Goal: Task Accomplishment & Management: Use online tool/utility

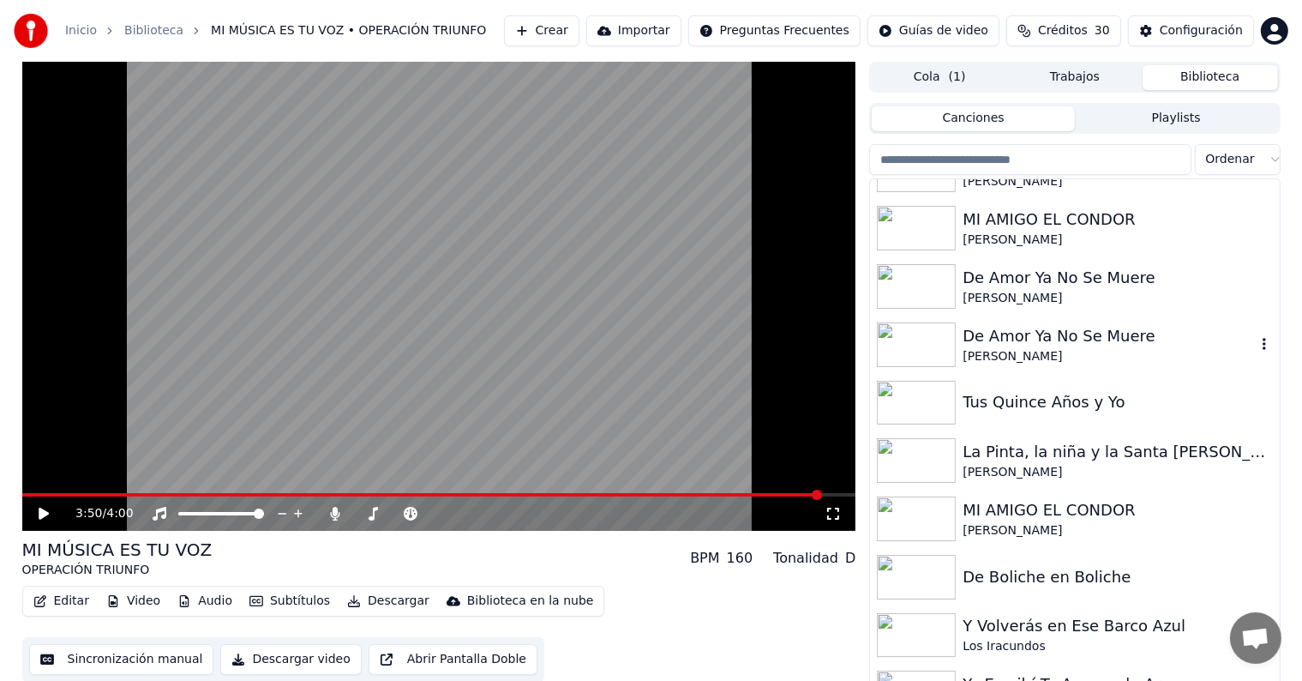
scroll to position [6277, 0]
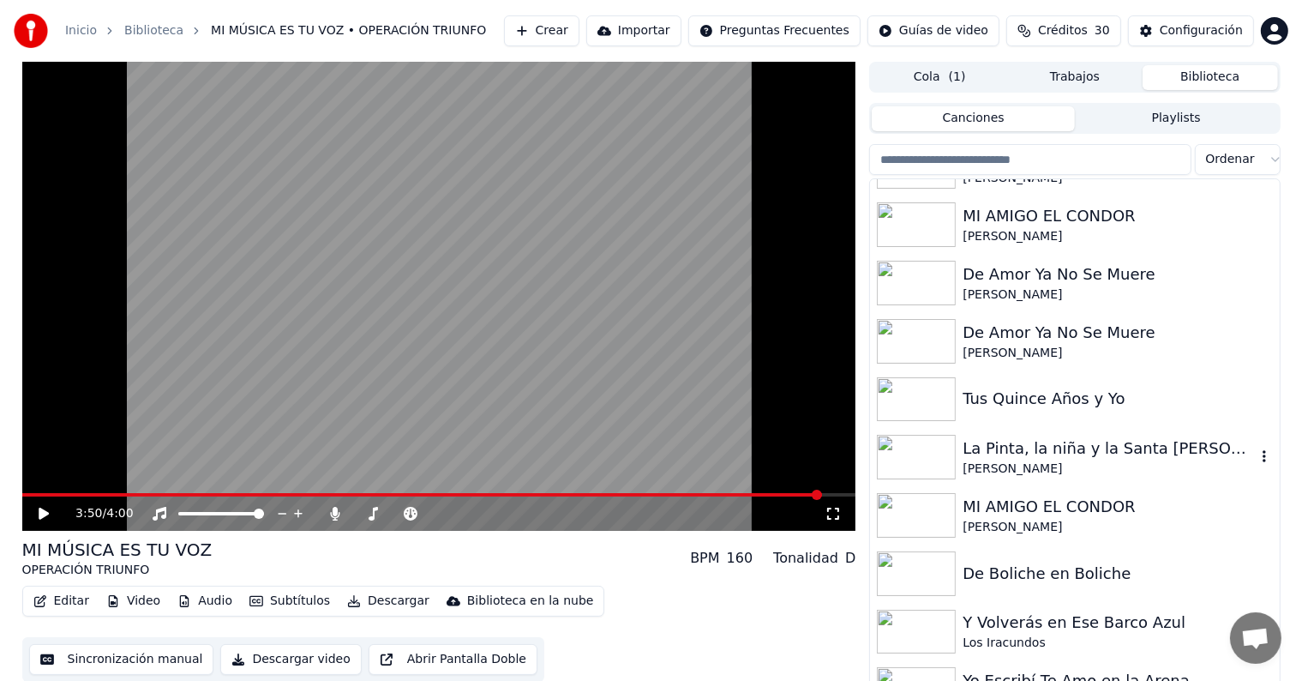
click at [1021, 453] on div "La Pinta, la niña y la Santa [PERSON_NAME]" at bounding box center [1109, 448] width 292 height 24
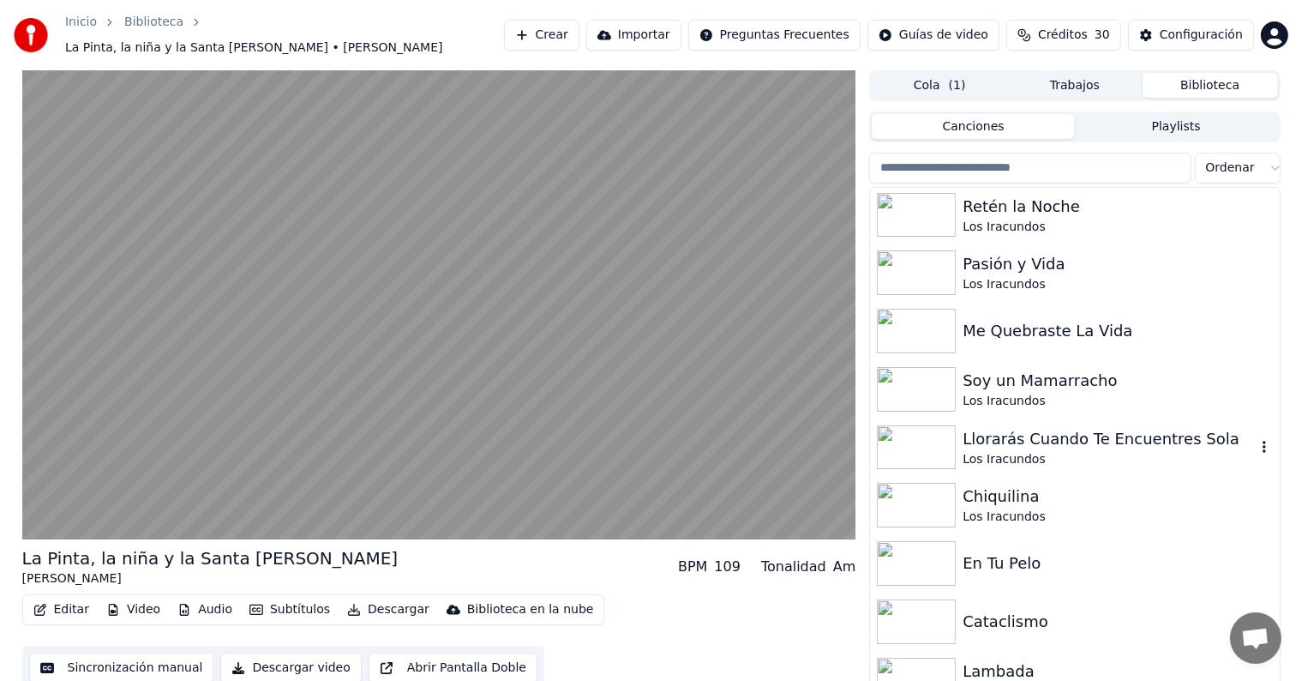
scroll to position [7049, 0]
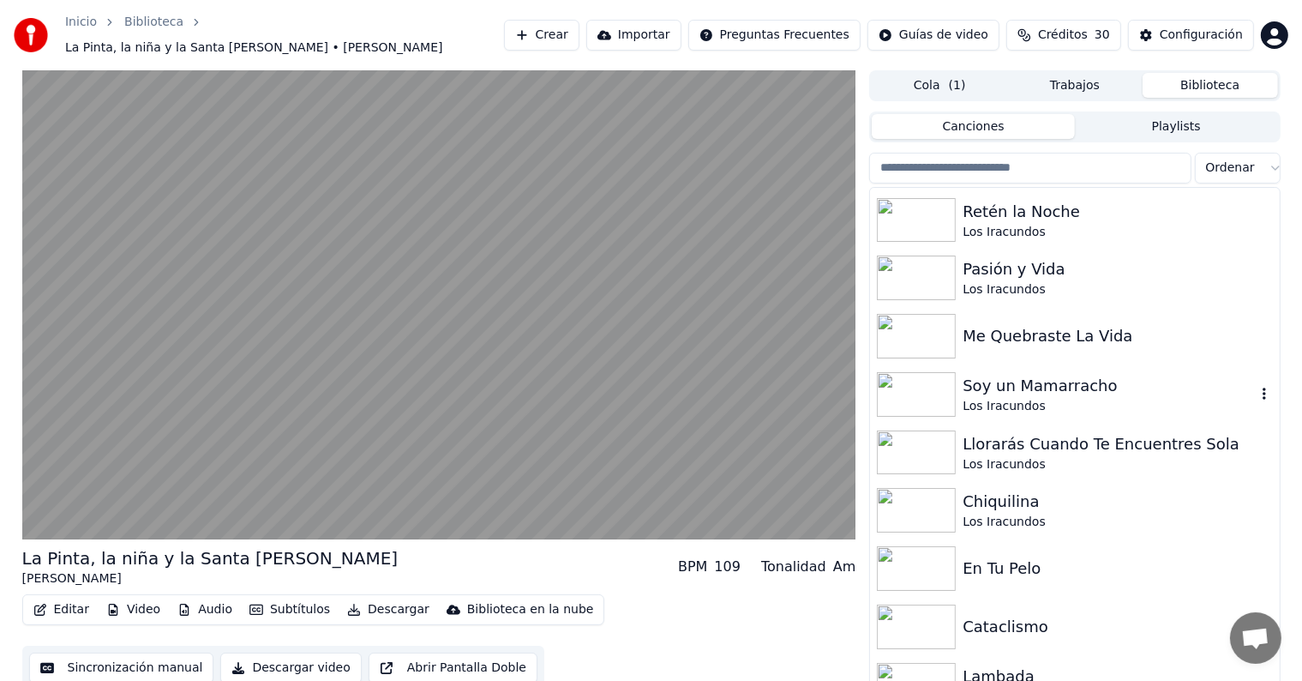
click at [1025, 374] on div "Soy un Mamarracho" at bounding box center [1109, 386] width 292 height 24
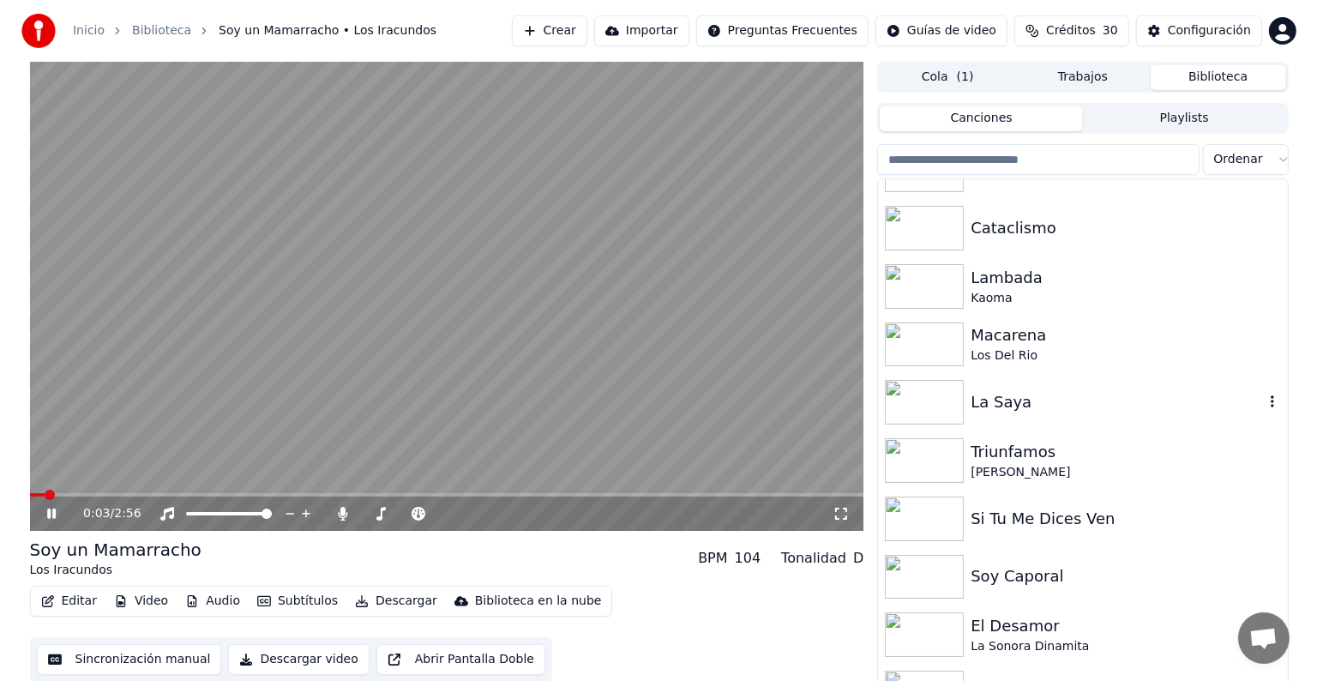
scroll to position [7459, 0]
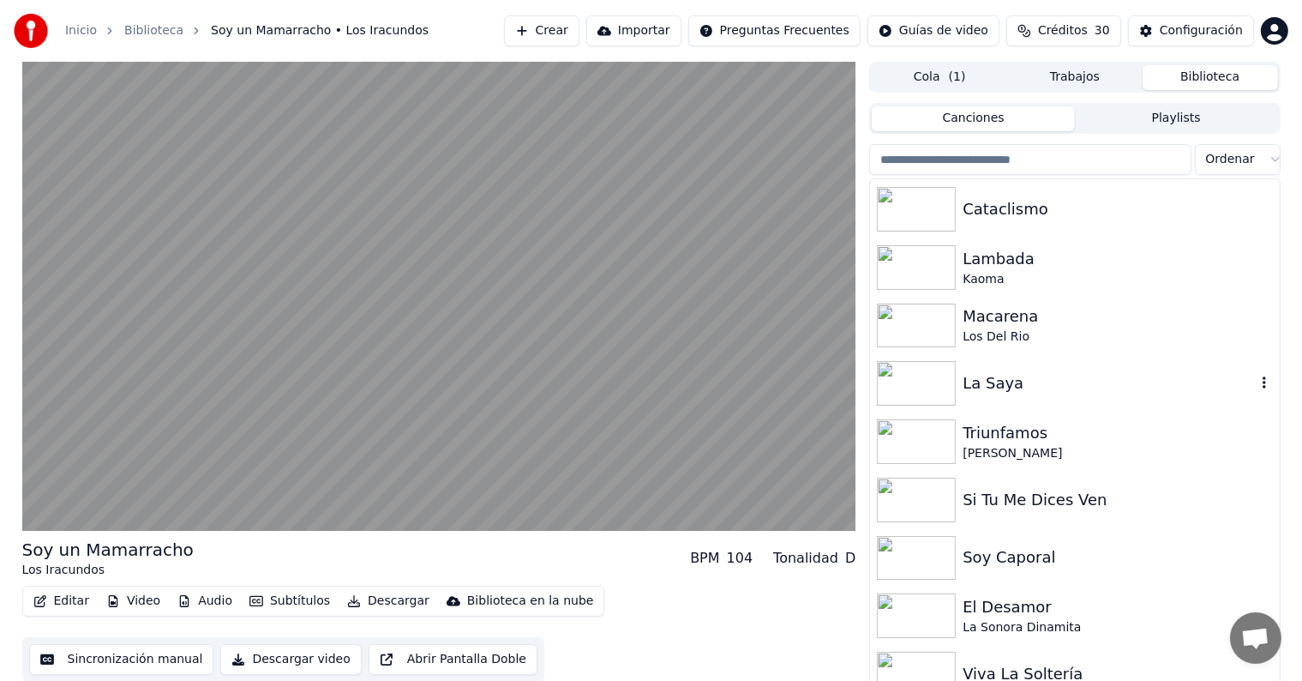
click at [991, 391] on div "La Saya" at bounding box center [1109, 383] width 292 height 24
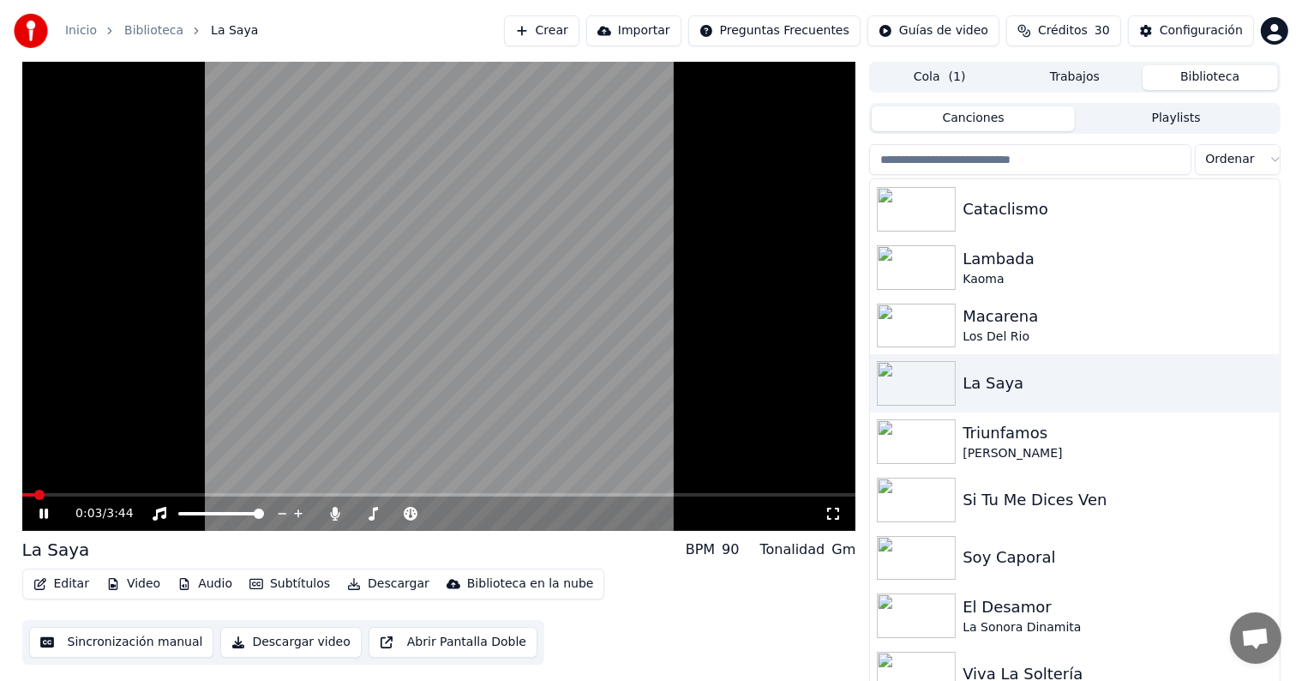
click at [57, 575] on button "Editar" at bounding box center [61, 584] width 69 height 24
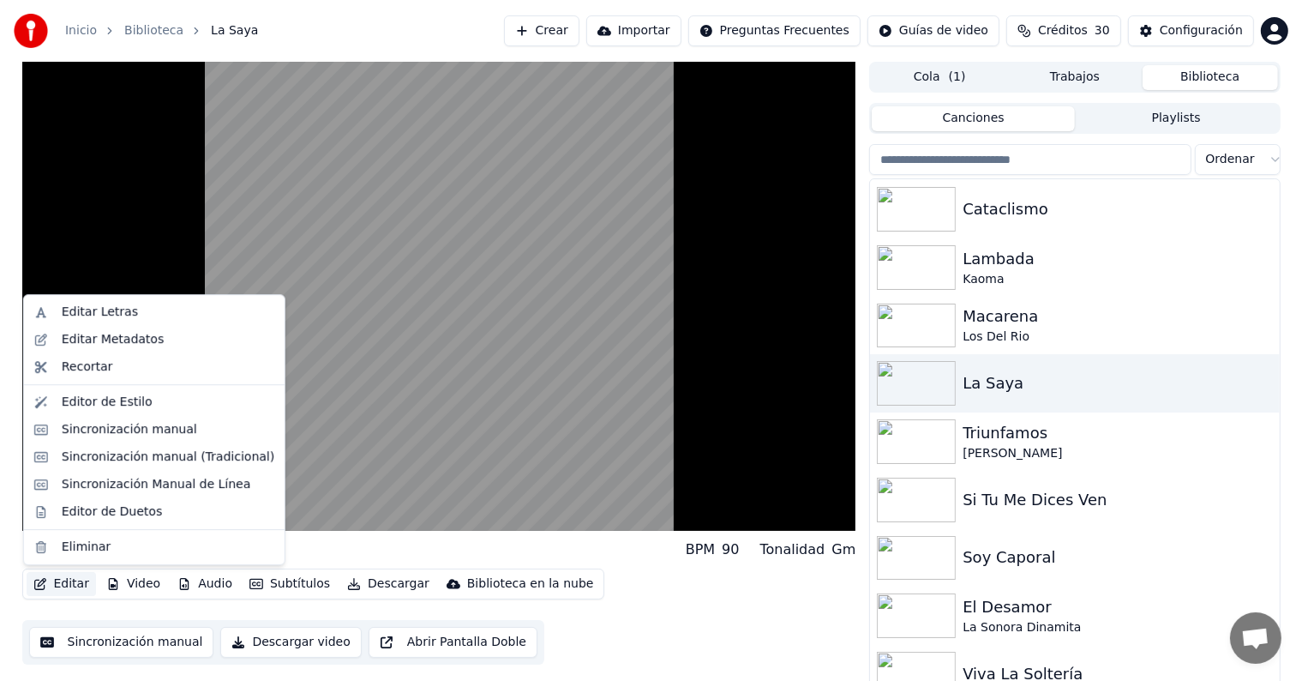
click at [344, 0] on div "Inicio Biblioteca La Saya Crear Importar Preguntas Frecuentes Guías de video Cr…" at bounding box center [651, 31] width 1302 height 62
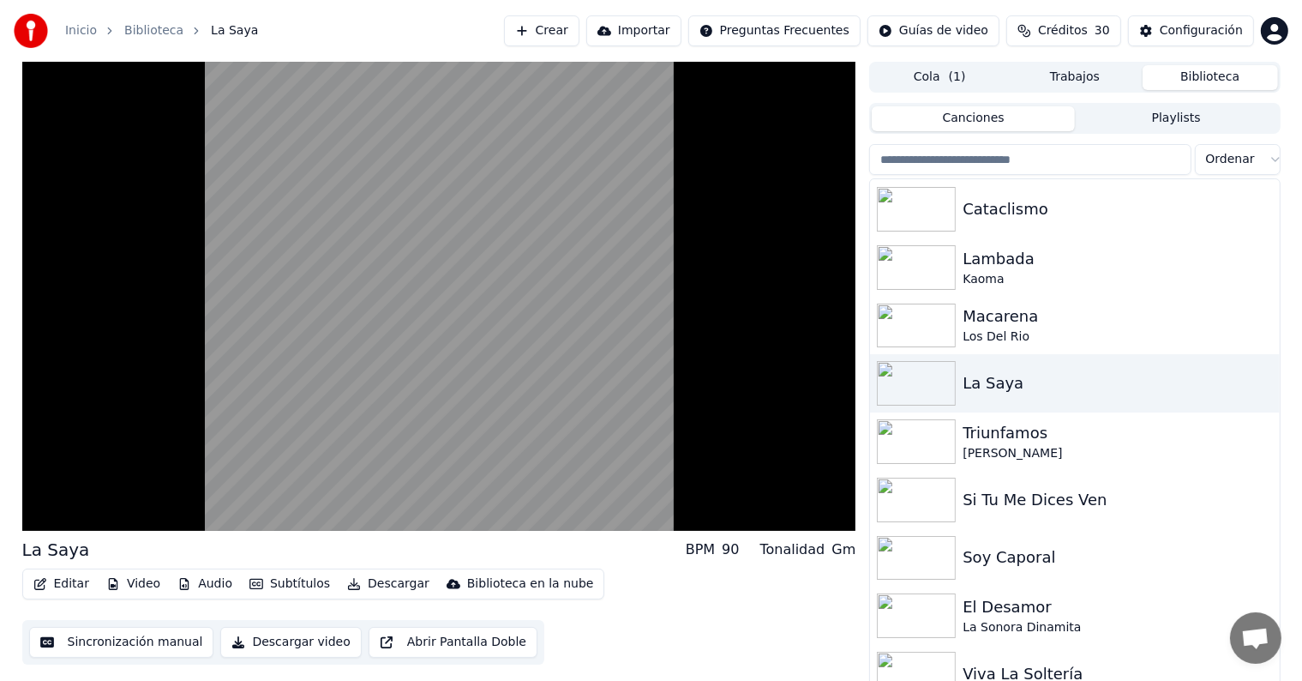
click at [291, 418] on video at bounding box center [439, 296] width 834 height 469
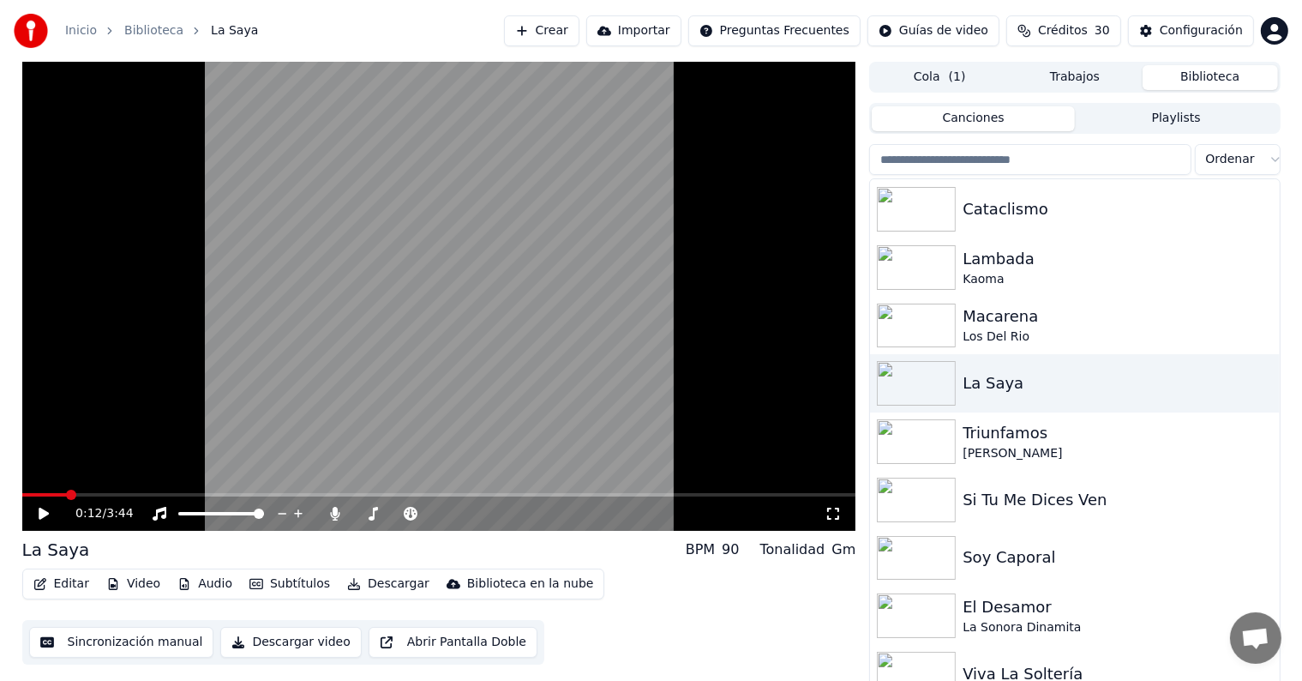
click at [339, 517] on icon at bounding box center [335, 514] width 17 height 14
click at [259, 400] on video at bounding box center [439, 296] width 834 height 469
click at [57, 581] on button "Editar" at bounding box center [61, 584] width 69 height 24
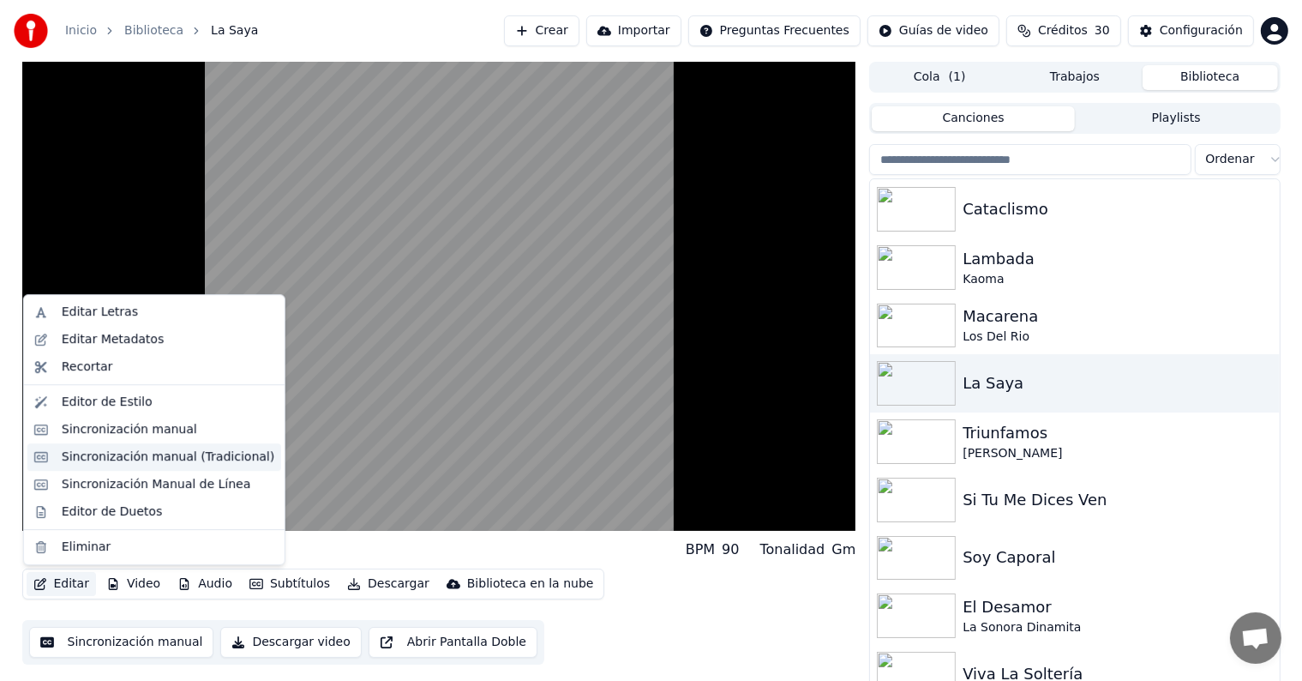
click at [79, 452] on div "Sincronización manual (Tradicional)" at bounding box center [168, 456] width 213 height 17
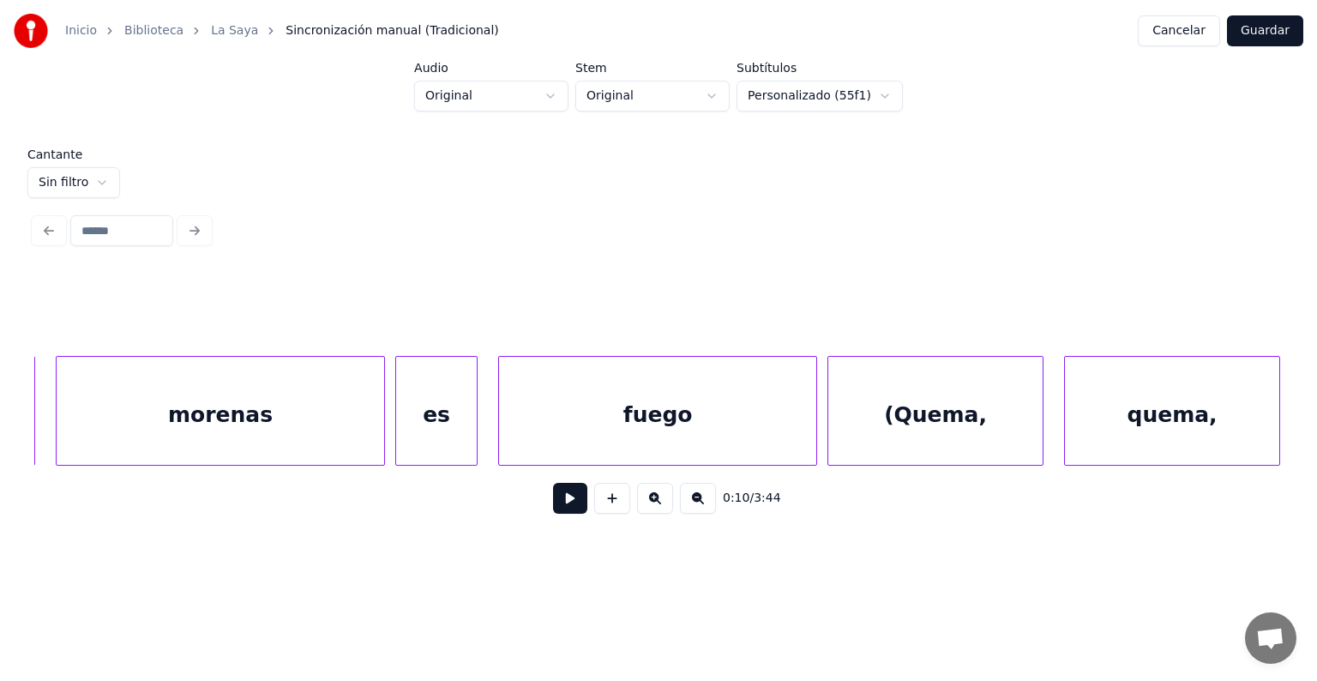
scroll to position [0, 6100]
click at [905, 391] on div "(Quema," at bounding box center [933, 415] width 214 height 117
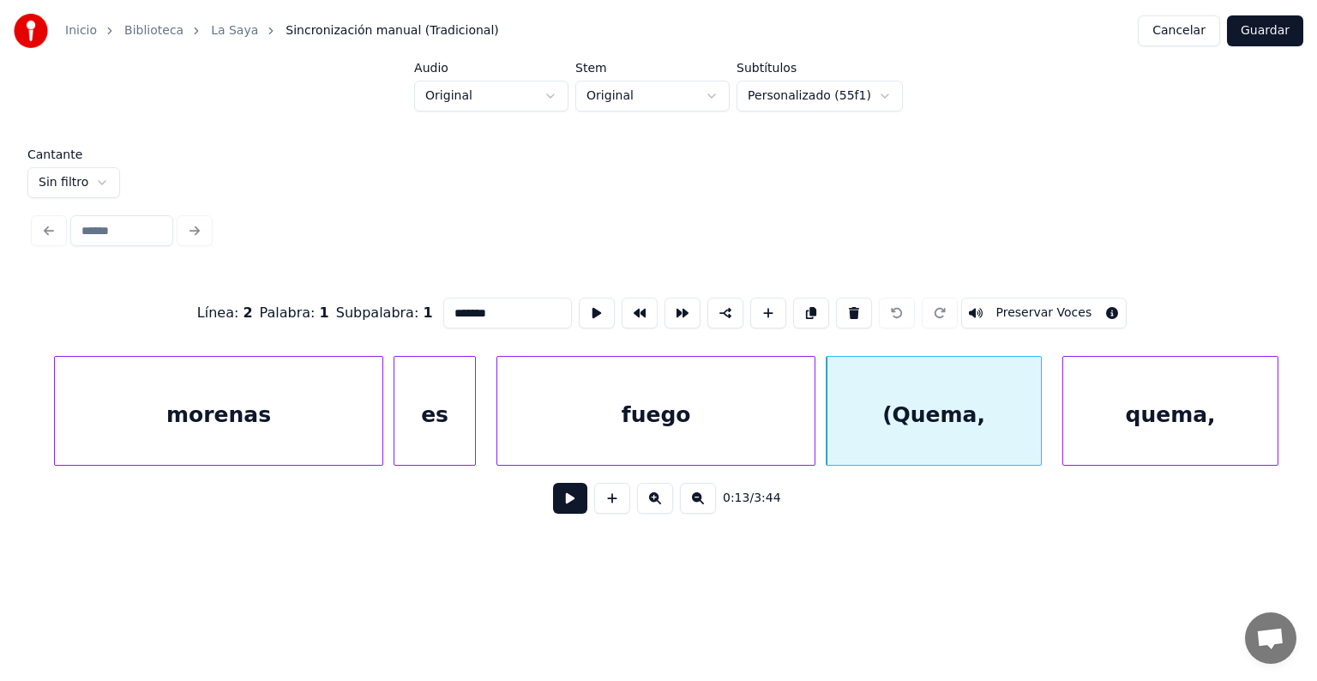
click at [553, 510] on button at bounding box center [570, 498] width 34 height 31
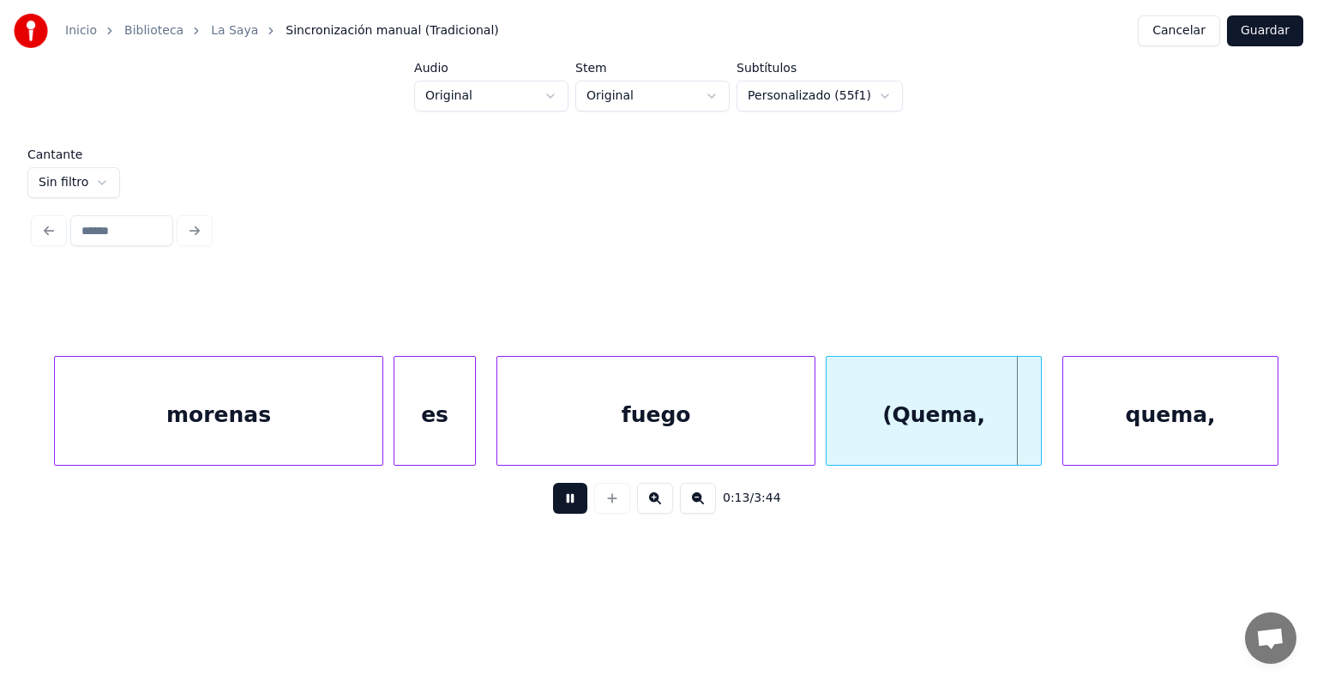
click at [553, 512] on button at bounding box center [570, 498] width 34 height 31
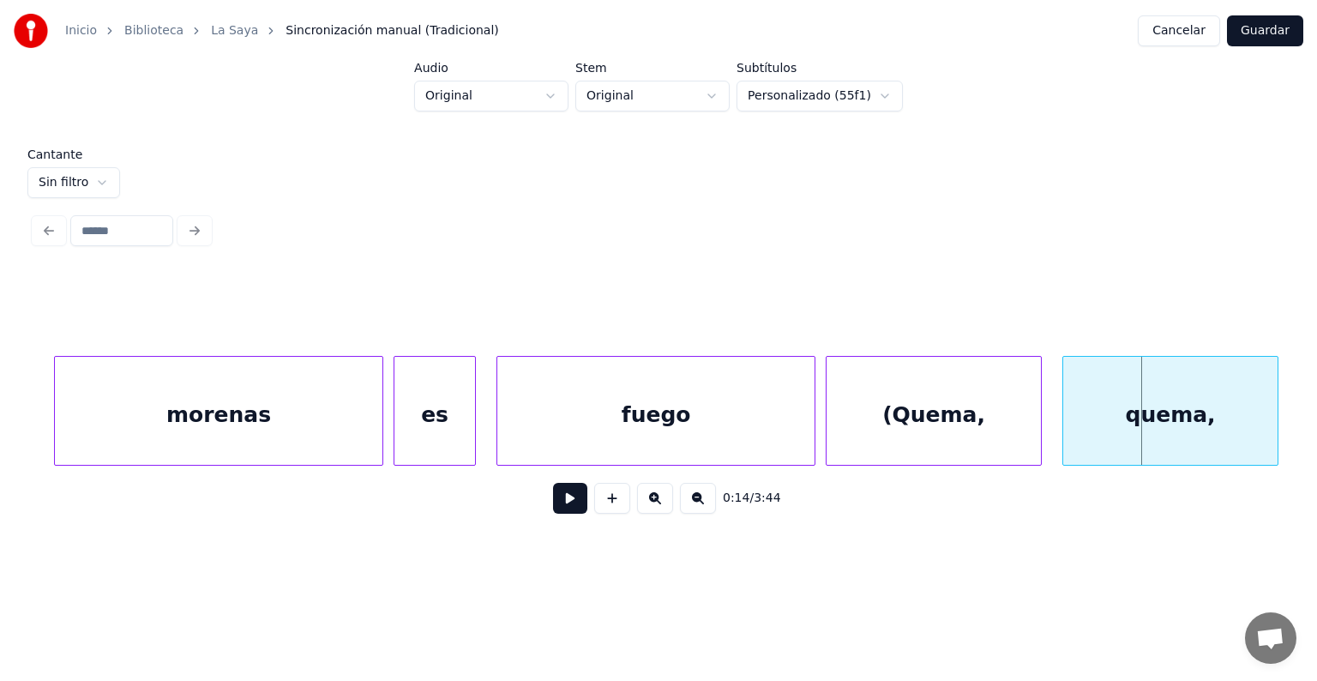
click at [878, 386] on div "(Quema," at bounding box center [933, 415] width 214 height 117
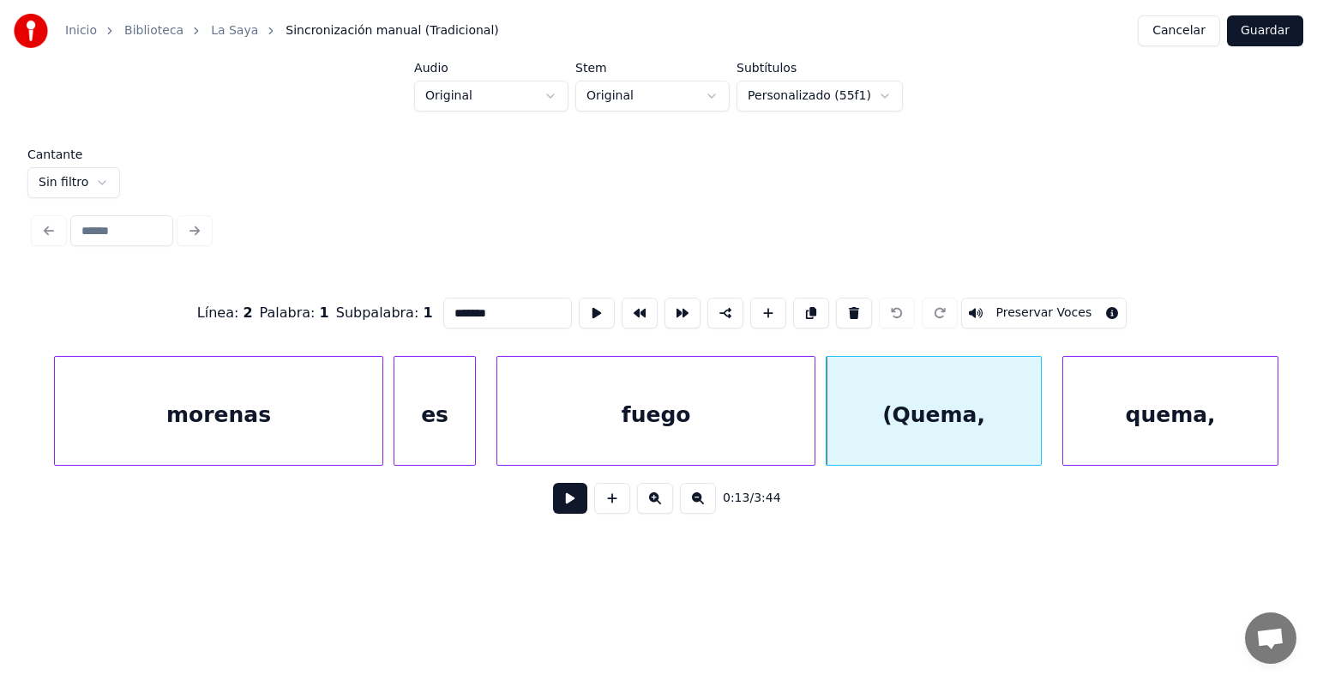
click at [999, 300] on button "Preservar Voces" at bounding box center [1044, 312] width 166 height 31
click at [1130, 385] on div "quema," at bounding box center [1170, 415] width 214 height 117
type input "******"
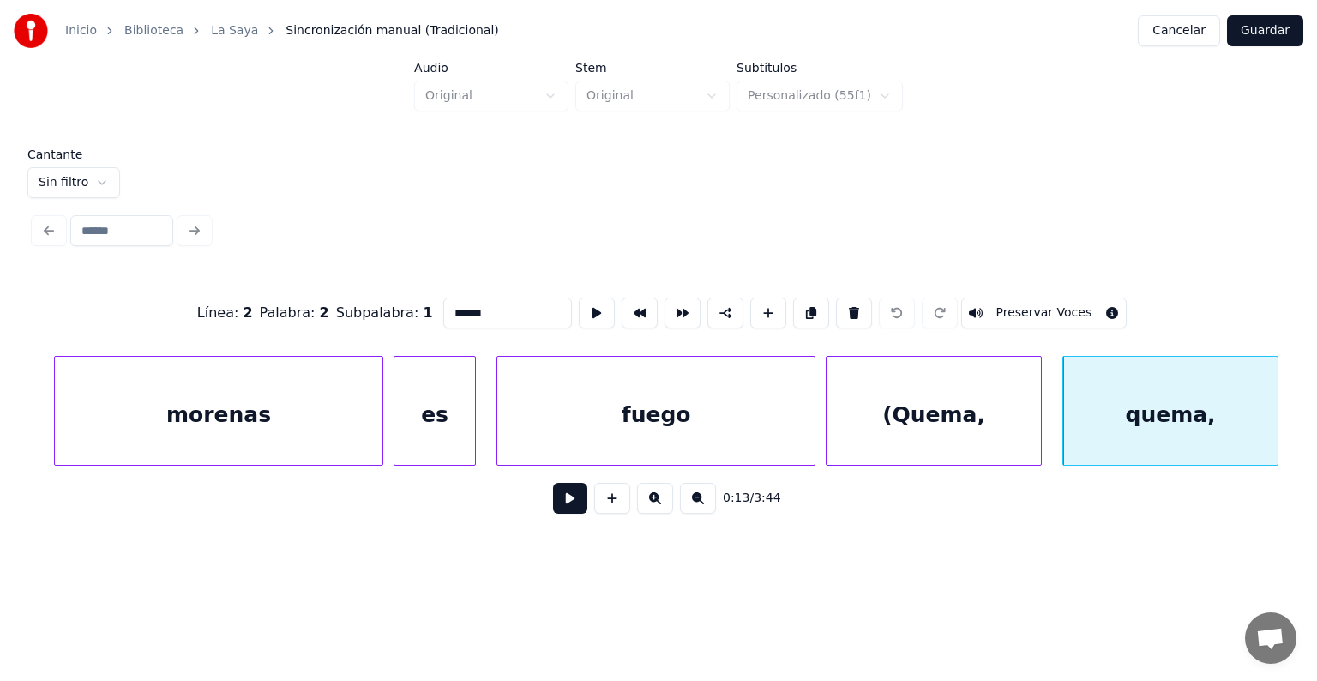
click at [555, 505] on button at bounding box center [570, 498] width 34 height 31
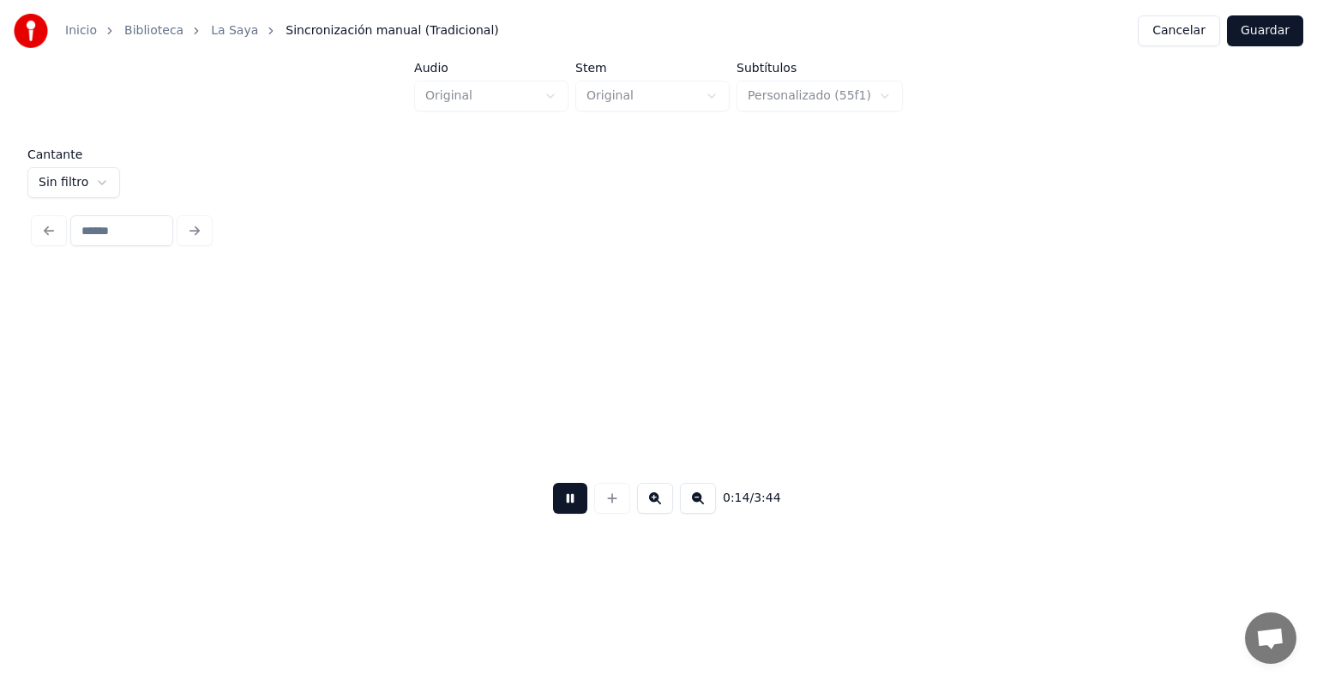
scroll to position [0, 7357]
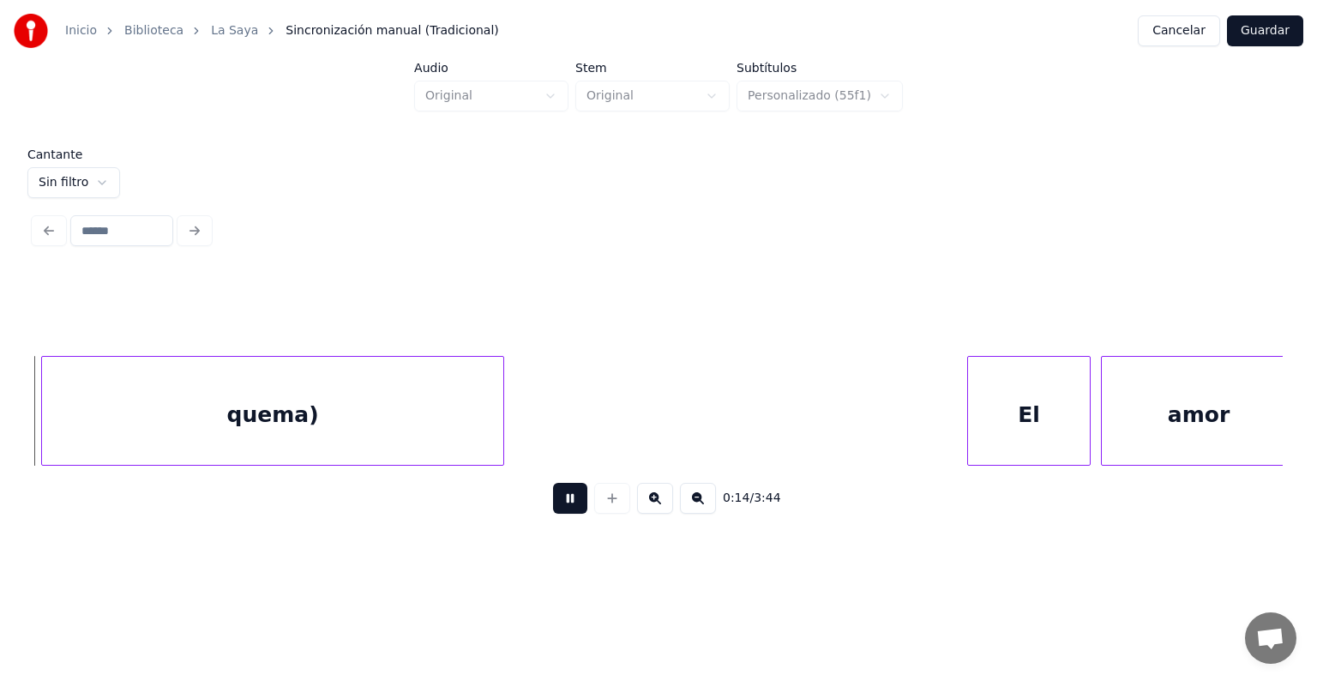
click at [553, 507] on button at bounding box center [570, 498] width 34 height 31
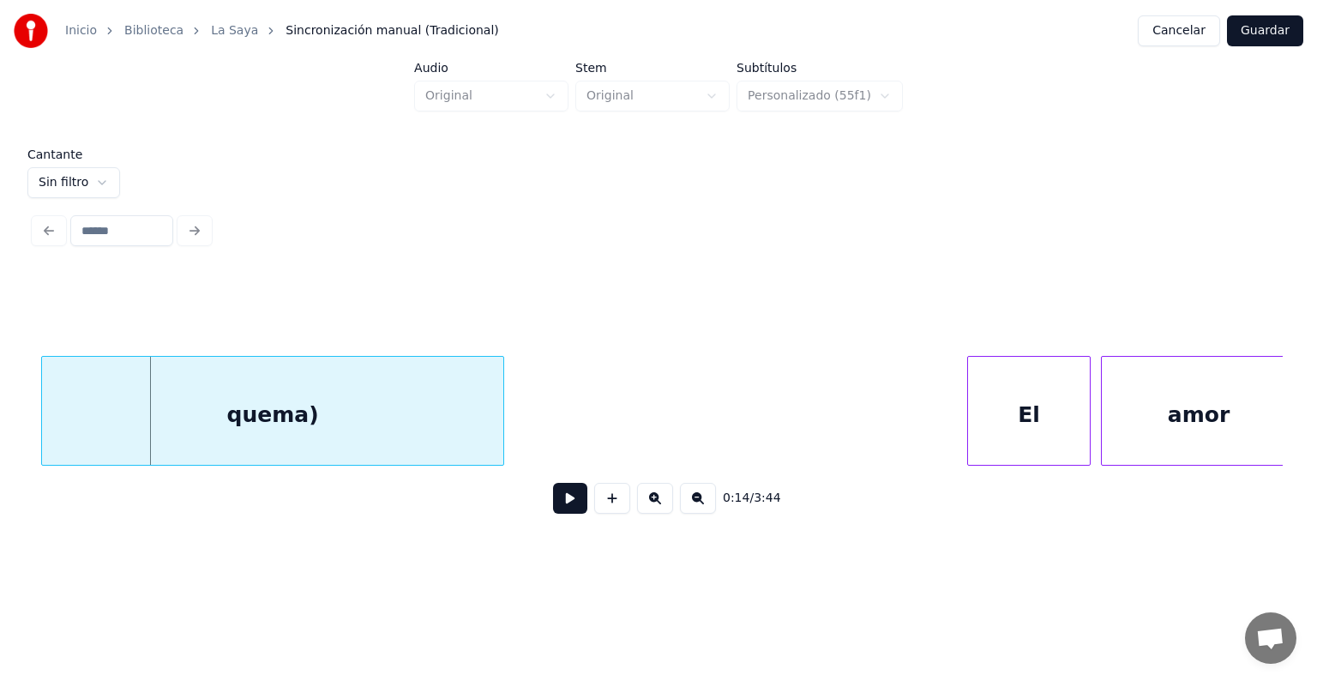
click at [289, 417] on div "quema)" at bounding box center [272, 415] width 461 height 117
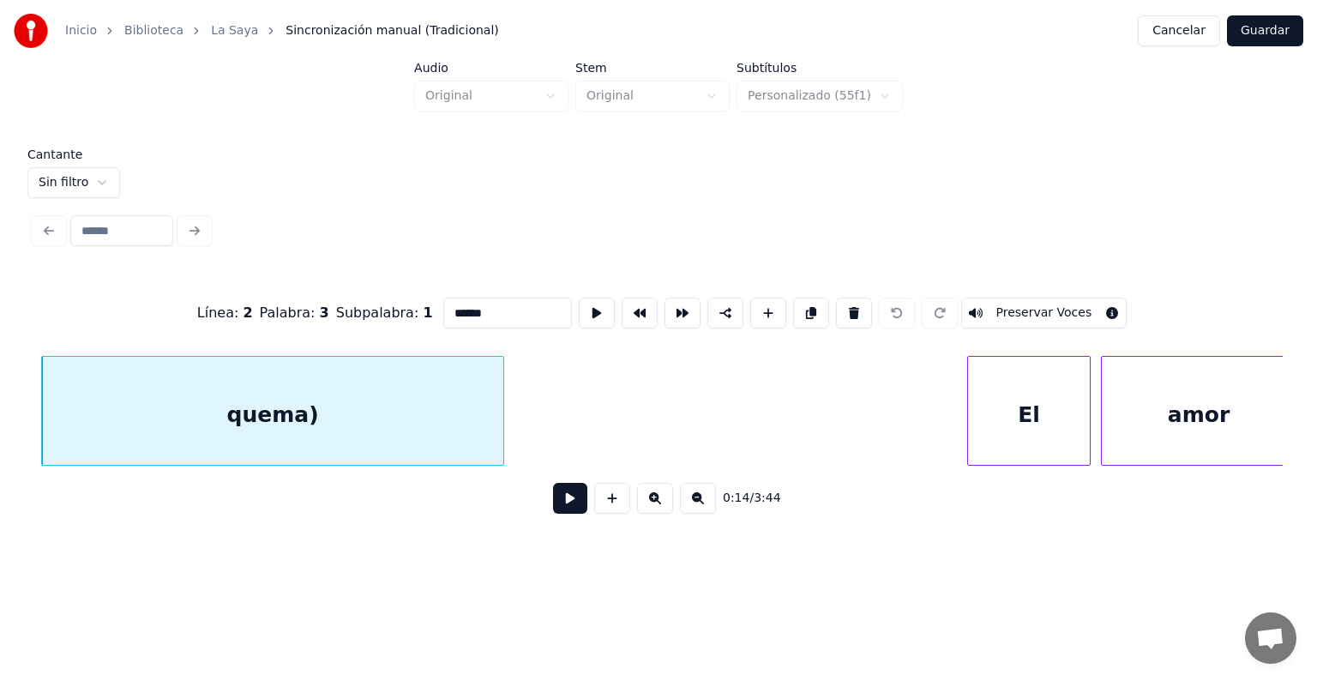
click at [1028, 300] on button "Preservar Voces" at bounding box center [1044, 312] width 166 height 31
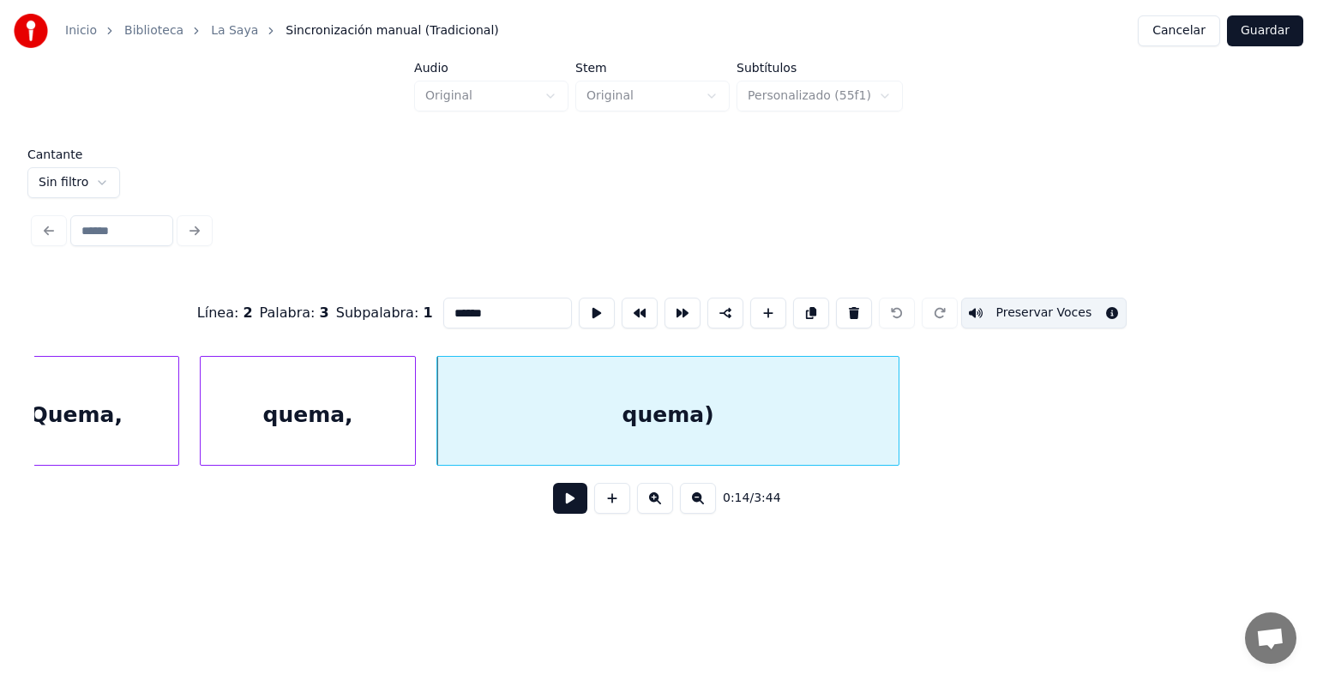
scroll to position [0, 6961]
click at [312, 406] on div "quema," at bounding box center [308, 415] width 214 height 117
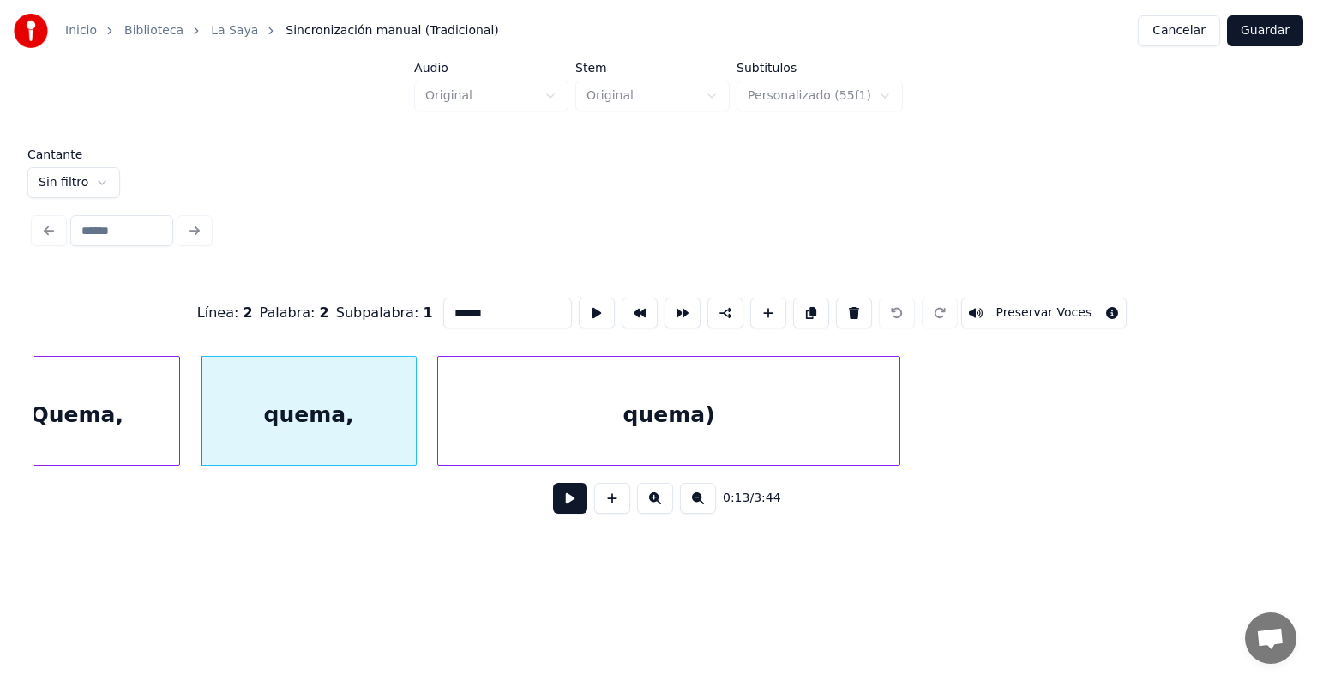
click at [1024, 310] on button "Preservar Voces" at bounding box center [1044, 312] width 166 height 31
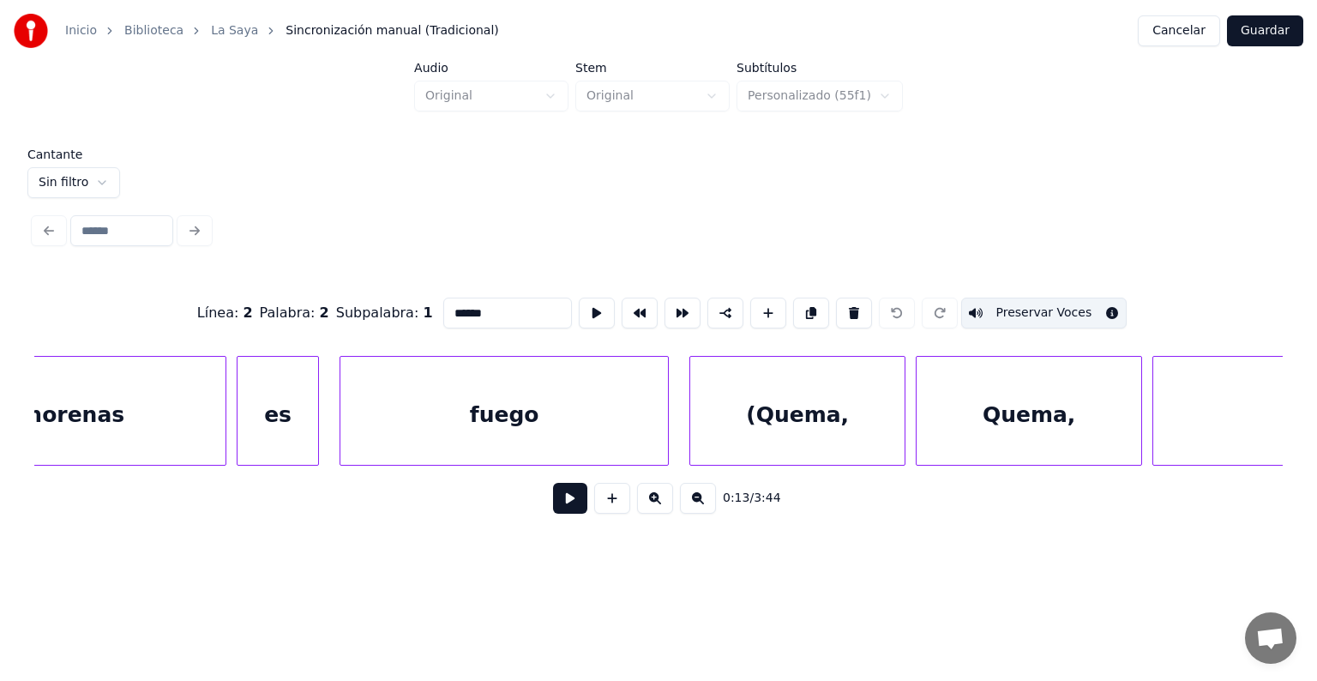
scroll to position [0, 9015]
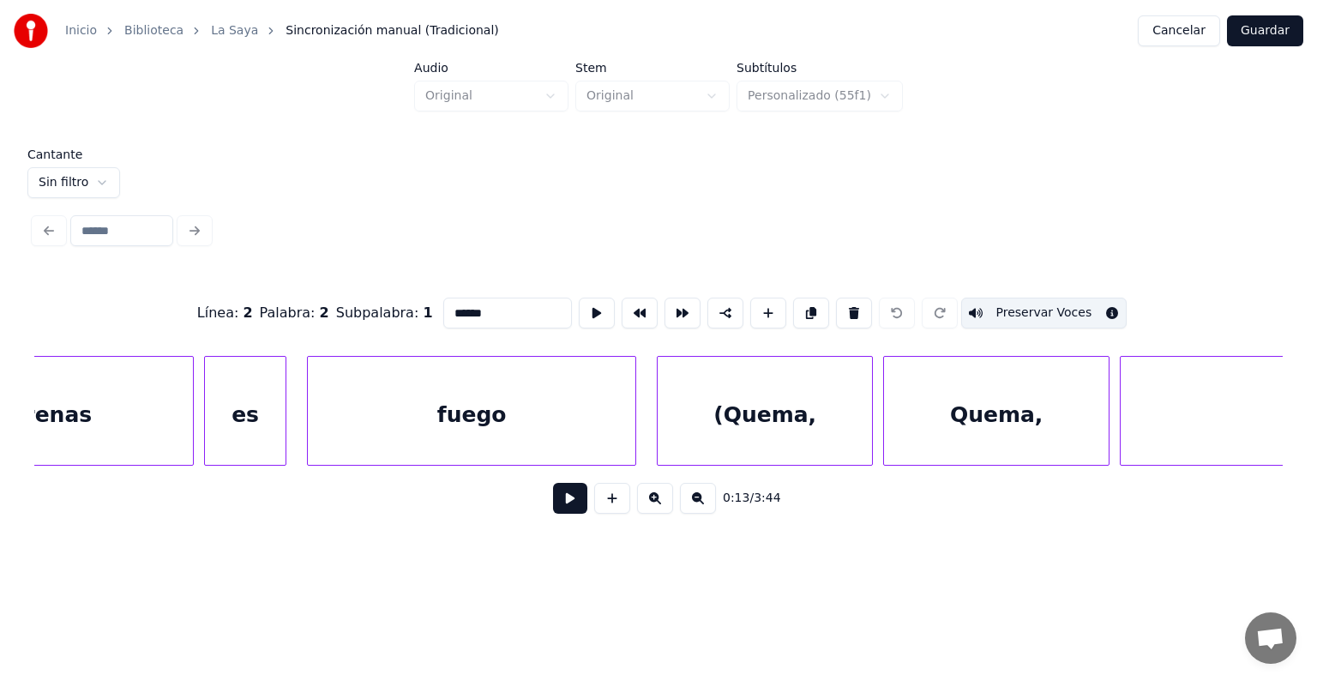
click at [734, 412] on div "(Quema," at bounding box center [764, 415] width 214 height 117
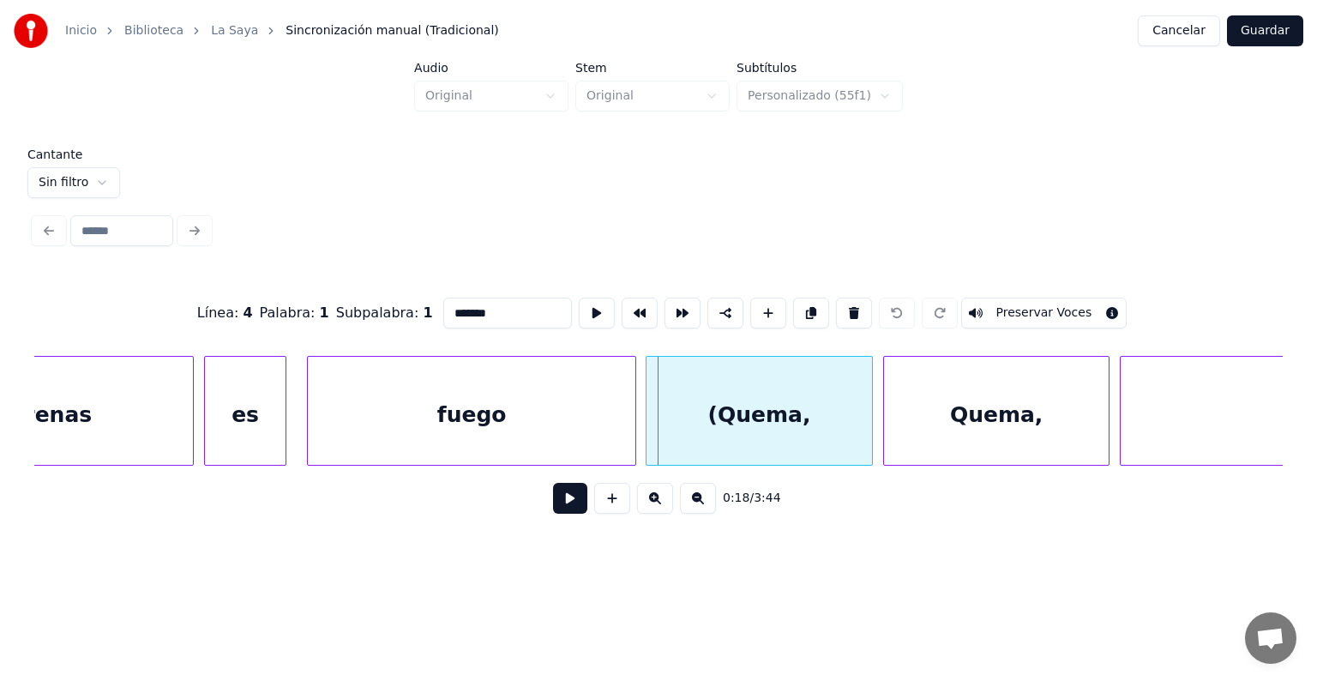
click at [657, 431] on div "(Quema," at bounding box center [758, 415] width 225 height 117
click at [1018, 306] on button "Preservar Voces" at bounding box center [1044, 312] width 166 height 31
click at [956, 424] on div "Quema," at bounding box center [996, 415] width 225 height 117
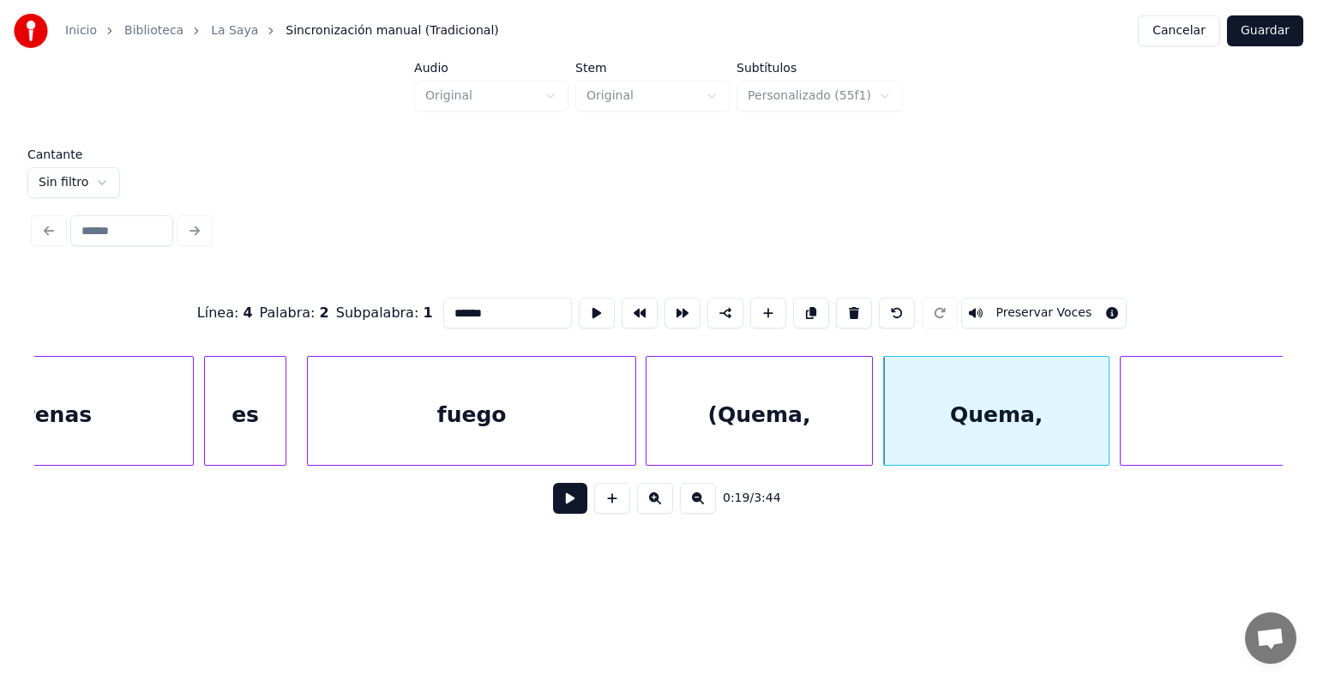
click at [1030, 300] on button "Preservar Voces" at bounding box center [1044, 312] width 166 height 31
type input "******"
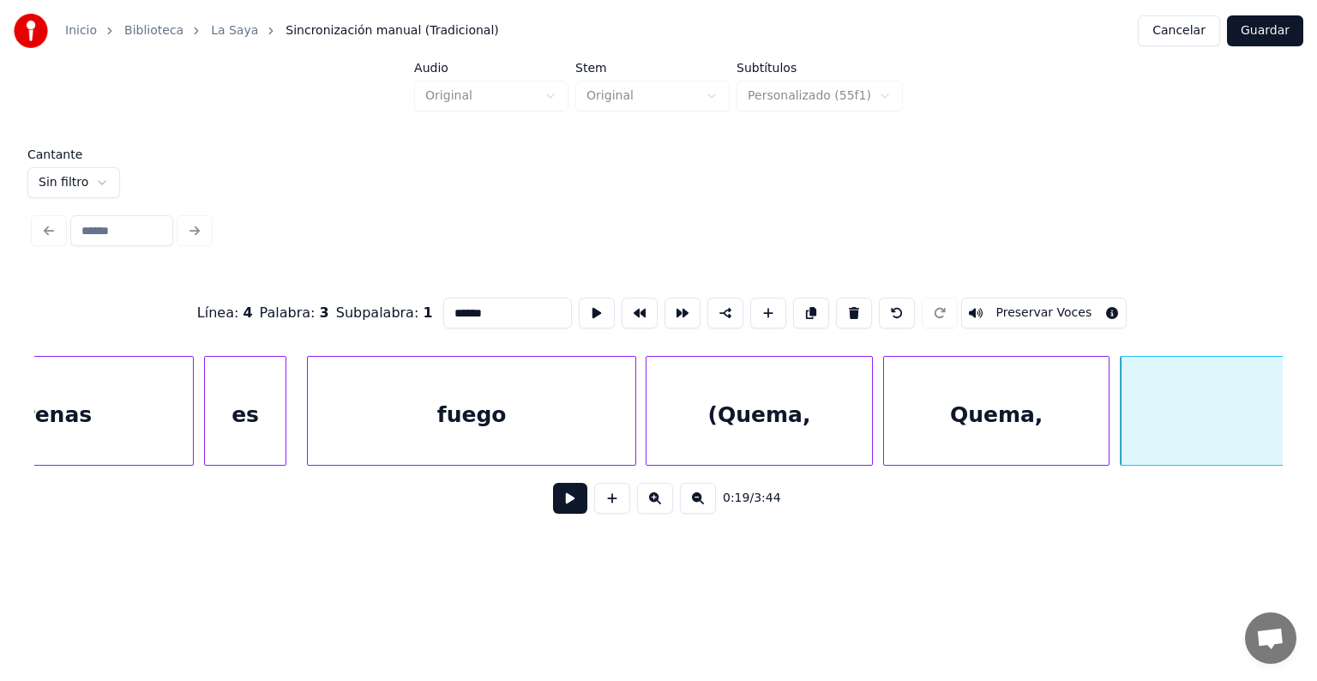
click at [1053, 300] on button "Preservar Voces" at bounding box center [1044, 312] width 166 height 31
click at [553, 505] on button at bounding box center [570, 498] width 34 height 31
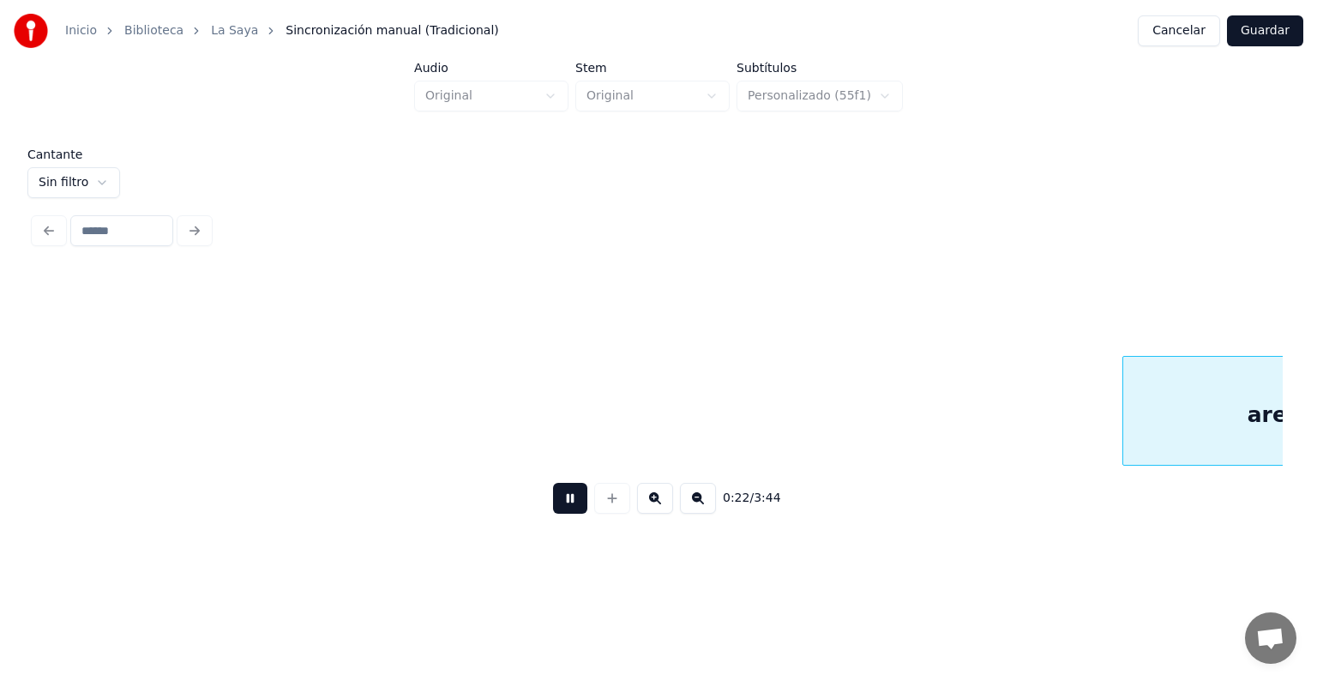
scroll to position [0, 11516]
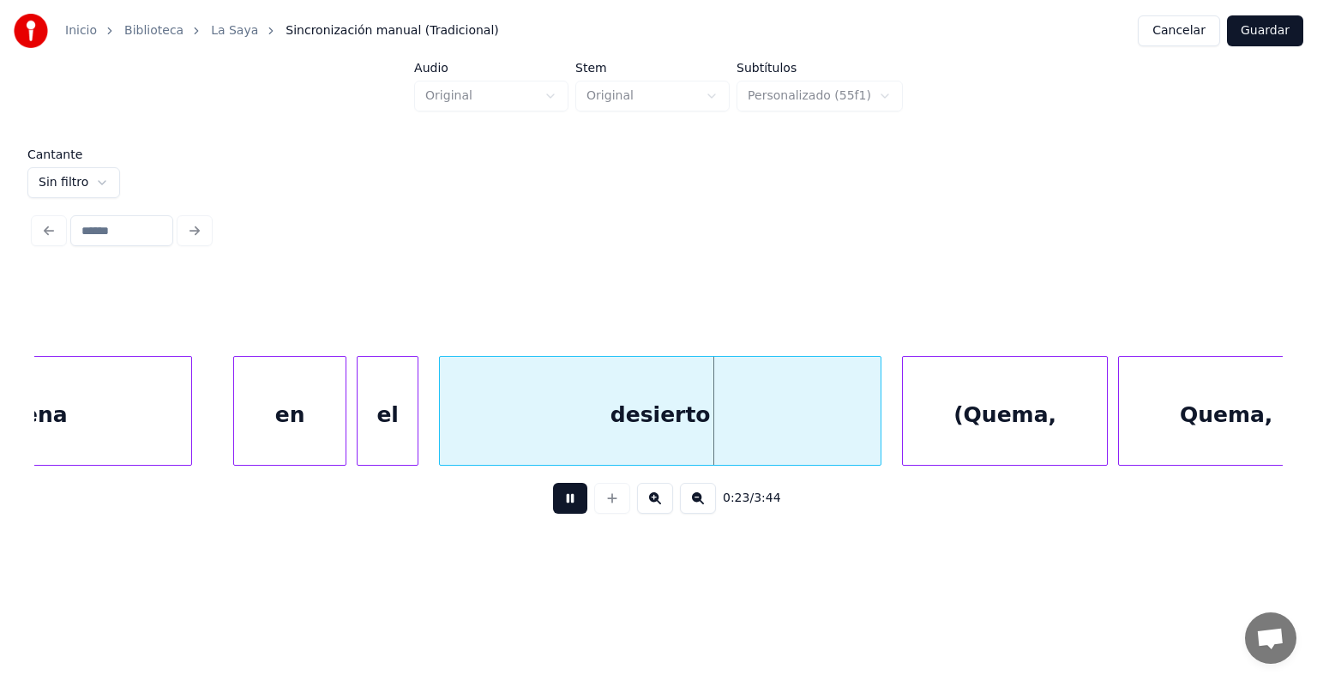
click at [905, 406] on div at bounding box center [905, 411] width 5 height 108
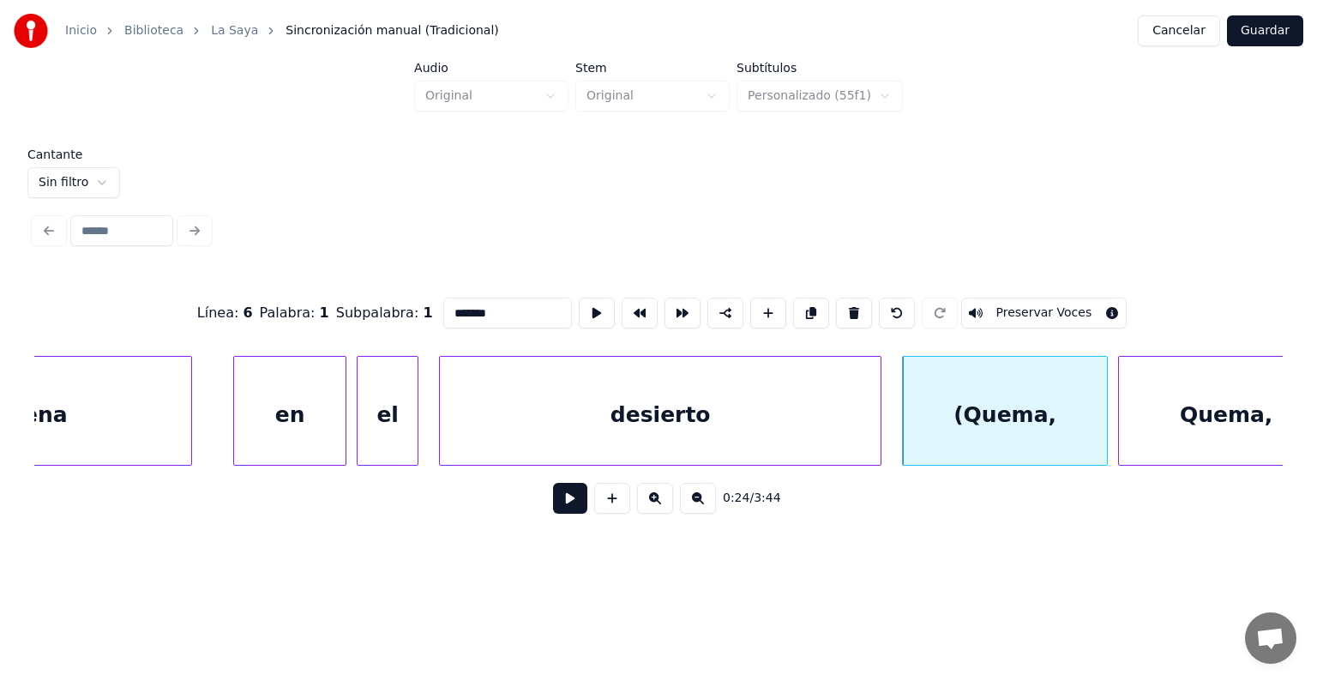
click at [862, 422] on div "desierto" at bounding box center [660, 415] width 441 height 117
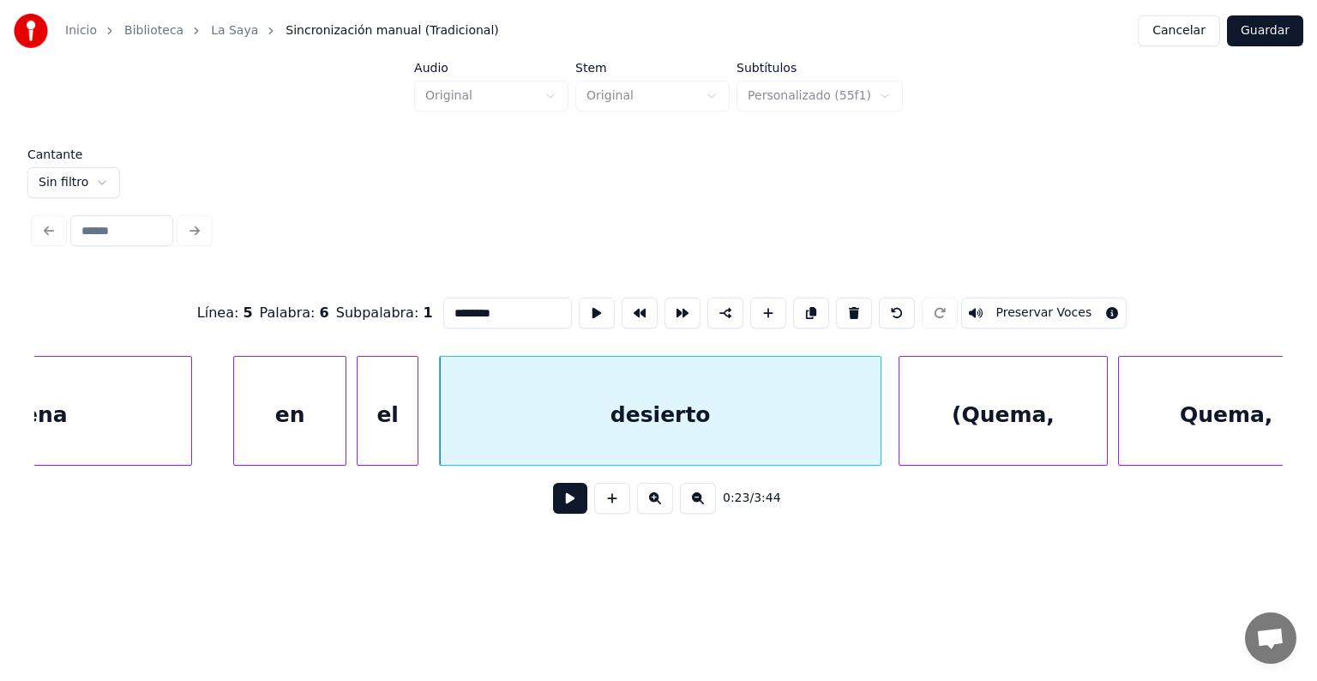
click at [905, 422] on div "(Quema," at bounding box center [1002, 415] width 207 height 117
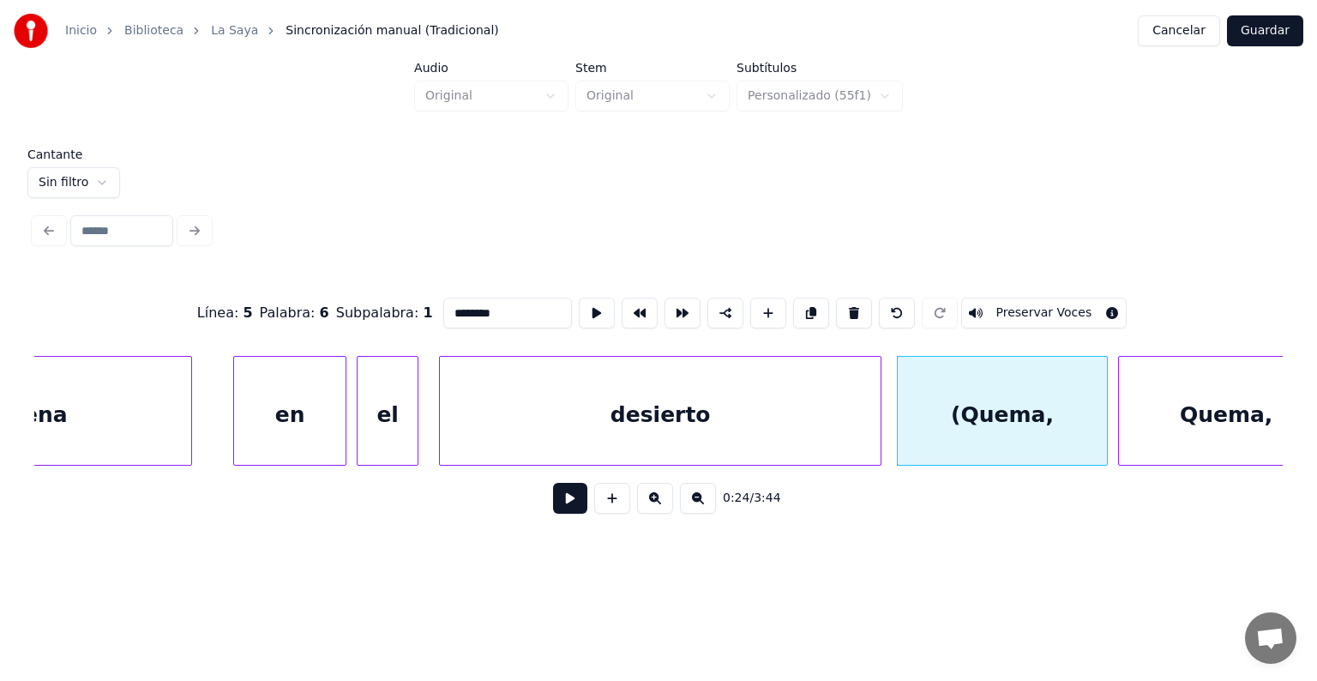
click at [944, 417] on div "(Quema," at bounding box center [1001, 415] width 209 height 117
click at [1018, 305] on button "Preservar Voces" at bounding box center [1044, 312] width 166 height 31
click at [1171, 409] on div "Quema," at bounding box center [1226, 415] width 214 height 117
type input "******"
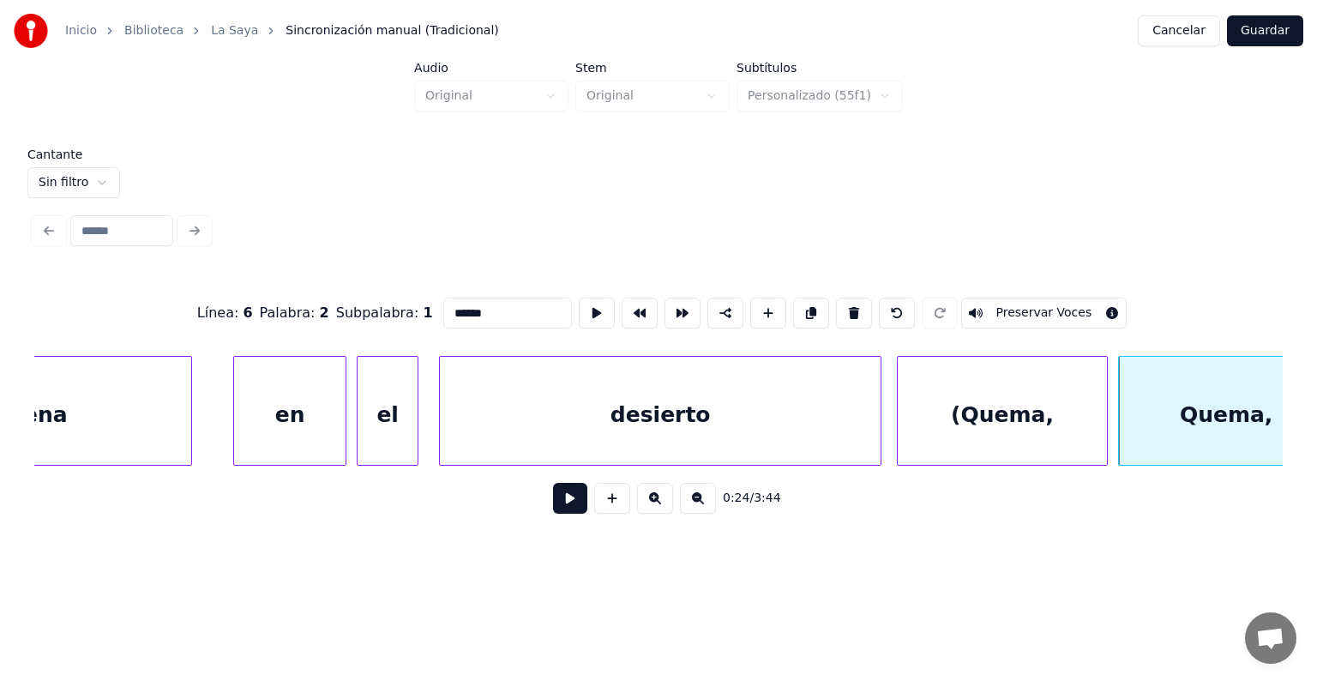
click at [1042, 304] on button "Preservar Voces" at bounding box center [1044, 312] width 166 height 31
click at [560, 507] on button at bounding box center [570, 498] width 34 height 31
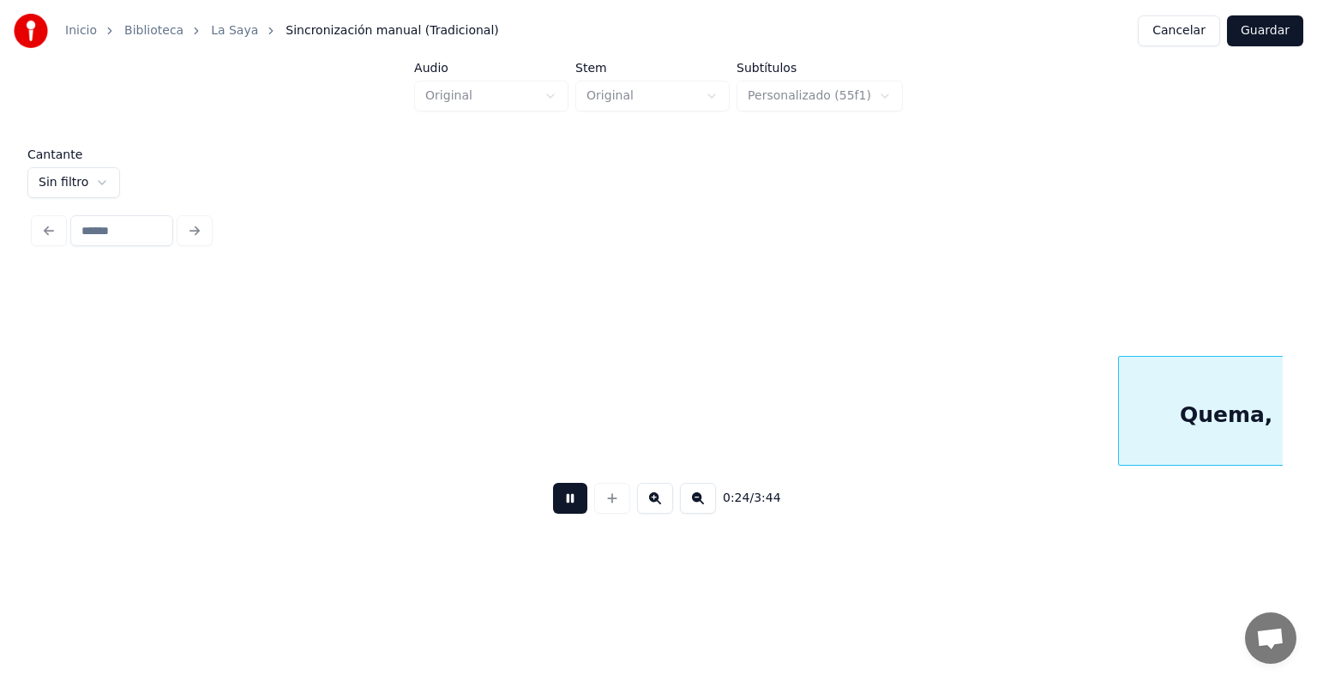
scroll to position [0, 12765]
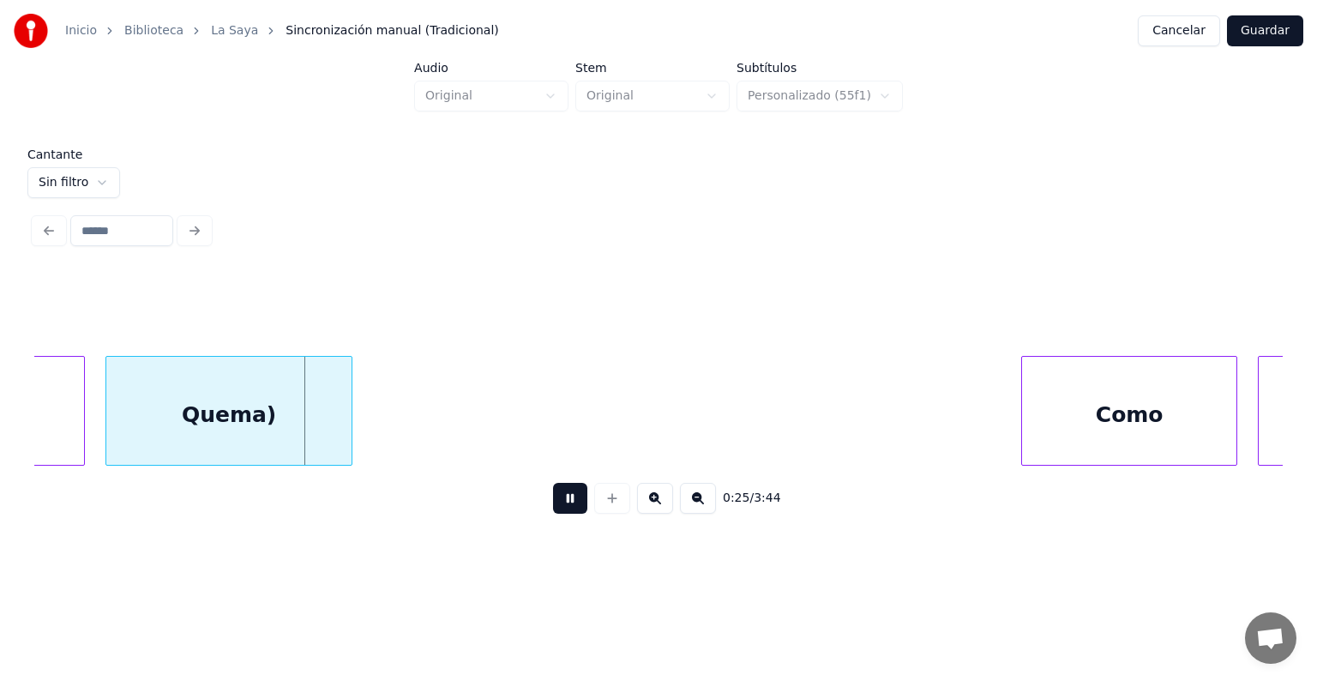
click at [273, 429] on div "Quema)" at bounding box center [228, 415] width 245 height 117
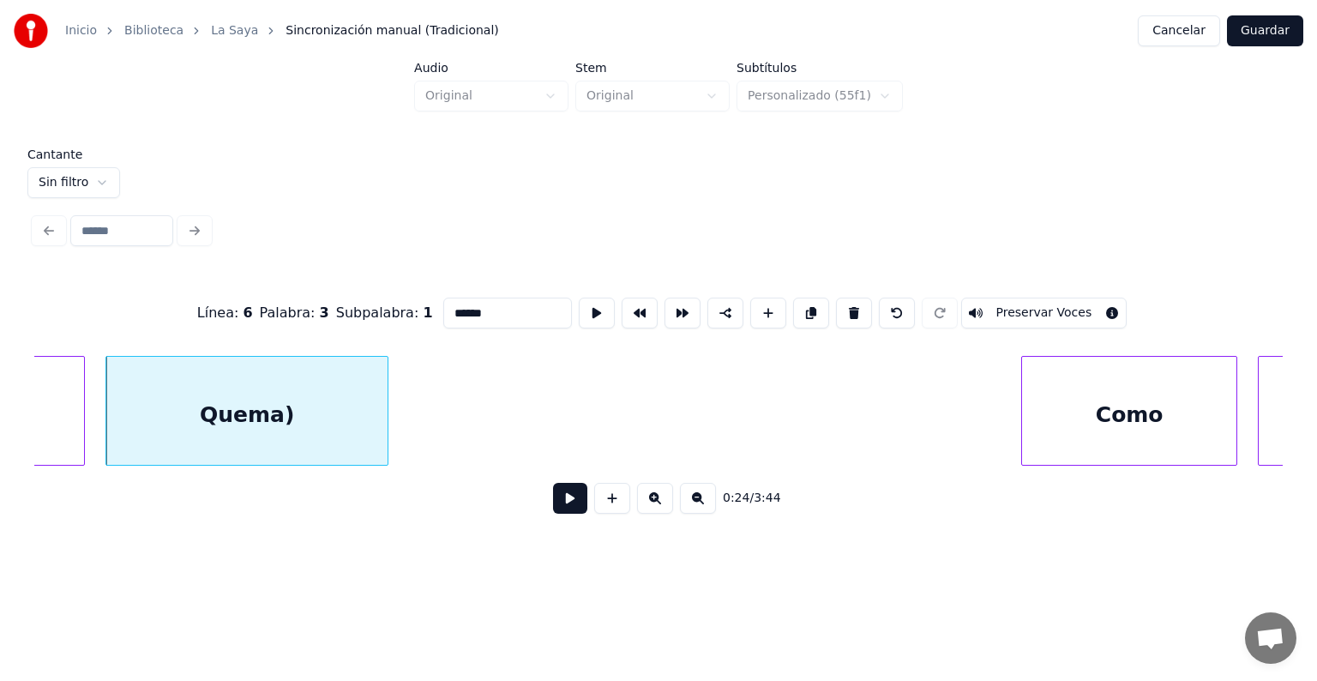
click at [1029, 305] on button "Preservar Voces" at bounding box center [1044, 312] width 166 height 31
click at [1076, 423] on div "Como" at bounding box center [1129, 415] width 214 height 117
type input "****"
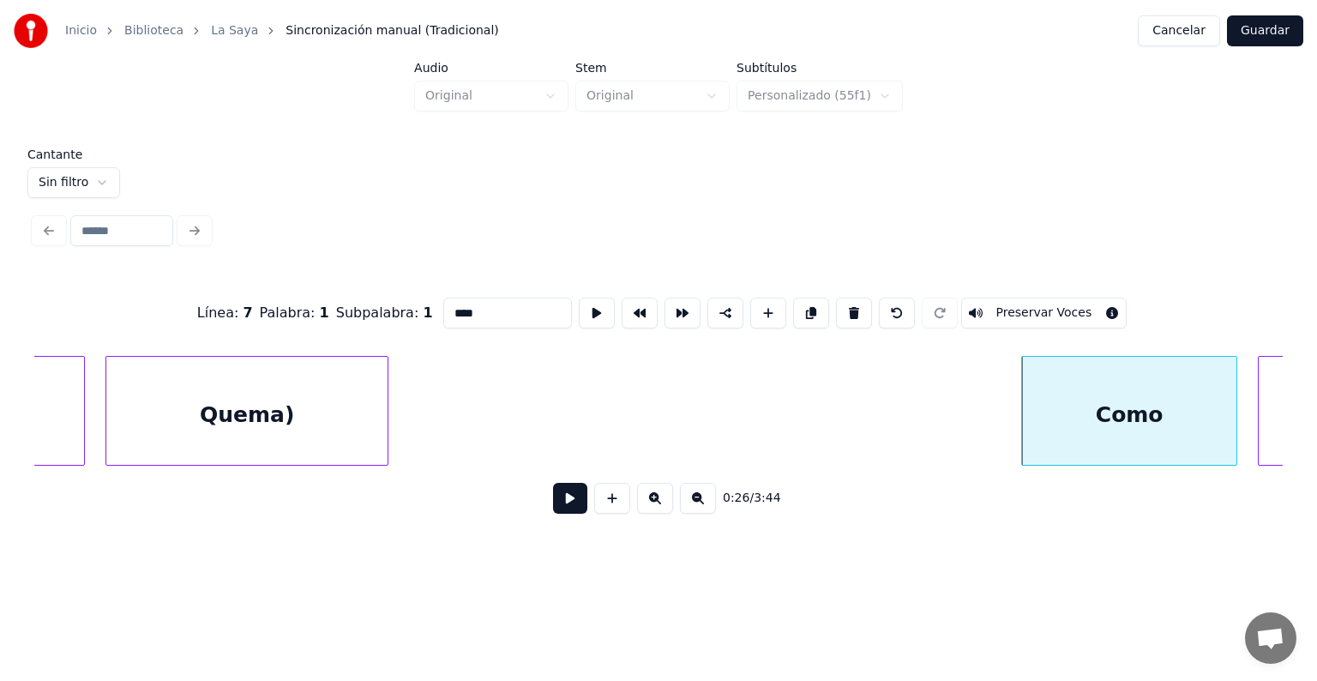
click at [553, 513] on button at bounding box center [570, 498] width 34 height 31
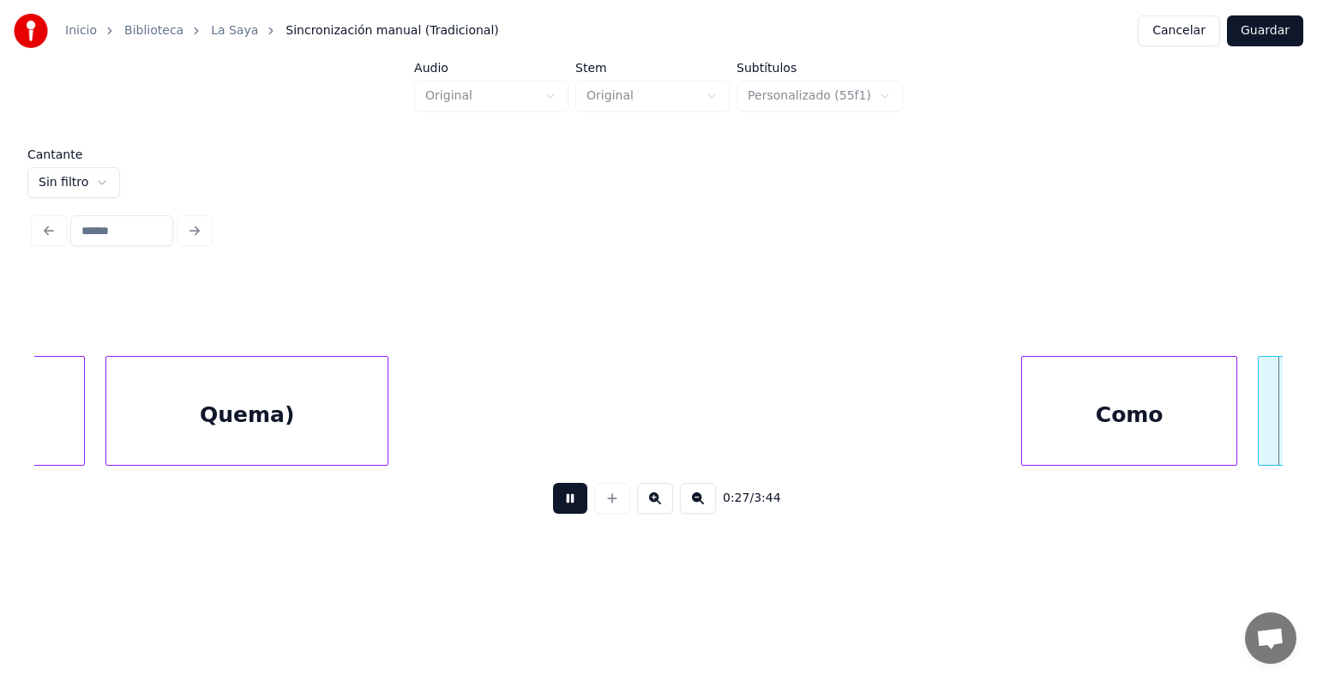
scroll to position [0, 14018]
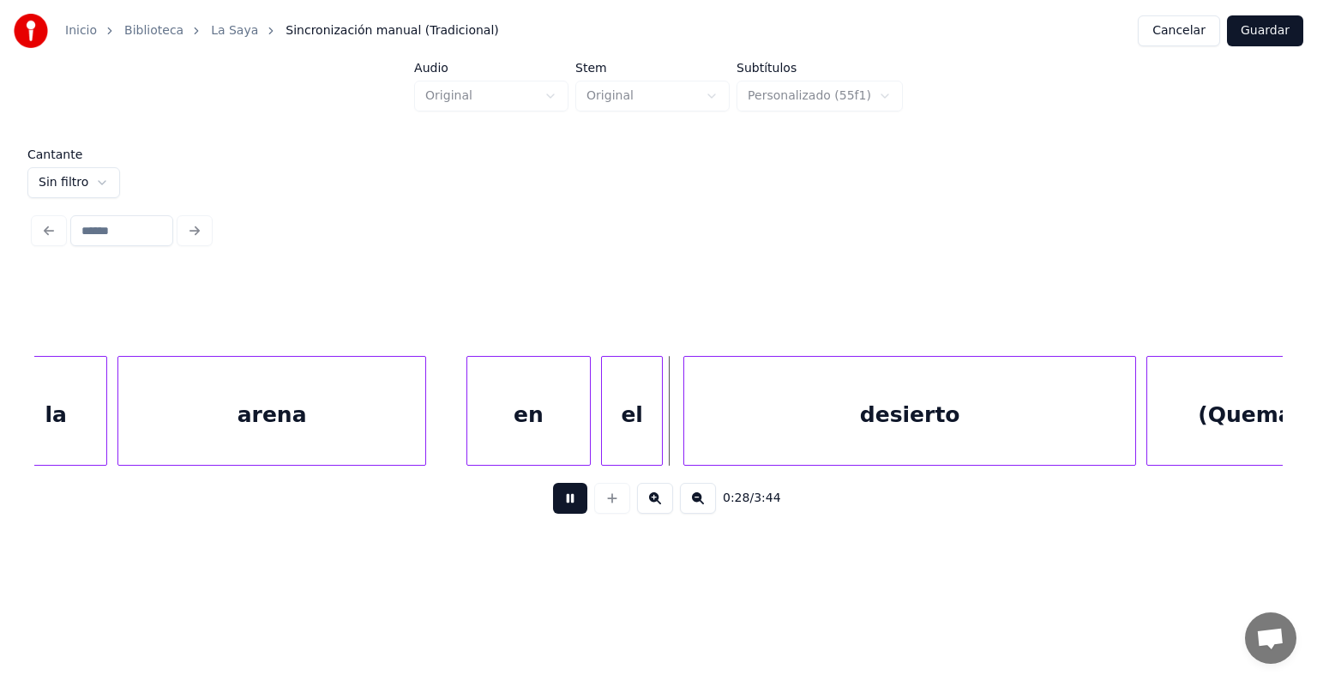
click at [470, 435] on div "en" at bounding box center [528, 415] width 123 height 117
click at [465, 440] on div "en" at bounding box center [526, 415] width 129 height 117
click at [1178, 411] on div "(Quema," at bounding box center [1249, 415] width 204 height 117
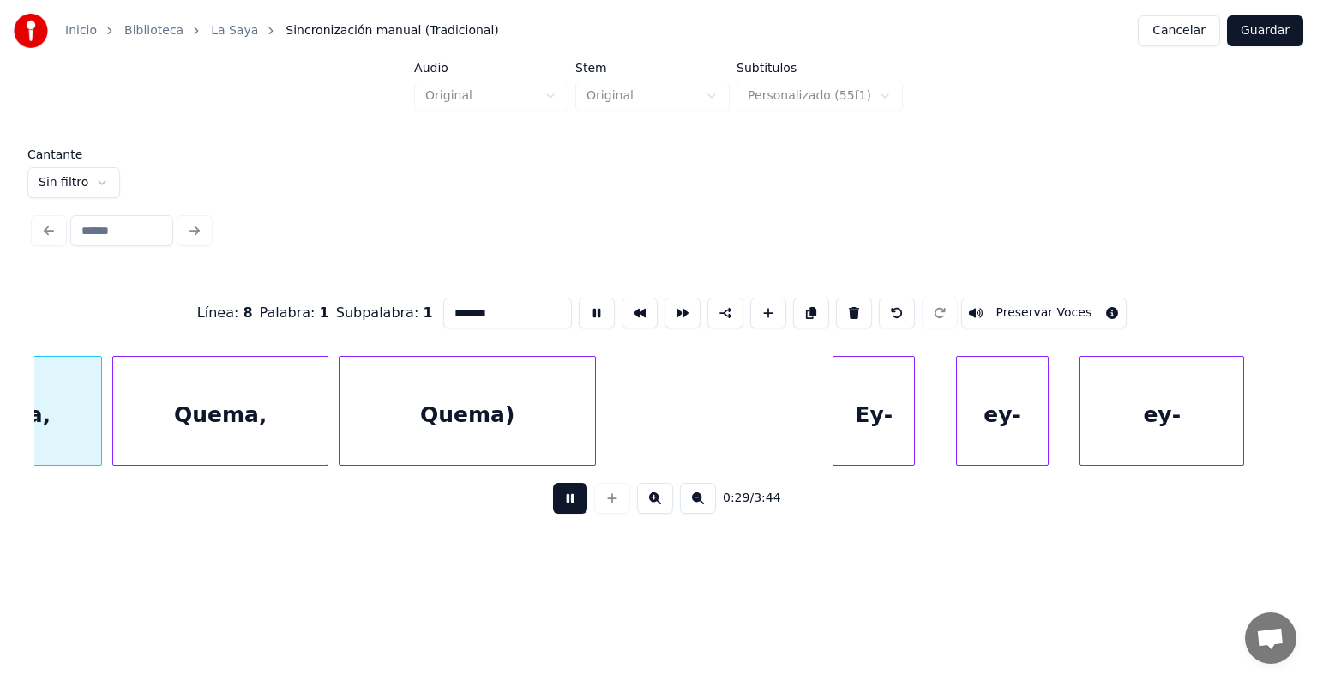
scroll to position [0, 15130]
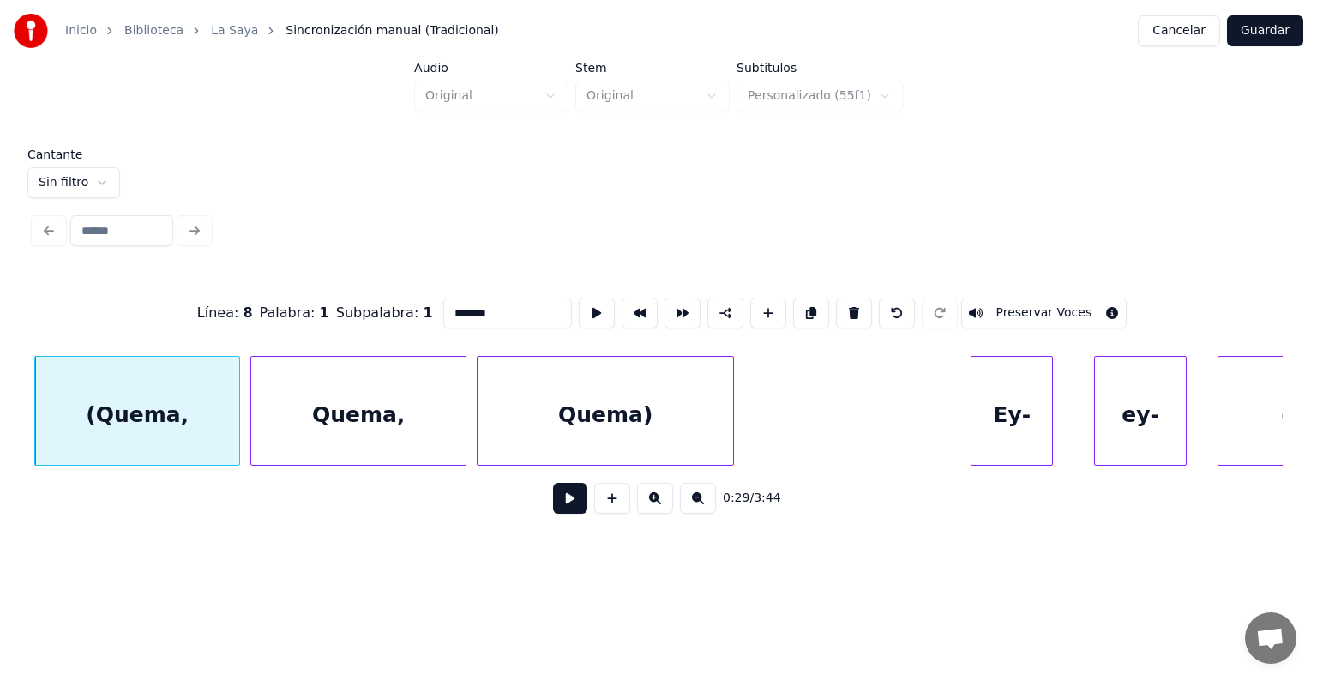
click at [1022, 303] on button "Preservar Voces" at bounding box center [1044, 312] width 166 height 31
click at [321, 399] on div "Quema," at bounding box center [358, 415] width 214 height 117
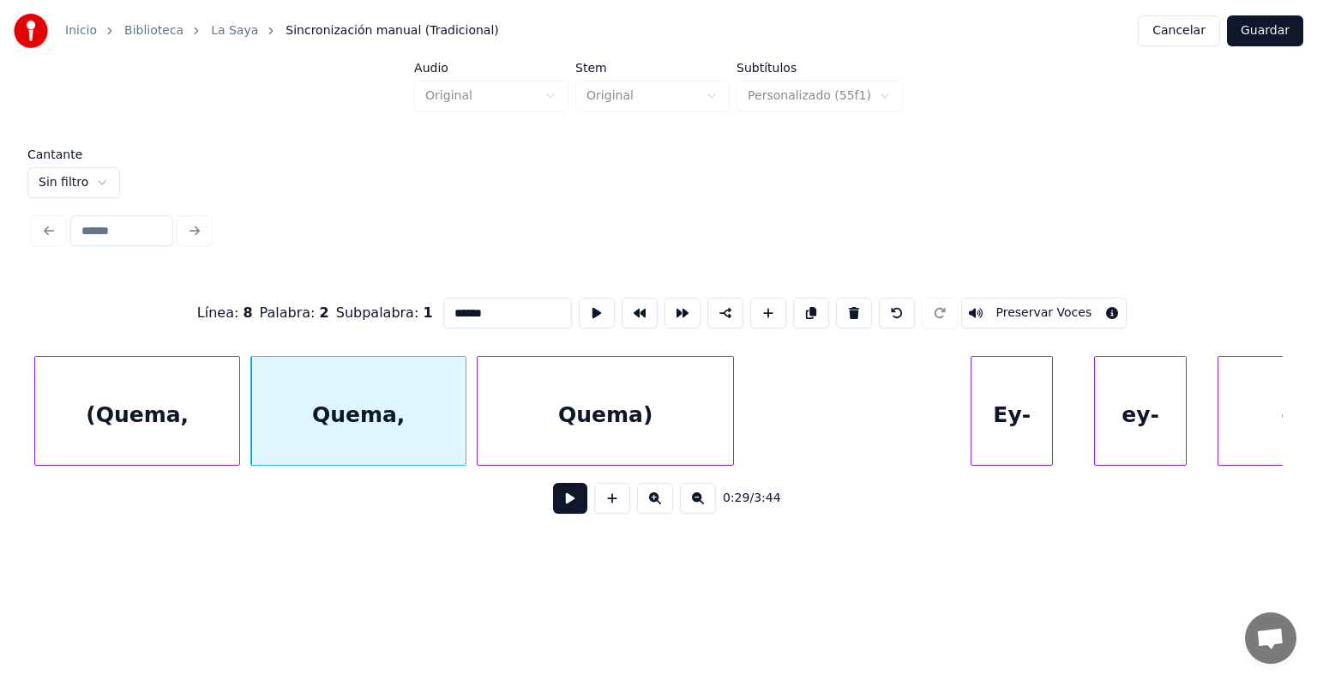
click at [1041, 302] on button "Preservar Voces" at bounding box center [1044, 312] width 166 height 31
click at [592, 420] on div "Quema)" at bounding box center [604, 415] width 255 height 117
type input "******"
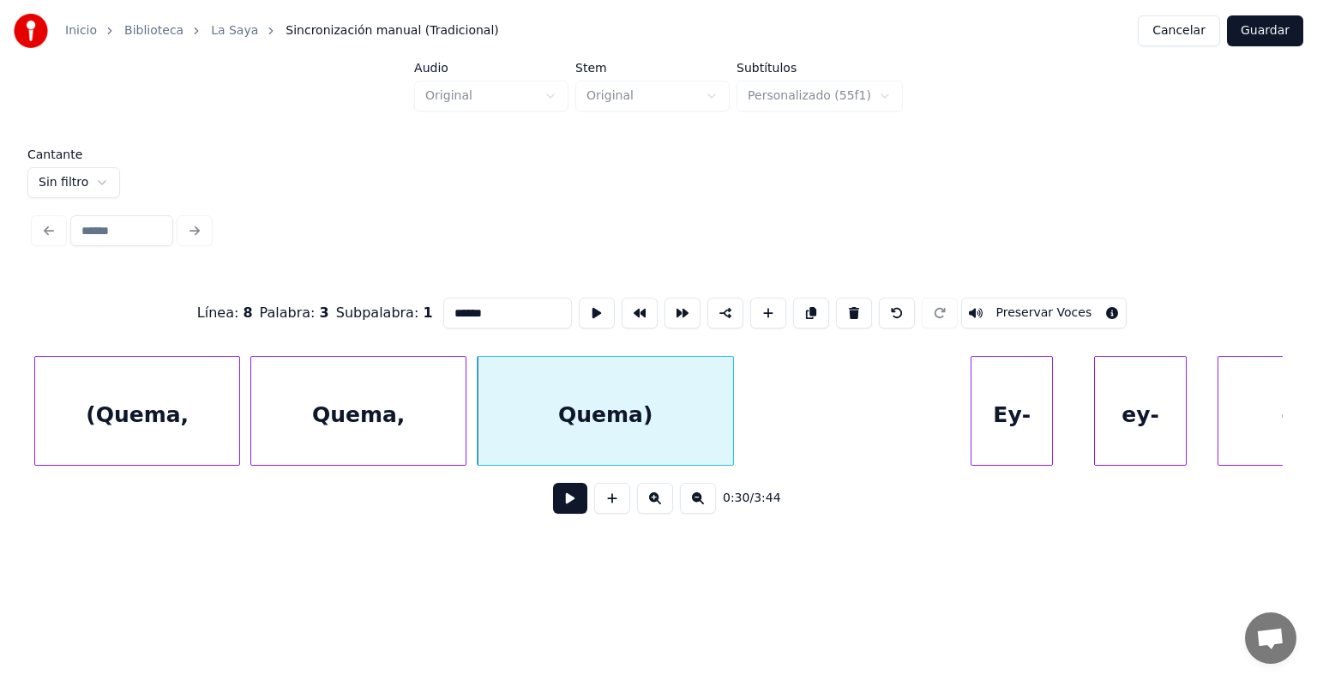
click at [1028, 304] on button "Preservar Voces" at bounding box center [1044, 312] width 166 height 31
click at [553, 509] on button at bounding box center [570, 498] width 34 height 31
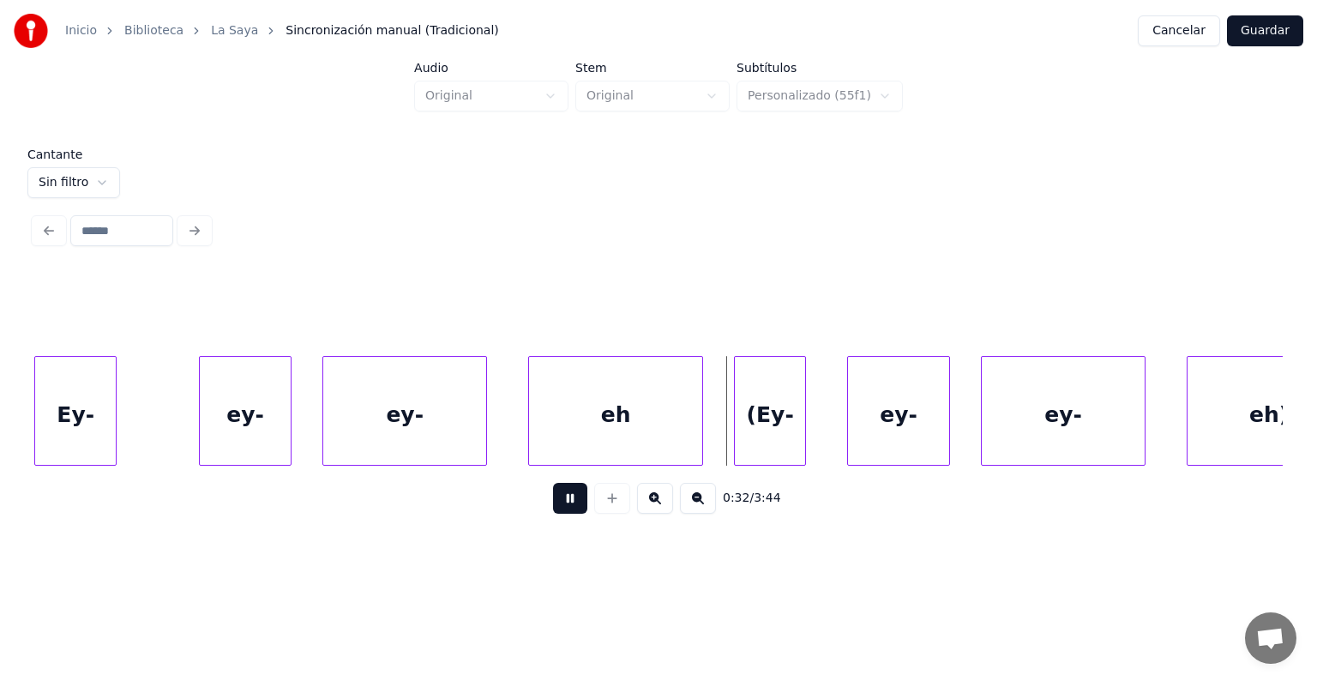
click at [555, 432] on div "eh" at bounding box center [615, 415] width 173 height 117
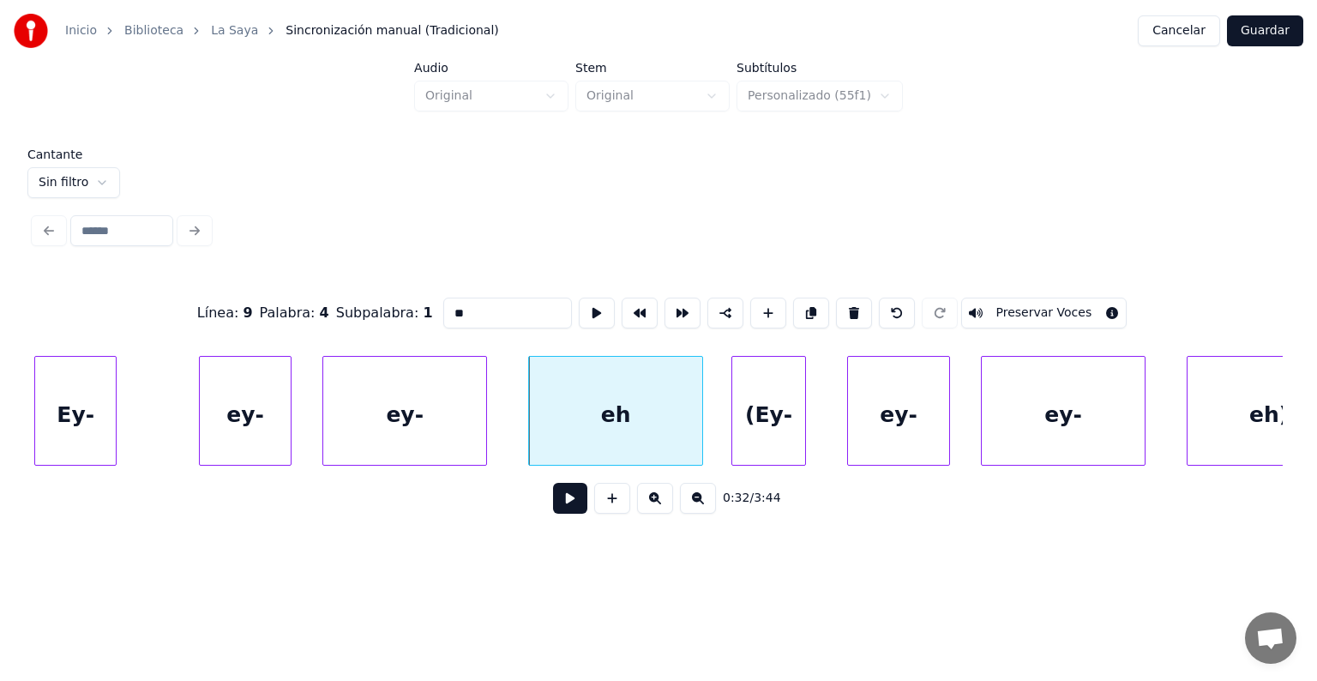
click at [736, 416] on div "(Ey-" at bounding box center [768, 415] width 73 height 117
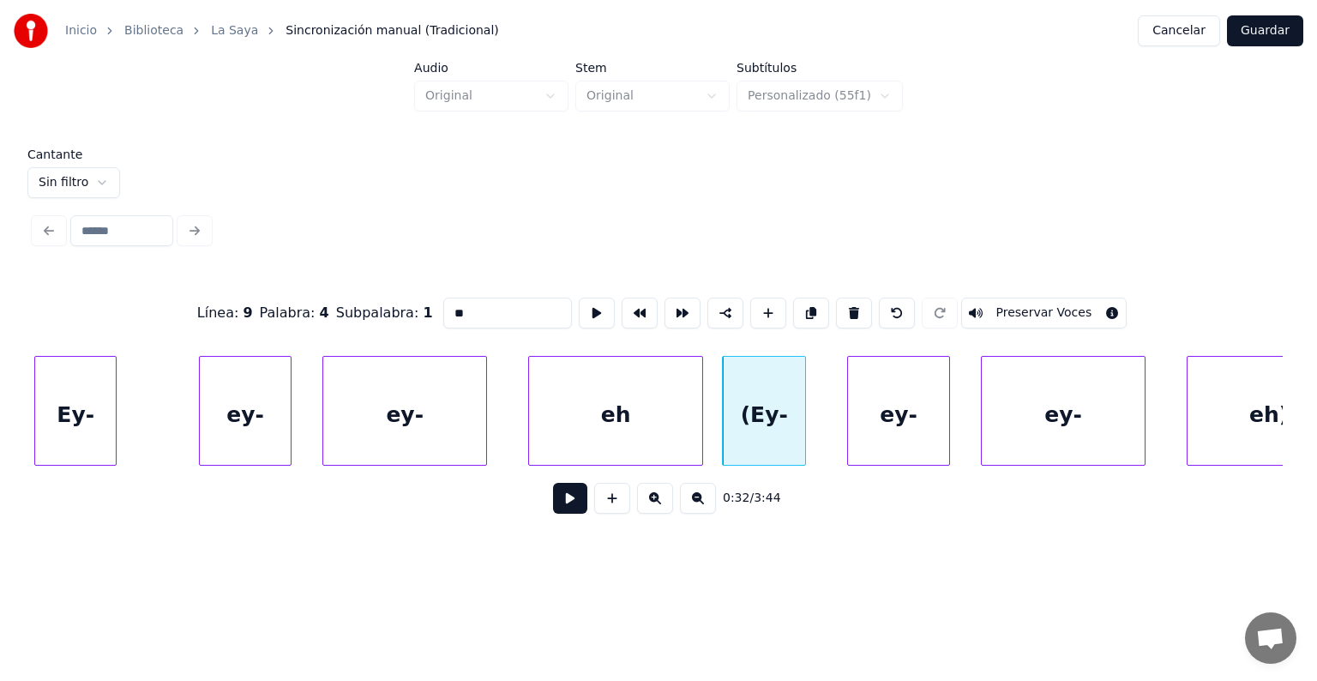
click at [96, 406] on div "Ey-" at bounding box center [75, 415] width 81 height 117
type input "***"
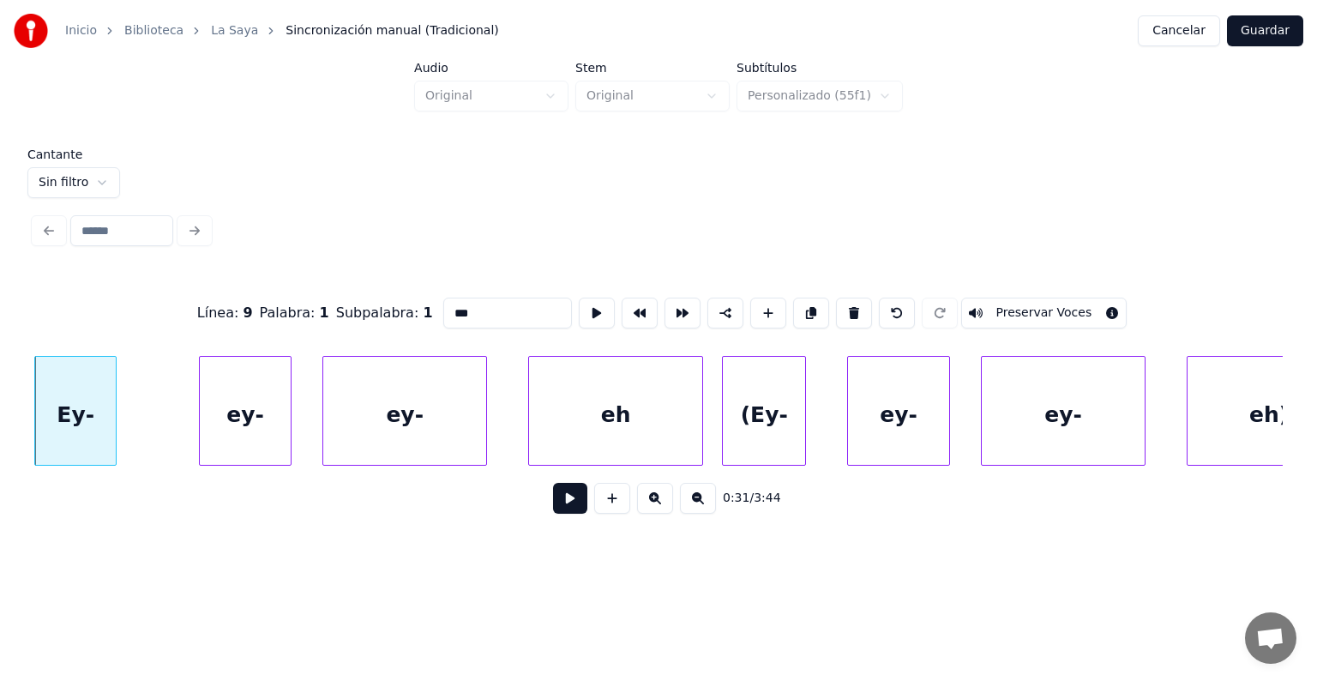
click at [553, 505] on button at bounding box center [570, 498] width 34 height 31
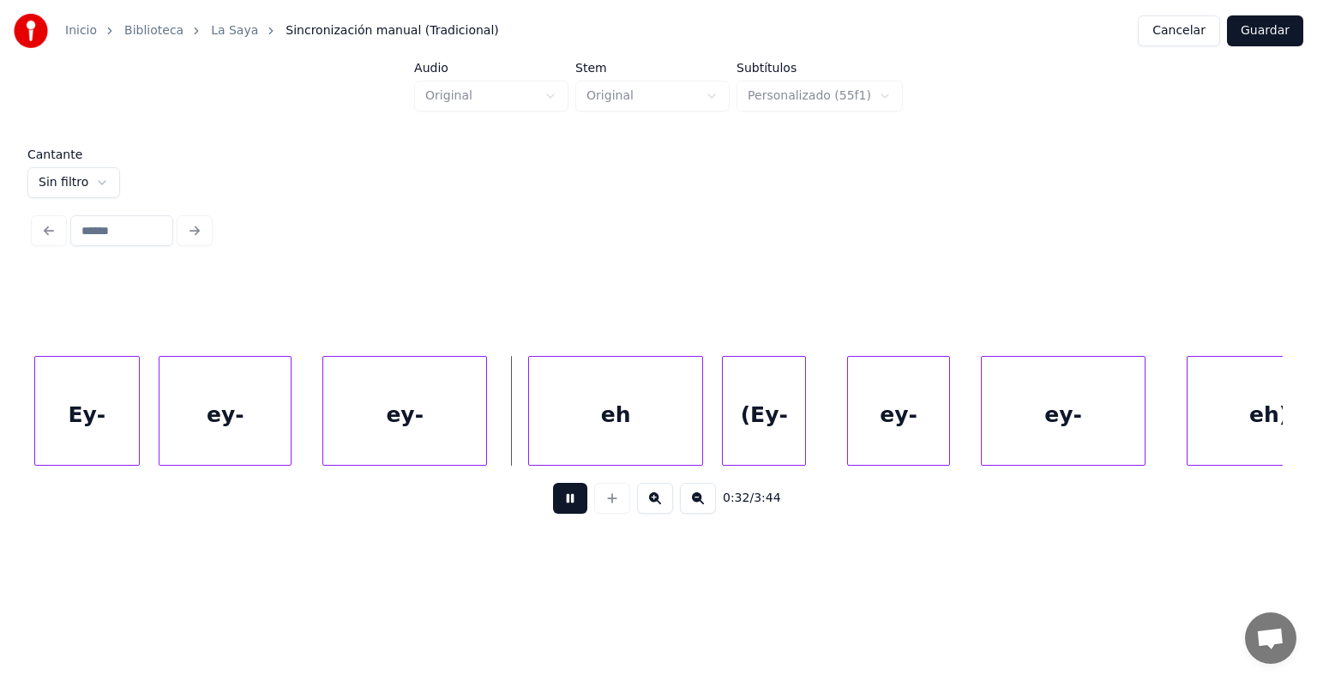
click at [325, 417] on div "ey-" at bounding box center [404, 415] width 163 height 117
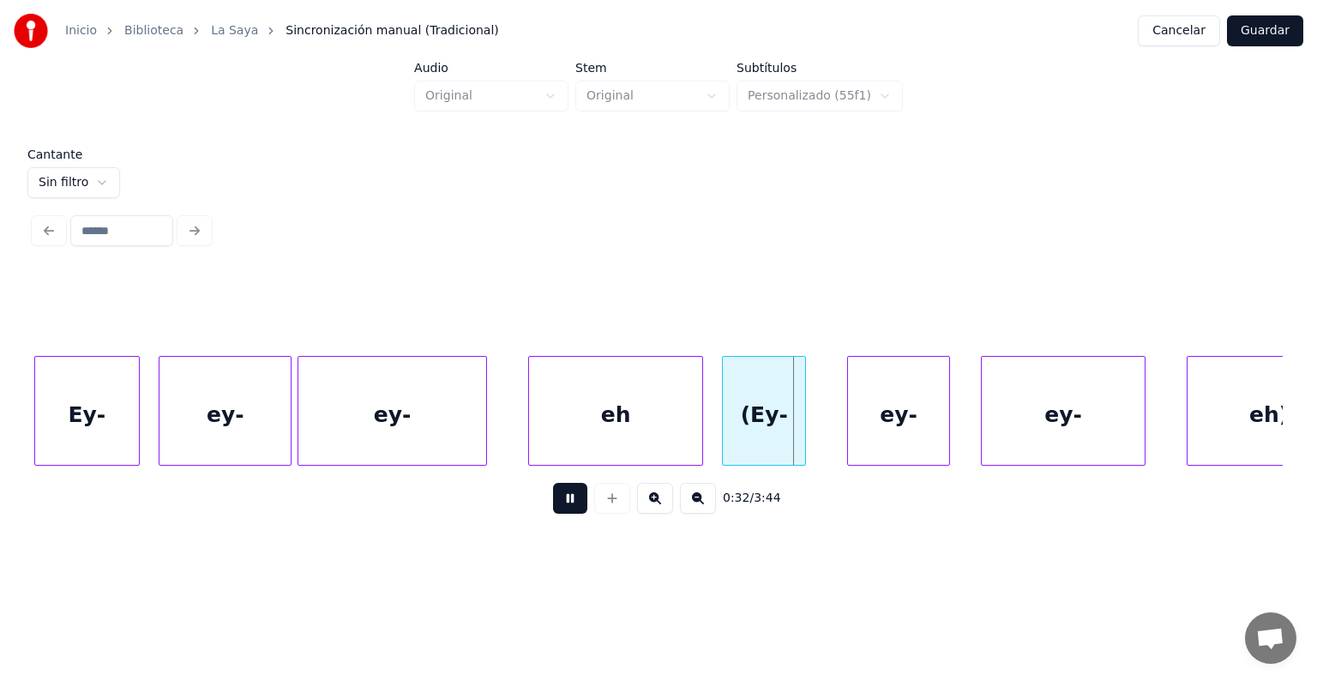
click at [742, 429] on div "(Ey-" at bounding box center [764, 415] width 82 height 117
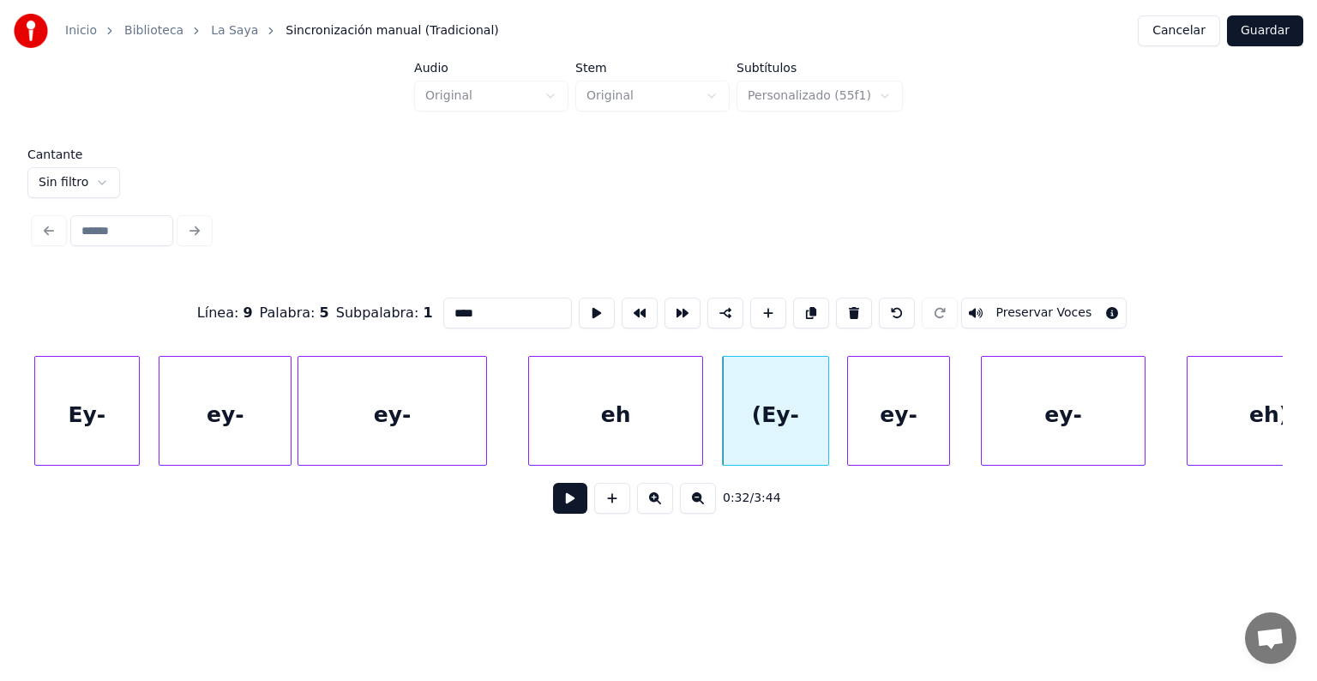
click at [992, 300] on button "Preservar Voces" at bounding box center [1044, 312] width 166 height 31
click at [896, 396] on div "ey-" at bounding box center [898, 415] width 101 height 117
type input "***"
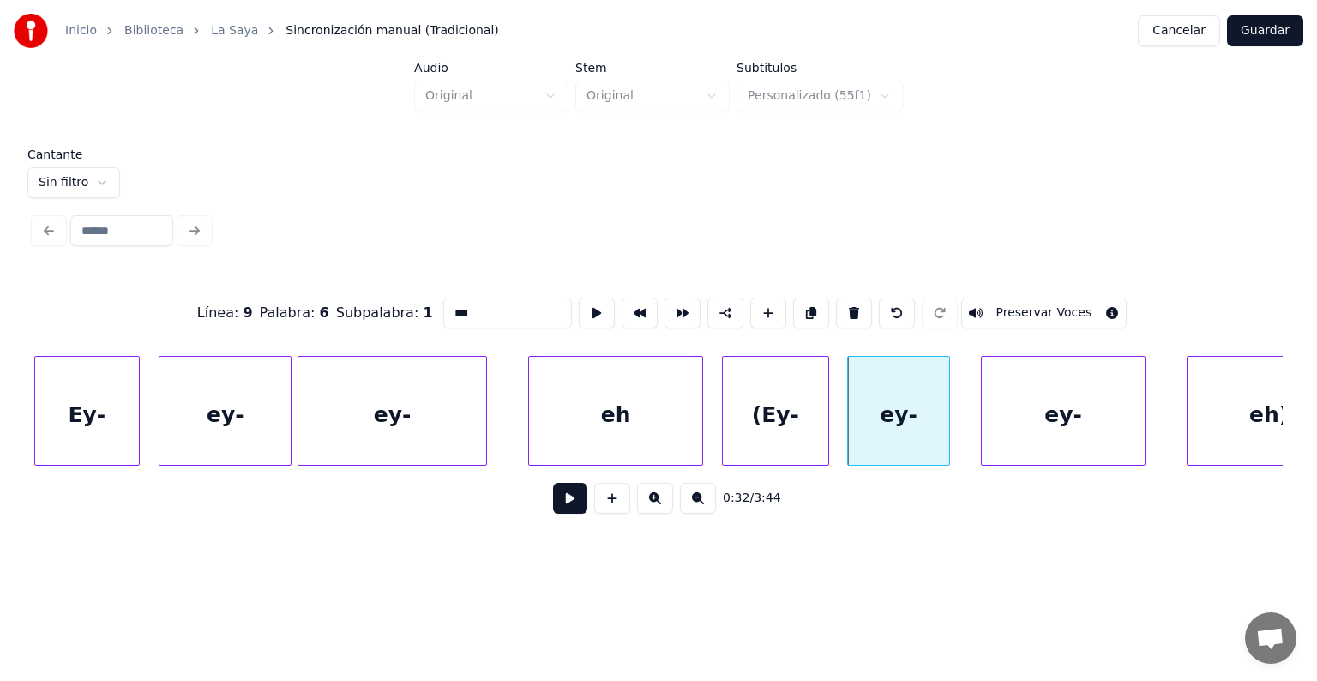
click at [569, 501] on button at bounding box center [570, 498] width 34 height 31
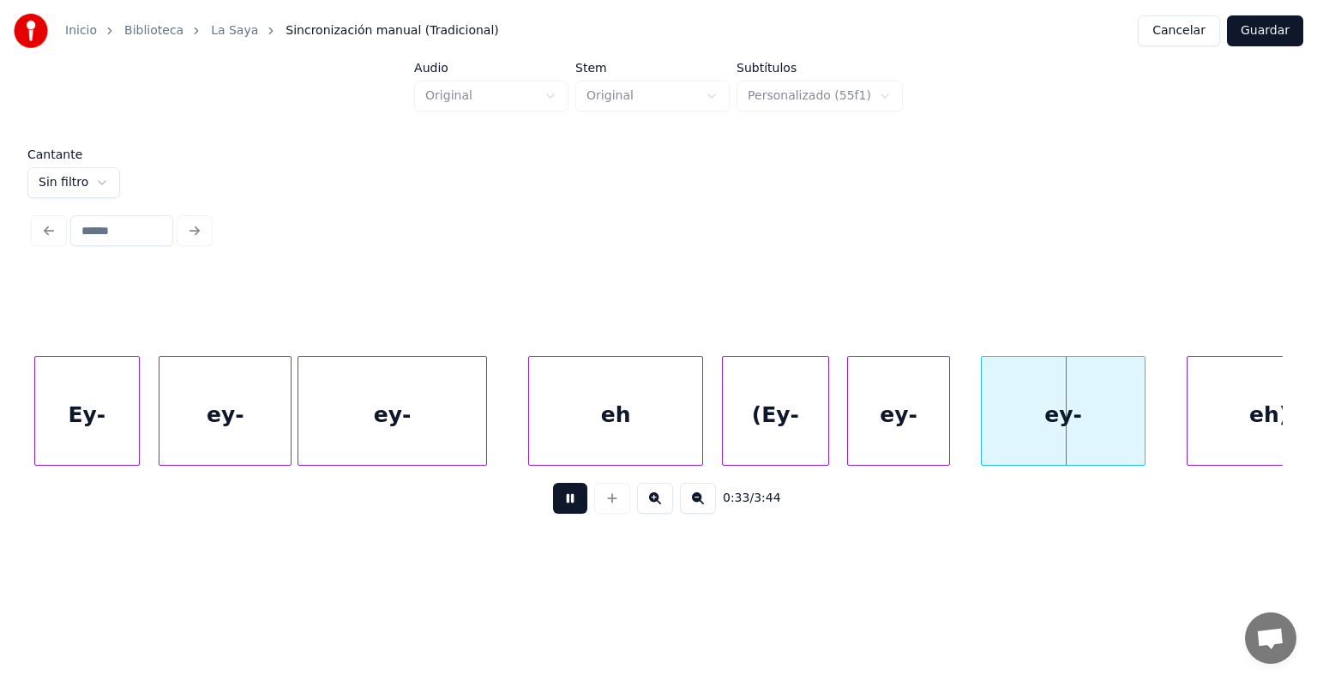
click at [1012, 413] on div "ey-" at bounding box center [1062, 415] width 163 height 117
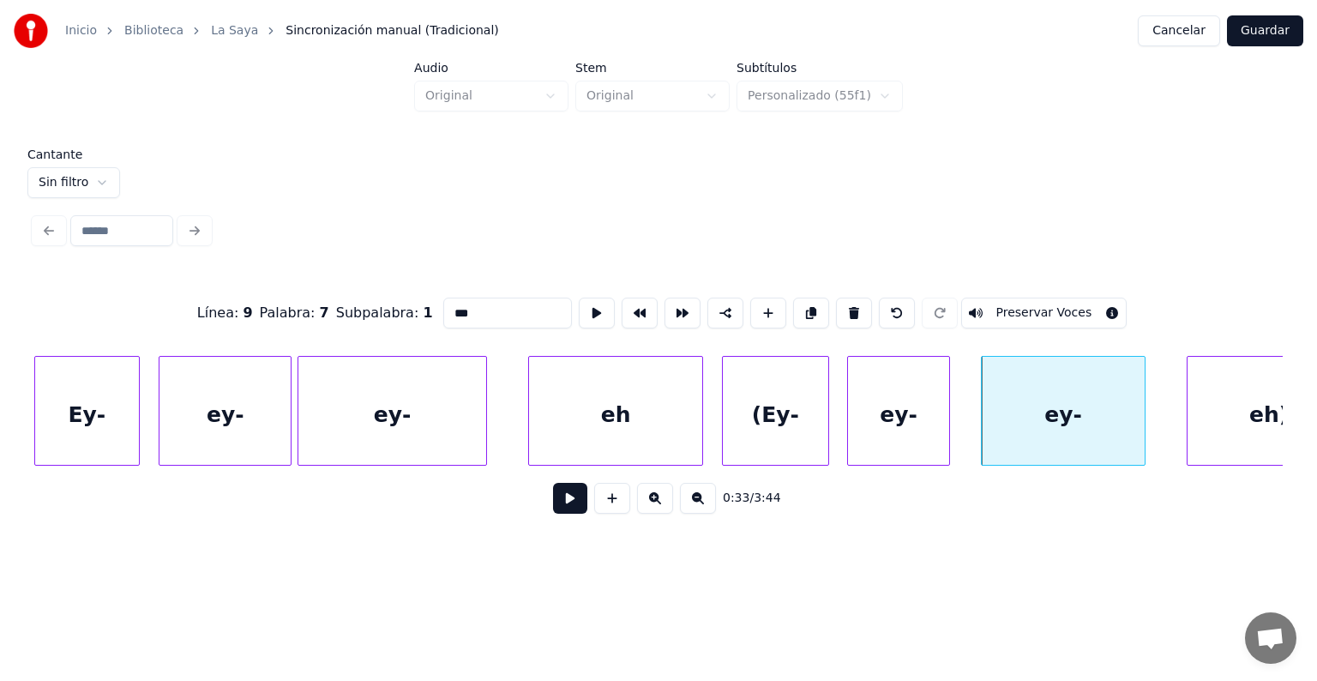
click at [1020, 306] on button "Preservar Voces" at bounding box center [1044, 312] width 166 height 31
click at [971, 425] on div "ey-" at bounding box center [1057, 415] width 176 height 117
click at [1199, 424] on div "eh)" at bounding box center [1259, 415] width 182 height 117
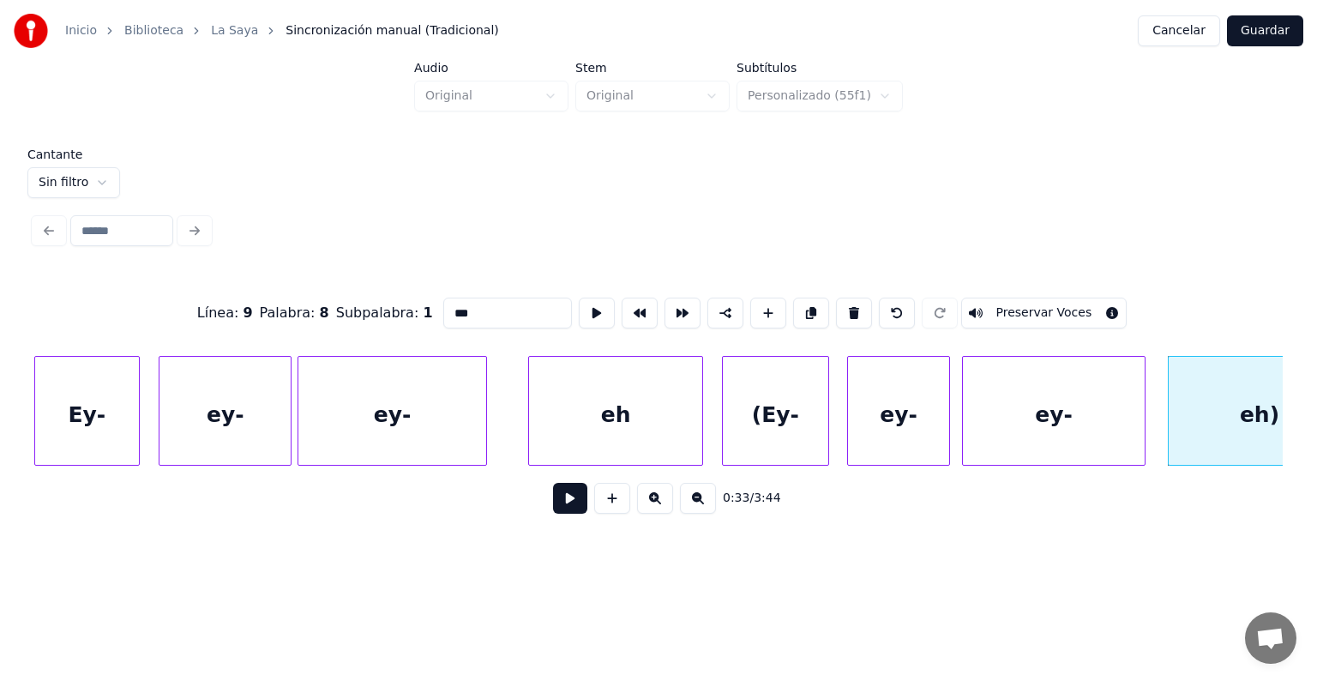
click at [1021, 305] on button "Preservar Voces" at bounding box center [1044, 312] width 166 height 31
click at [903, 408] on div "ey-" at bounding box center [898, 415] width 101 height 117
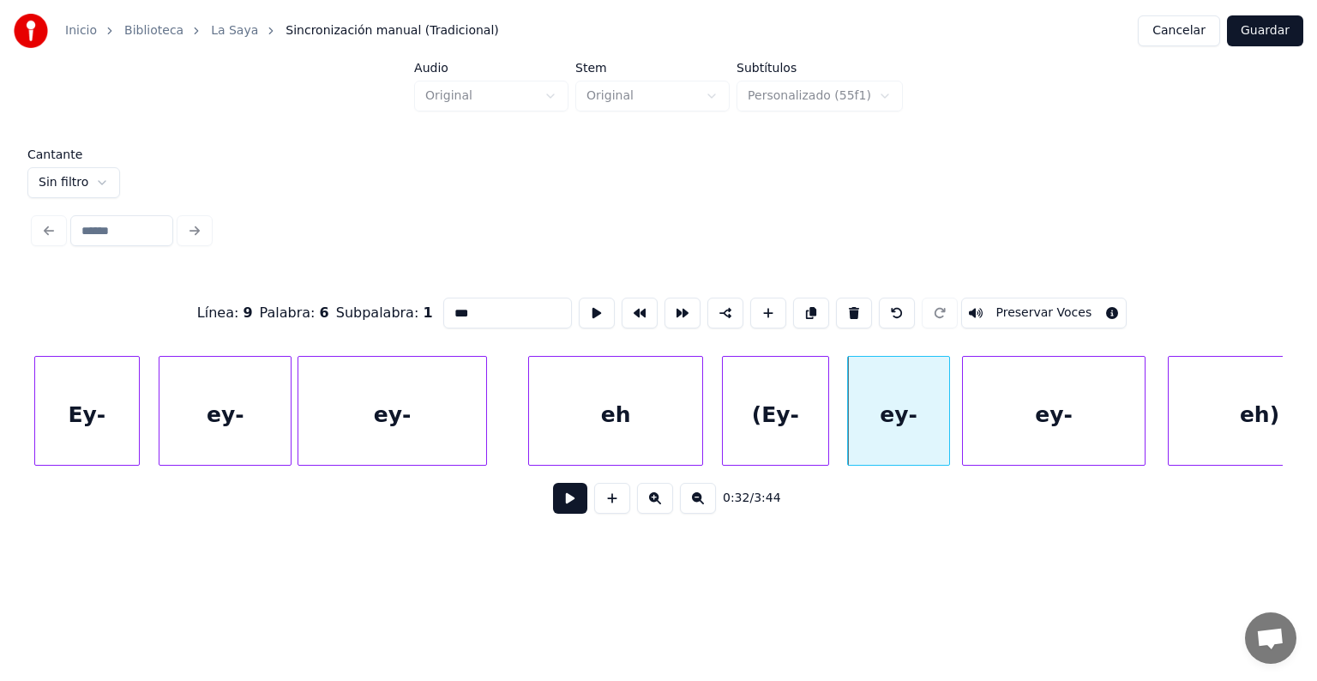
click at [1037, 401] on div "ey-" at bounding box center [1054, 415] width 182 height 117
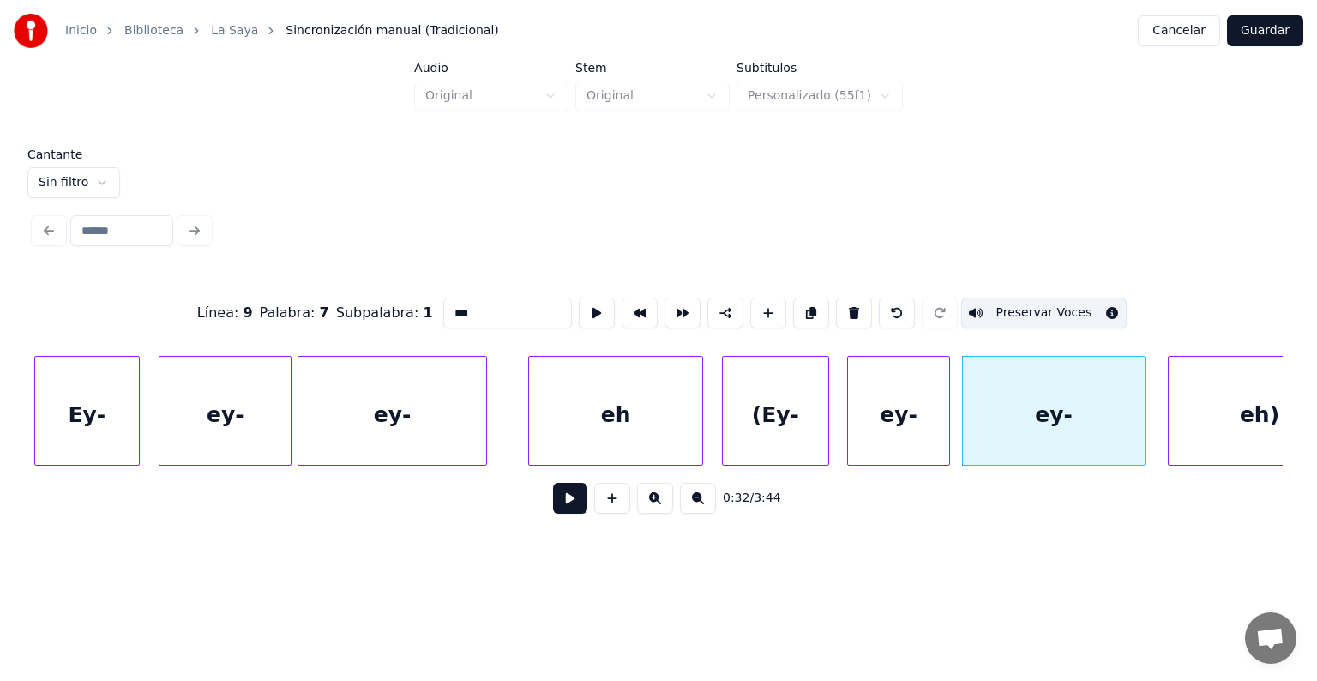
click at [915, 398] on div "ey-" at bounding box center [898, 415] width 101 height 117
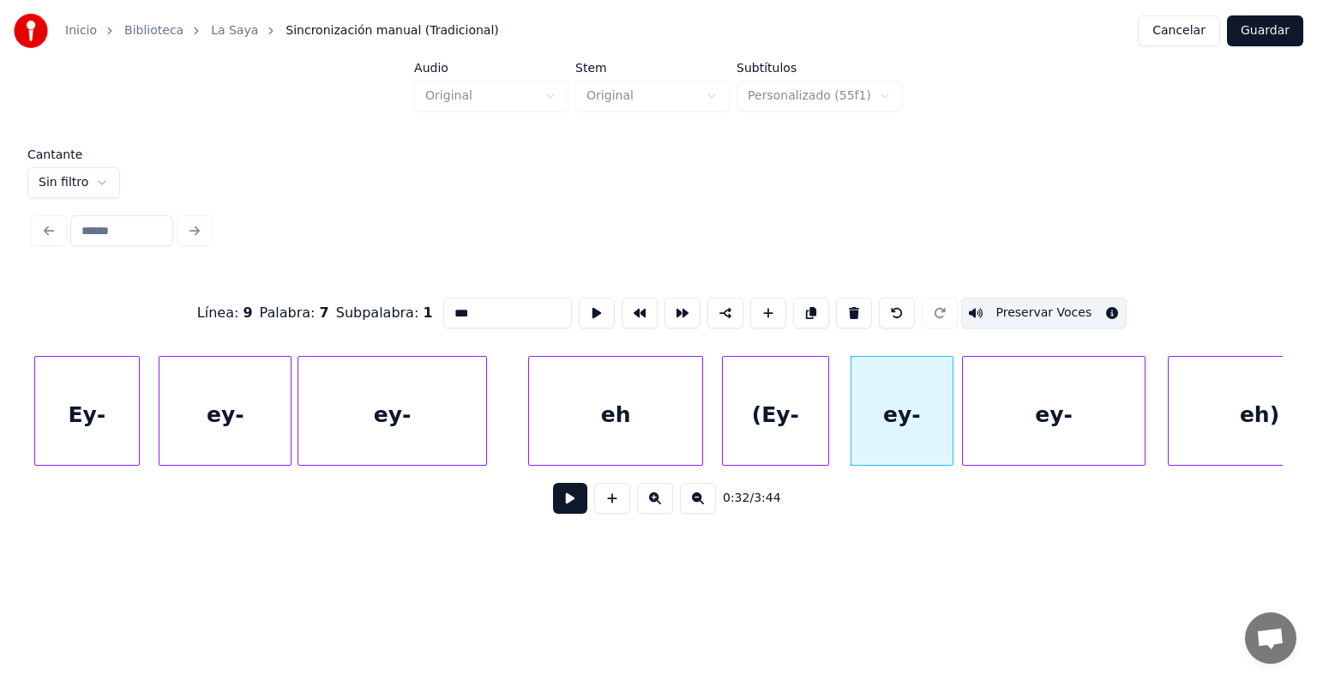
click at [1019, 307] on button "Preservar Voces" at bounding box center [1044, 312] width 166 height 31
click at [796, 412] on div "(Ey-" at bounding box center [775, 415] width 105 height 117
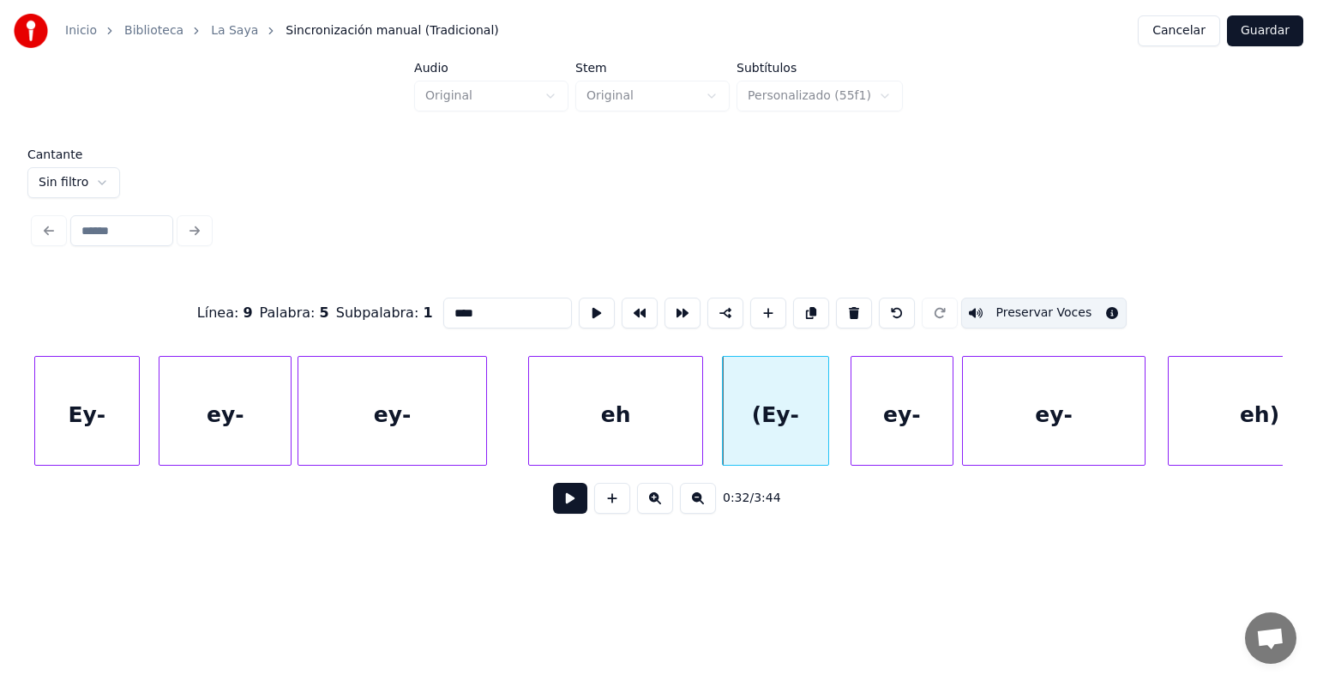
click at [905, 411] on div "ey-" at bounding box center [901, 415] width 101 height 117
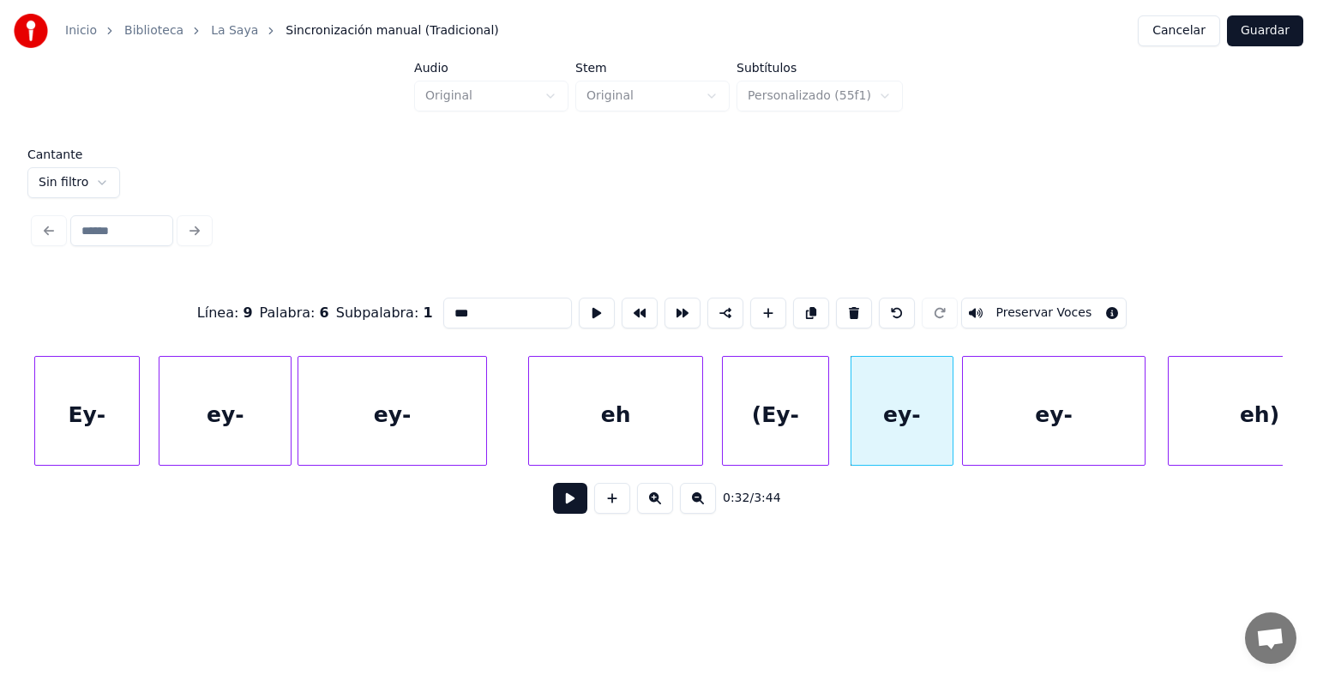
click at [1017, 305] on button "Preservar Voces" at bounding box center [1044, 312] width 166 height 31
click at [1025, 423] on div "ey-" at bounding box center [1054, 415] width 182 height 117
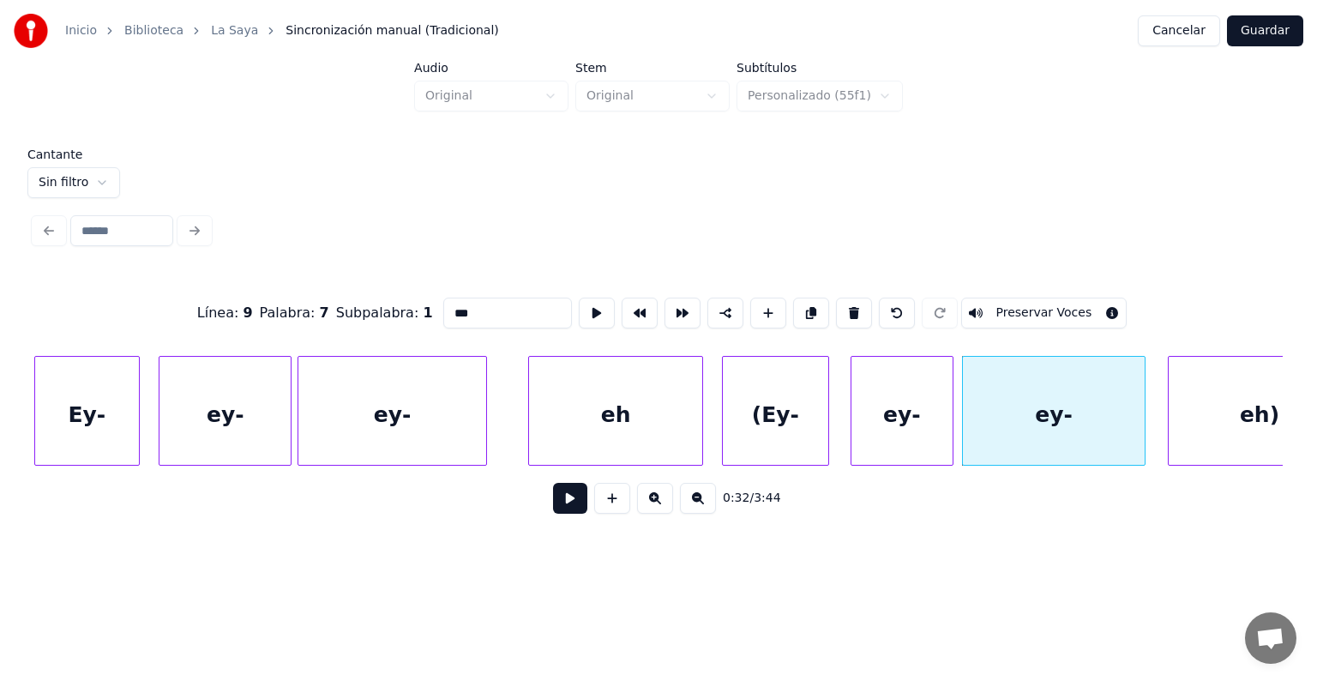
click at [1017, 305] on button "Preservar Voces" at bounding box center [1044, 312] width 166 height 31
click at [1200, 417] on div "eh)" at bounding box center [1259, 415] width 182 height 117
type input "***"
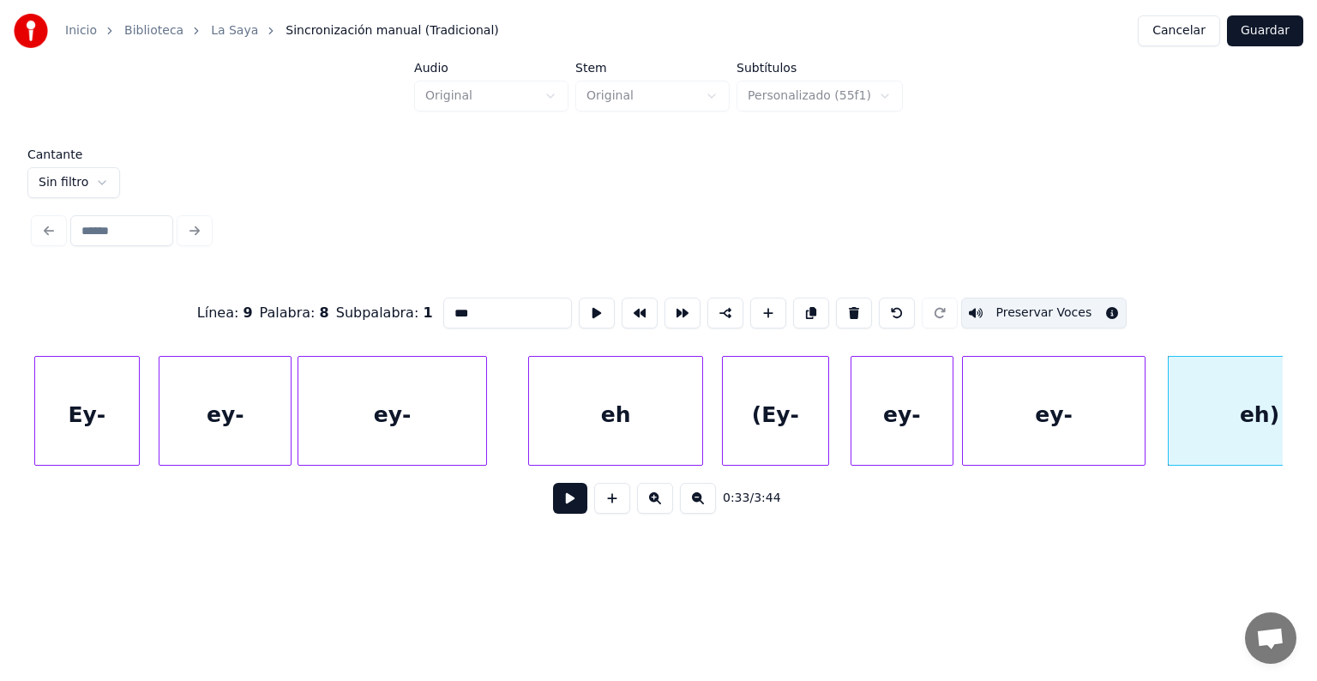
click at [553, 513] on button at bounding box center [570, 498] width 34 height 31
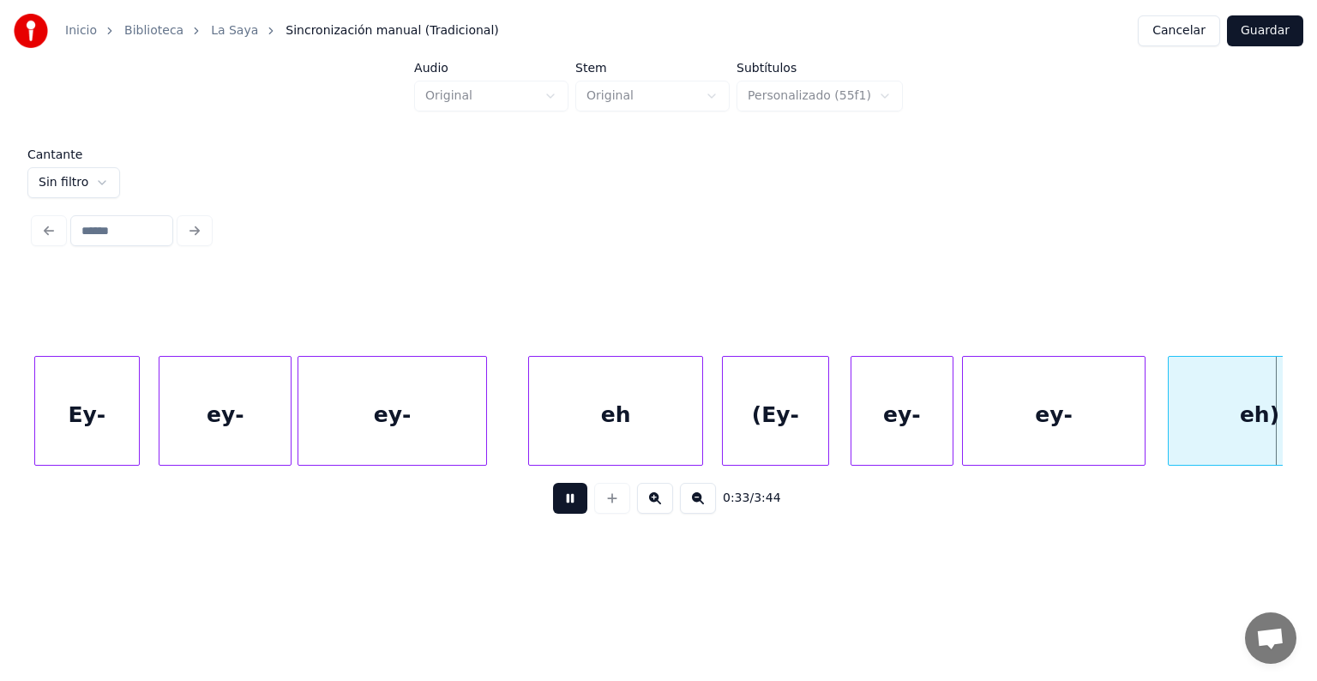
scroll to position [0, 17274]
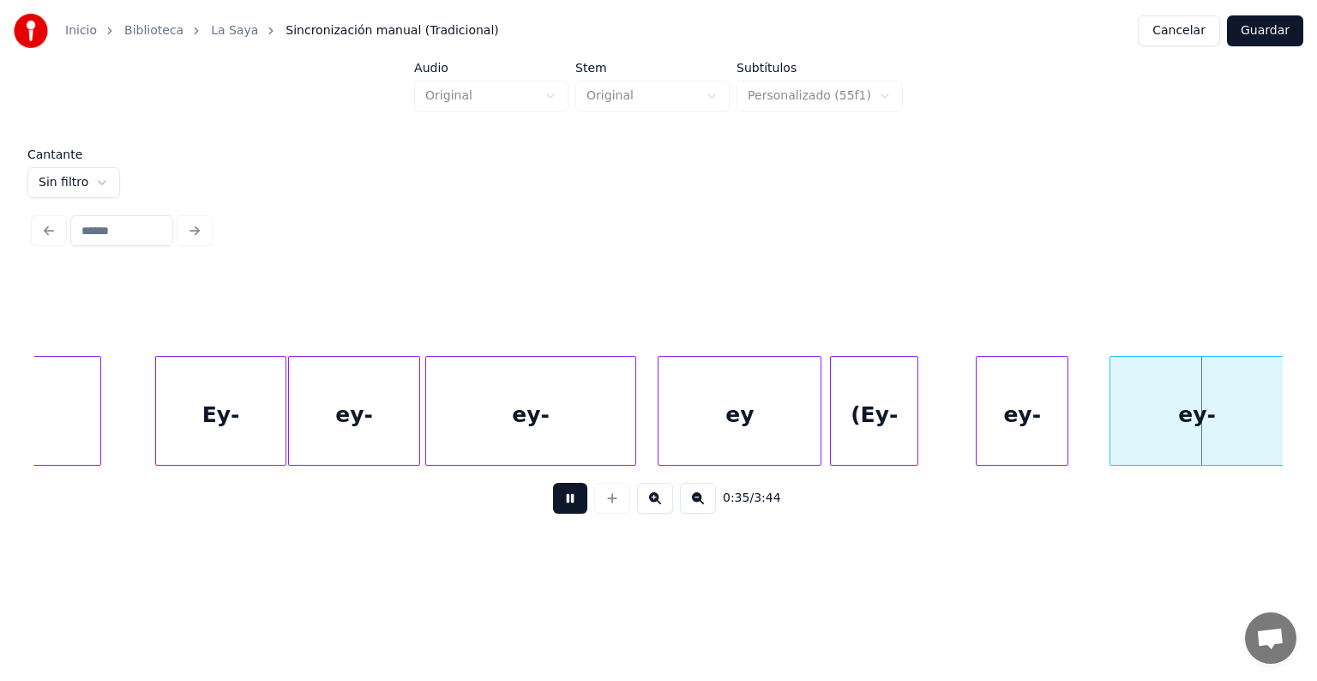
click at [849, 418] on div "(Ey-" at bounding box center [874, 415] width 87 height 117
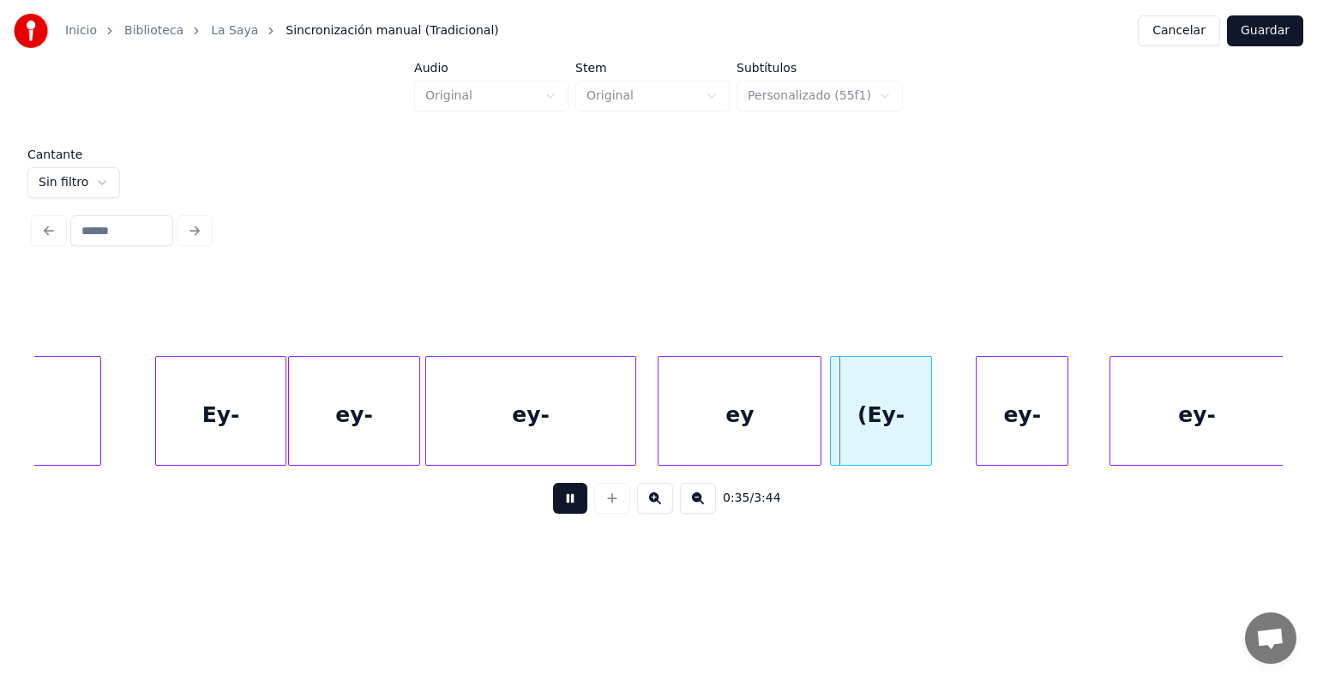
scroll to position [0, 17271]
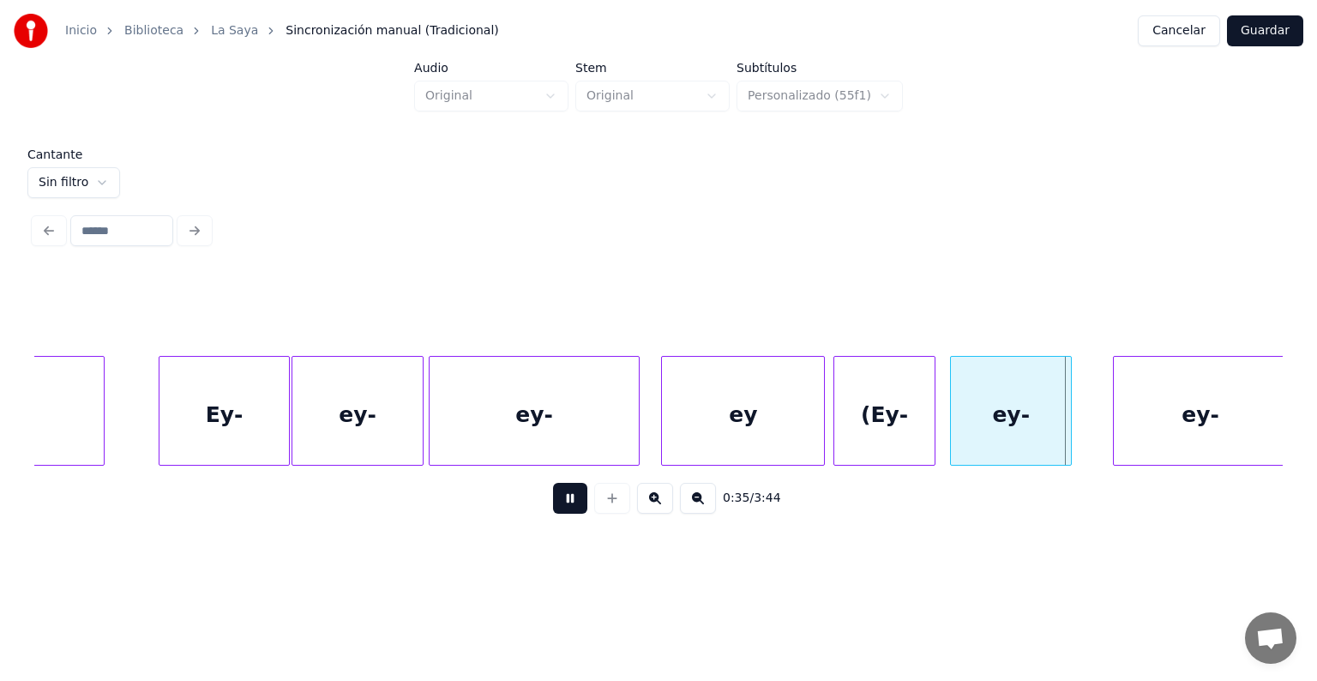
click at [899, 417] on div "(Ey-" at bounding box center [884, 415] width 100 height 117
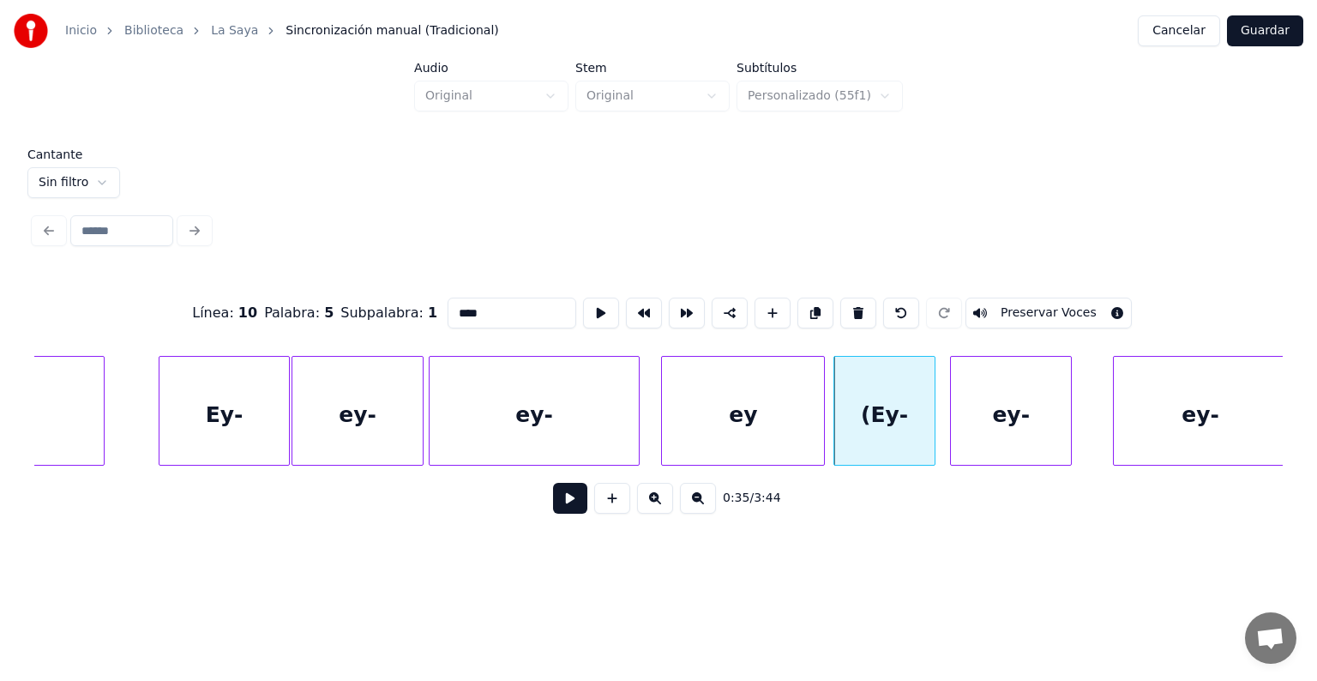
click at [1022, 305] on button "Preservar Voces" at bounding box center [1048, 312] width 166 height 31
click at [996, 400] on div "ey-" at bounding box center [1011, 415] width 120 height 117
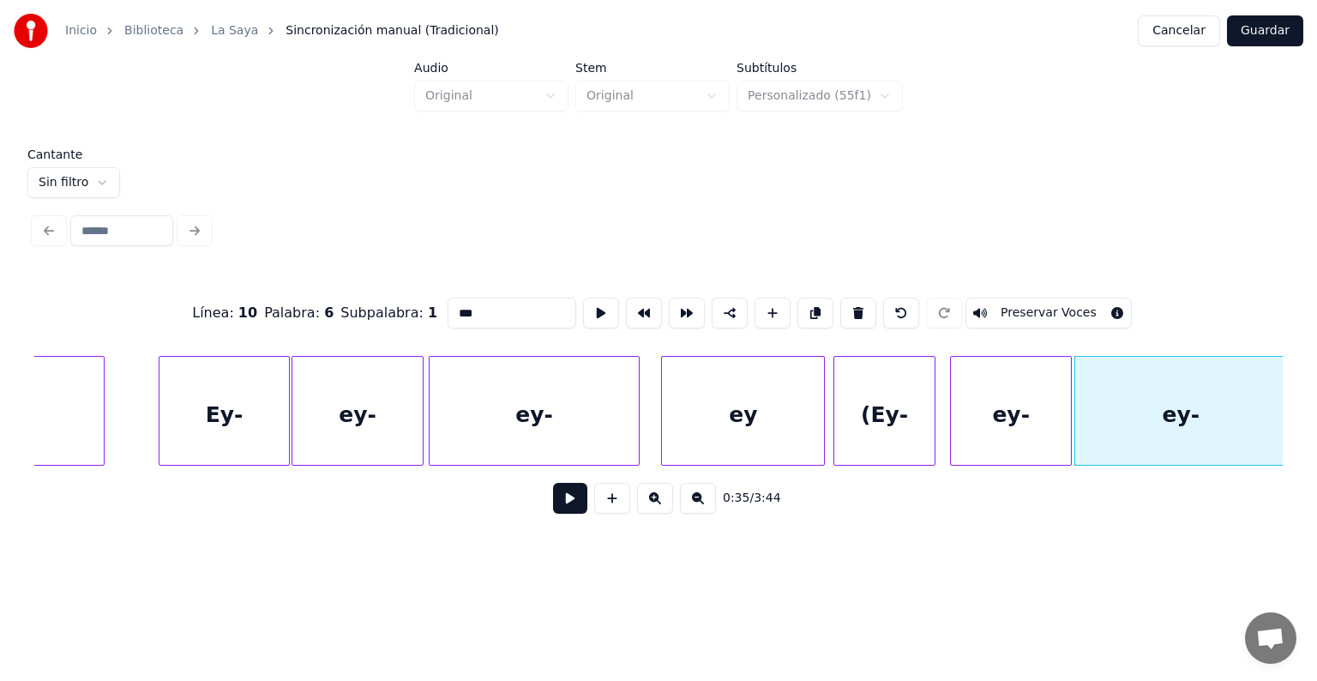
click at [1119, 409] on div "ey-" at bounding box center [1181, 415] width 213 height 117
click at [979, 408] on div "ey-" at bounding box center [1011, 415] width 120 height 117
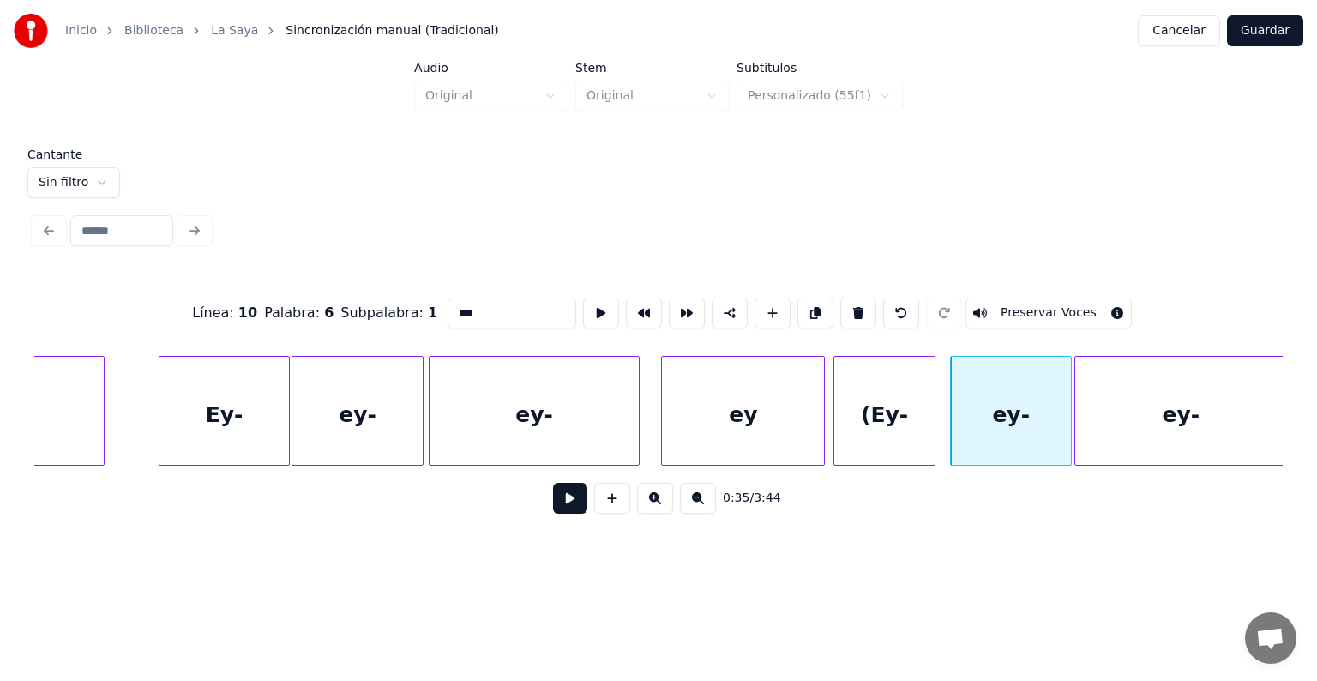
click at [1022, 307] on button "Preservar Voces" at bounding box center [1048, 312] width 166 height 31
click at [1131, 422] on div "ey-" at bounding box center [1181, 415] width 213 height 117
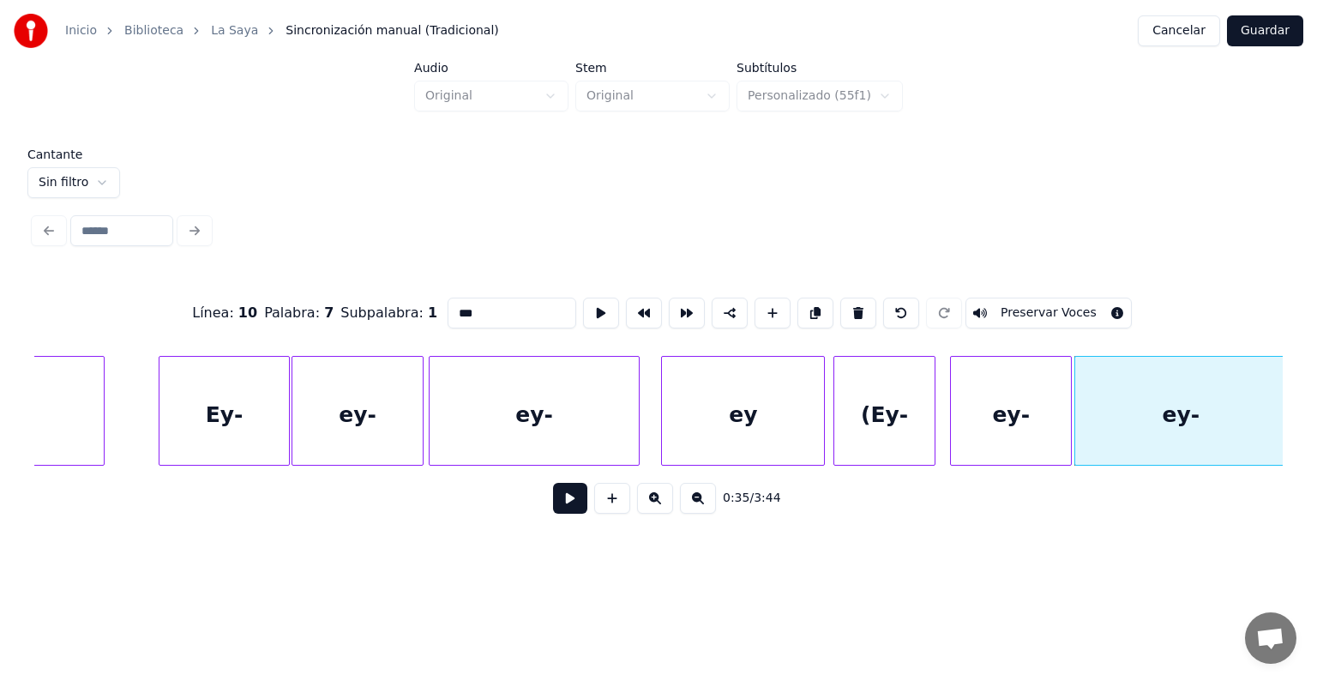
click at [1031, 306] on button "Preservar Voces" at bounding box center [1048, 312] width 166 height 31
click at [862, 402] on div "(Ey-" at bounding box center [884, 415] width 100 height 117
type input "****"
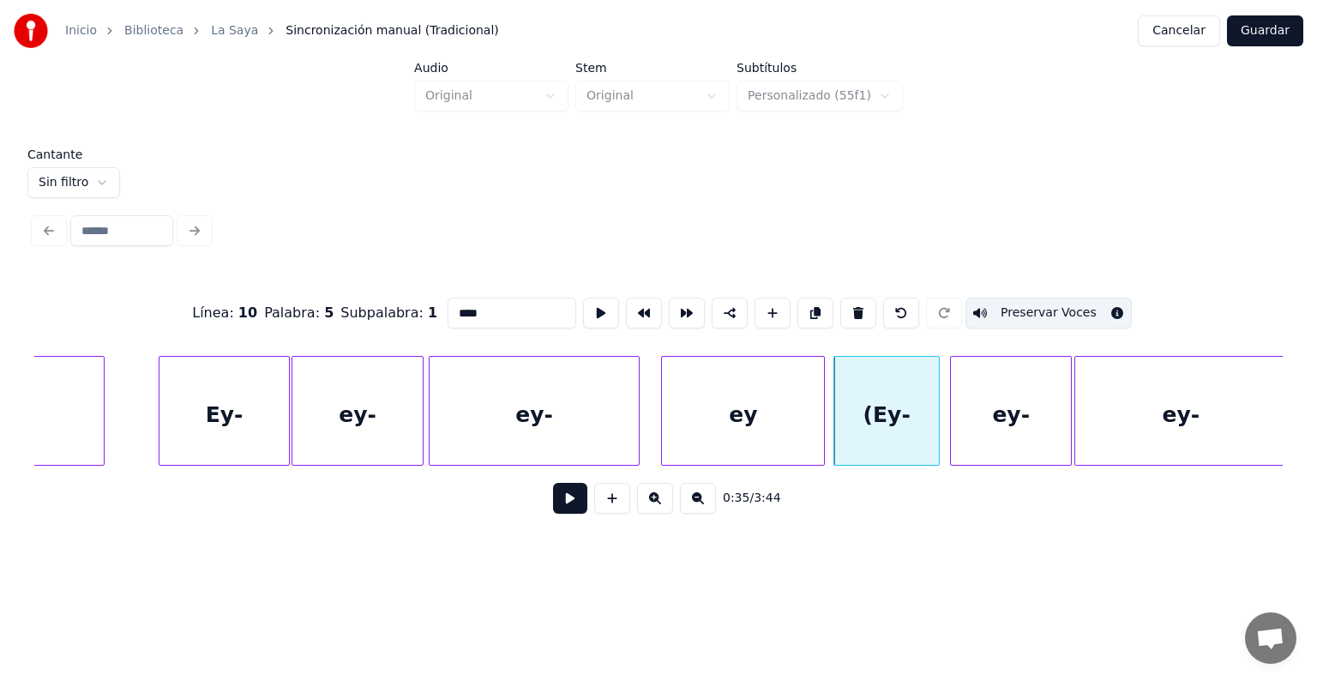
click at [932, 417] on div "(Ey-" at bounding box center [886, 415] width 105 height 117
click at [555, 509] on button at bounding box center [570, 498] width 34 height 31
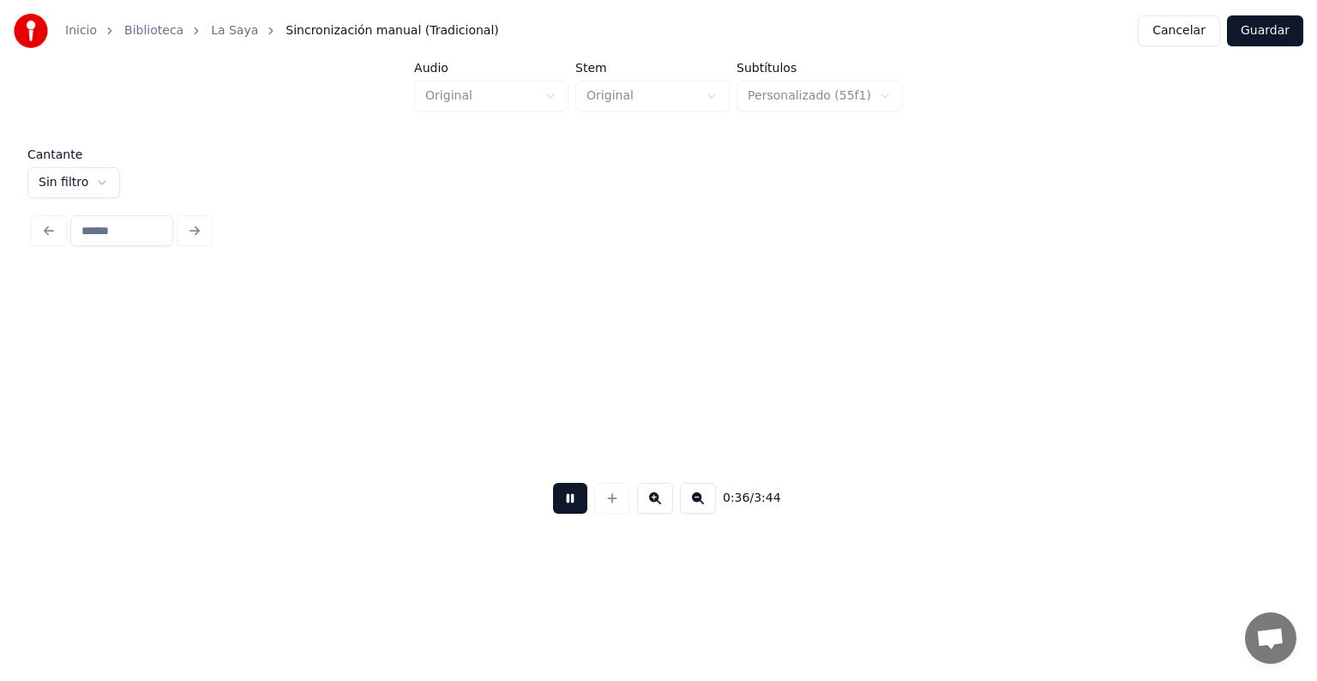
scroll to position [0, 18526]
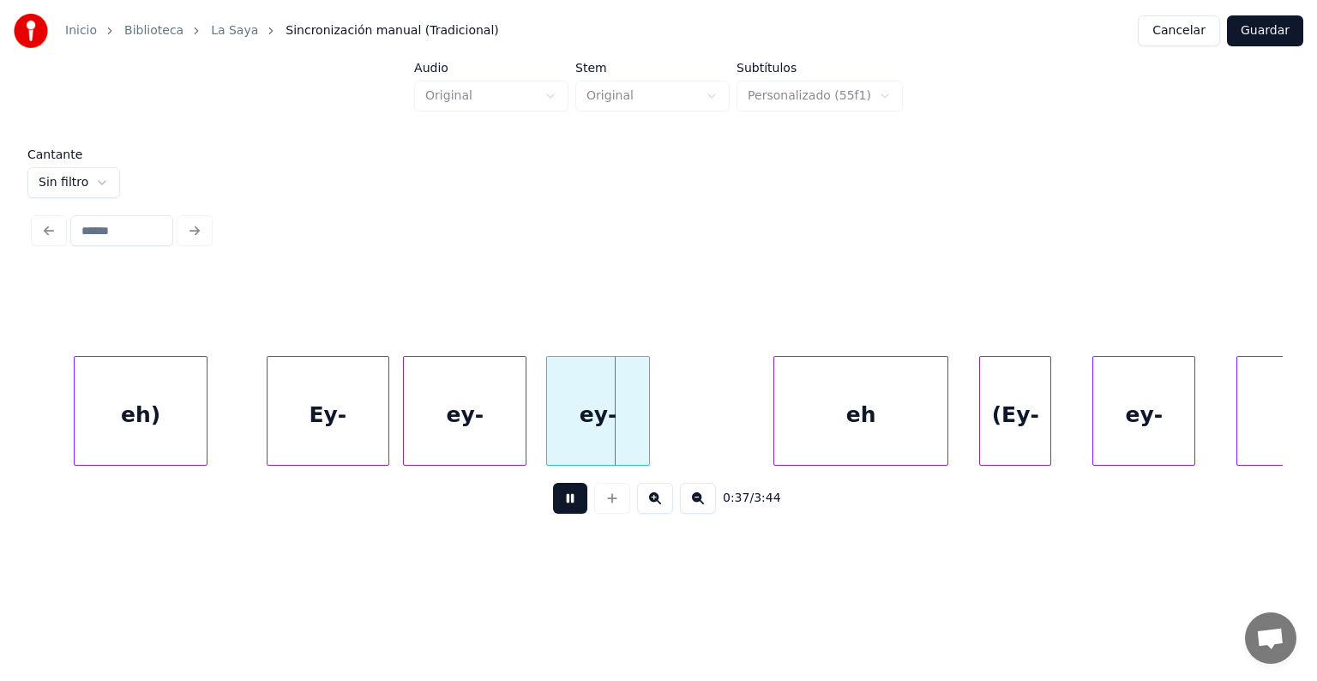
click at [550, 418] on div "ey-" at bounding box center [598, 415] width 102 height 117
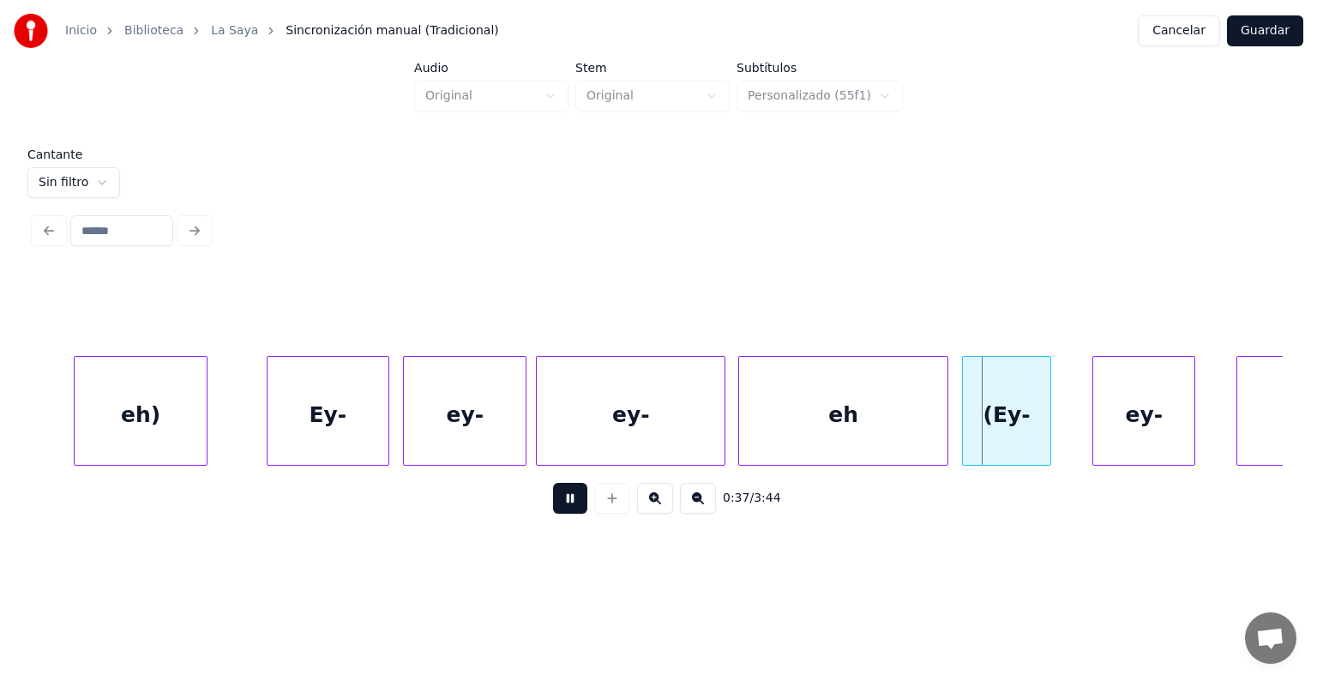
click at [991, 415] on div "(Ey-" at bounding box center [1006, 415] width 87 height 117
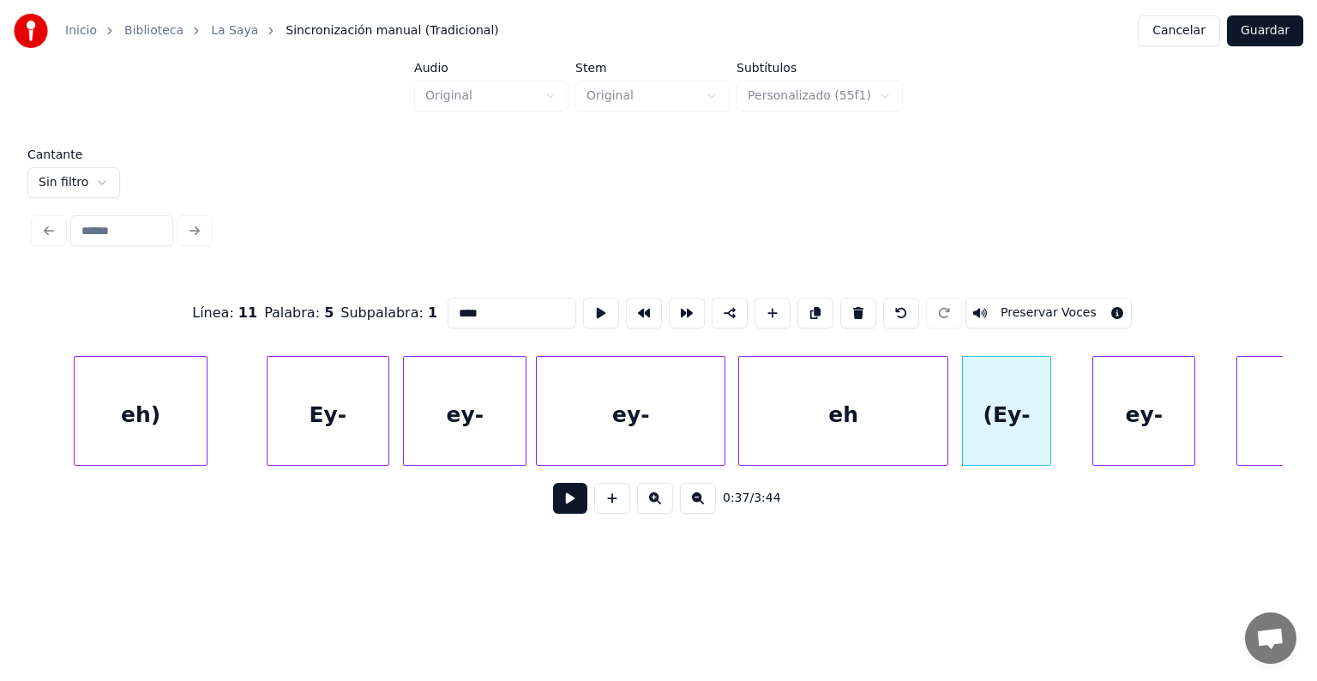
click at [1018, 300] on button "Preservar Voces" at bounding box center [1048, 312] width 166 height 31
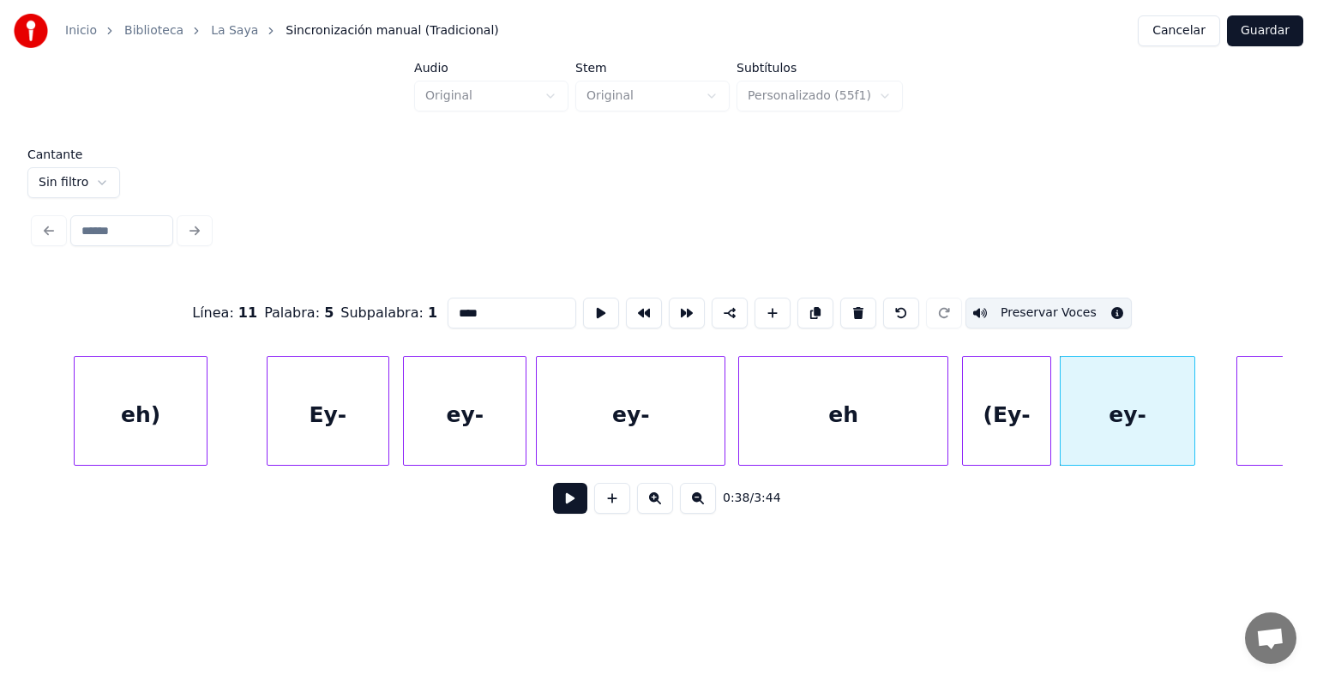
click at [1035, 300] on button "Preservar Voces" at bounding box center [1048, 312] width 166 height 31
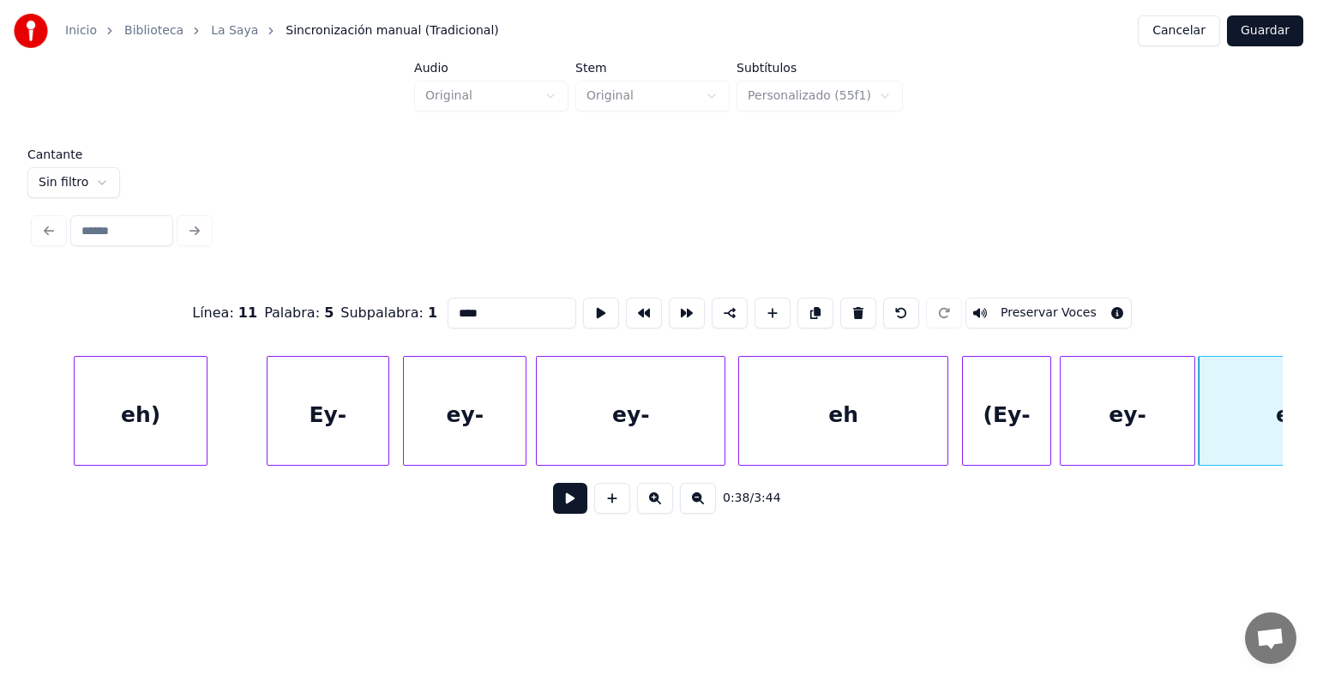
click at [1042, 304] on button "Preservar Voces" at bounding box center [1048, 312] width 166 height 31
click at [1092, 393] on div "ey-" at bounding box center [1127, 415] width 134 height 117
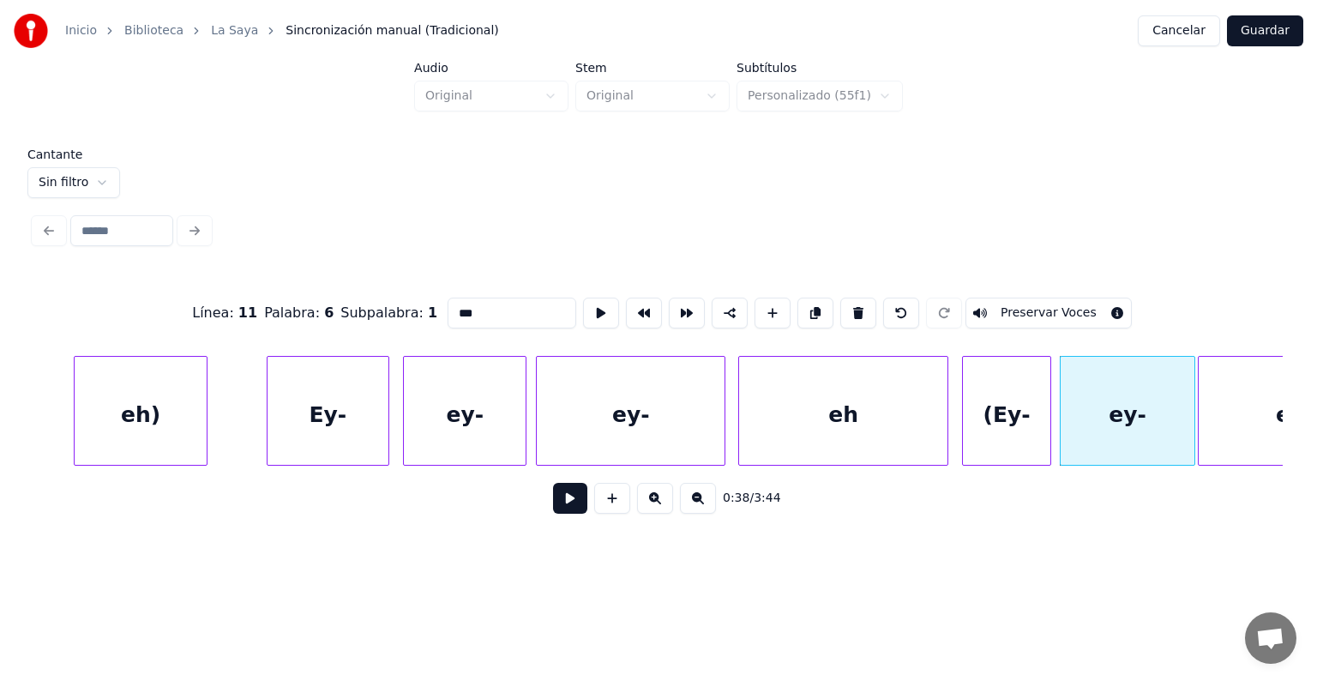
click at [1027, 303] on button "Preservar Voces" at bounding box center [1048, 312] width 166 height 31
click at [1011, 414] on div "(Ey-" at bounding box center [1006, 415] width 87 height 117
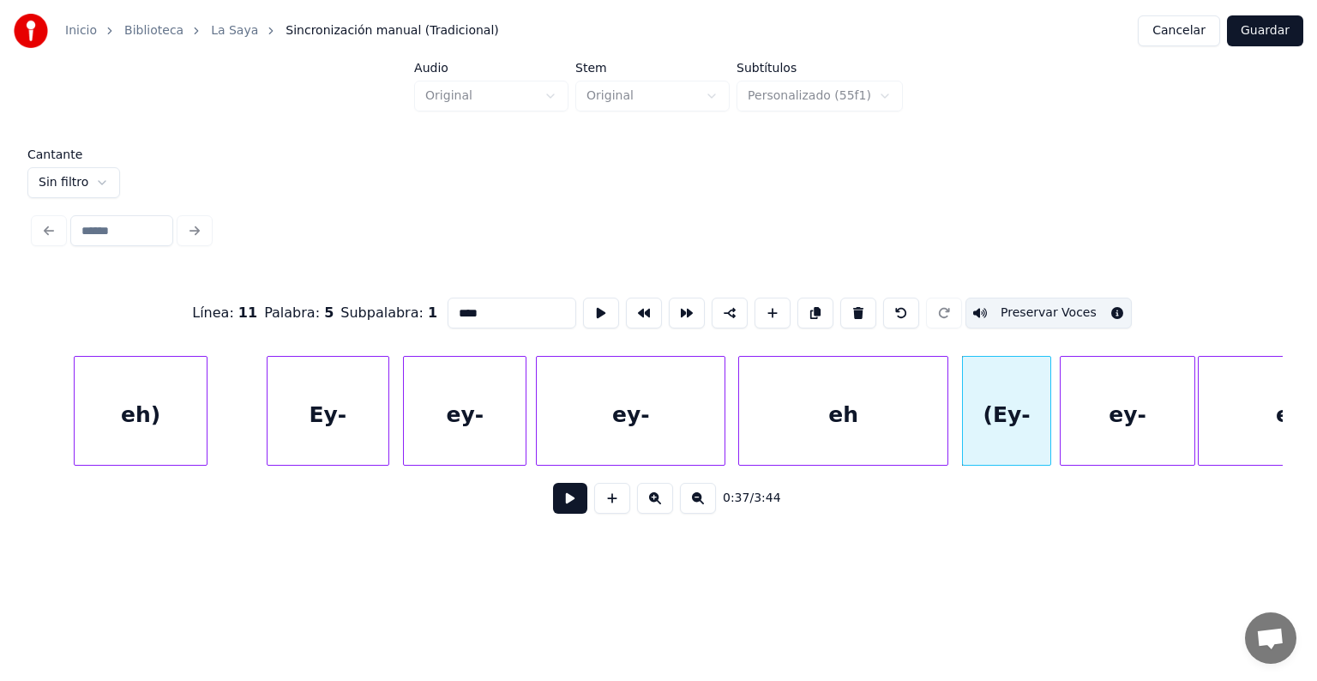
click at [1220, 415] on div "ey-" at bounding box center [1293, 415] width 191 height 117
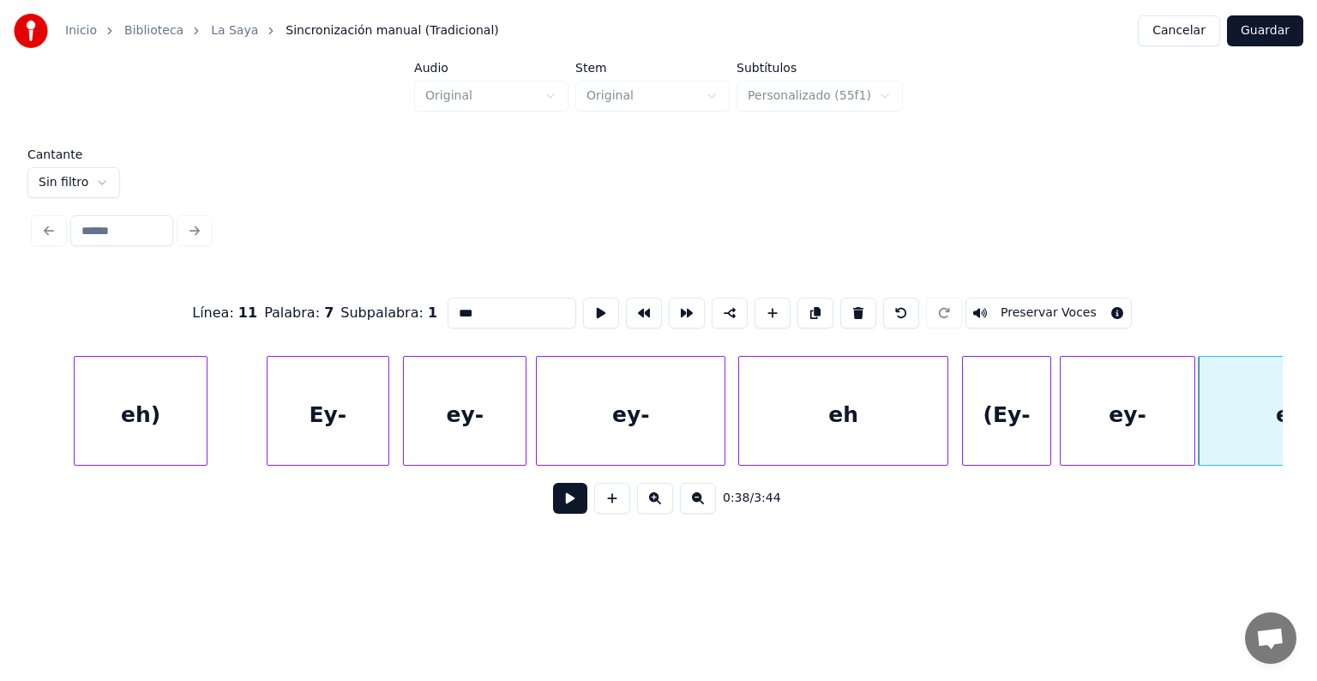
click at [1029, 309] on button "Preservar Voces" at bounding box center [1048, 312] width 166 height 31
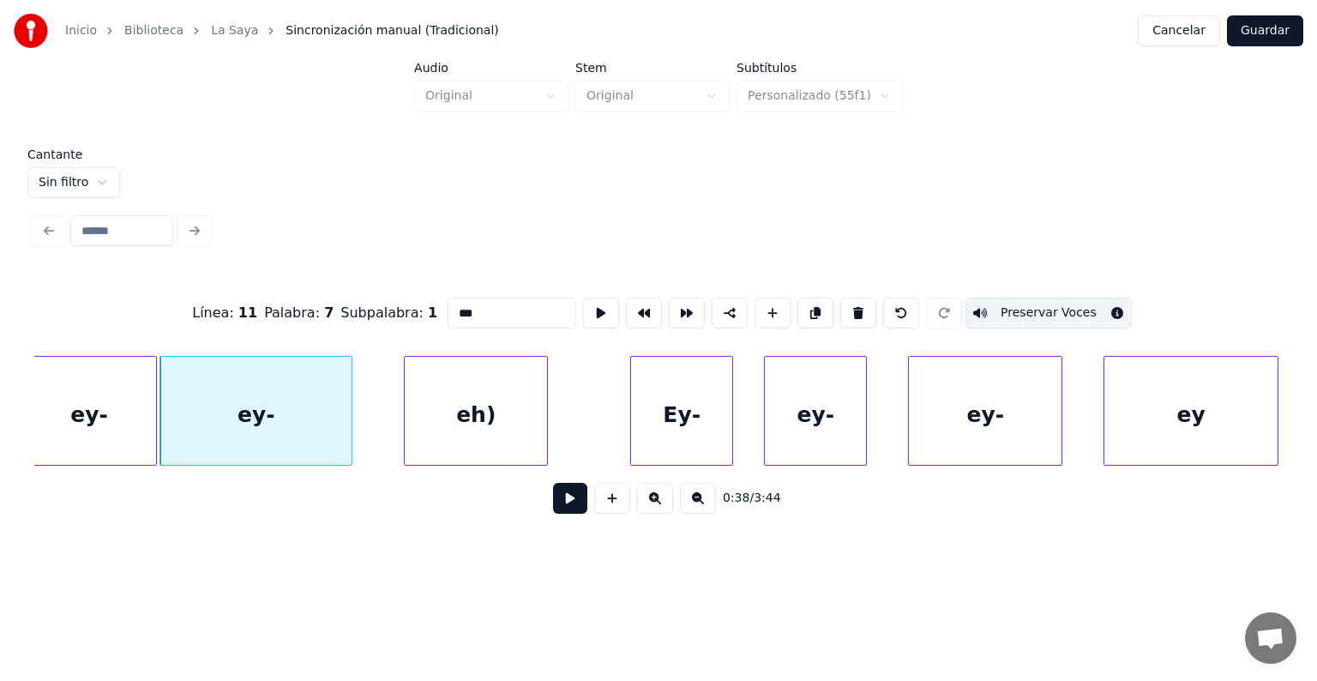
scroll to position [0, 19596]
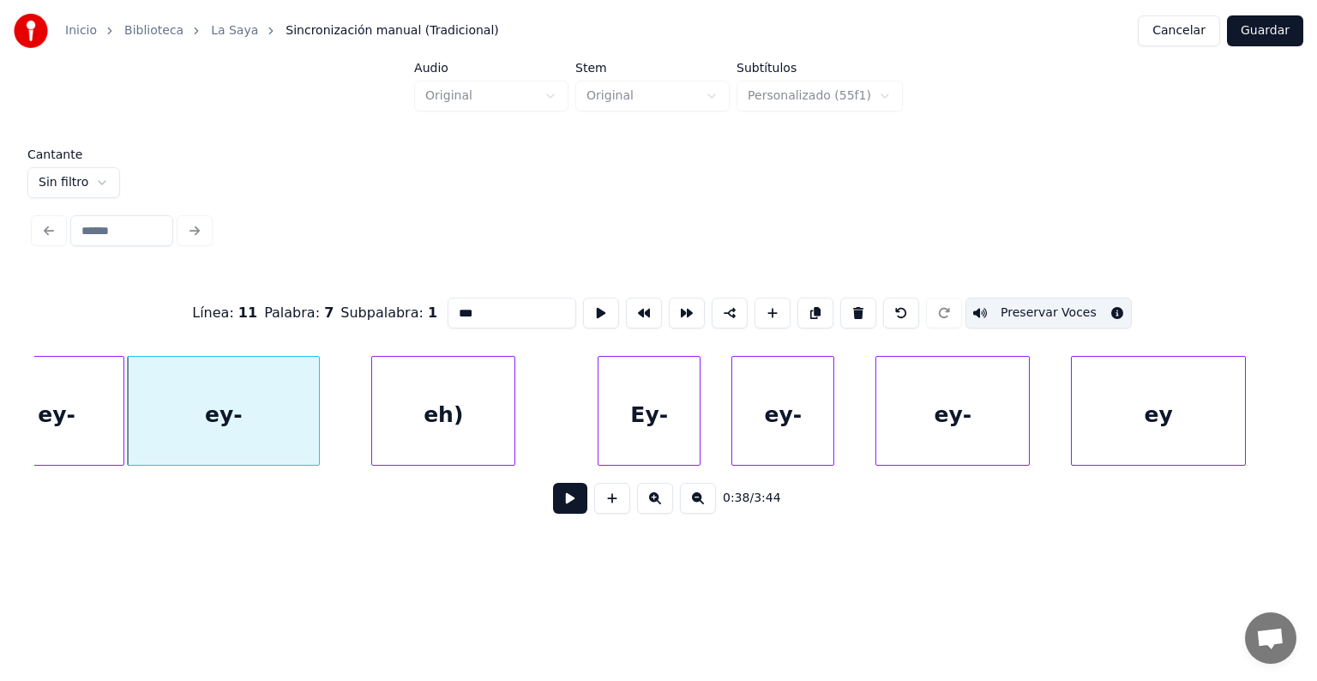
click at [422, 415] on div "eh)" at bounding box center [443, 415] width 142 height 117
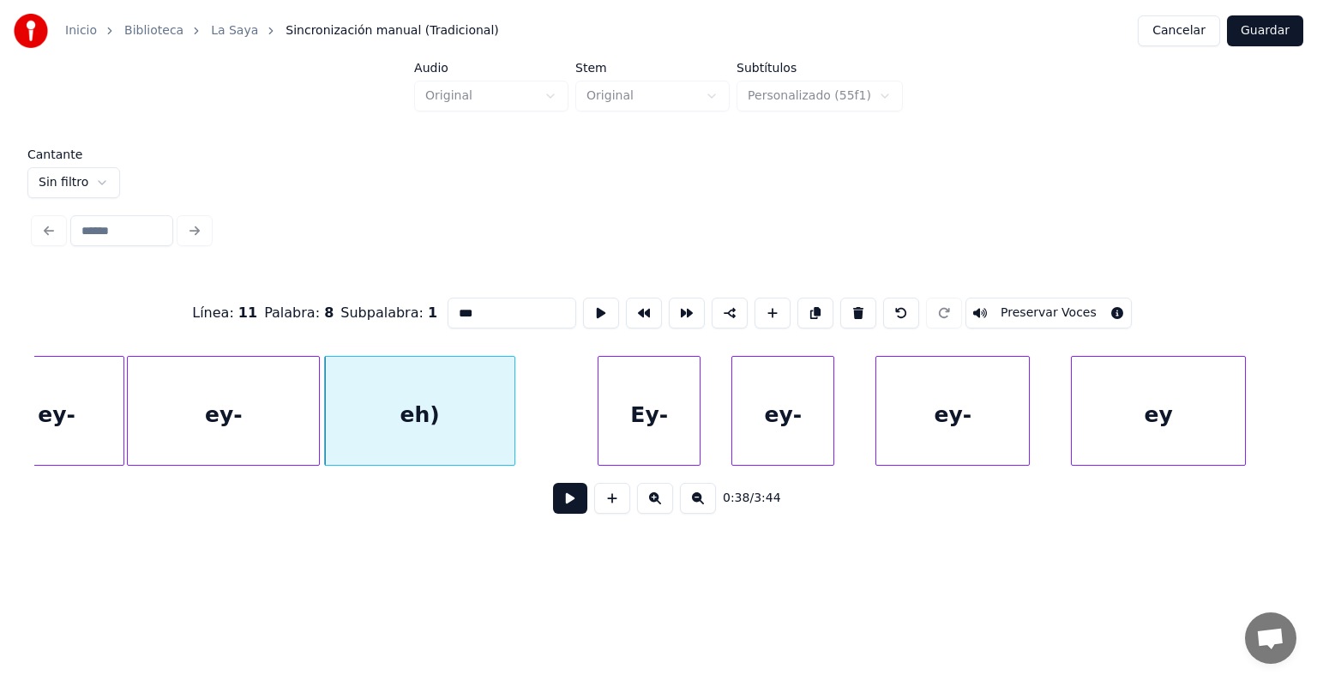
click at [267, 415] on div "ey-" at bounding box center [223, 415] width 191 height 117
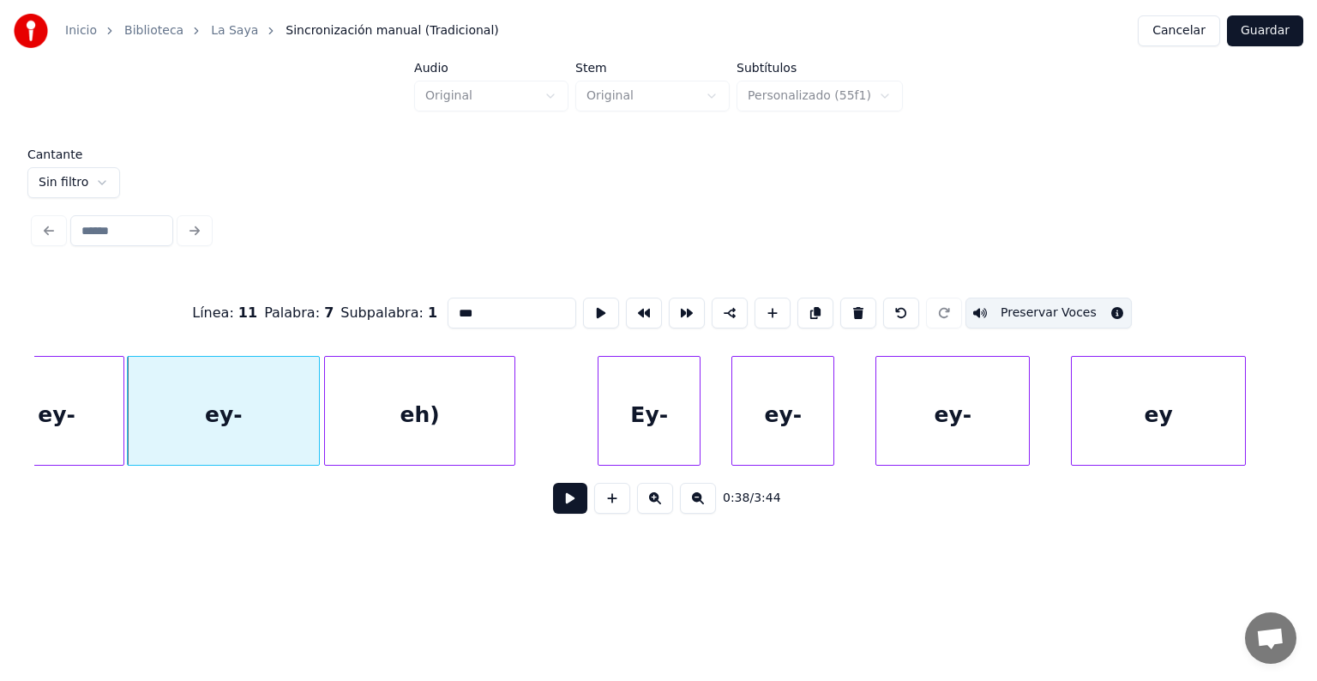
click at [1023, 305] on button "Preservar Voces" at bounding box center [1048, 312] width 166 height 31
click at [253, 412] on div "ey-" at bounding box center [223, 415] width 191 height 117
click at [409, 408] on div "eh)" at bounding box center [419, 415] width 189 height 117
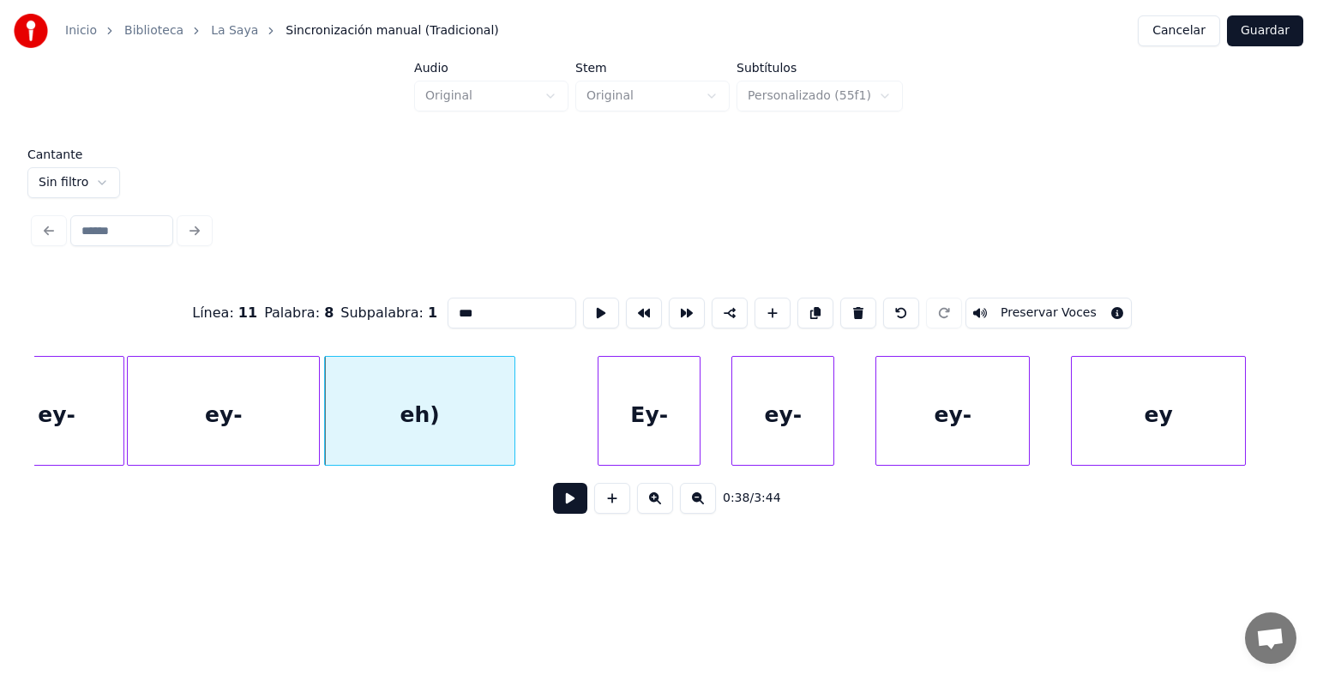
click at [247, 408] on div "ey-" at bounding box center [223, 415] width 191 height 117
type input "***"
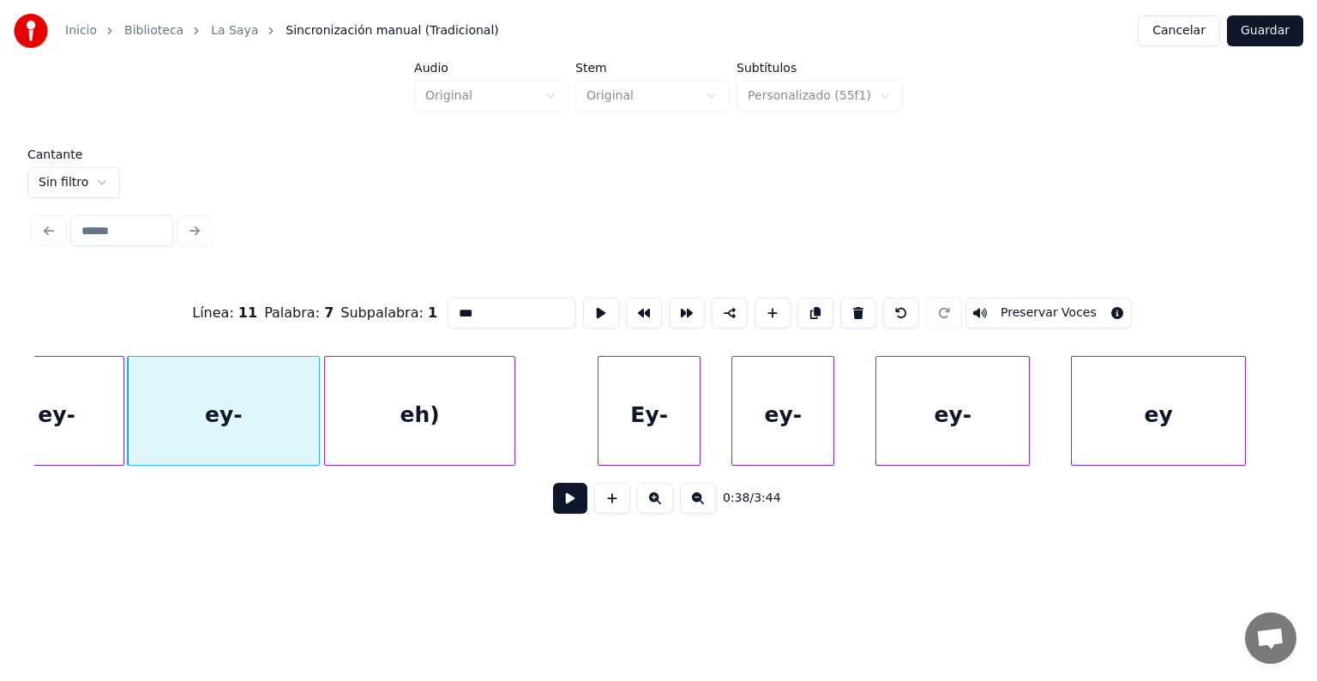
click at [554, 504] on button at bounding box center [570, 498] width 34 height 31
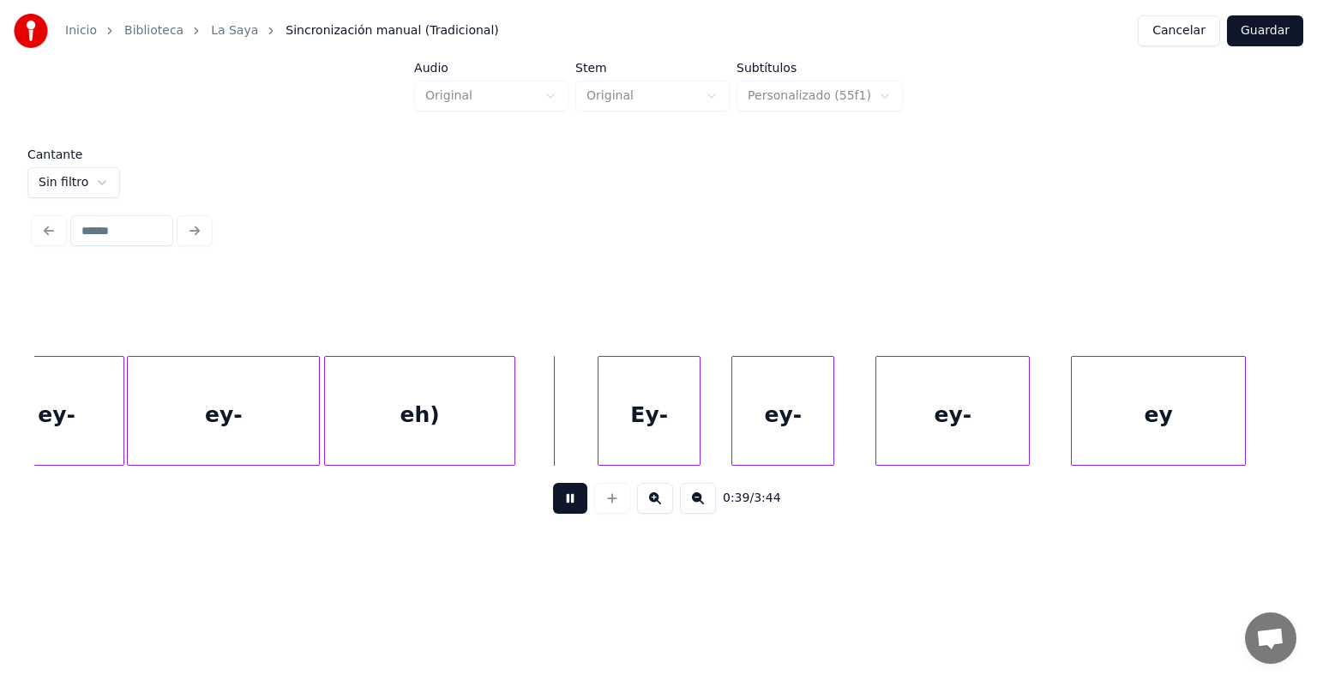
click at [399, 420] on div "eh)" at bounding box center [419, 415] width 189 height 117
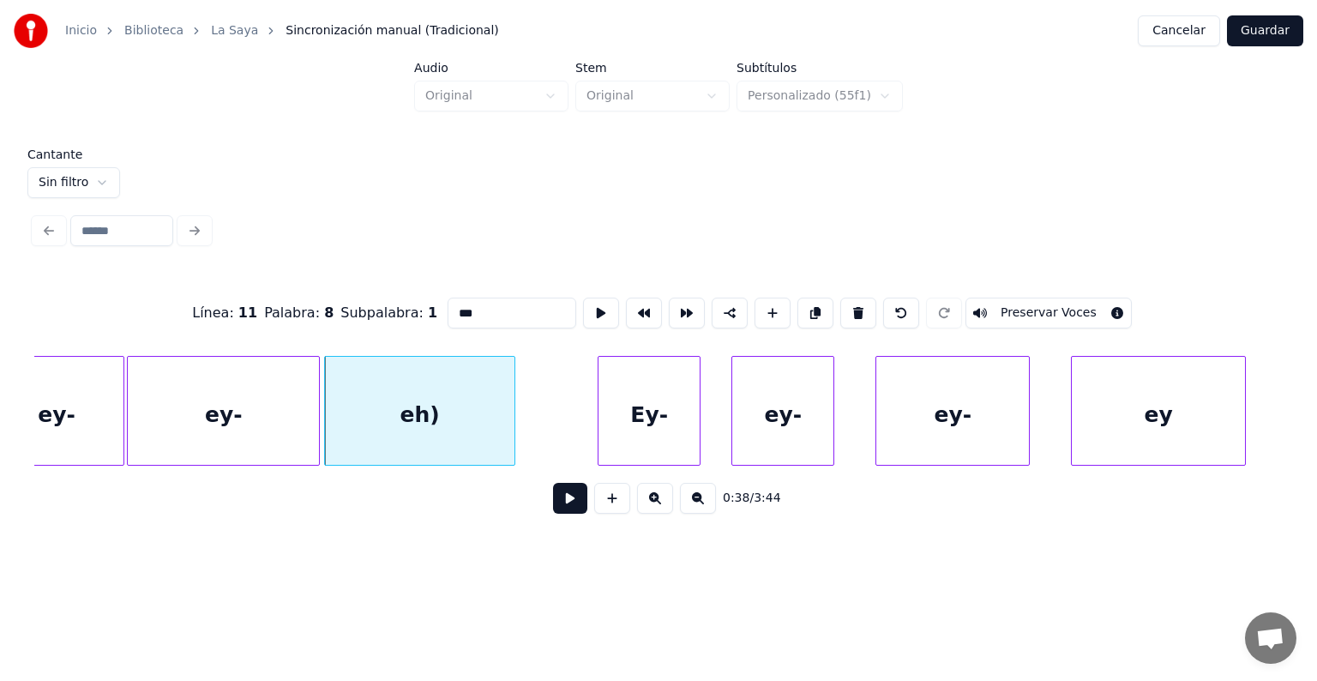
click at [264, 417] on div "ey-" at bounding box center [223, 415] width 191 height 117
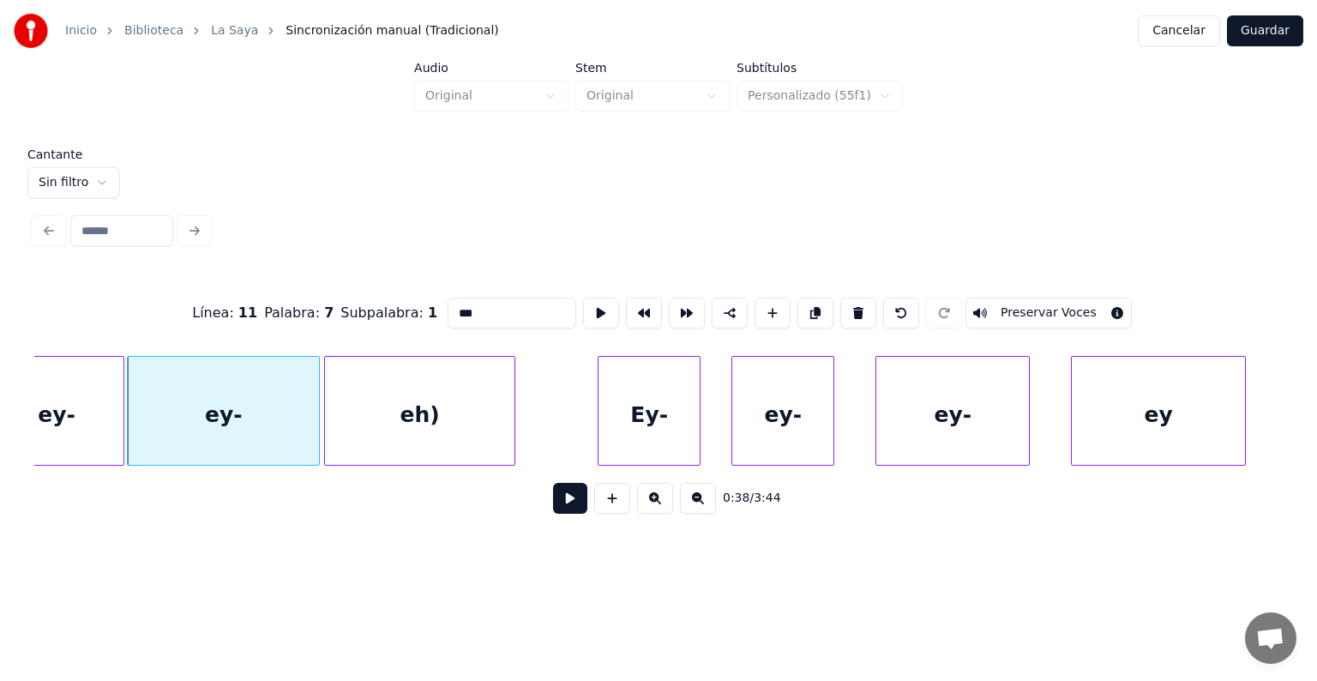
click at [1030, 309] on button "Preservar Voces" at bounding box center [1048, 312] width 166 height 31
click at [394, 422] on div "eh)" at bounding box center [419, 415] width 189 height 117
type input "***"
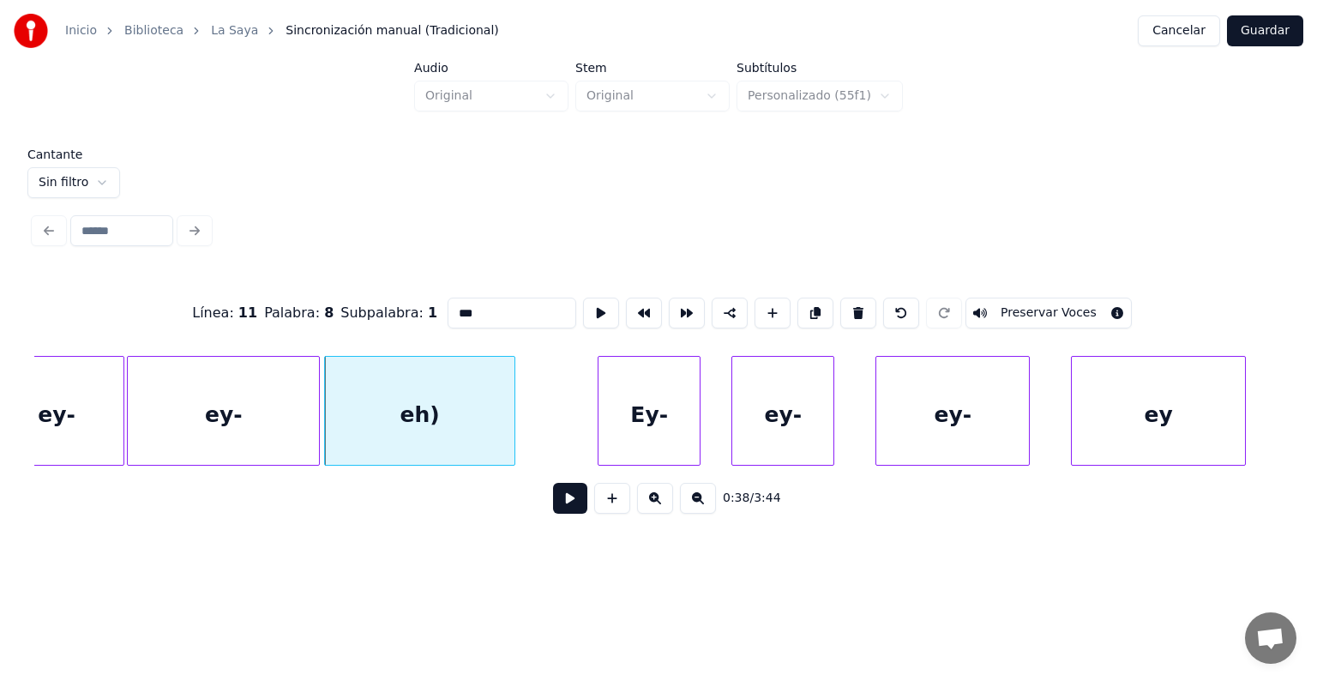
click at [1026, 306] on button "Preservar Voces" at bounding box center [1048, 312] width 166 height 31
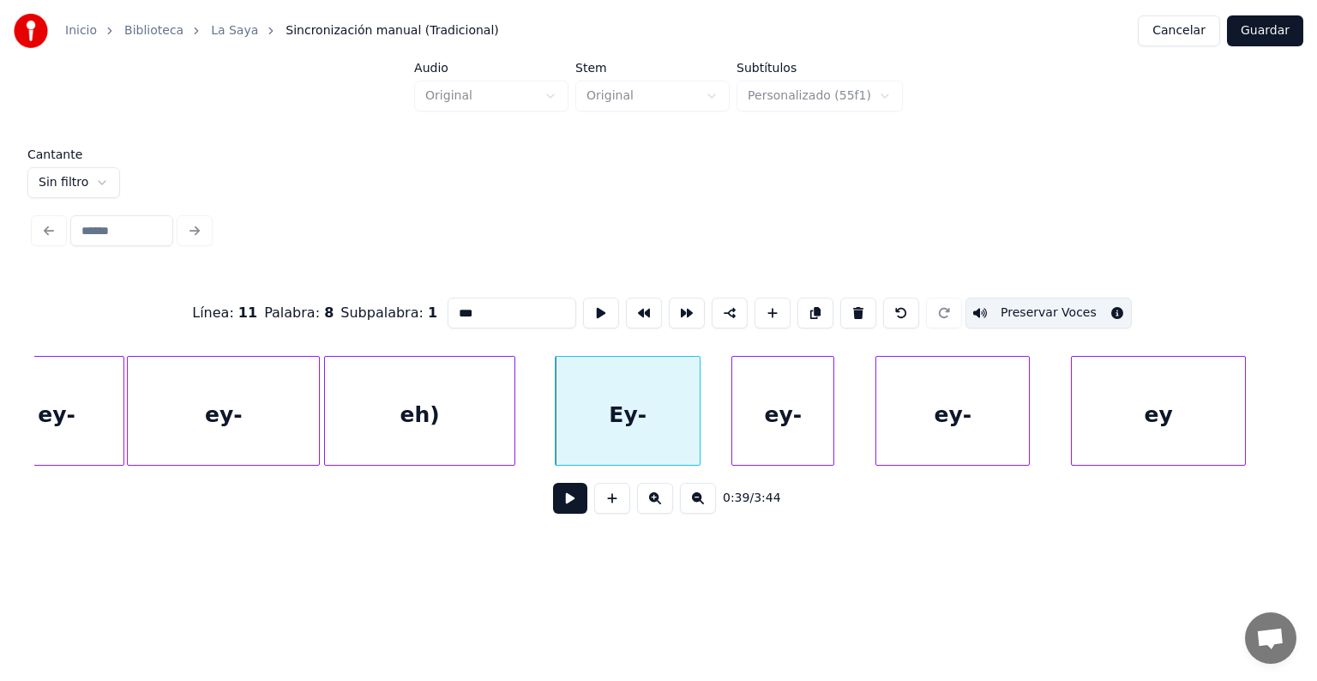
click at [553, 509] on button at bounding box center [570, 498] width 34 height 31
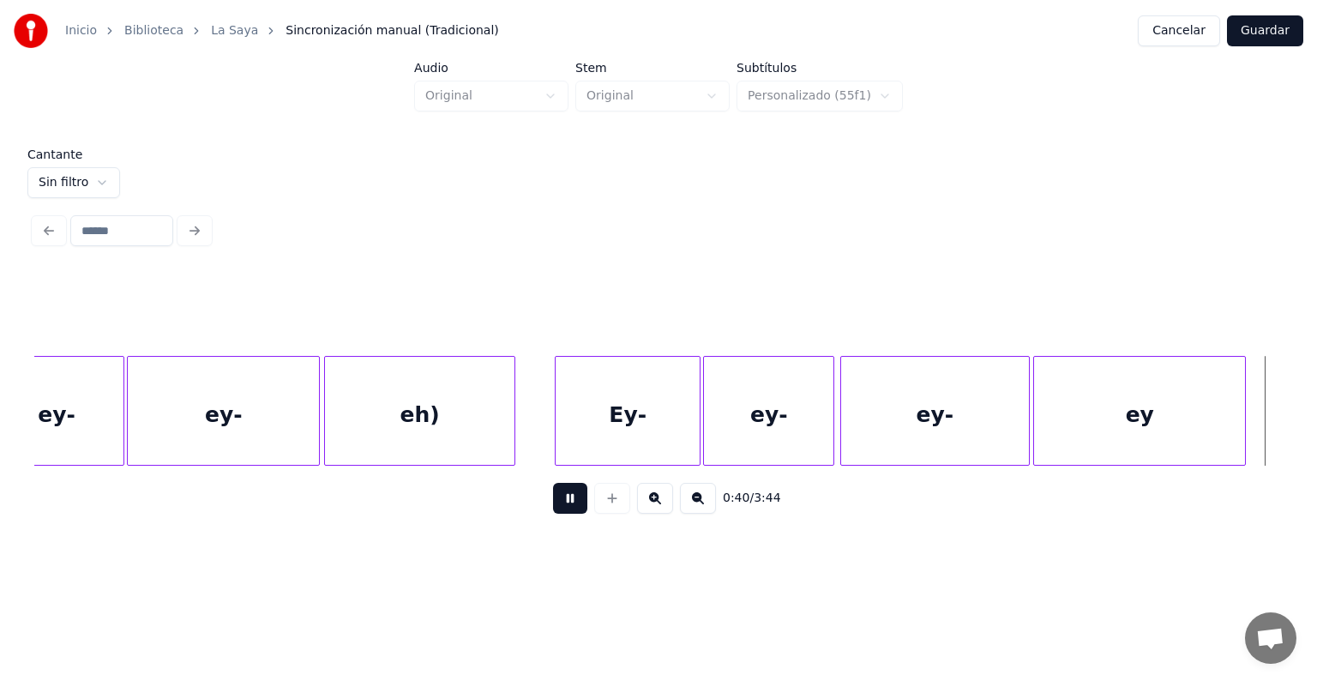
scroll to position [0, 20850]
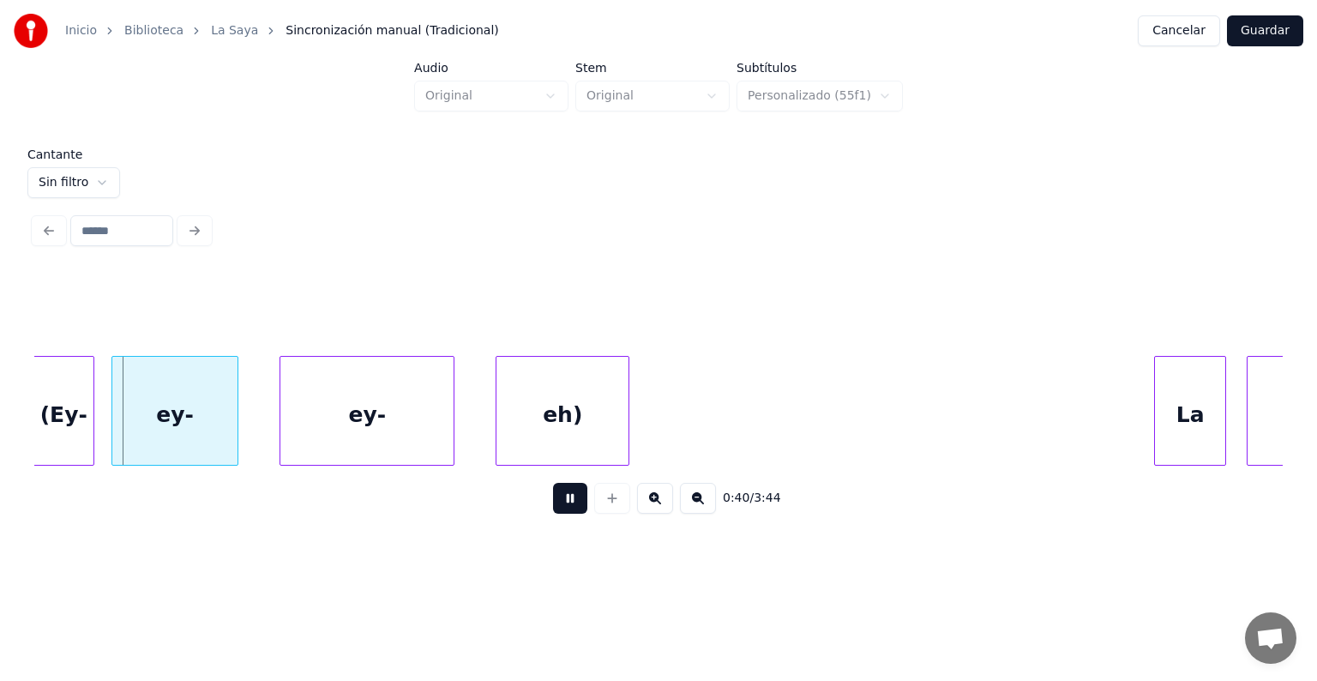
click at [69, 419] on div "(Ey-" at bounding box center [63, 415] width 60 height 117
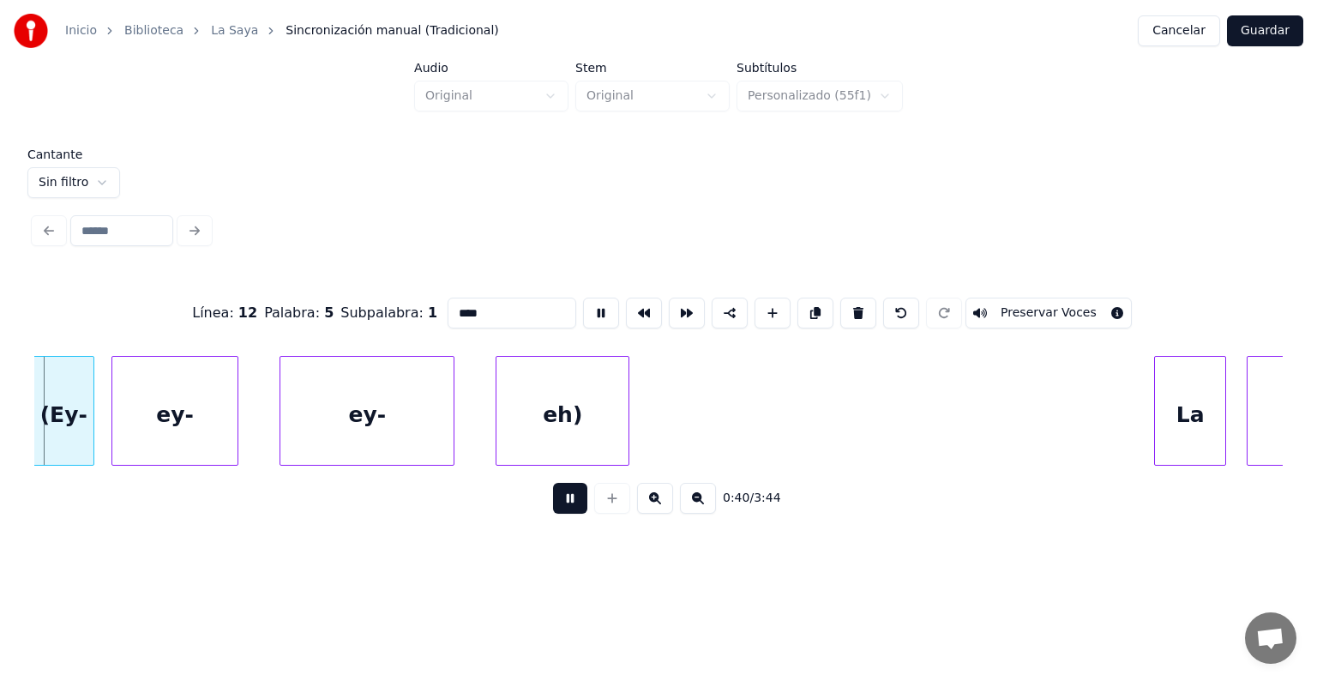
scroll to position [0, 20848]
click at [115, 430] on div at bounding box center [116, 411] width 5 height 108
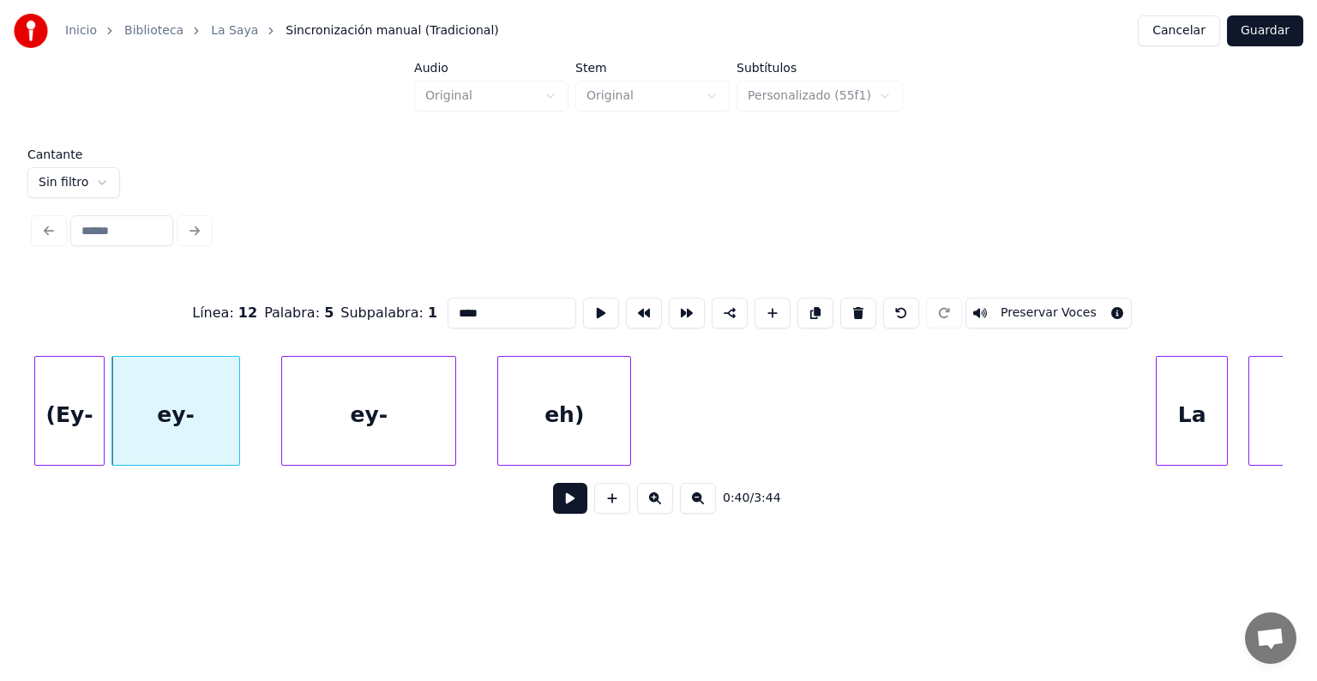
click at [93, 430] on div "(Ey-" at bounding box center [69, 415] width 69 height 117
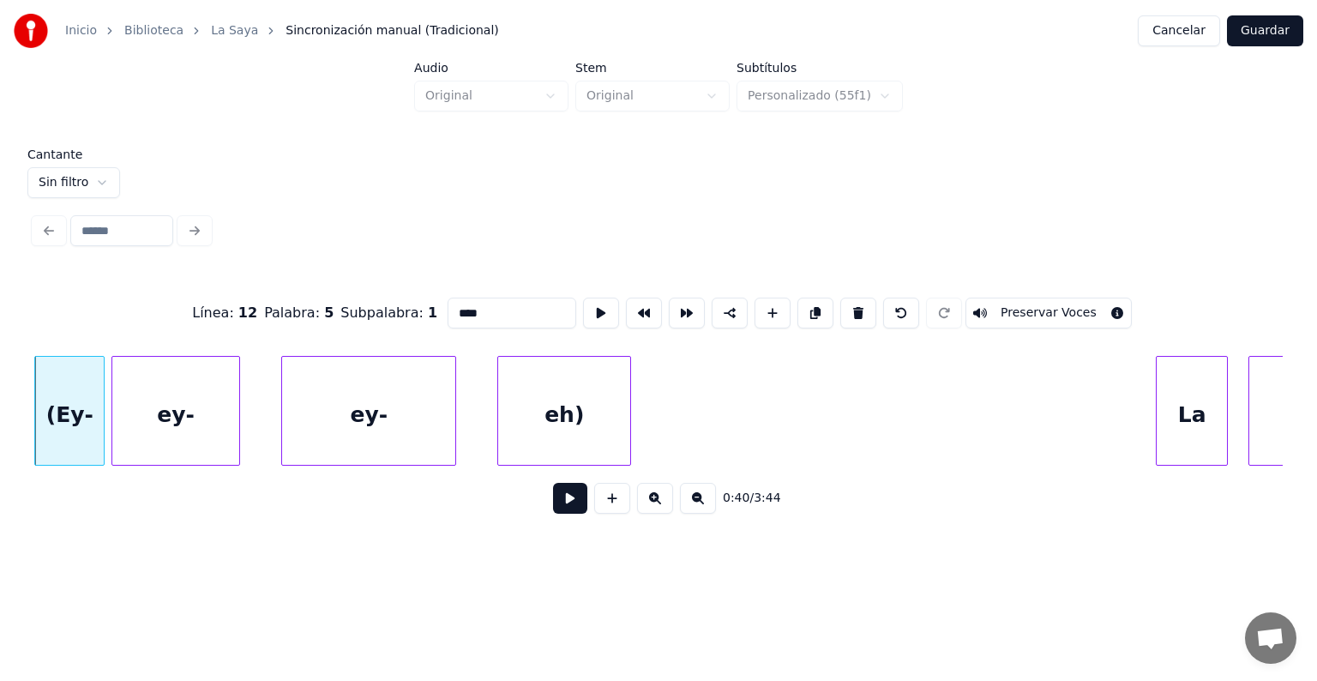
click at [75, 418] on div "(Ey-" at bounding box center [69, 415] width 69 height 117
click at [1030, 309] on button "Preservar Voces" at bounding box center [1048, 312] width 166 height 31
click at [198, 402] on div "ey-" at bounding box center [175, 415] width 127 height 117
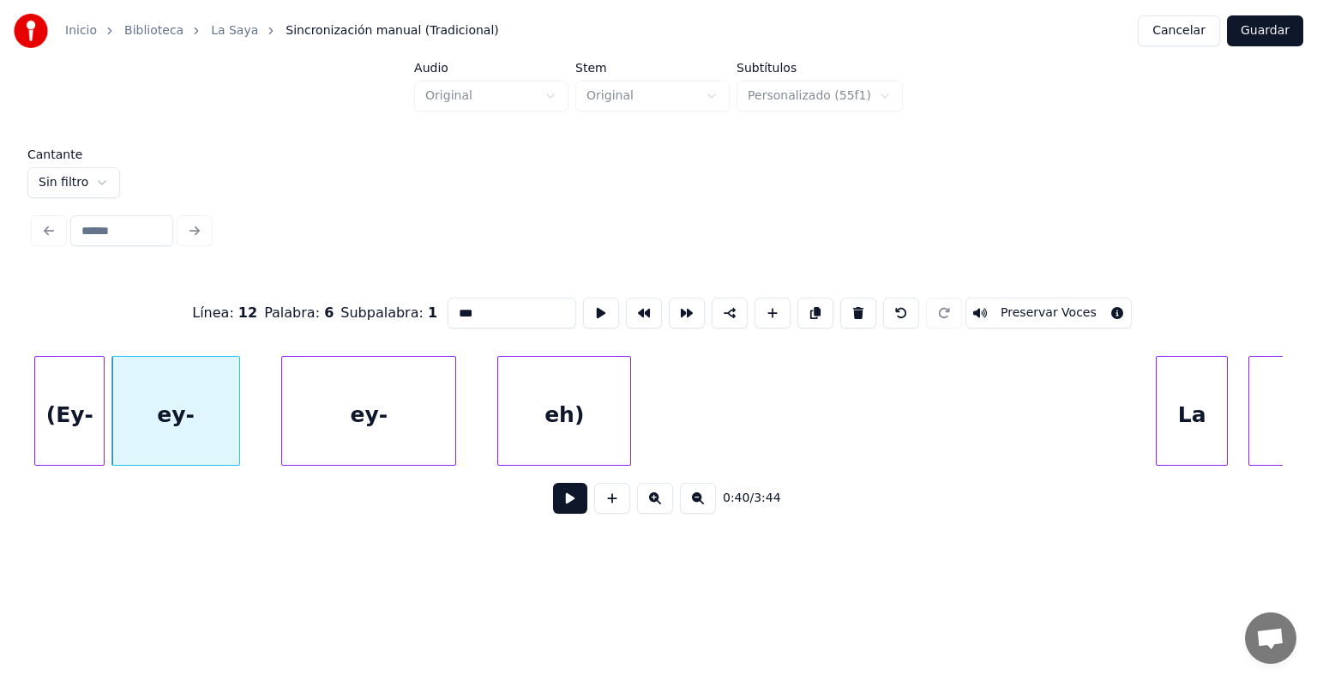
click at [1030, 311] on button "Preservar Voces" at bounding box center [1048, 312] width 166 height 31
click at [284, 427] on div "ey-" at bounding box center [364, 415] width 182 height 117
click at [322, 425] on div "ey-" at bounding box center [364, 415] width 183 height 117
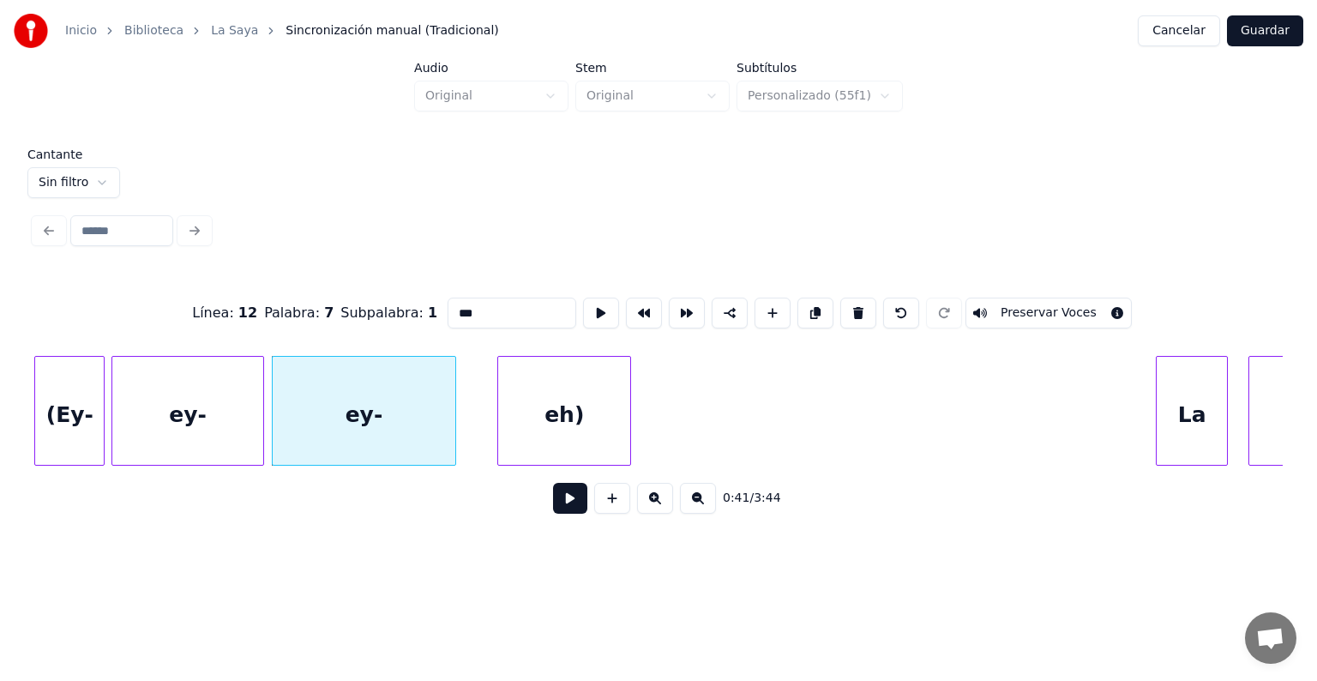
click at [1033, 306] on button "Preservar Voces" at bounding box center [1048, 312] width 166 height 31
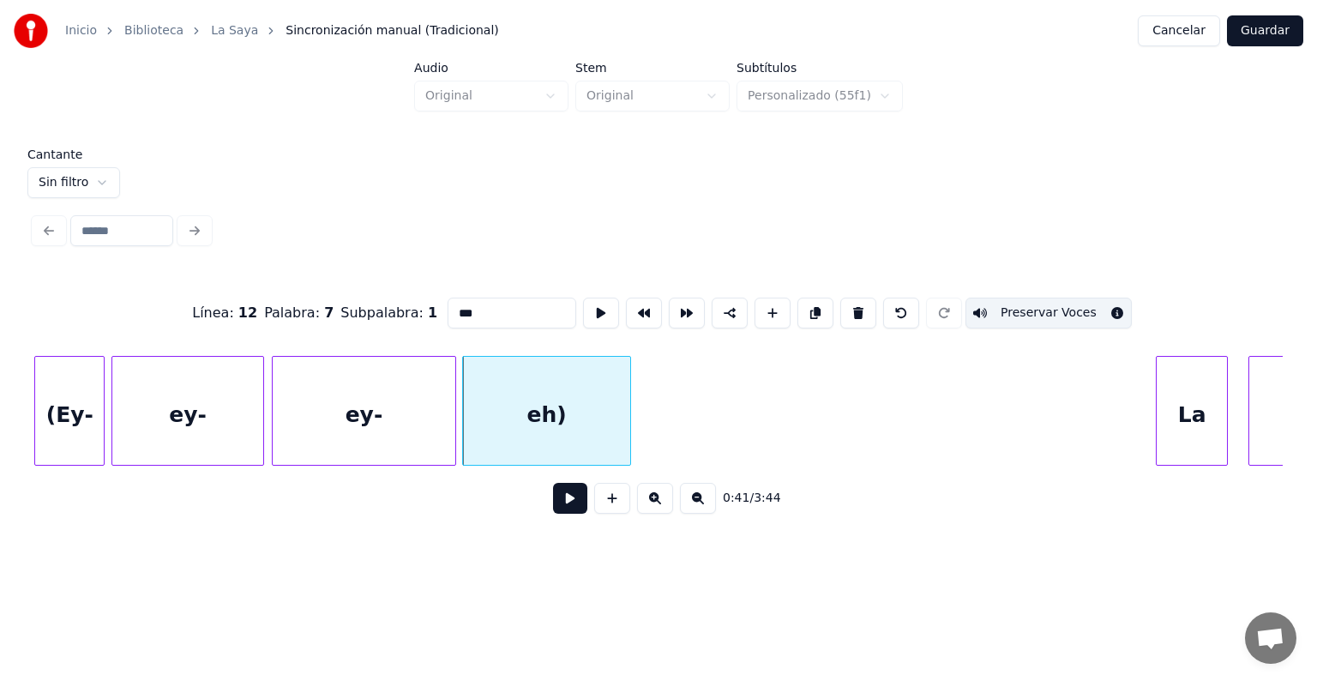
click at [519, 420] on div "eh)" at bounding box center [546, 415] width 167 height 117
click at [1024, 308] on button "Preservar Voces" at bounding box center [1048, 312] width 166 height 31
click at [99, 400] on div at bounding box center [101, 411] width 5 height 108
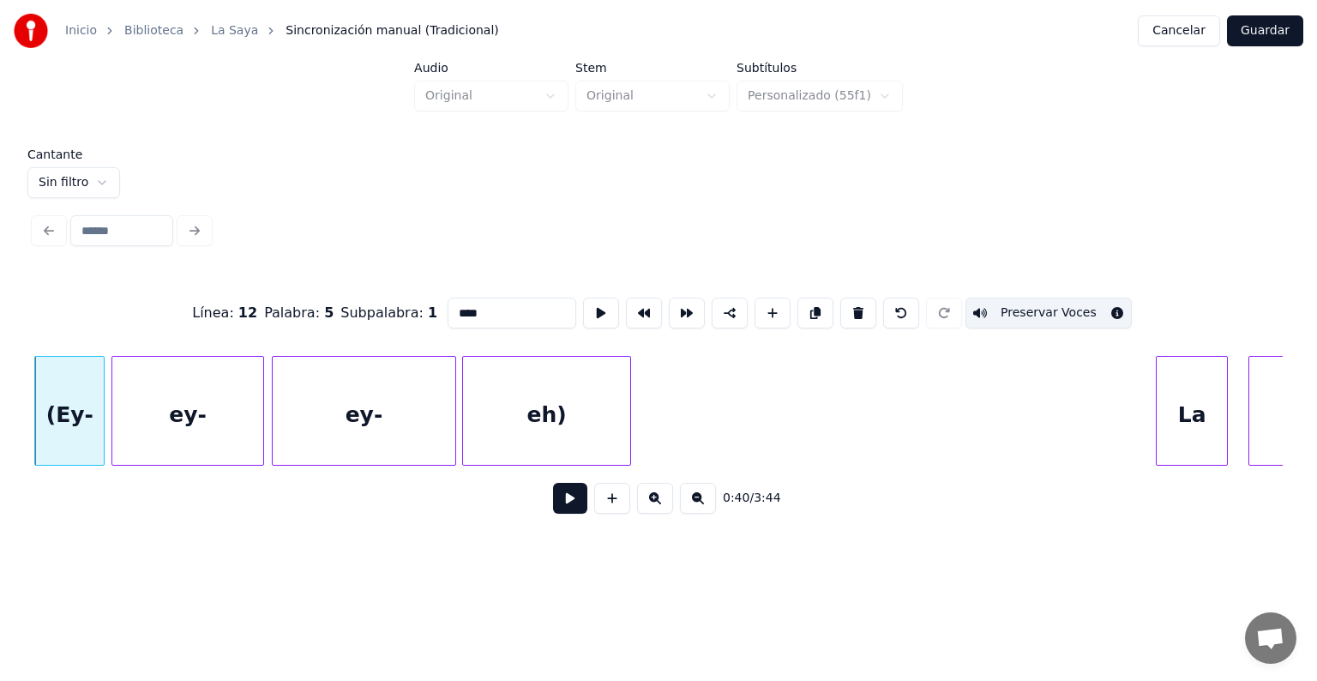
click at [191, 403] on div "ey-" at bounding box center [187, 415] width 151 height 117
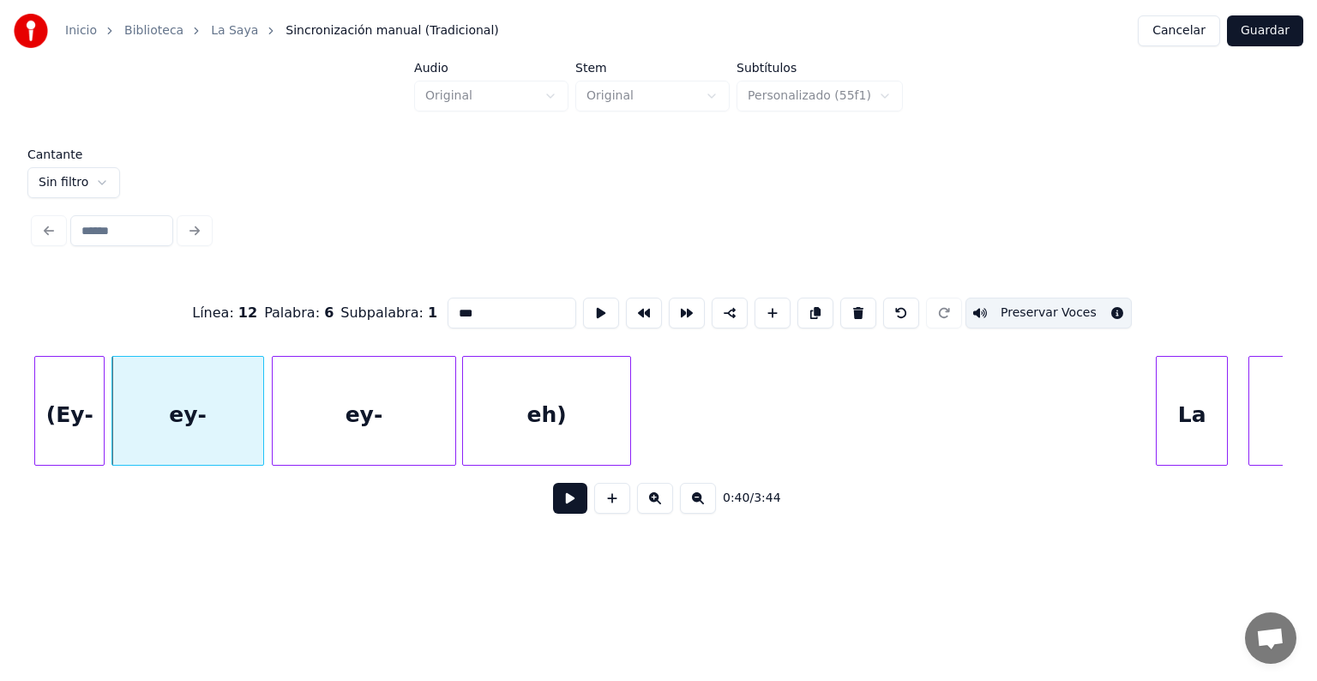
click at [357, 404] on div "ey-" at bounding box center [364, 415] width 183 height 117
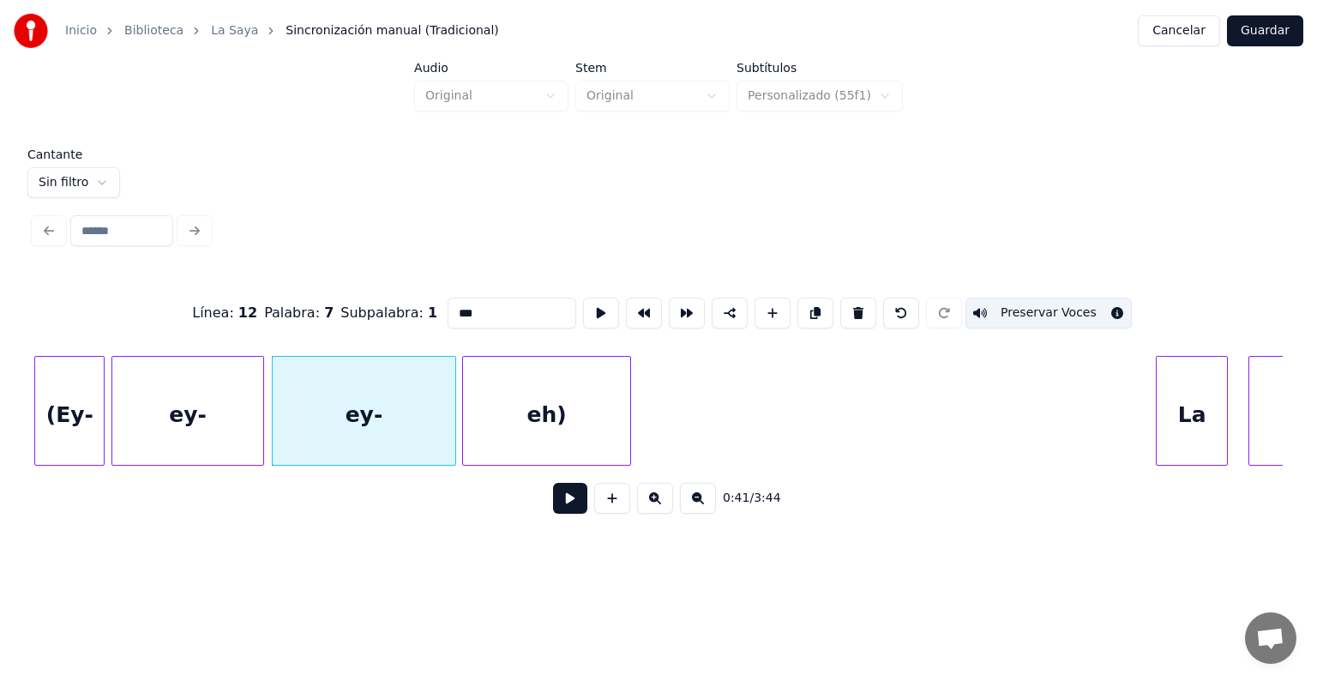
click at [513, 415] on div "eh)" at bounding box center [546, 415] width 167 height 117
type input "***"
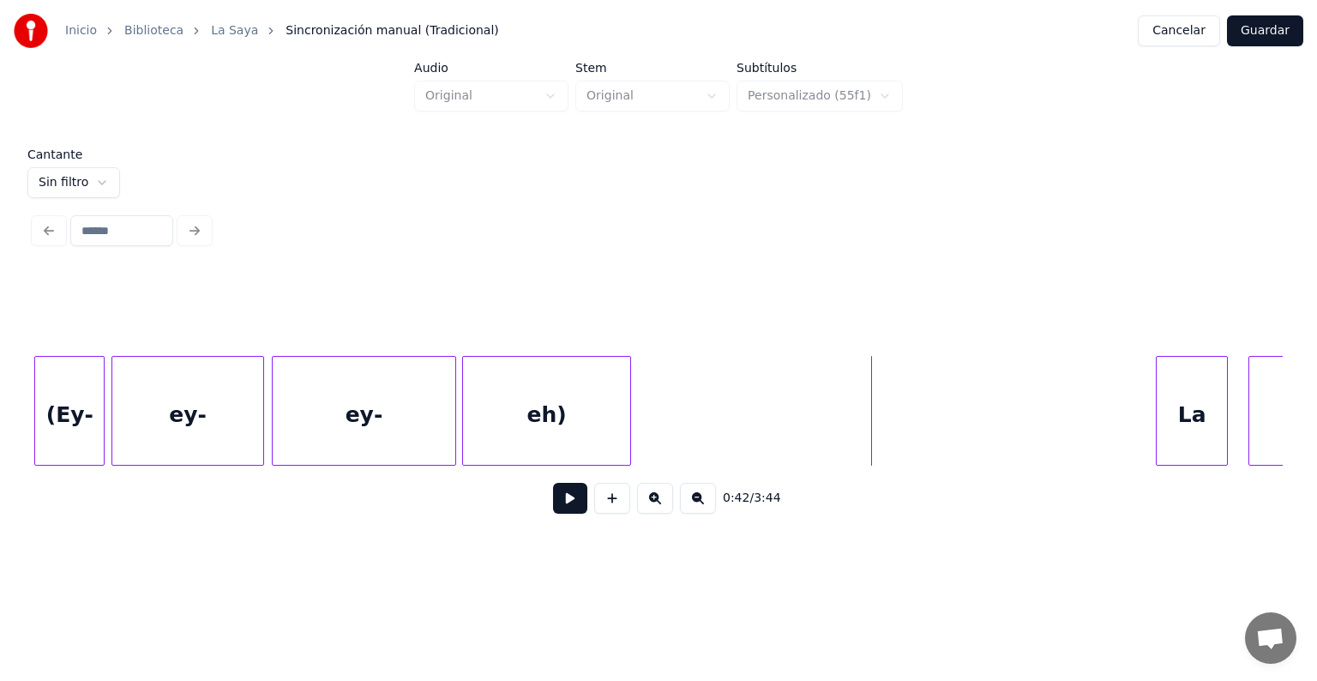
click at [1169, 405] on div "La" at bounding box center [1191, 415] width 70 height 117
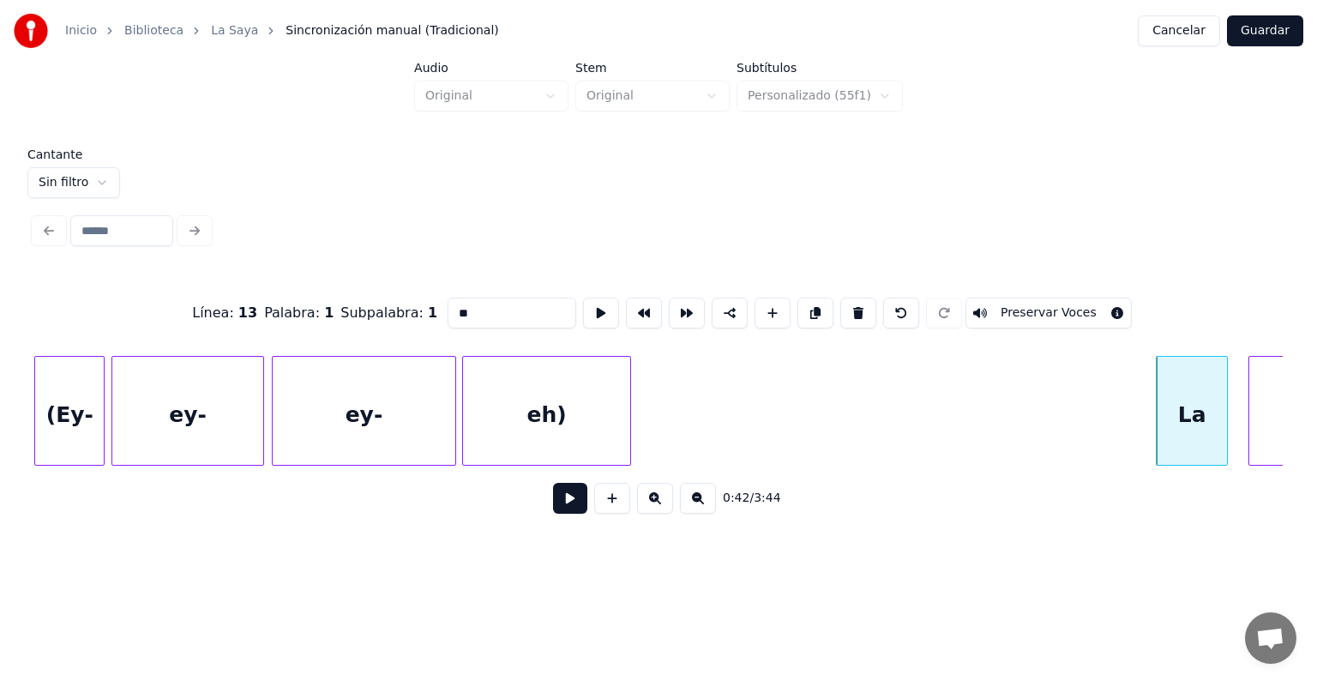
click at [553, 508] on button at bounding box center [570, 498] width 34 height 31
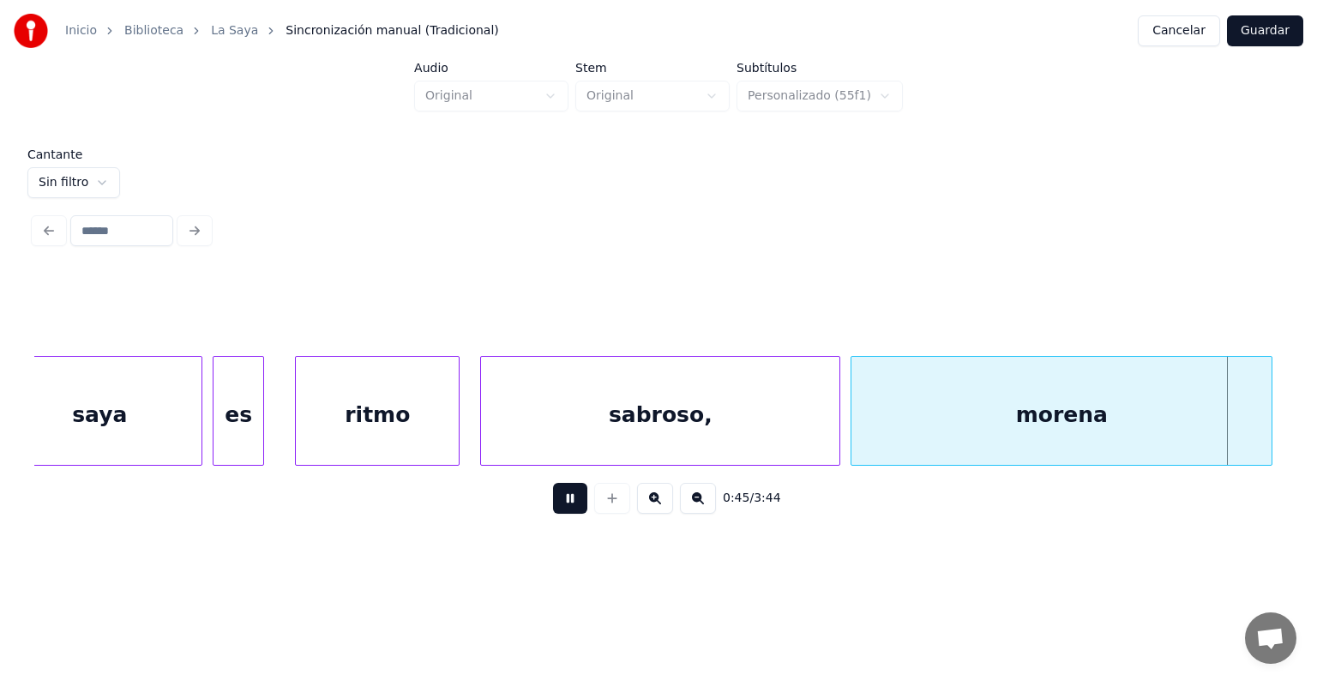
scroll to position [0, 23355]
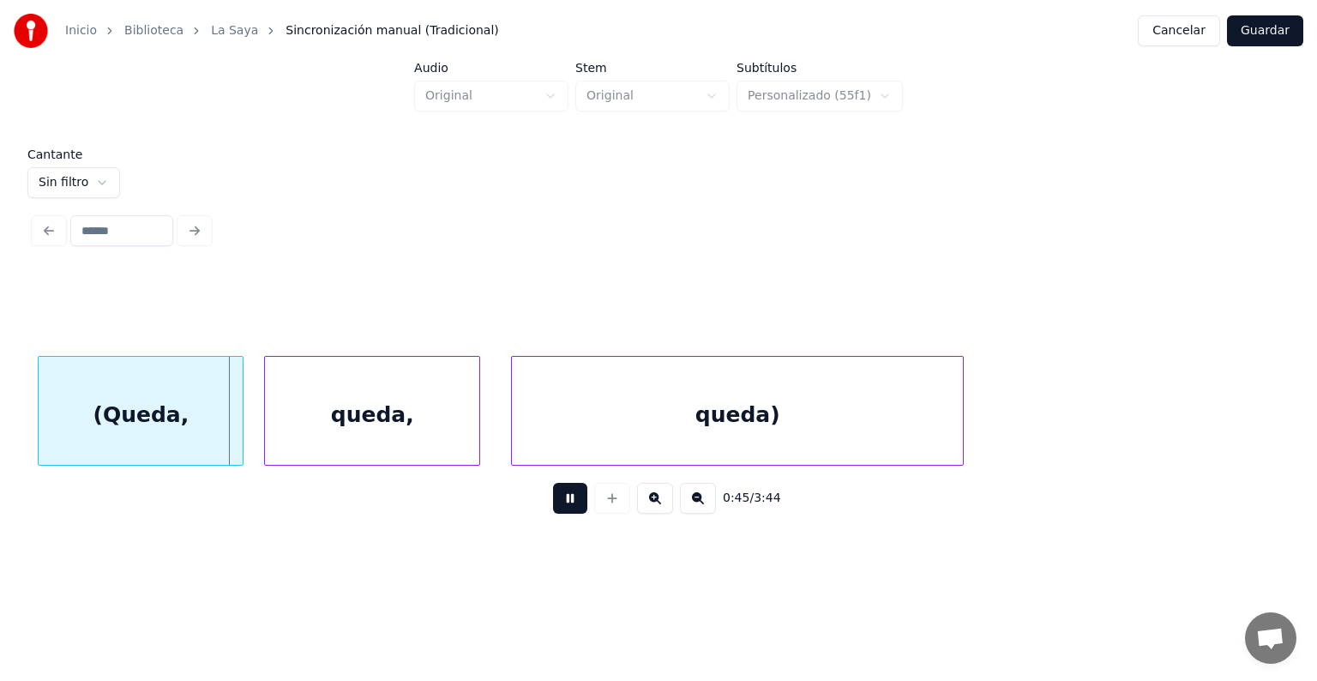
click at [171, 430] on div "(Queda," at bounding box center [141, 415] width 204 height 117
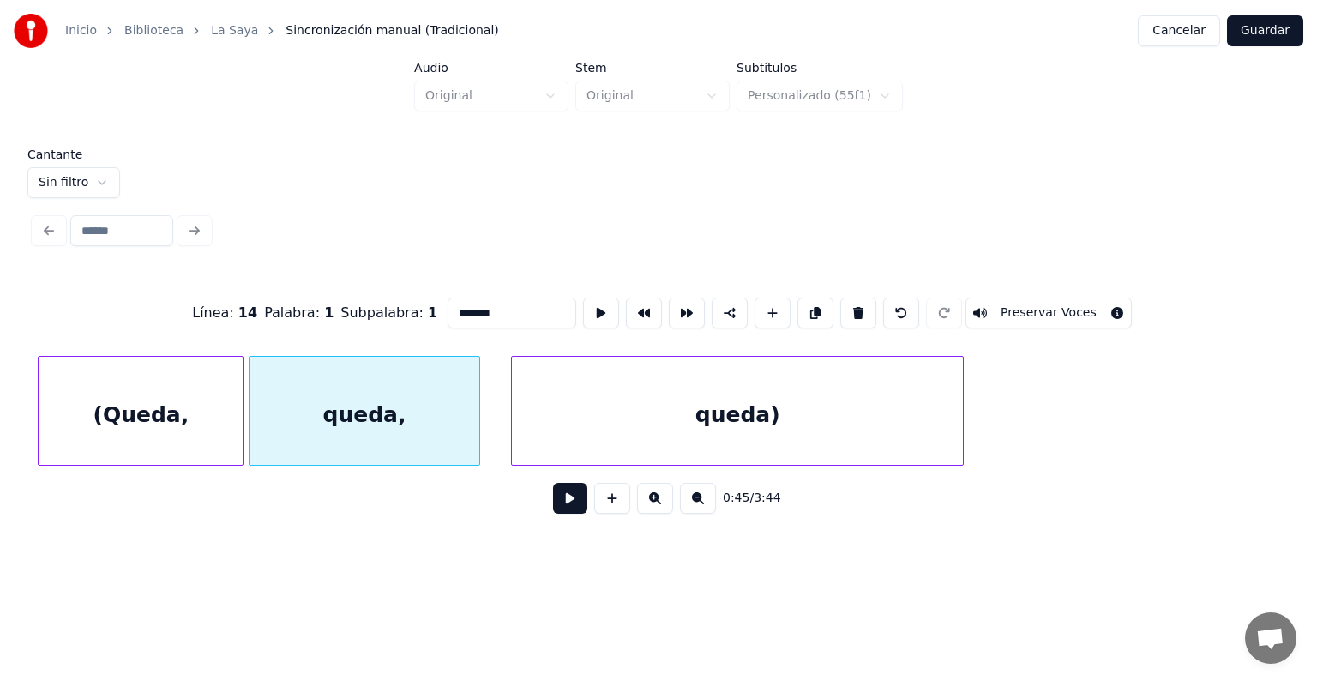
click at [195, 423] on div "(Queda," at bounding box center [141, 415] width 204 height 117
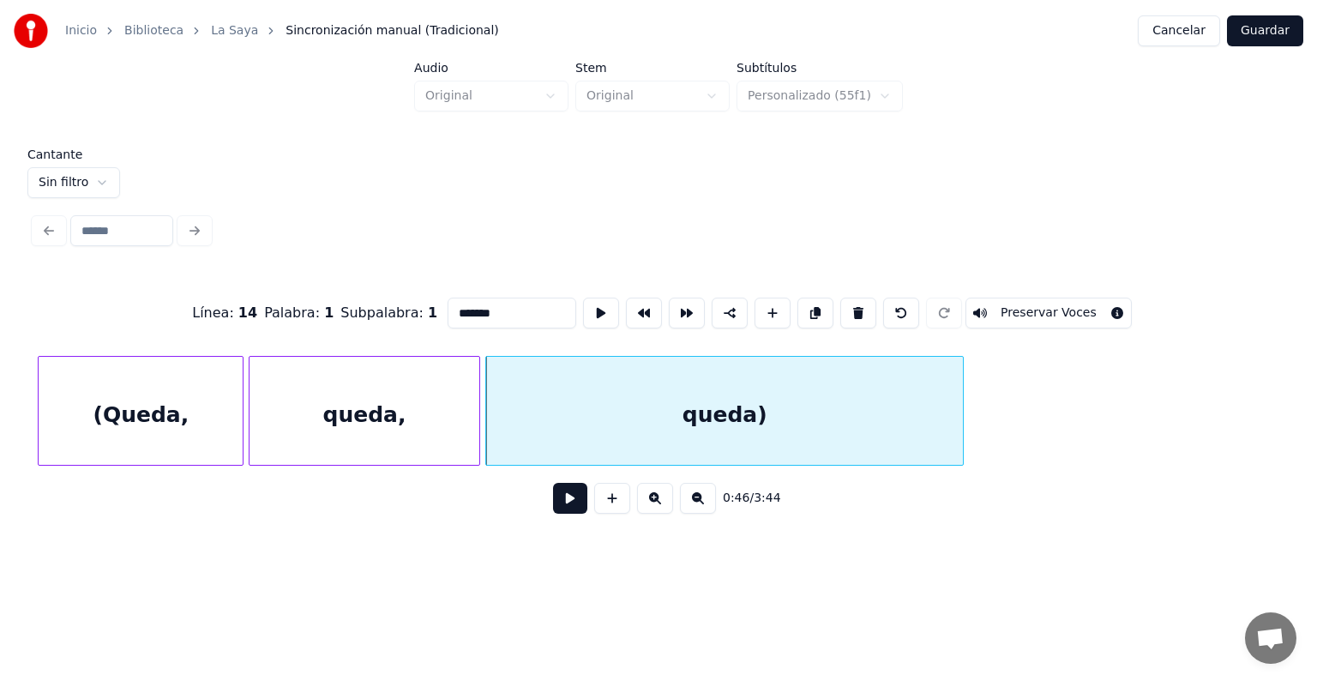
click at [187, 399] on div "(Queda," at bounding box center [141, 415] width 204 height 117
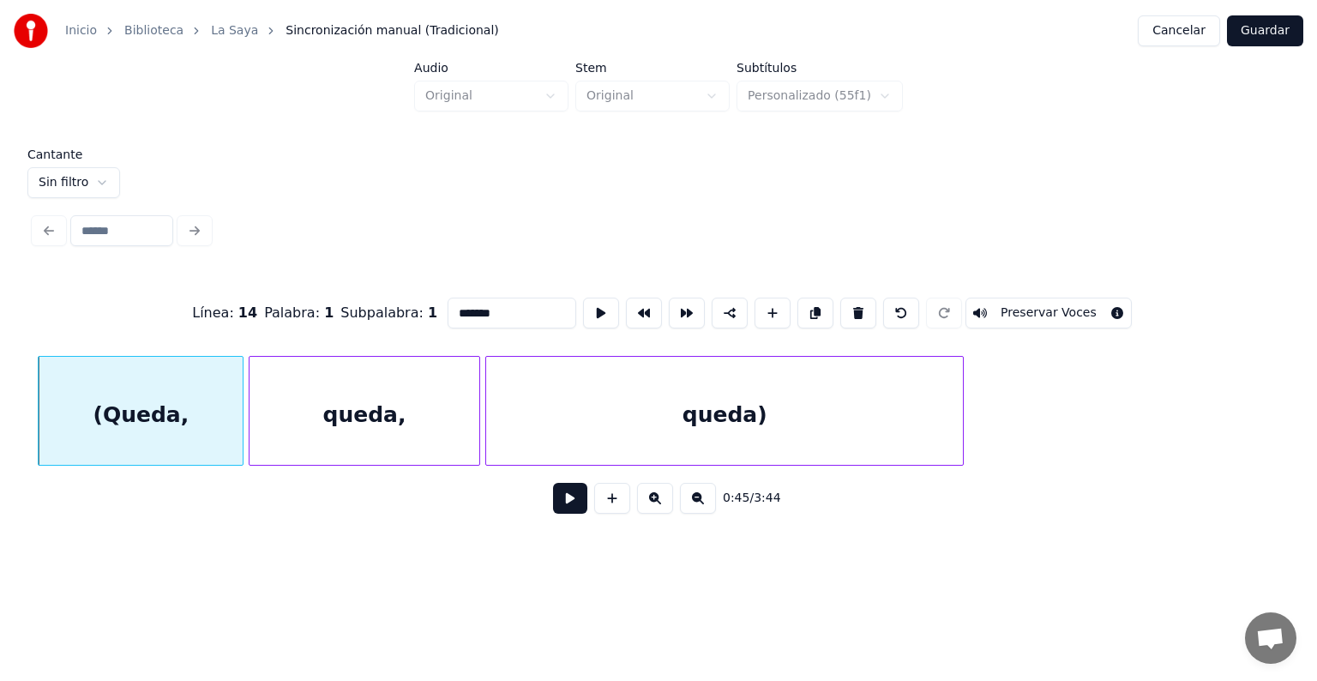
click at [1032, 302] on button "Preservar Voces" at bounding box center [1048, 312] width 166 height 31
click at [753, 411] on div "queda)" at bounding box center [724, 415] width 477 height 117
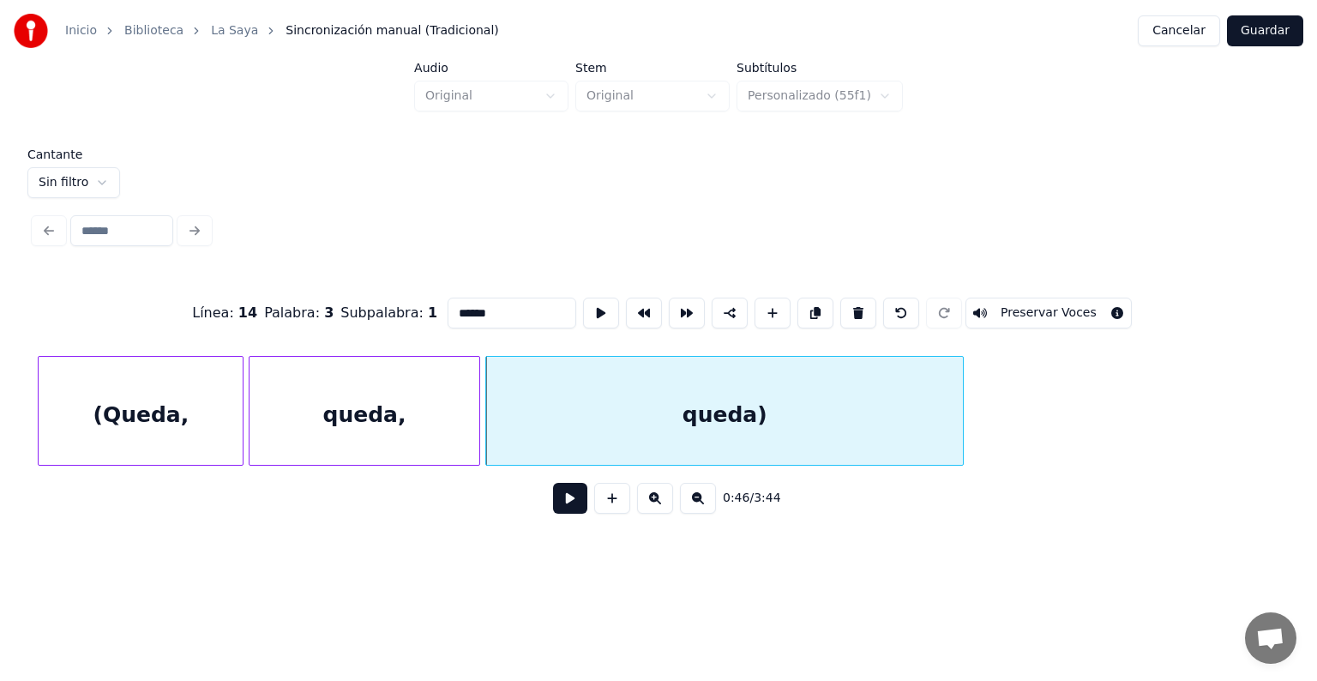
click at [1026, 302] on button "Preservar Voces" at bounding box center [1048, 312] width 166 height 31
click at [346, 405] on div "queda," at bounding box center [364, 415] width 230 height 117
type input "******"
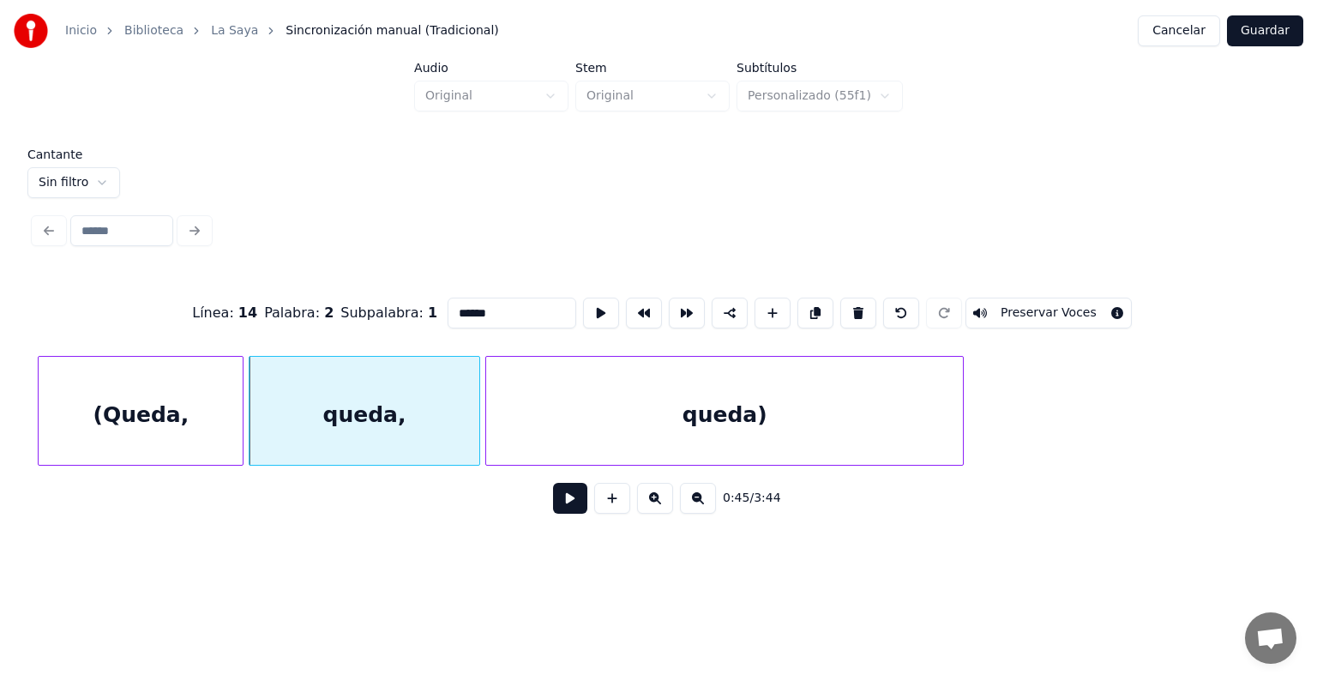
click at [1025, 303] on button "Preservar Voces" at bounding box center [1048, 312] width 166 height 31
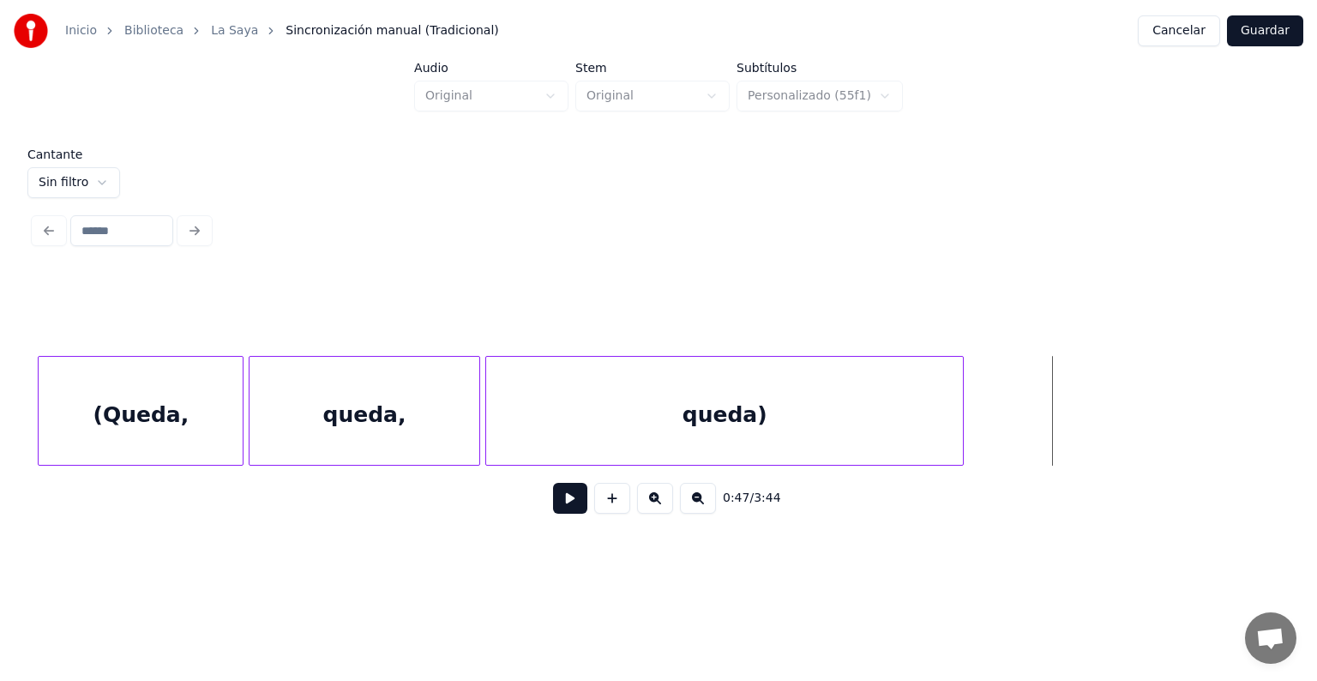
click at [553, 513] on button at bounding box center [570, 498] width 34 height 31
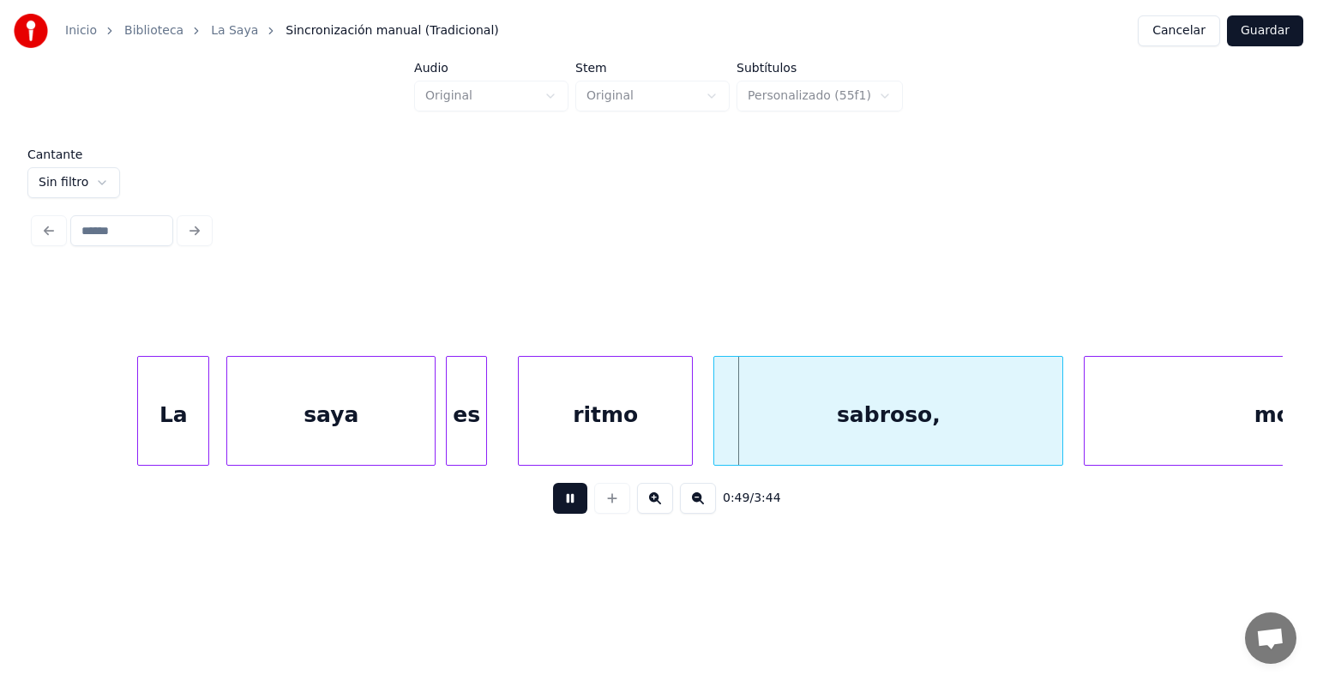
click at [233, 435] on div "saya" at bounding box center [330, 415] width 207 height 117
click at [1085, 419] on div "morena" at bounding box center [1299, 415] width 430 height 117
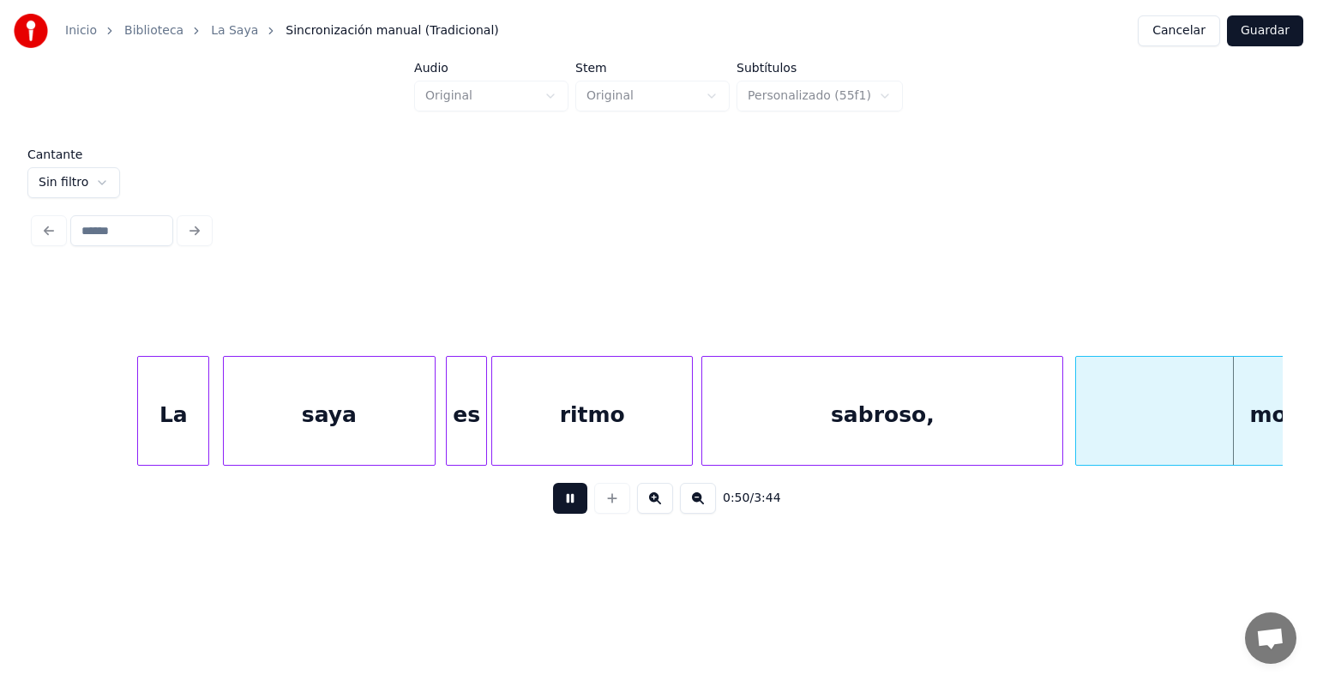
scroll to position [0, 25858]
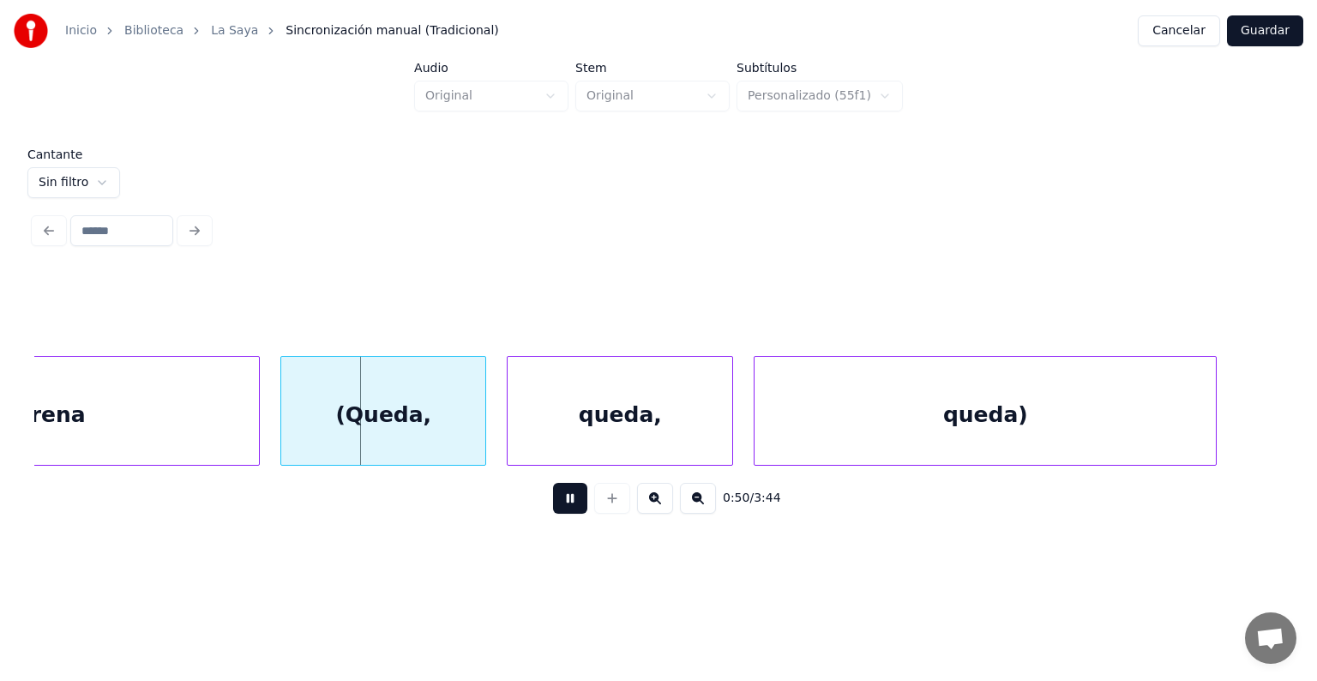
click at [317, 426] on div "(Queda," at bounding box center [383, 415] width 204 height 117
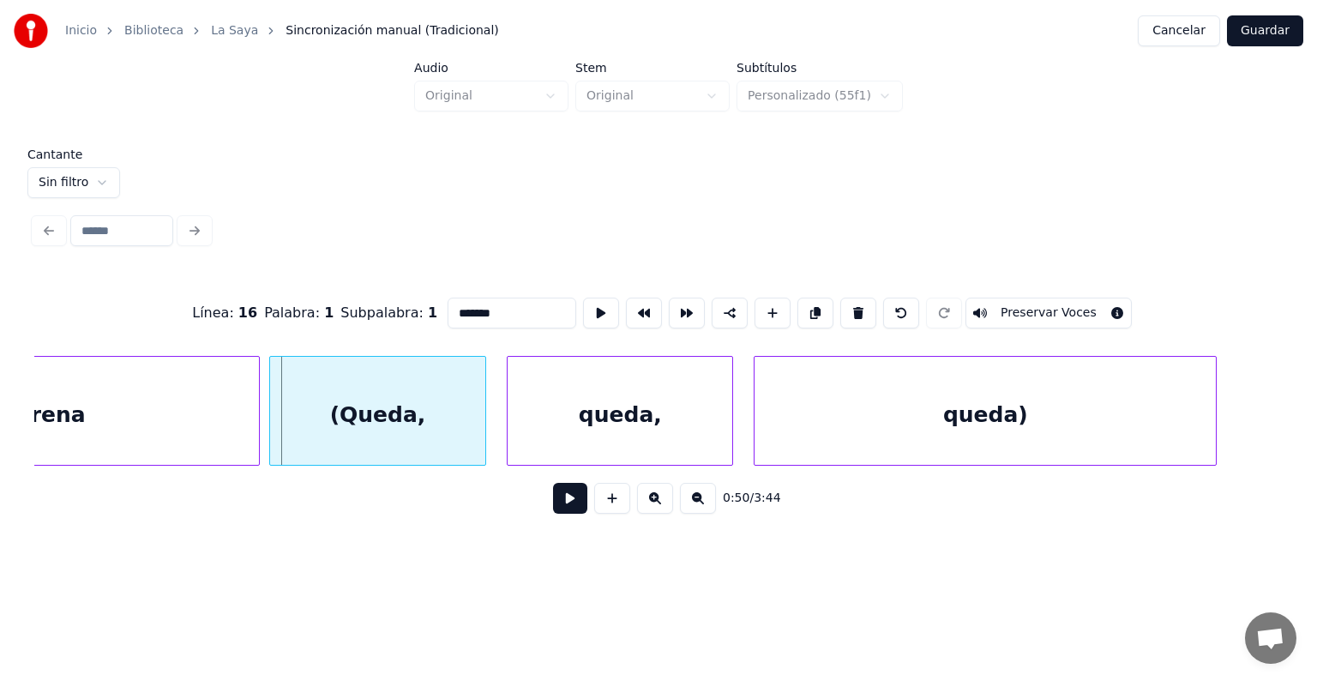
click at [283, 435] on div "(Queda," at bounding box center [378, 415] width 216 height 117
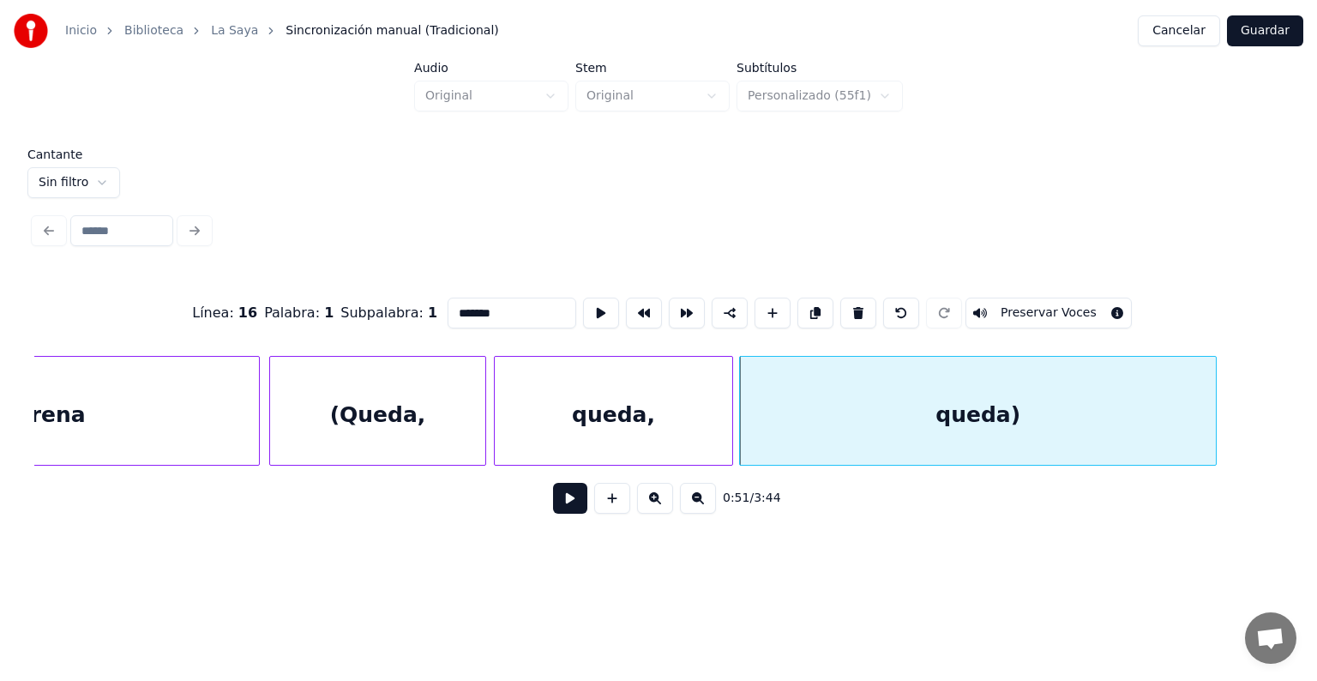
click at [381, 411] on div "(Queda," at bounding box center [378, 415] width 216 height 117
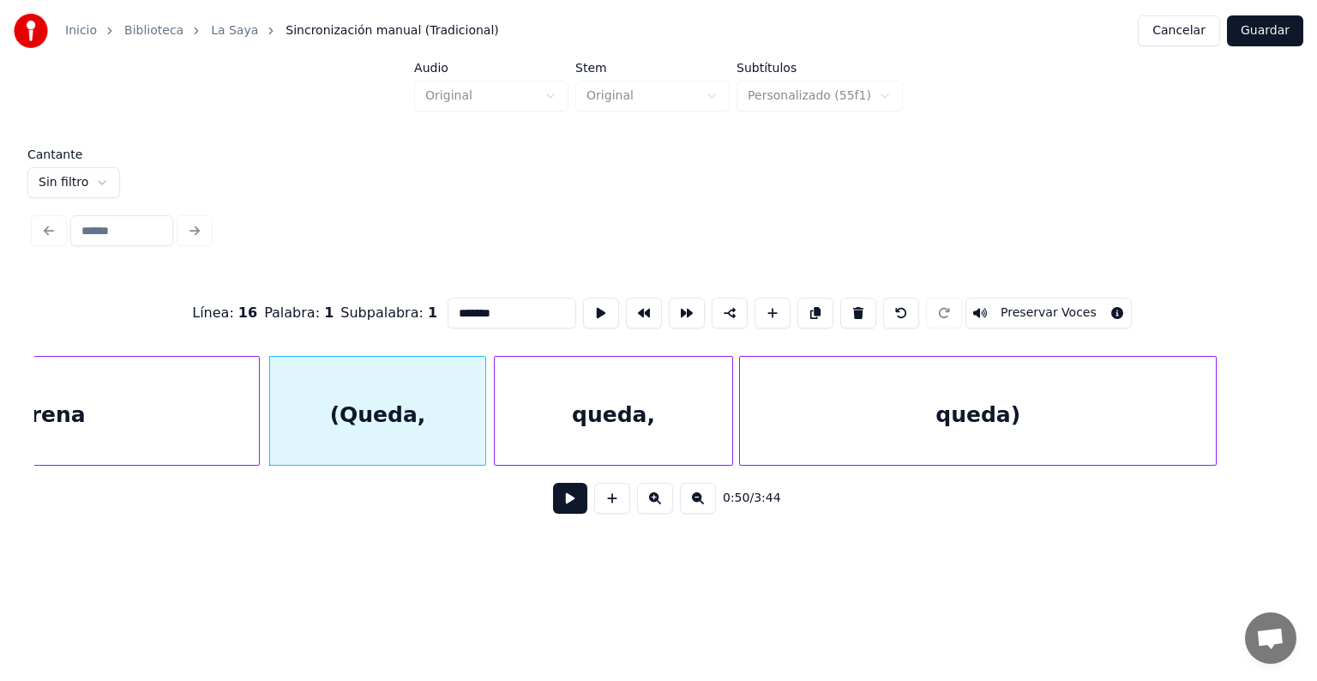
click at [1023, 309] on button "Preservar Voces" at bounding box center [1048, 312] width 166 height 31
click at [627, 413] on div "queda," at bounding box center [614, 415] width 238 height 117
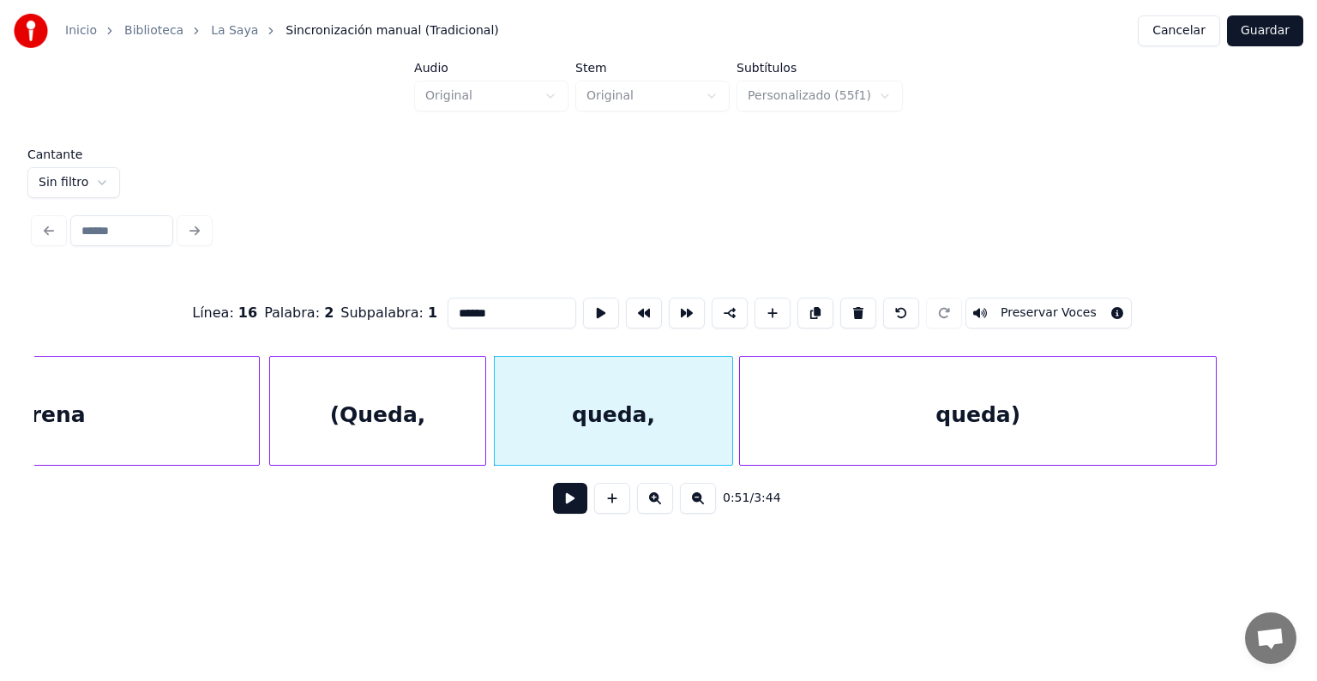
click at [1021, 305] on button "Preservar Voces" at bounding box center [1048, 312] width 166 height 31
click at [926, 435] on div "queda)" at bounding box center [978, 415] width 476 height 117
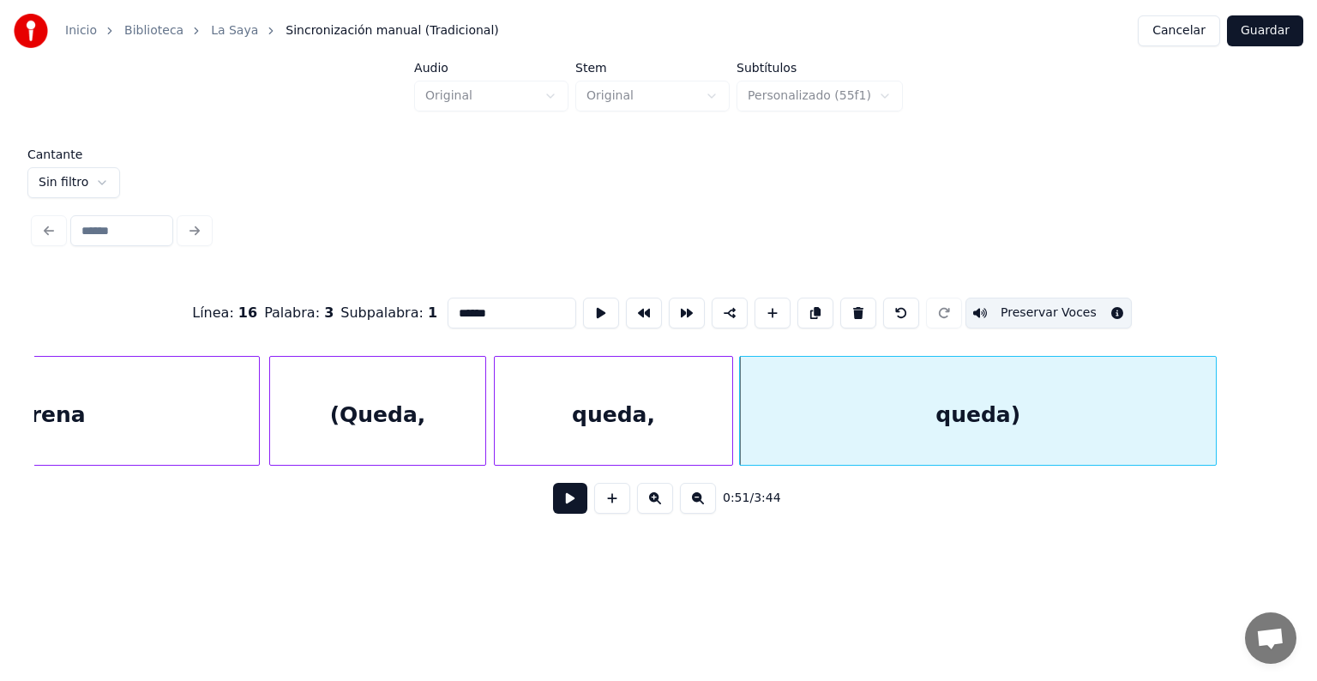
type input "******"
click at [1031, 313] on button "Preservar Voces" at bounding box center [1048, 312] width 166 height 31
click at [556, 513] on button at bounding box center [570, 498] width 34 height 31
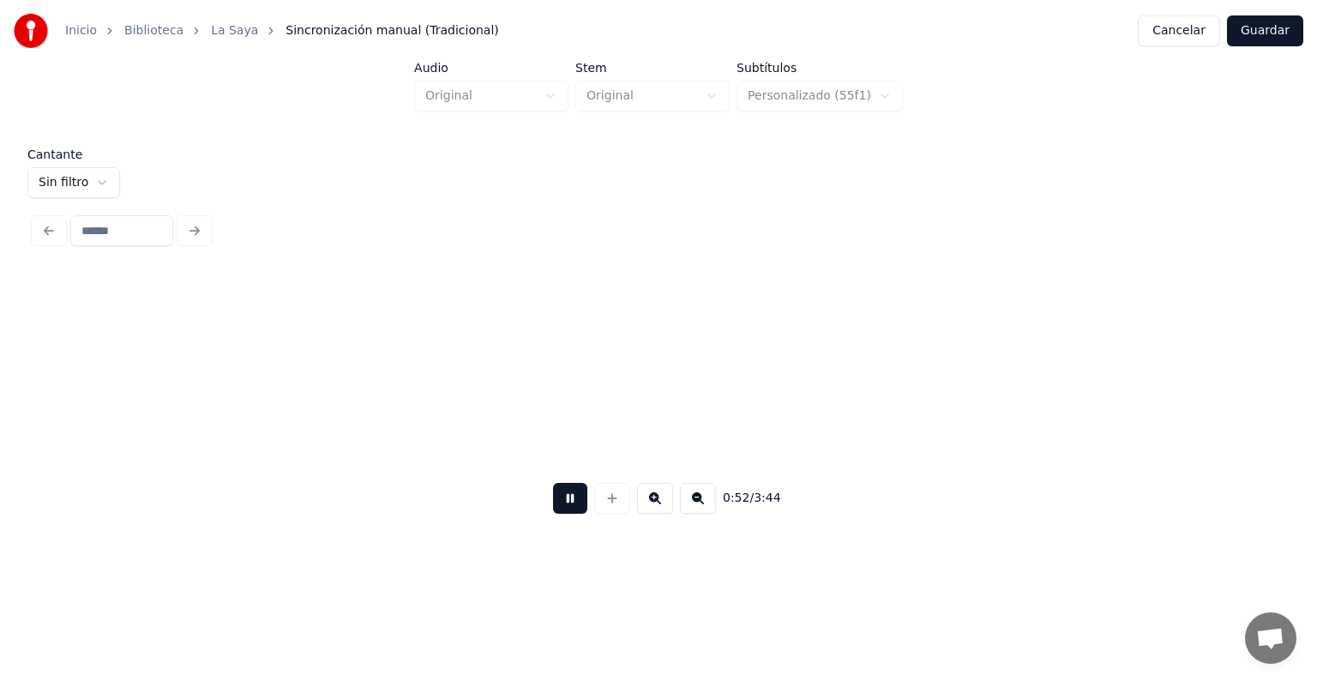
scroll to position [0, 27109]
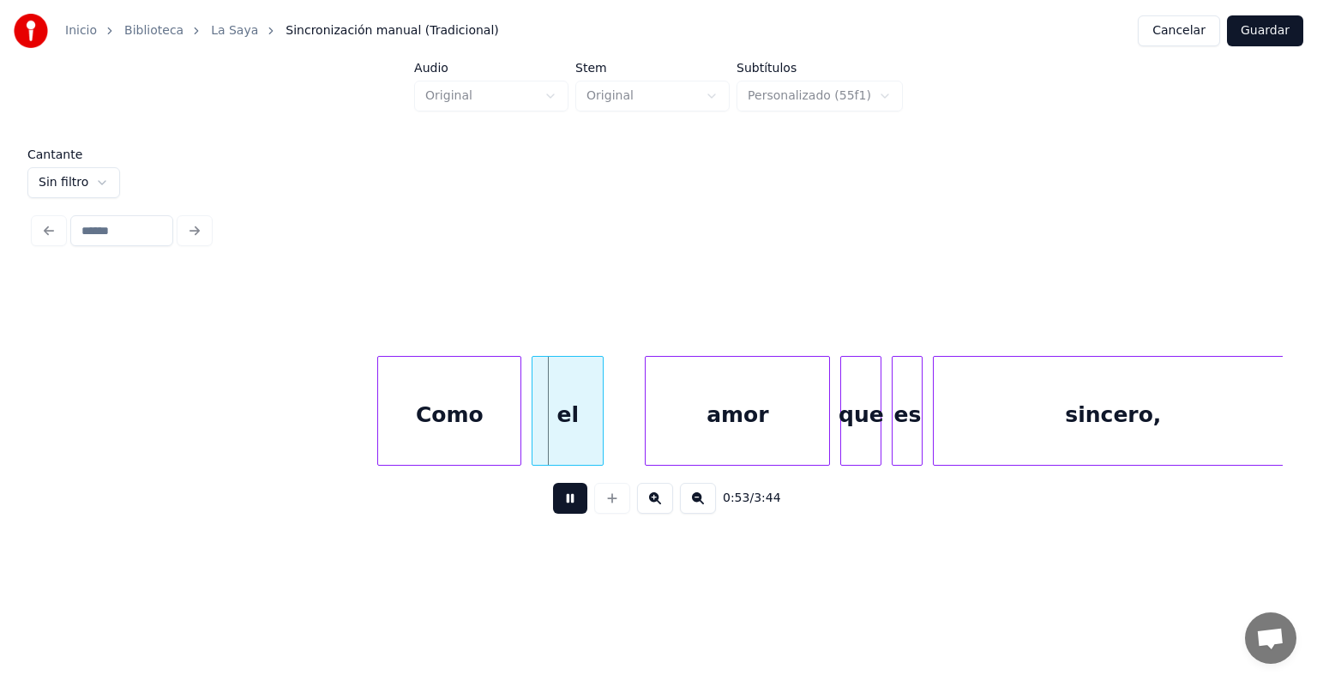
click at [381, 426] on div at bounding box center [380, 411] width 5 height 108
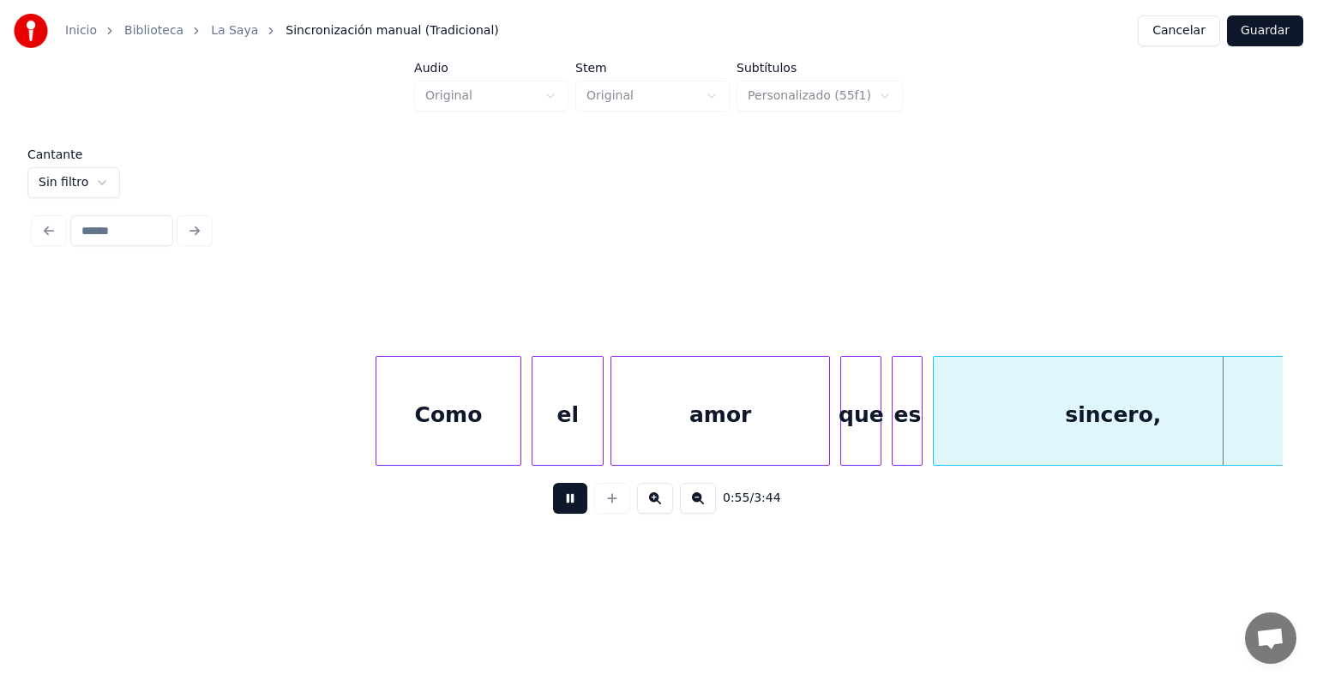
scroll to position [0, 28364]
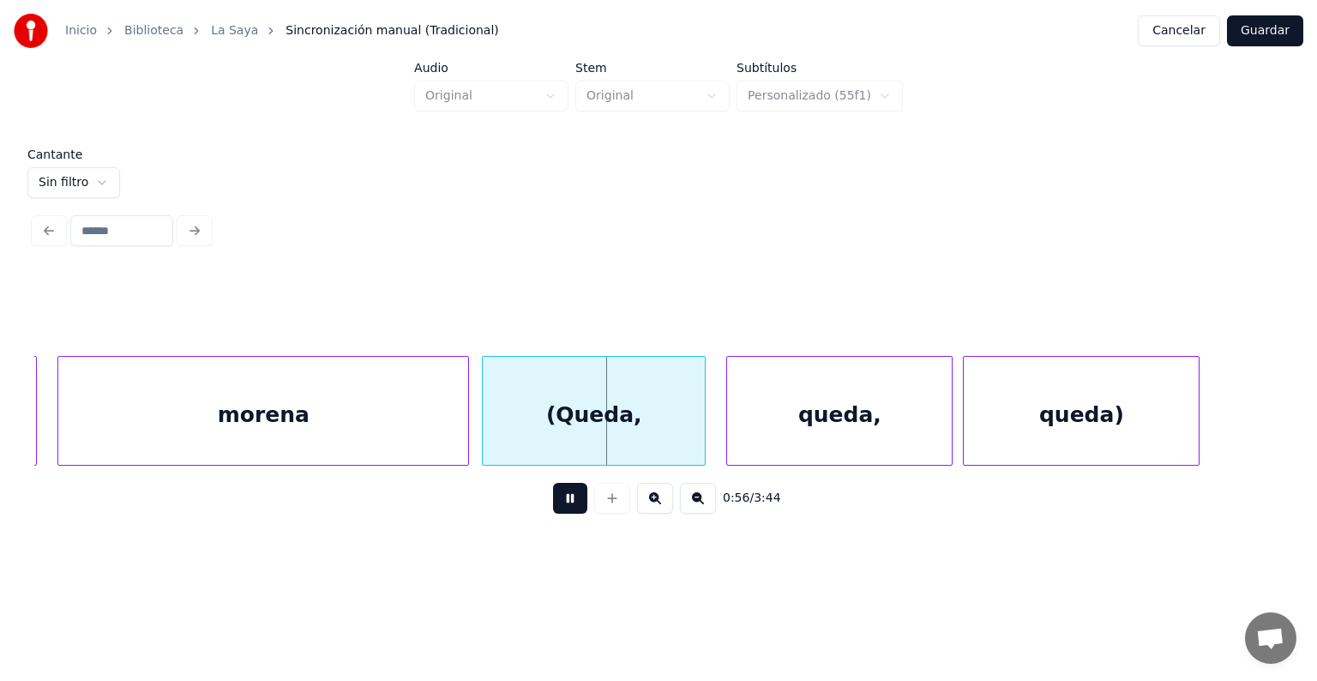
click at [493, 430] on div "(Queda," at bounding box center [594, 415] width 222 height 117
click at [540, 422] on div "(Queda," at bounding box center [594, 415] width 223 height 117
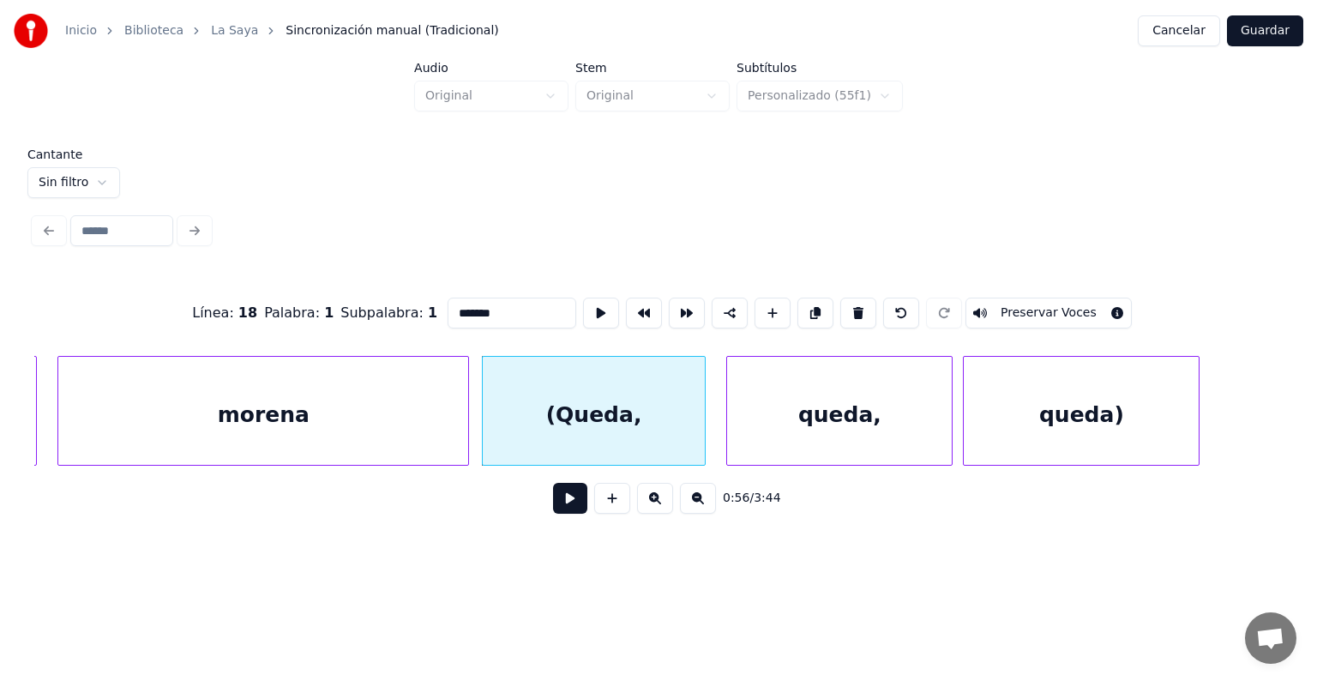
click at [1036, 302] on button "Preservar Voces" at bounding box center [1048, 312] width 166 height 31
click at [795, 411] on div "queda," at bounding box center [839, 415] width 225 height 117
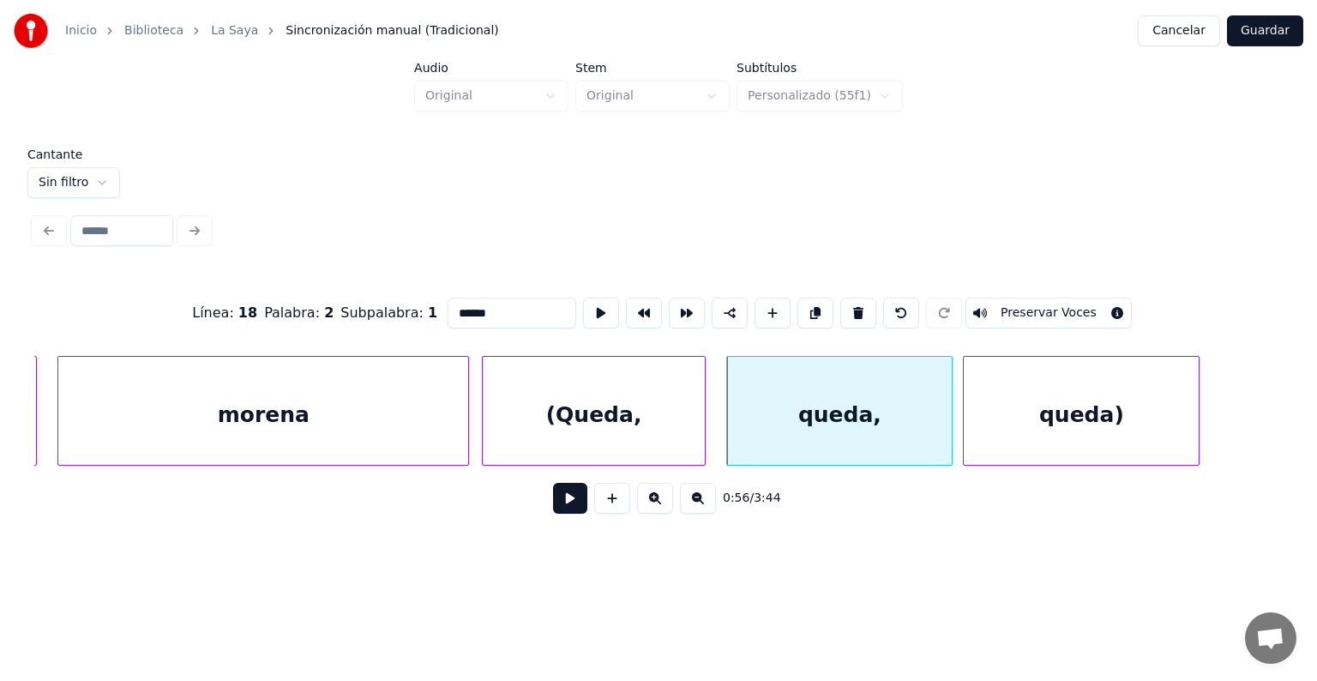
click at [1023, 305] on button "Preservar Voces" at bounding box center [1048, 312] width 166 height 31
click at [1041, 430] on div "queda)" at bounding box center [1080, 415] width 235 height 117
type input "******"
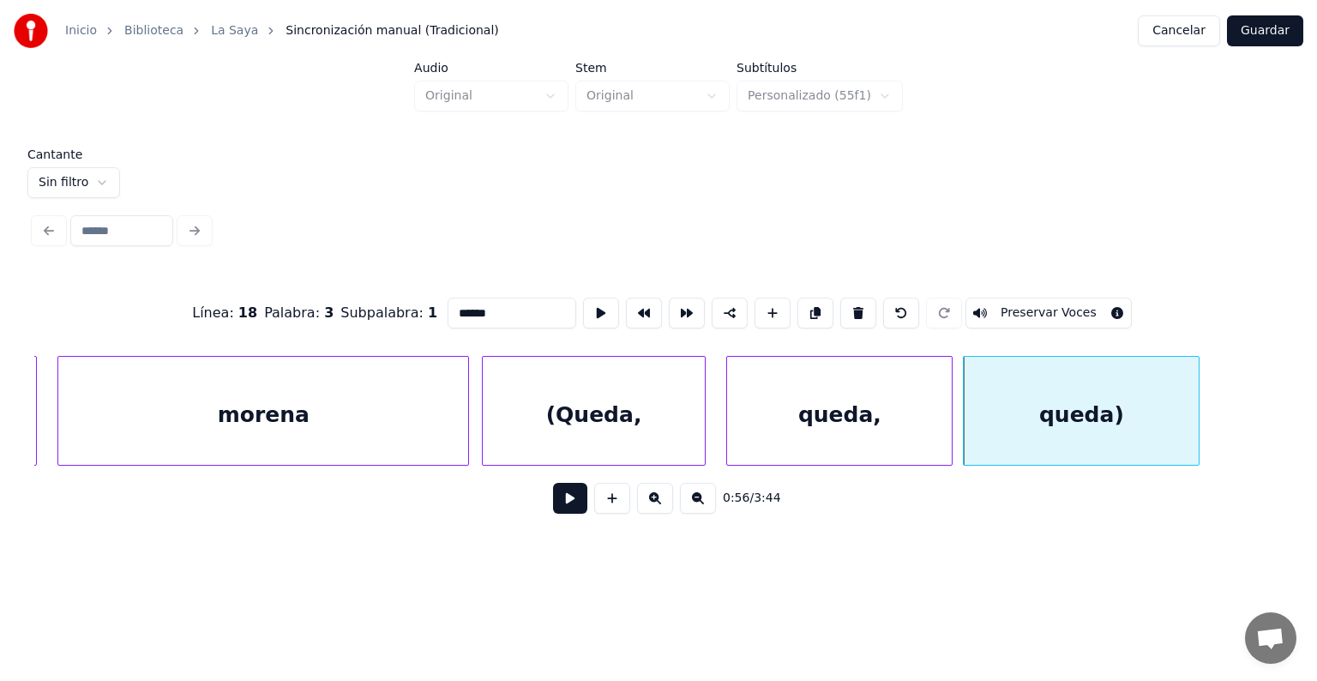
click at [1023, 311] on button "Preservar Voces" at bounding box center [1048, 312] width 166 height 31
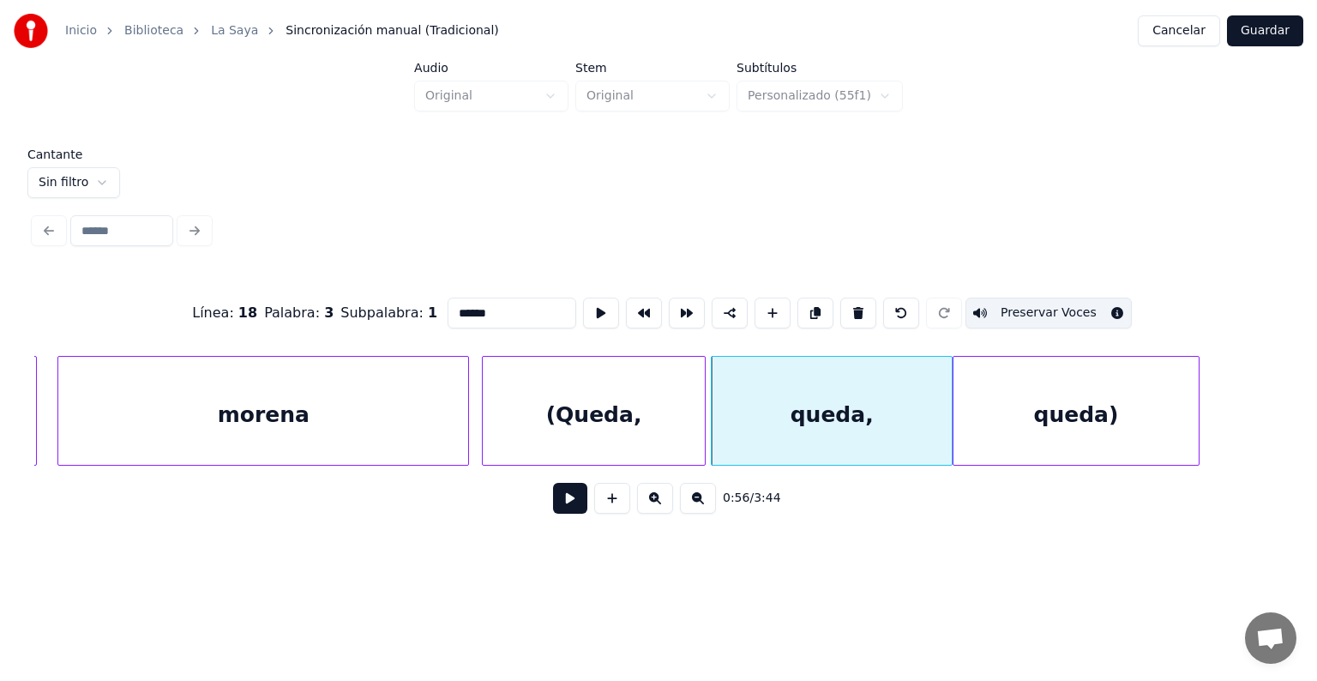
click at [553, 513] on button at bounding box center [570, 498] width 34 height 31
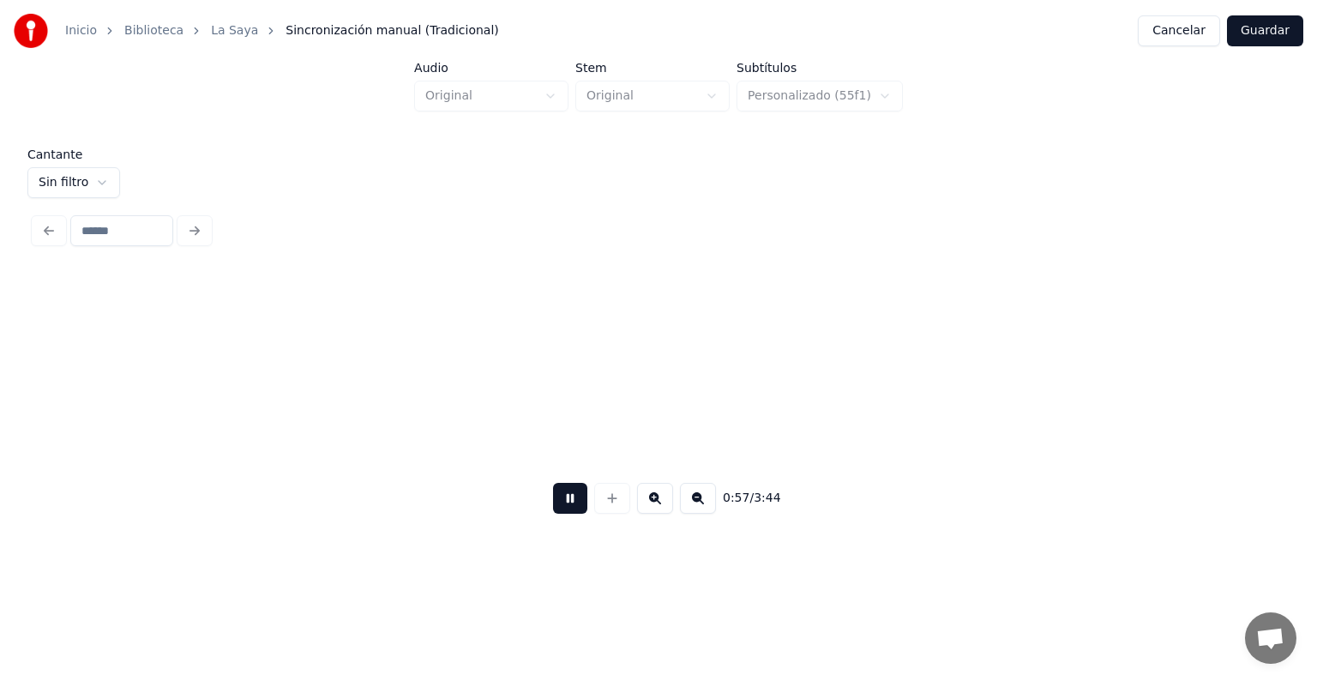
scroll to position [0, 29618]
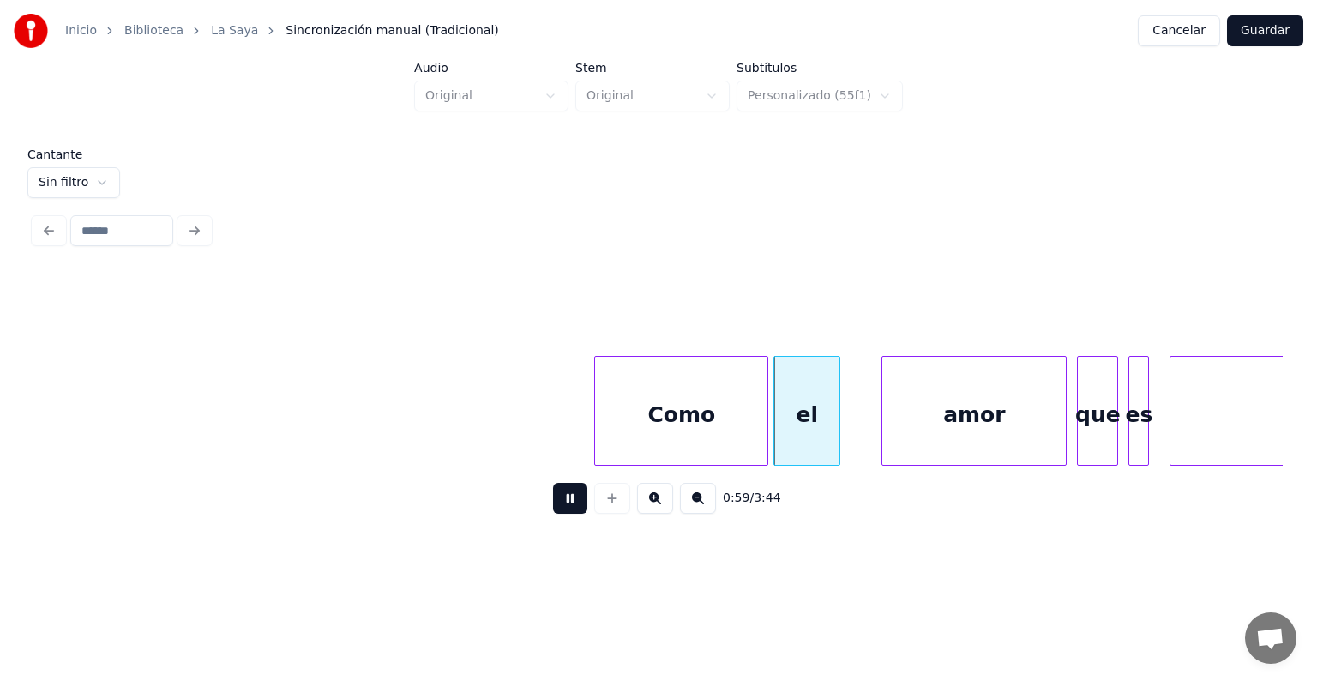
click at [779, 434] on div "el" at bounding box center [806, 415] width 65 height 117
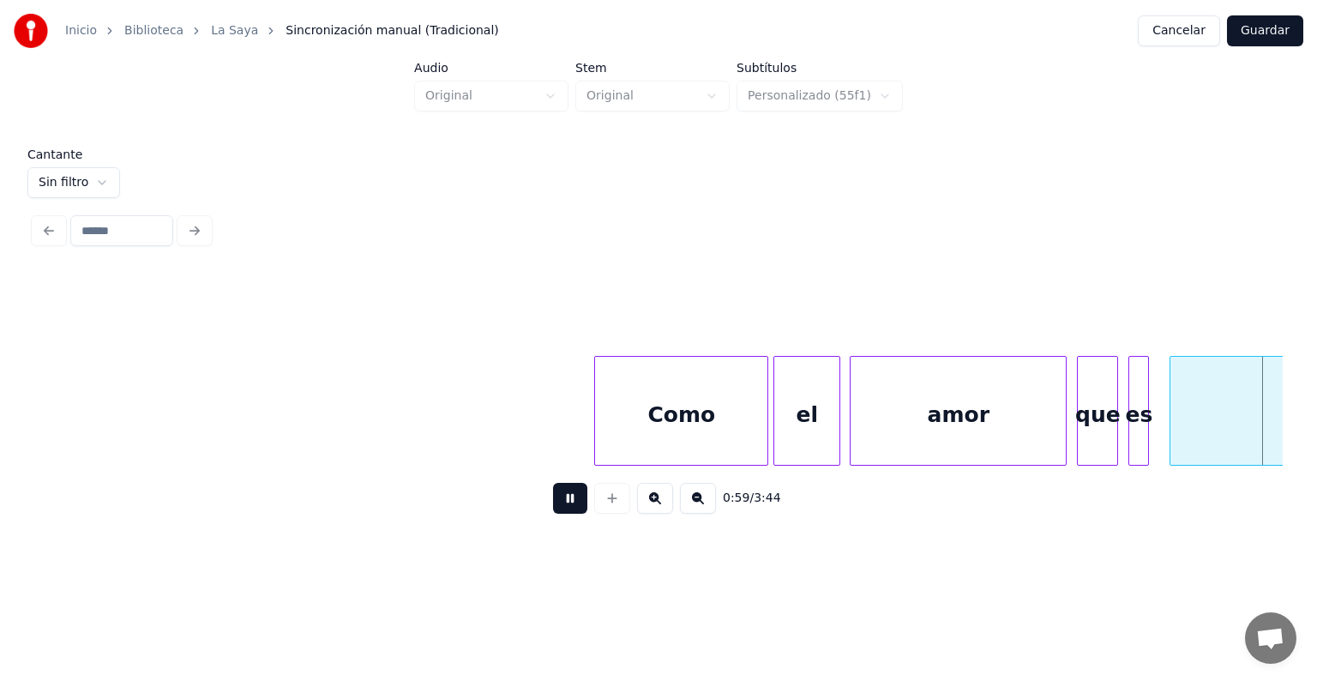
scroll to position [0, 30868]
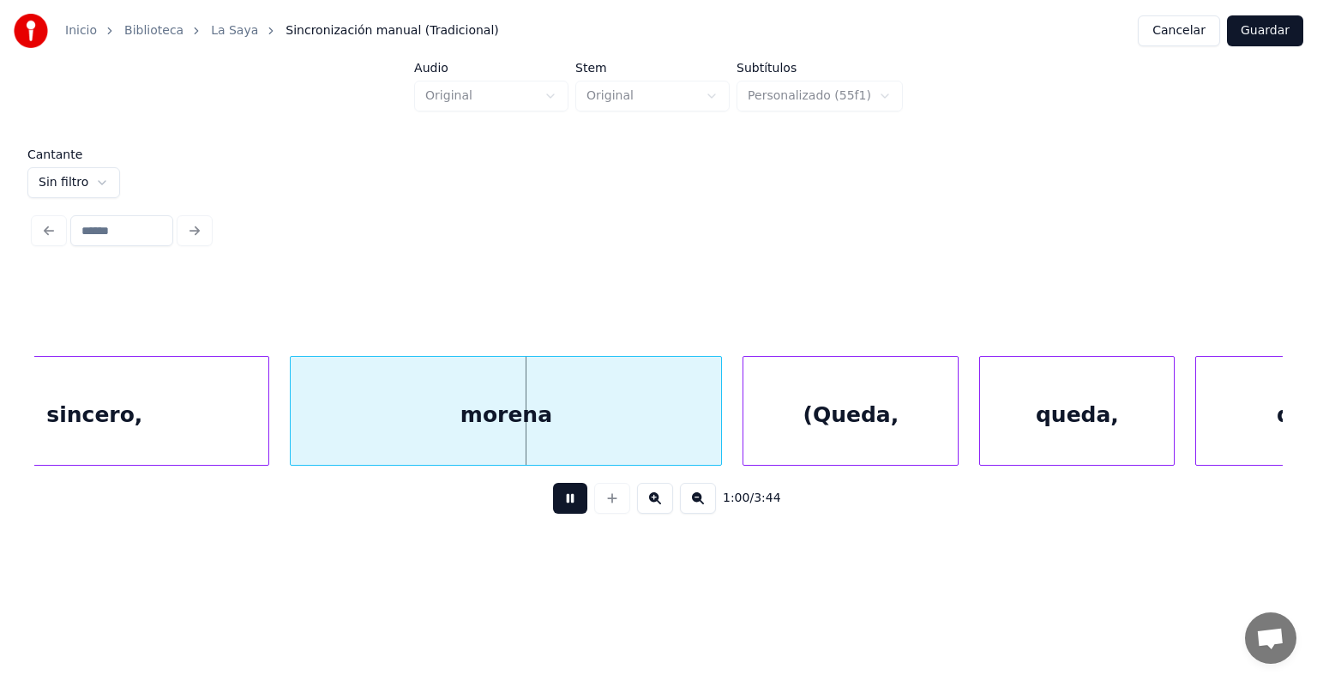
click at [771, 423] on div "(Queda," at bounding box center [850, 415] width 214 height 117
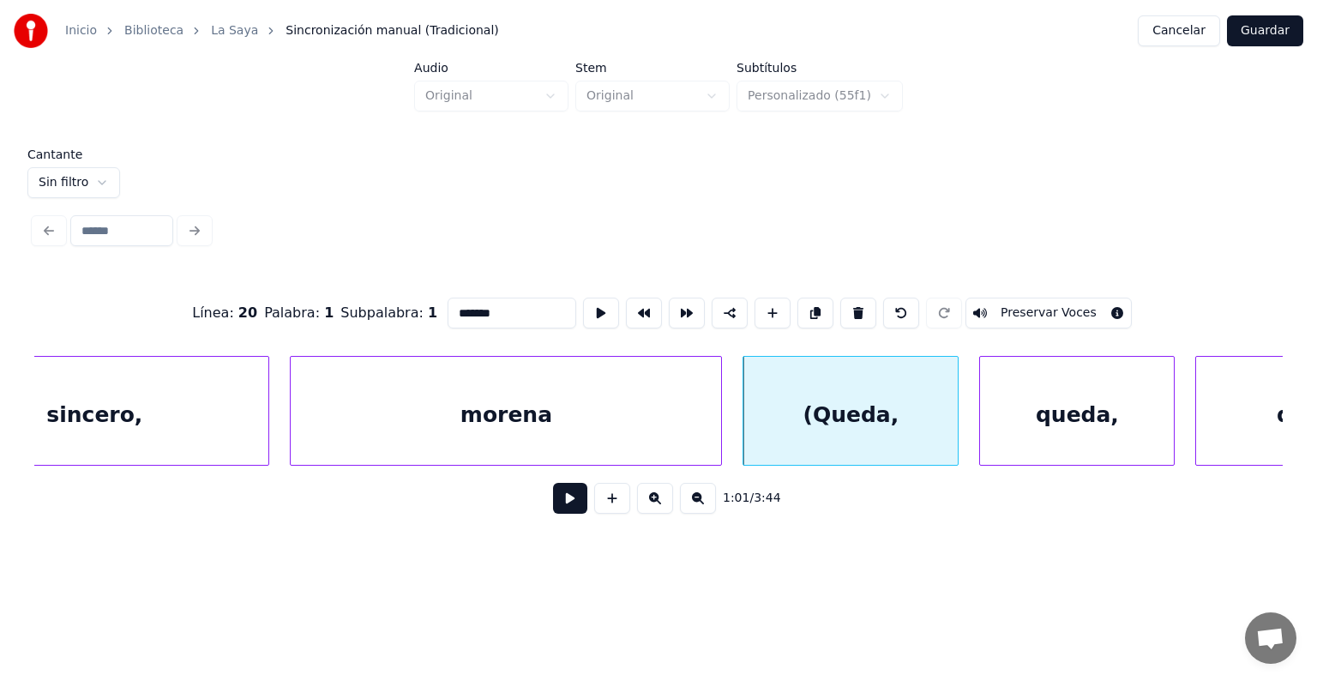
click at [1020, 305] on button "Preservar Voces" at bounding box center [1048, 312] width 166 height 31
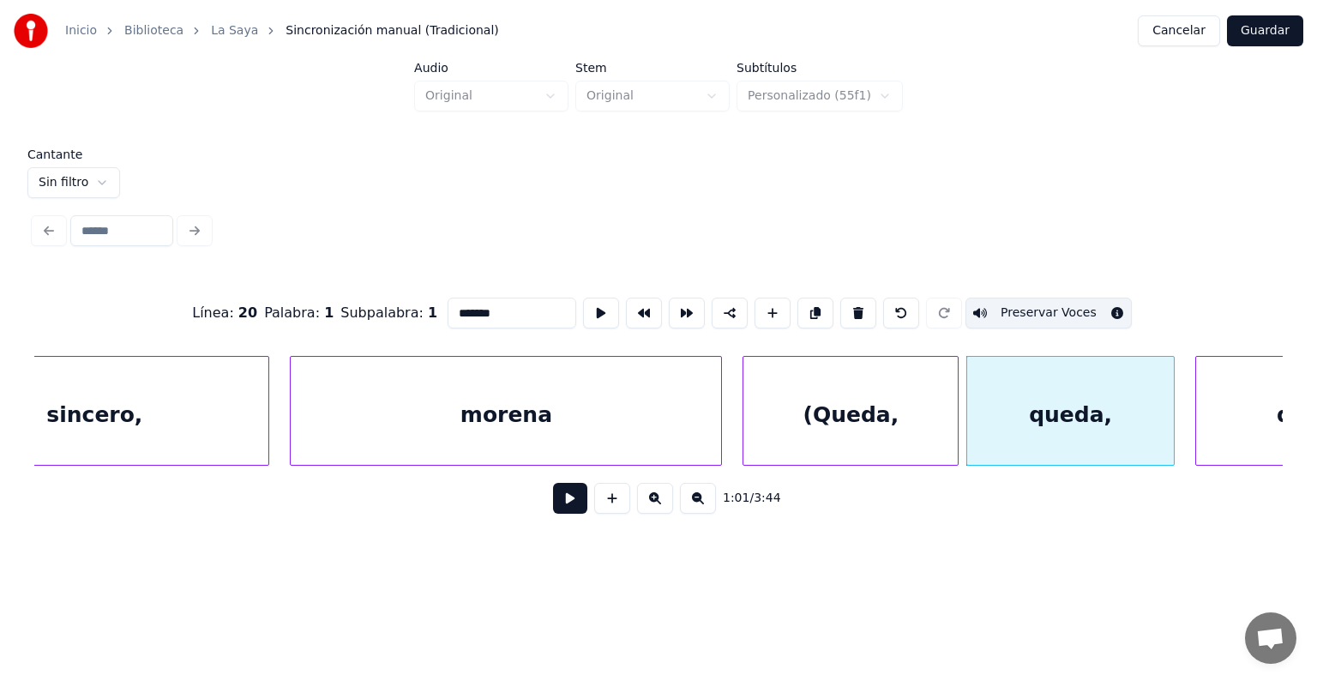
click at [1023, 305] on button "Preservar Voces" at bounding box center [1048, 312] width 166 height 31
click at [893, 418] on div "(Queda," at bounding box center [850, 415] width 214 height 117
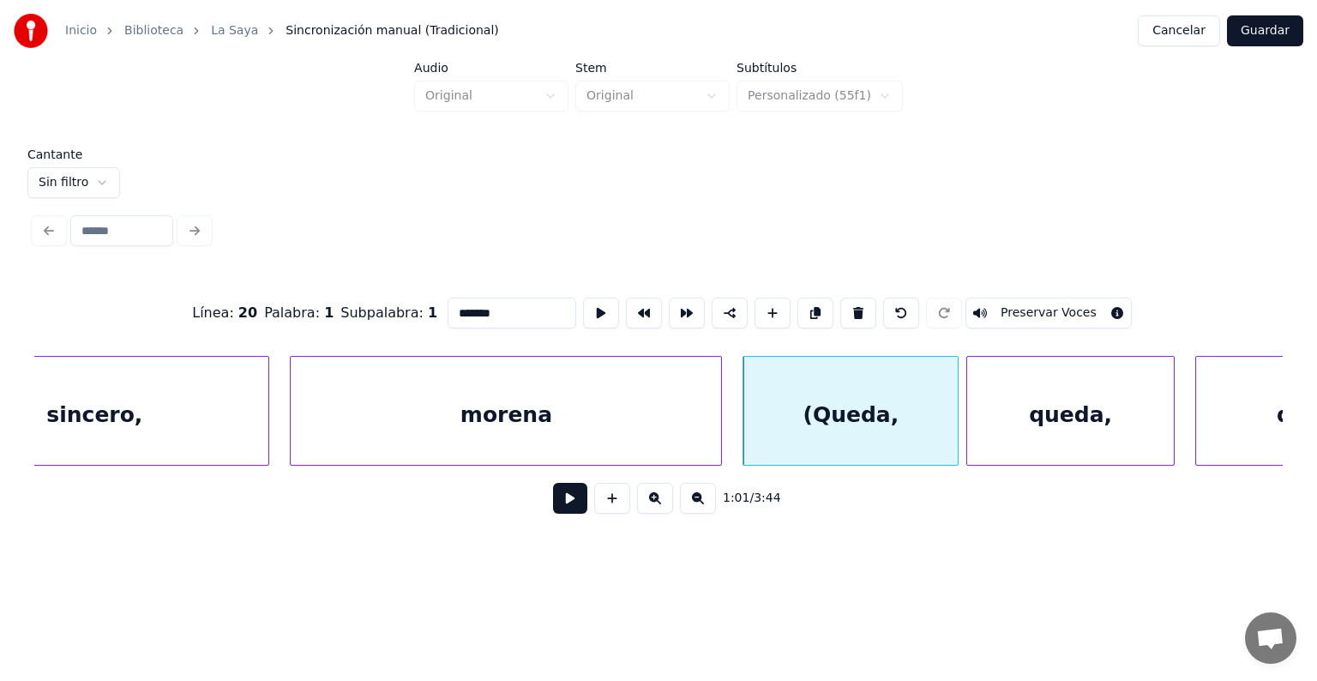
click at [1019, 308] on button "Preservar Voces" at bounding box center [1048, 312] width 166 height 31
click at [1028, 418] on div "queda," at bounding box center [1070, 415] width 207 height 117
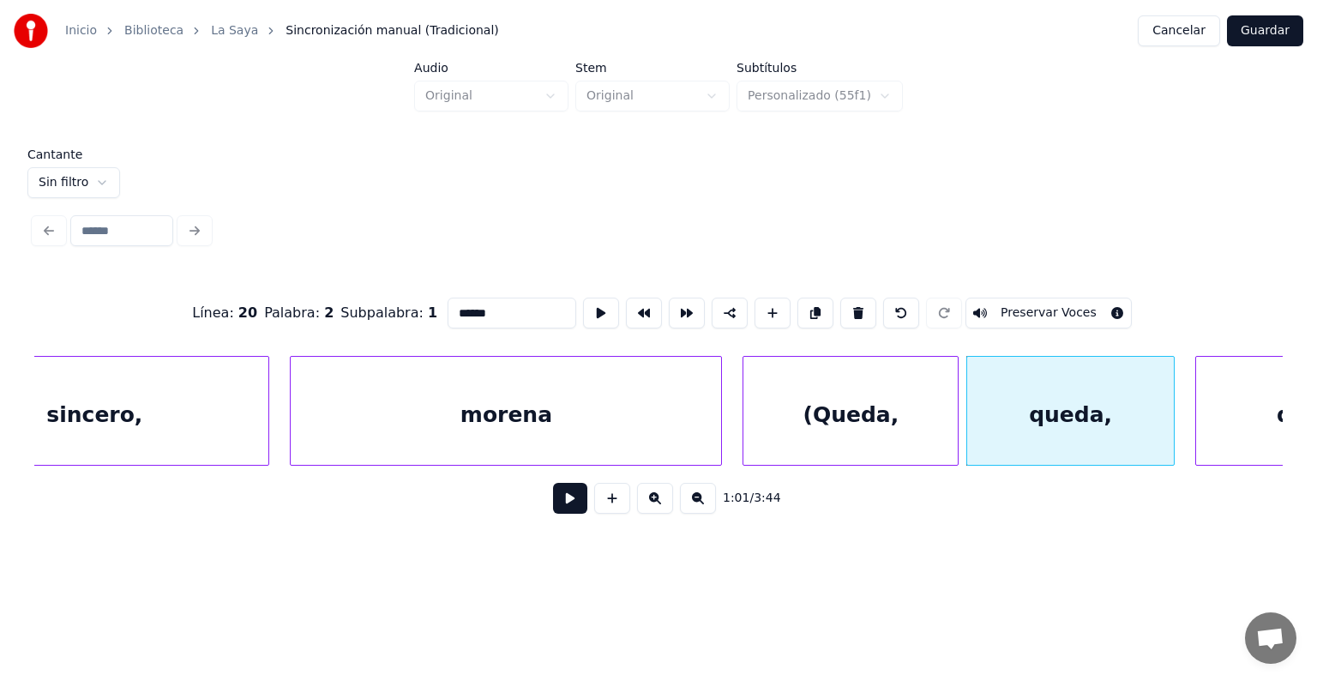
click at [1027, 306] on button "Preservar Voces" at bounding box center [1048, 312] width 166 height 31
click at [1211, 403] on div "queda)" at bounding box center [1318, 415] width 245 height 117
type input "******"
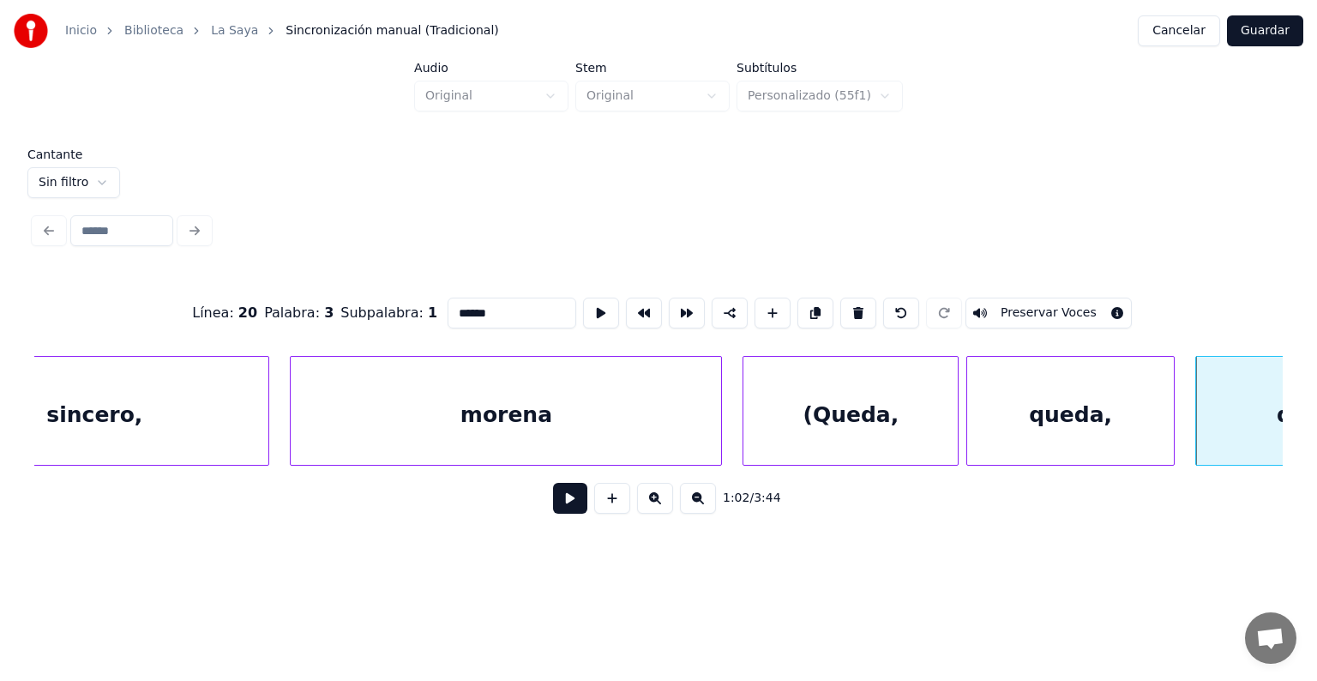
click at [1027, 307] on button "Preservar Voces" at bounding box center [1048, 312] width 166 height 31
click at [567, 513] on button at bounding box center [570, 498] width 34 height 31
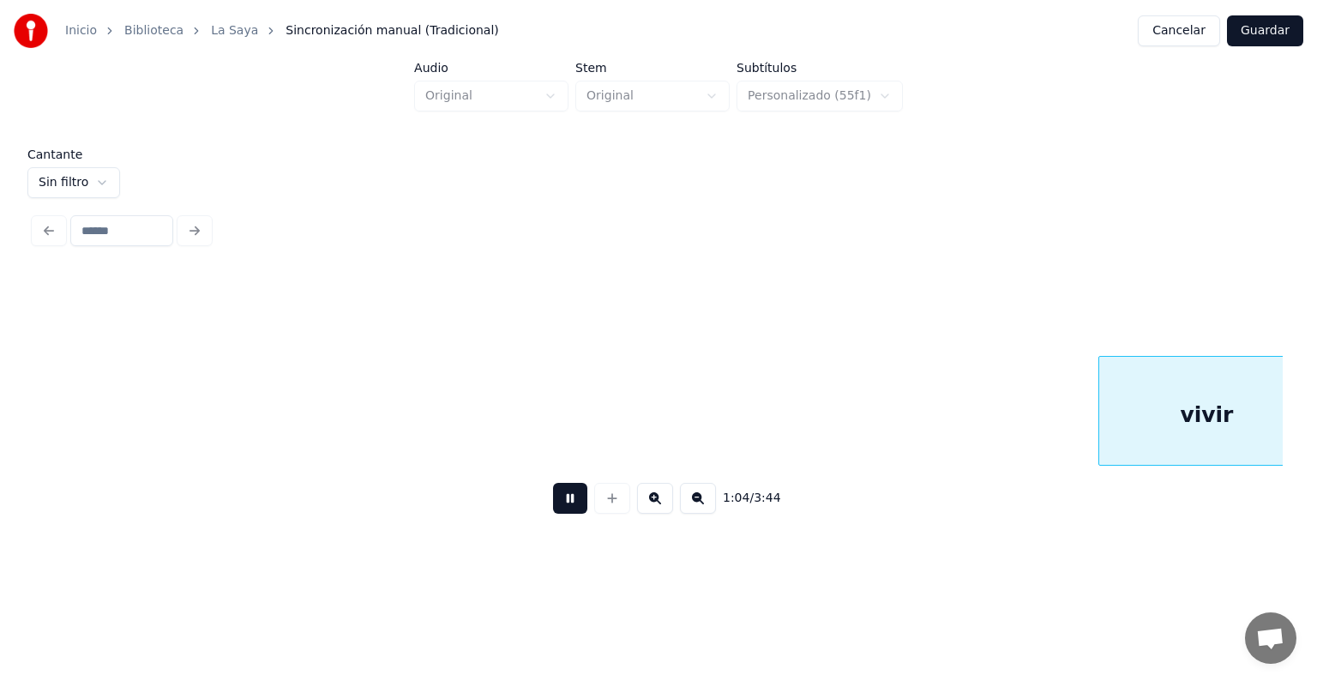
scroll to position [0, 33372]
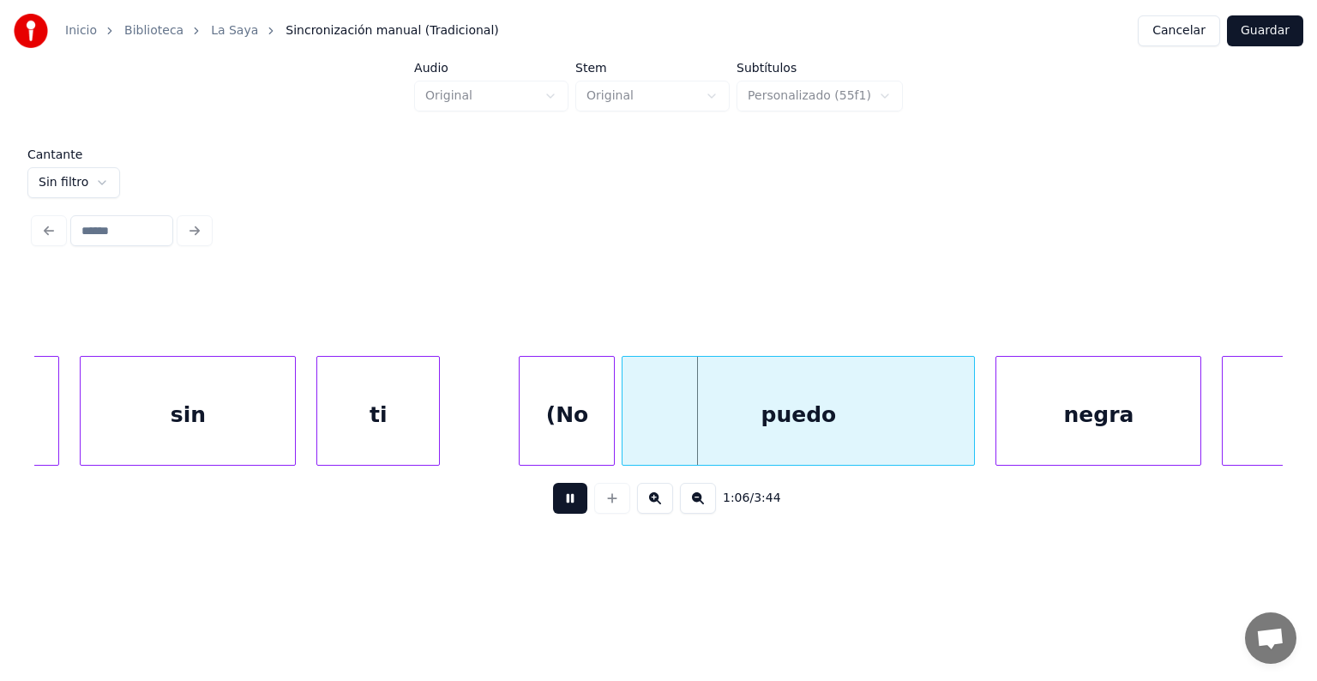
click at [557, 423] on div "(No" at bounding box center [566, 415] width 94 height 117
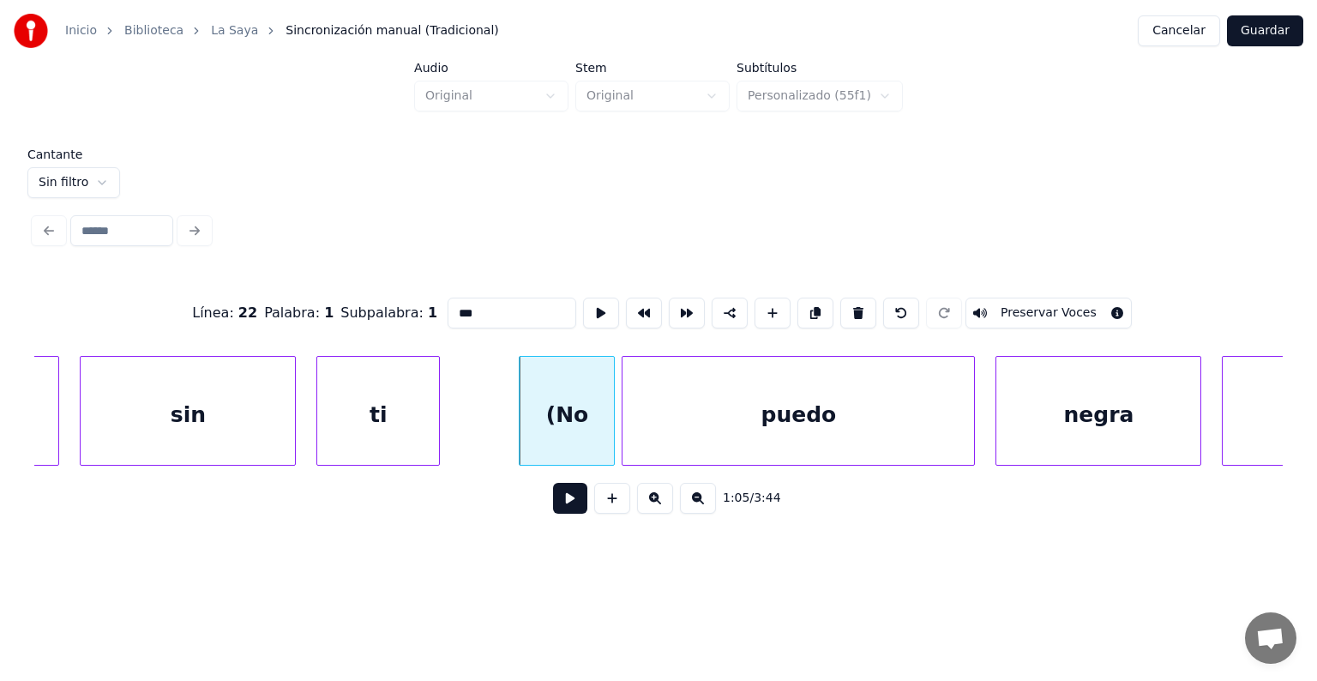
click at [1025, 305] on button "Preservar Voces" at bounding box center [1048, 312] width 166 height 31
click at [775, 417] on div "puedo" at bounding box center [797, 415] width 351 height 117
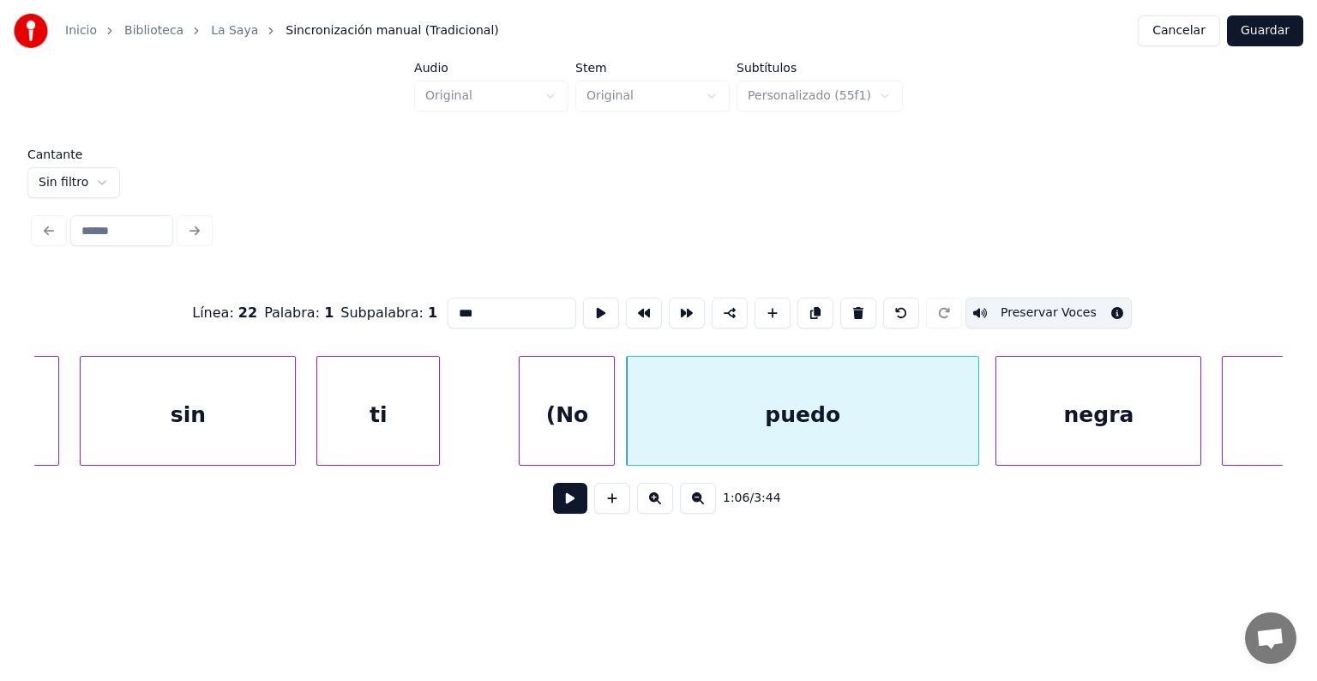
click at [1025, 304] on button "Preservar Voces" at bounding box center [1048, 312] width 166 height 31
click at [566, 403] on div "(No" at bounding box center [566, 415] width 94 height 117
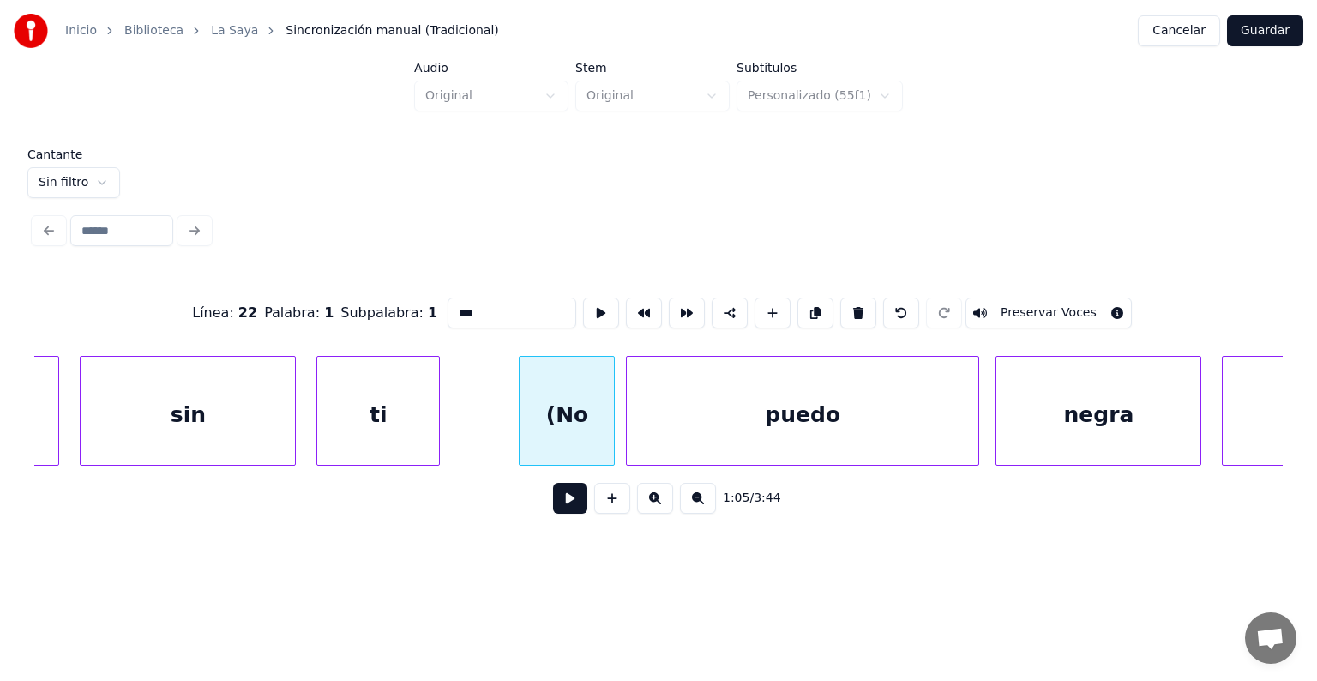
click at [1019, 305] on button "Preservar Voces" at bounding box center [1048, 312] width 166 height 31
click at [878, 397] on div "puedo" at bounding box center [802, 415] width 351 height 117
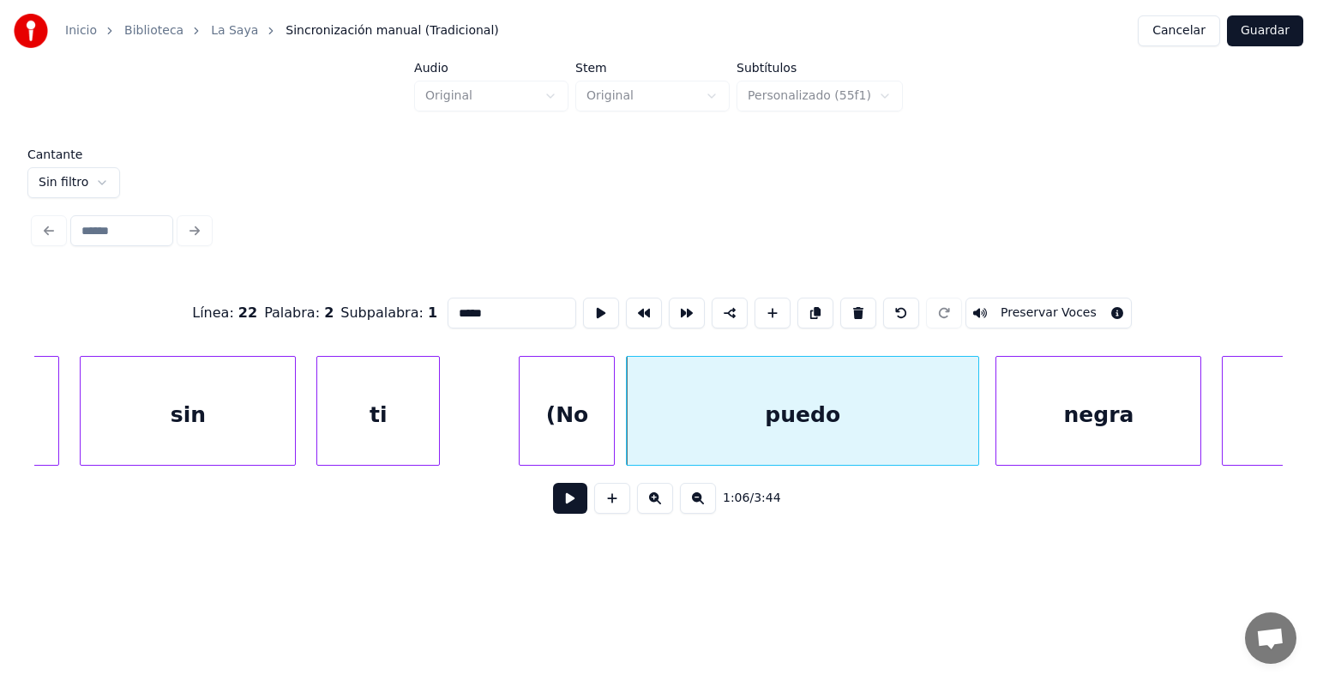
click at [1024, 305] on button "Preservar Voces" at bounding box center [1048, 312] width 166 height 31
click at [1047, 426] on div "negra" at bounding box center [1098, 415] width 204 height 117
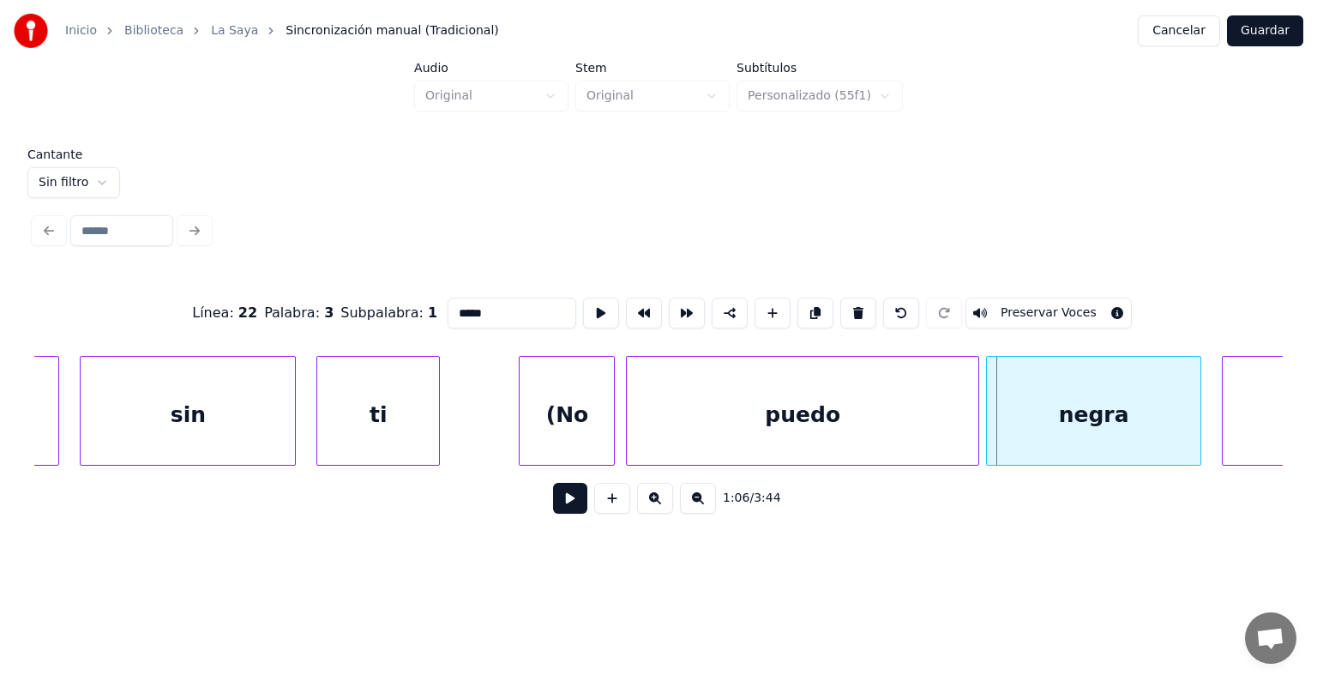
click at [999, 397] on div "negra" at bounding box center [1094, 415] width 214 height 117
click at [1031, 304] on button "Preservar Voces" at bounding box center [1048, 312] width 166 height 31
click at [1235, 403] on div "vivir" at bounding box center [1324, 415] width 204 height 117
type input "*****"
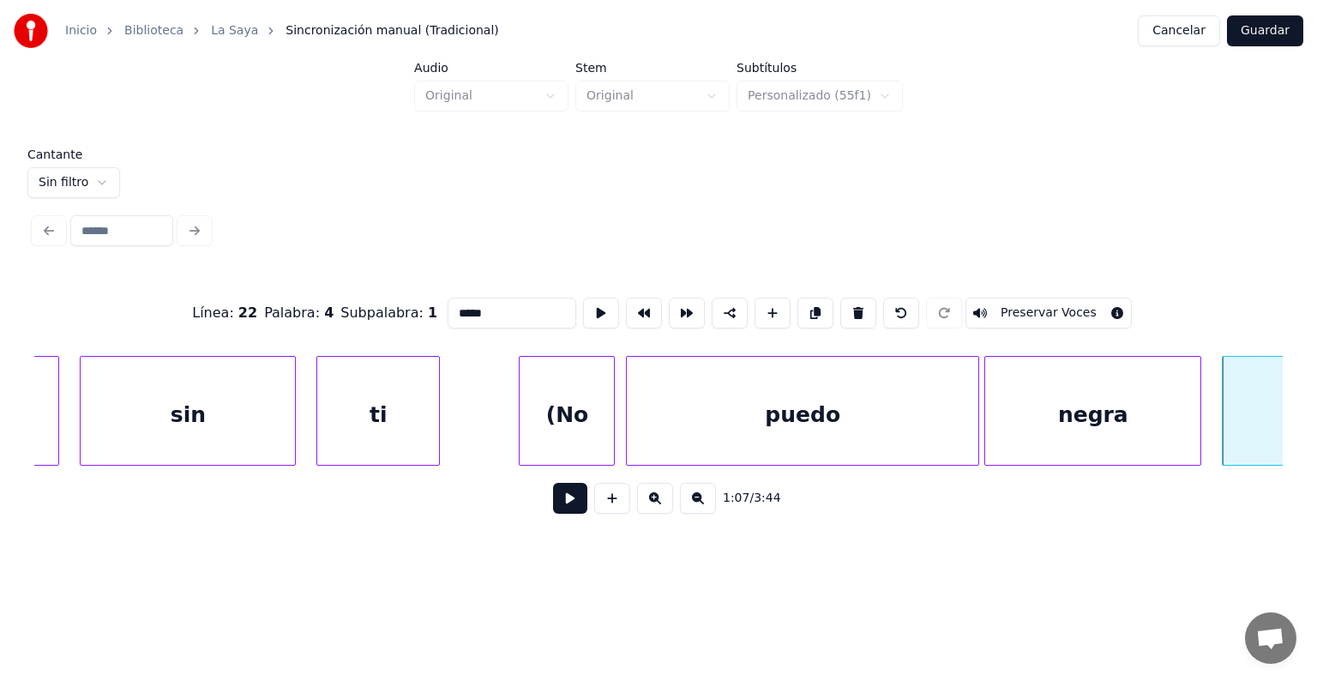
click at [1031, 307] on button "Preservar Voces" at bounding box center [1048, 312] width 166 height 31
click at [553, 512] on button at bounding box center [570, 498] width 34 height 31
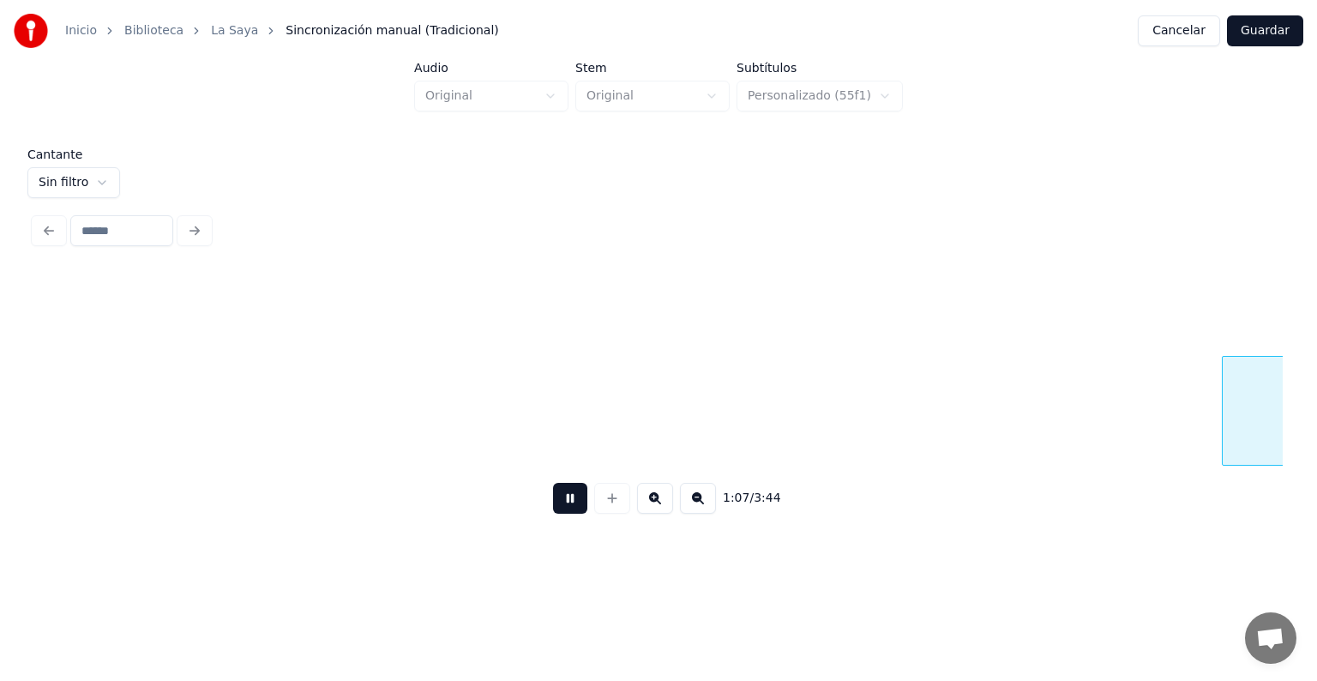
scroll to position [0, 34621]
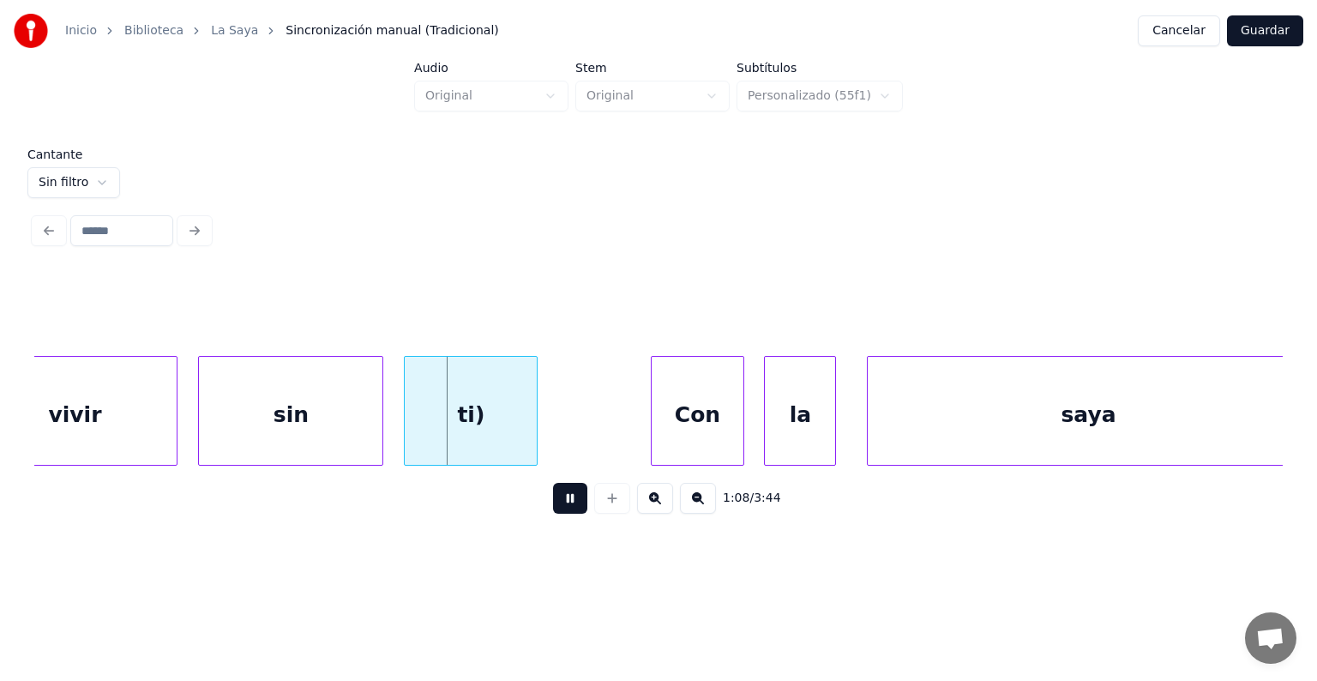
click at [303, 417] on div "sin" at bounding box center [290, 415] width 183 height 117
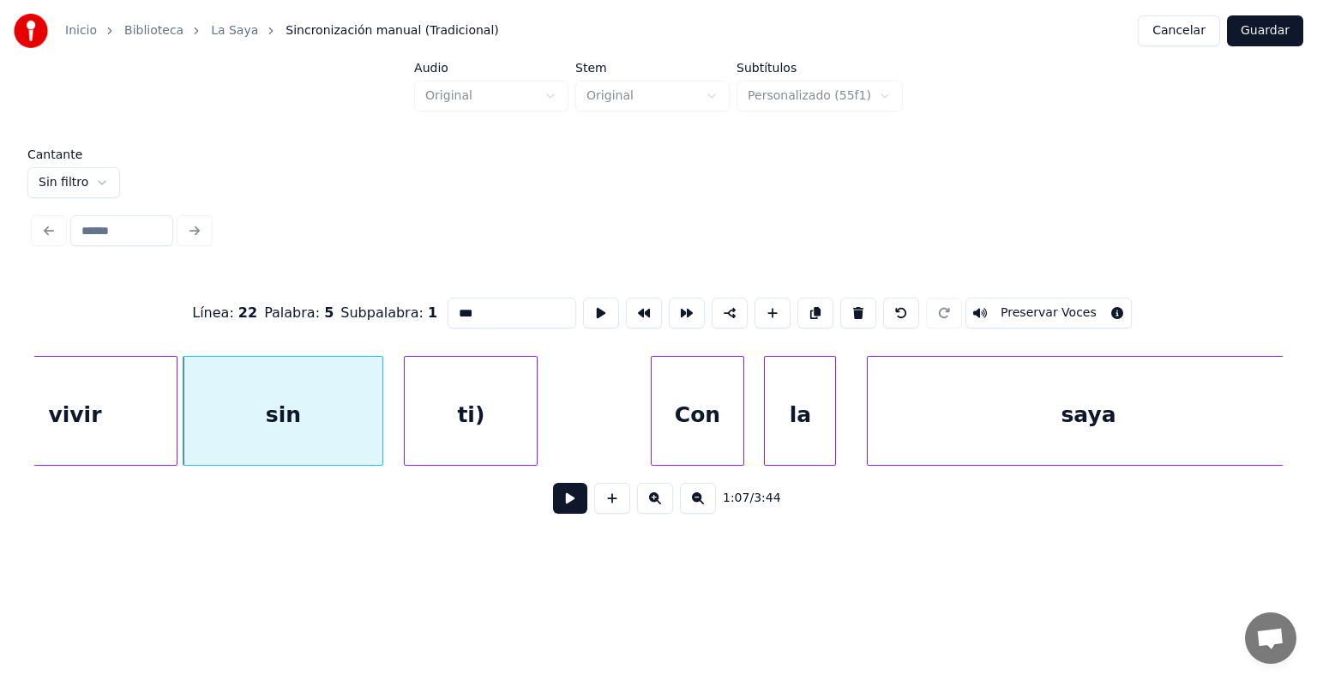
click at [245, 429] on div "sin" at bounding box center [282, 415] width 199 height 117
click at [1029, 312] on button "Preservar Voces" at bounding box center [1048, 312] width 166 height 31
click at [135, 406] on div "vivir" at bounding box center [75, 415] width 204 height 117
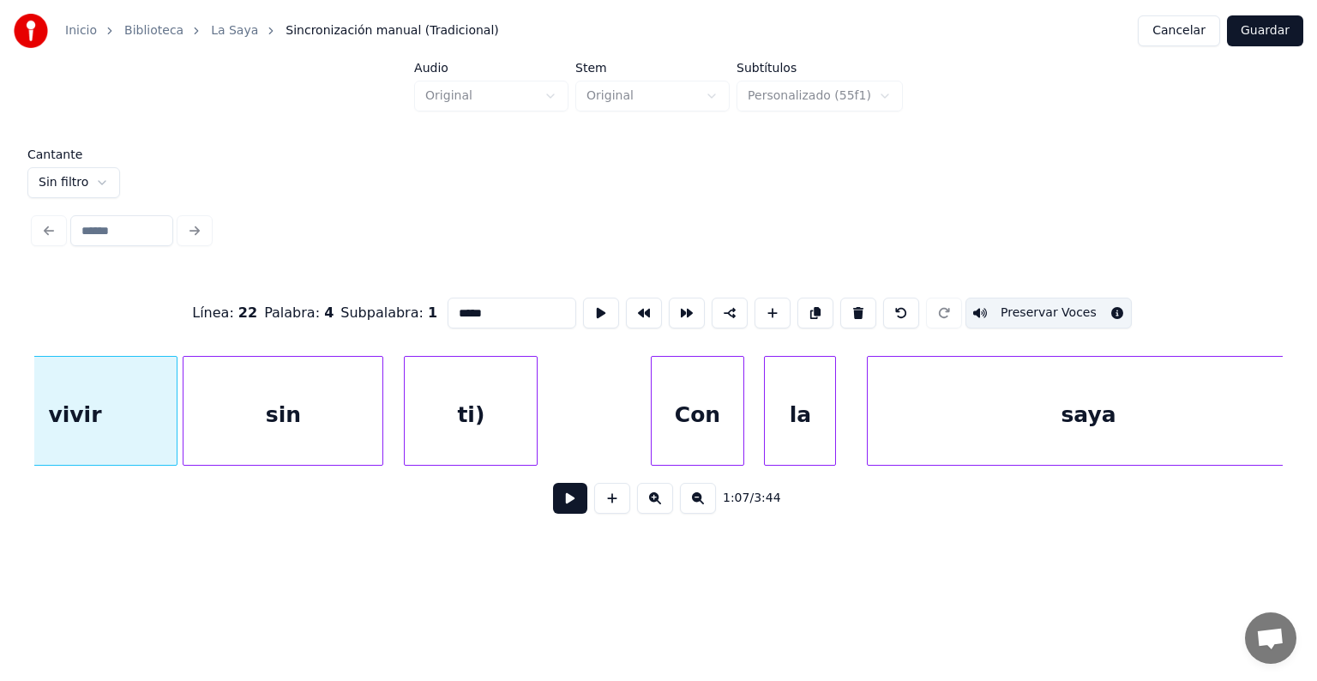
scroll to position [0, 34559]
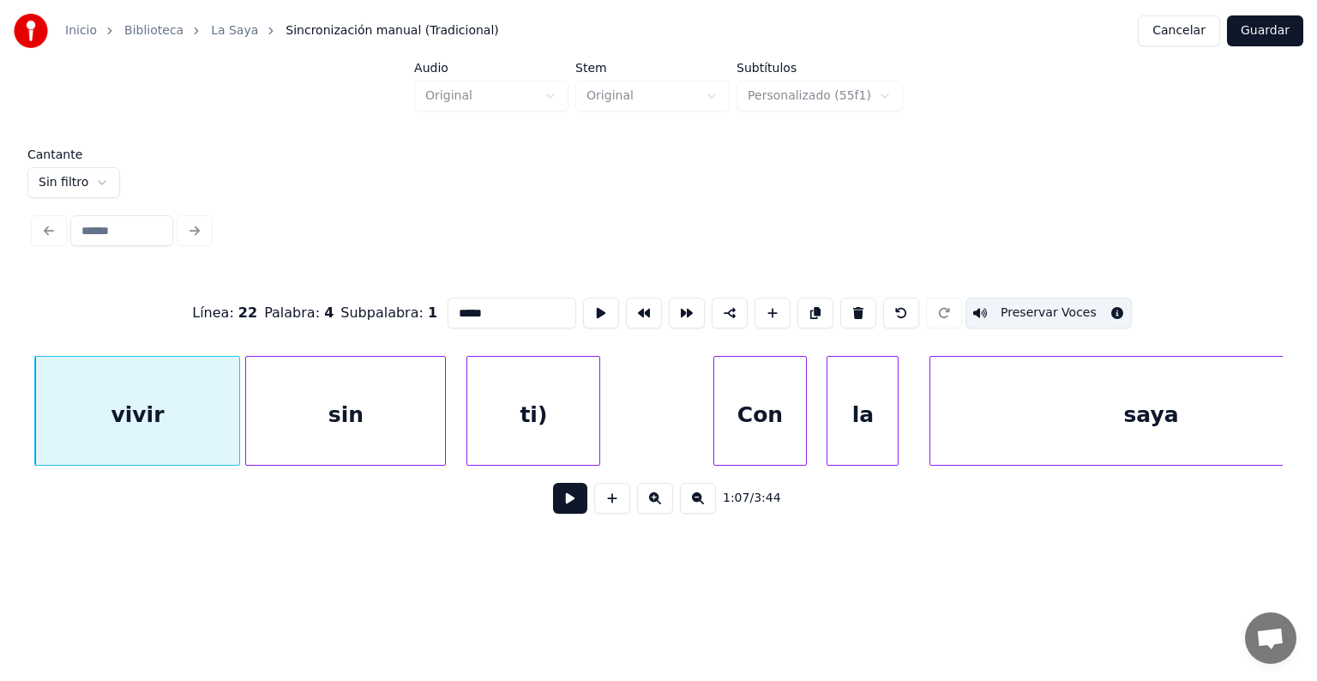
click at [513, 418] on div "ti)" at bounding box center [533, 415] width 132 height 117
type input "***"
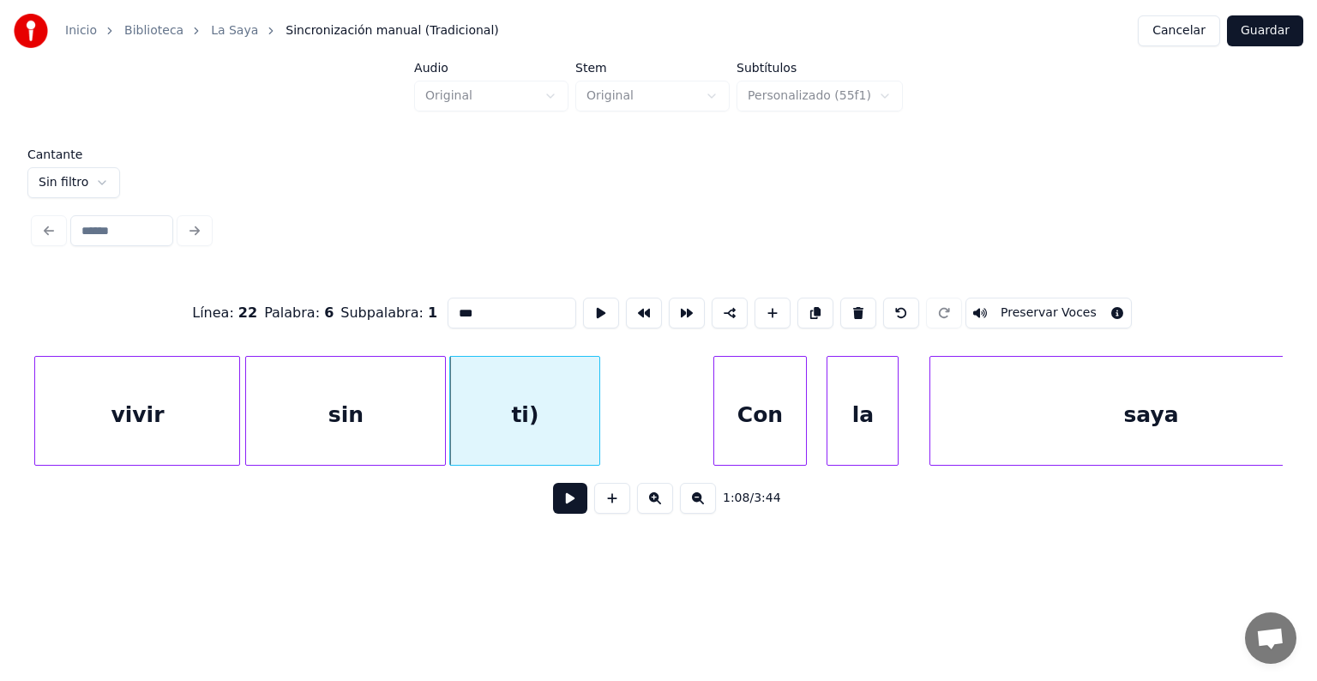
click at [1041, 307] on button "Preservar Voces" at bounding box center [1048, 312] width 166 height 31
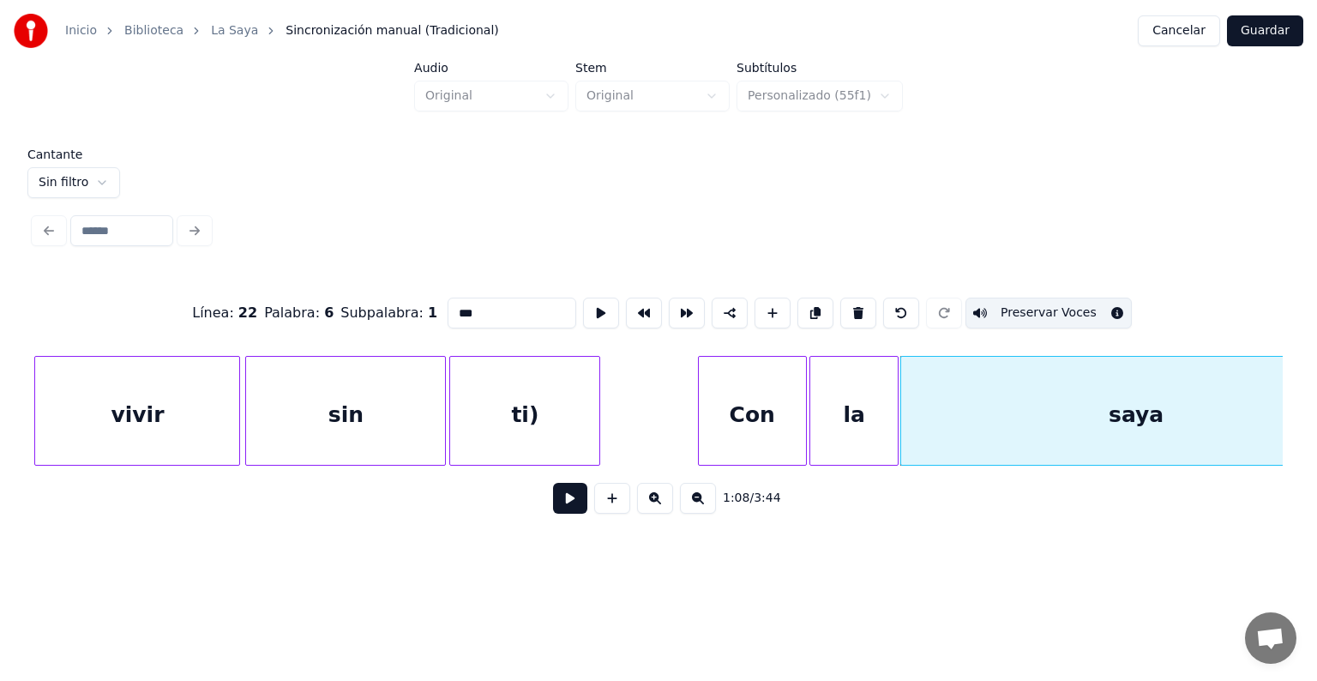
click at [553, 506] on button at bounding box center [570, 498] width 34 height 31
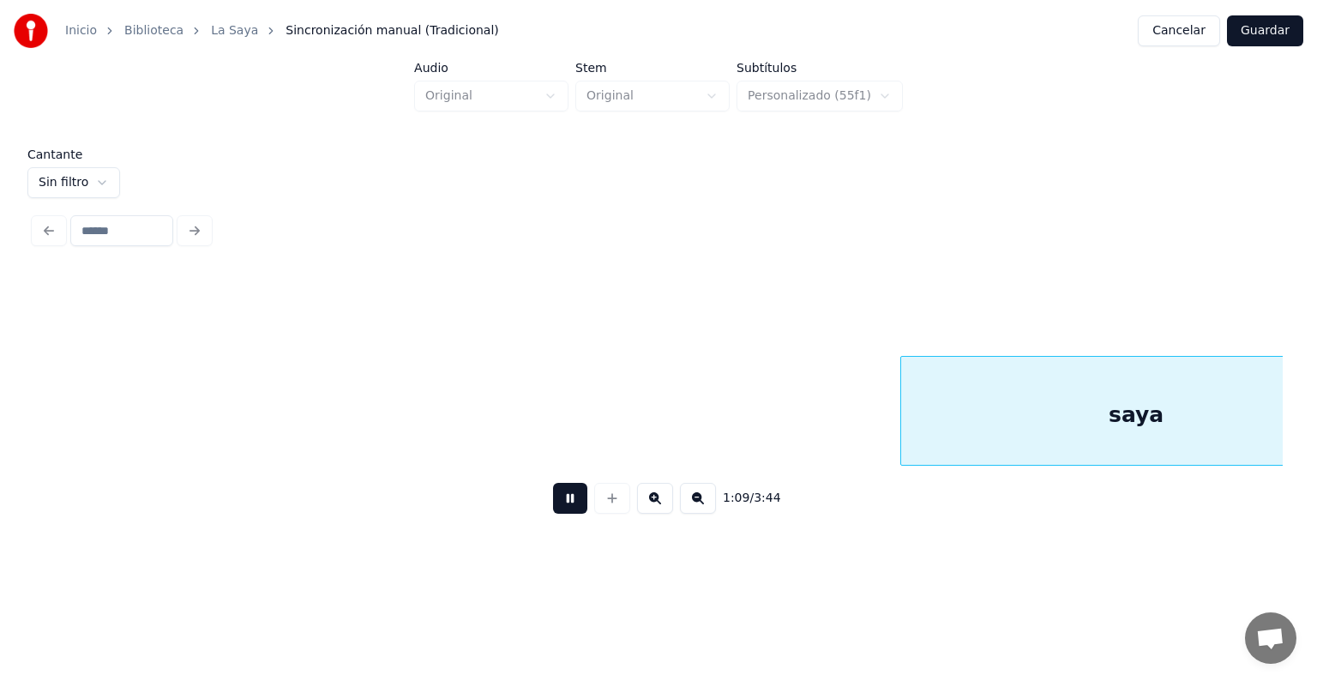
scroll to position [0, 35808]
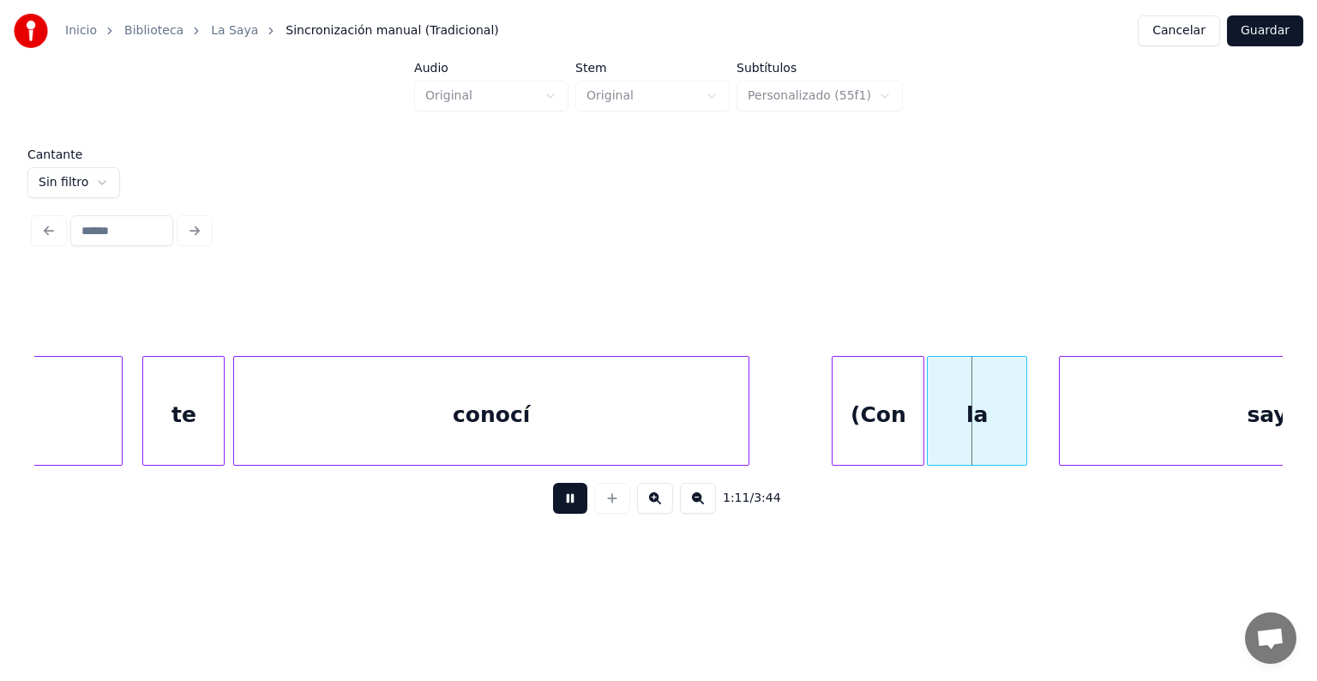
click at [871, 417] on div "(Con" at bounding box center [877, 415] width 91 height 117
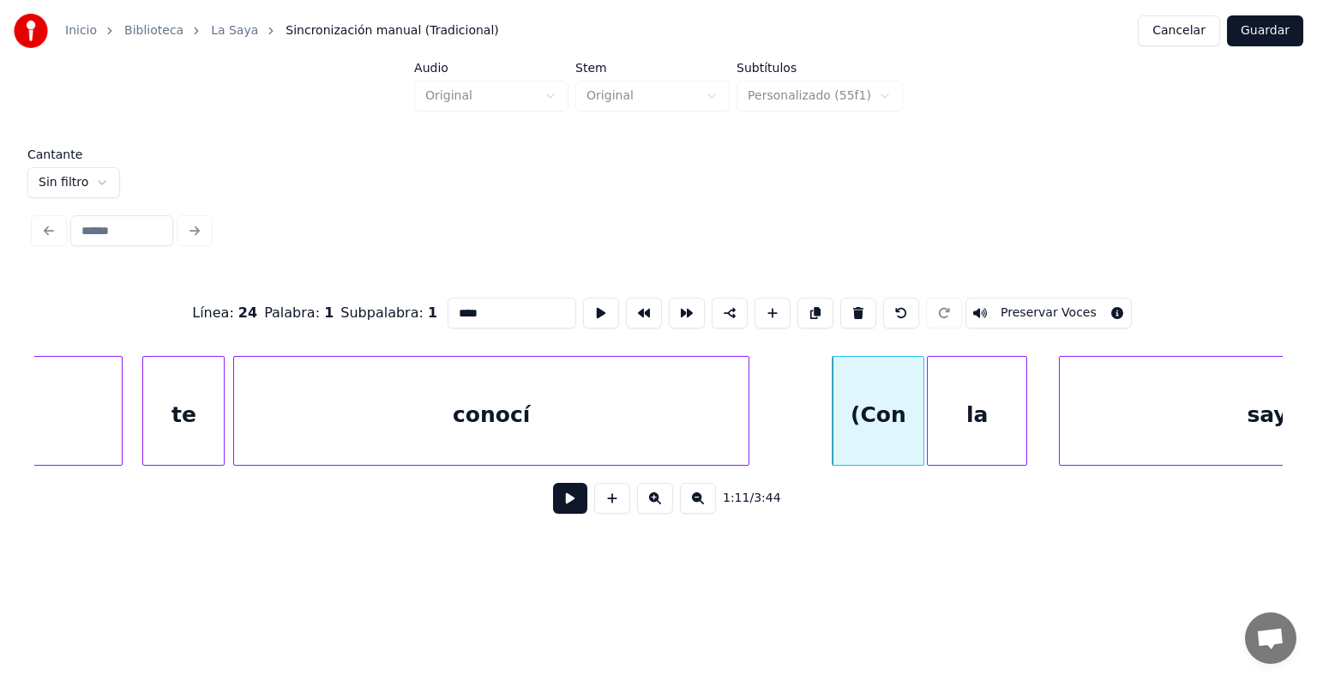
click at [1019, 305] on button "Preservar Voces" at bounding box center [1048, 312] width 166 height 31
click at [970, 401] on div "la" at bounding box center [976, 415] width 99 height 117
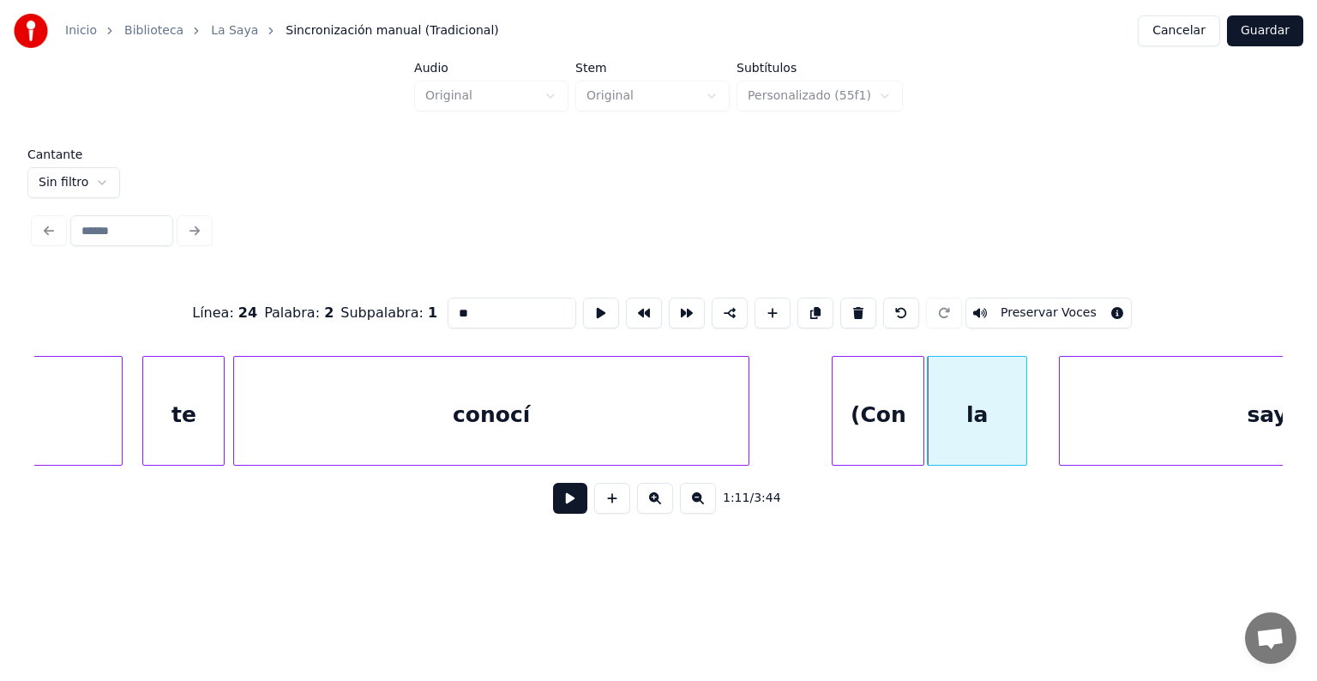
click at [1022, 307] on button "Preservar Voces" at bounding box center [1048, 312] width 166 height 31
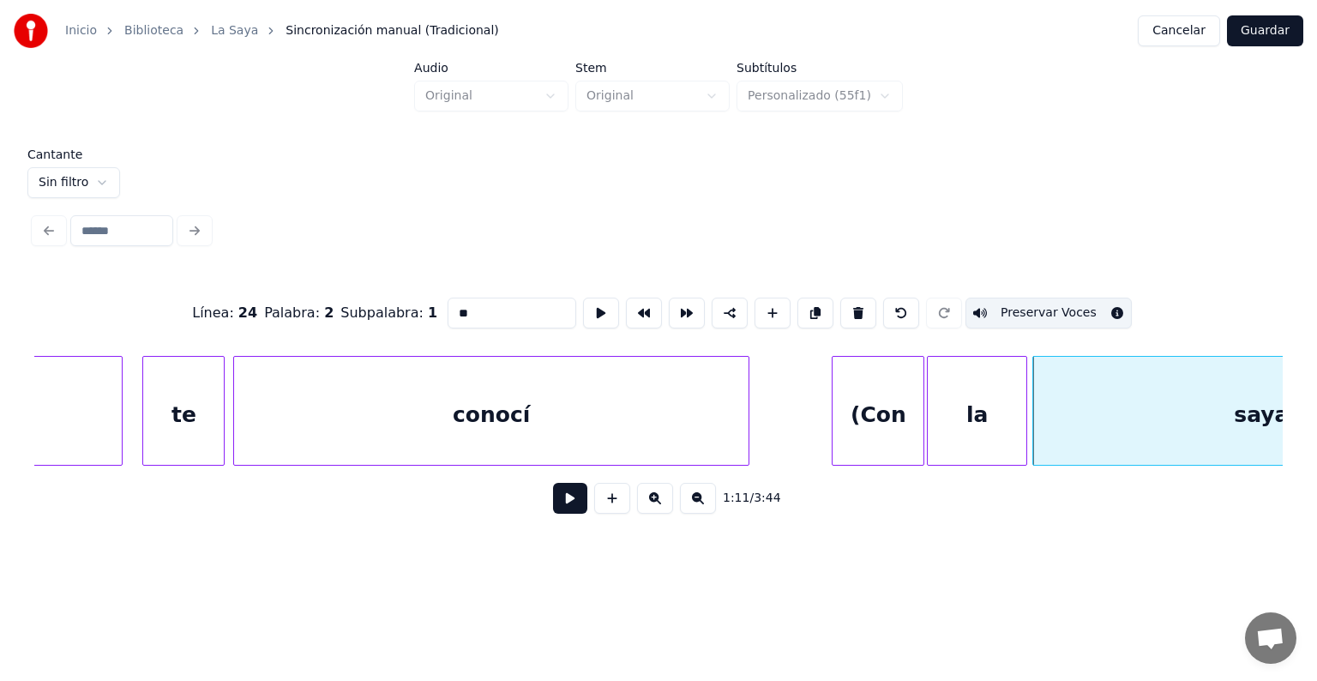
click at [1090, 414] on div "saya" at bounding box center [1261, 415] width 456 height 117
click at [1041, 308] on button "Preservar Voces" at bounding box center [1048, 312] width 166 height 31
click at [883, 405] on div "(Con" at bounding box center [877, 415] width 91 height 117
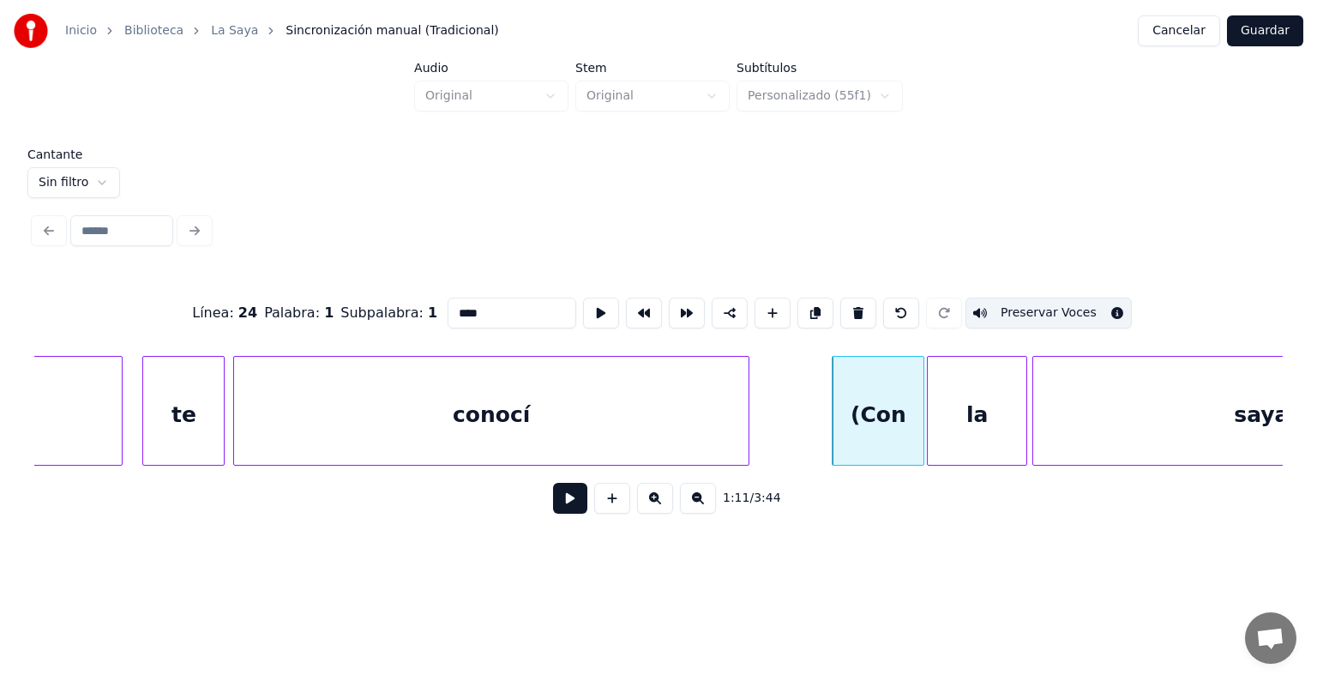
click at [981, 393] on div "la" at bounding box center [976, 415] width 99 height 117
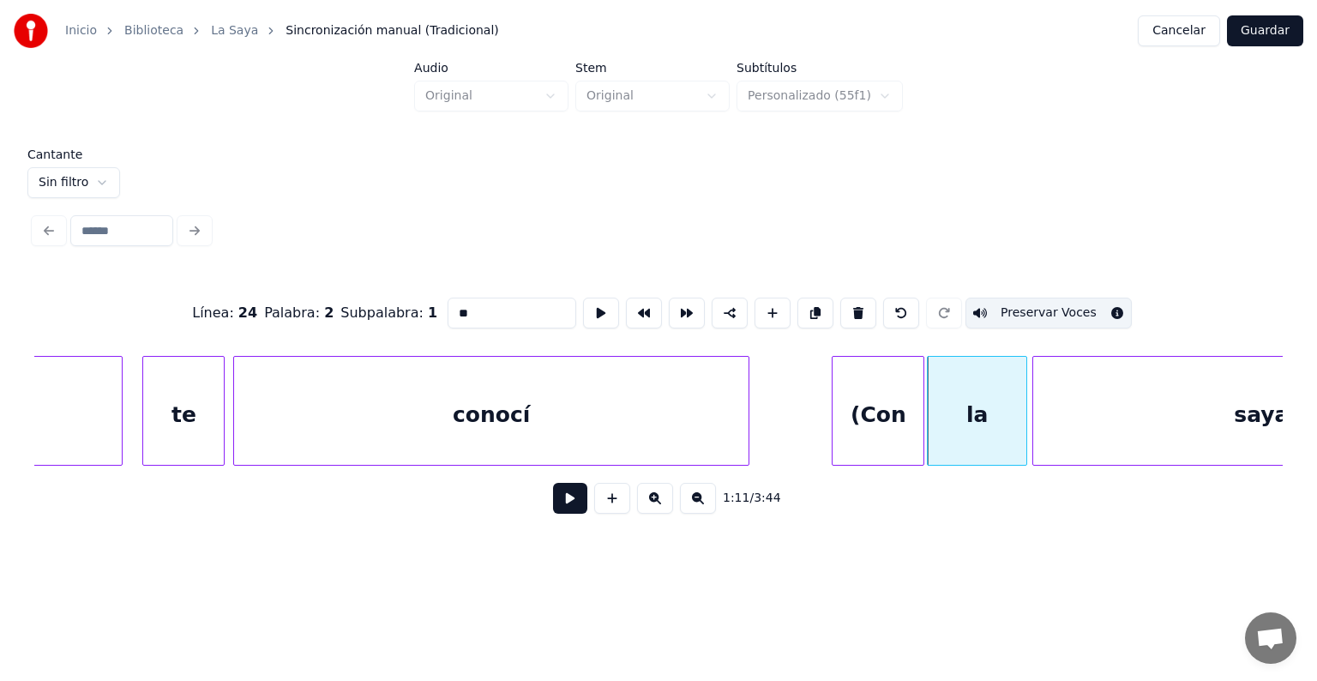
click at [1082, 401] on div "saya" at bounding box center [1261, 415] width 456 height 117
type input "****"
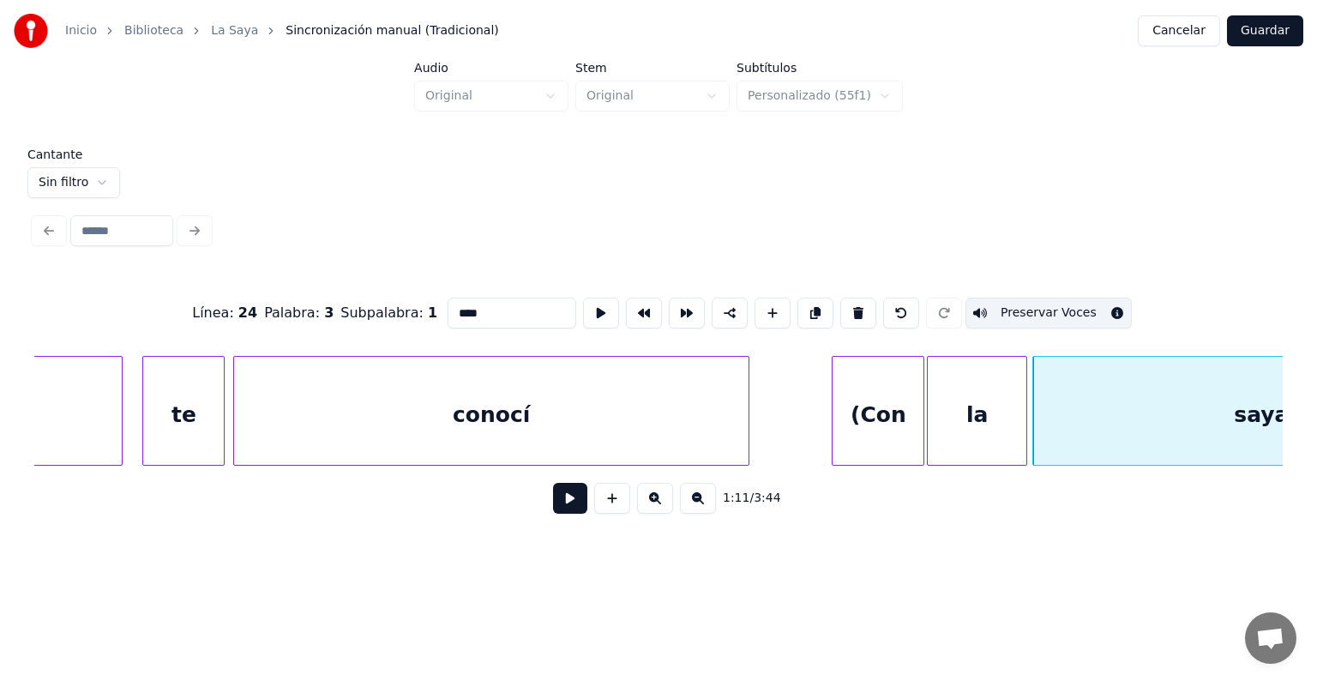
click at [555, 505] on button at bounding box center [570, 498] width 34 height 31
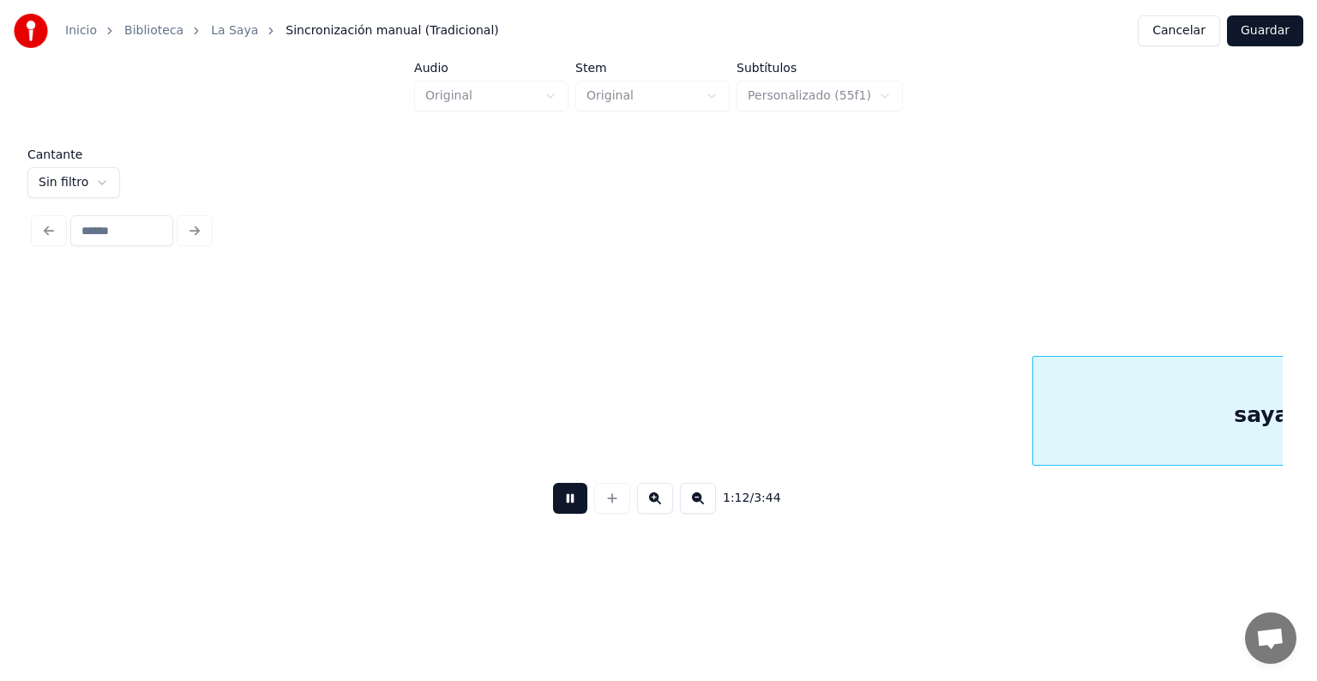
scroll to position [0, 37063]
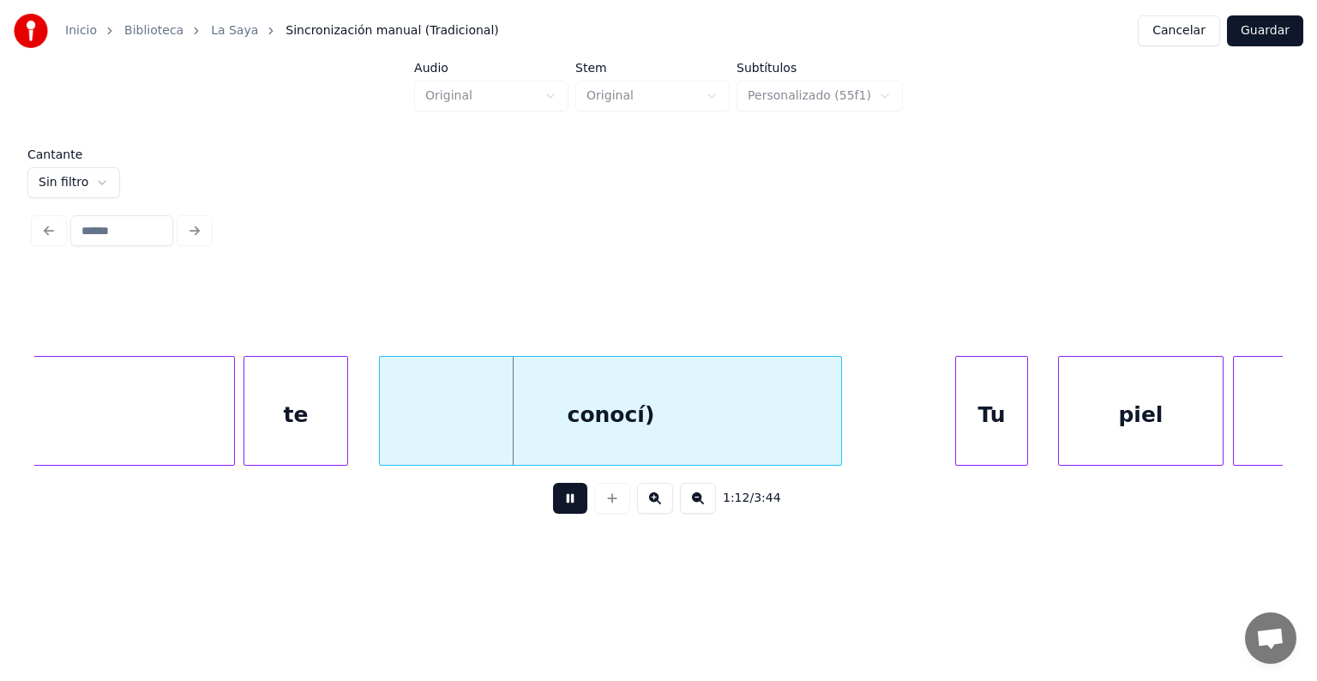
click at [403, 425] on div "conocí)" at bounding box center [610, 415] width 461 height 117
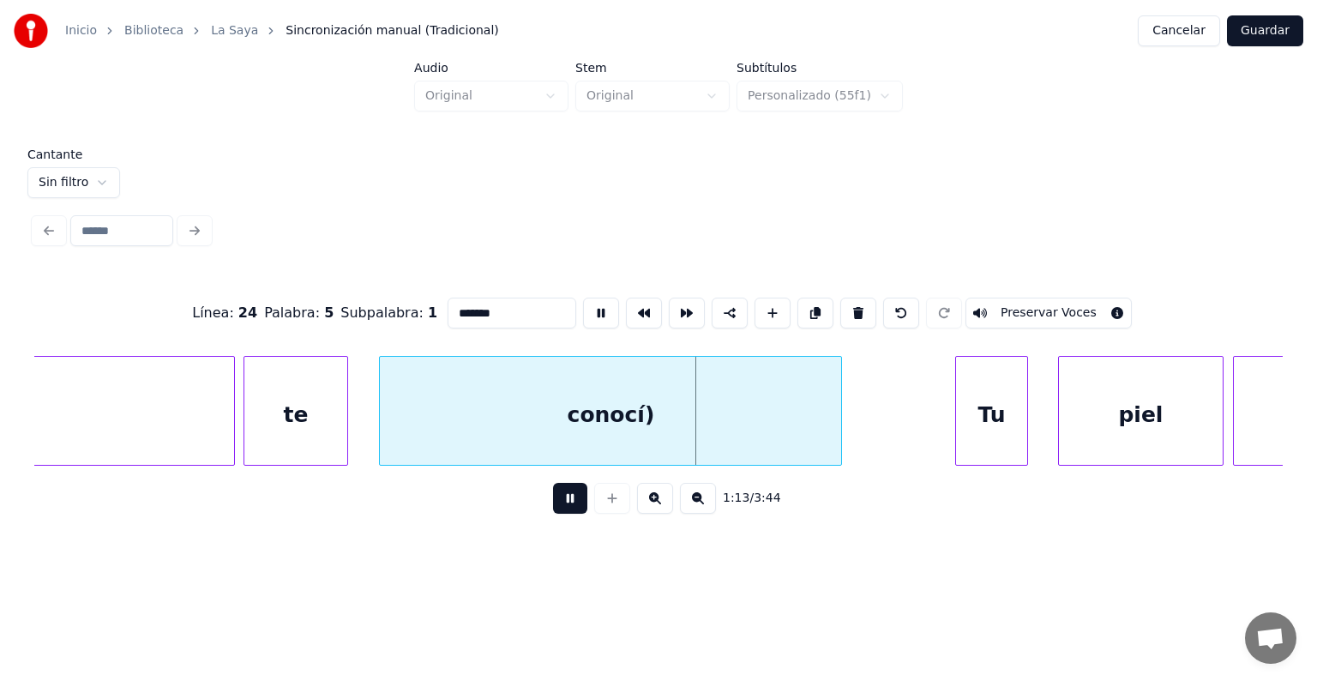
click at [291, 429] on div "te" at bounding box center [296, 415] width 104 height 117
click at [1020, 304] on button "Preservar Voces" at bounding box center [1048, 312] width 166 height 31
click at [559, 417] on div "conocí)" at bounding box center [610, 415] width 461 height 117
click at [300, 411] on div "te" at bounding box center [296, 415] width 104 height 117
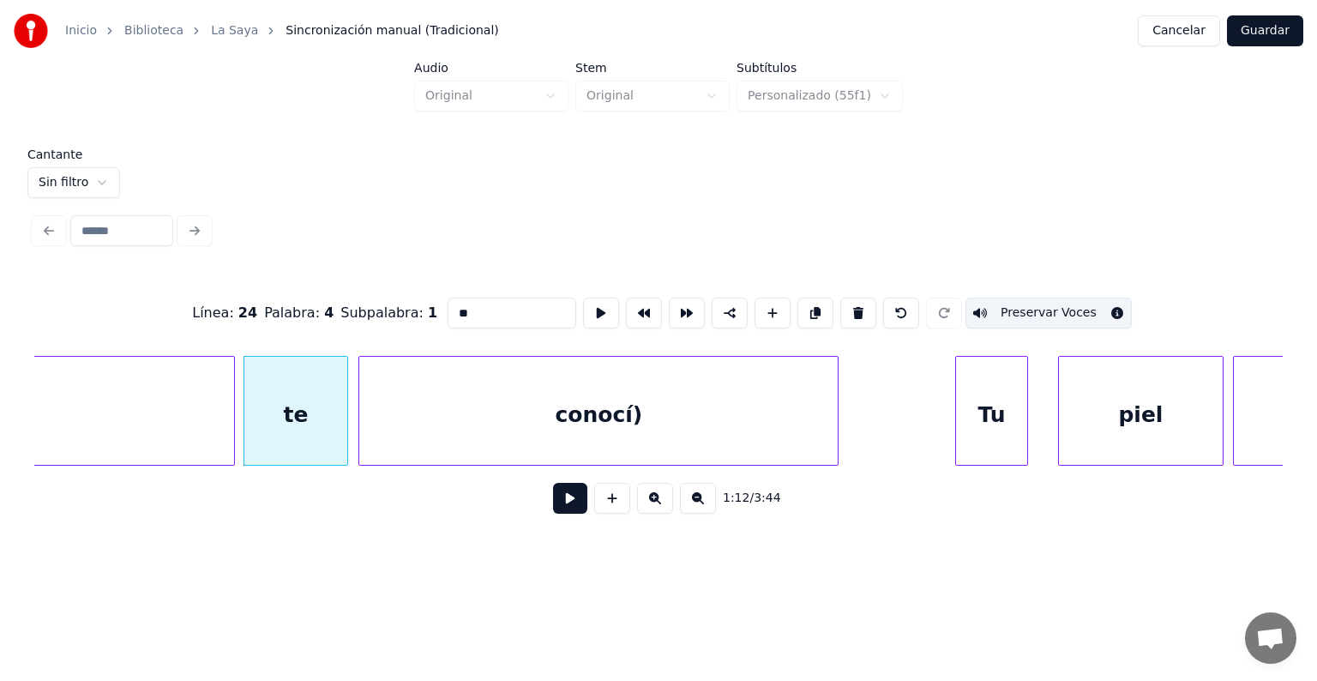
click at [459, 411] on div "conocí)" at bounding box center [598, 415] width 478 height 117
type input "*******"
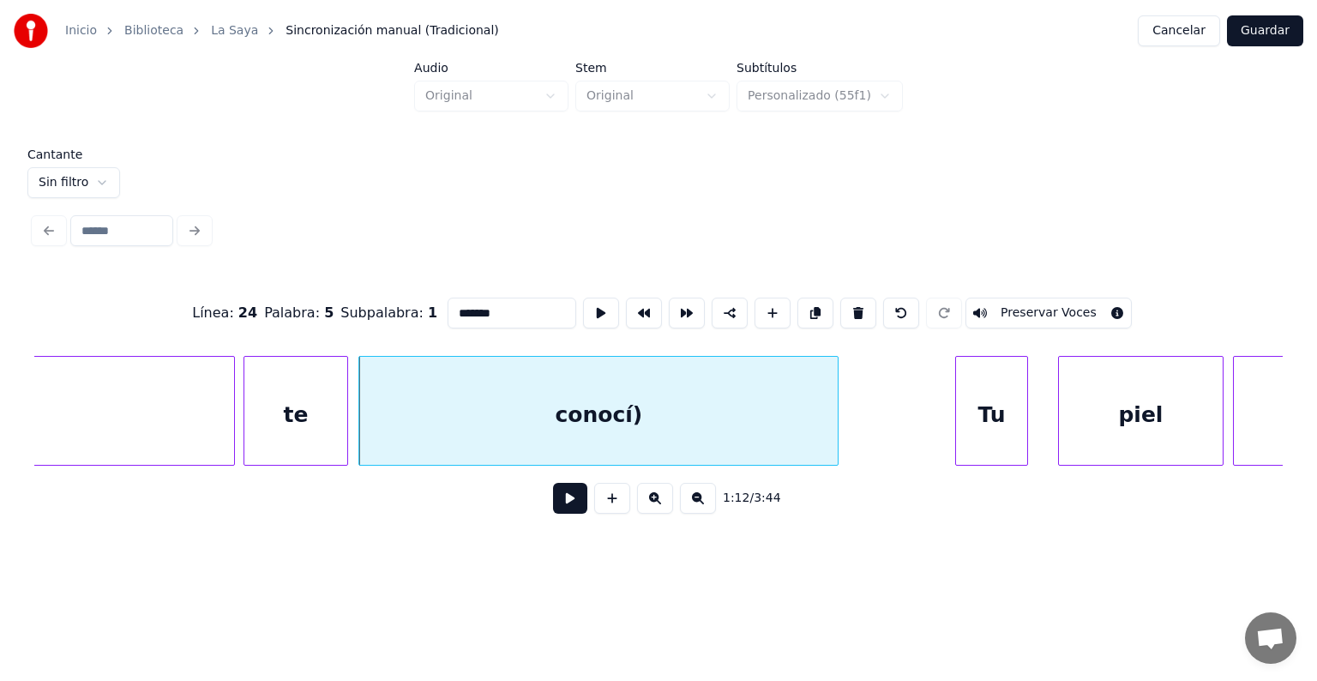
click at [1020, 305] on button "Preservar Voces" at bounding box center [1048, 312] width 166 height 31
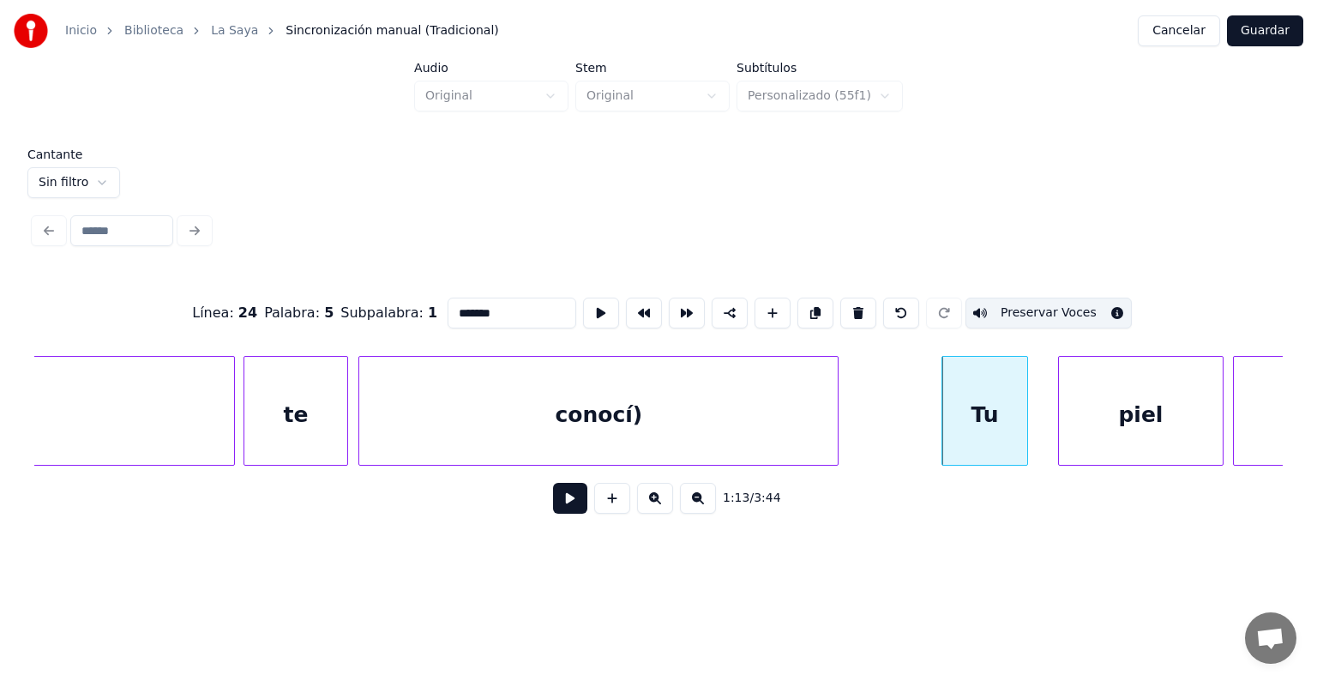
click at [553, 502] on button at bounding box center [570, 498] width 34 height 31
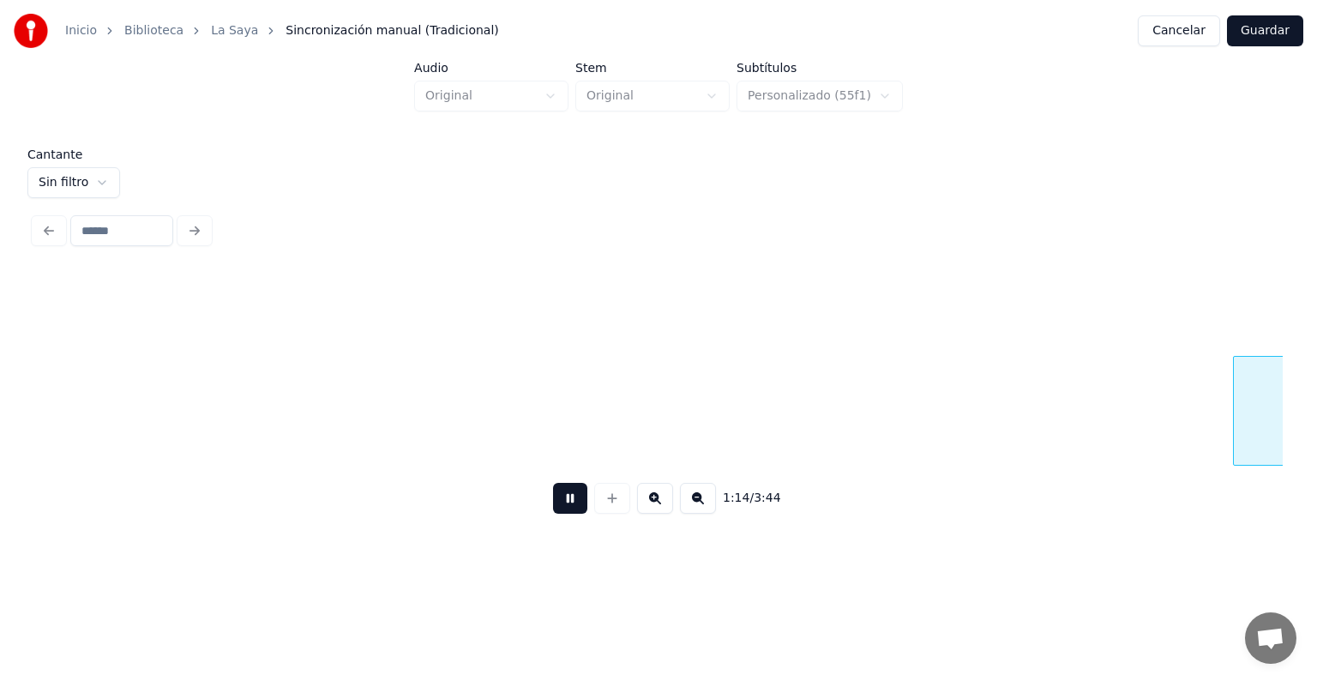
scroll to position [0, 38315]
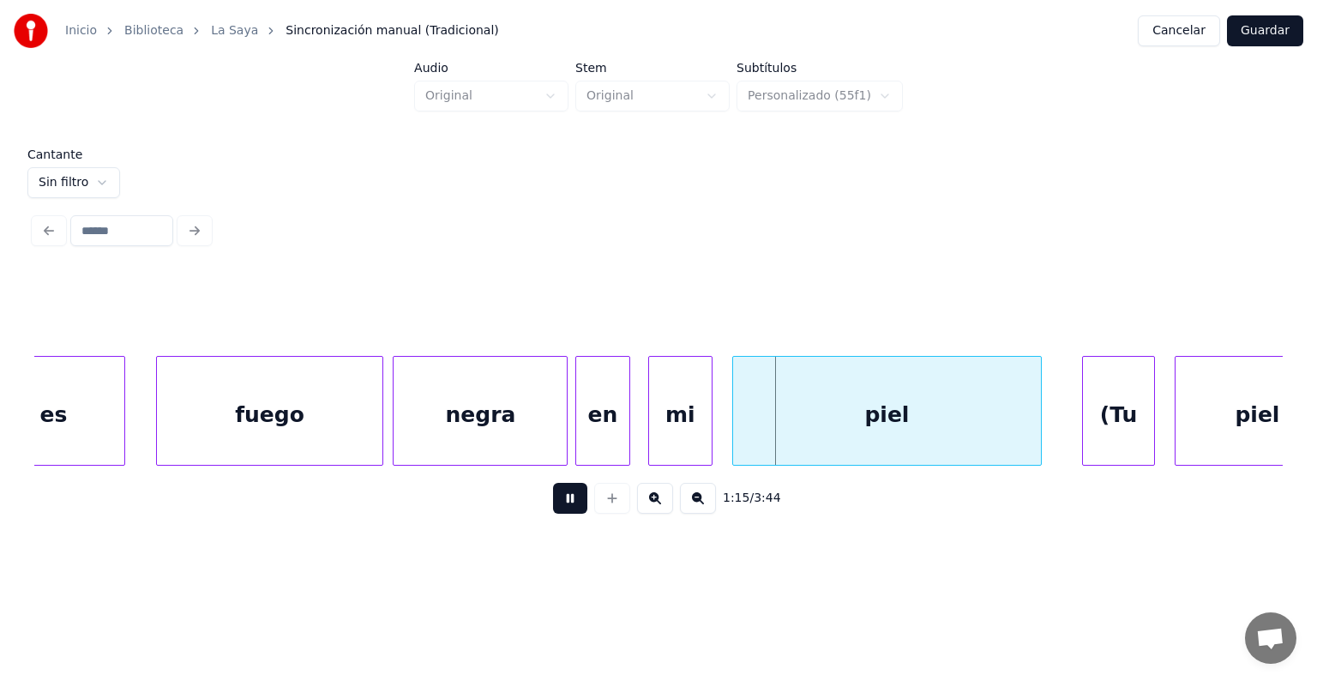
click at [653, 436] on div "mi" at bounding box center [680, 415] width 62 height 117
click at [1085, 423] on div at bounding box center [1085, 411] width 5 height 108
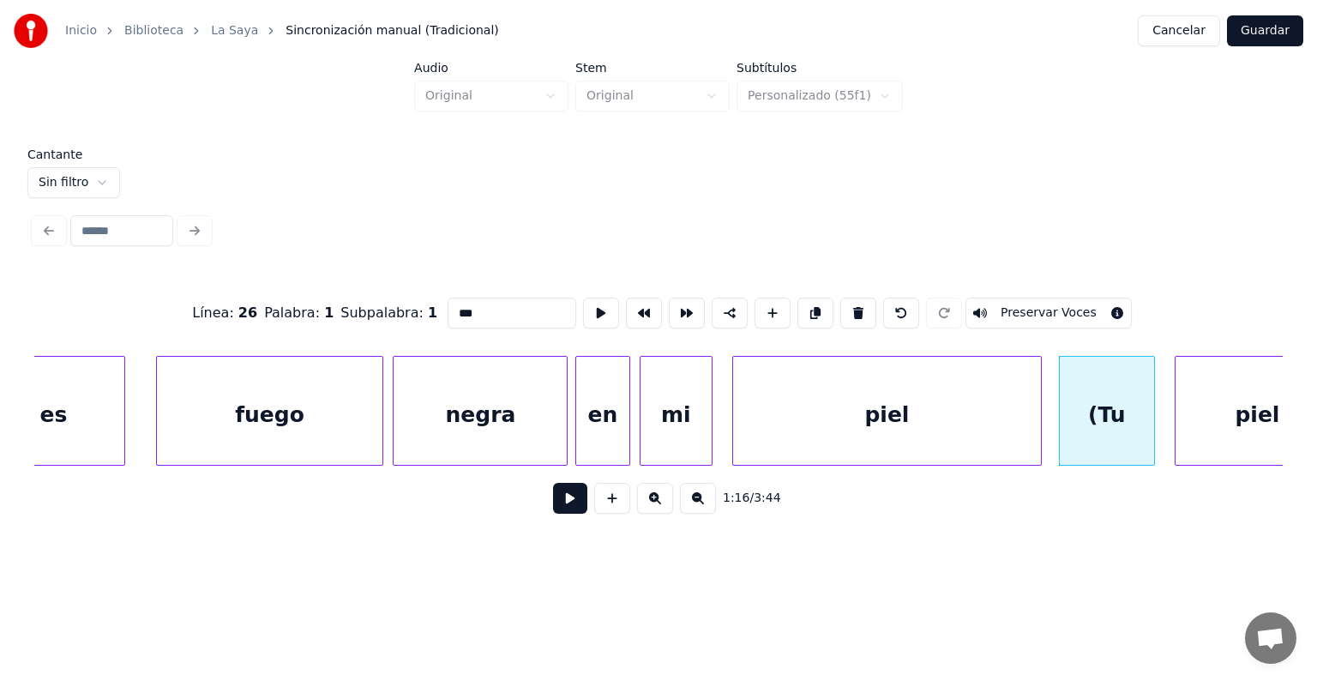
click at [1018, 310] on button "Preservar Voces" at bounding box center [1048, 312] width 166 height 31
click at [1201, 420] on div "piel" at bounding box center [1256, 415] width 163 height 117
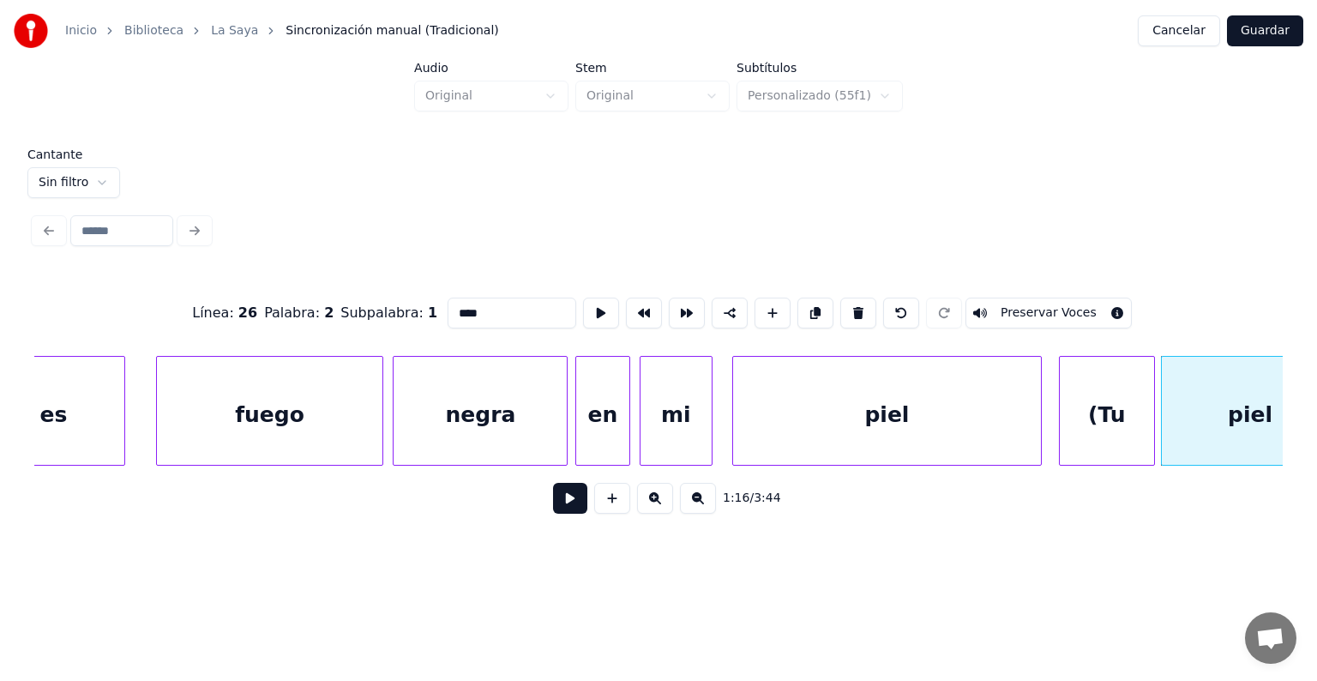
click at [1022, 305] on button "Preservar Voces" at bounding box center [1048, 312] width 166 height 31
click at [1088, 411] on div "(Tu" at bounding box center [1106, 415] width 94 height 117
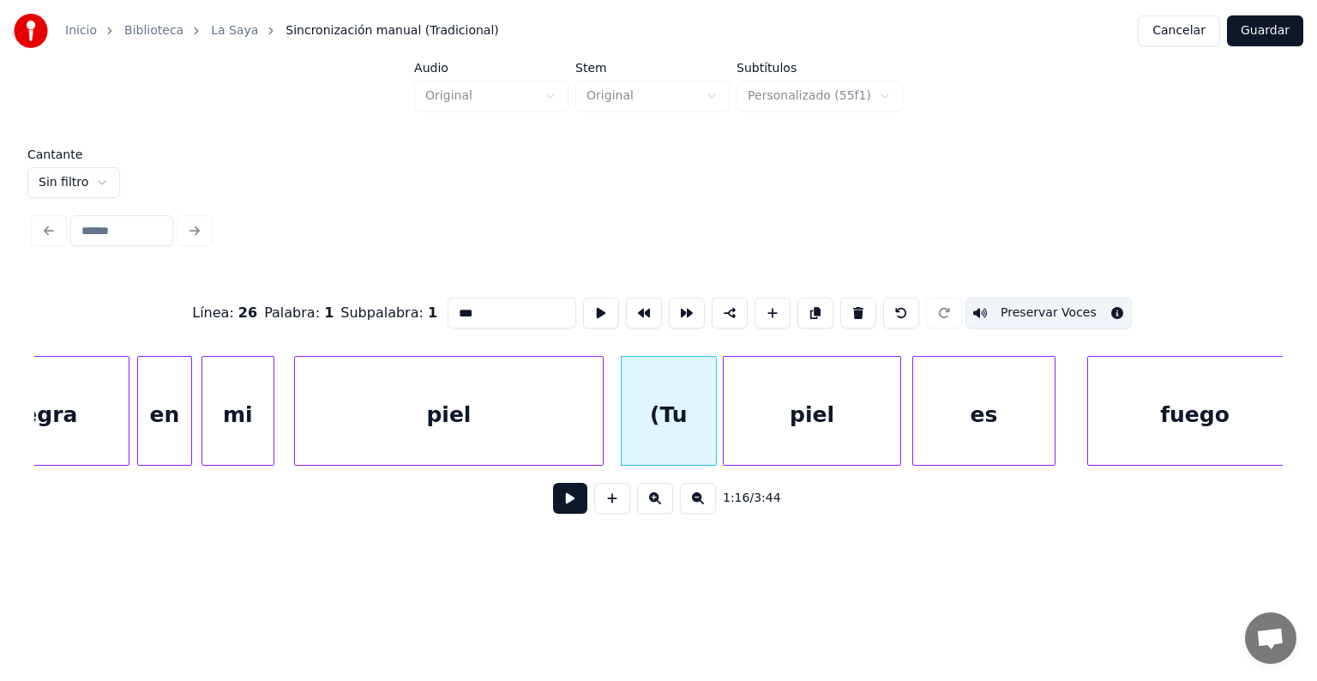
scroll to position [0, 38753]
click at [967, 402] on div "es" at bounding box center [983, 415] width 142 height 117
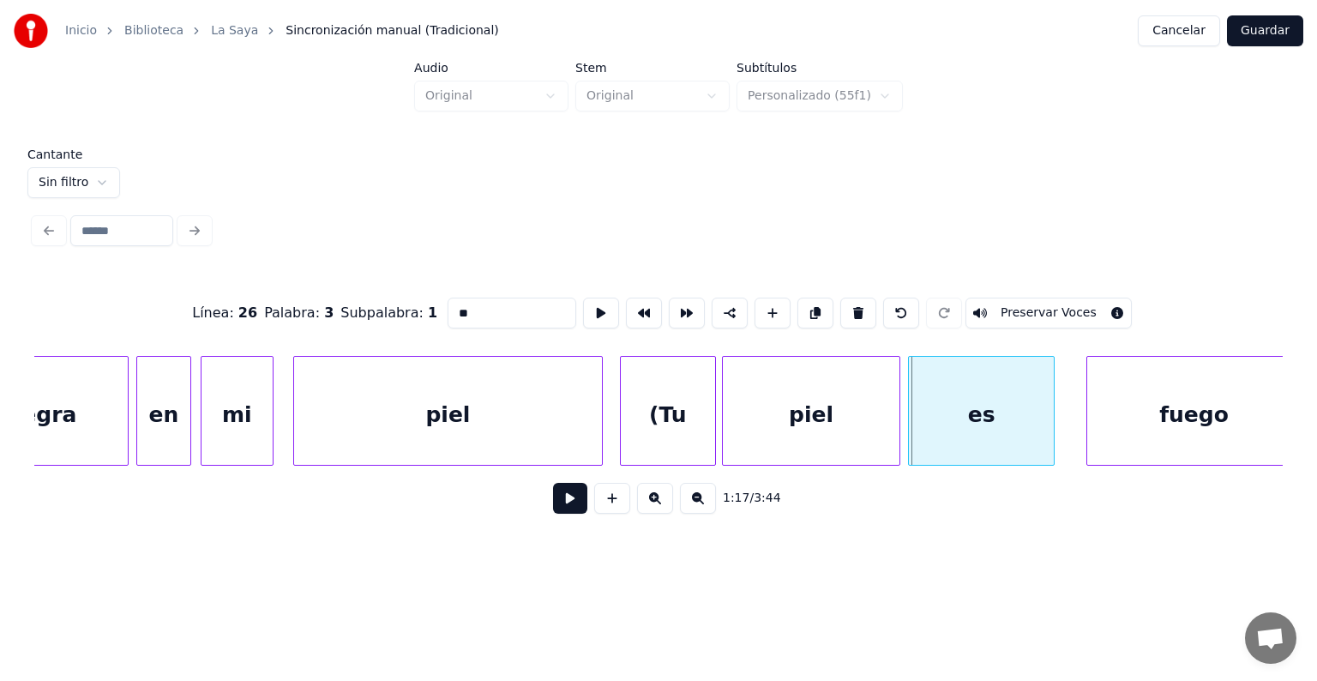
click at [914, 418] on div "es" at bounding box center [982, 415] width 146 height 117
click at [806, 431] on div "piel" at bounding box center [811, 415] width 177 height 117
type input "****"
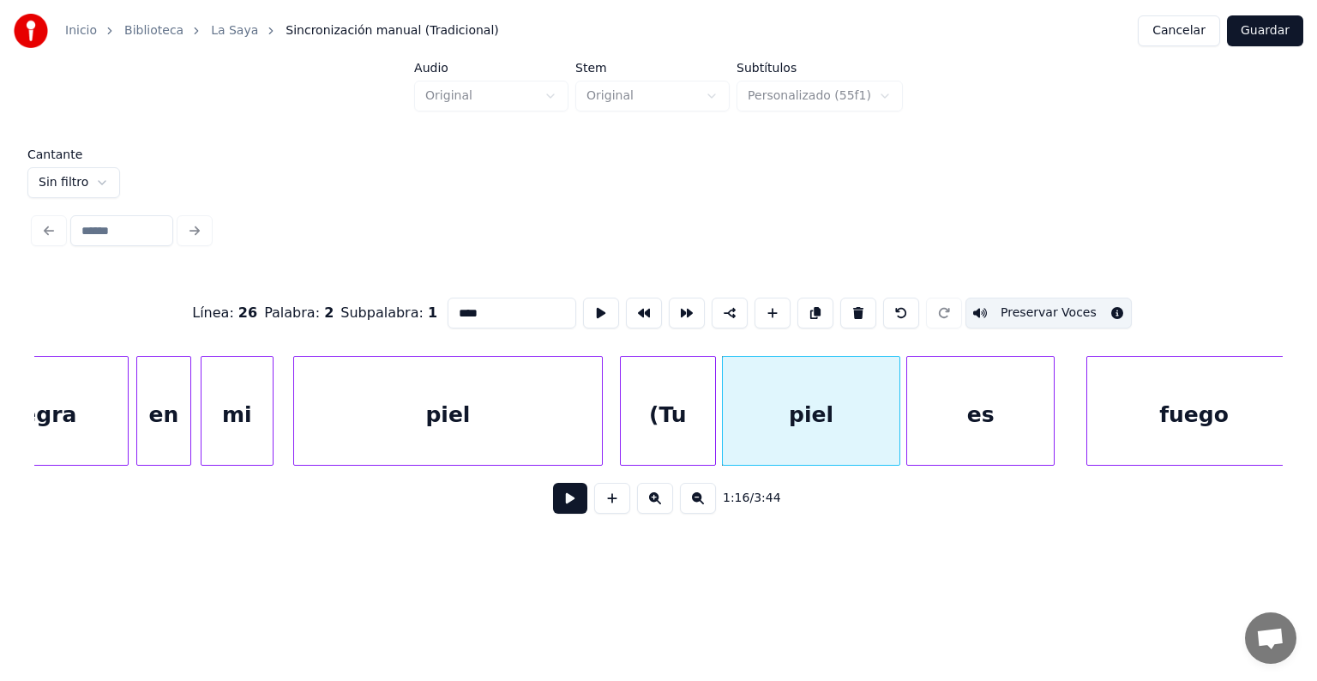
click at [555, 499] on button at bounding box center [570, 498] width 34 height 31
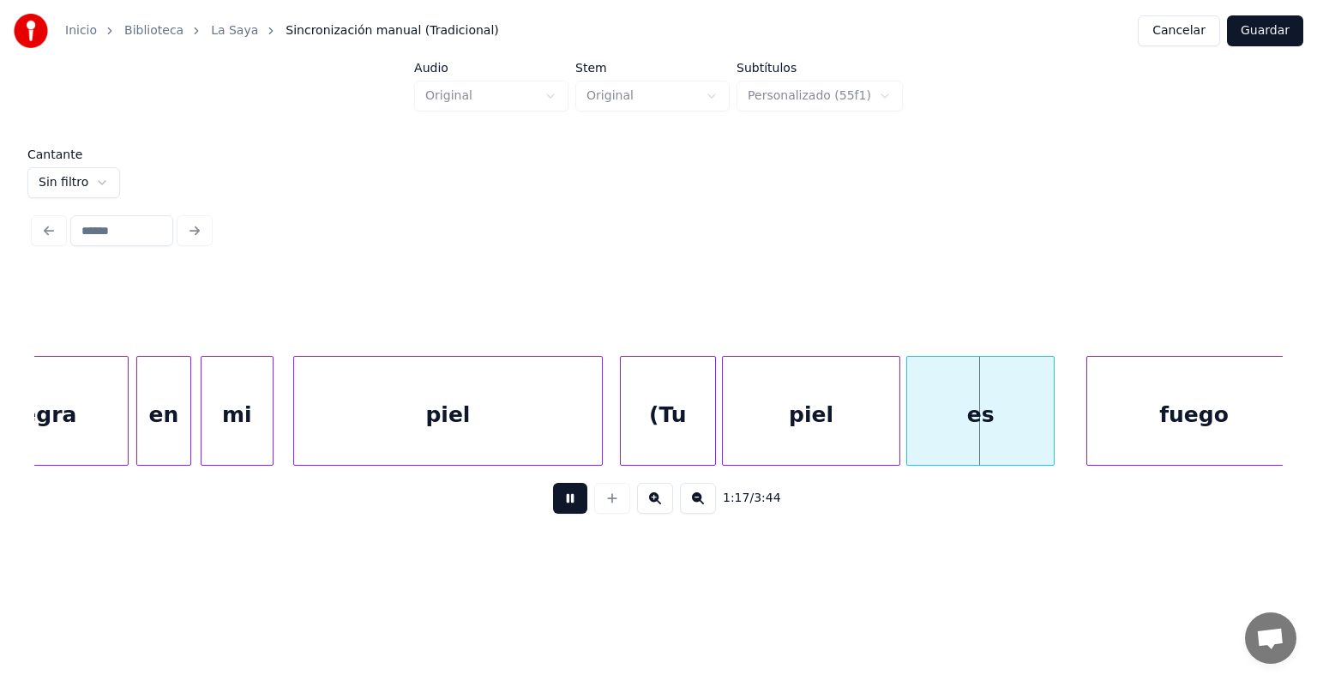
click at [769, 417] on div "piel" at bounding box center [811, 415] width 177 height 117
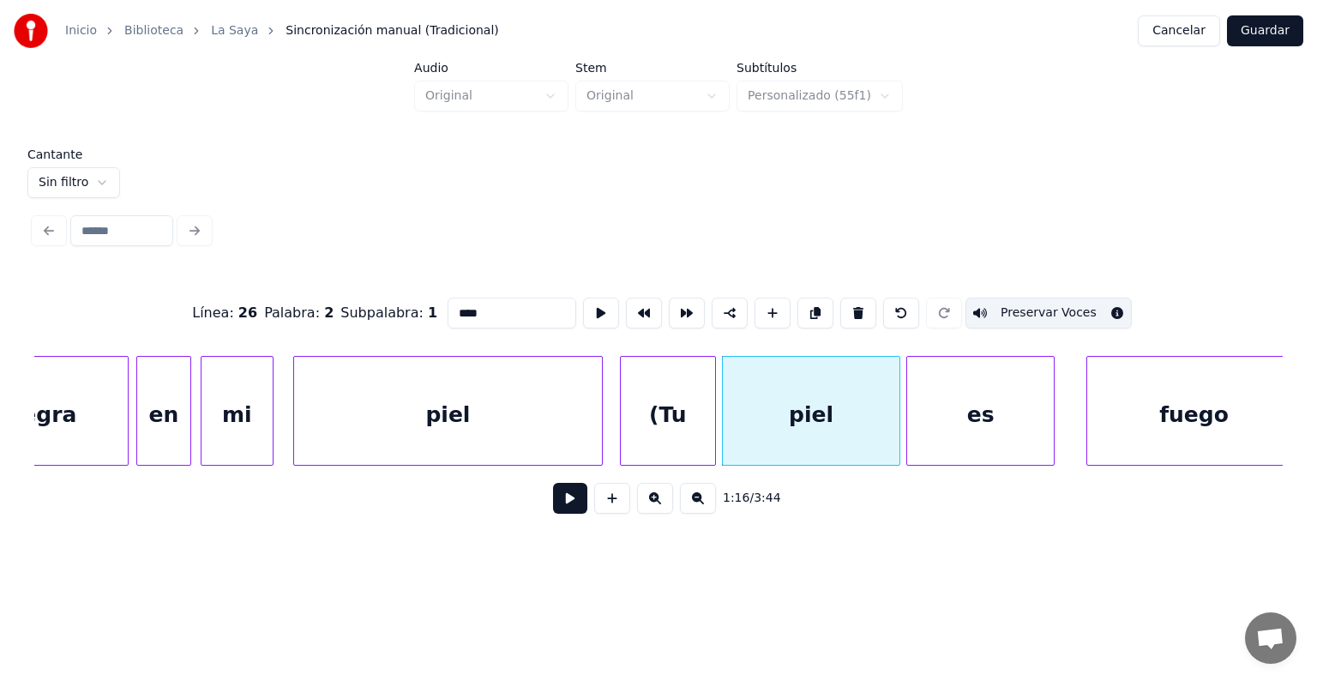
click at [960, 412] on div "es" at bounding box center [980, 415] width 147 height 117
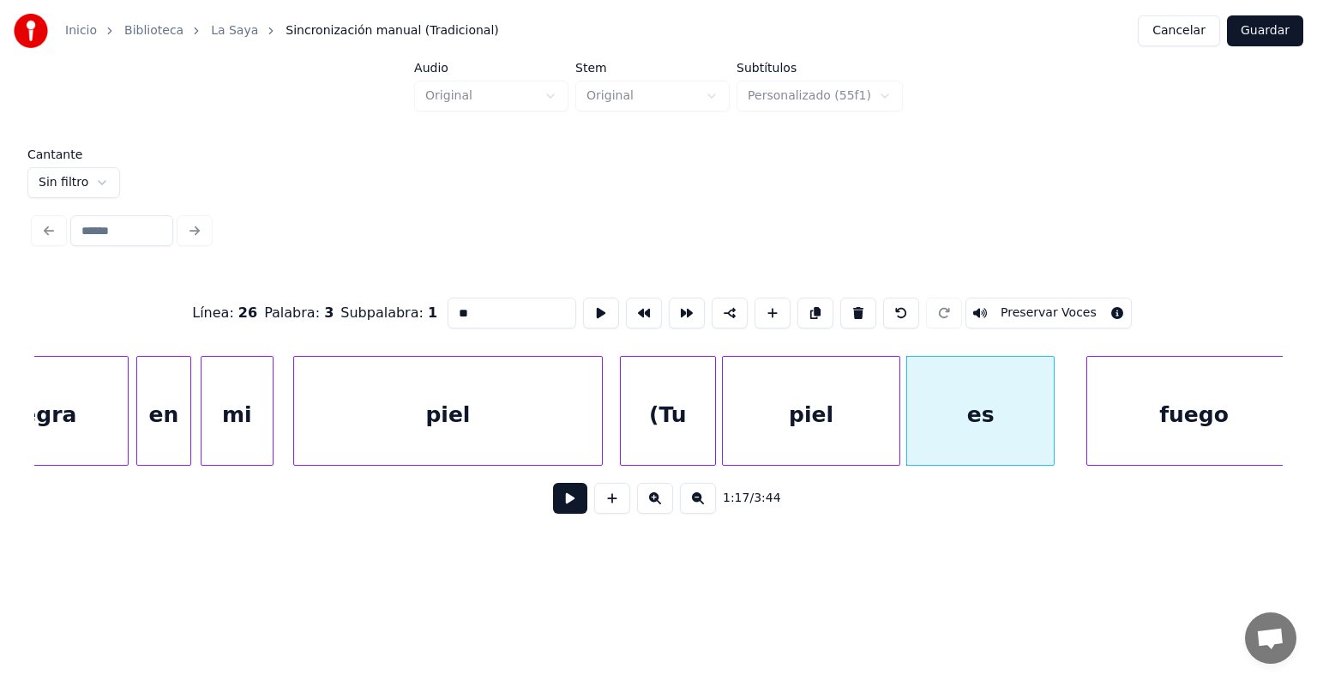
click at [1018, 305] on button "Preservar Voces" at bounding box center [1048, 312] width 166 height 31
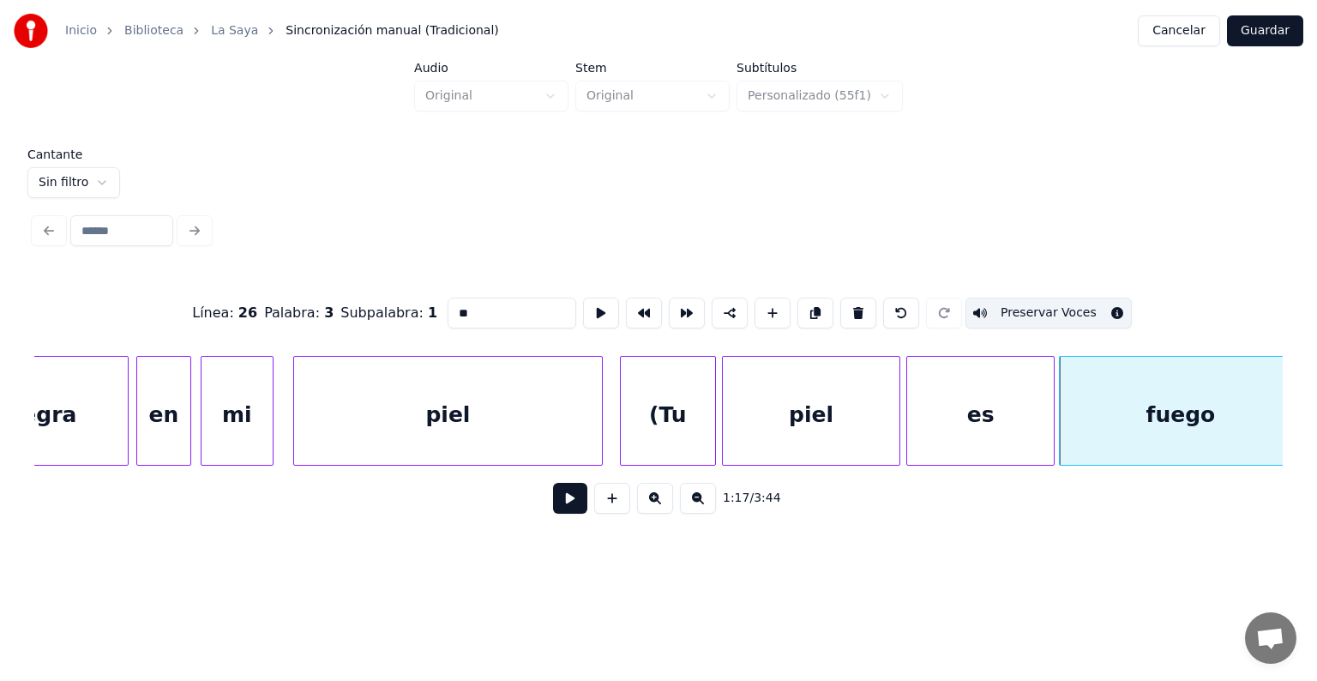
click at [1097, 411] on div "fuego" at bounding box center [1179, 415] width 241 height 117
click at [1033, 307] on button "Preservar Voces" at bounding box center [1048, 312] width 166 height 31
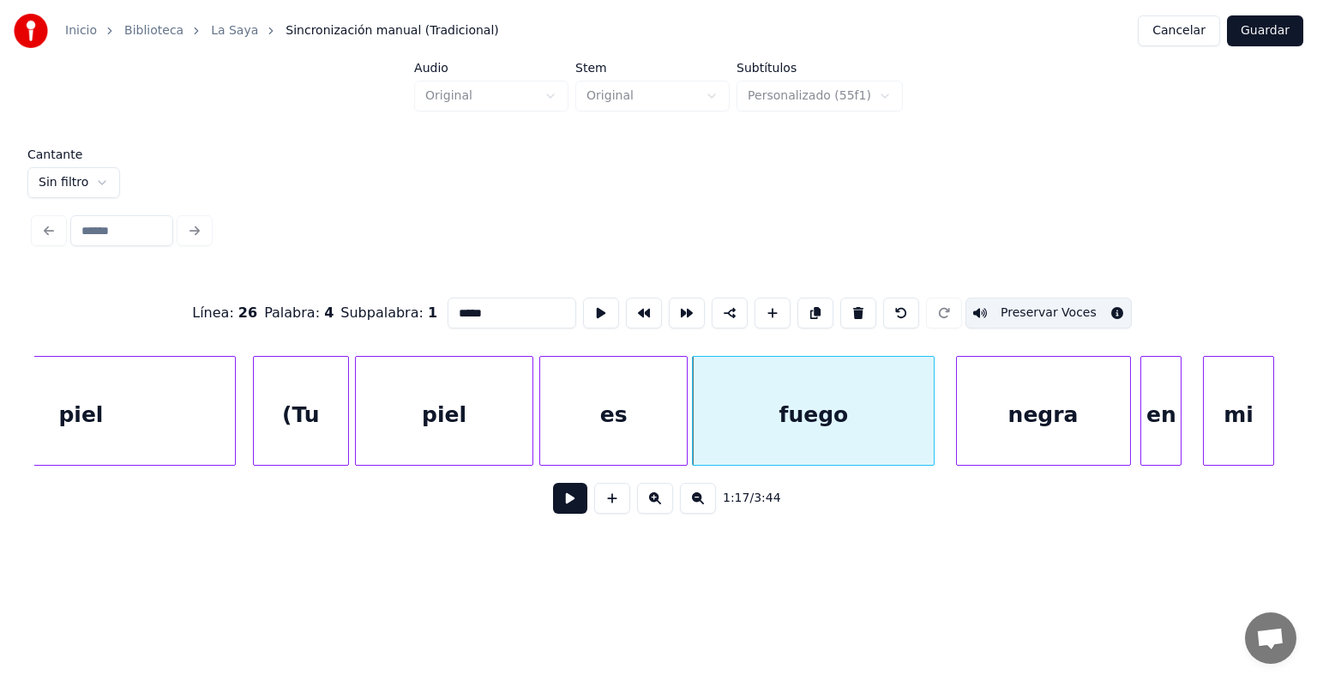
scroll to position [0, 39122]
click at [957, 425] on div "negra" at bounding box center [1036, 415] width 181 height 117
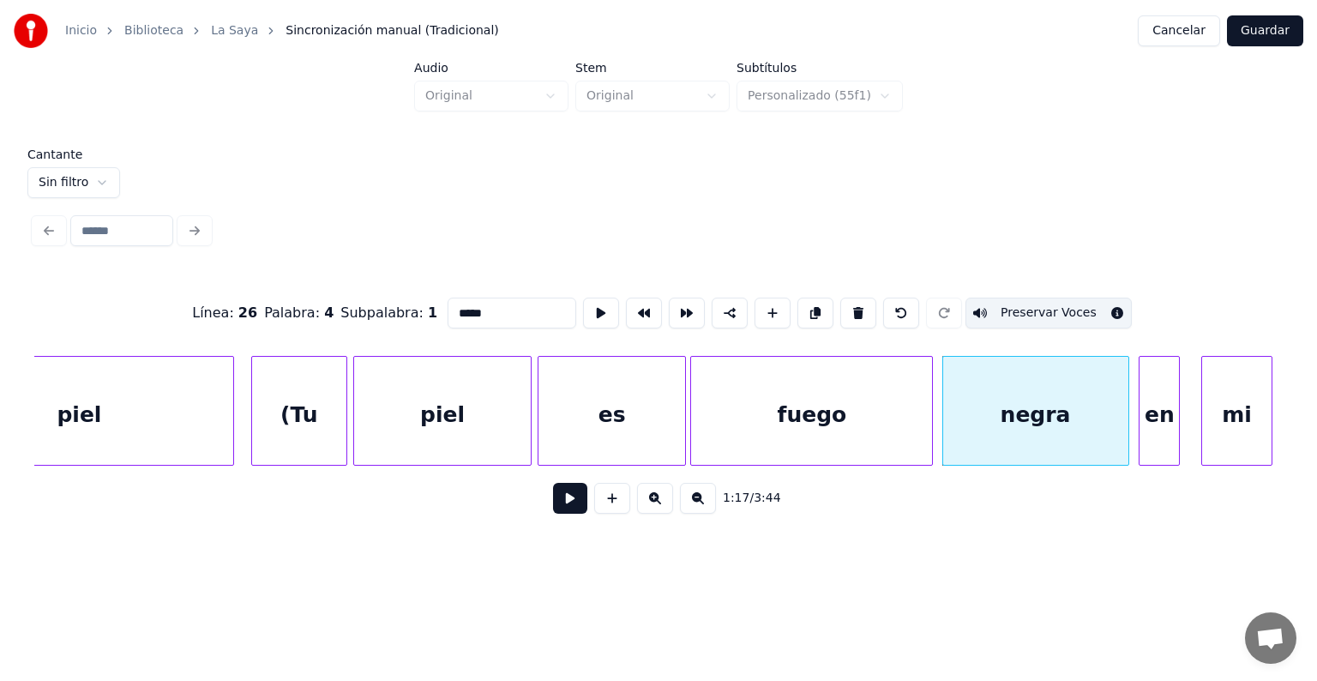
click at [868, 411] on div "fuego" at bounding box center [811, 415] width 241 height 117
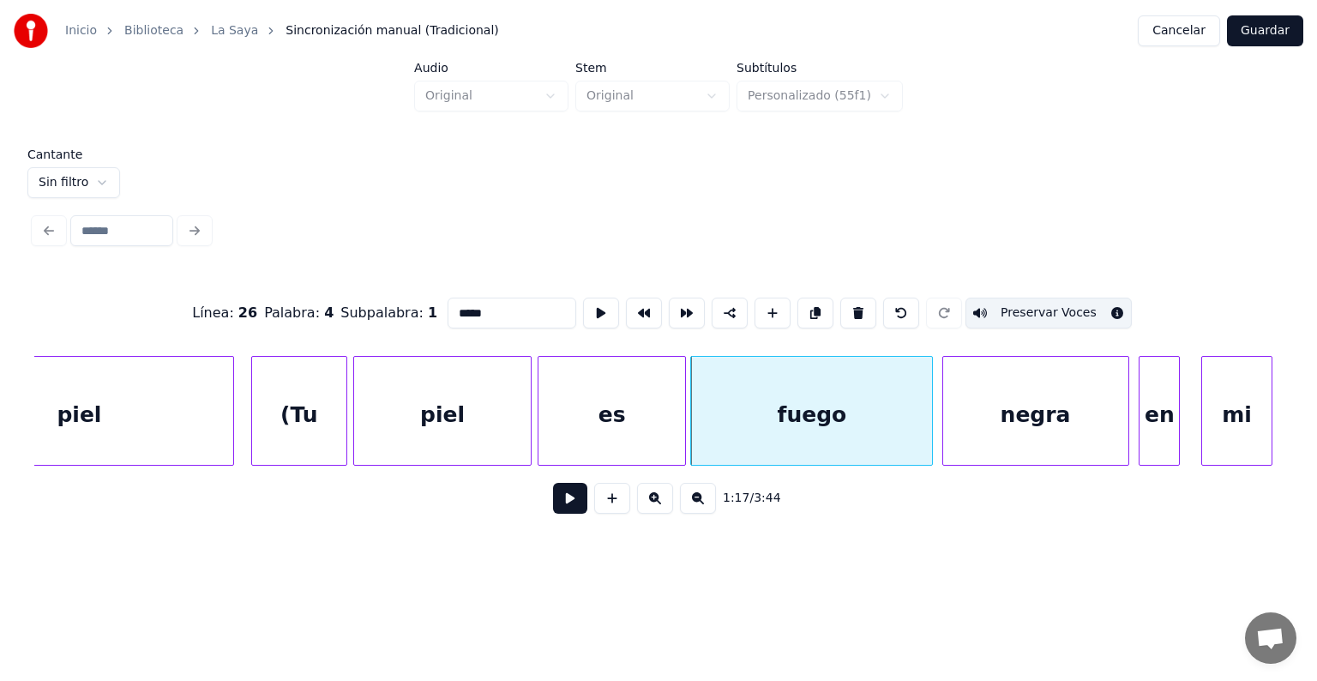
click at [1001, 415] on div "negra" at bounding box center [1035, 415] width 185 height 117
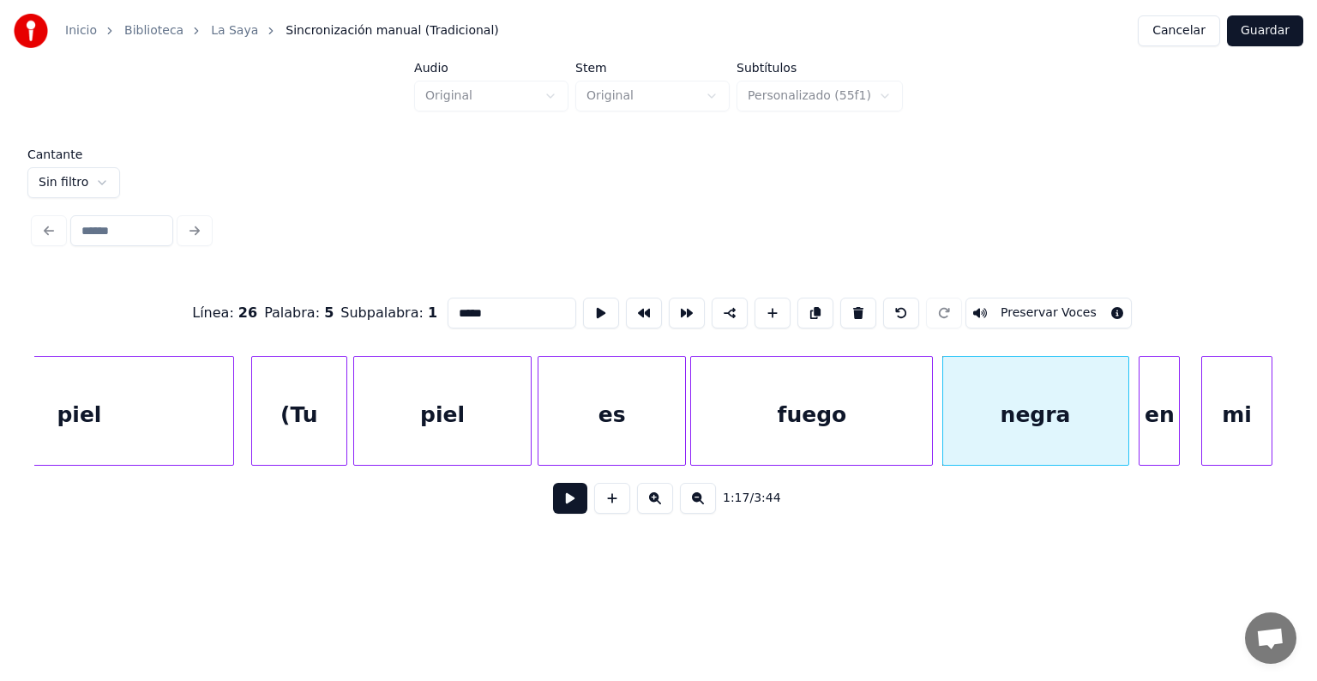
click at [1020, 312] on button "Preservar Voces" at bounding box center [1048, 312] width 166 height 31
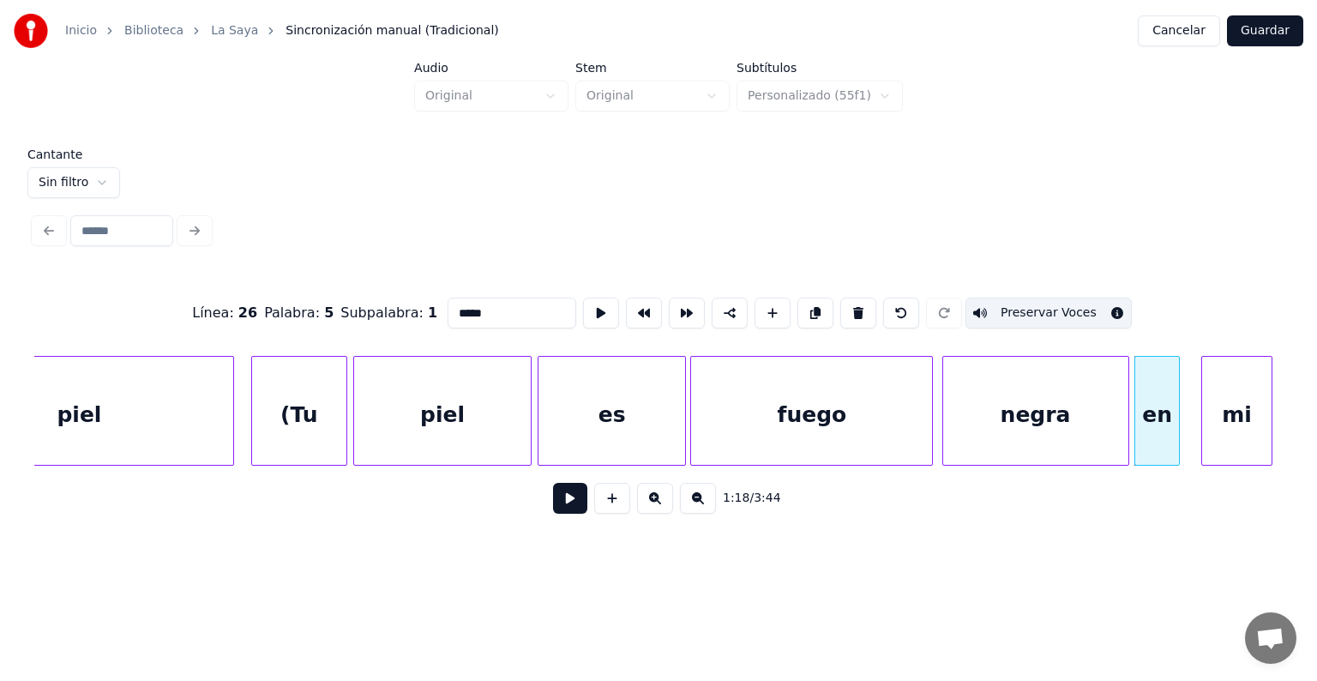
click at [1142, 411] on div "en" at bounding box center [1157, 415] width 45 height 117
click at [1203, 417] on div "mi" at bounding box center [1231, 415] width 81 height 117
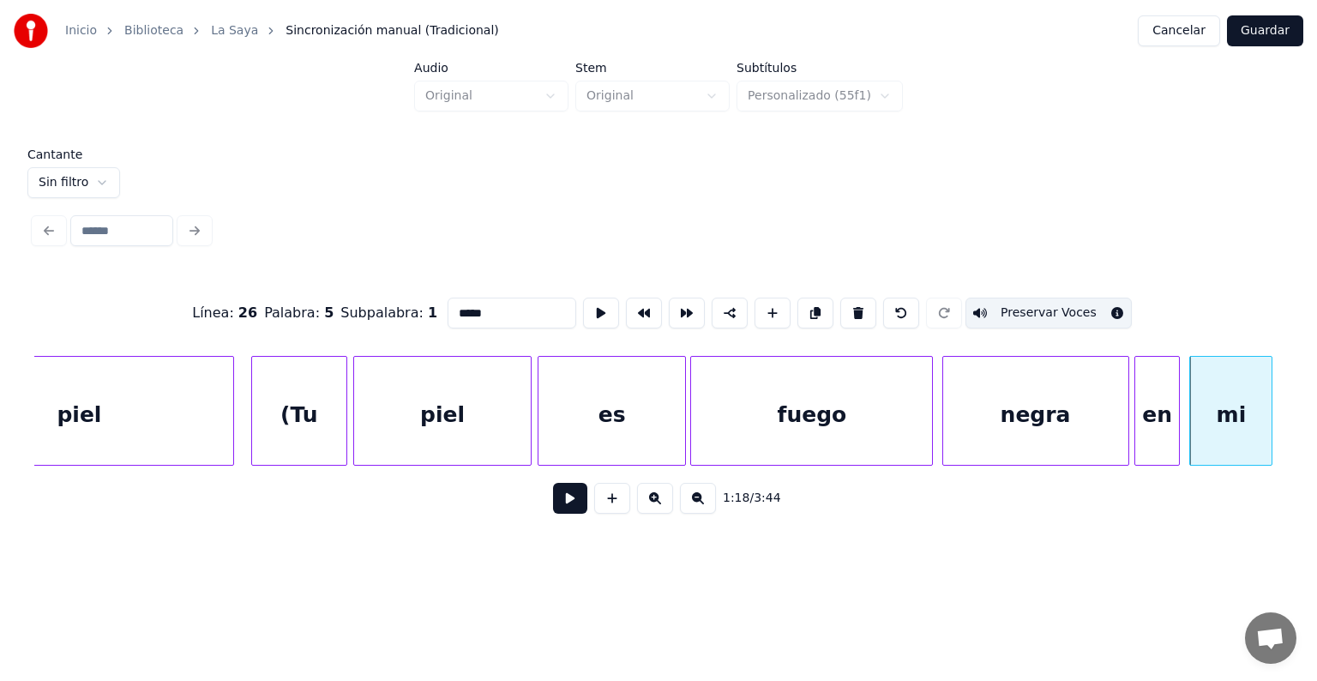
click at [1212, 413] on div "mi" at bounding box center [1230, 415] width 81 height 117
click at [1039, 308] on button "Preservar Voces" at bounding box center [1048, 312] width 166 height 31
click at [1159, 415] on div "en" at bounding box center [1157, 415] width 45 height 117
type input "**"
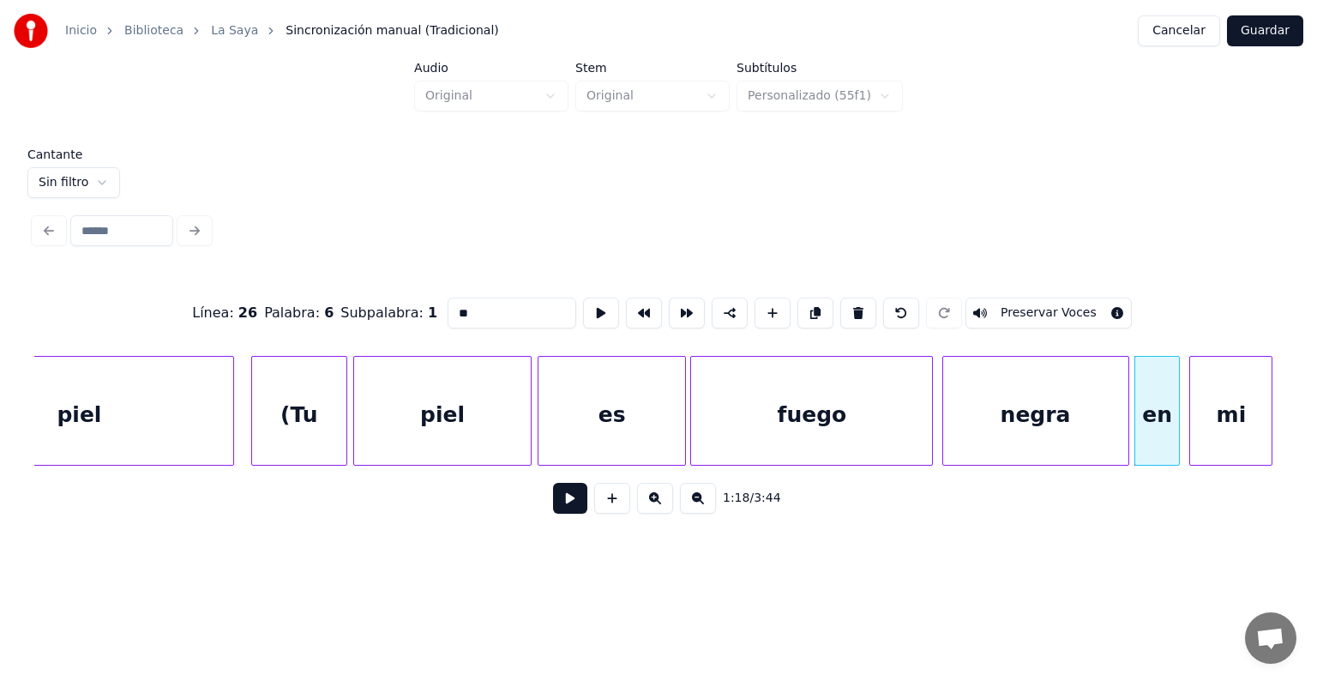
click at [1047, 303] on button "Preservar Voces" at bounding box center [1048, 312] width 166 height 31
click at [555, 512] on button at bounding box center [570, 498] width 34 height 31
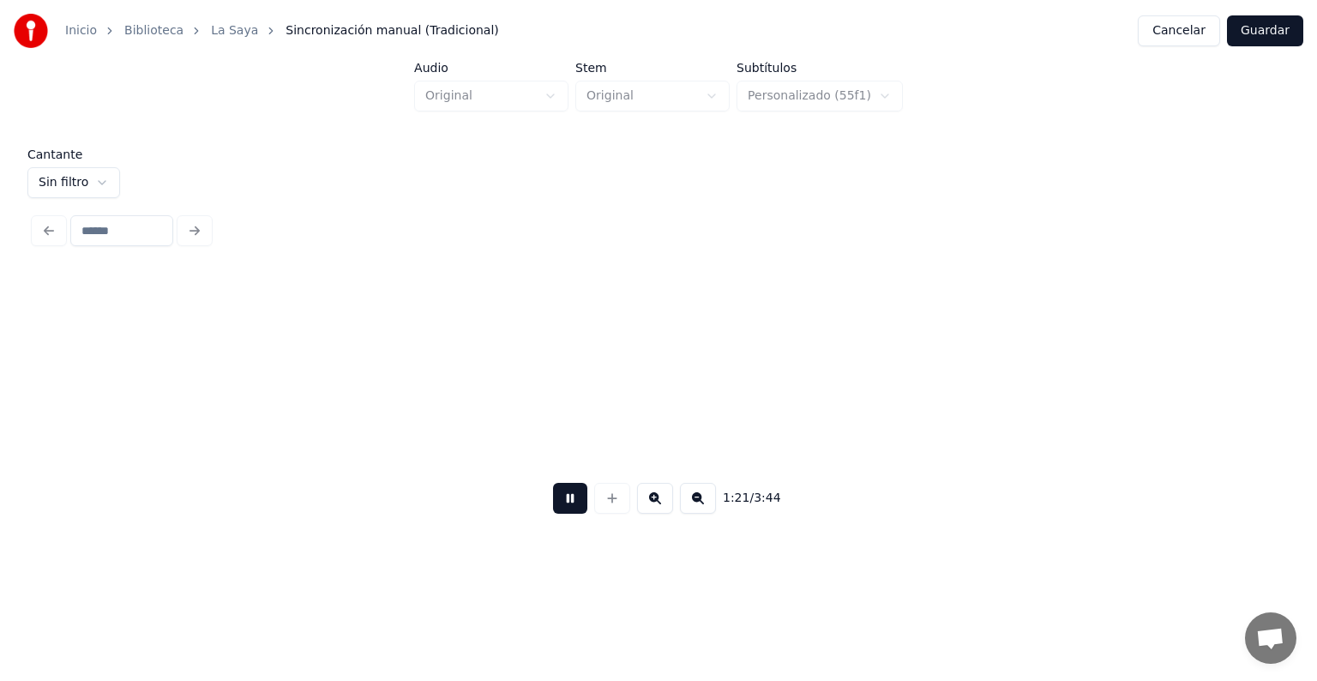
scroll to position [0, 41629]
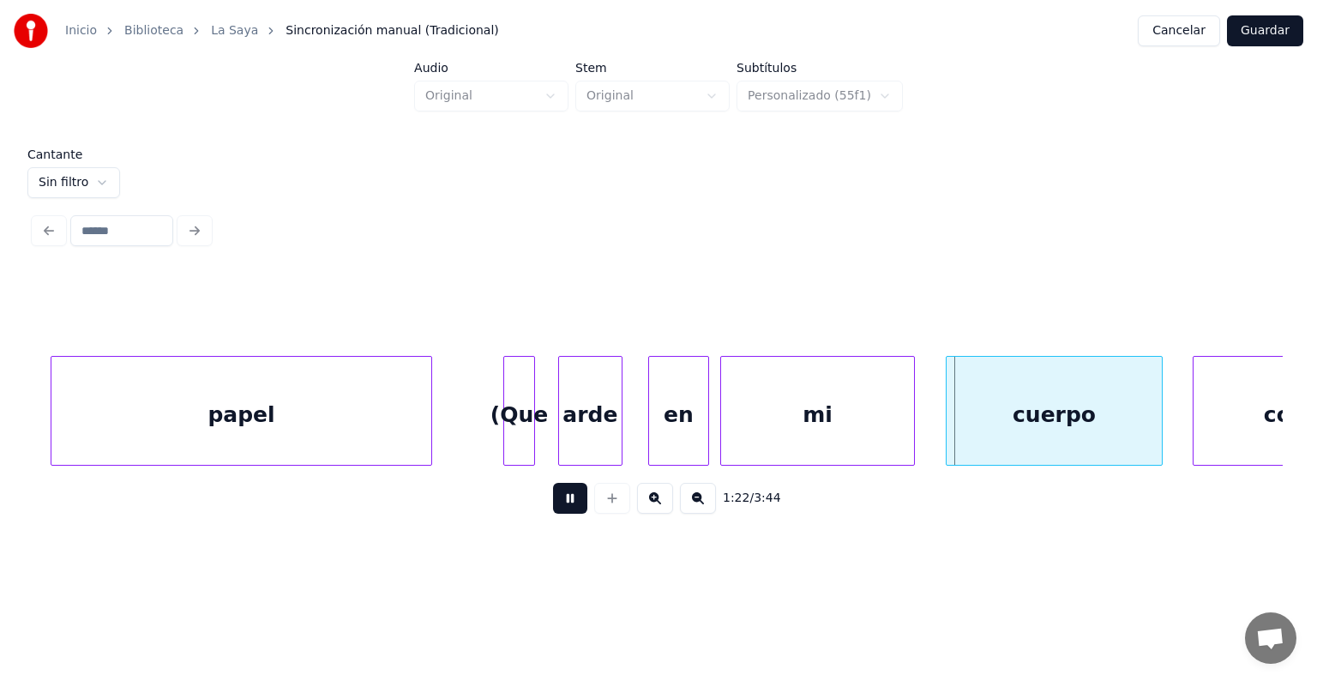
click at [567, 445] on div "arde" at bounding box center [590, 415] width 63 height 117
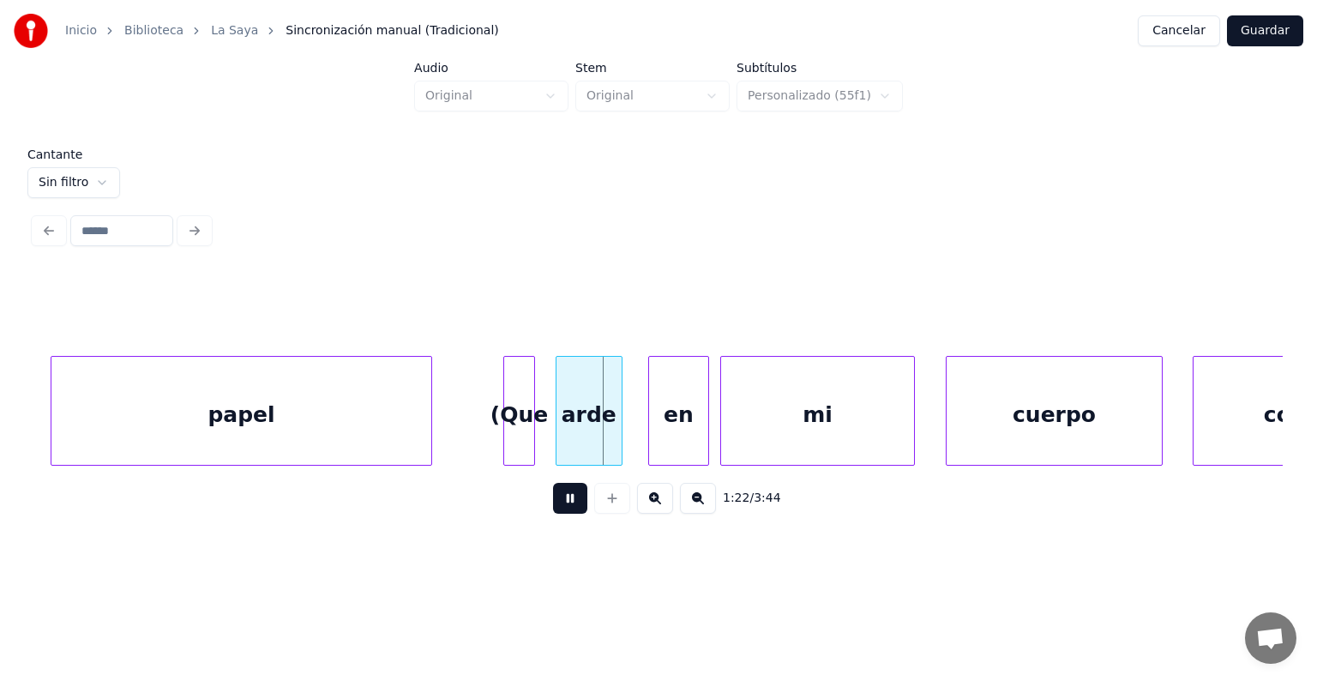
click at [506, 436] on div at bounding box center [506, 411] width 5 height 108
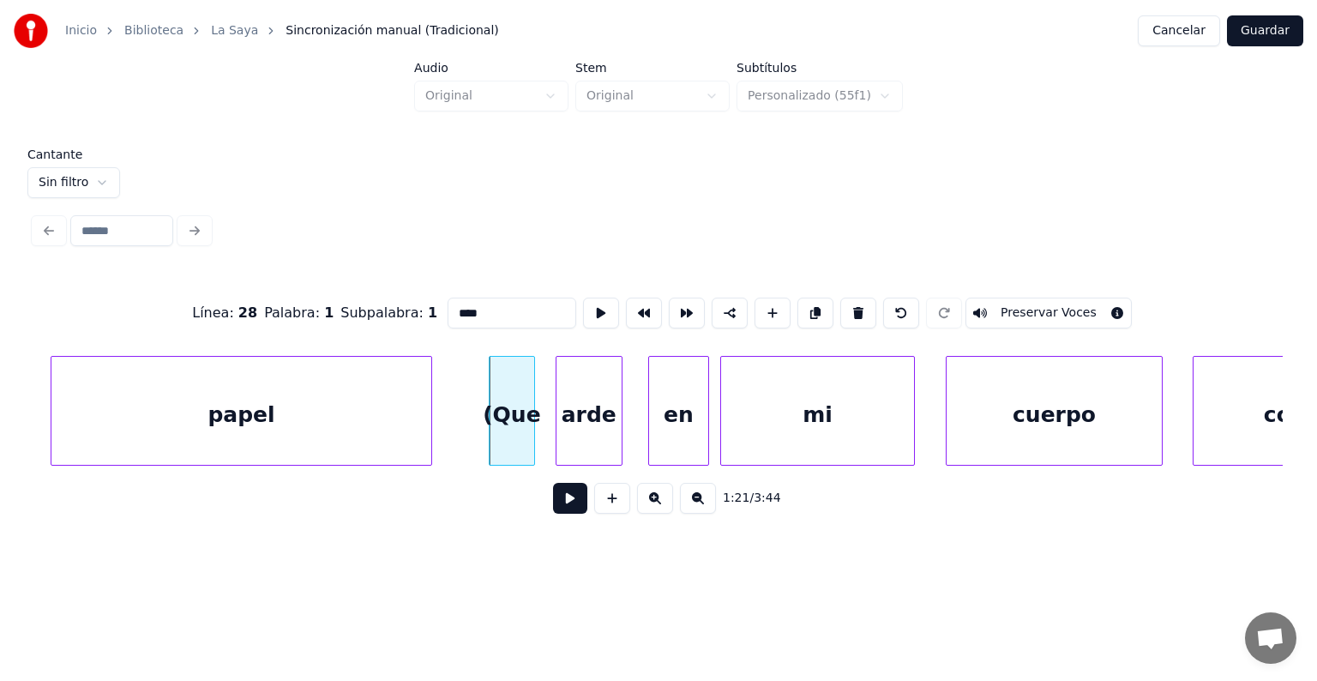
click at [527, 434] on div "(Que" at bounding box center [511, 415] width 44 height 117
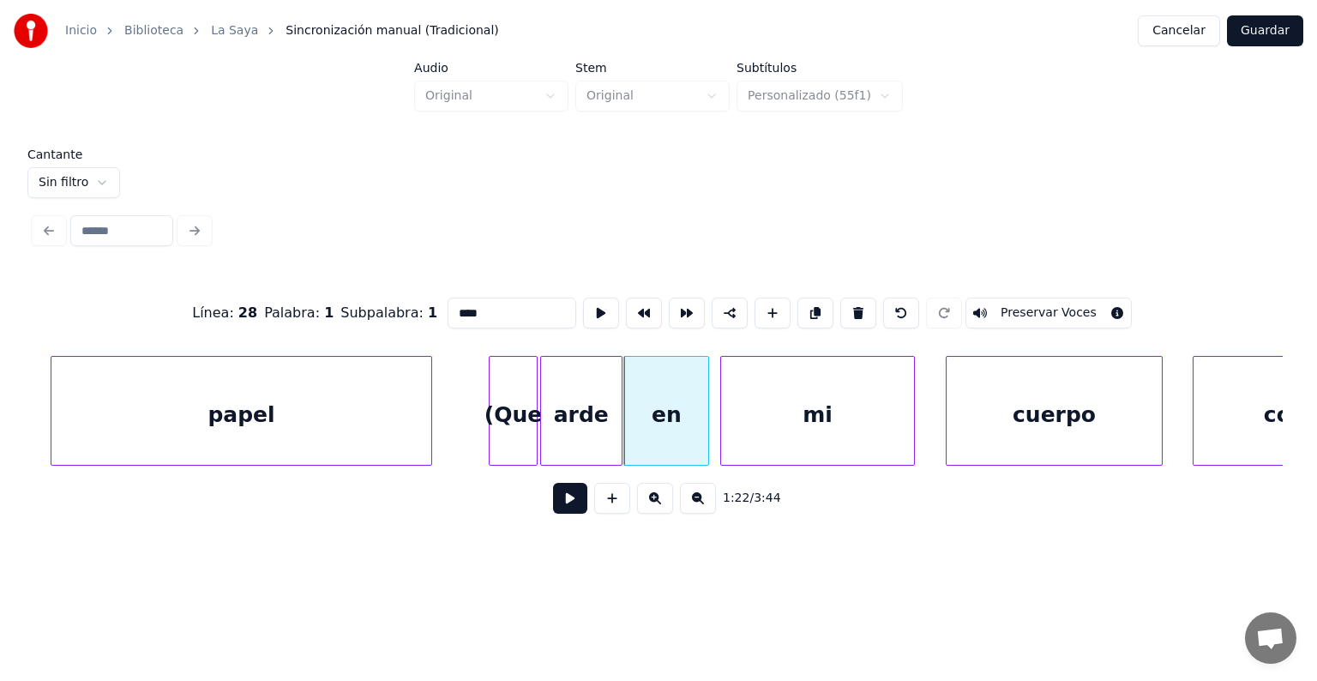
click at [754, 422] on div "mi" at bounding box center [818, 415] width 194 height 117
click at [724, 435] on div "mi" at bounding box center [814, 415] width 199 height 117
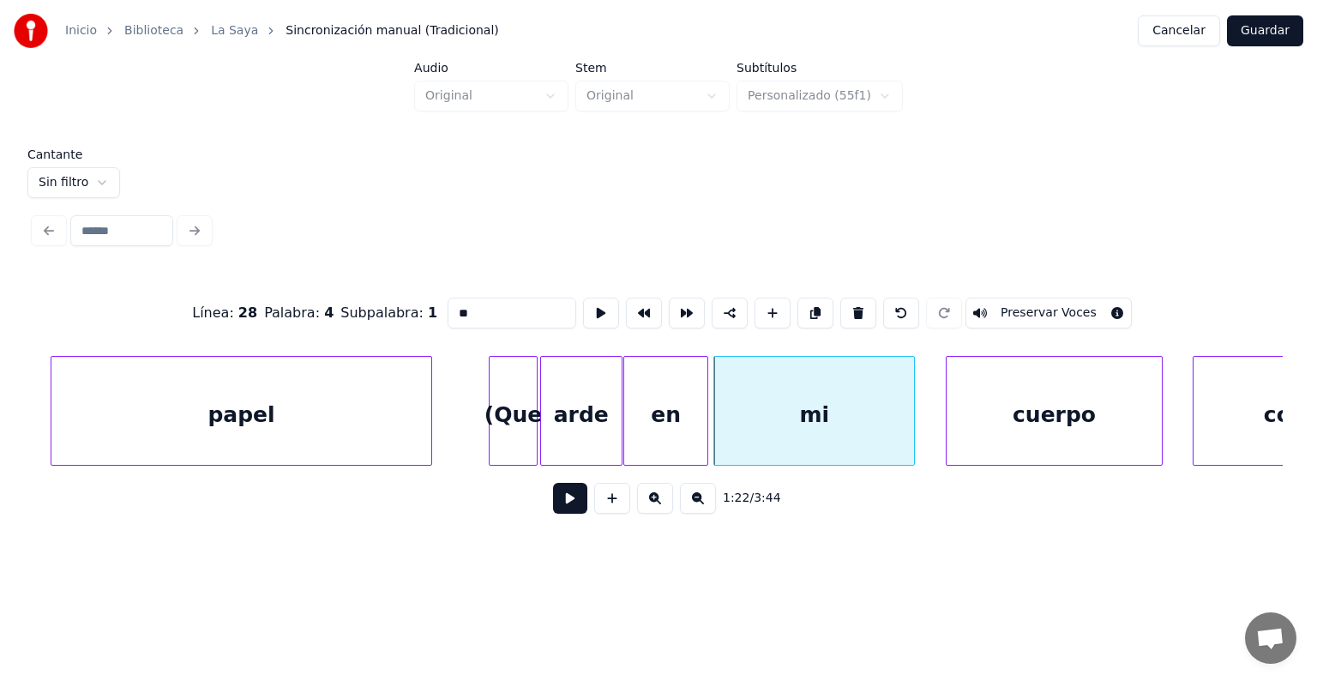
click at [491, 406] on div at bounding box center [491, 411] width 5 height 108
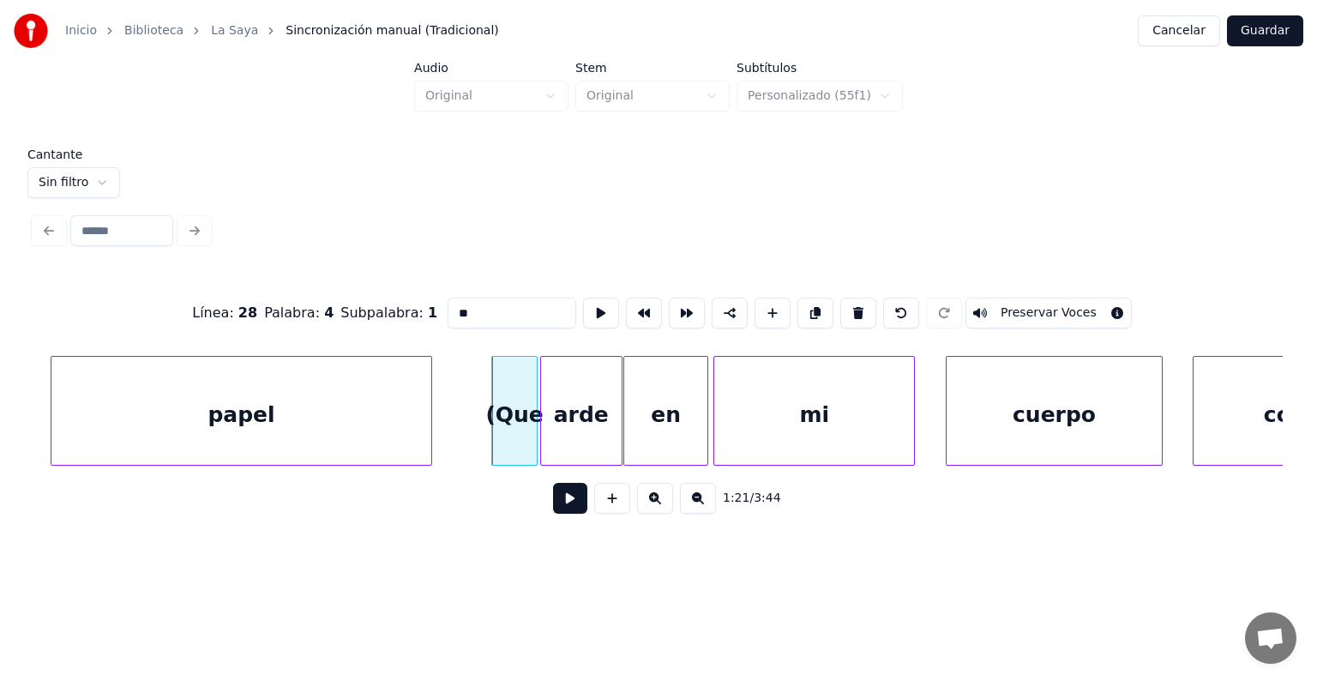
click at [1032, 311] on button "Preservar Voces" at bounding box center [1048, 312] width 166 height 31
click at [581, 414] on div "arde" at bounding box center [581, 415] width 81 height 117
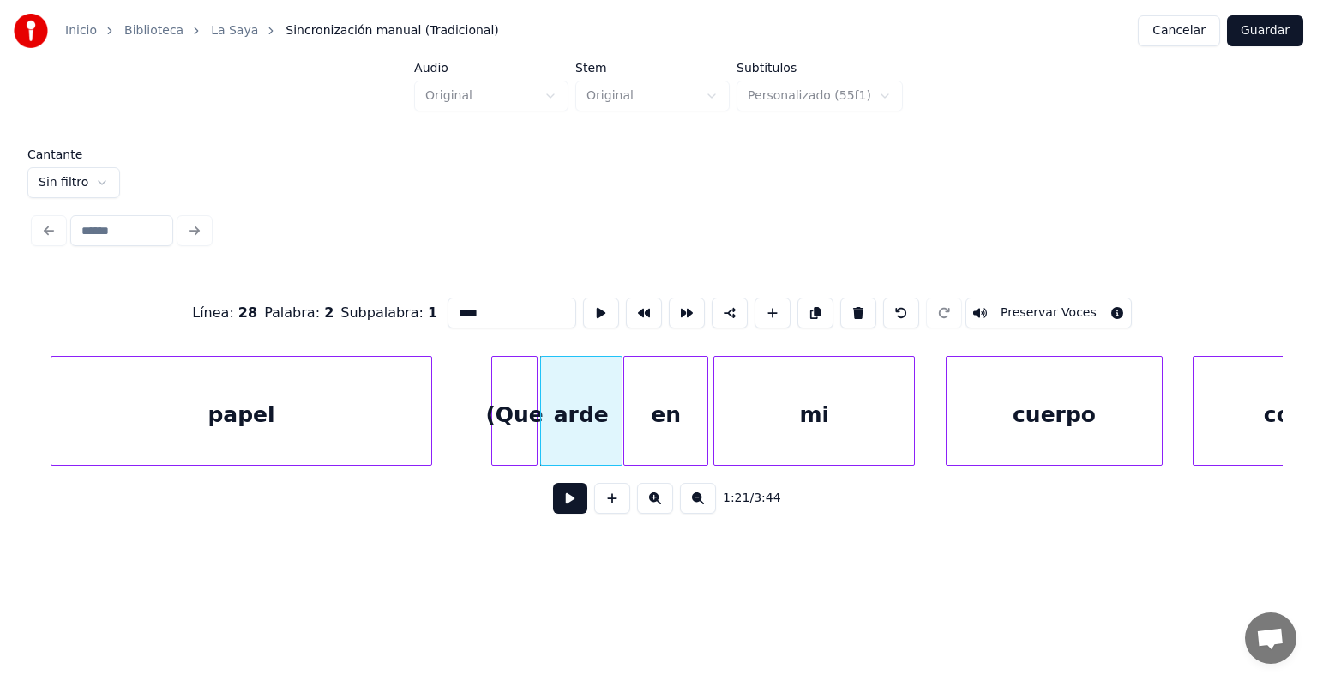
click at [1035, 308] on button "Preservar Voces" at bounding box center [1048, 312] width 166 height 31
click at [666, 434] on div "en" at bounding box center [665, 415] width 83 height 117
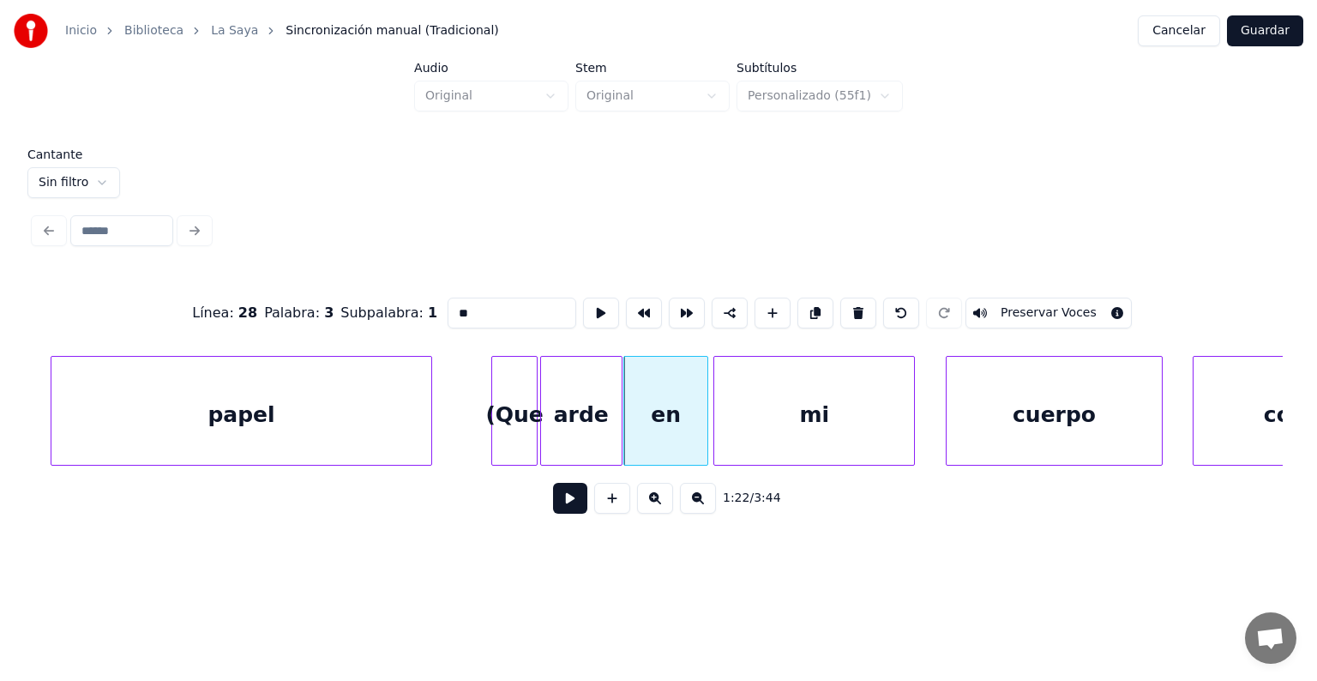
click at [1047, 304] on button "Preservar Voces" at bounding box center [1048, 312] width 166 height 31
click at [807, 420] on div "mi" at bounding box center [814, 415] width 200 height 117
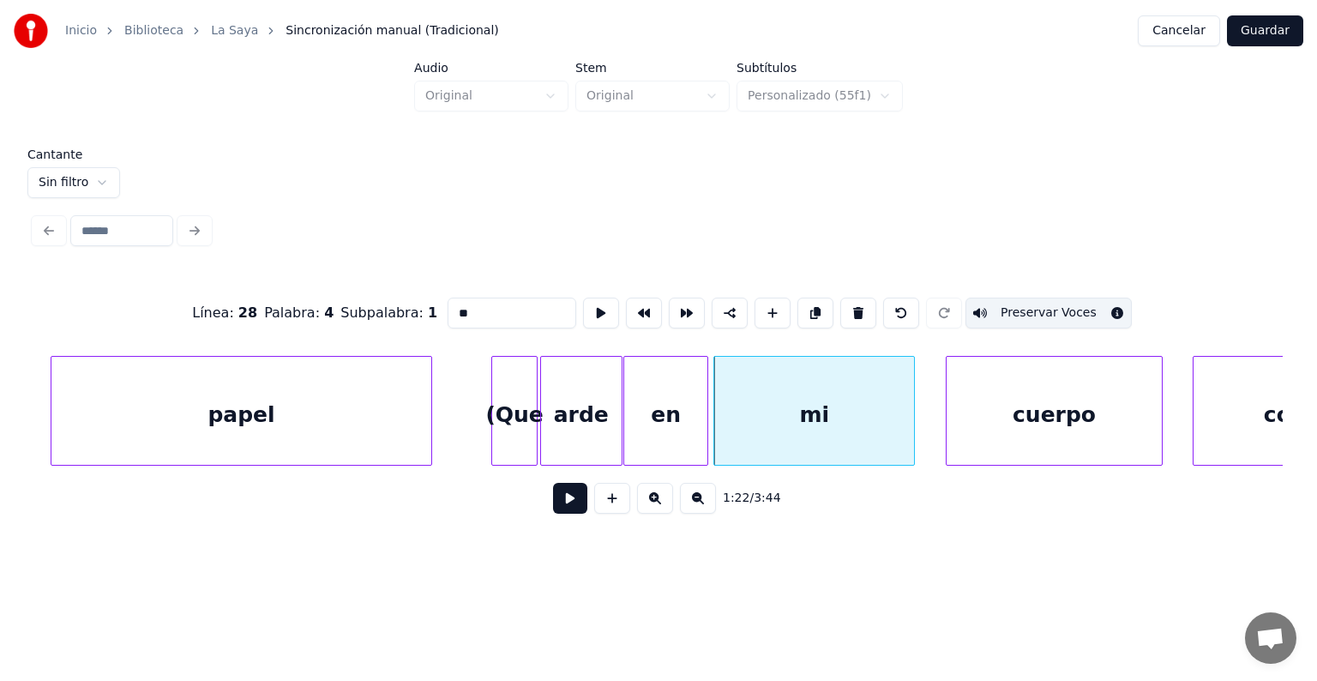
click at [1018, 306] on button "Preservar Voces" at bounding box center [1048, 312] width 166 height 31
click at [1001, 414] on div "cuerpo" at bounding box center [1053, 415] width 214 height 117
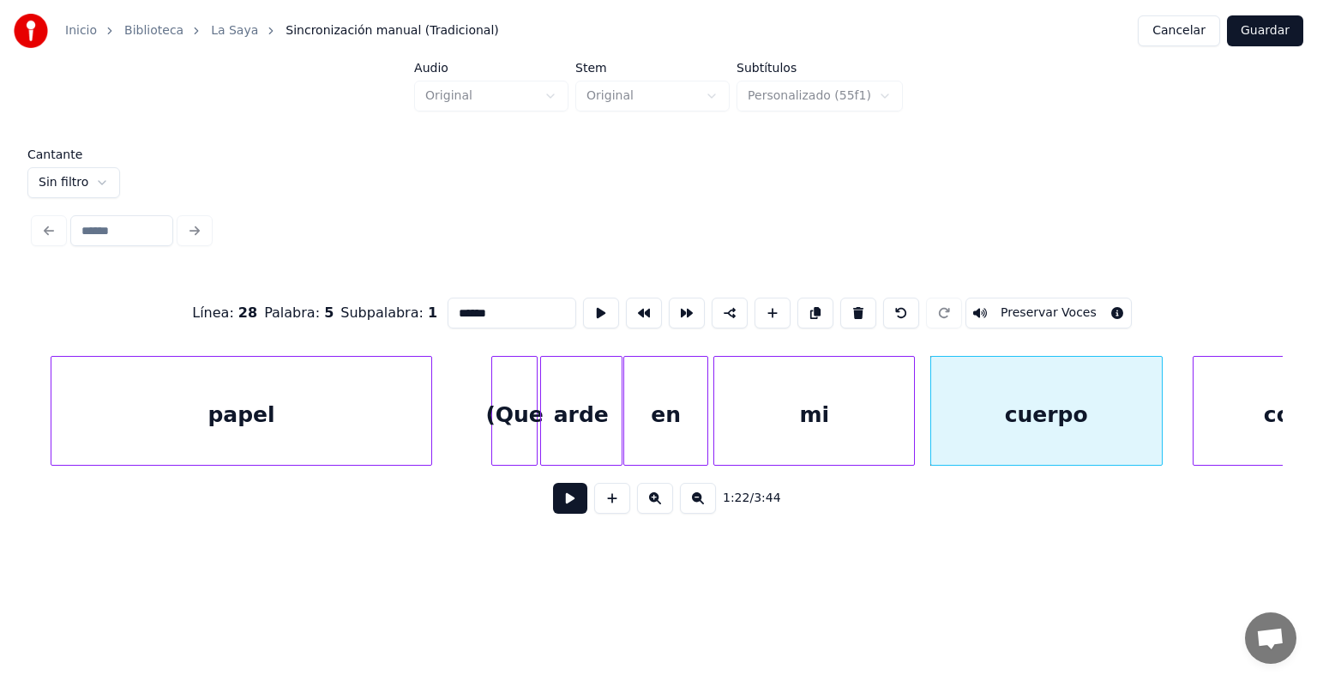
click at [1047, 304] on button "Preservar Voces" at bounding box center [1048, 312] width 166 height 31
click at [846, 388] on div "mi" at bounding box center [814, 415] width 200 height 117
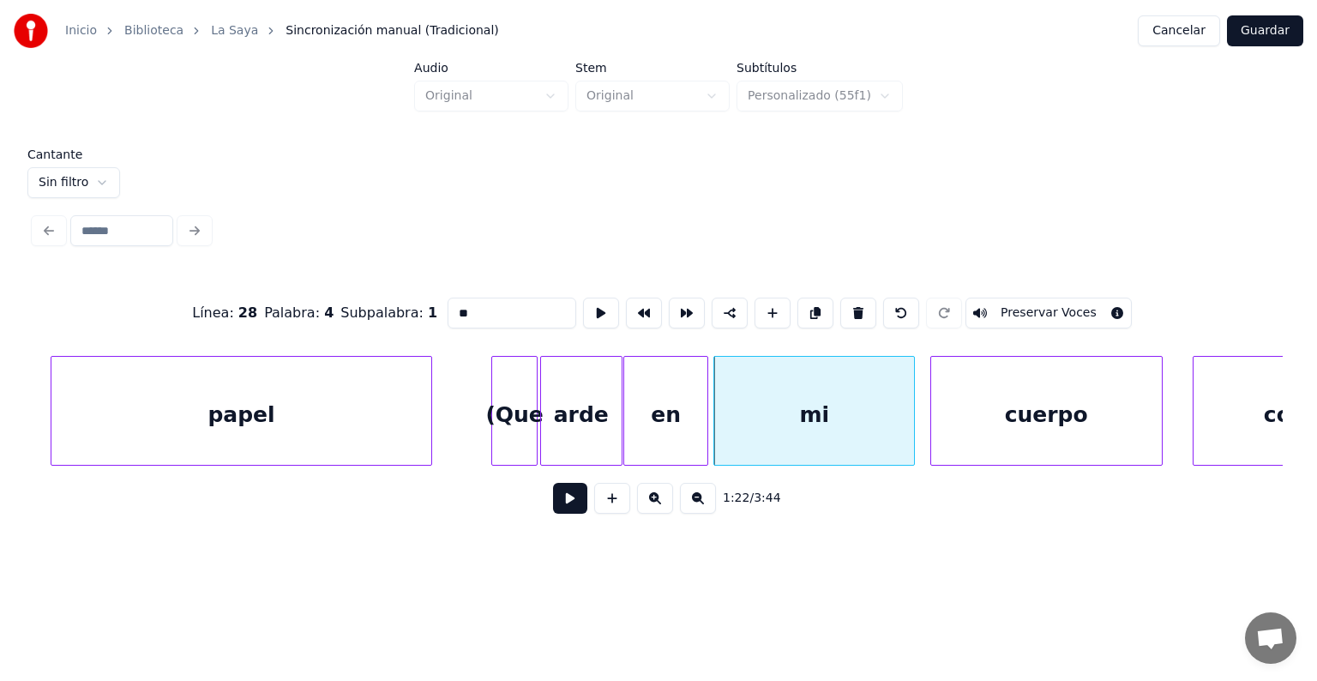
click at [1024, 305] on button "Preservar Voces" at bounding box center [1048, 312] width 166 height 31
click at [1070, 410] on div "cuerpo" at bounding box center [1046, 415] width 231 height 117
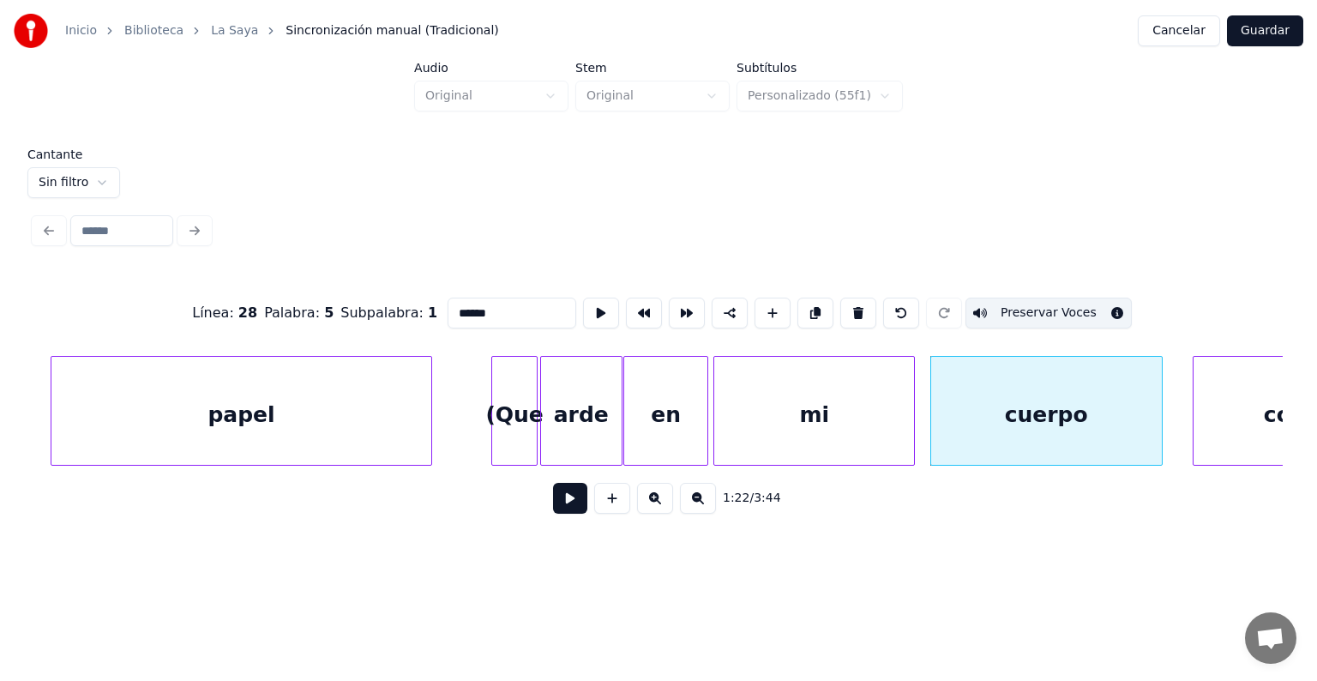
click at [681, 400] on div "en" at bounding box center [665, 415] width 83 height 117
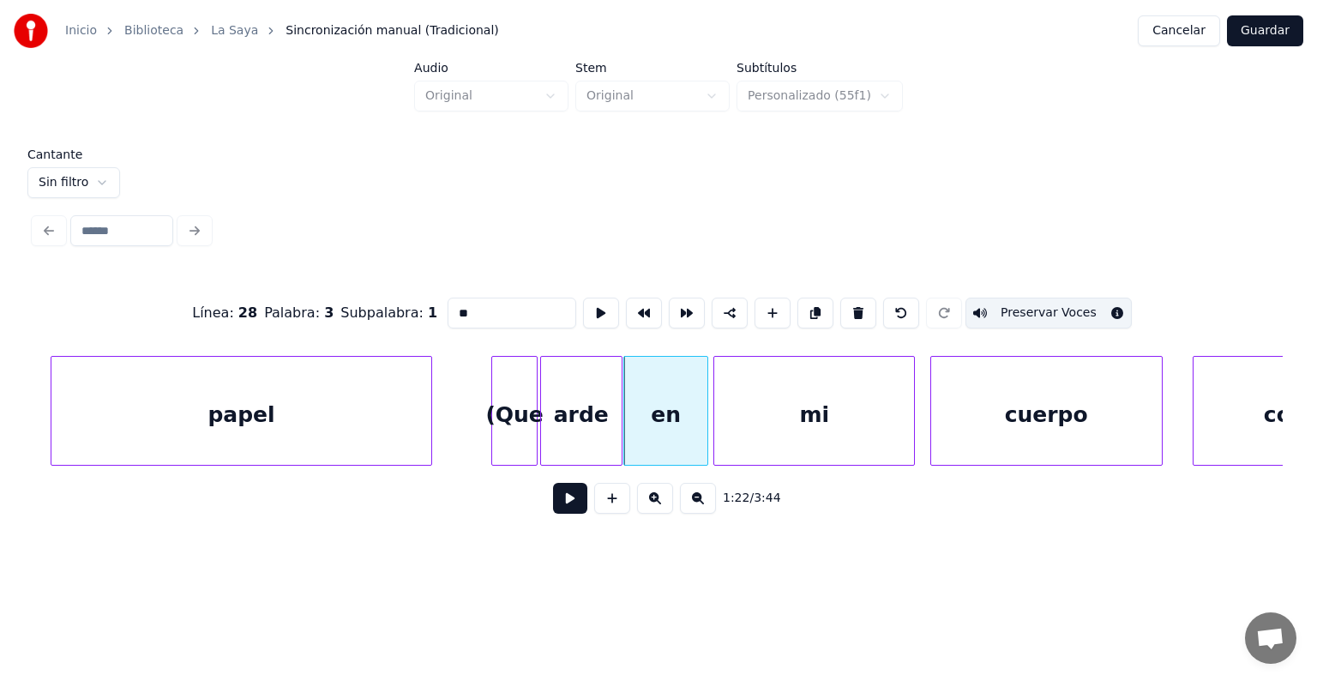
click at [1231, 407] on div "como" at bounding box center [1295, 415] width 204 height 117
type input "****"
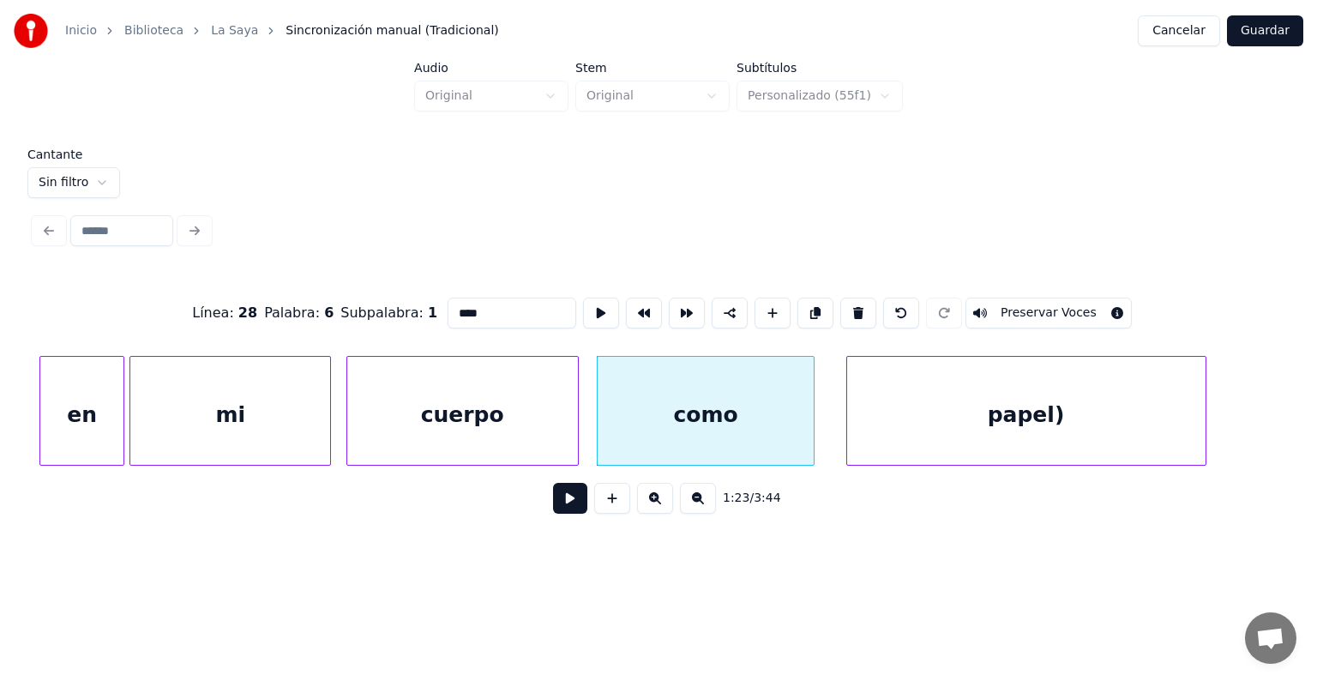
scroll to position [0, 42310]
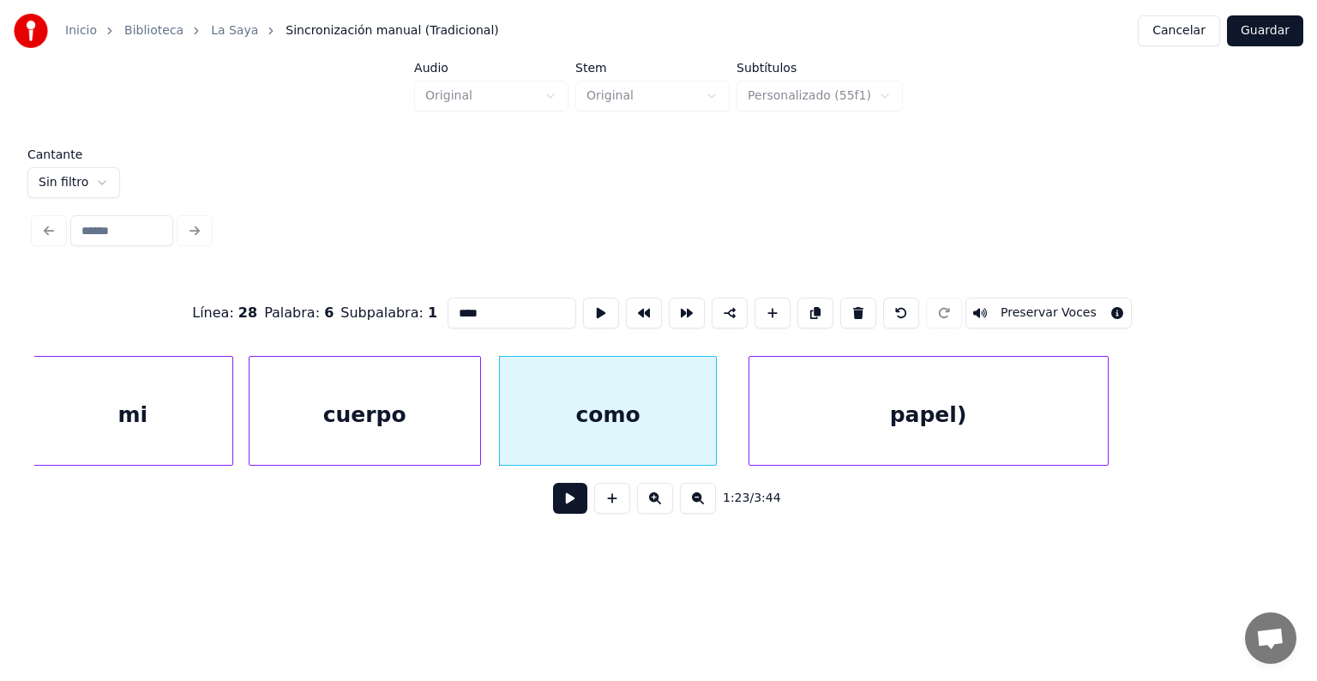
click at [549, 427] on div "como" at bounding box center [608, 415] width 217 height 117
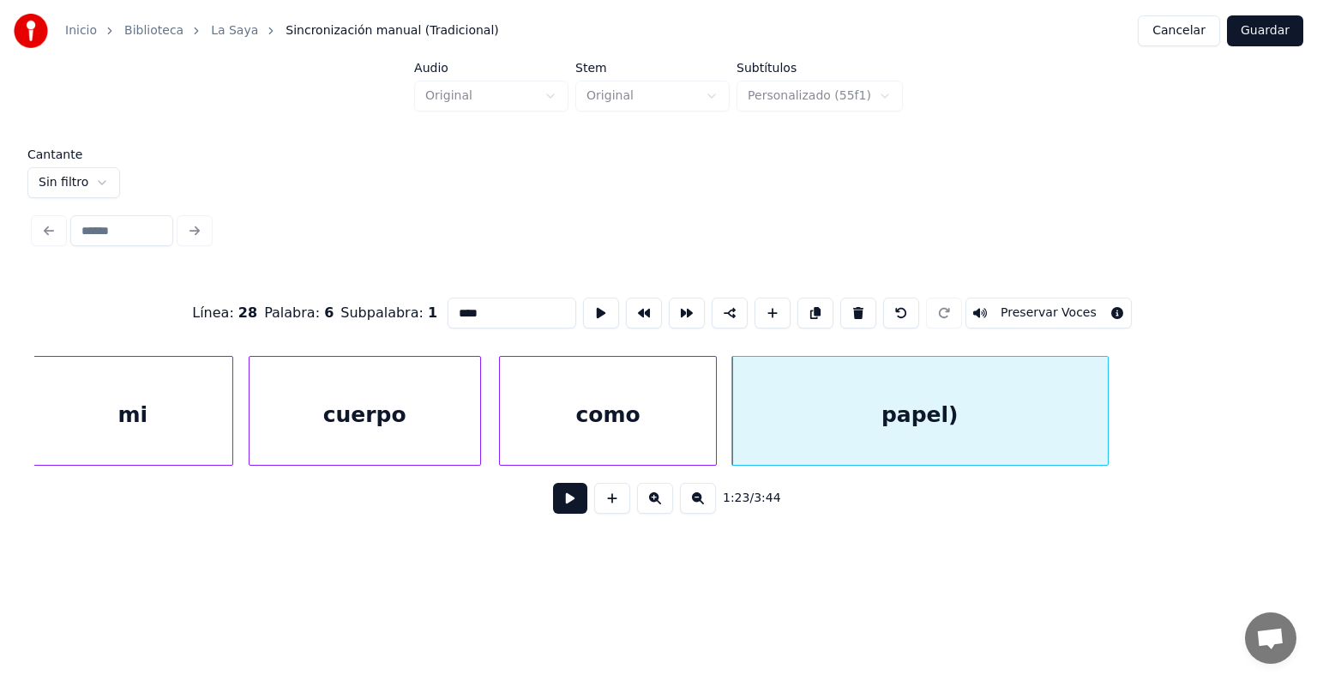
click at [1030, 303] on button "Preservar Voces" at bounding box center [1048, 312] width 166 height 31
click at [638, 401] on div "como" at bounding box center [608, 415] width 217 height 117
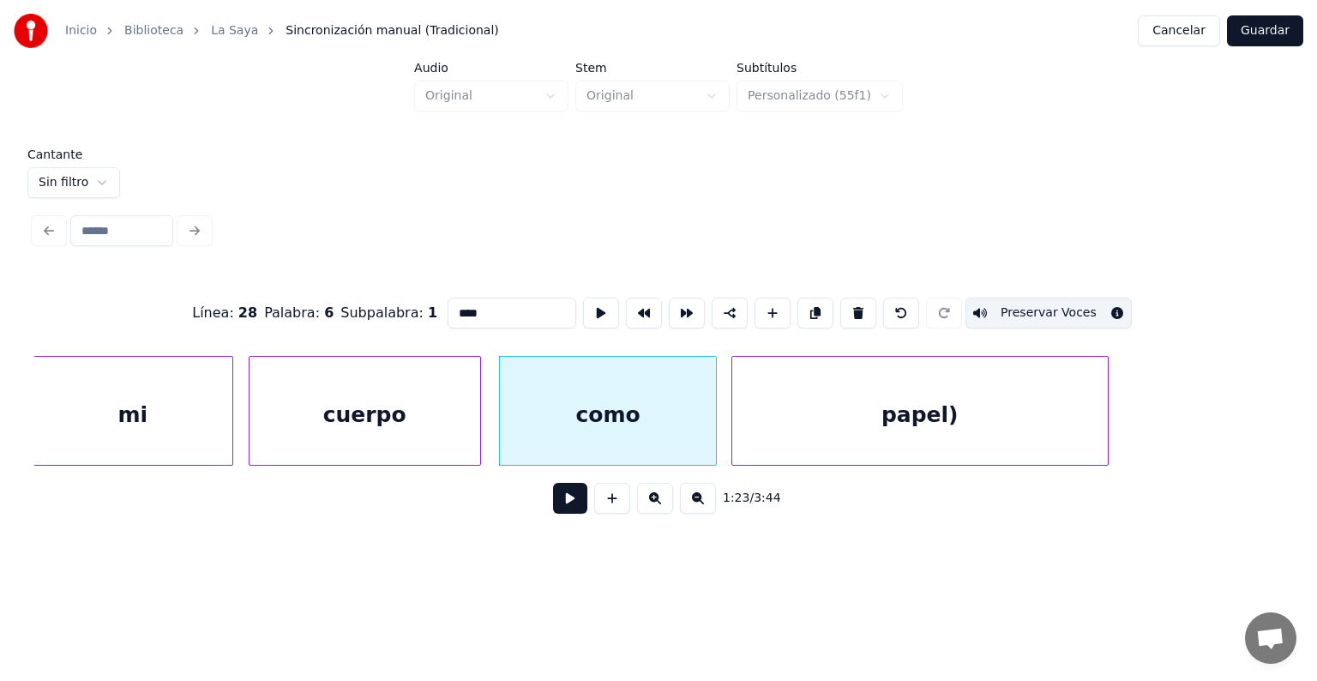
click at [553, 499] on button at bounding box center [570, 498] width 34 height 31
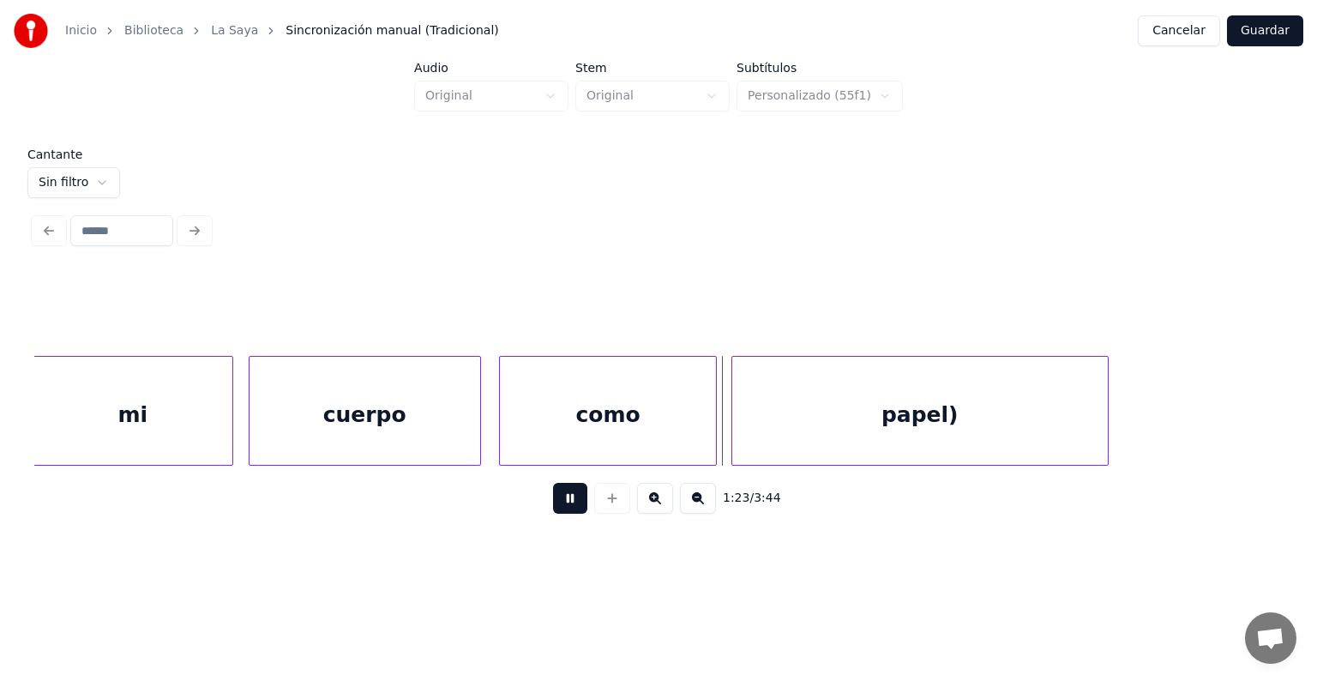
click at [650, 431] on div "como" at bounding box center [608, 415] width 217 height 117
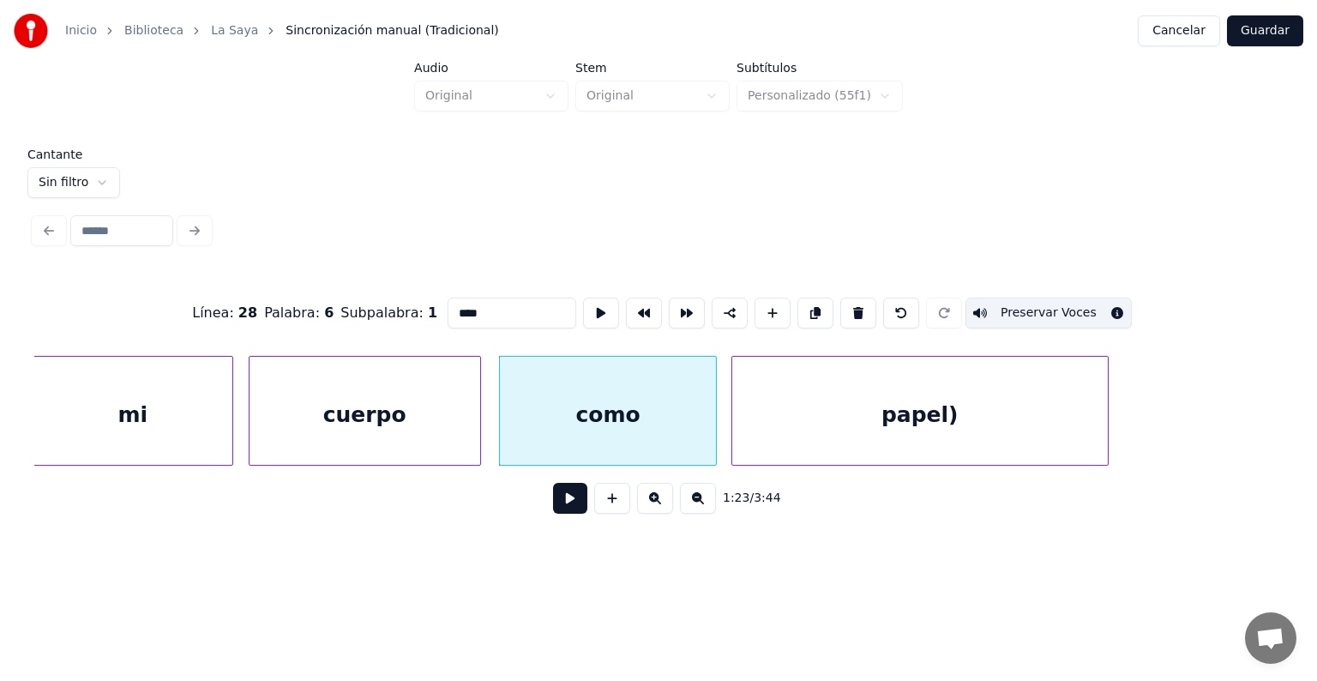
click at [811, 413] on div "papel)" at bounding box center [919, 415] width 375 height 117
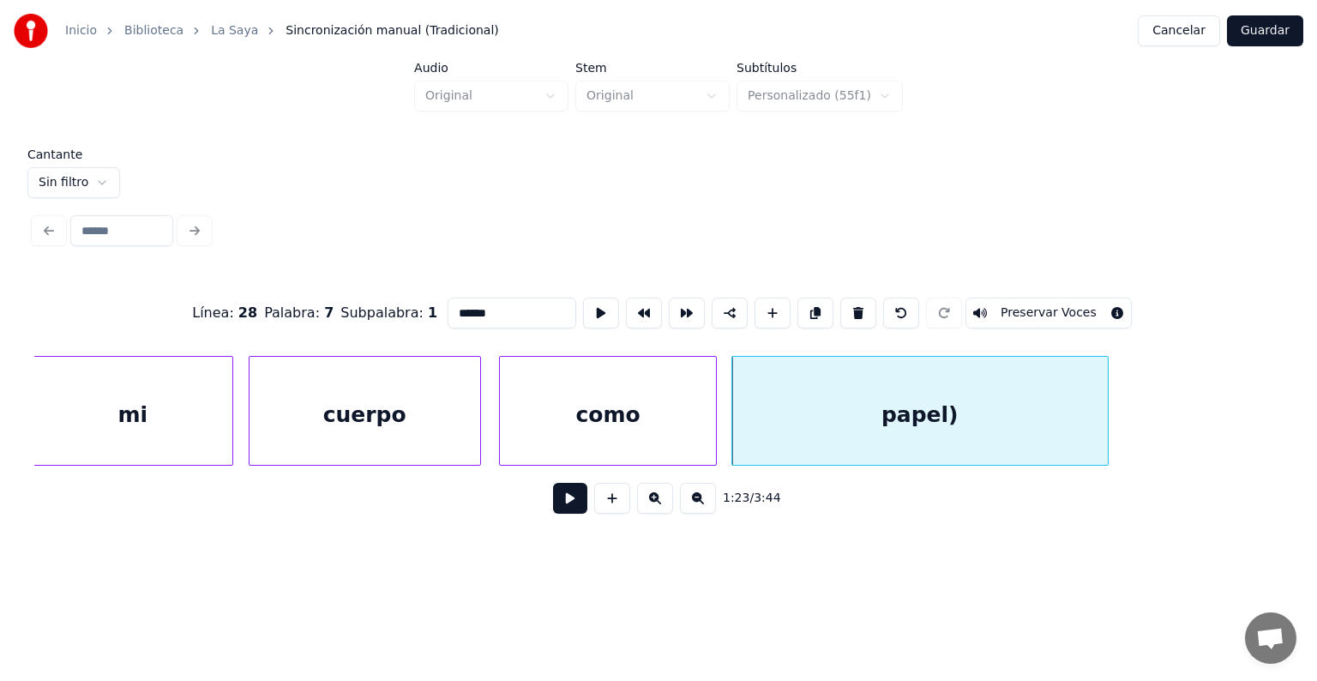
click at [1022, 304] on button "Preservar Voces" at bounding box center [1048, 312] width 166 height 31
click at [627, 395] on div "como" at bounding box center [608, 415] width 217 height 117
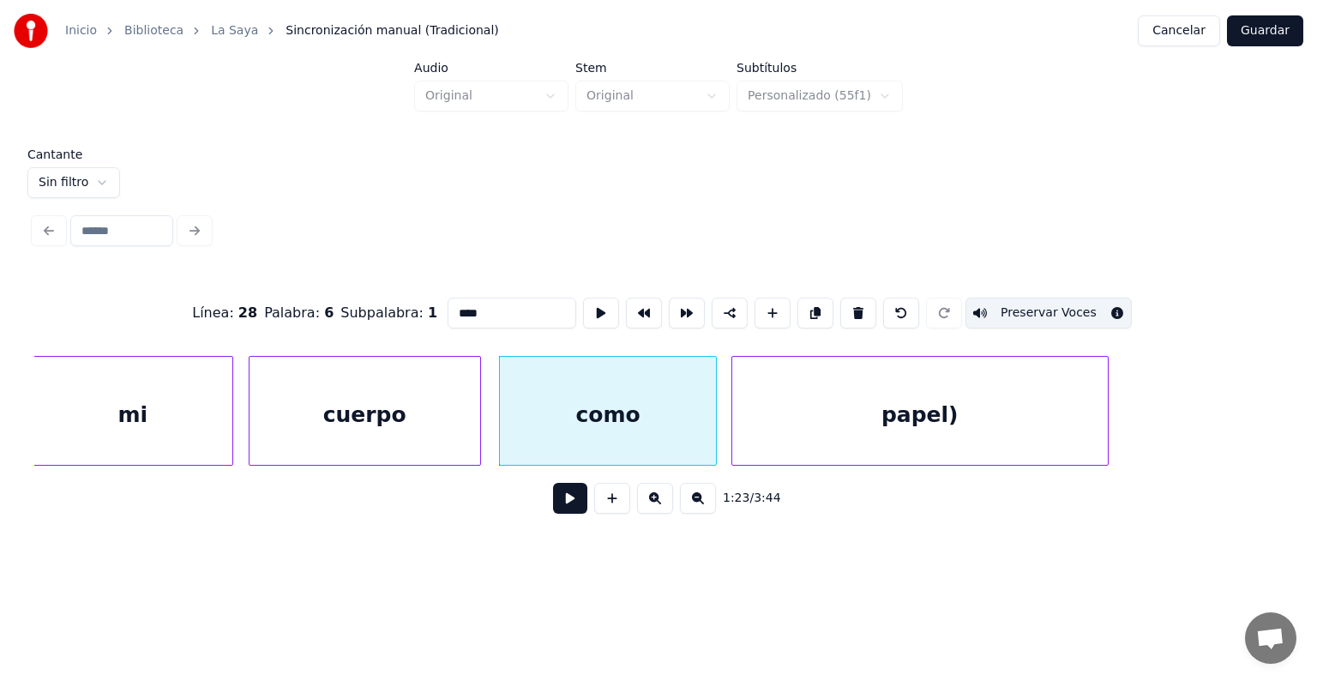
click at [401, 398] on div "cuerpo" at bounding box center [364, 415] width 231 height 117
type input "******"
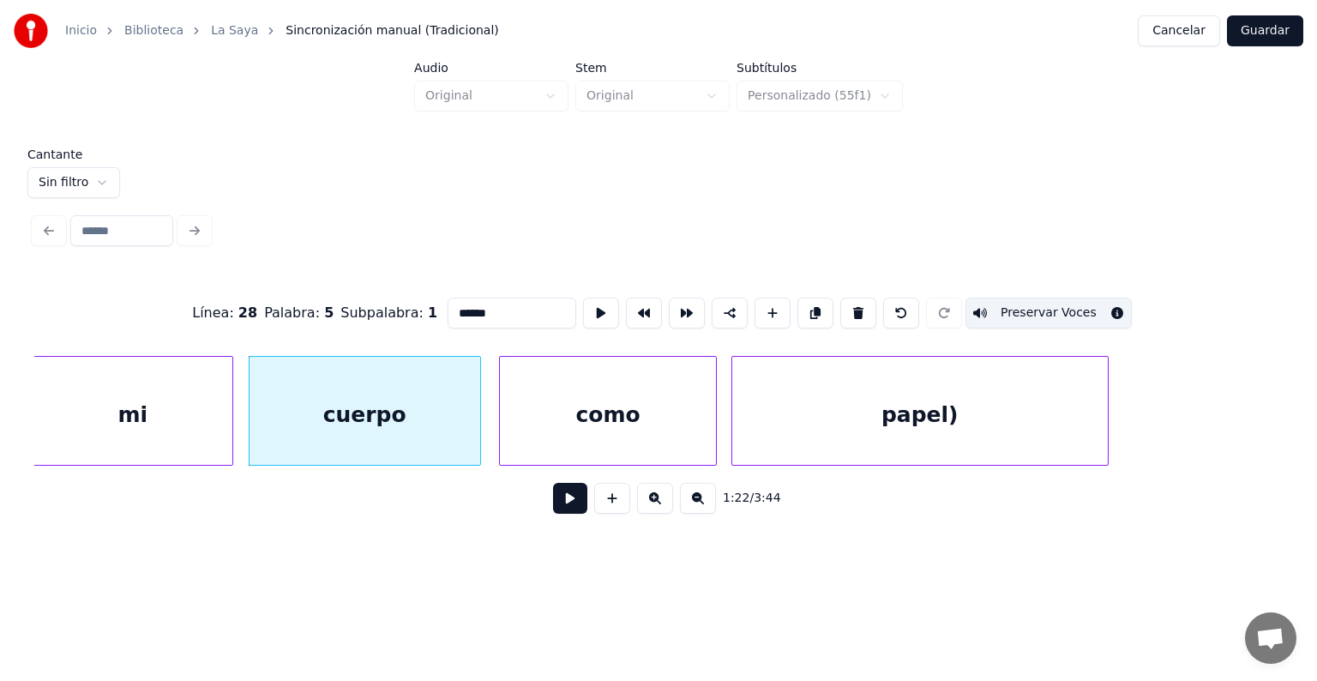
click at [564, 511] on button at bounding box center [570, 498] width 34 height 31
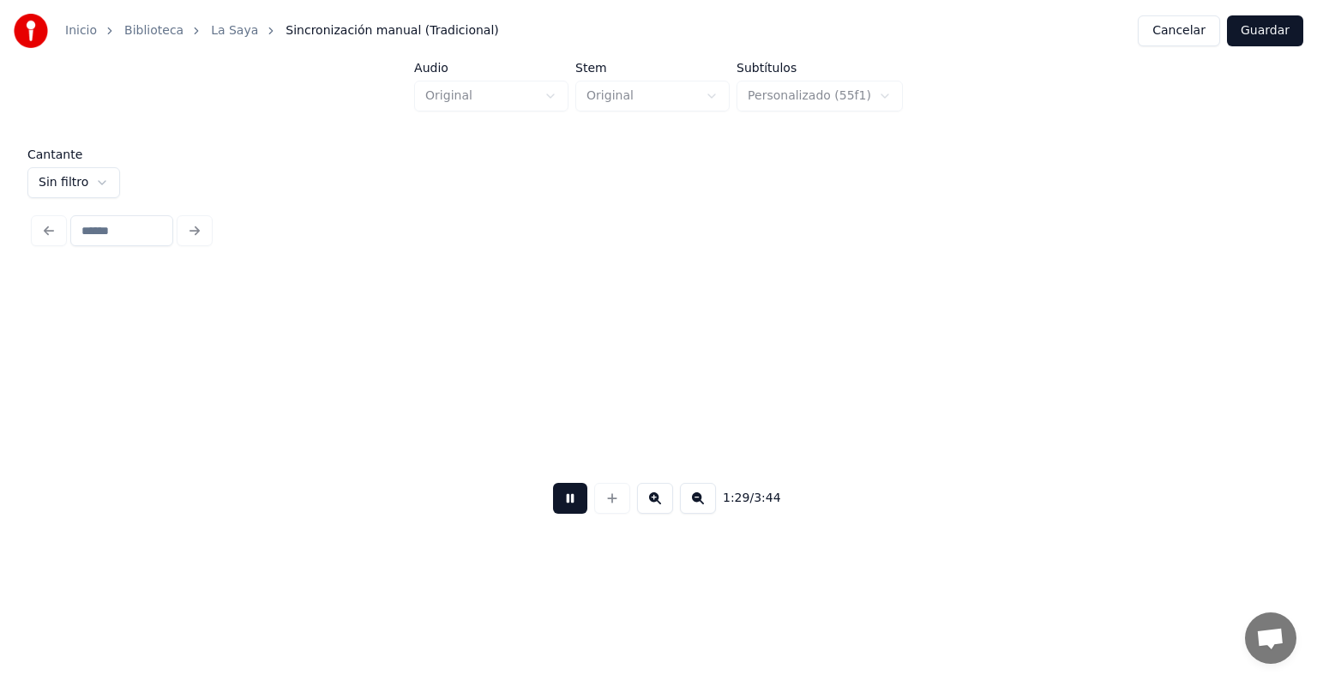
scroll to position [0, 46065]
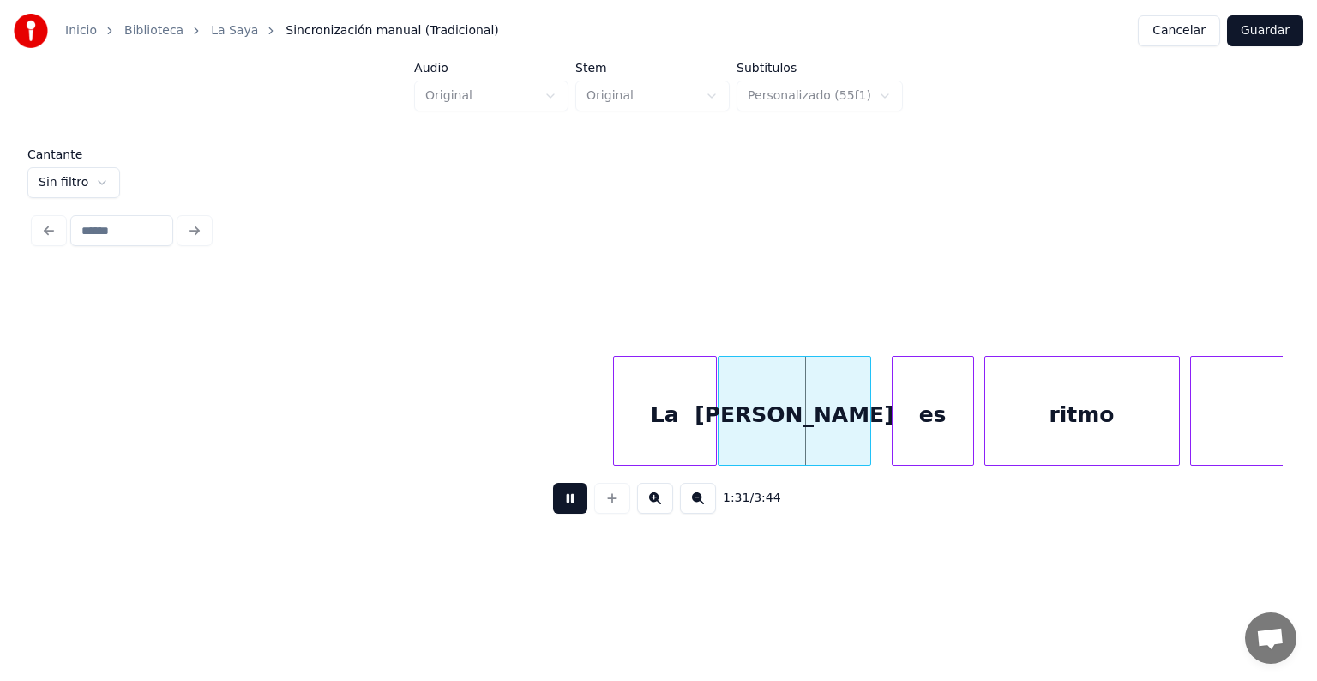
click at [650, 413] on div "La" at bounding box center [665, 415] width 102 height 117
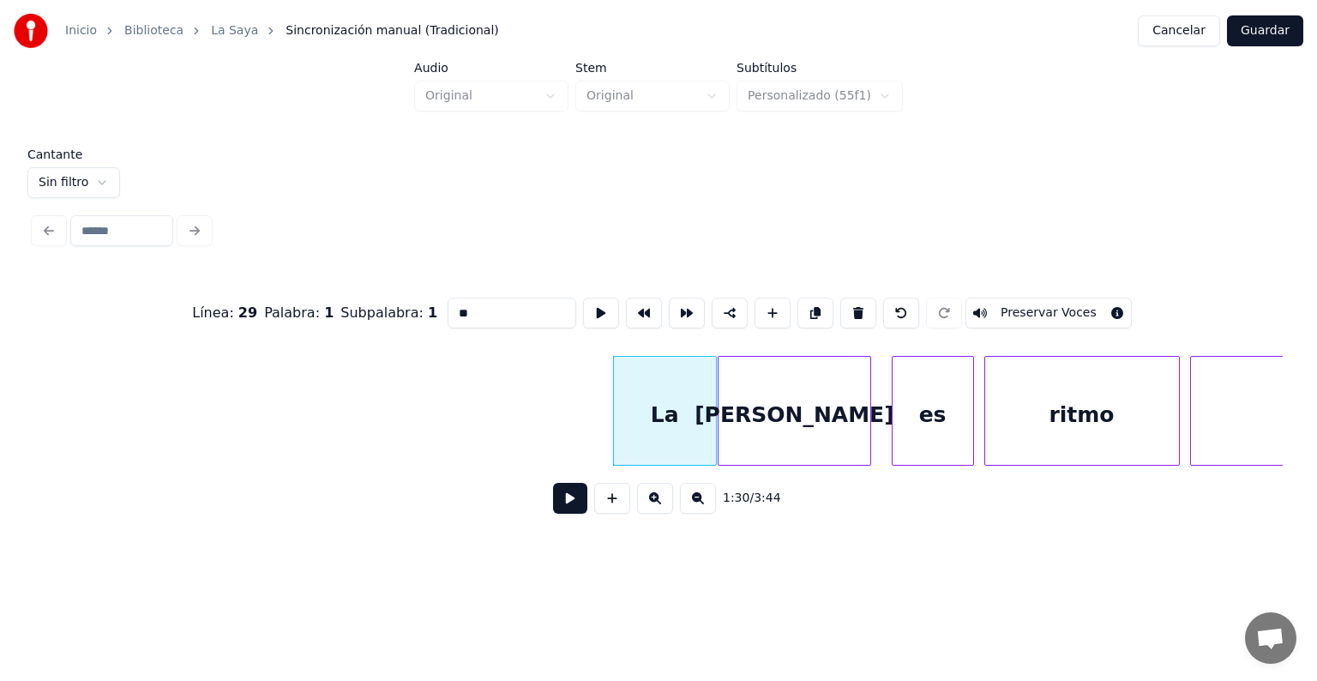
click at [1066, 303] on button "Preservar Voces" at bounding box center [1048, 312] width 166 height 31
click at [751, 434] on div "[PERSON_NAME]" at bounding box center [793, 415] width 151 height 117
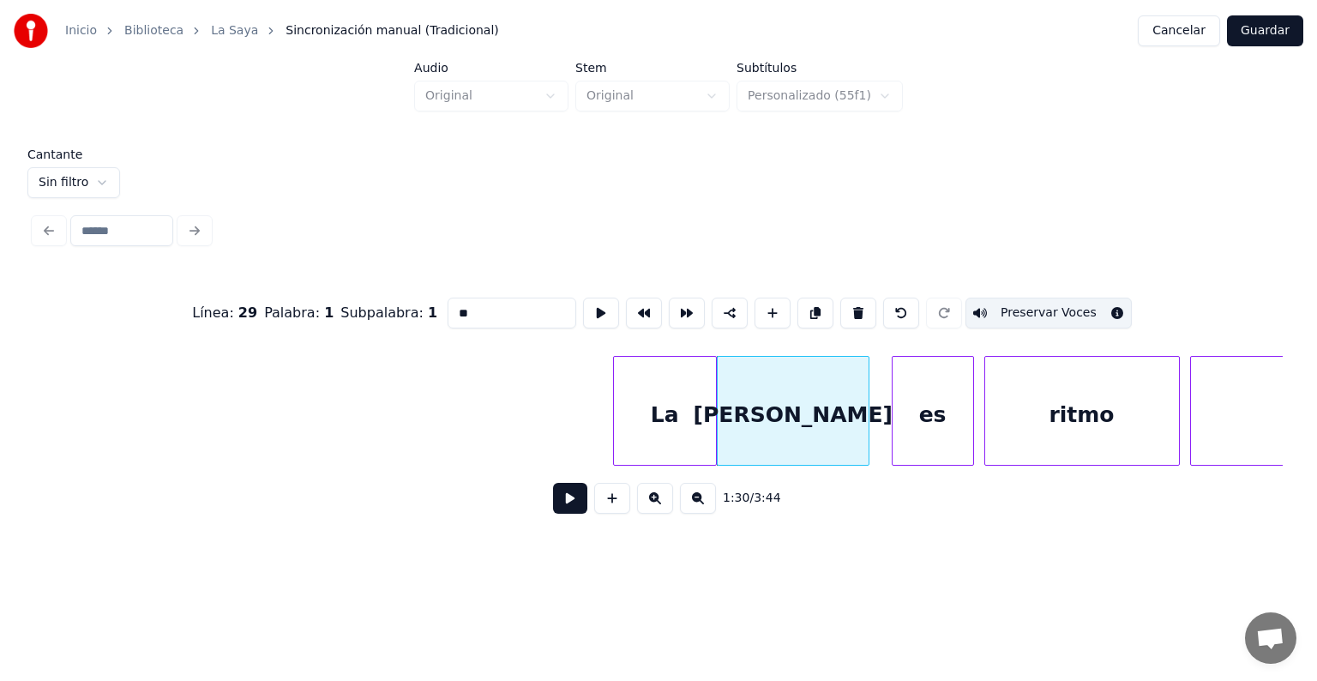
click at [1071, 311] on button "Preservar Voces" at bounding box center [1048, 312] width 166 height 31
click at [674, 404] on div "La" at bounding box center [665, 415] width 102 height 117
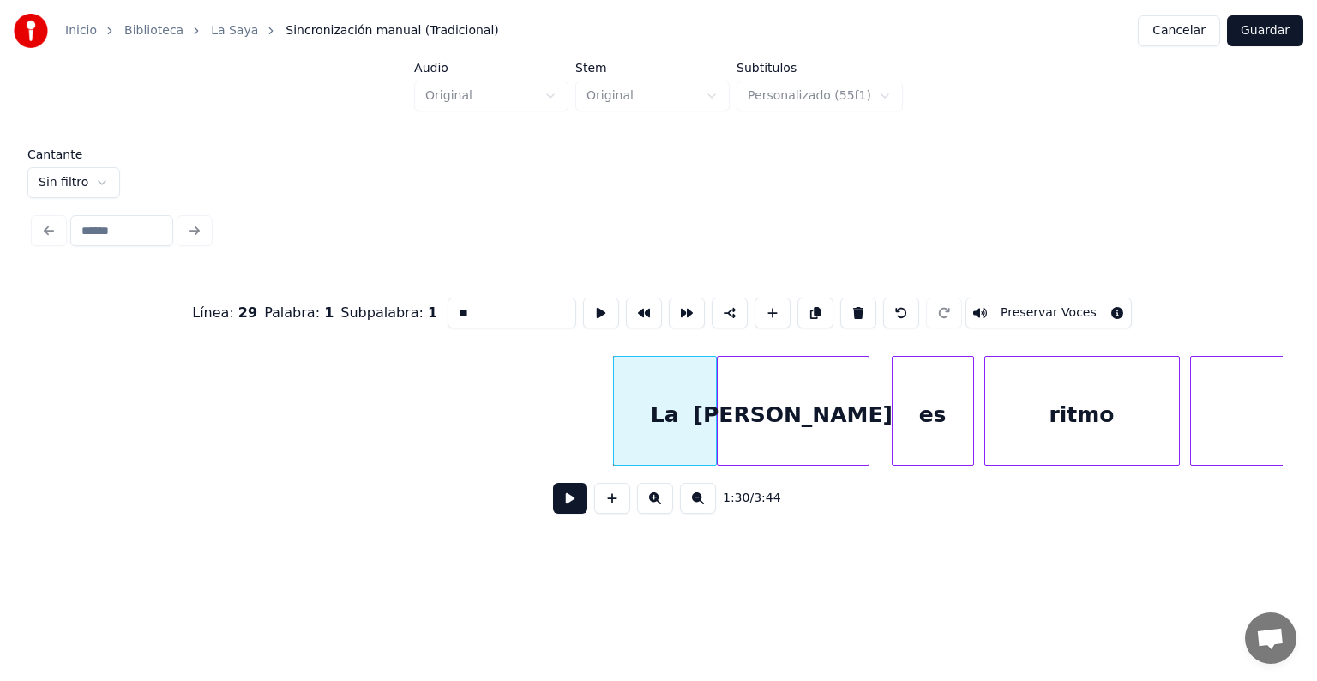
click at [797, 419] on div "[PERSON_NAME]" at bounding box center [792, 415] width 151 height 117
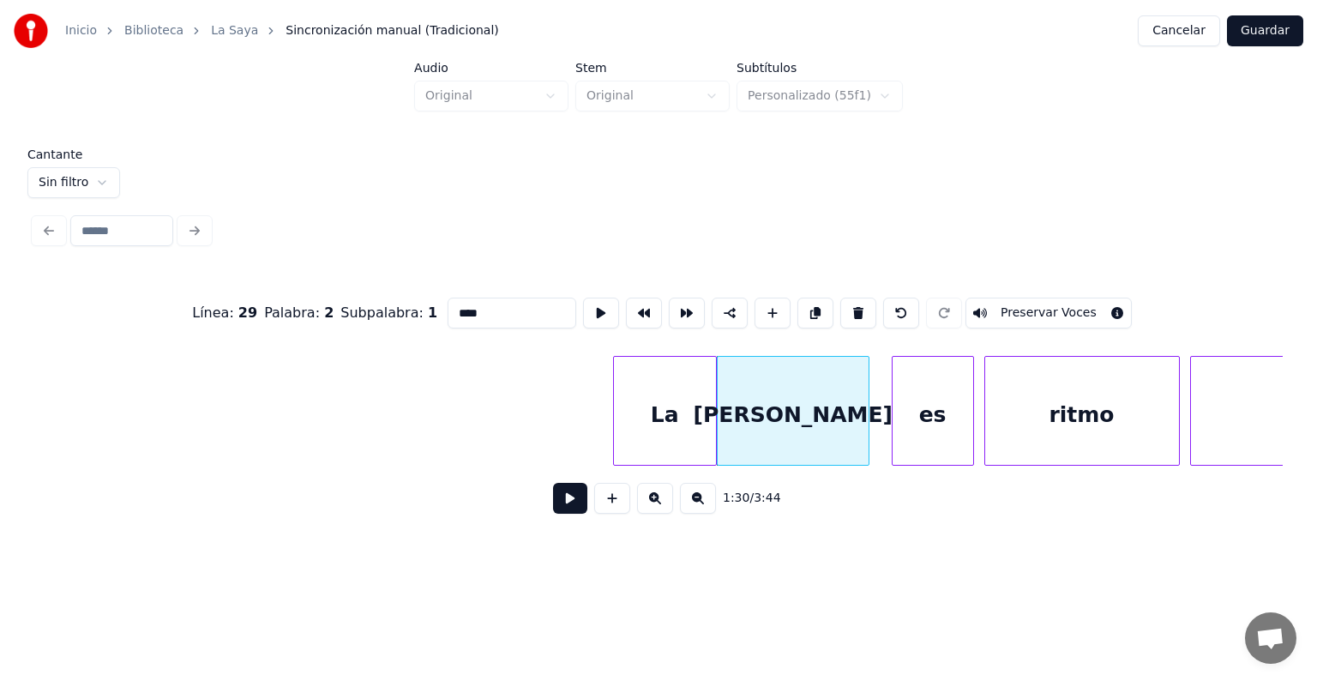
click at [1084, 303] on button "Preservar Voces" at bounding box center [1048, 312] width 166 height 31
click at [660, 414] on div "La" at bounding box center [665, 415] width 102 height 117
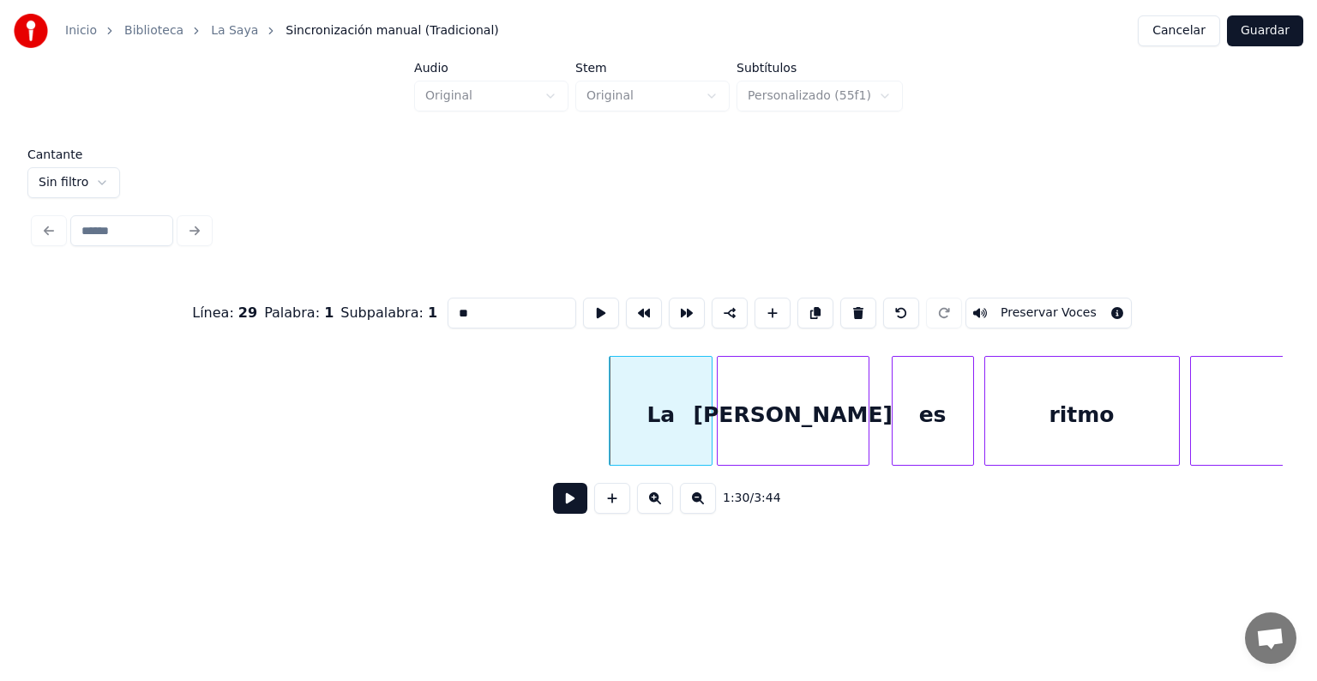
click at [1087, 309] on button "Preservar Voces" at bounding box center [1048, 312] width 166 height 31
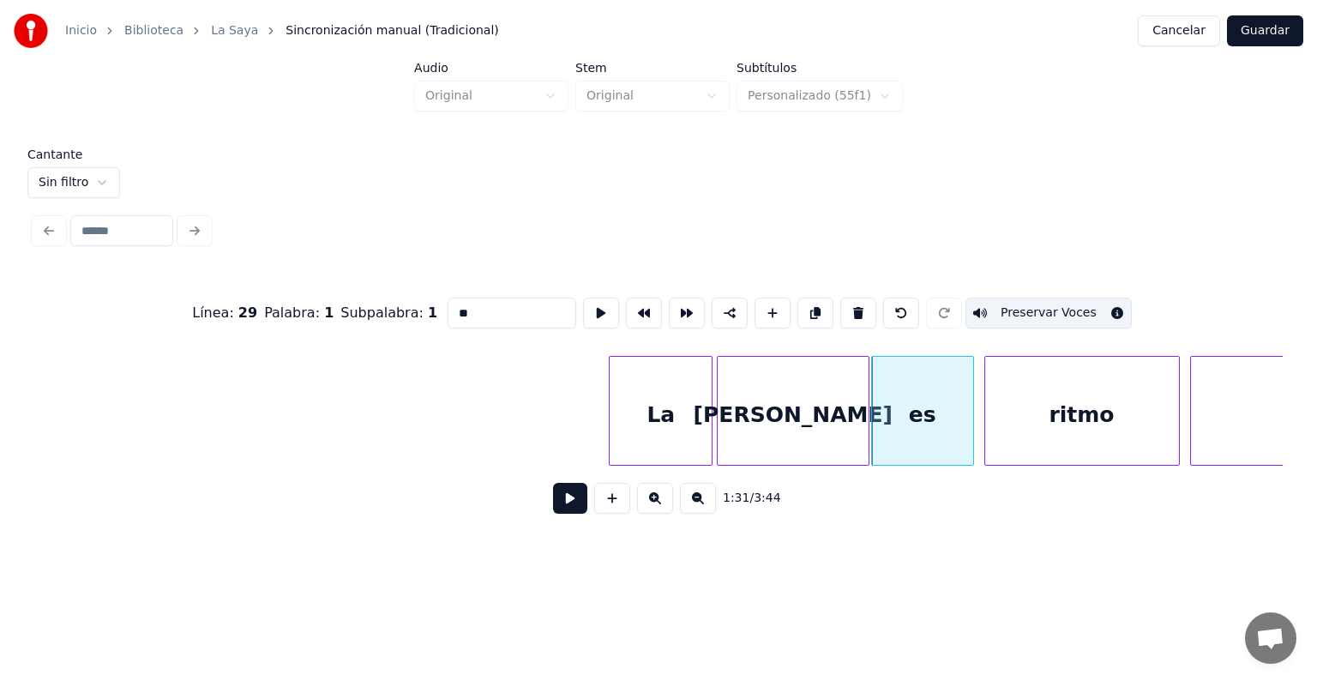
click at [904, 421] on div "es" at bounding box center [922, 415] width 101 height 117
click at [1094, 300] on button "Preservar Voces" at bounding box center [1048, 312] width 166 height 31
click at [1023, 410] on div "ritmo" at bounding box center [1082, 415] width 194 height 117
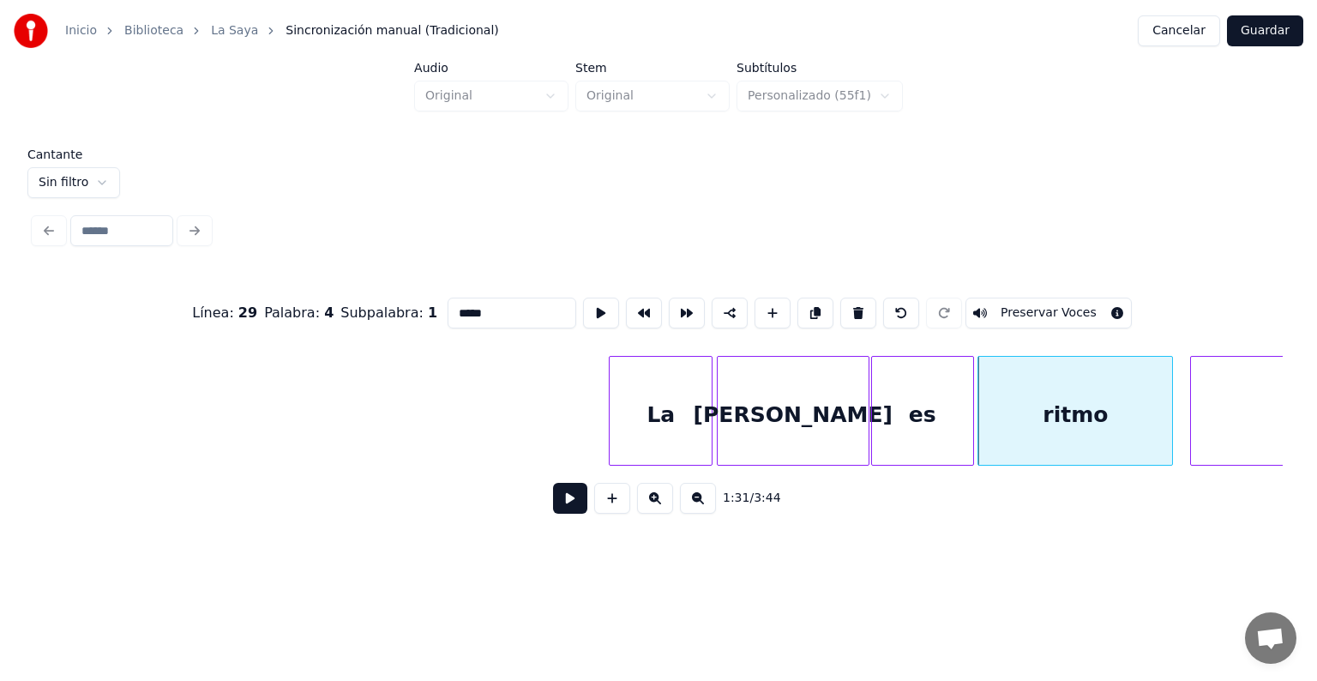
click at [1029, 416] on div "ritmo" at bounding box center [1075, 415] width 194 height 117
click at [1092, 298] on button "Preservar Voces" at bounding box center [1048, 312] width 166 height 31
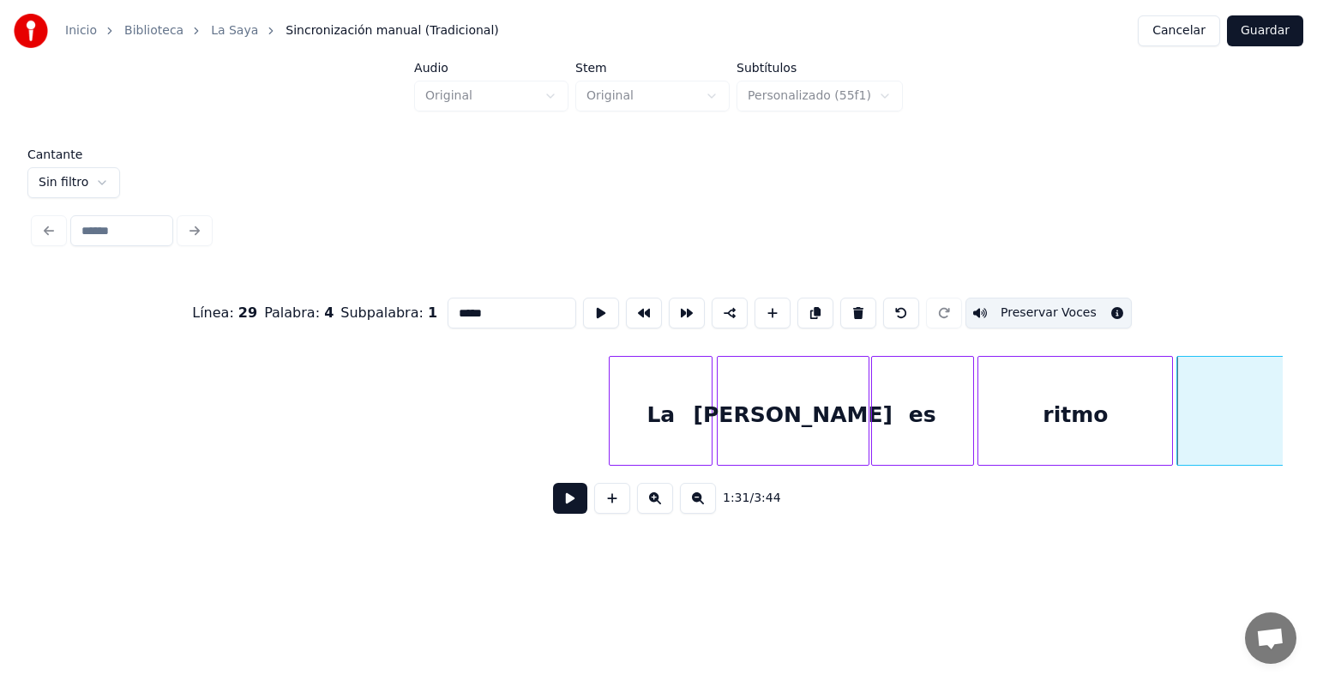
click at [1035, 310] on button "Preservar Voces" at bounding box center [1048, 312] width 166 height 31
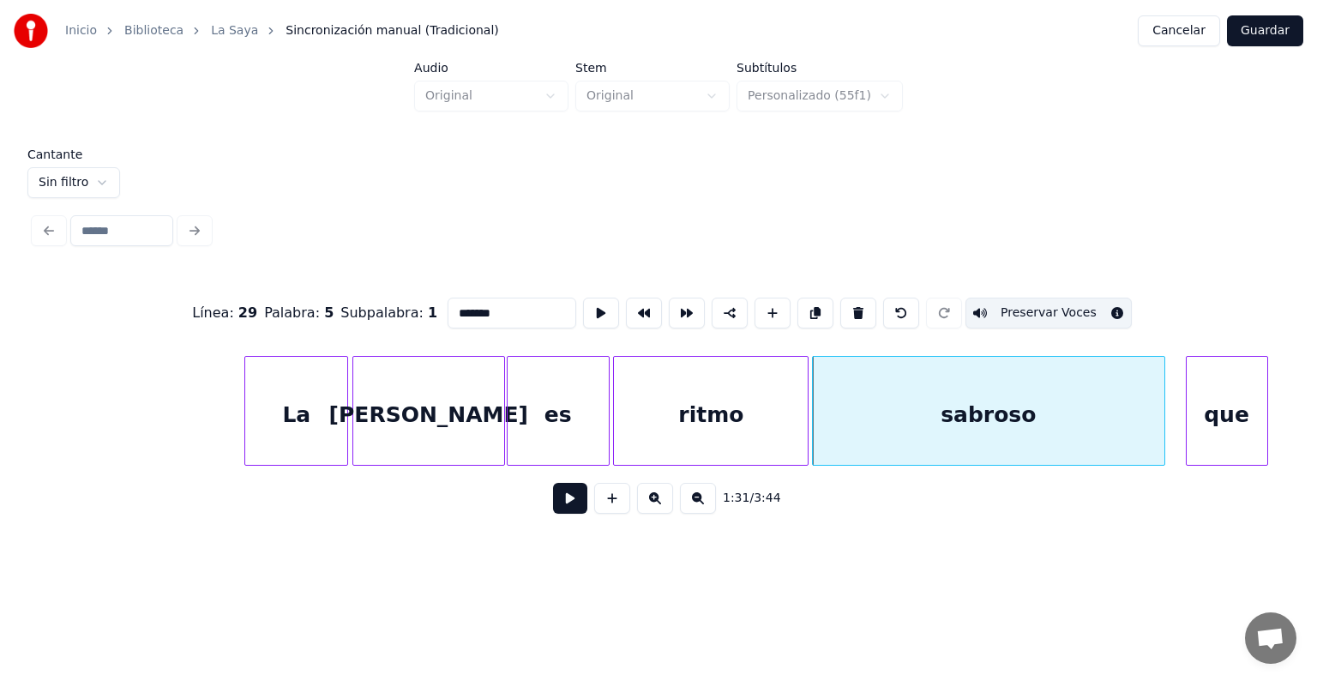
scroll to position [0, 46794]
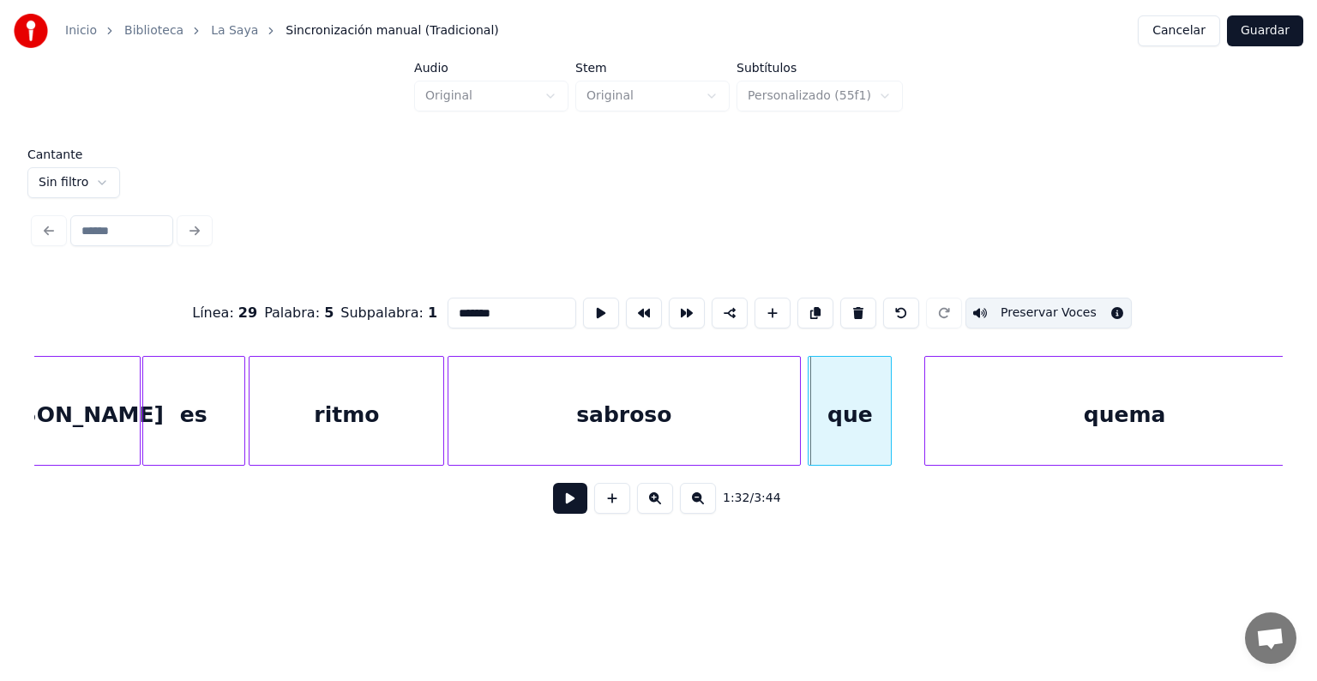
click at [812, 429] on div at bounding box center [810, 411] width 5 height 108
click at [718, 421] on div "sabroso" at bounding box center [623, 415] width 351 height 117
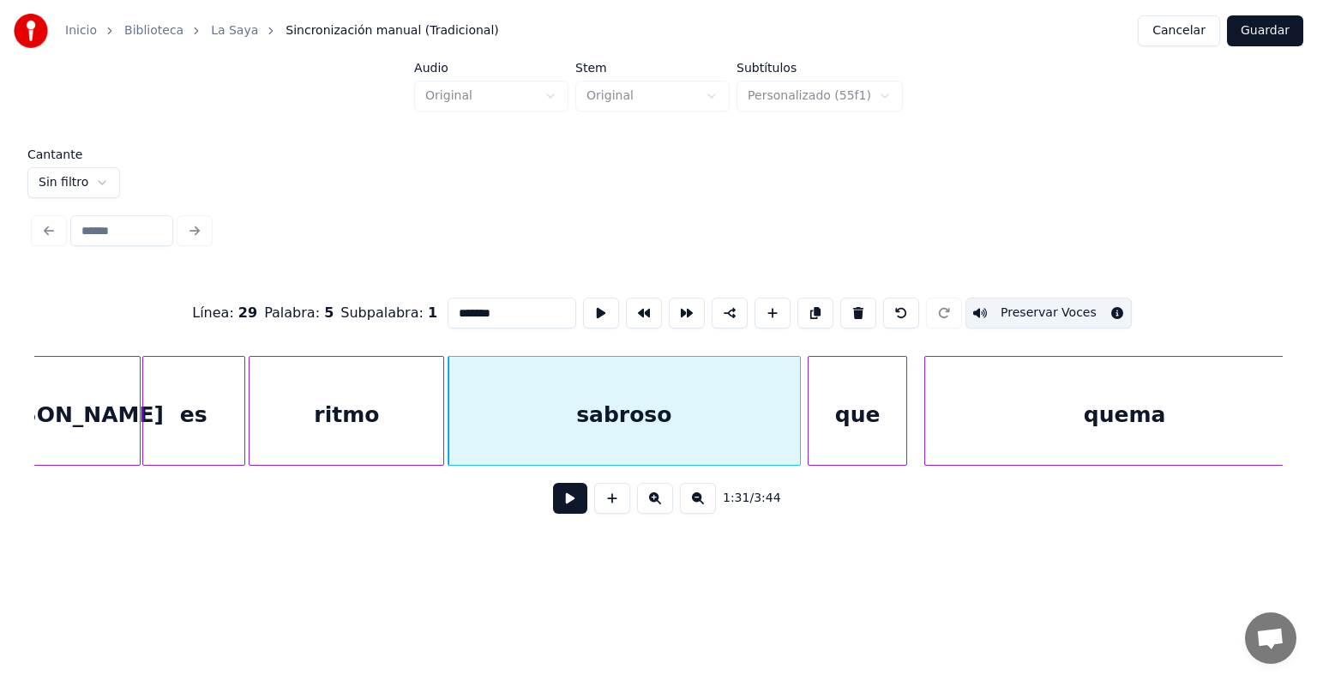
click at [855, 420] on div "que" at bounding box center [857, 415] width 98 height 117
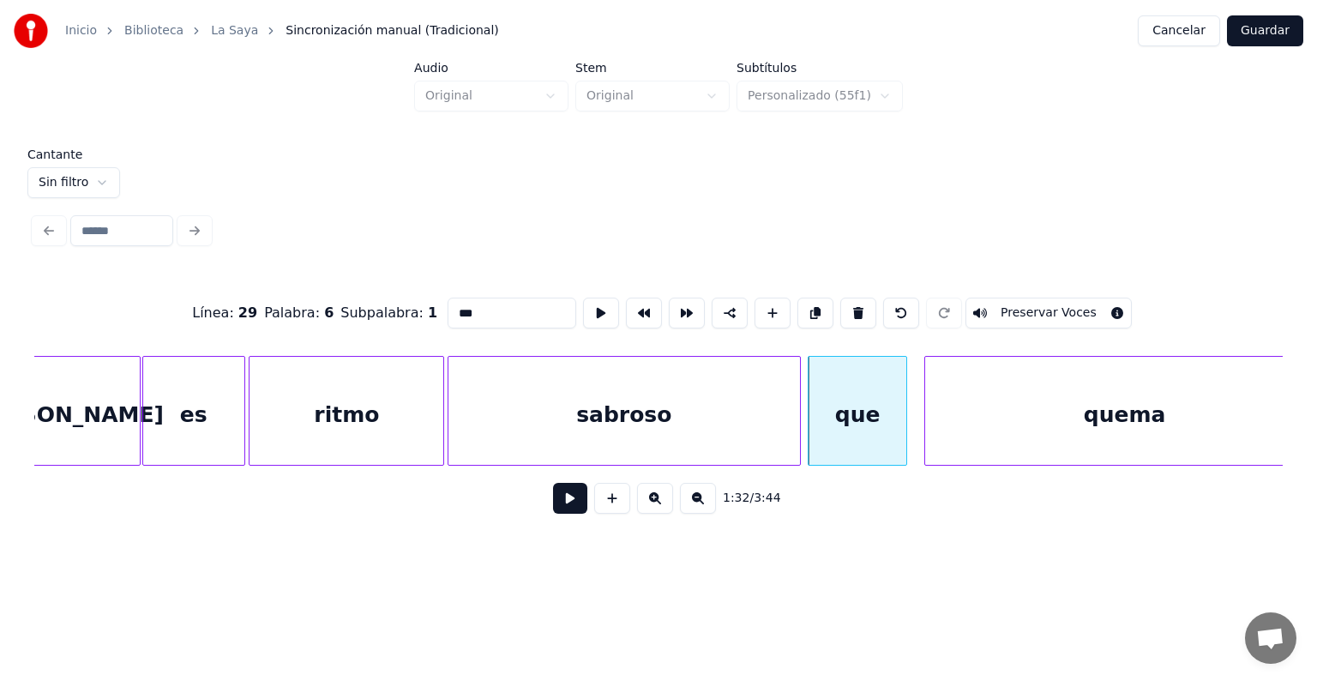
click at [1079, 303] on button "Preservar Voces" at bounding box center [1048, 312] width 166 height 31
click at [928, 429] on div "quema" at bounding box center [1120, 415] width 408 height 117
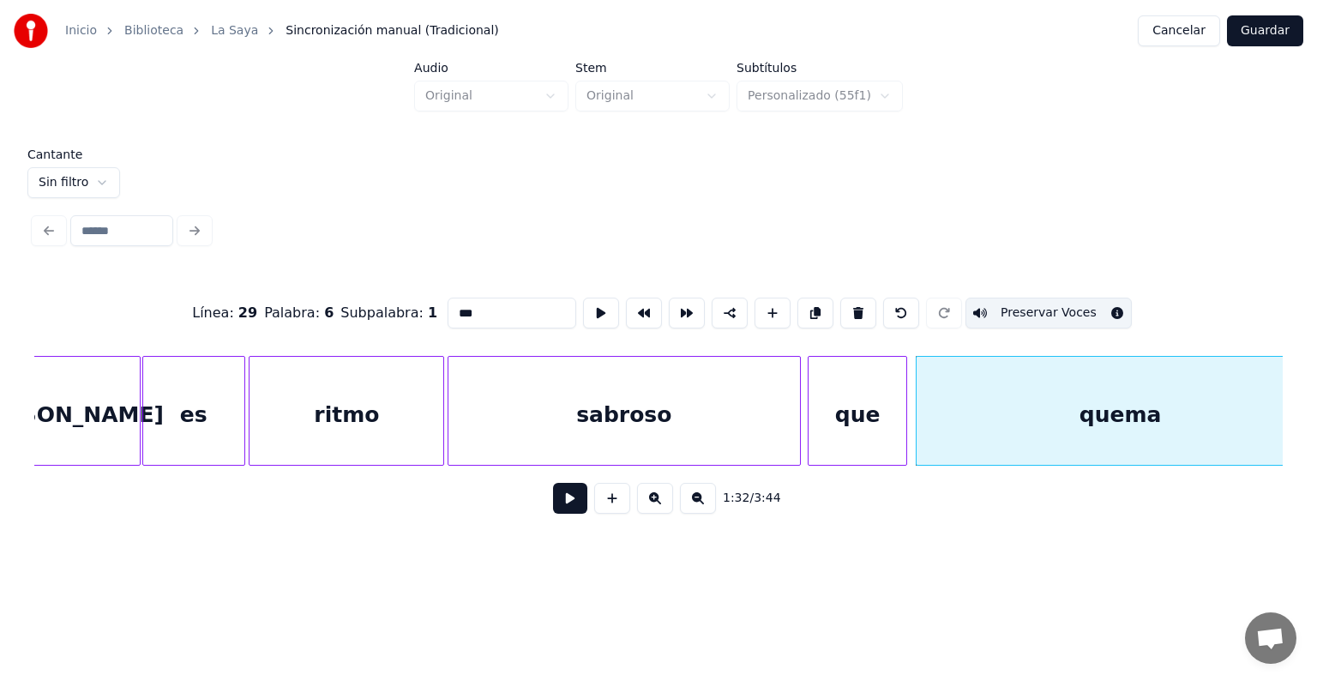
click at [1063, 393] on div "quema" at bounding box center [1120, 415] width 408 height 117
click at [862, 412] on div "que" at bounding box center [857, 415] width 98 height 117
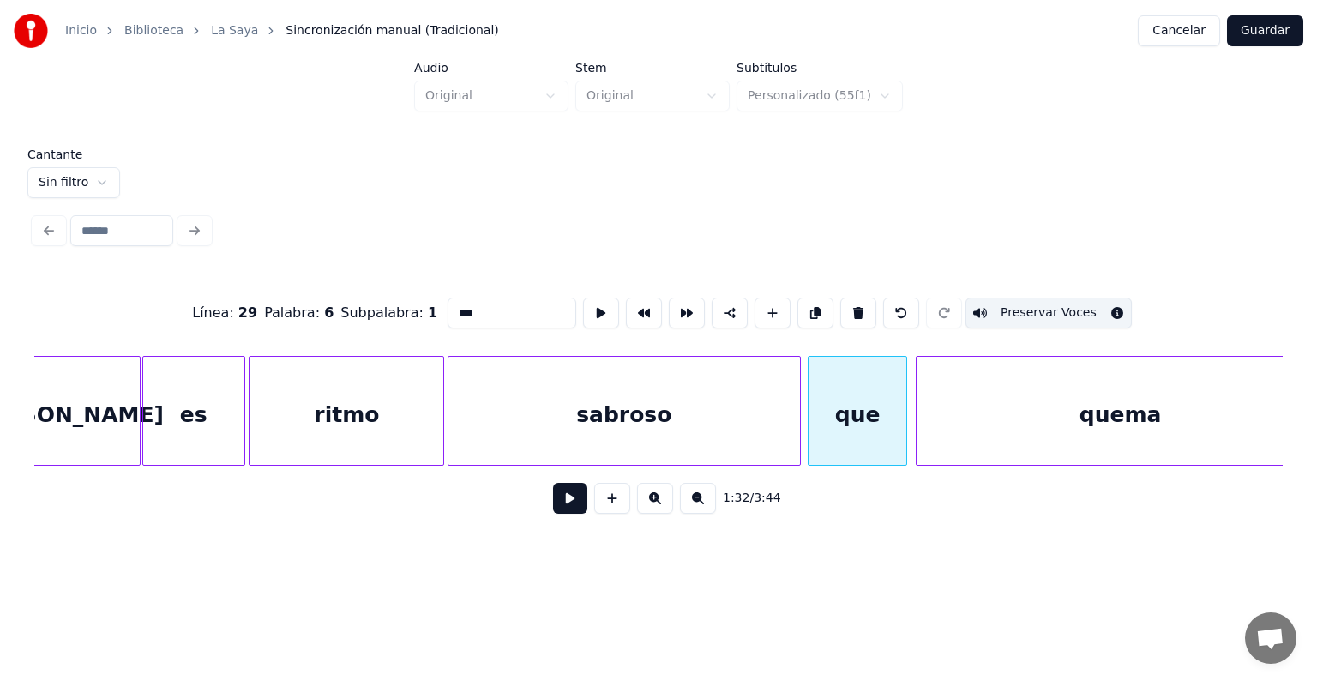
click at [1066, 405] on div "quema" at bounding box center [1120, 415] width 408 height 117
type input "*****"
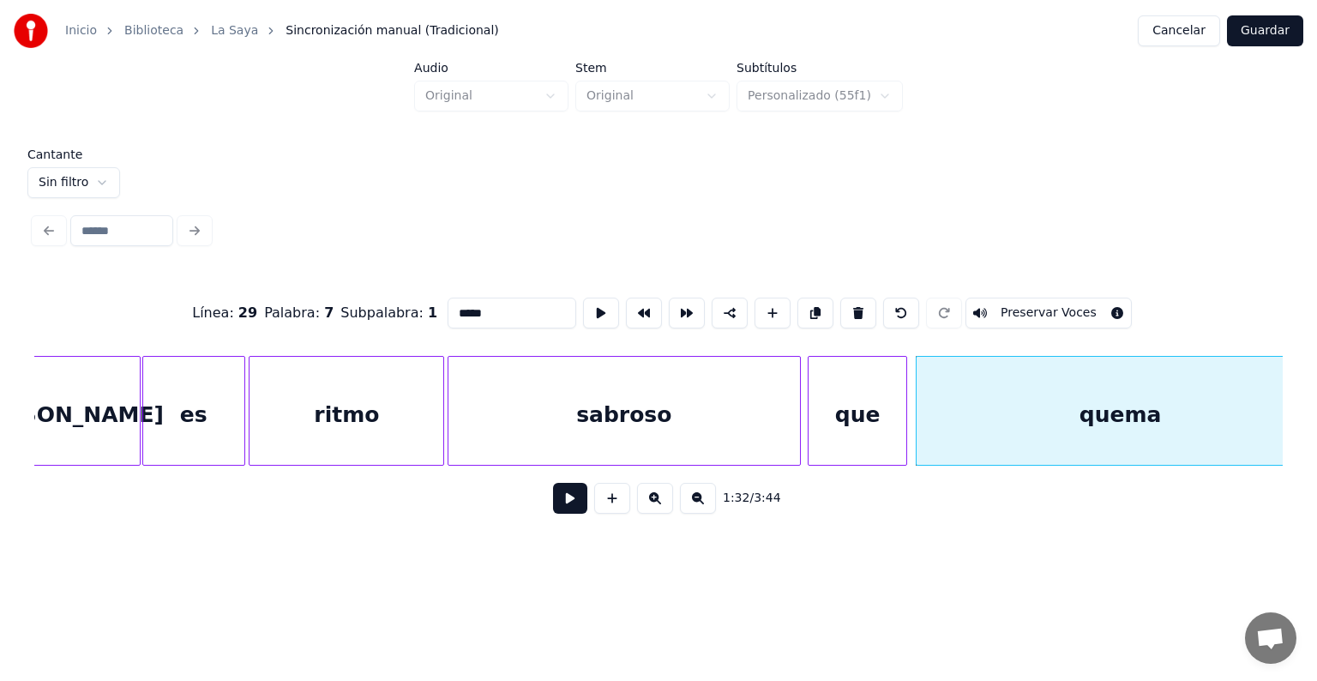
click at [1082, 309] on button "Preservar Voces" at bounding box center [1048, 312] width 166 height 31
click at [553, 506] on button at bounding box center [570, 498] width 34 height 31
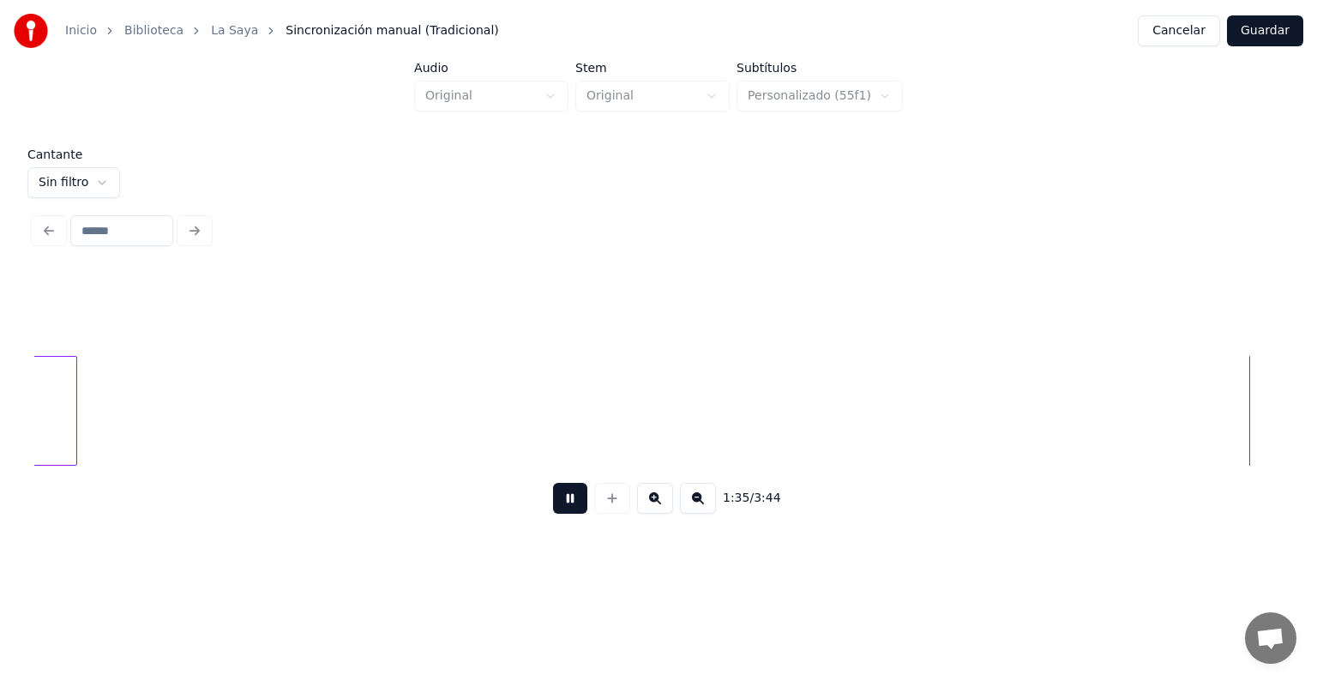
scroll to position [0, 49291]
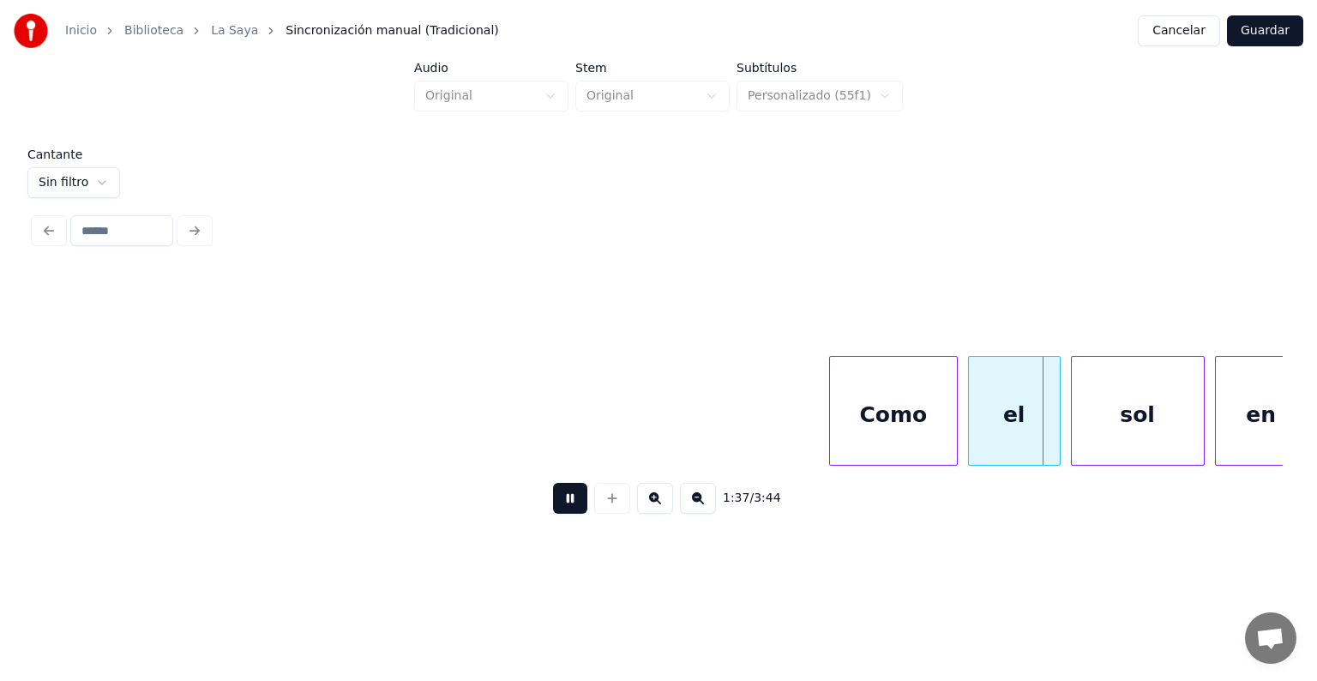
click at [970, 411] on div at bounding box center [971, 411] width 5 height 108
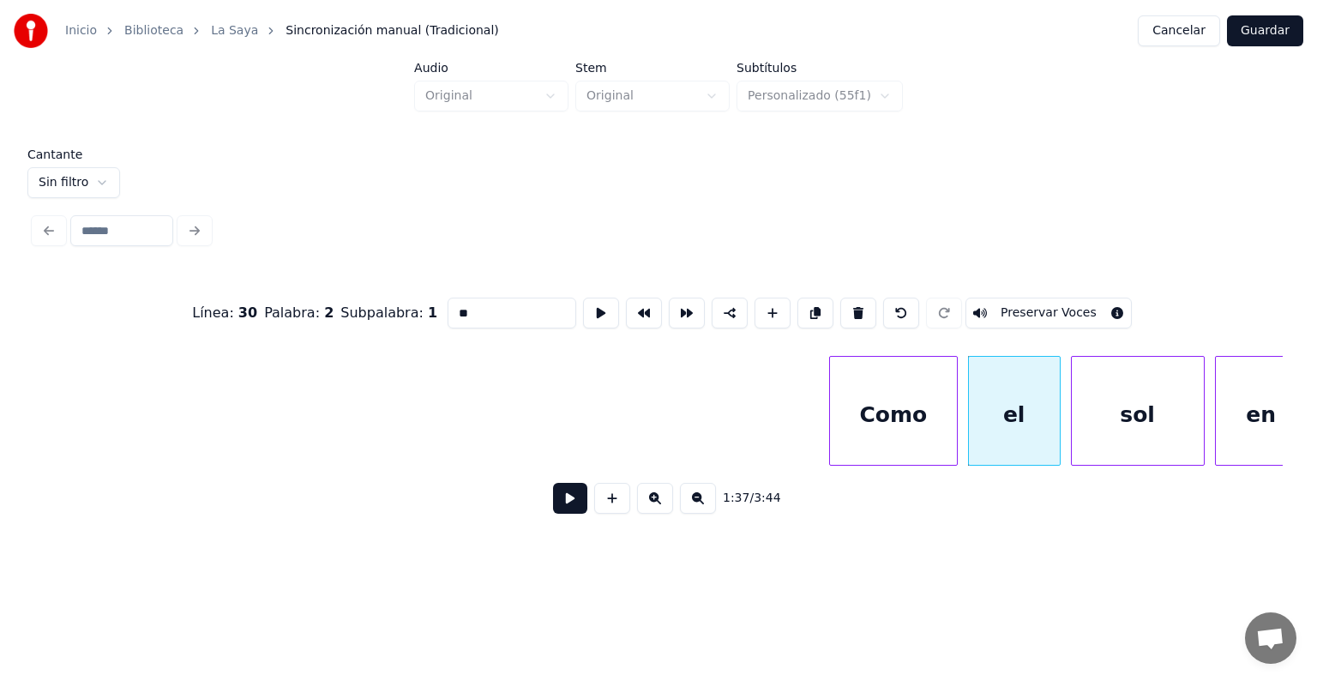
click at [873, 417] on div "Como" at bounding box center [893, 415] width 127 height 117
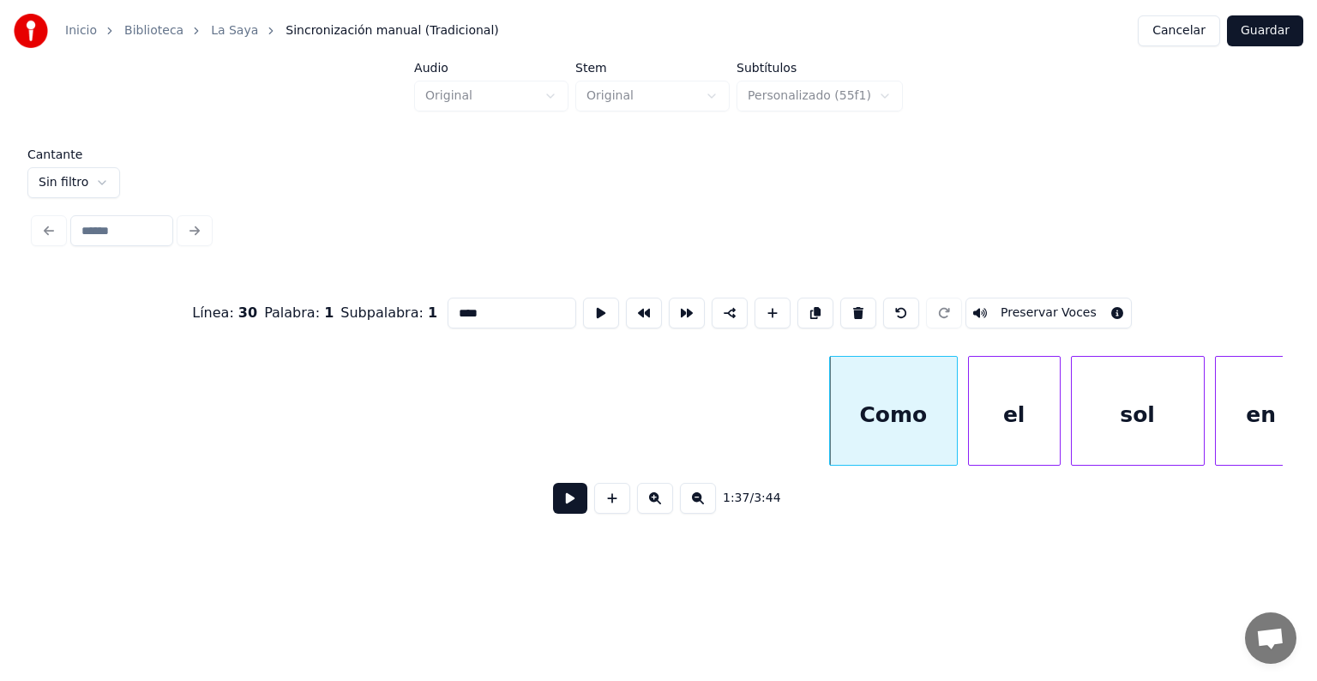
click at [996, 308] on button "Preservar Voces" at bounding box center [1048, 312] width 166 height 31
click at [994, 411] on div "el" at bounding box center [1014, 415] width 91 height 117
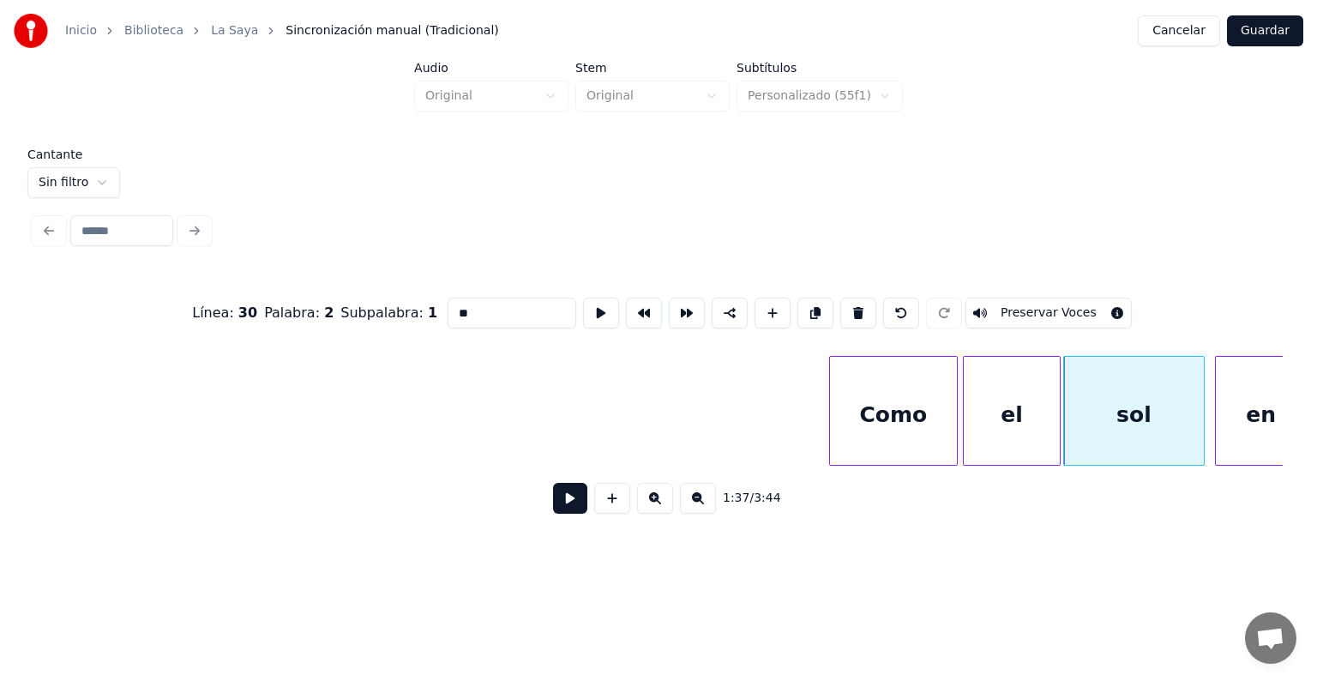
click at [970, 417] on div "el" at bounding box center [1010, 415] width 95 height 117
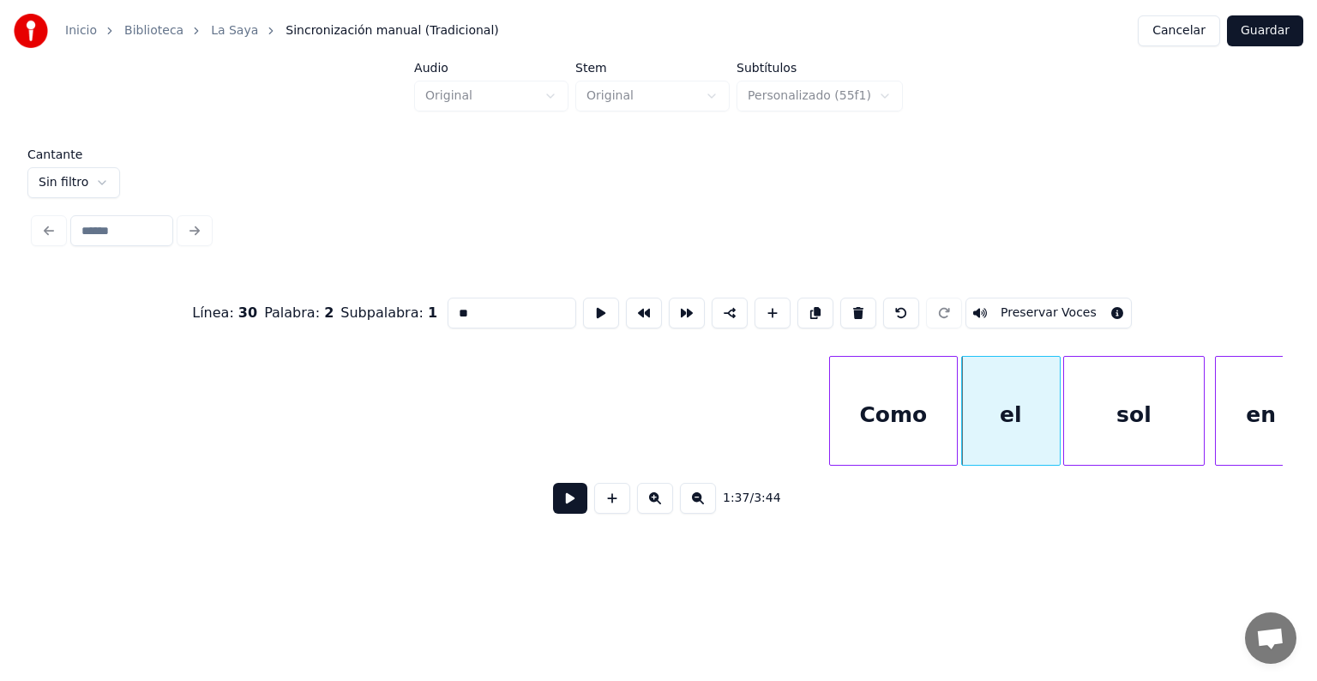
click at [993, 405] on div "el" at bounding box center [1011, 415] width 98 height 117
click at [1021, 305] on button "Preservar Voces" at bounding box center [1048, 312] width 166 height 31
click at [903, 413] on div "Como" at bounding box center [893, 415] width 127 height 117
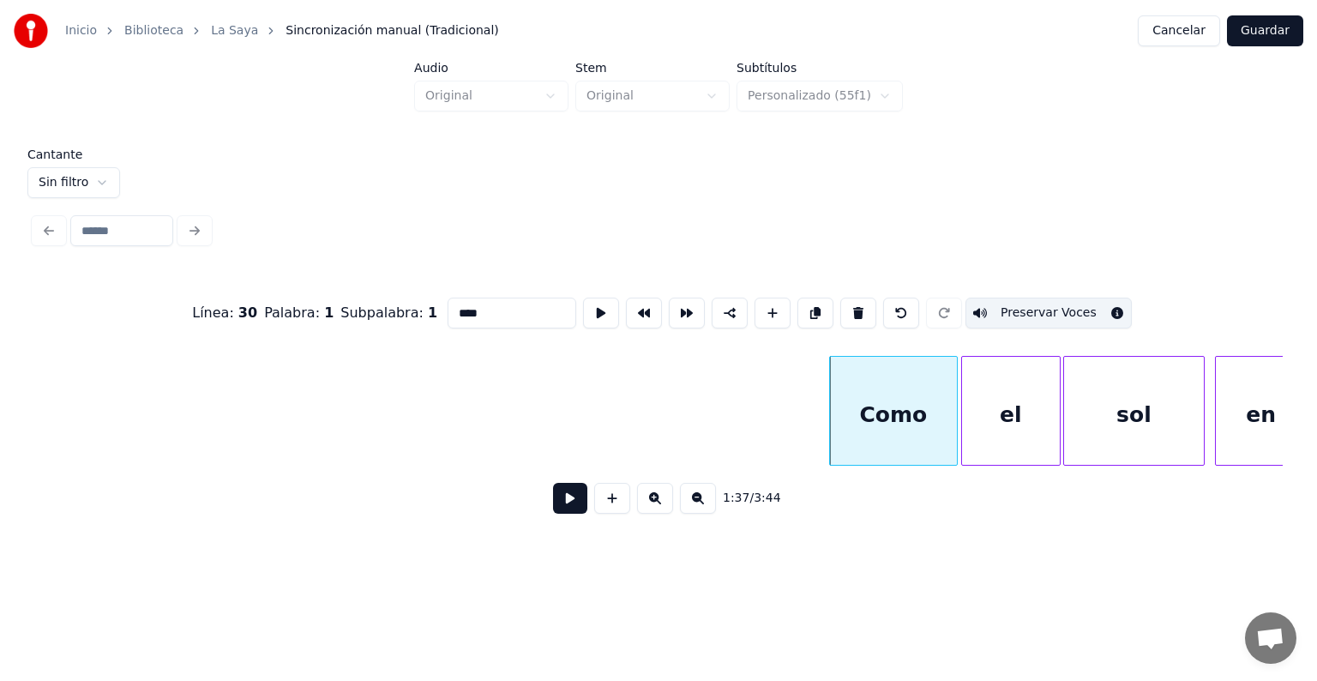
click at [994, 396] on div "el" at bounding box center [1011, 415] width 98 height 117
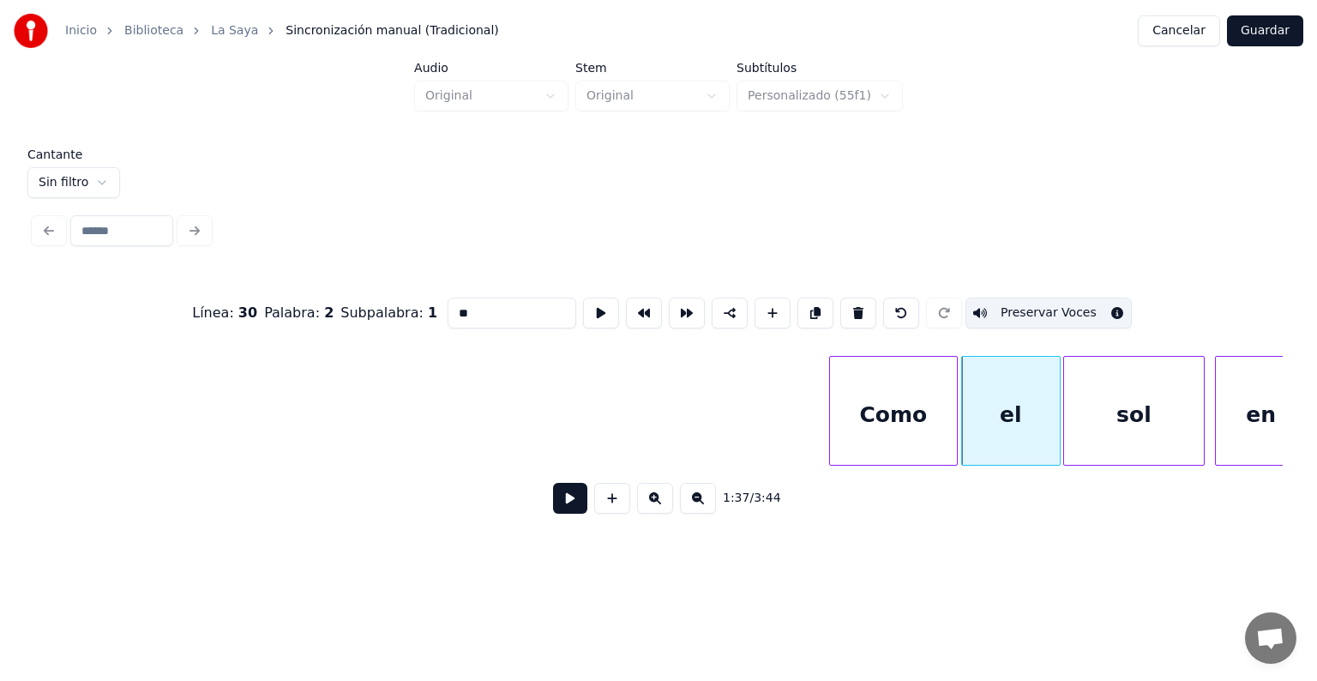
click at [1066, 395] on div at bounding box center [1066, 411] width 5 height 108
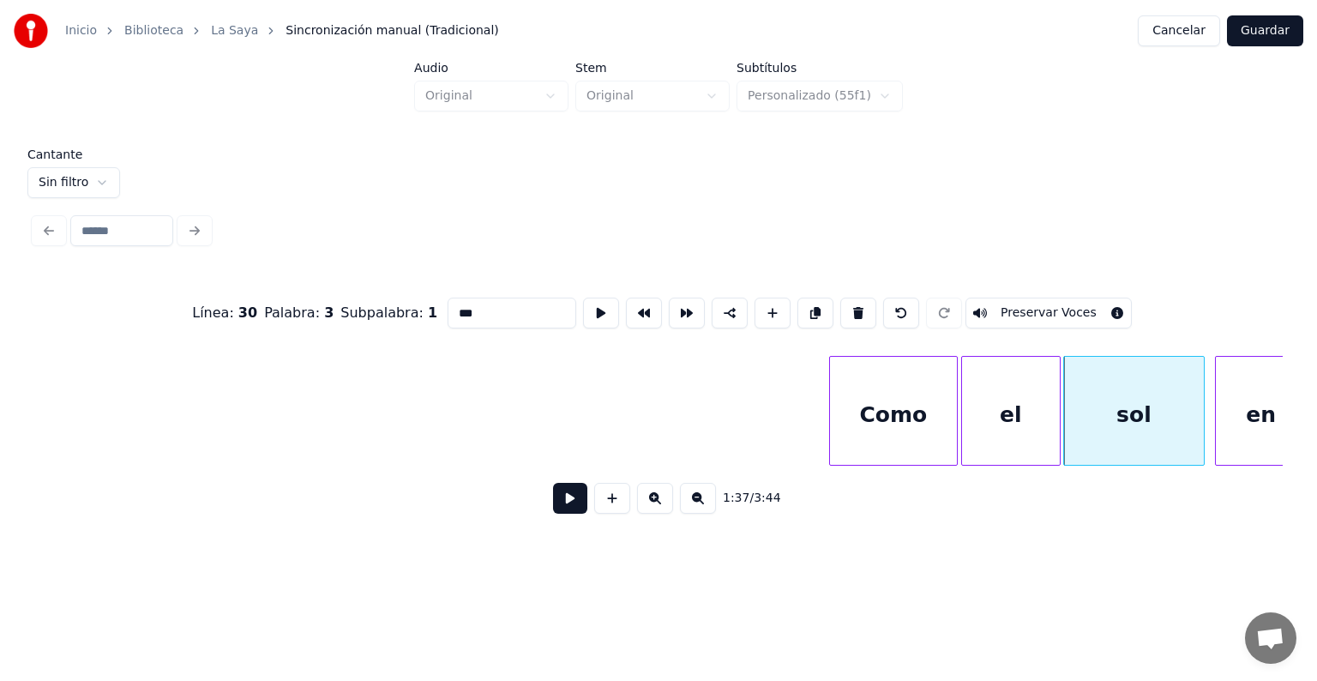
click at [1232, 399] on div "en" at bounding box center [1260, 415] width 91 height 117
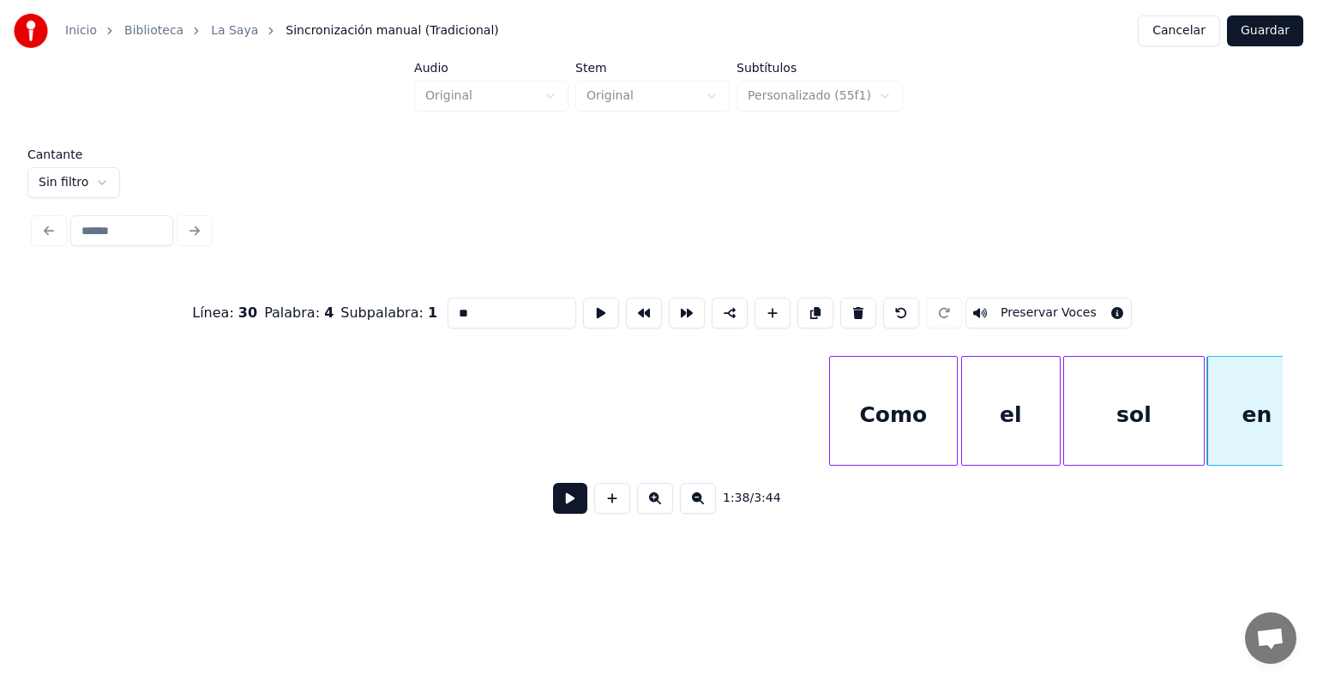
click at [1041, 303] on button "Preservar Voces" at bounding box center [1048, 312] width 166 height 31
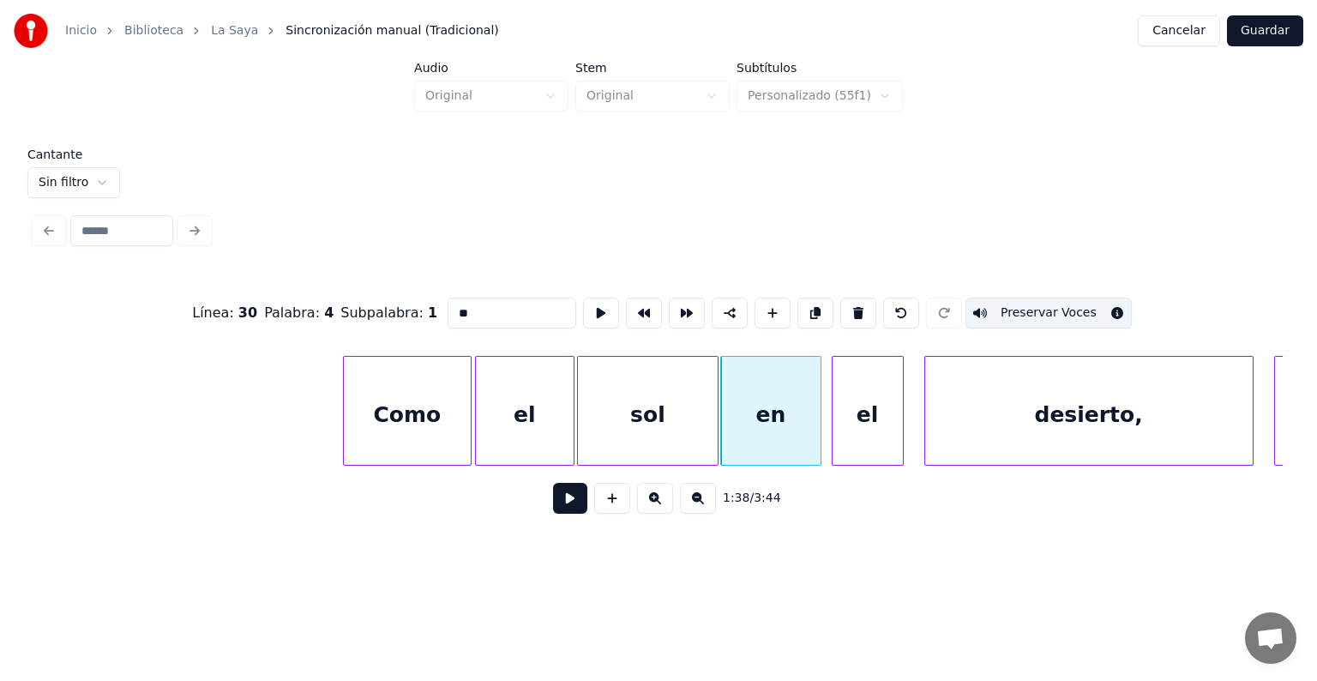
scroll to position [0, 49842]
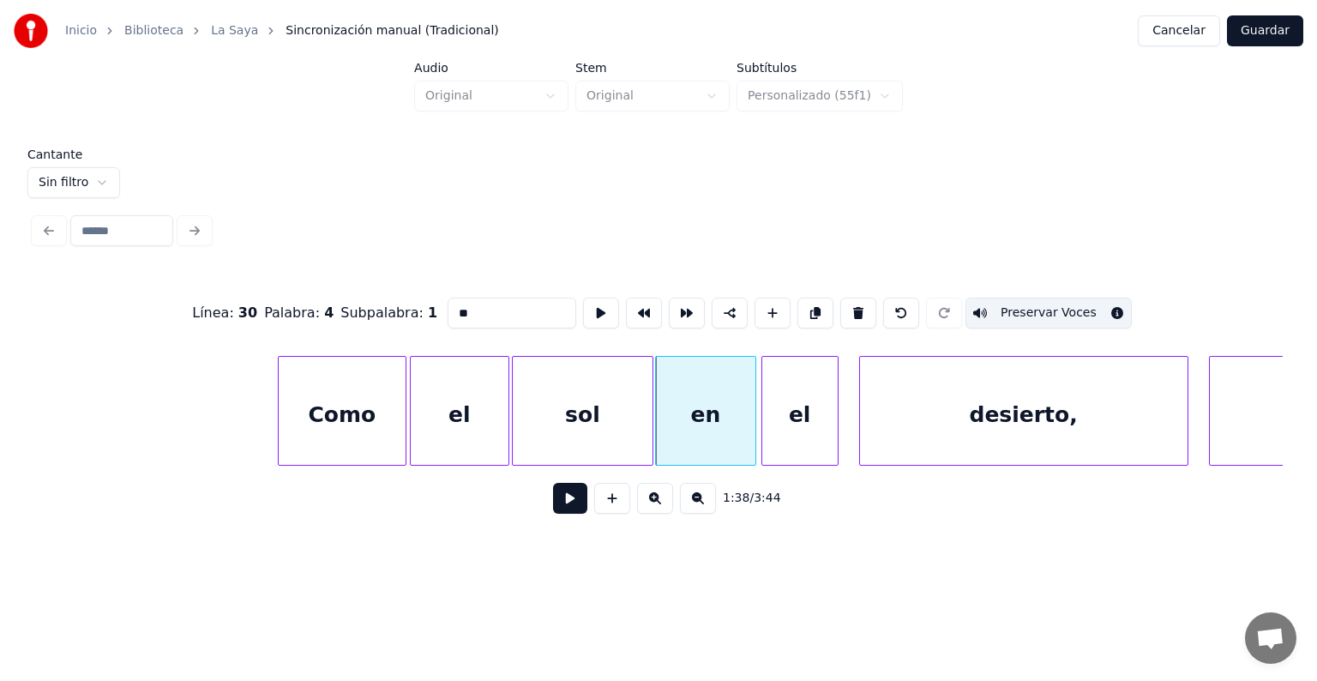
click at [769, 417] on div "el" at bounding box center [799, 415] width 75 height 117
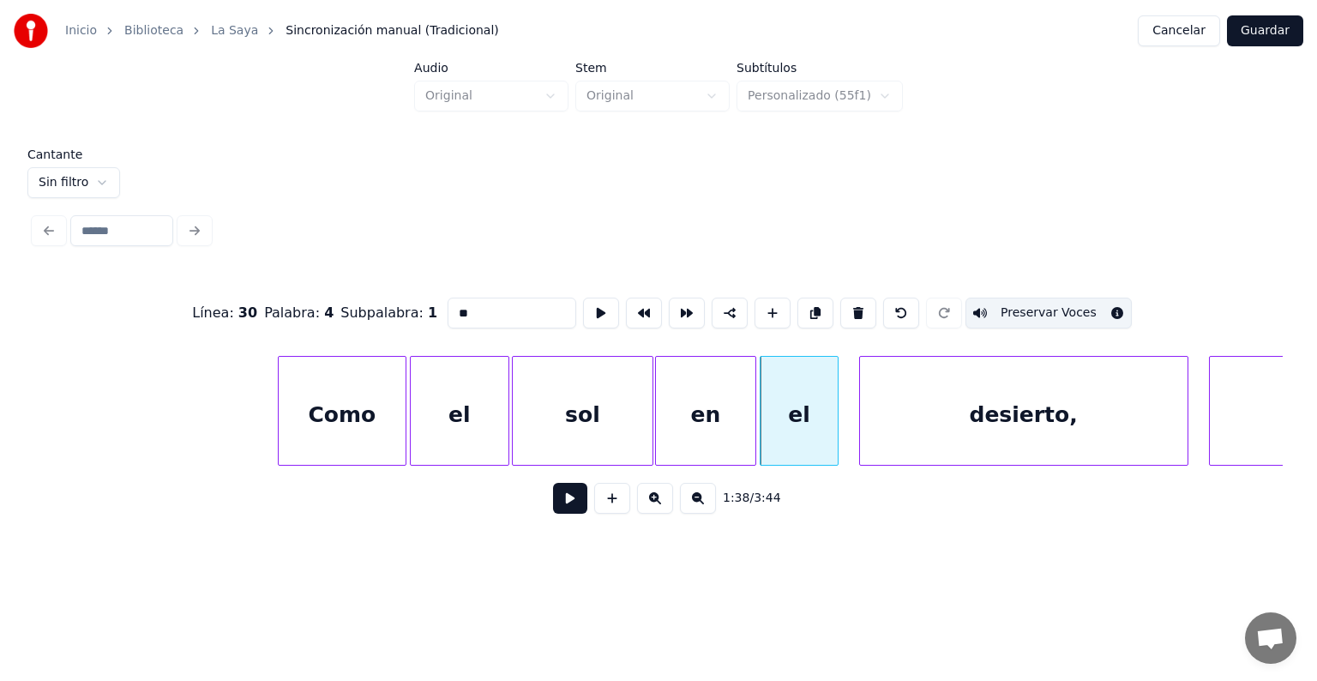
click at [795, 414] on div "el" at bounding box center [798, 415] width 76 height 117
click at [1001, 303] on button "Preservar Voces" at bounding box center [1048, 312] width 166 height 31
click at [897, 417] on div "desierto," at bounding box center [1023, 415] width 327 height 117
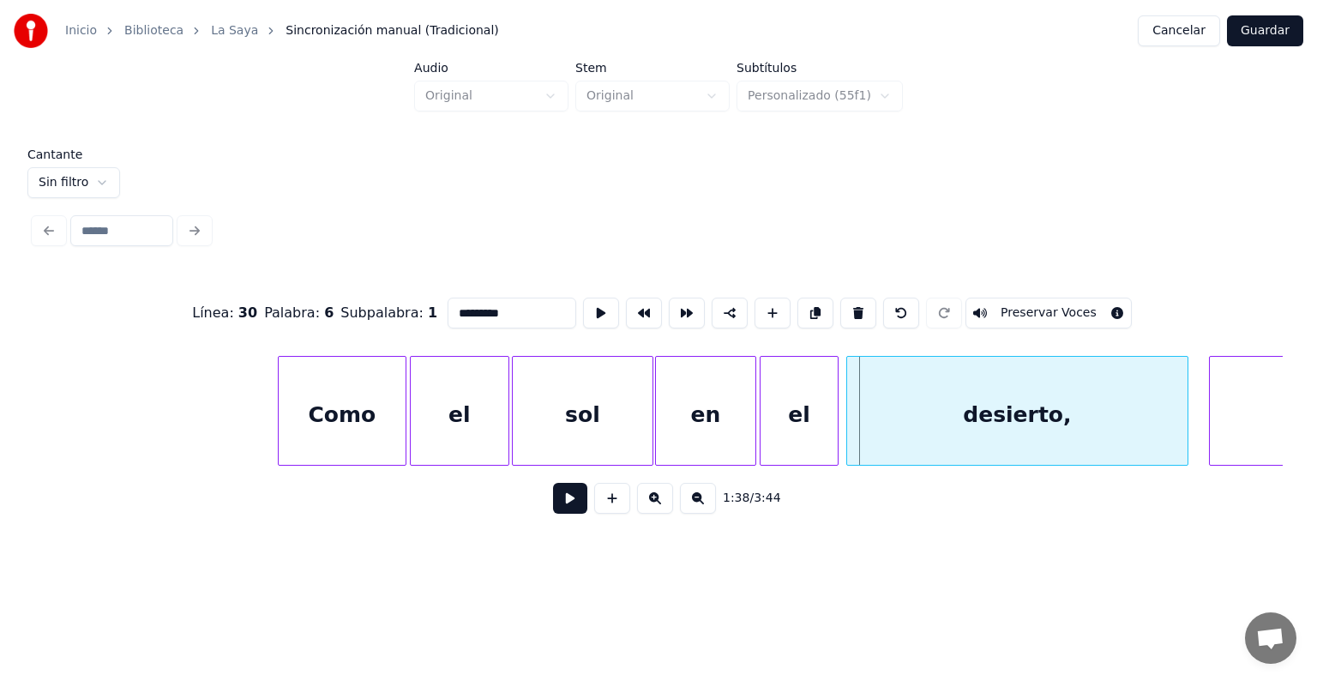
click at [861, 427] on div "desierto," at bounding box center [1017, 415] width 340 height 117
click at [1022, 305] on button "Preservar Voces" at bounding box center [1048, 312] width 166 height 31
click at [777, 413] on div "el" at bounding box center [798, 415] width 76 height 117
type input "**"
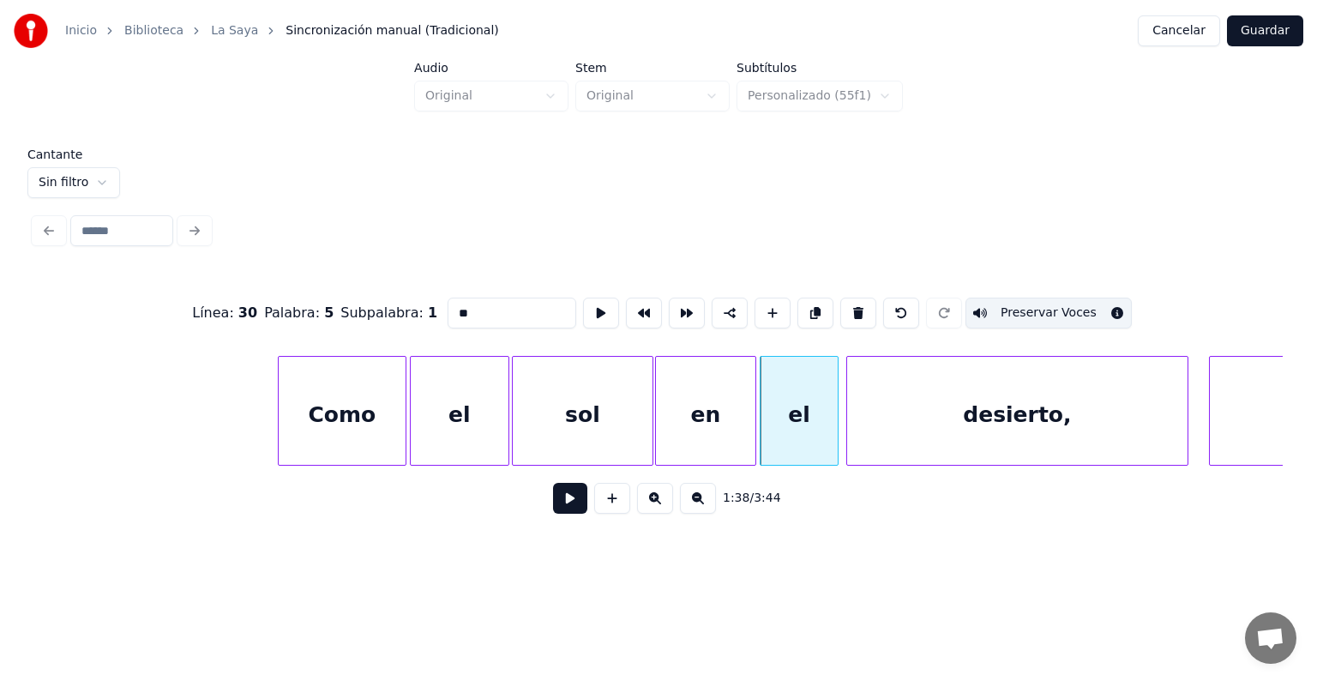
click at [557, 504] on button at bounding box center [570, 498] width 34 height 31
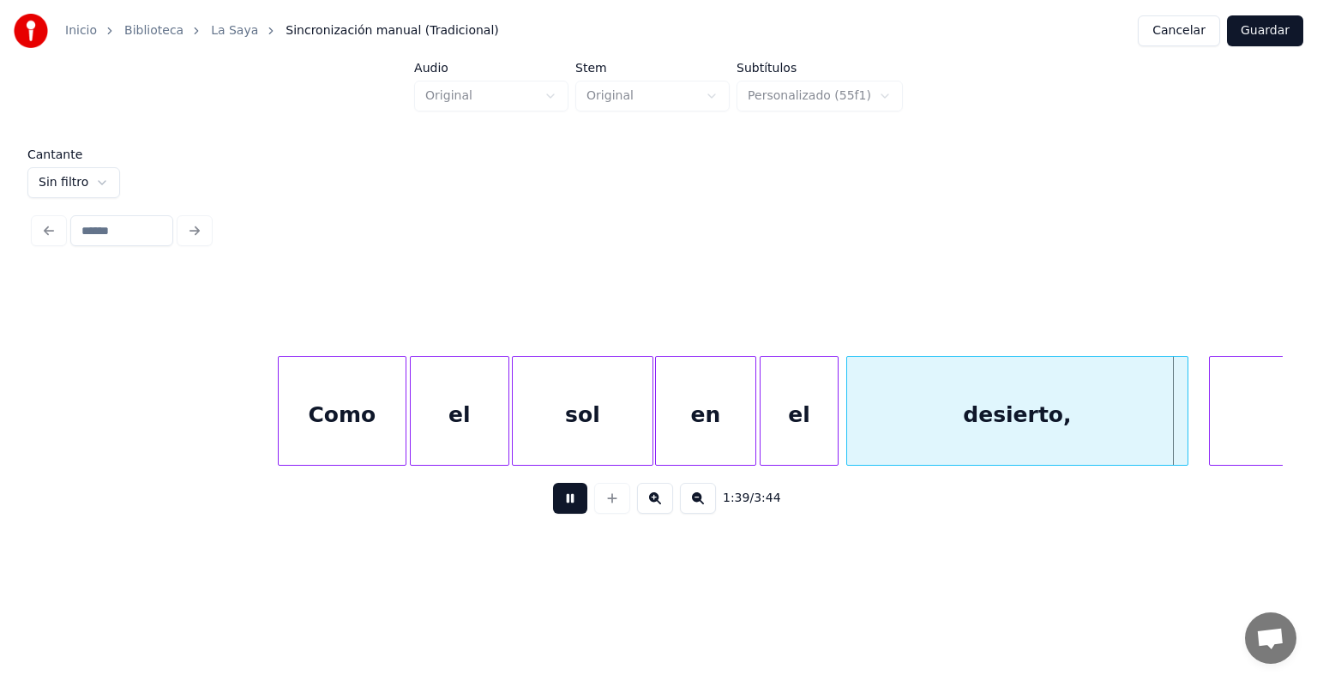
click at [553, 502] on button at bounding box center [570, 498] width 34 height 31
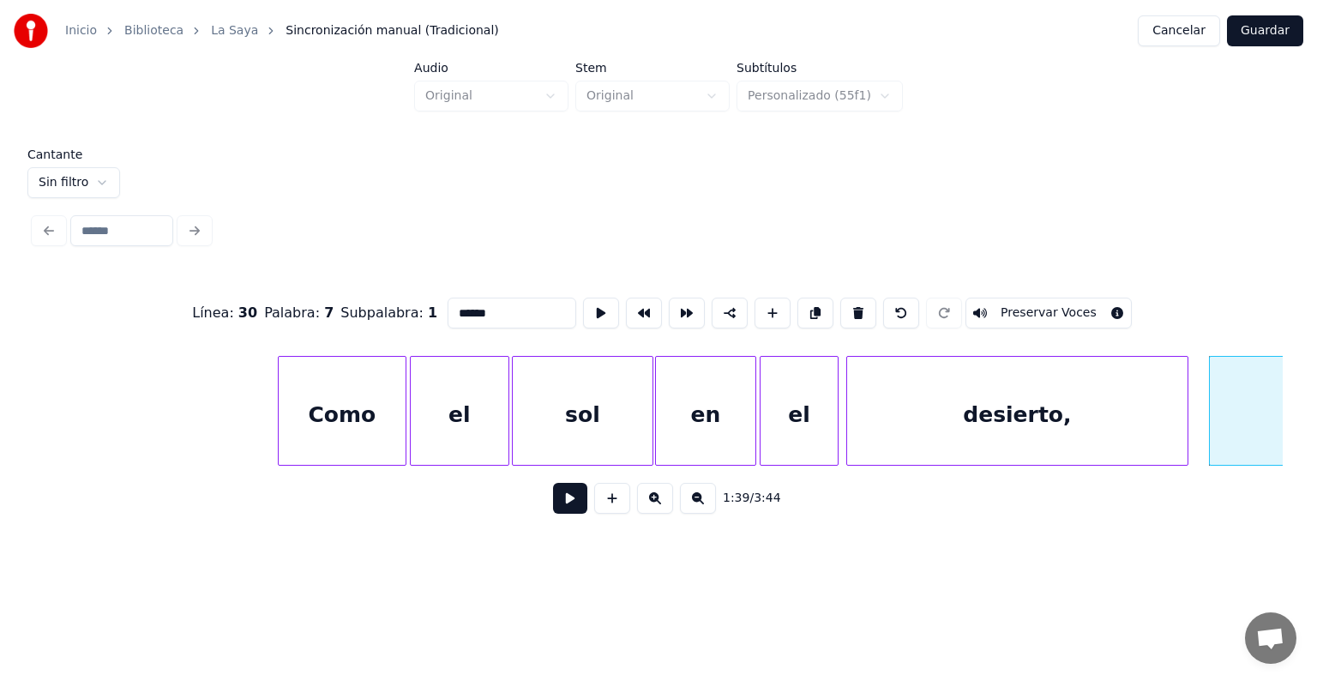
click at [1029, 309] on button "Preservar Voces" at bounding box center [1048, 312] width 166 height 31
click at [553, 510] on button at bounding box center [570, 498] width 34 height 31
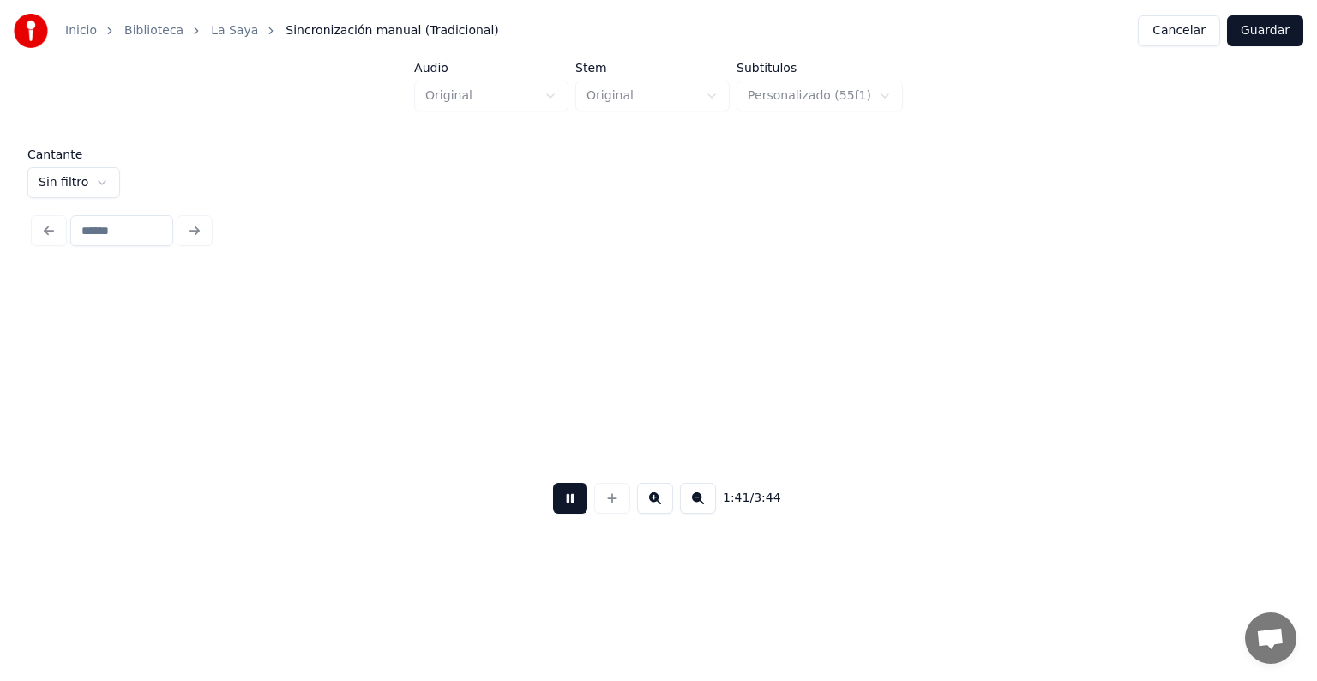
scroll to position [0, 52345]
click at [553, 508] on button at bounding box center [570, 498] width 34 height 31
click at [553, 505] on button at bounding box center [570, 498] width 34 height 31
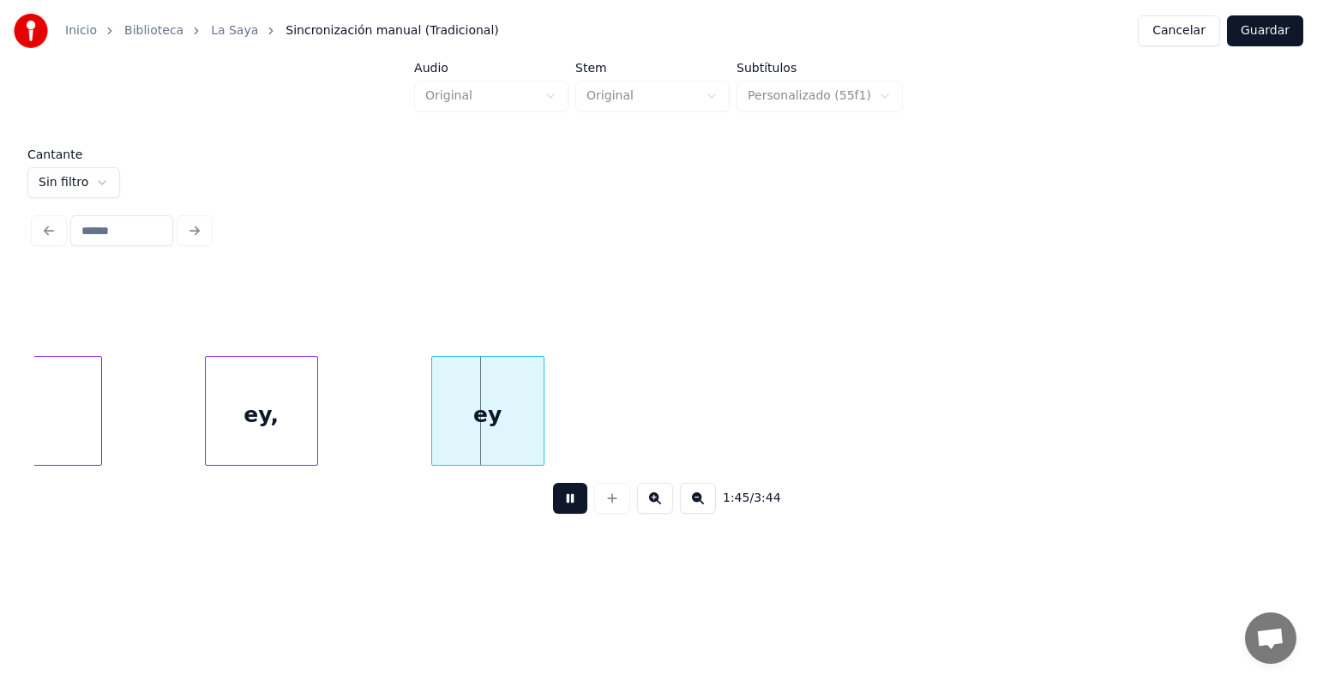
click at [79, 414] on div "Ey," at bounding box center [16, 415] width 169 height 117
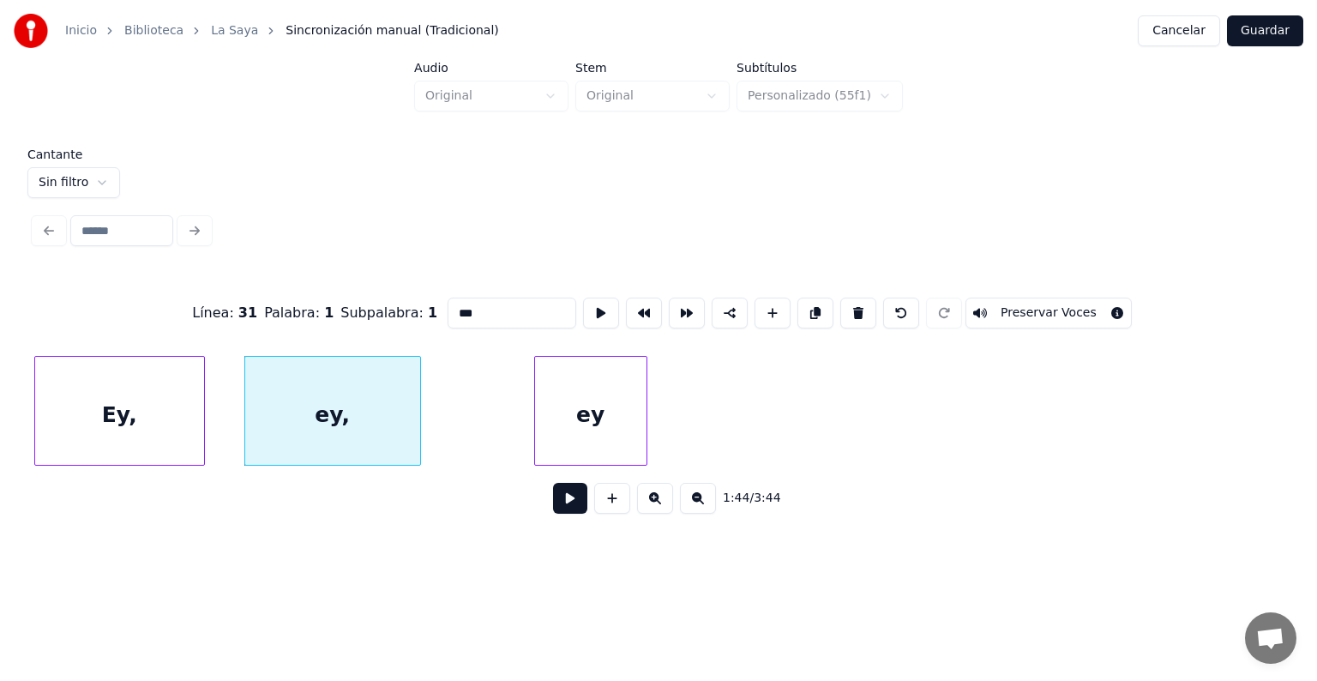
click at [120, 406] on div "Ey," at bounding box center [119, 415] width 169 height 117
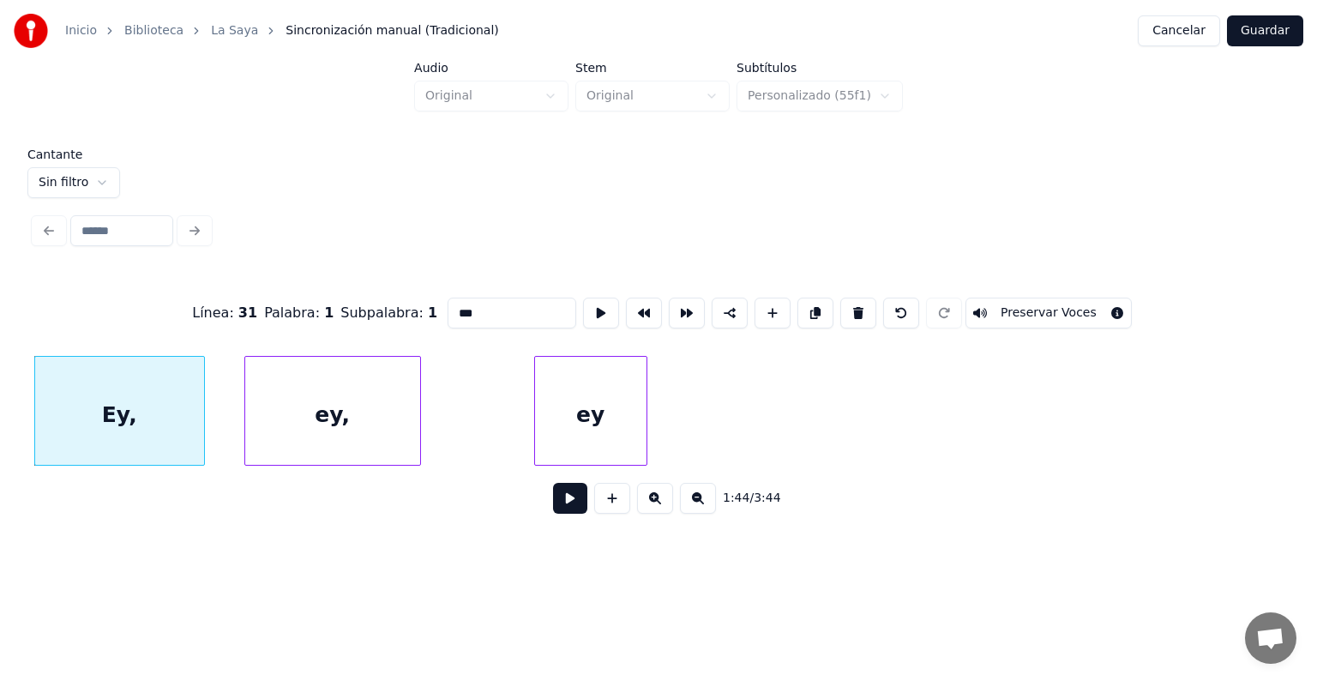
click at [1023, 305] on button "Preservar Voces" at bounding box center [1048, 312] width 166 height 31
click at [370, 417] on div "ey," at bounding box center [332, 415] width 175 height 117
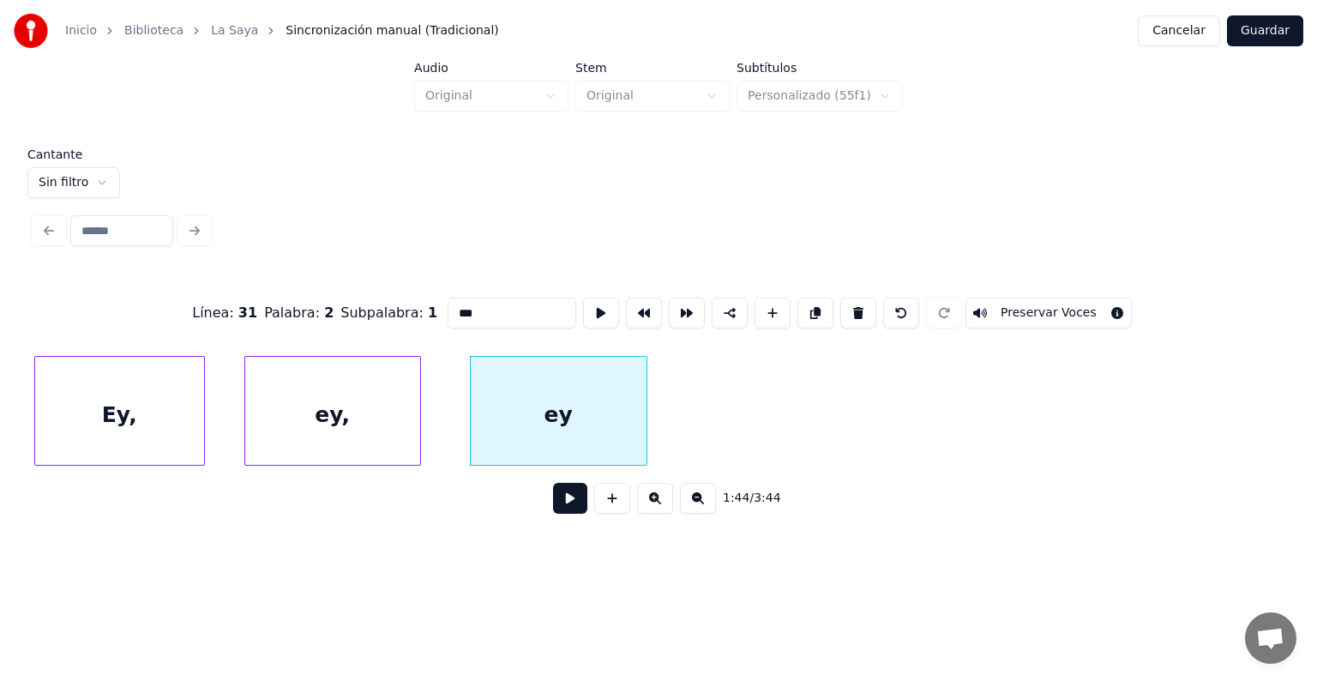
click at [564, 413] on div "ey" at bounding box center [559, 415] width 176 height 117
click at [1020, 307] on button "Preservar Voces" at bounding box center [1048, 312] width 166 height 31
click at [384, 400] on div "ey," at bounding box center [332, 415] width 175 height 117
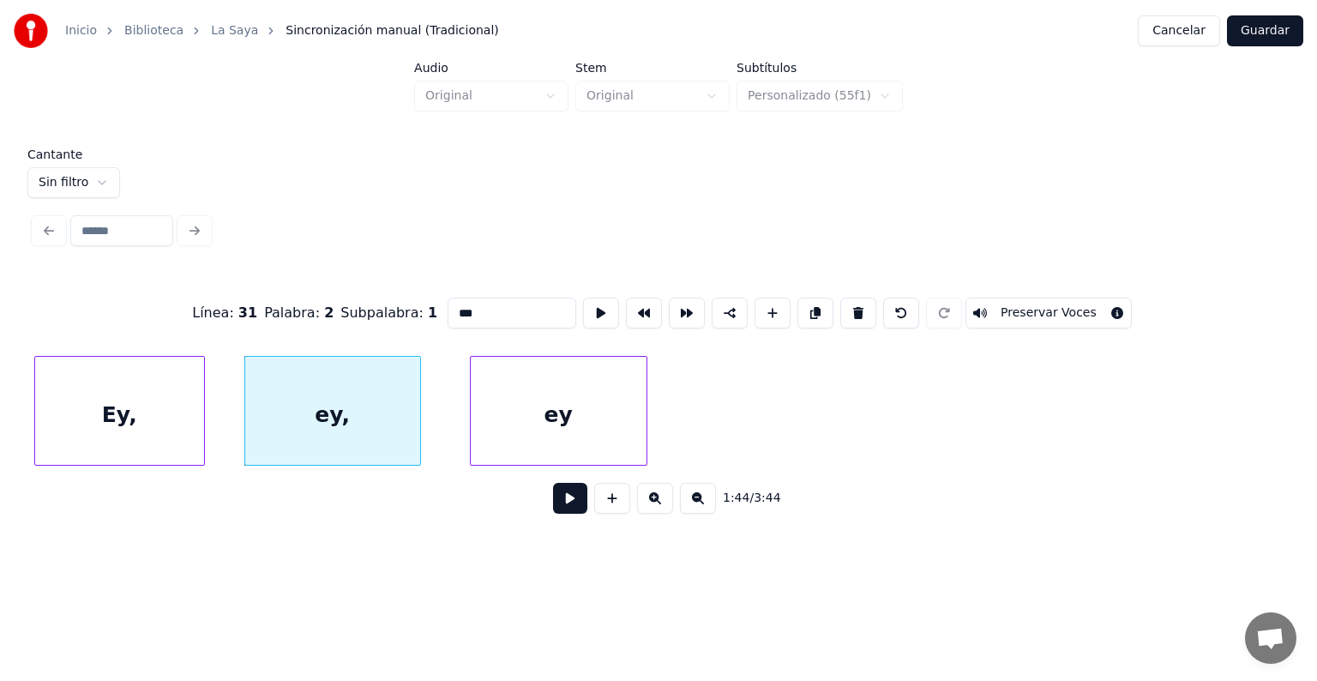
click at [1029, 307] on button "Preservar Voces" at bounding box center [1048, 312] width 166 height 31
click at [129, 408] on div "Ey," at bounding box center [119, 415] width 169 height 117
type input "***"
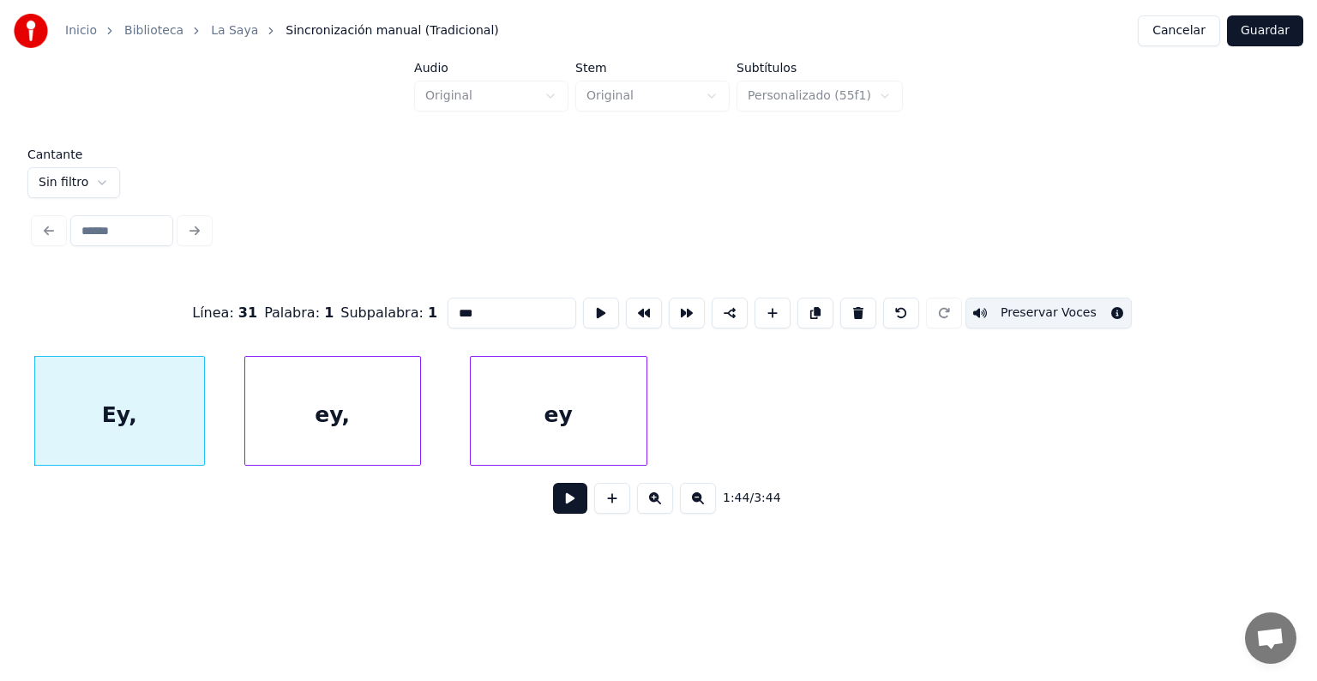
click at [555, 506] on button at bounding box center [570, 498] width 34 height 31
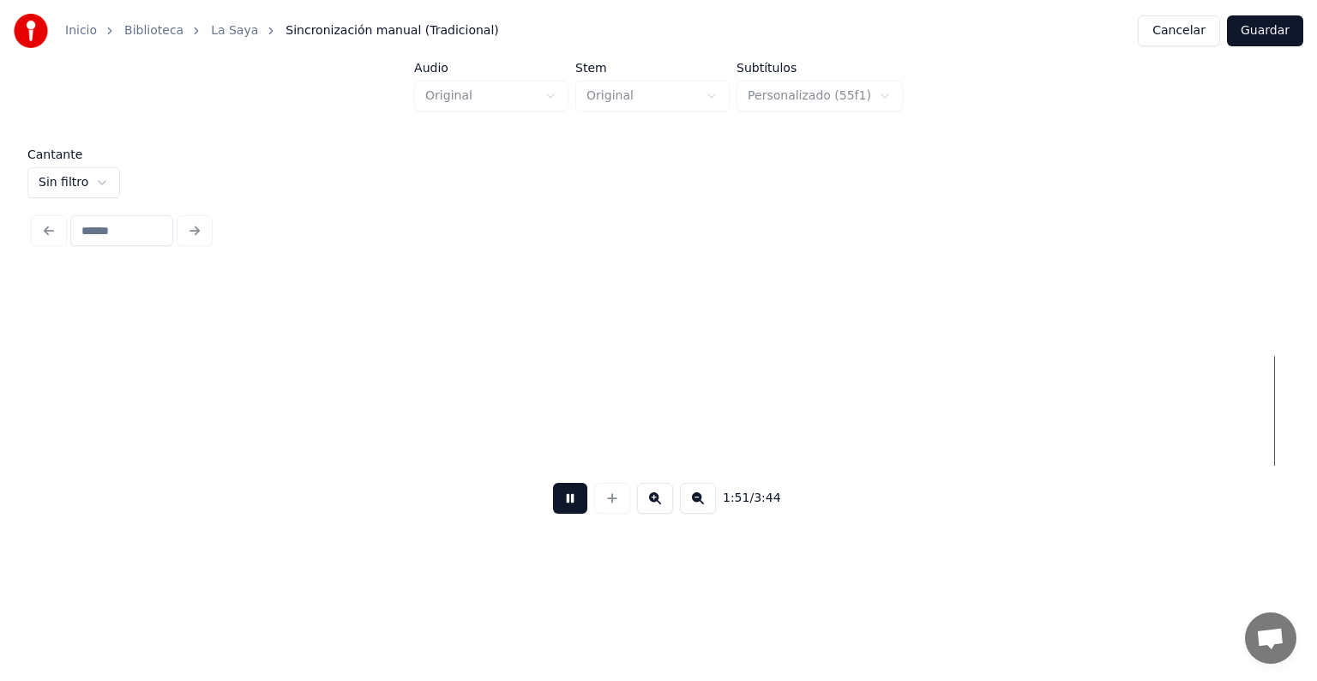
scroll to position [0, 57262]
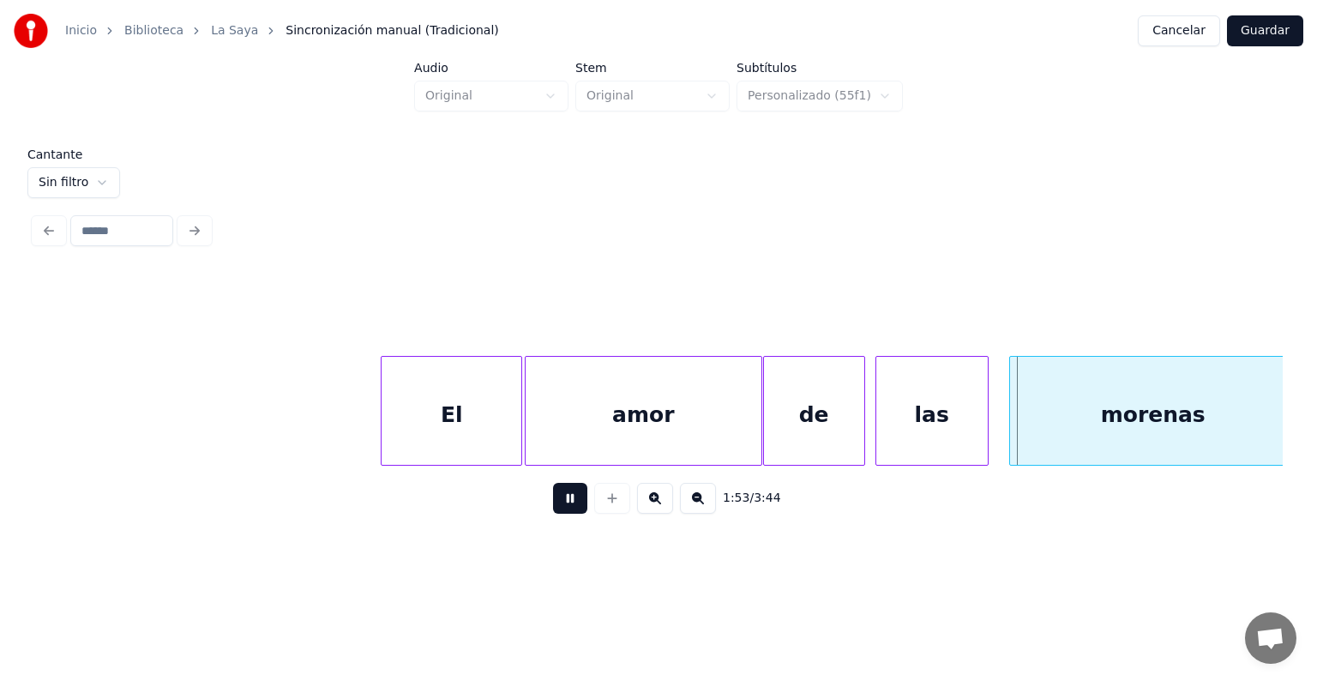
click at [878, 419] on div "las" at bounding box center [931, 415] width 111 height 117
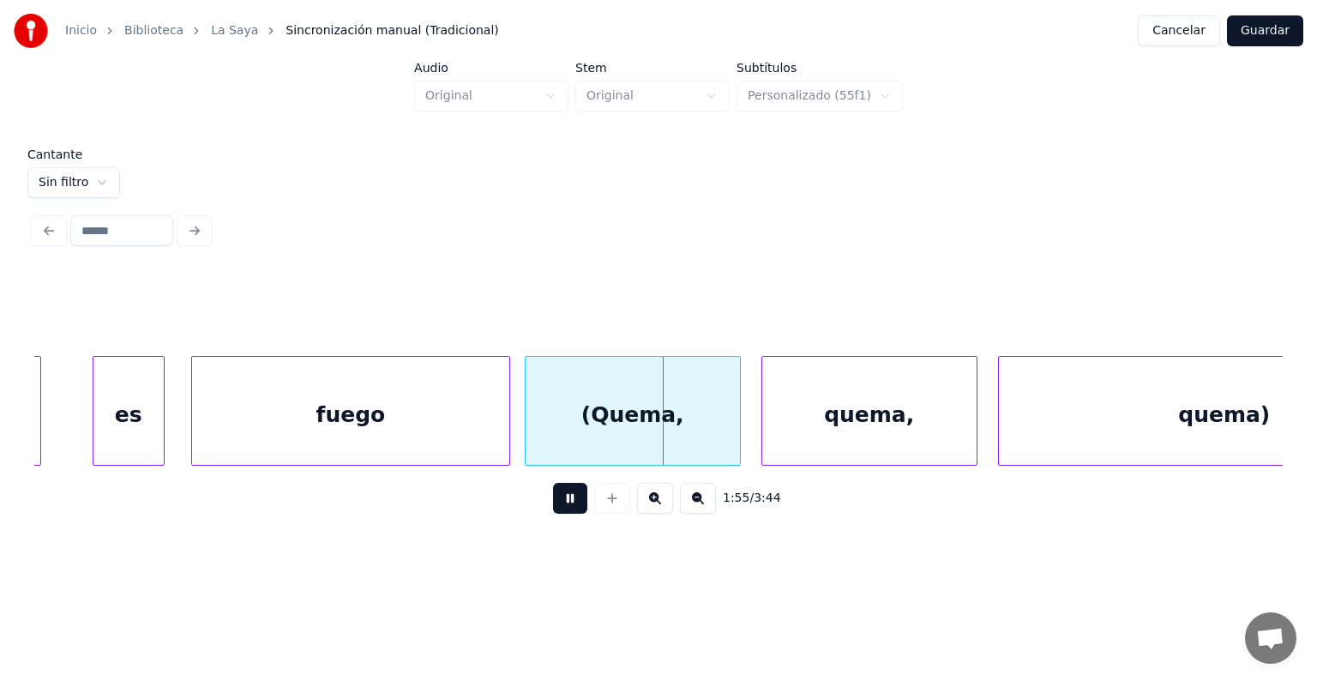
click at [501, 435] on div "fuego" at bounding box center [350, 415] width 317 height 117
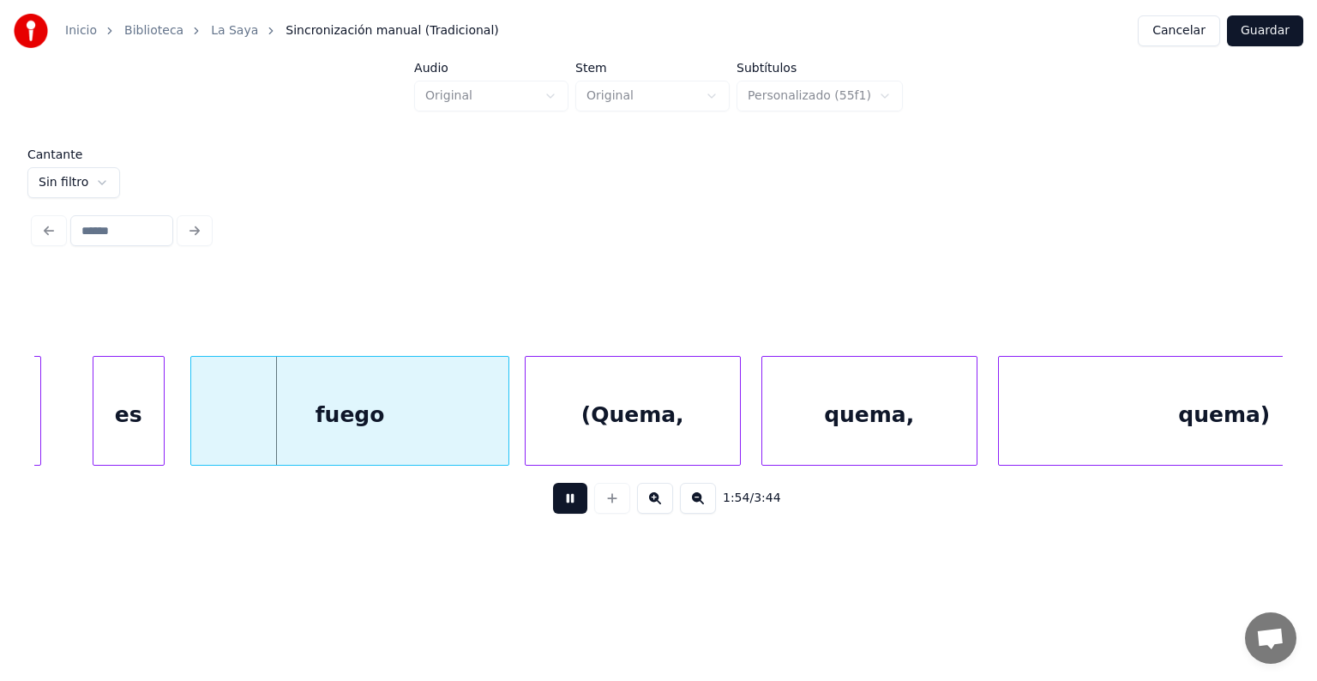
click at [543, 427] on div "(Quema," at bounding box center [632, 415] width 214 height 117
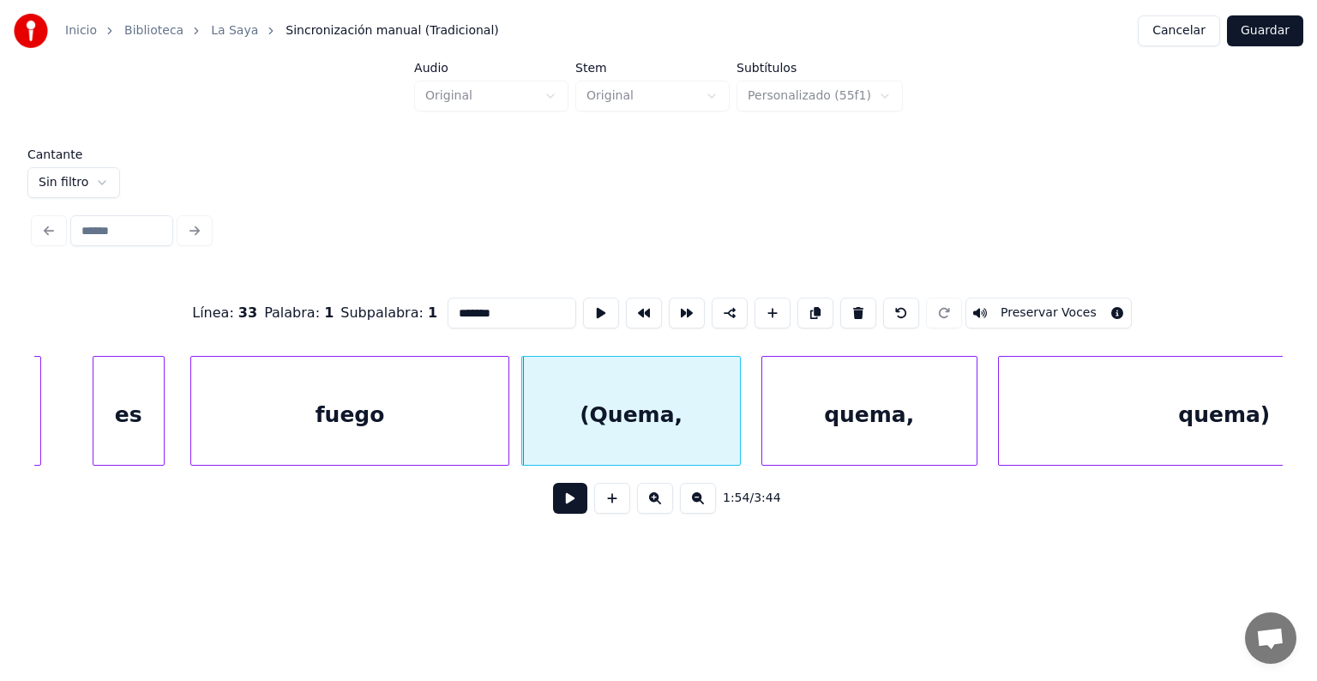
click at [527, 436] on div "(Quema," at bounding box center [630, 415] width 217 height 117
click at [523, 439] on div "(Quema," at bounding box center [629, 415] width 222 height 117
click at [1018, 304] on button "Preservar Voces" at bounding box center [1048, 312] width 166 height 31
click at [763, 435] on div "quema," at bounding box center [865, 415] width 220 height 117
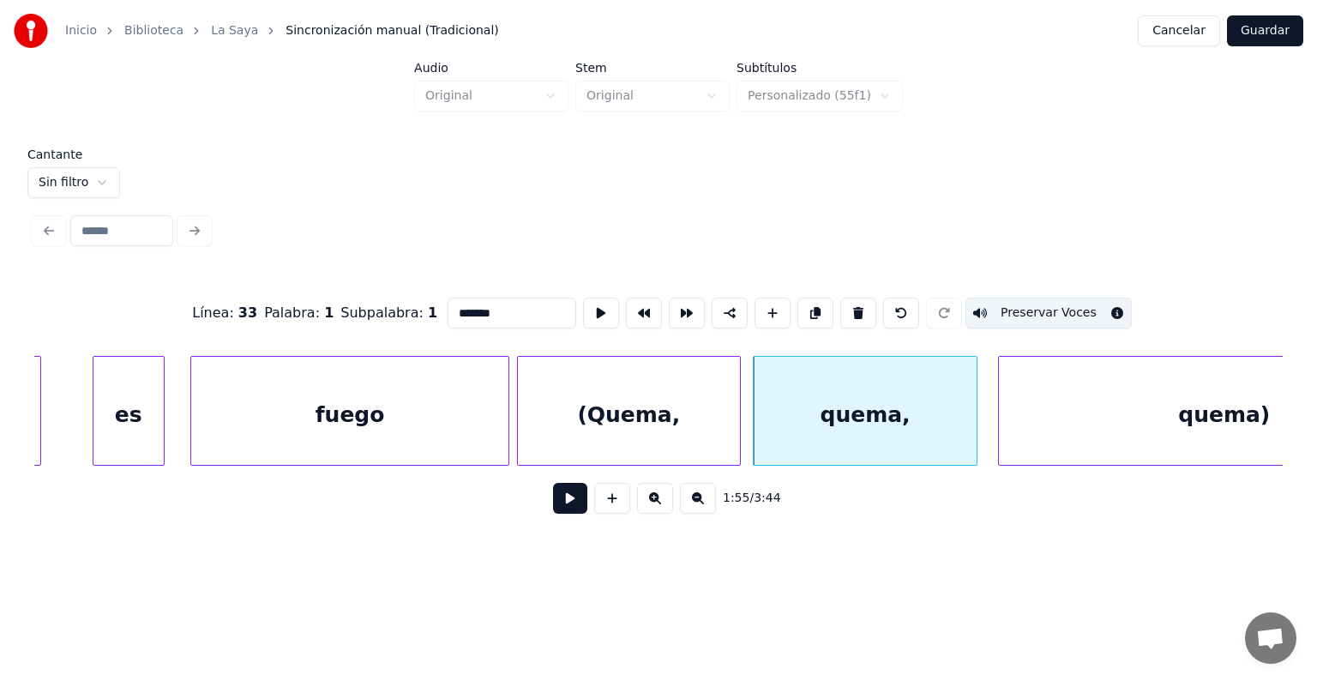
click at [810, 429] on div "quema," at bounding box center [864, 415] width 222 height 117
click at [1024, 303] on button "Preservar Voces" at bounding box center [1048, 312] width 166 height 31
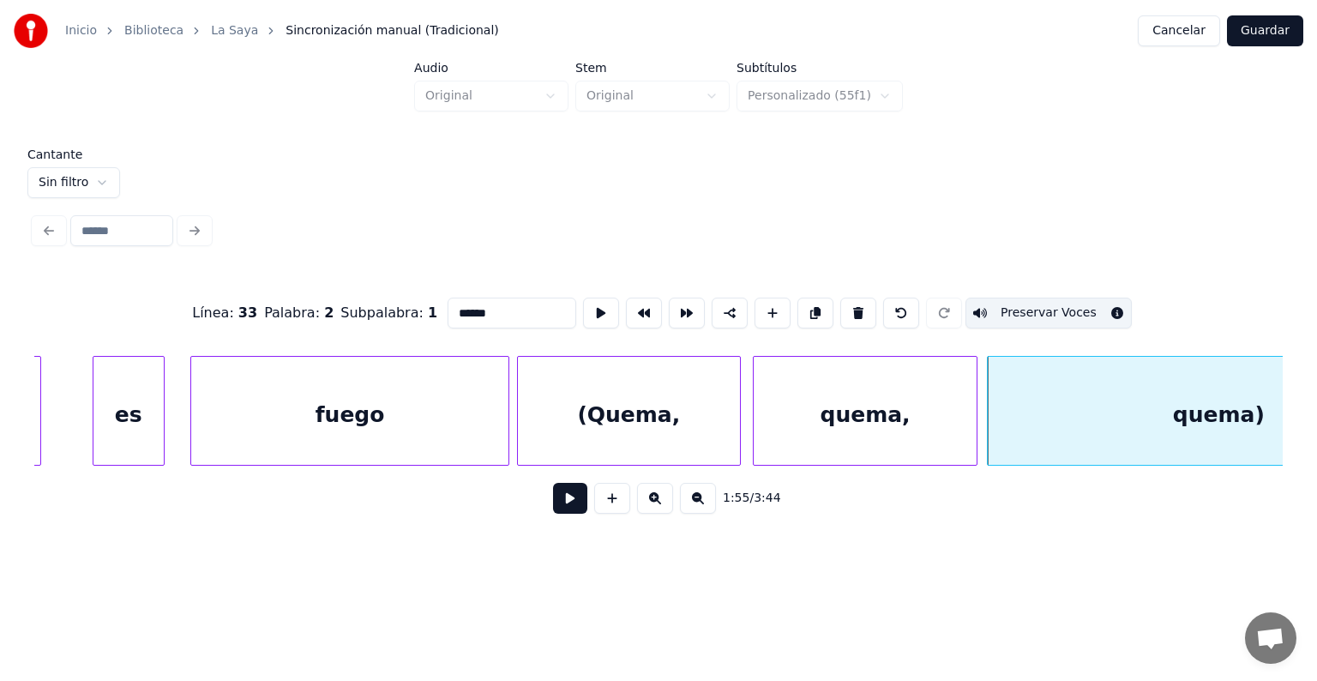
click at [1041, 418] on div "quema)" at bounding box center [1218, 415] width 462 height 117
type input "******"
click at [1022, 305] on button "Preservar Voces" at bounding box center [1048, 312] width 166 height 31
click at [555, 507] on button at bounding box center [570, 498] width 34 height 31
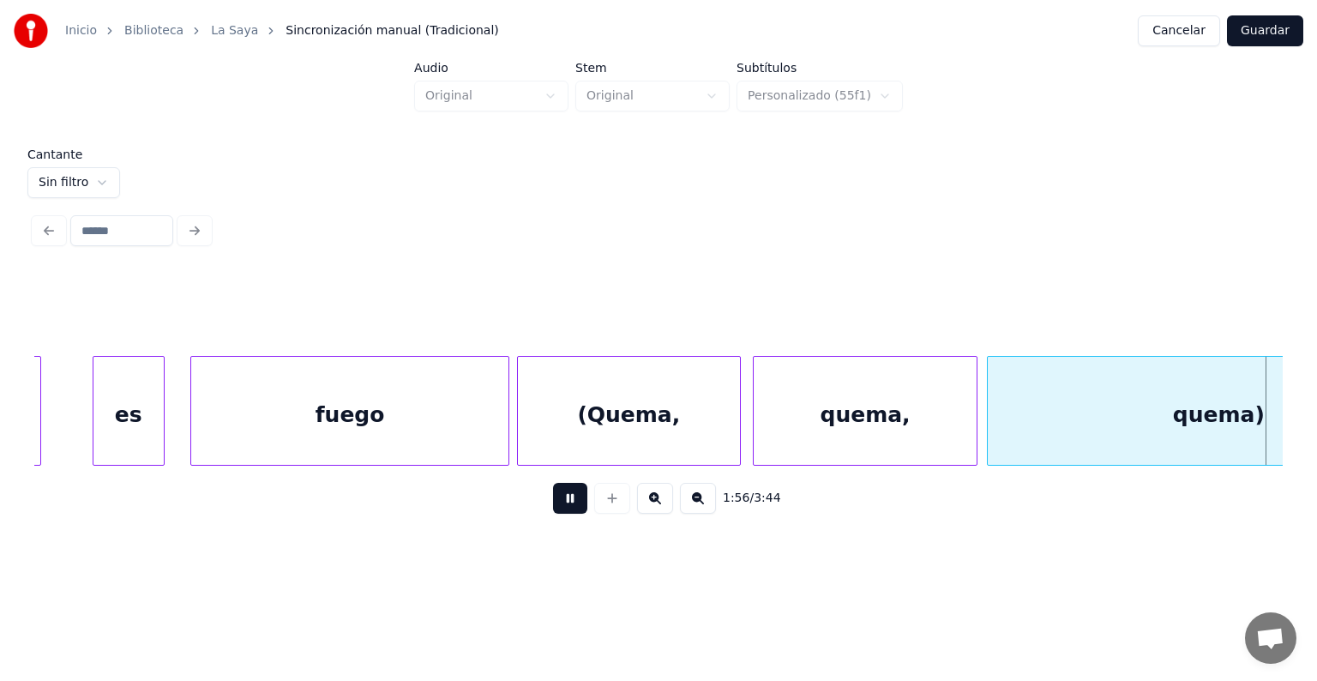
scroll to position [0, 59768]
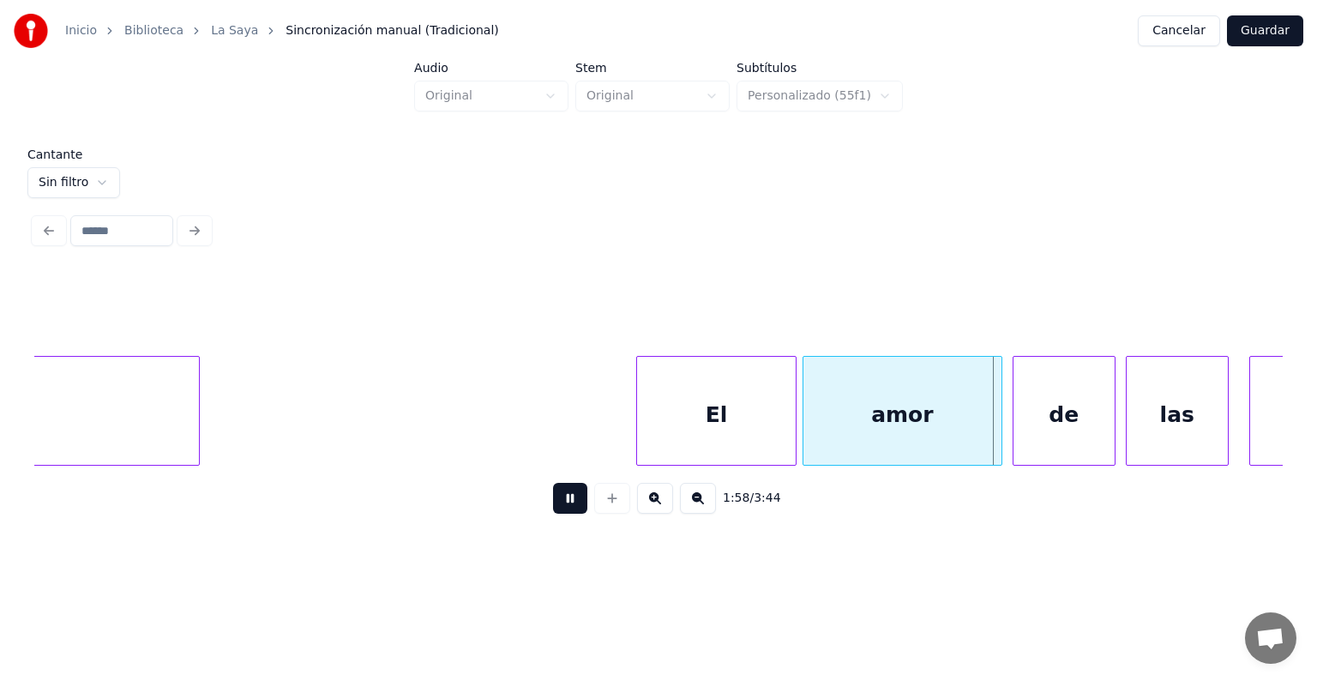
click at [807, 413] on div "amor" at bounding box center [902, 415] width 198 height 117
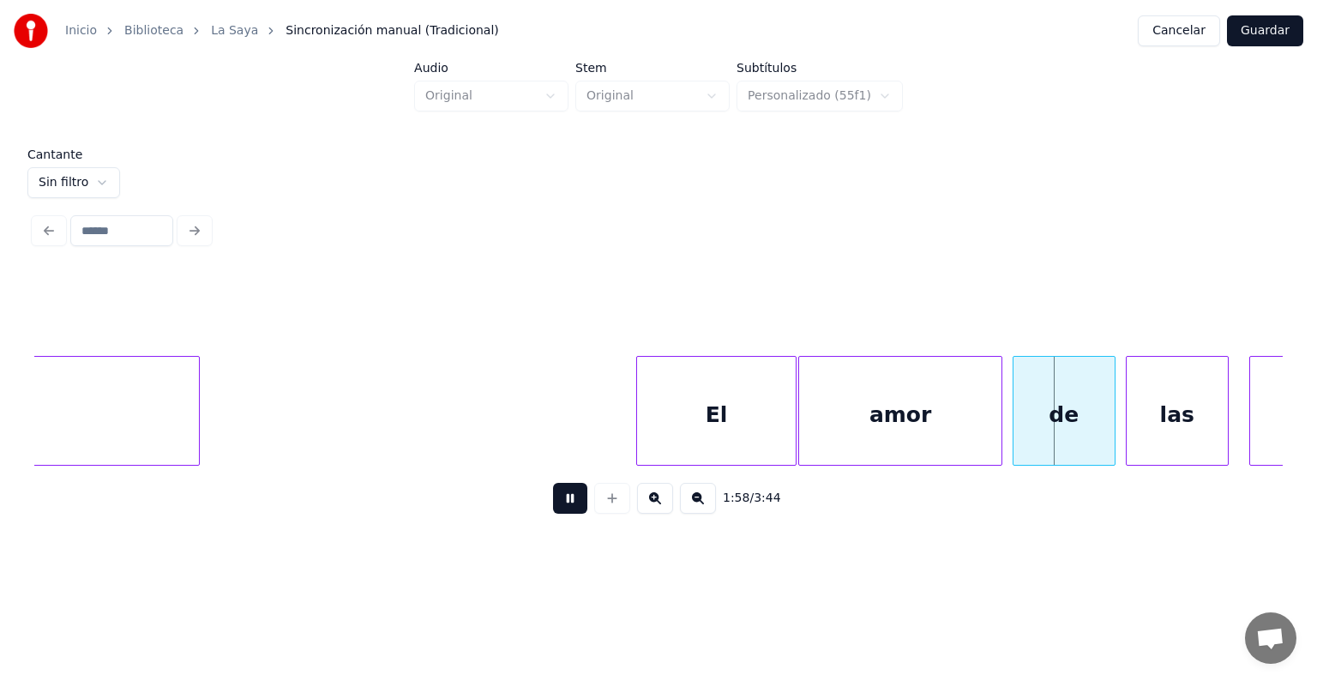
click at [1015, 399] on div at bounding box center [1015, 411] width 5 height 108
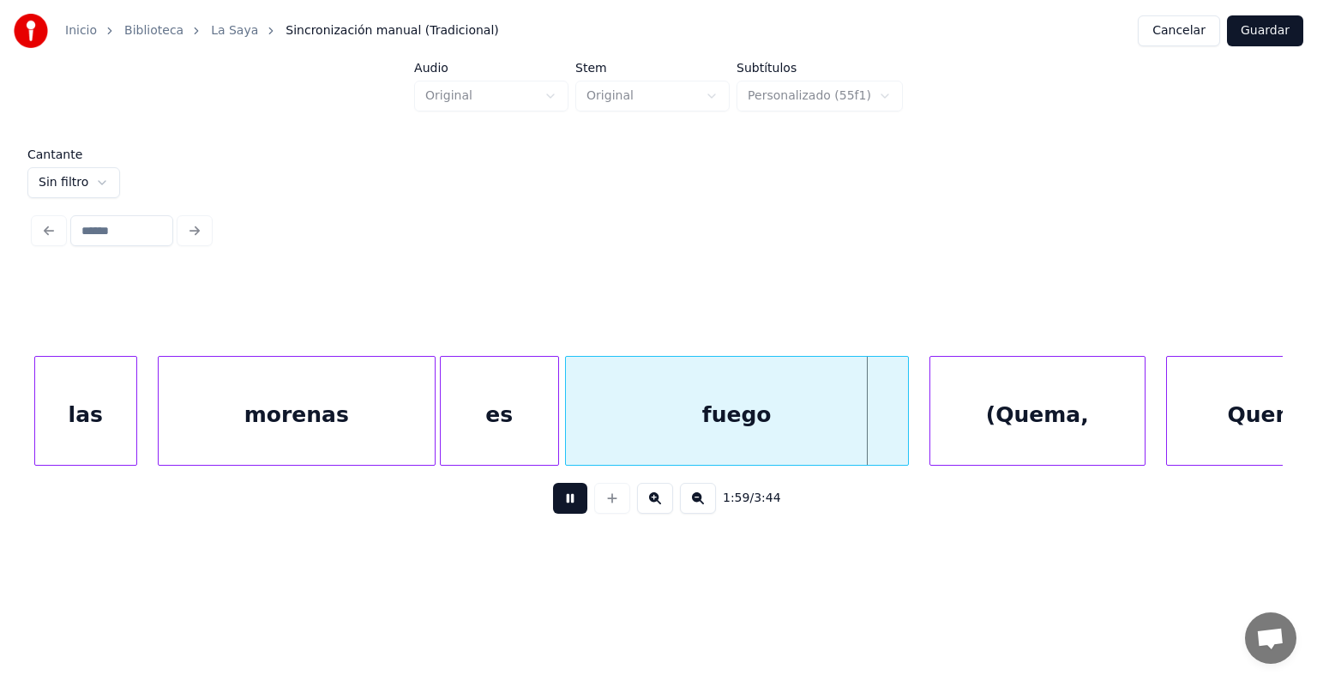
click at [965, 414] on div "(Quema," at bounding box center [1037, 415] width 214 height 117
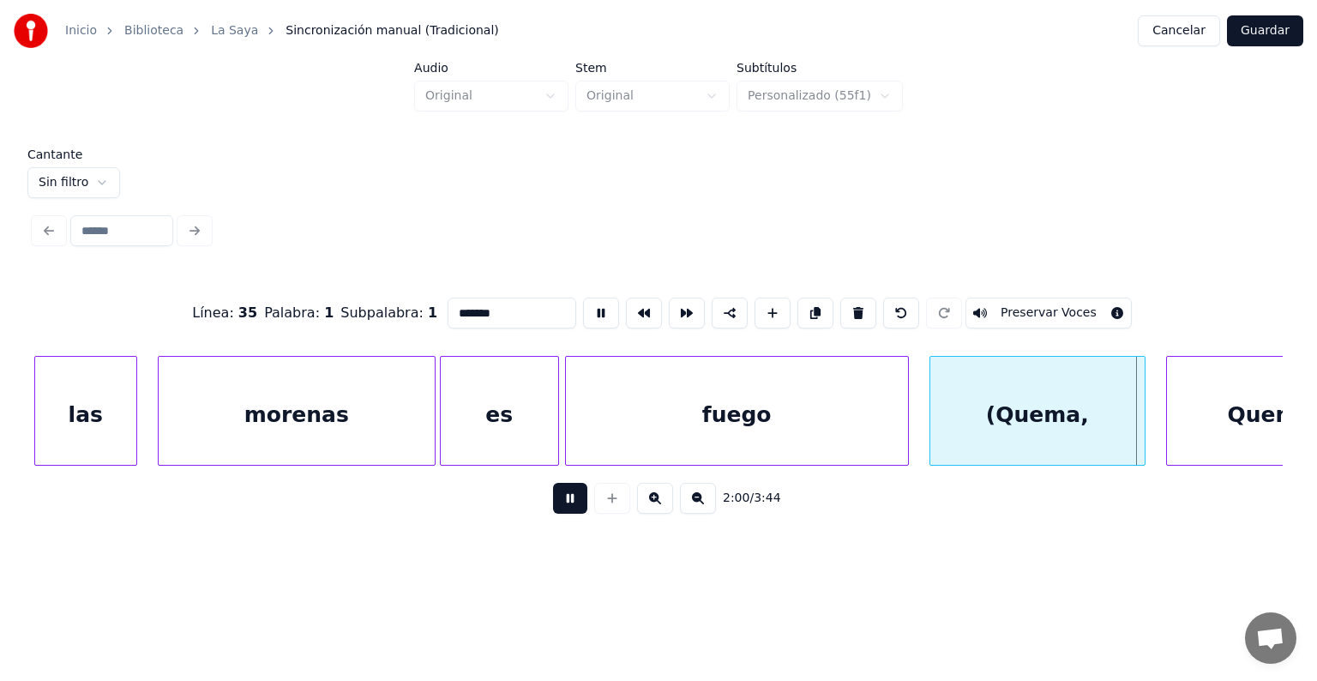
click at [932, 431] on div "(Quema," at bounding box center [1037, 415] width 214 height 117
click at [993, 303] on button "Preservar Voces" at bounding box center [1048, 312] width 166 height 31
click at [1202, 406] on div "Quema," at bounding box center [1274, 415] width 214 height 117
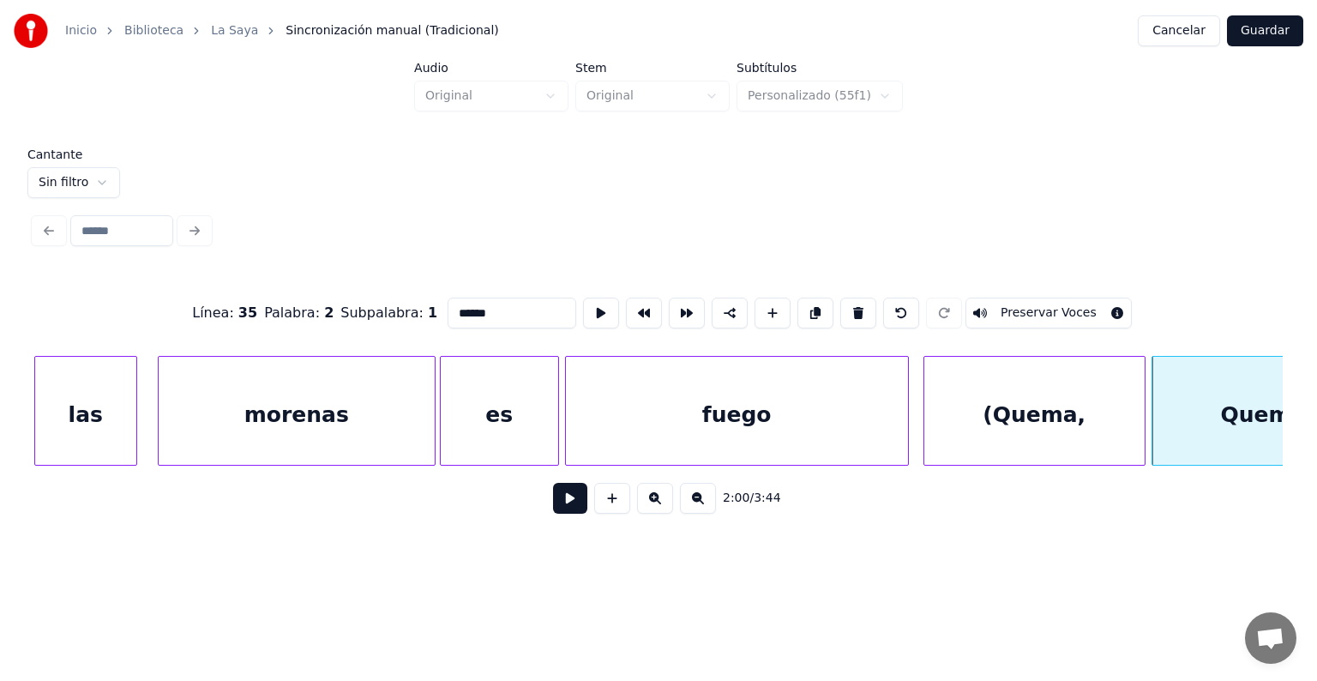
click at [1024, 305] on button "Preservar Voces" at bounding box center [1048, 312] width 166 height 31
click at [970, 420] on div "(Quema," at bounding box center [1034, 415] width 220 height 117
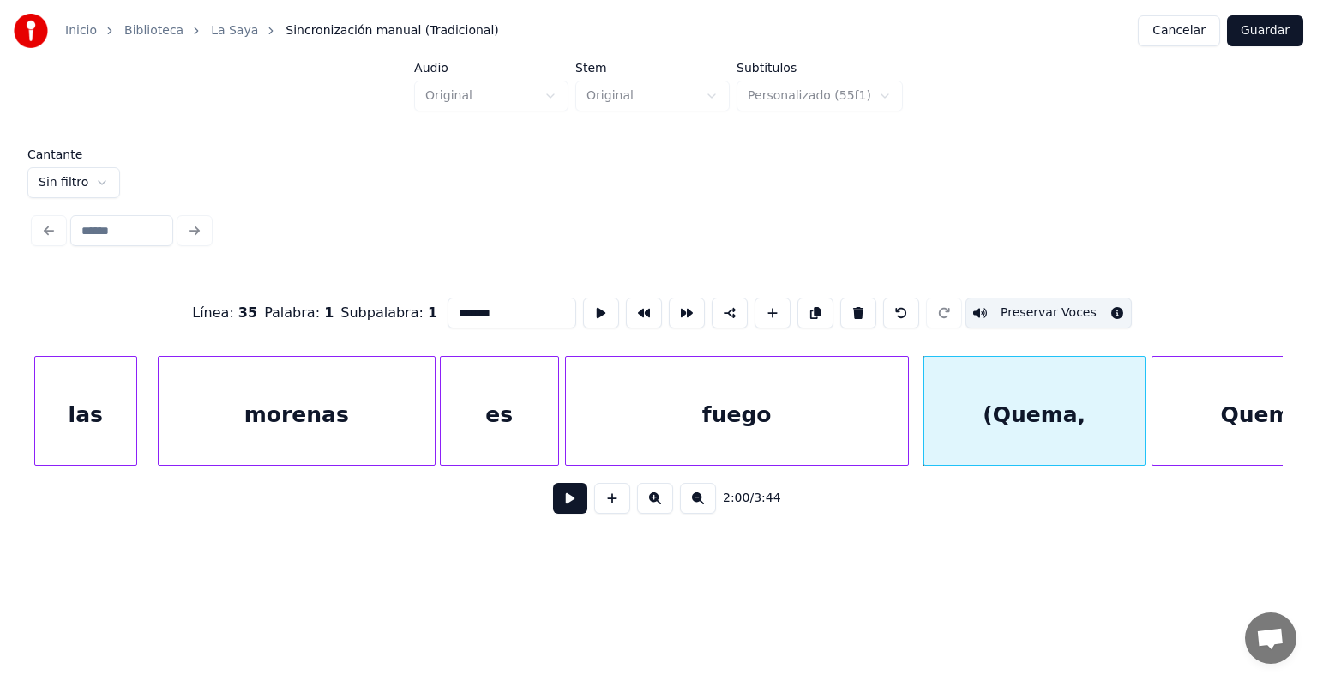
click at [1192, 415] on div "Quema," at bounding box center [1266, 415] width 228 height 117
type input "******"
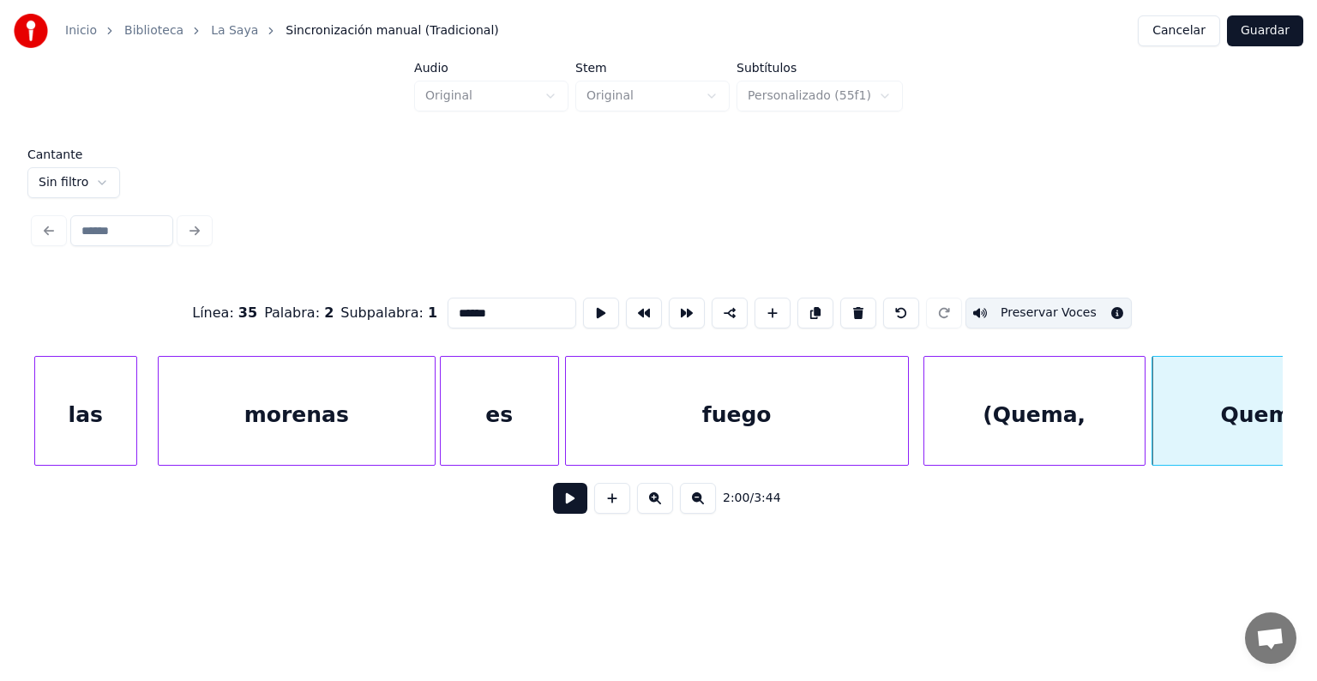
click at [553, 505] on button at bounding box center [570, 498] width 34 height 31
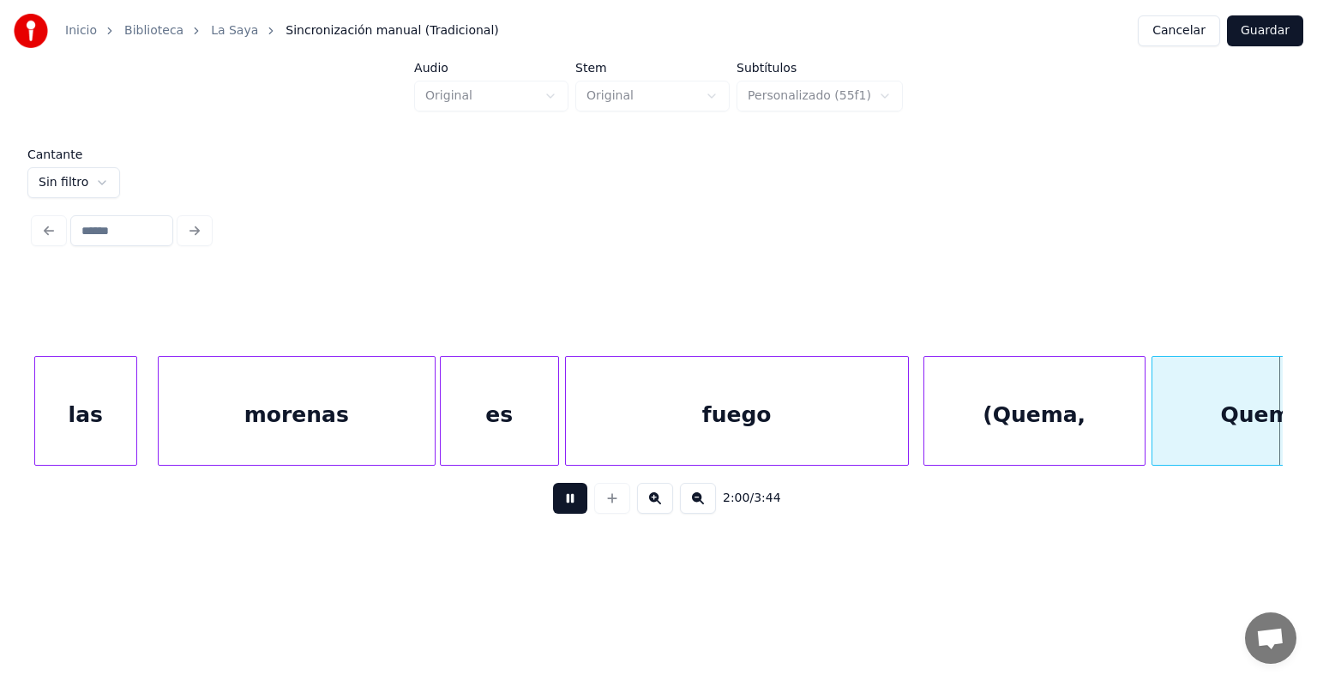
scroll to position [0, 62111]
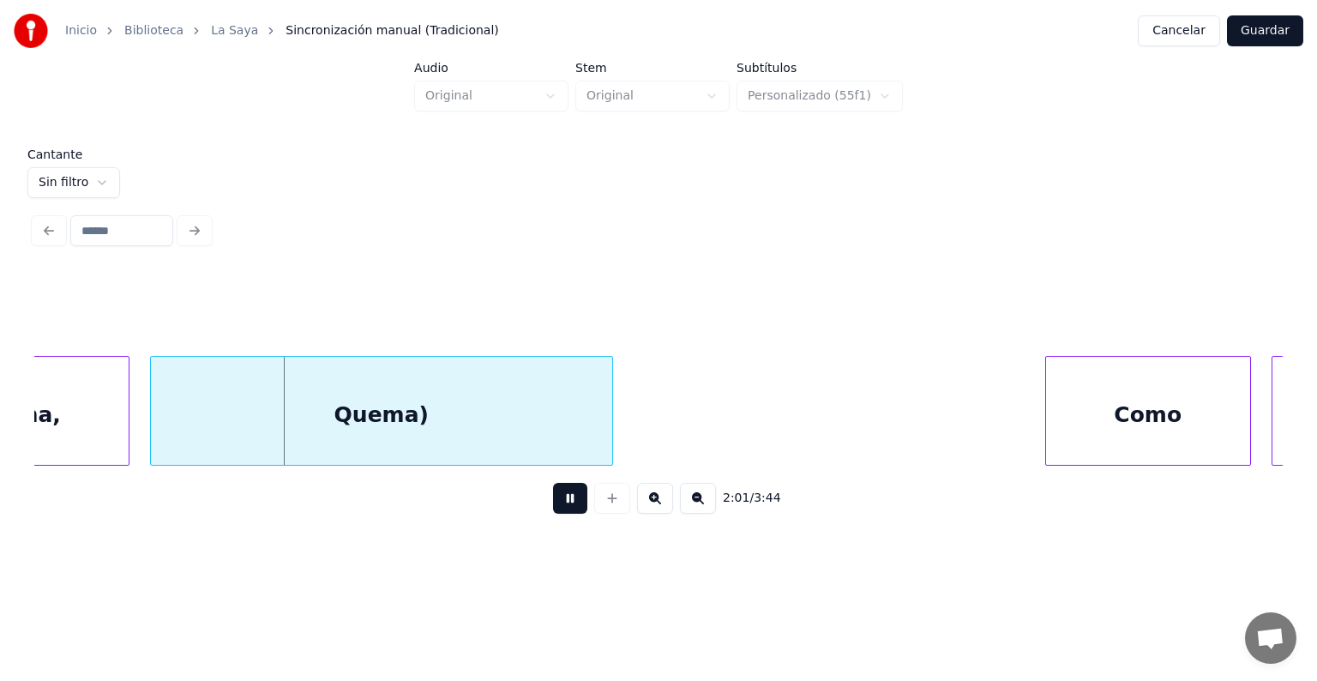
click at [327, 415] on div "Quema)" at bounding box center [381, 415] width 461 height 117
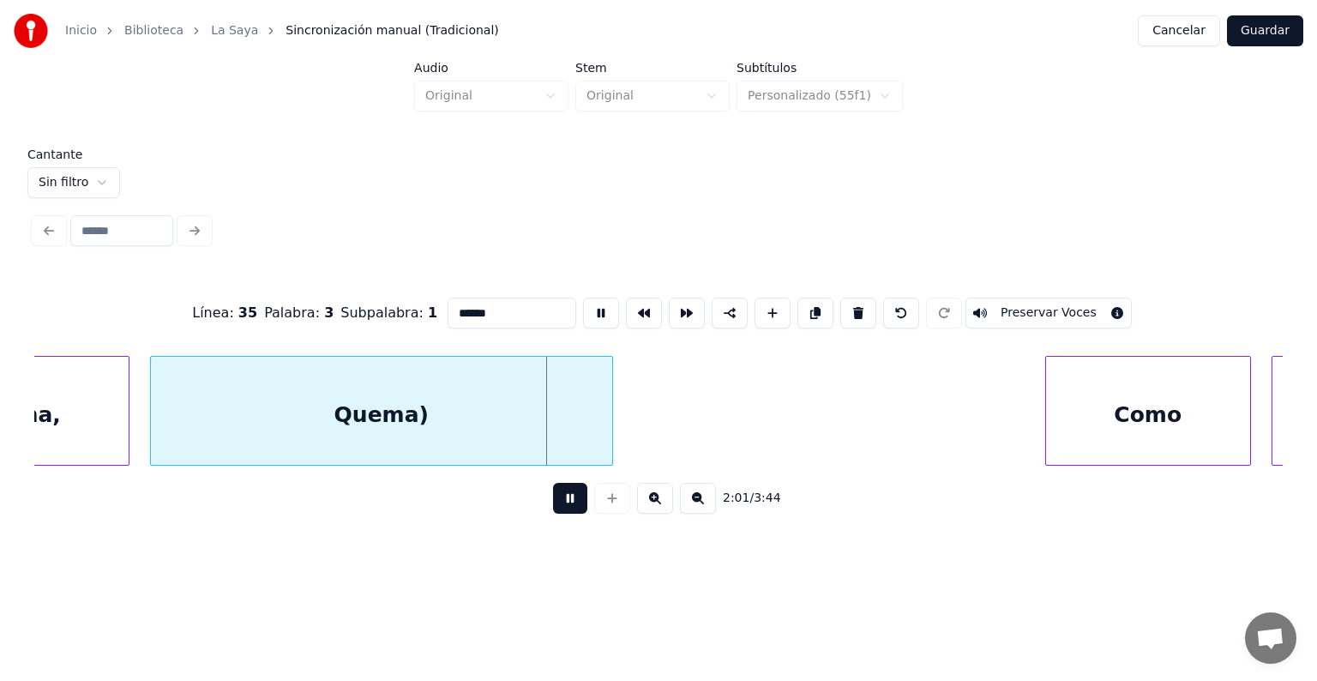
click at [1047, 303] on button "Preservar Voces" at bounding box center [1048, 312] width 166 height 31
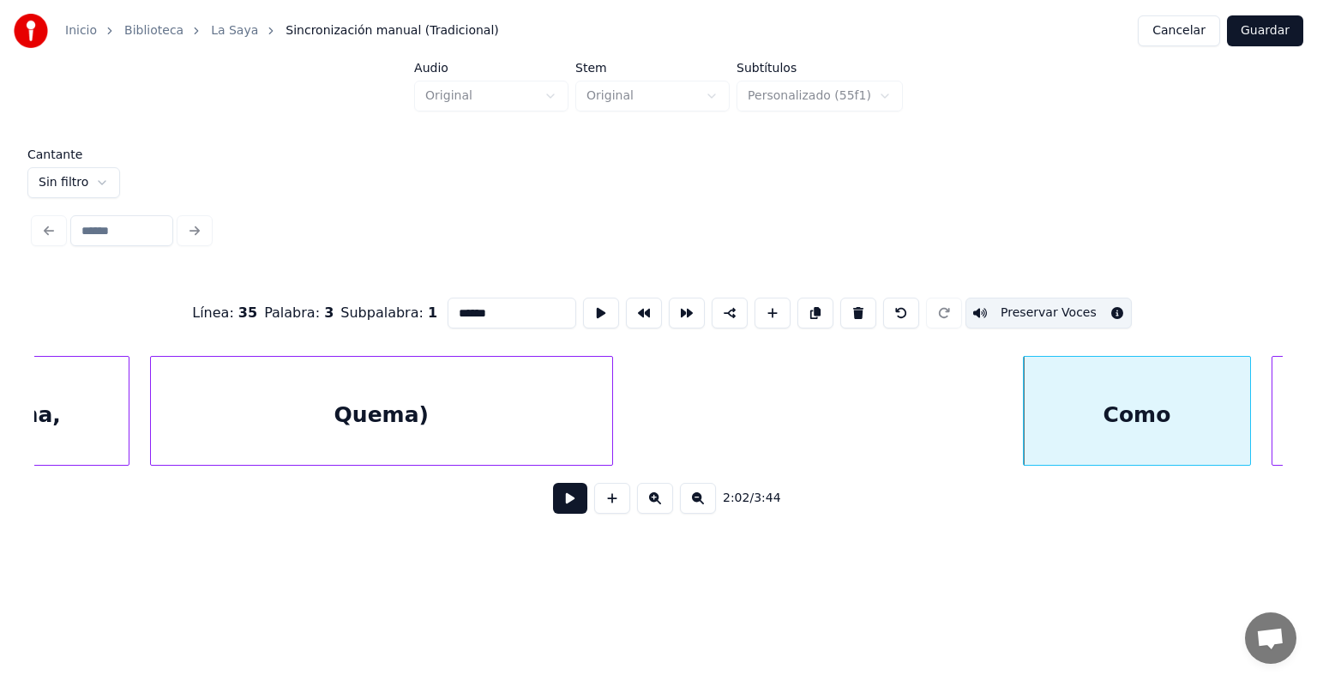
click at [553, 509] on button at bounding box center [570, 498] width 34 height 31
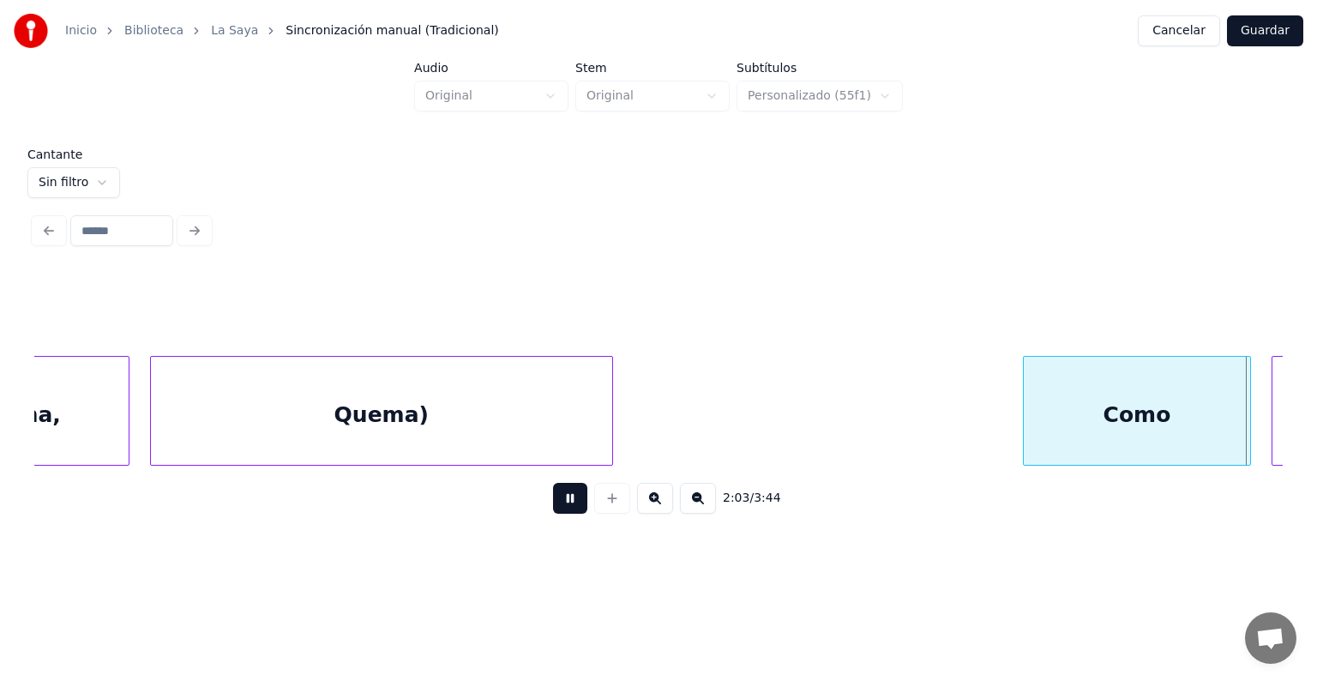
scroll to position [0, 63365]
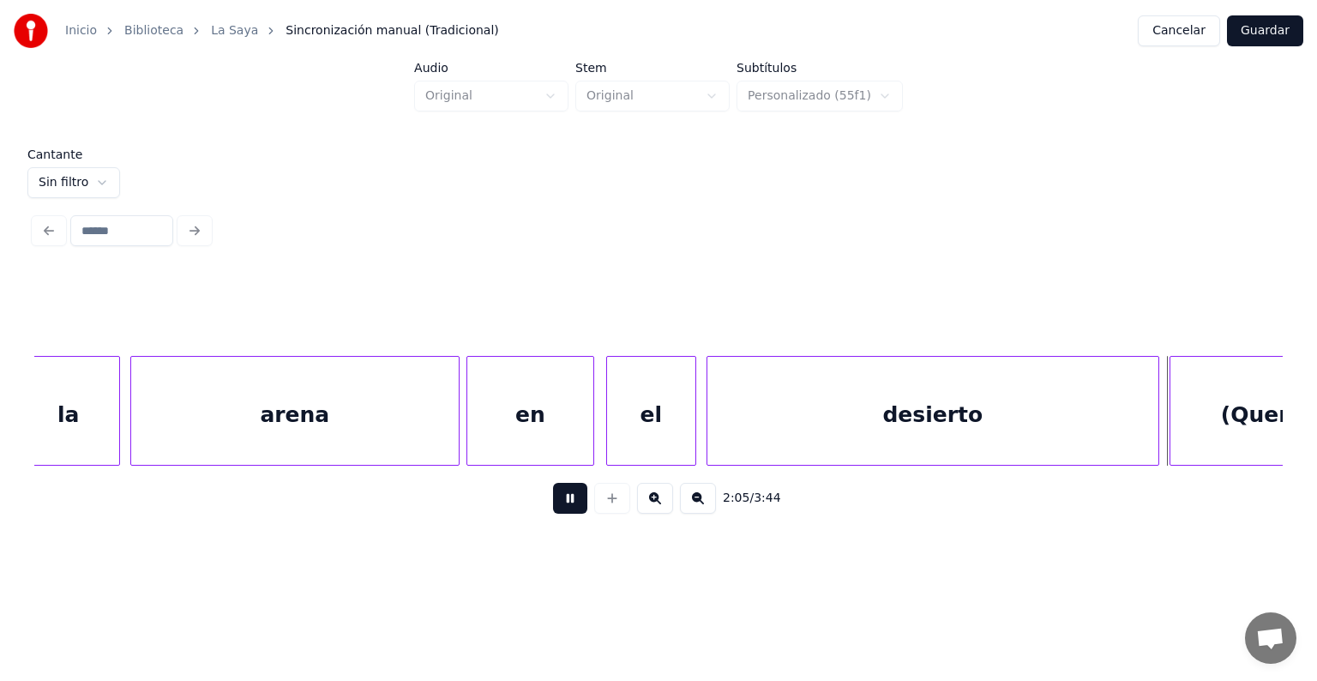
click at [1213, 420] on div "(Quema," at bounding box center [1272, 415] width 204 height 117
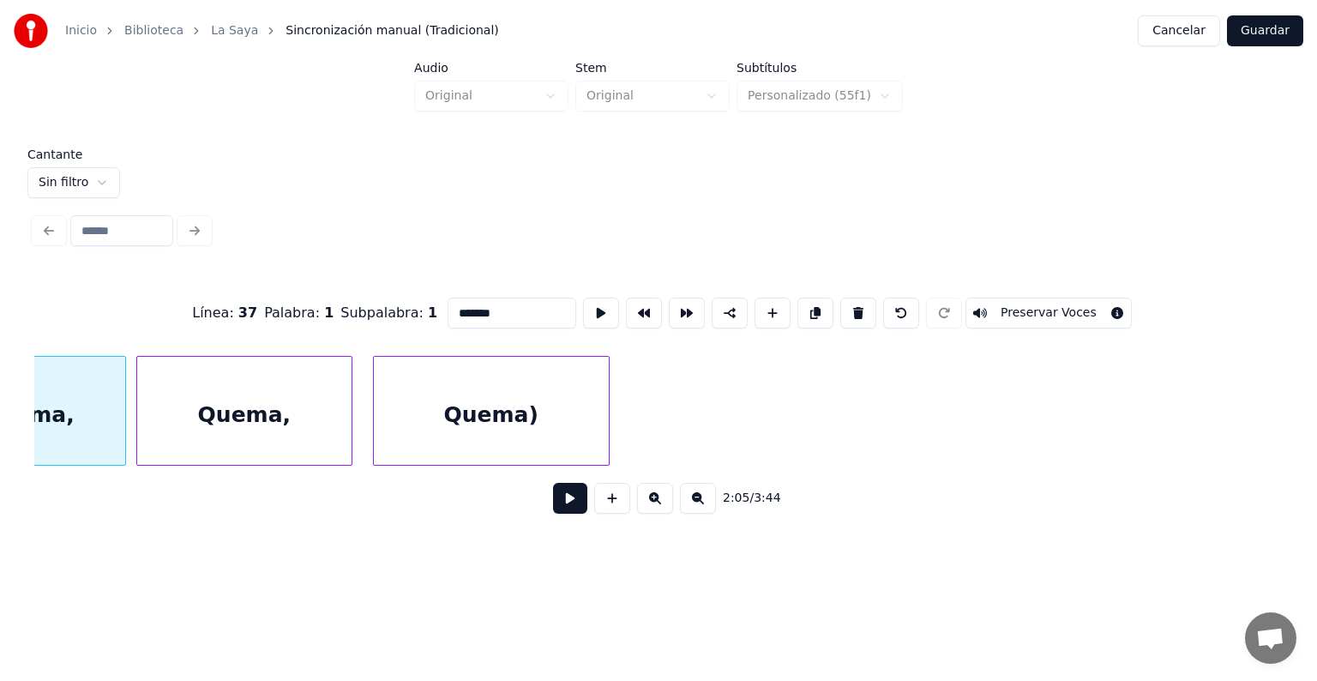
scroll to position [0, 64500]
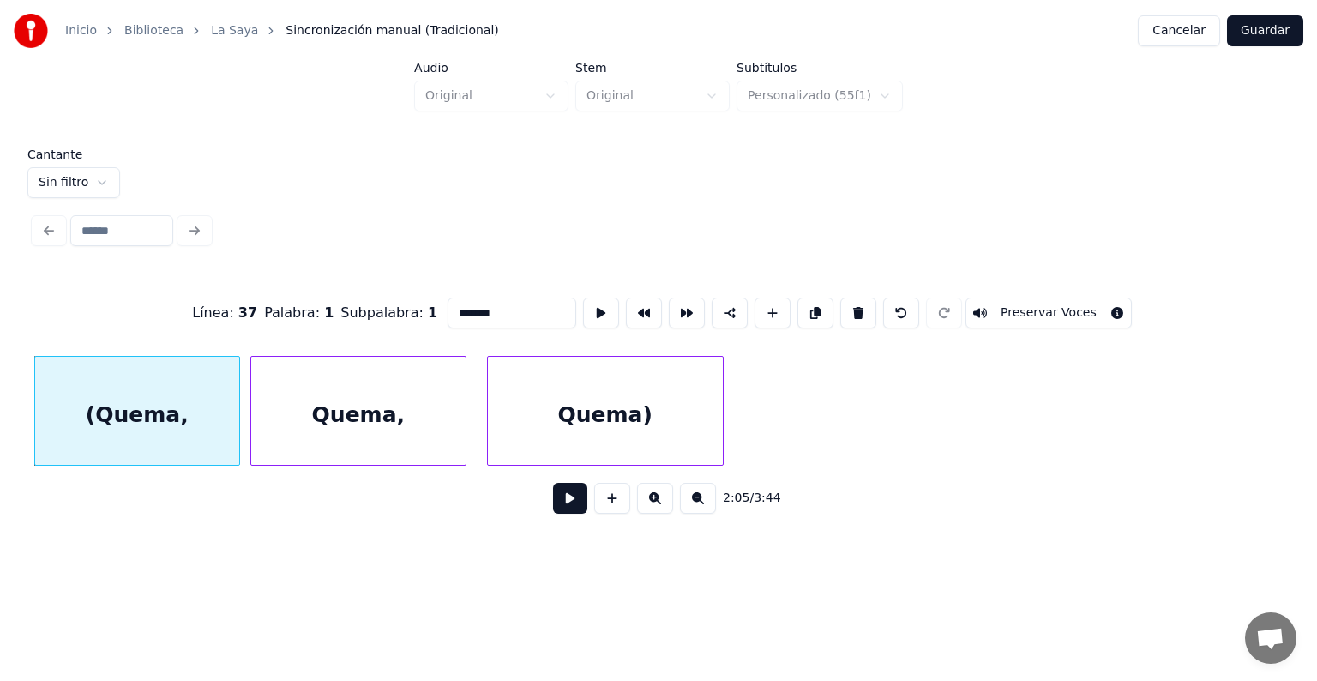
click at [1035, 309] on button "Preservar Voces" at bounding box center [1048, 312] width 166 height 31
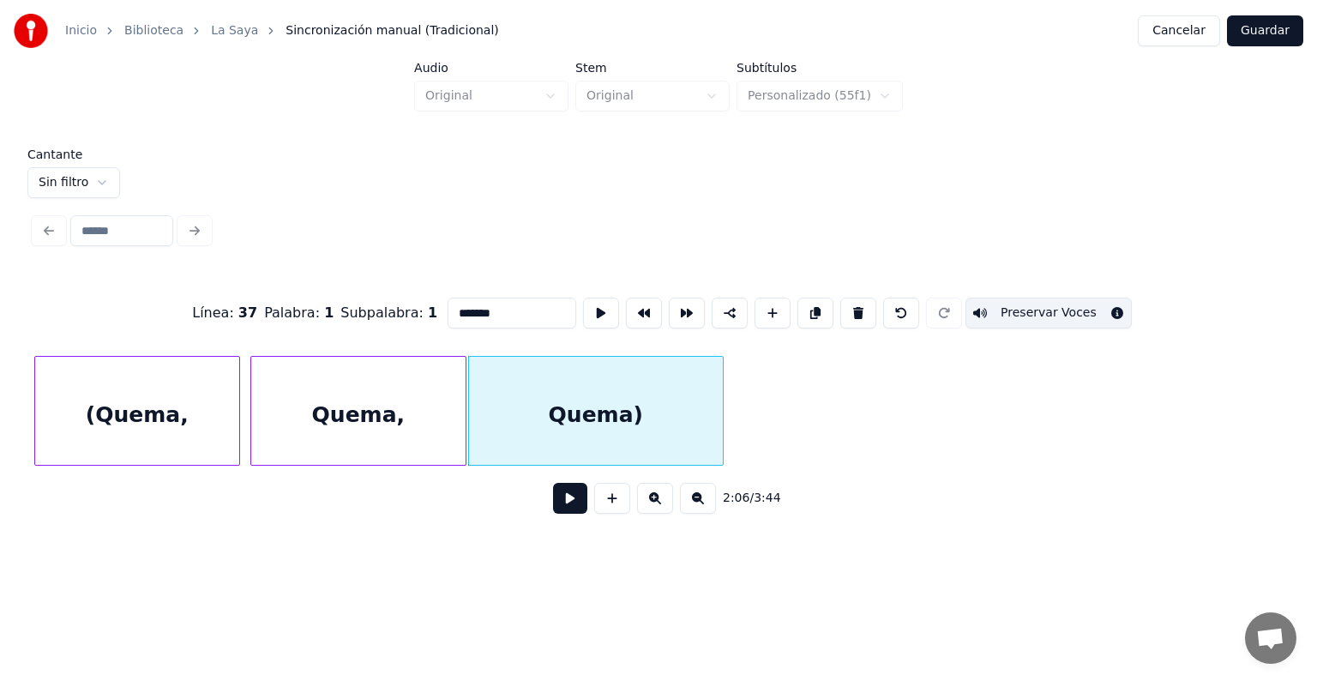
click at [368, 417] on div "Quema," at bounding box center [358, 415] width 214 height 117
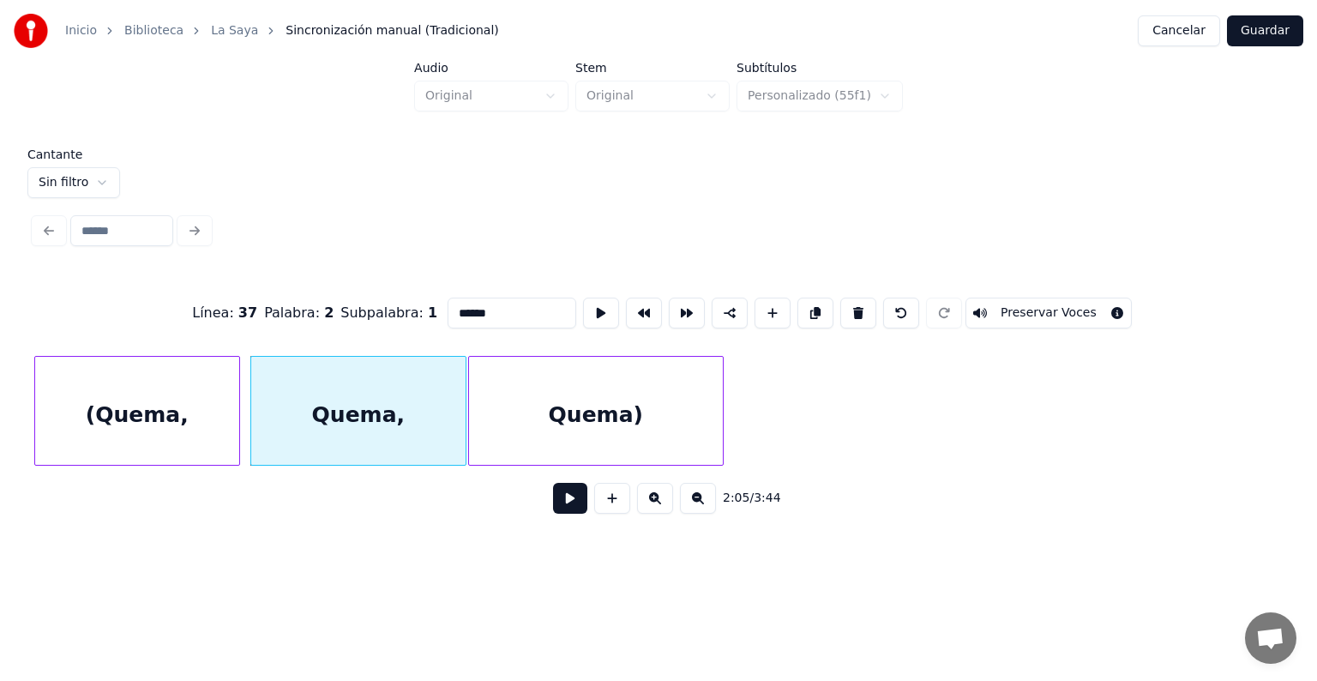
click at [1025, 303] on button "Preservar Voces" at bounding box center [1048, 312] width 166 height 31
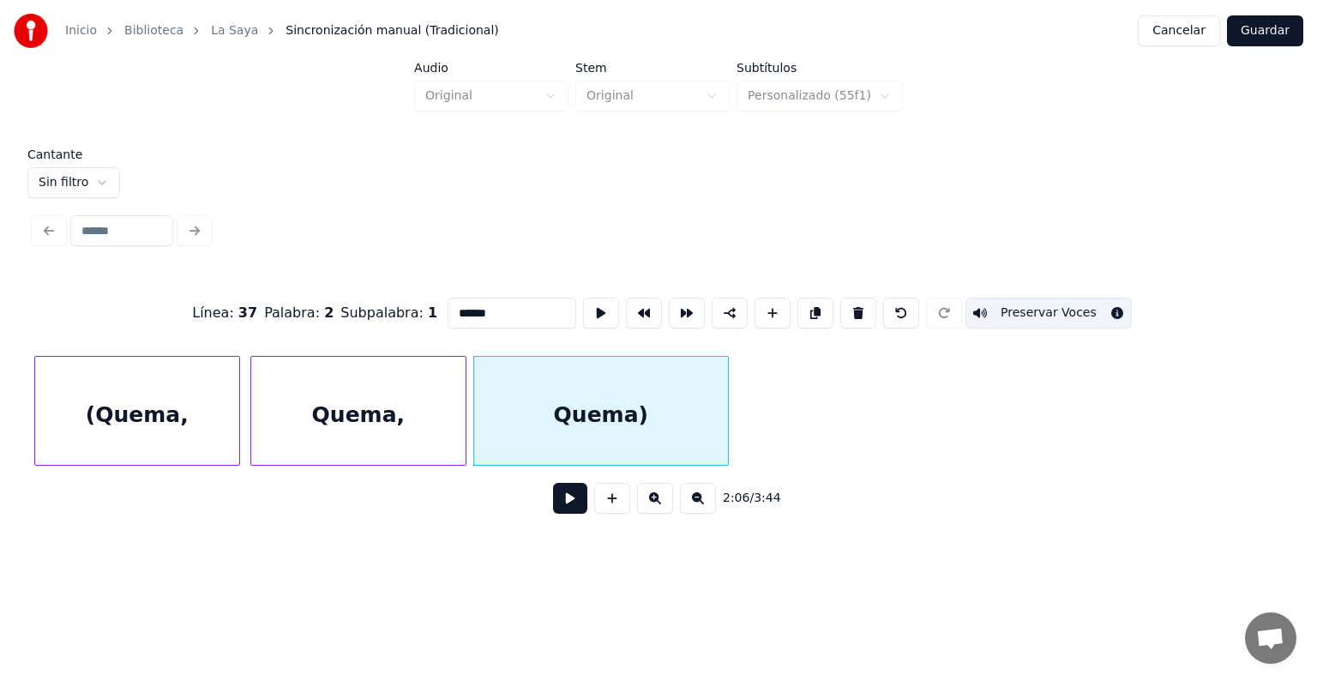
click at [639, 418] on div "Quema)" at bounding box center [601, 415] width 254 height 117
type input "******"
click at [1021, 305] on button "Preservar Voces" at bounding box center [1048, 312] width 166 height 31
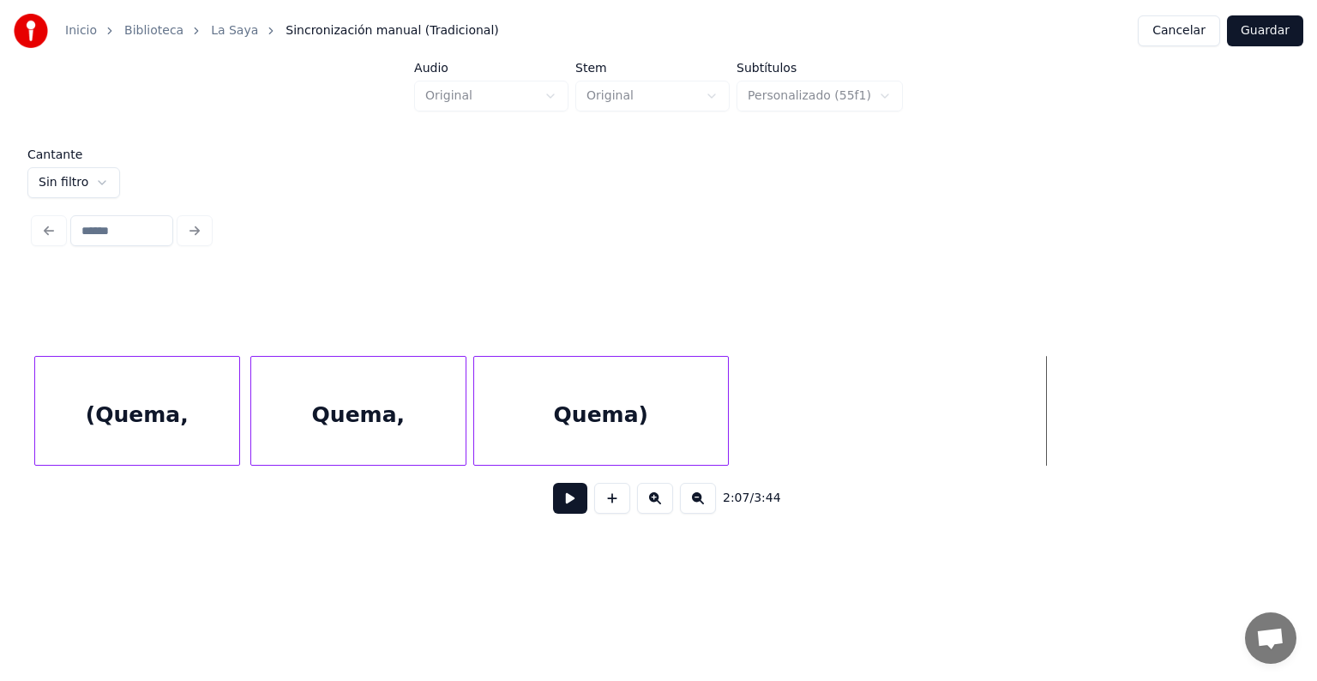
click at [553, 513] on button at bounding box center [570, 498] width 34 height 31
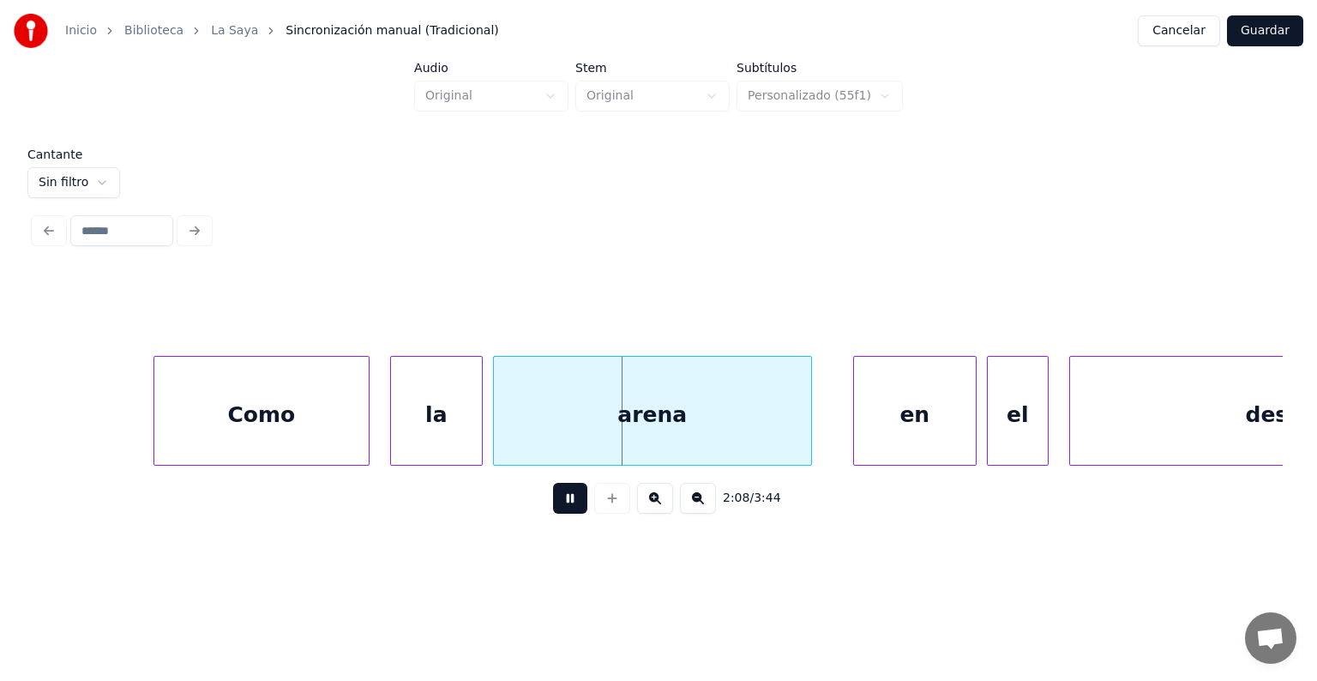
click at [168, 436] on div "Como" at bounding box center [261, 415] width 214 height 117
click at [478, 431] on div at bounding box center [479, 411] width 5 height 108
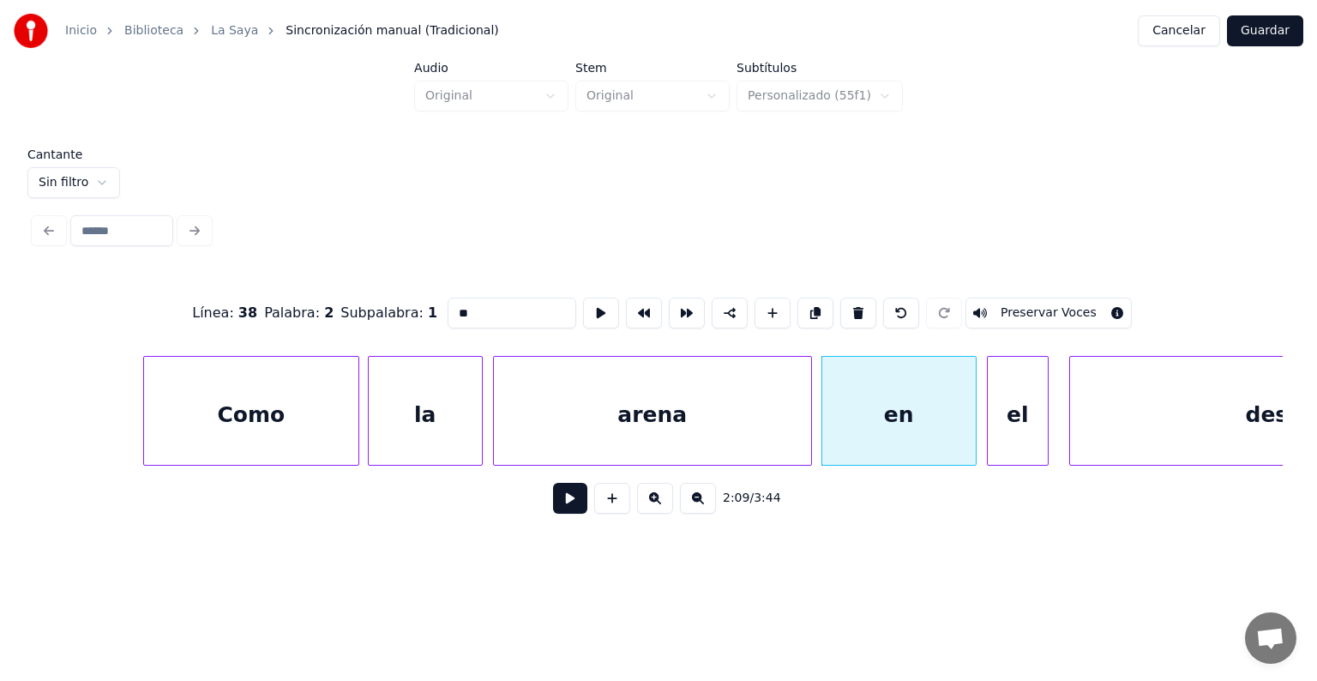
click at [553, 513] on button at bounding box center [570, 498] width 34 height 31
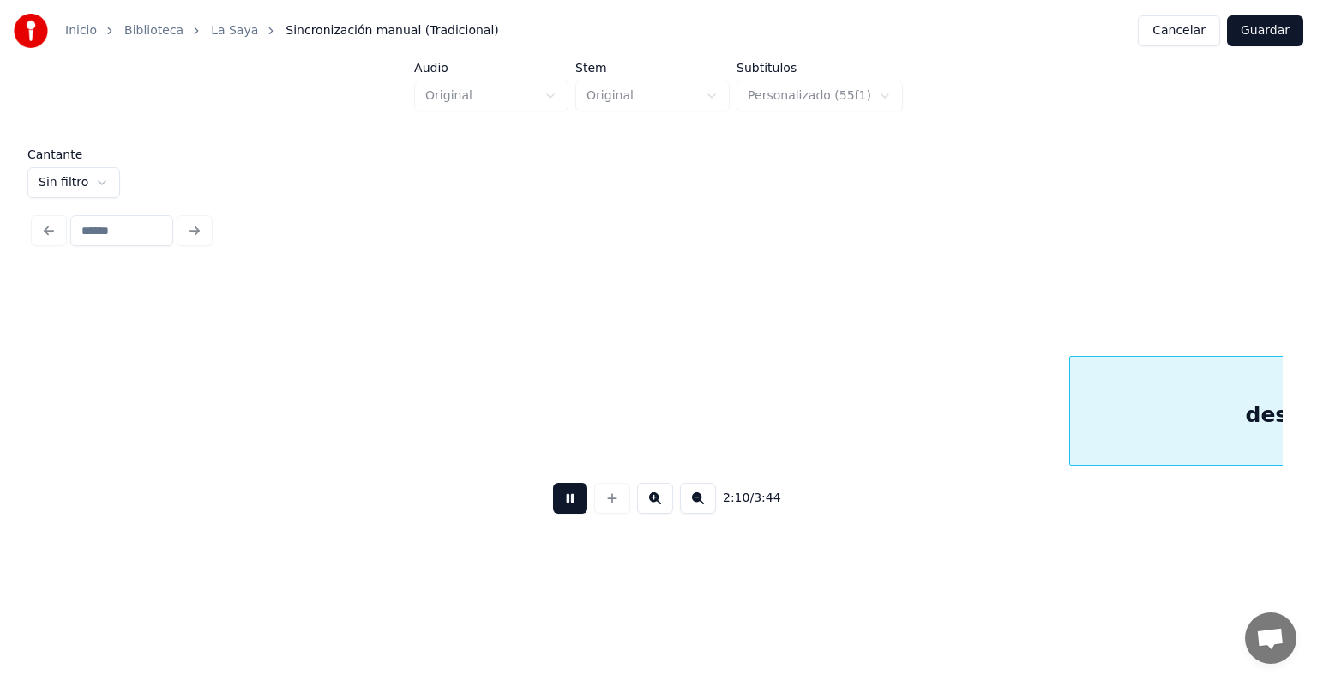
scroll to position [0, 67000]
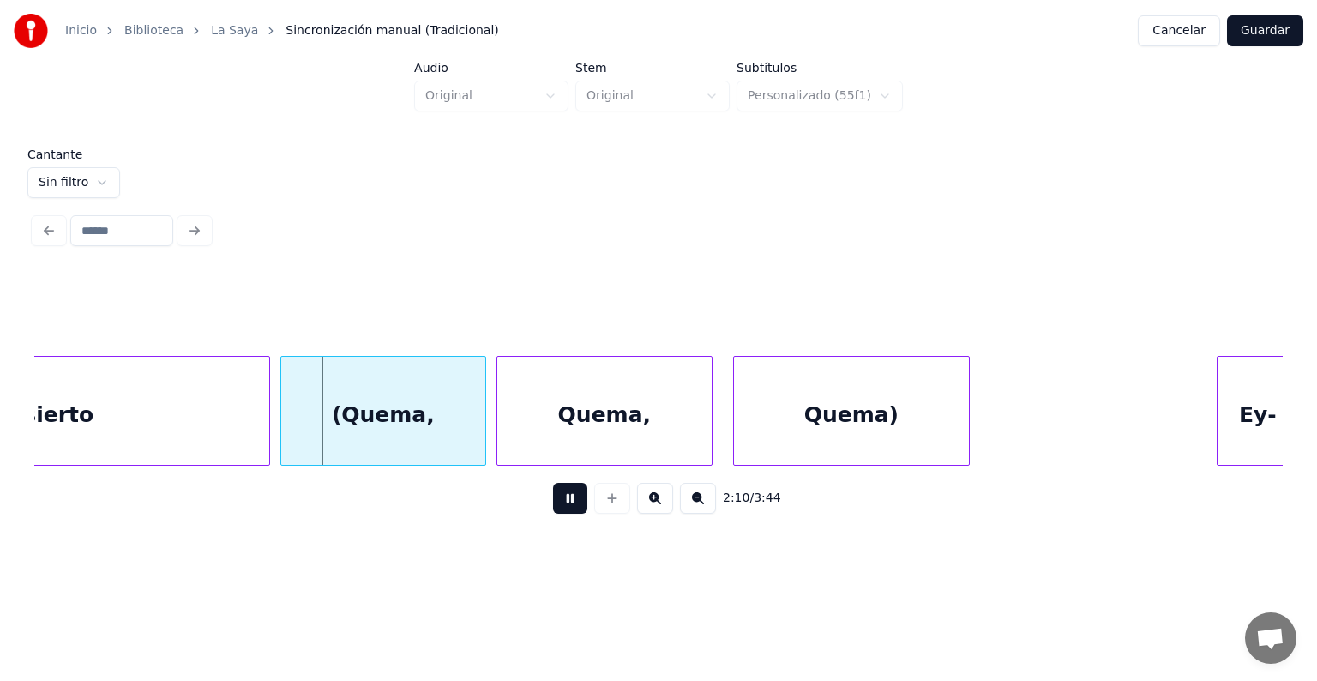
click at [325, 426] on div "(Quema," at bounding box center [383, 415] width 204 height 117
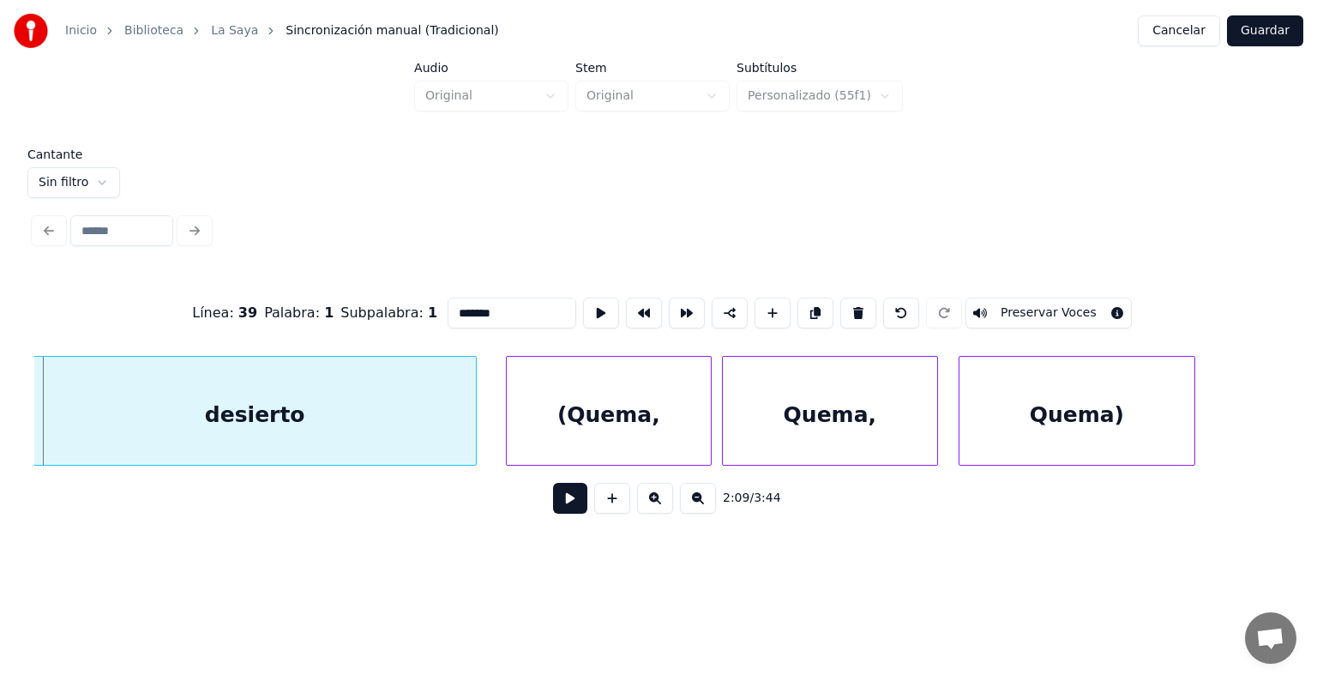
scroll to position [0, 66773]
click at [286, 432] on div "desierto" at bounding box center [256, 415] width 441 height 117
click at [443, 445] on div "desierto" at bounding box center [266, 415] width 441 height 117
click at [510, 442] on div "(Quema," at bounding box center [605, 415] width 213 height 117
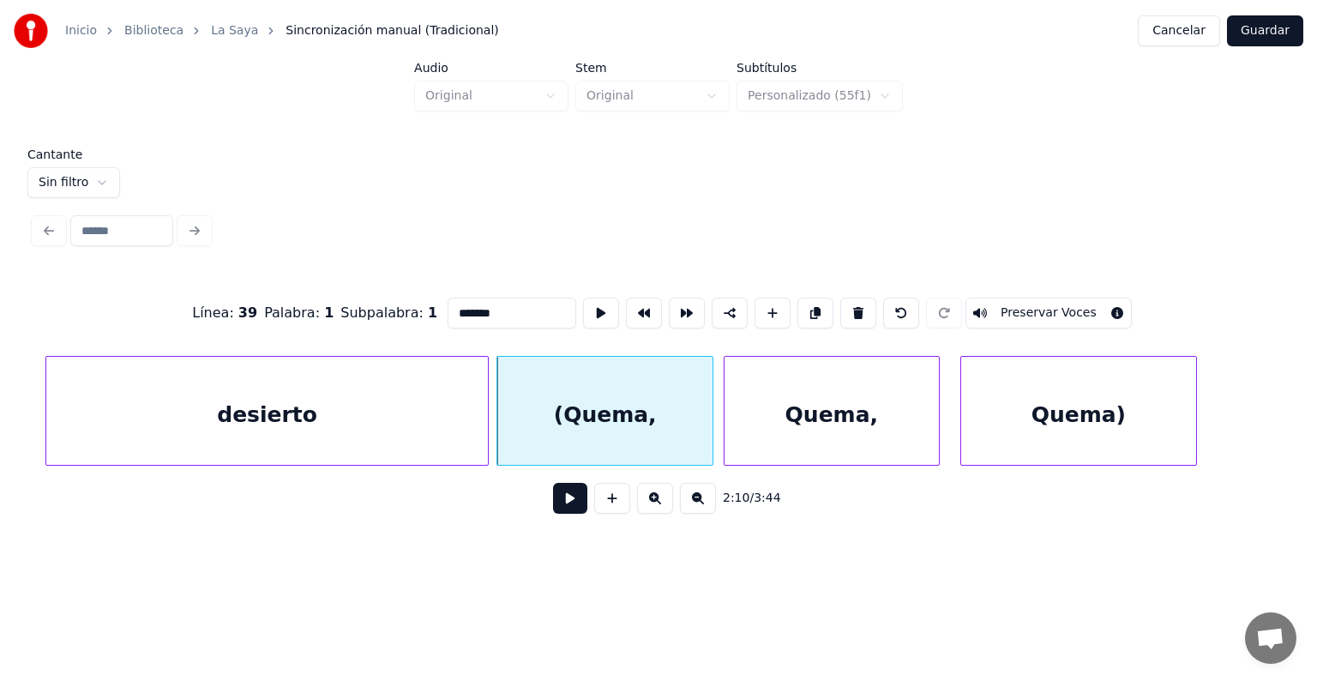
click at [577, 419] on div "(Quema," at bounding box center [604, 415] width 214 height 117
click at [1029, 310] on button "Preservar Voces" at bounding box center [1048, 312] width 166 height 31
click at [726, 420] on div "Quema," at bounding box center [829, 415] width 219 height 117
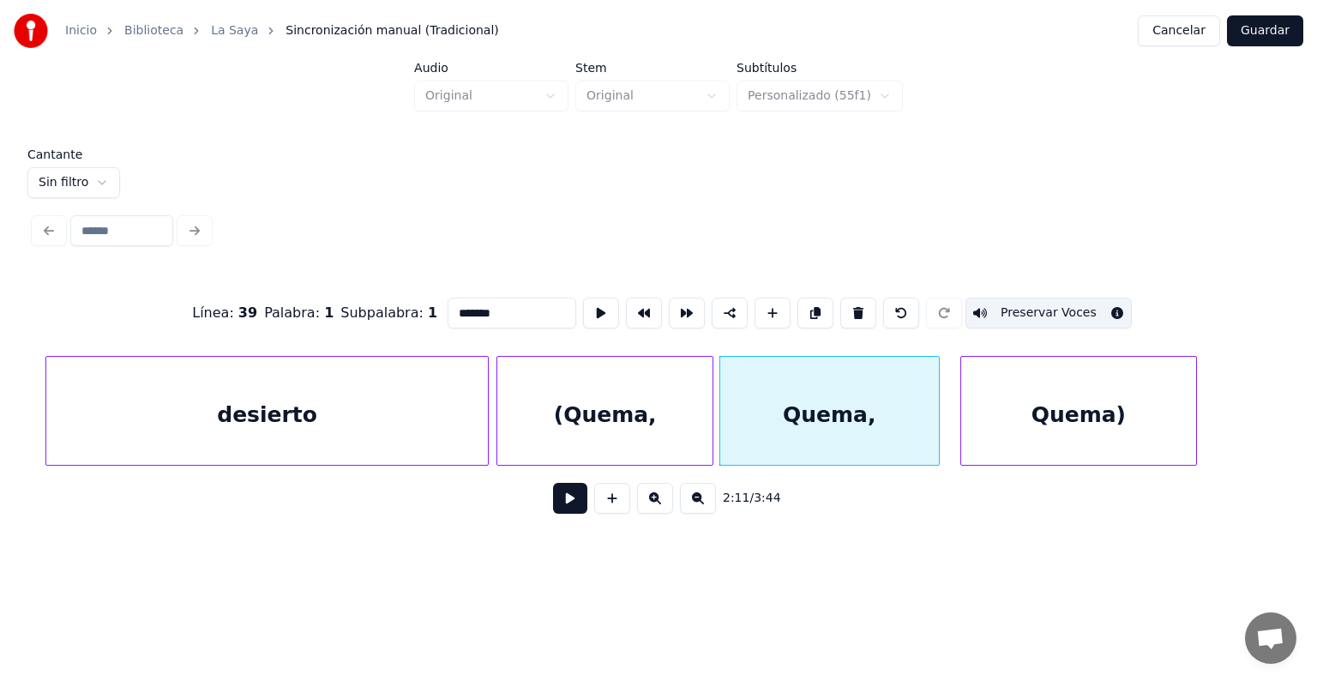
click at [788, 411] on div "Quema," at bounding box center [829, 415] width 219 height 117
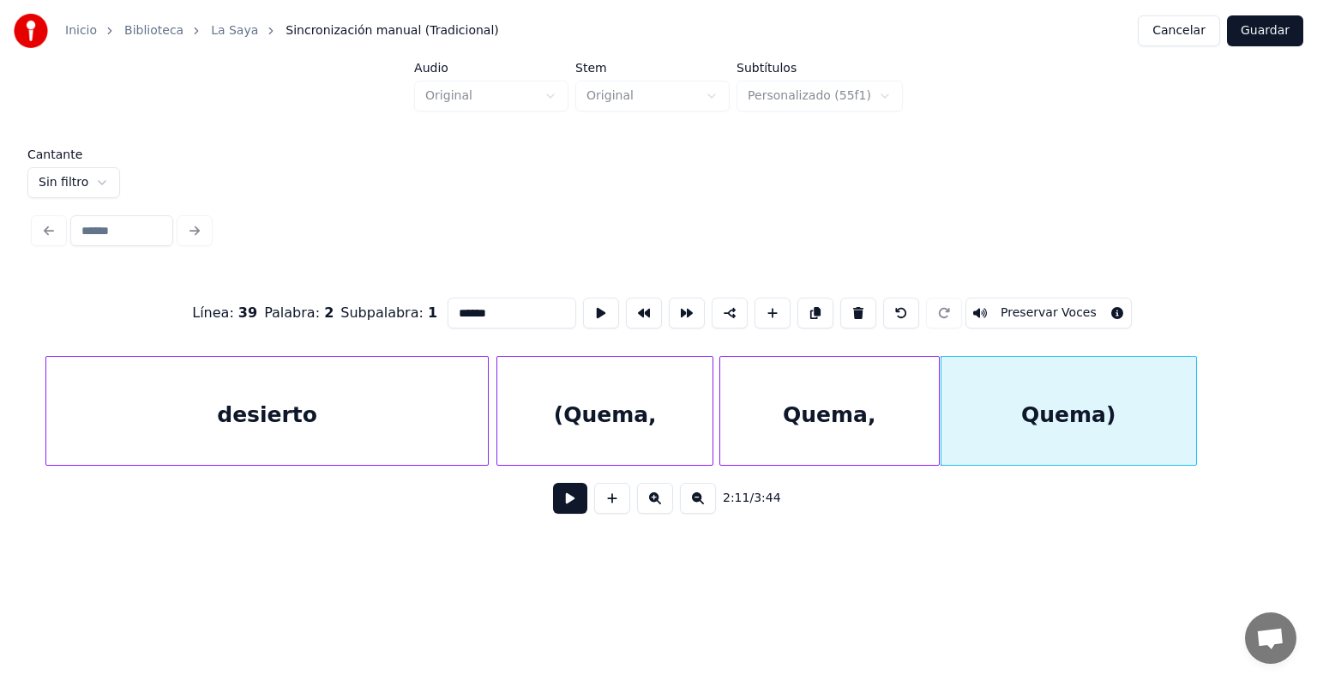
click at [956, 414] on div "Quema)" at bounding box center [1068, 415] width 255 height 117
click at [1022, 305] on button "Preservar Voces" at bounding box center [1048, 312] width 166 height 31
click at [850, 400] on div "Quema," at bounding box center [829, 415] width 219 height 117
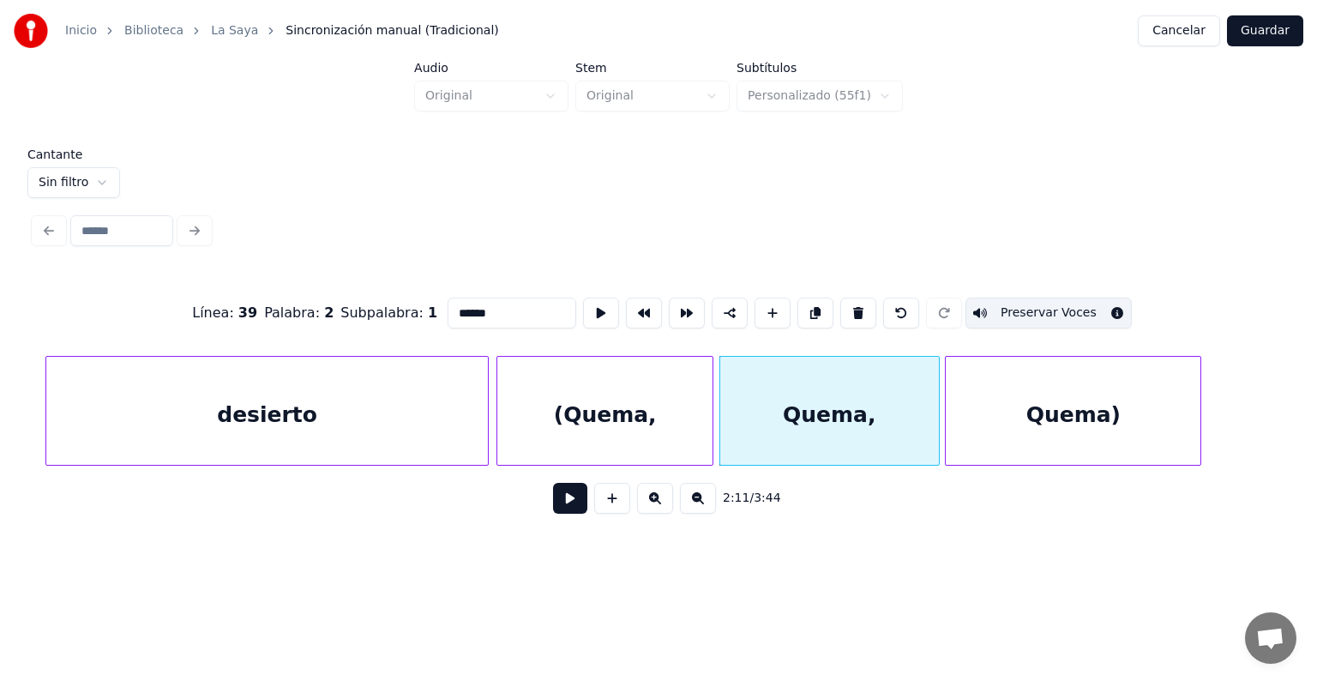
click at [1022, 307] on button "Preservar Voces" at bounding box center [1048, 312] width 166 height 31
click at [655, 403] on div "(Quema," at bounding box center [604, 415] width 214 height 117
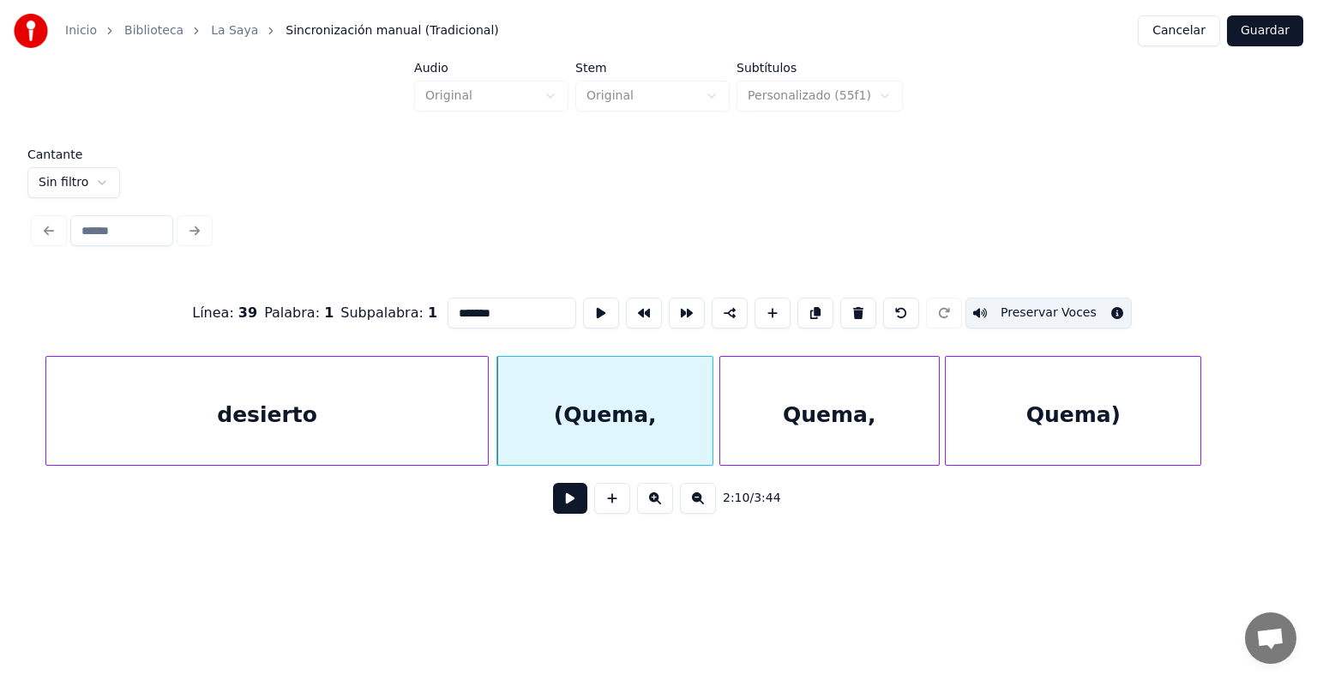
click at [804, 417] on div "Quema," at bounding box center [829, 415] width 219 height 117
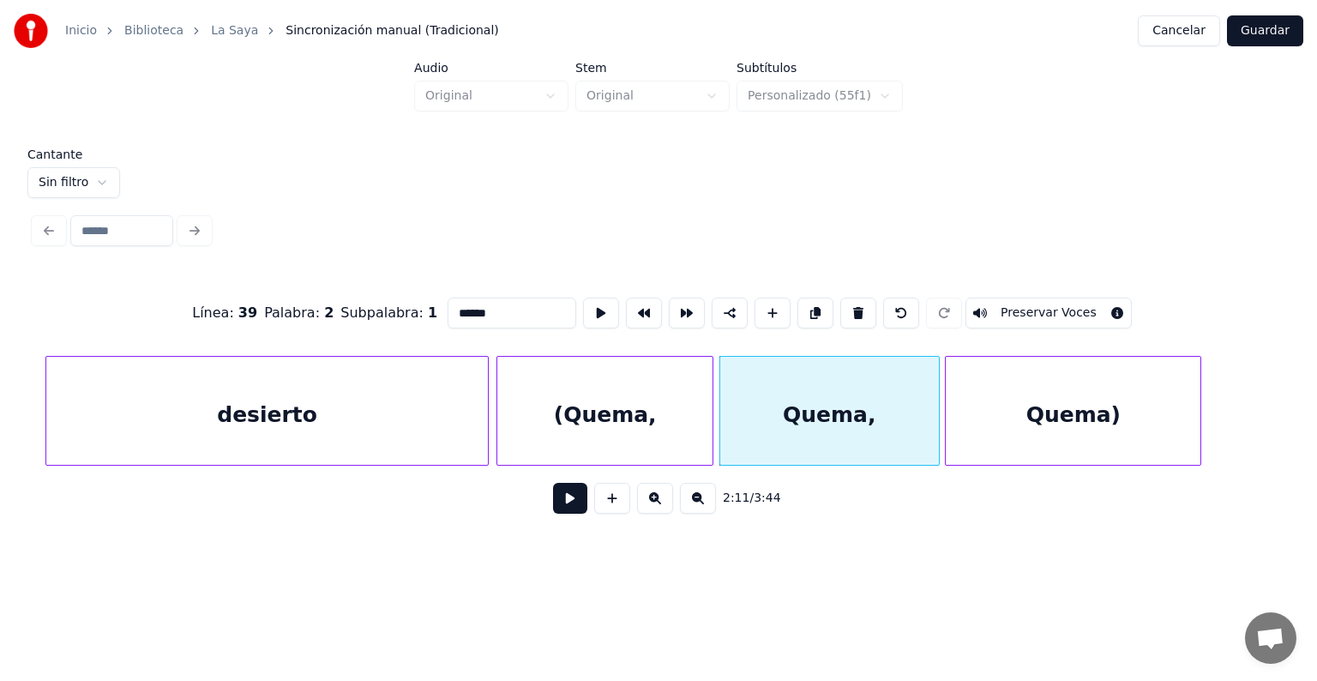
click at [1020, 304] on button "Preservar Voces" at bounding box center [1048, 312] width 166 height 31
click at [1014, 411] on div "Quema)" at bounding box center [1072, 415] width 255 height 117
type input "******"
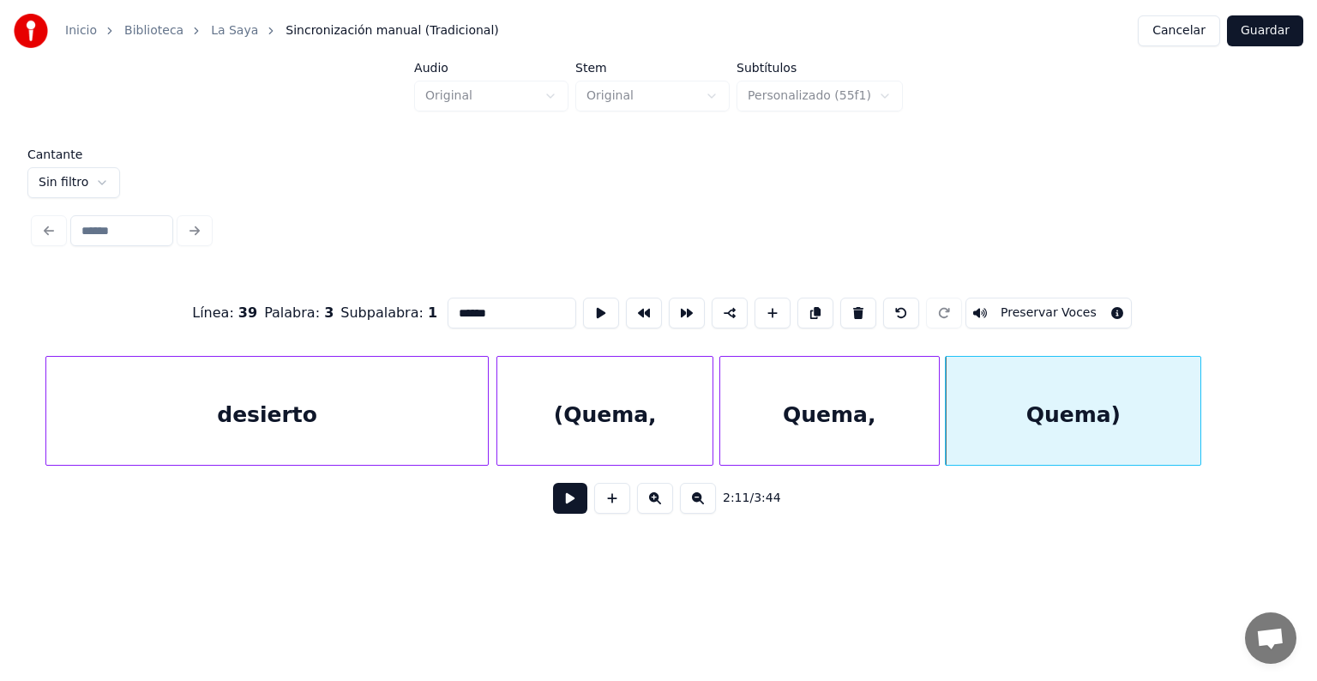
click at [1020, 301] on button "Preservar Voces" at bounding box center [1048, 312] width 166 height 31
click at [561, 507] on button at bounding box center [570, 498] width 34 height 31
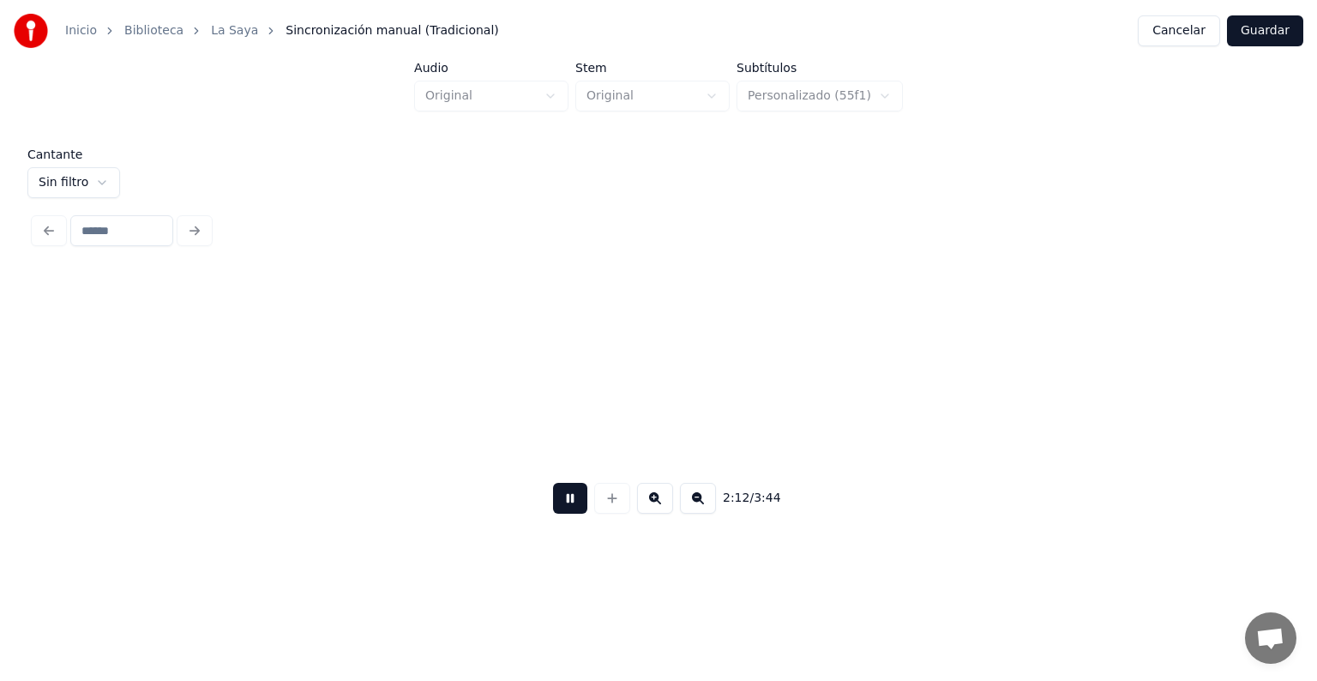
scroll to position [0, 68026]
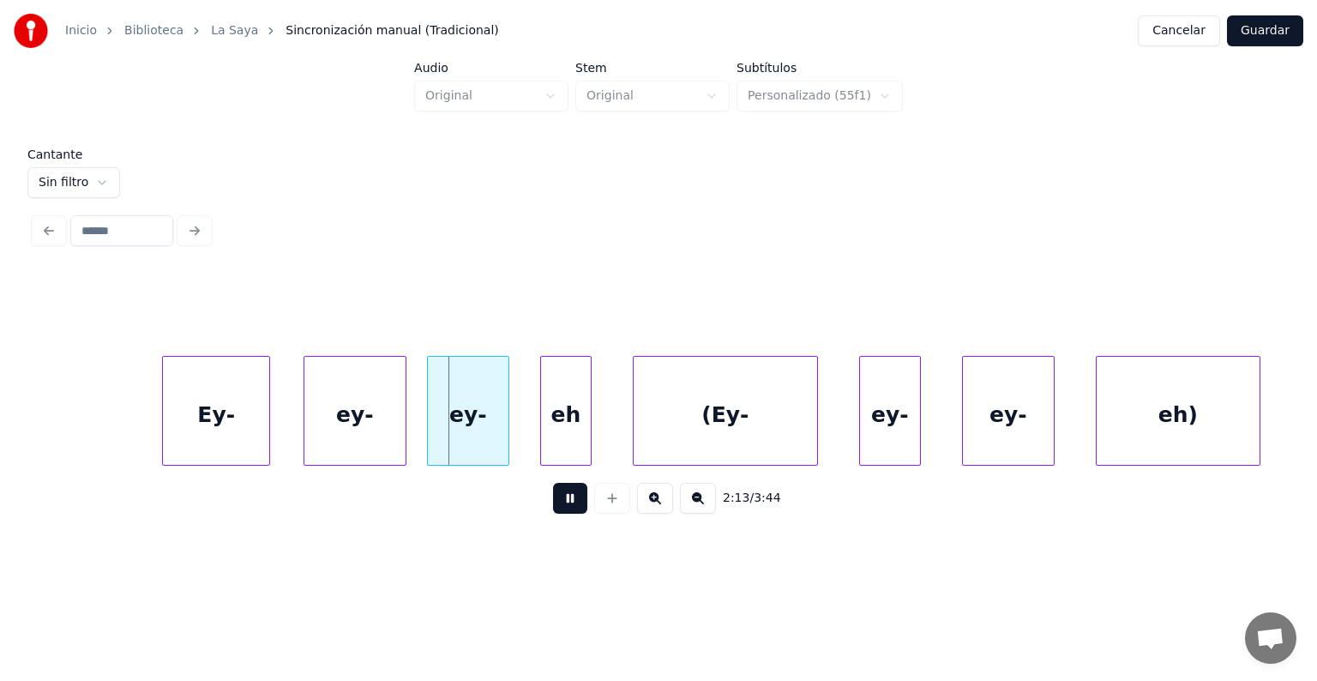
click at [267, 422] on div at bounding box center [266, 411] width 5 height 108
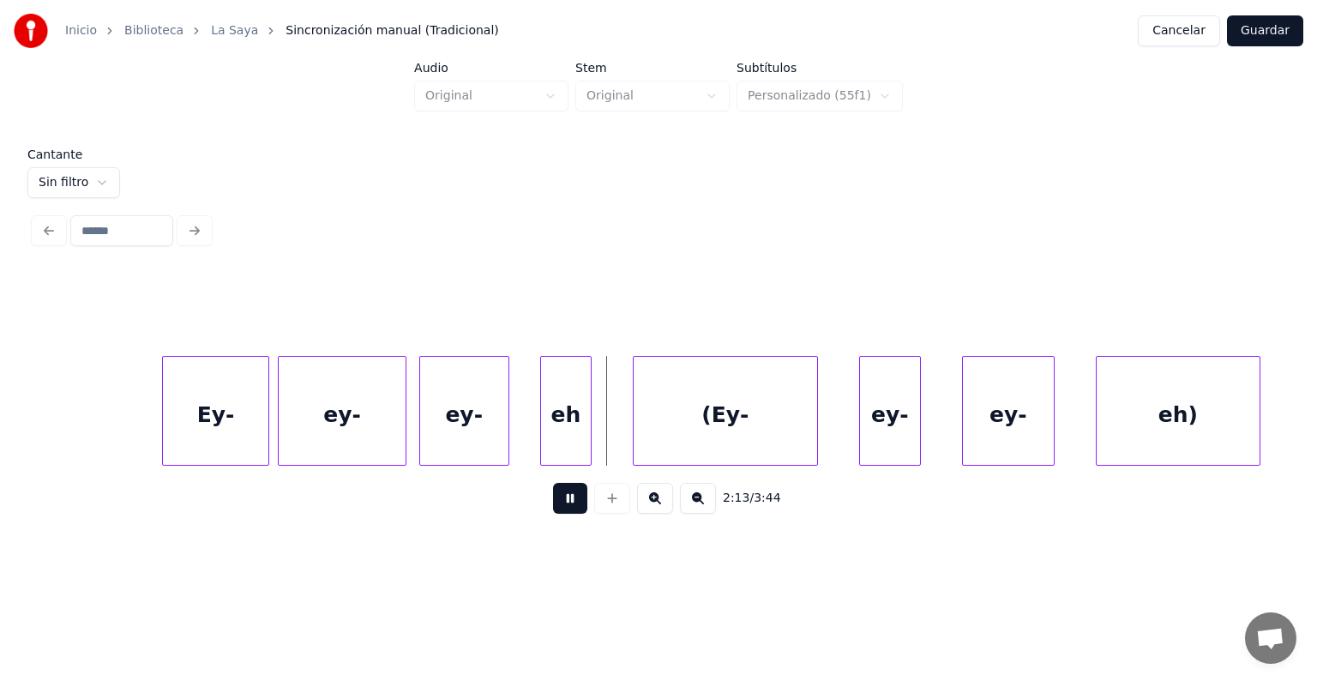
click at [429, 418] on div "ey-" at bounding box center [464, 415] width 88 height 117
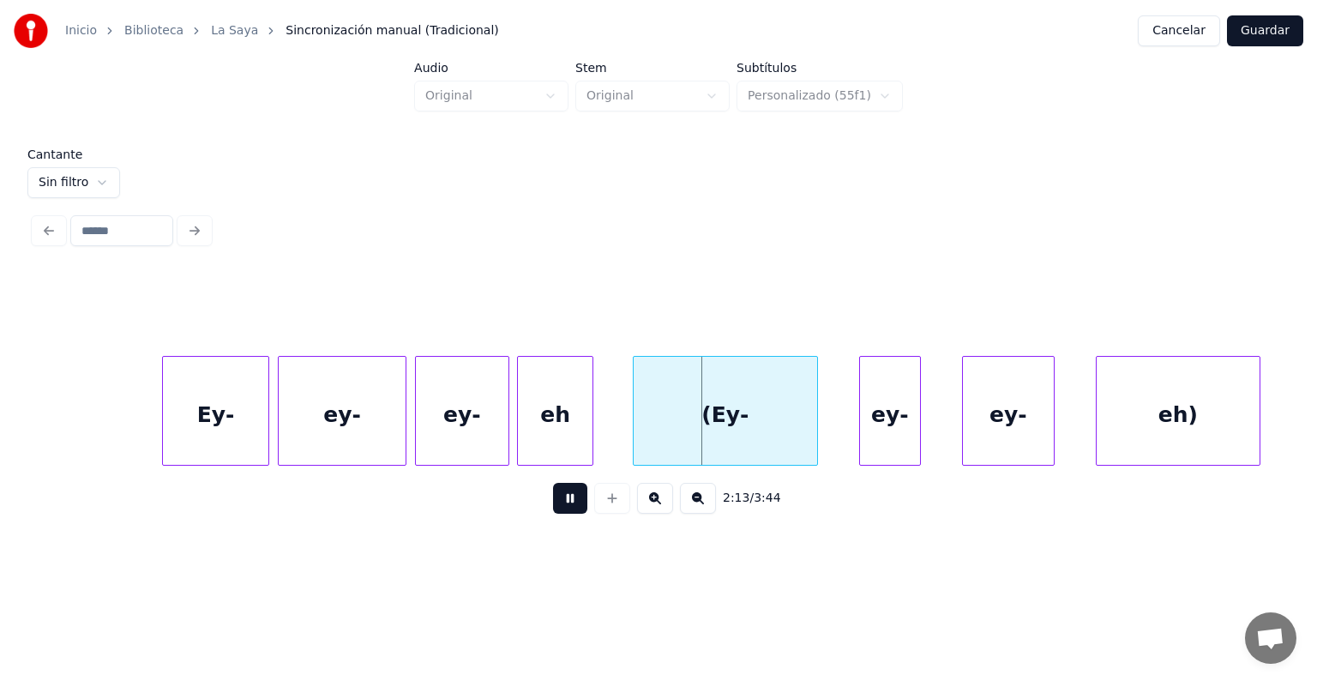
click at [588, 428] on div "eh" at bounding box center [555, 415] width 75 height 117
click at [519, 426] on div at bounding box center [518, 411] width 5 height 108
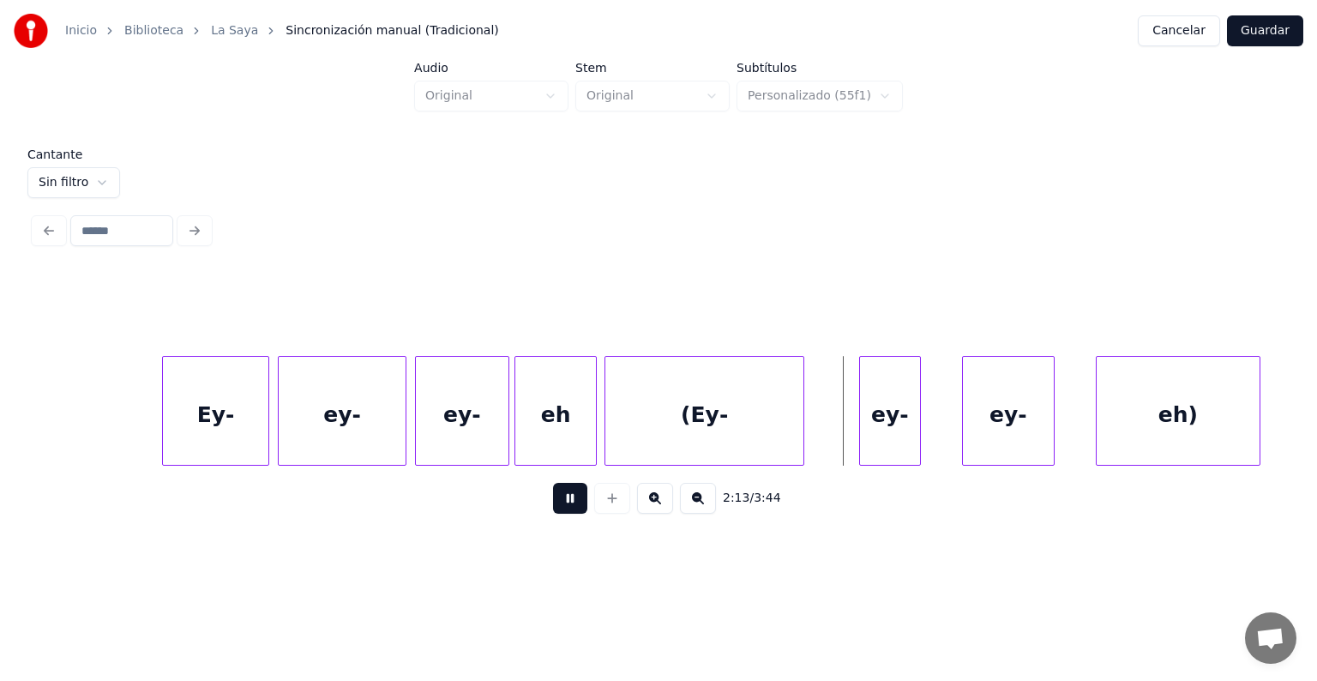
click at [799, 418] on div at bounding box center [800, 411] width 5 height 108
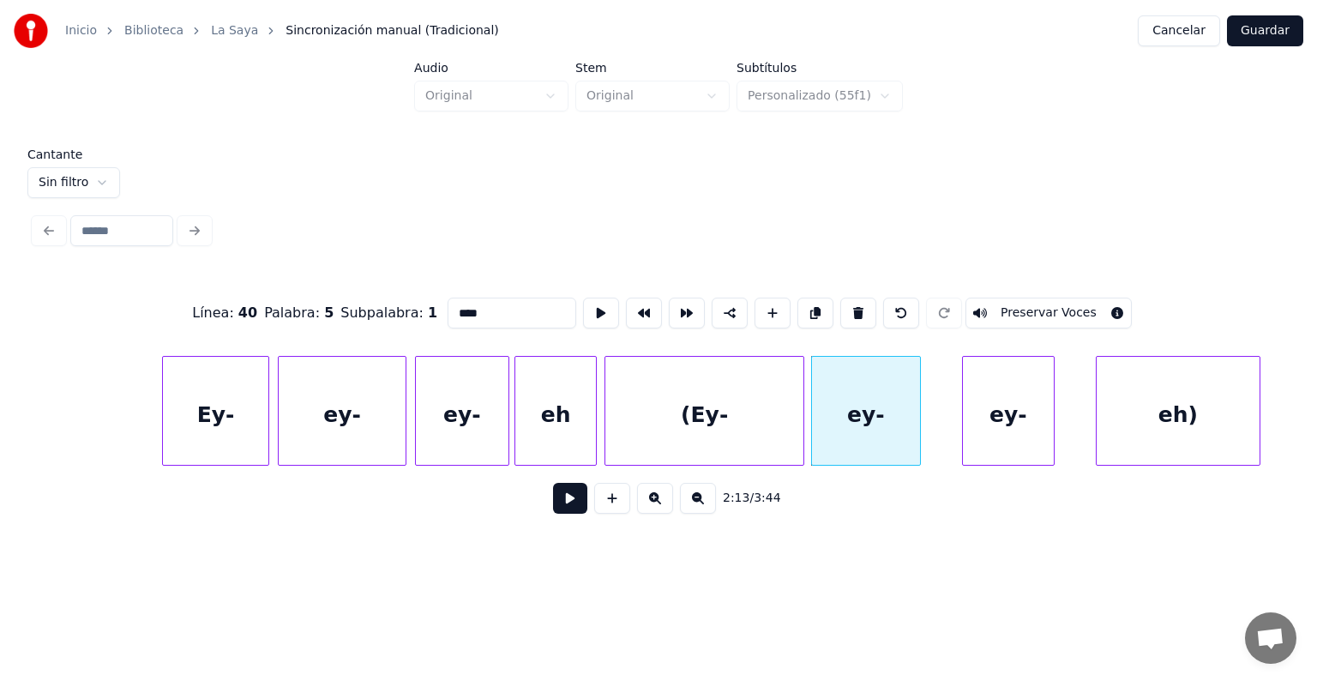
click at [1020, 305] on button "Preservar Voces" at bounding box center [1048, 312] width 166 height 31
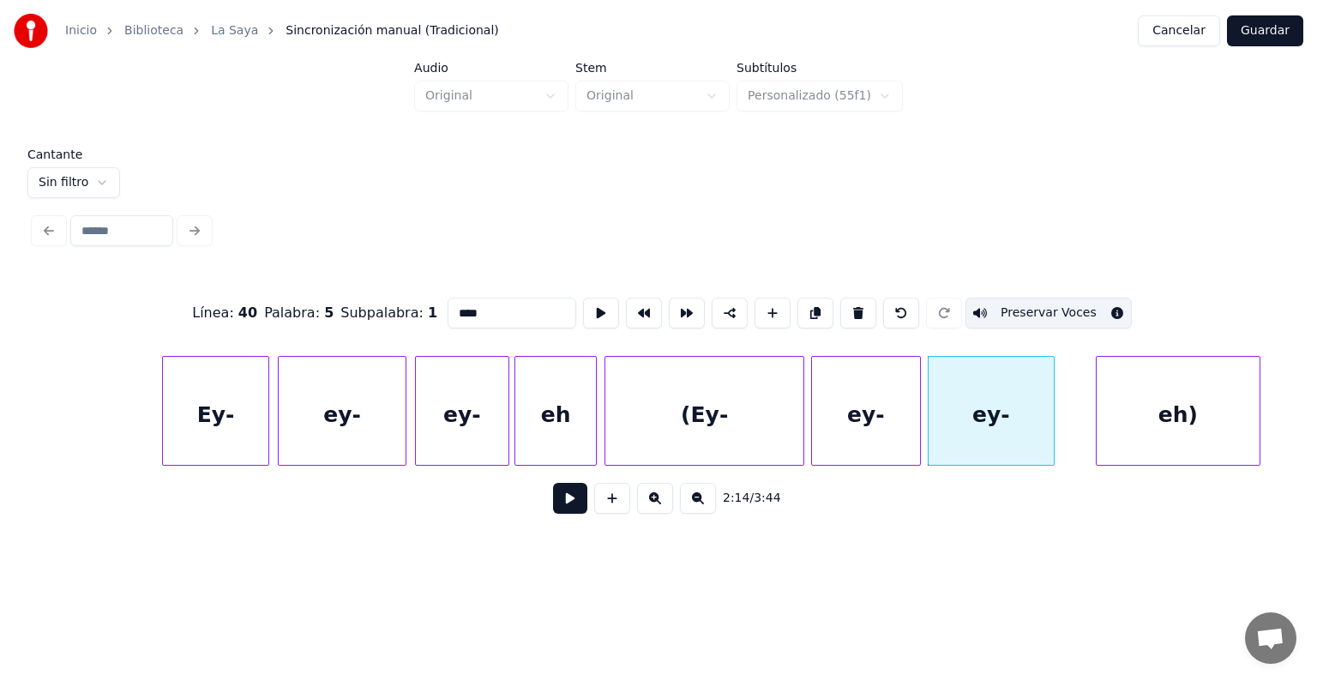
click at [987, 399] on div "ey-" at bounding box center [990, 415] width 125 height 117
click at [1020, 305] on button "Preservar Voces" at bounding box center [1048, 312] width 166 height 31
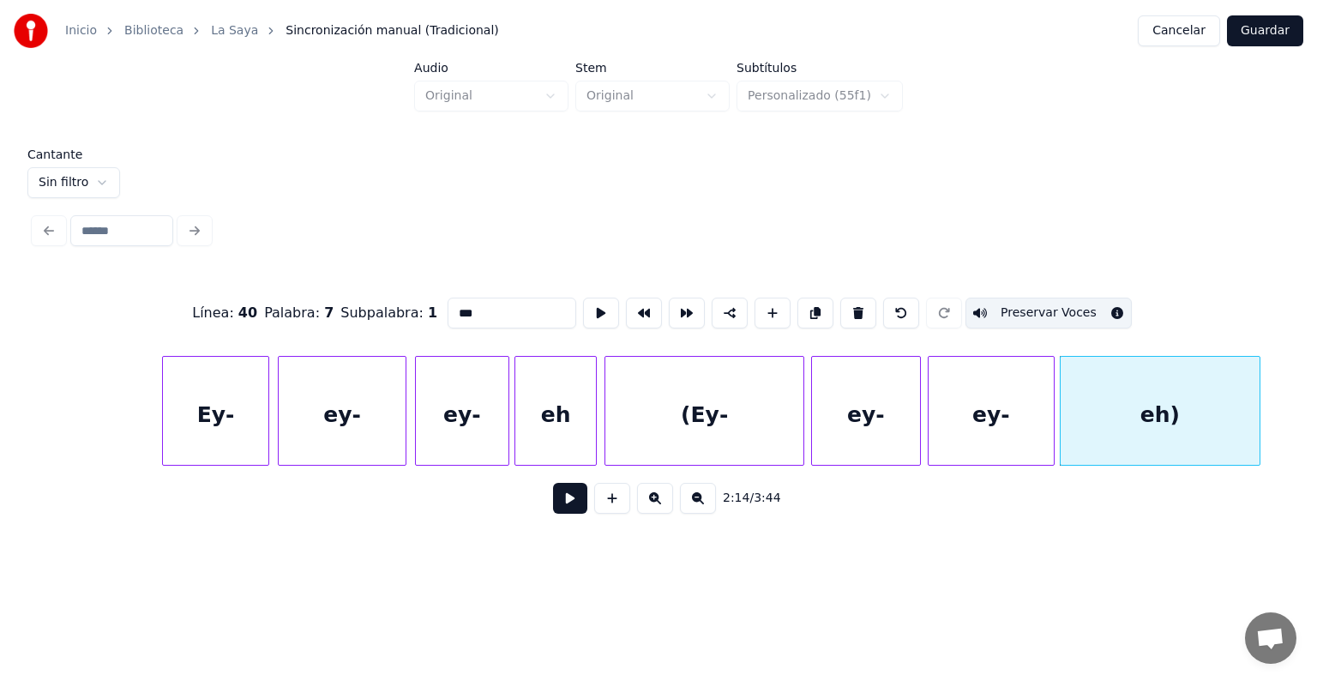
click at [1023, 303] on button "Preservar Voces" at bounding box center [1048, 312] width 166 height 31
click at [994, 413] on div "ey-" at bounding box center [990, 415] width 125 height 117
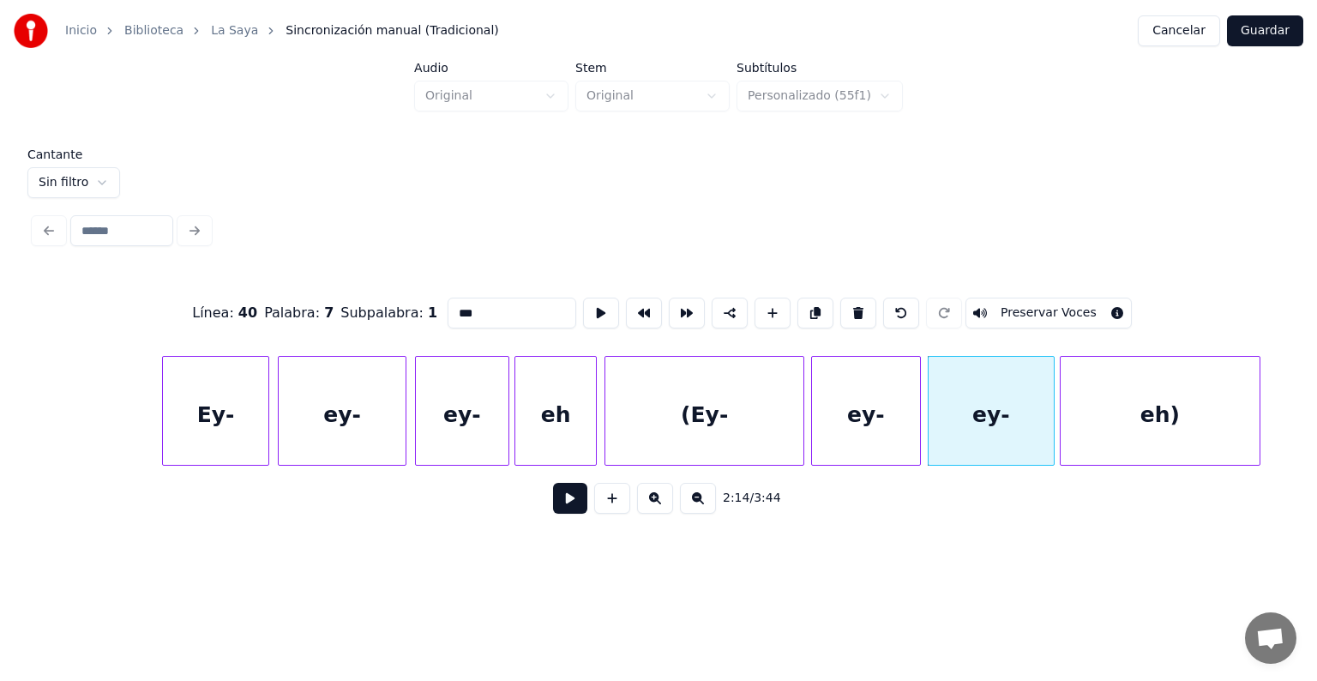
click at [843, 408] on div "ey-" at bounding box center [866, 415] width 108 height 117
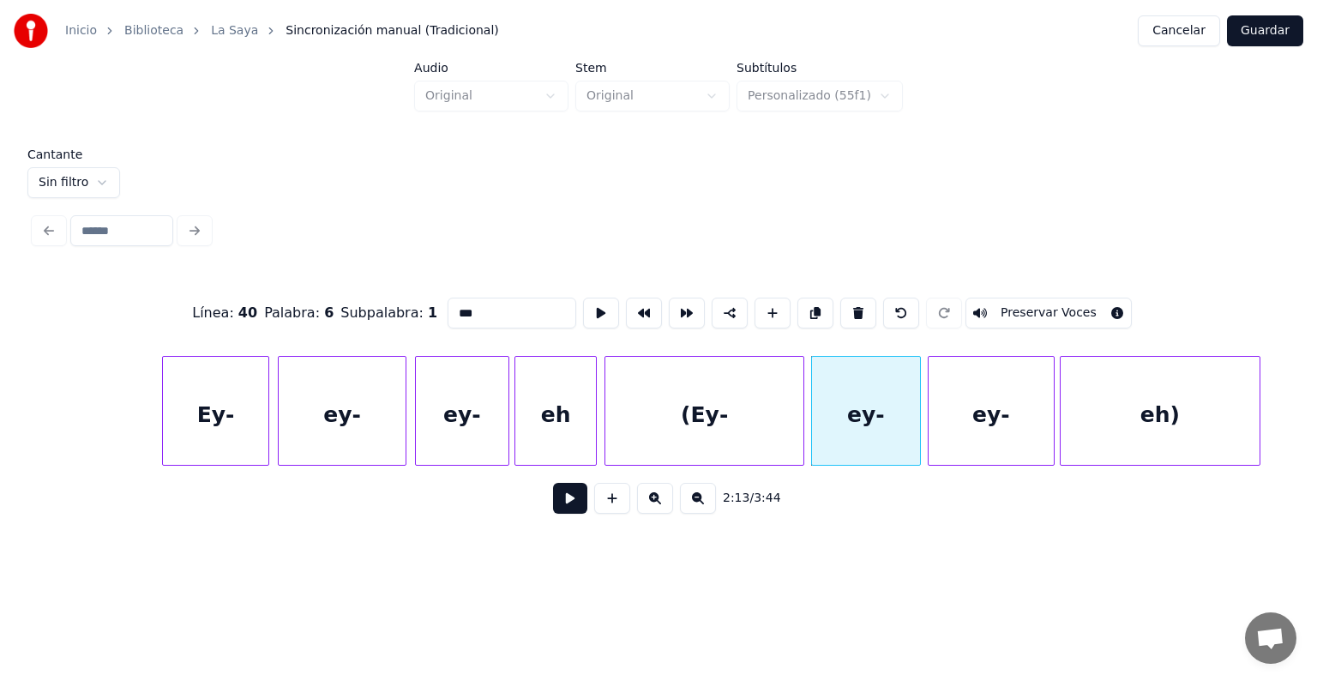
click at [983, 404] on div "ey-" at bounding box center [990, 415] width 125 height 117
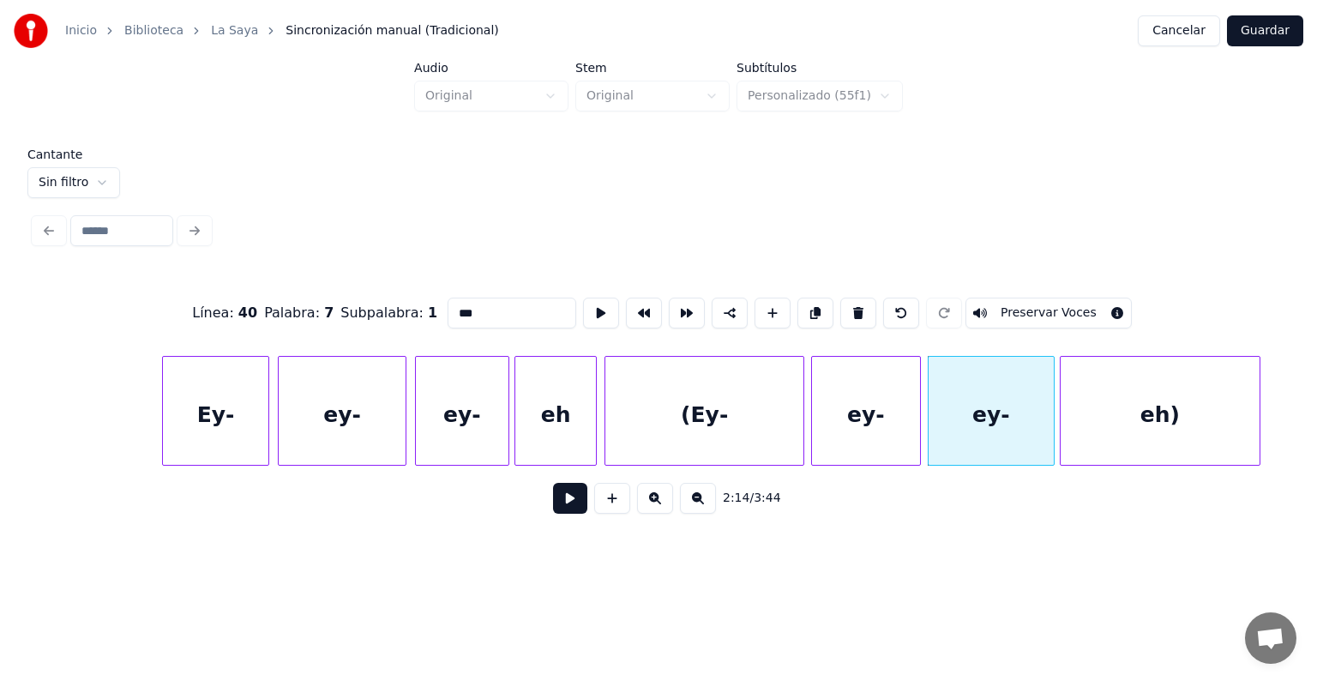
click at [861, 402] on div "ey-" at bounding box center [866, 415] width 108 height 117
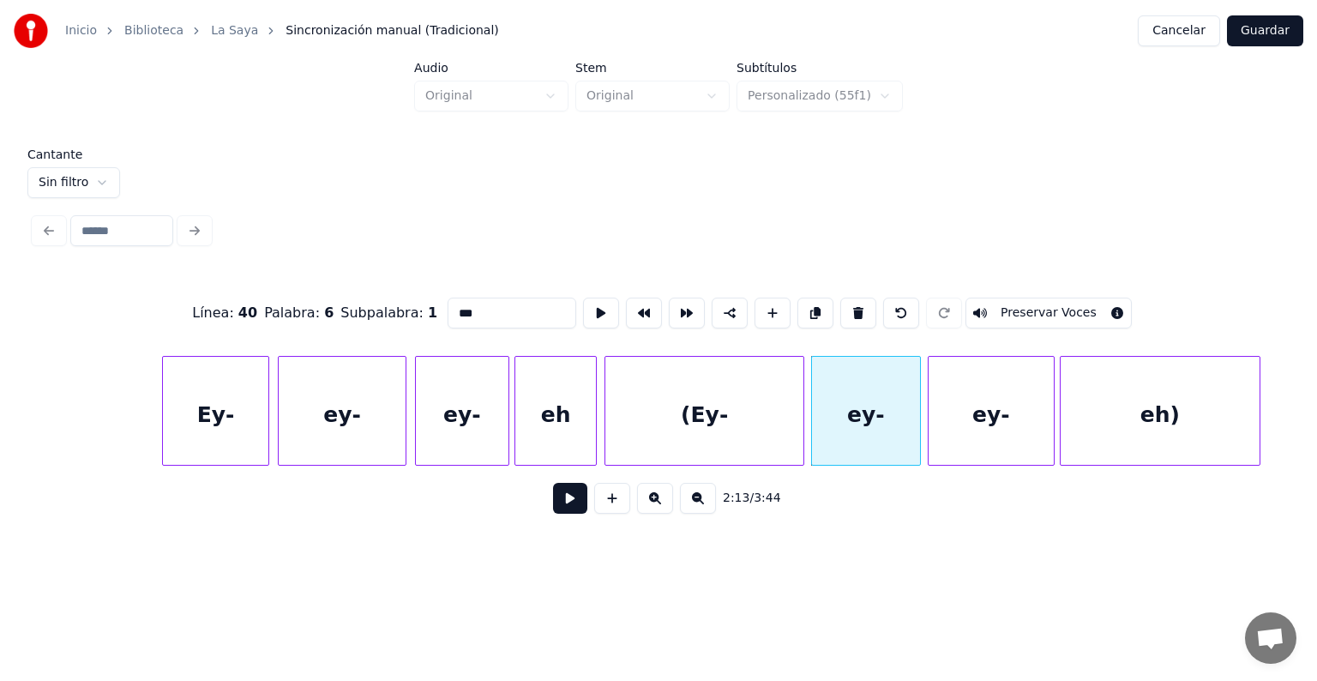
click at [1019, 306] on button "Preservar Voces" at bounding box center [1048, 312] width 166 height 31
click at [984, 403] on div "ey-" at bounding box center [990, 415] width 125 height 117
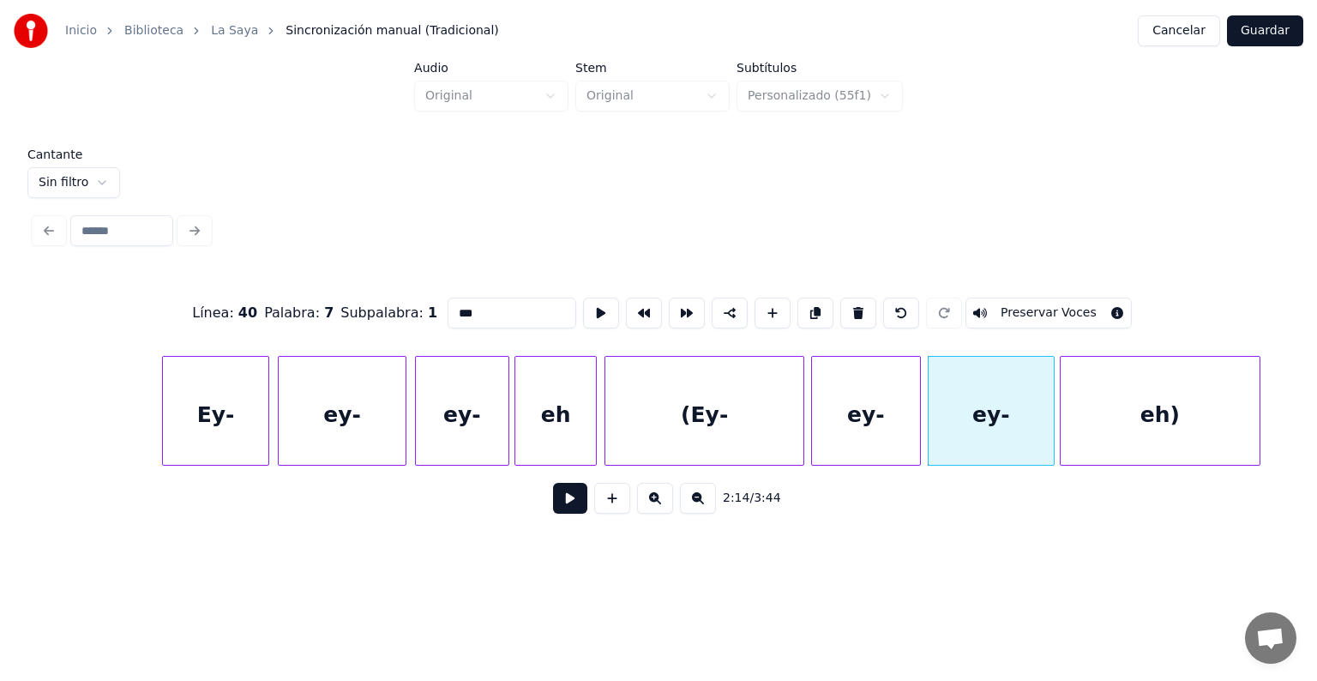
click at [1023, 305] on button "Preservar Voces" at bounding box center [1048, 312] width 166 height 31
click at [1112, 406] on div "eh)" at bounding box center [1159, 415] width 199 height 117
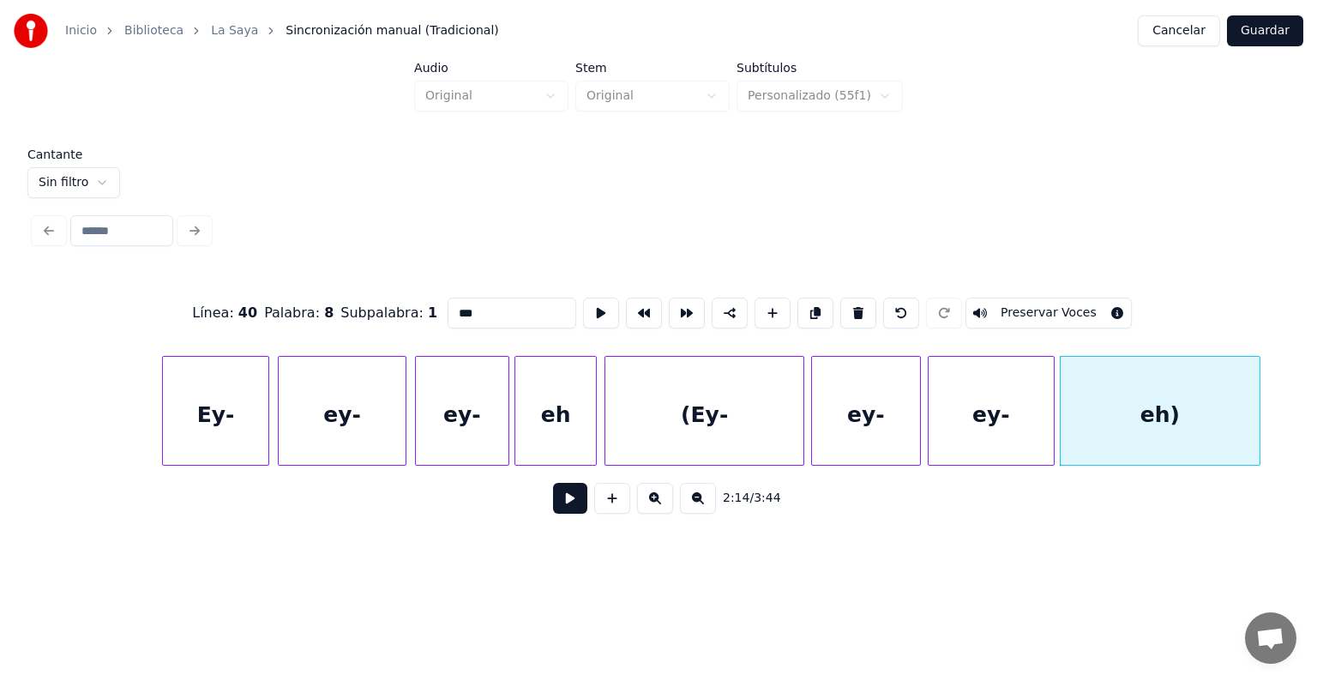
click at [1024, 305] on button "Preservar Voces" at bounding box center [1048, 312] width 166 height 31
click at [845, 387] on div "ey-" at bounding box center [866, 415] width 108 height 117
type input "***"
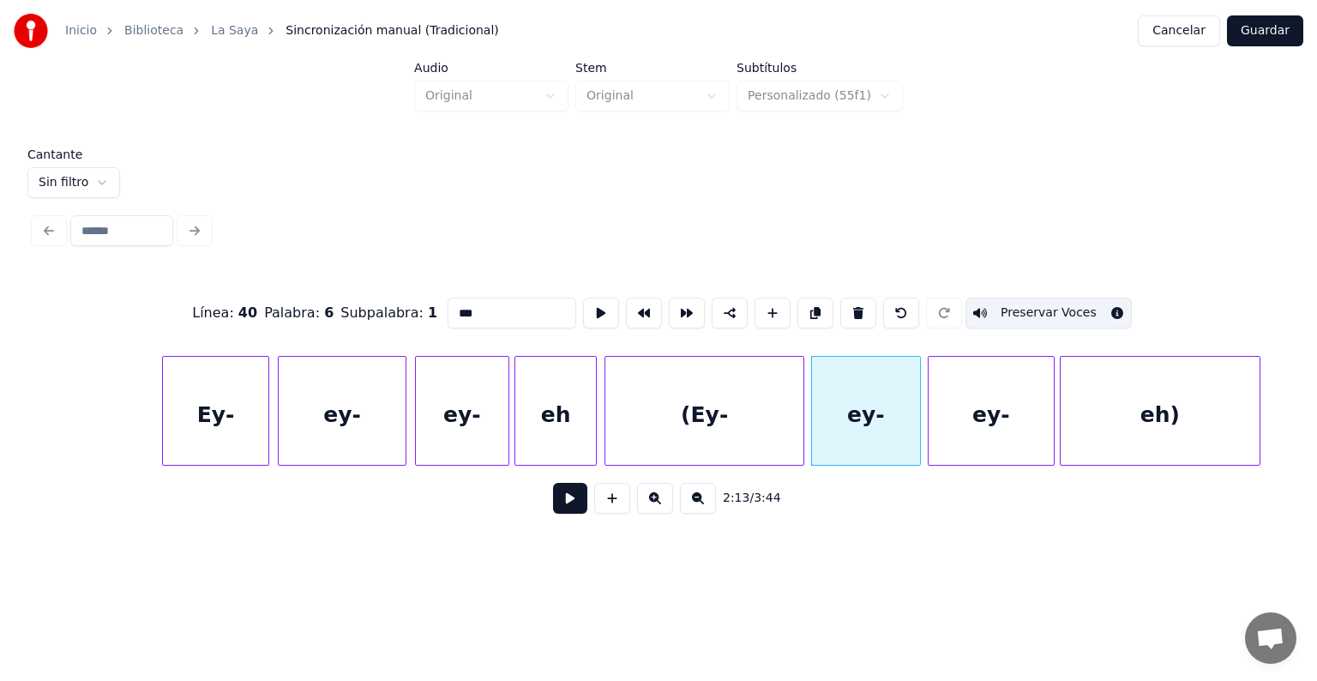
click at [556, 507] on button at bounding box center [570, 498] width 34 height 31
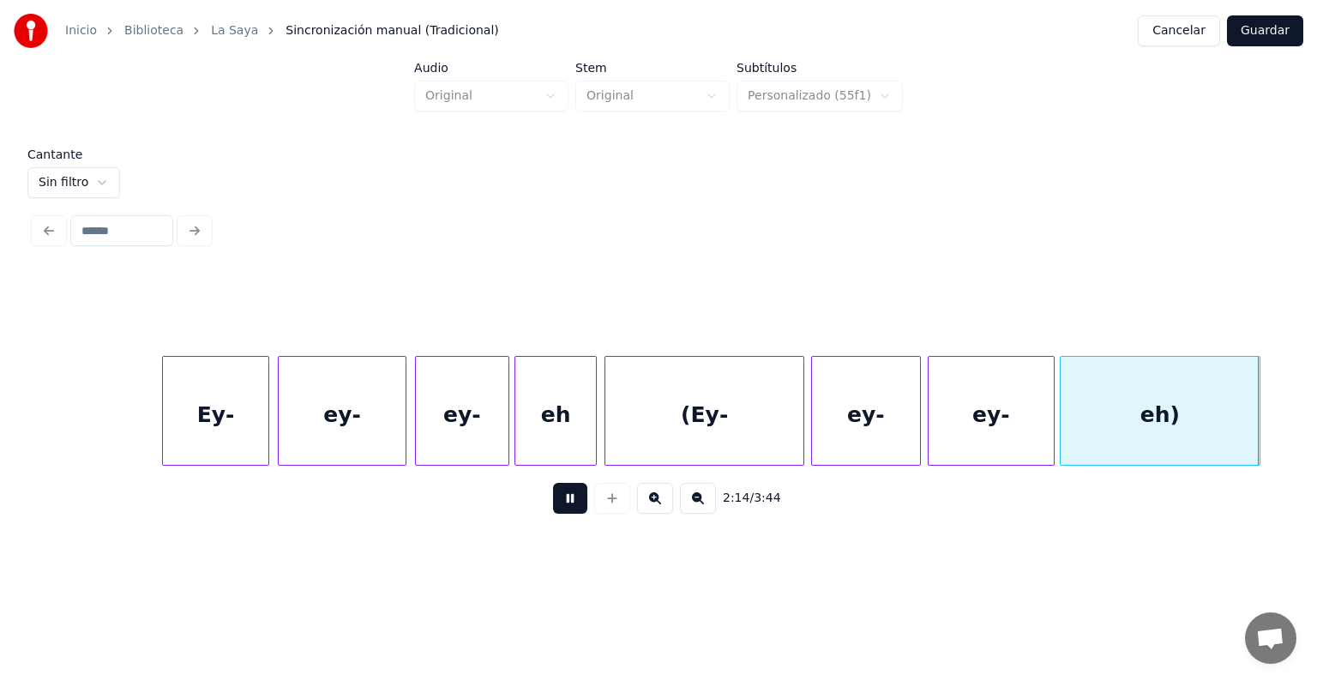
scroll to position [0, 69284]
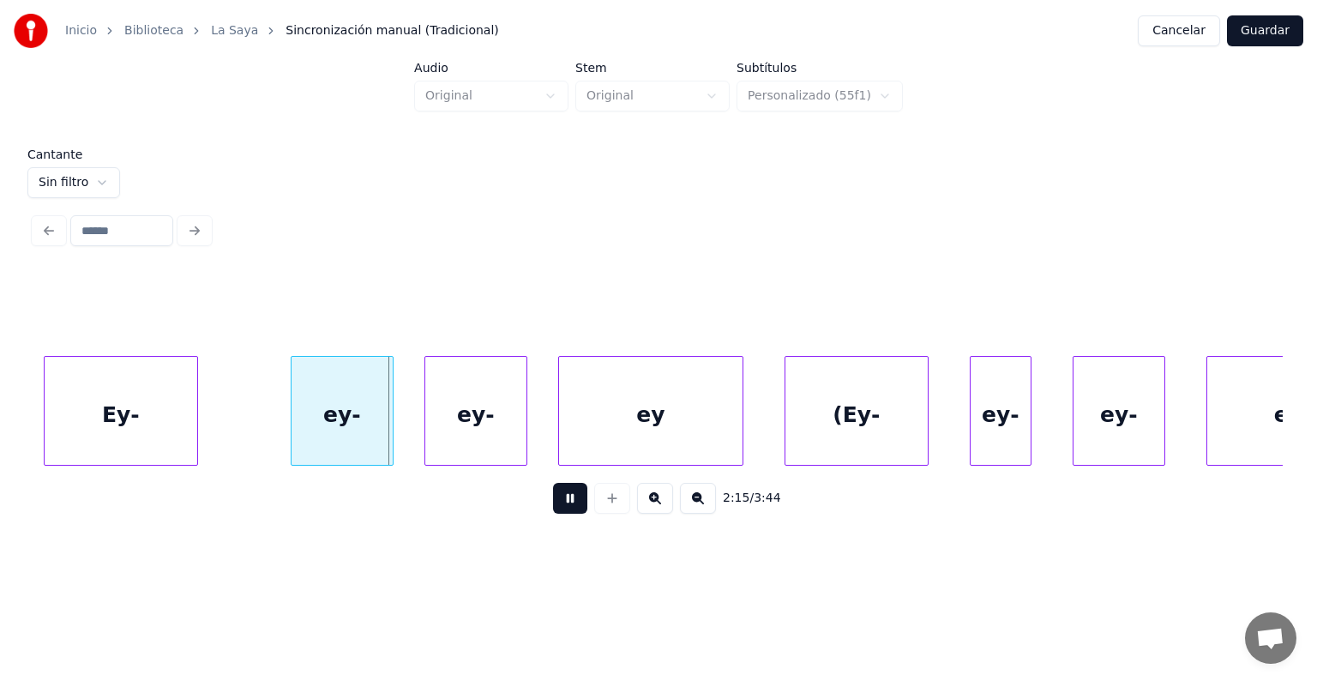
click at [149, 428] on div "Ey-" at bounding box center [121, 415] width 153 height 117
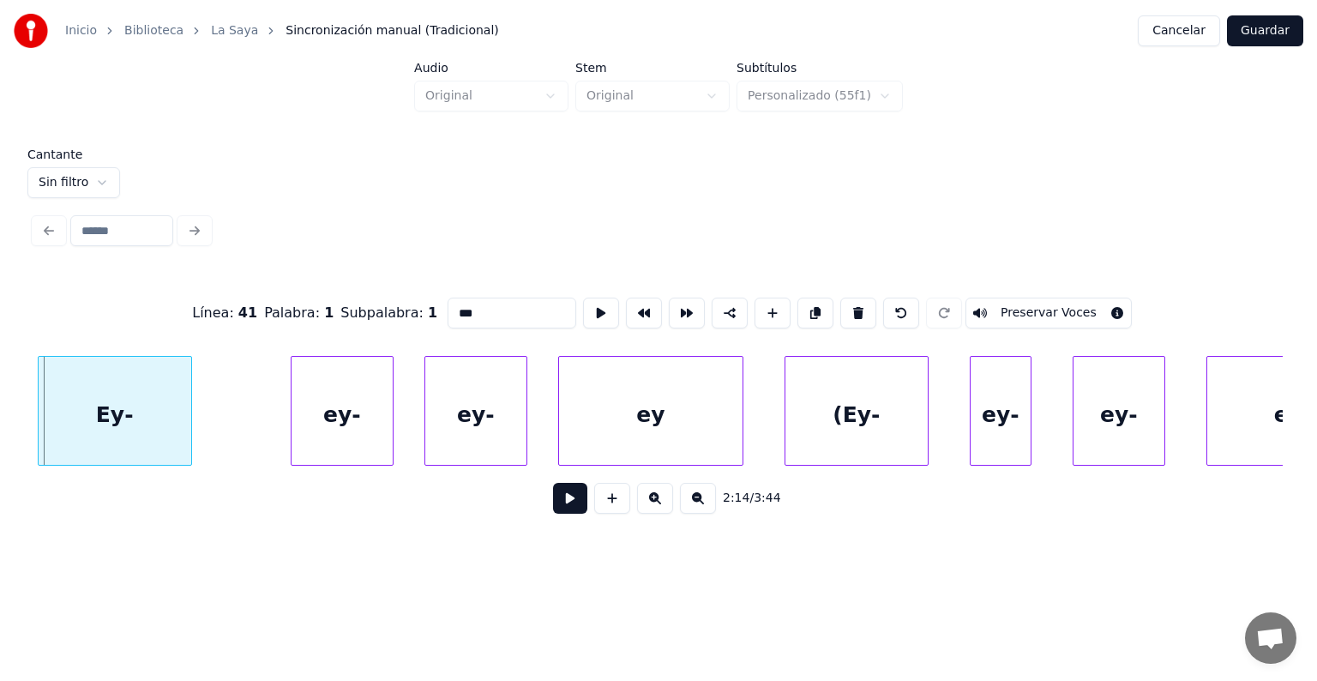
click at [68, 423] on div "Ey-" at bounding box center [115, 415] width 153 height 117
click at [1027, 304] on button "Preservar Voces" at bounding box center [1048, 312] width 166 height 31
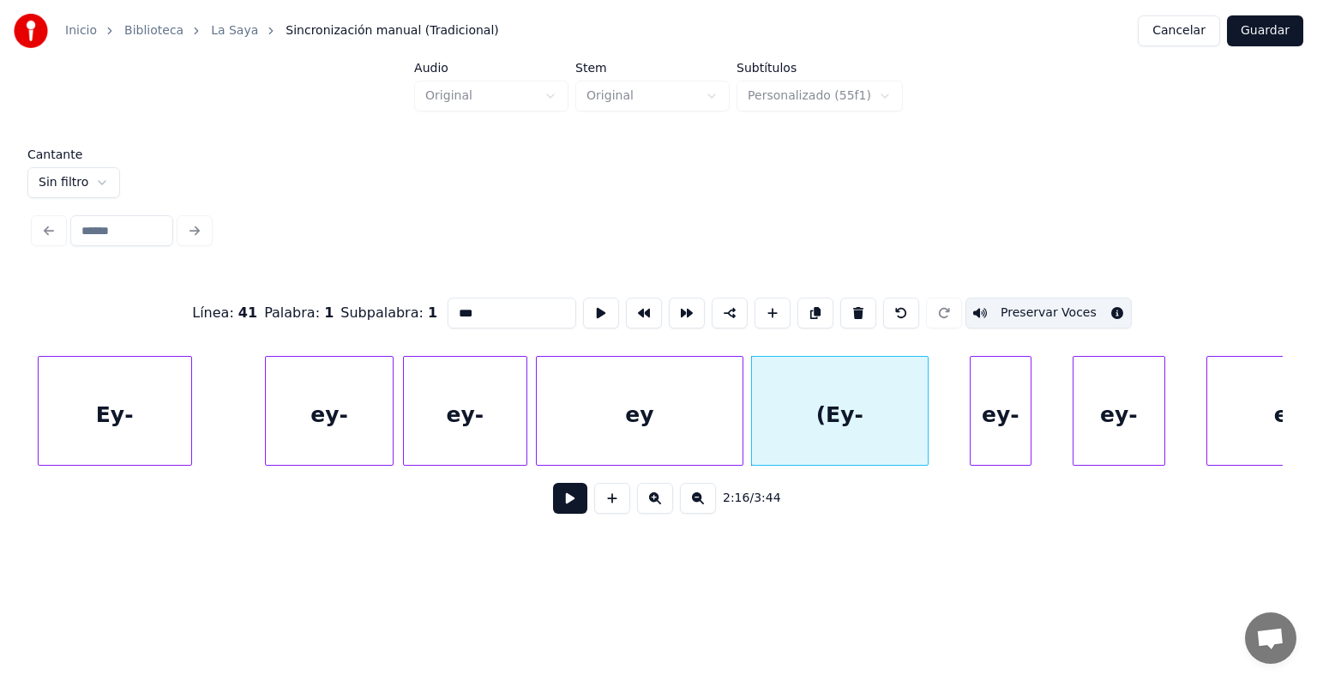
click at [324, 409] on div "ey-" at bounding box center [329, 415] width 127 height 117
type input "***"
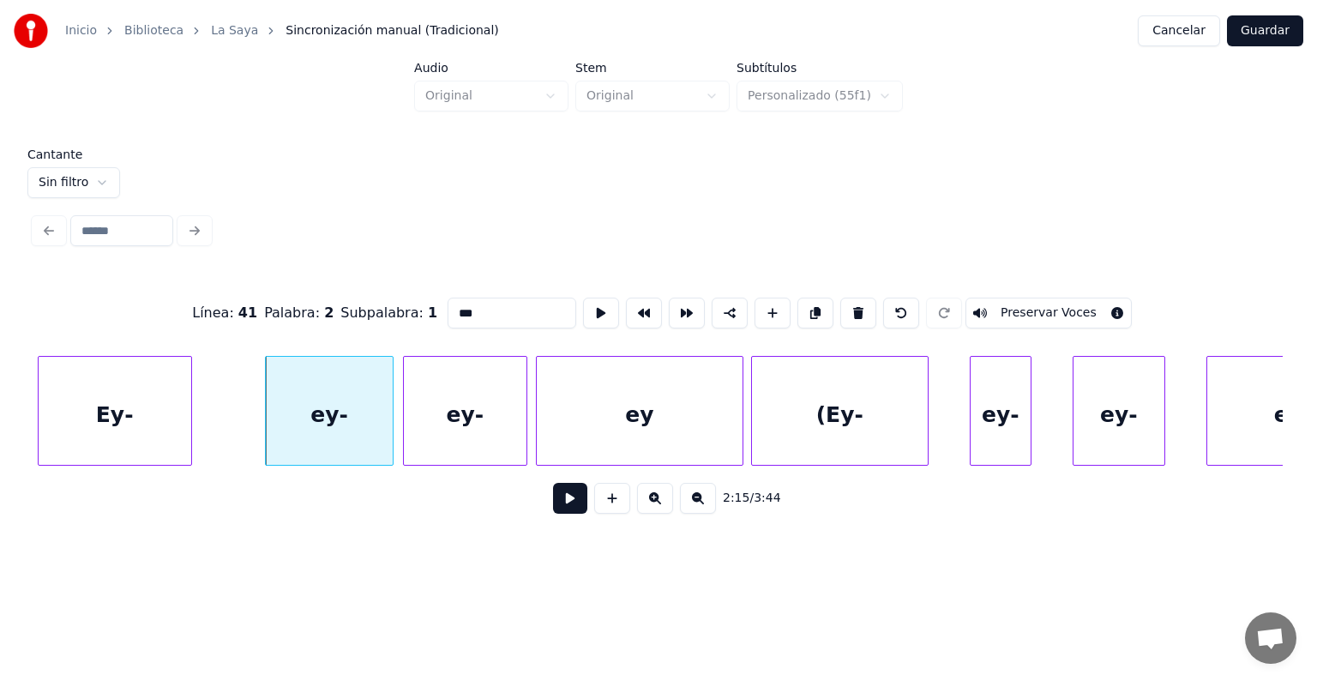
click at [557, 499] on button at bounding box center [570, 498] width 34 height 31
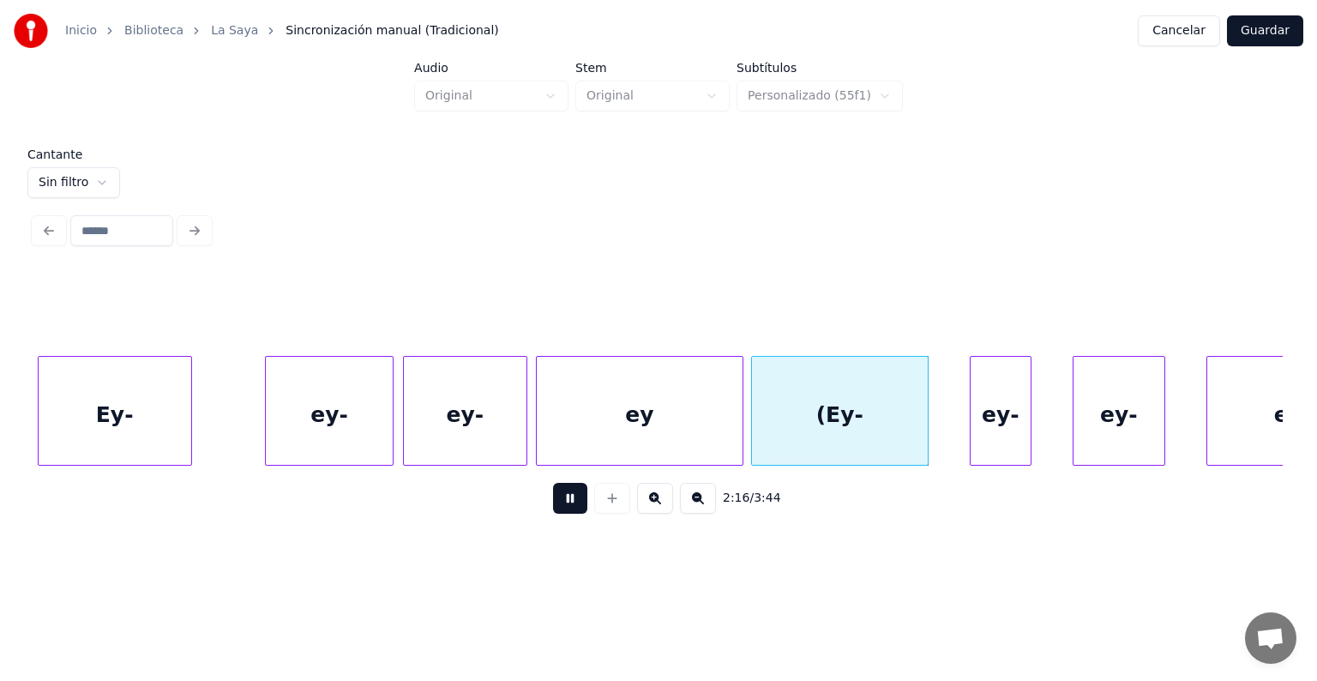
click at [811, 416] on div "(Ey-" at bounding box center [840, 415] width 176 height 117
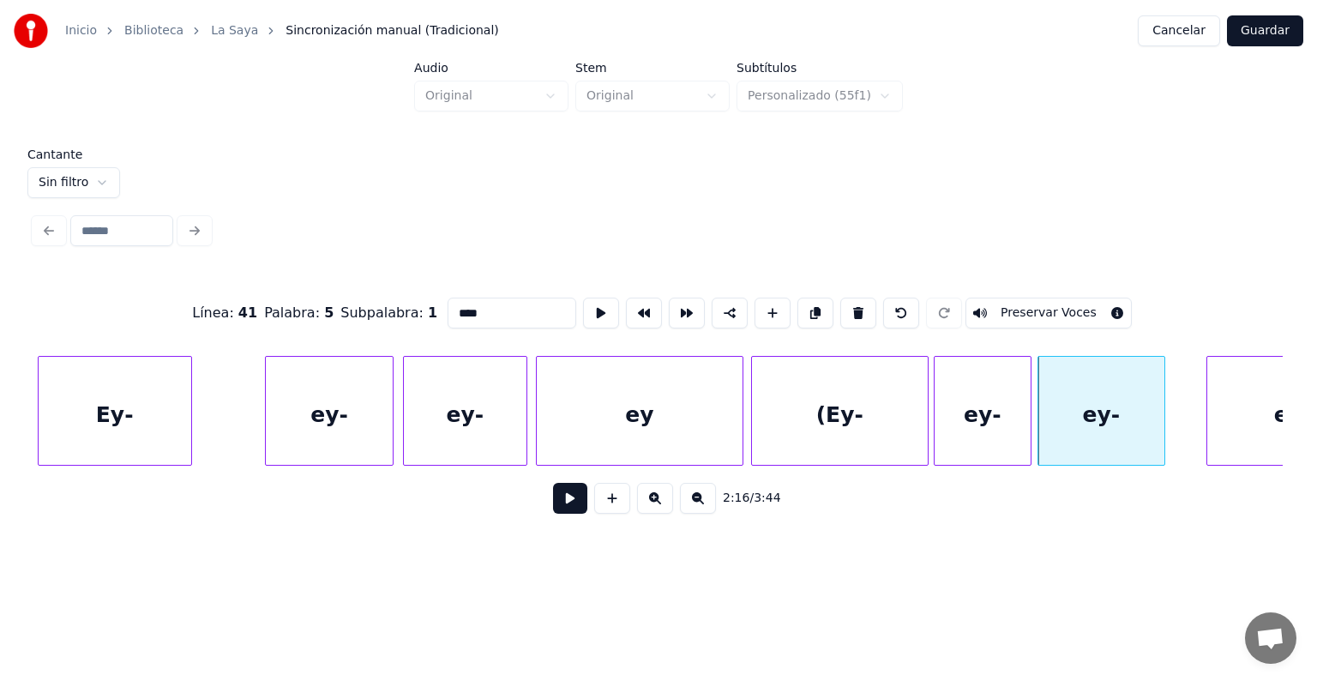
click at [975, 411] on div "ey-" at bounding box center [982, 415] width 96 height 117
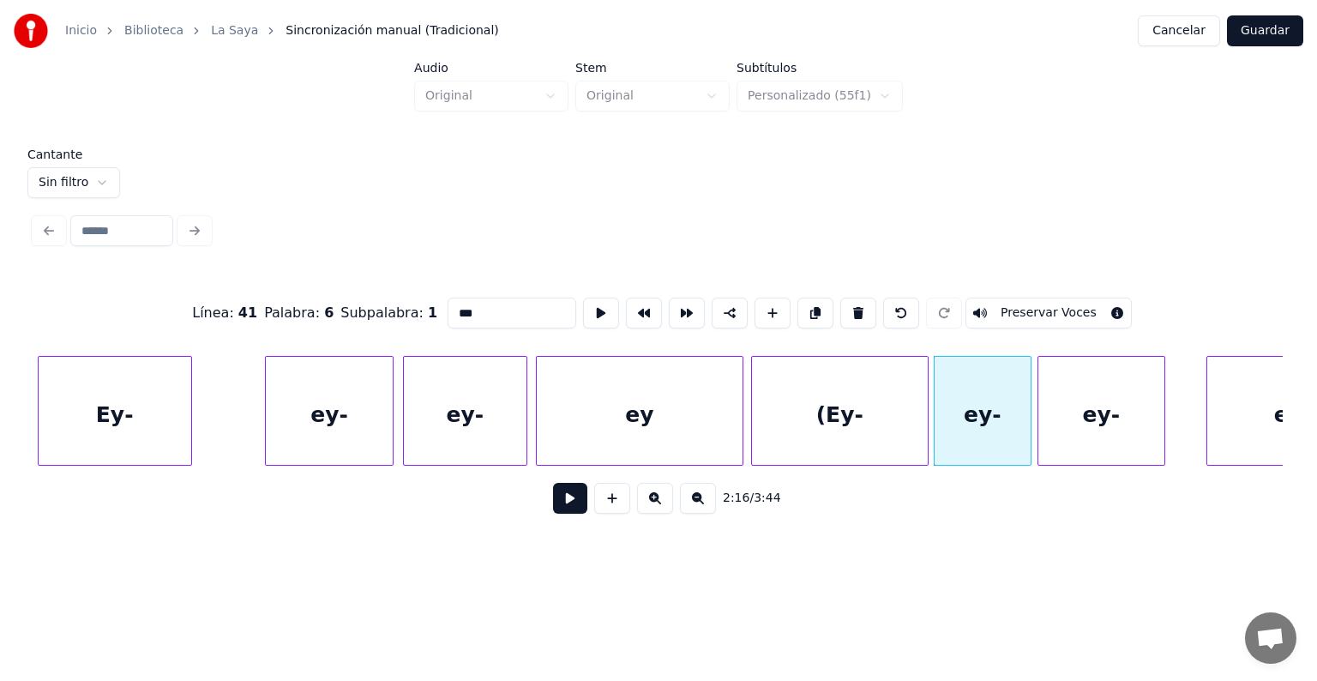
click at [1020, 307] on button "Preservar Voces" at bounding box center [1048, 312] width 166 height 31
click at [1082, 418] on div "ey-" at bounding box center [1101, 415] width 126 height 117
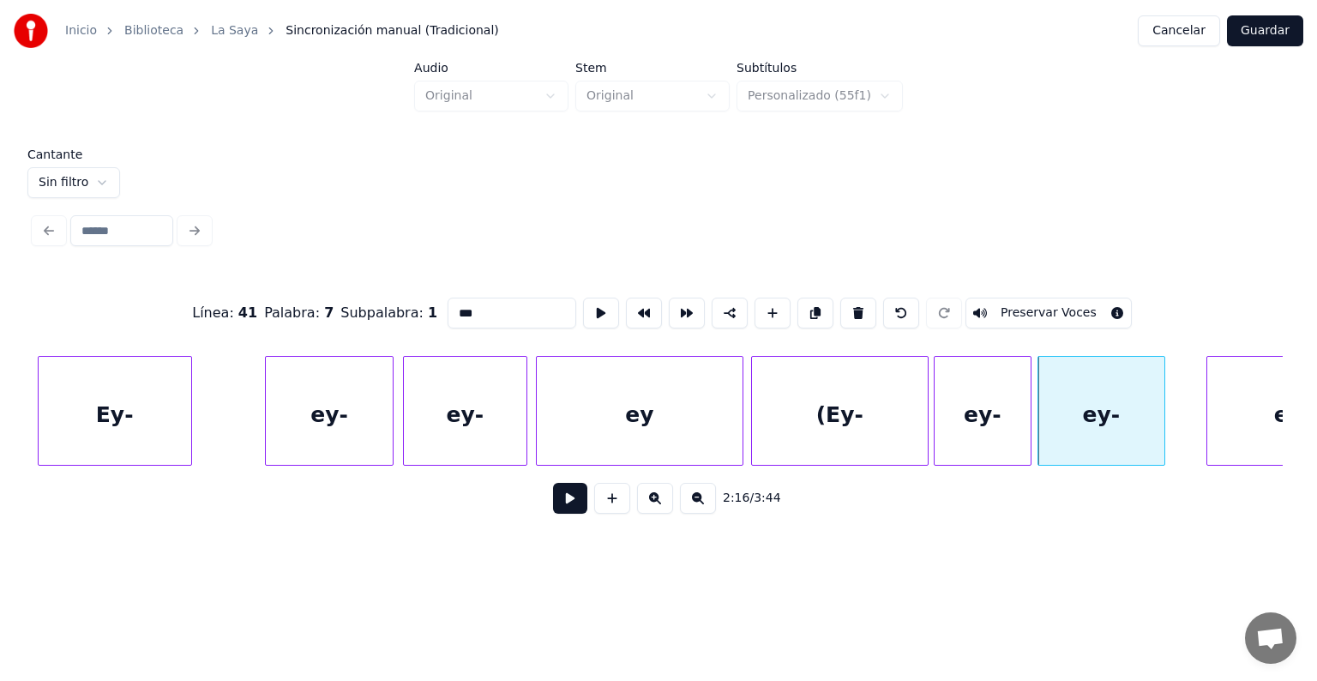
click at [1038, 305] on button "Preservar Voces" at bounding box center [1048, 312] width 166 height 31
click at [1152, 420] on div "ey-" at bounding box center [1101, 415] width 126 height 117
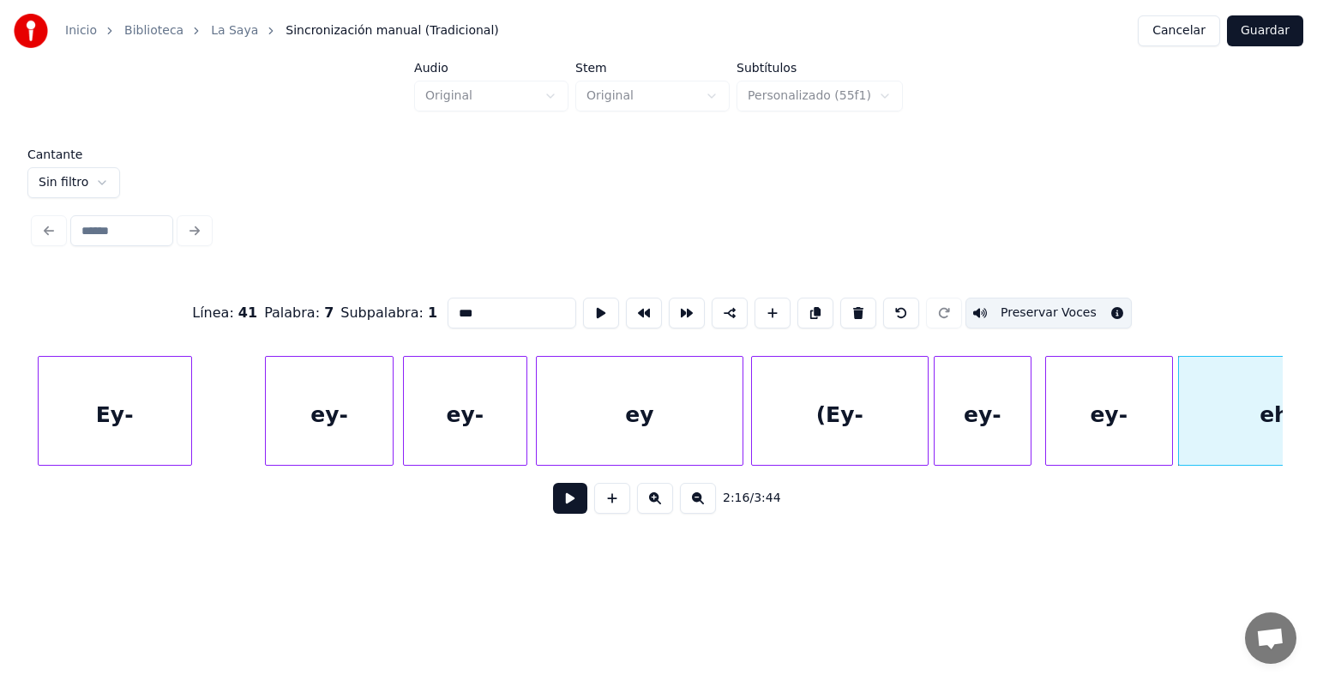
click at [1210, 410] on div "eh)" at bounding box center [1279, 415] width 201 height 117
click at [1034, 306] on button "Preservar Voces" at bounding box center [1048, 312] width 166 height 31
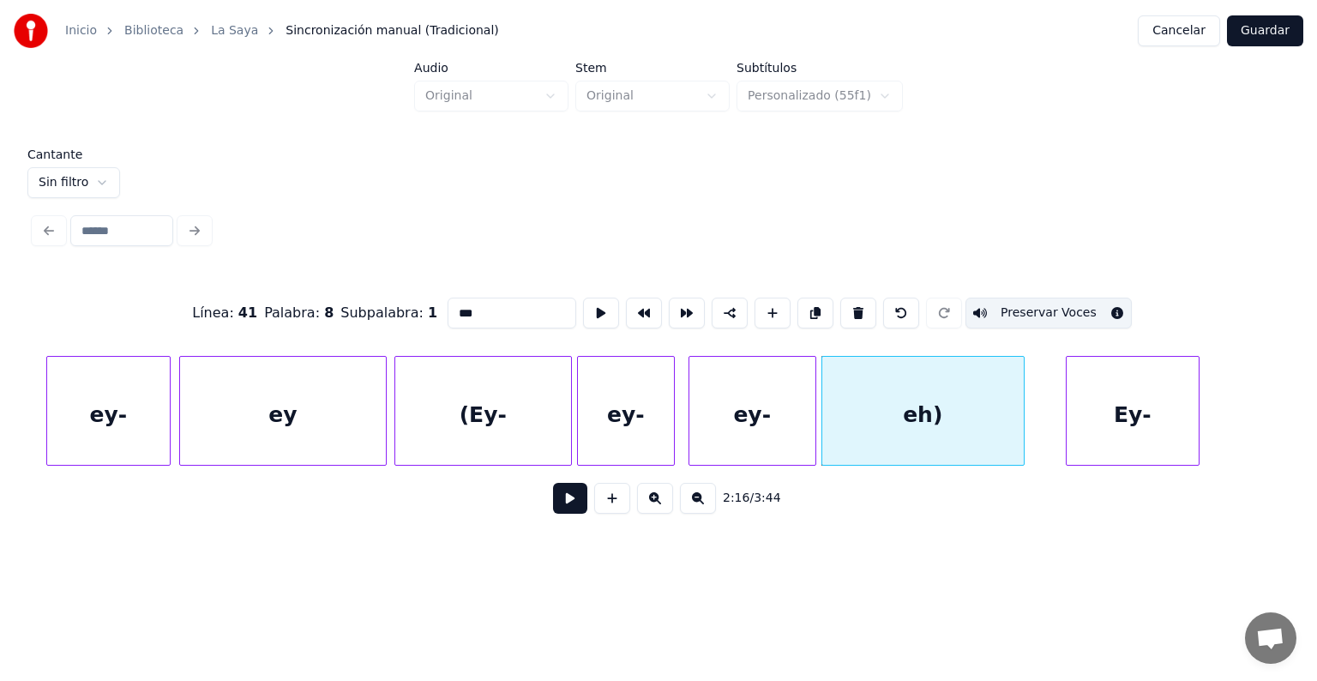
scroll to position [0, 69705]
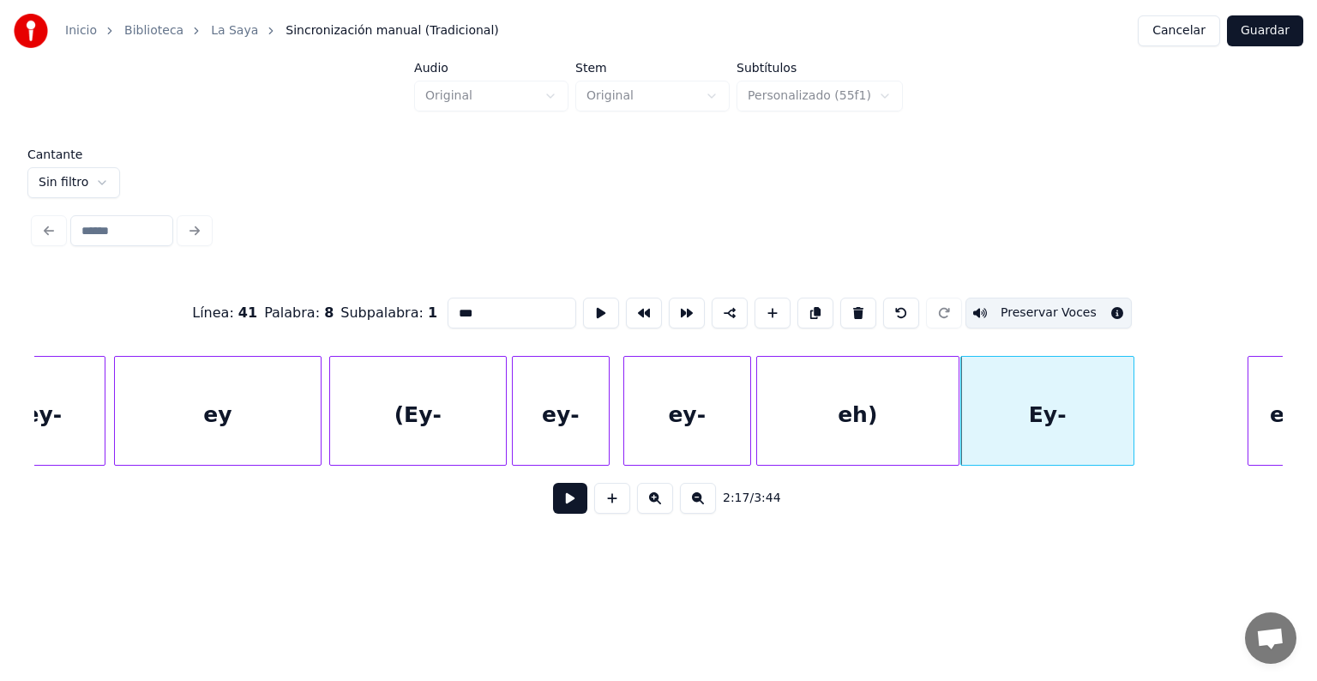
click at [1010, 419] on div "Ey-" at bounding box center [1046, 415] width 171 height 117
click at [1023, 305] on button "Preservar Voces" at bounding box center [1048, 312] width 166 height 31
click at [555, 408] on div "ey-" at bounding box center [561, 415] width 96 height 117
type input "***"
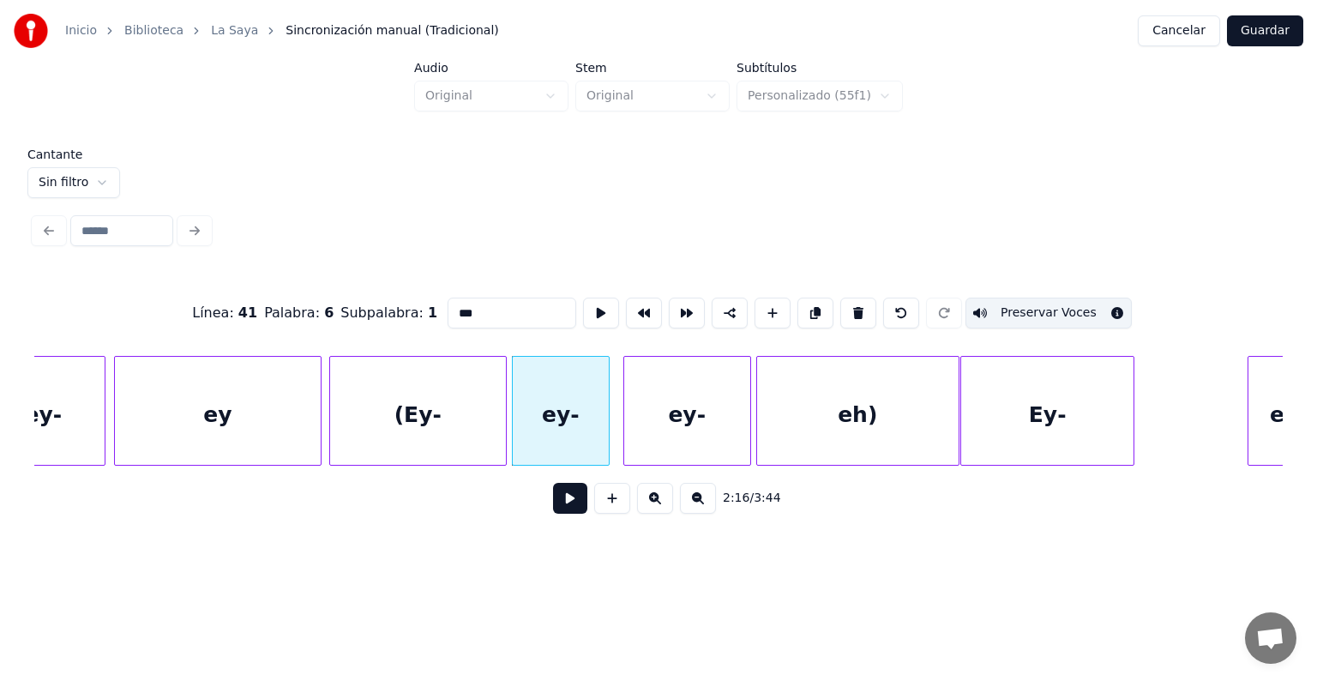
click at [553, 506] on button at bounding box center [570, 498] width 34 height 31
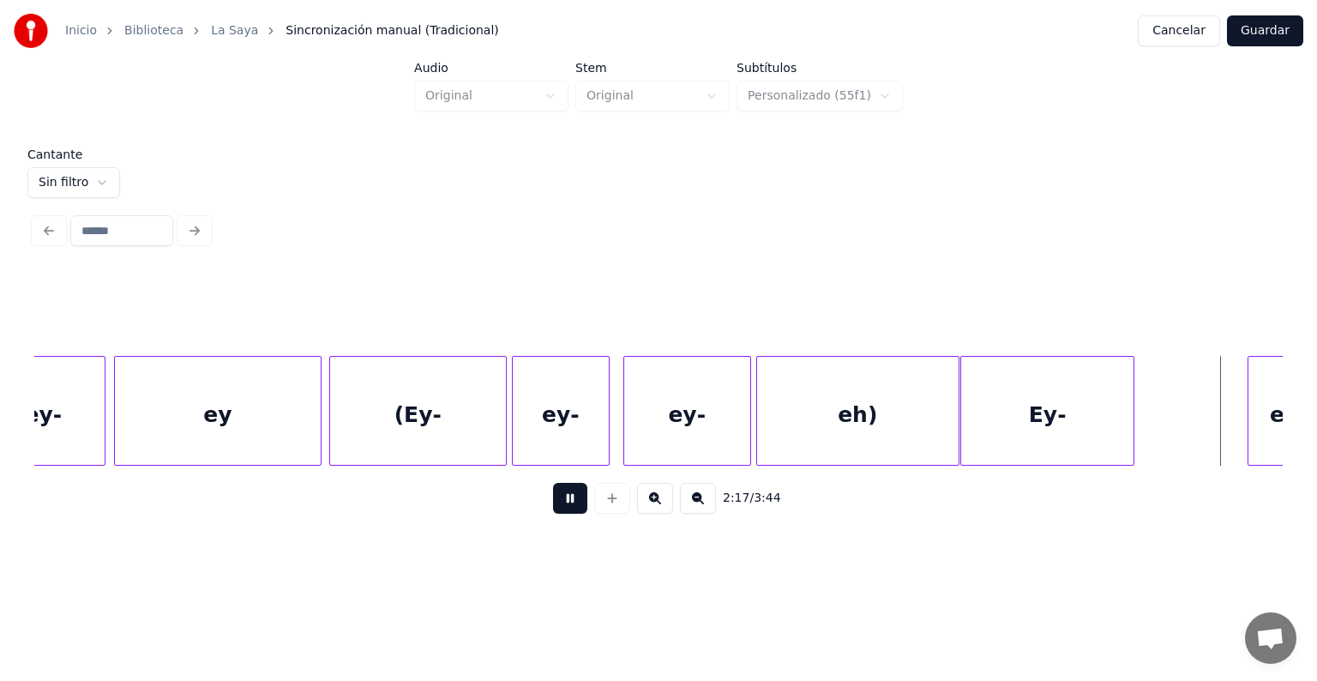
scroll to position [0, 70957]
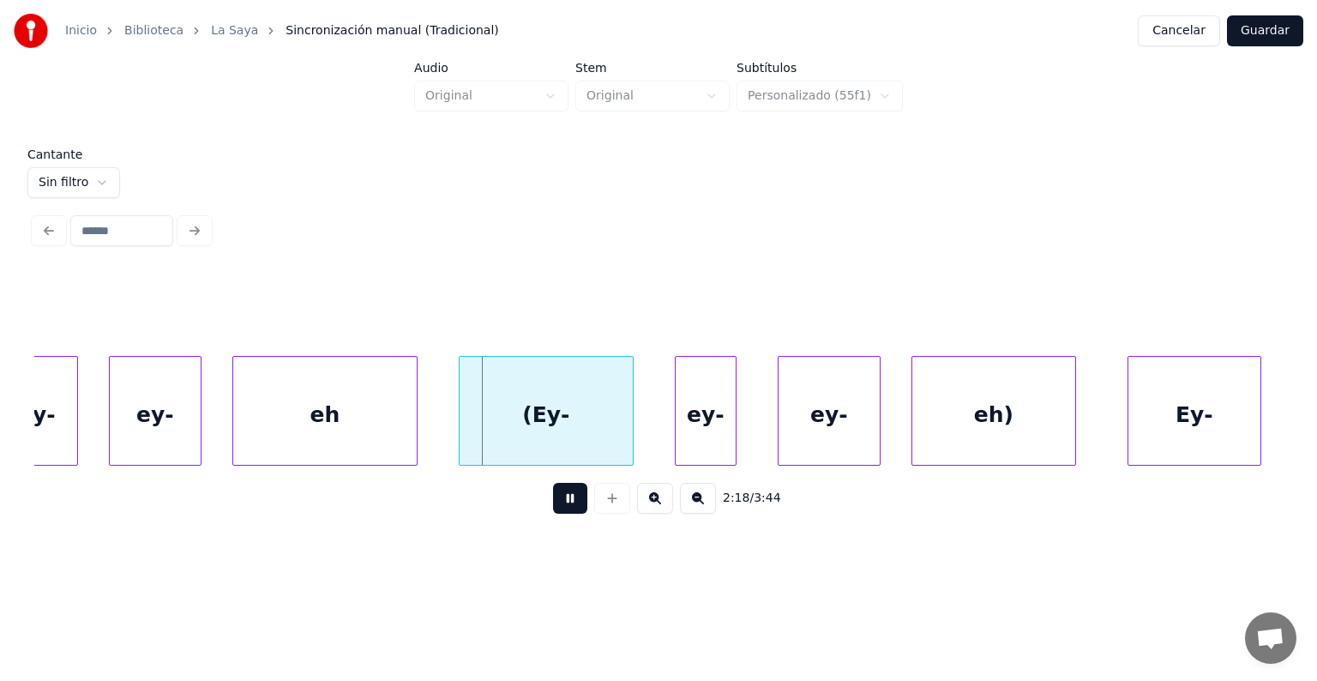
click at [129, 420] on div "ey-" at bounding box center [155, 415] width 91 height 117
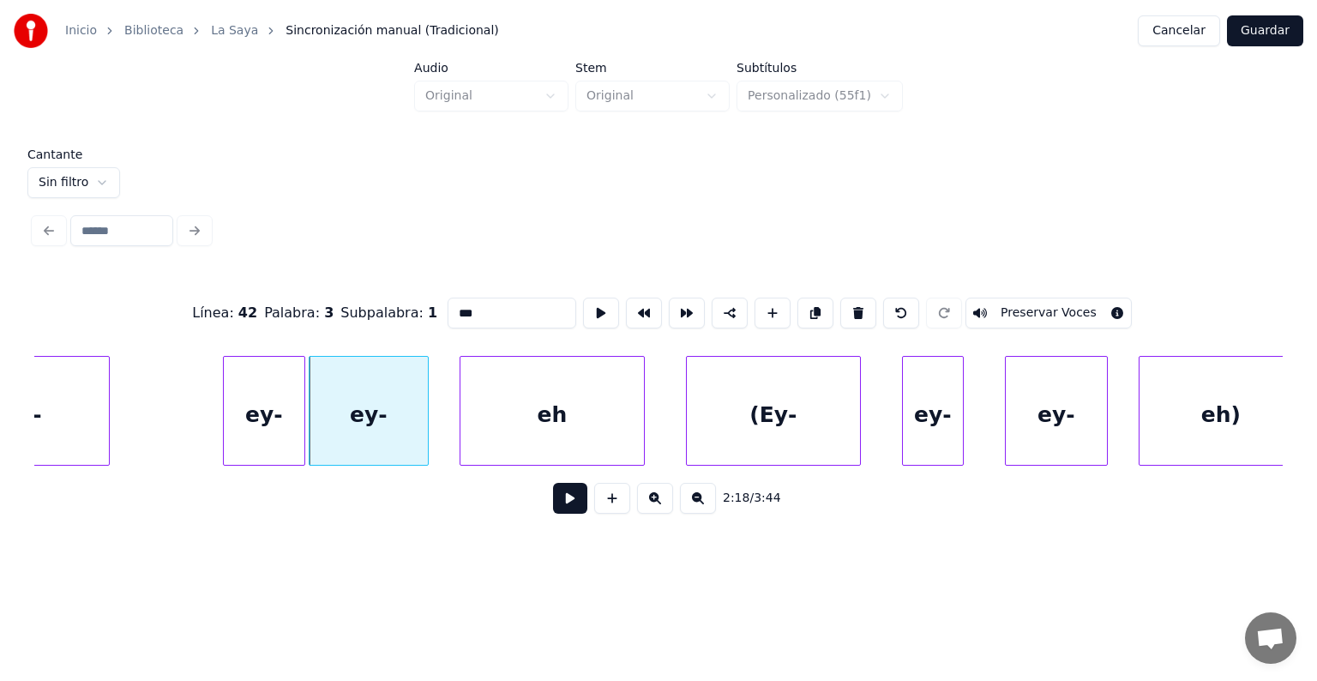
scroll to position [0, 70697]
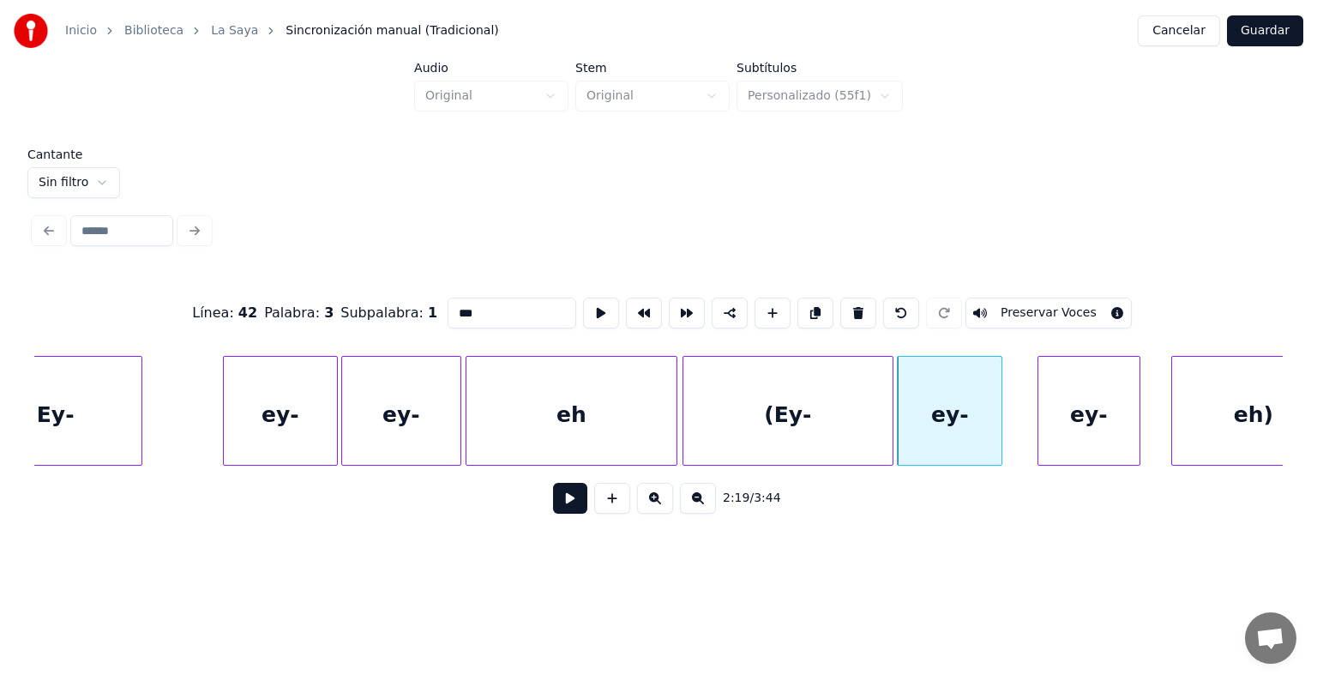
click at [992, 417] on div "ey-" at bounding box center [949, 415] width 104 height 117
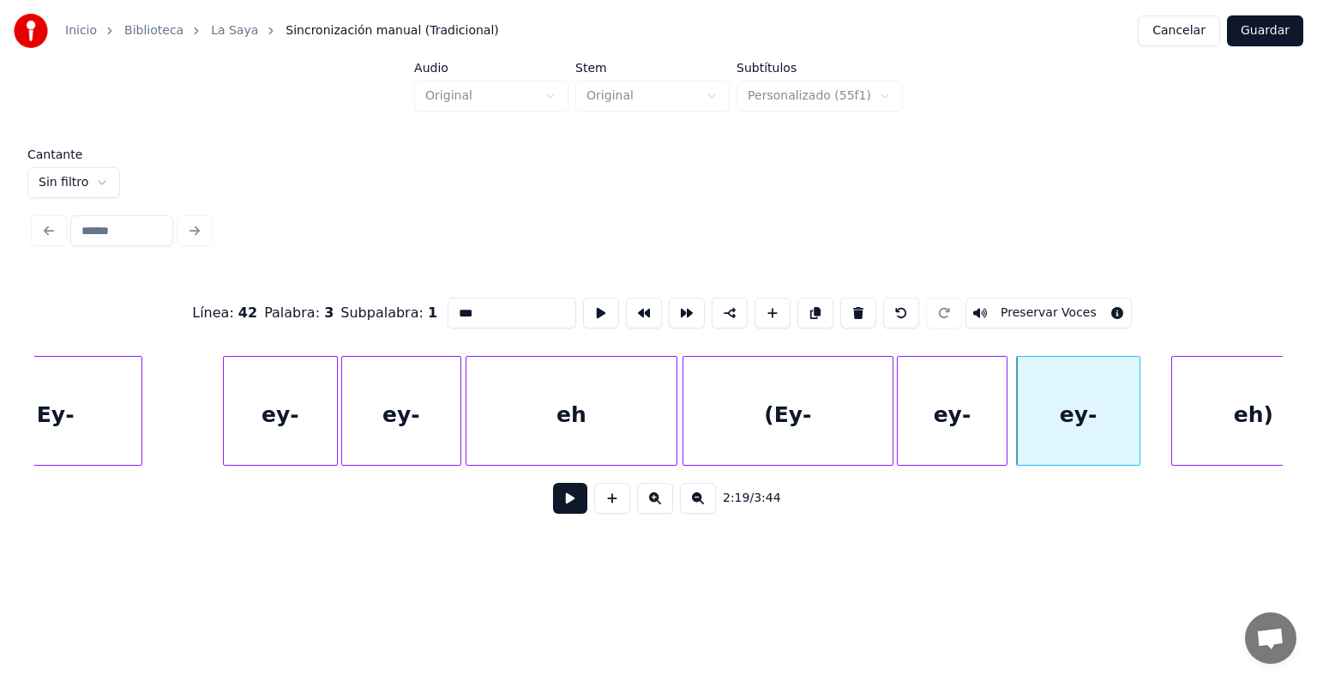
click at [965, 405] on div "ey-" at bounding box center [951, 415] width 108 height 117
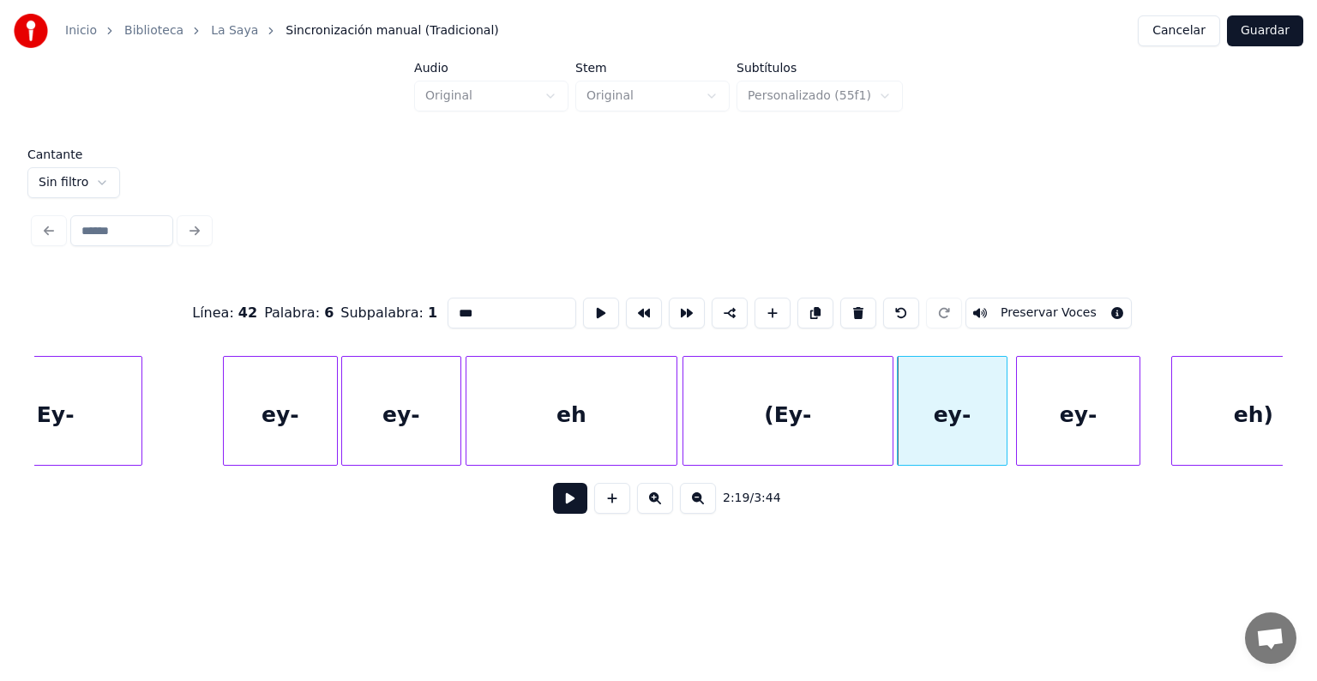
click at [554, 504] on button at bounding box center [570, 498] width 34 height 31
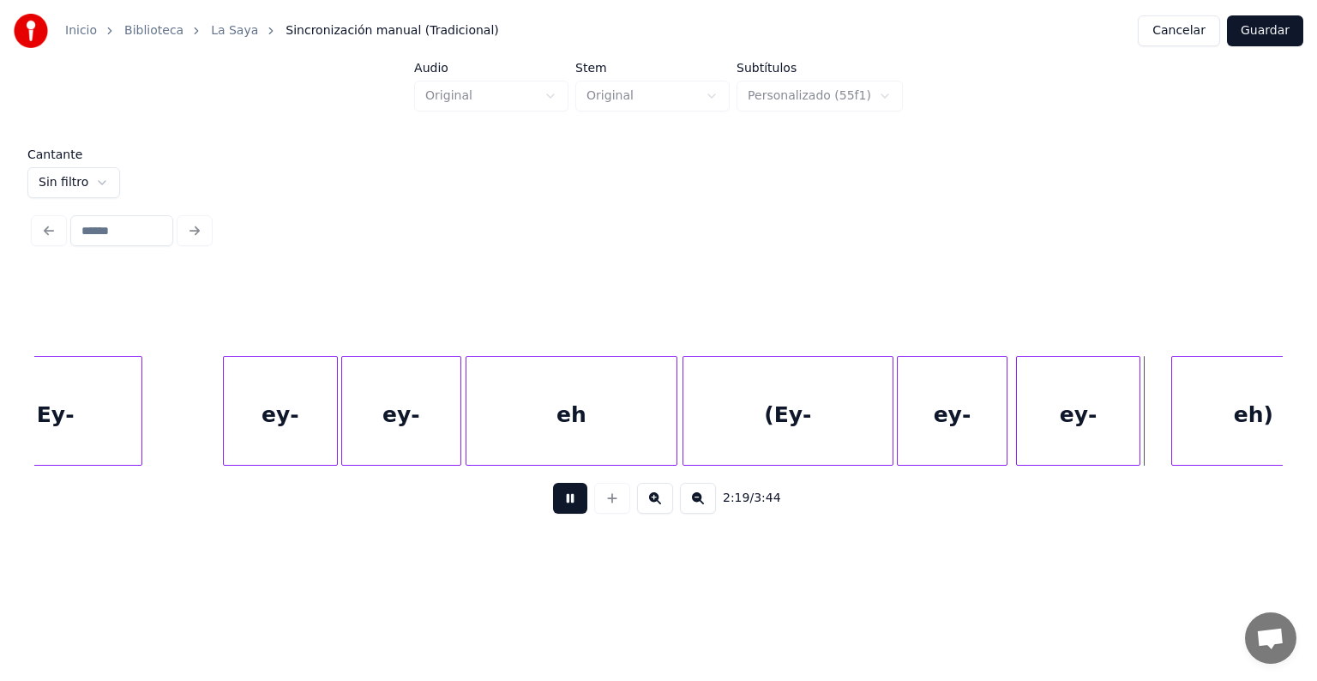
click at [939, 394] on div "ey-" at bounding box center [951, 415] width 108 height 117
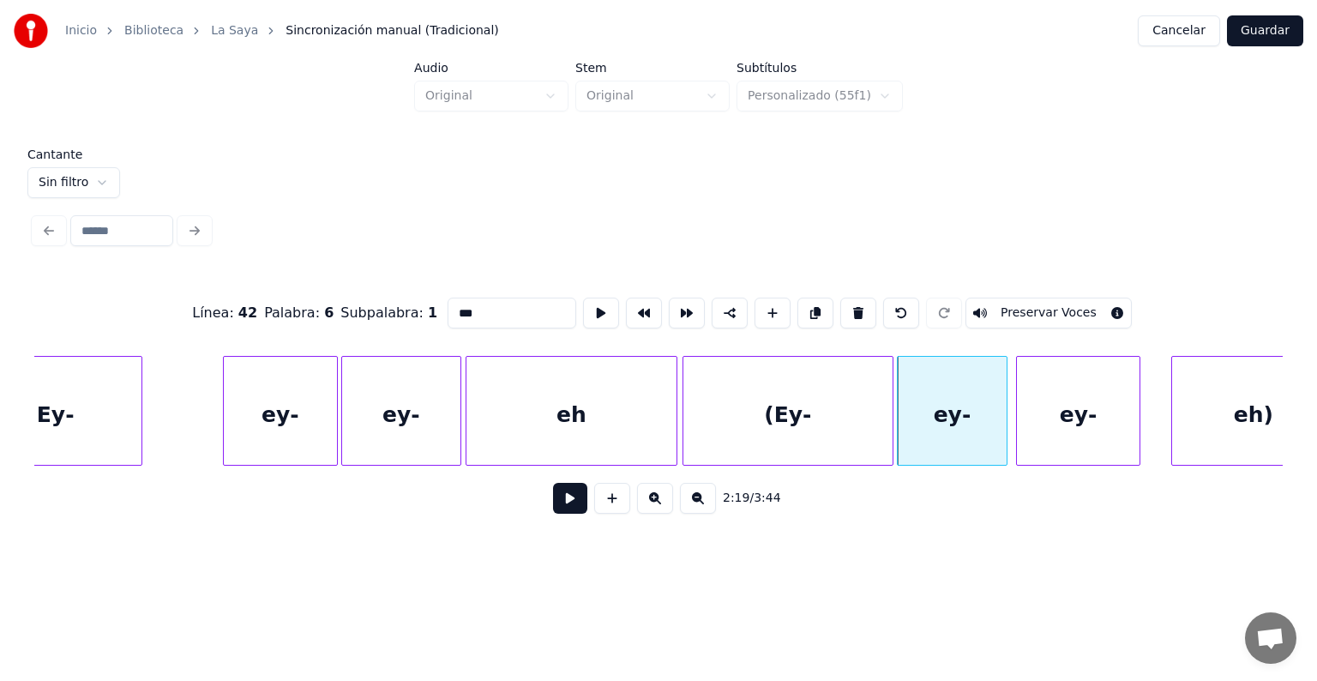
click at [1022, 309] on button "Preservar Voces" at bounding box center [1048, 312] width 166 height 31
click at [1048, 411] on div "ey-" at bounding box center [1078, 415] width 122 height 117
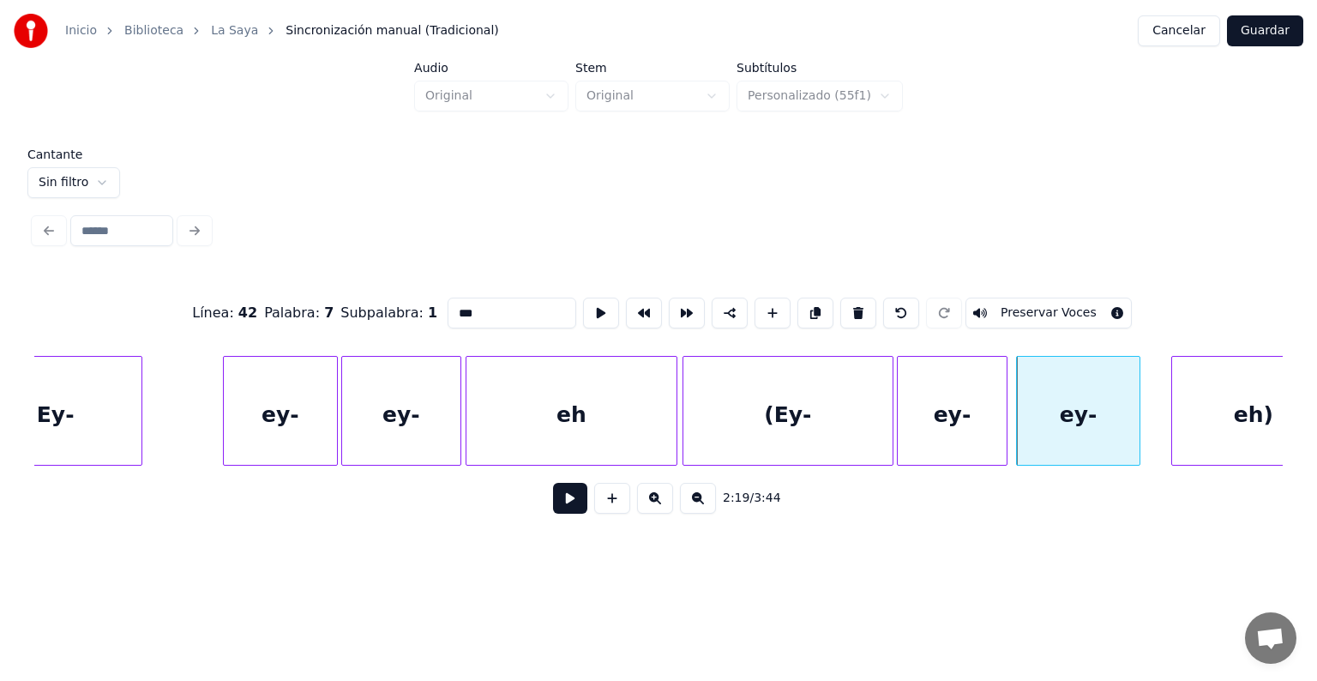
click at [1018, 417] on div at bounding box center [1019, 411] width 5 height 108
click at [1023, 305] on button "Preservar Voces" at bounding box center [1048, 312] width 166 height 31
click at [1018, 418] on div "ey-" at bounding box center [1076, 415] width 125 height 117
click at [1136, 412] on div "ey-" at bounding box center [1079, 415] width 130 height 117
click at [1136, 405] on div "ey-" at bounding box center [1081, 415] width 135 height 117
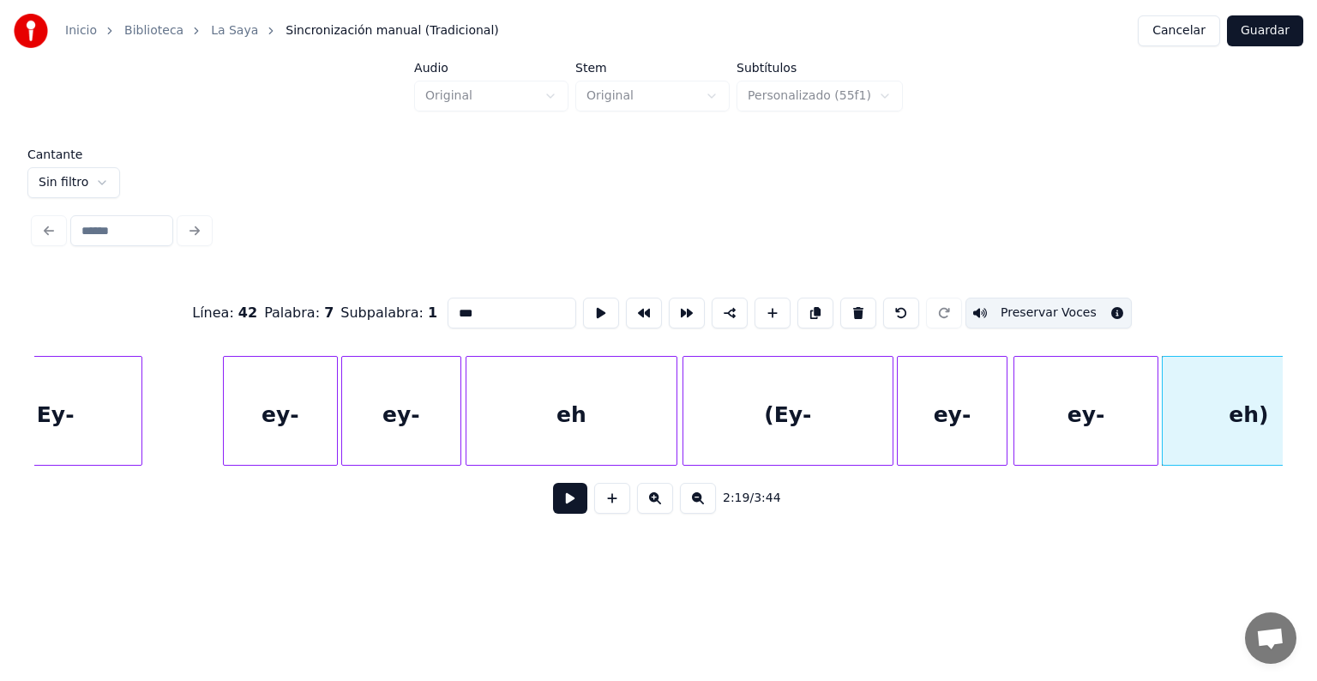
click at [1025, 413] on div "ey-" at bounding box center [1085, 415] width 143 height 117
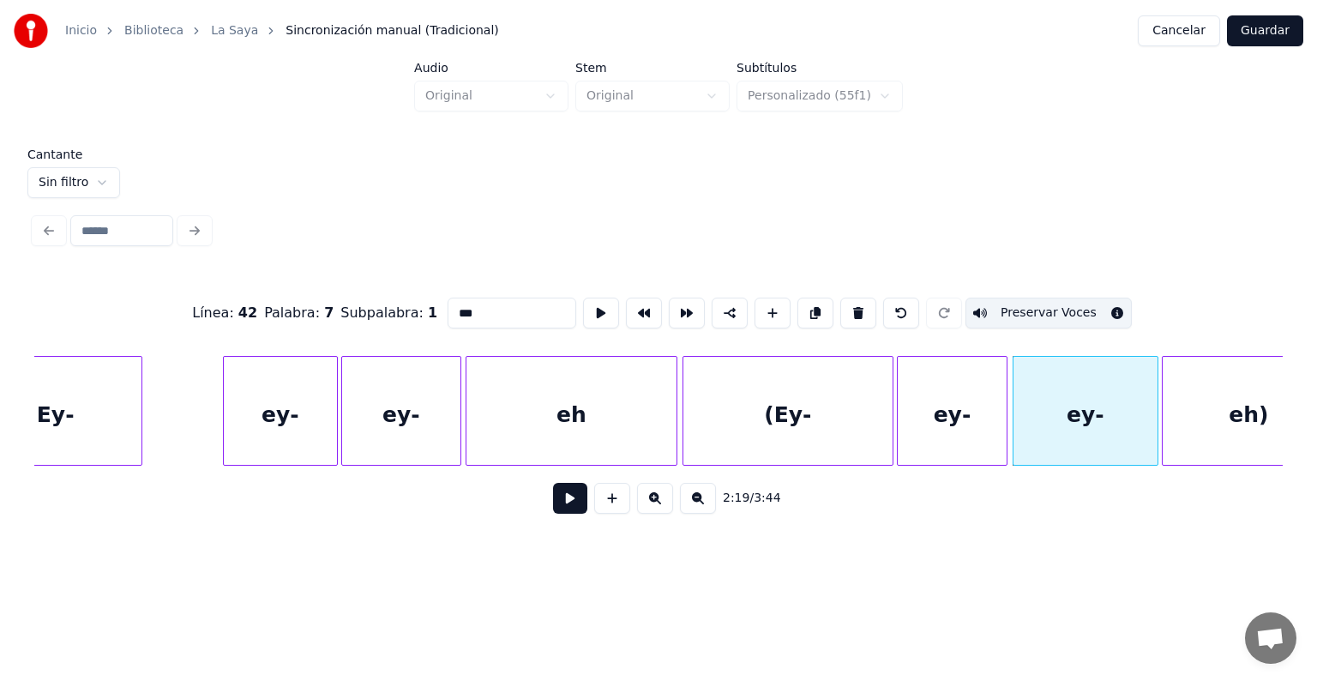
click at [1206, 424] on div "eh)" at bounding box center [1248, 415] width 172 height 117
type input "***"
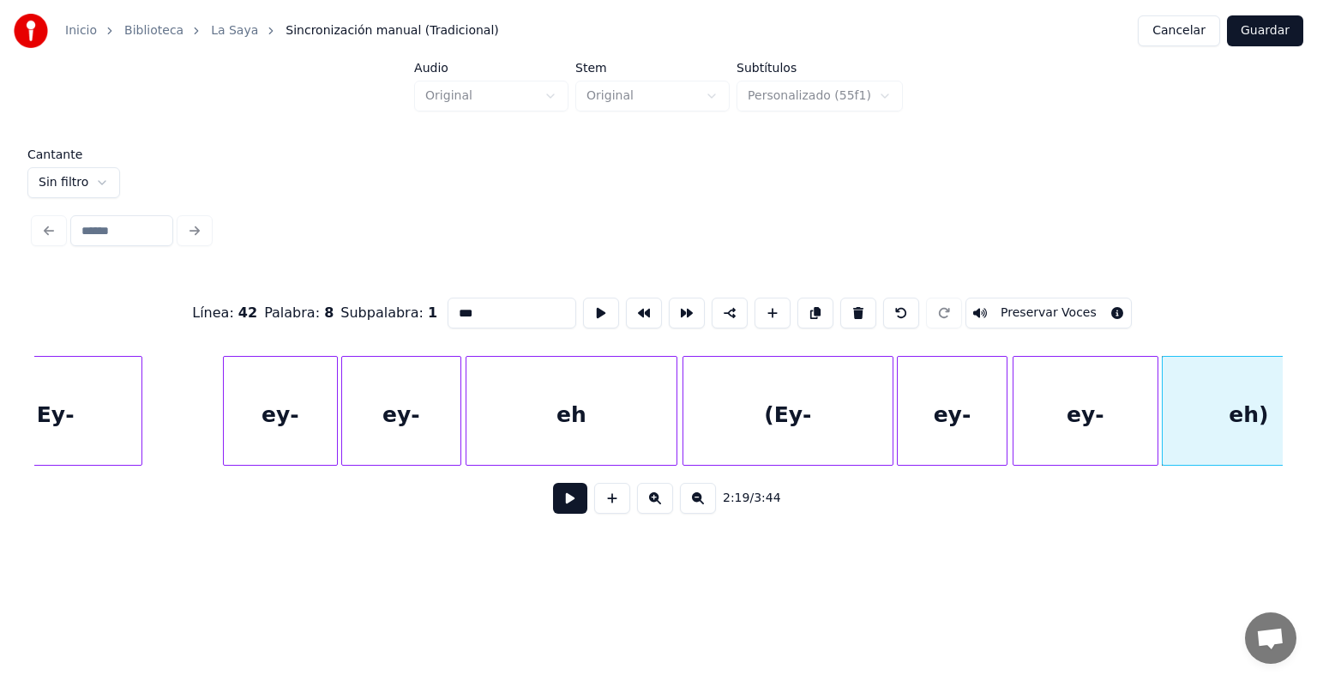
click at [1044, 313] on button "Preservar Voces" at bounding box center [1048, 312] width 166 height 31
click at [563, 502] on button at bounding box center [570, 498] width 34 height 31
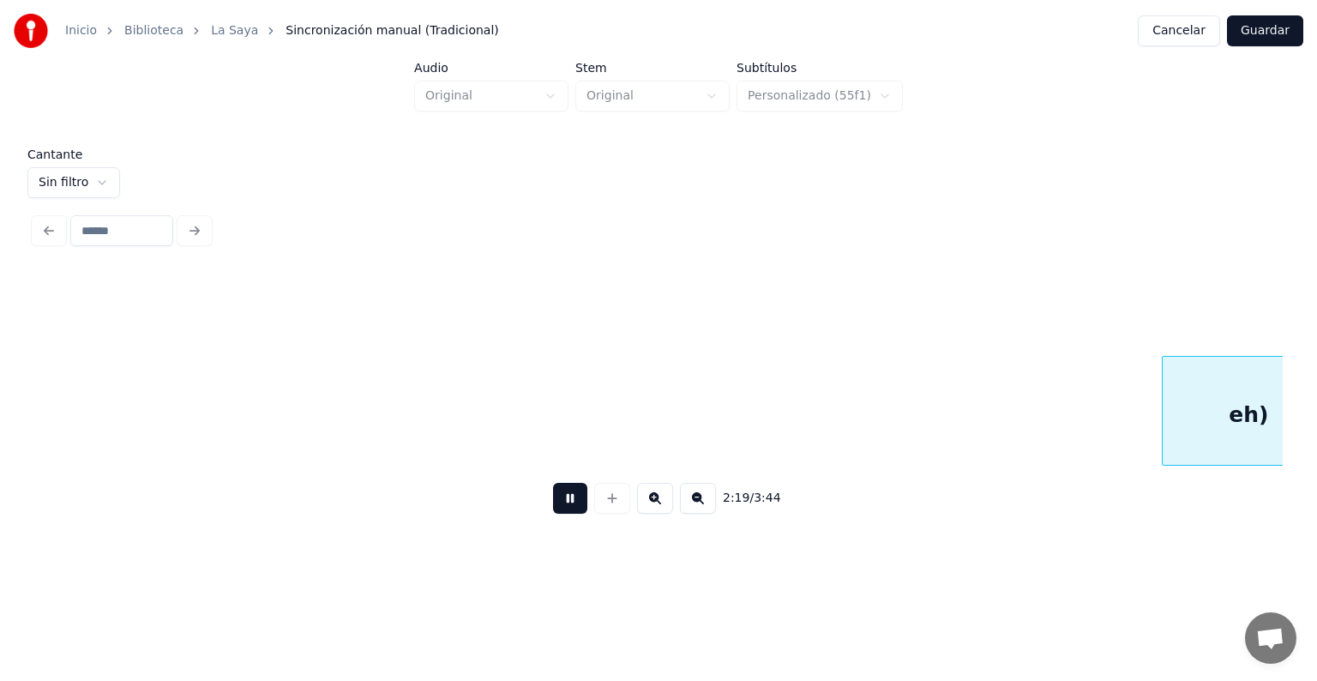
scroll to position [0, 71950]
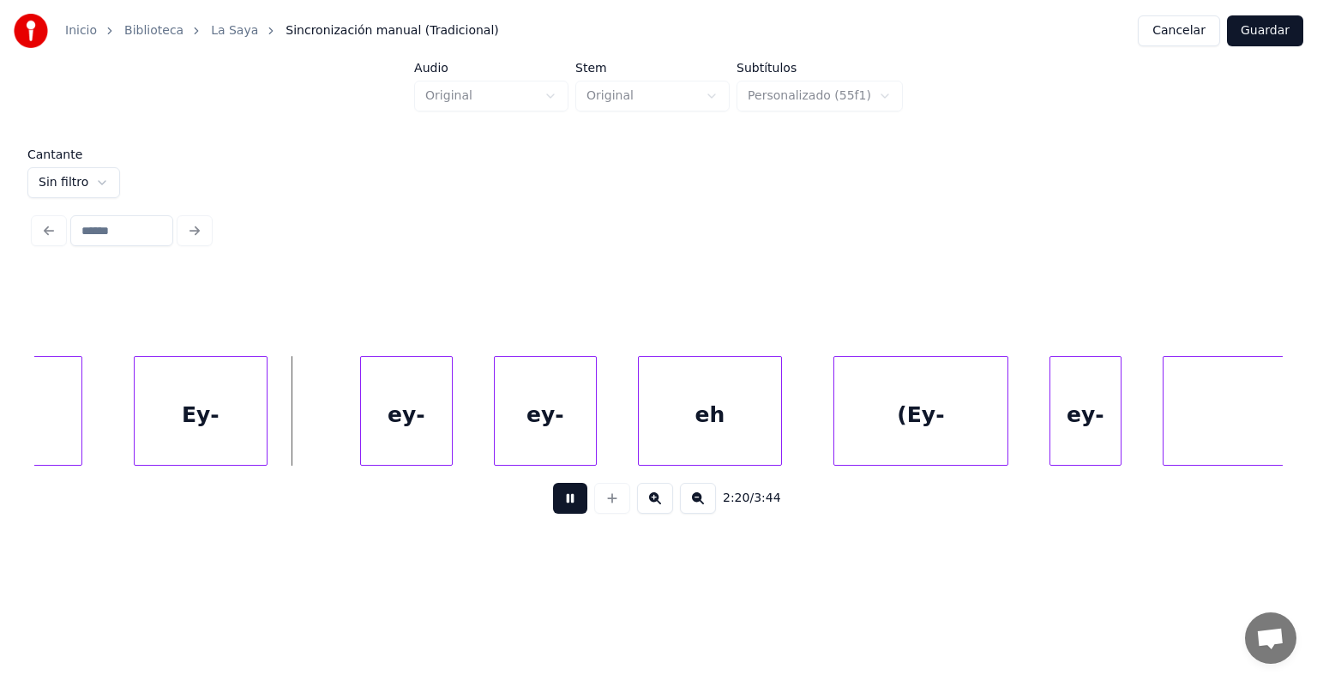
click at [188, 437] on div "Ey-" at bounding box center [201, 415] width 132 height 117
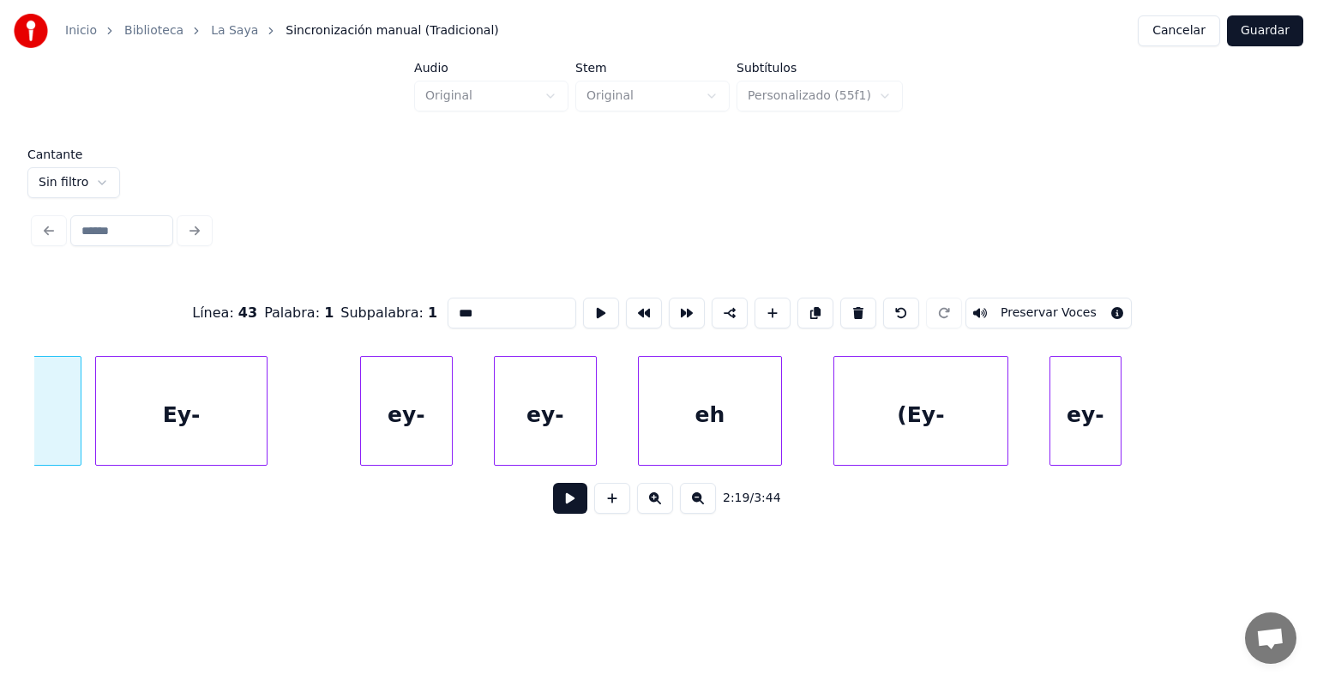
scroll to position [0, 71824]
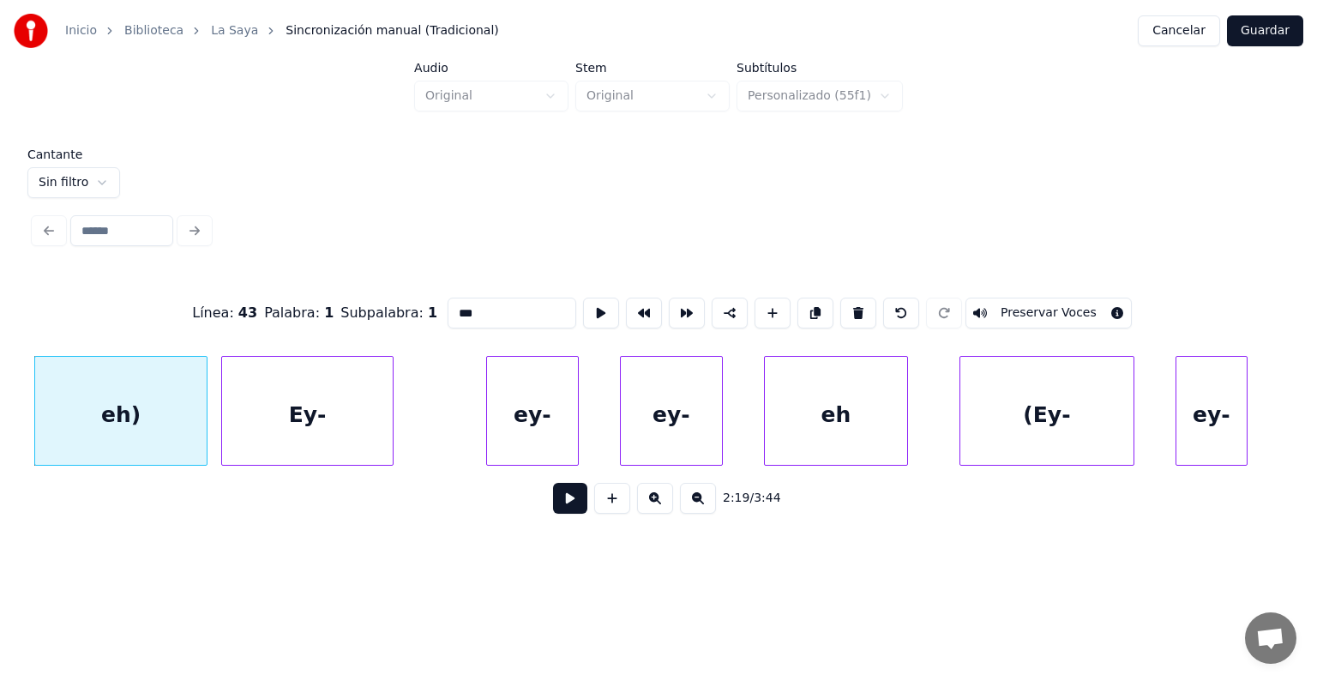
click at [302, 411] on div "Ey-" at bounding box center [307, 415] width 171 height 117
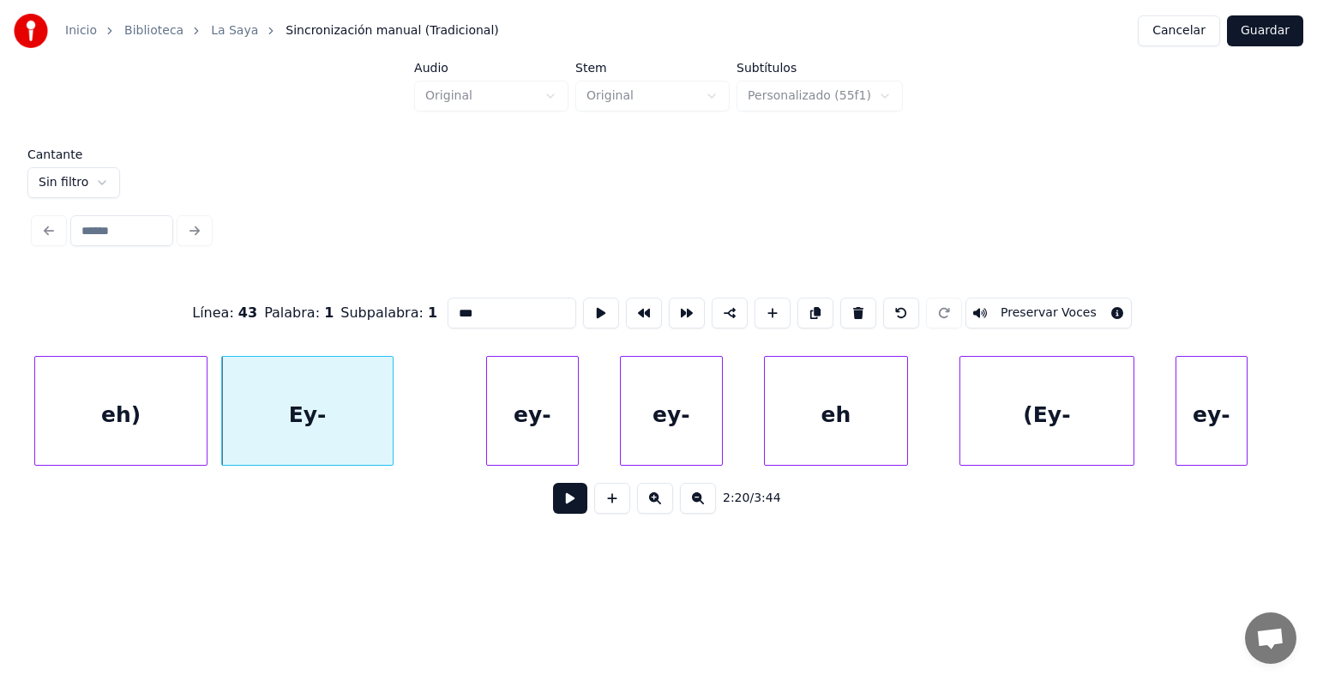
click at [1022, 306] on button "Preservar Voces" at bounding box center [1048, 312] width 166 height 31
click at [153, 393] on div "eh)" at bounding box center [121, 415] width 172 height 117
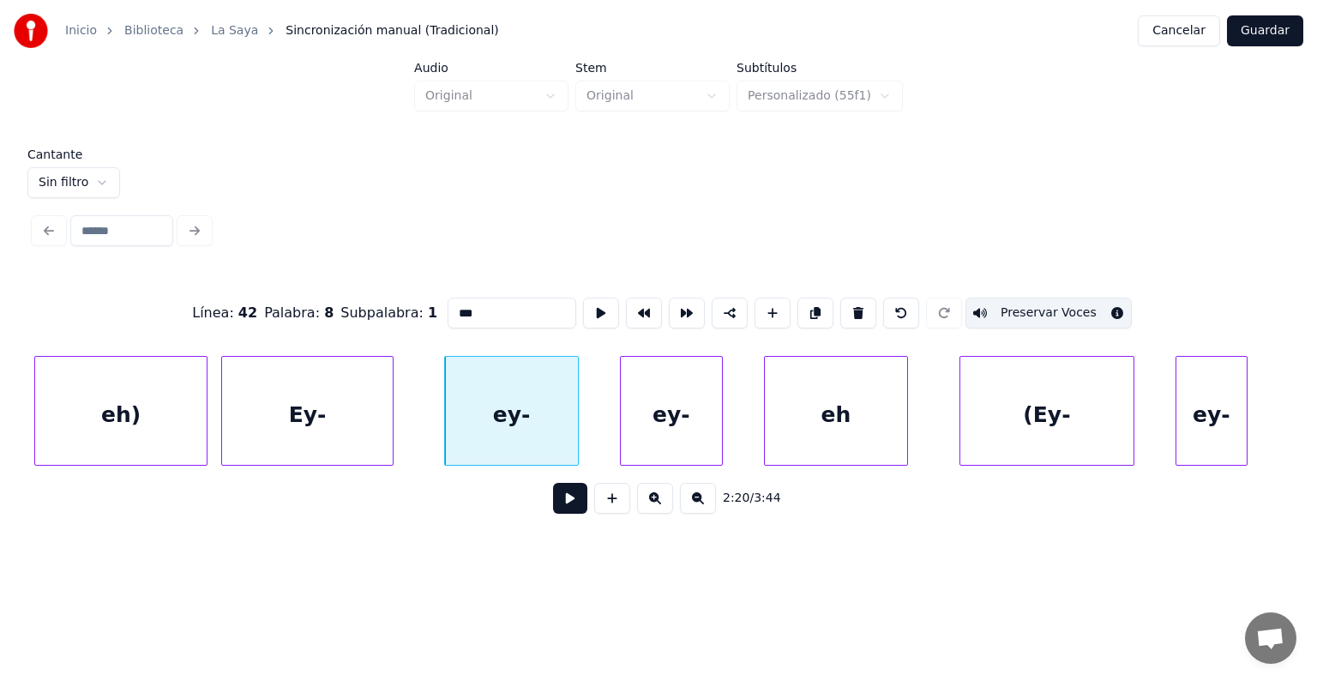
click at [510, 401] on div "ey-" at bounding box center [511, 415] width 132 height 117
type input "***"
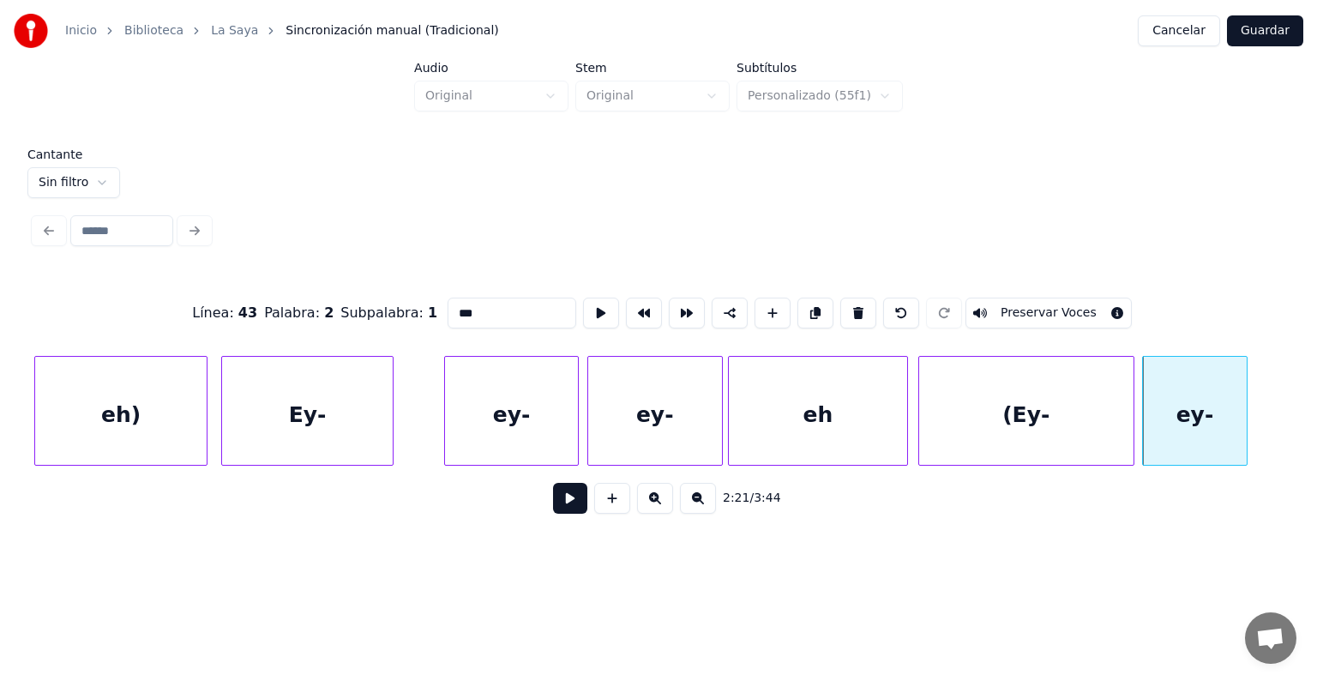
click at [493, 396] on div "ey-" at bounding box center [511, 415] width 132 height 117
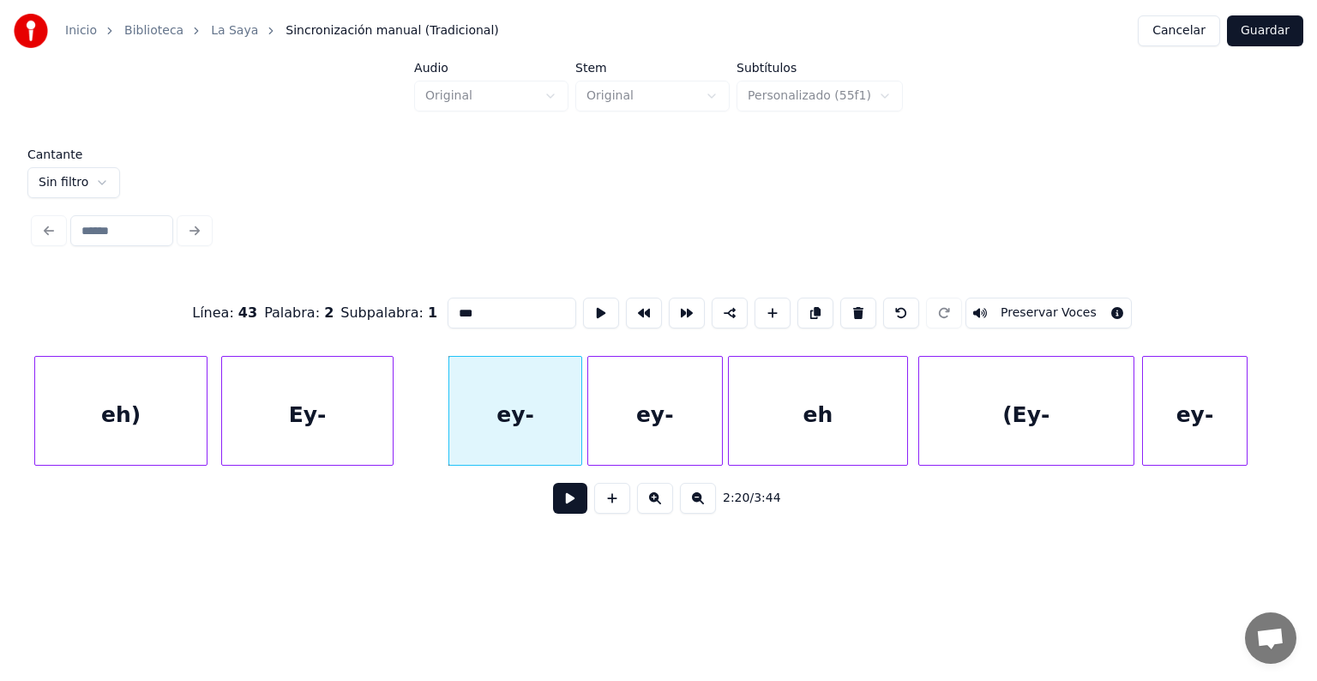
click at [553, 507] on button at bounding box center [570, 498] width 34 height 31
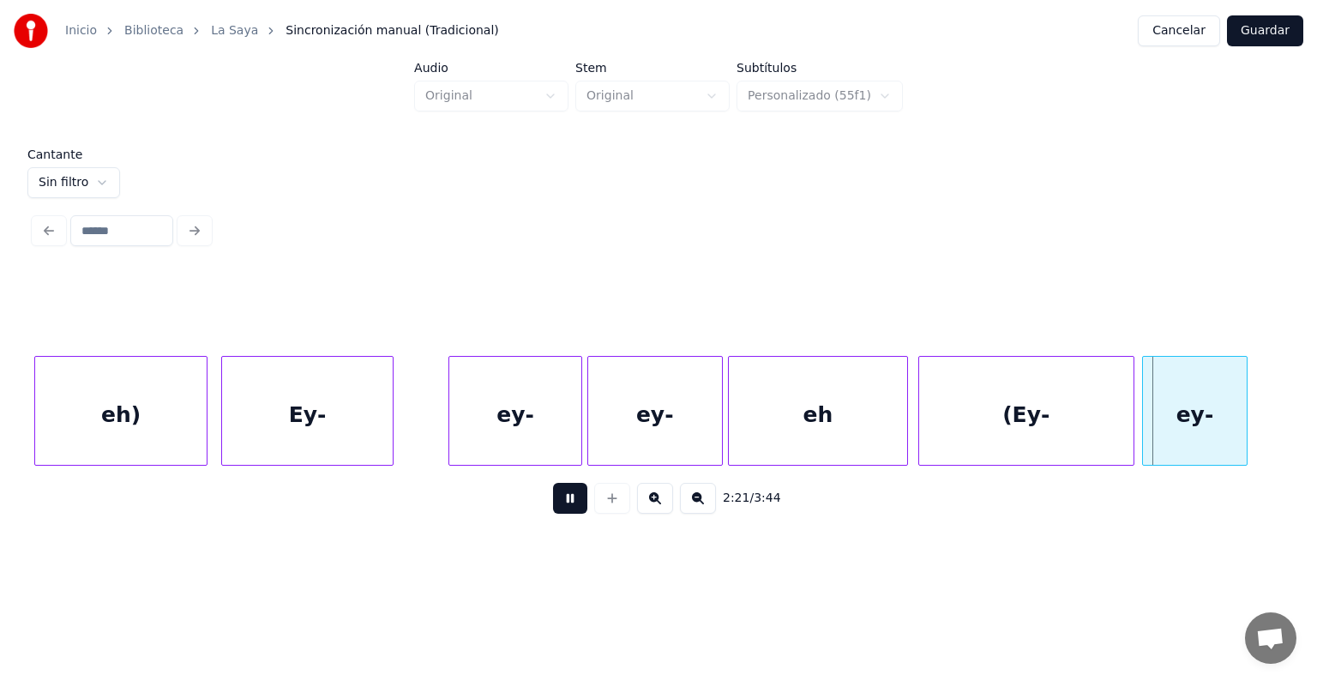
click at [1030, 421] on div "(Ey-" at bounding box center [1026, 415] width 214 height 117
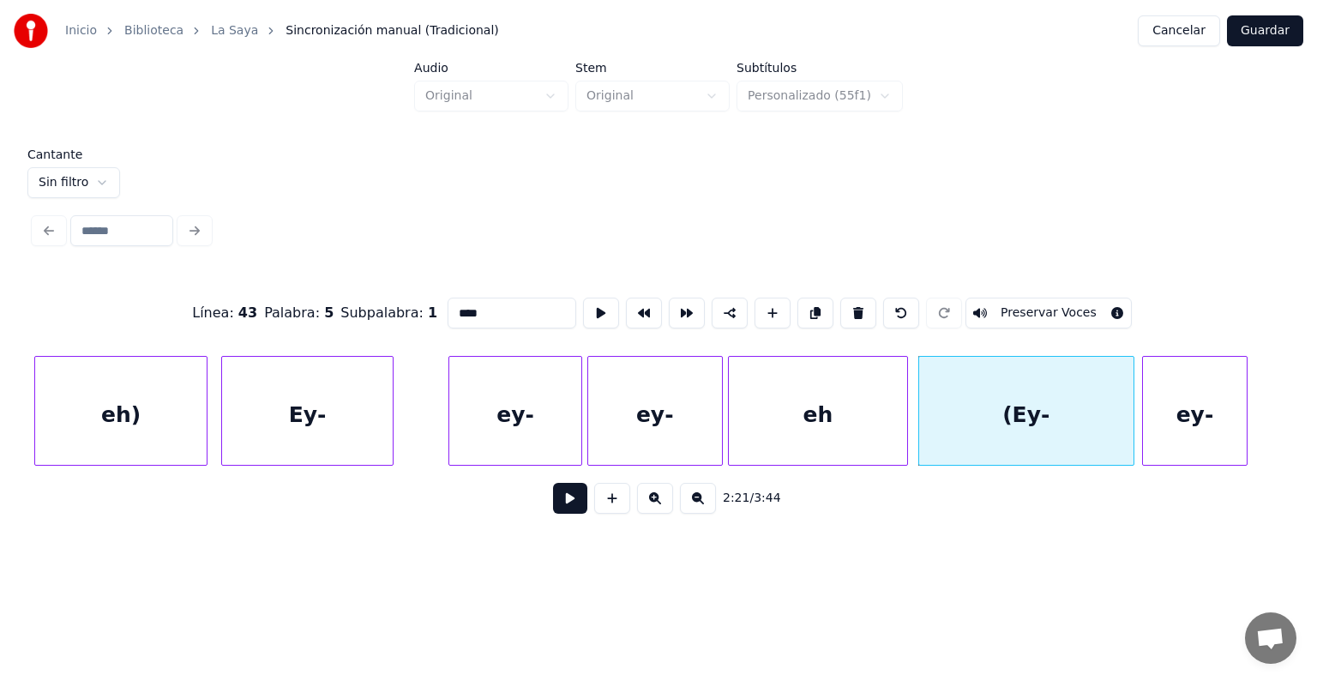
click at [1164, 425] on div "ey-" at bounding box center [1195, 415] width 104 height 117
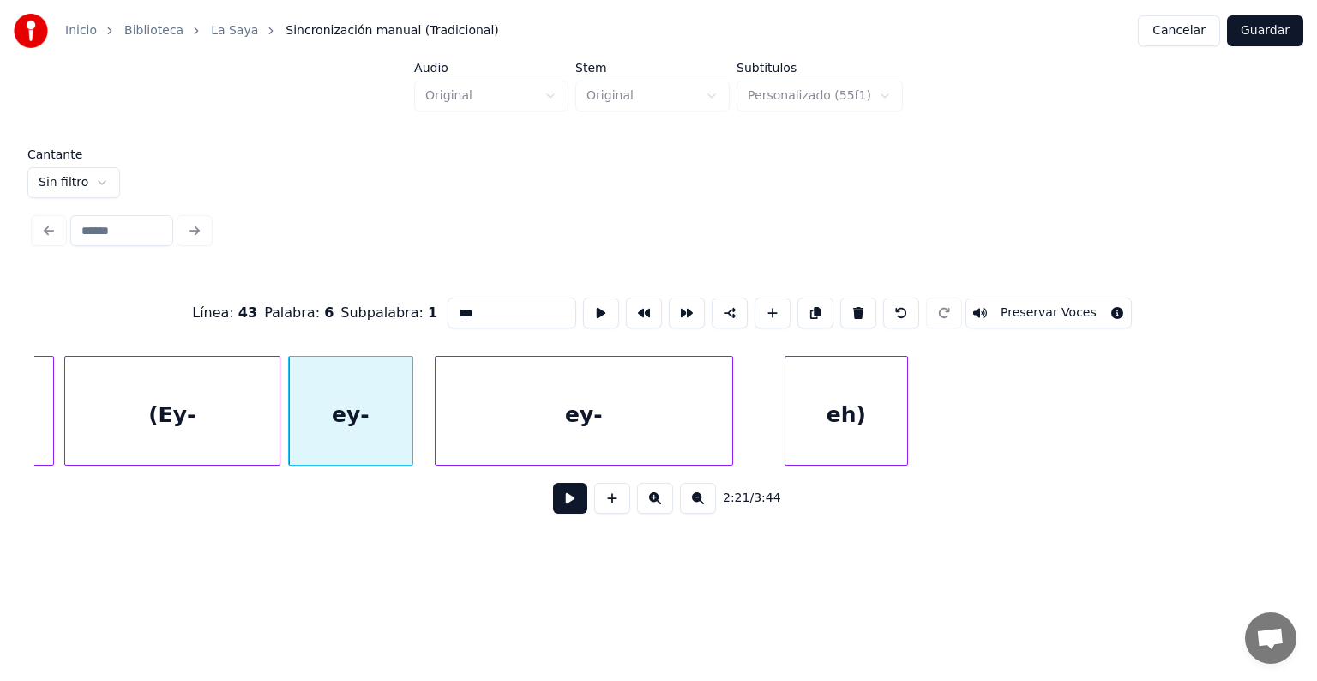
scroll to position [0, 72743]
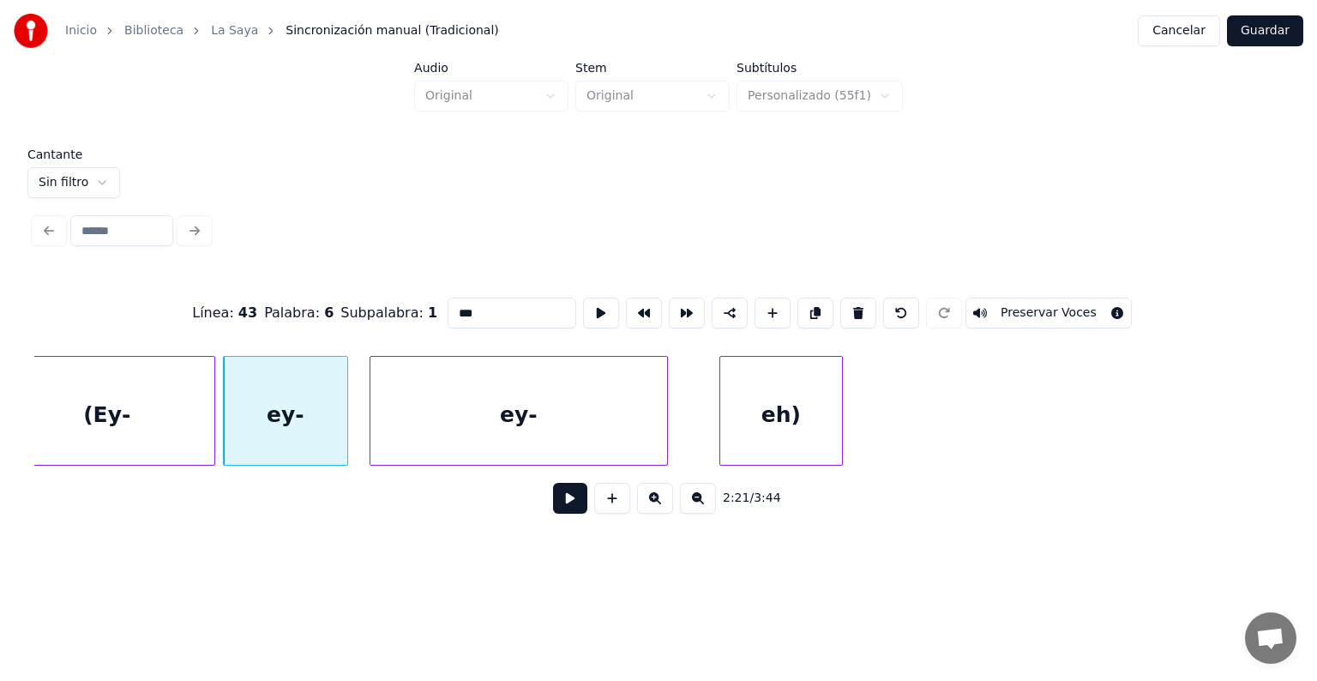
click at [290, 414] on div "ey-" at bounding box center [285, 415] width 123 height 117
click at [1060, 298] on button "Preservar Voces" at bounding box center [1048, 312] width 166 height 31
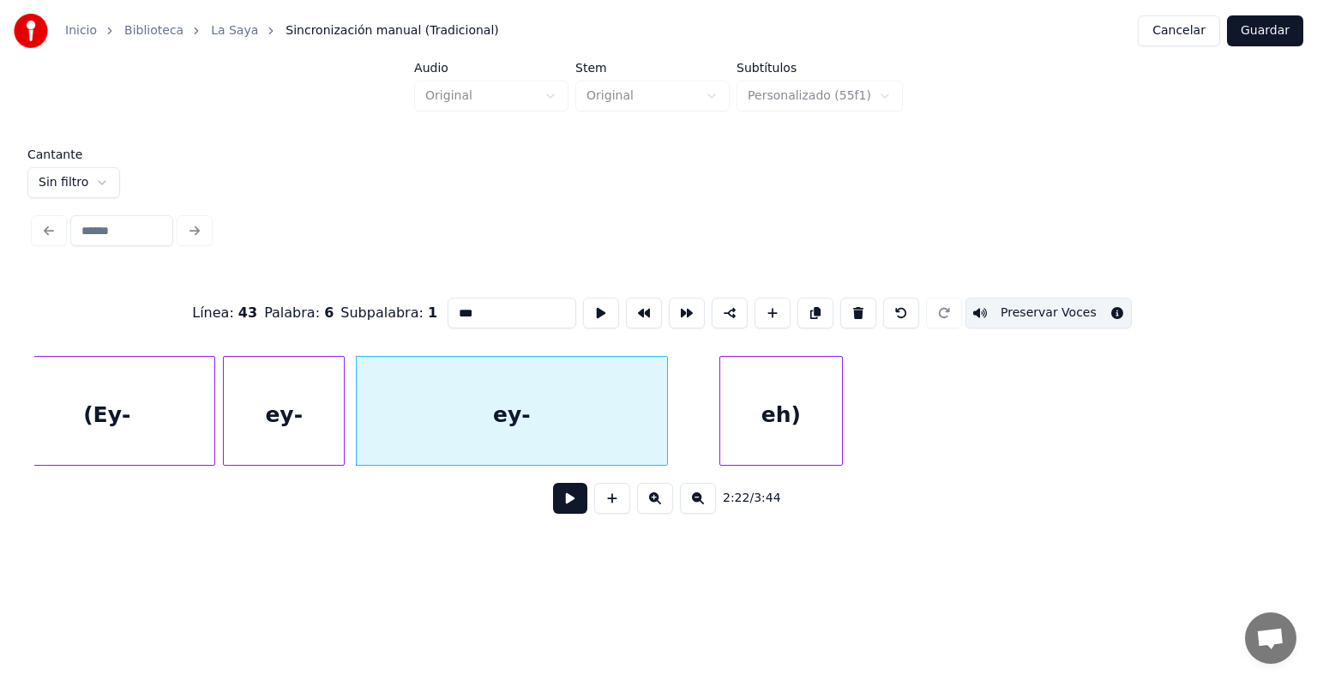
click at [1054, 301] on button "Preservar Voces" at bounding box center [1048, 312] width 166 height 31
click at [415, 422] on div "ey-" at bounding box center [512, 415] width 310 height 117
click at [1065, 304] on button "Preservar Voces" at bounding box center [1048, 312] width 166 height 31
click at [283, 411] on div "ey-" at bounding box center [284, 415] width 120 height 117
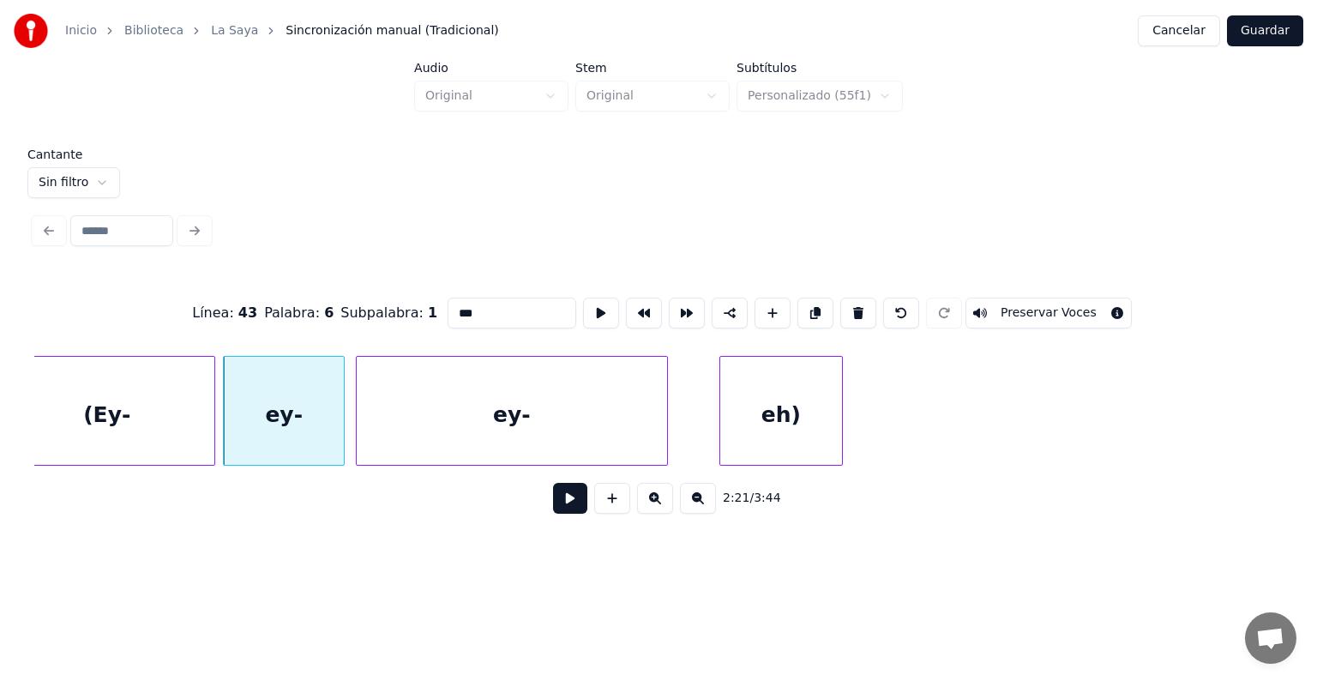
click at [1063, 308] on button "Preservar Voces" at bounding box center [1048, 312] width 166 height 31
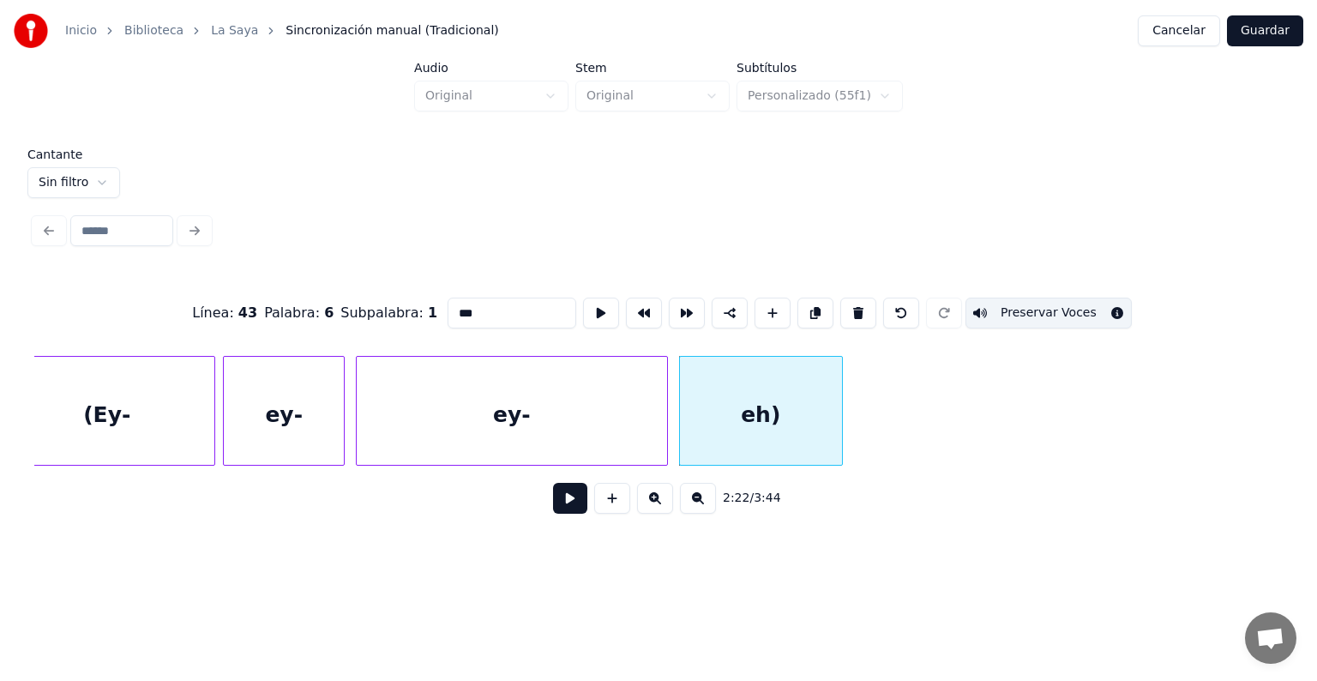
click at [717, 415] on div "eh)" at bounding box center [761, 415] width 162 height 117
type input "***"
click at [1071, 307] on button "Preservar Voces" at bounding box center [1048, 312] width 166 height 31
click at [564, 507] on button at bounding box center [570, 498] width 34 height 31
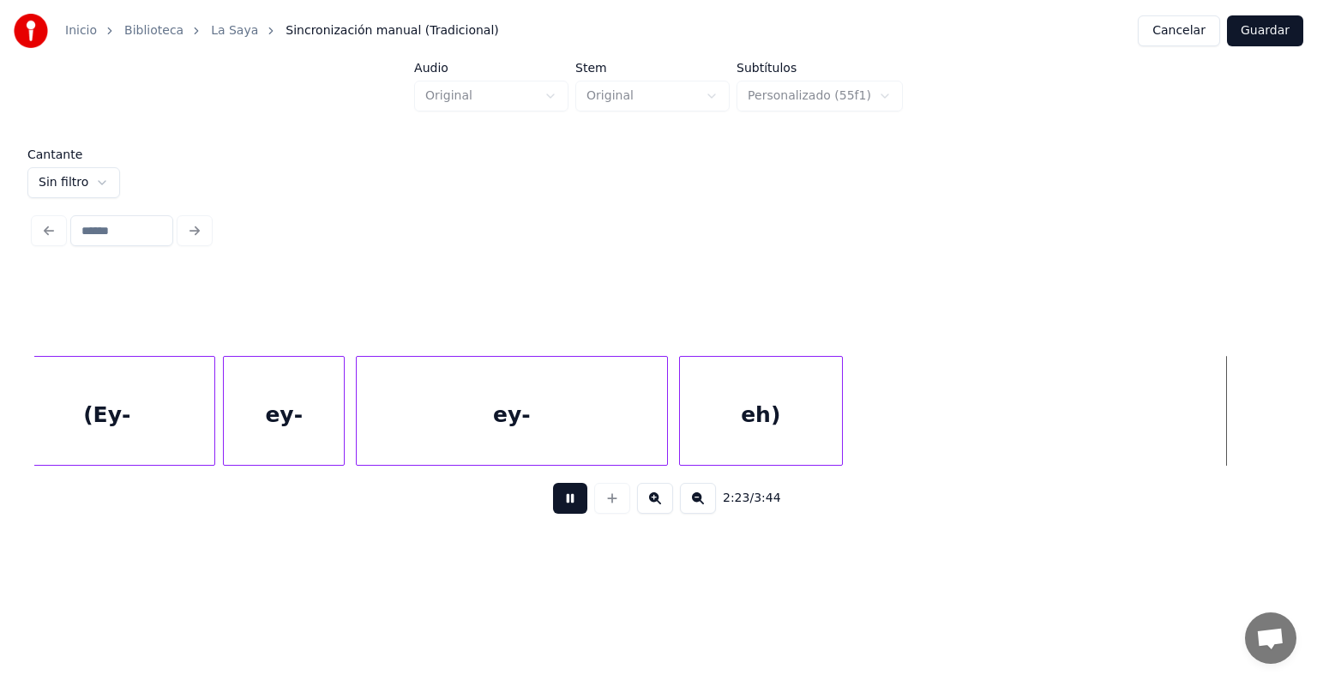
scroll to position [0, 73998]
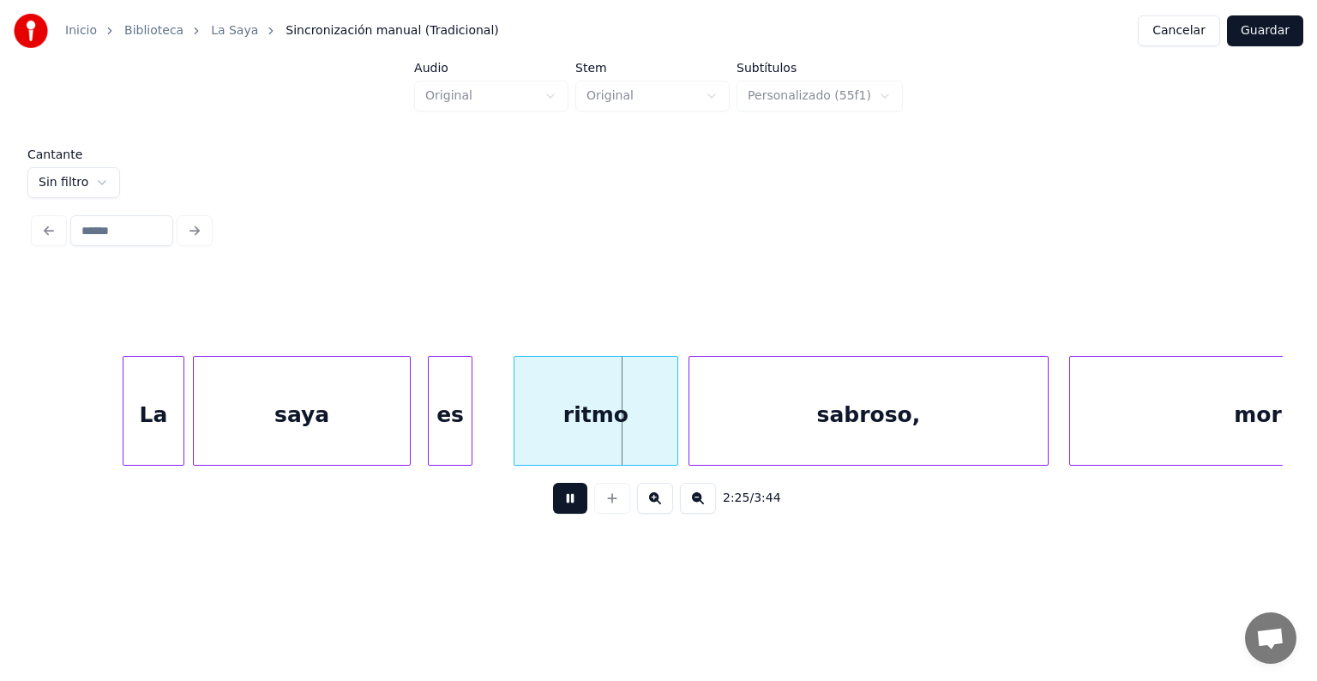
click at [434, 415] on div "es" at bounding box center [450, 415] width 43 height 117
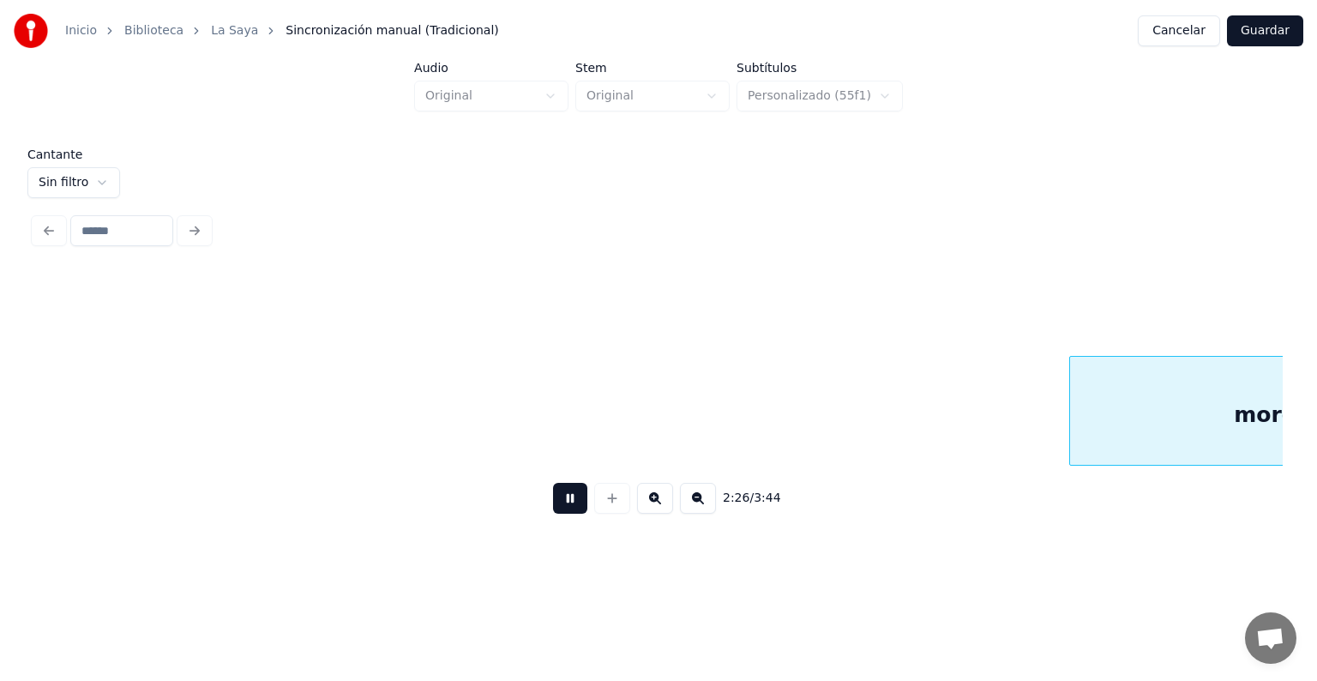
scroll to position [0, 75247]
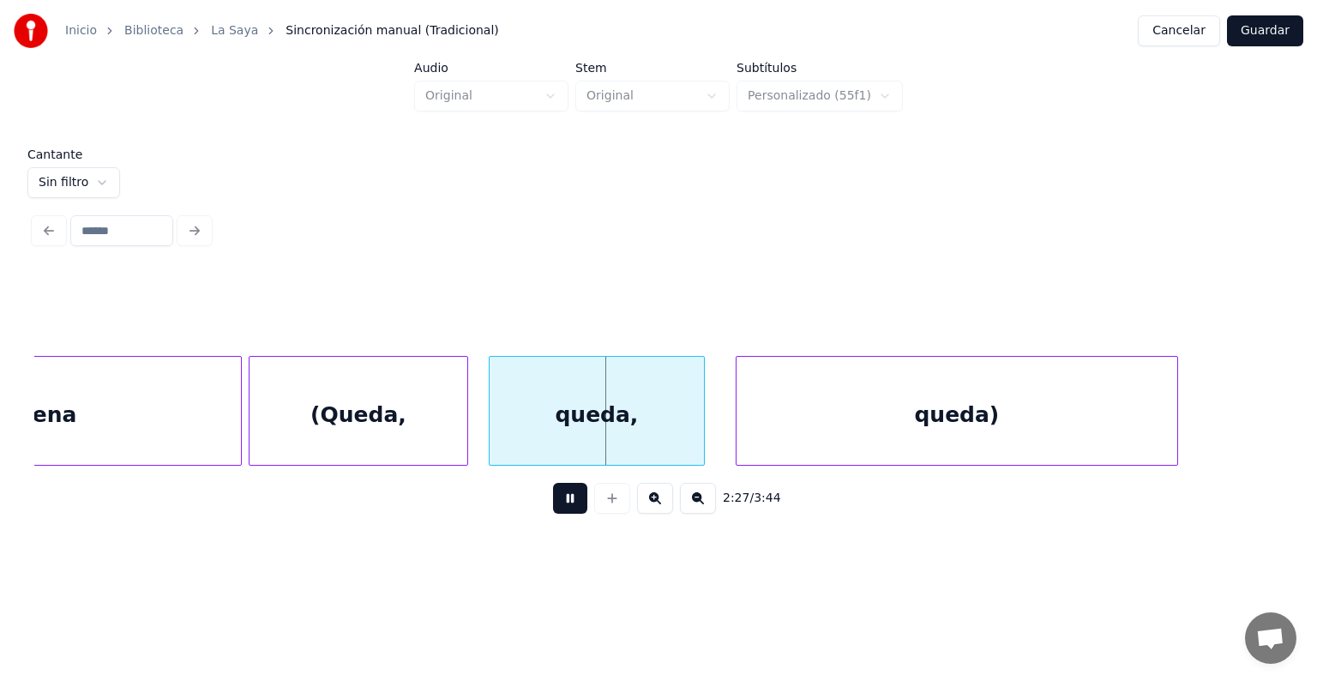
click at [489, 422] on div at bounding box center [491, 411] width 5 height 108
click at [487, 426] on div "queda," at bounding box center [595, 415] width 217 height 117
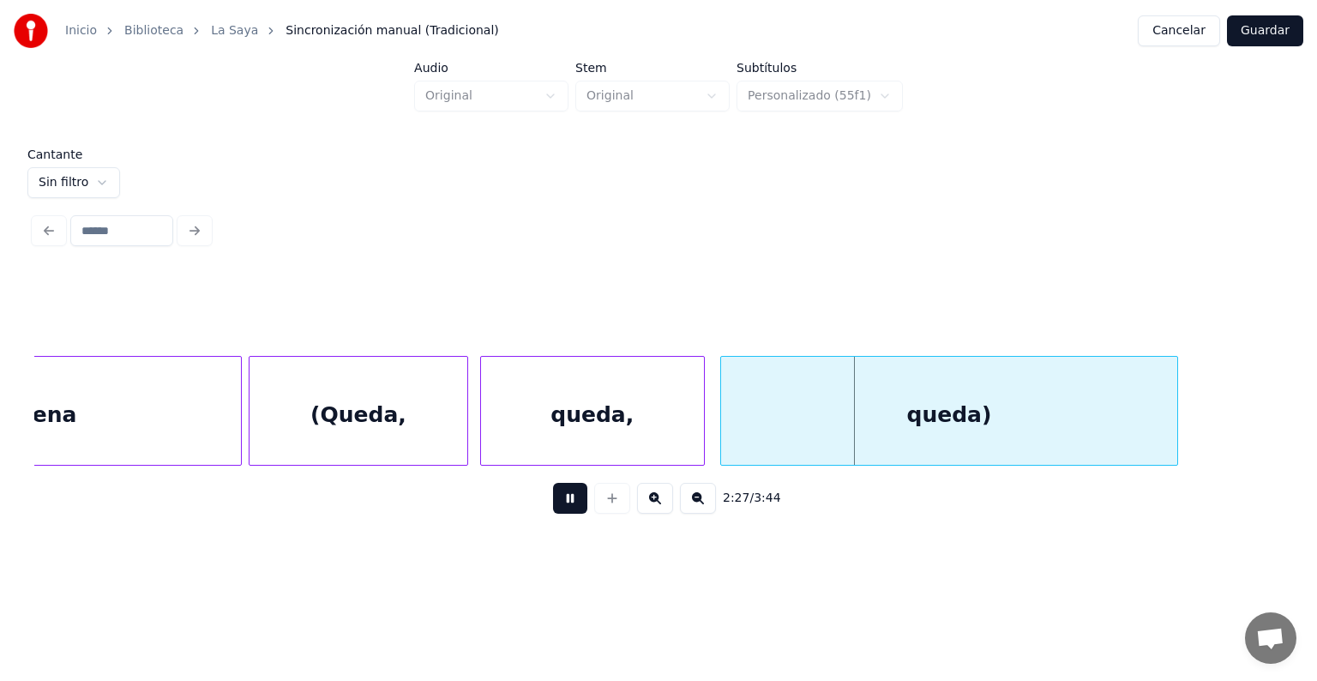
click at [357, 413] on div "(Queda," at bounding box center [358, 415] width 218 height 117
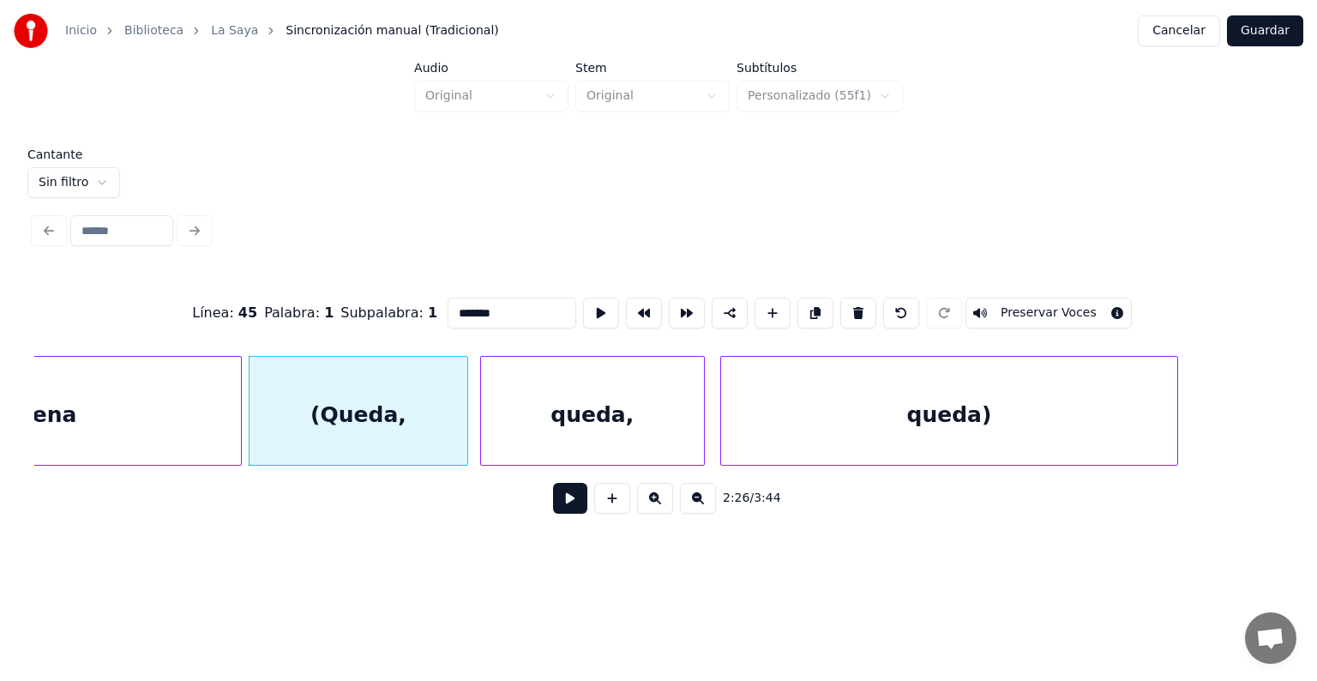
click at [1065, 300] on button "Preservar Voces" at bounding box center [1048, 312] width 166 height 31
click at [527, 422] on div "queda," at bounding box center [592, 415] width 223 height 117
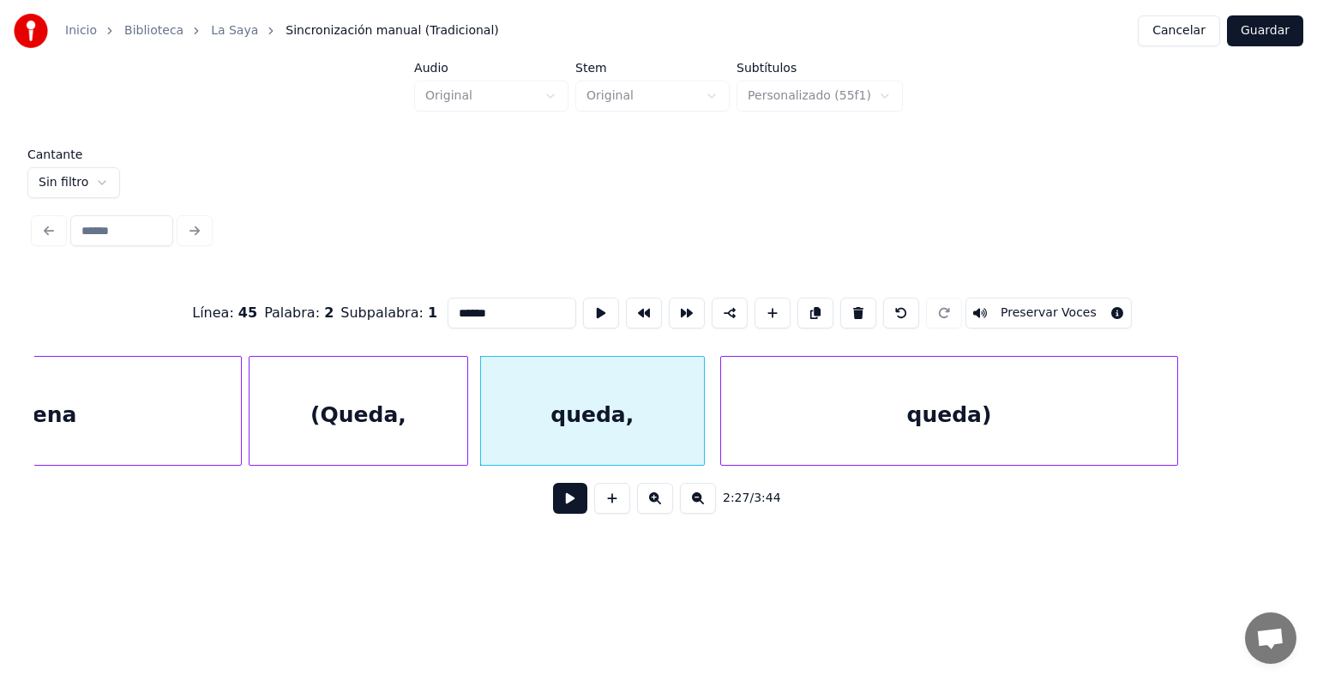
click at [1059, 308] on button "Preservar Voces" at bounding box center [1048, 312] width 166 height 31
click at [781, 419] on div "queda)" at bounding box center [949, 415] width 456 height 117
type input "******"
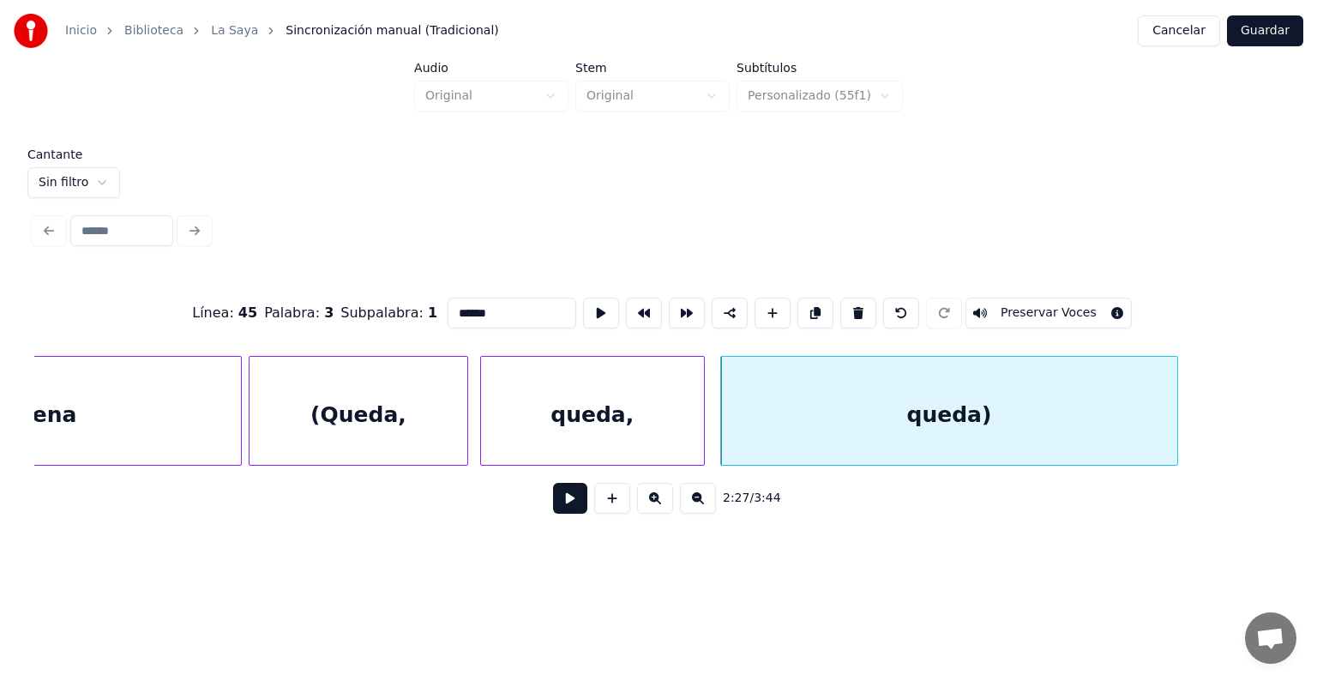
click at [1071, 306] on button "Preservar Voces" at bounding box center [1048, 312] width 166 height 31
click at [553, 501] on button at bounding box center [570, 498] width 34 height 31
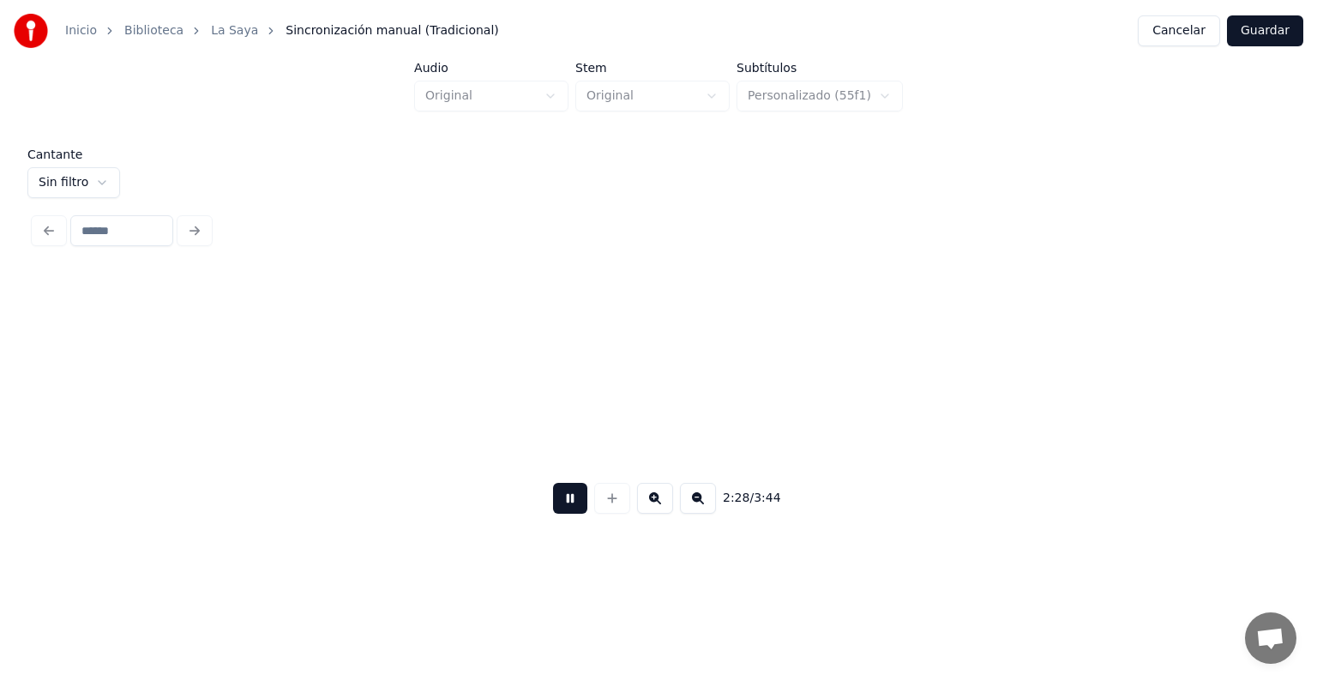
scroll to position [0, 76496]
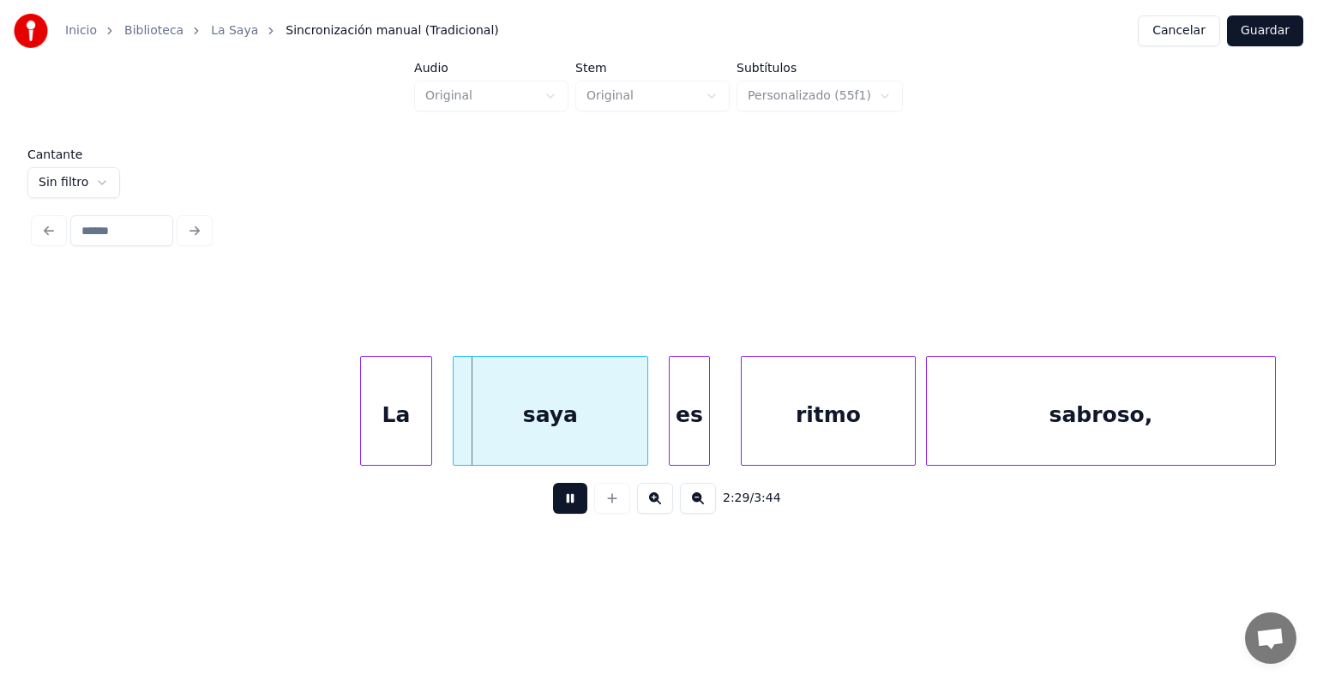
click at [363, 424] on div "La" at bounding box center [396, 415] width 70 height 117
click at [428, 425] on div at bounding box center [428, 411] width 5 height 108
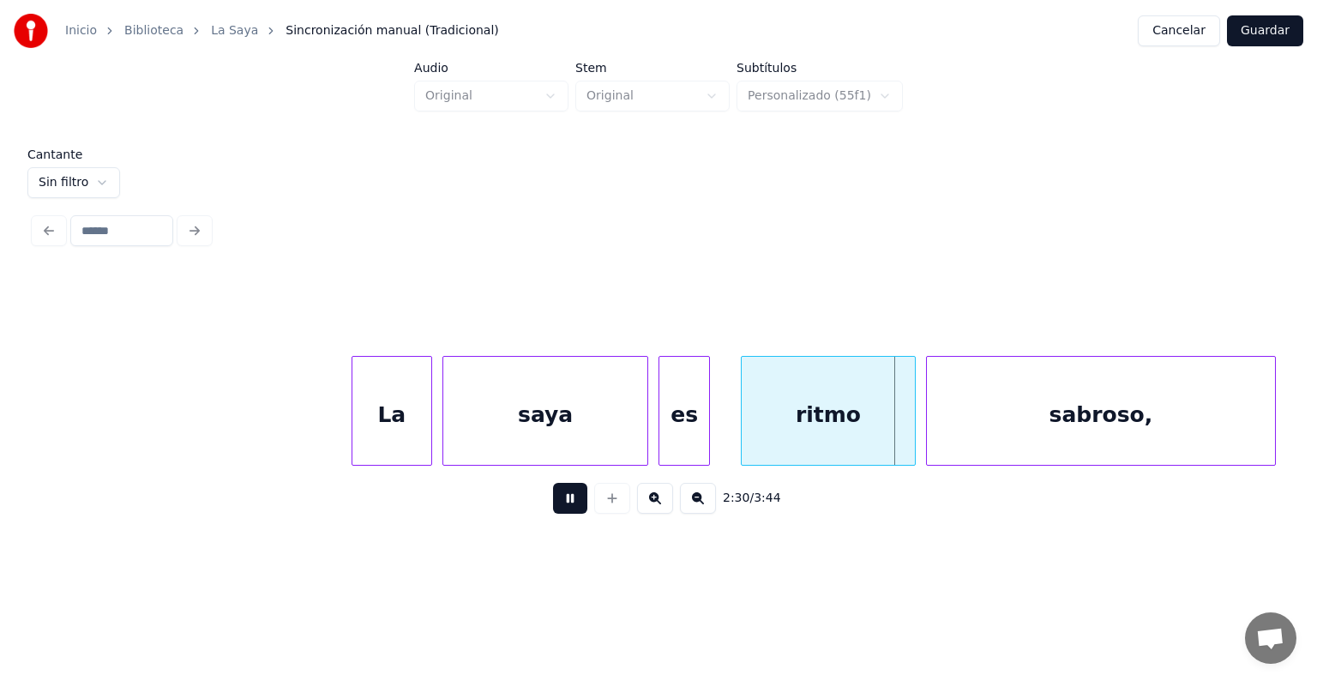
click at [644, 432] on div at bounding box center [644, 411] width 5 height 108
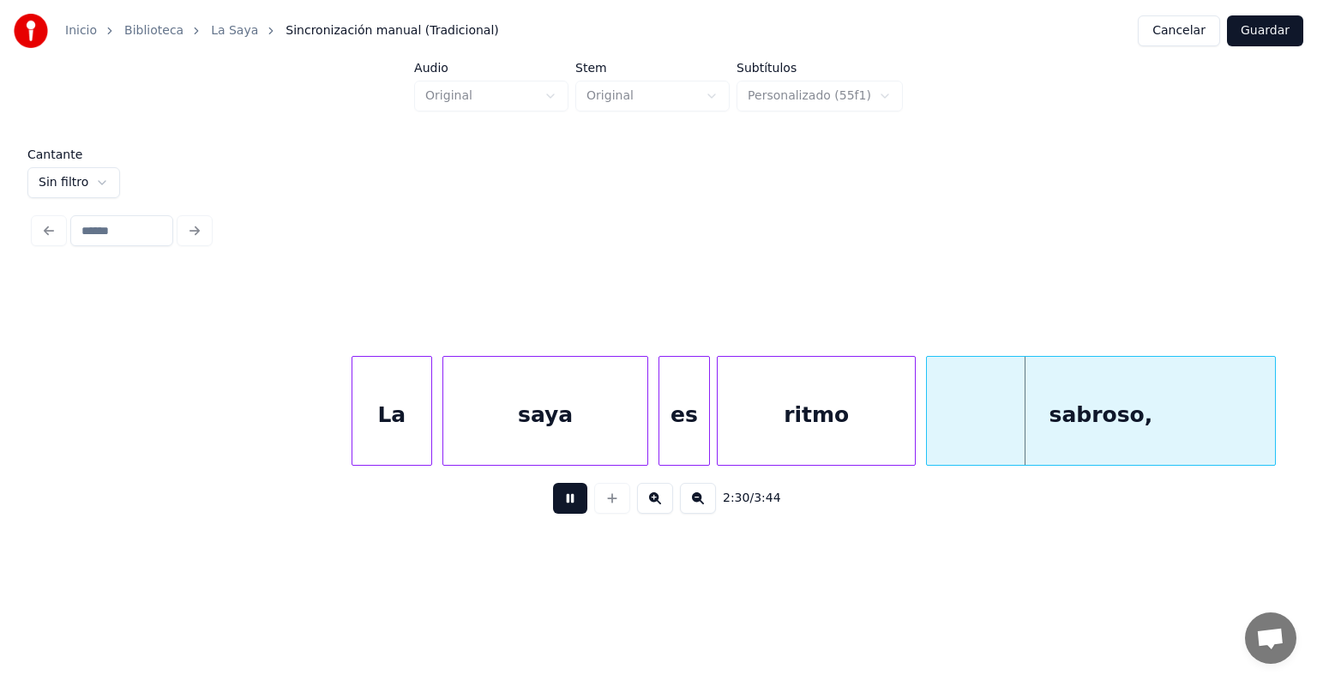
click at [944, 415] on div "sabroso," at bounding box center [1101, 415] width 348 height 117
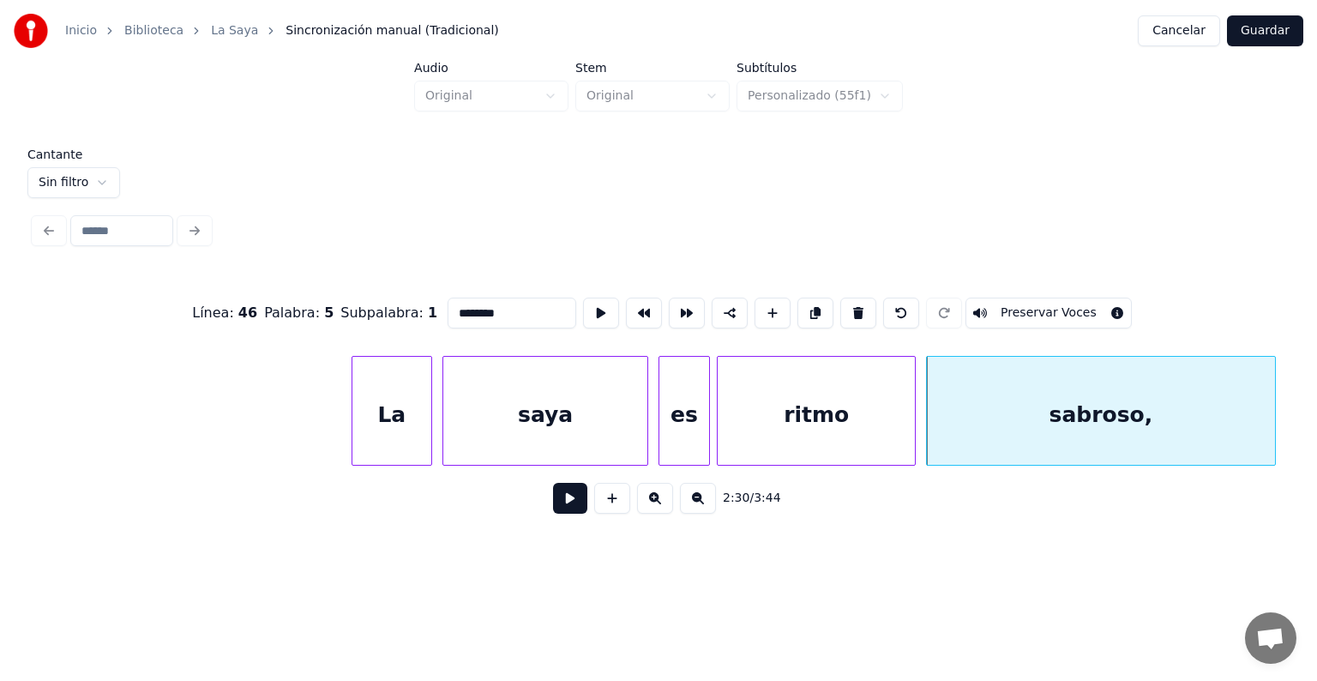
click at [555, 503] on button at bounding box center [570, 498] width 34 height 31
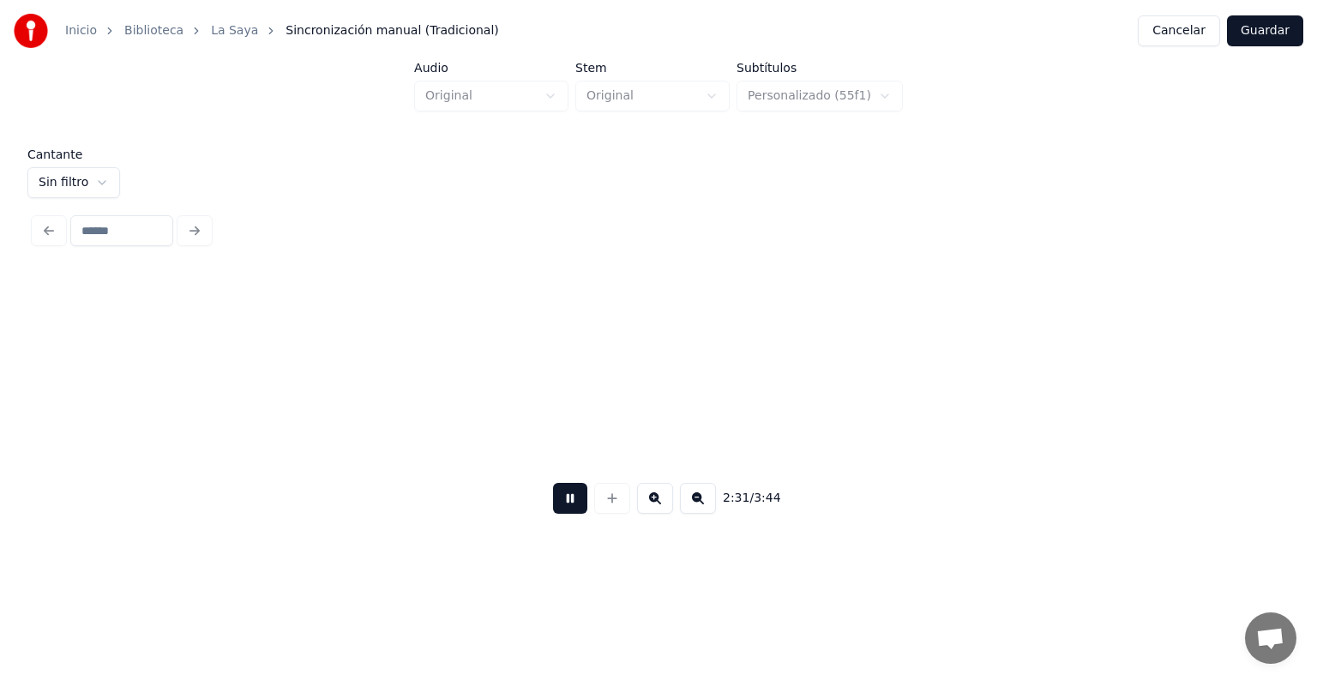
scroll to position [0, 77748]
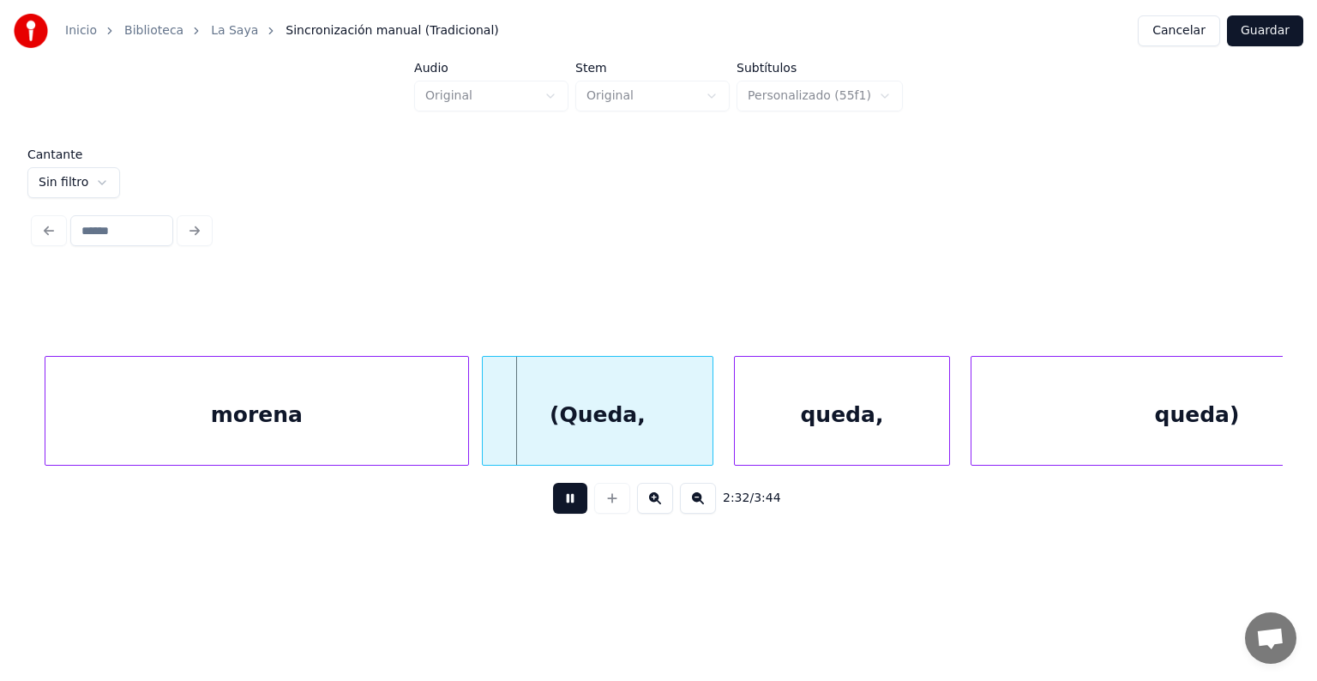
click at [545, 422] on div "(Queda," at bounding box center [598, 415] width 230 height 117
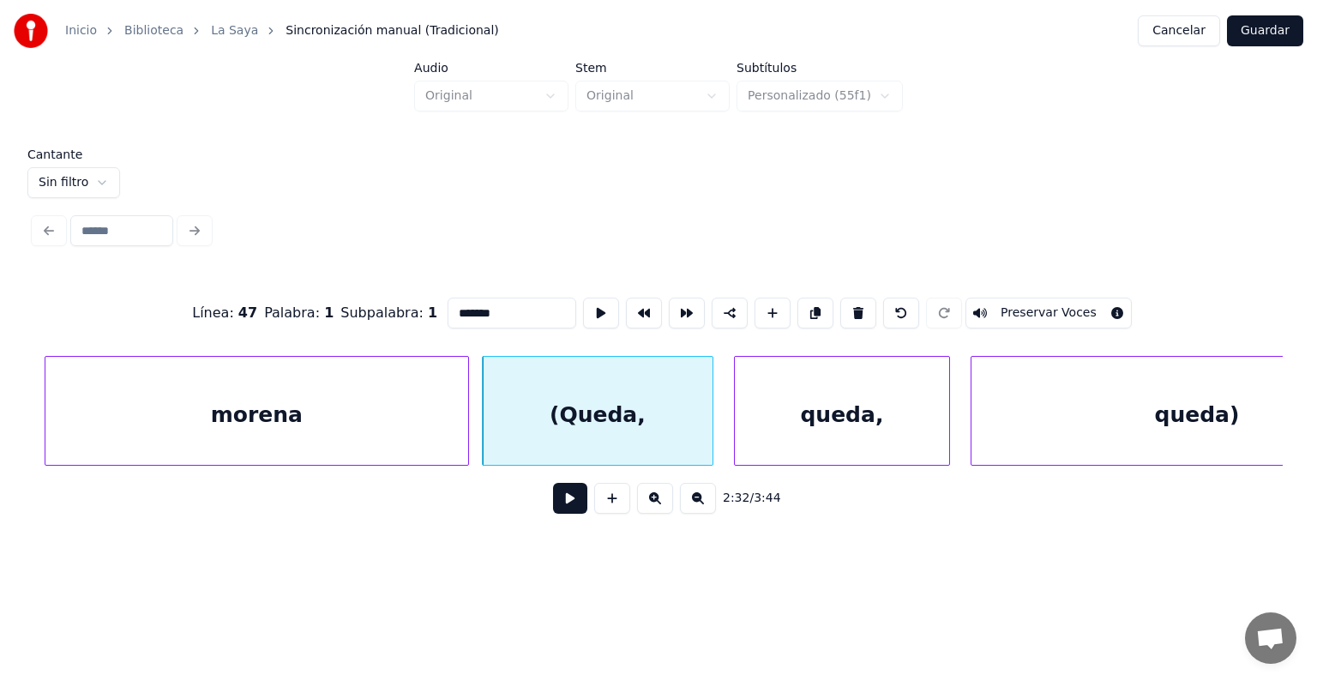
click at [1051, 311] on button "Preservar Voces" at bounding box center [1048, 312] width 166 height 31
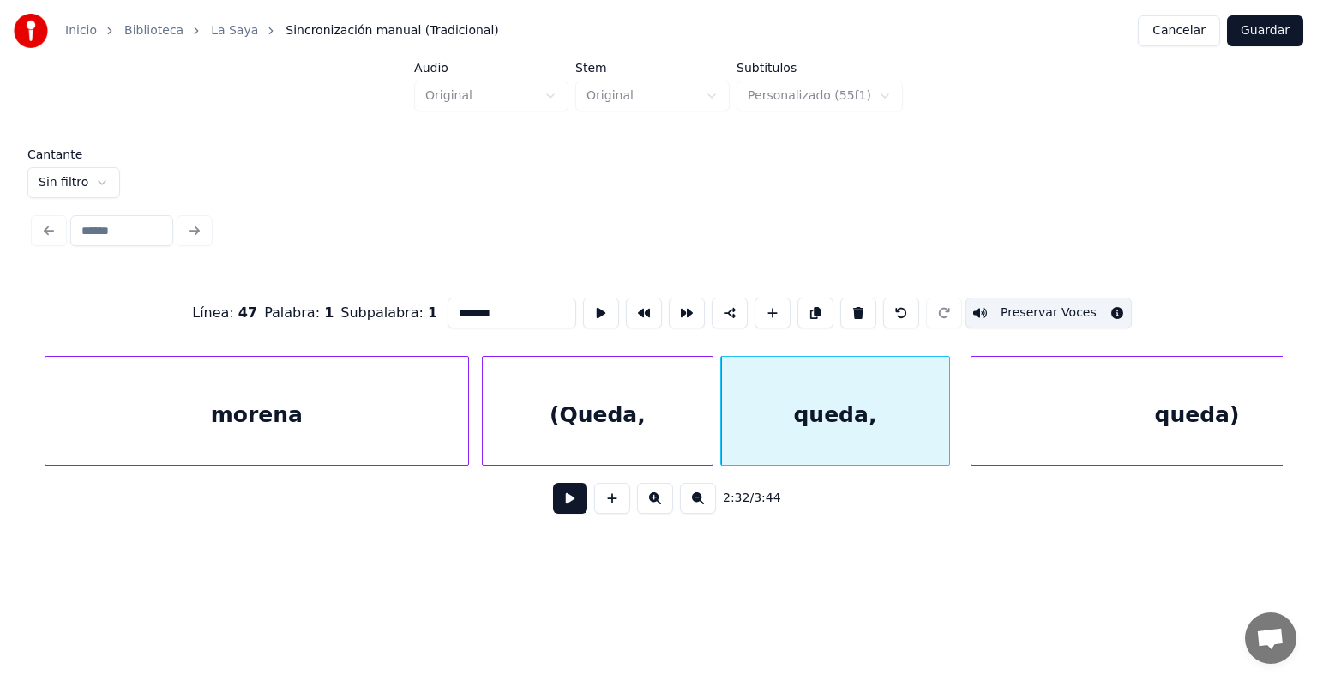
click at [1063, 306] on button "Preservar Voces" at bounding box center [1048, 312] width 166 height 31
click at [778, 429] on div "queda," at bounding box center [835, 415] width 228 height 117
click at [621, 415] on div "(Queda," at bounding box center [598, 415] width 230 height 117
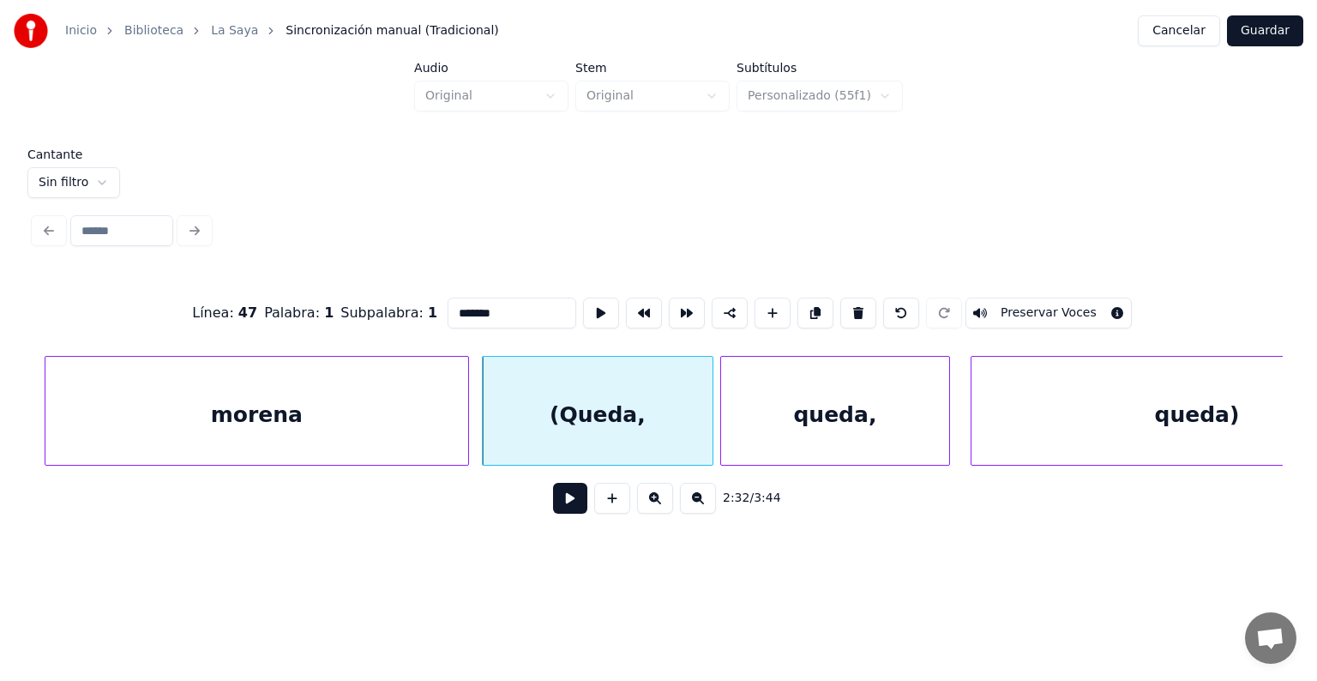
click at [1083, 307] on button "Preservar Voces" at bounding box center [1048, 312] width 166 height 31
click at [770, 434] on div "queda," at bounding box center [835, 415] width 228 height 117
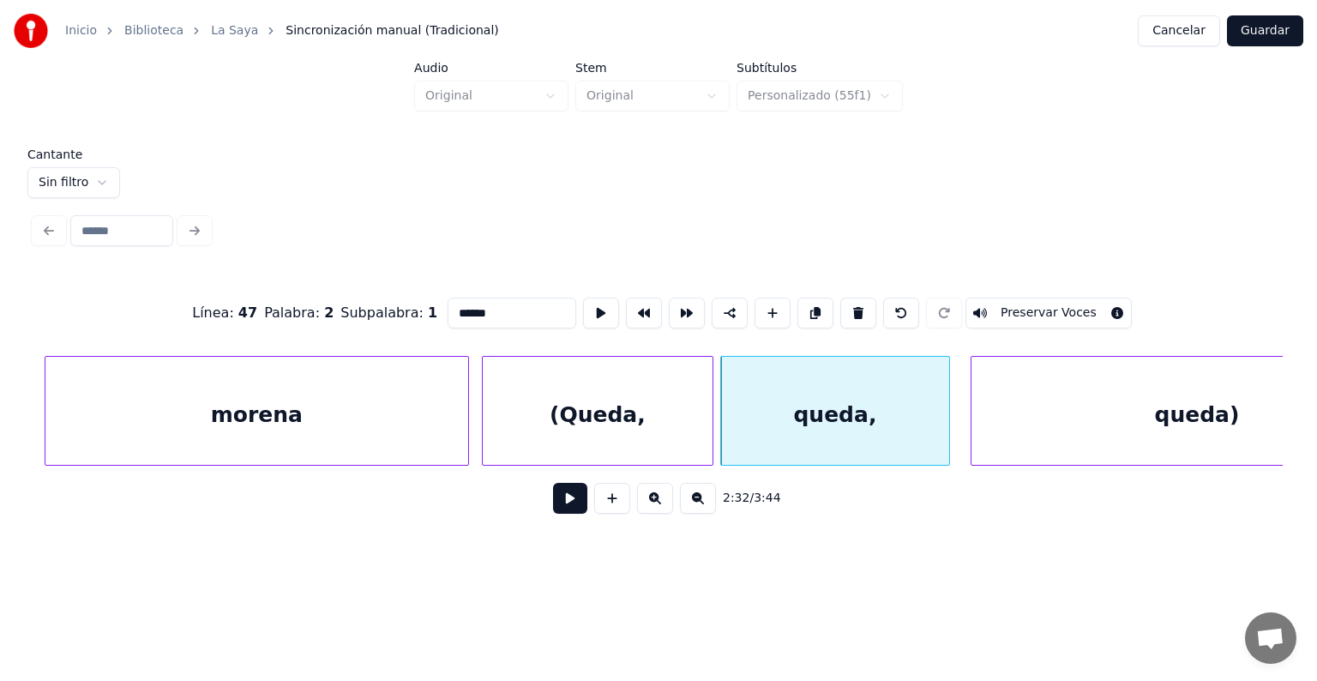
click at [1083, 309] on button "Preservar Voces" at bounding box center [1048, 312] width 166 height 31
click at [973, 411] on div "queda)" at bounding box center [1192, 415] width 459 height 117
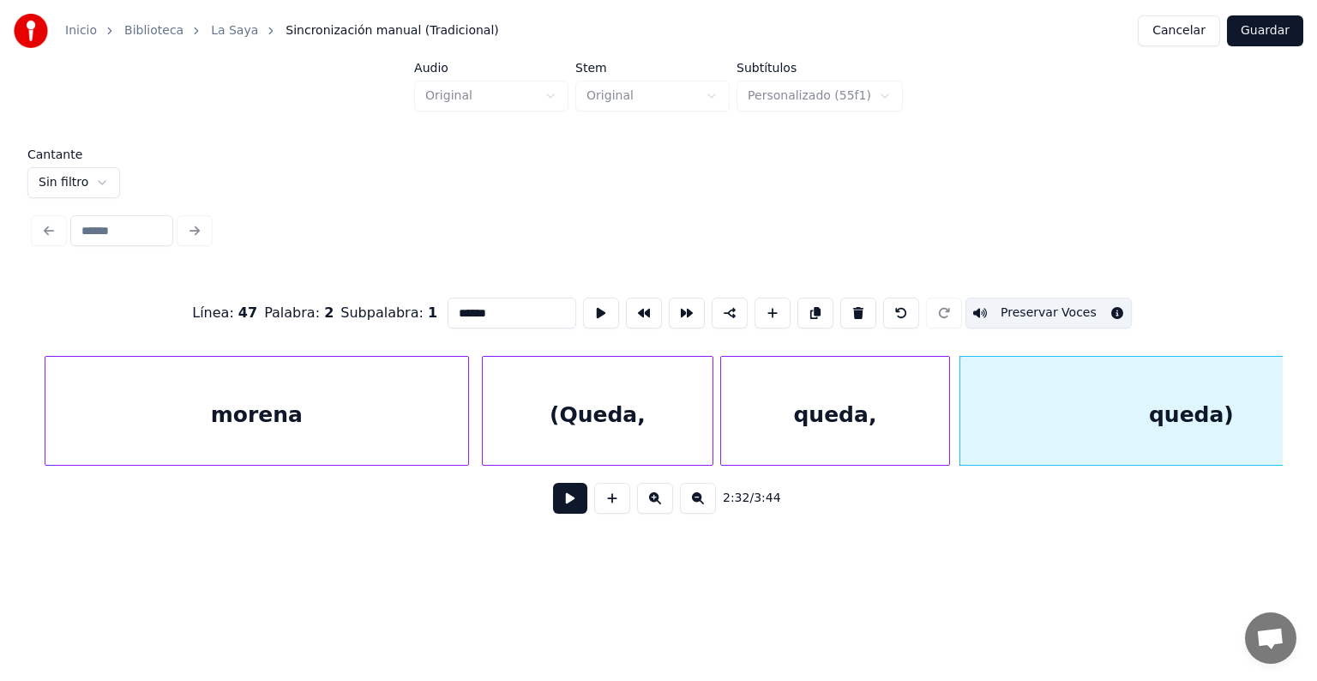
click at [1025, 416] on div "queda)" at bounding box center [1191, 415] width 462 height 117
type input "******"
click at [1080, 306] on button "Preservar Voces" at bounding box center [1048, 312] width 166 height 31
click at [553, 498] on button at bounding box center [570, 498] width 34 height 31
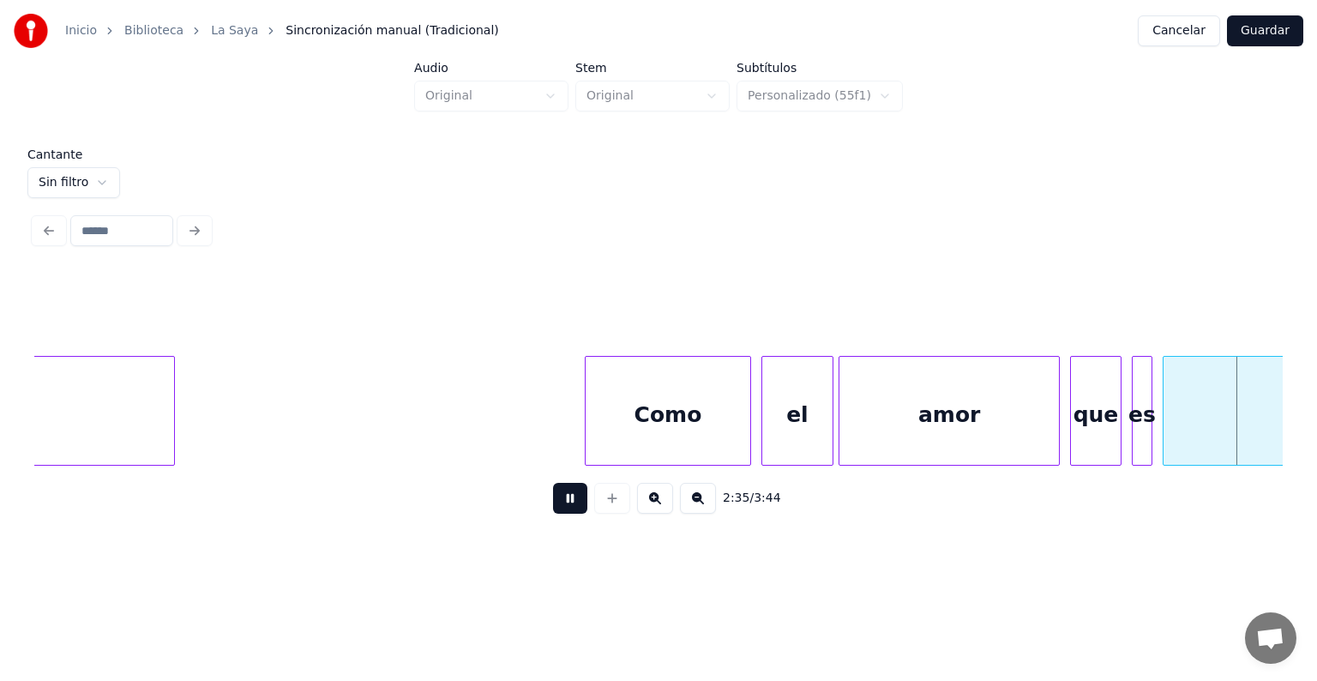
scroll to position [0, 80250]
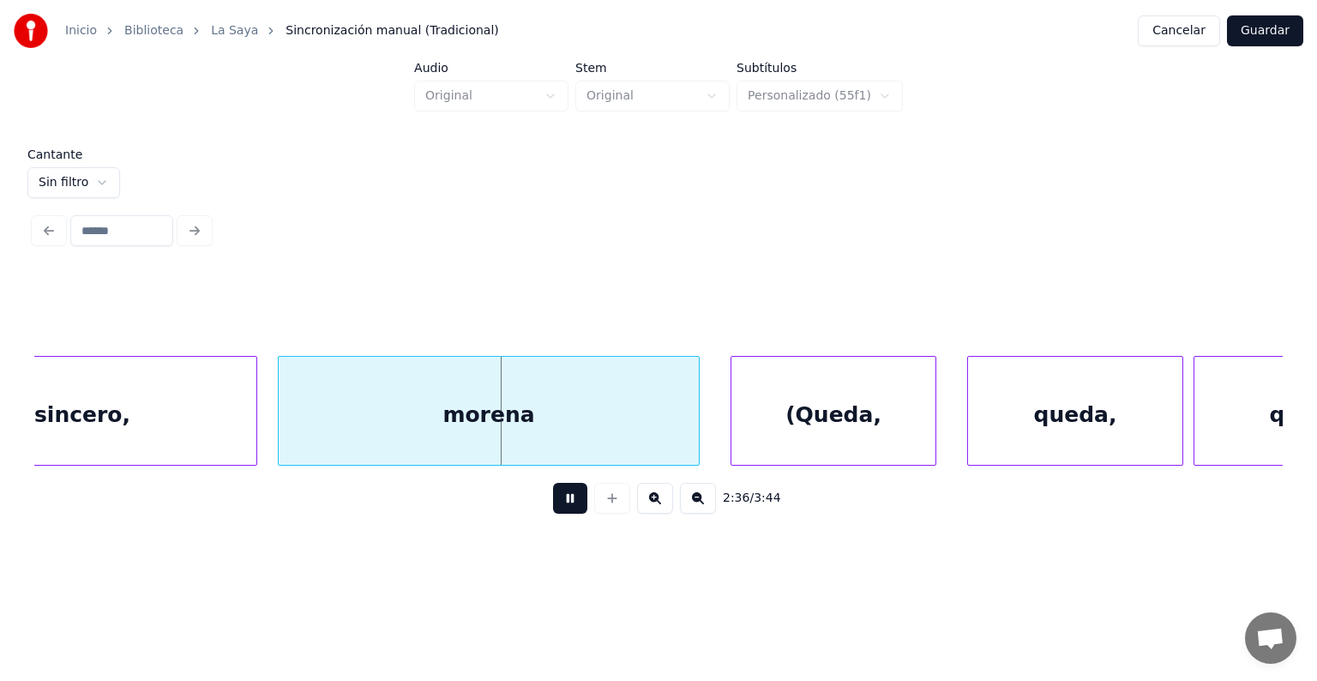
click at [747, 417] on div "(Queda," at bounding box center [833, 415] width 204 height 117
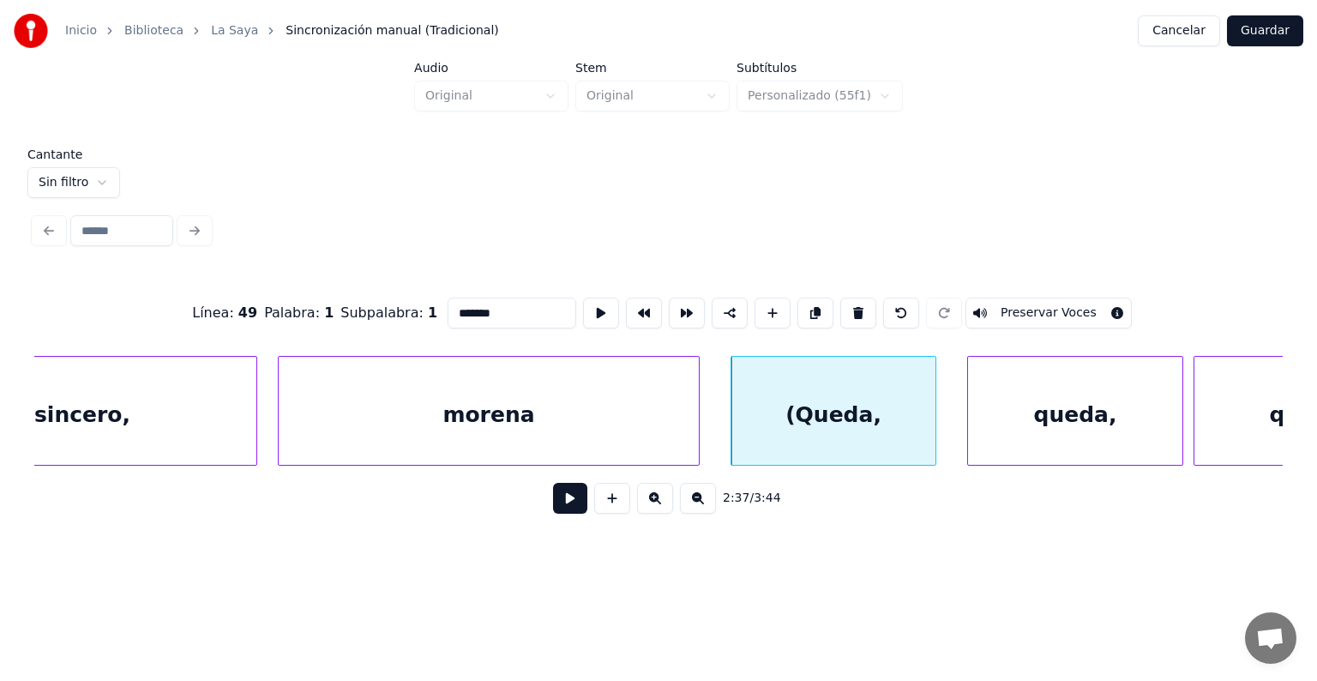
click at [1061, 302] on button "Preservar Voces" at bounding box center [1048, 312] width 166 height 31
click at [970, 413] on div at bounding box center [970, 411] width 5 height 108
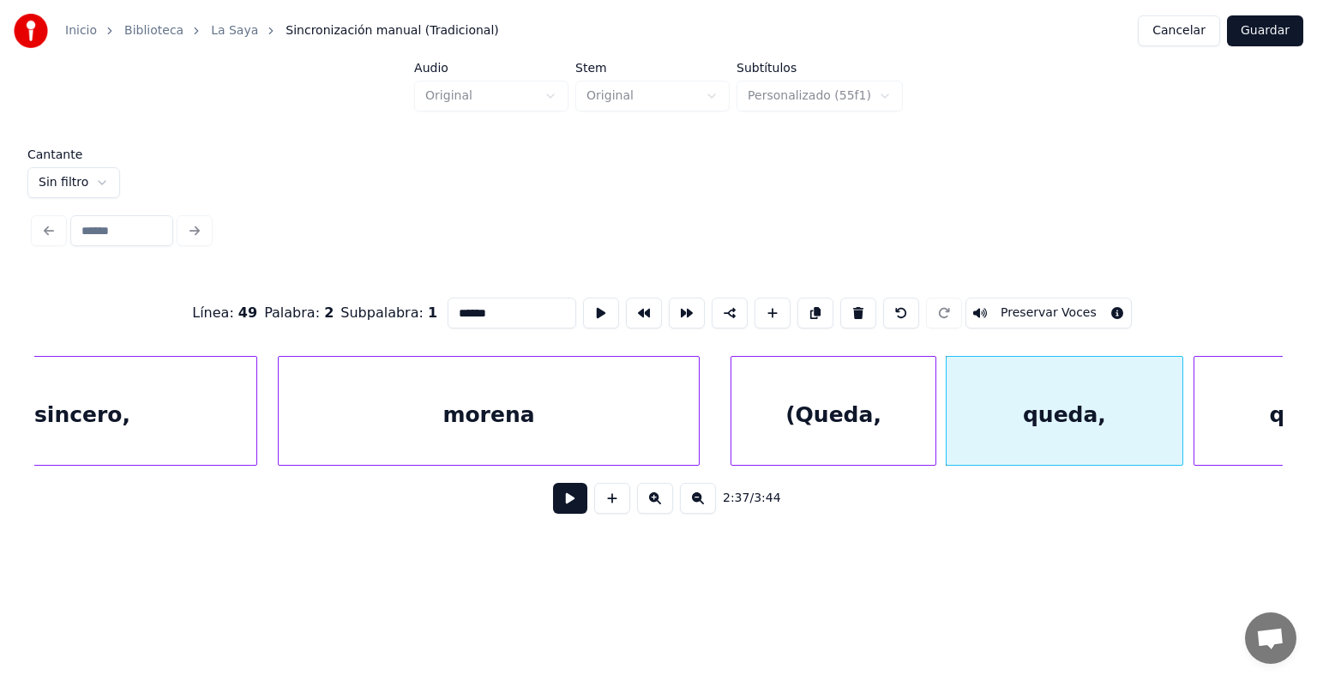
click at [1061, 302] on button "Preservar Voces" at bounding box center [1048, 312] width 166 height 31
click at [860, 410] on div "(Queda," at bounding box center [833, 415] width 204 height 117
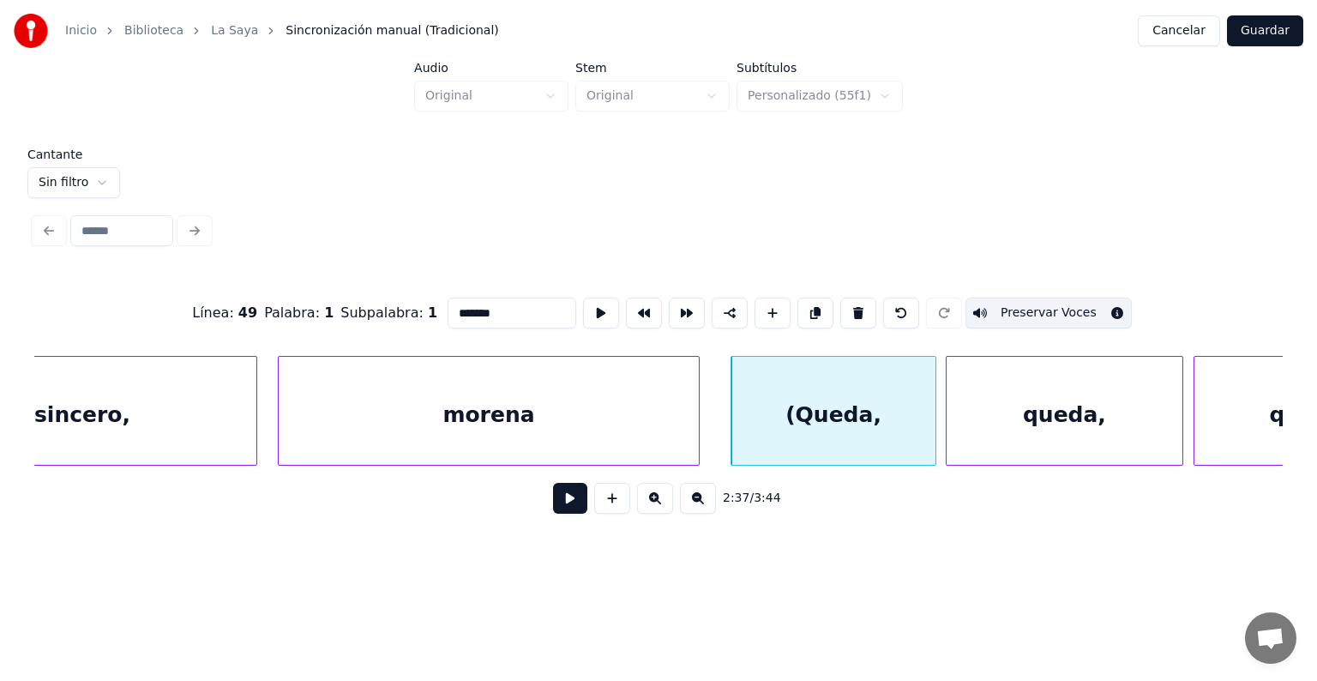
click at [1231, 386] on div "queda)" at bounding box center [1311, 415] width 235 height 117
type input "******"
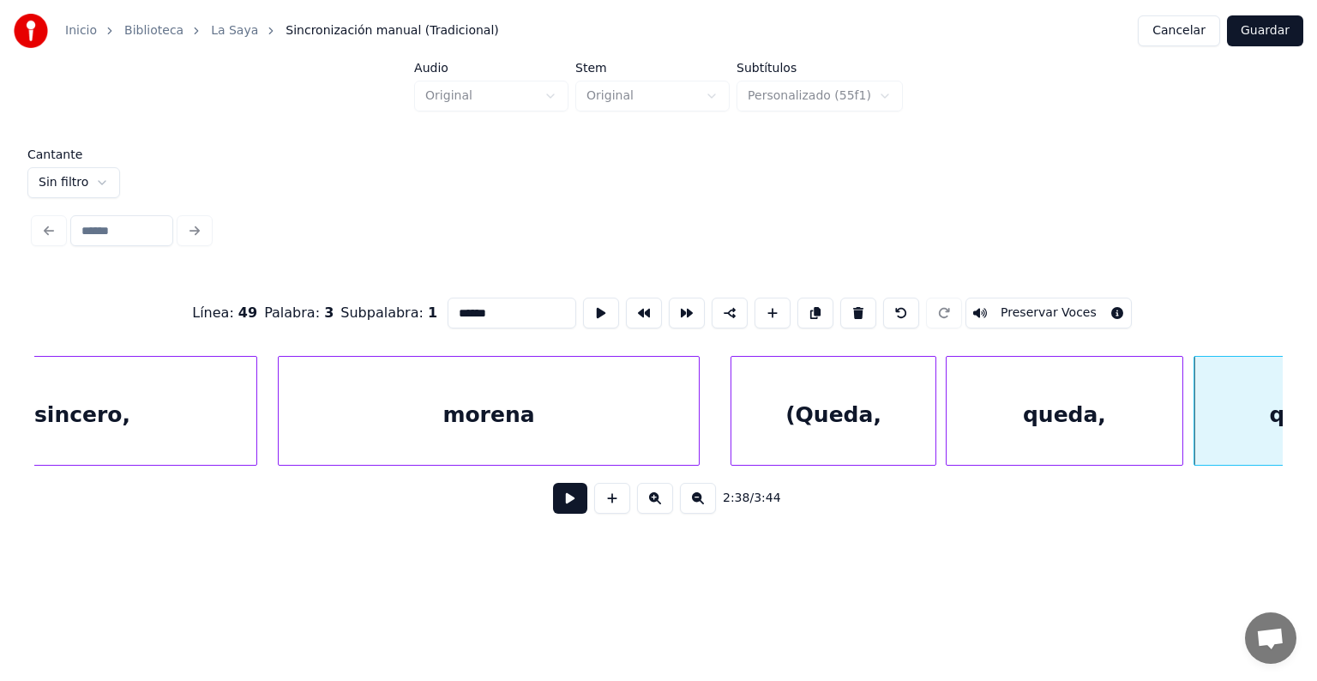
click at [993, 300] on button "Preservar Voces" at bounding box center [1048, 312] width 166 height 31
click at [553, 501] on button at bounding box center [570, 498] width 34 height 31
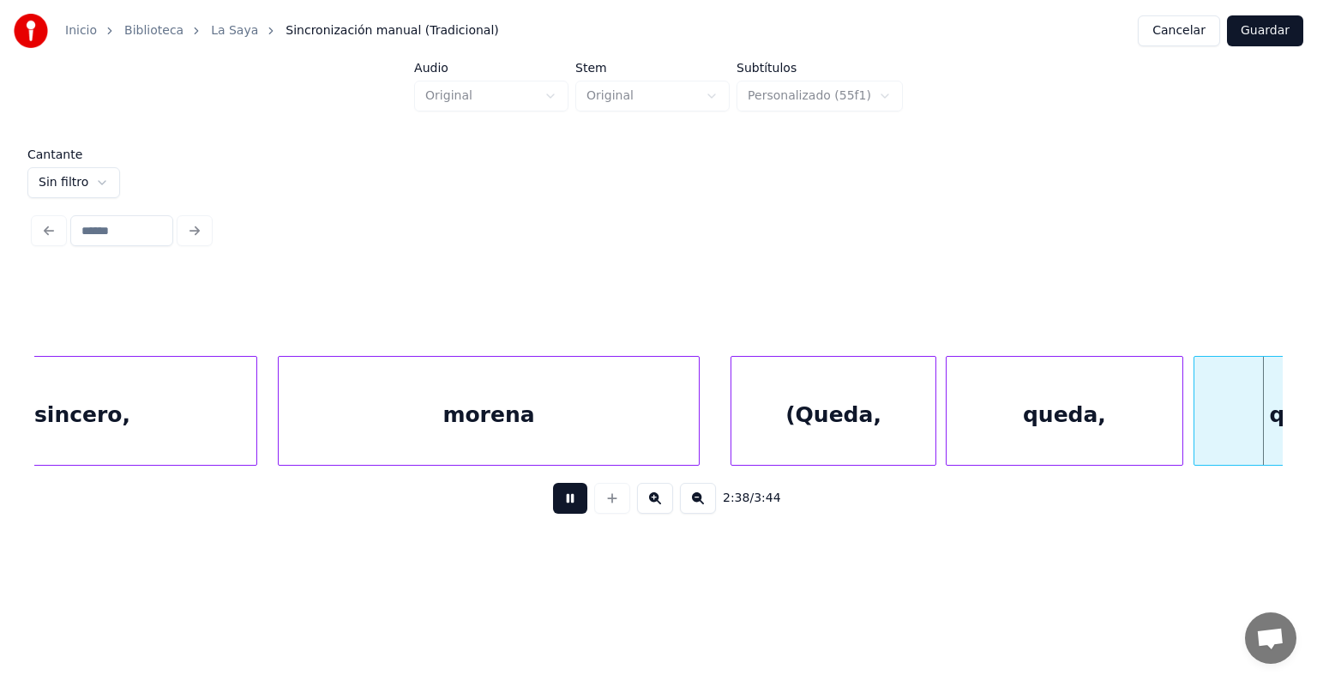
scroll to position [0, 81498]
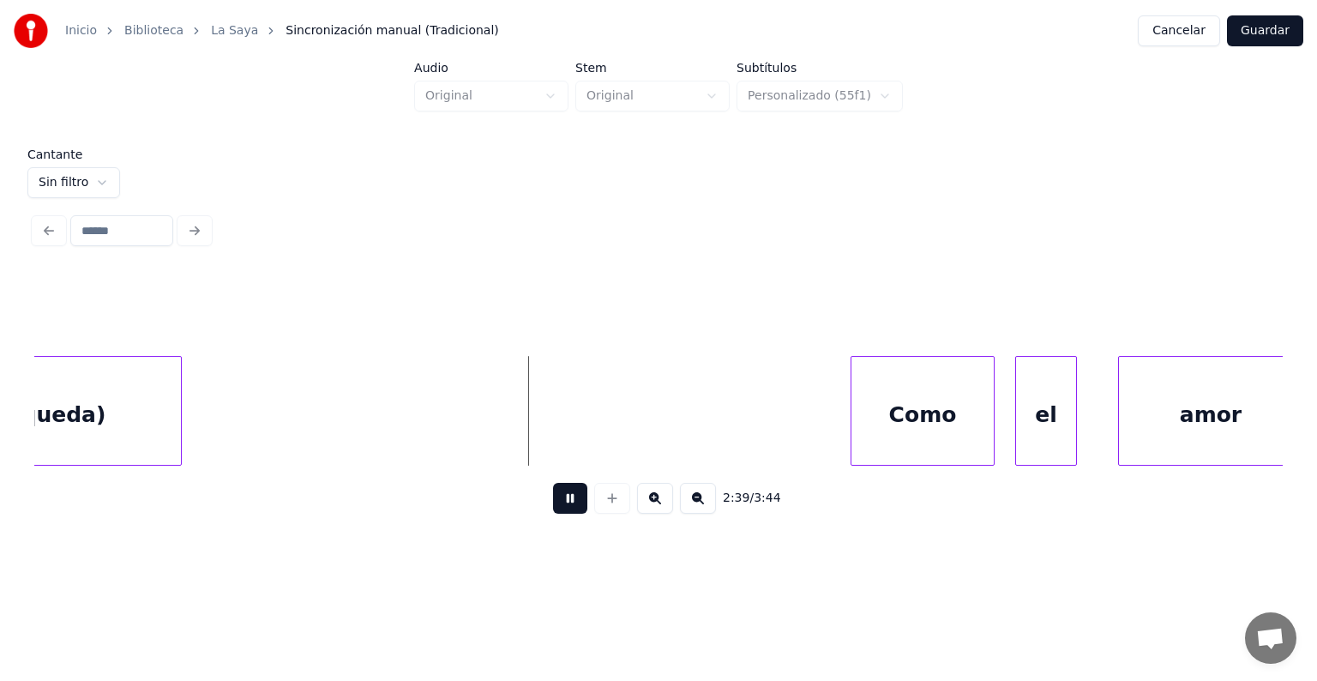
click at [851, 411] on div at bounding box center [853, 411] width 5 height 108
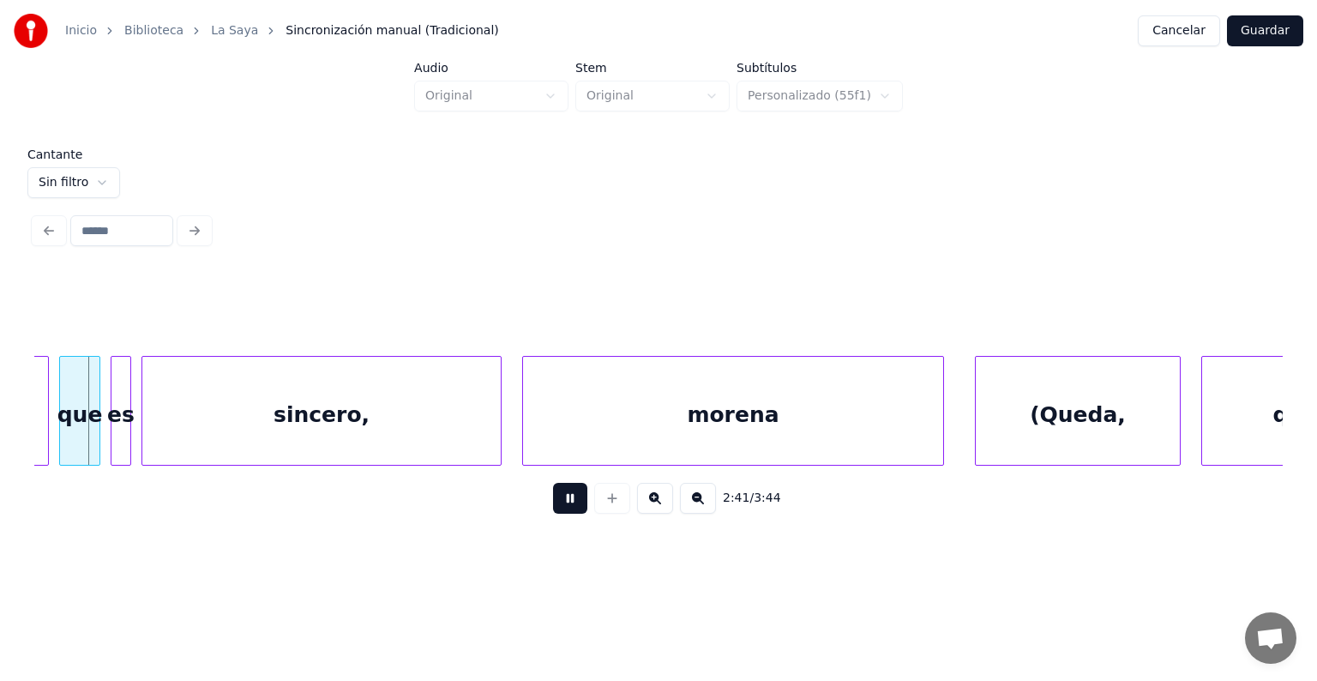
scroll to position [0, 82553]
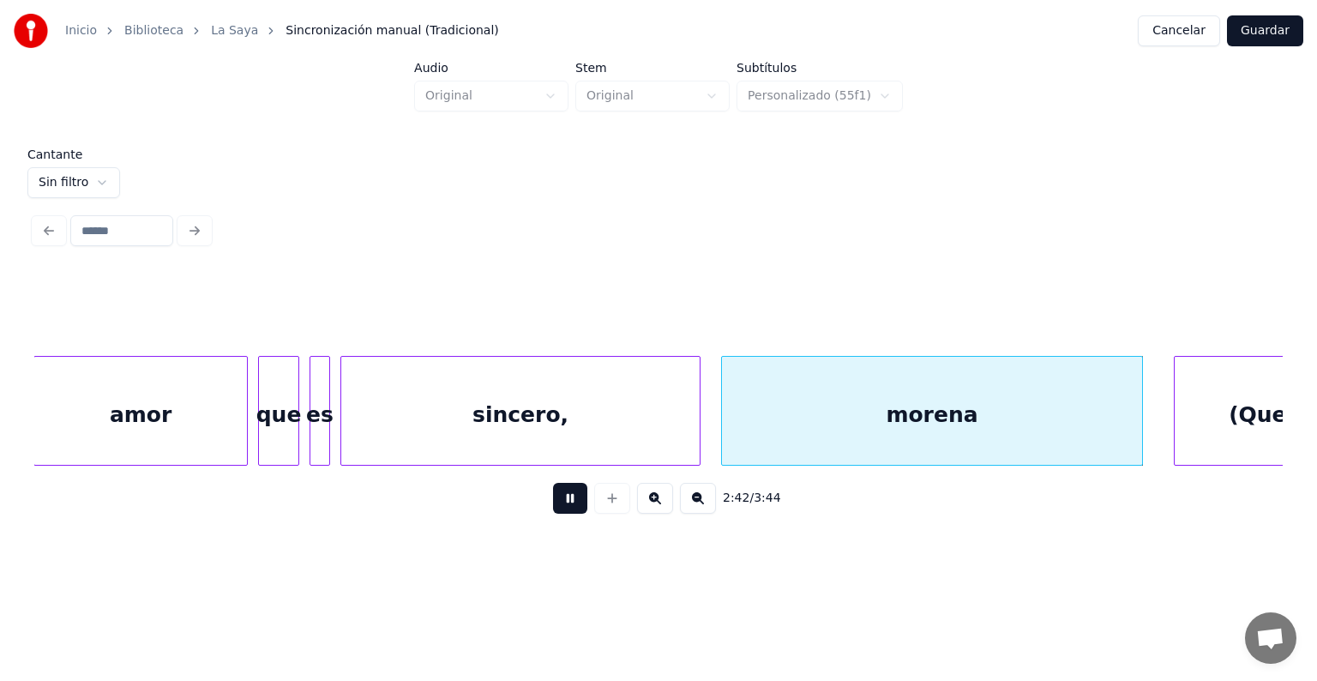
click at [1188, 410] on div "(Queda," at bounding box center [1276, 415] width 204 height 117
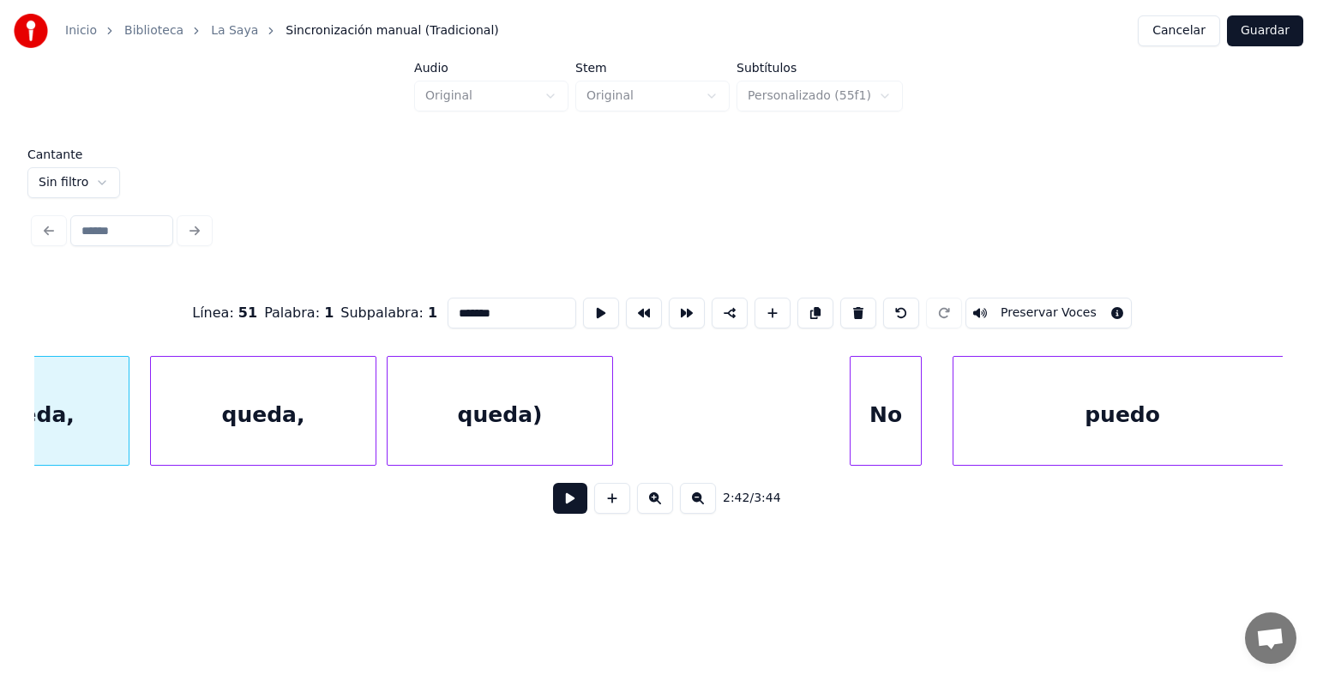
scroll to position [0, 83692]
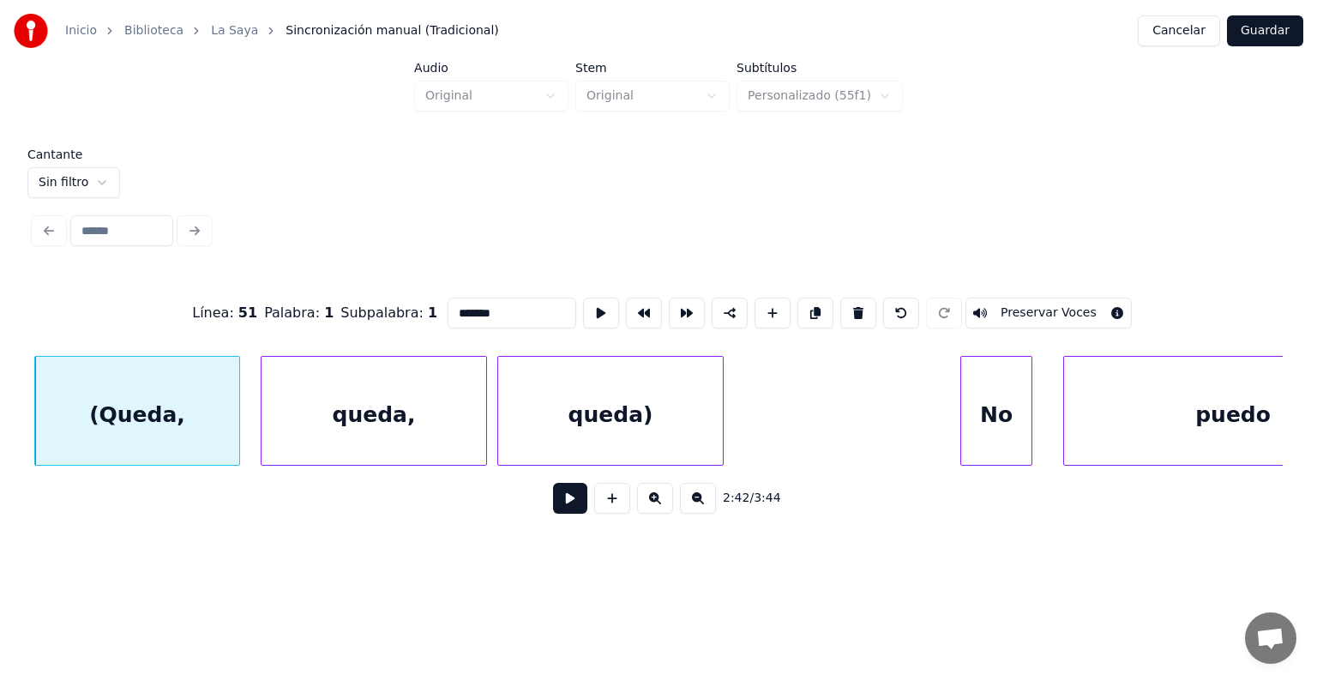
click at [1049, 305] on button "Preservar Voces" at bounding box center [1048, 312] width 166 height 31
click at [329, 411] on div "queda," at bounding box center [373, 415] width 225 height 117
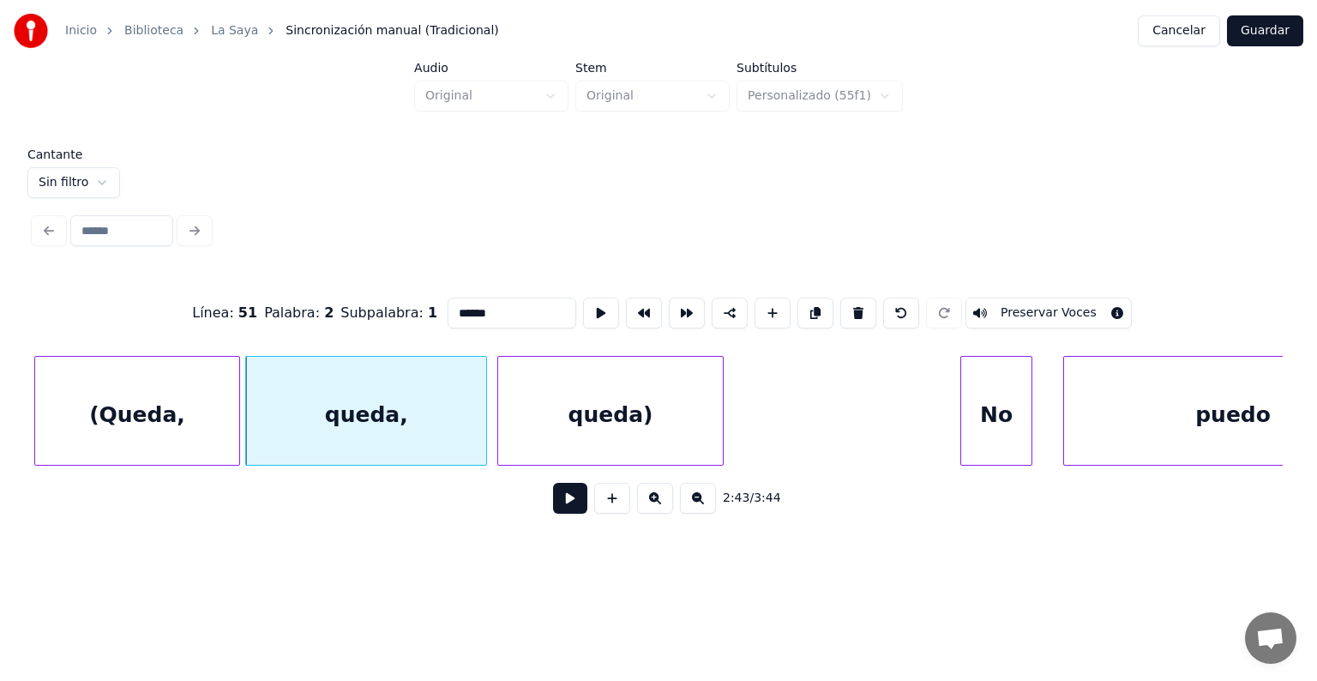
click at [1053, 308] on button "Preservar Voces" at bounding box center [1048, 312] width 166 height 31
click at [572, 410] on div "queda)" at bounding box center [610, 415] width 225 height 117
type input "******"
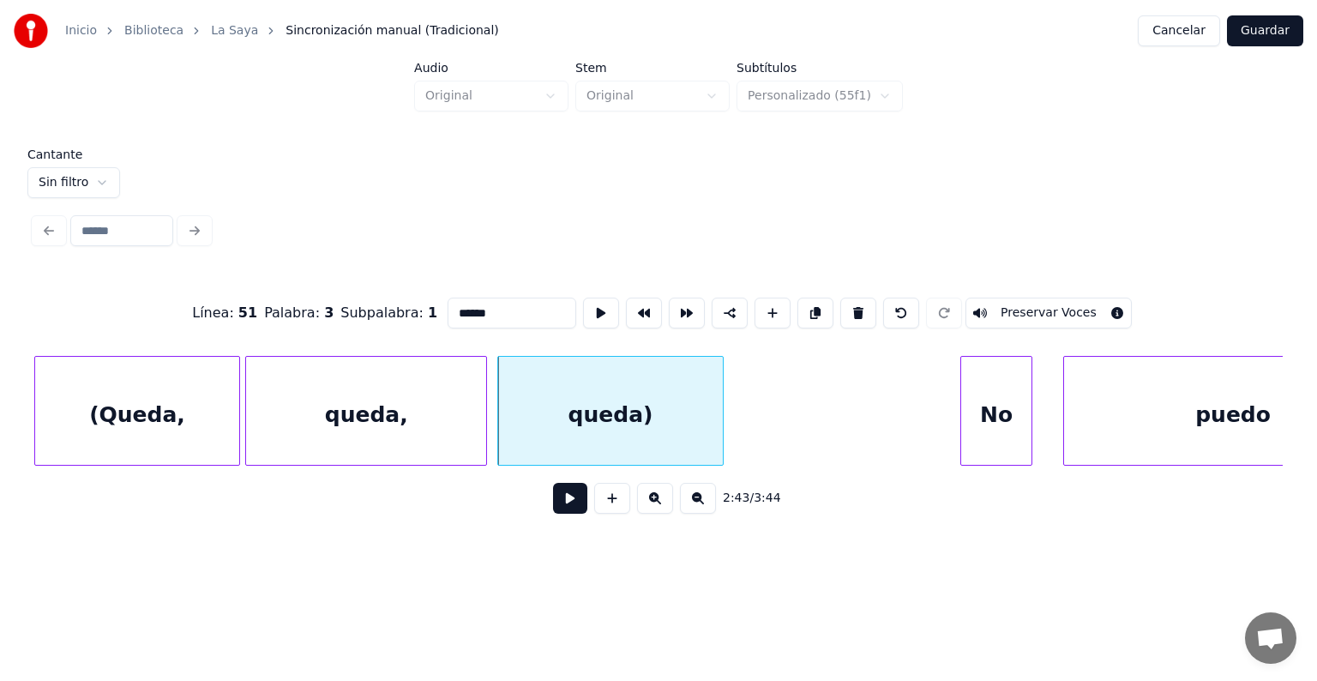
click at [1060, 306] on button "Preservar Voces" at bounding box center [1048, 312] width 166 height 31
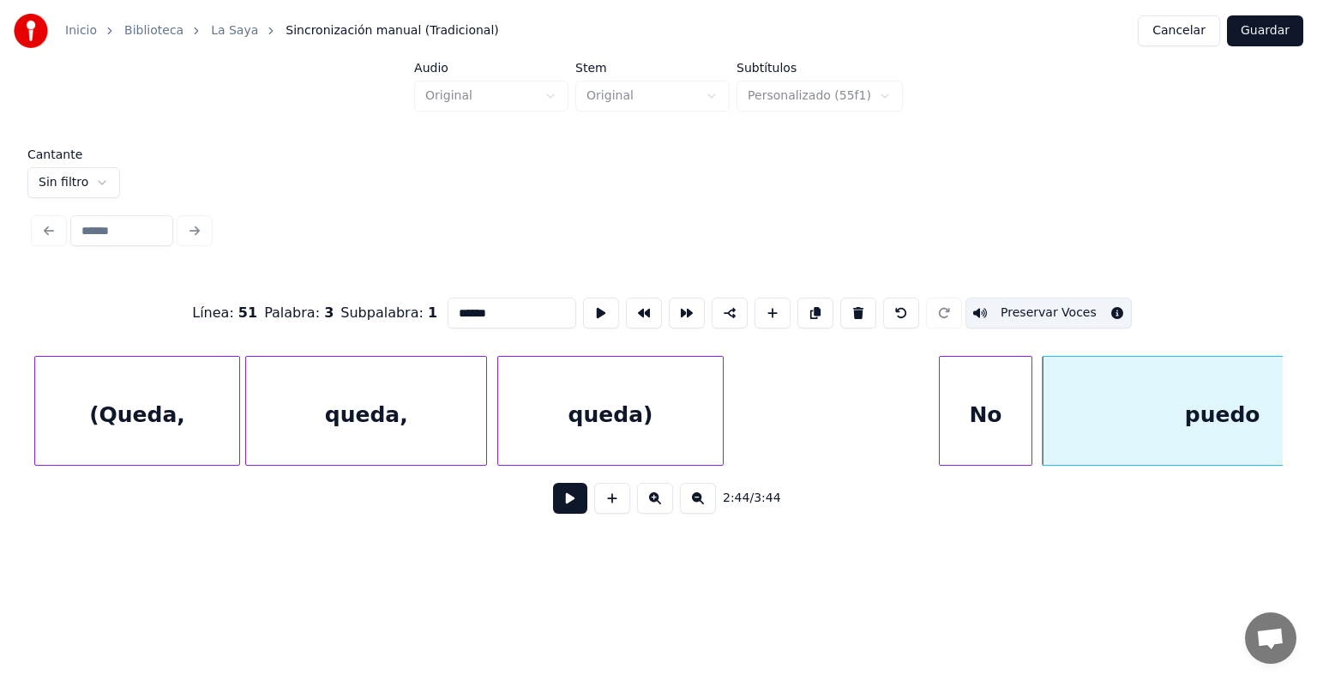
click at [554, 504] on button at bounding box center [570, 498] width 34 height 31
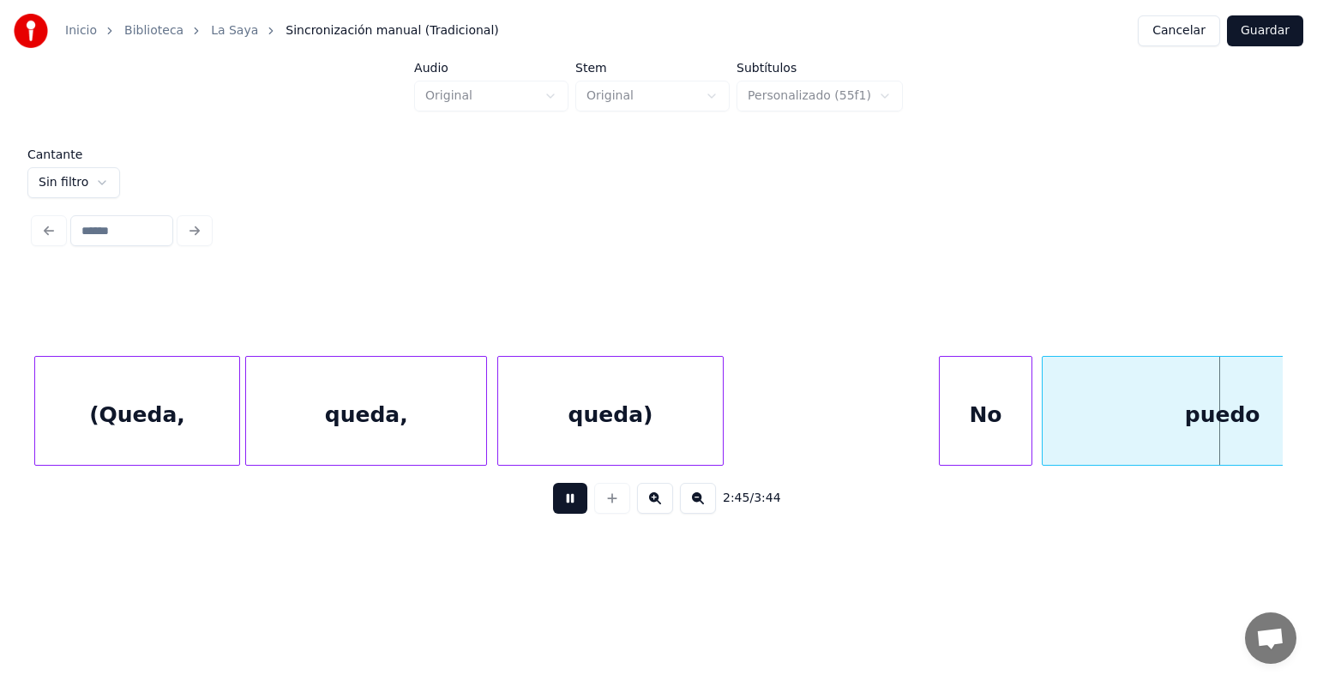
scroll to position [0, 84945]
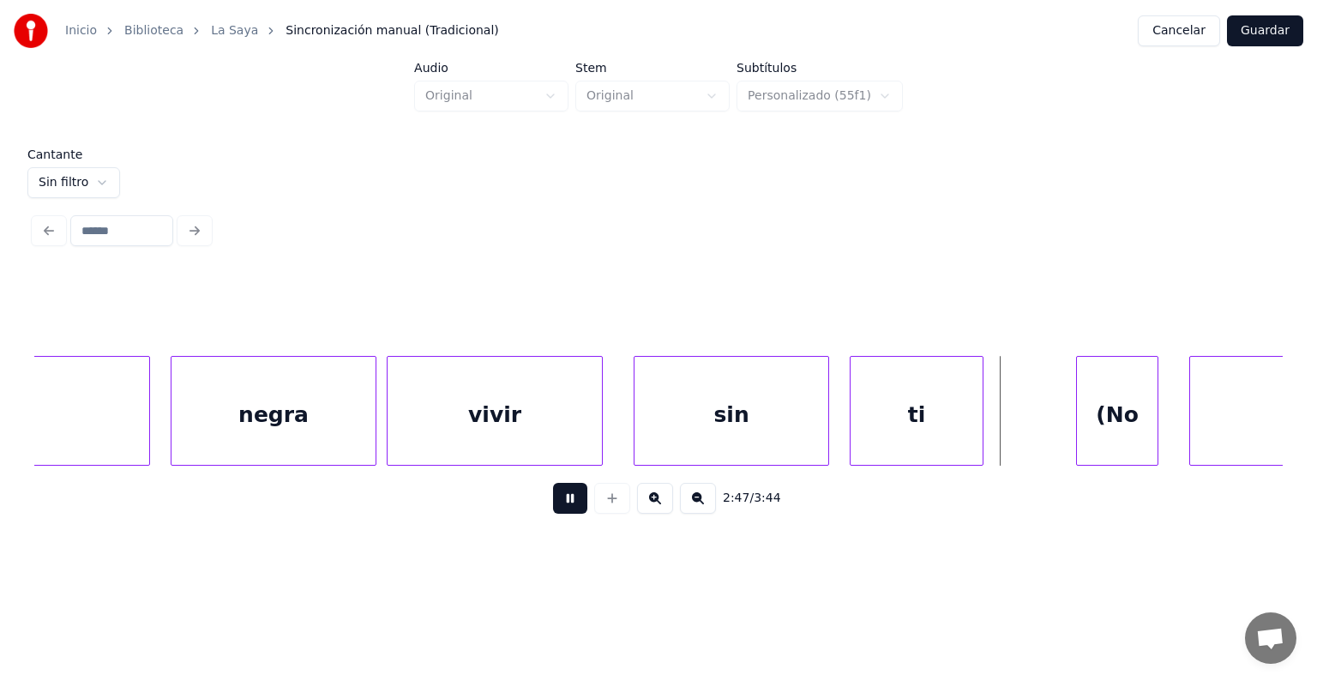
click at [1077, 402] on div at bounding box center [1079, 411] width 5 height 108
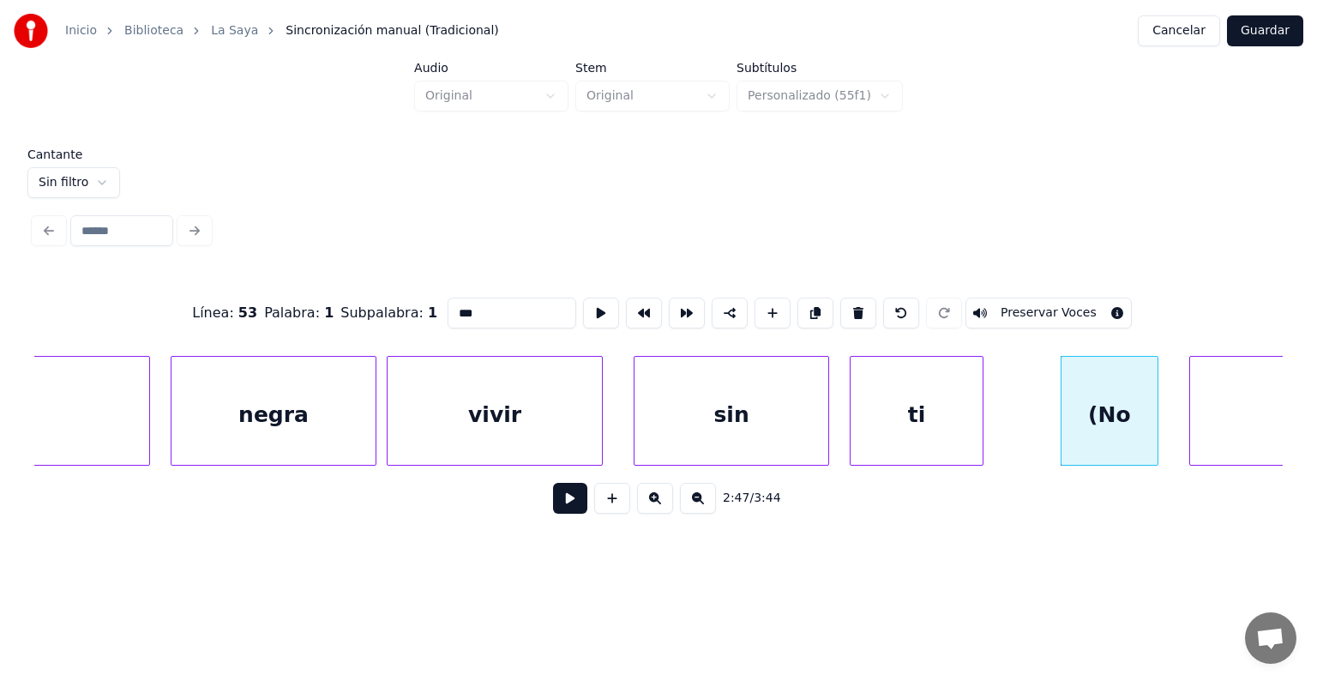
click at [1003, 297] on button "Preservar Voces" at bounding box center [1048, 312] width 166 height 31
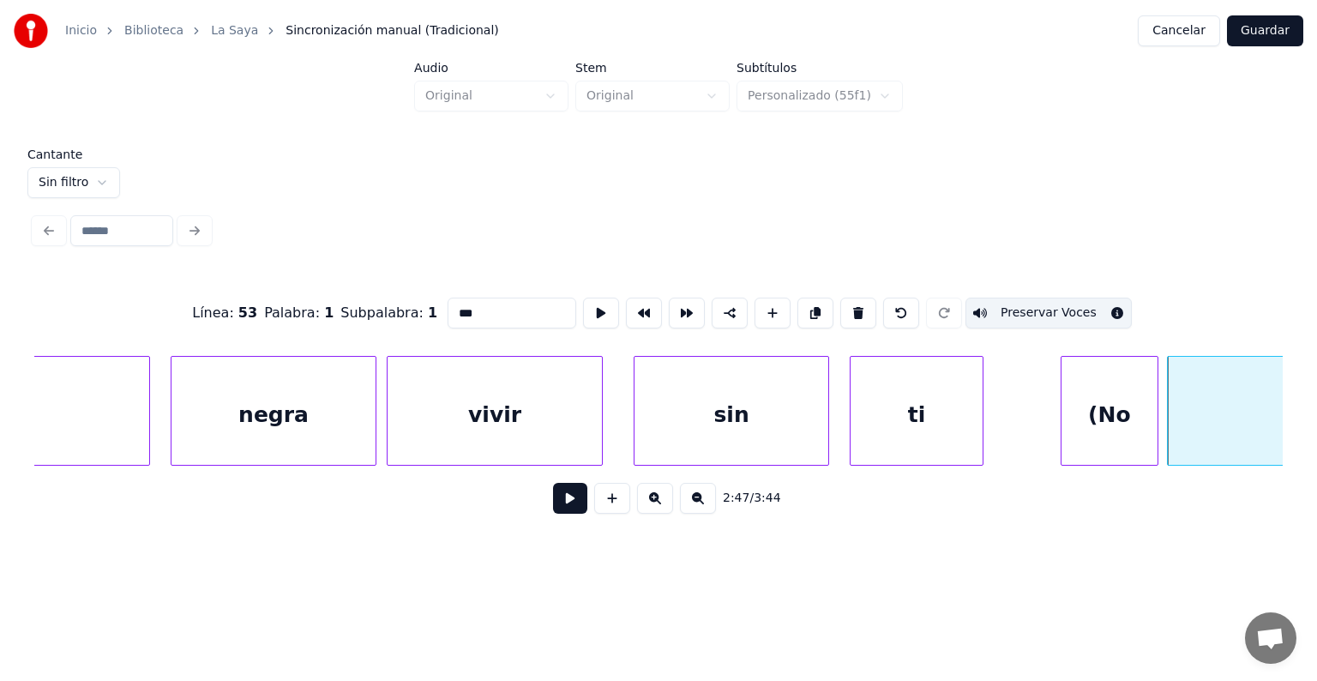
click at [1037, 306] on button "Preservar Voces" at bounding box center [1048, 312] width 166 height 31
click at [1095, 403] on div "(No" at bounding box center [1109, 415] width 96 height 117
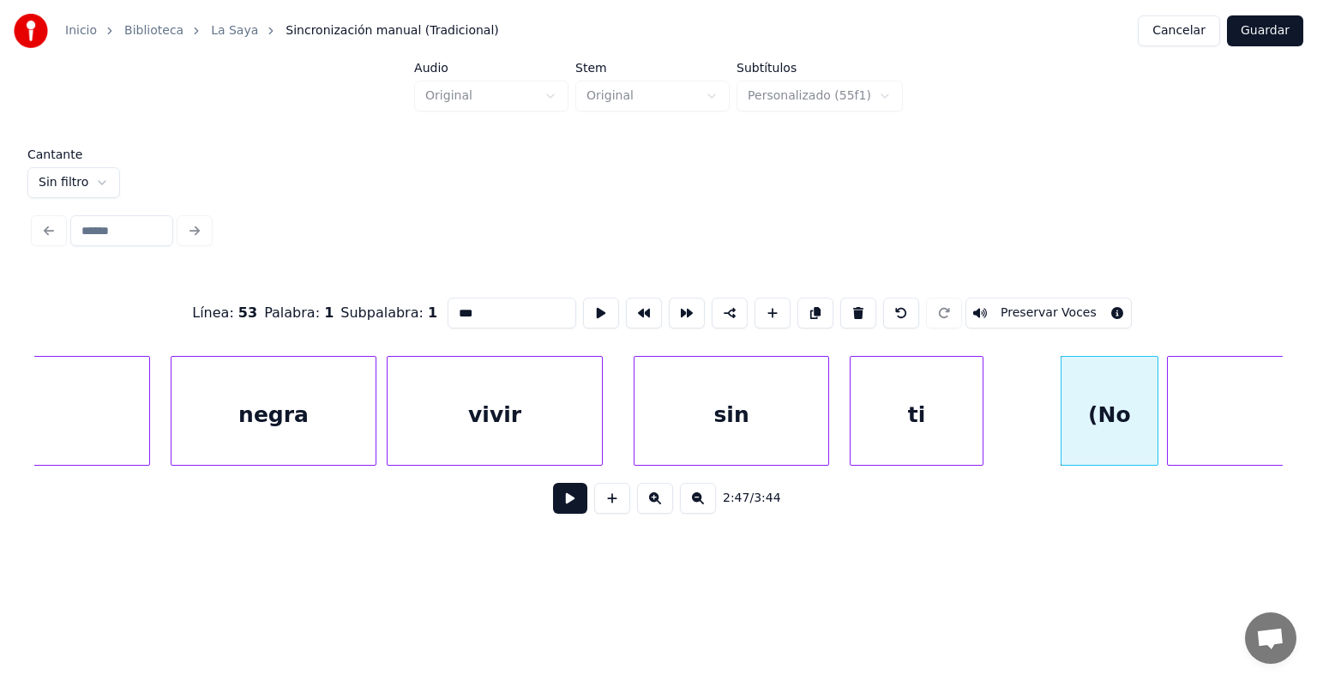
click at [1035, 303] on button "Preservar Voces" at bounding box center [1048, 312] width 166 height 31
click at [1192, 417] on div "puedo" at bounding box center [1336, 415] width 339 height 117
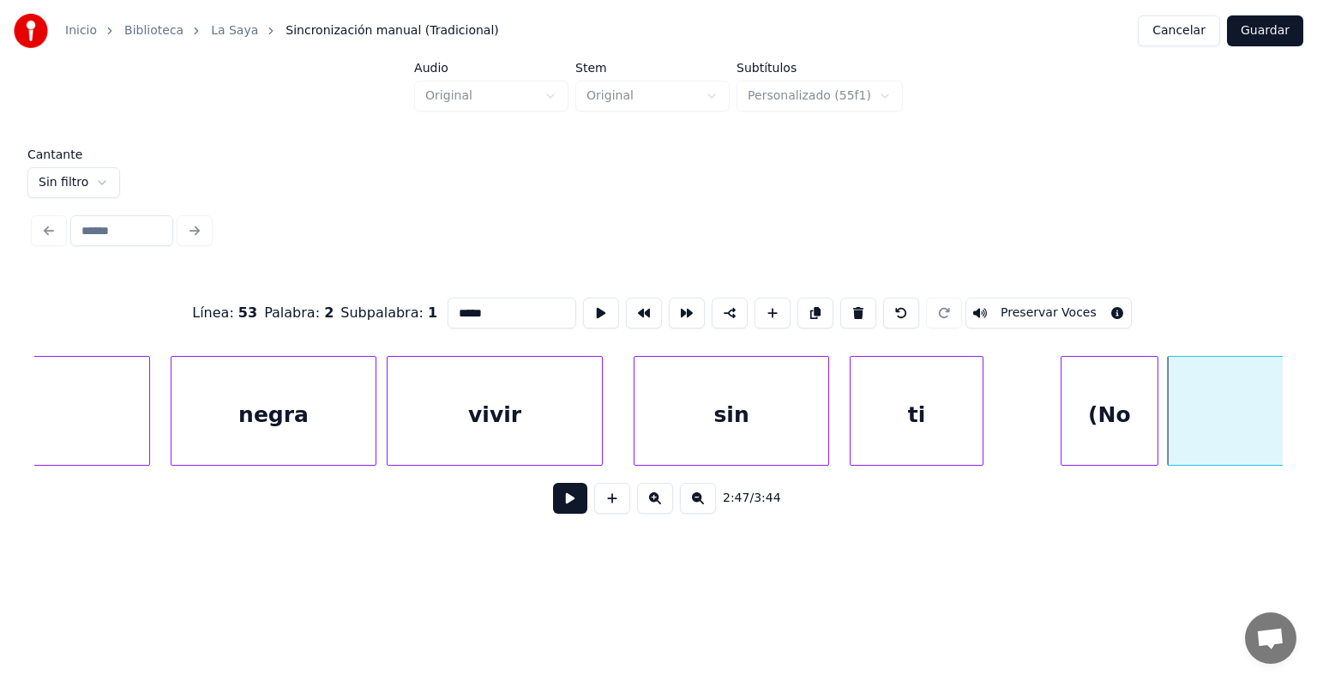
click at [1035, 307] on button "Preservar Voces" at bounding box center [1048, 312] width 166 height 31
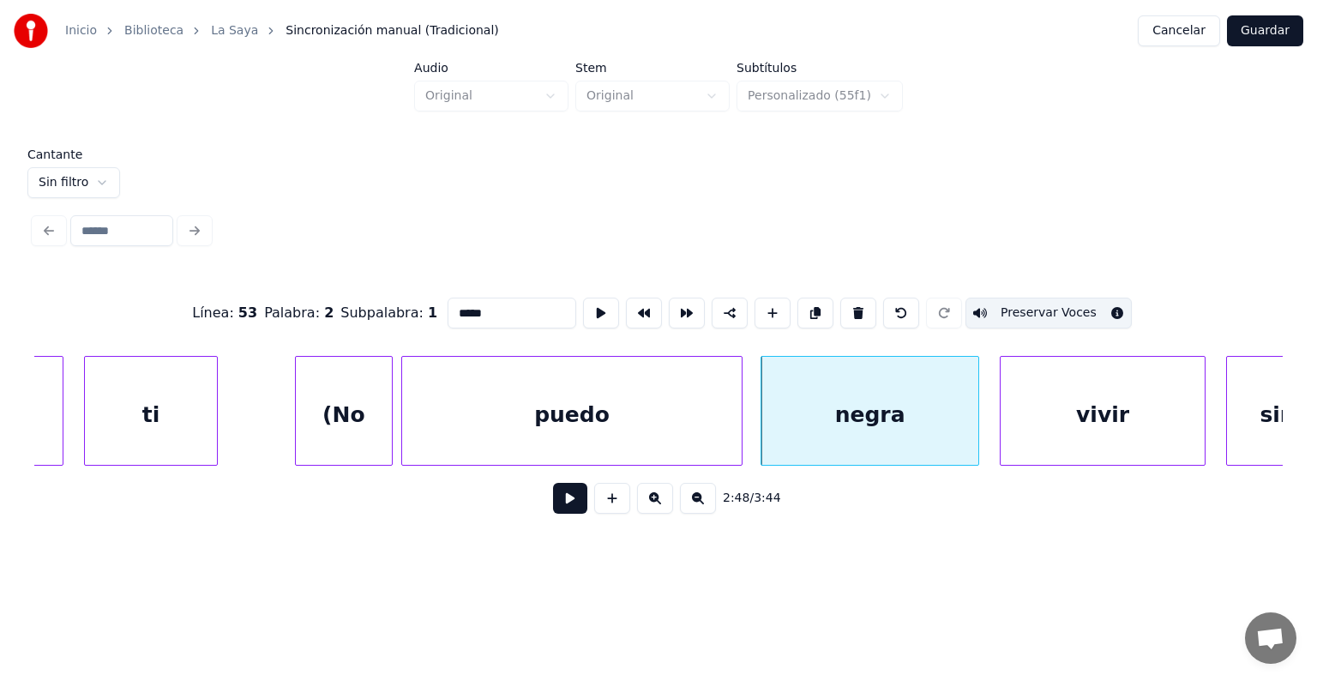
scroll to position [0, 85713]
click at [807, 423] on div "negra" at bounding box center [862, 415] width 226 height 117
click at [1019, 305] on button "Preservar Voces" at bounding box center [1048, 312] width 166 height 31
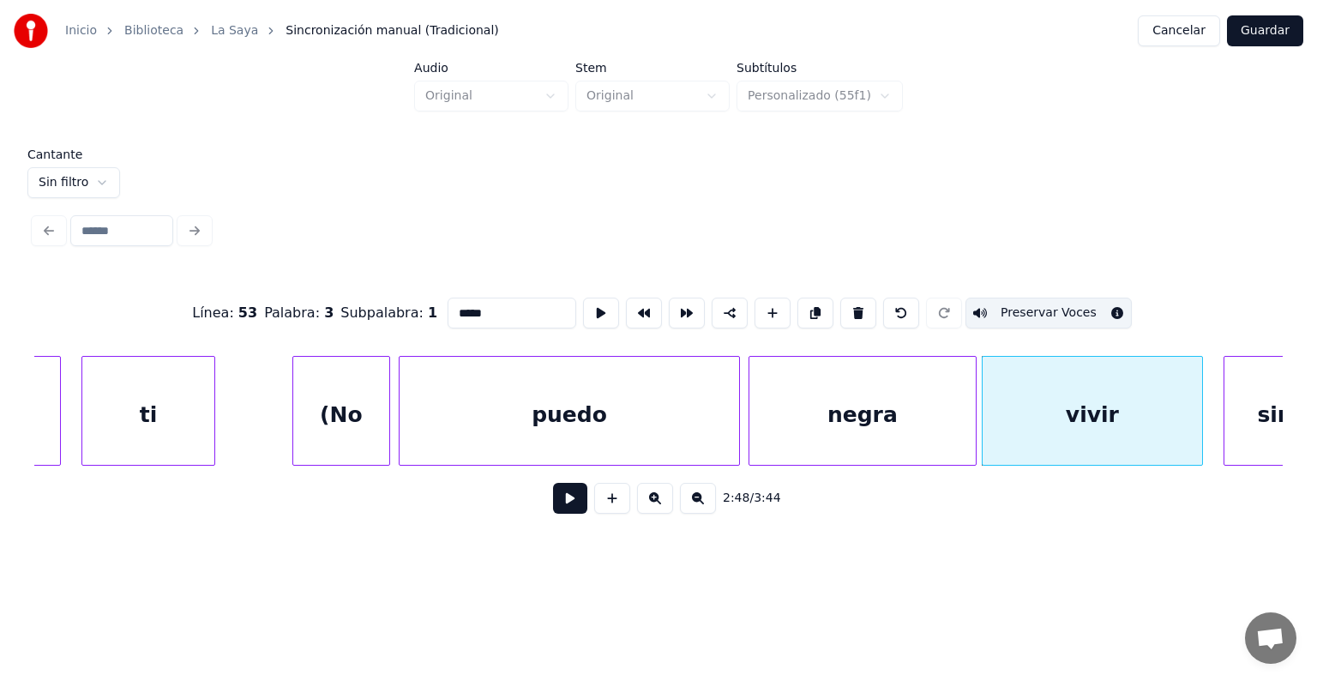
click at [1030, 411] on div "vivir" at bounding box center [1091, 415] width 219 height 117
click at [1029, 309] on button "Preservar Voces" at bounding box center [1048, 312] width 166 height 31
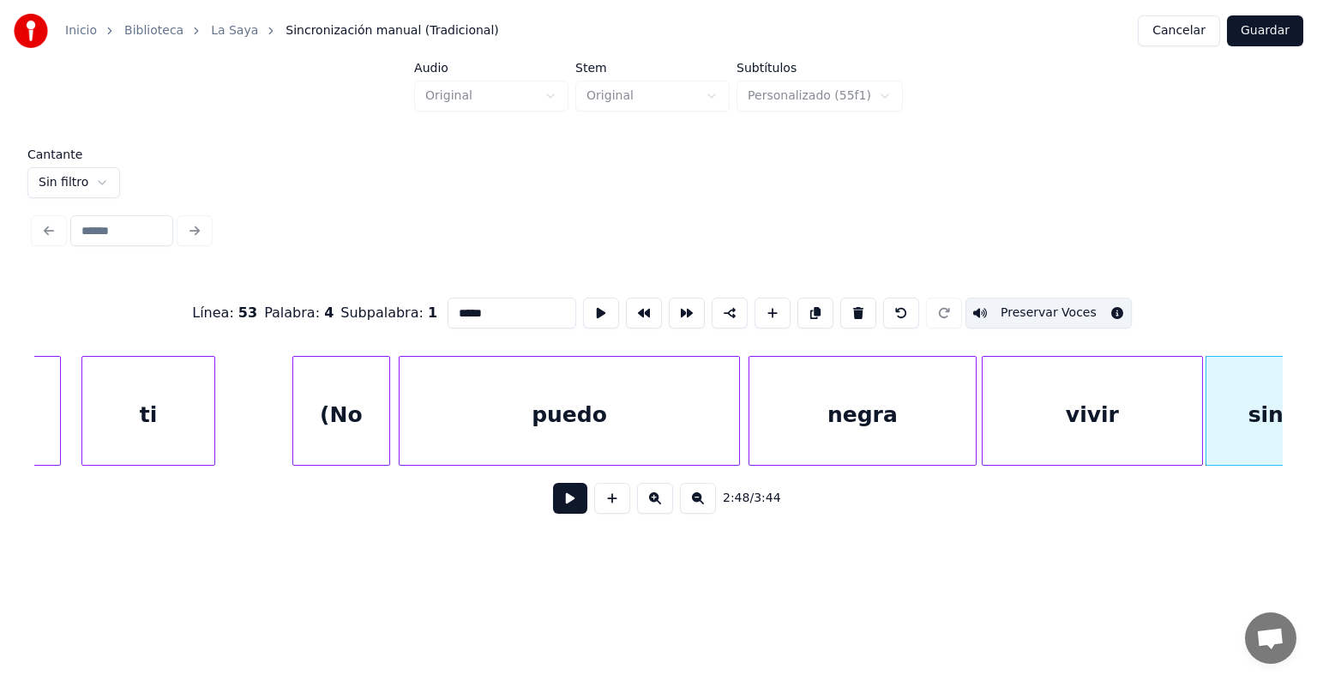
click at [1233, 410] on div "sin" at bounding box center [1266, 415] width 120 height 117
type input "***"
click at [1035, 308] on button "Preservar Voces" at bounding box center [1048, 312] width 166 height 31
click at [553, 502] on button at bounding box center [570, 498] width 34 height 31
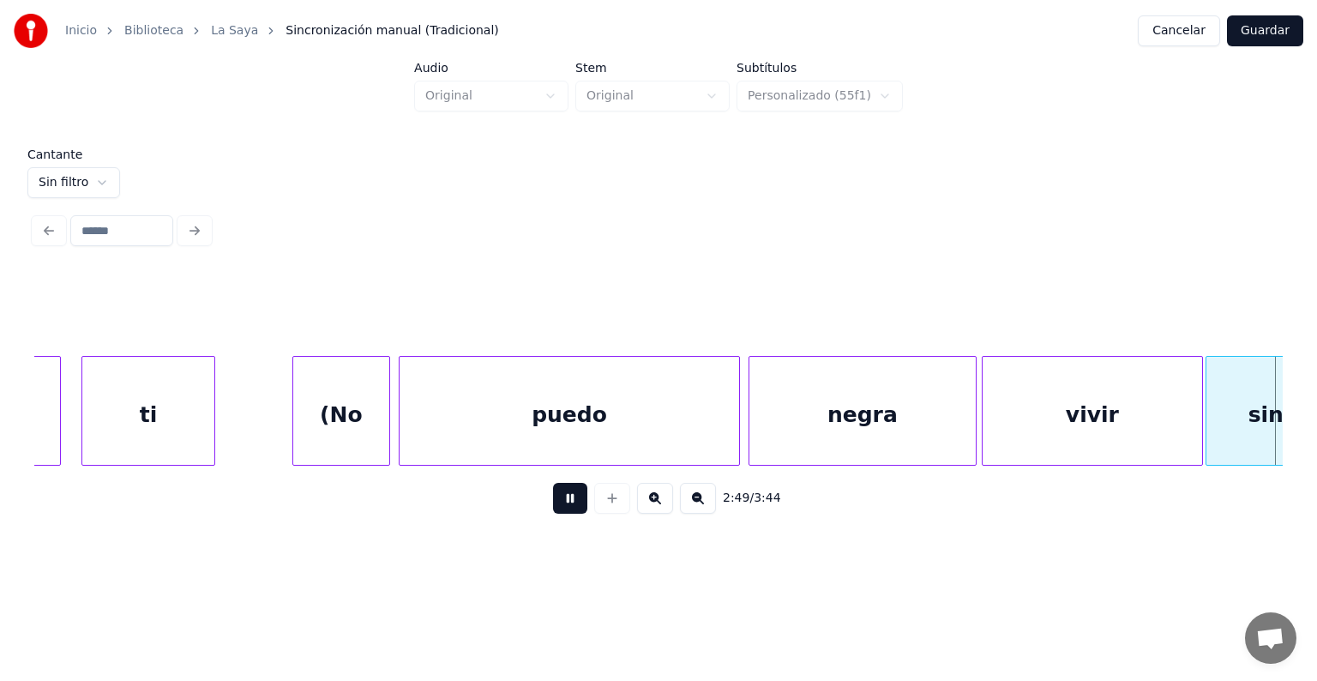
scroll to position [0, 86962]
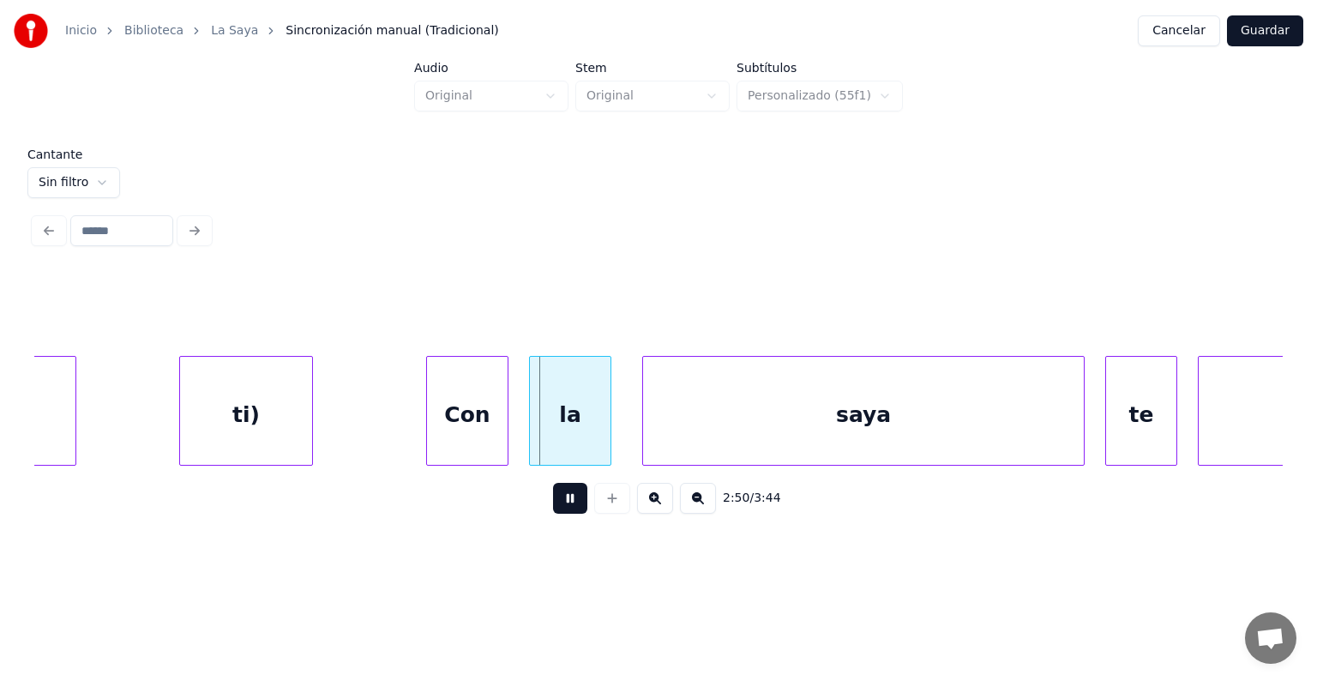
click at [182, 431] on div "ti)" at bounding box center [246, 415] width 132 height 117
click at [71, 423] on div at bounding box center [72, 411] width 5 height 108
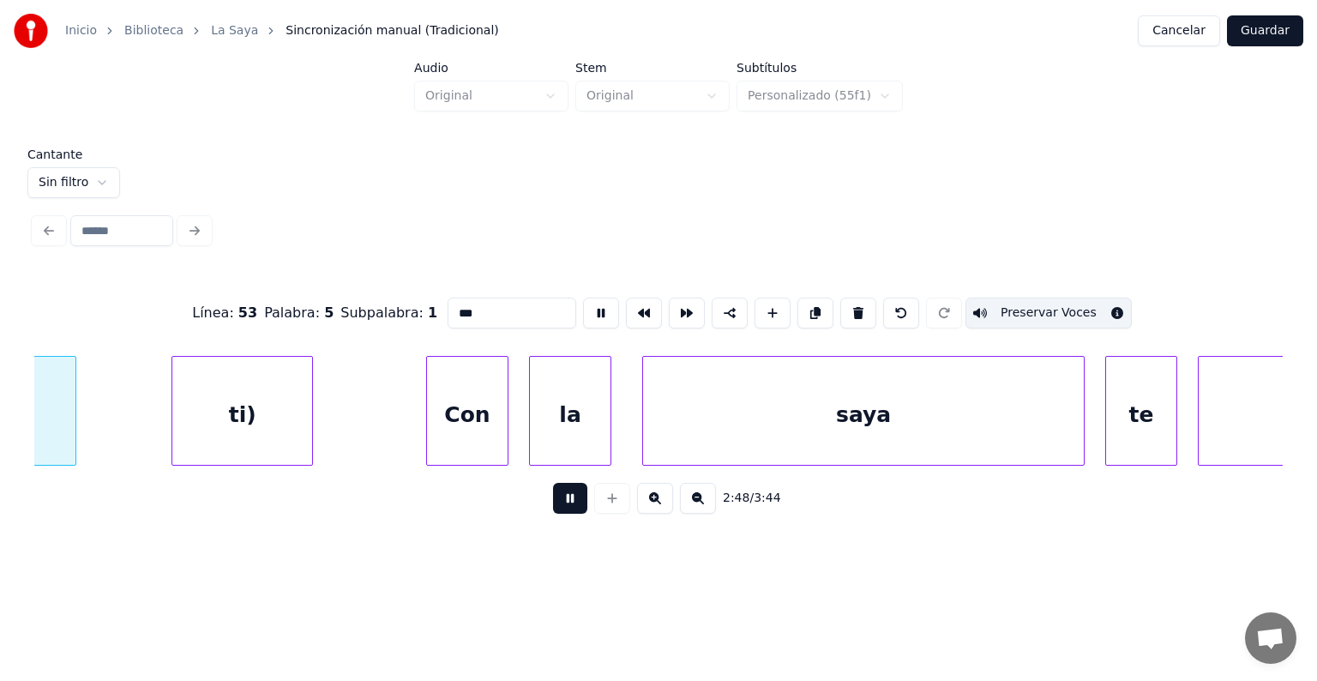
scroll to position [0, 86883]
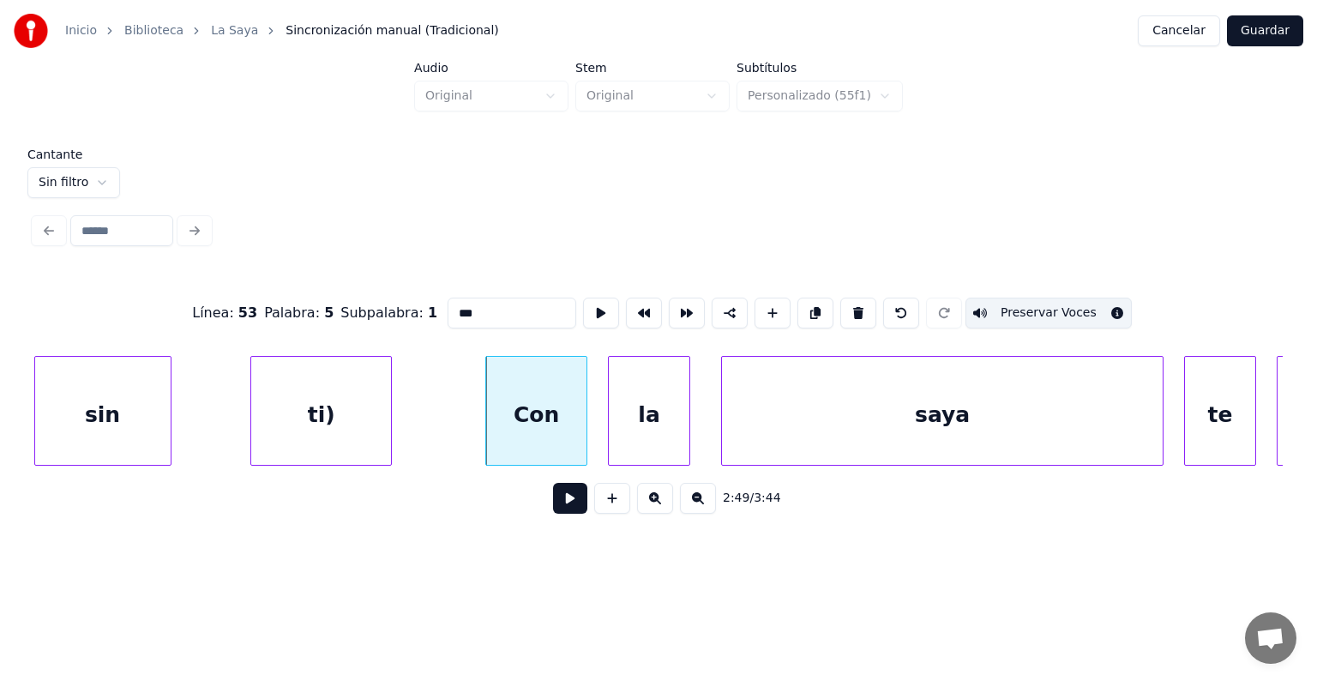
click at [609, 428] on div "la" at bounding box center [649, 415] width 81 height 117
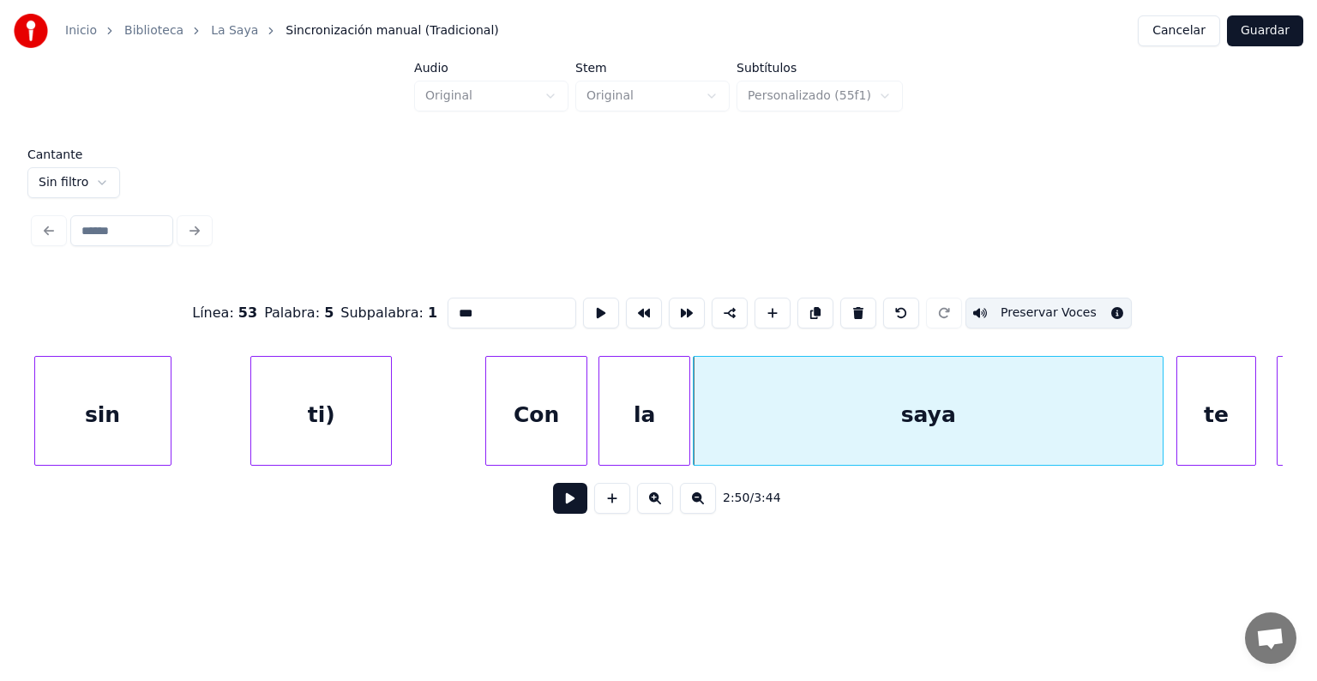
click at [1185, 413] on div "te" at bounding box center [1216, 415] width 78 height 117
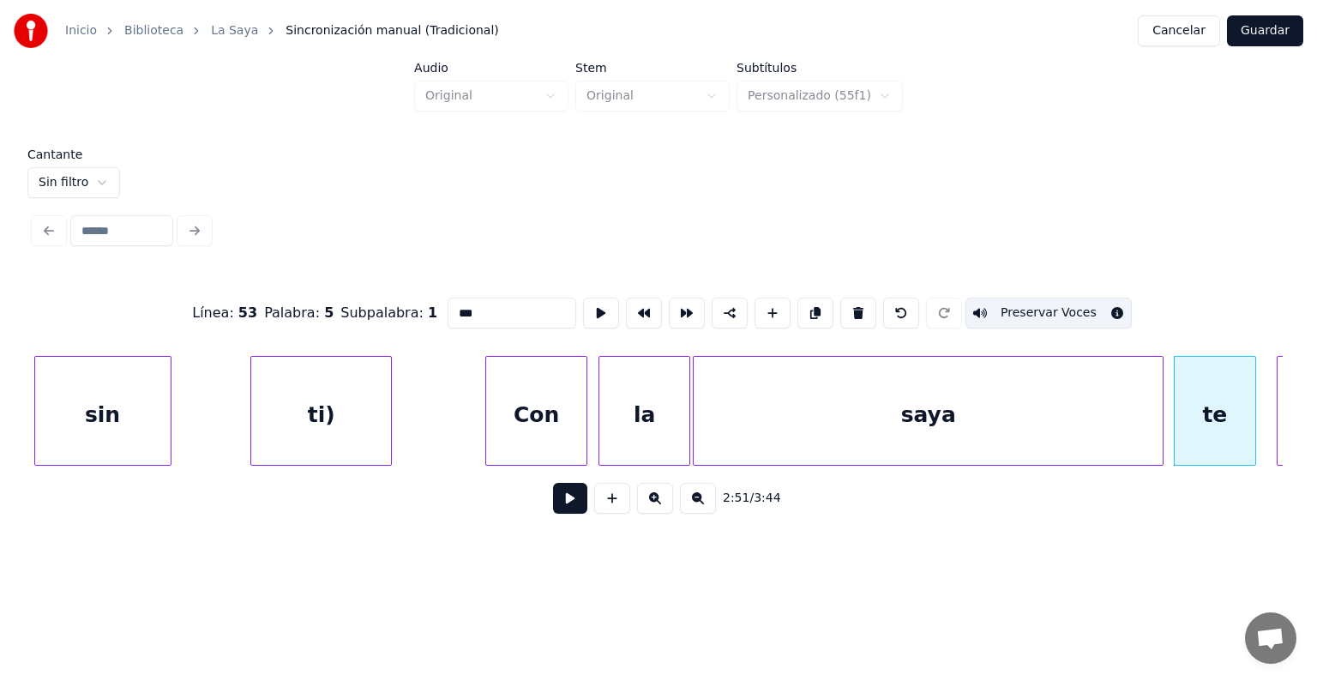
click at [558, 508] on button at bounding box center [570, 498] width 34 height 31
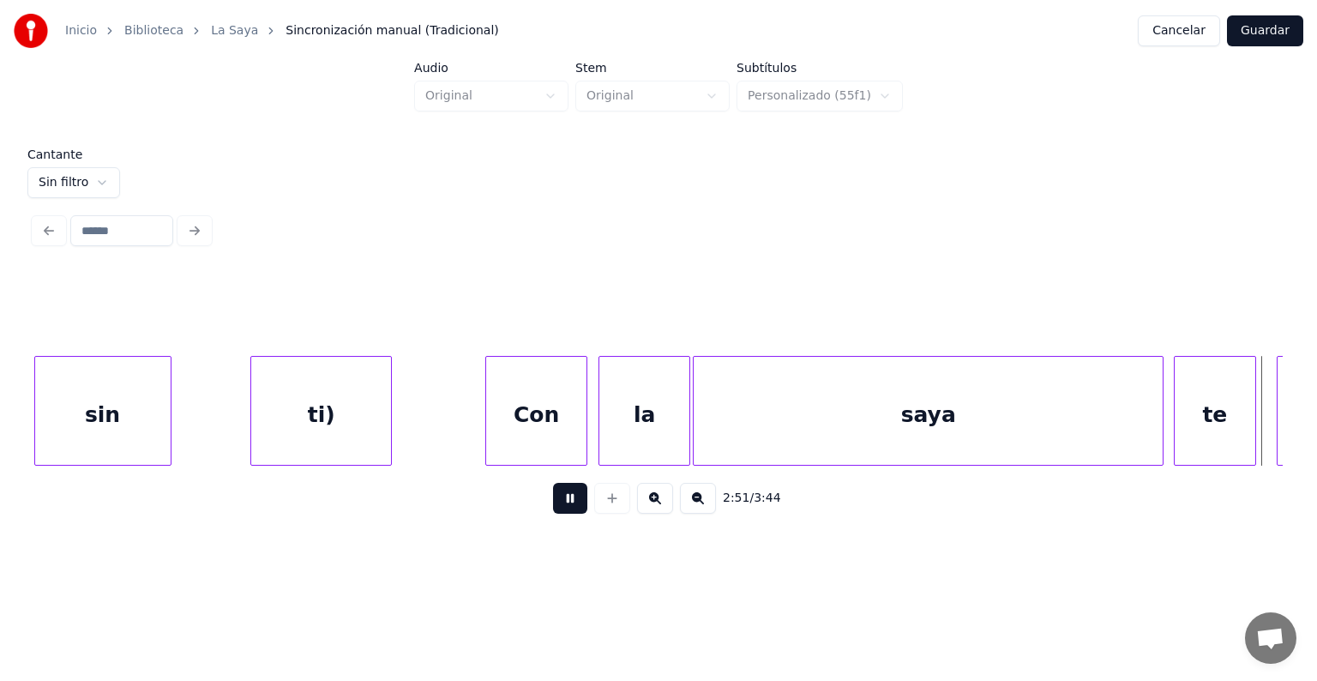
scroll to position [0, 88134]
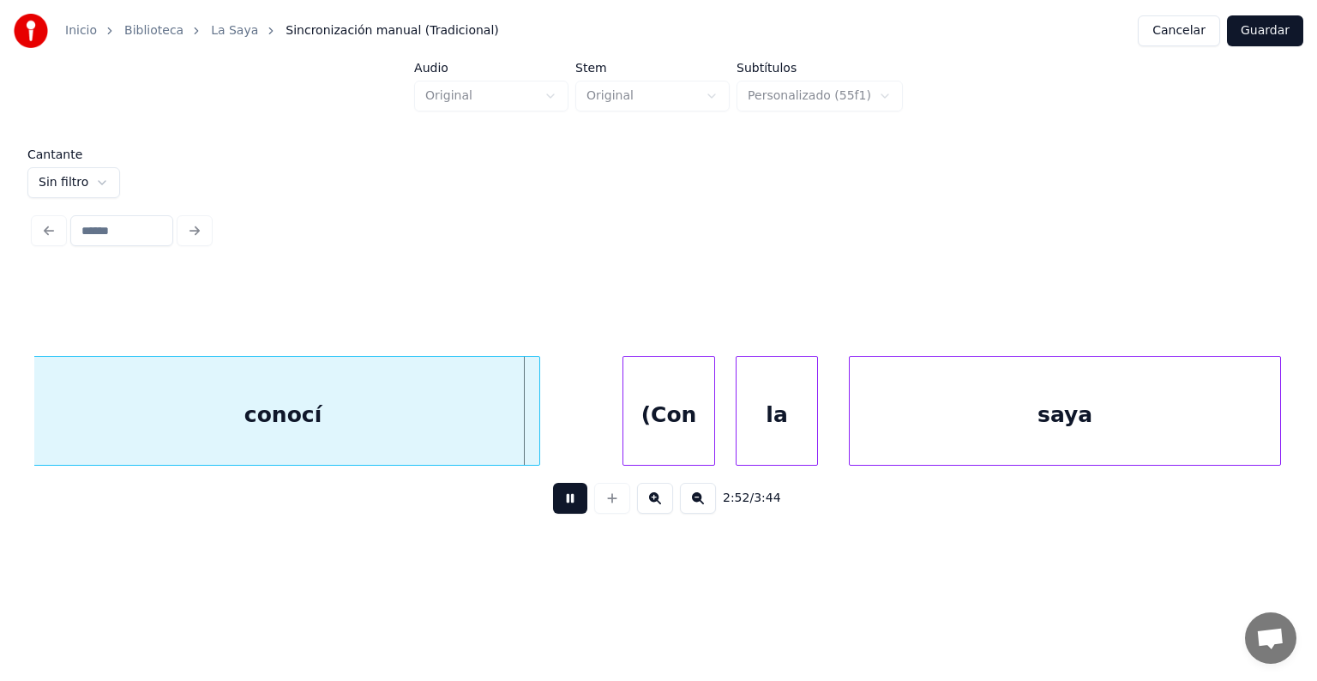
click at [639, 428] on div "(Con" at bounding box center [668, 415] width 91 height 117
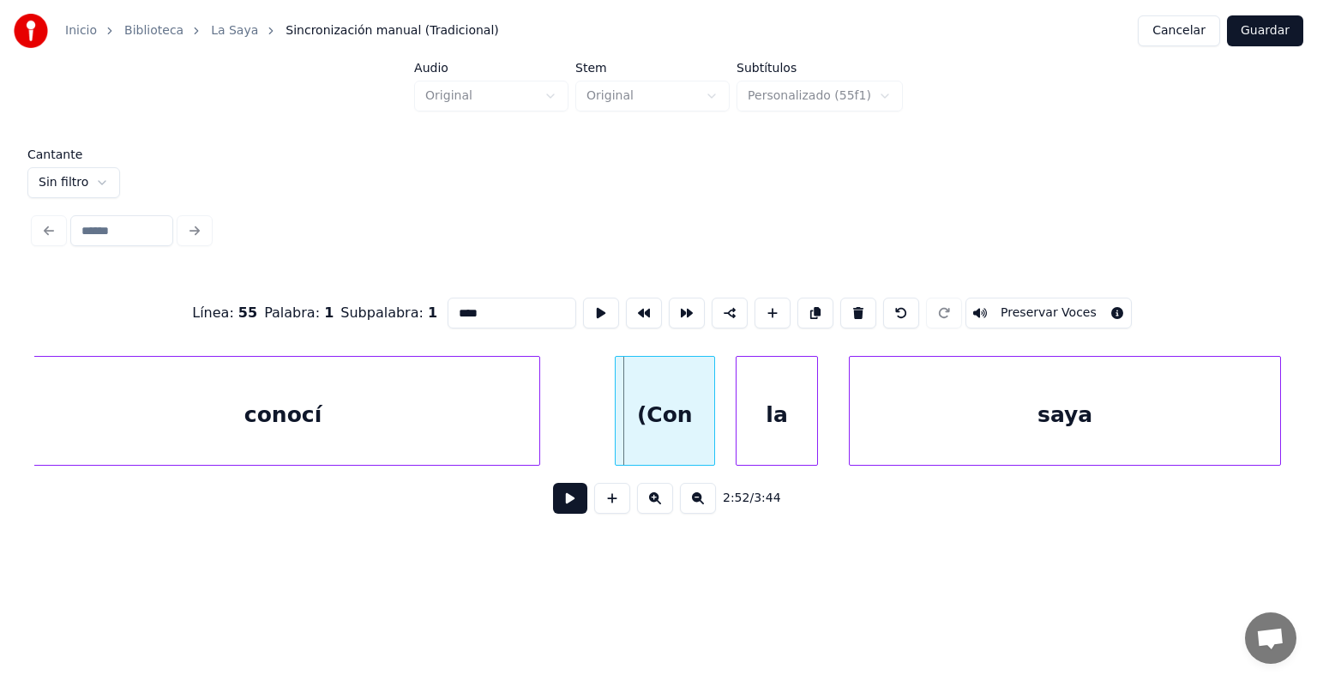
click at [625, 427] on div "(Con" at bounding box center [664, 415] width 99 height 117
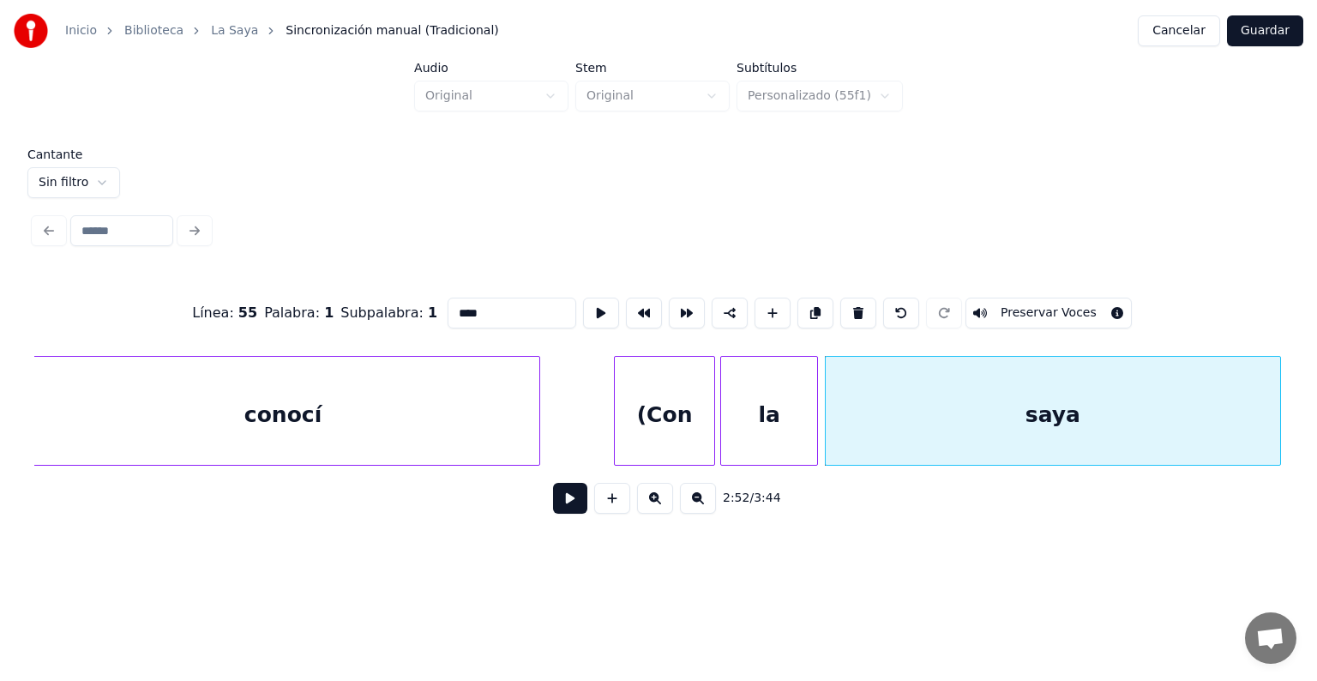
click at [656, 412] on div "(Con" at bounding box center [664, 415] width 99 height 117
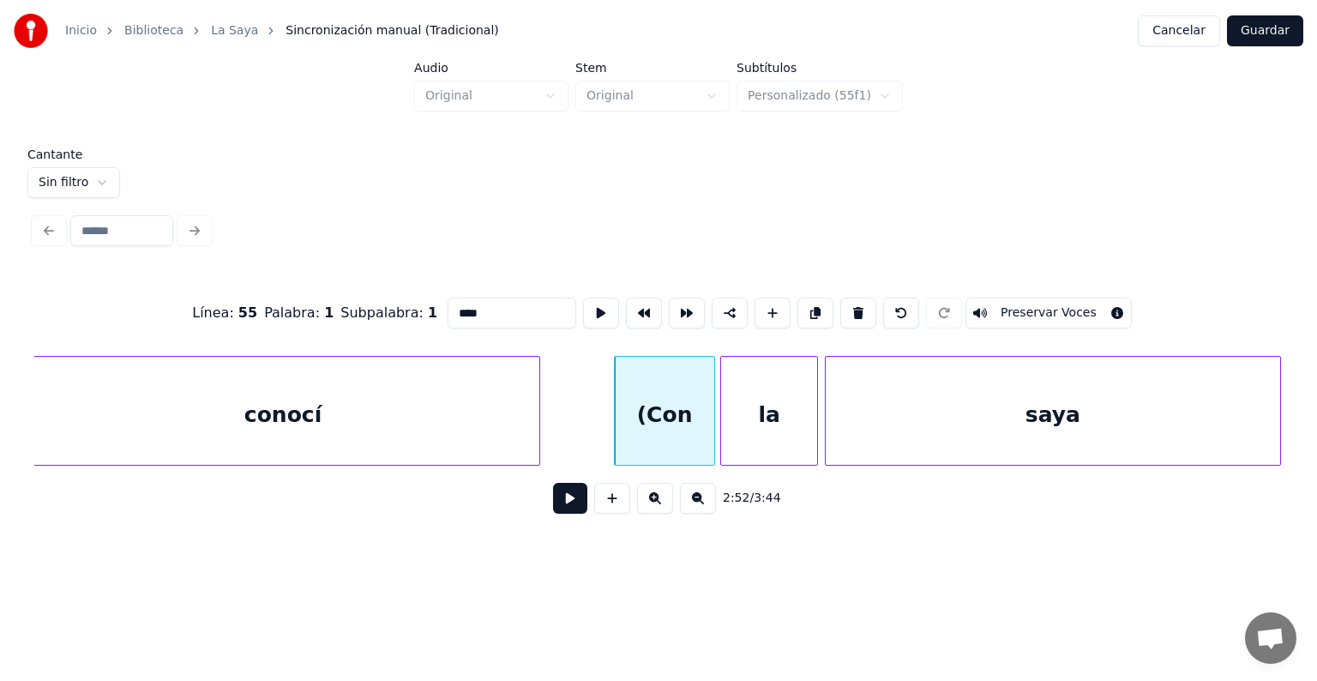
click at [1027, 306] on button "Preservar Voces" at bounding box center [1048, 312] width 166 height 31
click at [753, 417] on div "la" at bounding box center [769, 415] width 96 height 117
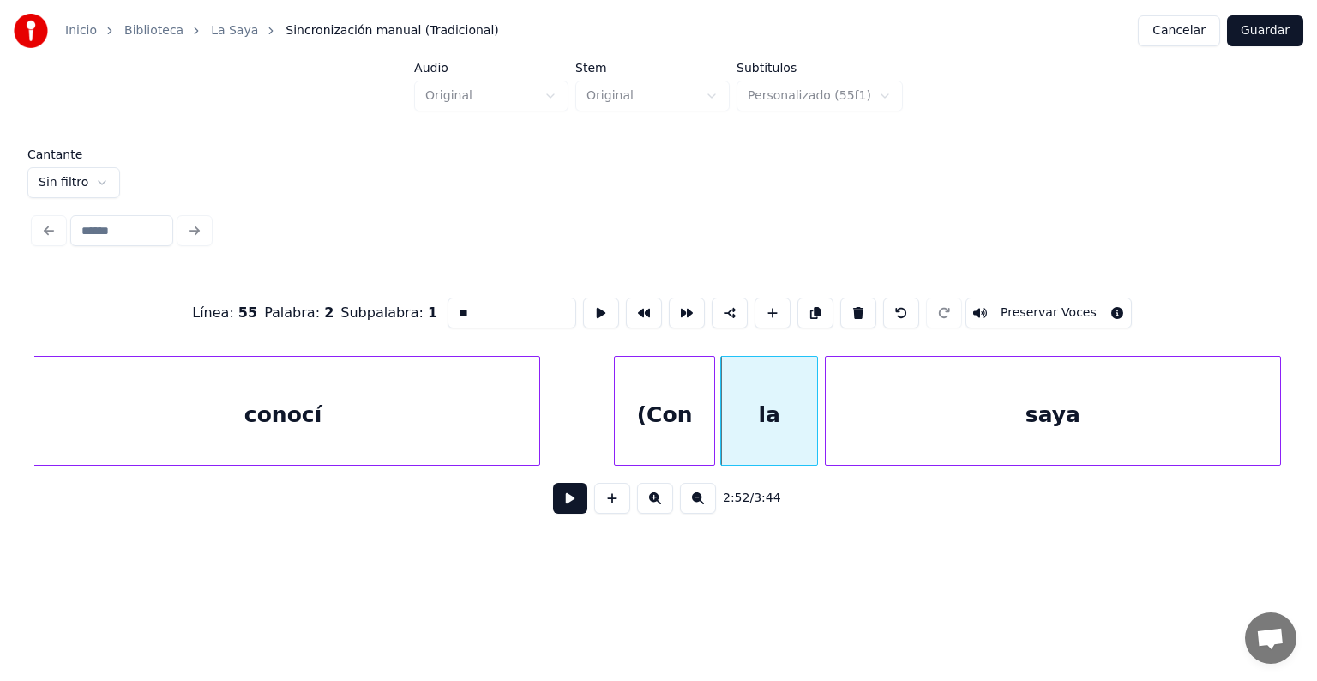
click at [999, 313] on button "Preservar Voces" at bounding box center [1048, 312] width 166 height 31
click at [932, 403] on div "saya" at bounding box center [1052, 415] width 454 height 117
type input "****"
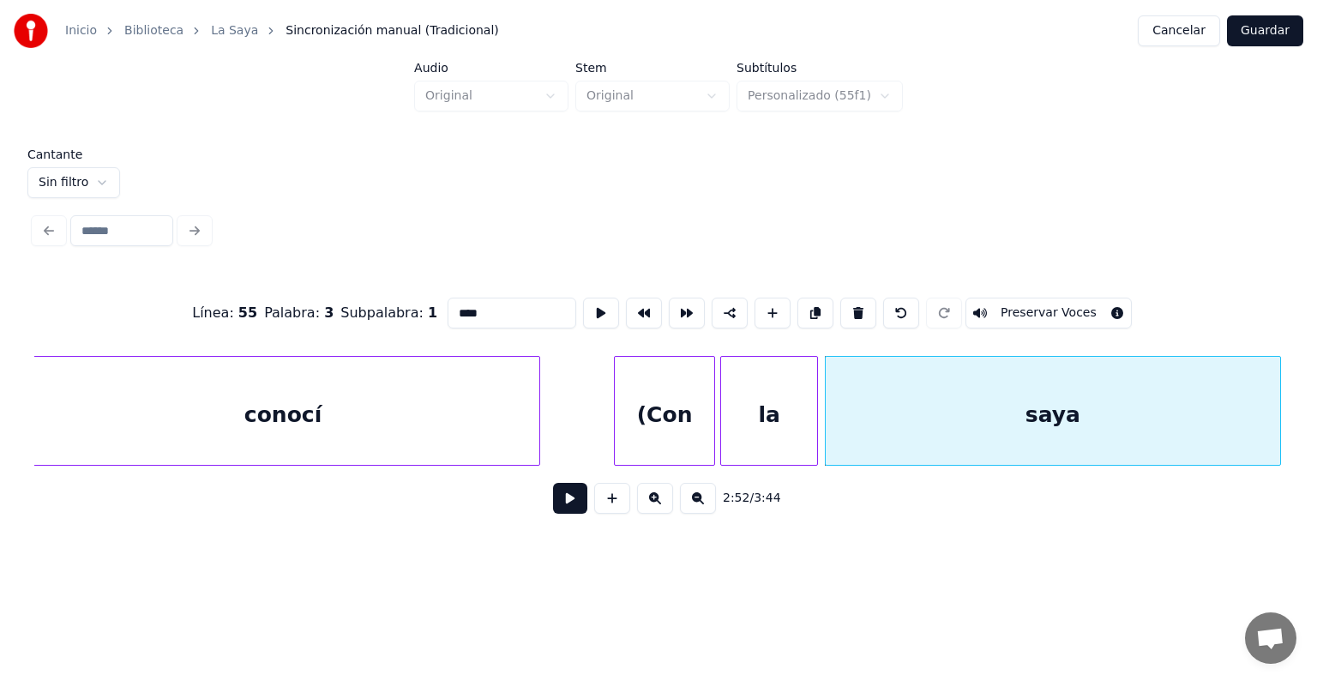
click at [1018, 305] on button "Preservar Voces" at bounding box center [1048, 312] width 166 height 31
click at [553, 505] on button at bounding box center [570, 498] width 34 height 31
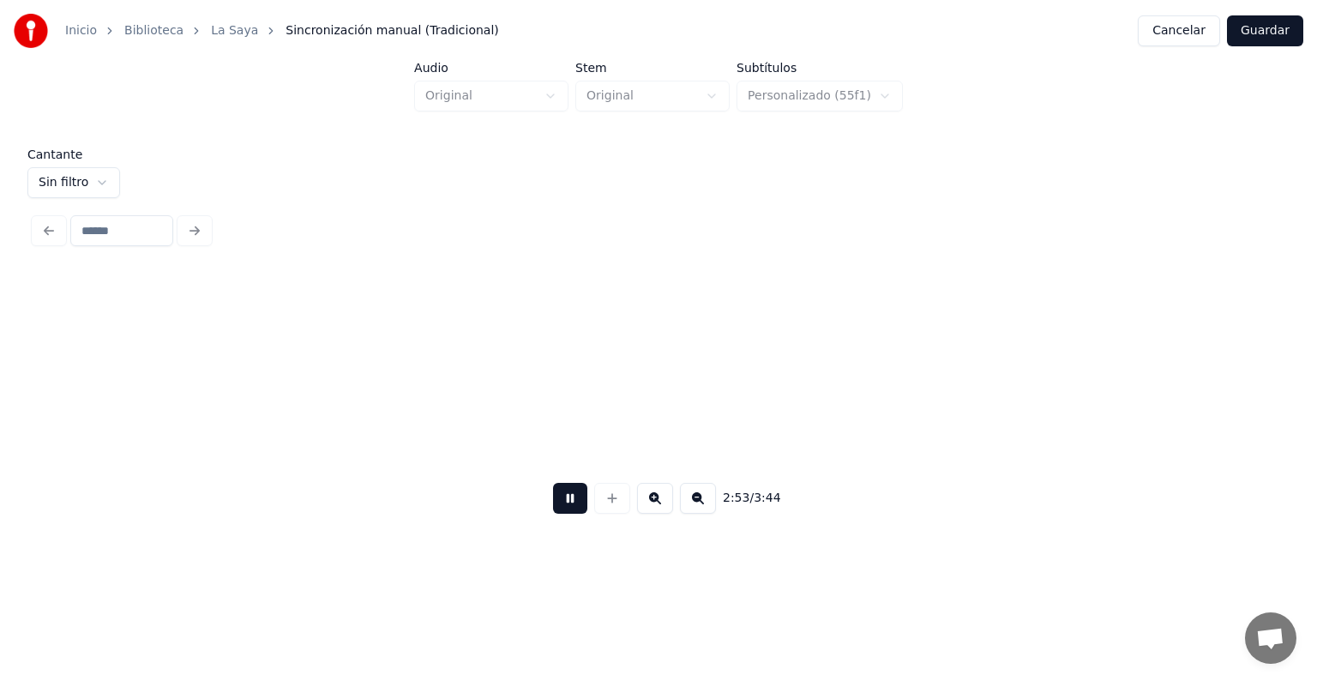
scroll to position [0, 89384]
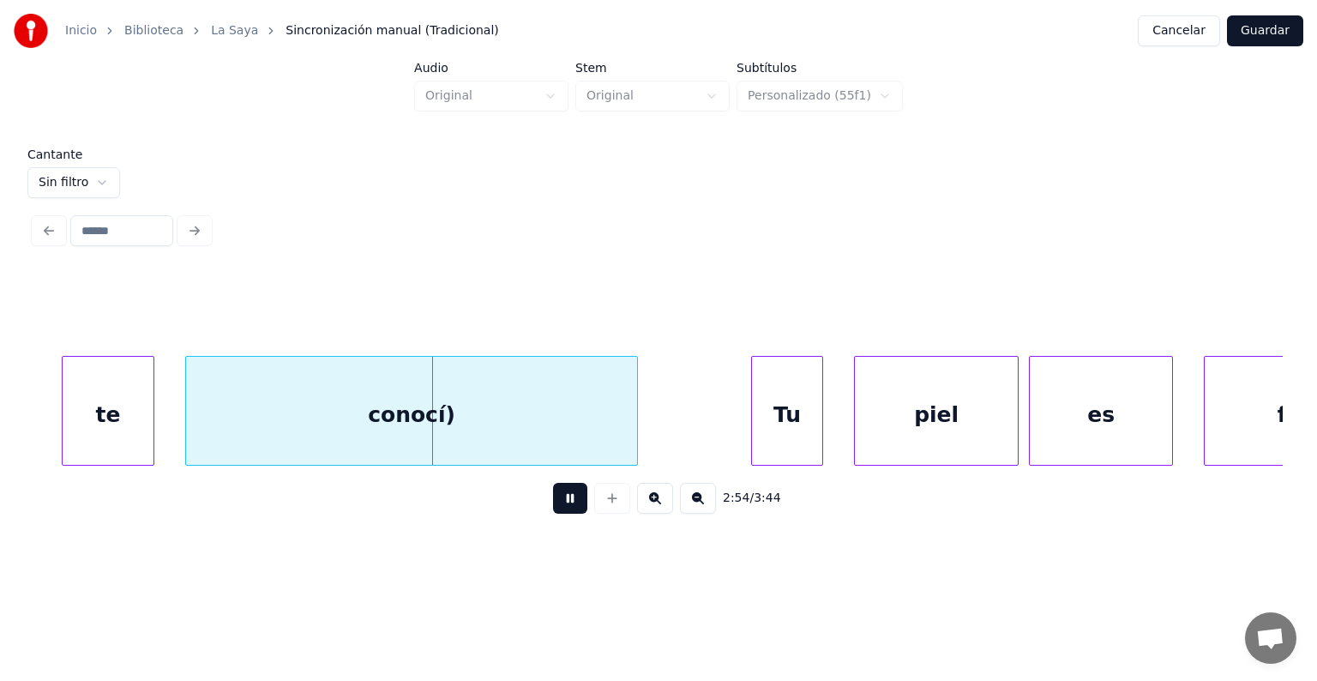
click at [117, 429] on div "te" at bounding box center [108, 415] width 91 height 117
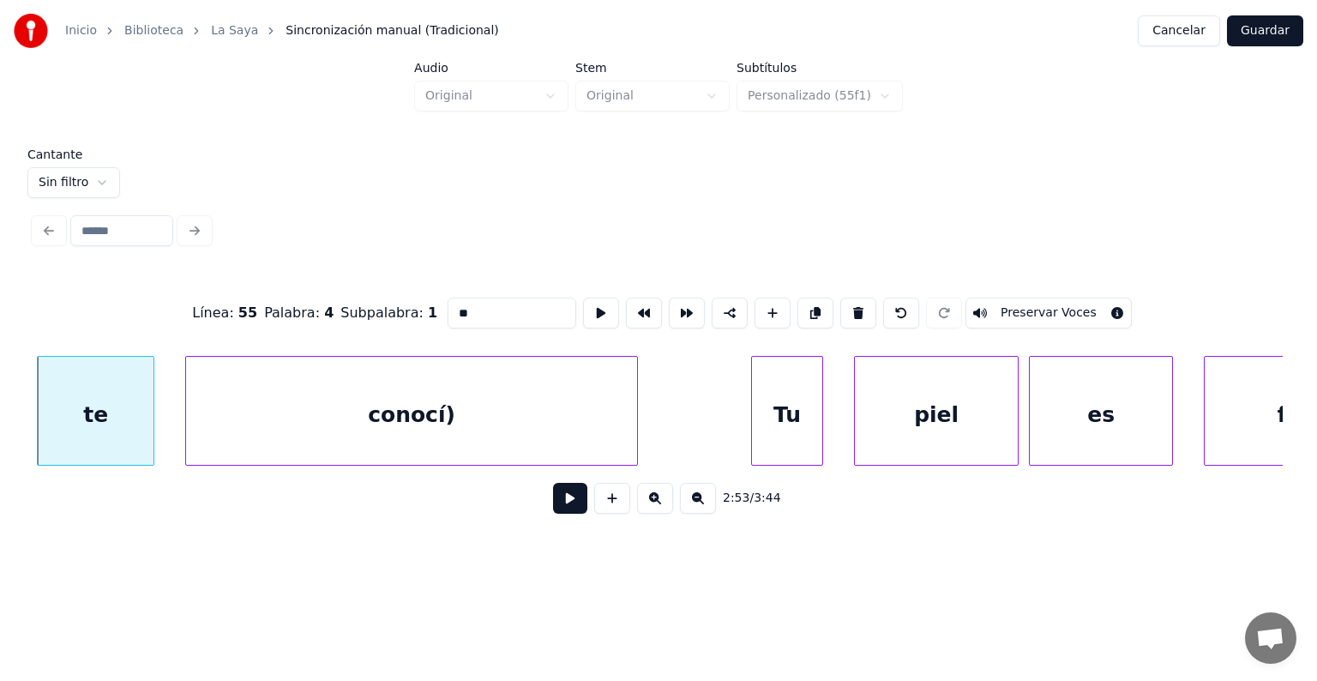
click at [1022, 307] on button "Preservar Voces" at bounding box center [1048, 312] width 166 height 31
click at [421, 400] on div "conocí)" at bounding box center [411, 415] width 451 height 117
type input "*******"
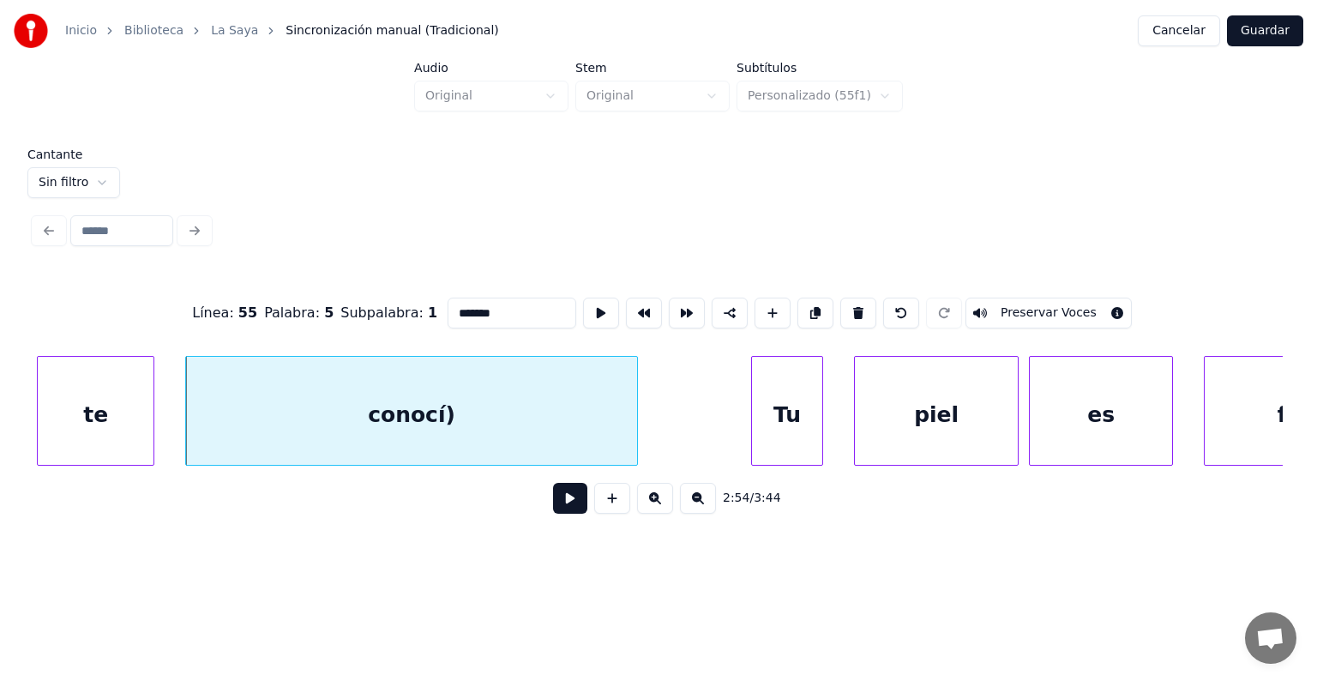
click at [1032, 304] on button "Preservar Voces" at bounding box center [1048, 312] width 166 height 31
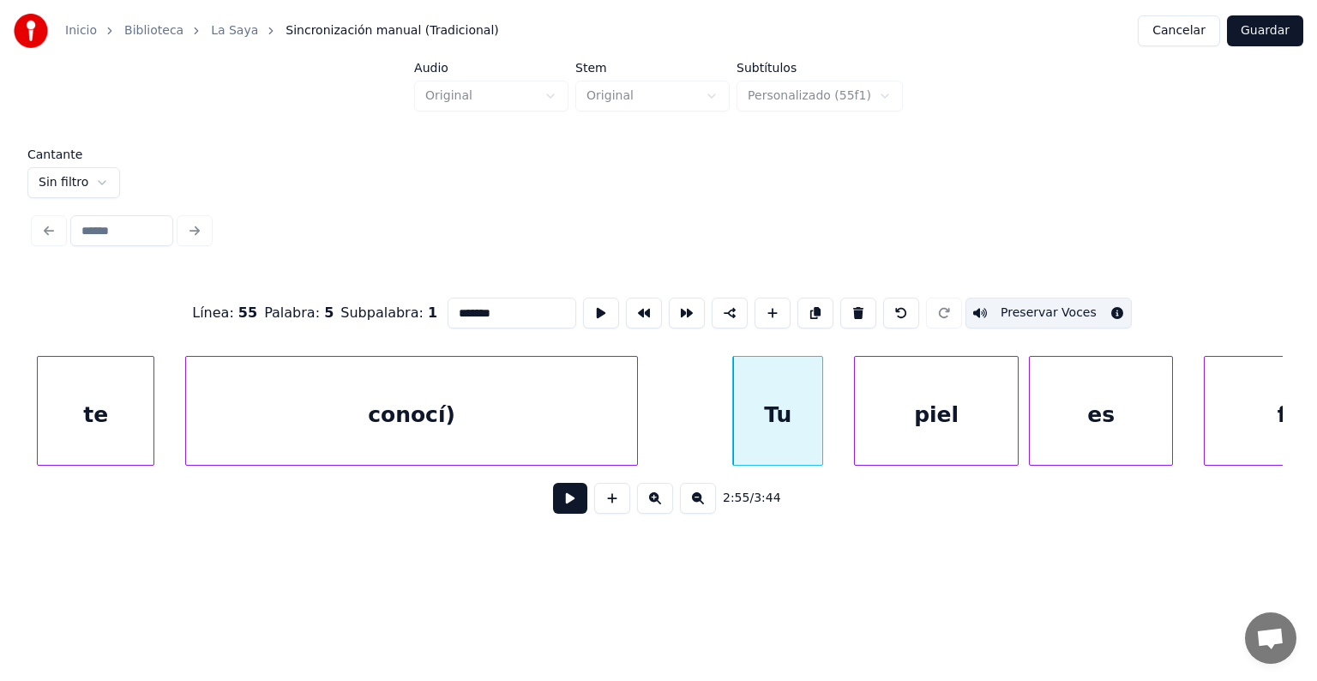
click at [553, 507] on button at bounding box center [570, 498] width 34 height 31
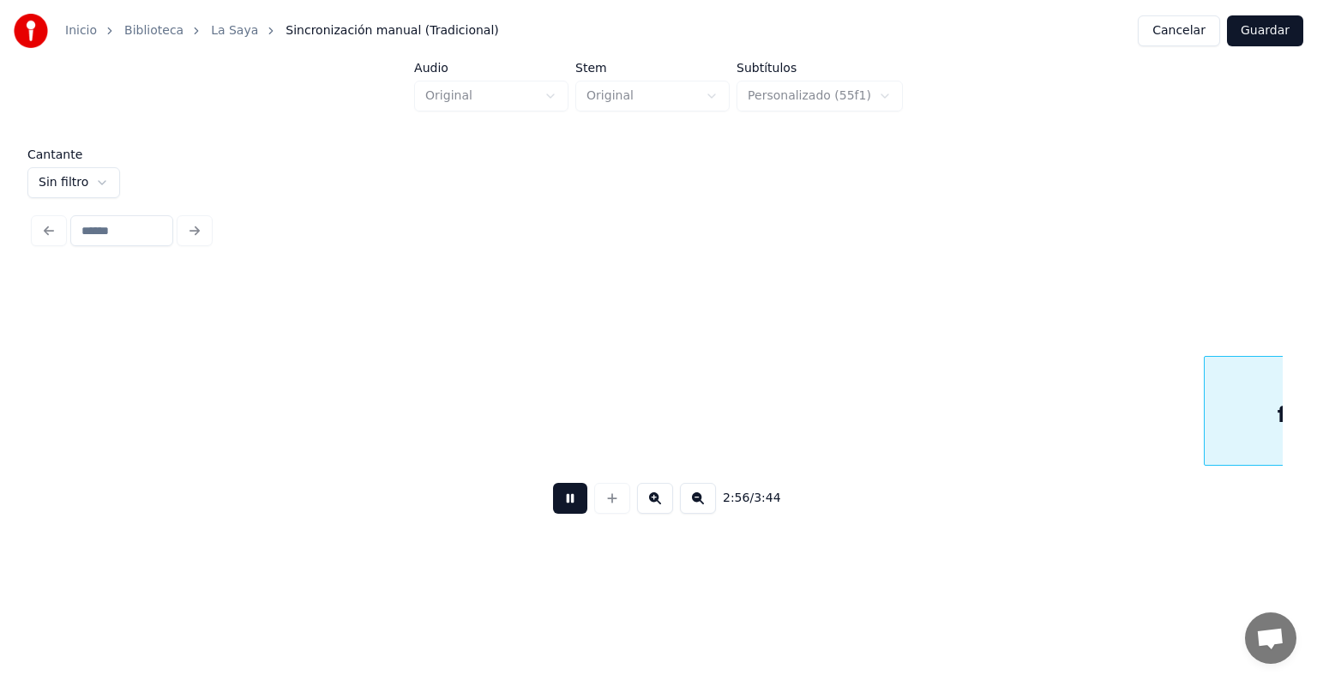
scroll to position [0, 90633]
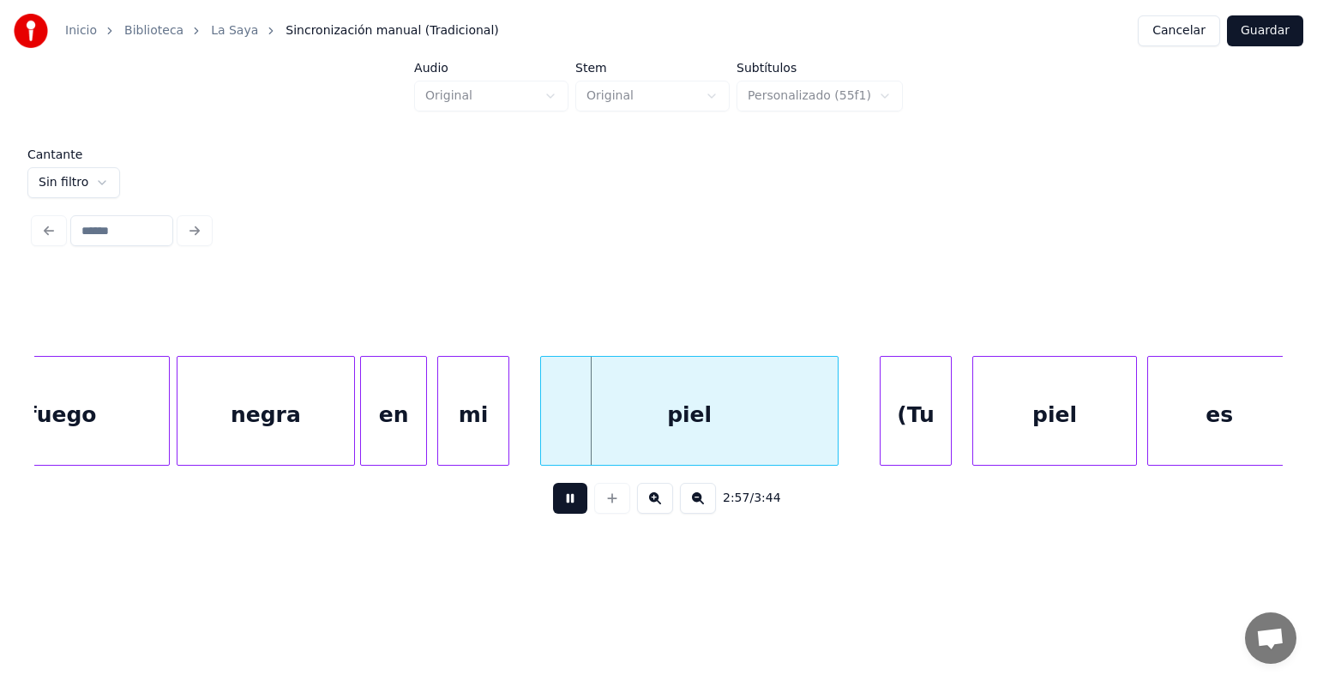
click at [441, 437] on div at bounding box center [440, 411] width 5 height 108
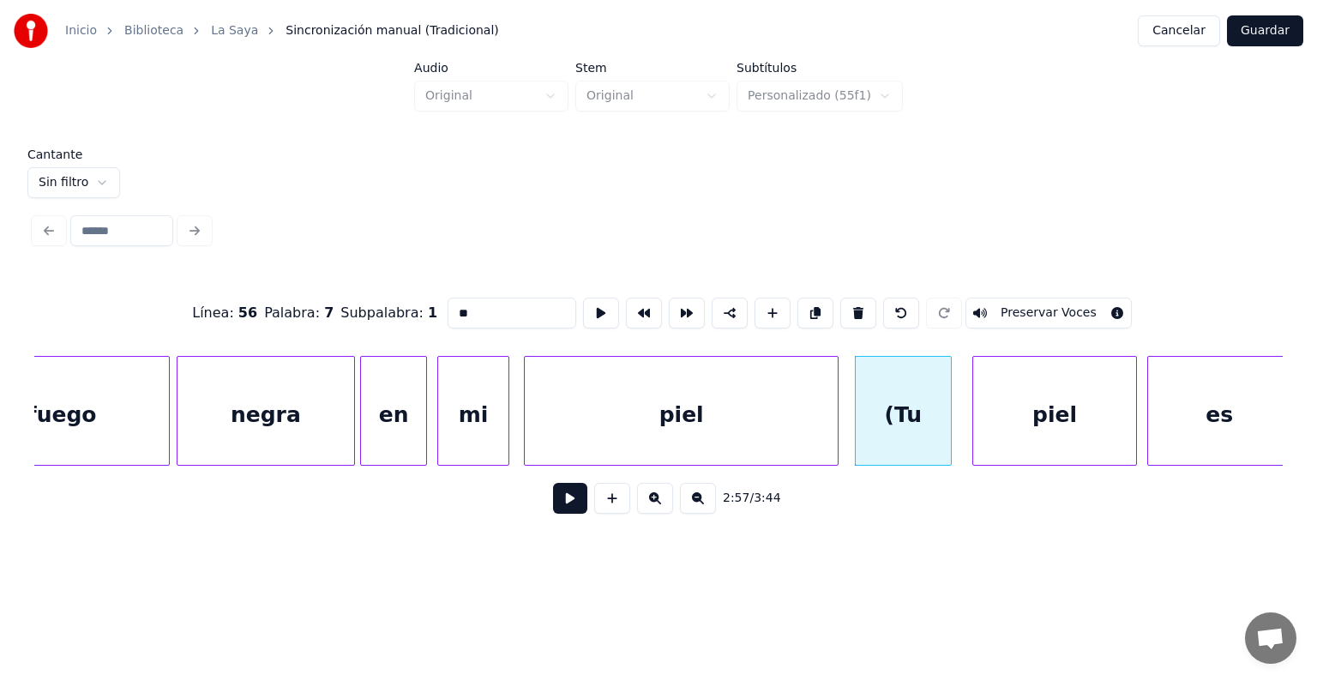
click at [999, 301] on button "Preservar Voces" at bounding box center [1048, 312] width 166 height 31
click at [975, 432] on div "piel" at bounding box center [1051, 415] width 169 height 117
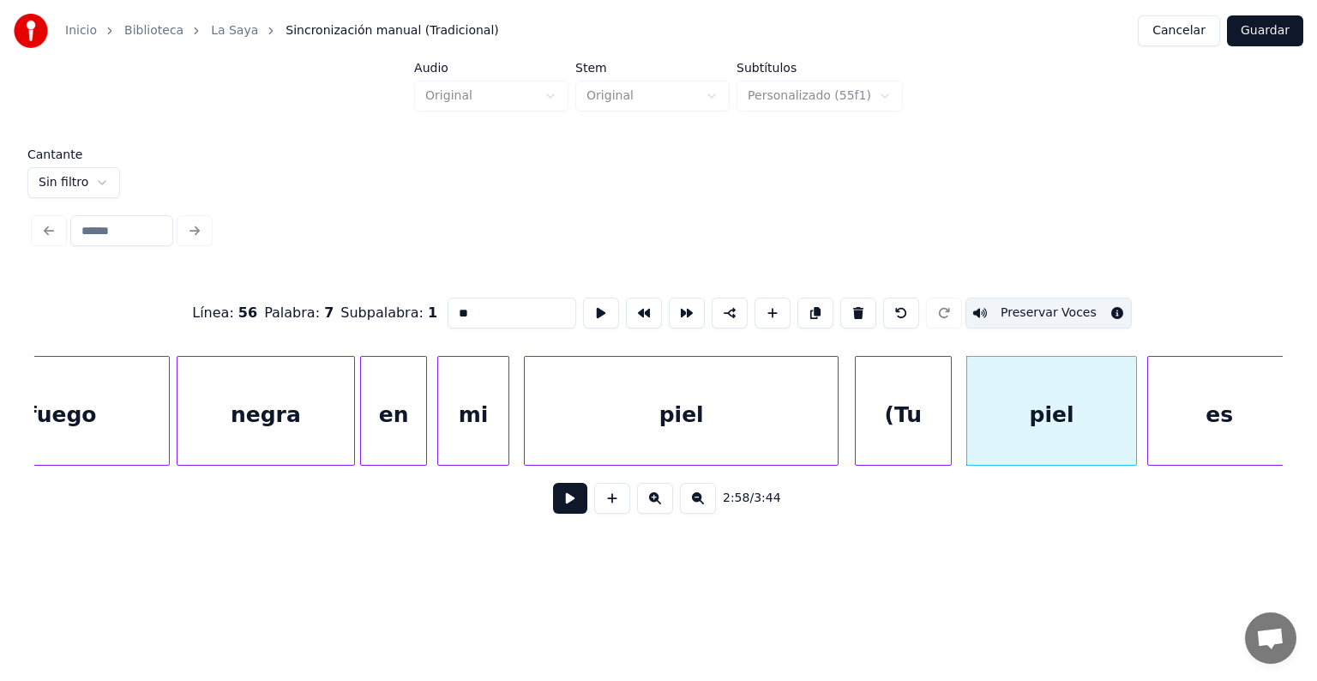
click at [1011, 417] on div "piel" at bounding box center [1051, 415] width 169 height 117
click at [1023, 305] on button "Preservar Voces" at bounding box center [1048, 312] width 166 height 31
click at [1168, 411] on div "es" at bounding box center [1219, 415] width 142 height 117
type input "**"
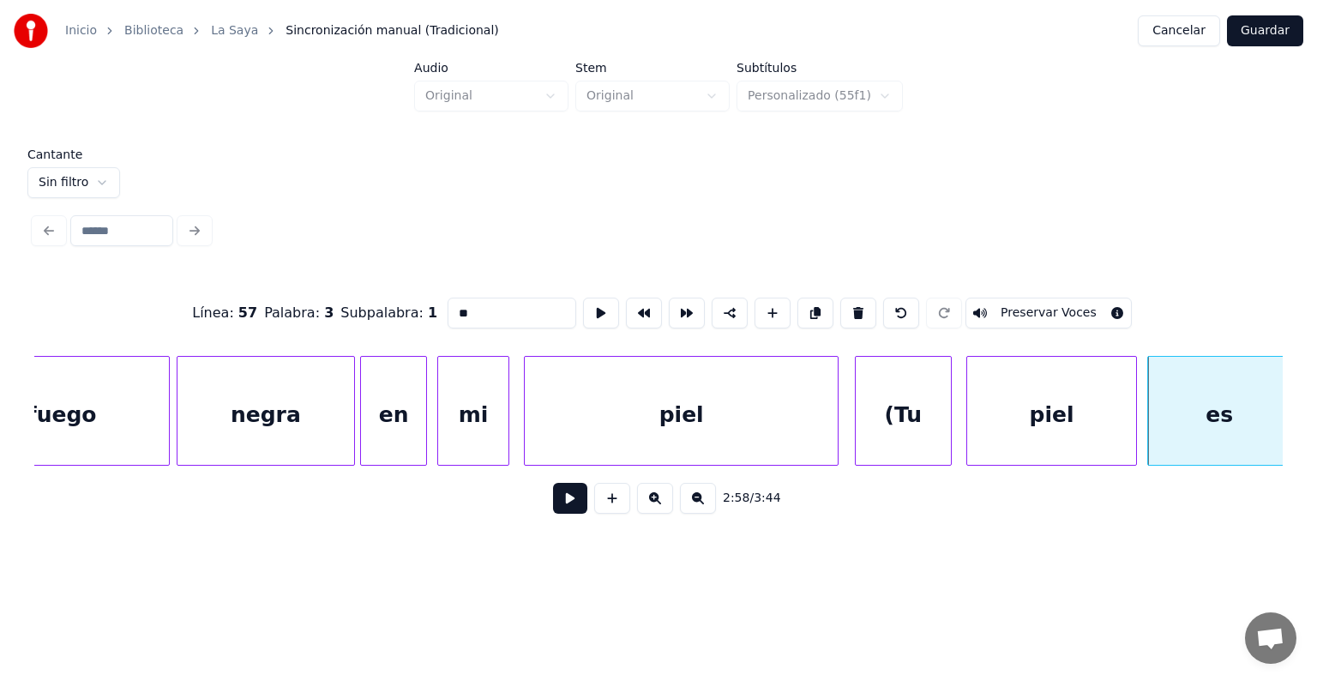
click at [1056, 301] on button "Preservar Voces" at bounding box center [1048, 312] width 166 height 31
click at [555, 504] on button at bounding box center [570, 498] width 34 height 31
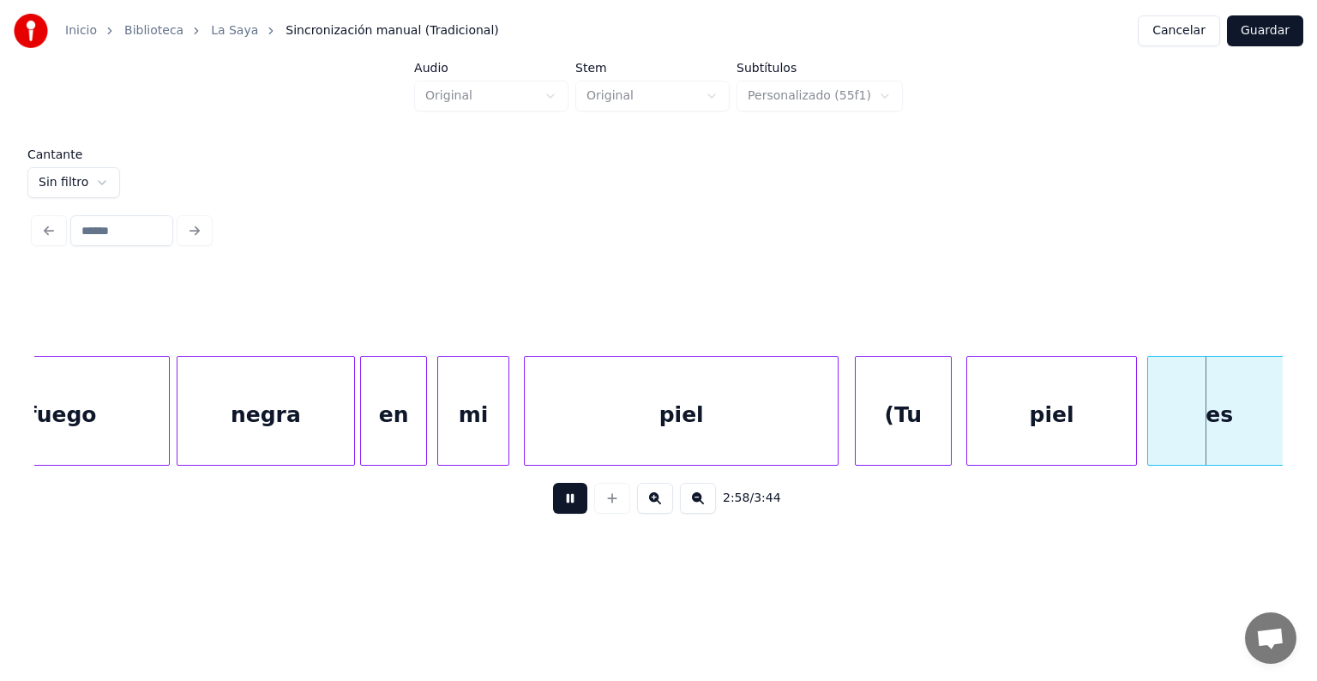
click at [561, 507] on button at bounding box center [570, 498] width 34 height 31
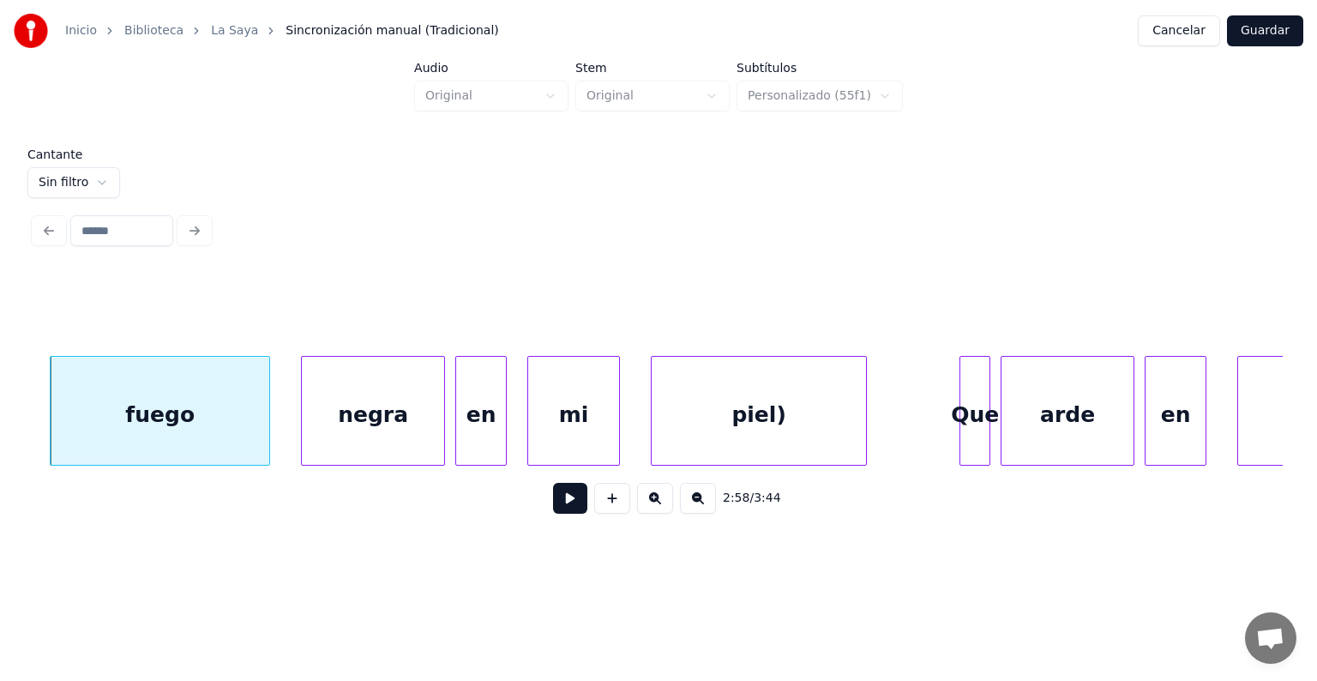
click at [130, 402] on div "fuego" at bounding box center [160, 415] width 219 height 117
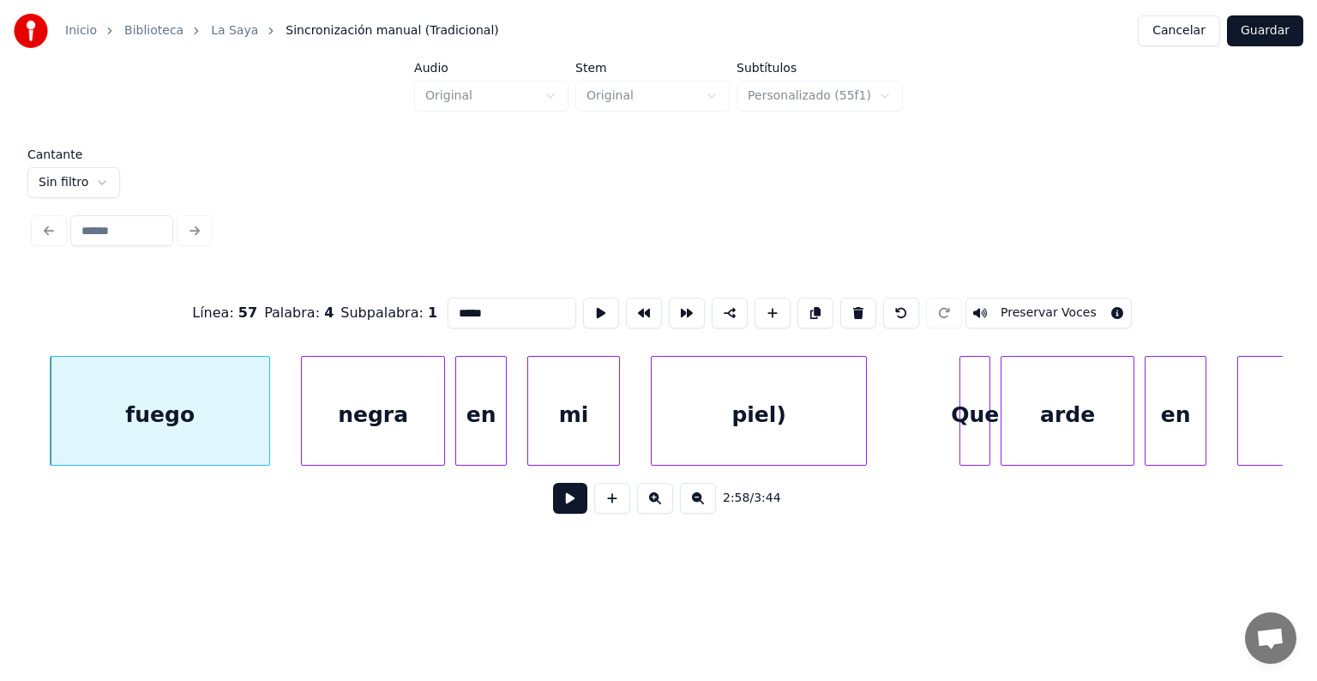
click at [1023, 307] on button "Preservar Voces" at bounding box center [1048, 312] width 166 height 31
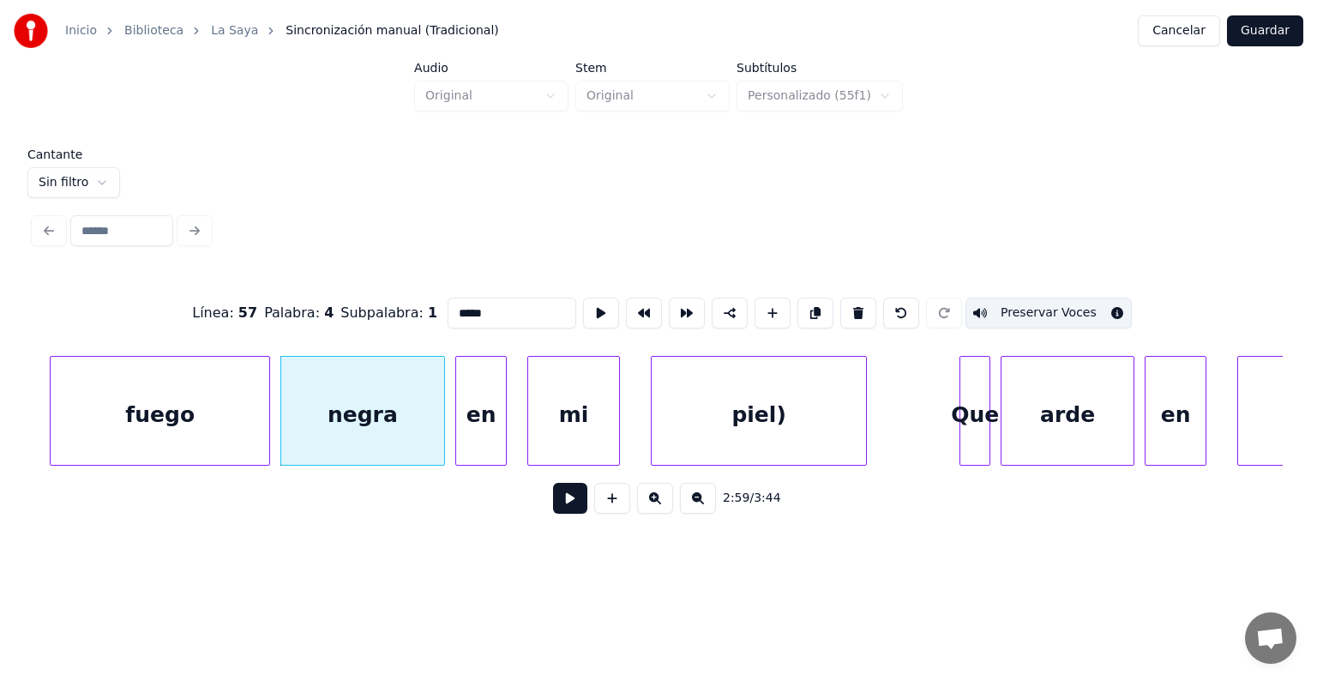
click at [347, 425] on div "negra" at bounding box center [362, 415] width 163 height 117
type input "*****"
click at [1023, 305] on button "Preservar Voces" at bounding box center [1048, 312] width 166 height 31
click at [561, 513] on button at bounding box center [570, 498] width 34 height 31
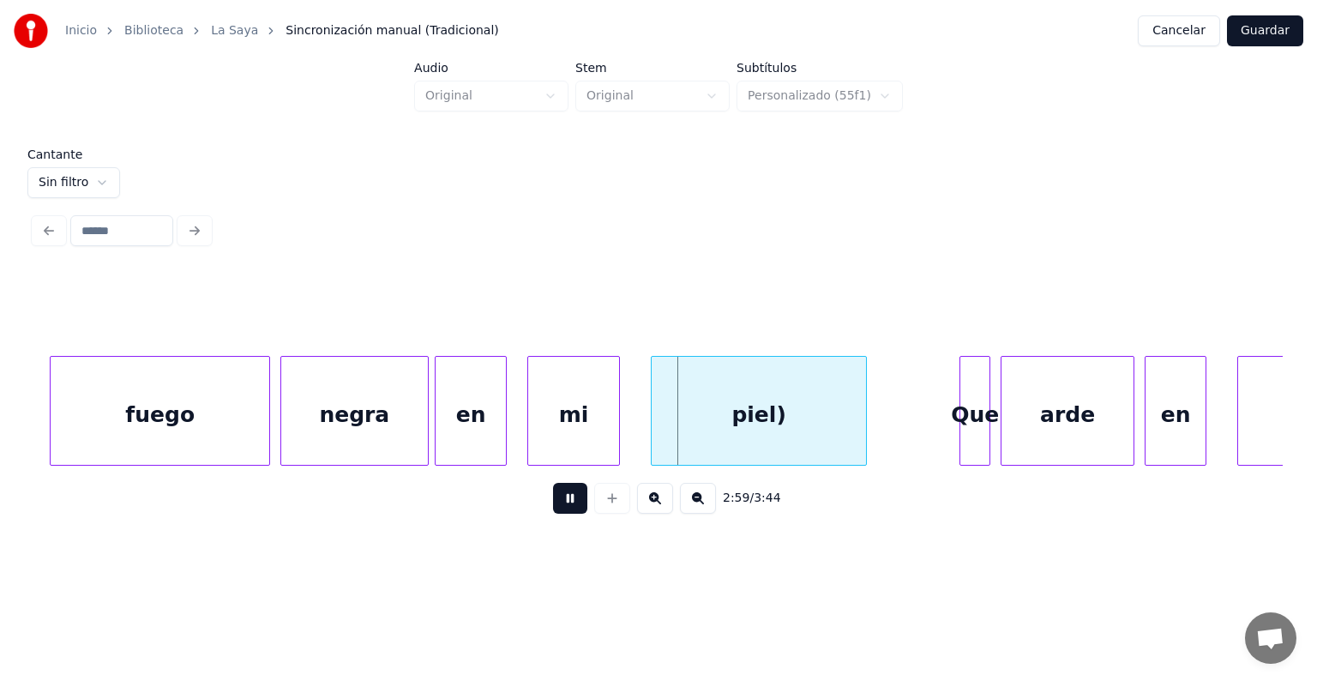
click at [461, 432] on div "en" at bounding box center [470, 415] width 70 height 117
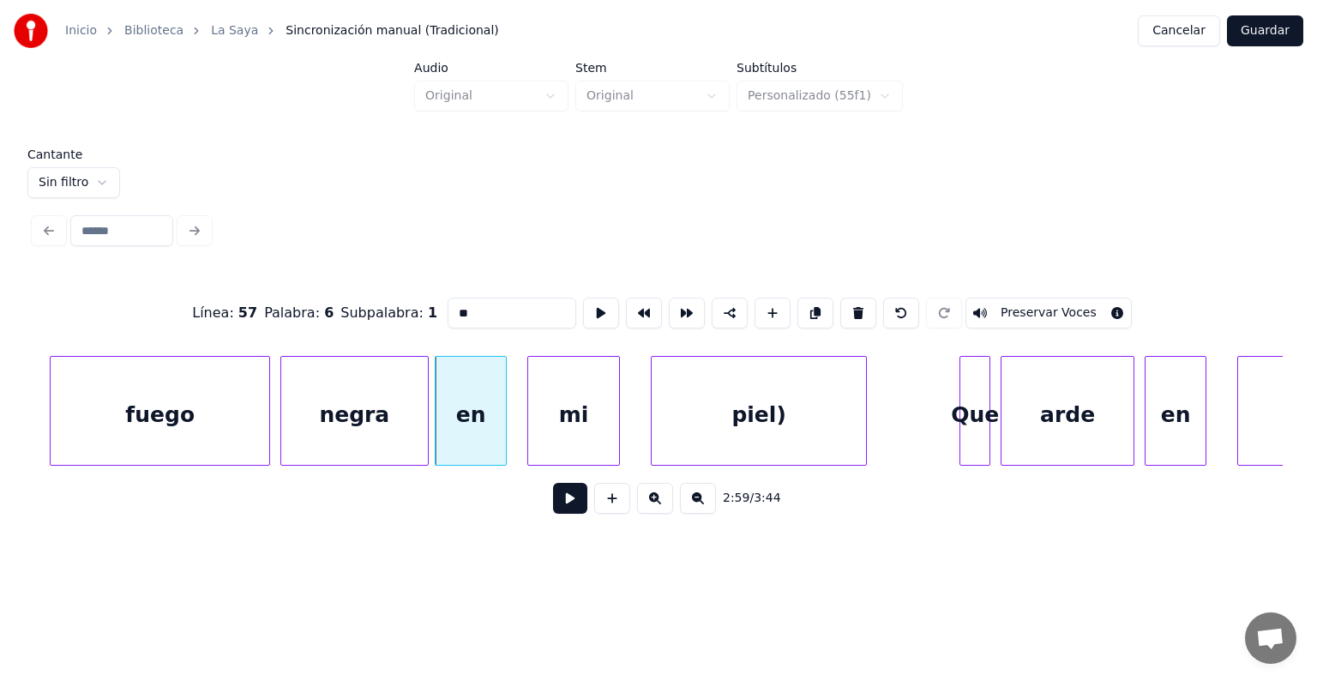
click at [1018, 307] on button "Preservar Voces" at bounding box center [1048, 312] width 166 height 31
click at [530, 438] on div "mi" at bounding box center [568, 415] width 99 height 117
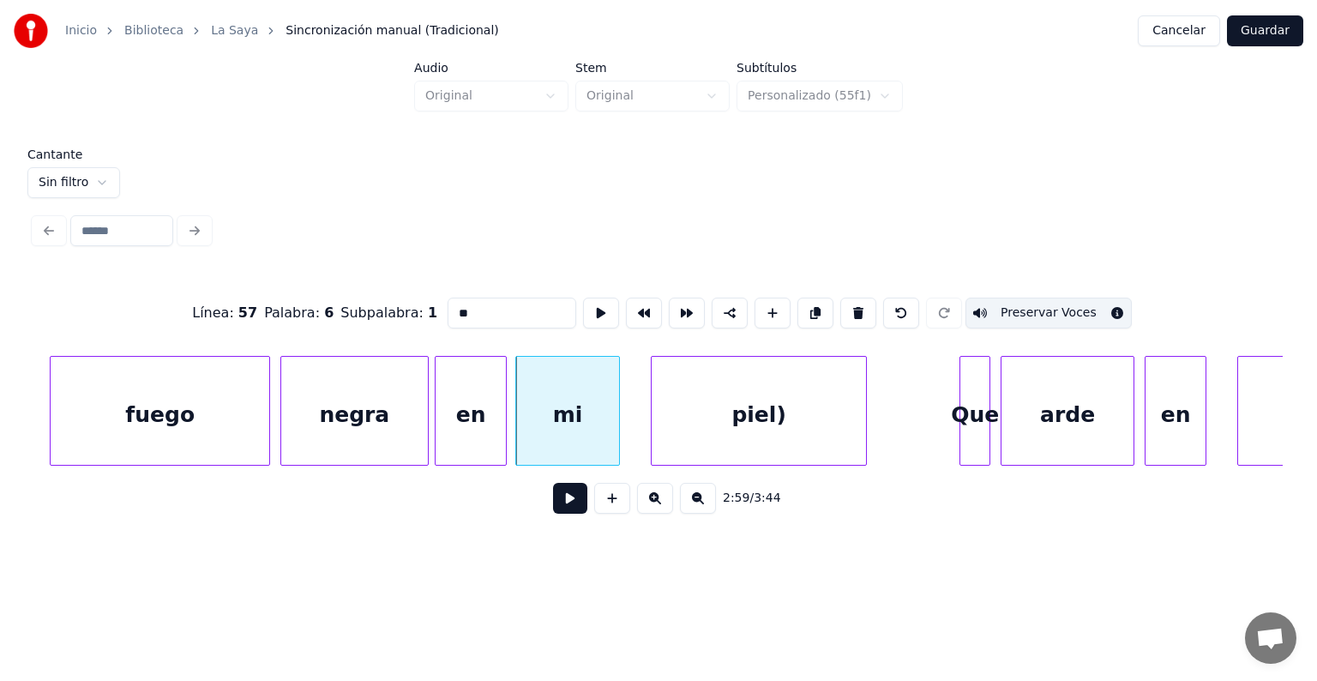
click at [560, 422] on div "mi" at bounding box center [567, 415] width 103 height 117
click at [1027, 309] on button "Preservar Voces" at bounding box center [1048, 312] width 166 height 31
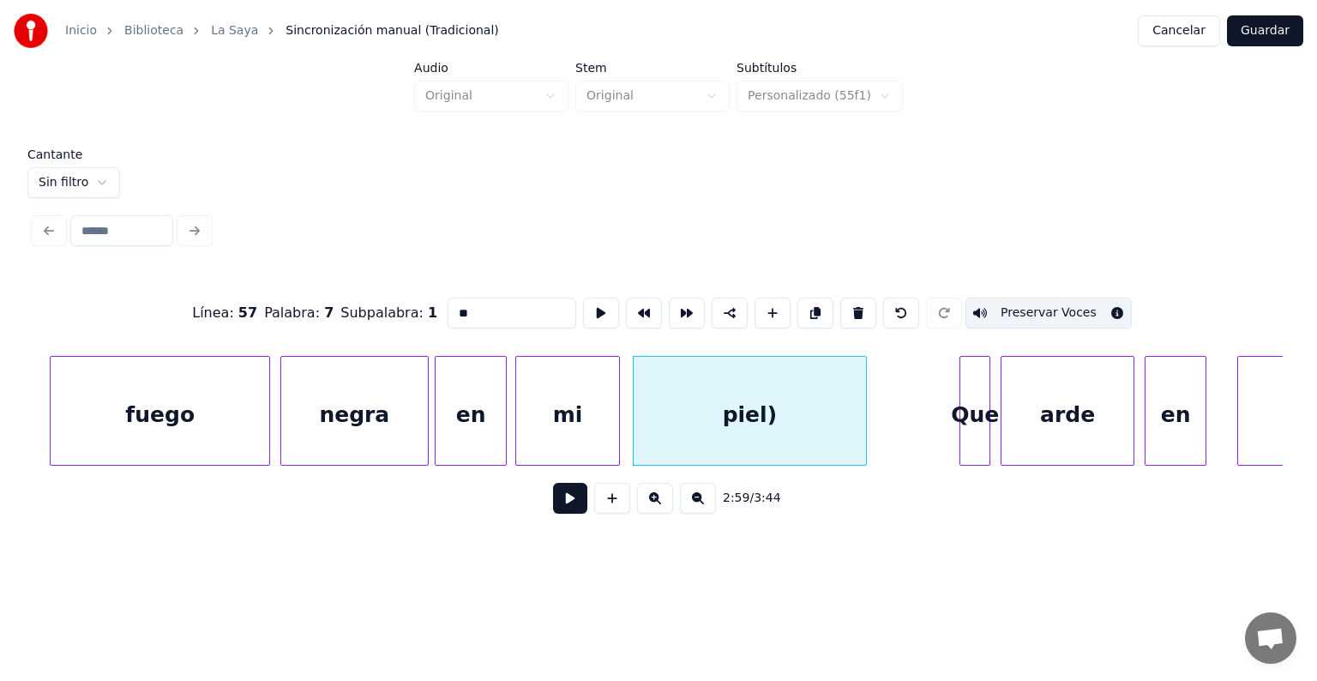
click at [759, 409] on div "piel)" at bounding box center [749, 415] width 233 height 117
type input "*****"
click at [1023, 305] on button "Preservar Voces" at bounding box center [1048, 312] width 166 height 31
click at [557, 512] on button at bounding box center [570, 498] width 34 height 31
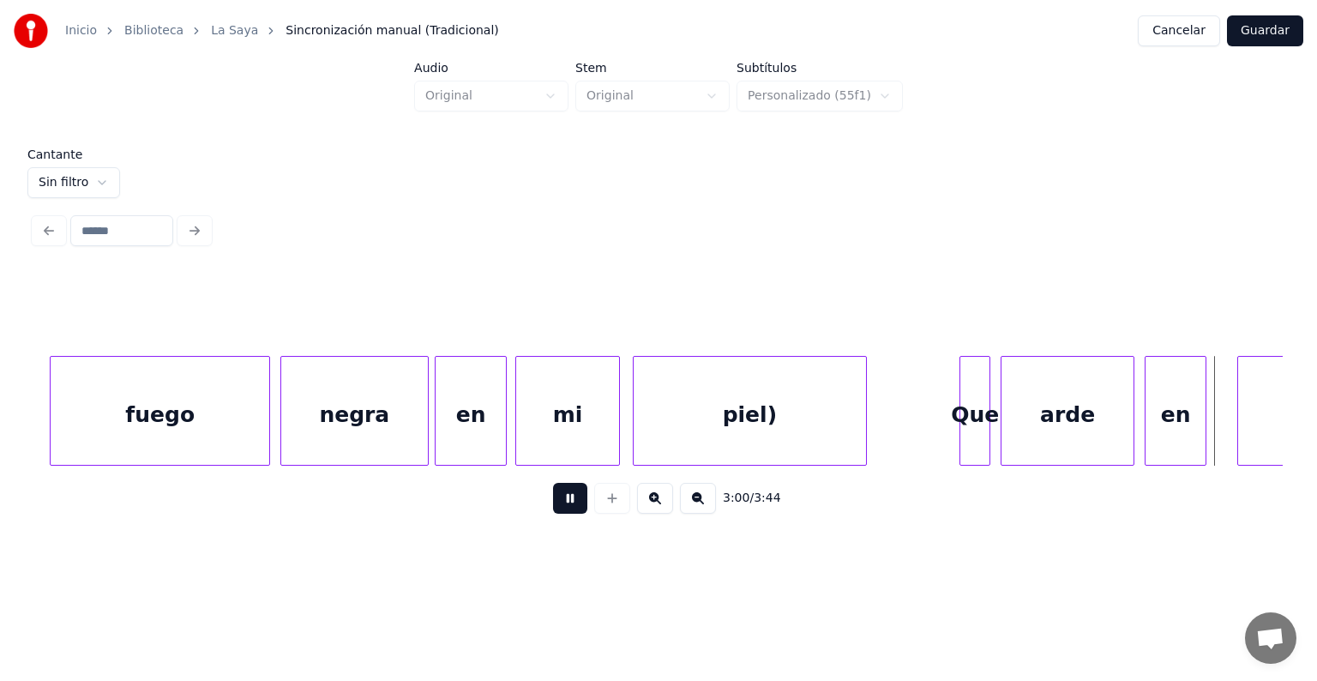
scroll to position [0, 93142]
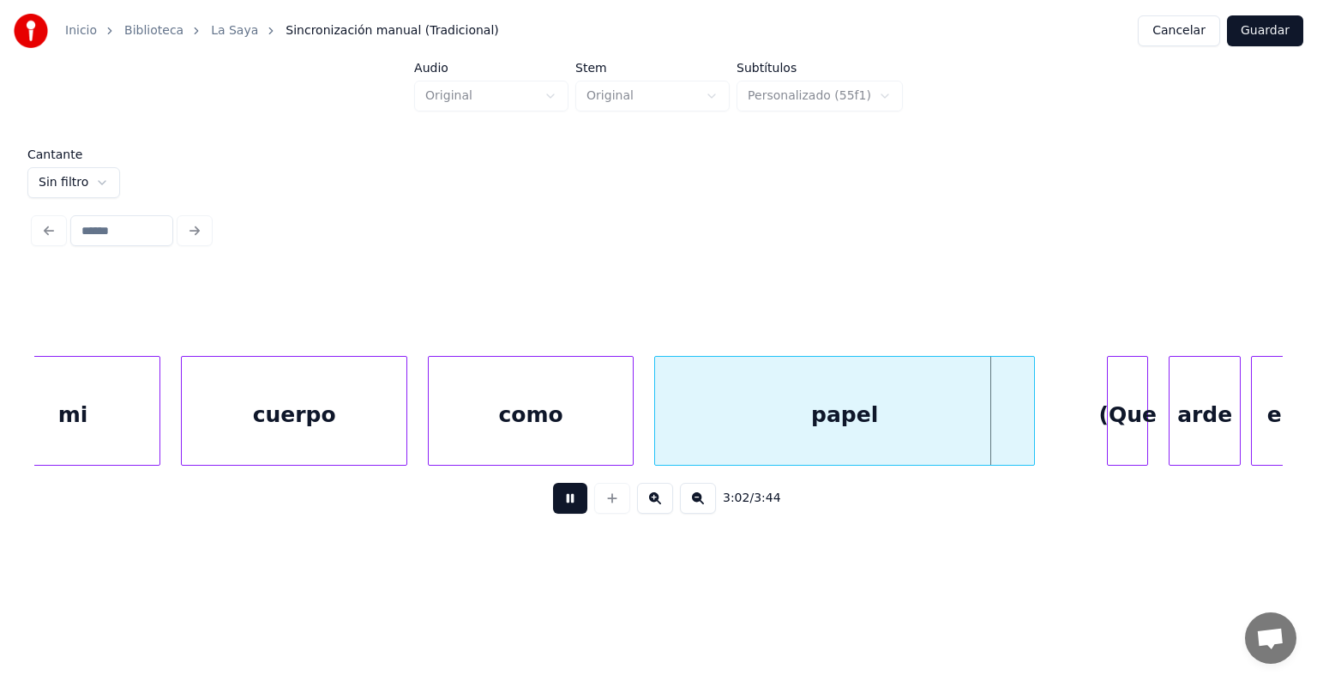
click at [1108, 409] on div at bounding box center [1109, 411] width 5 height 108
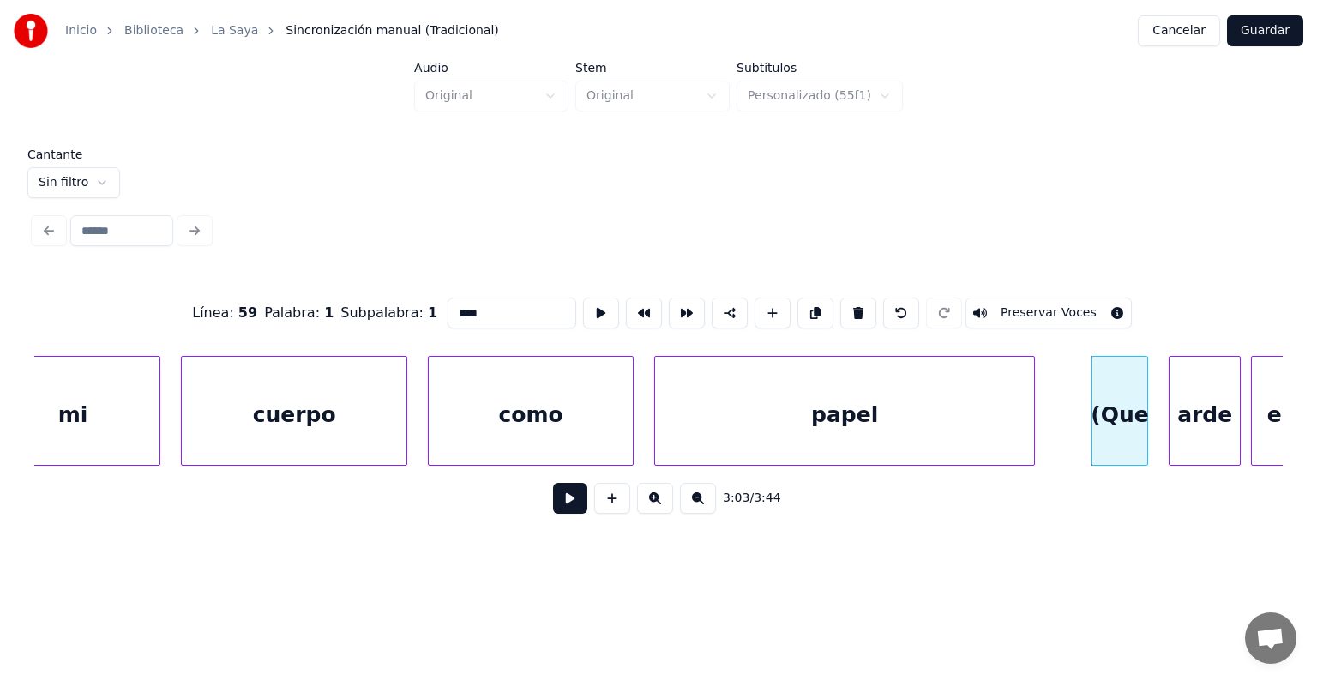
click at [1023, 306] on button "Preservar Voces" at bounding box center [1048, 312] width 166 height 31
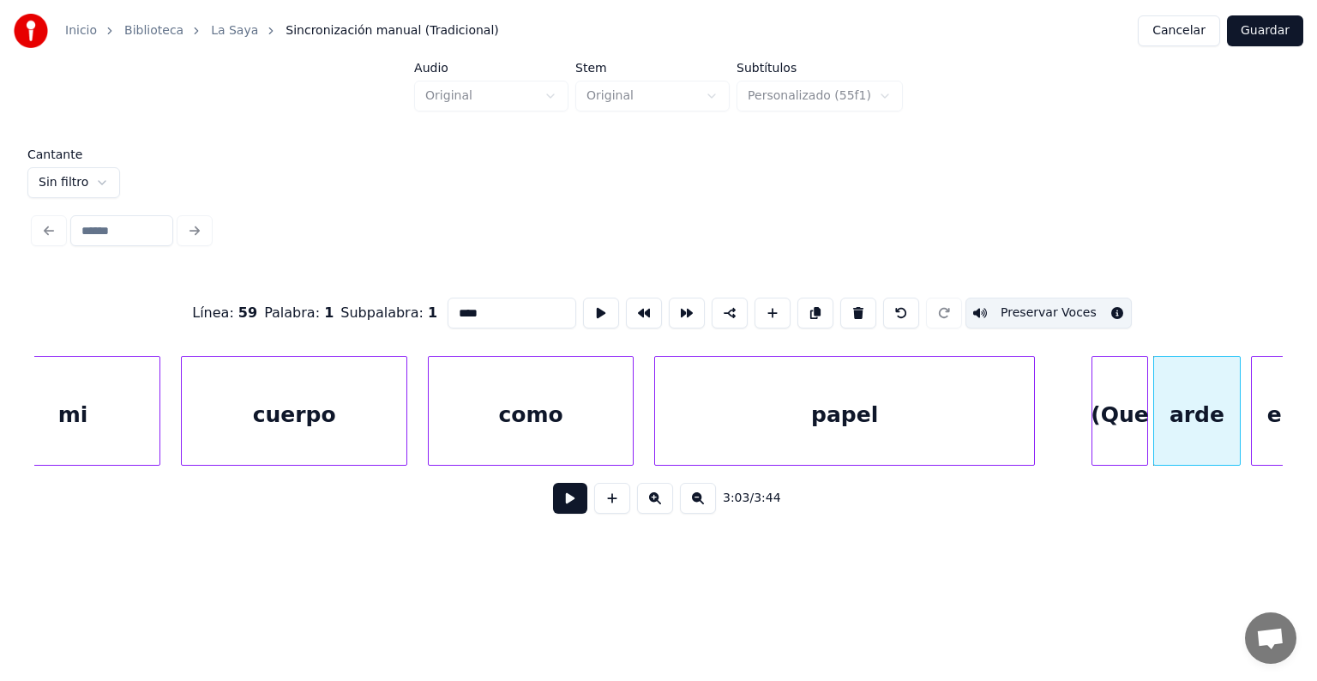
click at [1183, 417] on div "arde" at bounding box center [1197, 415] width 86 height 117
click at [1039, 313] on button "Preservar Voces" at bounding box center [1048, 312] width 166 height 31
click at [1262, 410] on div "en" at bounding box center [1281, 415] width 60 height 117
type input "**"
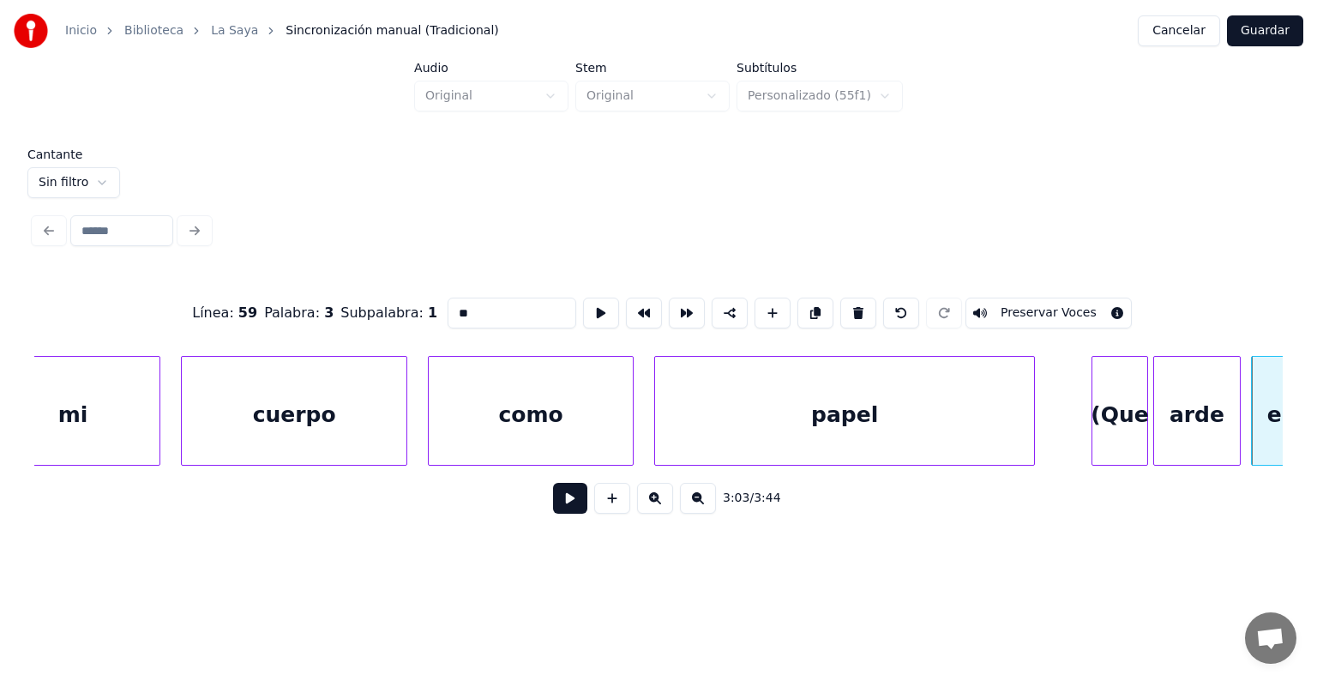
click at [997, 303] on button "Preservar Voces" at bounding box center [1048, 312] width 166 height 31
click at [553, 507] on button at bounding box center [570, 498] width 34 height 31
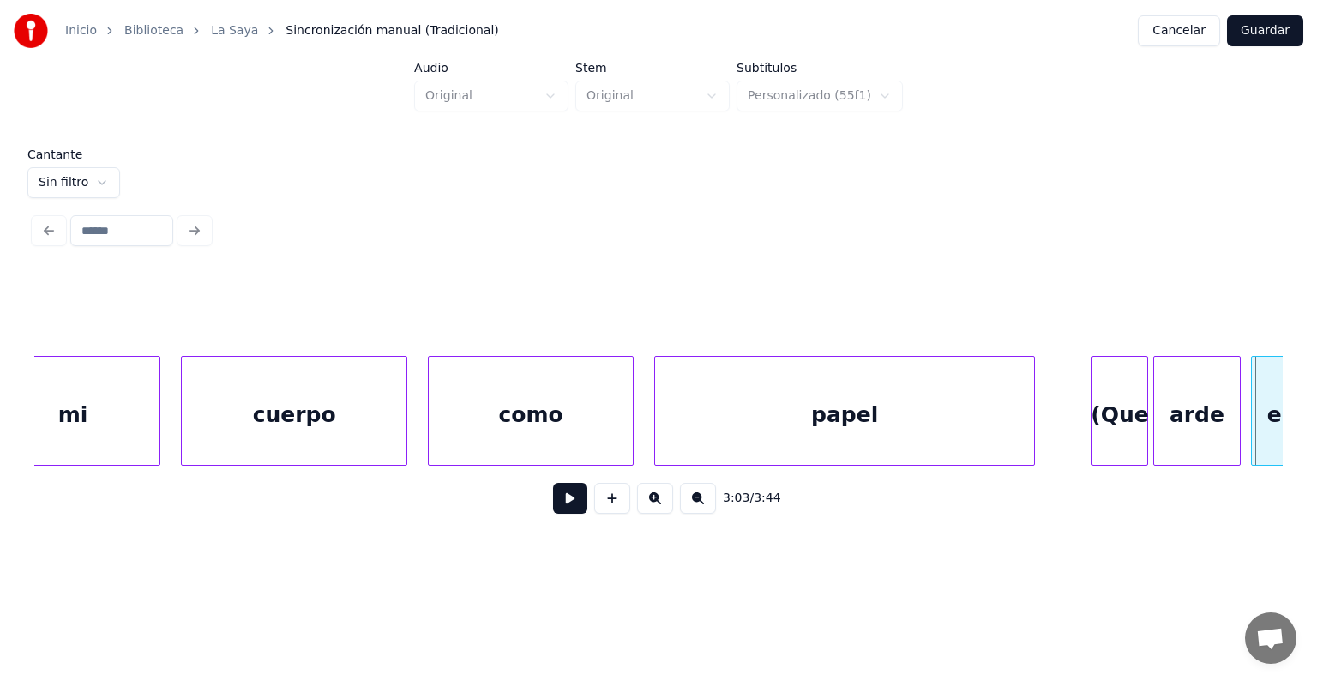
scroll to position [0, 94400]
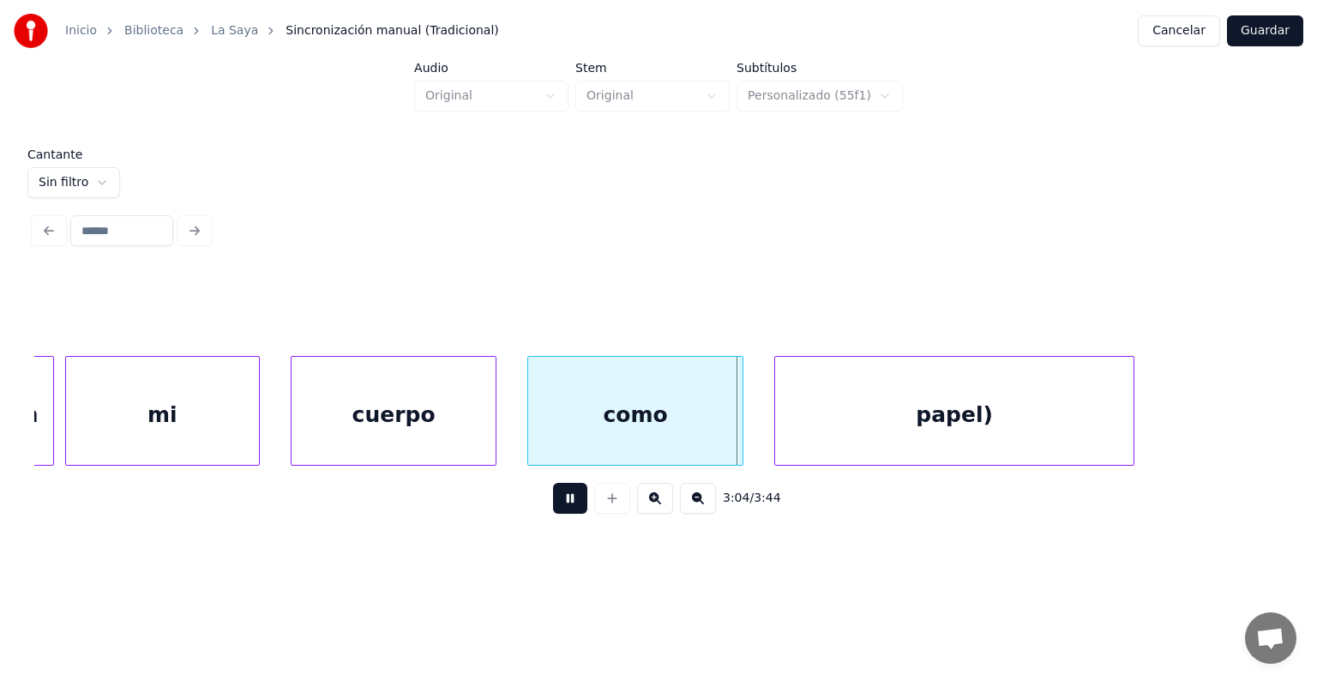
click at [78, 429] on div "mi" at bounding box center [163, 415] width 194 height 117
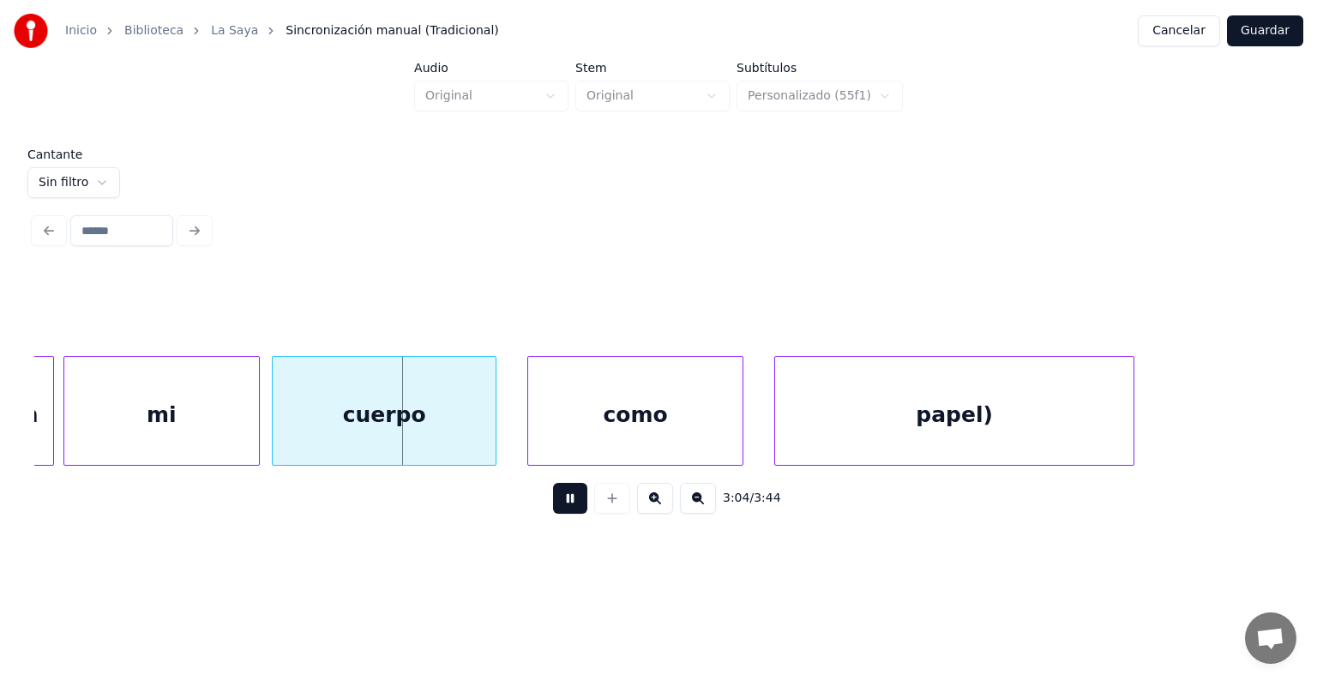
click at [181, 420] on div "mi" at bounding box center [161, 415] width 195 height 117
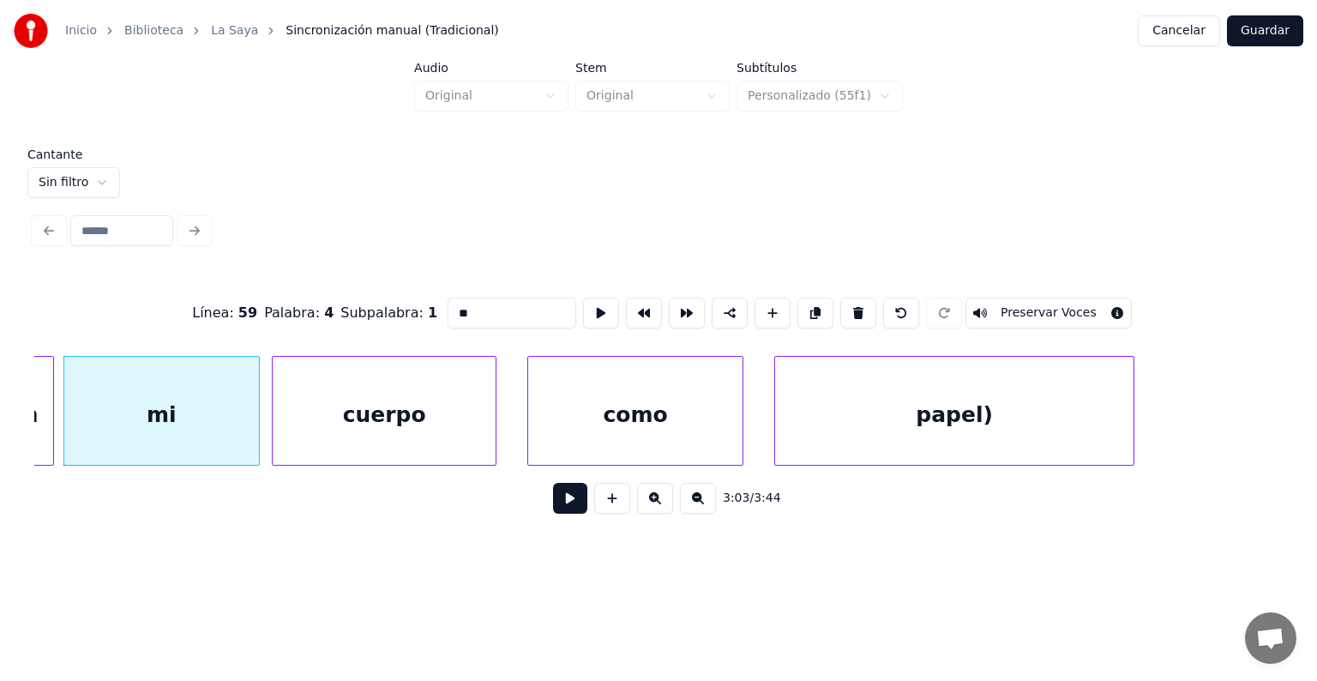
click at [1035, 303] on button "Preservar Voces" at bounding box center [1048, 312] width 166 height 31
click at [447, 403] on div "cuerpo" at bounding box center [384, 415] width 223 height 117
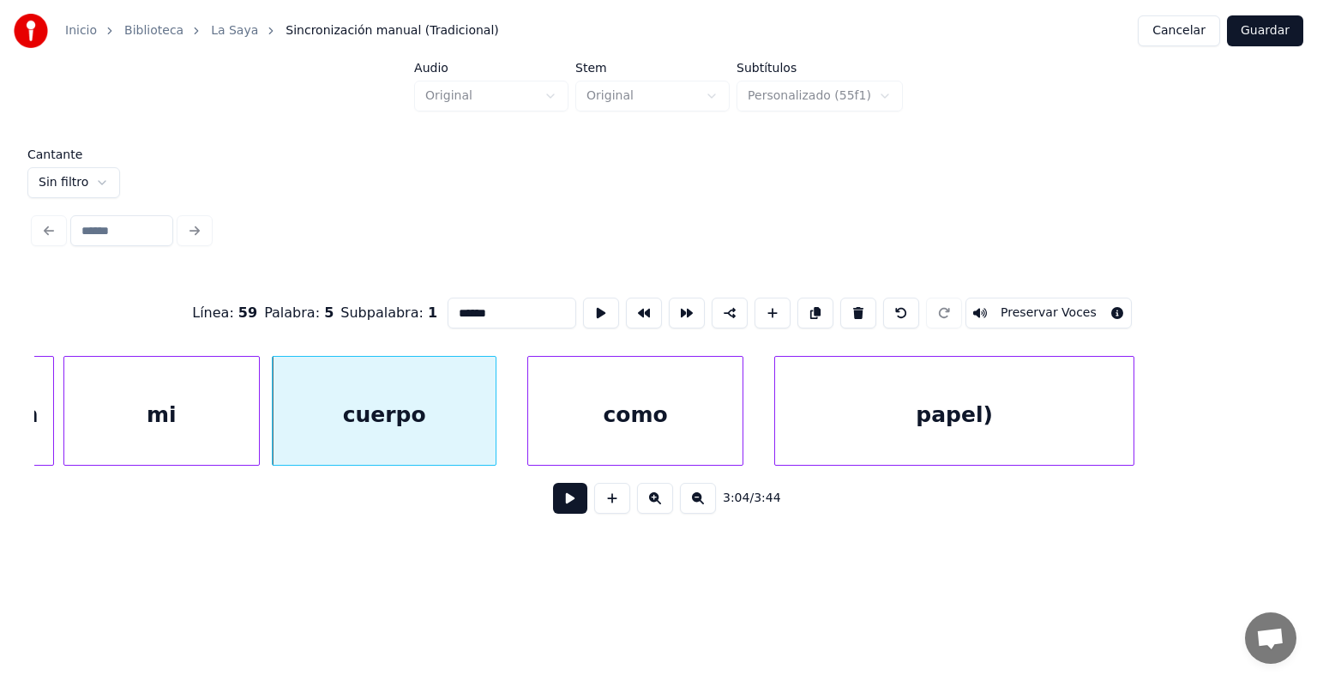
click at [1023, 308] on button "Preservar Voces" at bounding box center [1048, 312] width 166 height 31
click at [621, 432] on div "como" at bounding box center [635, 415] width 214 height 117
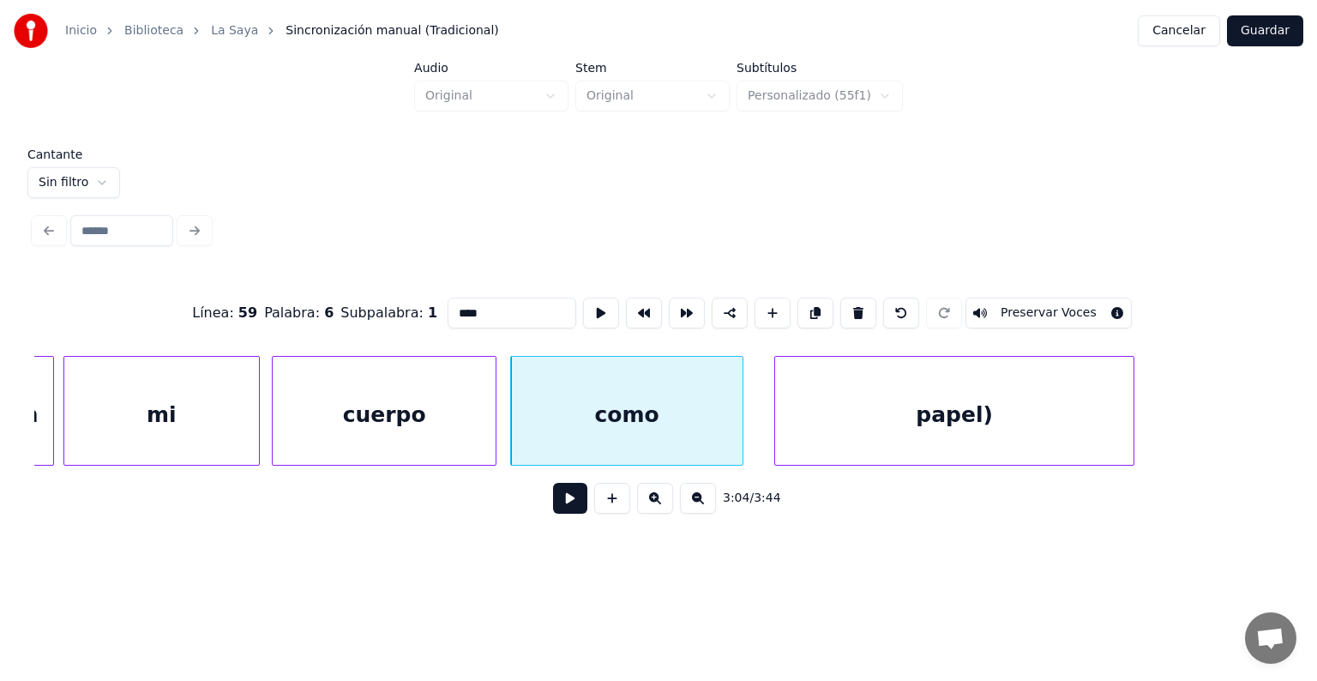
click at [1001, 309] on button "Preservar Voces" at bounding box center [1048, 312] width 166 height 31
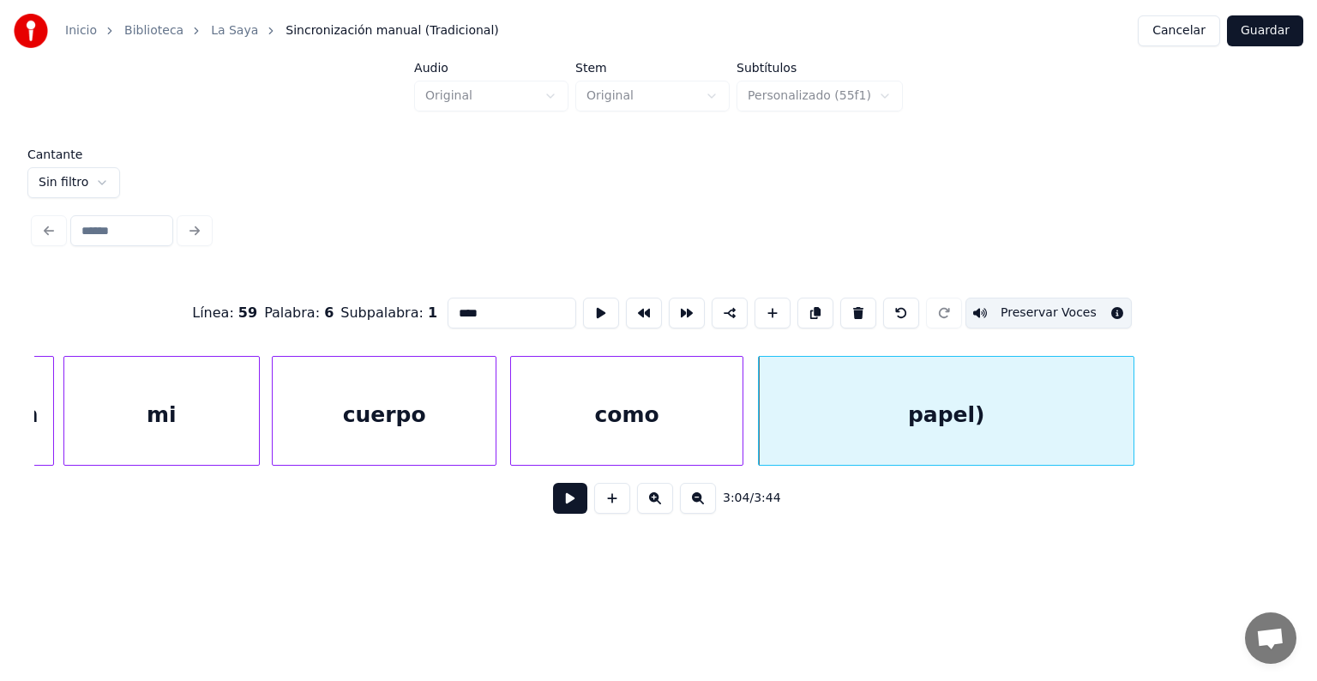
click at [866, 421] on div "papel)" at bounding box center [946, 415] width 375 height 117
click at [1023, 301] on button "Preservar Voces" at bounding box center [1048, 312] width 166 height 31
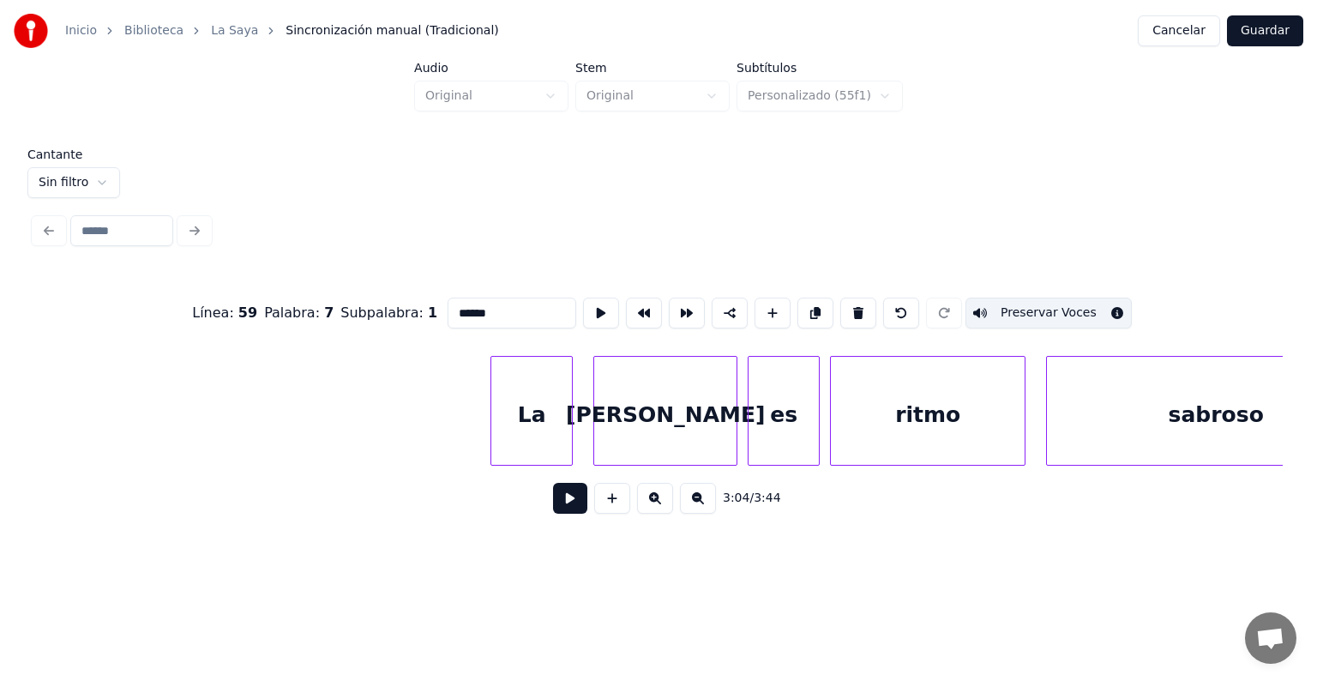
scroll to position [0, 98260]
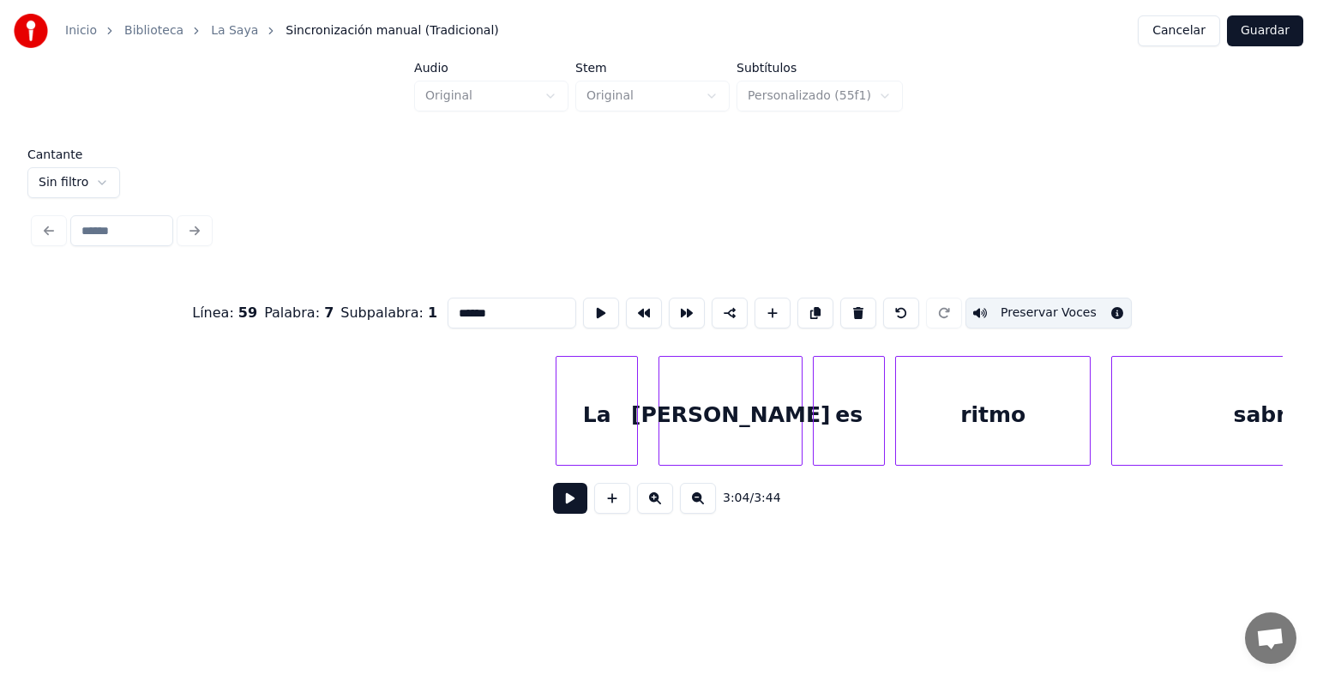
click at [579, 421] on div "La" at bounding box center [596, 415] width 81 height 117
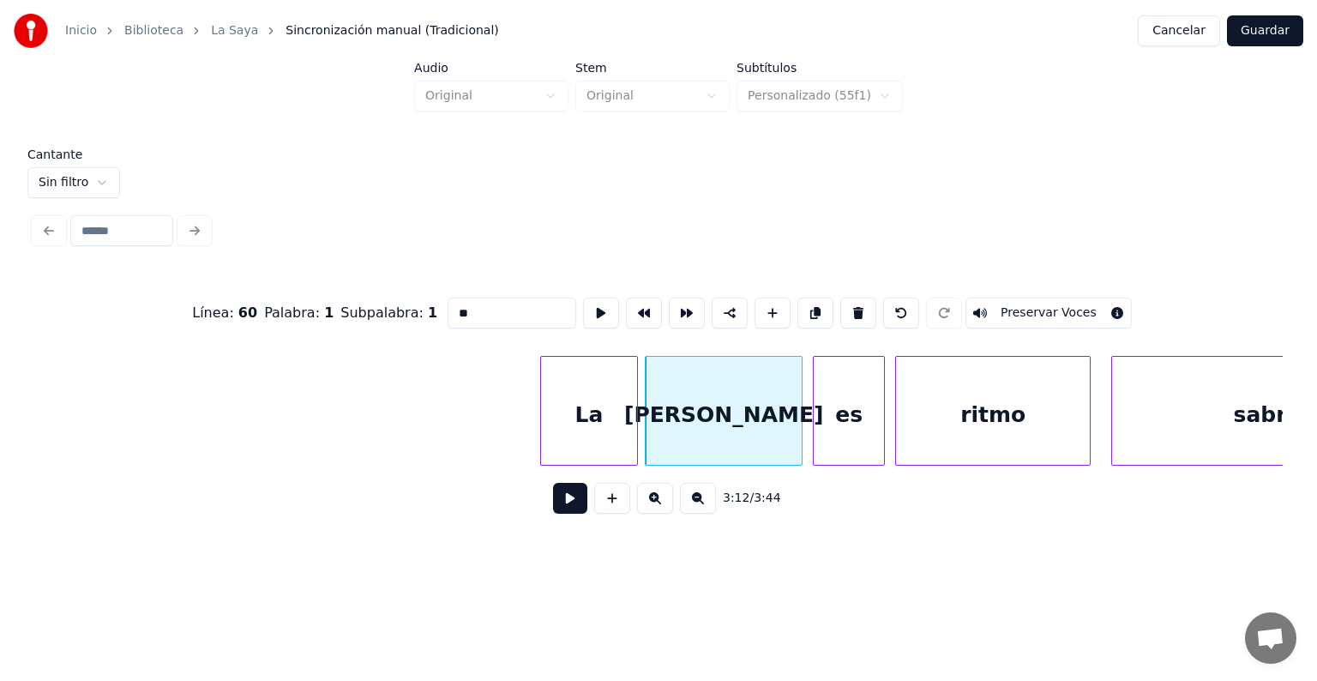
click at [593, 404] on div "La" at bounding box center [589, 415] width 96 height 117
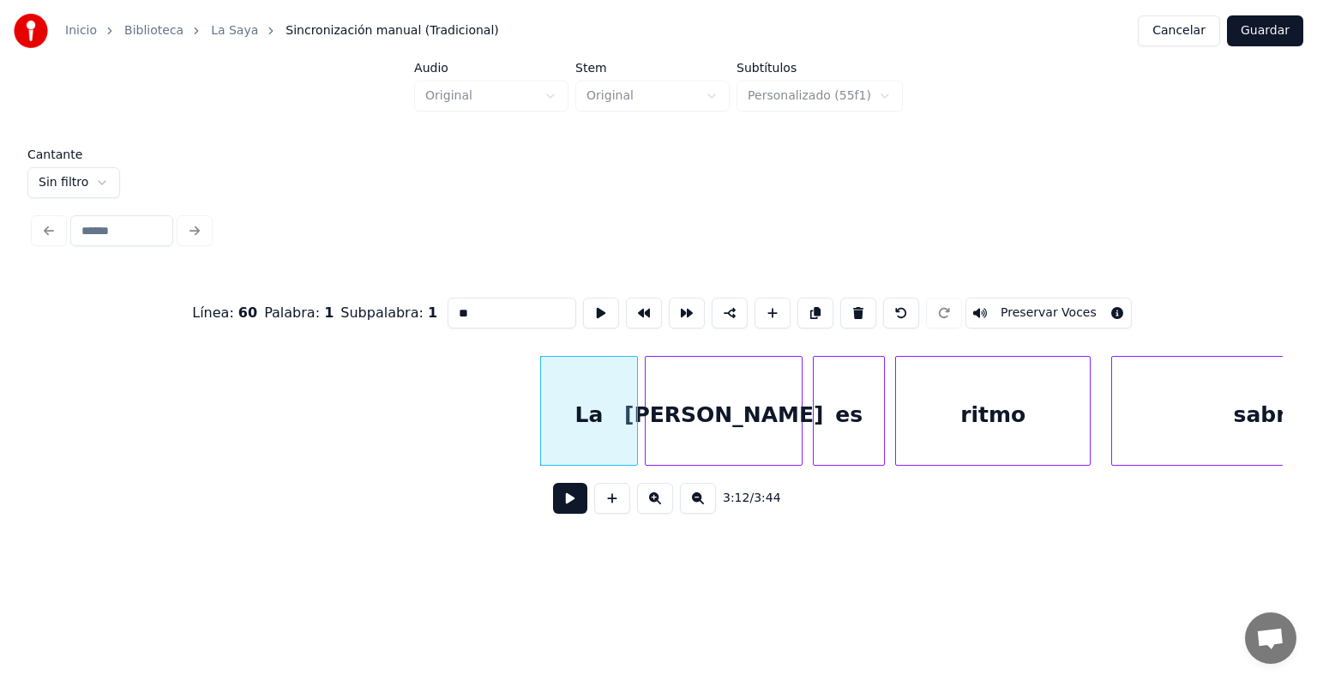
click at [1079, 303] on button "Preservar Voces" at bounding box center [1048, 312] width 166 height 31
click at [686, 422] on div "[PERSON_NAME]" at bounding box center [723, 415] width 156 height 117
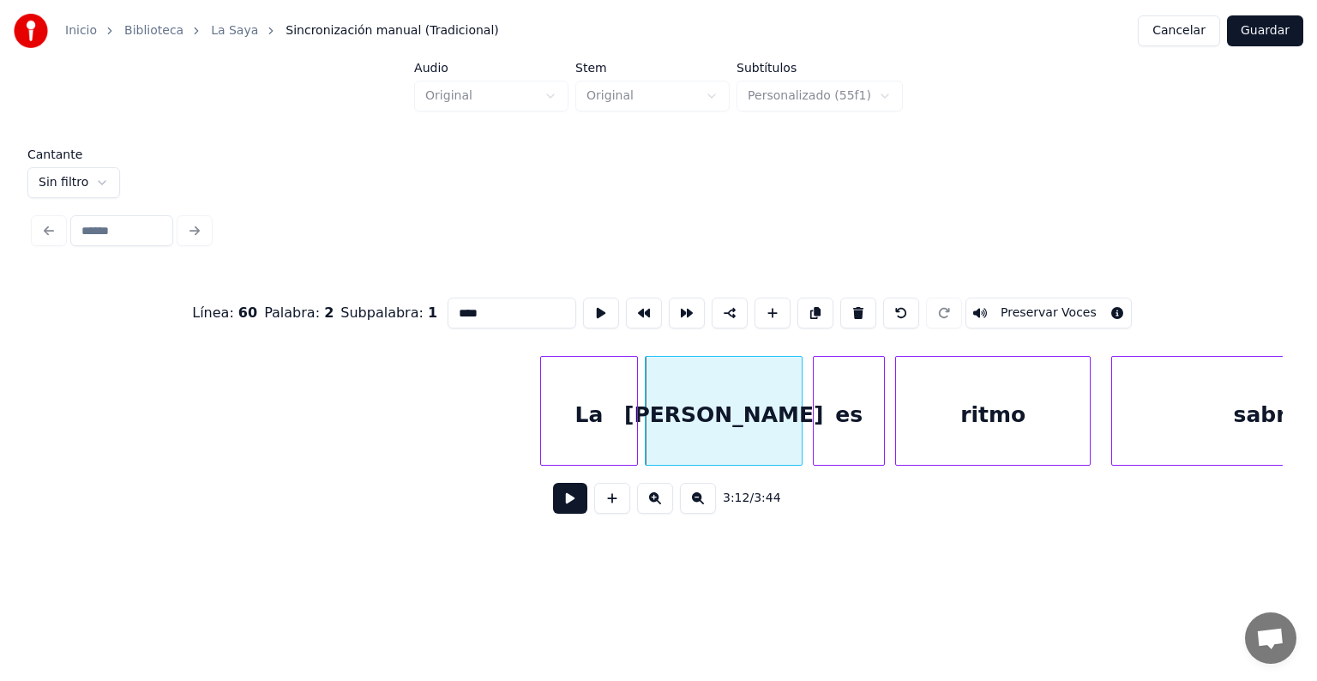
click at [1070, 300] on button "Preservar Voces" at bounding box center [1048, 312] width 166 height 31
click at [842, 432] on div "es" at bounding box center [848, 415] width 70 height 117
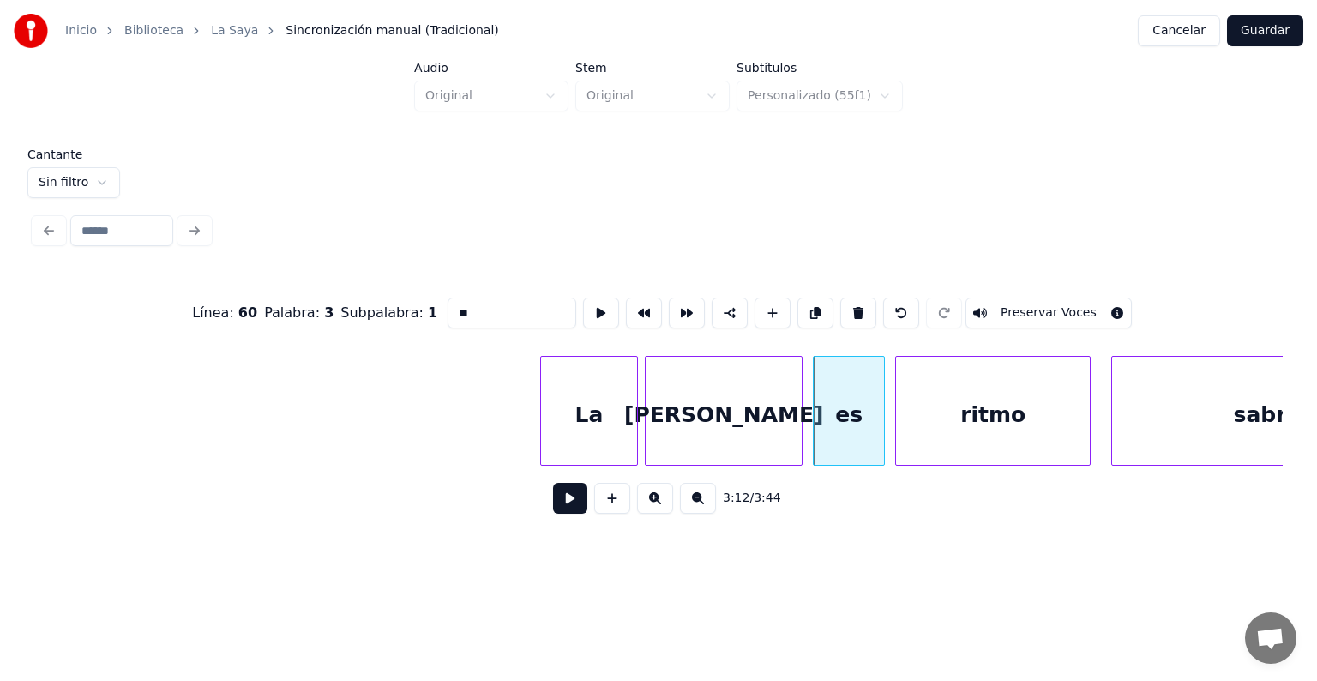
click at [1066, 309] on button "Preservar Voces" at bounding box center [1048, 312] width 166 height 31
click at [897, 423] on div "ritmo" at bounding box center [993, 415] width 194 height 117
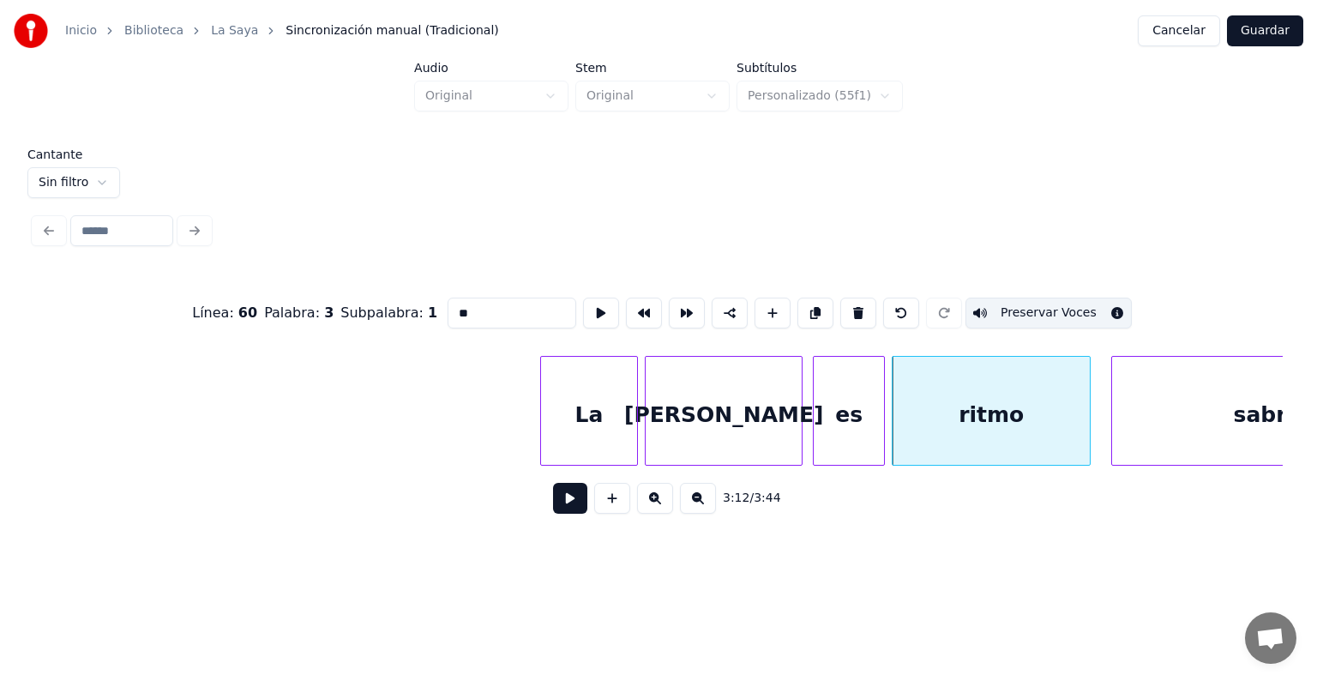
click at [815, 409] on div at bounding box center [815, 411] width 5 height 108
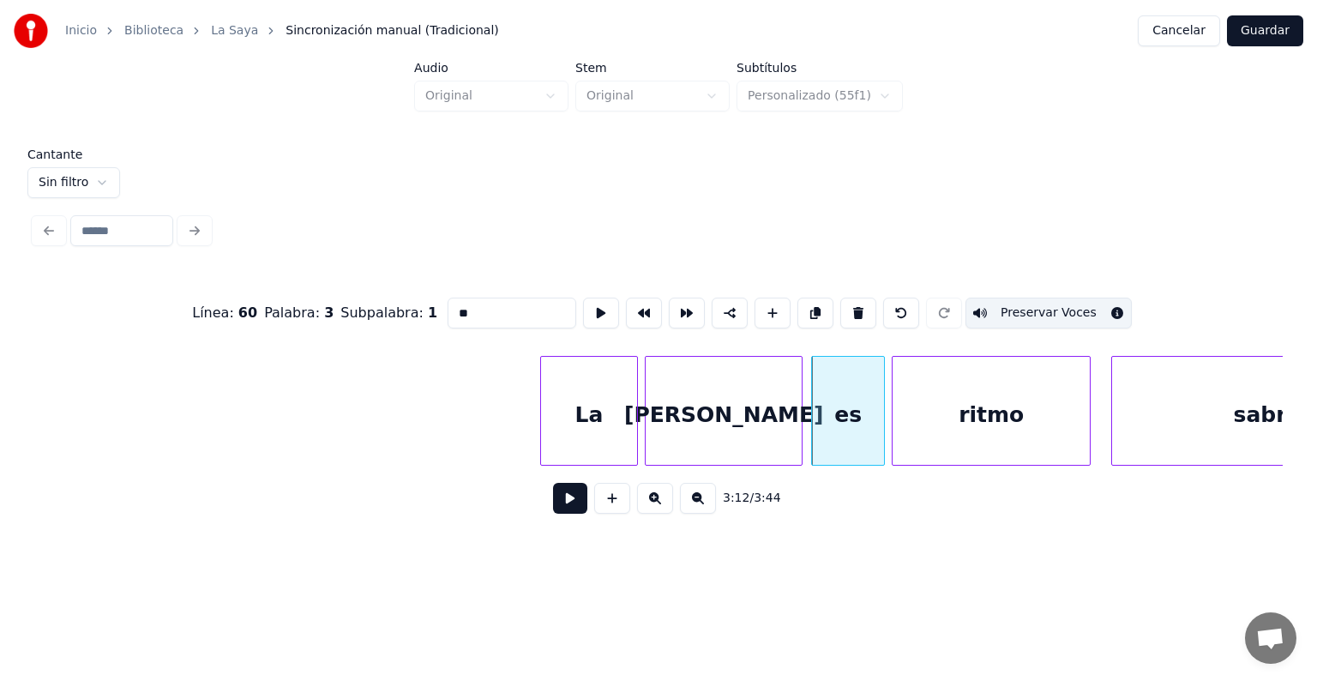
click at [752, 405] on div "[PERSON_NAME]" at bounding box center [723, 415] width 156 height 117
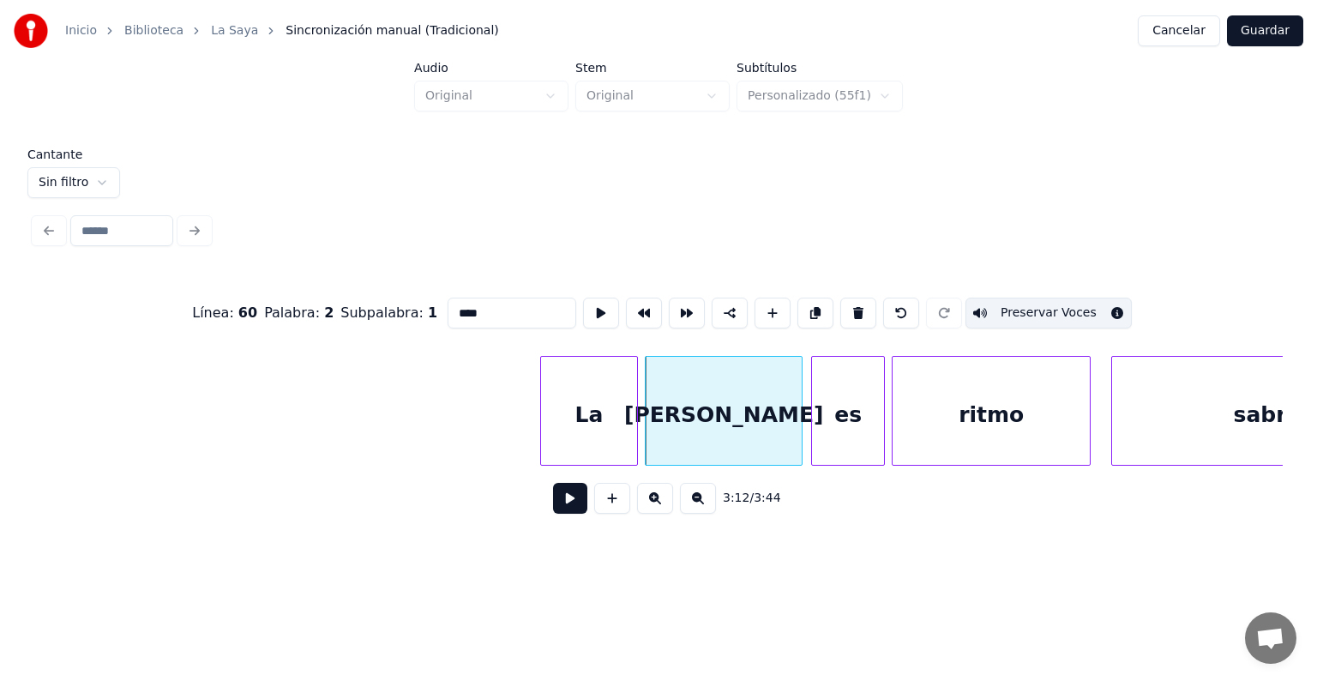
click at [614, 399] on div "La" at bounding box center [589, 415] width 96 height 117
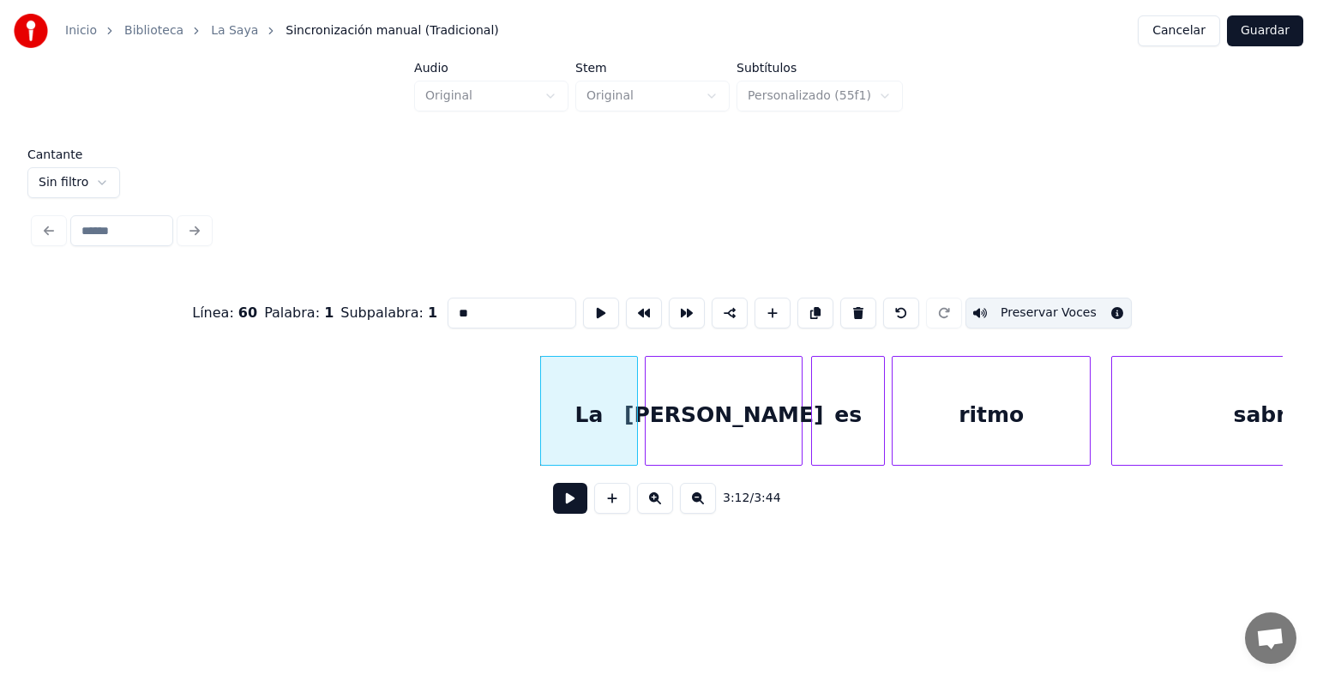
click at [1145, 410] on div "sabroso" at bounding box center [1281, 415] width 338 height 117
type input "*******"
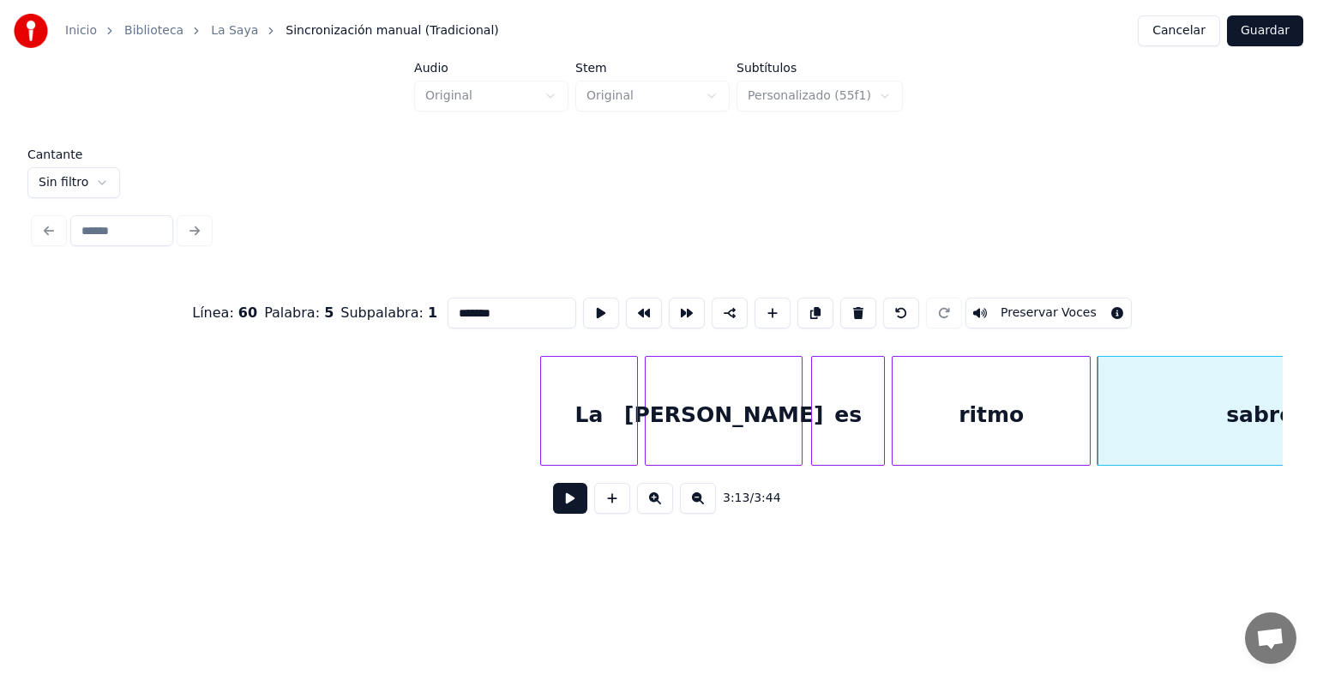
click at [1022, 305] on button "Preservar Voces" at bounding box center [1048, 312] width 166 height 31
click at [553, 501] on button at bounding box center [570, 498] width 34 height 31
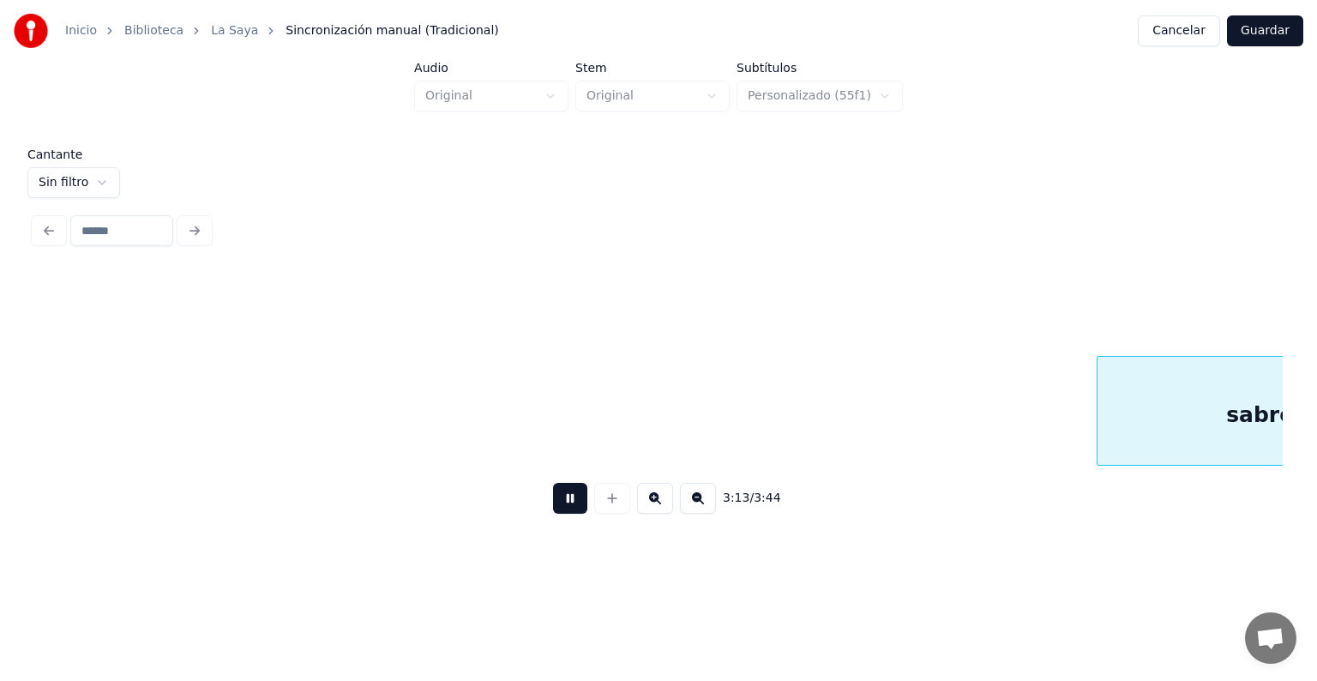
scroll to position [0, 99513]
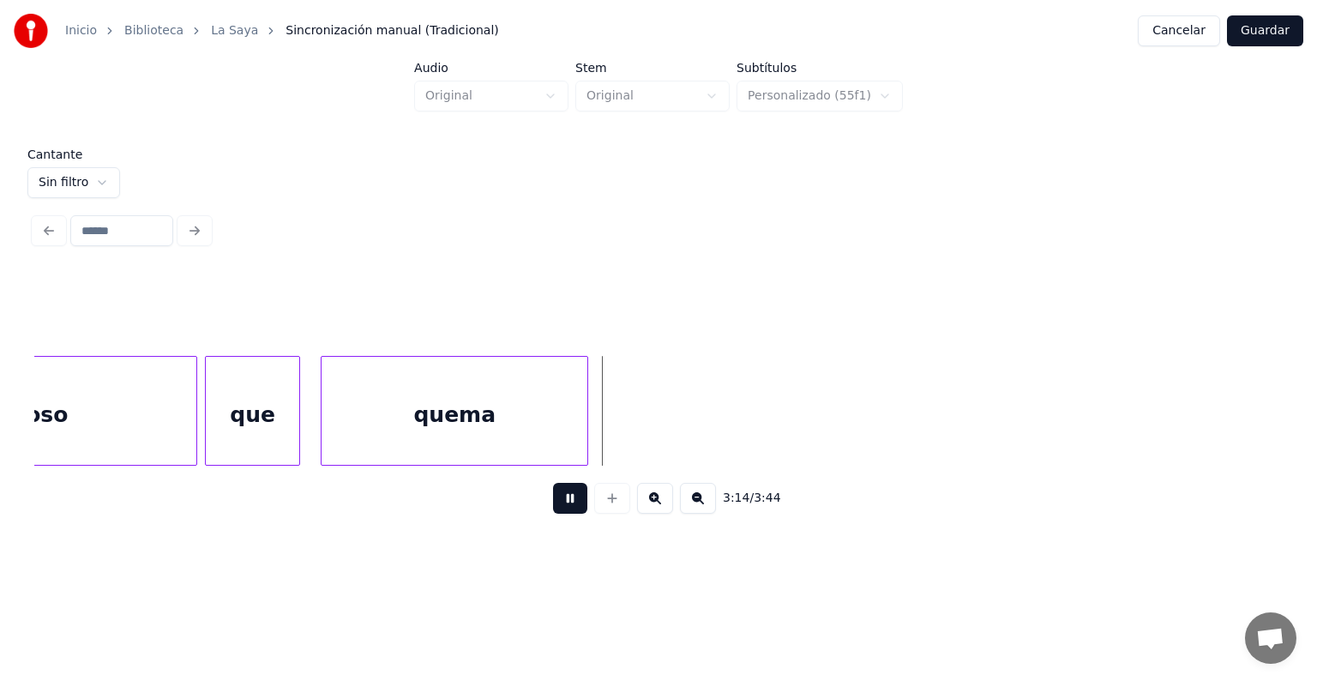
click at [211, 433] on div "que" at bounding box center [252, 415] width 93 height 117
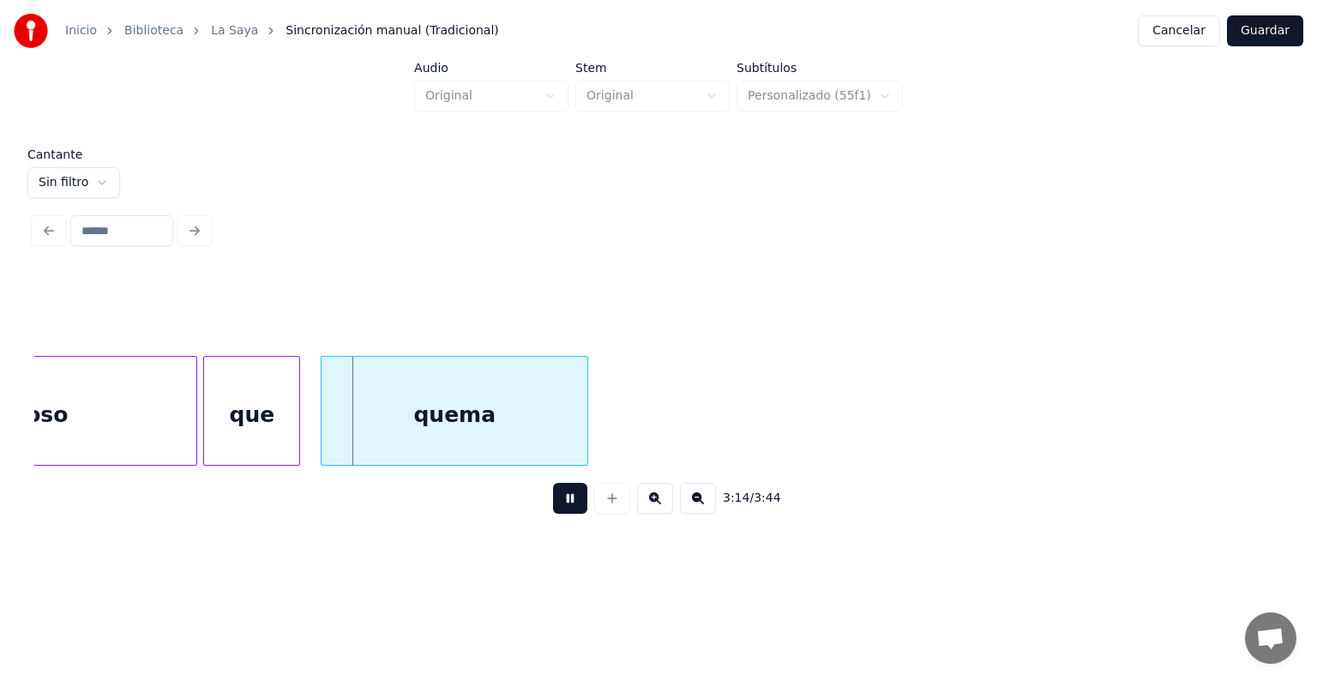
click at [143, 410] on div "sabroso" at bounding box center [20, 415] width 352 height 117
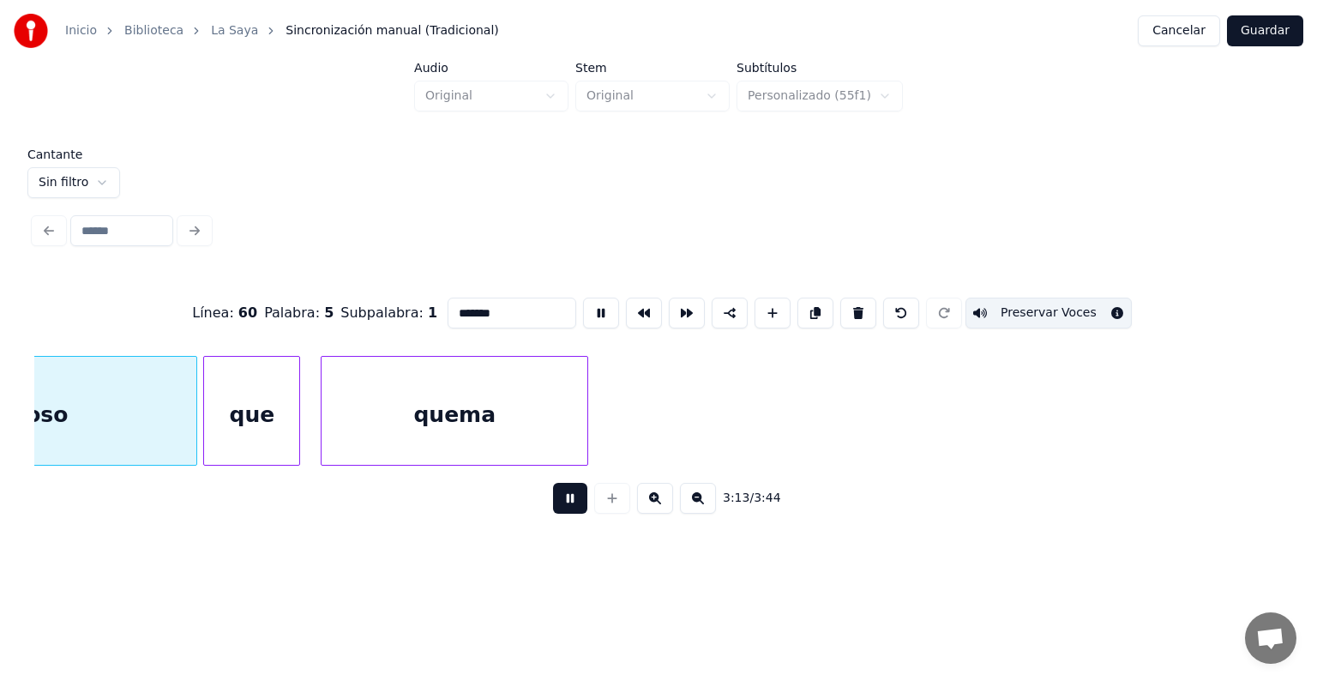
scroll to position [0, 99322]
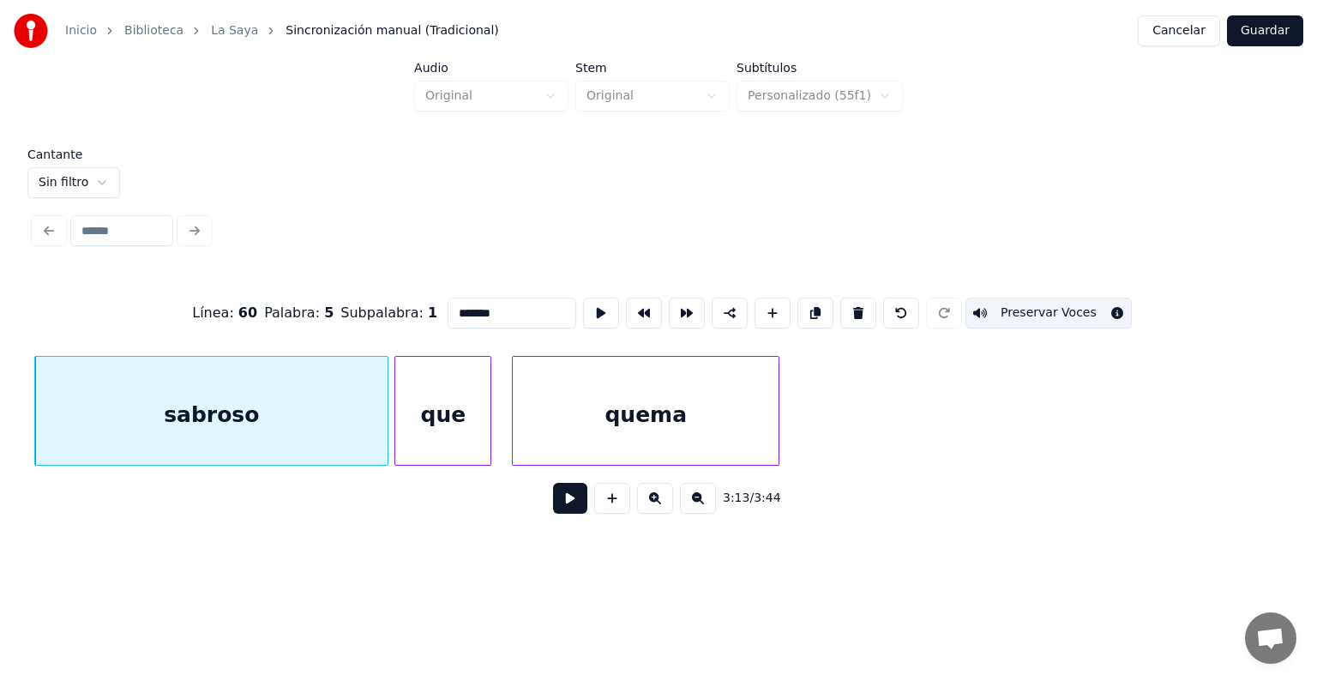
click at [418, 416] on div "que" at bounding box center [442, 415] width 95 height 117
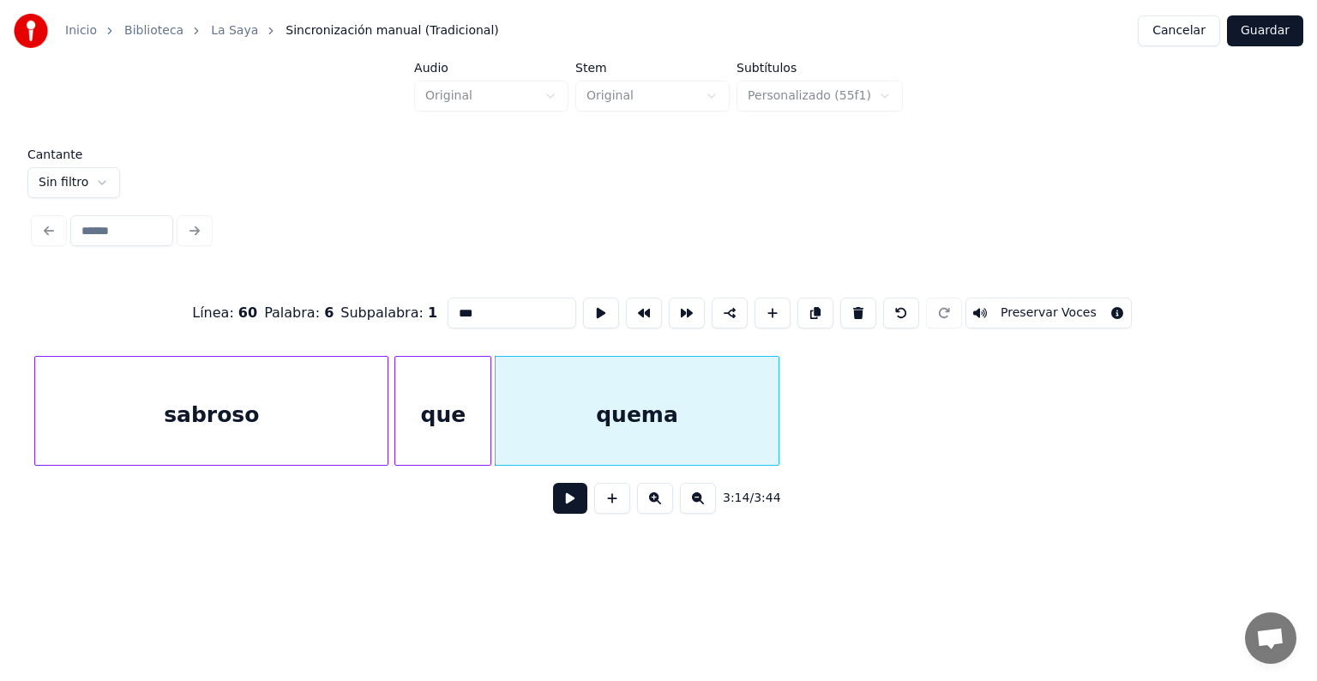
click at [423, 417] on div "que" at bounding box center [442, 415] width 95 height 117
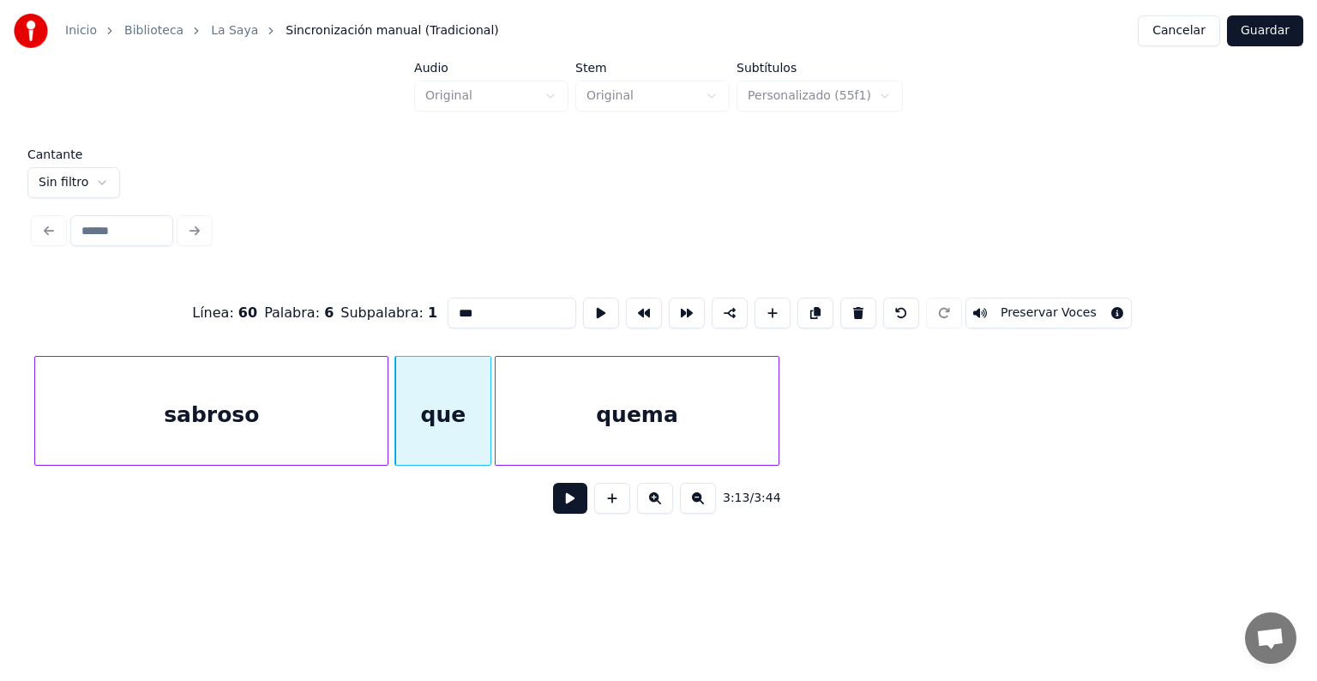
click at [1085, 310] on button "Preservar Voces" at bounding box center [1048, 312] width 166 height 31
click at [603, 434] on div "quema" at bounding box center [637, 415] width 284 height 117
type input "*****"
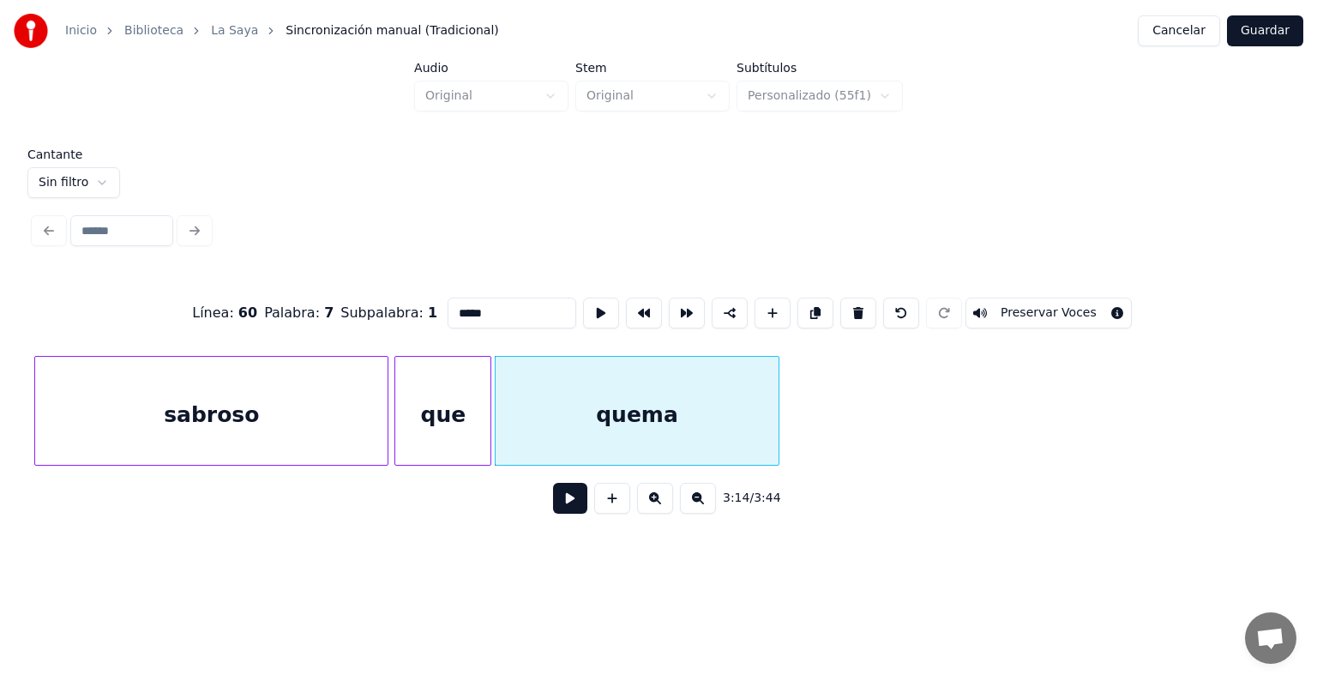
click at [1082, 307] on button "Preservar Voces" at bounding box center [1048, 312] width 166 height 31
click at [556, 513] on button at bounding box center [570, 498] width 34 height 31
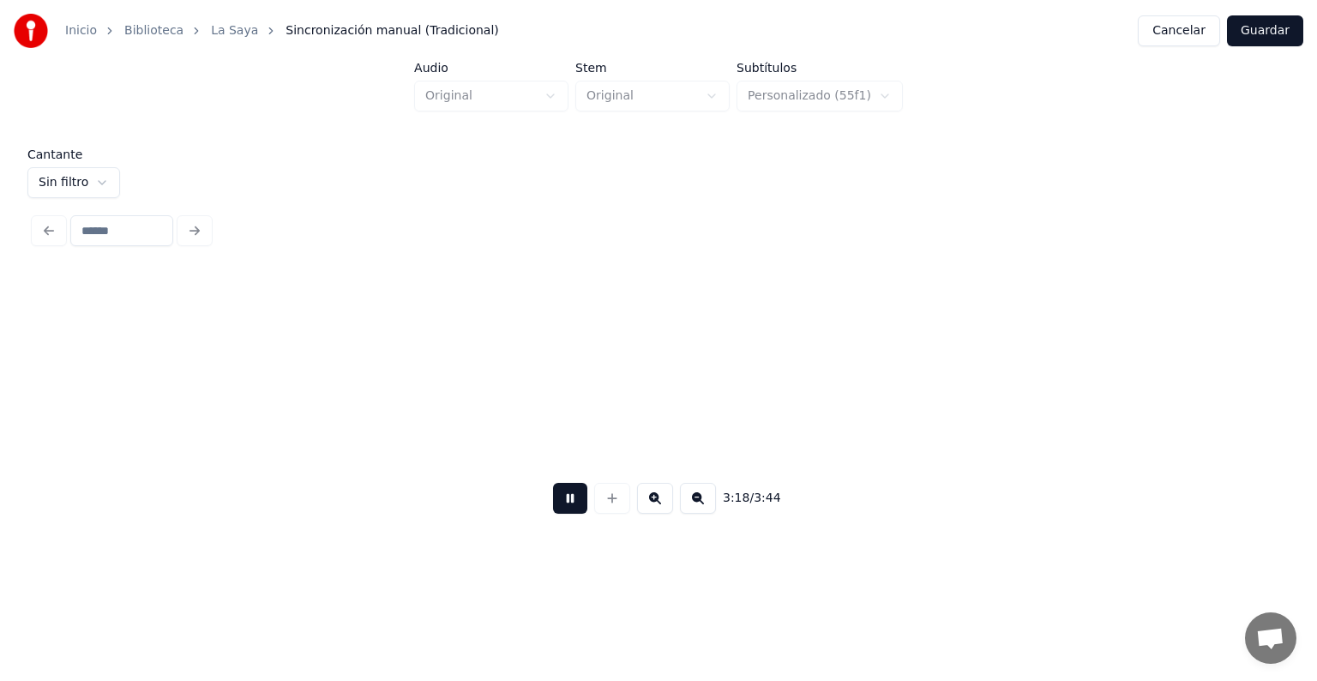
scroll to position [0, 101827]
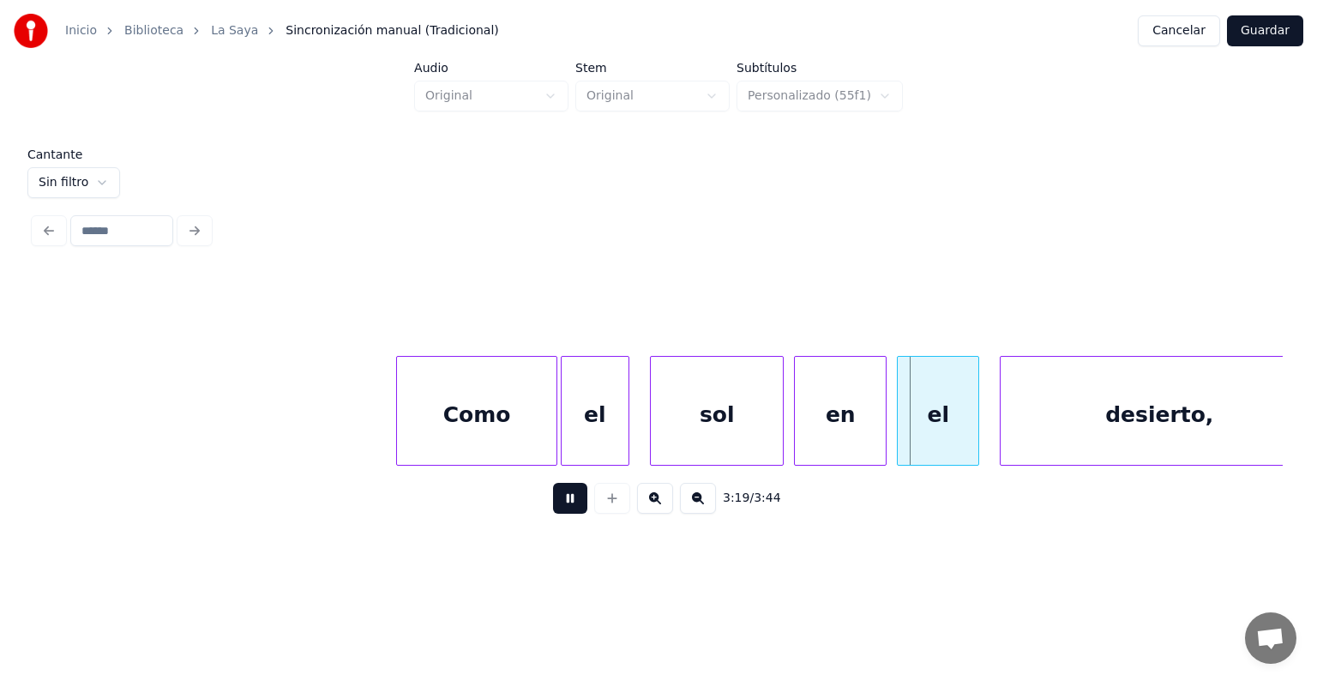
click at [600, 435] on div "el" at bounding box center [594, 415] width 67 height 117
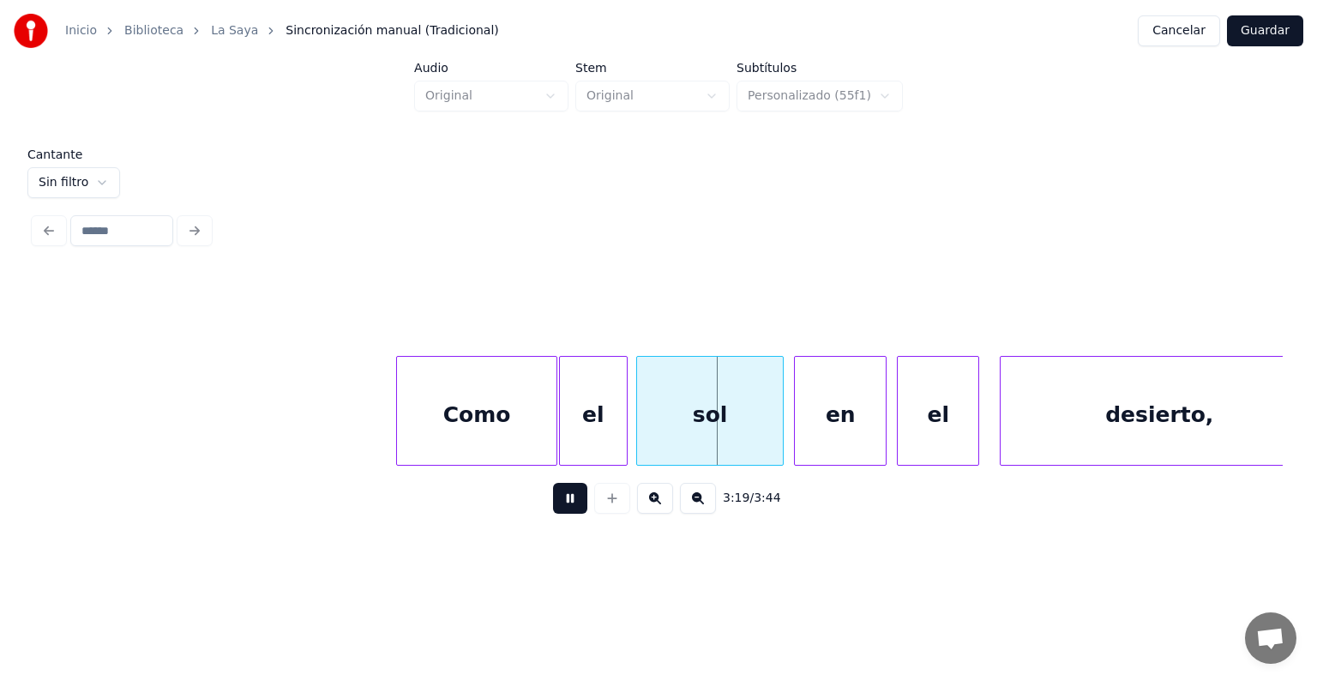
click at [504, 412] on div "Como" at bounding box center [476, 415] width 159 height 117
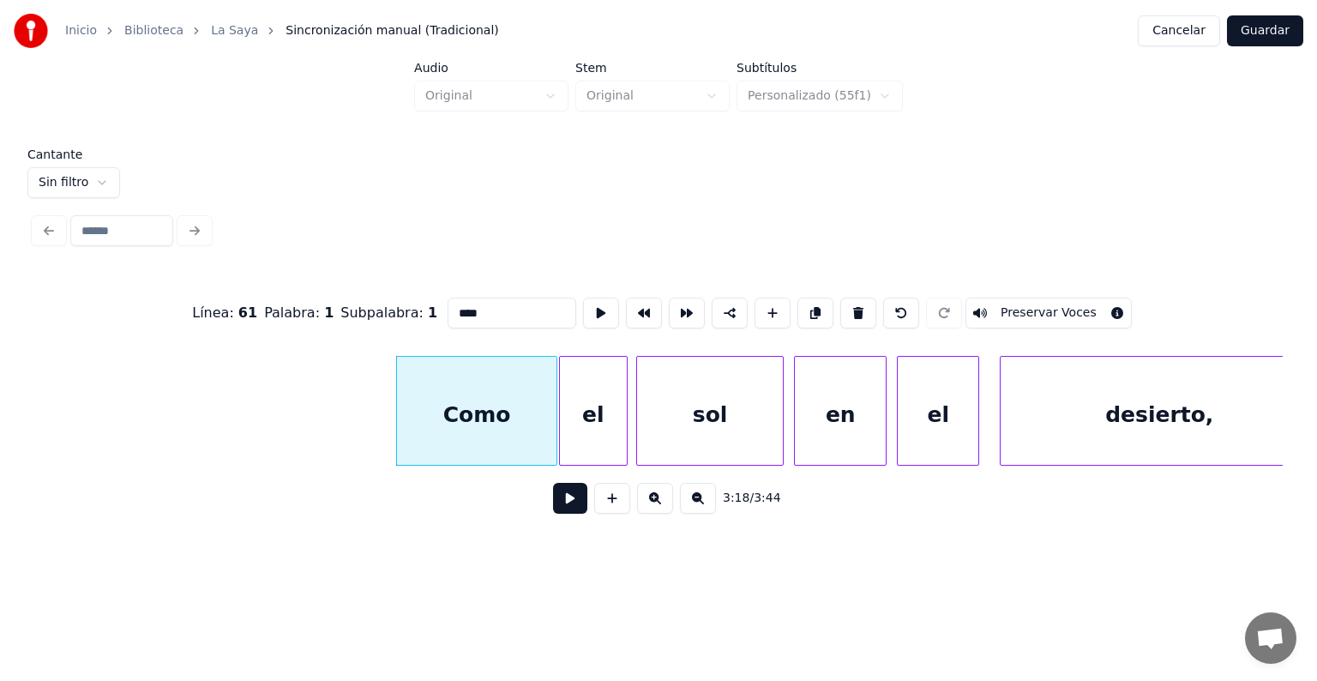
click at [489, 417] on div "Como" at bounding box center [476, 415] width 159 height 117
click at [484, 420] on div "Como" at bounding box center [472, 415] width 159 height 117
click at [1075, 306] on button "Preservar Voces" at bounding box center [1048, 312] width 166 height 31
click at [602, 424] on div "el" at bounding box center [593, 415] width 67 height 117
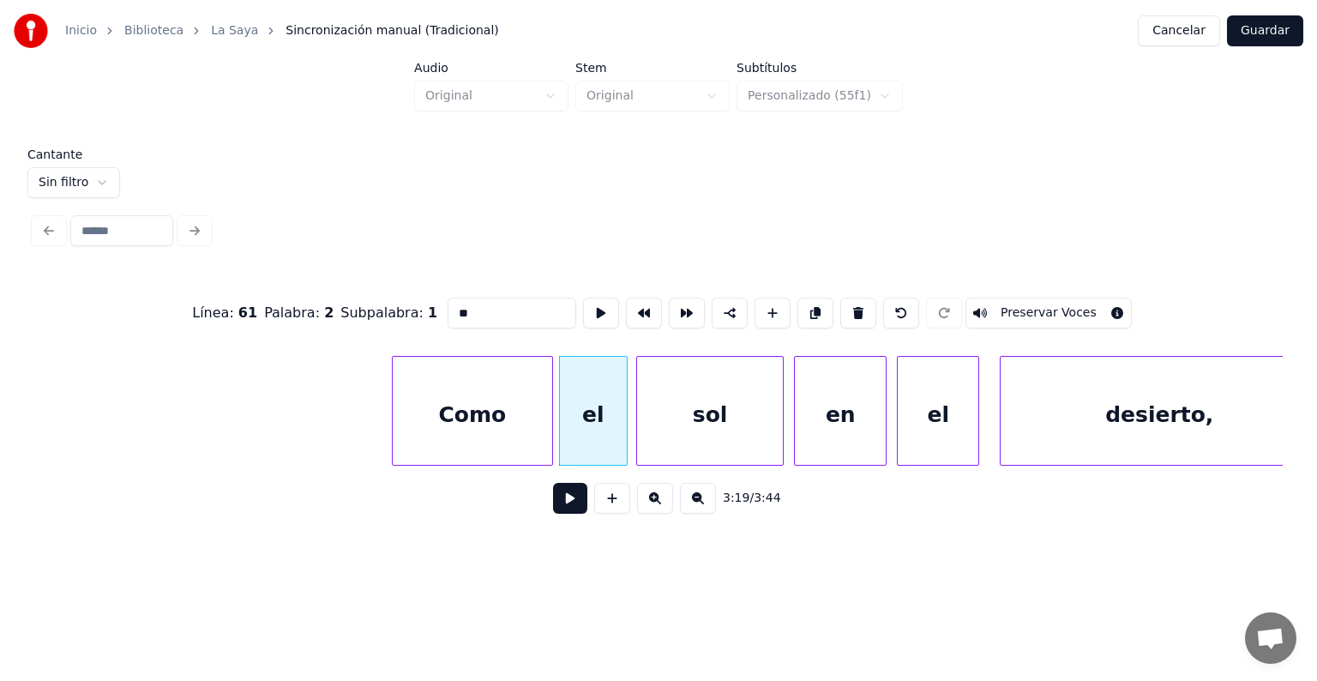
click at [1070, 309] on button "Preservar Voces" at bounding box center [1048, 312] width 166 height 31
click at [649, 436] on div "sol" at bounding box center [710, 415] width 147 height 117
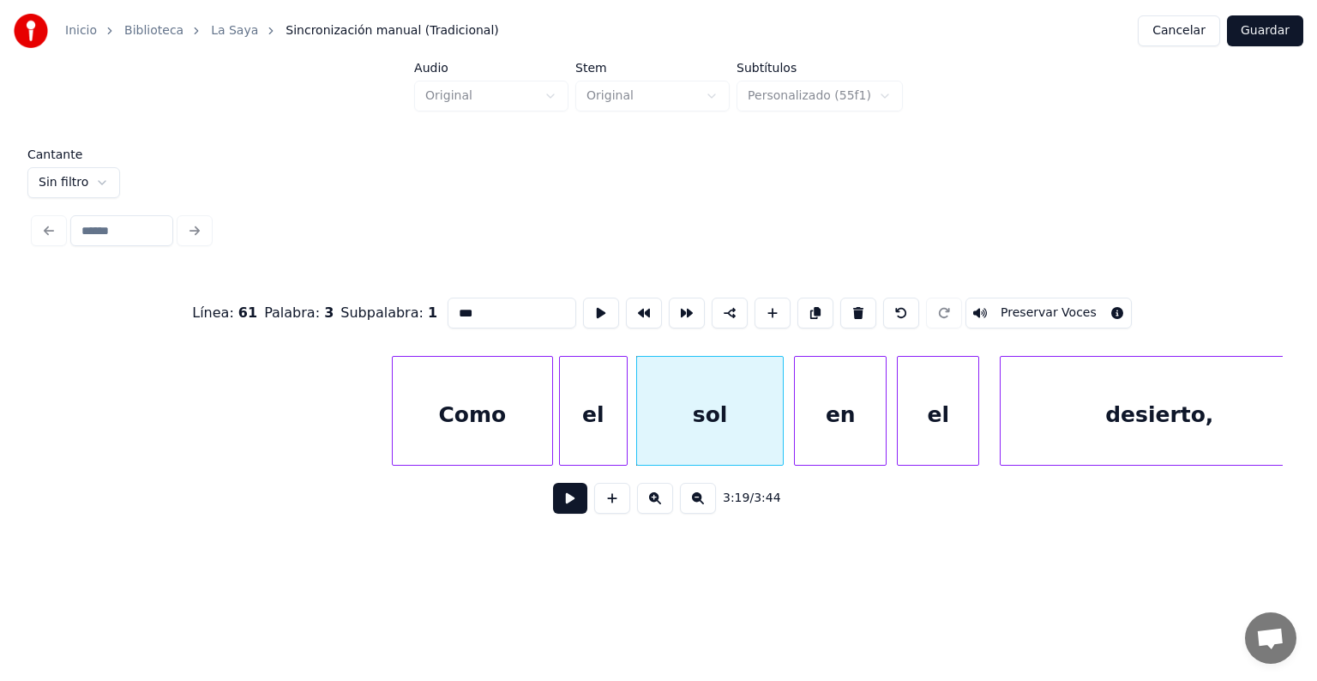
click at [1072, 304] on button "Preservar Voces" at bounding box center [1048, 312] width 166 height 31
click at [797, 418] on div at bounding box center [796, 411] width 5 height 108
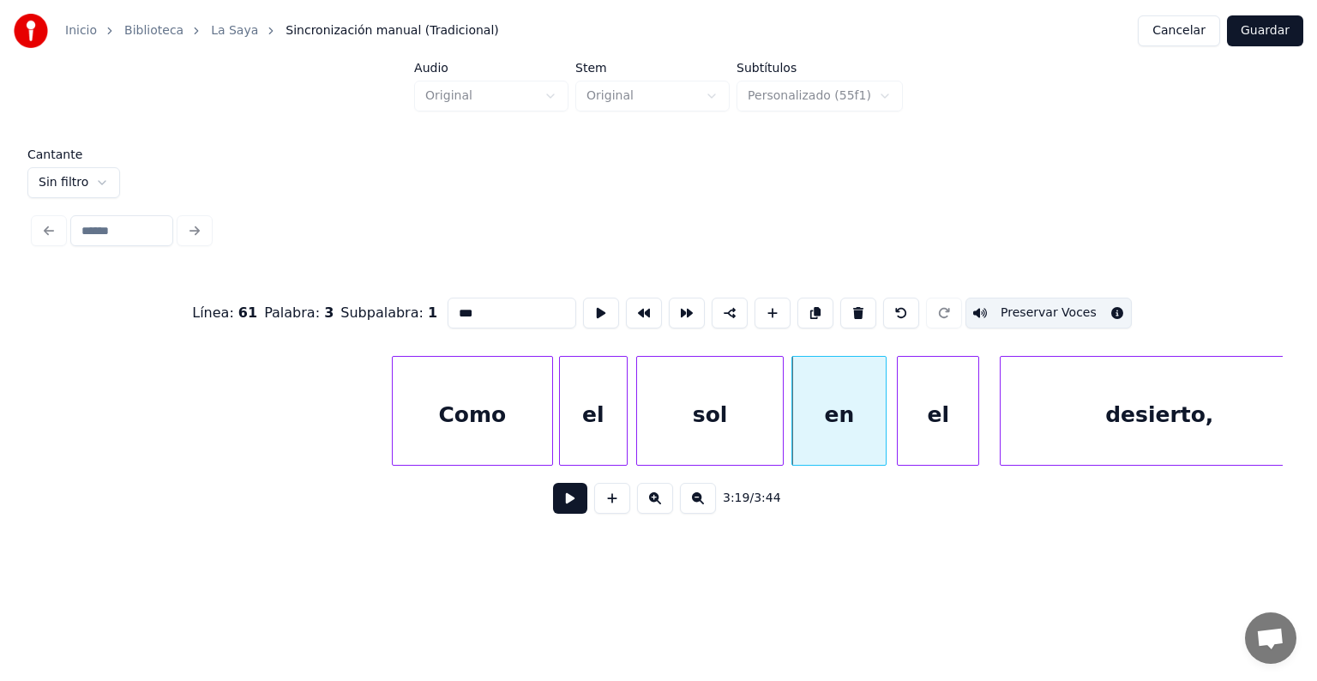
click at [1070, 309] on button "Preservar Voces" at bounding box center [1048, 312] width 166 height 31
click at [900, 415] on div at bounding box center [899, 411] width 5 height 108
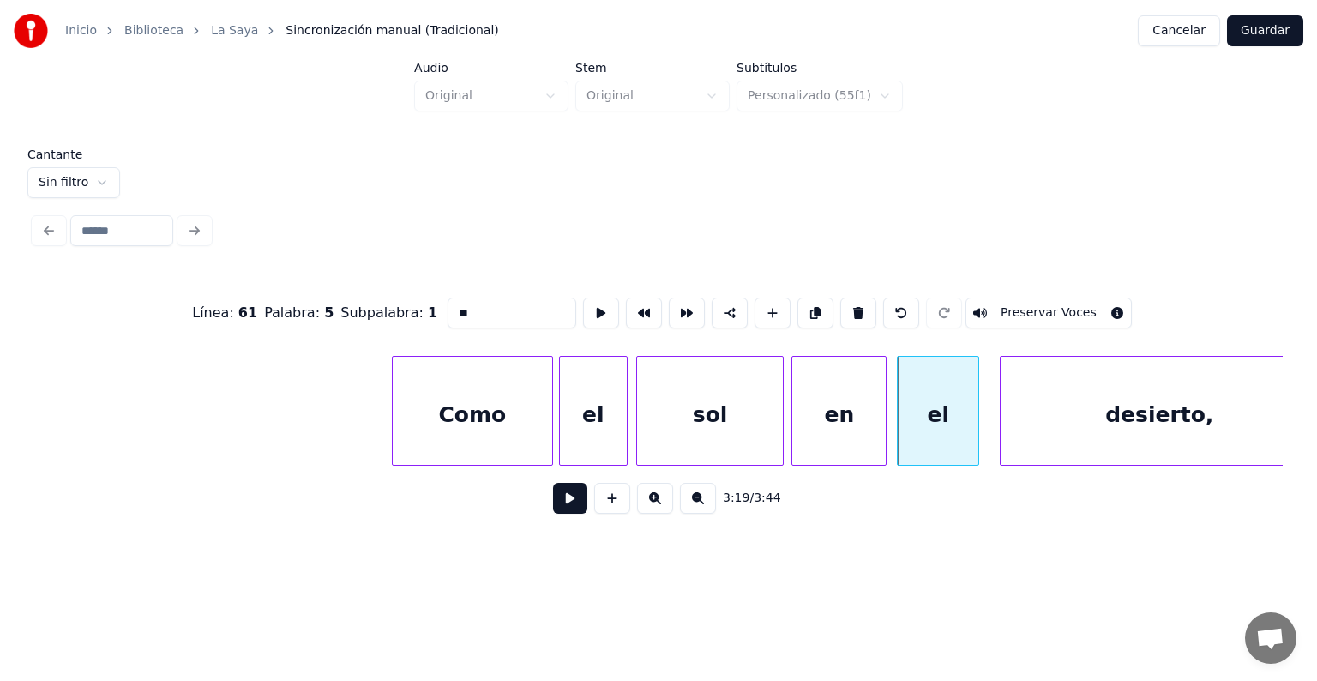
click at [1083, 300] on button "Preservar Voces" at bounding box center [1048, 312] width 166 height 31
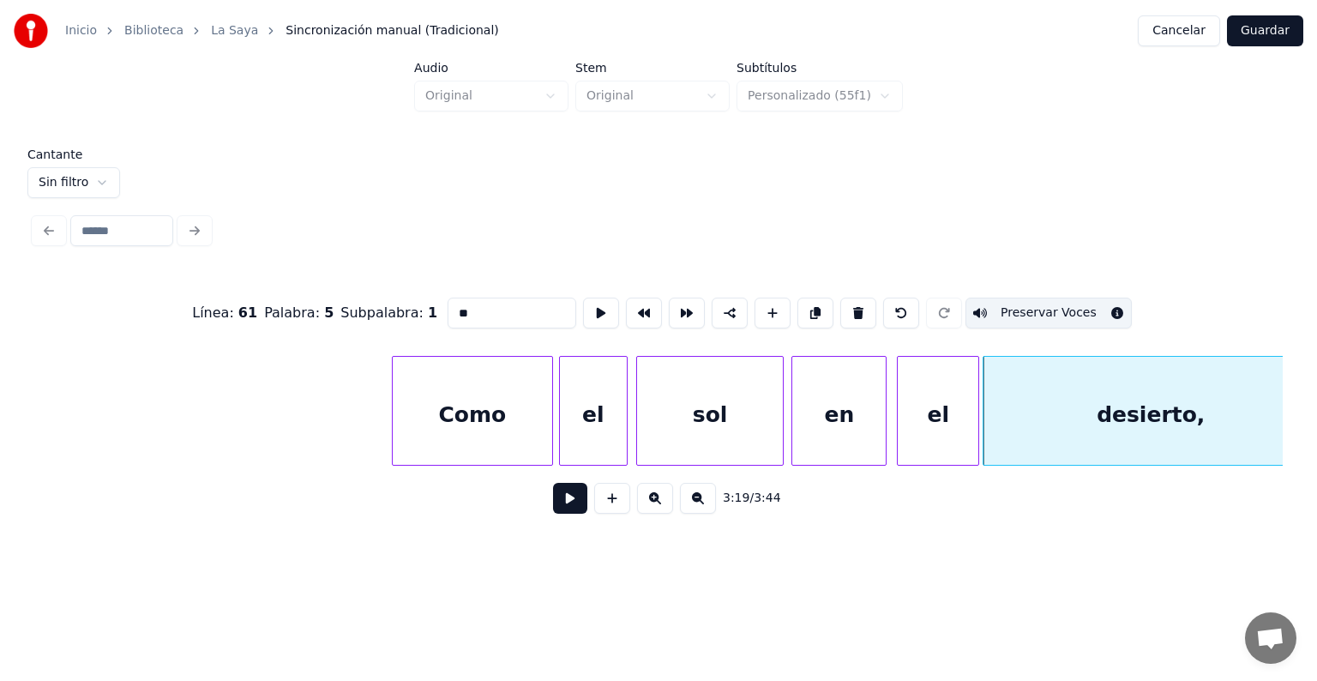
click at [1018, 409] on div "desierto," at bounding box center [1150, 415] width 334 height 117
click at [1098, 306] on button "Preservar Voces" at bounding box center [1048, 312] width 166 height 31
click at [912, 402] on div "el" at bounding box center [937, 415] width 81 height 117
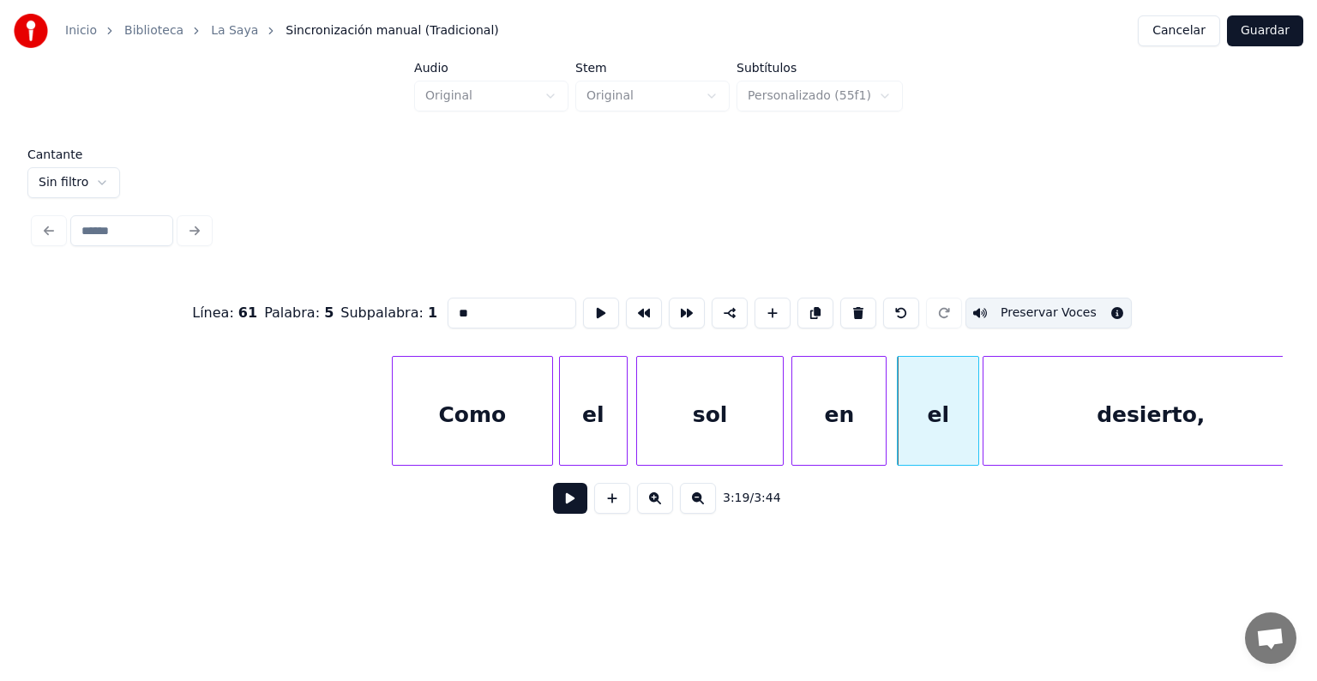
click at [843, 402] on div "en" at bounding box center [838, 415] width 93 height 117
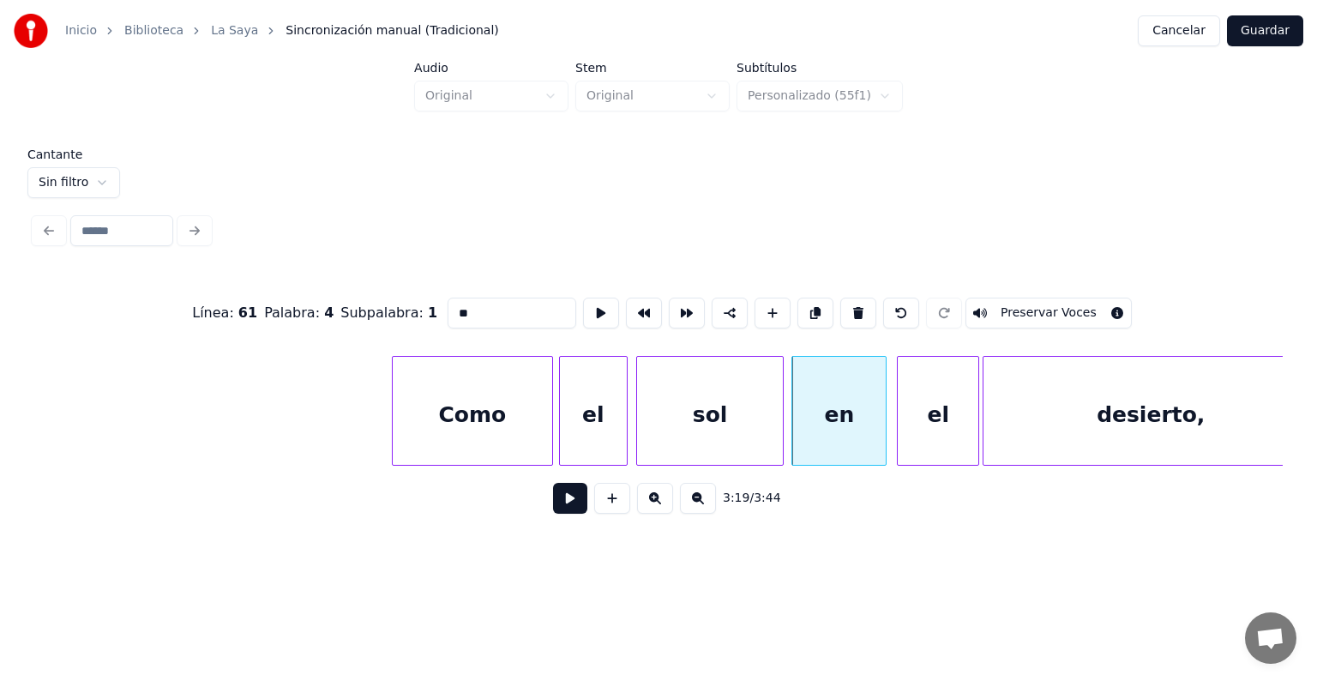
click at [745, 405] on div "sol" at bounding box center [710, 415] width 147 height 117
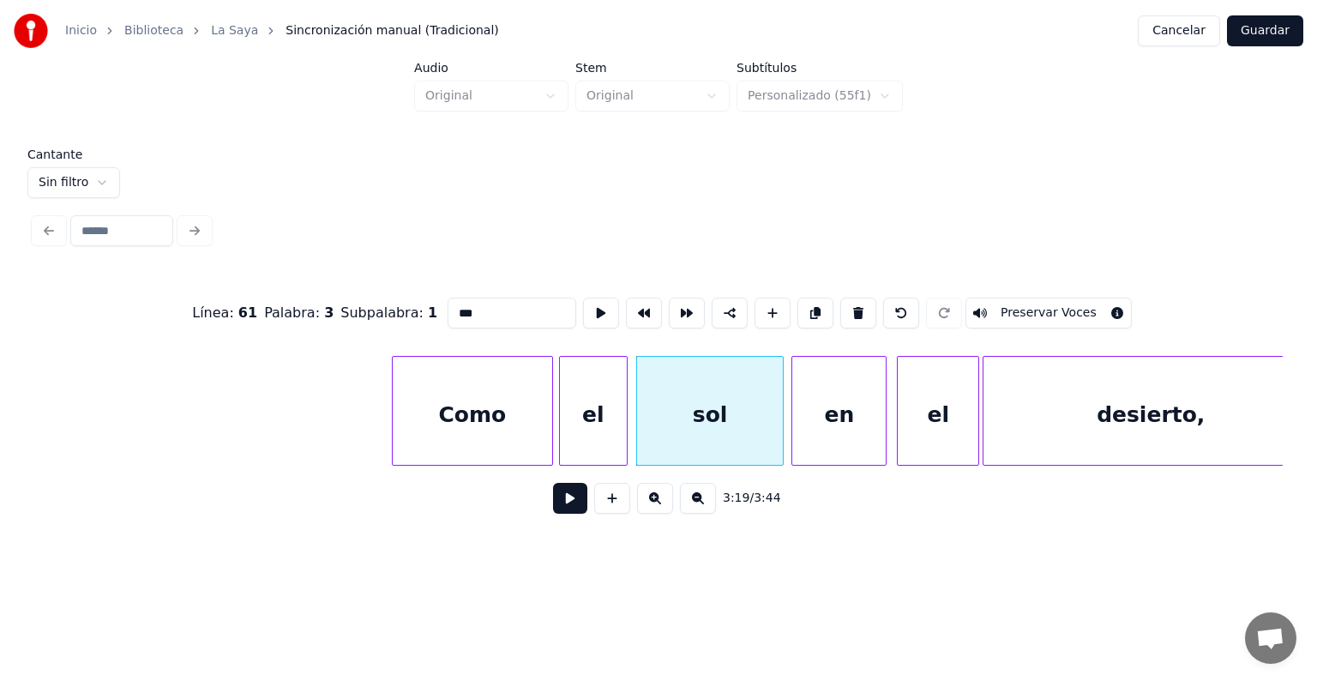
click at [839, 404] on div "en" at bounding box center [838, 415] width 93 height 117
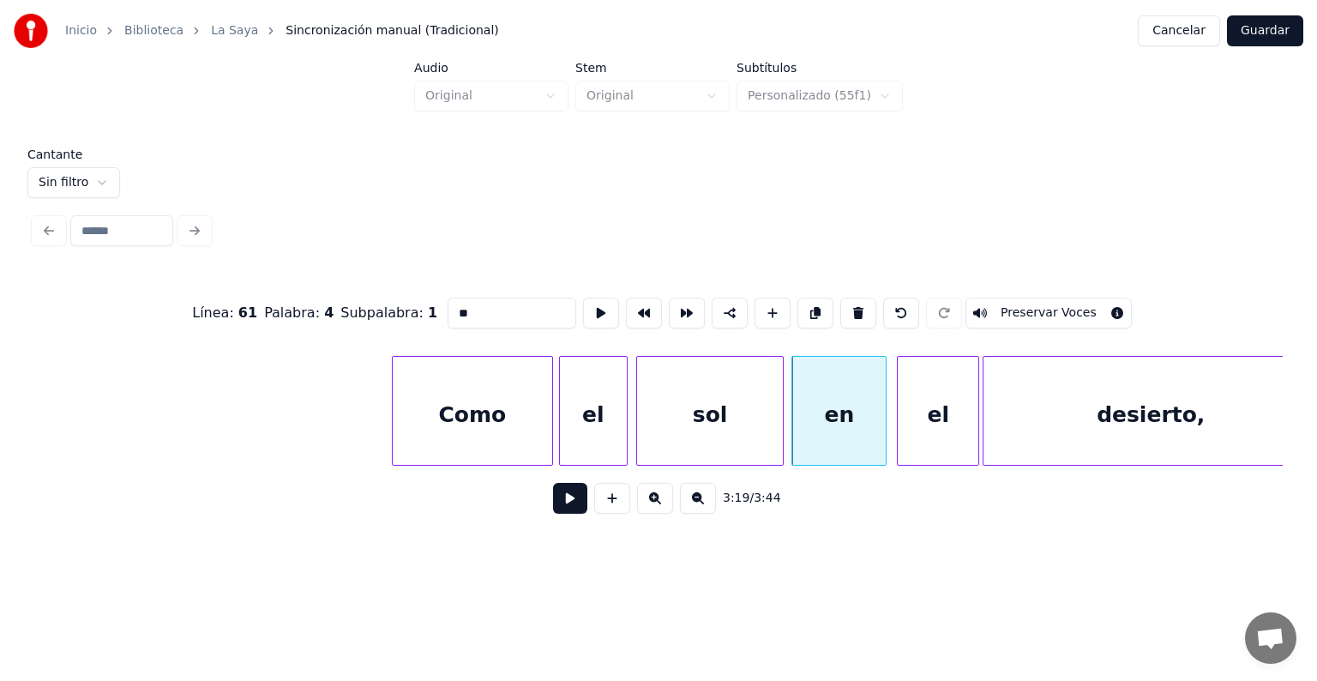
click at [1082, 305] on button "Preservar Voces" at bounding box center [1048, 312] width 166 height 31
click at [710, 416] on div "sol" at bounding box center [710, 415] width 147 height 117
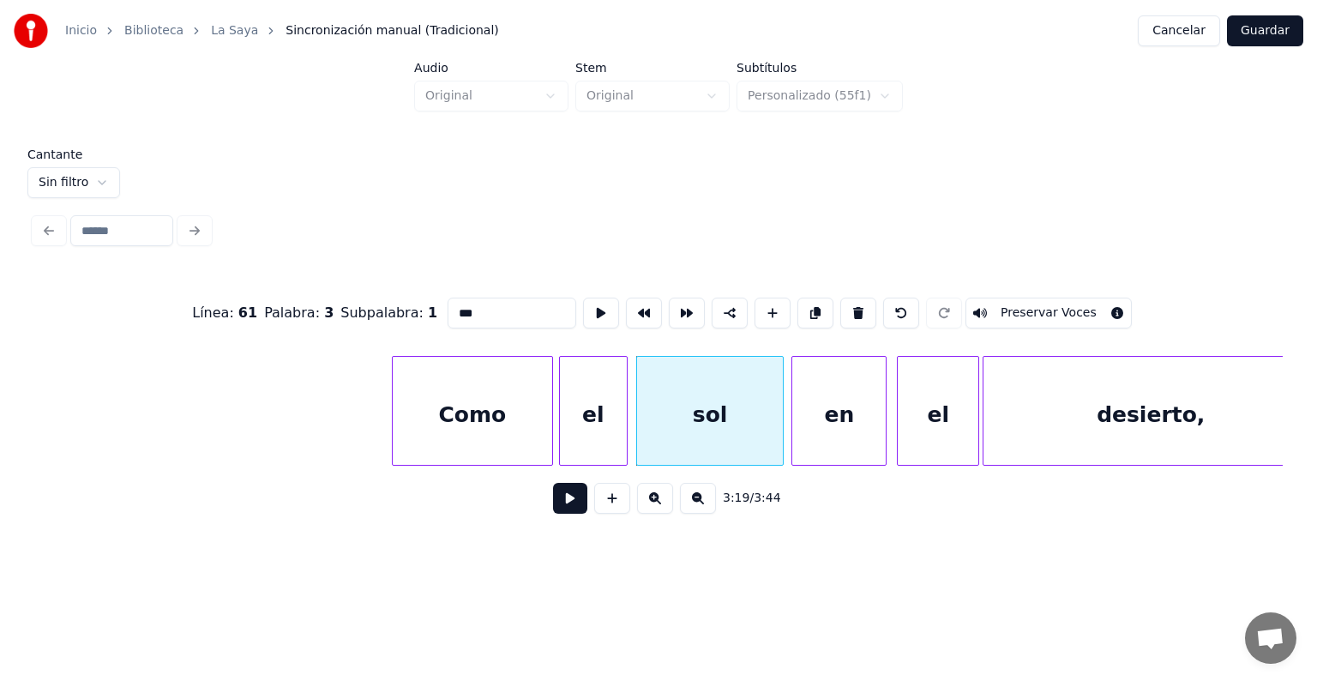
click at [1071, 308] on button "Preservar Voces" at bounding box center [1048, 312] width 166 height 31
click at [581, 425] on div "el" at bounding box center [593, 415] width 67 height 117
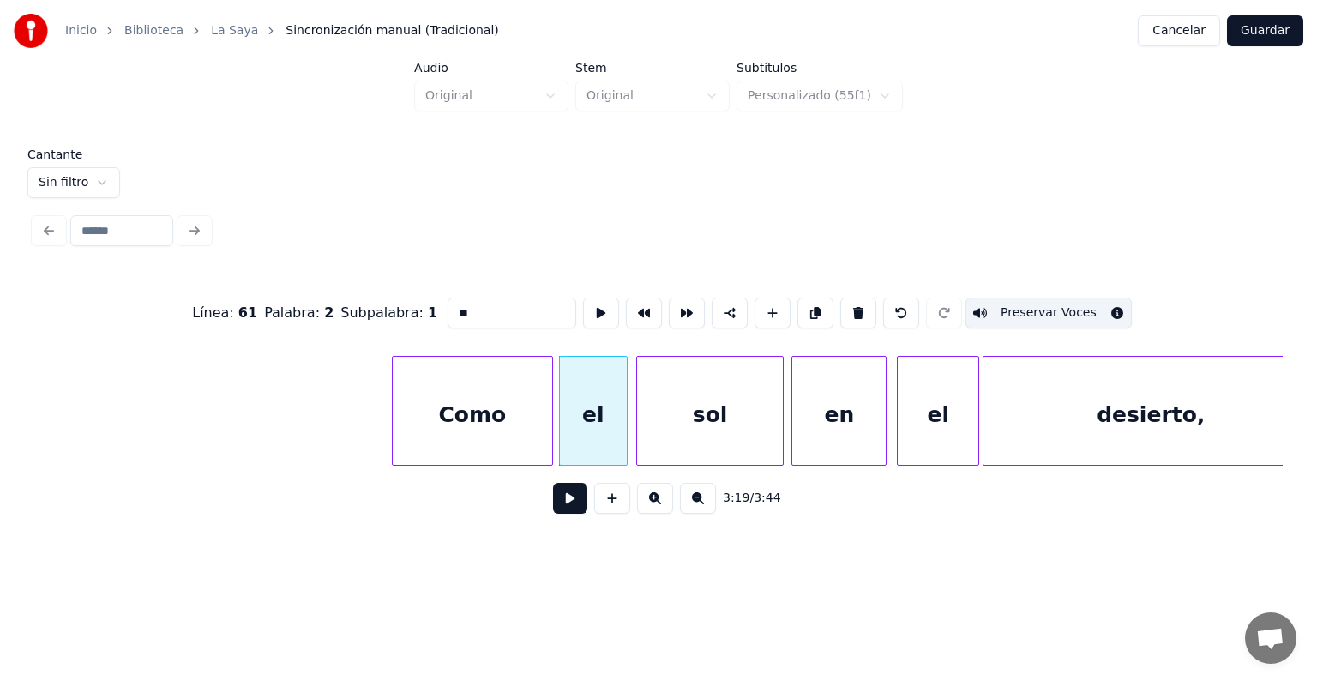
click at [489, 414] on div "Como" at bounding box center [472, 415] width 159 height 117
type input "****"
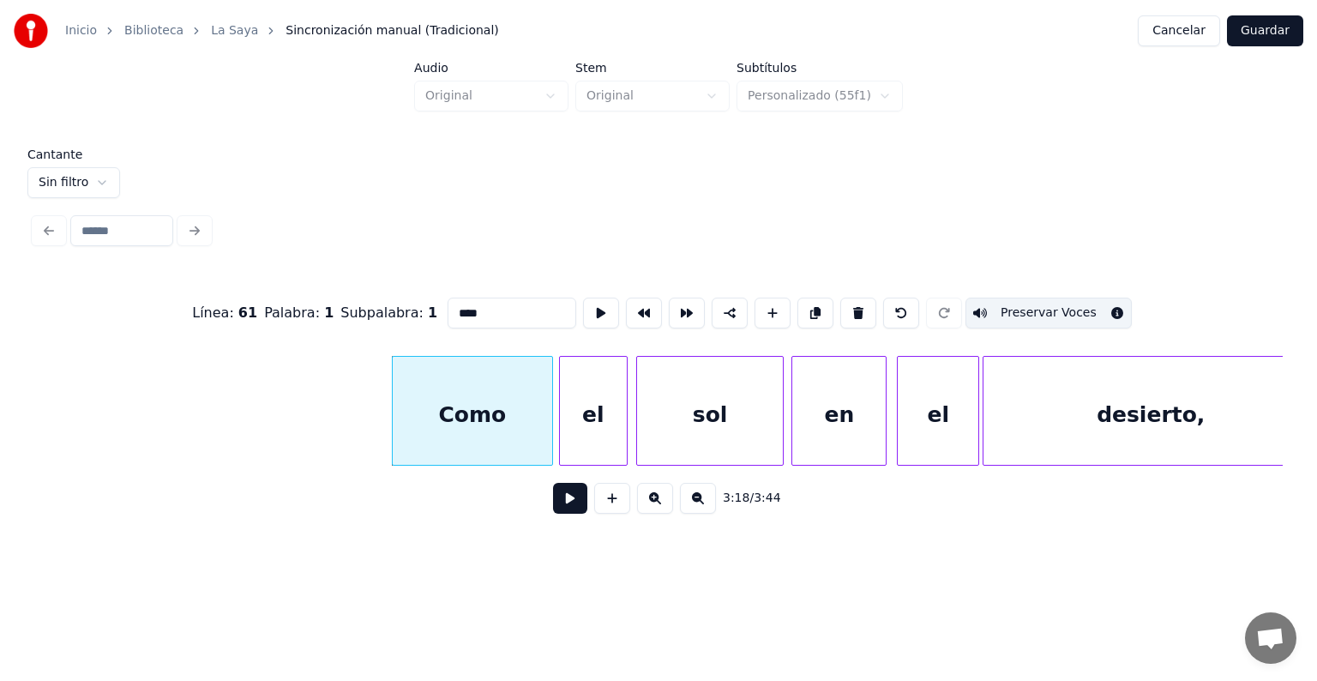
click at [553, 511] on button at bounding box center [570, 498] width 34 height 31
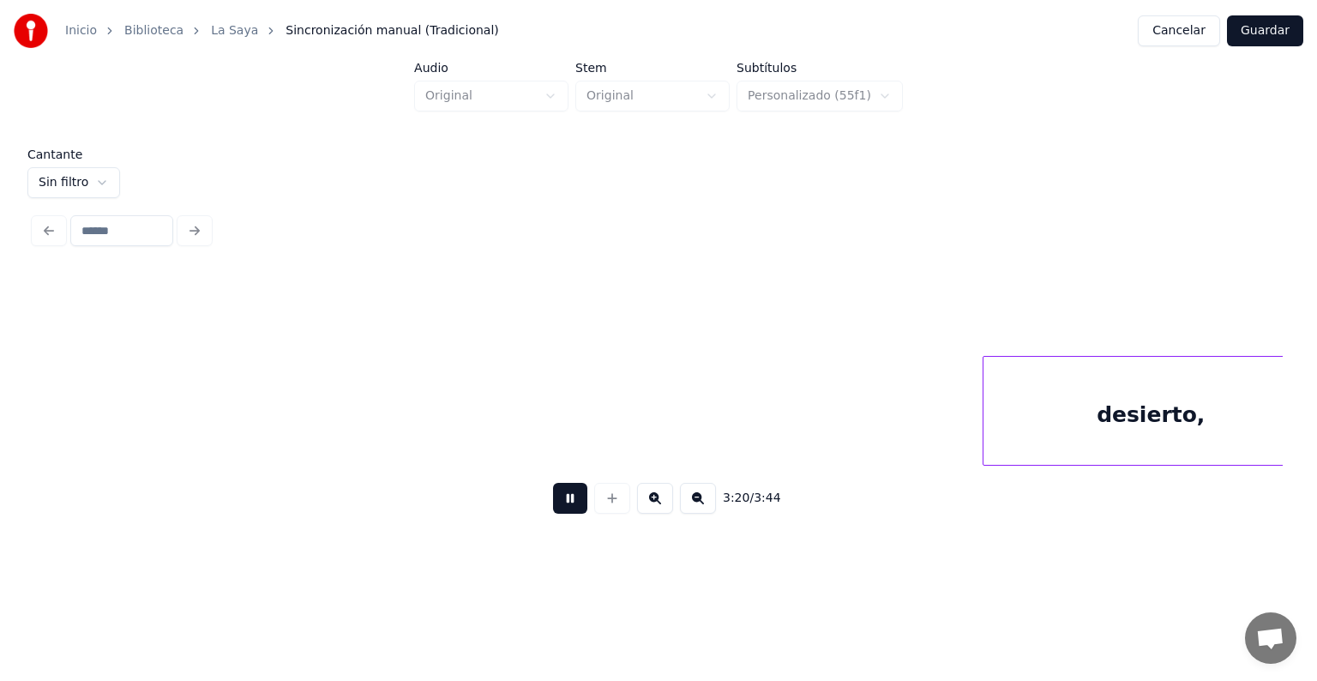
scroll to position [0, 103079]
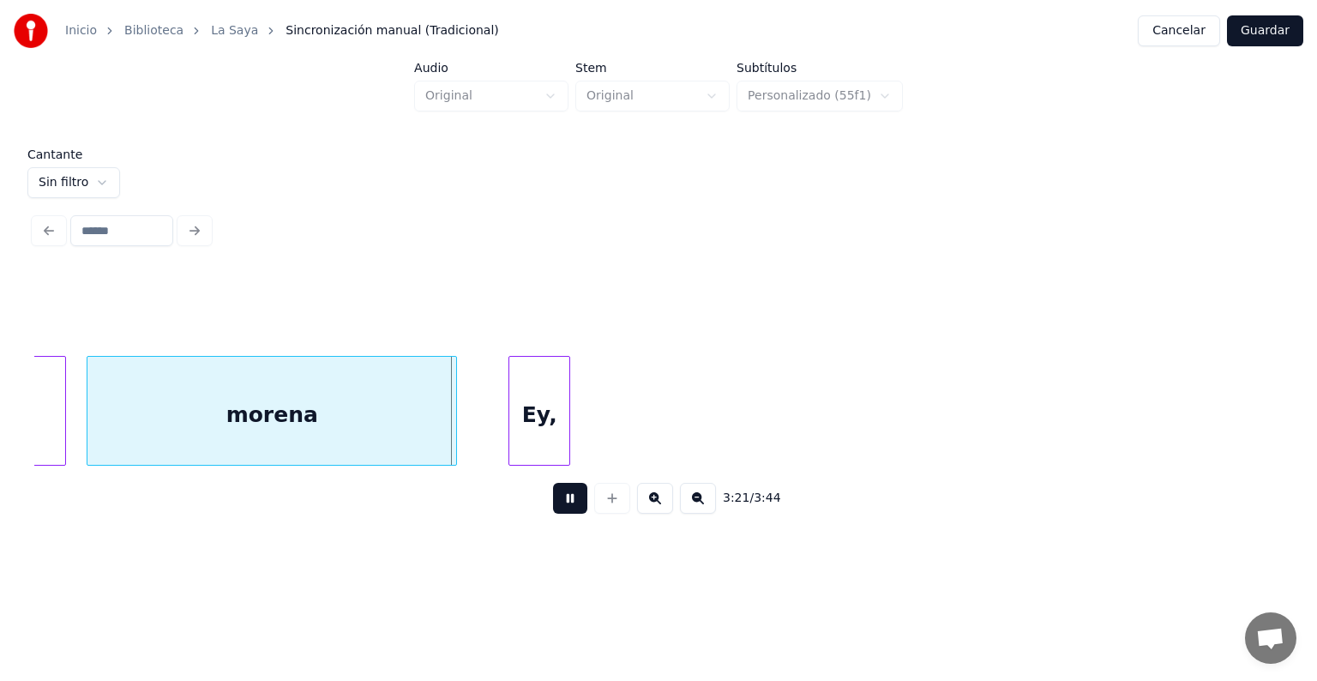
click at [359, 425] on div "morena" at bounding box center [271, 415] width 369 height 117
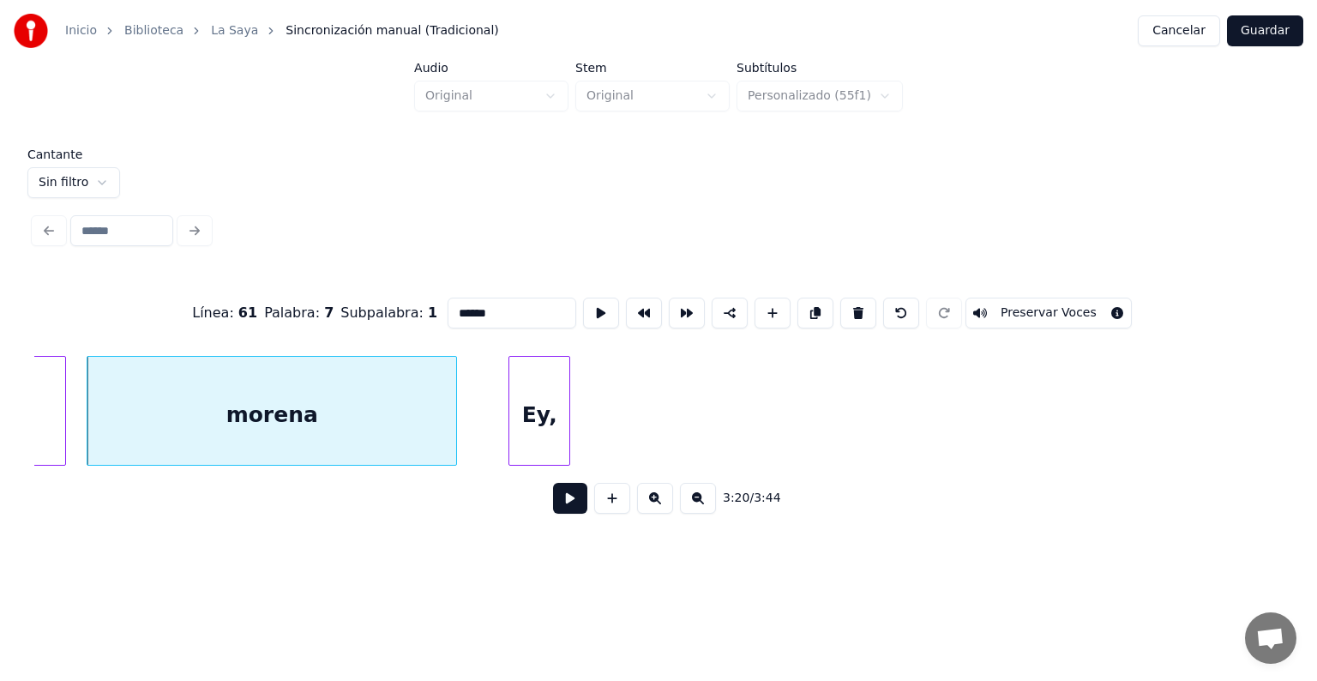
click at [1046, 311] on button "Preservar Voces" at bounding box center [1048, 312] width 166 height 31
click at [553, 508] on button at bounding box center [570, 498] width 34 height 31
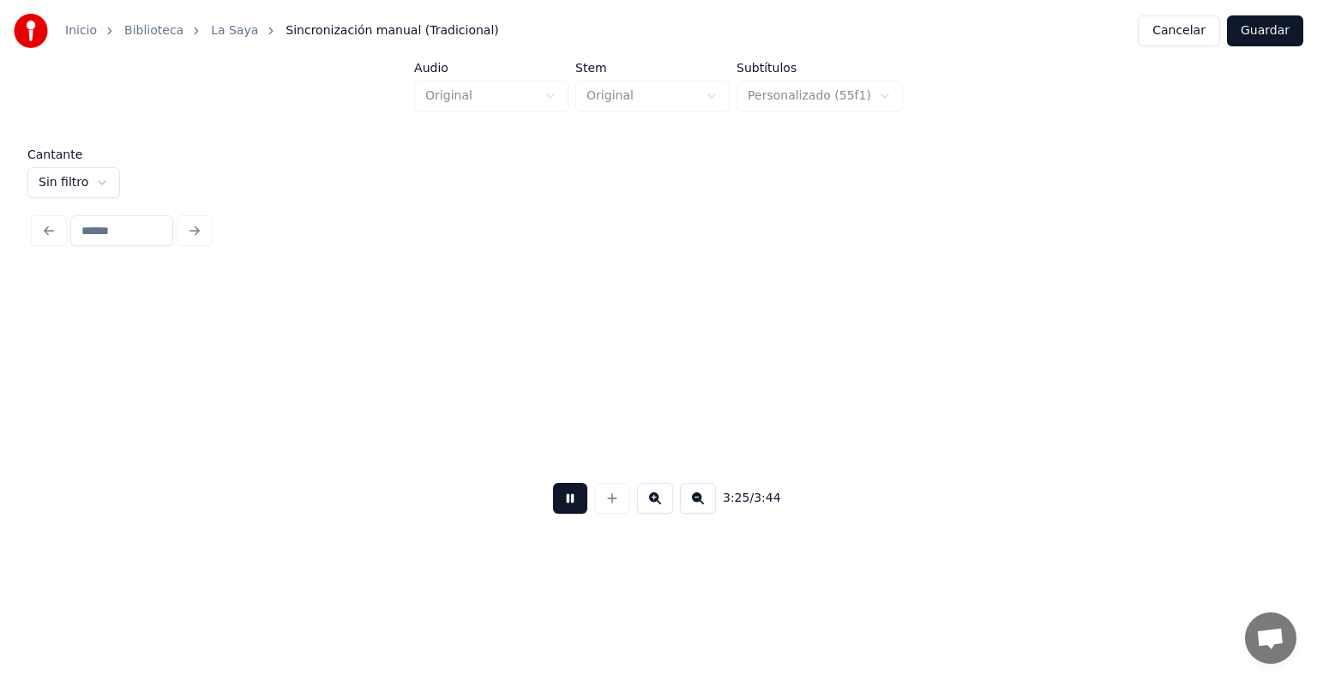
scroll to position [0, 105580]
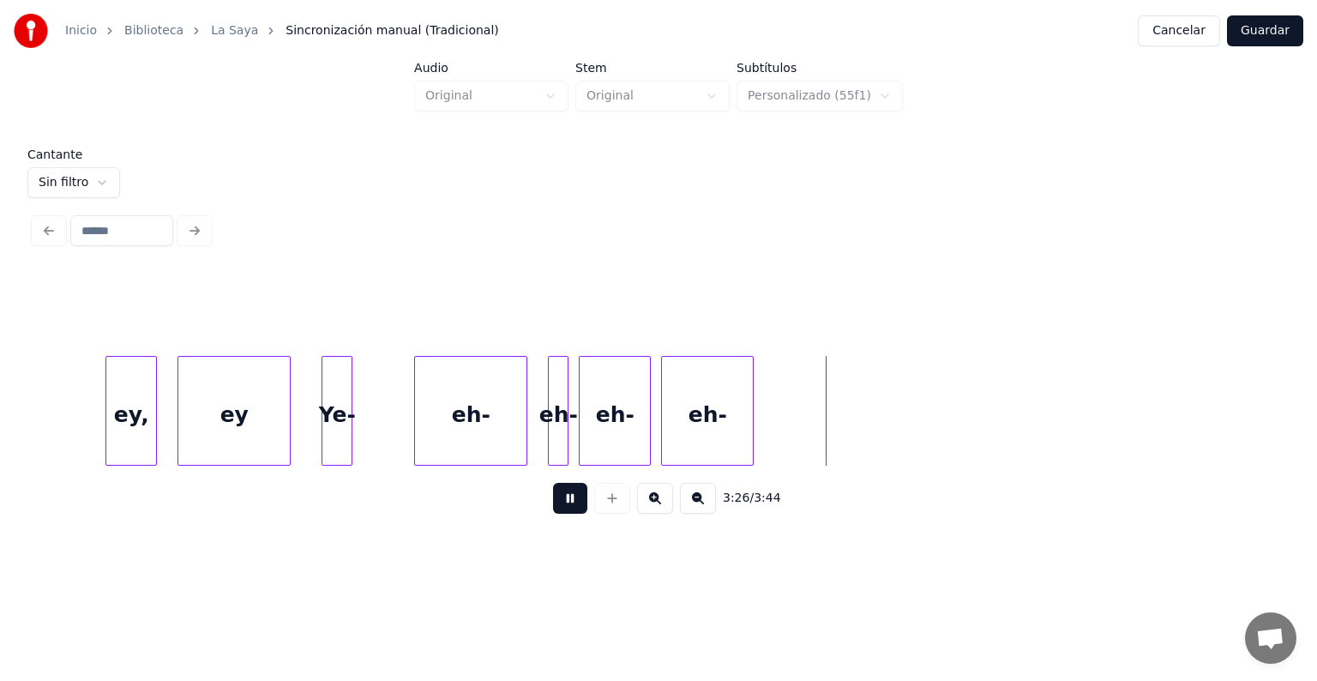
click at [553, 508] on button at bounding box center [570, 498] width 34 height 31
click at [696, 513] on button at bounding box center [698, 498] width 36 height 31
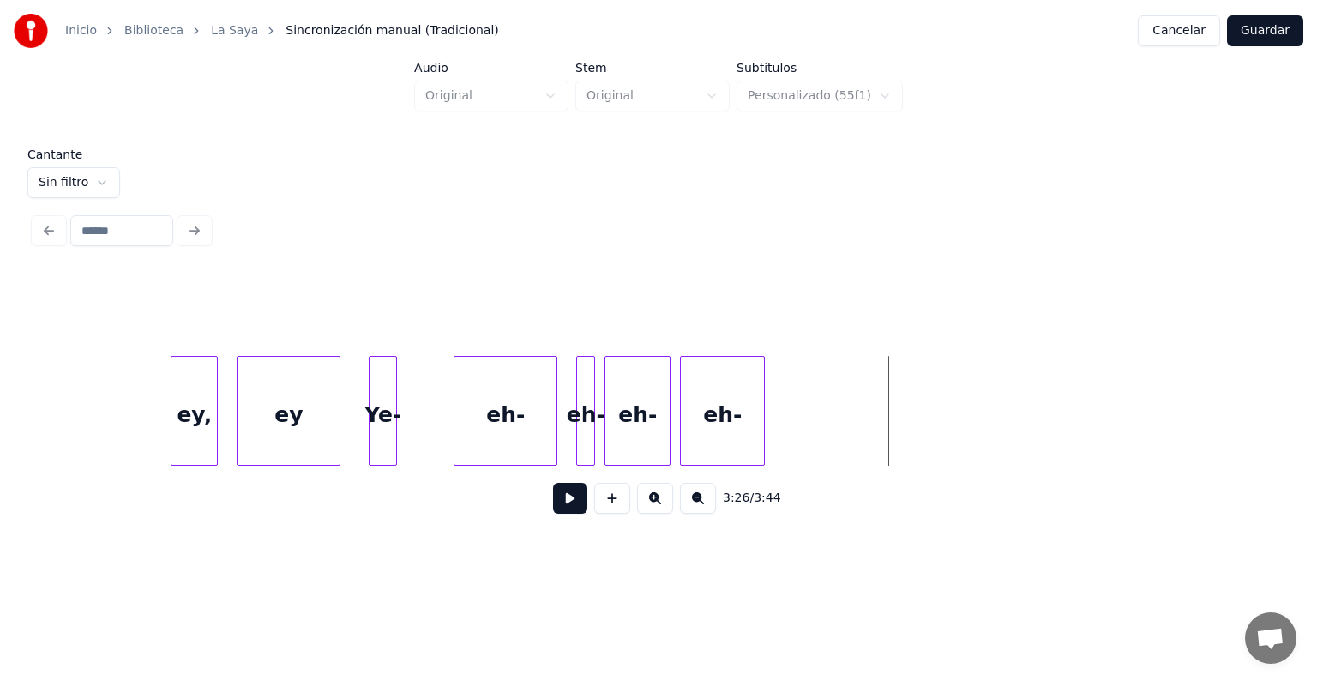
click at [697, 513] on button at bounding box center [698, 498] width 36 height 31
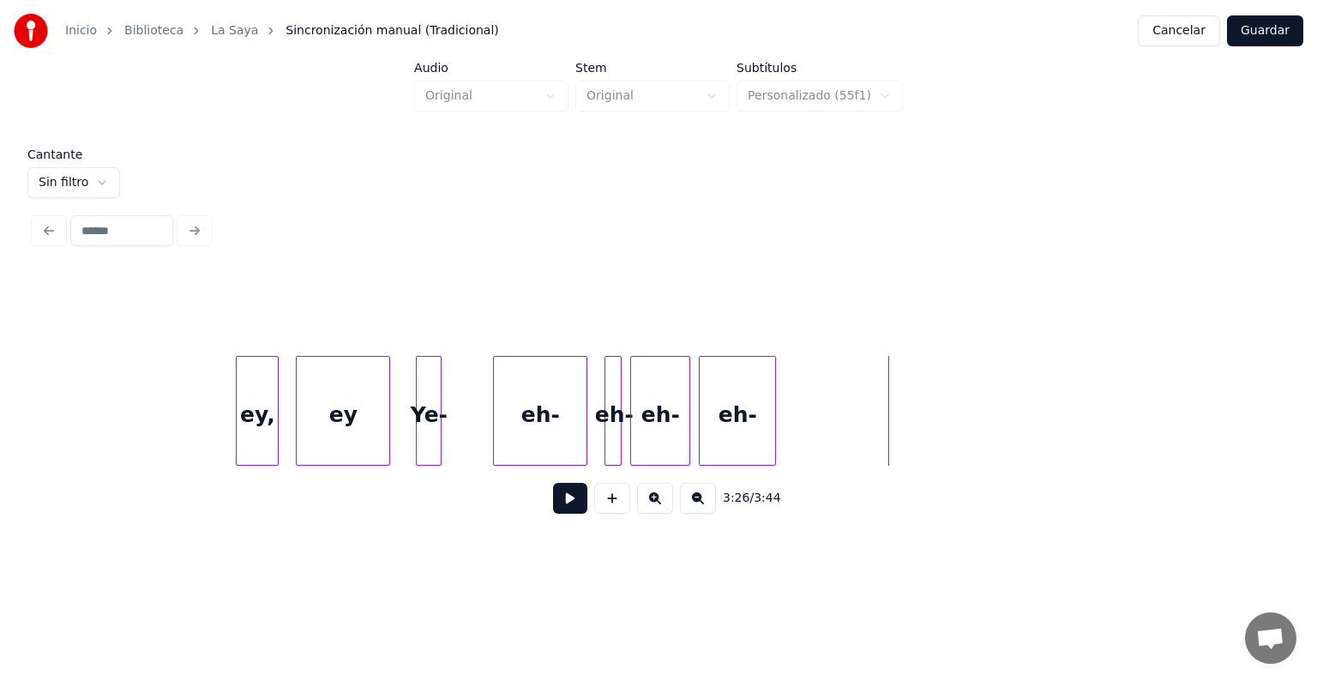
click at [696, 513] on button at bounding box center [698, 498] width 36 height 31
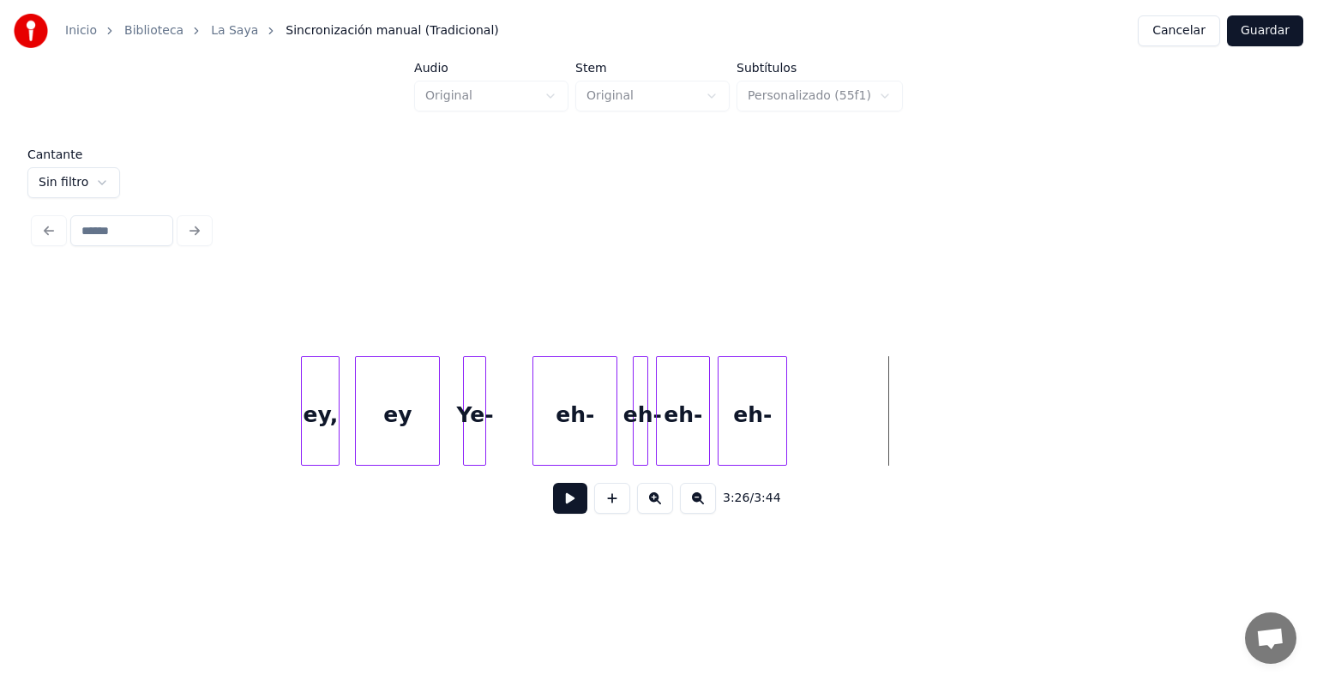
click at [699, 513] on button at bounding box center [698, 498] width 36 height 31
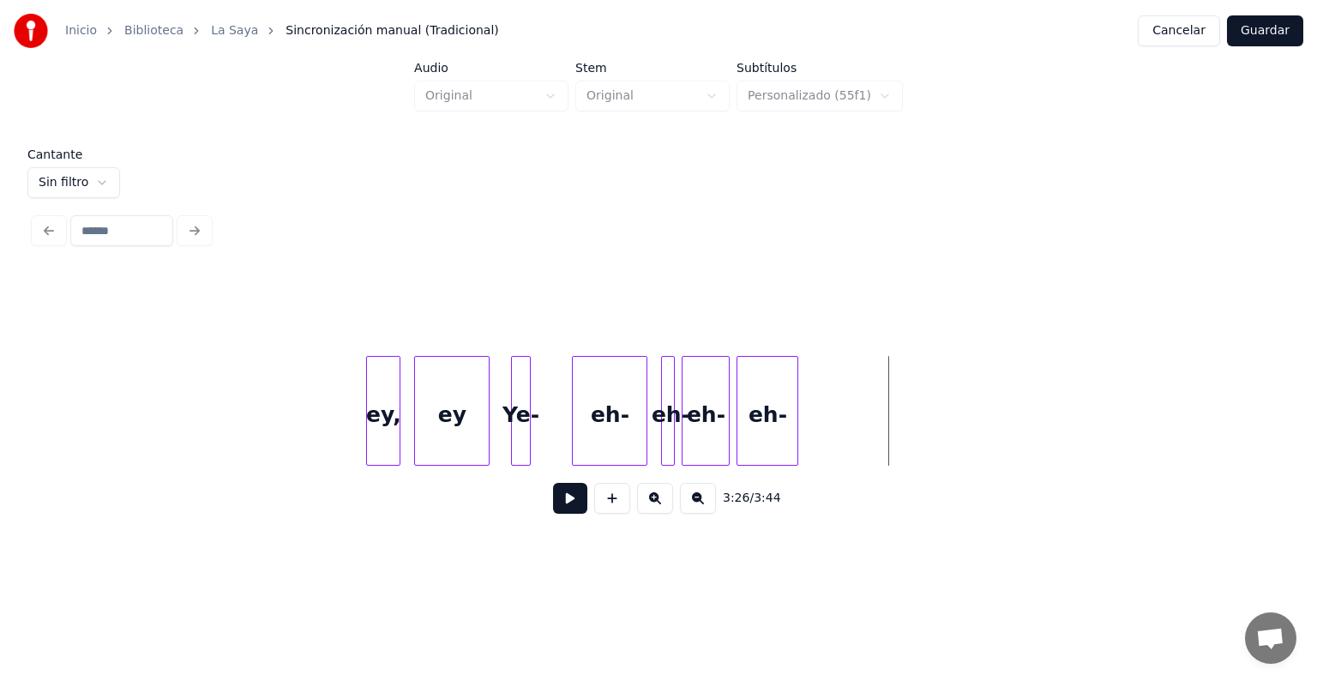
click at [700, 513] on button at bounding box center [698, 498] width 36 height 31
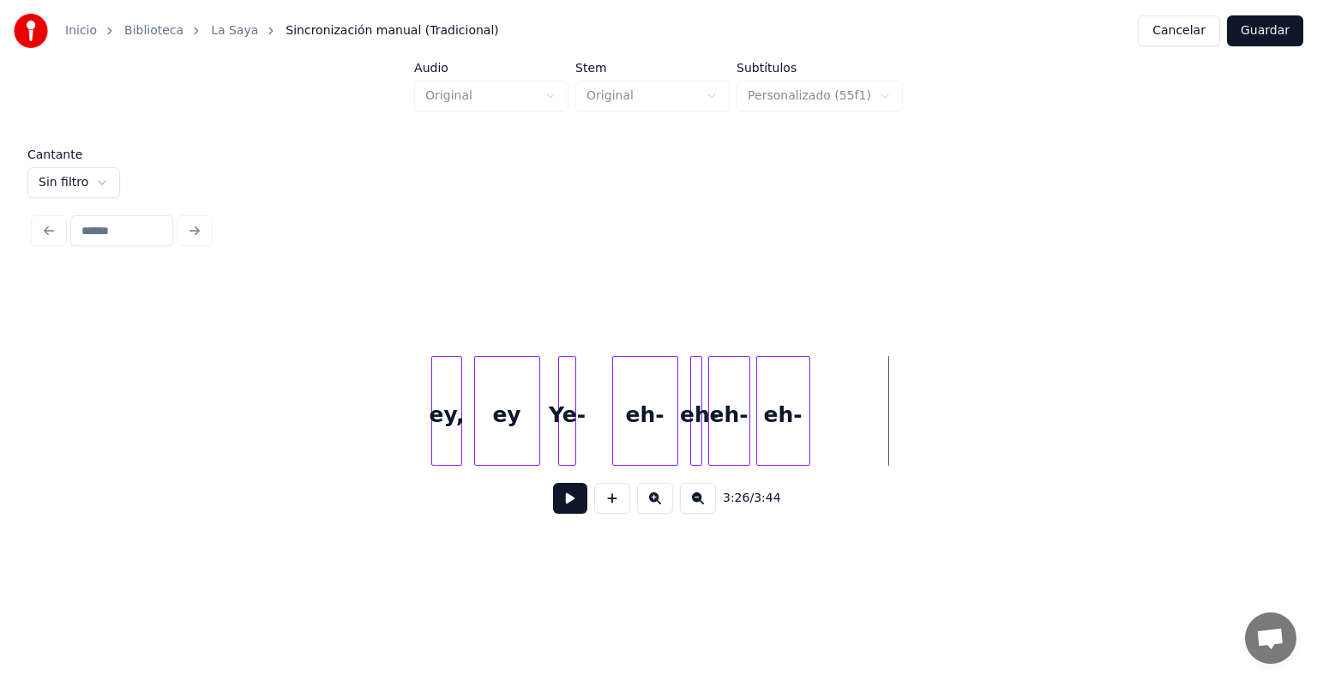
click at [696, 513] on button at bounding box center [698, 498] width 36 height 31
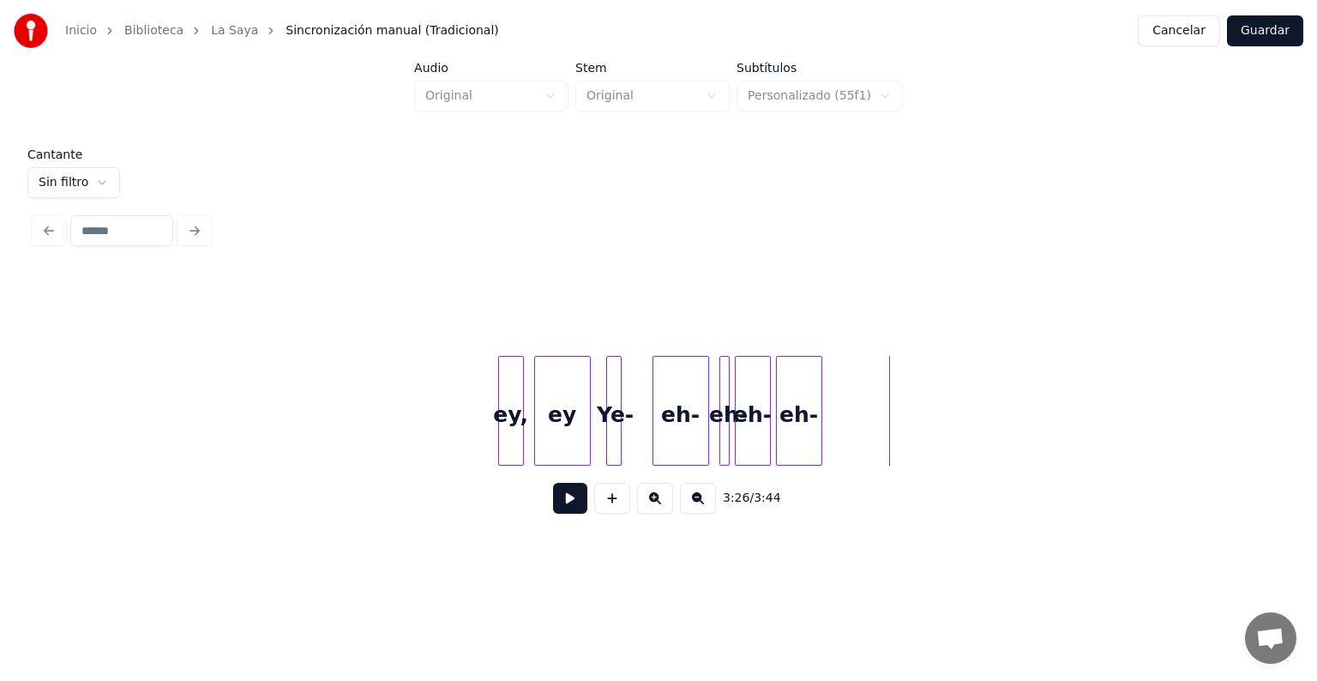
click at [696, 513] on button at bounding box center [698, 498] width 36 height 31
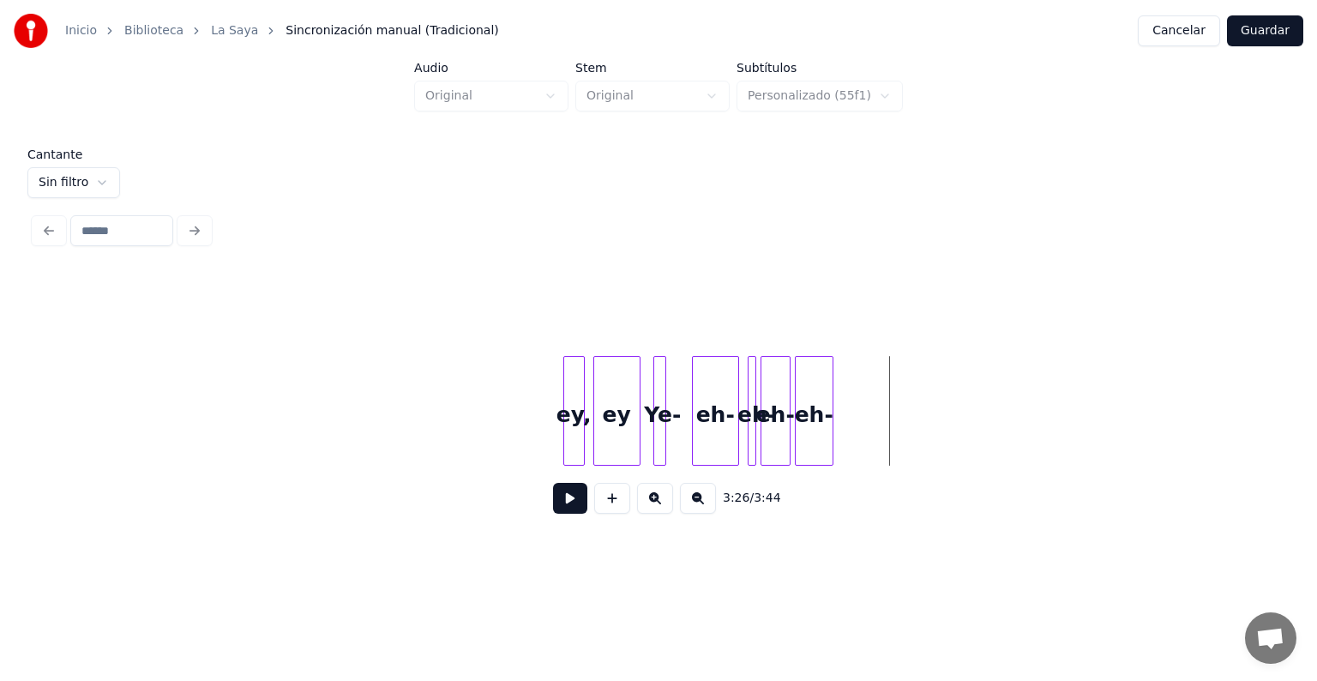
click at [695, 513] on button at bounding box center [698, 498] width 36 height 31
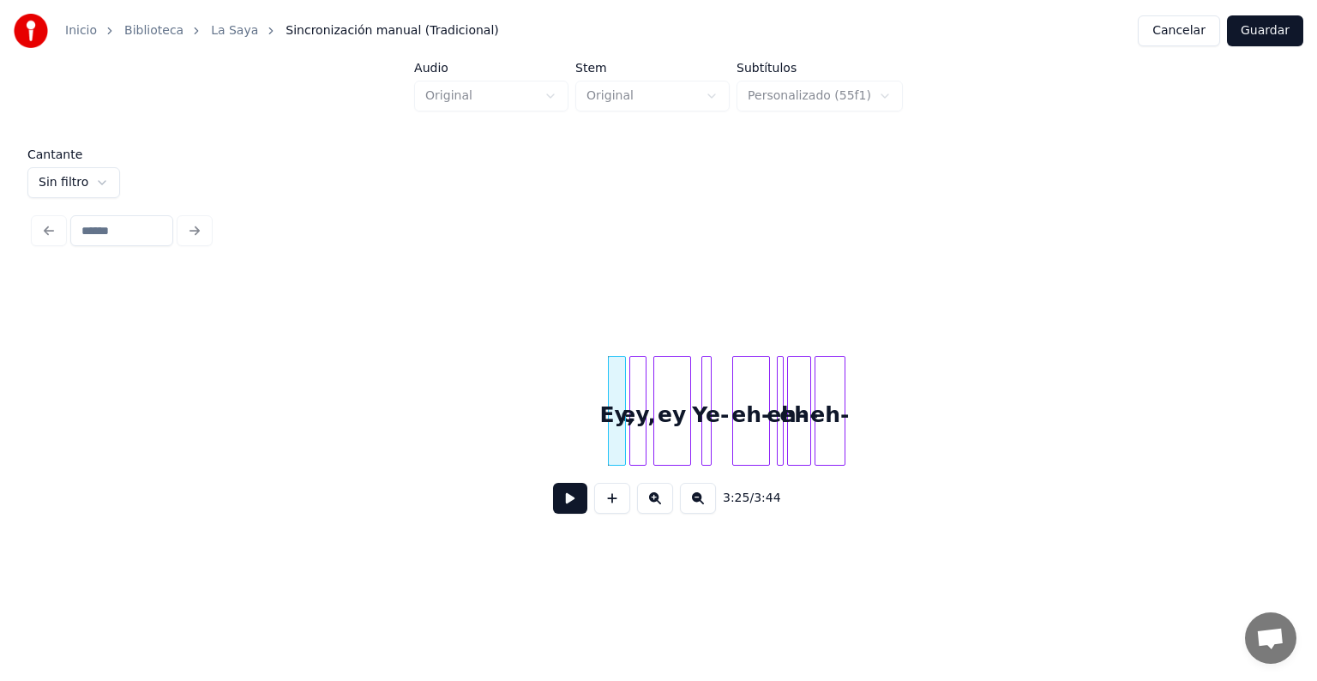
click at [648, 513] on button at bounding box center [655, 498] width 36 height 31
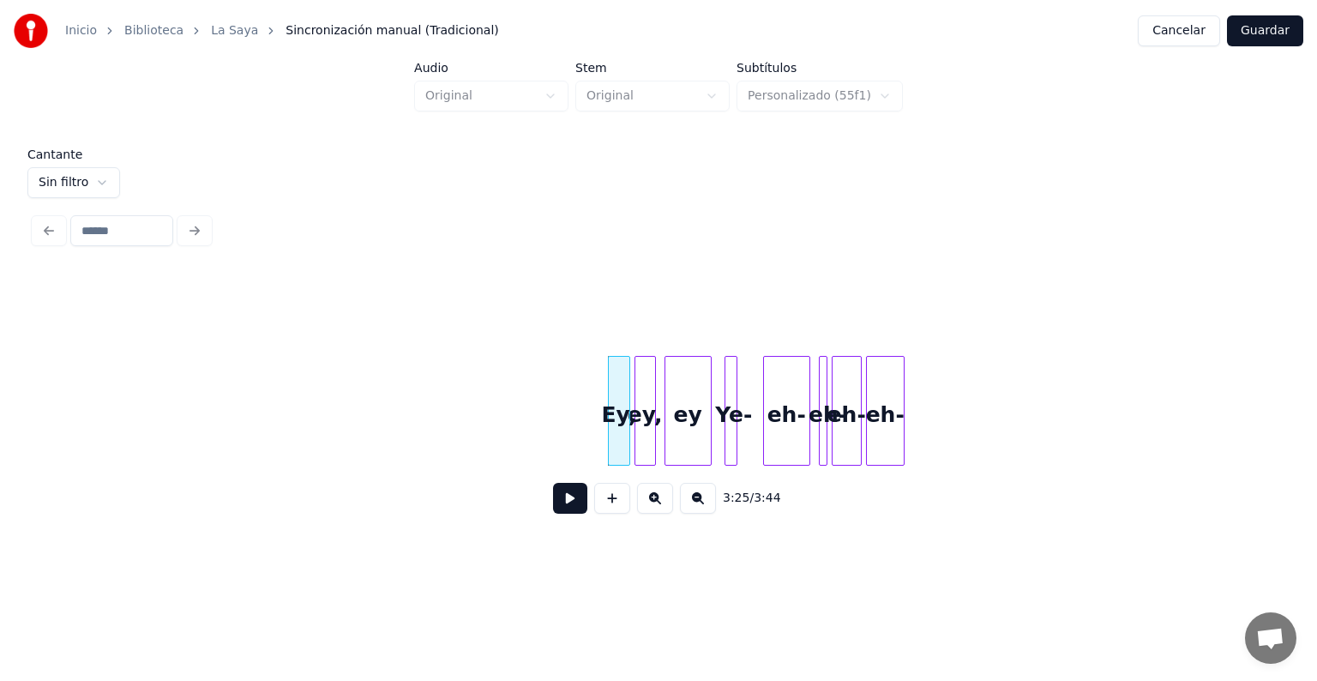
click at [645, 513] on button at bounding box center [655, 498] width 36 height 31
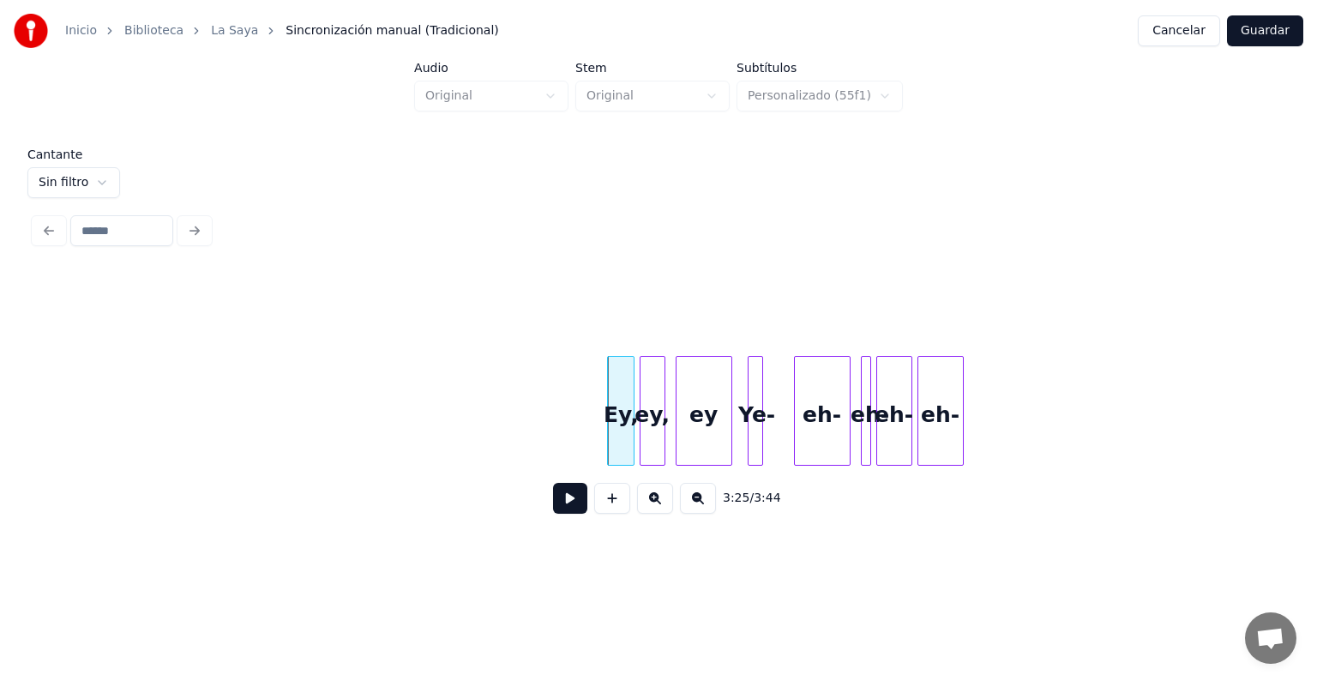
click at [647, 513] on button at bounding box center [655, 498] width 36 height 31
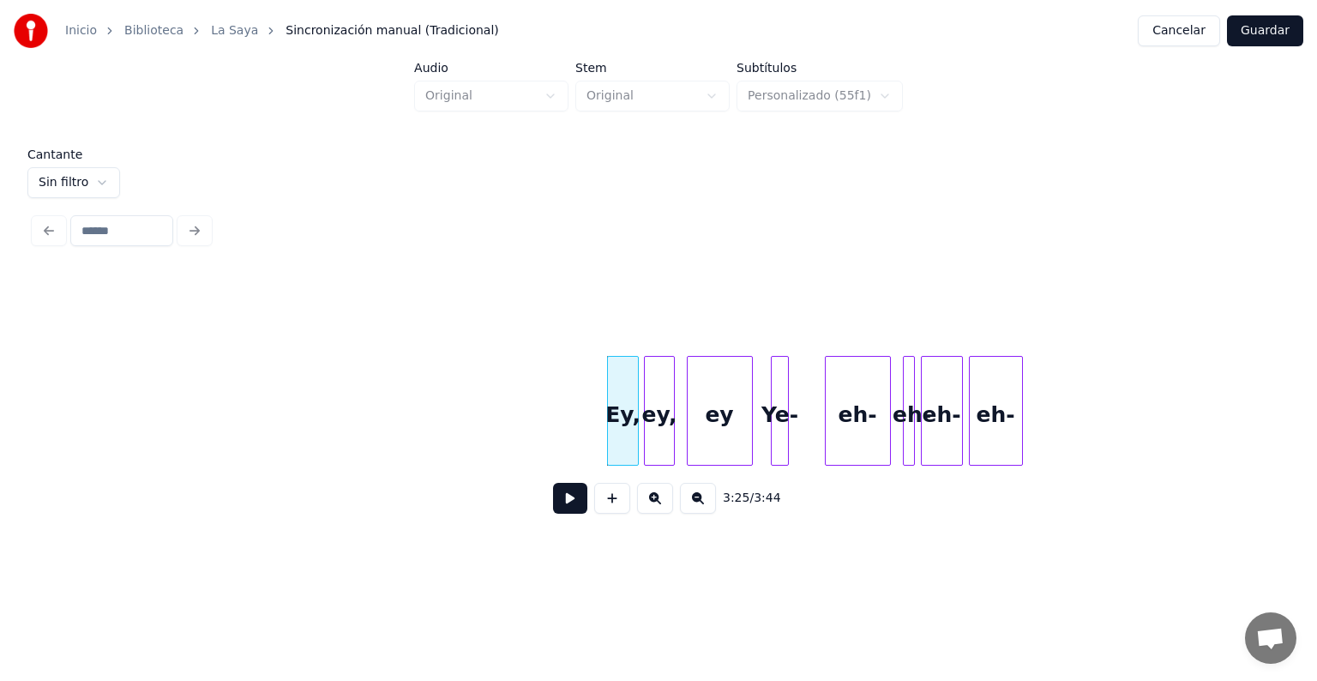
click at [648, 513] on button at bounding box center [655, 498] width 36 height 31
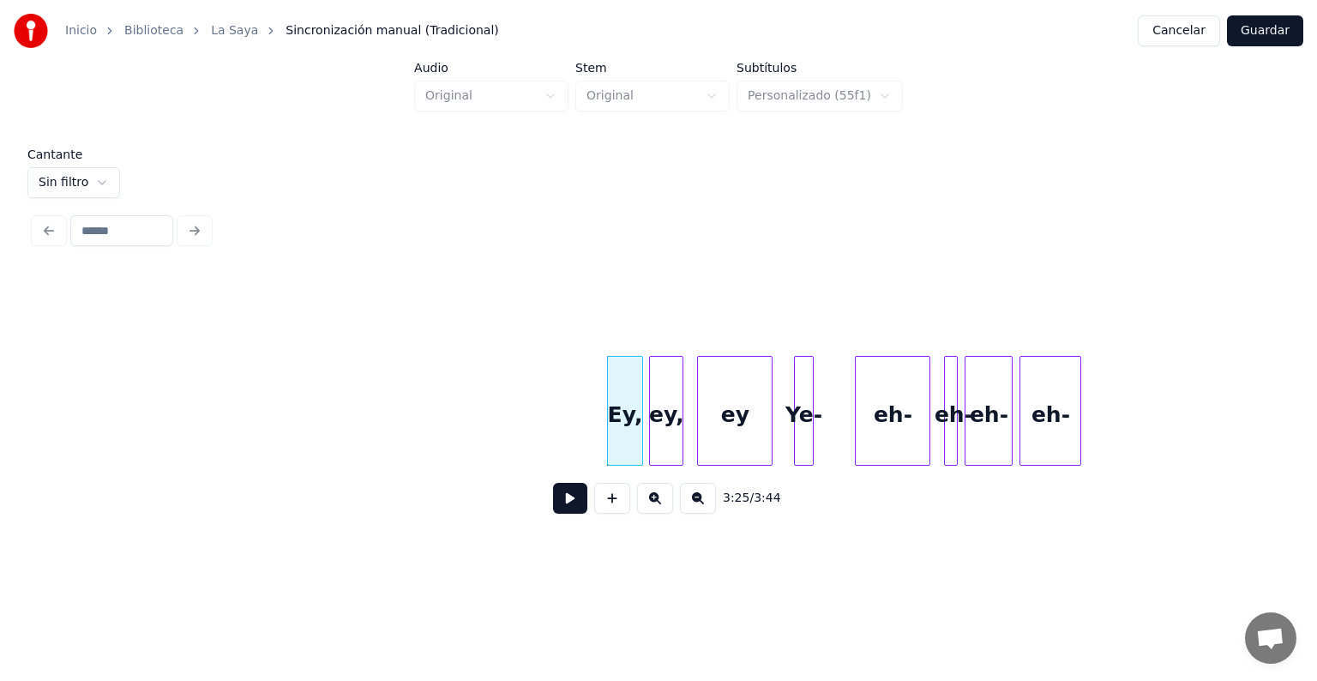
click at [651, 513] on button at bounding box center [655, 498] width 36 height 31
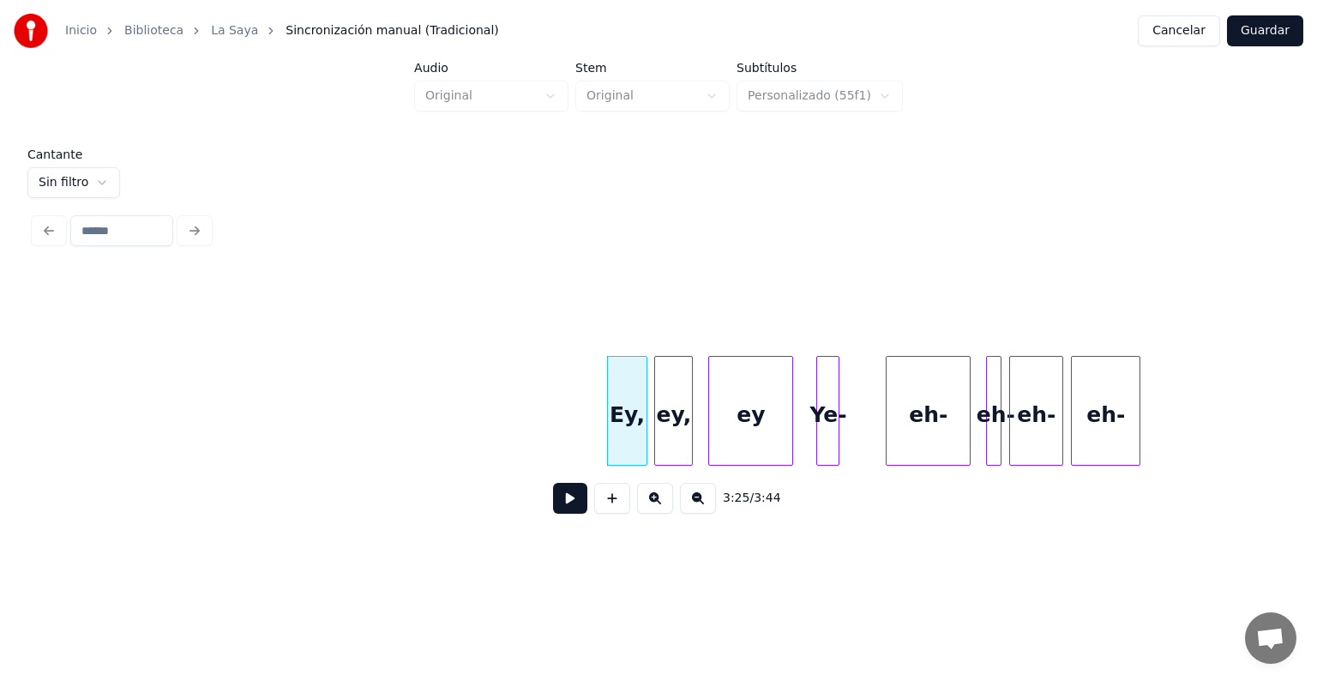
click at [653, 513] on button at bounding box center [655, 498] width 36 height 31
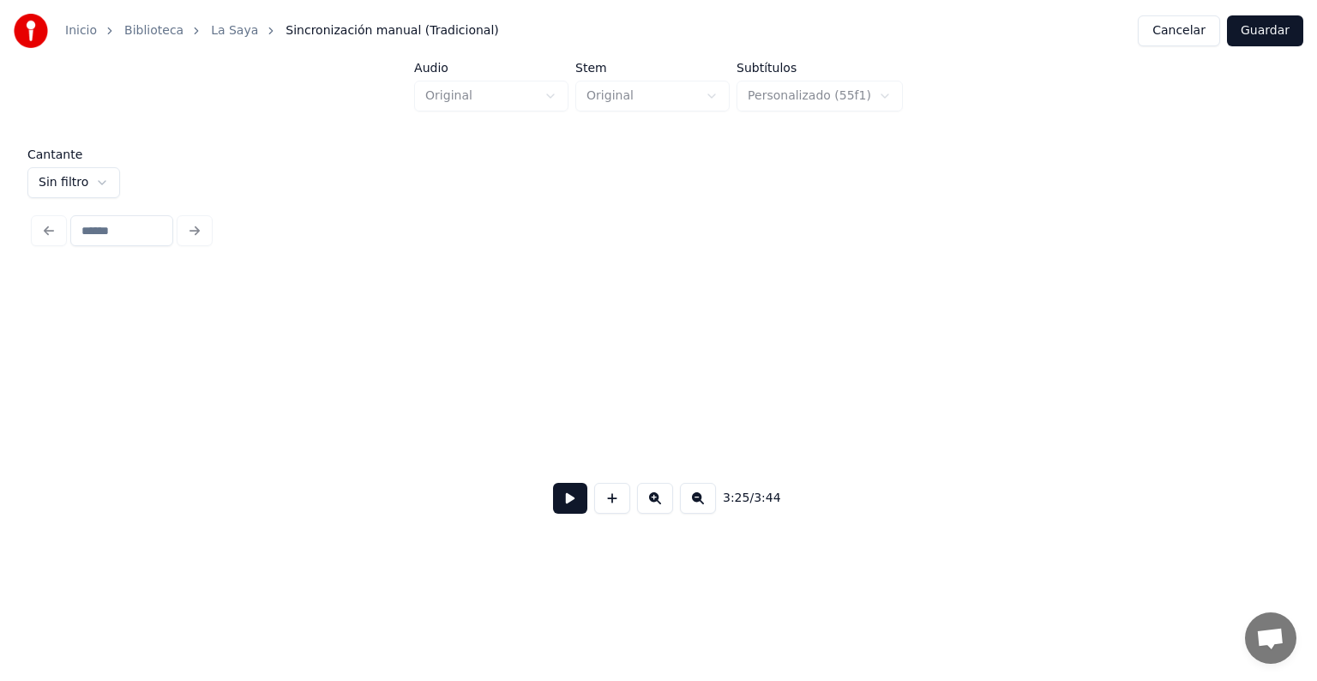
click at [653, 513] on button at bounding box center [655, 498] width 36 height 31
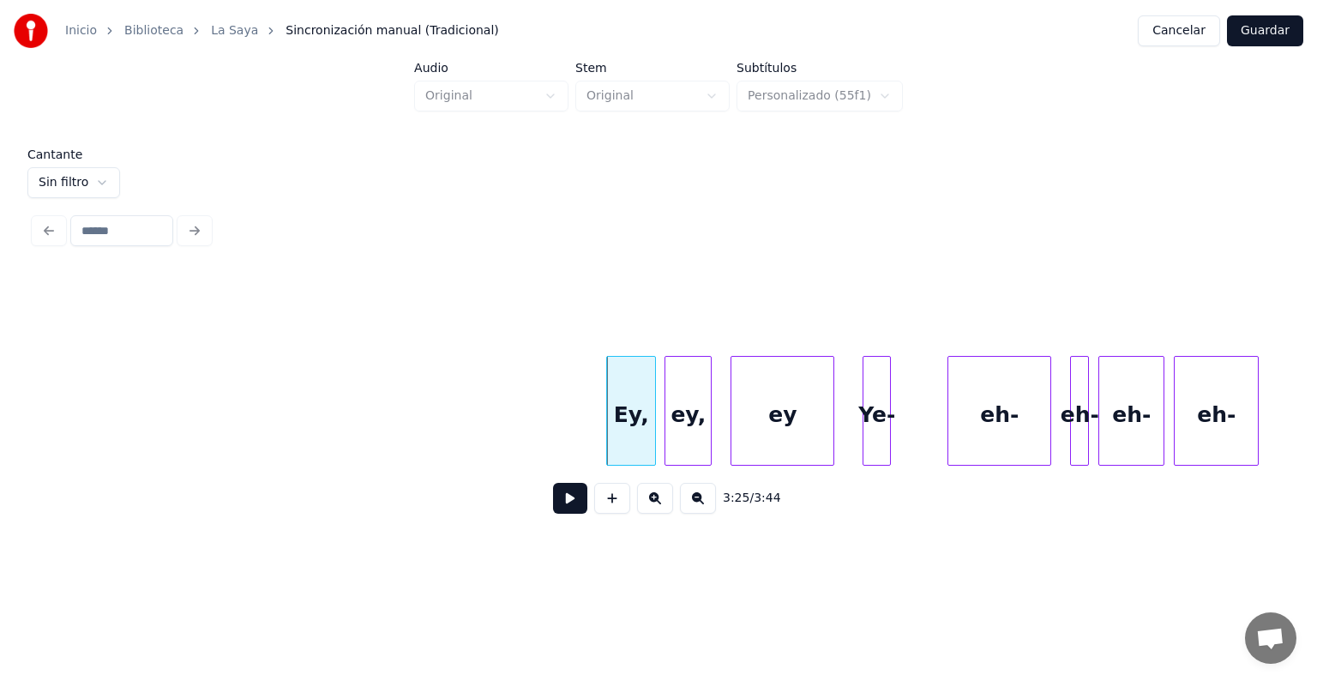
click at [651, 513] on button at bounding box center [655, 498] width 36 height 31
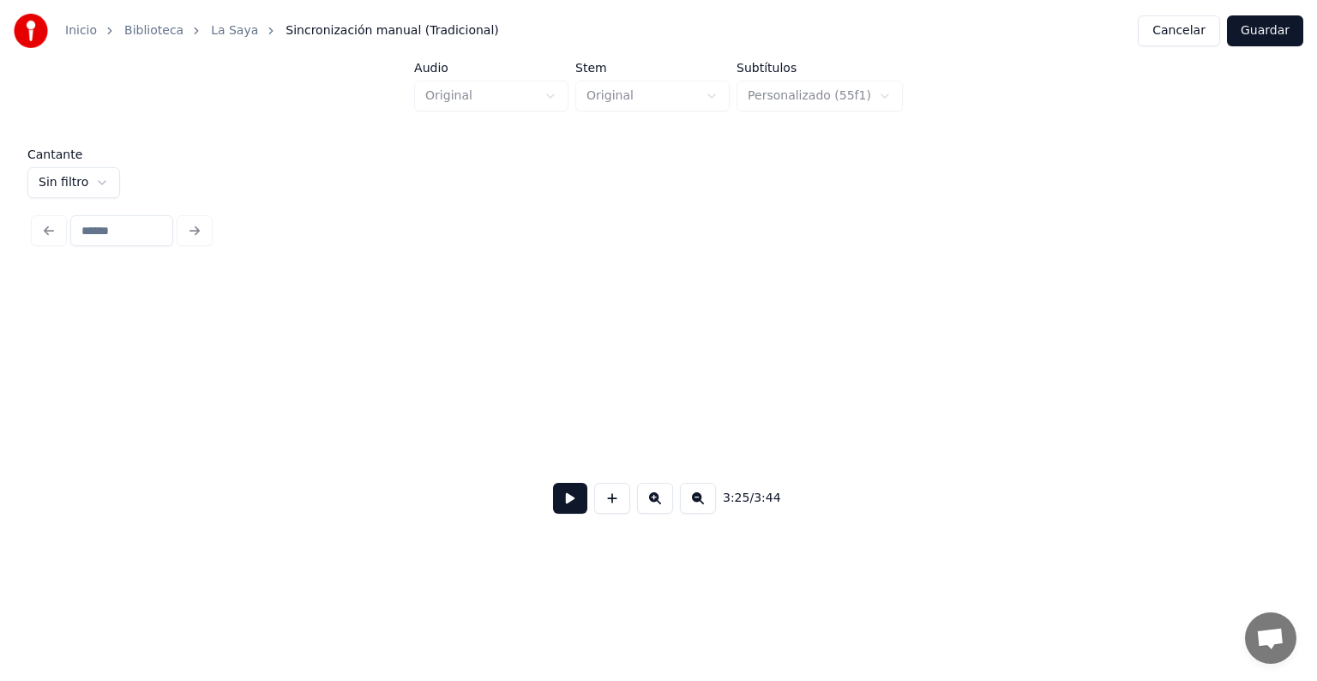
scroll to position [0, 105016]
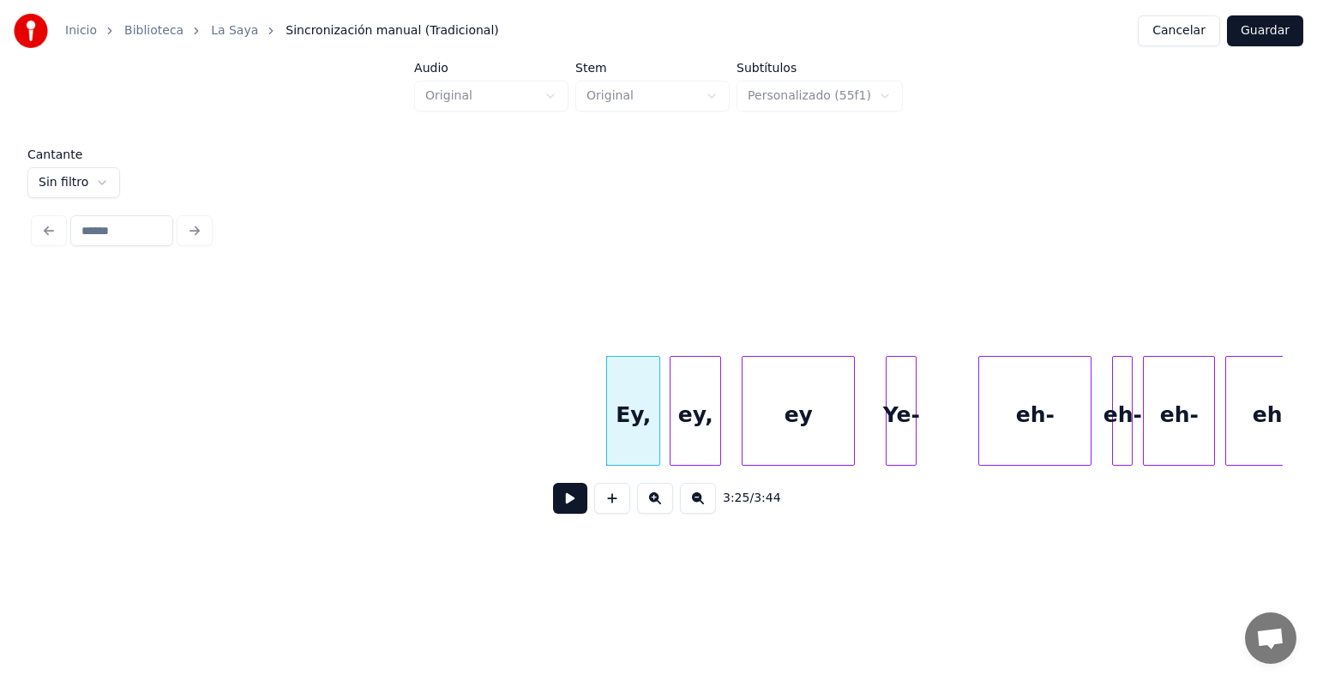
click at [625, 435] on div "Ey," at bounding box center [633, 415] width 53 height 117
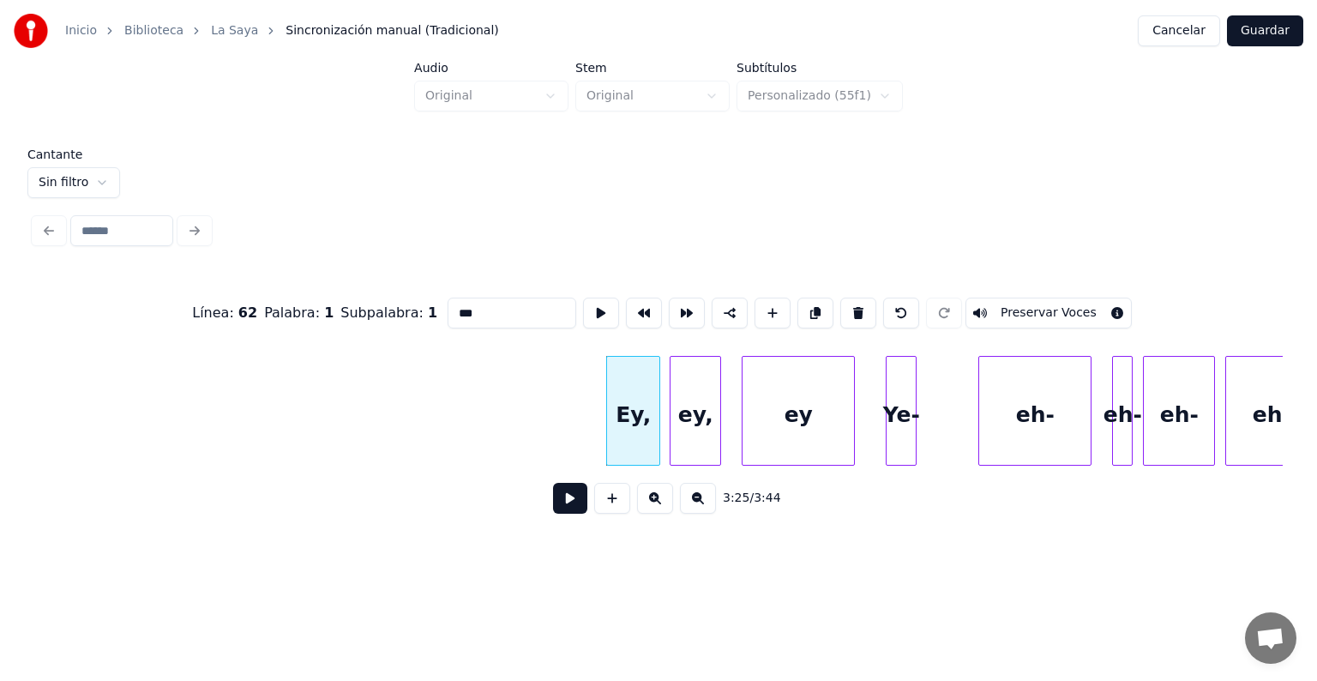
click at [1071, 303] on button "Preservar Voces" at bounding box center [1048, 312] width 166 height 31
click at [694, 407] on div "ey," at bounding box center [695, 415] width 50 height 117
click at [1071, 303] on button "Preservar Voces" at bounding box center [1048, 312] width 166 height 31
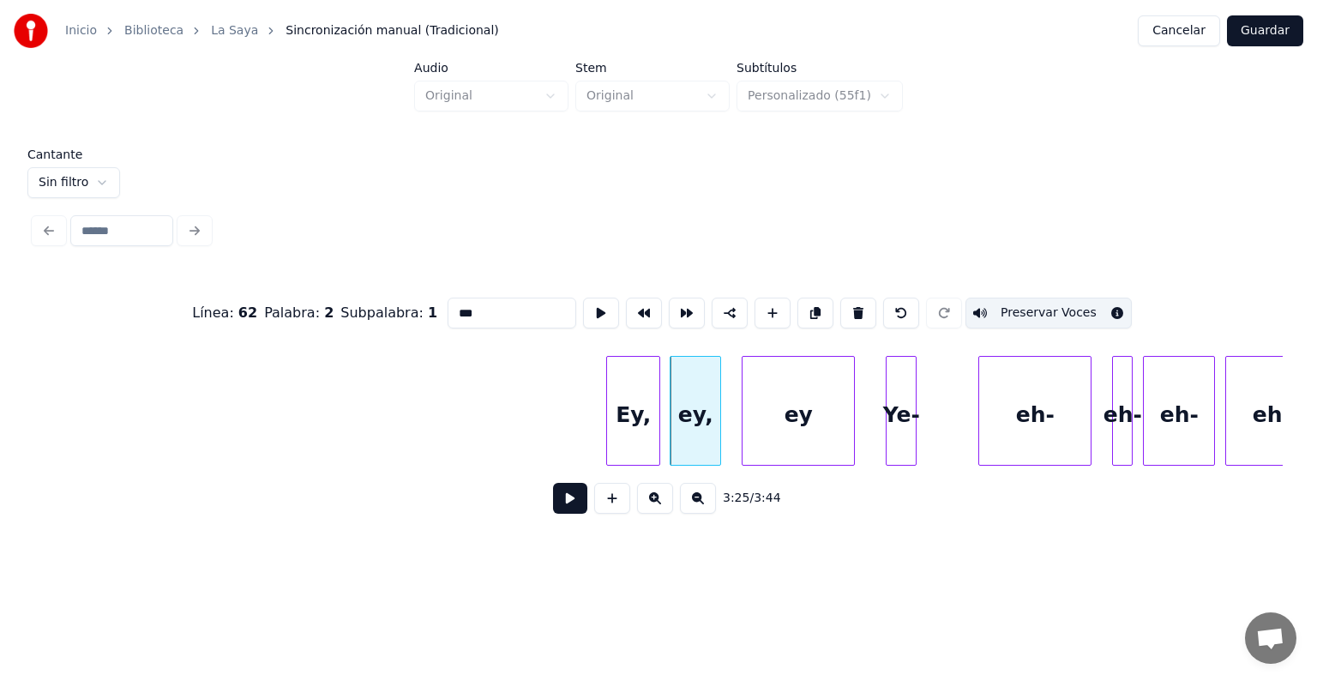
click at [762, 416] on div "ey" at bounding box center [797, 415] width 111 height 117
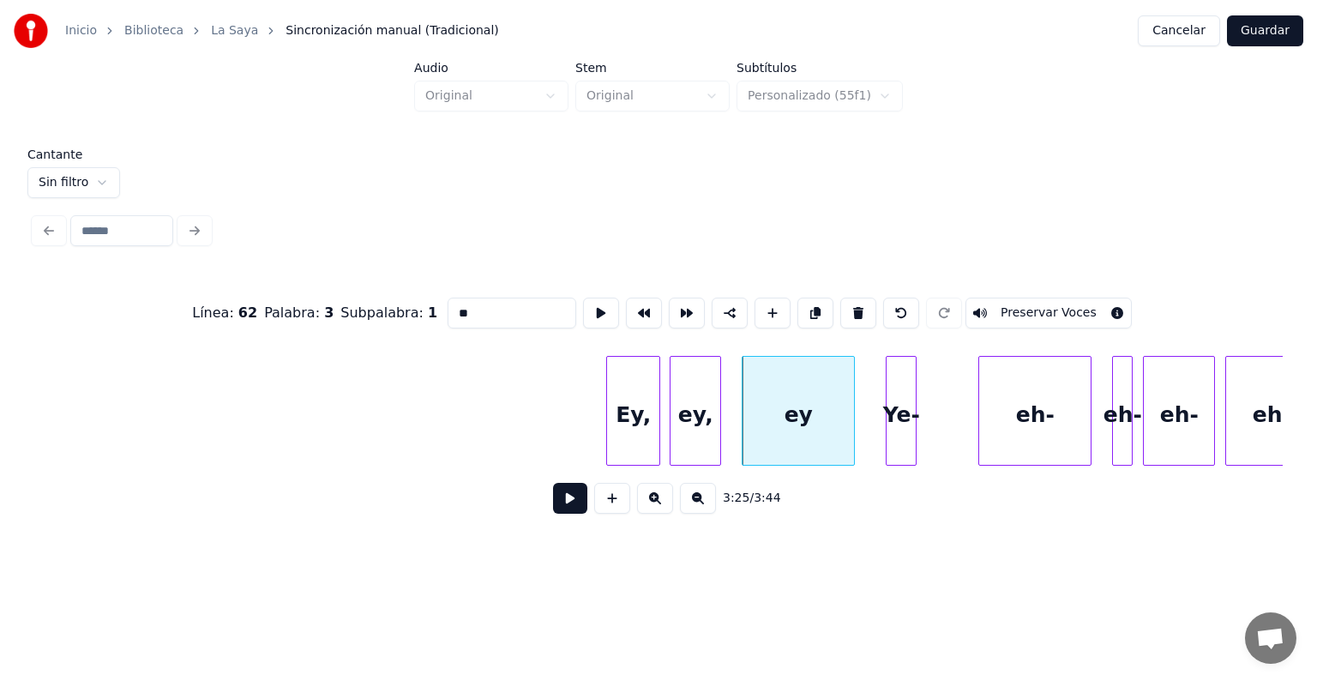
click at [1071, 303] on button "Preservar Voces" at bounding box center [1048, 312] width 166 height 31
click at [622, 414] on div "Ey," at bounding box center [633, 415] width 53 height 117
type input "***"
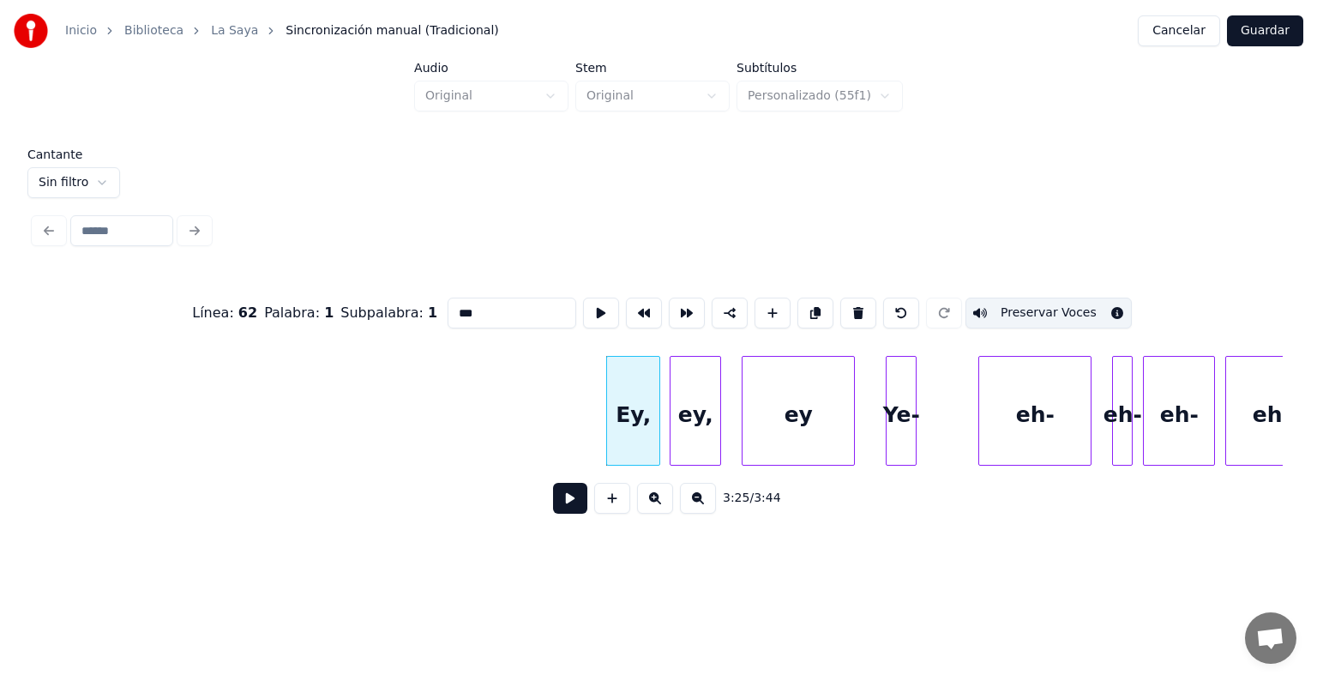
click at [553, 494] on button at bounding box center [570, 498] width 34 height 31
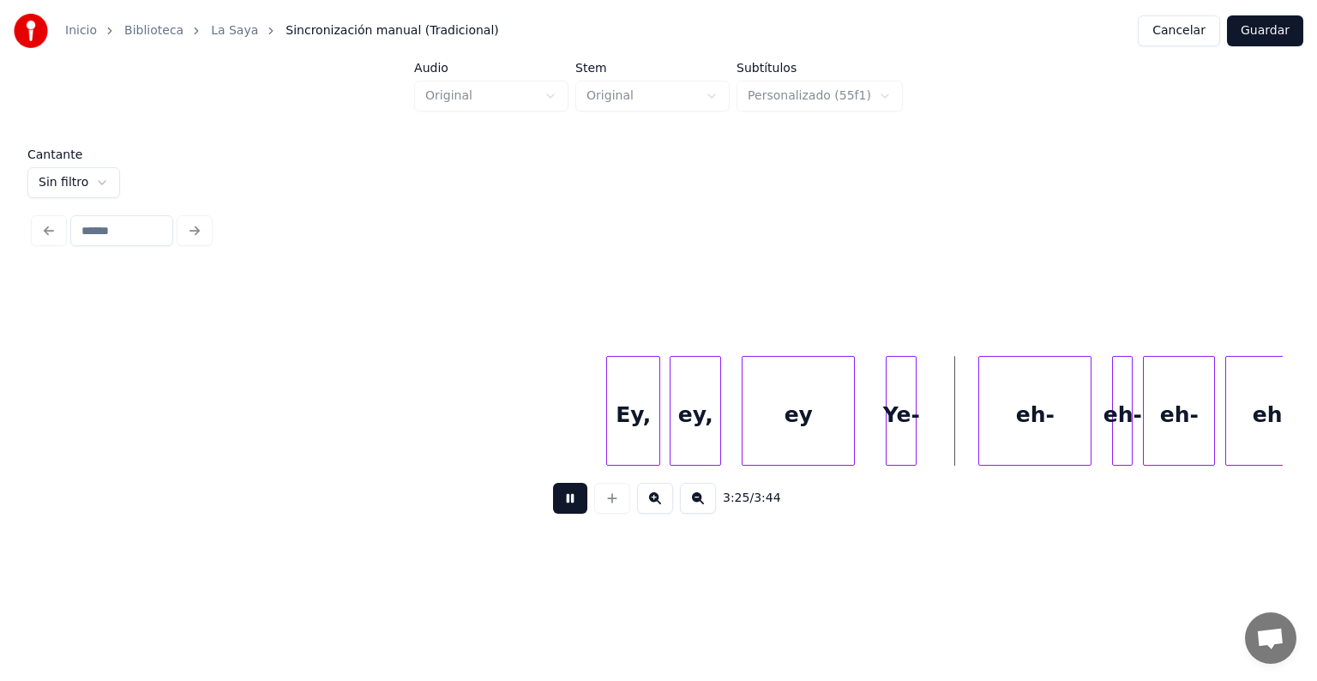
click at [553, 512] on button at bounding box center [570, 498] width 34 height 31
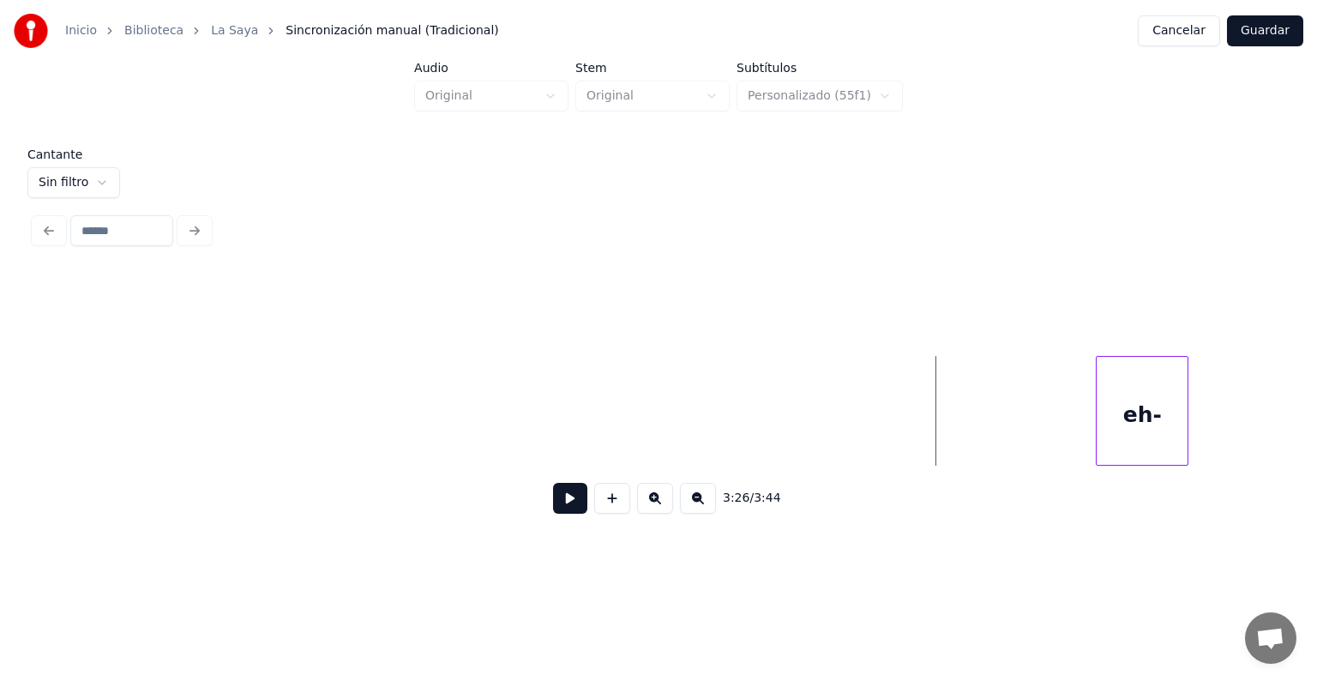
scroll to position [0, 104822]
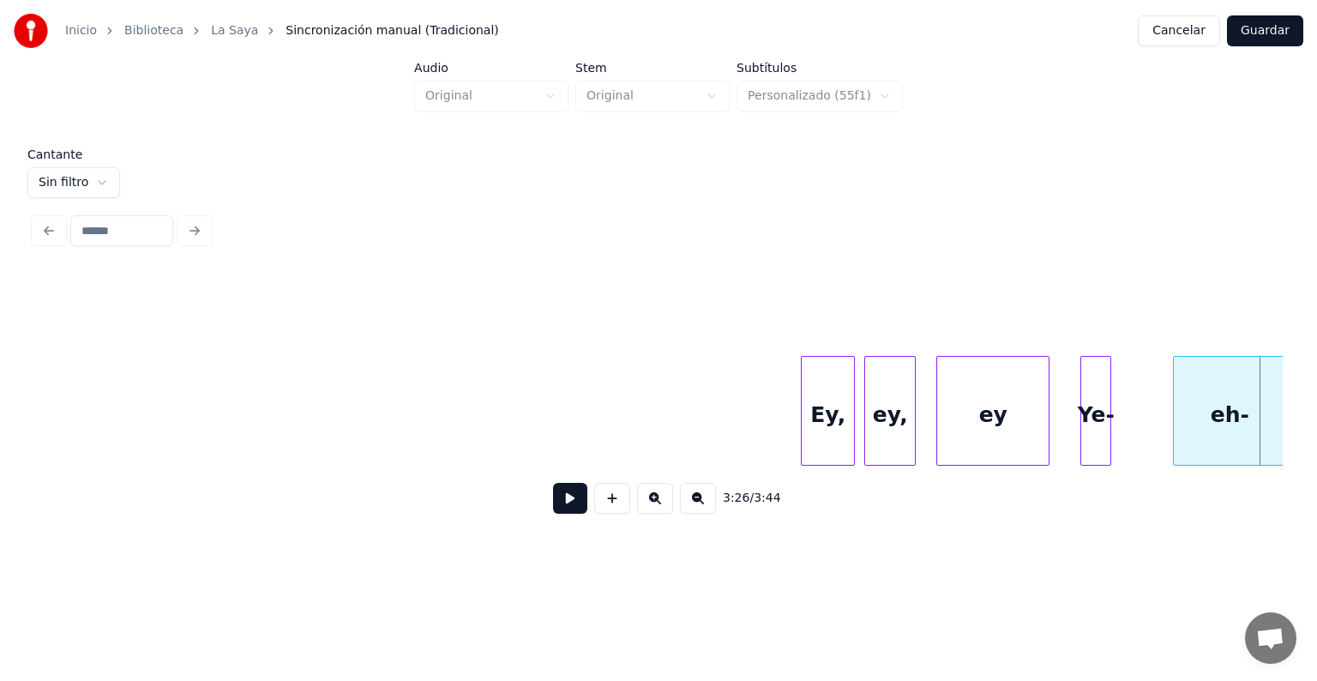
click at [851, 432] on div at bounding box center [851, 411] width 5 height 108
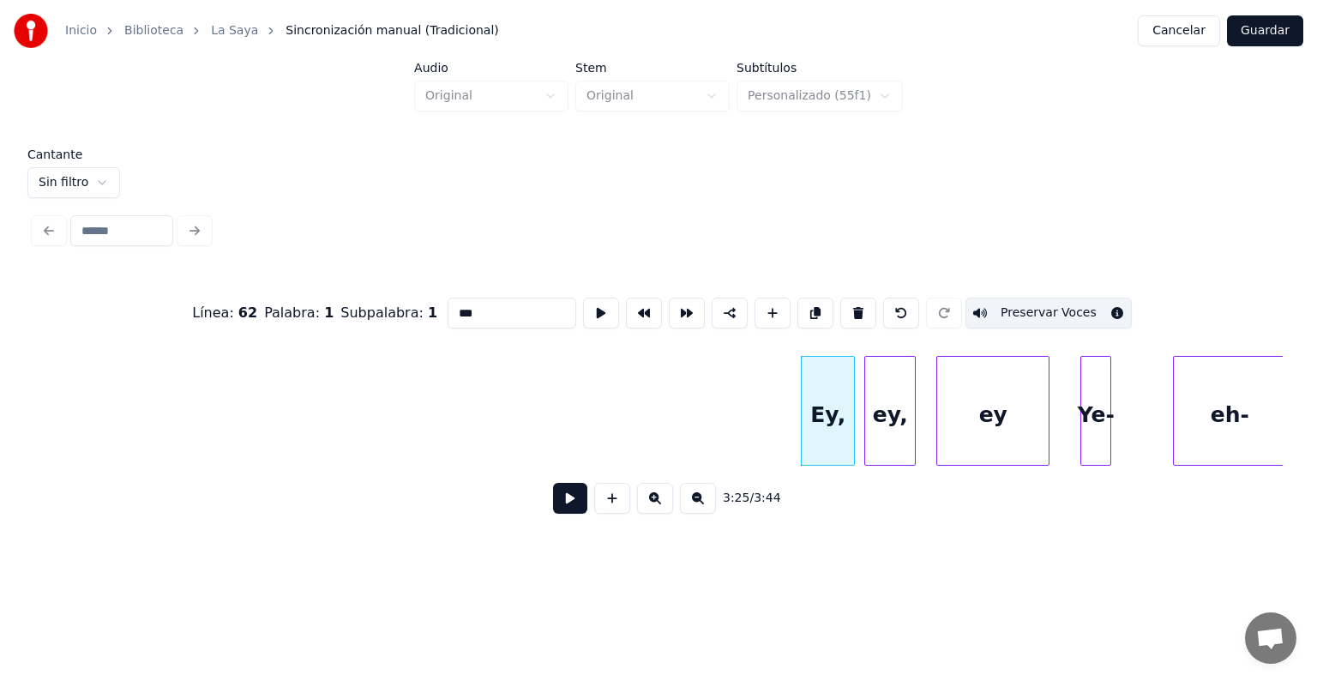
click at [553, 513] on button at bounding box center [570, 498] width 34 height 31
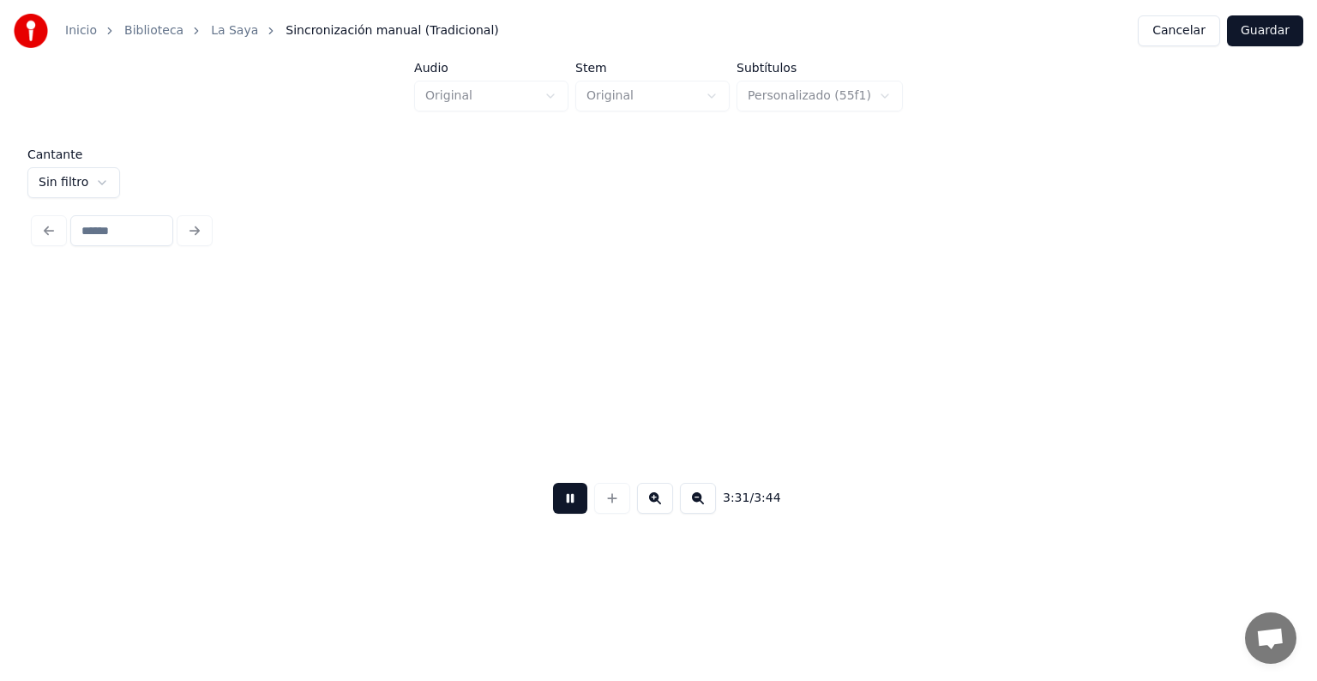
scroll to position [0, 108575]
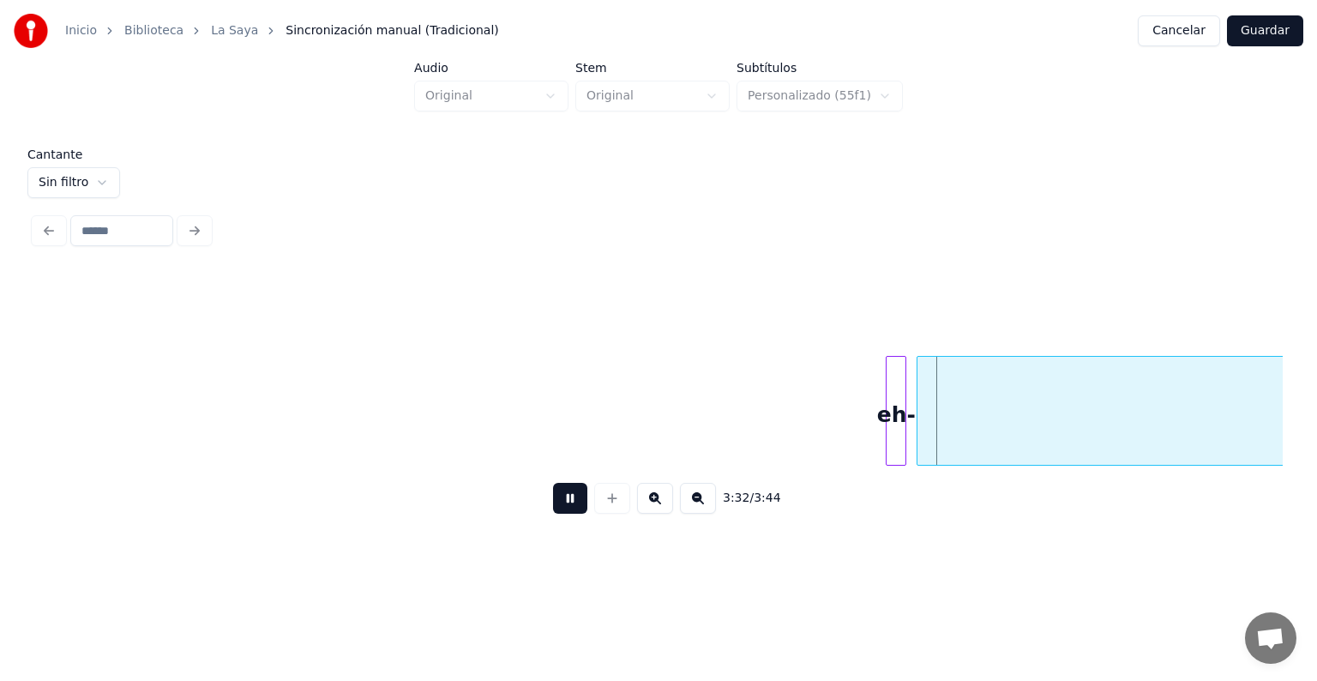
click at [553, 504] on button at bounding box center [570, 498] width 34 height 31
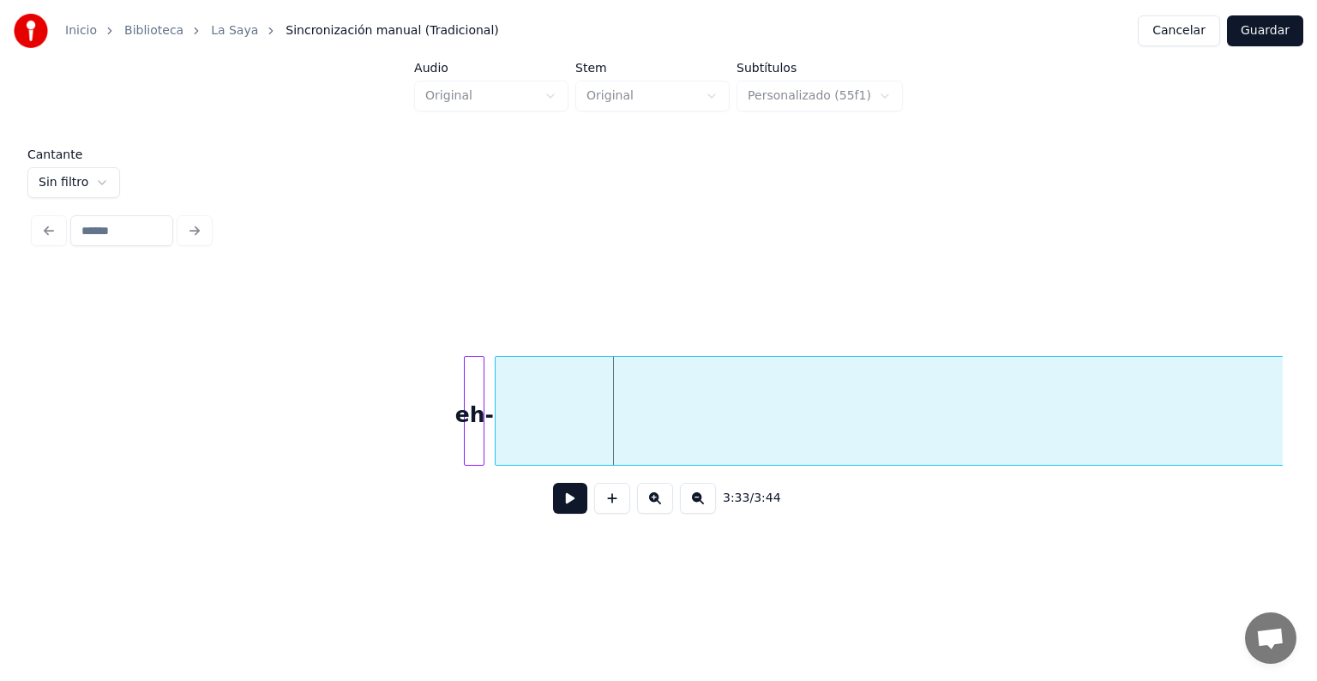
scroll to position [0, 108965]
click at [513, 426] on div at bounding box center [512, 411] width 5 height 108
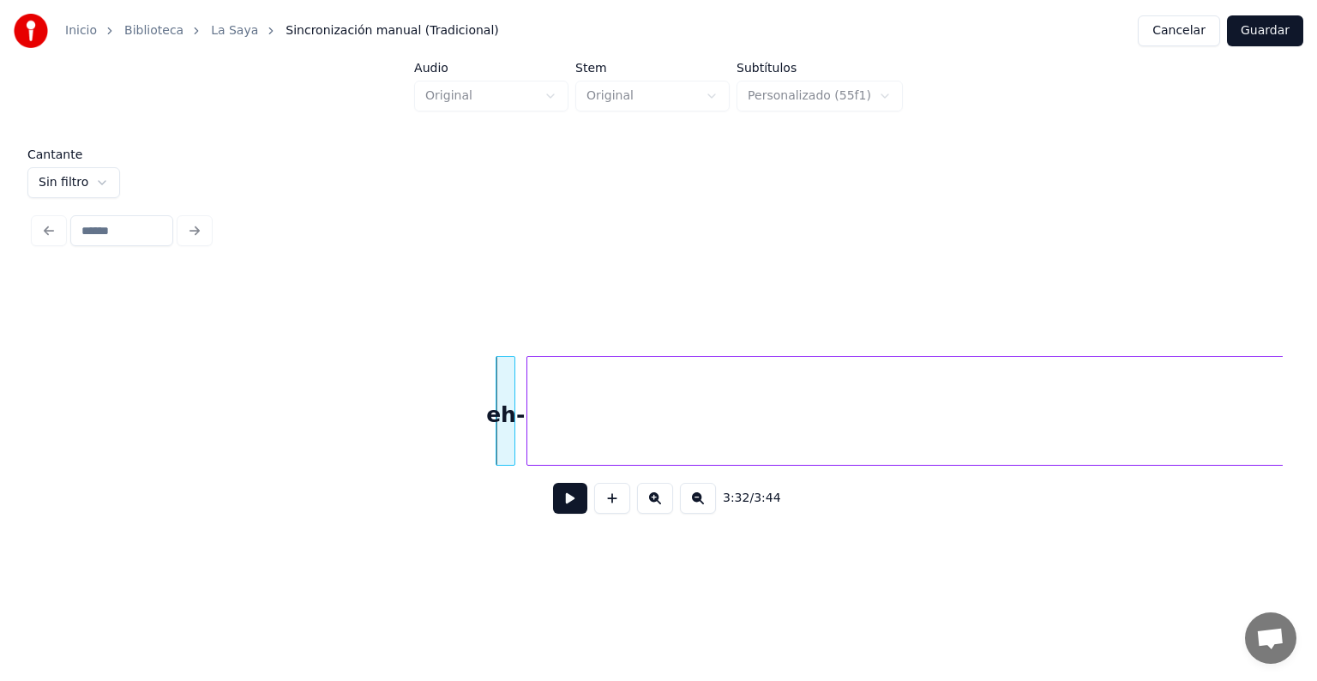
click at [497, 401] on div at bounding box center [498, 411] width 5 height 108
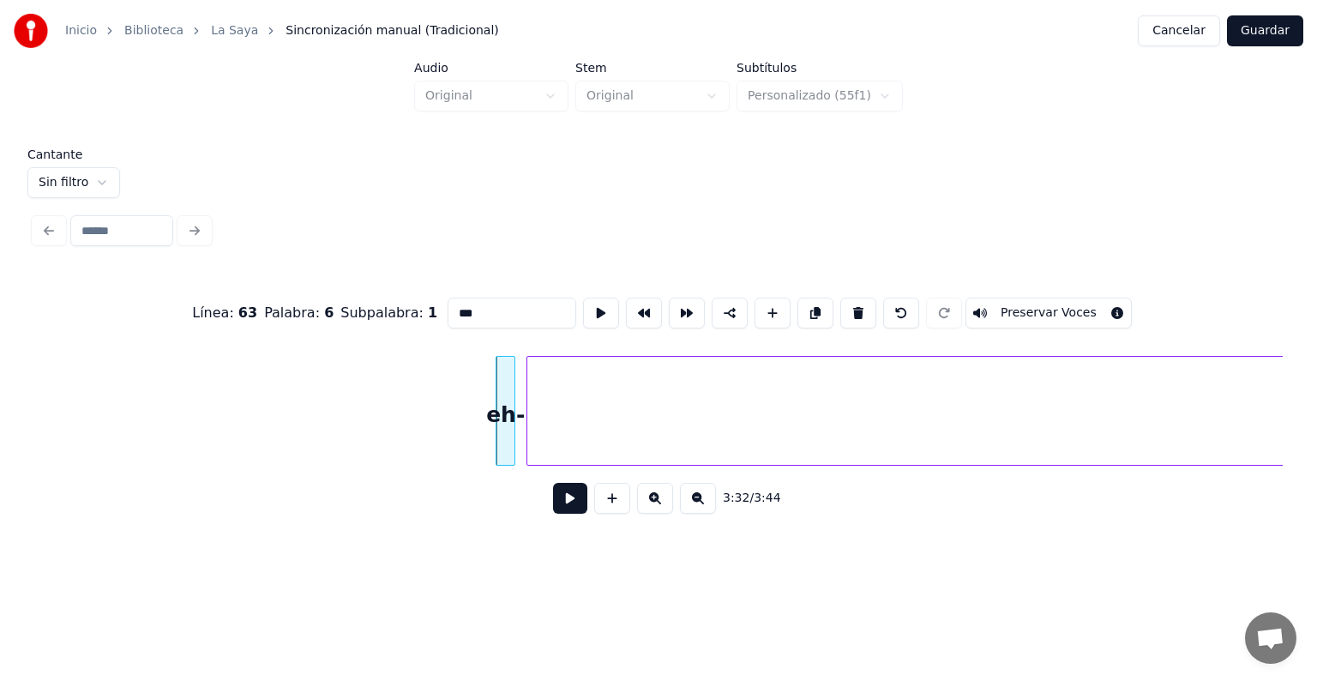
click at [857, 303] on button at bounding box center [858, 312] width 36 height 31
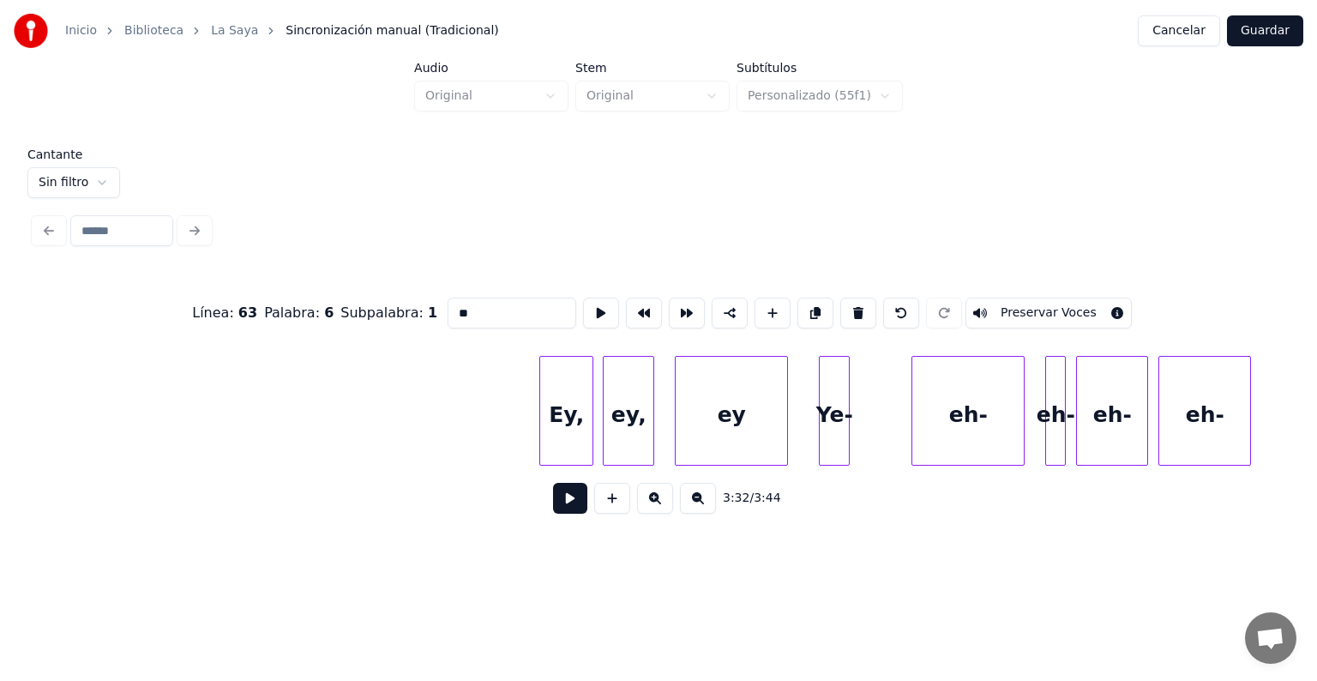
scroll to position [0, 105214]
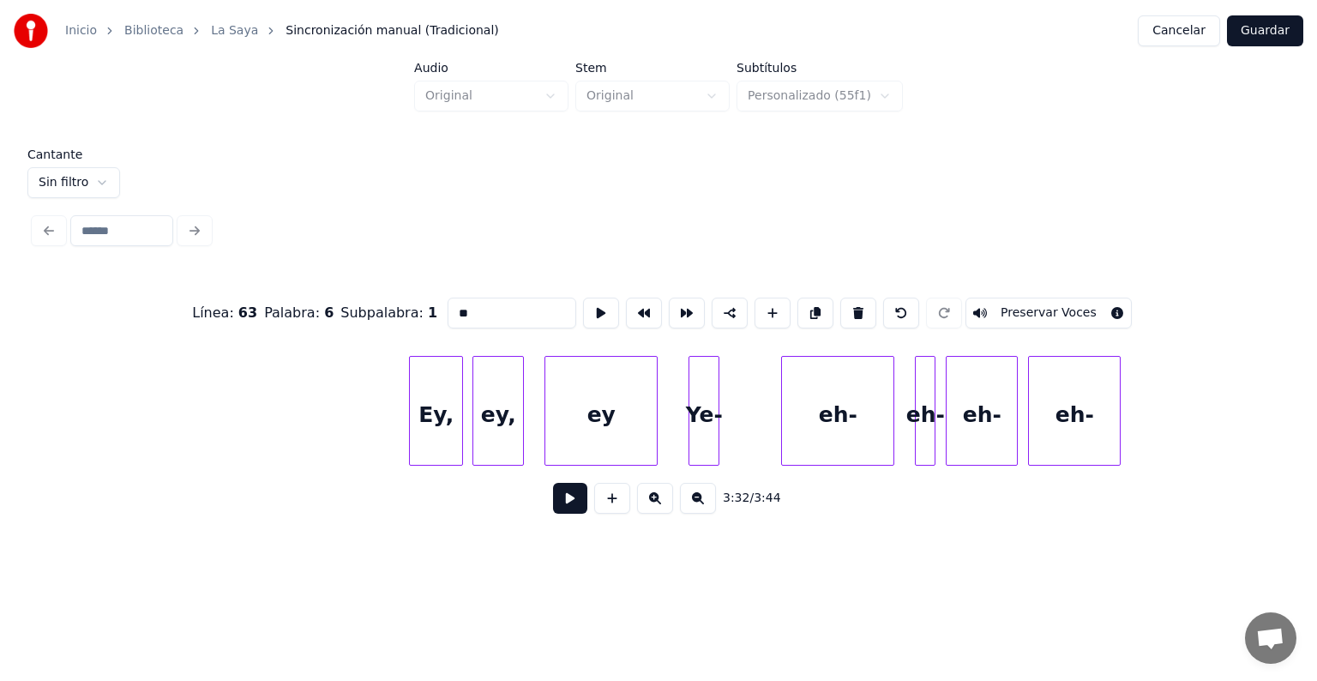
click at [438, 417] on div "Ey," at bounding box center [436, 415] width 53 height 117
click at [692, 423] on div at bounding box center [691, 411] width 5 height 108
click at [860, 308] on button at bounding box center [858, 312] width 36 height 31
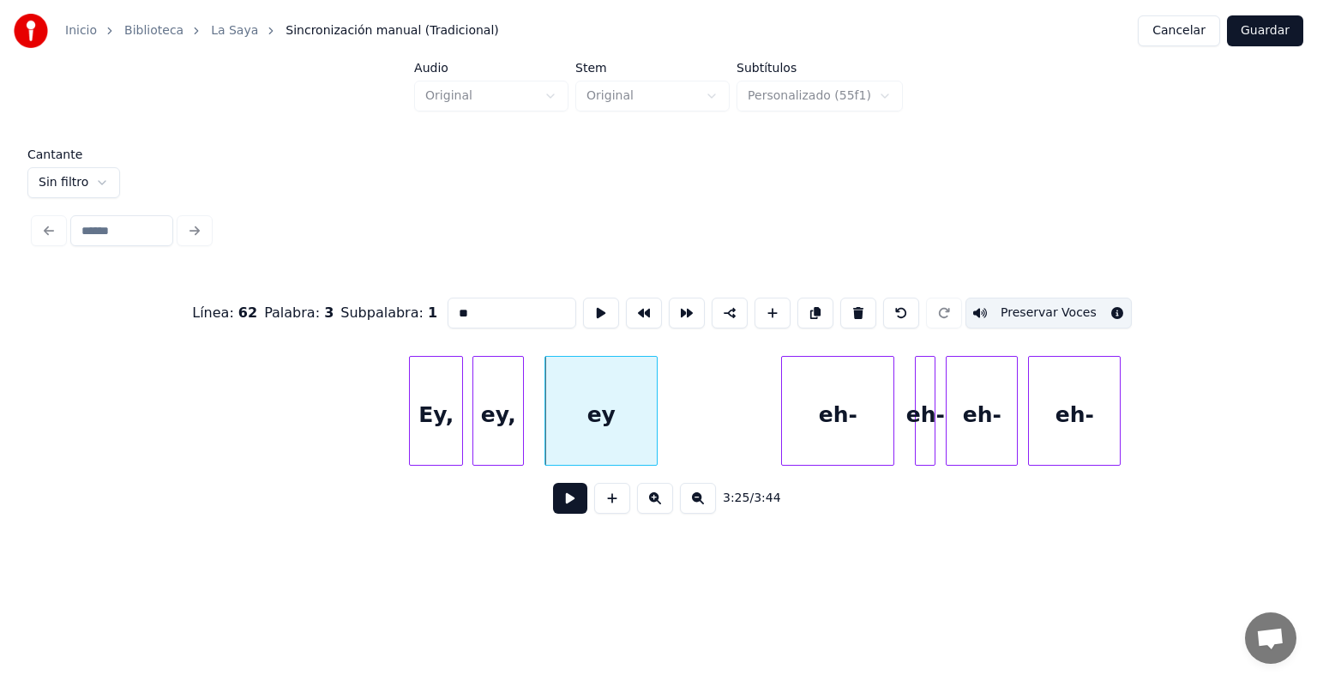
click at [824, 416] on div "eh-" at bounding box center [837, 415] width 111 height 117
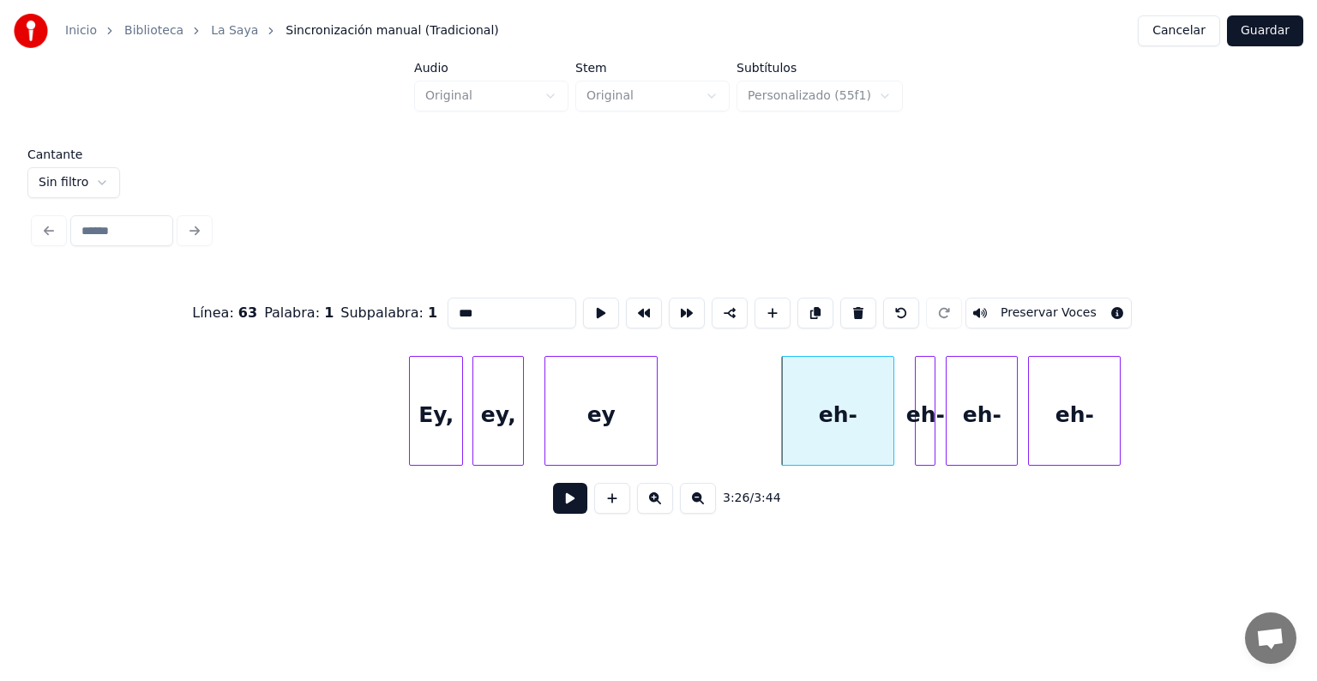
click at [856, 306] on button at bounding box center [858, 312] width 36 height 31
type input "**"
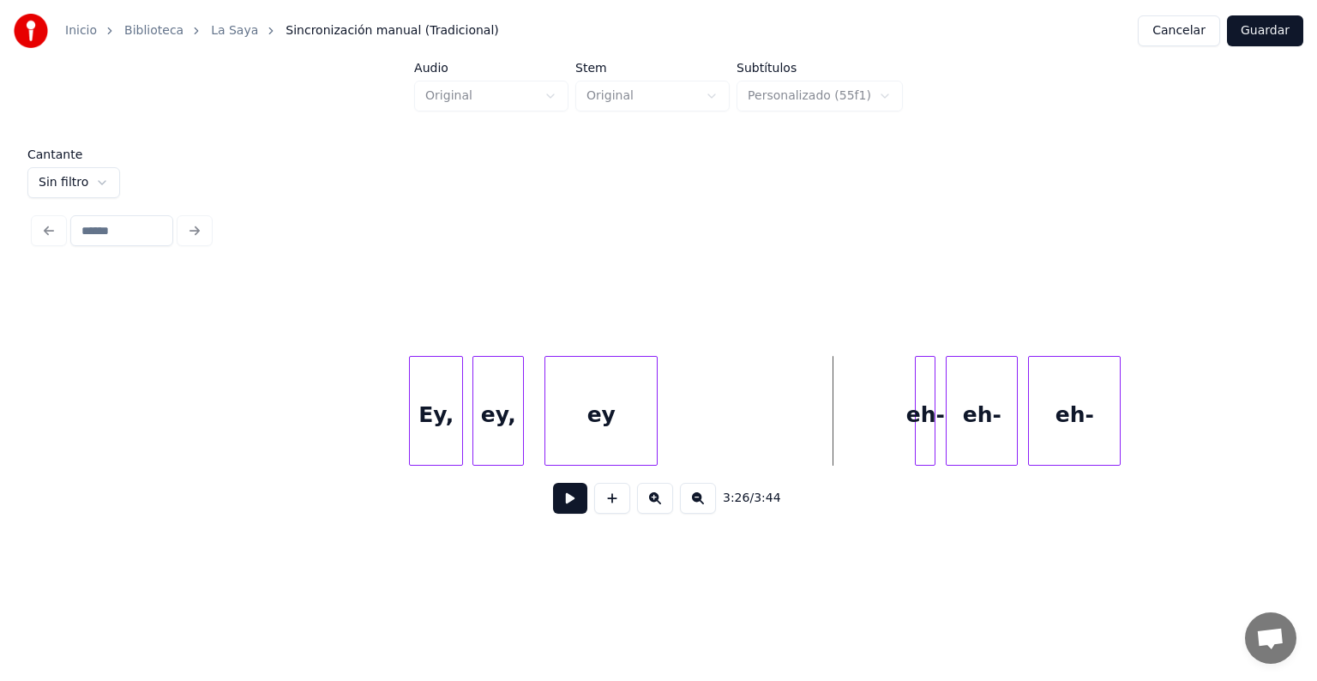
click at [917, 396] on div at bounding box center [917, 411] width 5 height 108
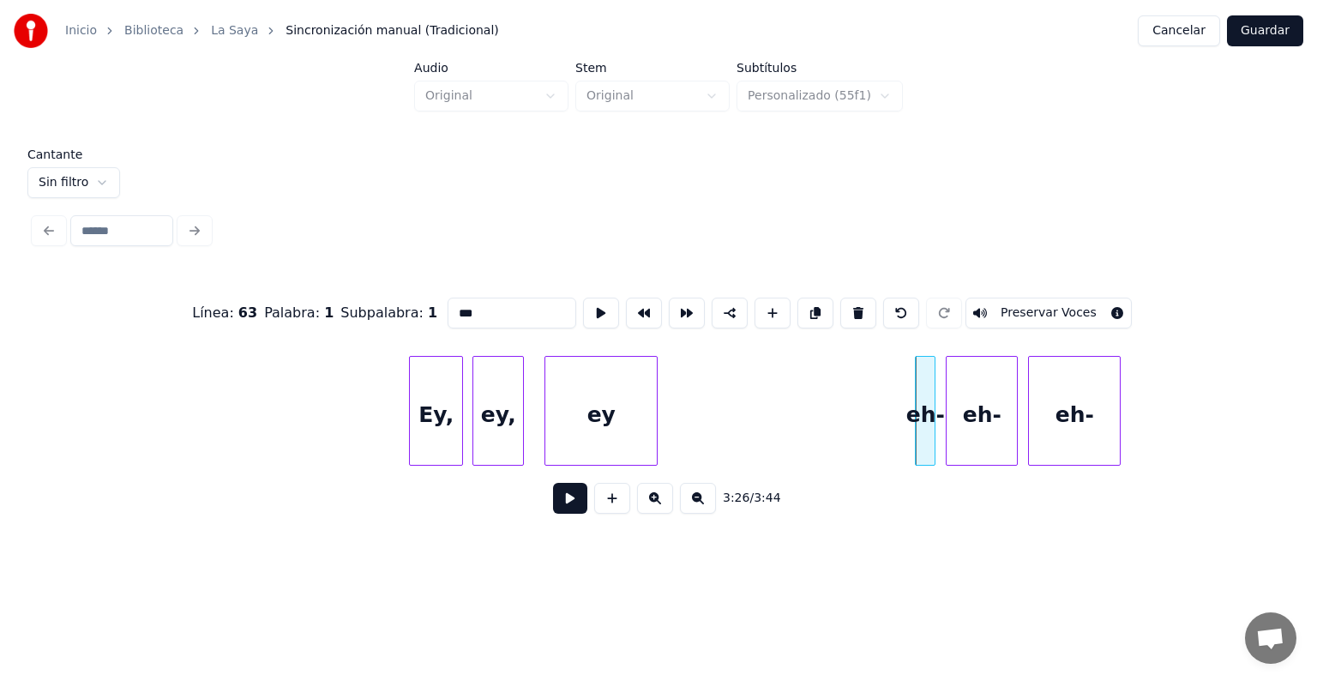
click at [861, 315] on button at bounding box center [858, 312] width 36 height 31
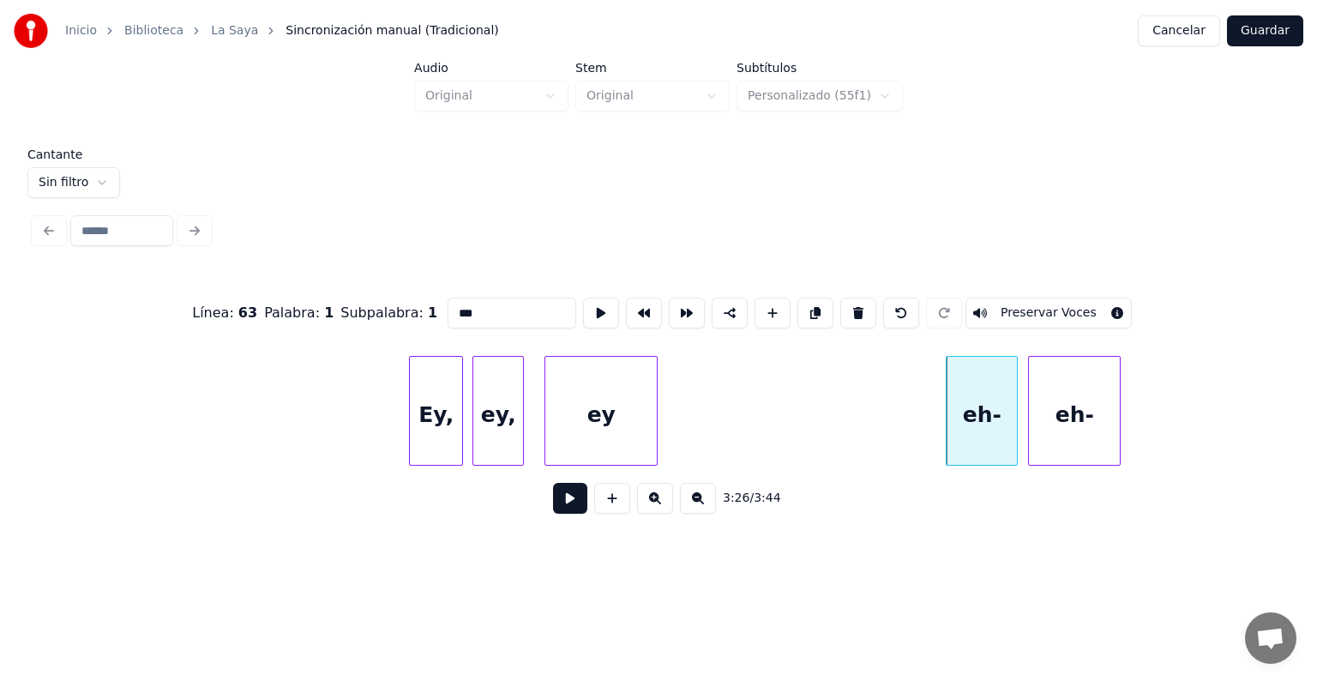
click at [967, 407] on div "eh-" at bounding box center [981, 415] width 70 height 117
click at [855, 299] on button at bounding box center [858, 312] width 36 height 31
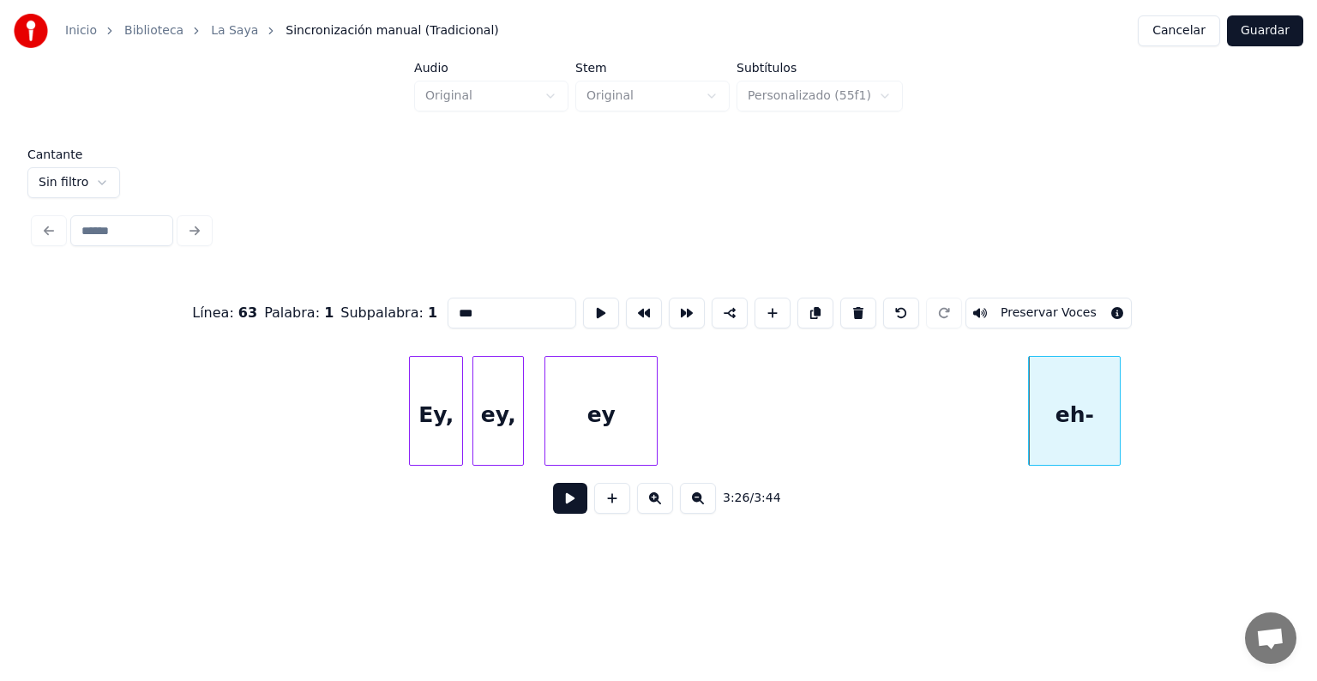
click at [1063, 420] on div "eh-" at bounding box center [1074, 415] width 91 height 117
click at [854, 313] on button at bounding box center [858, 312] width 36 height 31
type input "**"
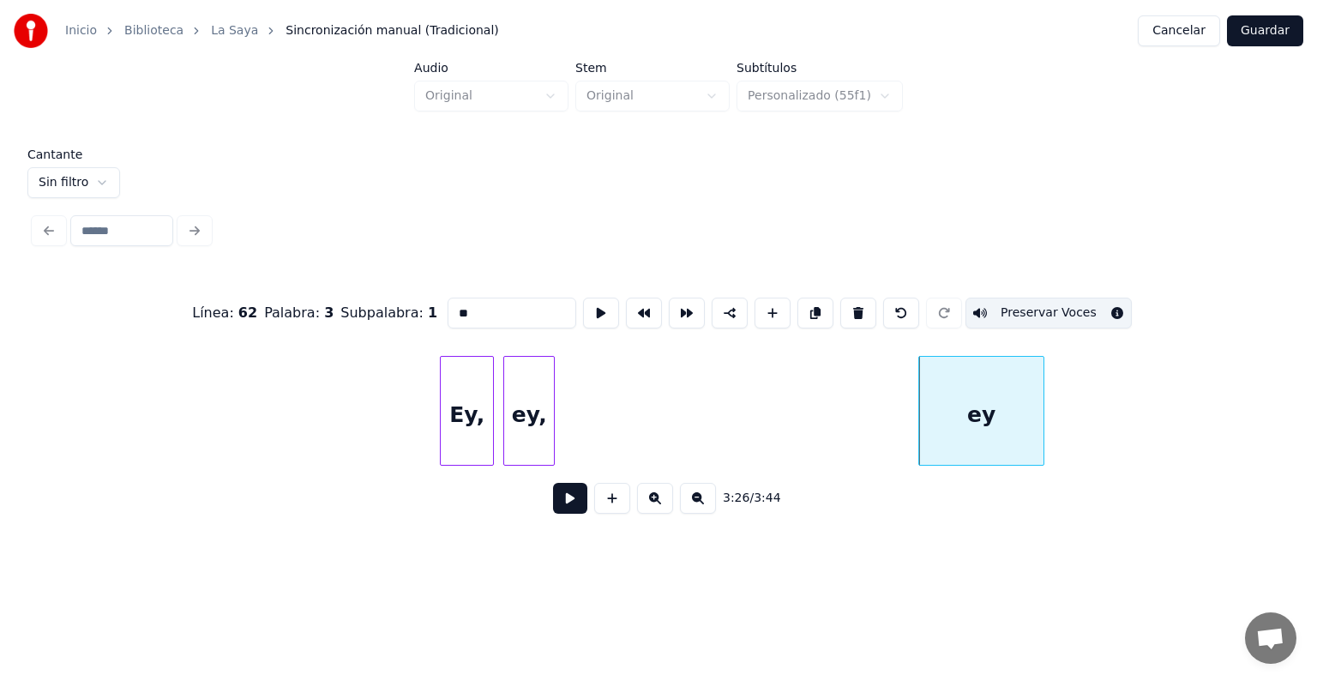
scroll to position [0, 105196]
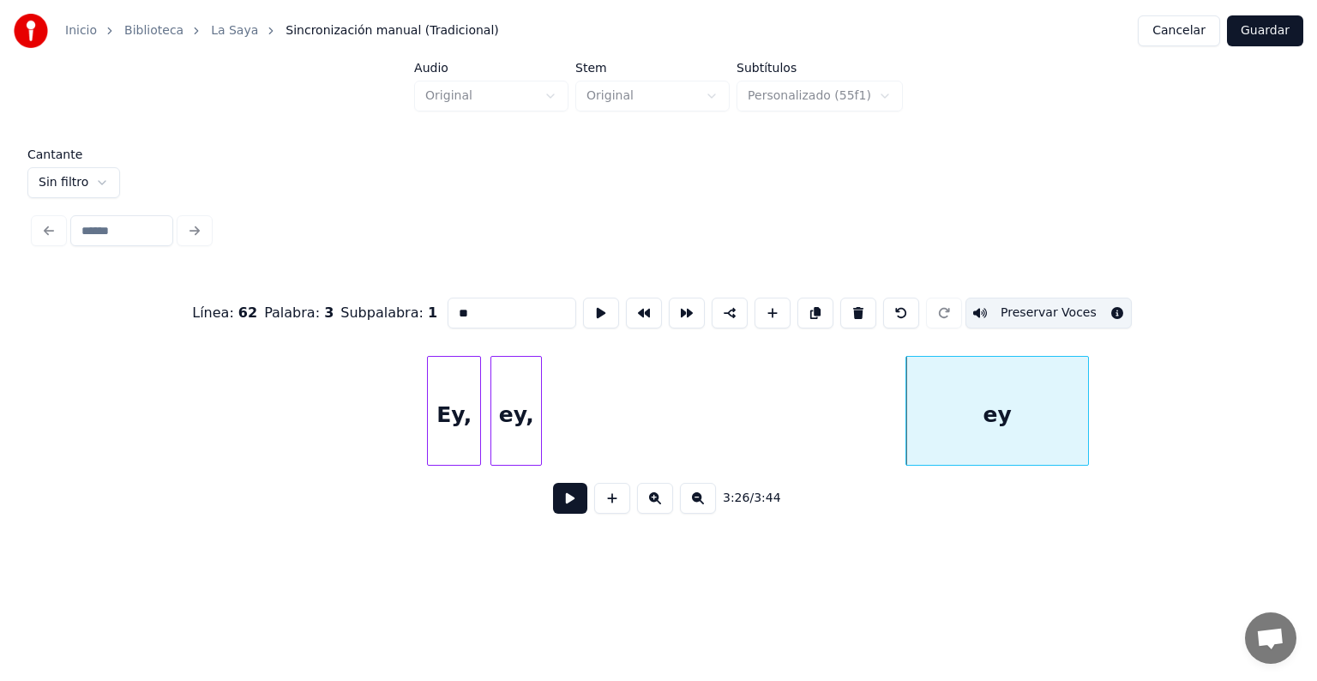
click at [908, 422] on div "ey" at bounding box center [997, 415] width 182 height 117
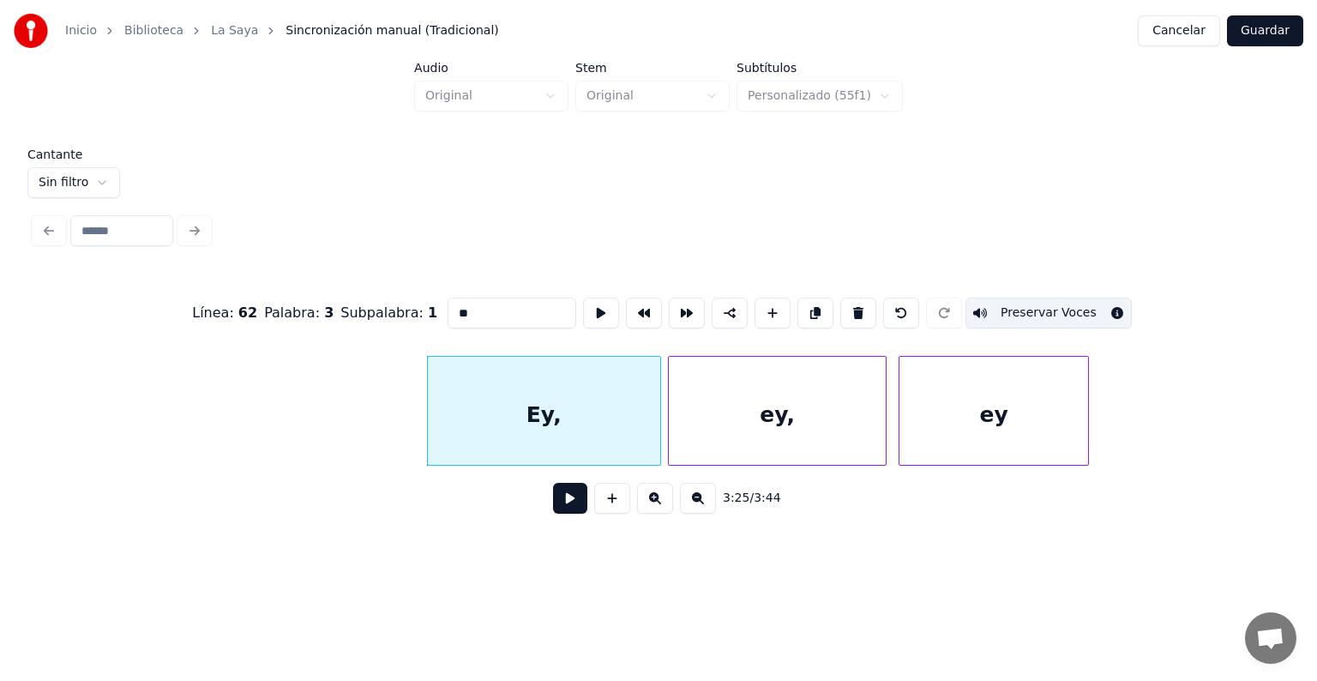
click at [583, 307] on button at bounding box center [601, 312] width 36 height 31
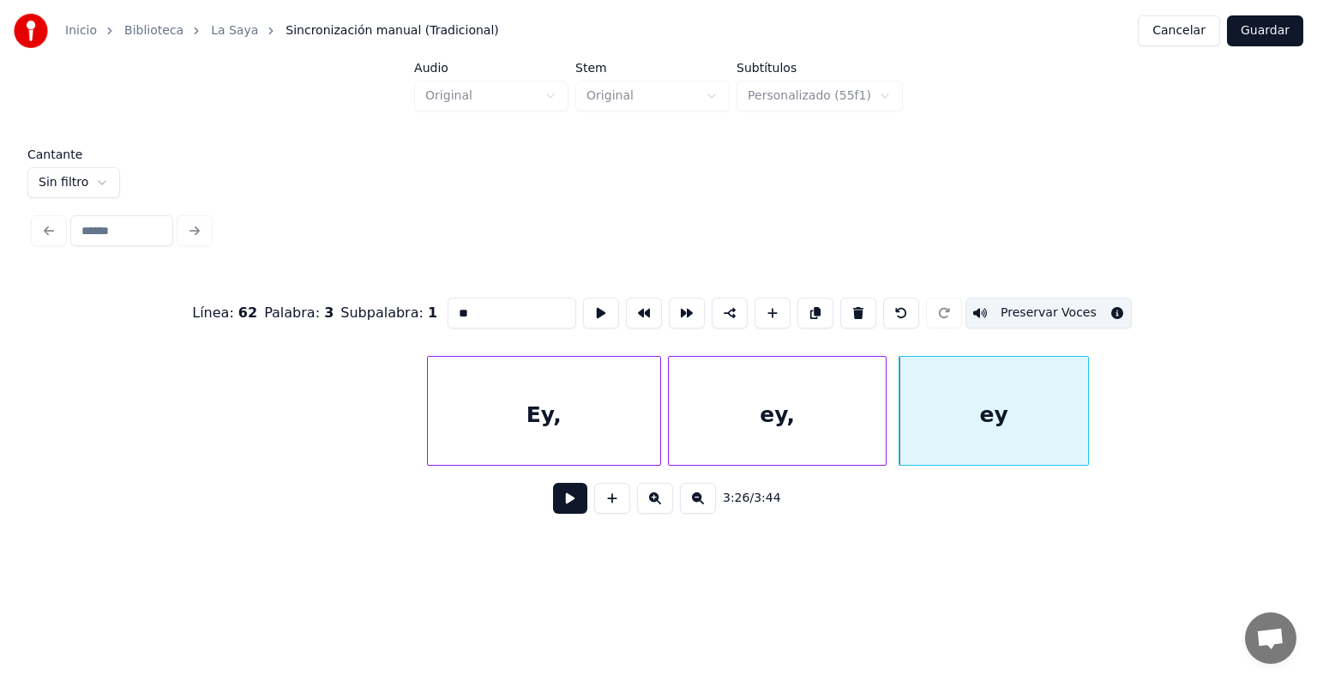
click at [1249, 29] on button "Guardar" at bounding box center [1265, 30] width 76 height 31
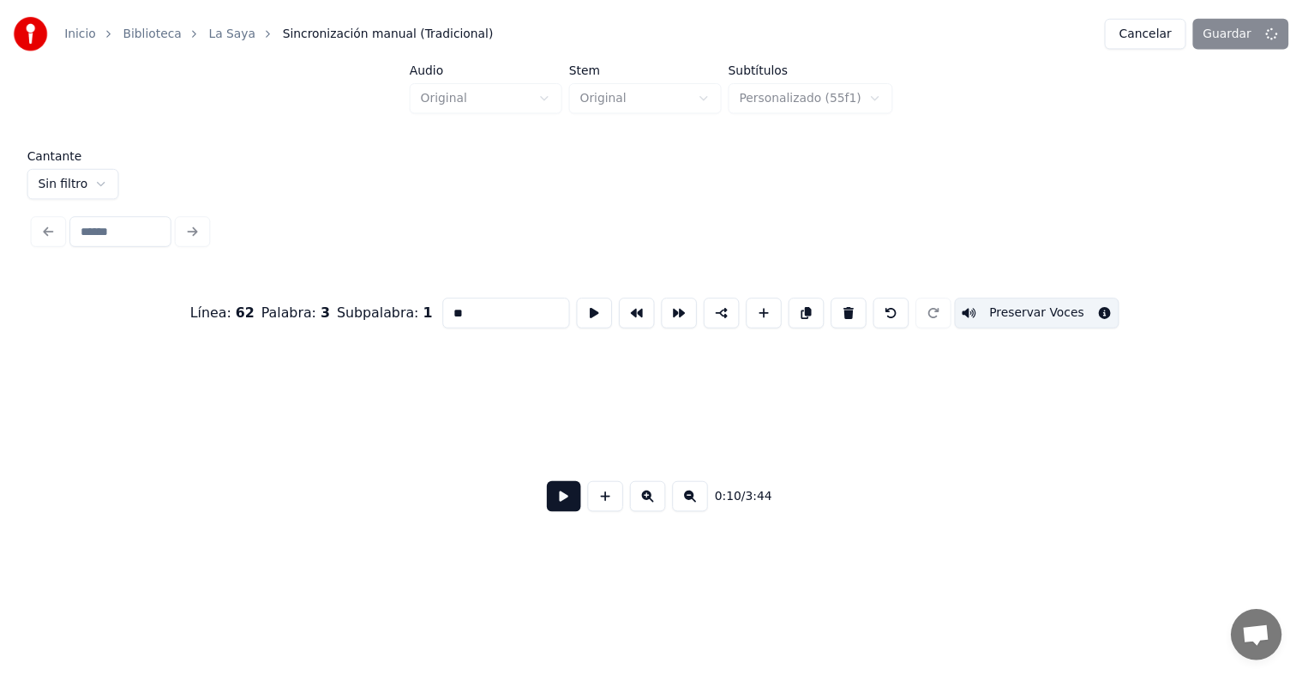
scroll to position [0, 5533]
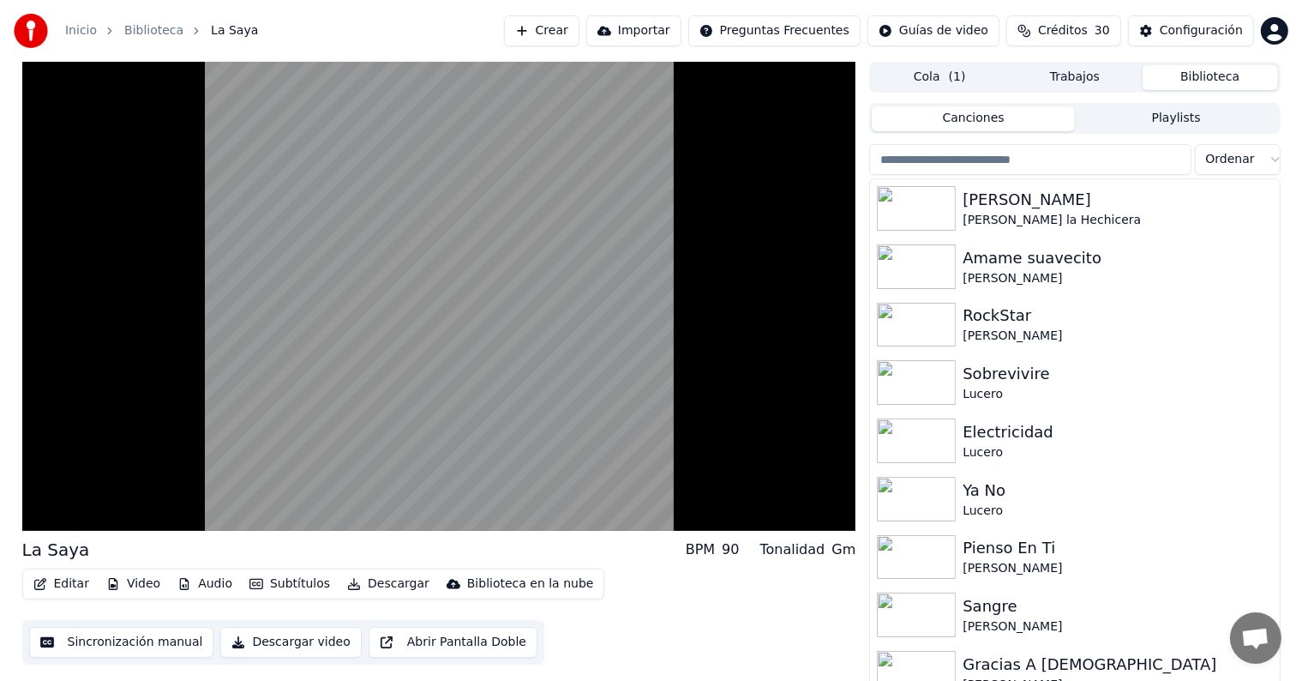
click at [56, 585] on button "Editar" at bounding box center [61, 584] width 69 height 24
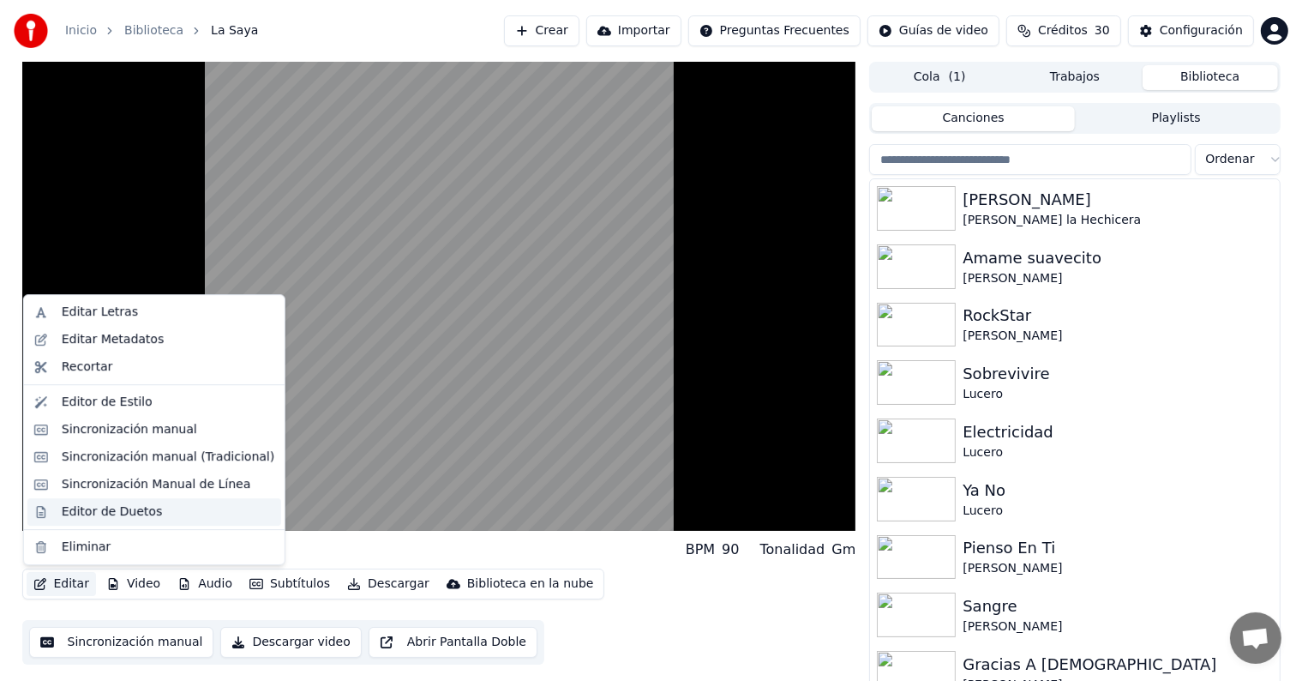
click at [69, 507] on div "Editor de Duetos" at bounding box center [112, 511] width 100 height 17
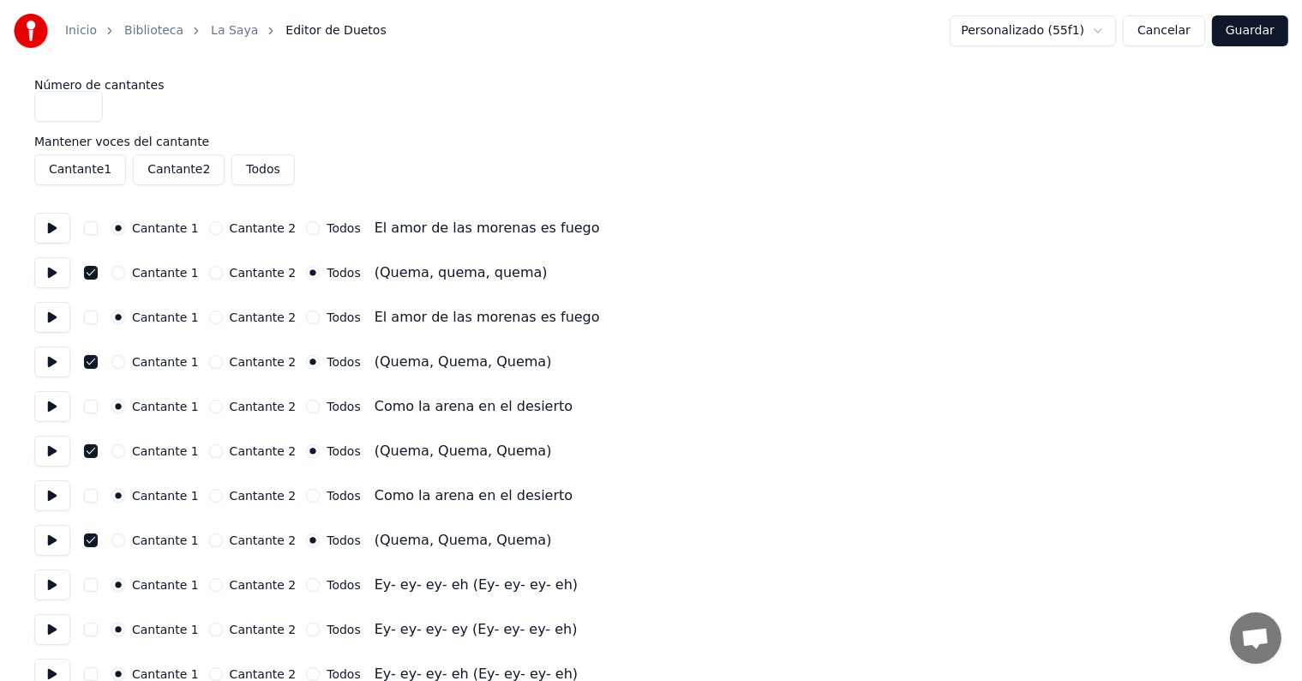
click at [213, 273] on button "Cantante 2" at bounding box center [216, 273] width 14 height 14
click at [210, 357] on button "Cantante 2" at bounding box center [216, 362] width 14 height 14
click at [211, 451] on button "Cantante 2" at bounding box center [216, 451] width 14 height 14
click at [211, 537] on button "Cantante 2" at bounding box center [216, 540] width 14 height 14
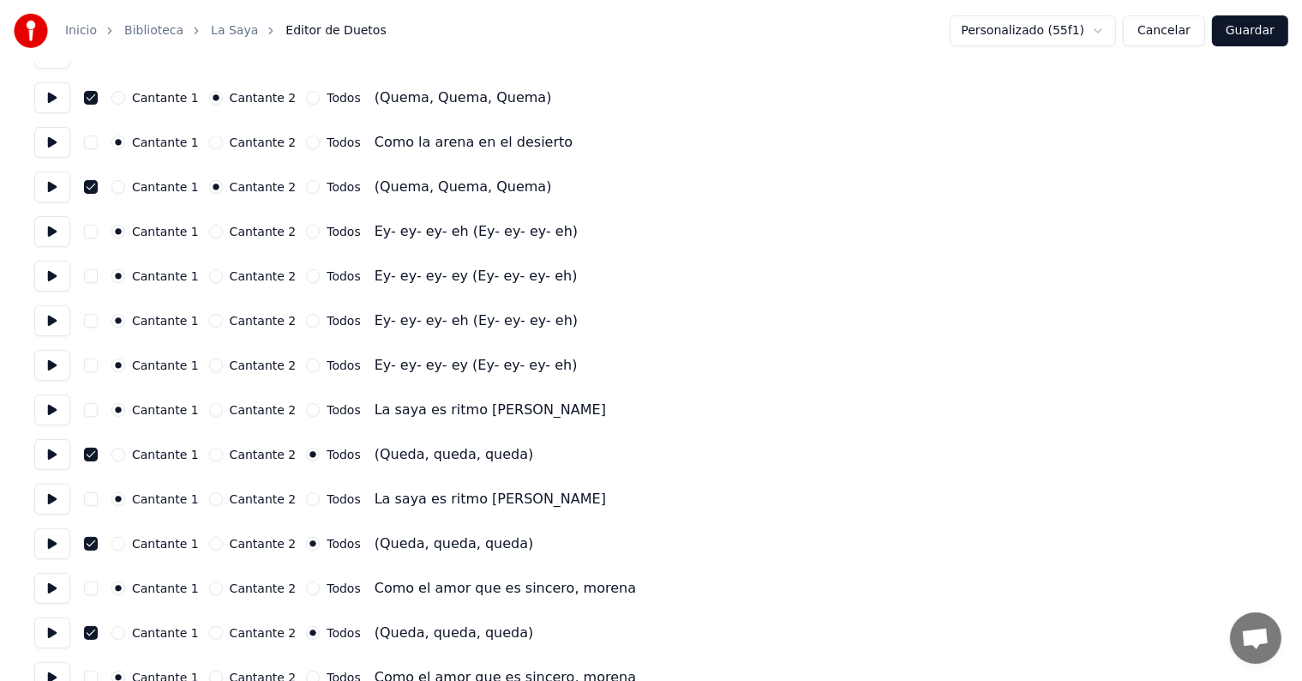
scroll to position [372, 0]
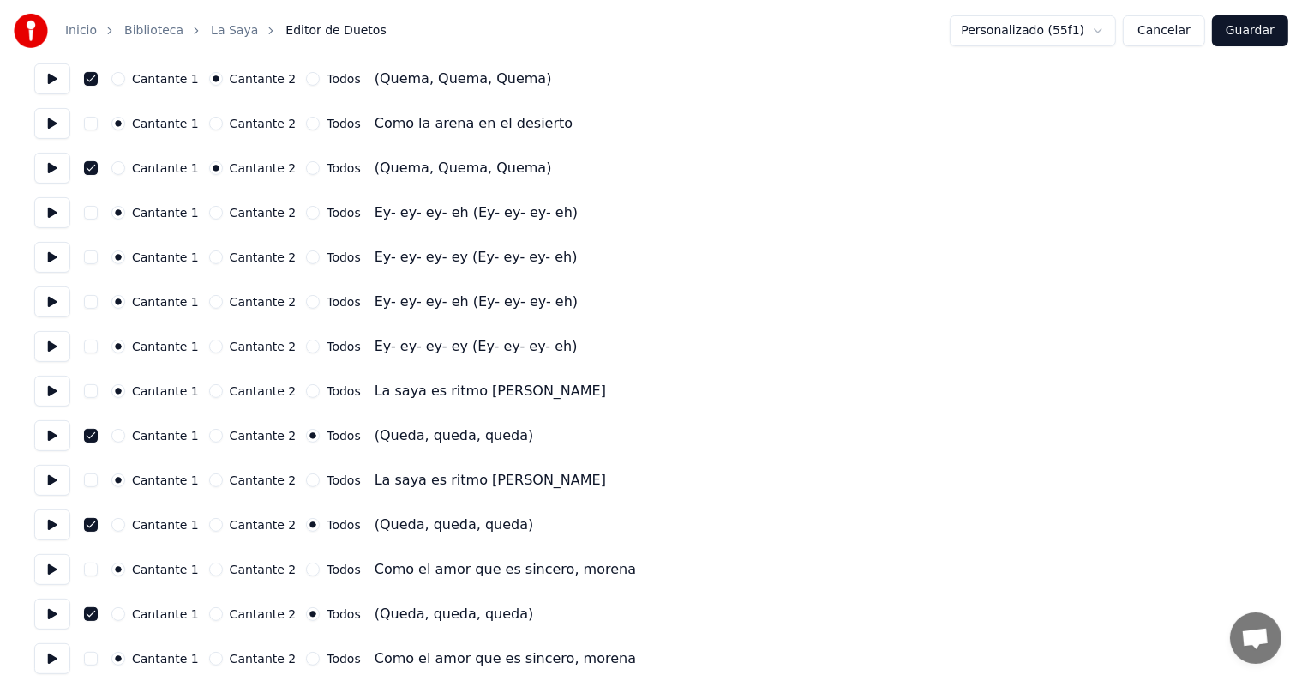
click at [213, 435] on button "Cantante 2" at bounding box center [216, 436] width 14 height 14
click at [211, 524] on button "Cantante 2" at bounding box center [216, 525] width 14 height 14
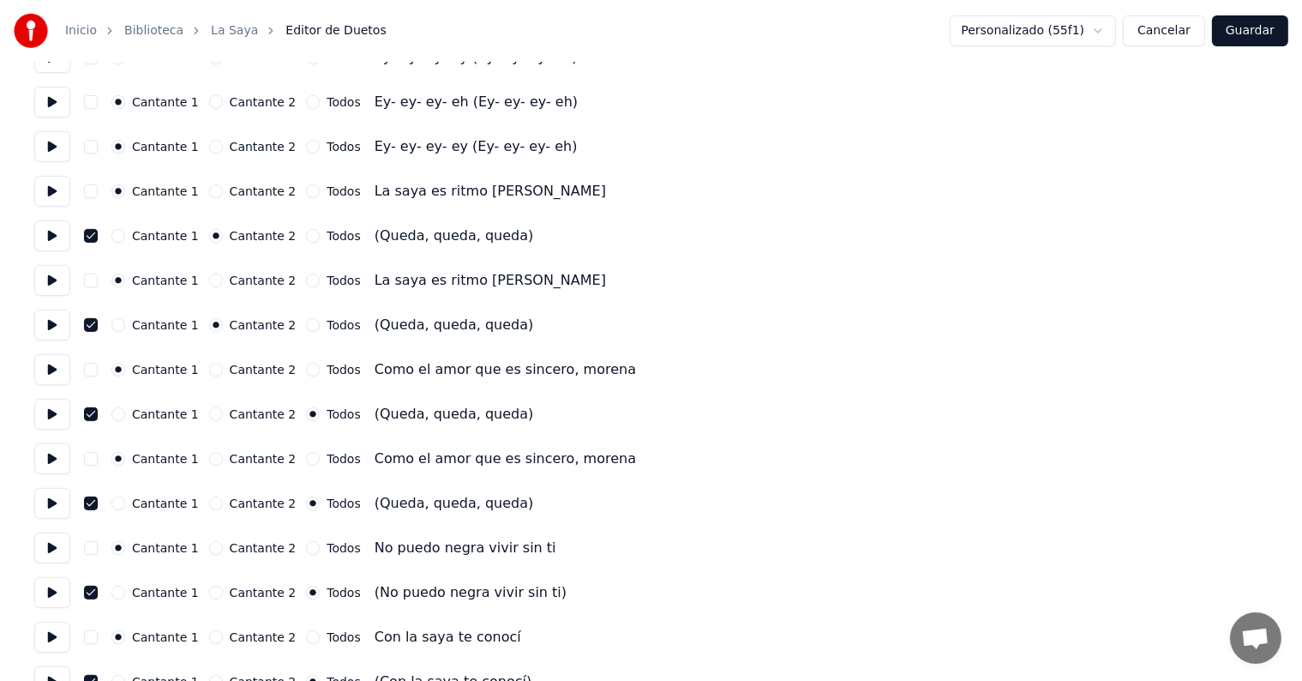
scroll to position [576, 0]
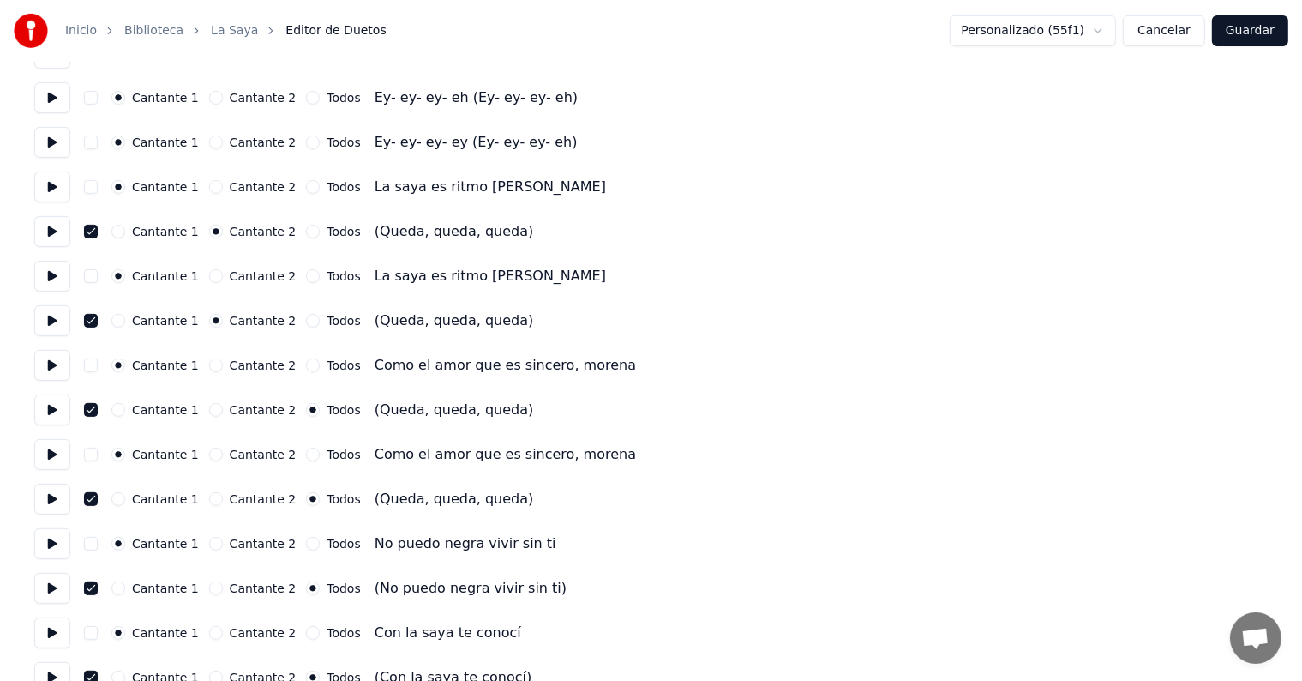
click at [212, 408] on button "Cantante 2" at bounding box center [216, 410] width 14 height 14
click at [209, 501] on button "Cantante 2" at bounding box center [216, 499] width 14 height 14
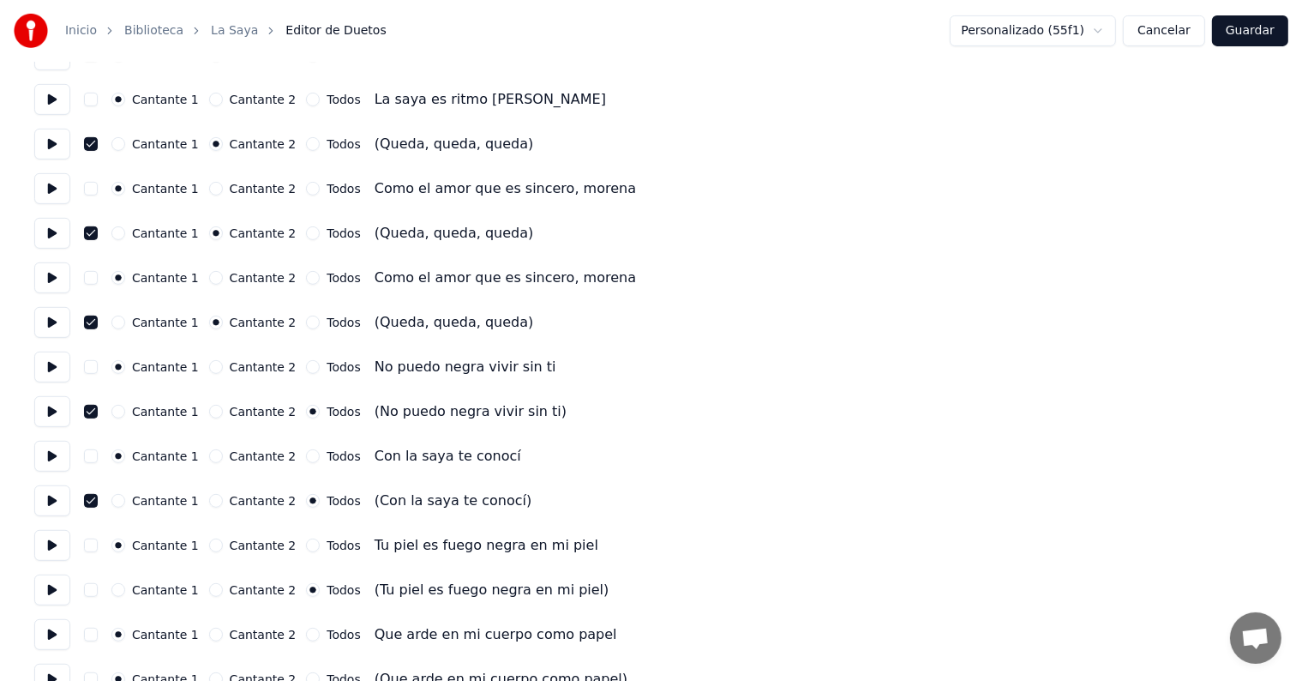
scroll to position [754, 0]
click at [209, 405] on div "Cantante 2" at bounding box center [252, 410] width 87 height 14
click at [209, 499] on button "Cantante 2" at bounding box center [216, 499] width 14 height 14
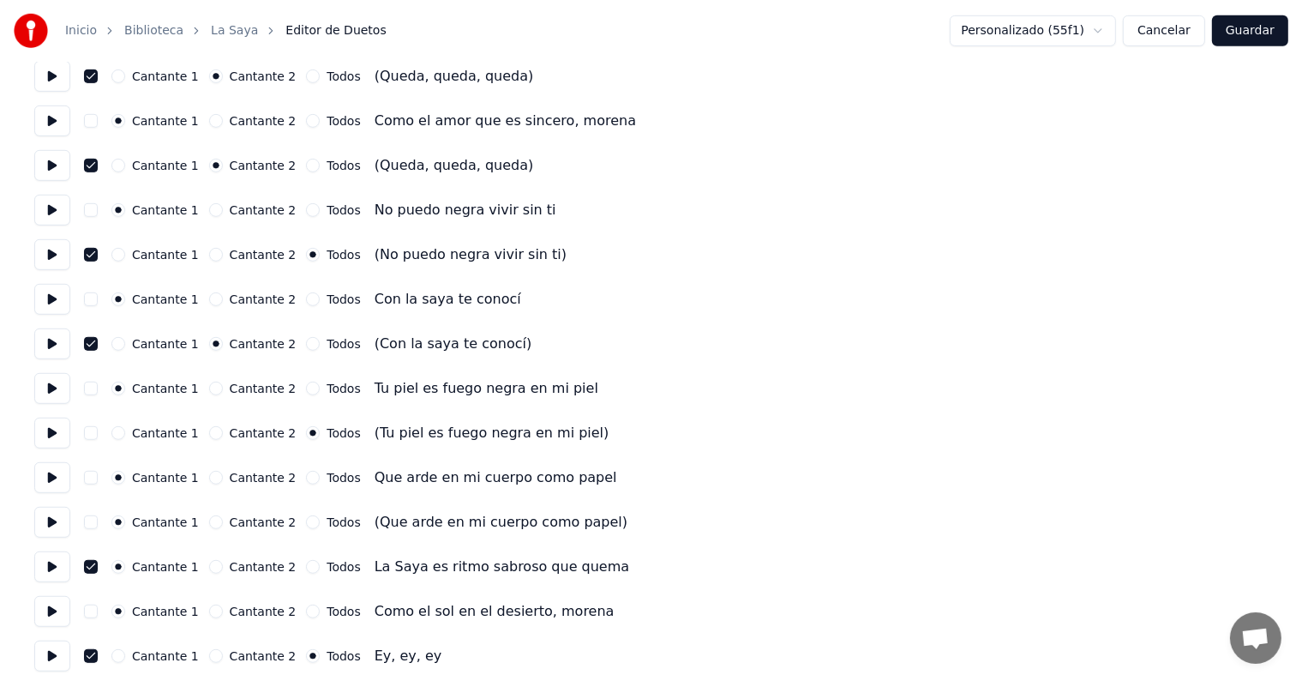
click at [210, 432] on button "Cantante 2" at bounding box center [216, 433] width 14 height 14
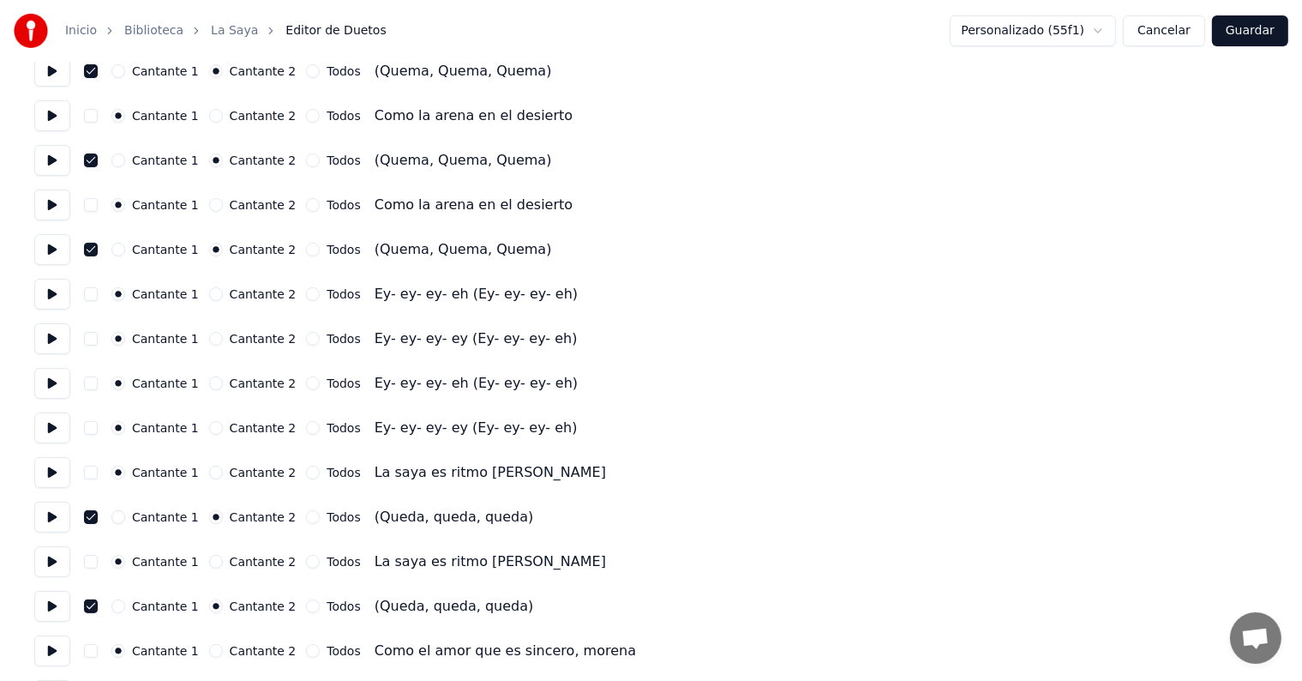
scroll to position [291, 0]
click at [213, 342] on button "Cantante 2" at bounding box center [216, 338] width 14 height 14
click at [209, 425] on button "Cantante 2" at bounding box center [216, 427] width 14 height 14
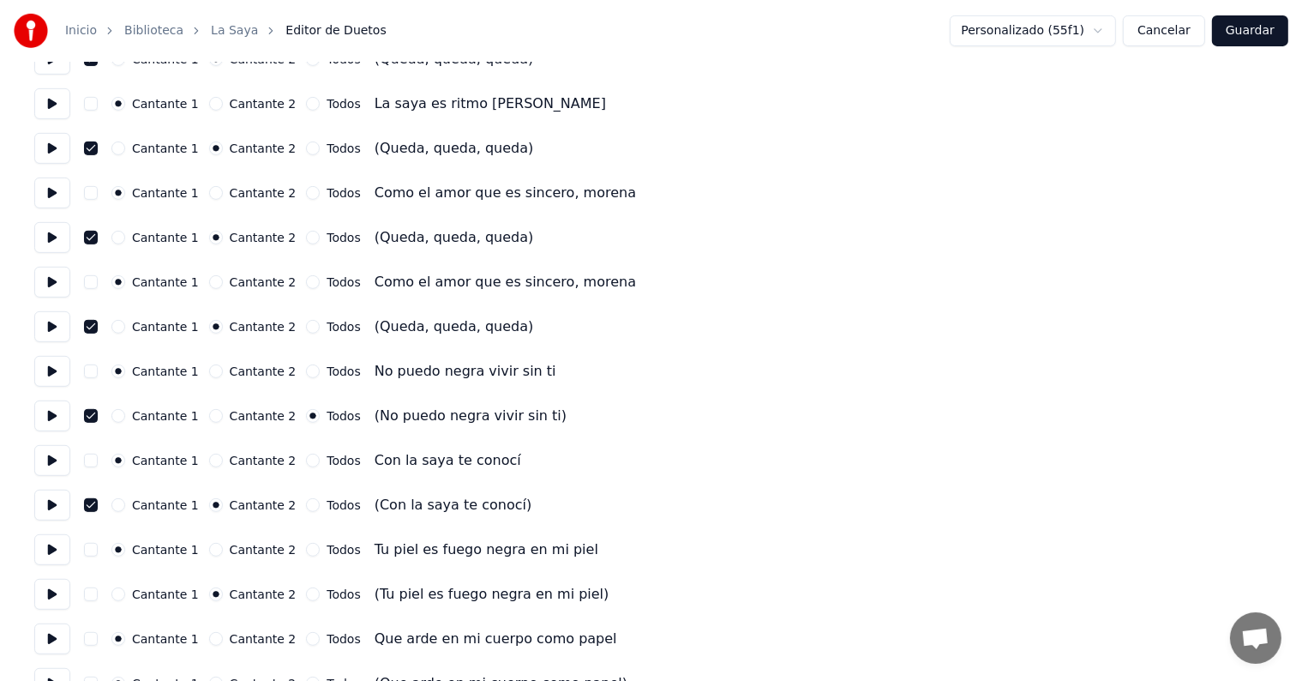
scroll to position [750, 0]
click at [211, 415] on button "Cantante 2" at bounding box center [216, 414] width 14 height 14
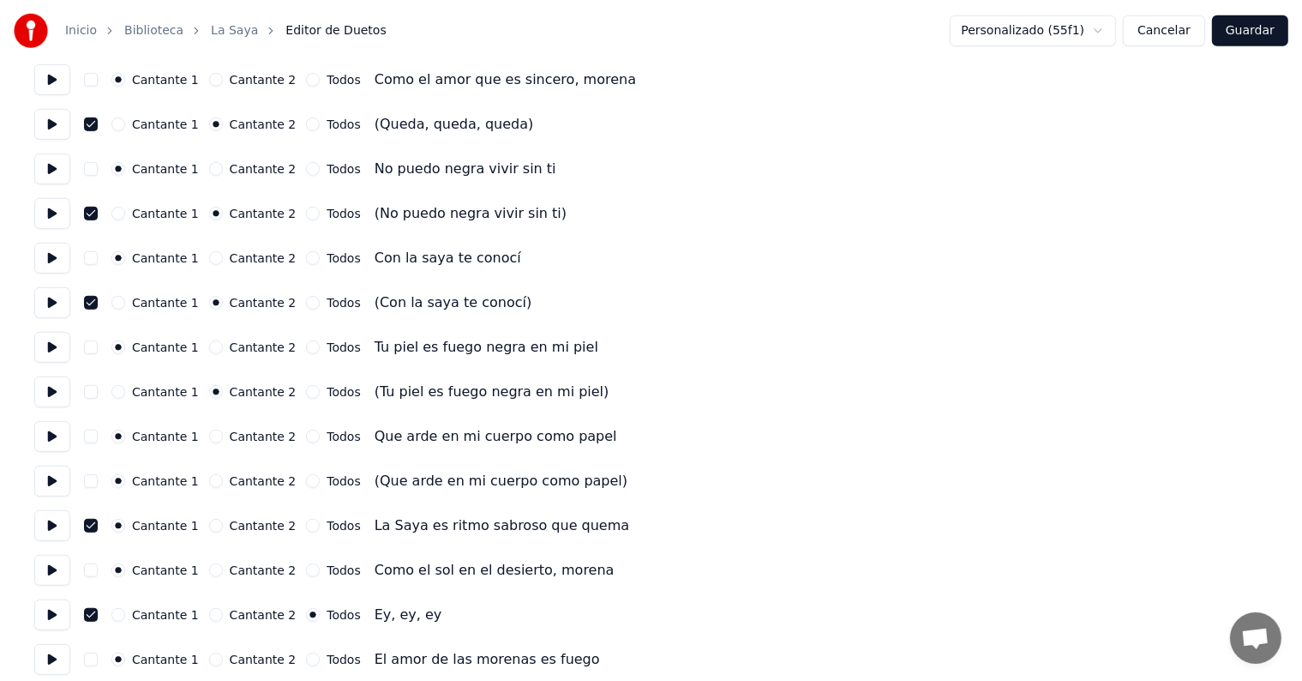
scroll to position [951, 0]
click at [213, 479] on button "Cantante 2" at bounding box center [216, 480] width 14 height 14
click at [213, 570] on button "Cantante 2" at bounding box center [216, 569] width 14 height 14
click at [123, 566] on button "Cantante 1" at bounding box center [118, 569] width 14 height 14
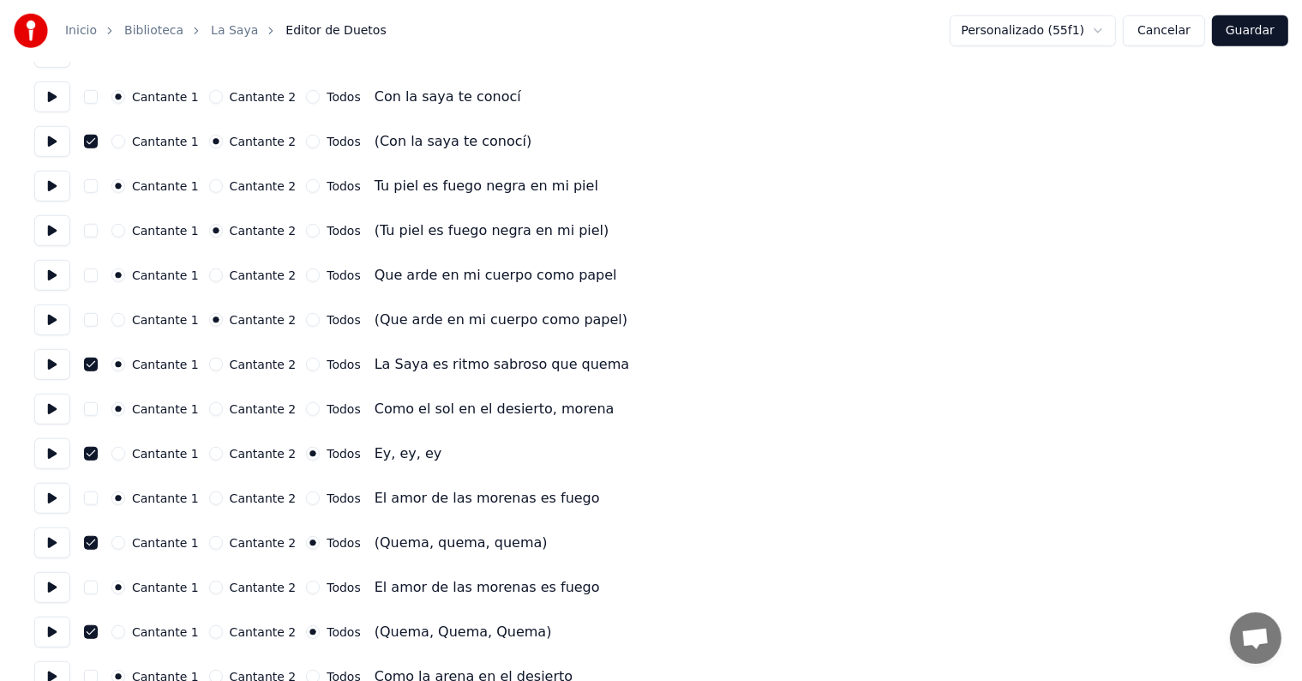
scroll to position [1158, 0]
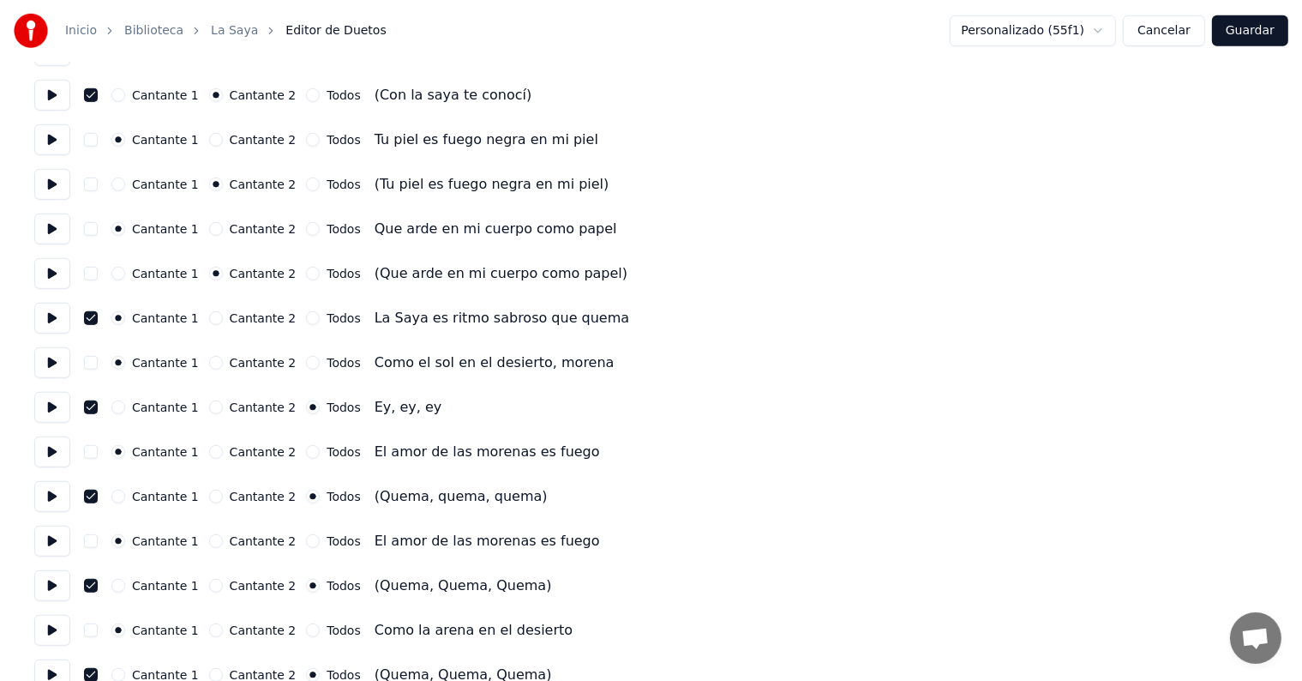
click at [217, 500] on button "Cantante 2" at bounding box center [216, 496] width 14 height 14
click at [215, 586] on button "Cantante 2" at bounding box center [216, 586] width 14 height 14
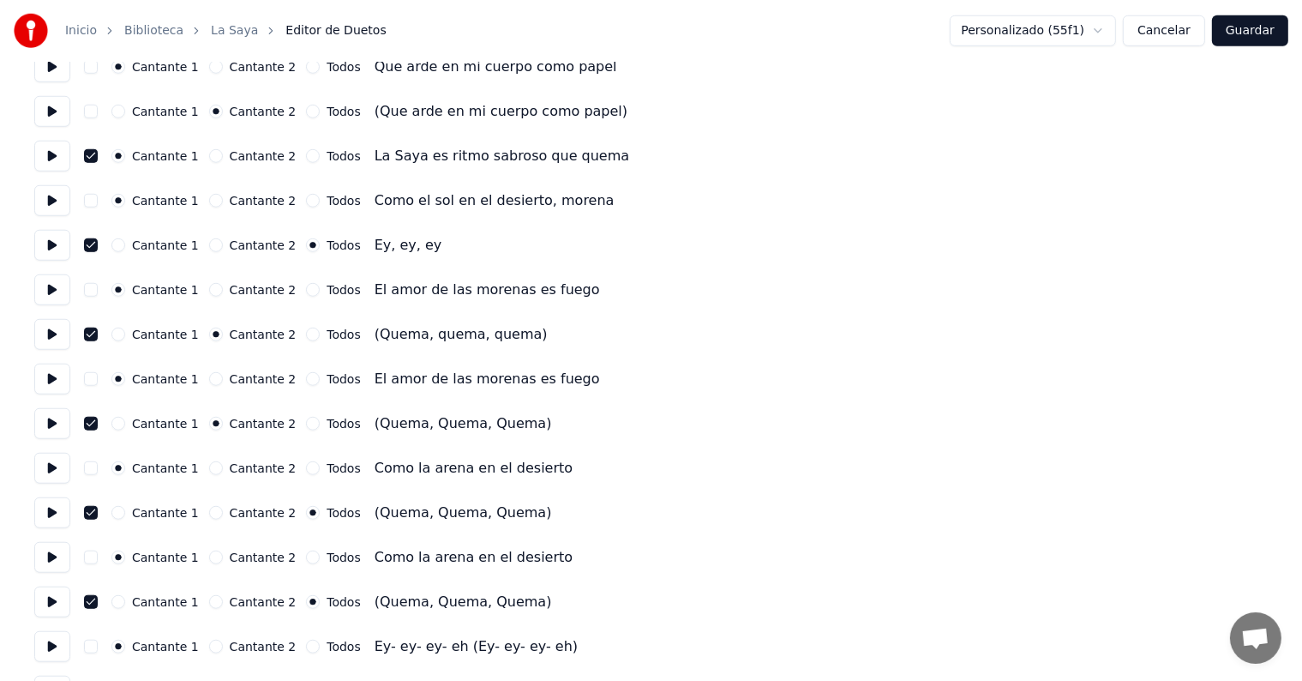
scroll to position [1370, 0]
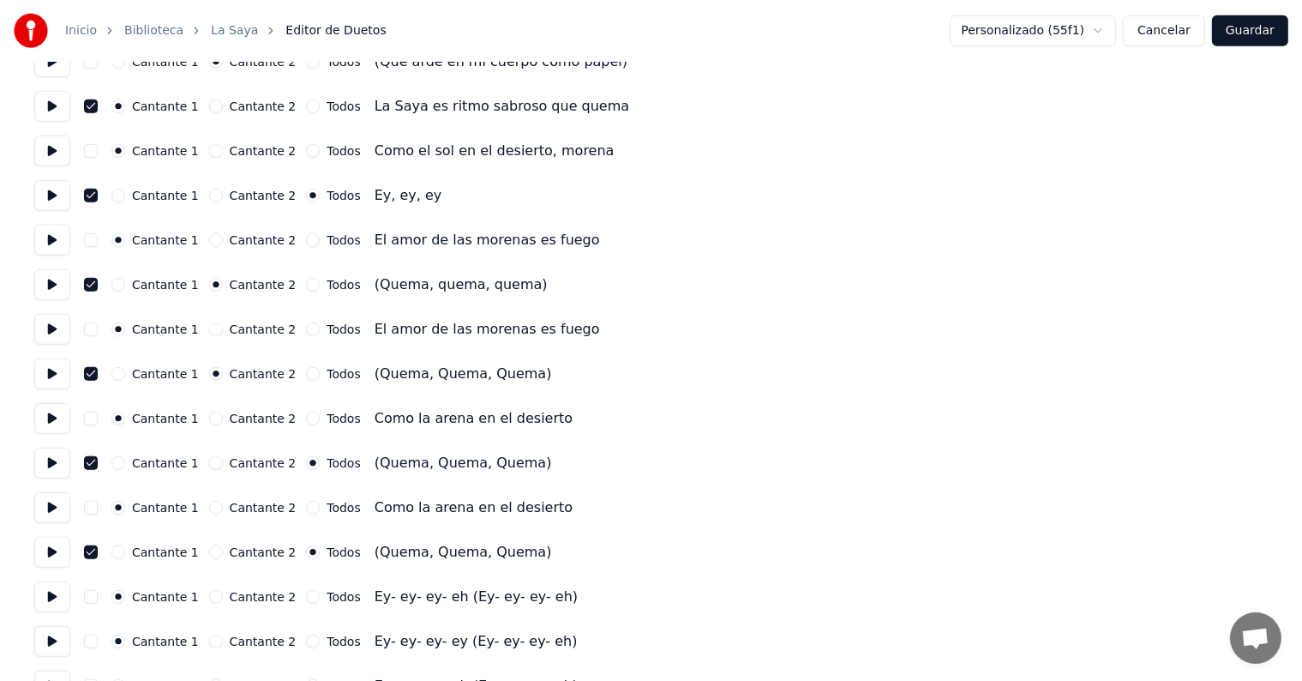
click at [209, 458] on button "Cantante 2" at bounding box center [216, 463] width 14 height 14
click at [209, 552] on button "Cantante 2" at bounding box center [216, 552] width 14 height 14
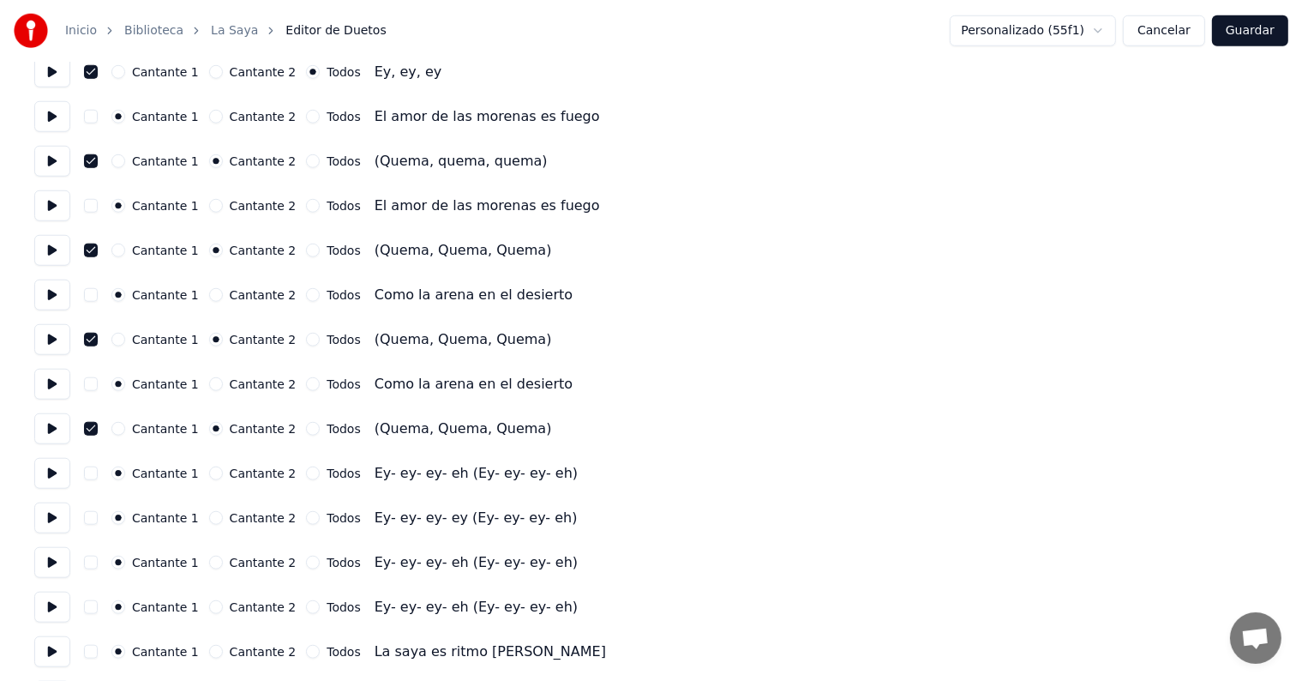
scroll to position [1495, 0]
click at [213, 516] on button "Cantante 2" at bounding box center [216, 516] width 14 height 14
click at [209, 606] on button "Cantante 2" at bounding box center [216, 605] width 14 height 14
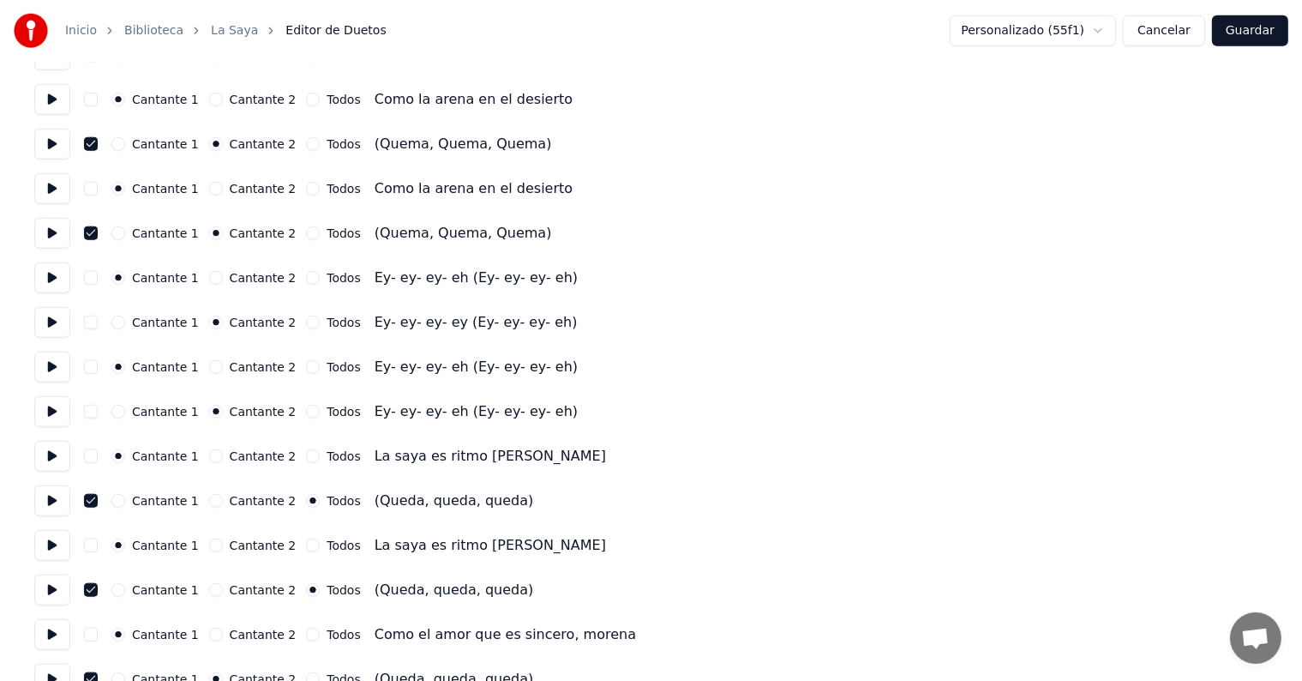
scroll to position [1693, 0]
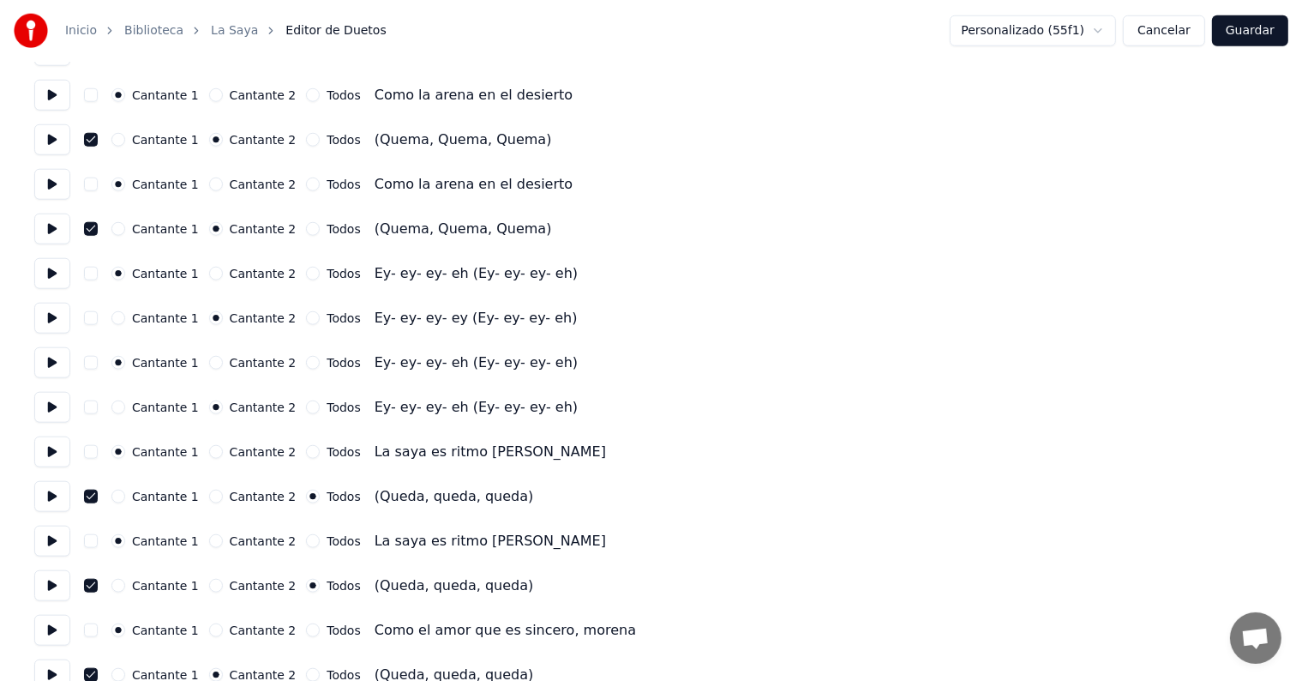
click at [210, 497] on button "Cantante 2" at bounding box center [216, 496] width 14 height 14
click at [209, 583] on button "Cantante 2" at bounding box center [216, 586] width 14 height 14
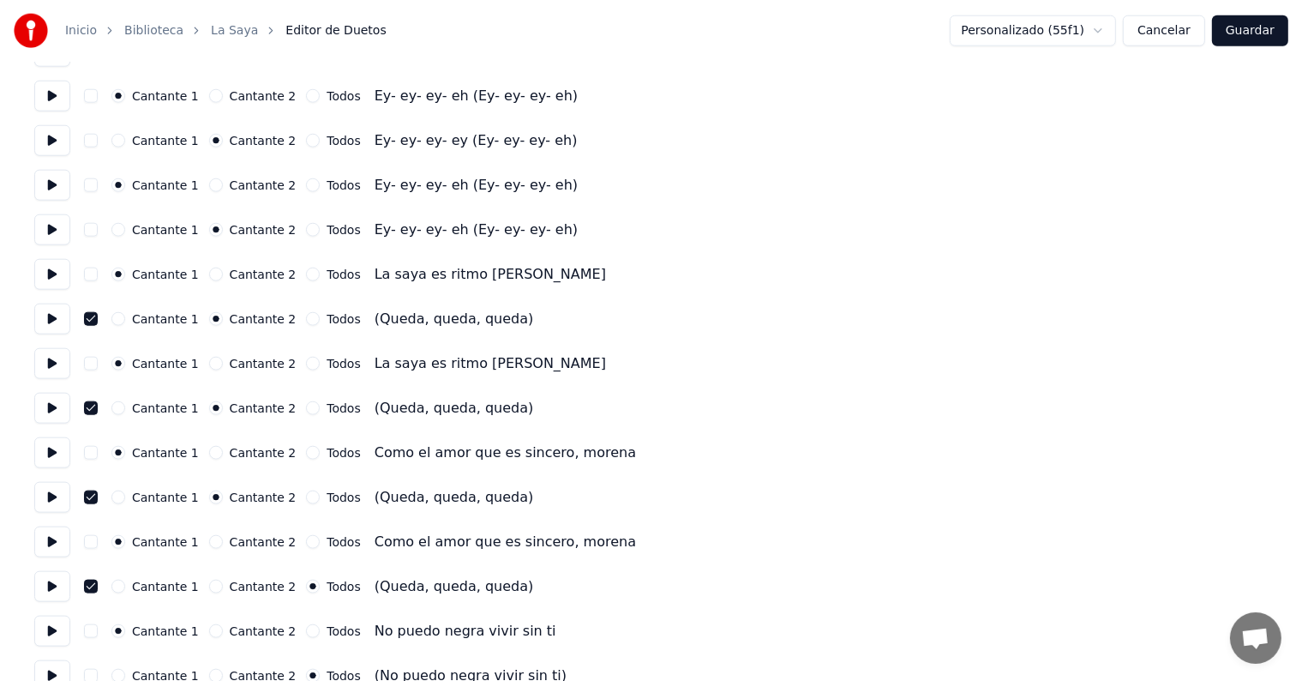
scroll to position [1873, 0]
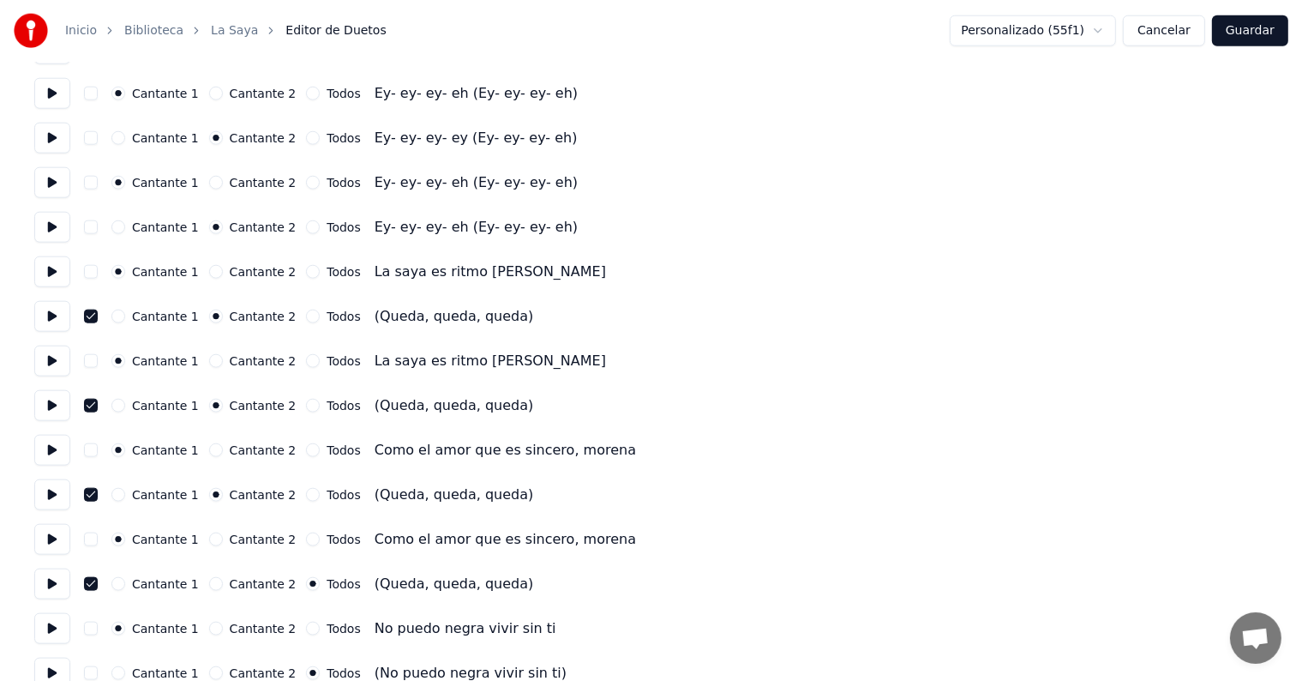
click at [210, 584] on button "Cantante 2" at bounding box center [216, 584] width 14 height 14
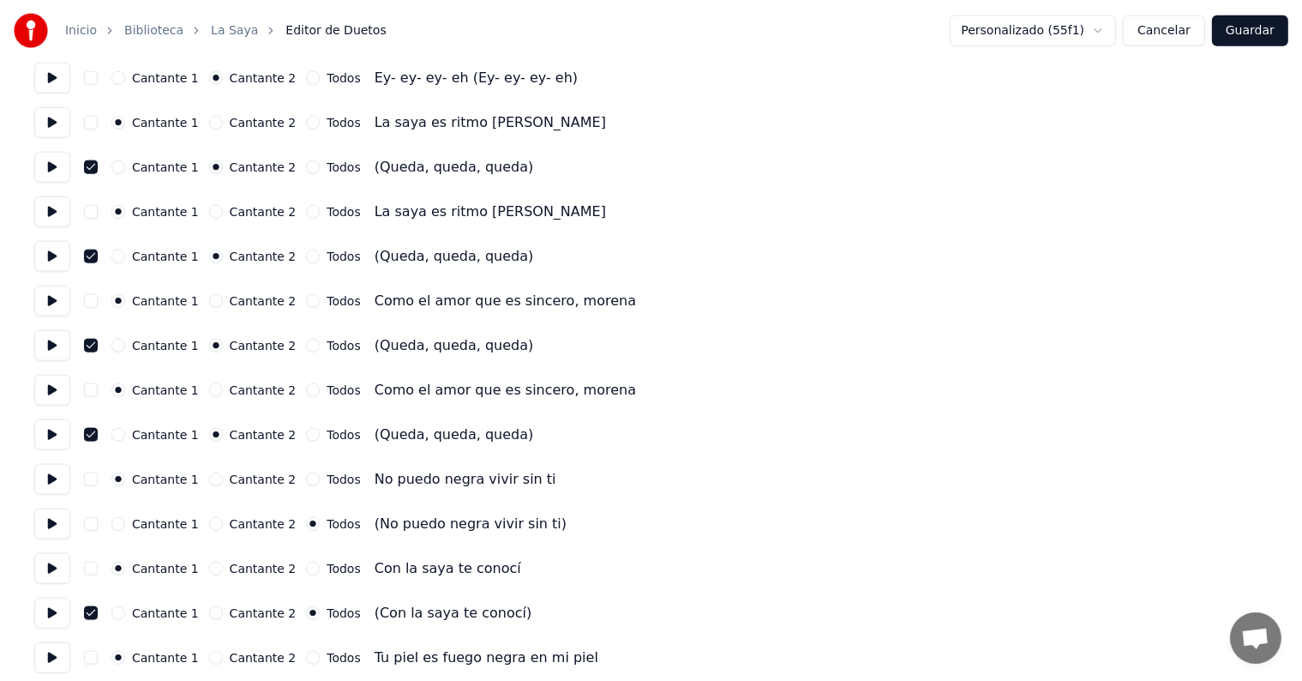
scroll to position [2042, 0]
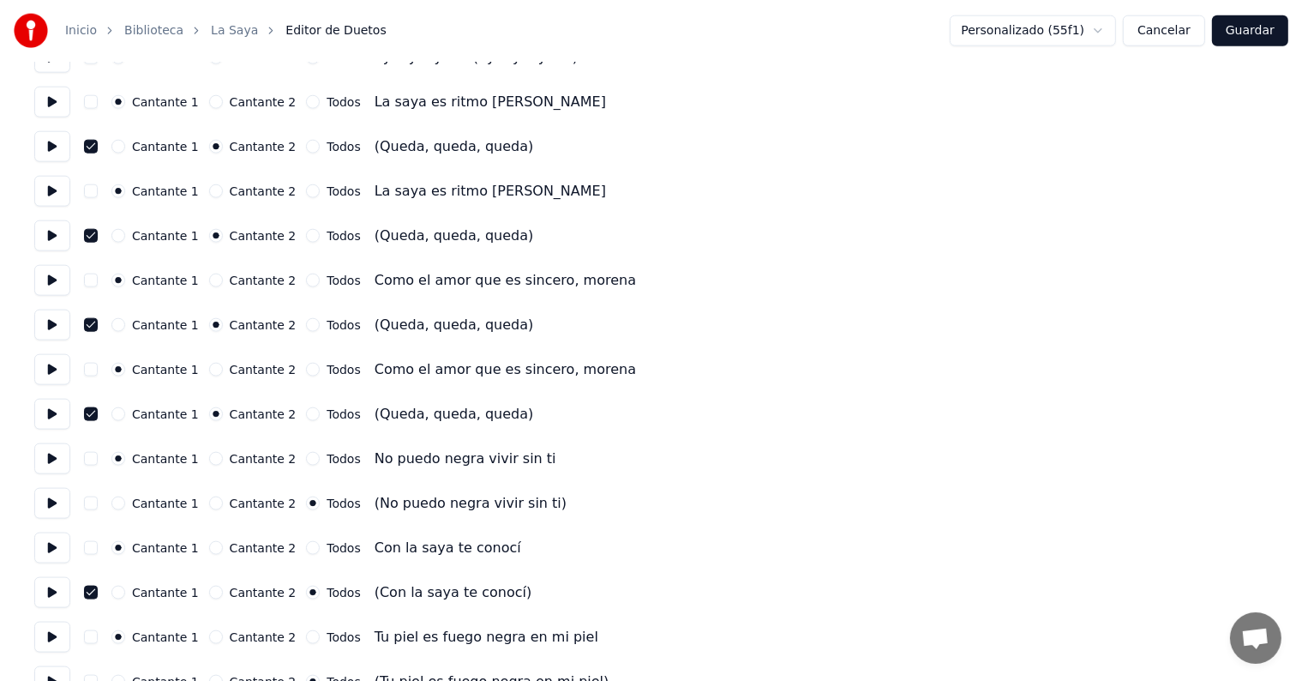
click at [210, 497] on button "Cantante 2" at bounding box center [216, 503] width 14 height 14
click at [211, 585] on button "Cantante 2" at bounding box center [216, 592] width 14 height 14
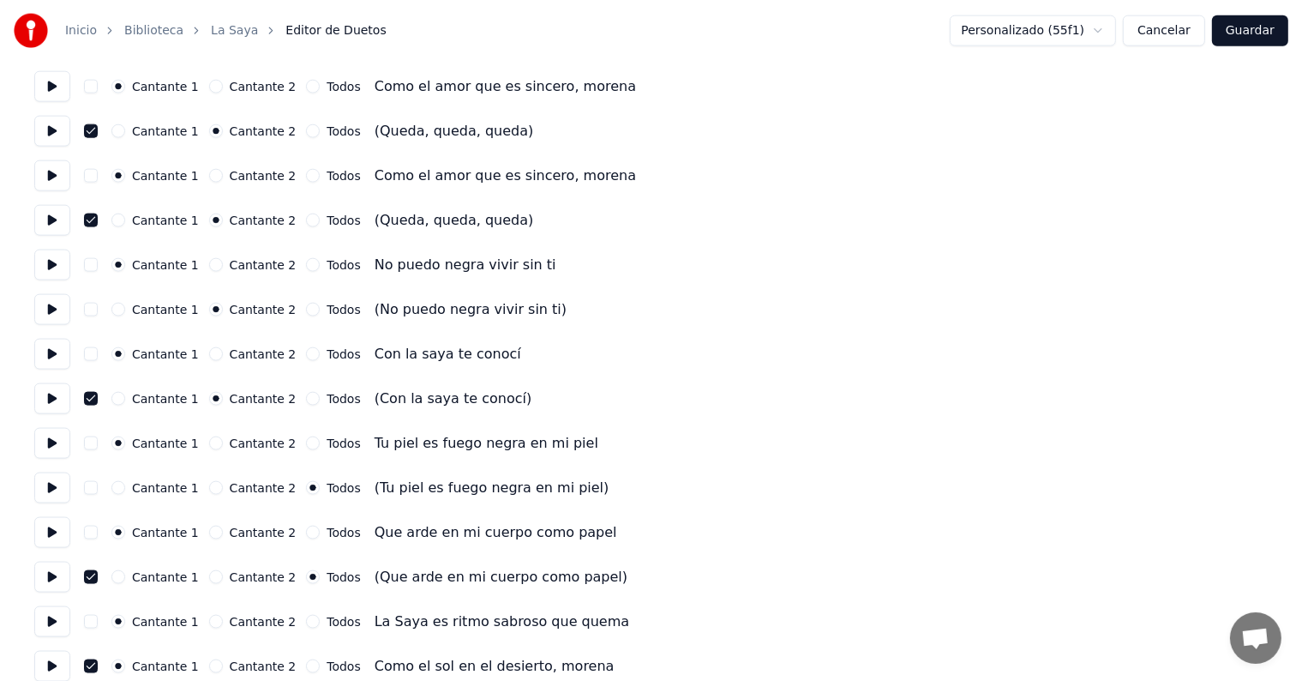
scroll to position [2249, 0]
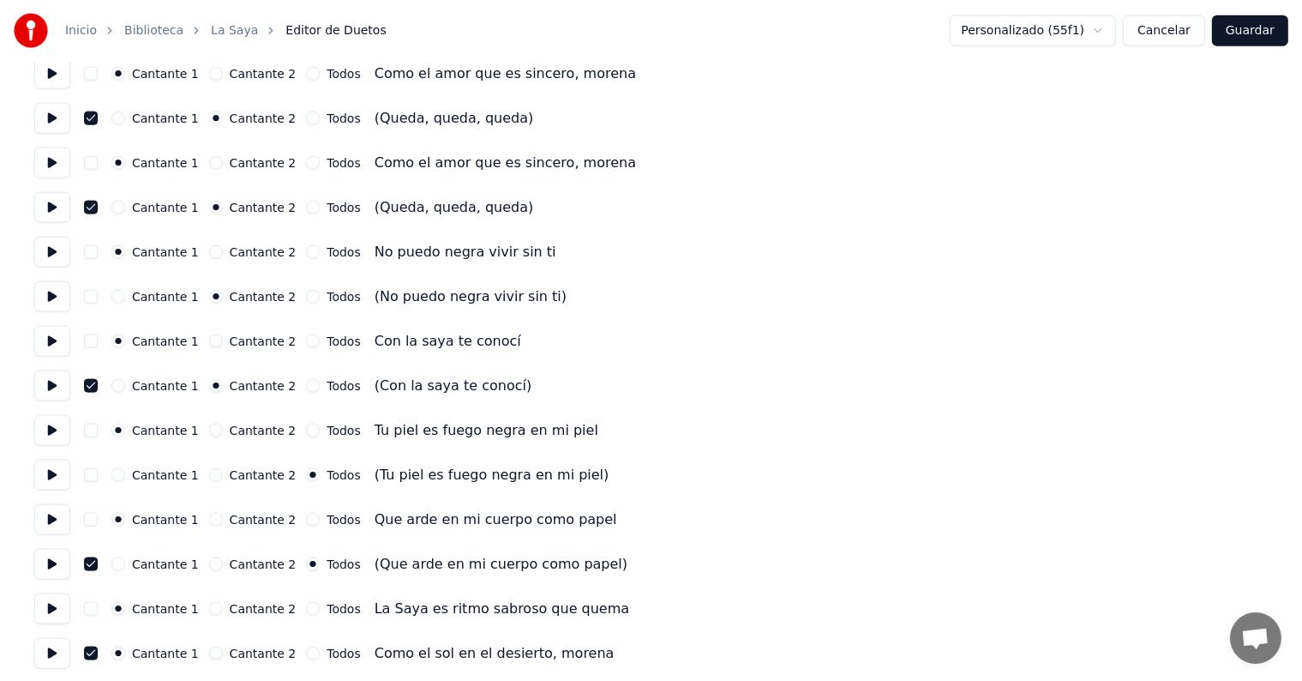
click at [212, 471] on button "Cantante 2" at bounding box center [216, 475] width 14 height 14
click at [212, 559] on button "Cantante 2" at bounding box center [216, 564] width 14 height 14
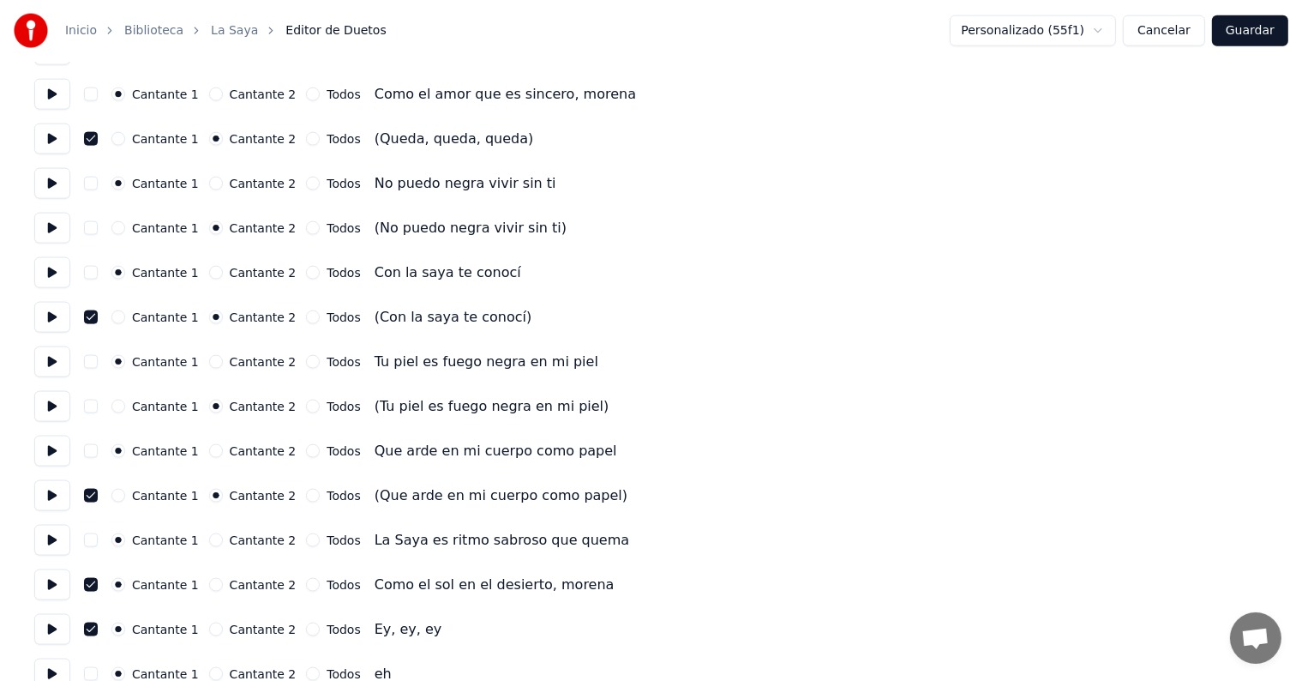
scroll to position [2343, 0]
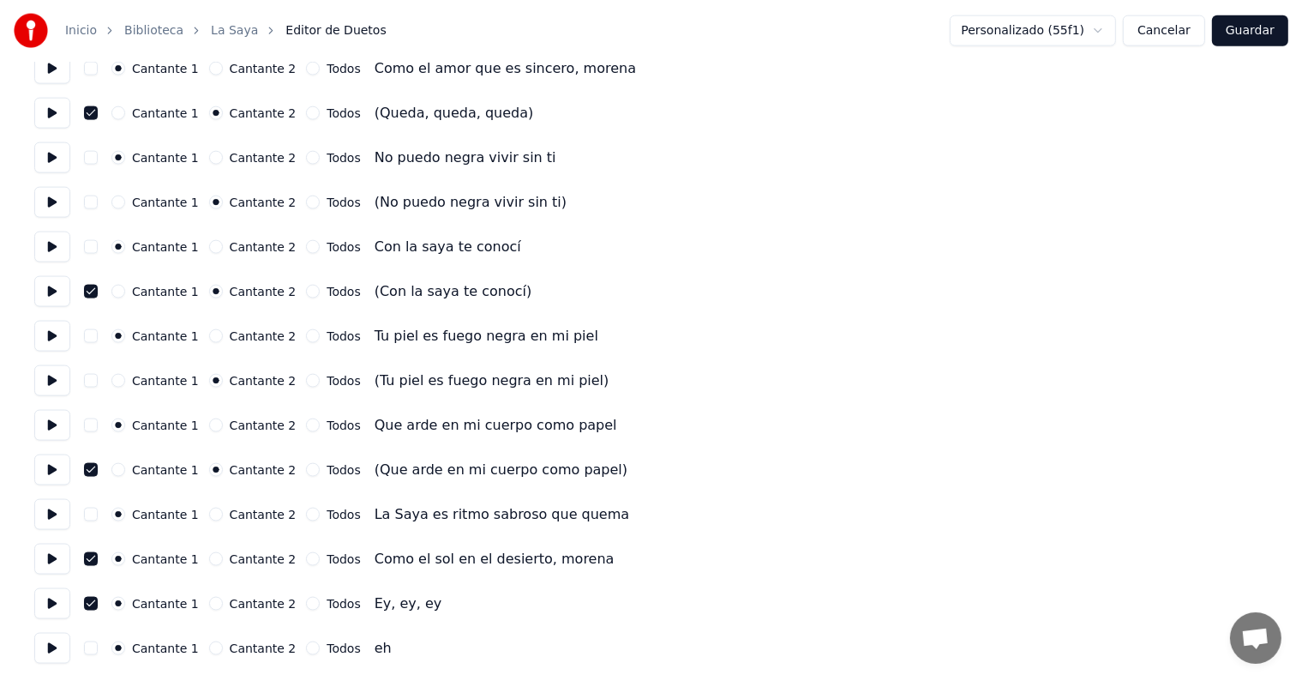
click at [218, 554] on button "Cantante 2" at bounding box center [216, 559] width 14 height 14
click at [209, 602] on button "Cantante 2" at bounding box center [216, 604] width 14 height 14
click at [209, 653] on div "Cantante 2" at bounding box center [252, 648] width 87 height 14
click at [214, 648] on button "Cantante 2" at bounding box center [216, 648] width 14 height 14
click at [1262, 27] on button "Guardar" at bounding box center [1250, 30] width 76 height 31
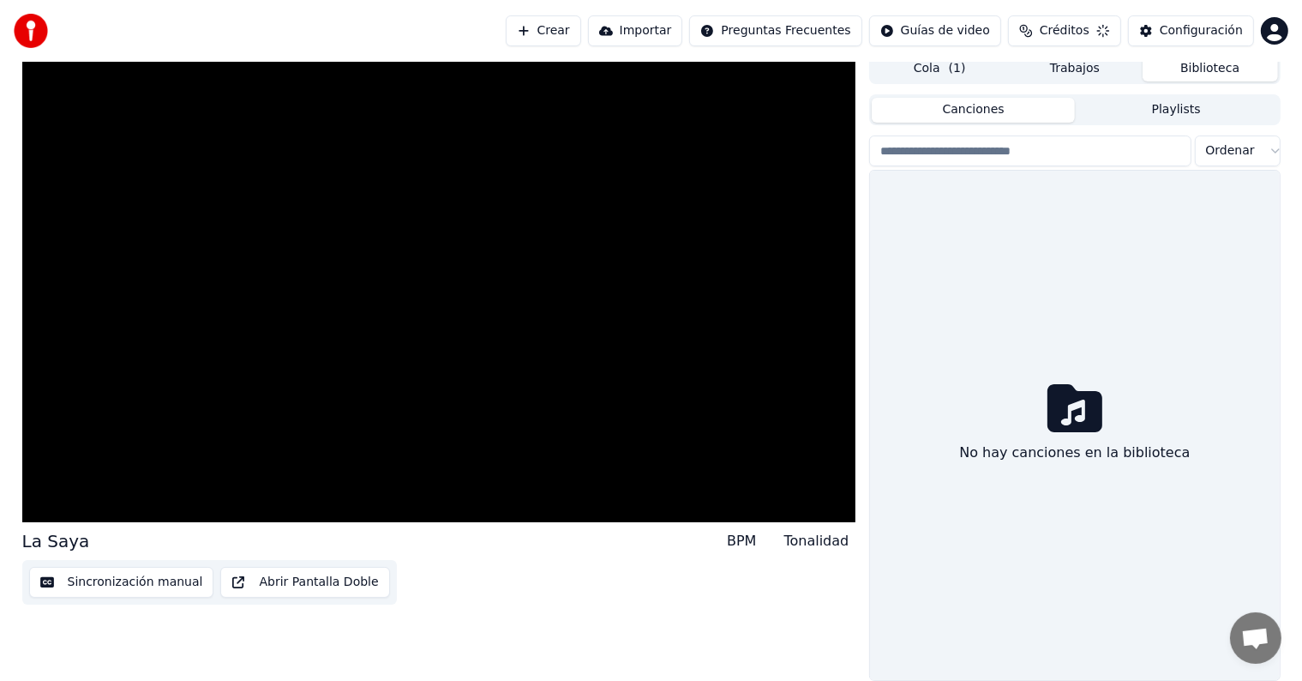
scroll to position [8, 0]
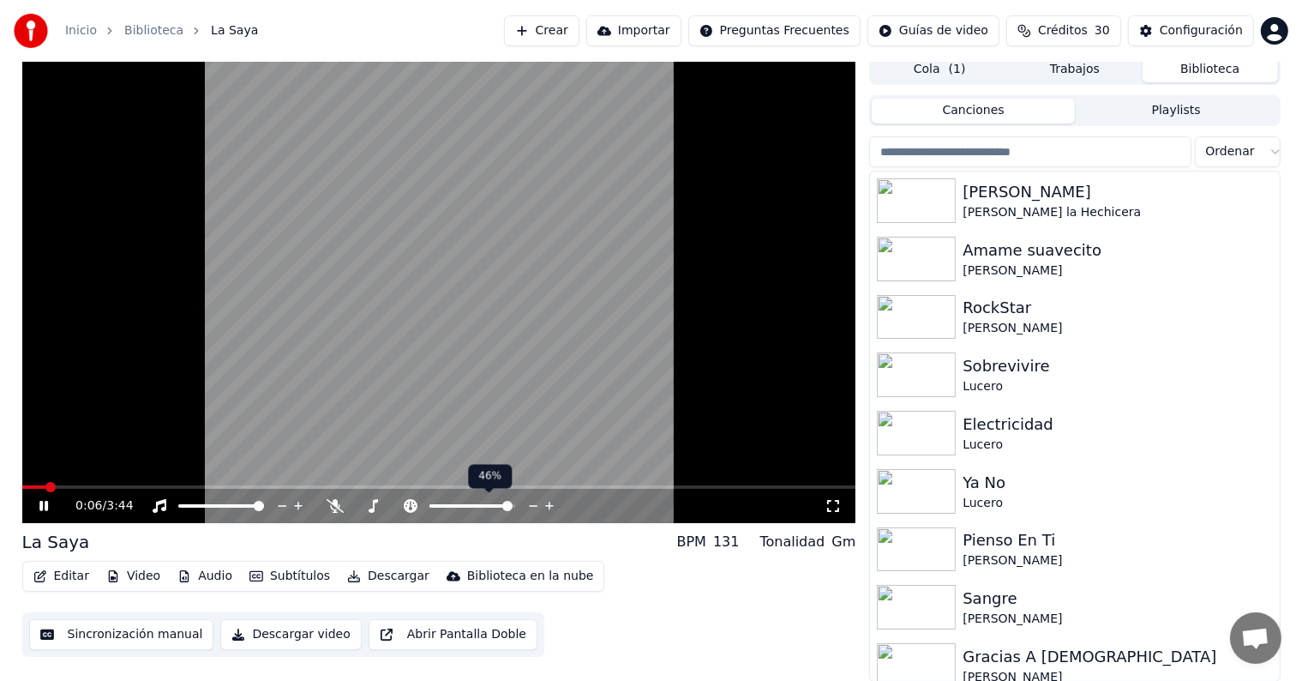
click at [513, 501] on span at bounding box center [507, 506] width 10 height 10
click at [39, 506] on icon at bounding box center [43, 506] width 9 height 10
click at [58, 574] on button "Editar" at bounding box center [61, 576] width 69 height 24
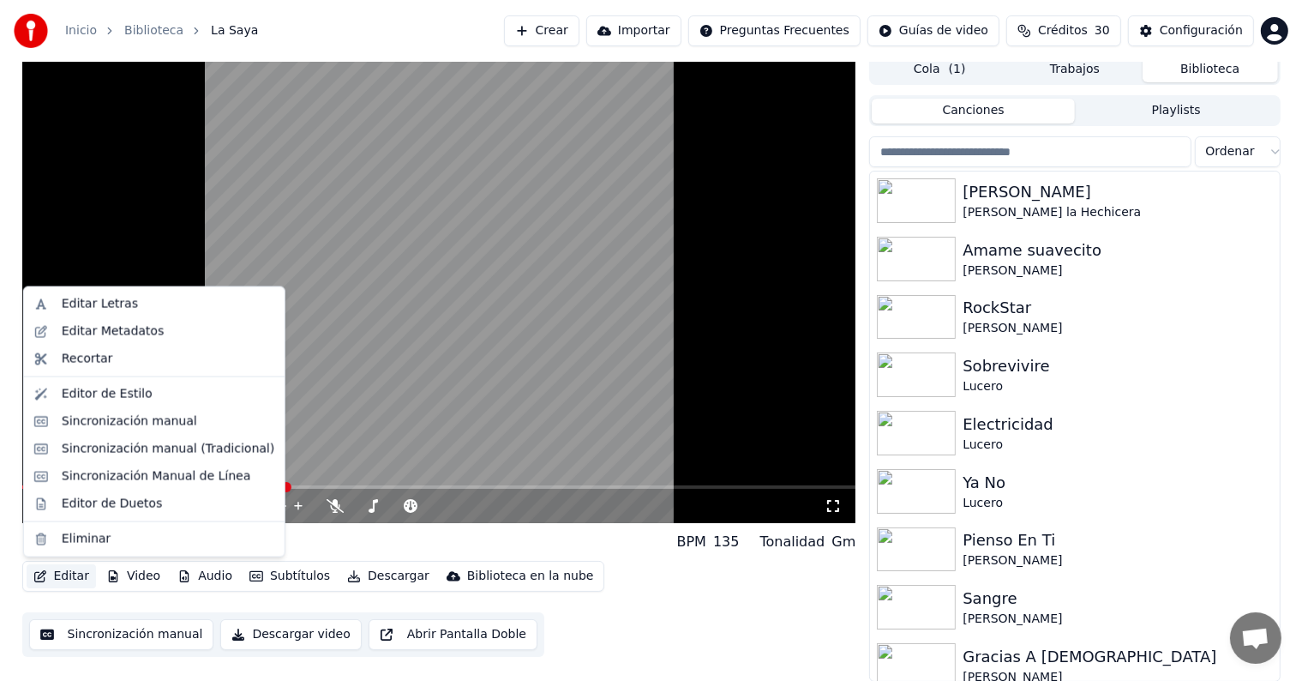
click at [68, 451] on div "Sincronización manual (Tradicional)" at bounding box center [168, 449] width 213 height 17
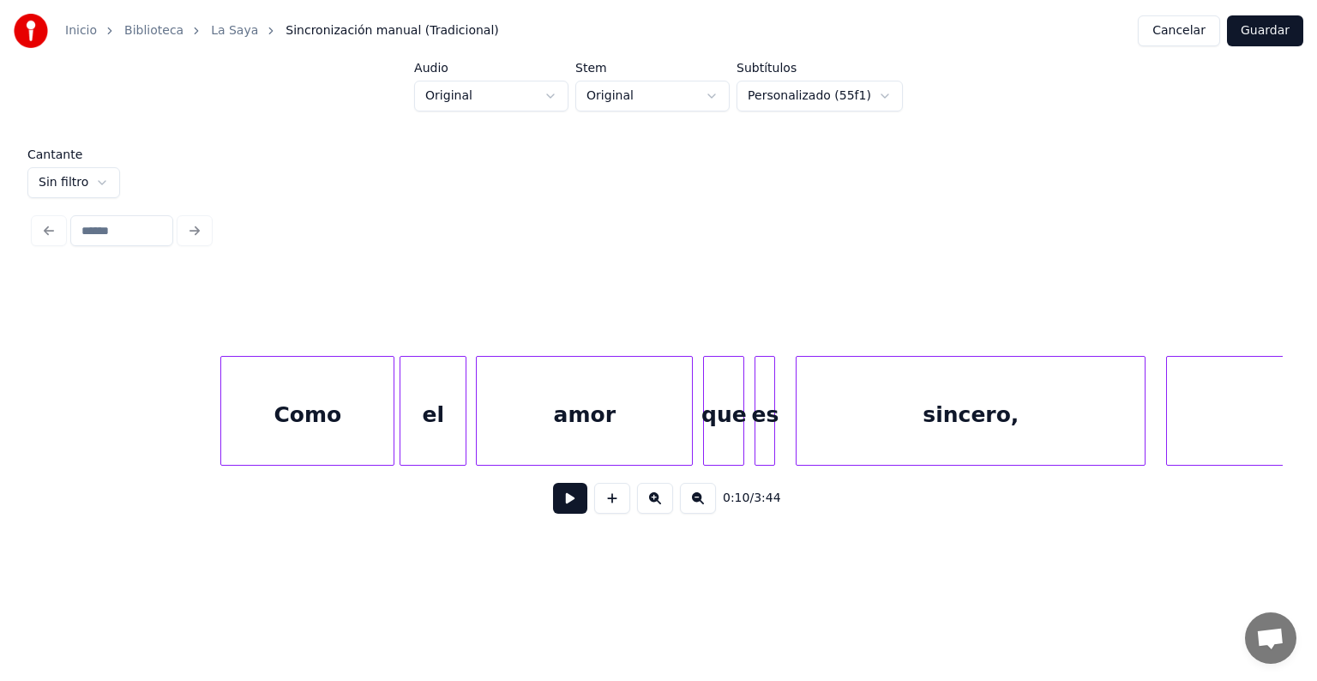
scroll to position [0, 30025]
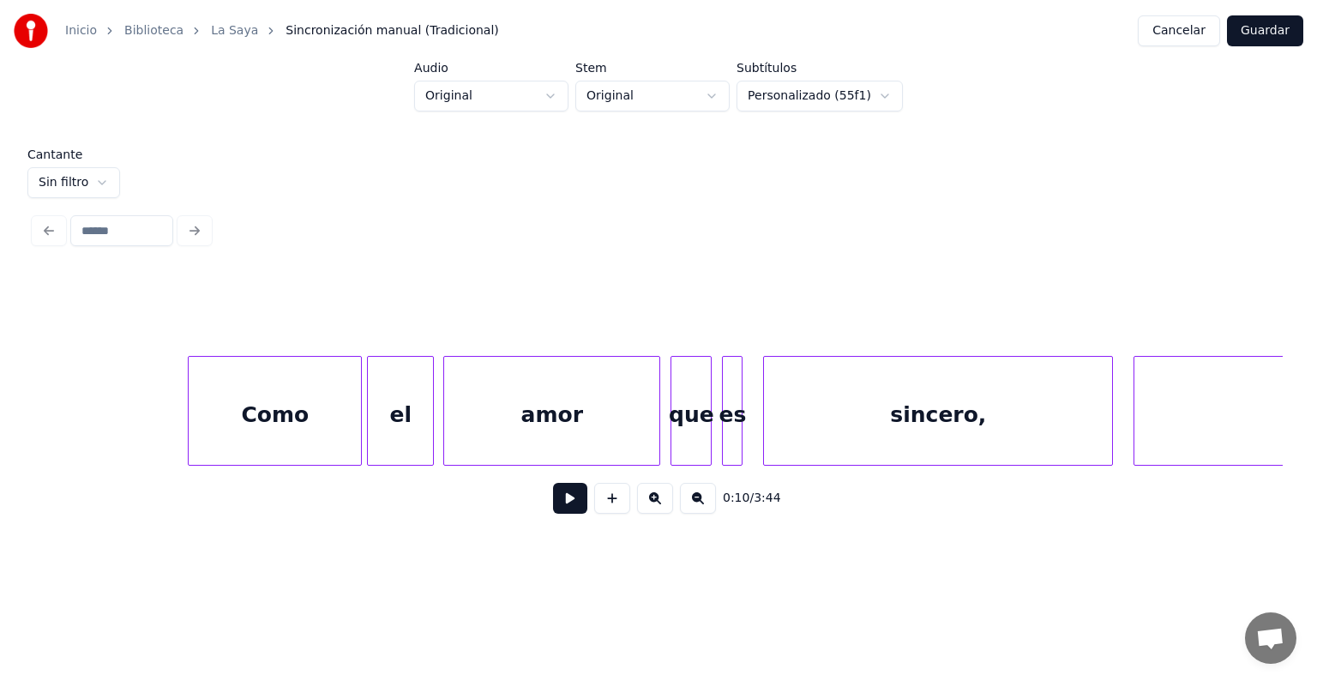
click at [289, 432] on div "Como" at bounding box center [275, 415] width 172 height 117
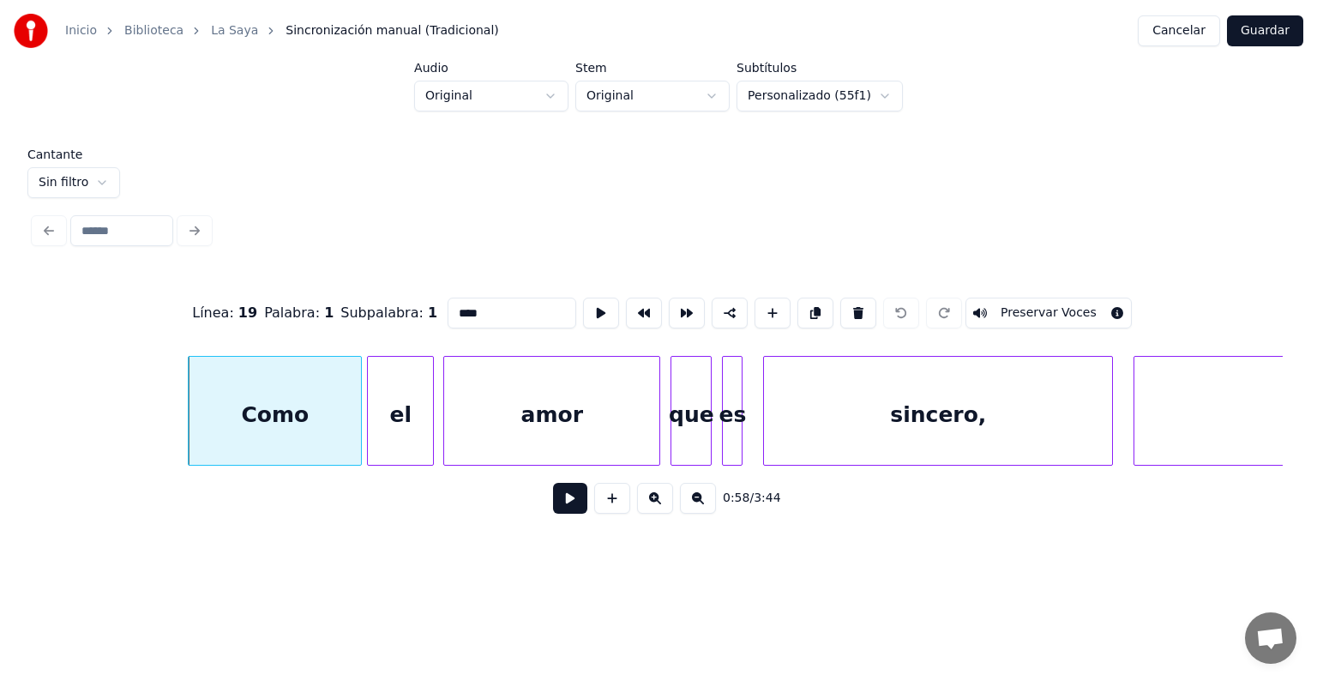
click at [553, 504] on button at bounding box center [570, 498] width 34 height 31
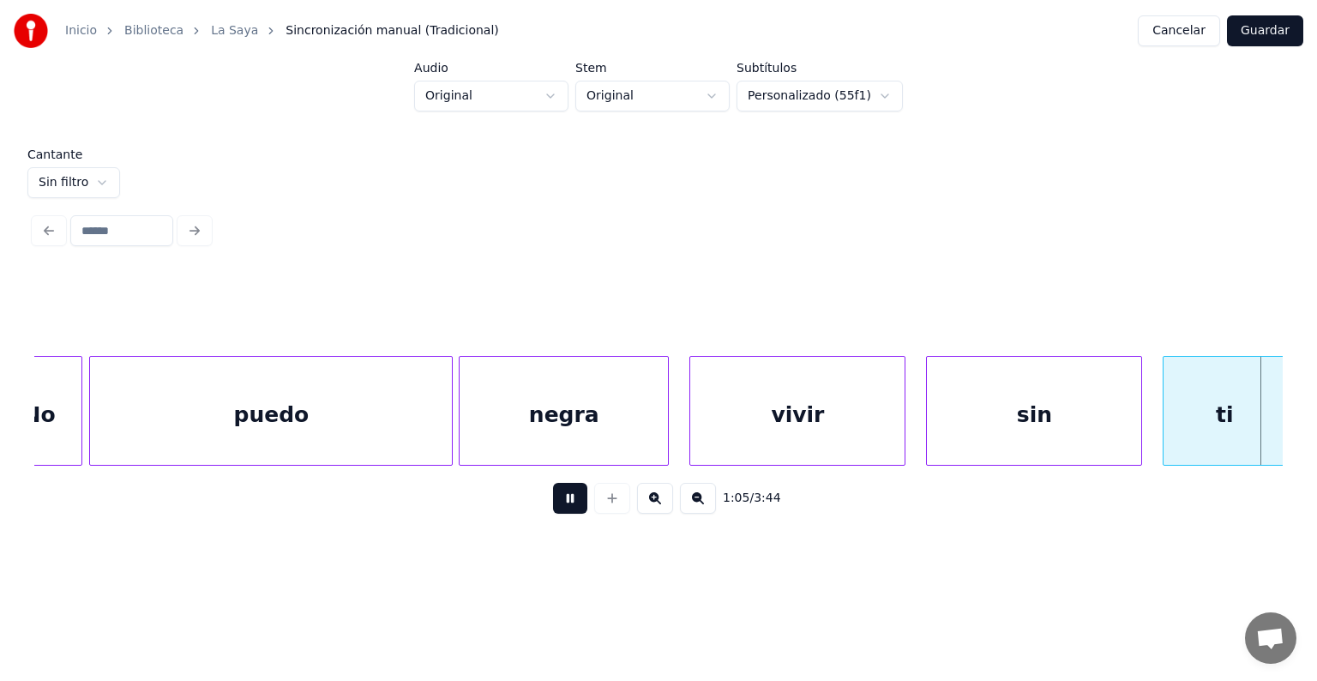
scroll to position [0, 33775]
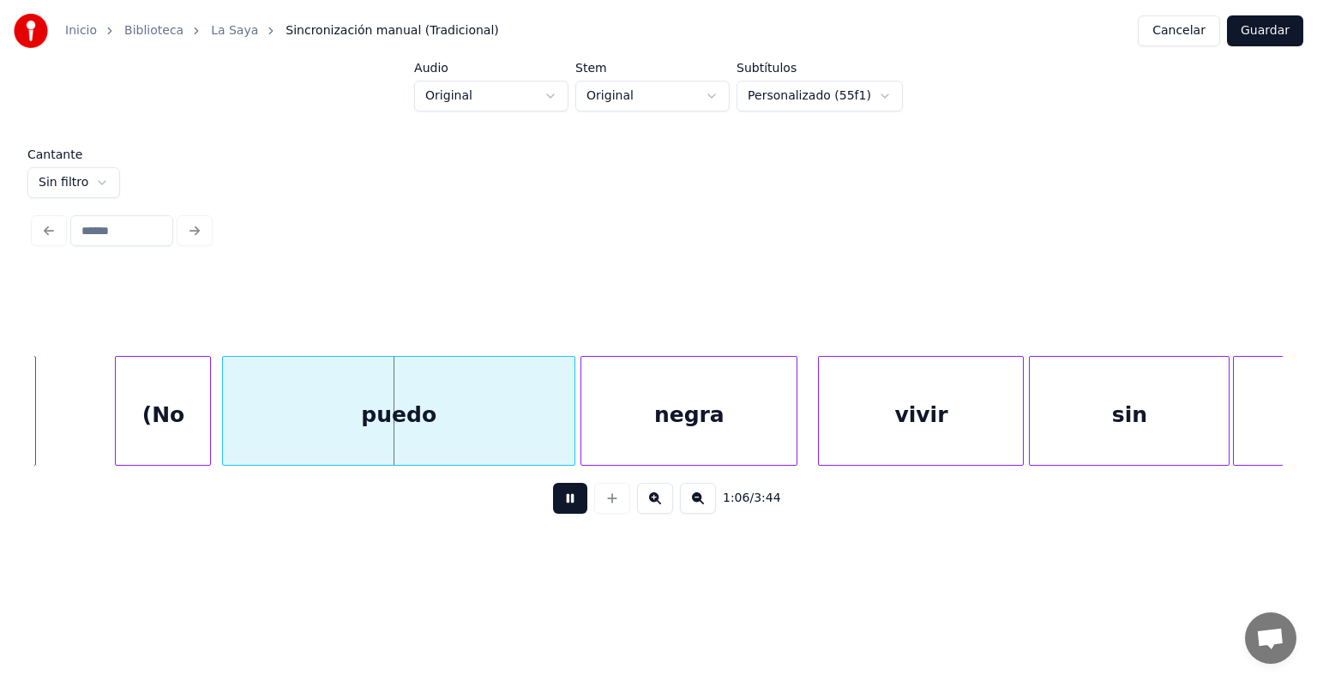
click at [167, 413] on div "(No" at bounding box center [163, 415] width 94 height 117
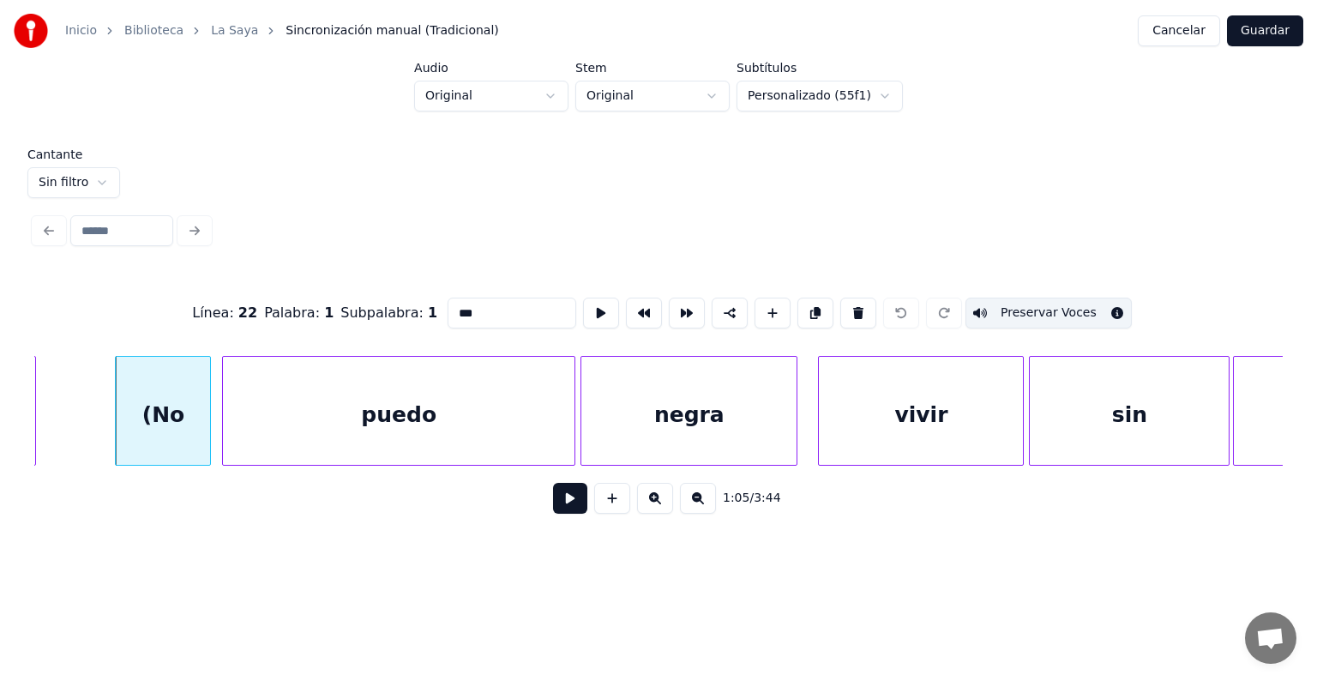
click at [287, 432] on div "puedo" at bounding box center [398, 415] width 351 height 117
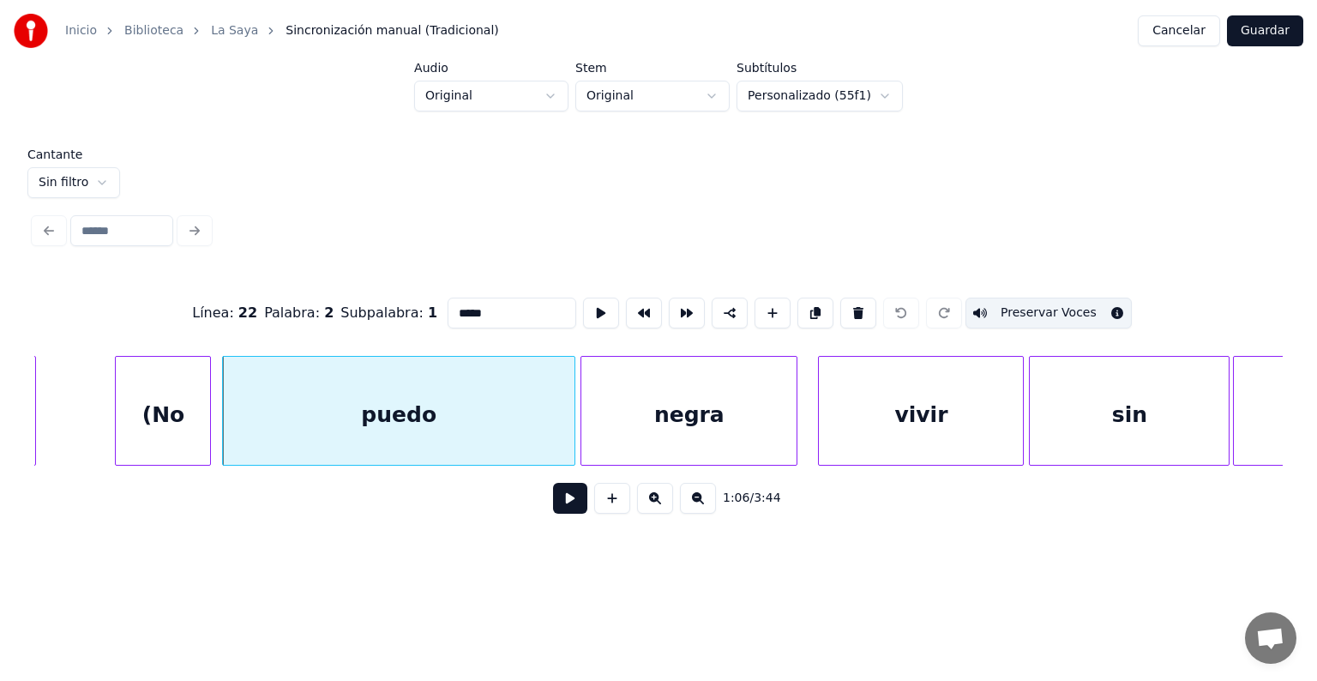
click at [622, 425] on div "negra" at bounding box center [688, 415] width 215 height 117
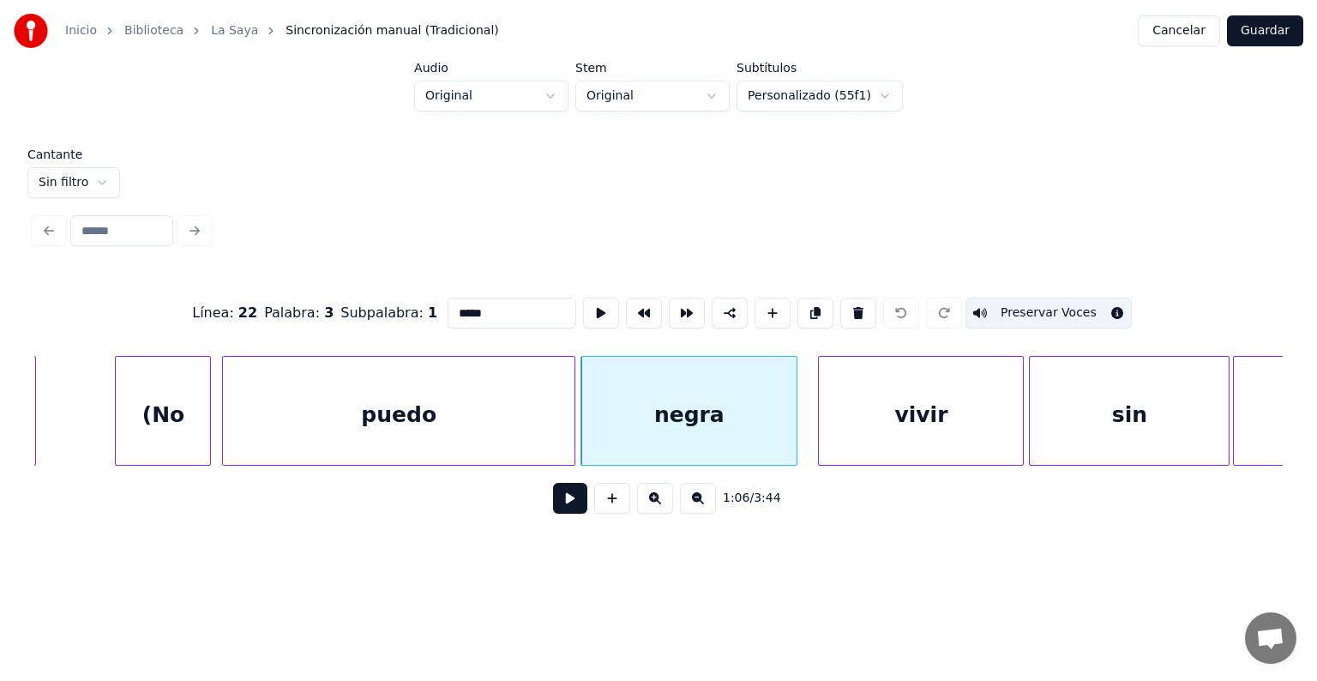
click at [851, 427] on div "vivir" at bounding box center [921, 415] width 204 height 117
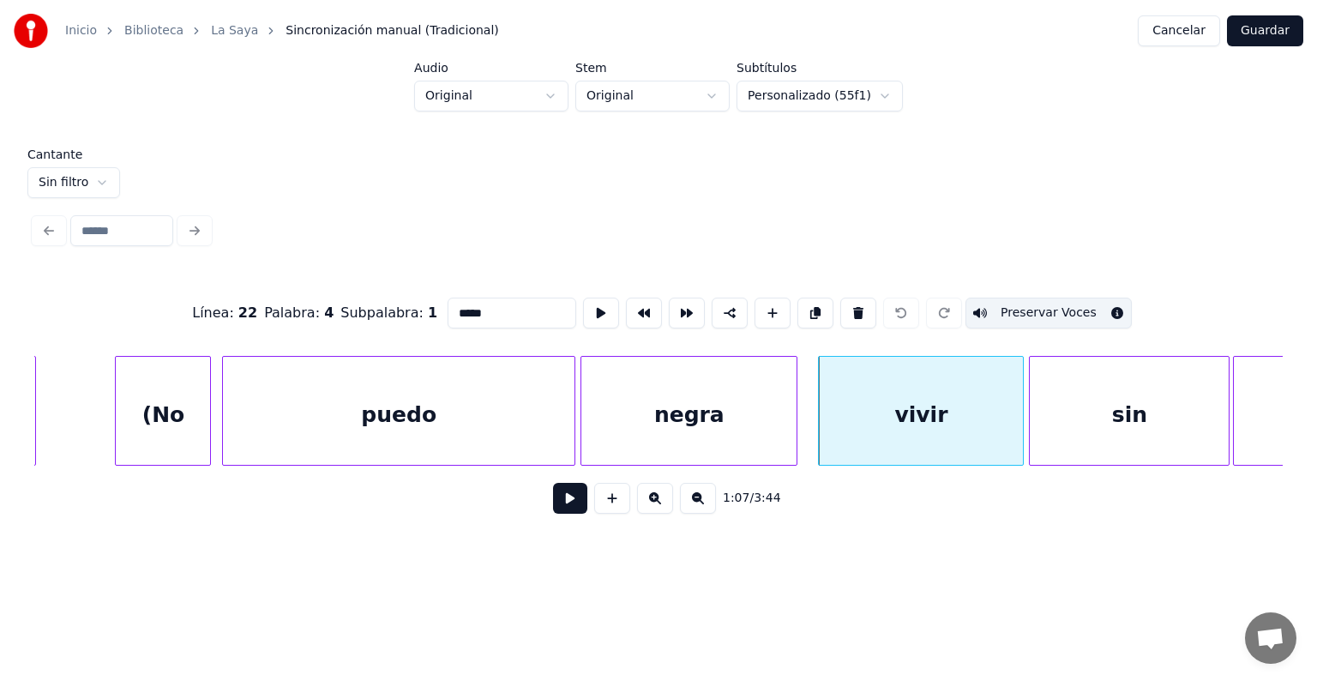
click at [1071, 419] on div "sin" at bounding box center [1128, 415] width 199 height 117
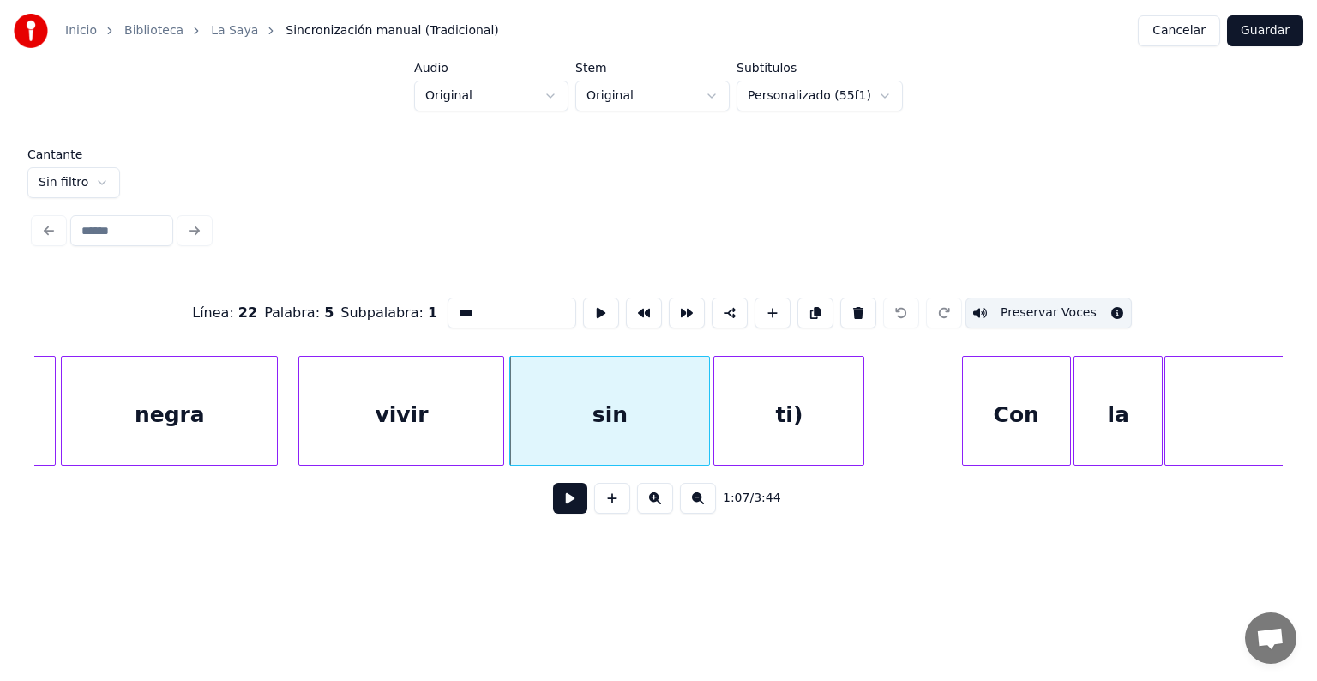
scroll to position [0, 34327]
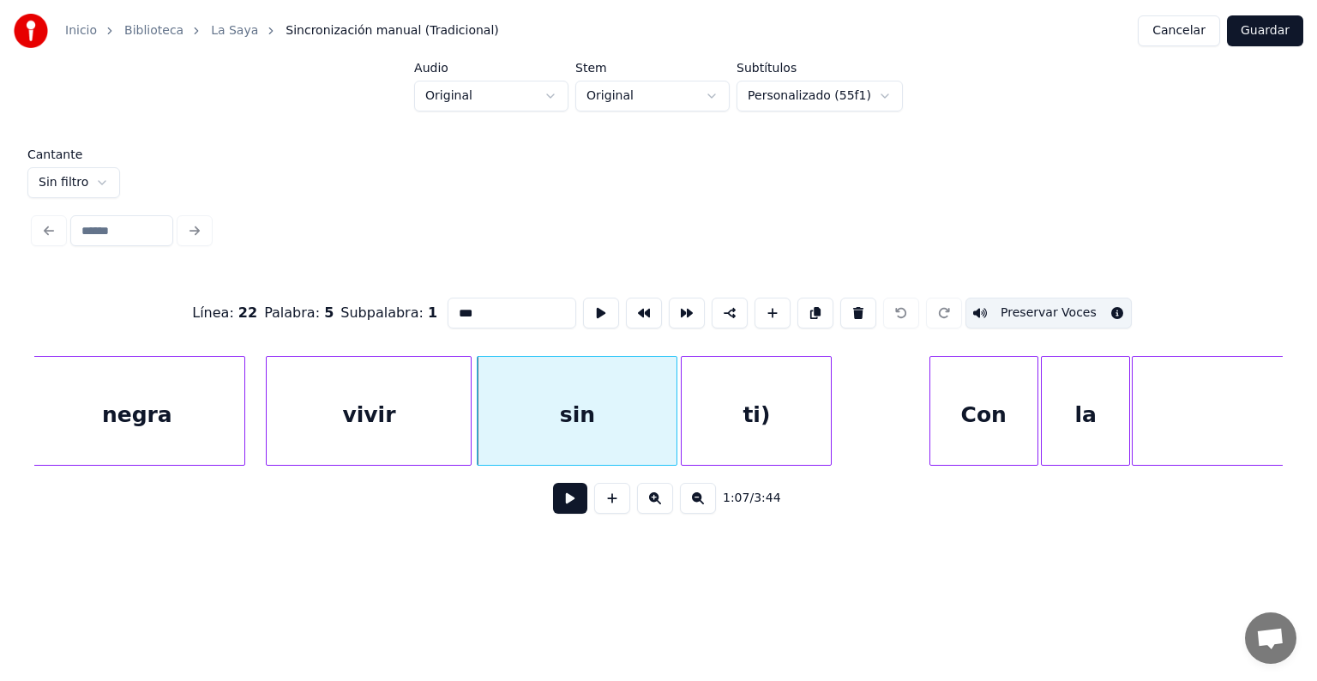
click at [732, 427] on div "ti)" at bounding box center [755, 415] width 149 height 117
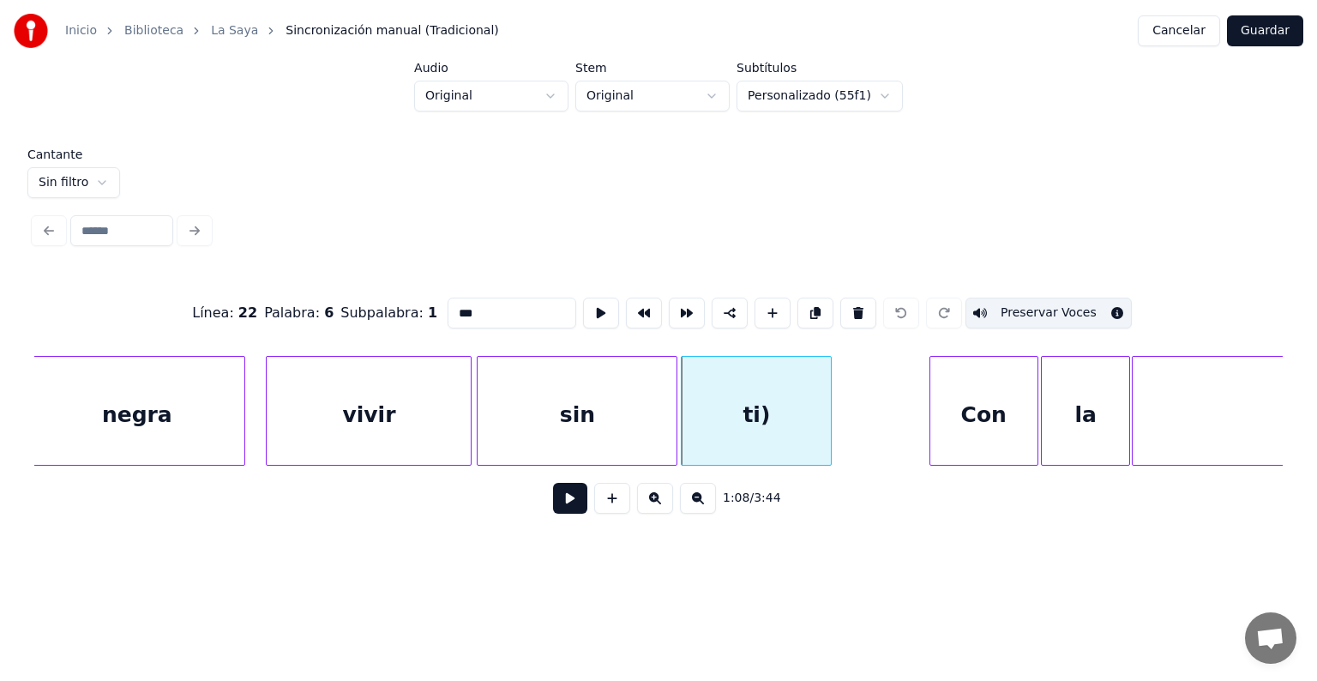
click at [608, 428] on div "sin" at bounding box center [576, 415] width 199 height 117
type input "***"
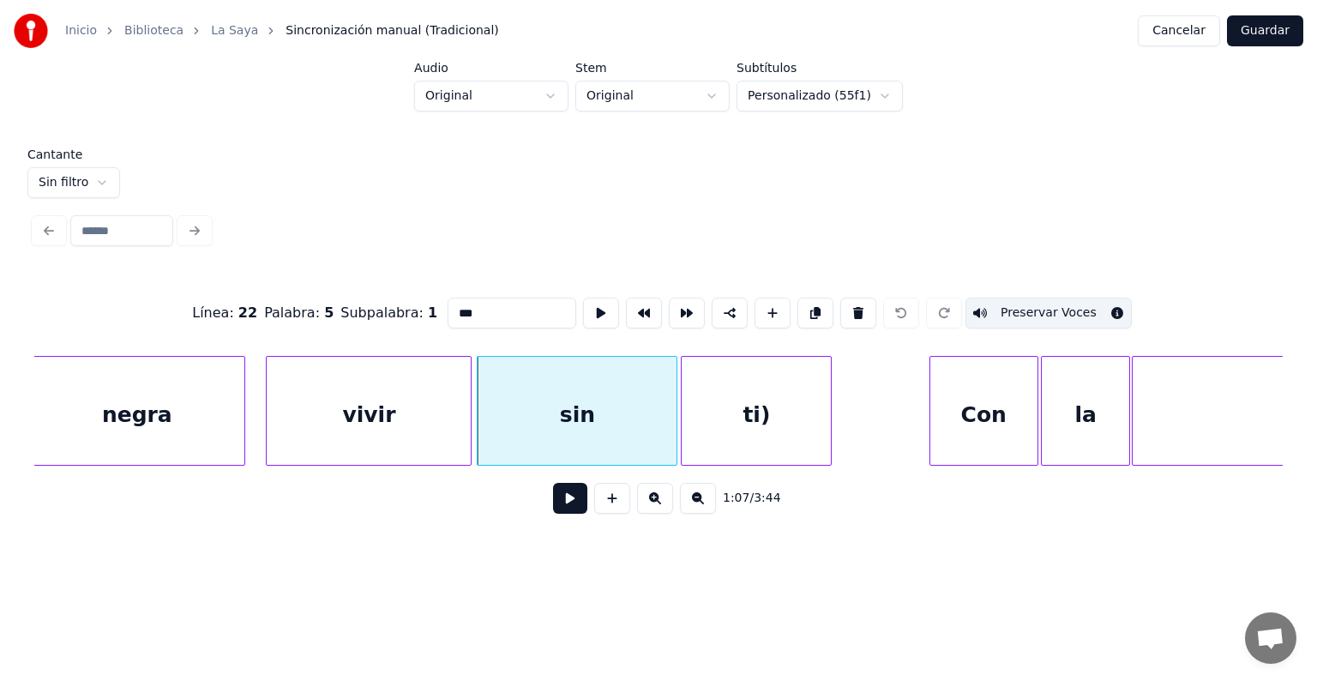
click at [583, 309] on button at bounding box center [601, 312] width 36 height 31
click at [557, 508] on button at bounding box center [570, 498] width 34 height 31
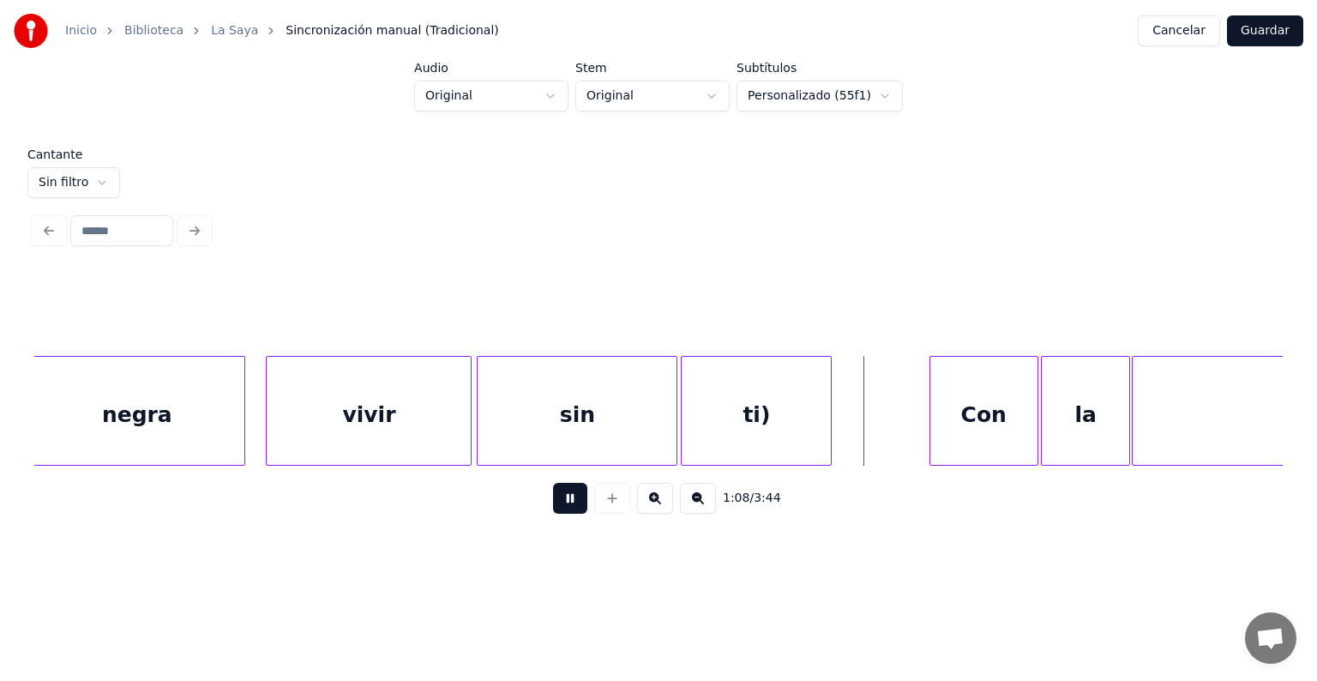
click at [557, 513] on button at bounding box center [570, 498] width 34 height 31
click at [553, 511] on button at bounding box center [570, 498] width 34 height 31
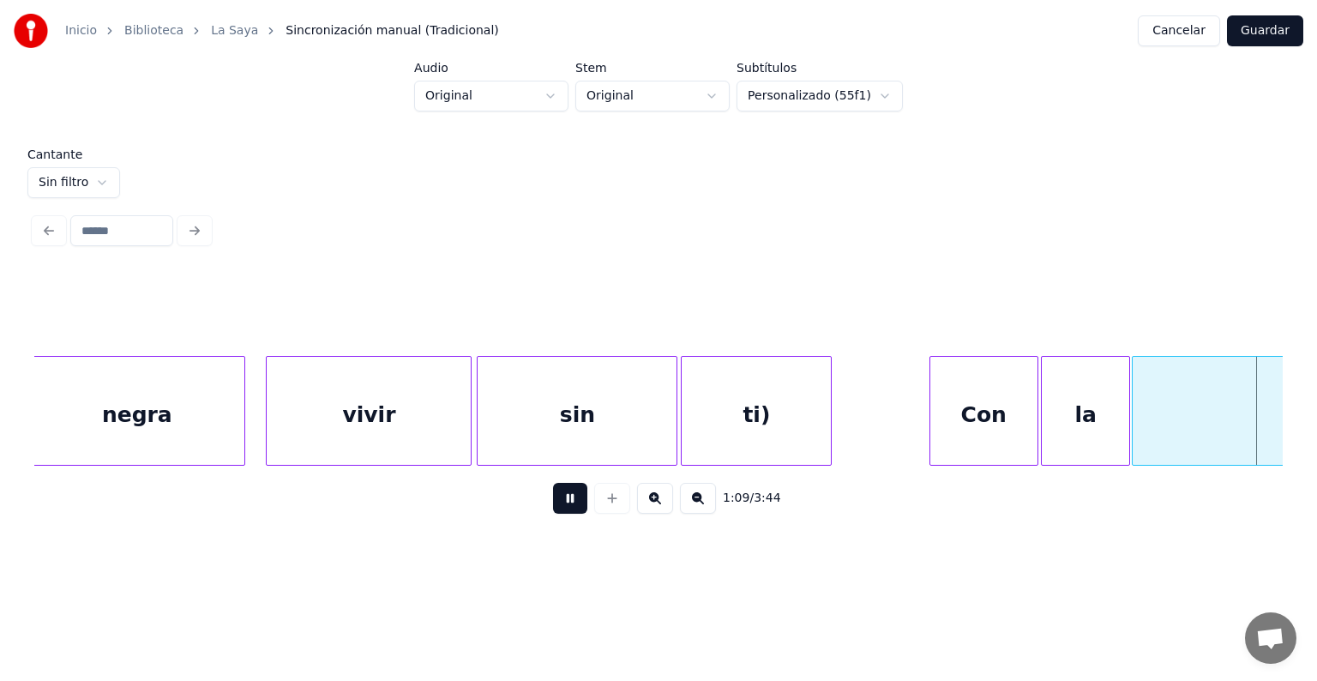
scroll to position [0, 35582]
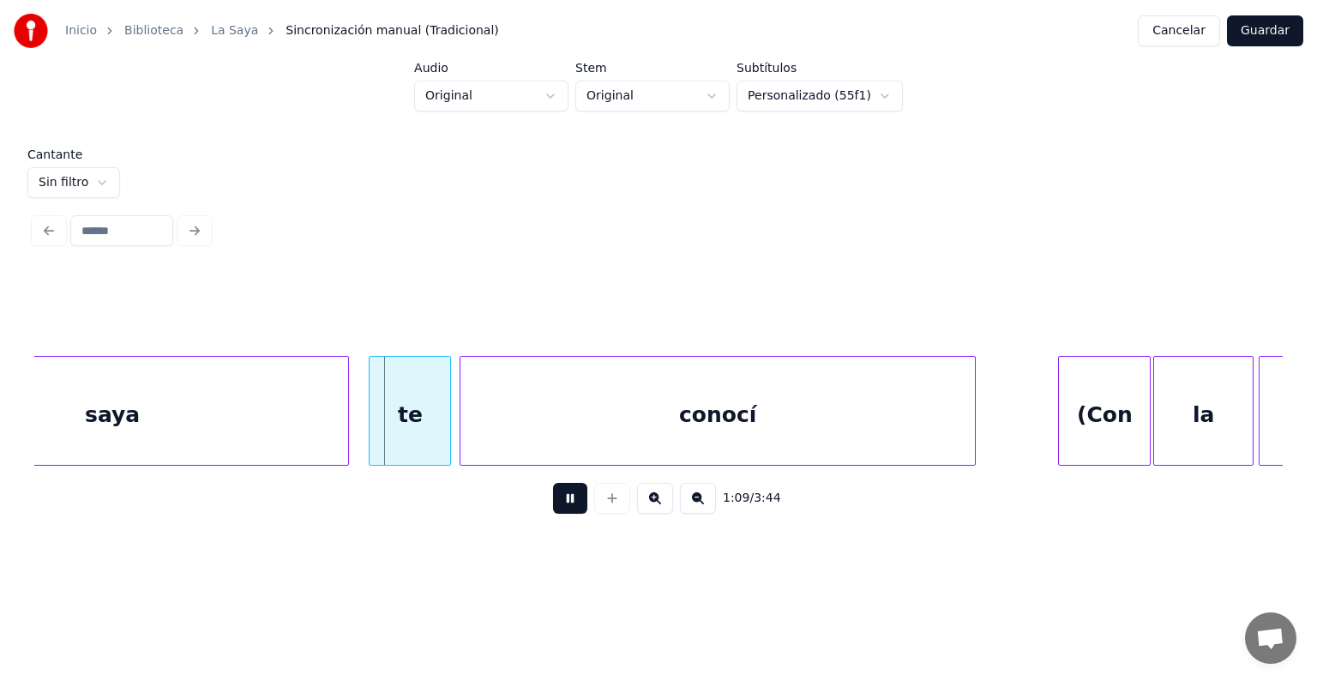
click at [429, 414] on div "te" at bounding box center [409, 415] width 81 height 117
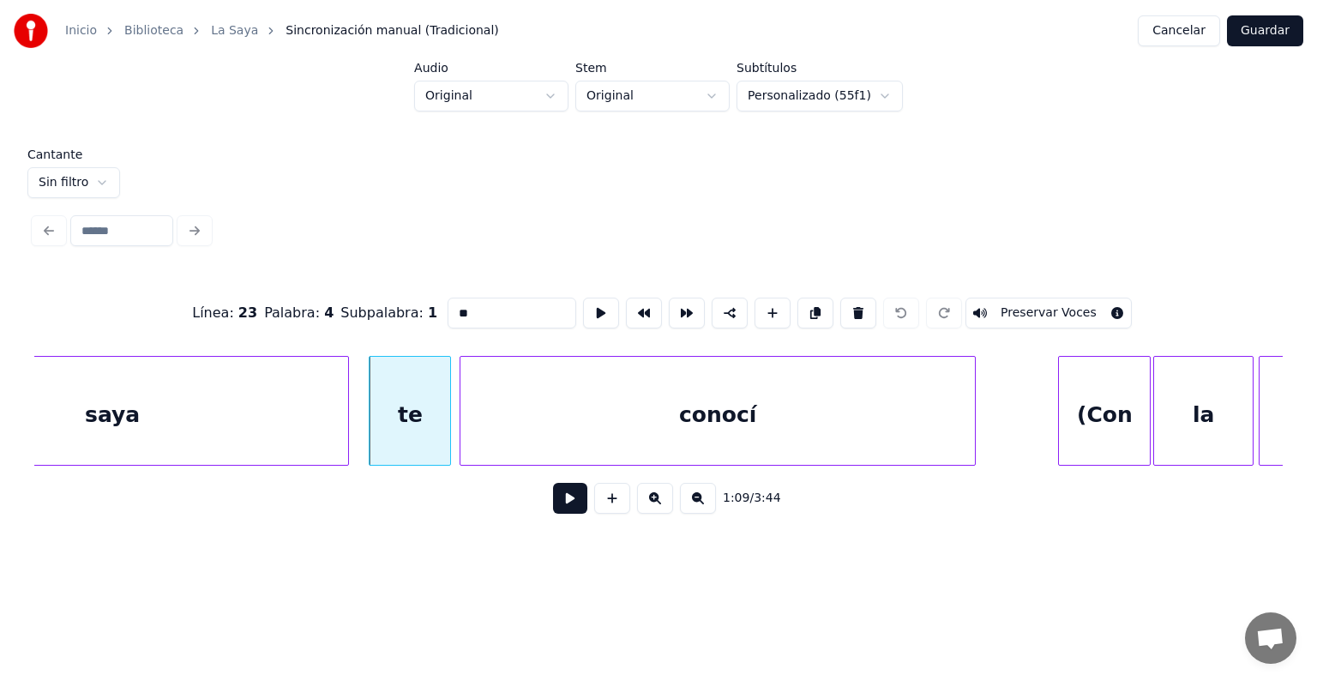
click at [521, 429] on div "conocí" at bounding box center [717, 415] width 514 height 117
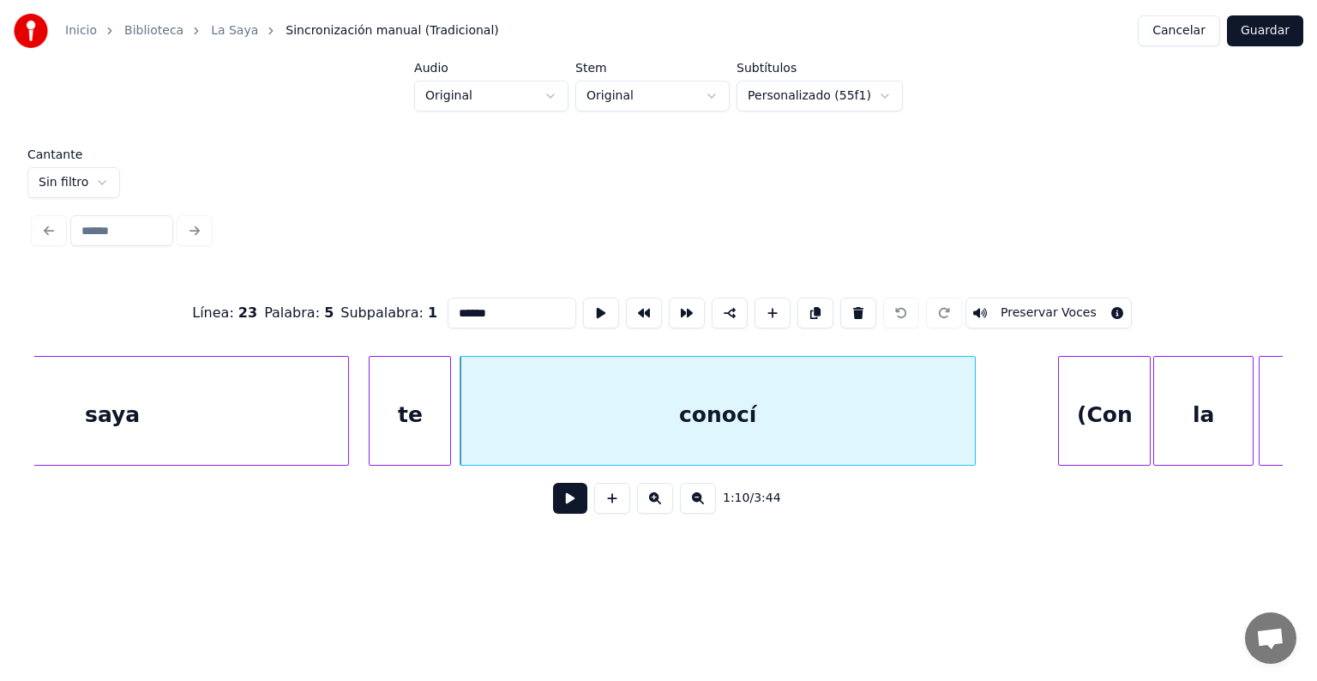
click at [1085, 415] on div "(Con" at bounding box center [1104, 415] width 91 height 117
type input "****"
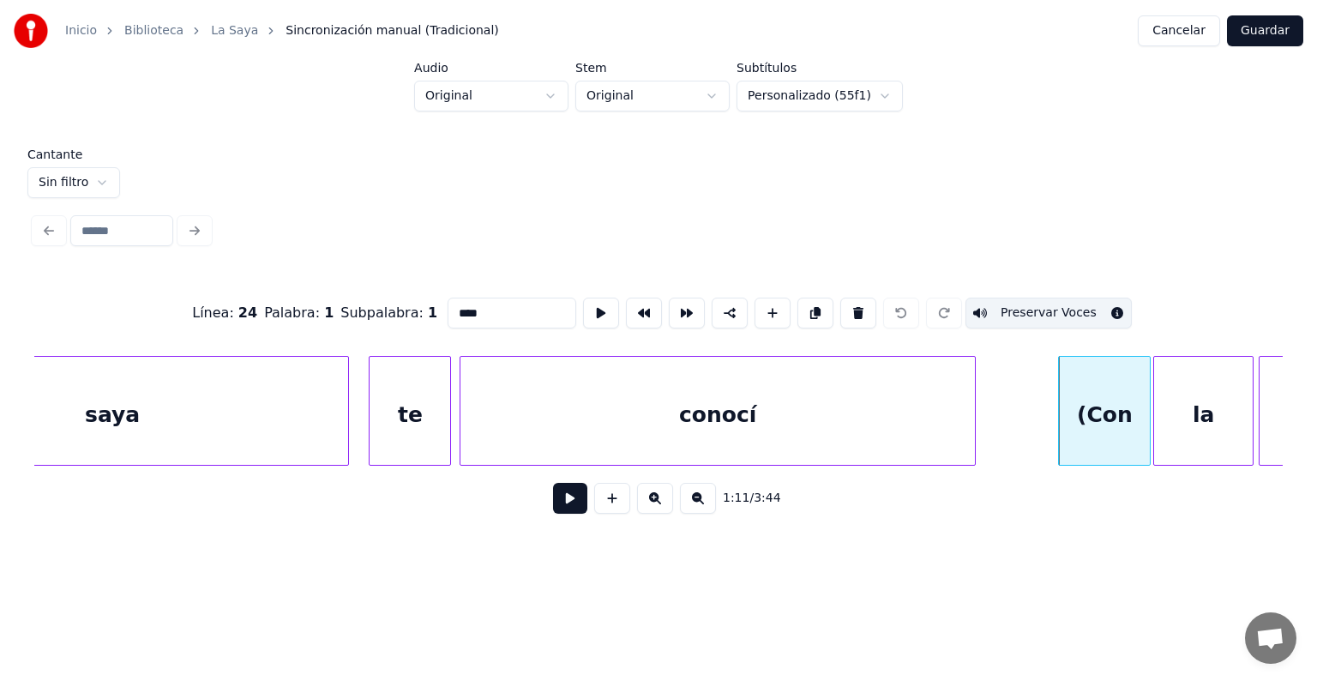
click at [553, 501] on button at bounding box center [570, 498] width 34 height 31
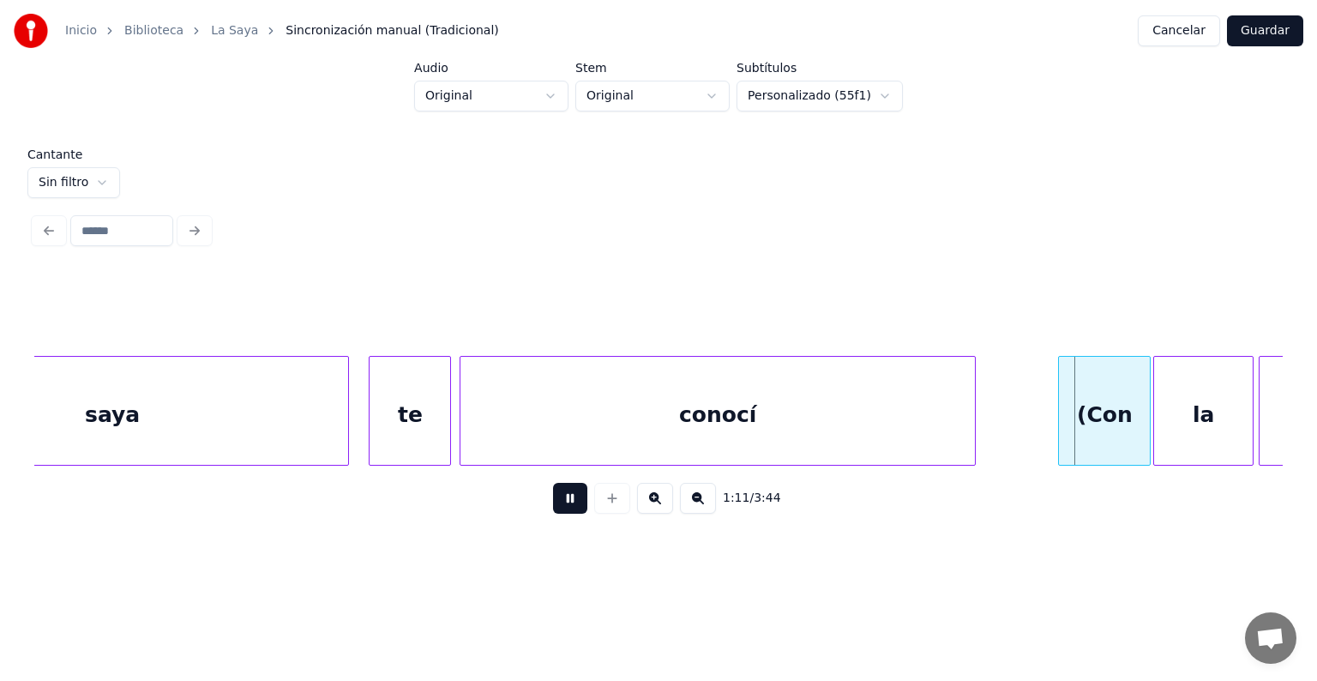
click at [553, 507] on button at bounding box center [570, 498] width 34 height 31
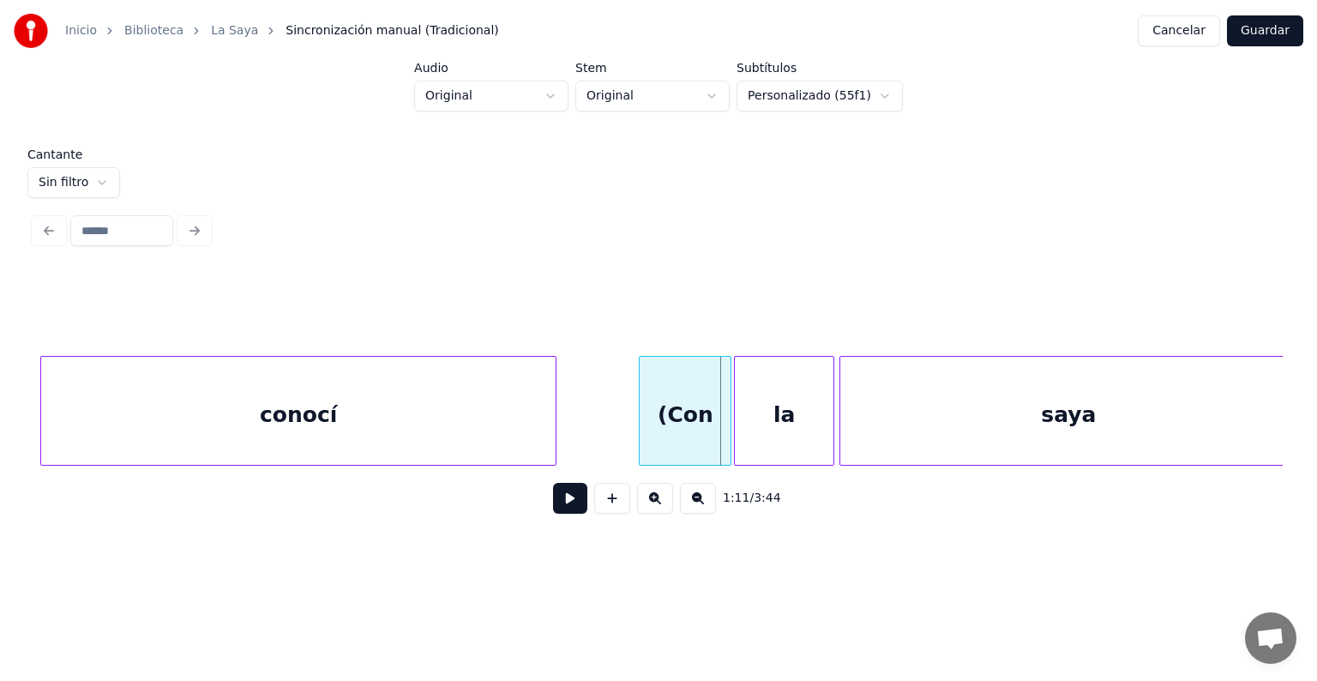
scroll to position [0, 36057]
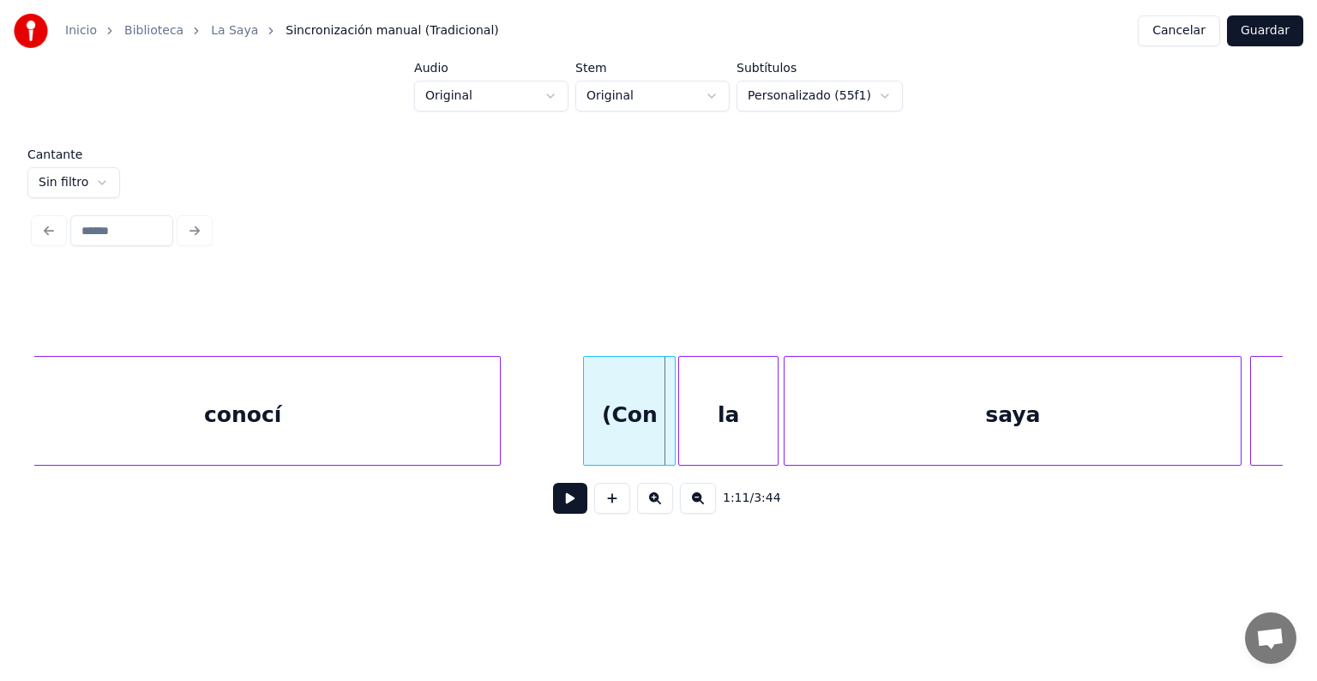
click at [707, 423] on div "la" at bounding box center [728, 415] width 99 height 117
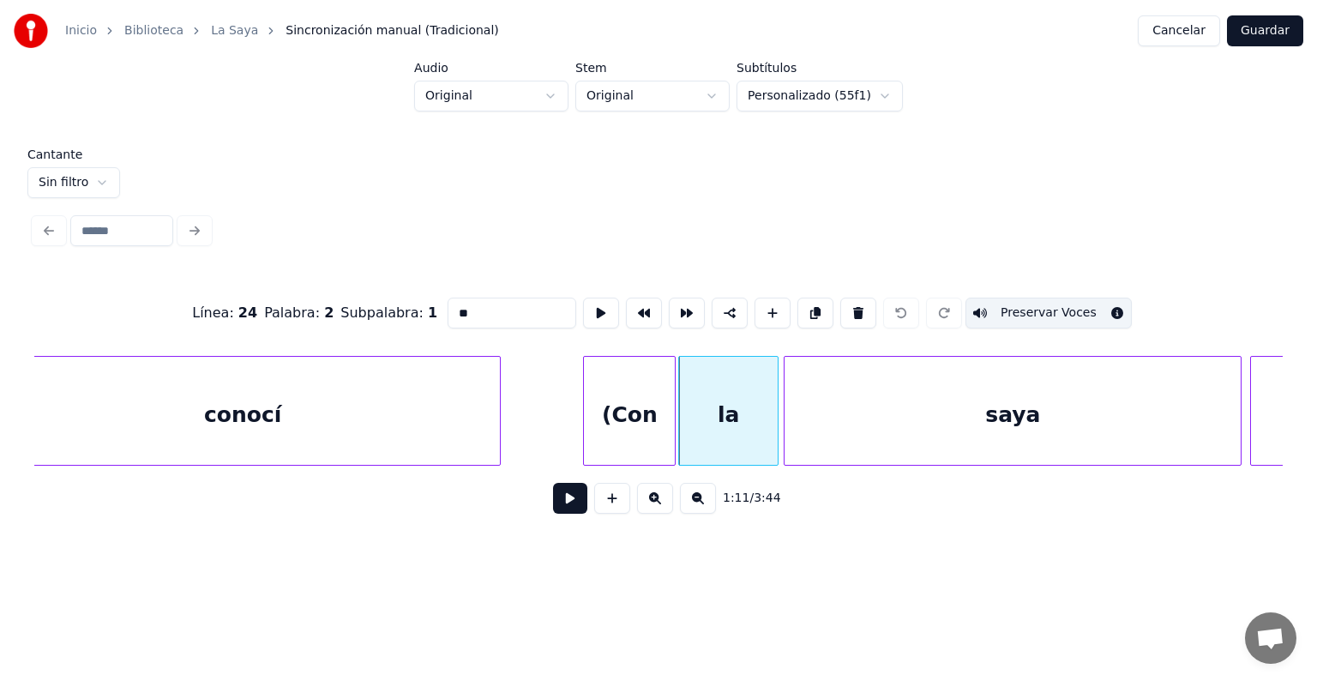
click at [866, 418] on div "saya" at bounding box center [1012, 415] width 456 height 117
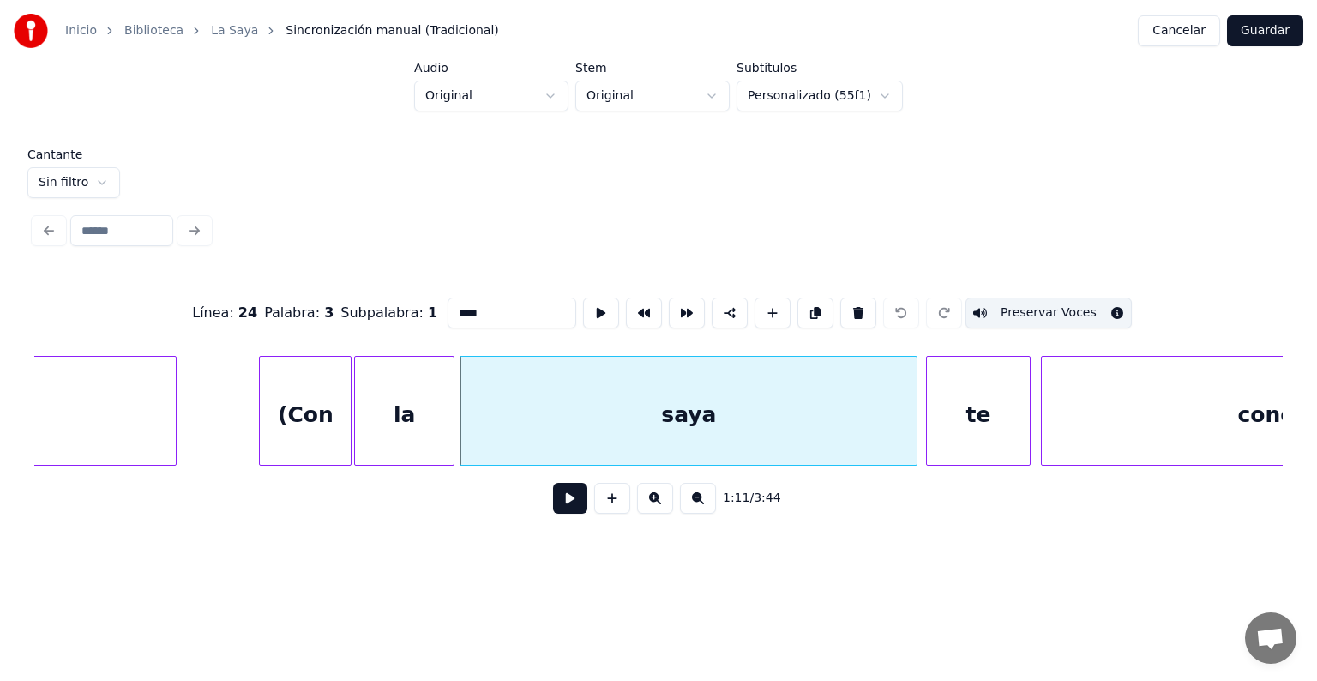
scroll to position [0, 36413]
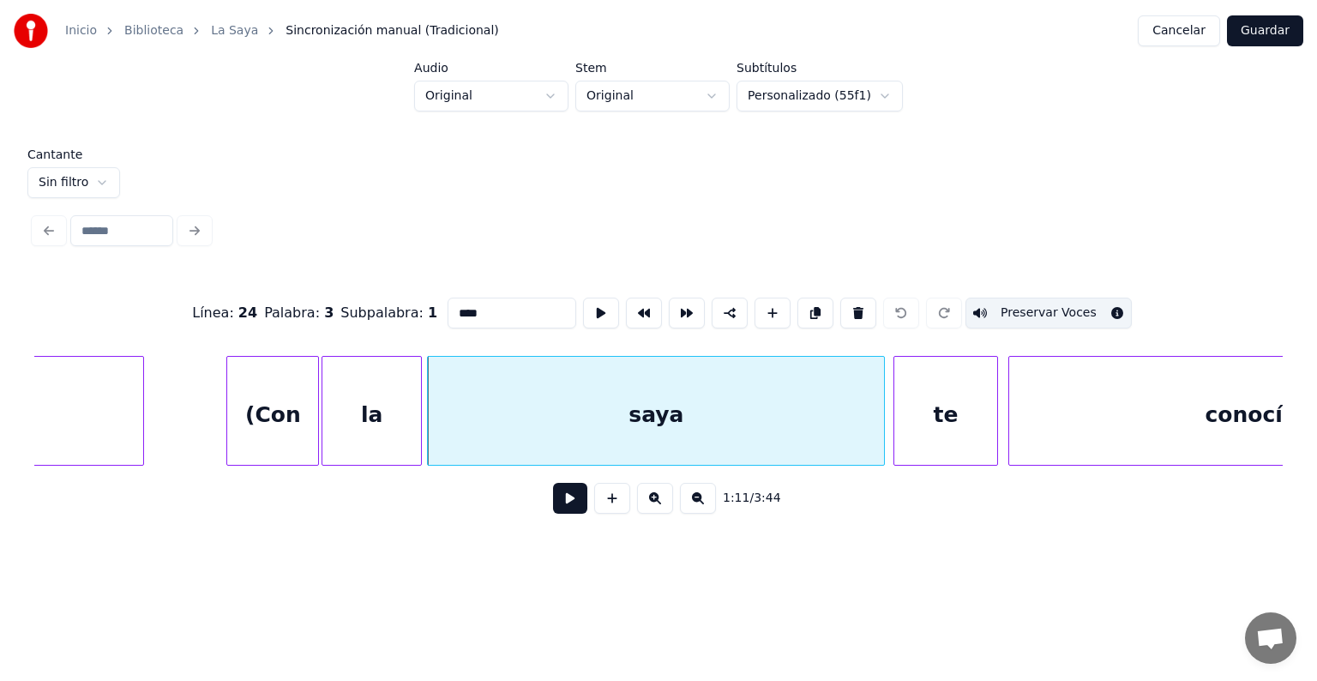
click at [924, 415] on div "te" at bounding box center [946, 415] width 104 height 117
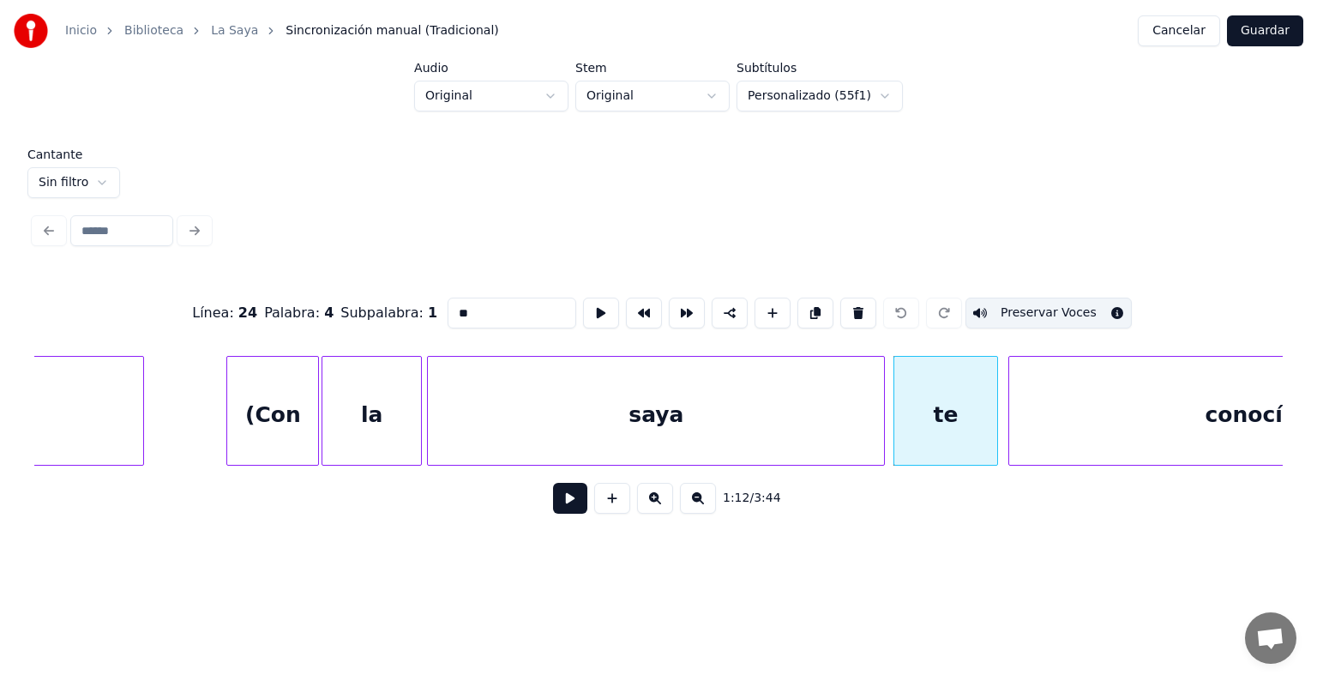
click at [1035, 404] on div "conocí)" at bounding box center [1248, 415] width 478 height 117
type input "*******"
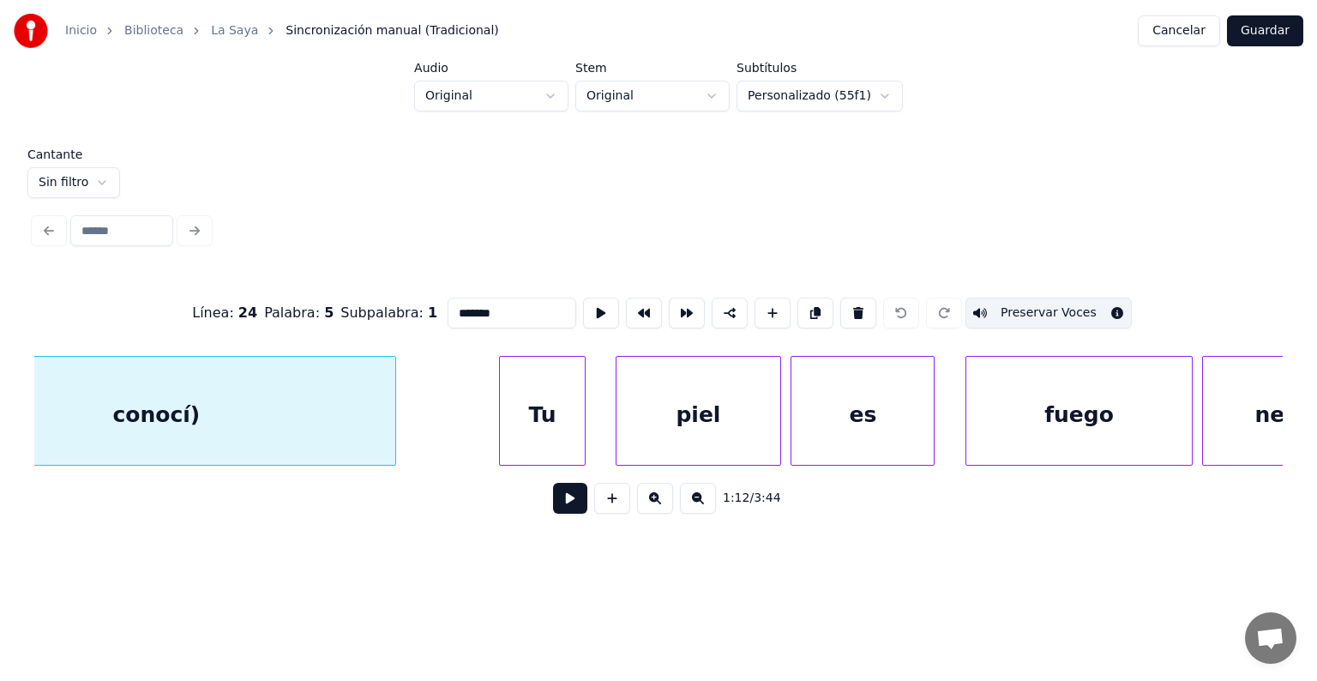
click at [553, 513] on button at bounding box center [570, 498] width 34 height 31
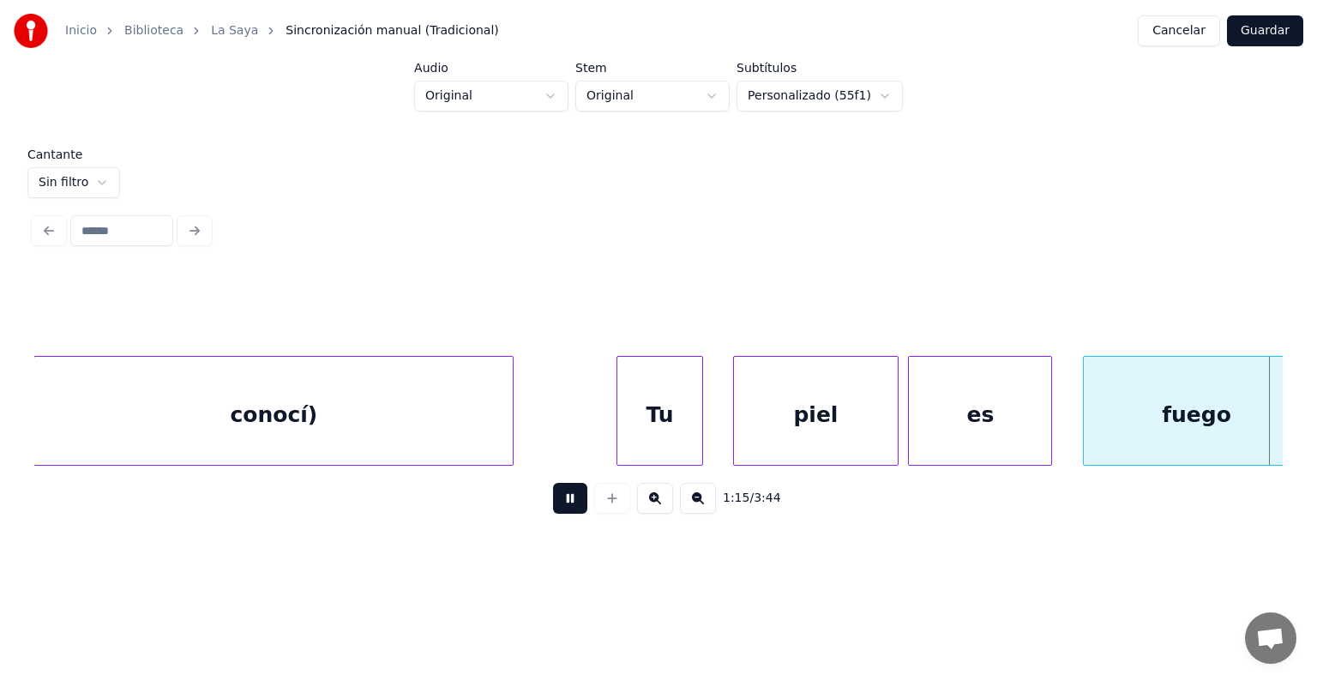
scroll to position [0, 38645]
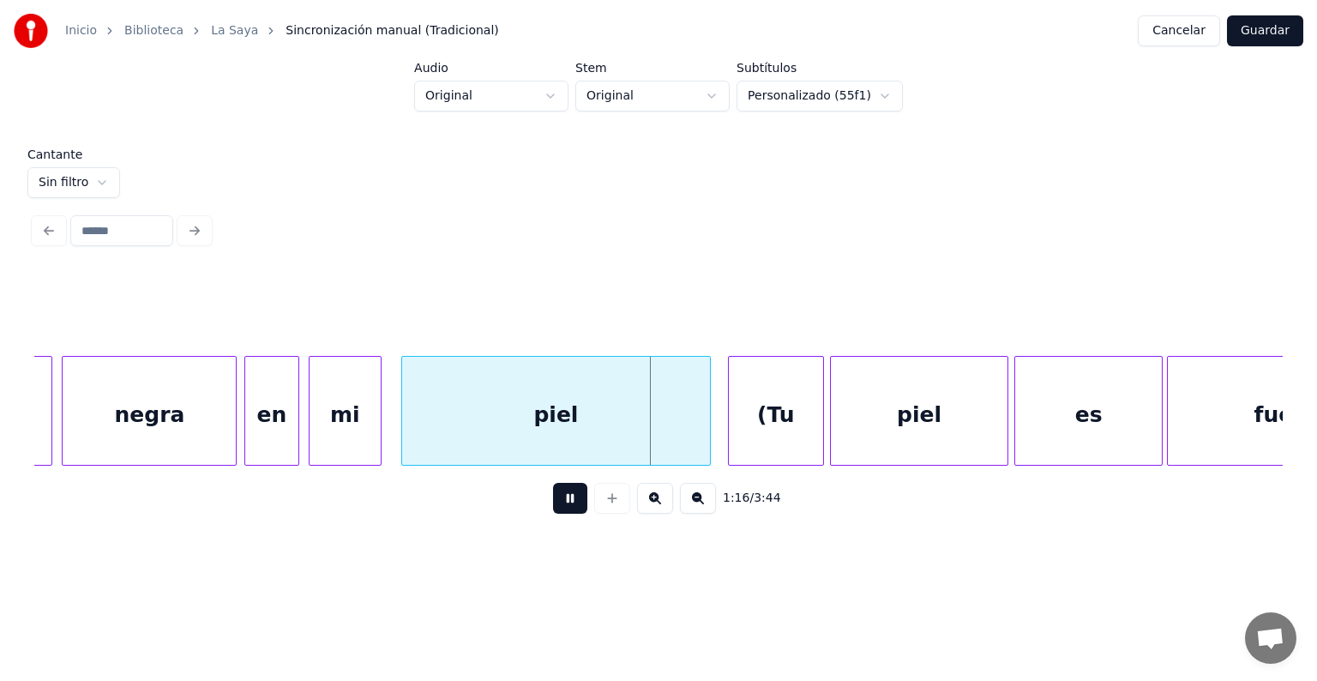
click at [741, 419] on div "(Tu" at bounding box center [776, 415] width 94 height 117
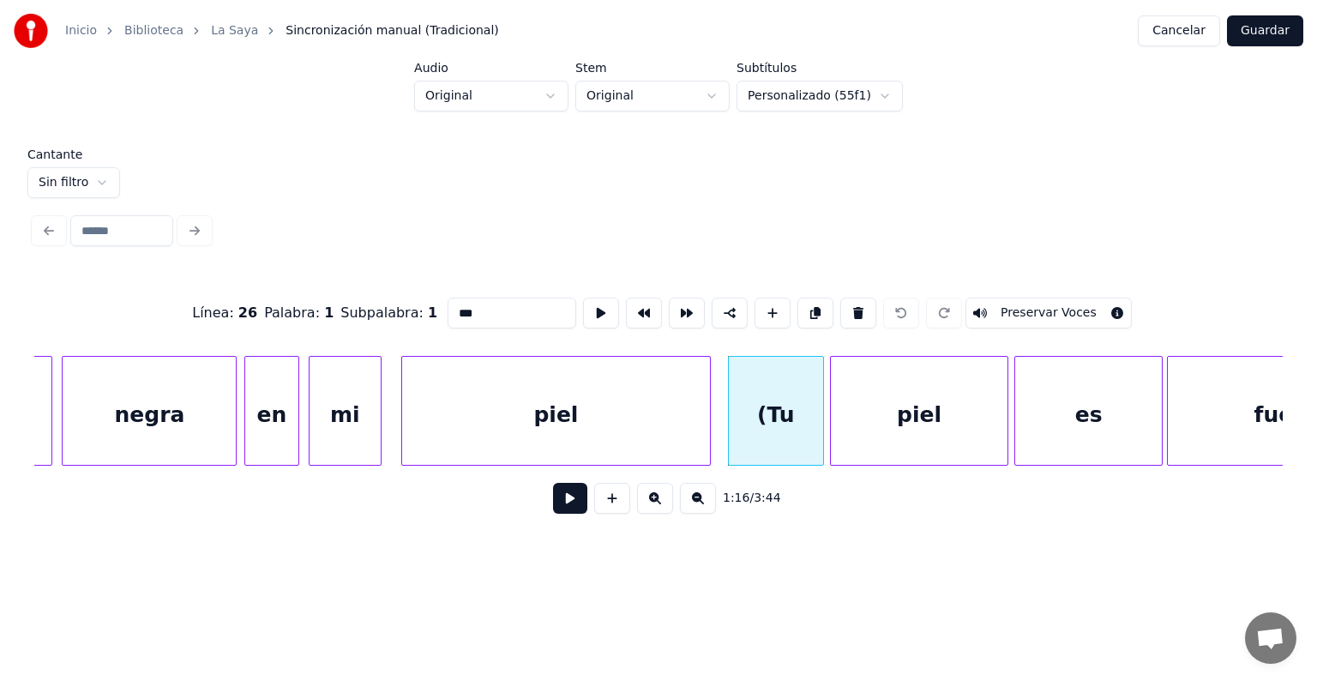
click at [1023, 308] on button "Preservar Voces" at bounding box center [1048, 312] width 166 height 31
click at [899, 420] on div "piel" at bounding box center [919, 415] width 177 height 117
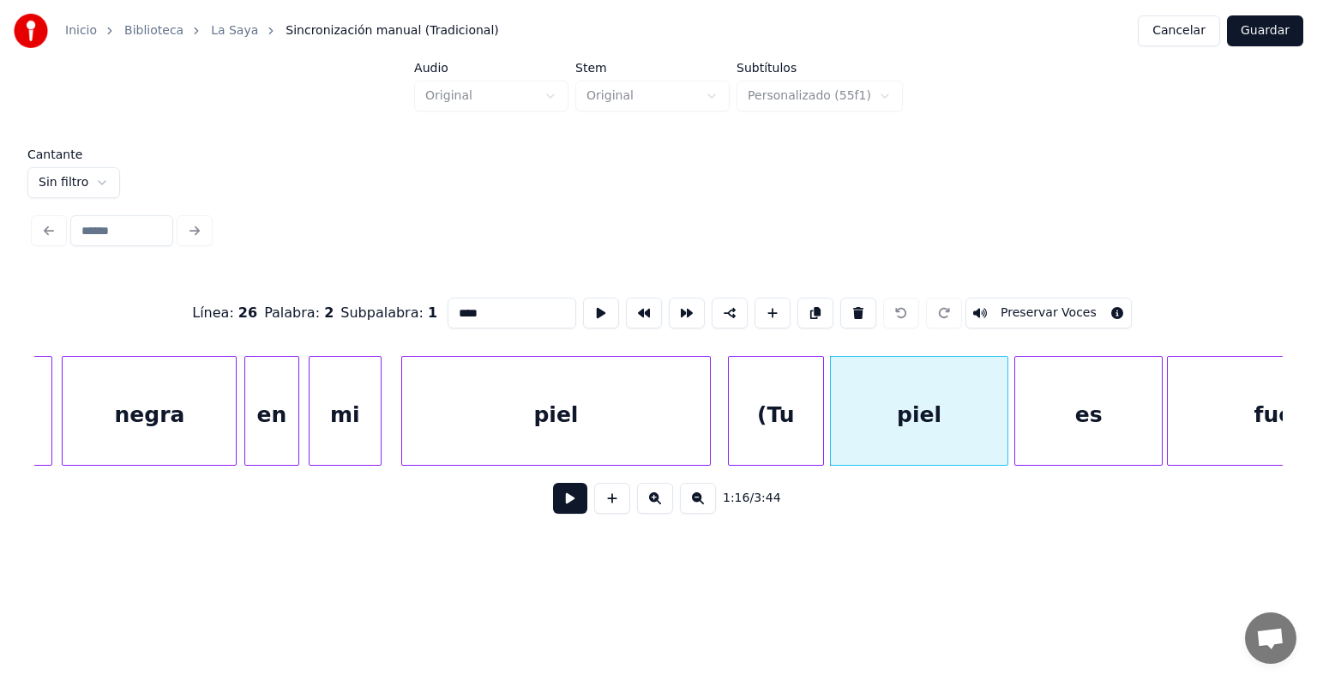
click at [775, 410] on div "(Tu" at bounding box center [776, 415] width 94 height 117
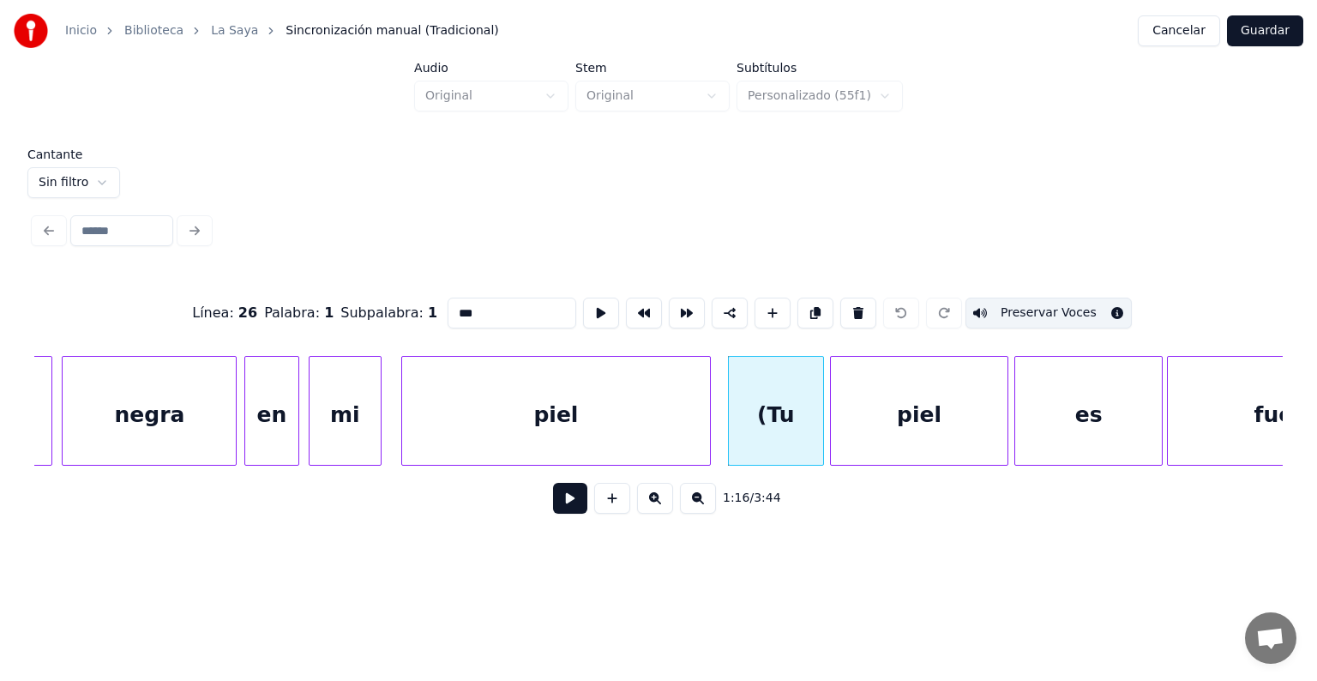
click at [1024, 305] on button "Preservar Voces" at bounding box center [1048, 312] width 166 height 31
click at [582, 427] on div "piel" at bounding box center [555, 415] width 307 height 117
type input "****"
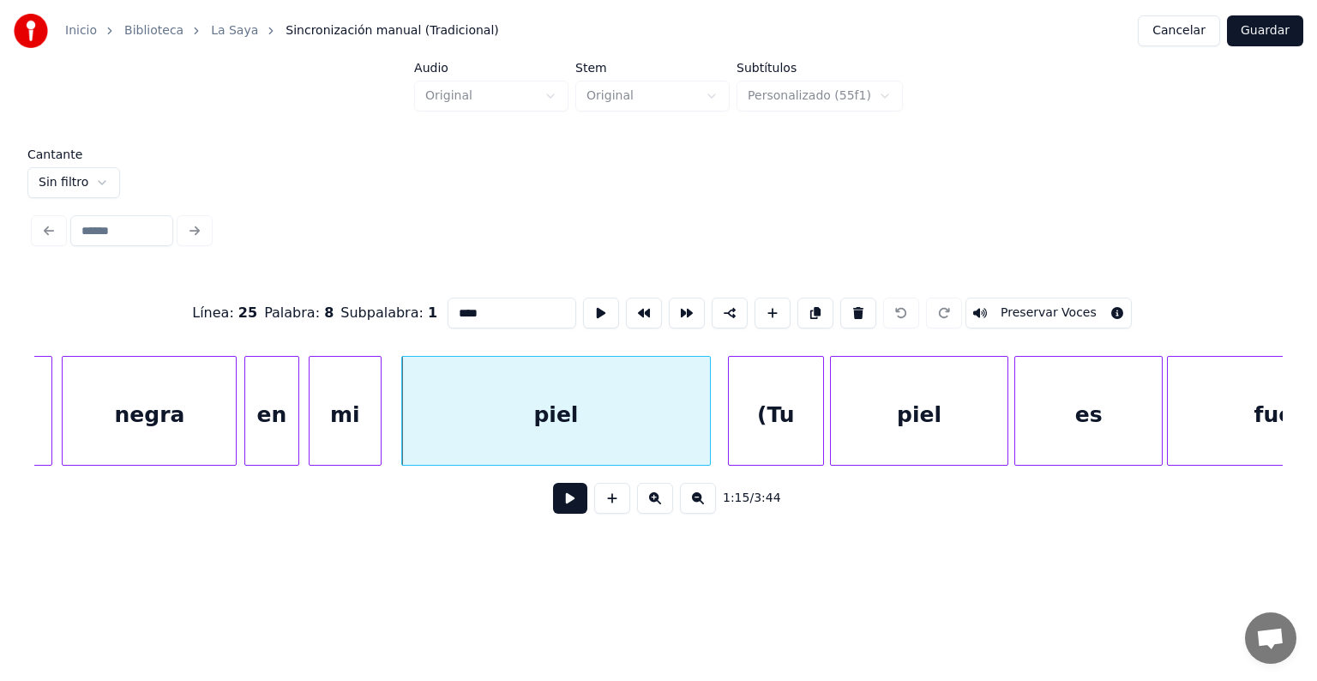
click at [555, 507] on button at bounding box center [570, 498] width 34 height 31
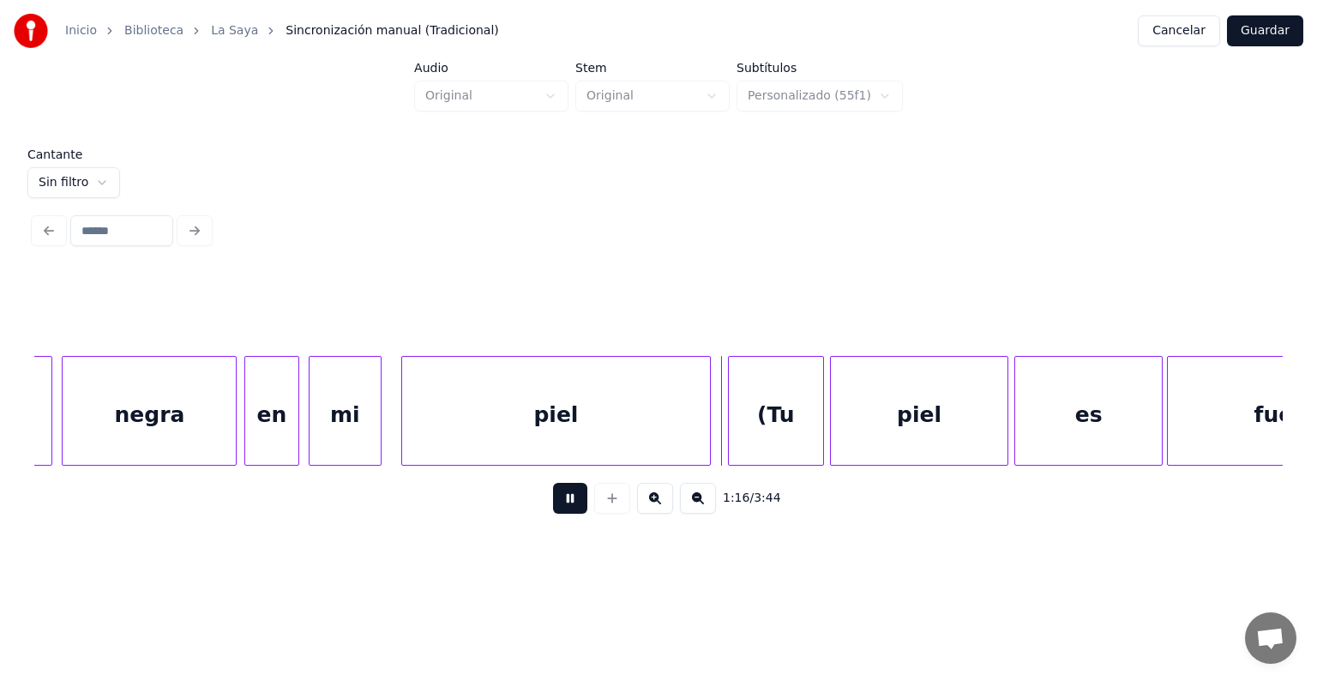
click at [553, 513] on button at bounding box center [570, 498] width 34 height 31
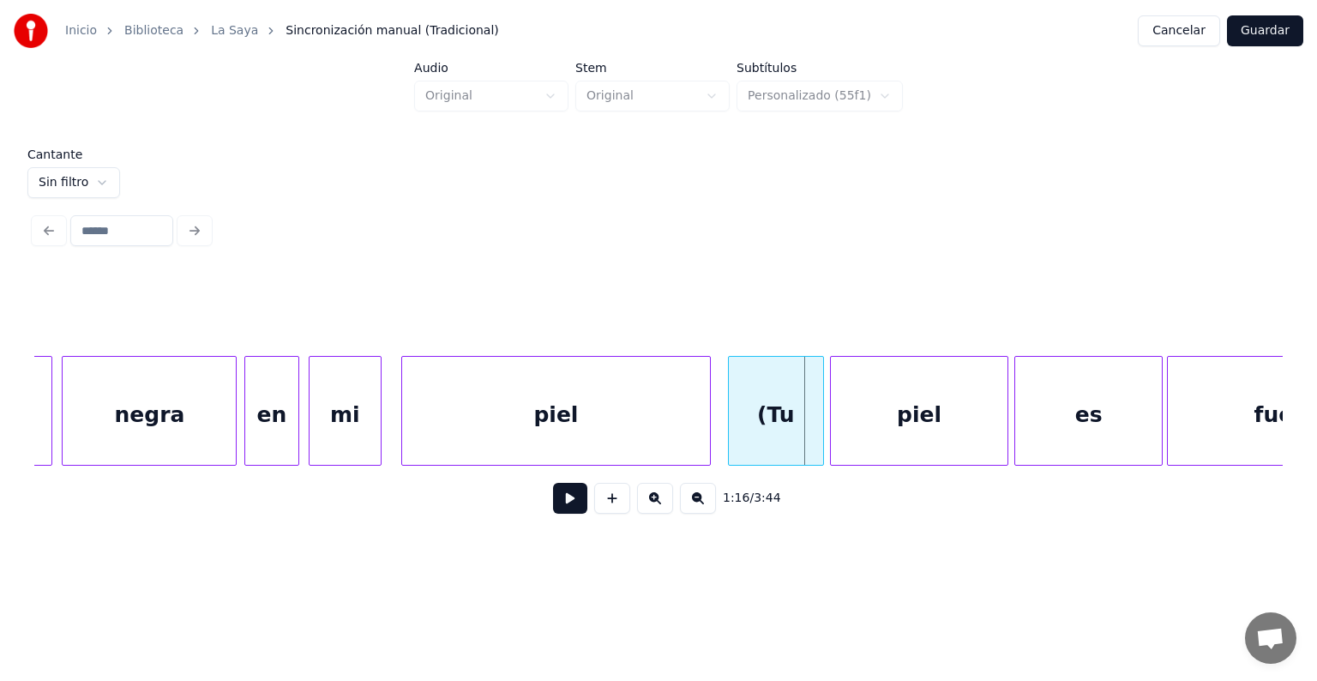
click at [759, 420] on div "(Tu" at bounding box center [776, 415] width 94 height 117
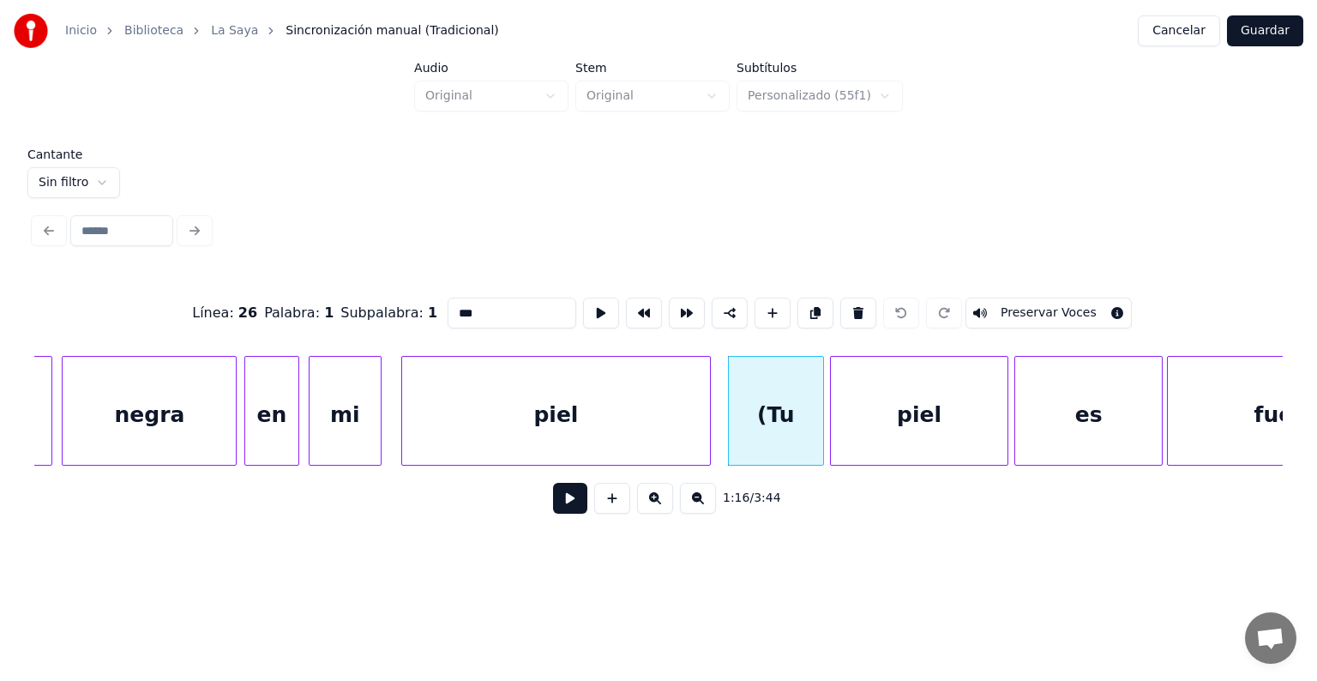
click at [893, 405] on div "piel" at bounding box center [919, 415] width 177 height 117
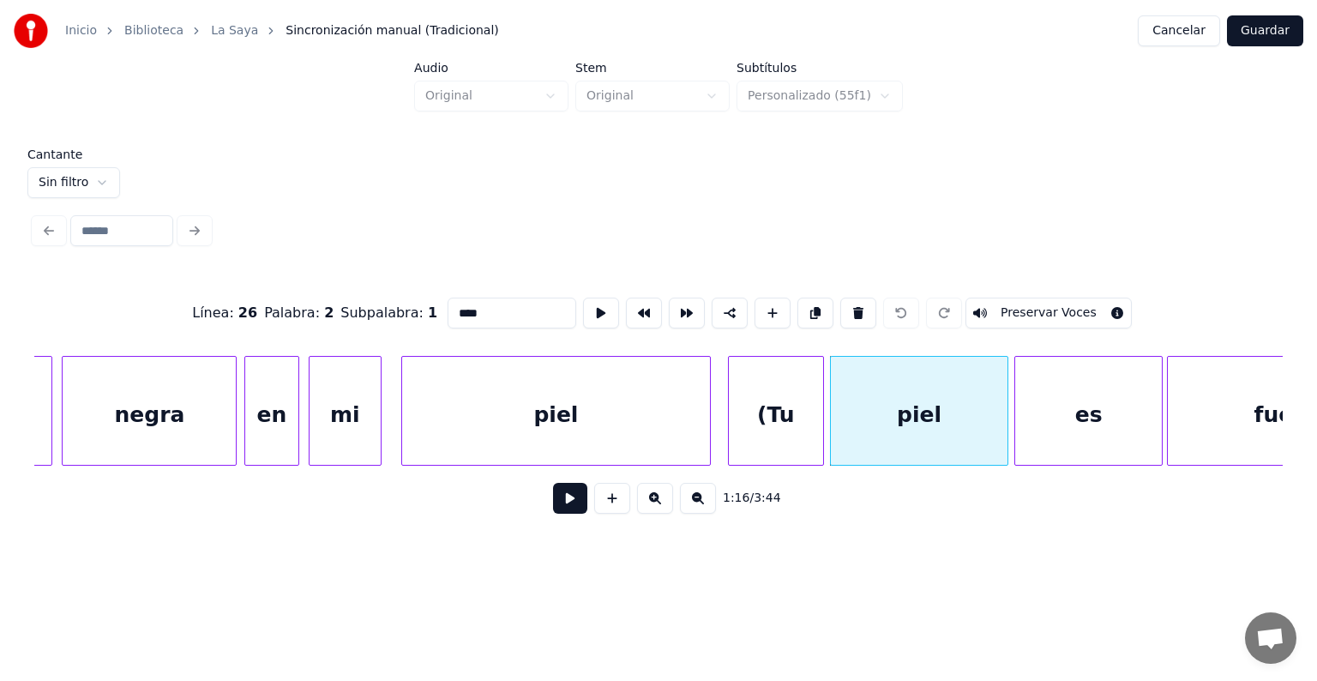
click at [766, 417] on div "(Tu" at bounding box center [776, 415] width 94 height 117
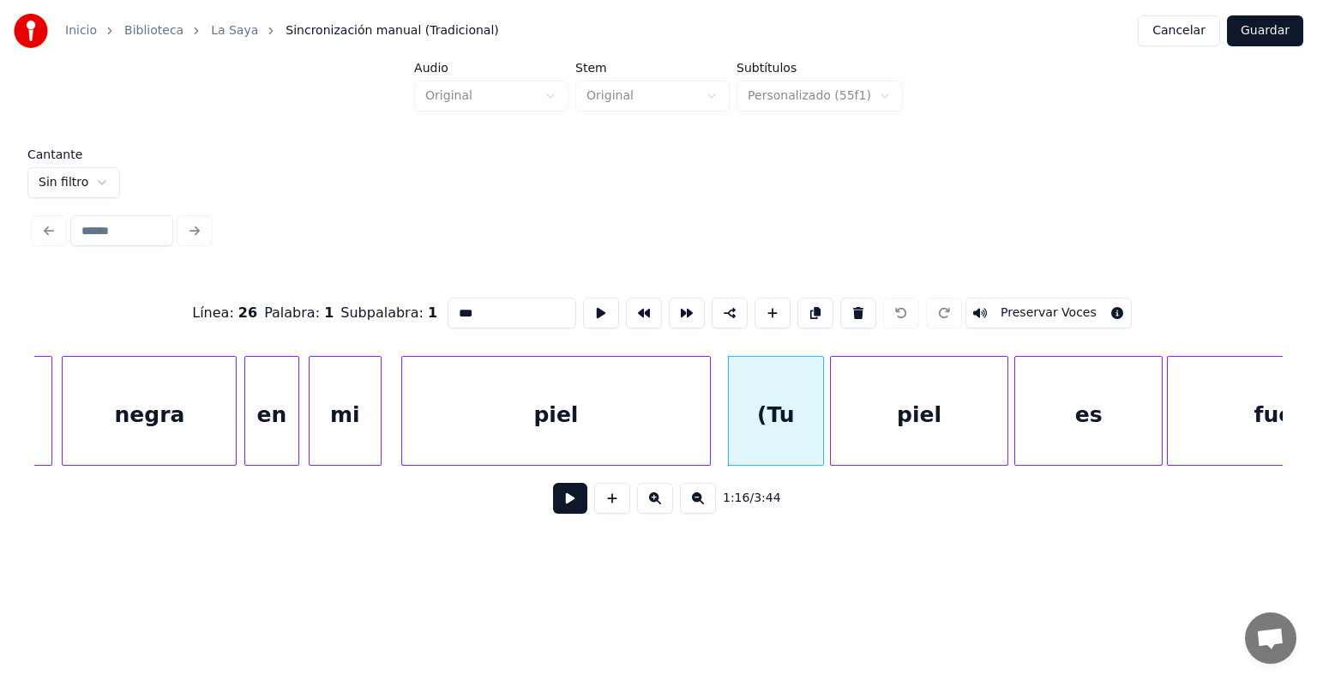
click at [1025, 305] on button "Preservar Voces" at bounding box center [1048, 312] width 166 height 31
click at [919, 402] on div "piel" at bounding box center [919, 415] width 177 height 117
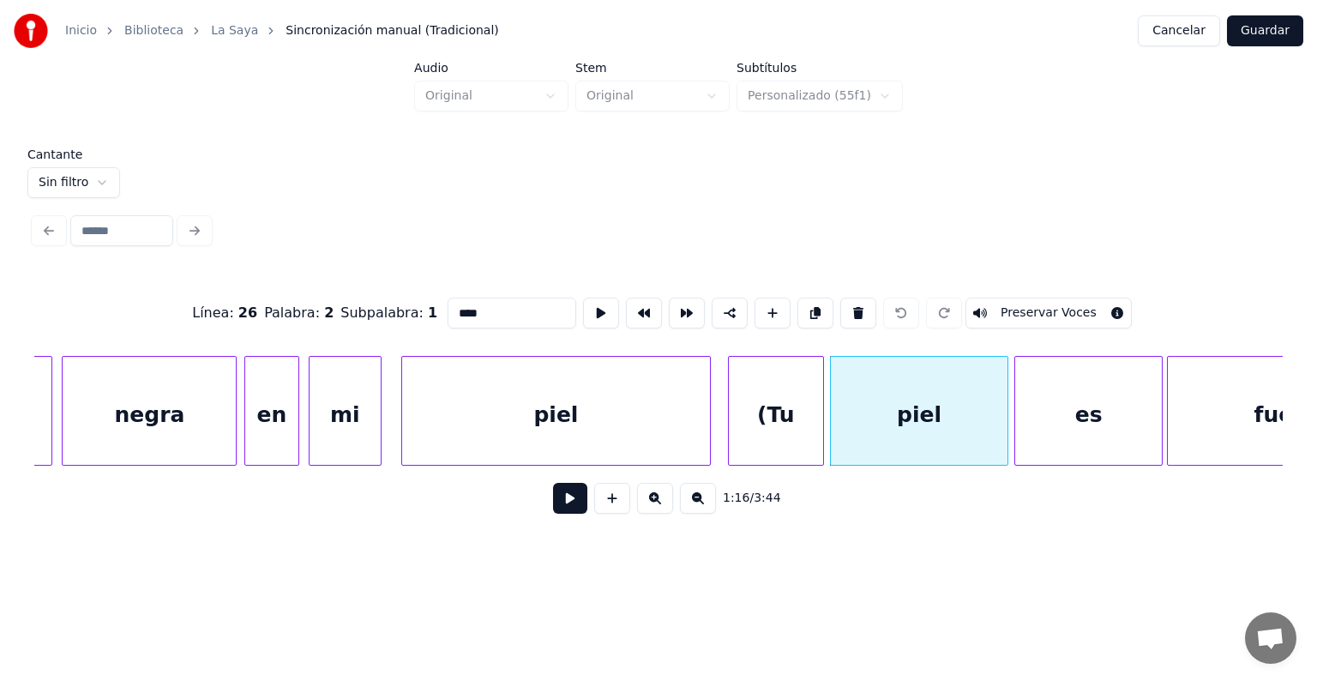
click at [1022, 305] on button "Preservar Voces" at bounding box center [1048, 312] width 166 height 31
click at [1059, 406] on div "es" at bounding box center [1088, 415] width 147 height 117
type input "**"
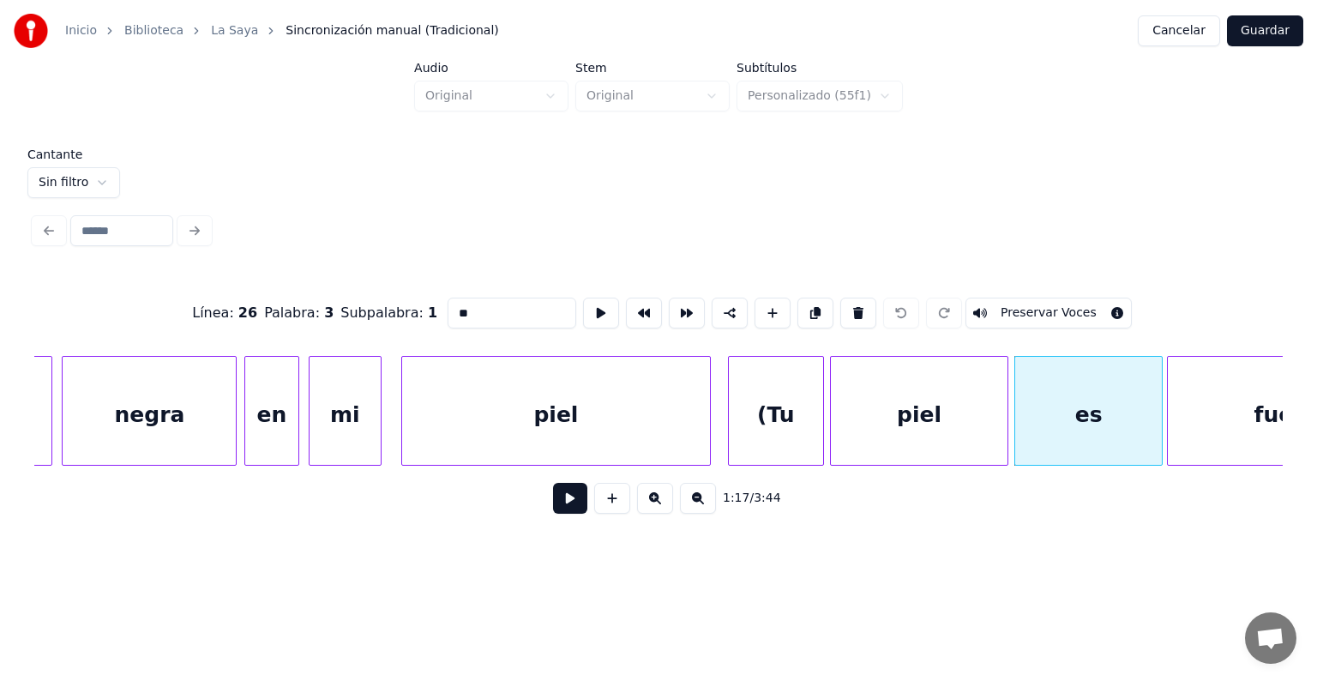
click at [553, 507] on button at bounding box center [570, 498] width 34 height 31
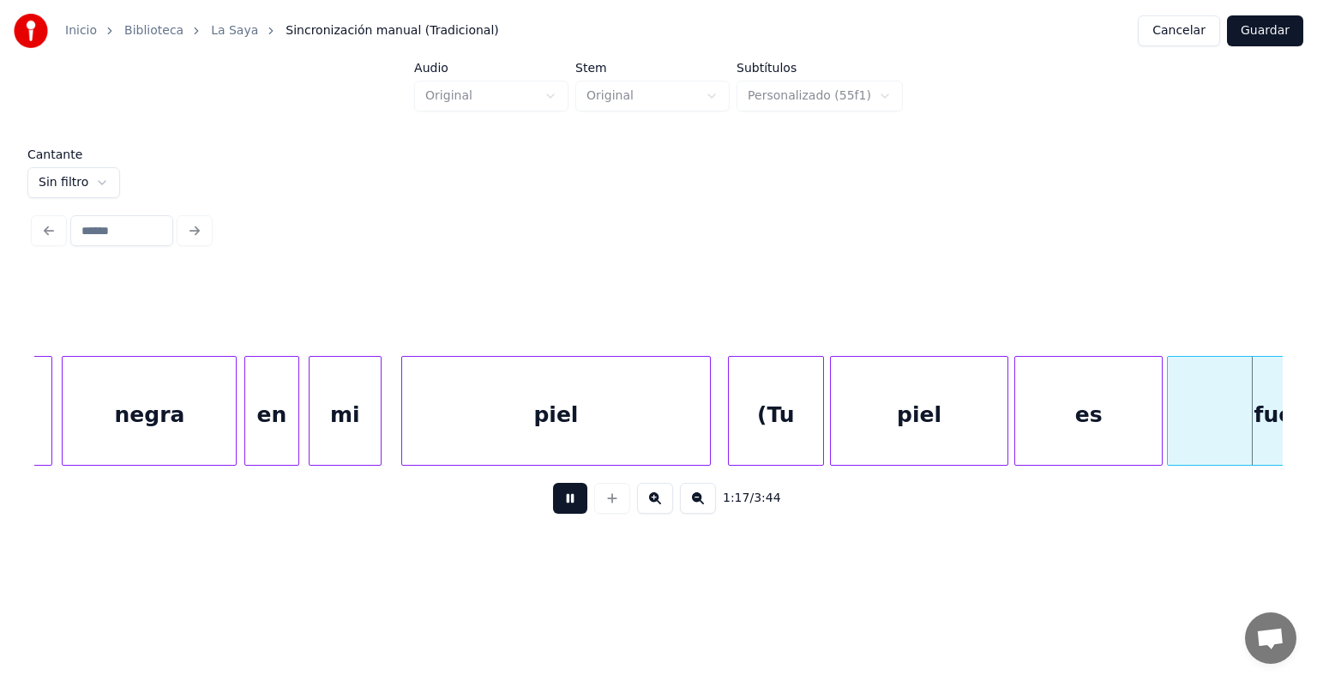
click at [553, 513] on button at bounding box center [570, 498] width 34 height 31
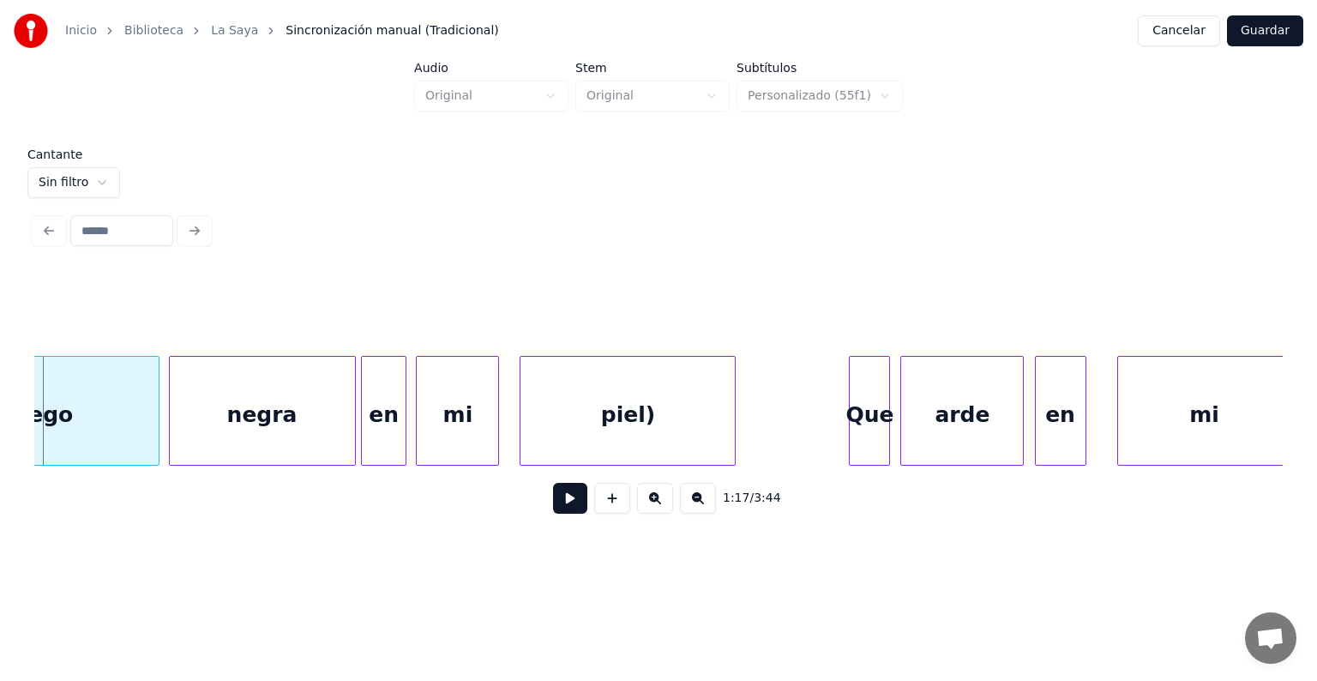
click at [215, 418] on div "negra" at bounding box center [262, 415] width 185 height 117
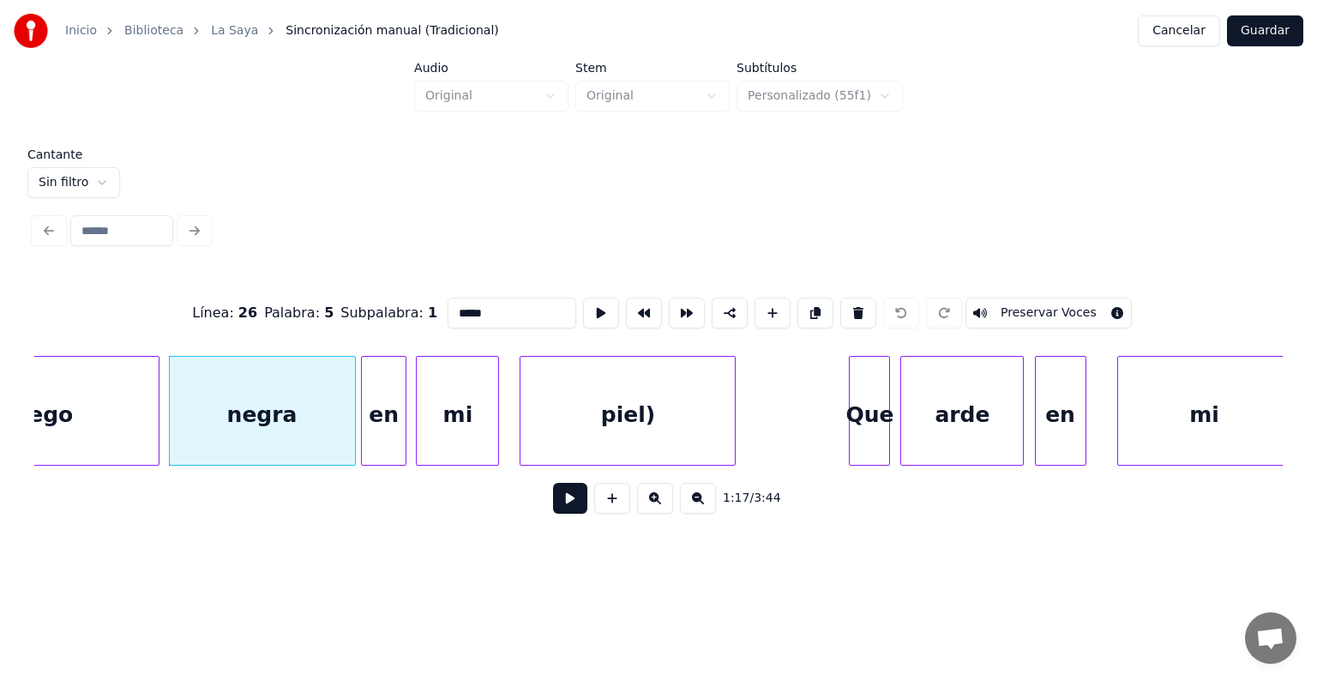
click at [1023, 305] on button "Preservar Voces" at bounding box center [1048, 312] width 166 height 31
click at [403, 411] on div at bounding box center [402, 411] width 5 height 108
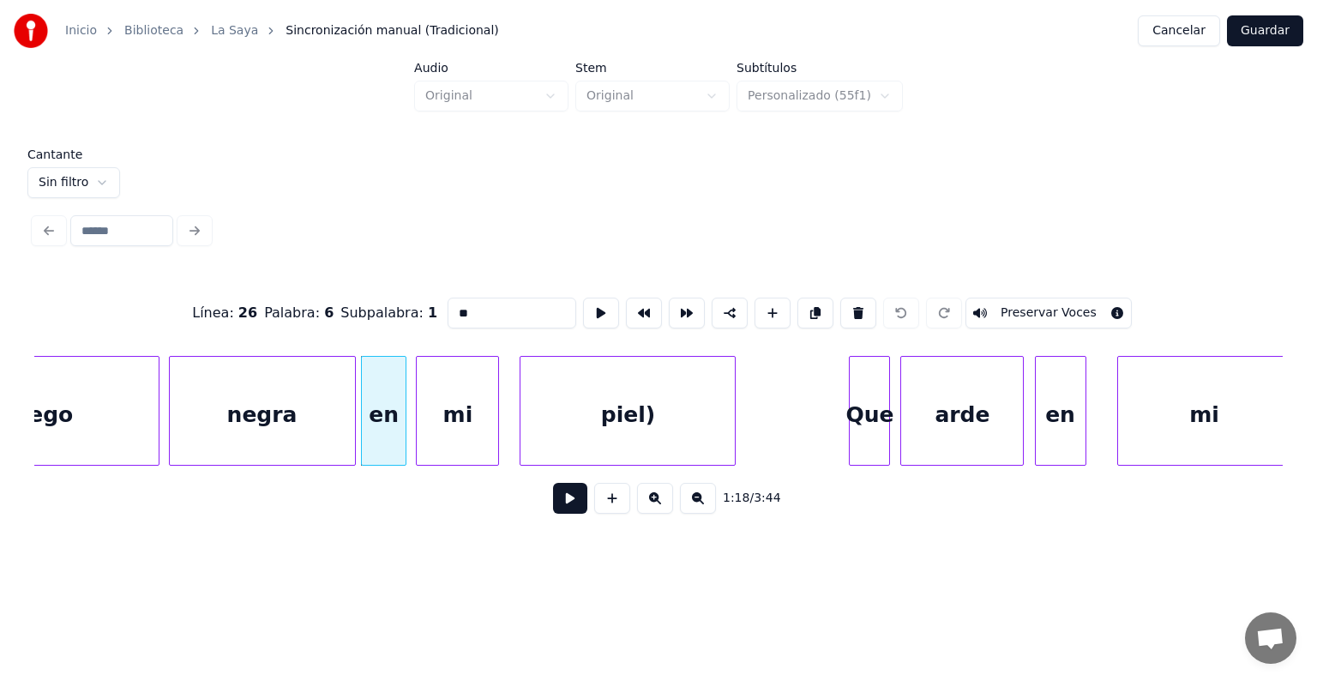
click at [1024, 306] on button "Preservar Voces" at bounding box center [1048, 312] width 166 height 31
click at [590, 415] on div "piel)" at bounding box center [627, 415] width 214 height 117
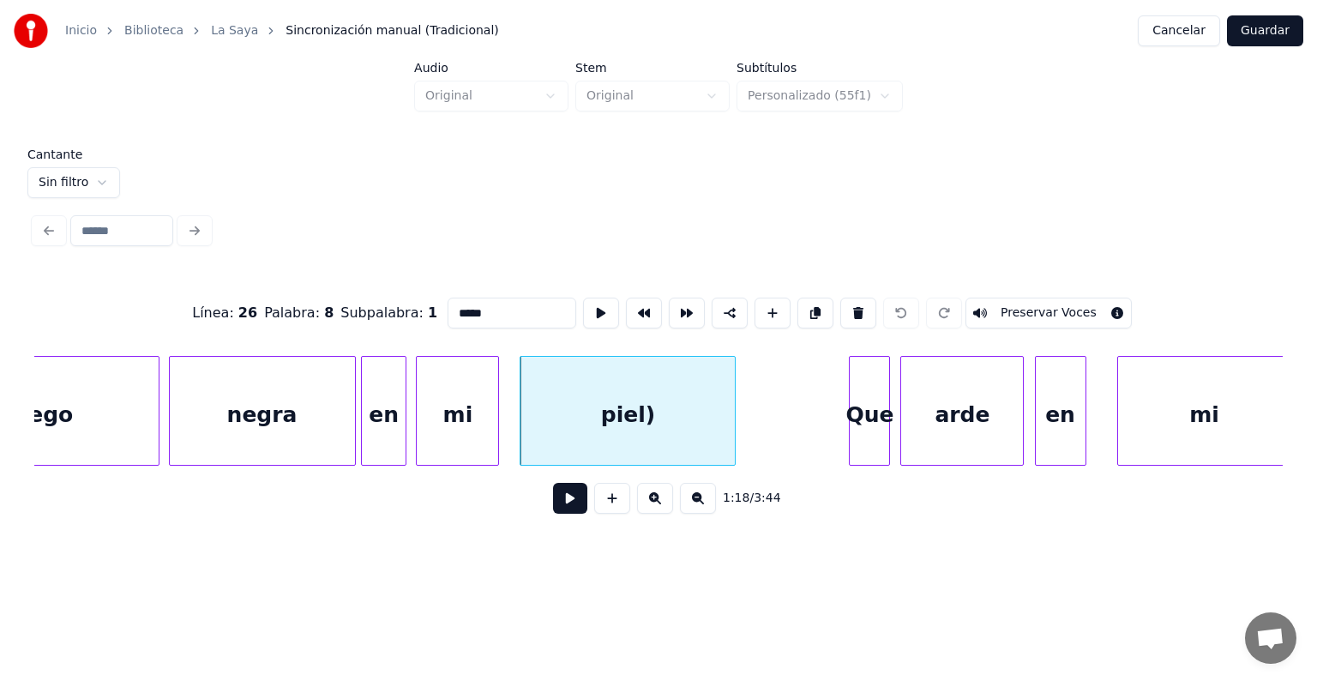
click
type input "**"
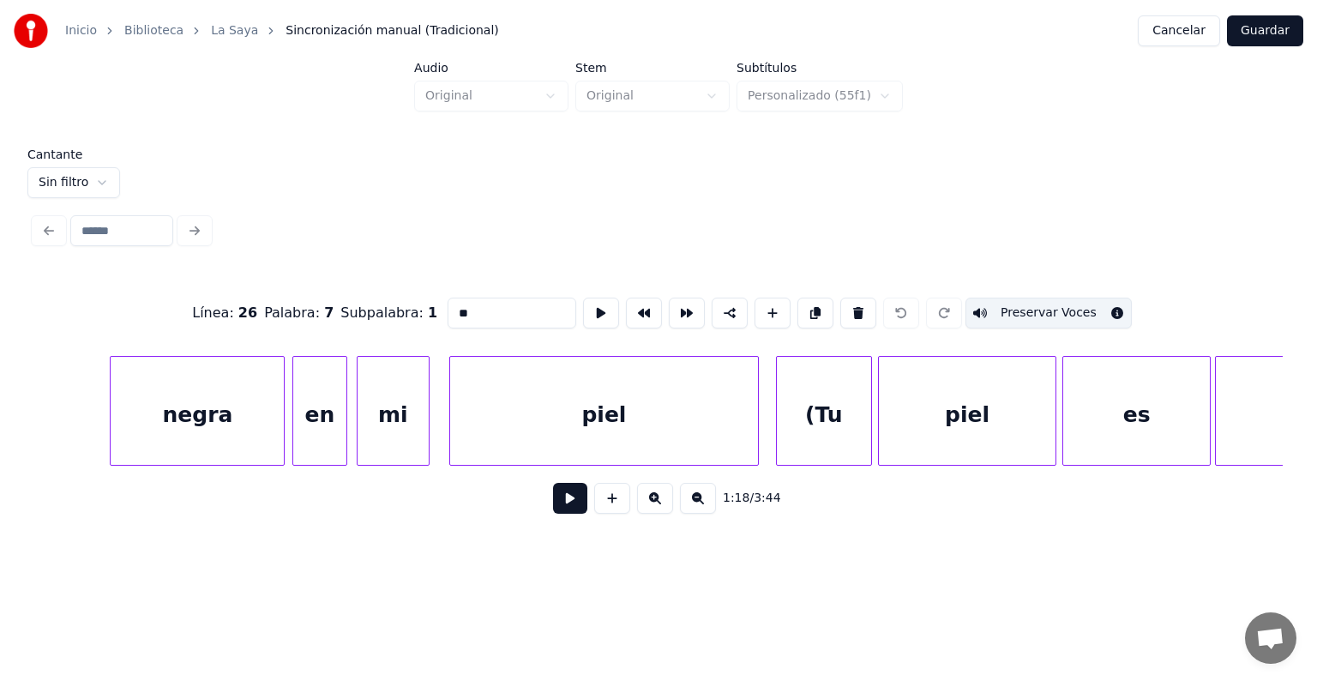
scroll to position [0, 38630]
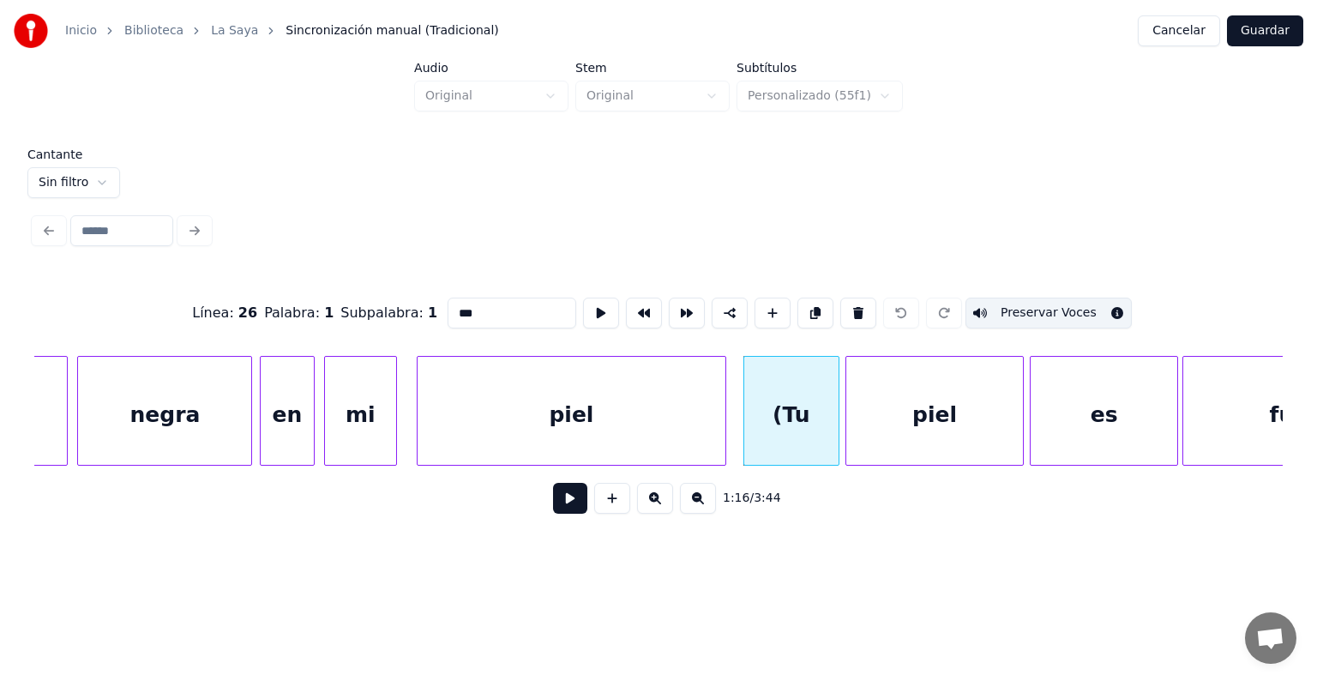
type input "****"
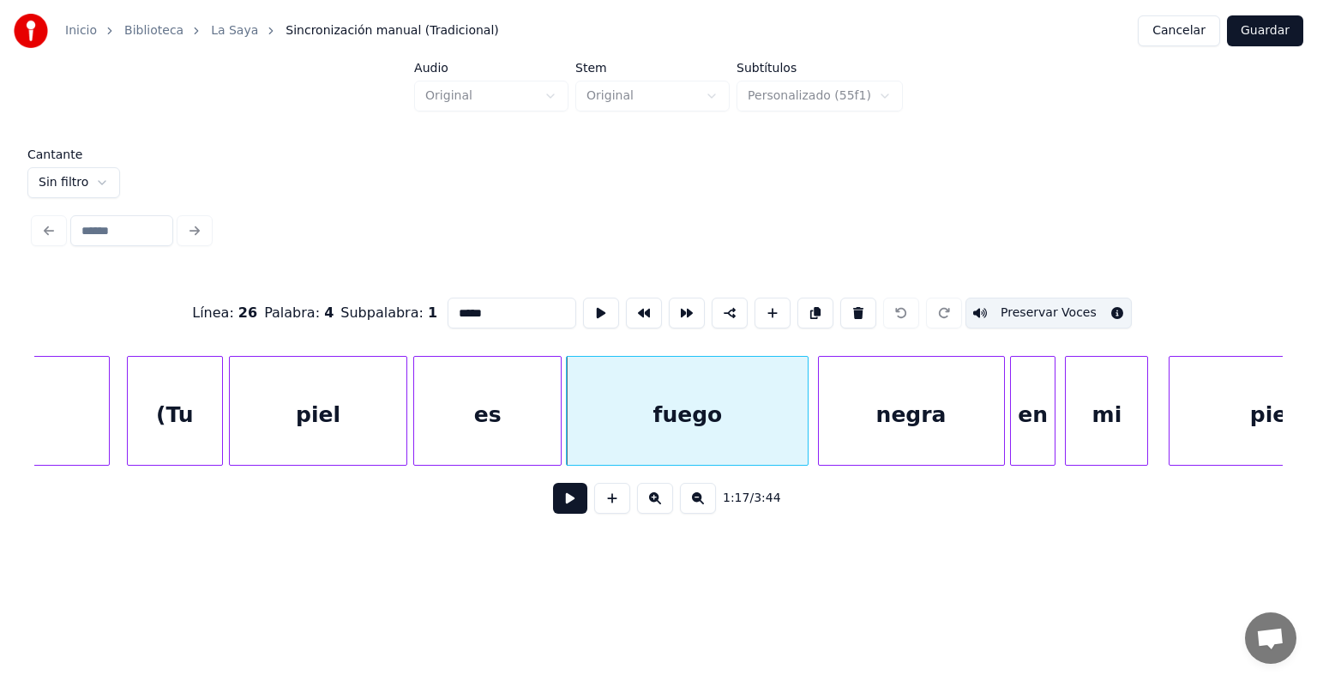
scroll to position [0, 39344]
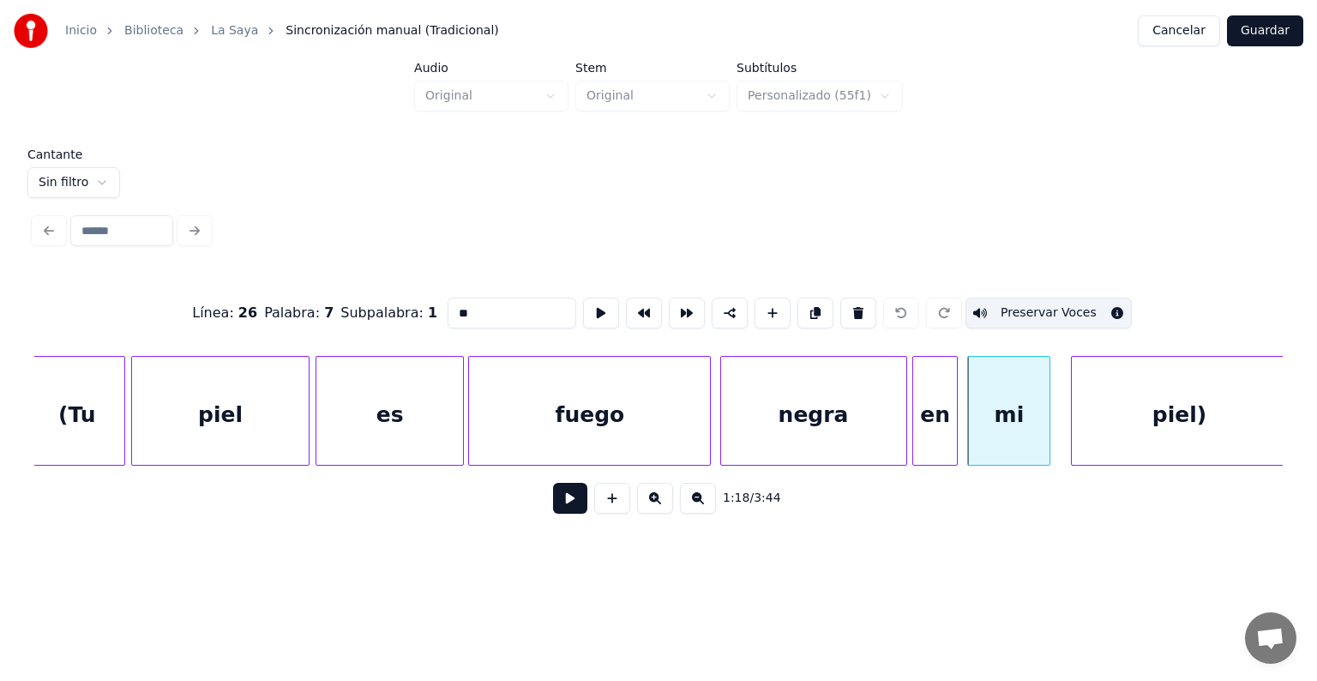
type input "*****"
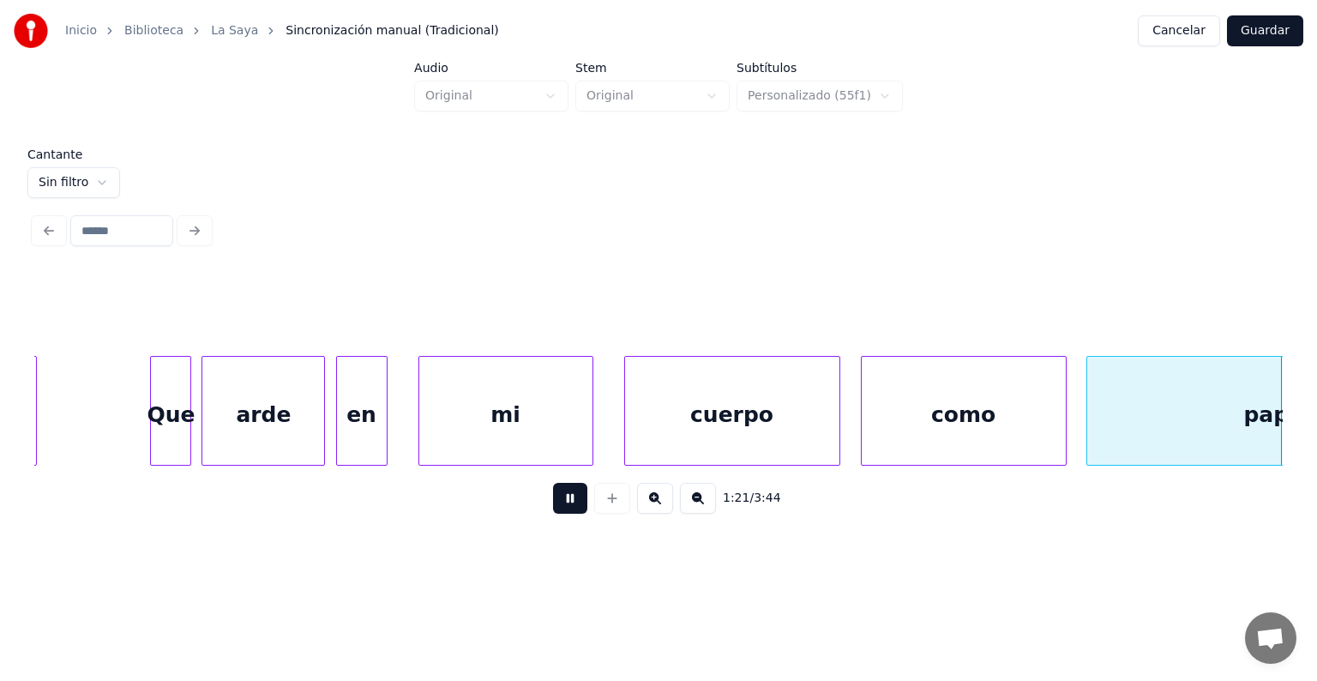
scroll to position [0, 41848]
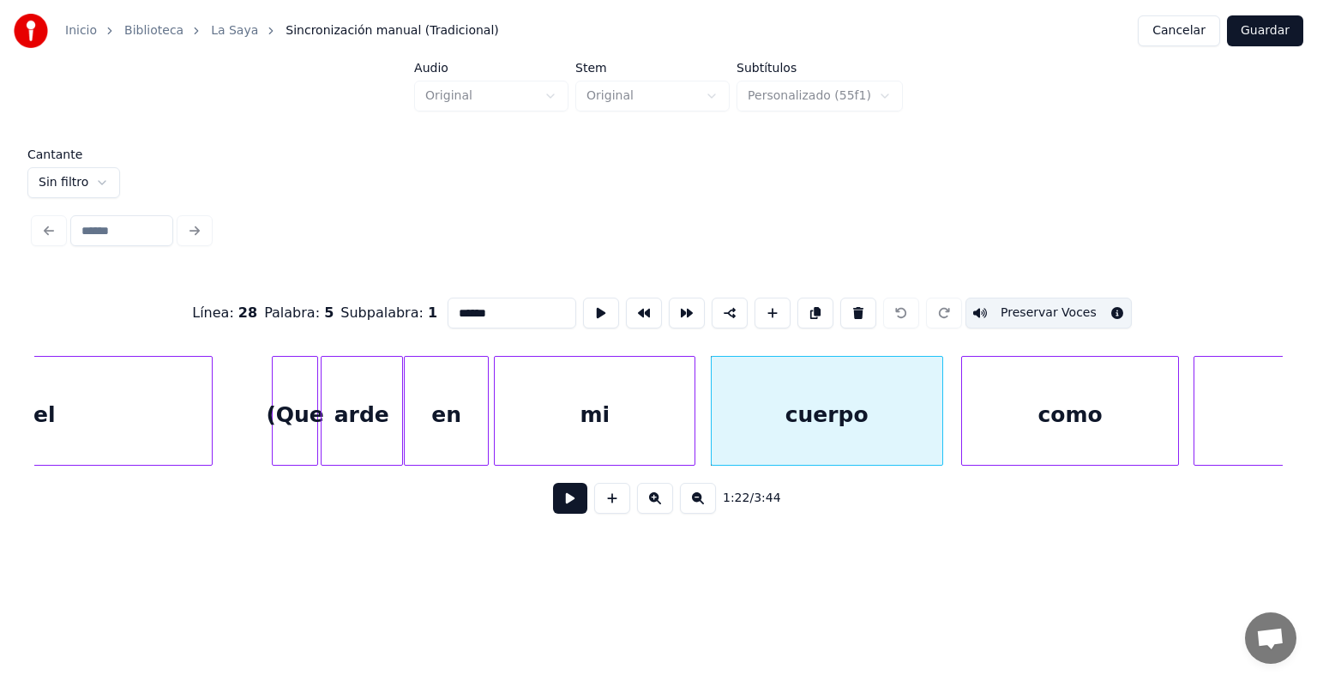
type input "****"
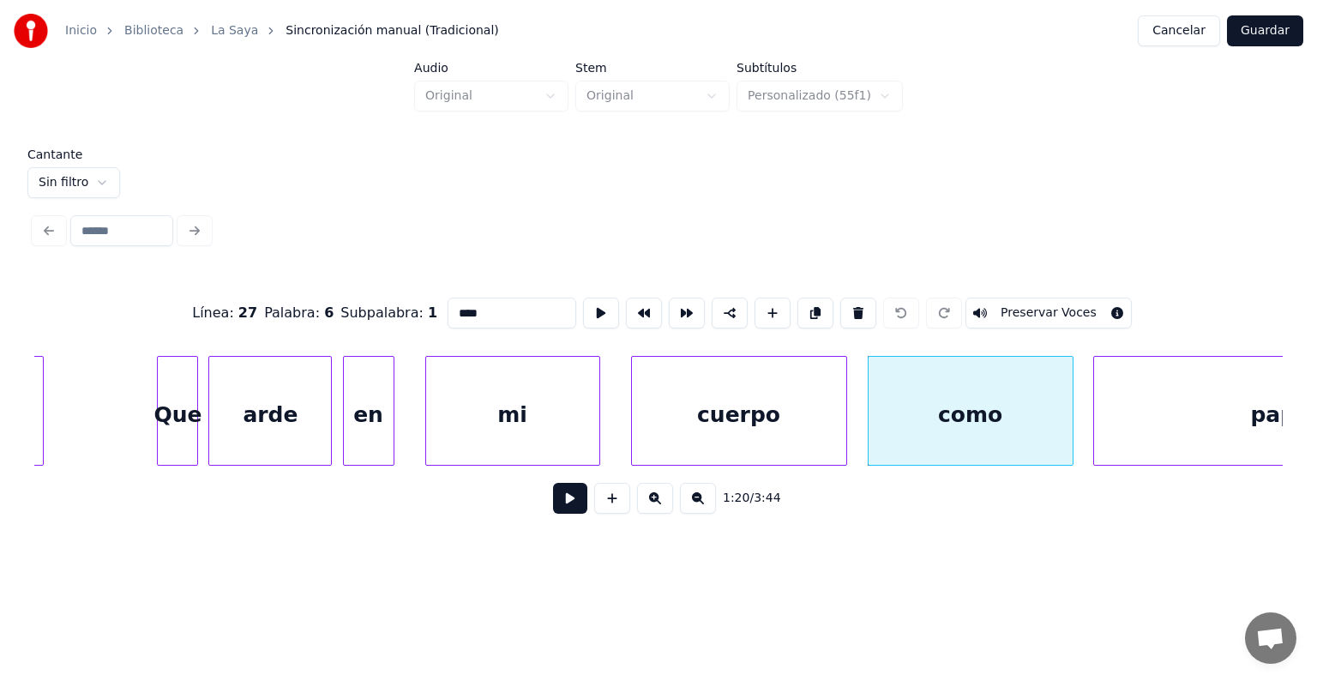
scroll to position [0, 40581]
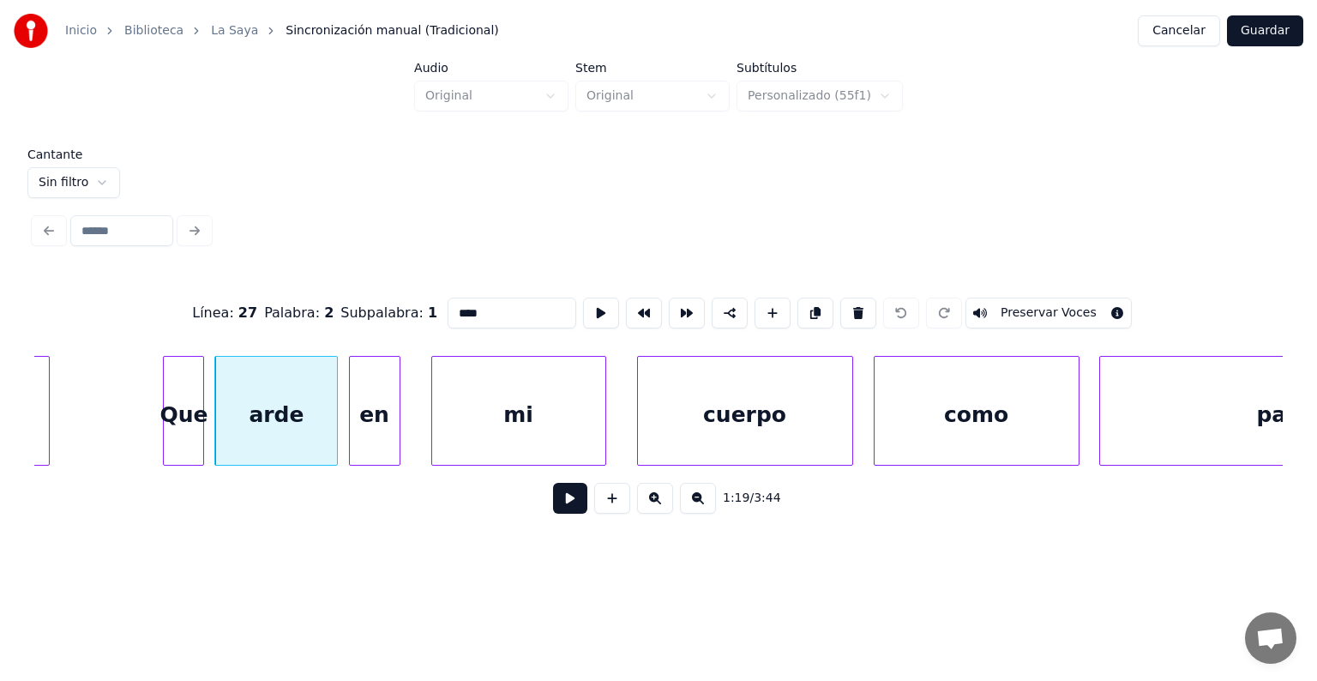
type input "**"
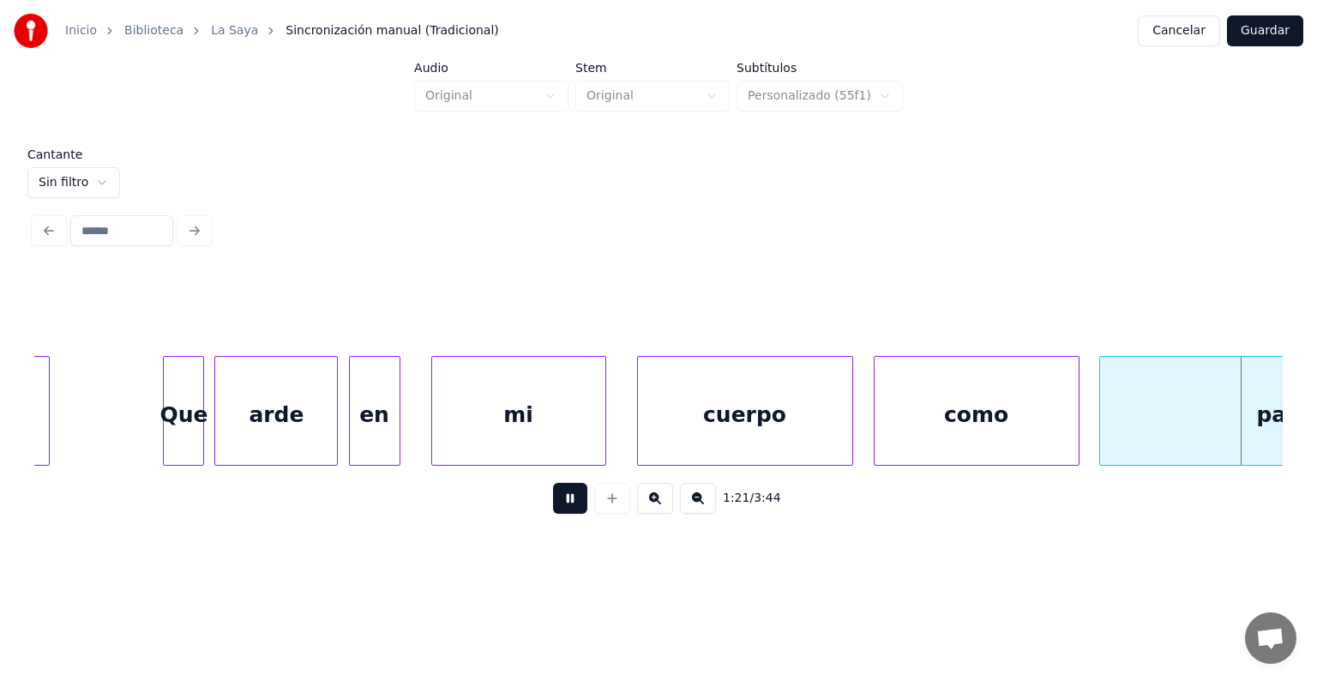
scroll to position [0, 41830]
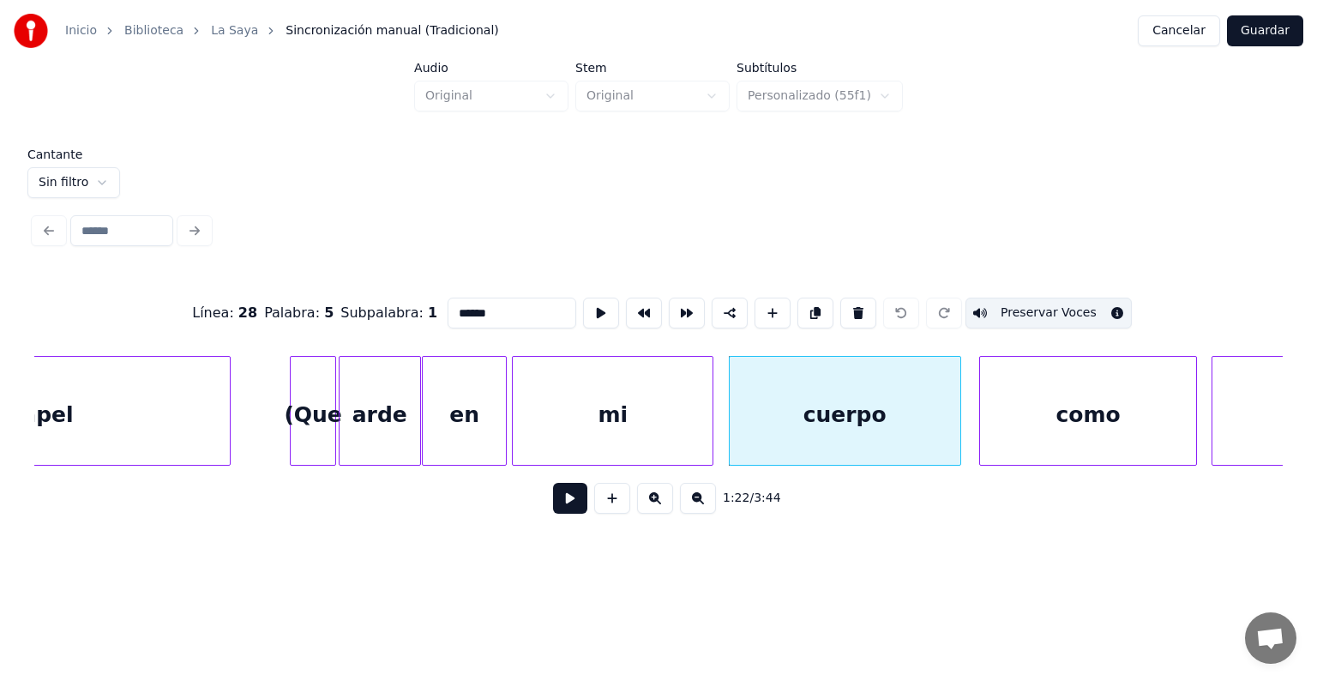
type input "****"
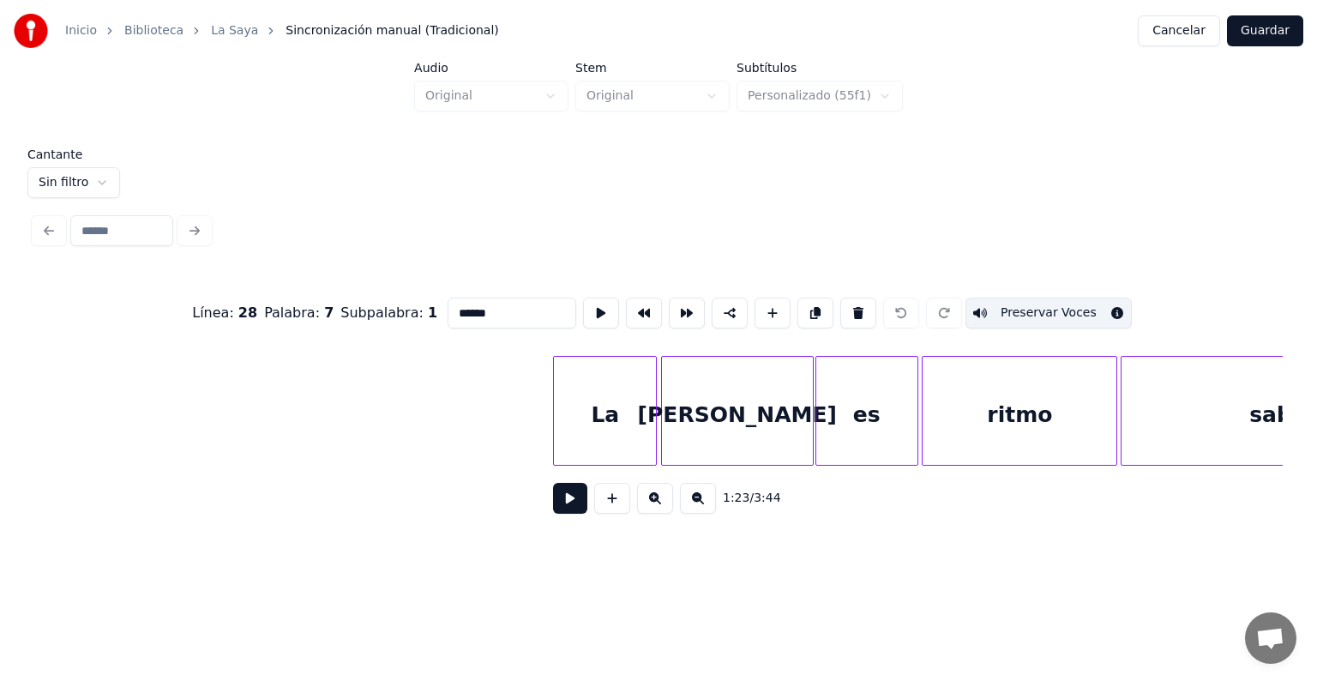
scroll to position [0, 46154]
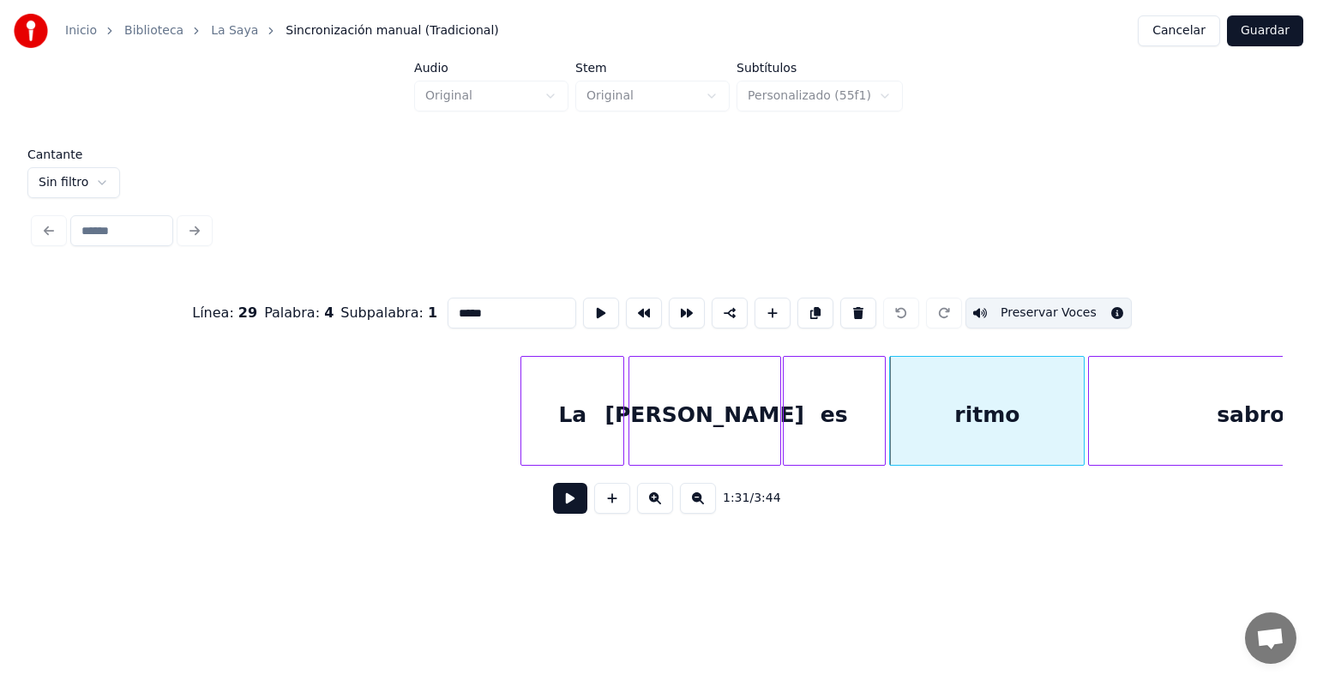
type input "*******"
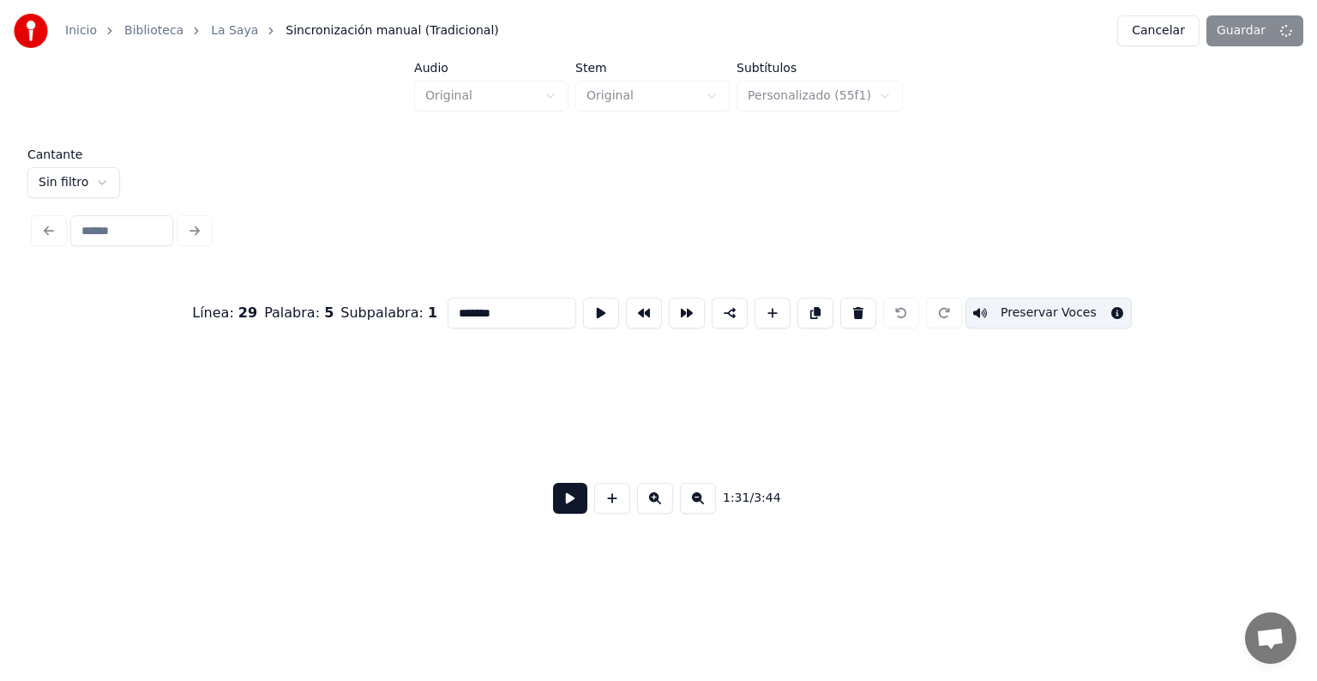
scroll to position [0, 5533]
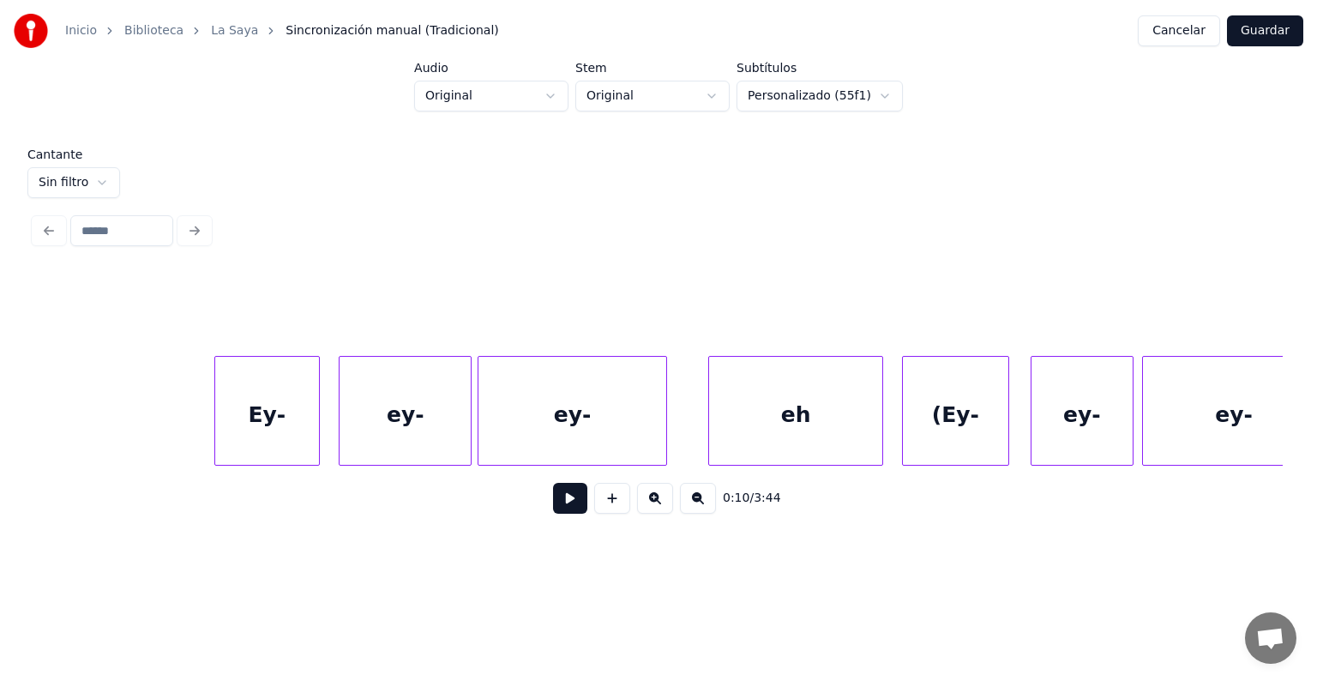
scroll to position [0, 15850]
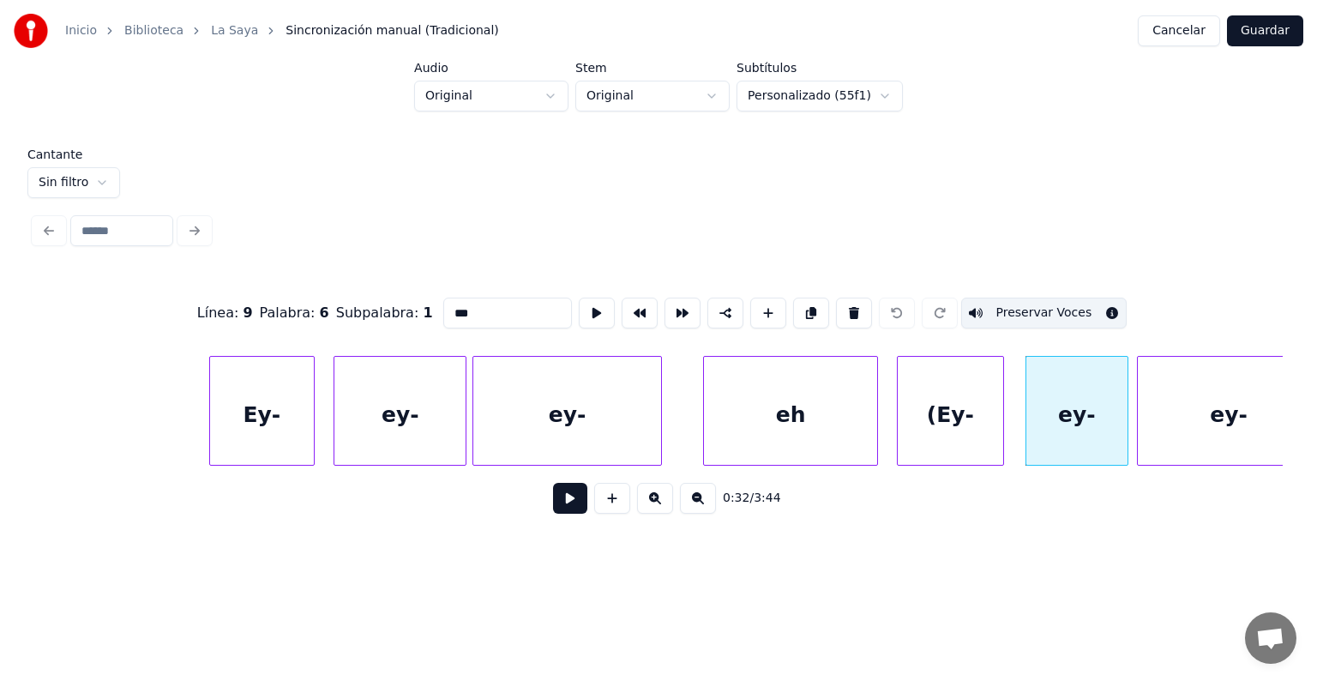
type input "***"
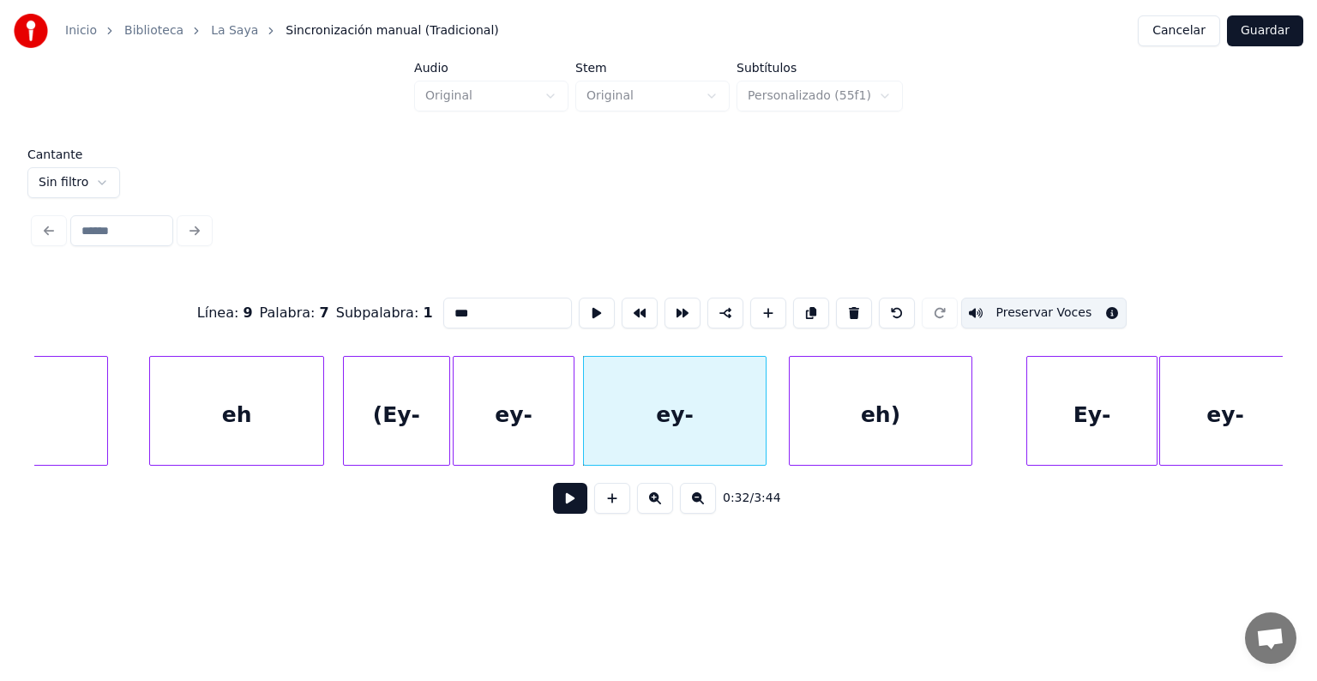
scroll to position [0, 16406]
type input "***"
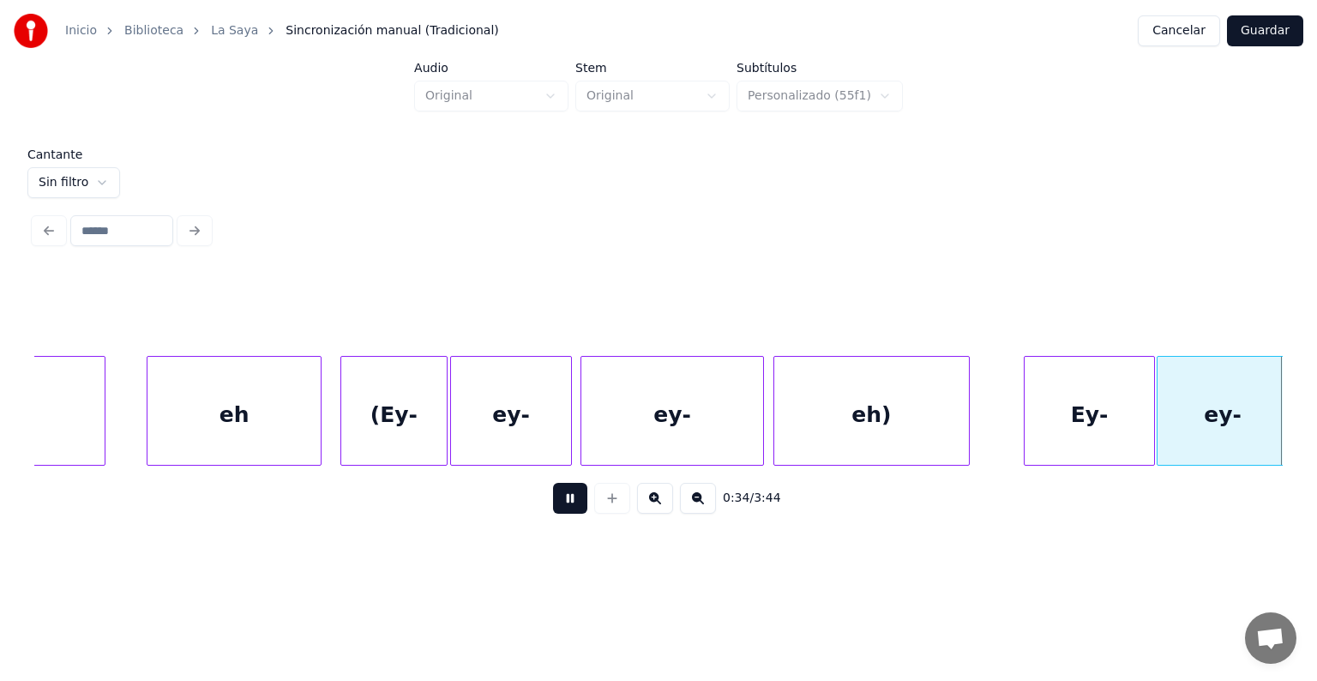
scroll to position [0, 17662]
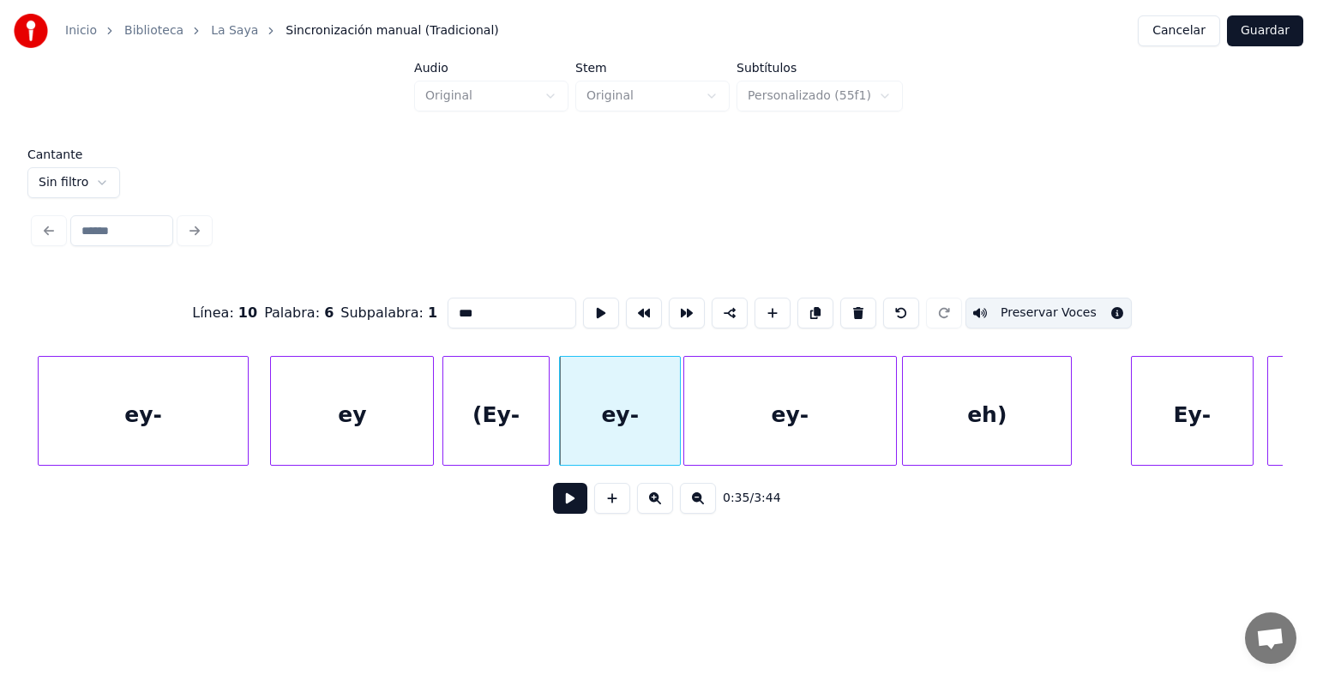
type input "****"
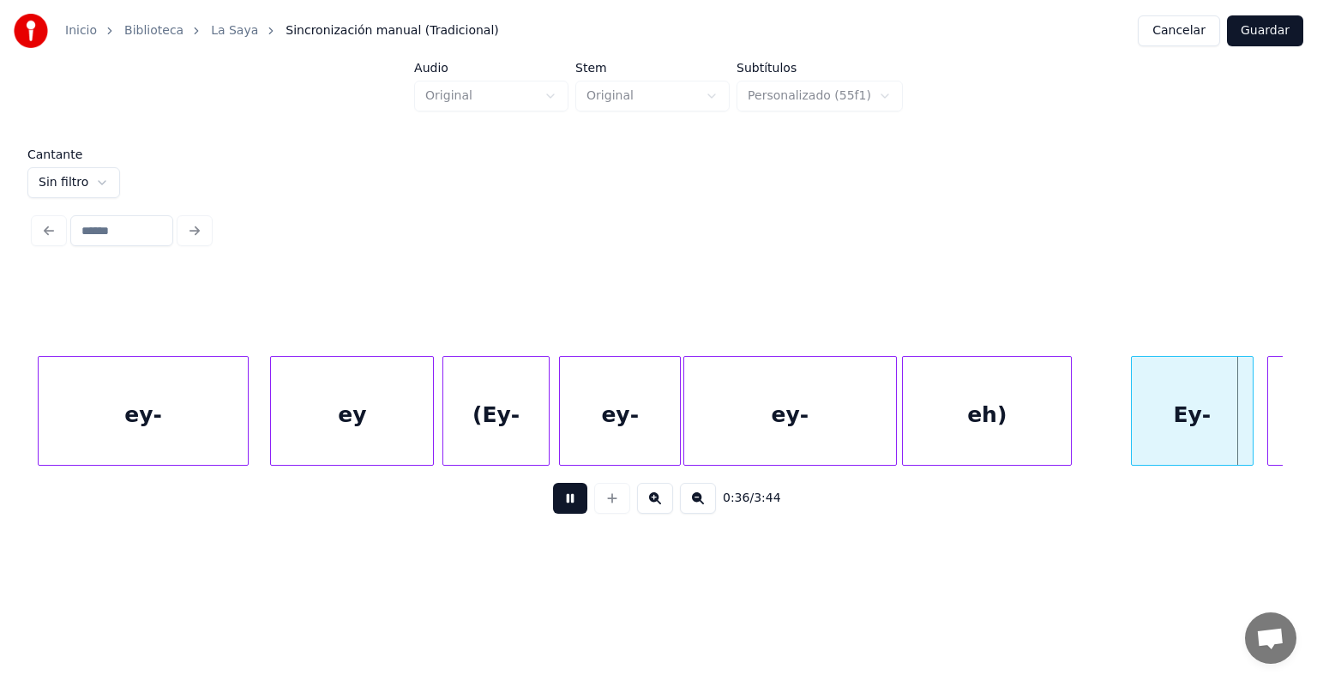
scroll to position [0, 18911]
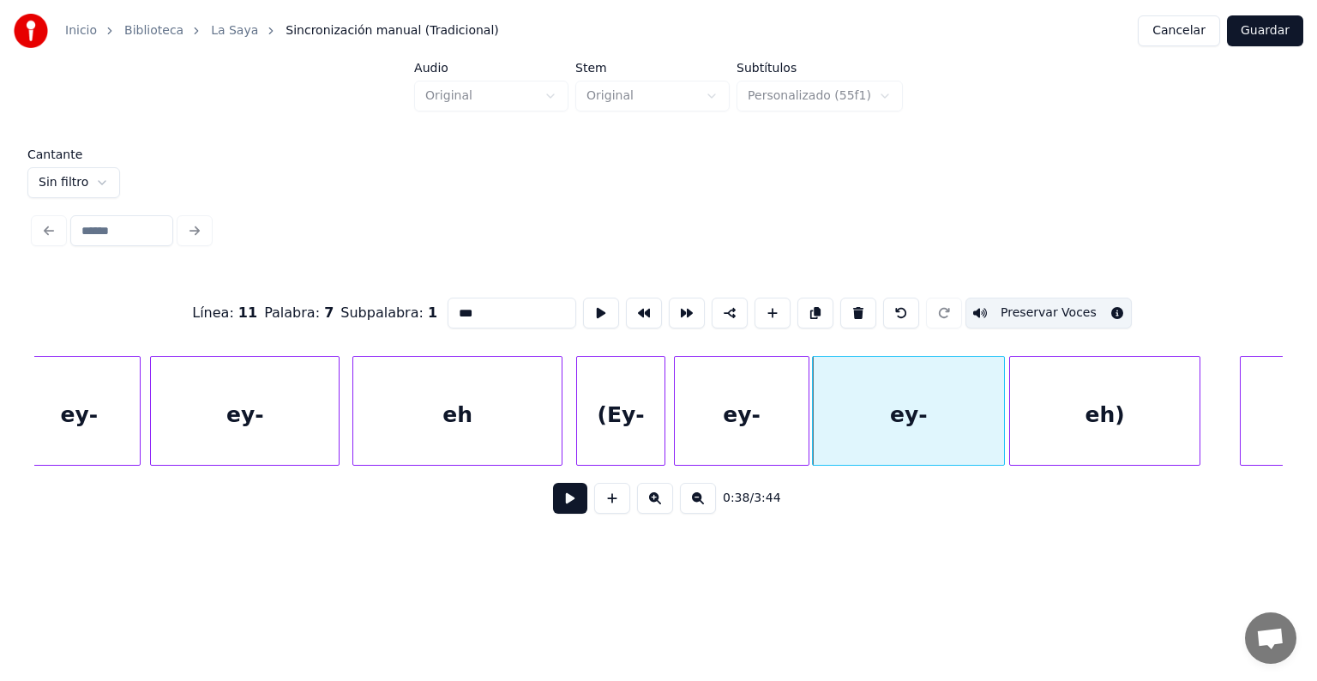
type input "***"
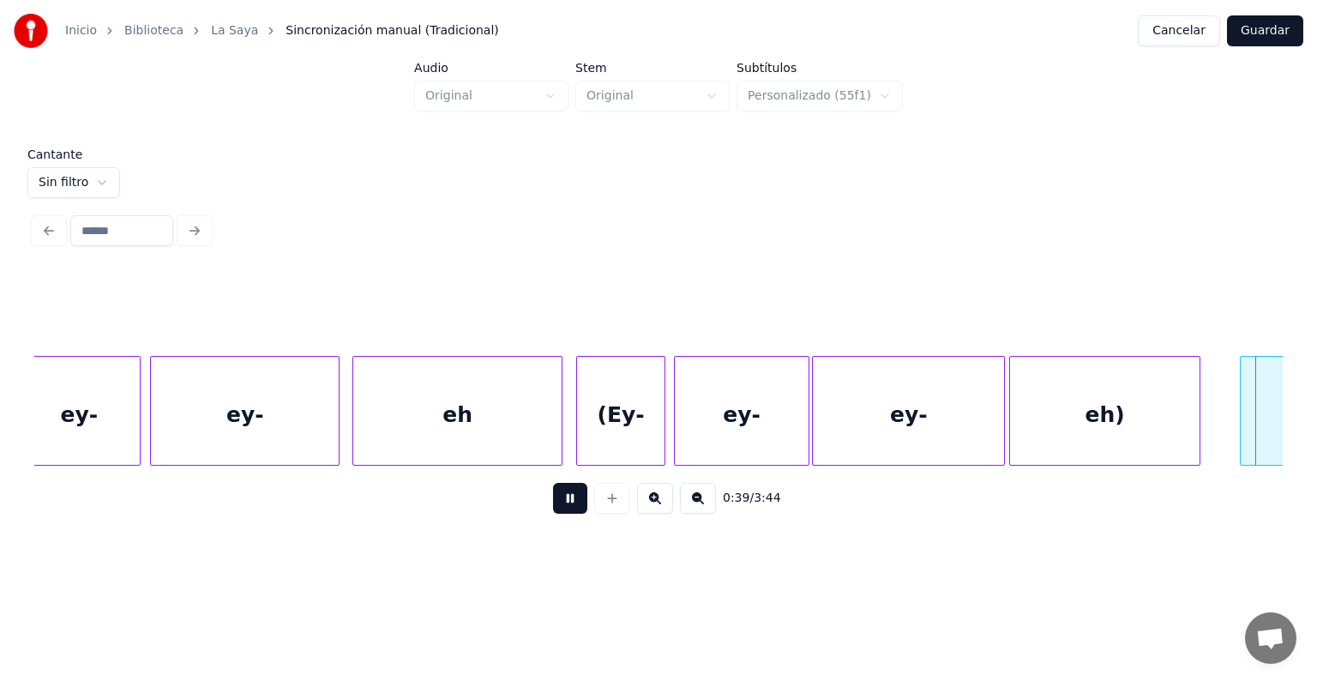
scroll to position [0, 20168]
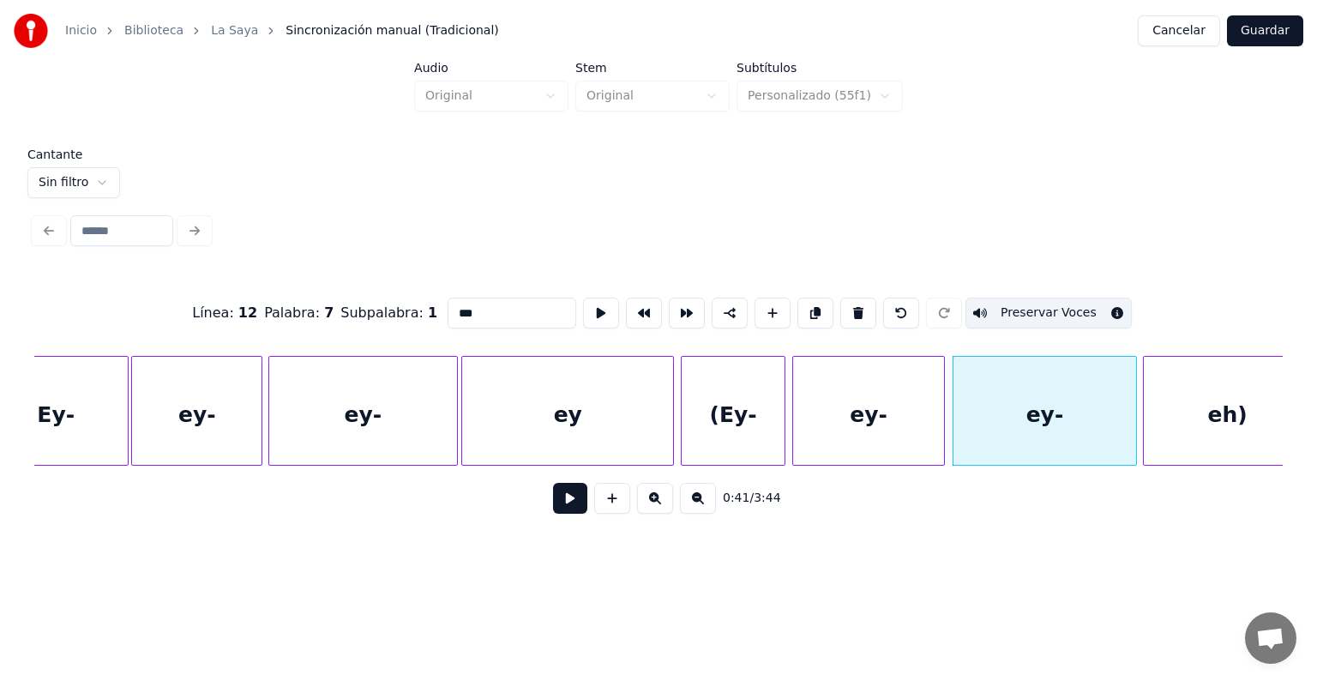
type input "***"
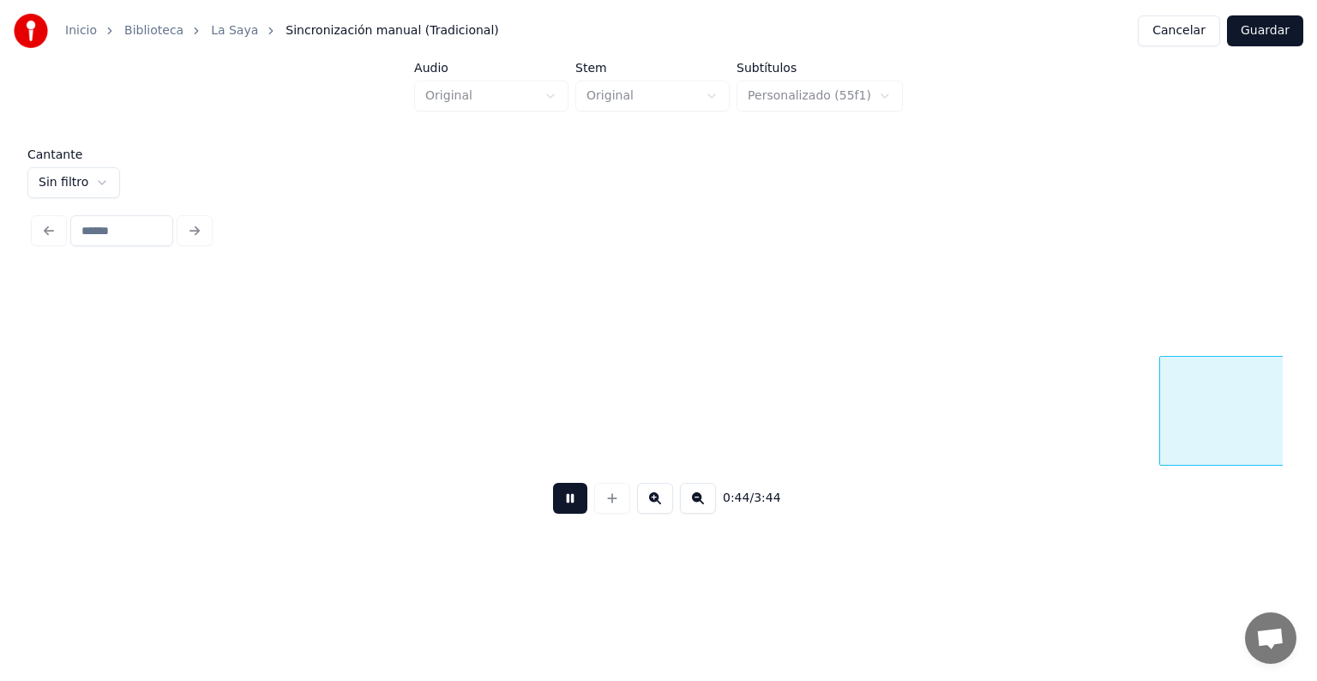
scroll to position [0, 22669]
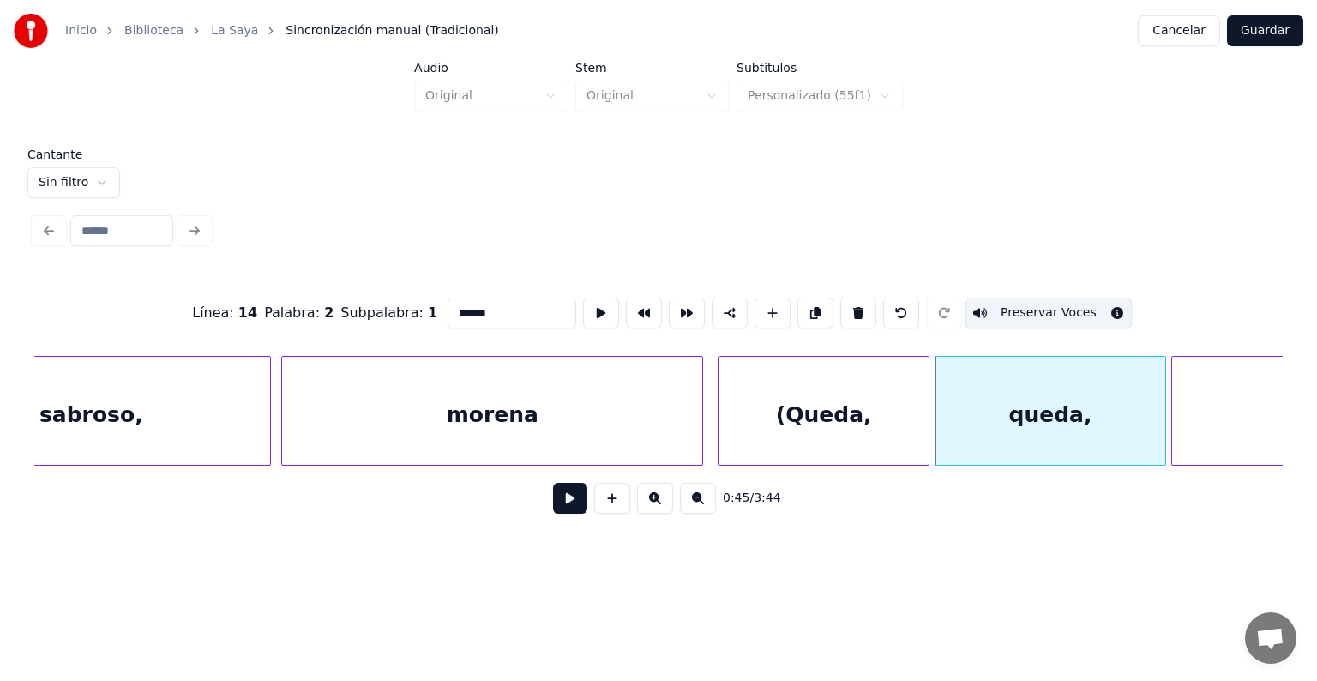
type input "******"
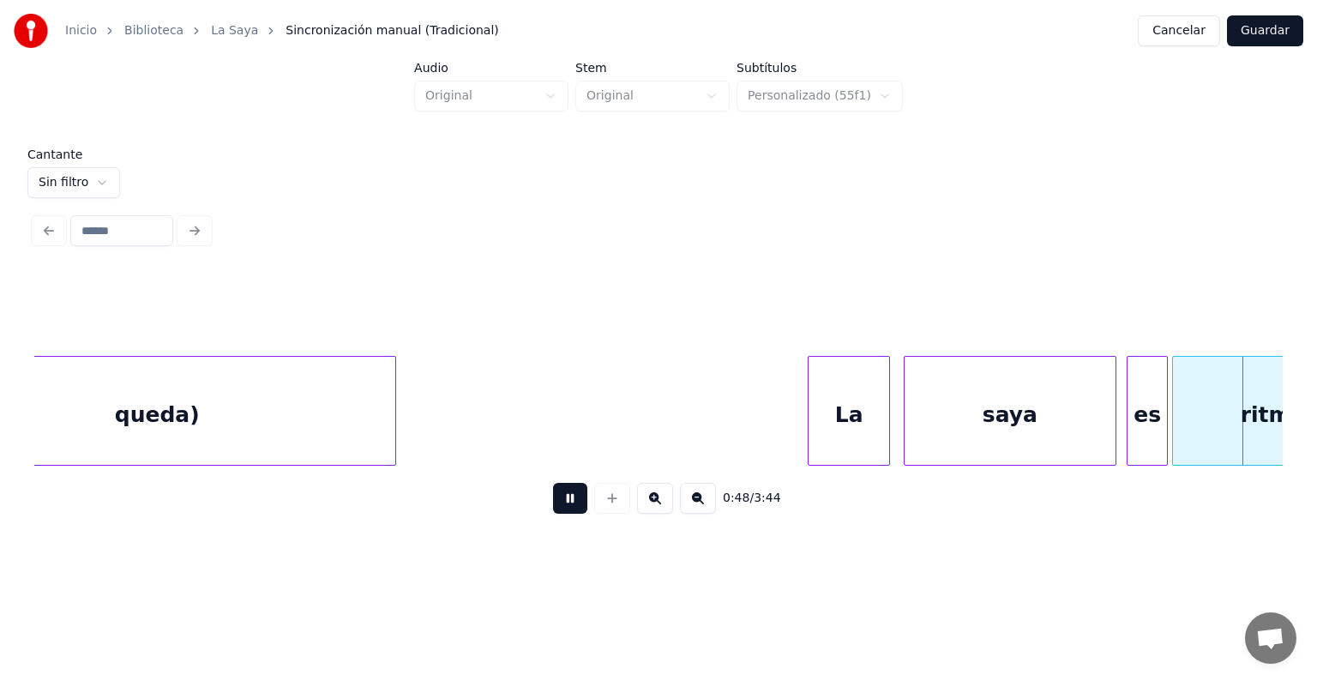
scroll to position [0, 25173]
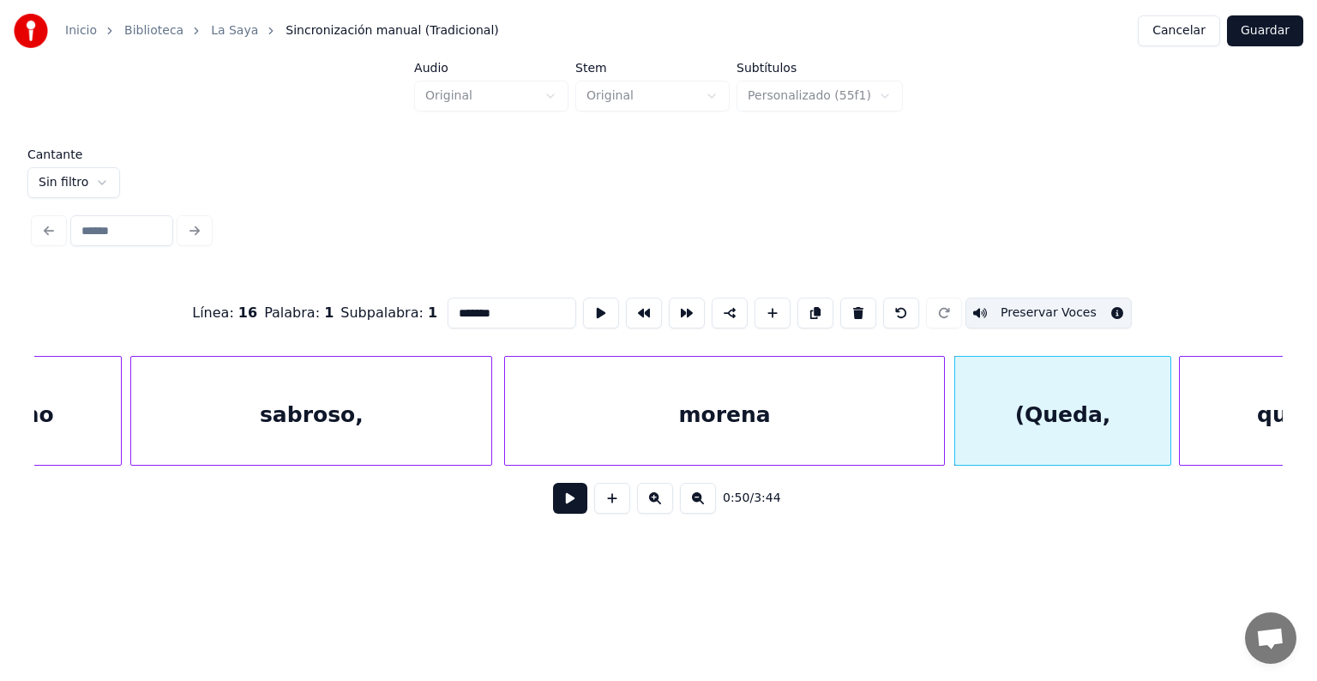
type input "******"
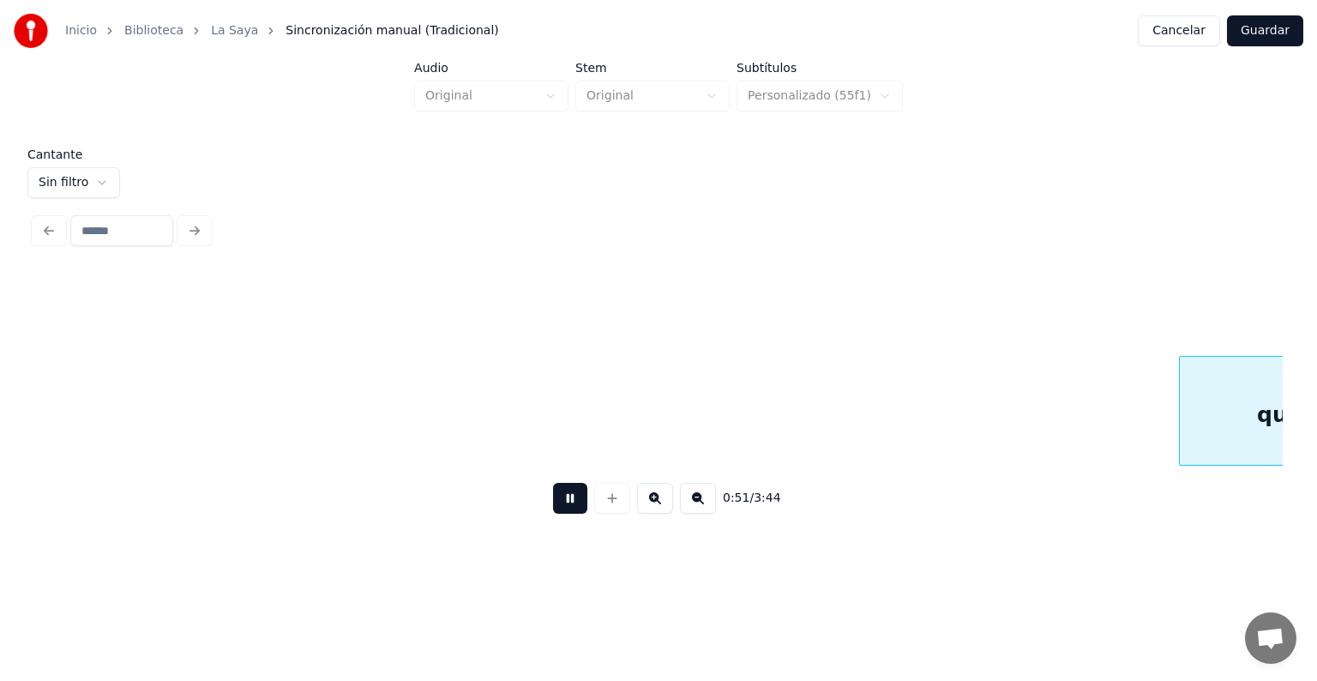
scroll to position [0, 26423]
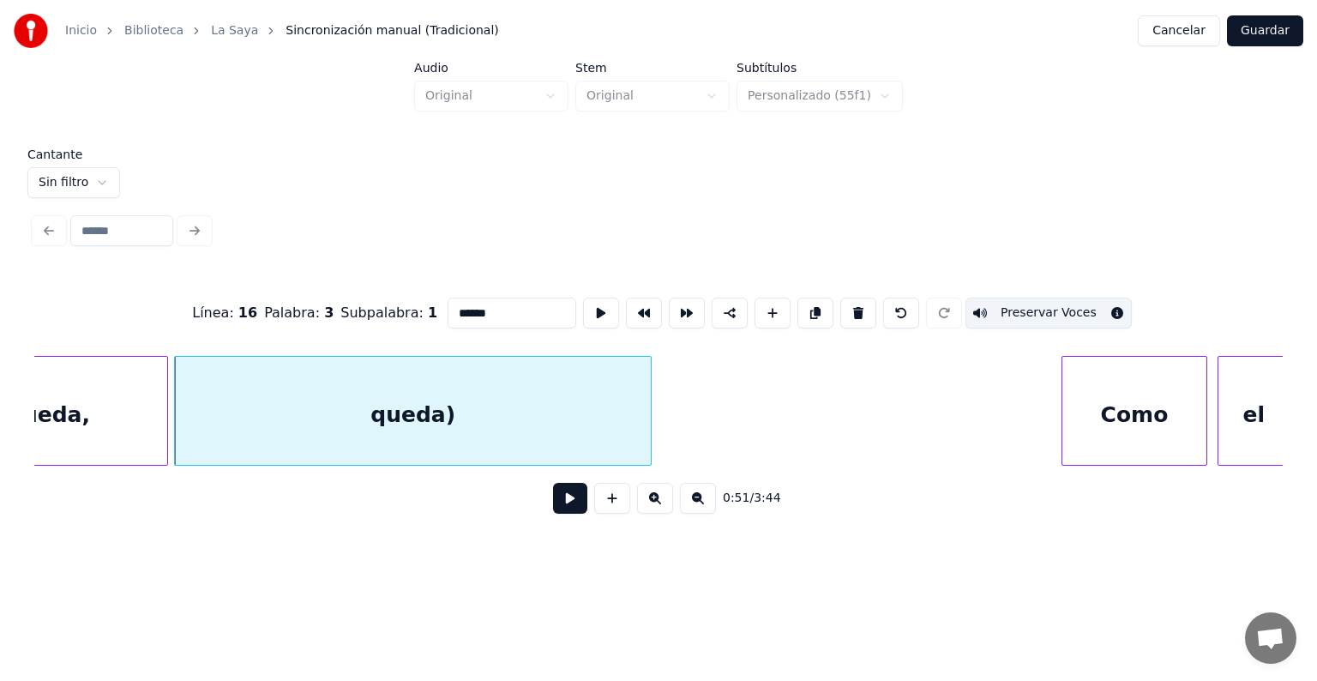
type input "****"
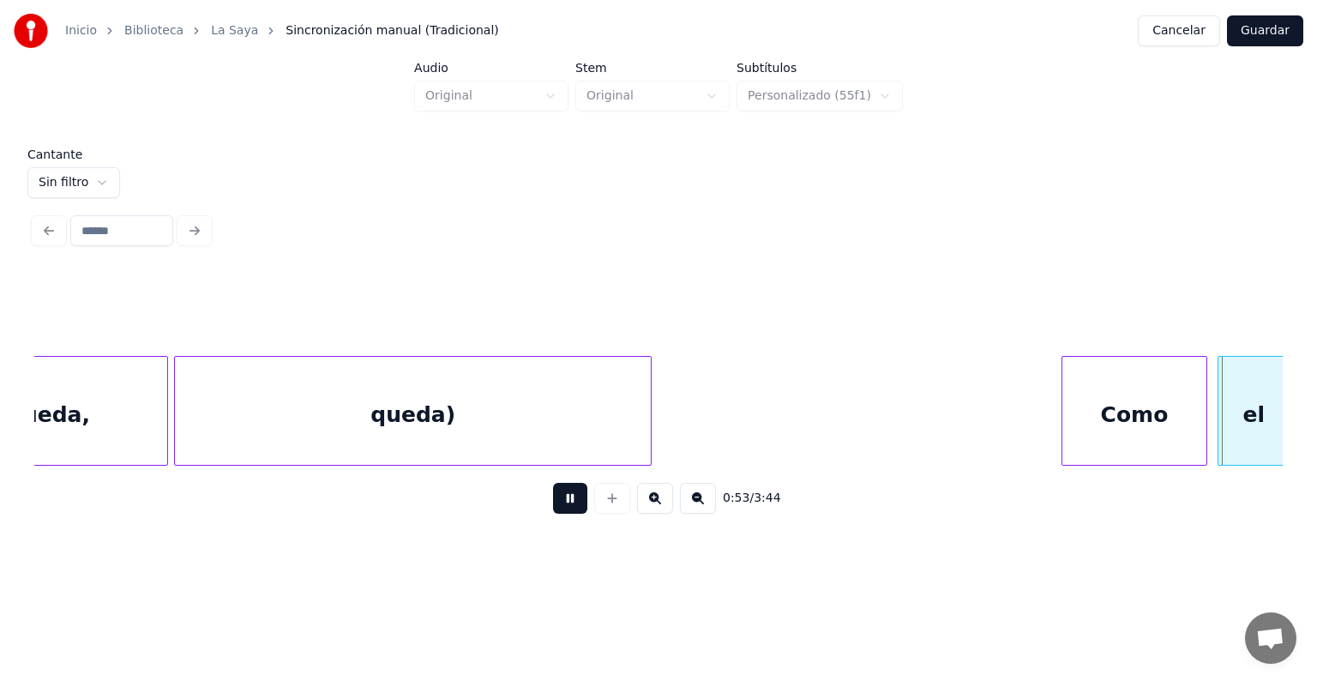
scroll to position [0, 27677]
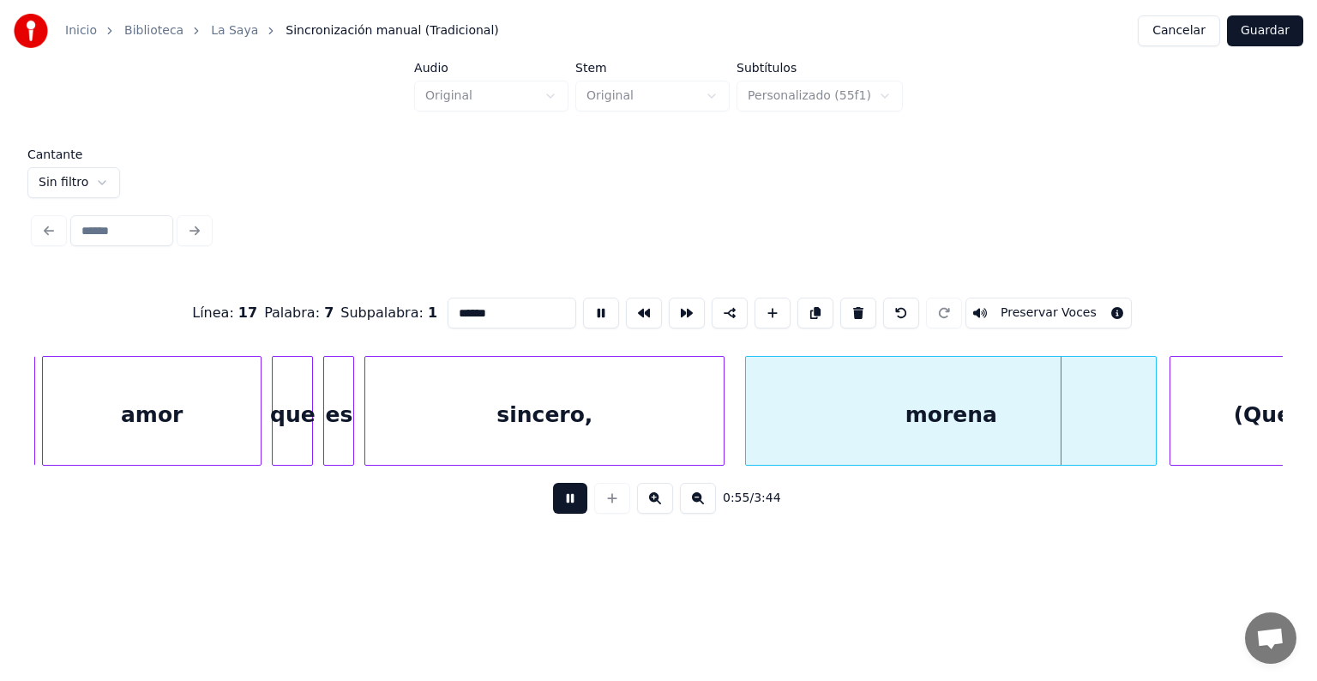
type input "*******"
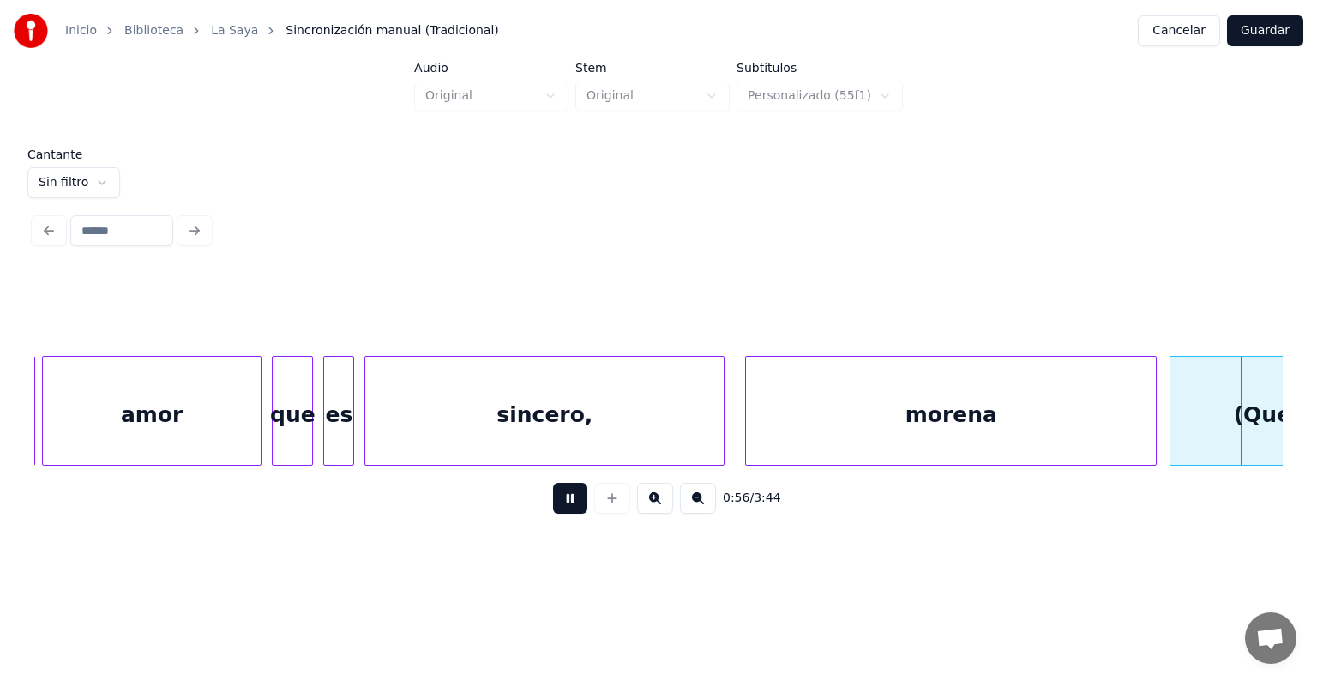
scroll to position [0, 28926]
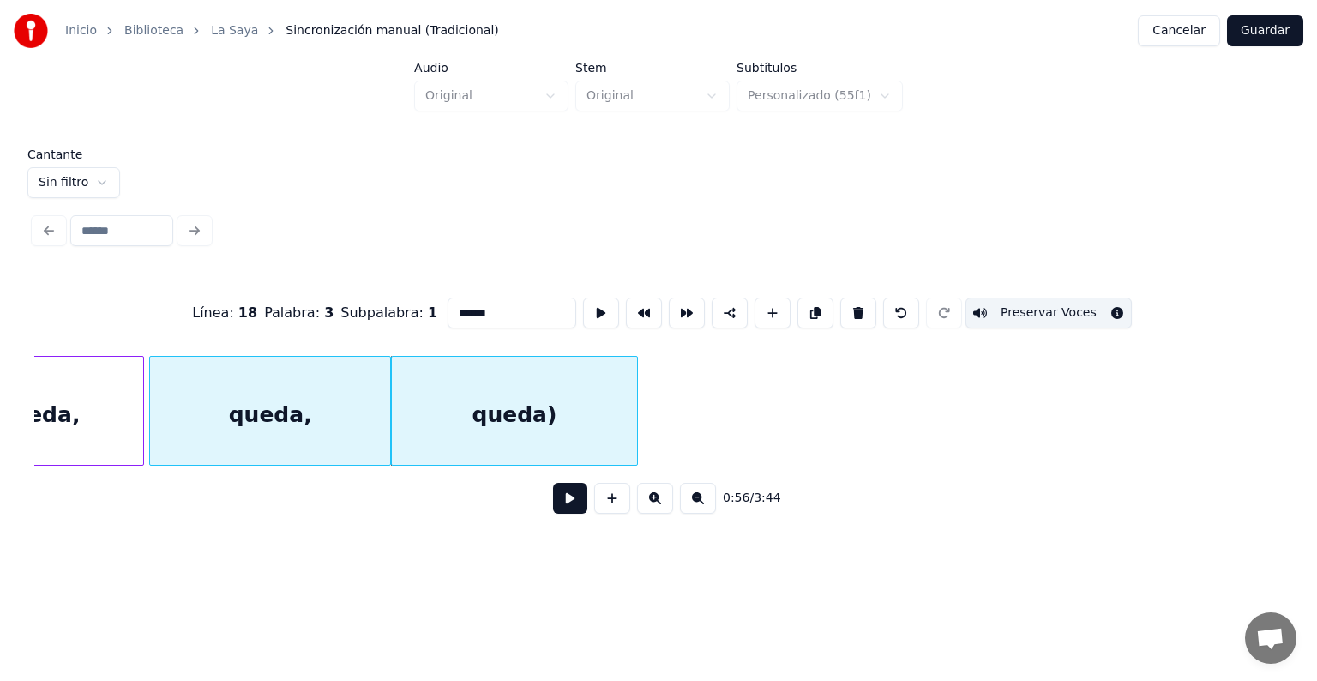
type input "******"
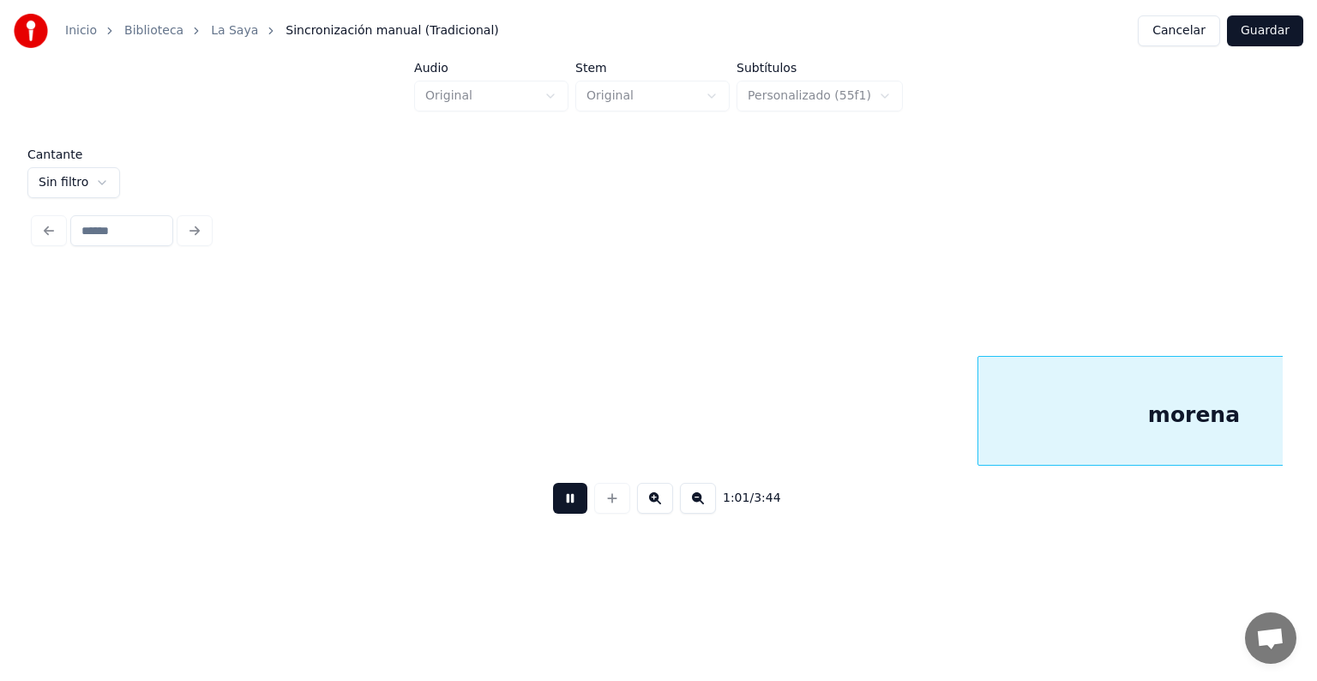
scroll to position [0, 31435]
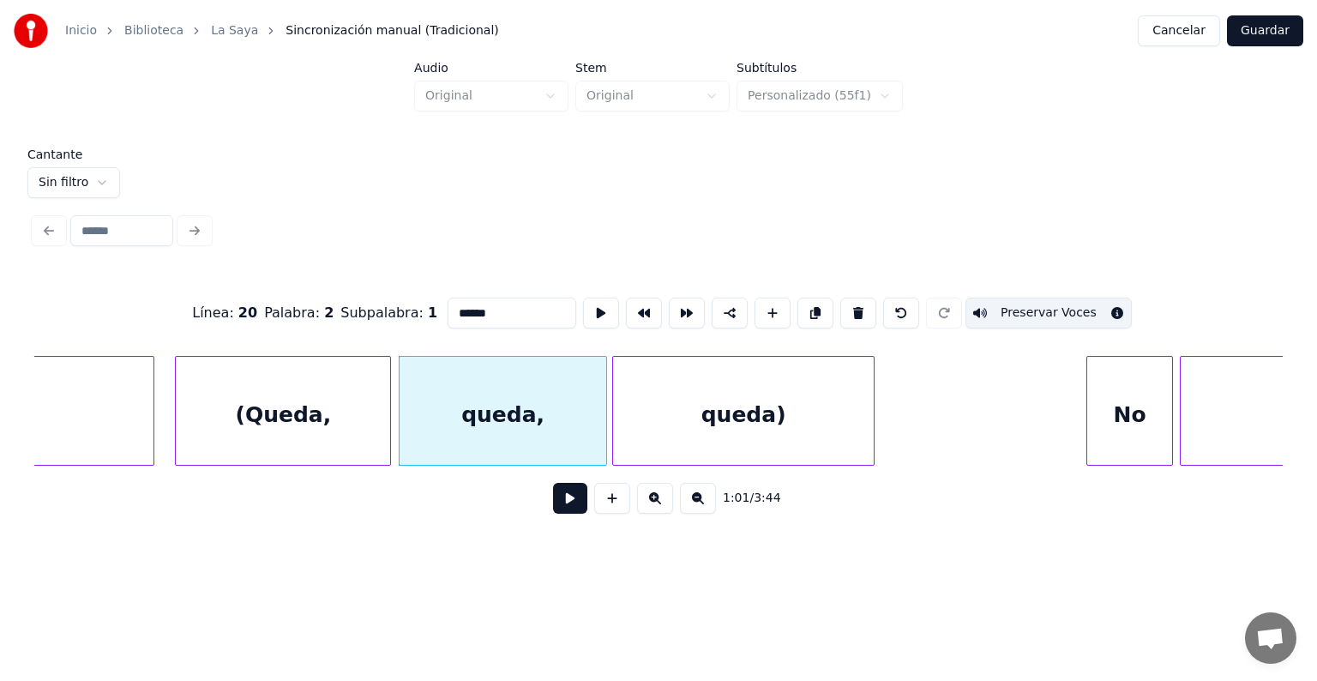
type input "******"
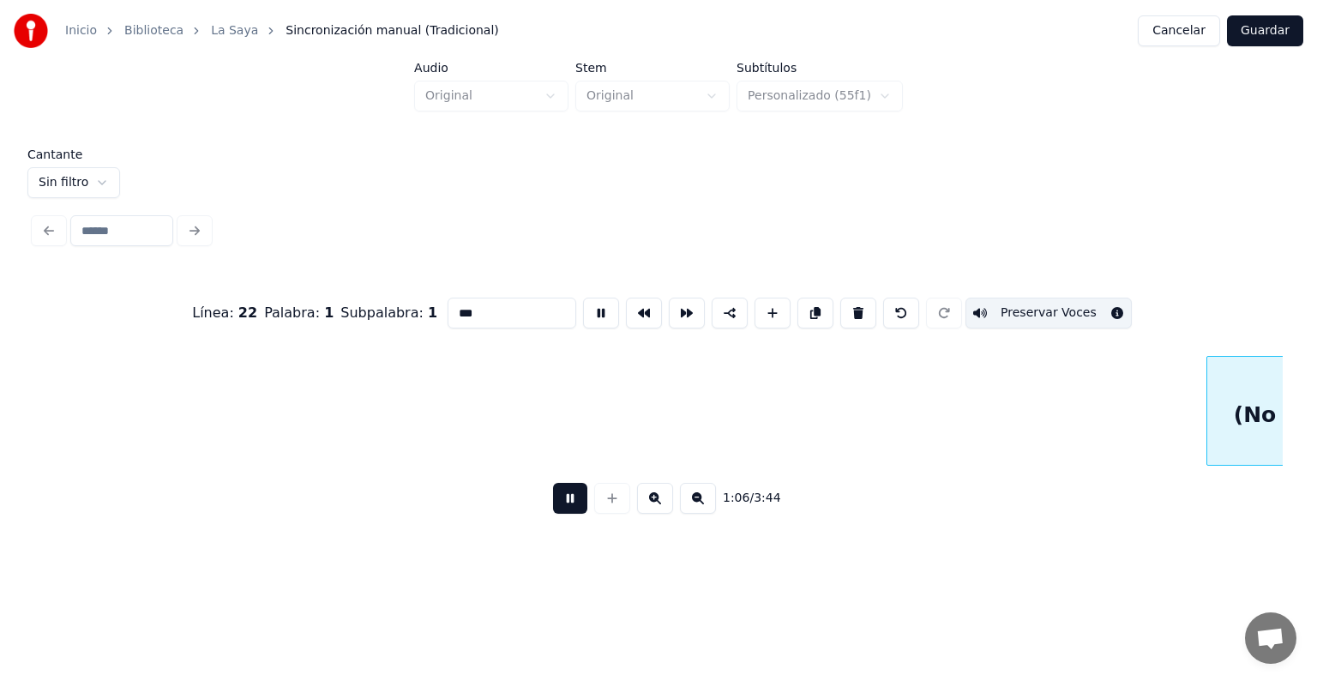
scroll to position [0, 33856]
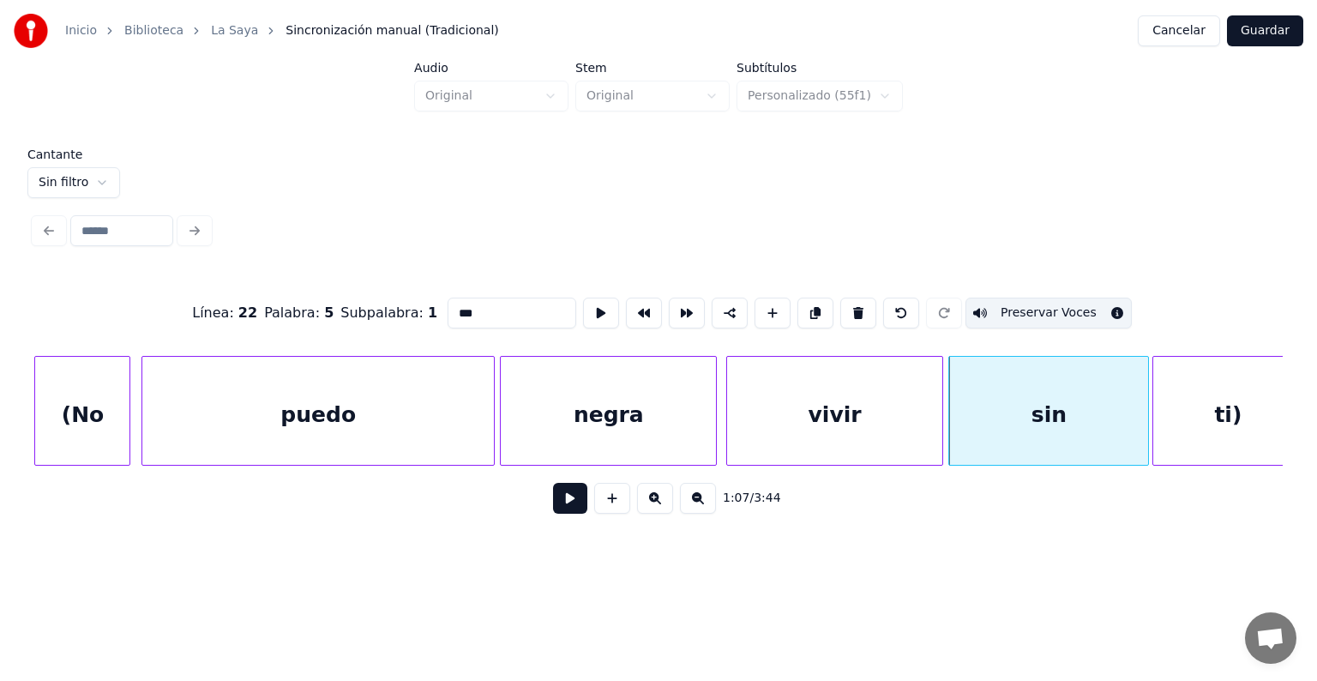
type input "***"
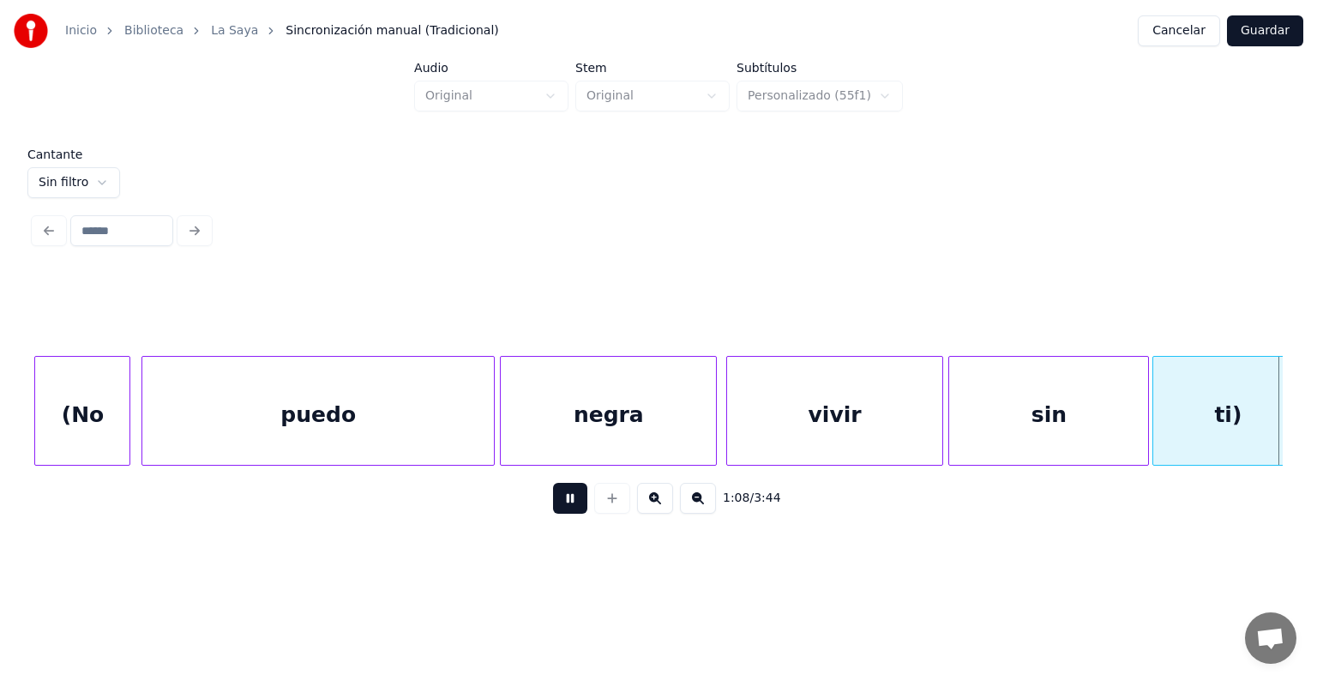
scroll to position [0, 35112]
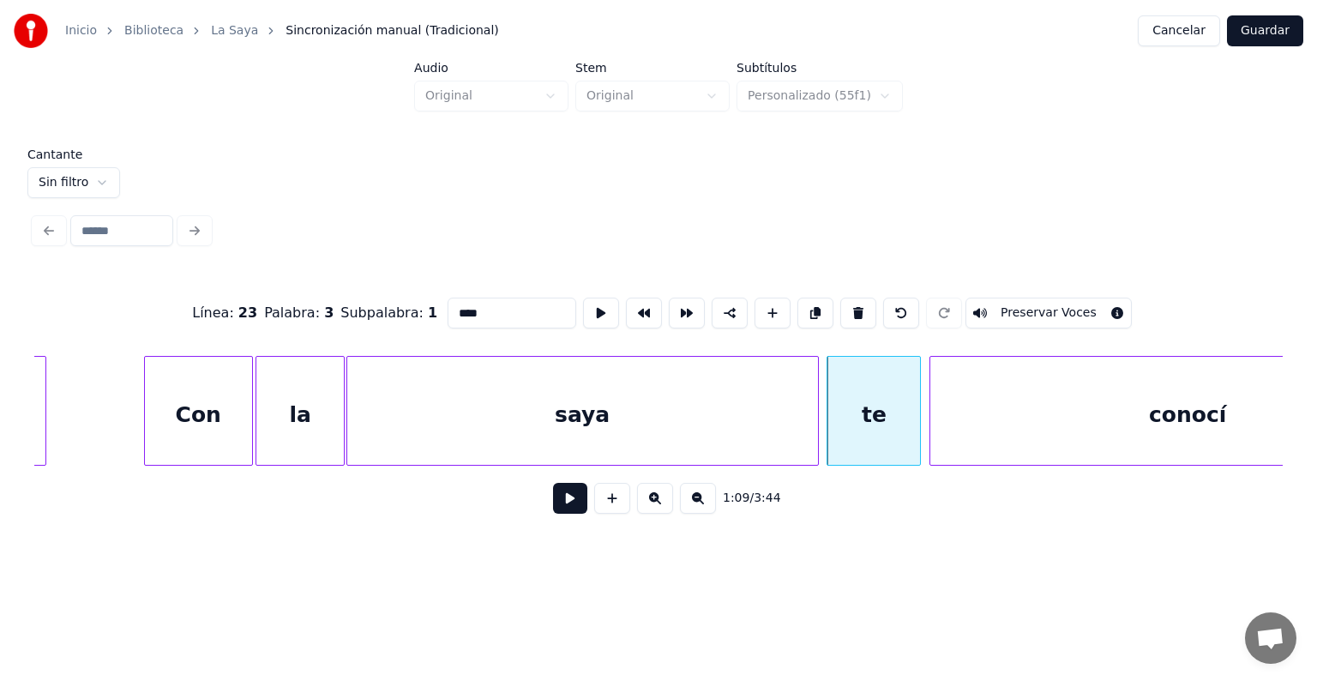
type input "******"
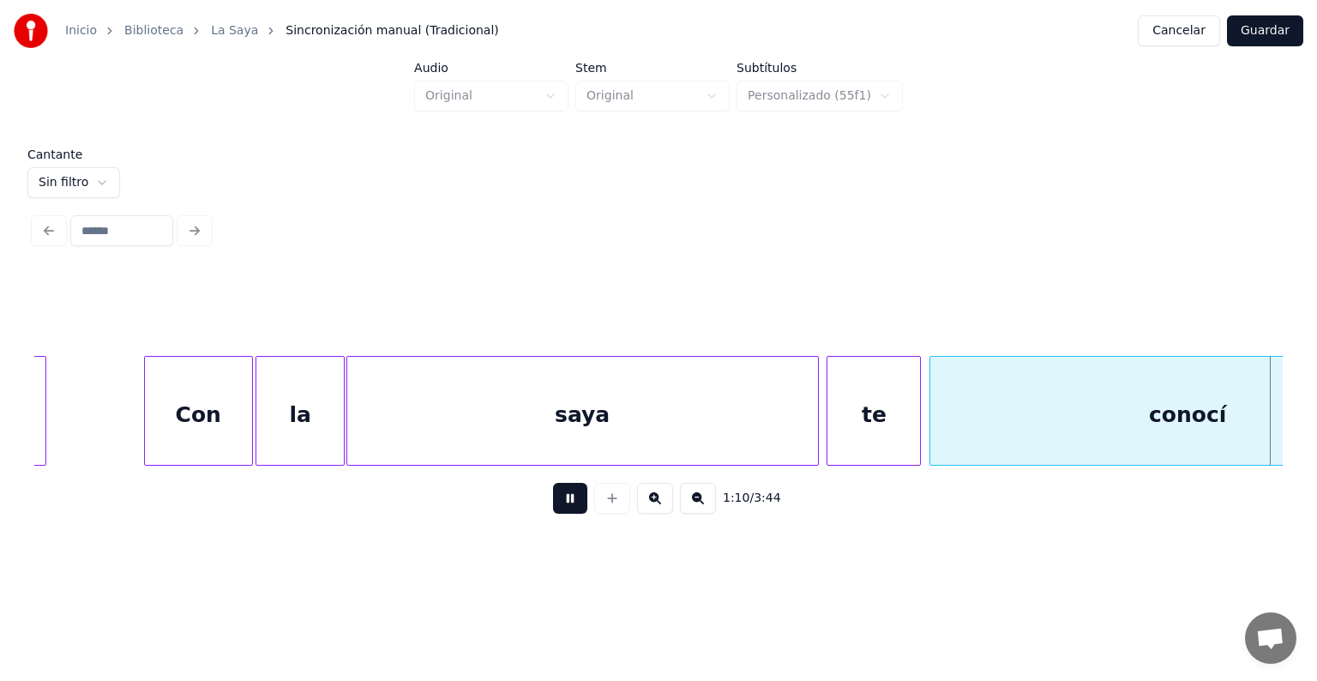
scroll to position [0, 36365]
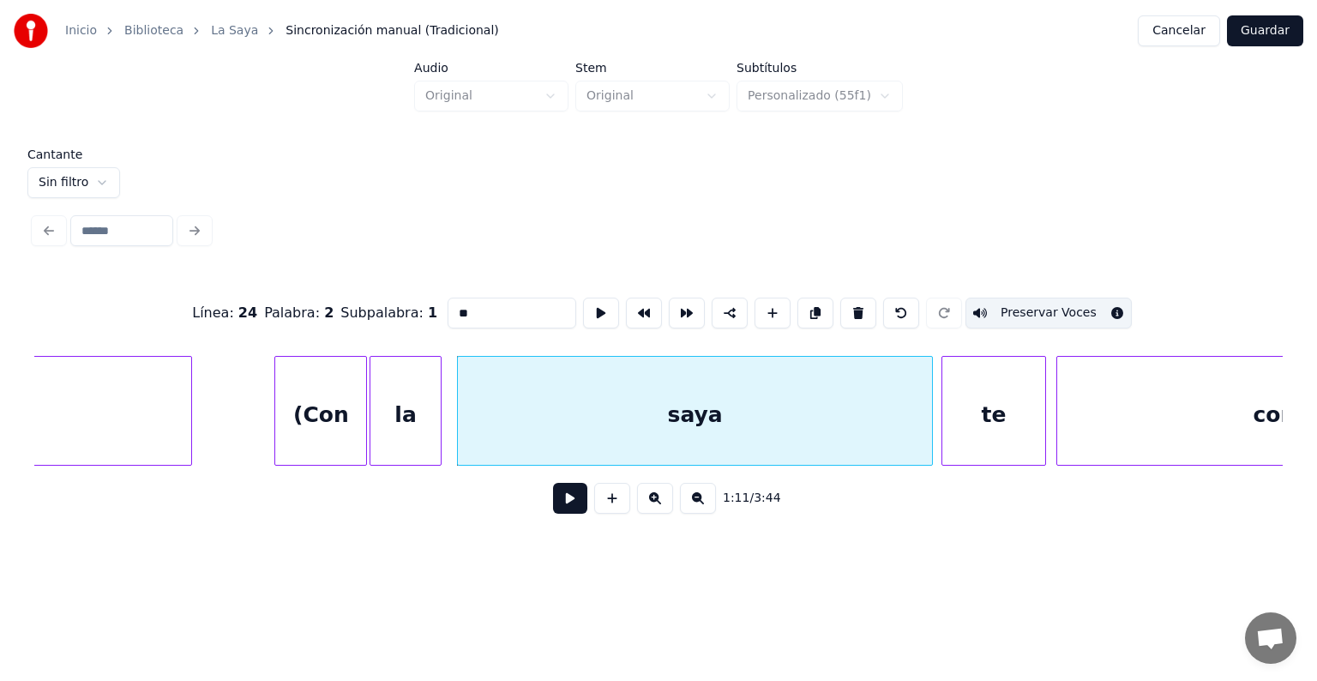
type input "****"
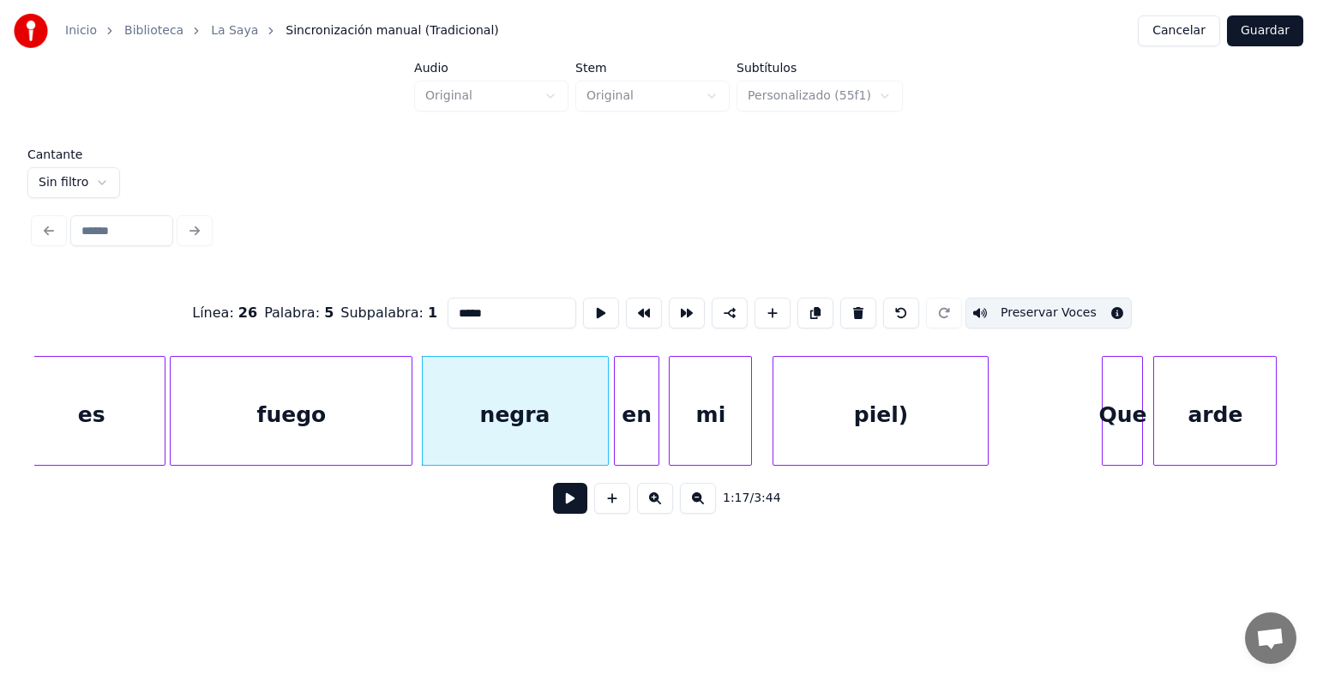
scroll to position [0, 39674]
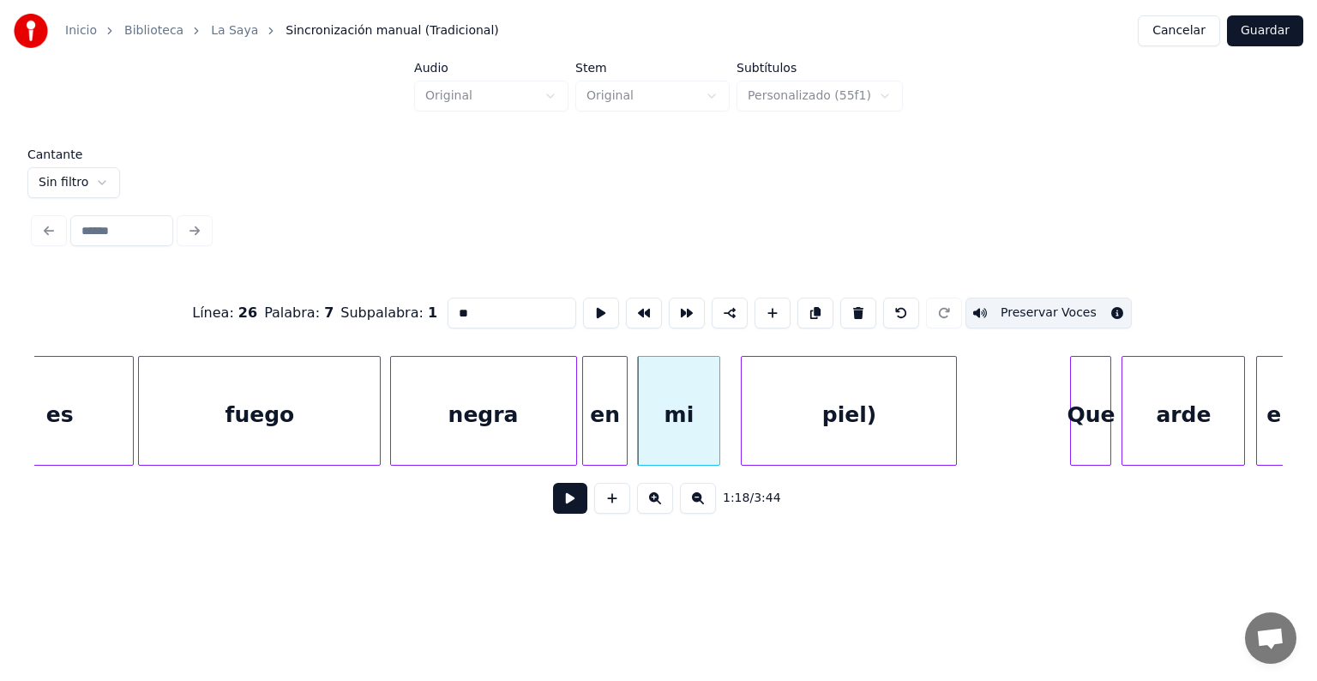
type input "*****"
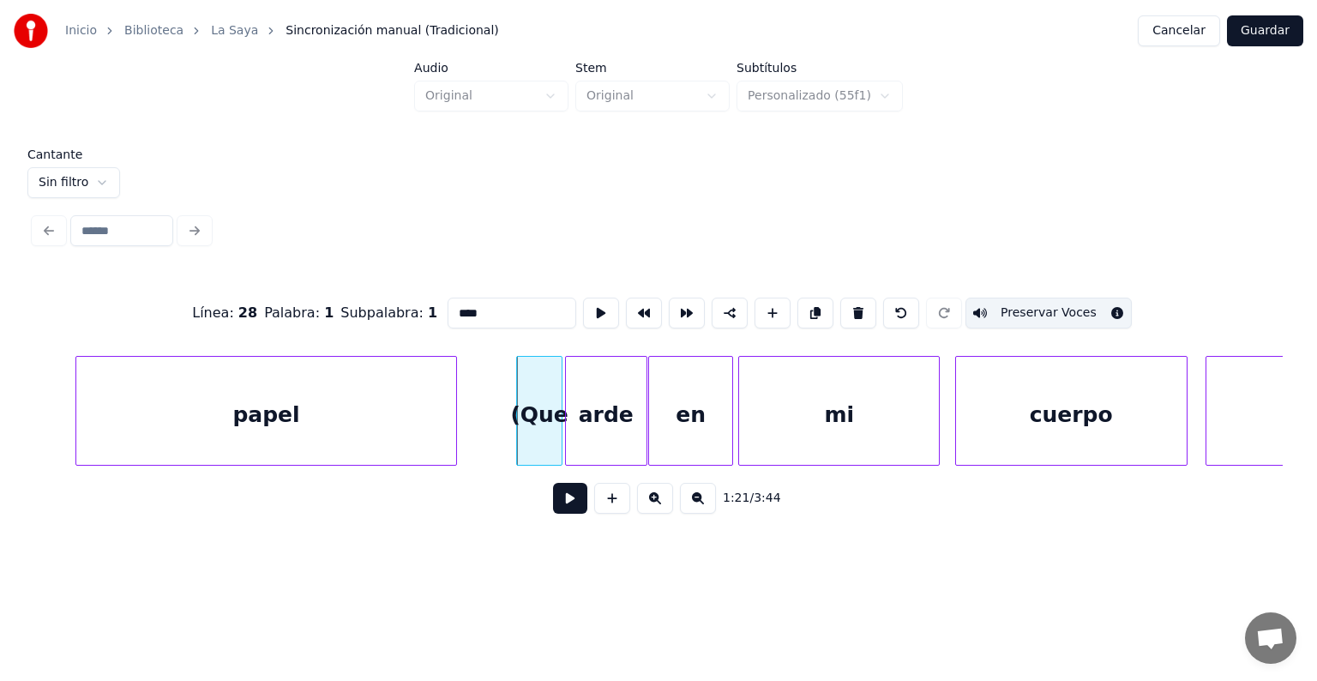
scroll to position [0, 41669]
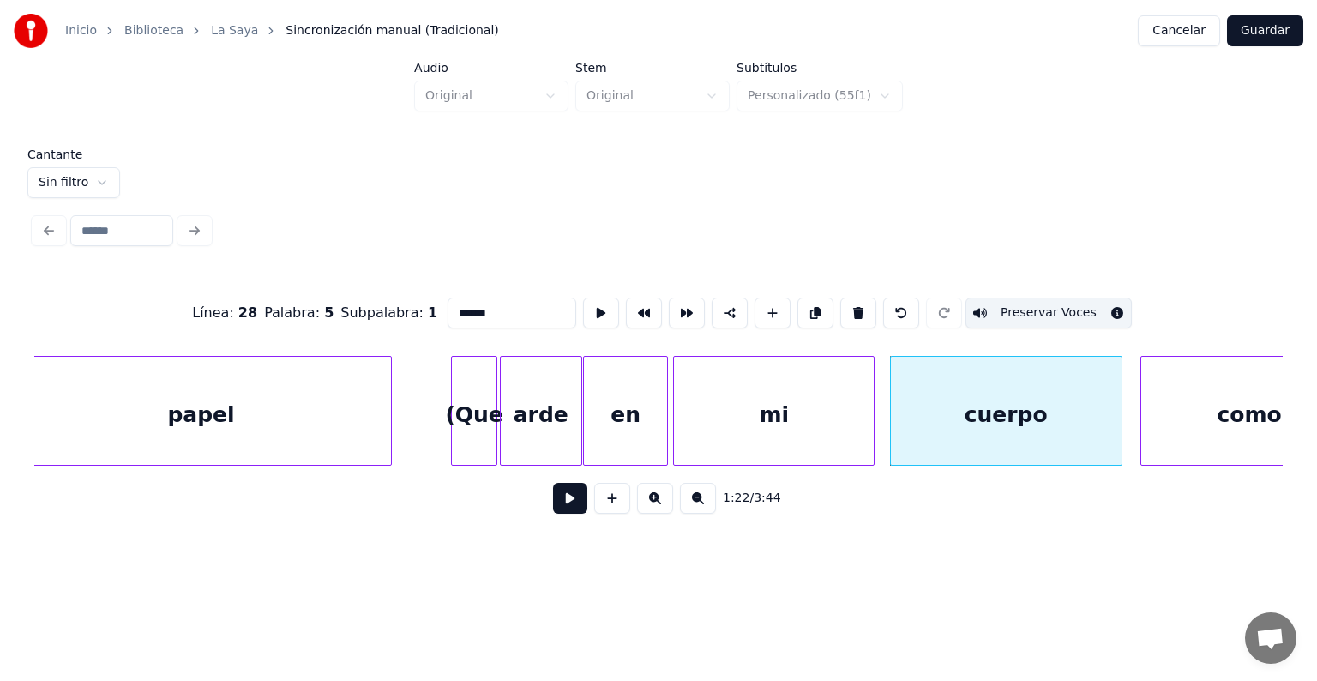
type input "****"
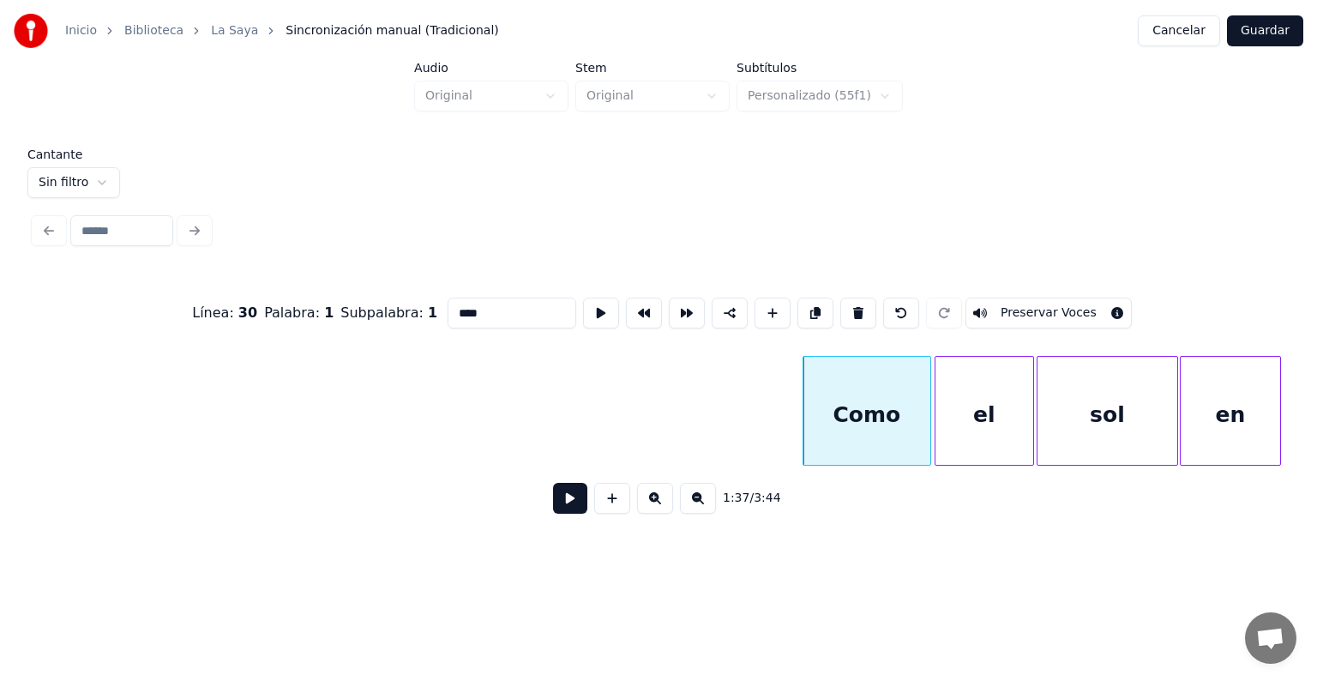
scroll to position [0, 49320]
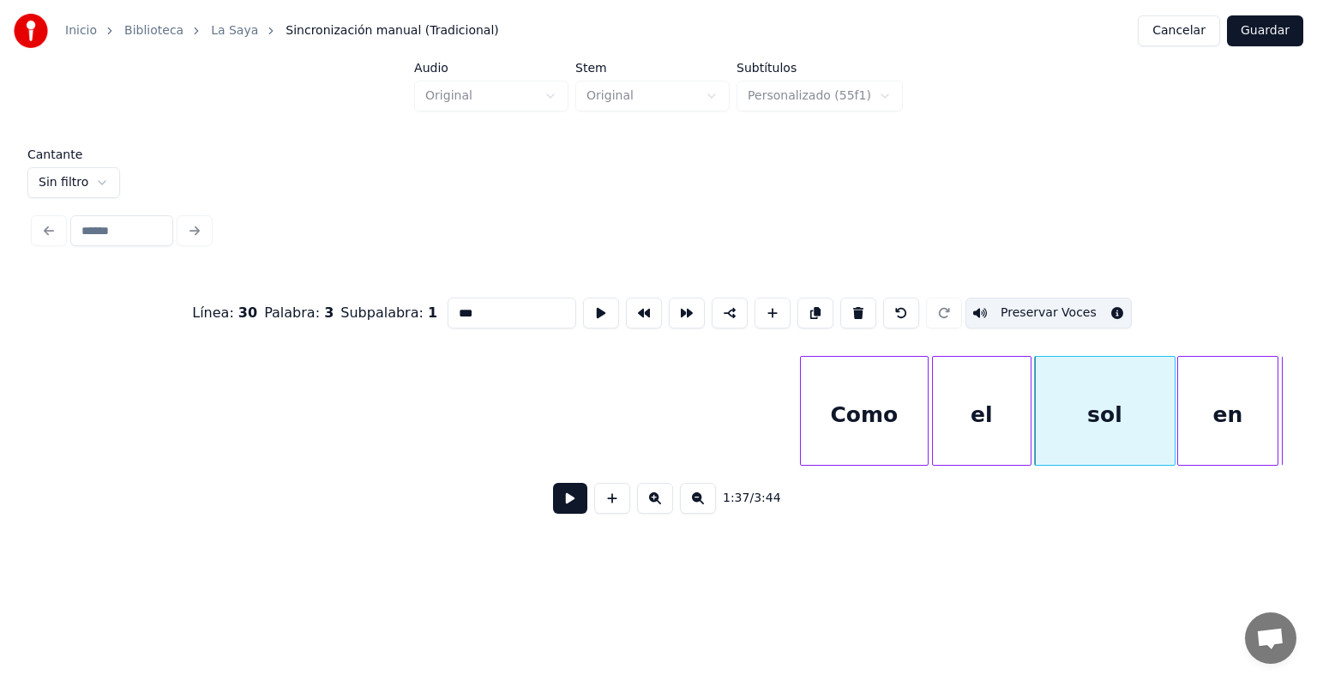
type input "**"
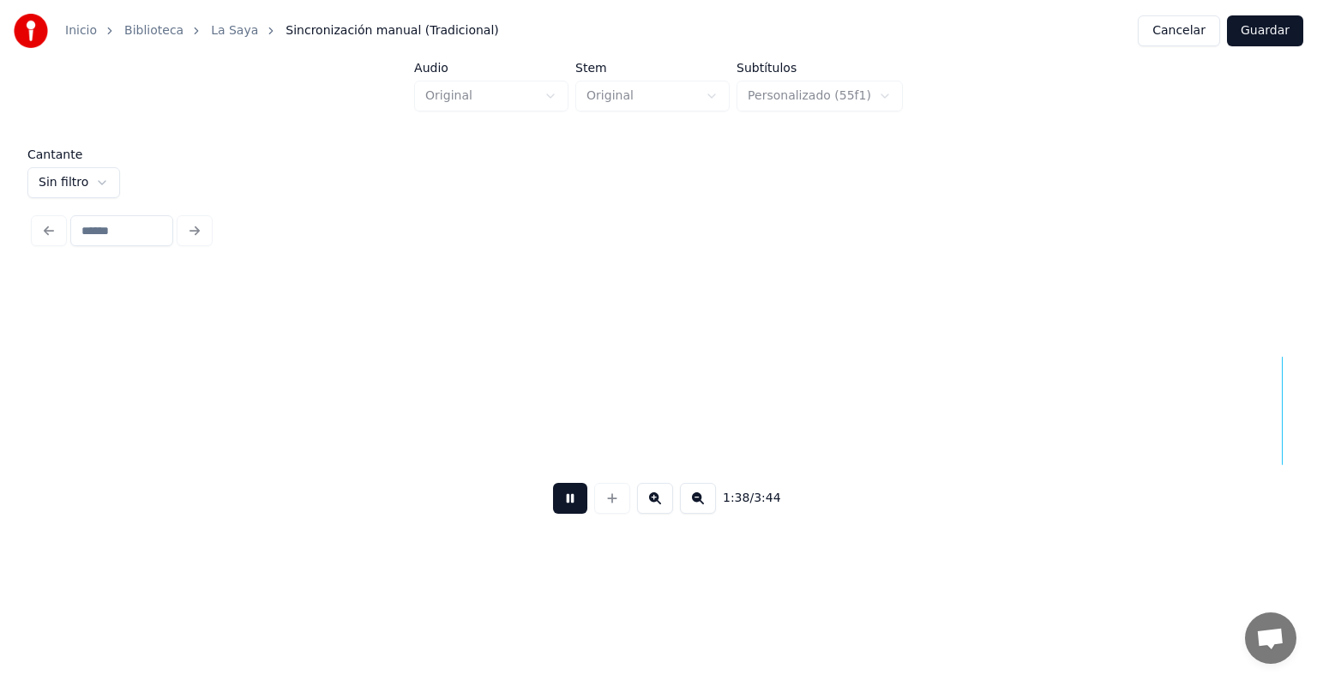
scroll to position [0, 50573]
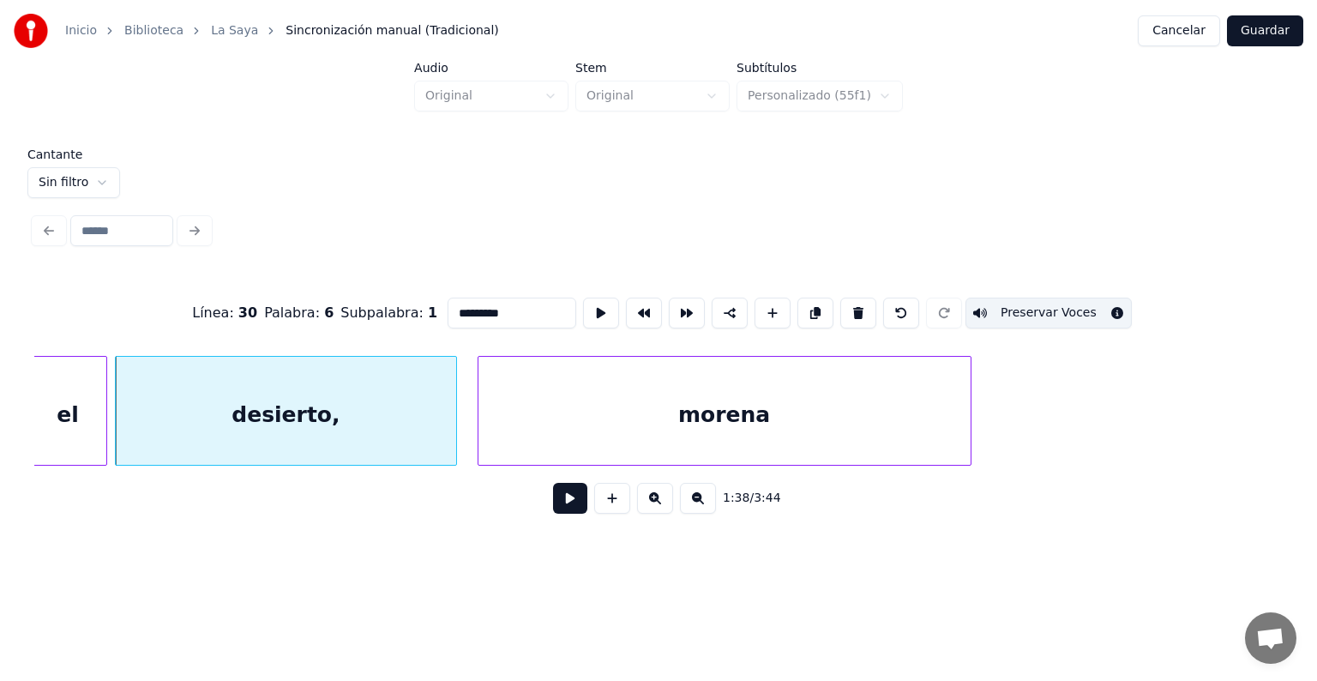
type input "******"
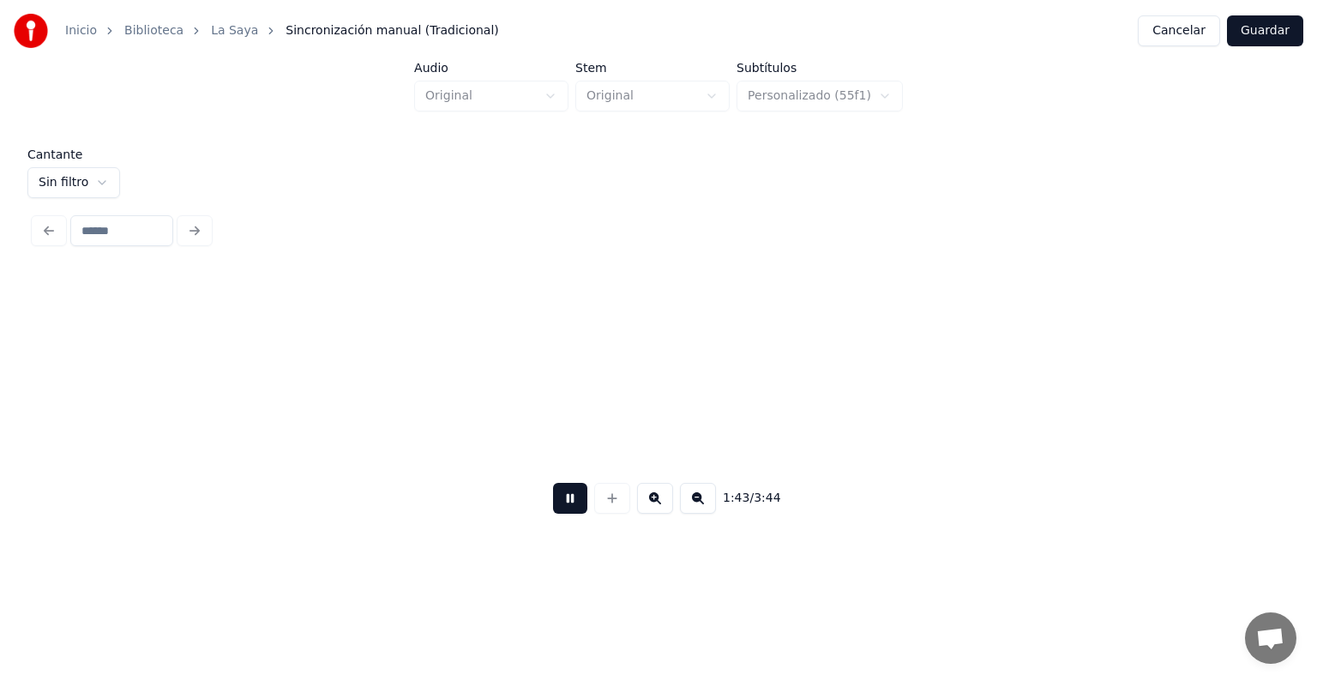
scroll to position [0, 53072]
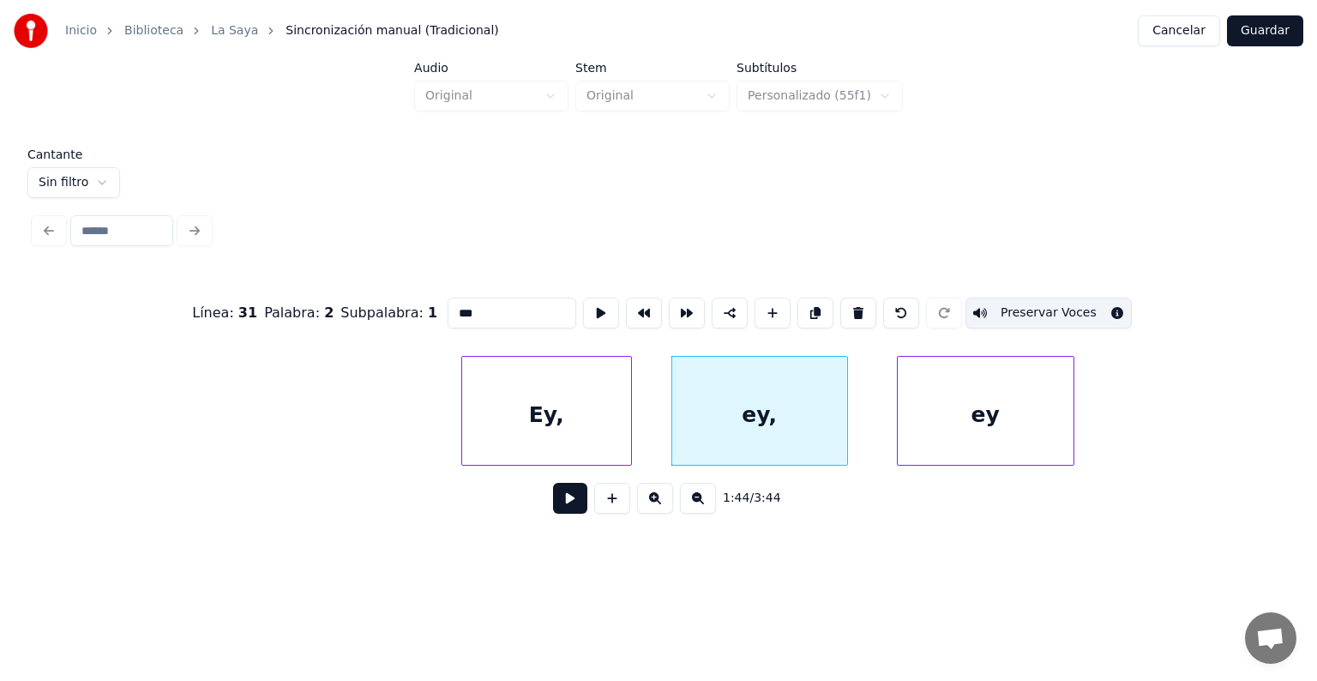
type input "**"
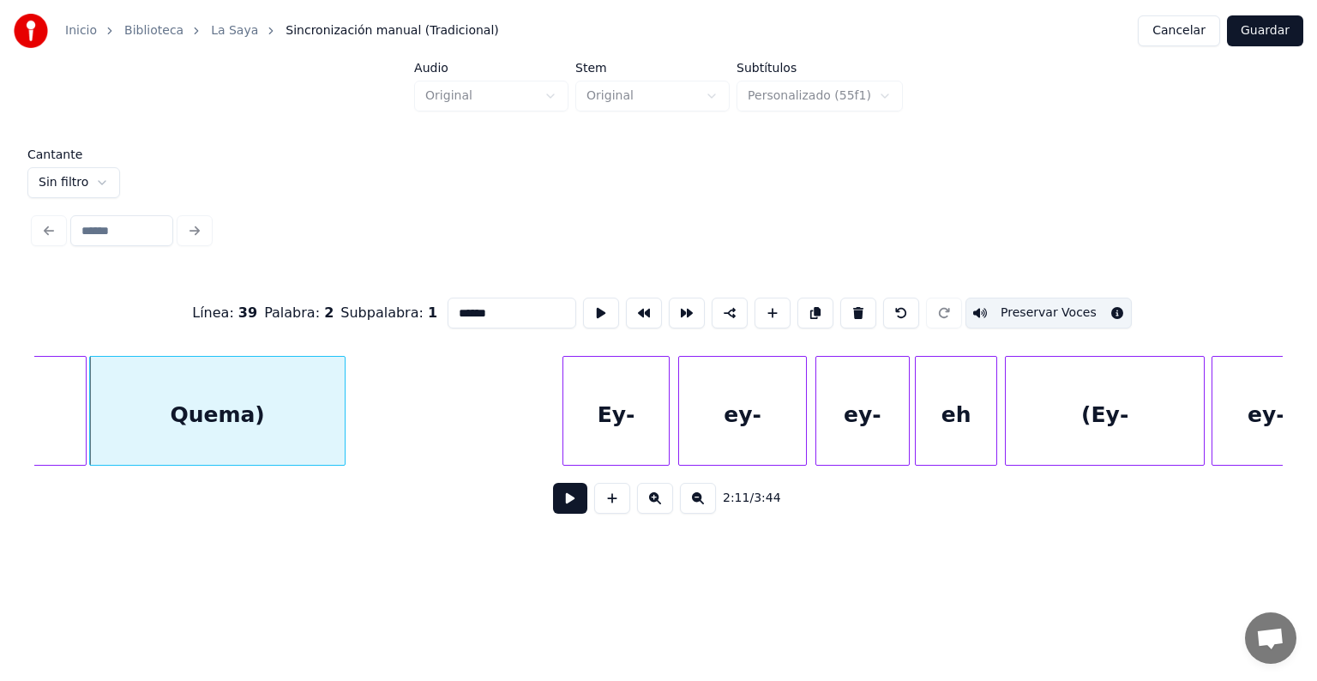
scroll to position [0, 67659]
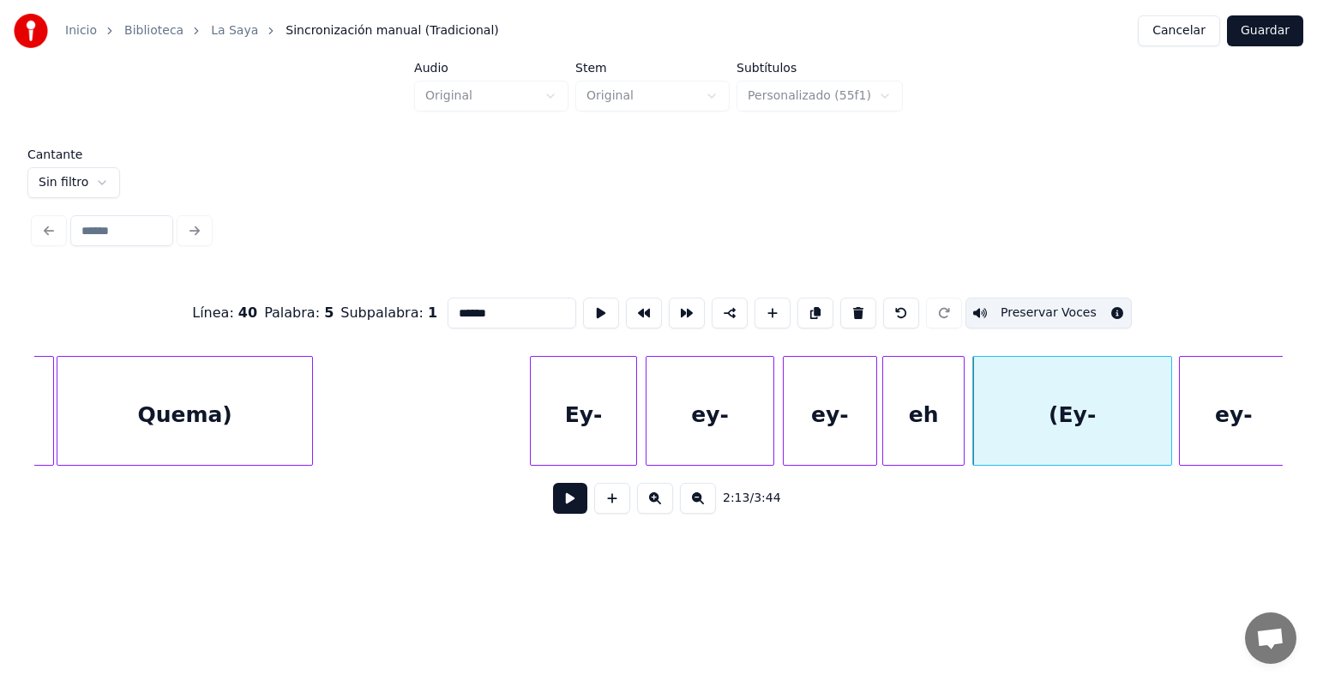
type input "****"
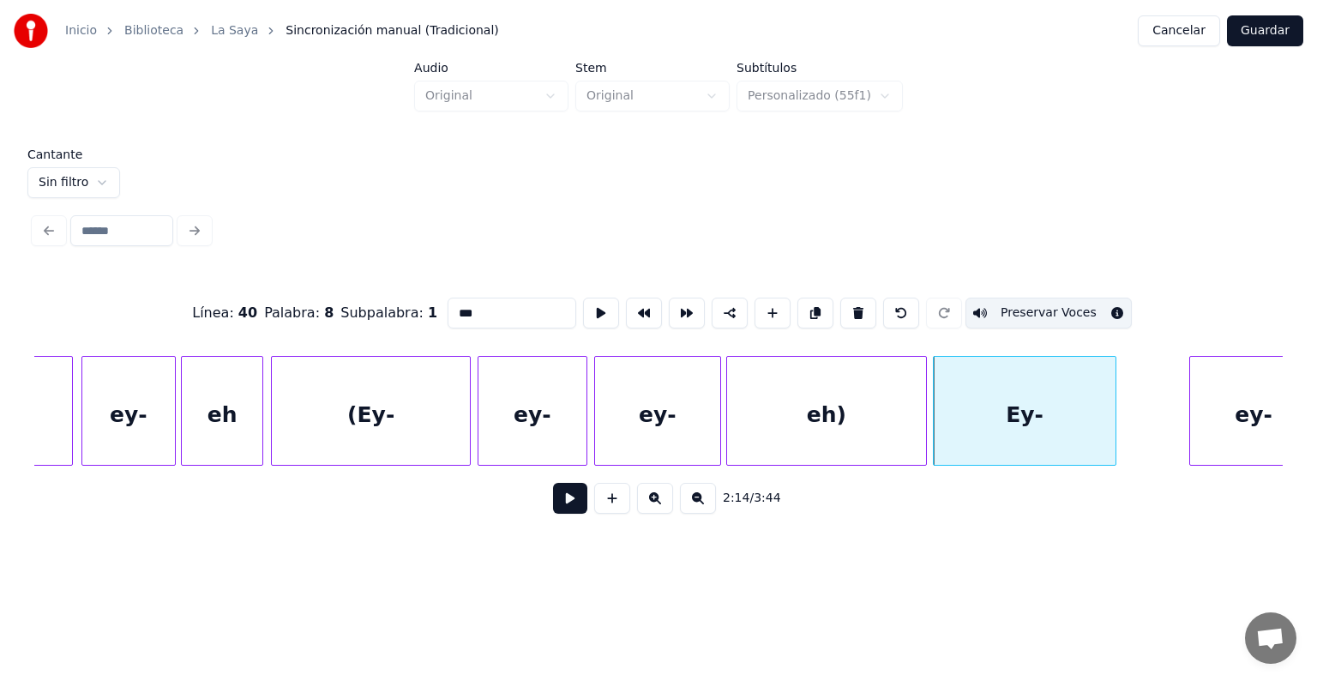
scroll to position [0, 68327]
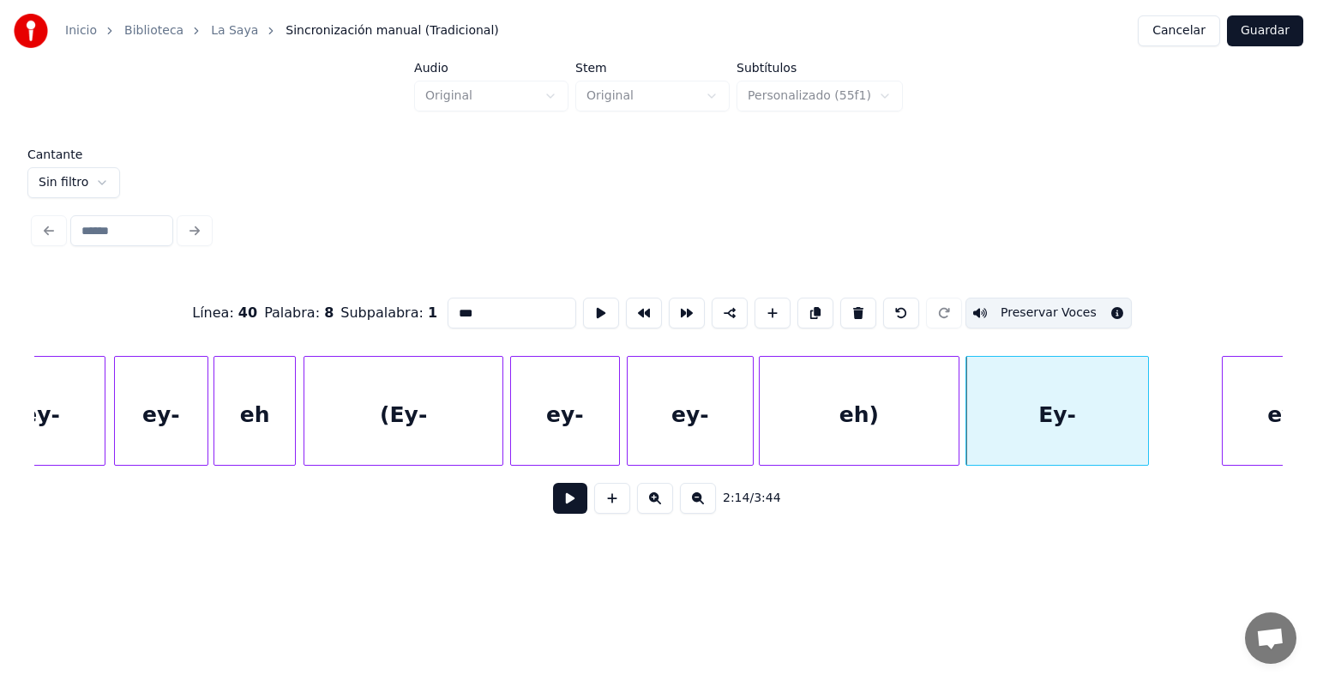
type input "***"
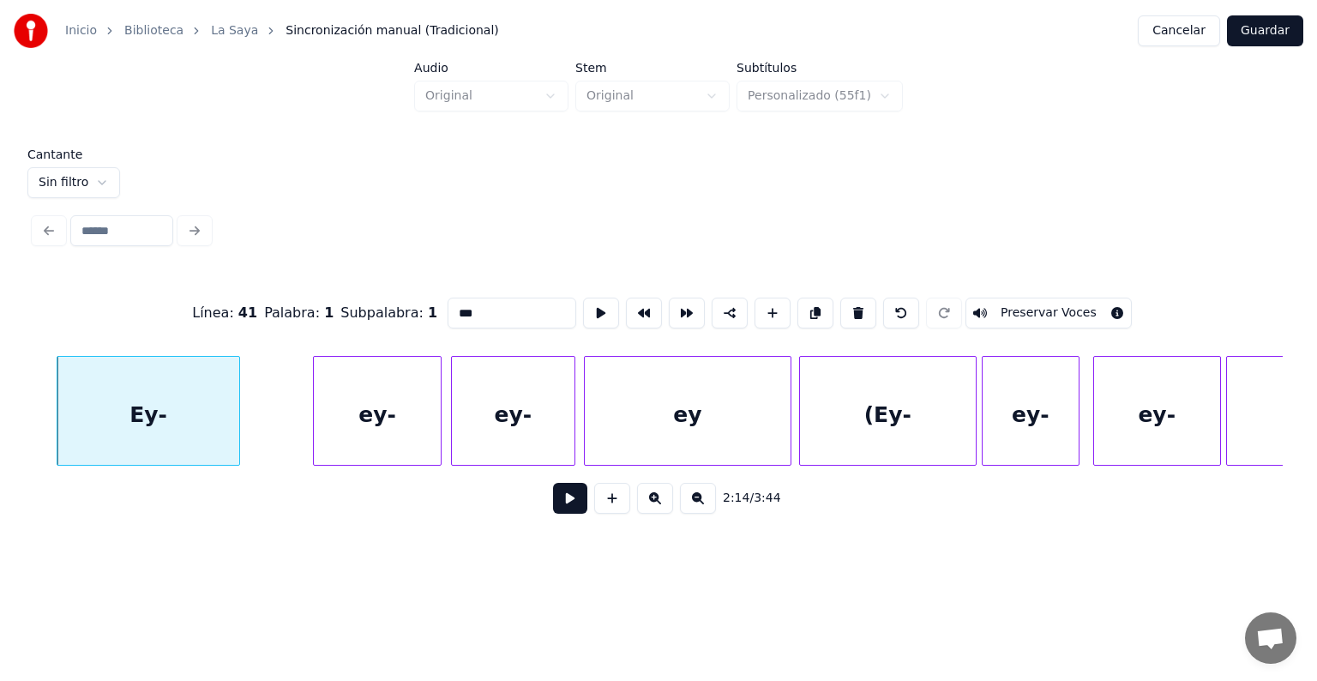
scroll to position [0, 69365]
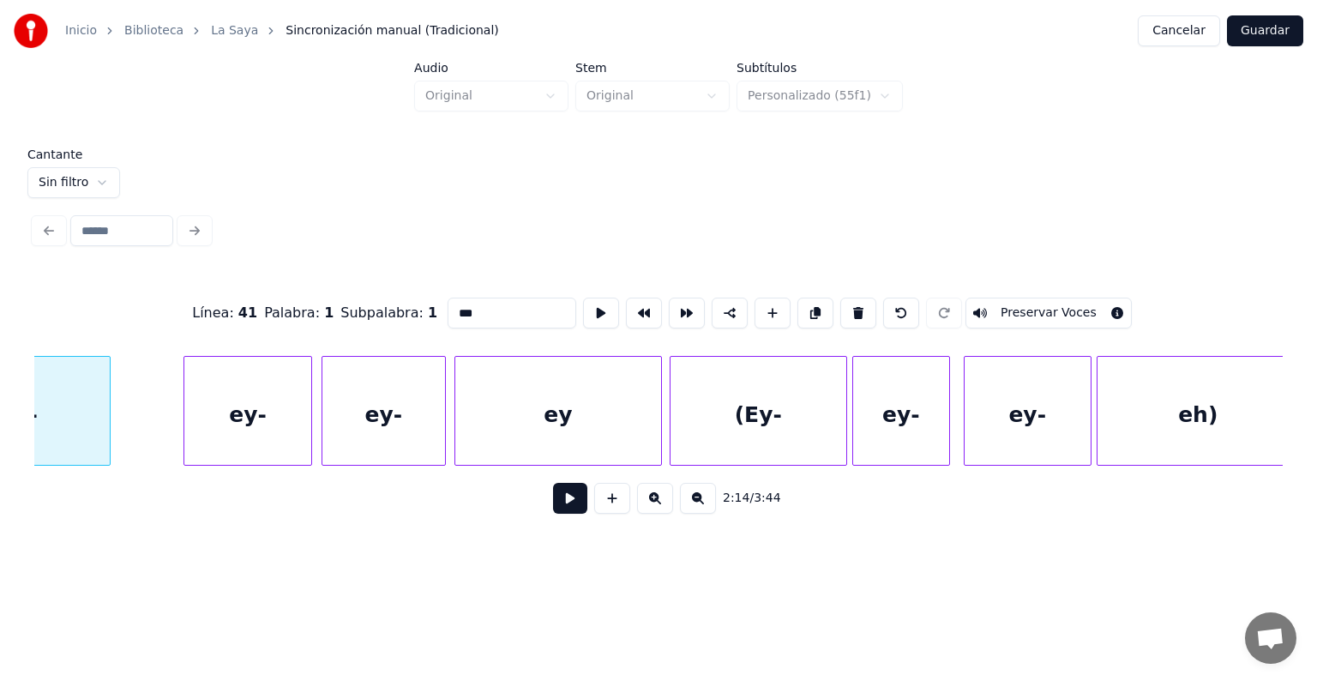
type input "***"
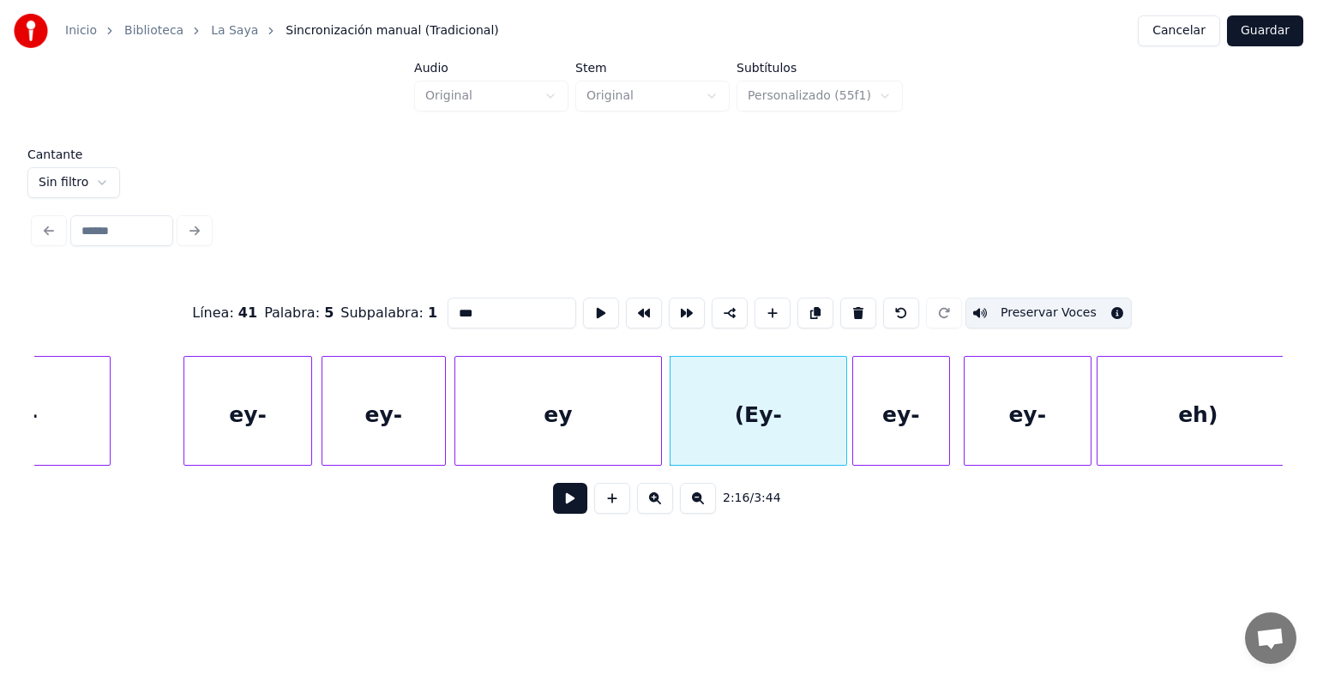
type input "****"
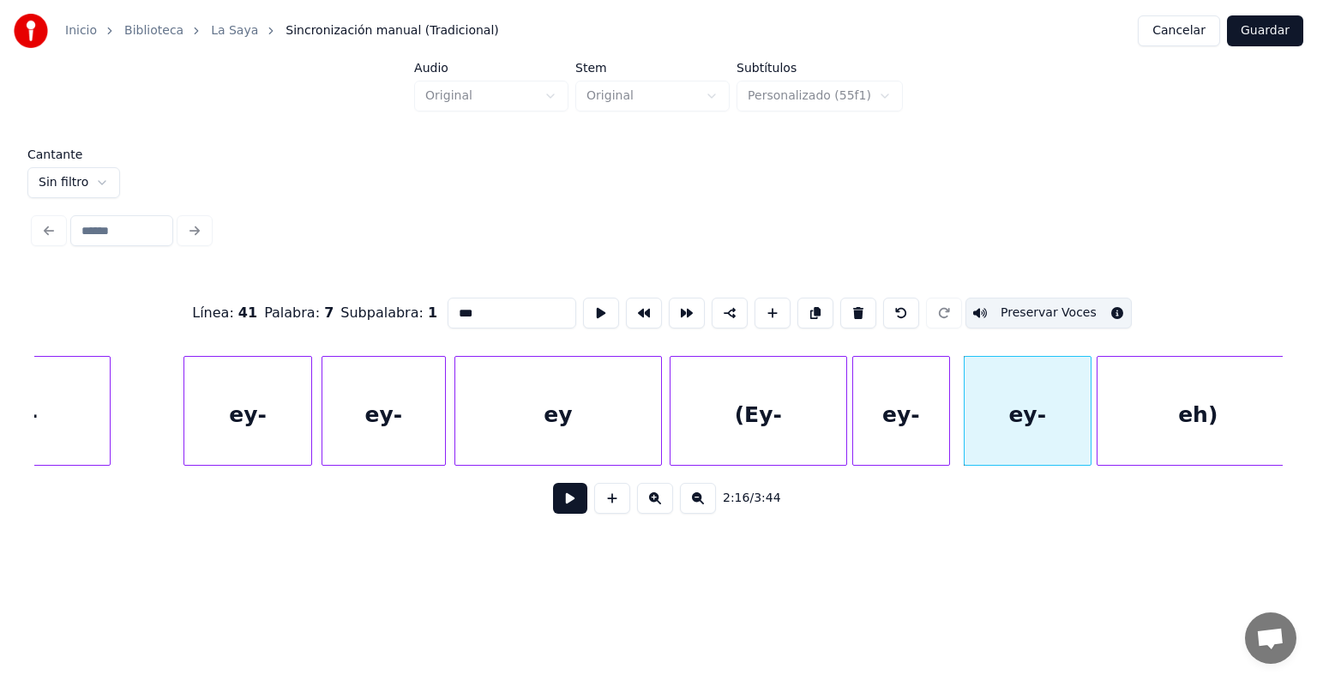
type input "***"
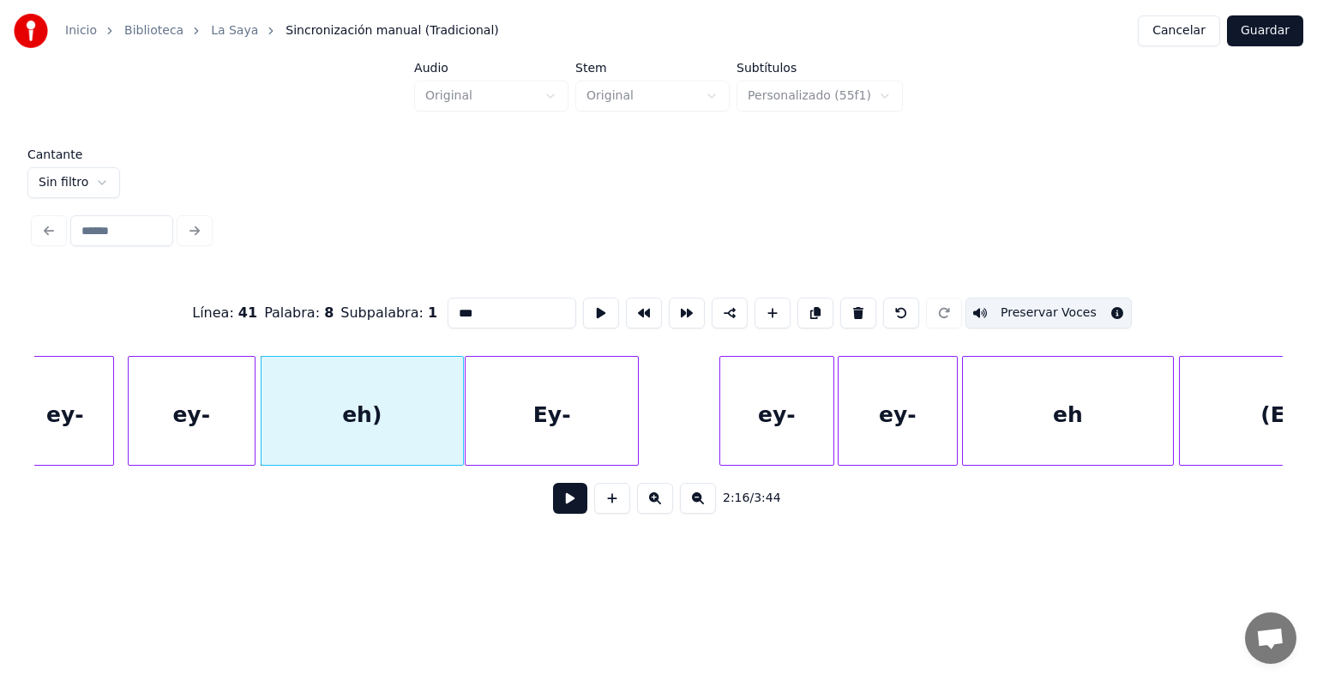
scroll to position [0, 70266]
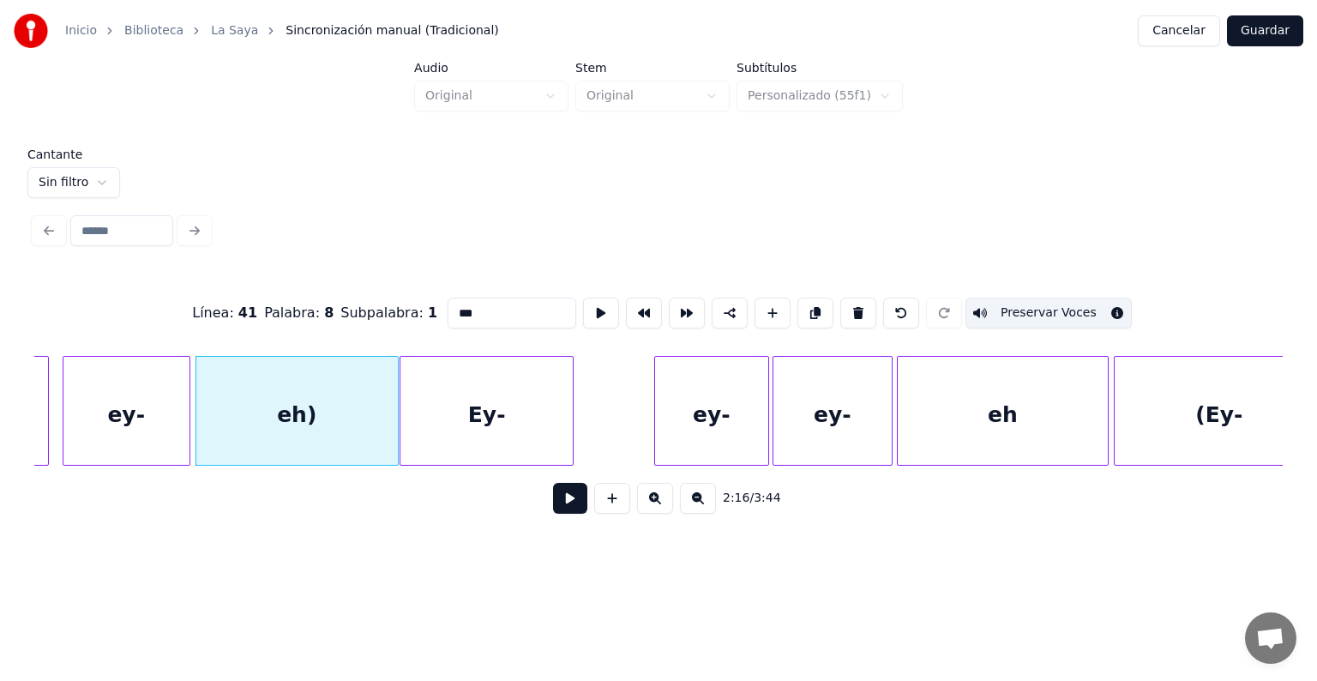
type input "***"
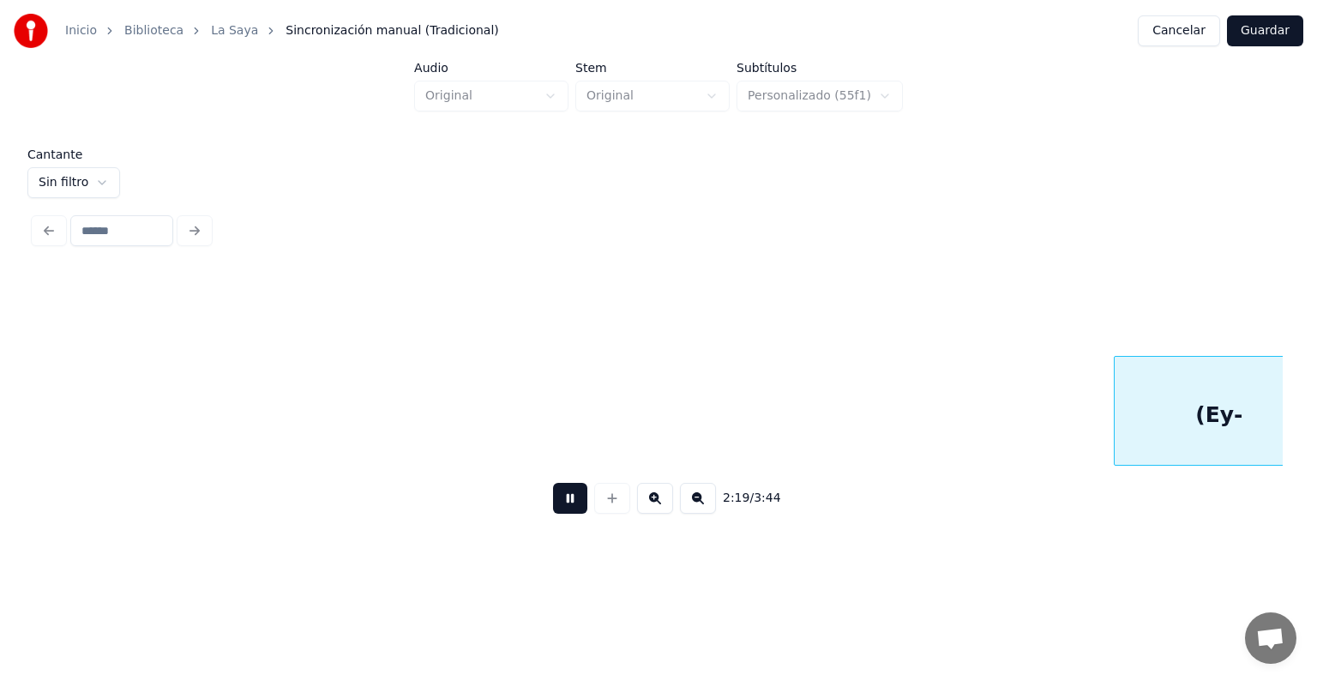
scroll to position [0, 71523]
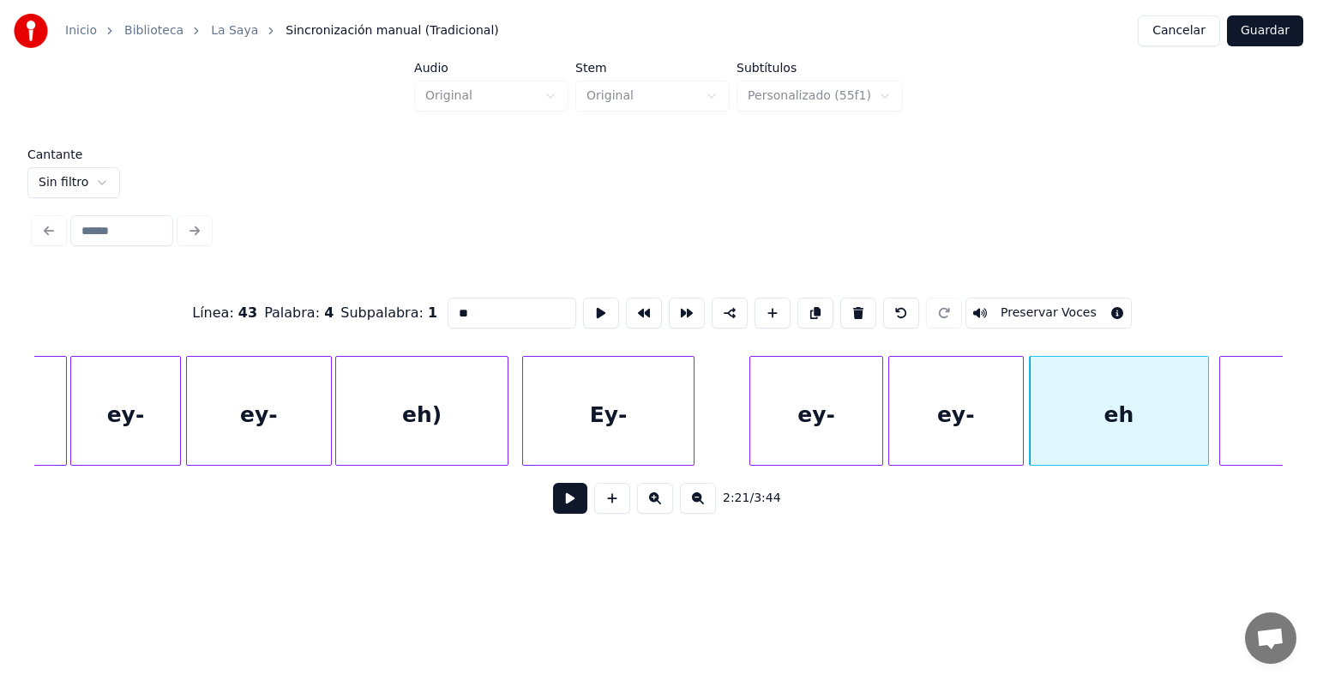
type input "****"
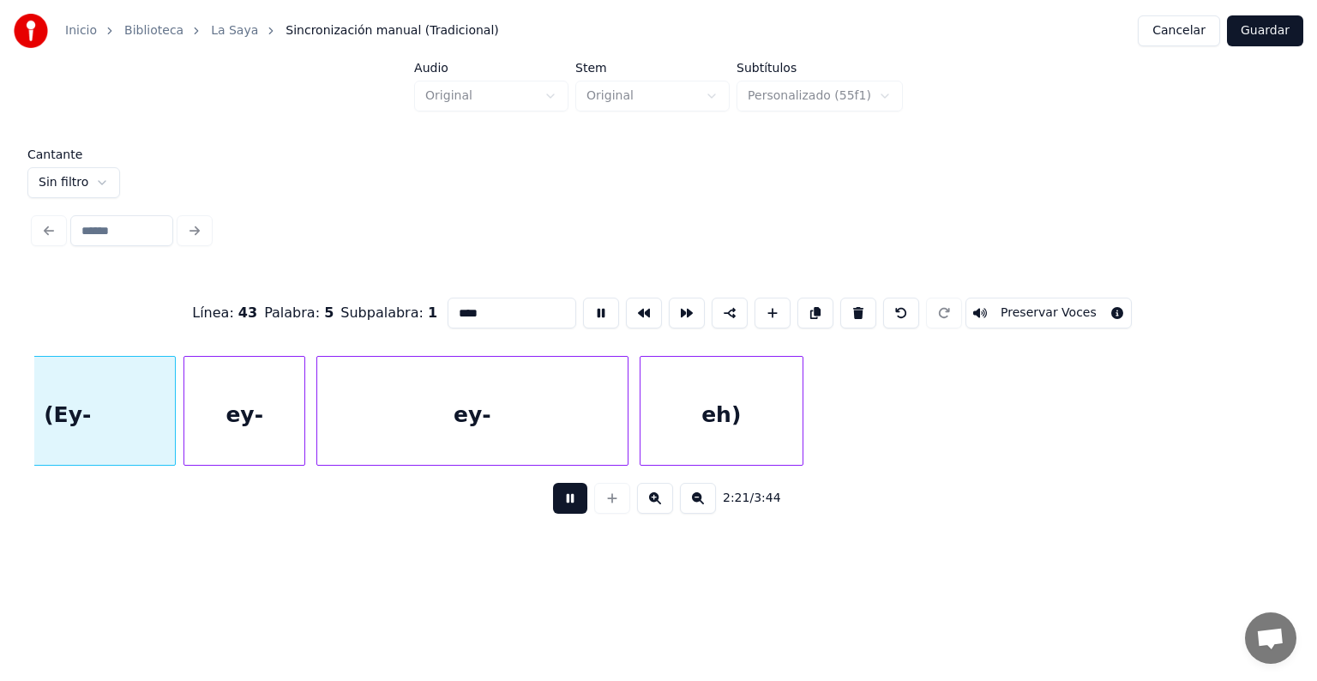
scroll to position [0, 72707]
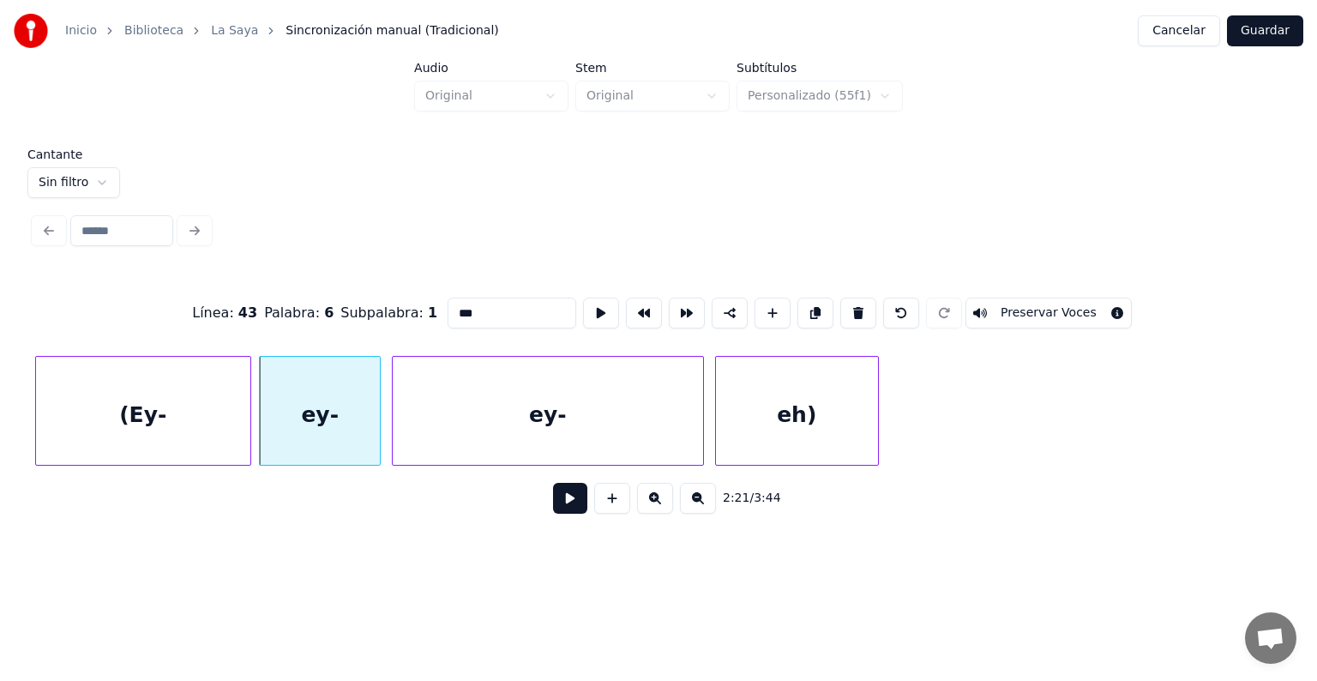
type input "****"
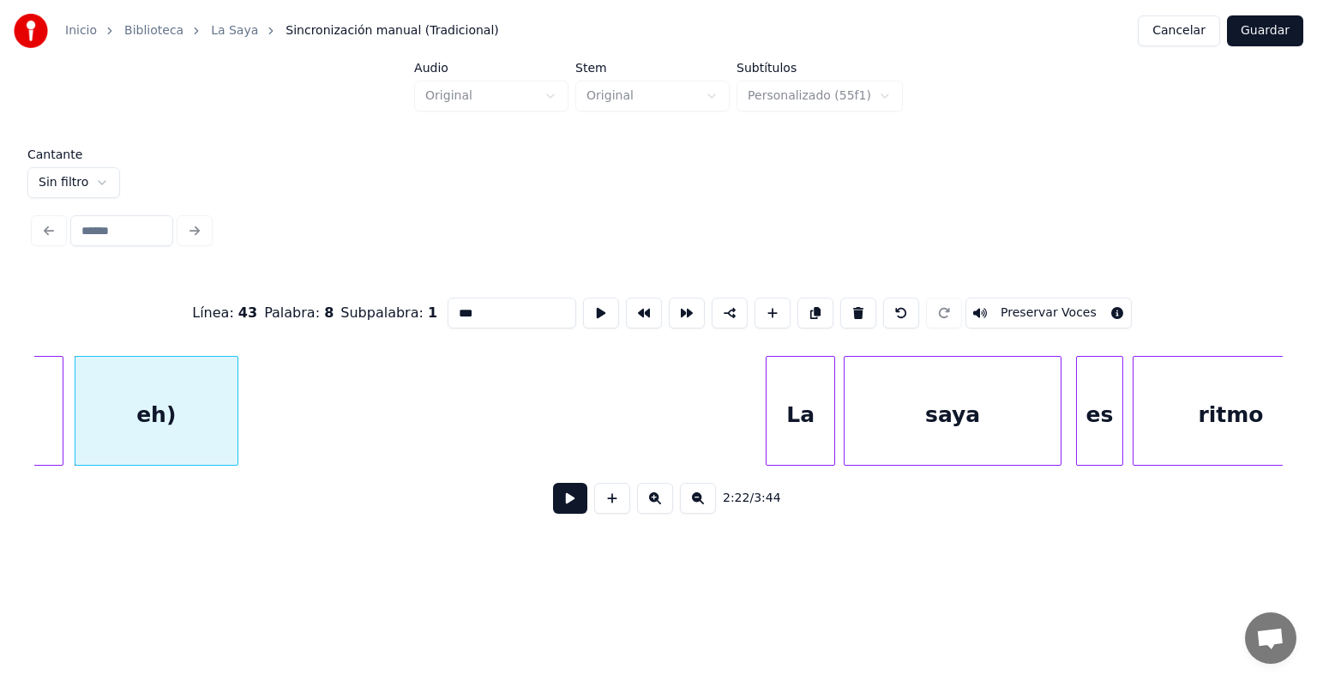
scroll to position [0, 72255]
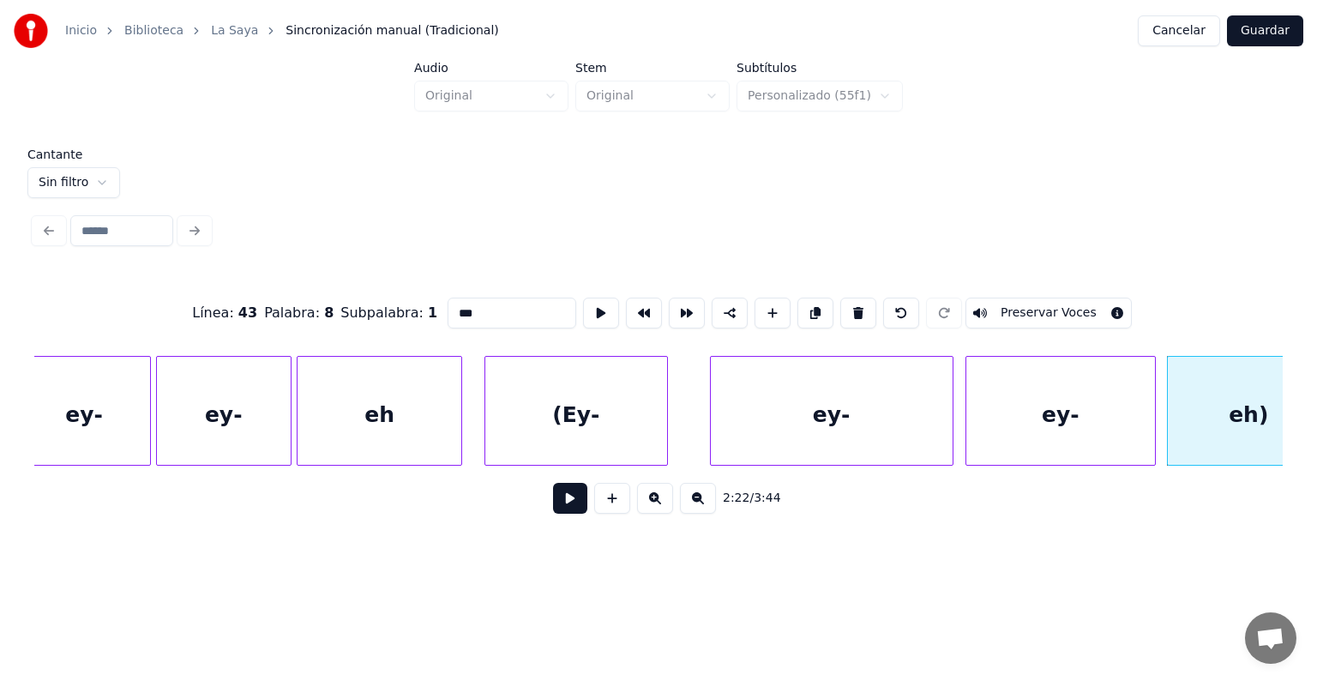
type input "***"
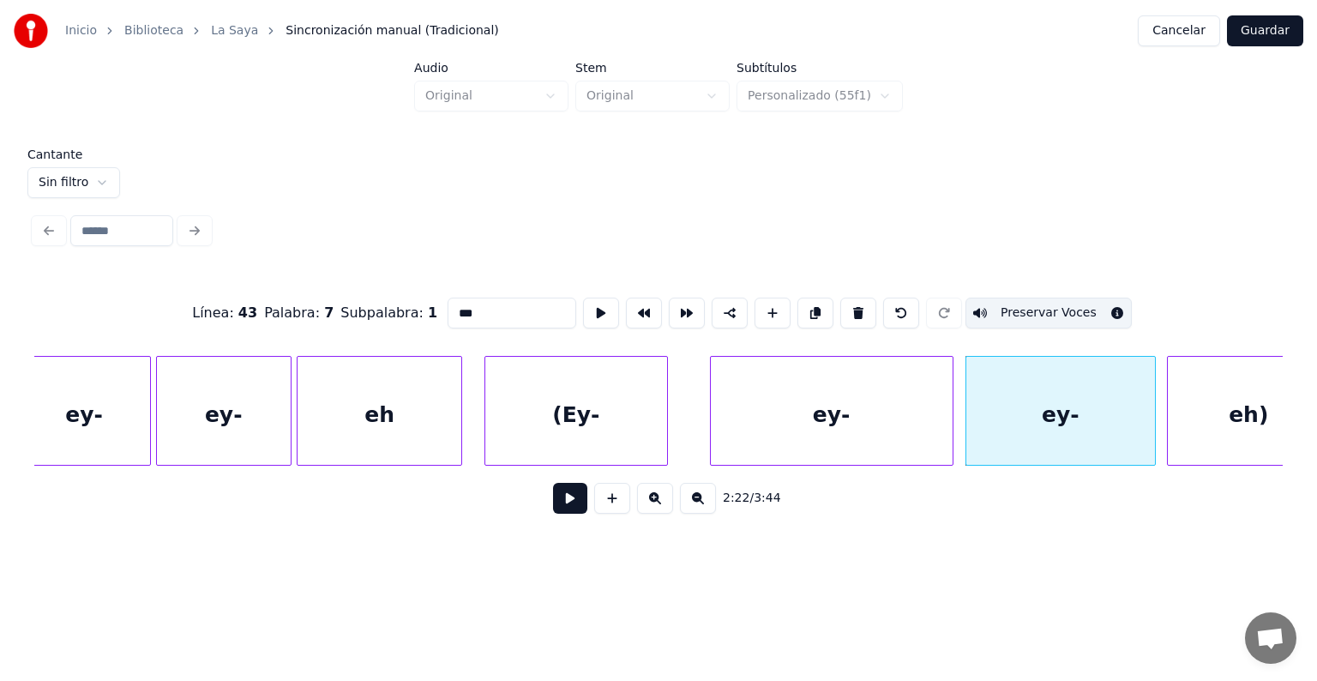
type input "***"
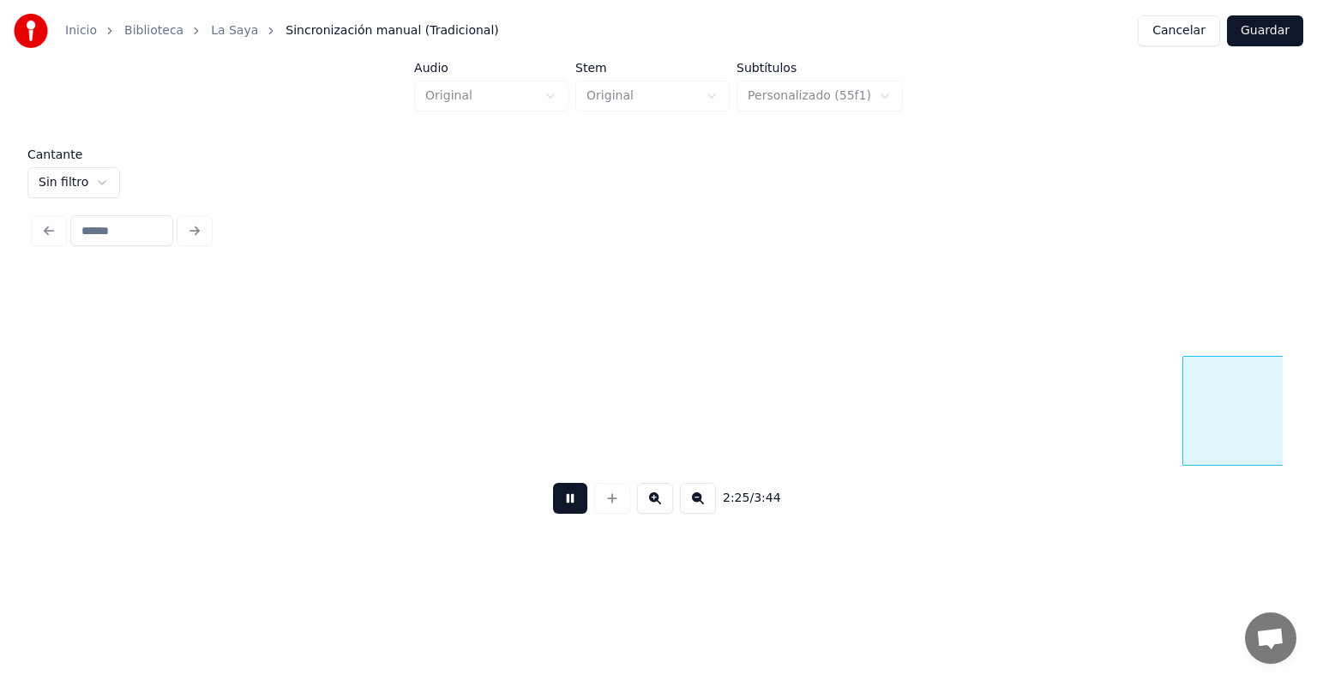
scroll to position [0, 74755]
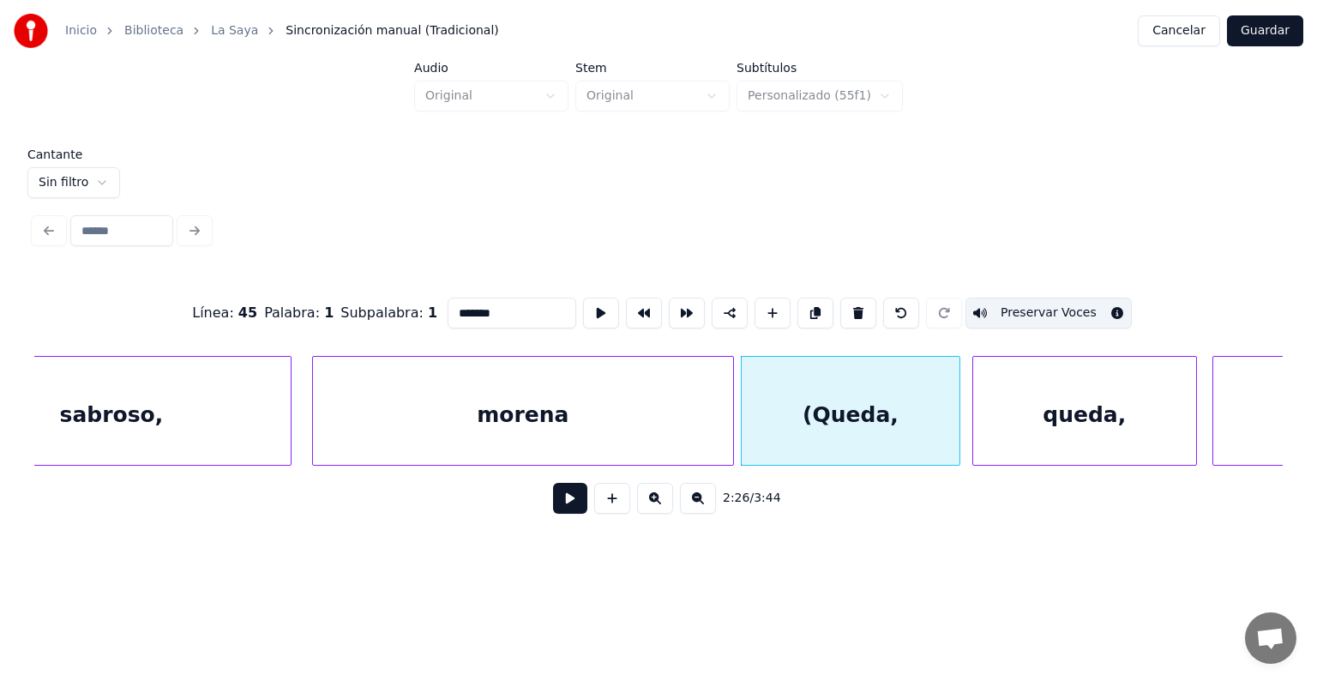
type input "******"
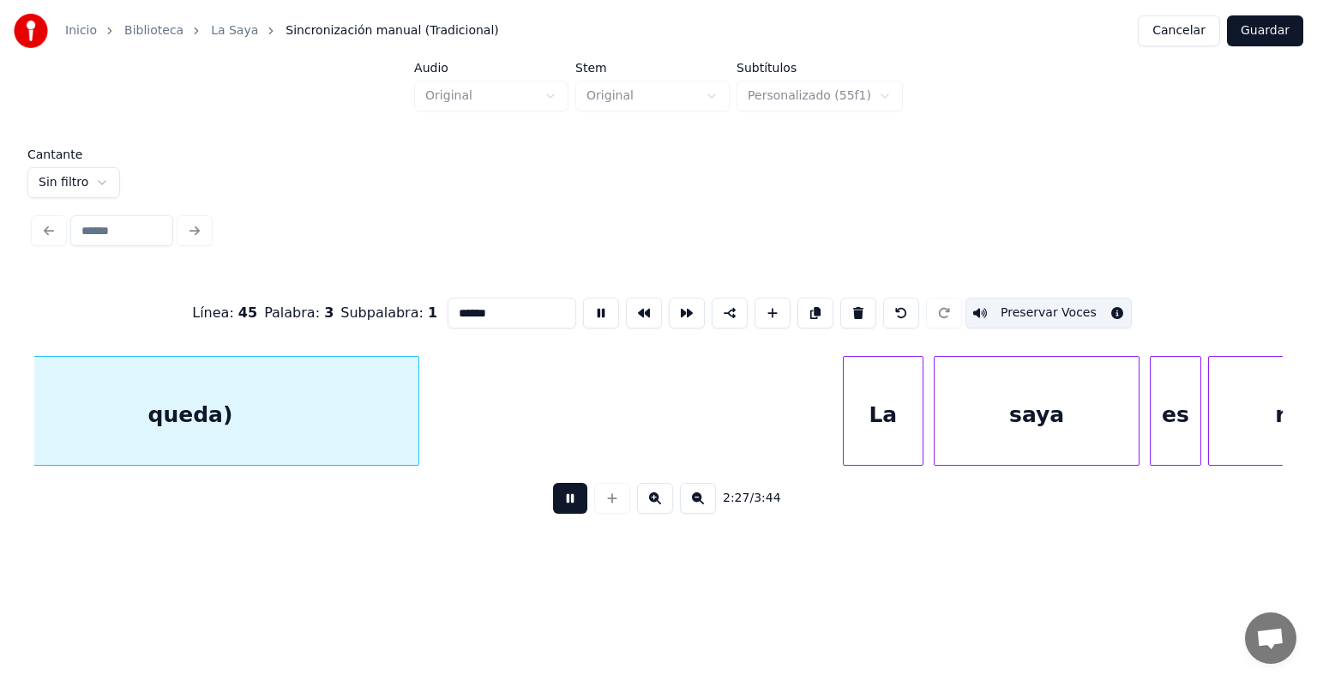
scroll to position [0, 75932]
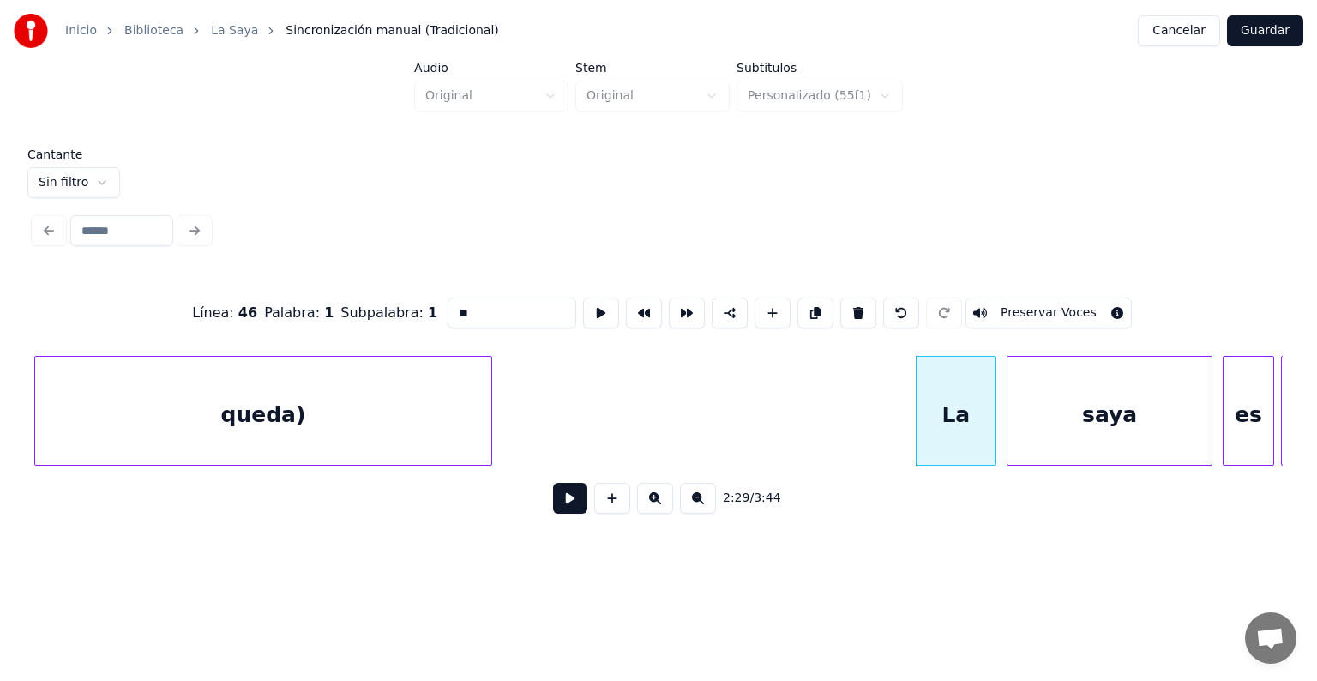
type input "****"
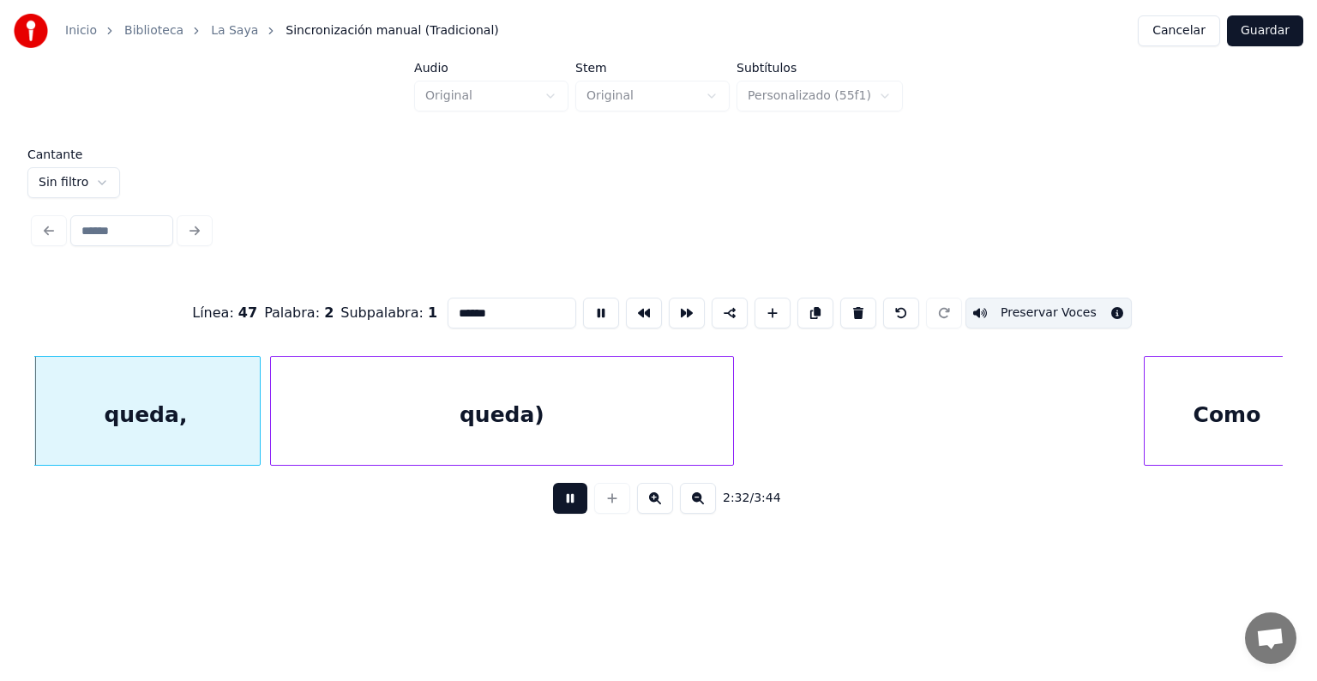
scroll to position [0, 78433]
type input "******"
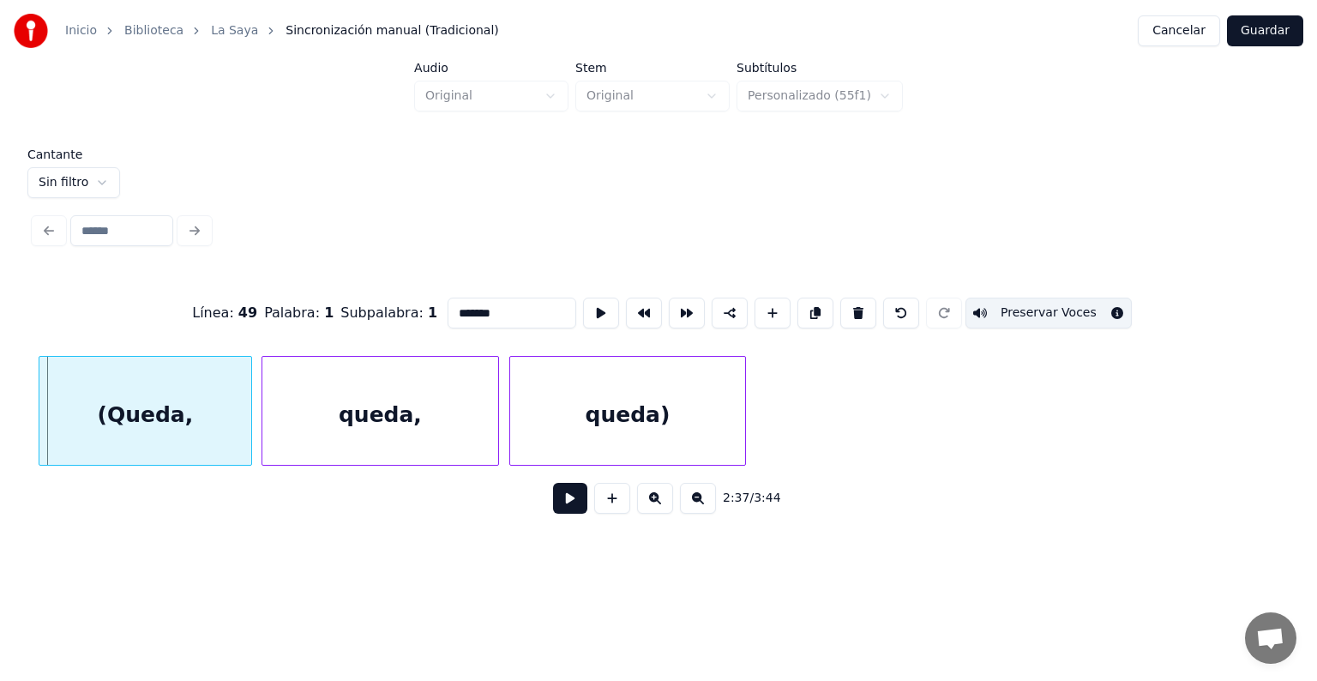
scroll to position [0, 80931]
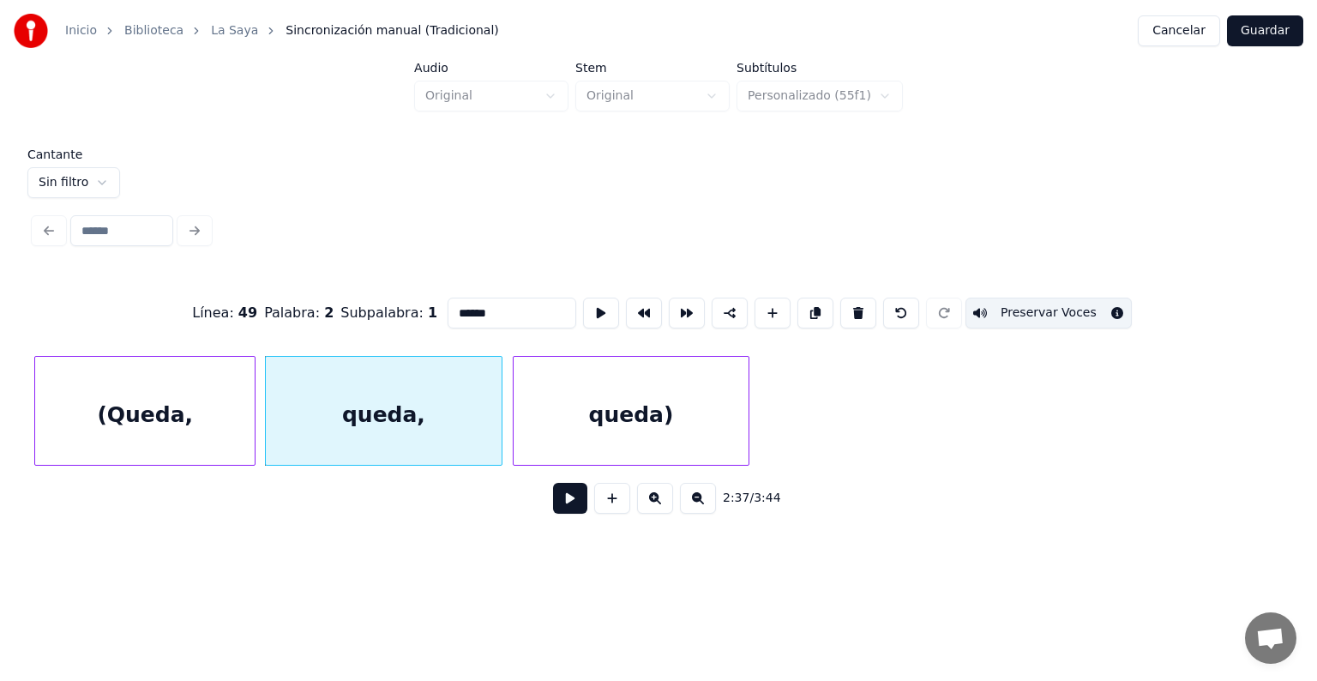
type input "******"
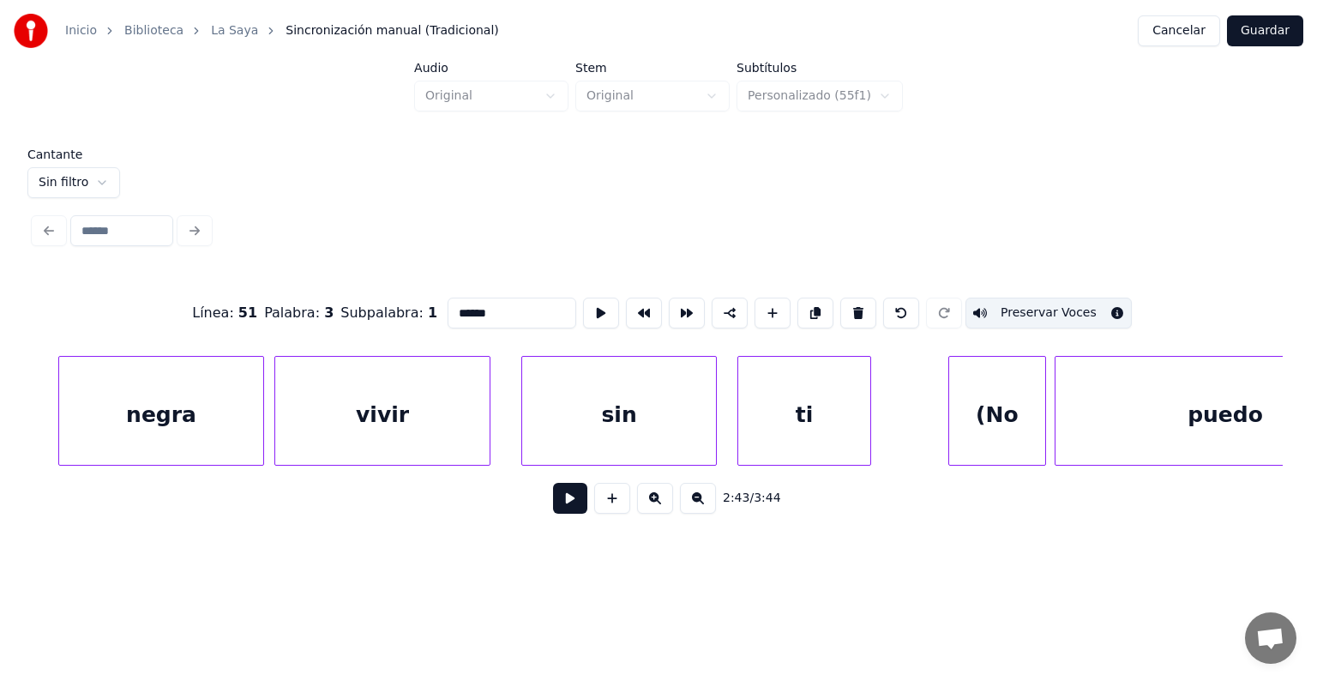
scroll to position [0, 85317]
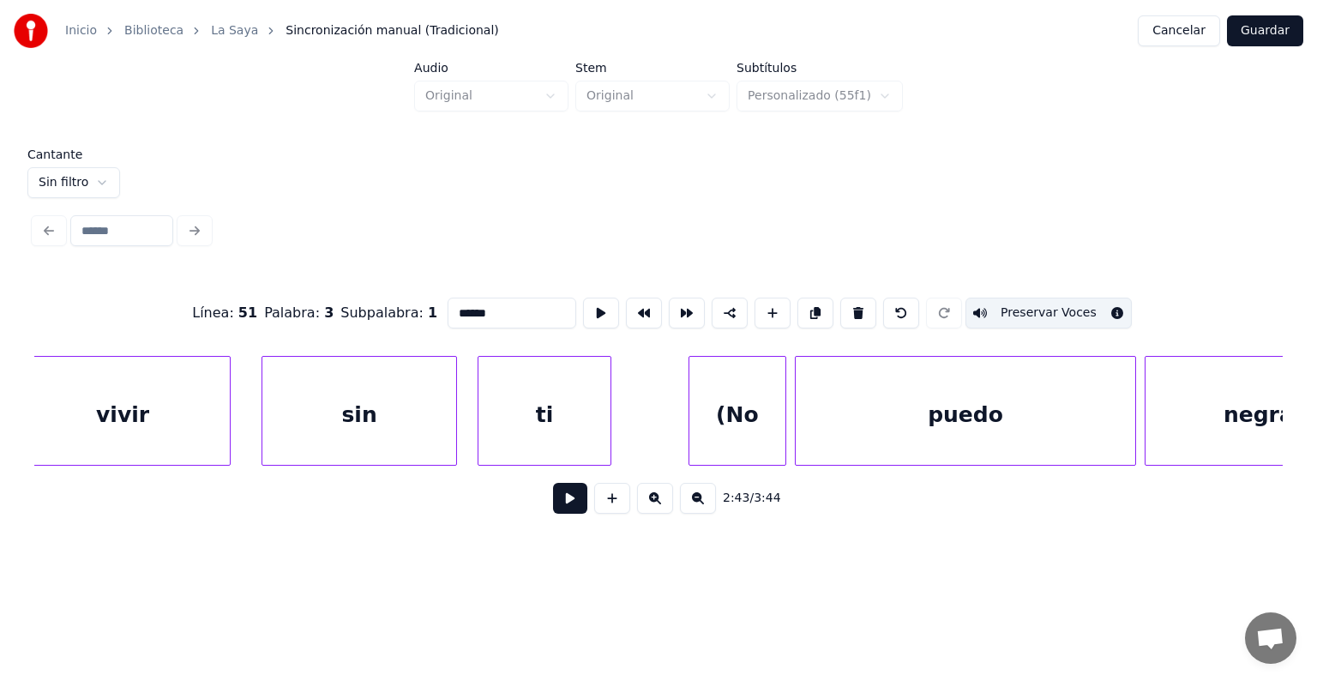
type input "***"
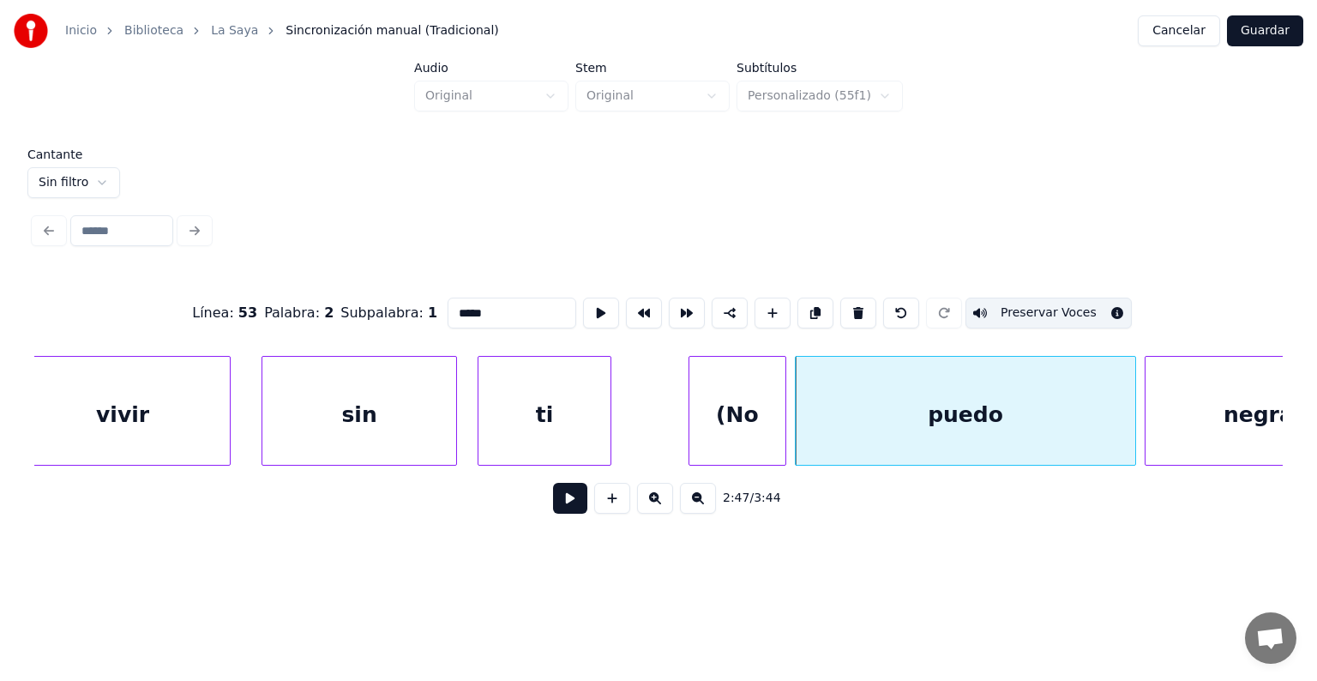
type input "*****"
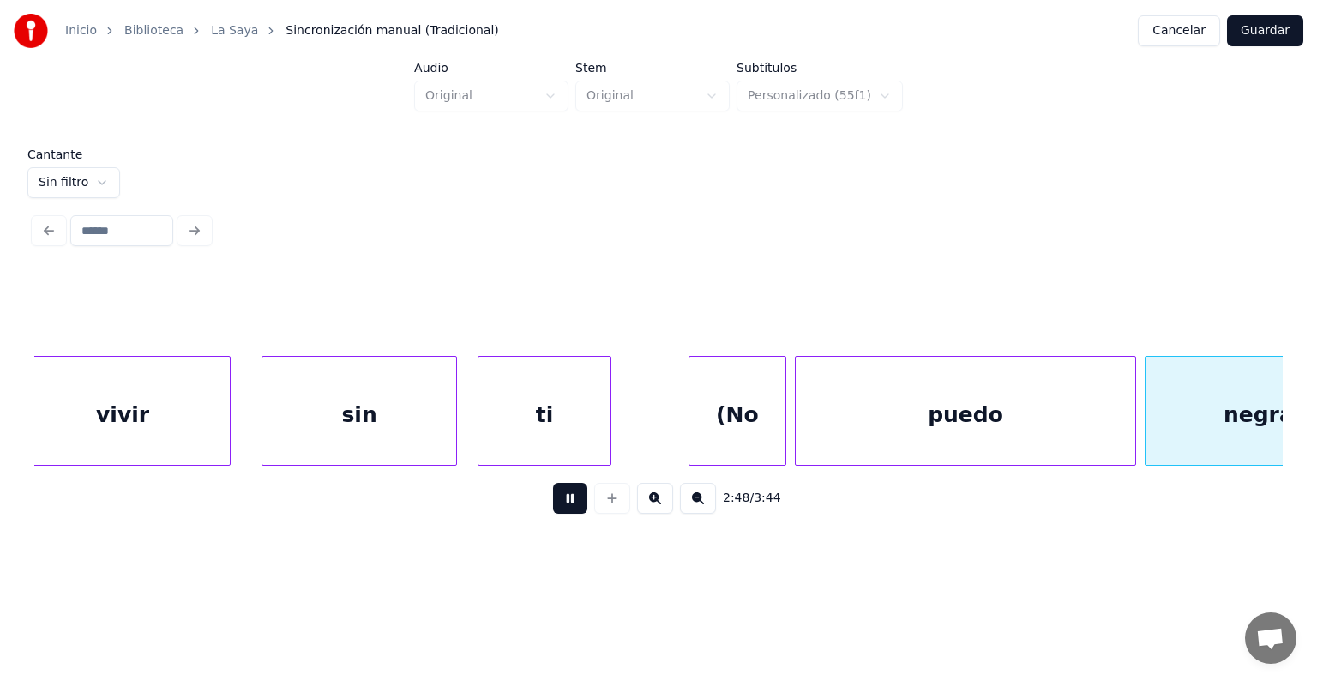
scroll to position [0, 86569]
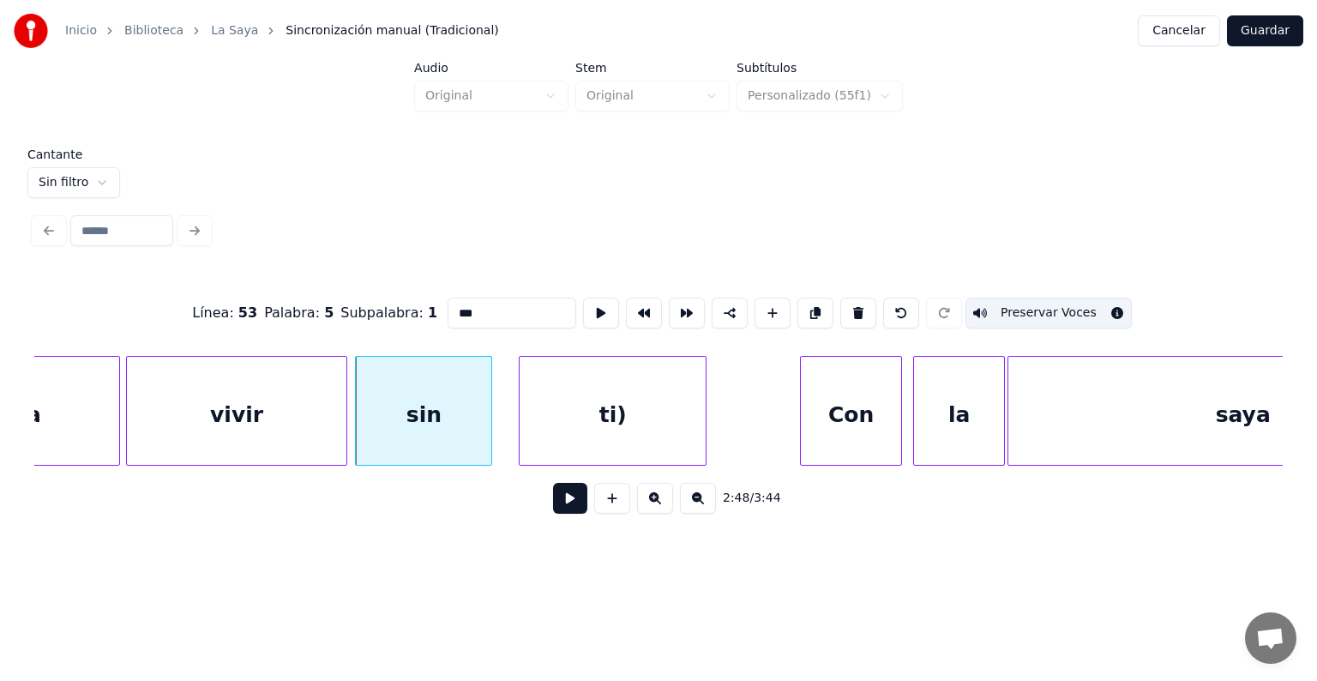
type input "*****"
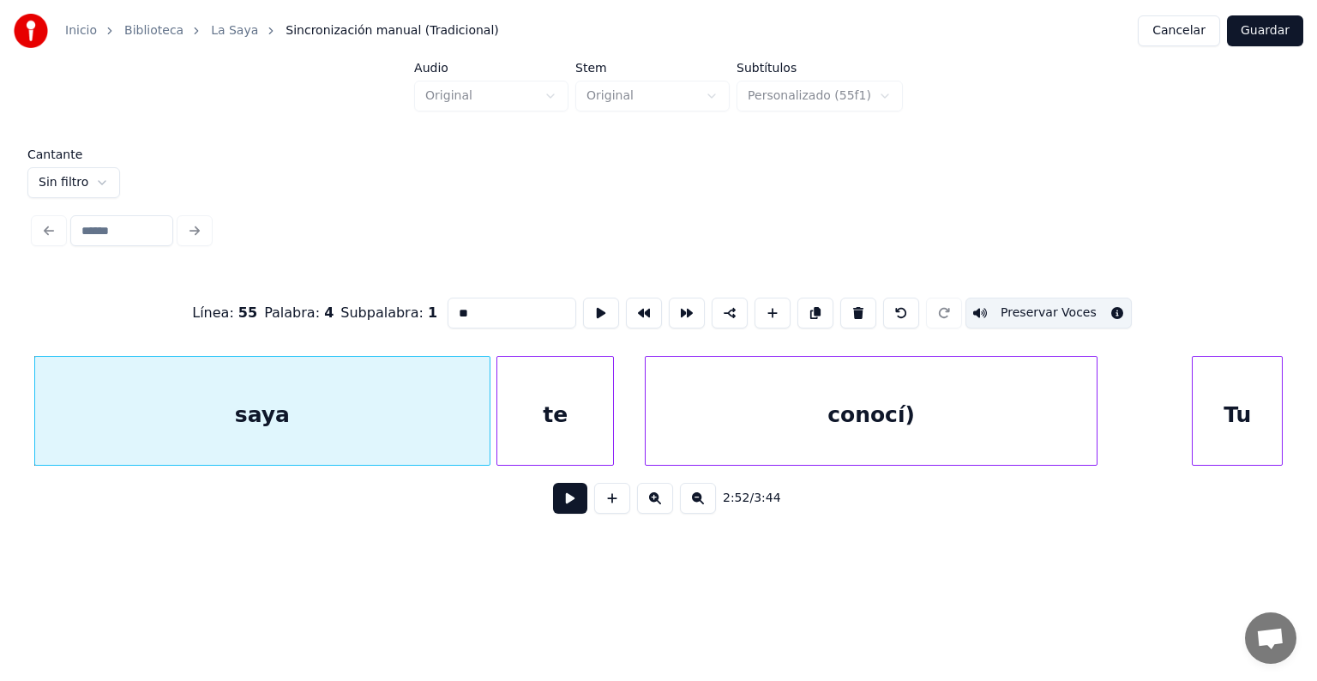
scroll to position [0, 87832]
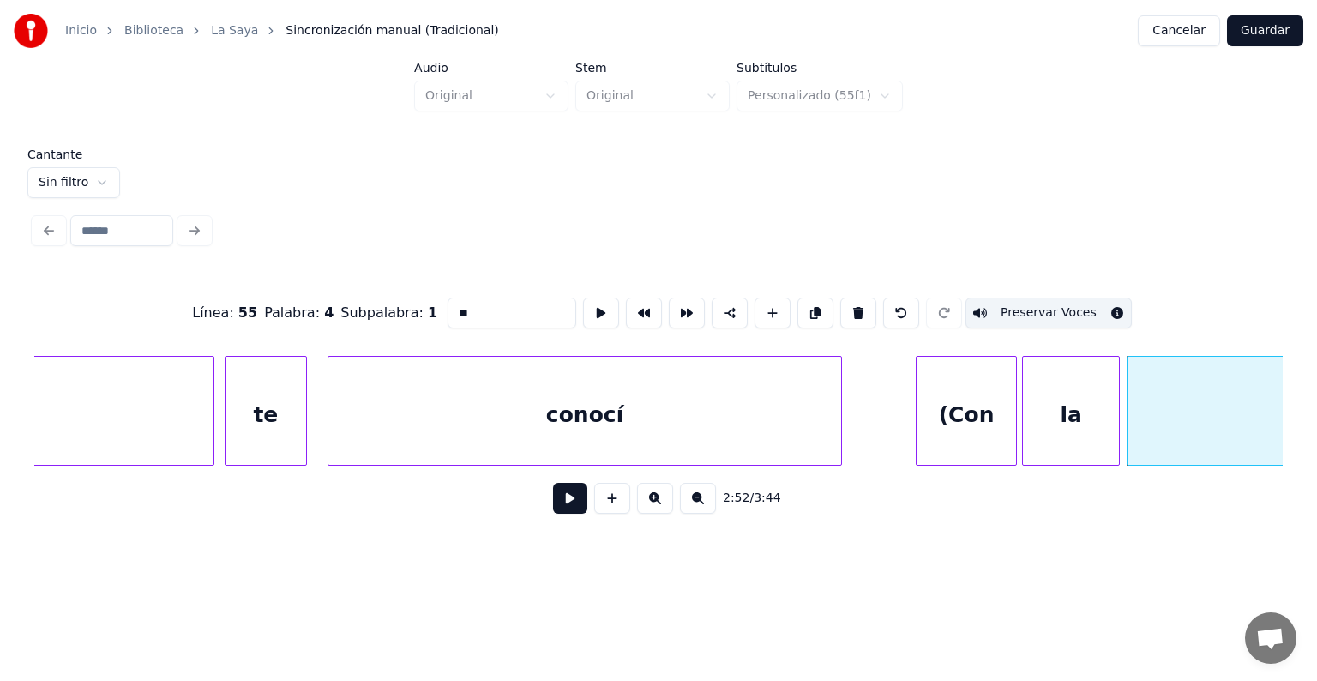
type input "****"
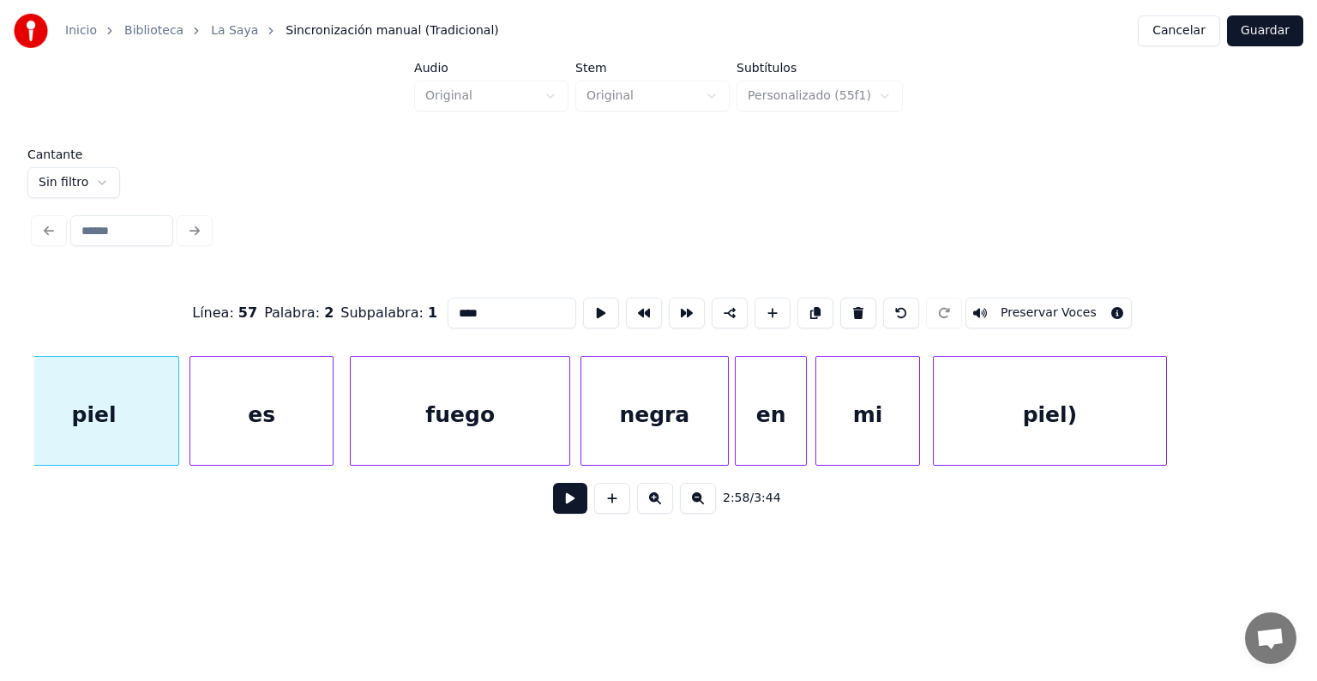
scroll to position [0, 91565]
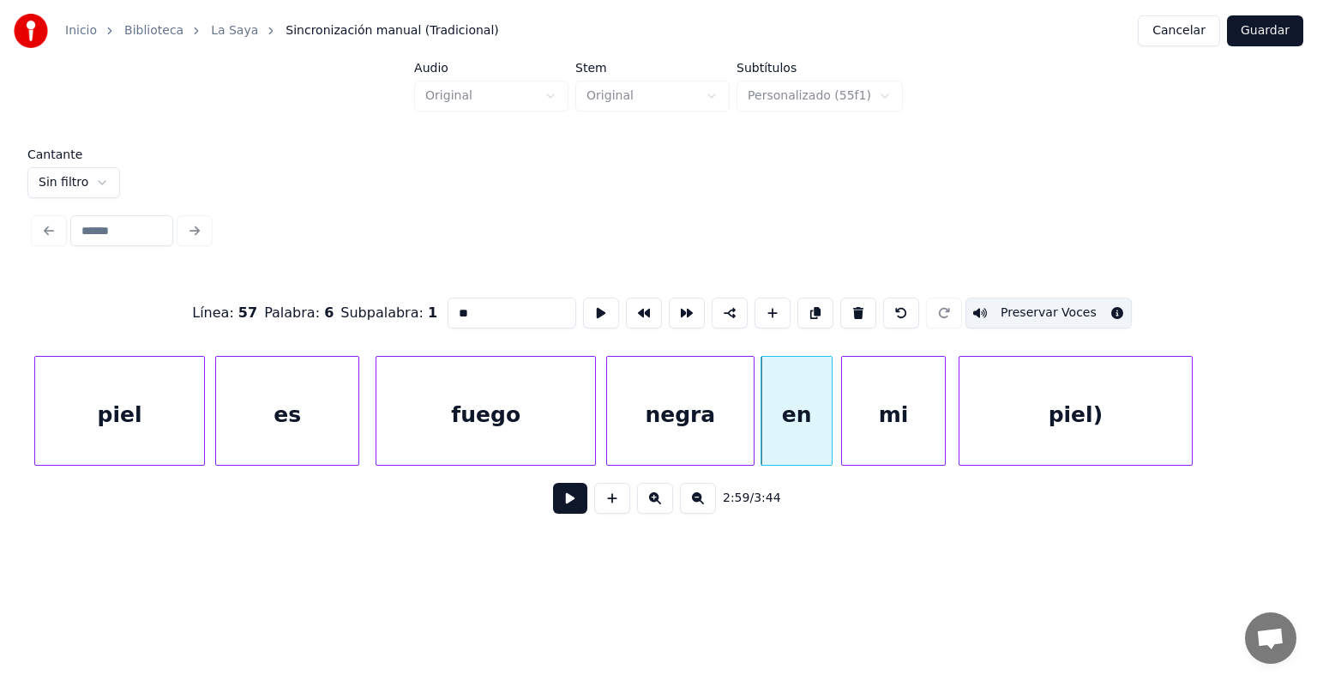
type input "****"
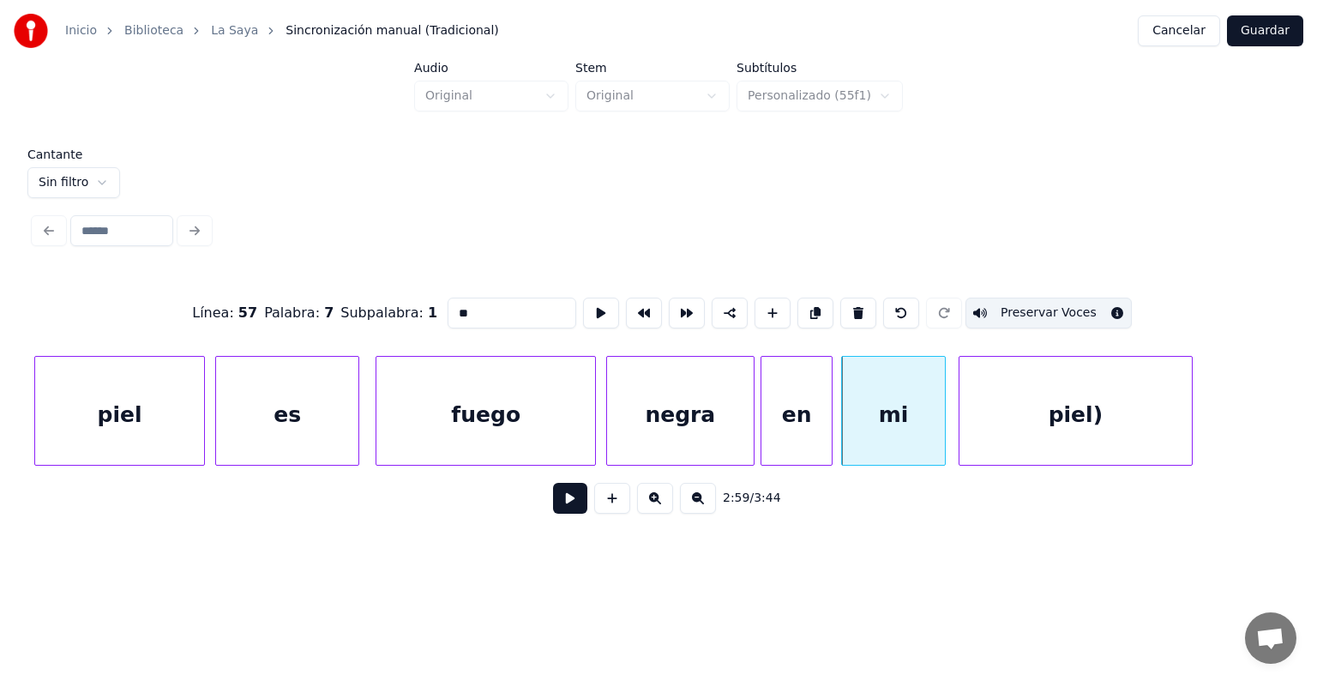
scroll to position [0, 90473]
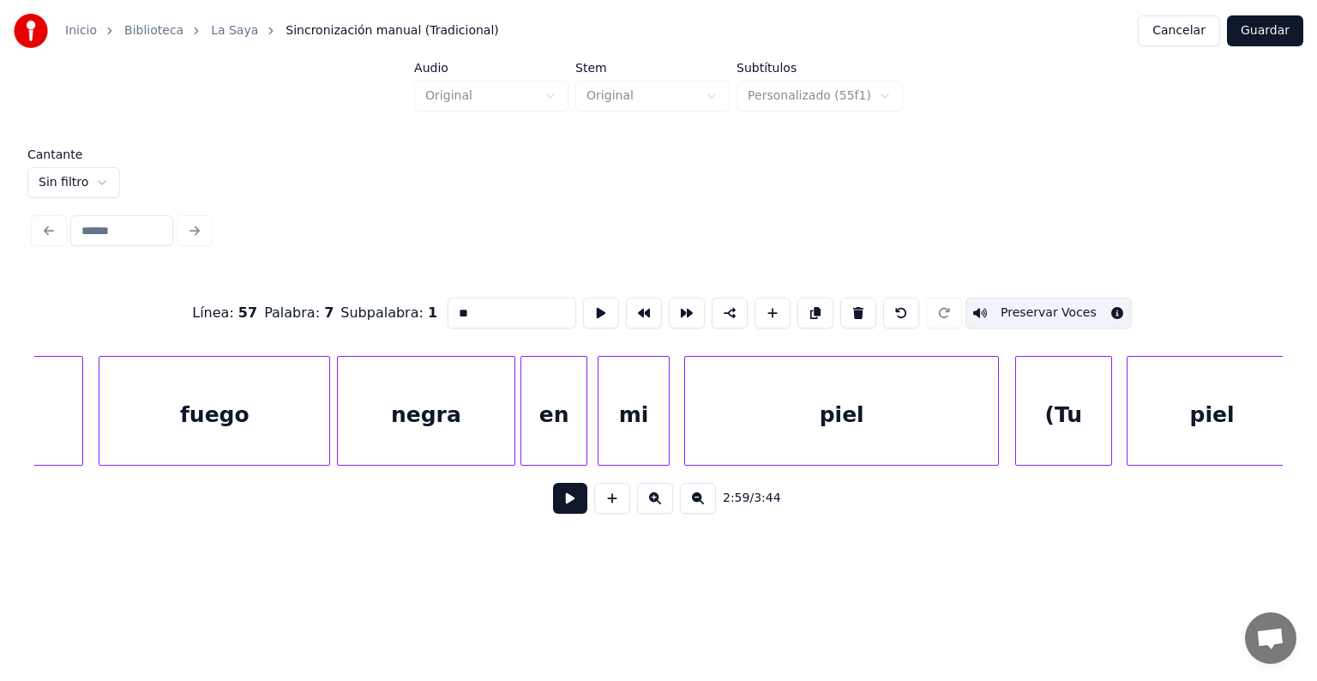
type input "**"
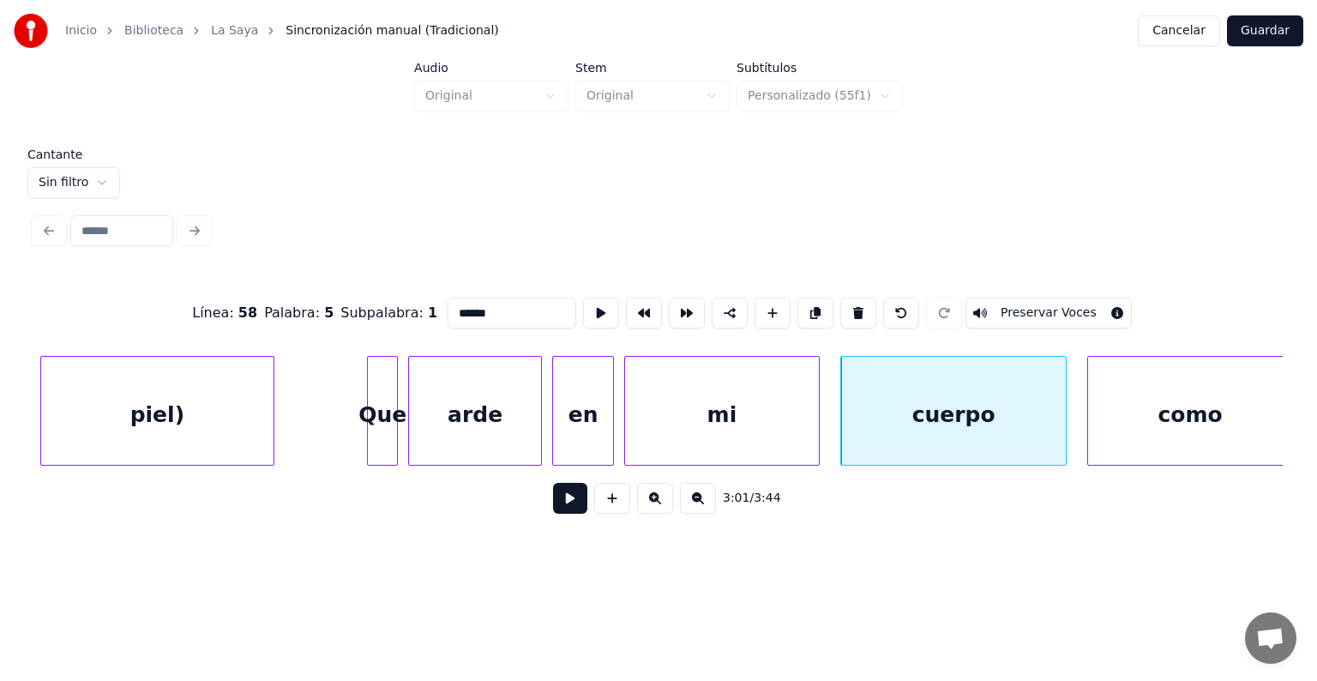
scroll to position [0, 92489]
type input "****"
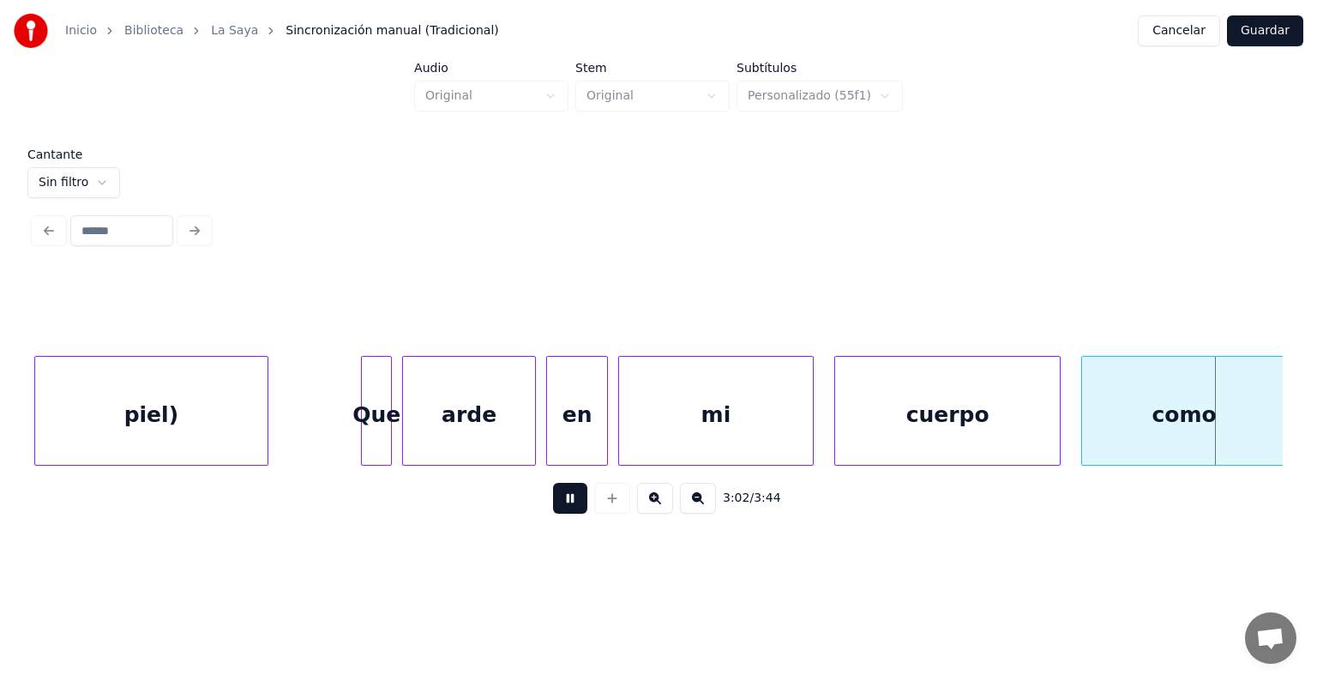
scroll to position [0, 93737]
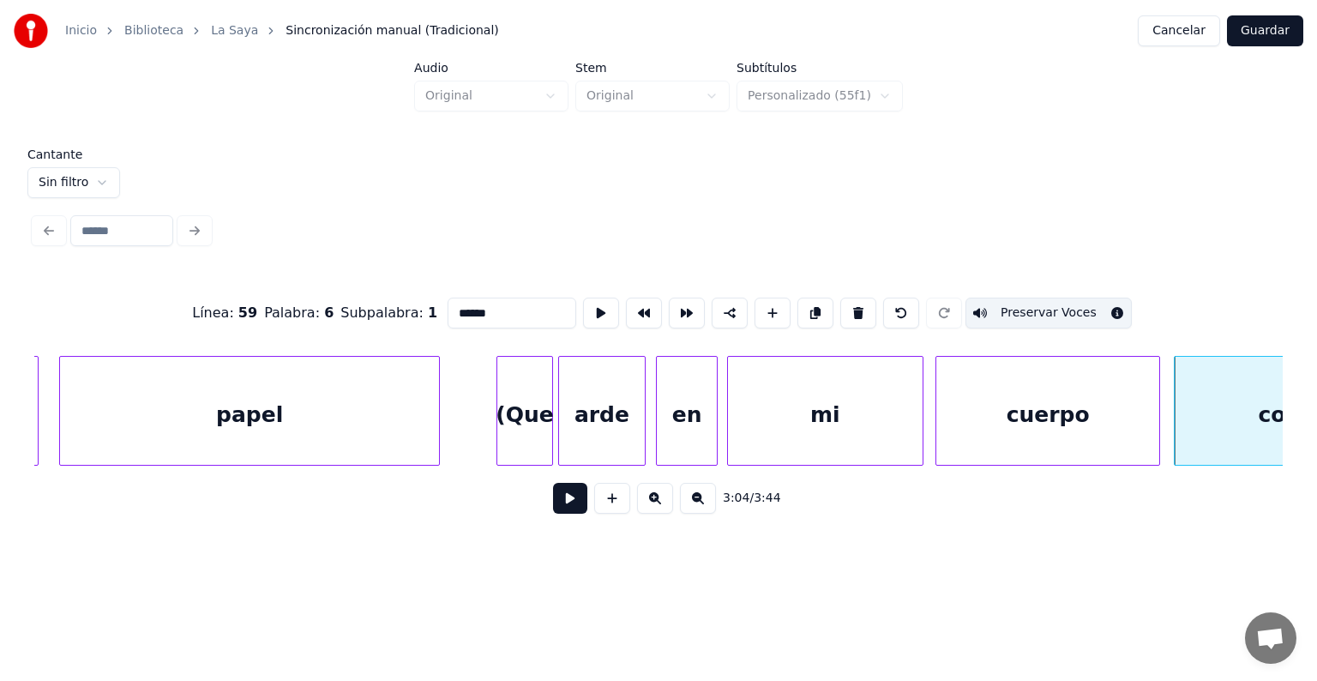
type input "****"
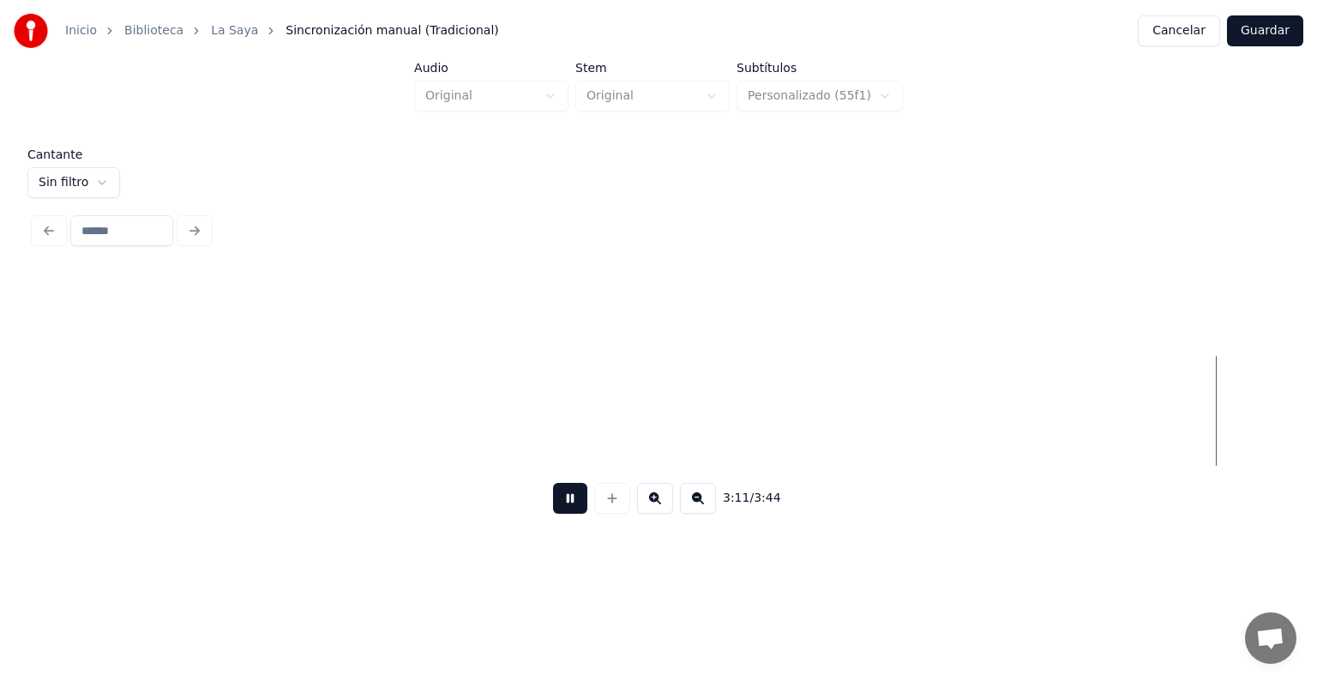
scroll to position [0, 98740]
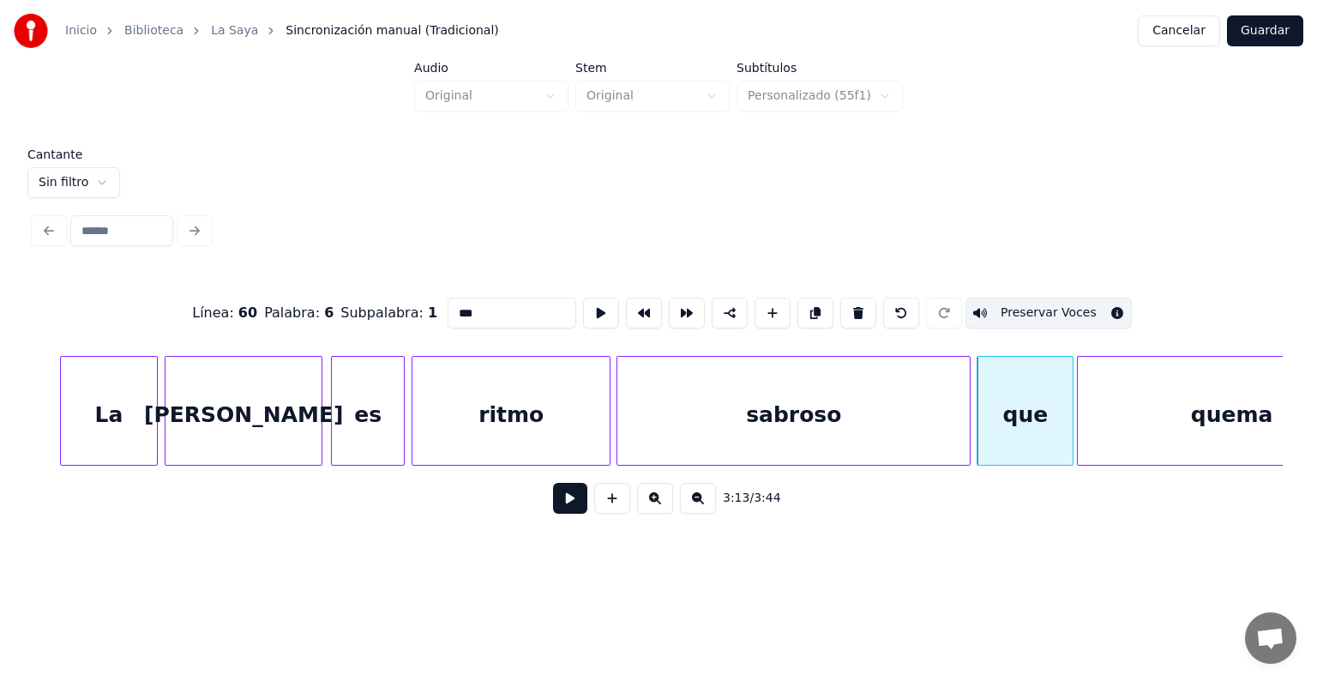
type input "*****"
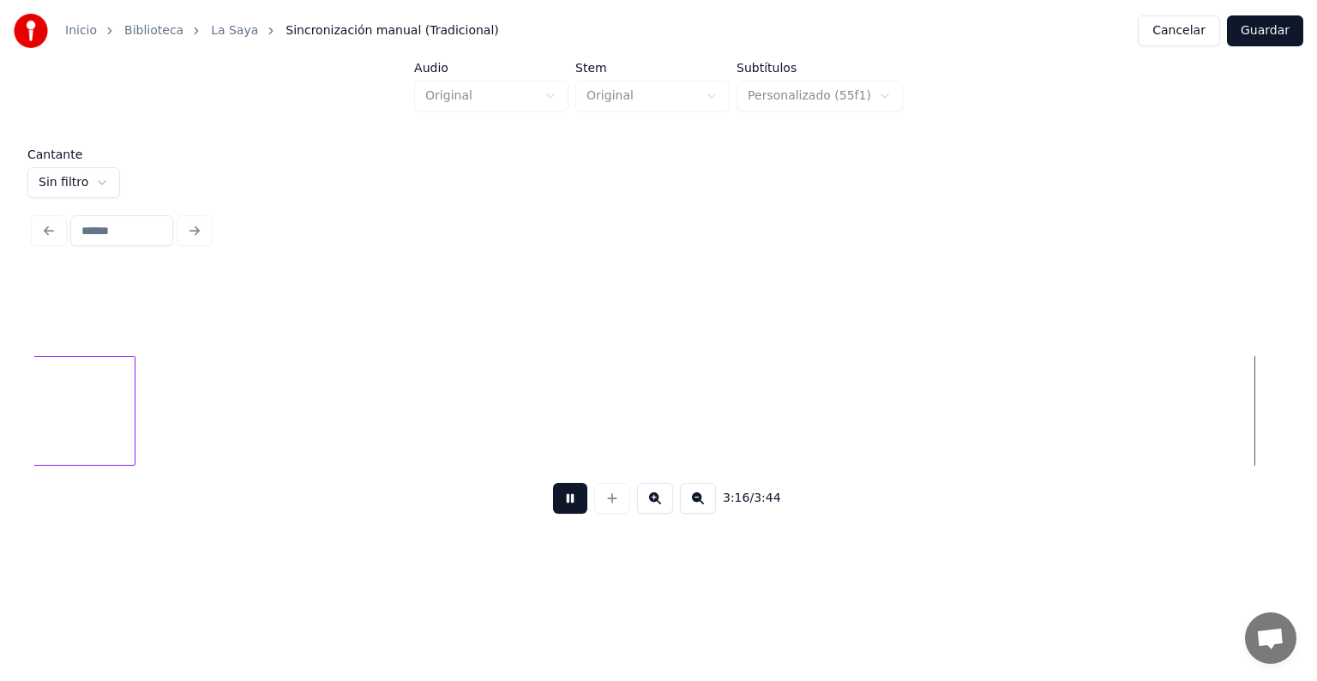
scroll to position [0, 101243]
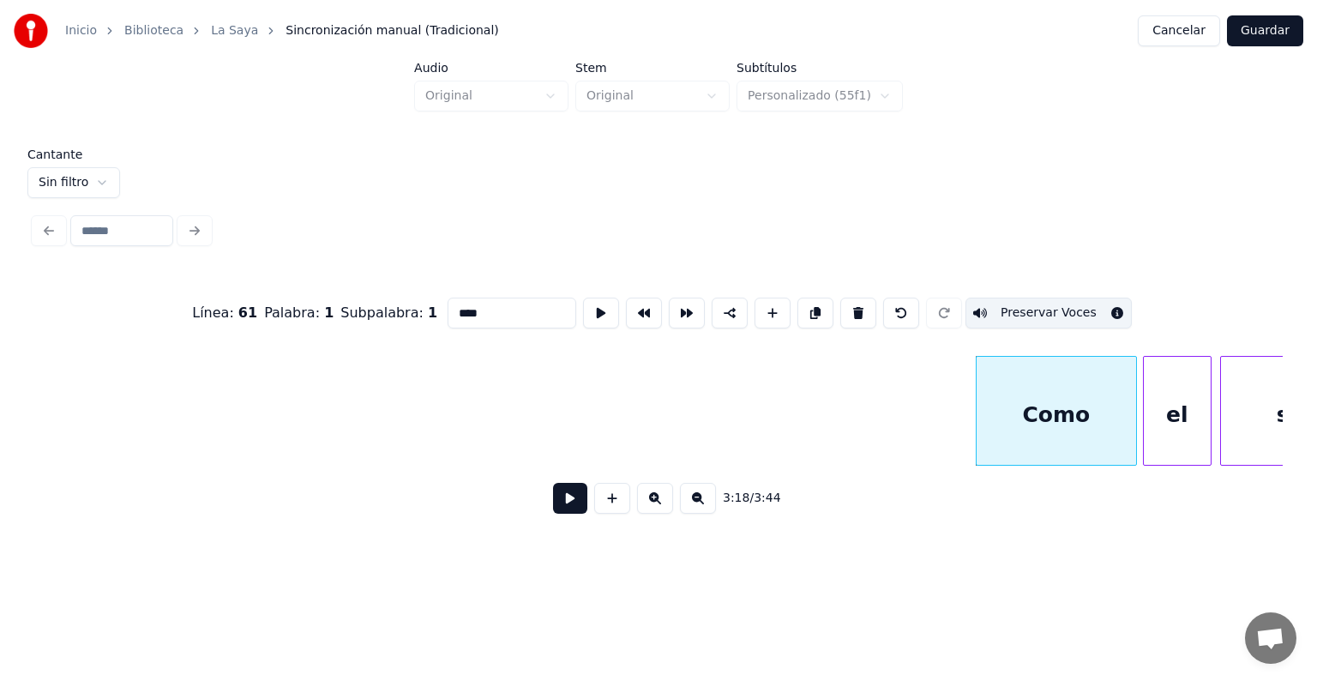
type input "**"
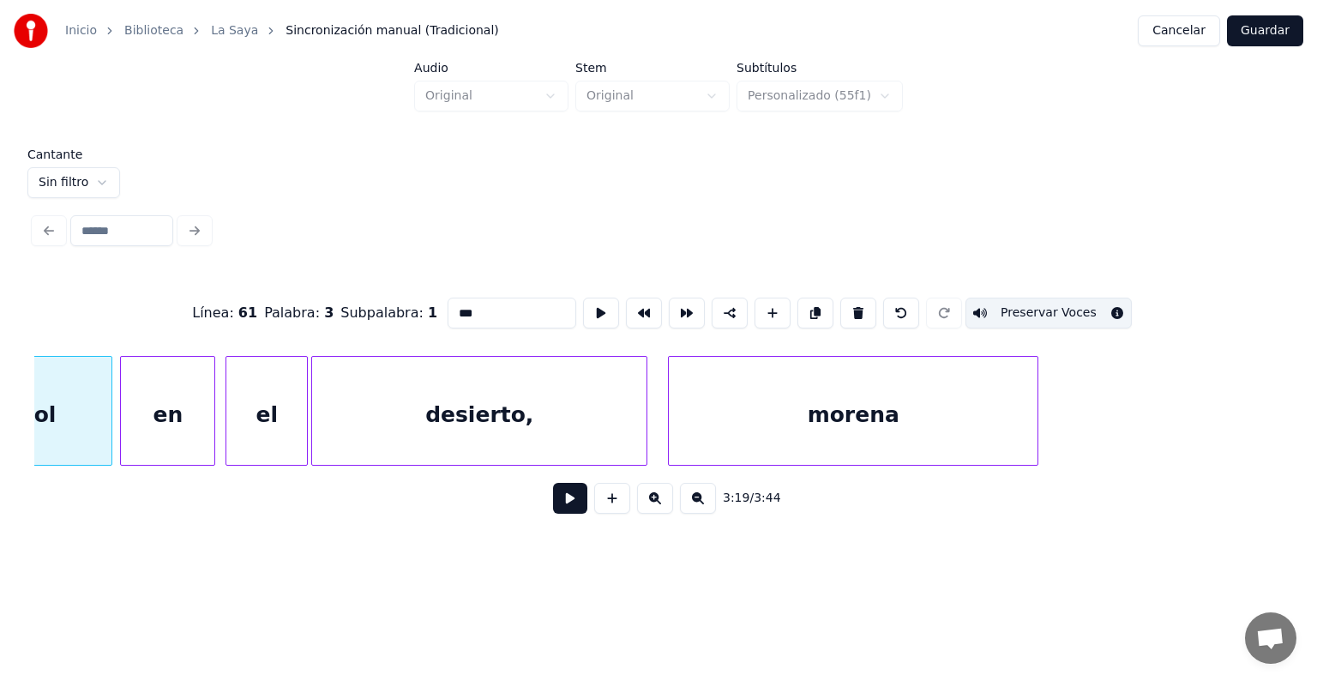
scroll to position [0, 102429]
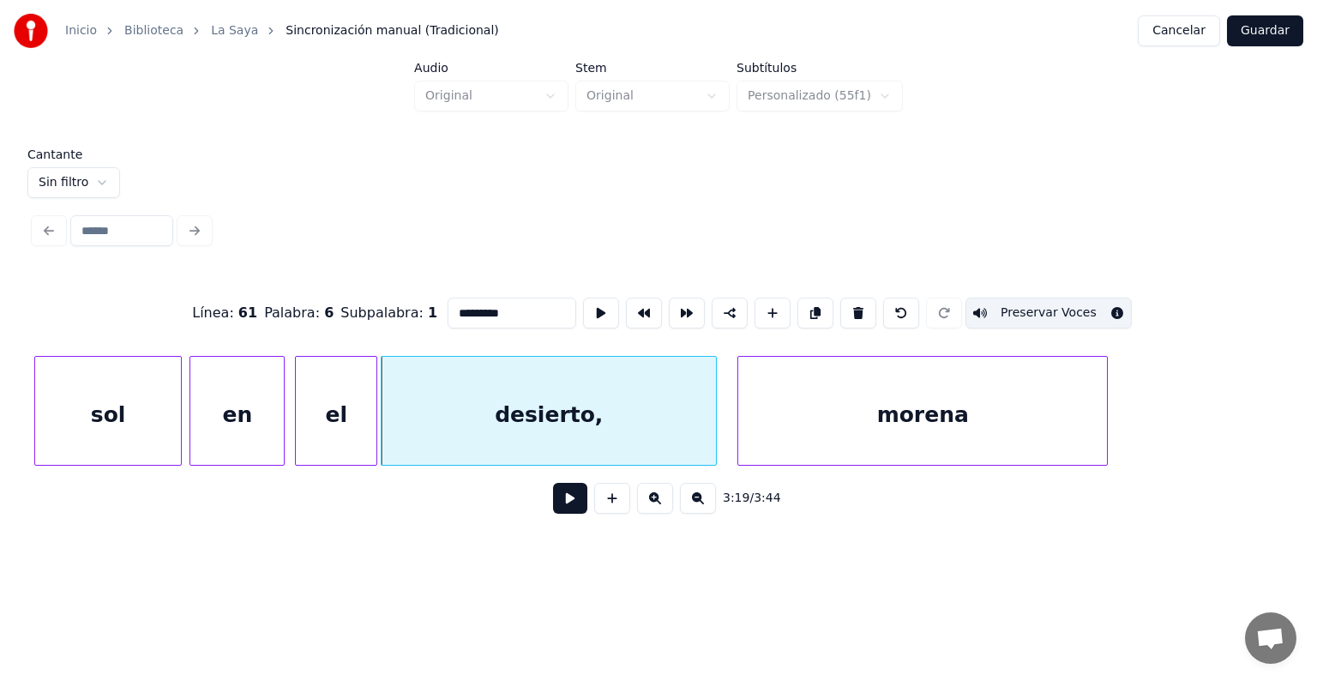
type input "******"
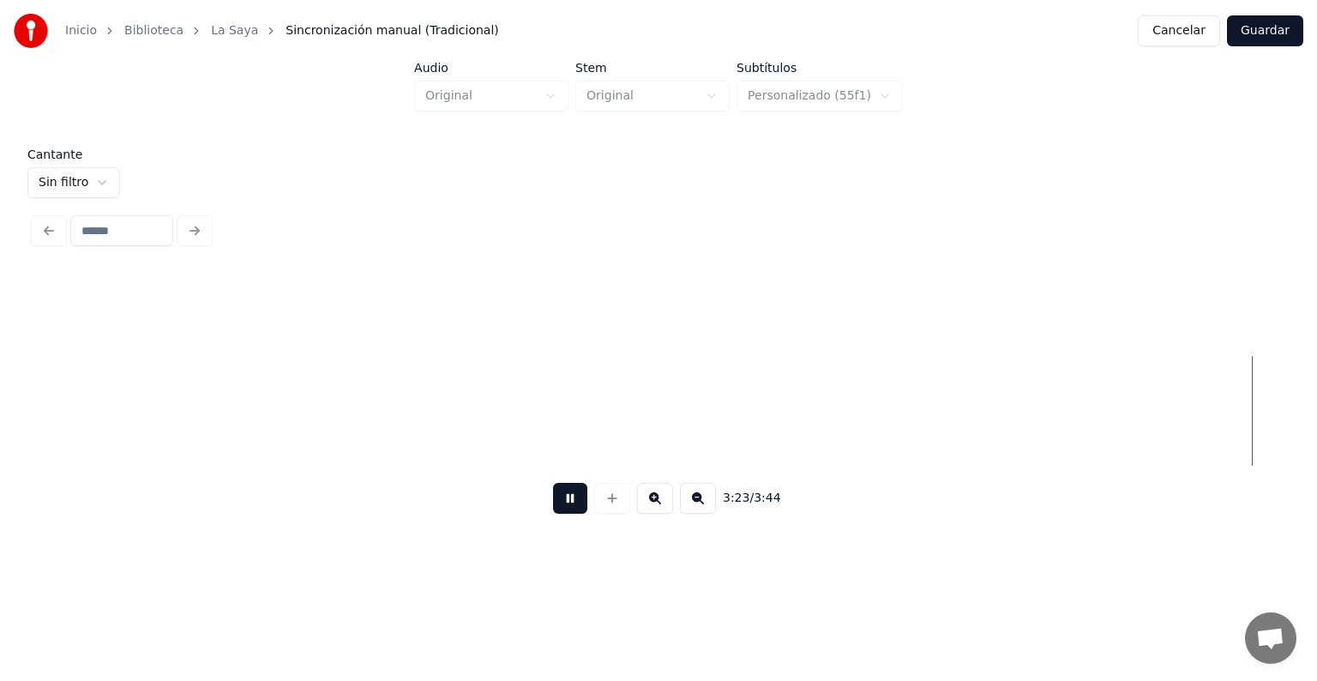
scroll to position [0, 104936]
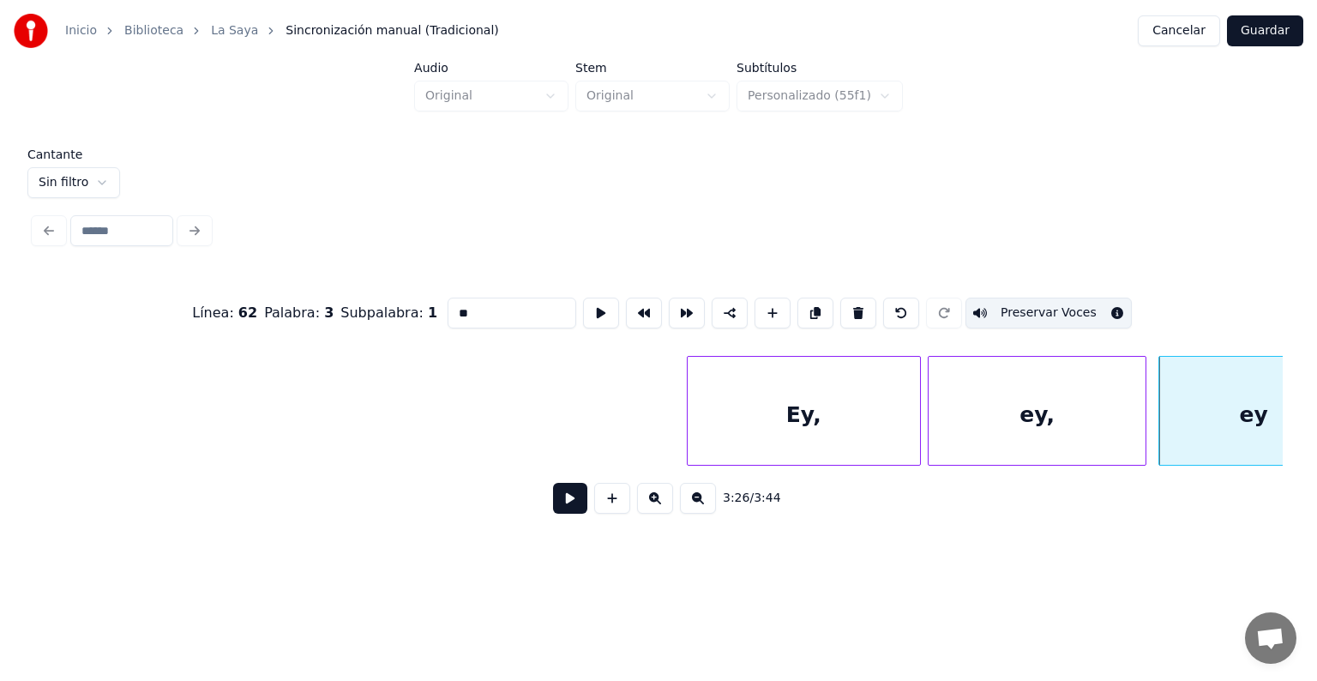
type input "***"
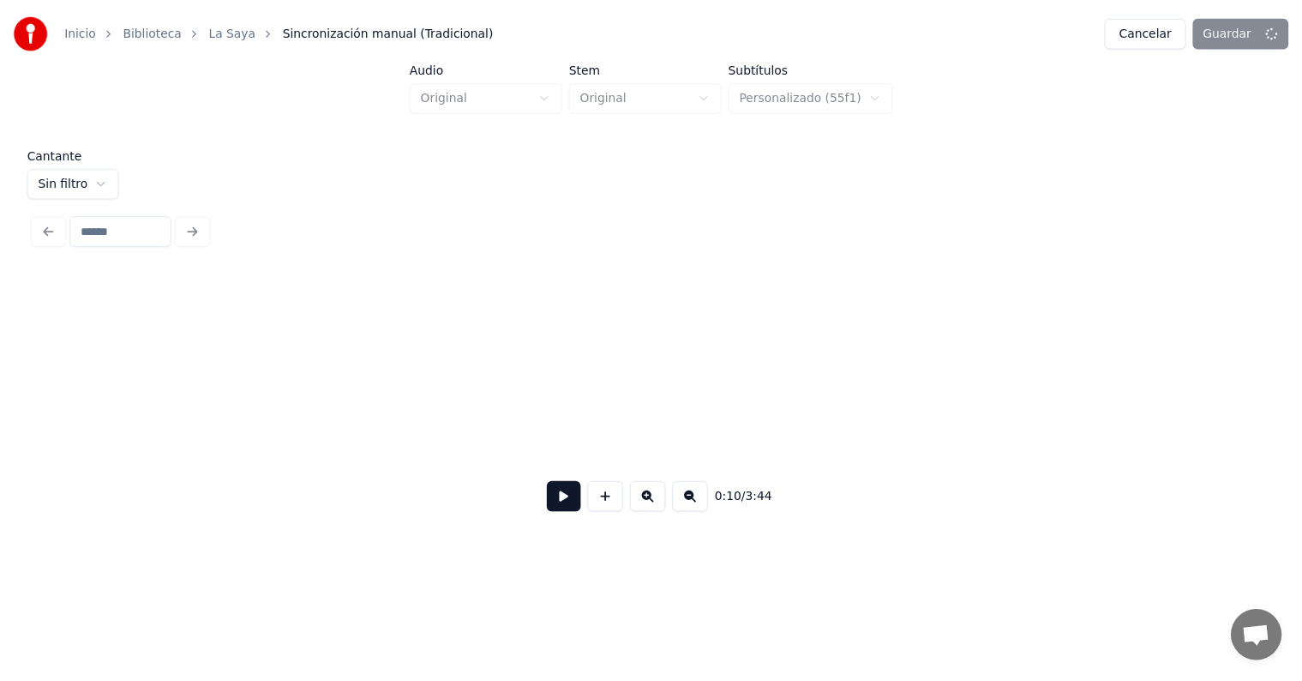
scroll to position [0, 5533]
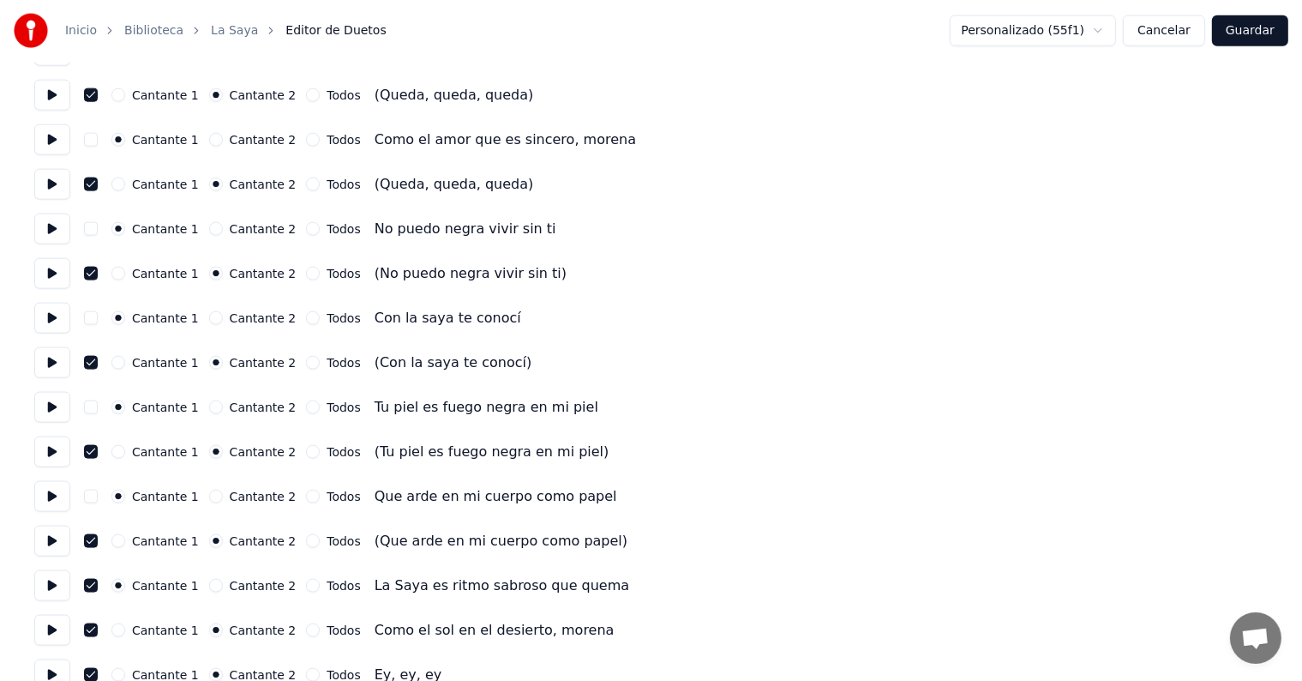
scroll to position [2343, 0]
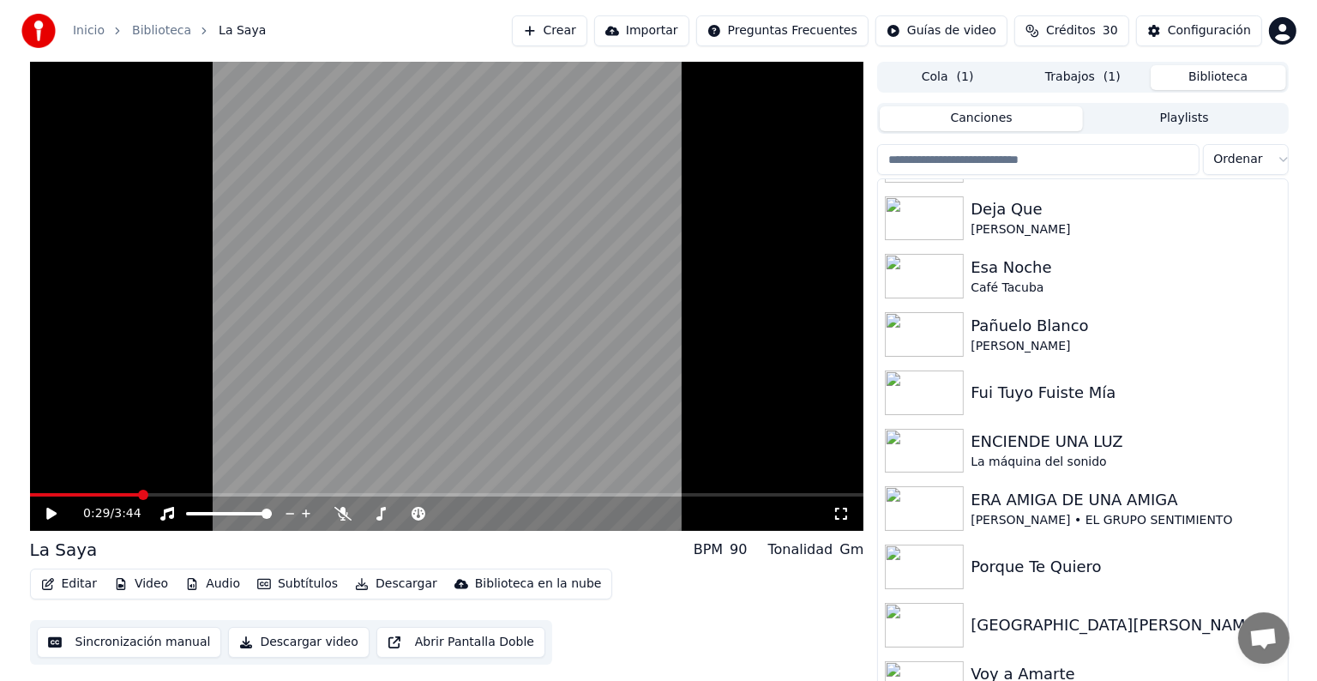
scroll to position [5001, 0]
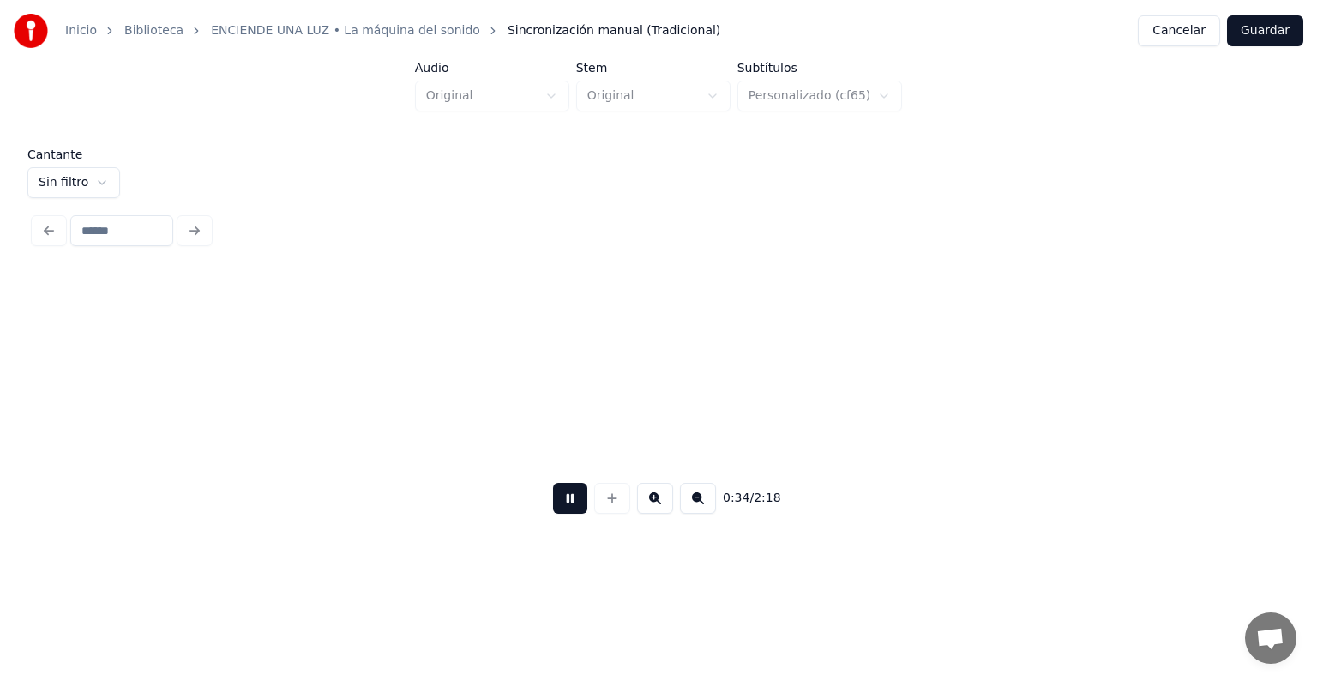
scroll to position [0, 17569]
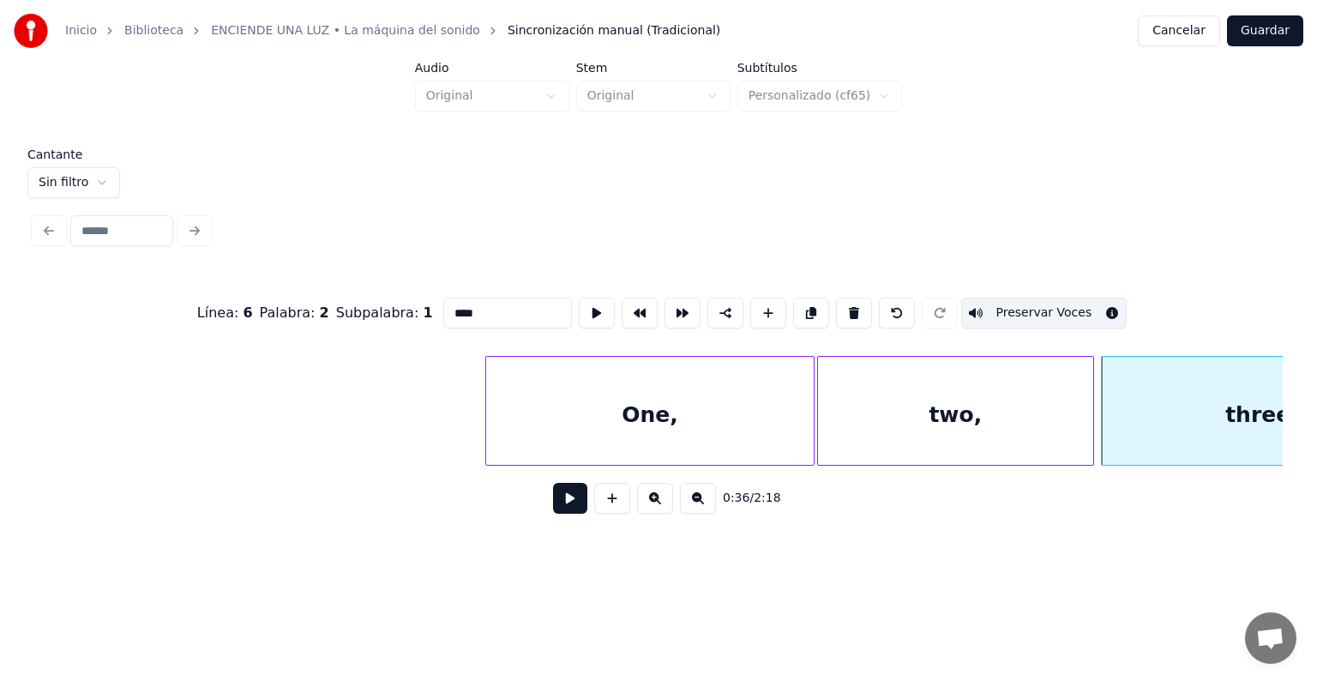
type input "******"
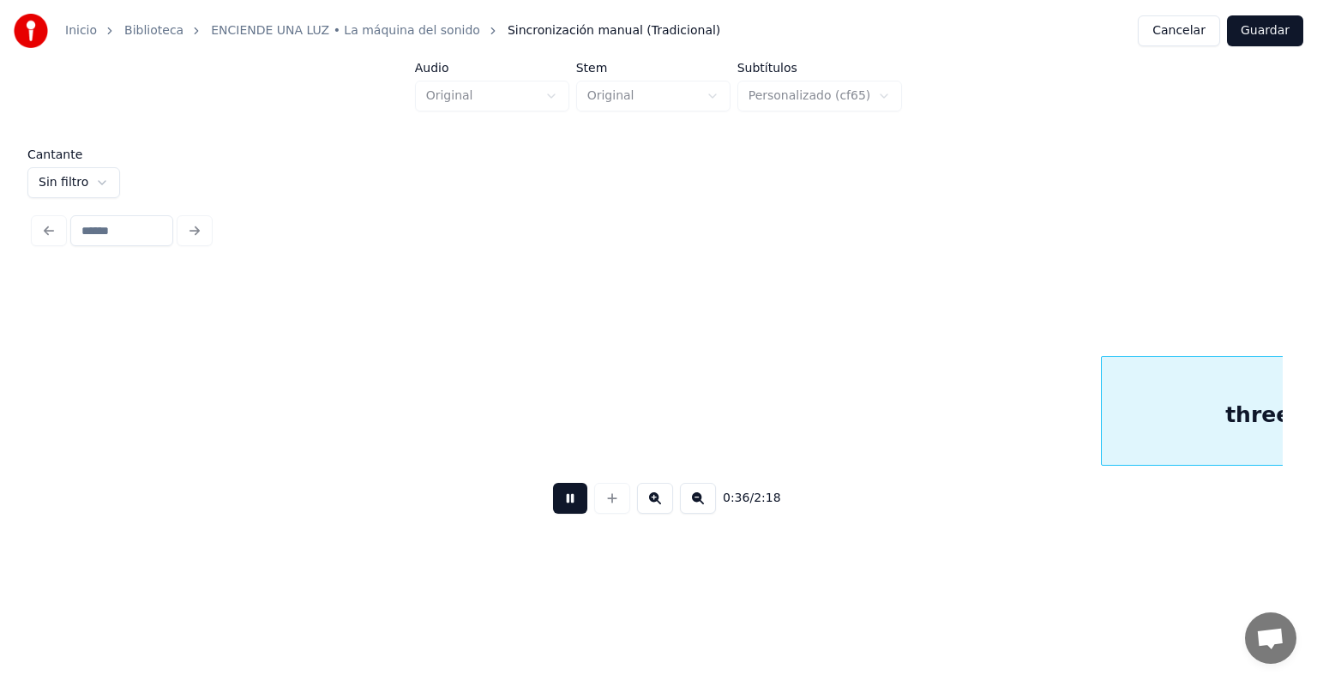
scroll to position [0, 18824]
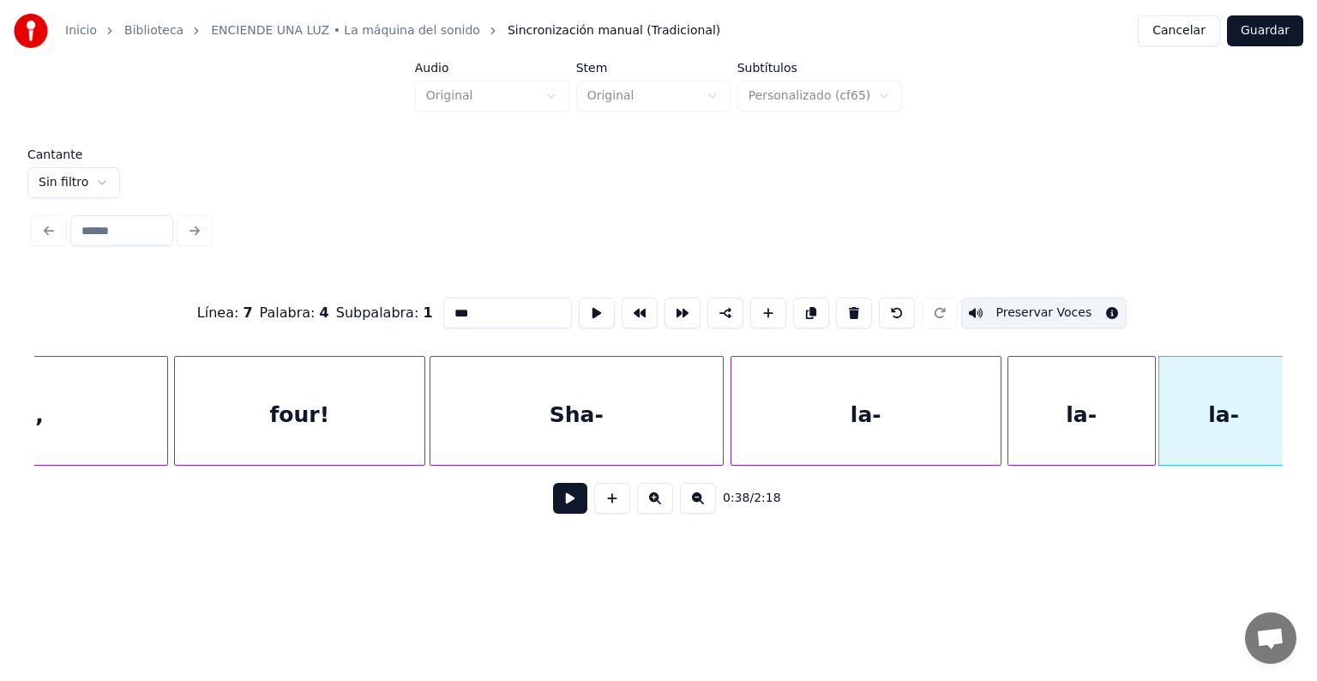
type input "*****"
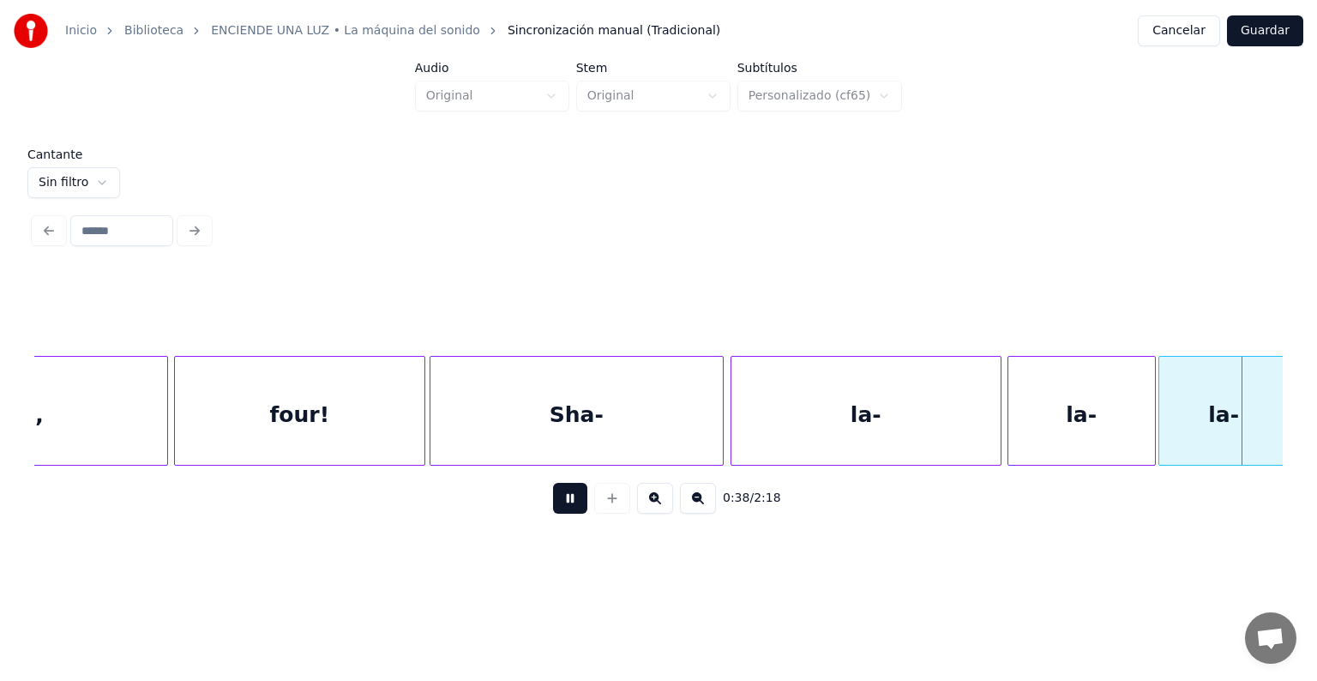
scroll to position [0, 20074]
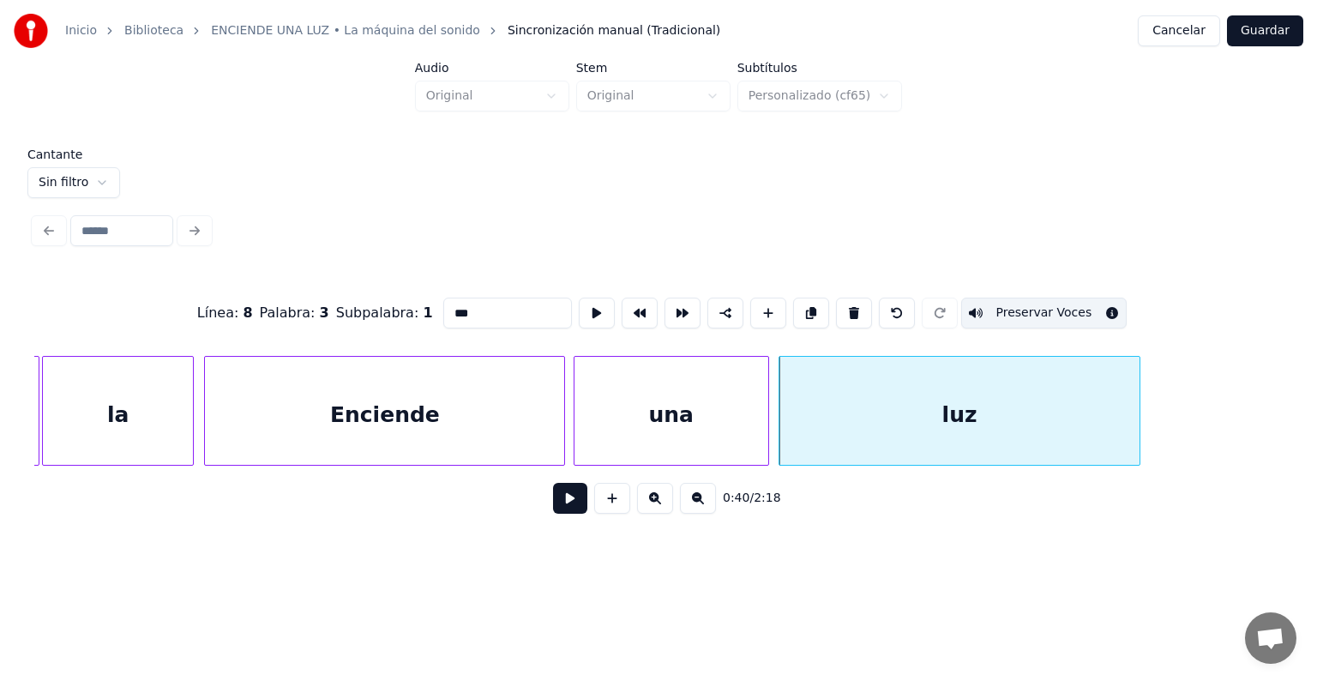
type input "**"
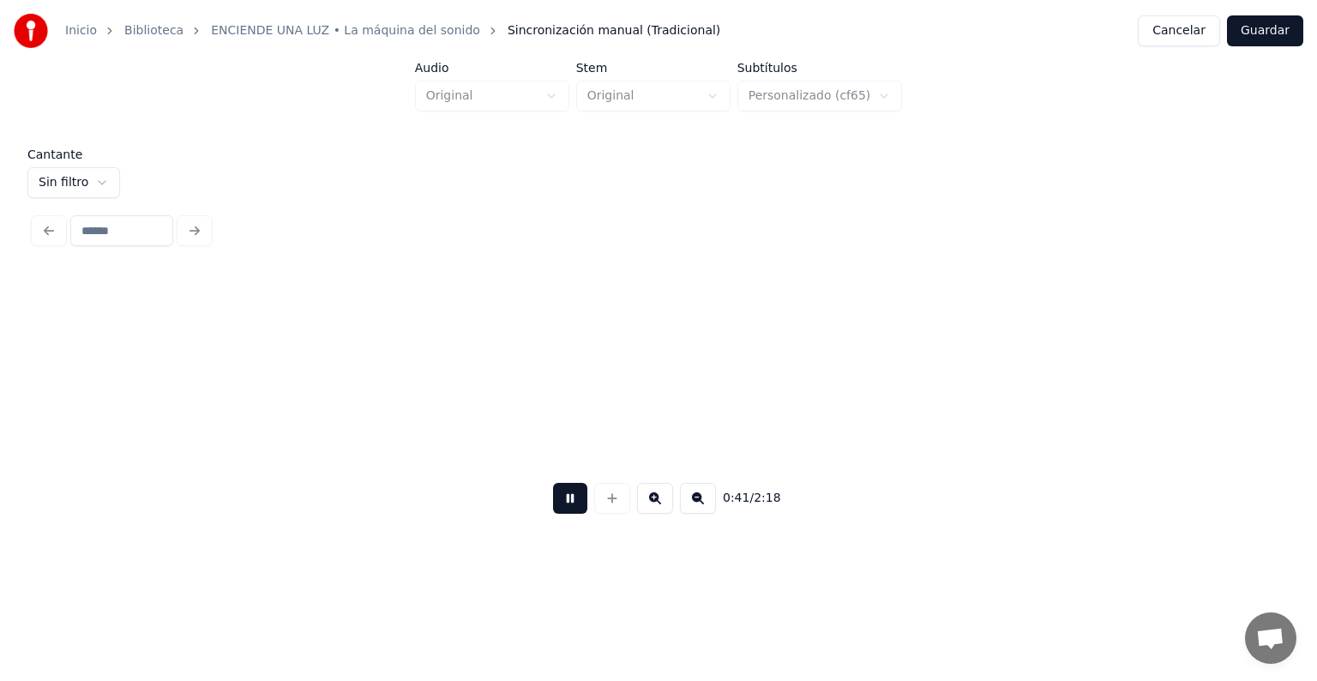
scroll to position [0, 21322]
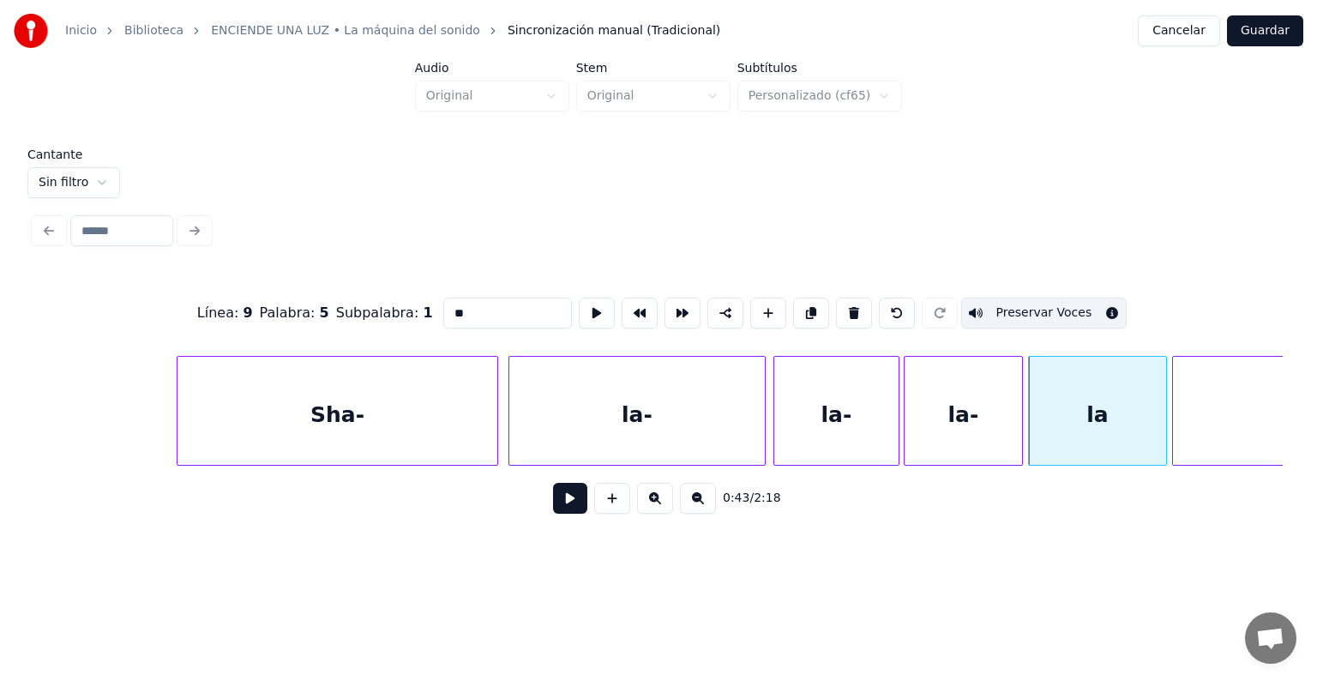
type input "********"
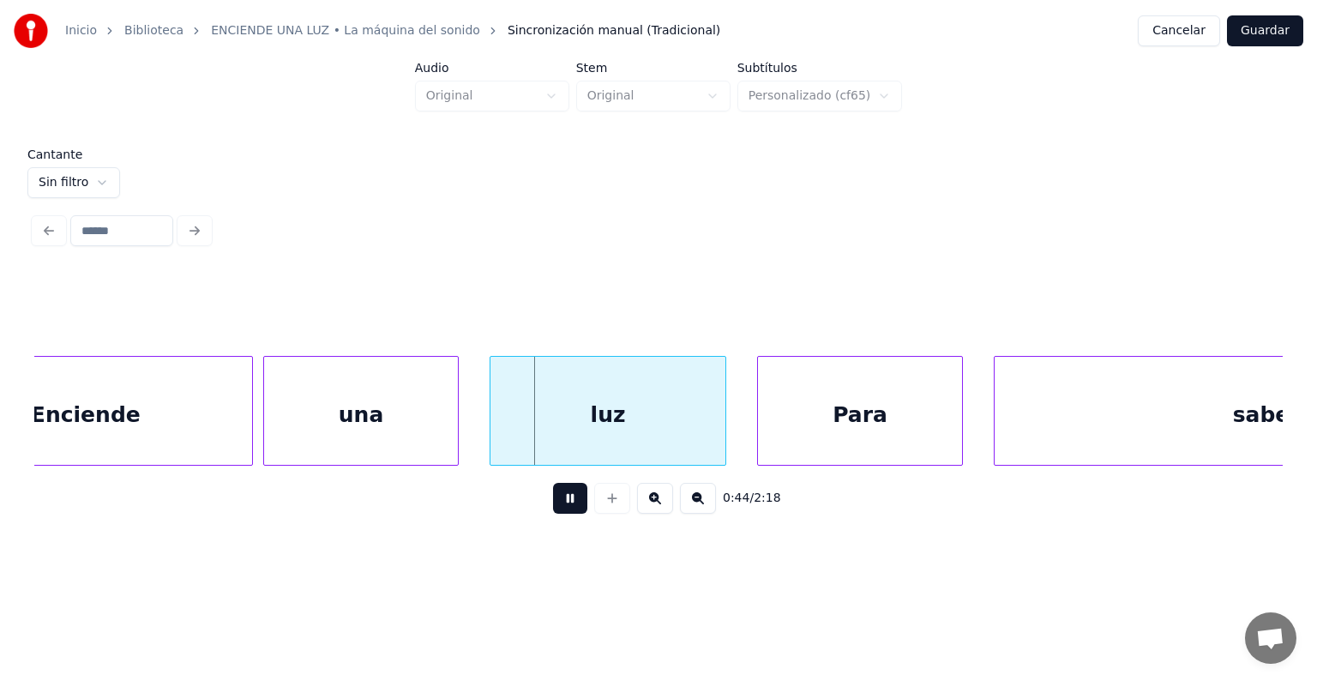
scroll to position [0, 22460]
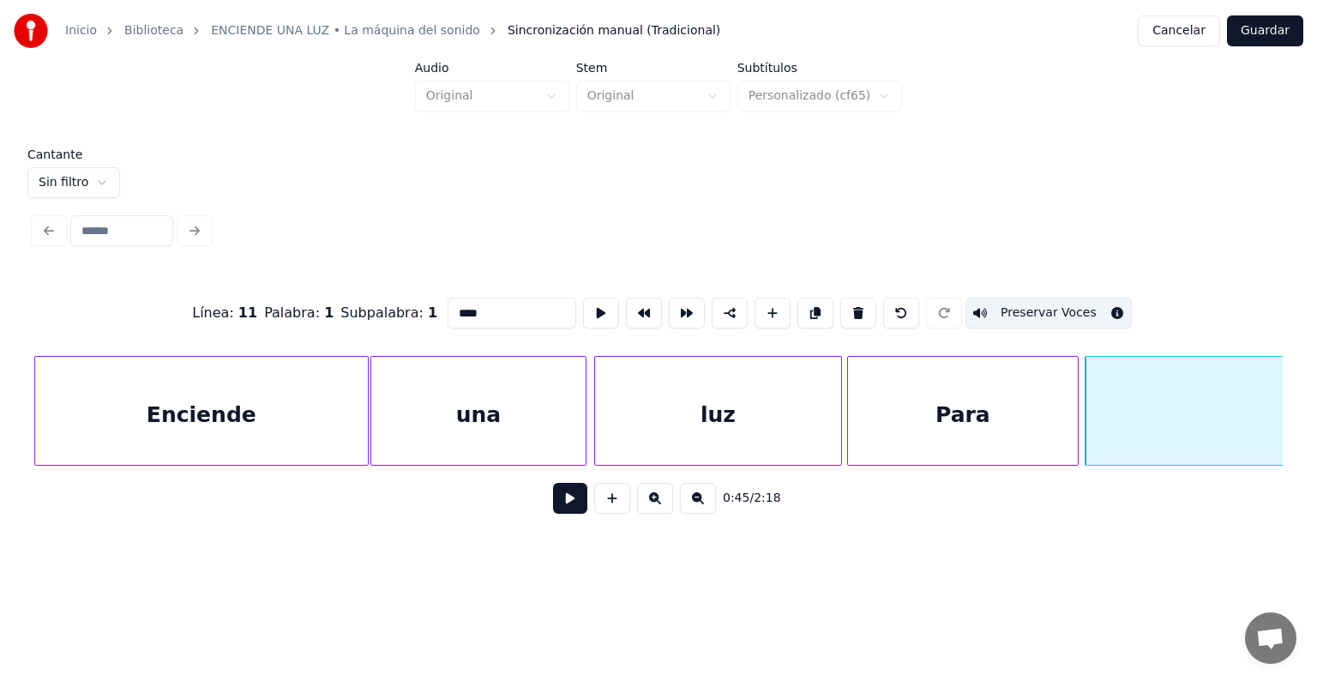
type input "*****"
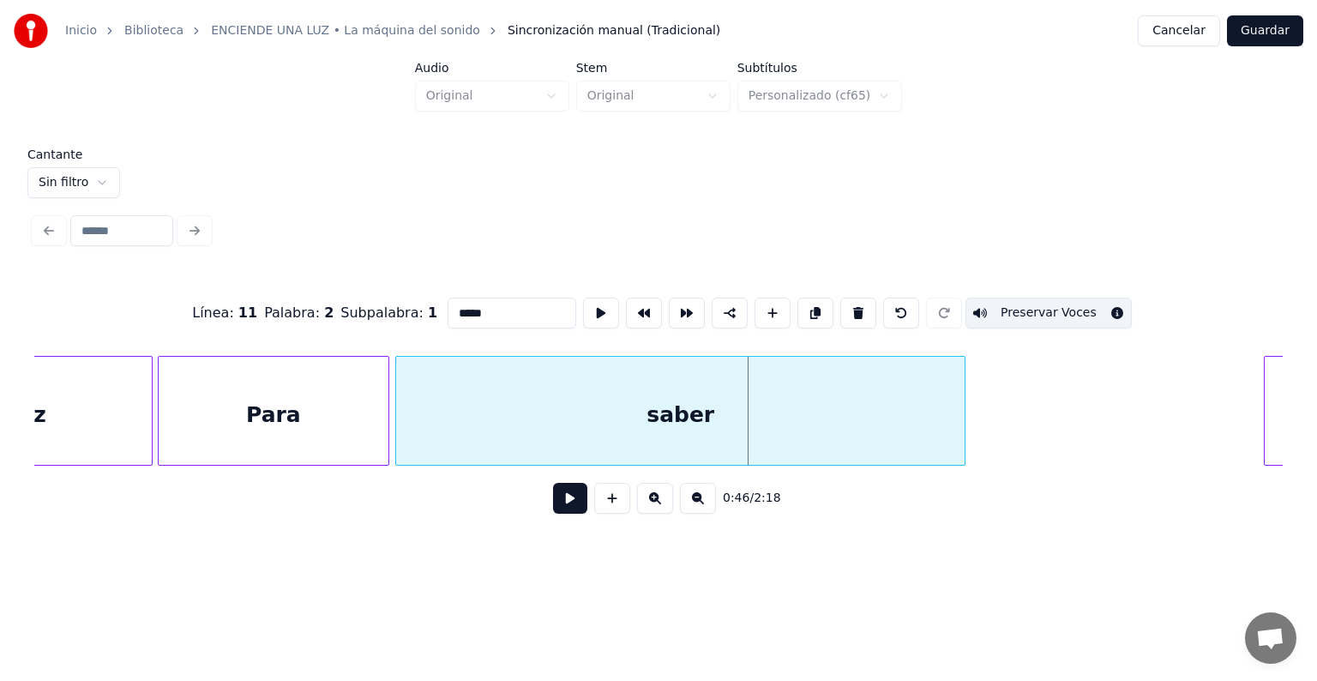
scroll to position [0, 23129]
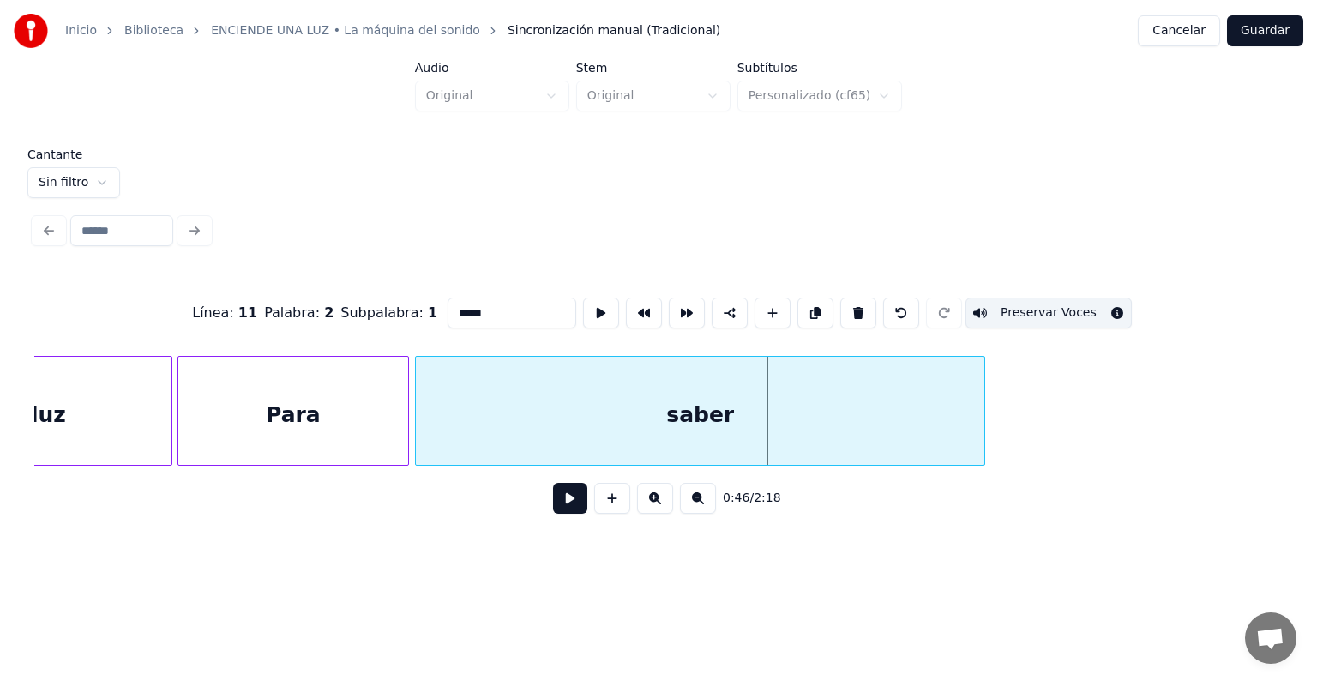
type input "****"
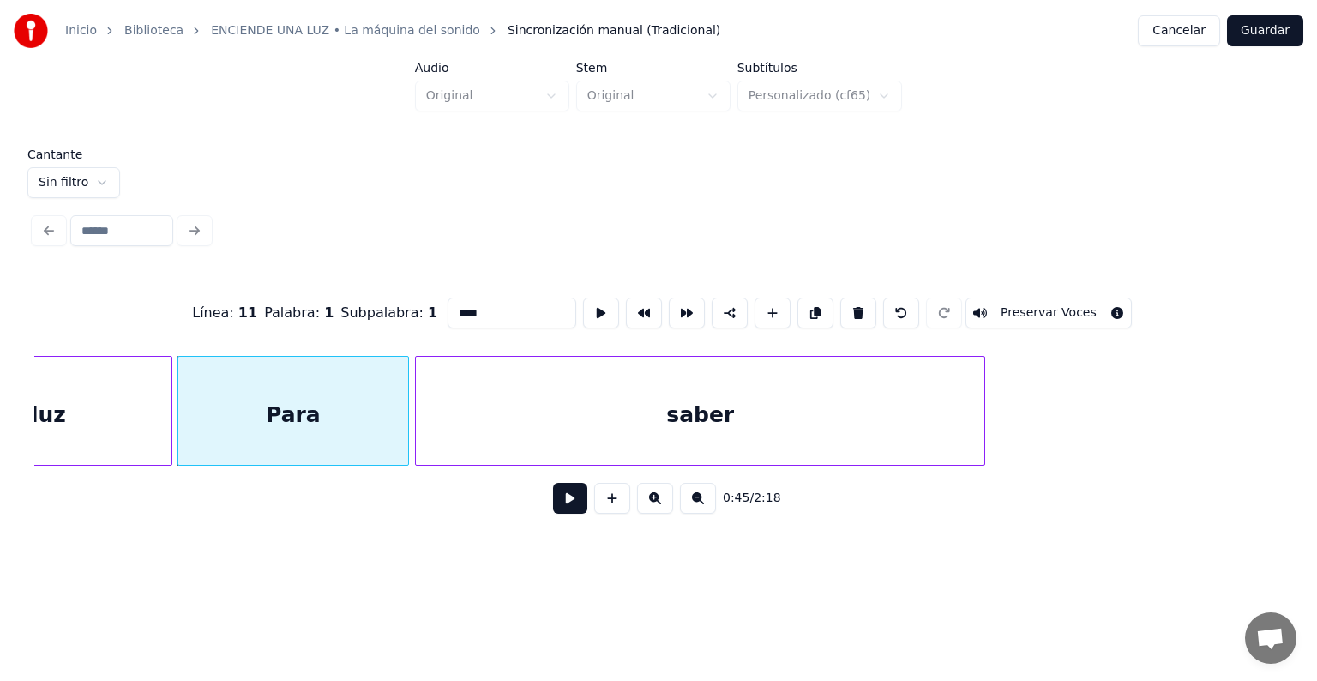
type input "*****"
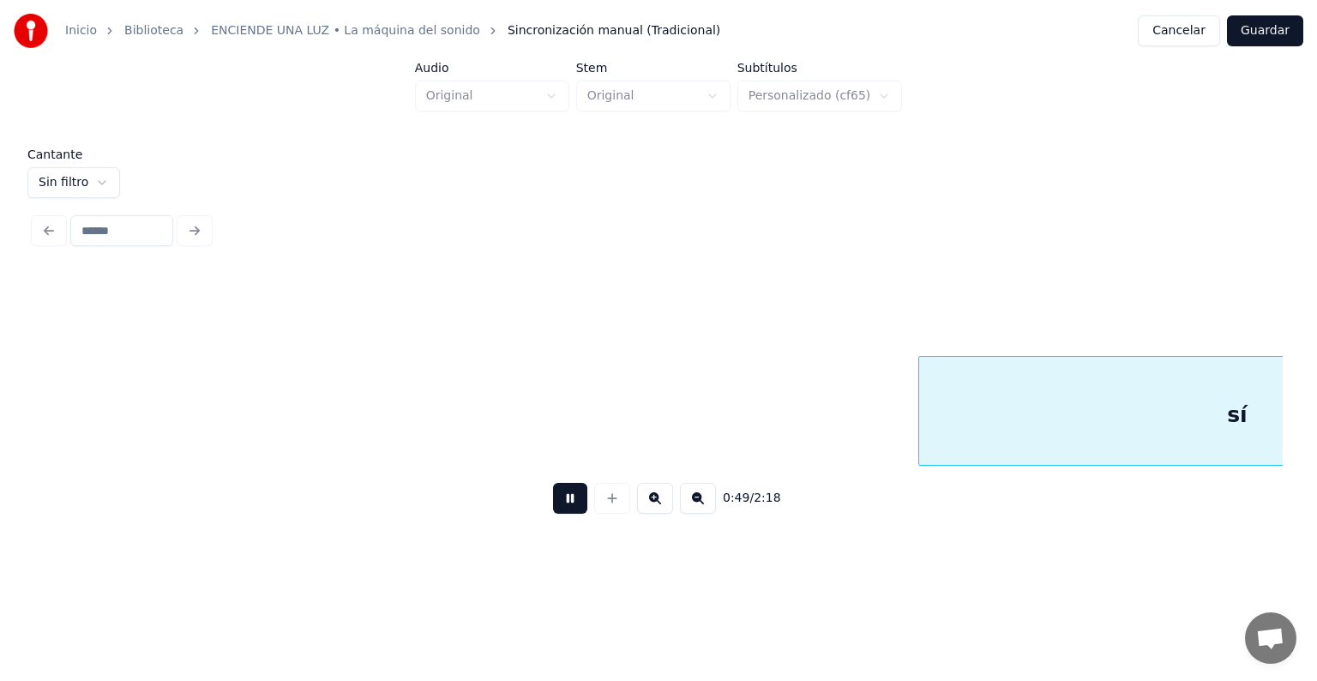
scroll to position [0, 25634]
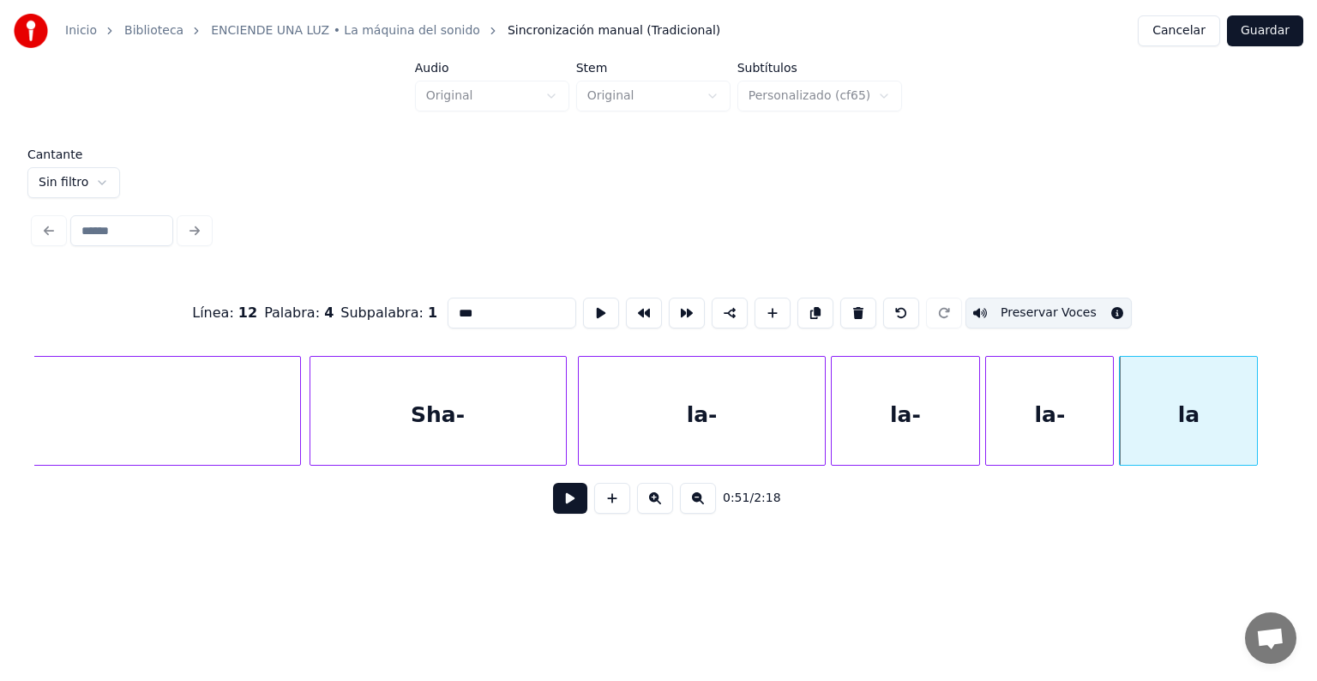
type input "**"
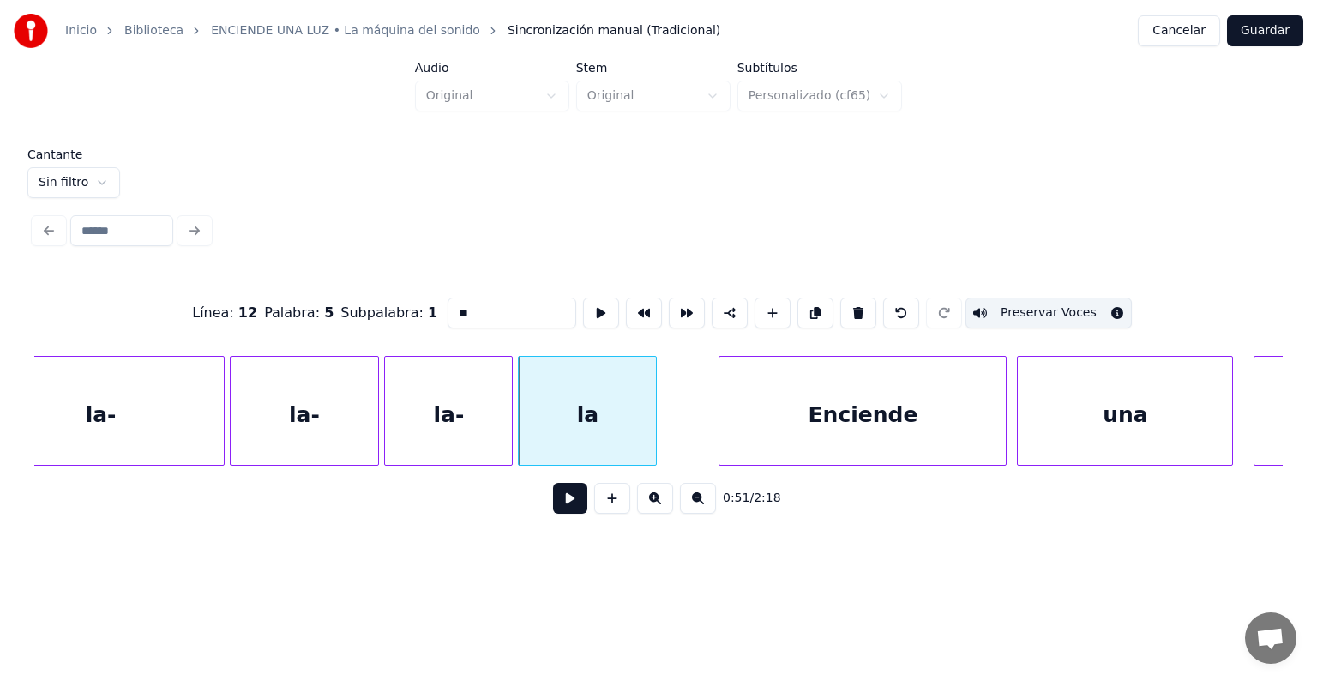
scroll to position [0, 26254]
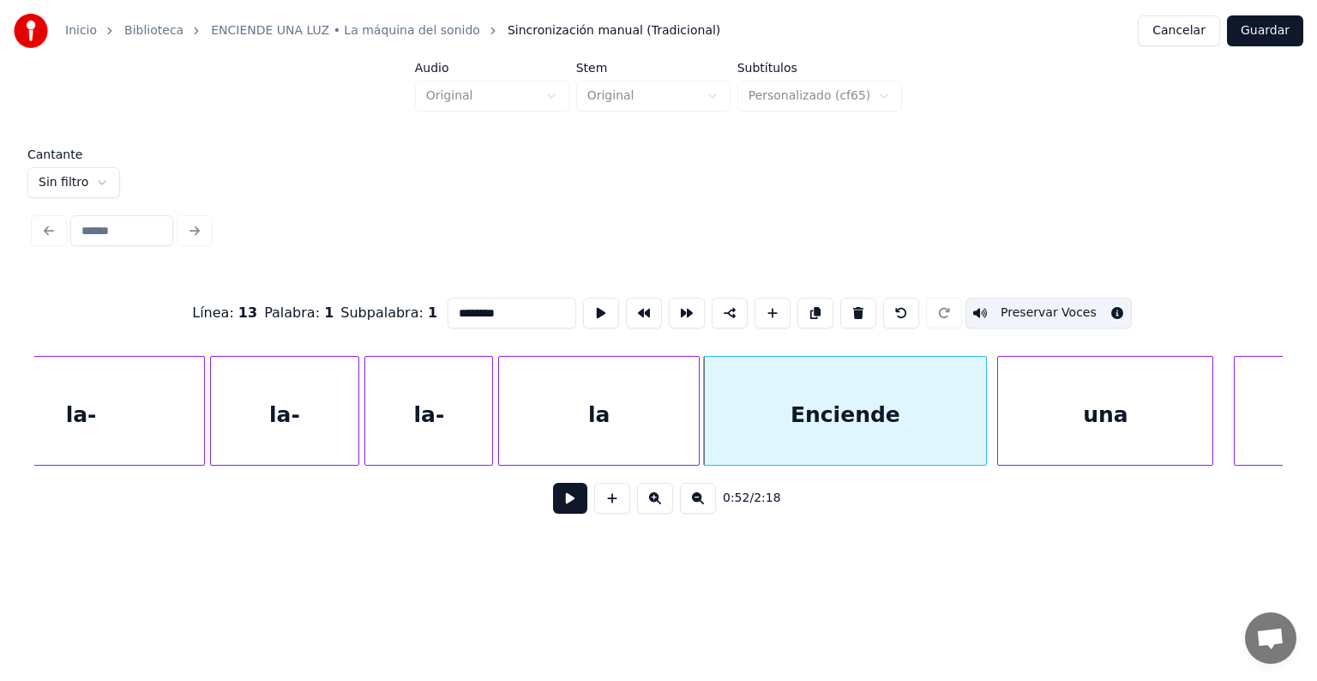
type input "***"
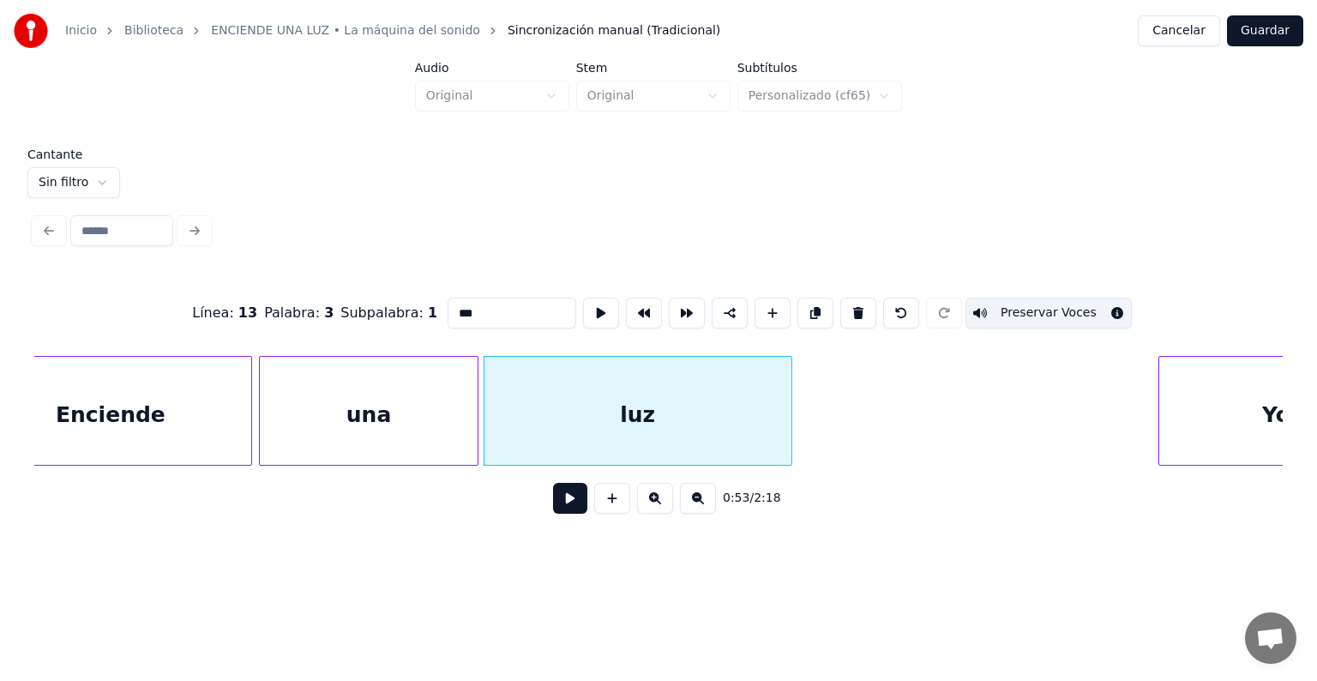
scroll to position [0, 26968]
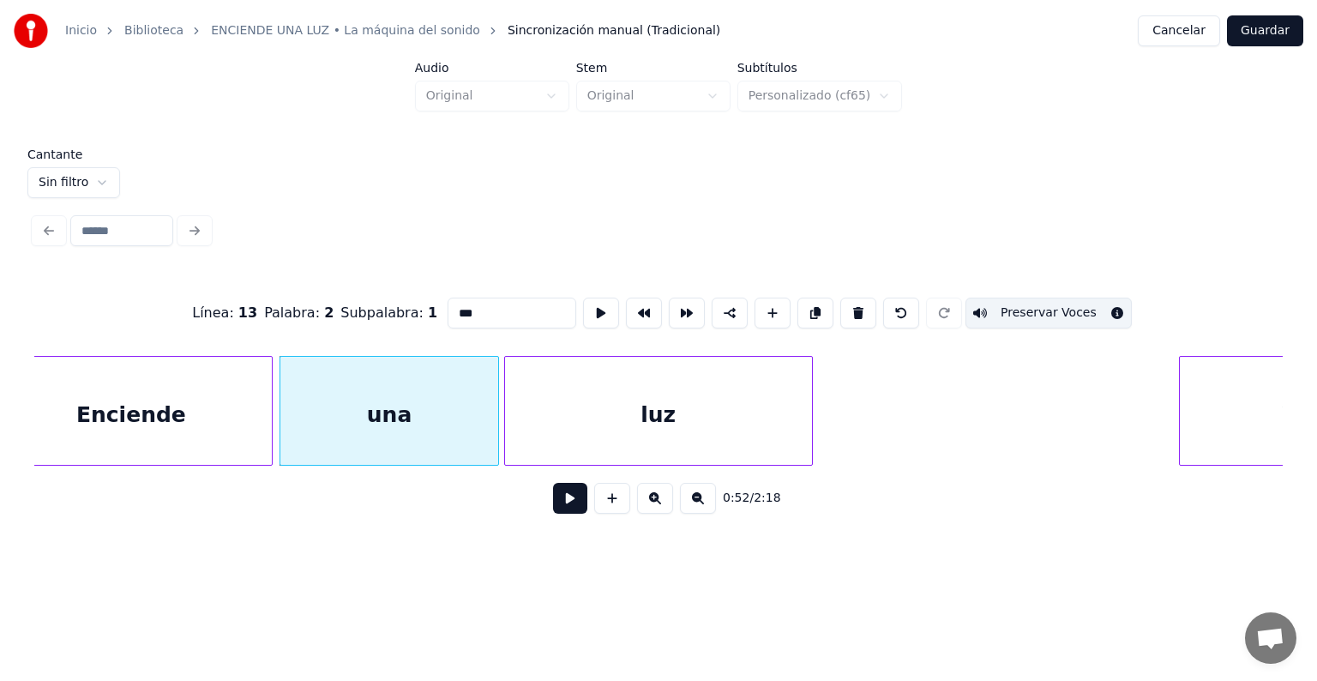
type input "********"
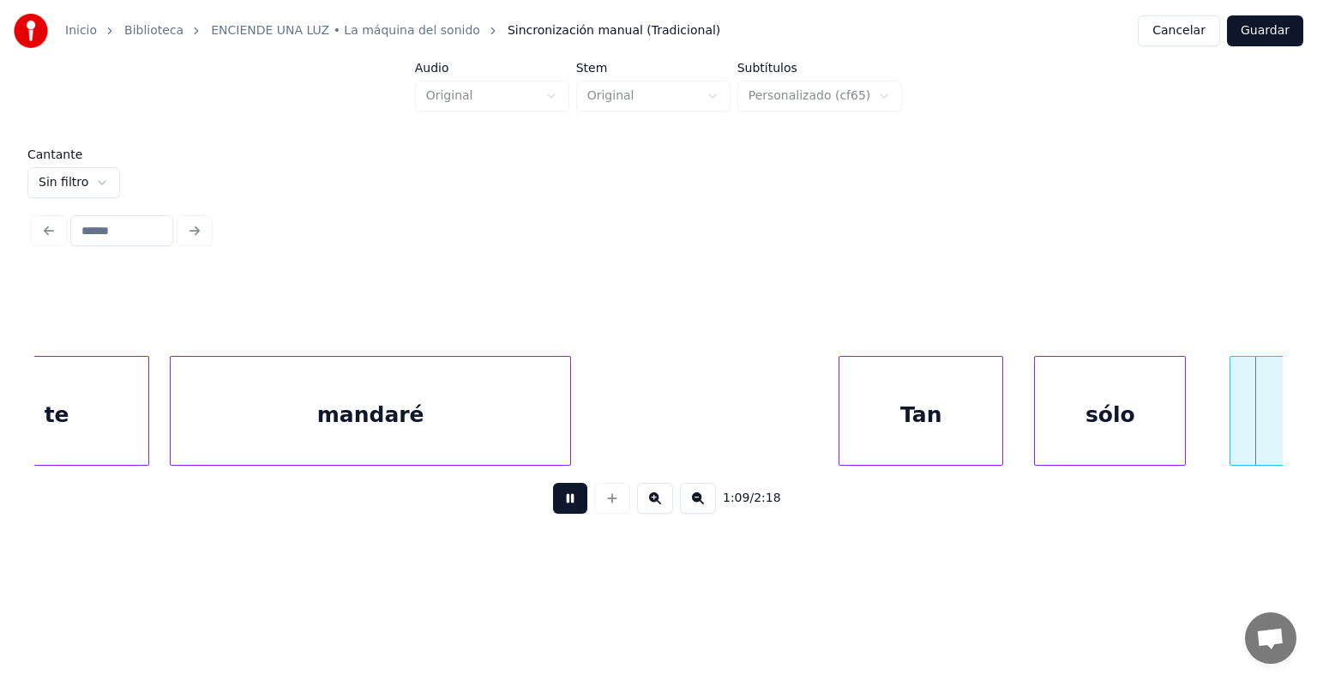
scroll to position [0, 35969]
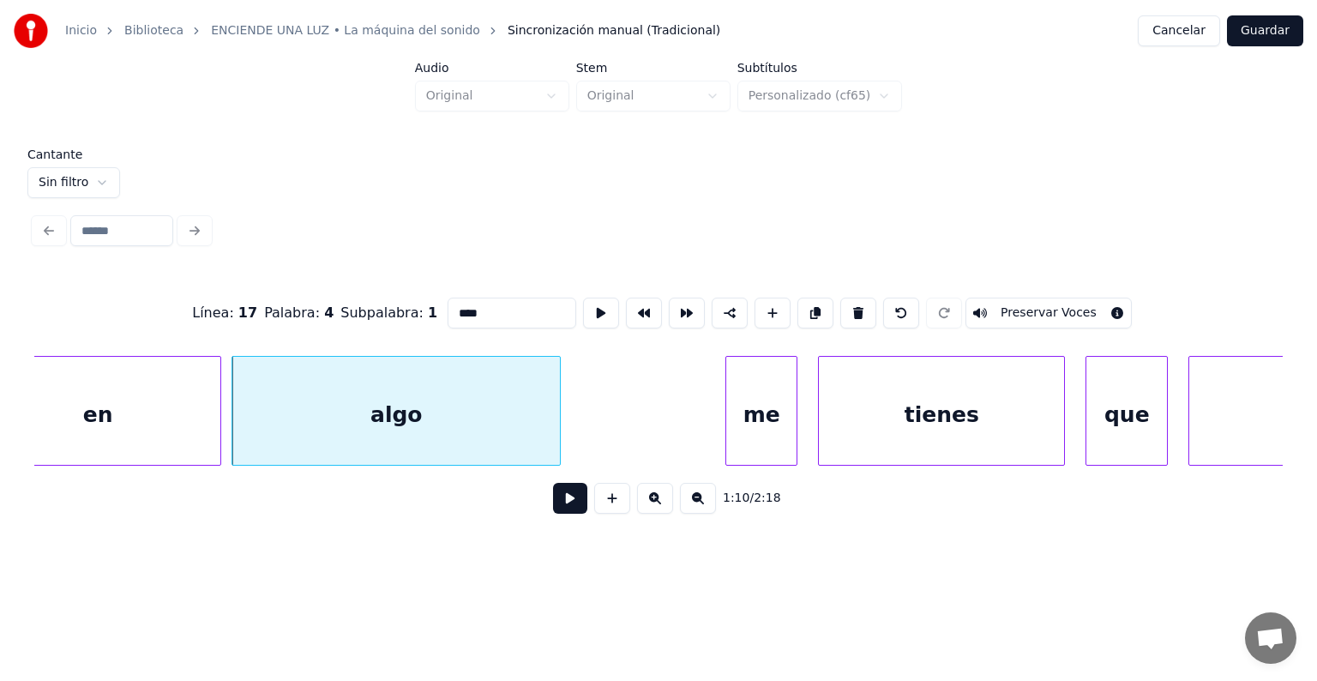
type input "**"
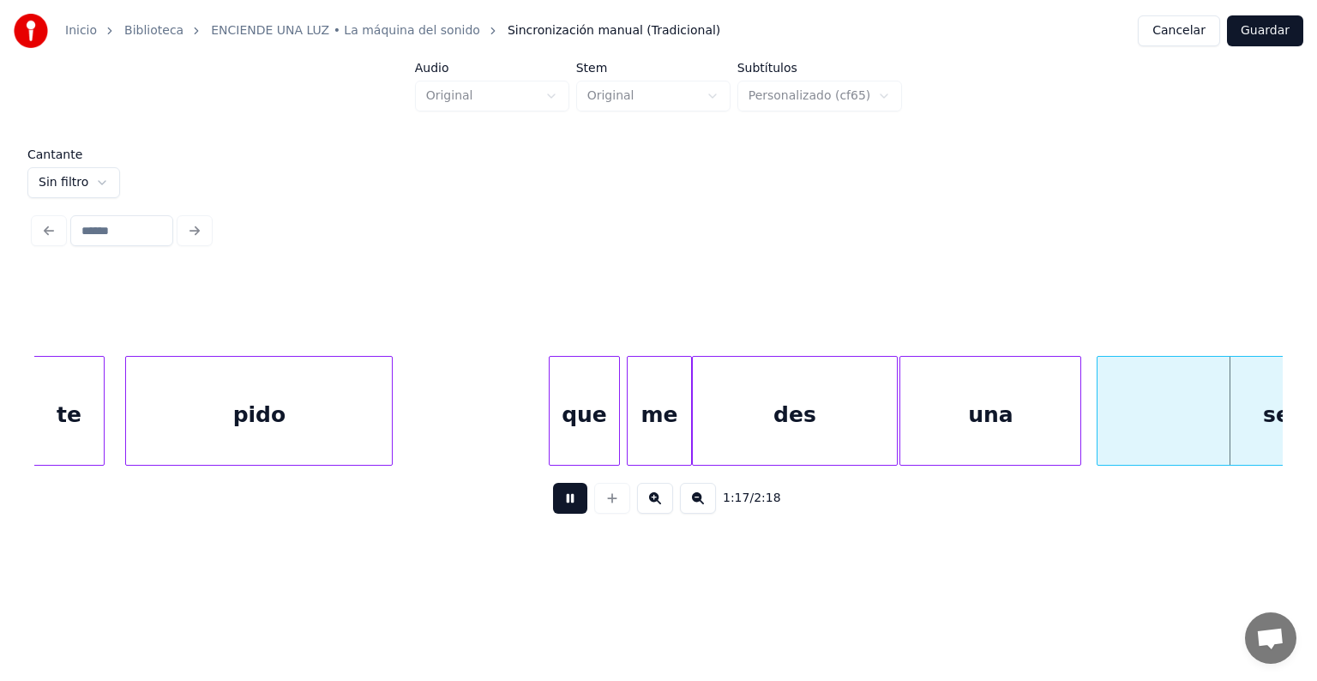
scroll to position [0, 39658]
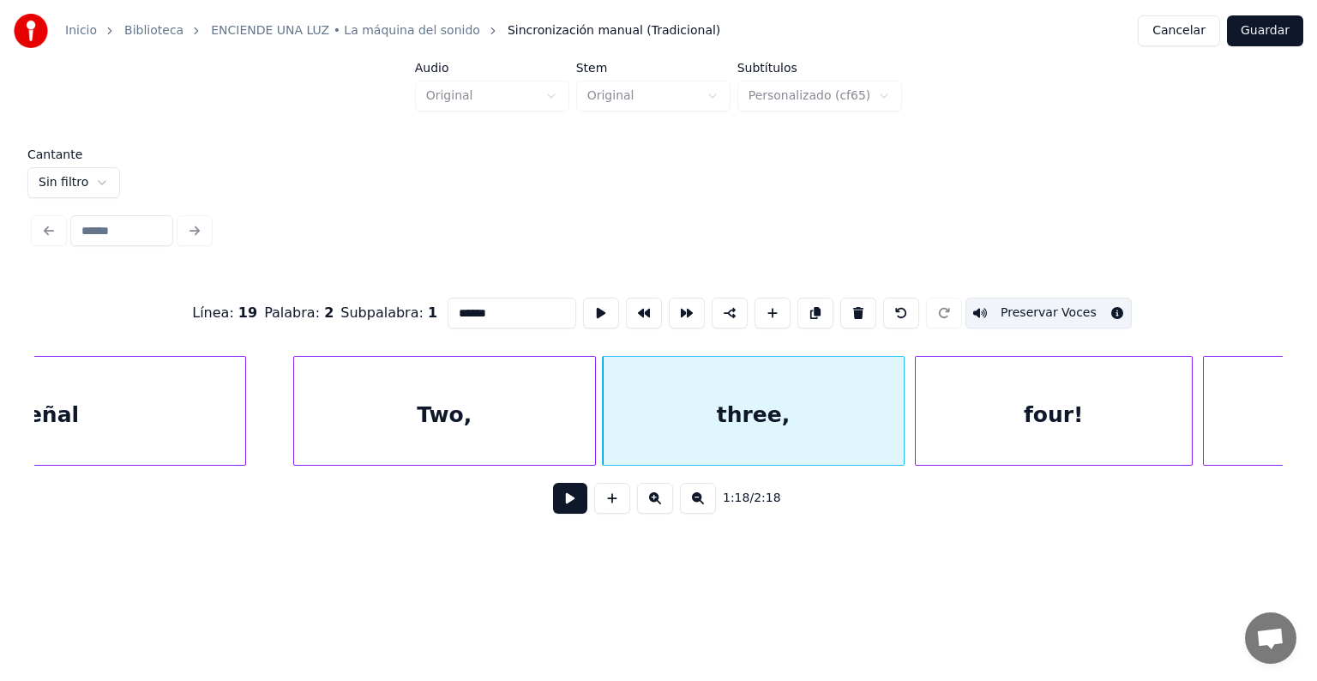
type input "*****"
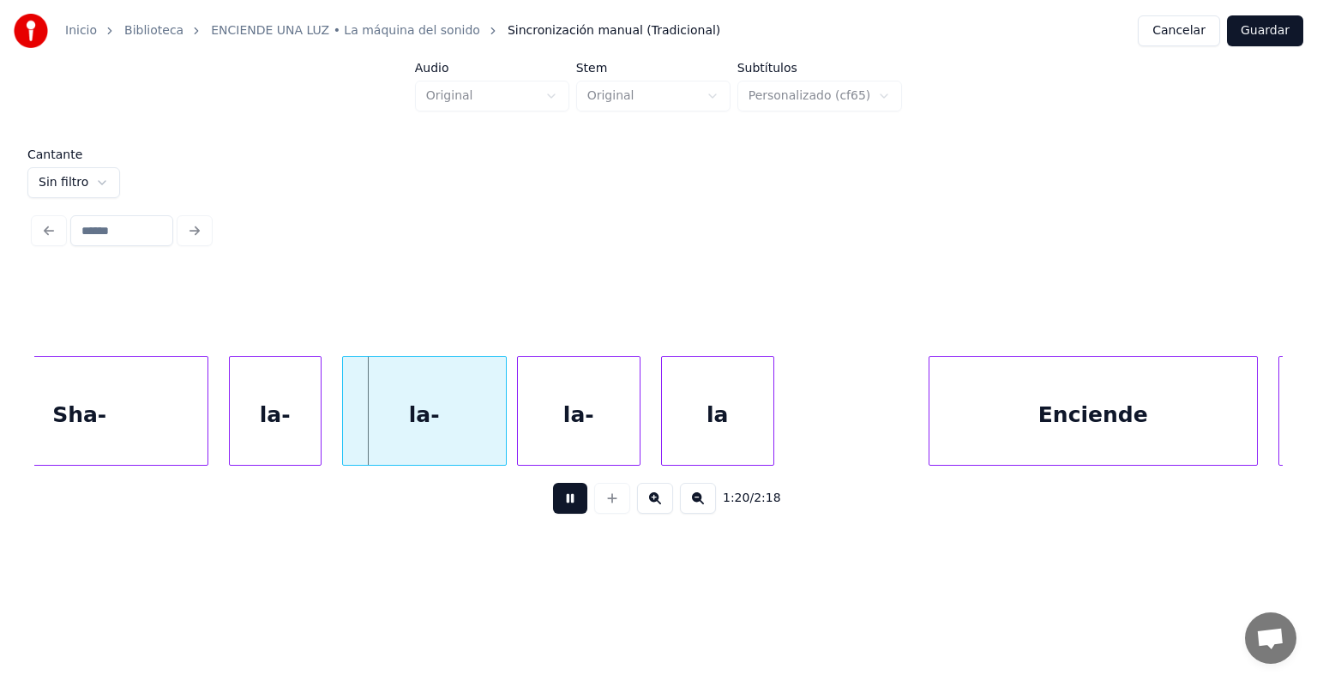
scroll to position [0, 40826]
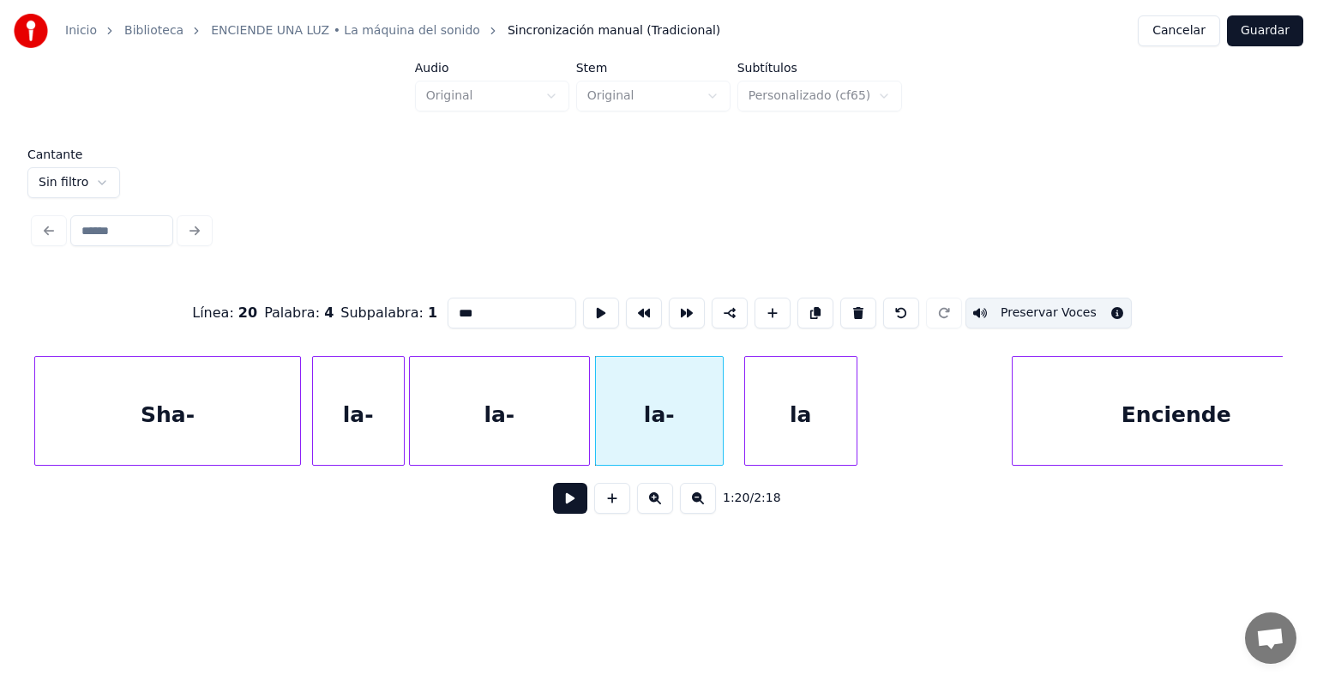
type input "**"
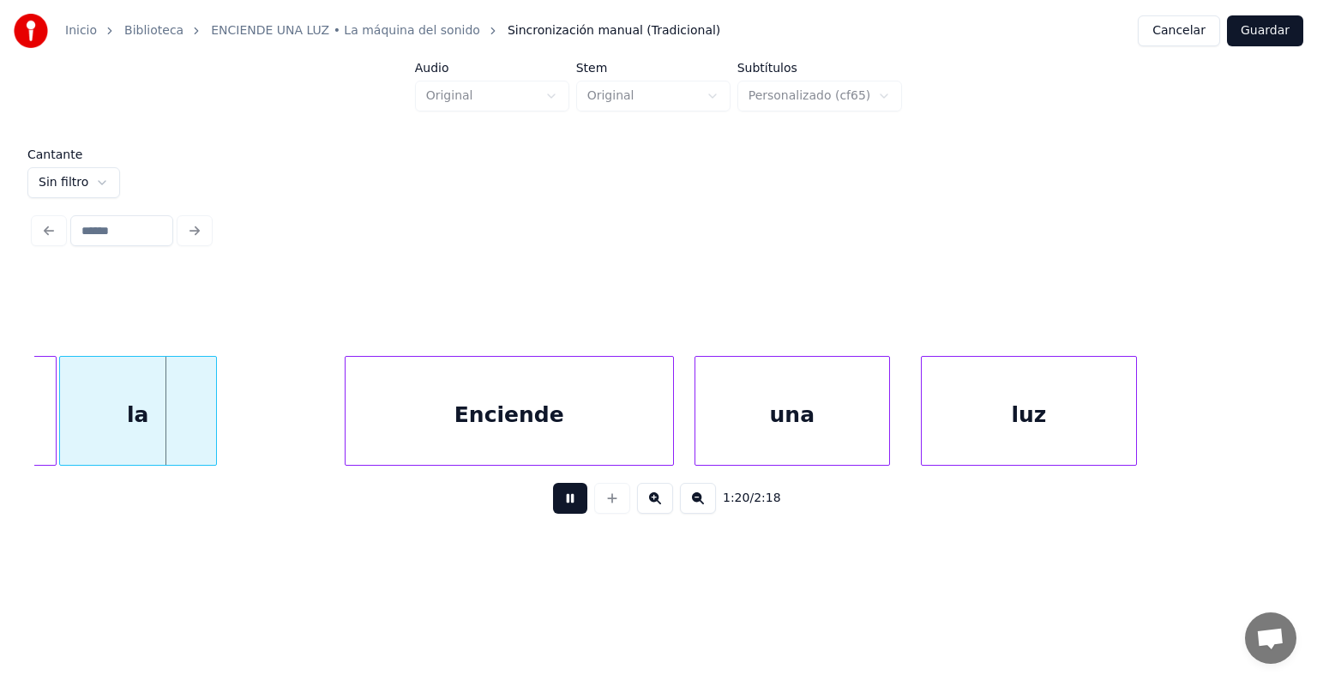
scroll to position [0, 41475]
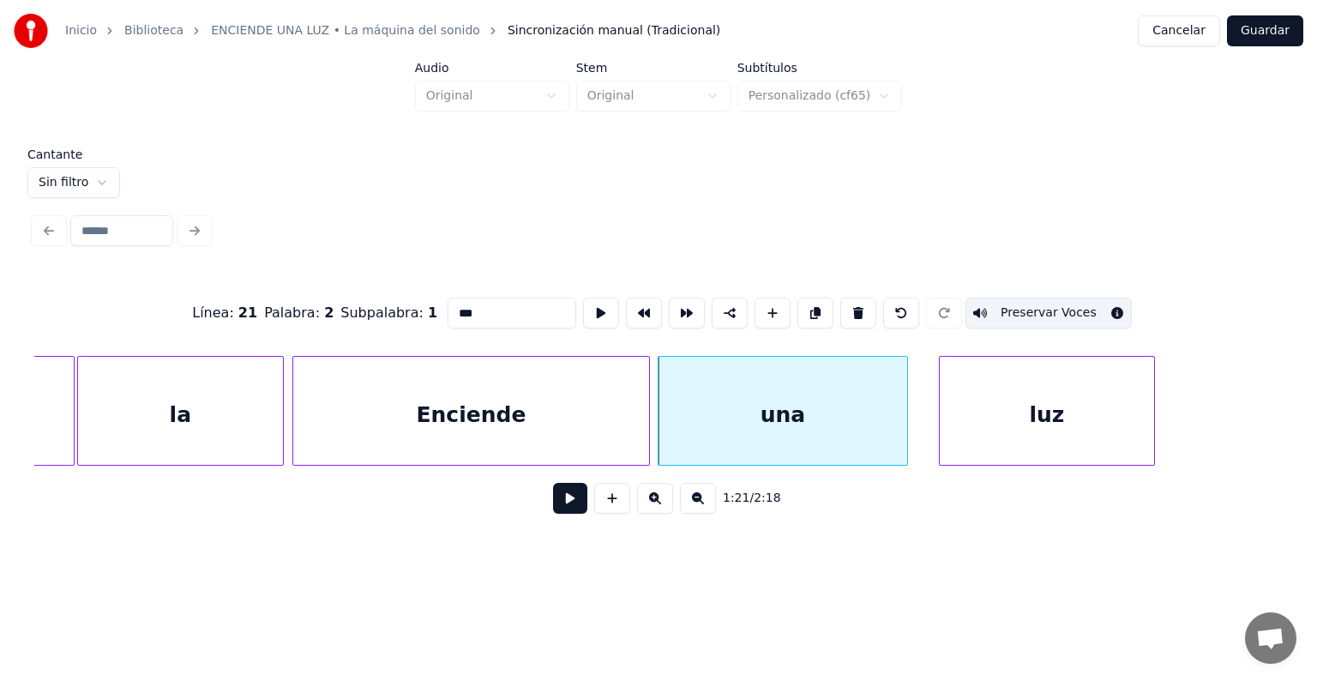
type input "***"
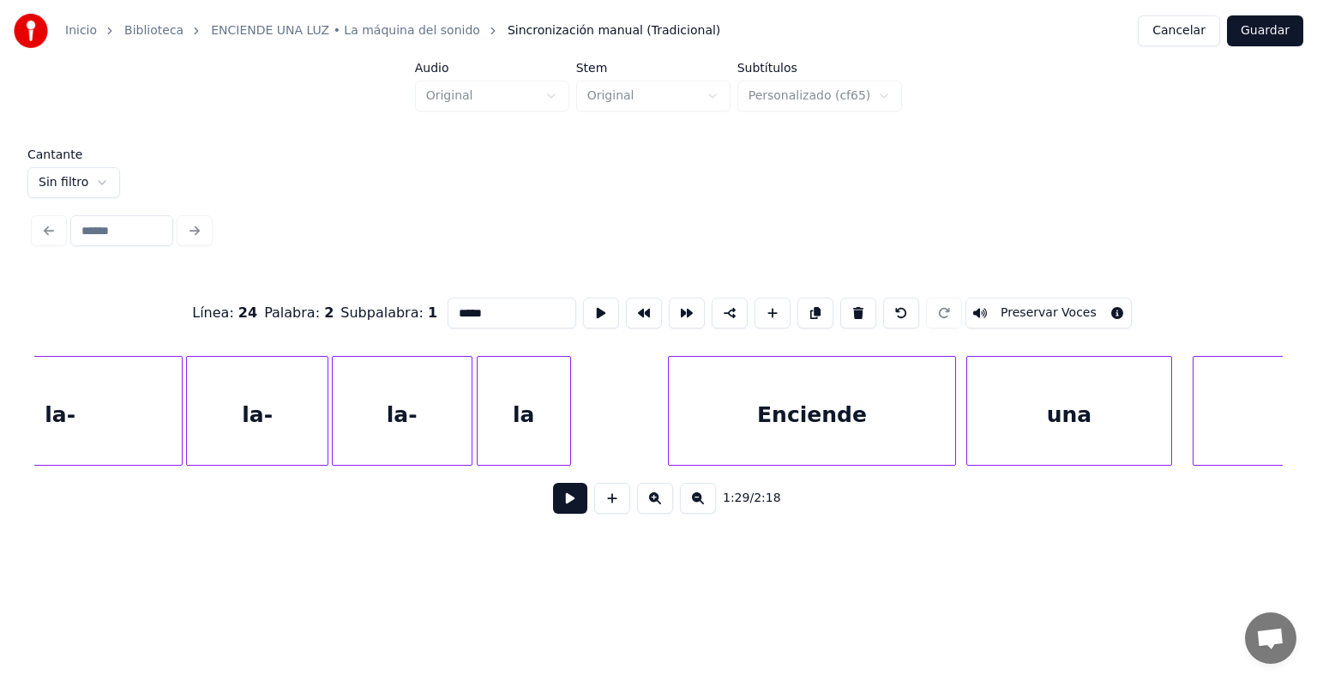
scroll to position [0, 43291]
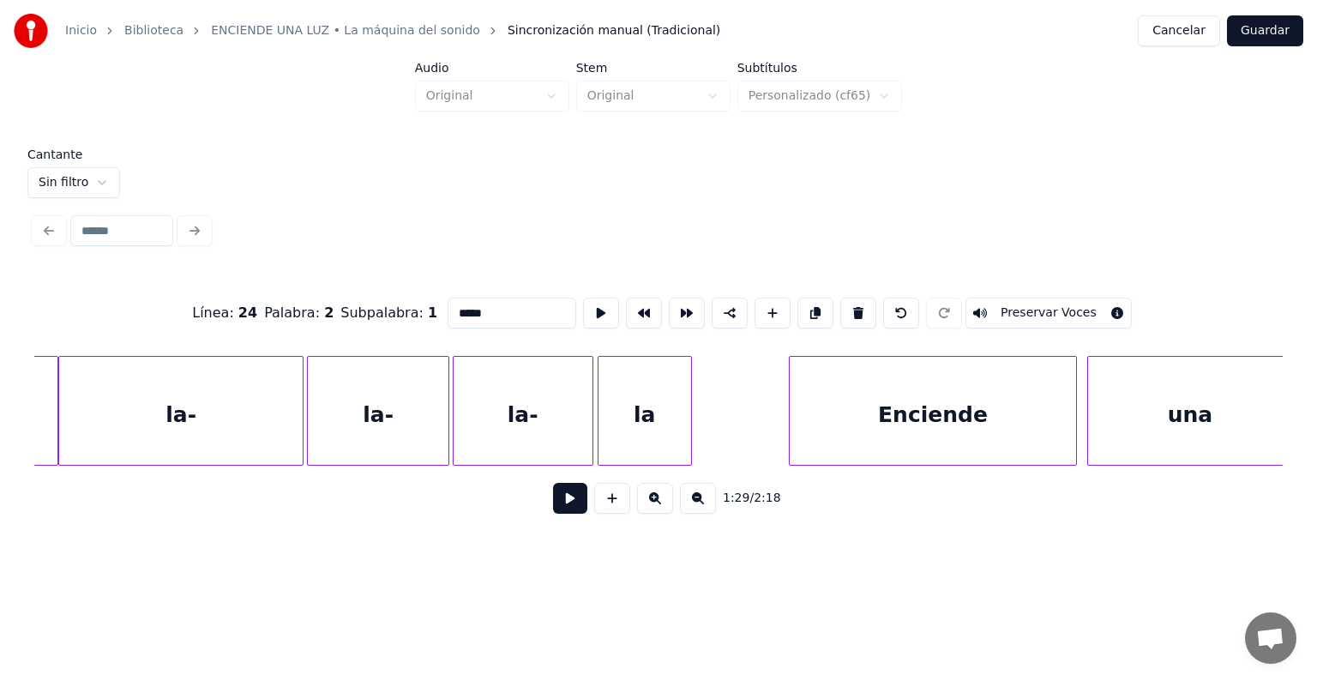
type input "********"
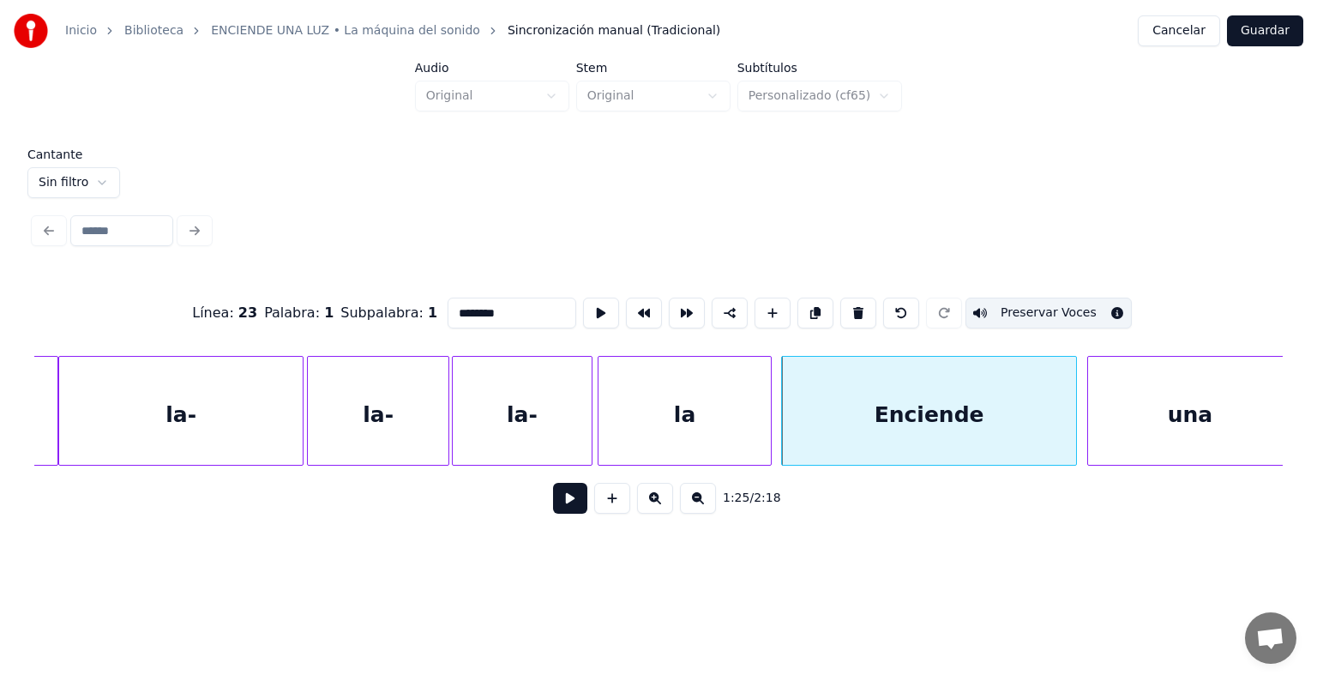
type input "***"
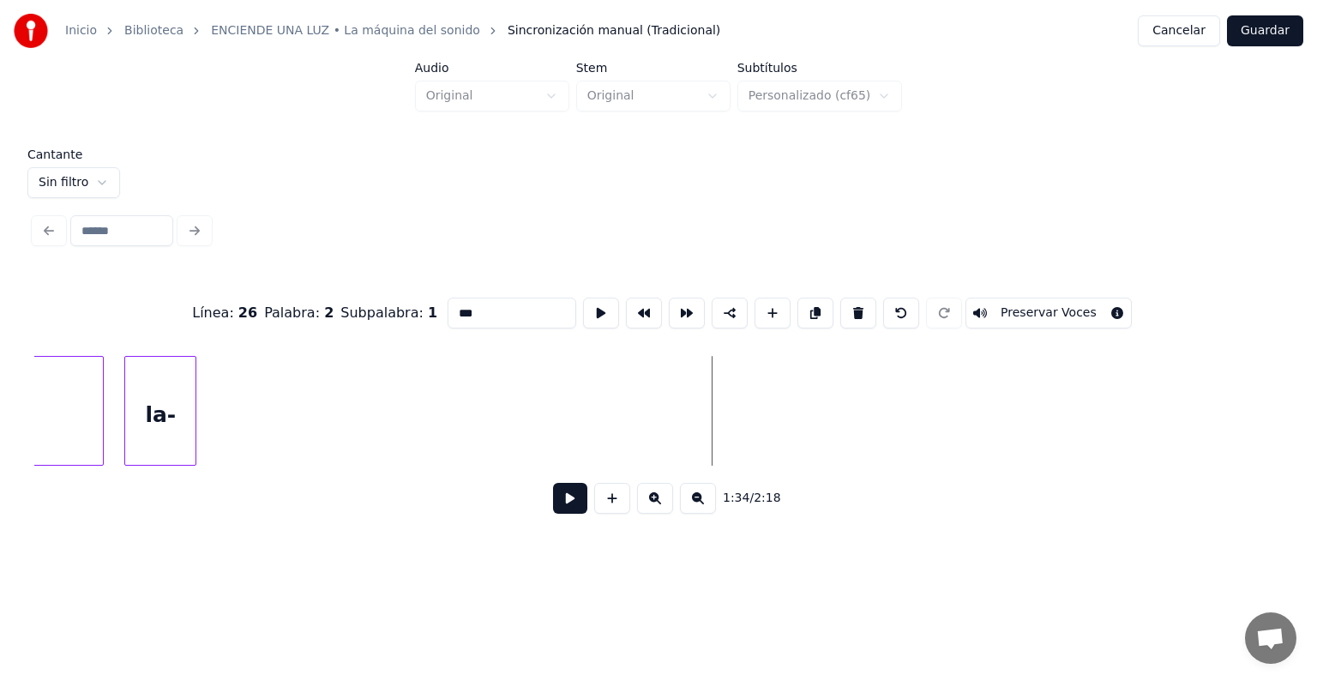
scroll to position [0, 46936]
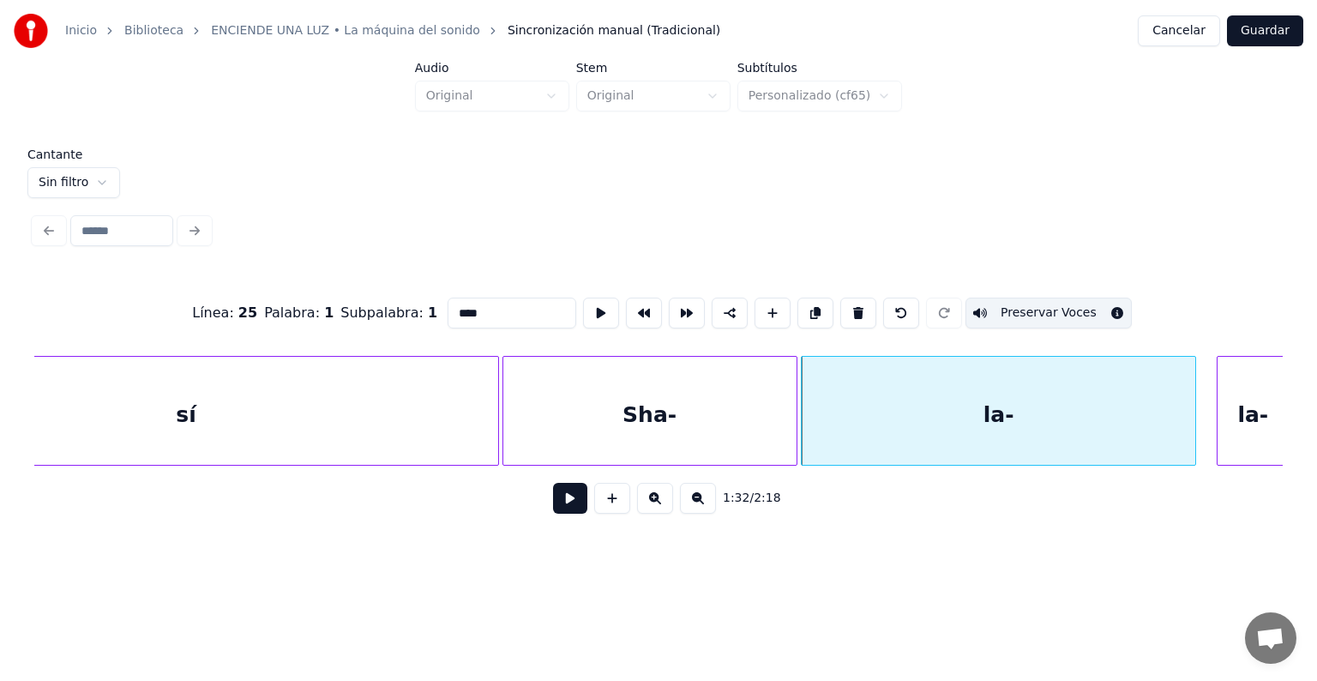
type input "***"
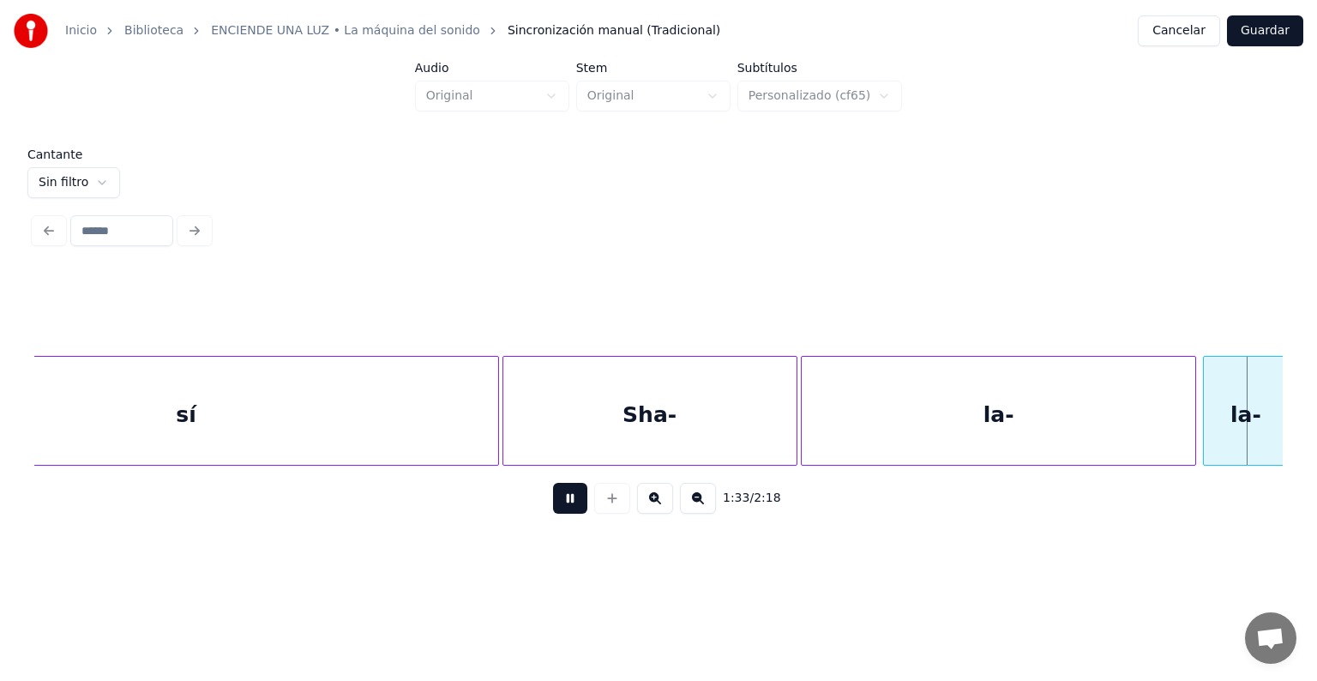
scroll to position [0, 48191]
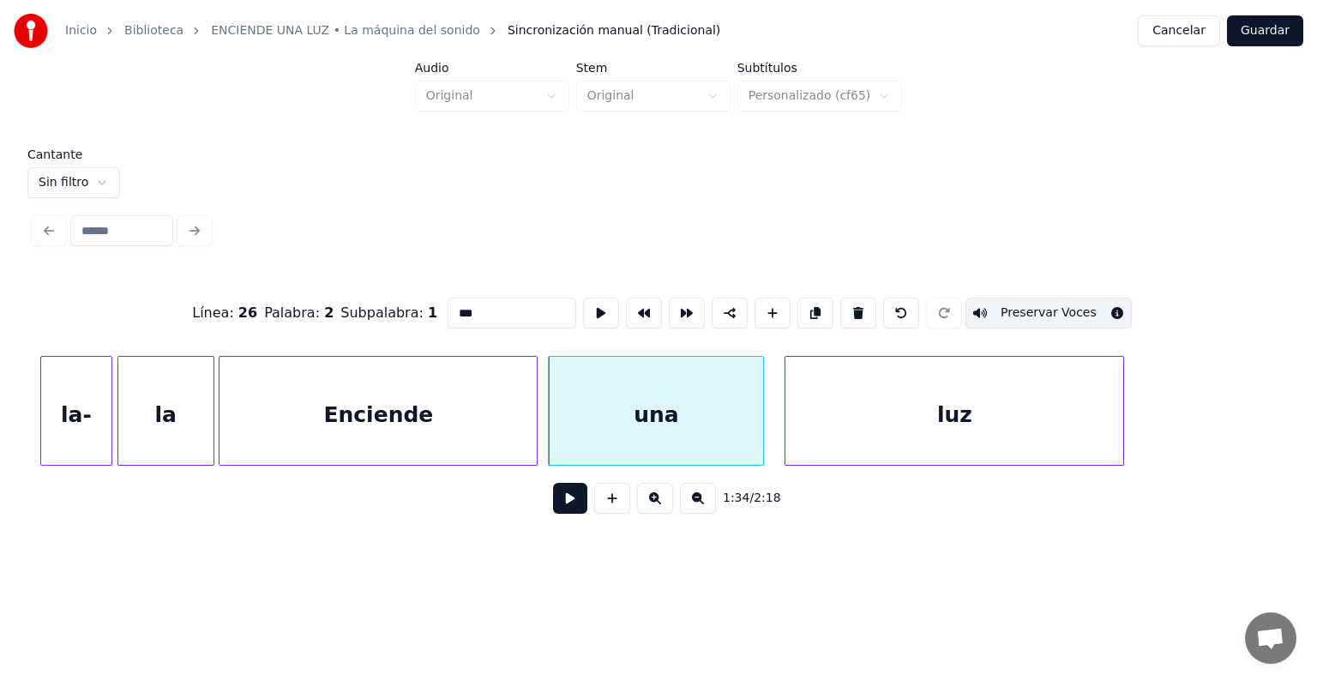
type input "***"
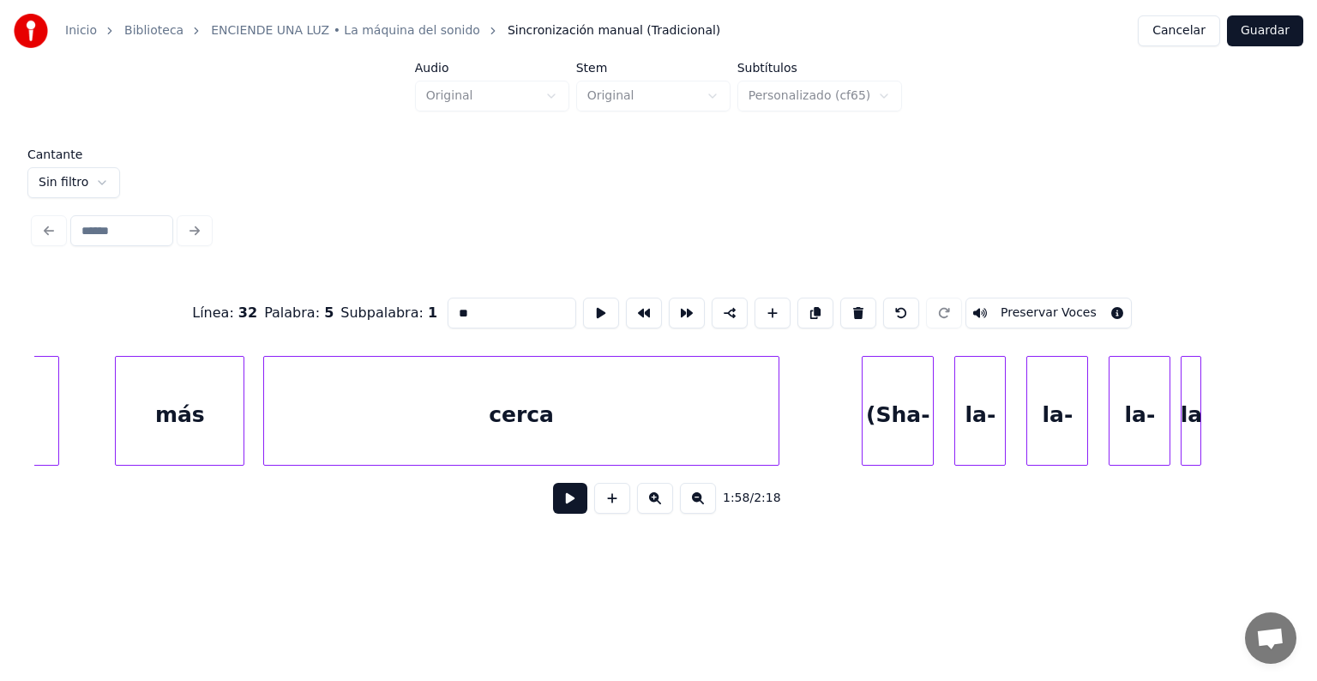
scroll to position [0, 58503]
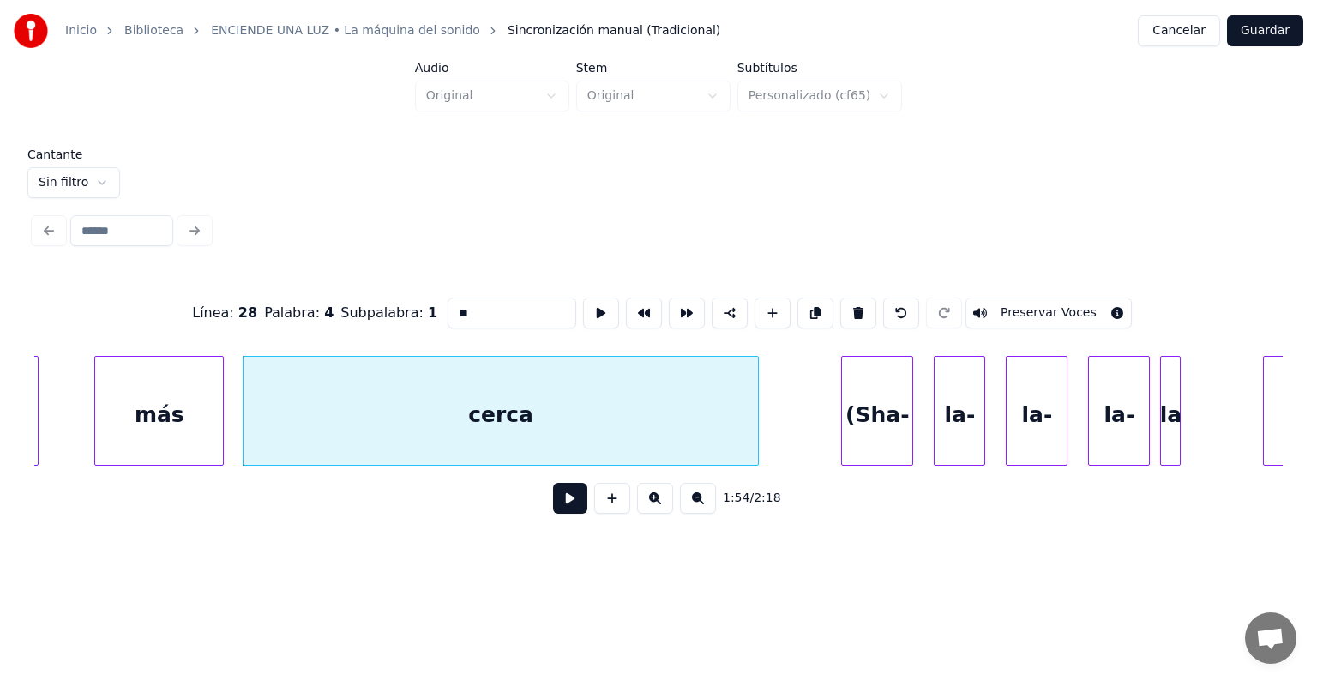
type input "*****"
type input "***"
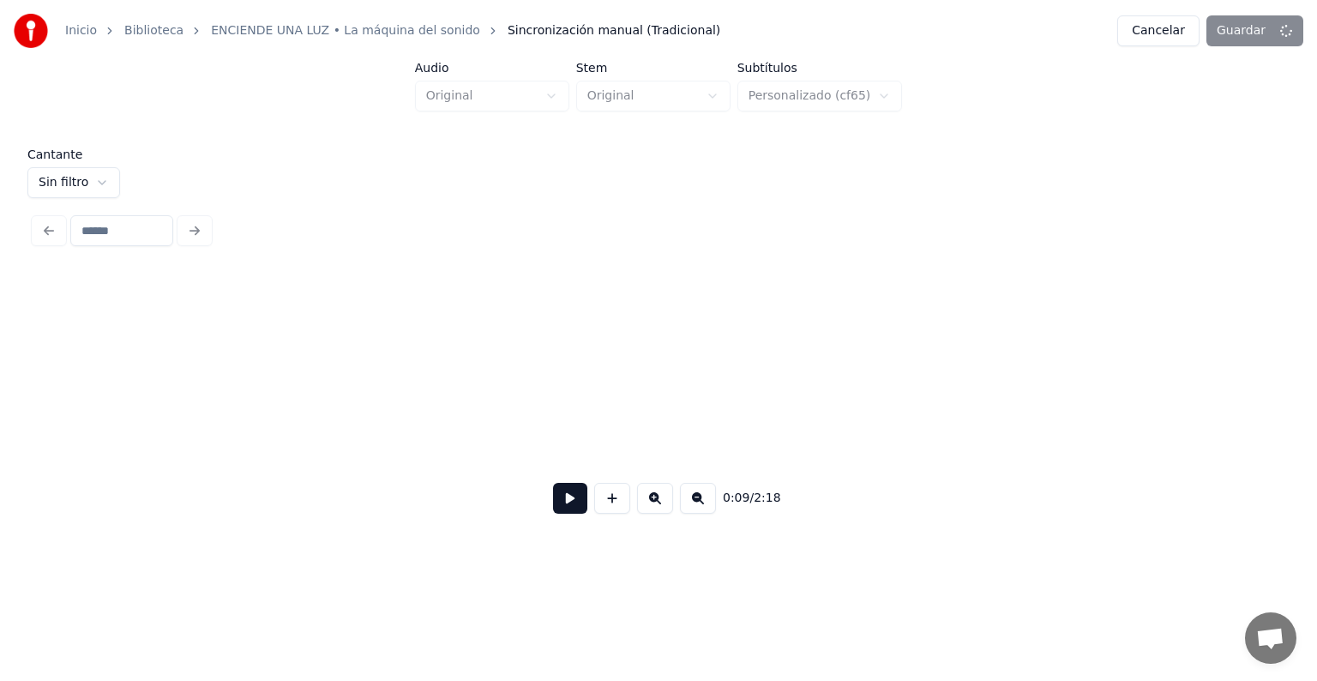
scroll to position [0, 5081]
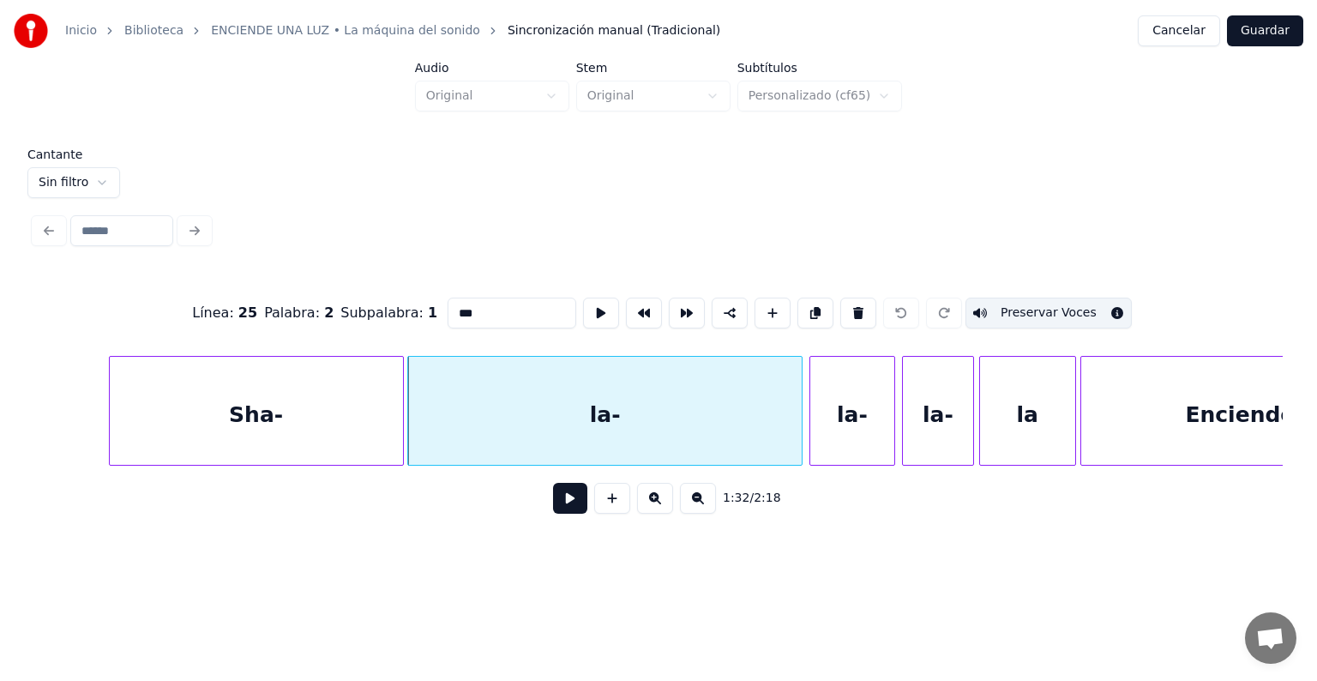
scroll to position [0, 47551]
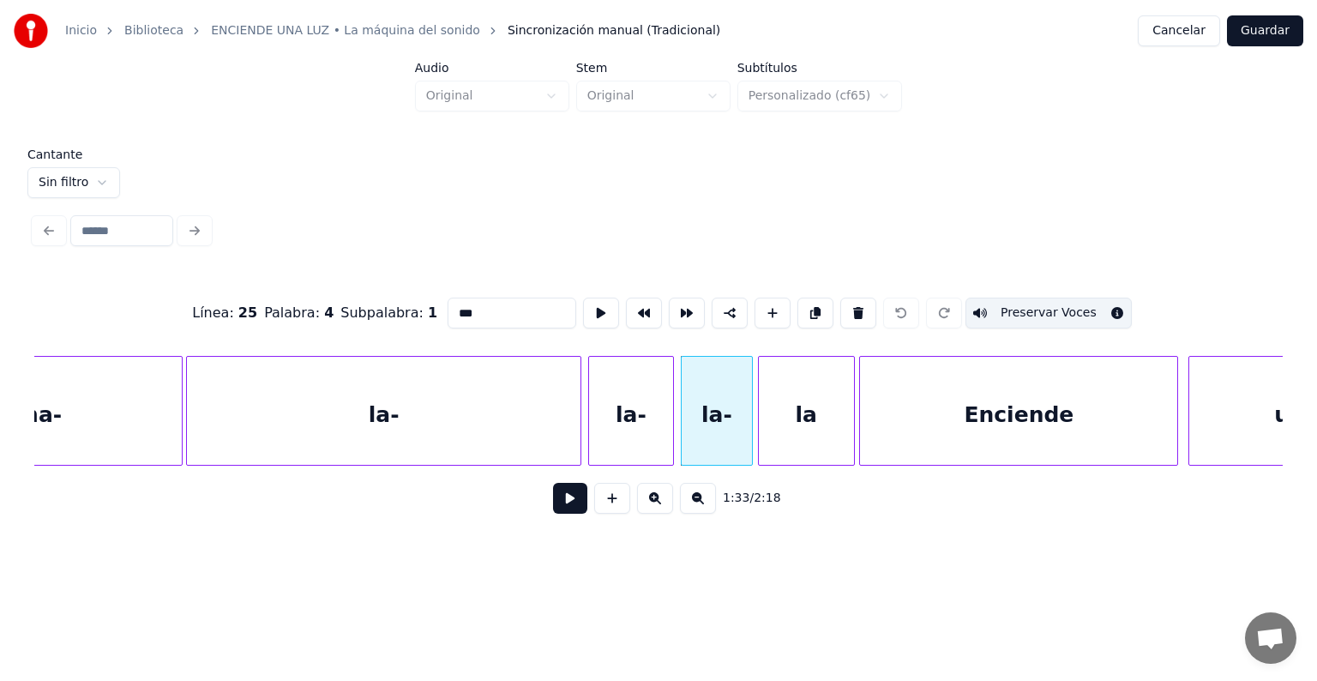
type input "**"
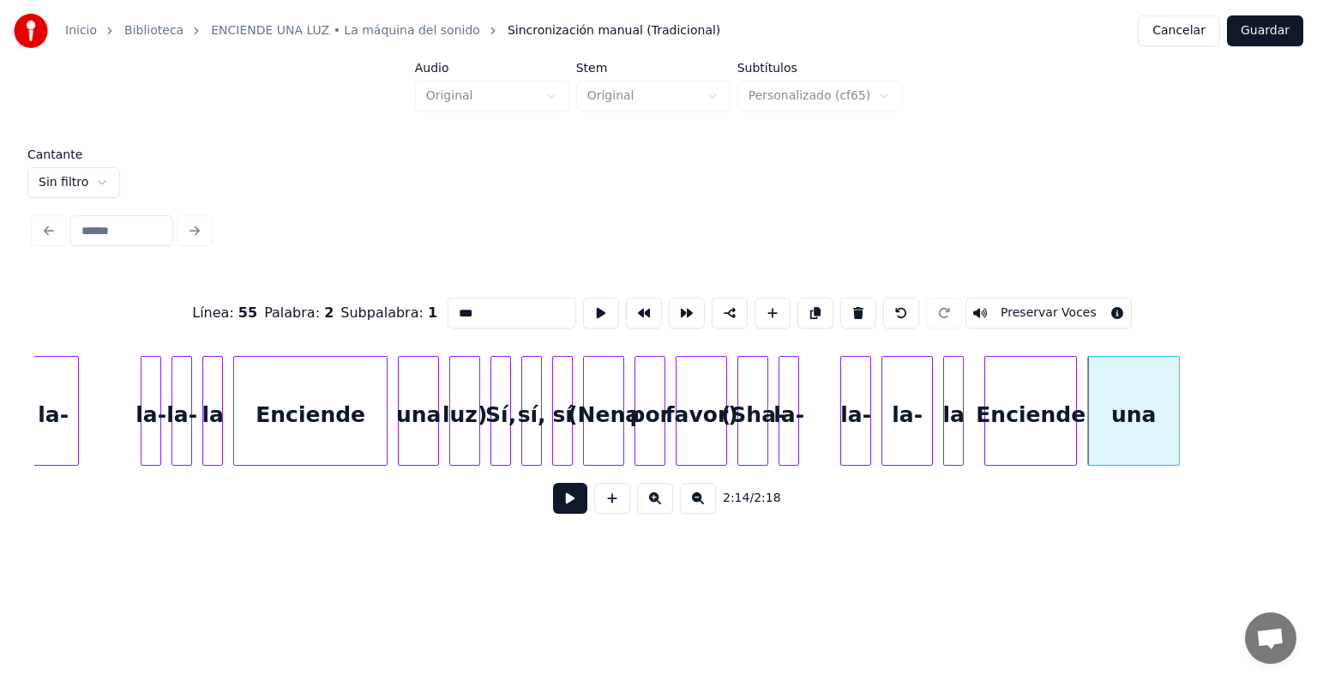
scroll to position [0, 67919]
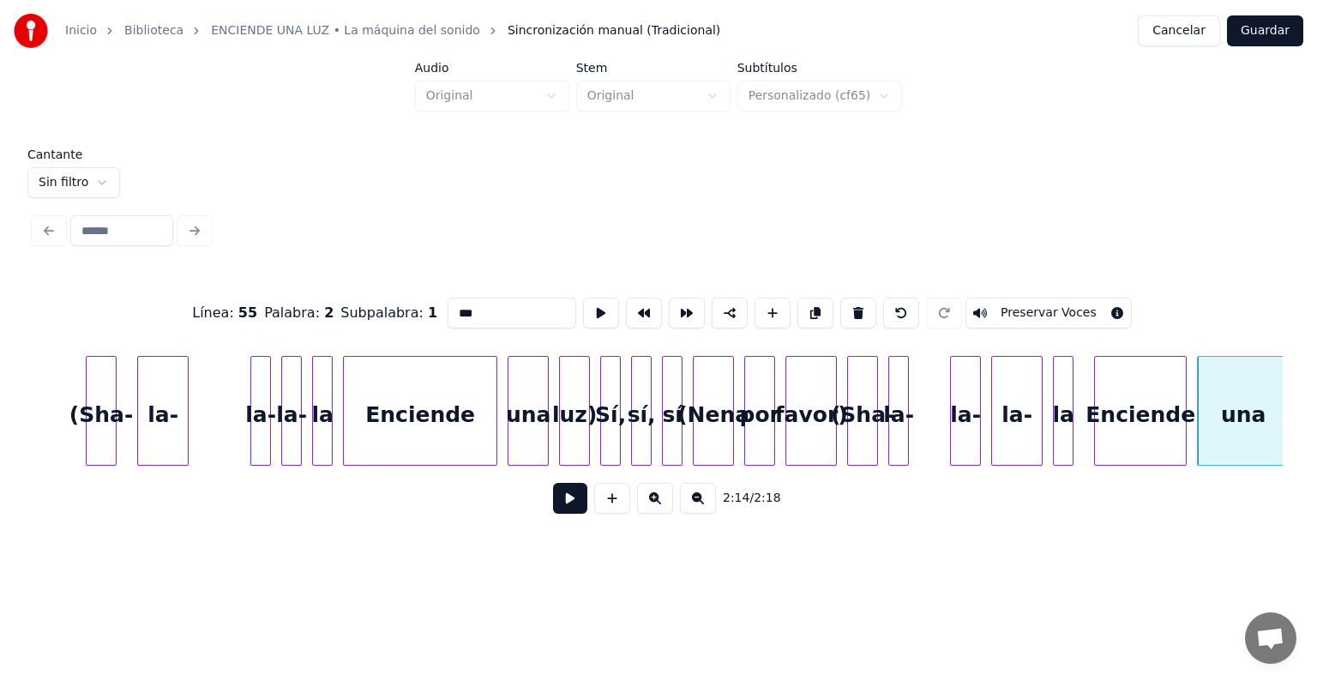
type input "********"
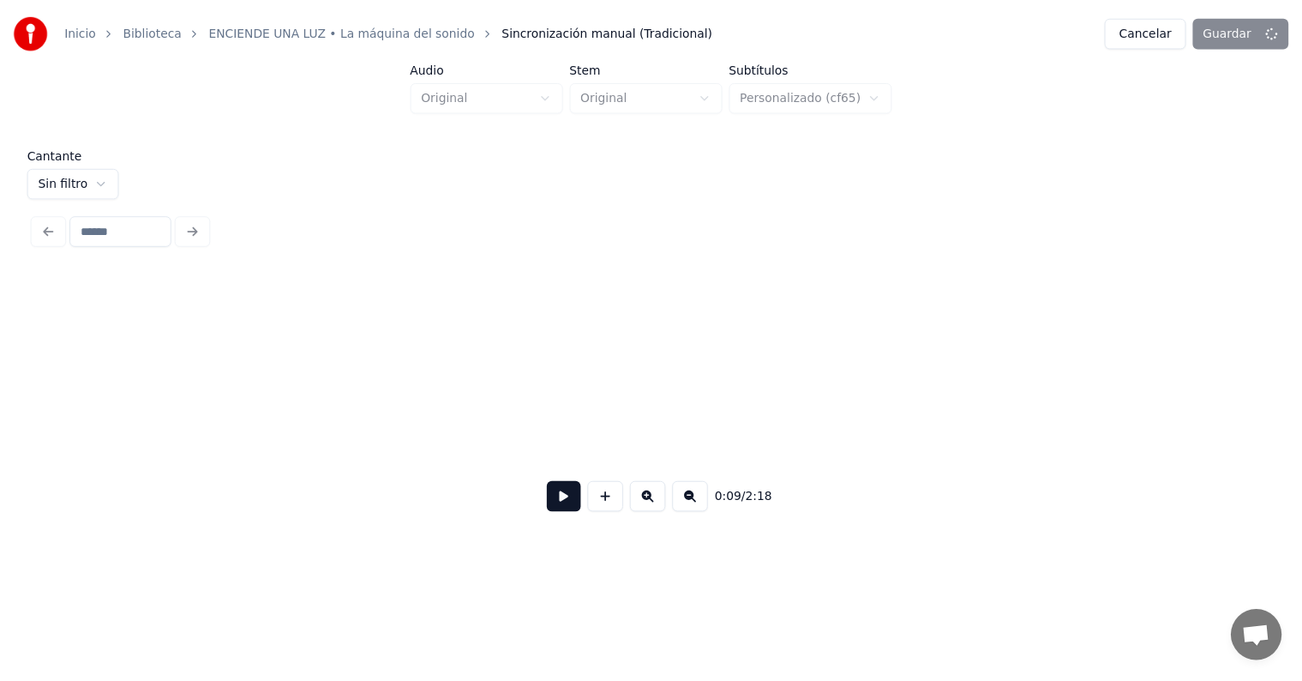
scroll to position [0, 5081]
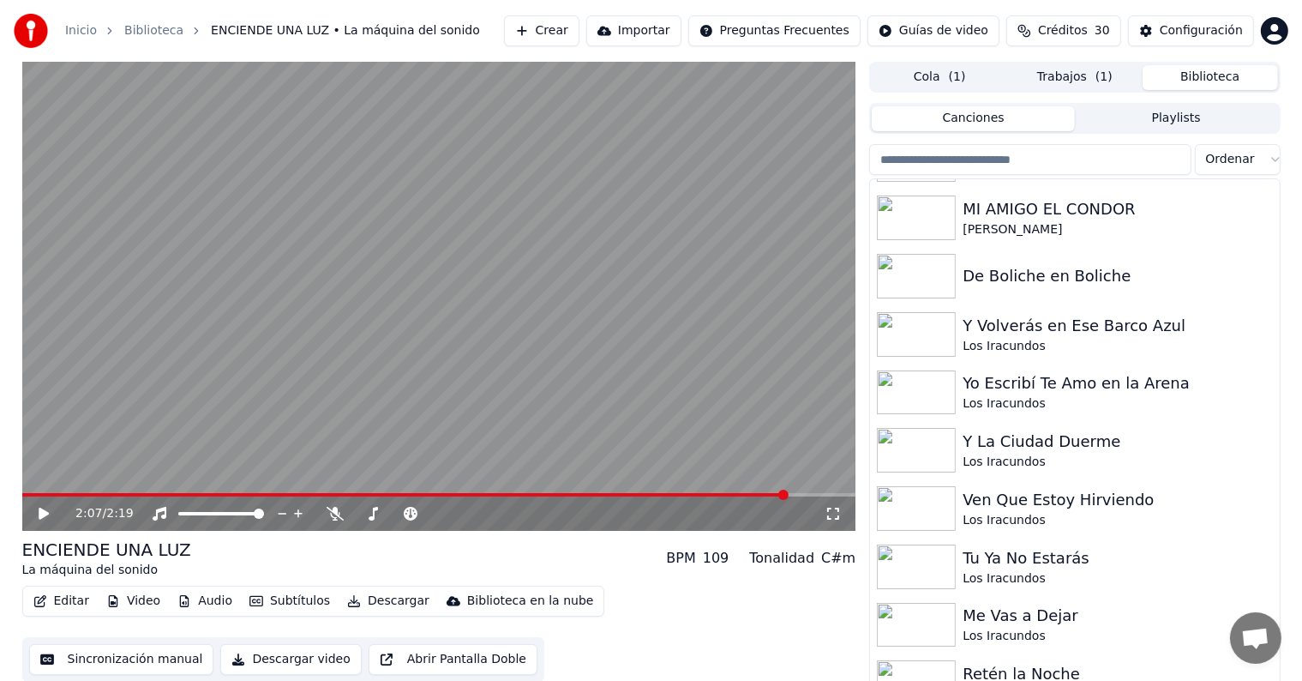
scroll to position [6574, 0]
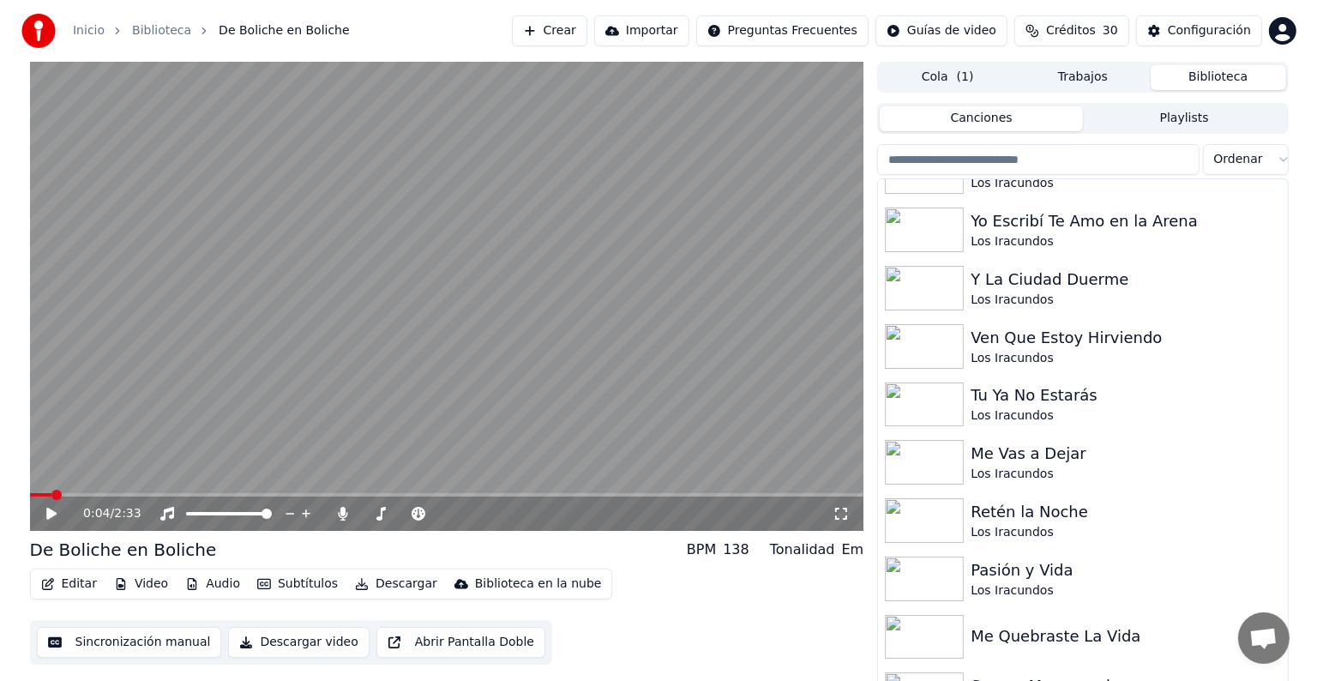
scroll to position [6733, 0]
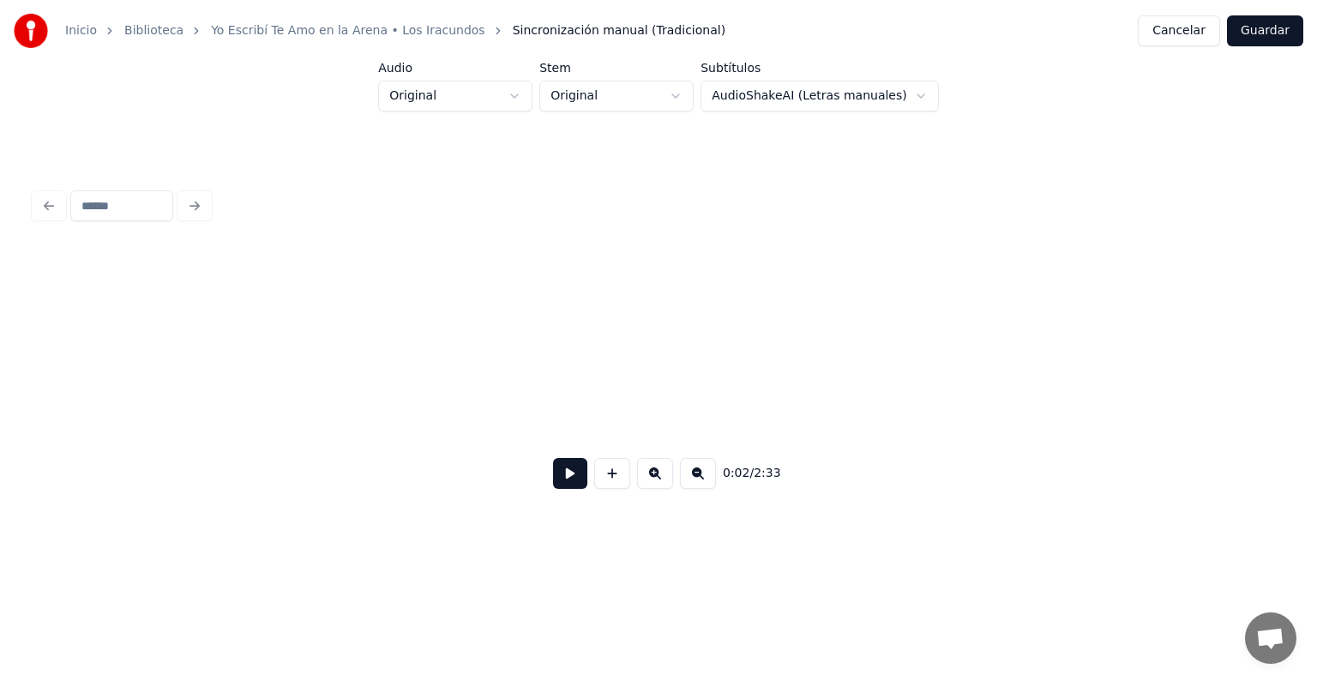
scroll to position [0, 1305]
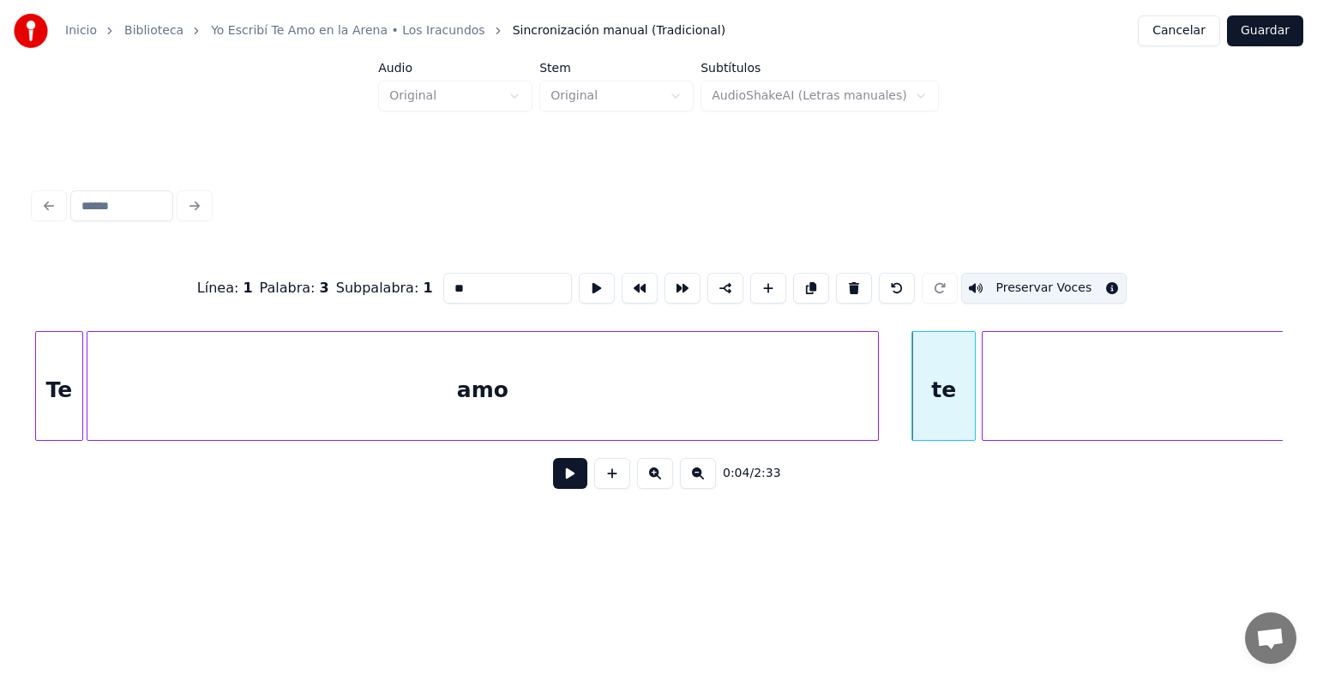
type input "********"
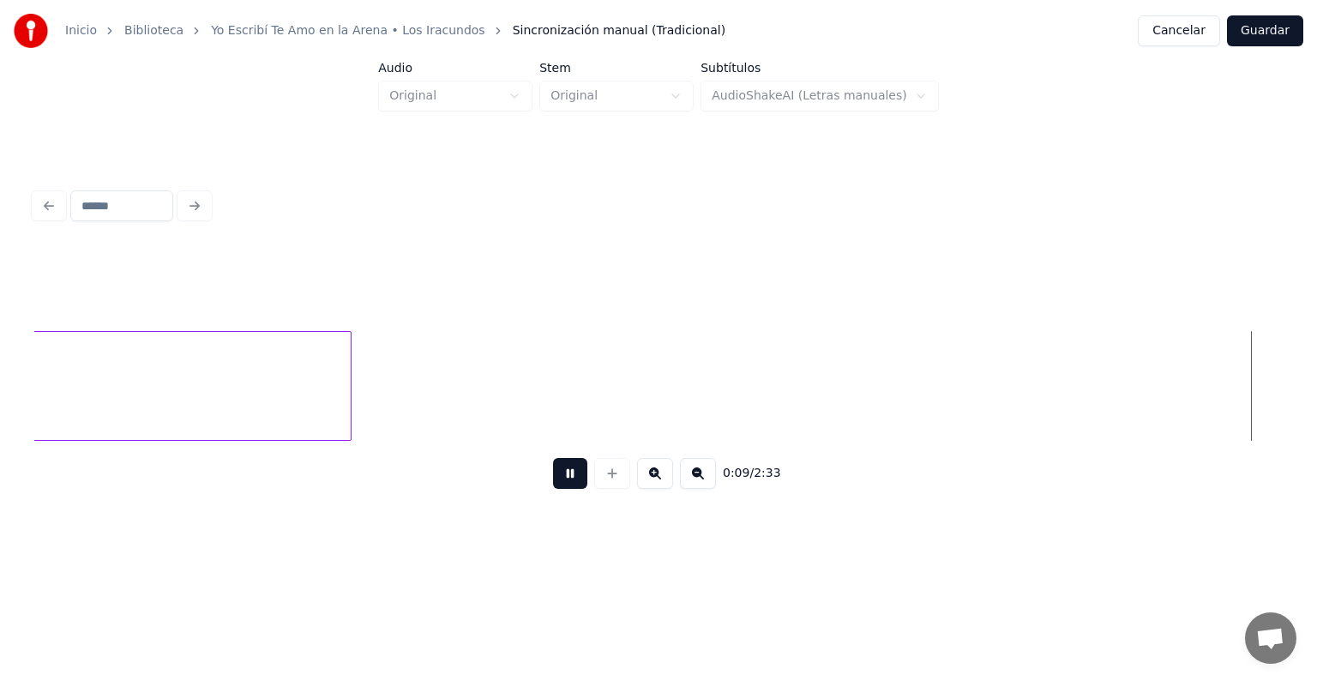
scroll to position [0, 5058]
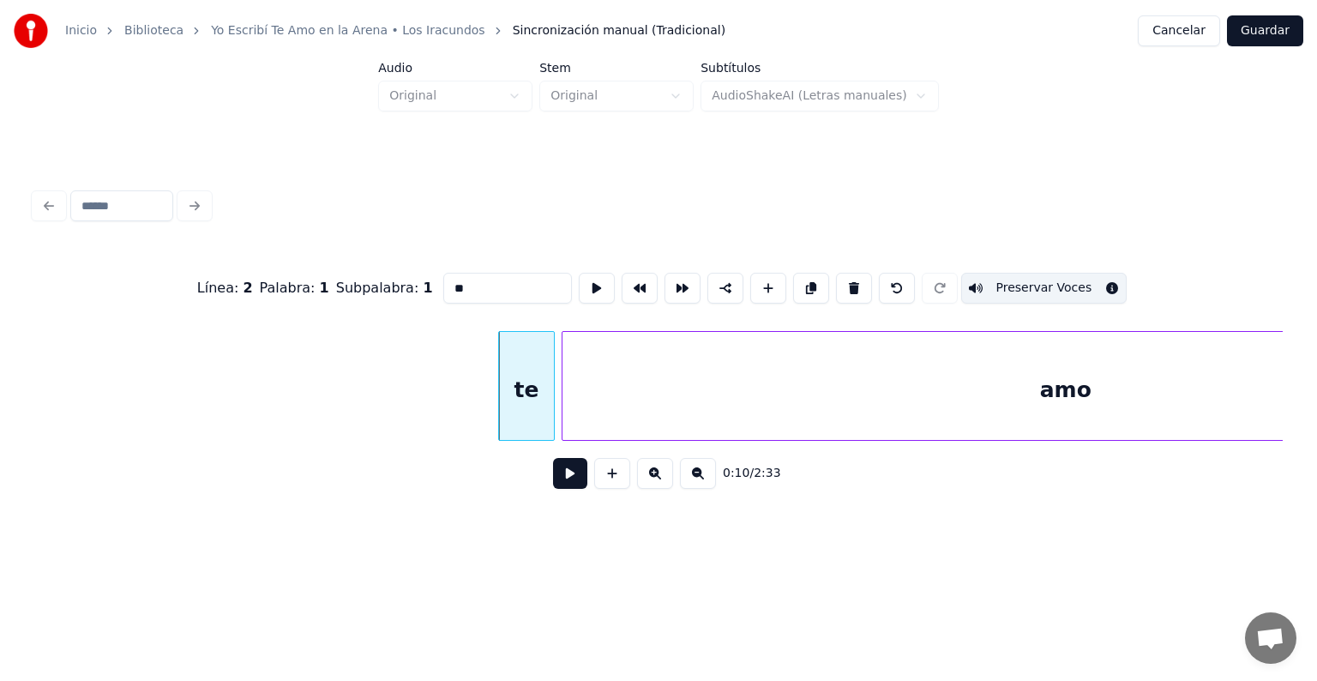
type input "***"
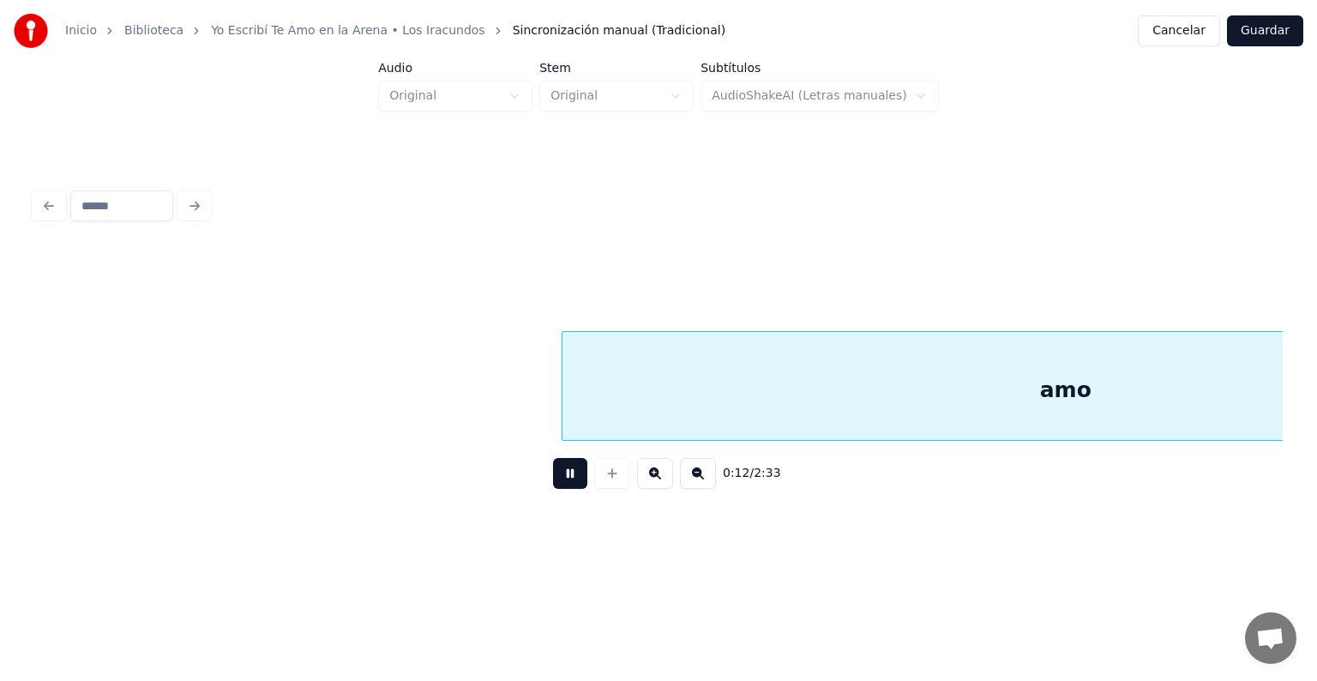
scroll to position [0, 6312]
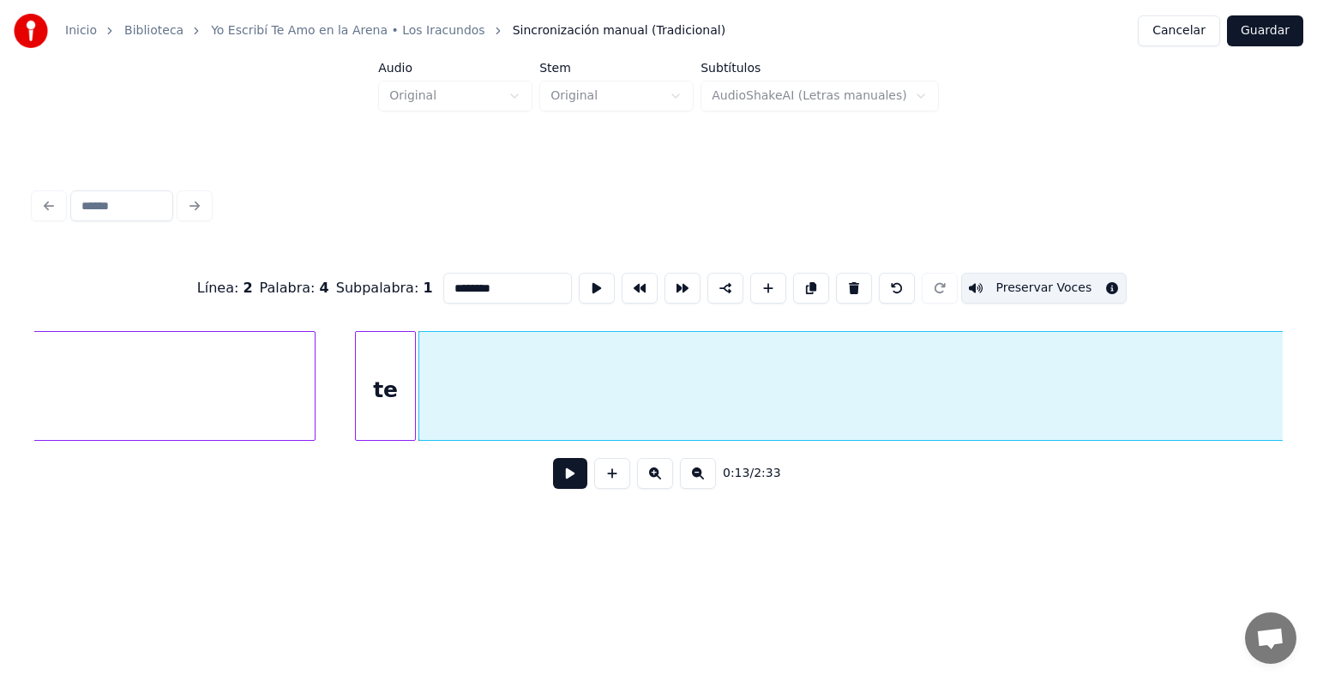
type input "***"
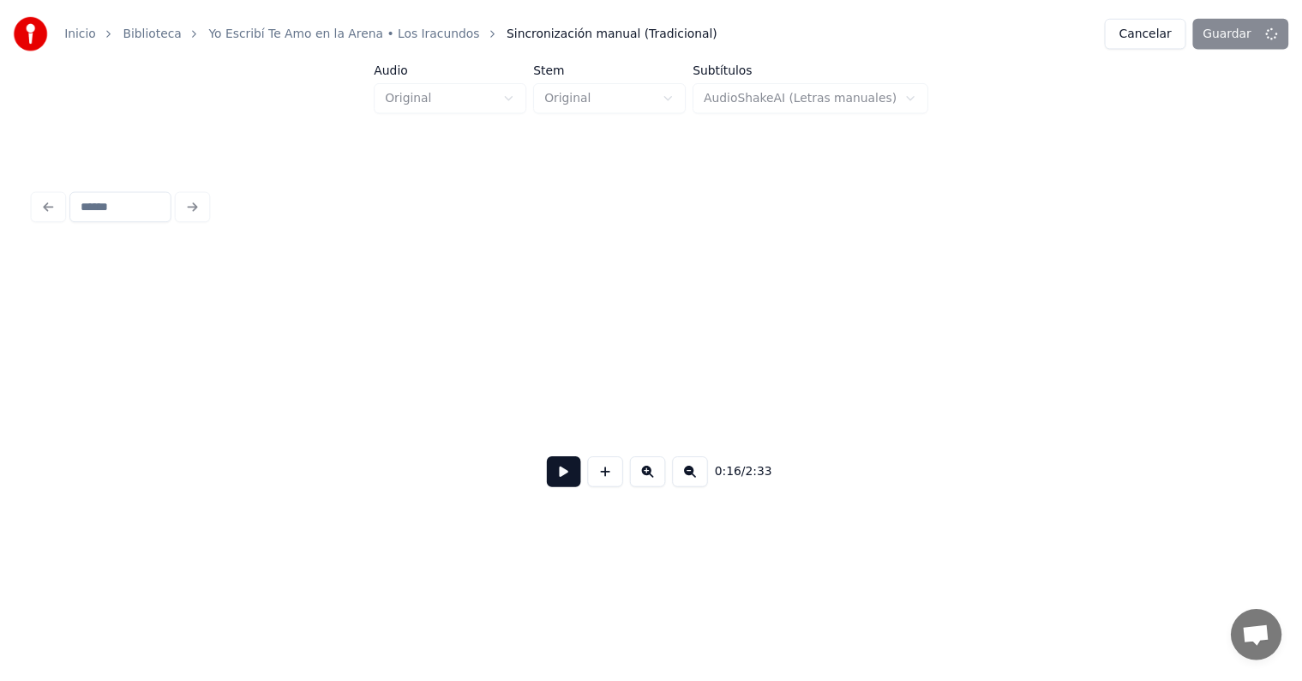
scroll to position [0, 1305]
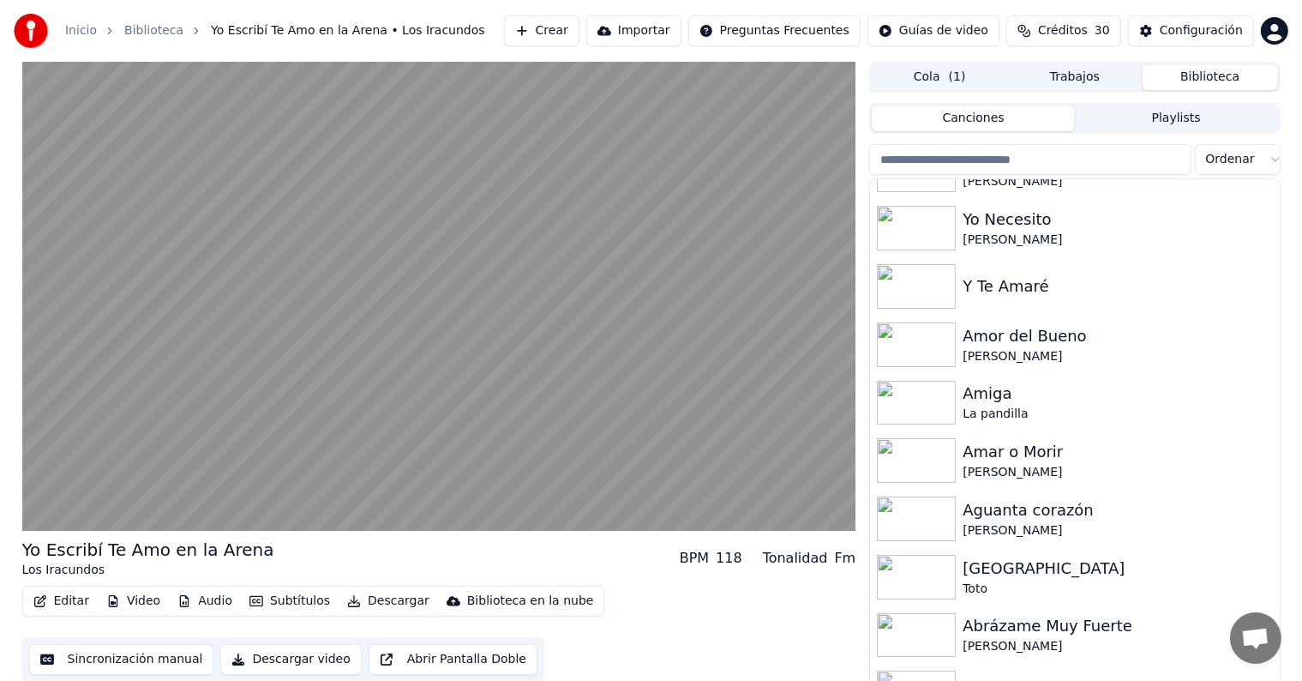
scroll to position [4125, 0]
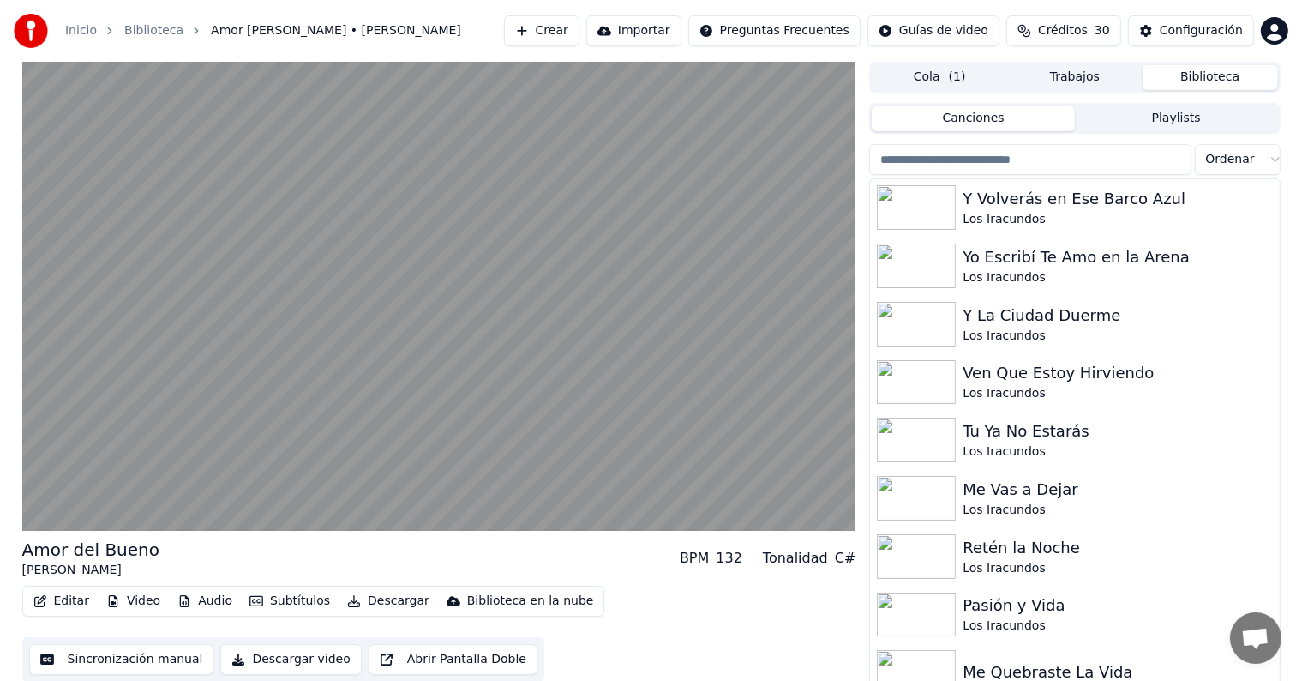
scroll to position [6706, 0]
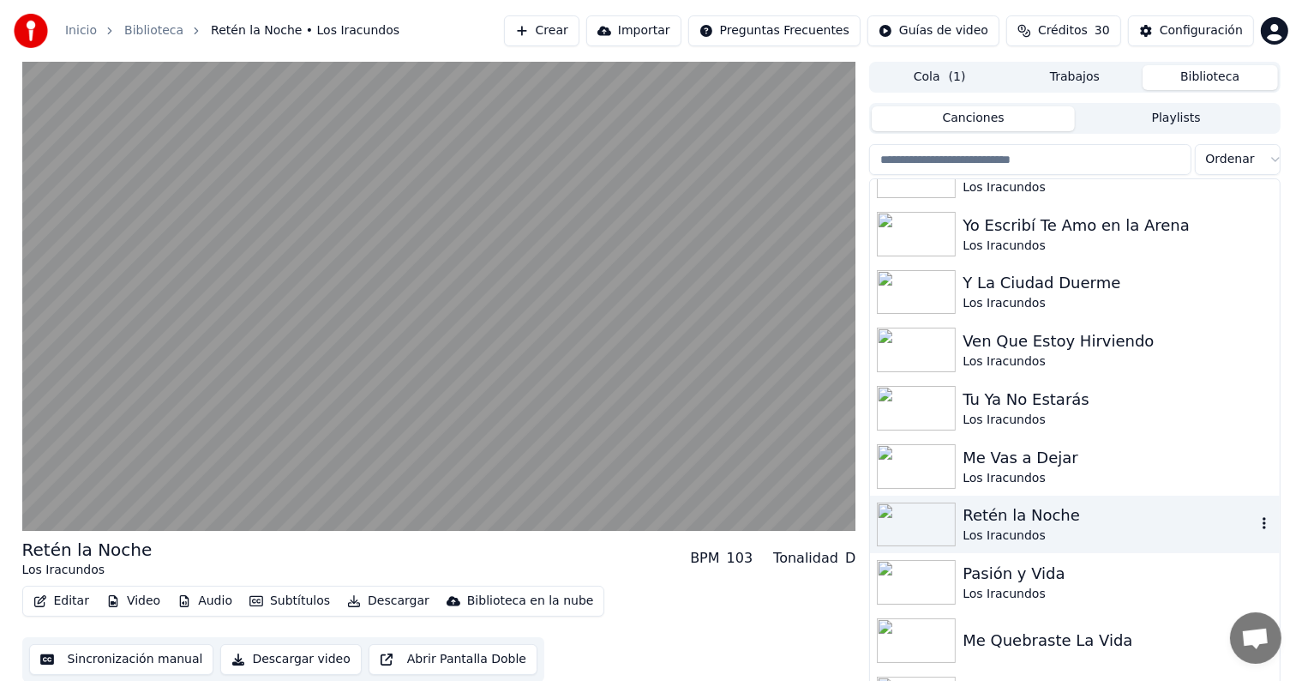
scroll to position [6739, 0]
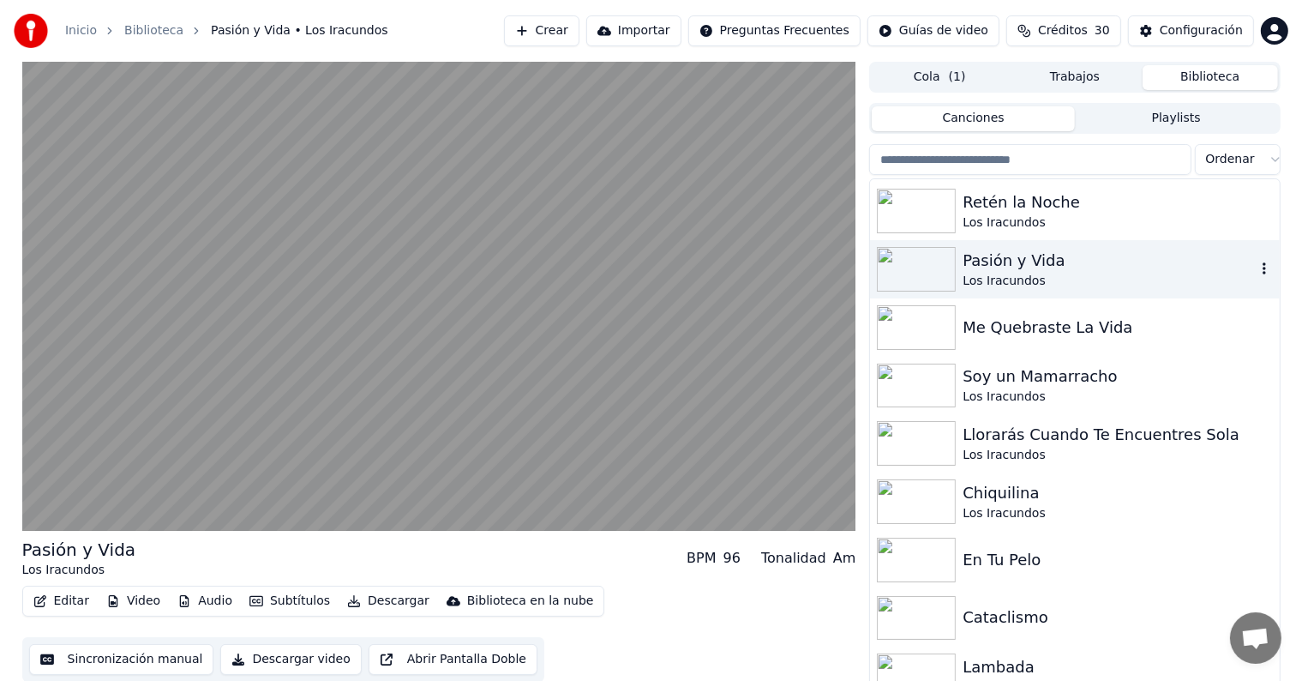
scroll to position [7078, 0]
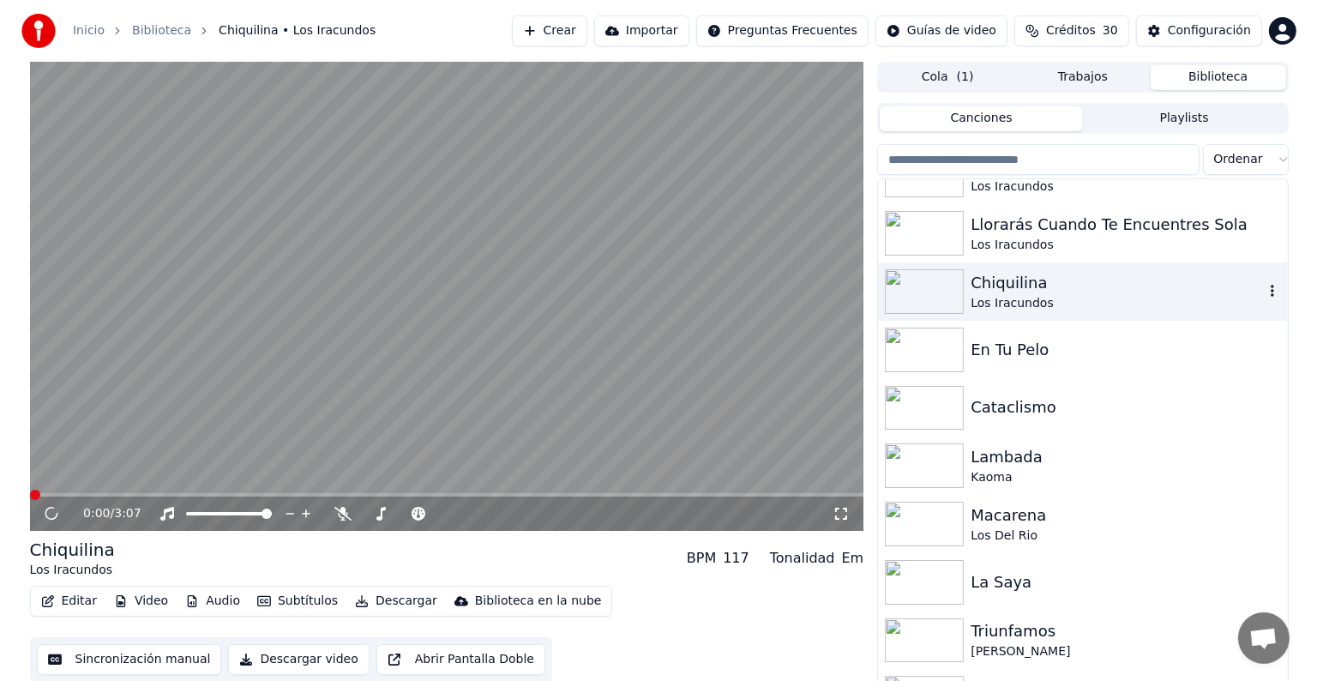
scroll to position [7260, 0]
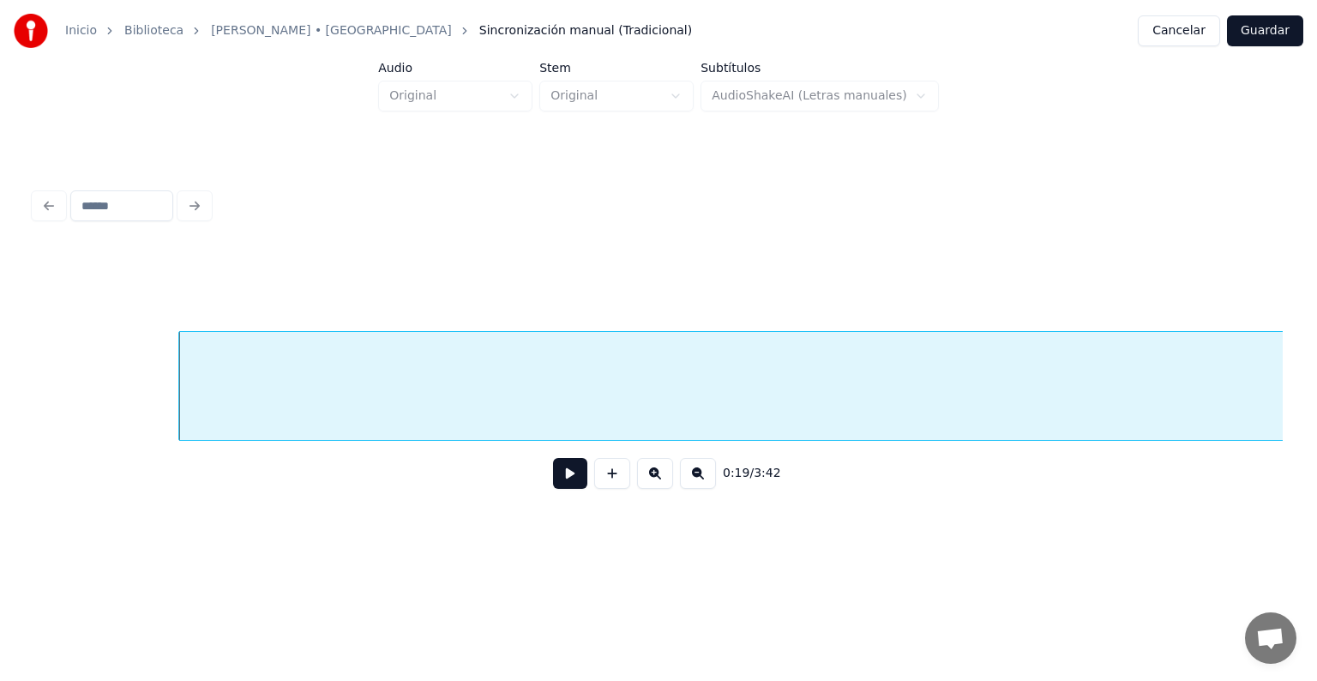
scroll to position [0, 10037]
click at [566, 477] on button at bounding box center [570, 473] width 34 height 31
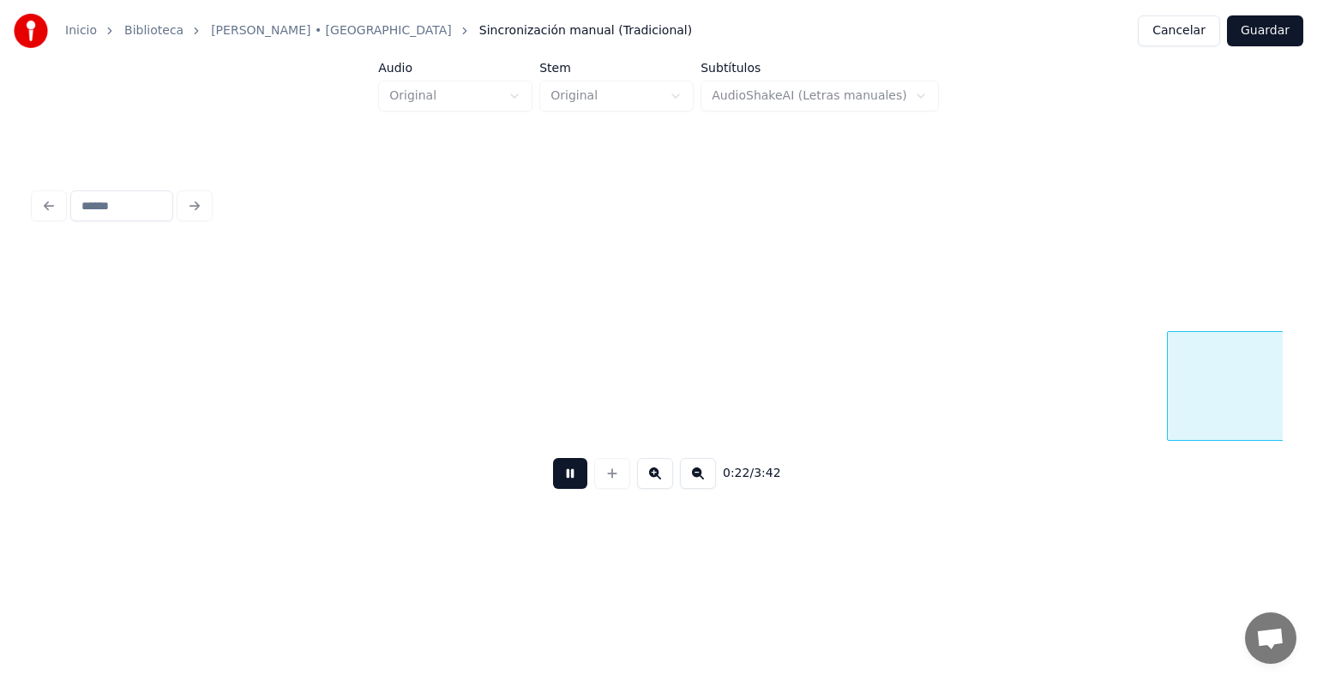
scroll to position [0, 11294]
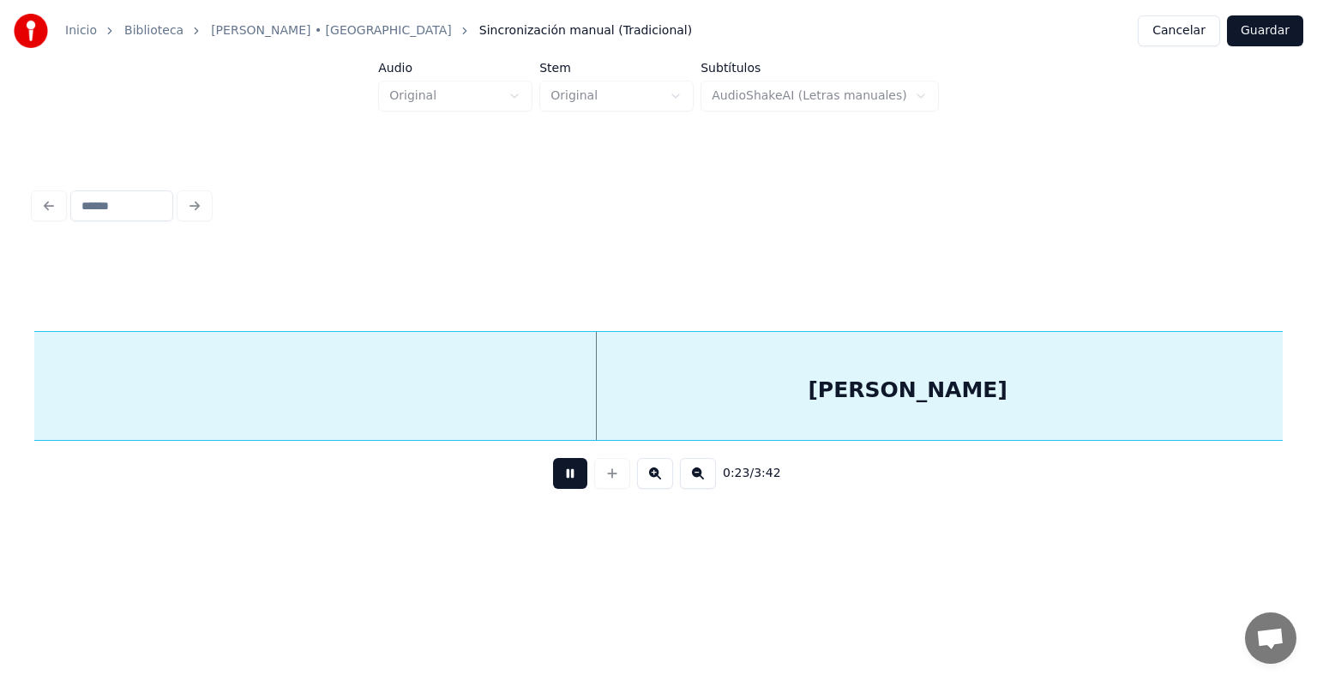
click at [153, 398] on div "[PERSON_NAME]" at bounding box center [907, 390] width 1994 height 117
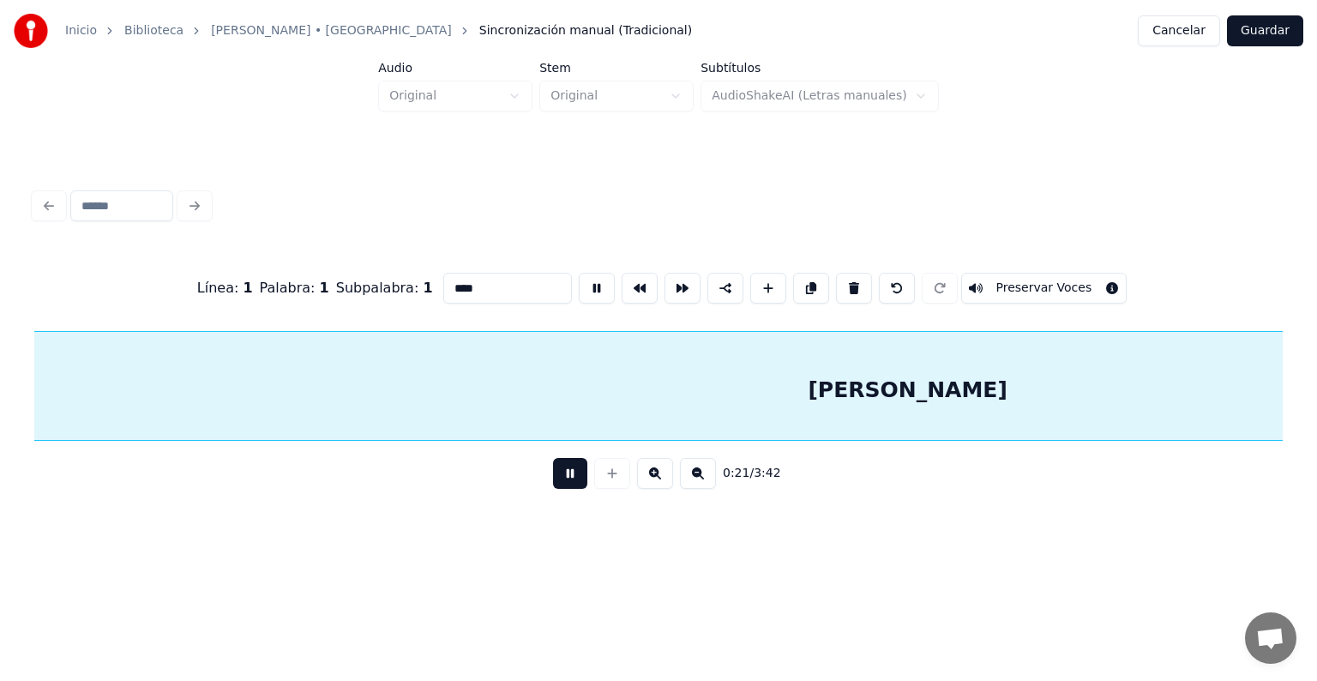
scroll to position [0, 11169]
click at [567, 484] on button at bounding box center [570, 473] width 34 height 31
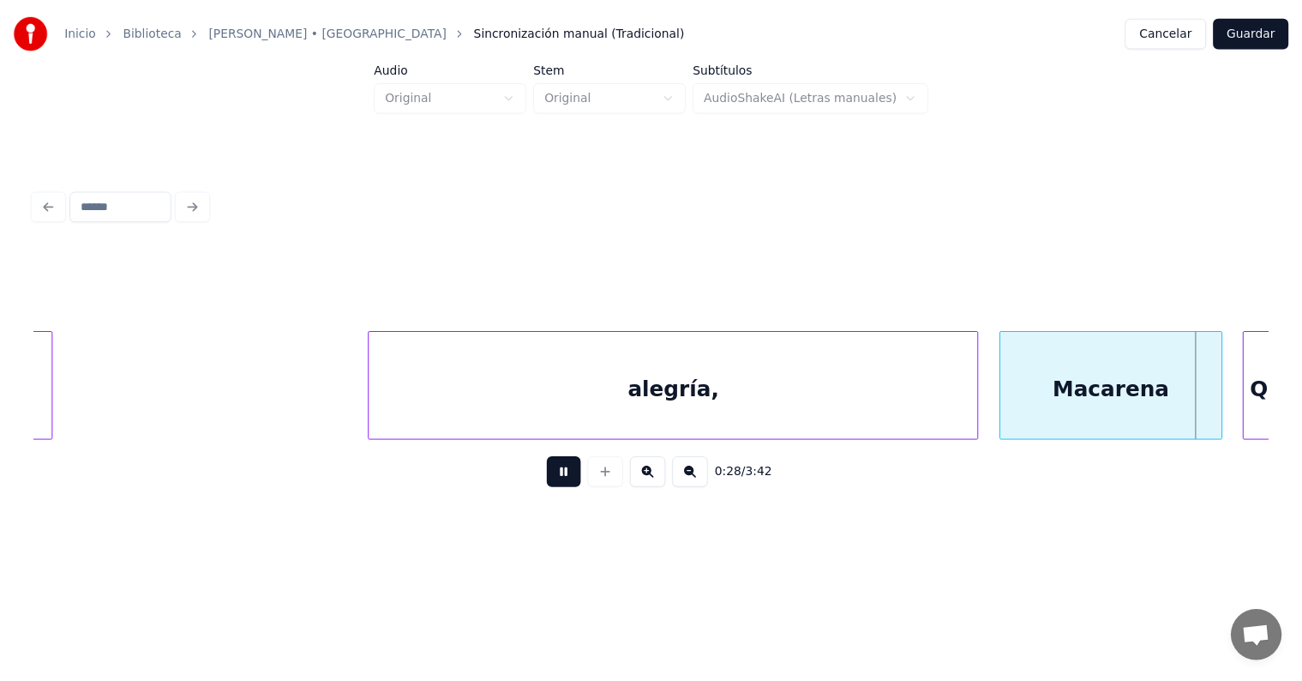
scroll to position [0, 14757]
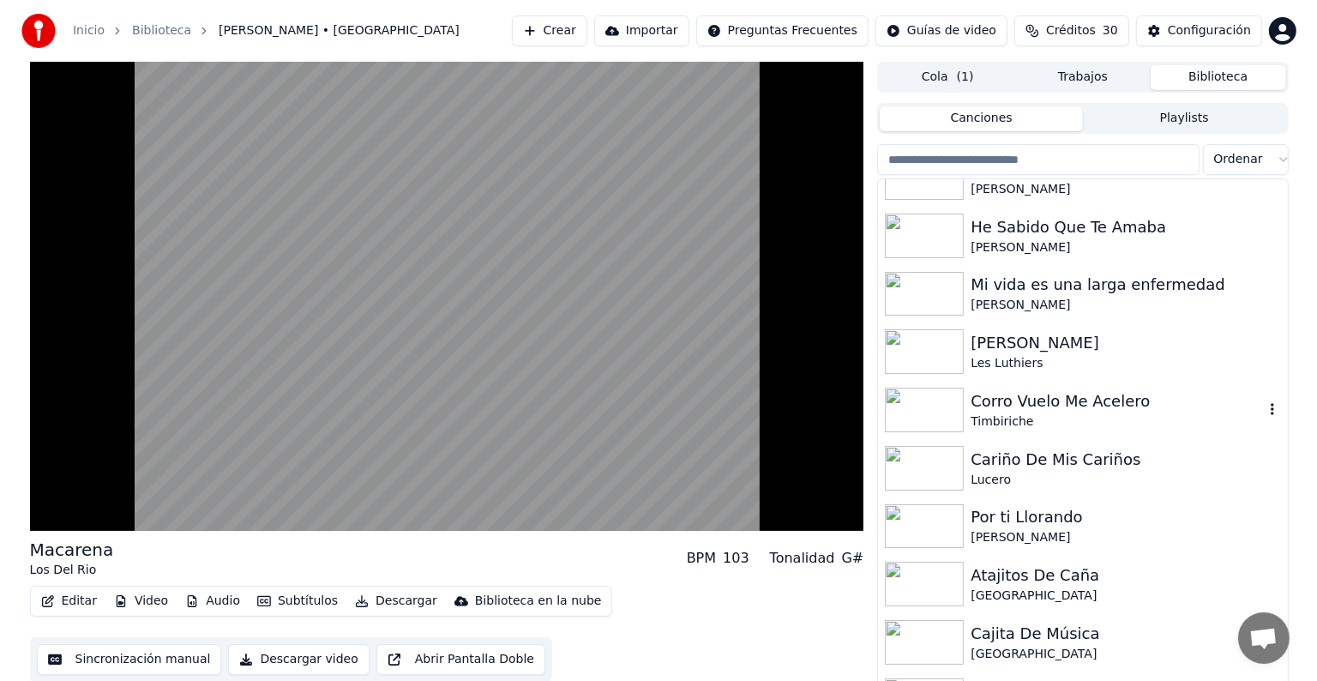
scroll to position [3301, 0]
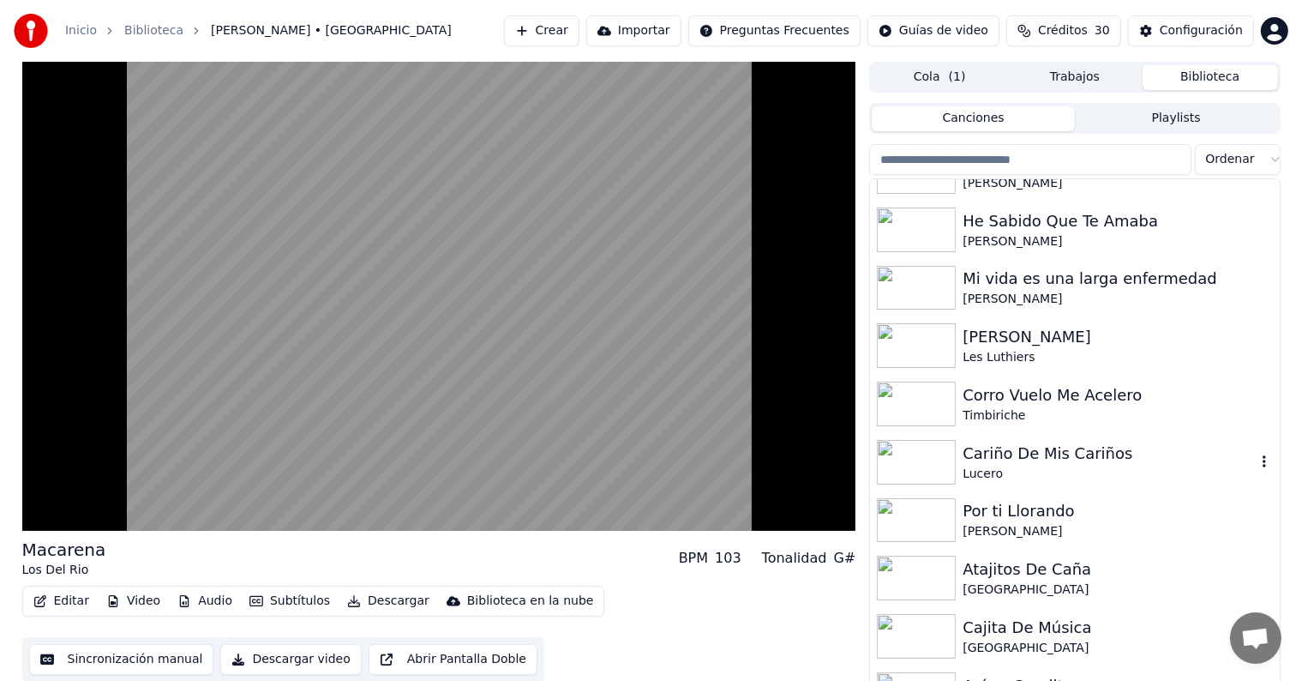
click at [971, 451] on div "Cariño De Mis Cariños" at bounding box center [1109, 453] width 292 height 24
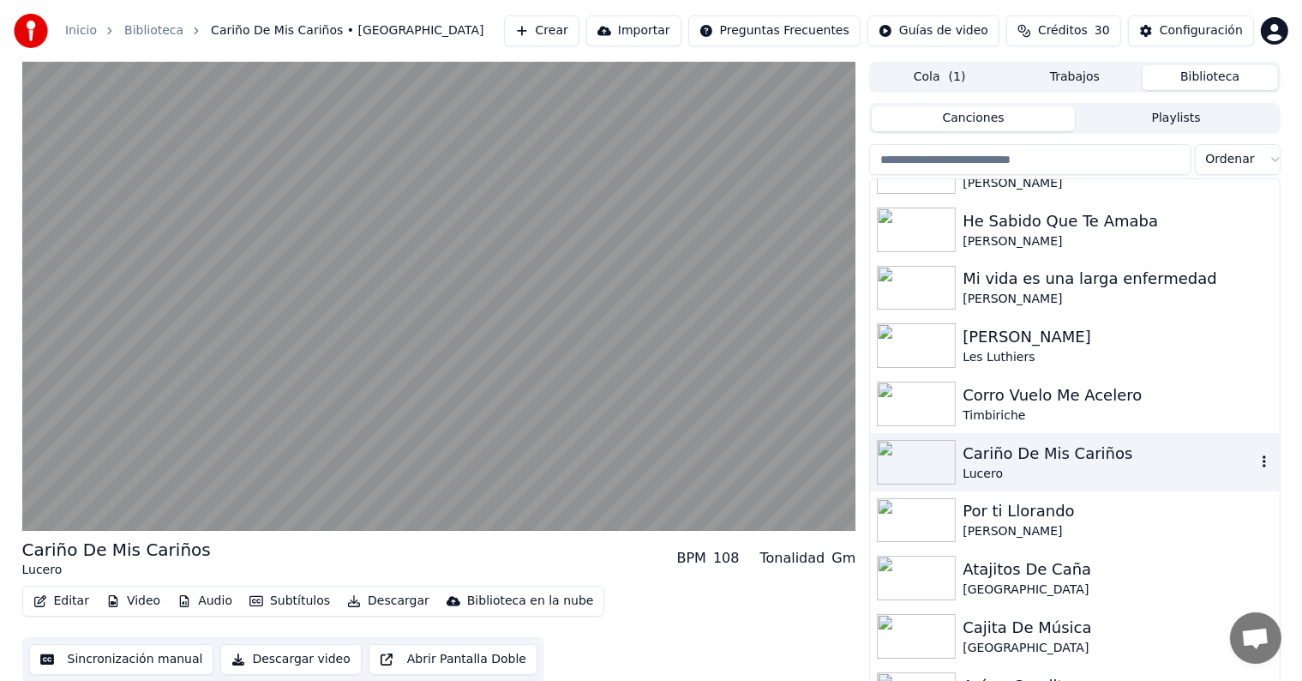
click at [92, 412] on video at bounding box center [439, 296] width 834 height 469
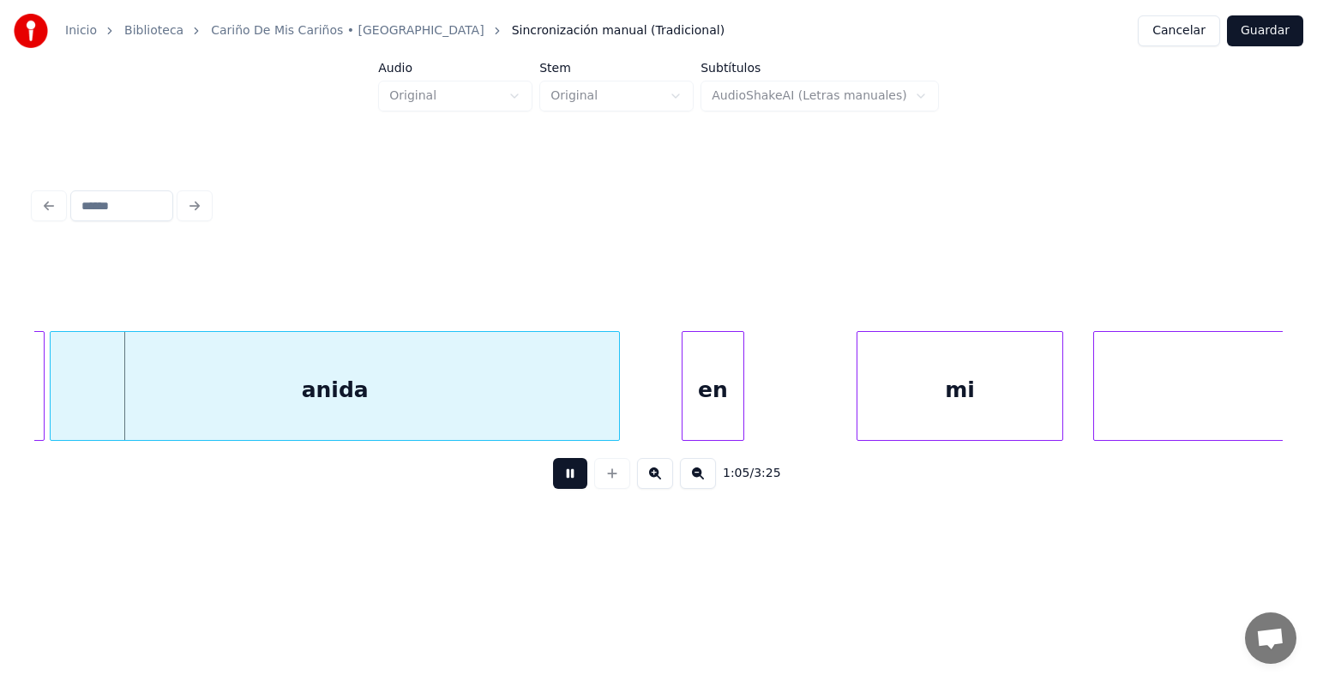
scroll to position [0, 33343]
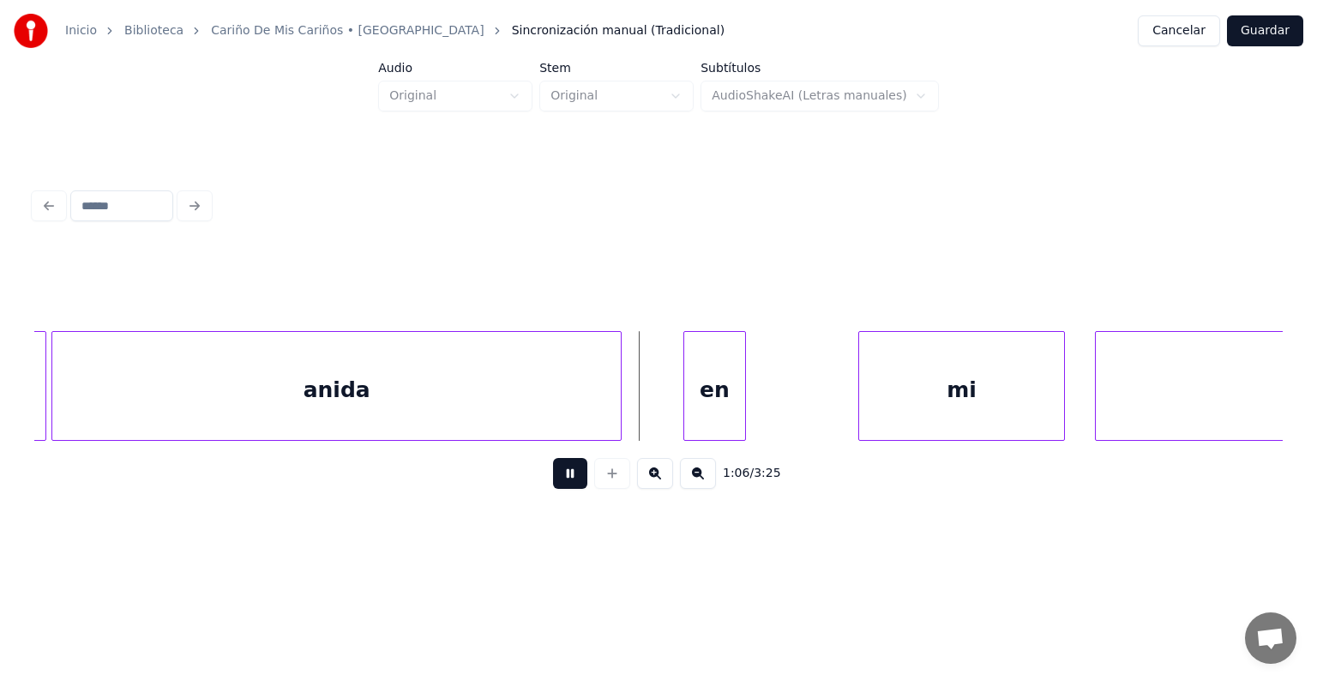
click at [617, 415] on div at bounding box center [617, 386] width 5 height 108
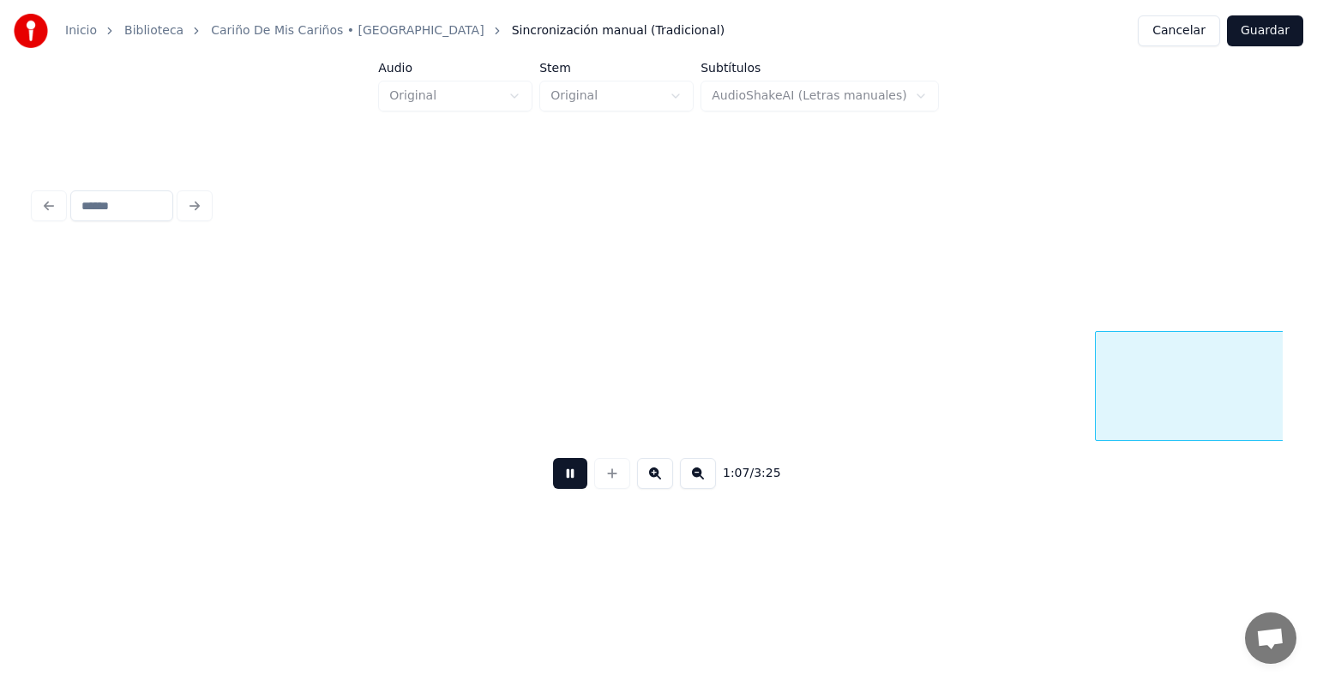
scroll to position [0, 34595]
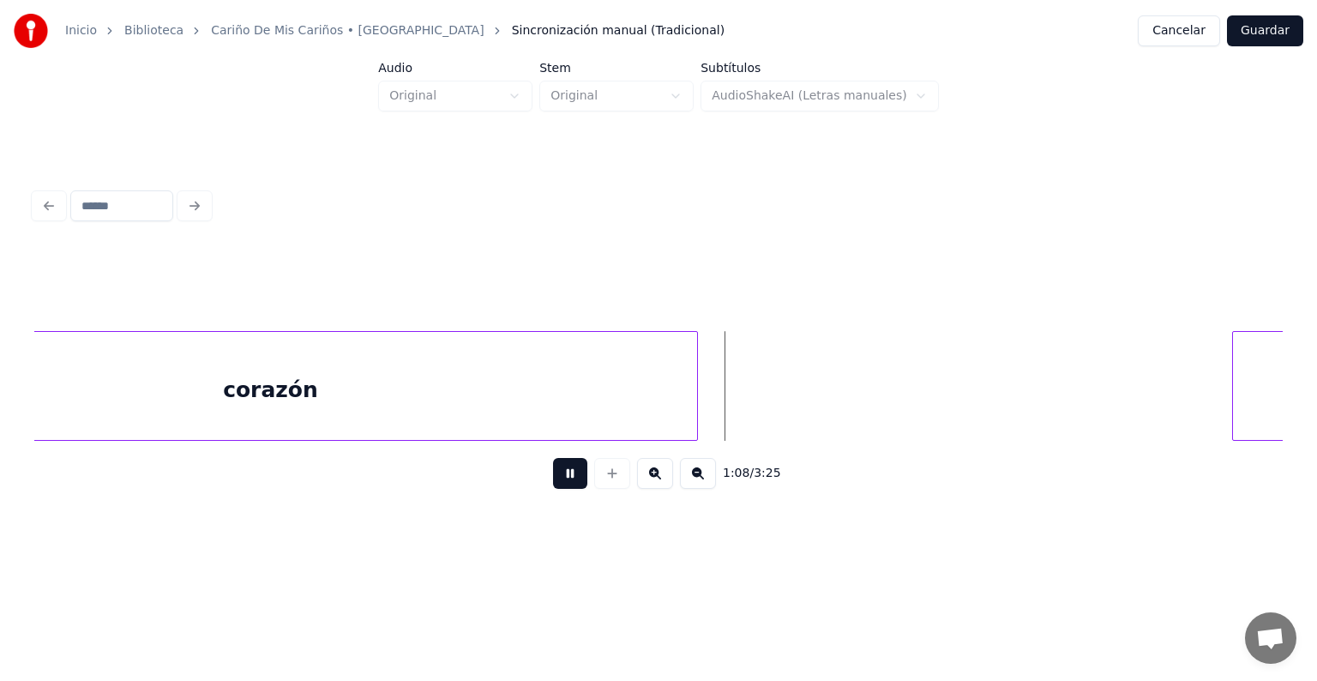
click at [1233, 382] on div at bounding box center [1235, 386] width 5 height 108
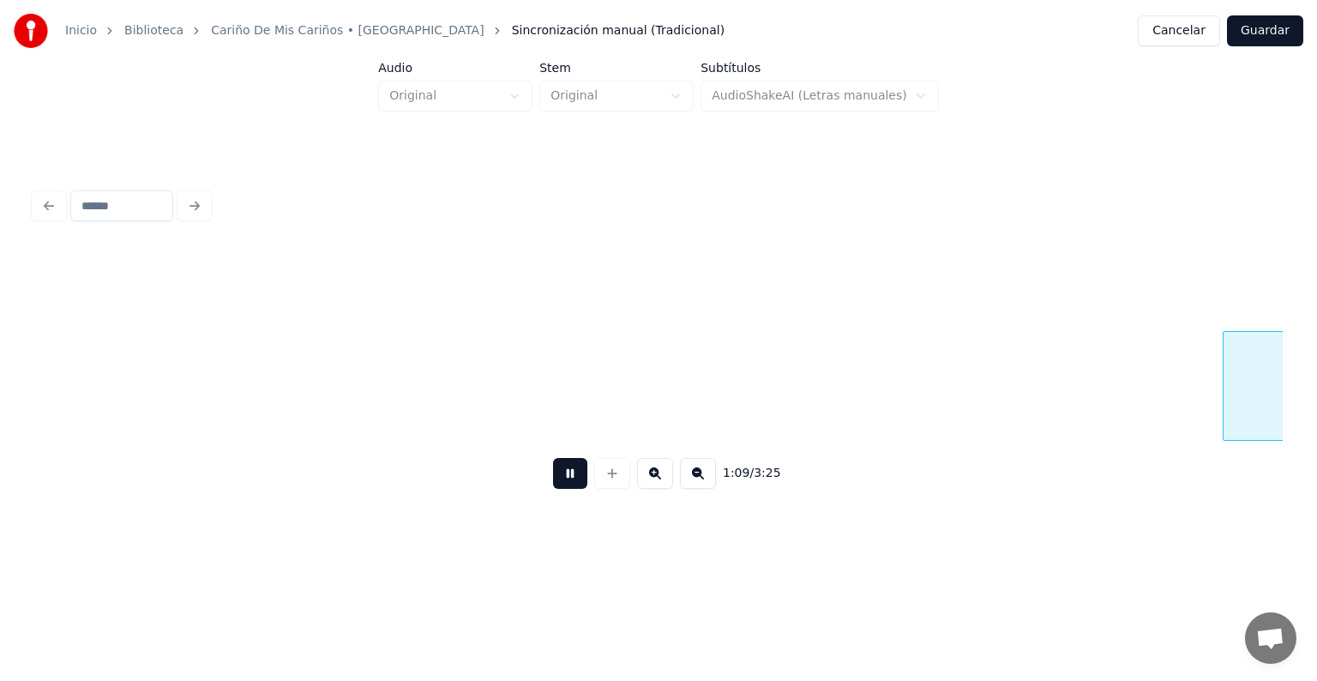
scroll to position [0, 35843]
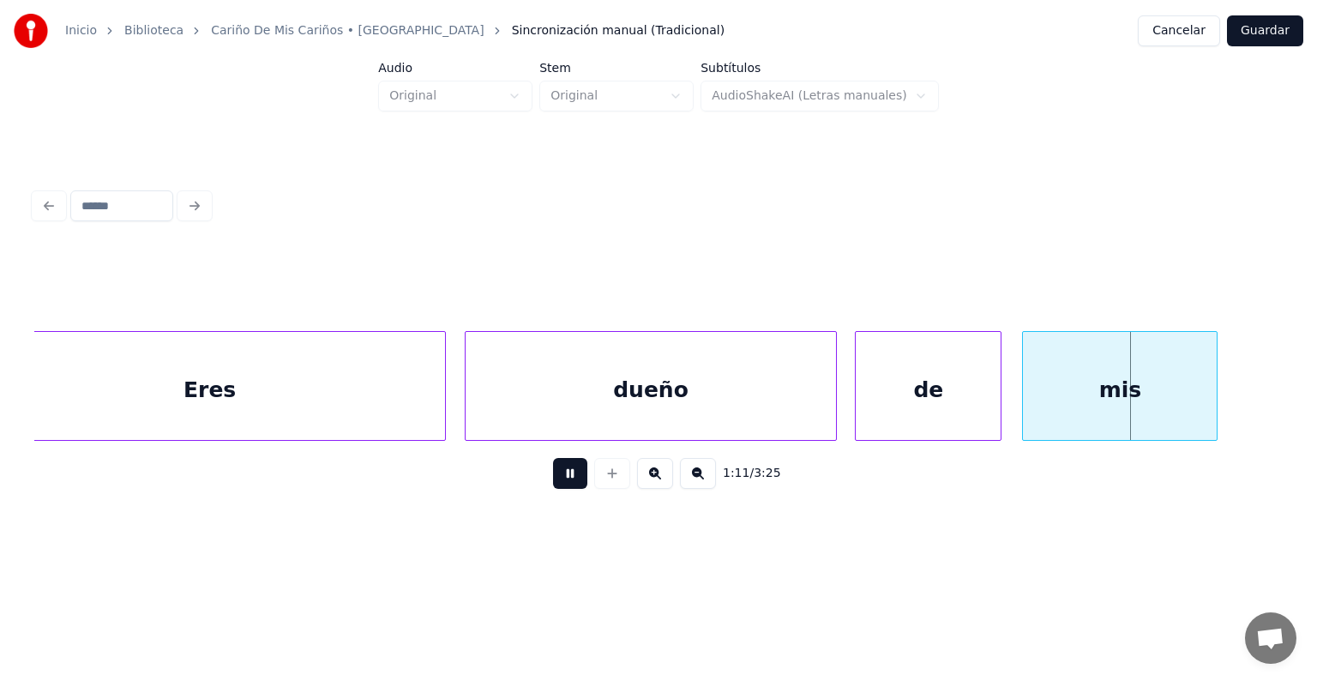
click at [1025, 393] on div "mis" at bounding box center [1120, 390] width 194 height 117
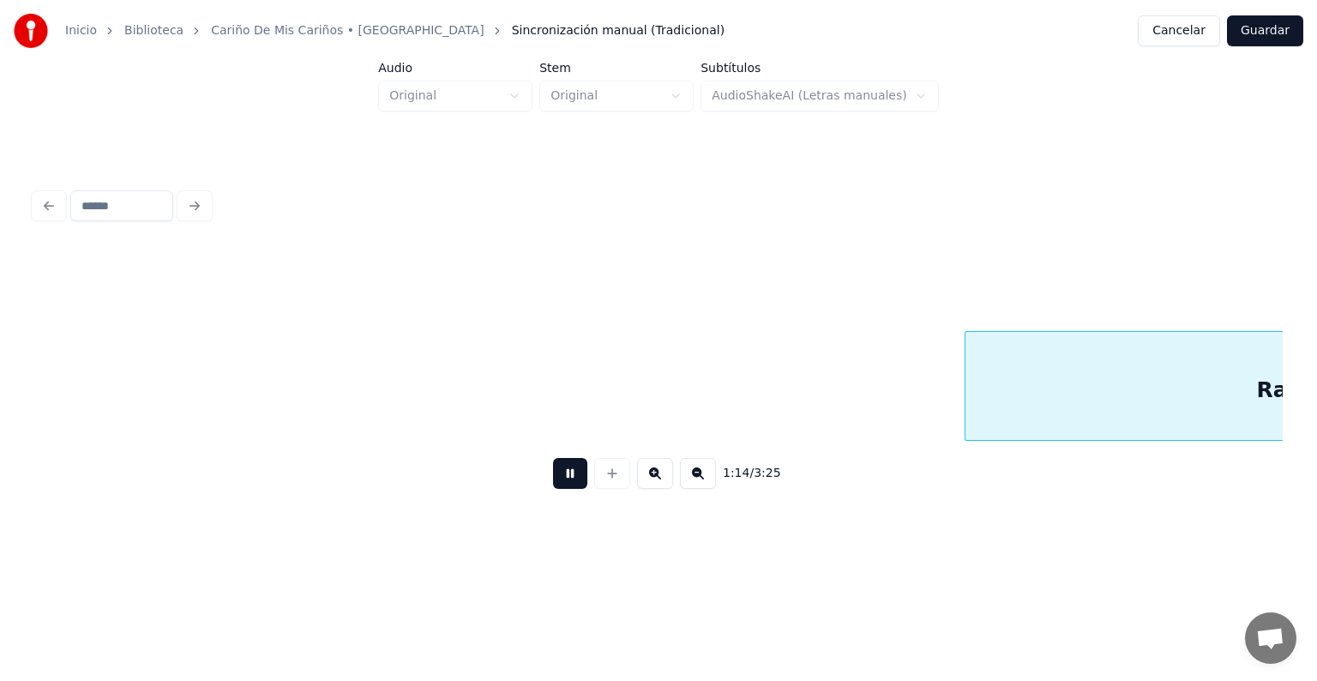
scroll to position [0, 38354]
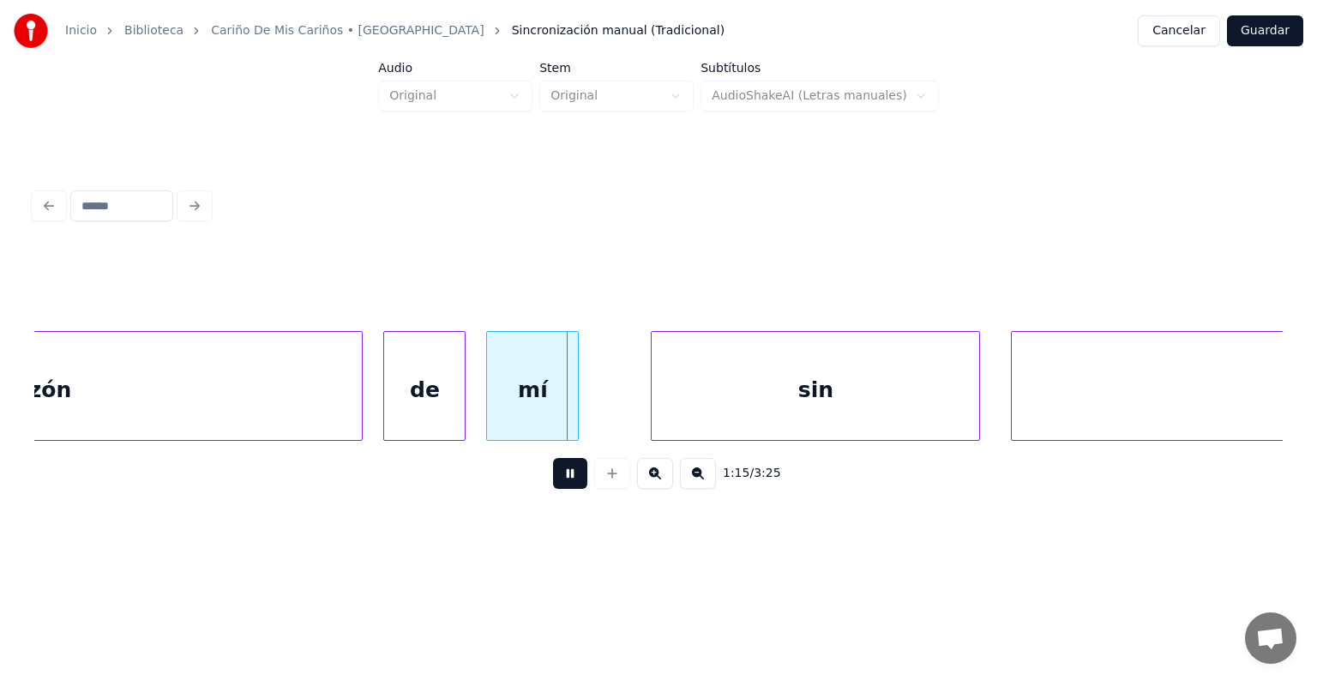
click at [387, 411] on div "de" at bounding box center [424, 390] width 81 height 117
click at [489, 410] on div "mí" at bounding box center [532, 390] width 91 height 117
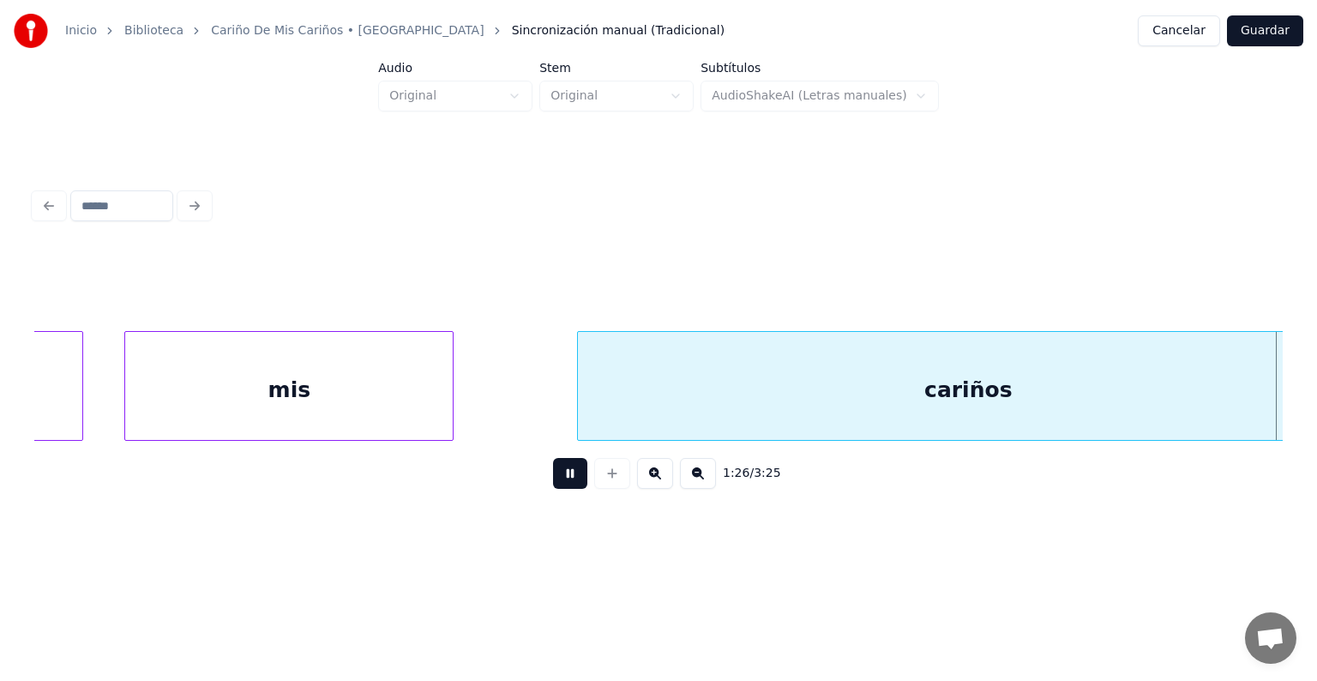
scroll to position [0, 44615]
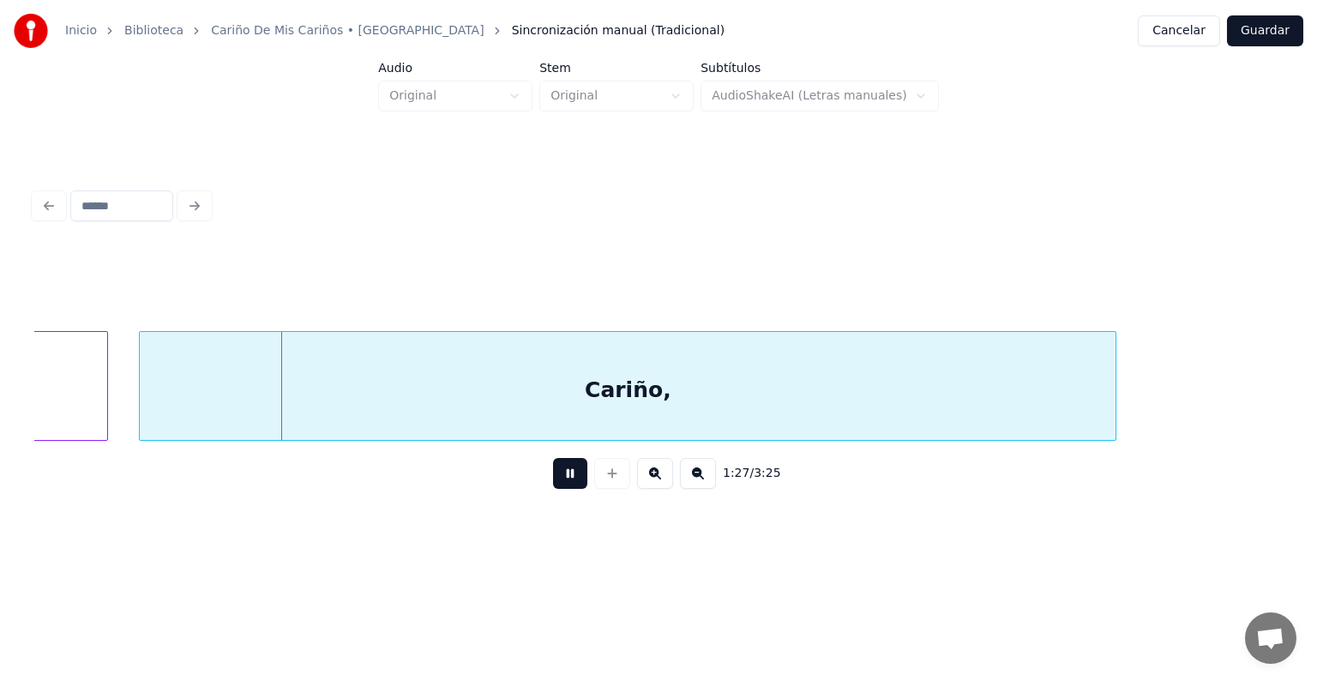
click at [342, 403] on div "Cariño," at bounding box center [627, 390] width 975 height 117
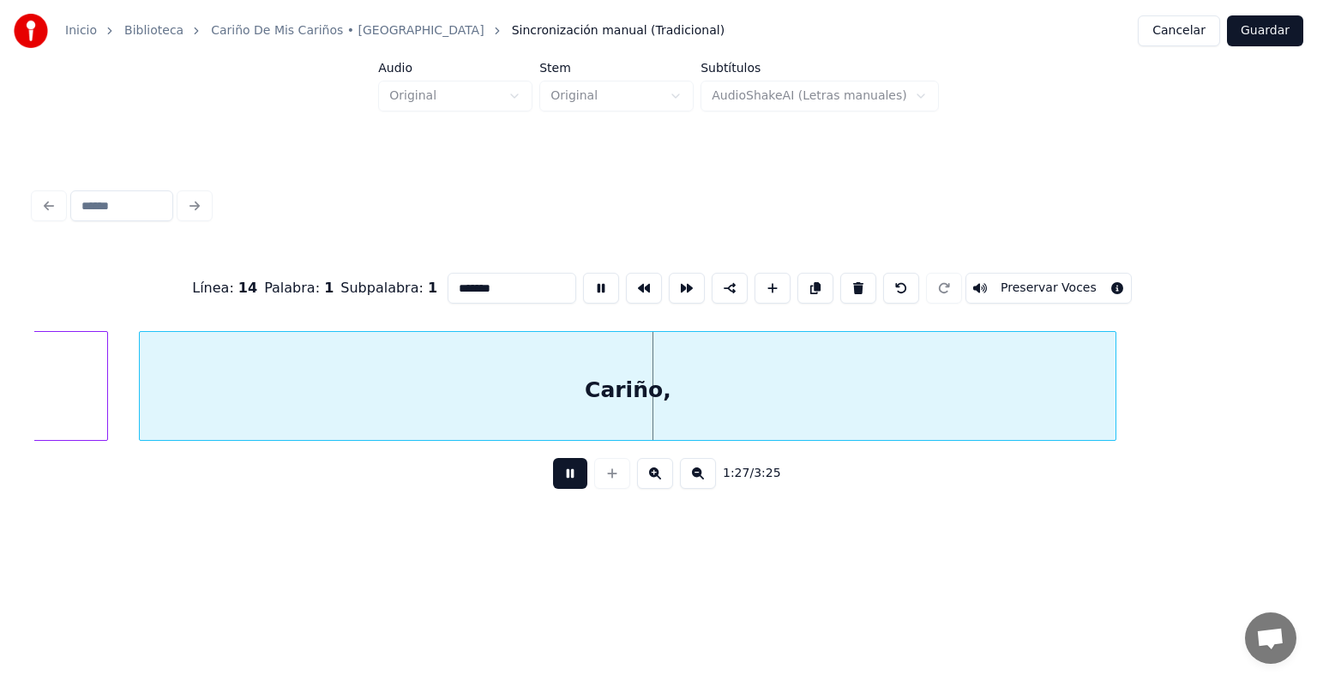
click at [1028, 286] on button "Preservar Voces" at bounding box center [1048, 288] width 166 height 31
click at [564, 483] on button at bounding box center [570, 473] width 34 height 31
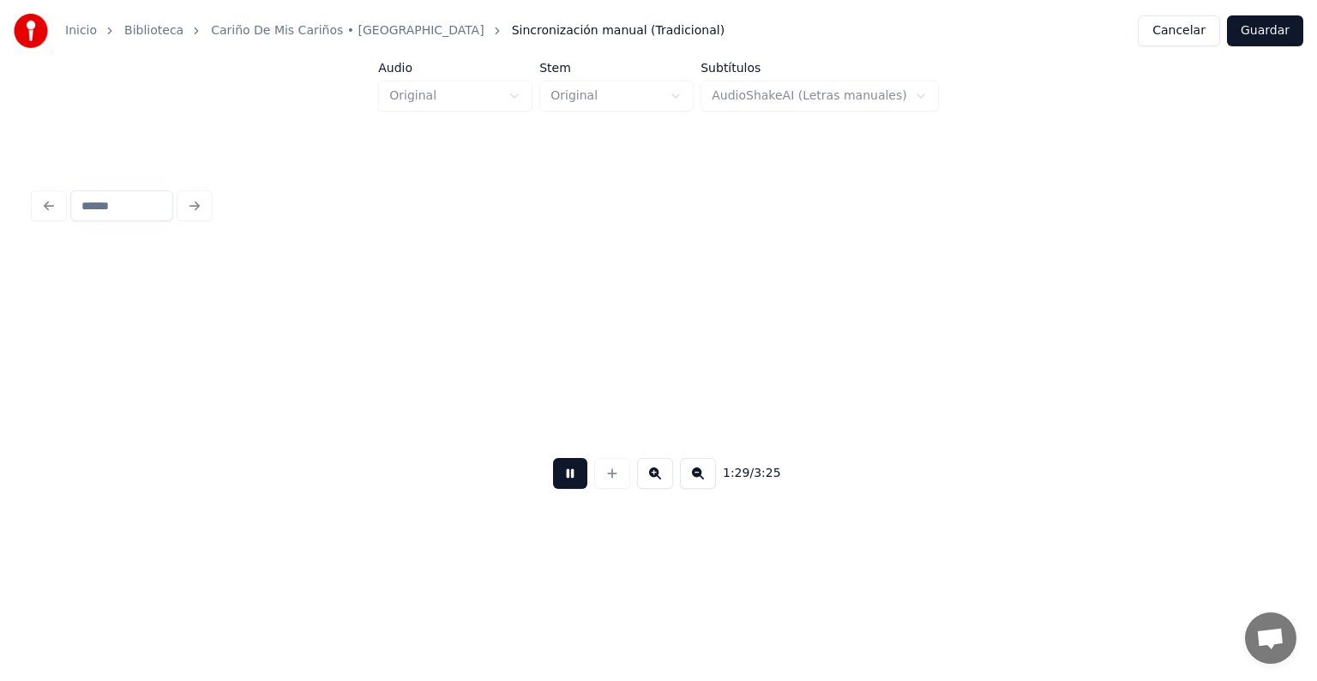
scroll to position [0, 45873]
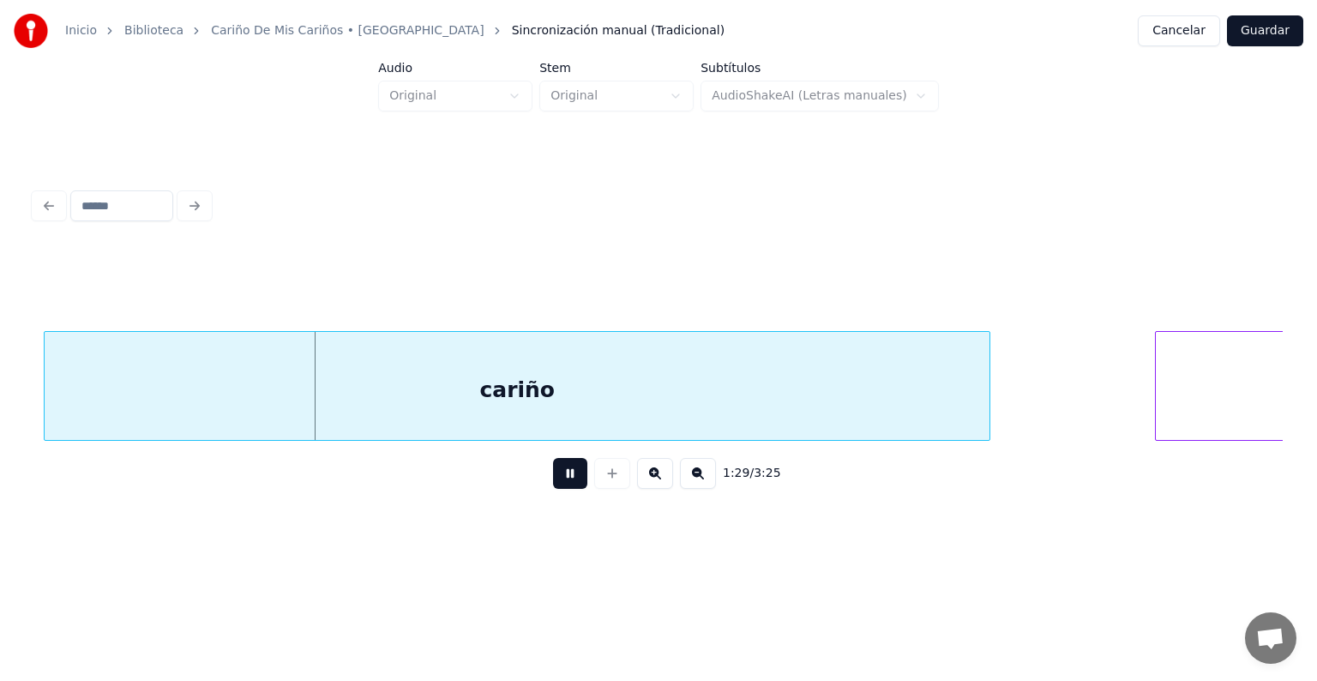
click at [333, 401] on div "cariño" at bounding box center [517, 390] width 945 height 117
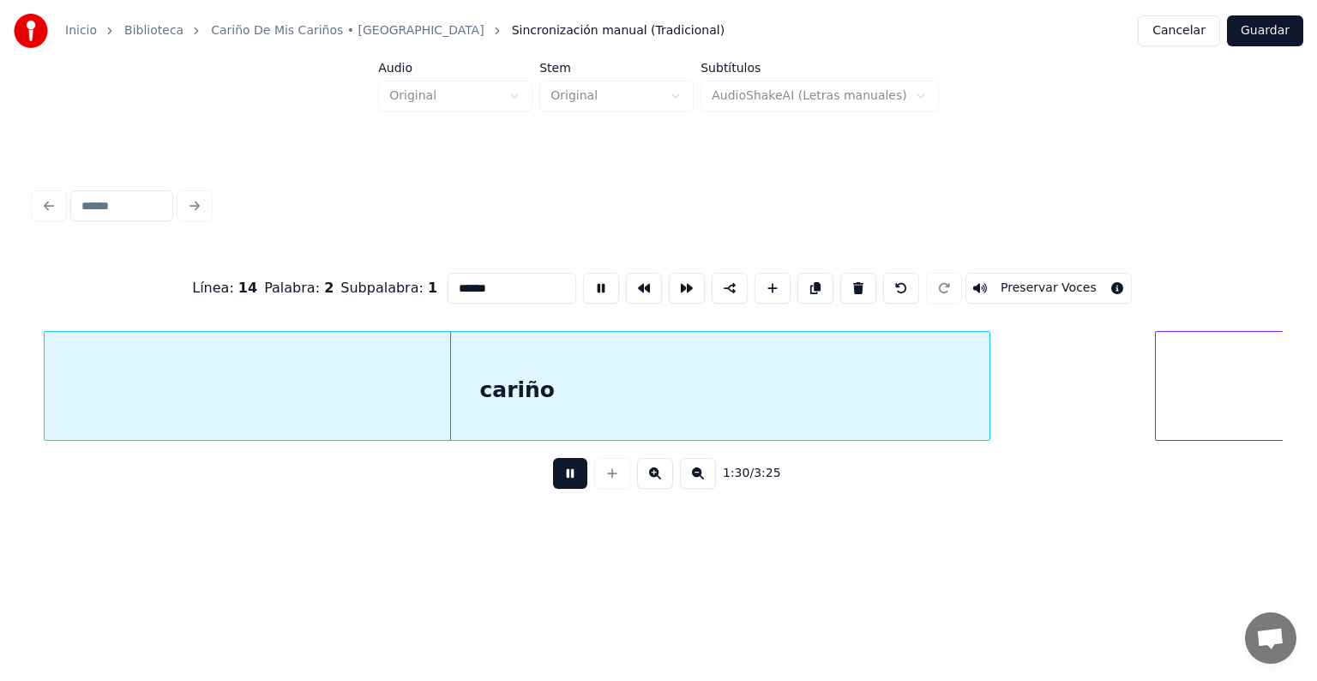
click at [1020, 286] on button "Preservar Voces" at bounding box center [1048, 288] width 166 height 31
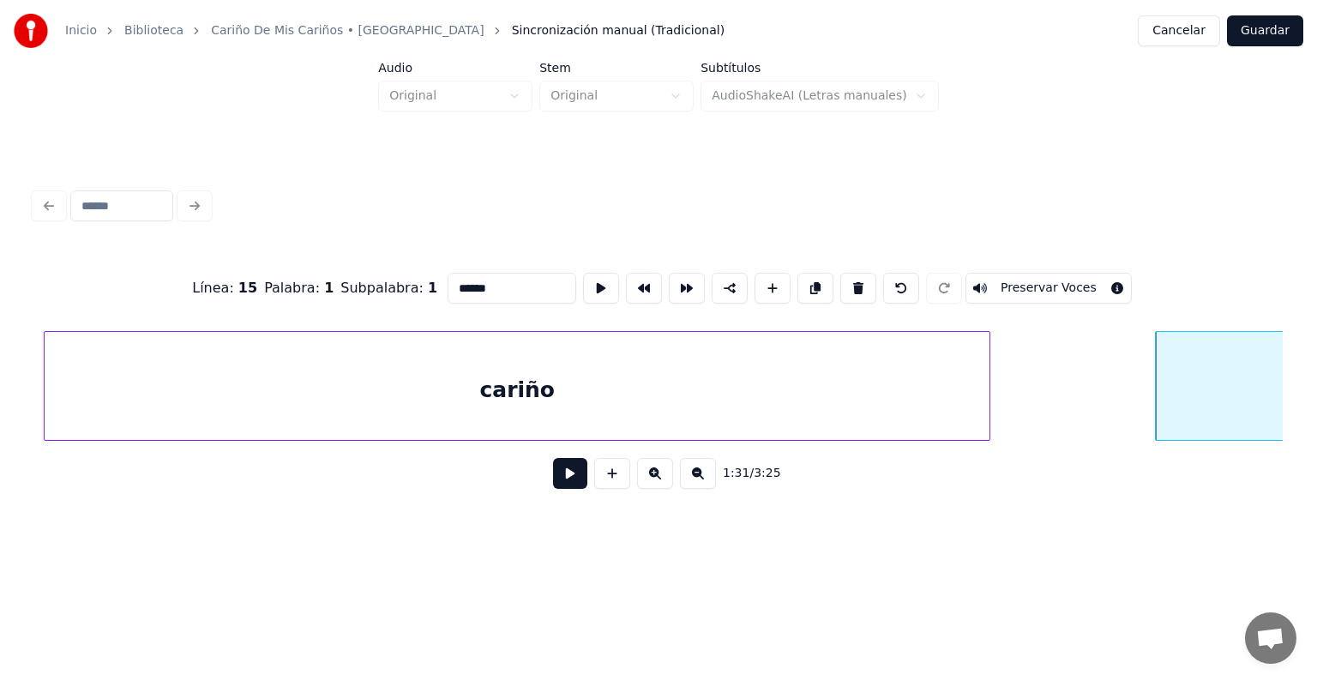
click at [570, 489] on button at bounding box center [570, 473] width 34 height 31
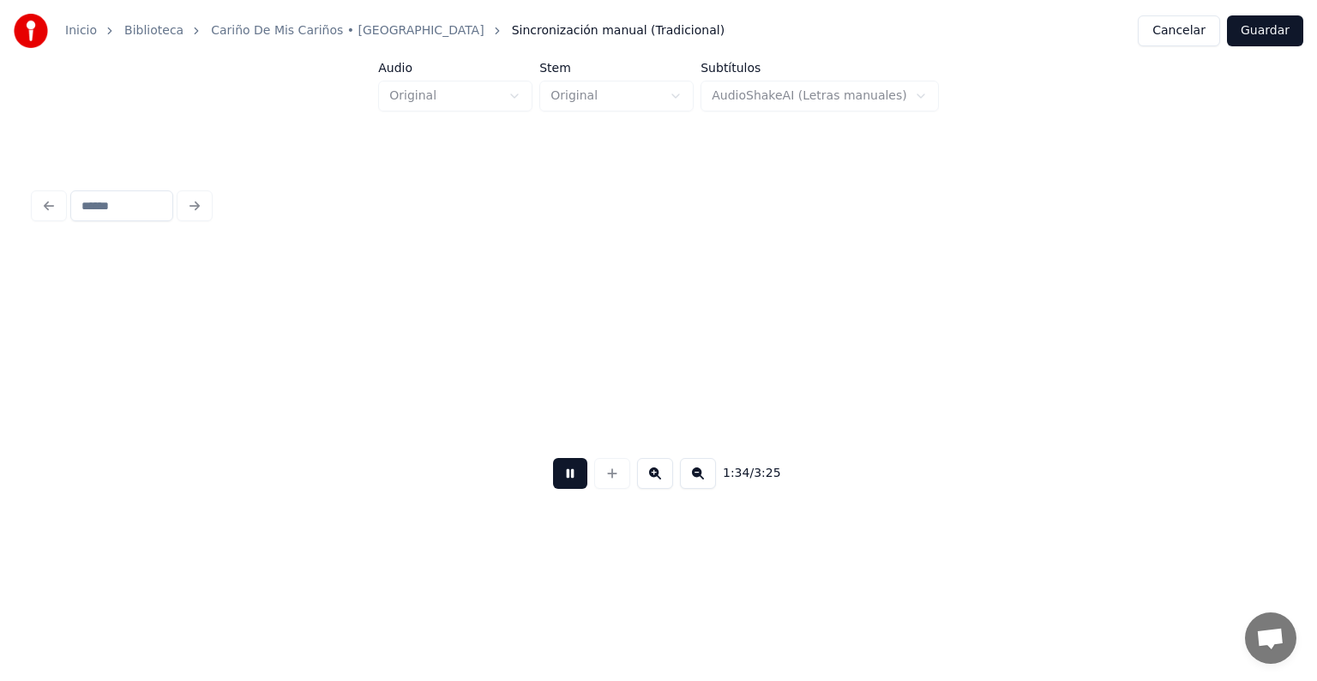
scroll to position [0, 48453]
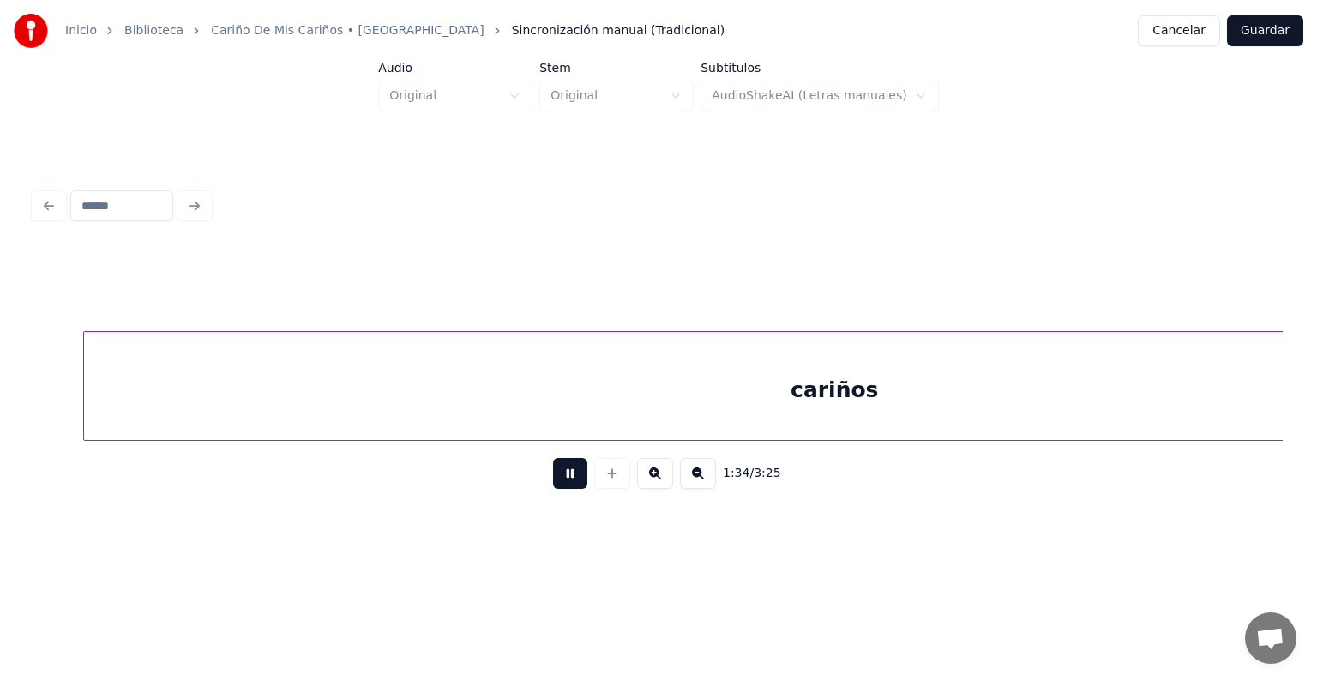
click at [587, 398] on div "cariños" at bounding box center [834, 390] width 1500 height 117
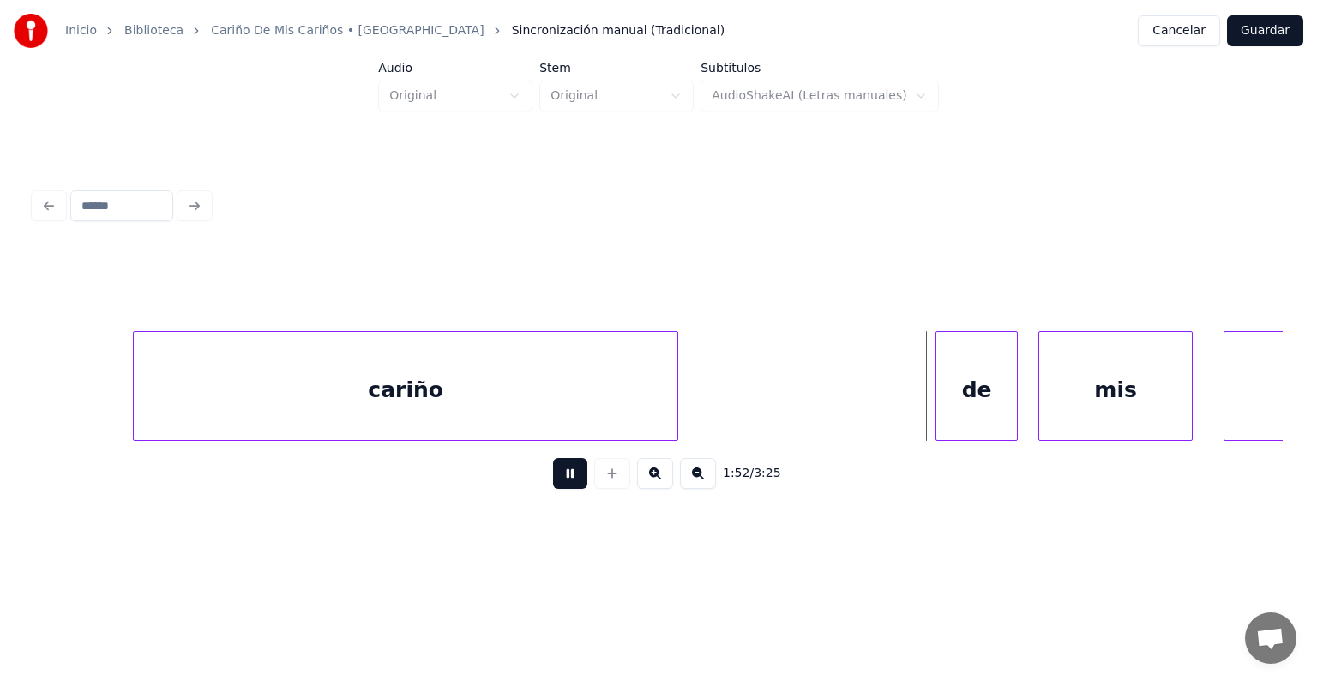
scroll to position [0, 57635]
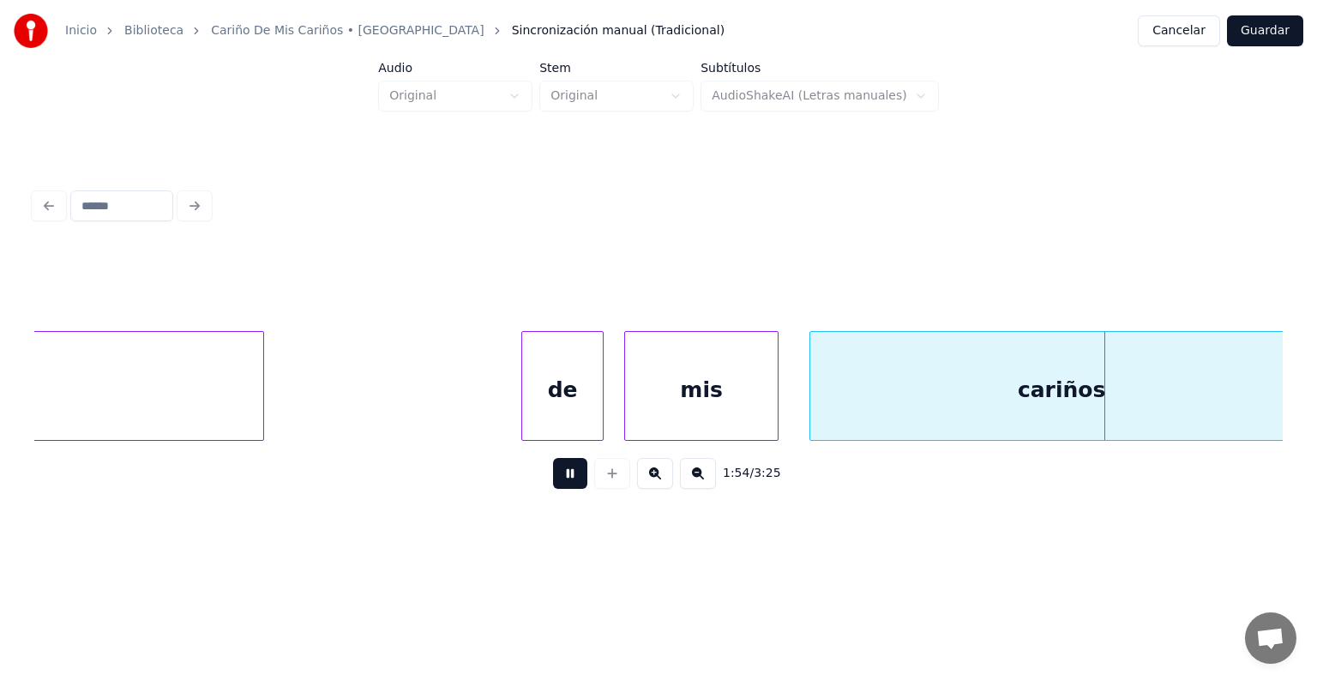
click at [562, 489] on button at bounding box center [570, 473] width 34 height 31
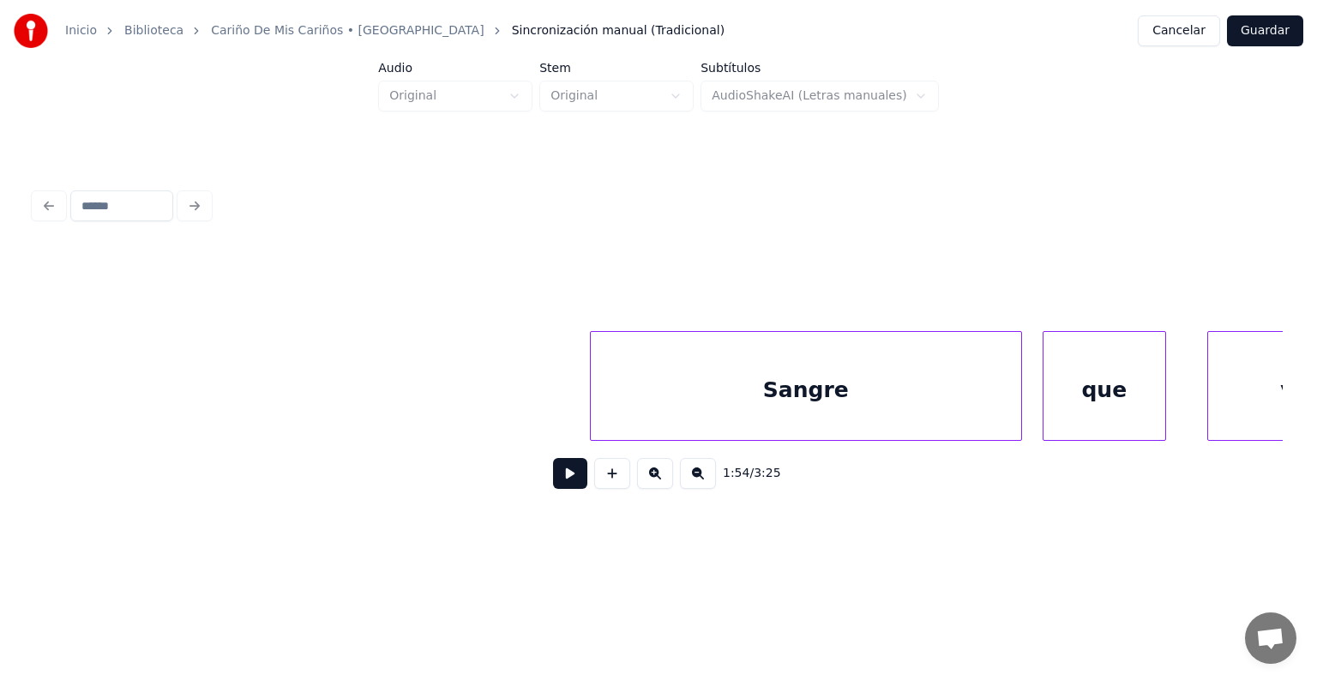
scroll to position [0, 80942]
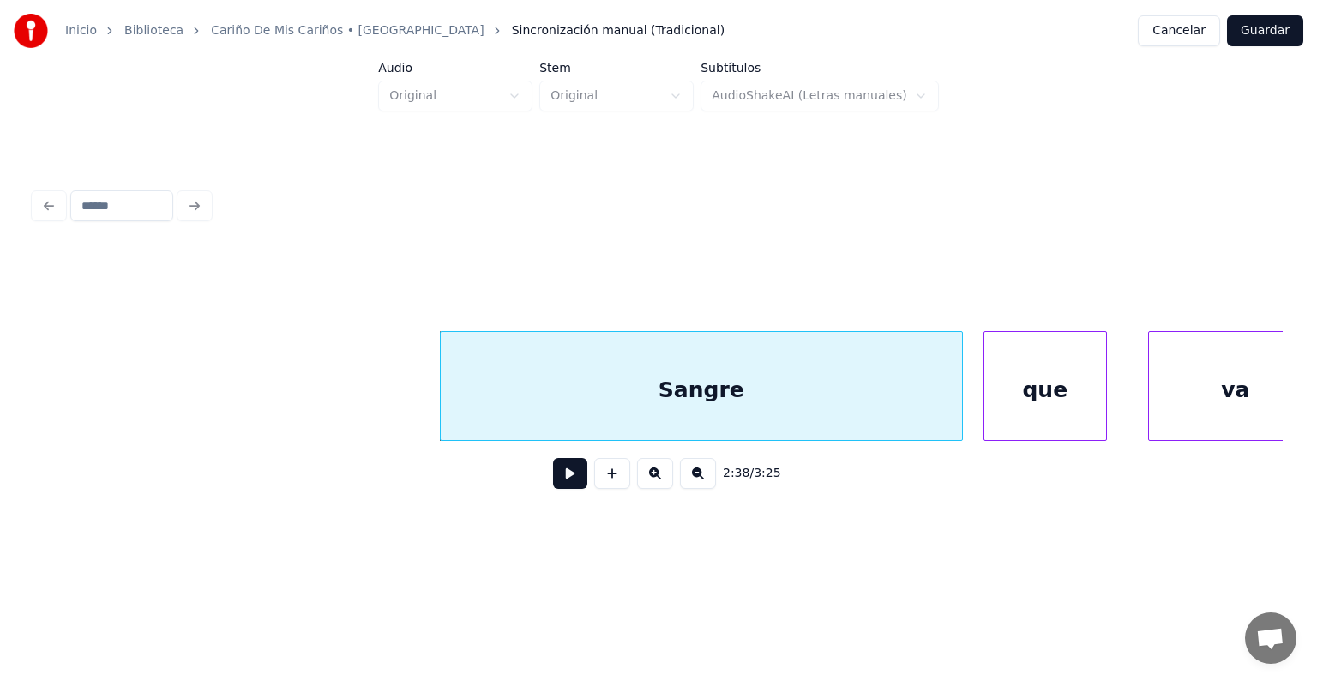
click at [559, 477] on button at bounding box center [570, 473] width 34 height 31
click at [986, 387] on div "que" at bounding box center [1045, 390] width 122 height 117
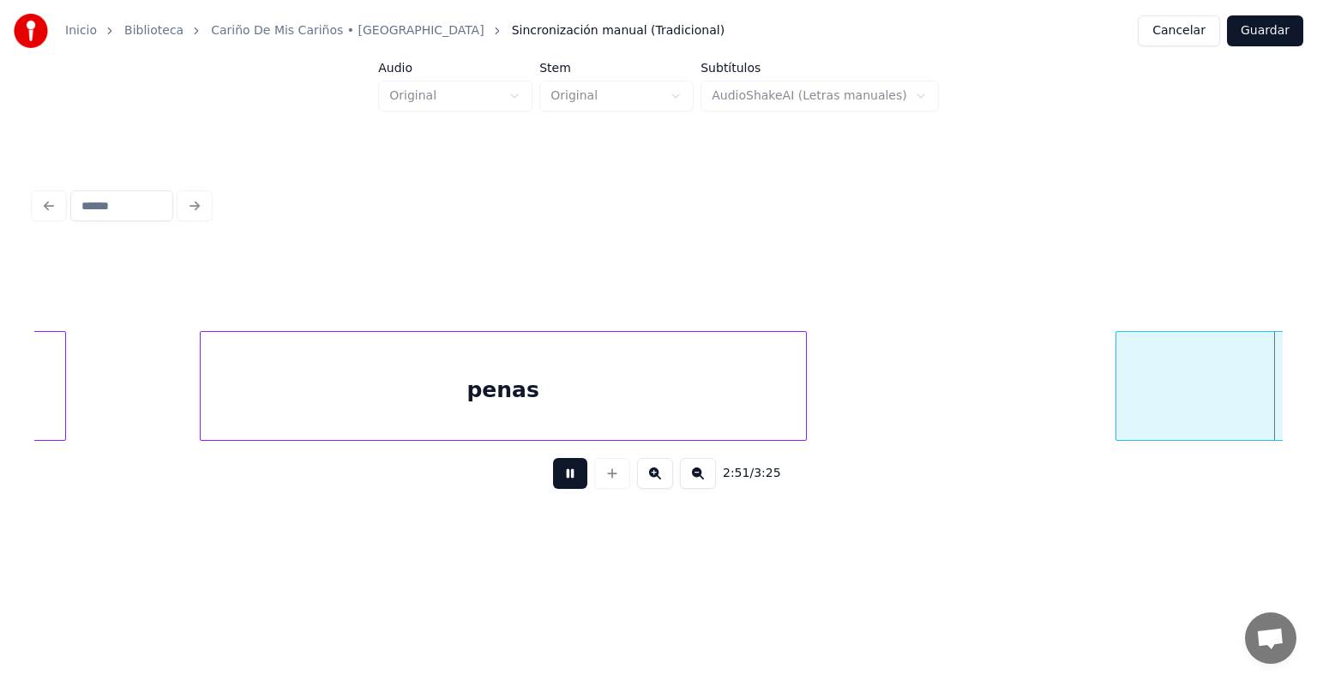
scroll to position [0, 88459]
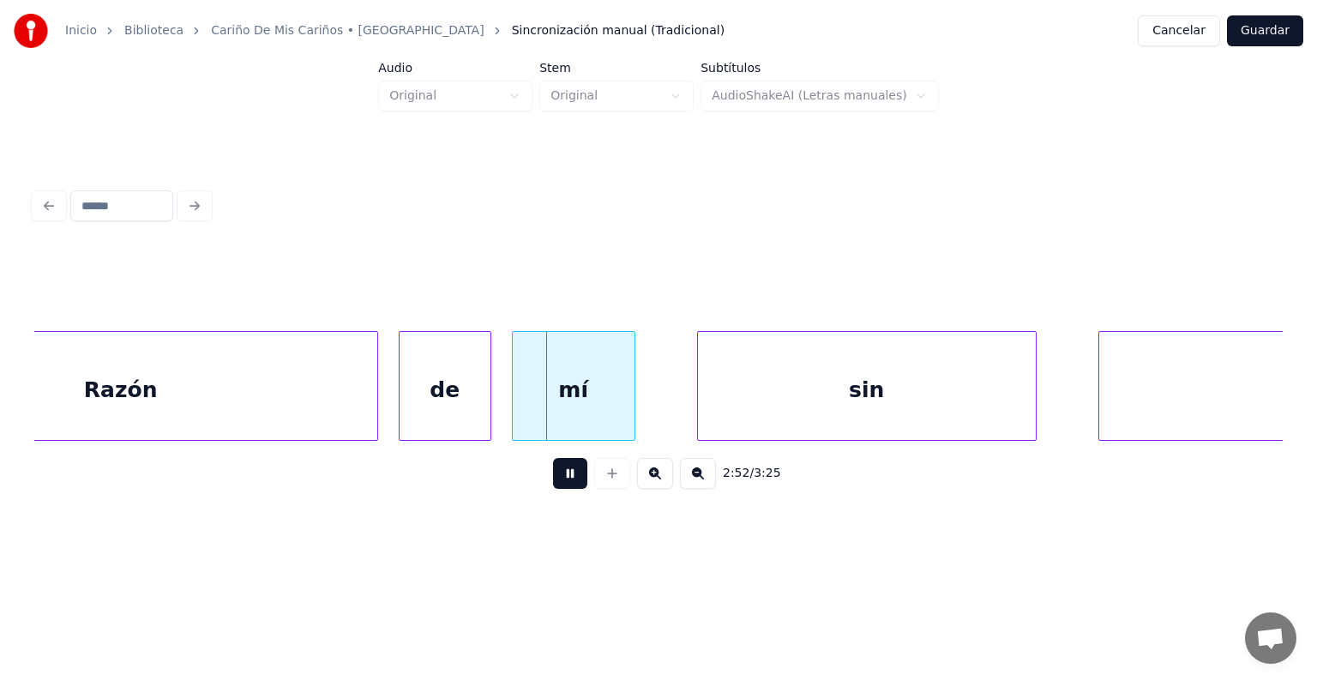
click at [399, 405] on div "de" at bounding box center [444, 390] width 91 height 117
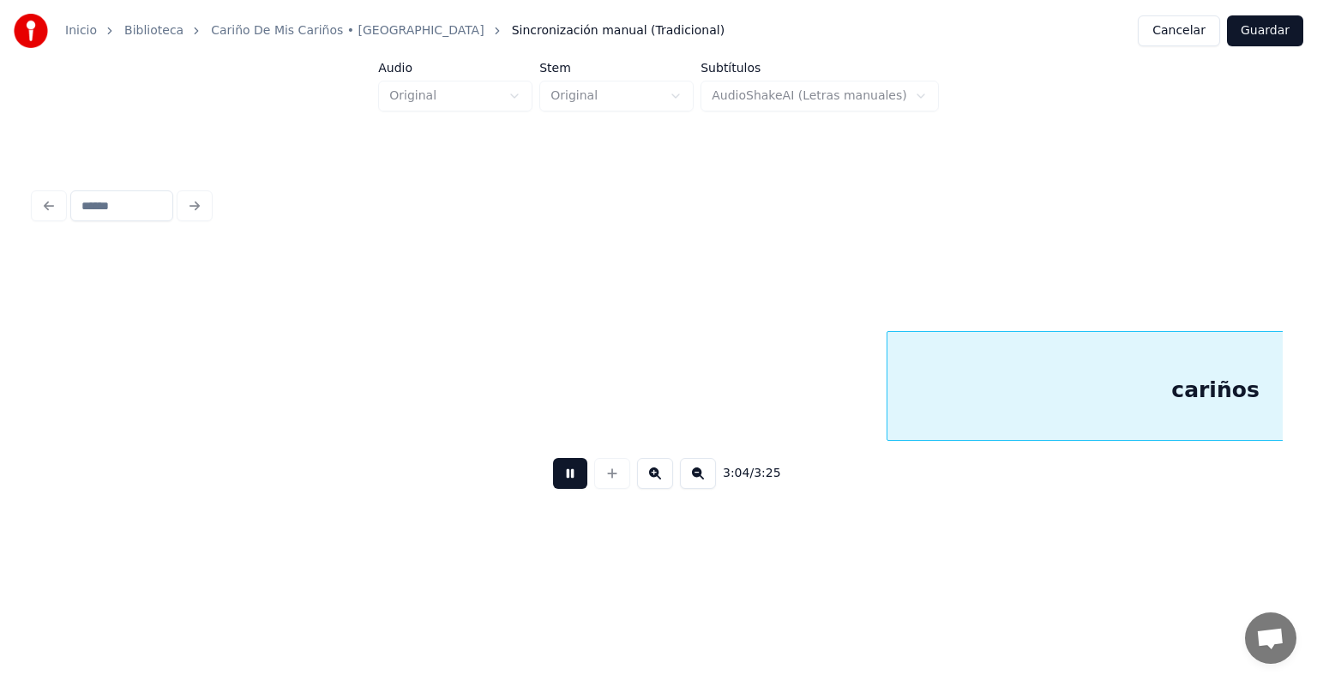
scroll to position [0, 94719]
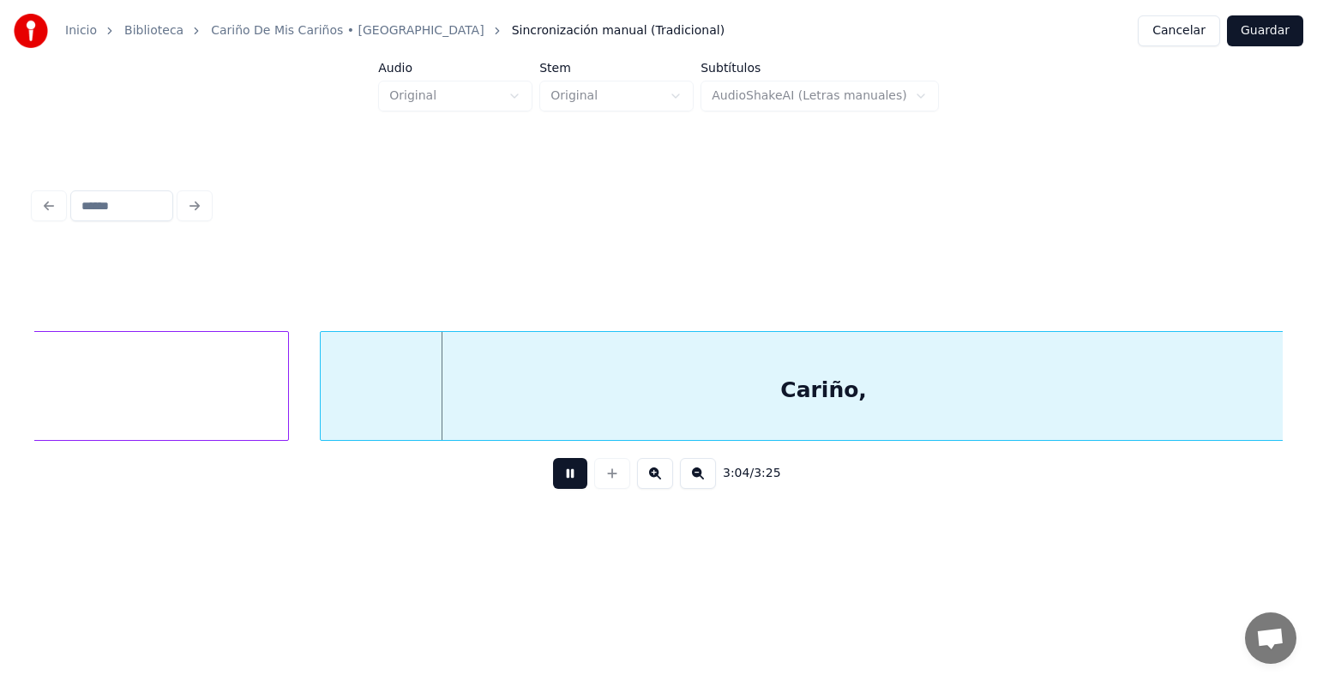
click at [388, 375] on div "Cariño," at bounding box center [824, 390] width 1006 height 117
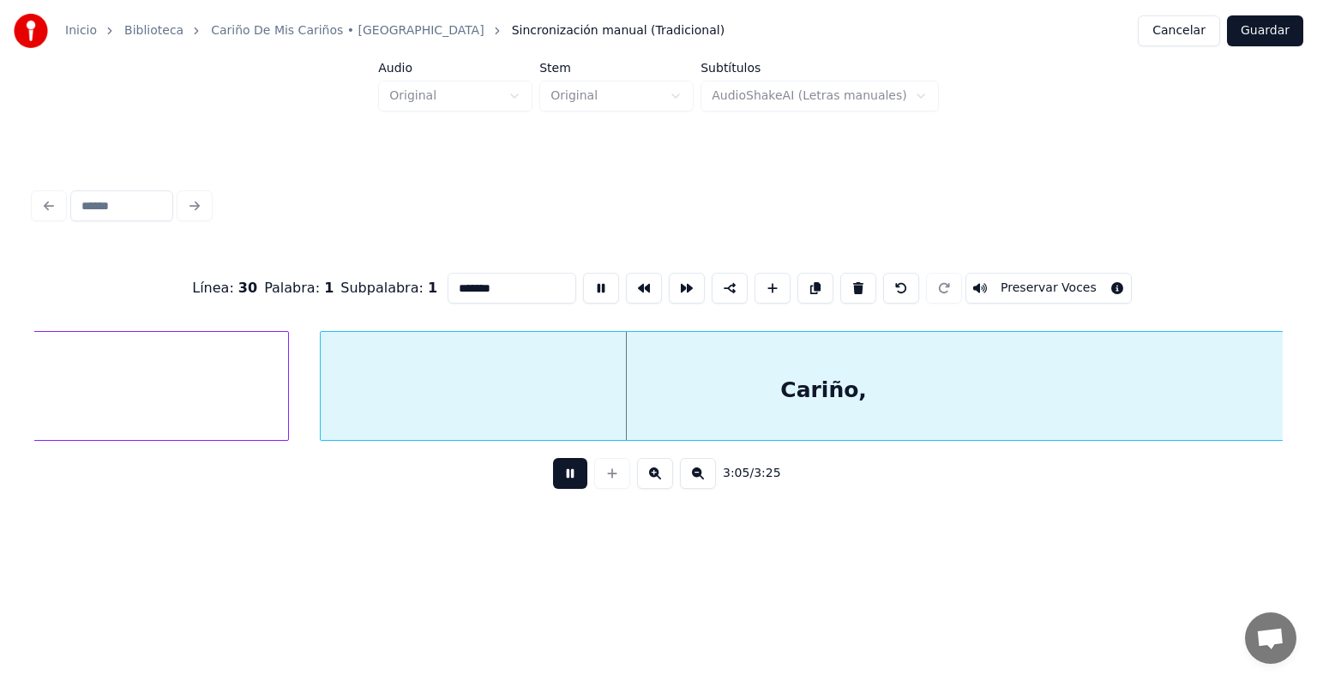
click at [1048, 282] on button "Preservar Voces" at bounding box center [1048, 288] width 166 height 31
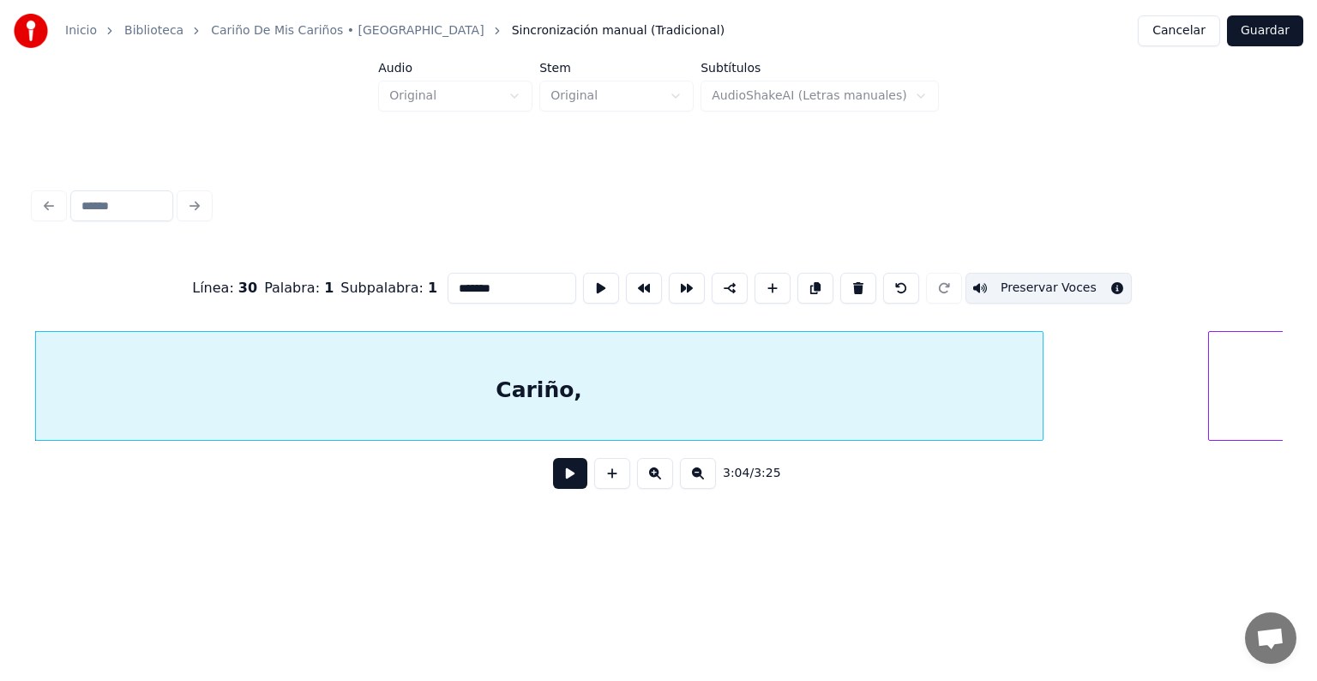
click at [553, 489] on button at bounding box center [570, 473] width 34 height 31
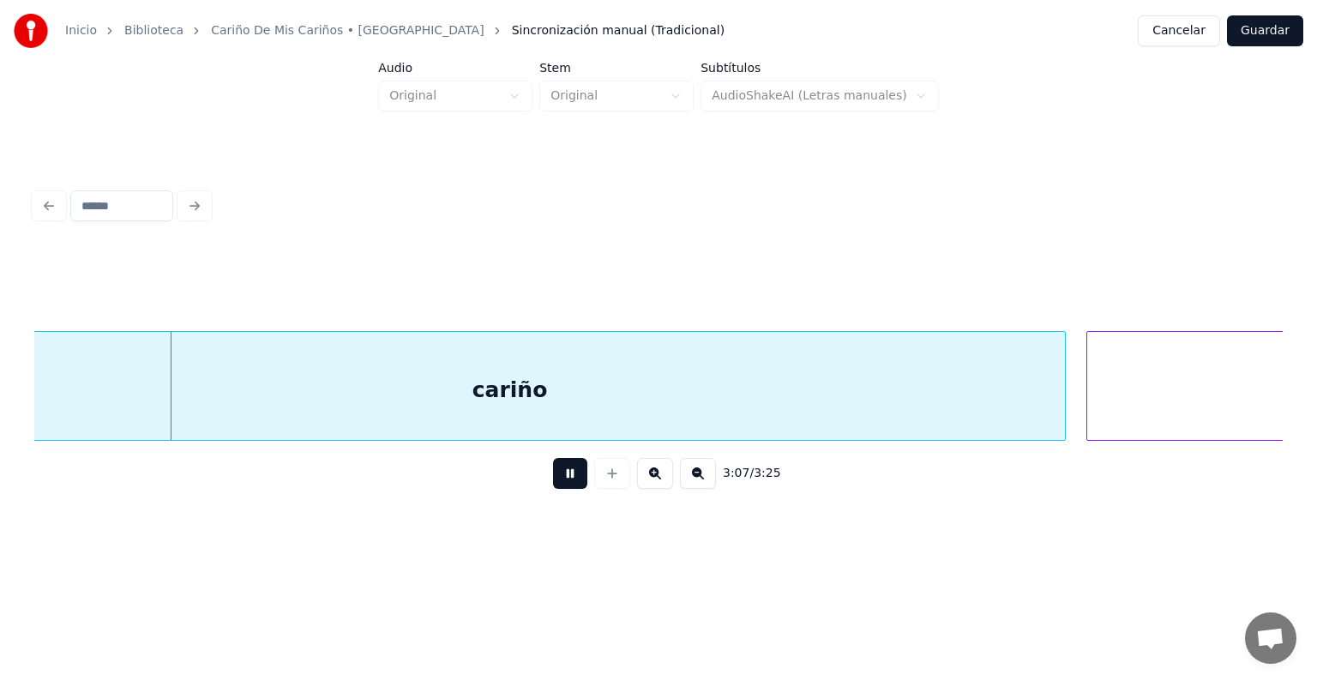
click at [374, 390] on div "cariño" at bounding box center [509, 390] width 1109 height 117
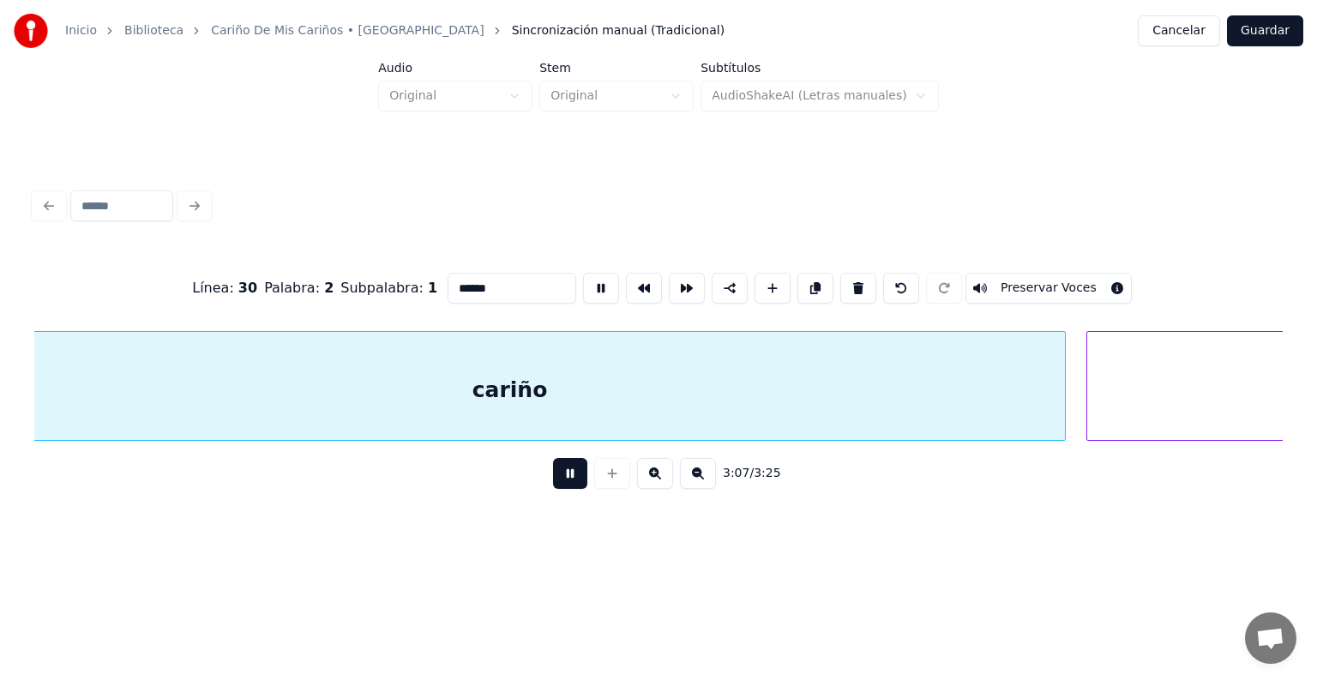
scroll to position [0, 96176]
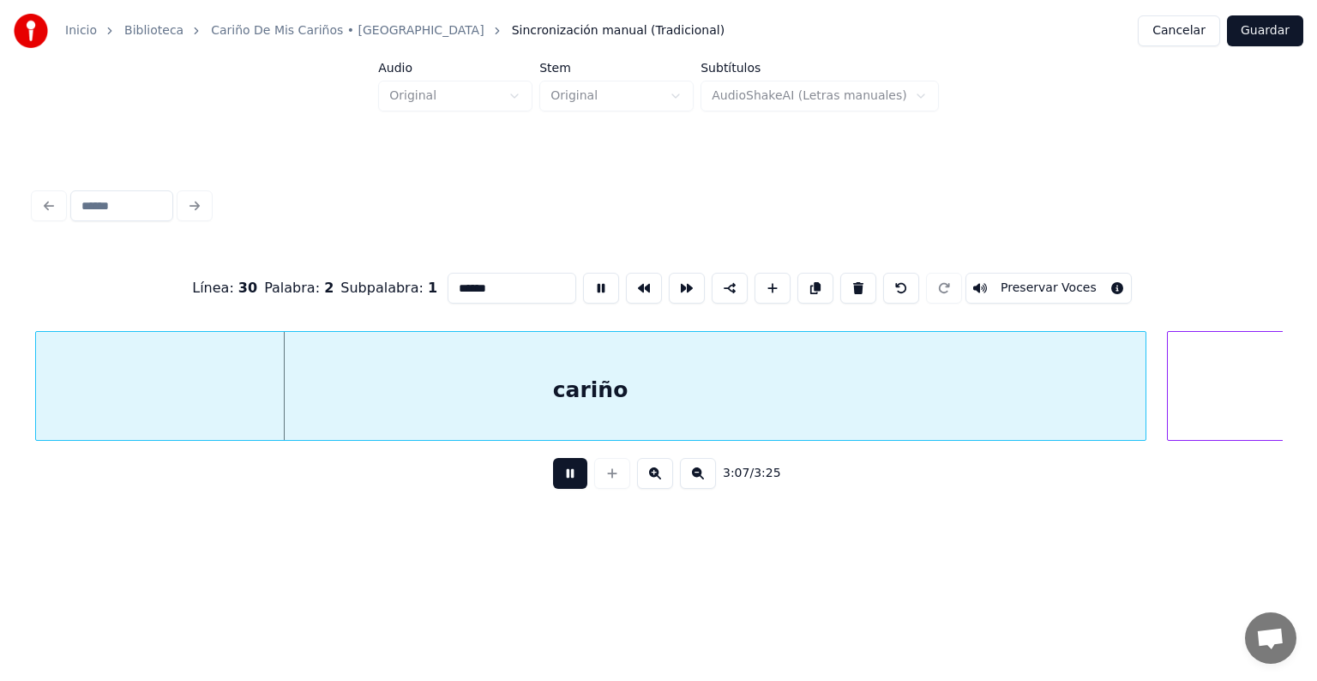
click at [1072, 284] on button "Preservar Voces" at bounding box center [1048, 288] width 166 height 31
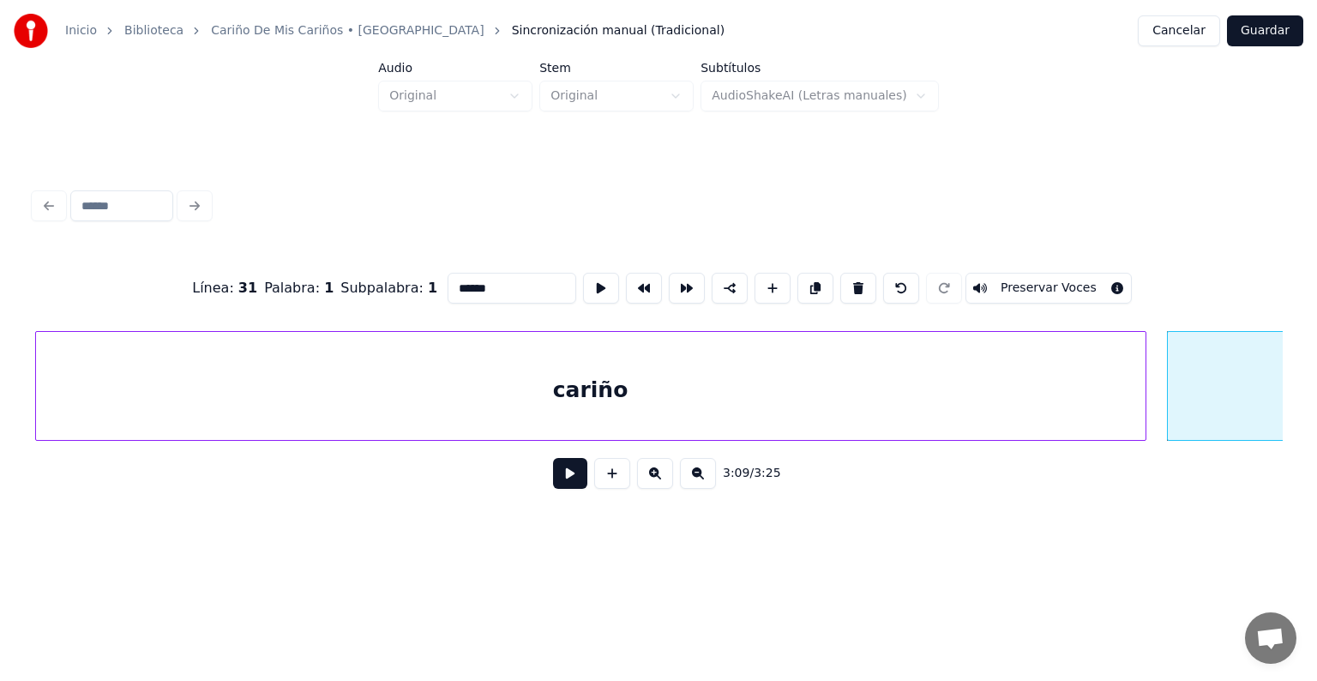
click at [555, 485] on button at bounding box center [570, 473] width 34 height 31
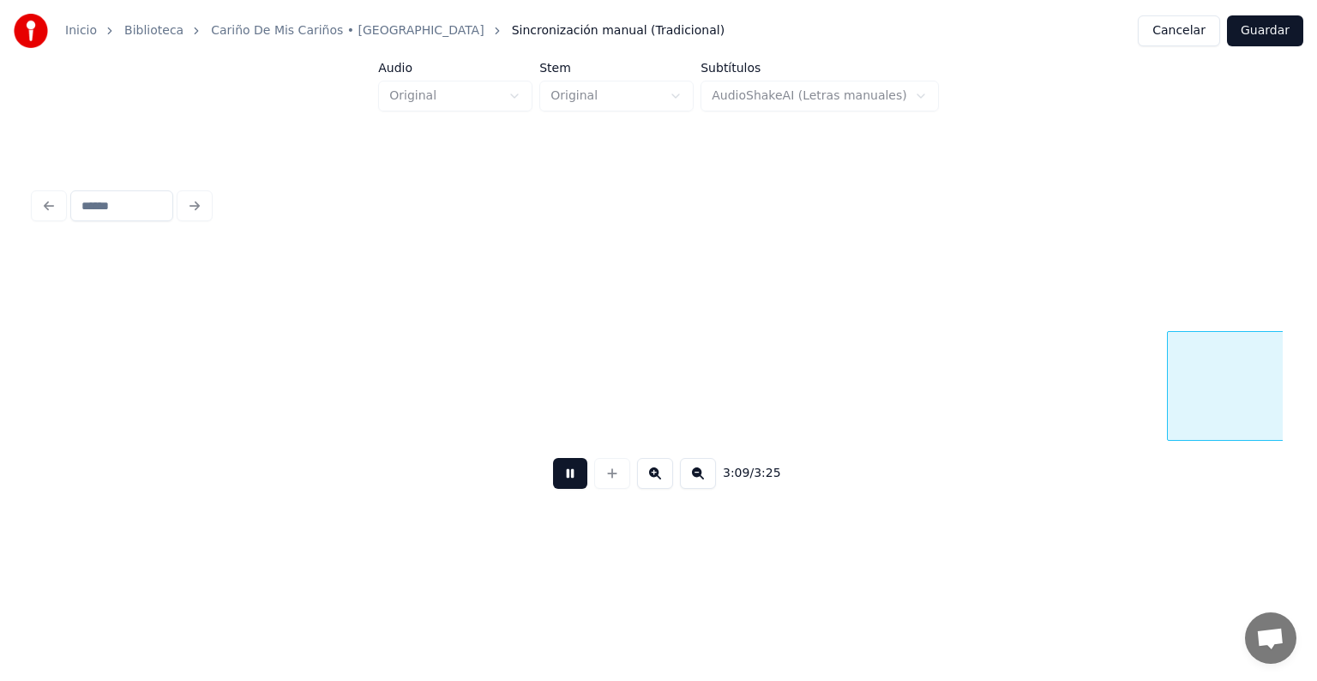
scroll to position [0, 97431]
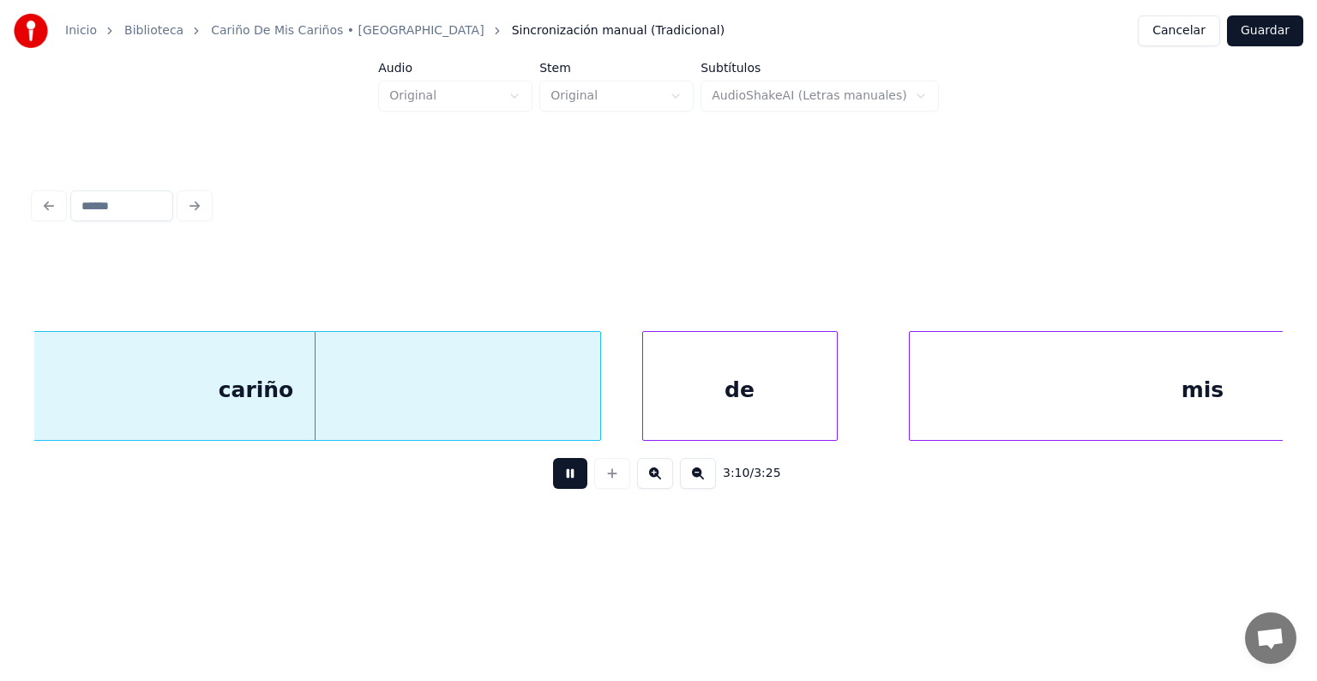
click at [1266, 38] on button "Guardar" at bounding box center [1265, 30] width 76 height 31
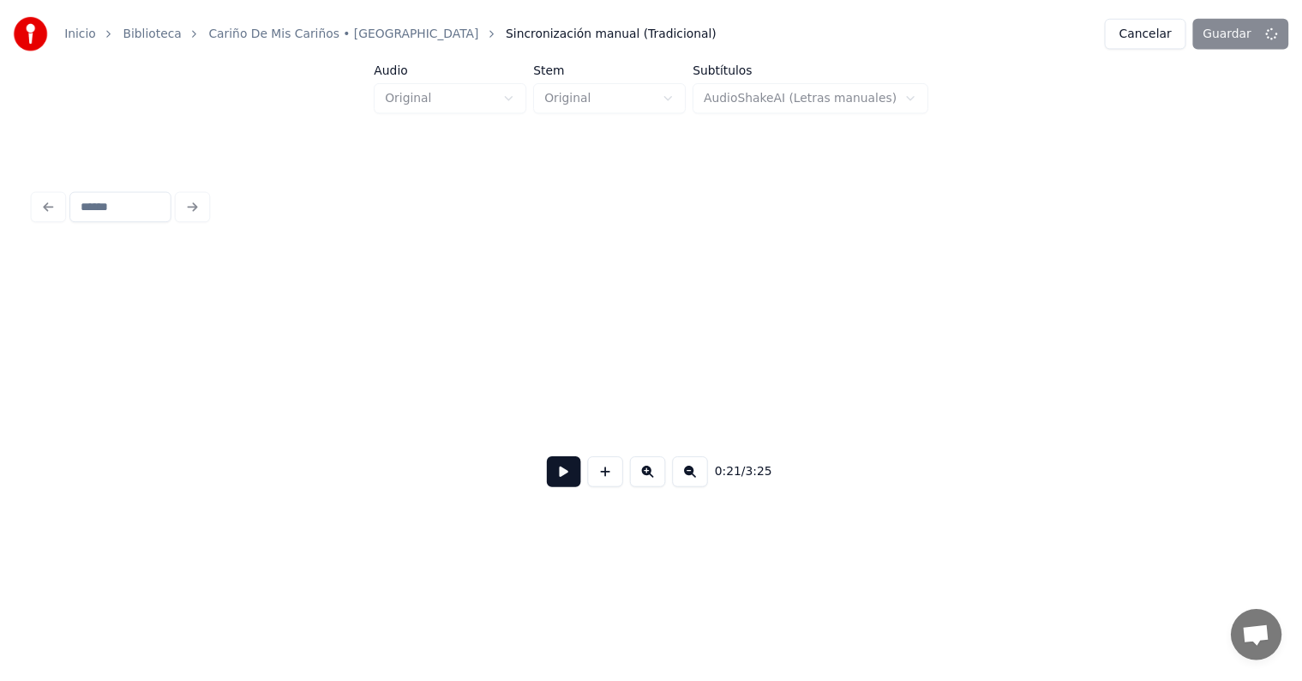
scroll to position [0, 10871]
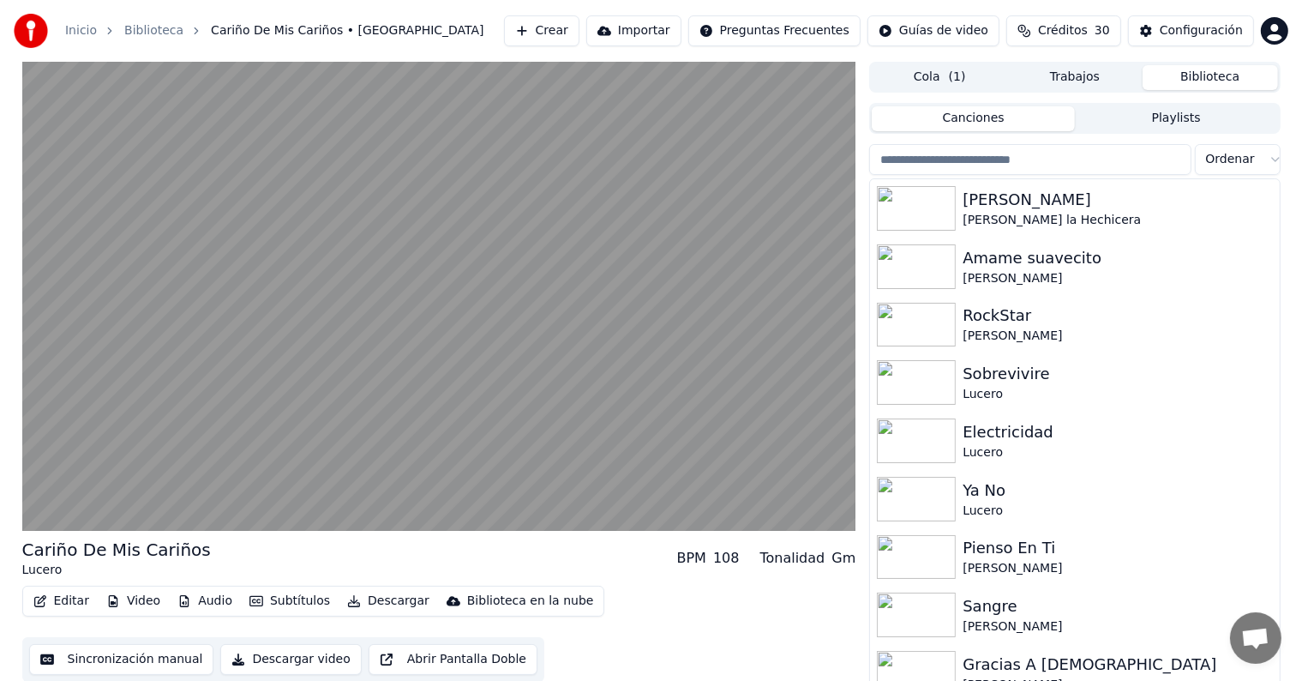
click at [976, 82] on button "Cola ( 1 )" at bounding box center [939, 77] width 135 height 25
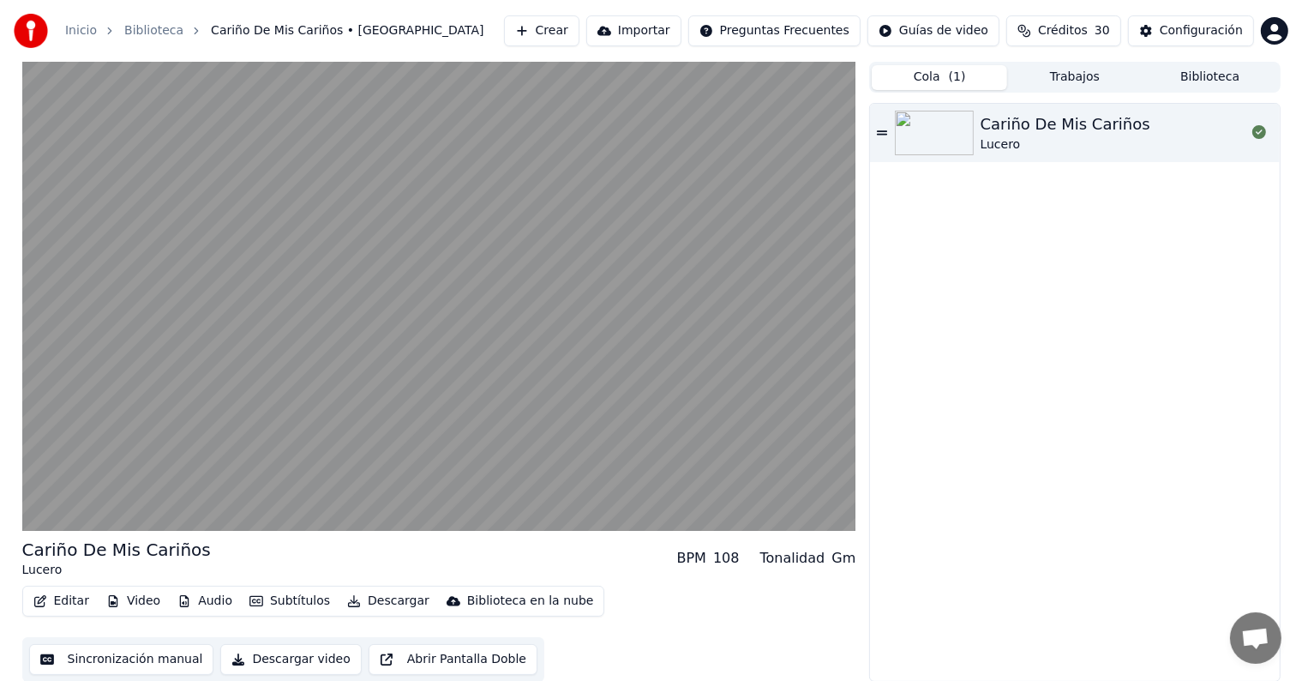
click at [1035, 80] on button "Trabajos" at bounding box center [1074, 77] width 135 height 25
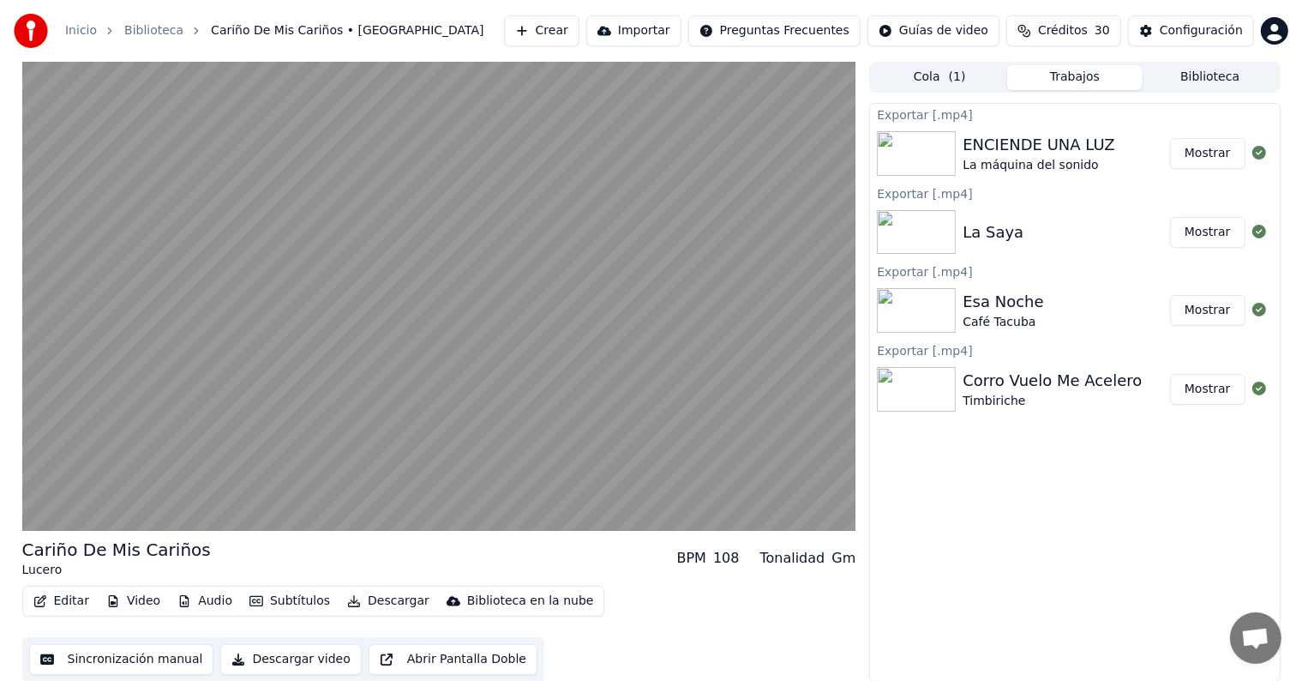
click at [945, 83] on button "Cola ( 1 )" at bounding box center [939, 77] width 135 height 25
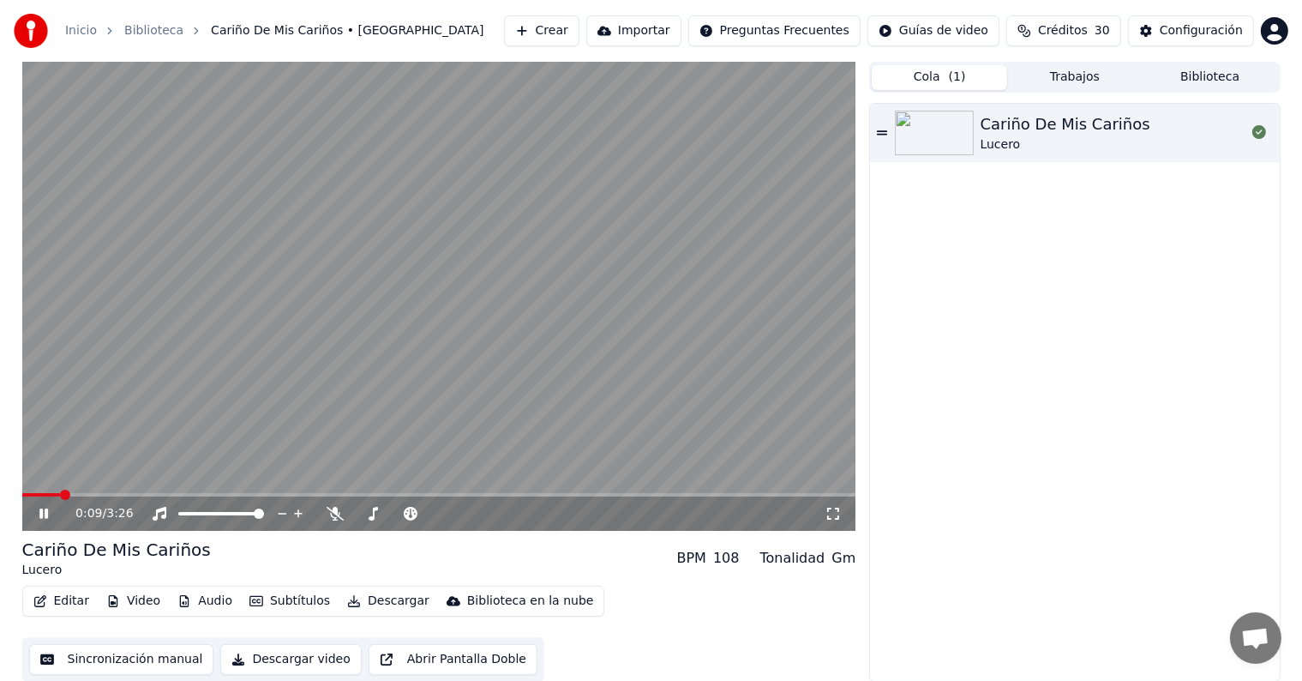
click at [230, 495] on span at bounding box center [439, 494] width 834 height 3
click at [353, 497] on span at bounding box center [355, 494] width 10 height 10
click at [365, 496] on span at bounding box center [370, 494] width 10 height 10
click at [367, 603] on button "Descargar" at bounding box center [388, 601] width 96 height 24
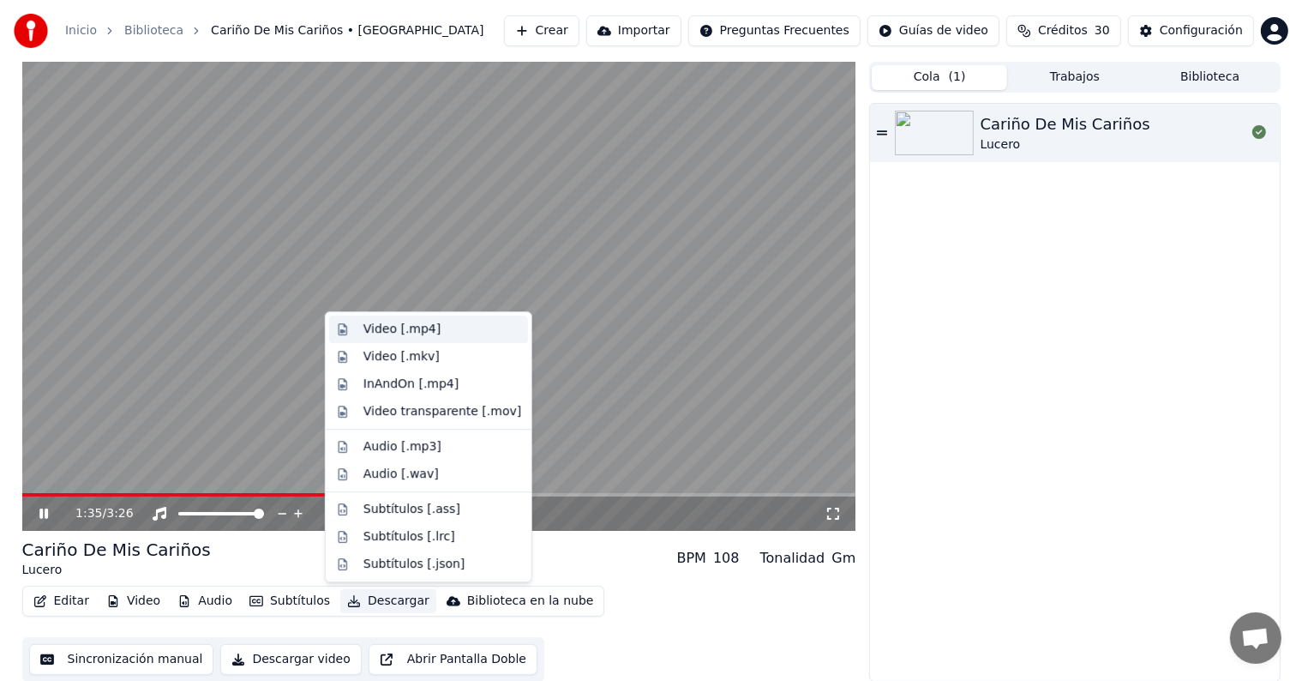
click at [381, 332] on div "Video [.mp4]" at bounding box center [401, 329] width 77 height 17
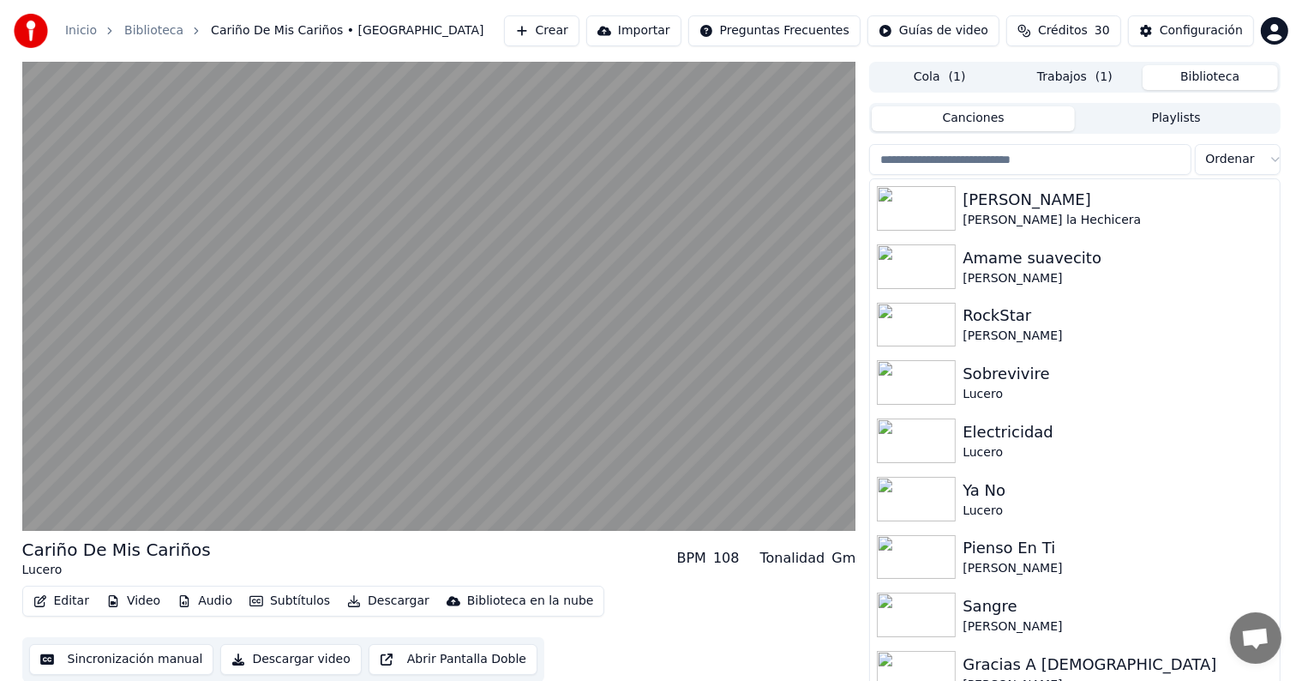
click at [1198, 77] on button "Biblioteca" at bounding box center [1210, 77] width 135 height 25
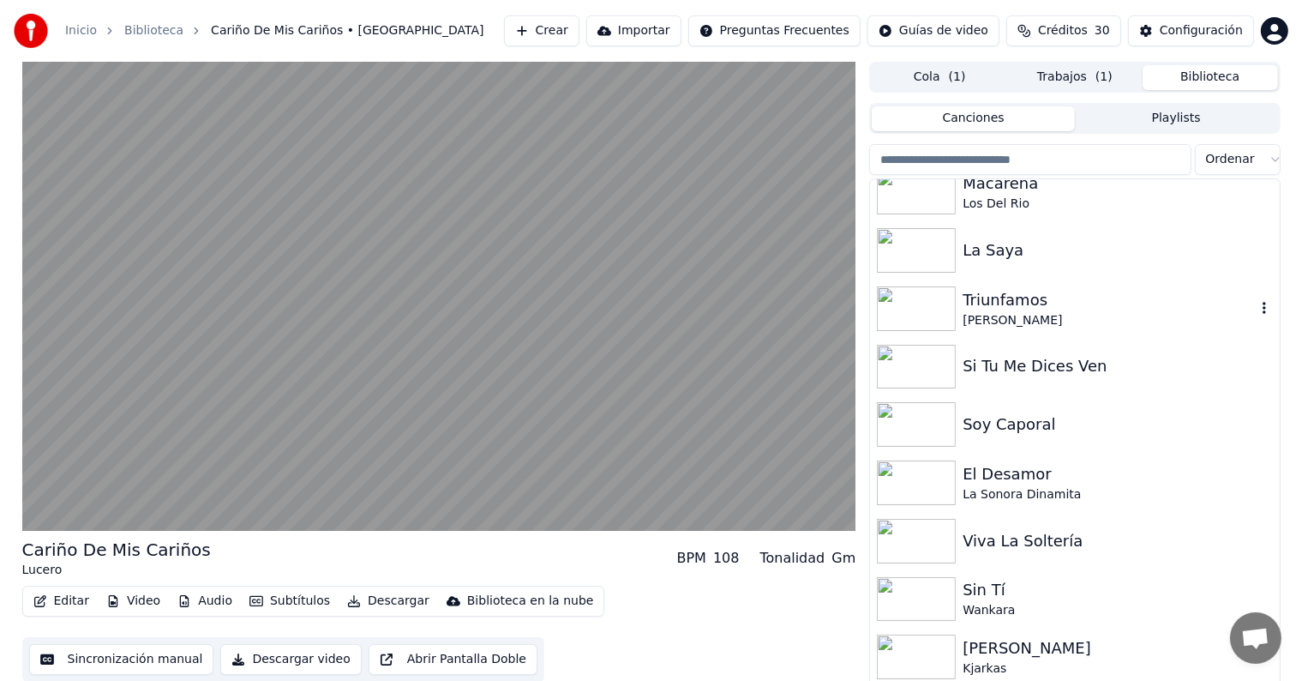
scroll to position [7601, 0]
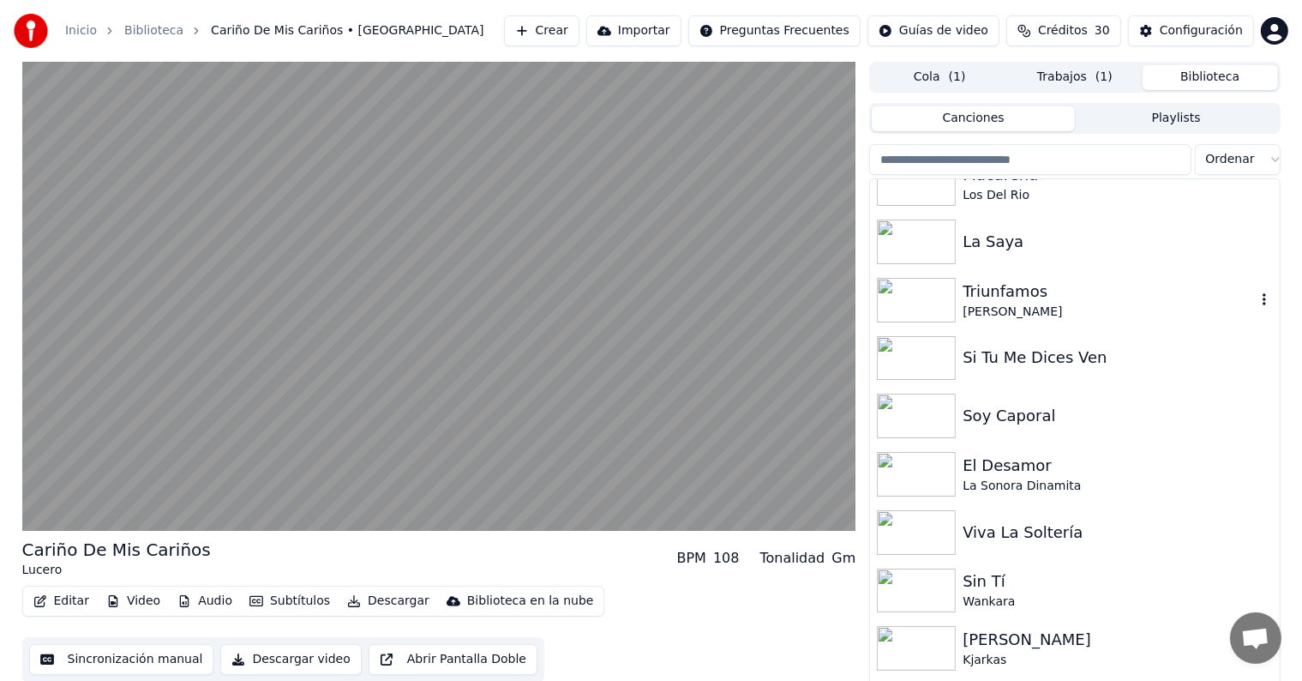
click at [1047, 290] on div "Triunfamos" at bounding box center [1109, 291] width 292 height 24
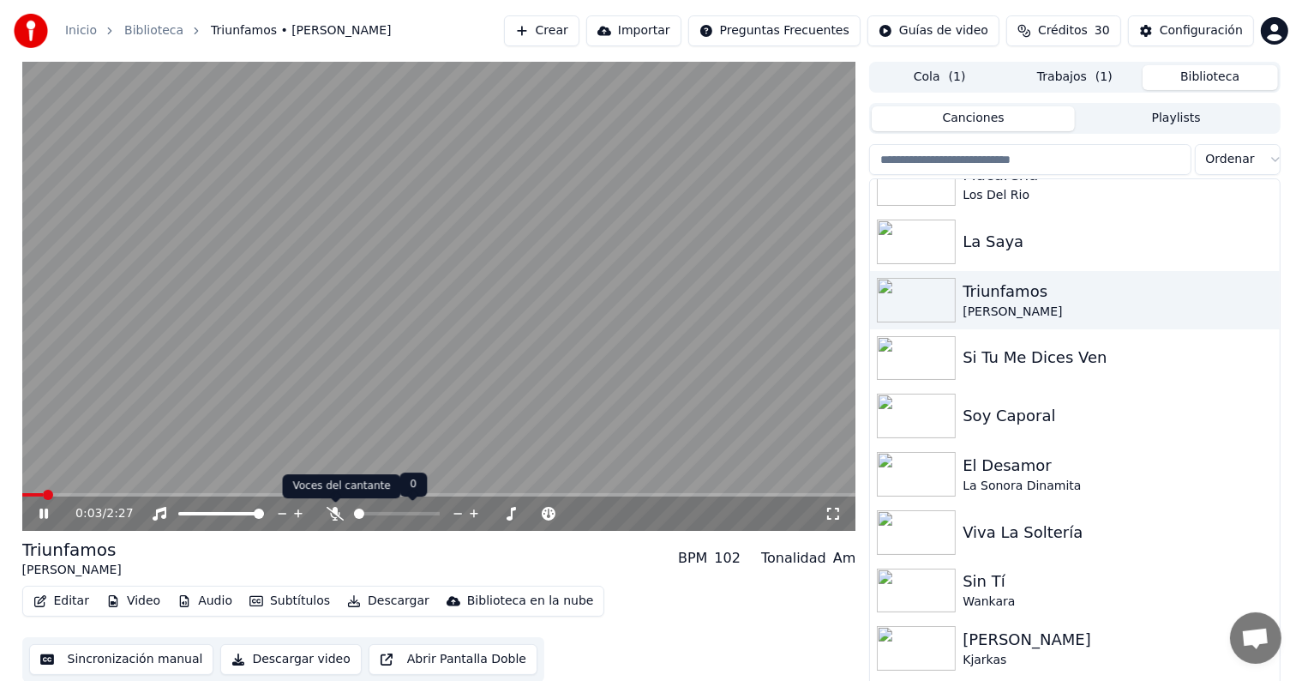
click at [337, 514] on icon at bounding box center [335, 514] width 17 height 14
click at [927, 357] on img at bounding box center [916, 358] width 79 height 45
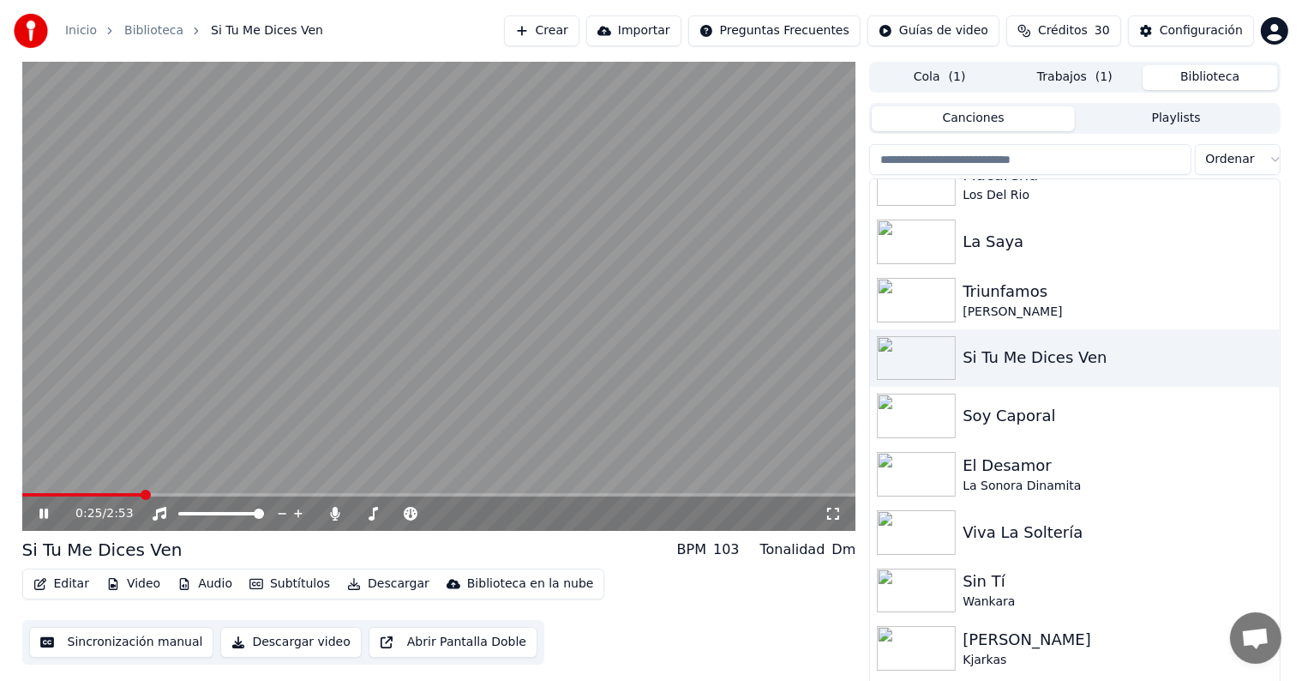
click at [143, 495] on span at bounding box center [439, 494] width 834 height 3
click at [332, 517] on icon at bounding box center [335, 514] width 17 height 14
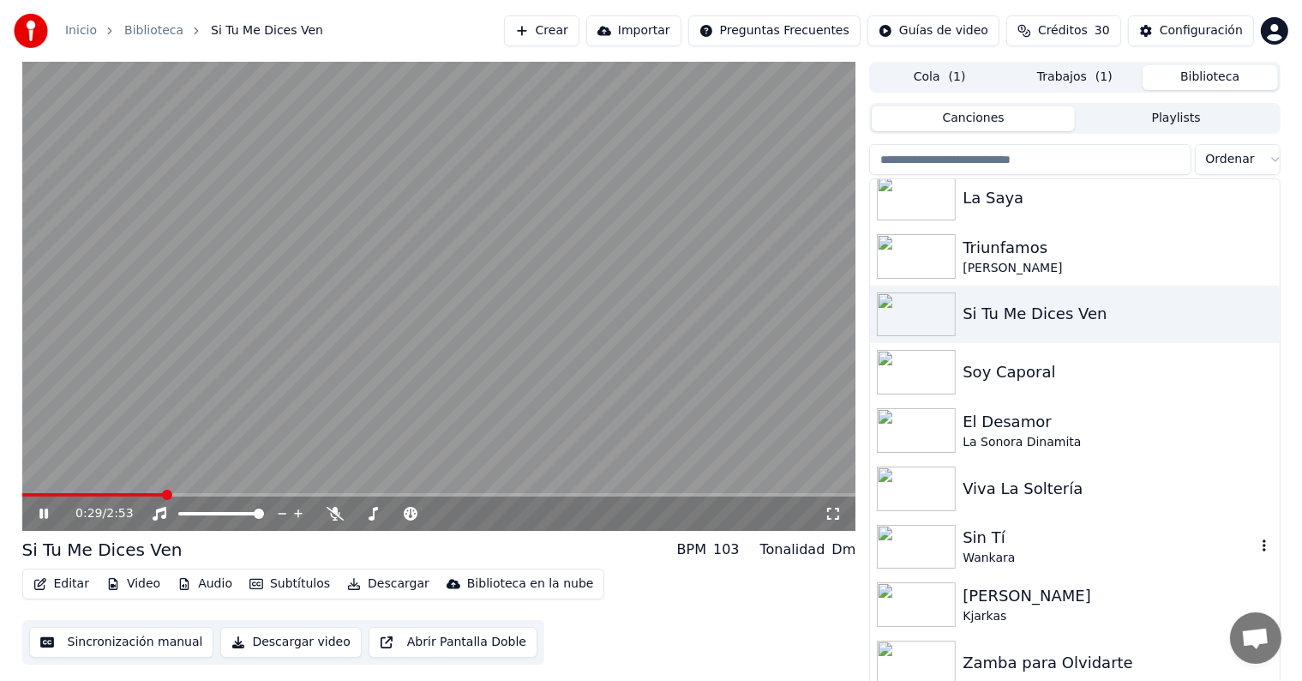
scroll to position [7645, 0]
click at [944, 437] on img at bounding box center [916, 429] width 79 height 45
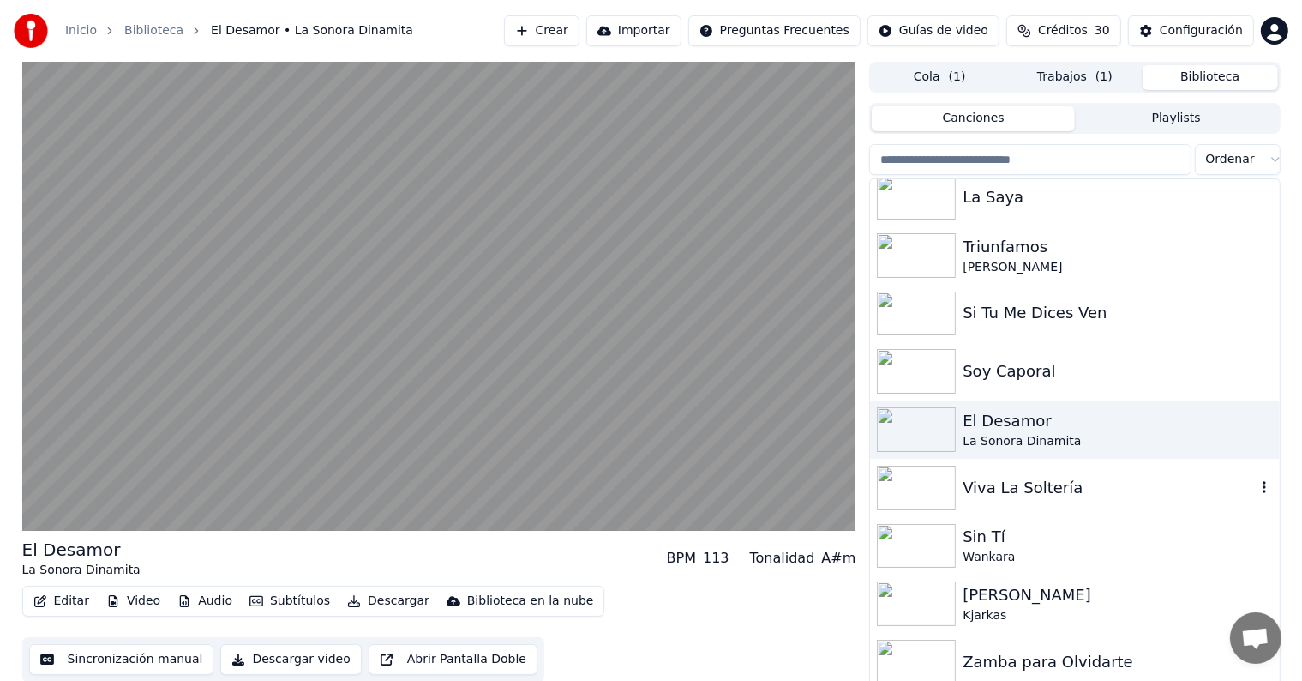
click at [934, 482] on img at bounding box center [916, 487] width 79 height 45
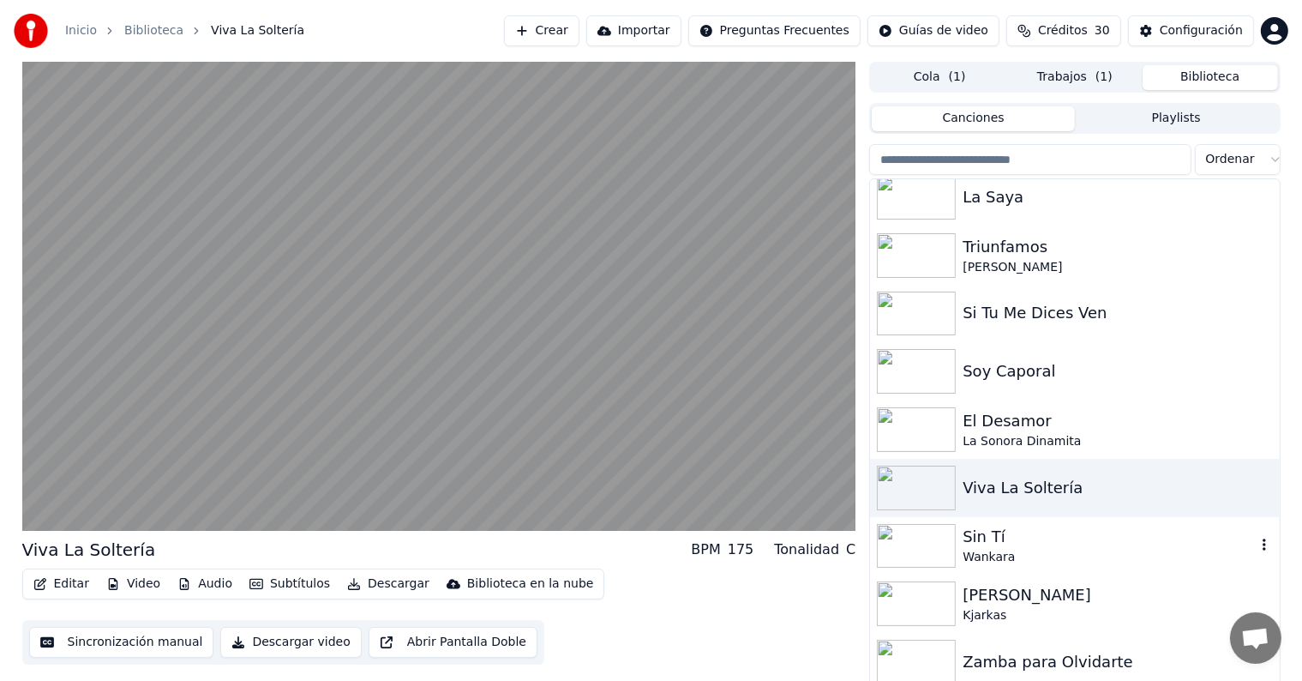
click at [923, 531] on img at bounding box center [916, 546] width 79 height 45
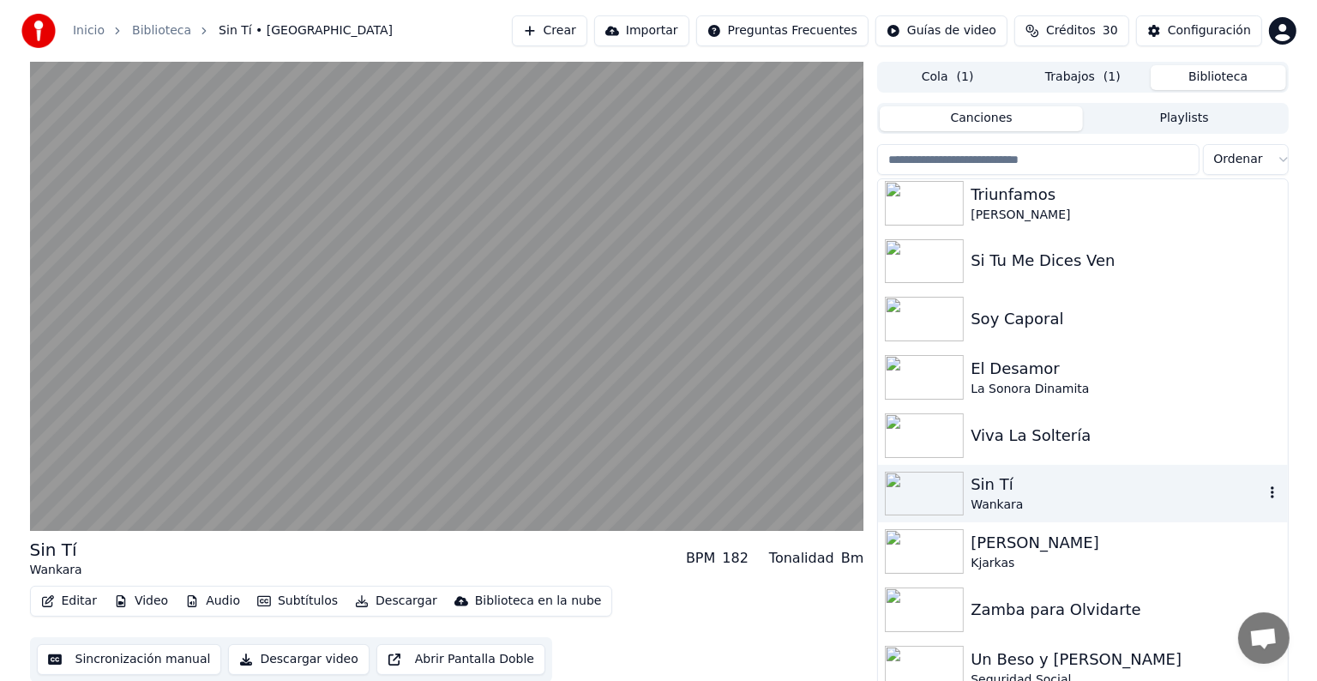
scroll to position [7701, 0]
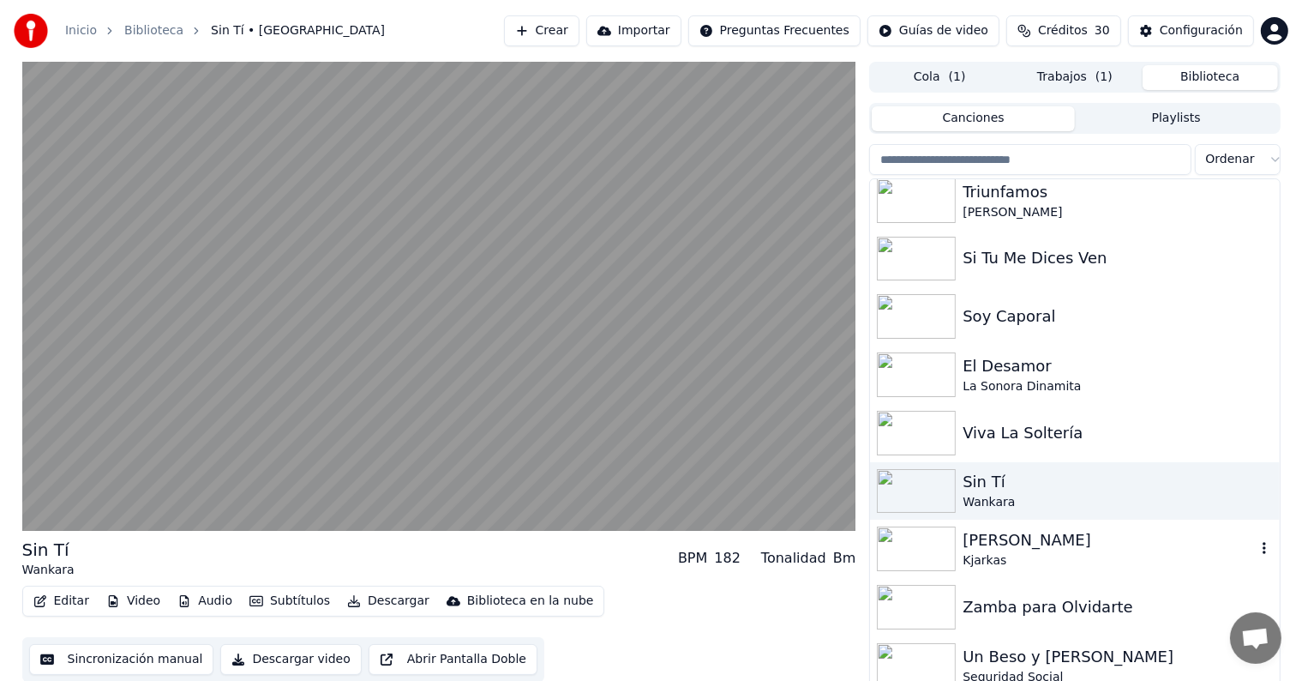
click at [921, 542] on img at bounding box center [916, 548] width 79 height 45
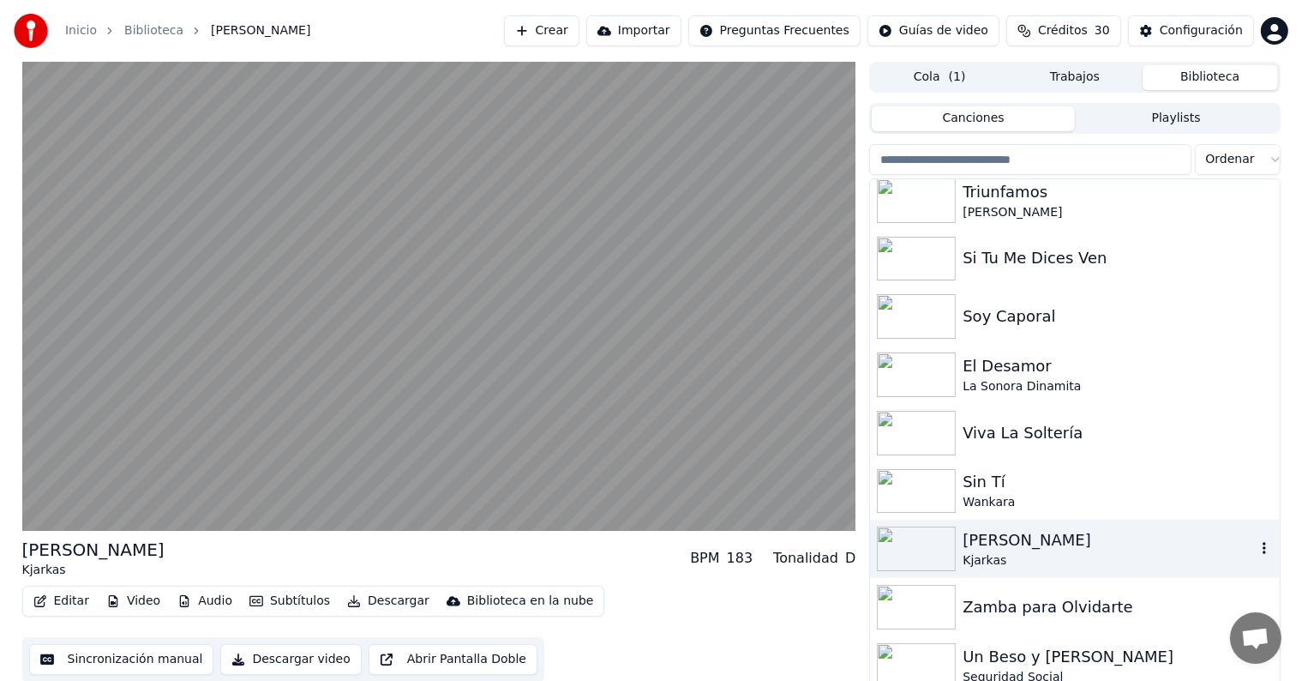
click at [53, 603] on button "Editar" at bounding box center [61, 601] width 69 height 24
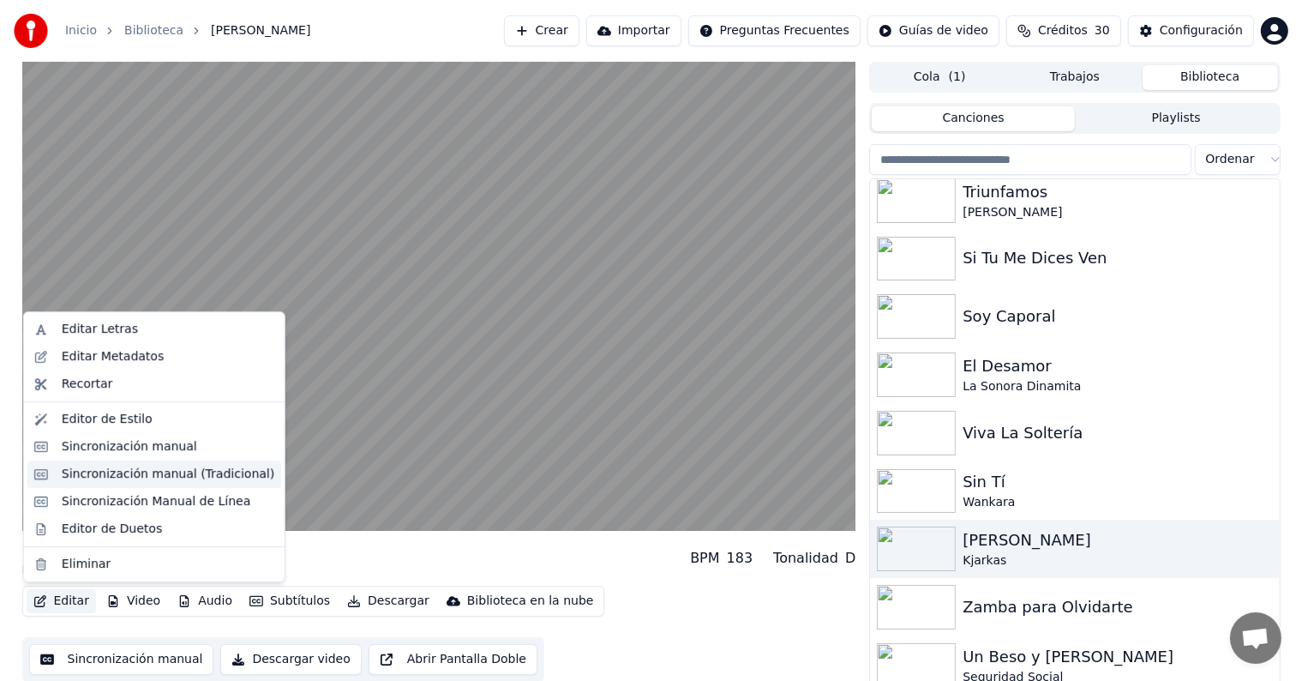
click at [63, 473] on div "Sincronización manual (Tradicional)" at bounding box center [168, 473] width 213 height 17
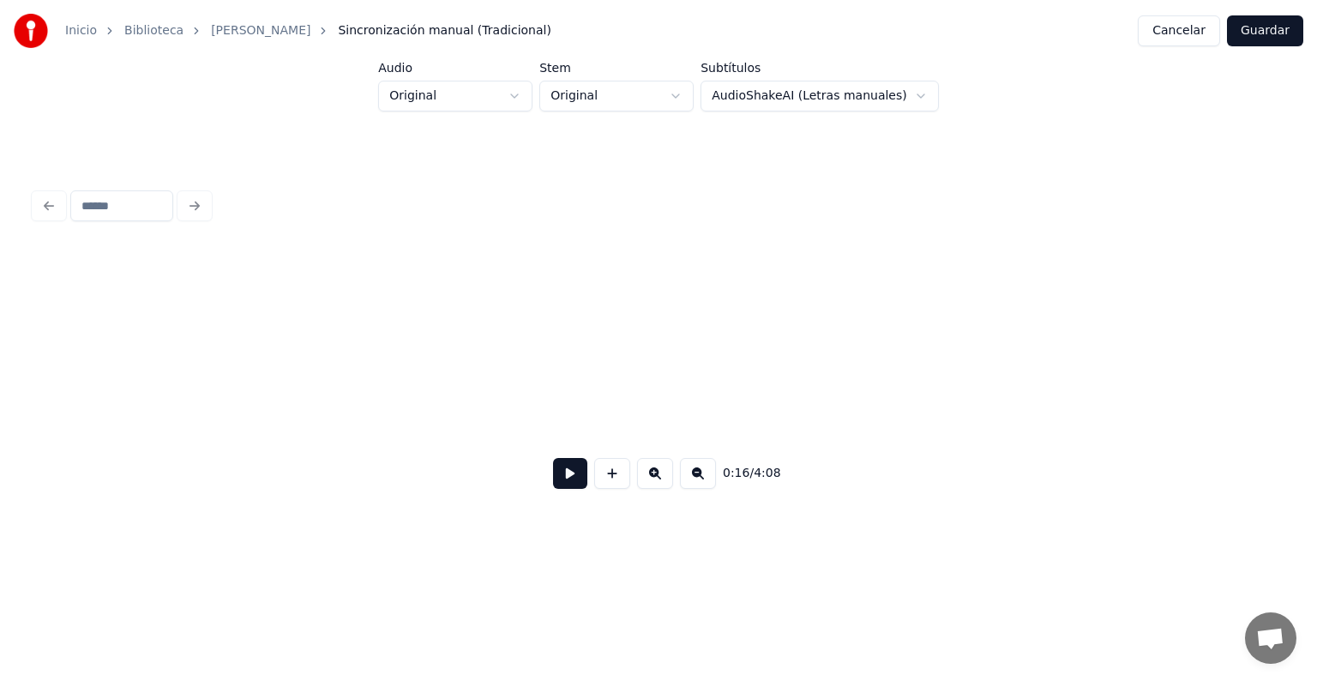
scroll to position [0, 8681]
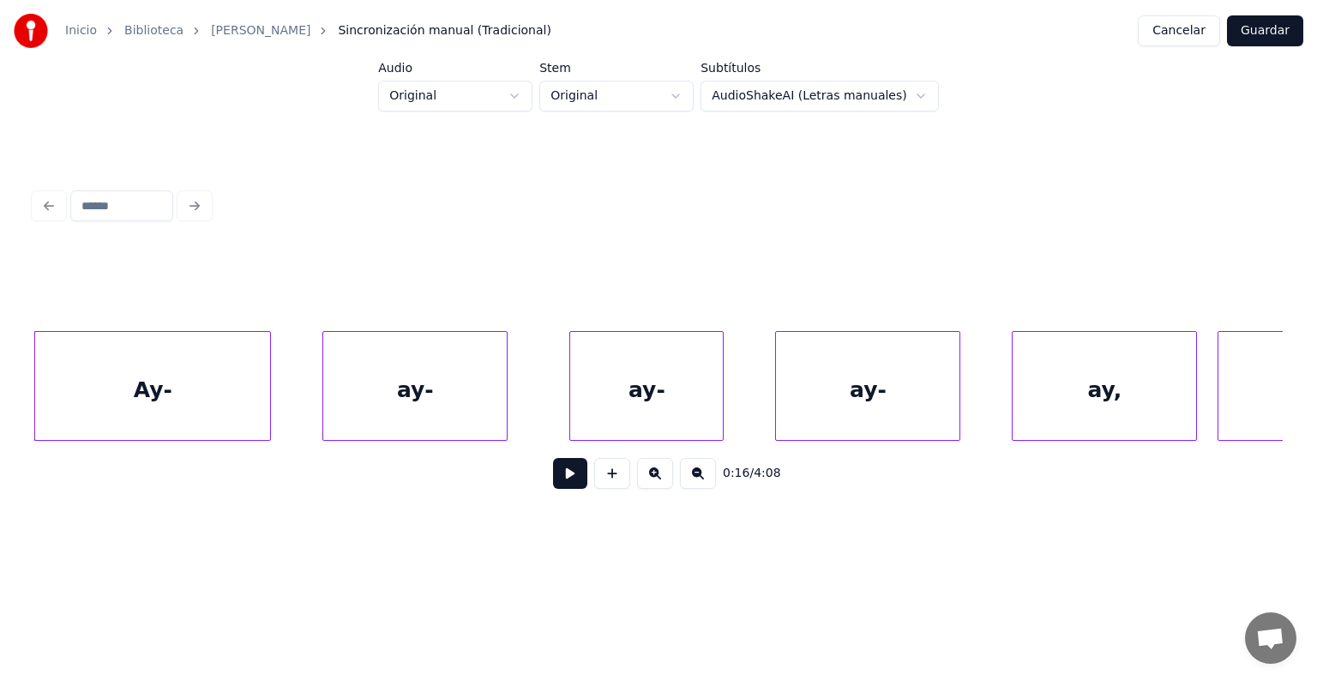
click at [557, 473] on button at bounding box center [570, 473] width 34 height 31
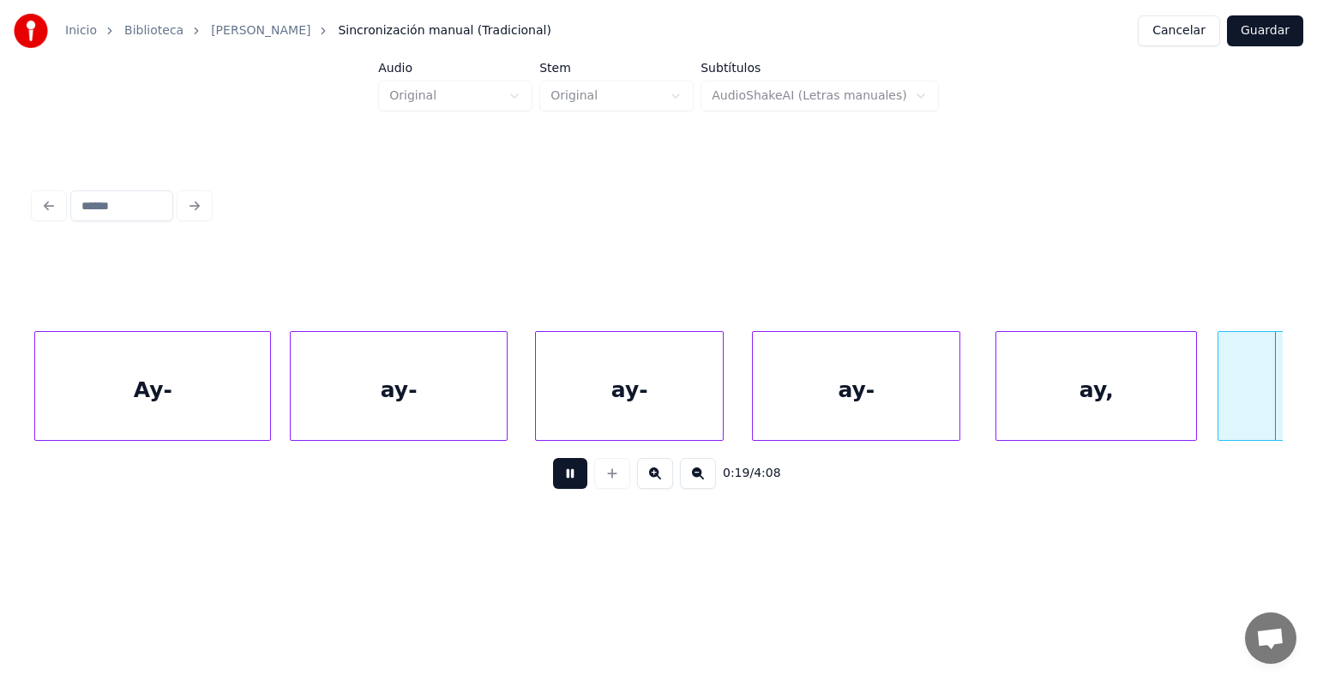
scroll to position [0, 9930]
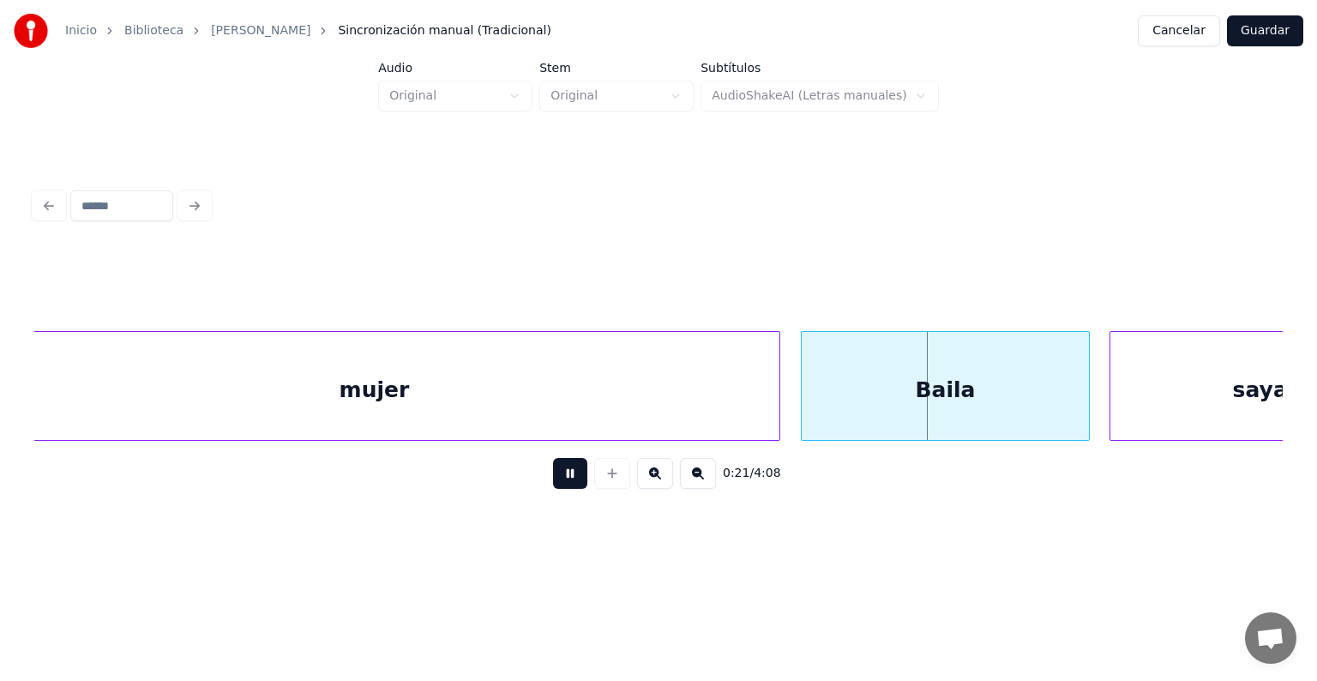
click at [859, 399] on div "Baila" at bounding box center [944, 390] width 286 height 117
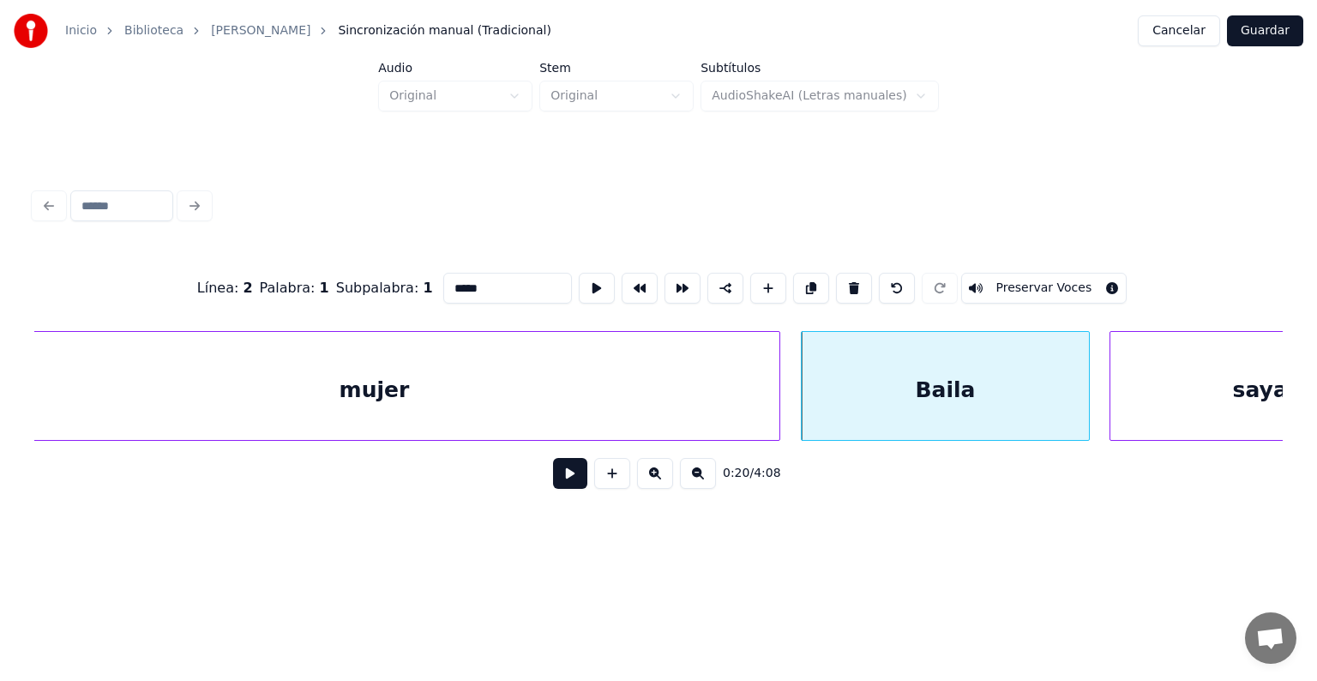
click at [1015, 280] on button "Preservar Voces" at bounding box center [1044, 288] width 166 height 31
click at [1145, 375] on div "saya," at bounding box center [1263, 390] width 307 height 117
type input "*****"
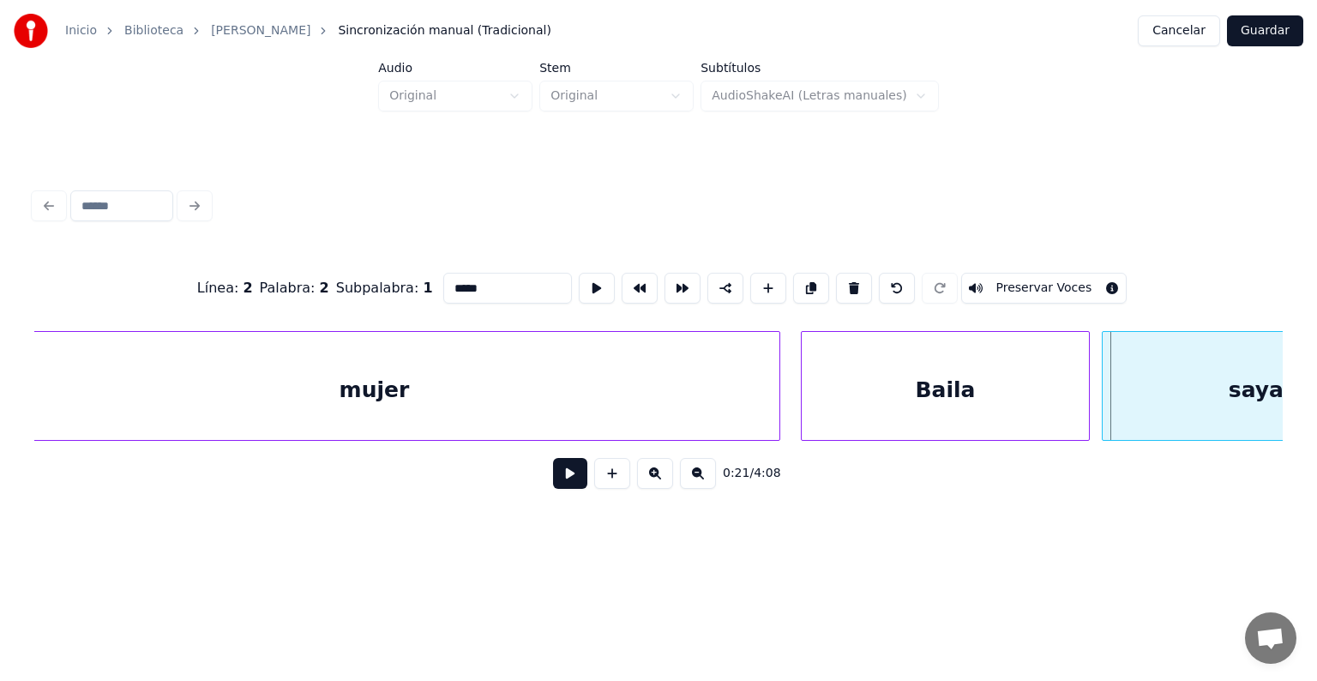
click at [1111, 383] on div "saya," at bounding box center [1259, 390] width 315 height 117
click at [1032, 286] on button "Preservar Voces" at bounding box center [1044, 288] width 166 height 31
click at [553, 489] on button at bounding box center [570, 473] width 34 height 31
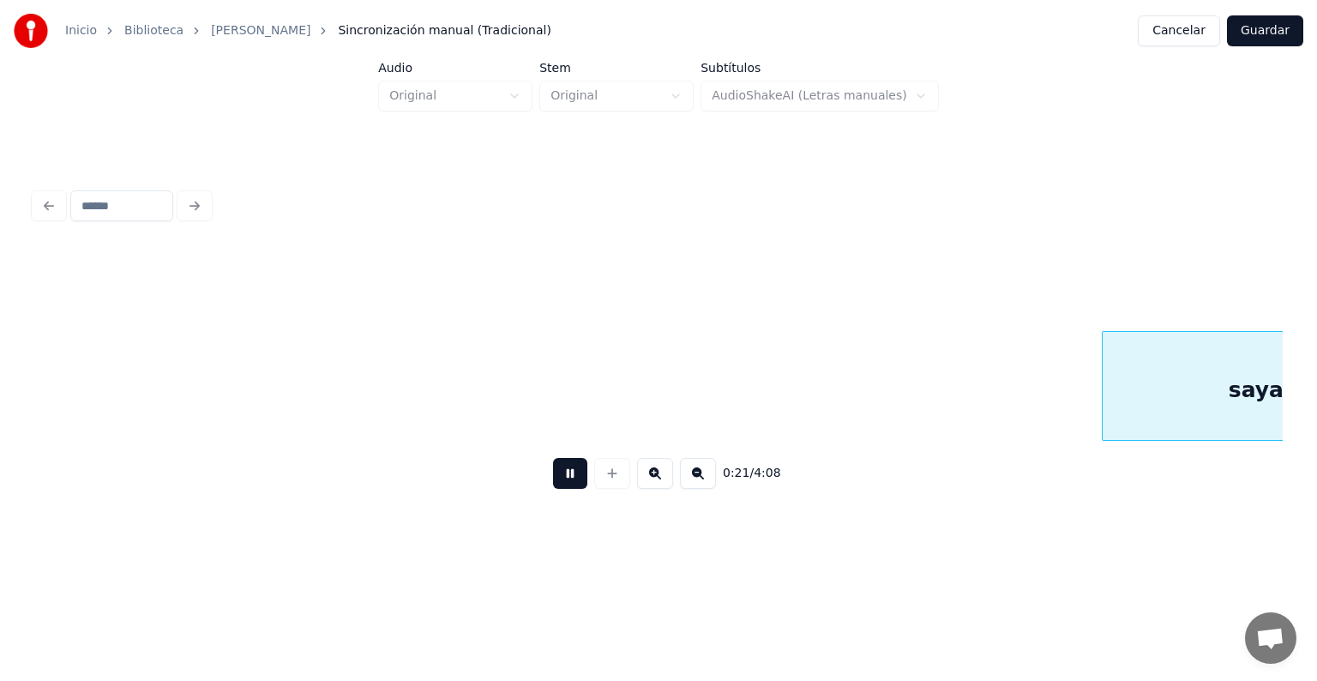
scroll to position [0, 11184]
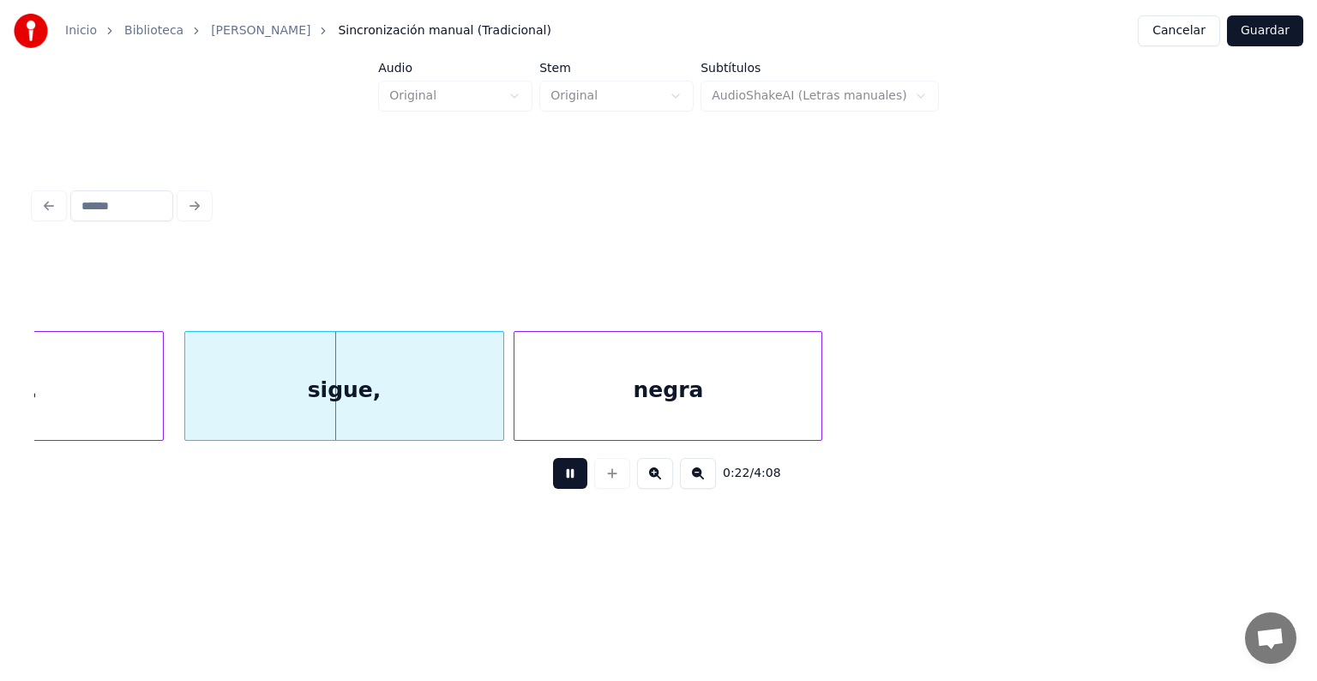
click at [355, 392] on div "sigue," at bounding box center [343, 390] width 317 height 117
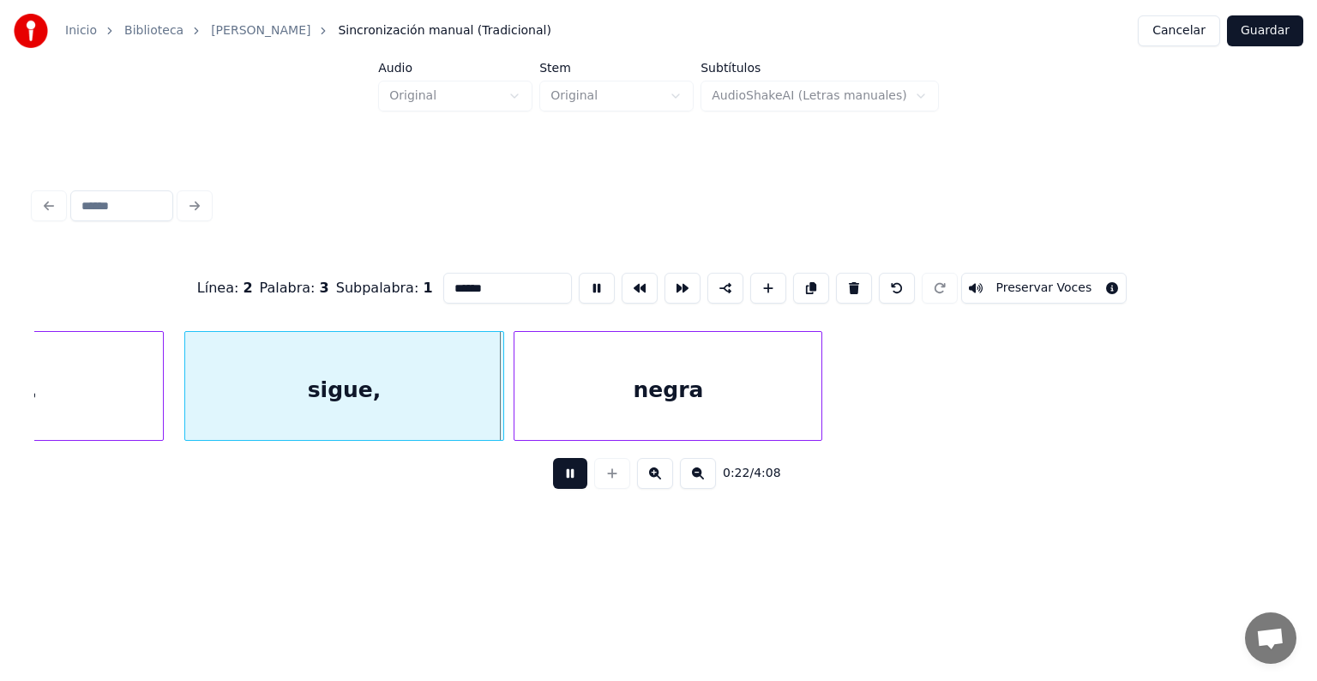
click at [1017, 283] on button "Preservar Voces" at bounding box center [1044, 288] width 166 height 31
click at [706, 383] on div "negra" at bounding box center [667, 390] width 307 height 117
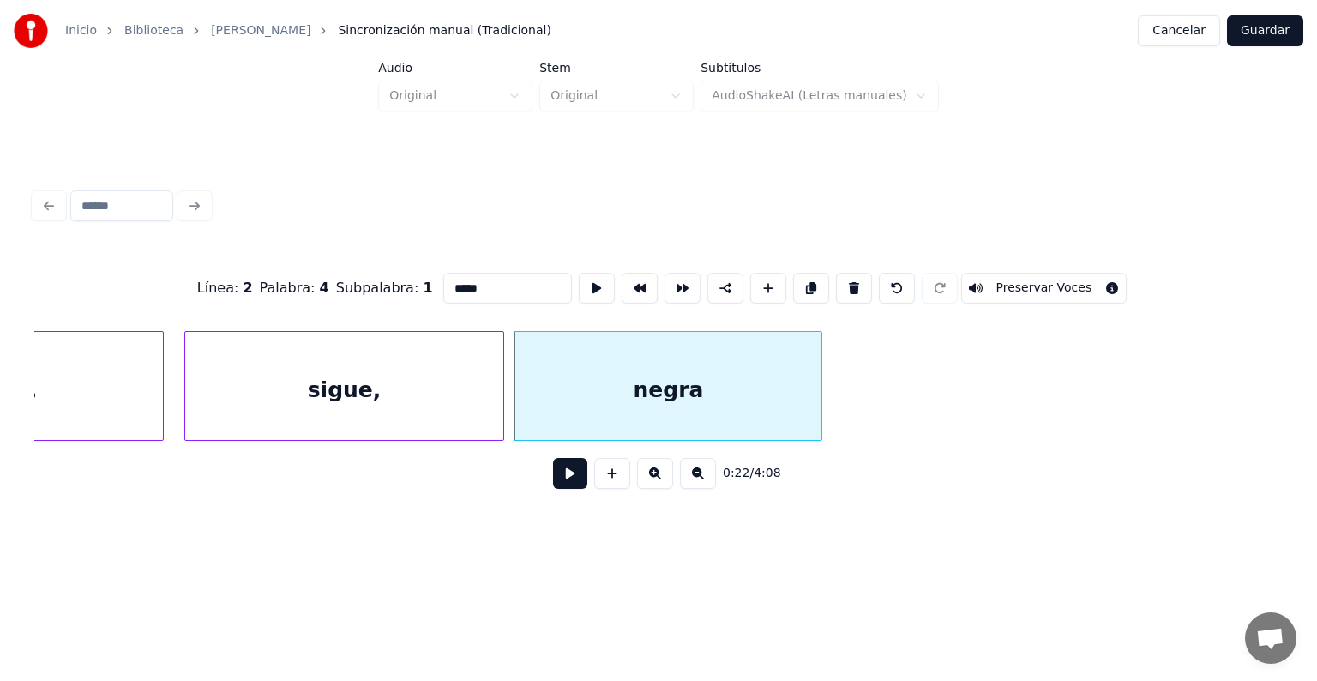
click at [1017, 280] on button "Preservar Voces" at bounding box center [1044, 288] width 166 height 31
click at [363, 387] on div "sigue," at bounding box center [343, 390] width 317 height 117
type input "******"
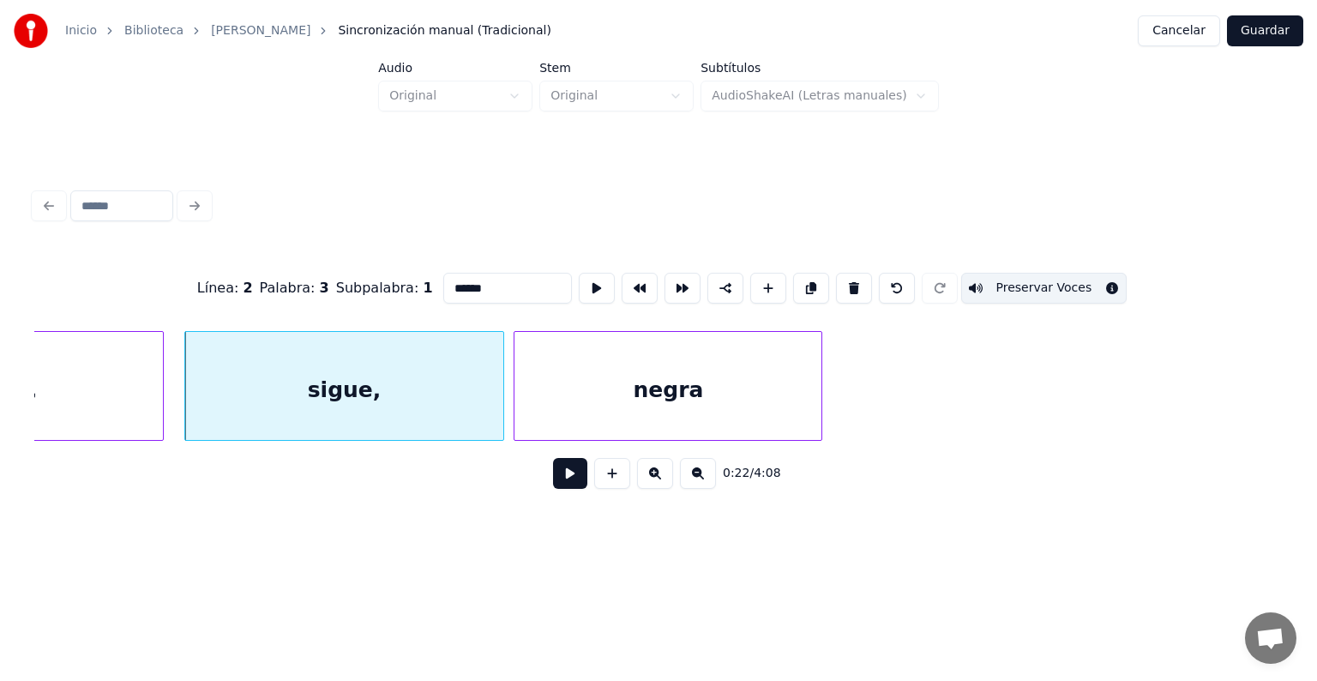
click at [553, 485] on button at bounding box center [570, 473] width 34 height 31
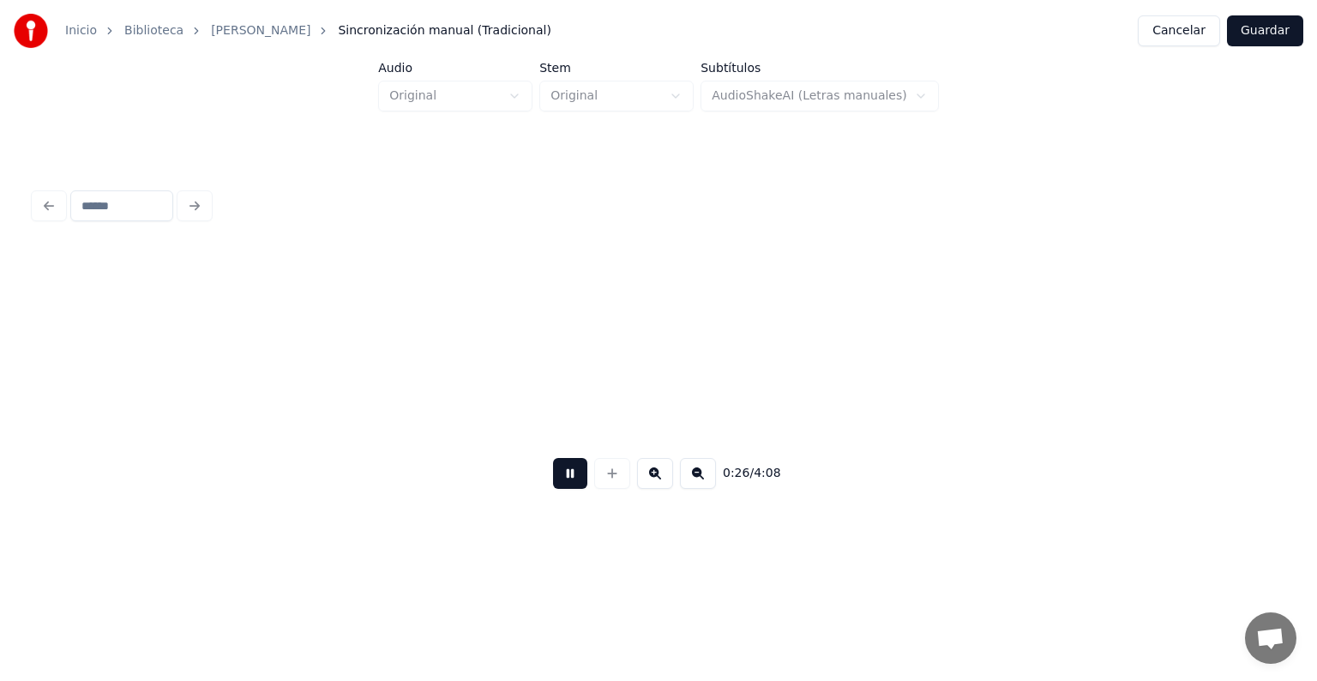
scroll to position [0, 13688]
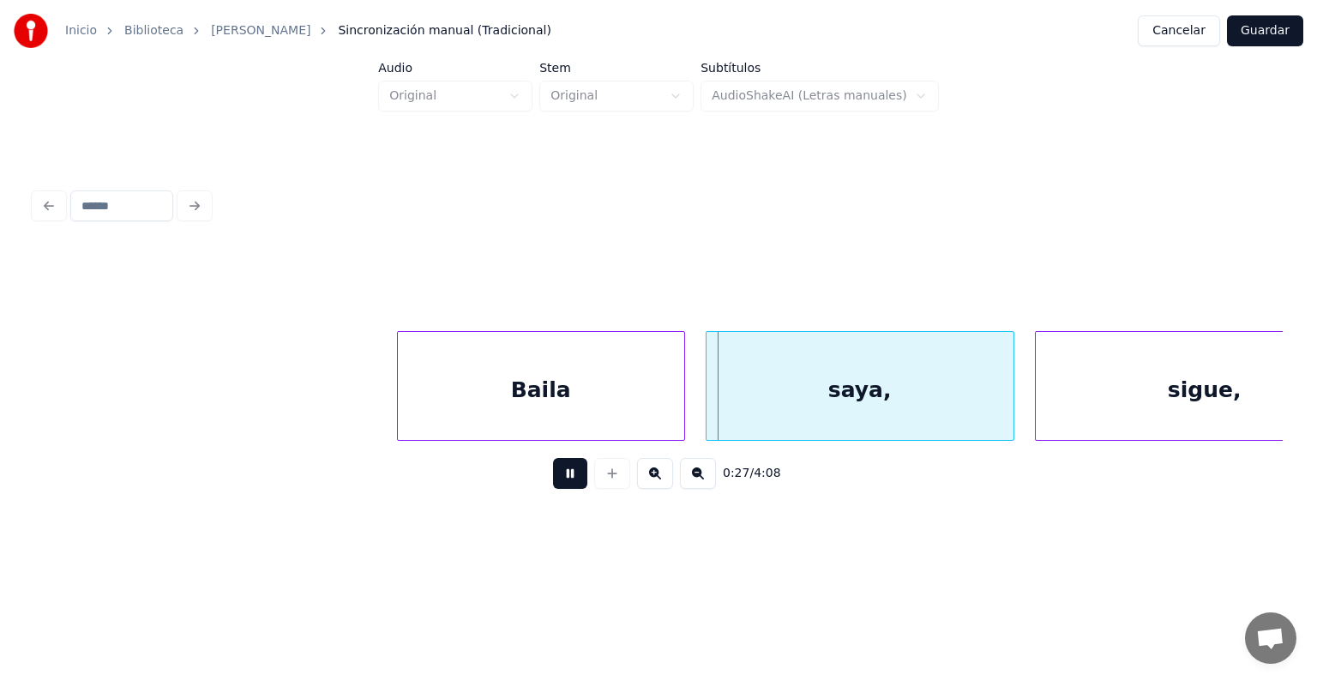
click at [442, 397] on div "Baila" at bounding box center [541, 390] width 286 height 117
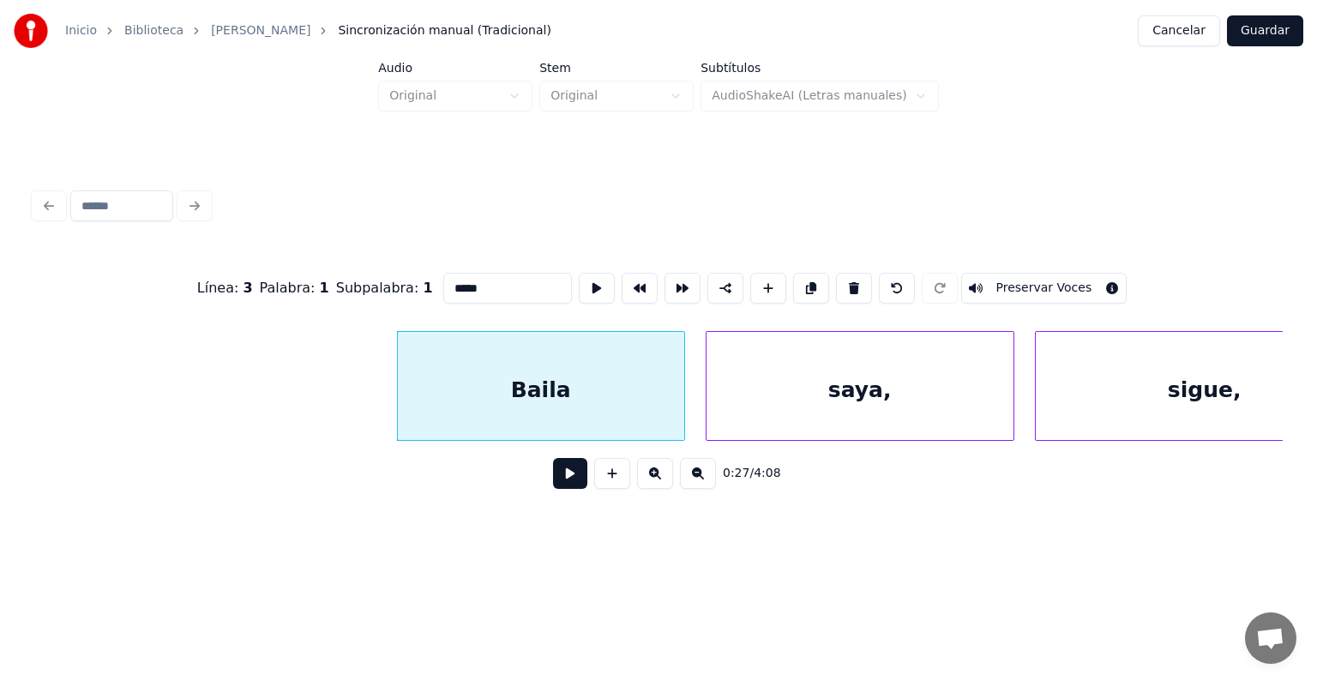
click at [1020, 280] on button "Preservar Voces" at bounding box center [1044, 288] width 166 height 31
click at [889, 381] on div "saya," at bounding box center [859, 390] width 307 height 117
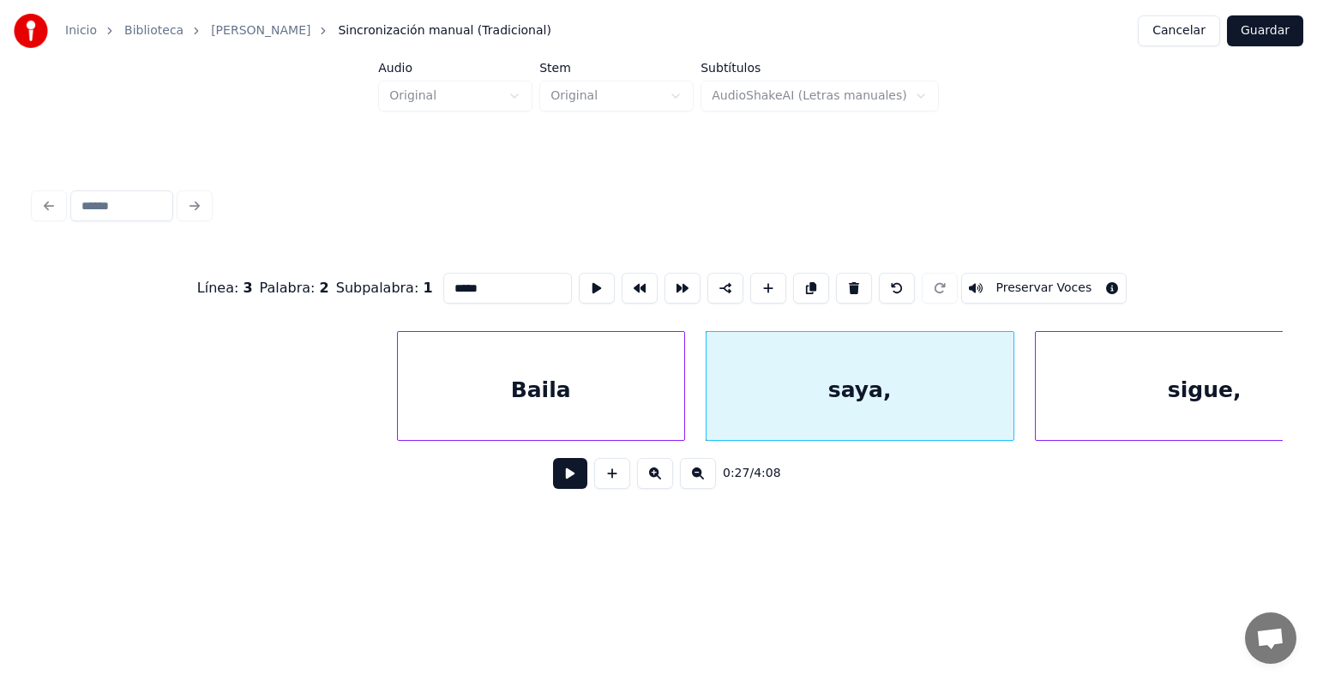
click at [1023, 283] on button "Preservar Voces" at bounding box center [1044, 288] width 166 height 31
click at [1085, 402] on div "sigue," at bounding box center [1204, 390] width 338 height 117
type input "******"
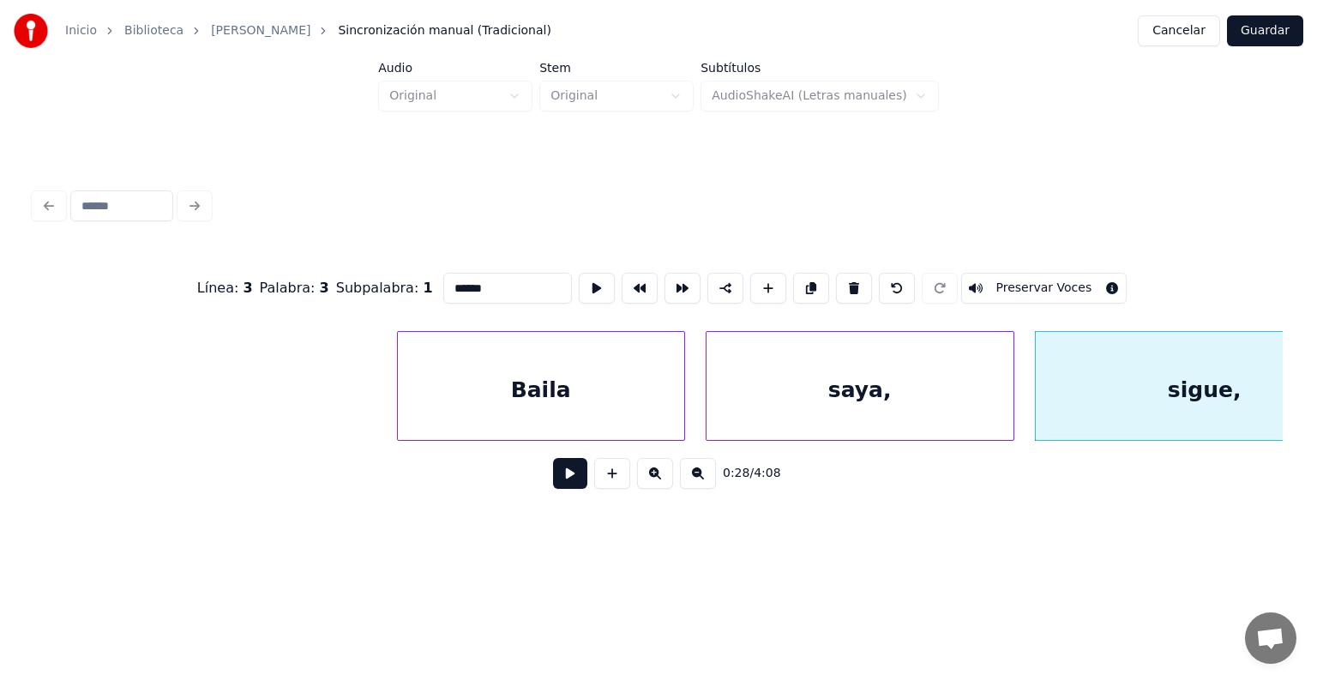
click at [1029, 283] on button "Preservar Voces" at bounding box center [1044, 288] width 166 height 31
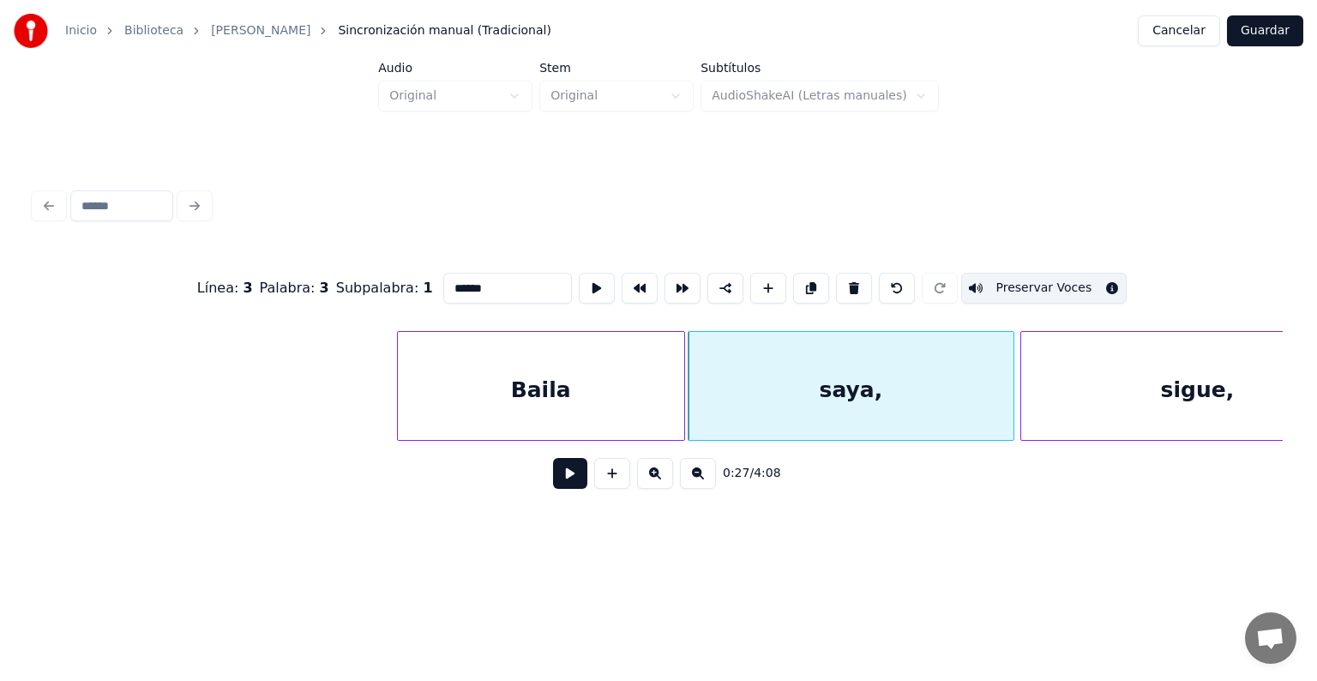
click at [553, 486] on button at bounding box center [570, 473] width 34 height 31
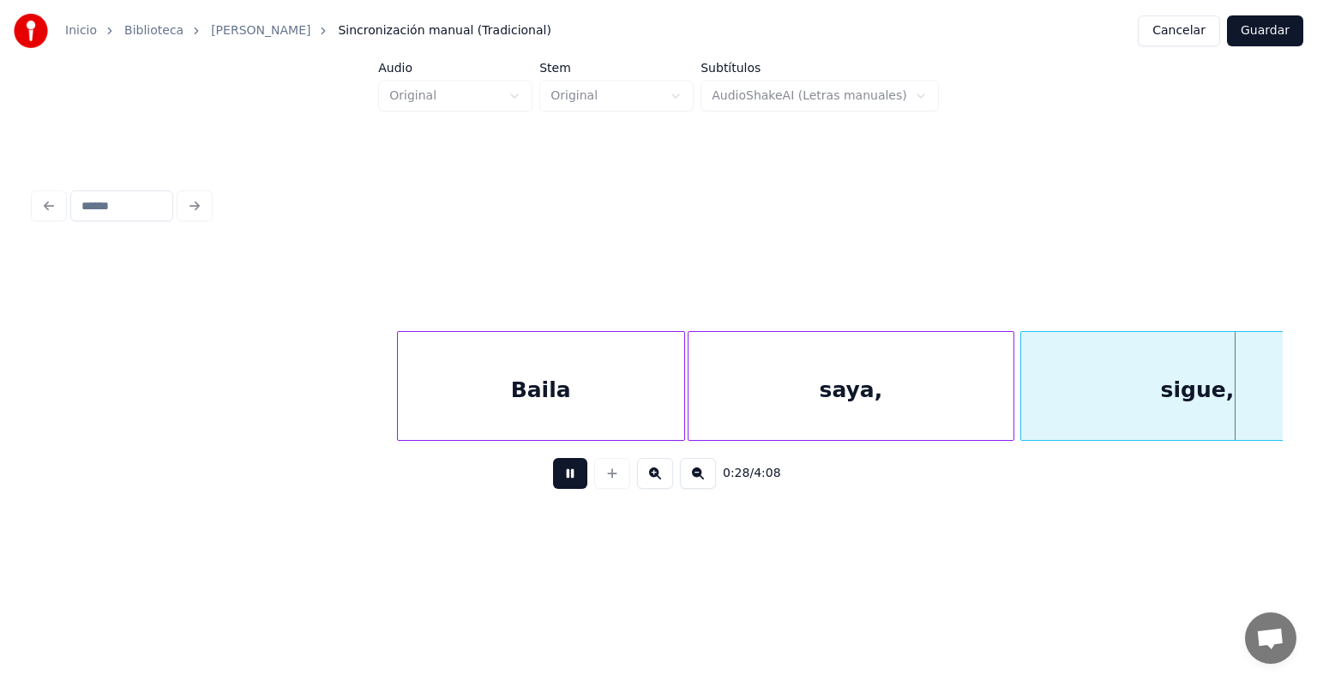
scroll to position [0, 14941]
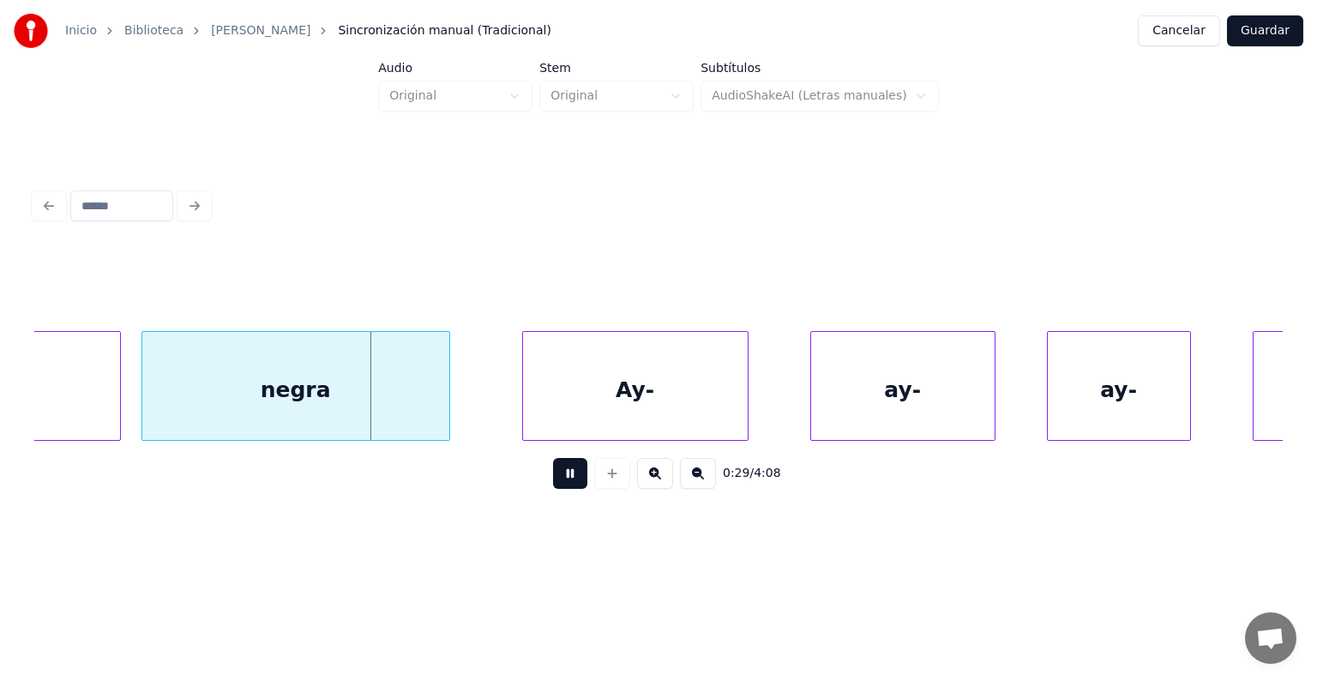
click at [367, 392] on div "negra" at bounding box center [295, 390] width 307 height 117
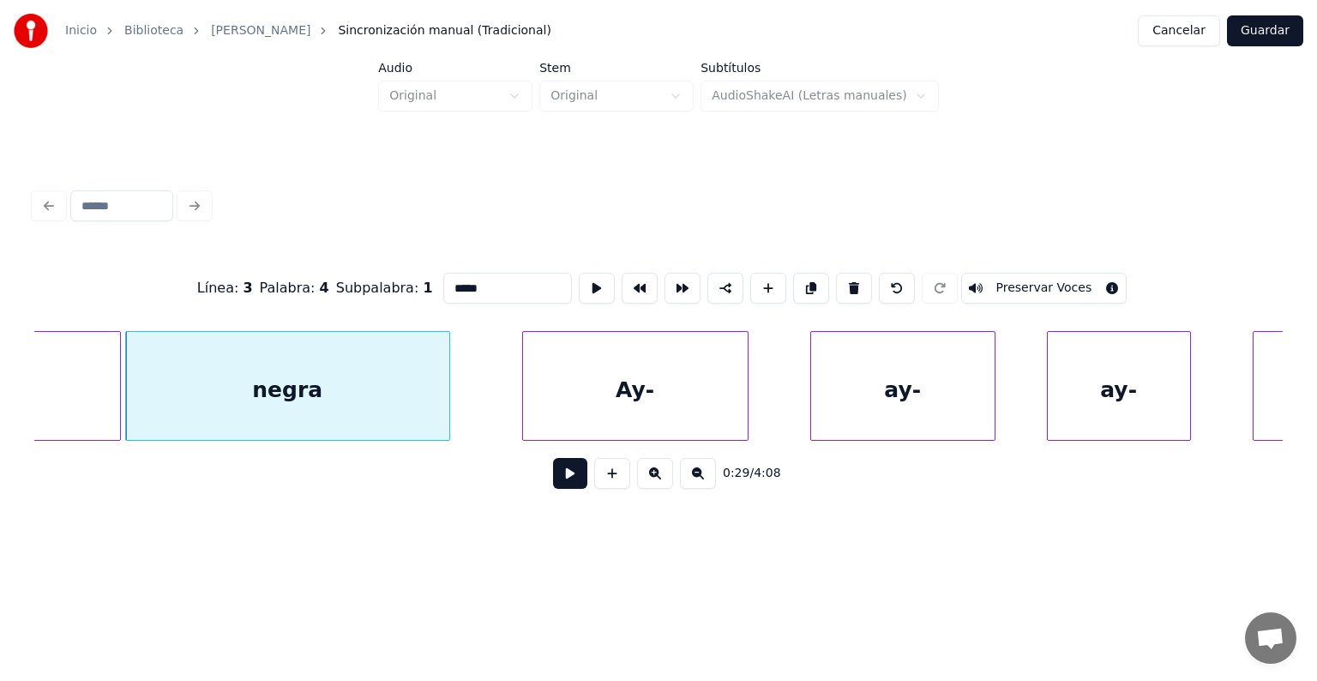
click at [1000, 281] on button "Preservar Voces" at bounding box center [1044, 288] width 166 height 31
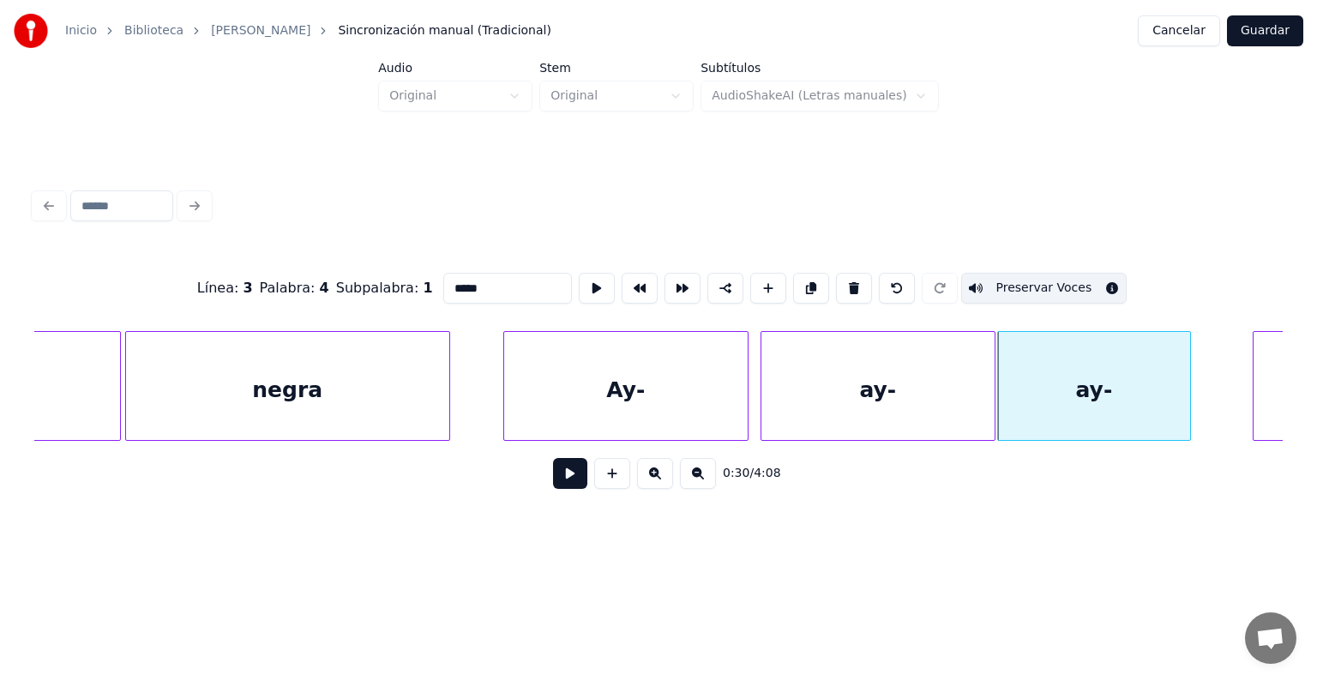
click at [338, 401] on div "negra" at bounding box center [287, 390] width 323 height 117
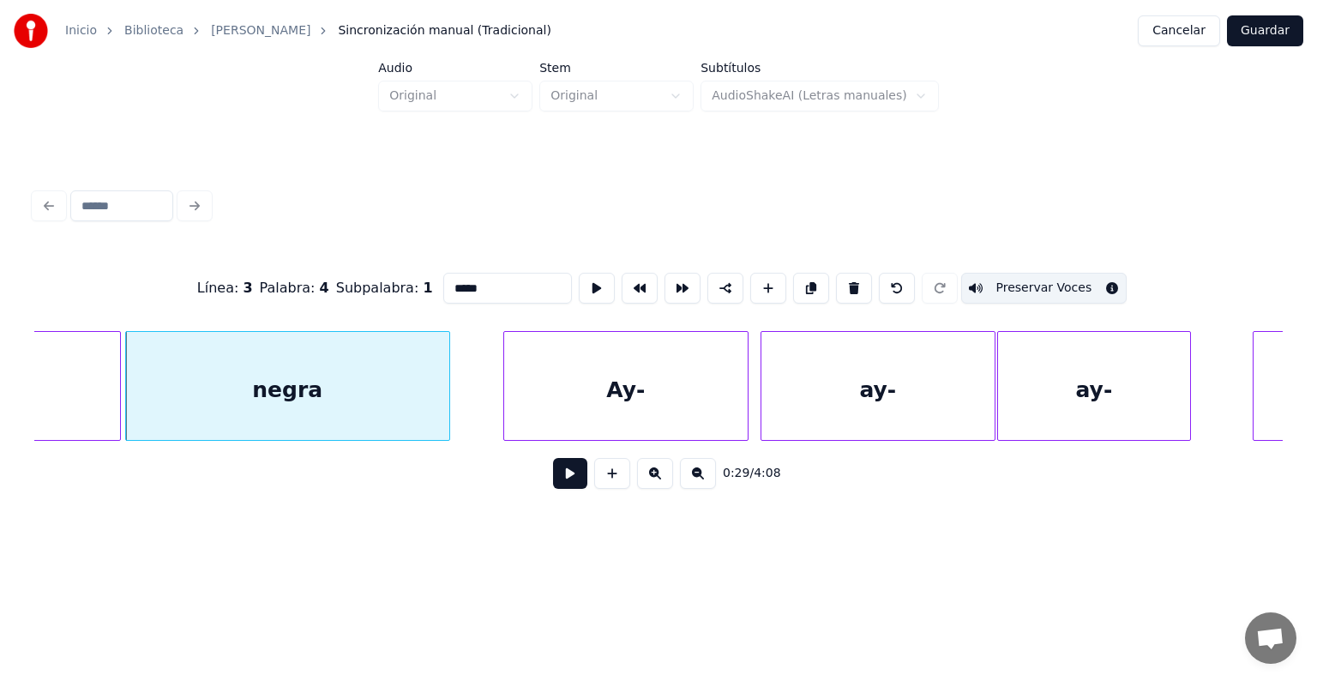
click at [553, 486] on button at bounding box center [570, 473] width 34 height 31
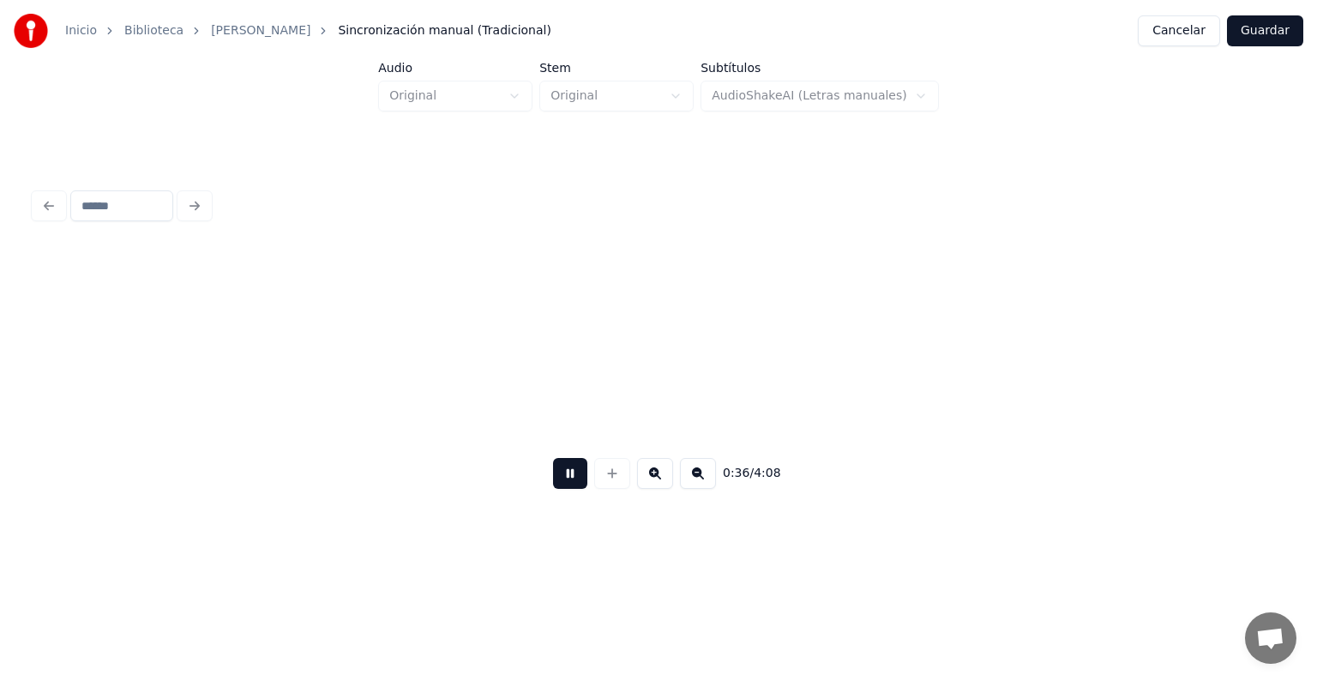
scroll to position [0, 18704]
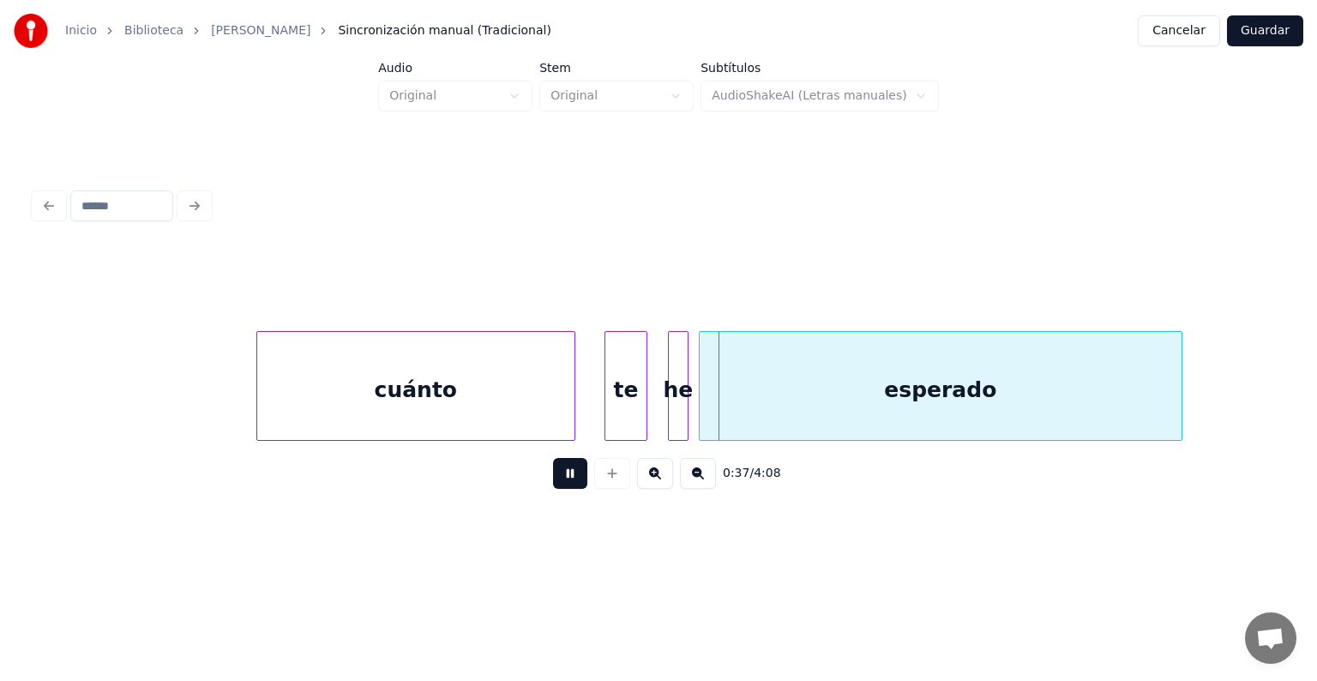
click at [609, 399] on div "te" at bounding box center [625, 390] width 41 height 117
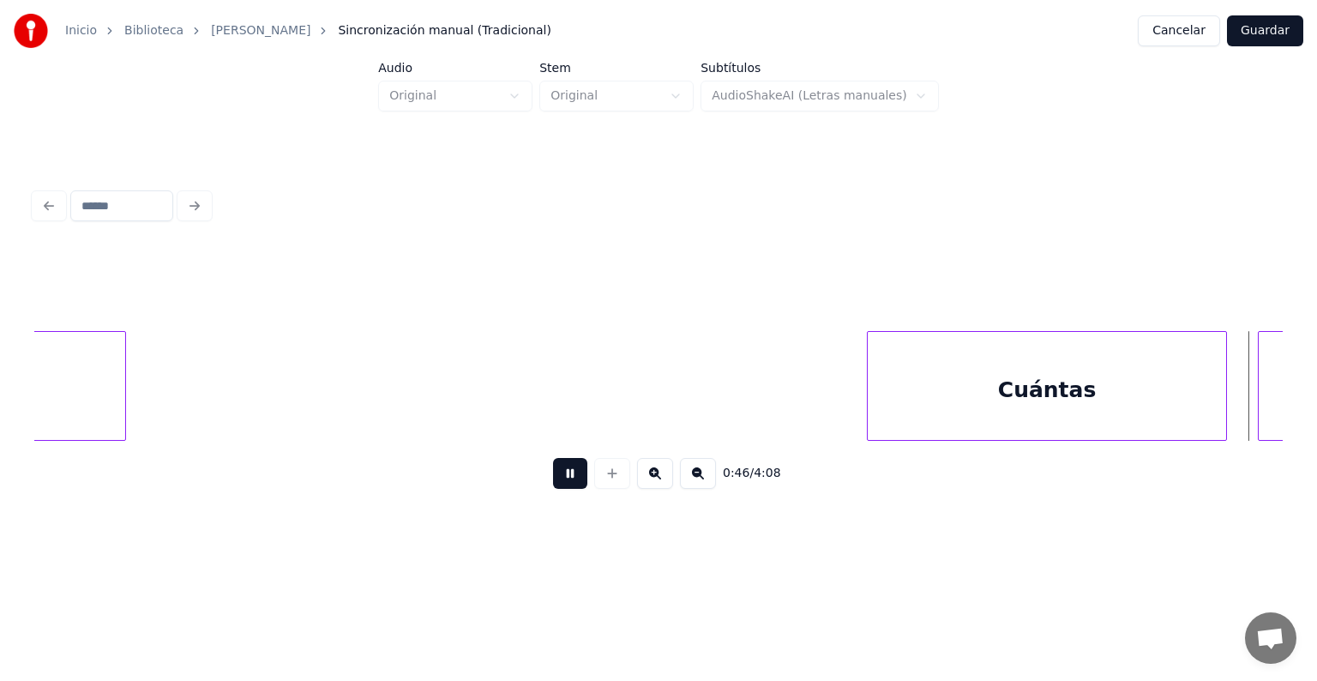
scroll to position [0, 23707]
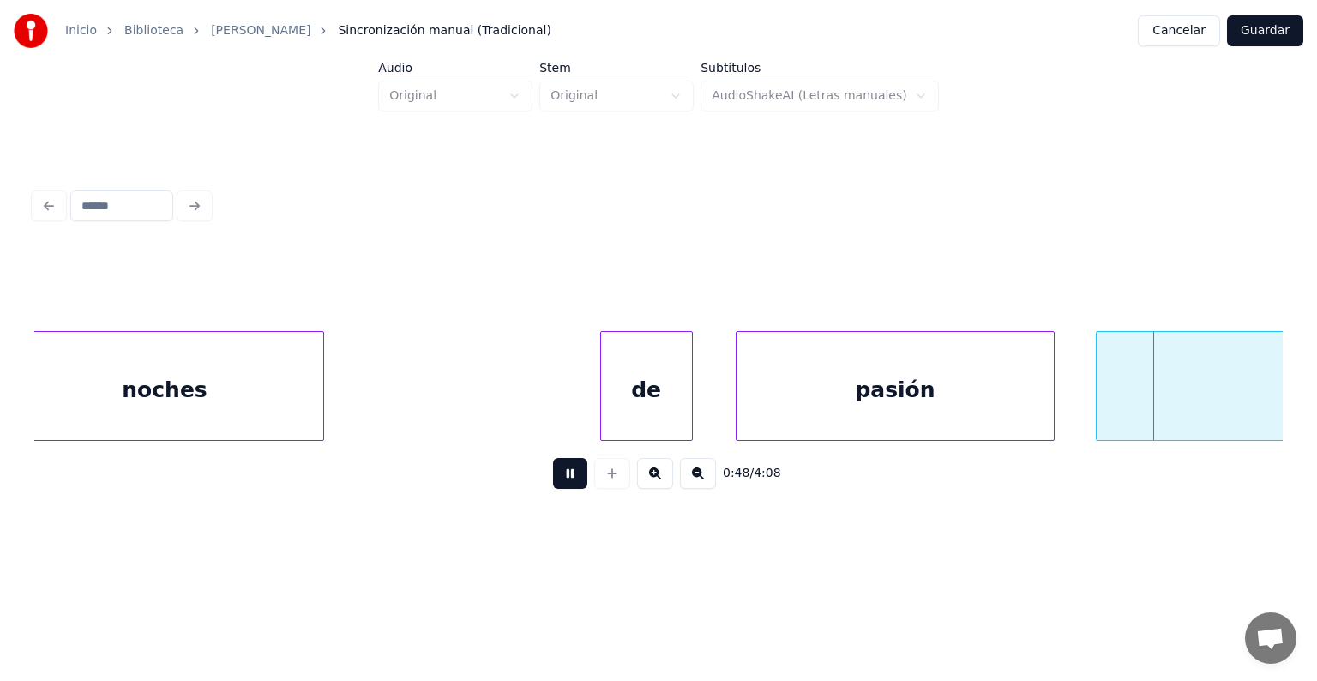
click at [600, 412] on div "de" at bounding box center [646, 386] width 93 height 110
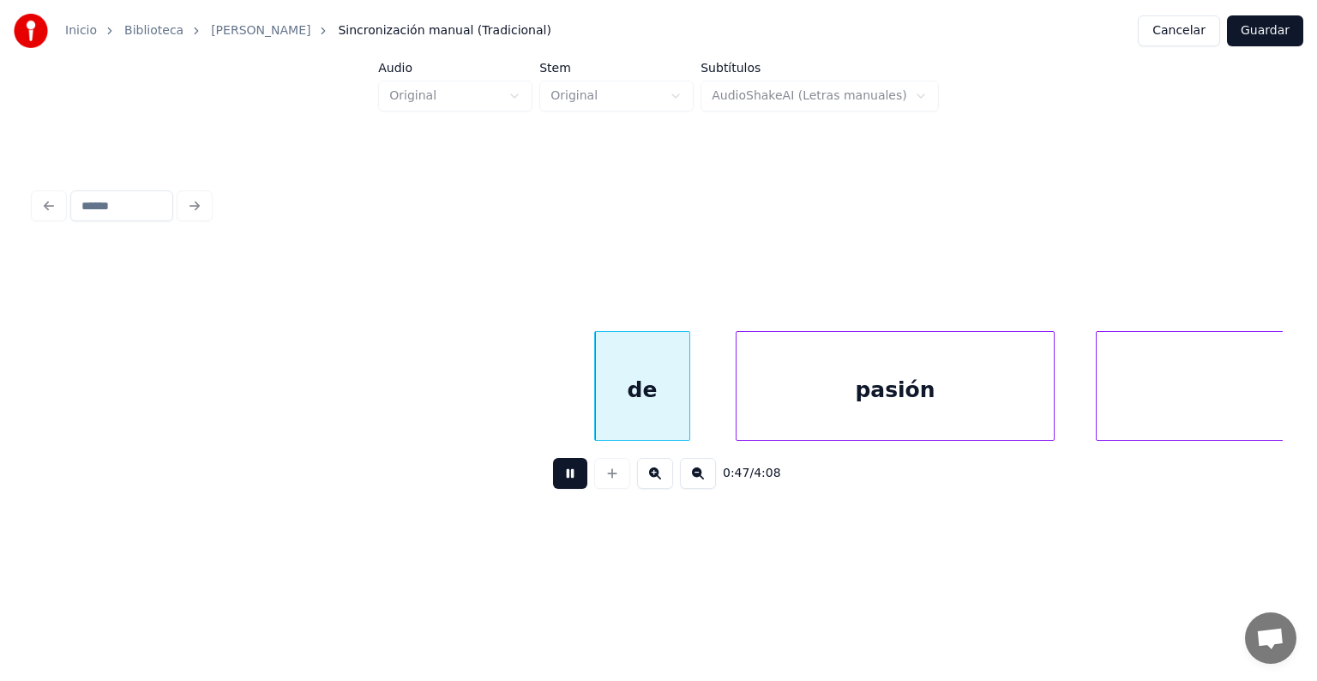
scroll to position [0, 24264]
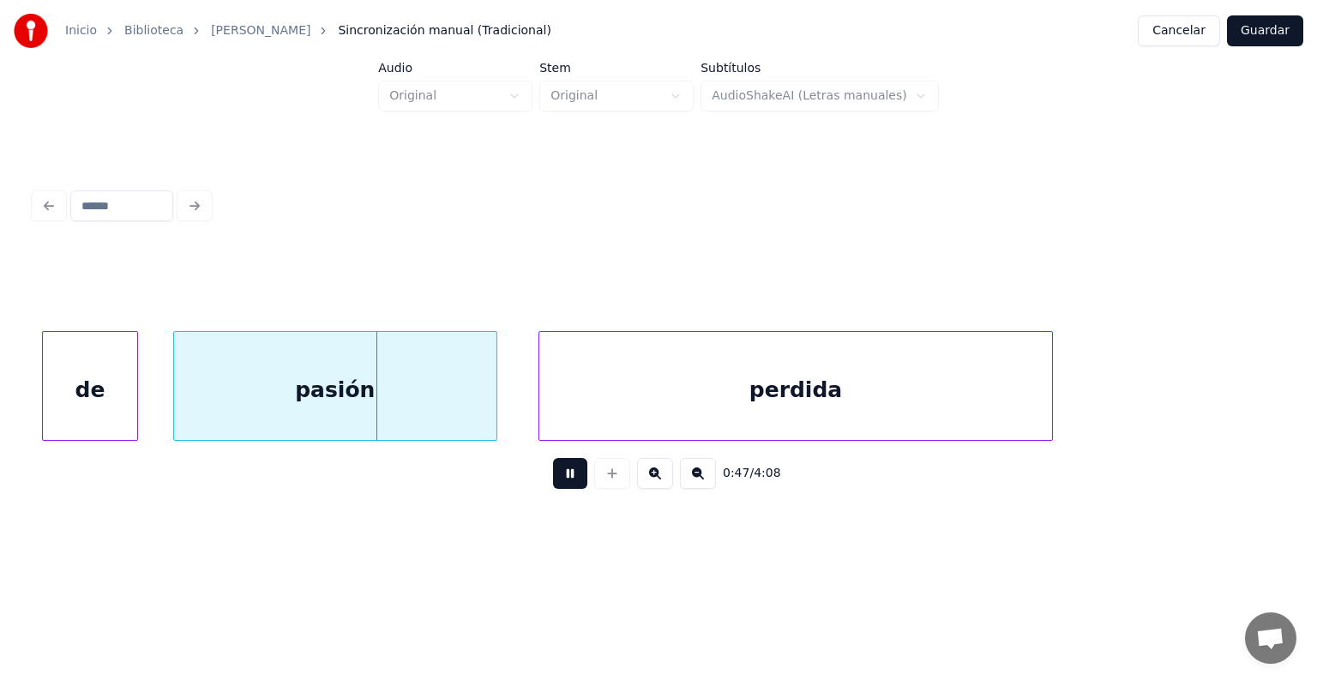
scroll to position [0, 24263]
click at [124, 405] on div "de" at bounding box center [82, 390] width 94 height 117
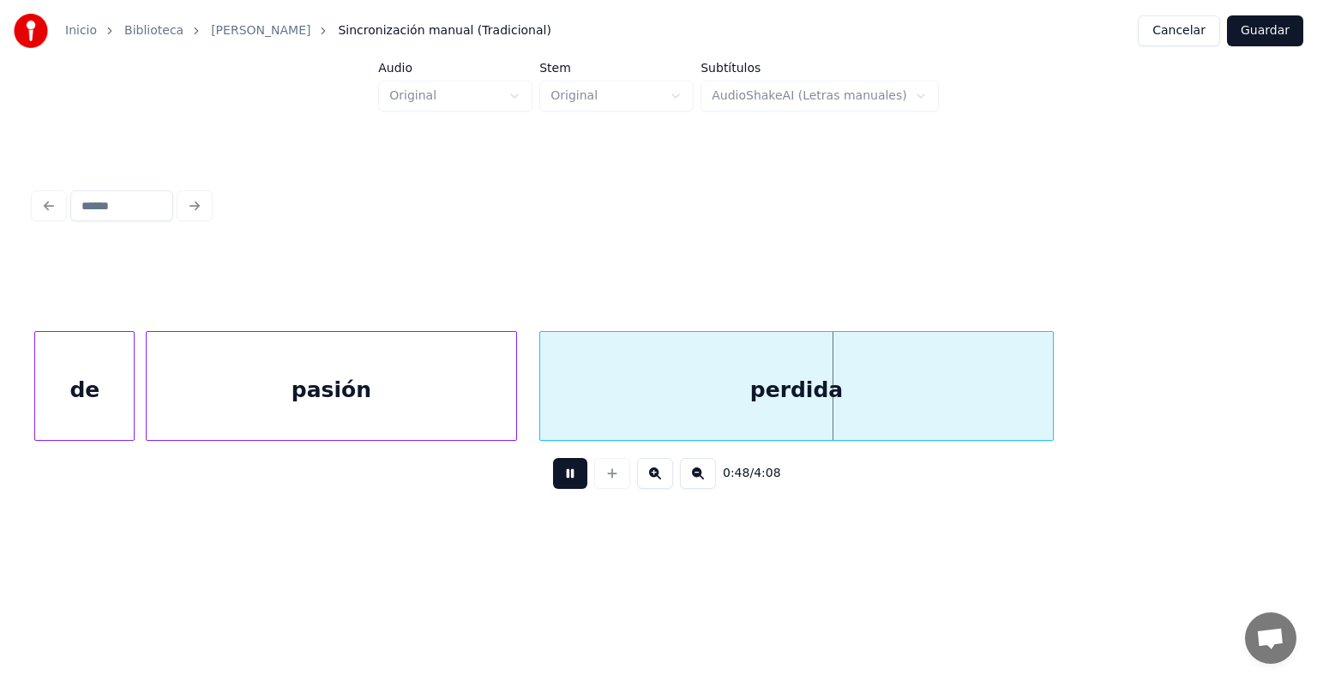
click at [543, 408] on div "perdida" at bounding box center [796, 390] width 513 height 117
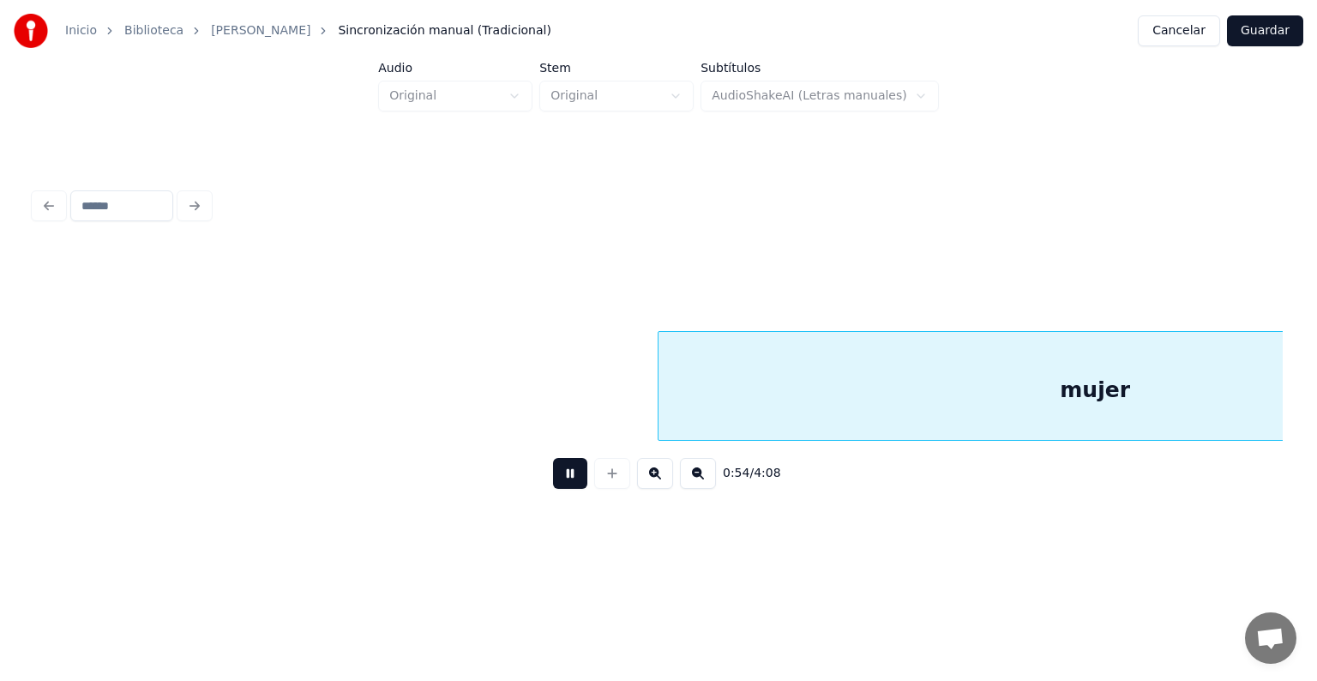
scroll to position [0, 28021]
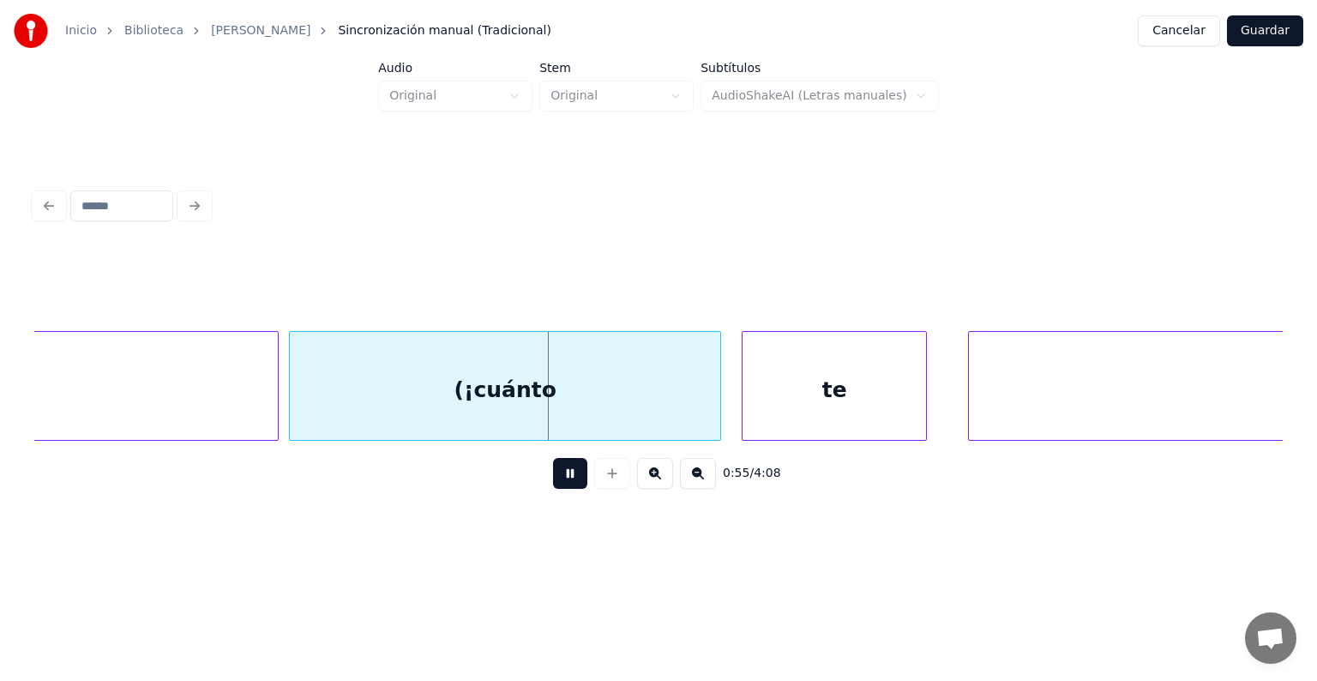
click at [420, 394] on div "(¡cuánto" at bounding box center [505, 390] width 430 height 117
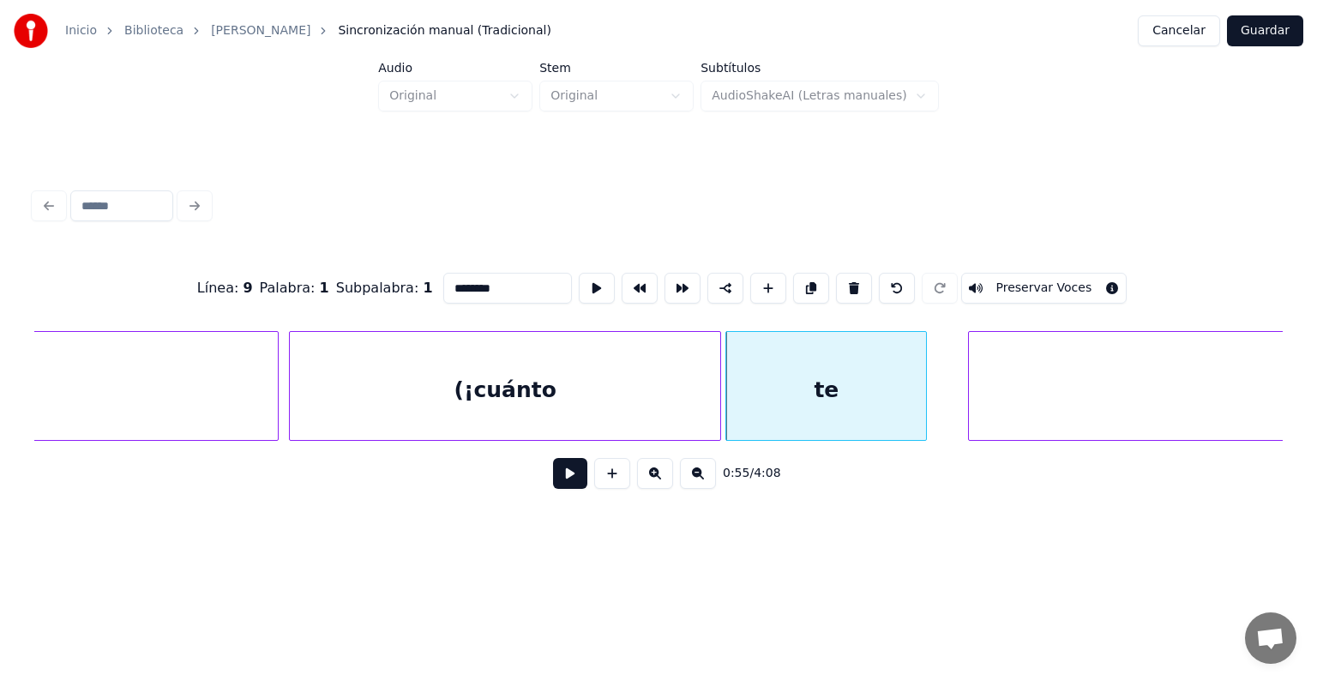
click at [1016, 283] on button "Preservar Voces" at bounding box center [1044, 288] width 166 height 31
click at [797, 398] on div "te" at bounding box center [826, 390] width 200 height 117
click at [617, 402] on div "(¡cuánto" at bounding box center [505, 390] width 430 height 117
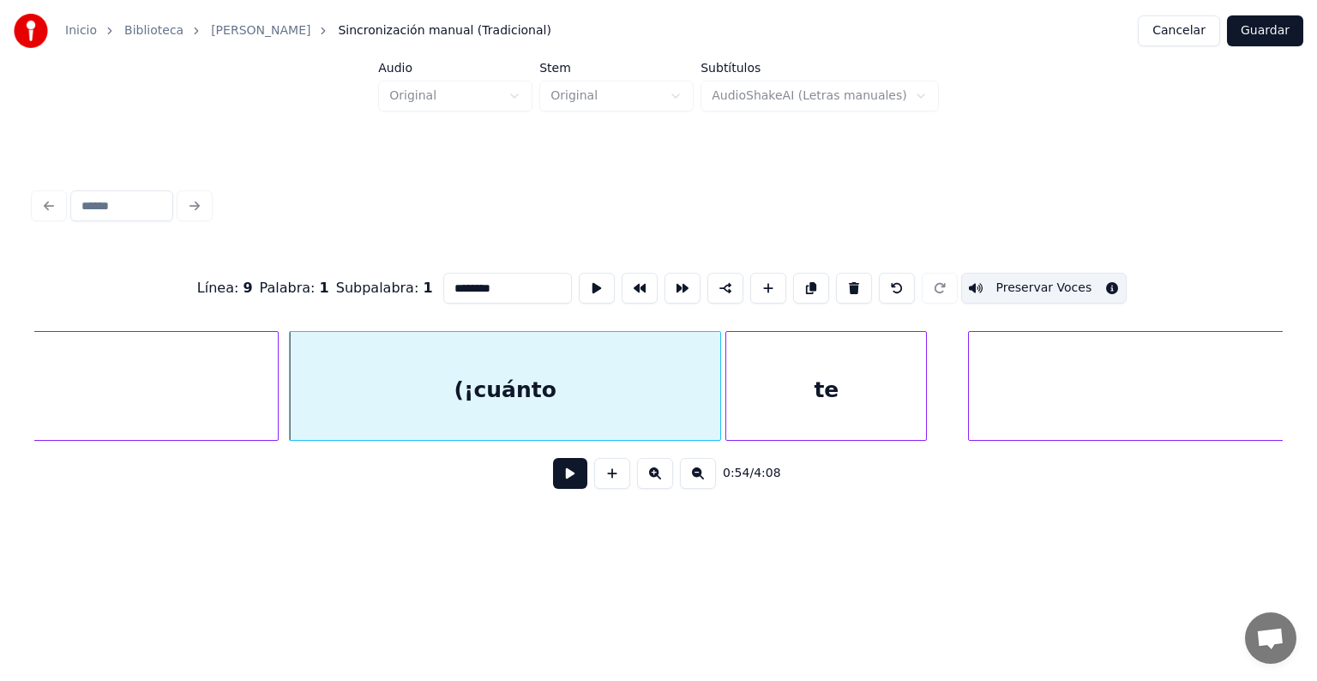
click at [851, 393] on div "te" at bounding box center [826, 390] width 200 height 117
type input "**"
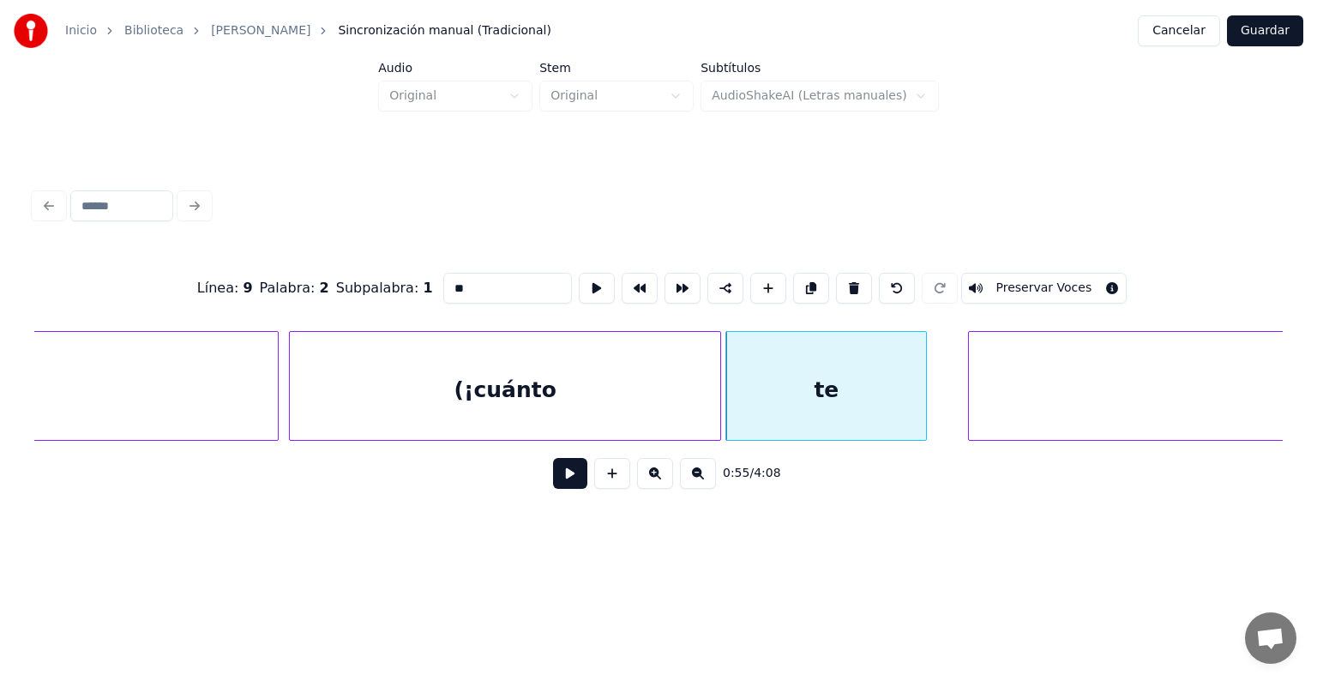
click at [1015, 280] on button "Preservar Voces" at bounding box center [1044, 288] width 166 height 31
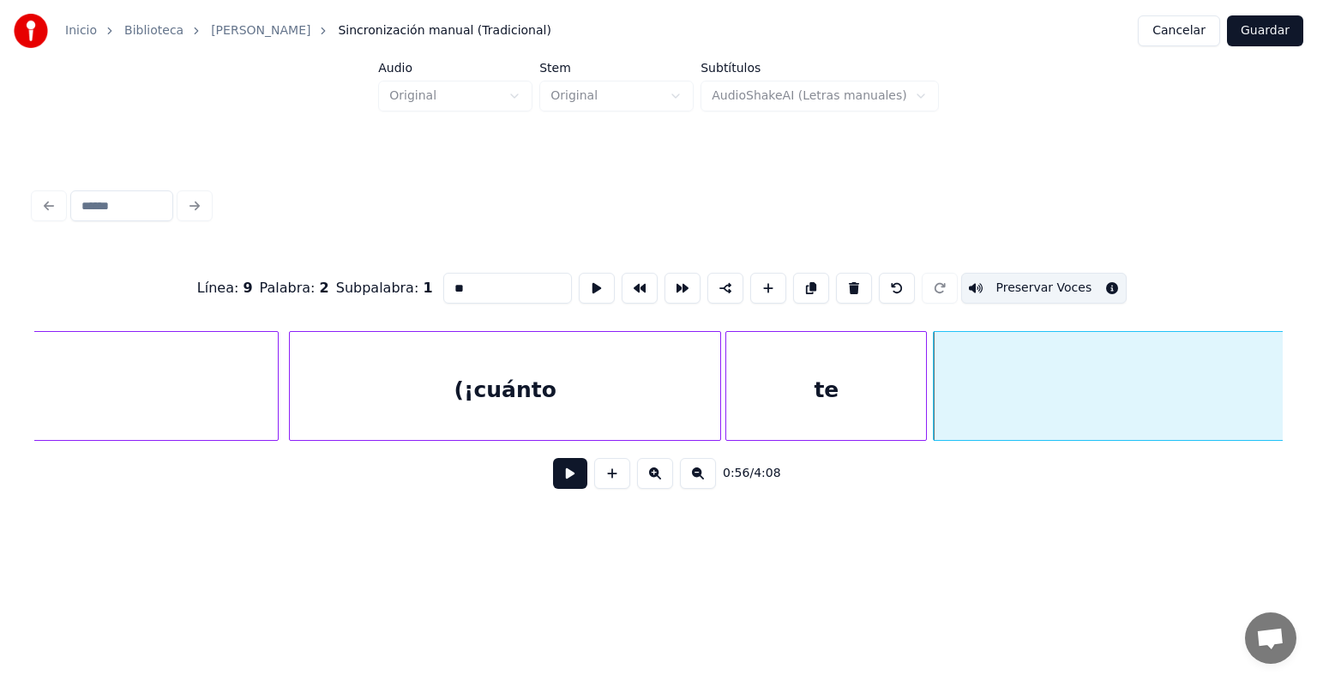
click at [561, 485] on button at bounding box center [570, 473] width 34 height 31
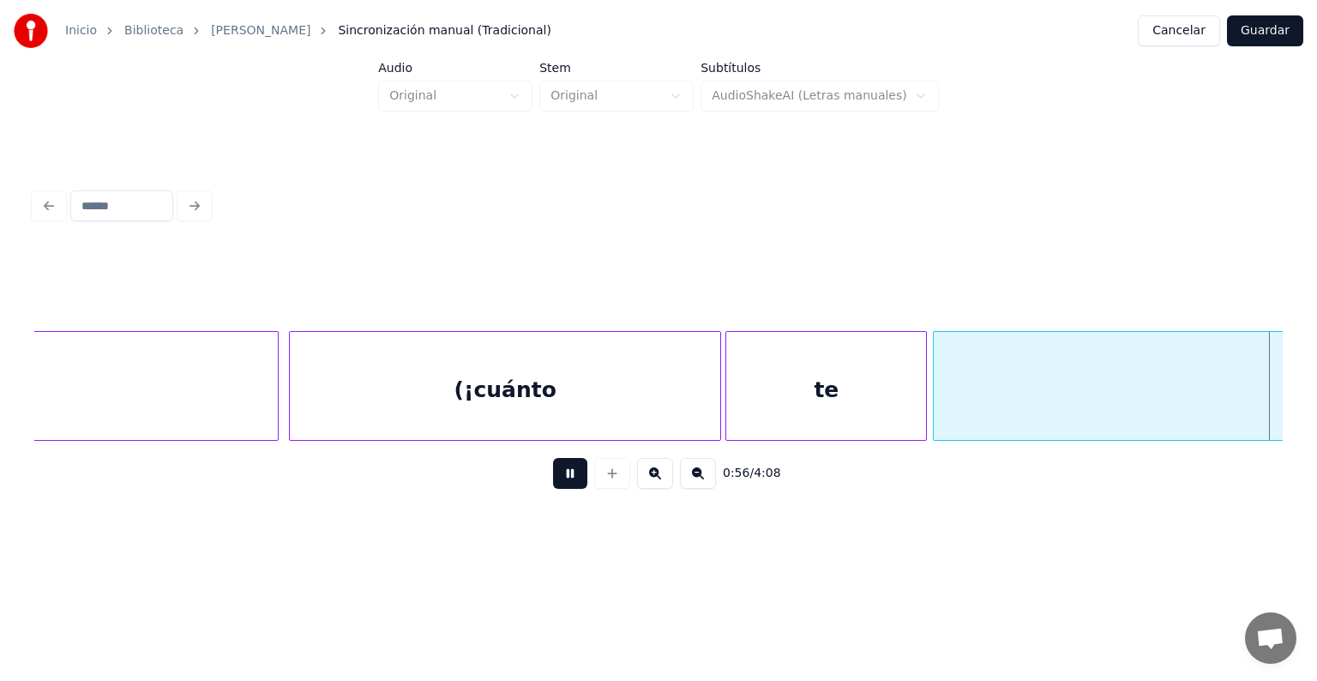
scroll to position [0, 29275]
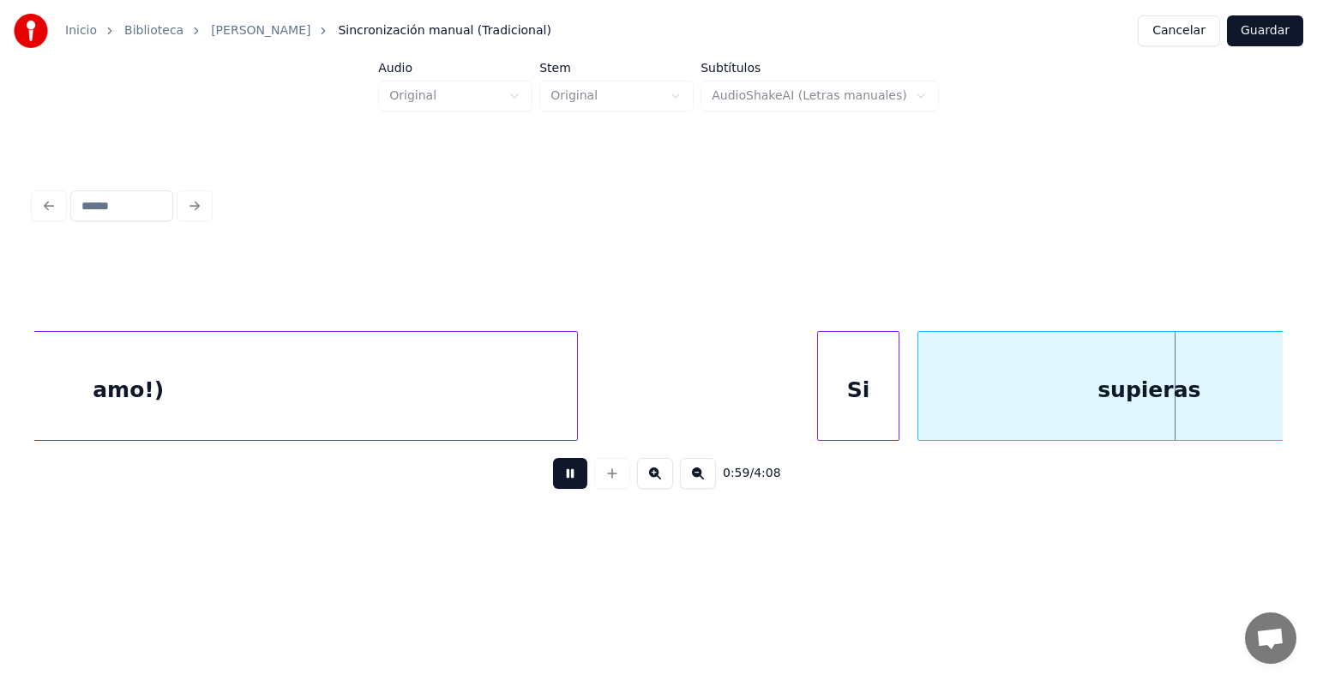
click at [825, 401] on div "Si" at bounding box center [858, 390] width 81 height 117
click at [920, 399] on div "supieras" at bounding box center [1146, 390] width 465 height 117
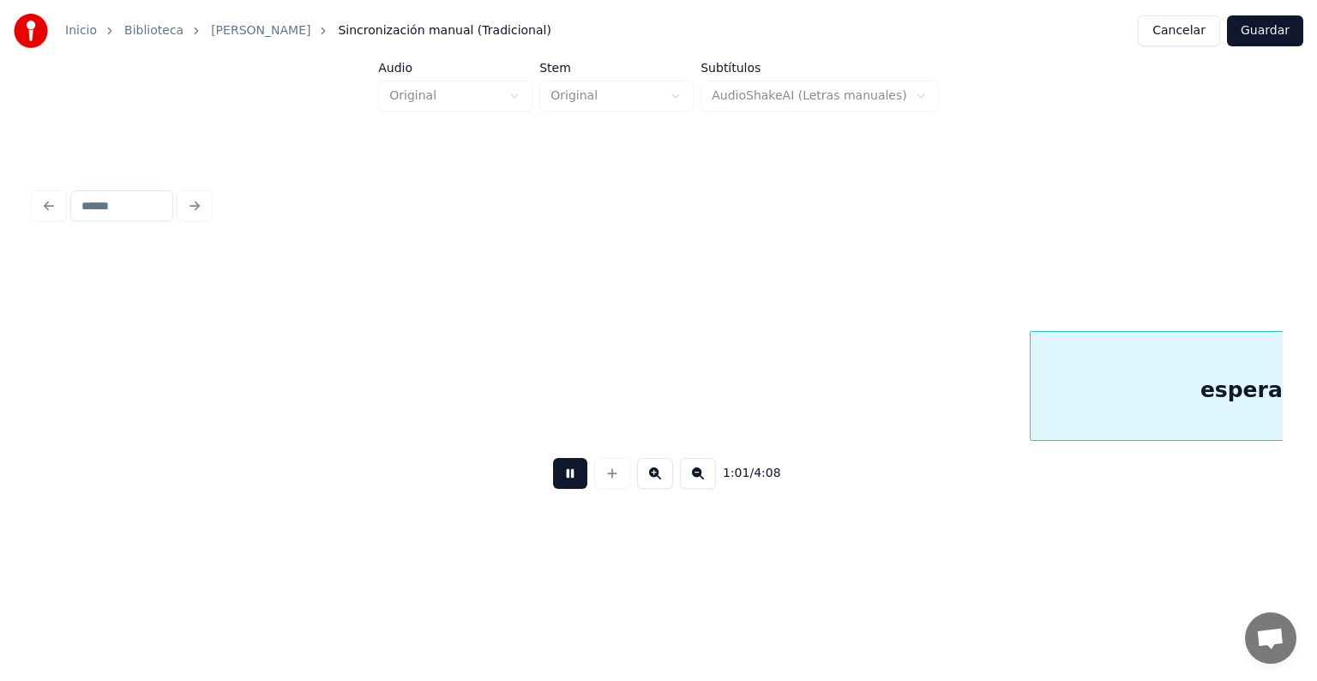
scroll to position [0, 31787]
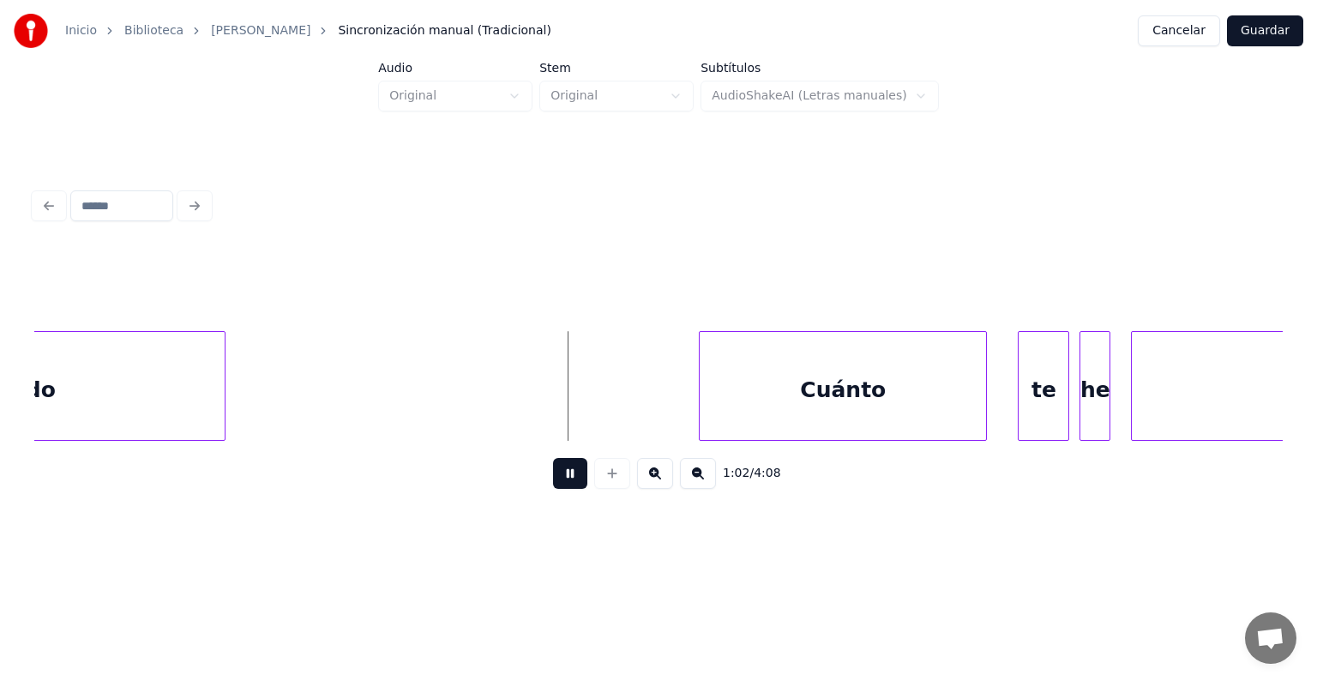
click at [701, 416] on div "Cuánto" at bounding box center [842, 390] width 286 height 117
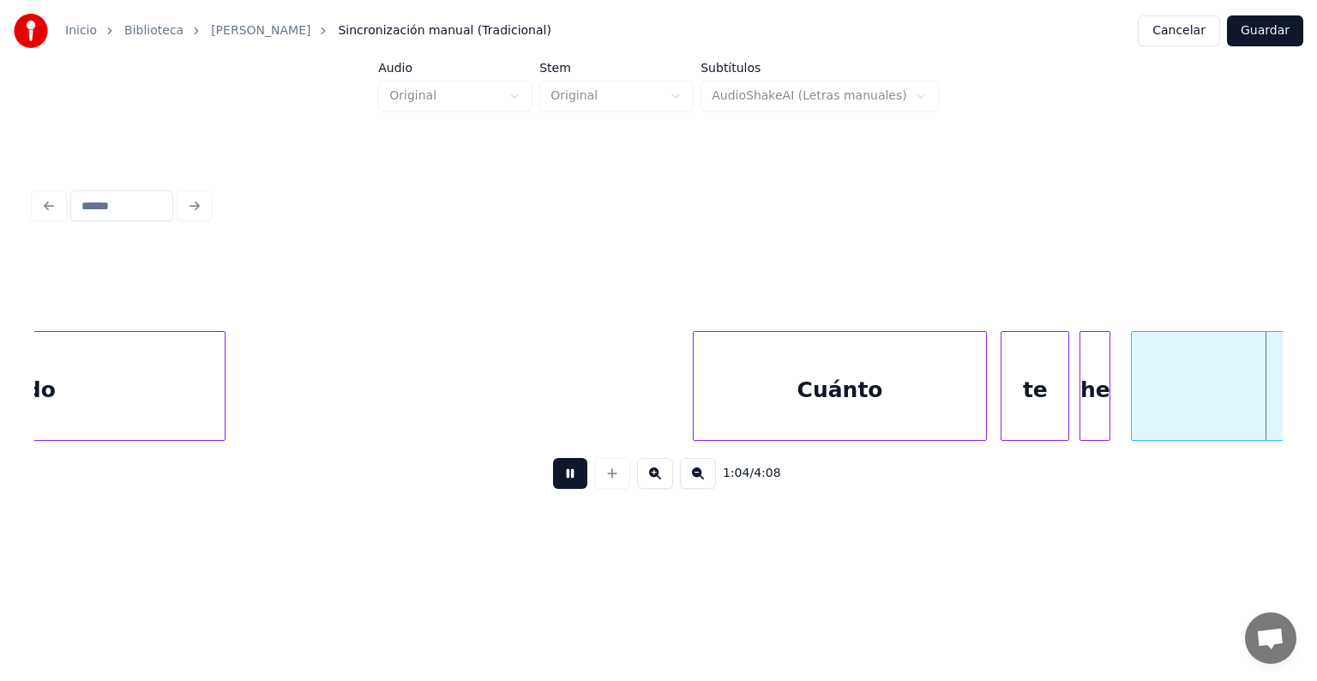
scroll to position [0, 33042]
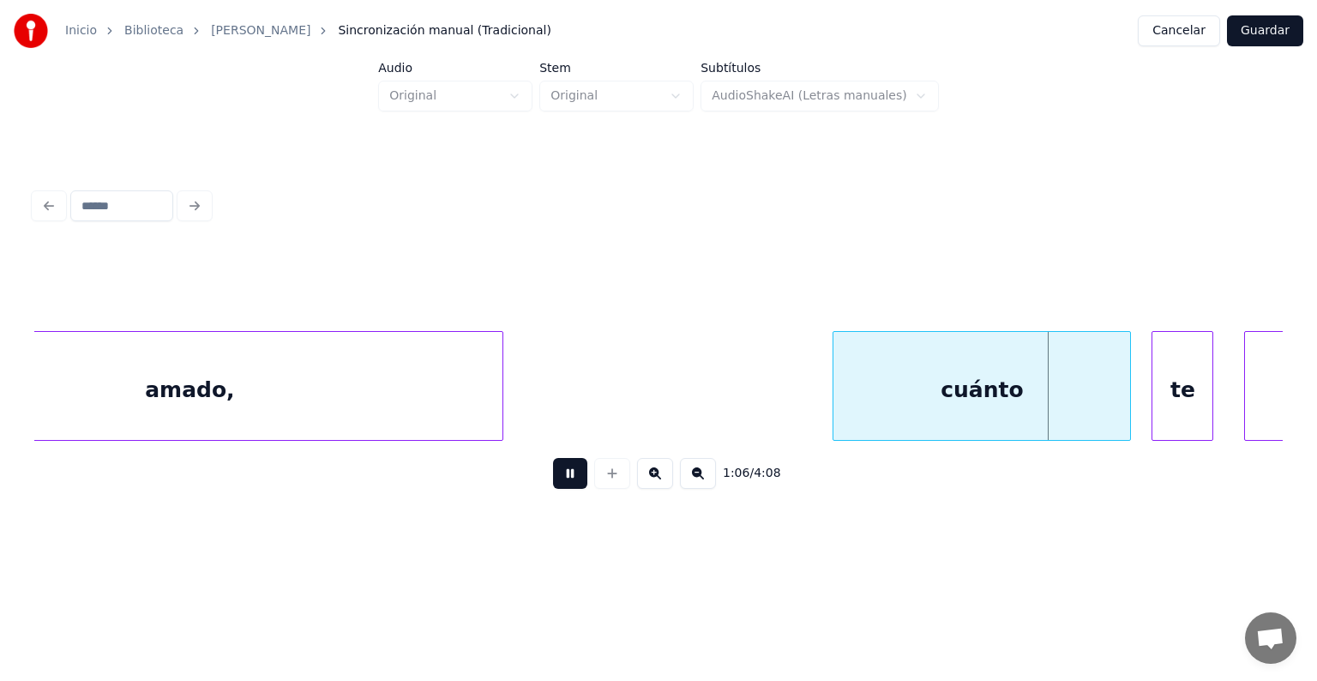
click at [1247, 387] on div at bounding box center [1247, 386] width 5 height 108
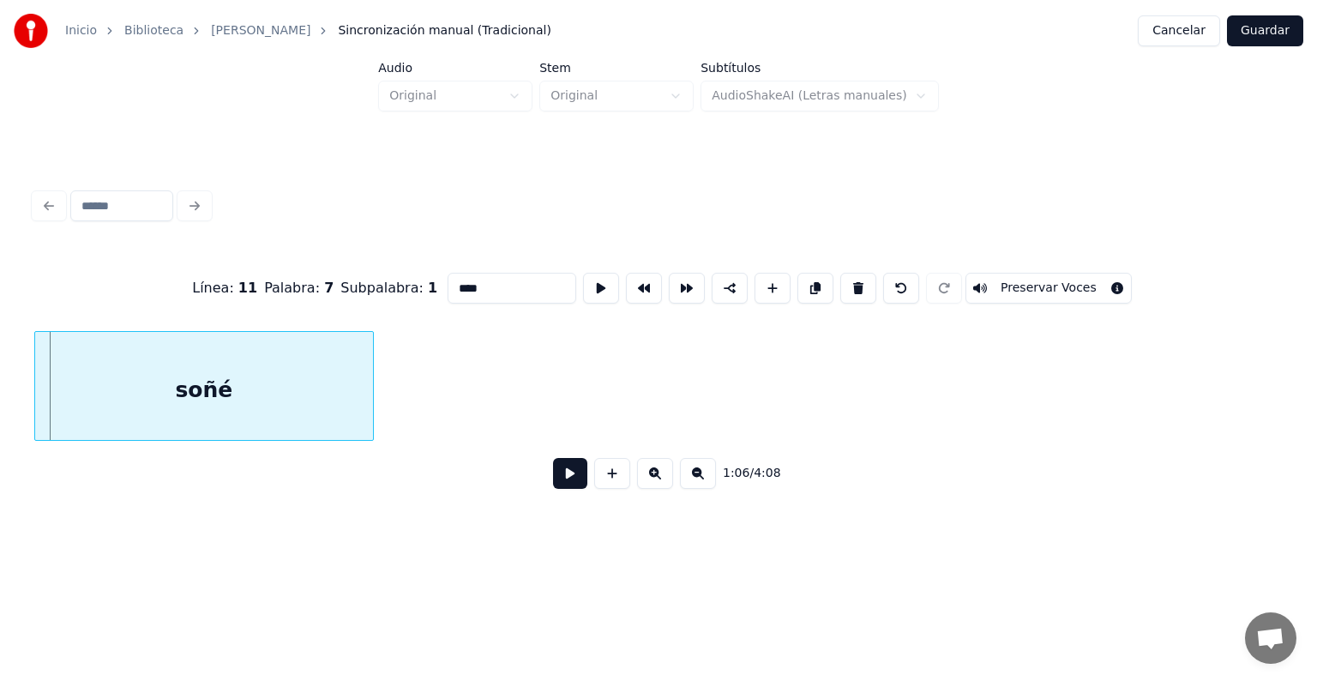
scroll to position [0, 34236]
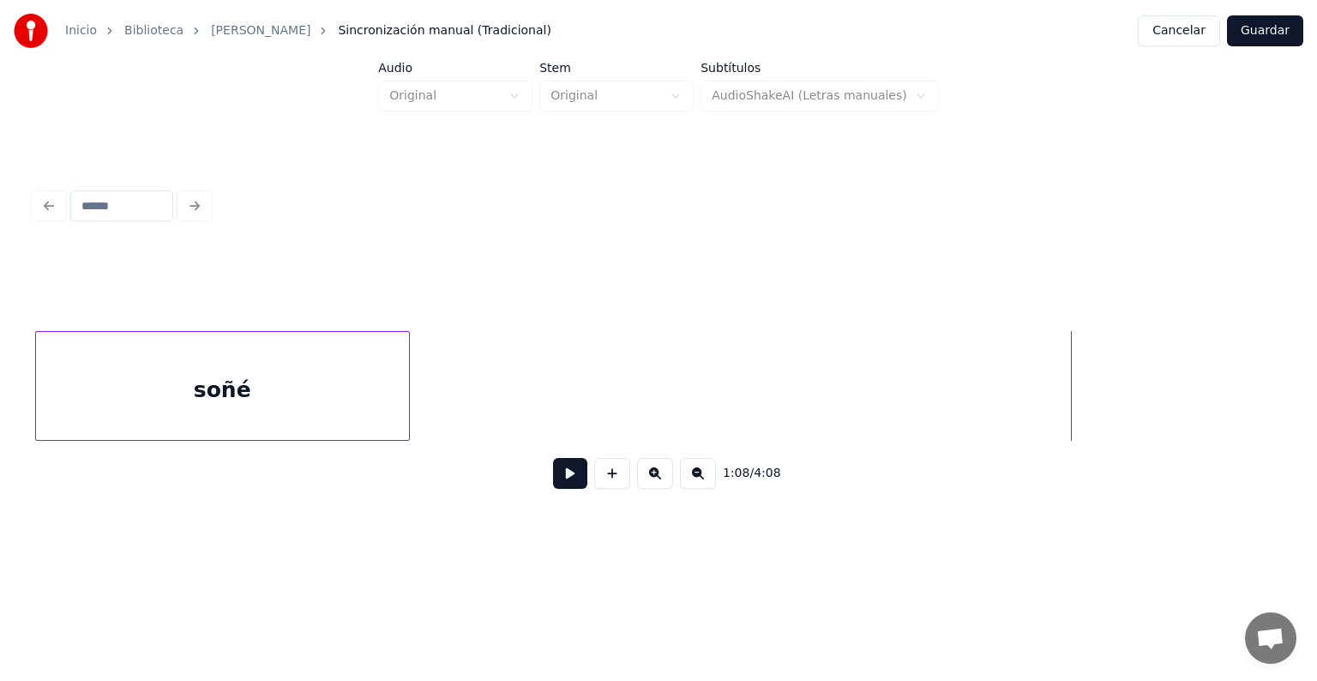
click at [553, 483] on button at bounding box center [570, 473] width 34 height 31
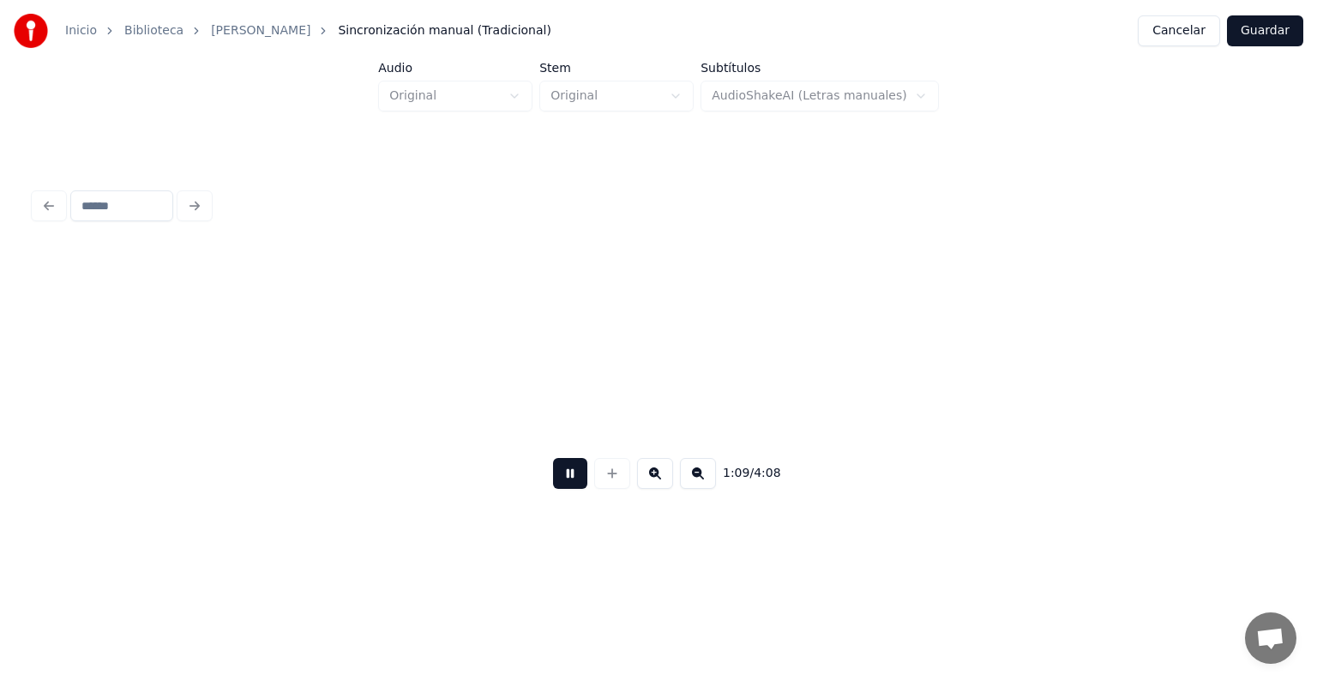
scroll to position [0, 35489]
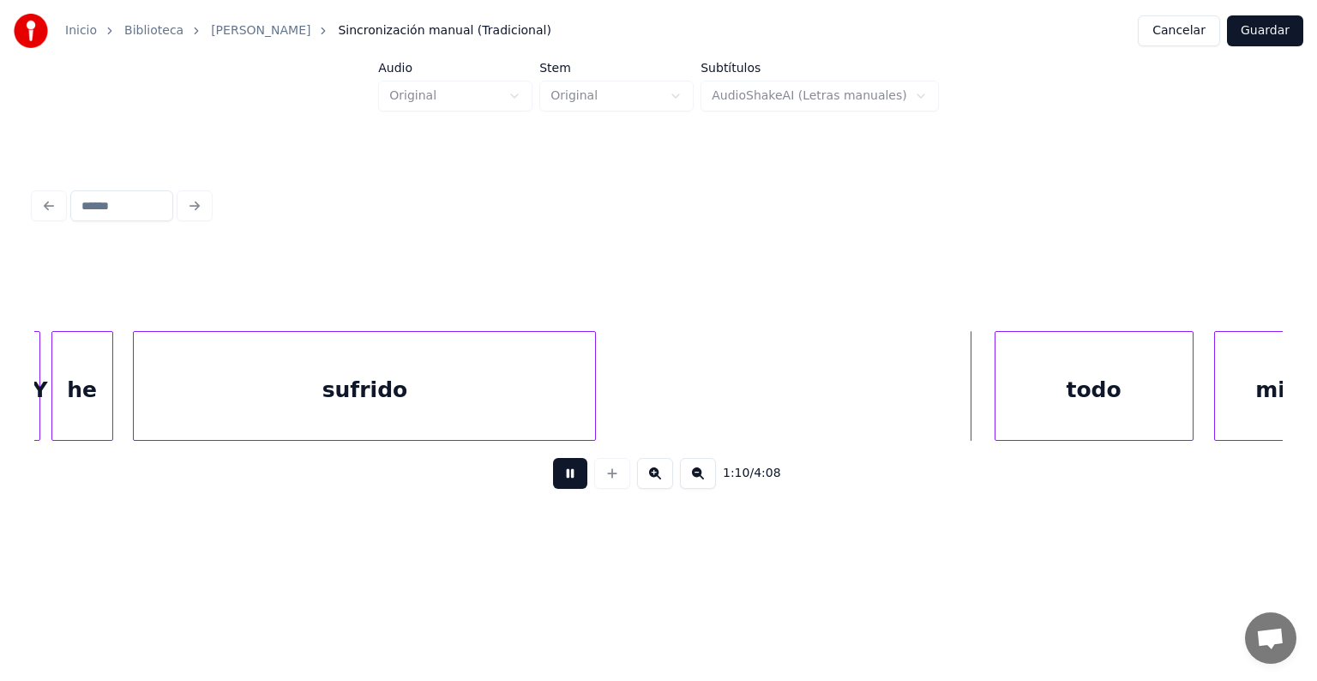
click at [999, 395] on div "todo" at bounding box center [1093, 390] width 197 height 117
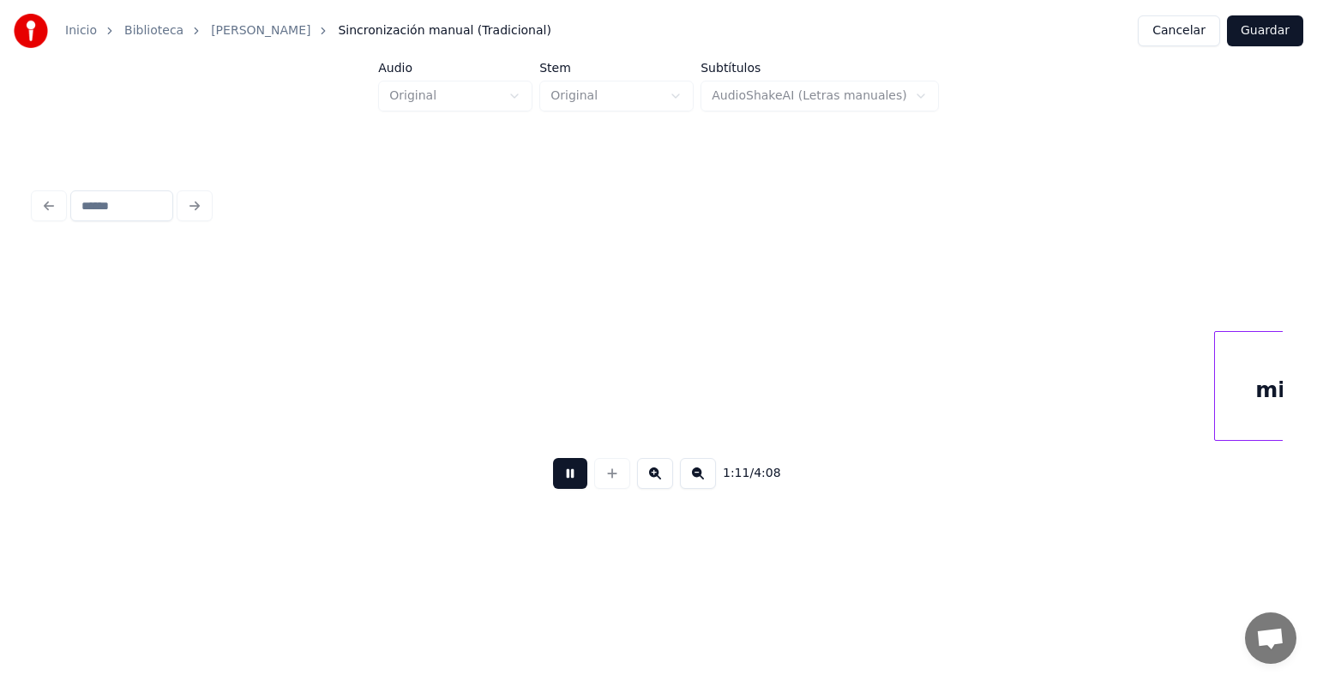
scroll to position [0, 36747]
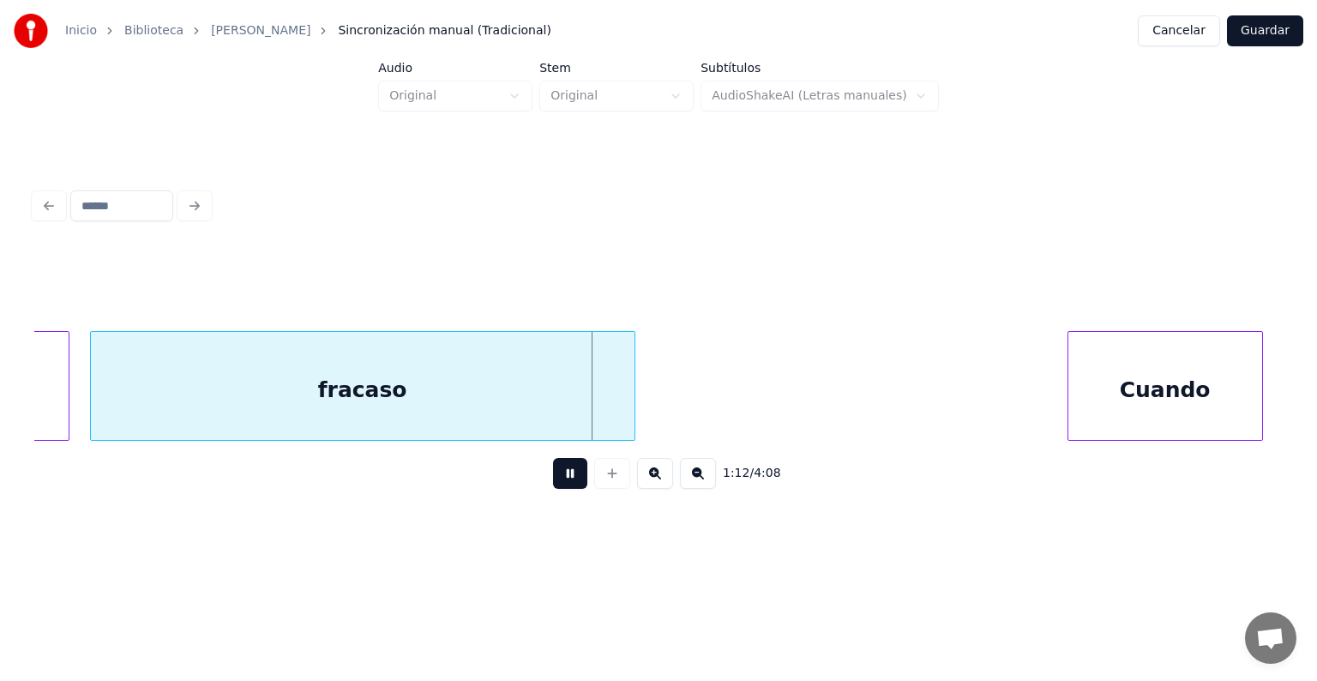
click at [1068, 398] on div at bounding box center [1070, 386] width 5 height 108
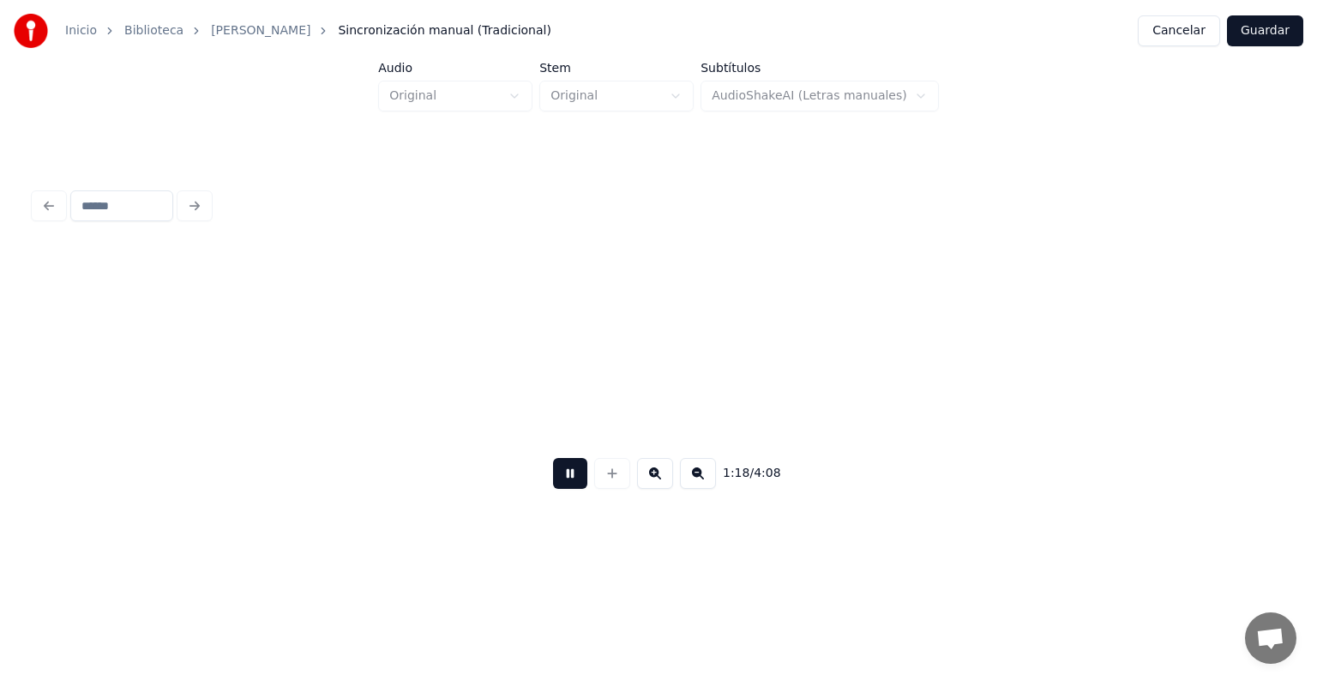
scroll to position [0, 40504]
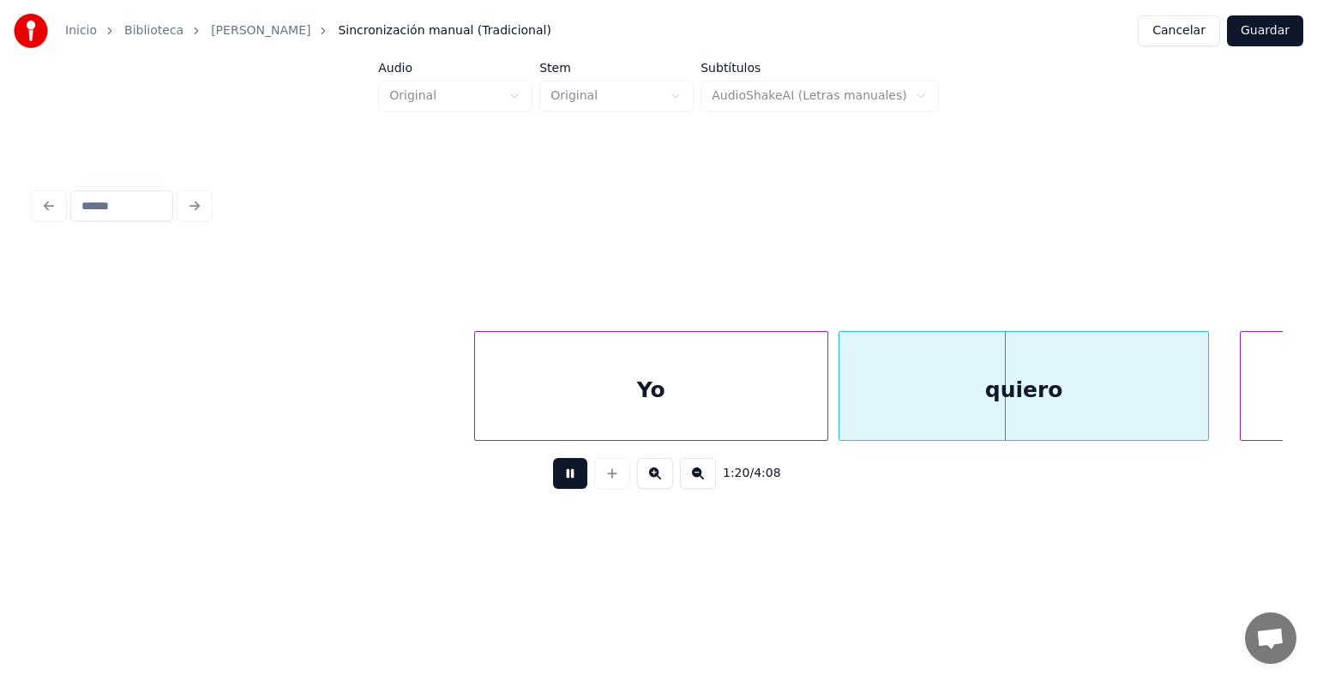
click at [851, 395] on div "quiero" at bounding box center [1023, 390] width 368 height 117
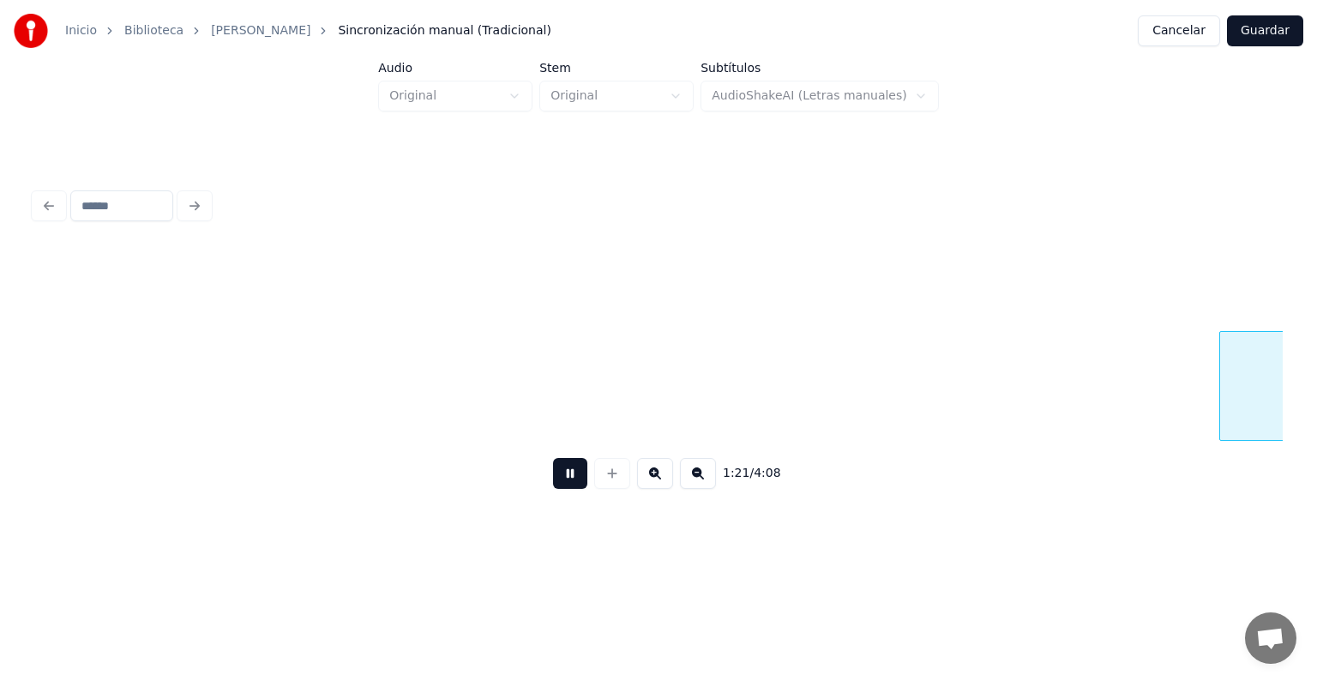
scroll to position [0, 41759]
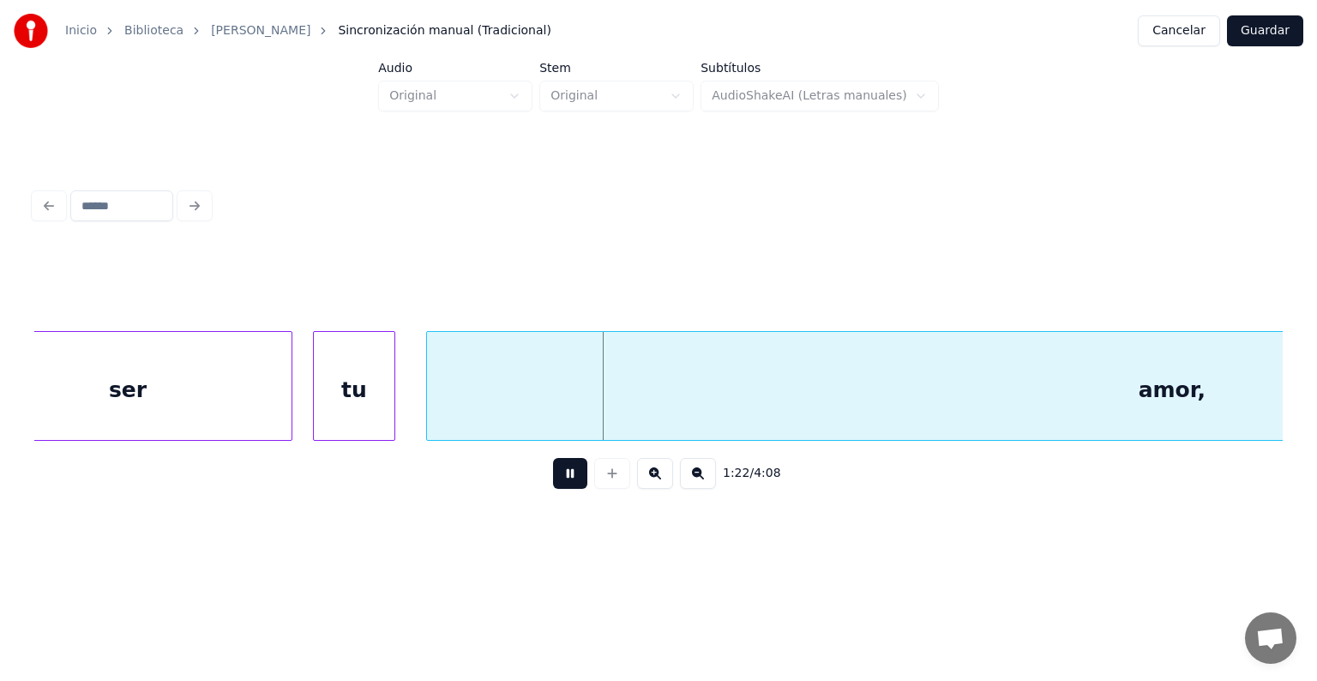
click at [314, 407] on div "tu" at bounding box center [354, 390] width 81 height 117
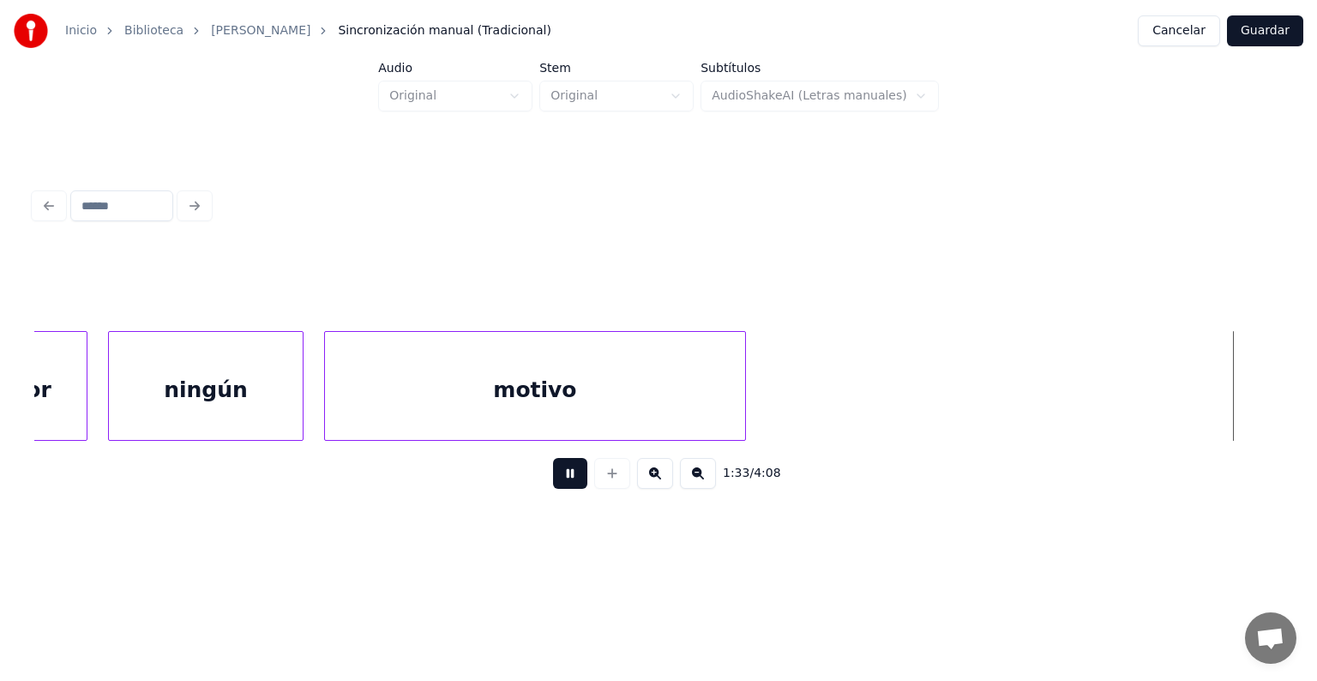
scroll to position [0, 48033]
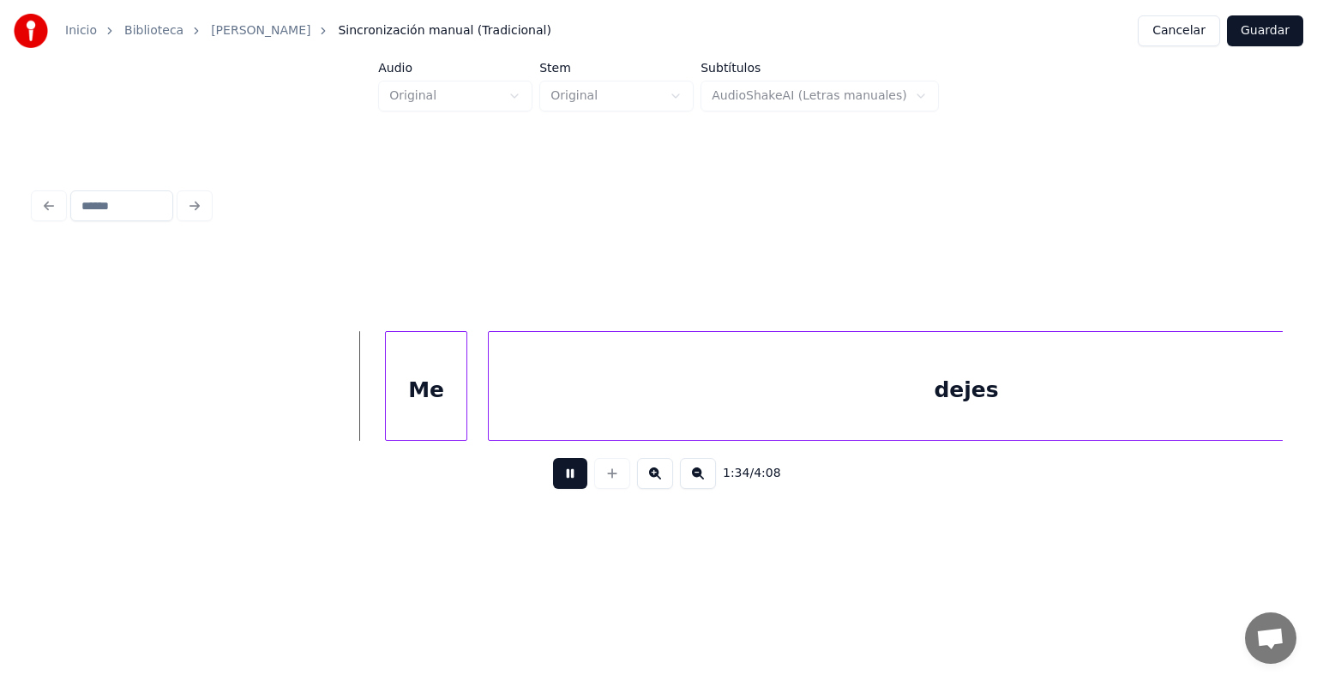
click at [437, 413] on div "Me" at bounding box center [426, 390] width 81 height 117
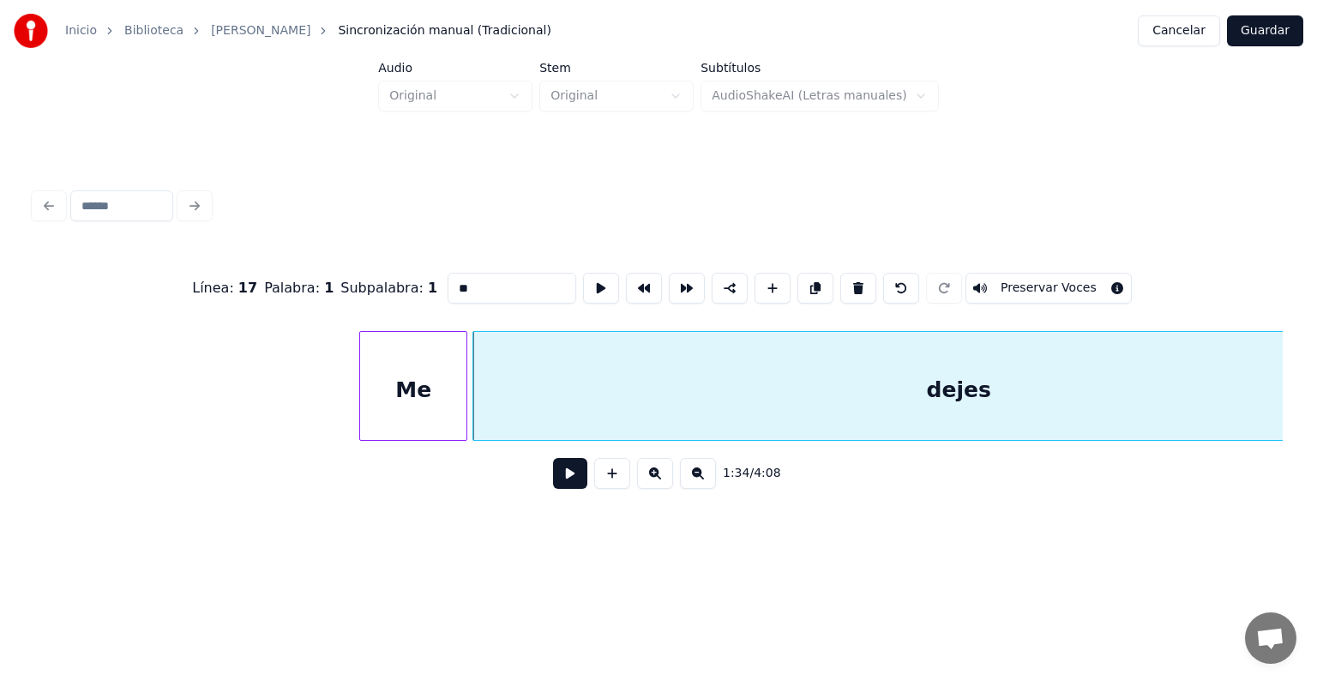
click at [395, 407] on div "Me" at bounding box center [413, 390] width 106 height 117
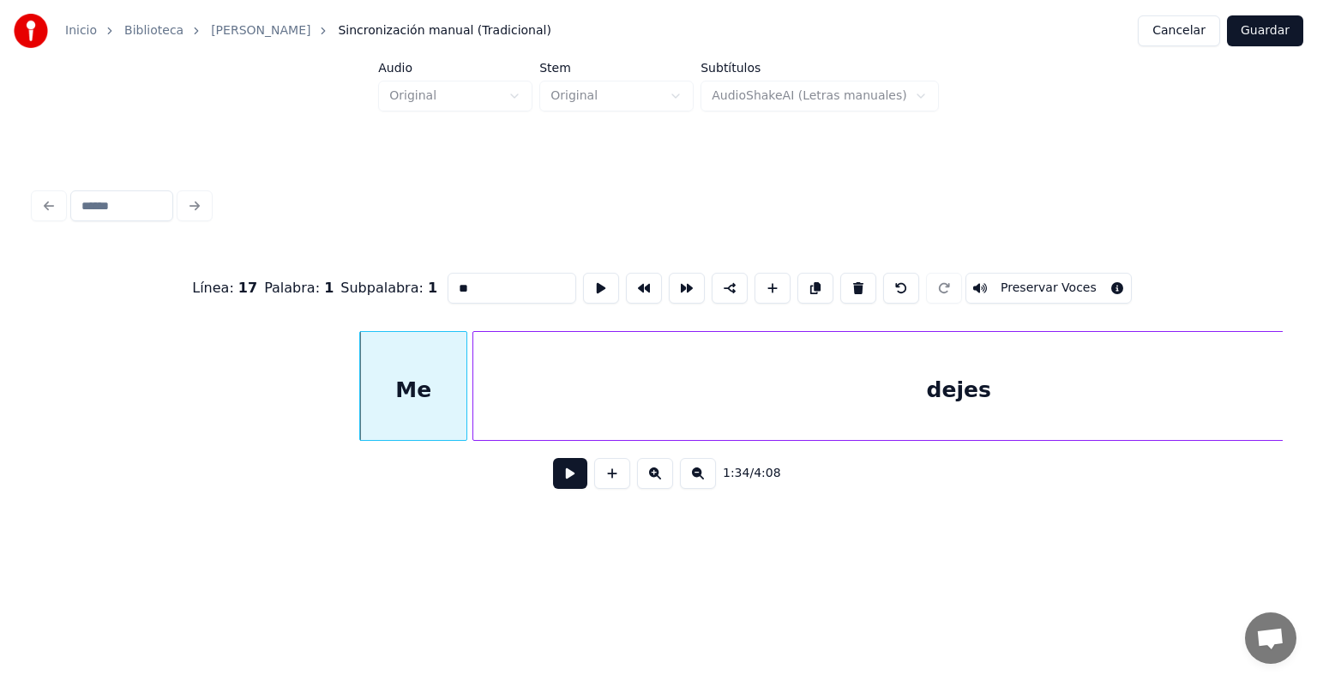
click at [553, 489] on button at bounding box center [570, 473] width 34 height 31
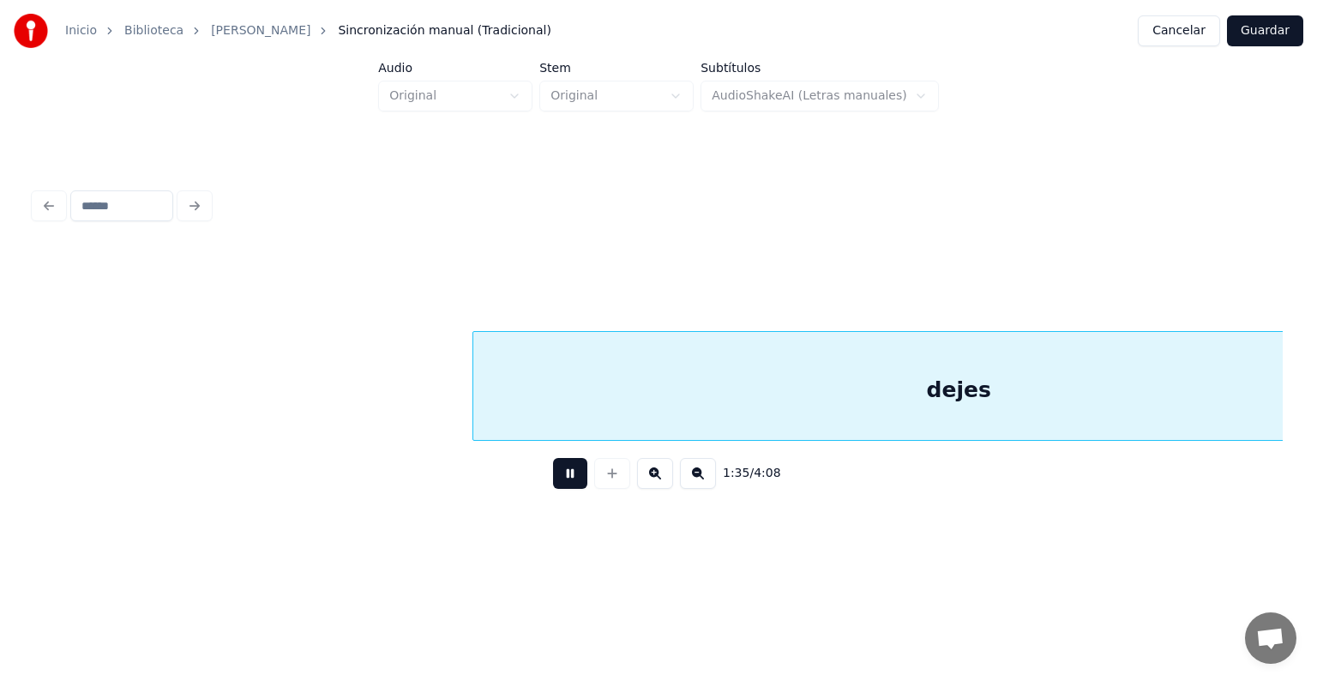
scroll to position [0, 49286]
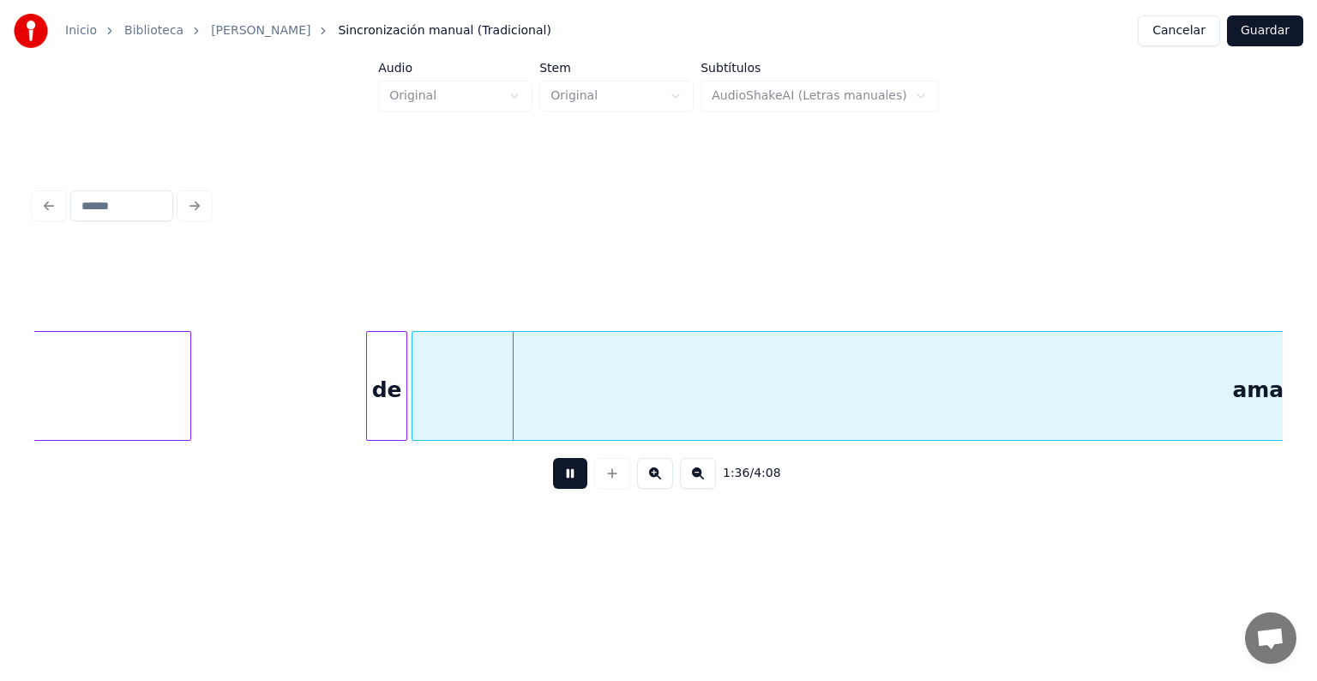
click at [369, 408] on div "de" at bounding box center [386, 390] width 39 height 117
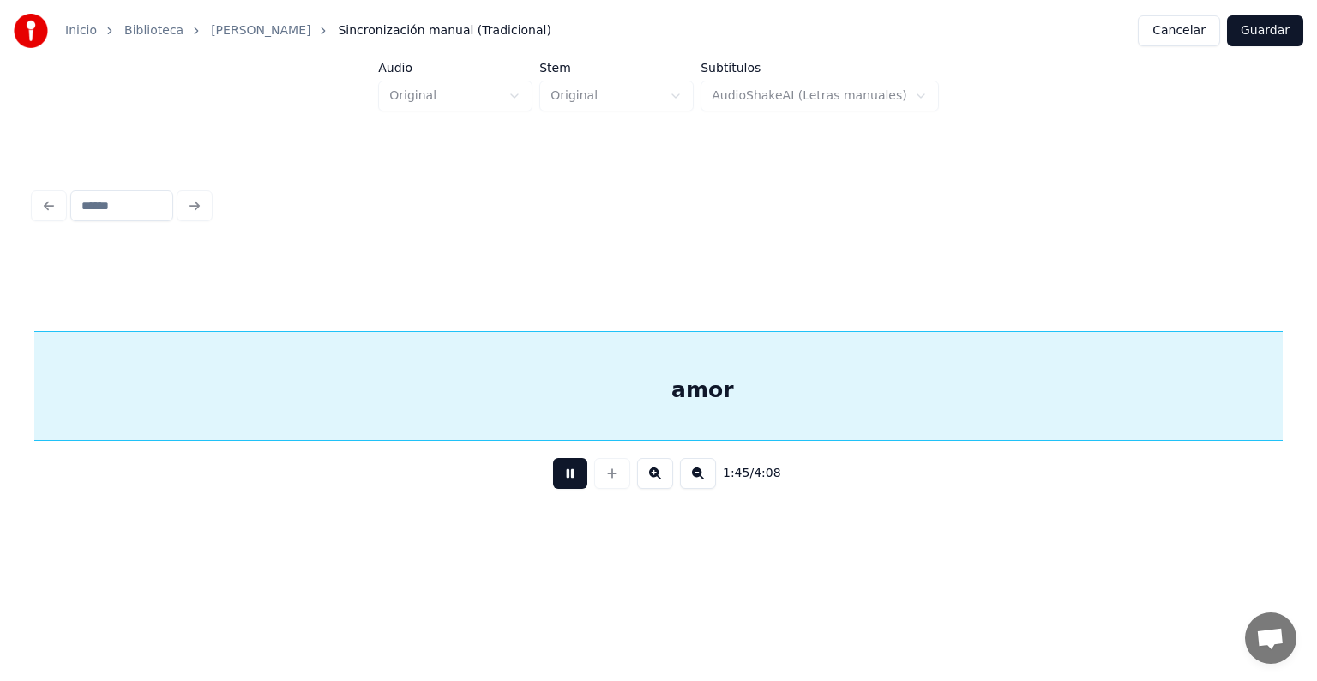
scroll to position [0, 54290]
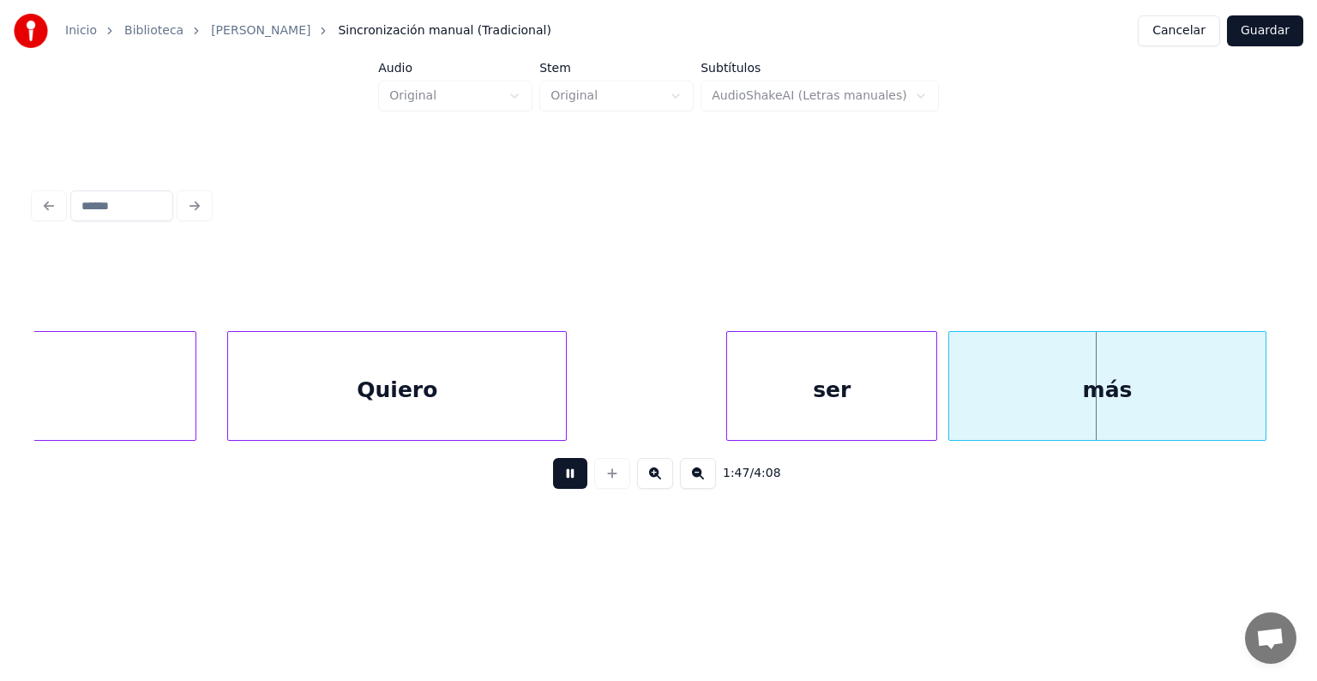
click at [961, 375] on div "más" at bounding box center [1107, 390] width 317 height 117
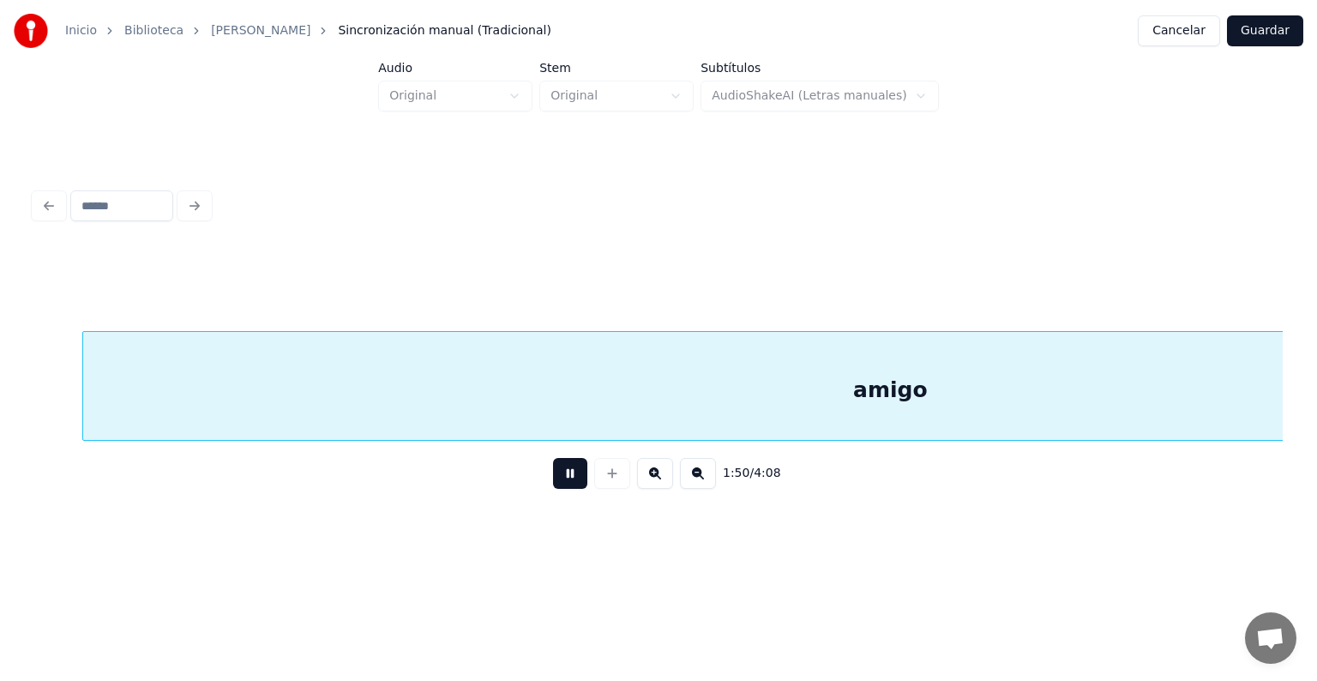
scroll to position [0, 56796]
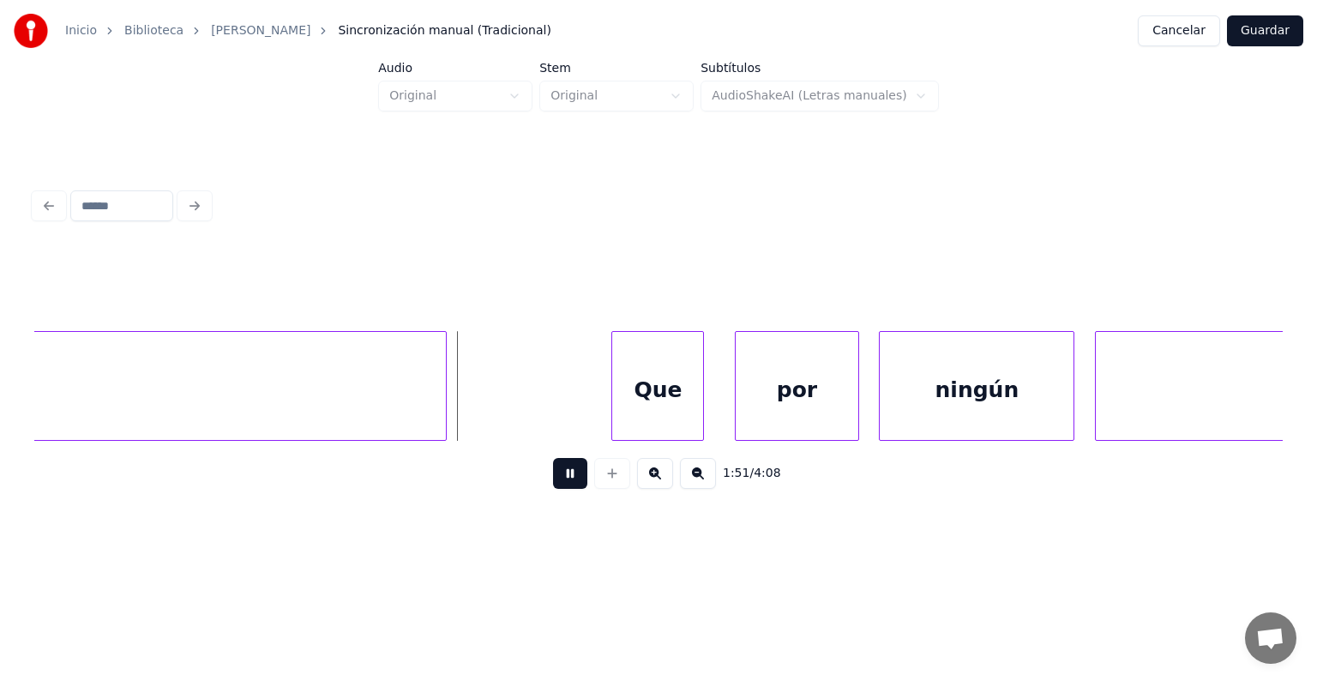
click at [615, 403] on div "Que" at bounding box center [657, 390] width 91 height 117
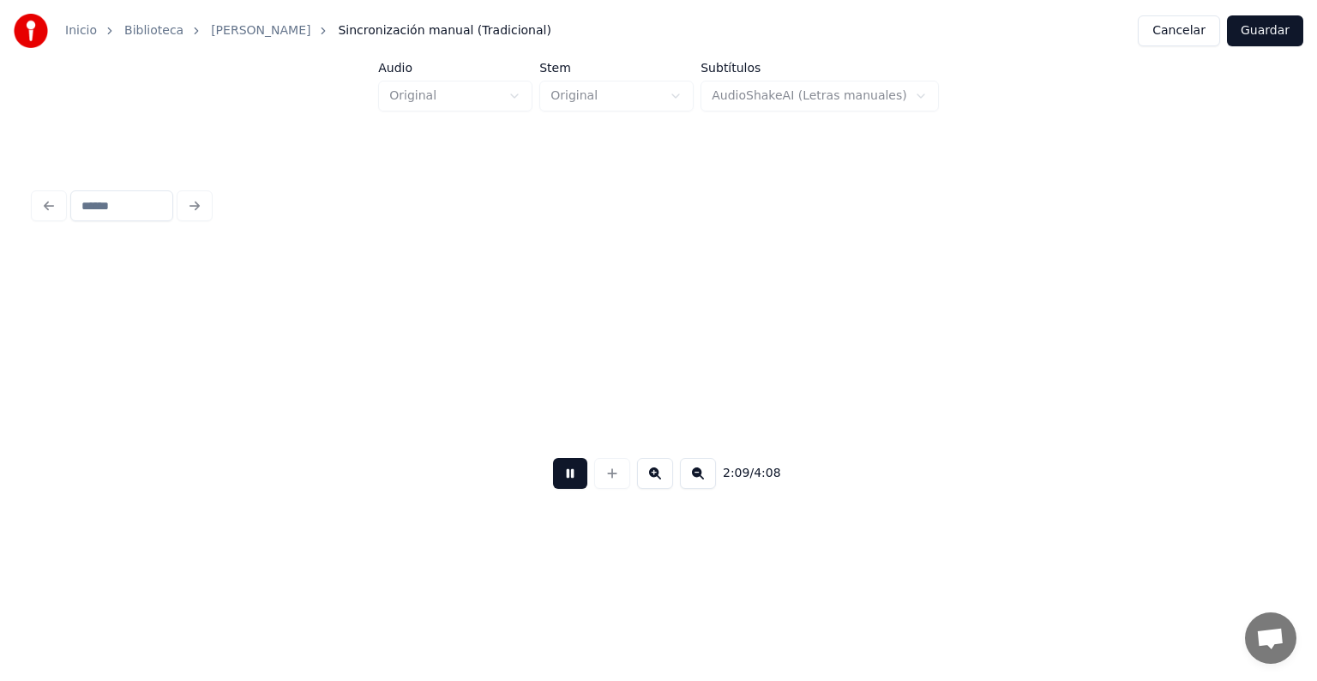
scroll to position [0, 66715]
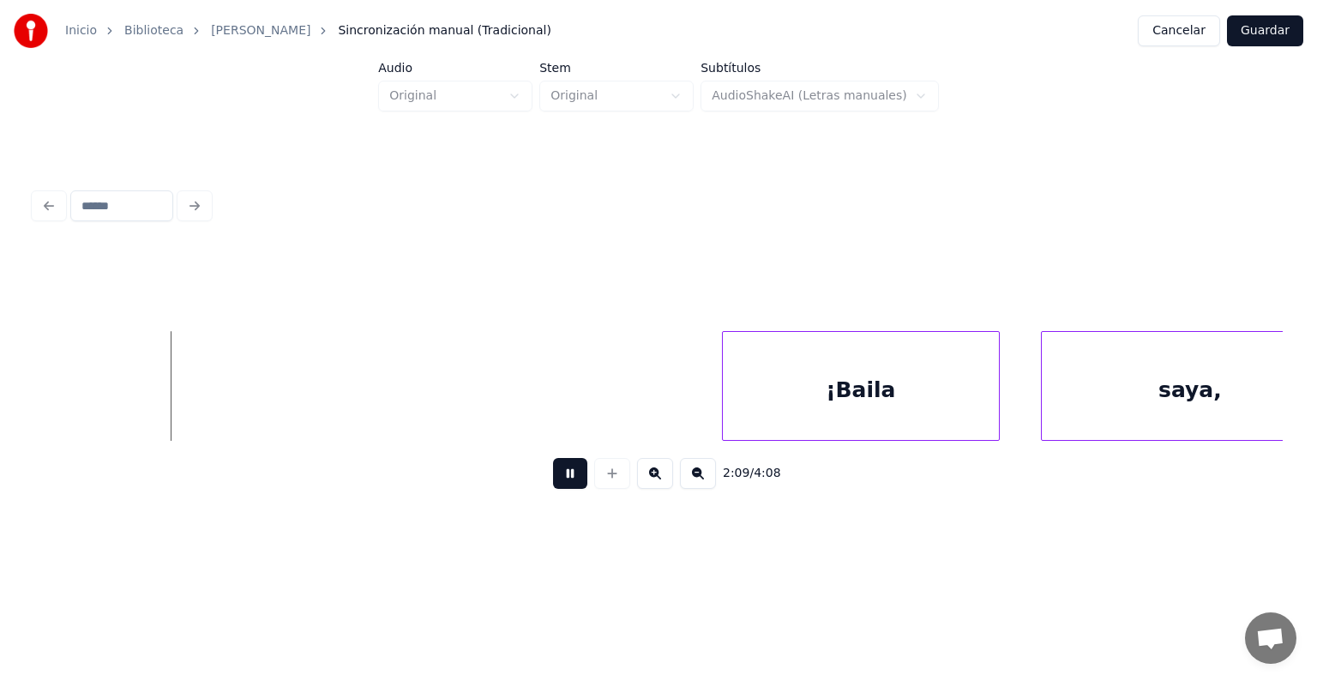
click at [787, 410] on div "¡Baila" at bounding box center [861, 390] width 276 height 117
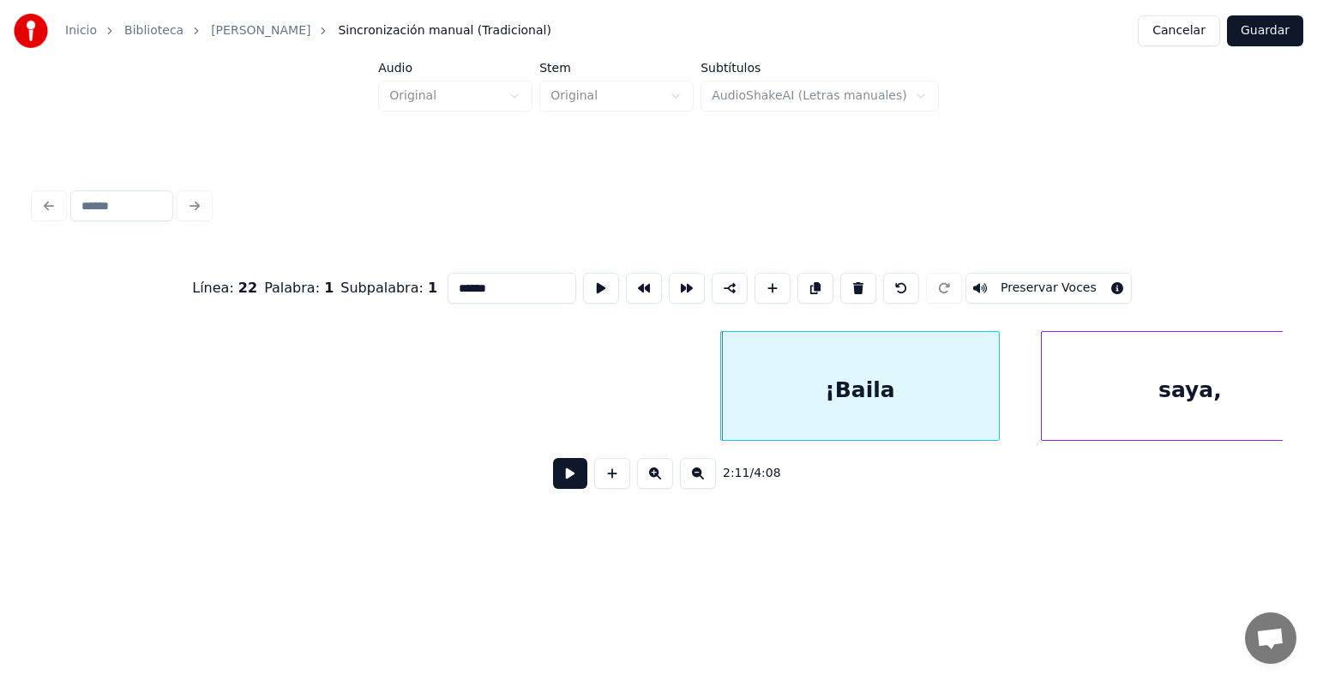
click at [724, 415] on div "¡Baila" at bounding box center [860, 390] width 278 height 117
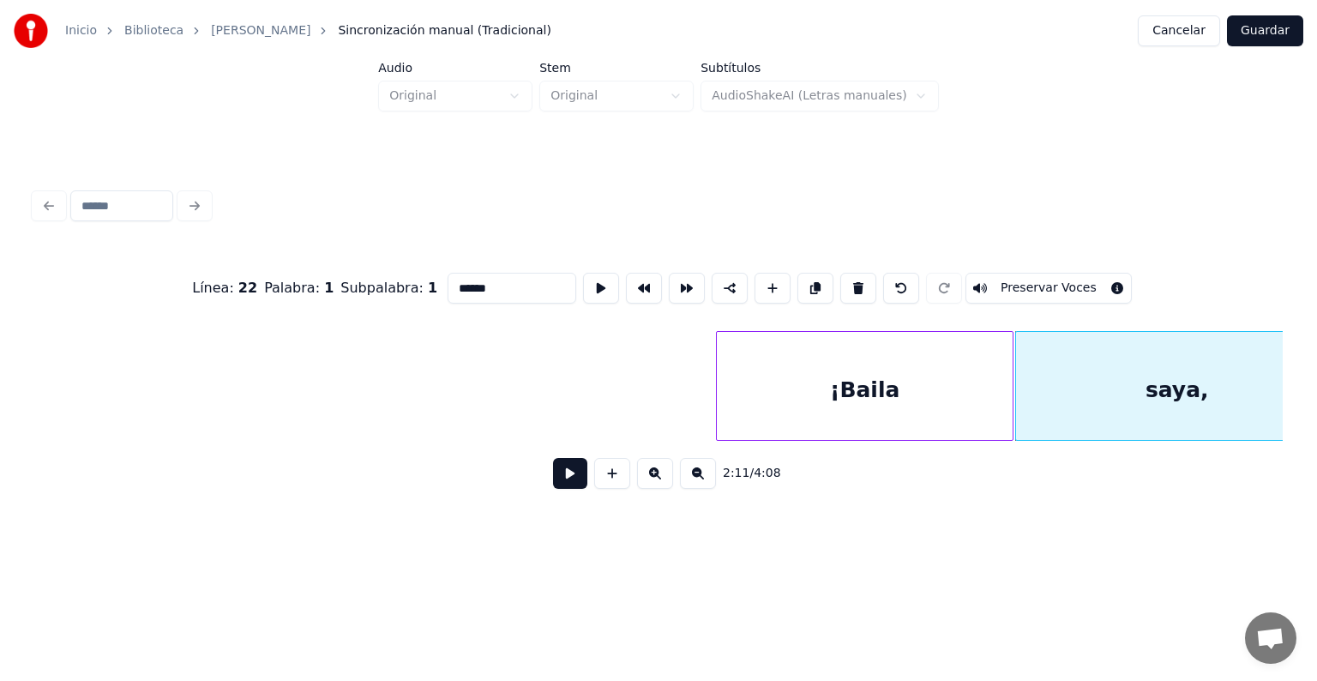
click at [938, 399] on div "¡Baila" at bounding box center [864, 390] width 295 height 117
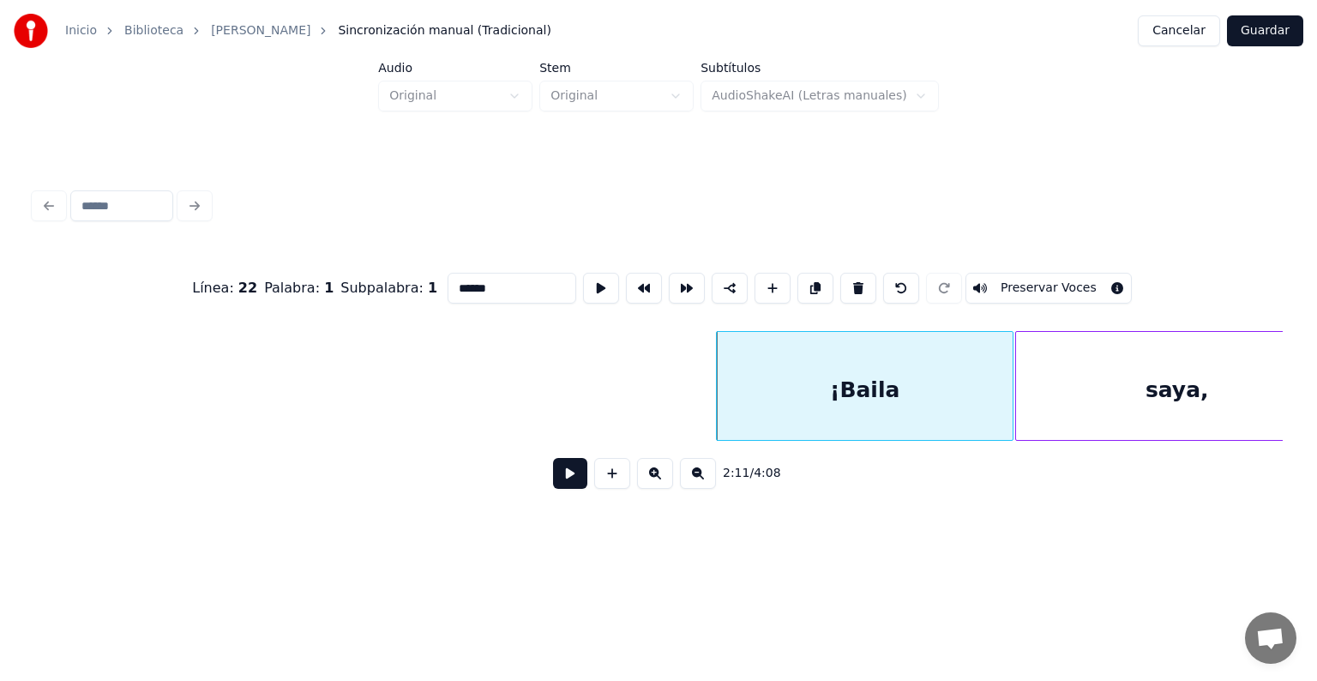
click at [1027, 282] on button "Preservar Voces" at bounding box center [1048, 288] width 166 height 31
click at [1061, 405] on div "saya," at bounding box center [1177, 390] width 322 height 117
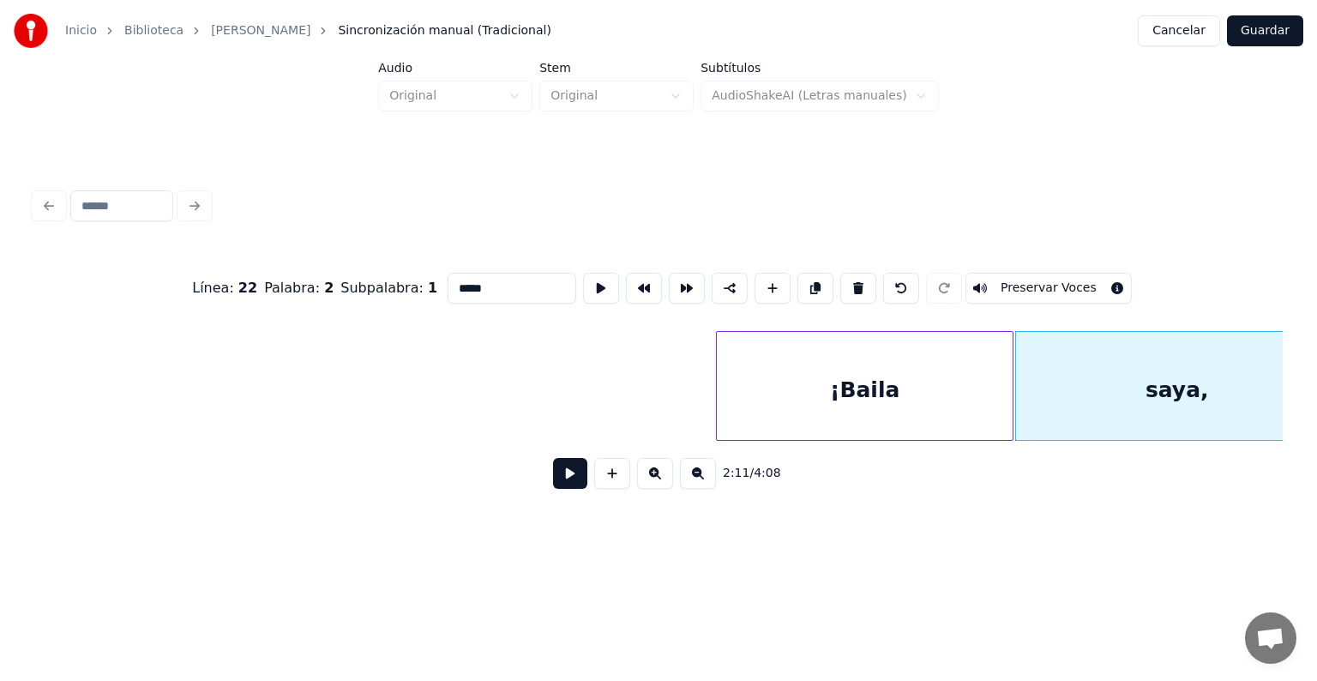
click at [1034, 285] on button "Preservar Voces" at bounding box center [1048, 288] width 166 height 31
click at [842, 393] on div "¡Baila" at bounding box center [864, 390] width 295 height 117
type input "******"
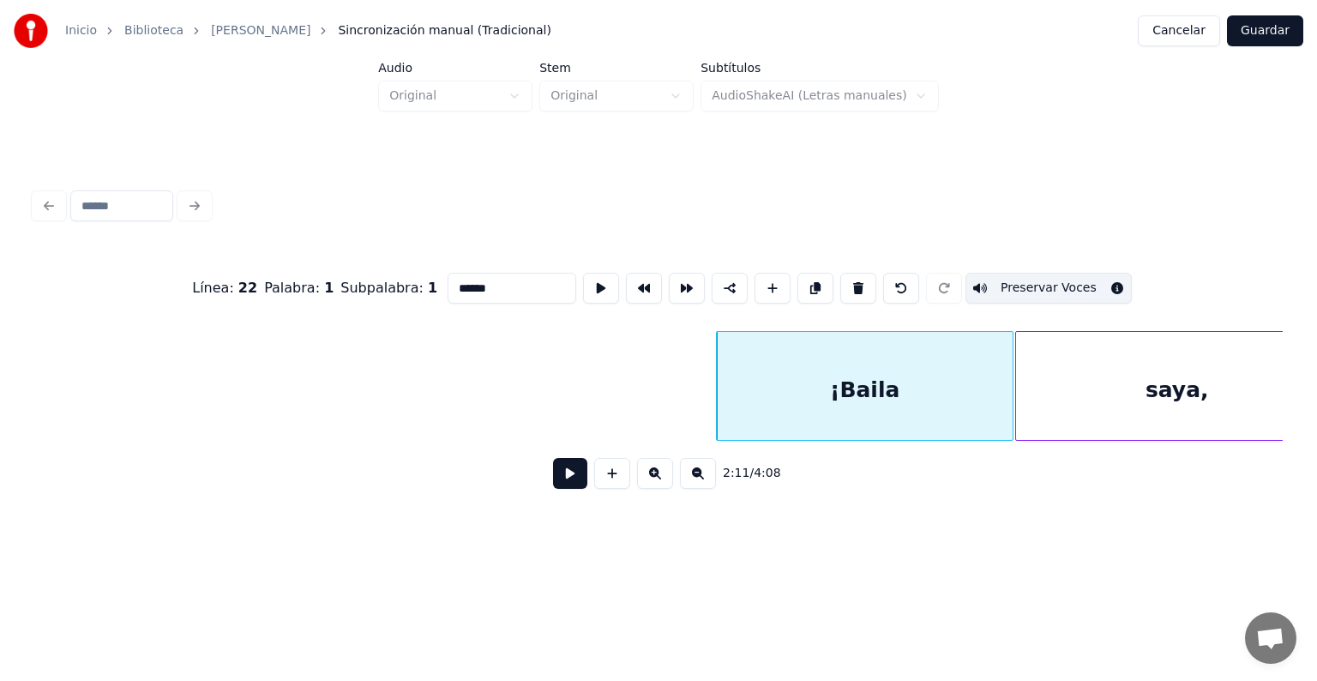
click at [553, 477] on button at bounding box center [570, 473] width 34 height 31
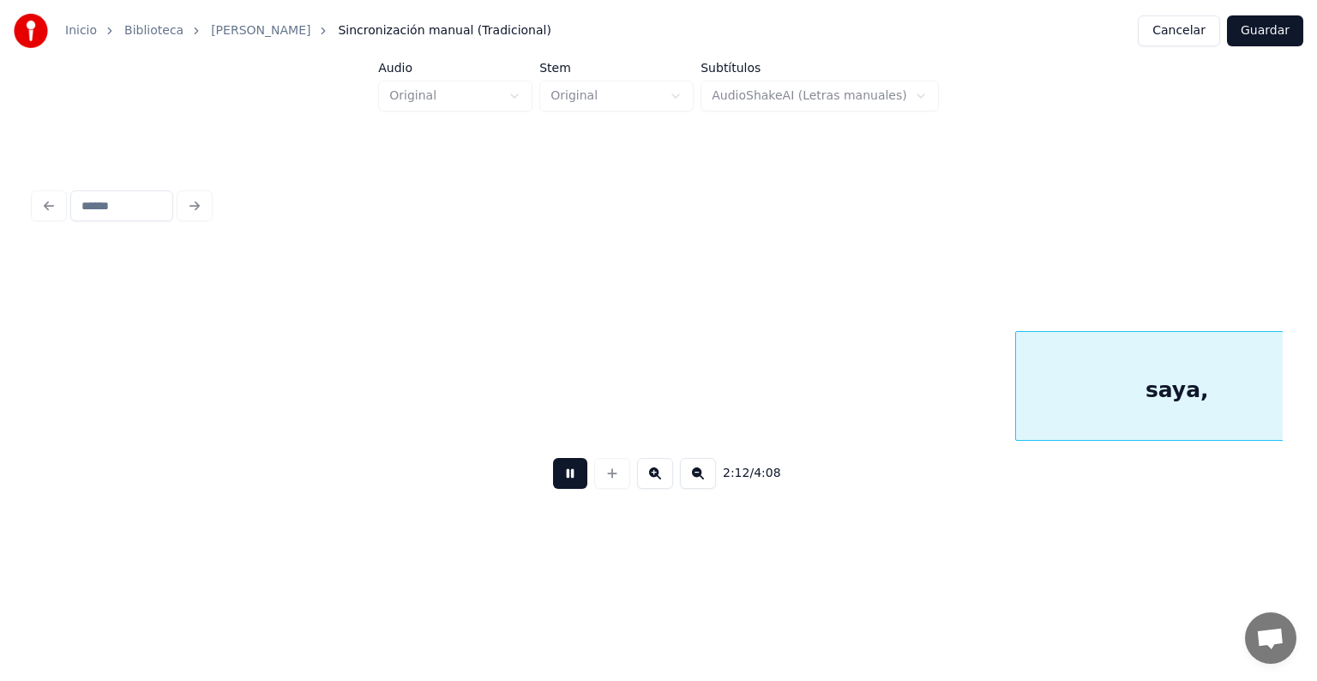
scroll to position [0, 67964]
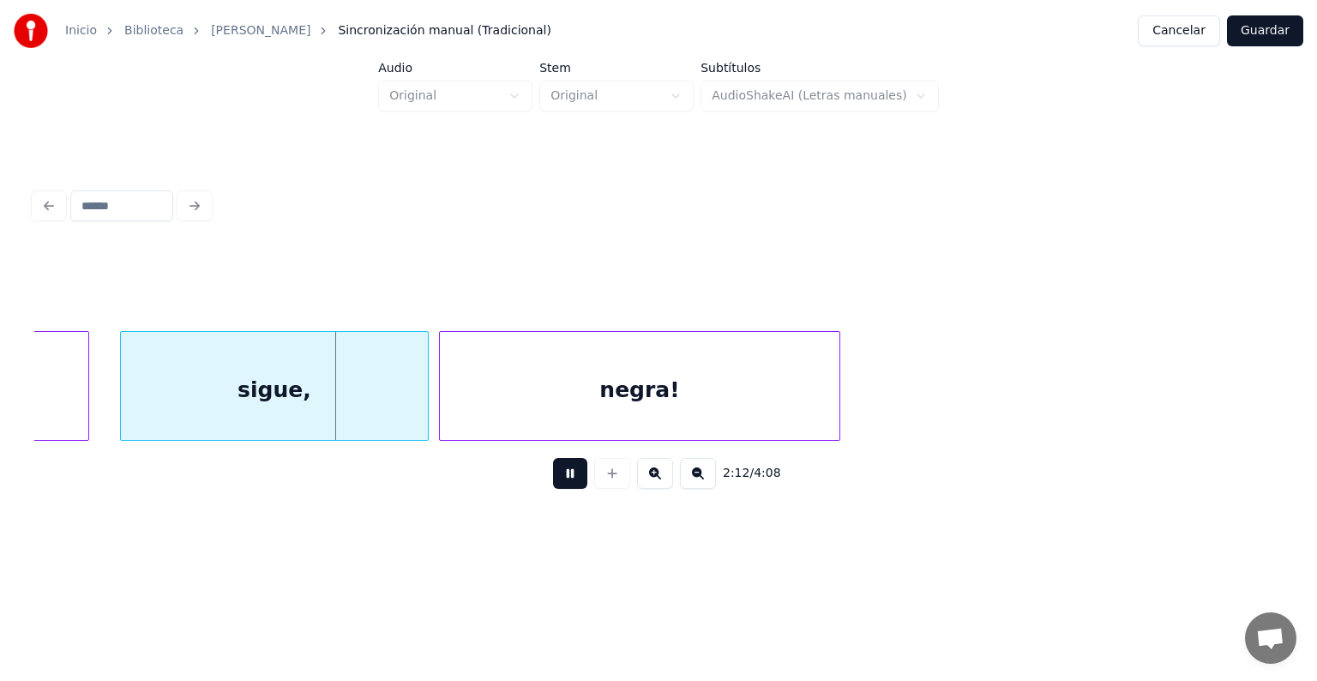
click at [294, 404] on div "sigue," at bounding box center [274, 390] width 307 height 117
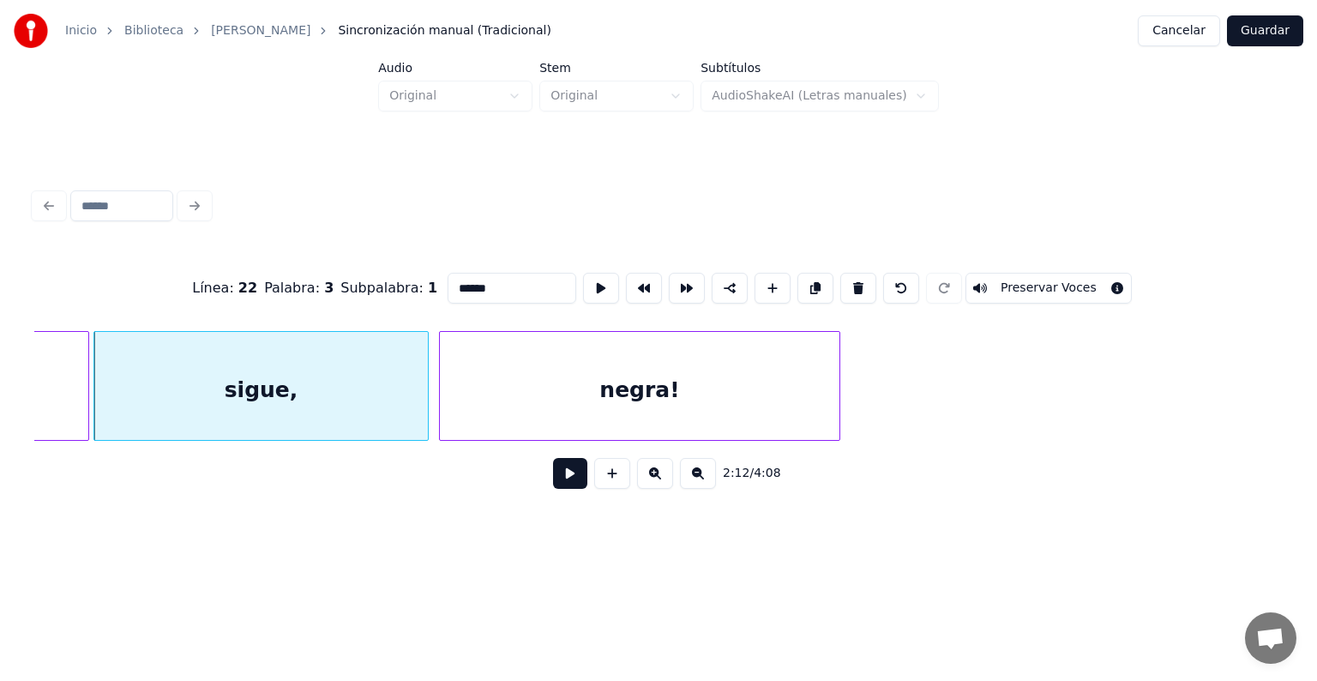
click at [1035, 286] on button "Preservar Voces" at bounding box center [1048, 288] width 166 height 31
click at [584, 394] on div "negra!" at bounding box center [639, 390] width 399 height 117
type input "******"
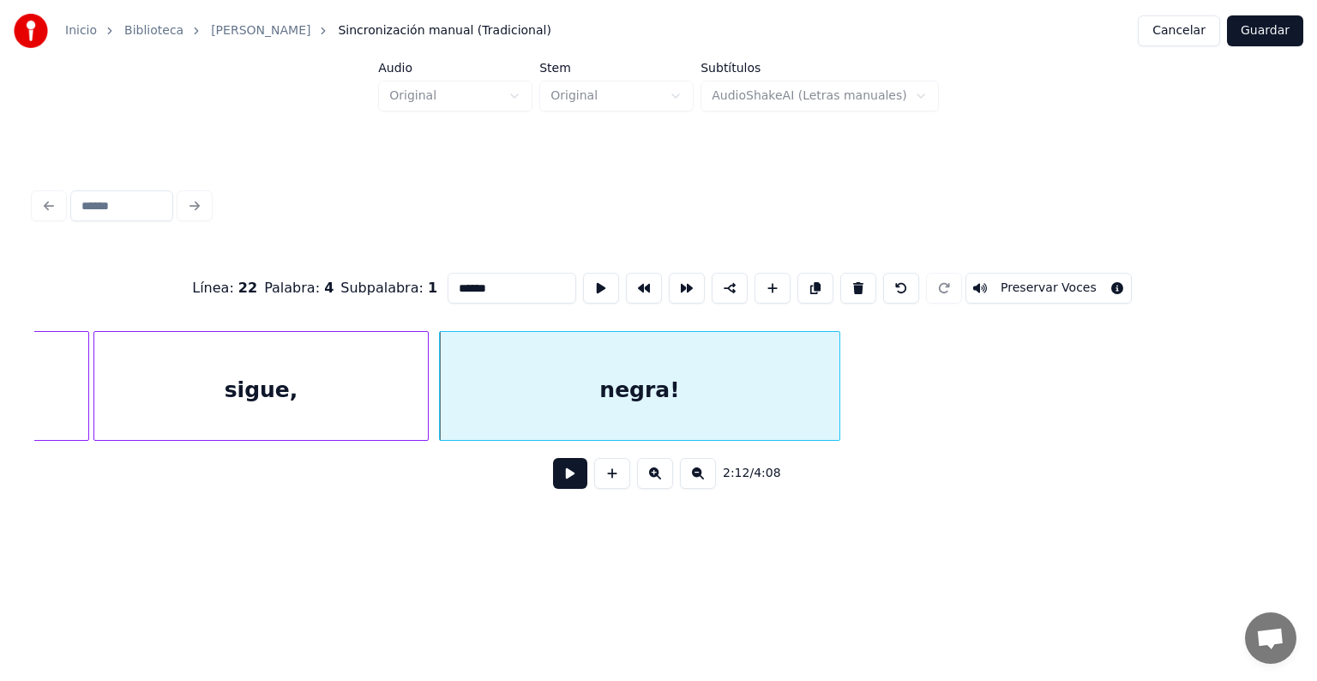
click at [1030, 284] on button "Preservar Voces" at bounding box center [1048, 288] width 166 height 31
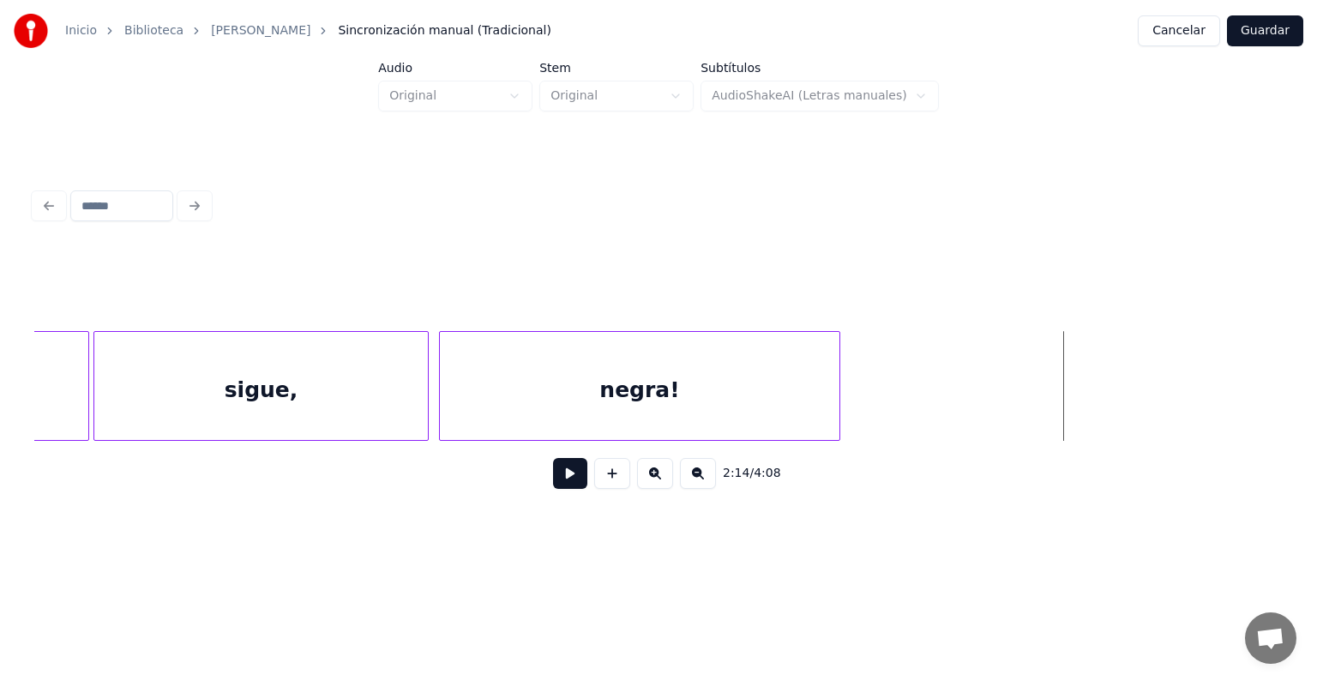
click at [553, 478] on button at bounding box center [570, 473] width 34 height 31
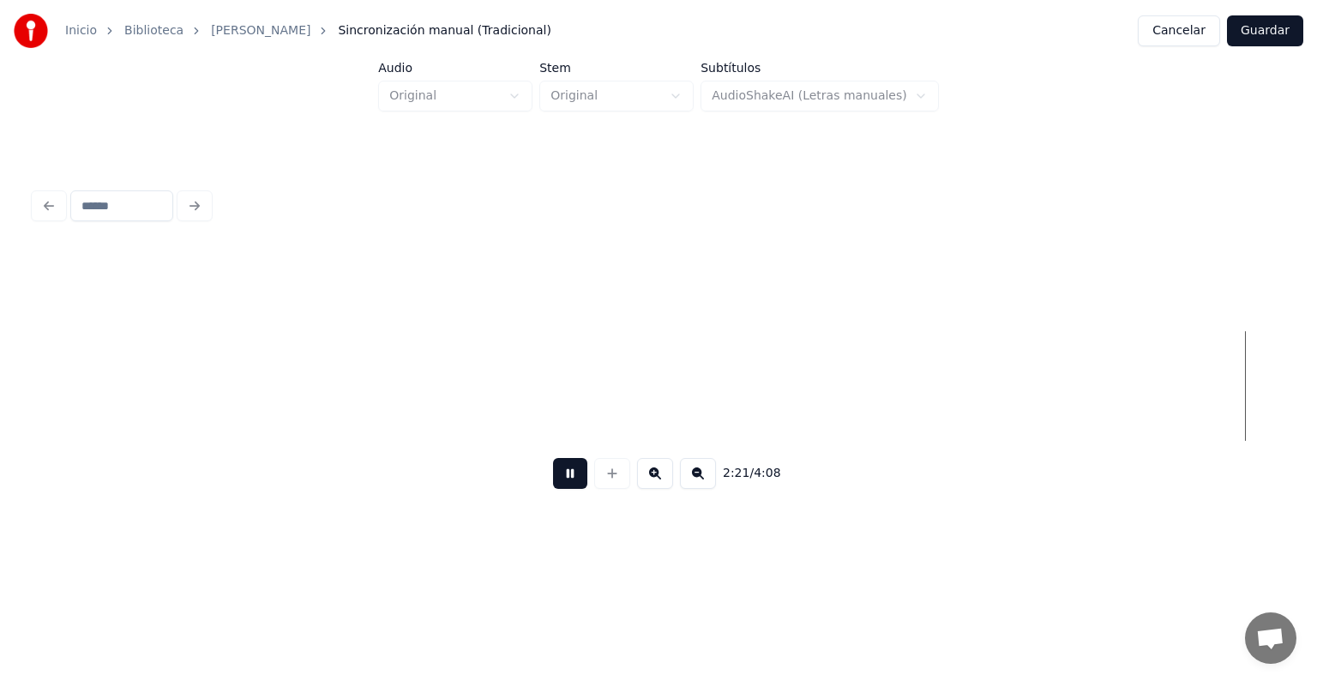
scroll to position [0, 72979]
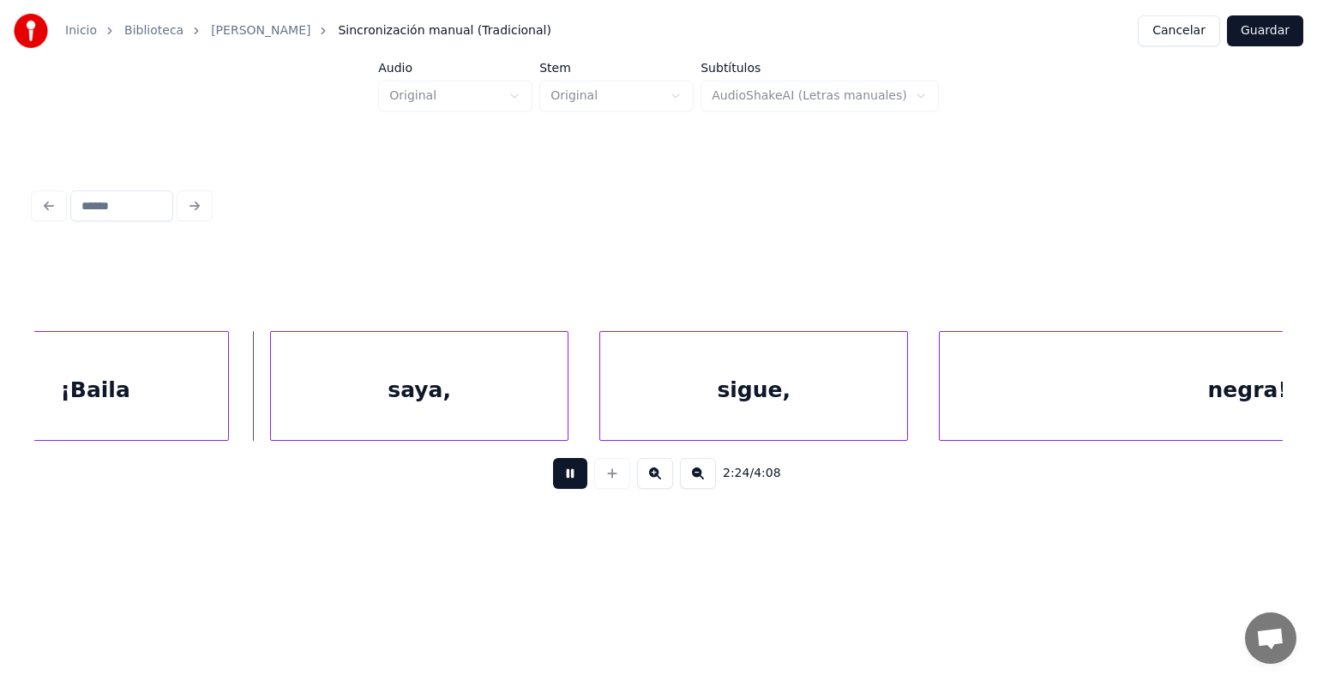
click at [130, 393] on div "¡Baila" at bounding box center [95, 390] width 266 height 117
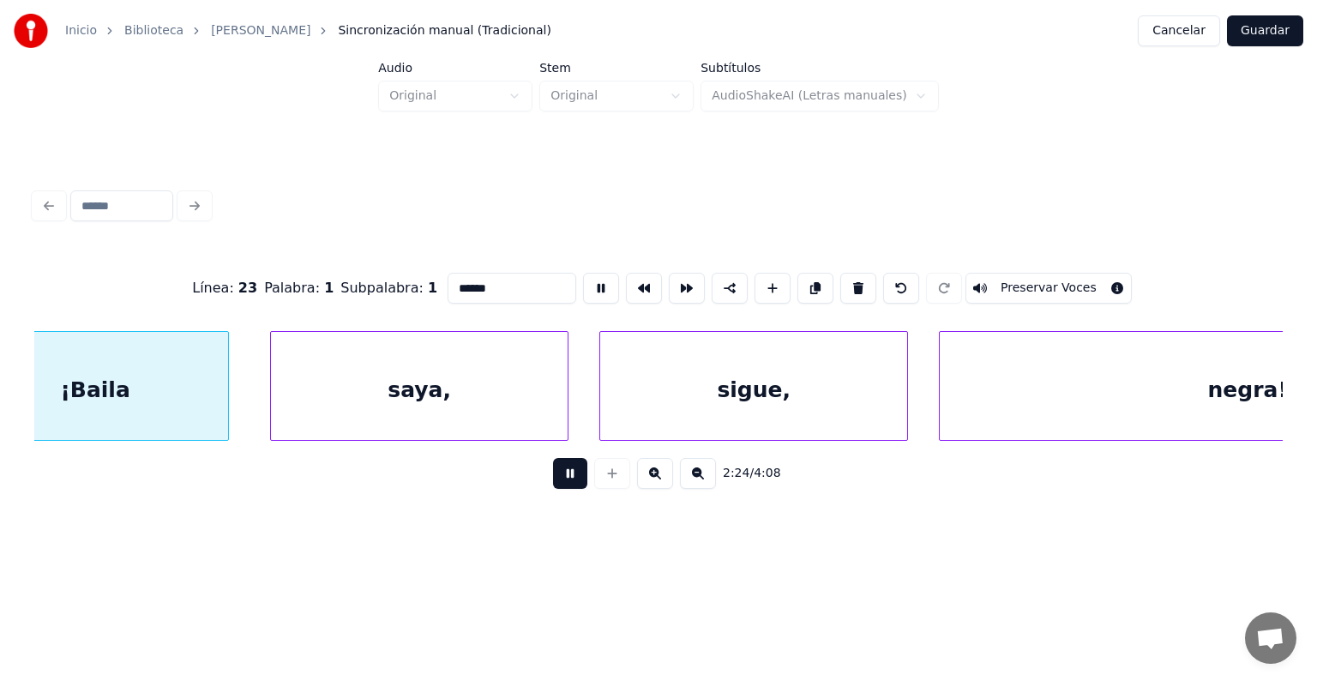
scroll to position [0, 74160]
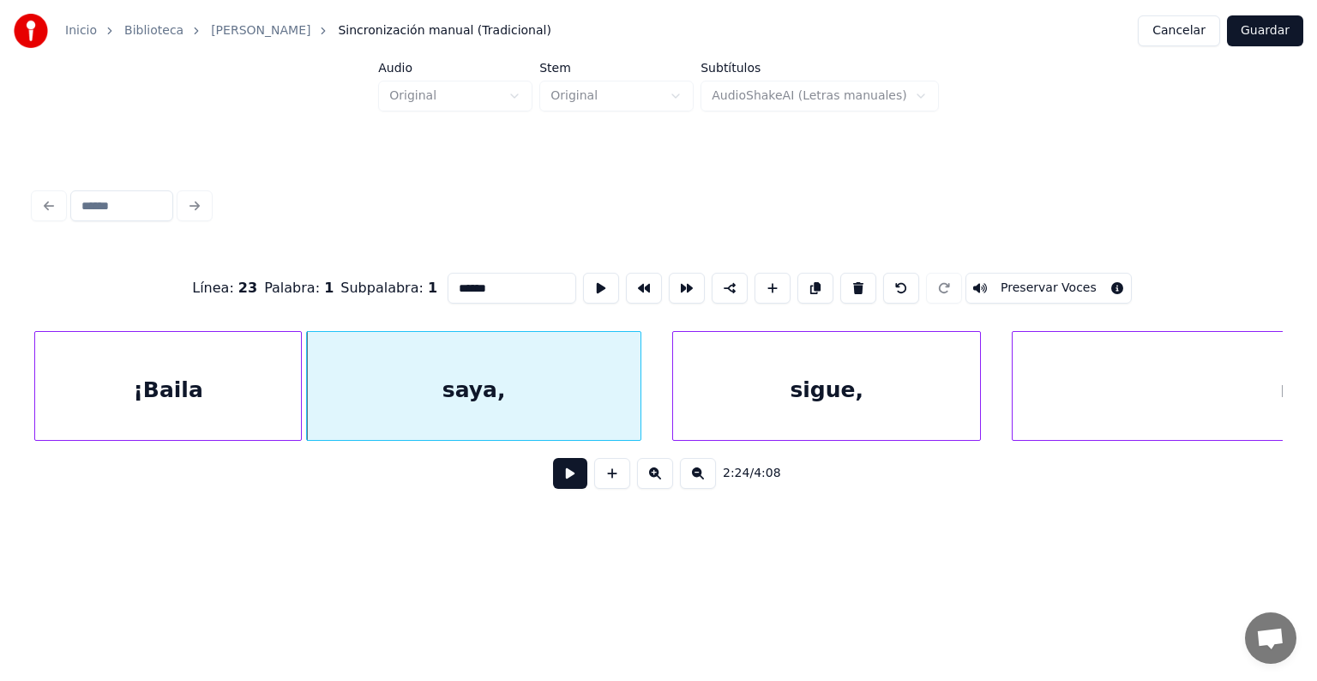
click at [231, 393] on div "¡Baila" at bounding box center [168, 390] width 266 height 117
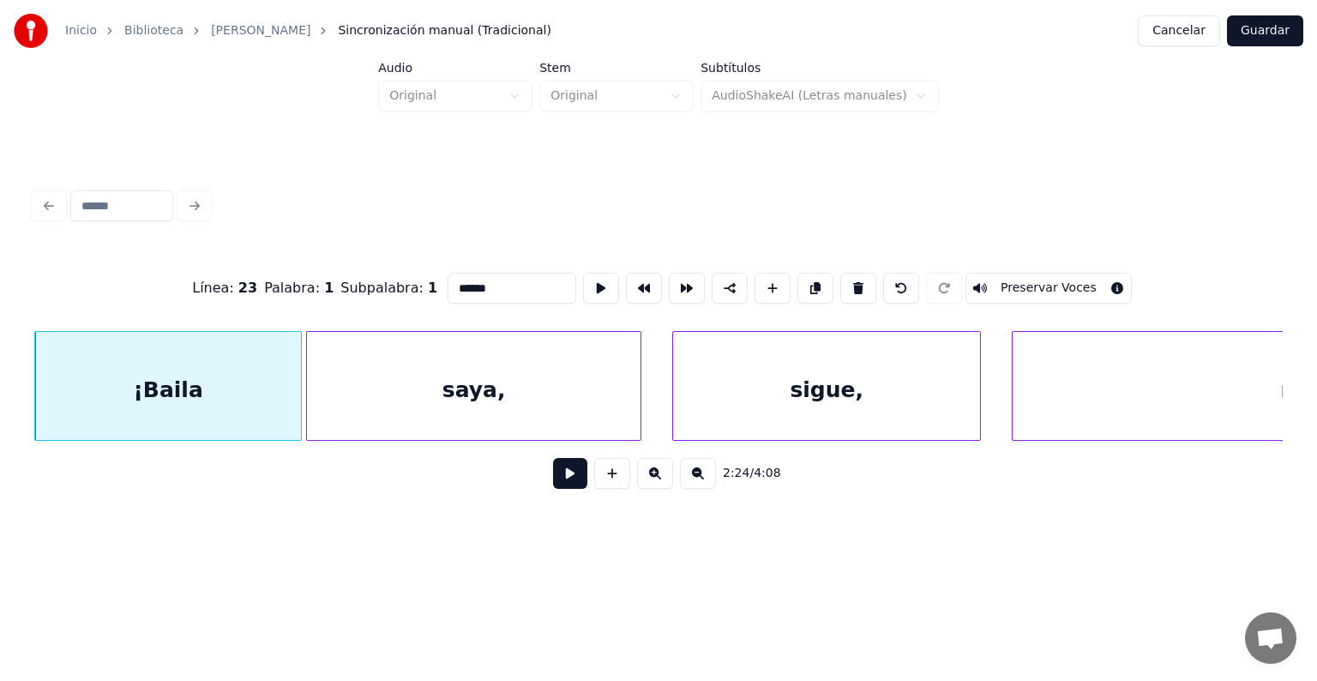
click at [1031, 279] on button "Preservar Voces" at bounding box center [1048, 288] width 166 height 31
click at [485, 403] on div "saya," at bounding box center [473, 390] width 333 height 117
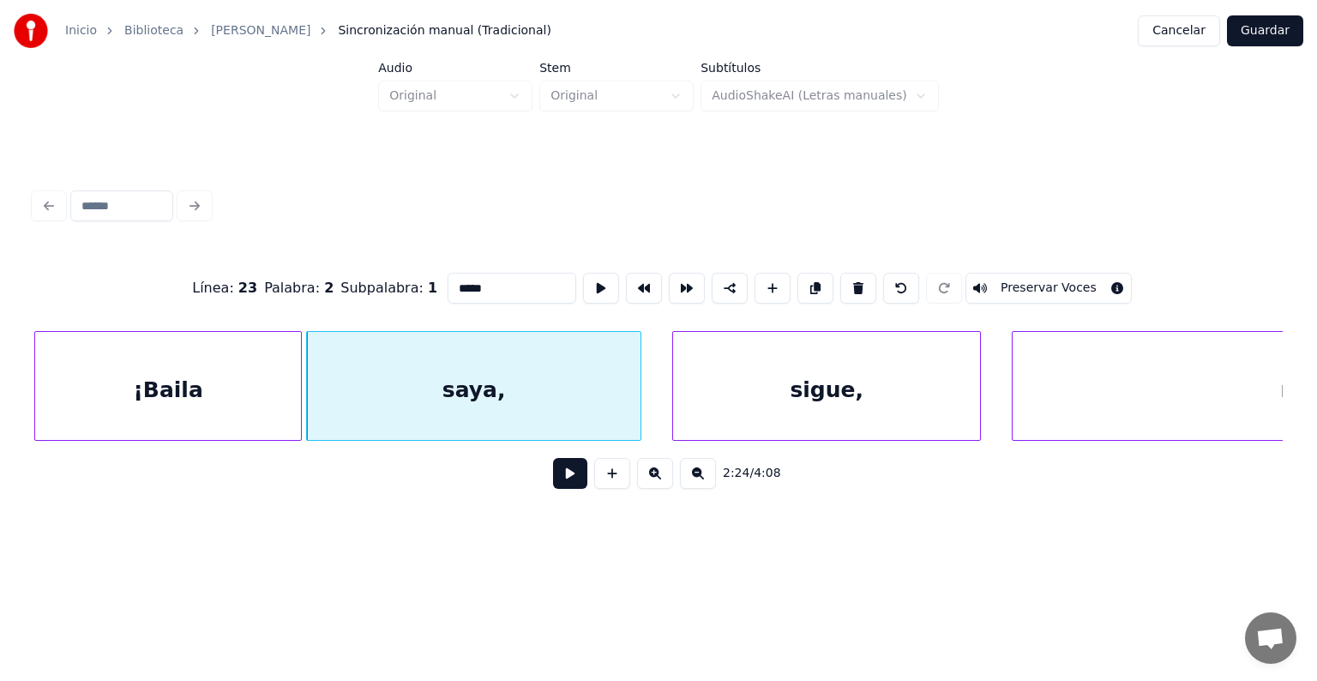
click at [1023, 283] on button "Preservar Voces" at bounding box center [1048, 288] width 166 height 31
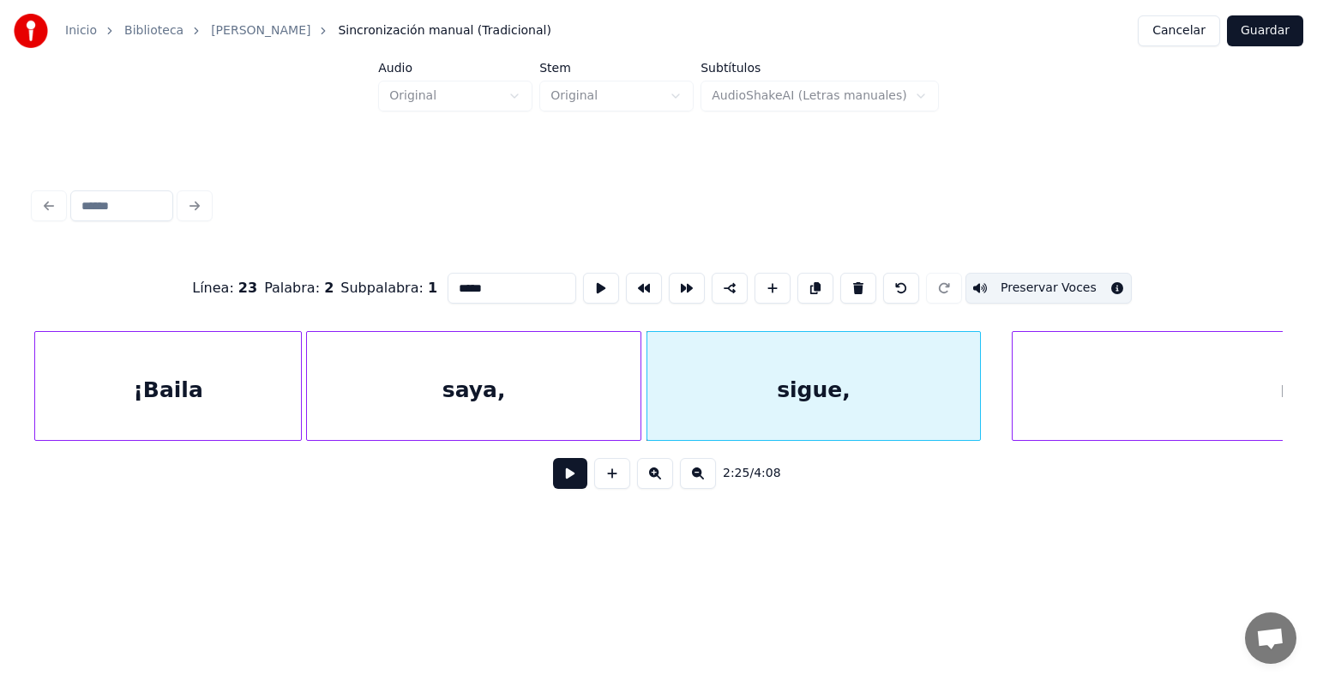
click at [712, 398] on div "sigue," at bounding box center [813, 390] width 333 height 117
click at [1020, 280] on button "Preservar Voces" at bounding box center [1048, 288] width 166 height 31
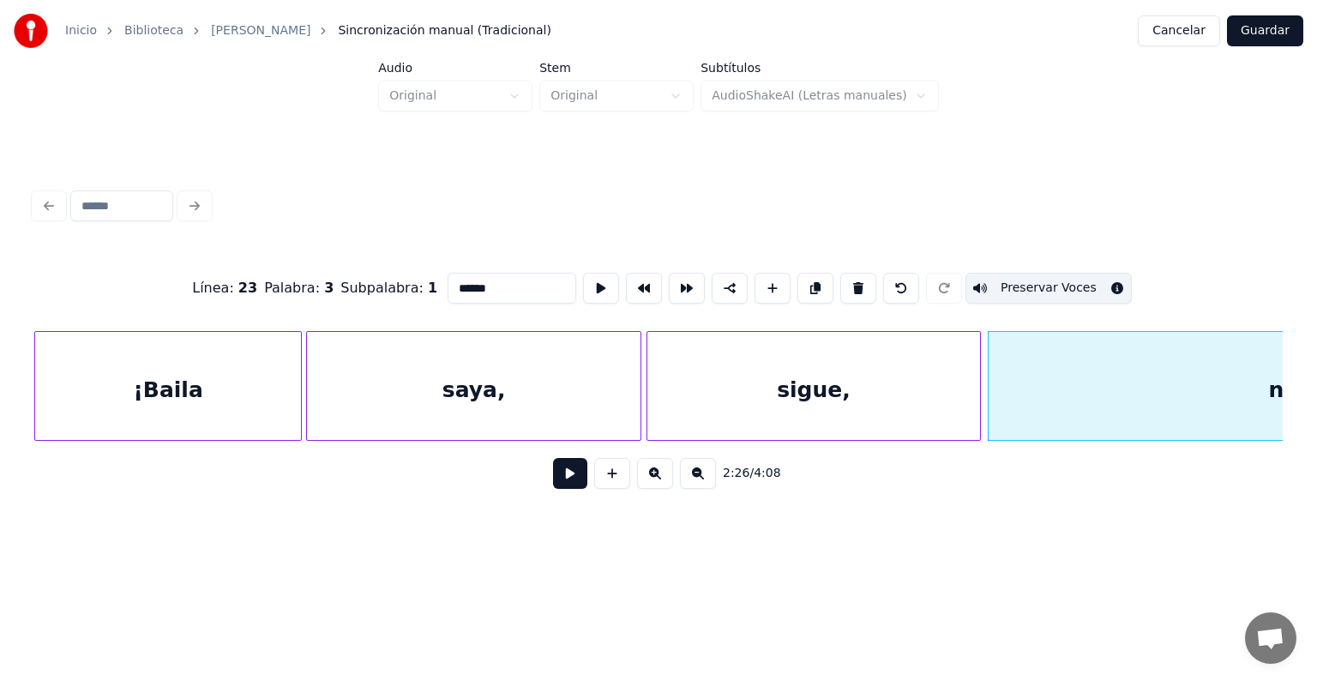
click at [1040, 399] on div "negra!" at bounding box center [1307, 390] width 639 height 117
type input "******"
click at [1023, 282] on button "Preservar Voces" at bounding box center [1048, 288] width 166 height 31
click at [553, 477] on button at bounding box center [570, 473] width 34 height 31
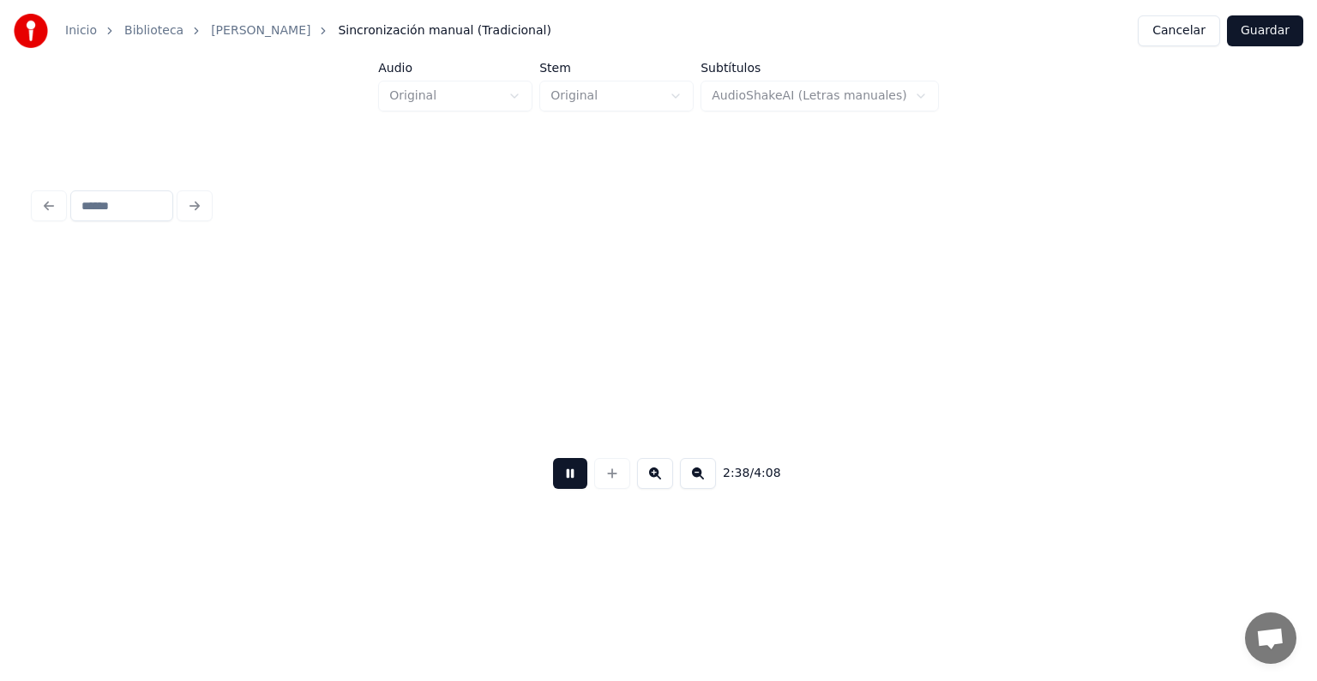
scroll to position [0, 81667]
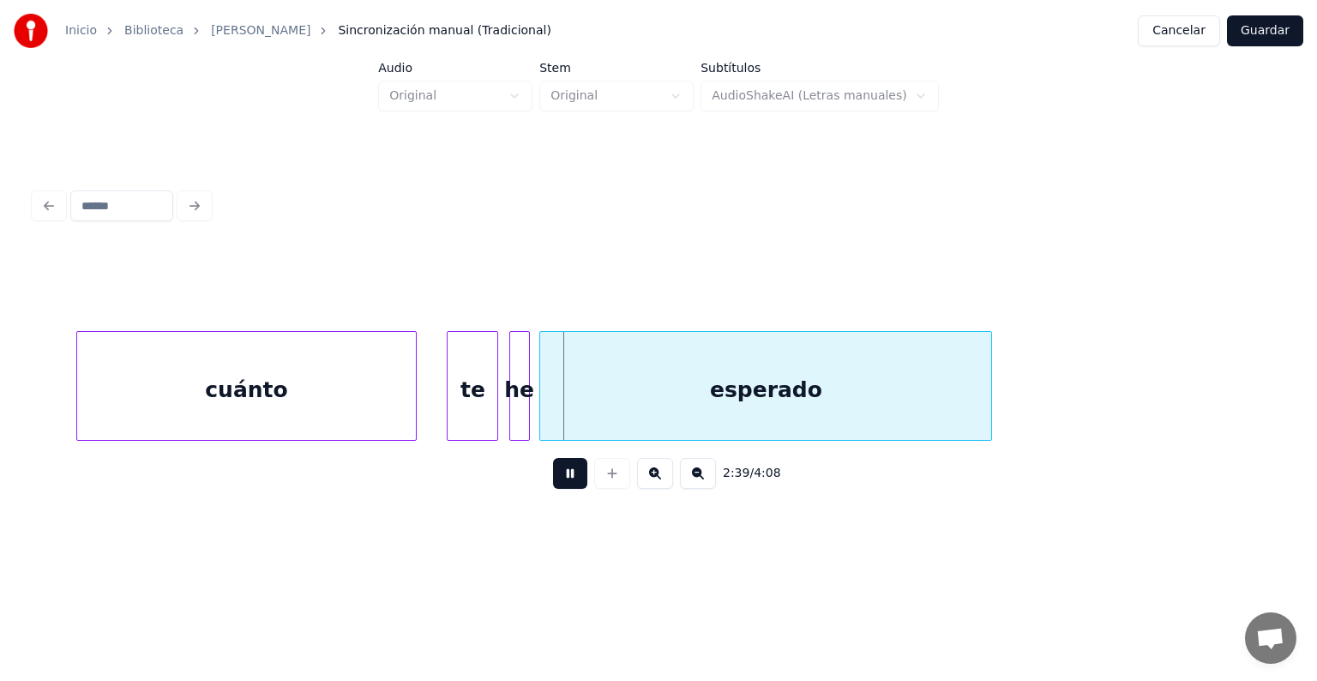
click at [449, 403] on div "te" at bounding box center [472, 390] width 50 height 117
click at [511, 408] on div "he" at bounding box center [519, 390] width 19 height 117
click at [521, 411] on div "he" at bounding box center [517, 390] width 27 height 117
click at [528, 407] on div "he" at bounding box center [517, 390] width 27 height 117
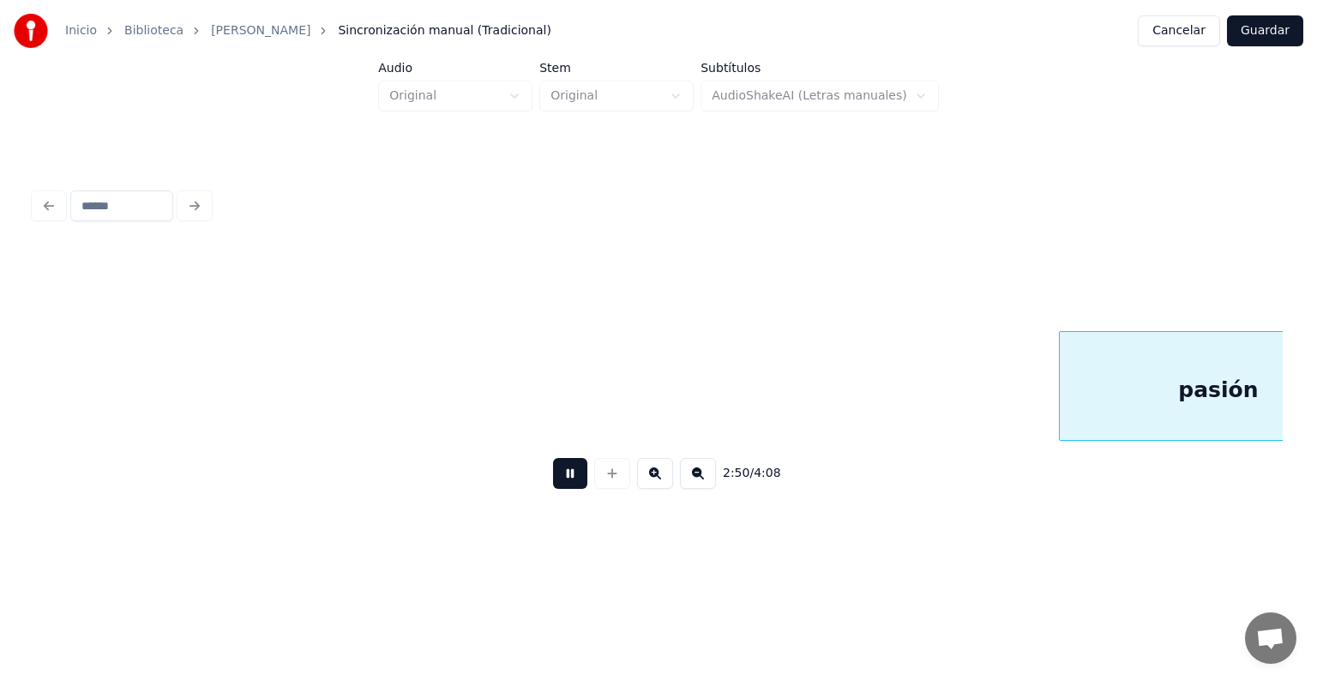
scroll to position [0, 87423]
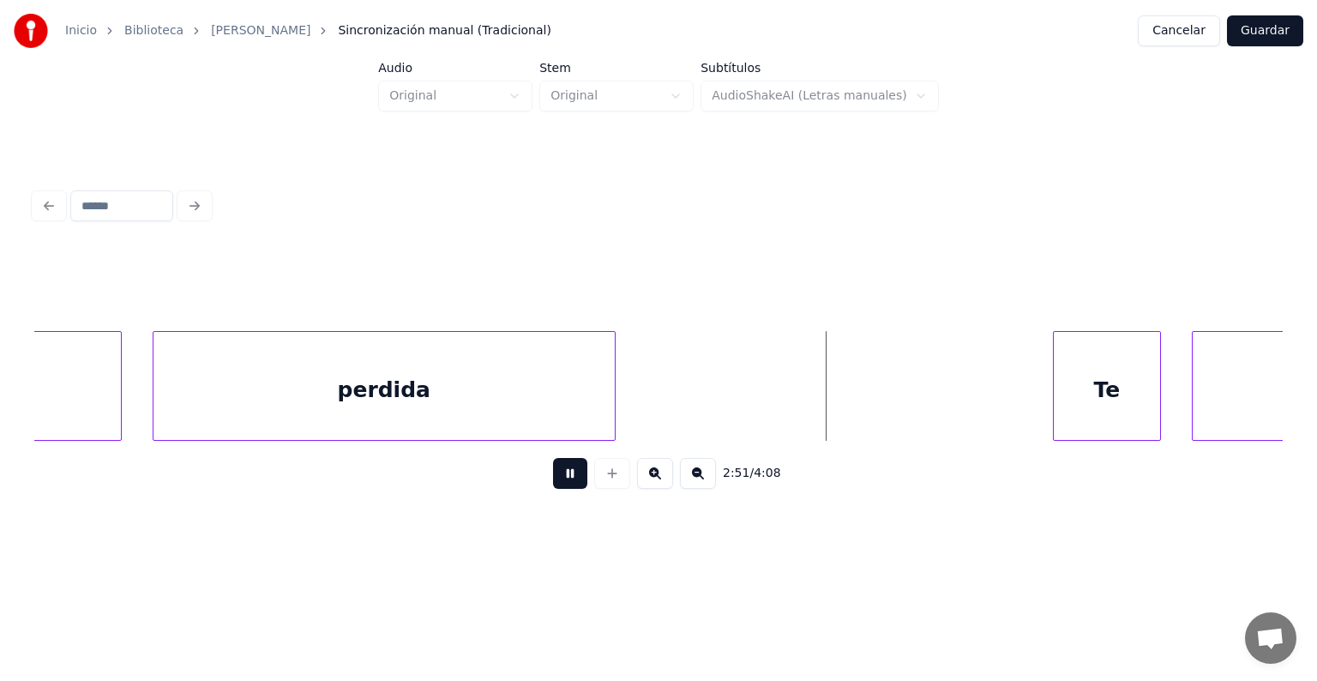
click at [1060, 382] on div "Te" at bounding box center [1106, 390] width 106 height 117
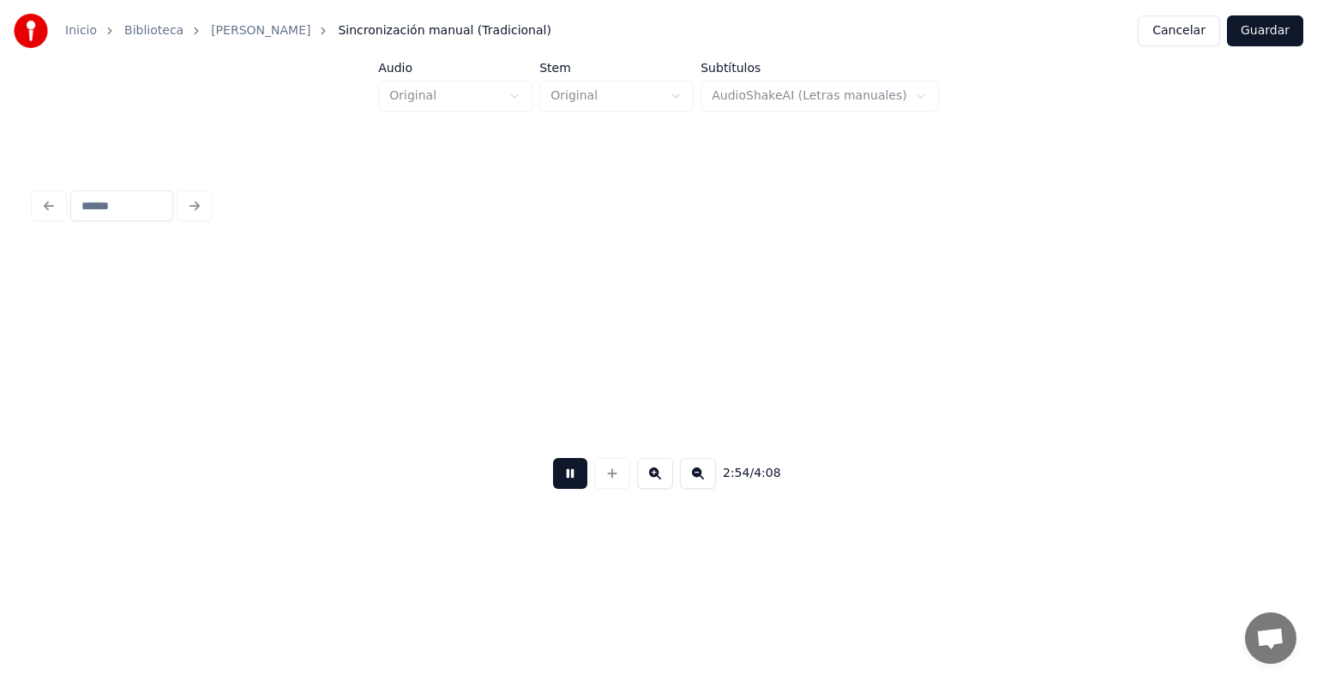
scroll to position [0, 89815]
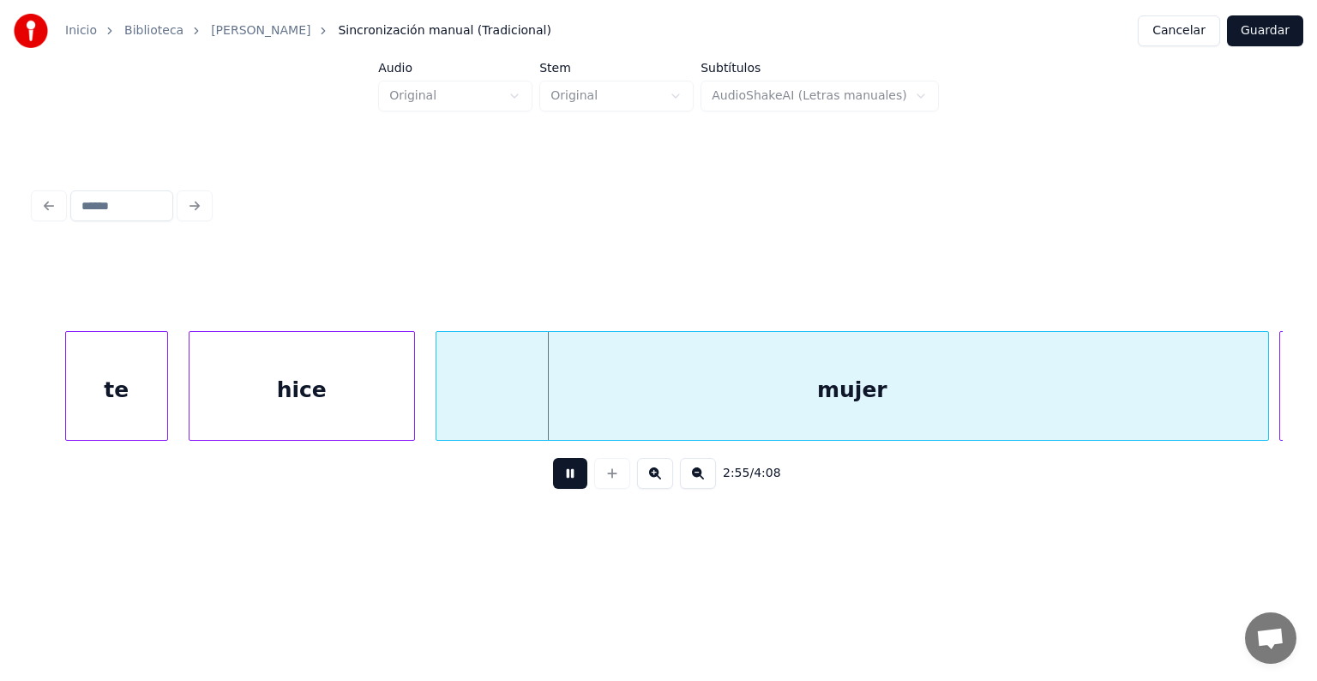
click at [439, 406] on div "mujer" at bounding box center [851, 390] width 831 height 117
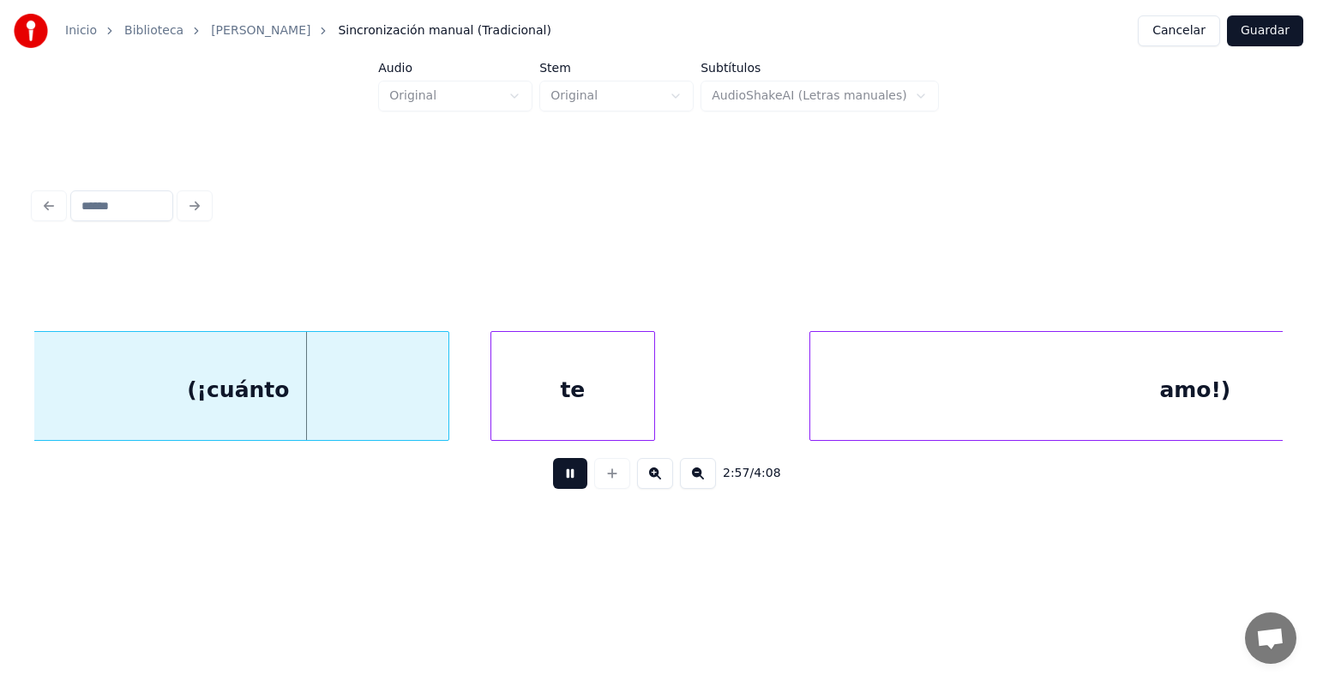
click at [254, 400] on div "(¡cuánto" at bounding box center [238, 390] width 420 height 117
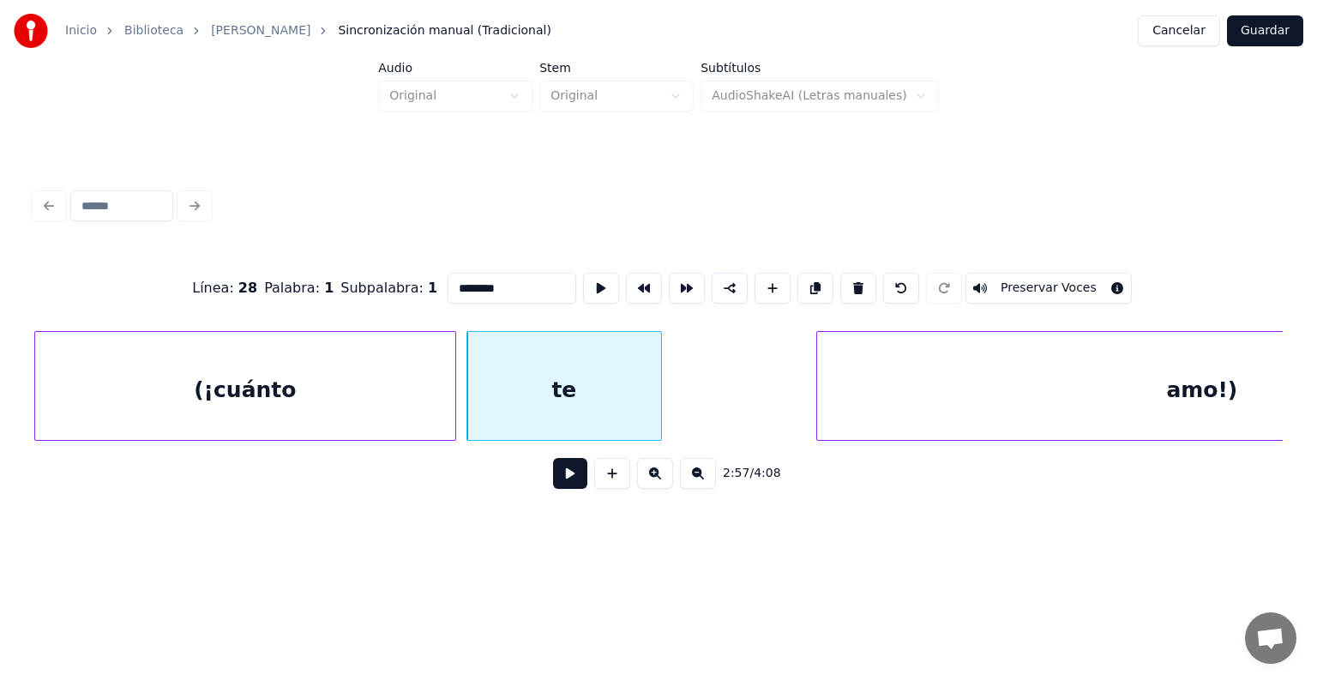
click at [374, 405] on div "(¡cuánto" at bounding box center [245, 390] width 420 height 117
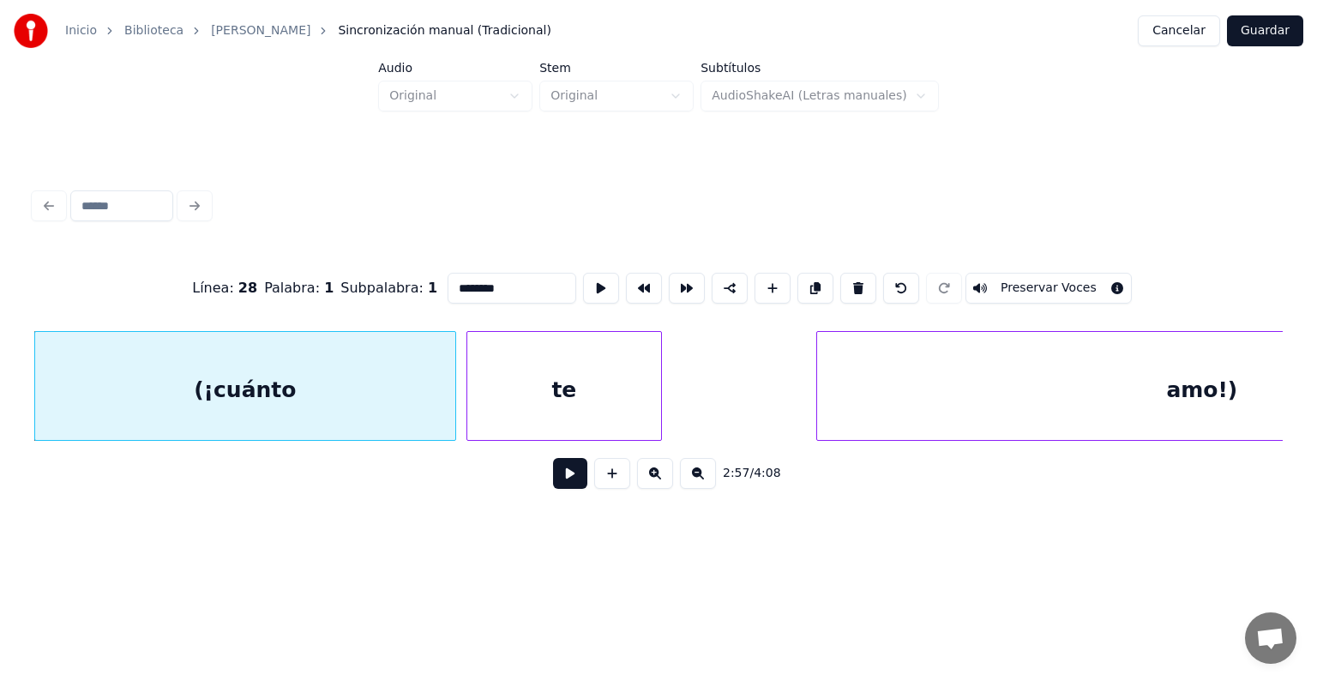
click at [1023, 274] on button "Preservar Voces" at bounding box center [1048, 288] width 166 height 31
click at [579, 390] on div "te" at bounding box center [564, 390] width 194 height 117
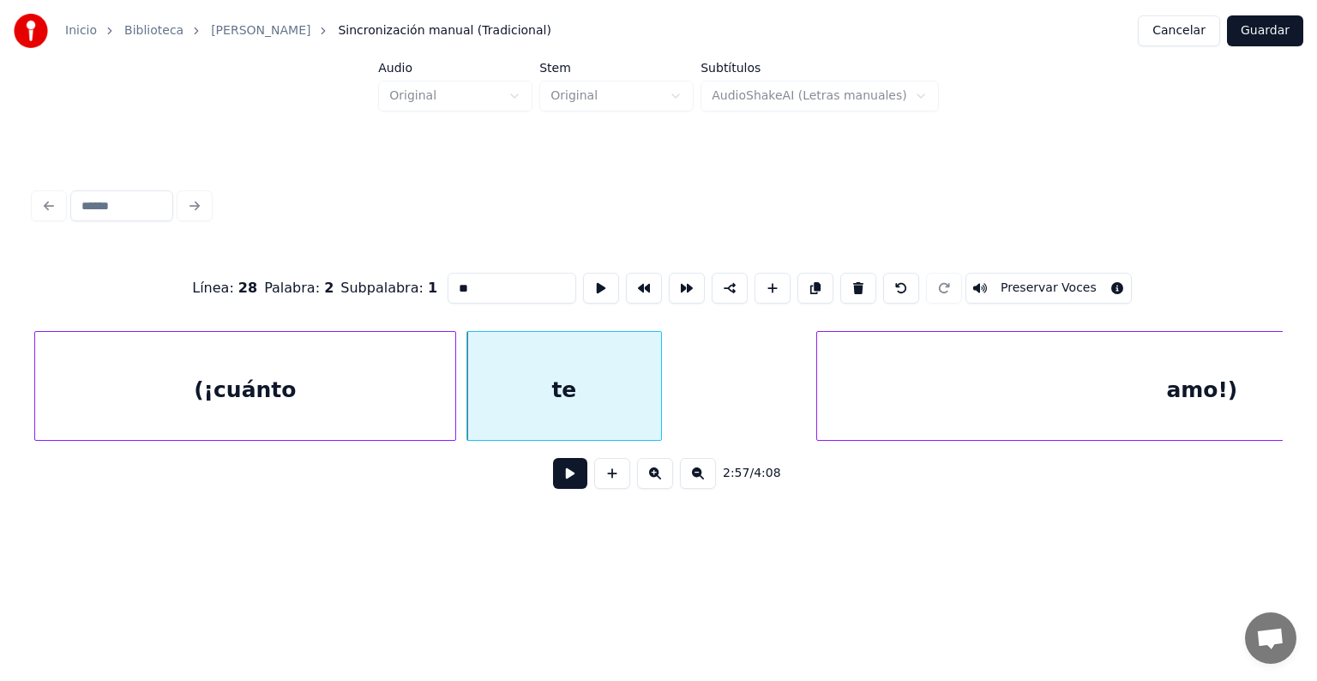
click at [1023, 280] on button "Preservar Voces" at bounding box center [1048, 288] width 166 height 31
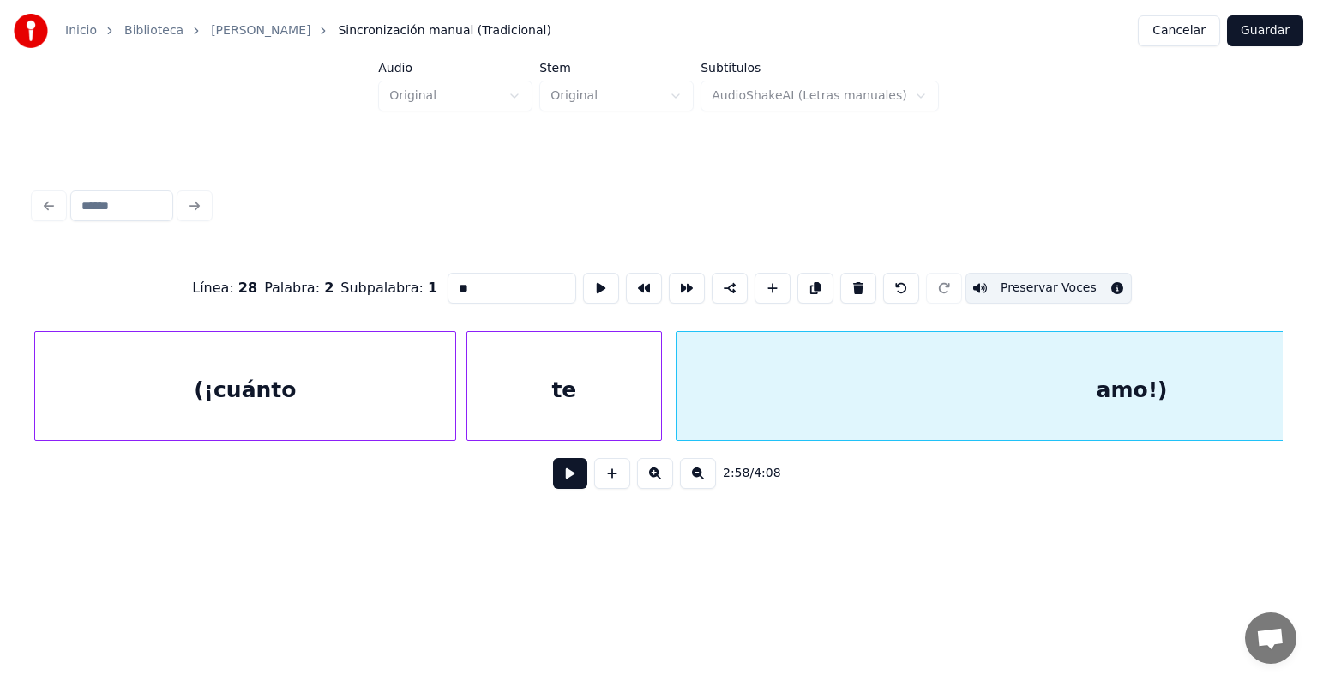
click at [607, 393] on div "te" at bounding box center [564, 390] width 194 height 117
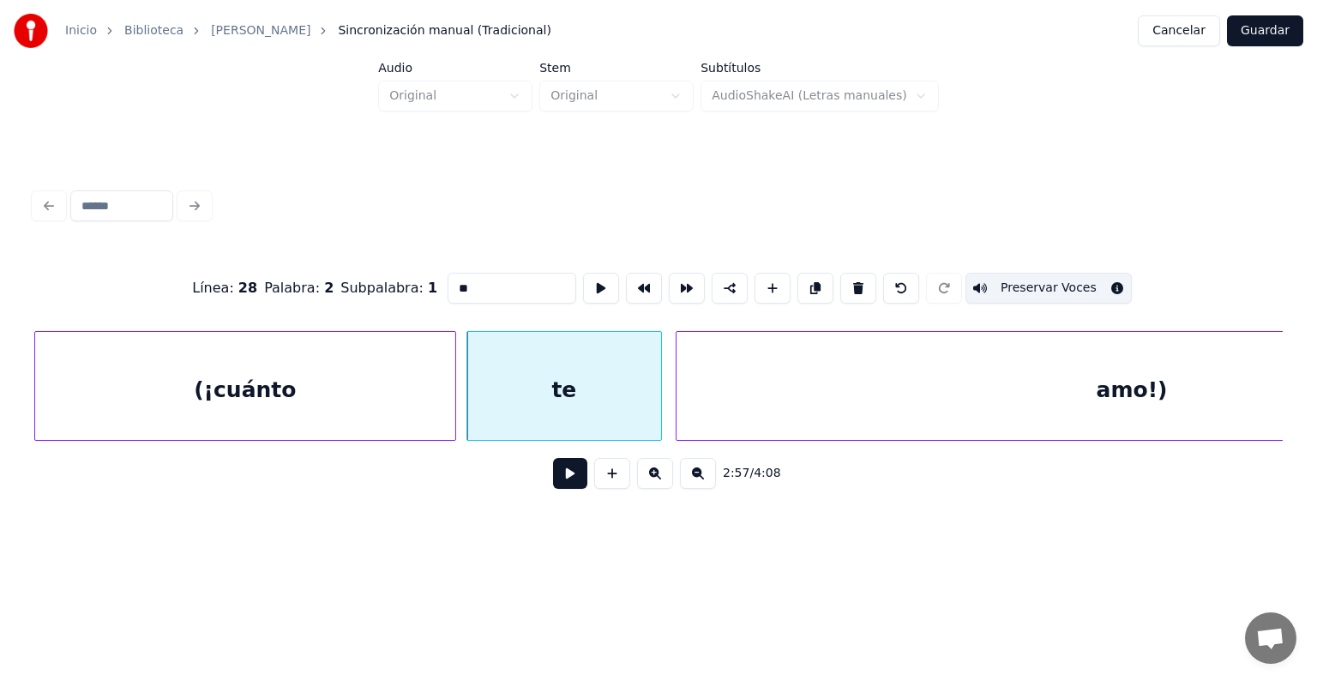
click at [723, 407] on div "amo!)" at bounding box center [1131, 390] width 910 height 117
type input "*****"
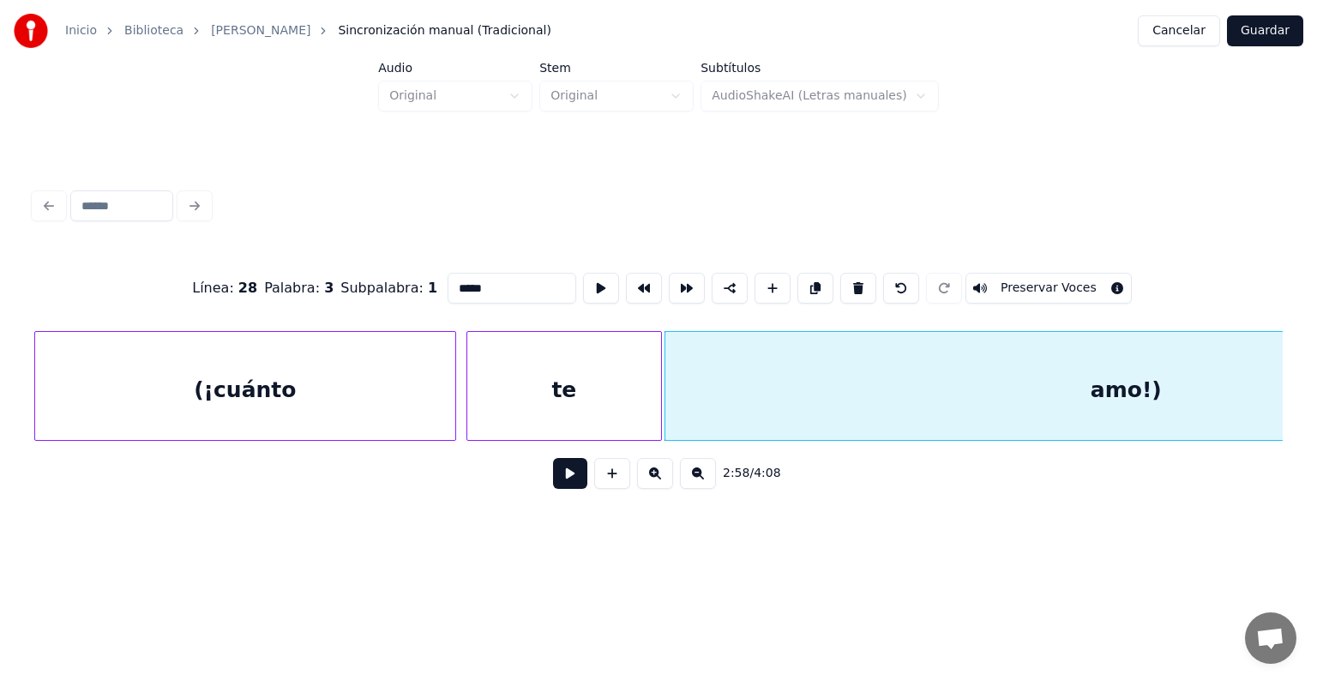
click at [553, 484] on button at bounding box center [570, 473] width 34 height 31
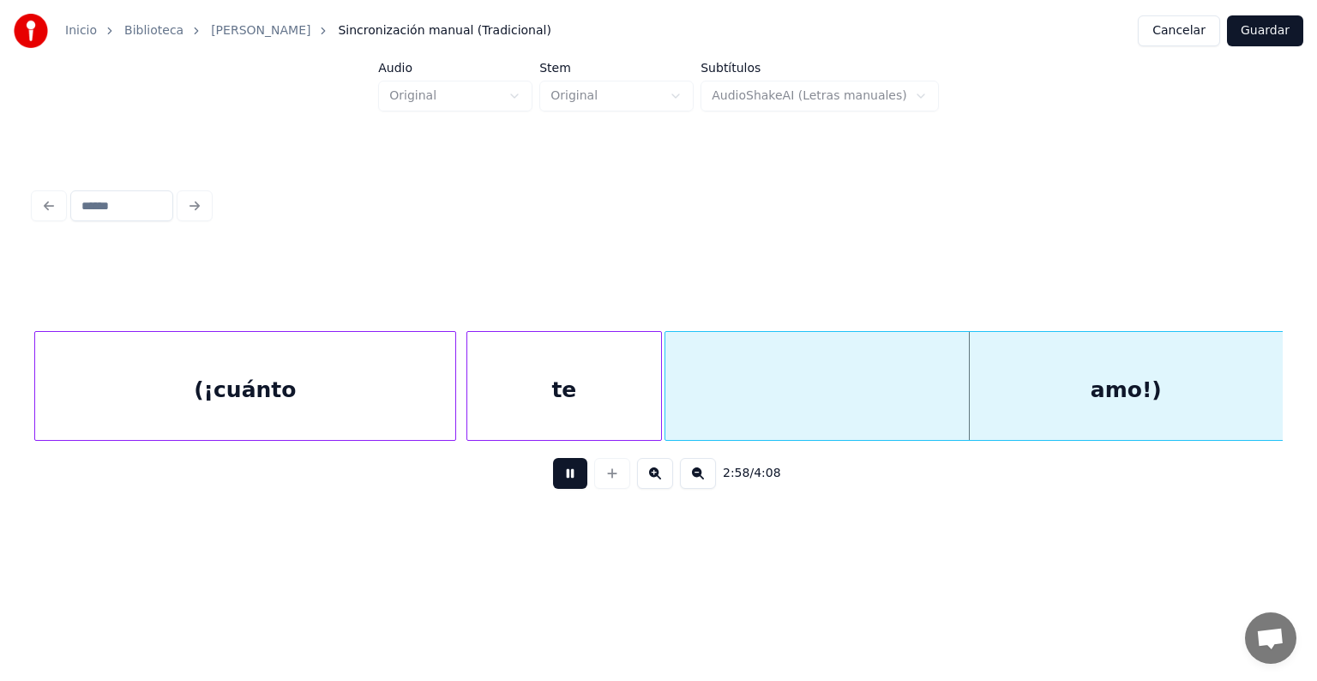
click at [721, 387] on div "amo!)" at bounding box center [1125, 390] width 921 height 117
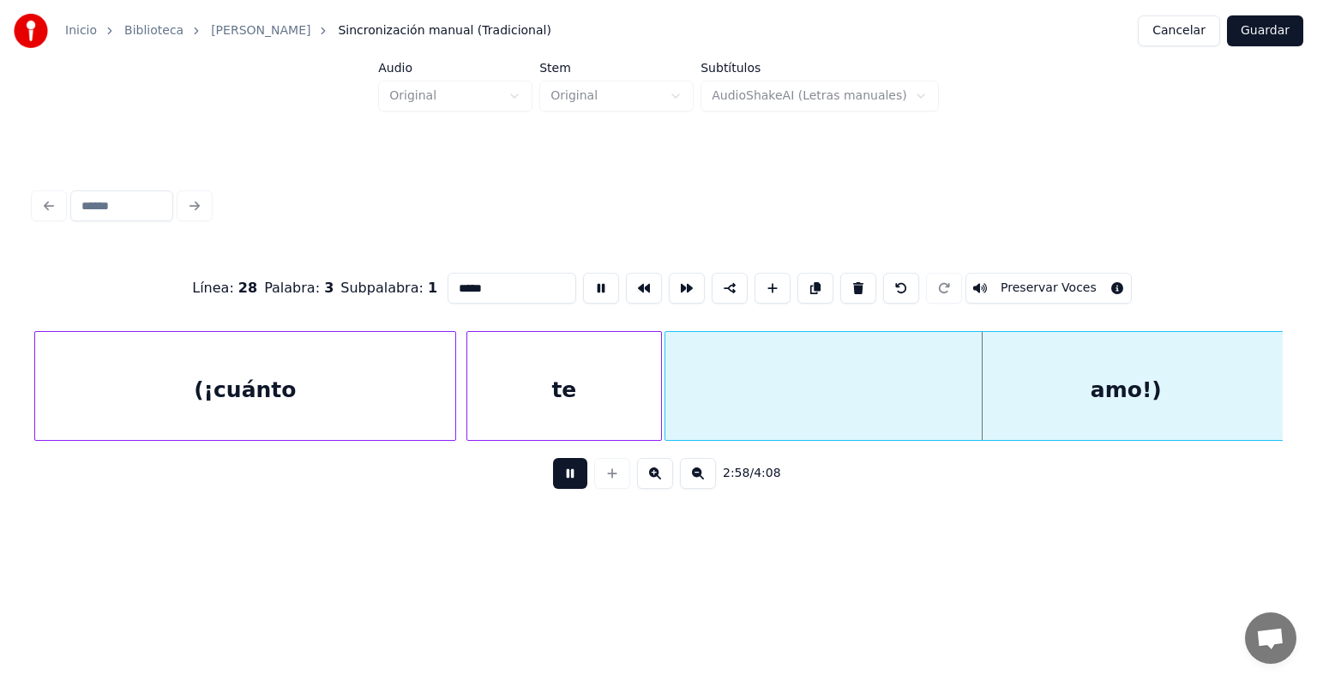
click at [573, 393] on div "te" at bounding box center [564, 390] width 194 height 117
click at [329, 393] on div "(¡cuánto" at bounding box center [245, 390] width 420 height 117
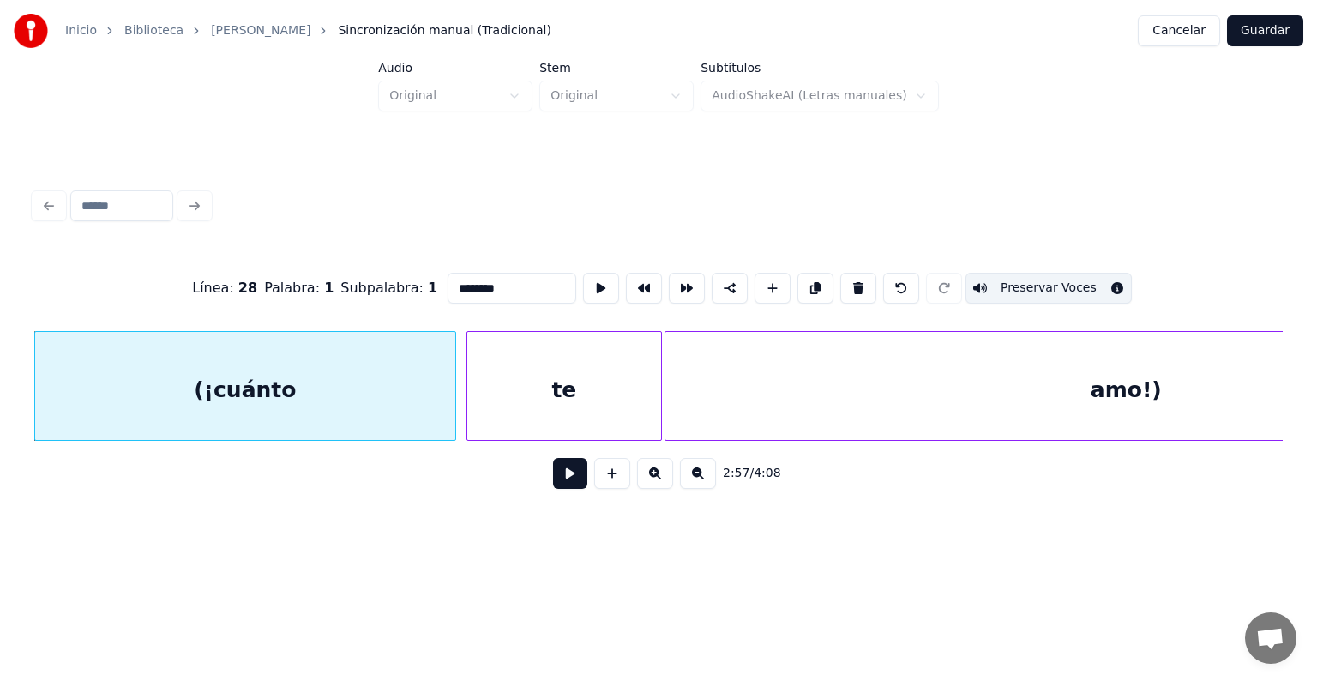
click at [810, 389] on div "amo!)" at bounding box center [1125, 390] width 921 height 117
type input "*****"
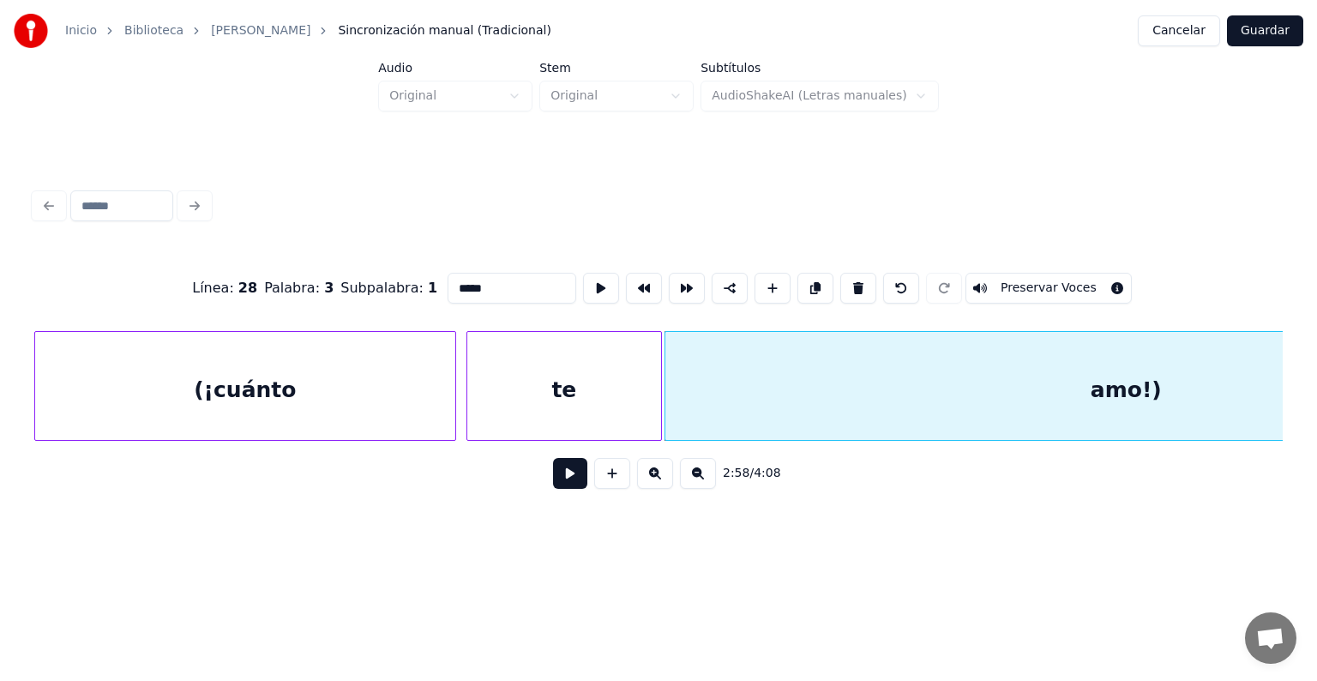
click at [1018, 280] on button "Preservar Voces" at bounding box center [1048, 288] width 166 height 31
click at [562, 482] on button at bounding box center [570, 473] width 34 height 31
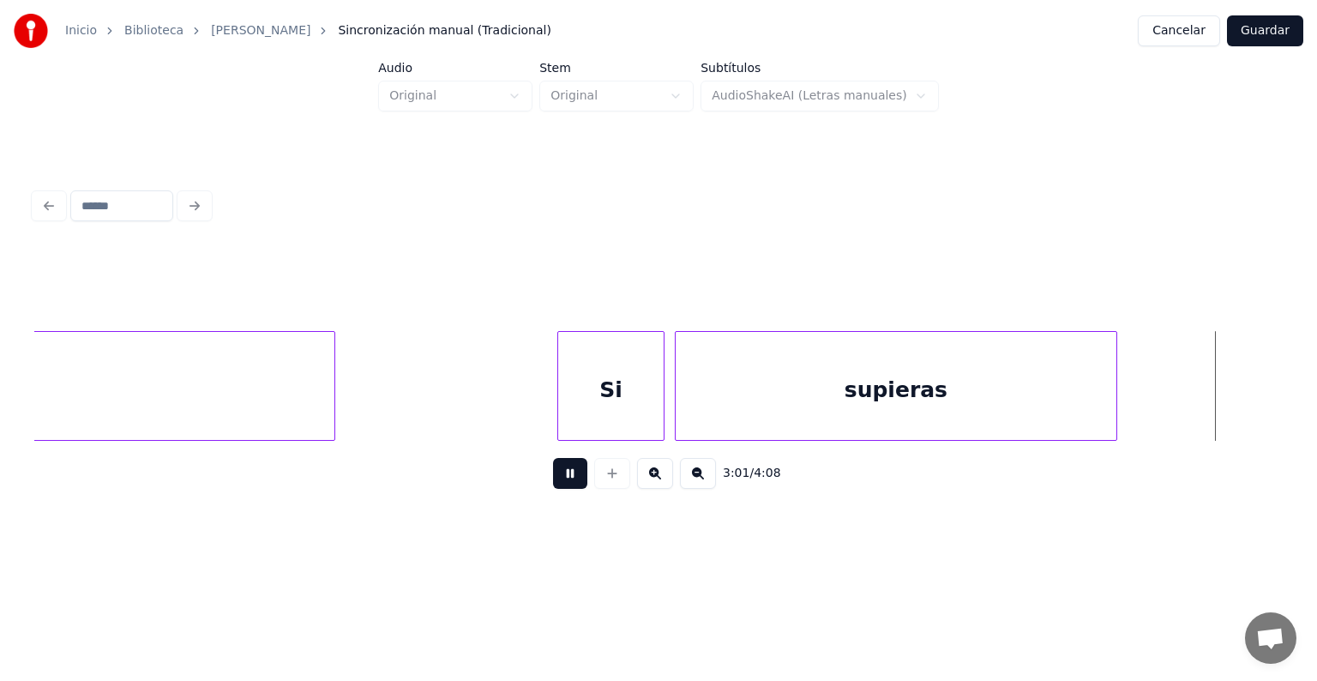
scroll to position [0, 93563]
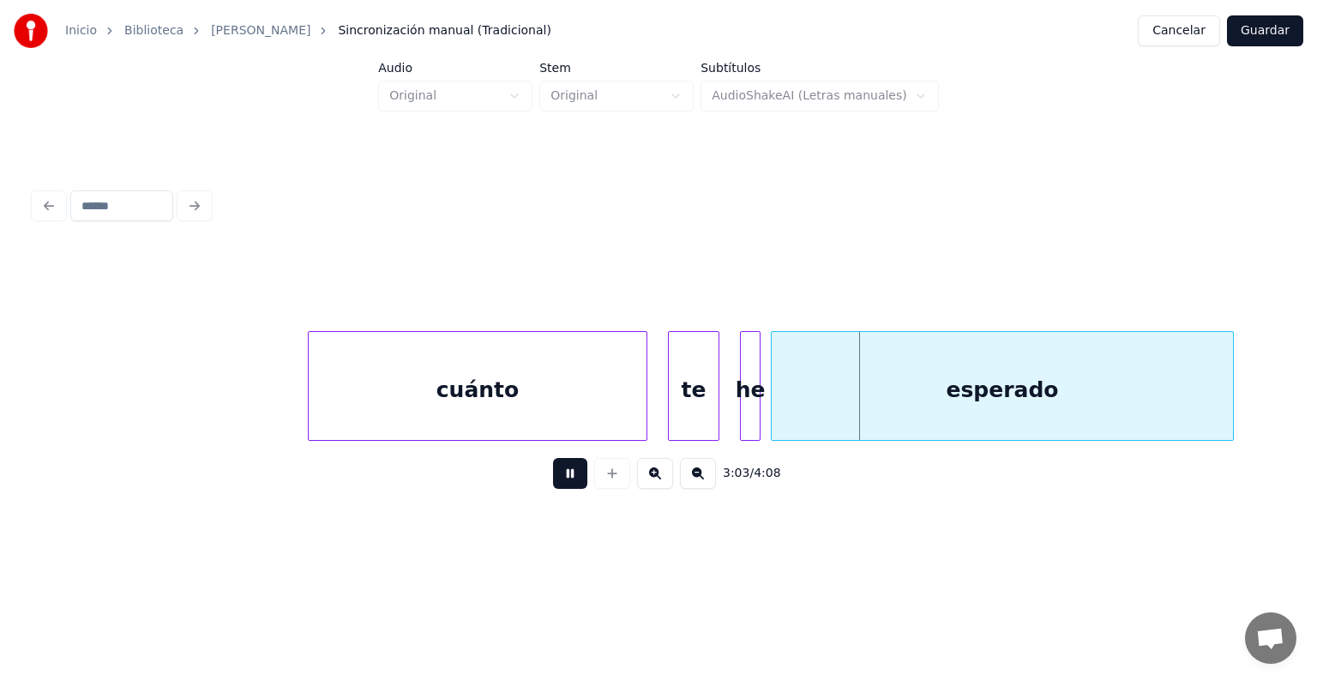
click at [670, 418] on div "te" at bounding box center [694, 390] width 50 height 117
click at [742, 419] on div "he" at bounding box center [747, 390] width 26 height 117
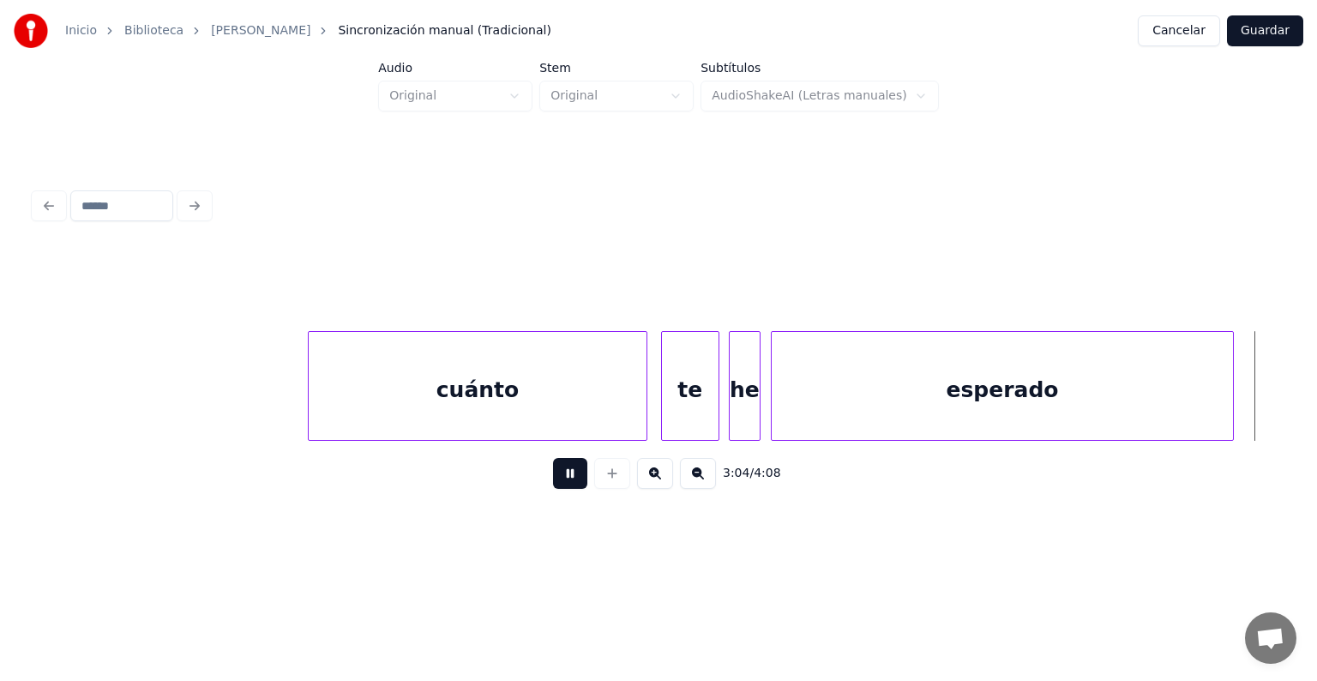
scroll to position [0, 94816]
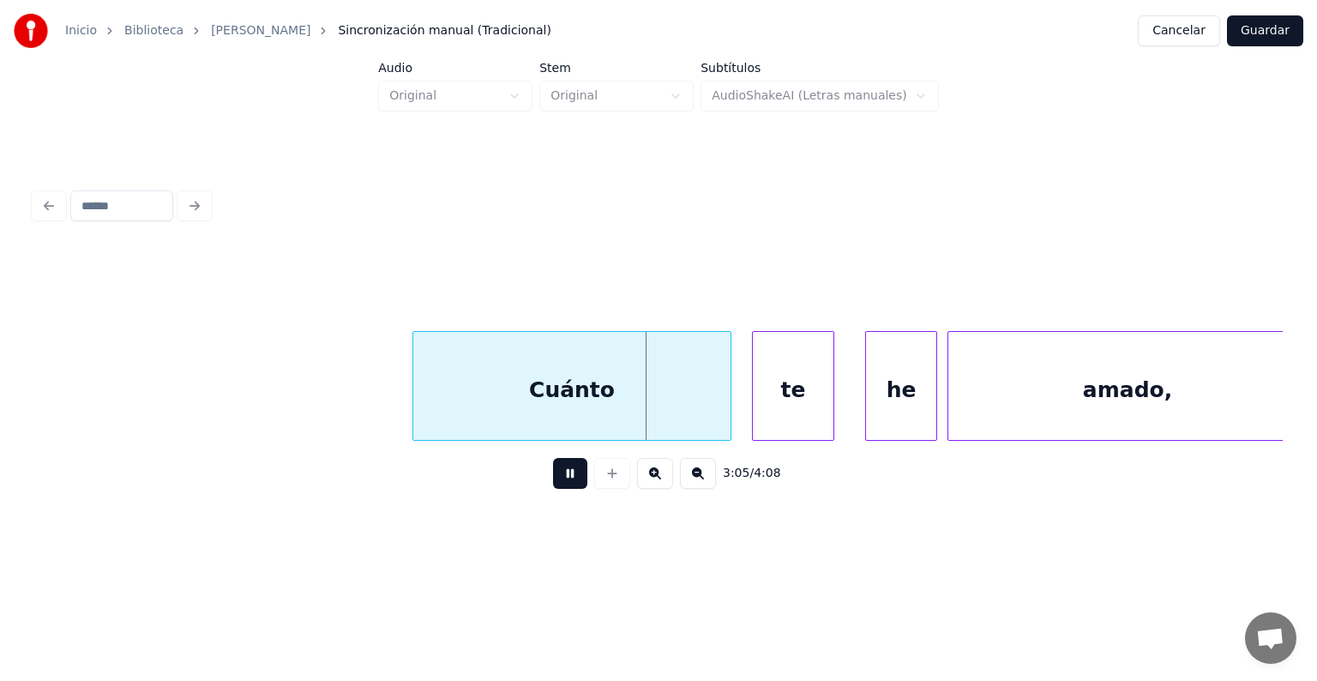
click at [753, 406] on div "te" at bounding box center [793, 390] width 81 height 117
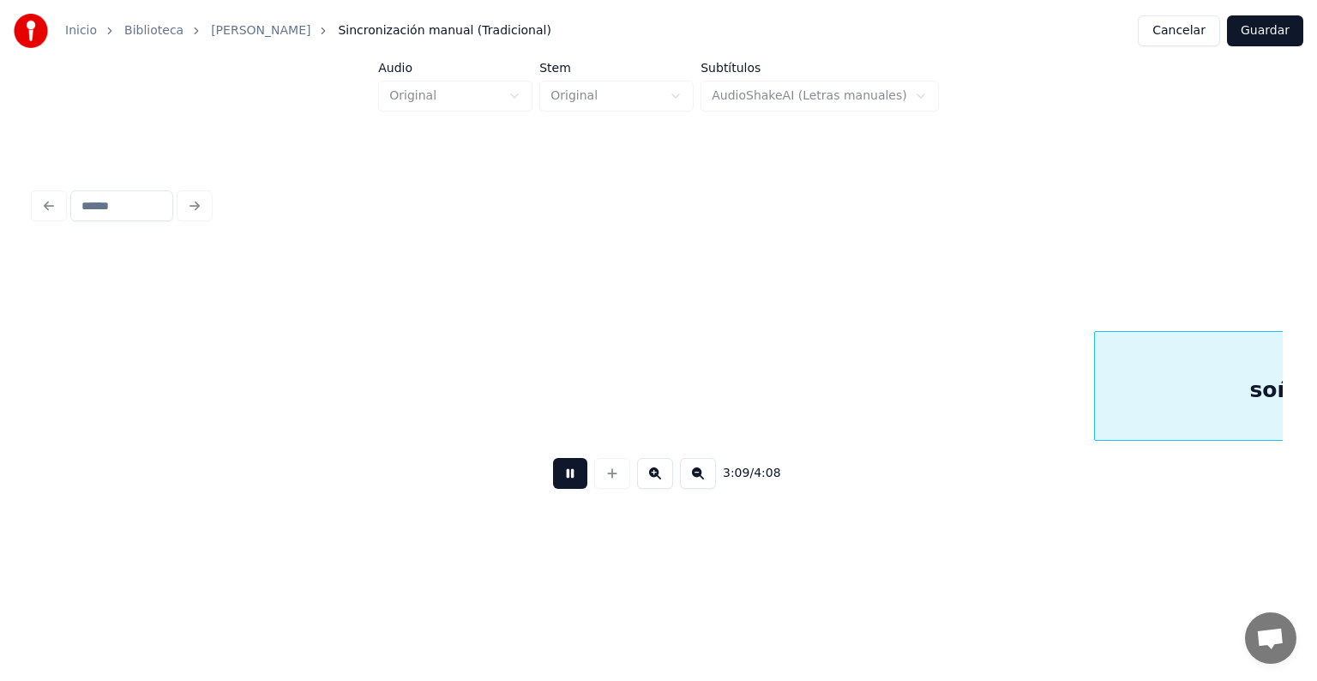
scroll to position [0, 97320]
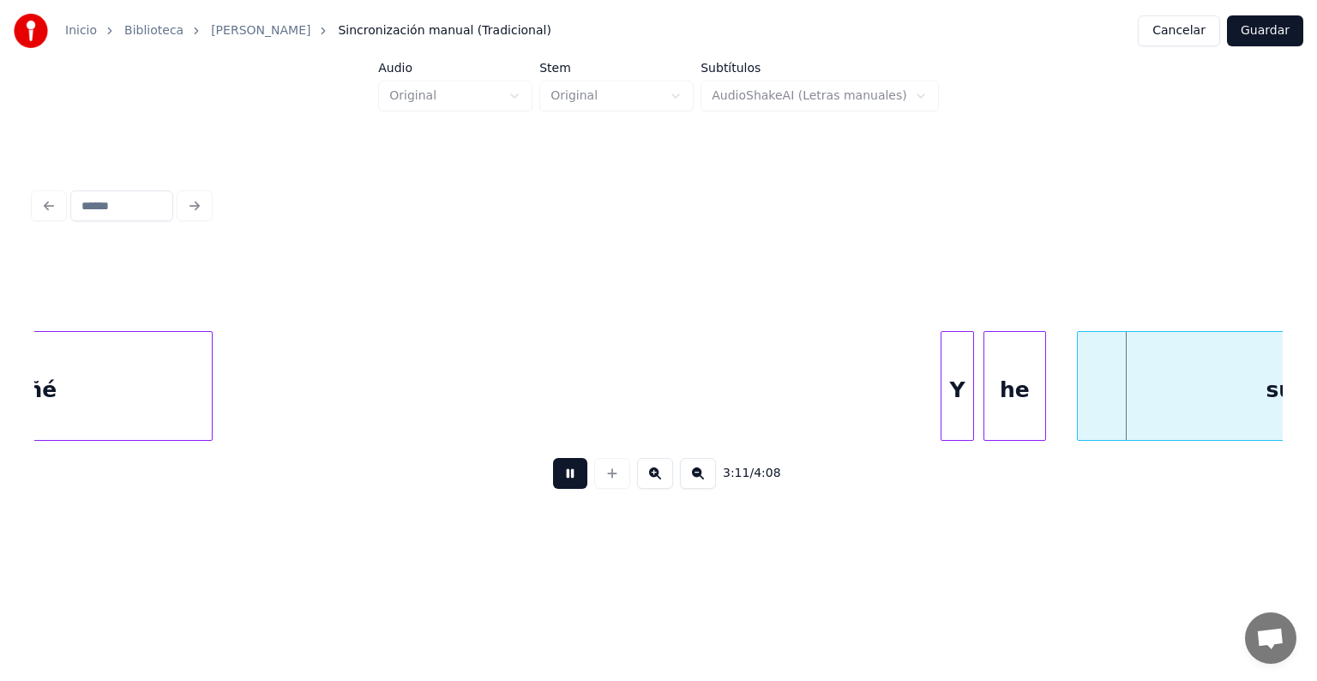
click at [986, 406] on div "he" at bounding box center [1015, 390] width 62 height 117
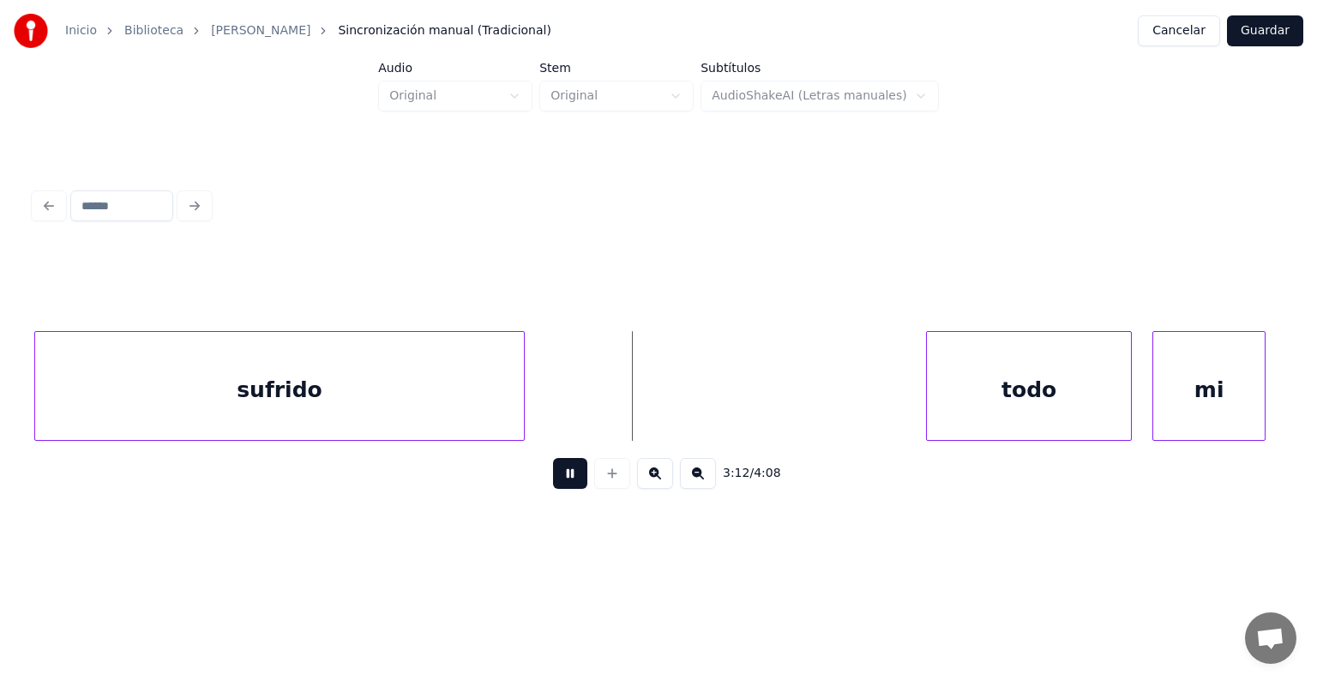
click at [931, 399] on div "todo" at bounding box center [1029, 390] width 204 height 117
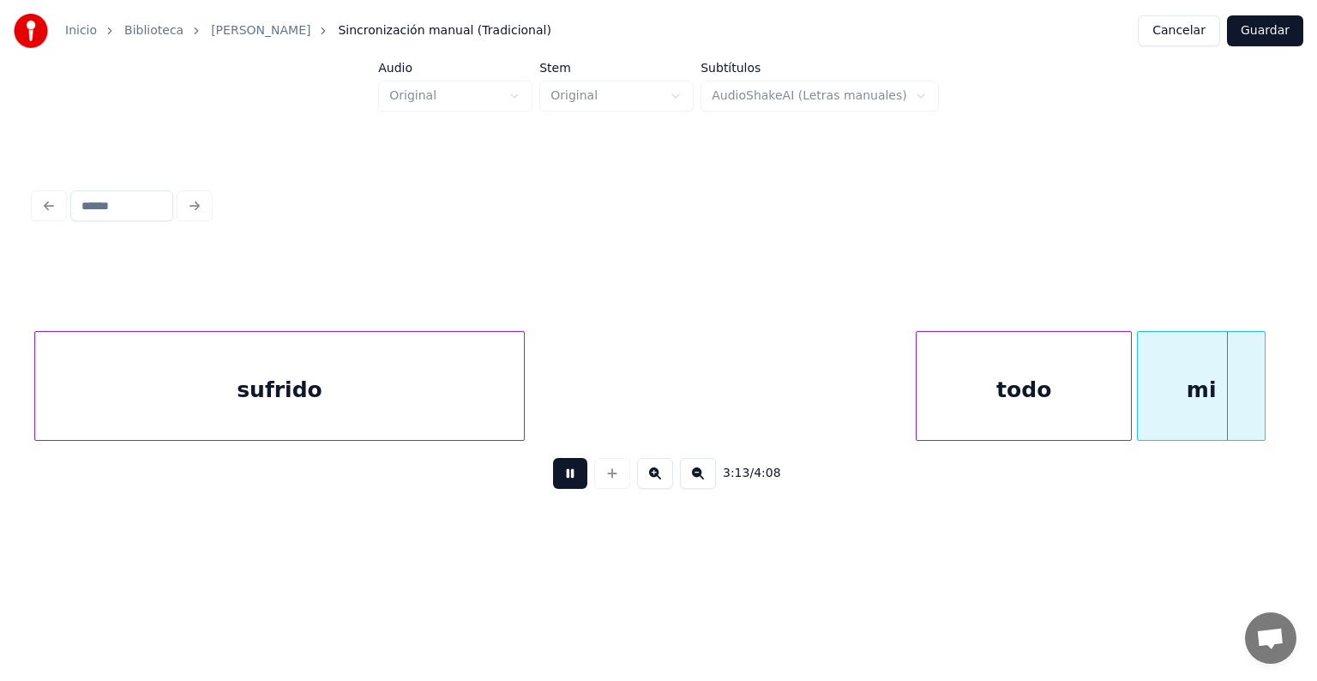
scroll to position [0, 99590]
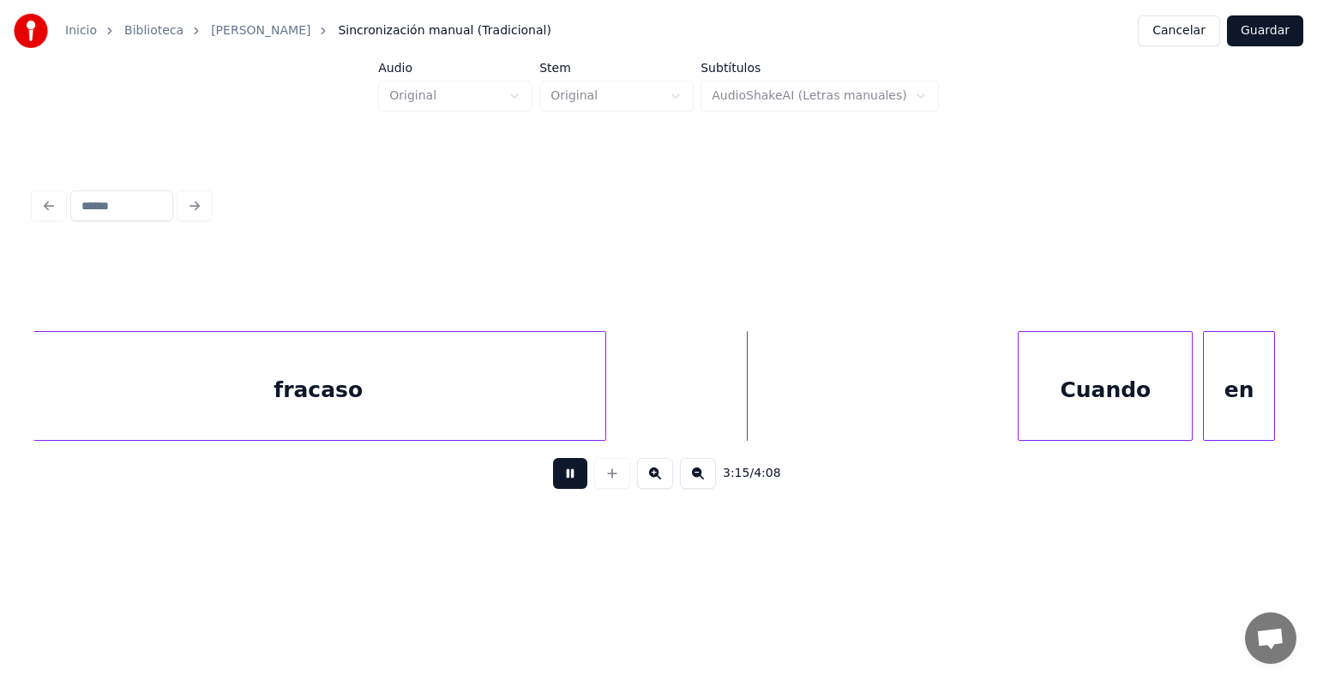
click at [1023, 403] on div "Cuando" at bounding box center [1104, 390] width 173 height 117
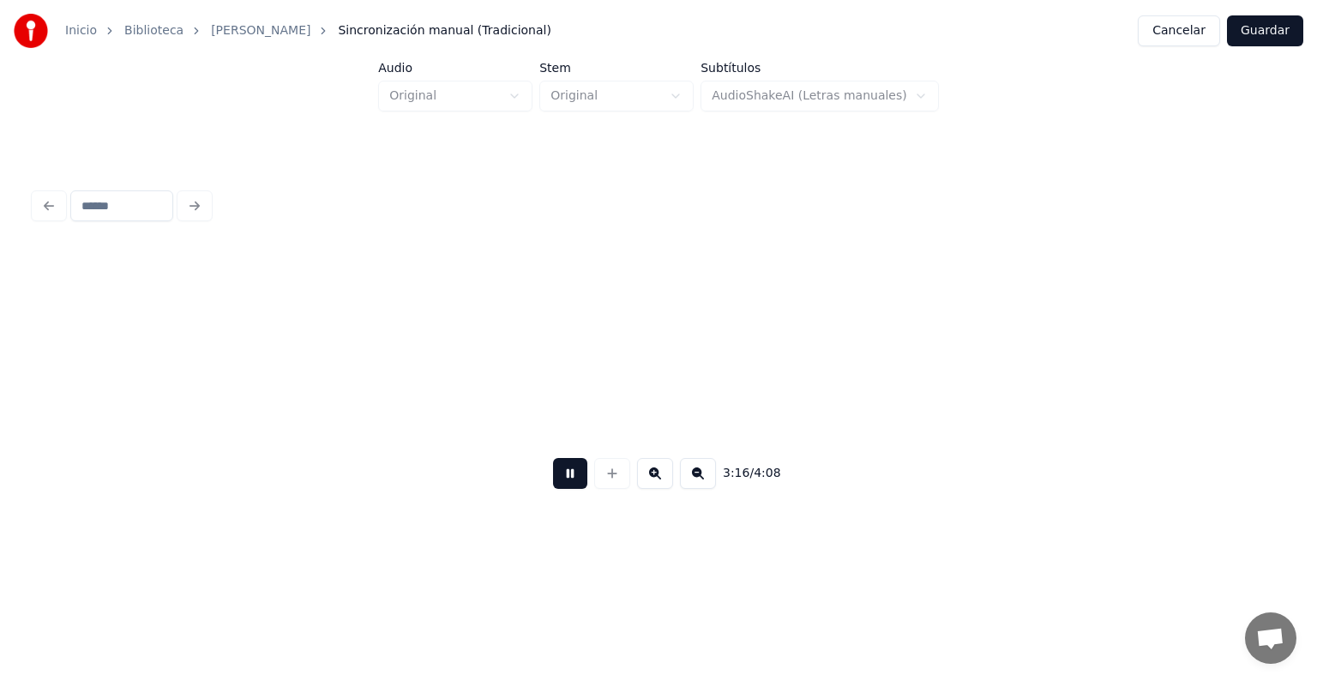
scroll to position [0, 100840]
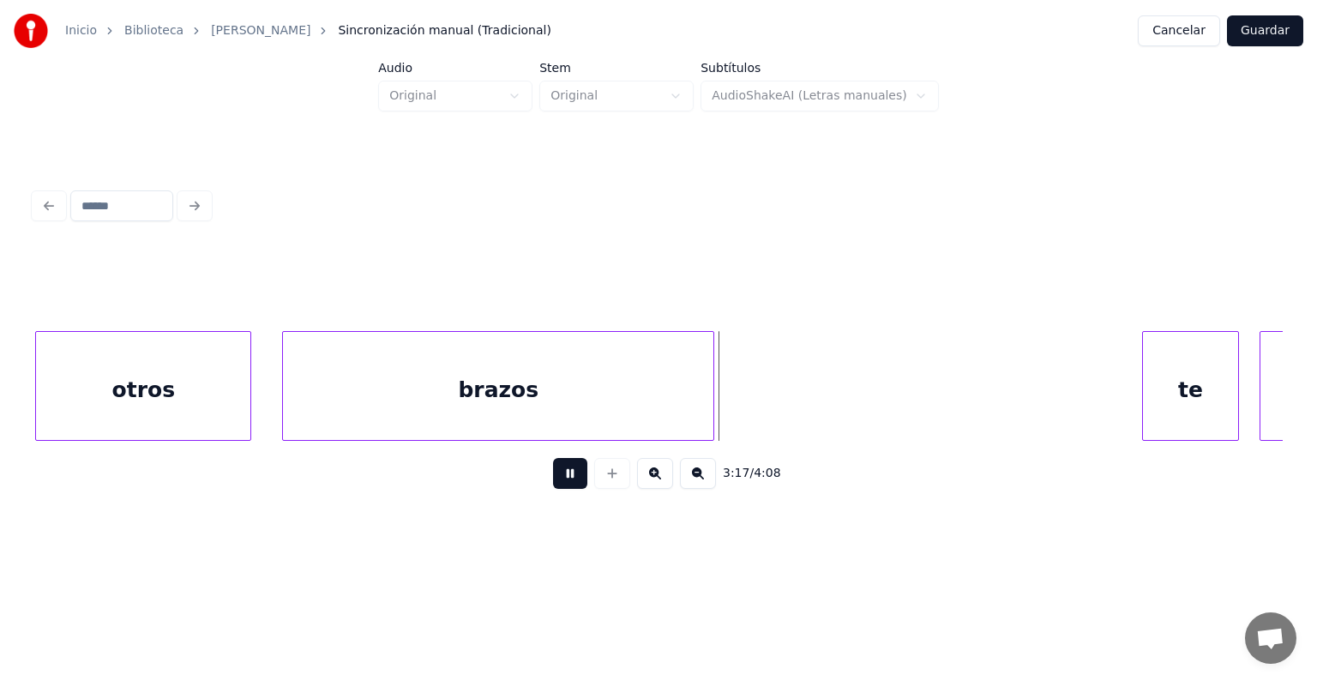
click at [1149, 384] on div "te" at bounding box center [1191, 390] width 96 height 117
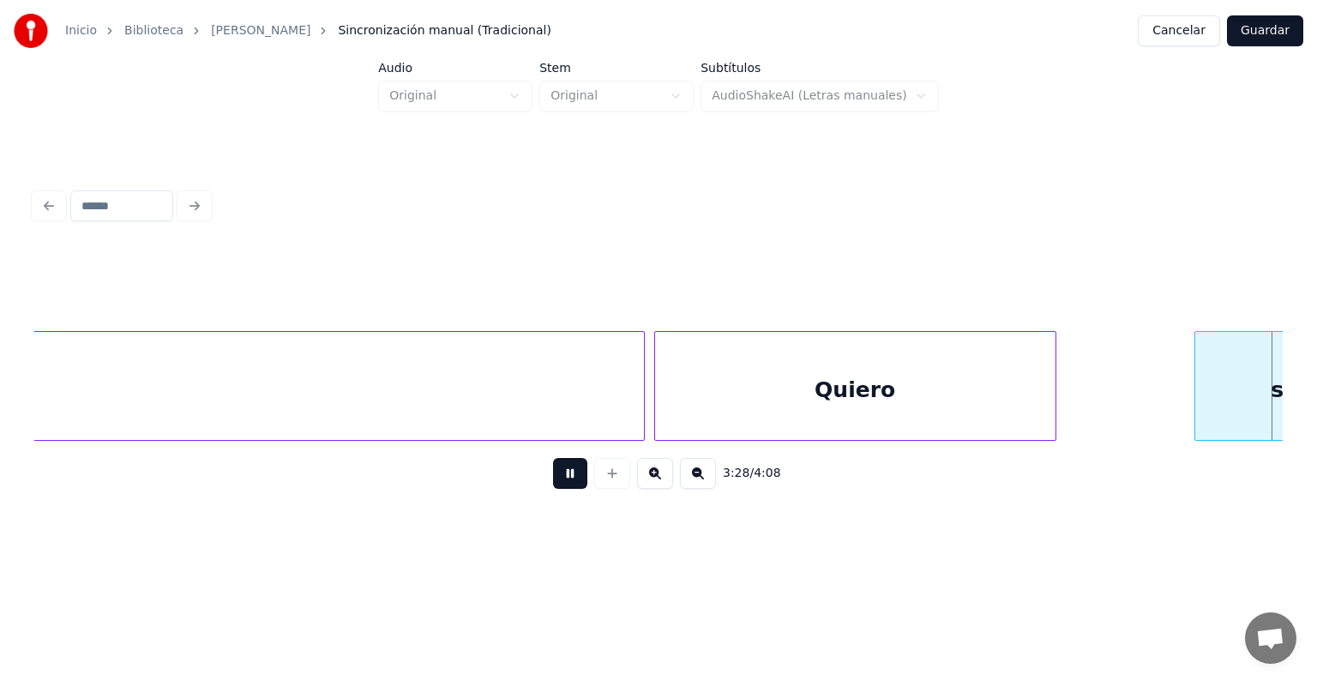
scroll to position [0, 107098]
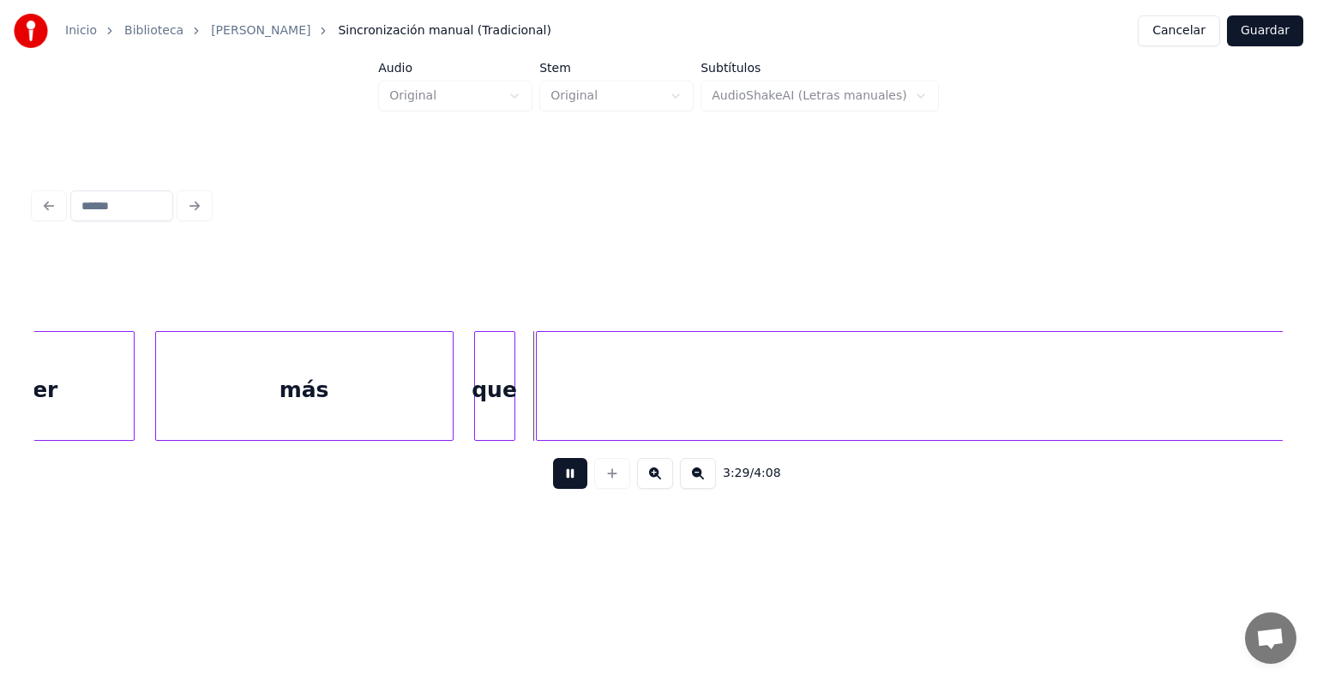
click at [477, 412] on div at bounding box center [477, 386] width 5 height 108
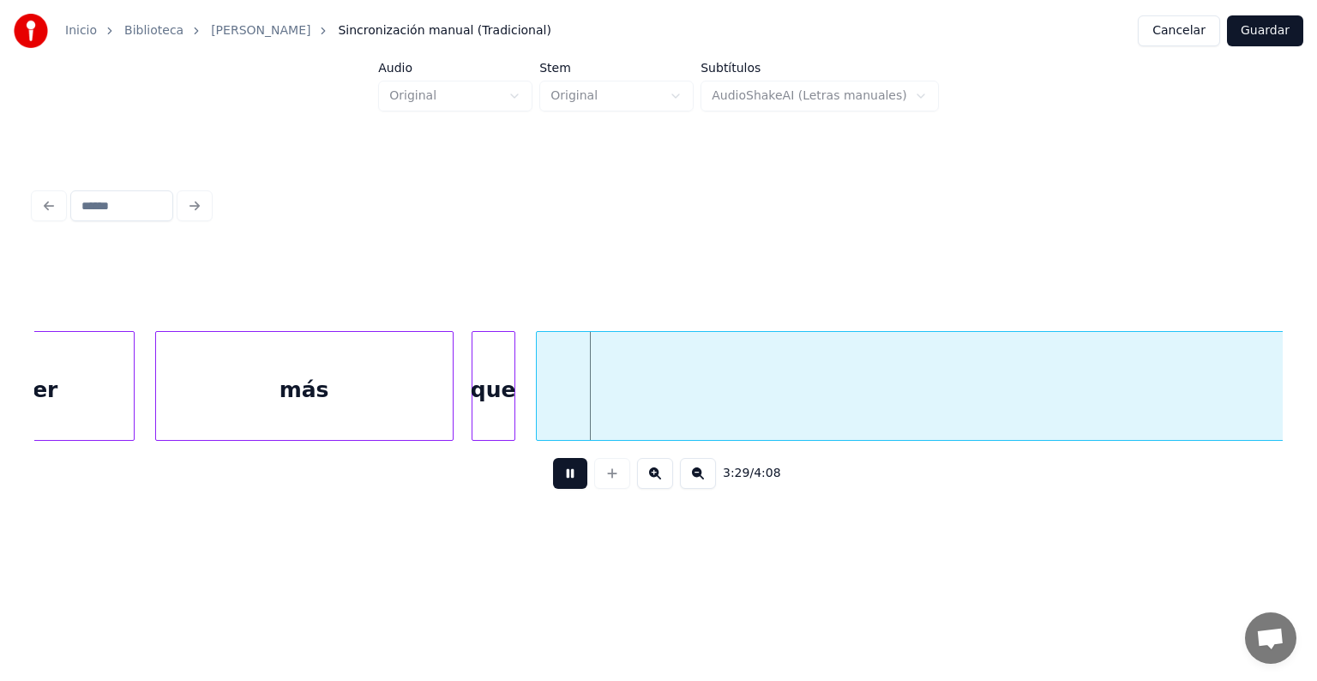
click at [537, 407] on div "amigo" at bounding box center [1328, 390] width 1582 height 117
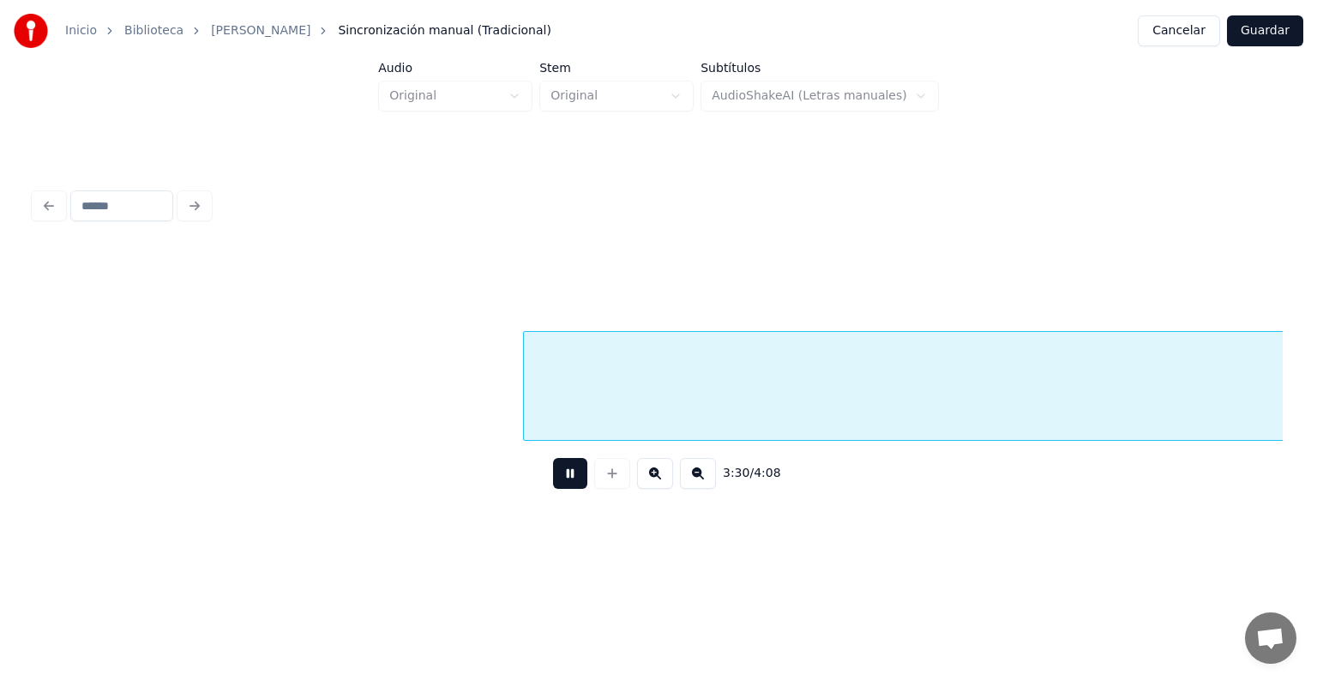
scroll to position [0, 108351]
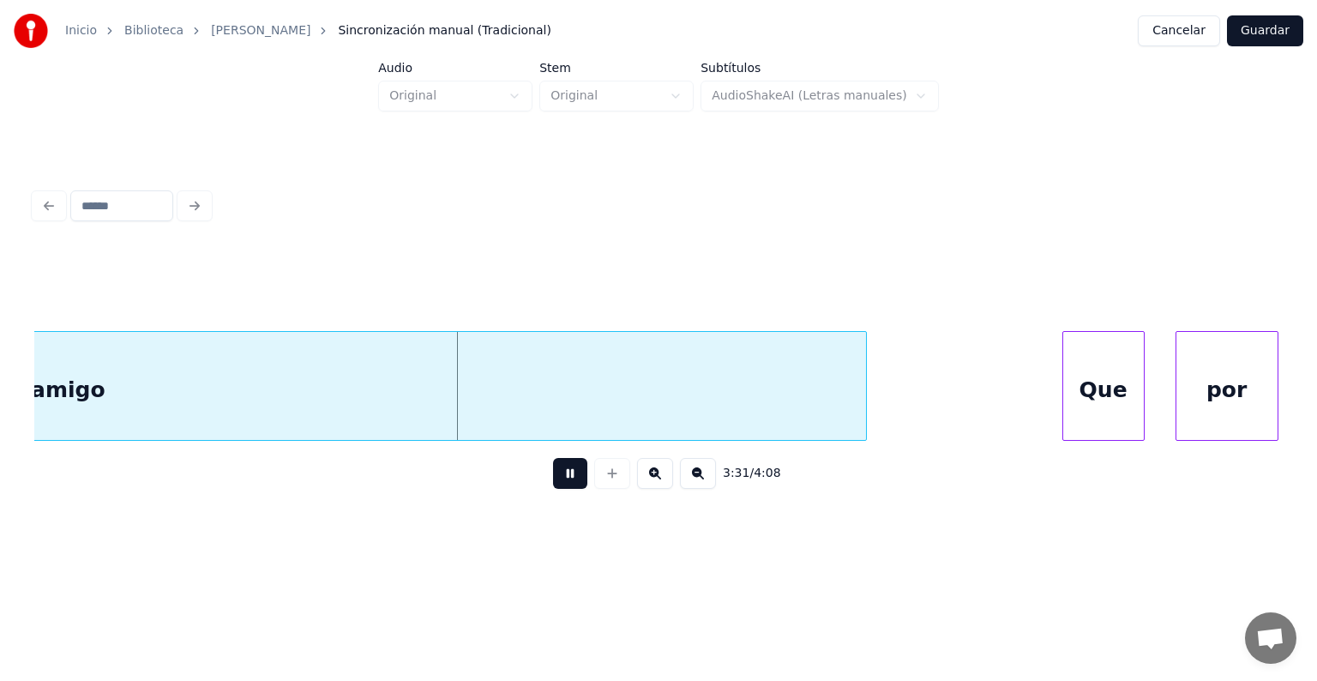
click at [1063, 385] on div at bounding box center [1065, 386] width 5 height 108
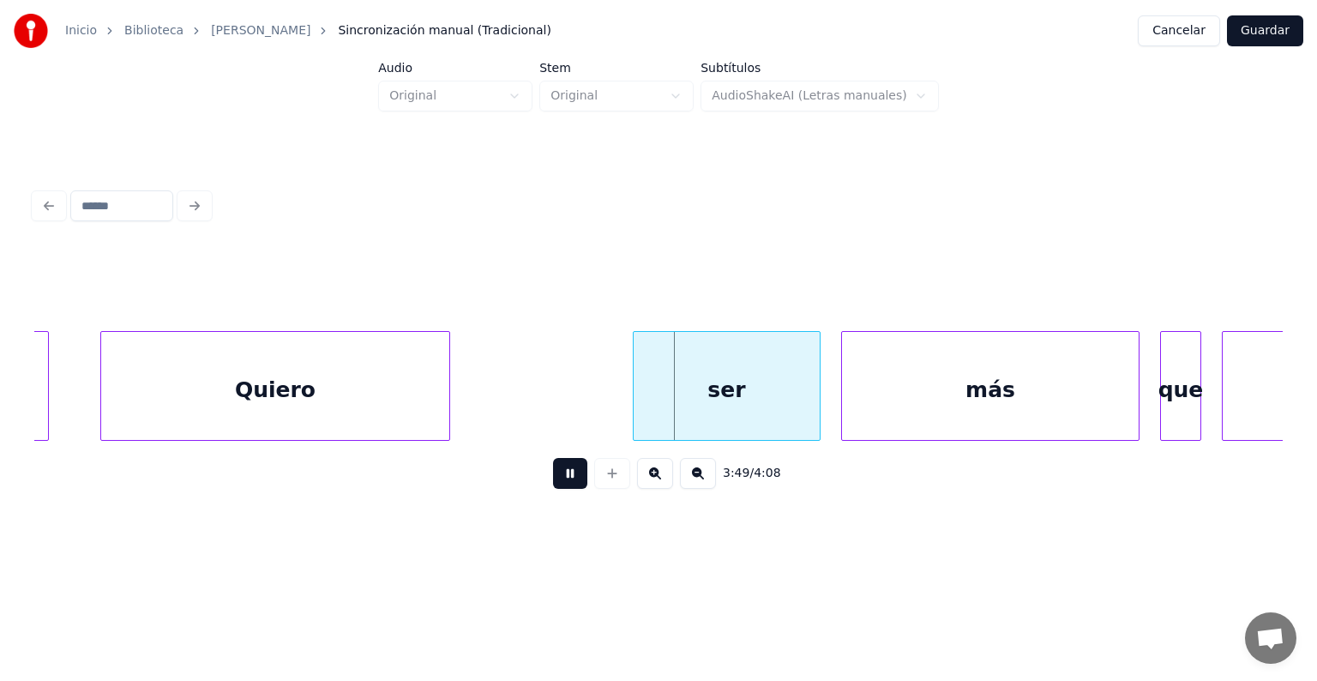
scroll to position [0, 117201]
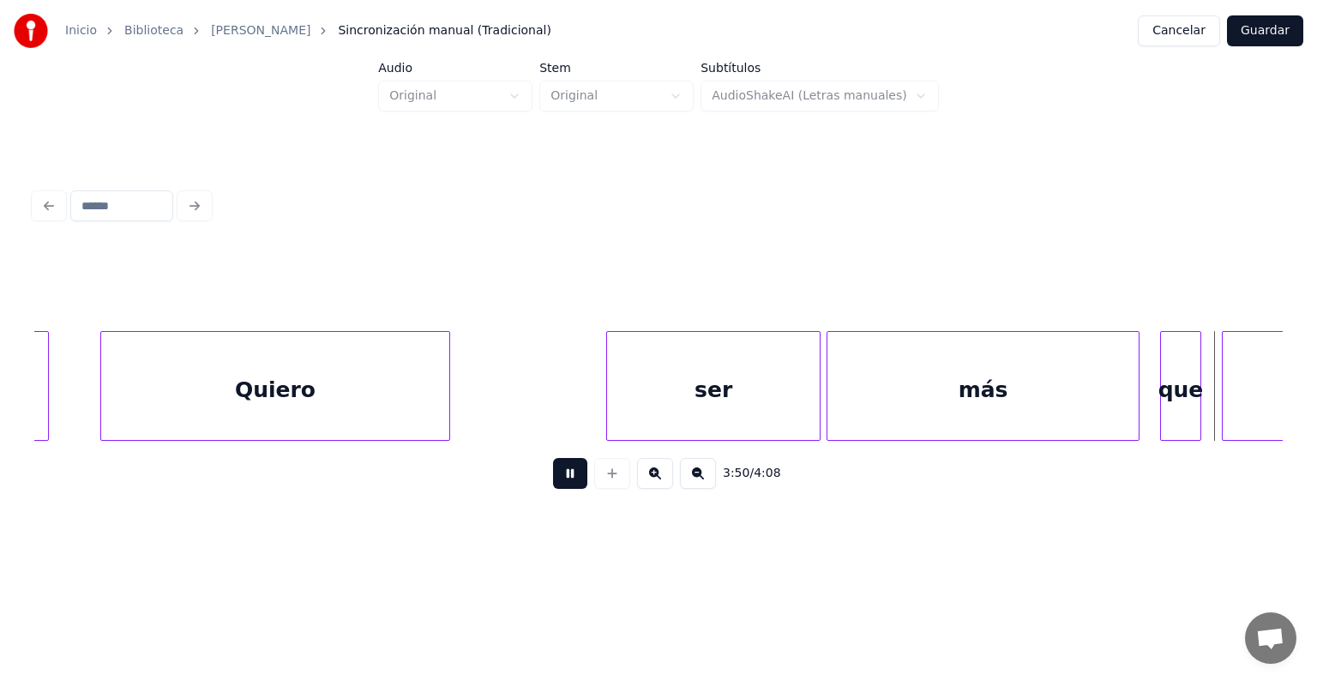
click at [1163, 394] on div "que" at bounding box center [1180, 390] width 39 height 117
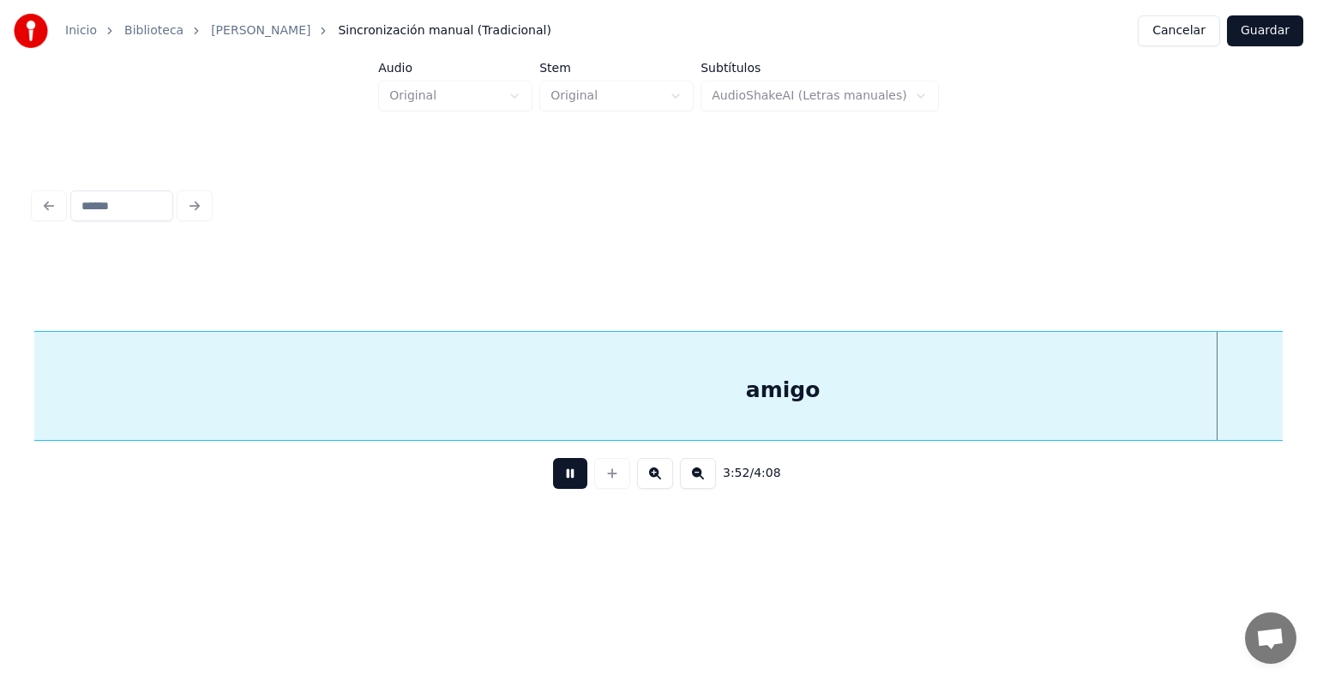
scroll to position [0, 119709]
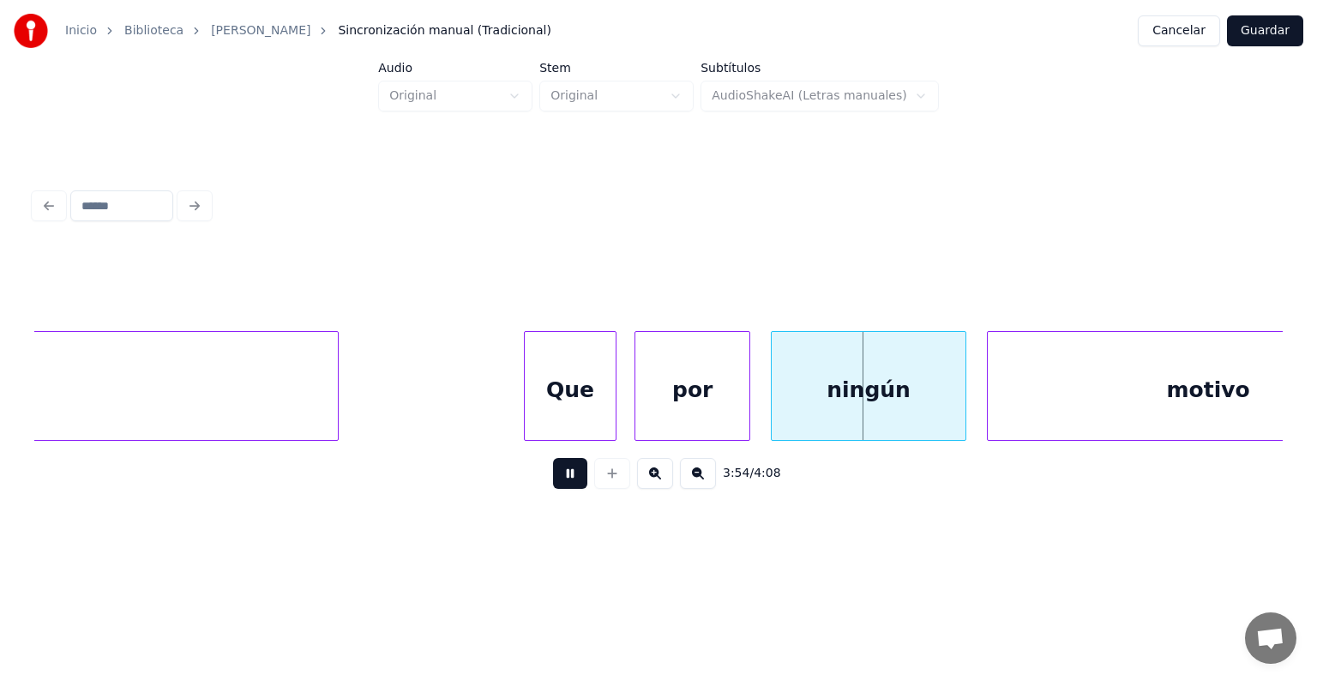
click at [640, 421] on div "por" at bounding box center [692, 390] width 114 height 117
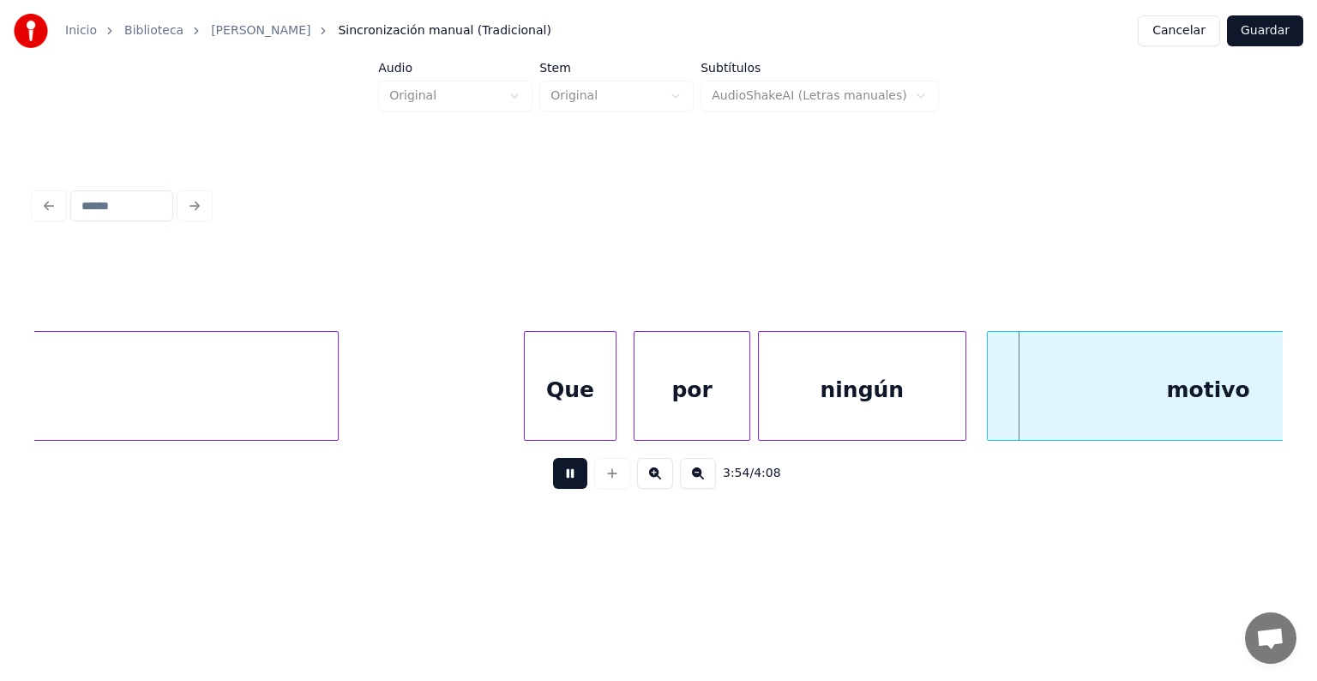
click at [990, 398] on div "motivo" at bounding box center [1207, 390] width 441 height 117
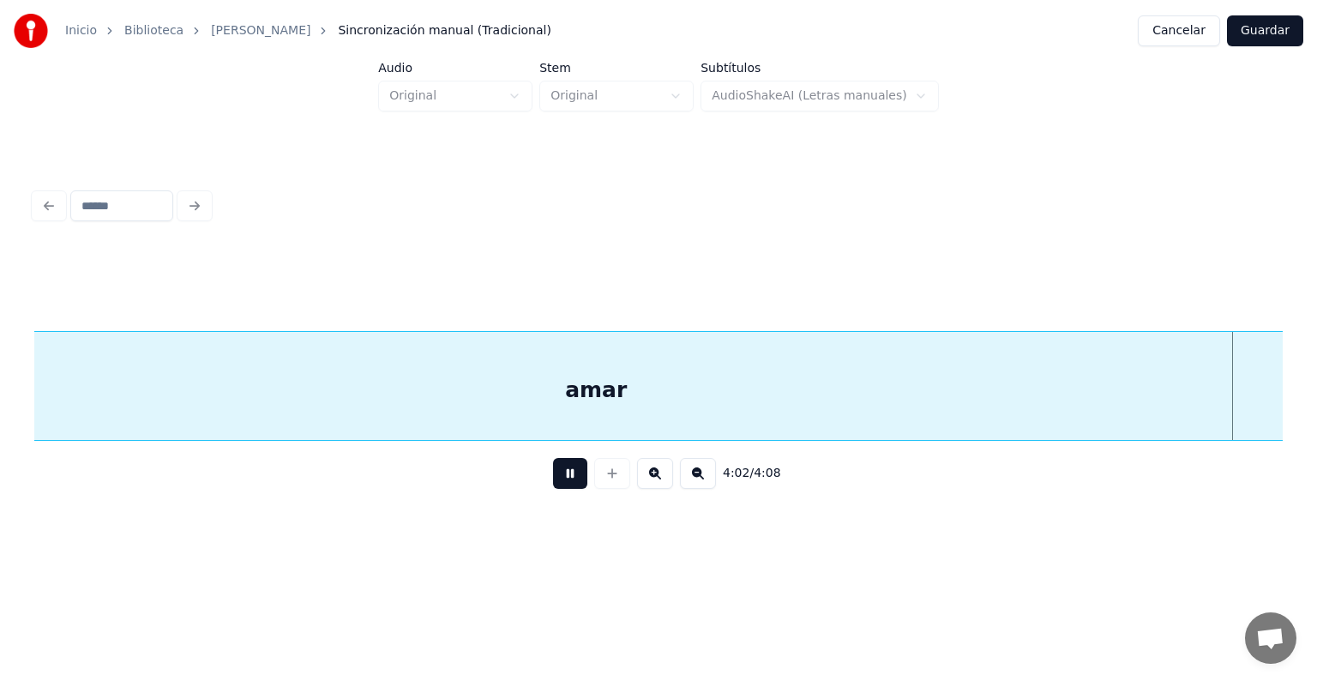
scroll to position [0, 124719]
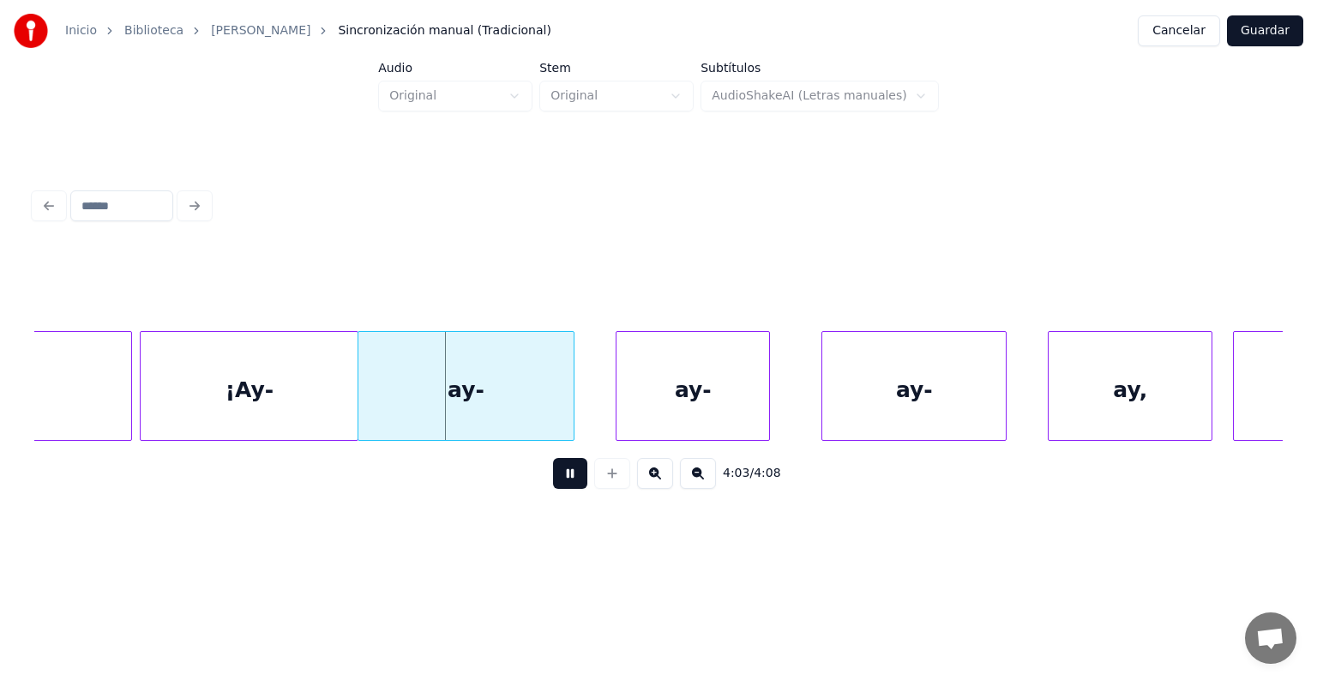
click at [269, 394] on div "¡Ay-" at bounding box center [249, 390] width 217 height 117
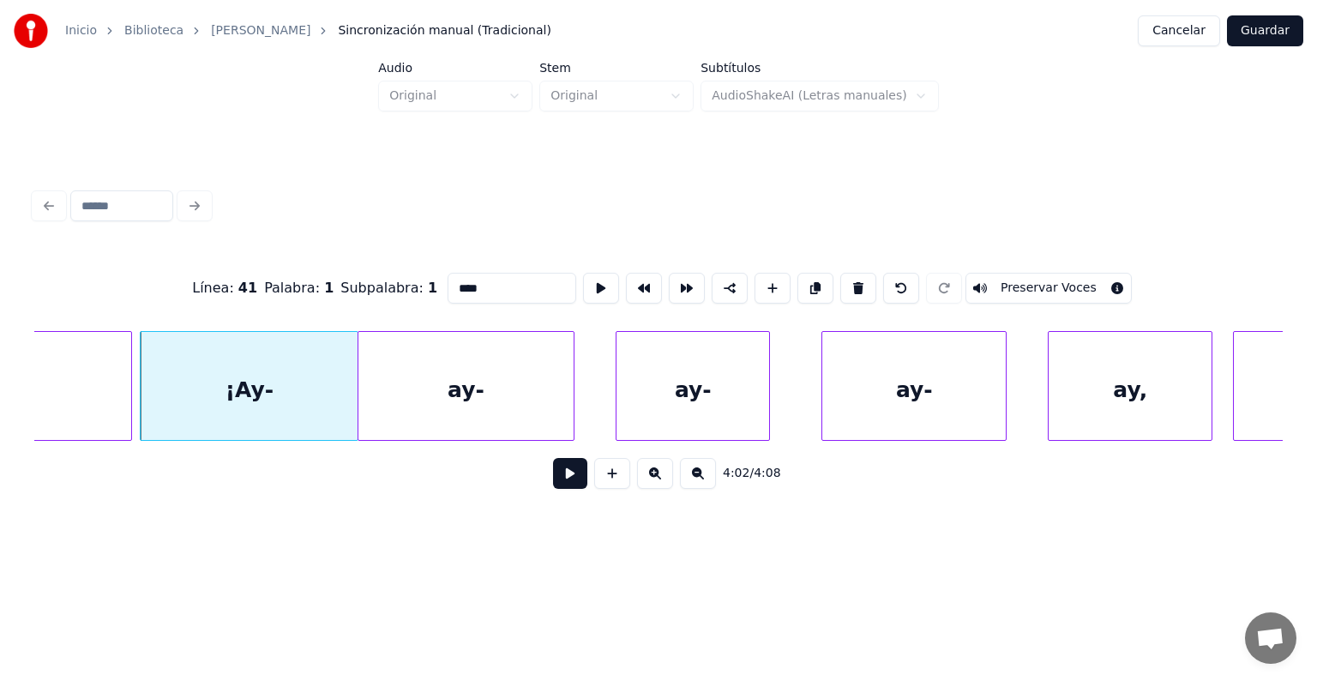
click at [1019, 281] on button "Preservar Voces" at bounding box center [1048, 288] width 166 height 31
click at [485, 375] on div "ay-" at bounding box center [466, 390] width 216 height 117
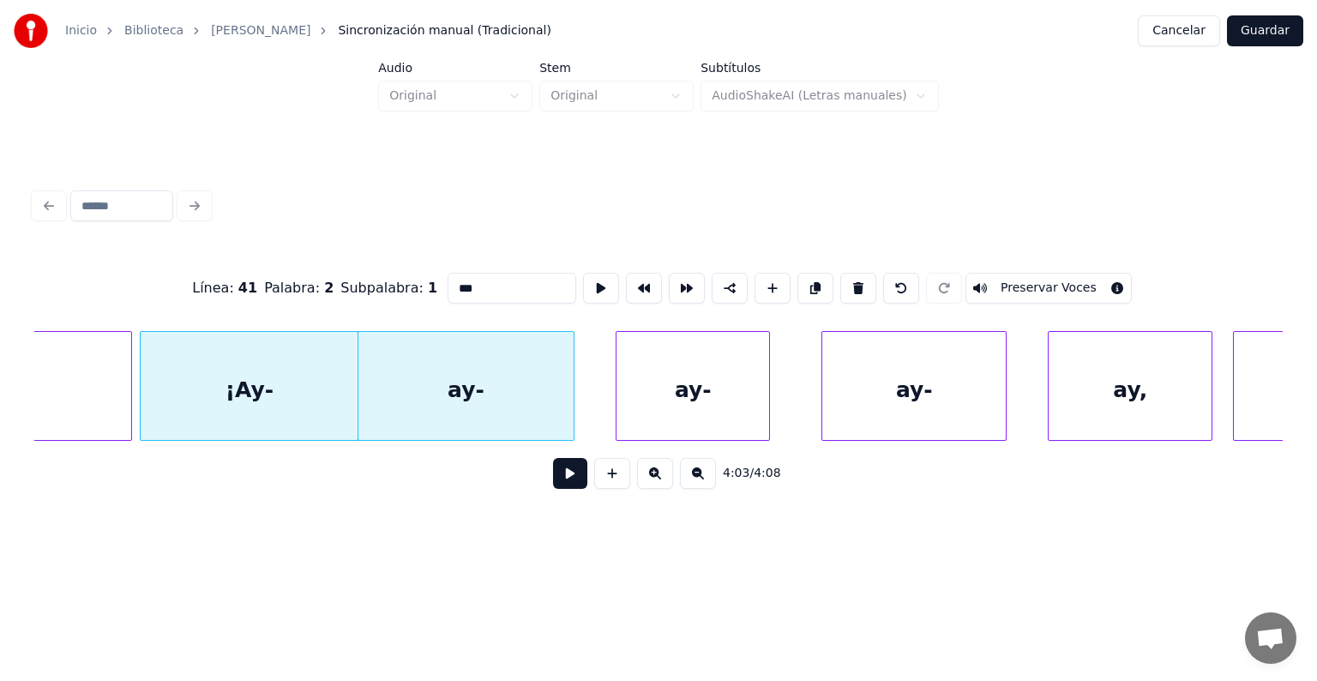
click at [675, 386] on div "ay-" at bounding box center [692, 390] width 153 height 117
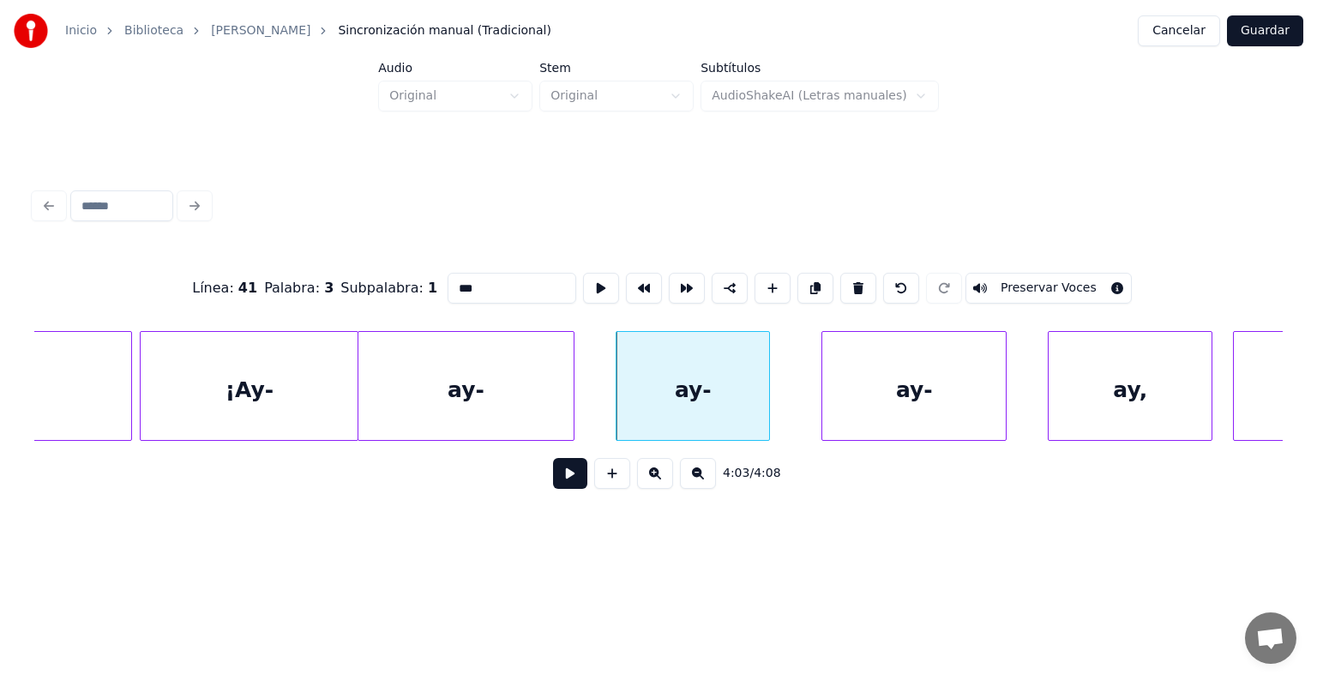
click at [453, 414] on div "ay-" at bounding box center [466, 390] width 216 height 117
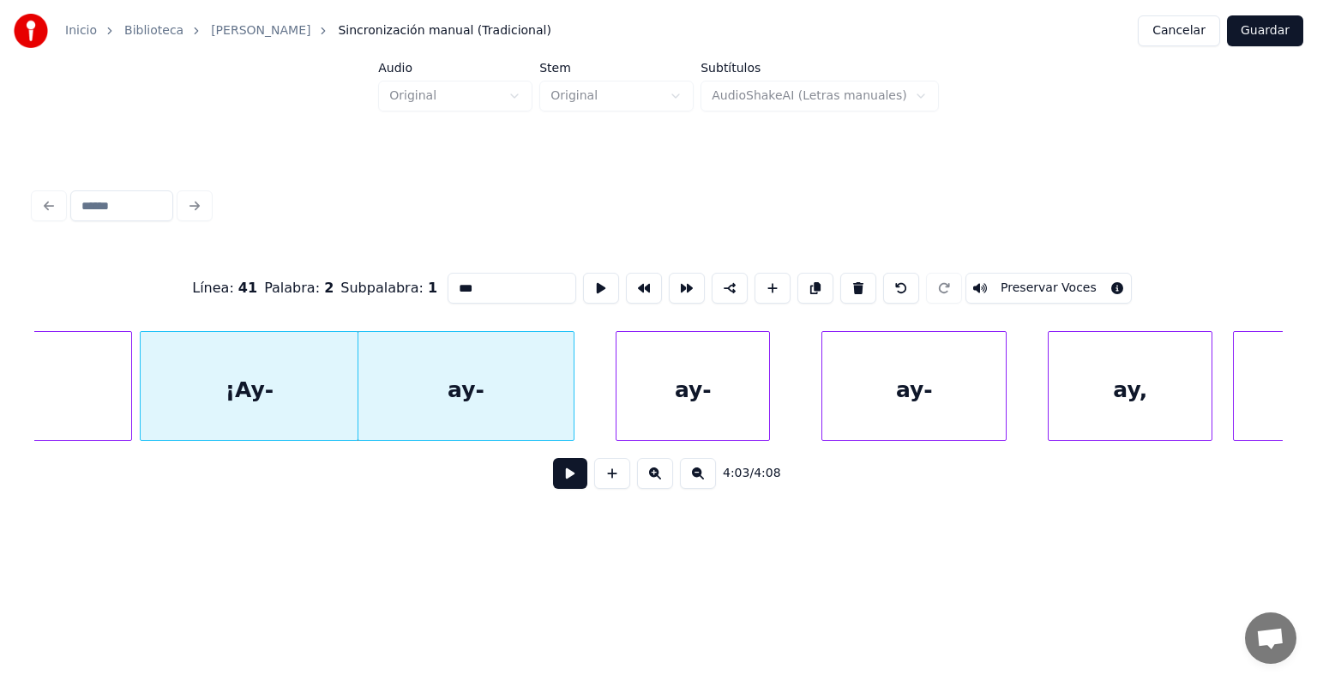
click at [1023, 281] on button "Preservar Voces" at bounding box center [1048, 288] width 166 height 31
click at [290, 377] on div "¡Ay-" at bounding box center [249, 390] width 217 height 117
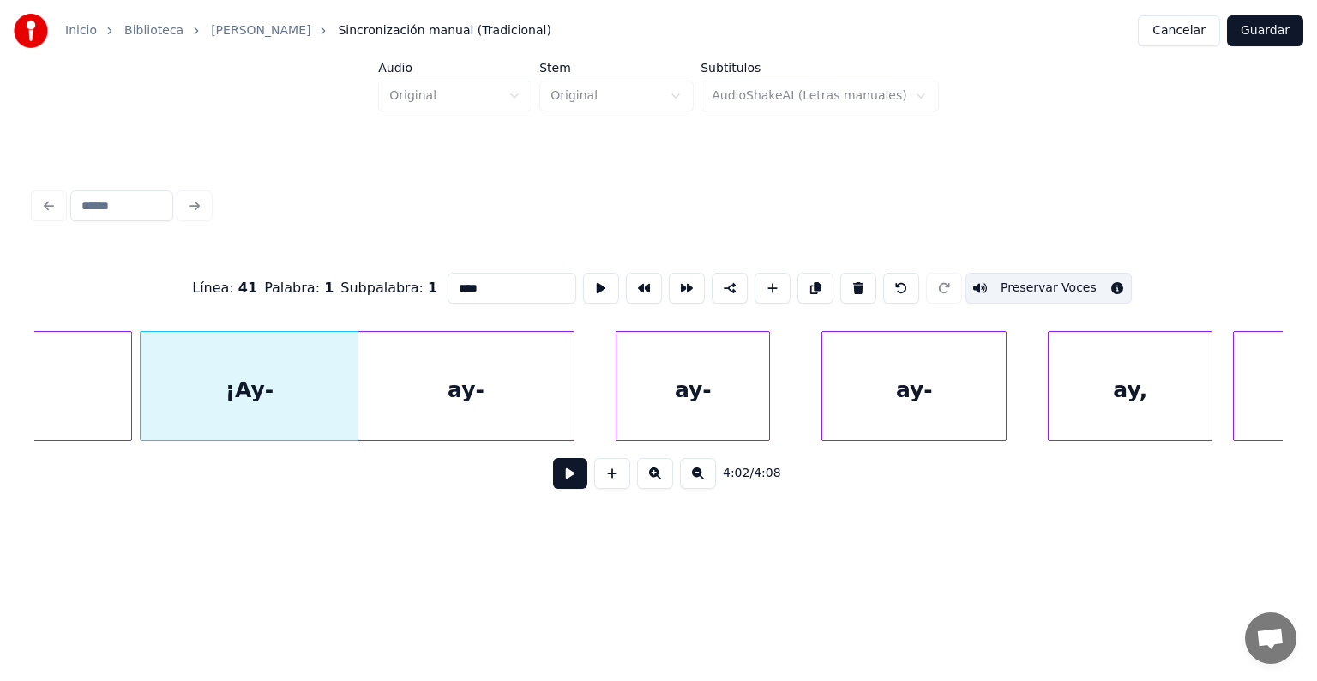
click at [473, 395] on div "ay-" at bounding box center [466, 390] width 216 height 117
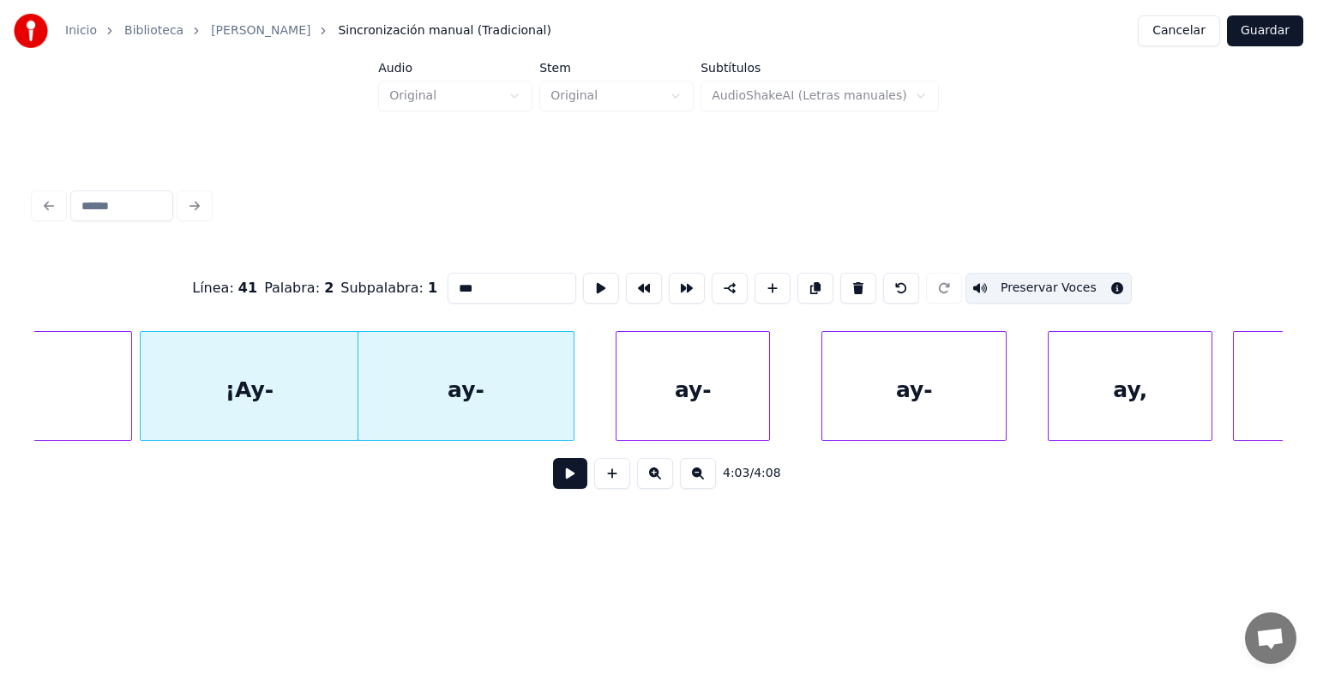
click at [258, 395] on div "¡Ay-" at bounding box center [249, 390] width 217 height 117
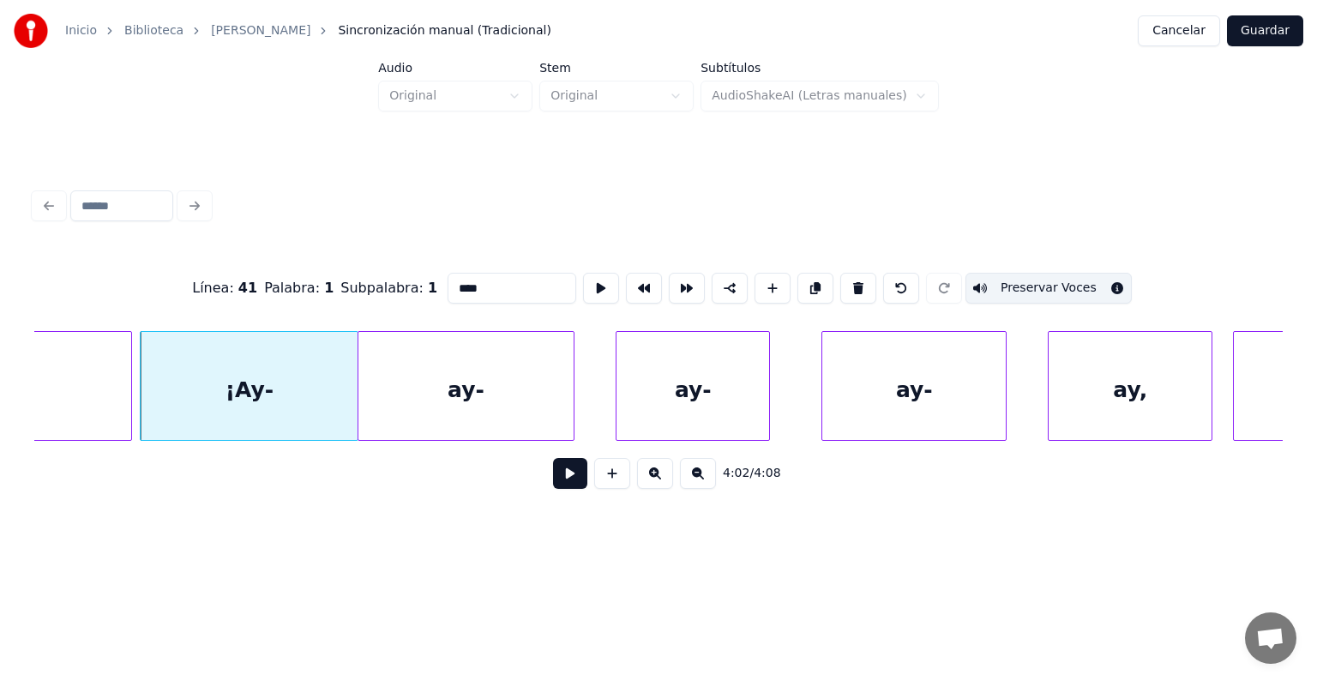
click at [681, 399] on div "ay-" at bounding box center [692, 390] width 153 height 117
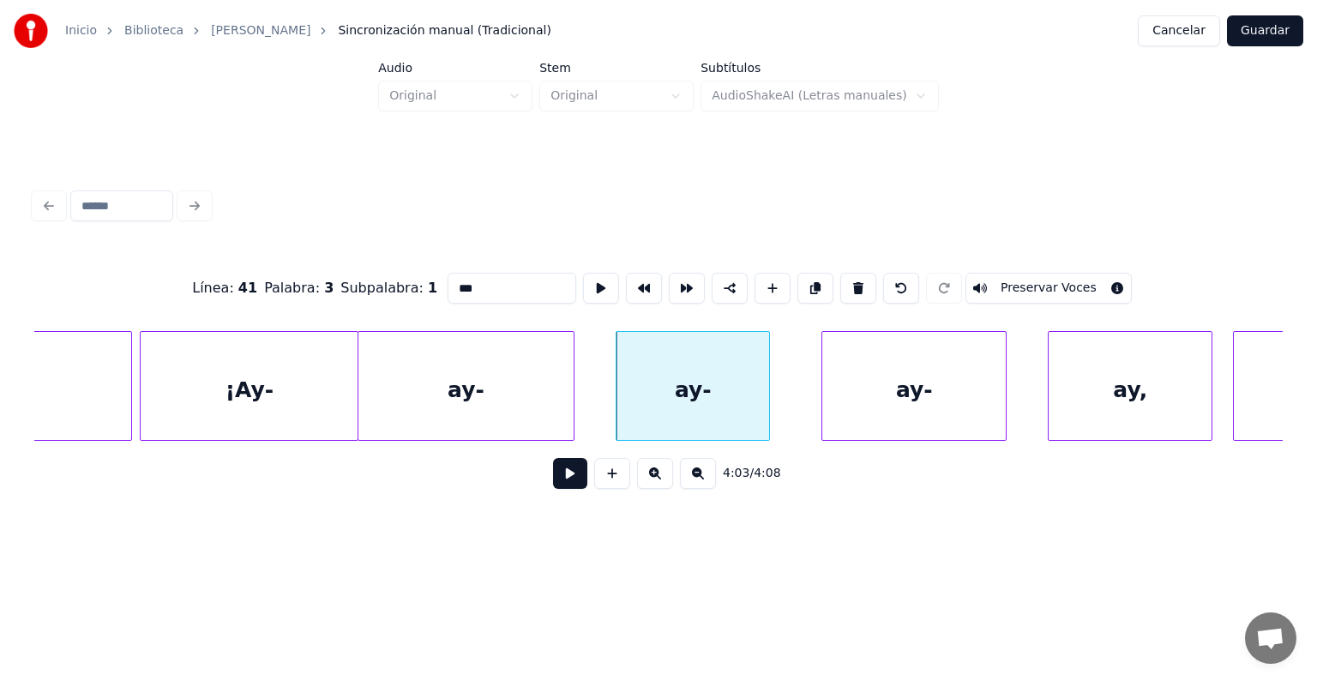
click at [488, 405] on div "ay-" at bounding box center [466, 390] width 216 height 117
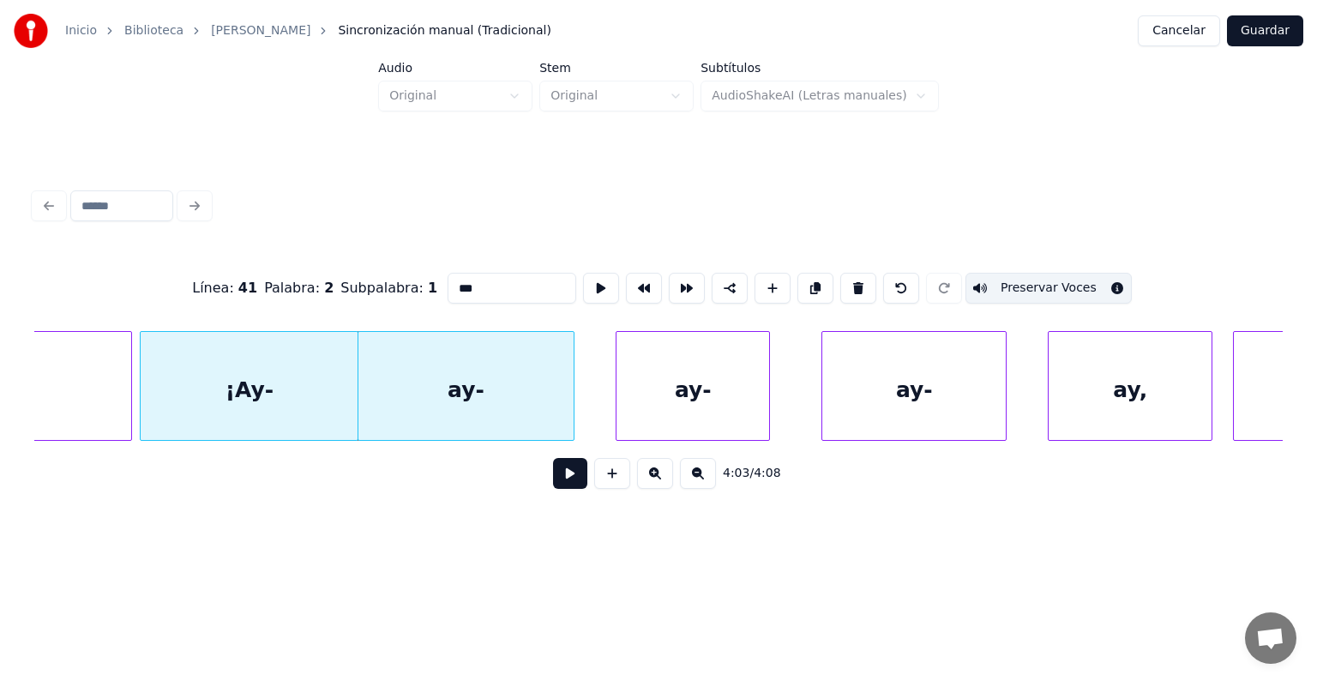
click at [477, 408] on div "ay-" at bounding box center [466, 390] width 216 height 117
click at [258, 379] on div "¡Ay-" at bounding box center [249, 390] width 217 height 117
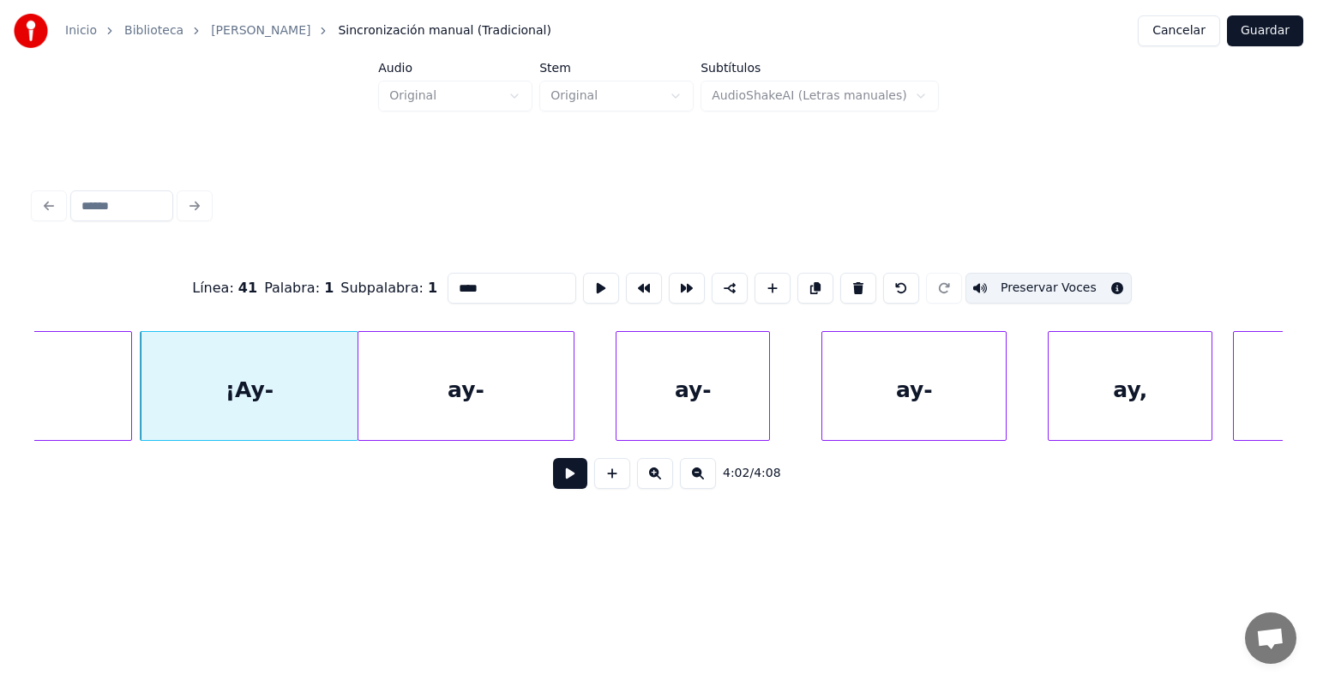
type input "****"
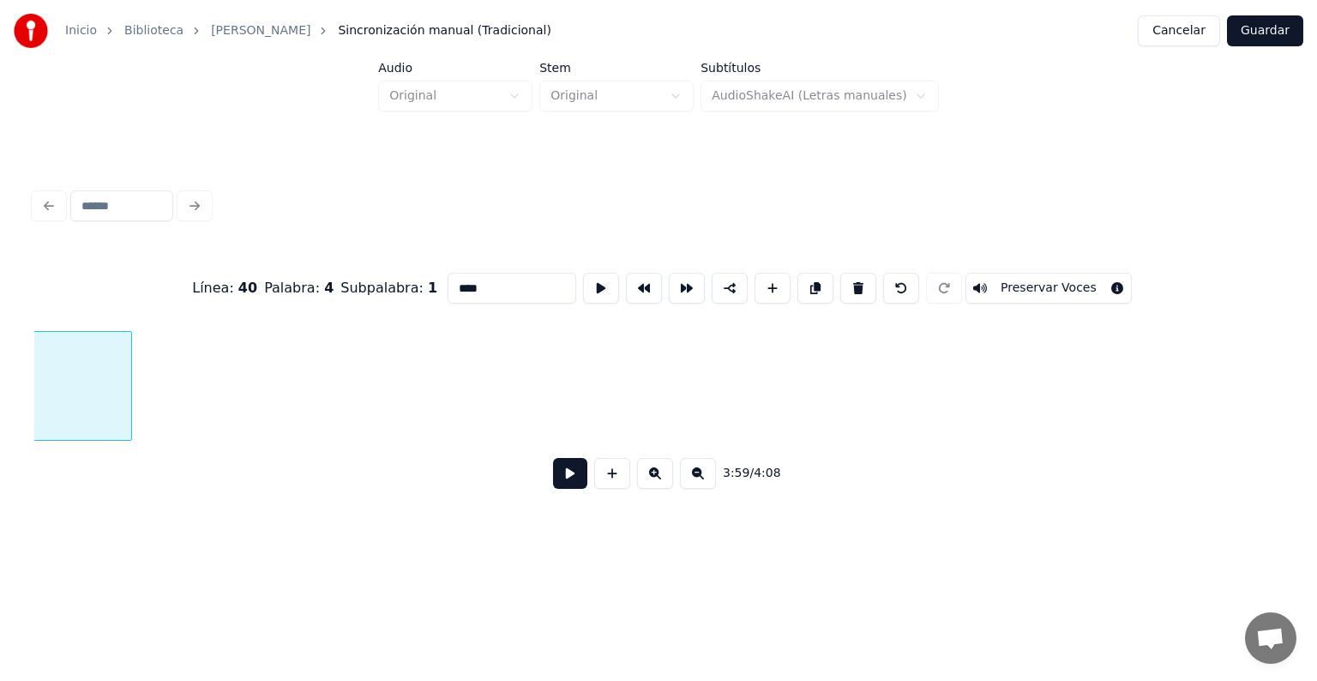
scroll to position [0, 123243]
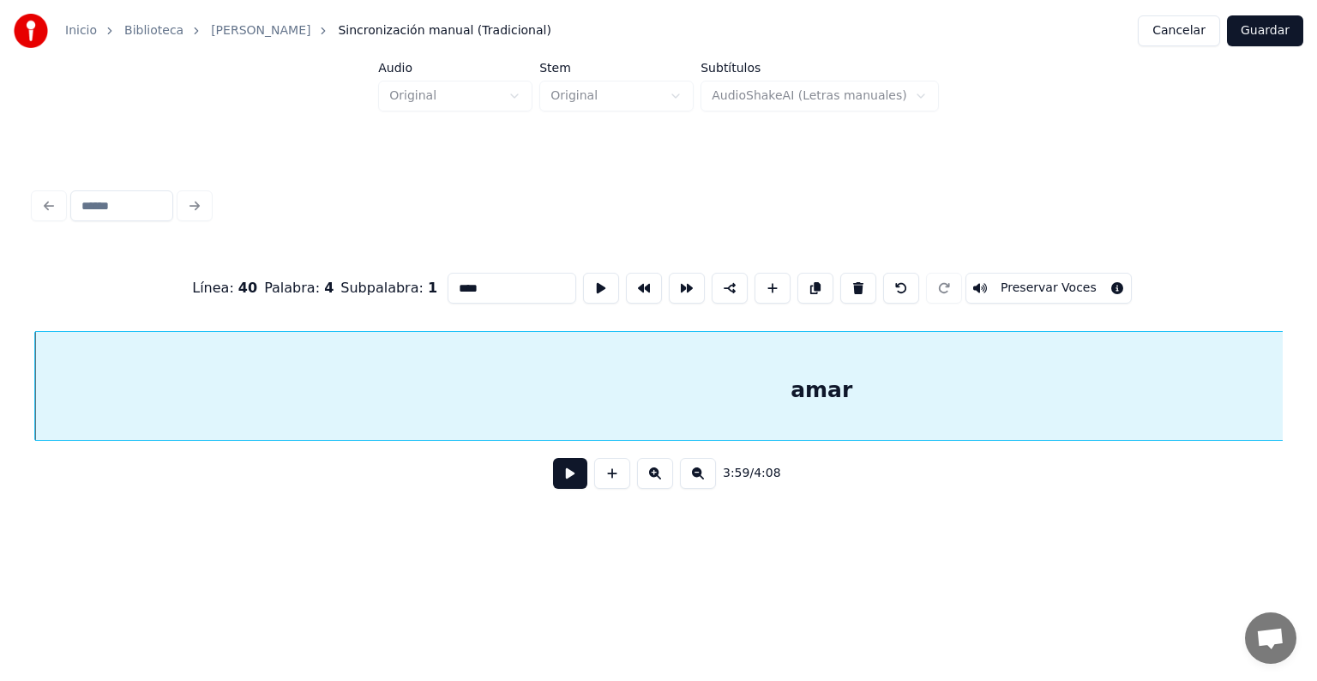
click at [553, 489] on button at bounding box center [570, 473] width 34 height 31
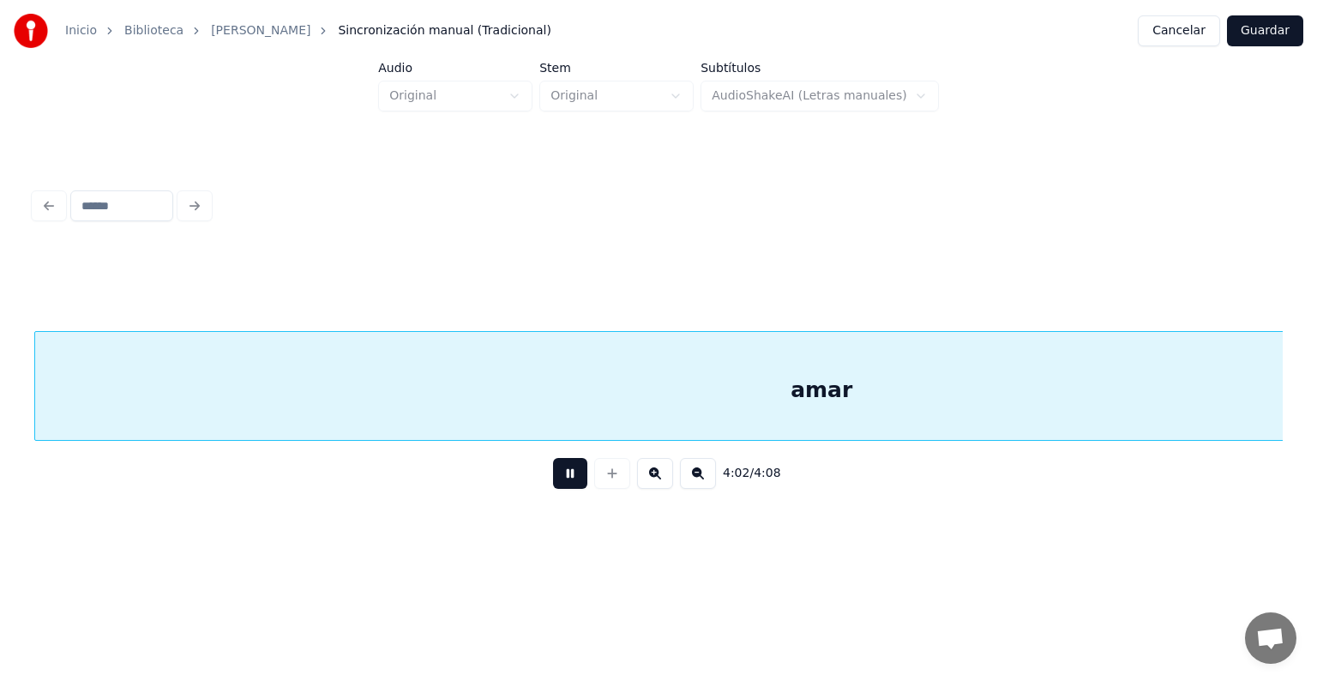
scroll to position [0, 124491]
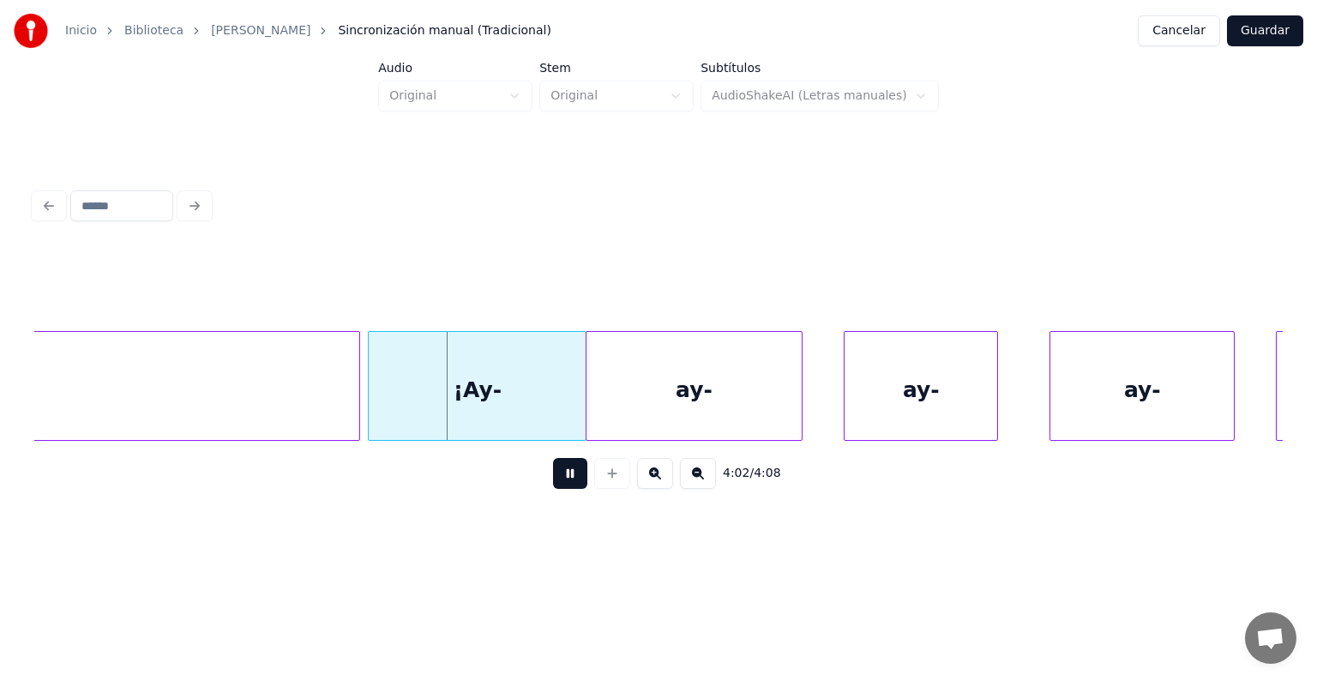
click at [421, 411] on div "¡Ay-" at bounding box center [477, 390] width 217 height 117
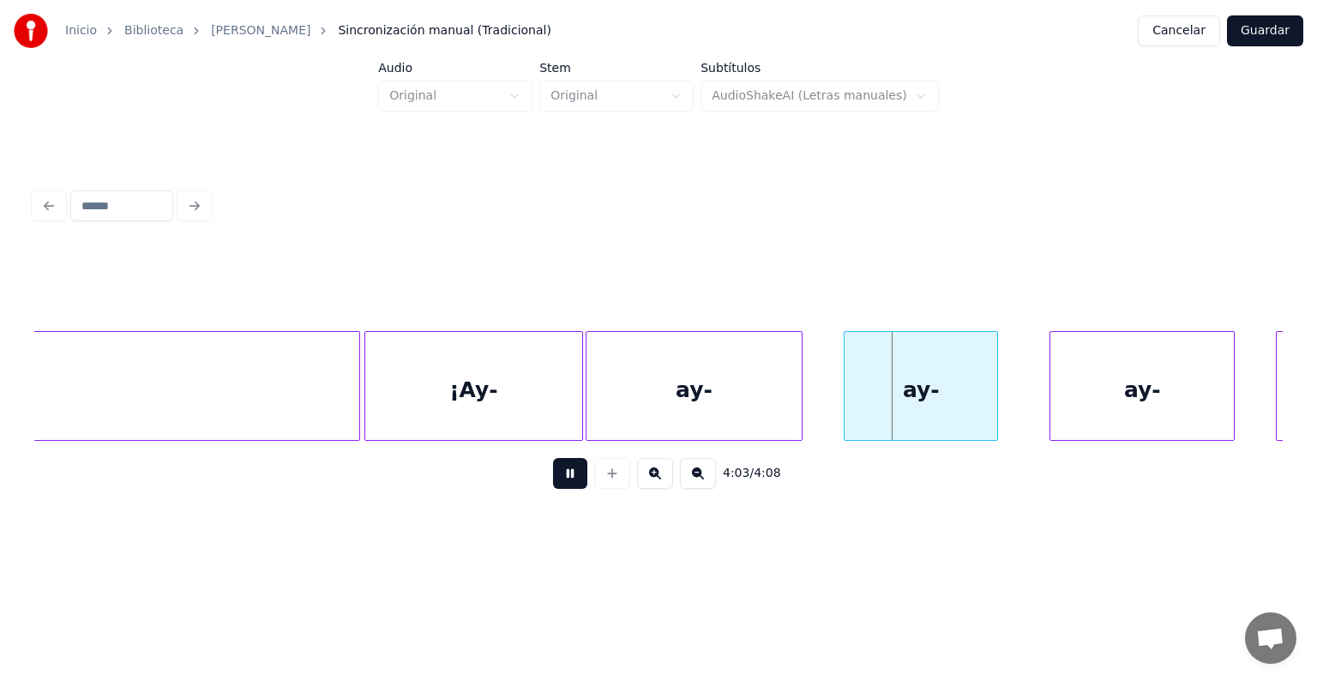
click at [482, 411] on div "¡Ay-" at bounding box center [473, 390] width 217 height 117
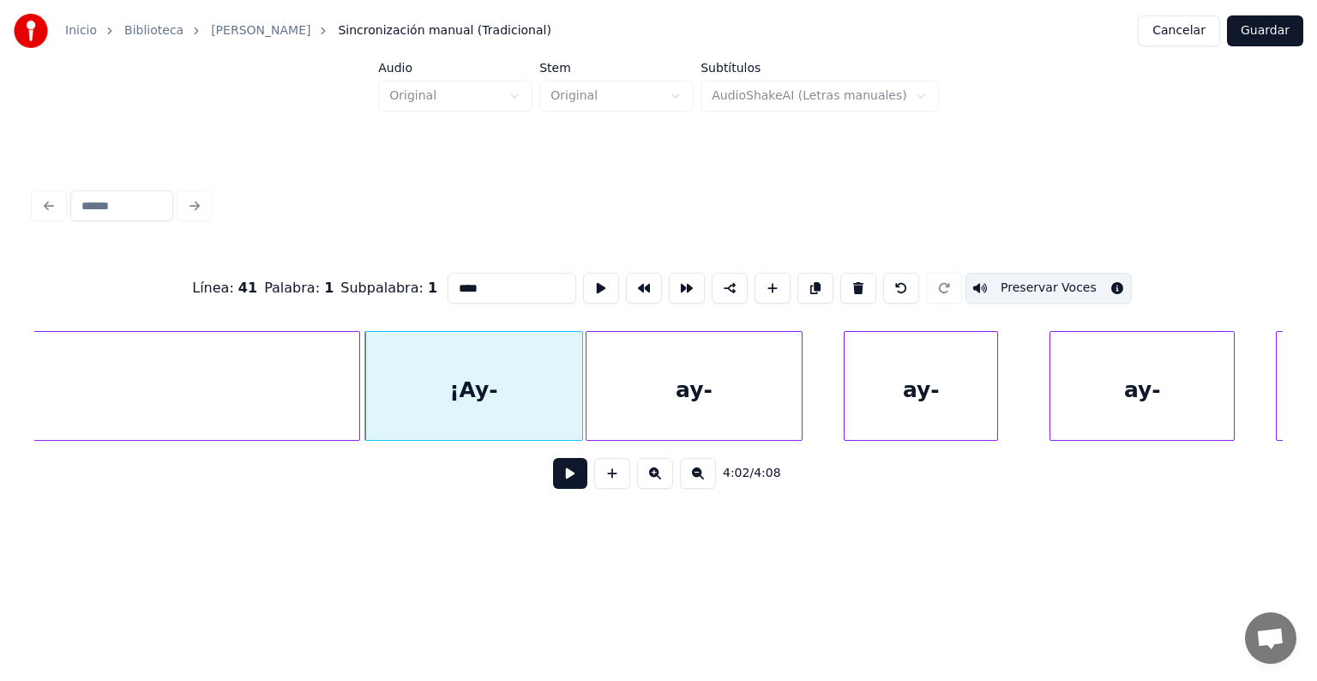
click at [695, 387] on div "ay-" at bounding box center [694, 390] width 216 height 117
type input "***"
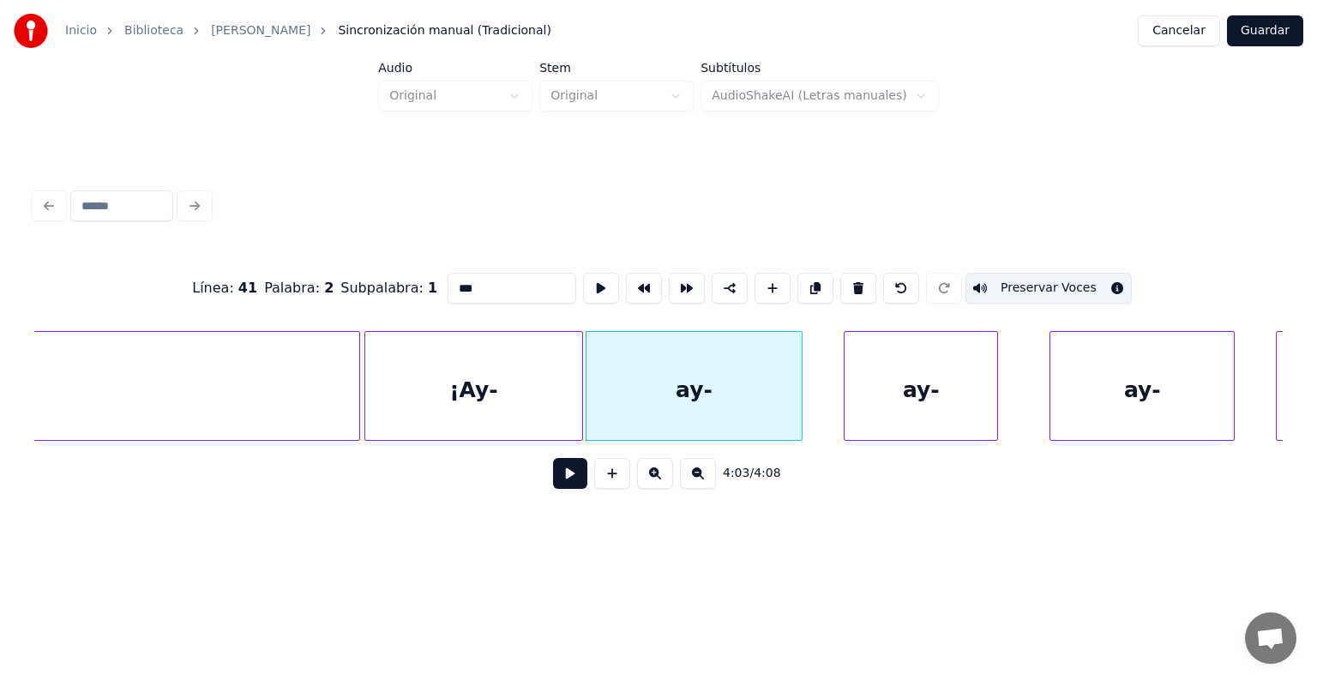
click at [890, 404] on div "ay-" at bounding box center [920, 390] width 153 height 117
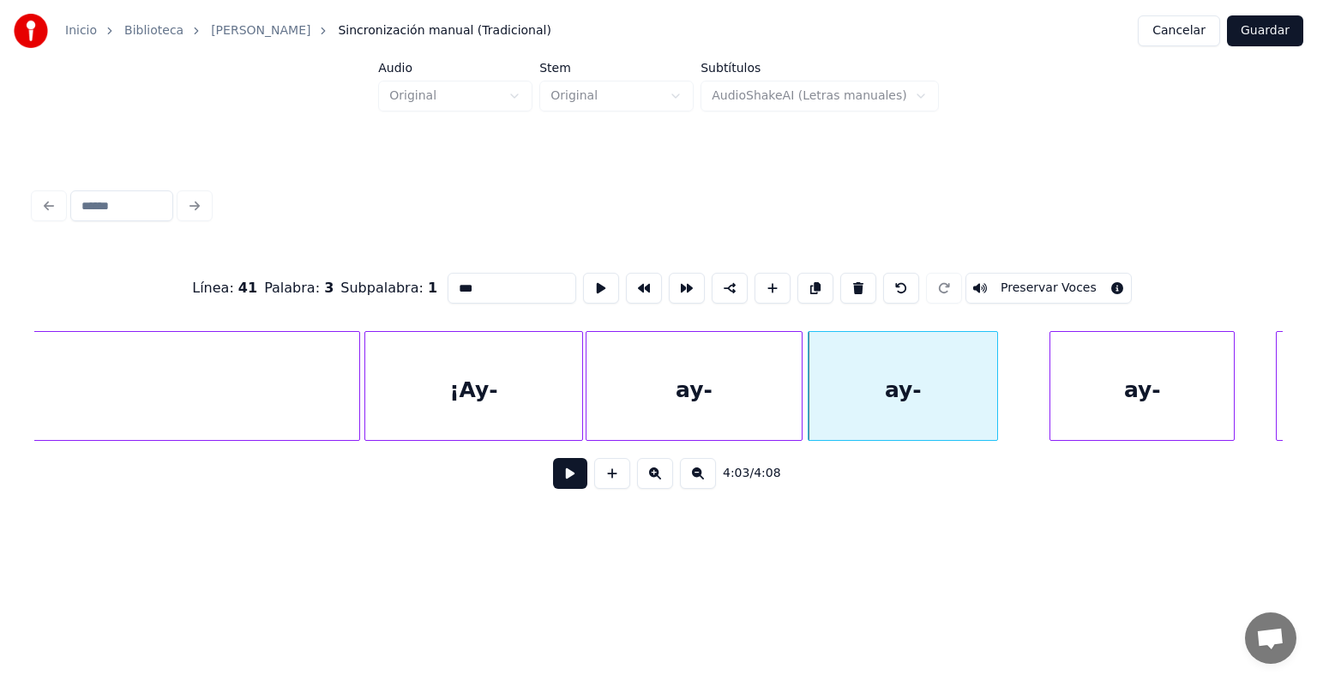
click at [890, 399] on div "ay-" at bounding box center [902, 390] width 189 height 117
click at [1021, 280] on button "Preservar Voces" at bounding box center [1048, 288] width 166 height 31
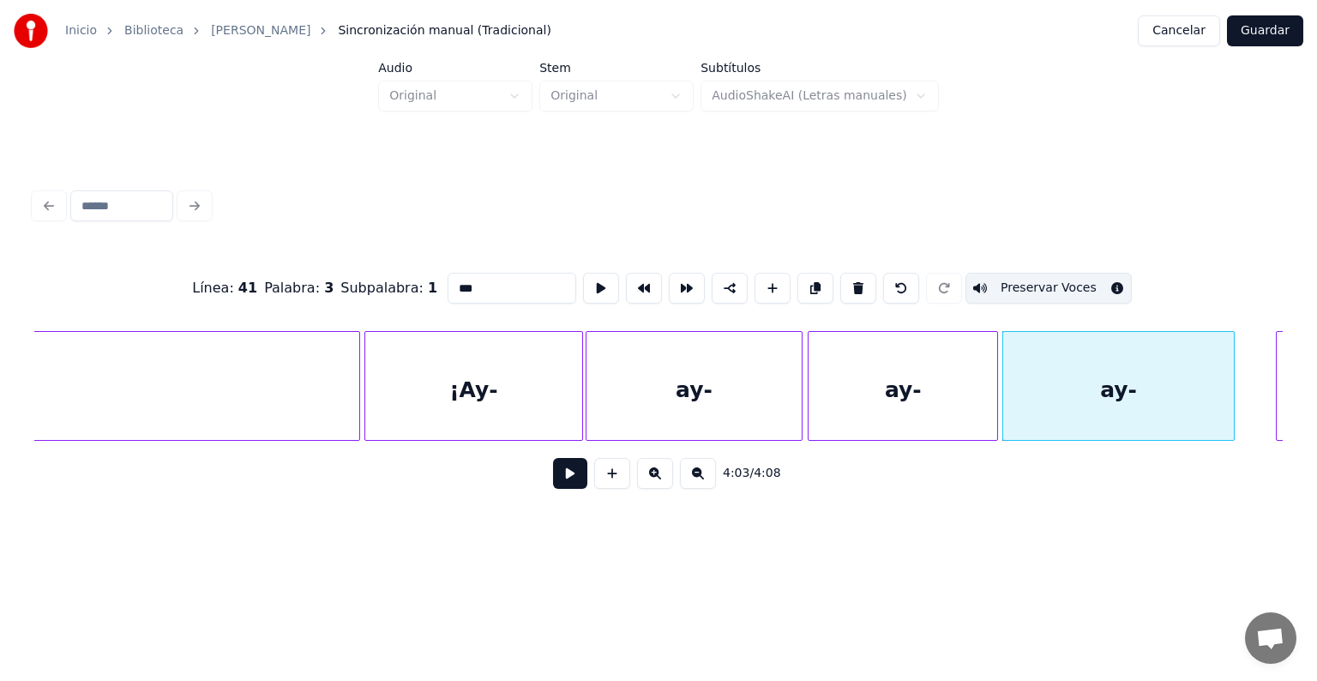
click at [1053, 393] on div "ay-" at bounding box center [1118, 390] width 231 height 117
click at [1021, 284] on button "Preservar Voces" at bounding box center [1048, 288] width 166 height 31
click at [553, 477] on button at bounding box center [570, 473] width 34 height 31
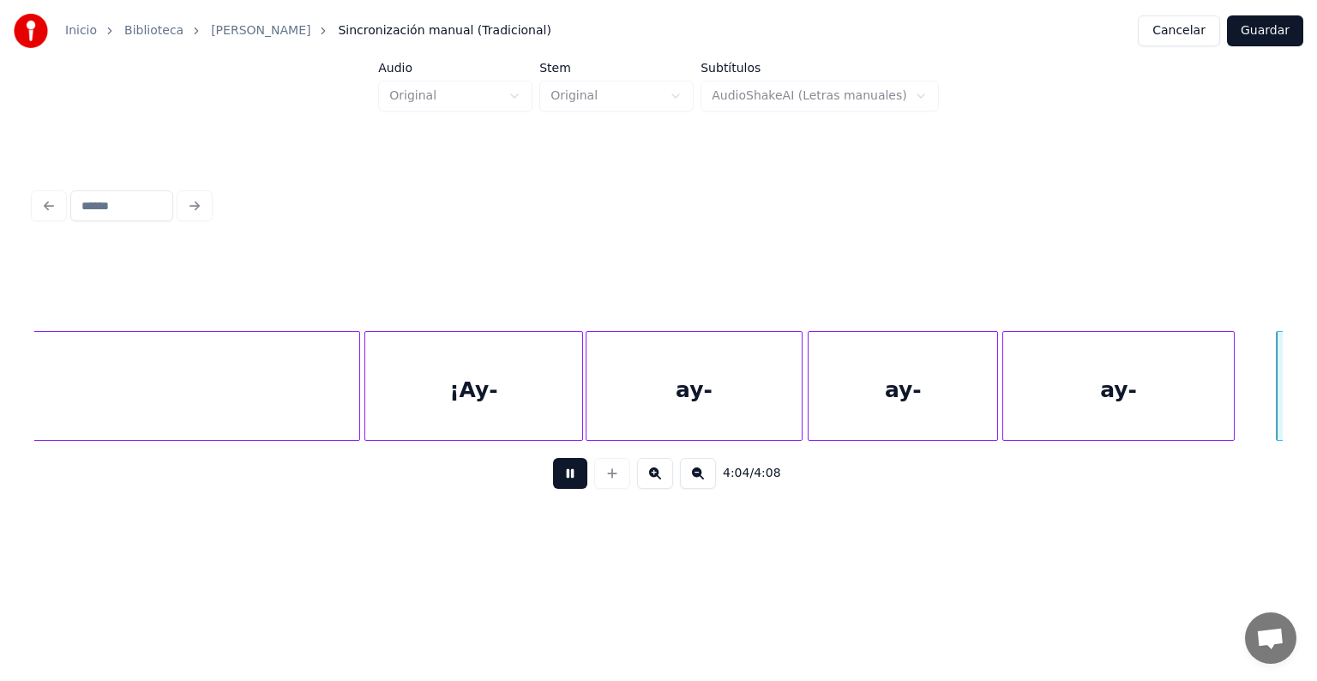
click at [563, 489] on button at bounding box center [570, 473] width 34 height 31
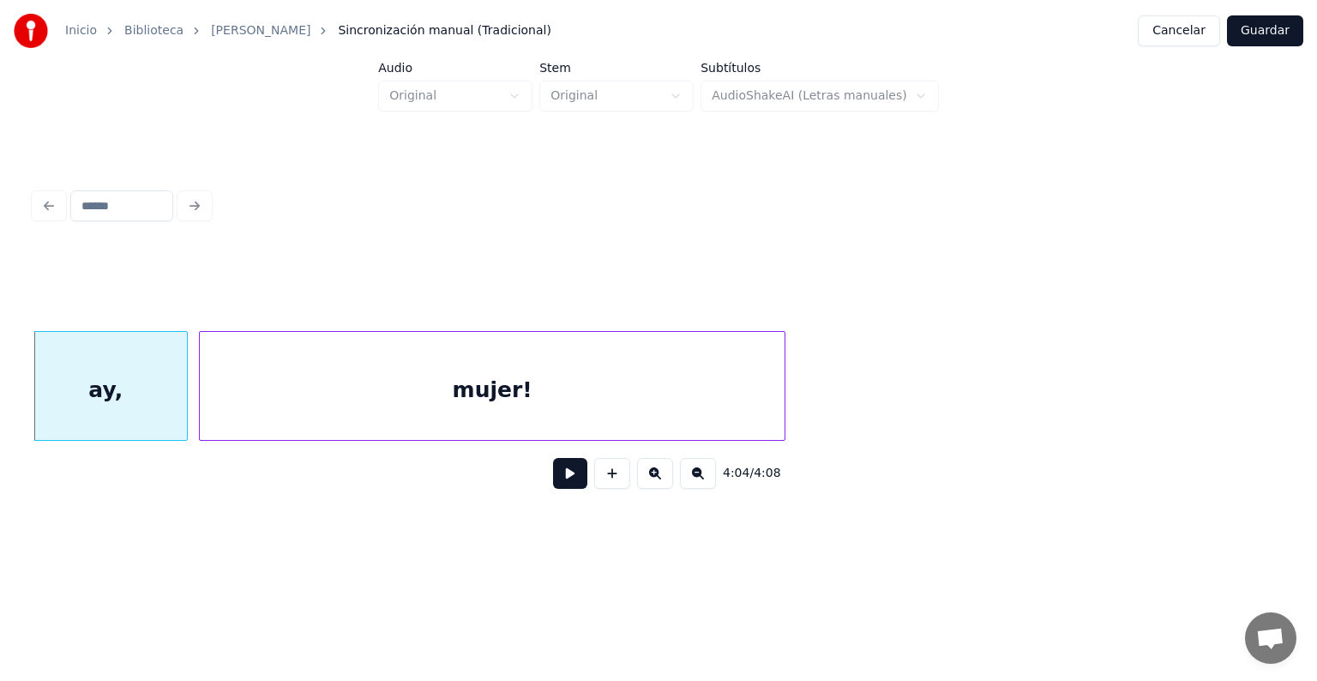
click at [221, 388] on div "mujer!" at bounding box center [492, 390] width 585 height 117
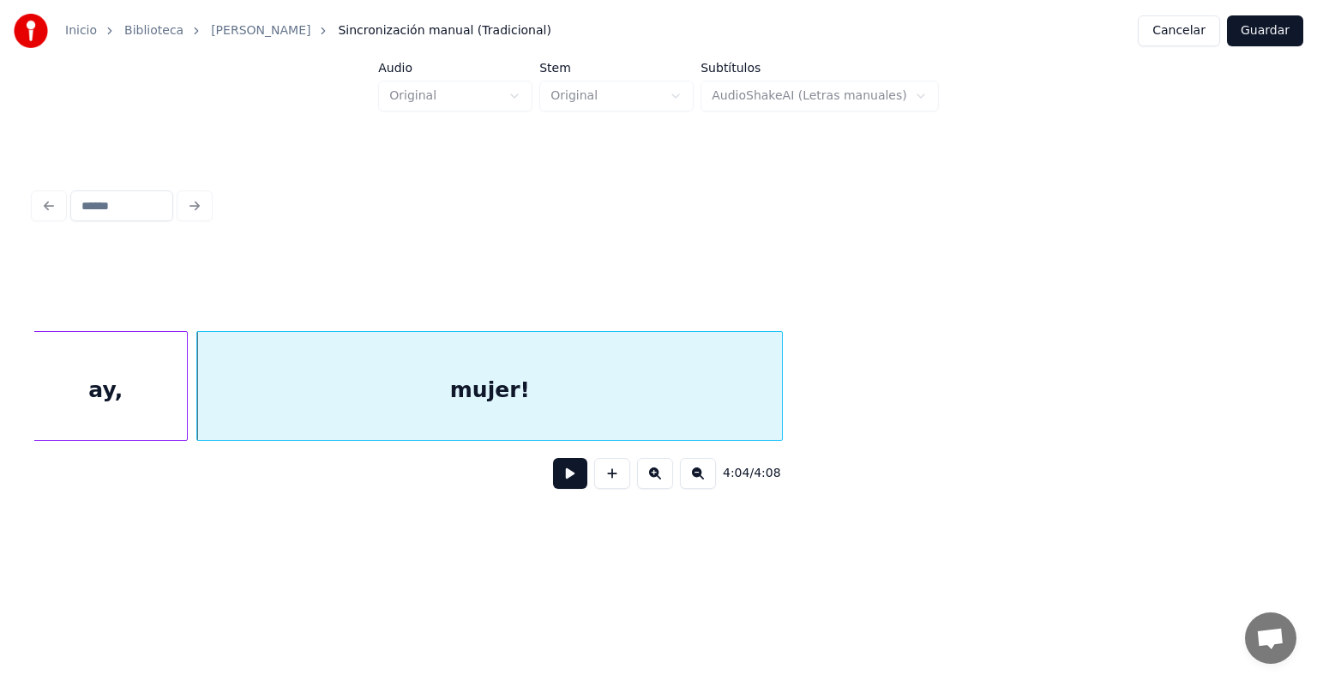
click at [249, 391] on div "mujer!" at bounding box center [489, 390] width 585 height 117
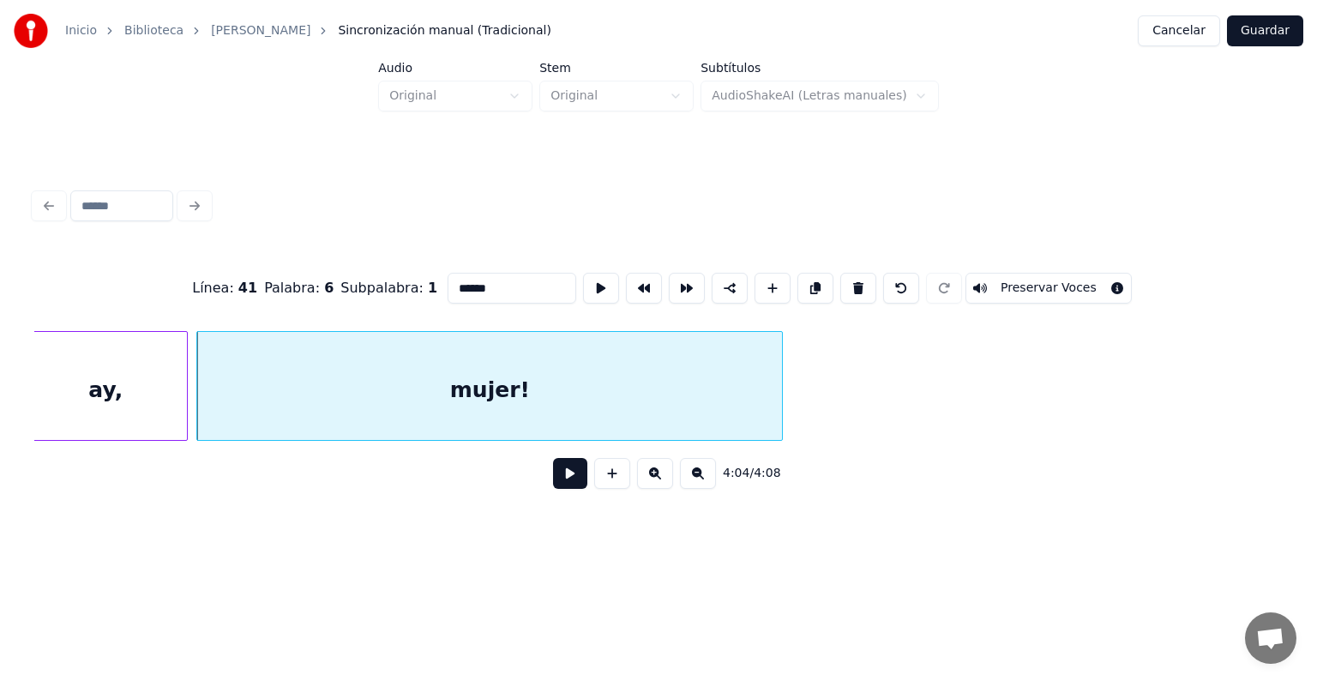
click at [1018, 279] on button "Preservar Voces" at bounding box center [1048, 288] width 166 height 31
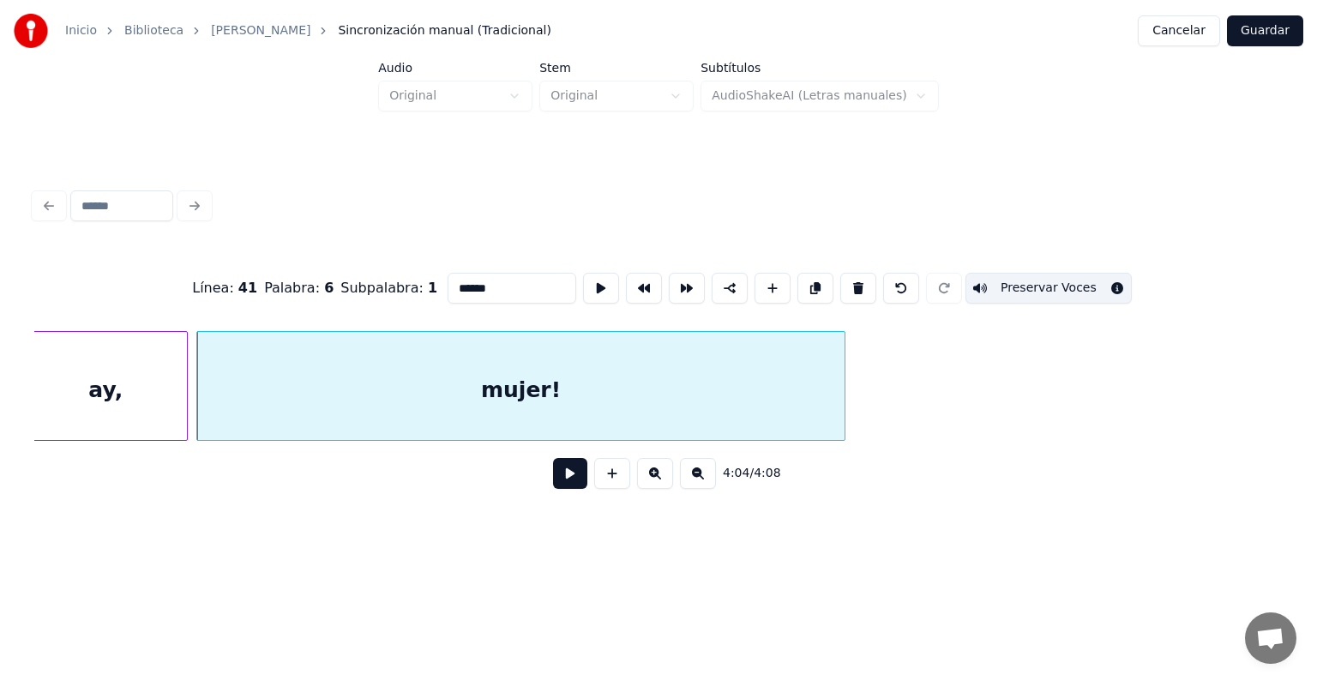
scroll to position [0, 124651]
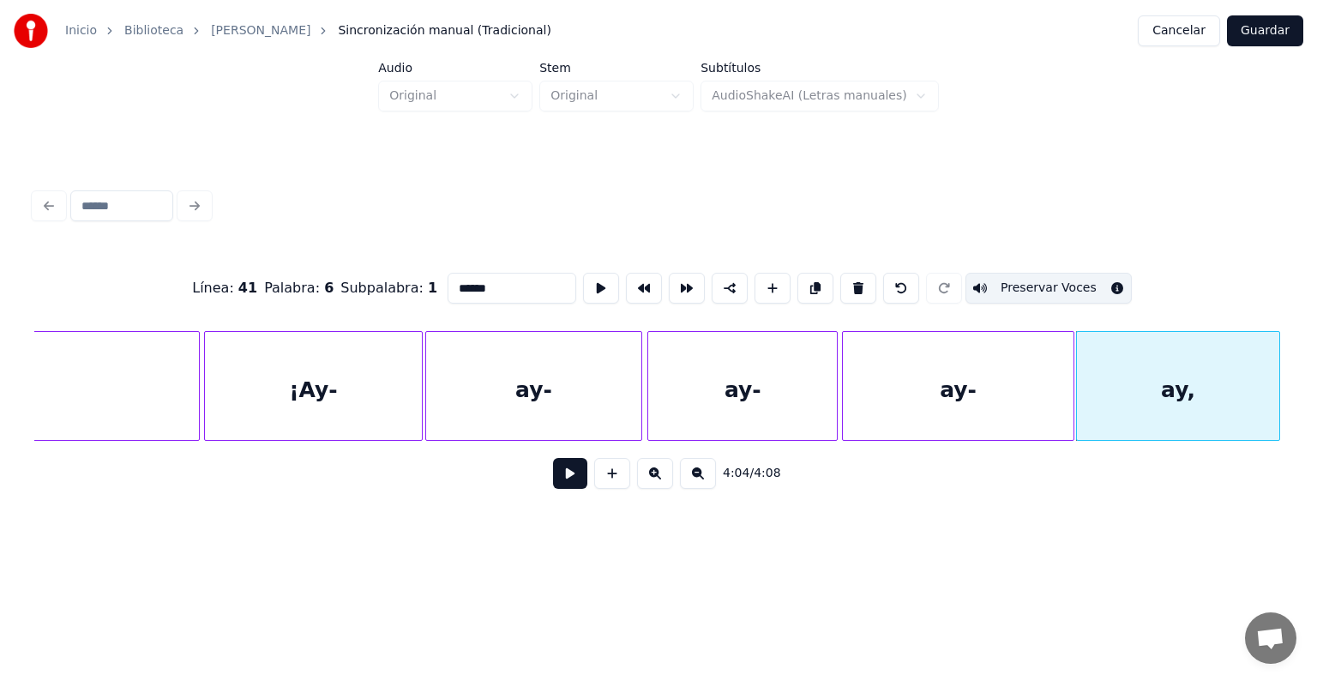
click at [1133, 390] on div "ay," at bounding box center [1178, 390] width 202 height 117
type input "***"
click at [1023, 280] on button "Preservar Voces" at bounding box center [1048, 288] width 166 height 31
click at [553, 471] on button at bounding box center [570, 473] width 34 height 31
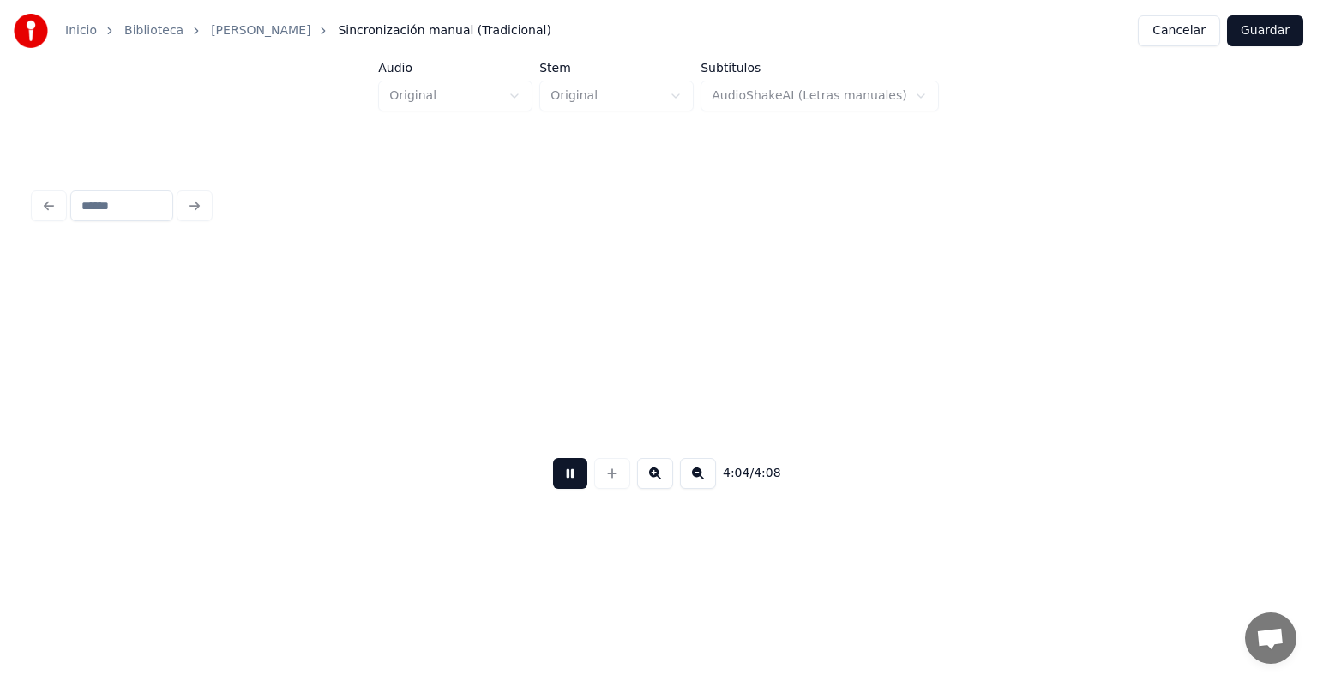
scroll to position [0, 125905]
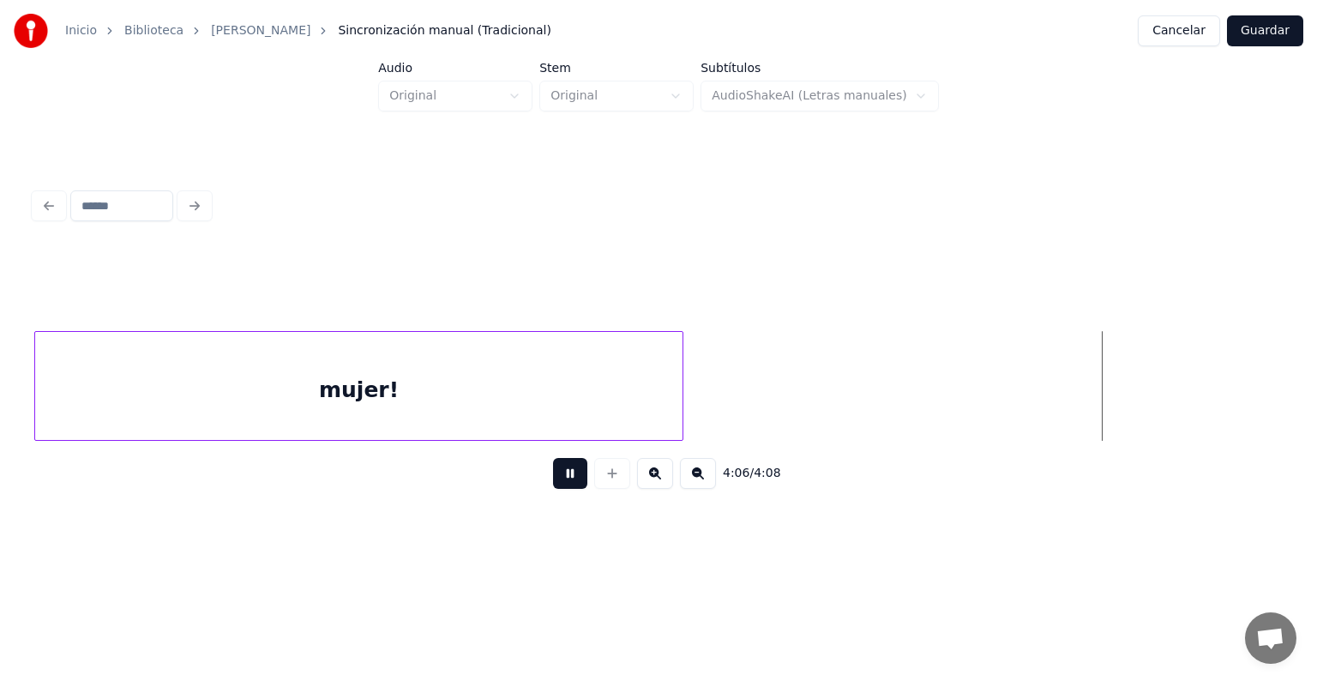
click at [1257, 33] on button "Guardar" at bounding box center [1265, 30] width 76 height 31
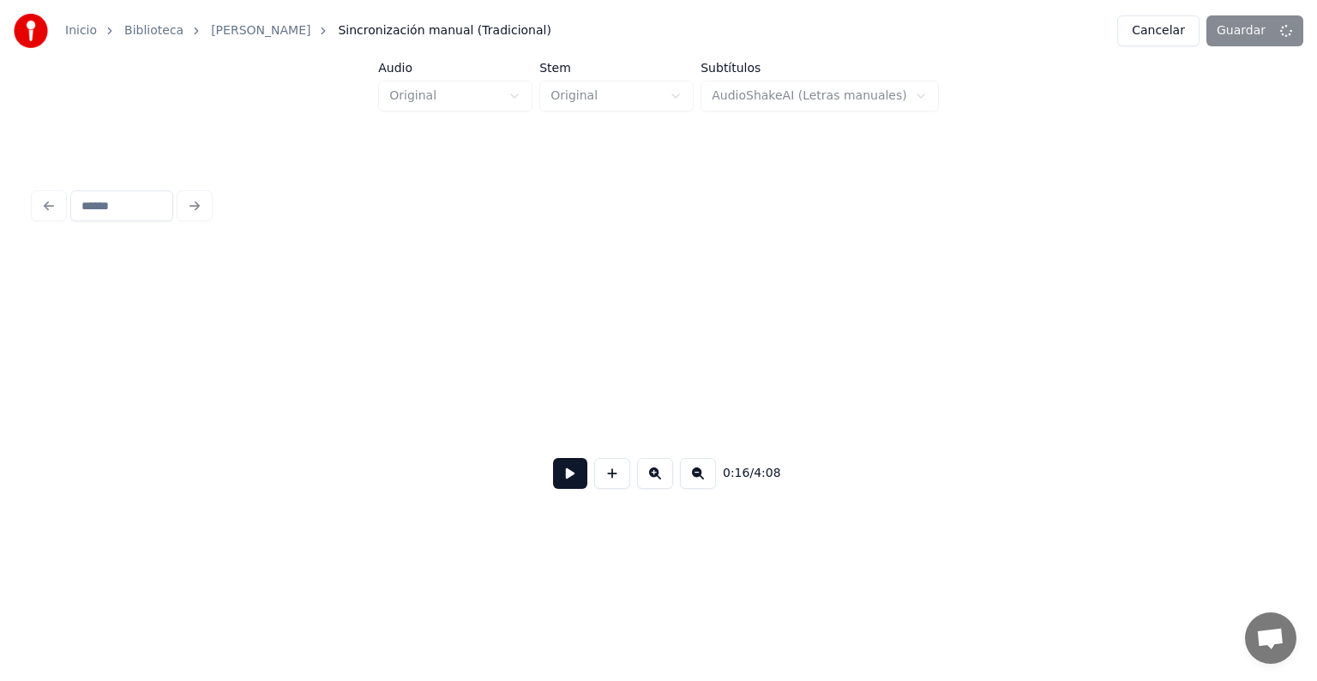
scroll to position [0, 8681]
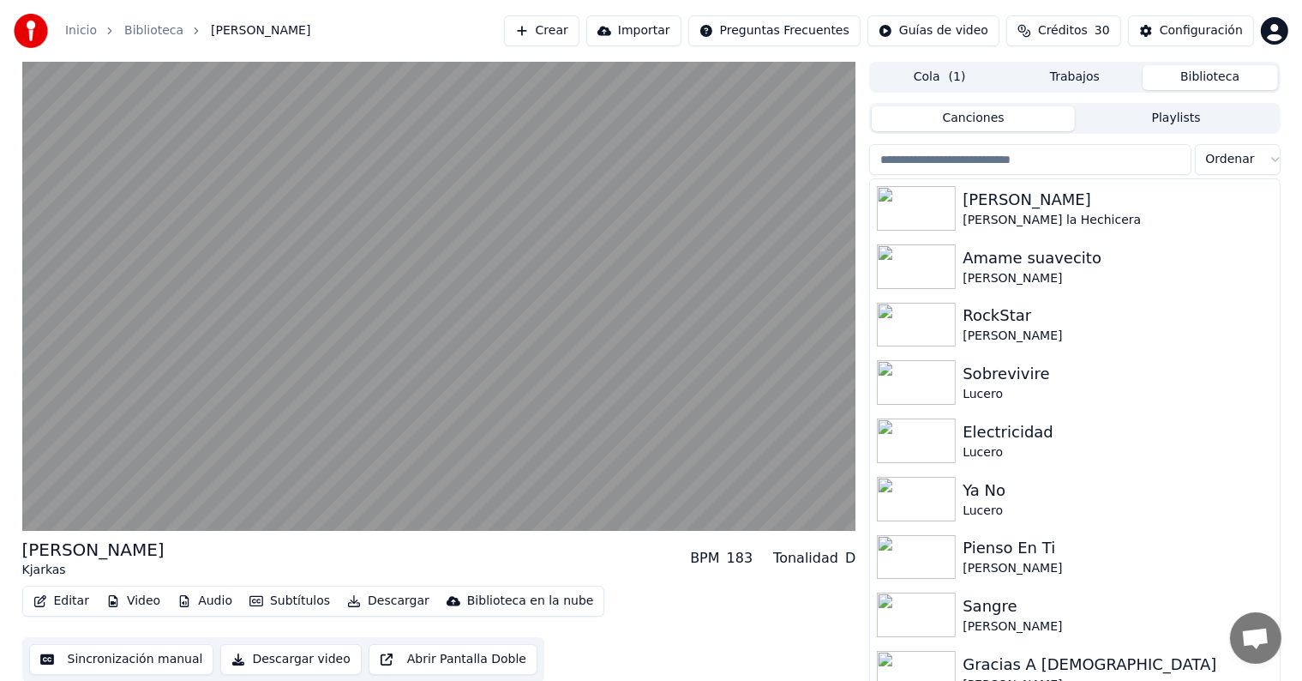
click at [341, 410] on video at bounding box center [439, 296] width 834 height 469
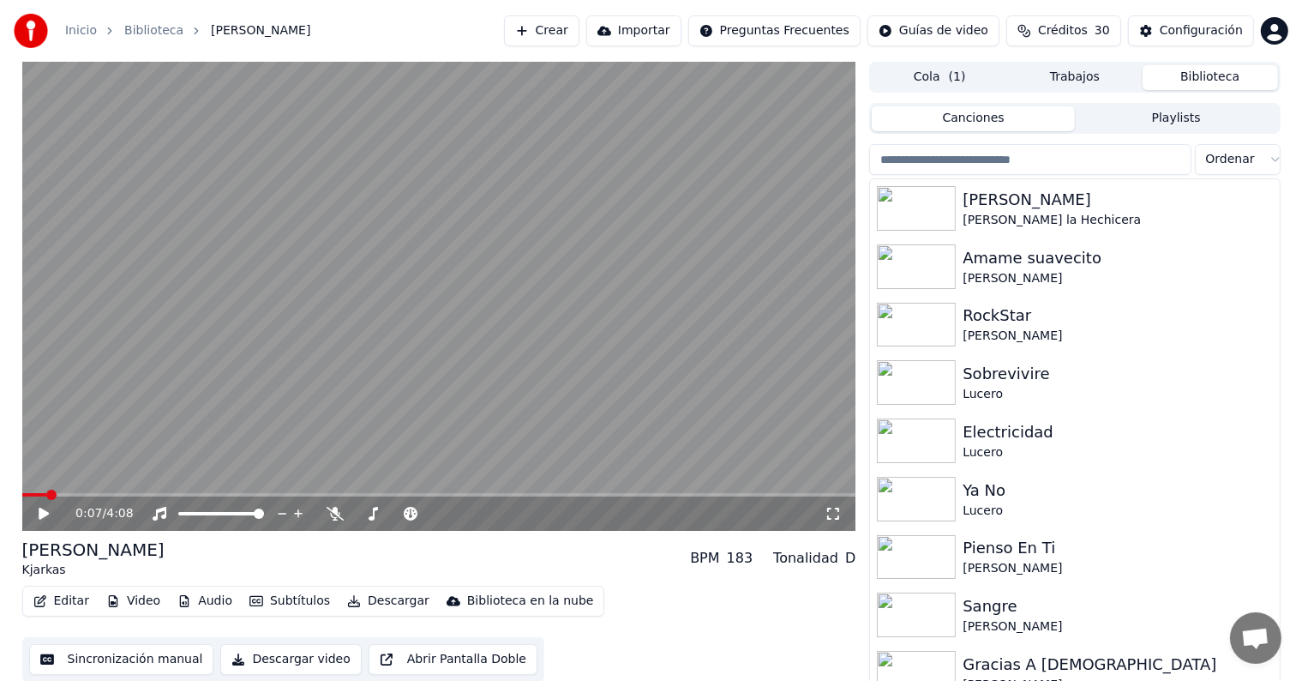
click at [411, 518] on icon at bounding box center [411, 514] width 14 height 14
click at [375, 389] on video at bounding box center [439, 296] width 834 height 469
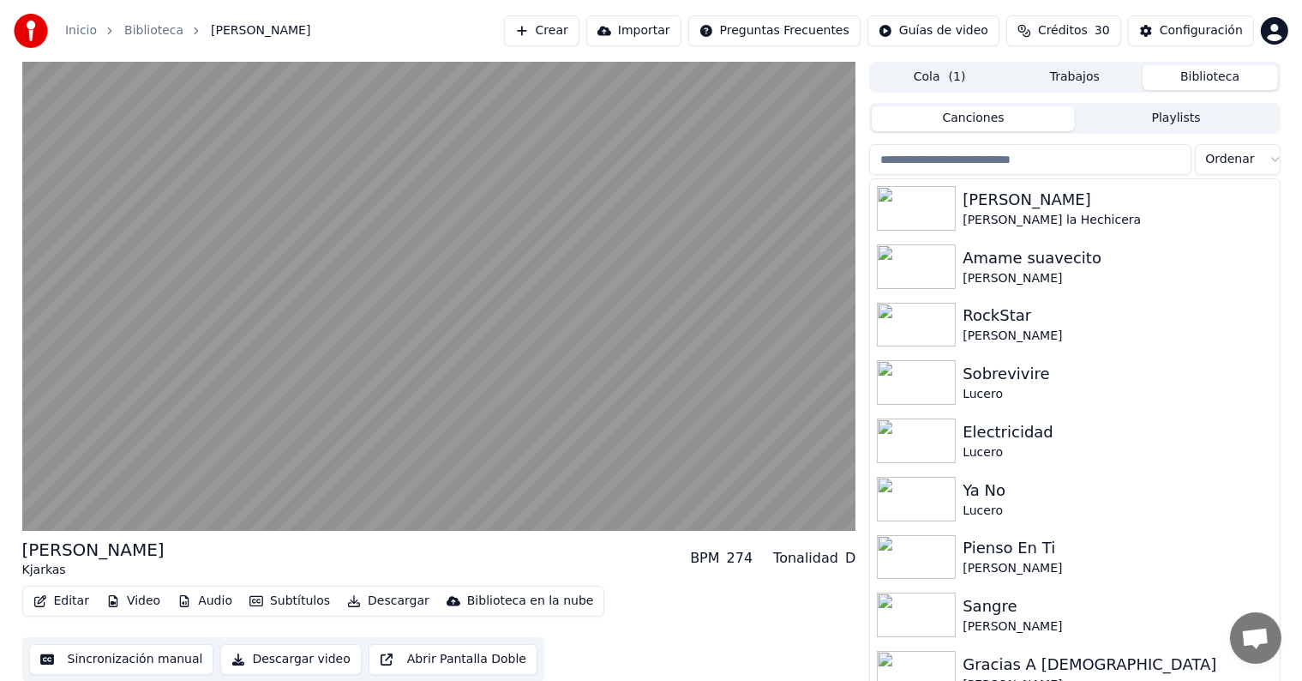
click at [196, 370] on video at bounding box center [439, 296] width 834 height 469
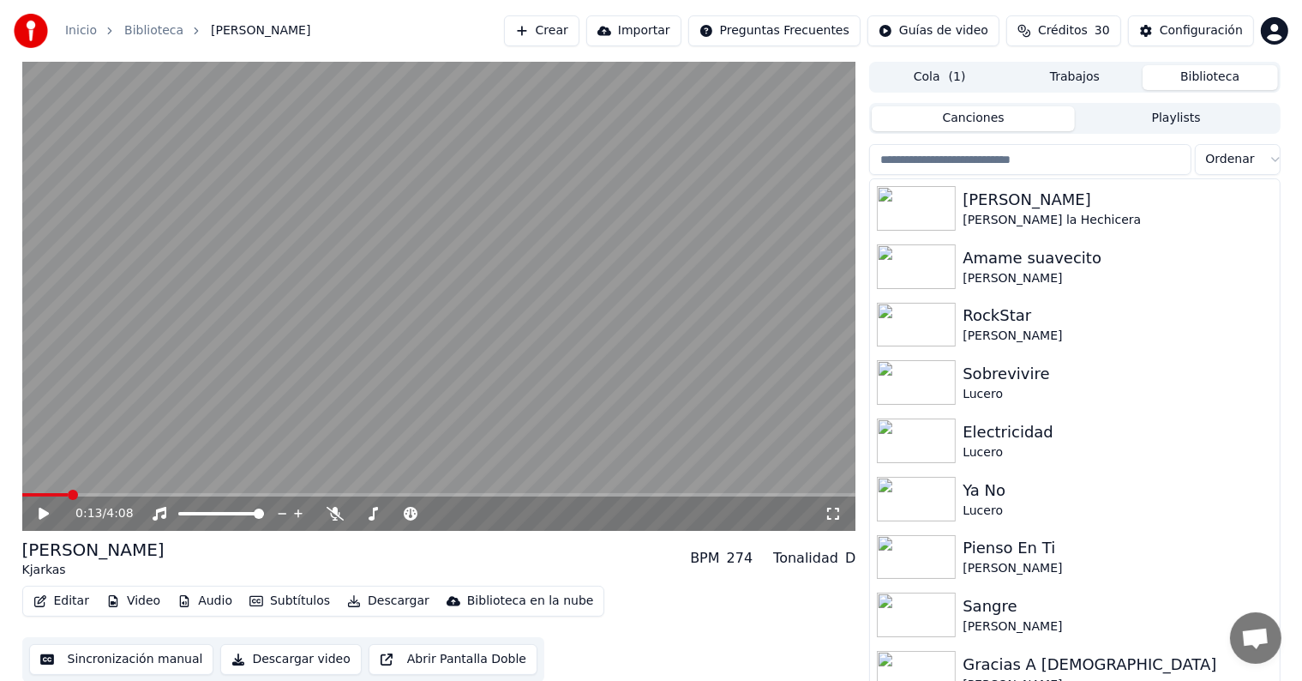
click at [195, 392] on video at bounding box center [439, 296] width 834 height 469
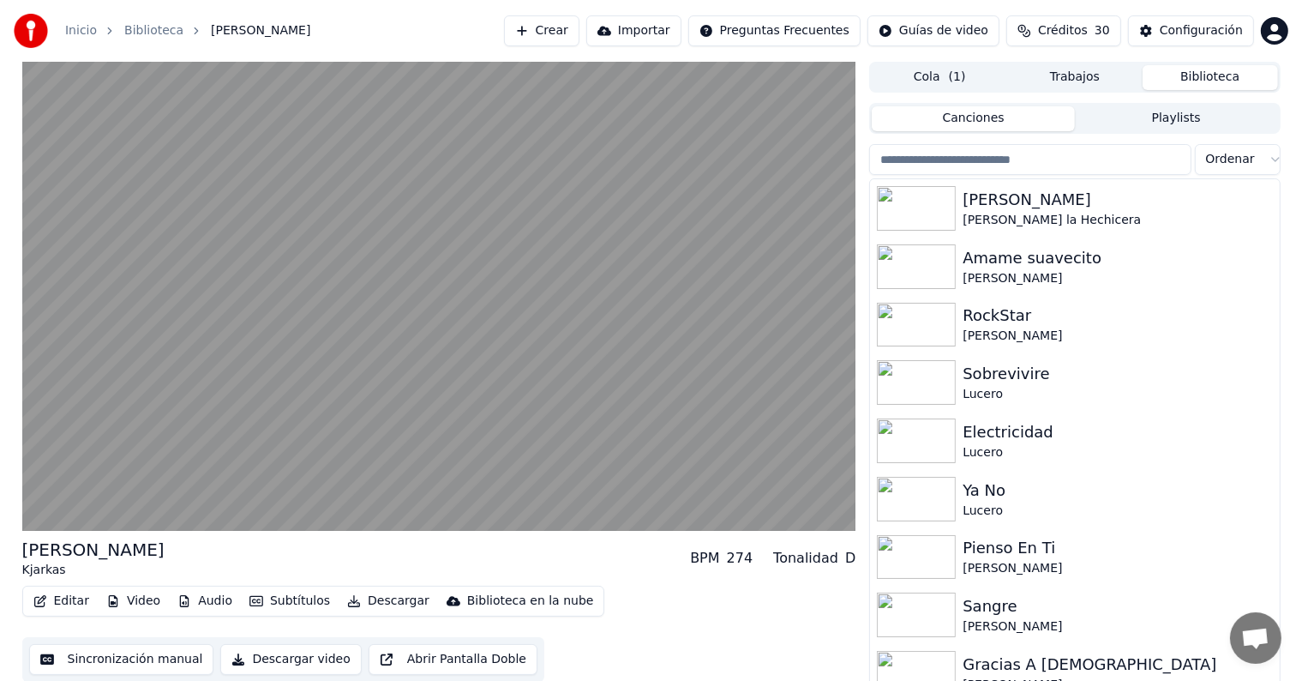
click at [56, 600] on button "Editar" at bounding box center [61, 601] width 69 height 24
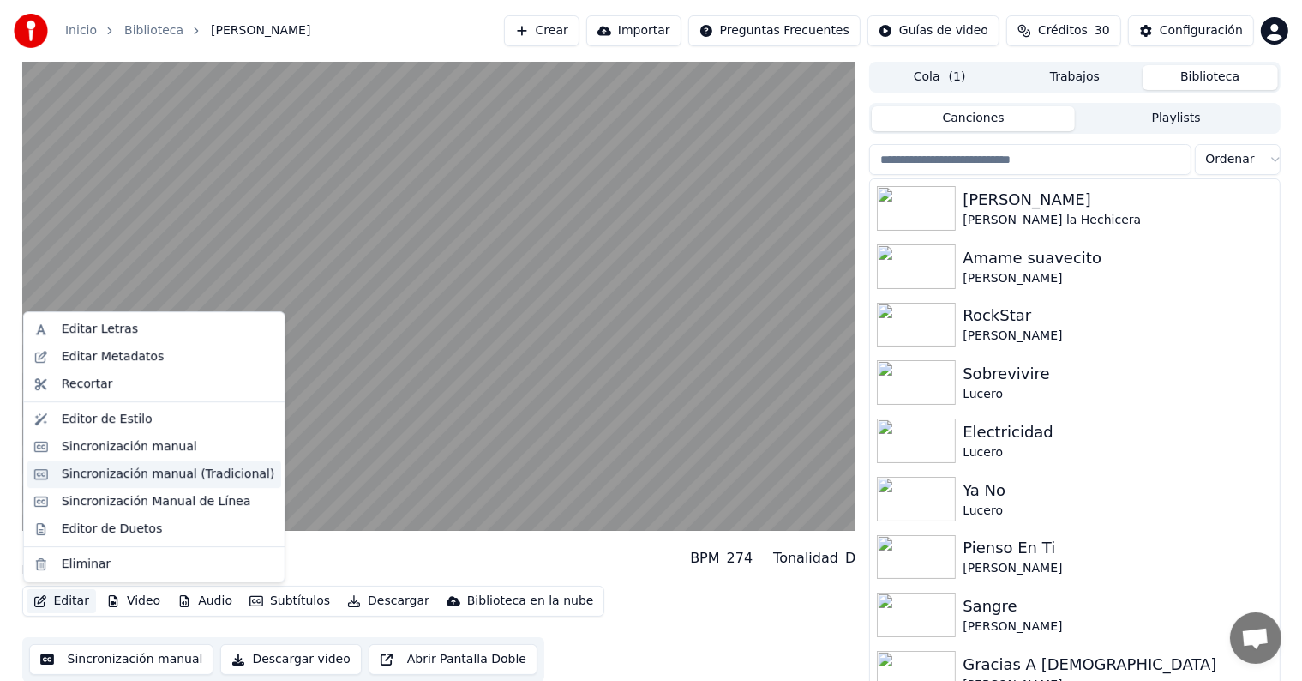
click at [83, 472] on div "Sincronización manual (Tradicional)" at bounding box center [168, 473] width 213 height 17
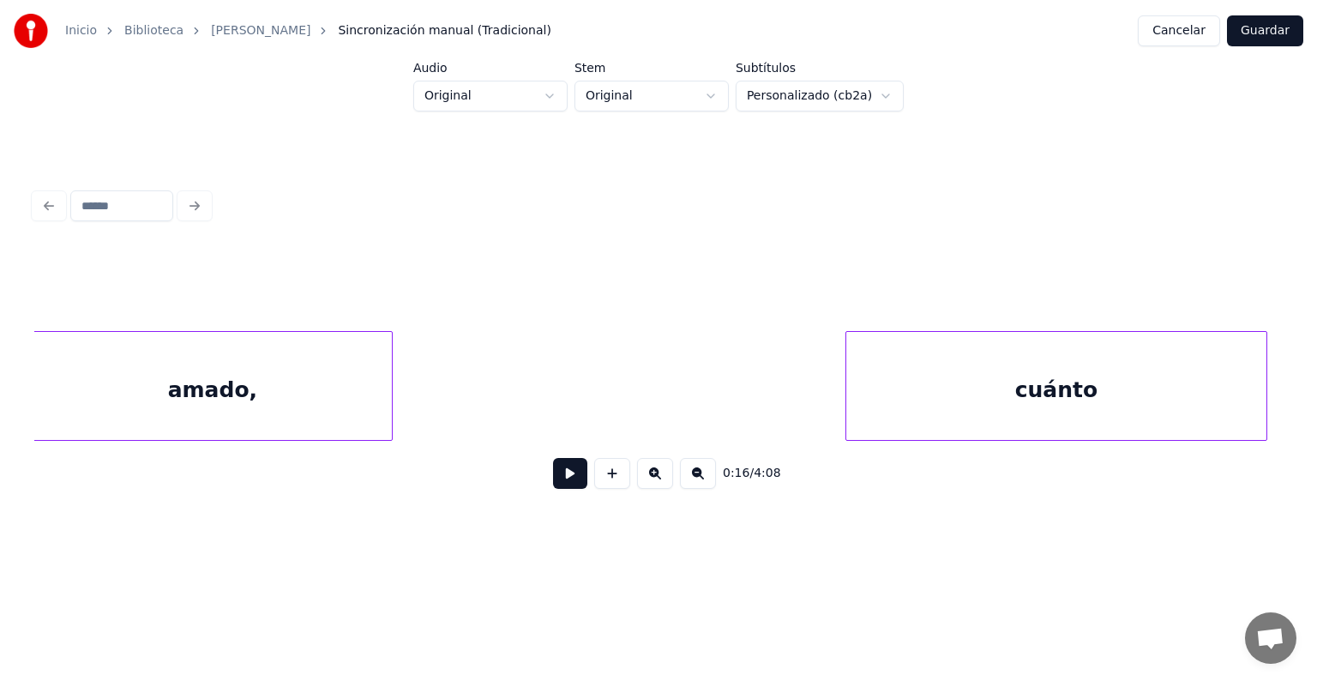
click at [230, 398] on div "amado," at bounding box center [212, 390] width 358 height 117
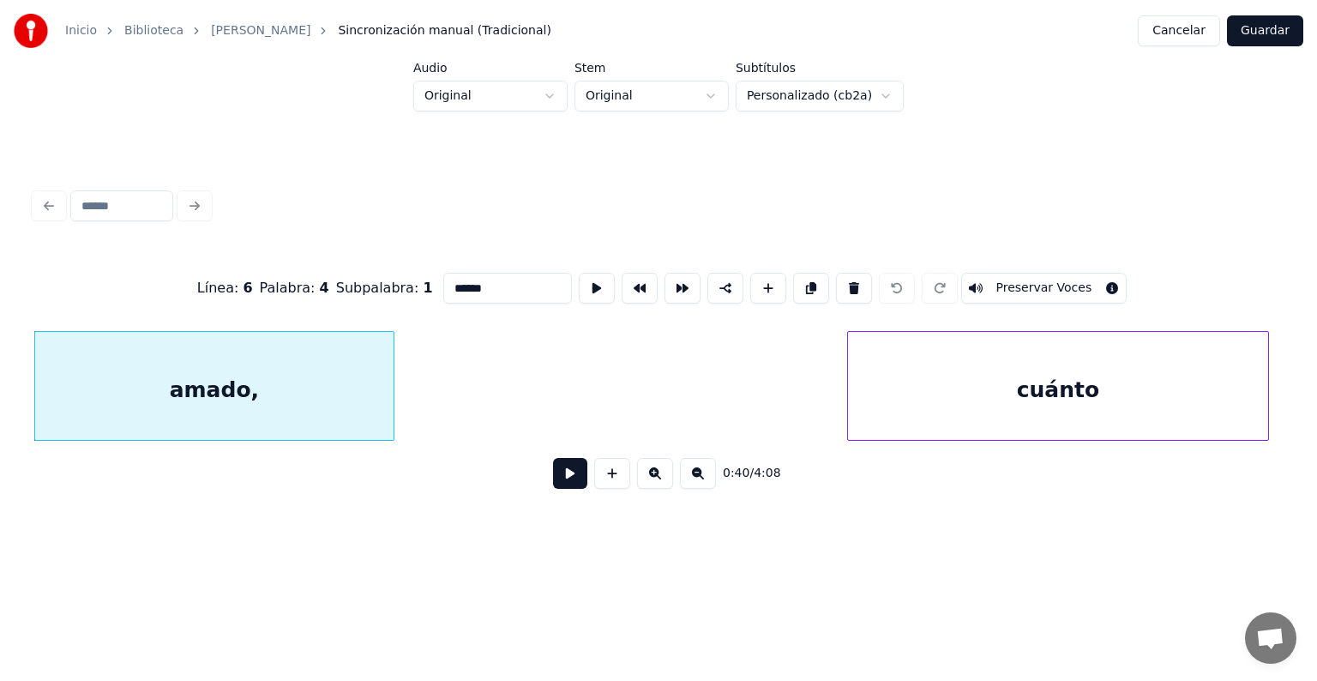
click at [553, 482] on button at bounding box center [570, 473] width 34 height 31
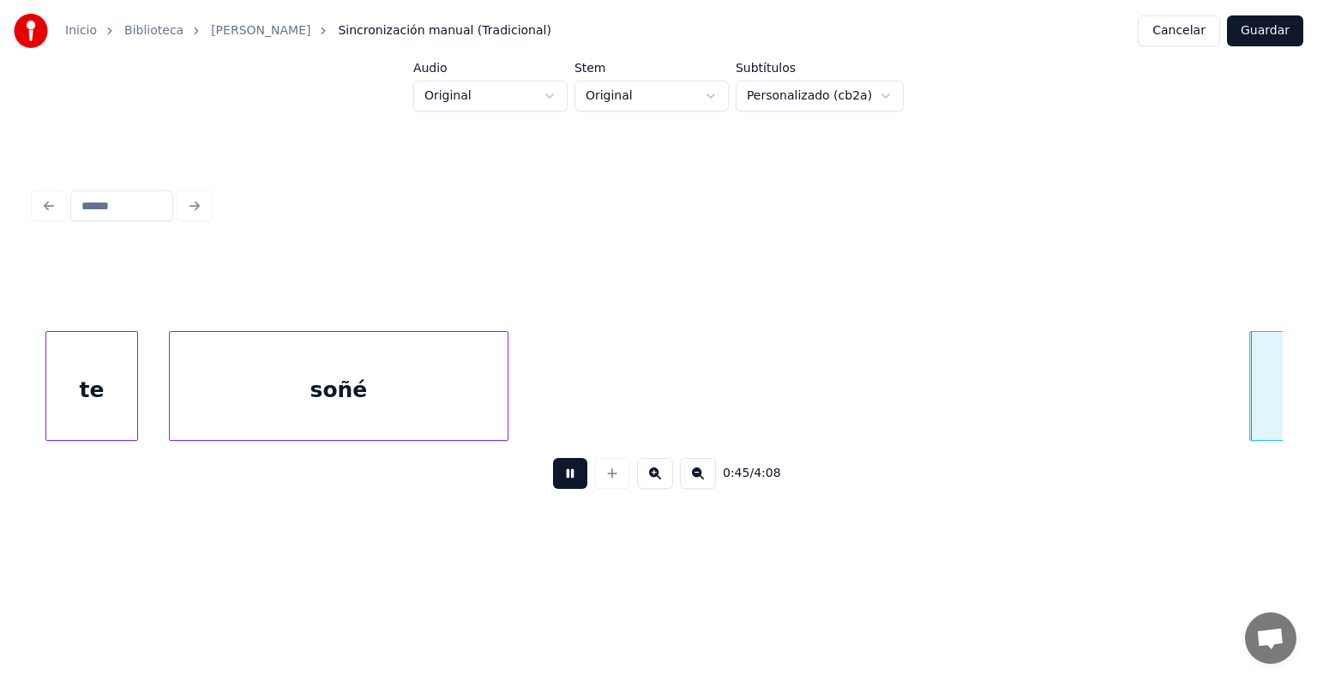
scroll to position [0, 23321]
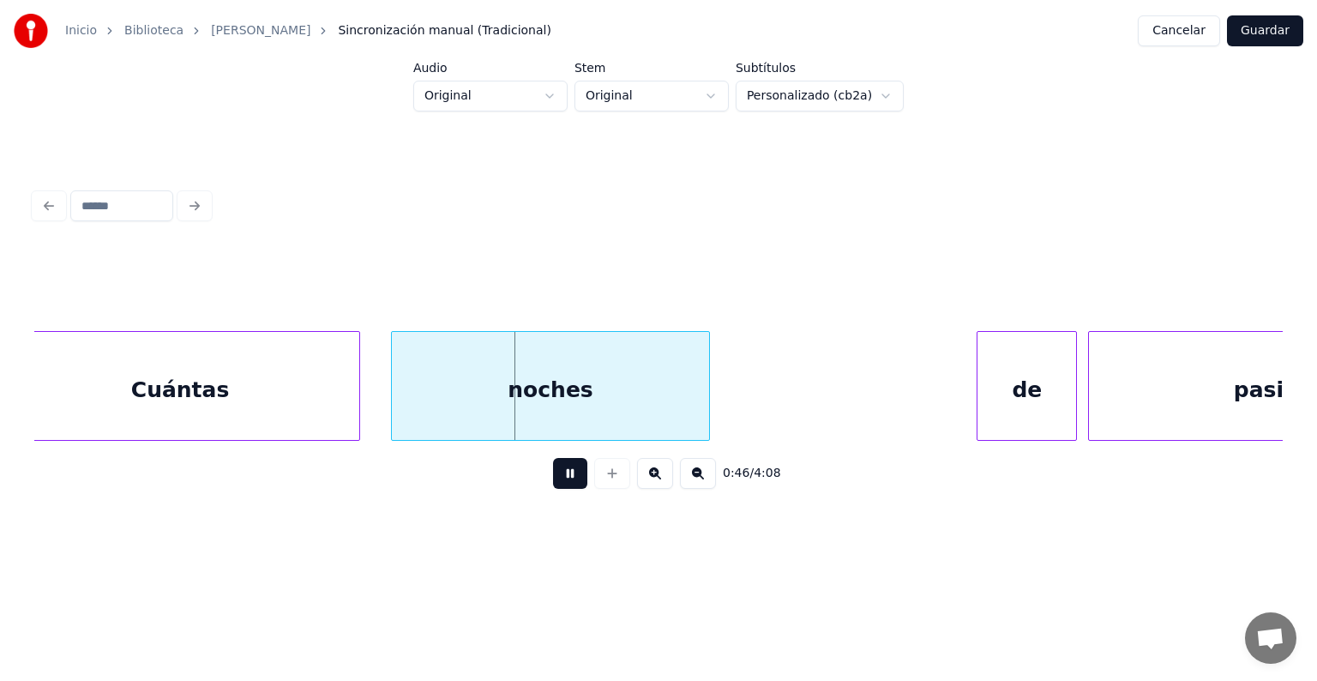
click at [1013, 387] on div "de" at bounding box center [1026, 390] width 99 height 117
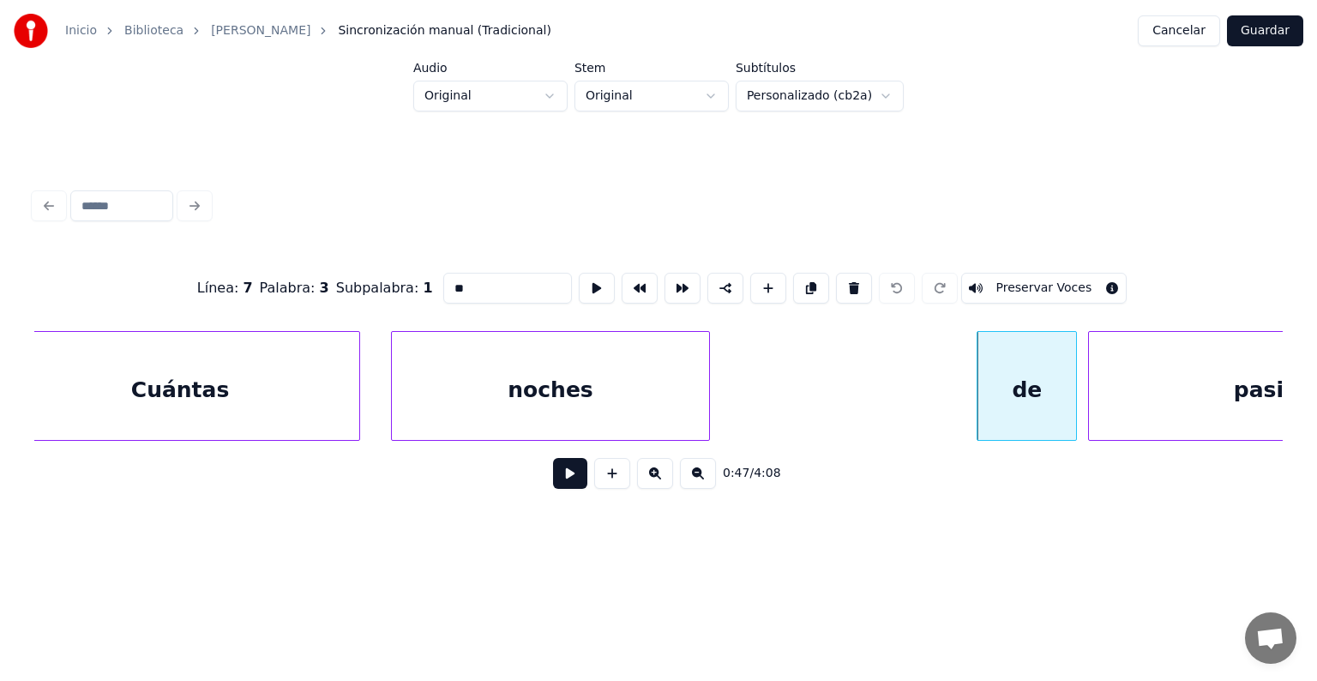
click at [553, 468] on button at bounding box center [570, 473] width 34 height 31
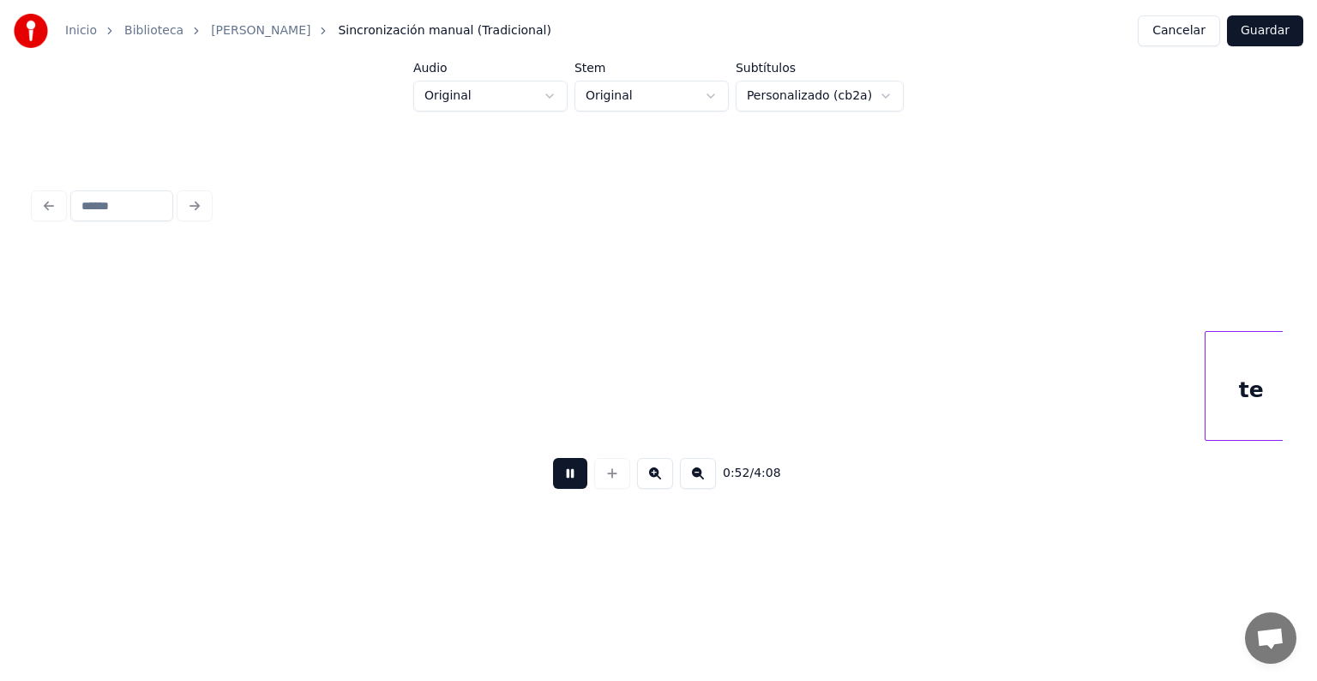
scroll to position [0, 27085]
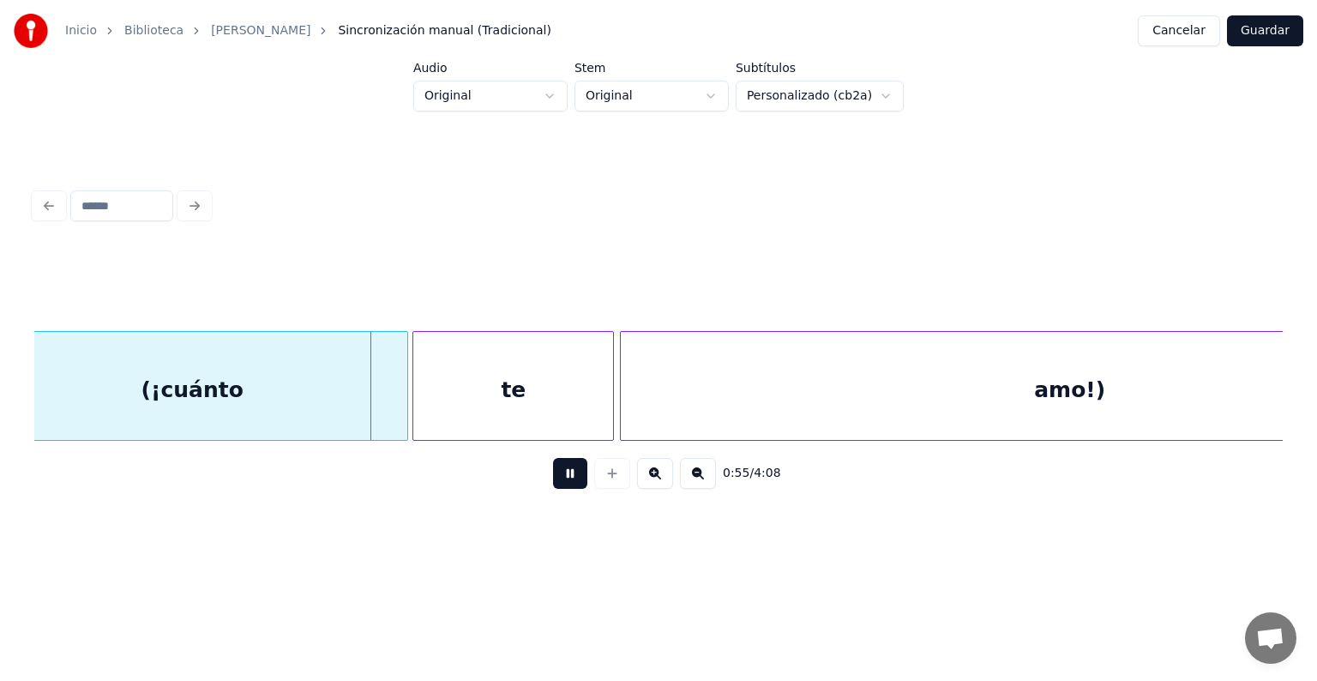
click at [246, 403] on div "(¡cuánto" at bounding box center [192, 390] width 430 height 117
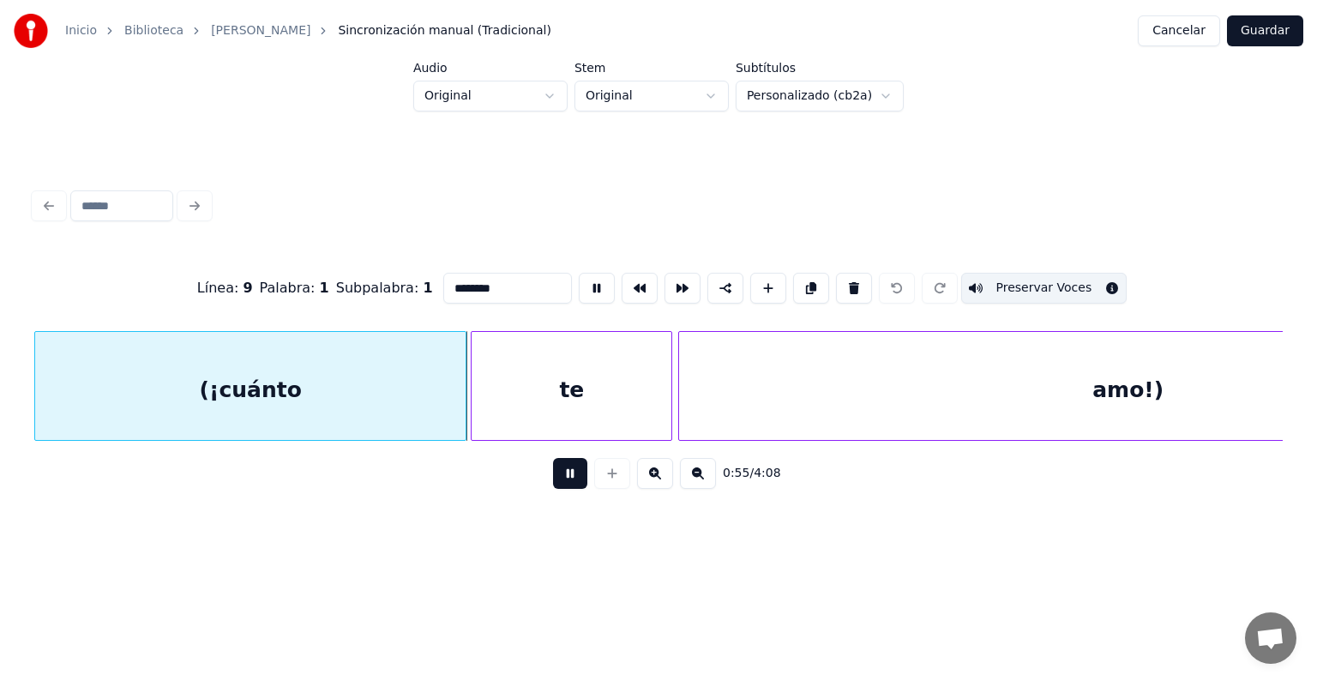
click at [537, 388] on div "te" at bounding box center [571, 390] width 200 height 117
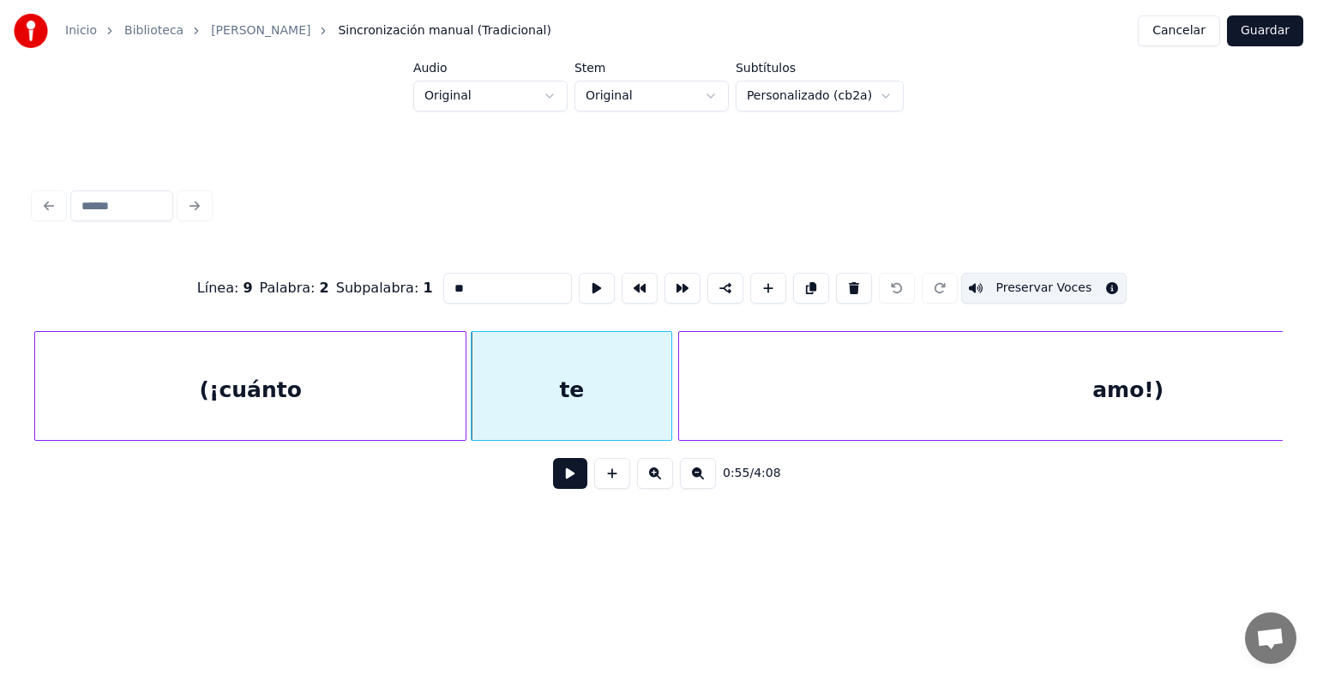
click at [425, 398] on div "(¡cuánto" at bounding box center [250, 390] width 430 height 117
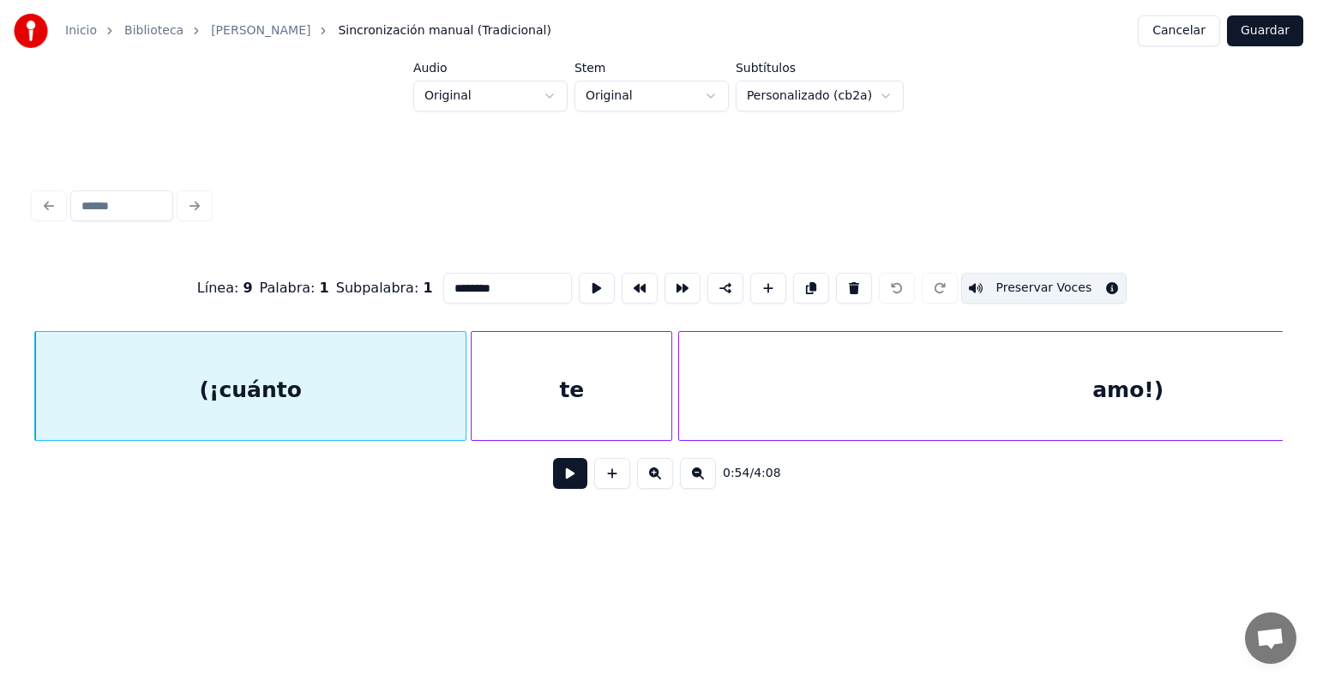
click at [548, 398] on div "te" at bounding box center [571, 390] width 200 height 117
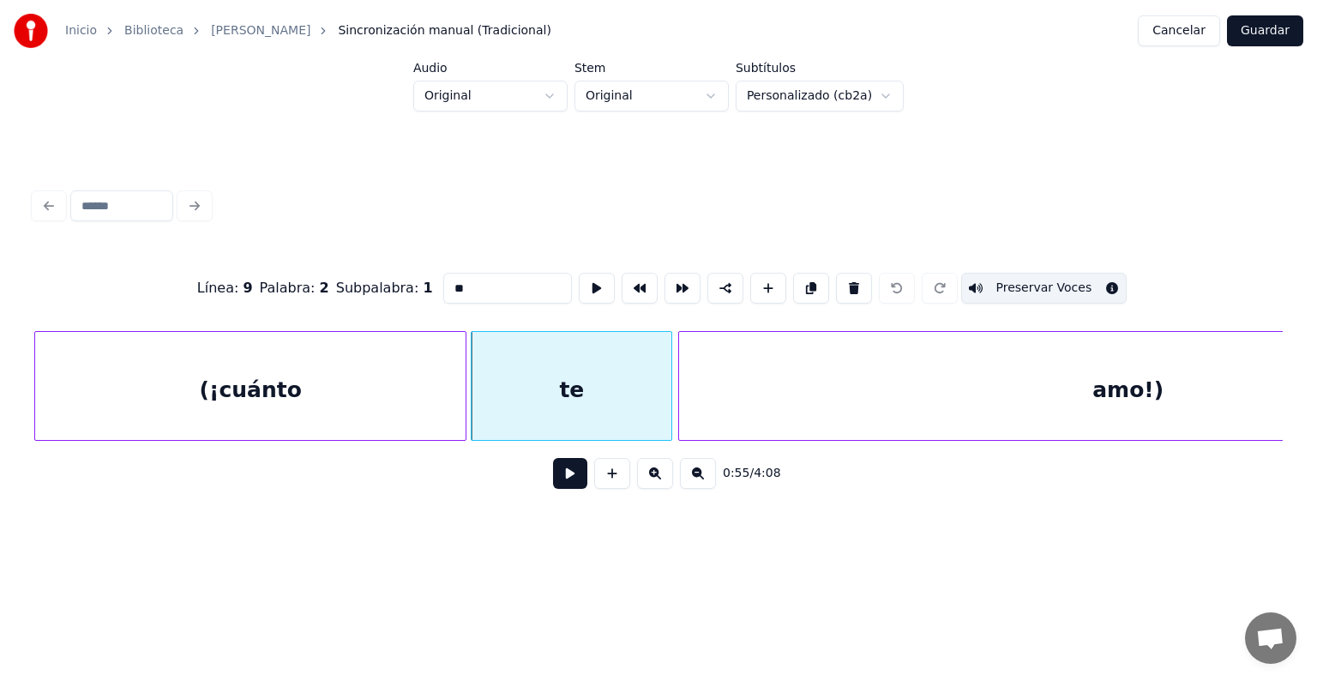
click at [780, 387] on div "amo!)" at bounding box center [1127, 390] width 897 height 117
type input "*****"
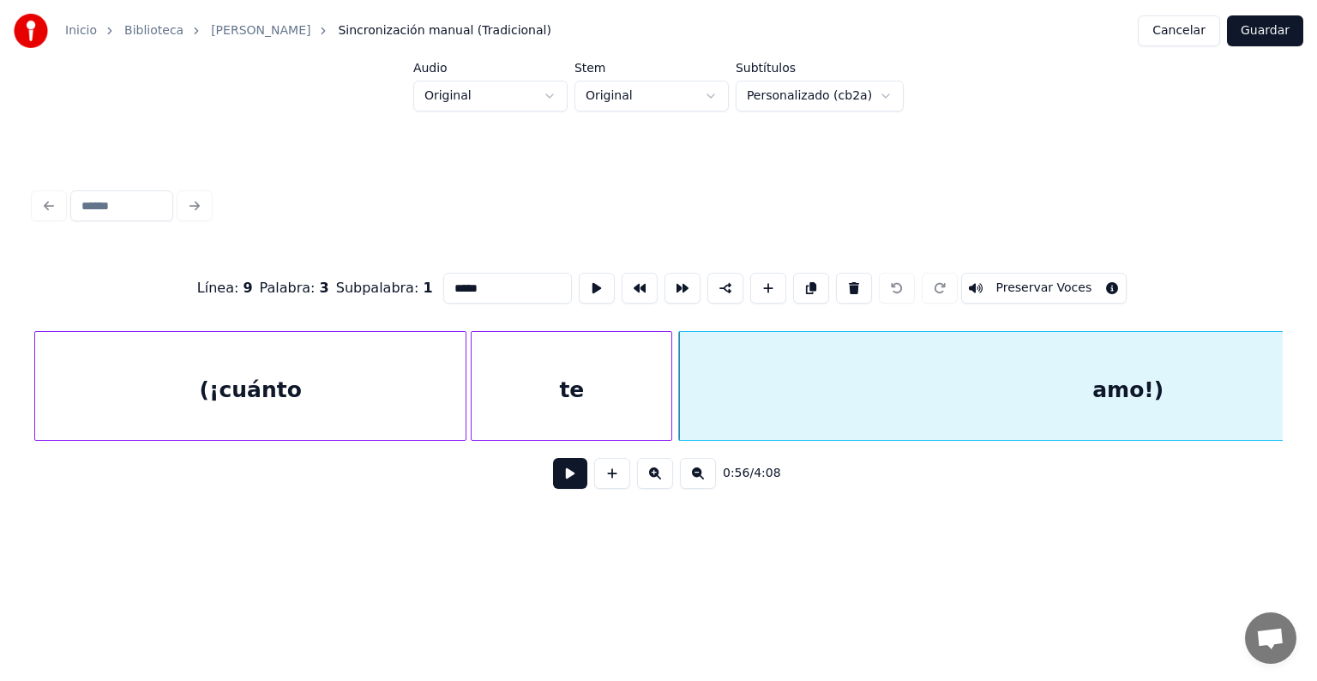
click at [1018, 279] on button "Preservar Voces" at bounding box center [1044, 288] width 166 height 31
click at [558, 481] on button at bounding box center [570, 473] width 34 height 31
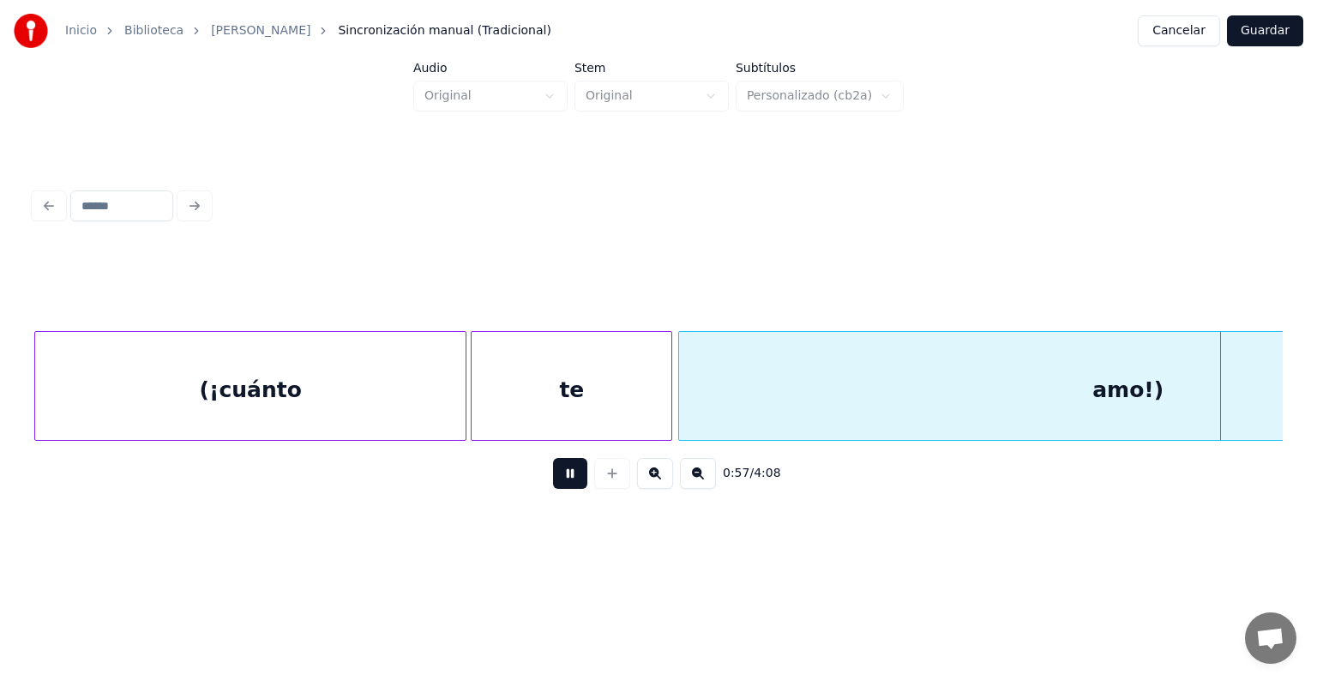
scroll to position [0, 29529]
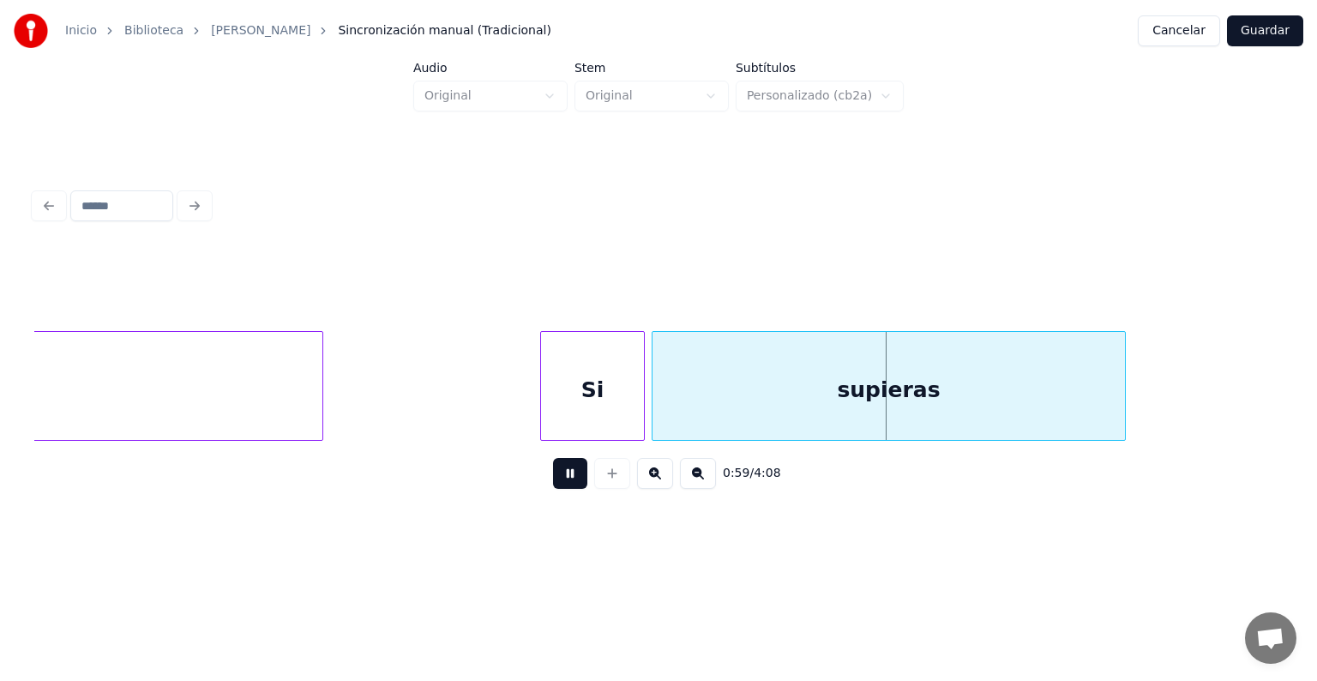
click at [1253, 31] on button "Guardar" at bounding box center [1265, 30] width 76 height 31
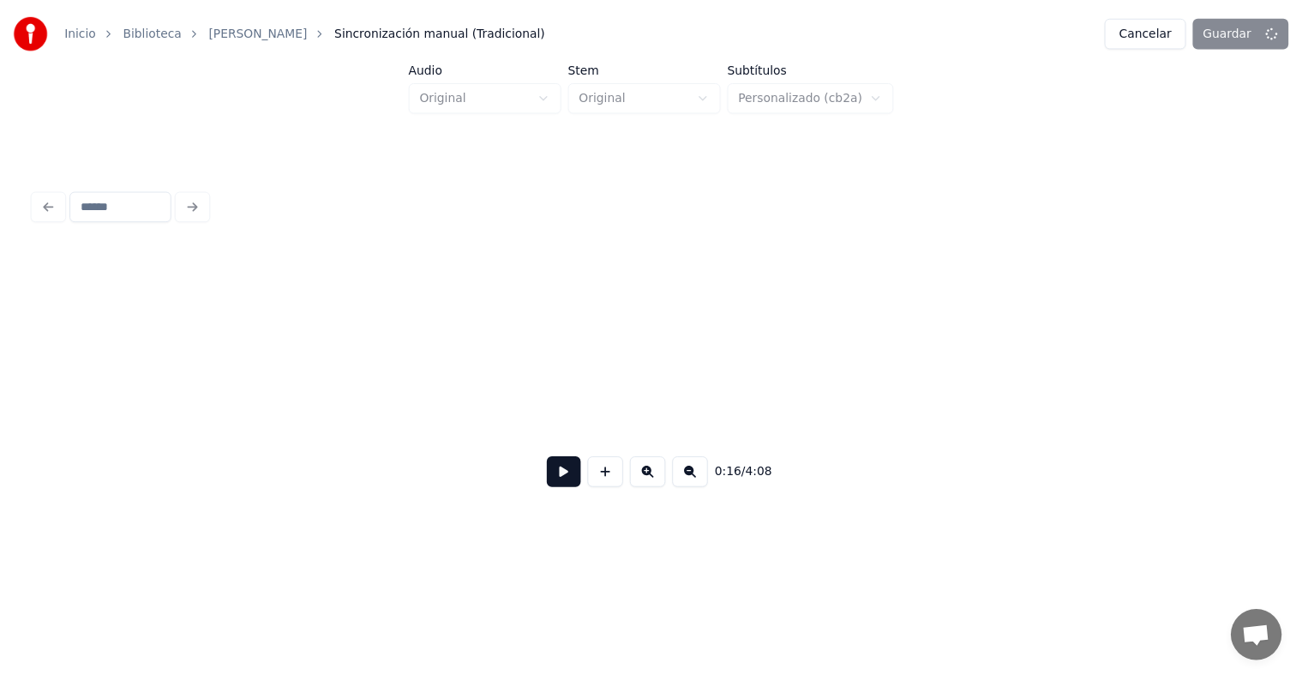
scroll to position [0, 8681]
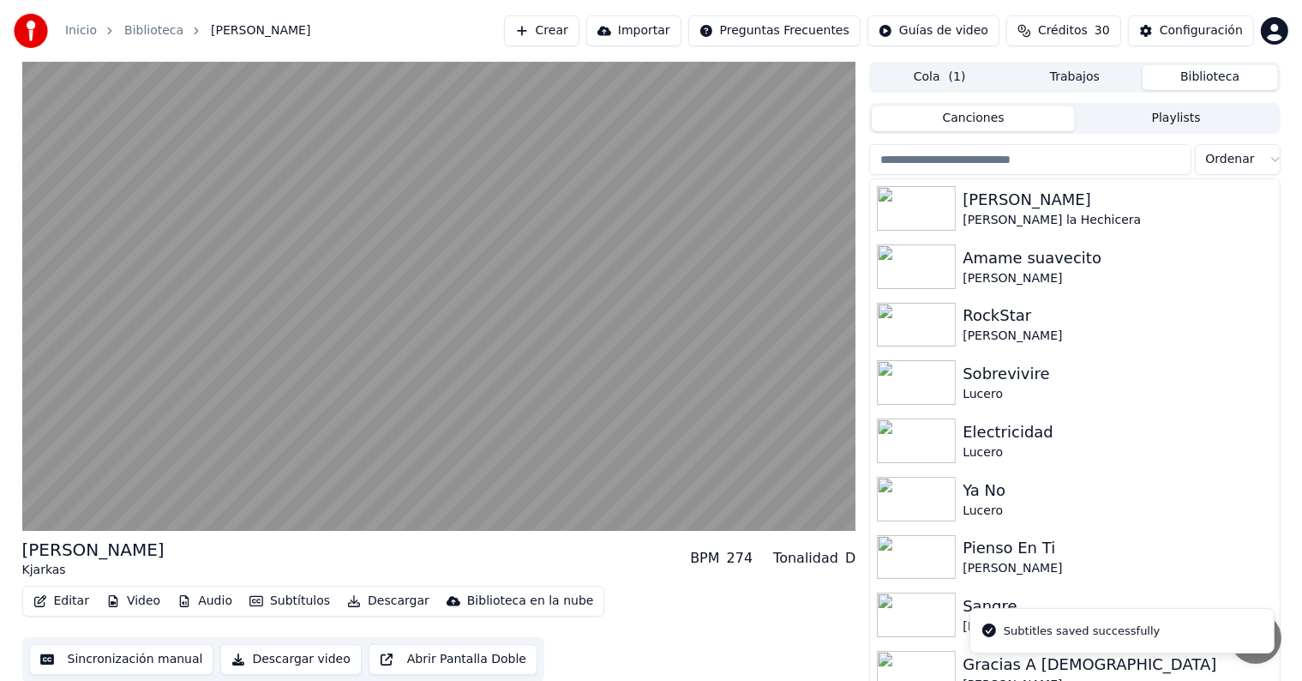
click at [59, 423] on video at bounding box center [439, 296] width 834 height 469
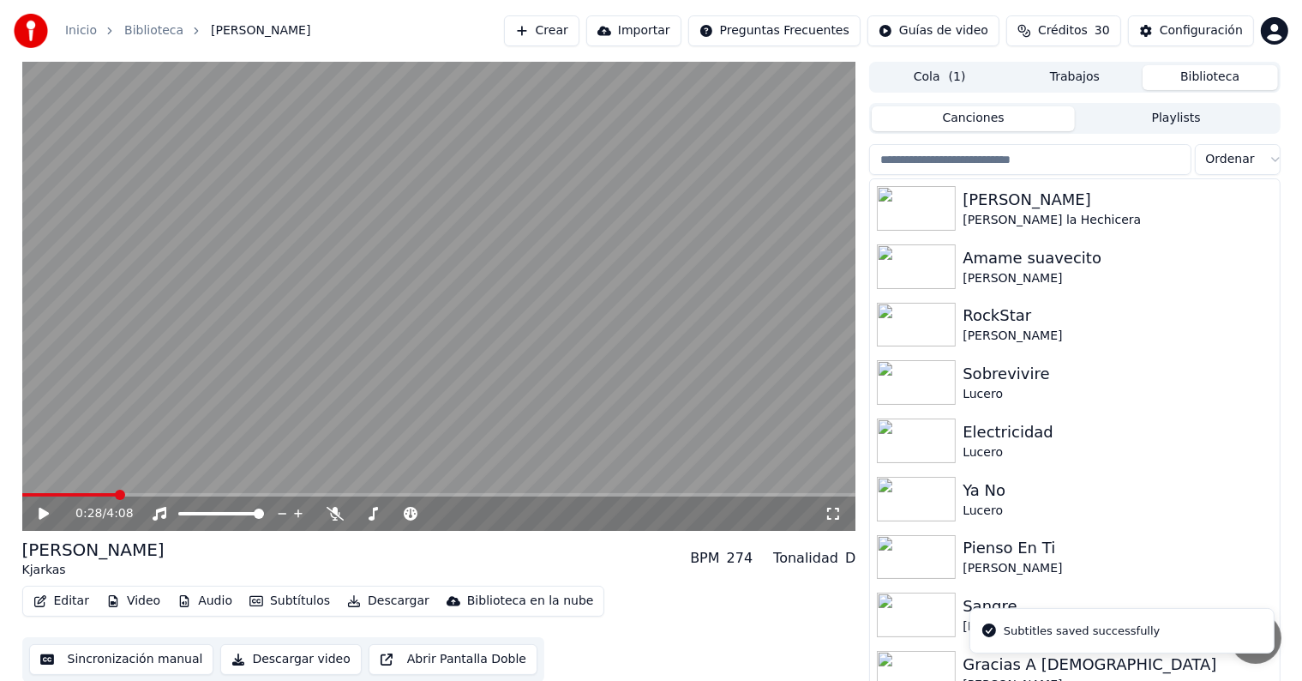
click at [47, 525] on div "0:28 / 4:08" at bounding box center [439, 513] width 834 height 34
click at [41, 516] on icon at bounding box center [44, 513] width 10 height 12
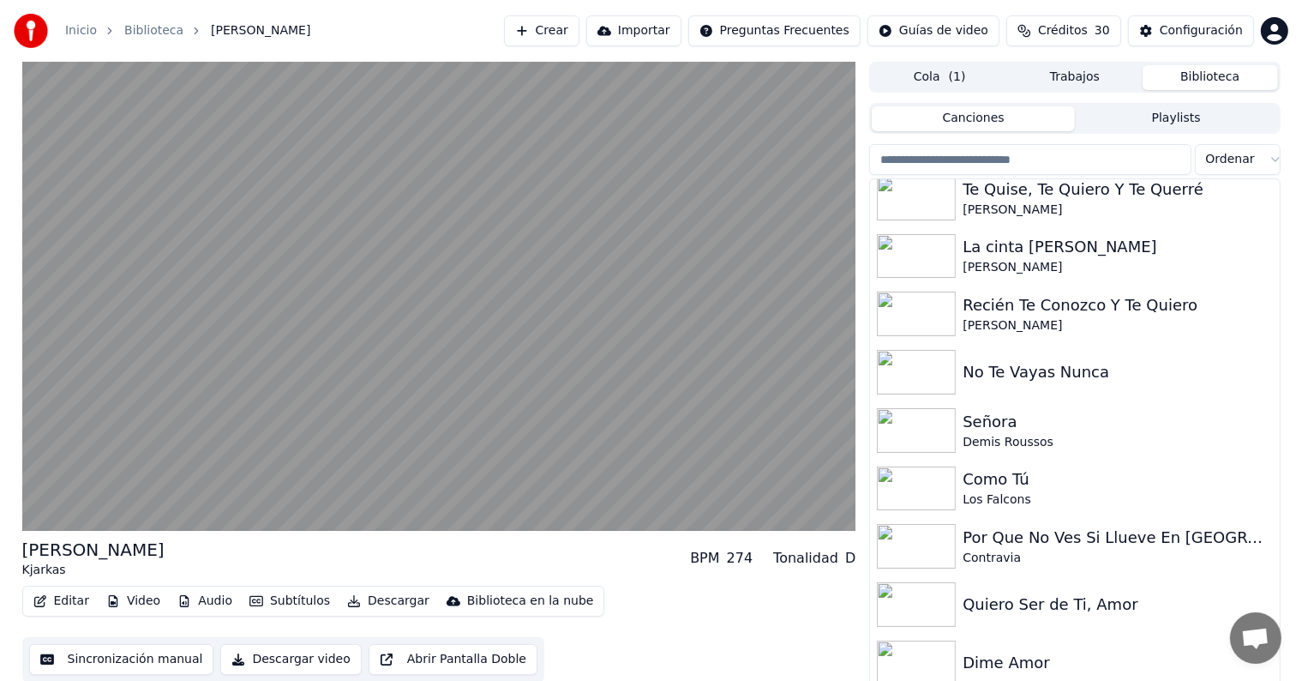
scroll to position [9353, 0]
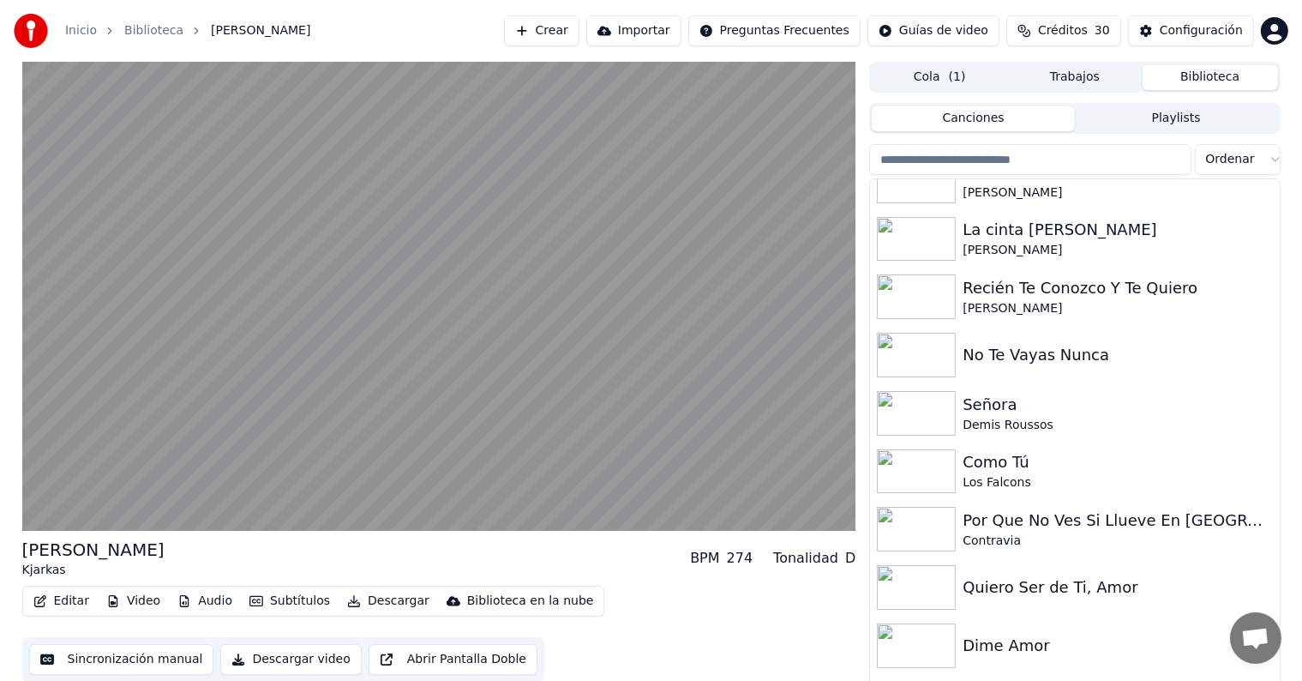
click at [362, 371] on video at bounding box center [439, 296] width 834 height 469
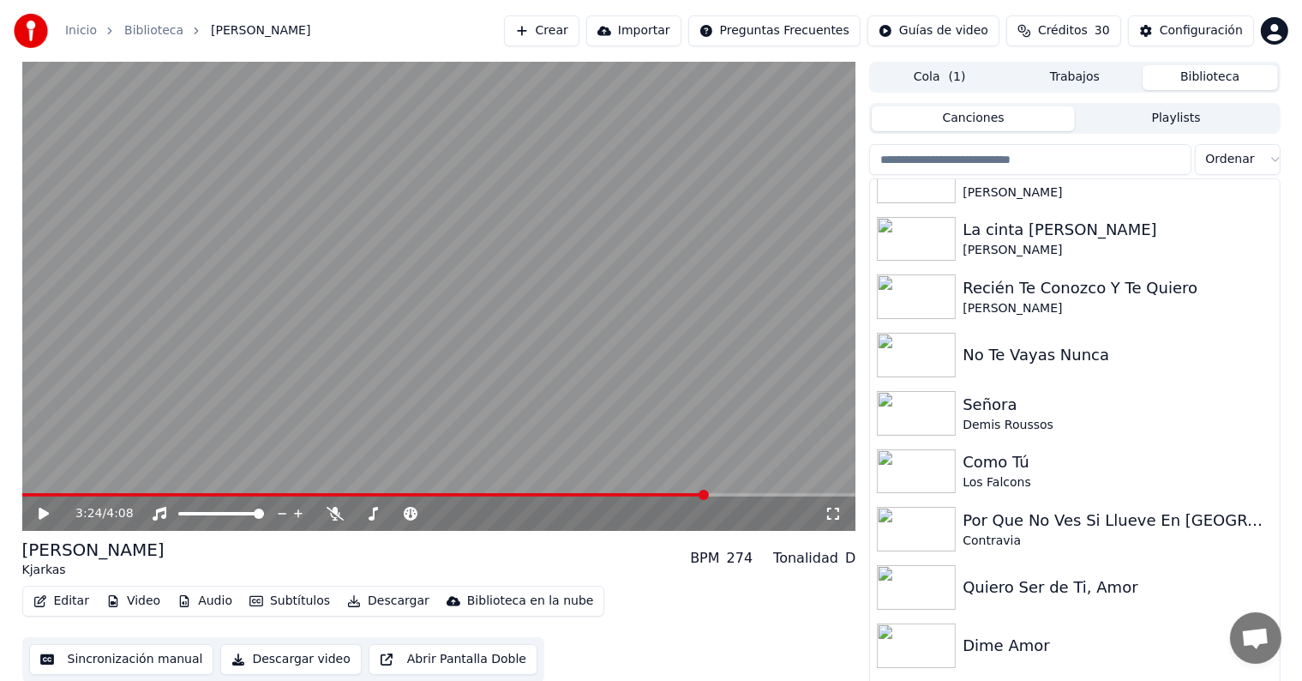
click at [349, 363] on video at bounding box center [439, 296] width 834 height 469
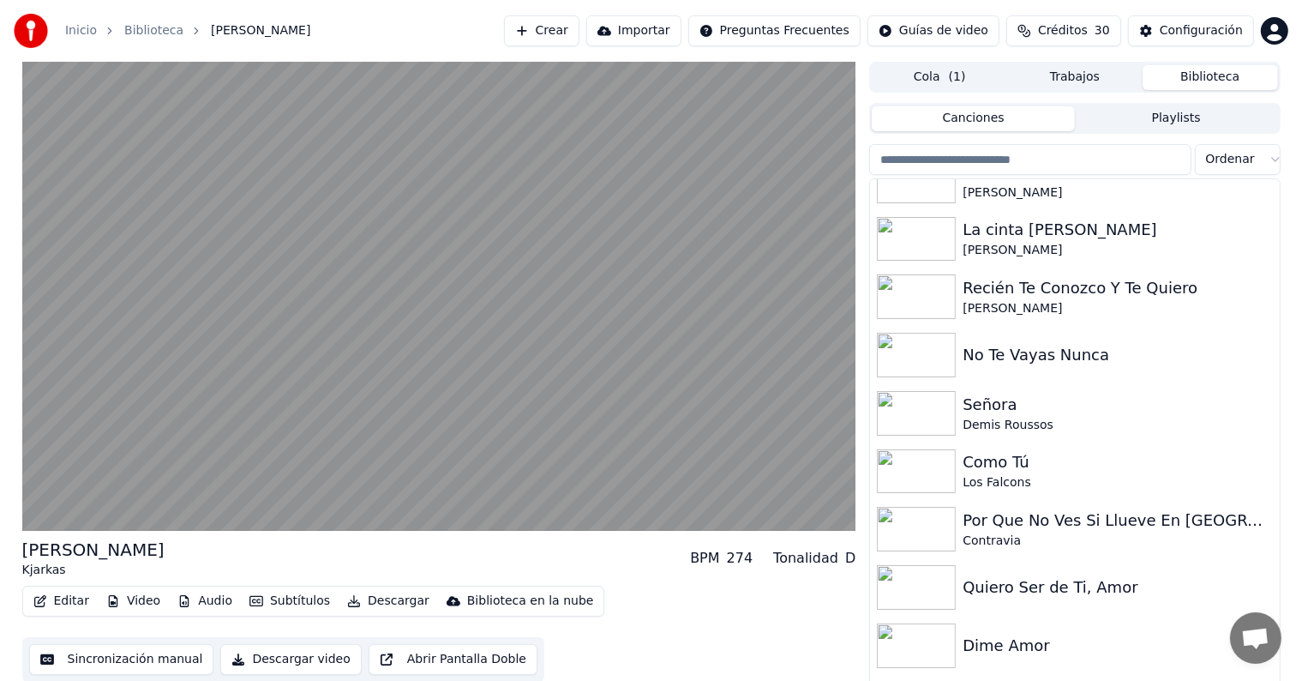
click at [342, 423] on video at bounding box center [439, 296] width 834 height 469
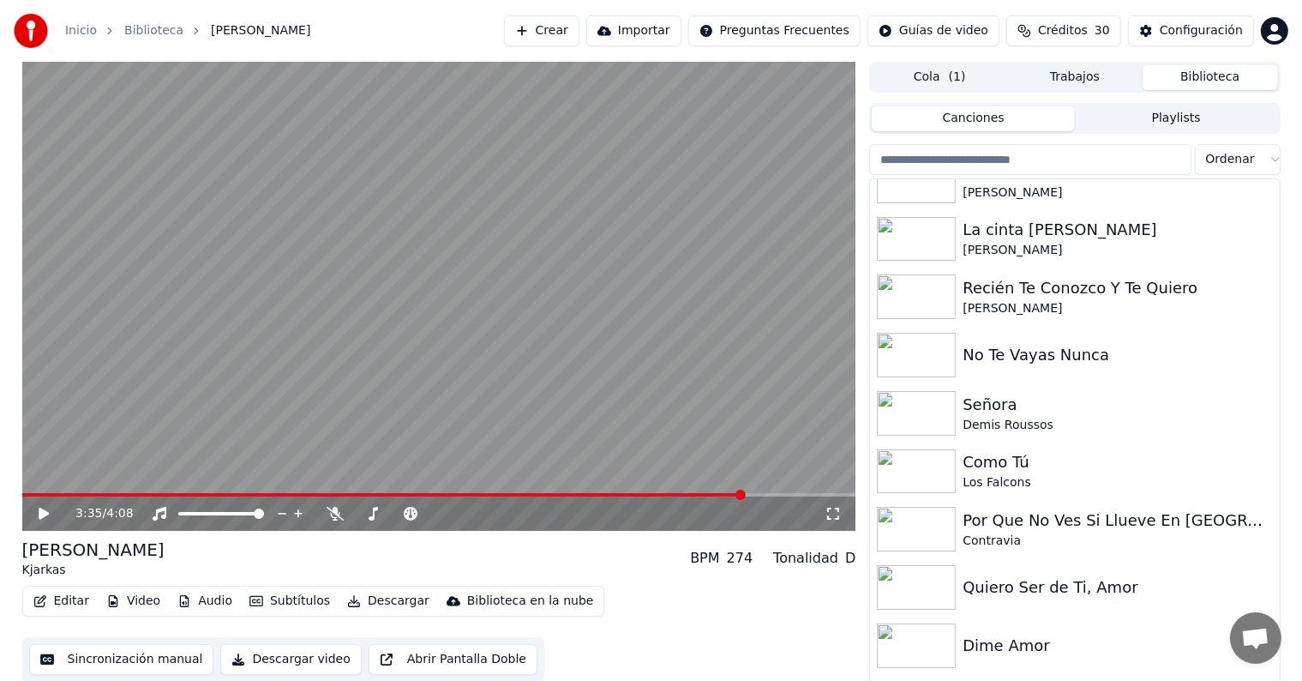
click at [341, 431] on video at bounding box center [439, 296] width 834 height 469
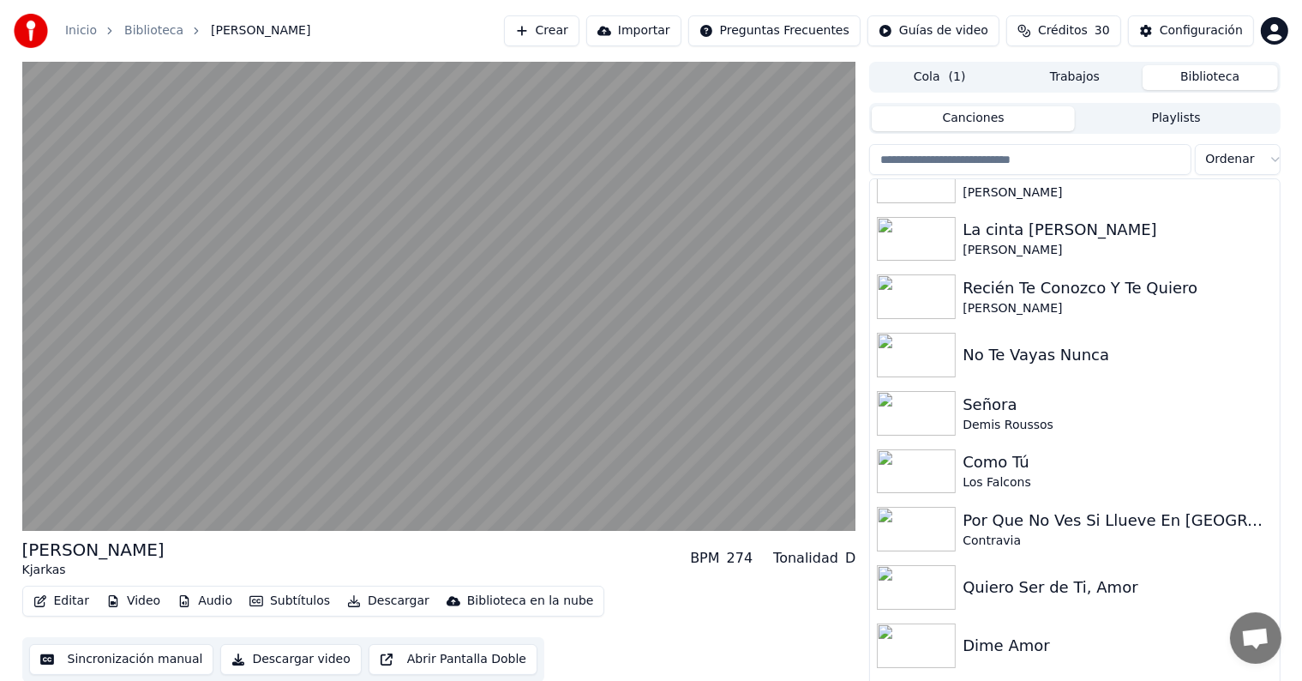
click at [327, 394] on video at bounding box center [439, 296] width 834 height 469
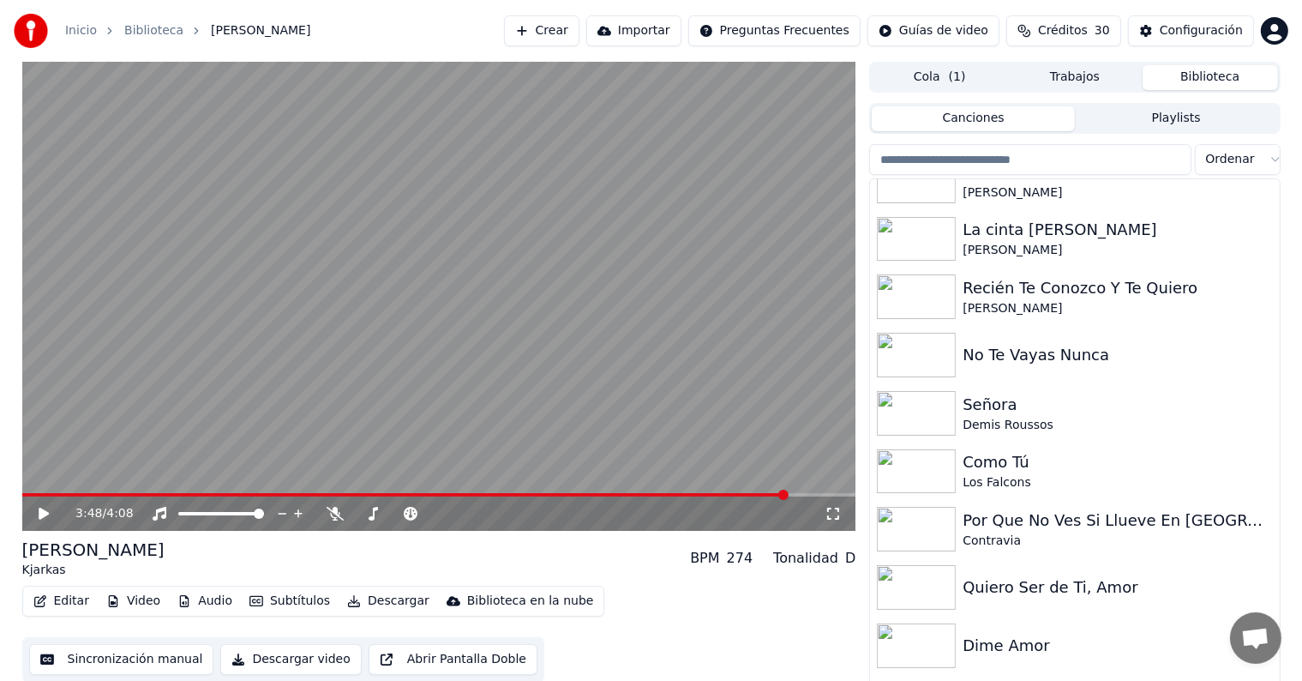
click at [408, 513] on icon at bounding box center [411, 514] width 14 height 14
click at [325, 390] on video at bounding box center [439, 296] width 834 height 469
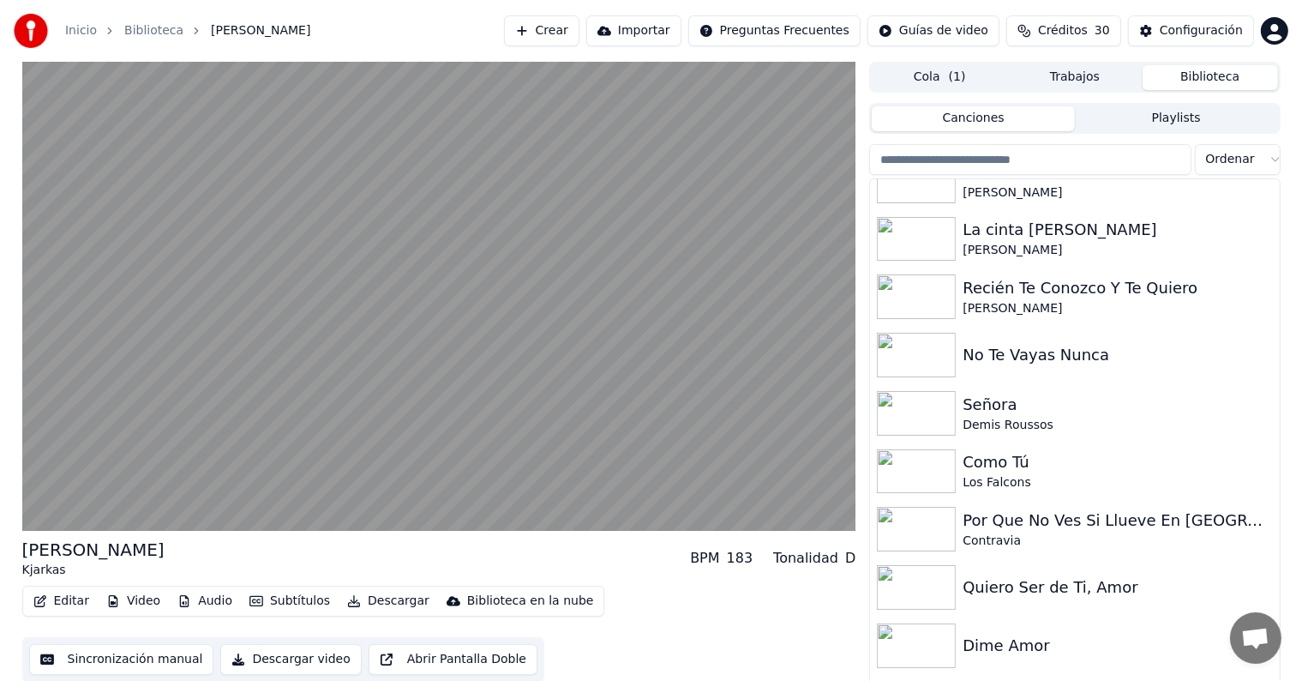
click at [357, 600] on button "Descargar" at bounding box center [388, 601] width 96 height 24
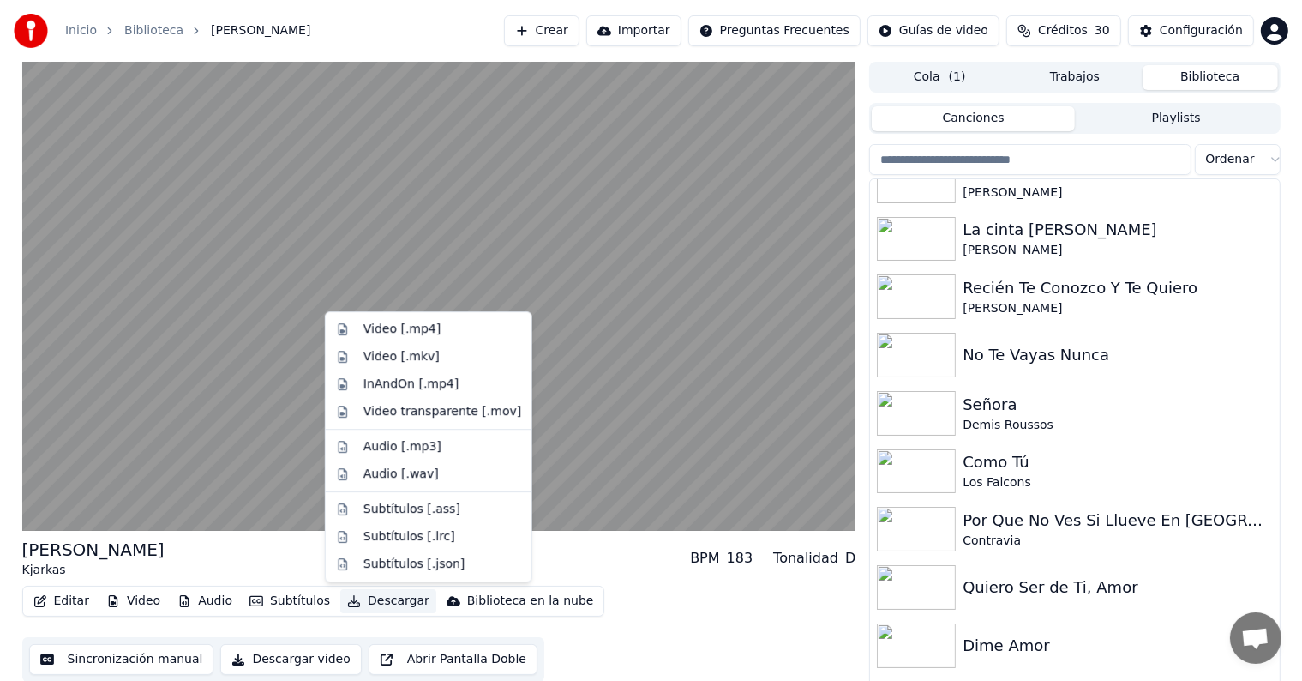
click at [355, 329] on div "Video [.mp4]" at bounding box center [428, 328] width 199 height 27
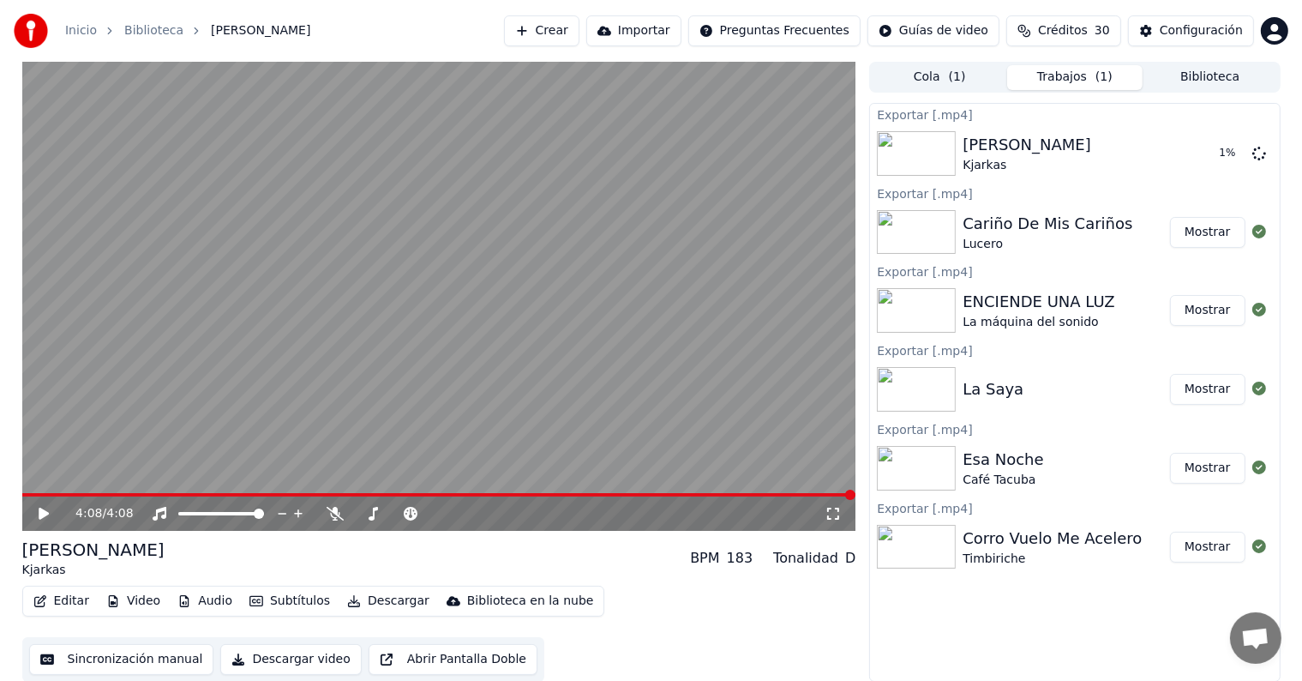
click at [1161, 79] on button "Biblioteca" at bounding box center [1210, 77] width 135 height 25
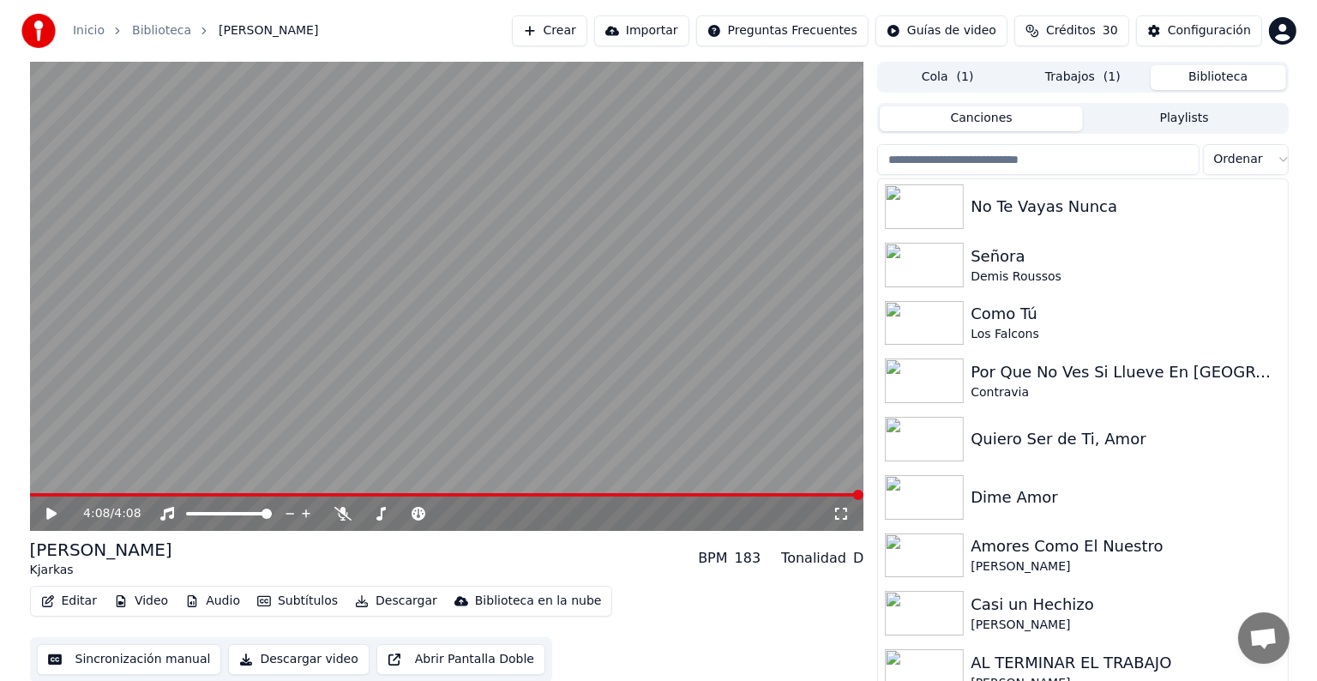
scroll to position [9500, 0]
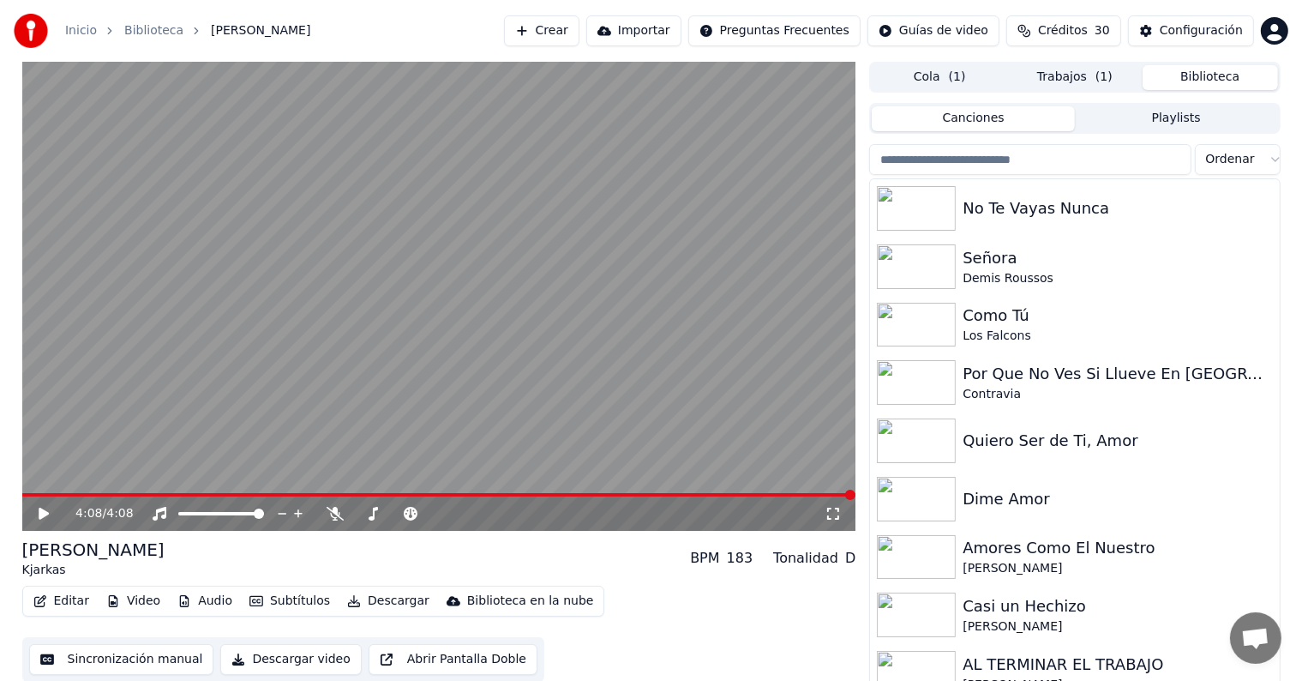
click at [939, 338] on img at bounding box center [916, 325] width 79 height 45
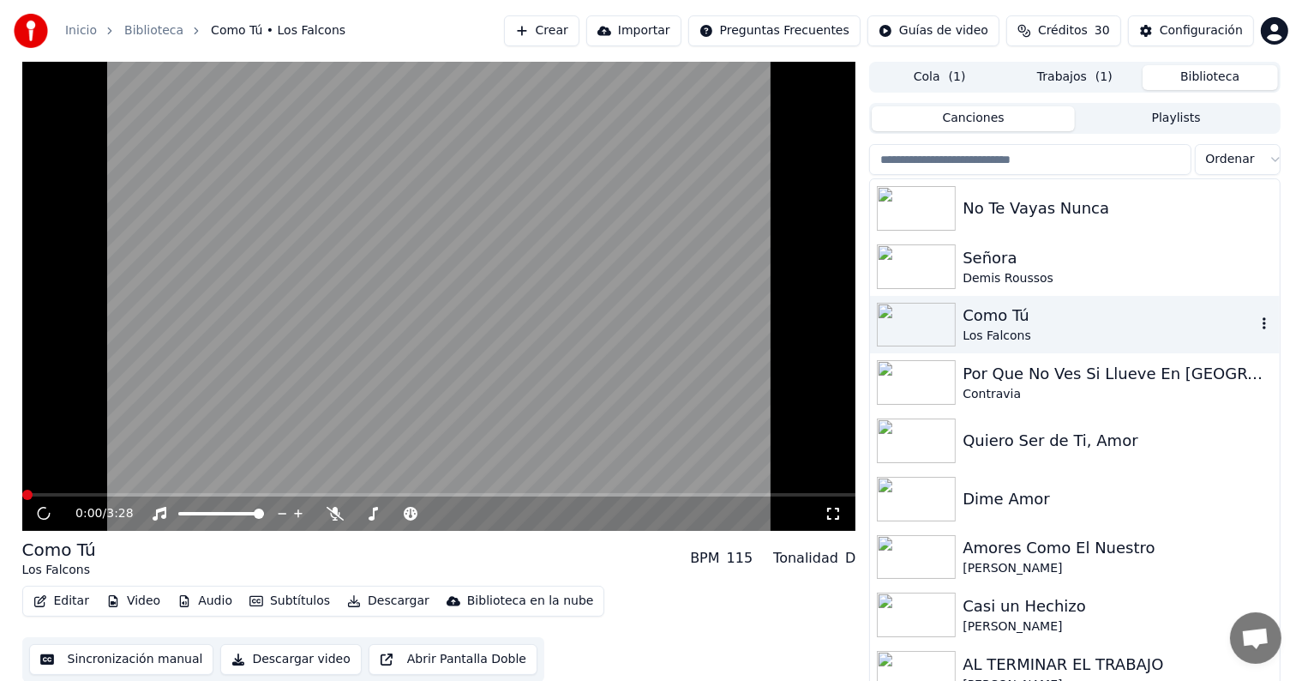
click at [911, 324] on img at bounding box center [916, 325] width 79 height 45
click at [992, 377] on div "Por Que No Ves Si Llueve En Tel Aviv" at bounding box center [1109, 374] width 292 height 24
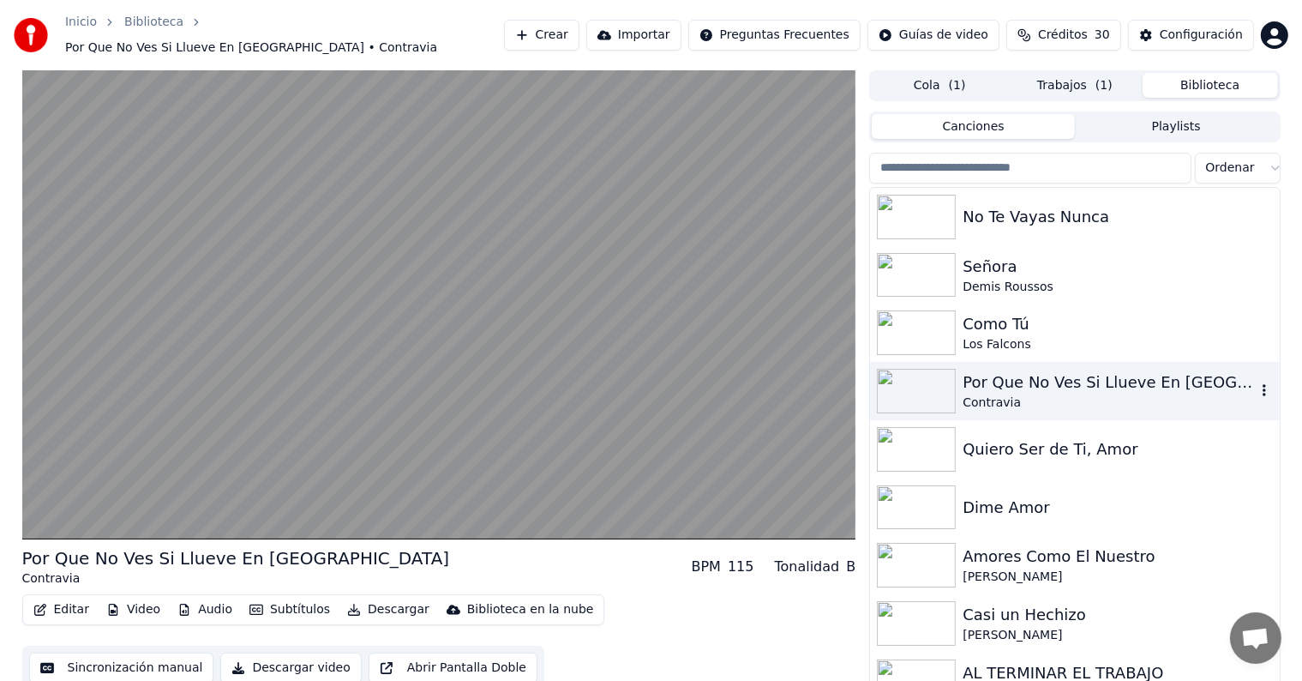
click at [61, 602] on button "Editar" at bounding box center [61, 609] width 69 height 24
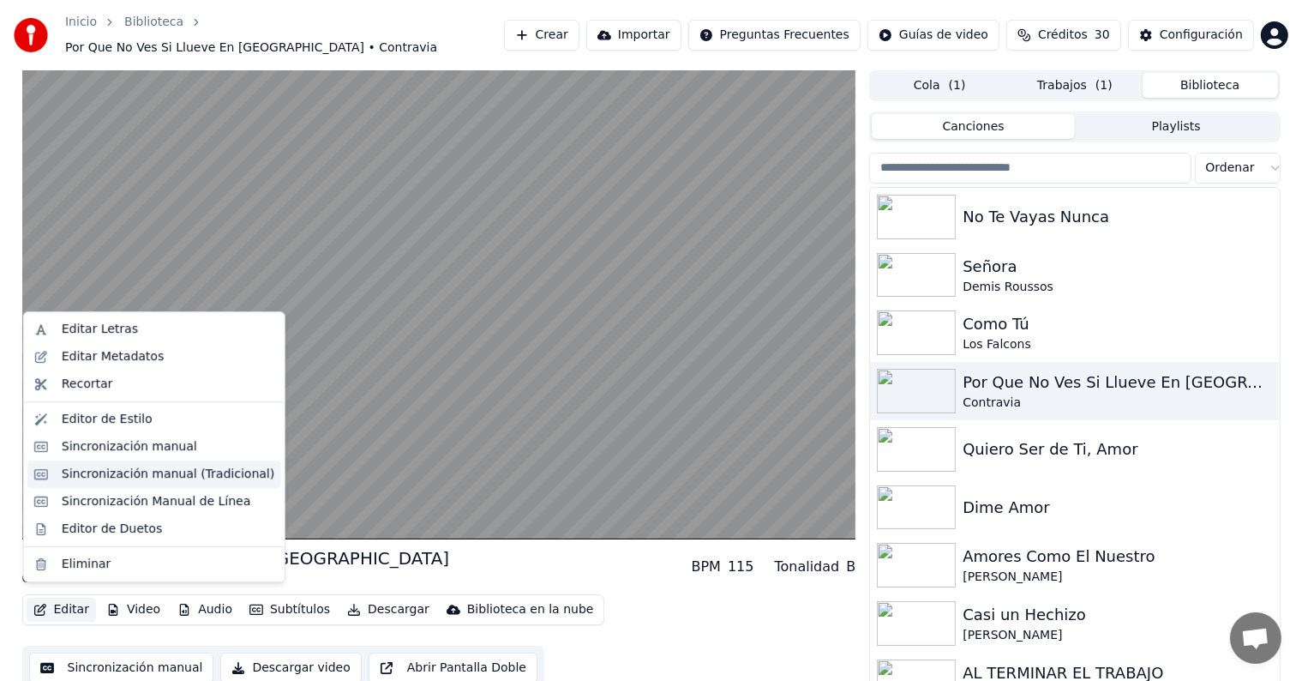
click at [86, 471] on div "Sincronización manual (Tradicional)" at bounding box center [168, 473] width 213 height 17
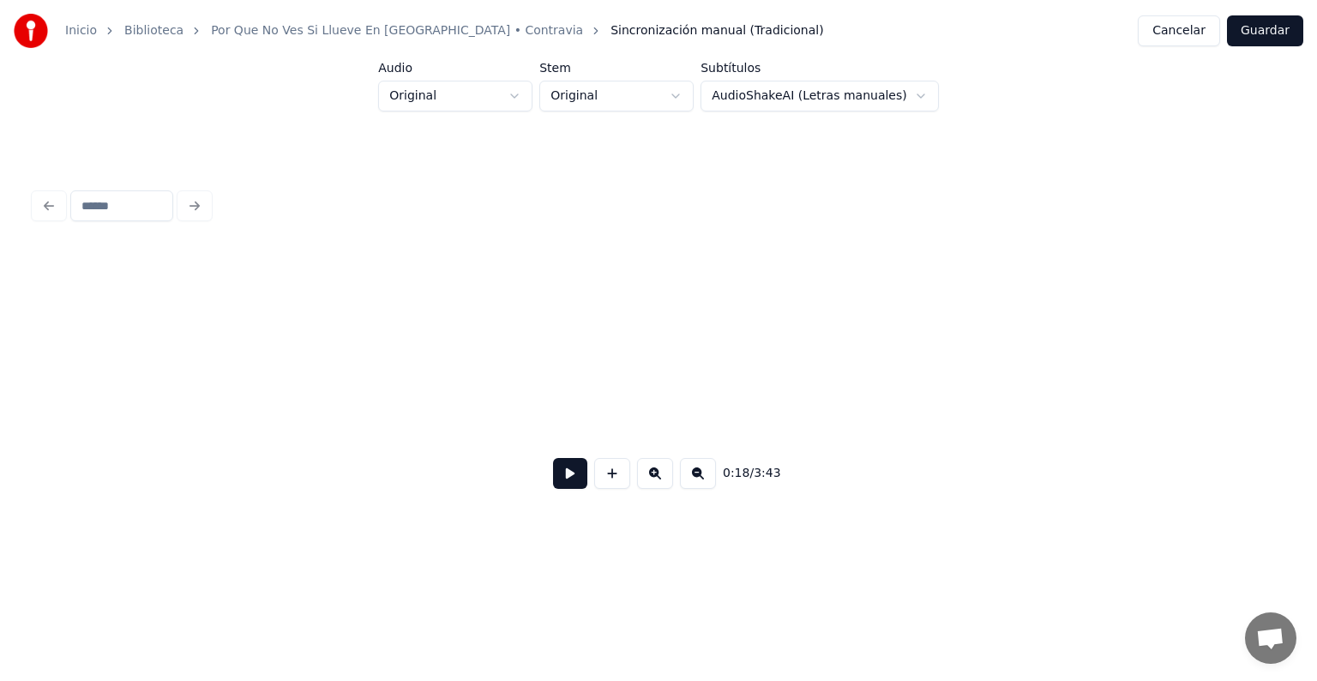
scroll to position [0, 9329]
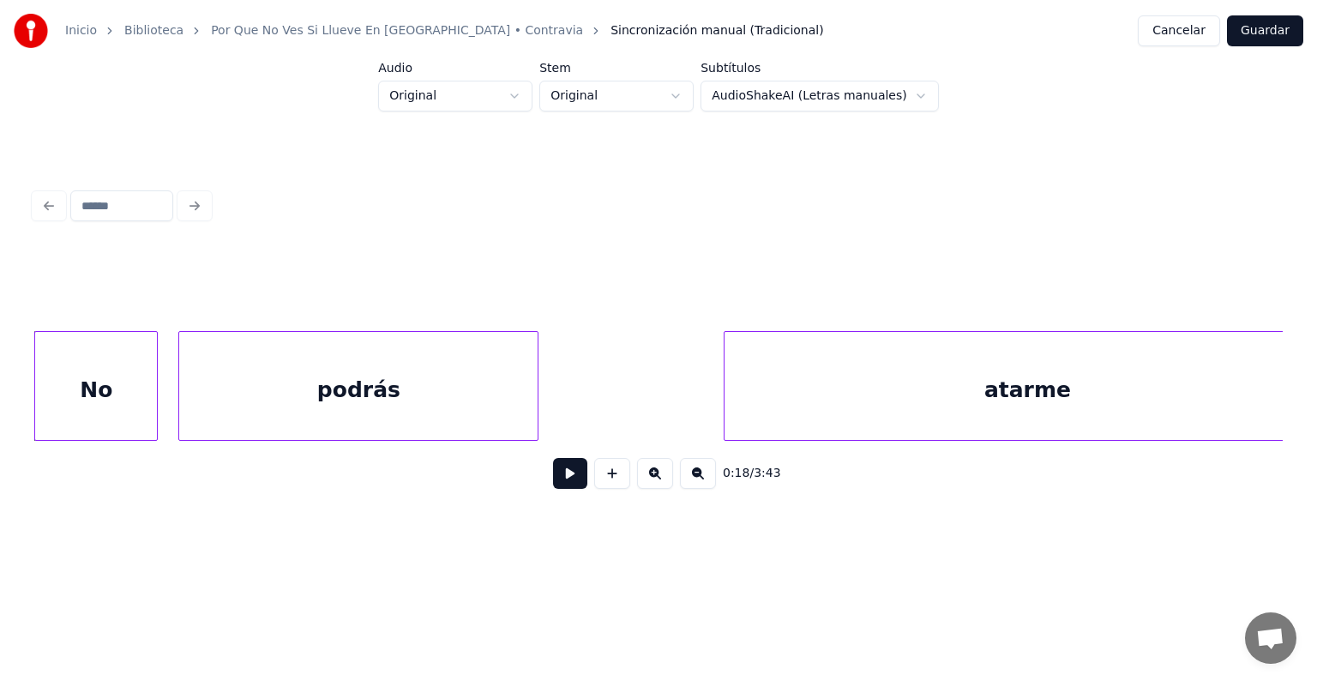
click at [556, 483] on button at bounding box center [570, 473] width 34 height 31
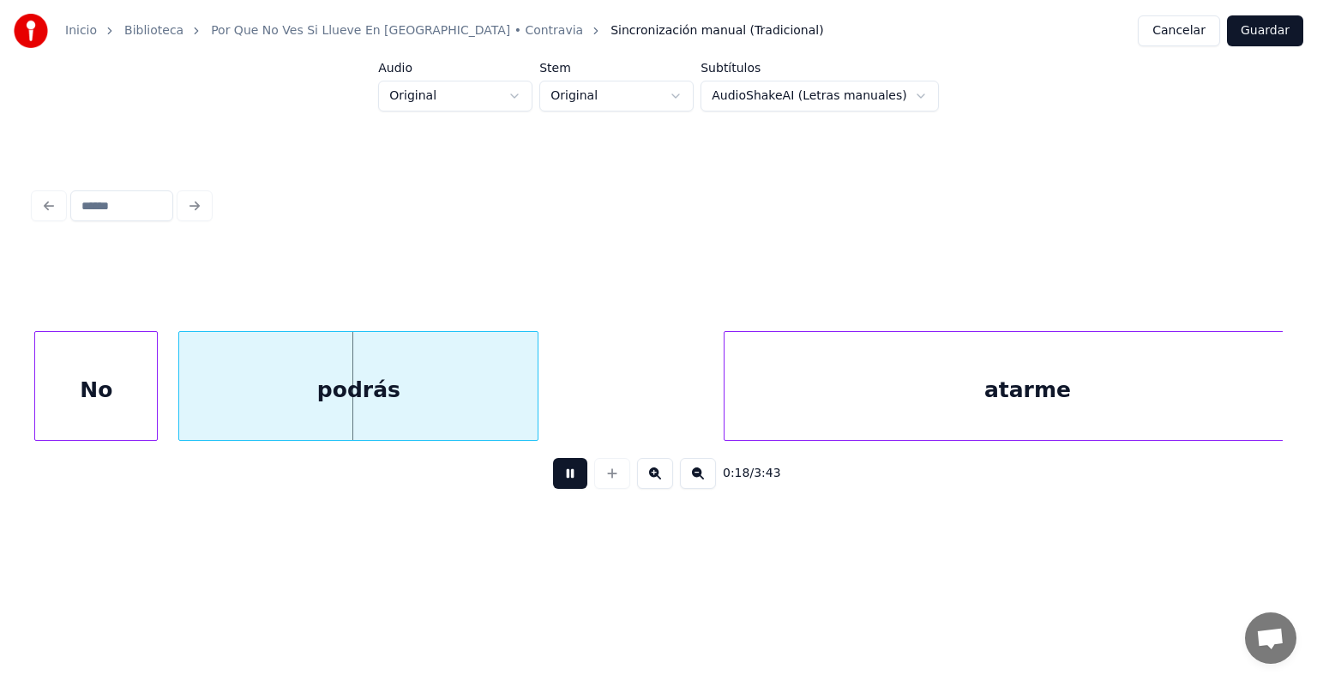
click at [727, 398] on div "atarme" at bounding box center [1026, 390] width 605 height 117
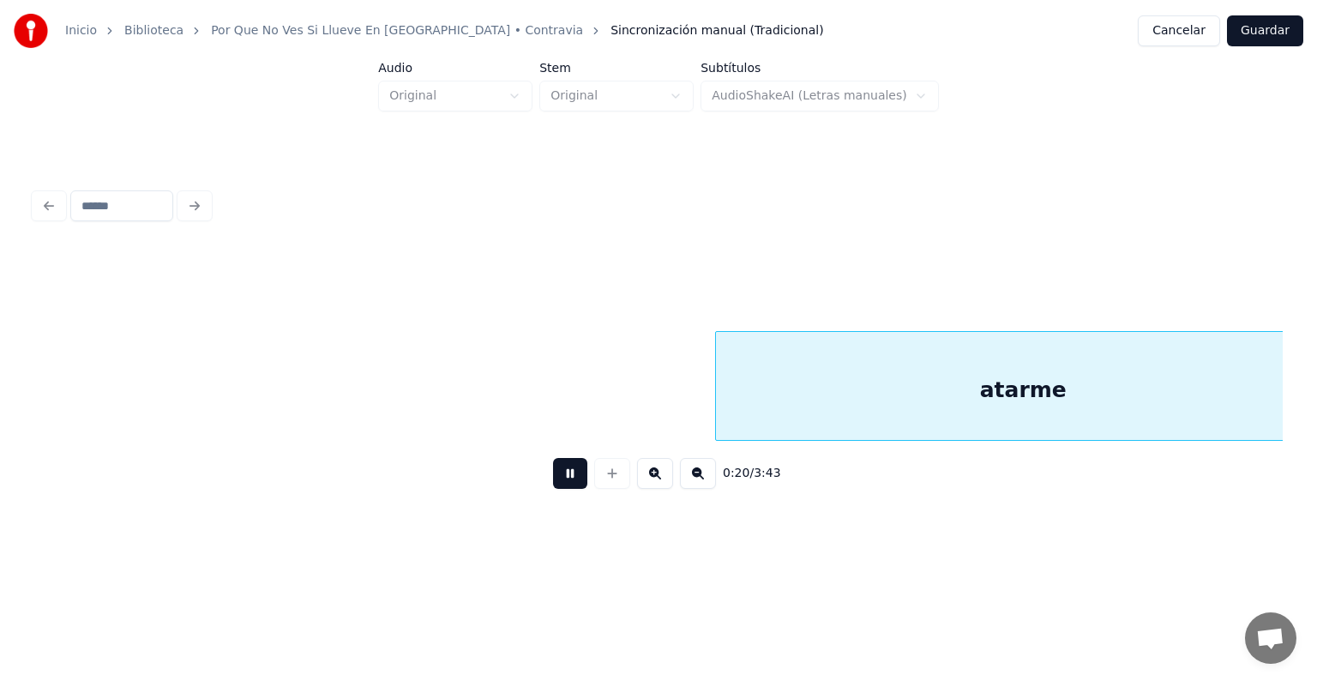
scroll to position [0, 10580]
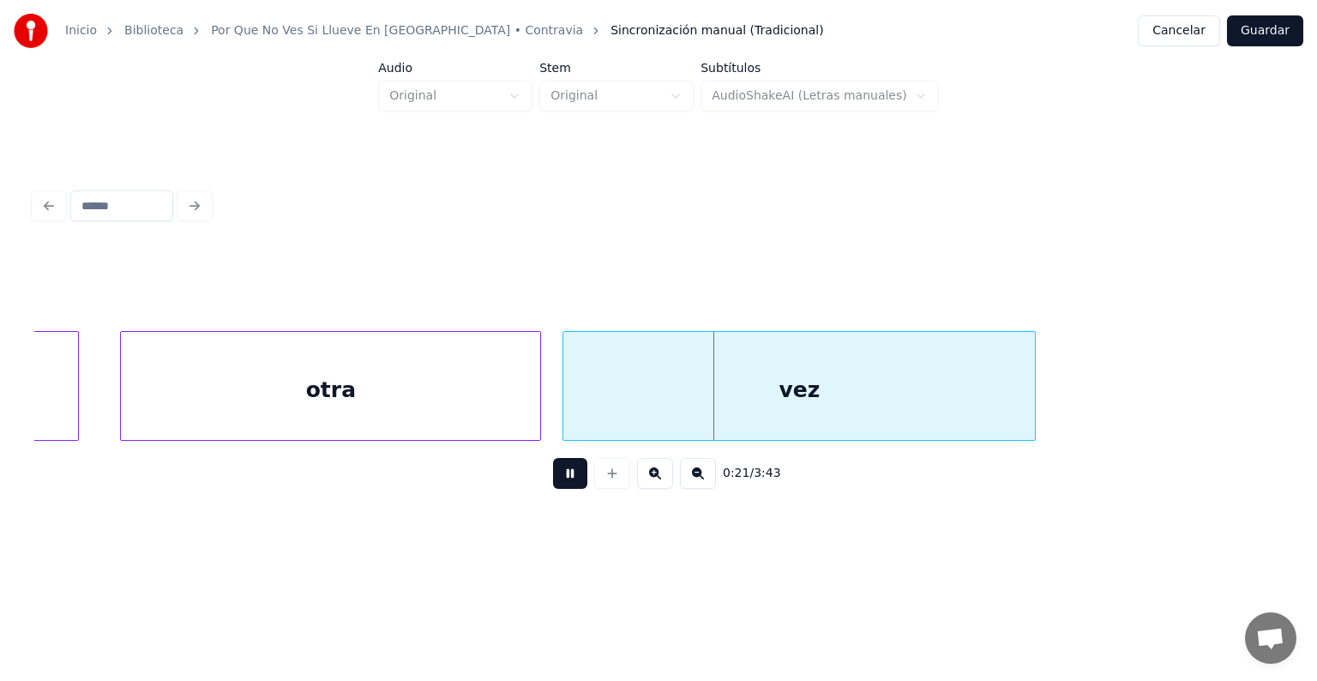
click at [538, 413] on div at bounding box center [537, 386] width 5 height 108
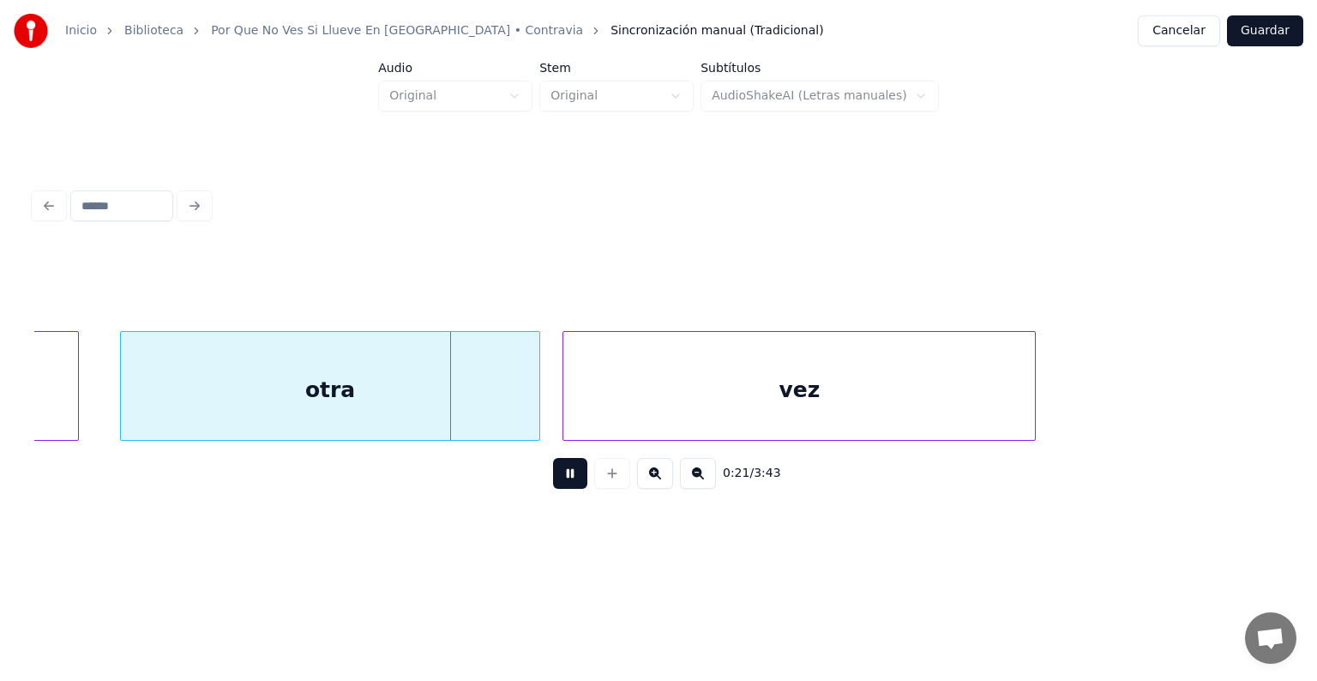
click at [566, 406] on div "vez" at bounding box center [798, 390] width 471 height 117
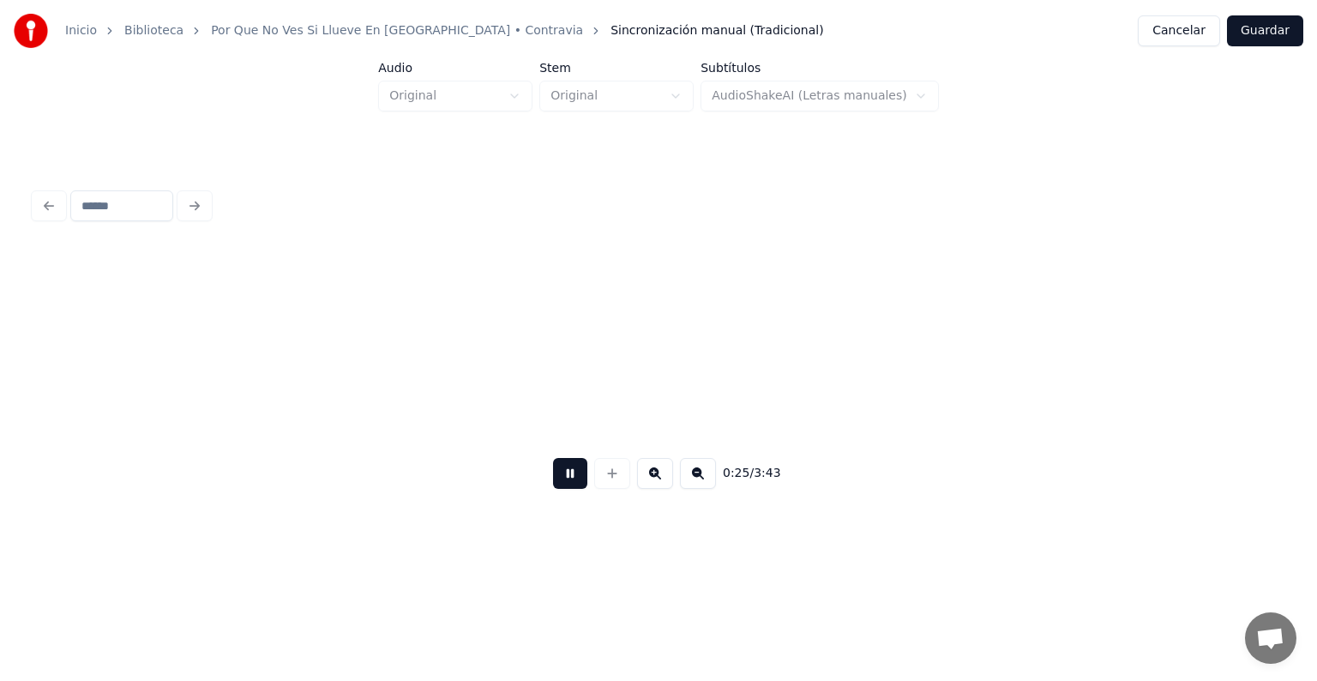
scroll to position [0, 13086]
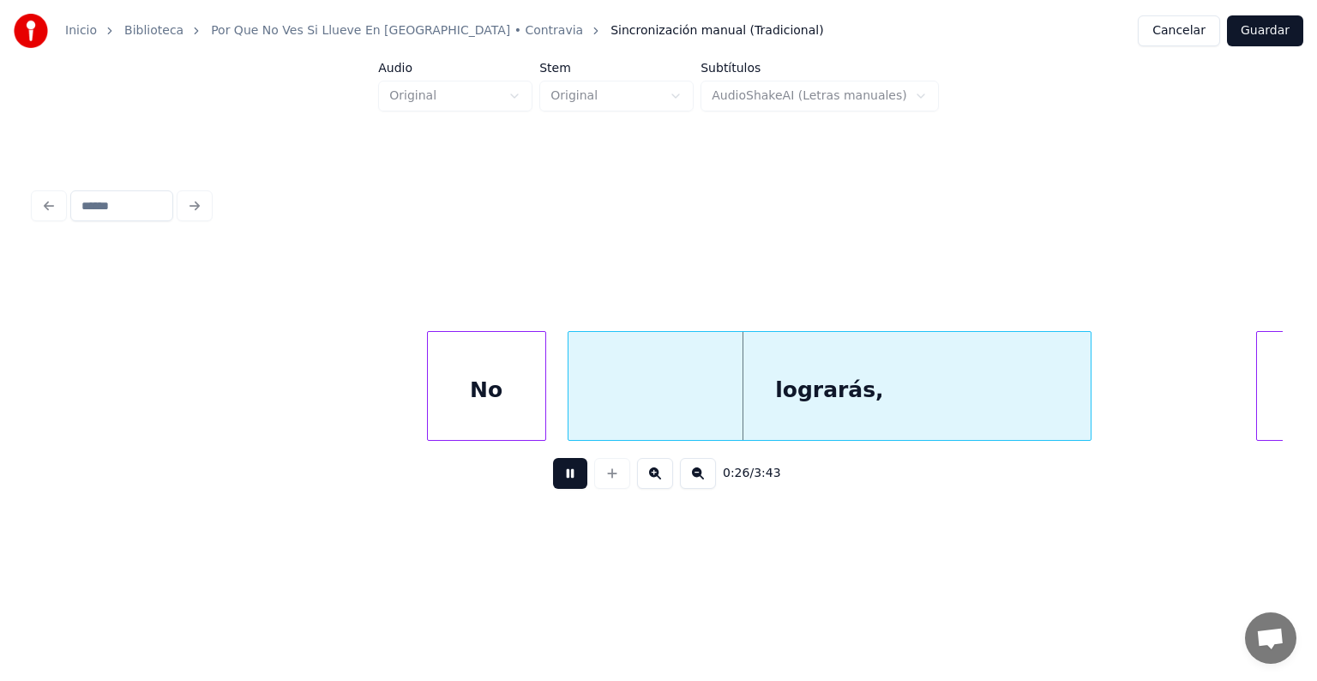
click at [571, 411] on div "lograrás," at bounding box center [828, 390] width 521 height 117
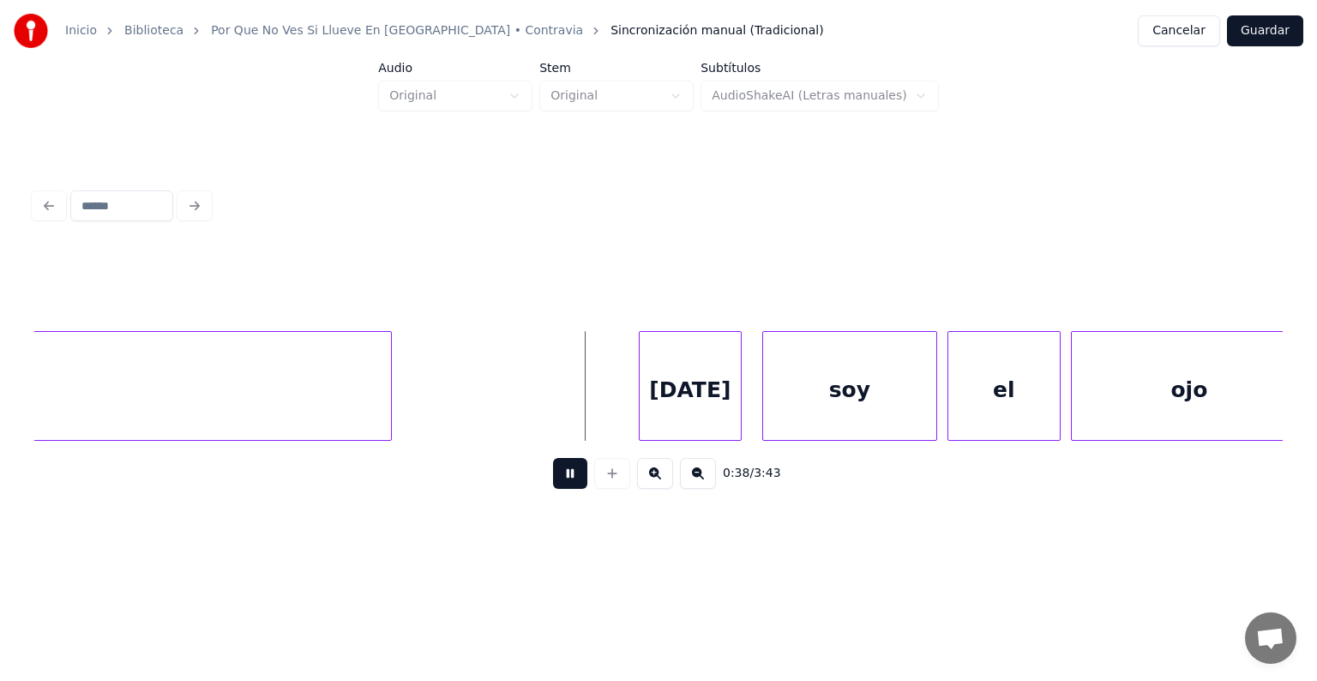
scroll to position [0, 19343]
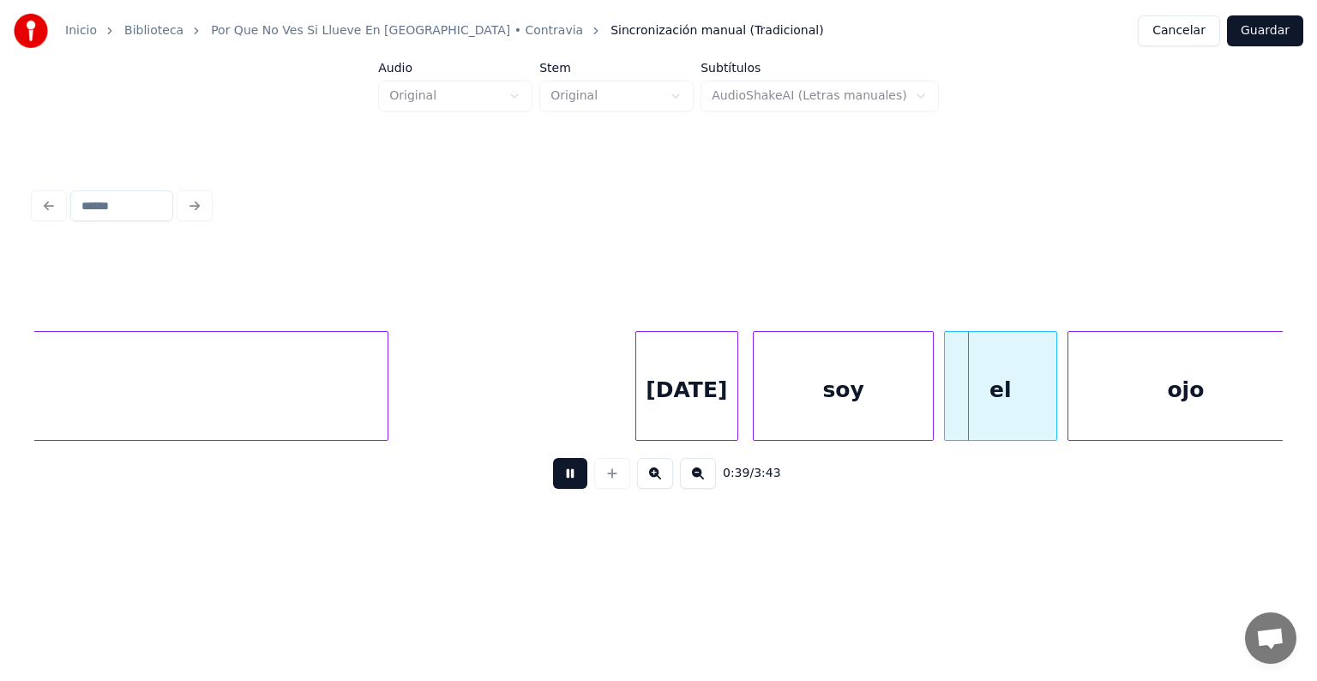
click at [759, 400] on div "soy" at bounding box center [842, 390] width 178 height 117
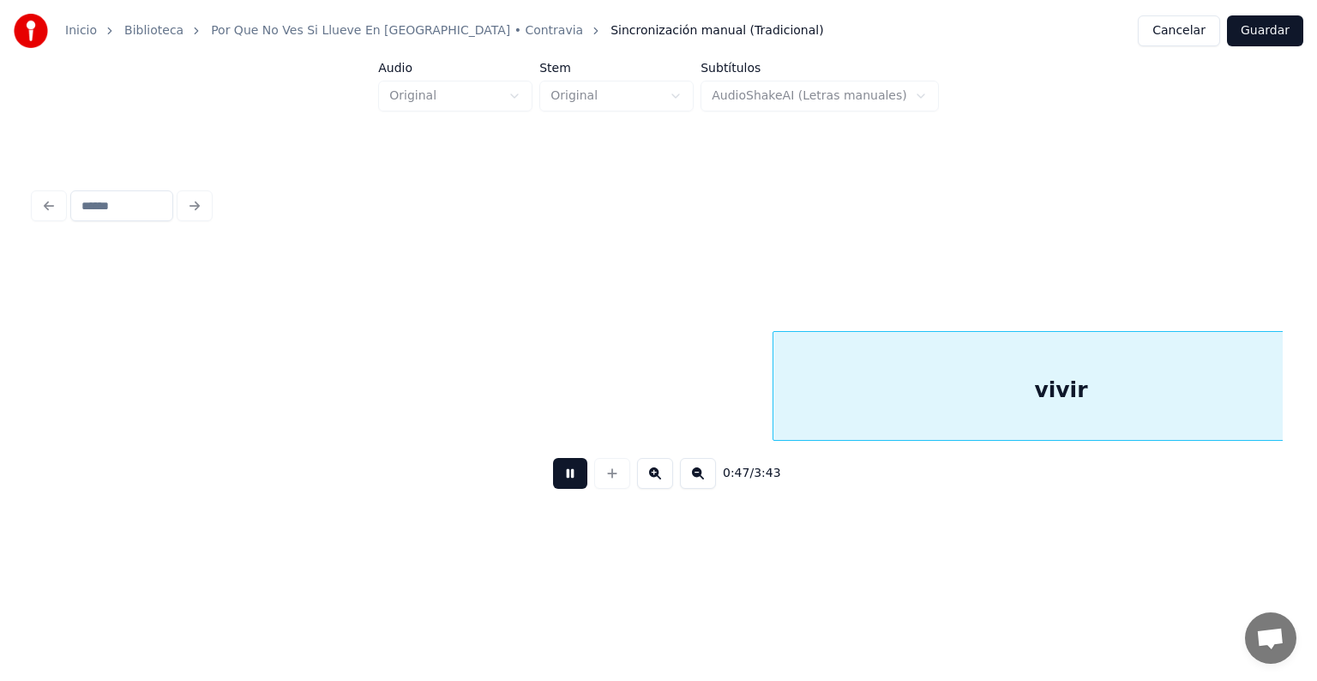
scroll to position [0, 24344]
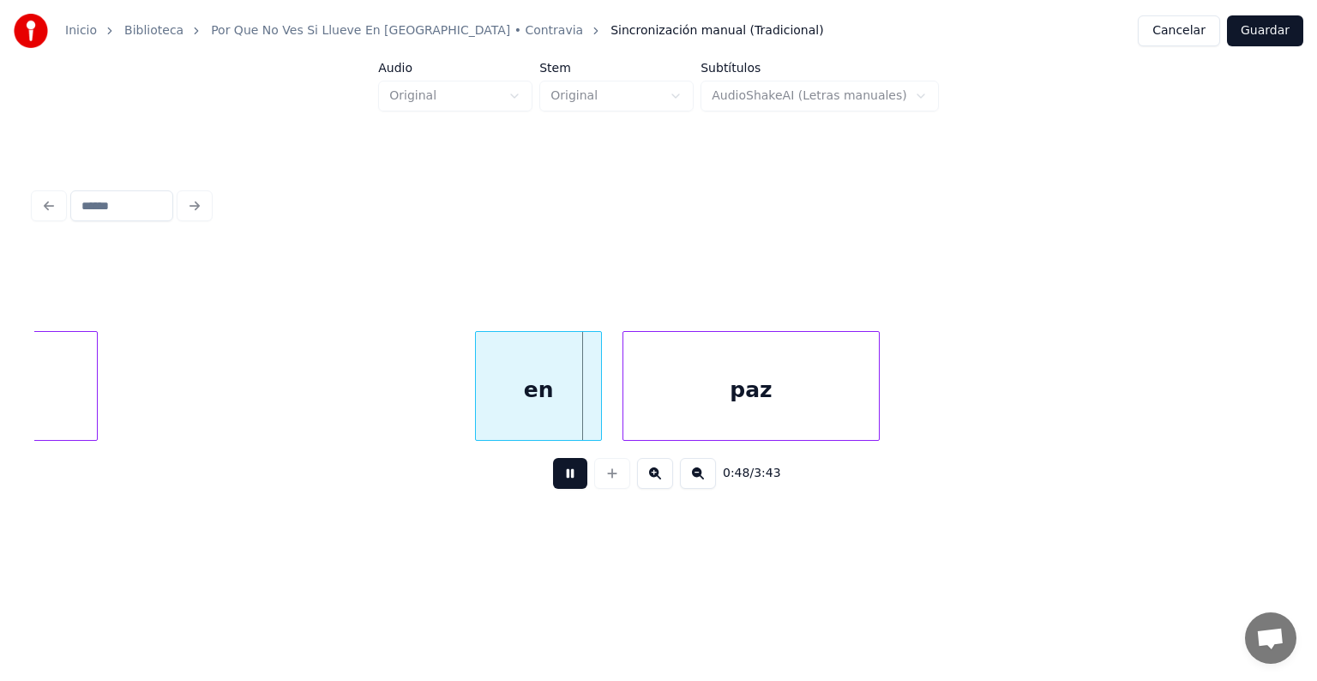
click at [519, 399] on div "en" at bounding box center [538, 390] width 125 height 117
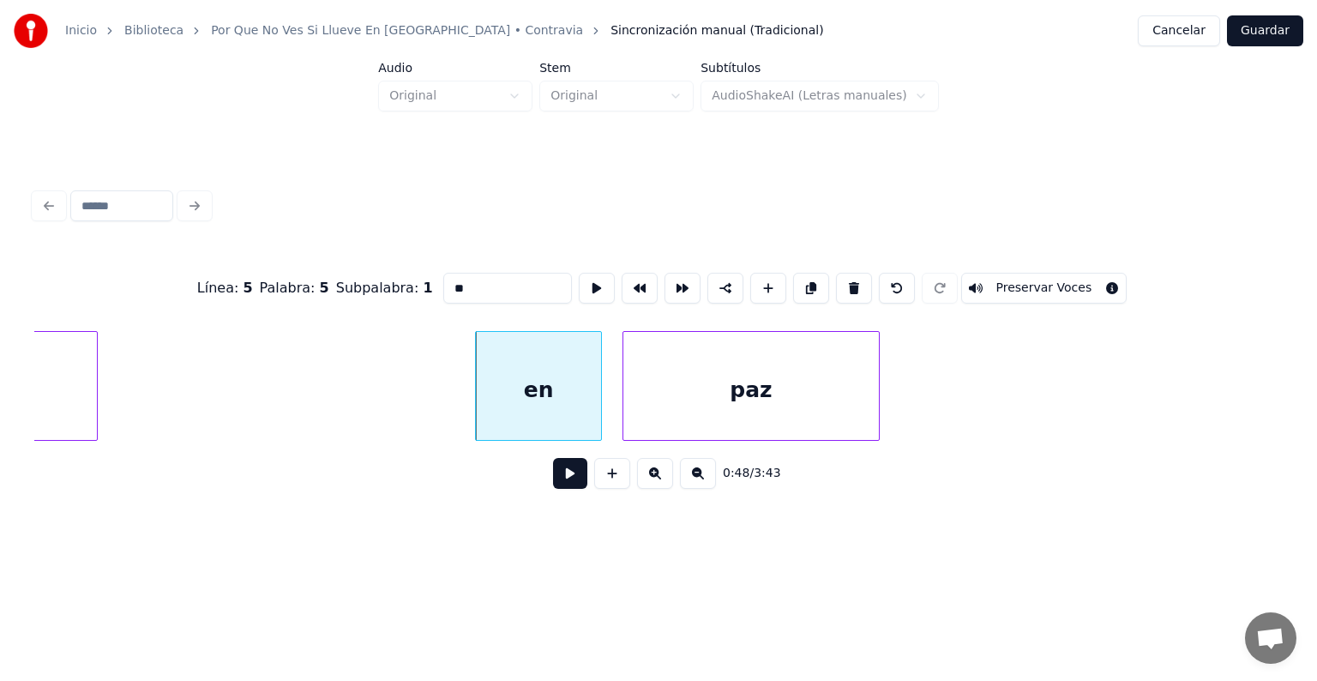
click at [1017, 281] on button "Preservar Voces" at bounding box center [1044, 288] width 166 height 31
click at [778, 398] on div "paz" at bounding box center [750, 390] width 255 height 117
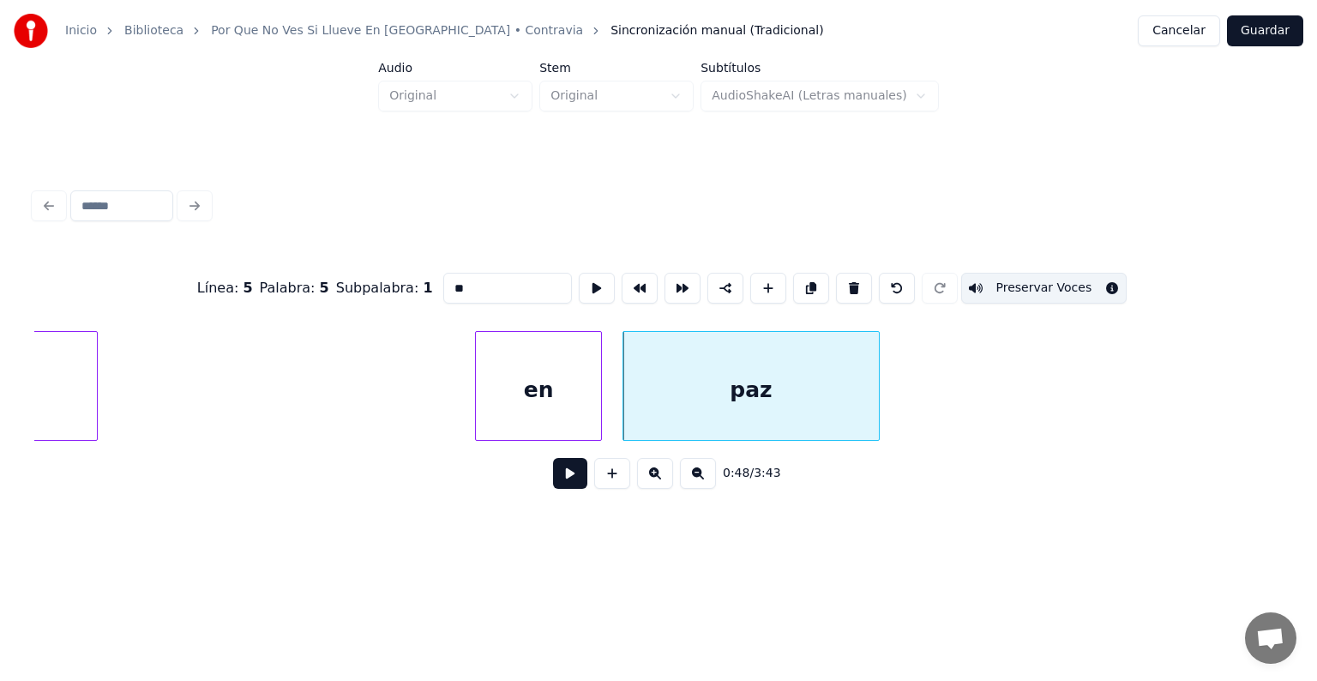
type input "***"
click at [1018, 280] on button "Preservar Voces" at bounding box center [1044, 288] width 166 height 31
click at [557, 479] on button at bounding box center [570, 473] width 34 height 31
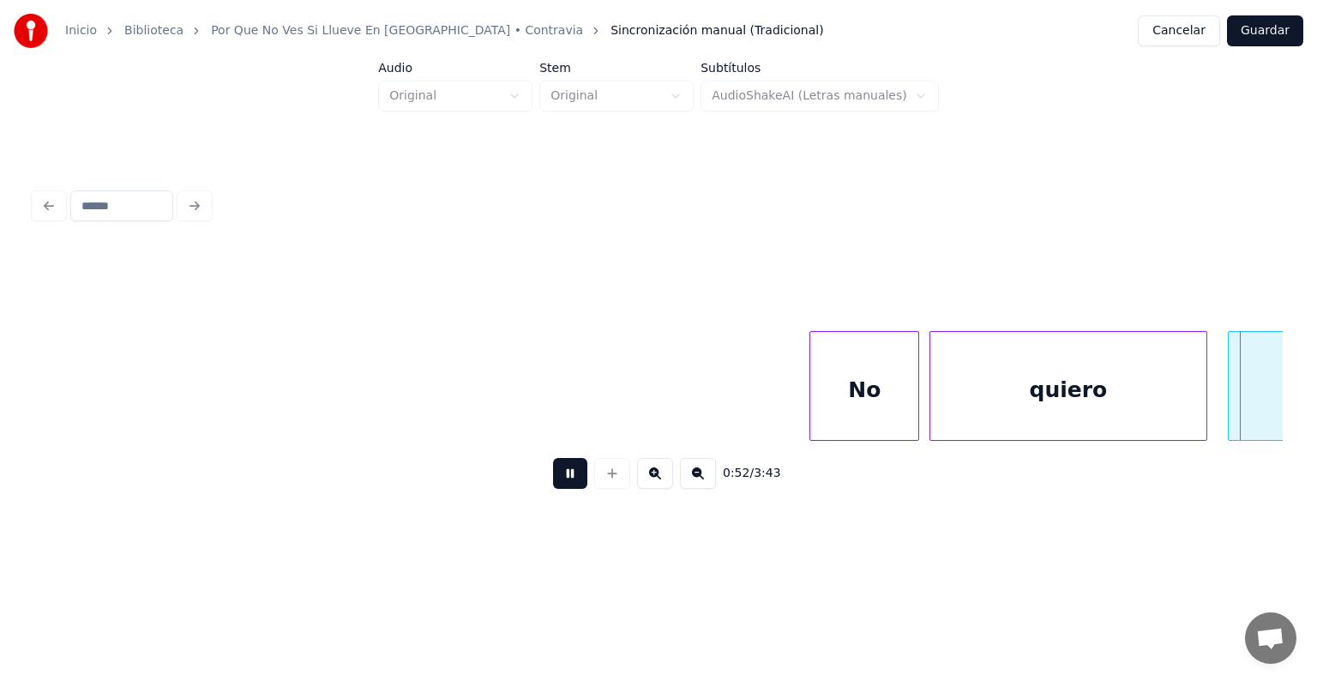
scroll to position [0, 26849]
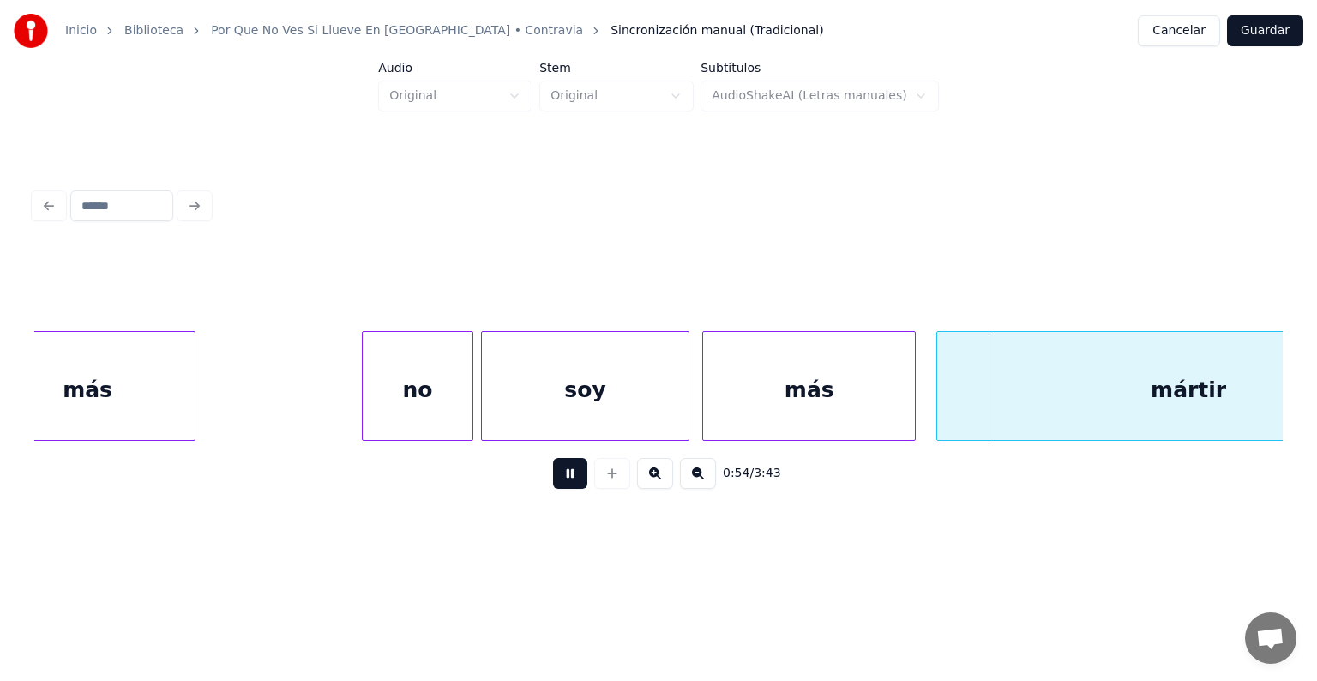
click at [712, 399] on div "más" at bounding box center [809, 390] width 212 height 117
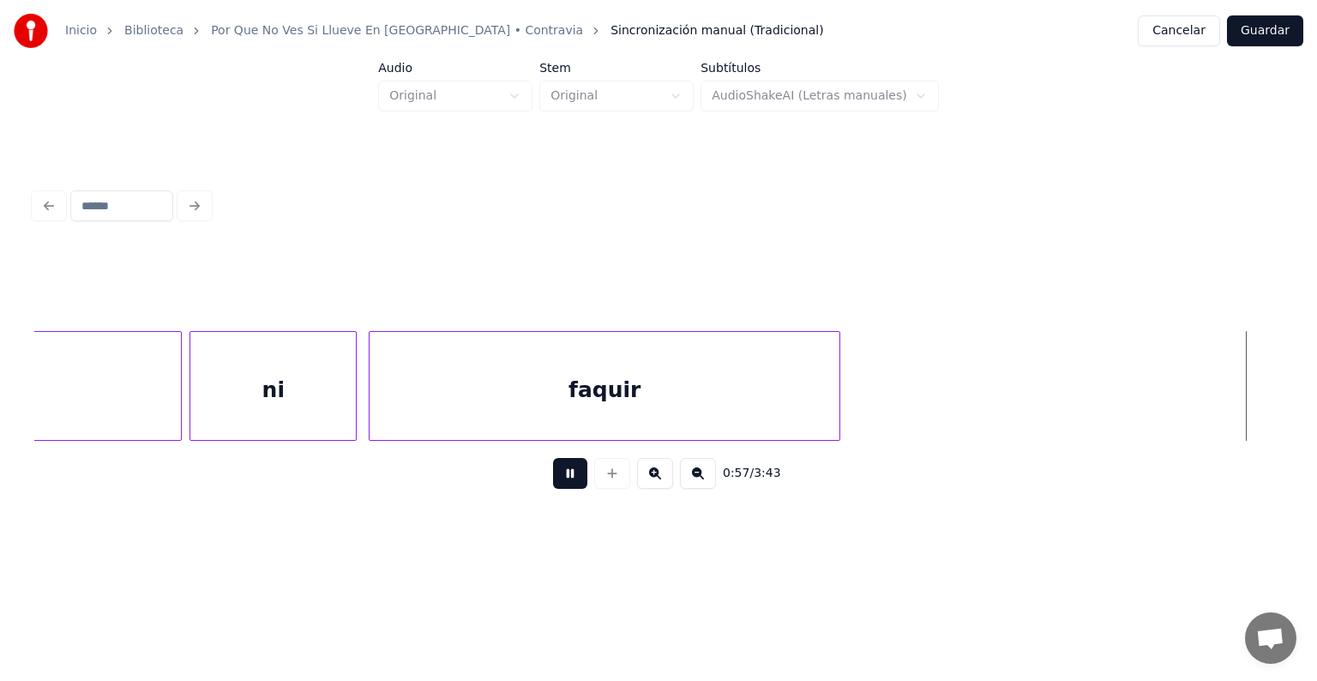
scroll to position [0, 29361]
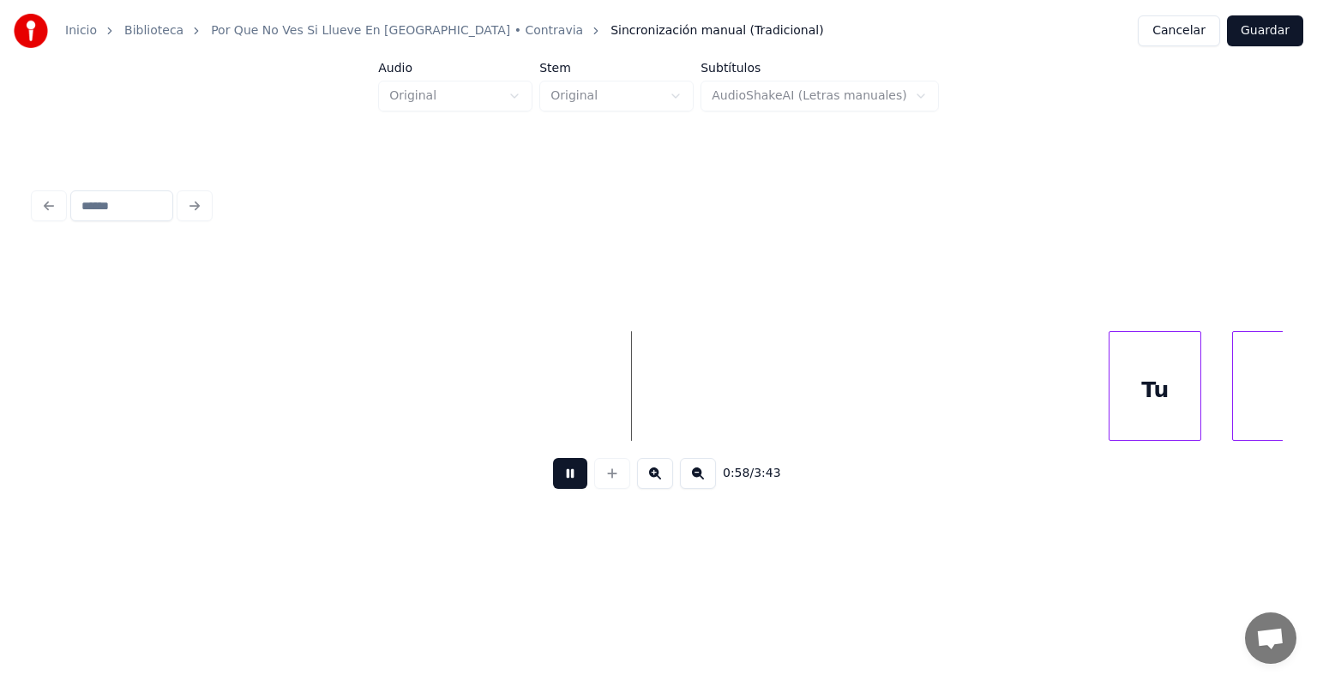
click at [1111, 391] on div "Tu" at bounding box center [1154, 390] width 91 height 117
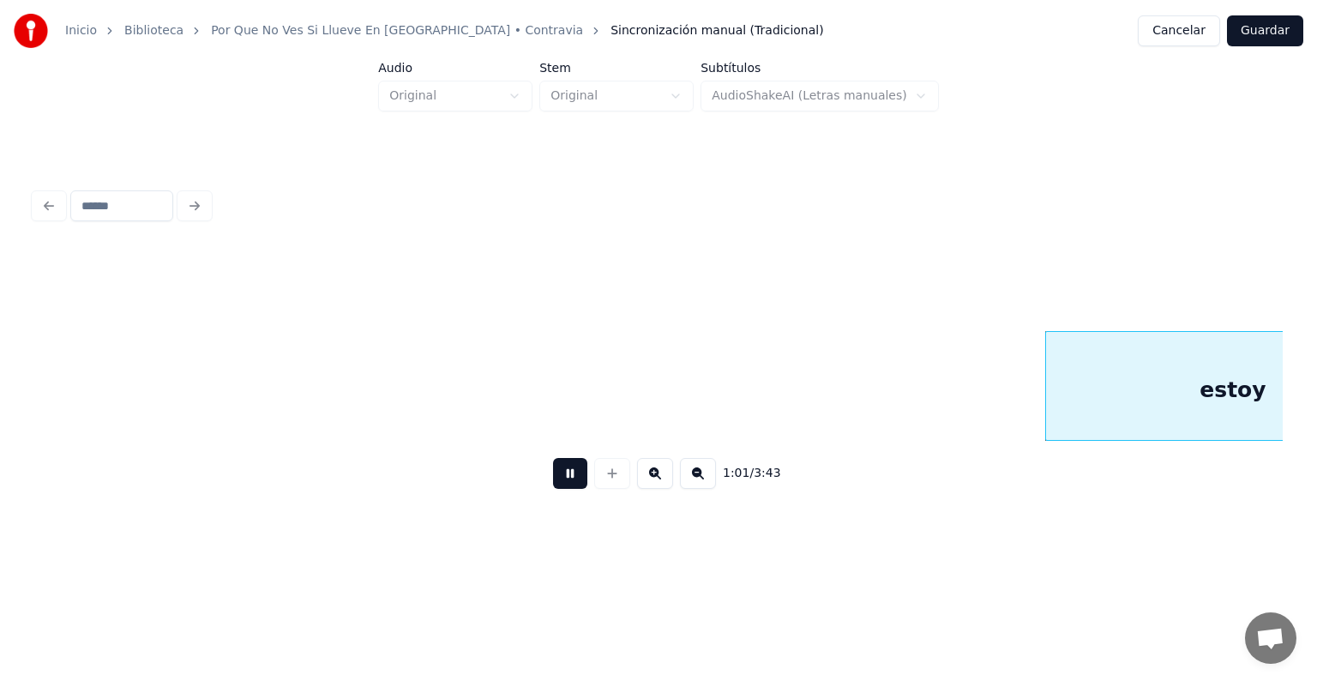
scroll to position [0, 31622]
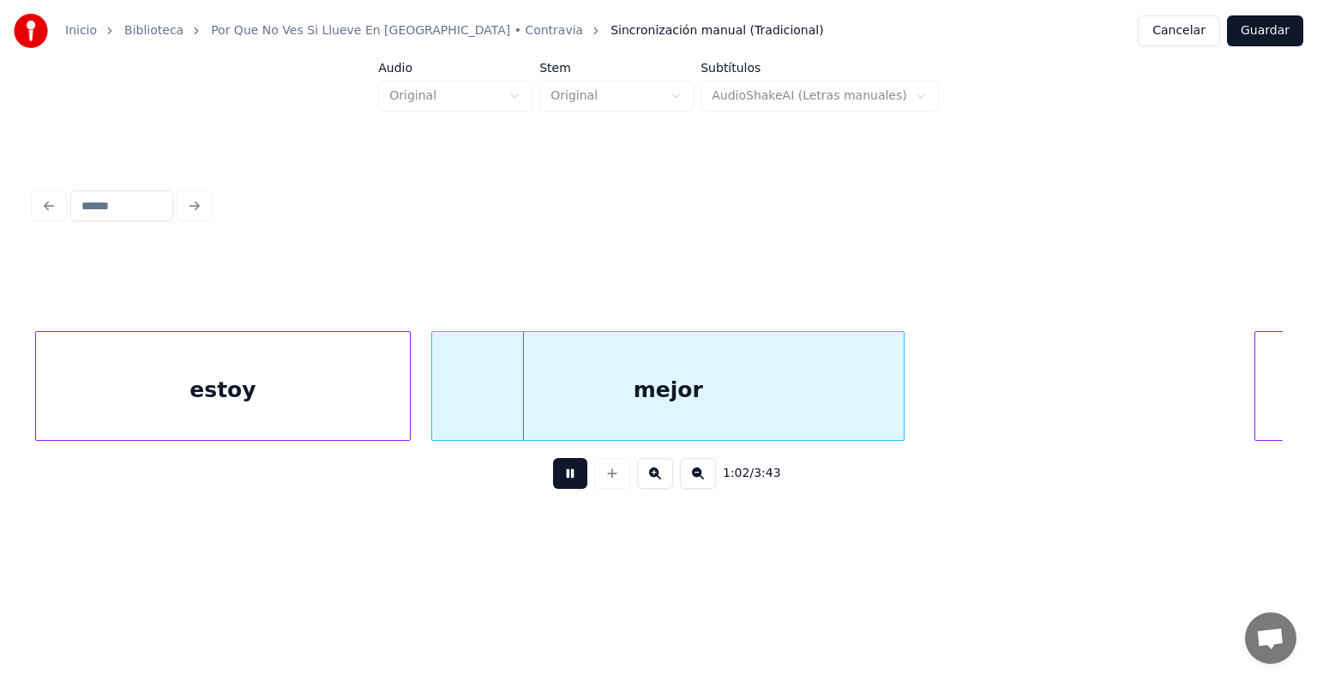
click at [434, 402] on div "mejor" at bounding box center [667, 390] width 471 height 117
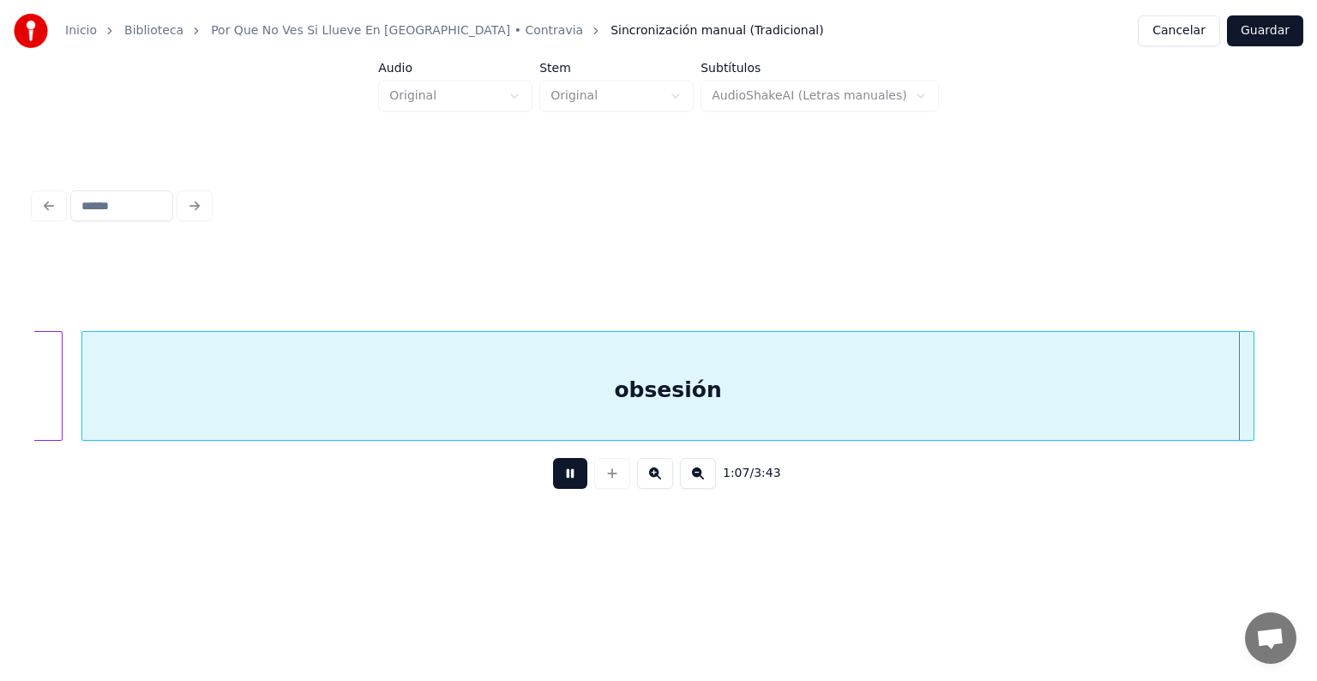
scroll to position [0, 34971]
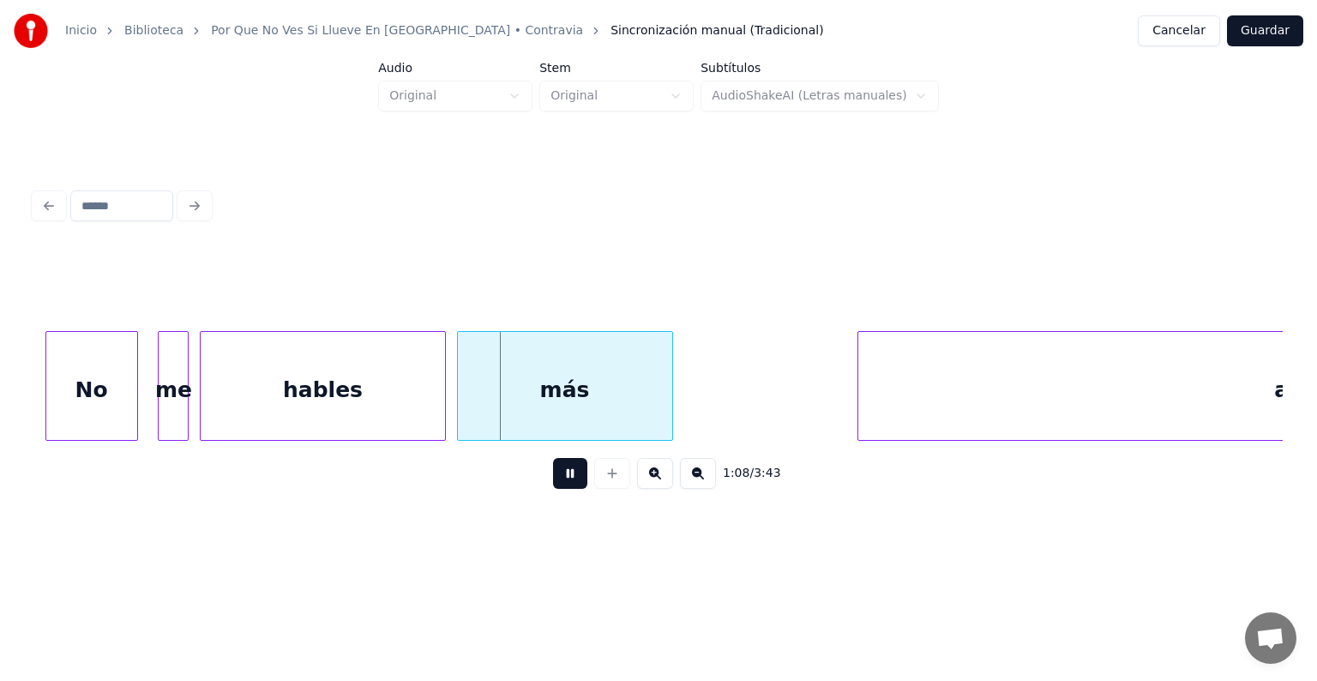
click at [93, 398] on div "No" at bounding box center [91, 390] width 91 height 117
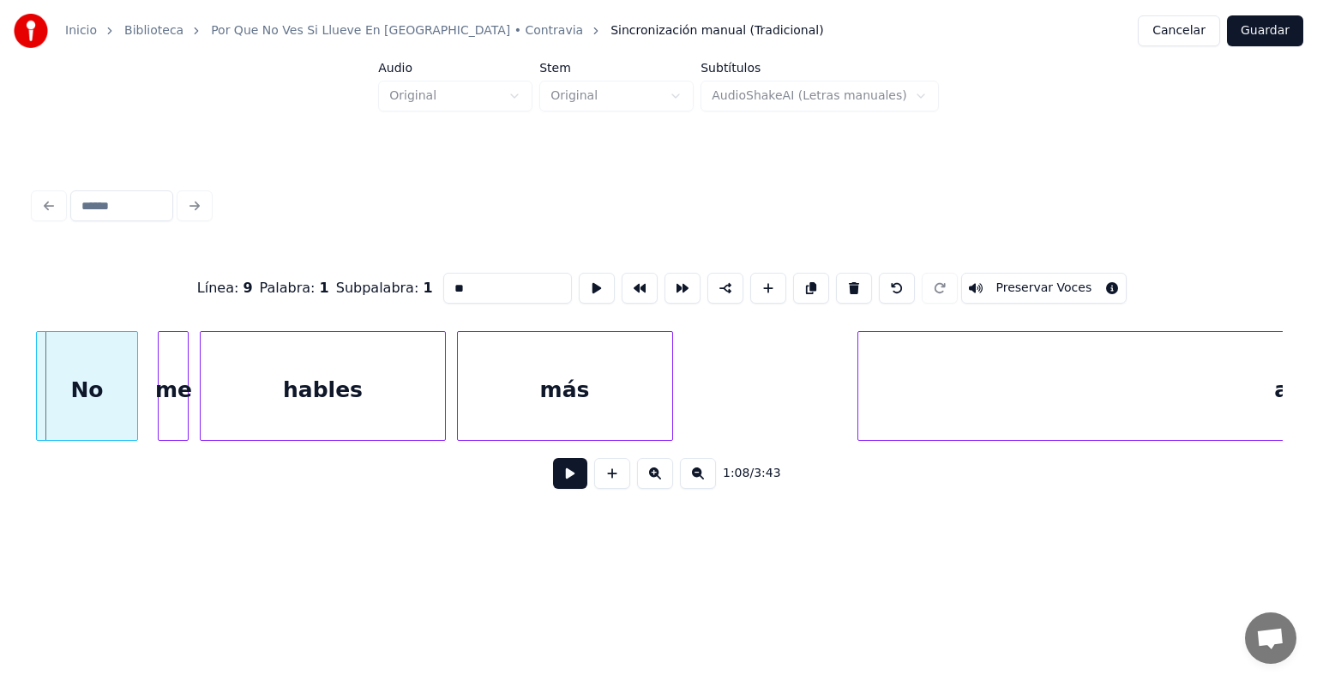
click at [48, 408] on div "No" at bounding box center [86, 390] width 99 height 117
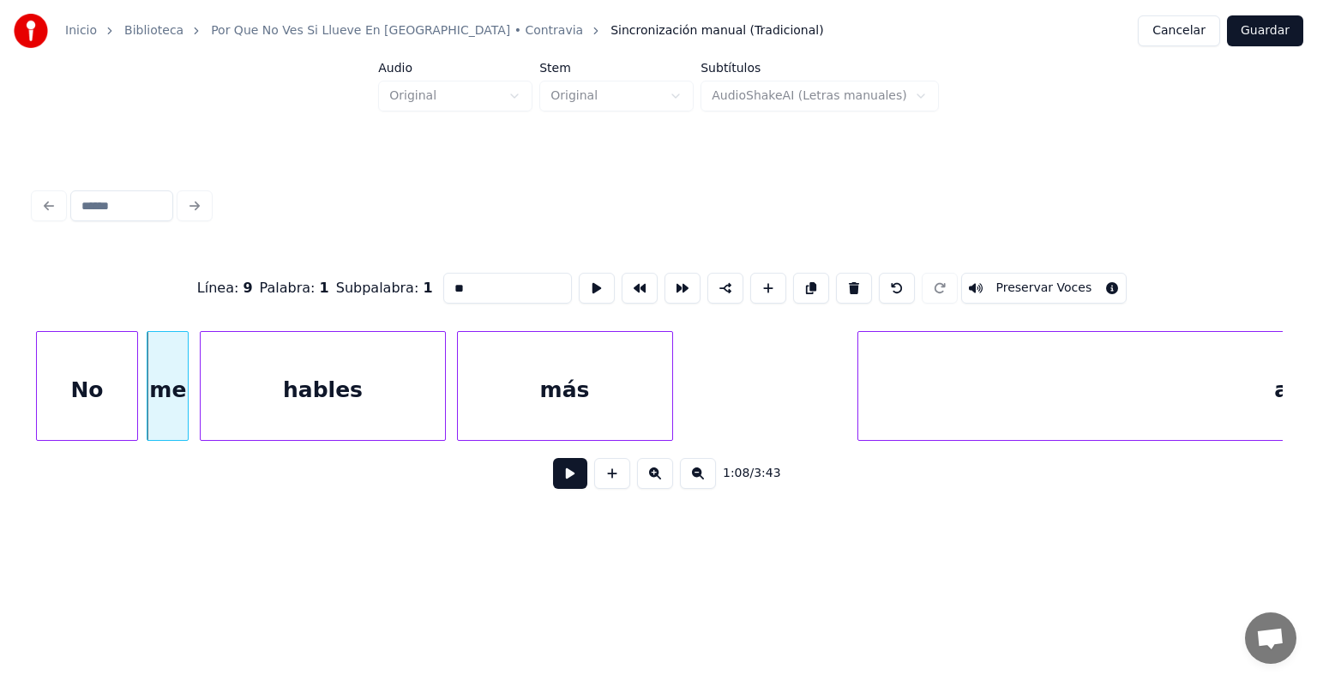
click at [101, 396] on div "No" at bounding box center [86, 390] width 99 height 117
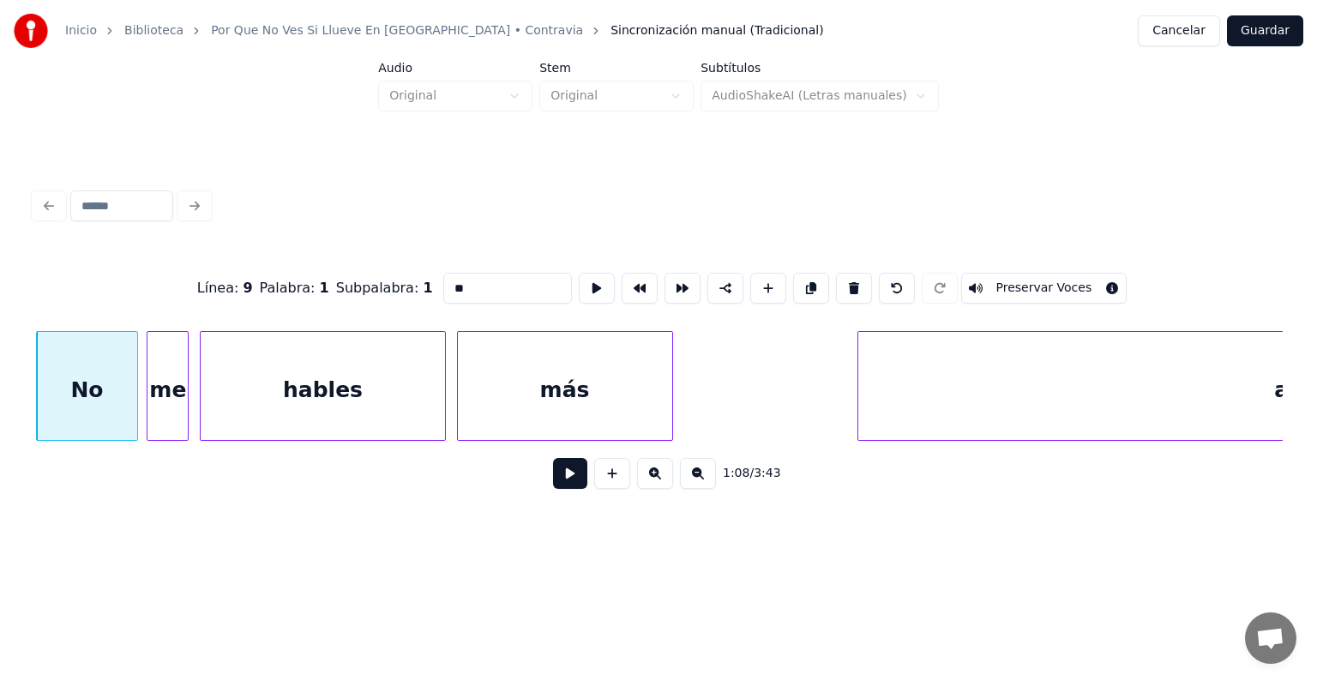
click at [1024, 288] on button "Preservar Voces" at bounding box center [1044, 288] width 166 height 31
click at [168, 385] on div "me" at bounding box center [167, 390] width 40 height 117
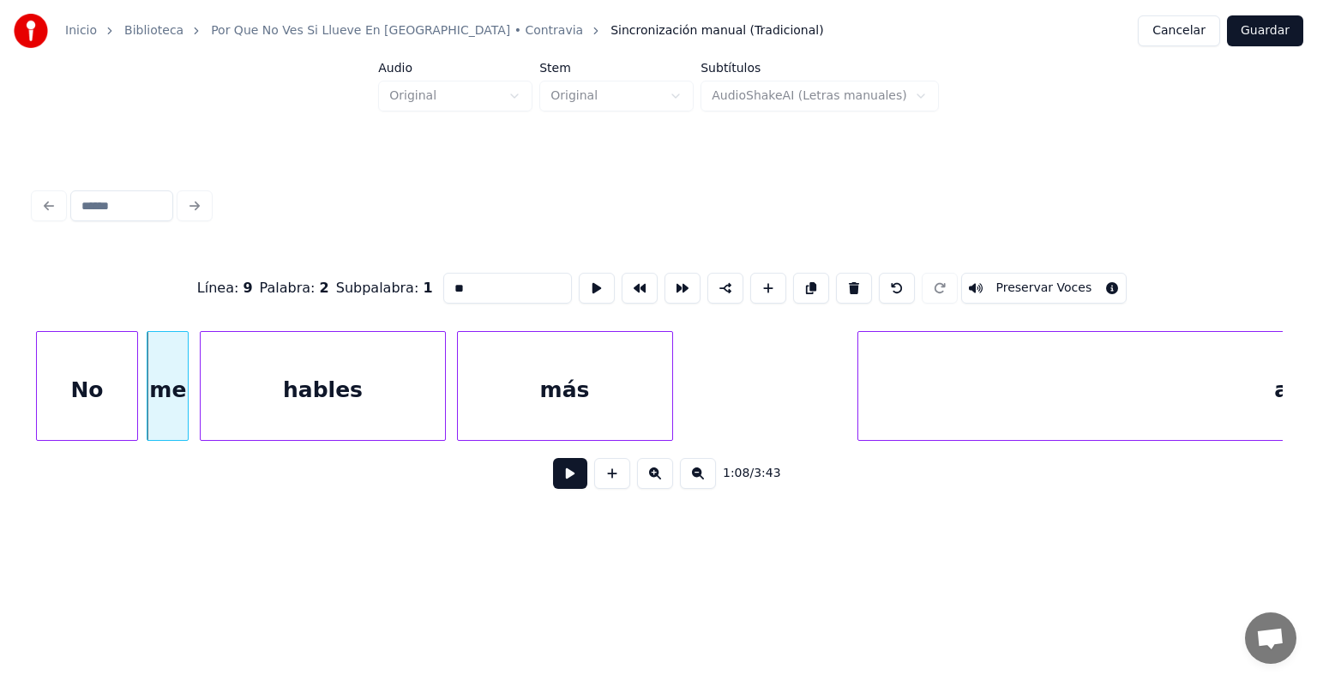
click at [1023, 282] on button "Preservar Voces" at bounding box center [1044, 288] width 166 height 31
click at [301, 383] on div "hables" at bounding box center [323, 390] width 245 height 117
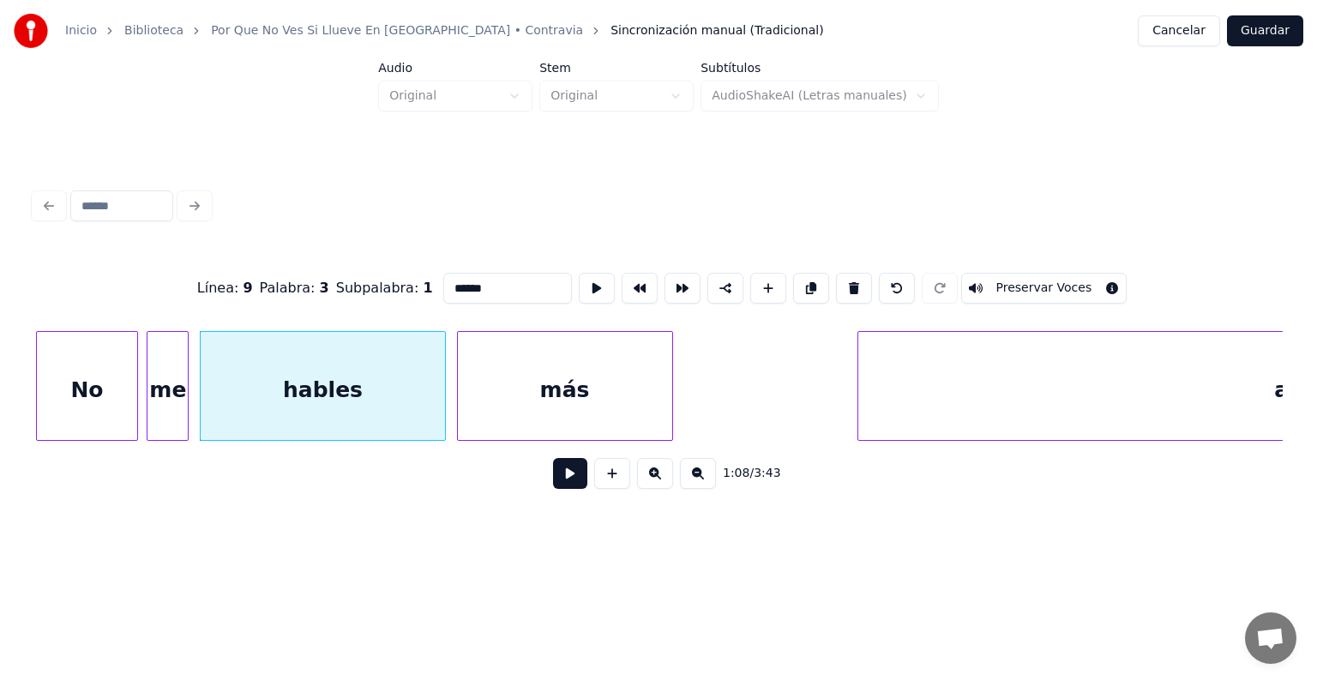
click at [1024, 282] on button "Preservar Voces" at bounding box center [1044, 288] width 166 height 31
click at [512, 392] on div "más" at bounding box center [565, 390] width 214 height 117
type input "***"
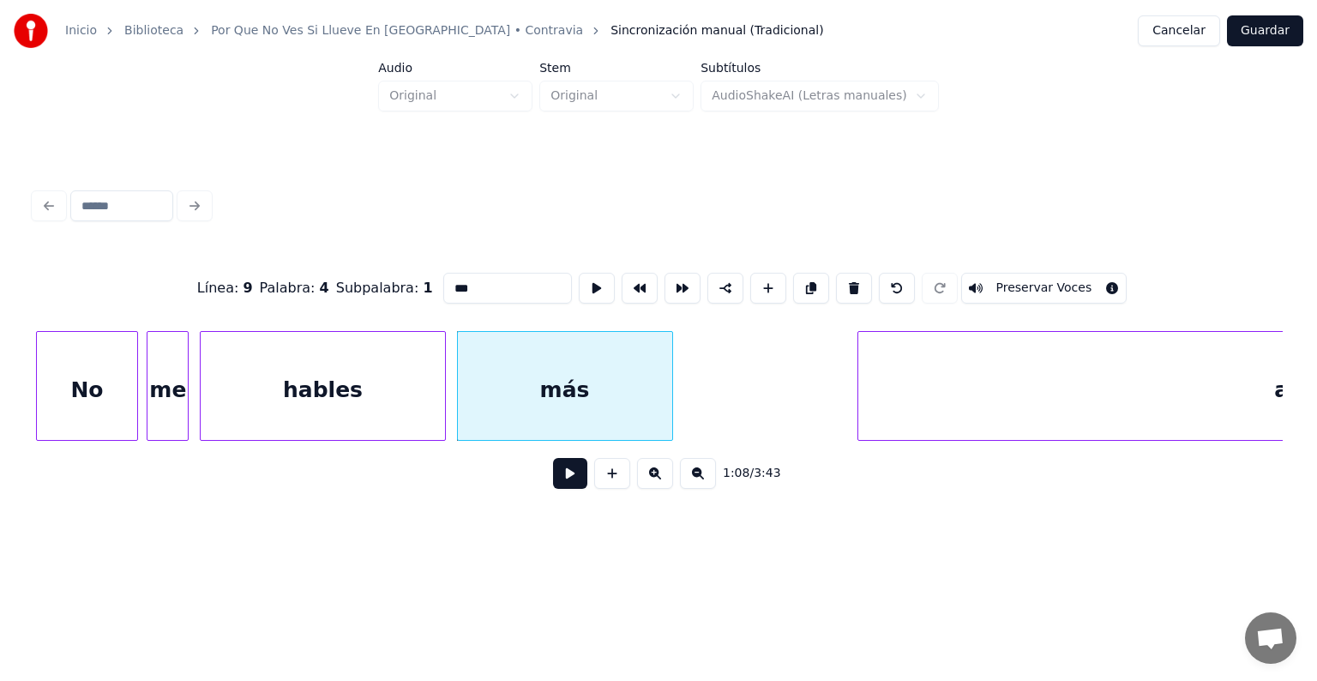
click at [554, 489] on button at bounding box center [570, 473] width 34 height 31
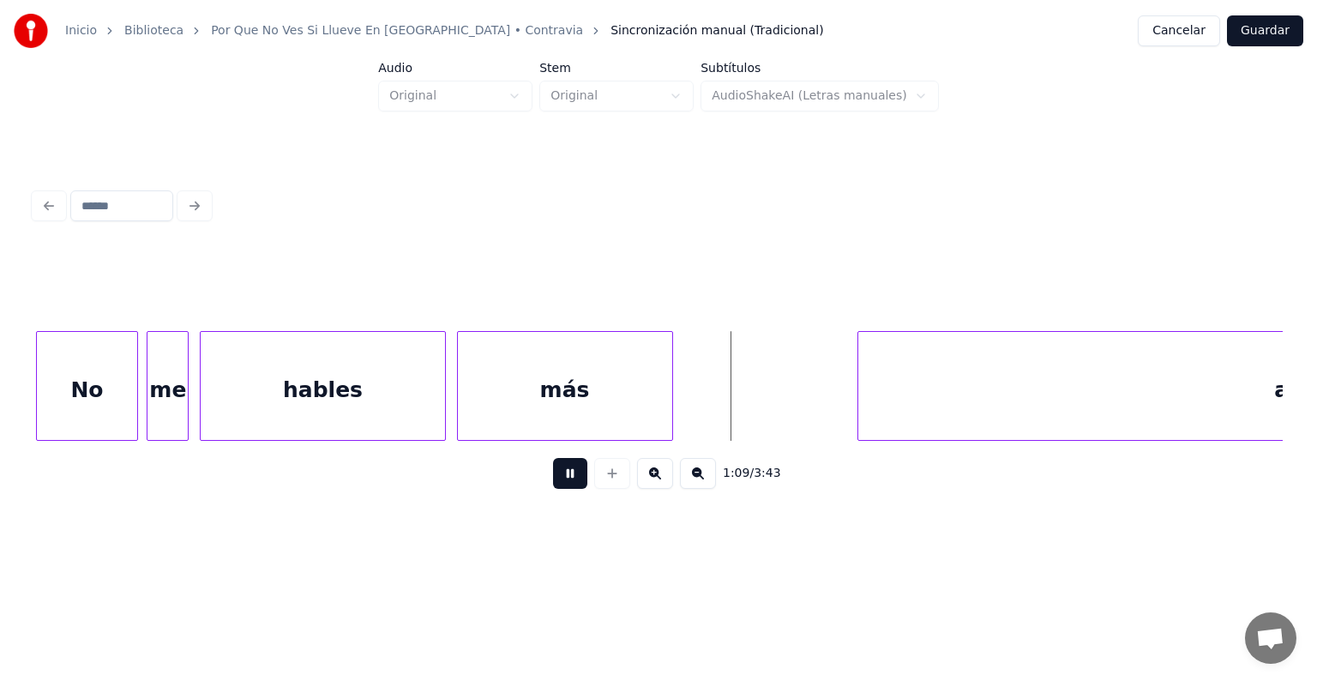
click at [505, 382] on div "más" at bounding box center [565, 390] width 214 height 117
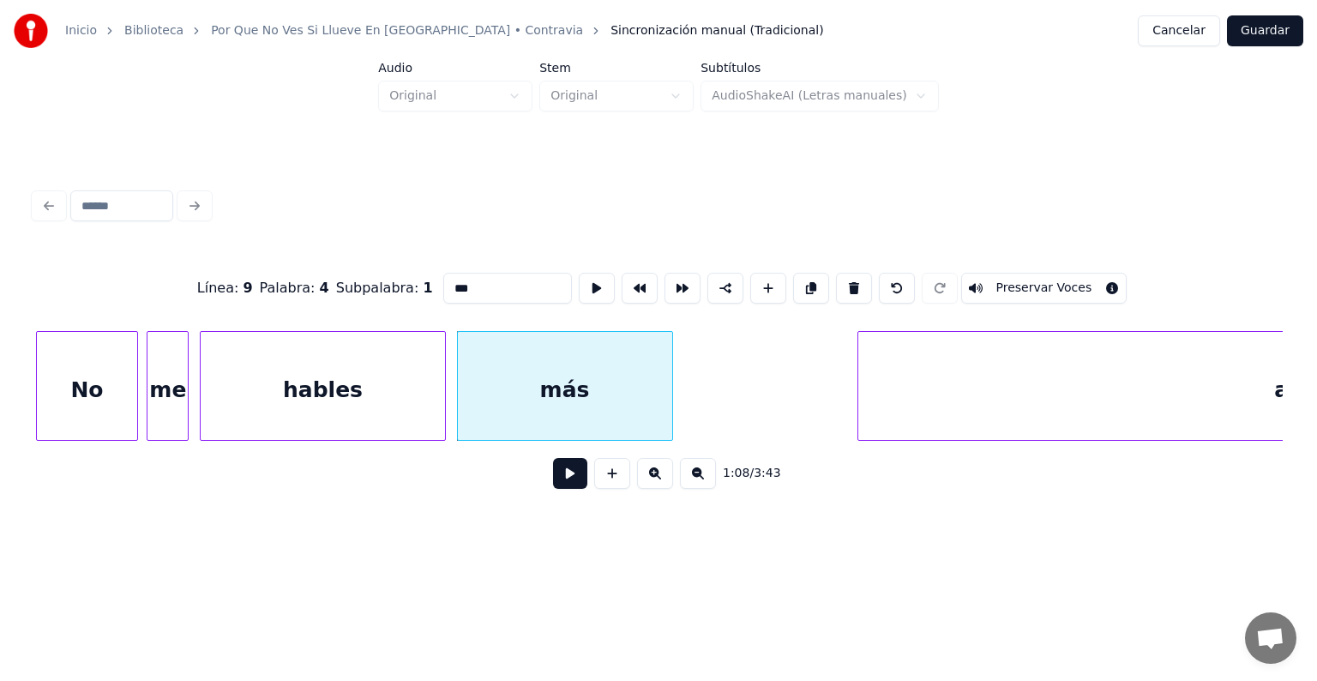
click at [1025, 280] on button "Preservar Voces" at bounding box center [1044, 288] width 166 height 31
click at [327, 386] on div "hables" at bounding box center [323, 390] width 245 height 117
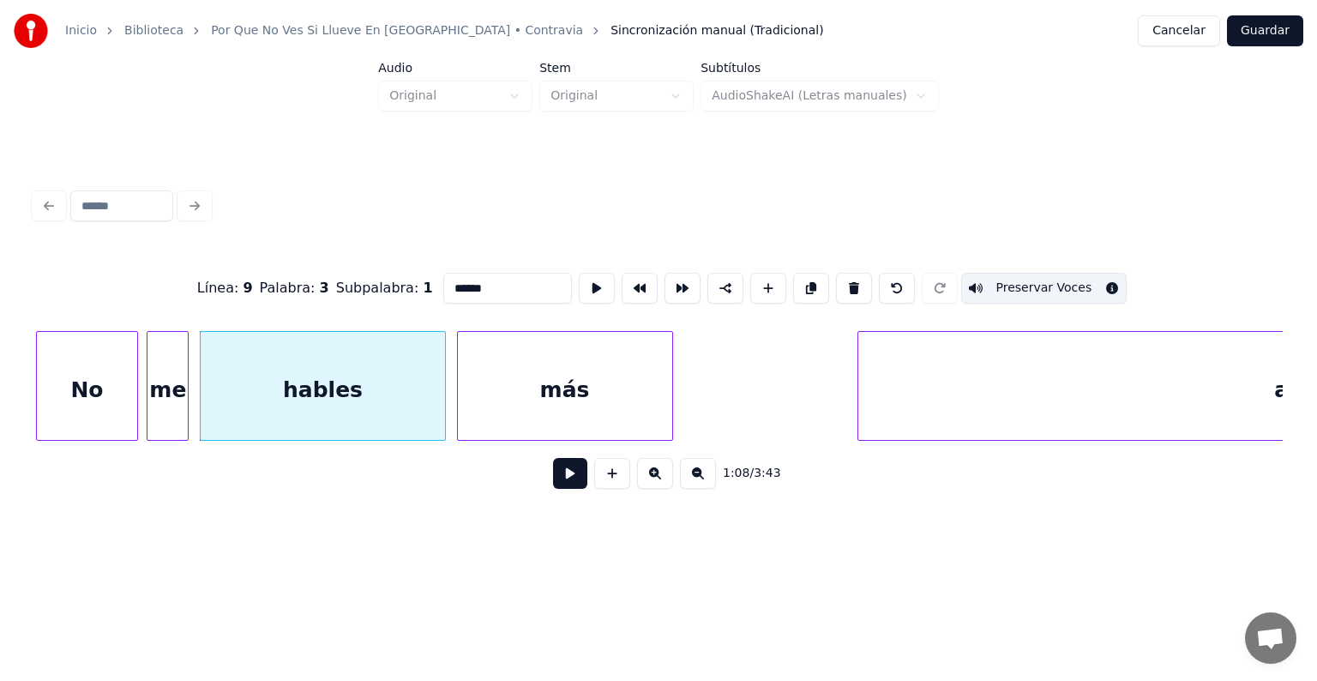
click at [149, 391] on div at bounding box center [149, 386] width 5 height 108
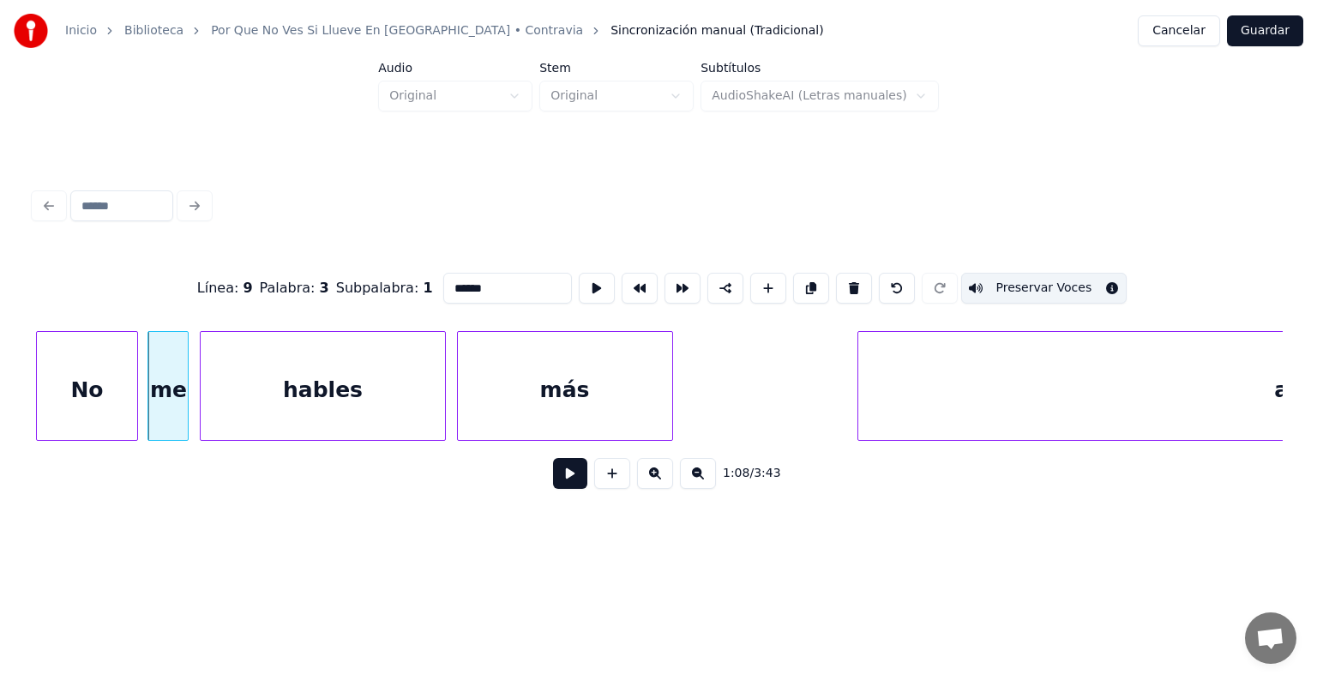
click at [77, 387] on div "No" at bounding box center [86, 390] width 99 height 117
type input "**"
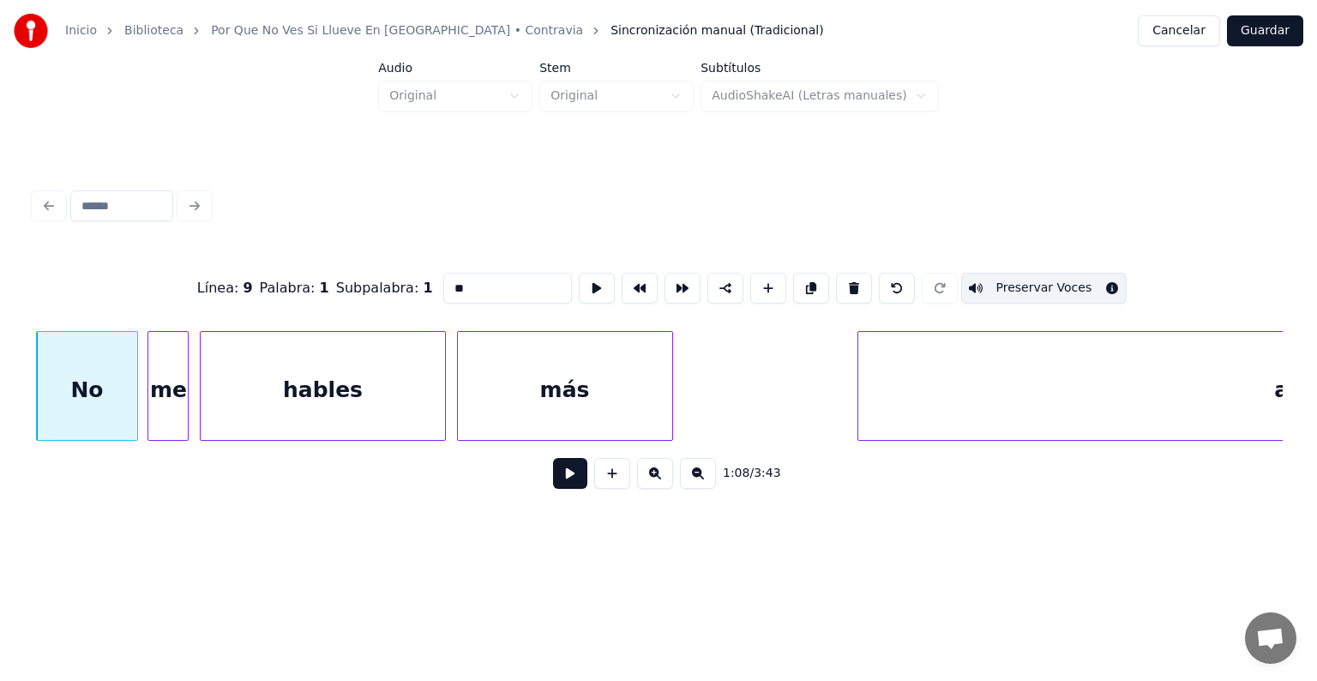
scroll to position [0, 35455]
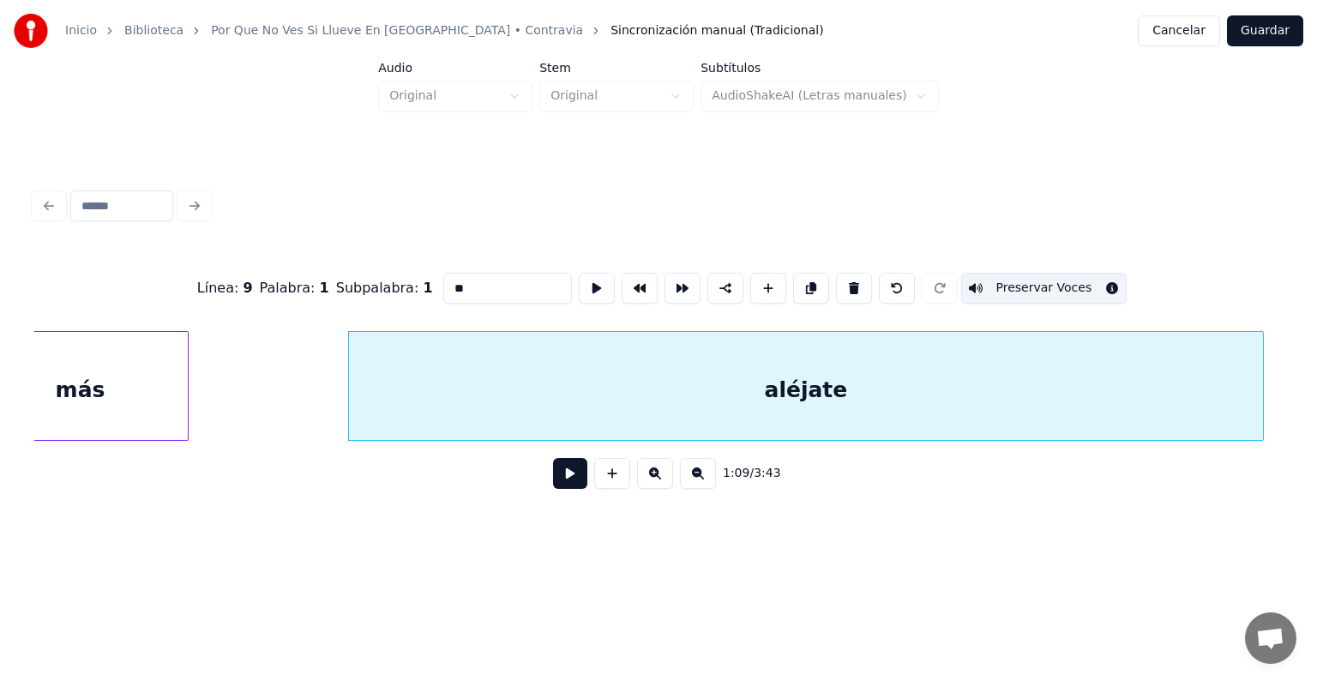
click at [562, 489] on button at bounding box center [570, 473] width 34 height 31
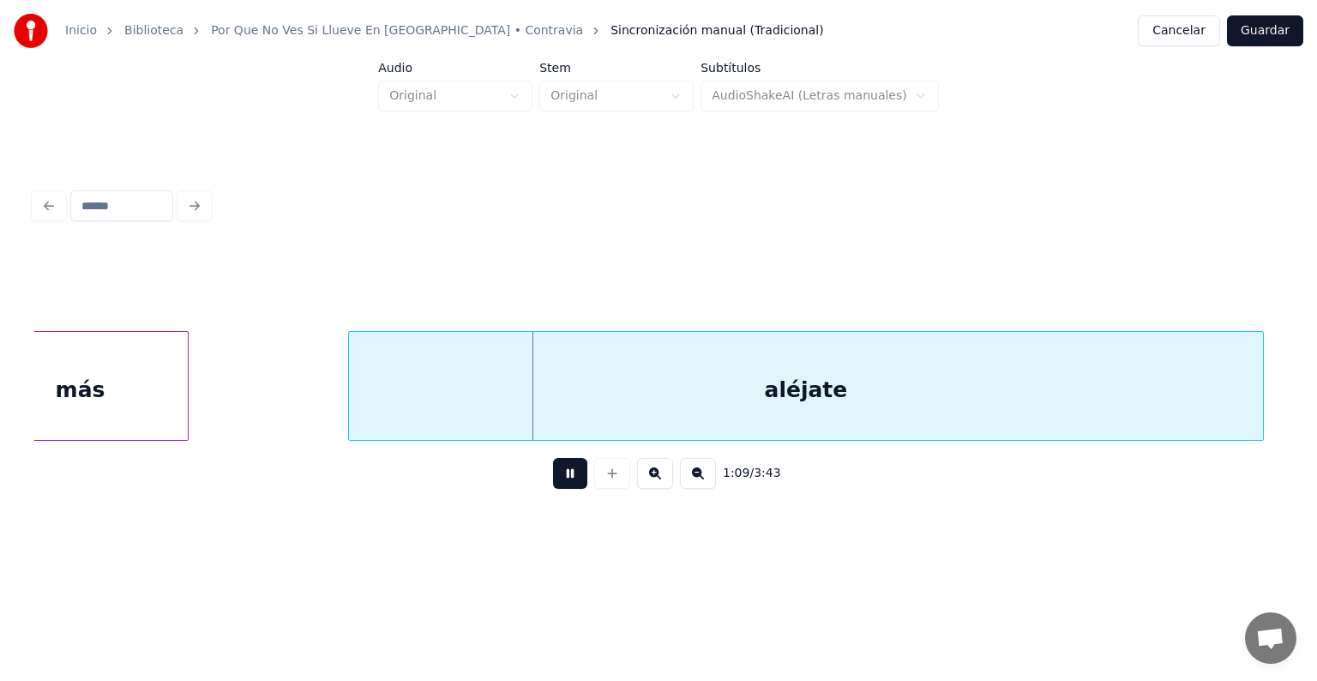
click at [603, 392] on div "aléjate" at bounding box center [806, 390] width 914 height 117
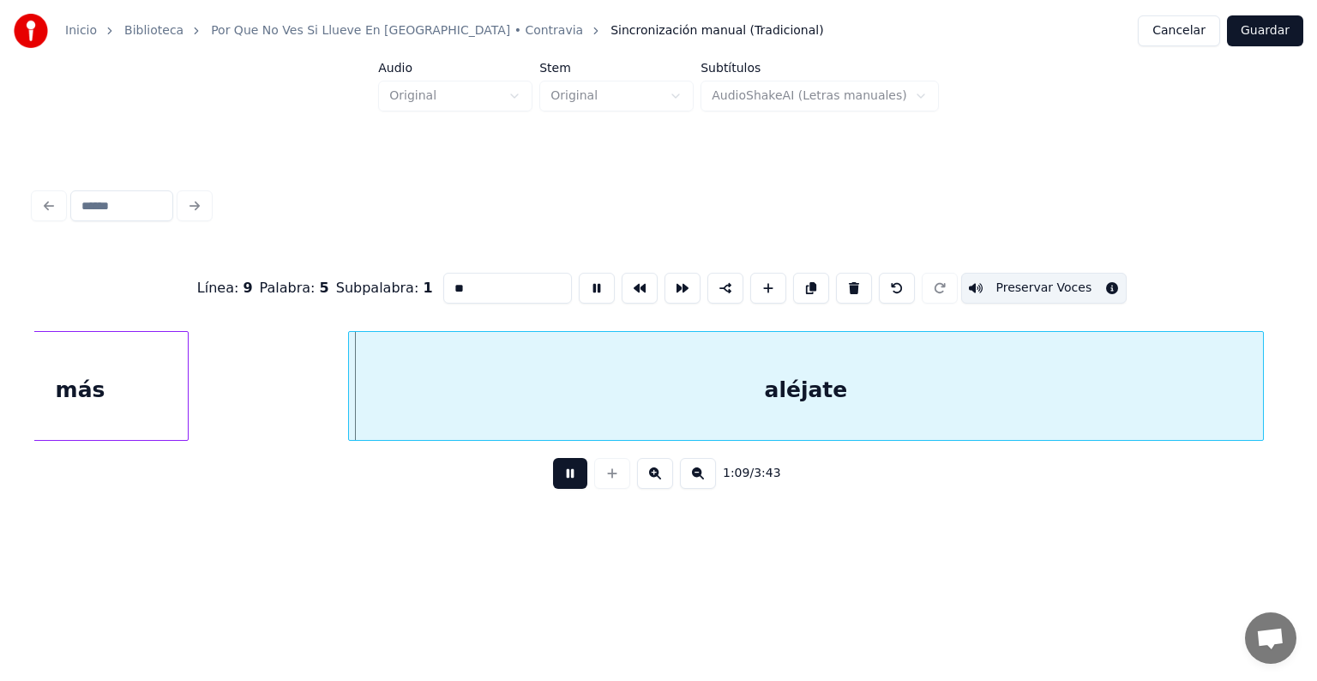
type input "*******"
click at [1025, 286] on button "Preservar Voces" at bounding box center [1044, 288] width 166 height 31
click at [561, 487] on button at bounding box center [570, 473] width 34 height 31
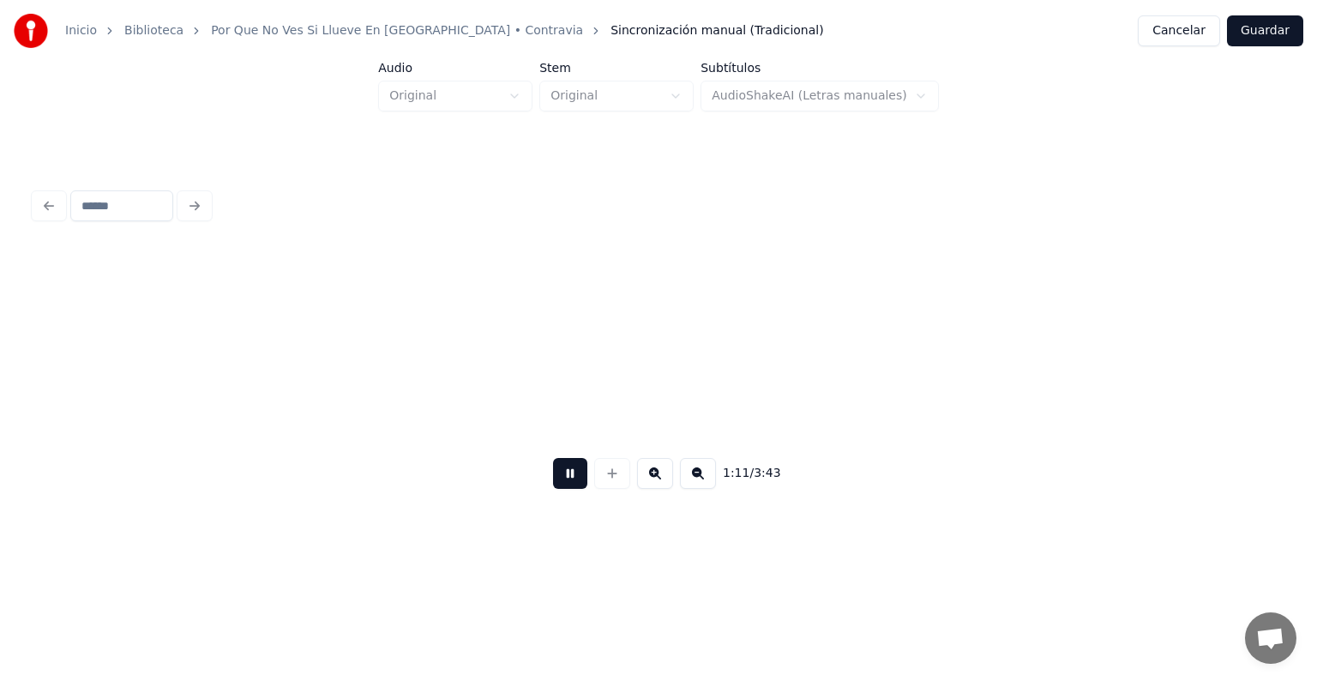
scroll to position [0, 36712]
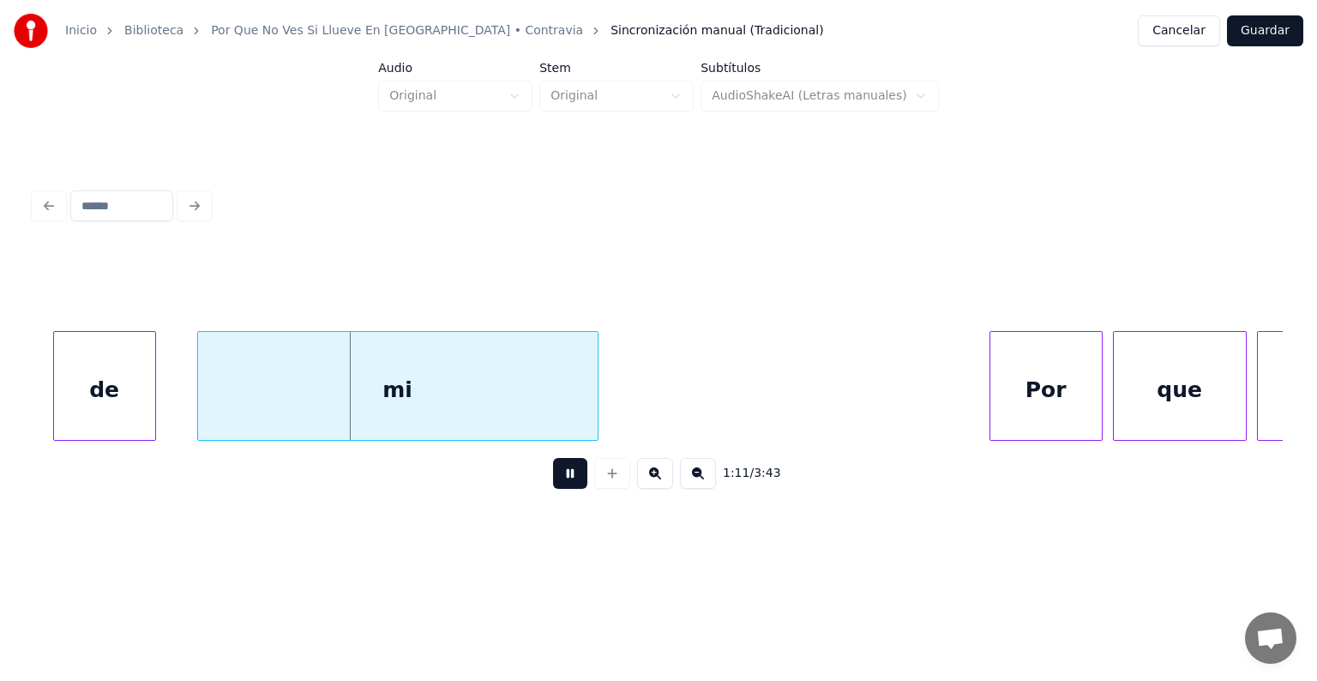
click at [121, 388] on div "de" at bounding box center [104, 390] width 101 height 117
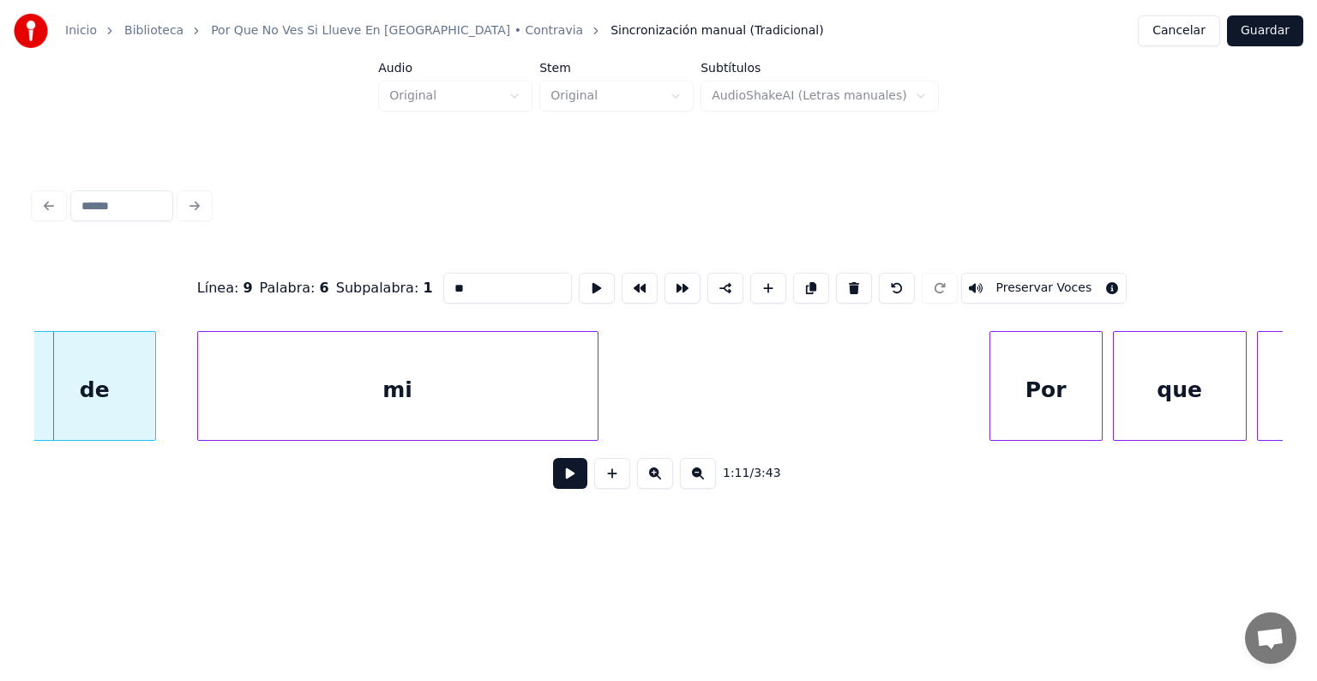
scroll to position [0, 36709]
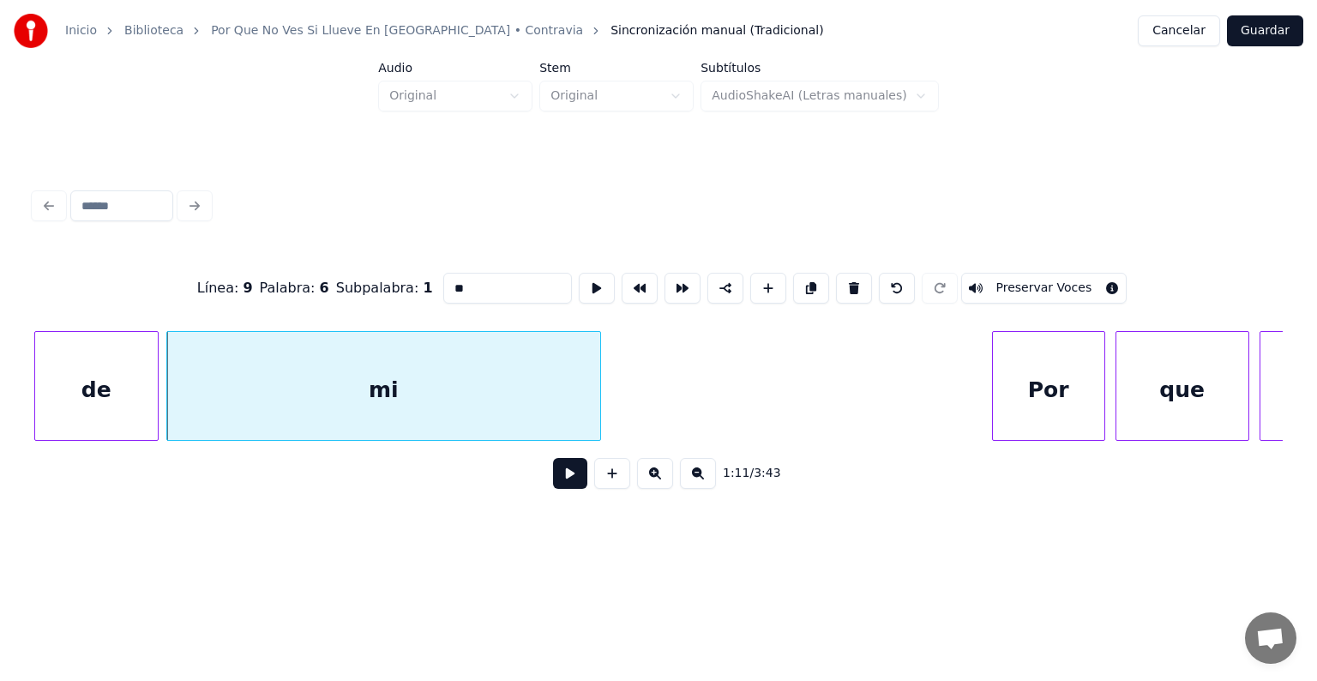
click at [111, 391] on div "de" at bounding box center [96, 390] width 123 height 117
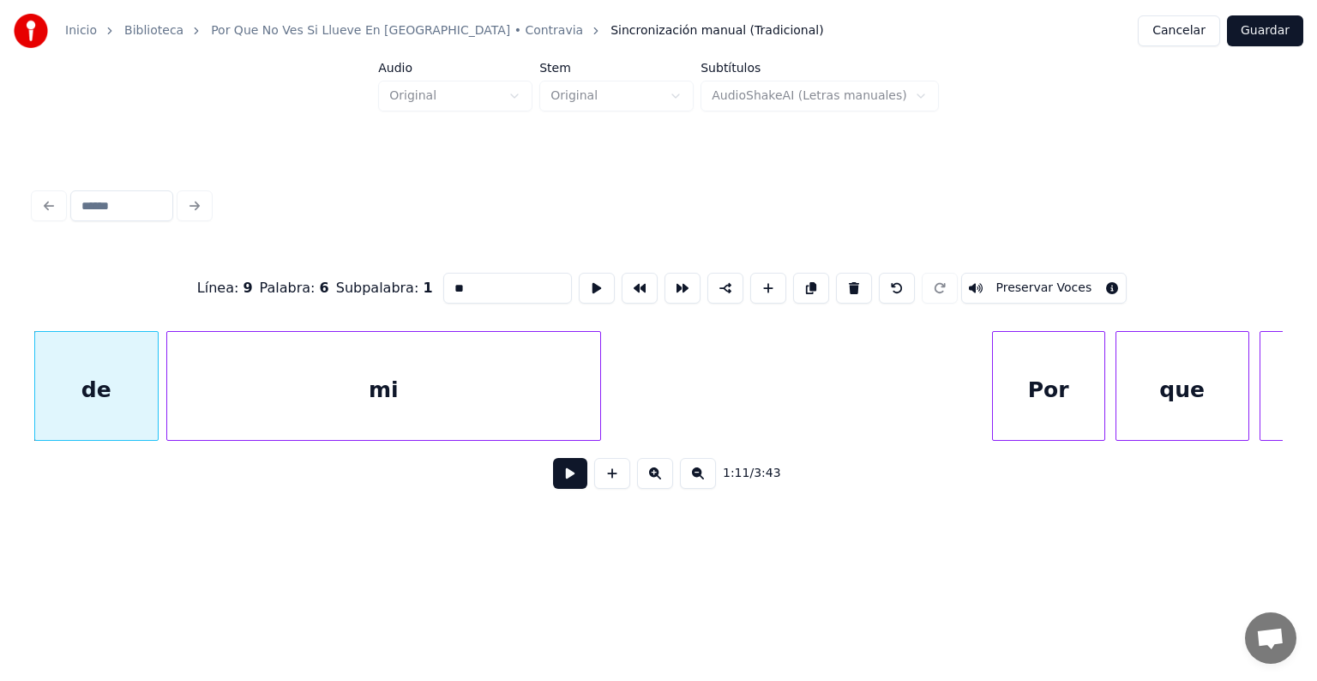
click at [1025, 279] on button "Preservar Voces" at bounding box center [1044, 288] width 166 height 31
click at [435, 382] on div "mi" at bounding box center [383, 390] width 433 height 117
type input "**"
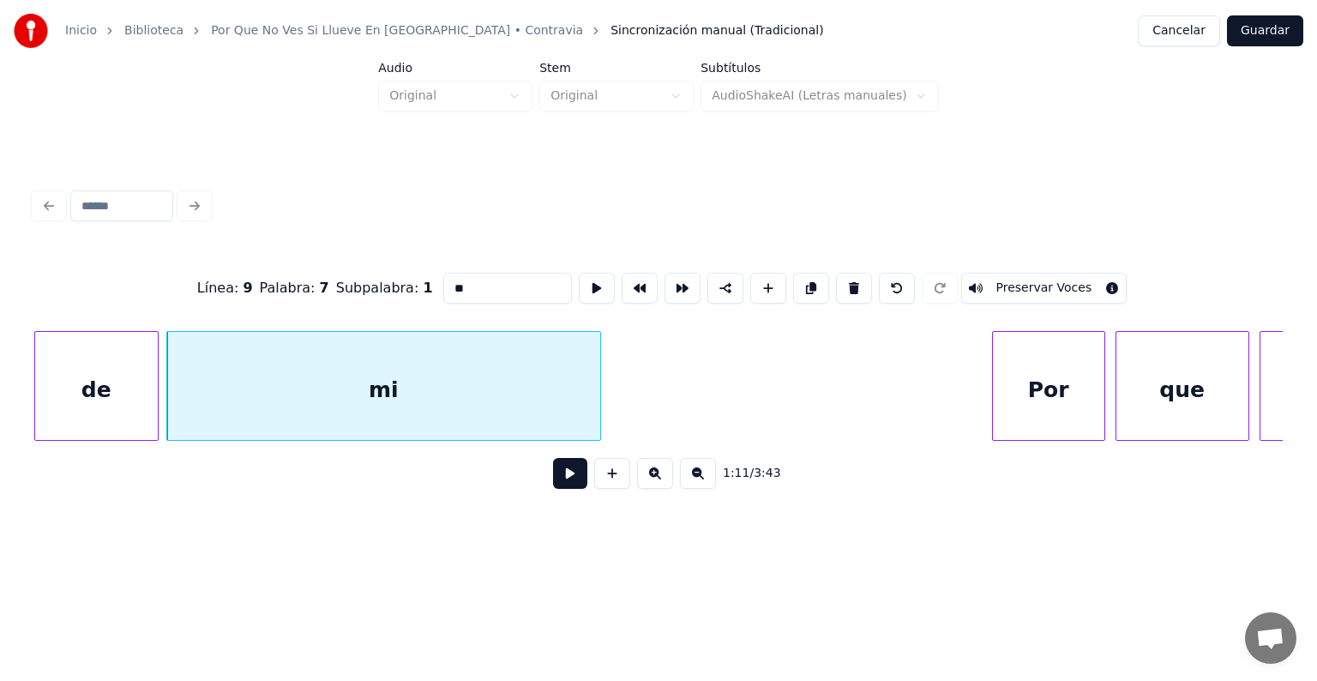
click at [1039, 282] on button "Preservar Voces" at bounding box center [1044, 288] width 166 height 31
click at [555, 486] on button at bounding box center [570, 473] width 34 height 31
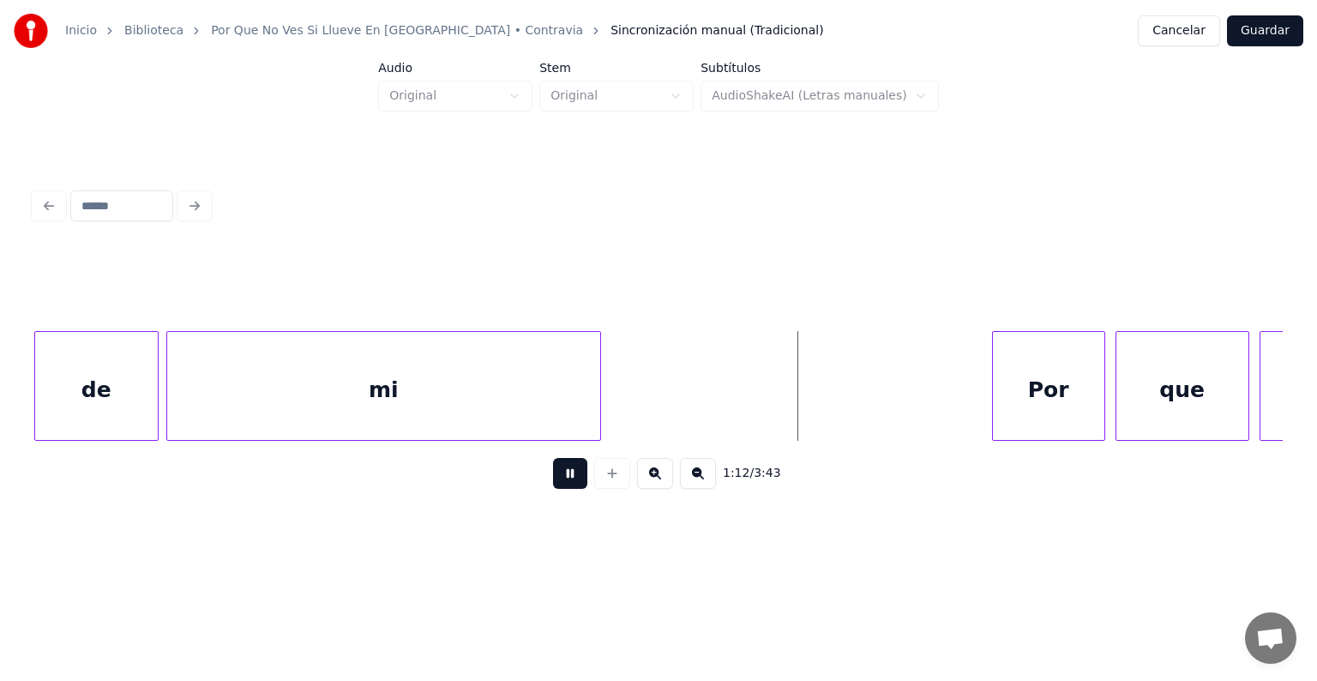
click at [996, 389] on div "Por" at bounding box center [1048, 390] width 111 height 117
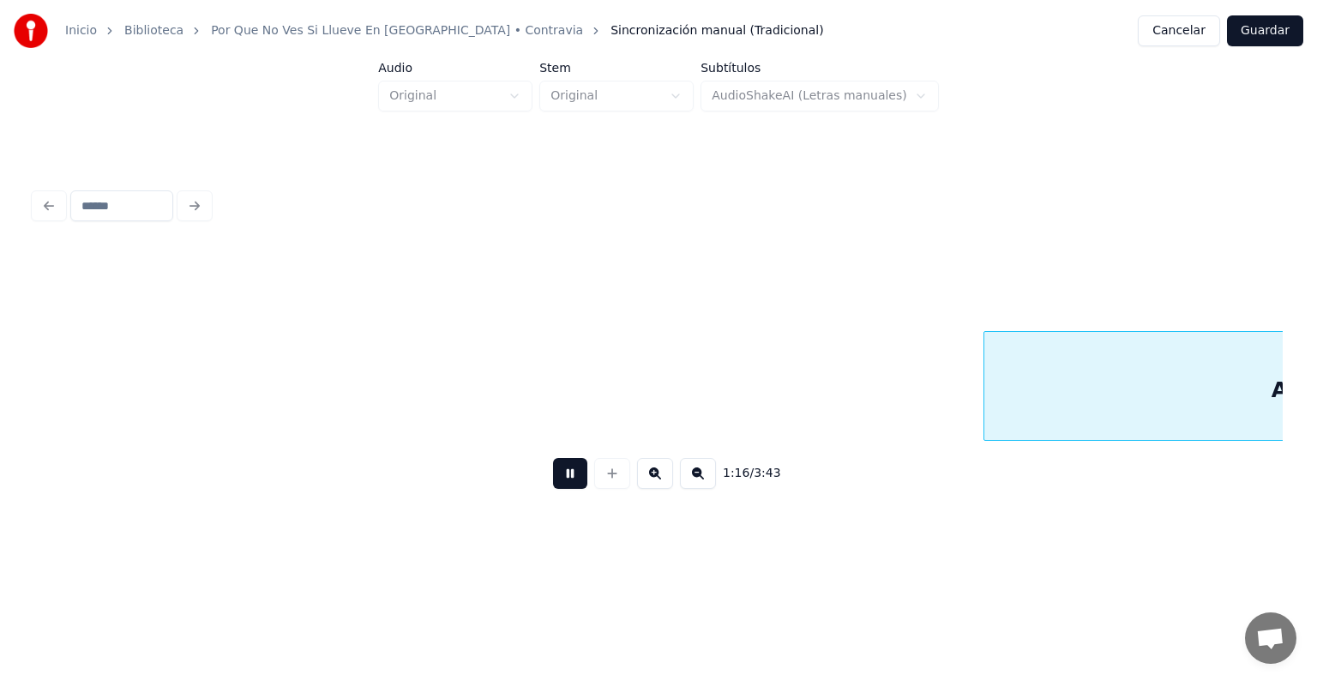
scroll to position [0, 39217]
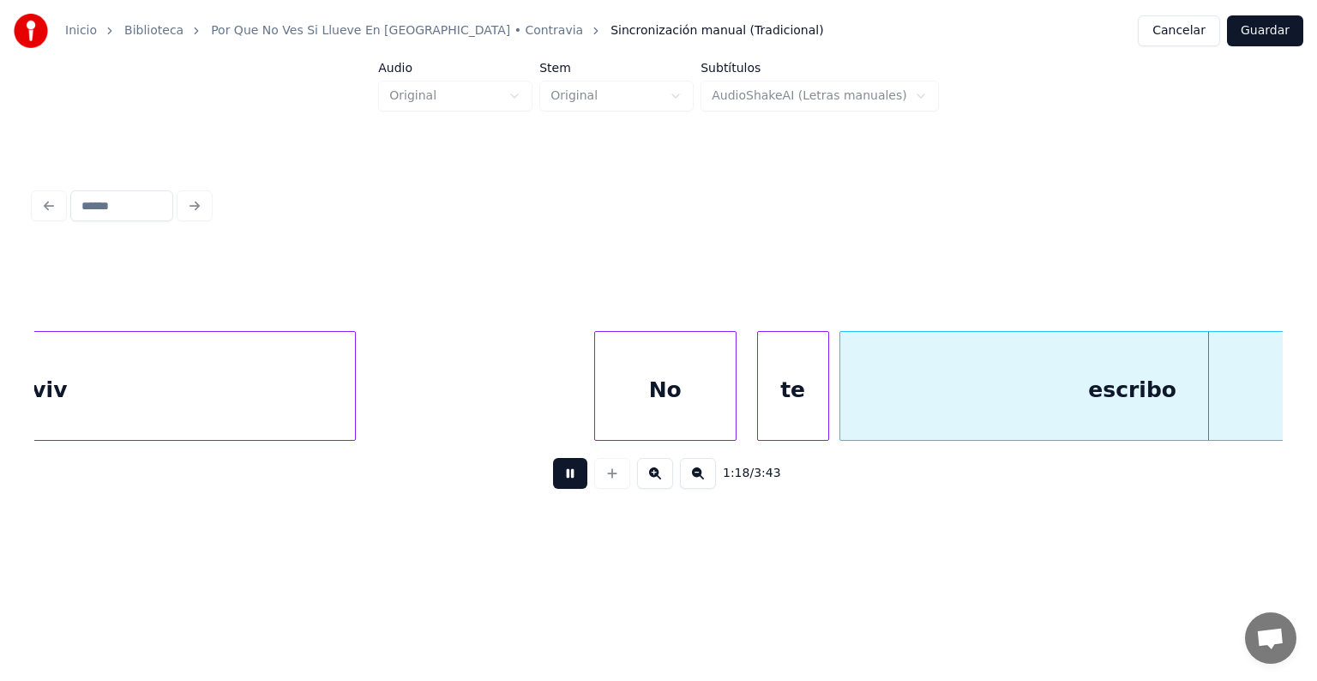
click at [638, 369] on div "No" at bounding box center [665, 390] width 141 height 117
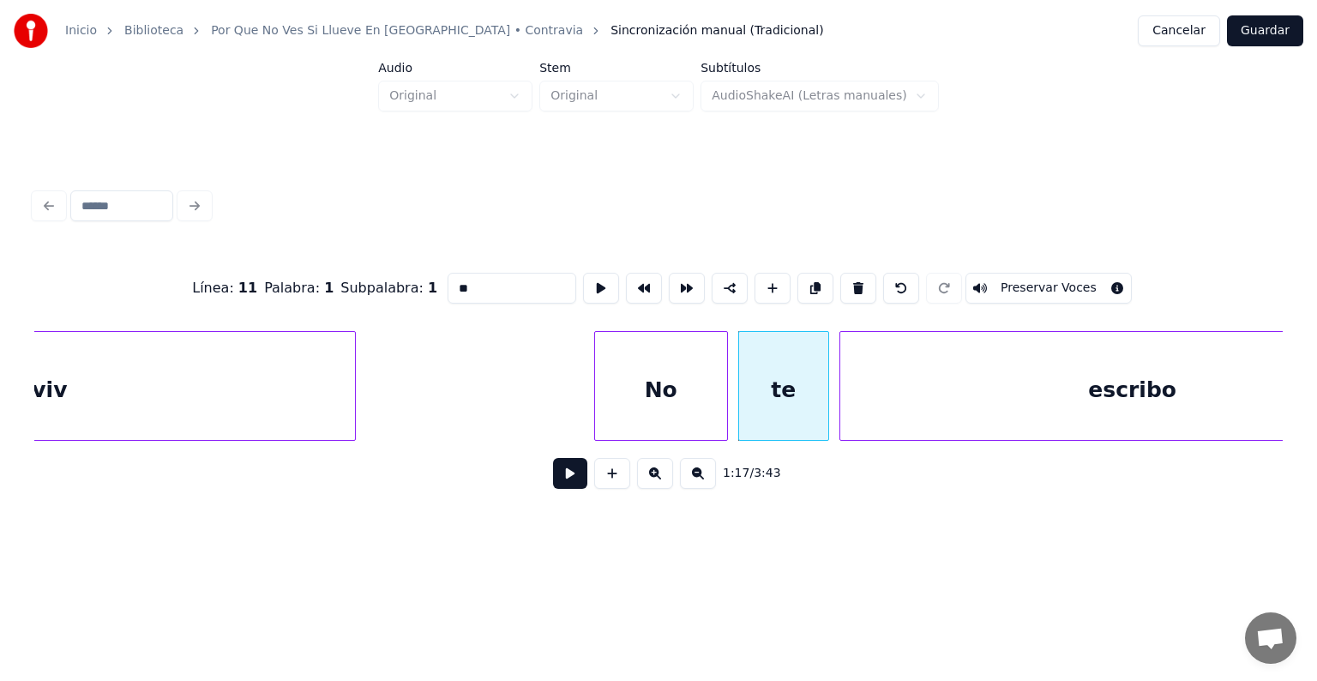
click at [673, 383] on div "No" at bounding box center [661, 390] width 132 height 117
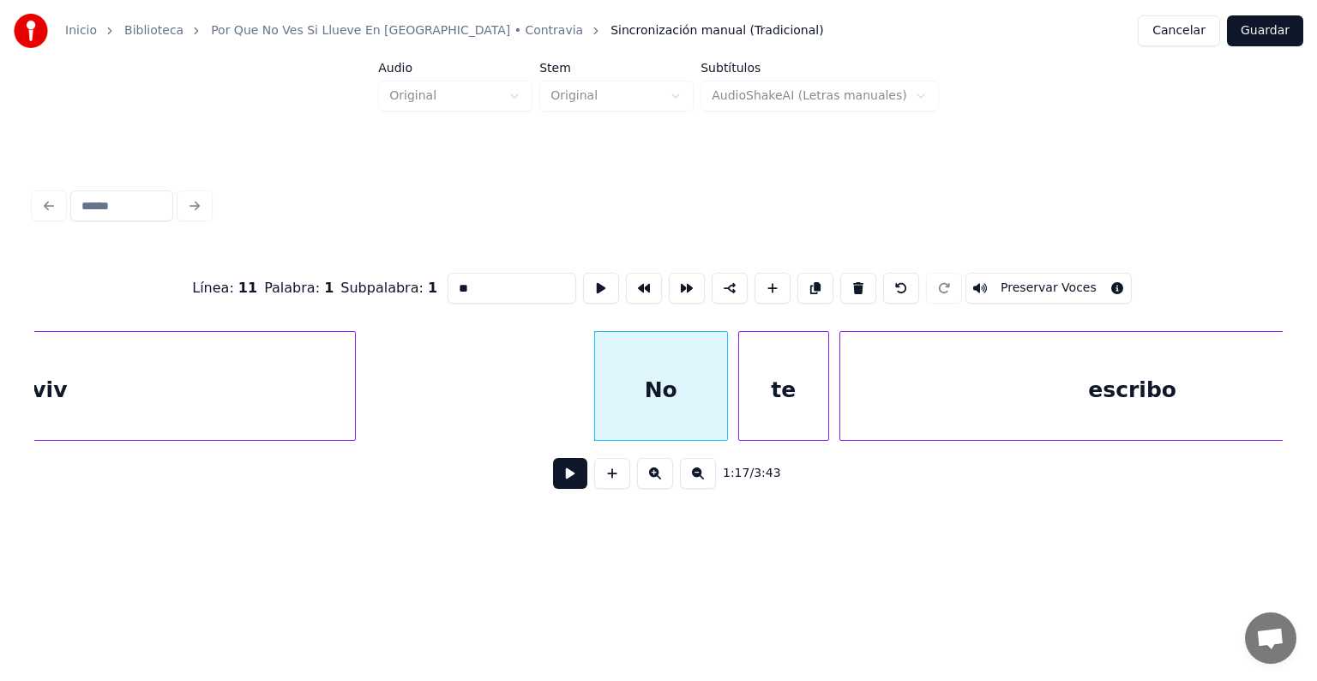
click at [1070, 286] on button "Preservar Voces" at bounding box center [1048, 288] width 166 height 31
click at [761, 396] on div "te" at bounding box center [783, 390] width 89 height 117
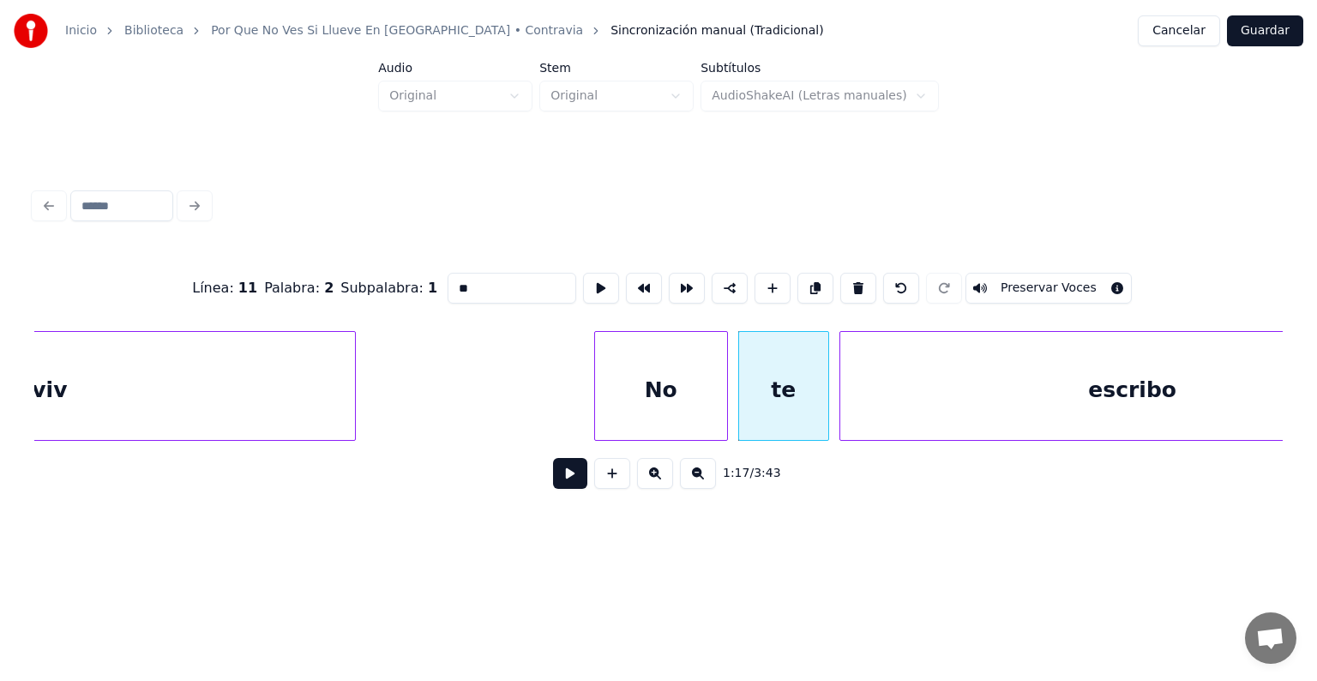
click at [1074, 279] on button "Preservar Voces" at bounding box center [1048, 288] width 166 height 31
click at [865, 402] on div "escribo" at bounding box center [1132, 390] width 585 height 117
type input "*******"
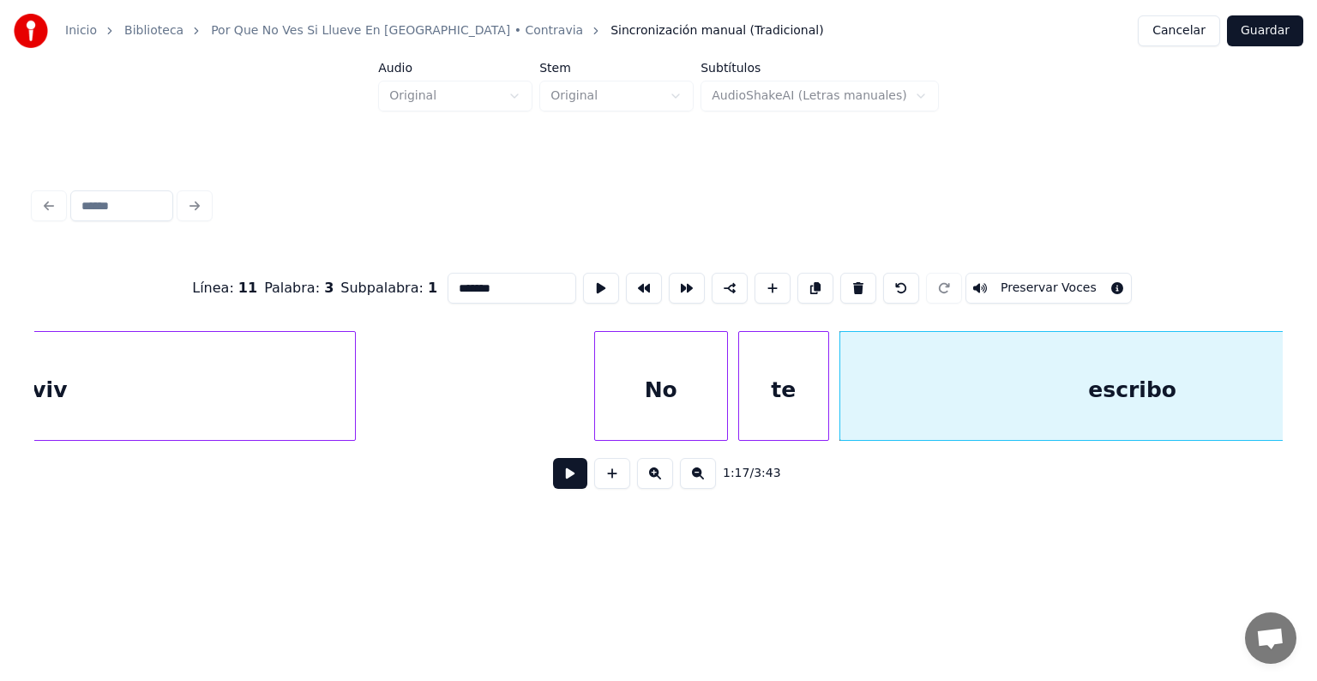
click at [1079, 282] on button "Preservar Voces" at bounding box center [1048, 288] width 166 height 31
click at [561, 482] on button at bounding box center [570, 473] width 34 height 31
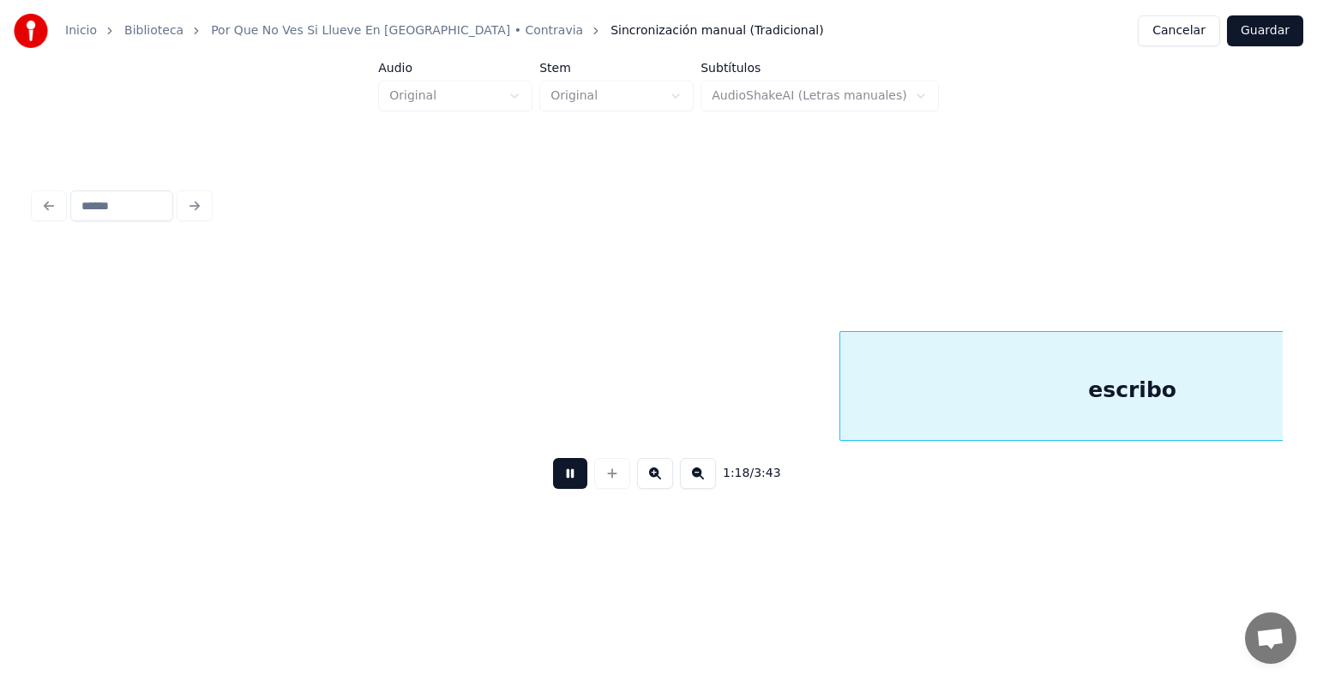
scroll to position [0, 40467]
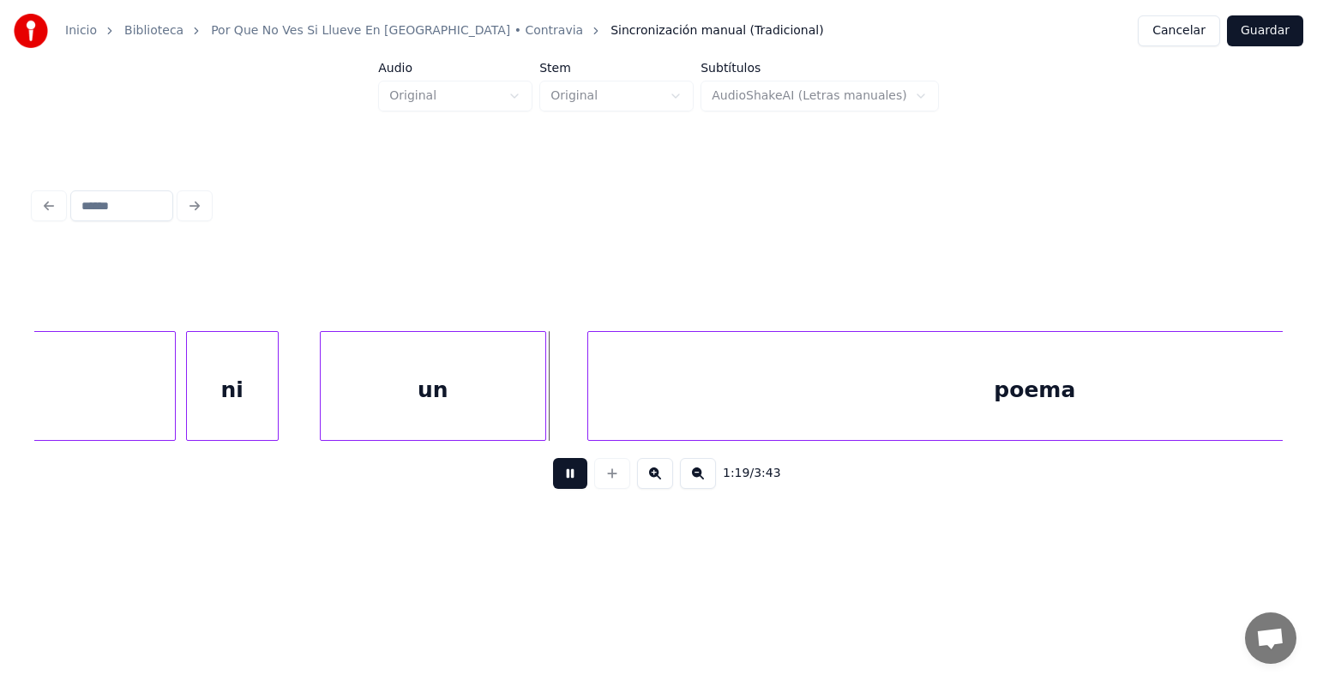
click at [226, 389] on div "ni" at bounding box center [232, 390] width 91 height 117
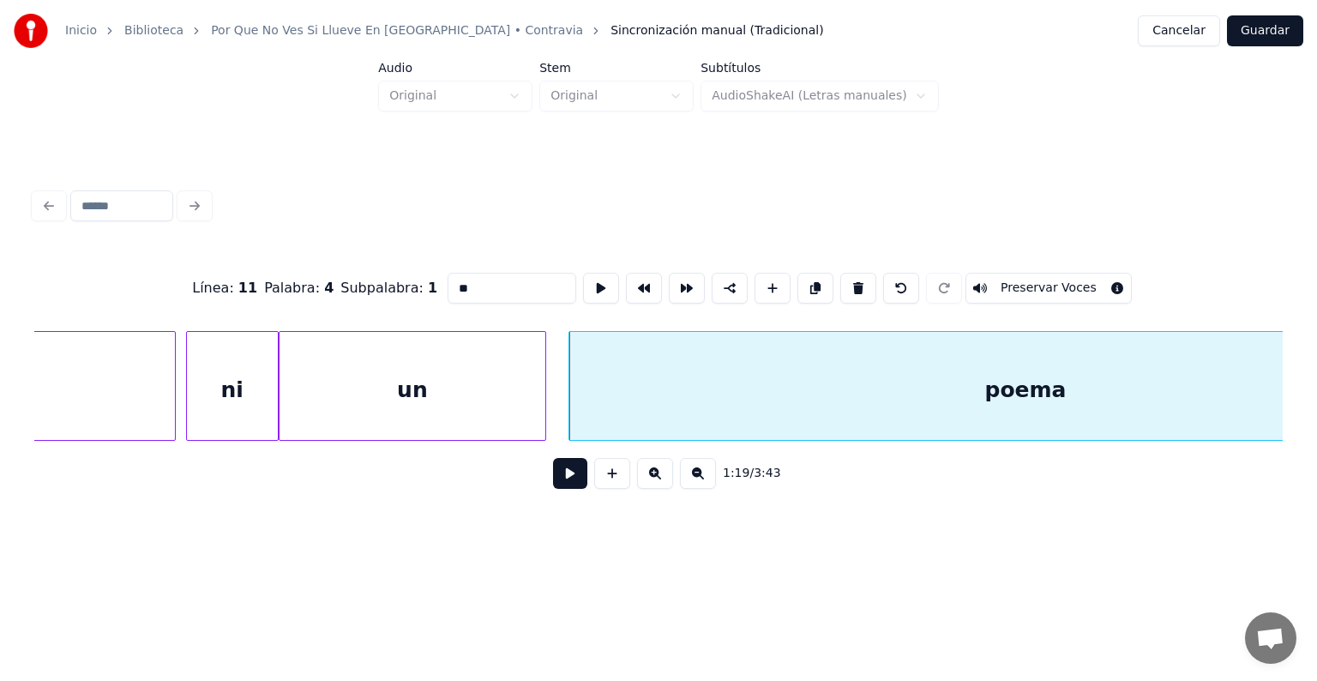
click at [237, 375] on div "ni" at bounding box center [232, 390] width 91 height 117
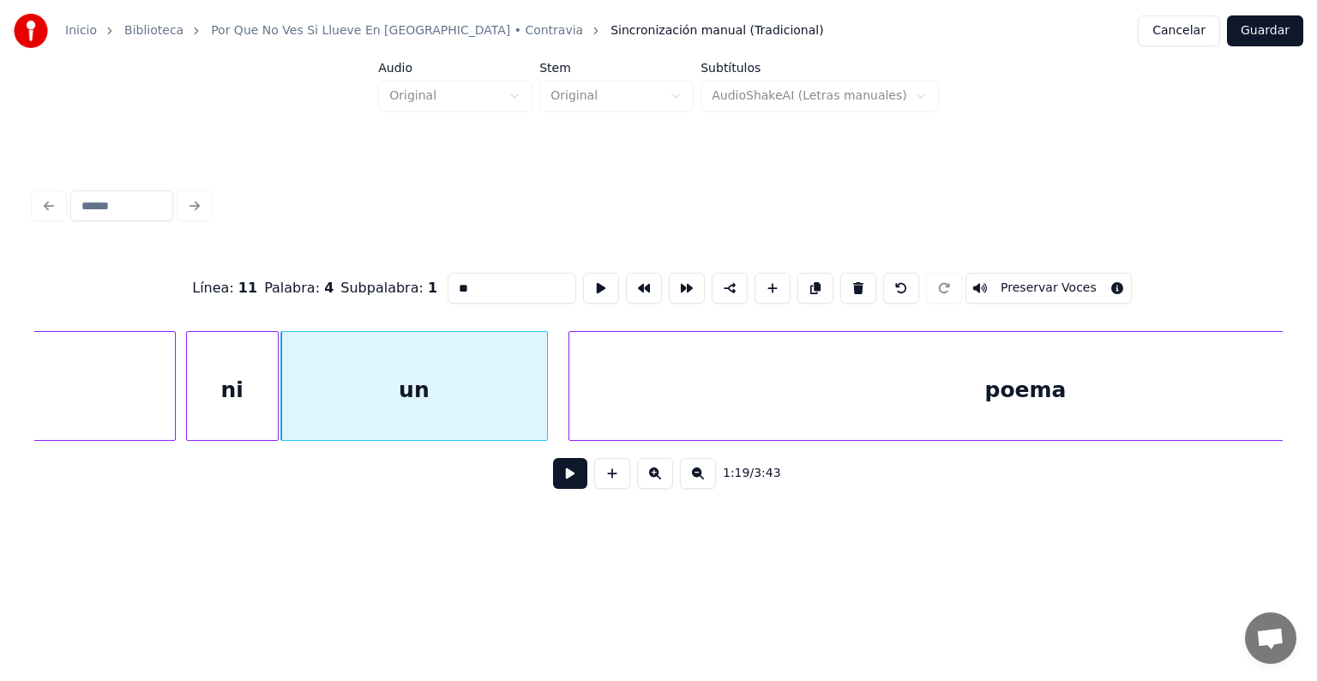
click at [234, 391] on div "ni" at bounding box center [232, 390] width 91 height 117
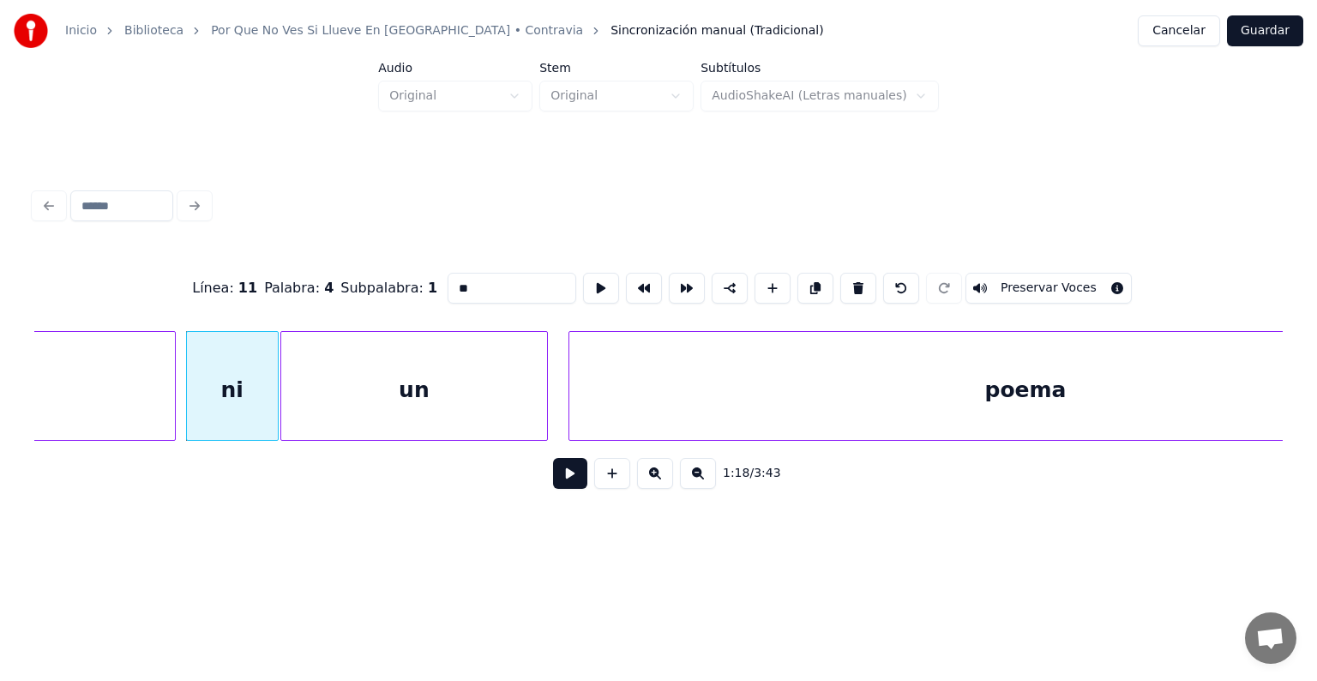
click at [1063, 276] on button "Preservar Voces" at bounding box center [1048, 288] width 166 height 31
click at [543, 408] on div "un" at bounding box center [417, 390] width 273 height 117
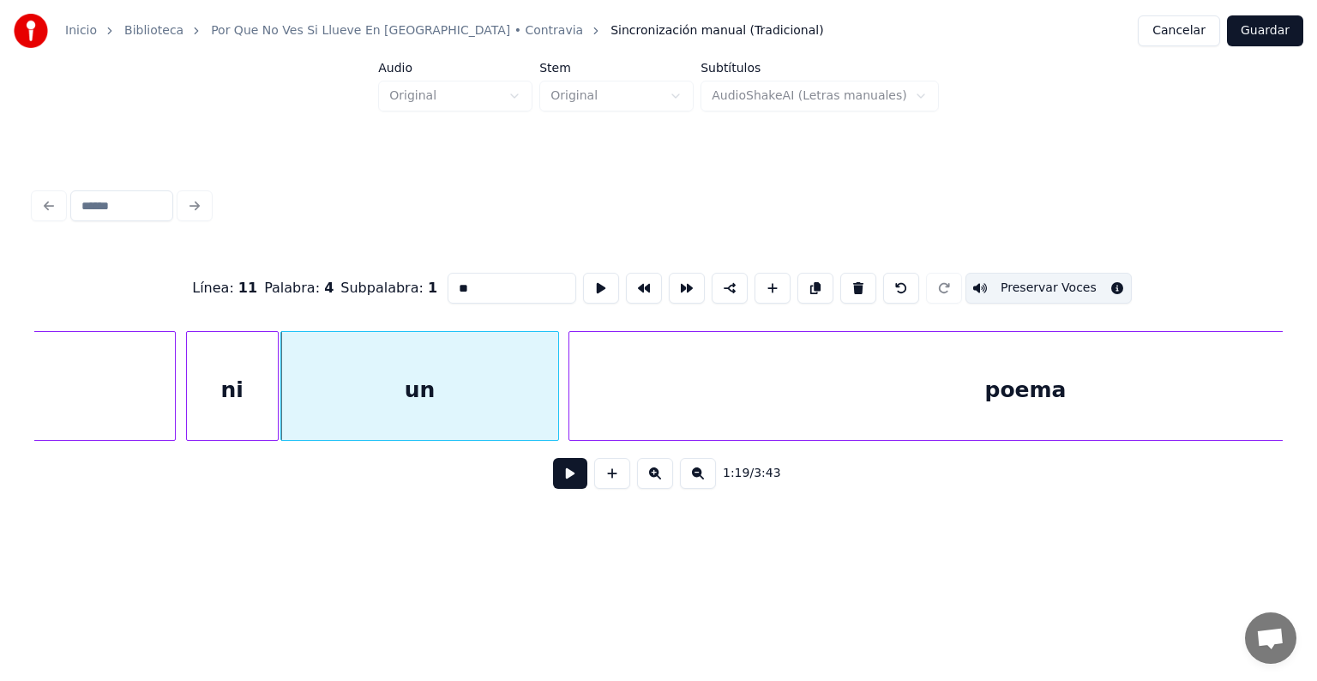
click at [464, 391] on div "un" at bounding box center [419, 390] width 277 height 117
click at [1059, 278] on button "Preservar Voces" at bounding box center [1048, 288] width 166 height 31
click at [603, 408] on div "poema" at bounding box center [1025, 390] width 912 height 117
type input "*****"
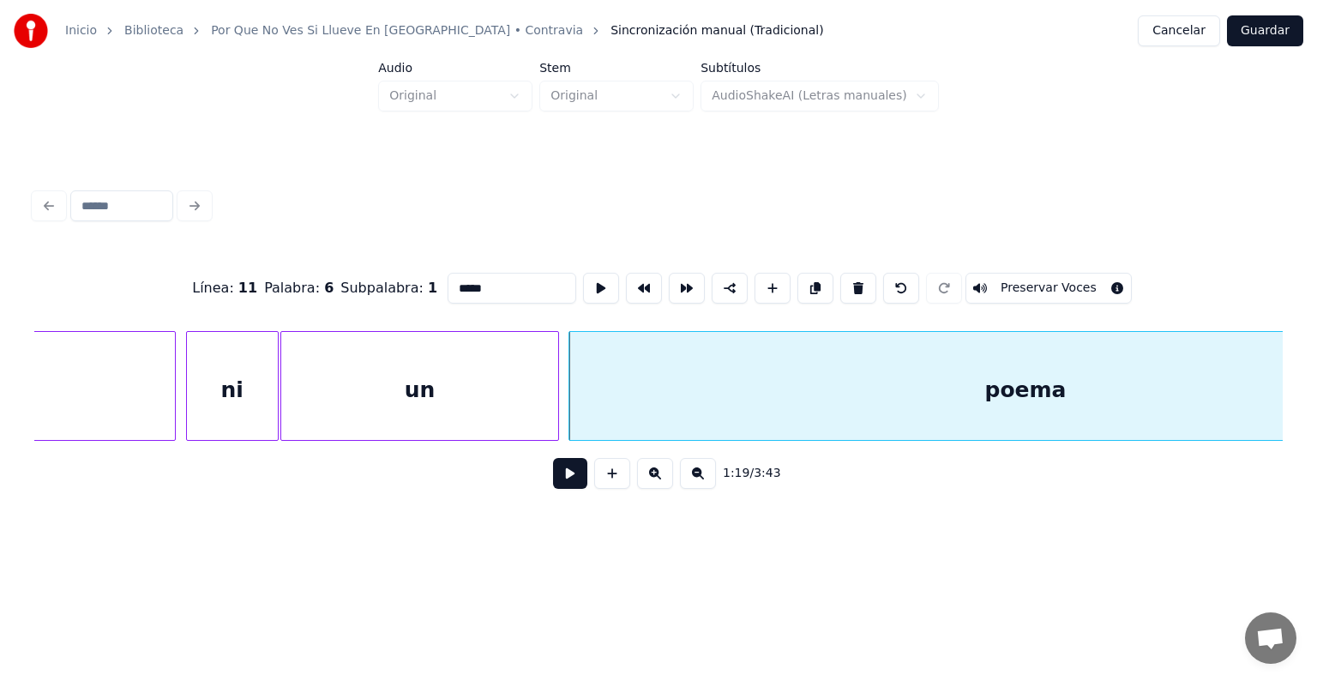
click at [1073, 285] on button "Preservar Voces" at bounding box center [1048, 288] width 166 height 31
click at [555, 474] on button at bounding box center [570, 473] width 34 height 31
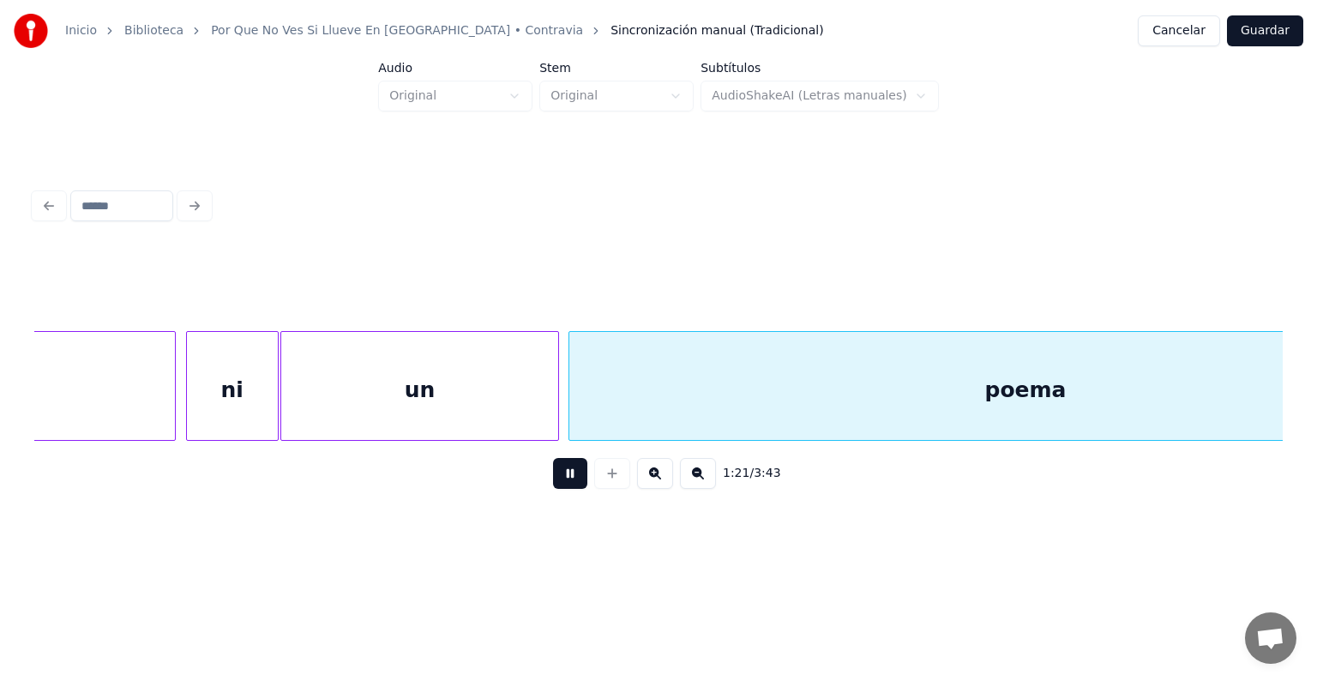
scroll to position [0, 41724]
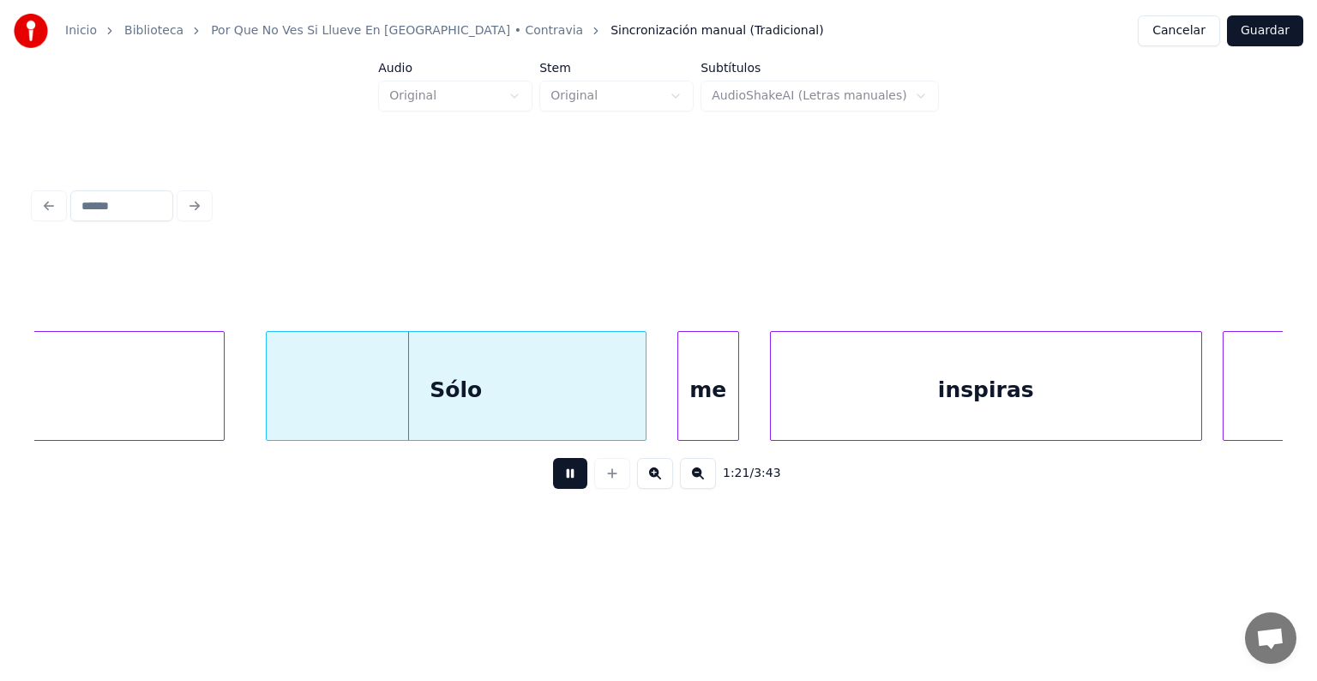
click at [267, 407] on div "Sólo" at bounding box center [456, 390] width 379 height 117
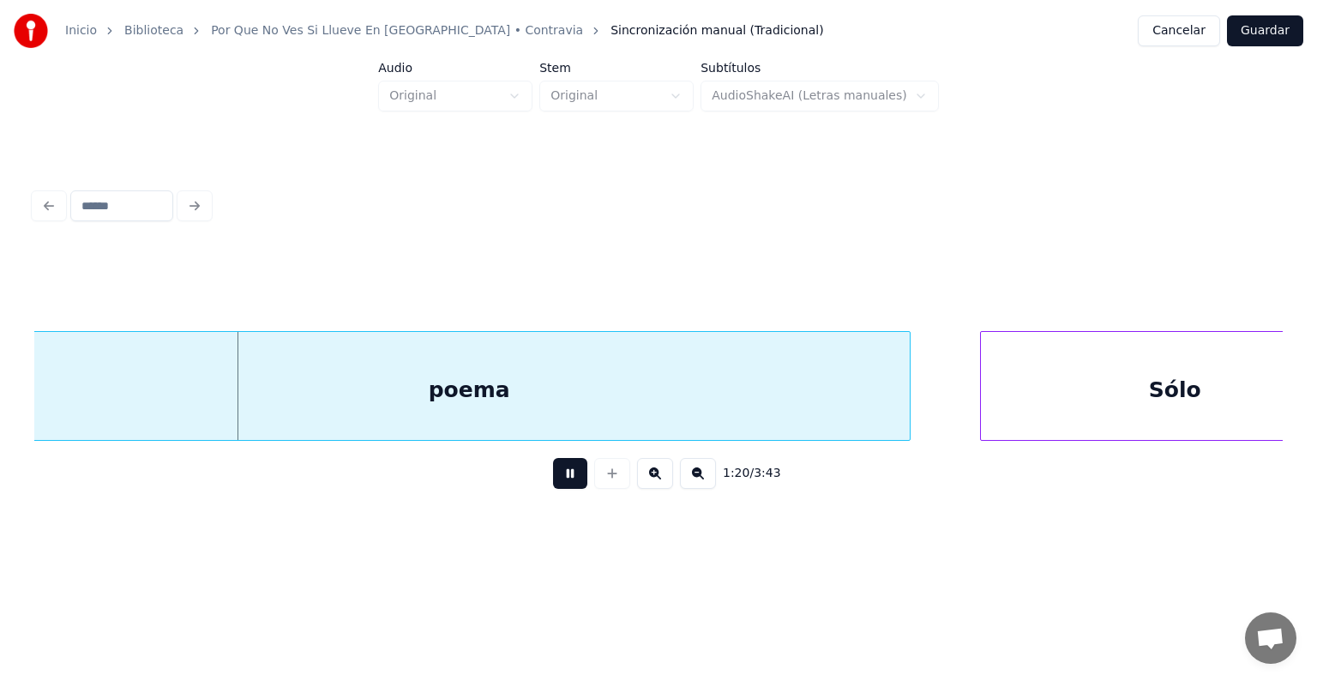
scroll to position [0, 40993]
click at [243, 402] on div "poema" at bounding box center [476, 390] width 881 height 117
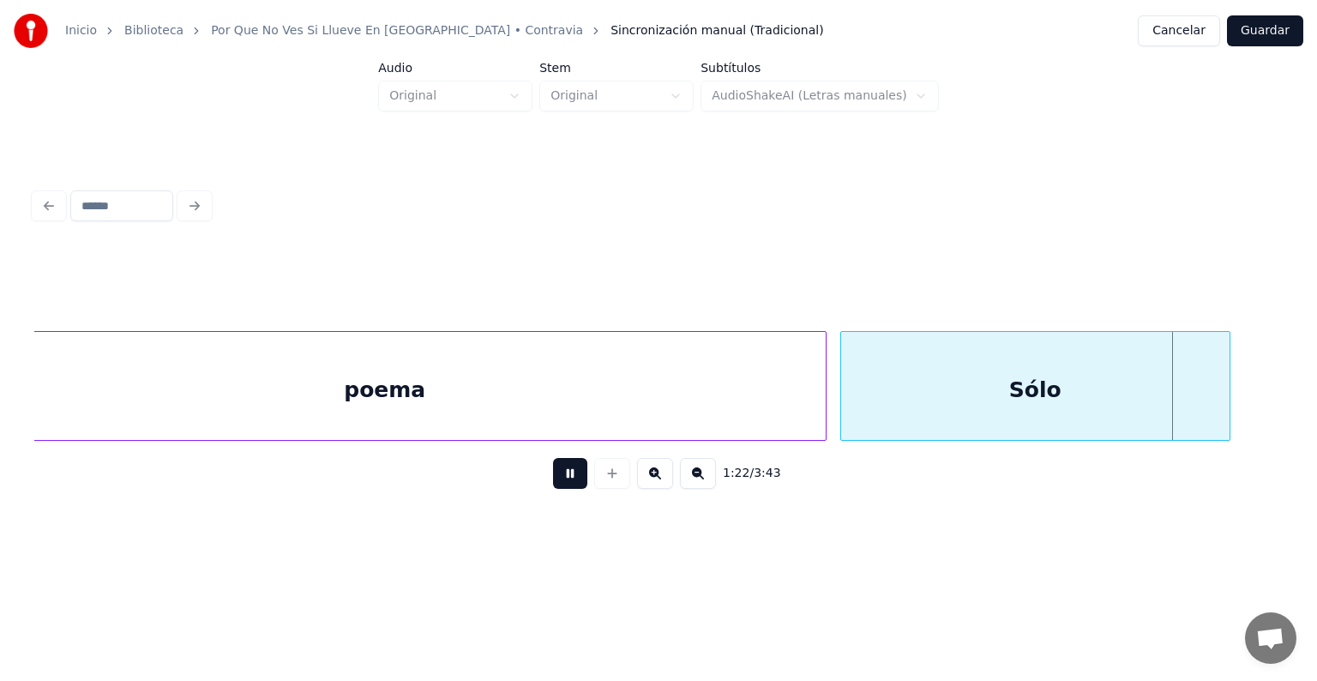
click at [1065, 423] on div "Sólo" at bounding box center [1035, 390] width 388 height 117
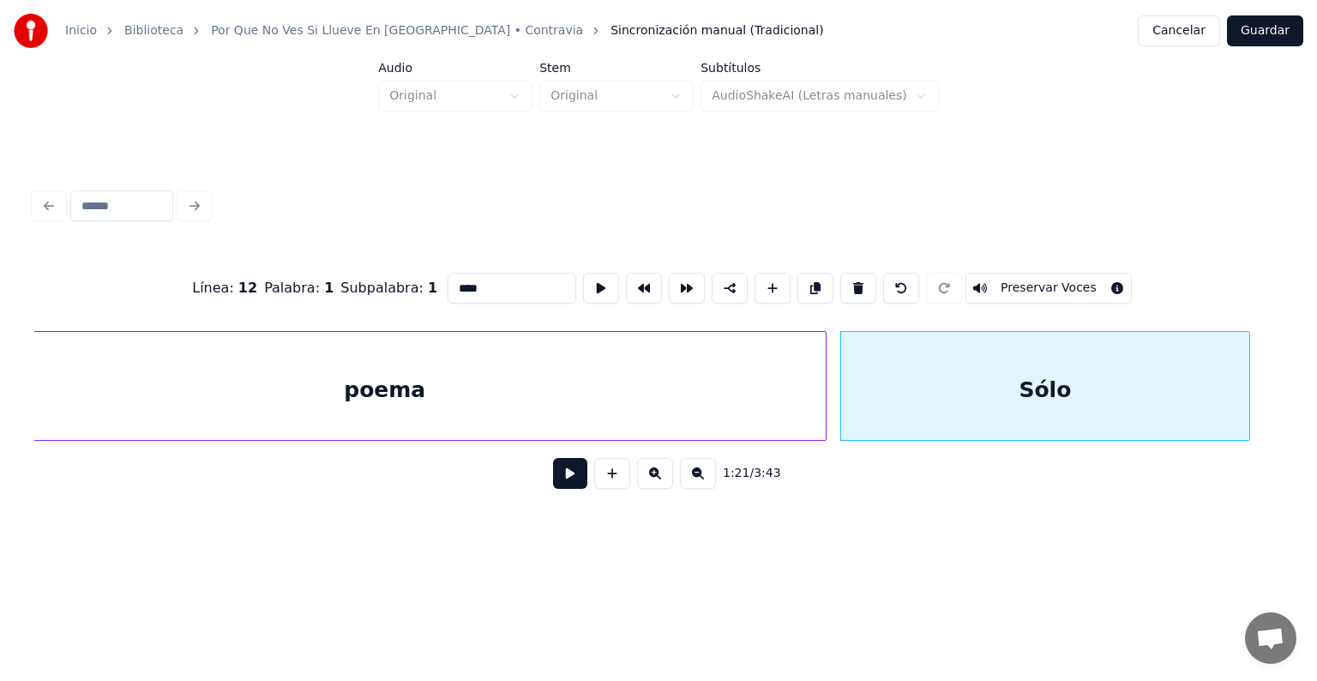
click at [1046, 279] on button "Preservar Voces" at bounding box center [1048, 288] width 166 height 31
click at [1058, 288] on button "Preservar Voces" at bounding box center [1048, 288] width 166 height 31
click at [389, 411] on div "poema" at bounding box center [384, 390] width 881 height 117
type input "*****"
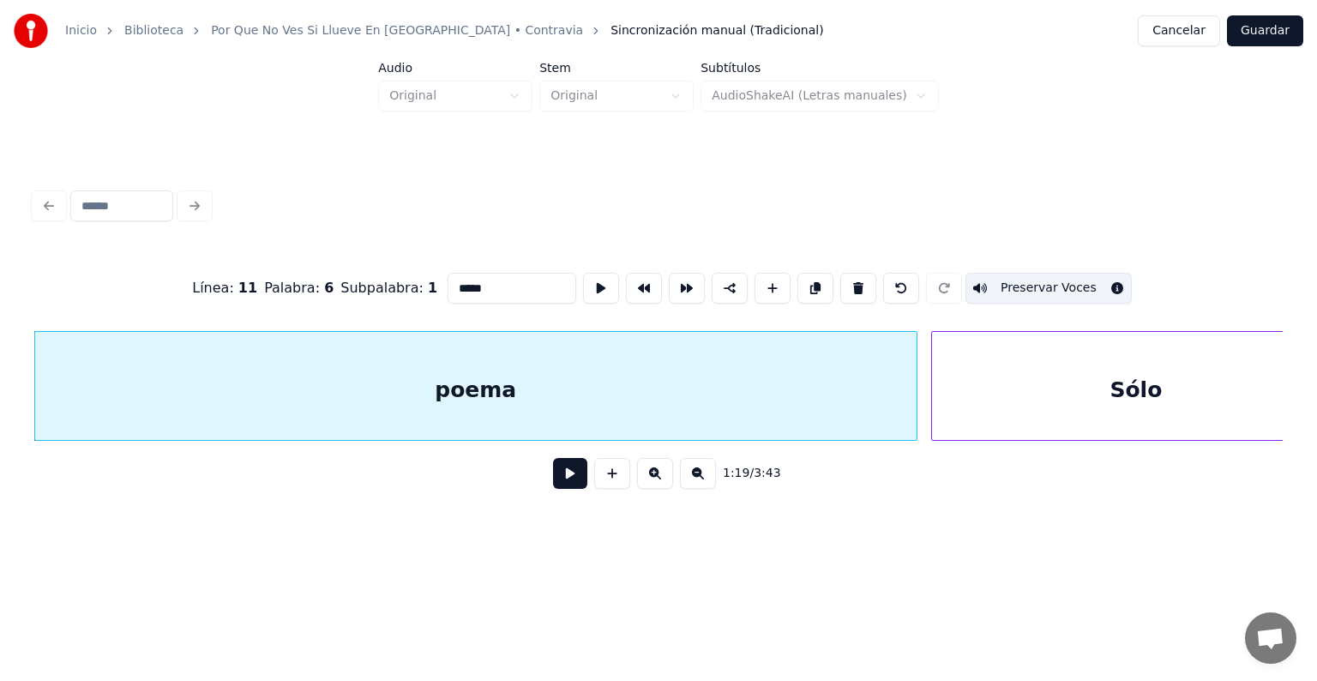
click at [553, 485] on button at bounding box center [570, 473] width 34 height 31
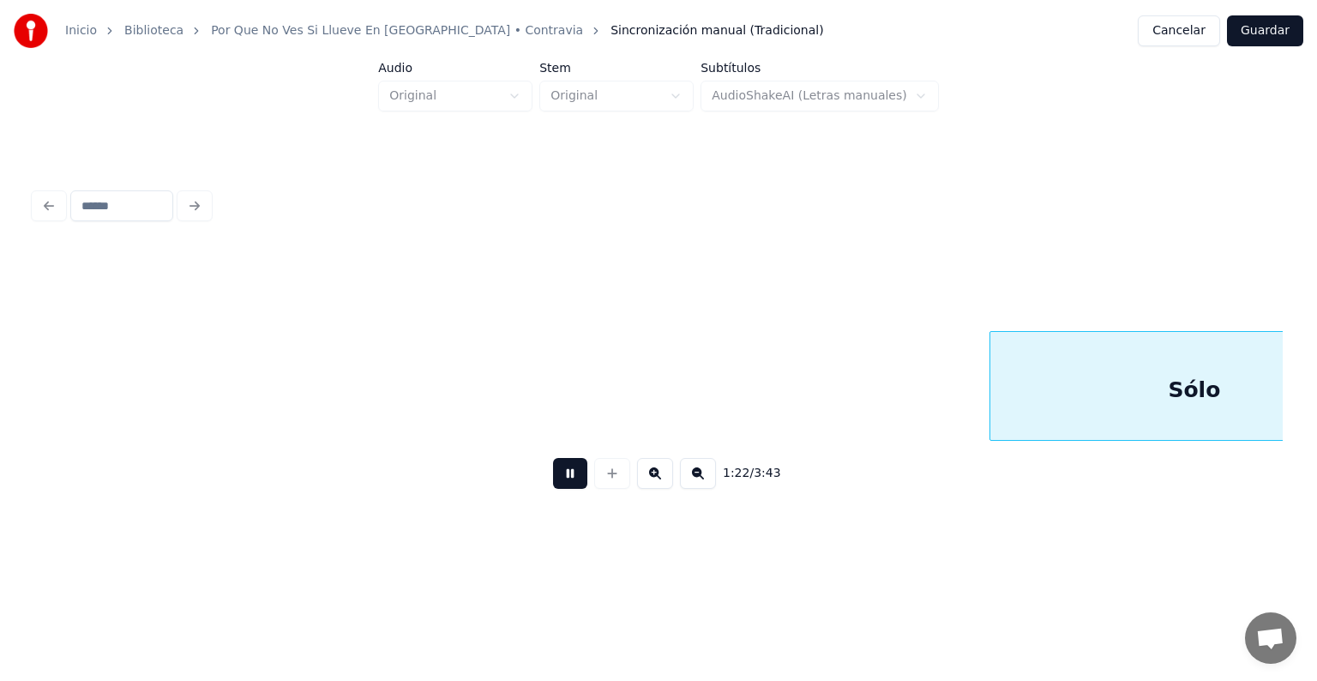
scroll to position [0, 42185]
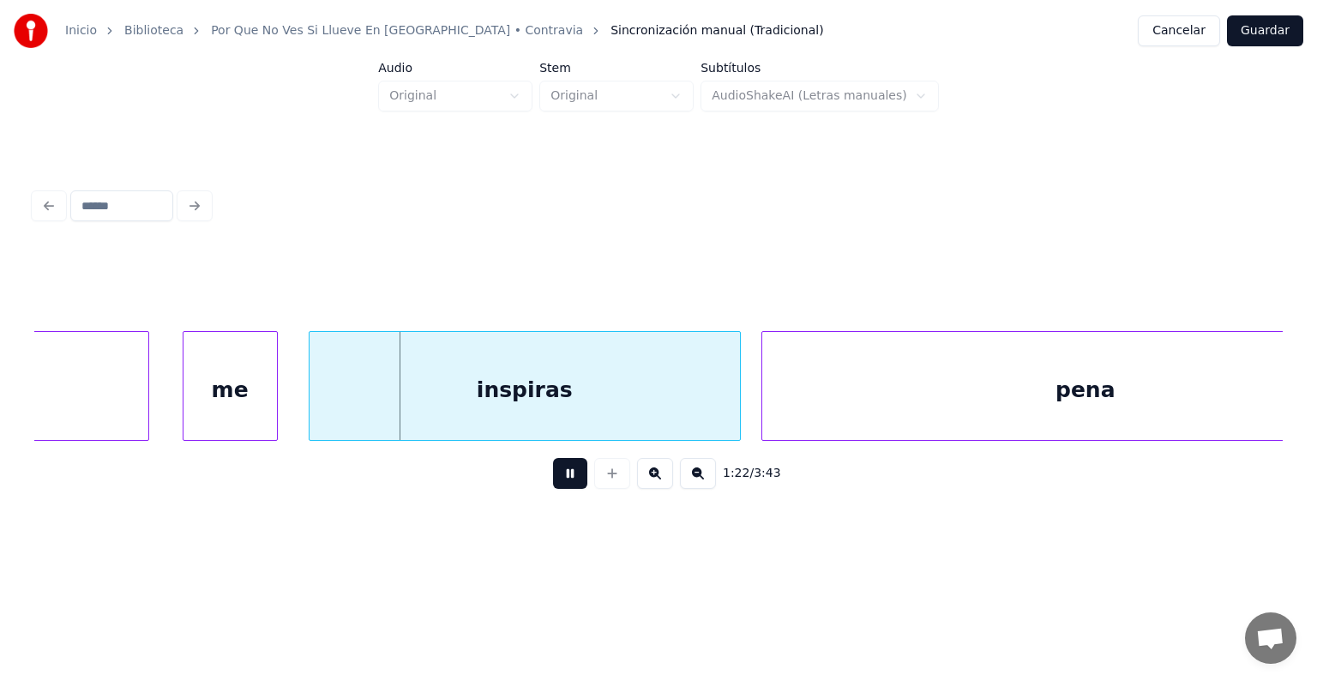
click at [273, 395] on div at bounding box center [274, 386] width 5 height 108
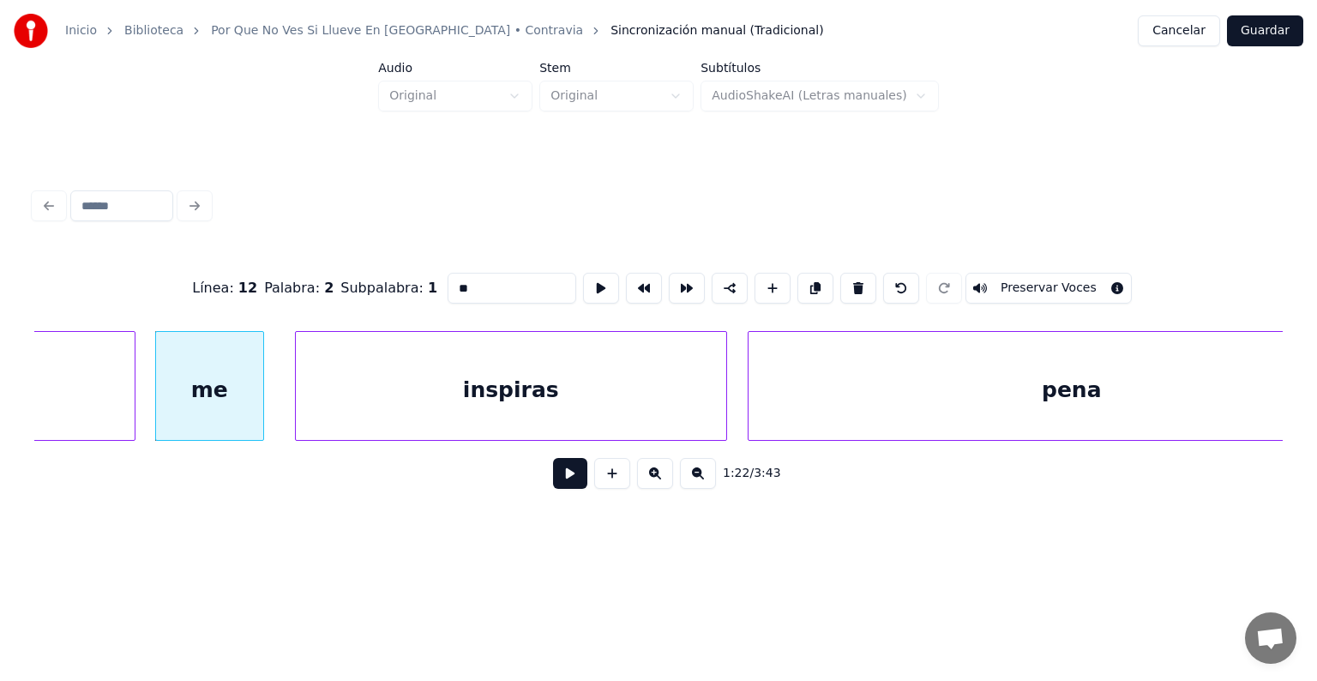
scroll to position [0, 42200]
click at [297, 402] on div "inspiras" at bounding box center [509, 390] width 432 height 117
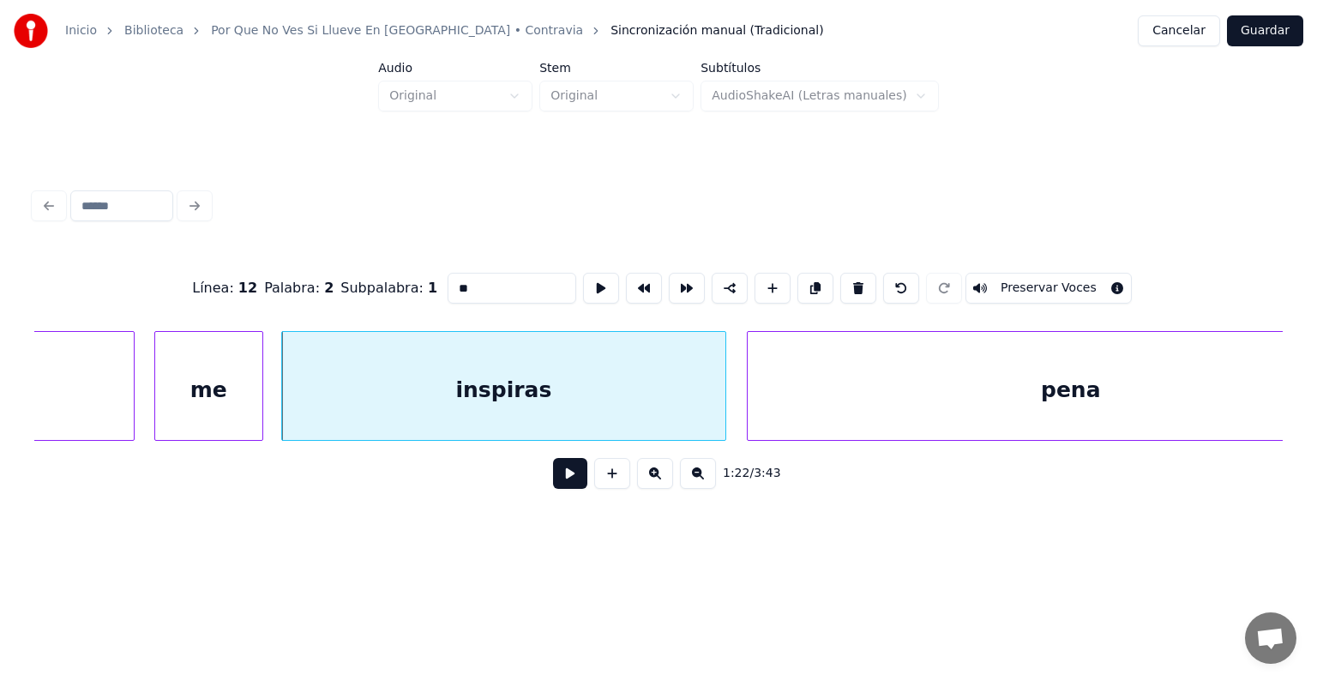
click at [553, 483] on button at bounding box center [570, 473] width 34 height 31
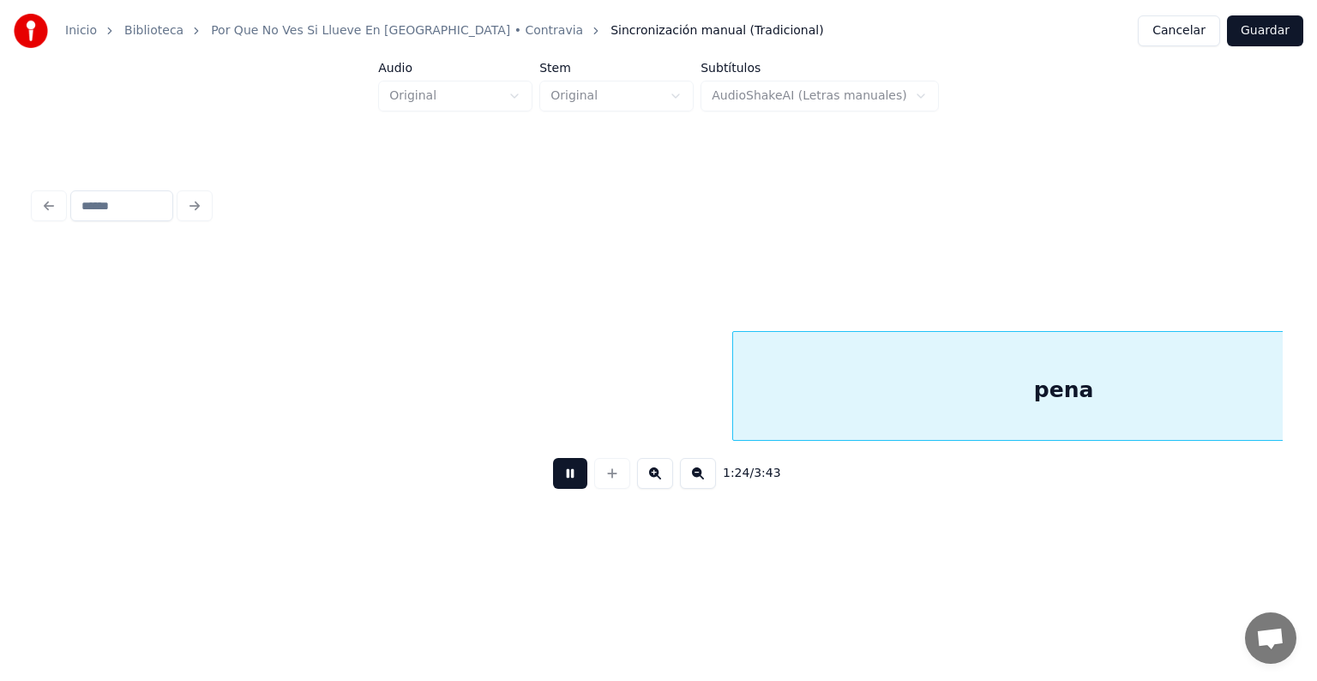
scroll to position [0, 43456]
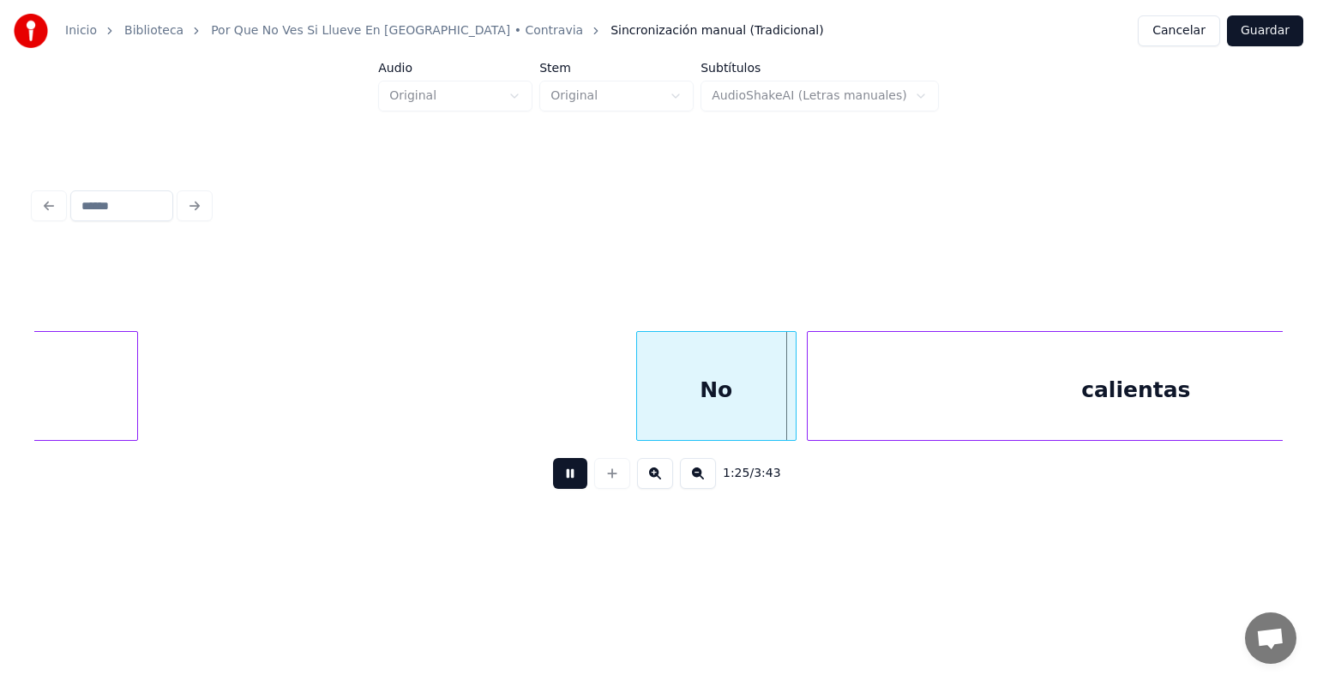
click at [682, 391] on div "No" at bounding box center [716, 390] width 159 height 117
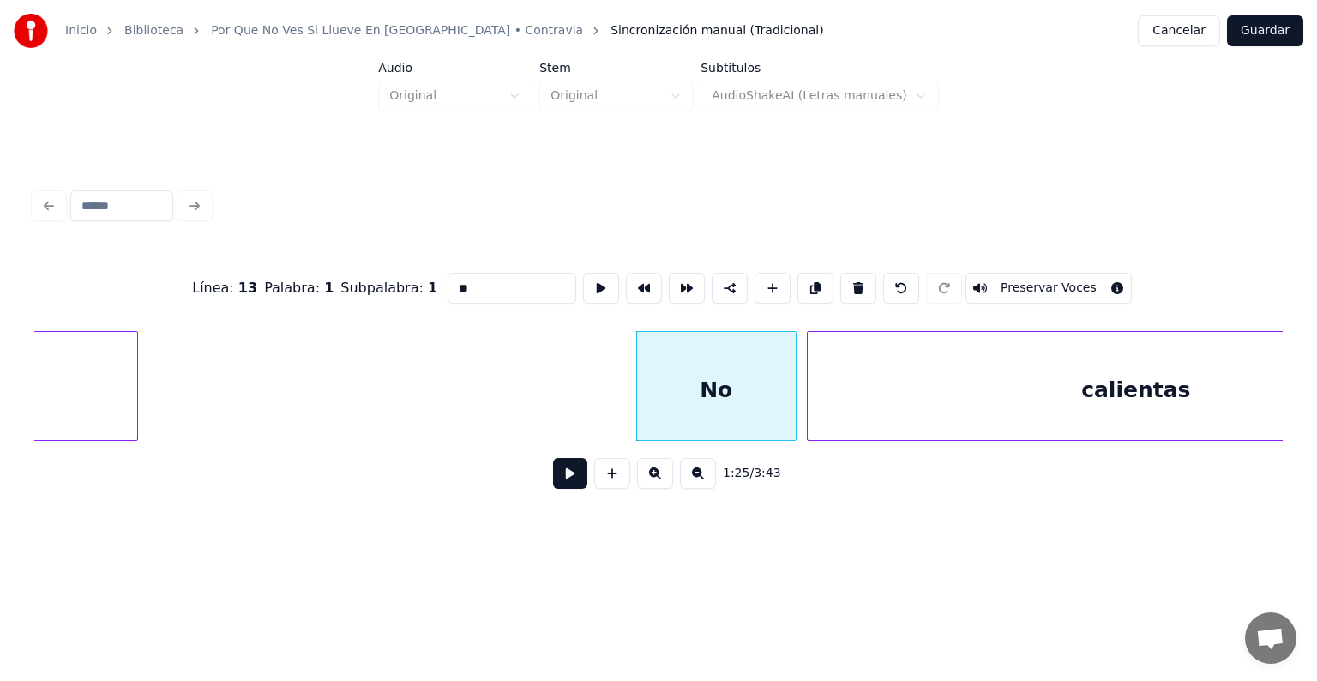
click at [1021, 274] on button "Preservar Voces" at bounding box center [1048, 288] width 166 height 31
click at [963, 383] on div "calientas" at bounding box center [1135, 390] width 657 height 117
type input "*********"
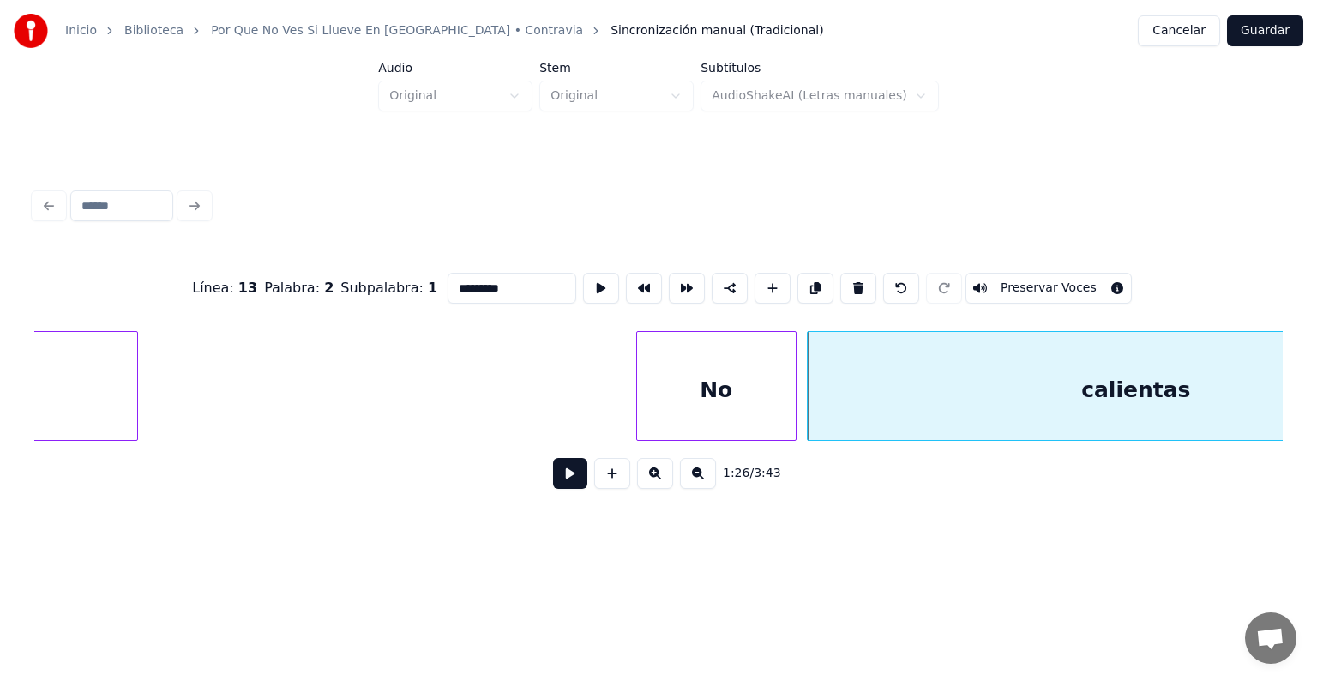
click at [1024, 280] on button "Preservar Voces" at bounding box center [1048, 288] width 166 height 31
click at [562, 487] on button at bounding box center [570, 473] width 34 height 31
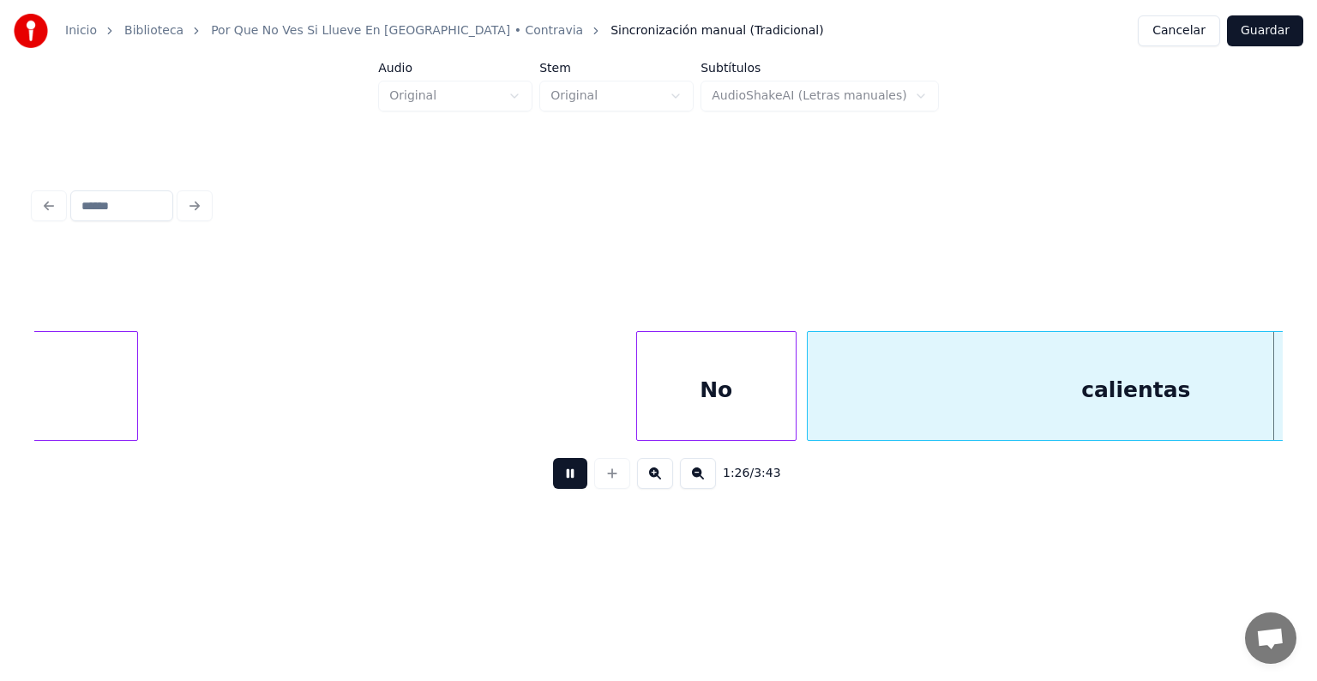
scroll to position [0, 44705]
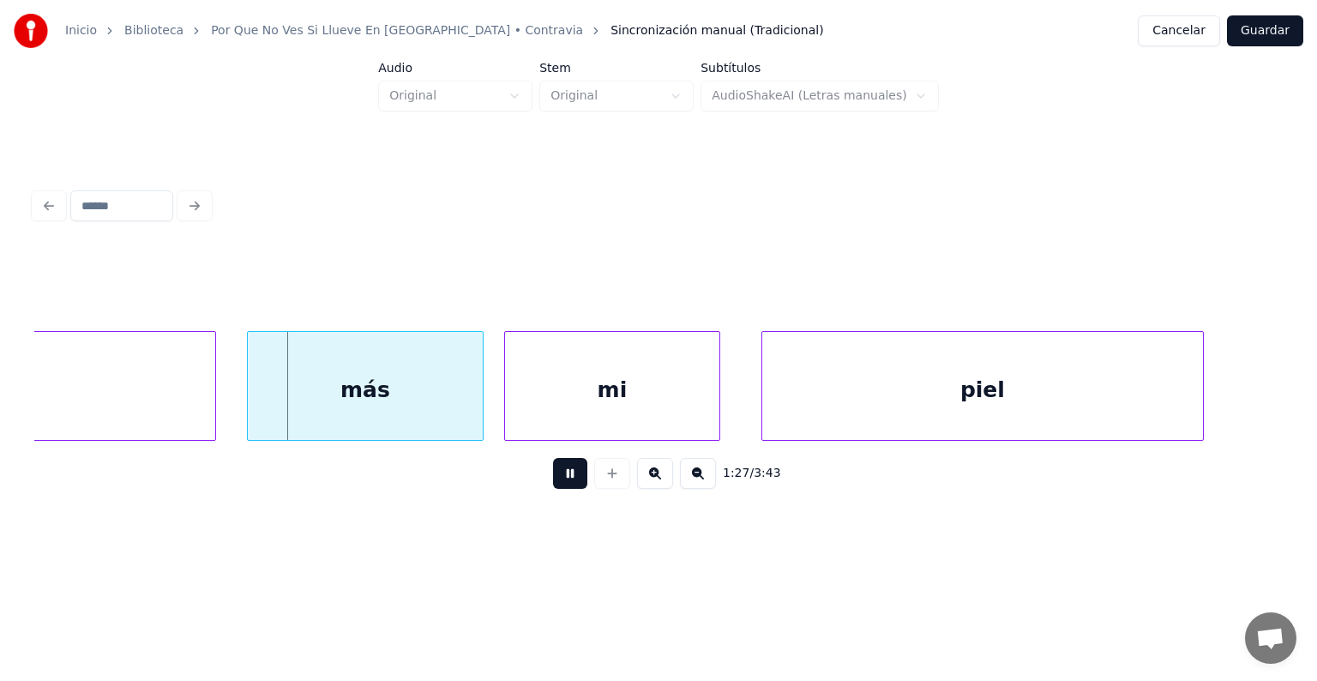
click at [276, 398] on div "más" at bounding box center [365, 390] width 235 height 117
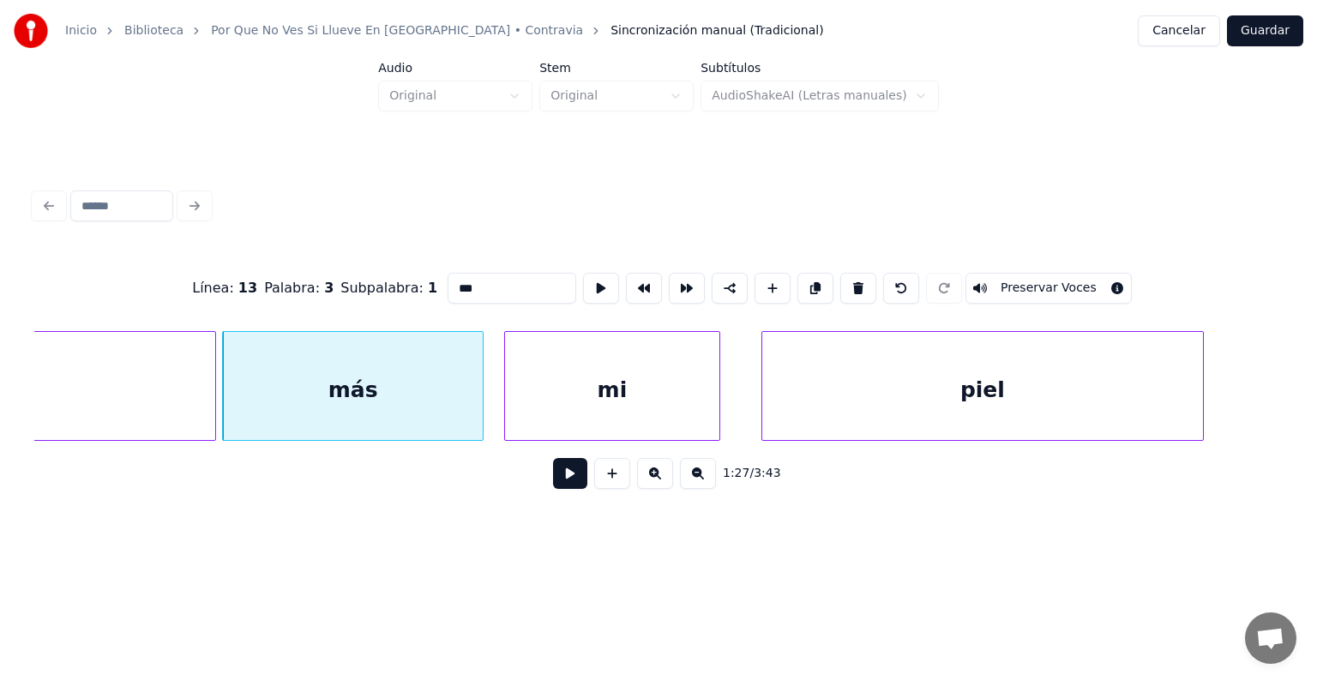
click at [307, 392] on div "más" at bounding box center [352, 390] width 259 height 117
click at [1021, 280] on button "Preservar Voces" at bounding box center [1048, 288] width 166 height 31
click at [507, 399] on div "mi" at bounding box center [606, 390] width 225 height 117
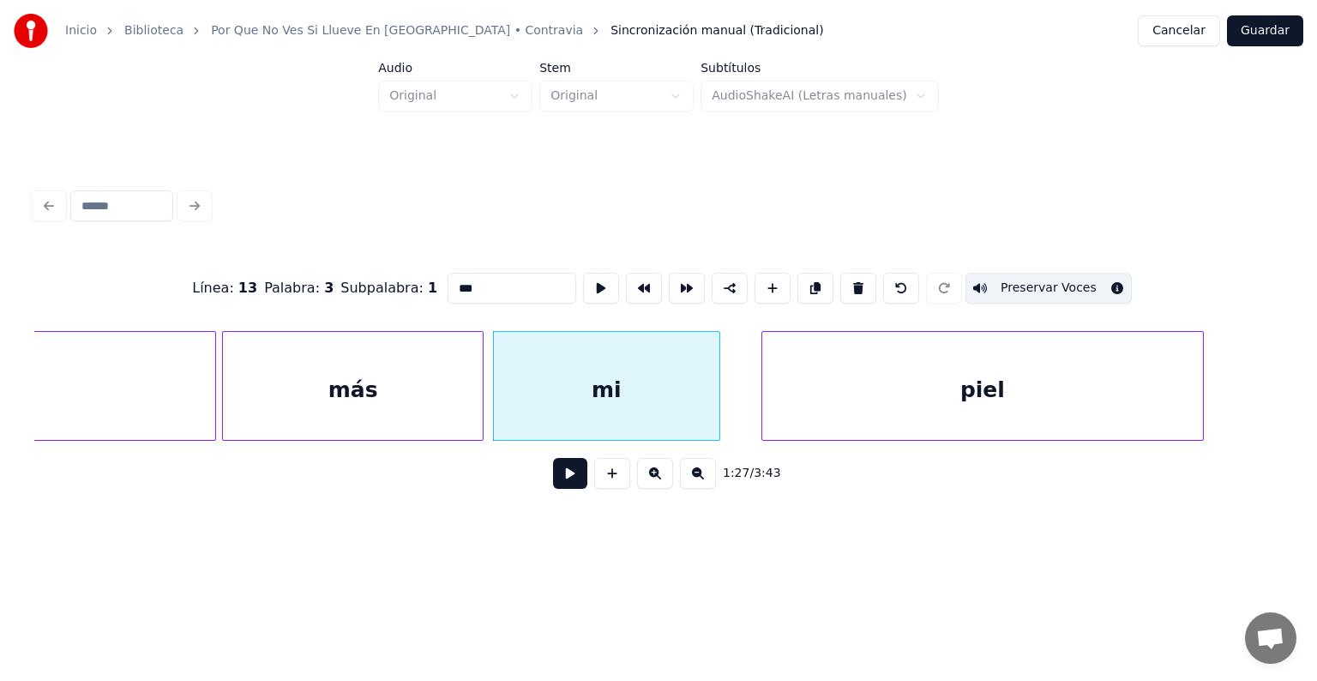
click at [571, 386] on div "mi" at bounding box center [606, 390] width 225 height 117
click at [1027, 285] on button "Preservar Voces" at bounding box center [1048, 288] width 166 height 31
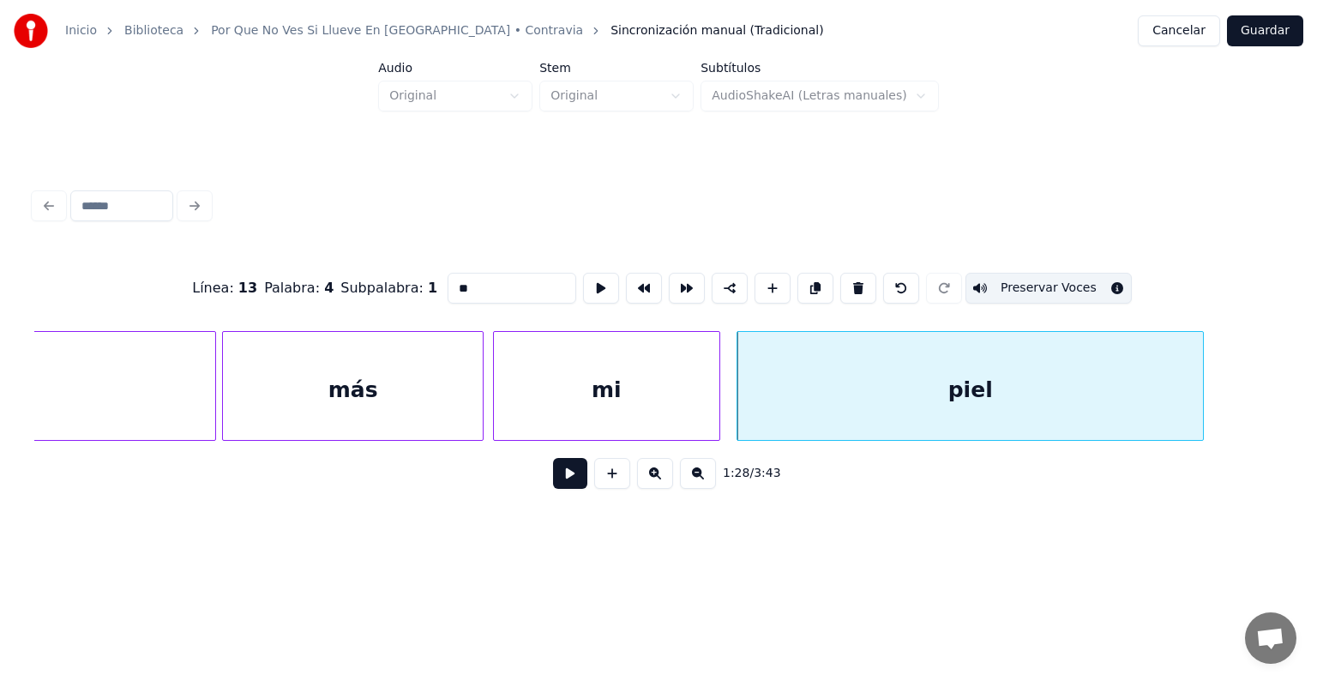
click at [807, 398] on div "piel" at bounding box center [969, 390] width 465 height 117
type input "****"
click at [1019, 281] on button "Preservar Voces" at bounding box center [1048, 288] width 166 height 31
click at [555, 480] on button at bounding box center [570, 473] width 34 height 31
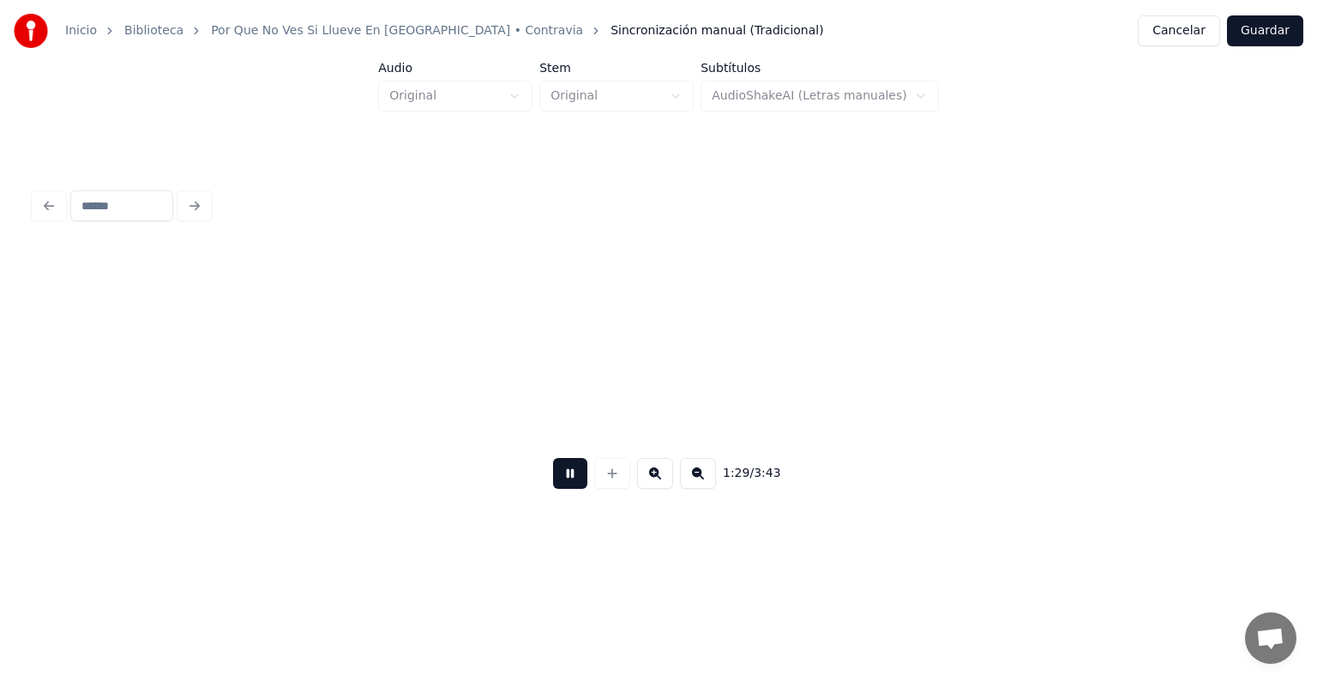
scroll to position [0, 45962]
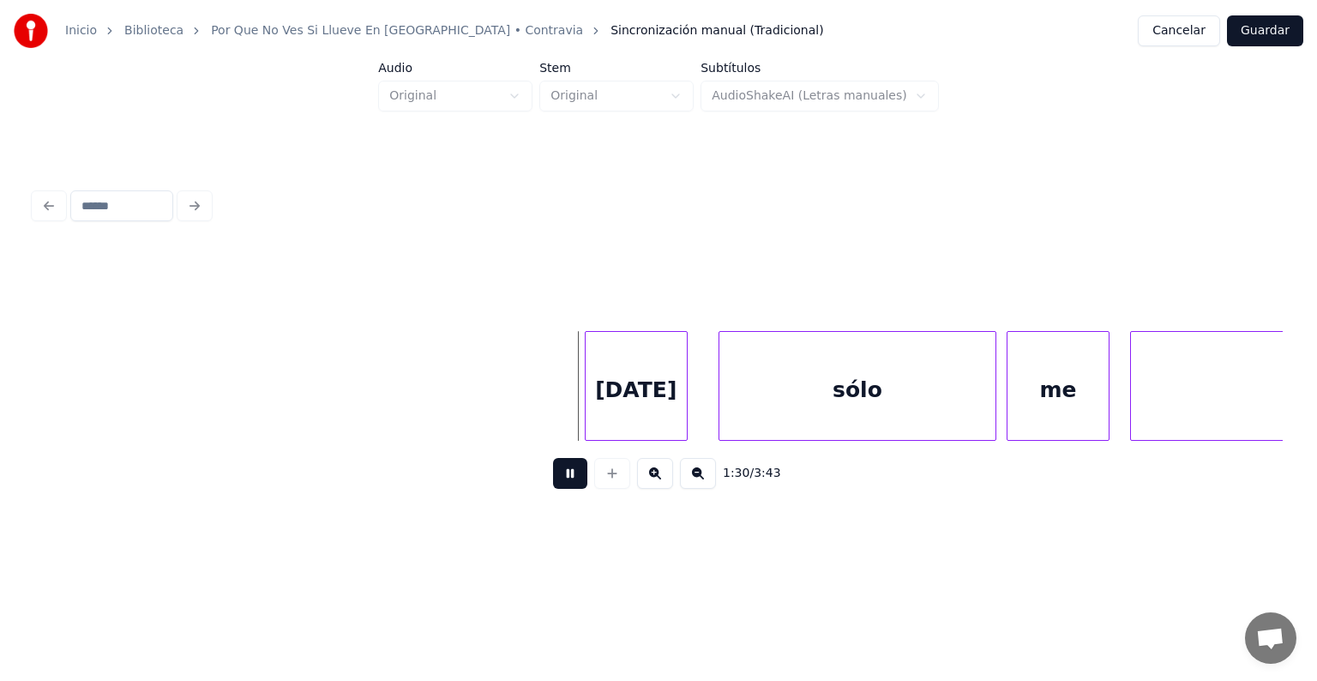
click at [597, 405] on div "Hoy" at bounding box center [635, 390] width 101 height 117
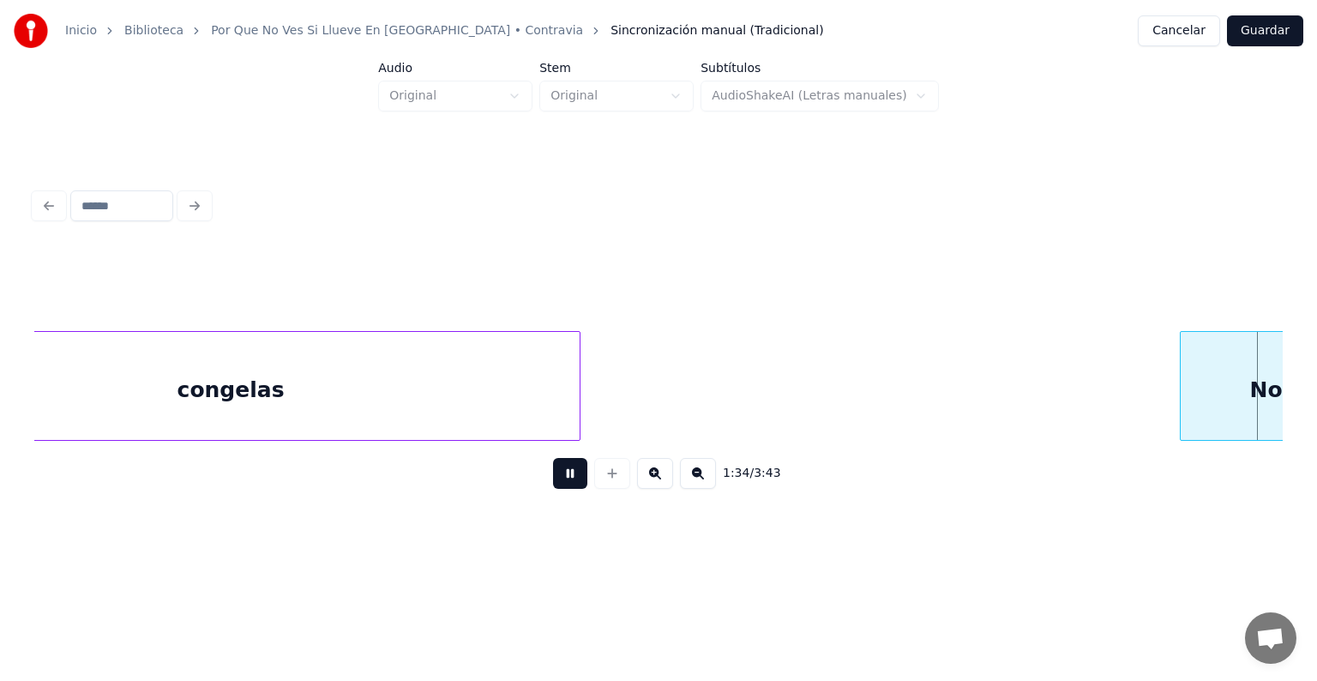
scroll to position [0, 48466]
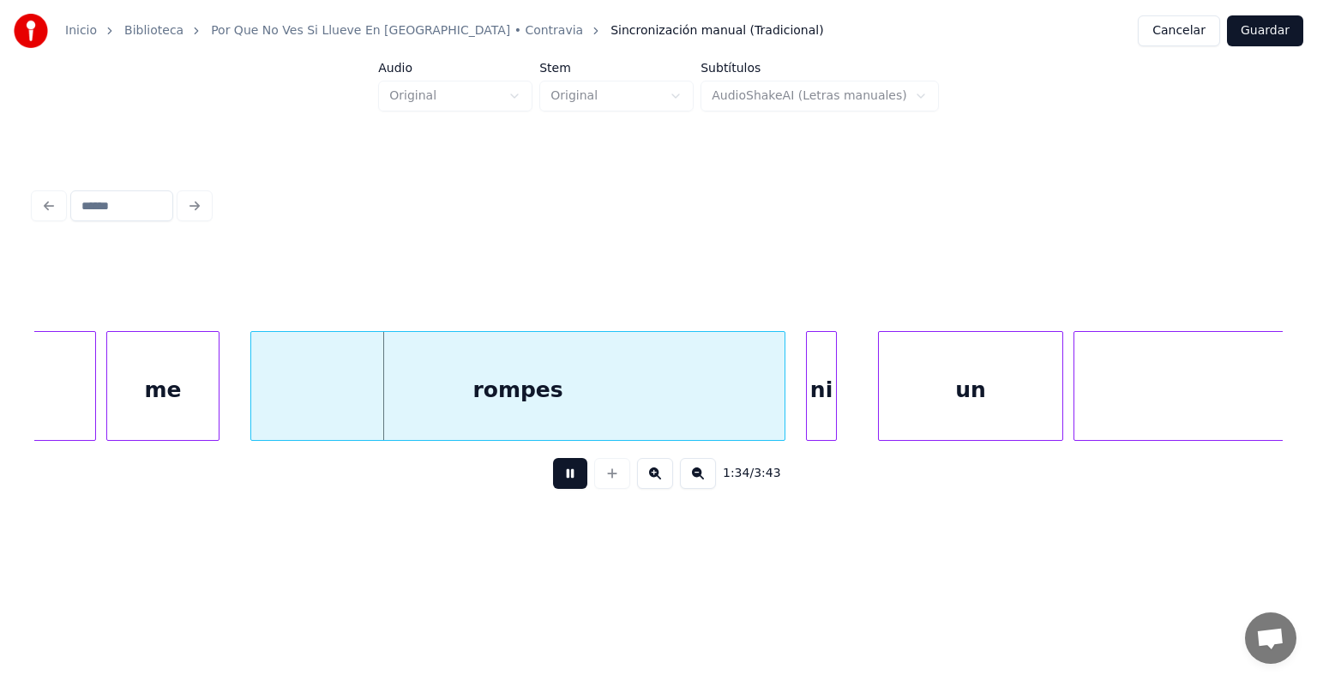
click at [154, 375] on div "me" at bounding box center [162, 390] width 111 height 117
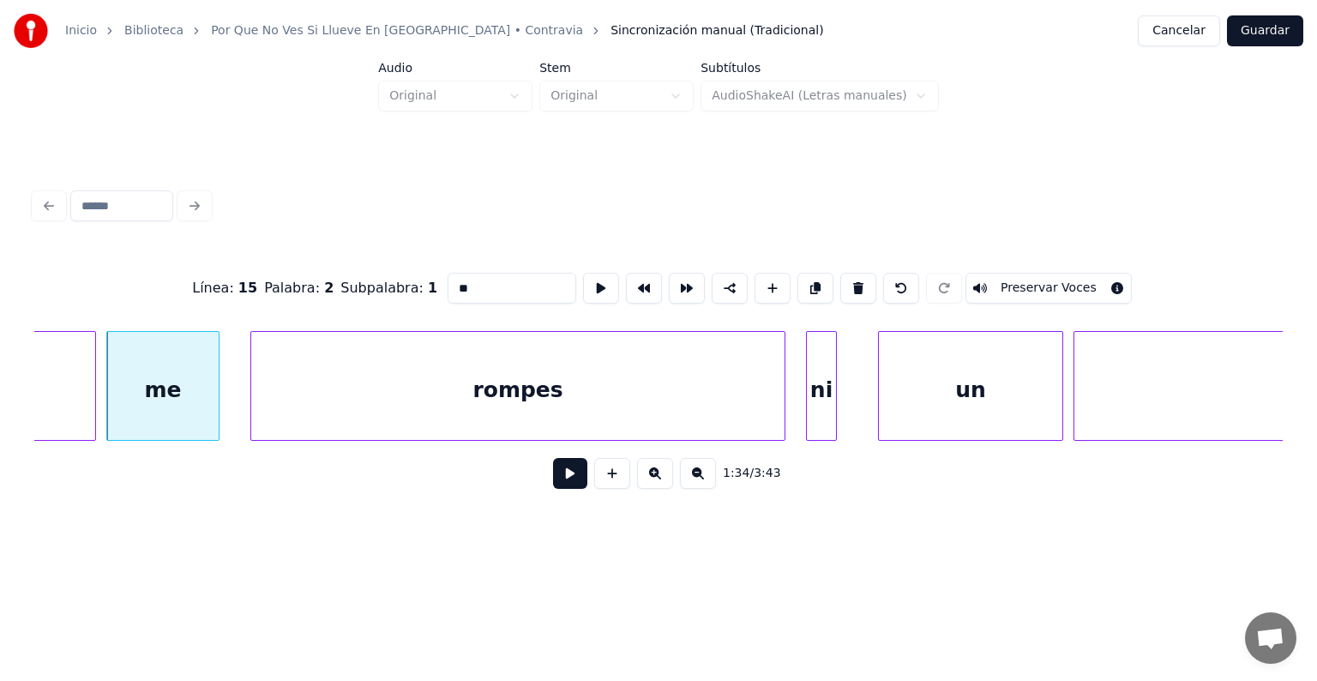
click at [62, 384] on div "No" at bounding box center [10, 390] width 171 height 117
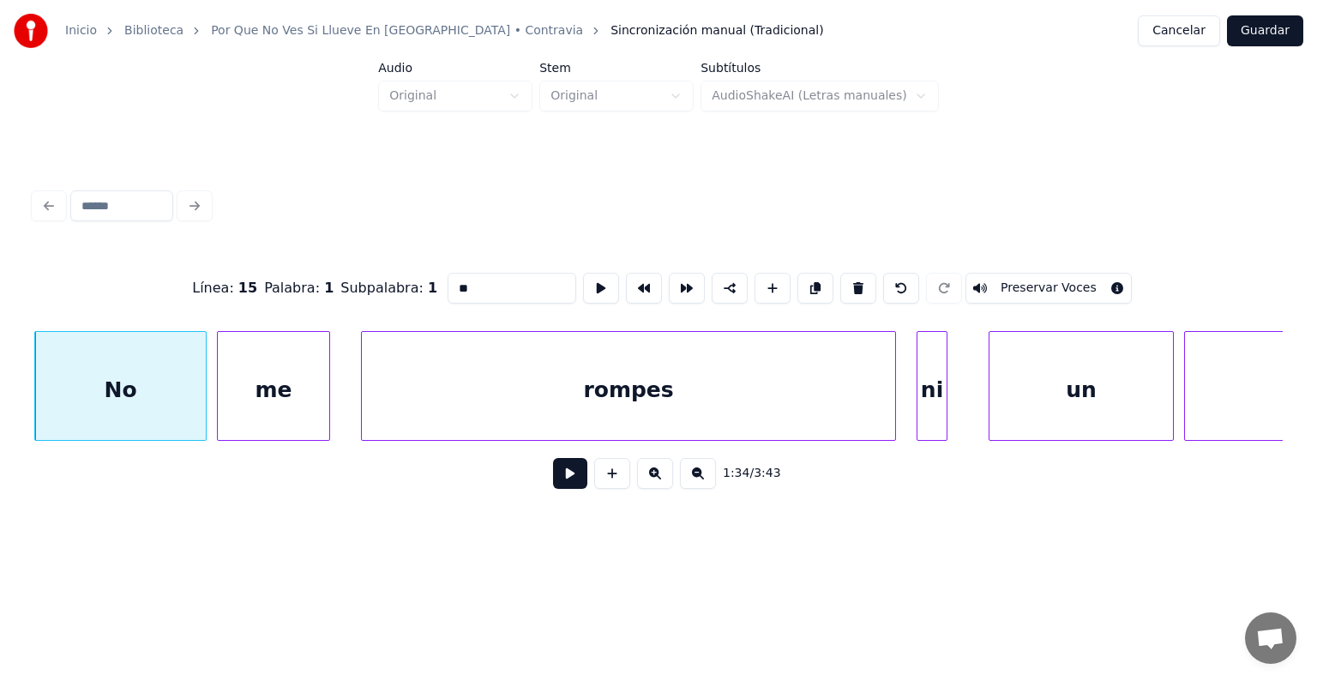
click at [1022, 283] on button "Preservar Voces" at bounding box center [1048, 288] width 166 height 31
click at [252, 394] on div "me" at bounding box center [273, 390] width 111 height 117
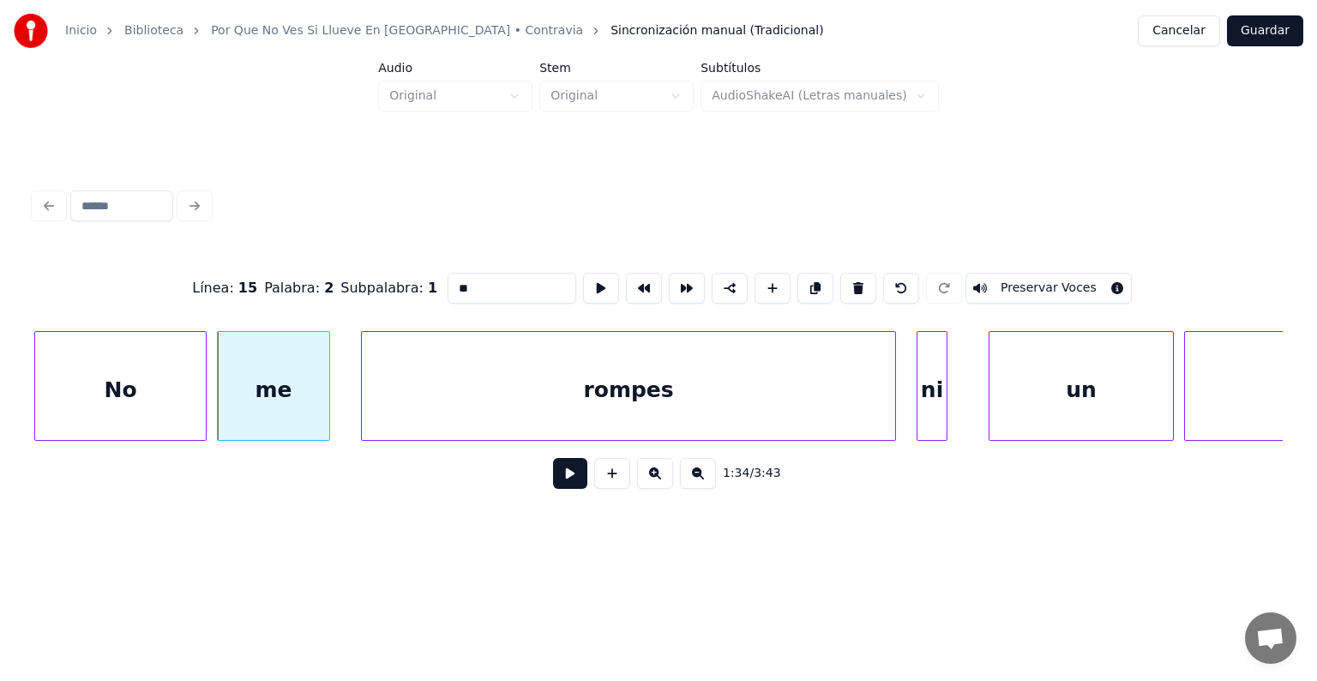
click at [1023, 285] on button "Preservar Voces" at bounding box center [1048, 288] width 166 height 31
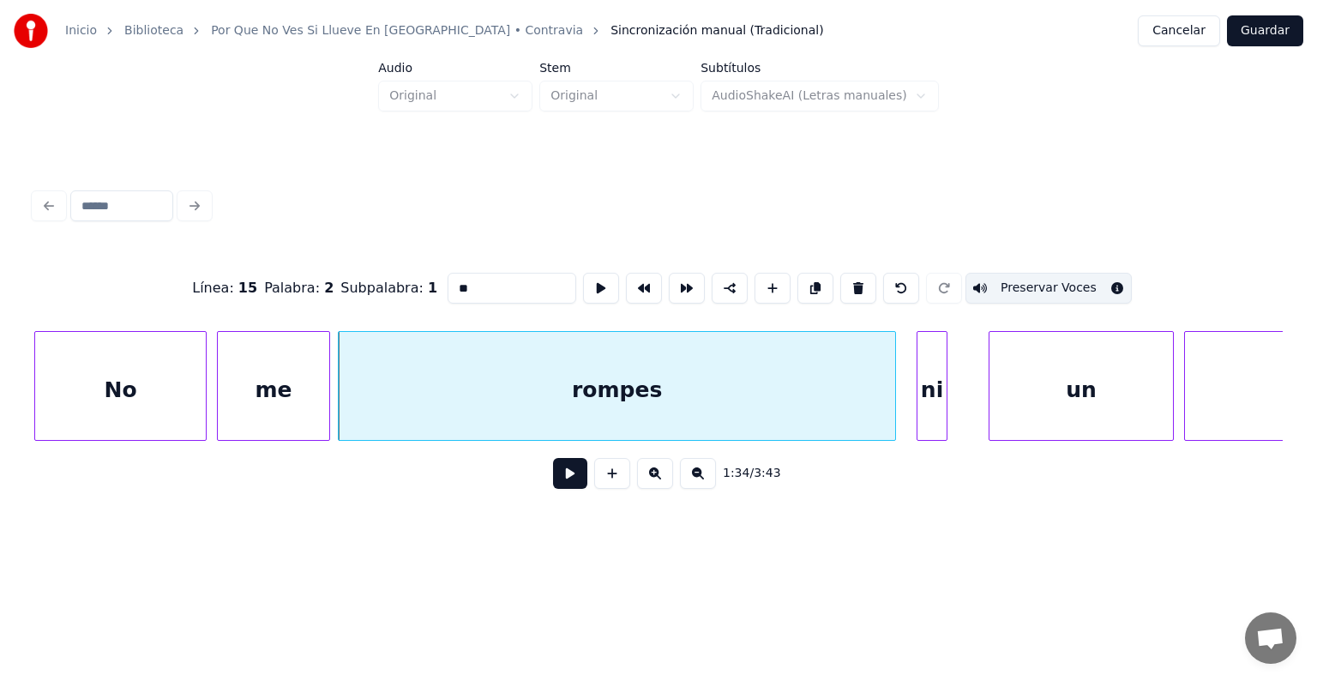
click at [419, 401] on div "rompes" at bounding box center [617, 390] width 556 height 117
click at [1021, 280] on button "Preservar Voces" at bounding box center [1048, 288] width 166 height 31
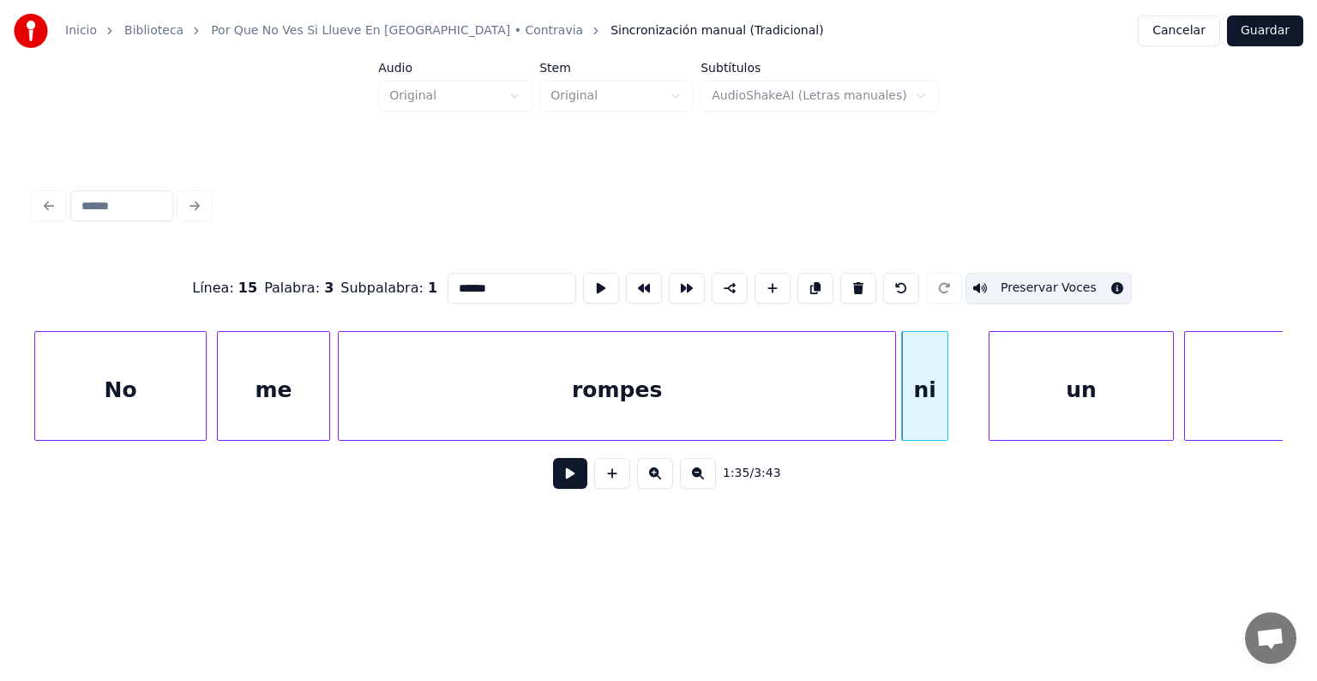
click at [943, 394] on div "ni" at bounding box center [924, 390] width 45 height 117
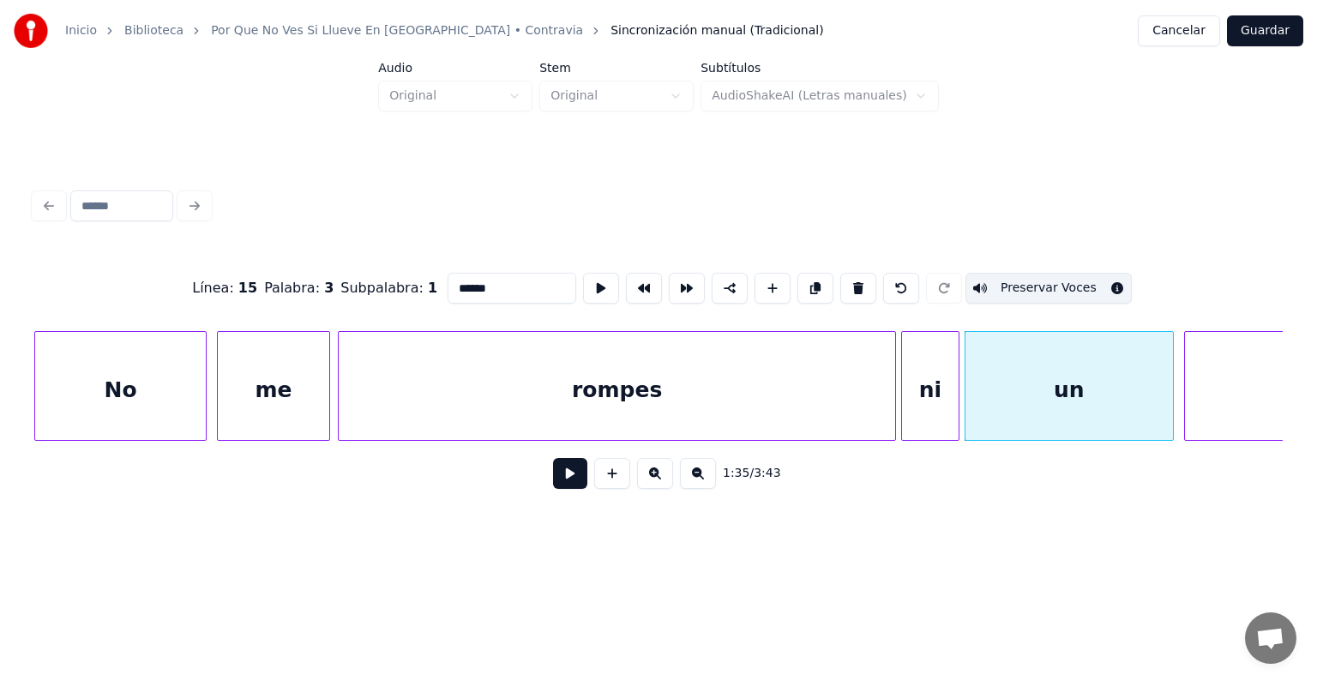
click at [922, 394] on div "ni" at bounding box center [930, 390] width 57 height 117
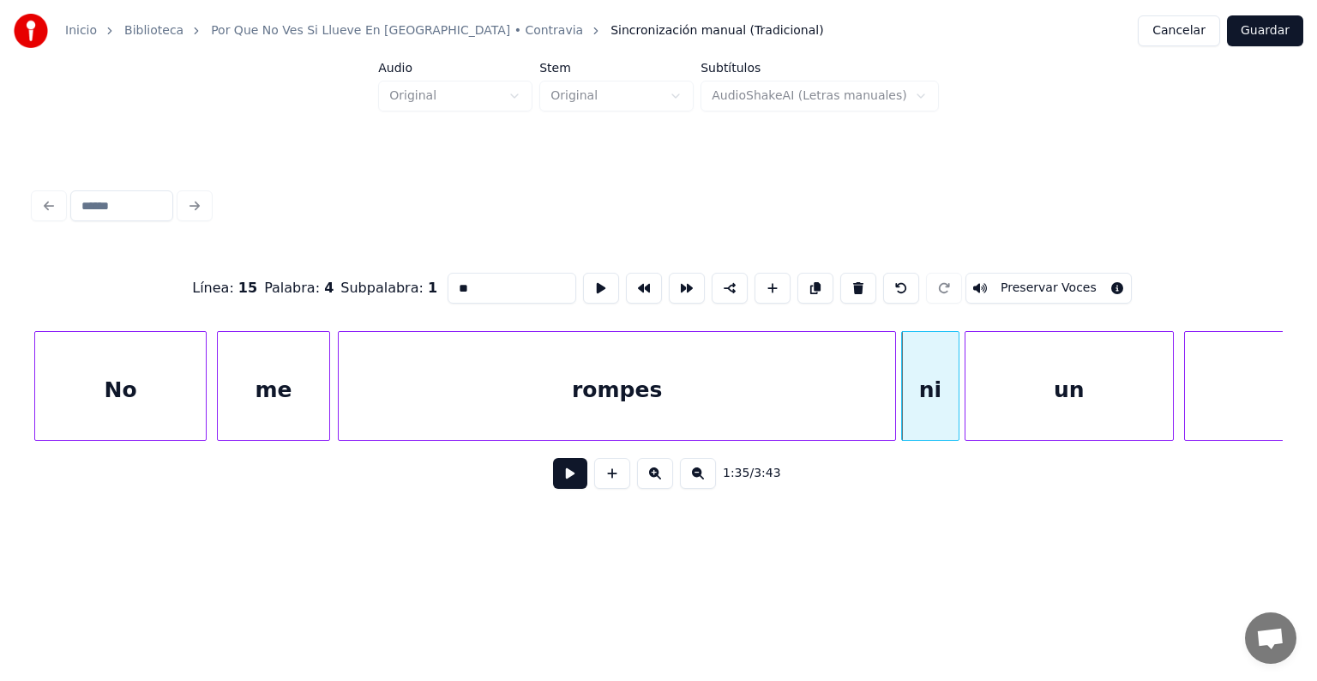
click at [994, 274] on button "Preservar Voces" at bounding box center [1048, 288] width 166 height 31
click at [1001, 393] on div "un" at bounding box center [1068, 390] width 207 height 117
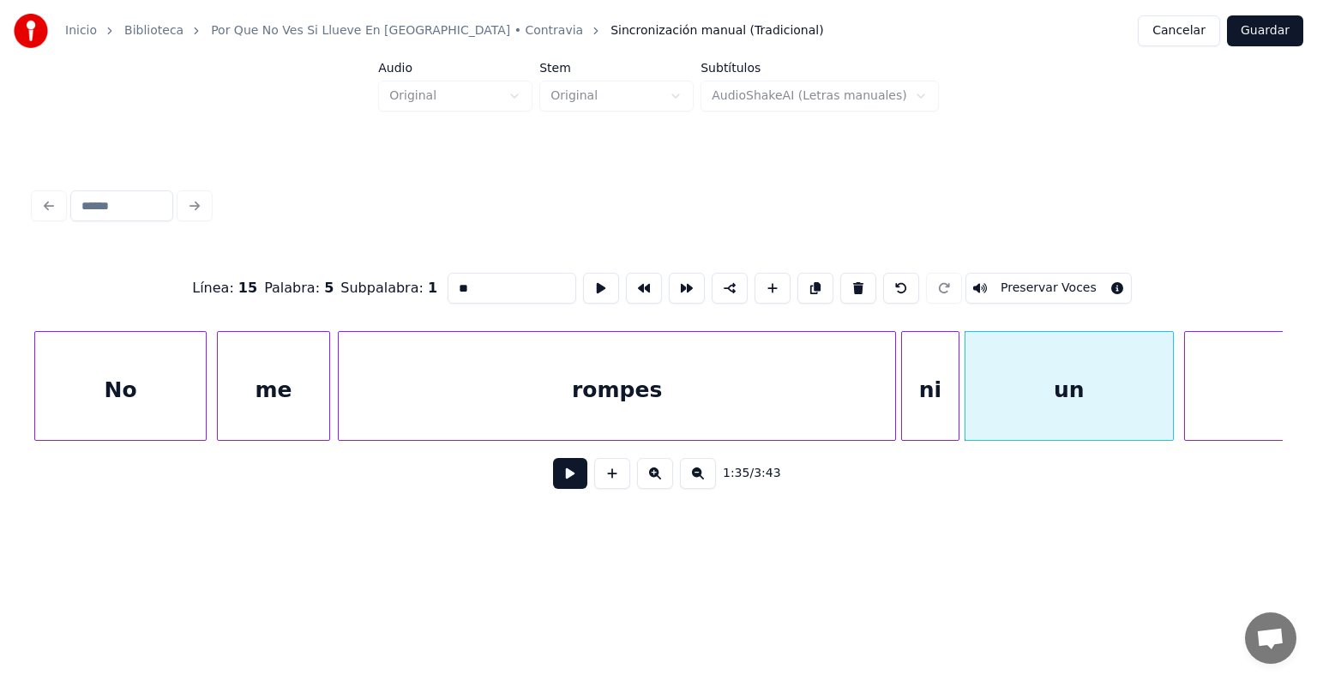
click at [1020, 285] on button "Preservar Voces" at bounding box center [1048, 288] width 166 height 31
type input "*******"
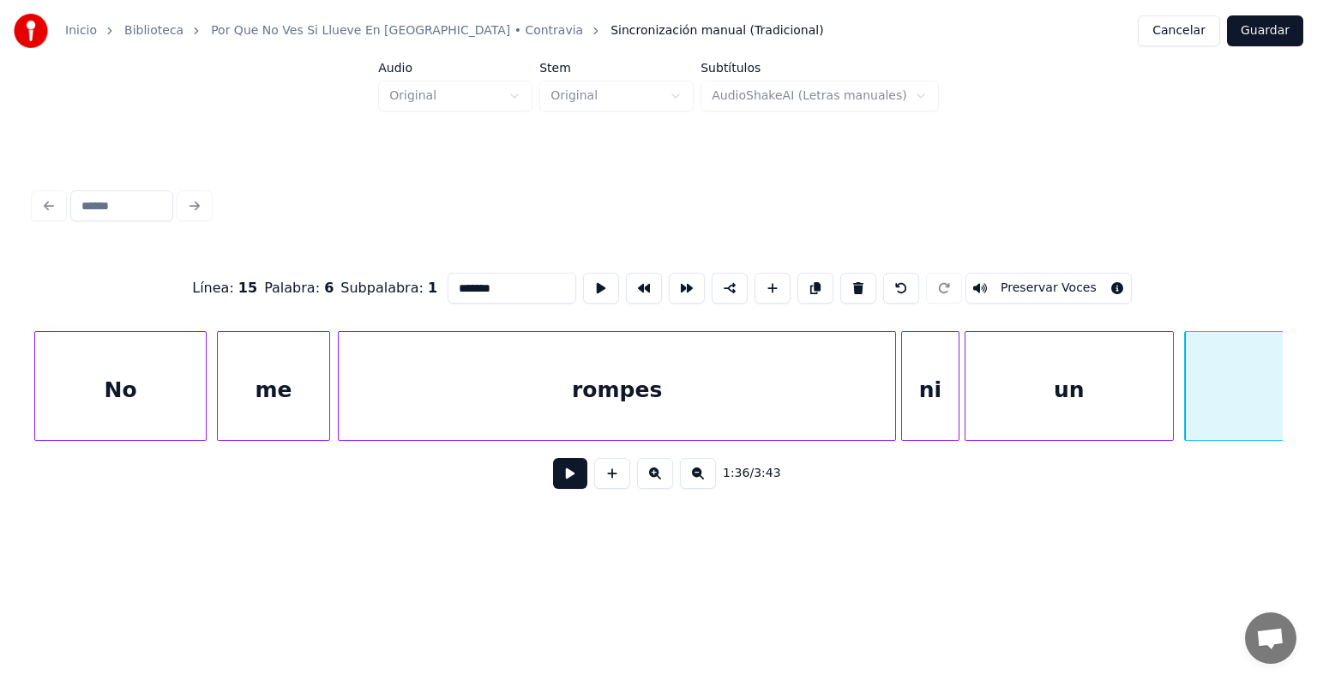
click at [555, 482] on button at bounding box center [570, 473] width 34 height 31
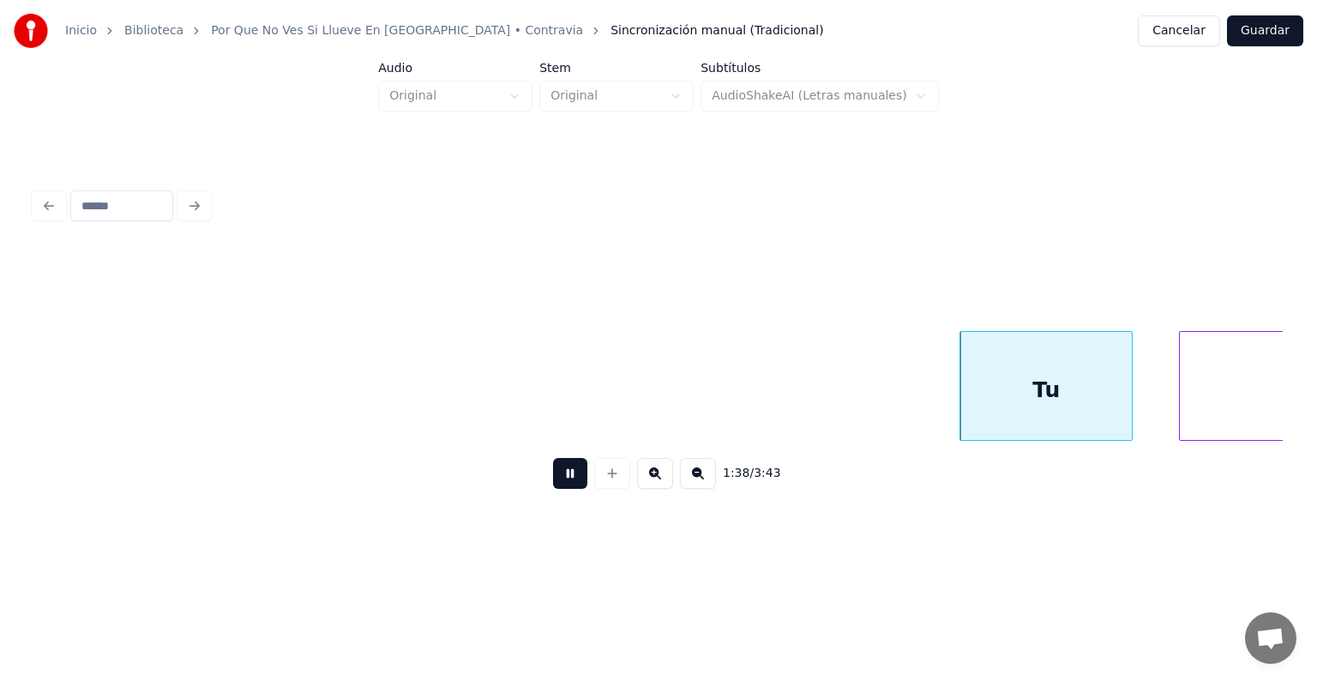
scroll to position [0, 50539]
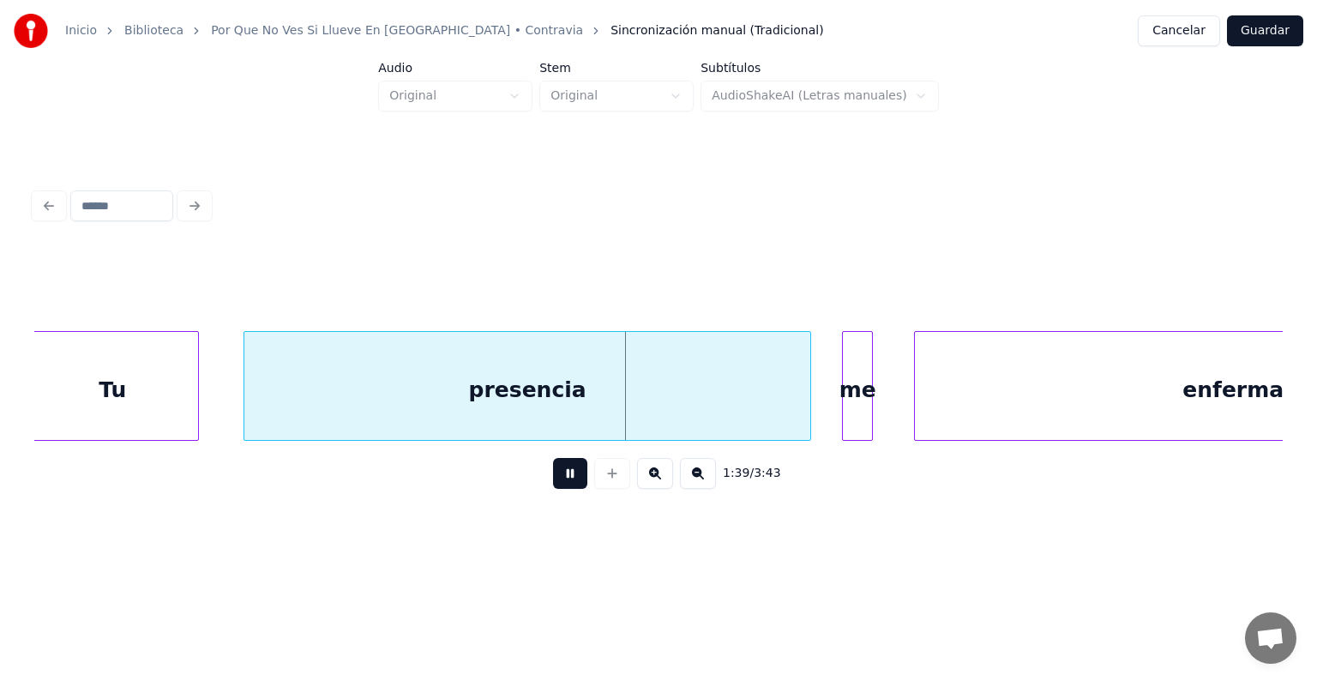
click at [249, 399] on div "presencia" at bounding box center [527, 390] width 566 height 117
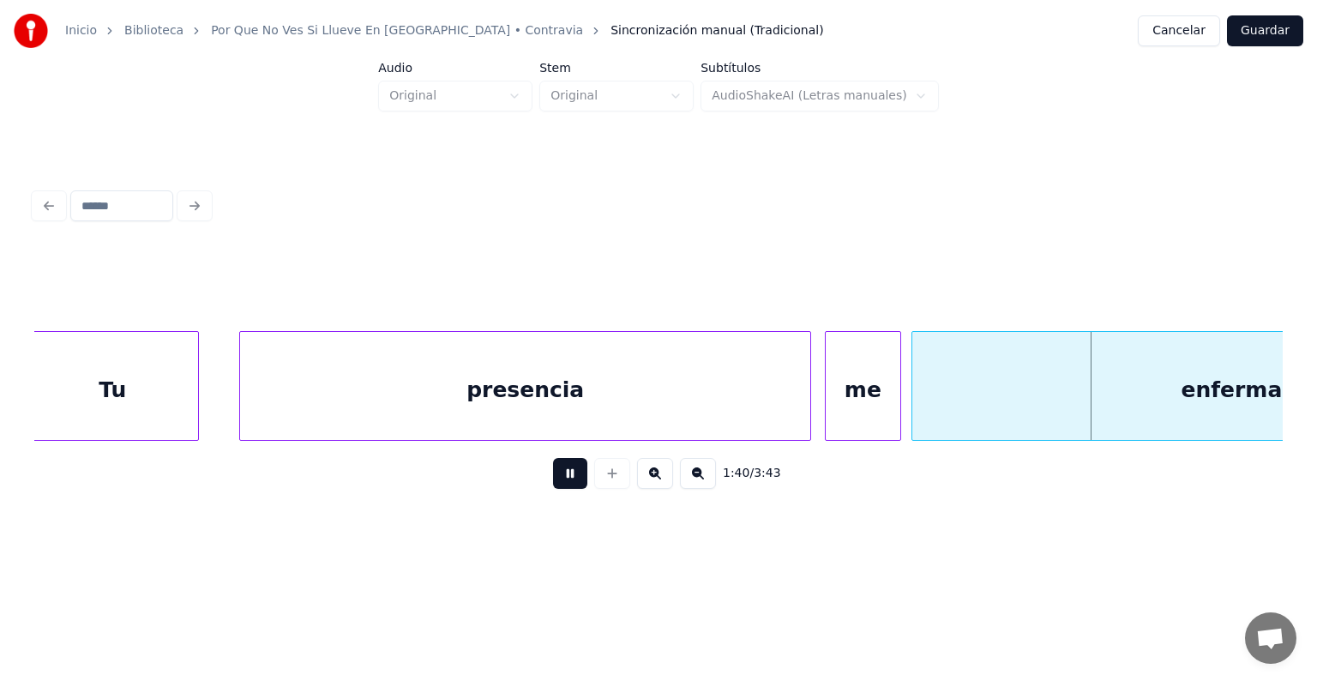
click at [916, 388] on div "enferma" at bounding box center [1231, 390] width 639 height 117
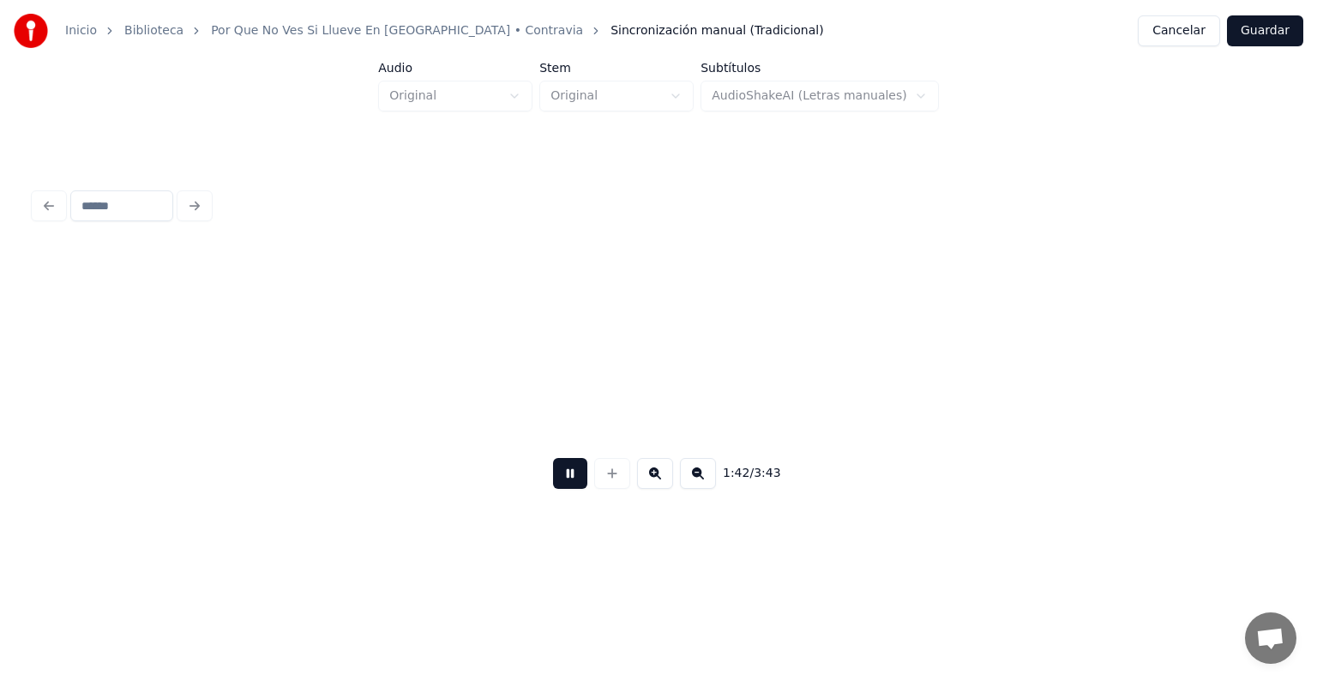
scroll to position [0, 52581]
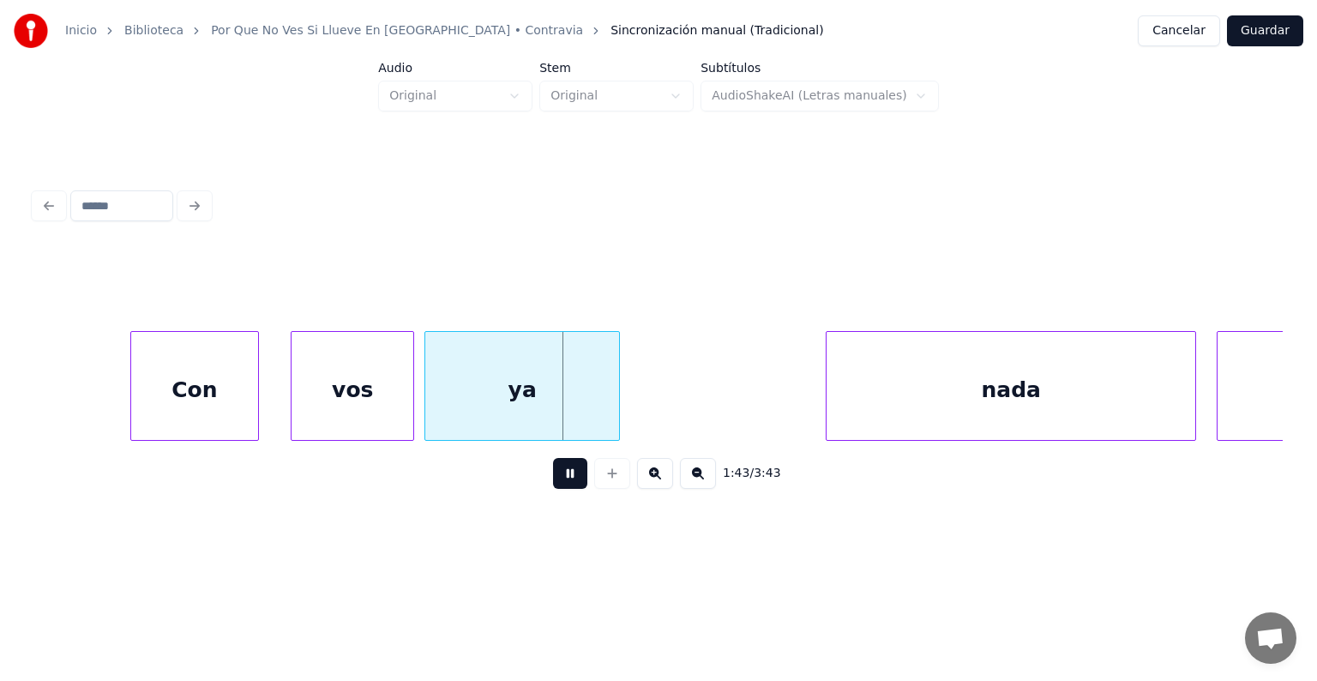
click at [249, 399] on div "Con" at bounding box center [194, 390] width 127 height 117
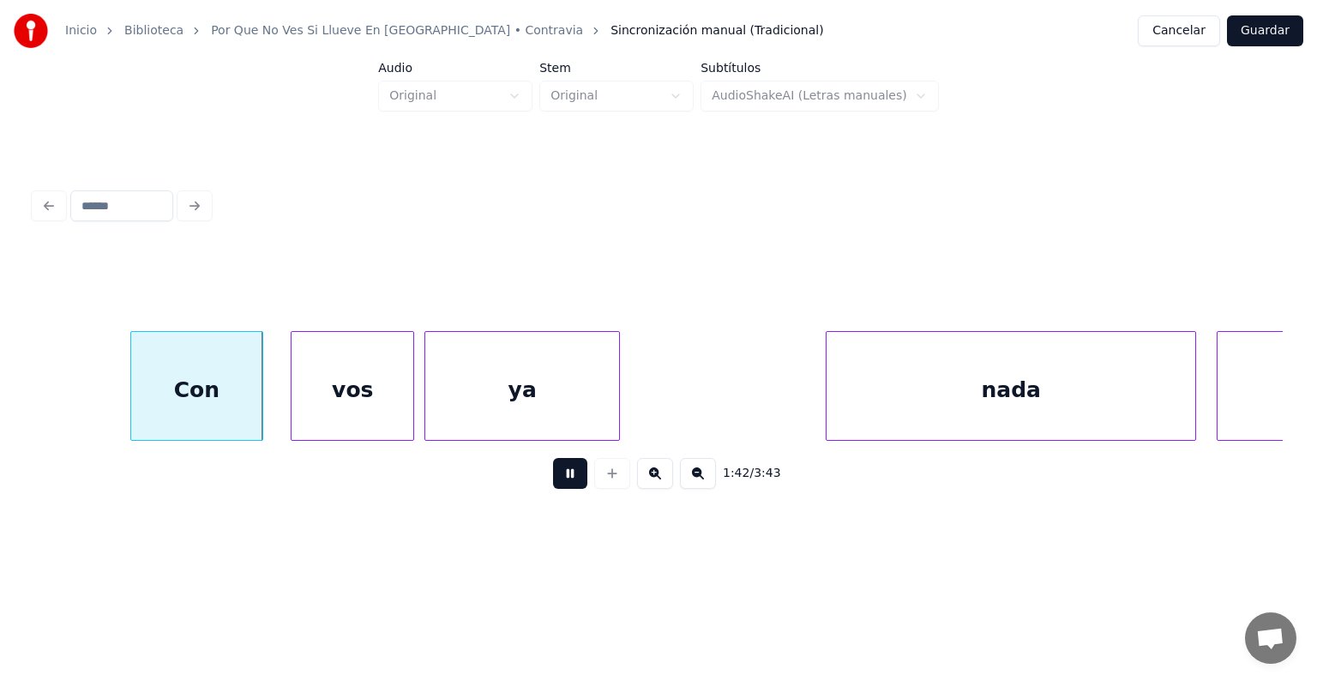
click at [133, 393] on div "Con" at bounding box center [197, 390] width 132 height 117
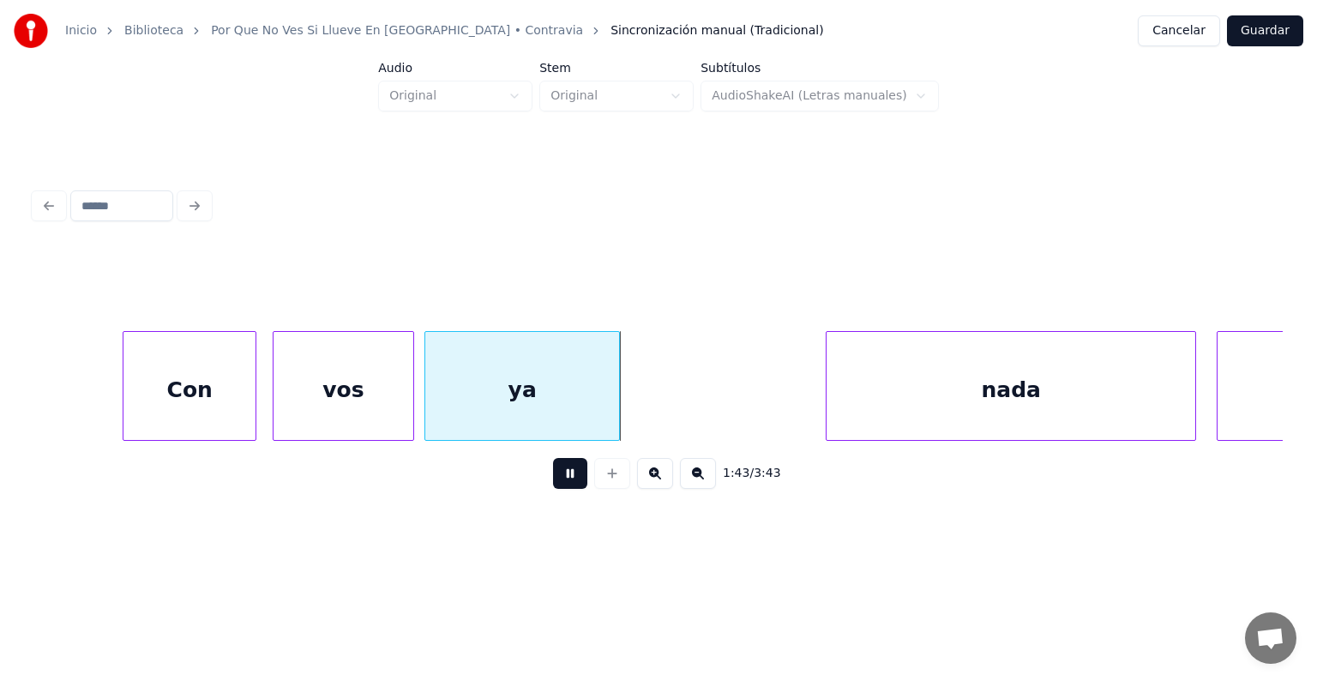
click at [425, 404] on div at bounding box center [427, 386] width 5 height 108
click at [200, 400] on div "Con" at bounding box center [189, 390] width 132 height 117
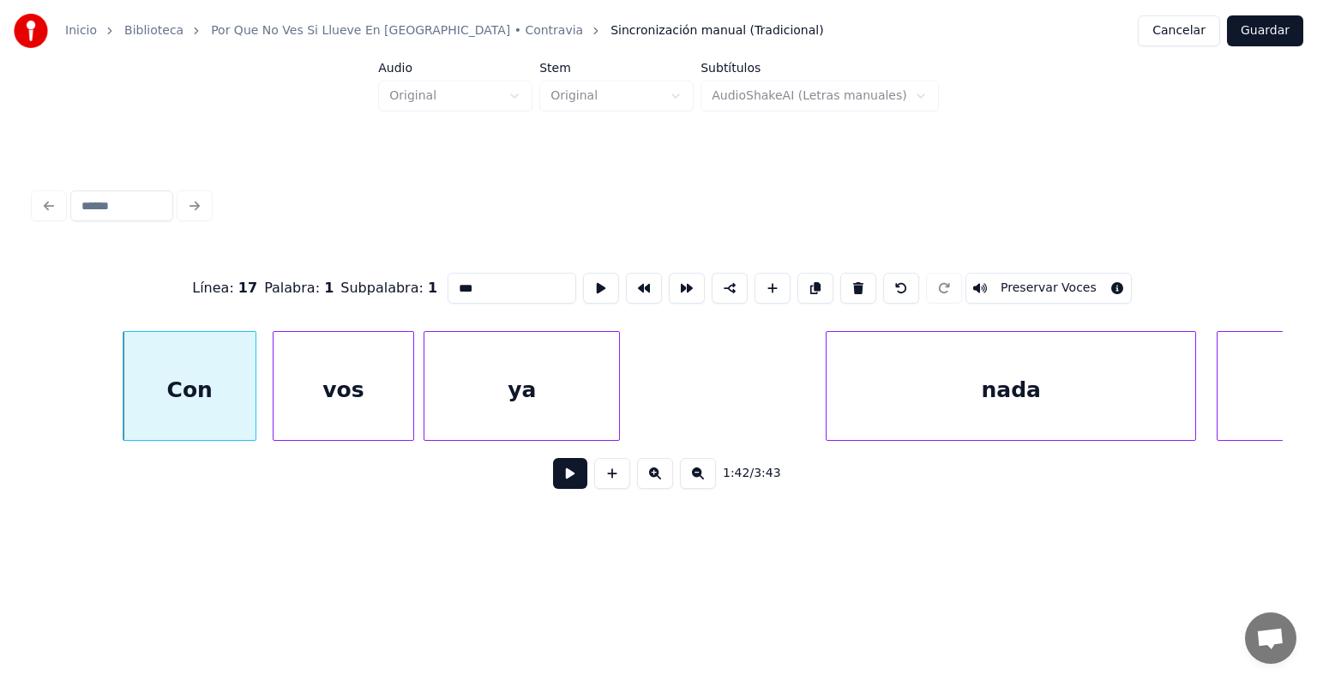
click at [1022, 277] on button "Preservar Voces" at bounding box center [1048, 288] width 166 height 31
click at [345, 394] on div "vos" at bounding box center [343, 390] width 141 height 117
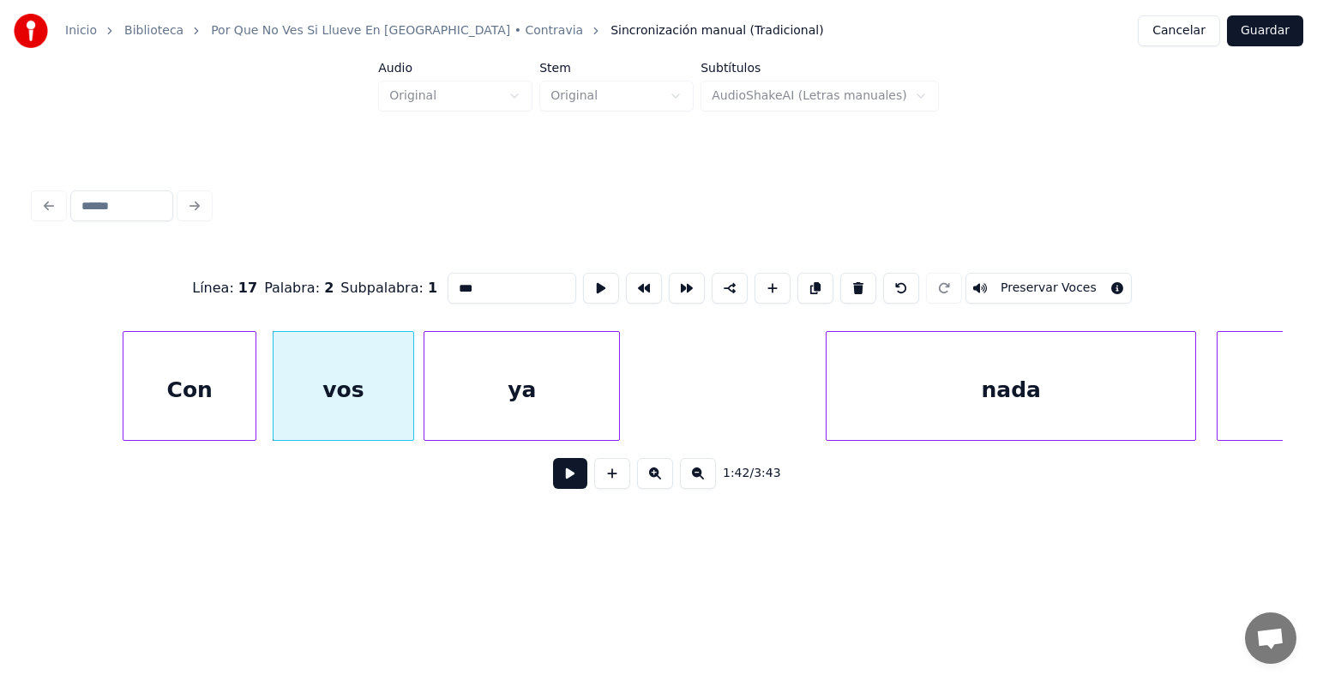
click at [1020, 288] on button "Preservar Voces" at bounding box center [1048, 288] width 166 height 31
click at [531, 383] on div "ya" at bounding box center [521, 390] width 195 height 117
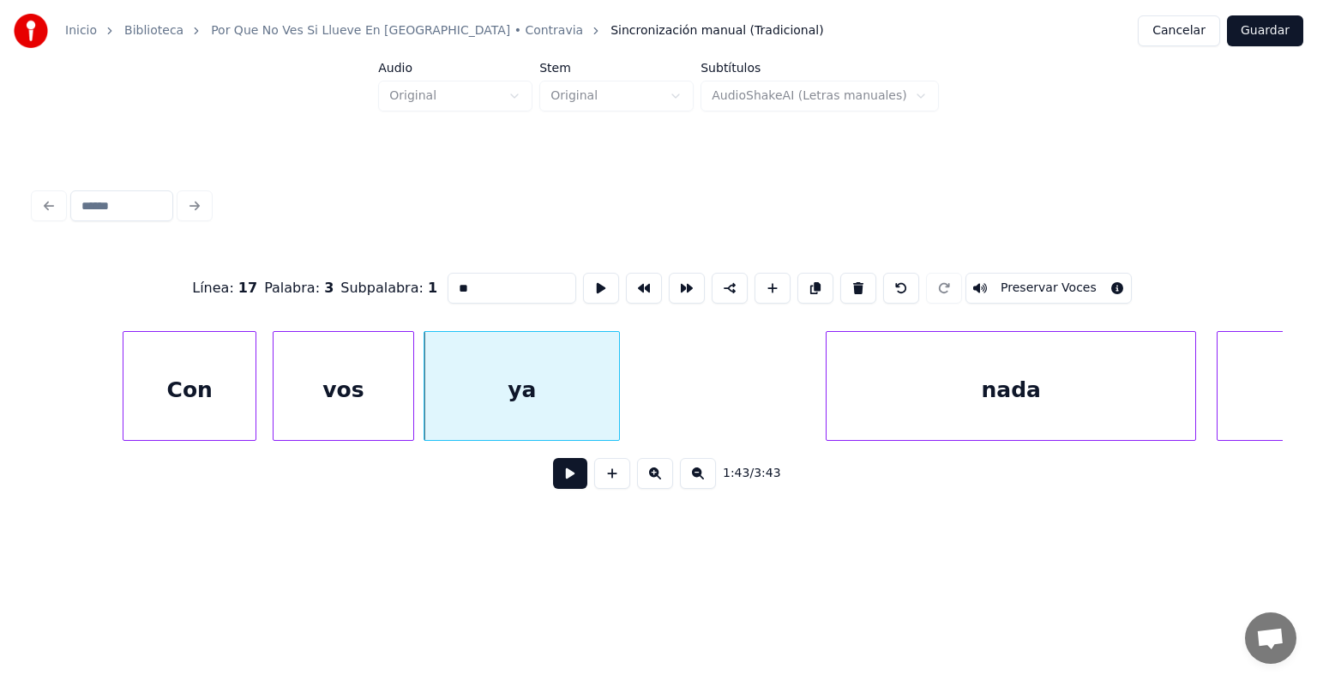
click at [219, 390] on div "Con" at bounding box center [189, 390] width 132 height 117
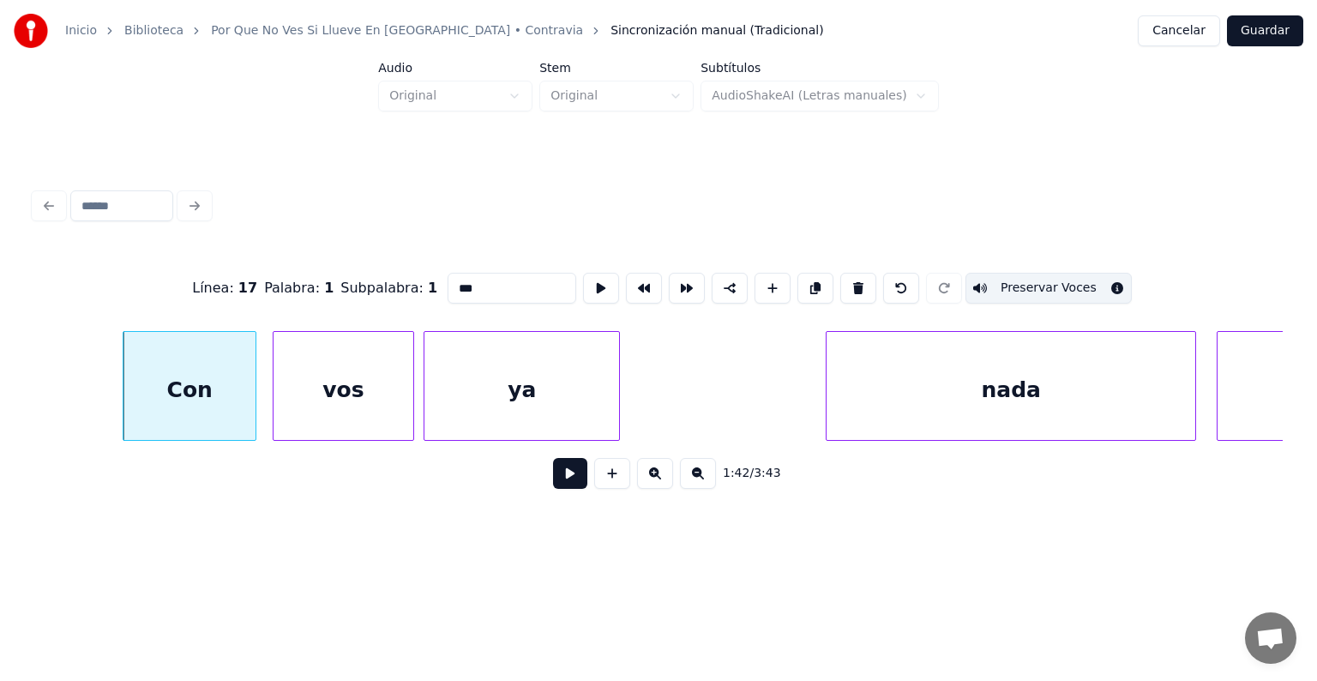
click at [319, 388] on div "vos" at bounding box center [343, 390] width 141 height 117
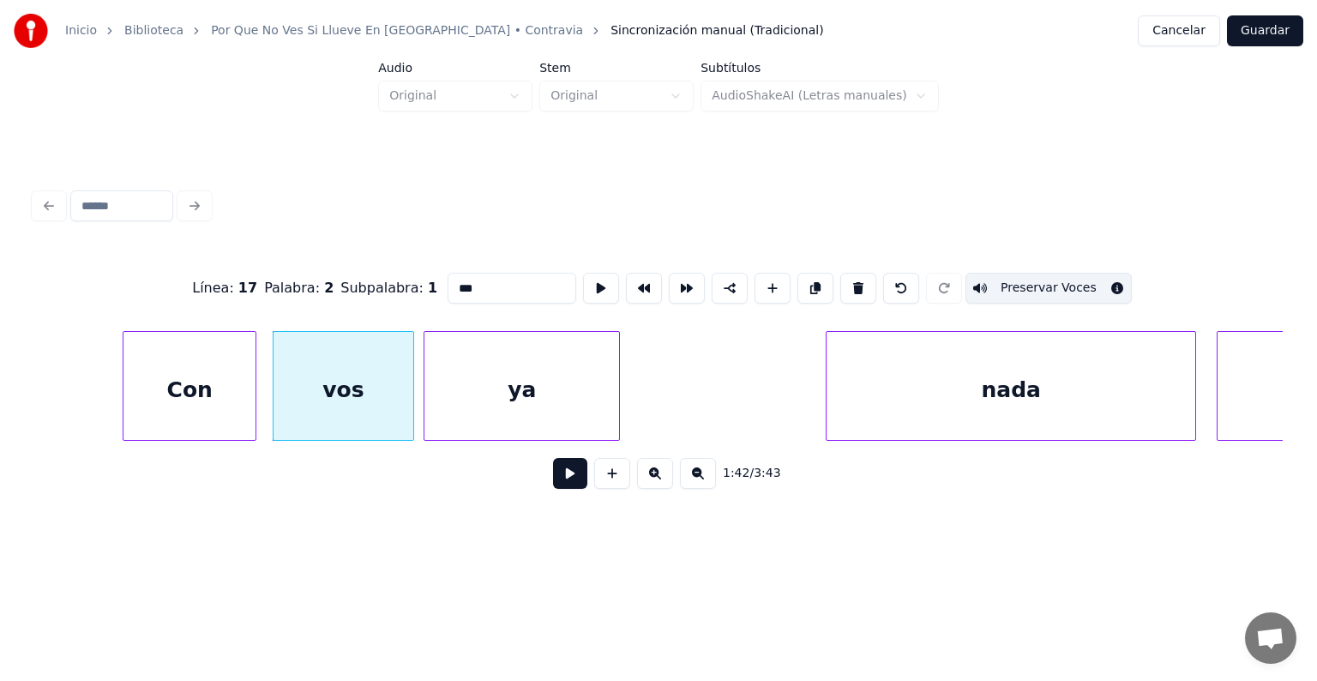
click at [492, 402] on div "ya" at bounding box center [521, 390] width 195 height 117
type input "**"
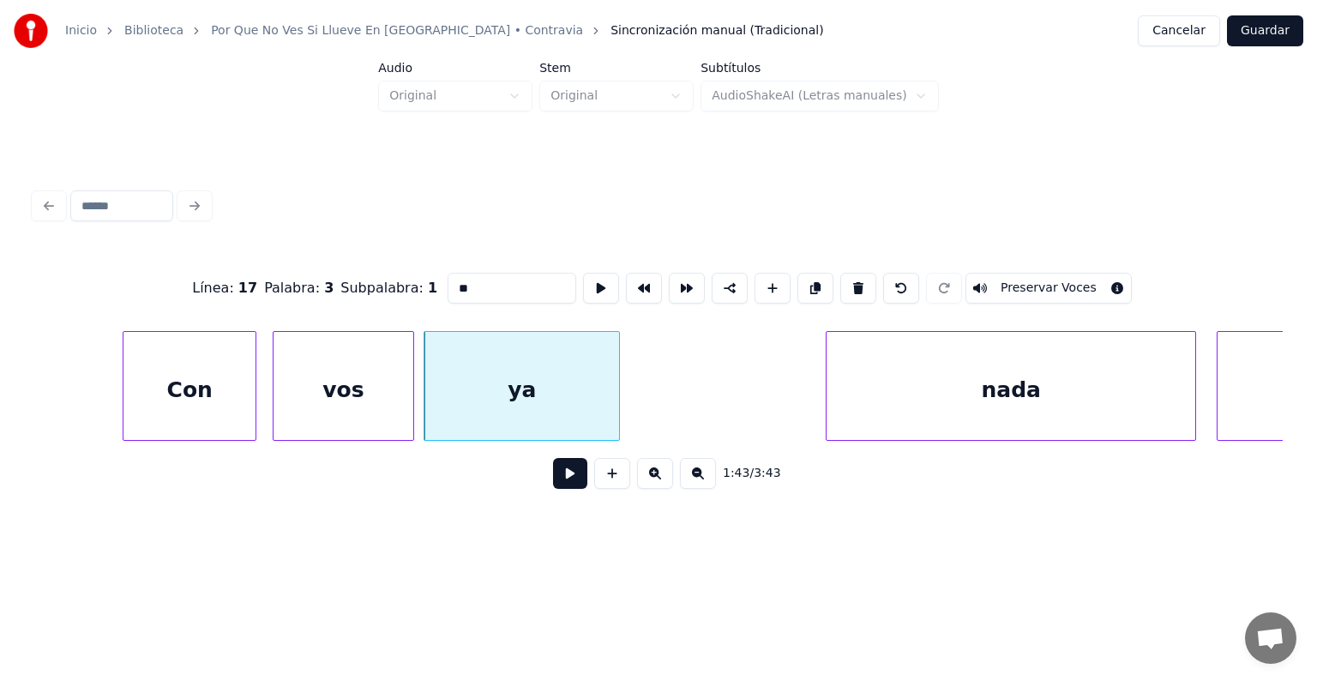
click at [1025, 285] on button "Preservar Voces" at bounding box center [1048, 288] width 166 height 31
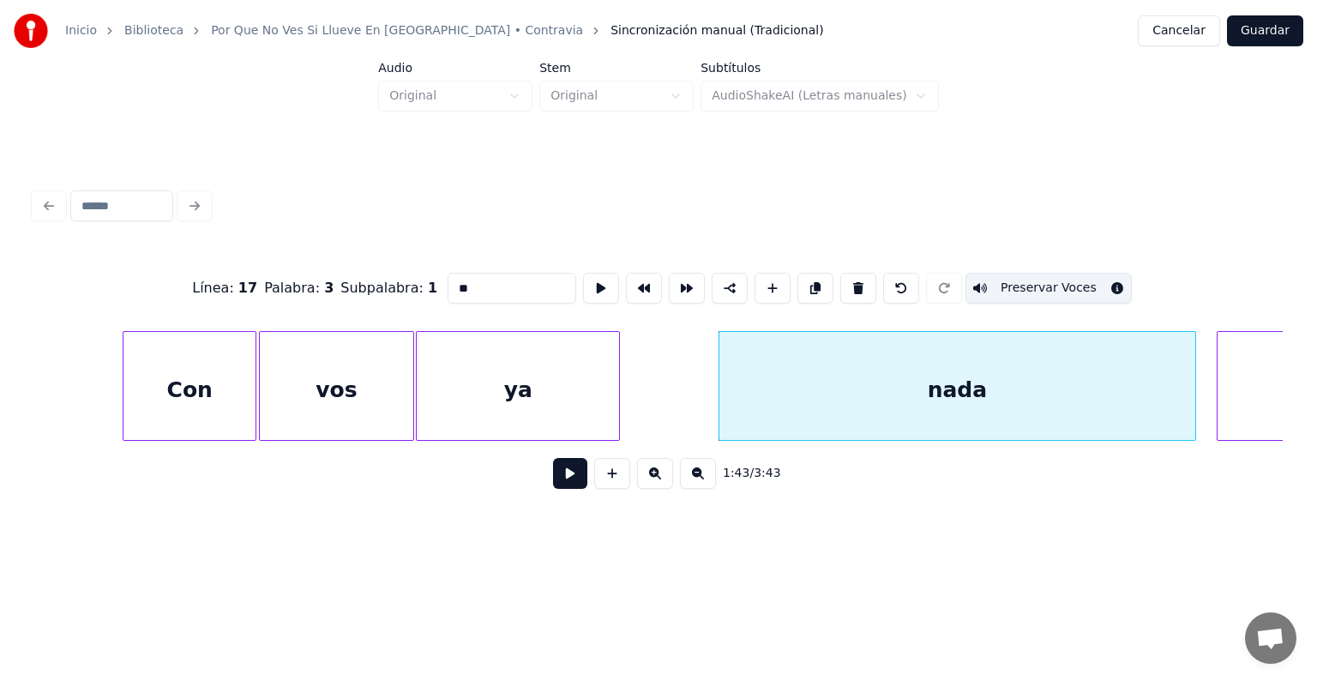
click at [553, 482] on button at bounding box center [570, 473] width 34 height 31
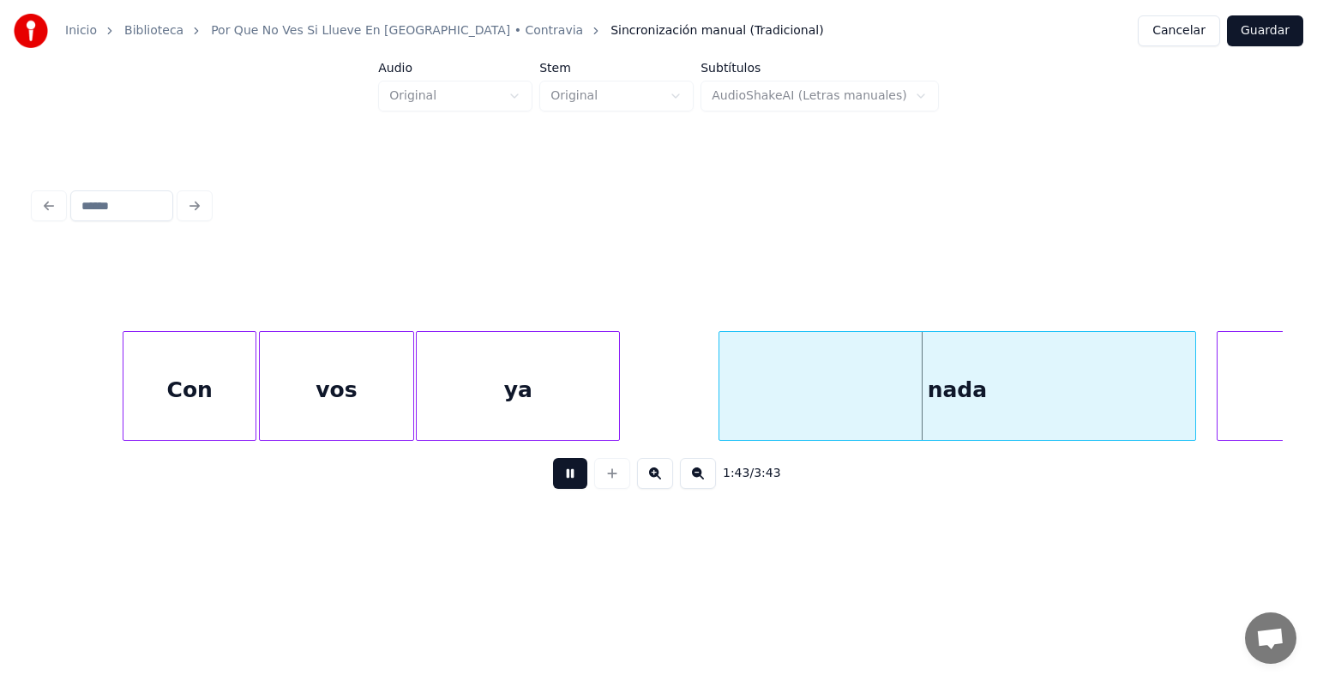
click at [553, 483] on button at bounding box center [570, 473] width 34 height 31
click at [602, 489] on button at bounding box center [612, 473] width 36 height 31
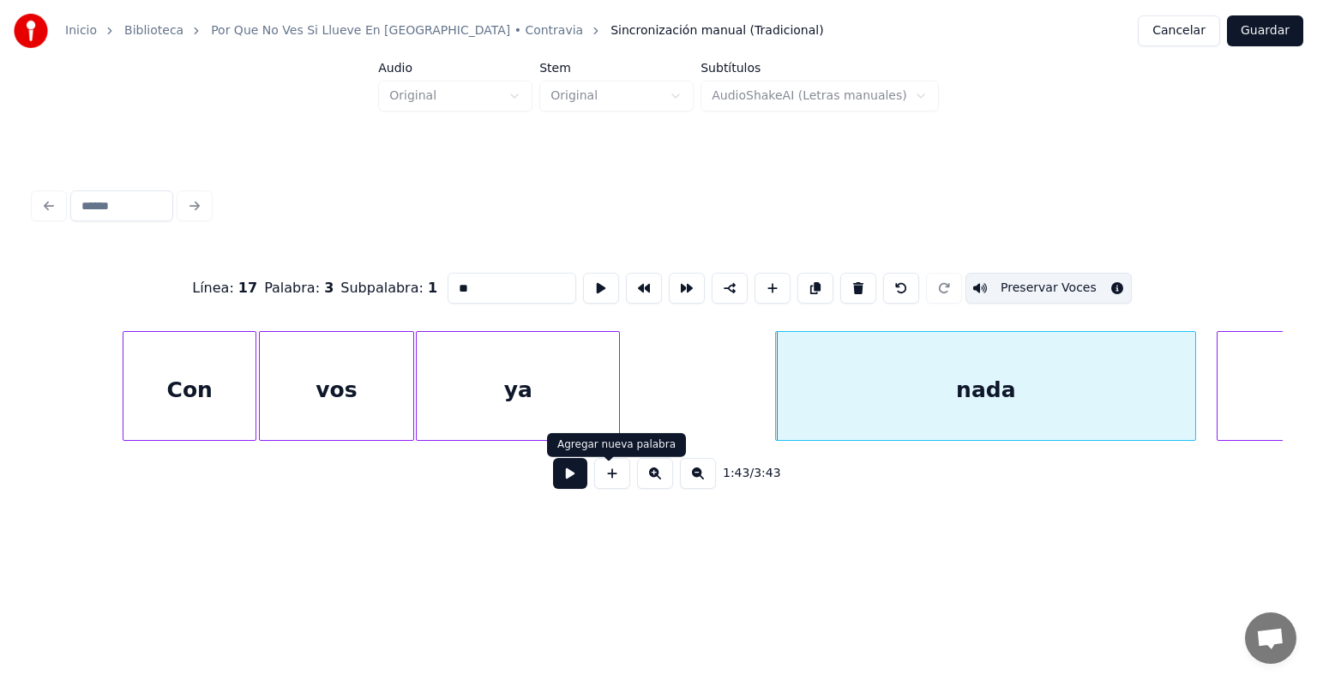
type input "**"
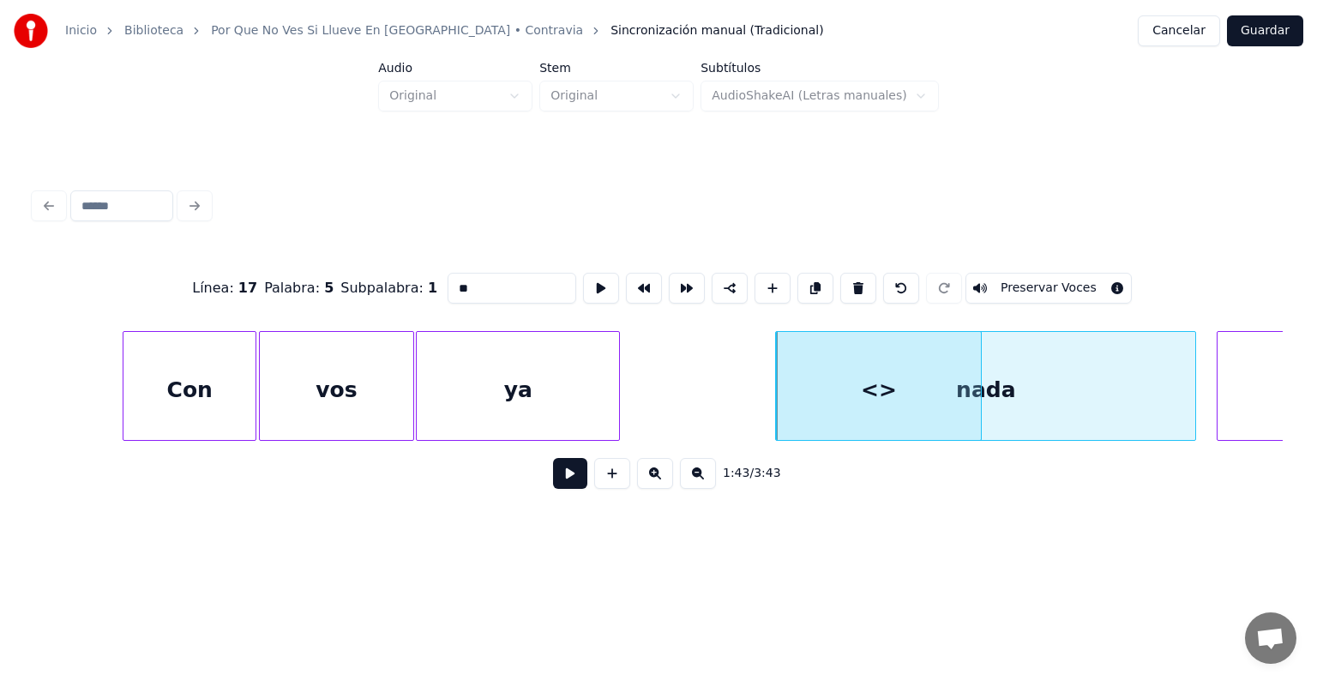
click at [560, 489] on button at bounding box center [570, 473] width 34 height 31
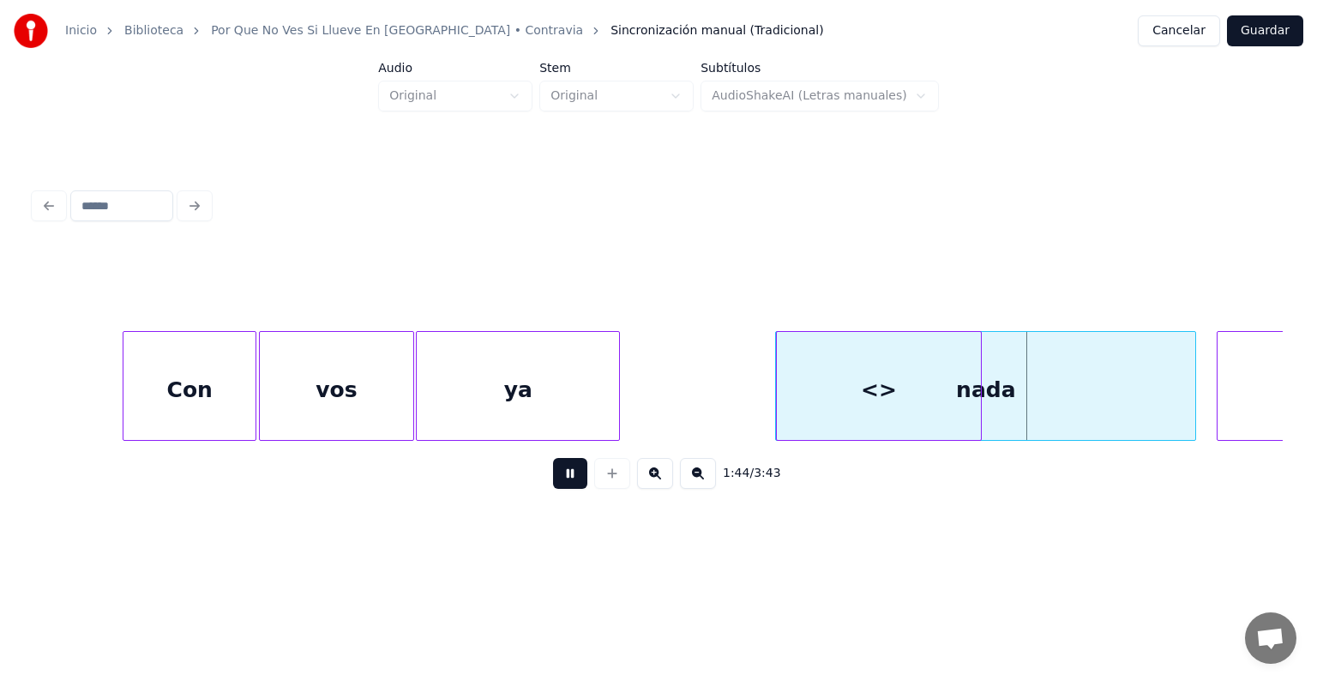
click at [553, 488] on button at bounding box center [570, 473] width 34 height 31
click at [839, 389] on div "<>" at bounding box center [879, 390] width 204 height 117
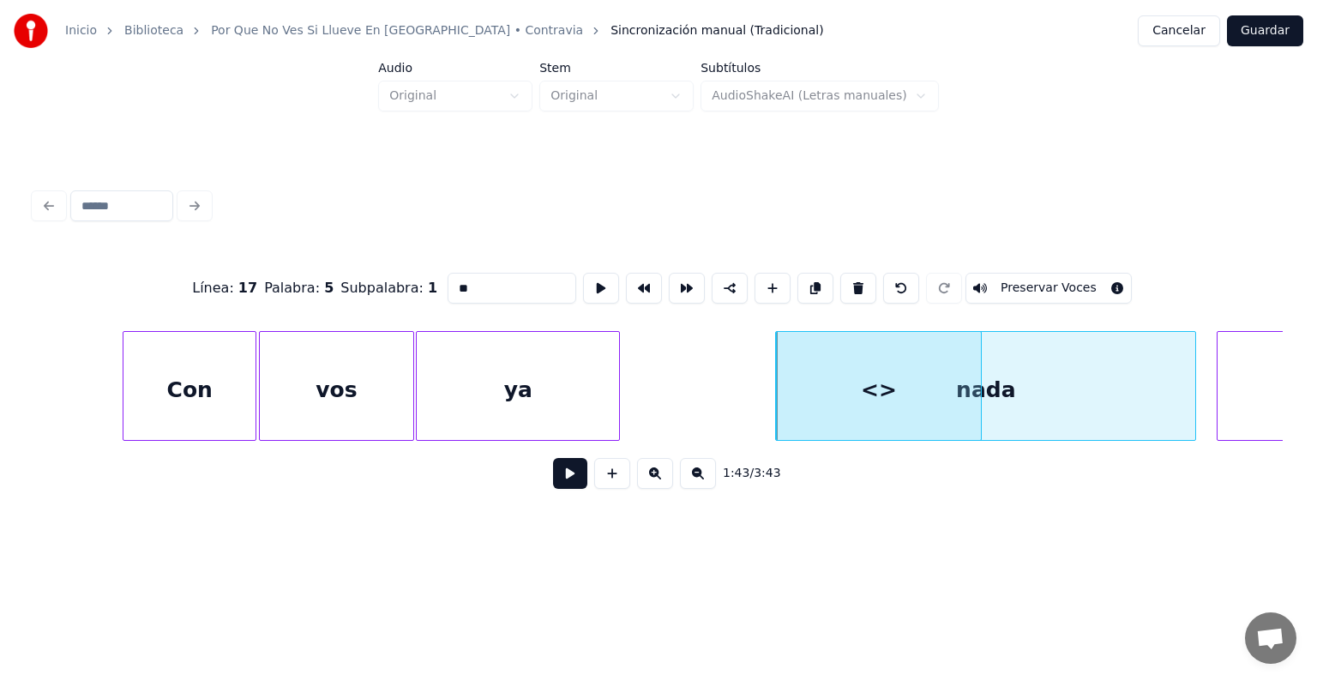
click at [902, 279] on button at bounding box center [901, 288] width 36 height 31
type input "****"
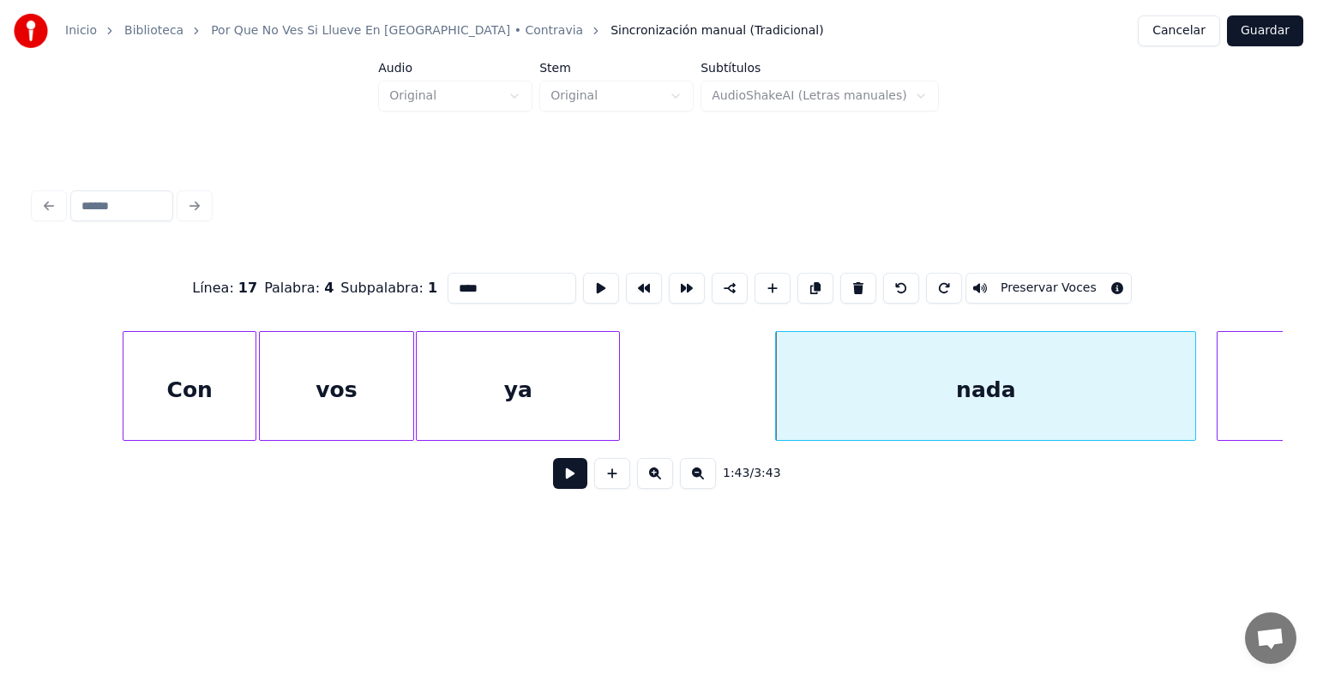
click at [803, 406] on div "nada" at bounding box center [985, 390] width 419 height 117
click at [553, 487] on button at bounding box center [570, 473] width 34 height 31
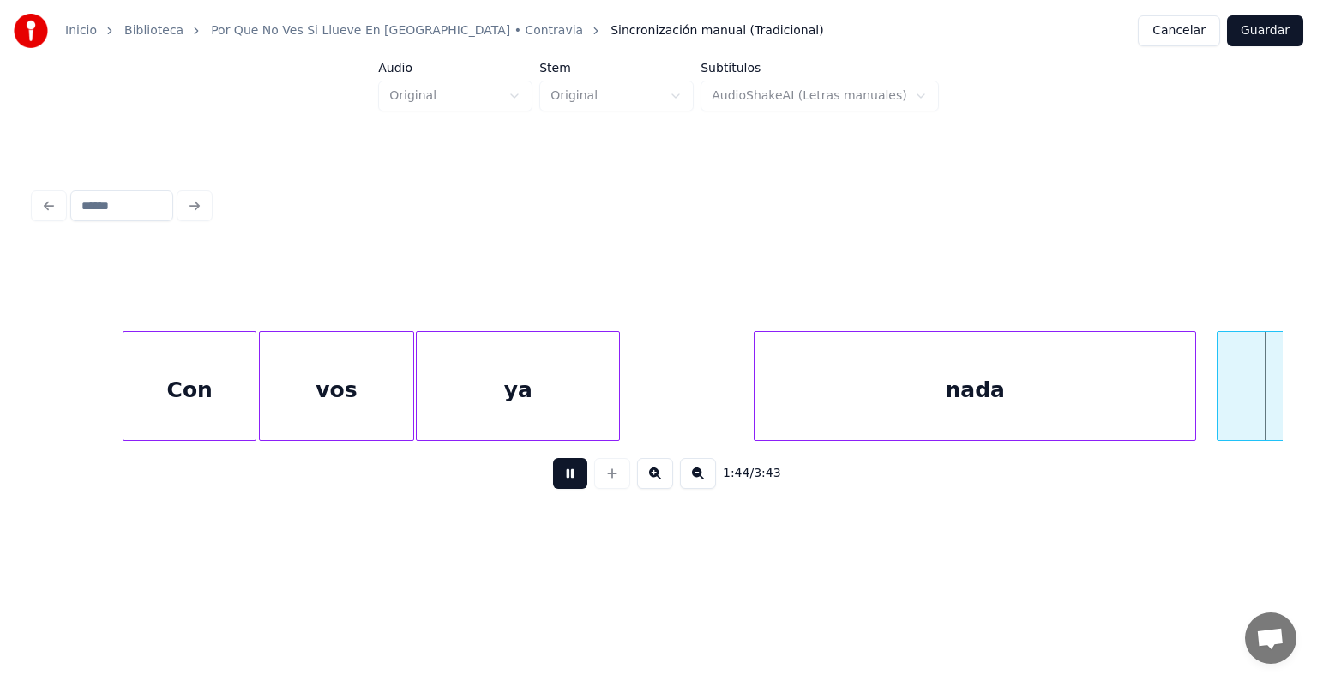
scroll to position [0, 53300]
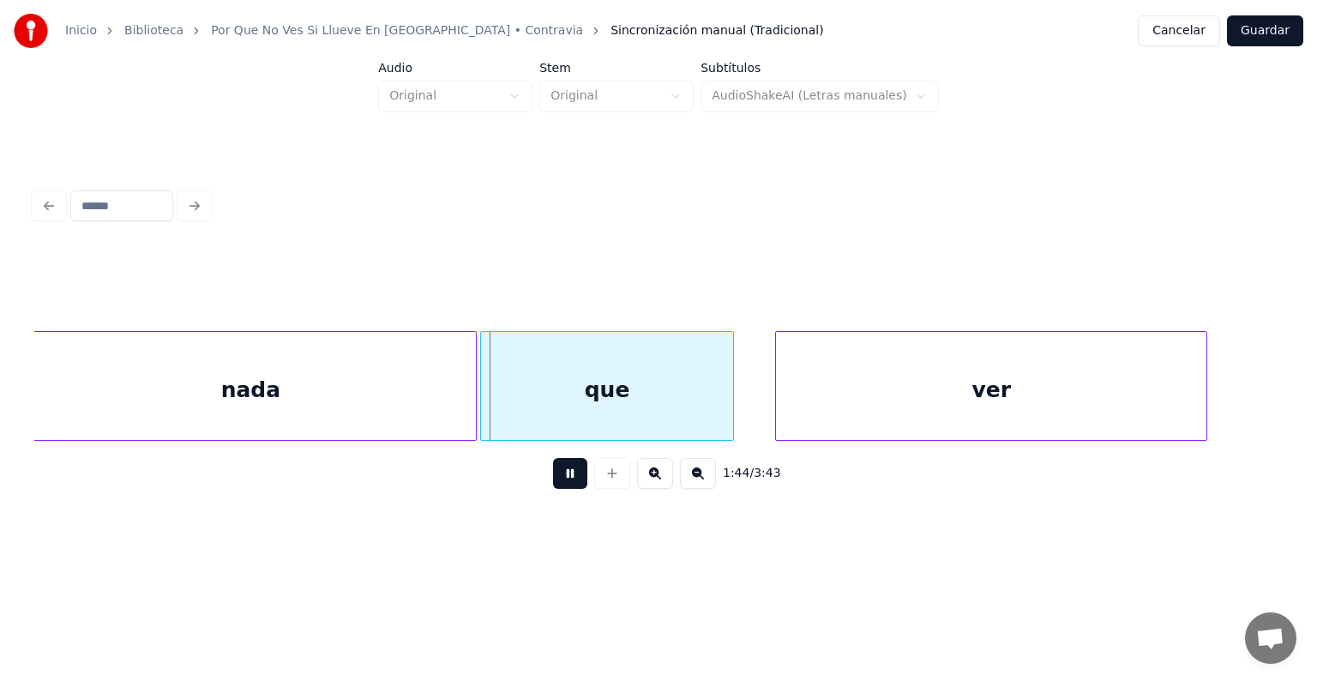
click at [393, 395] on div "nada" at bounding box center [251, 390] width 451 height 117
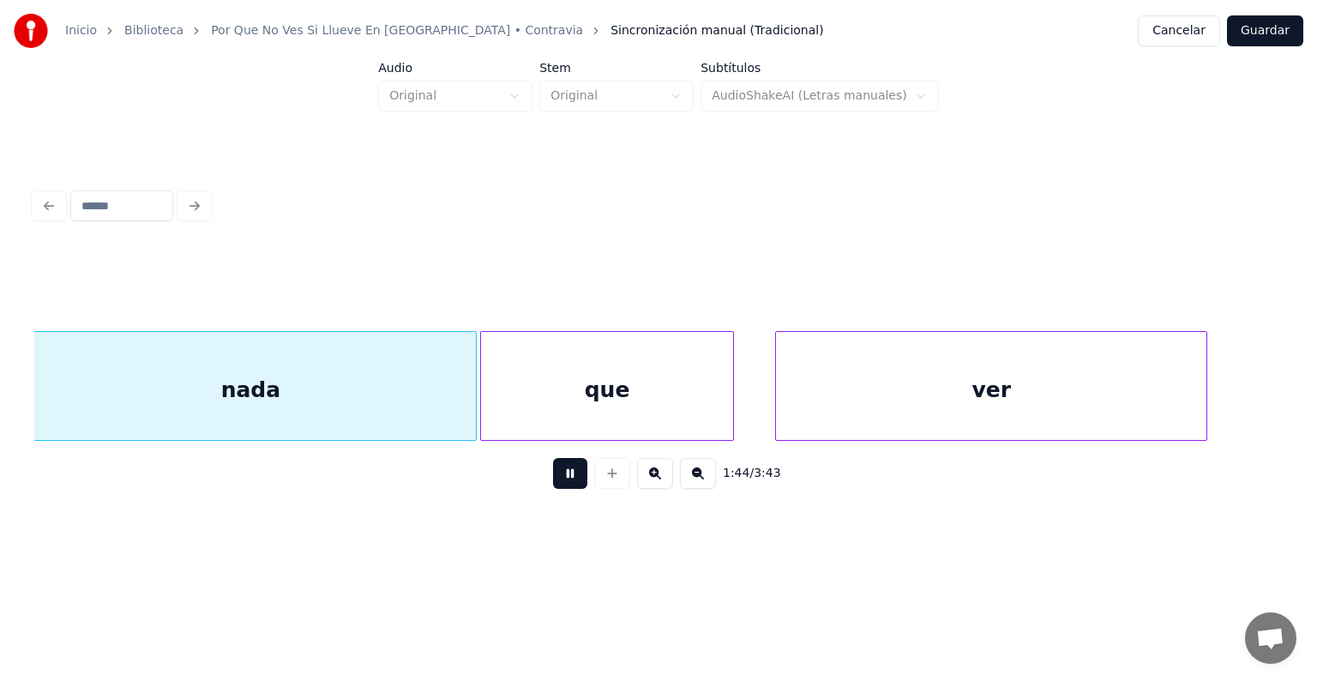
scroll to position [0, 53291]
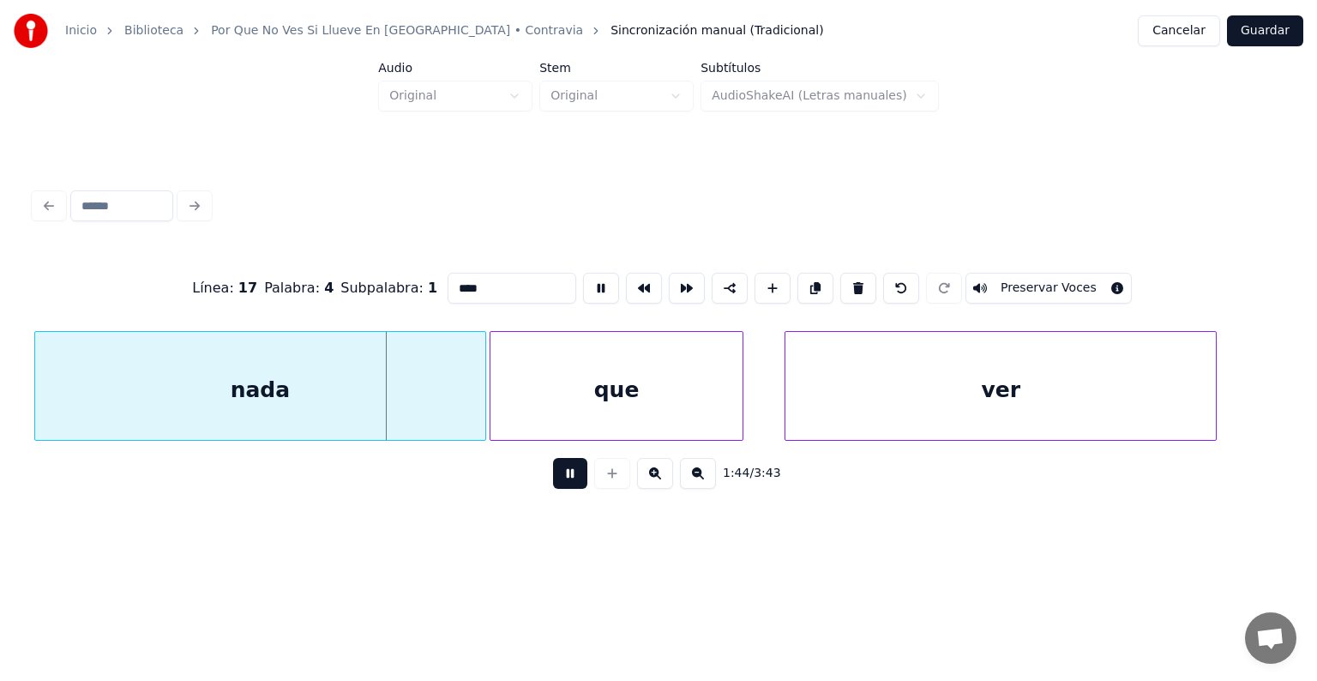
click at [994, 285] on button "Preservar Voces" at bounding box center [1048, 288] width 166 height 31
click at [651, 381] on div "que" at bounding box center [616, 390] width 252 height 117
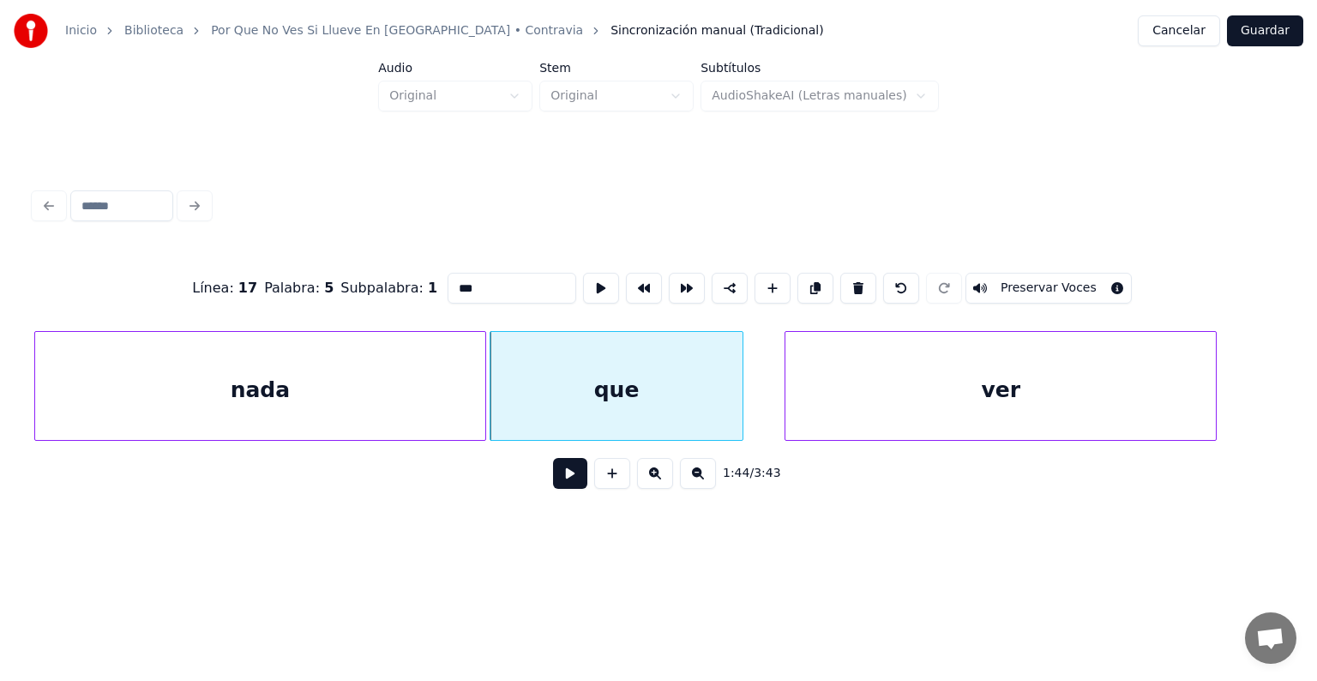
click at [996, 288] on button "Preservar Voces" at bounding box center [1048, 288] width 166 height 31
click at [855, 389] on div "ver" at bounding box center [1000, 390] width 430 height 117
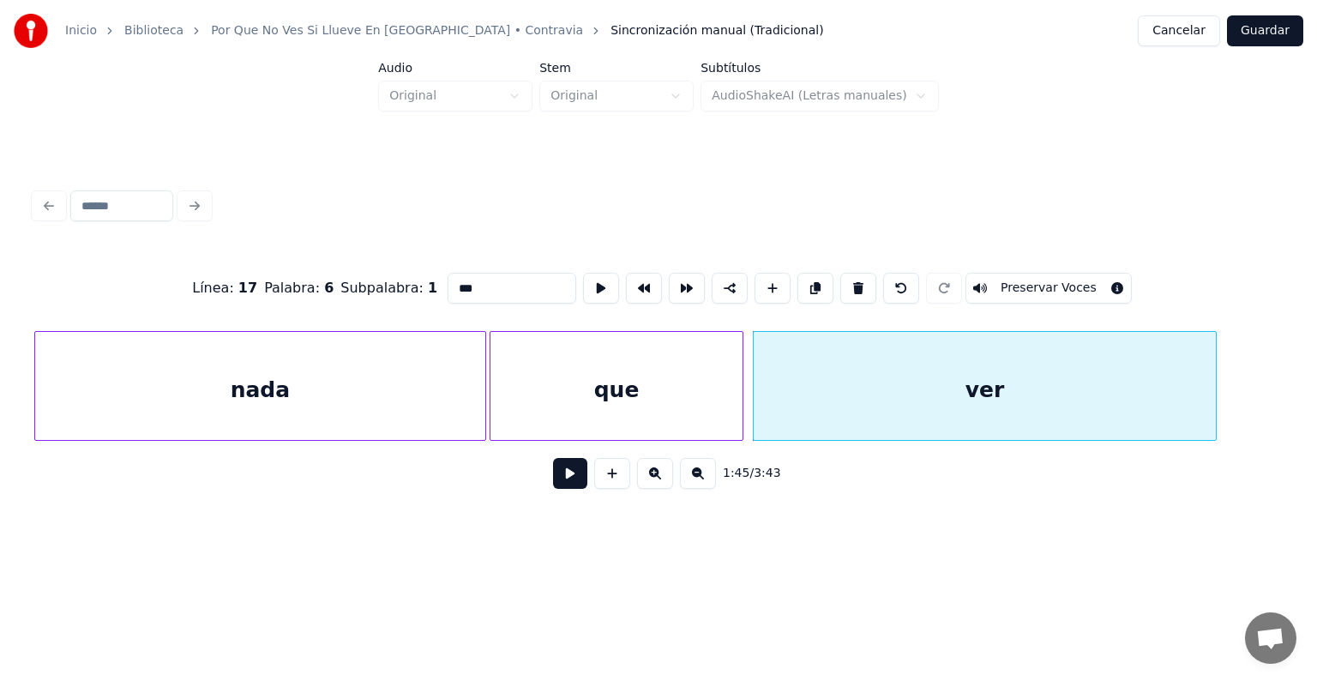
click at [1022, 281] on button "Preservar Voces" at bounding box center [1048, 288] width 166 height 31
click at [331, 381] on div "nada" at bounding box center [260, 390] width 451 height 117
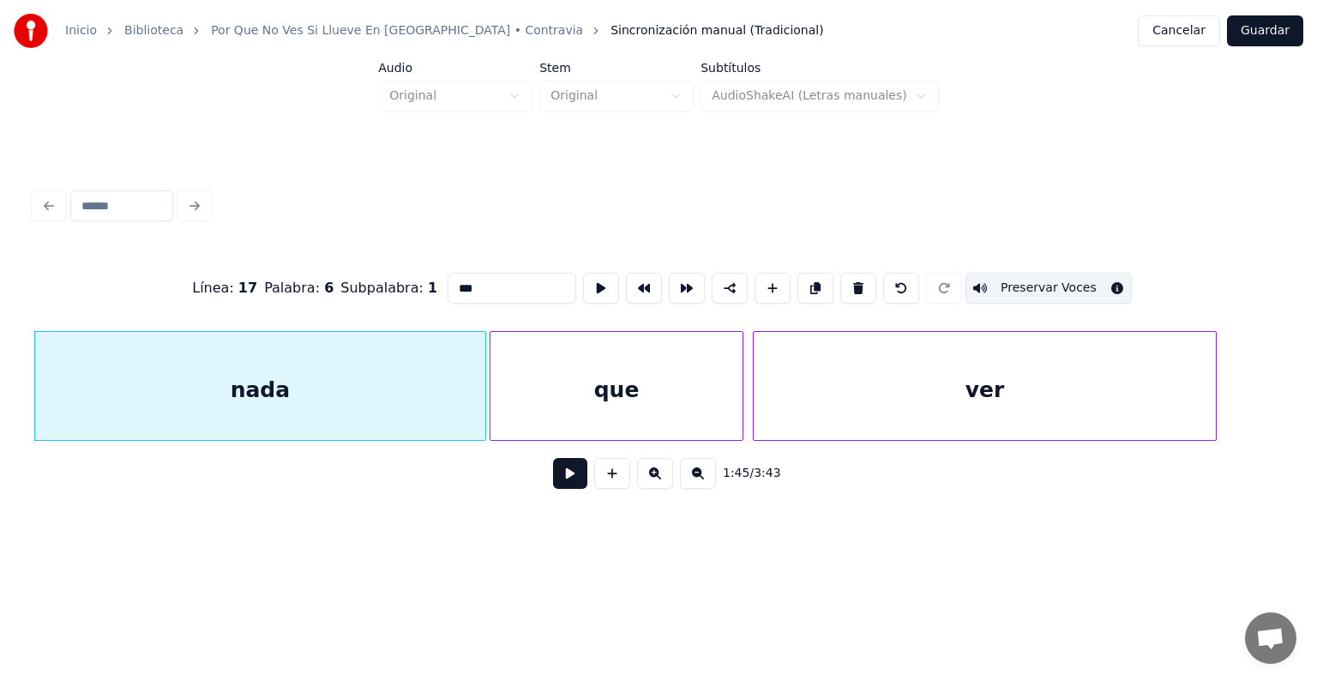
type input "****"
click at [553, 485] on button at bounding box center [570, 473] width 34 height 31
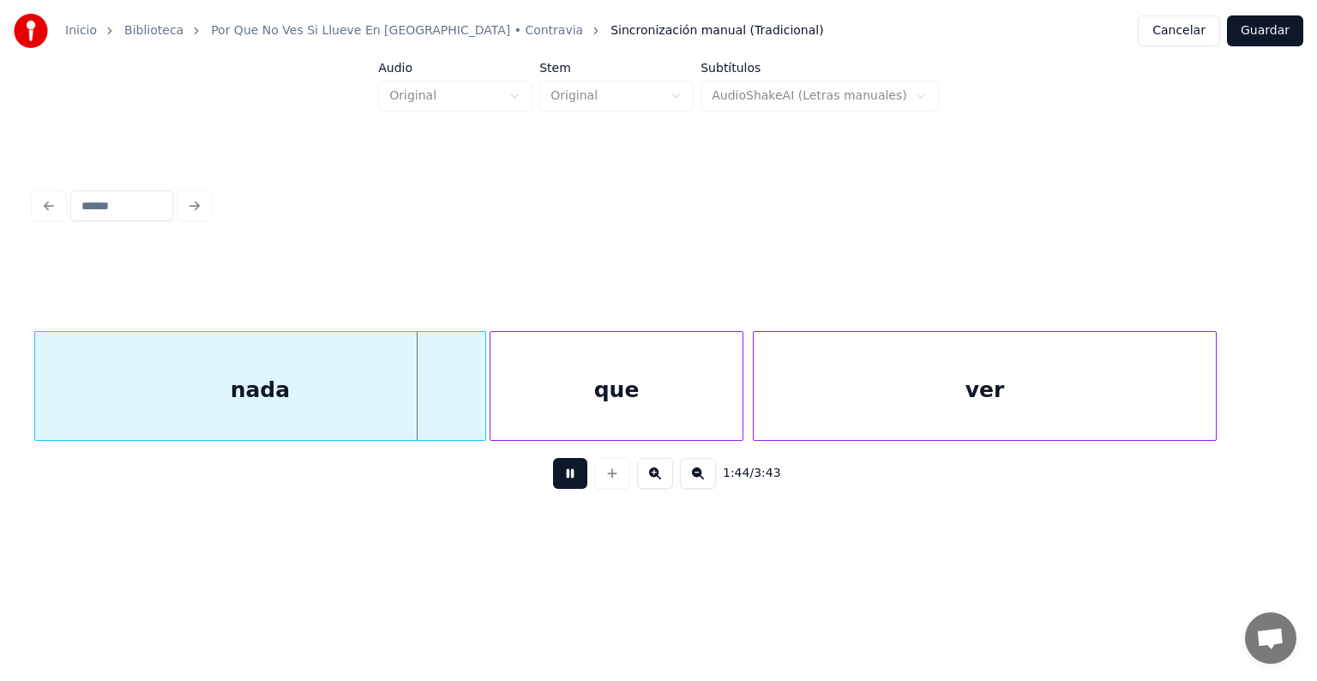
click at [586, 391] on div "que" at bounding box center [616, 390] width 252 height 117
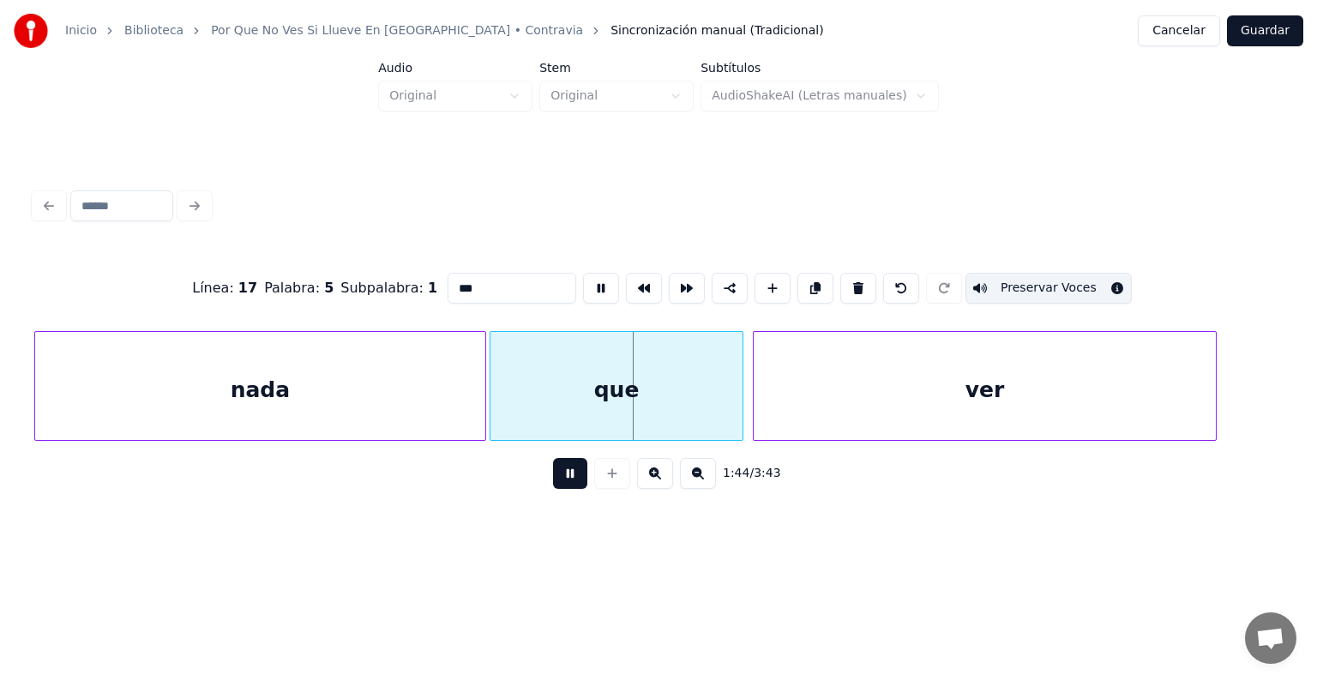
click at [825, 388] on div "ver" at bounding box center [984, 390] width 463 height 117
type input "***"
click at [564, 489] on button at bounding box center [570, 473] width 34 height 31
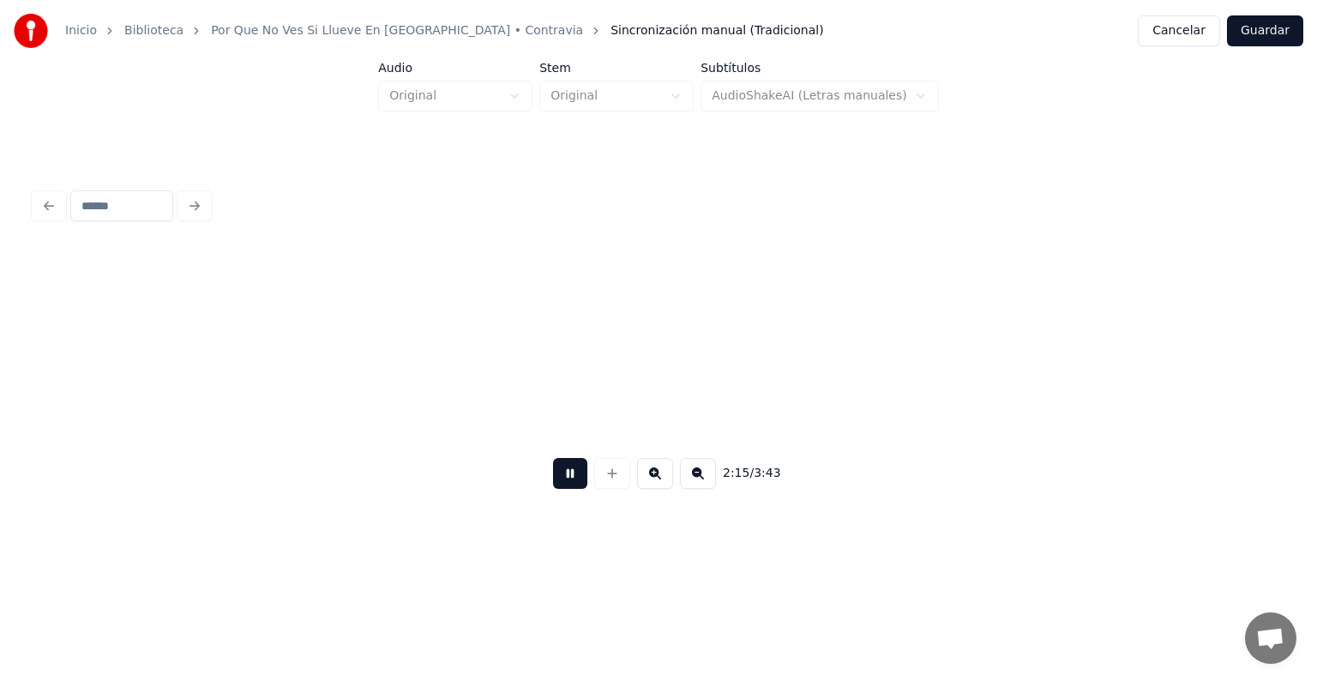
scroll to position [0, 69565]
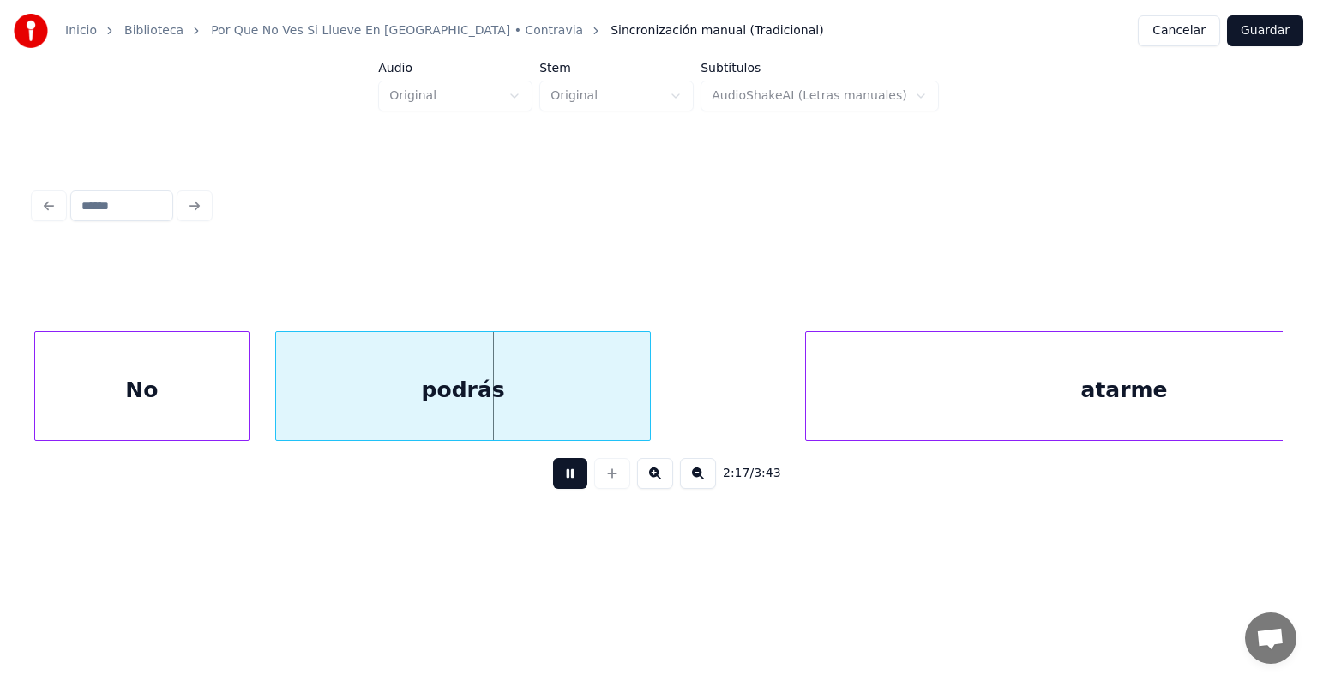
click at [285, 403] on div "podrás" at bounding box center [463, 390] width 374 height 117
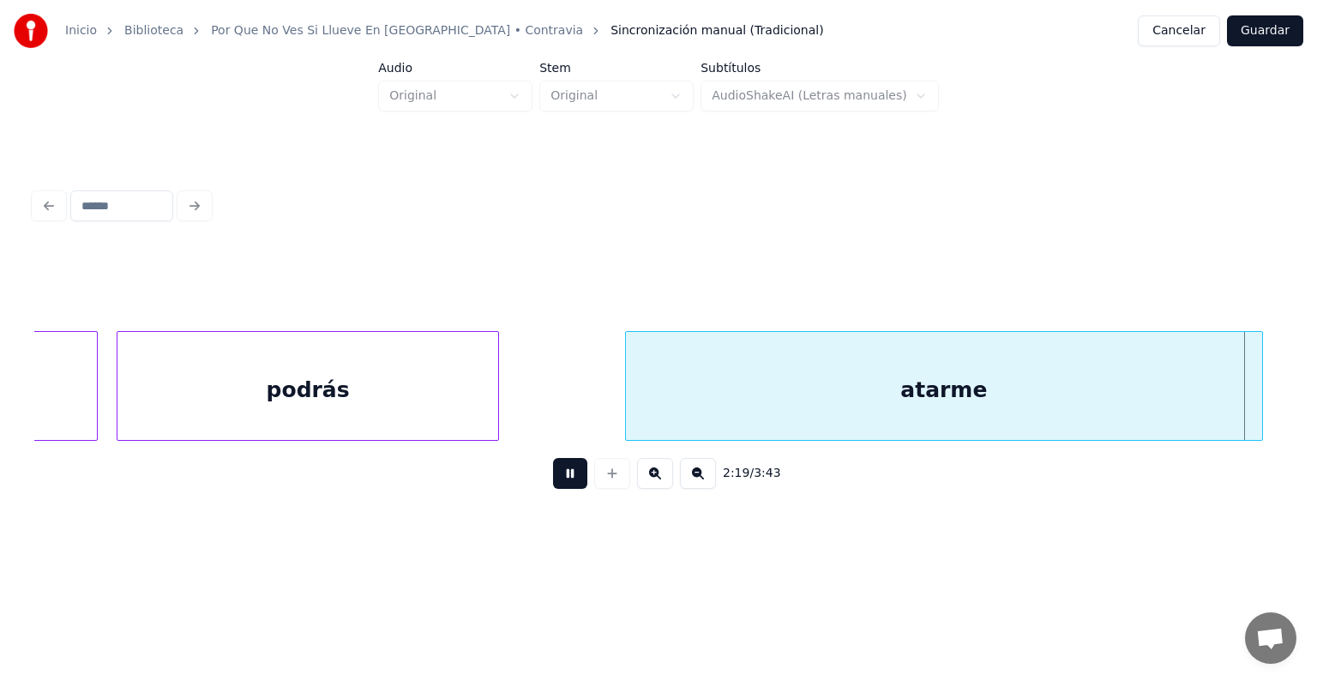
scroll to position [0, 71863]
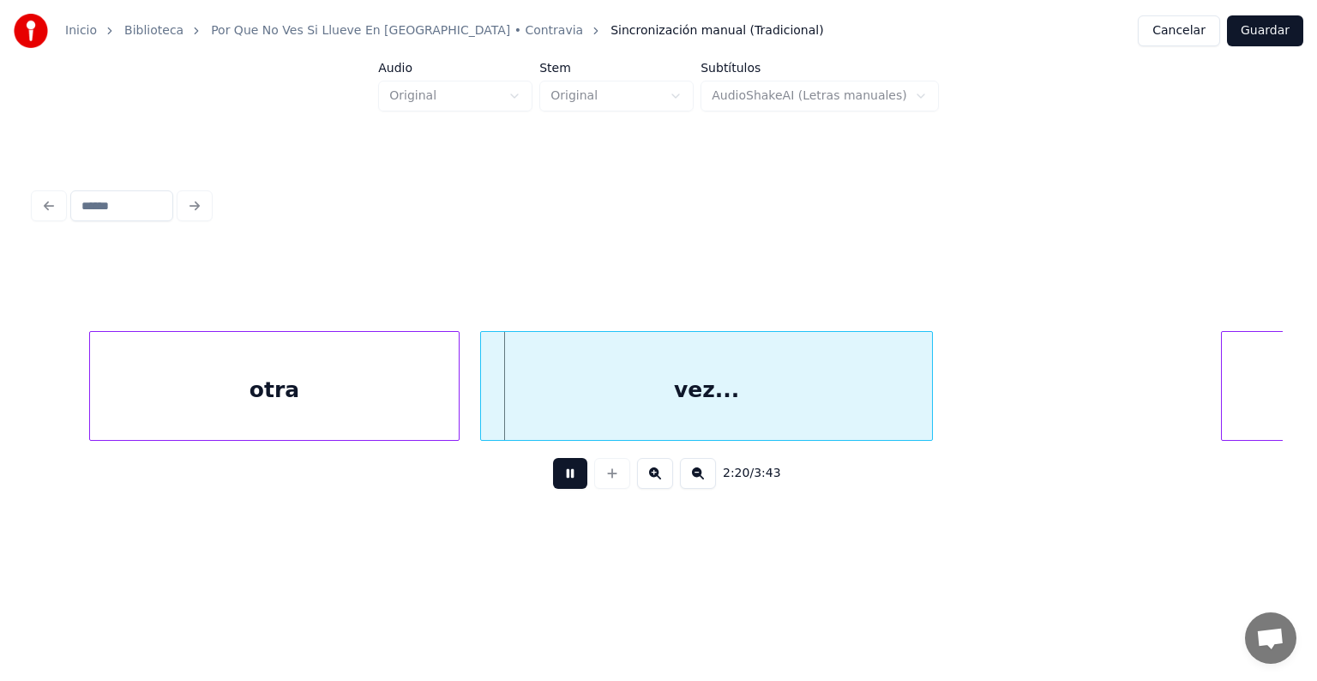
click at [453, 405] on div "otra" at bounding box center [274, 390] width 369 height 117
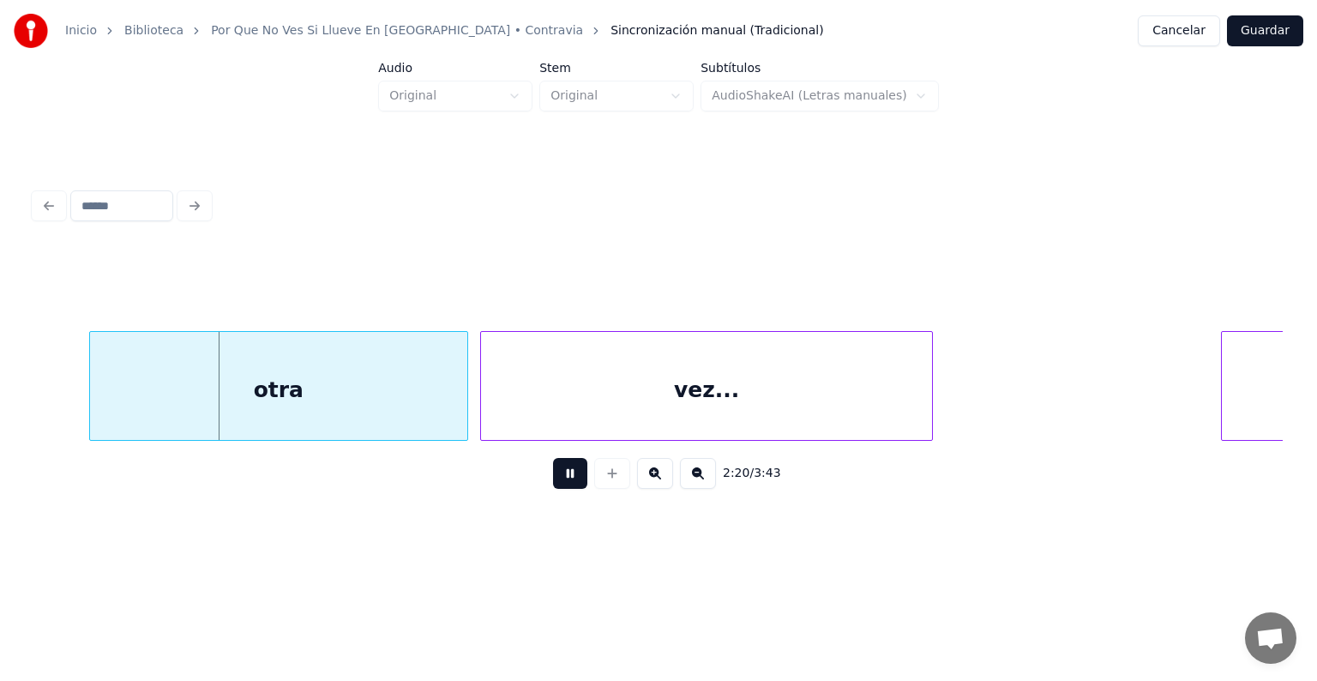
click at [483, 407] on div at bounding box center [483, 386] width 5 height 108
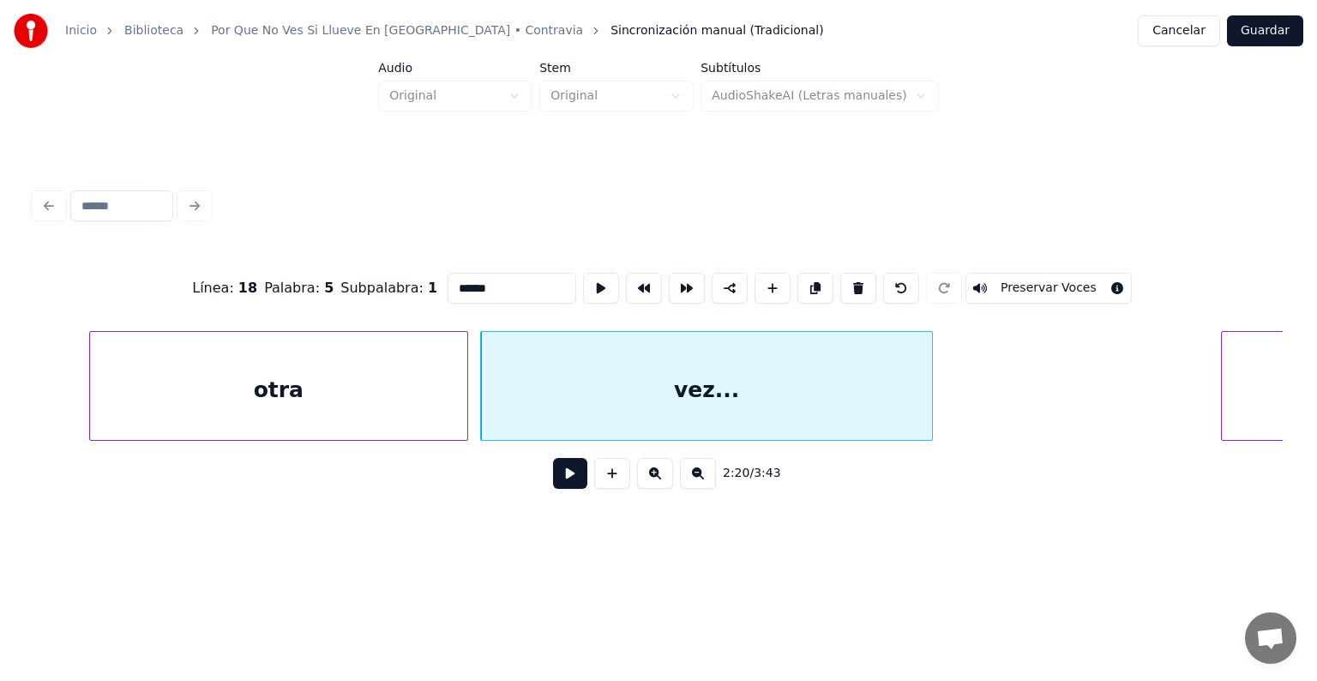
click at [553, 489] on button at bounding box center [570, 473] width 34 height 31
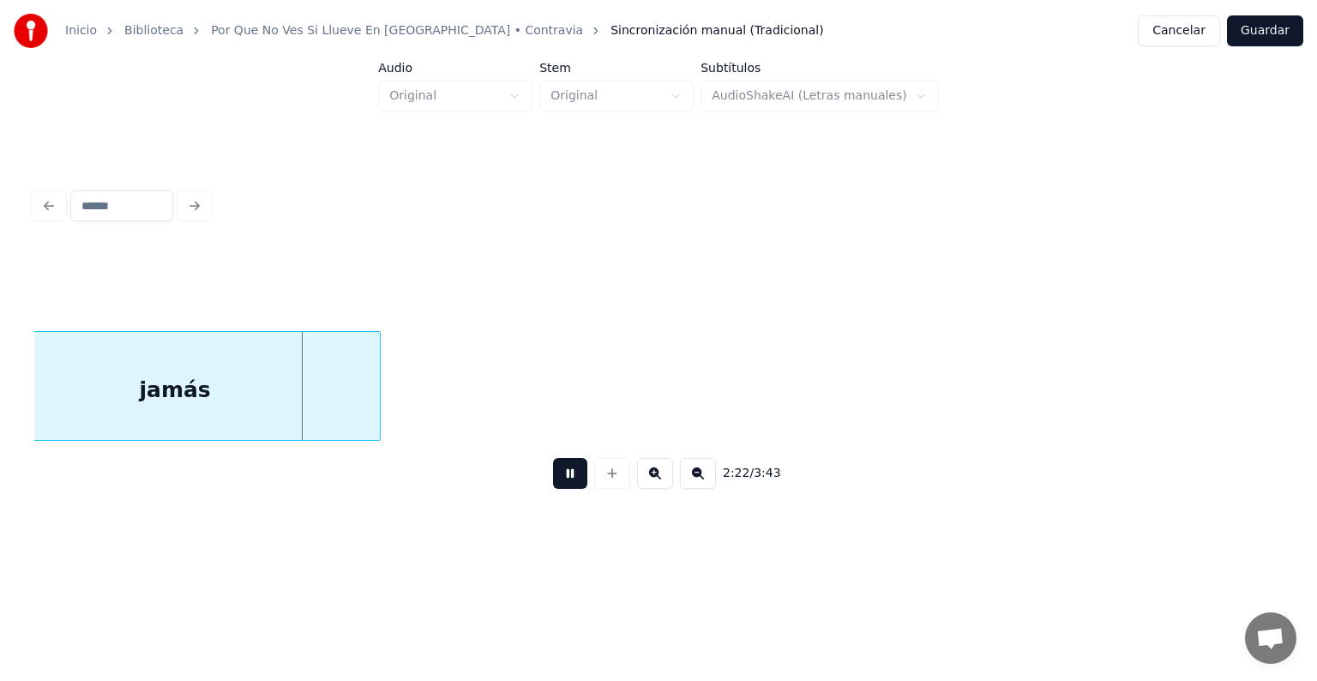
click at [210, 397] on div "jamás" at bounding box center [175, 390] width 410 height 117
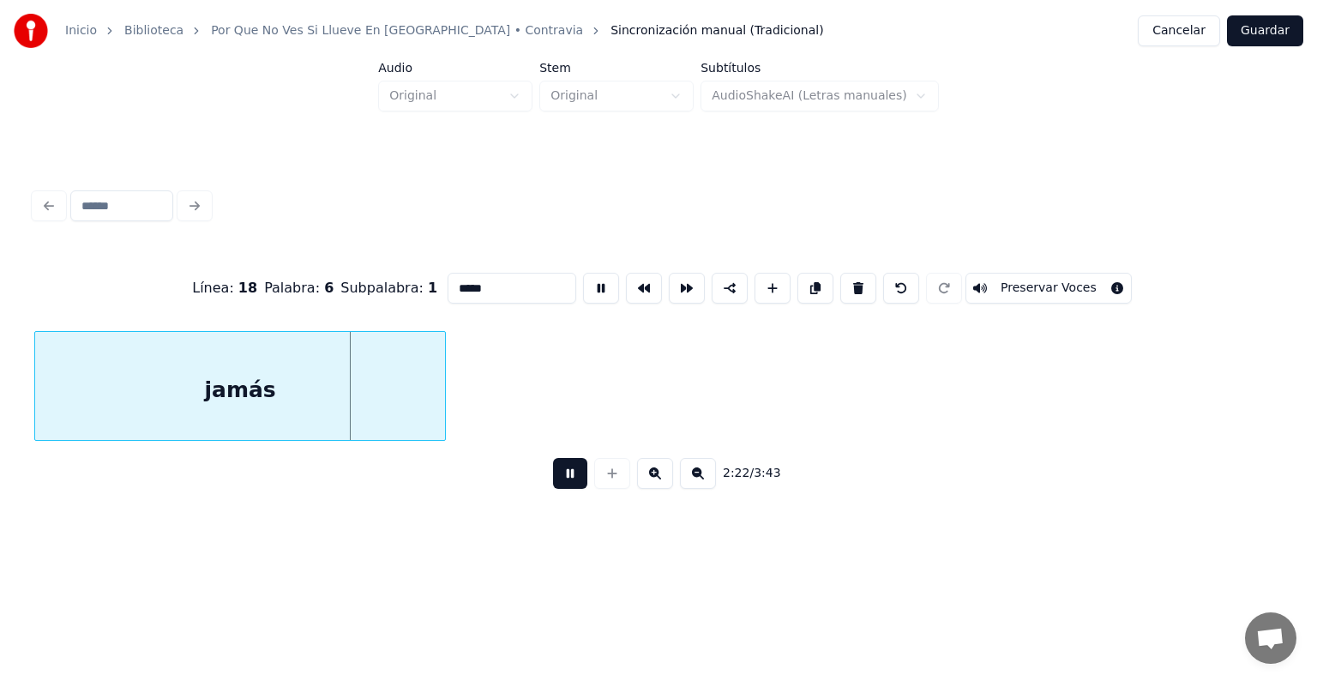
click at [1068, 283] on button "Preservar Voces" at bounding box center [1048, 288] width 166 height 31
click at [553, 484] on button at bounding box center [570, 473] width 34 height 31
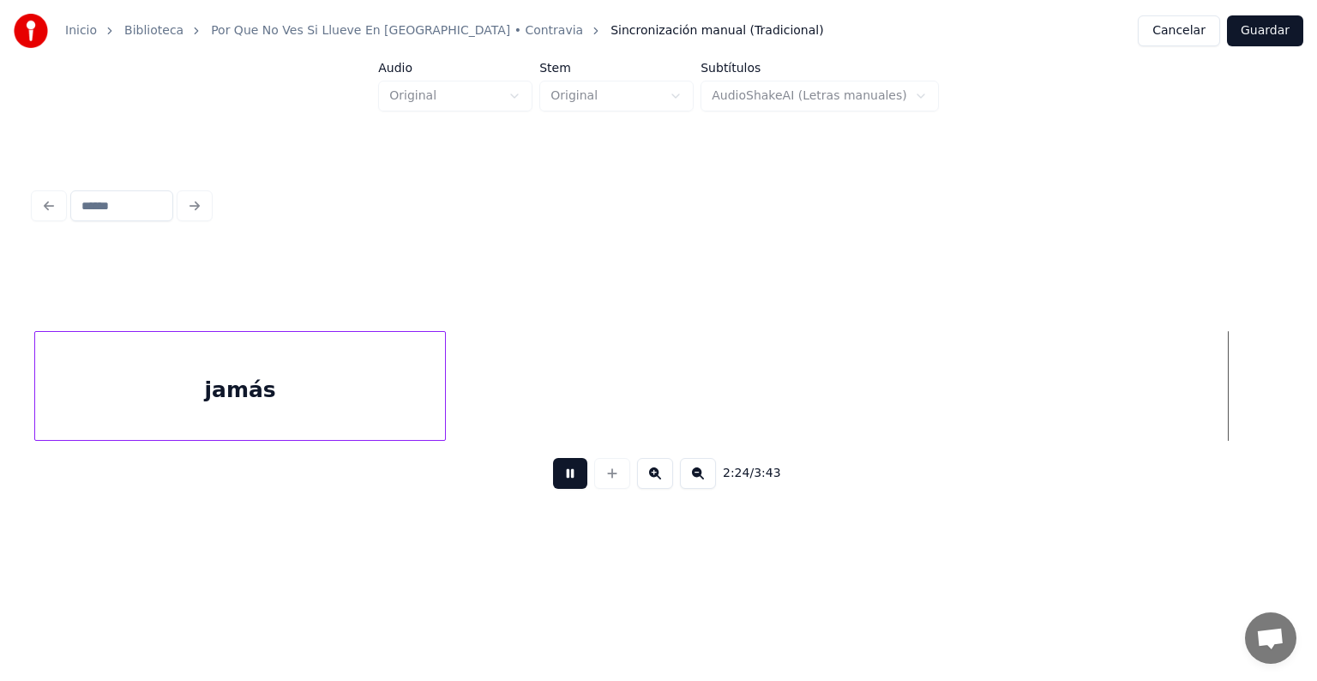
scroll to position [0, 74299]
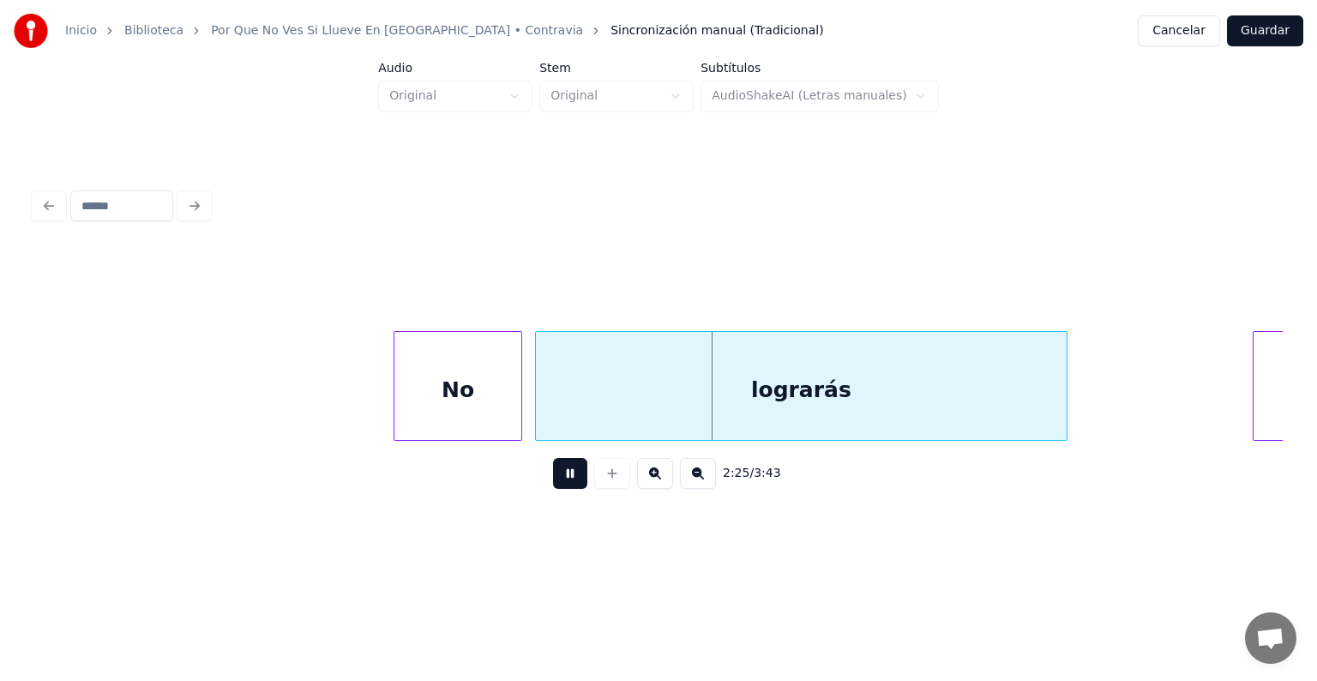
click at [537, 408] on div "lograrás" at bounding box center [801, 390] width 531 height 117
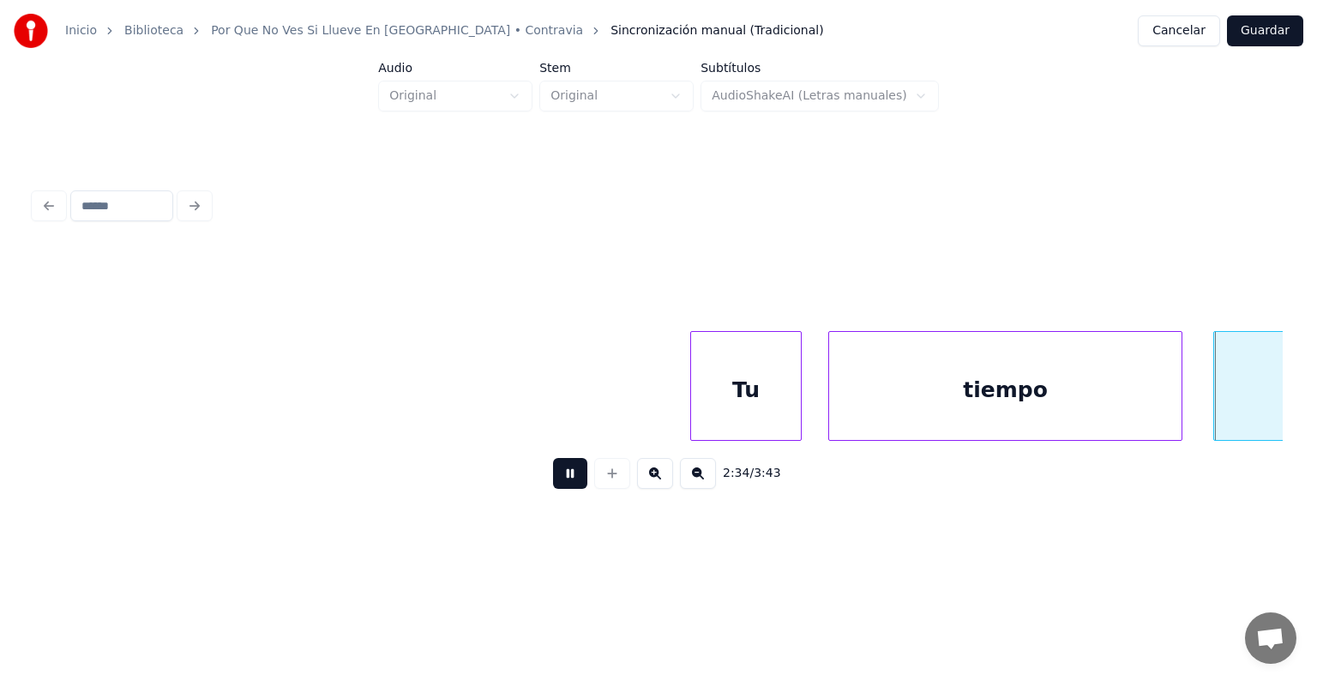
scroll to position [0, 79314]
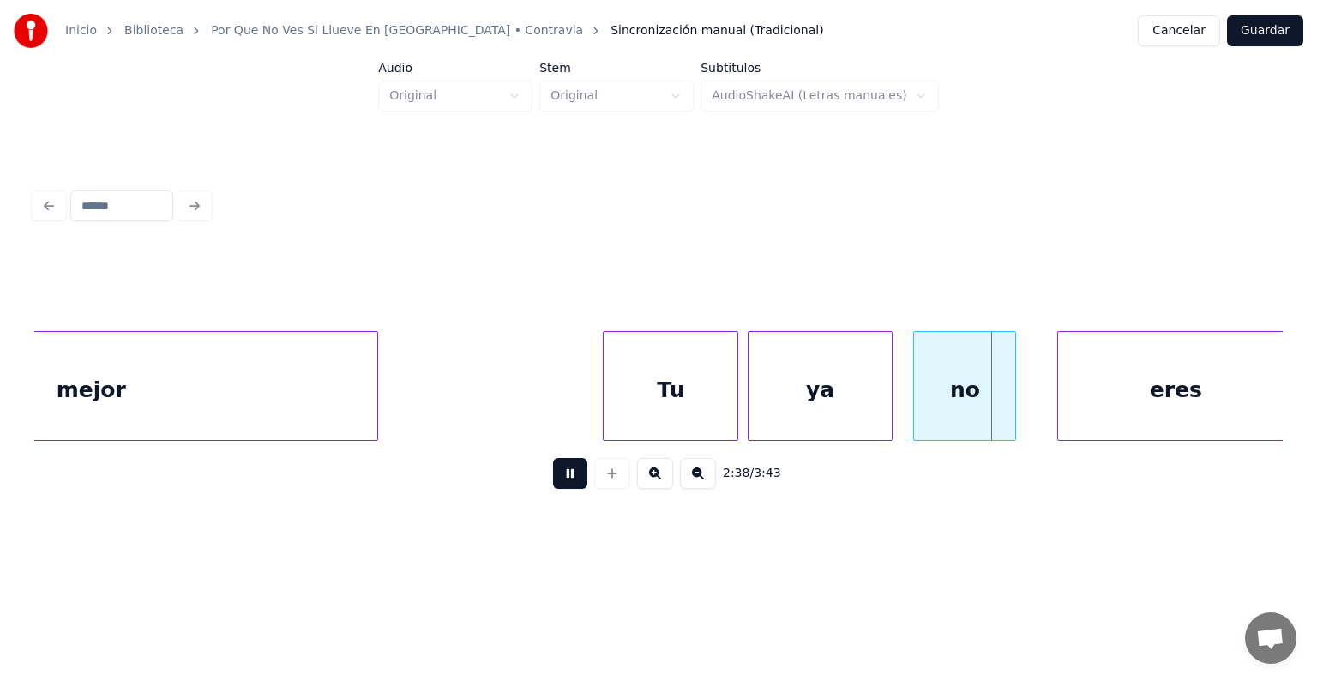
click at [916, 383] on div "no" at bounding box center [964, 390] width 101 height 117
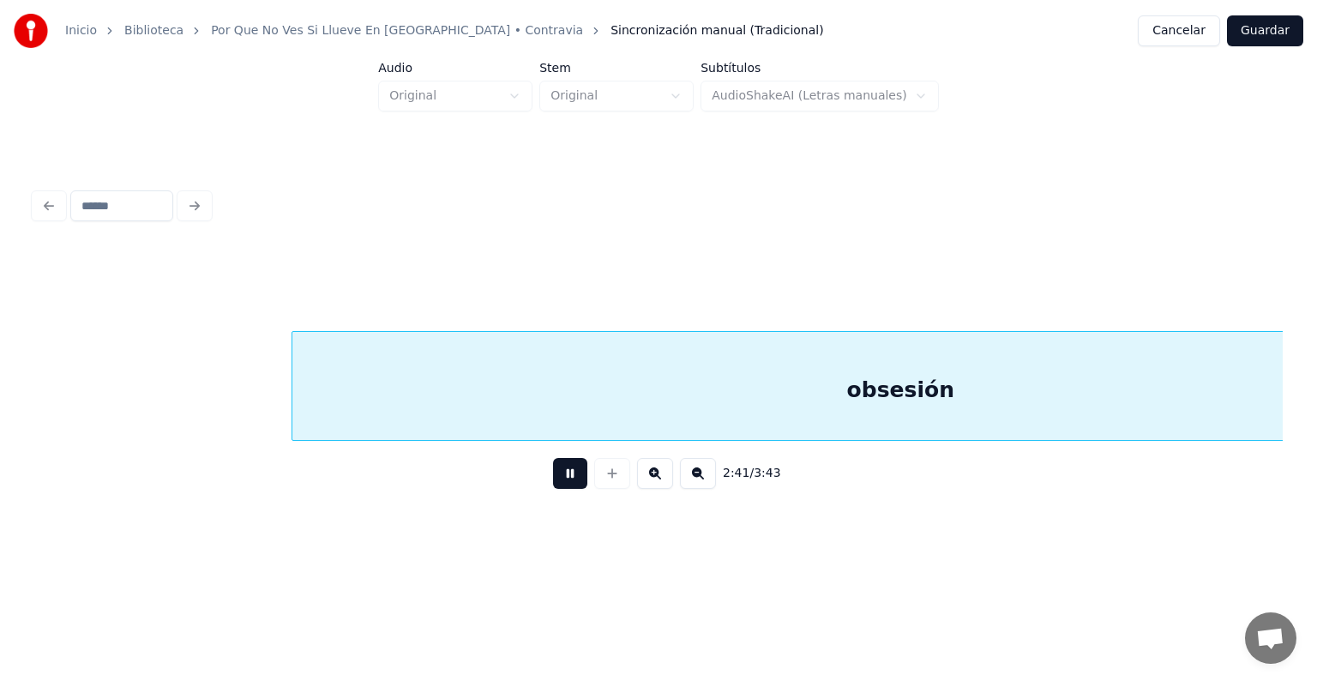
scroll to position [0, 83068]
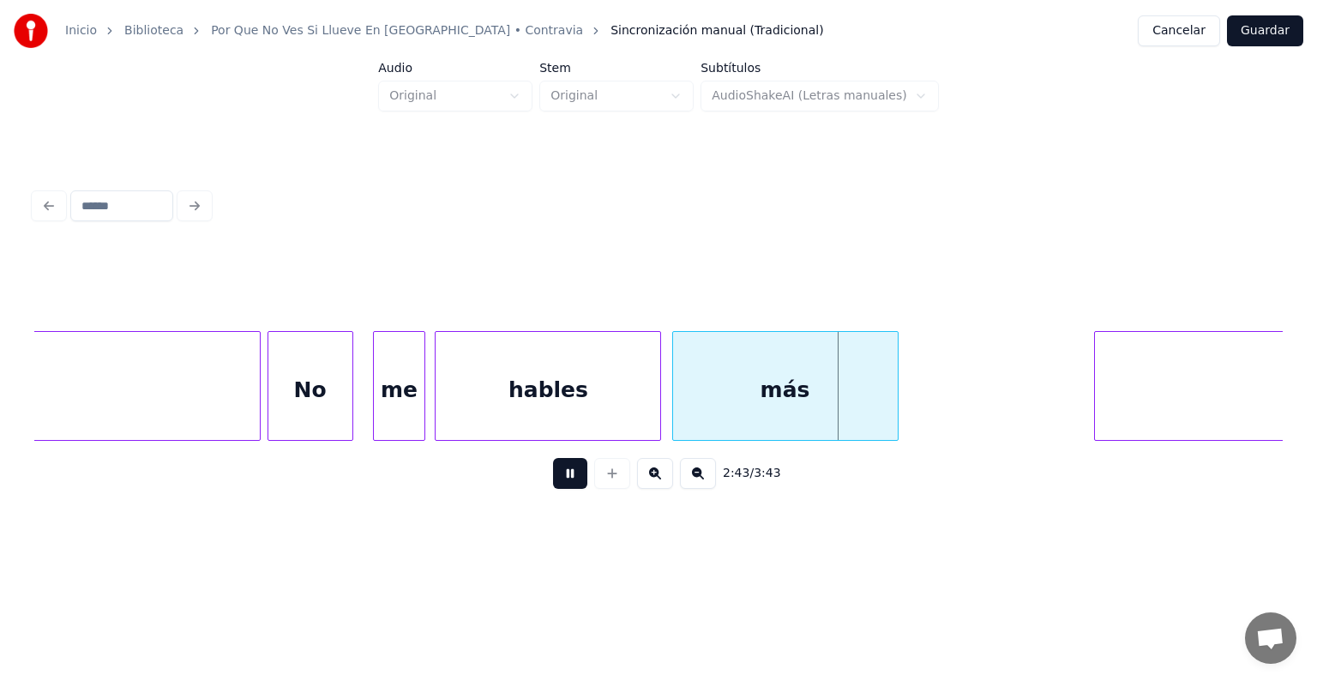
click at [315, 404] on div "No" at bounding box center [310, 390] width 84 height 117
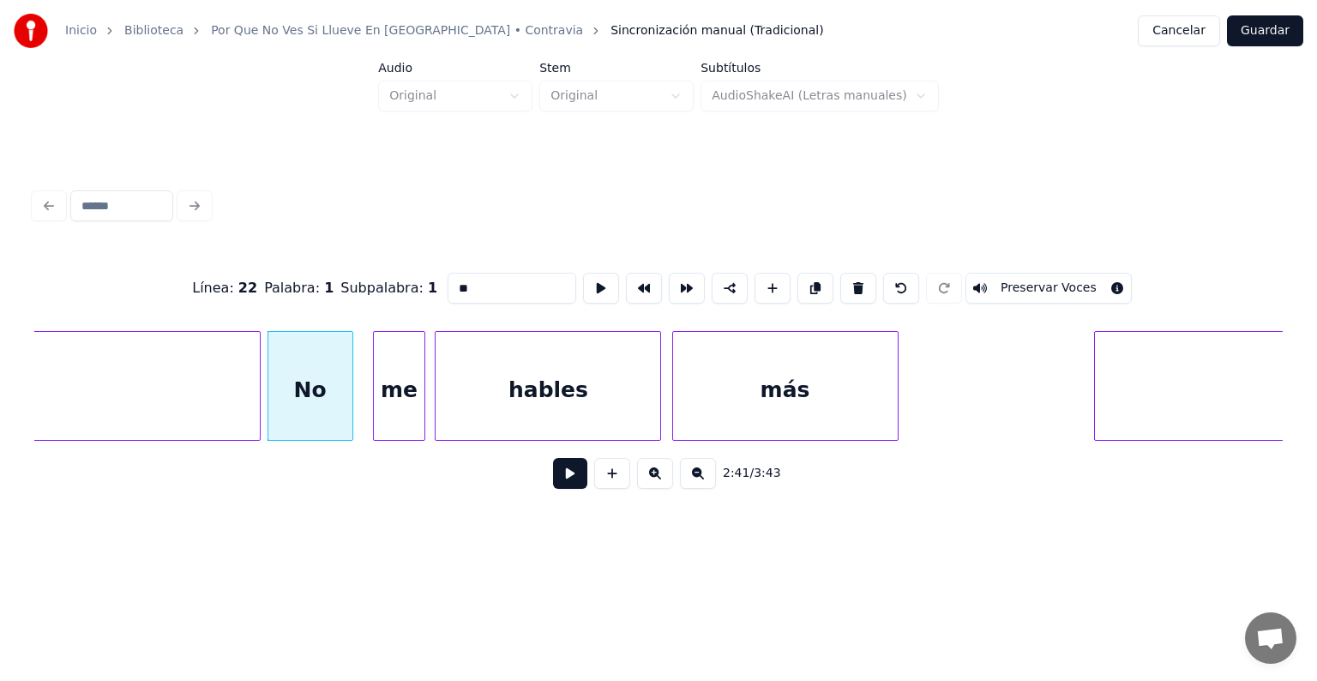
click at [1042, 283] on button "Preservar Voces" at bounding box center [1048, 288] width 166 height 31
click at [387, 388] on div "me" at bounding box center [399, 390] width 50 height 117
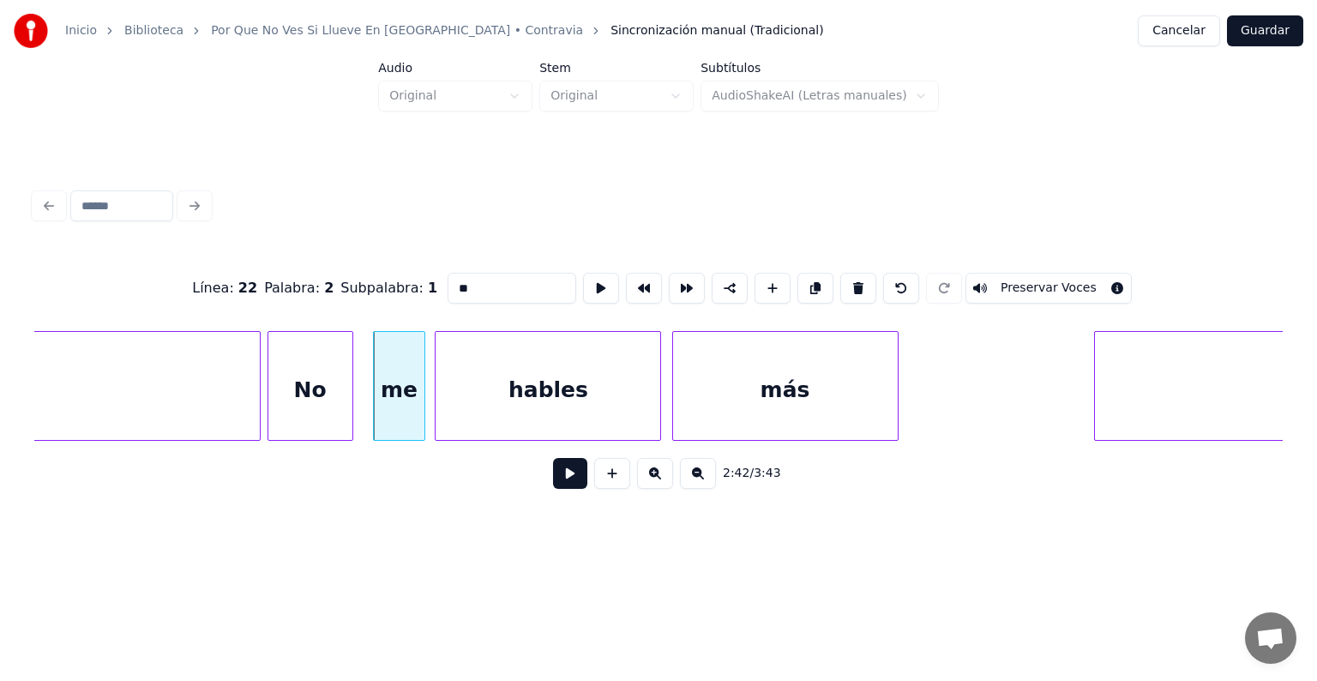
click at [1035, 283] on button "Preservar Voces" at bounding box center [1048, 288] width 166 height 31
click at [470, 398] on div "hables" at bounding box center [547, 390] width 225 height 117
type input "******"
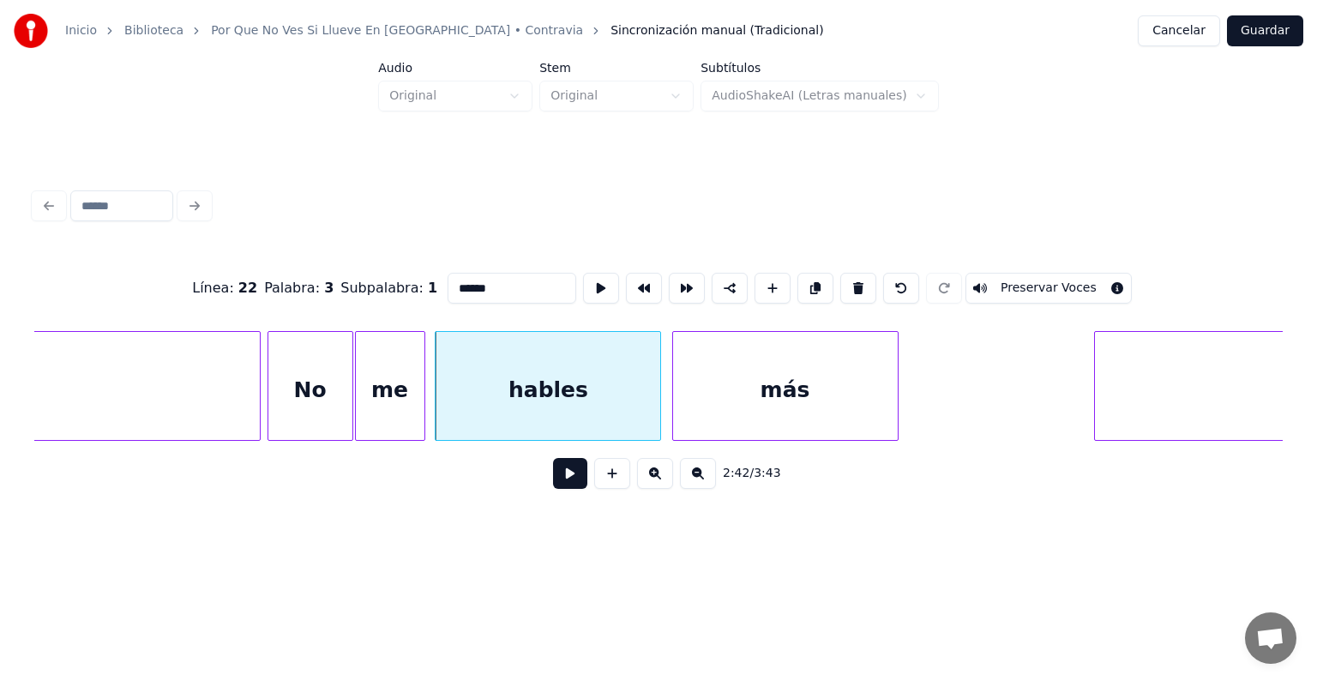
click at [1038, 284] on button "Preservar Voces" at bounding box center [1048, 288] width 166 height 31
click at [675, 416] on div "más" at bounding box center [783, 390] width 228 height 117
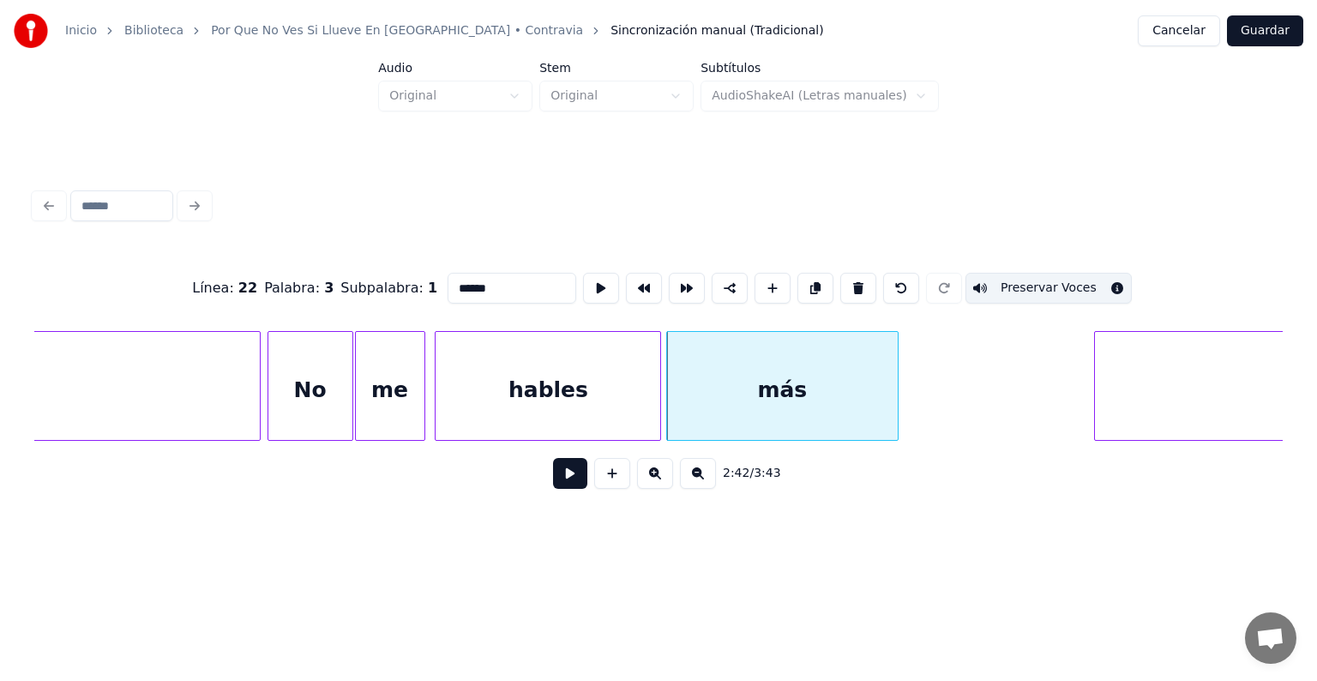
click at [1062, 287] on button "Preservar Voces" at bounding box center [1048, 288] width 166 height 31
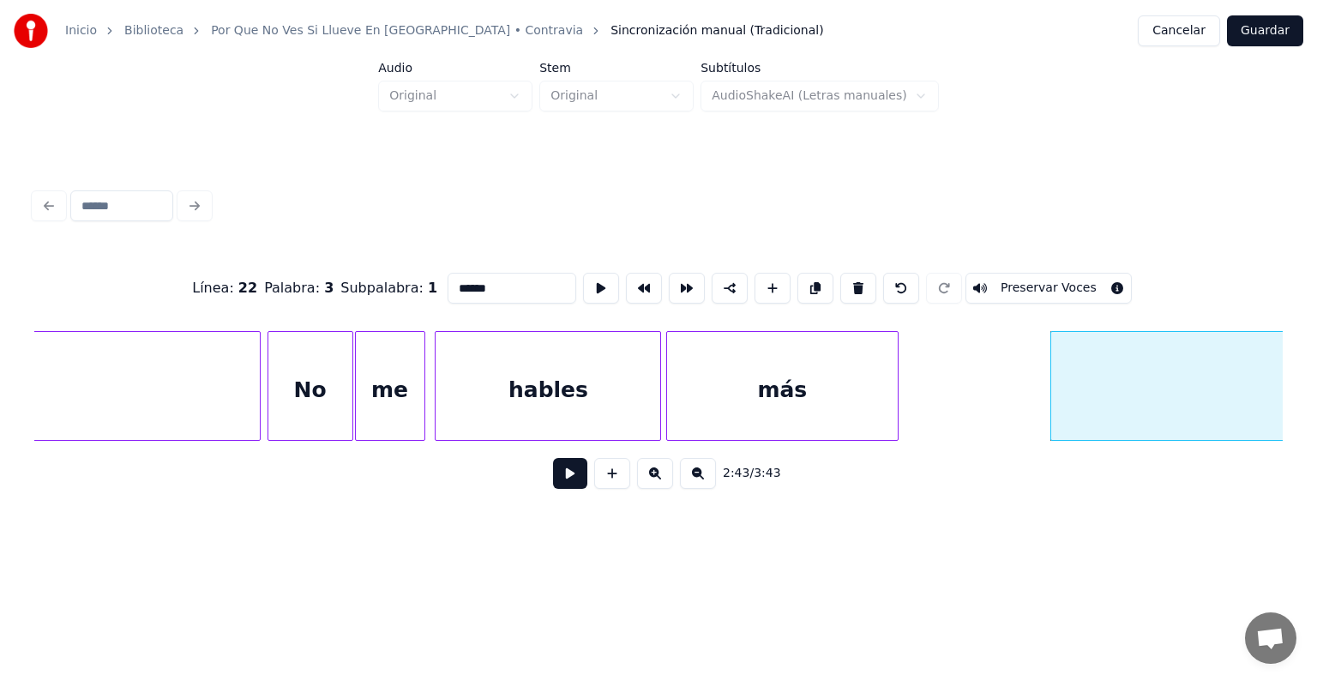
click at [553, 477] on button at bounding box center [570, 473] width 34 height 31
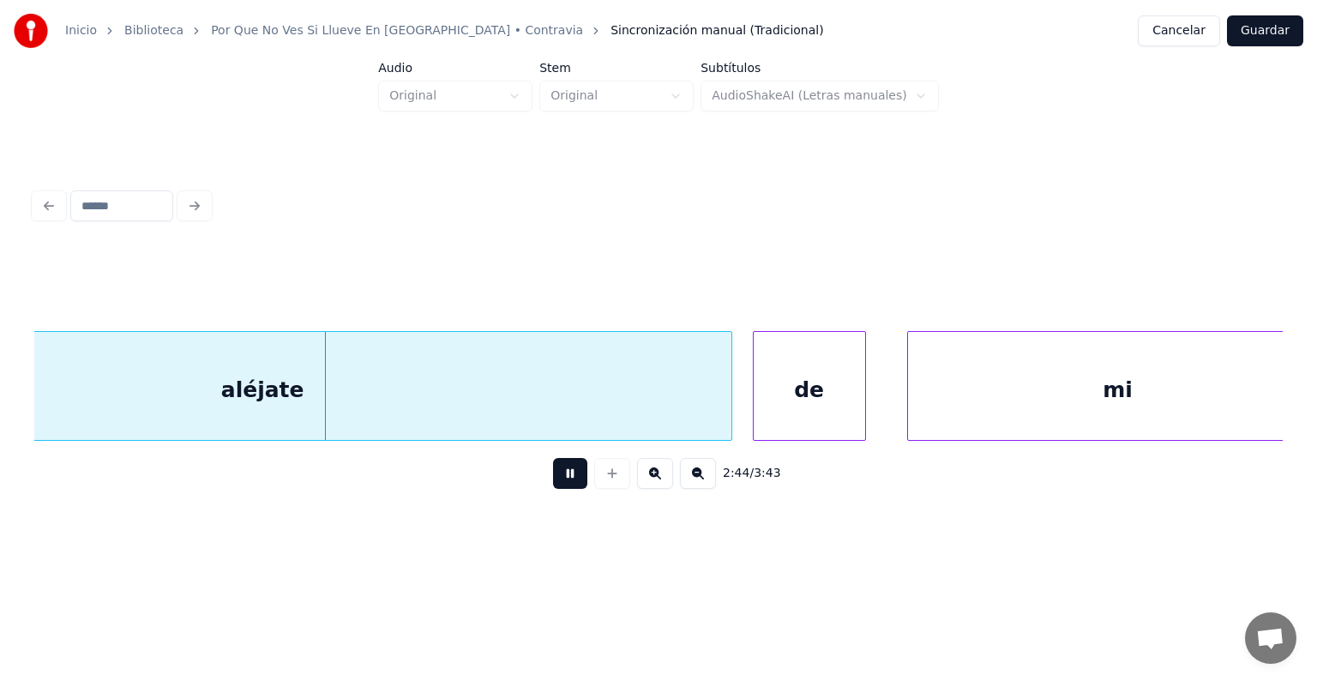
click at [230, 393] on div "aléjate" at bounding box center [262, 390] width 937 height 117
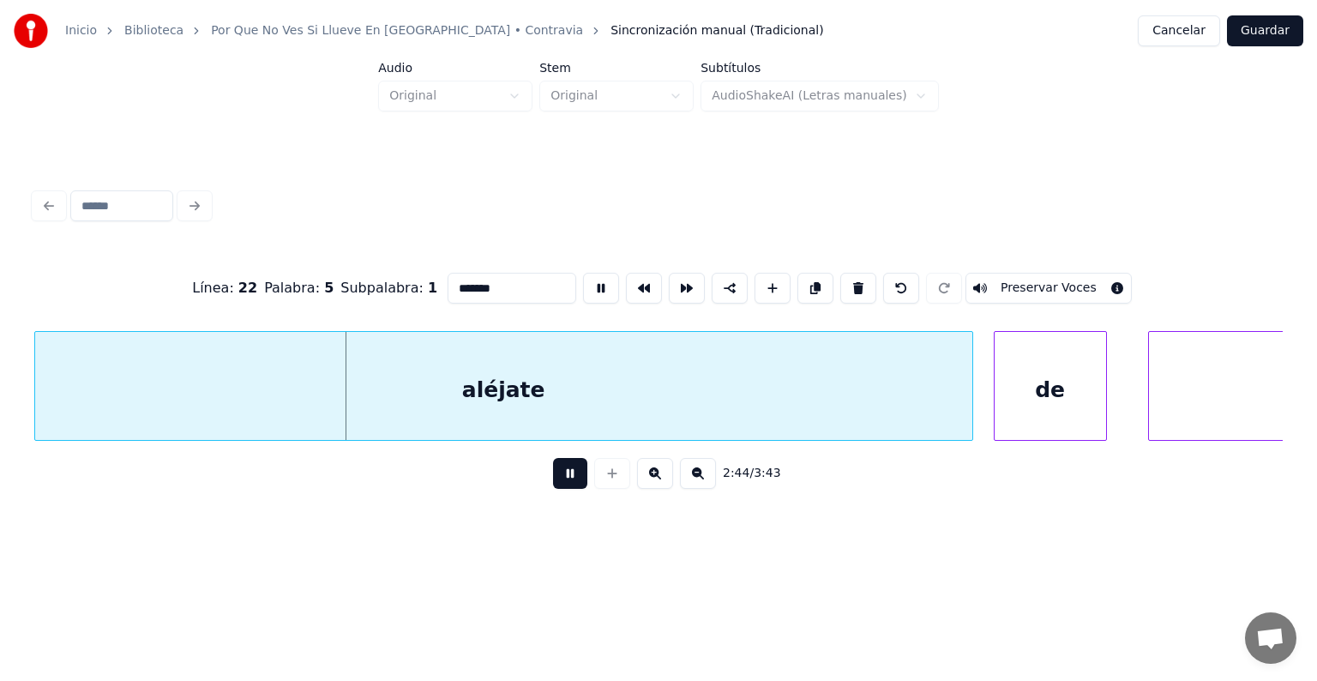
click at [1081, 282] on button "Preservar Voces" at bounding box center [1048, 288] width 166 height 31
click at [1028, 397] on div "de" at bounding box center [1049, 390] width 111 height 117
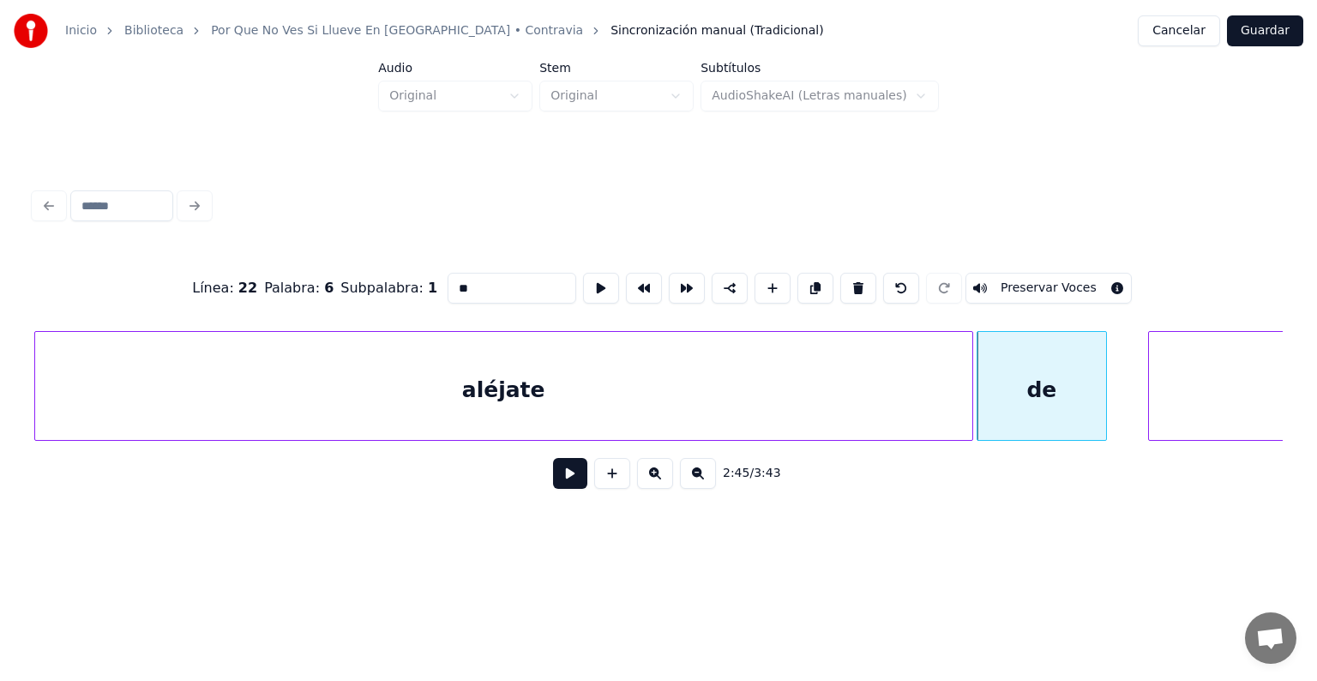
click at [1011, 398] on div "de" at bounding box center [1041, 390] width 129 height 117
click at [1023, 279] on button "Preservar Voces" at bounding box center [1048, 288] width 166 height 31
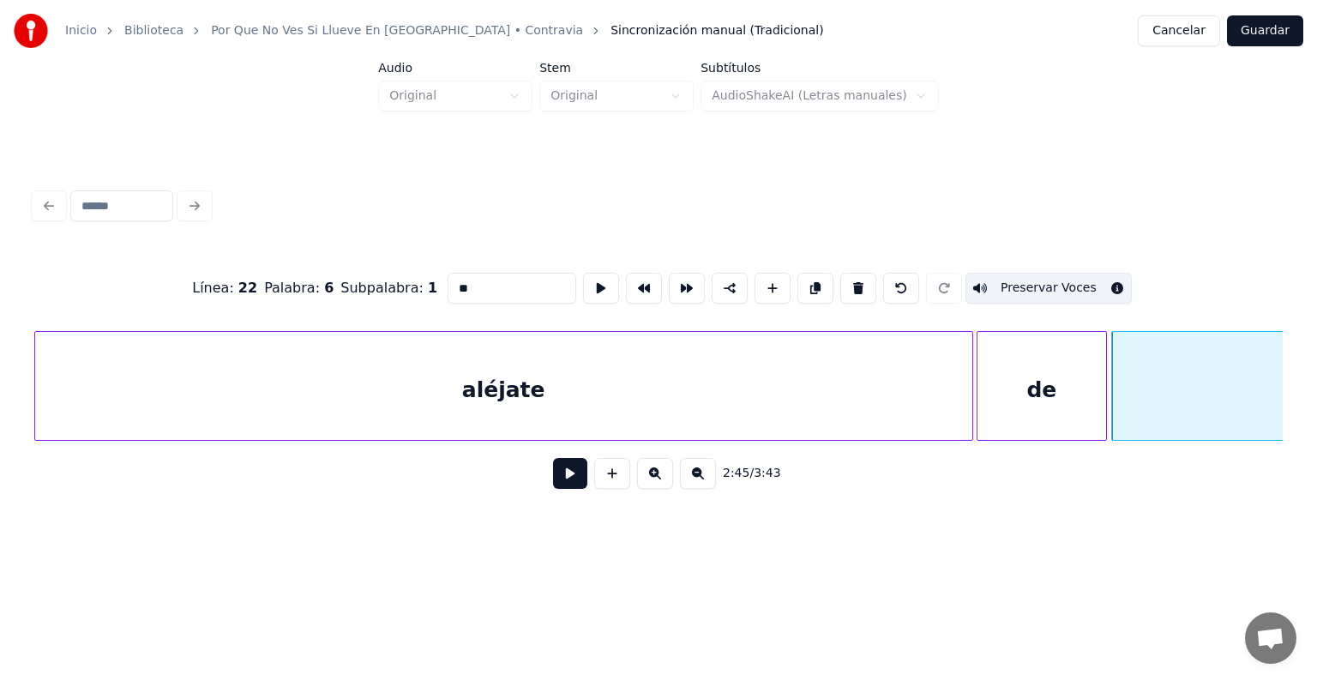
click at [1155, 395] on div "mi" at bounding box center [1340, 390] width 456 height 117
type input "**"
click at [1022, 280] on button "Preservar Voces" at bounding box center [1048, 288] width 166 height 31
click at [553, 478] on button at bounding box center [570, 473] width 34 height 31
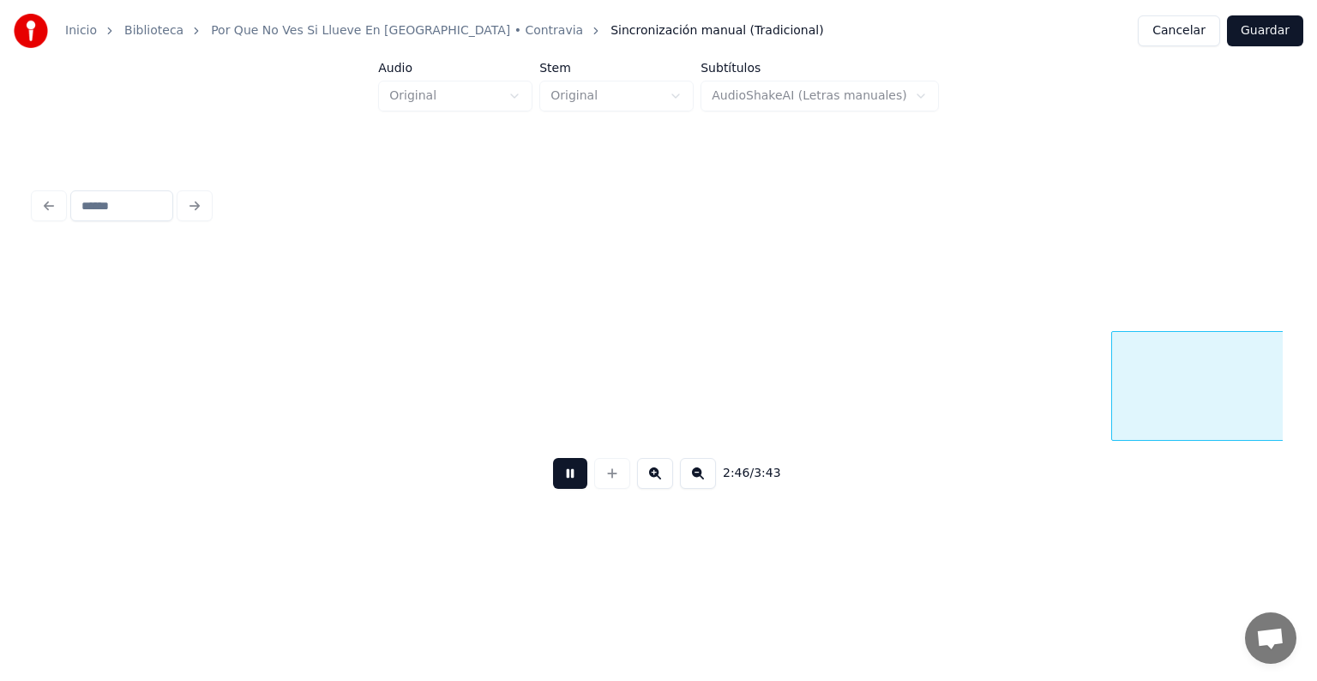
scroll to position [0, 85332]
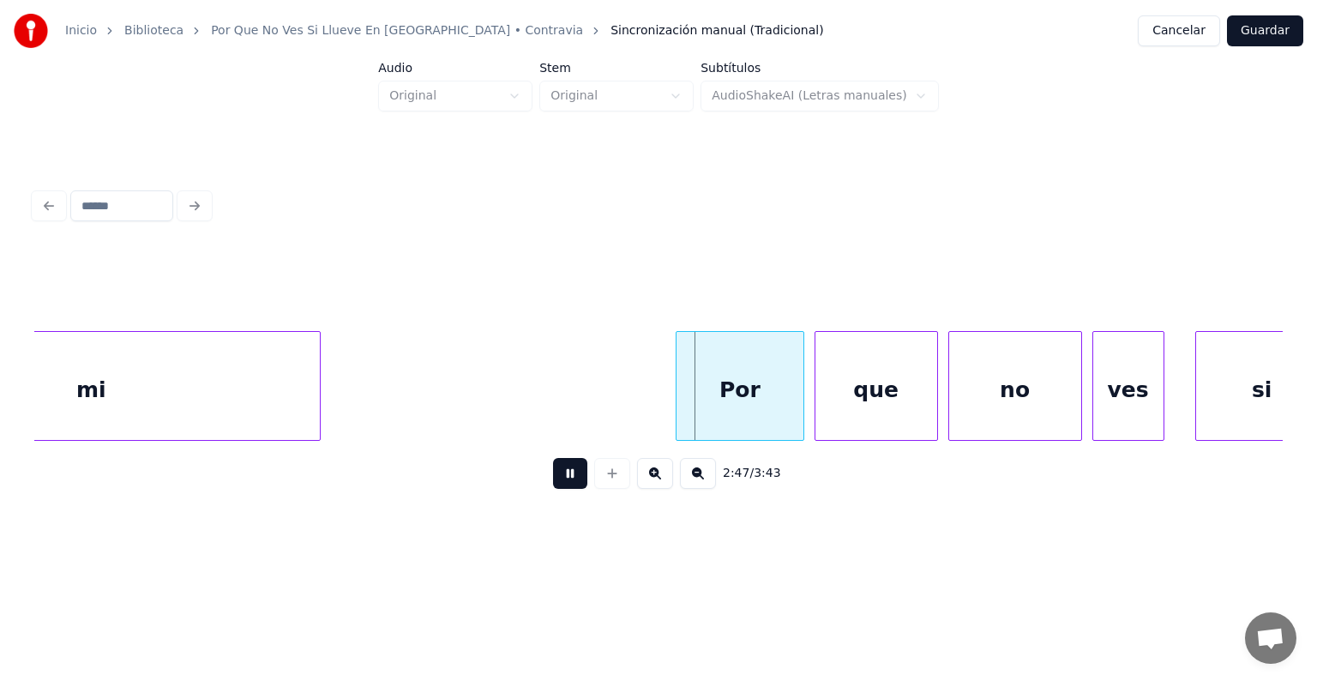
click at [707, 391] on div "Por" at bounding box center [739, 390] width 127 height 117
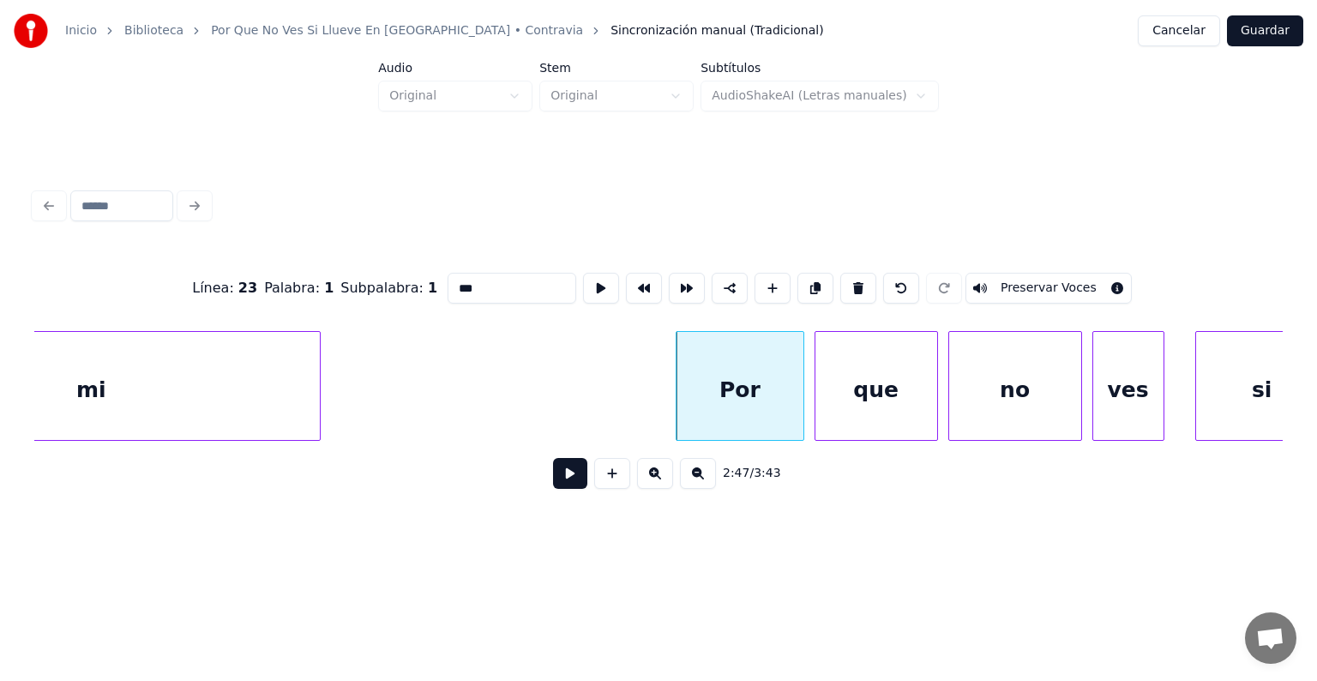
click at [1025, 281] on button "Preservar Voces" at bounding box center [1048, 288] width 166 height 31
click at [1022, 280] on button "Preservar Voces" at bounding box center [1048, 288] width 166 height 31
click at [555, 485] on button at bounding box center [570, 473] width 34 height 31
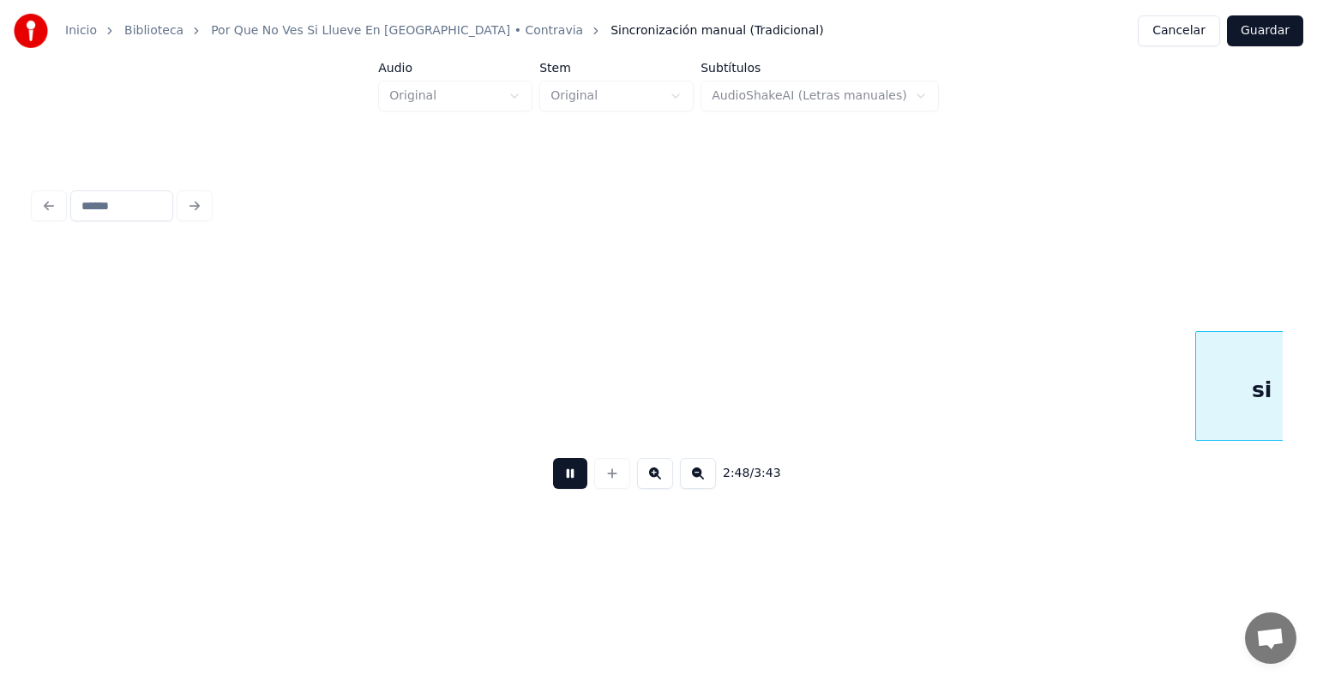
scroll to position [0, 86585]
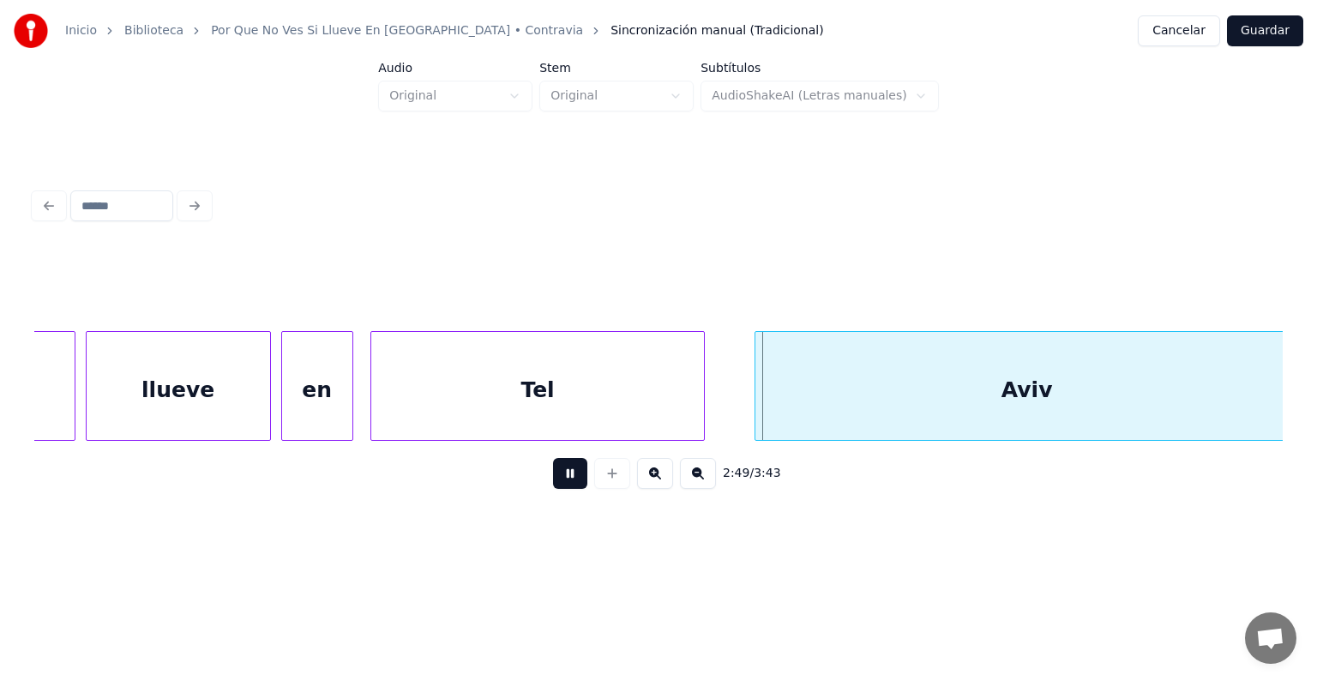
click at [378, 409] on div "Tel" at bounding box center [537, 390] width 333 height 117
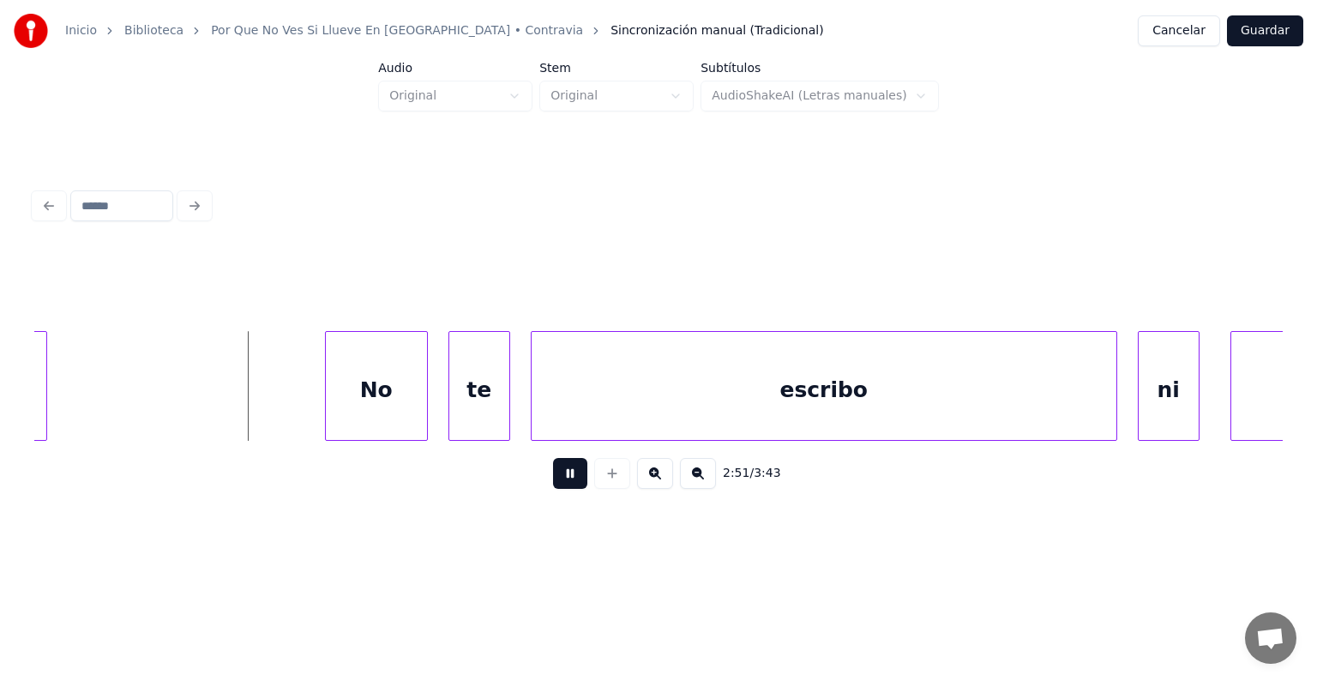
click at [369, 400] on div "No" at bounding box center [376, 390] width 101 height 117
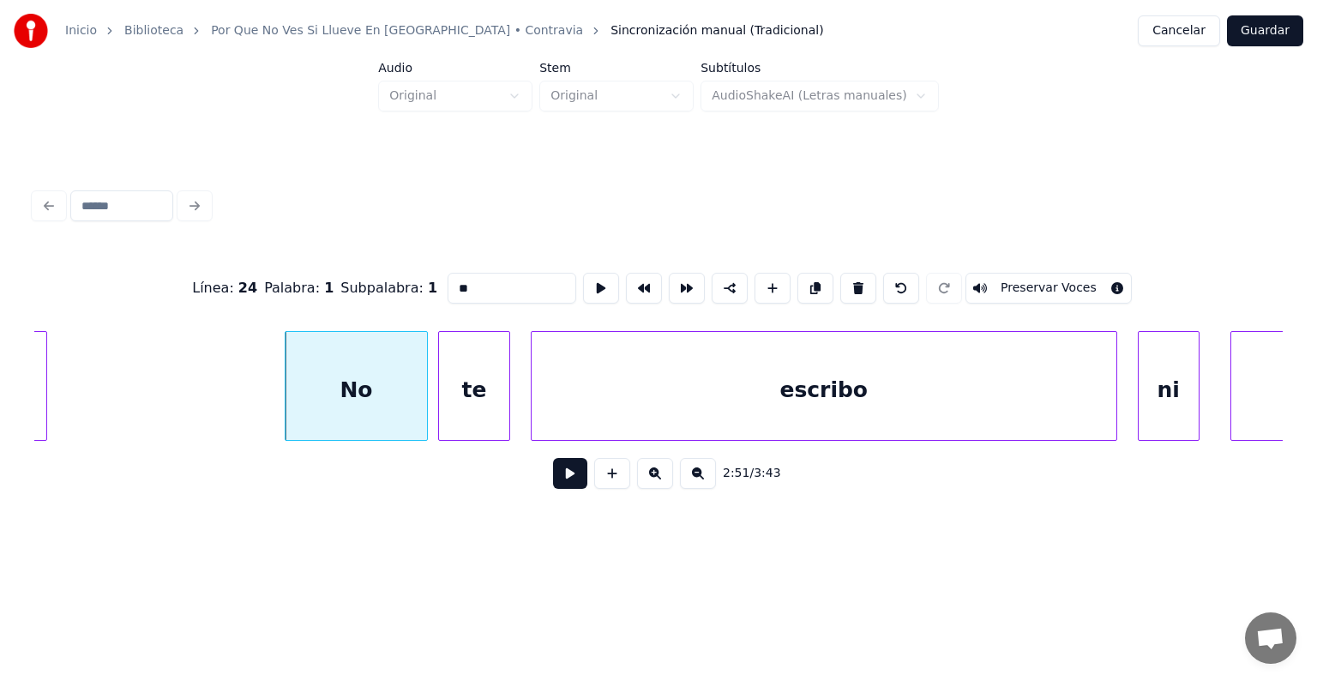
click at [453, 394] on div "te" at bounding box center [474, 390] width 70 height 117
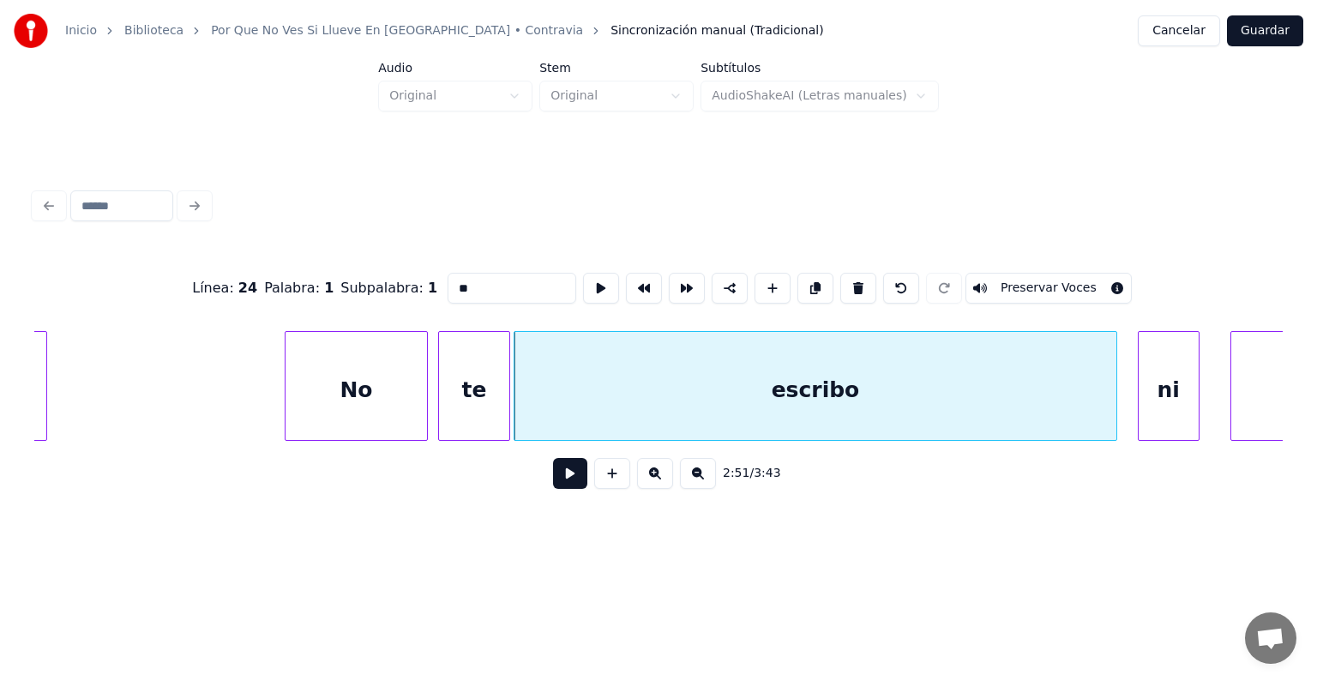
click at [353, 387] on div "No" at bounding box center [355, 390] width 141 height 117
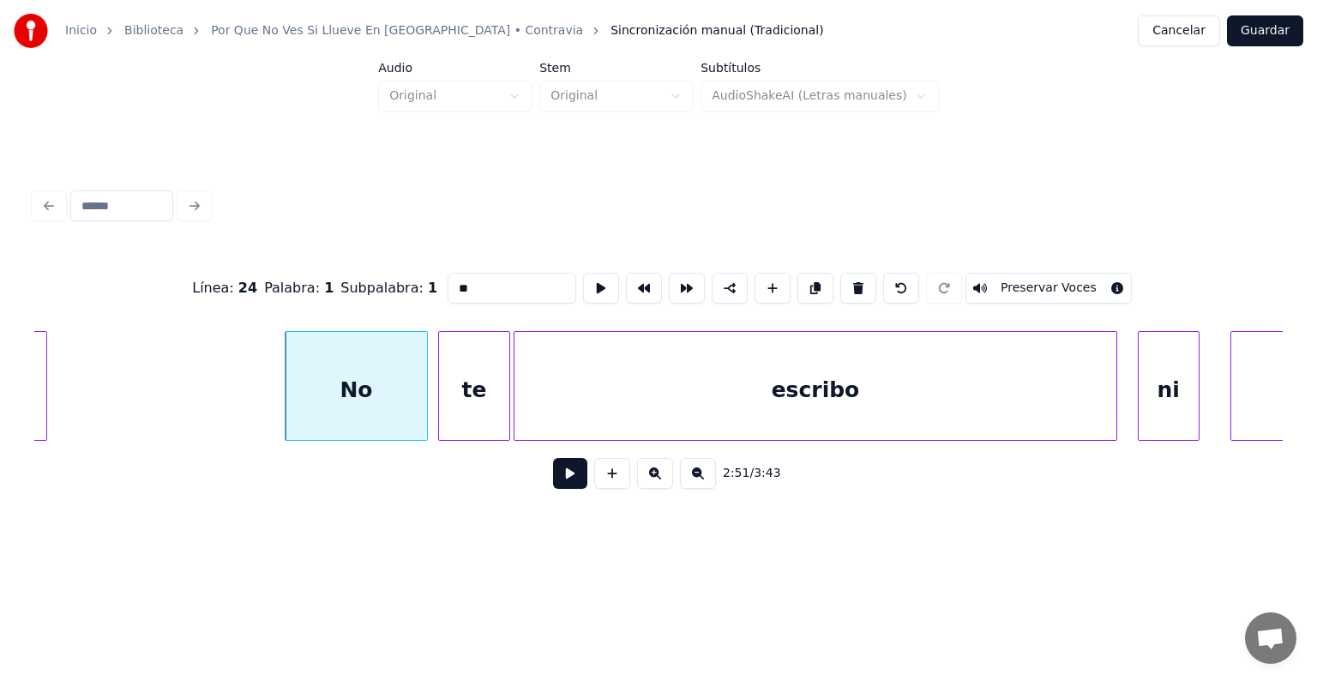
click at [1071, 274] on button "Preservar Voces" at bounding box center [1048, 288] width 166 height 31
click at [475, 386] on div "te" at bounding box center [474, 390] width 70 height 117
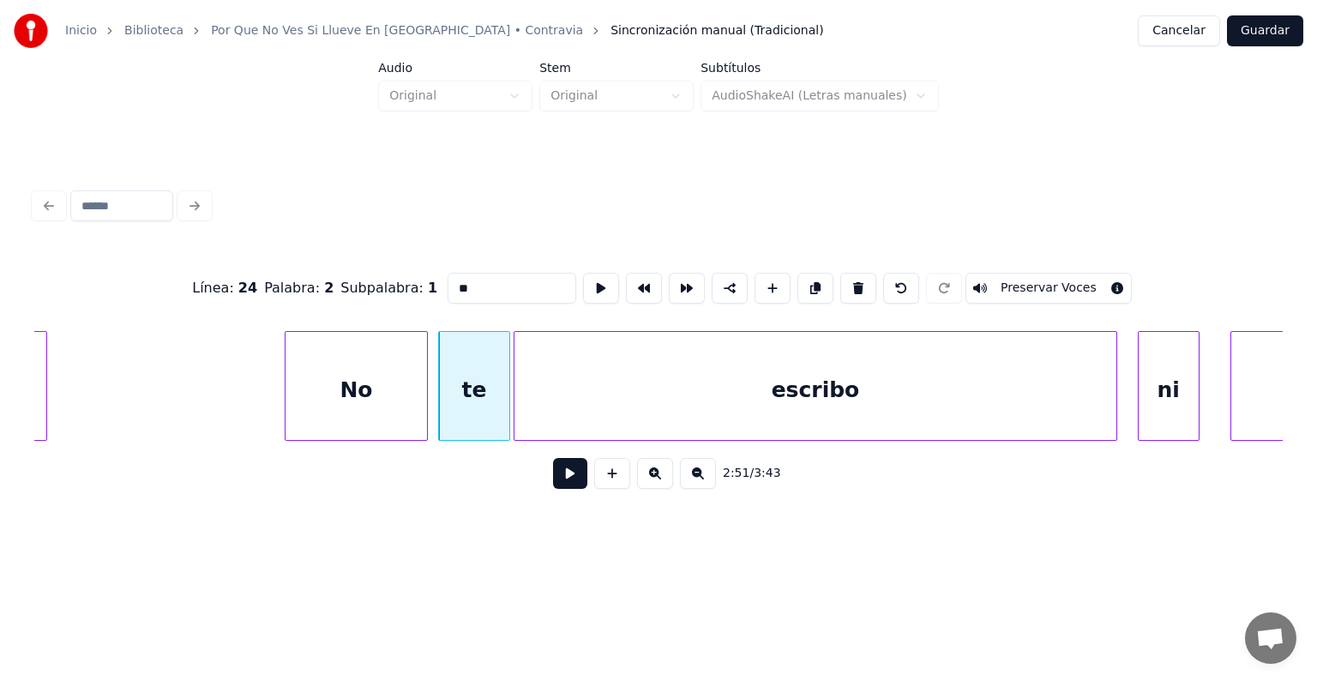
click at [1056, 283] on button "Preservar Voces" at bounding box center [1048, 288] width 166 height 31
click at [574, 405] on div "escribo" at bounding box center [815, 390] width 602 height 117
type input "*******"
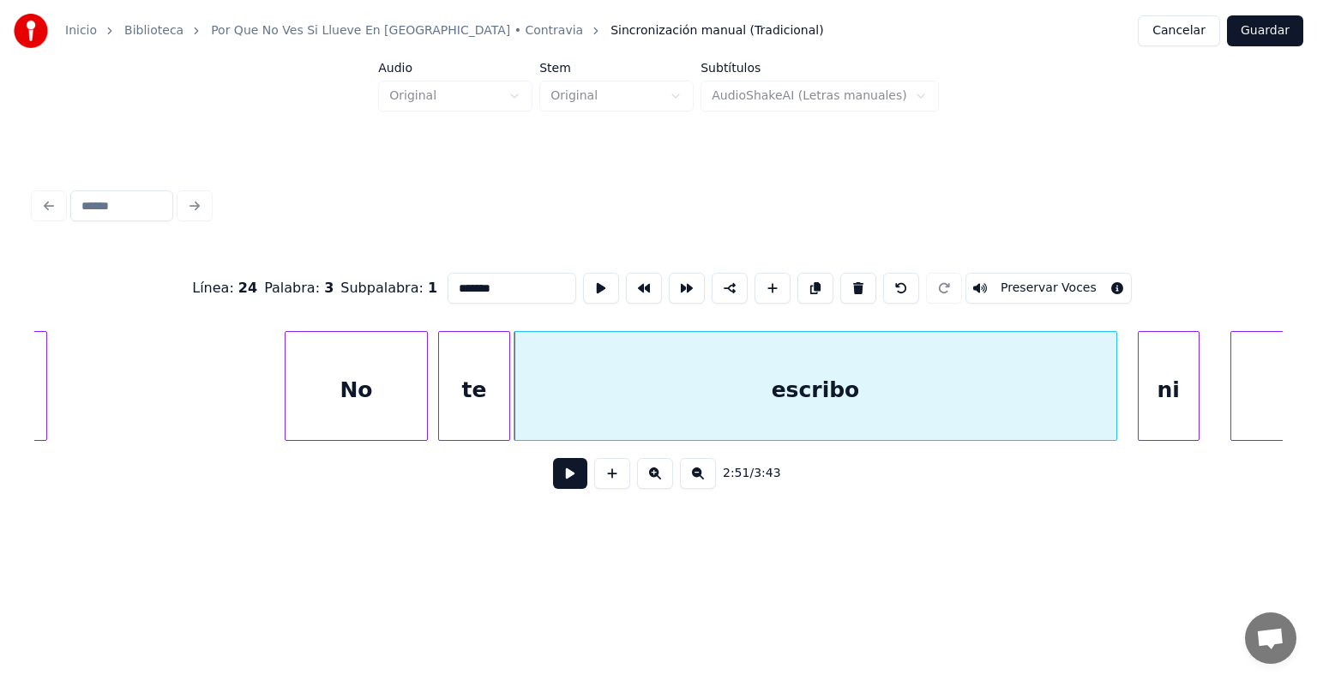
click at [1068, 279] on button "Preservar Voces" at bounding box center [1048, 288] width 166 height 31
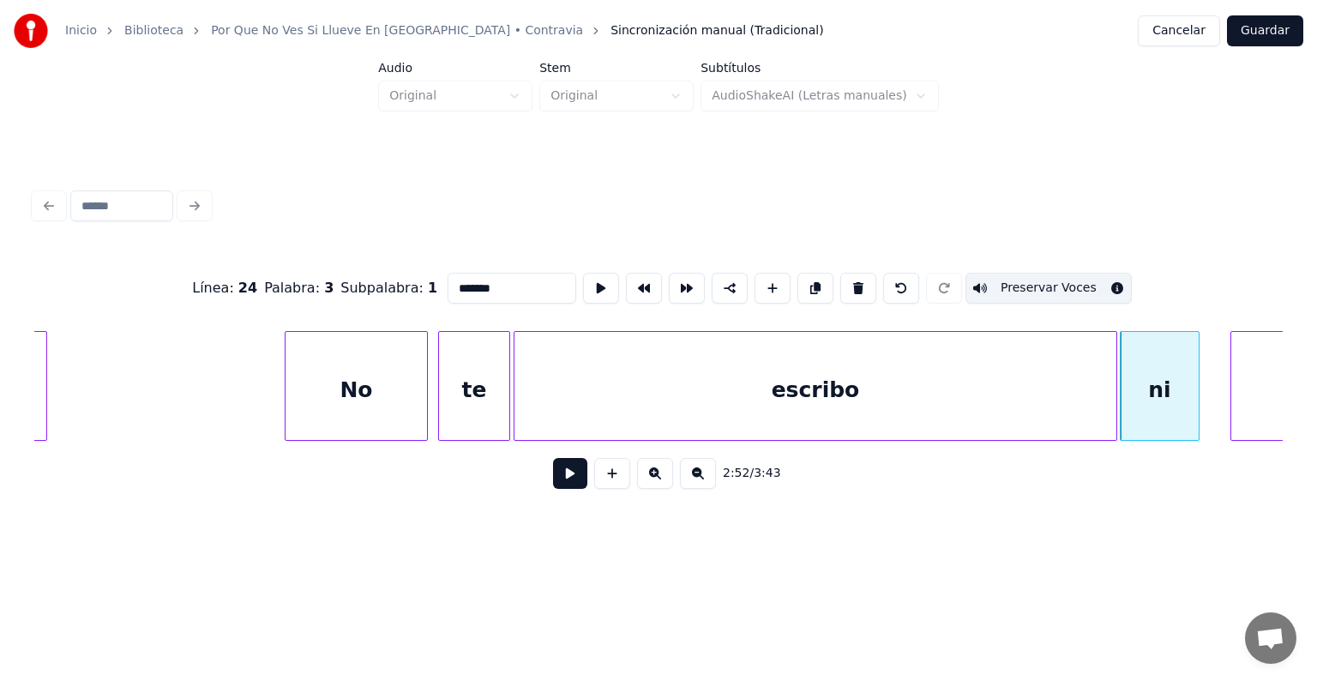
click at [553, 482] on button at bounding box center [570, 473] width 34 height 31
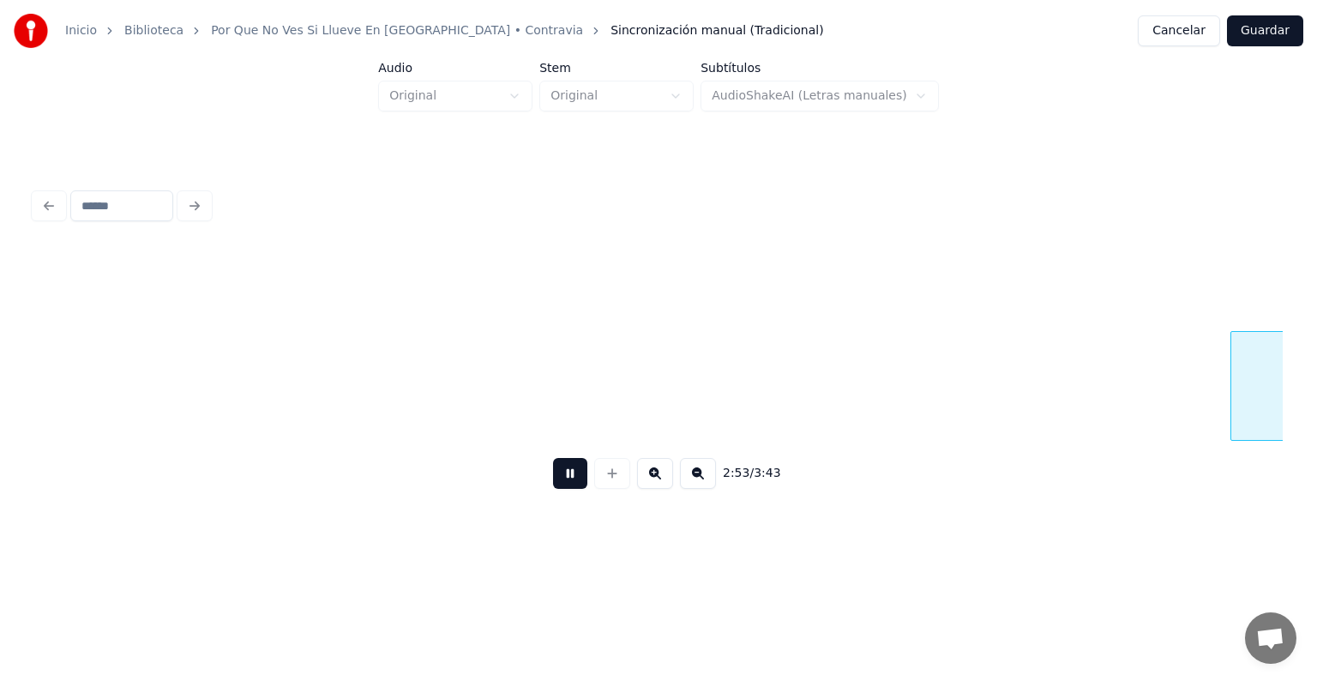
scroll to position [0, 89088]
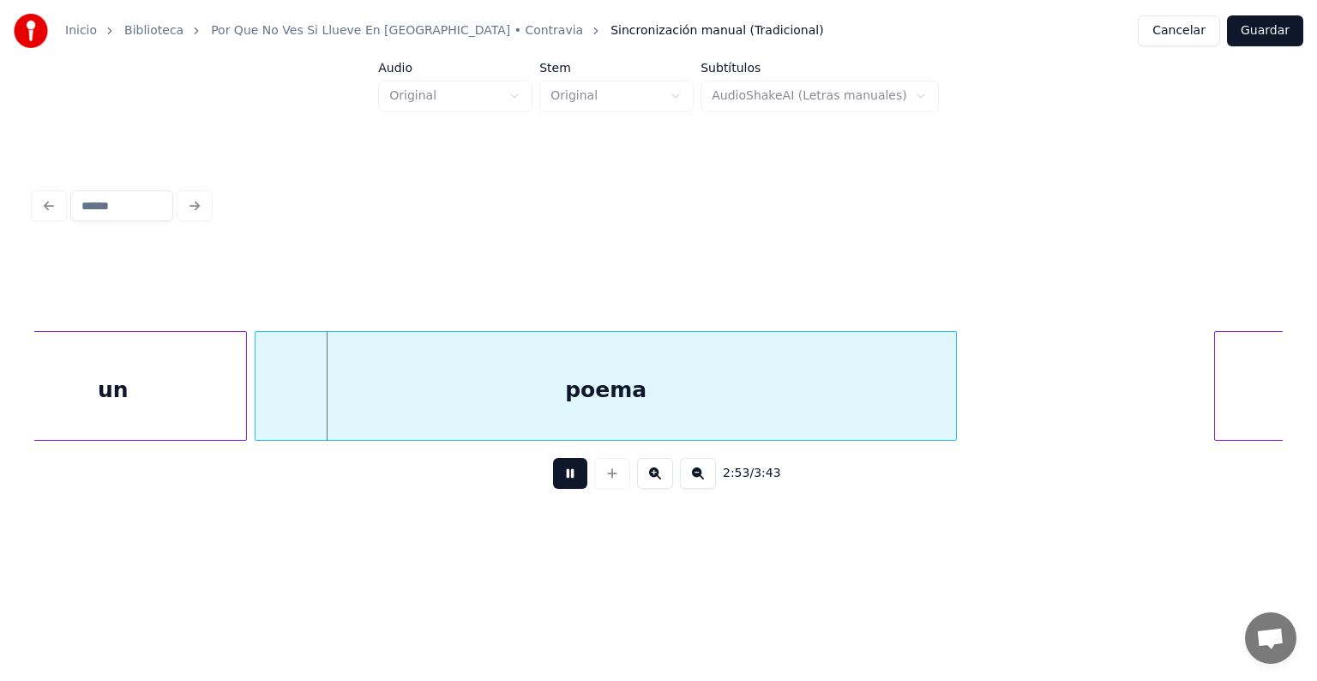
click at [189, 386] on div "un" at bounding box center [113, 390] width 266 height 117
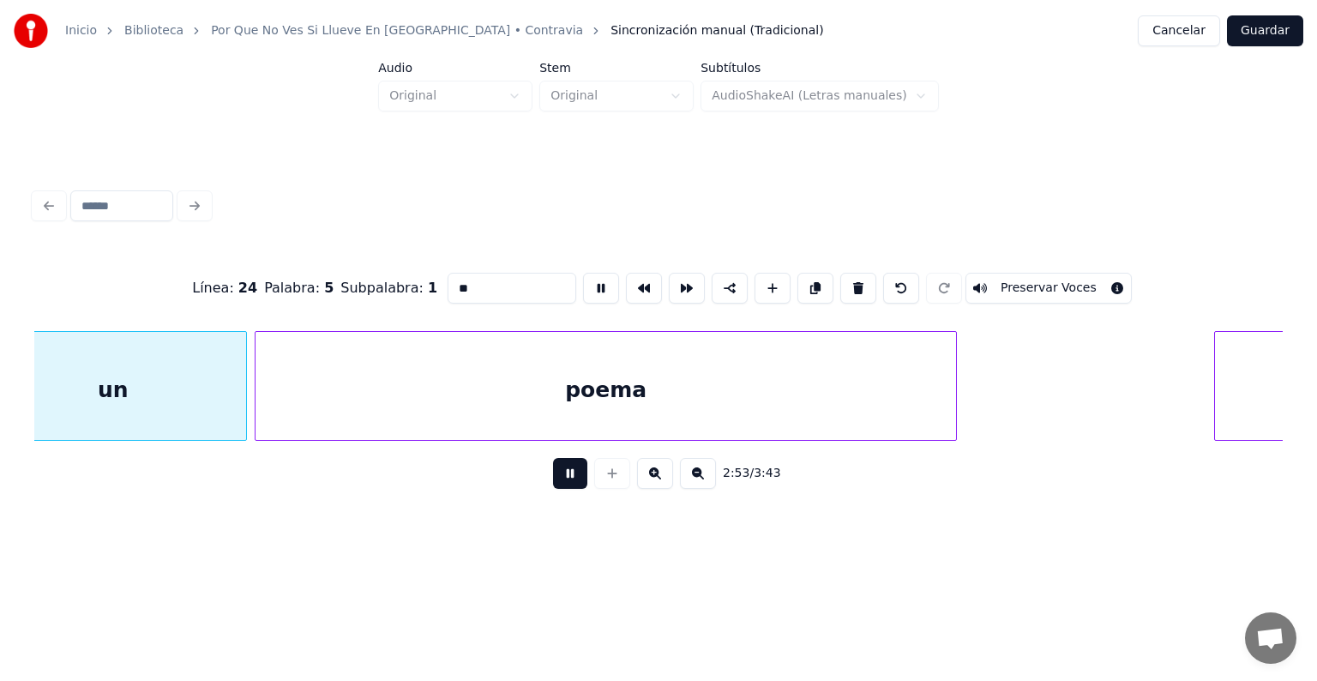
scroll to position [0, 89033]
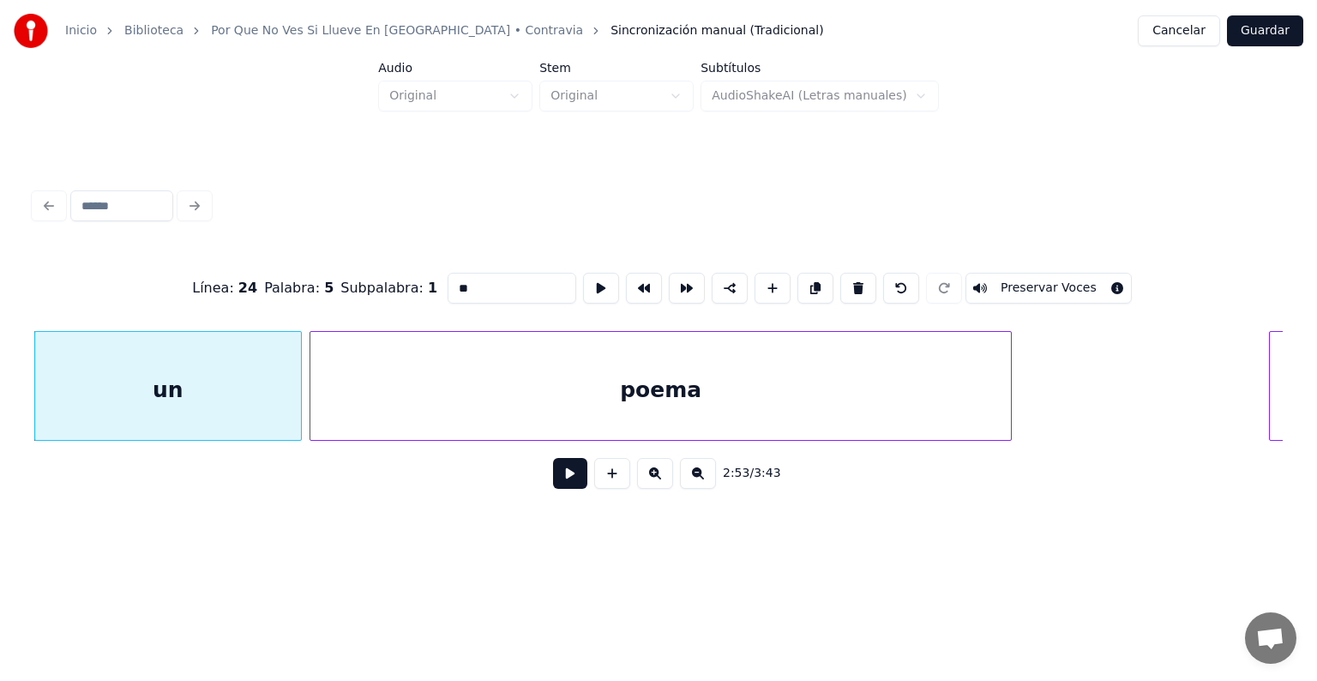
click at [87, 399] on div "un" at bounding box center [168, 390] width 266 height 117
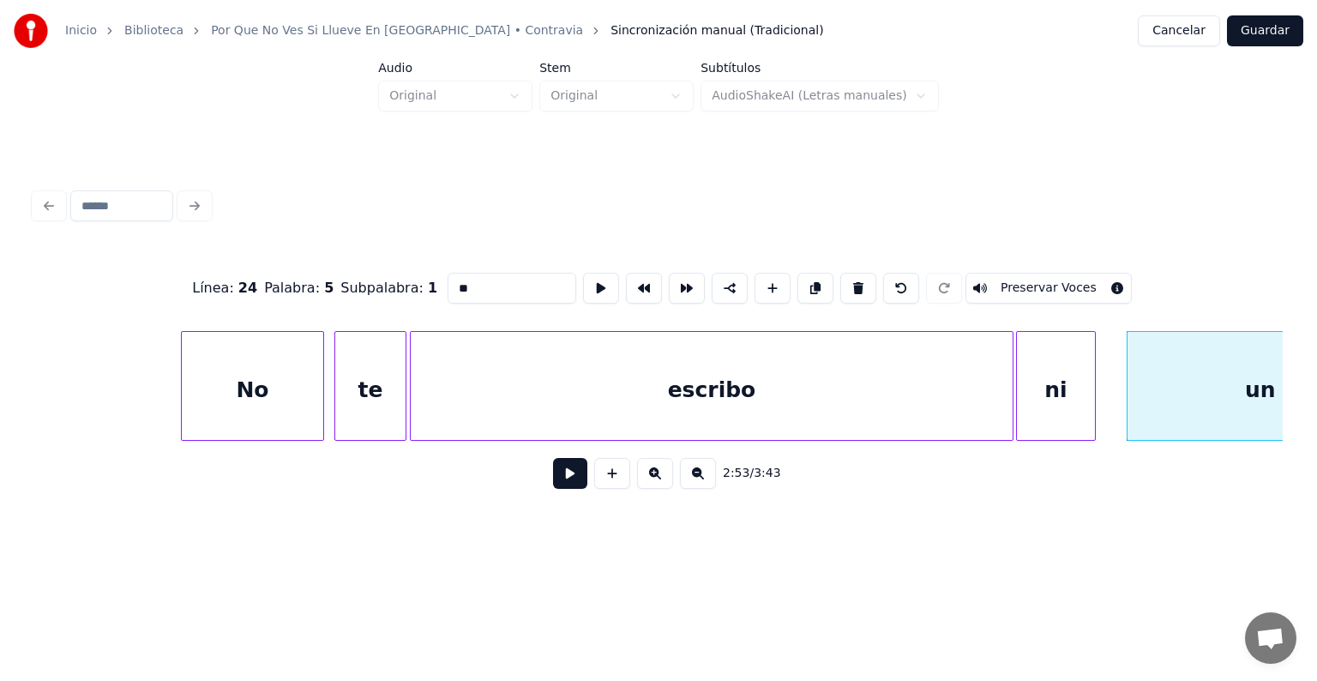
scroll to position [0, 88048]
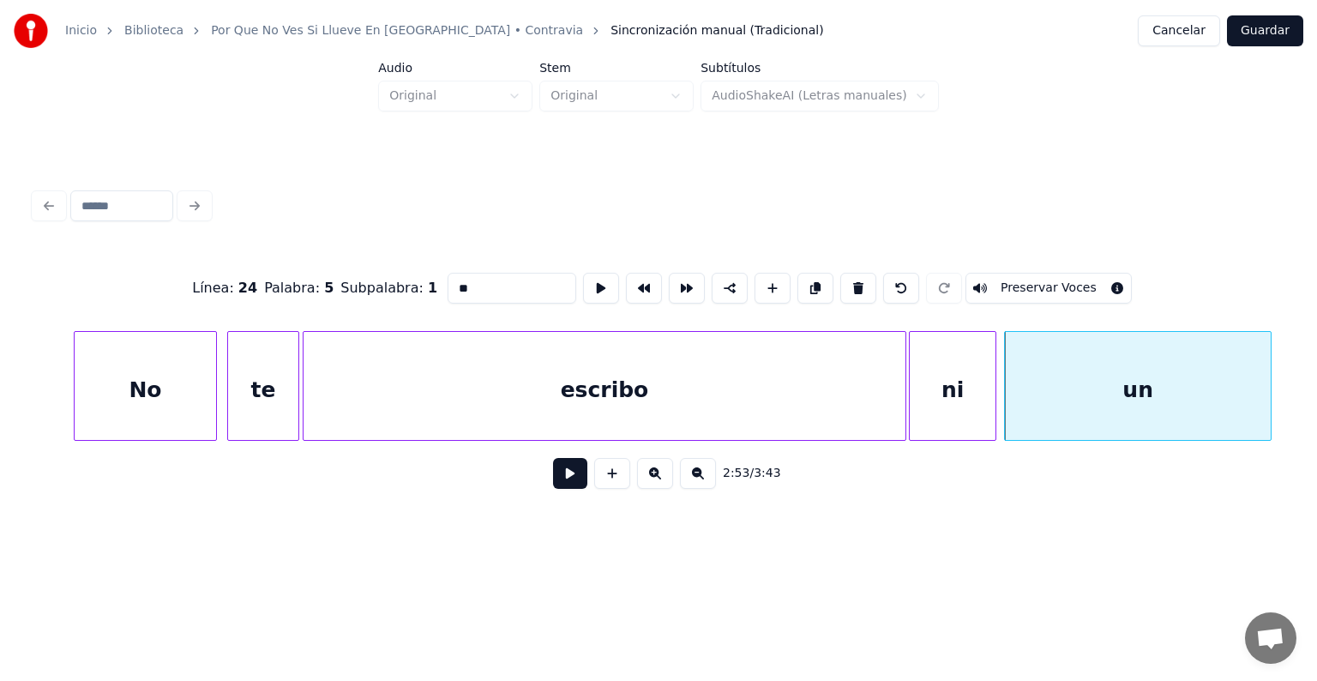
click at [984, 407] on div "ni" at bounding box center [952, 390] width 86 height 117
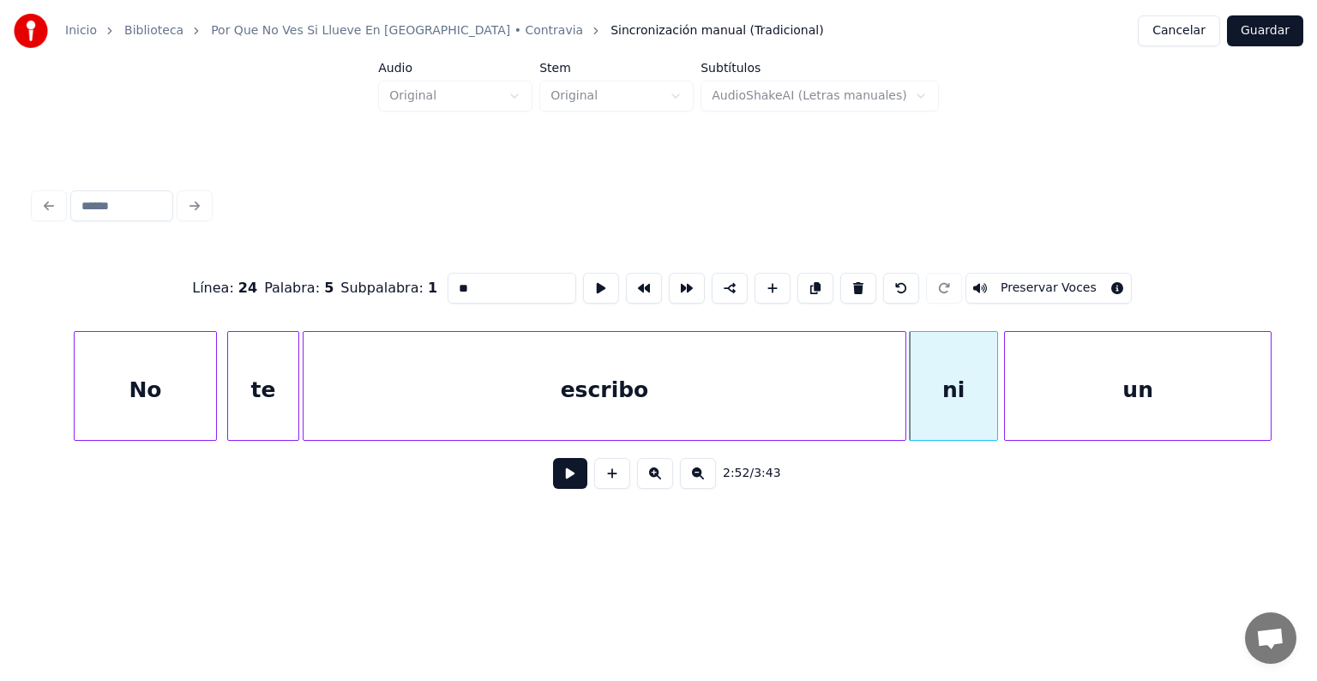
click at [1116, 401] on div "un" at bounding box center [1138, 390] width 266 height 117
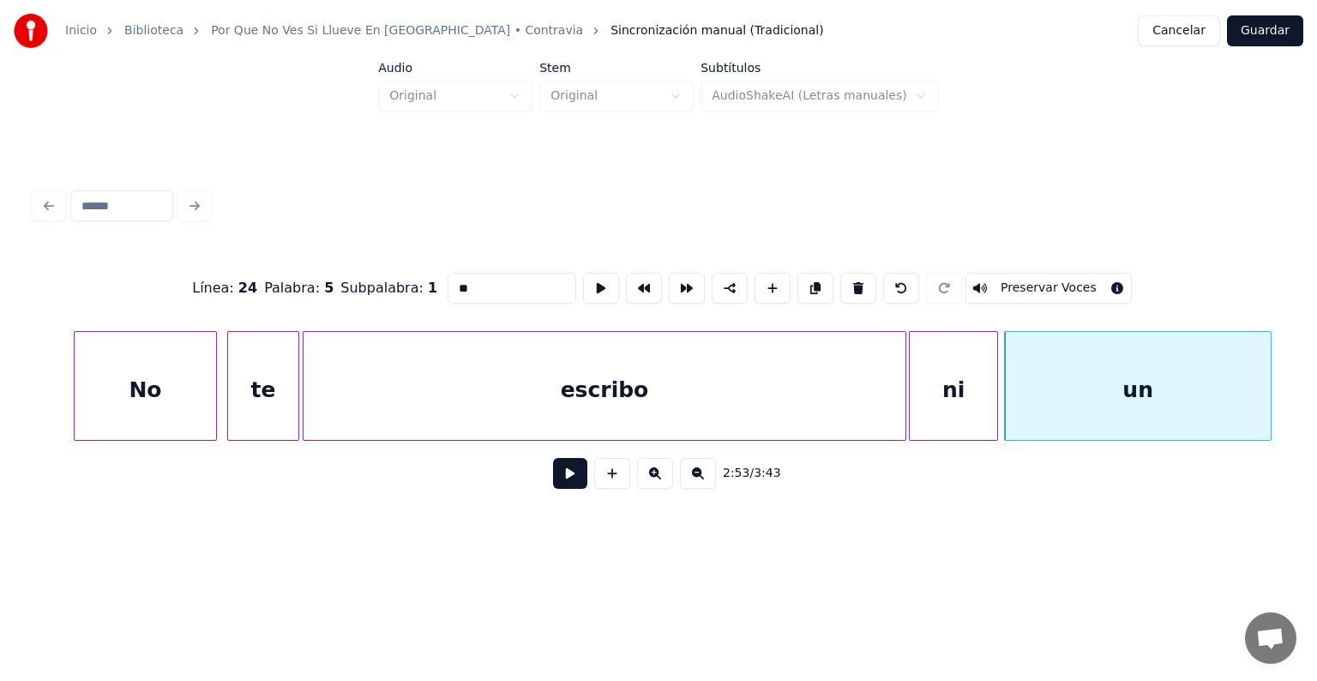
click at [513, 386] on div "escribo" at bounding box center [604, 390] width 602 height 117
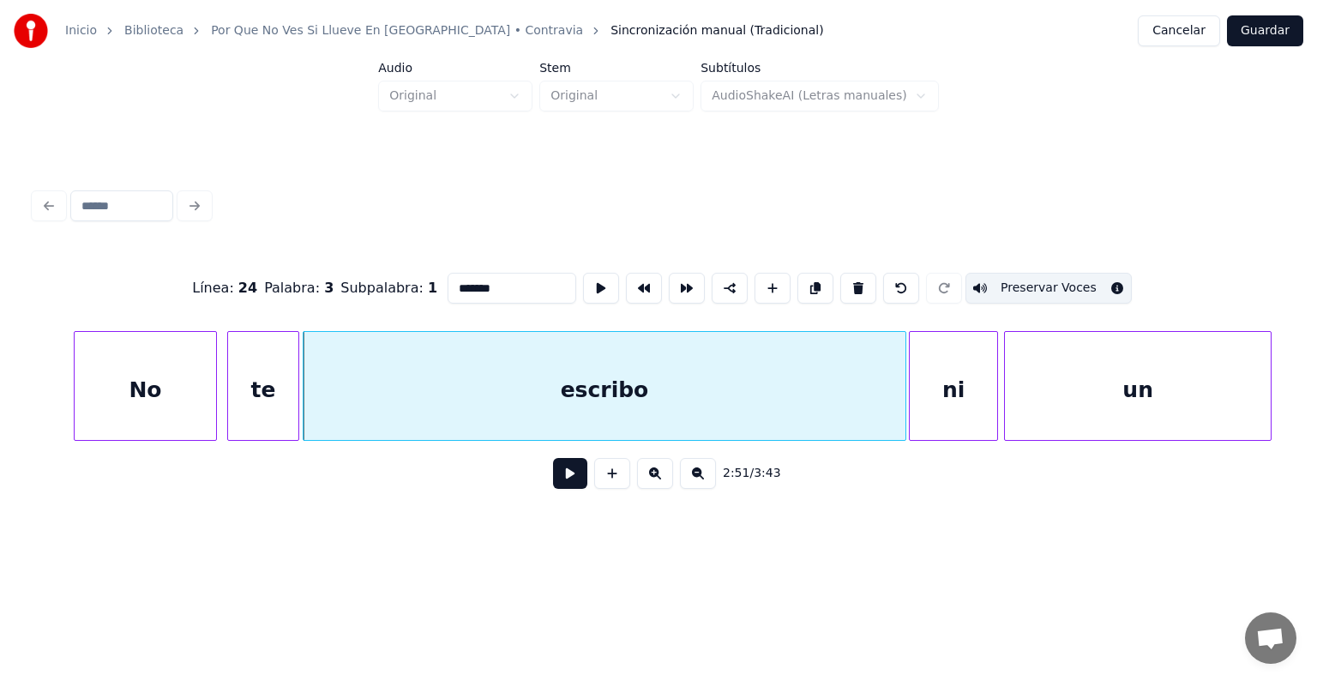
click at [950, 383] on div "ni" at bounding box center [952, 390] width 87 height 117
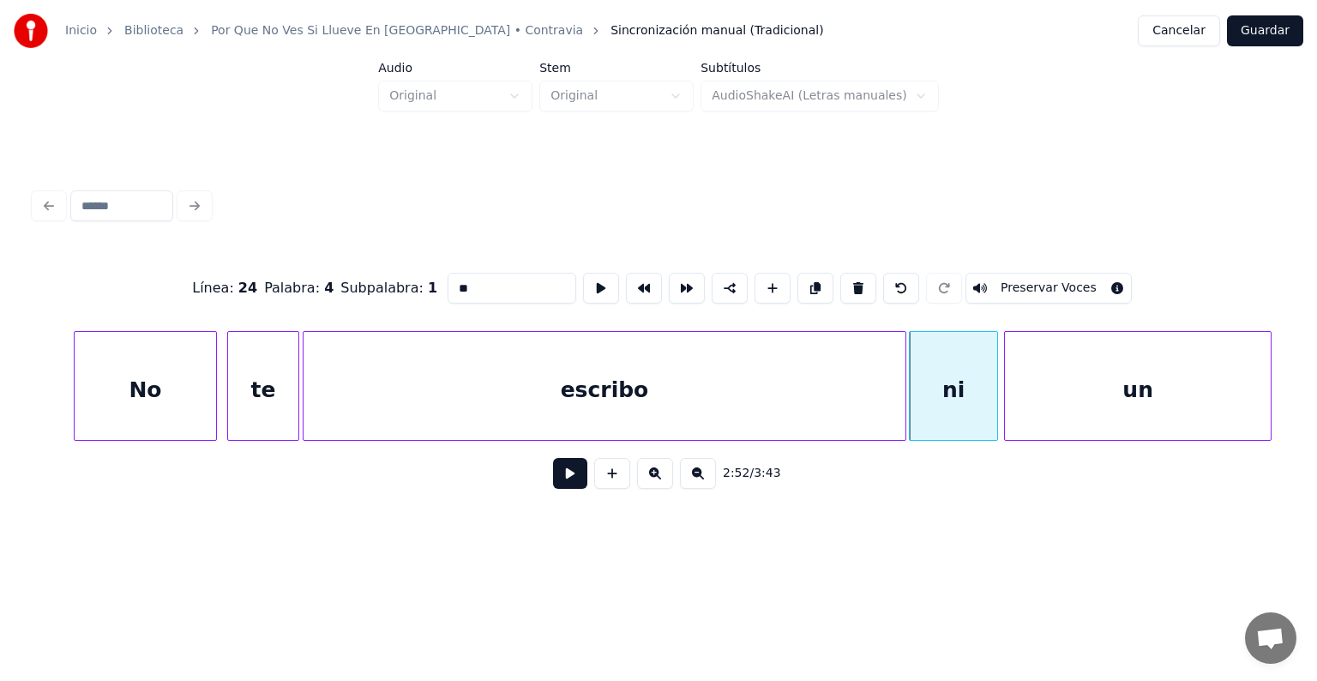
click at [1020, 279] on button "Preservar Voces" at bounding box center [1048, 288] width 166 height 31
click at [1123, 393] on div "un" at bounding box center [1138, 390] width 266 height 117
type input "**"
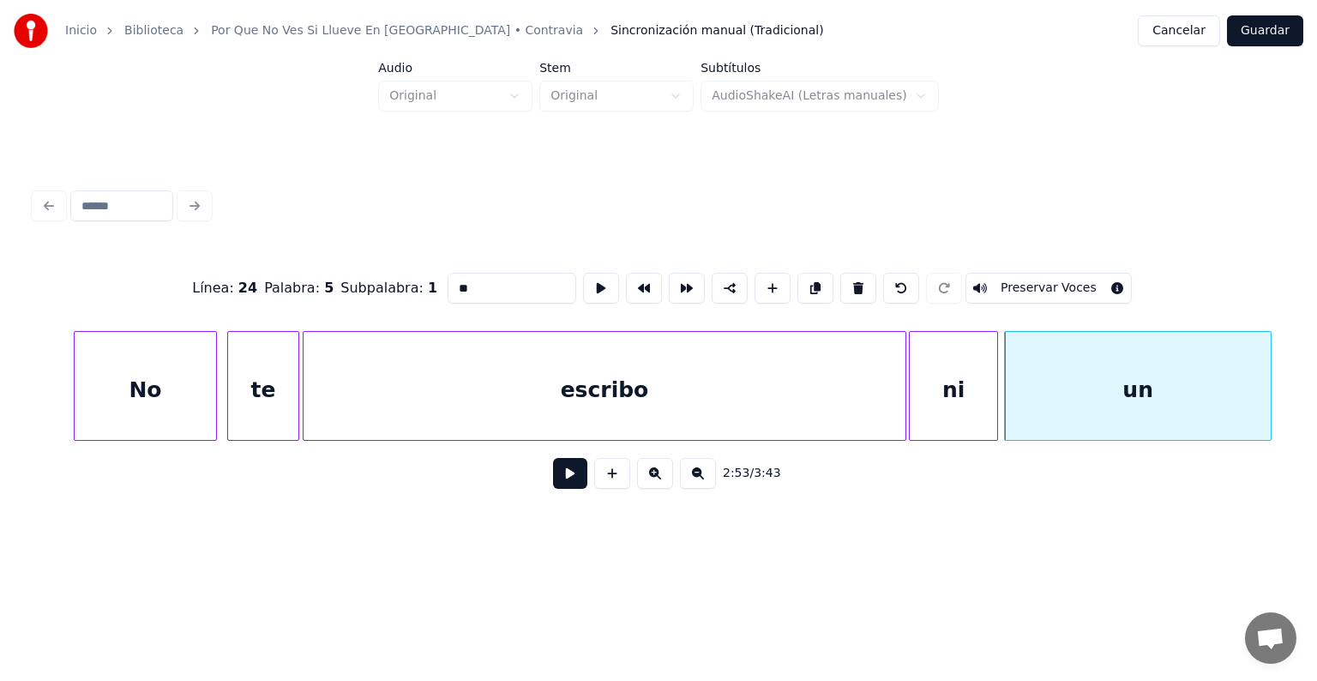
click at [1020, 280] on button "Preservar Voces" at bounding box center [1048, 288] width 166 height 31
click at [554, 477] on button at bounding box center [570, 473] width 34 height 31
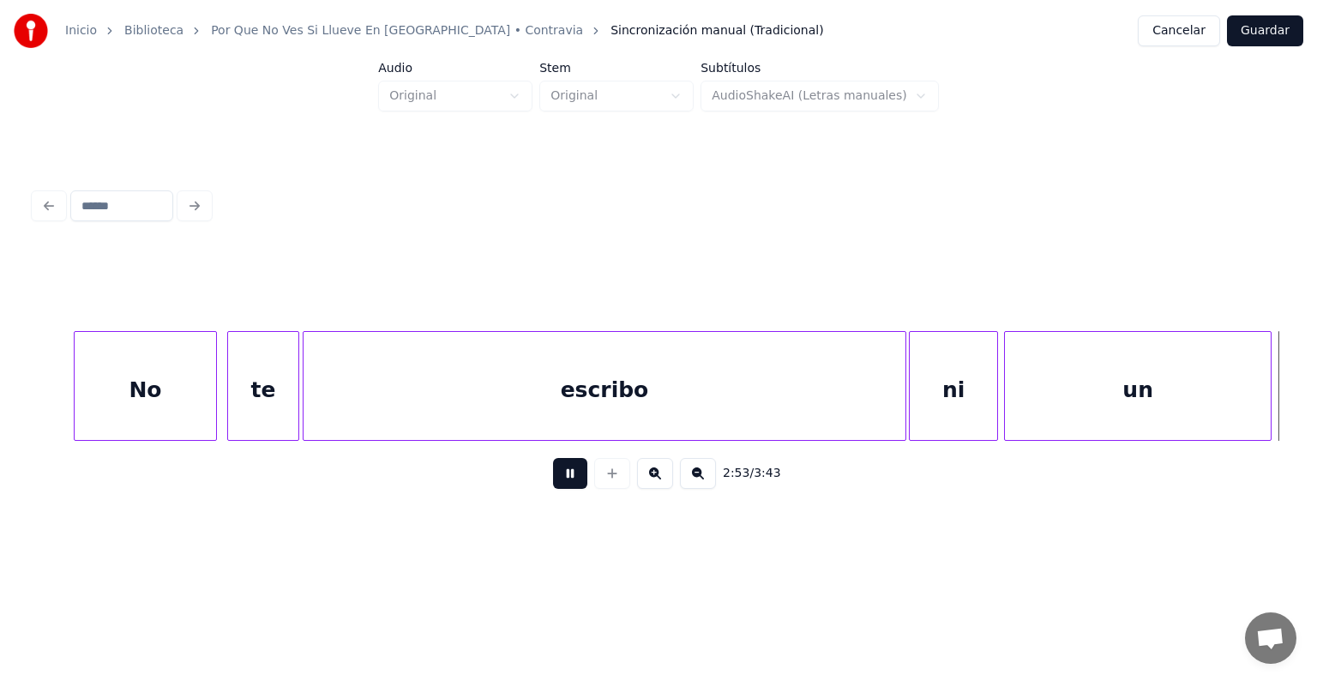
click at [555, 485] on button at bounding box center [570, 473] width 34 height 31
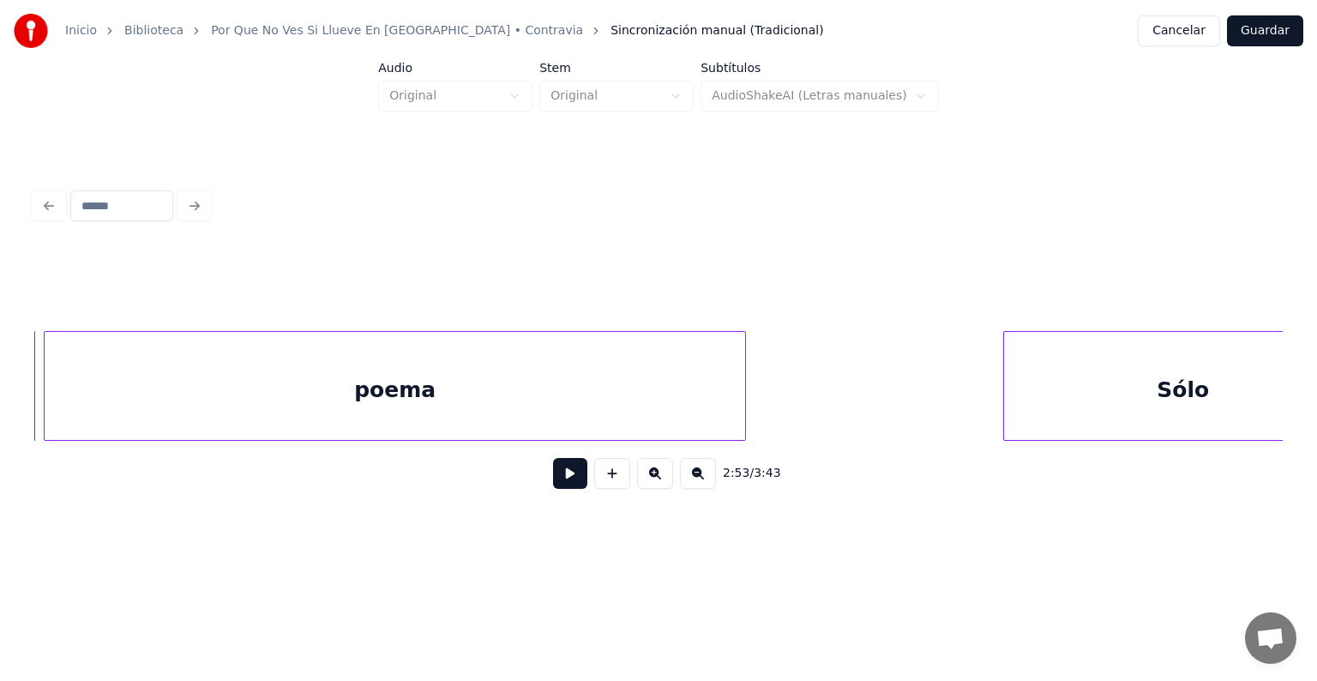
click at [316, 384] on div "poema" at bounding box center [394, 390] width 699 height 117
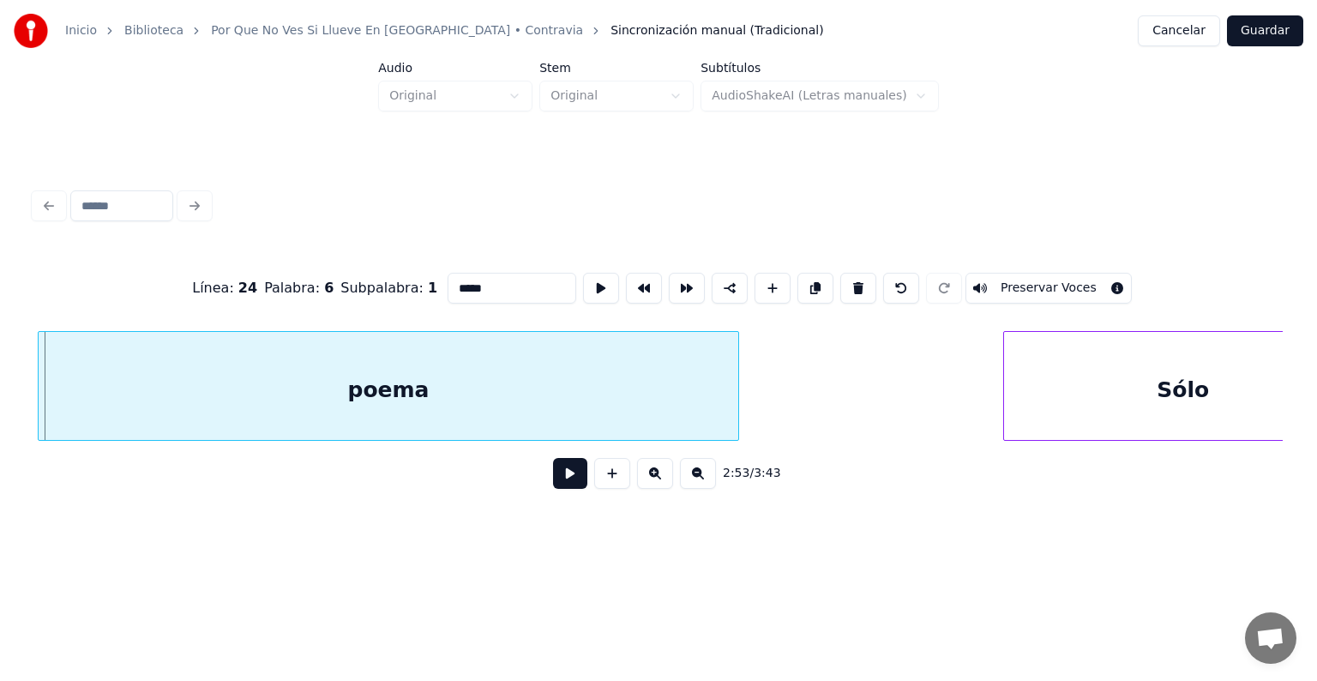
click at [196, 396] on div "poema" at bounding box center [388, 390] width 699 height 117
click at [1020, 280] on button "Preservar Voces" at bounding box center [1048, 288] width 166 height 31
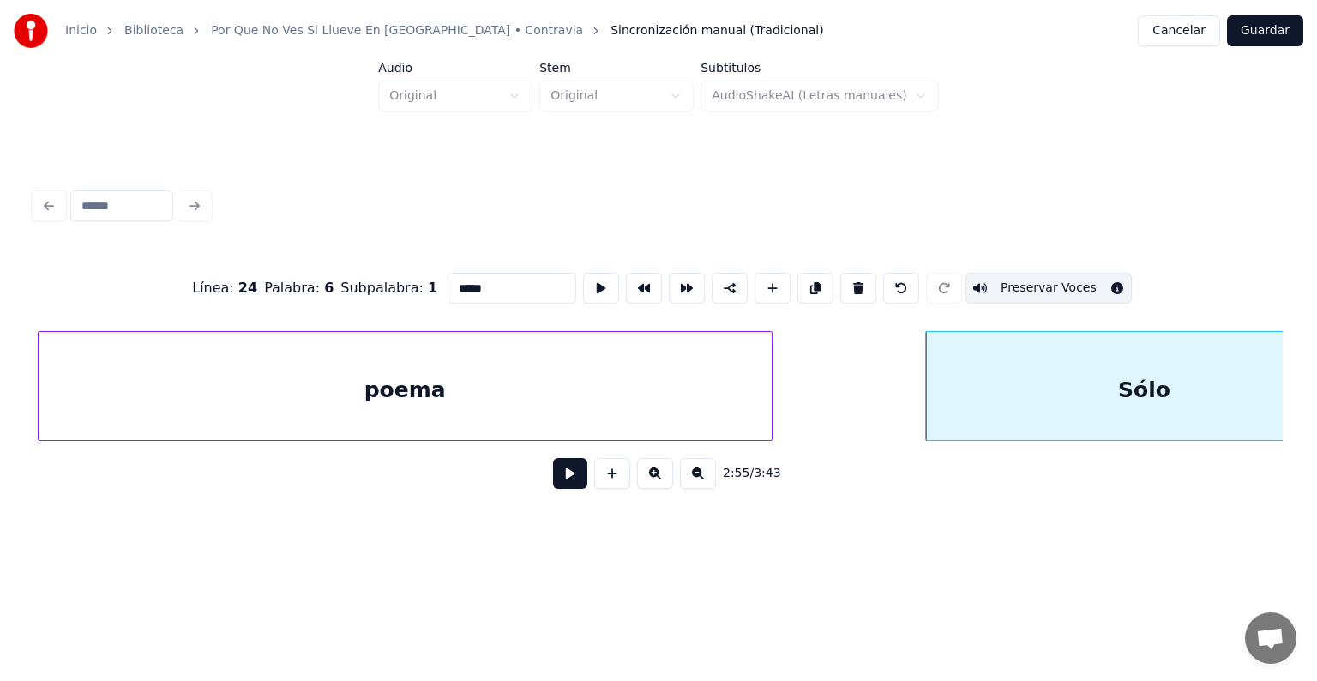
click at [1032, 385] on div "Sólo" at bounding box center [1143, 390] width 435 height 117
type input "****"
click at [1029, 285] on button "Preservar Voces" at bounding box center [1048, 288] width 166 height 31
click at [565, 472] on button at bounding box center [570, 473] width 34 height 31
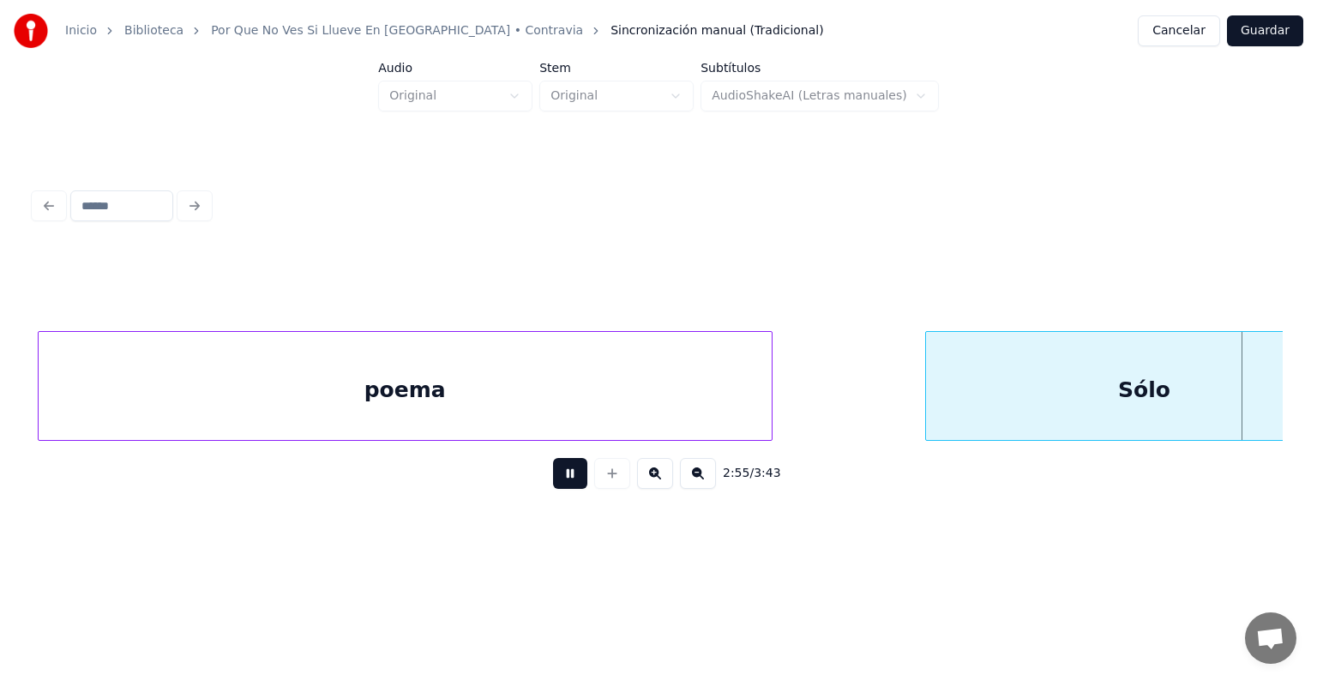
scroll to position [0, 90553]
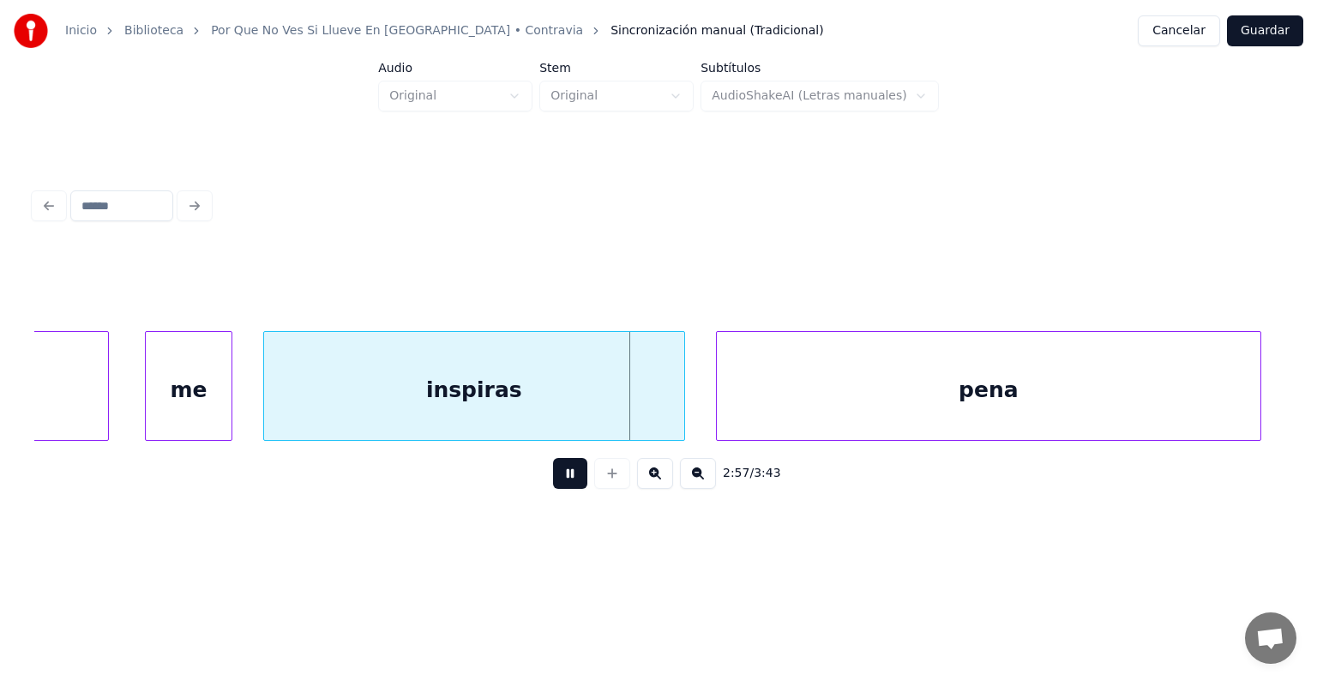
click at [228, 398] on div "me" at bounding box center [189, 390] width 86 height 117
click at [186, 387] on div "me" at bounding box center [192, 390] width 93 height 117
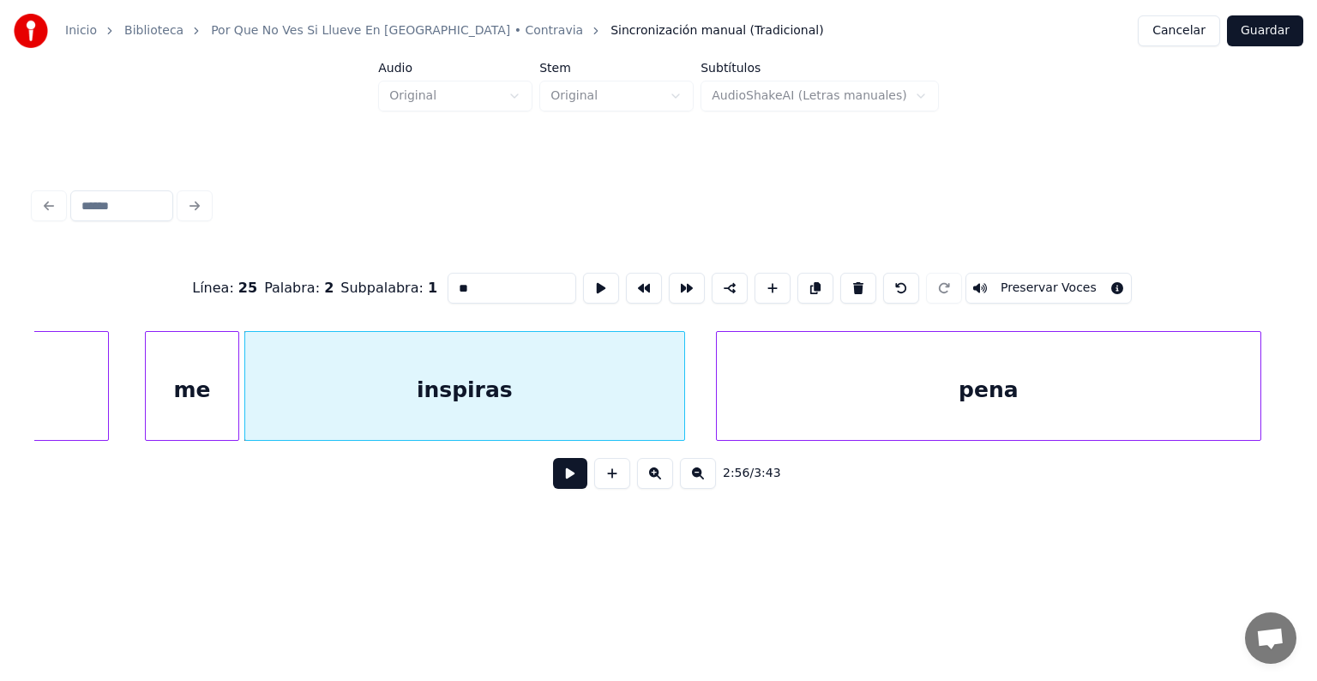
click at [185, 393] on div "me" at bounding box center [192, 390] width 93 height 117
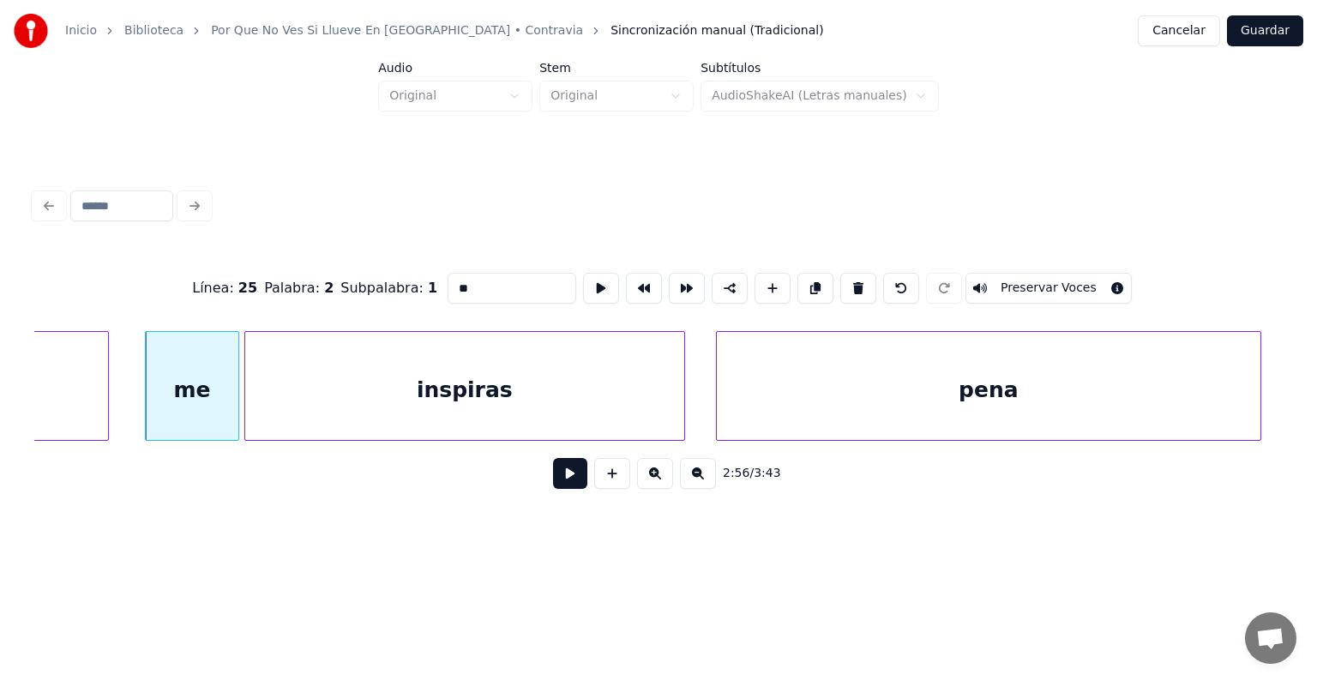
click at [1026, 282] on button "Preservar Voces" at bounding box center [1048, 288] width 166 height 31
click at [523, 376] on div "inspiras" at bounding box center [464, 390] width 439 height 117
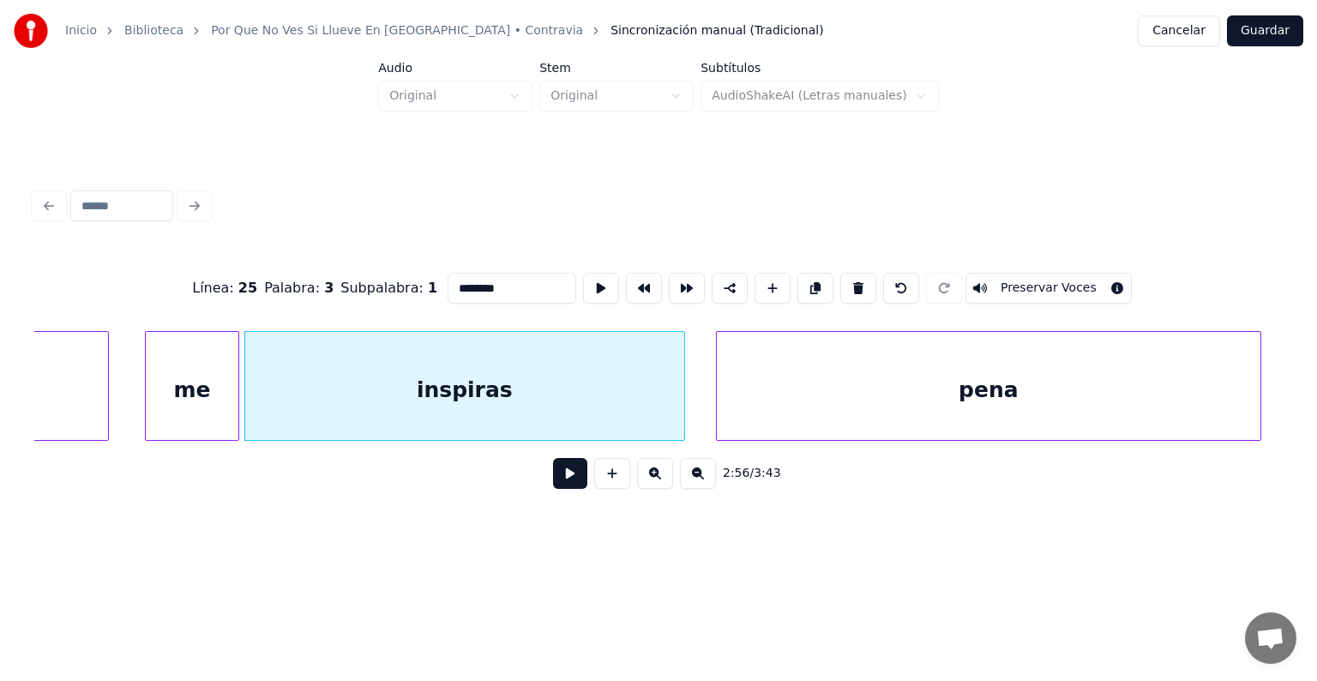
click at [1021, 280] on button "Preservar Voces" at bounding box center [1048, 288] width 166 height 31
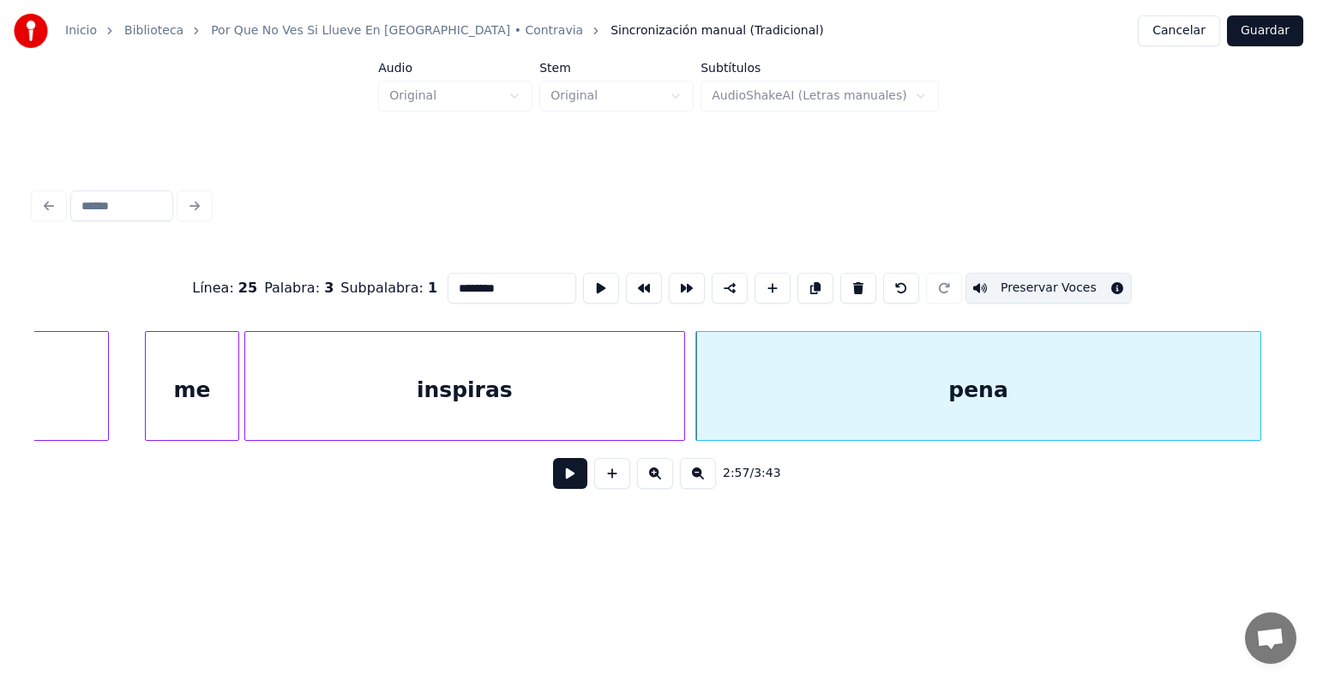
click at [789, 389] on div "pena" at bounding box center [978, 390] width 564 height 117
type input "****"
click at [1030, 283] on button "Preservar Voces" at bounding box center [1048, 288] width 166 height 31
click at [555, 480] on button at bounding box center [570, 473] width 34 height 31
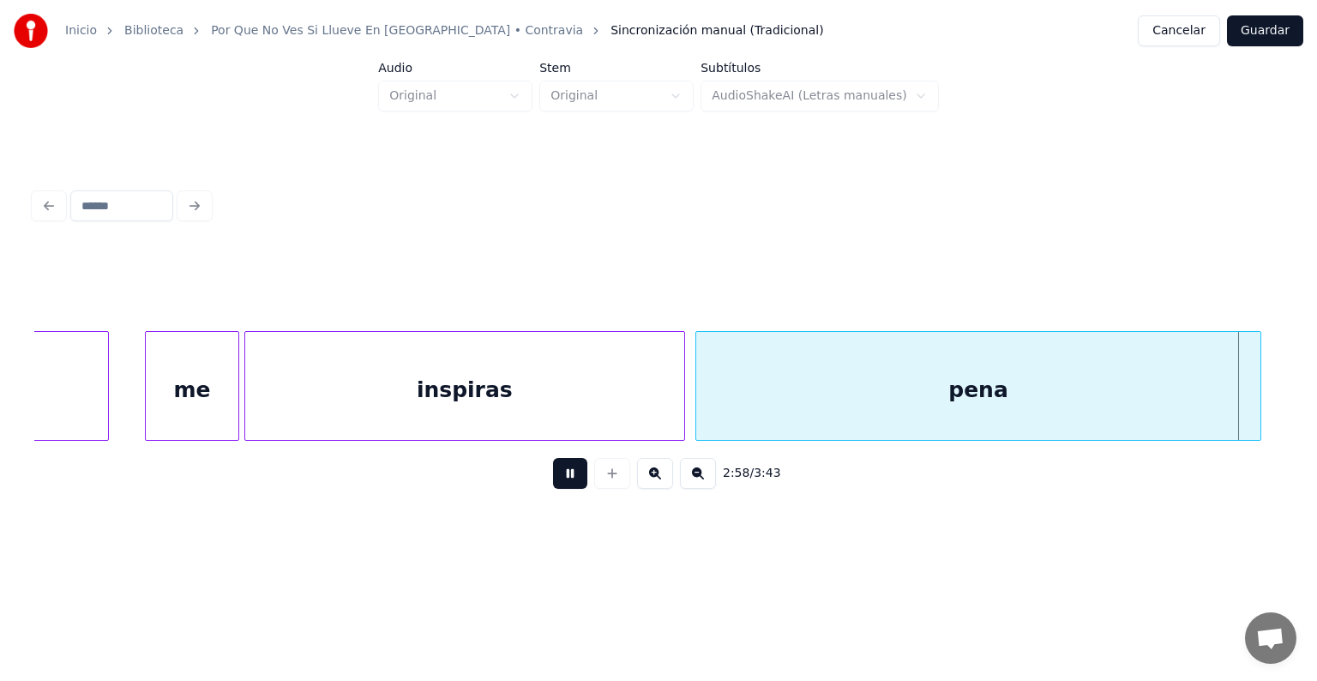
scroll to position [0, 91804]
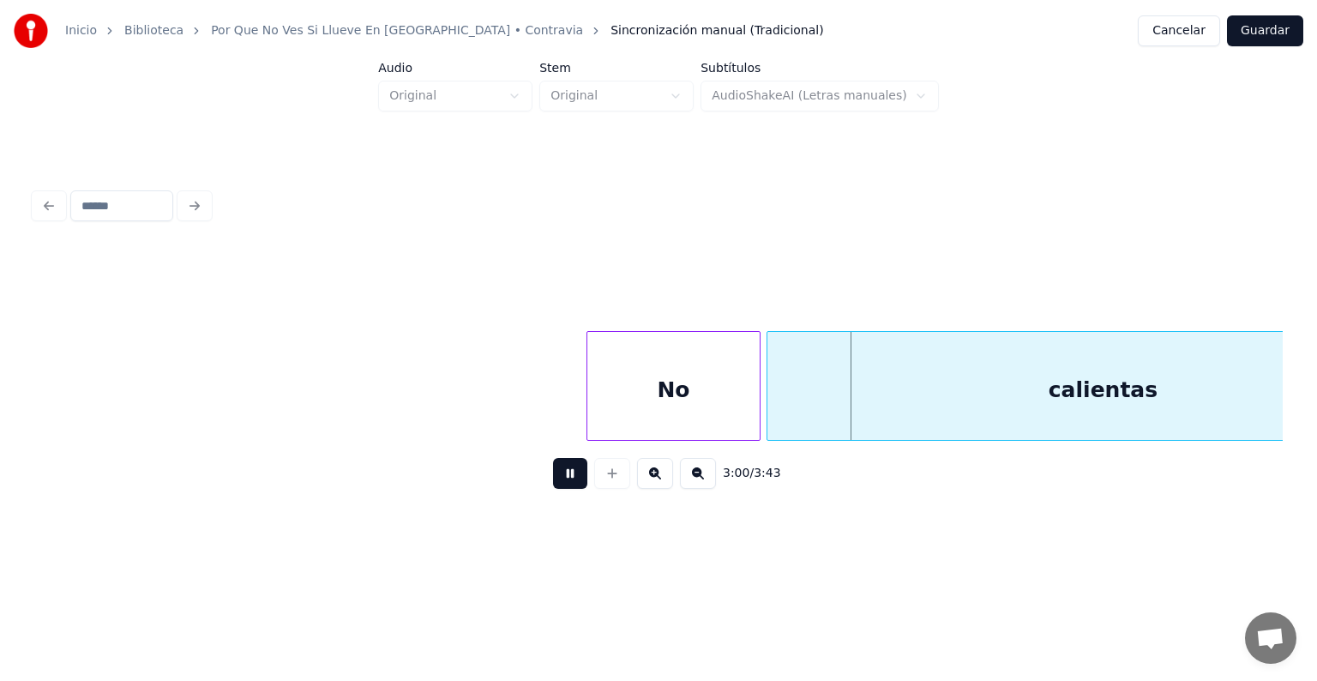
click at [683, 402] on div "No" at bounding box center [673, 390] width 172 height 117
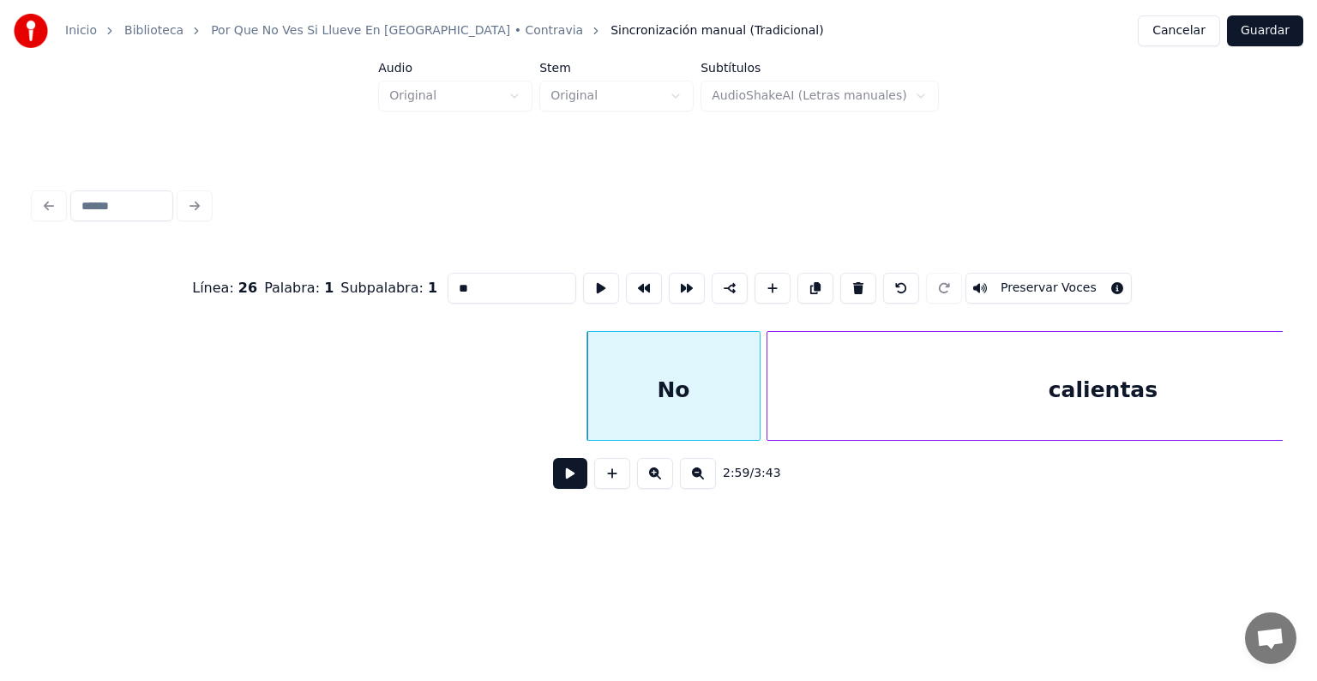
click at [951, 379] on div "calientas" at bounding box center [1102, 390] width 671 height 117
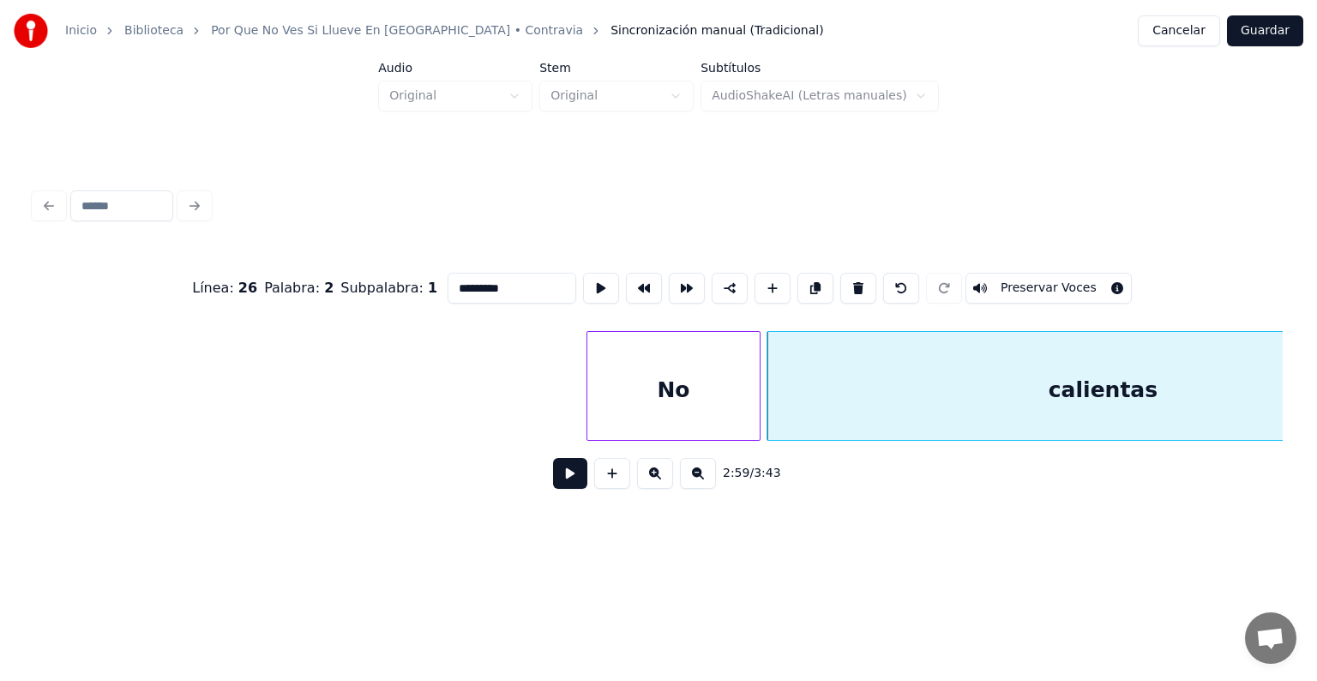
click at [1023, 280] on button "Preservar Voces" at bounding box center [1048, 288] width 166 height 31
click at [681, 385] on div "No" at bounding box center [673, 390] width 172 height 117
type input "**"
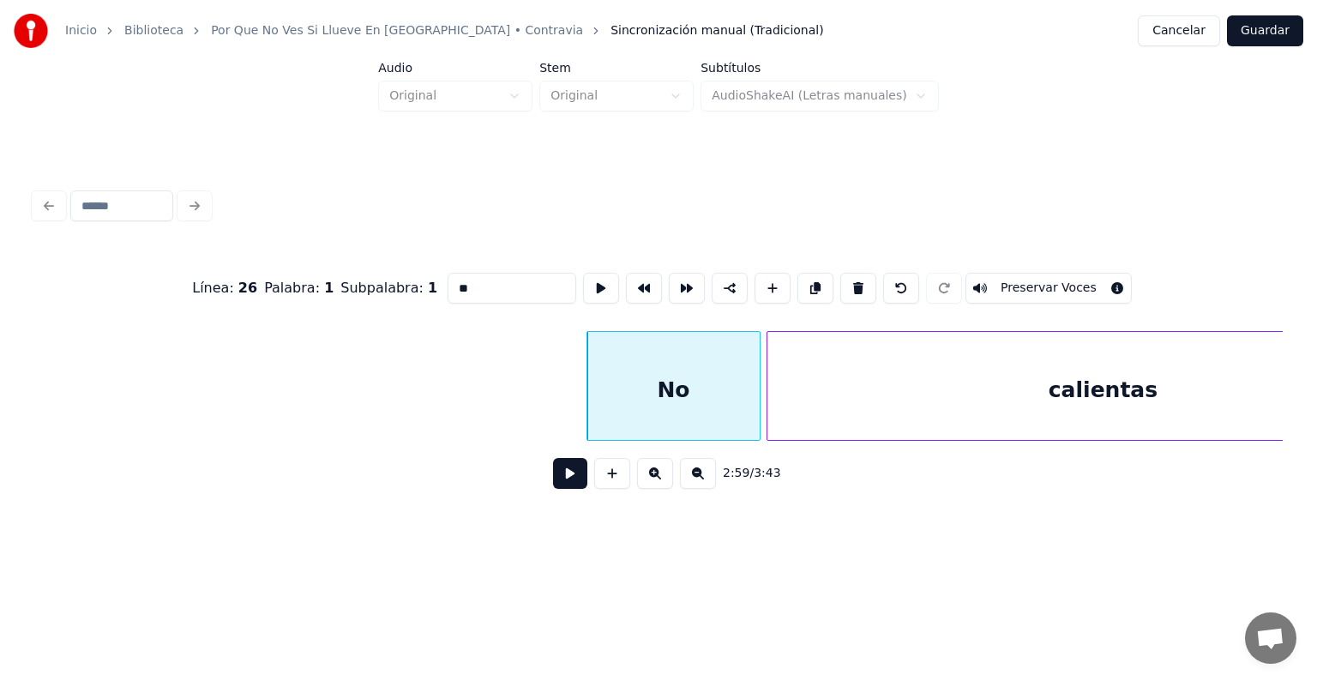
click at [1022, 283] on button "Preservar Voces" at bounding box center [1048, 288] width 166 height 31
click at [562, 487] on button at bounding box center [570, 473] width 34 height 31
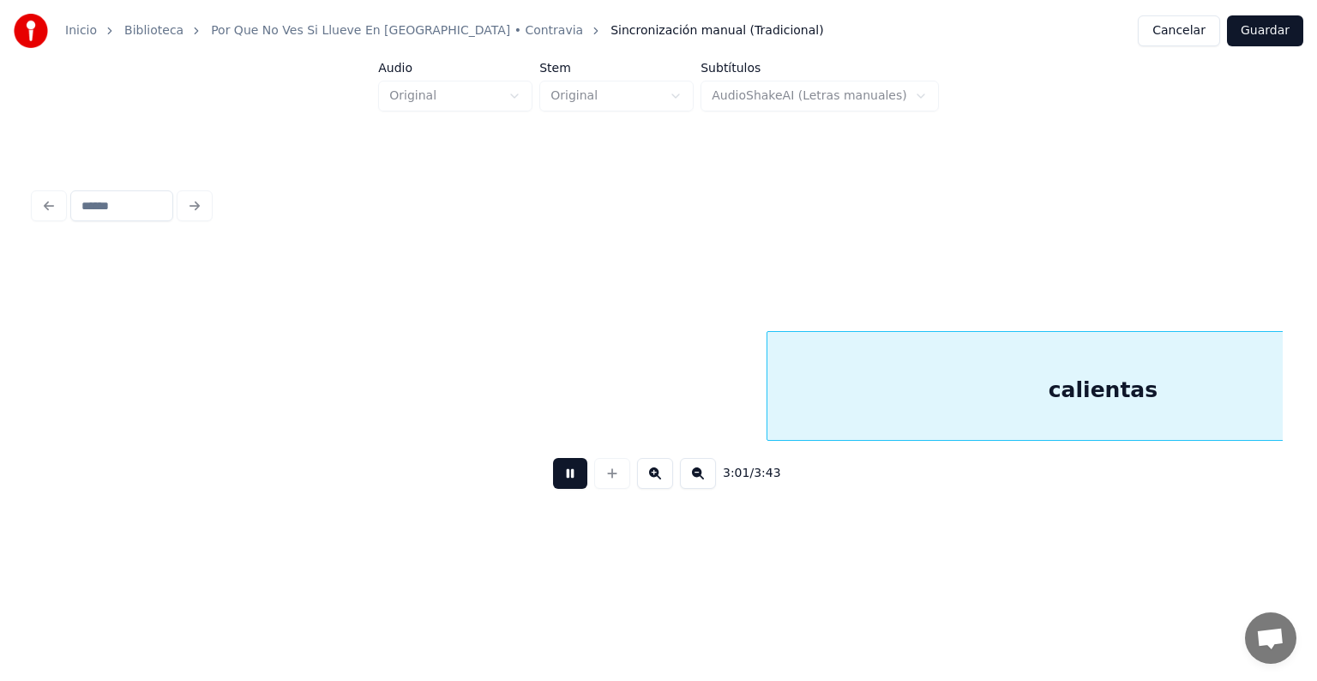
scroll to position [0, 93056]
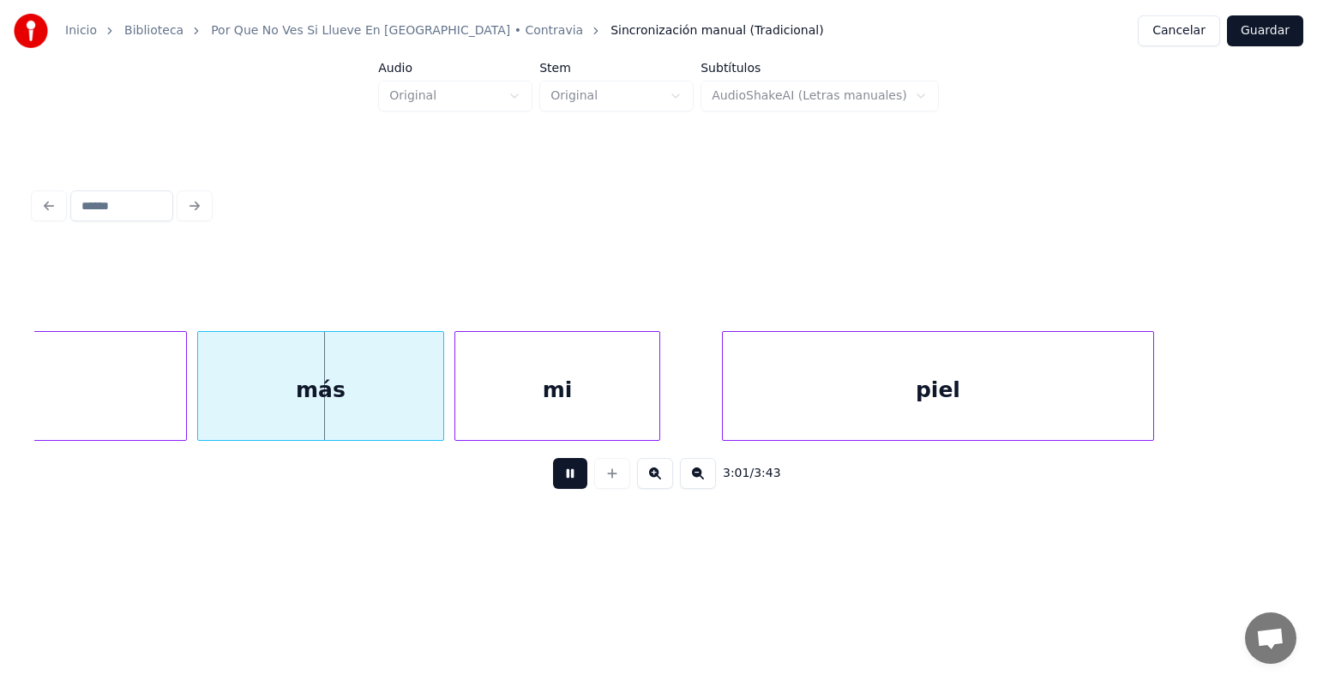
click at [211, 404] on div "más" at bounding box center [320, 390] width 245 height 117
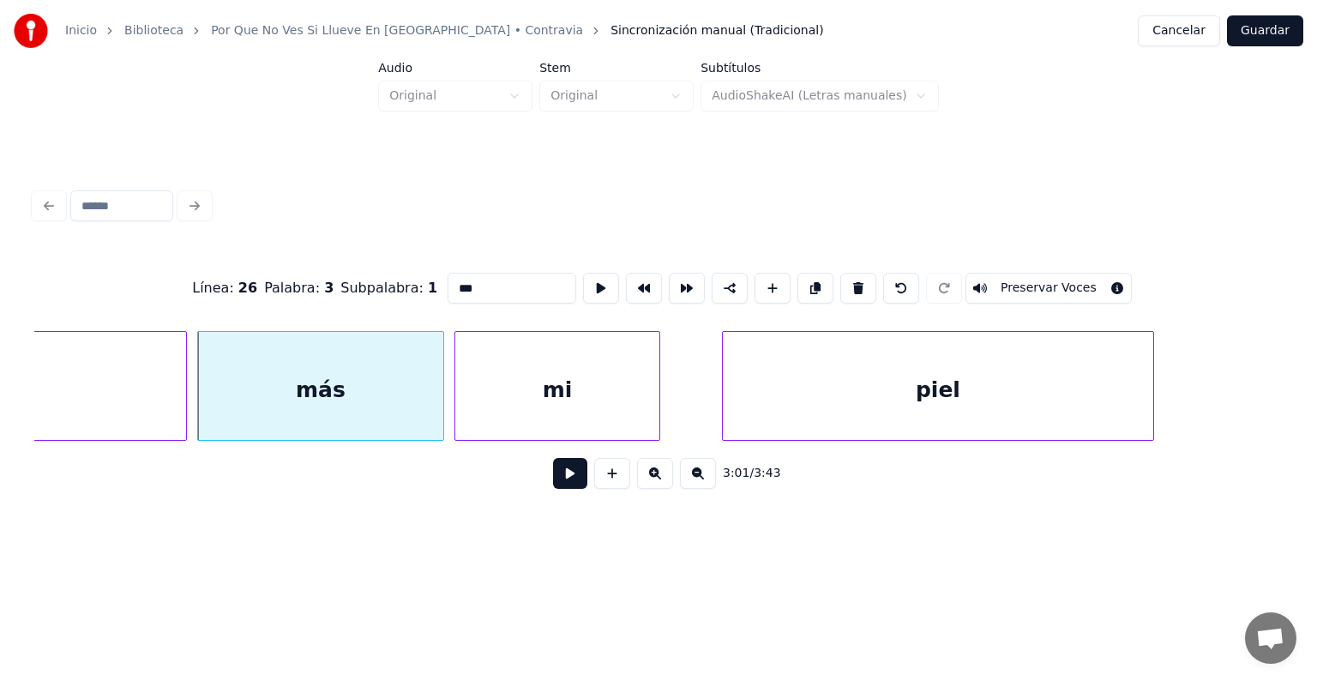
click at [1024, 279] on button "Preservar Voces" at bounding box center [1048, 288] width 166 height 31
click at [514, 393] on div "mi" at bounding box center [557, 390] width 204 height 117
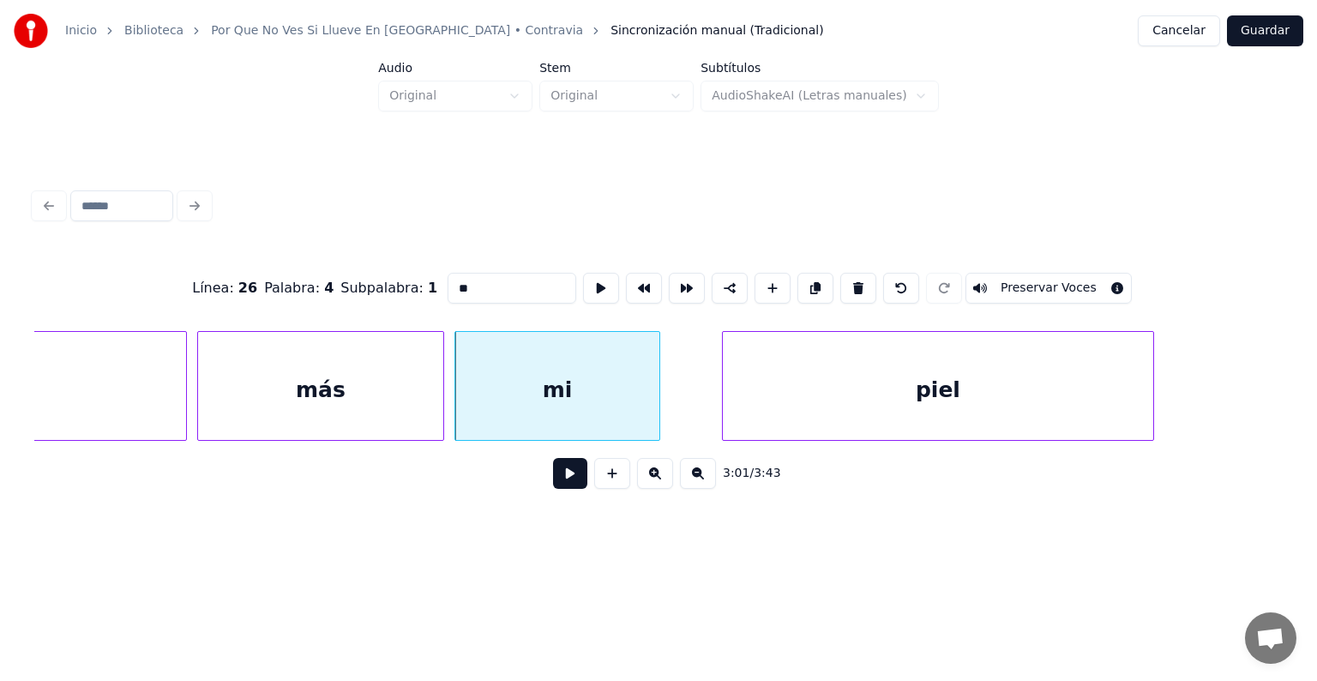
click at [1022, 280] on button "Preservar Voces" at bounding box center [1048, 288] width 166 height 31
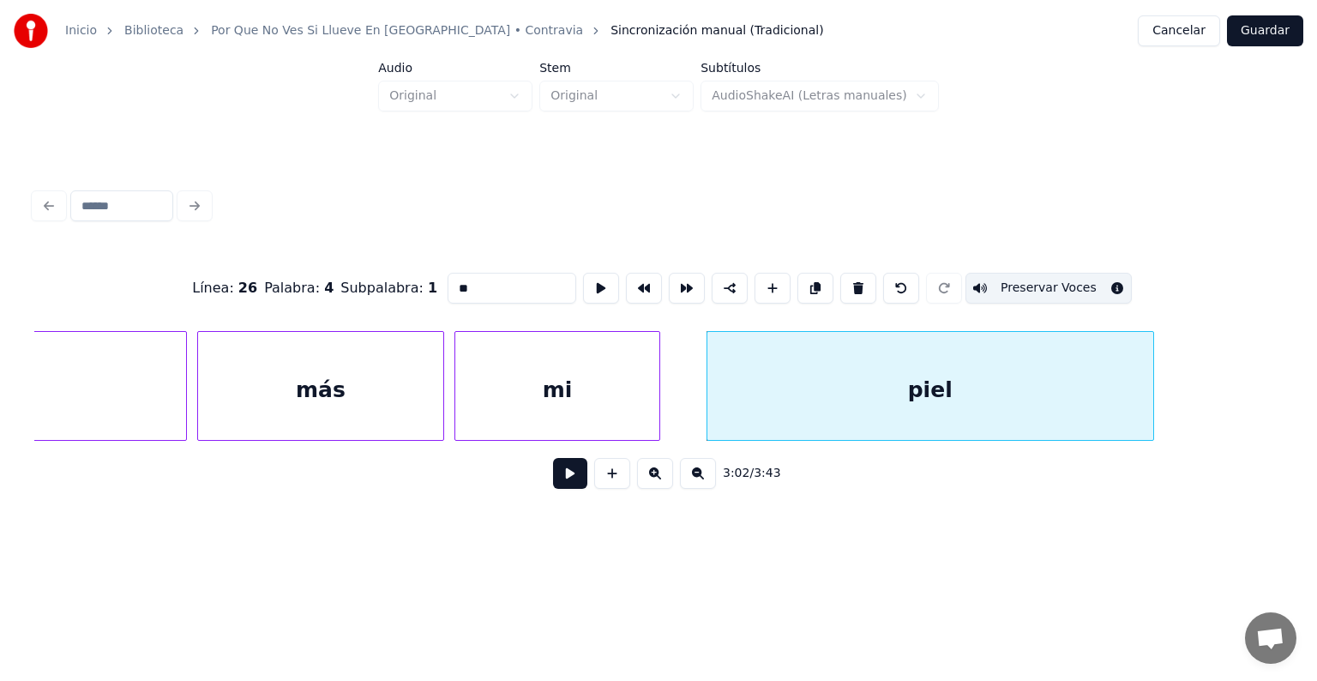
click at [803, 379] on div "piel" at bounding box center [930, 390] width 446 height 117
type input "****"
click at [1023, 273] on button "Preservar Voces" at bounding box center [1048, 288] width 166 height 31
click at [553, 482] on button at bounding box center [570, 473] width 34 height 31
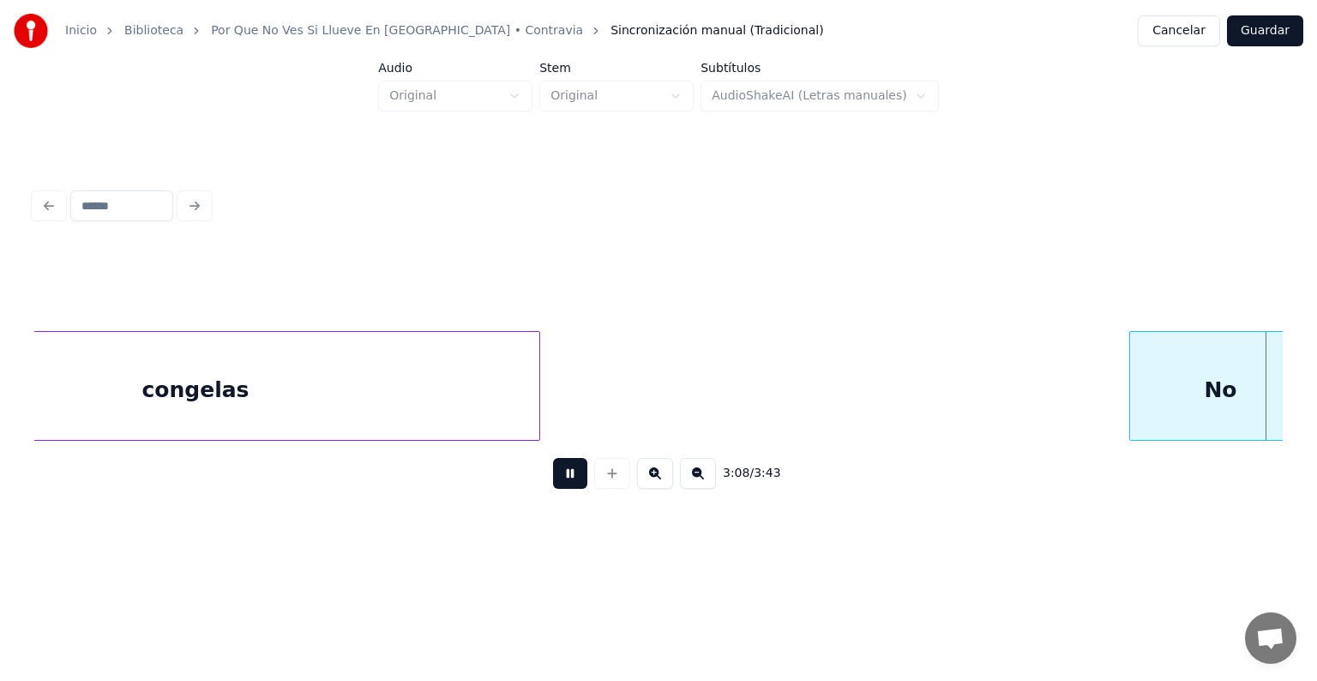
scroll to position [0, 96813]
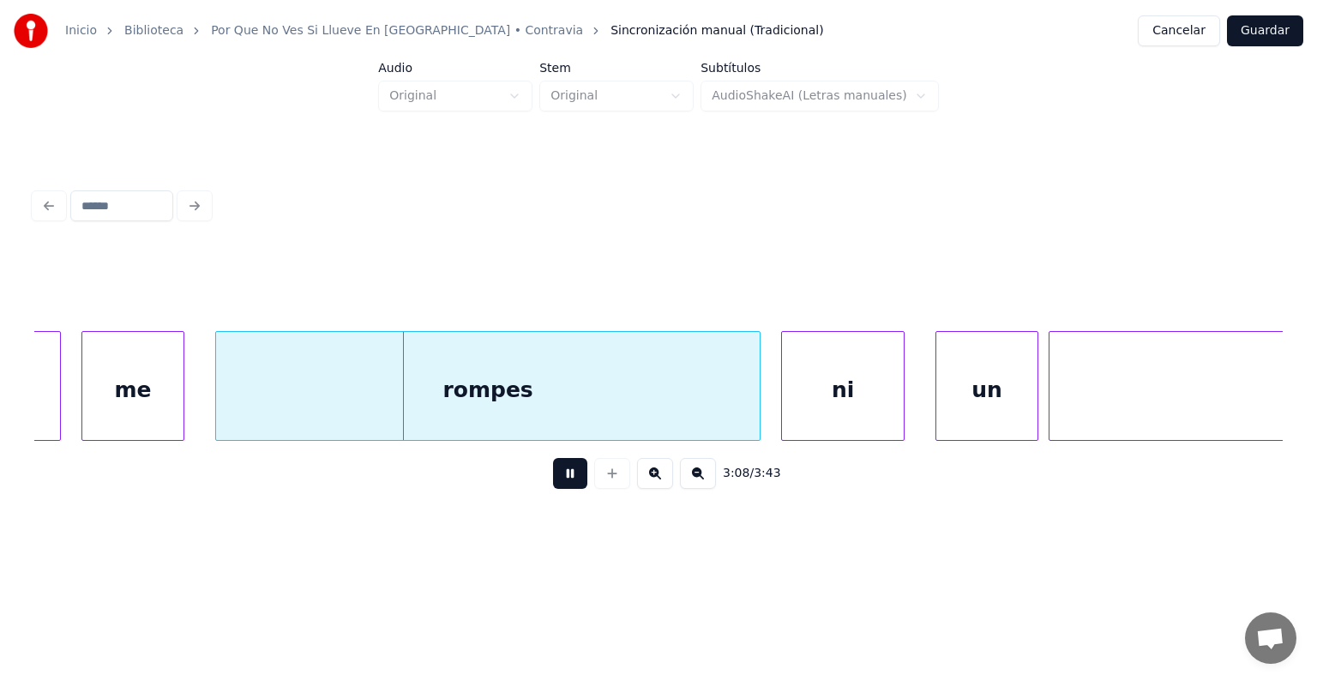
click at [156, 378] on div "me" at bounding box center [132, 390] width 101 height 117
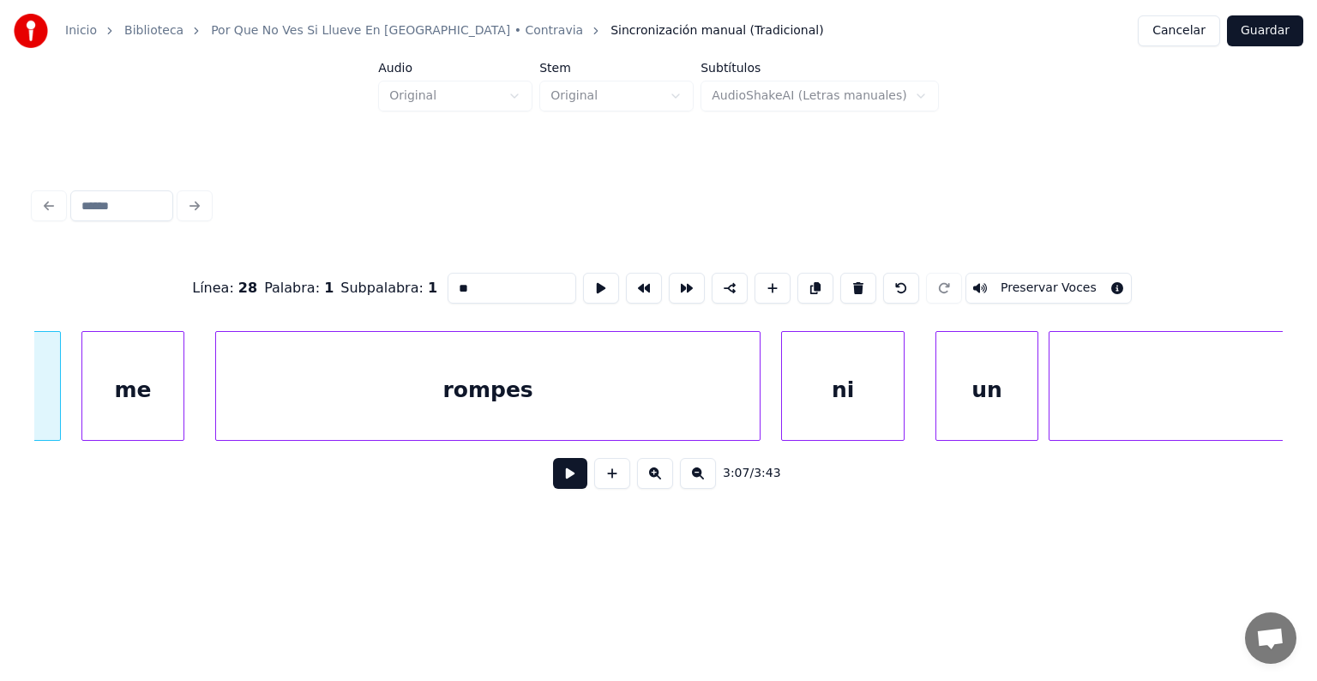
scroll to position [0, 96657]
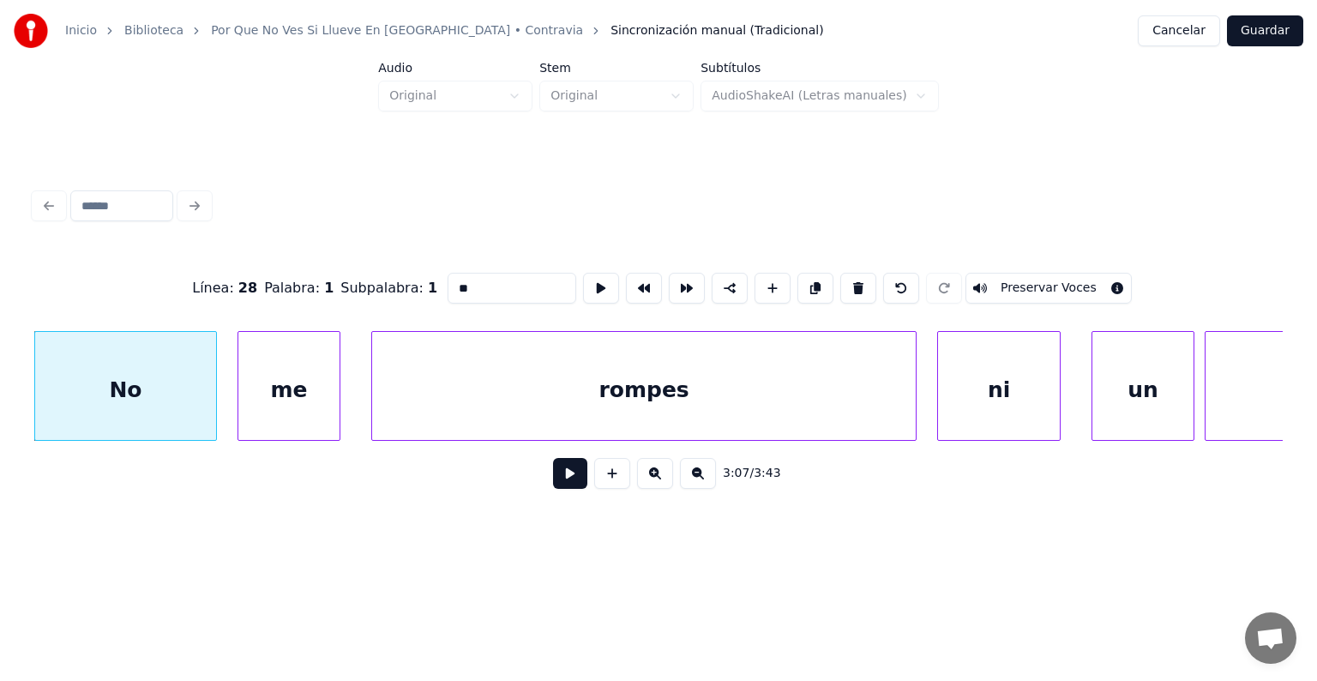
click at [1021, 283] on button "Preservar Voces" at bounding box center [1048, 288] width 166 height 31
click at [510, 452] on div "3:07 / 3:43" at bounding box center [658, 473] width 1248 height 65
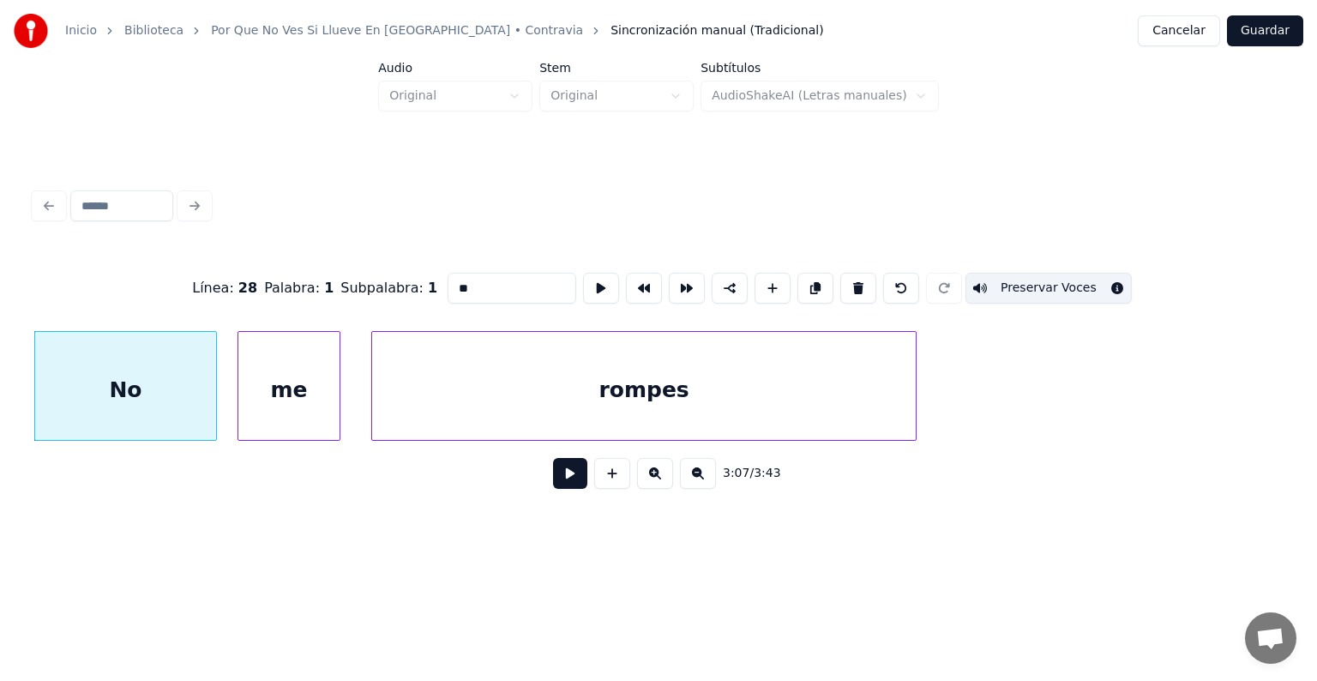
scroll to position [0, 95565]
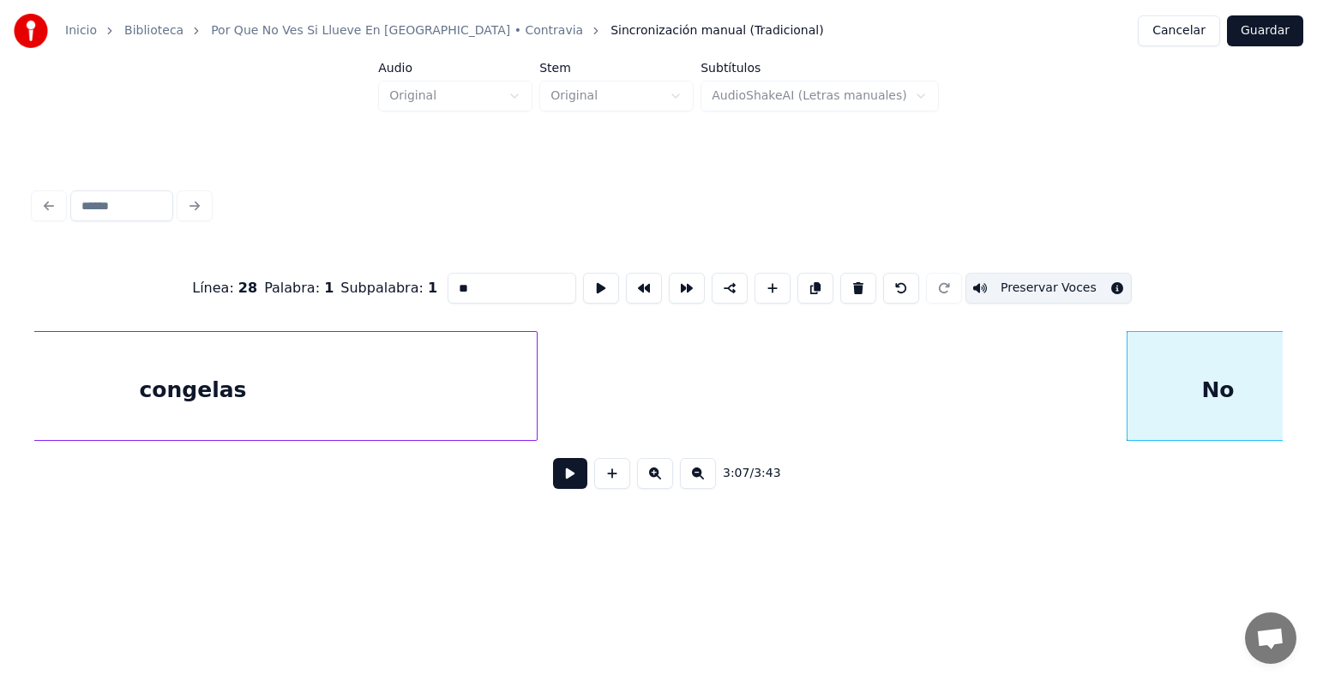
click at [473, 454] on div "3:07 / 3:43" at bounding box center [658, 473] width 1248 height 65
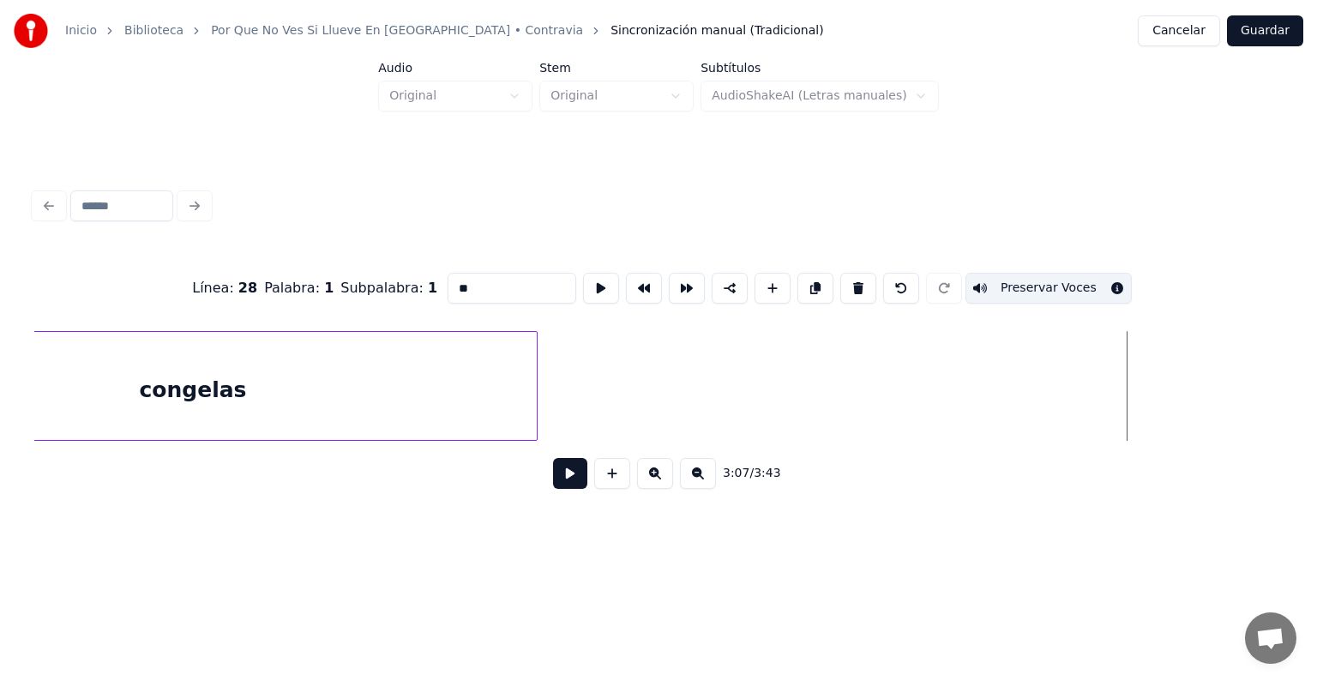
scroll to position [0, 94473]
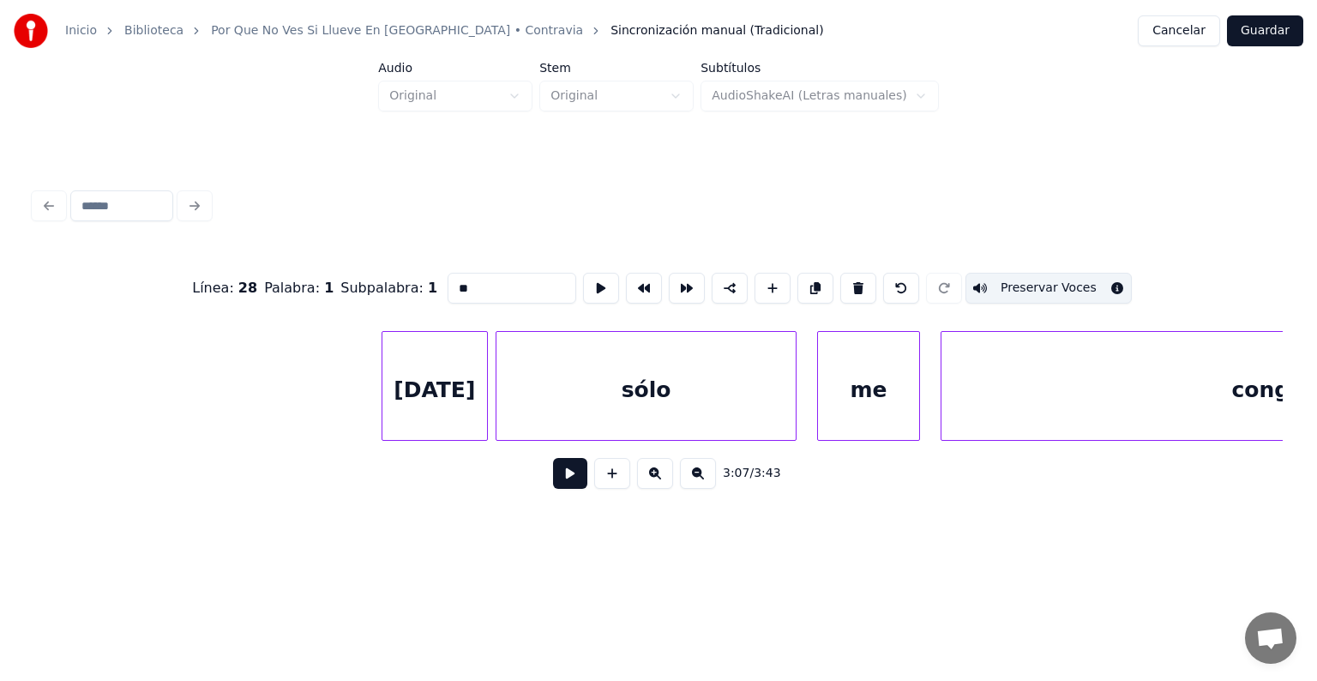
click at [408, 399] on div "Hoy" at bounding box center [434, 390] width 105 height 117
type input "***"
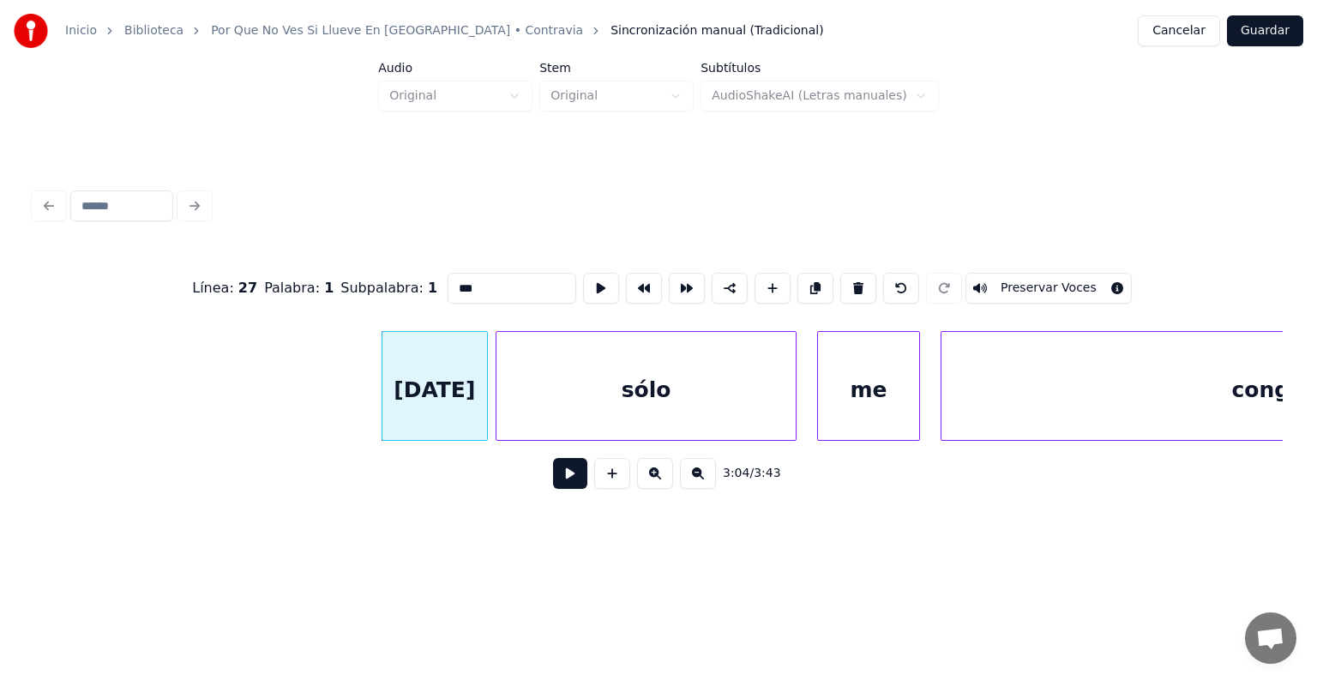
click at [553, 480] on button at bounding box center [570, 473] width 34 height 31
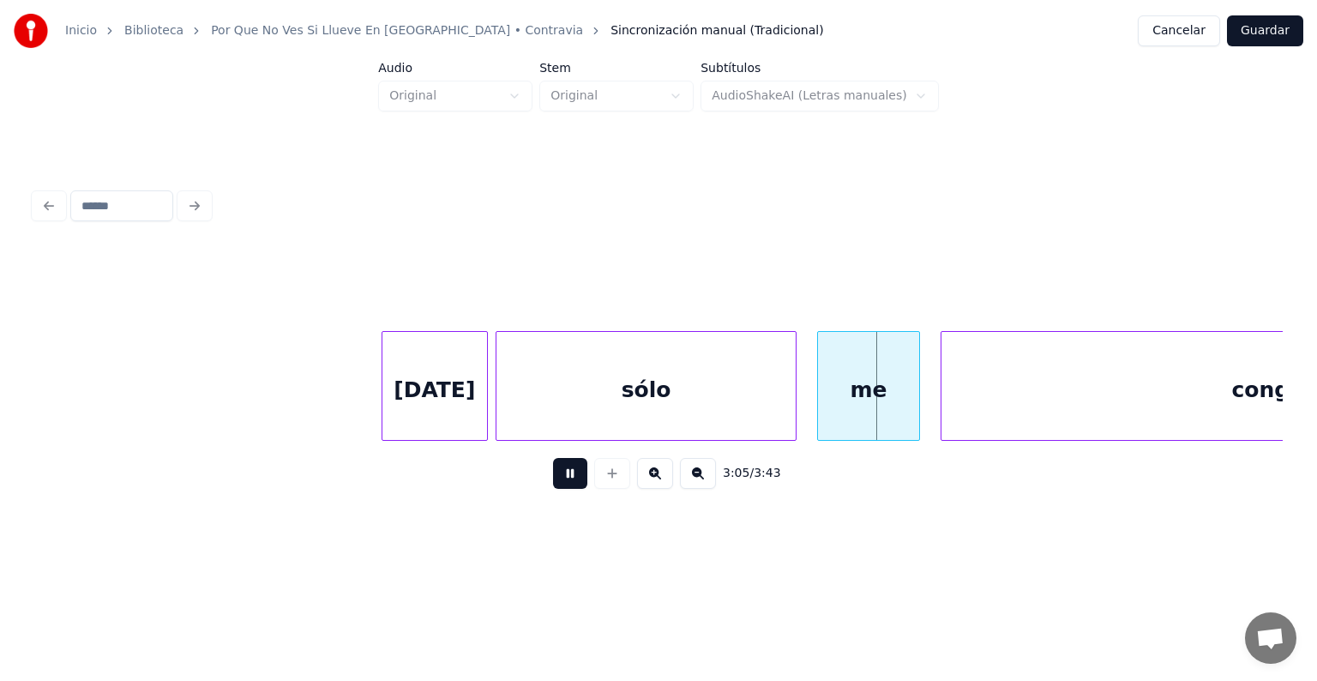
click at [414, 391] on div "Hoy" at bounding box center [434, 390] width 105 height 117
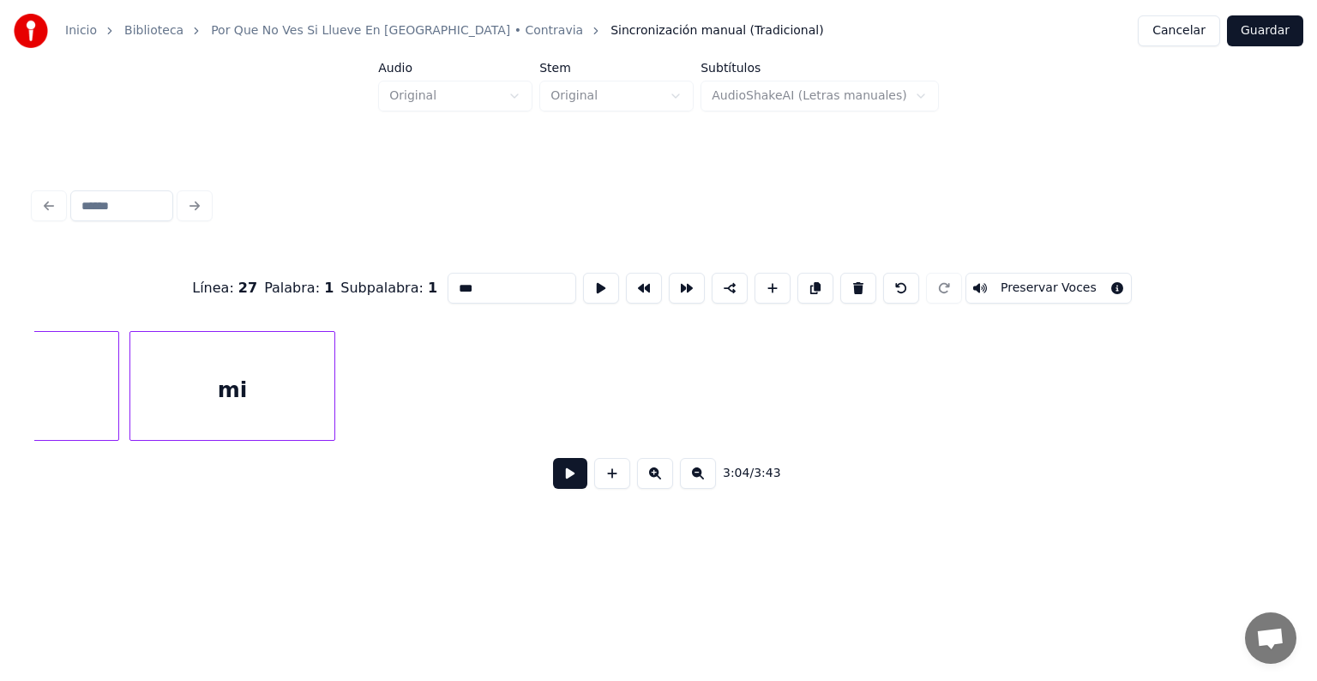
scroll to position [0, 92289]
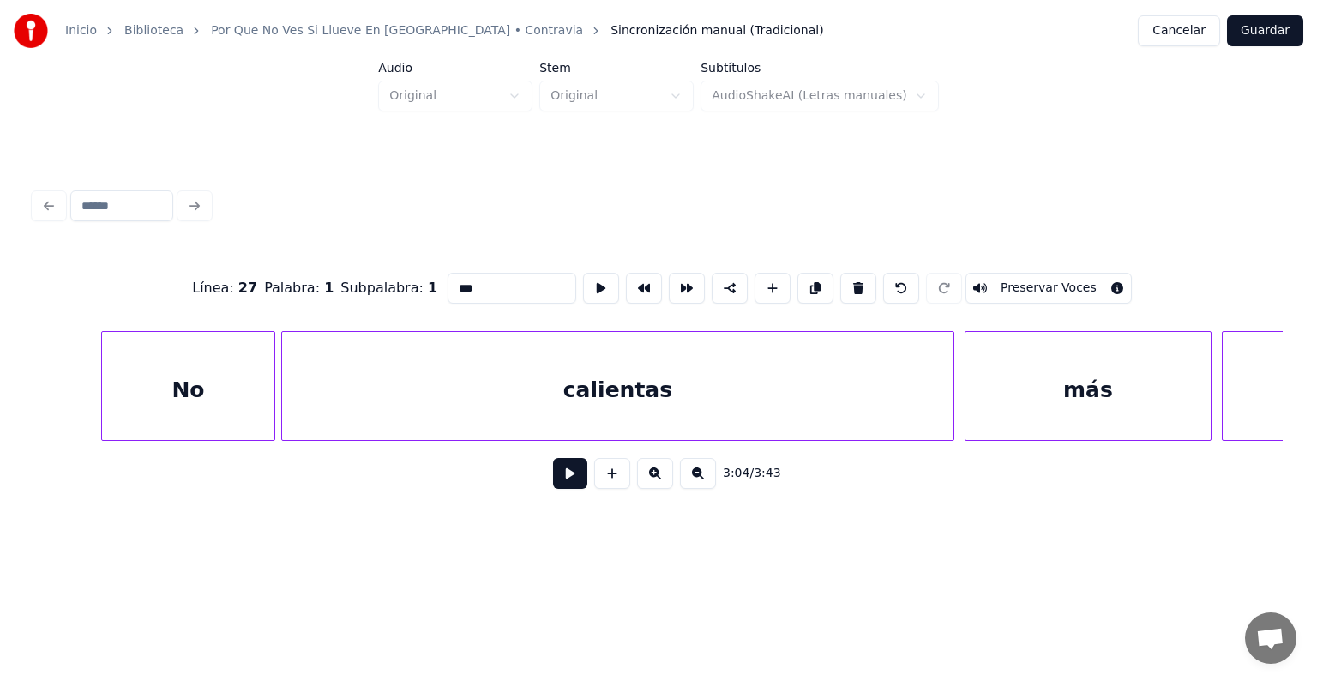
click at [149, 387] on div "No" at bounding box center [188, 390] width 172 height 117
type input "**"
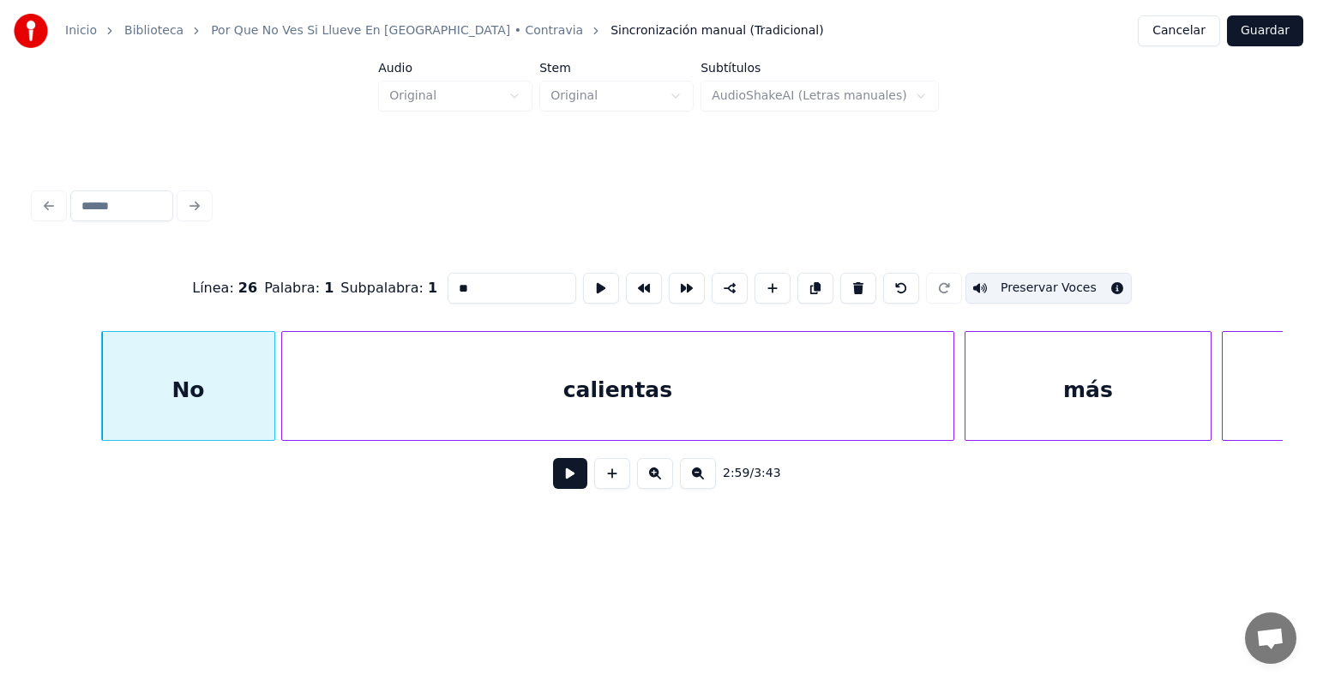
click at [553, 481] on button at bounding box center [570, 473] width 34 height 31
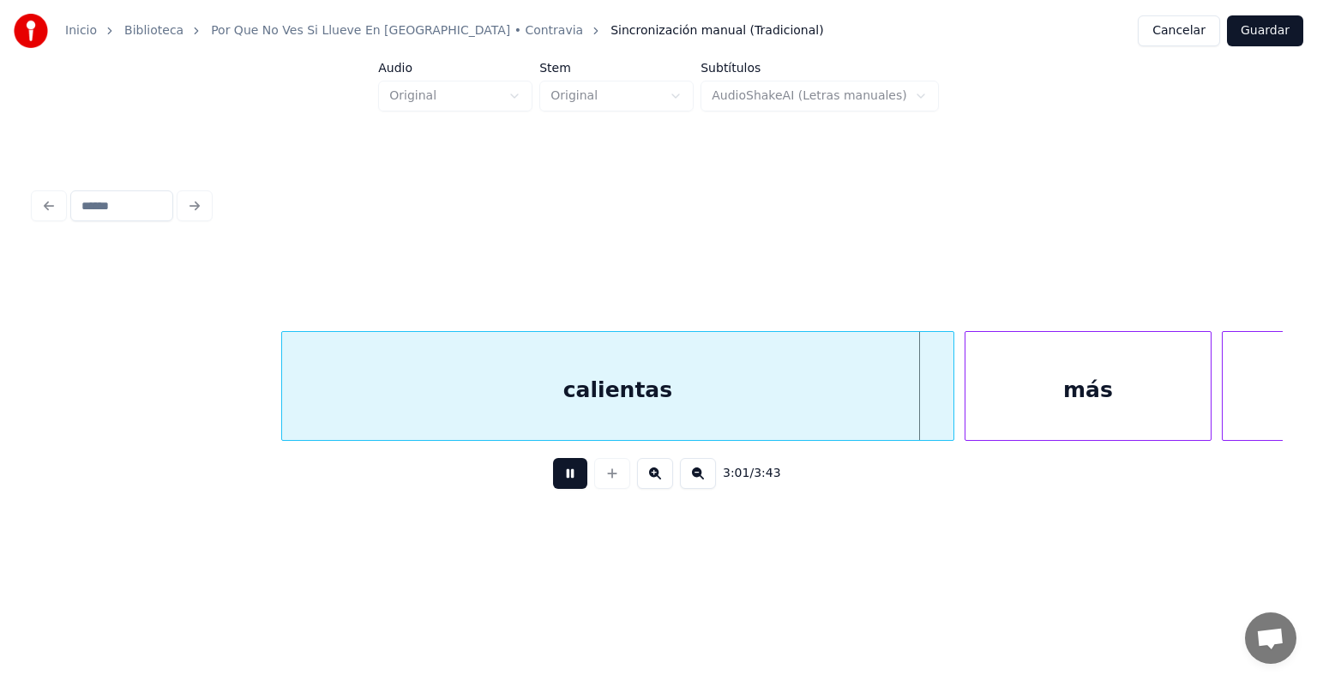
scroll to position [0, 92608]
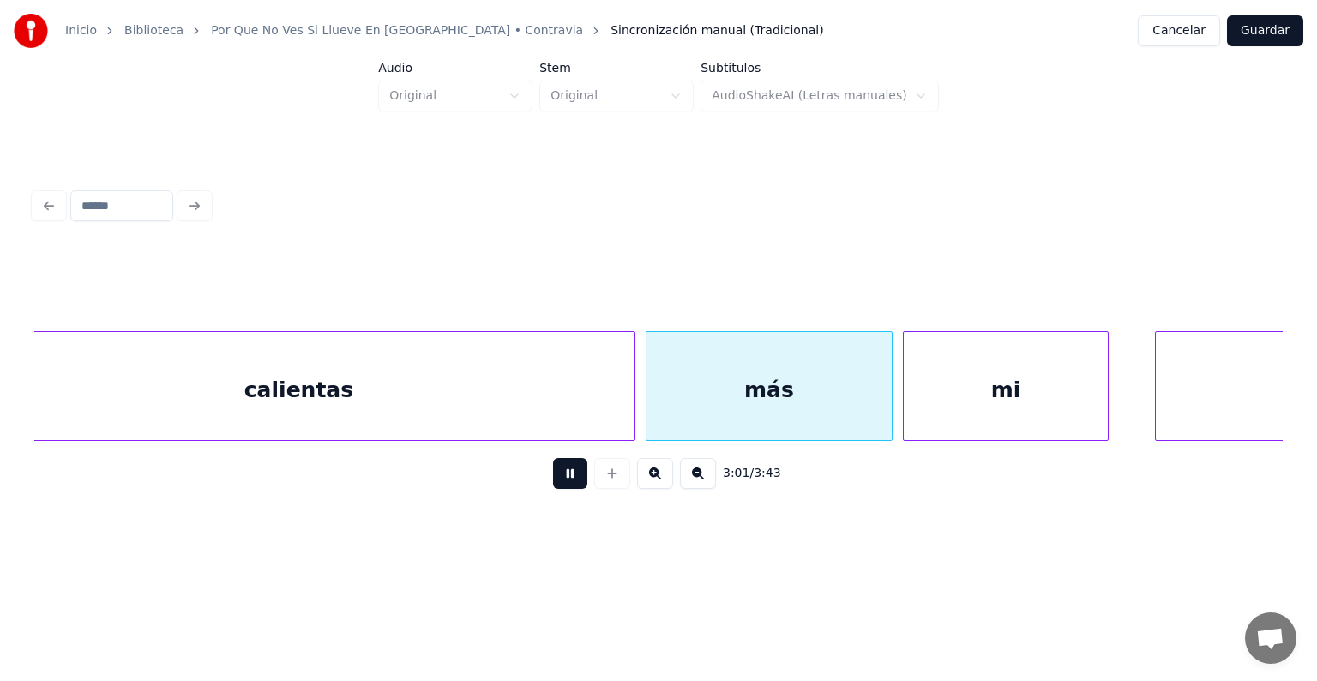
click at [592, 486] on div at bounding box center [612, 473] width 43 height 31
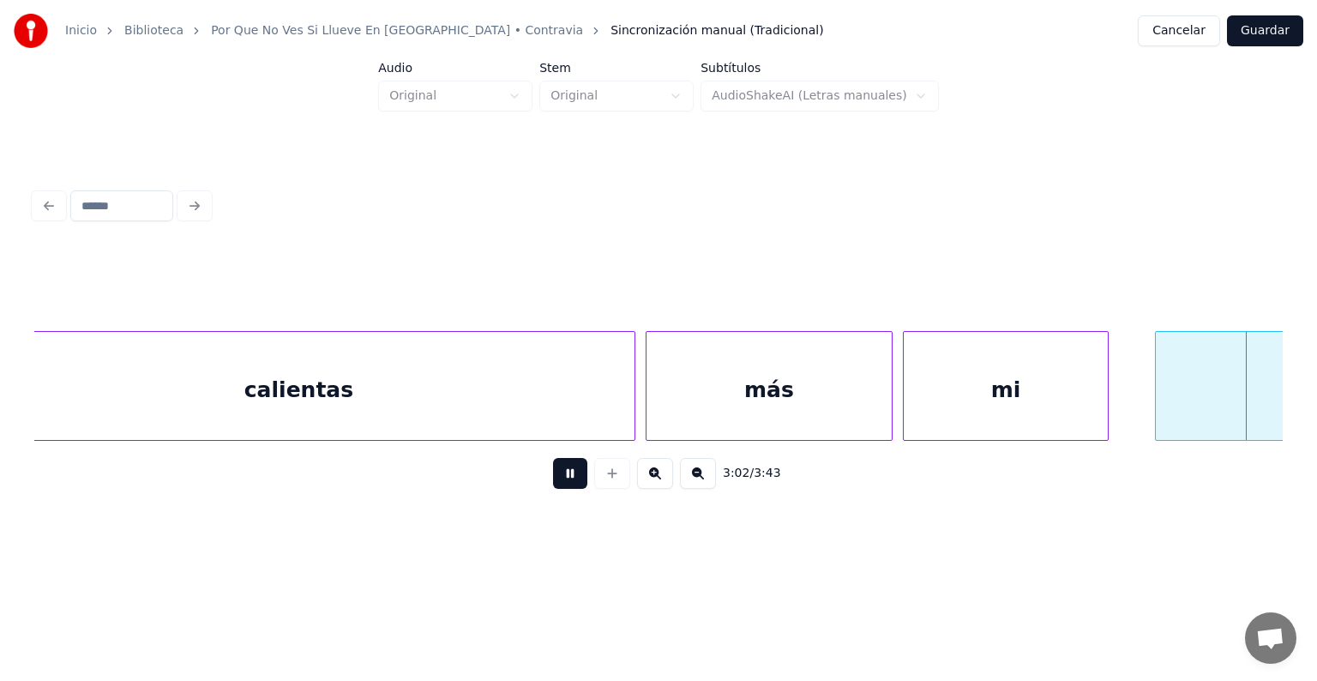
click at [555, 487] on button at bounding box center [570, 473] width 34 height 31
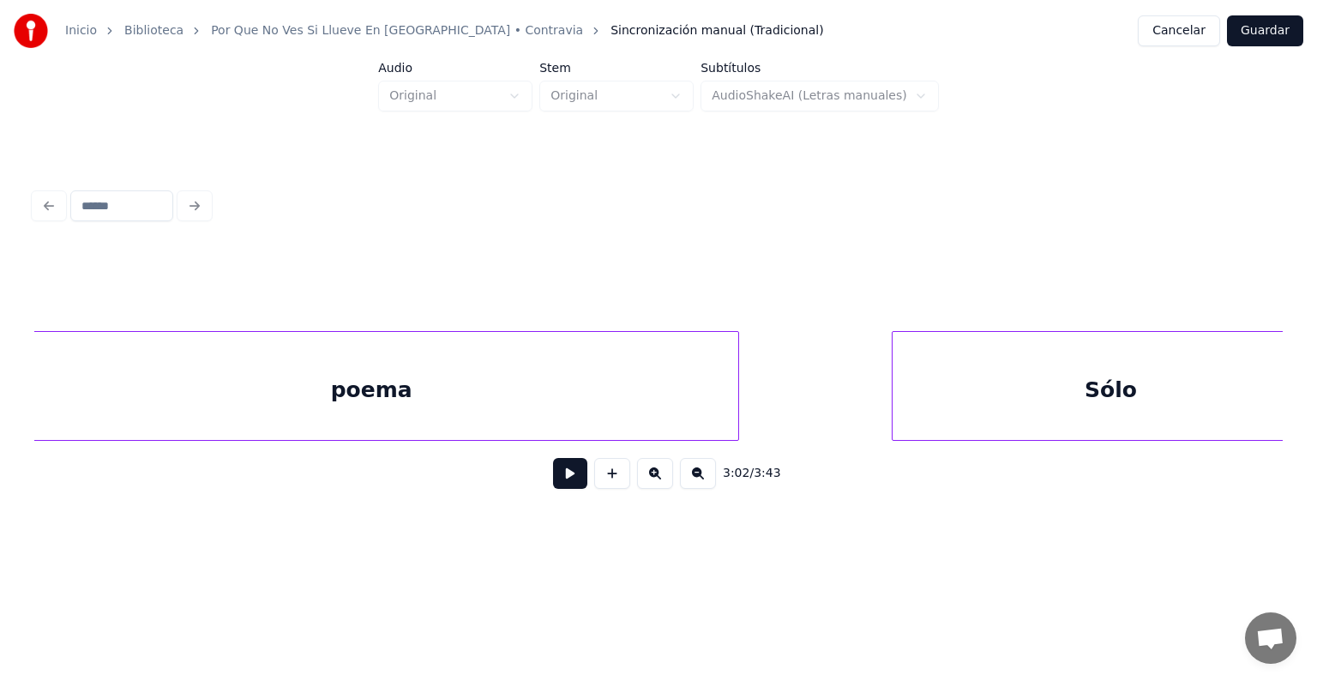
click at [220, 405] on div "poema" at bounding box center [371, 390] width 733 height 117
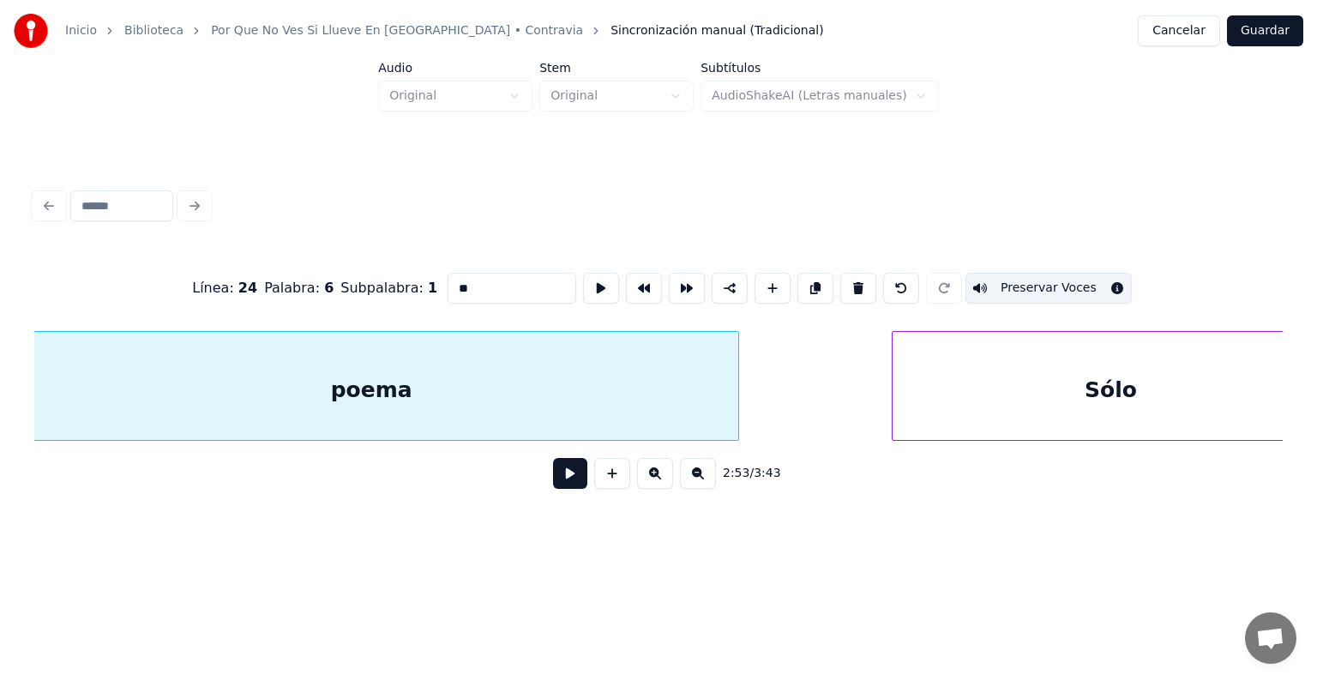
type input "*****"
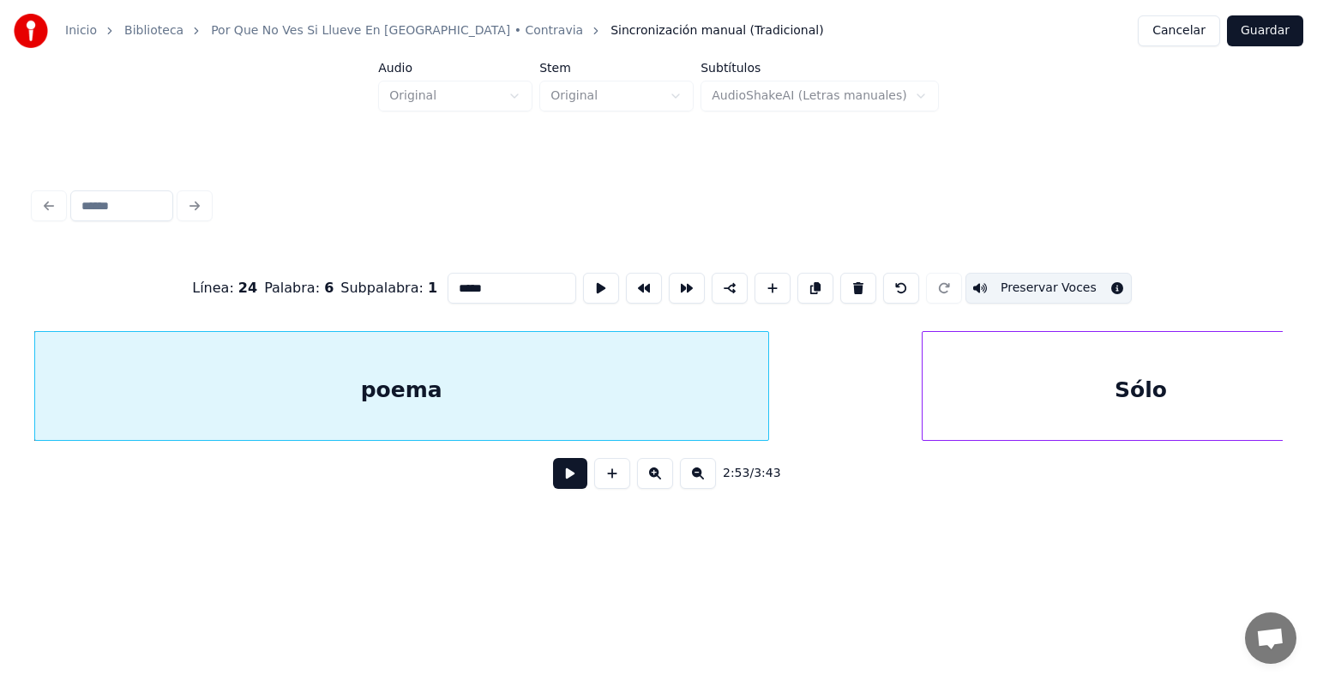
click at [564, 477] on button at bounding box center [570, 473] width 34 height 31
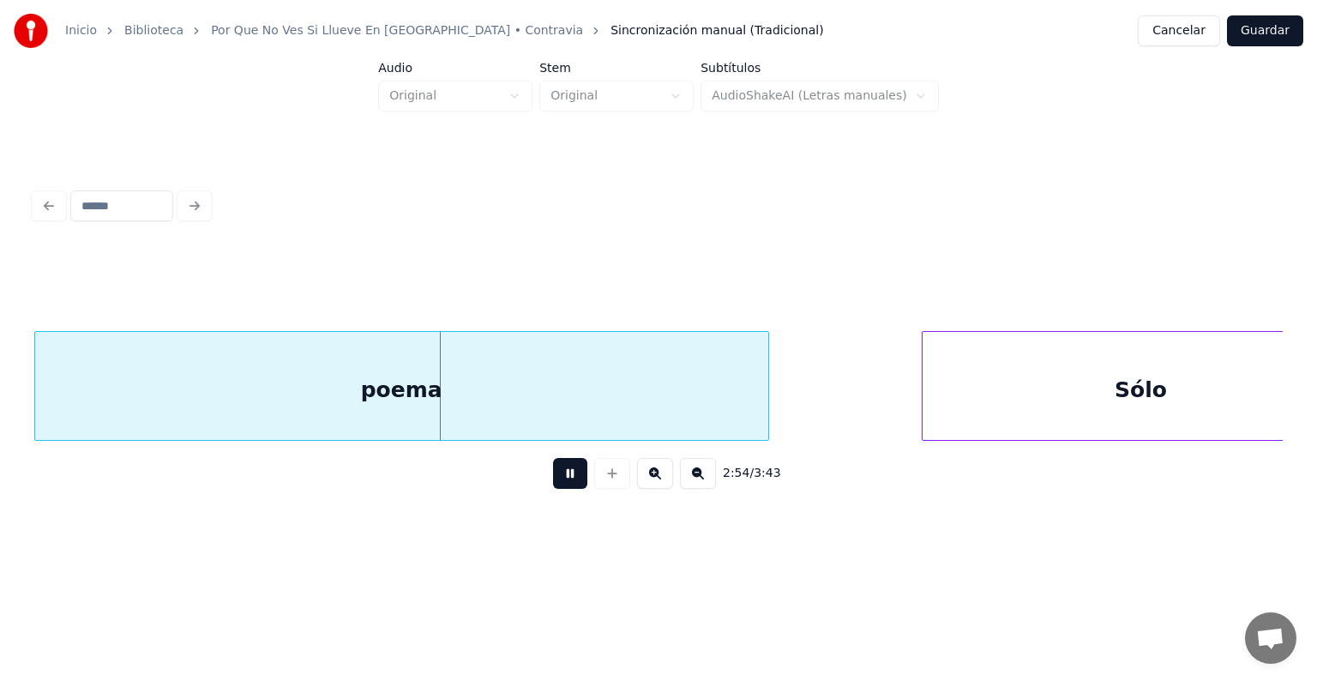
click at [419, 399] on div "poema" at bounding box center [401, 390] width 733 height 117
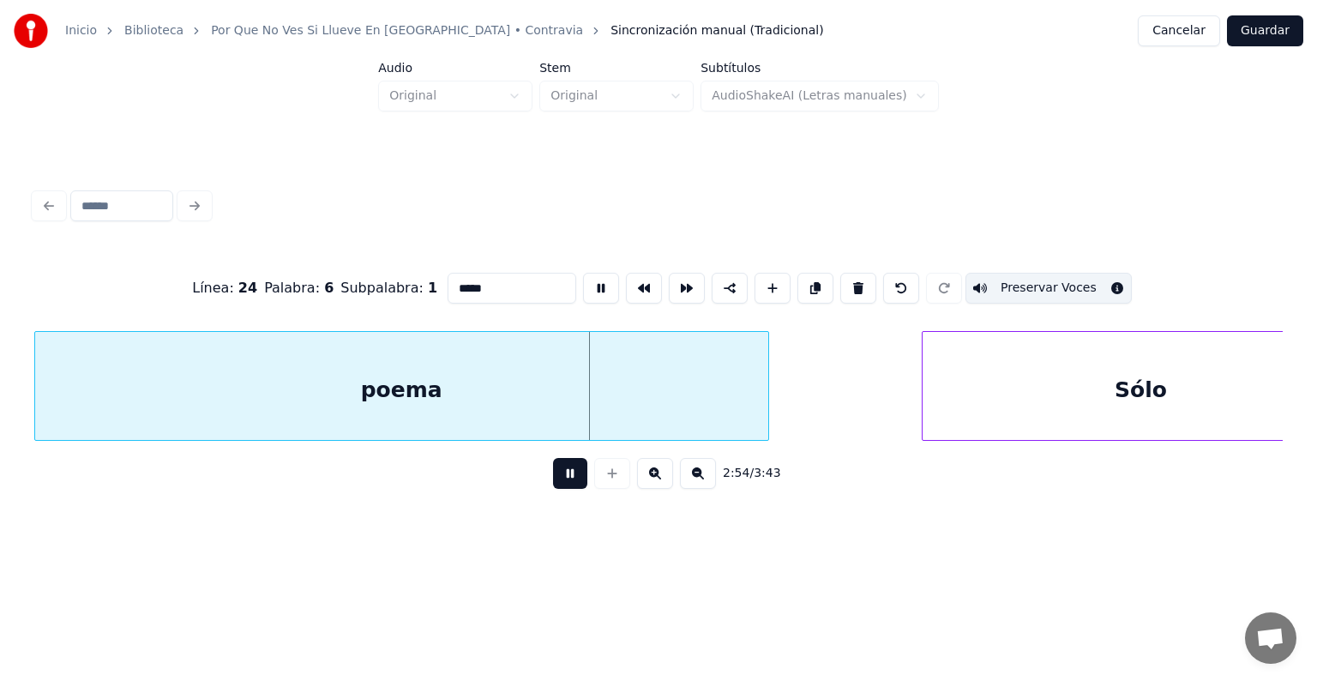
click at [1098, 386] on div "Sólo" at bounding box center [1139, 390] width 435 height 117
type input "****"
click at [553, 477] on button at bounding box center [570, 473] width 34 height 31
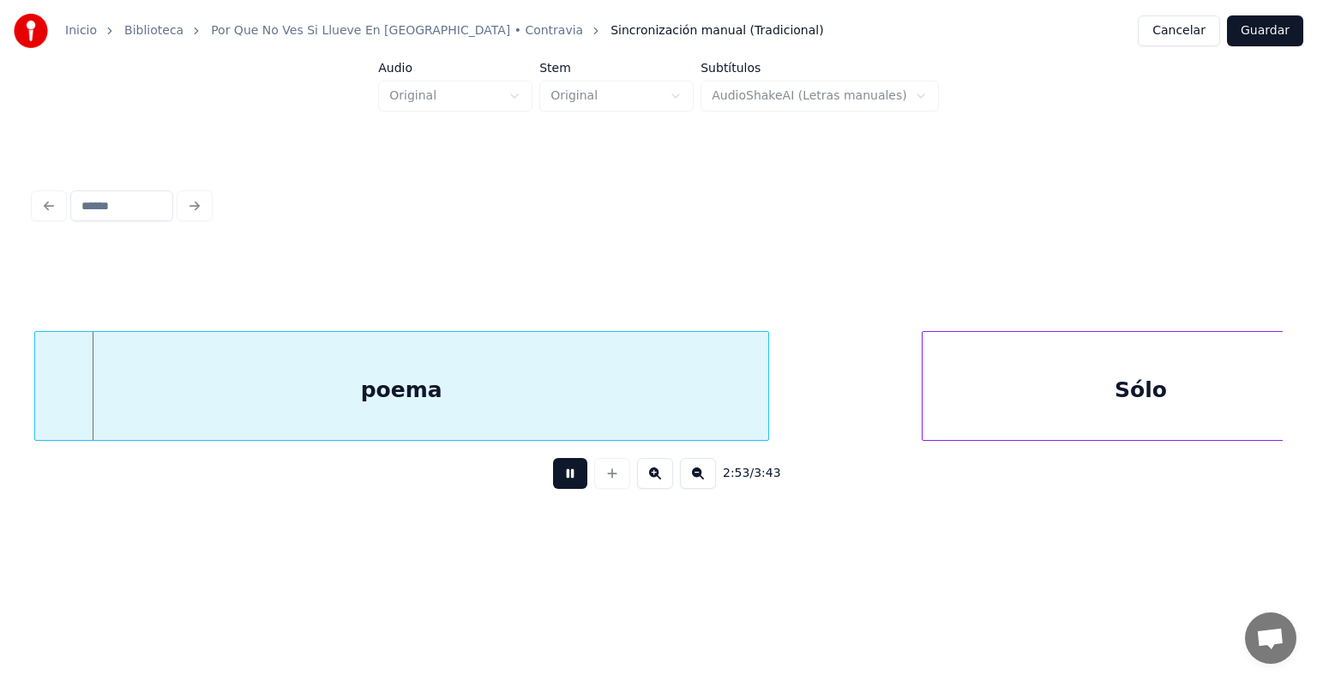
click at [553, 482] on button at bounding box center [570, 473] width 34 height 31
click at [553, 477] on button at bounding box center [570, 473] width 34 height 31
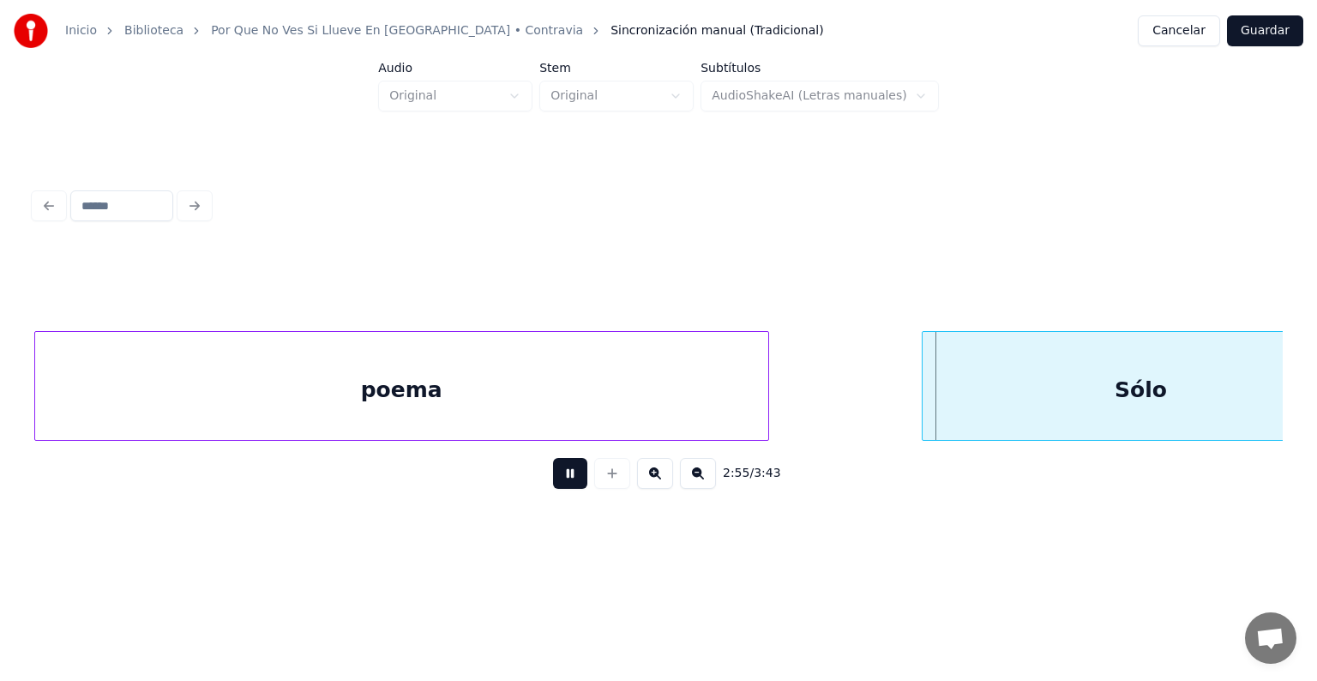
click at [553, 479] on button at bounding box center [570, 473] width 34 height 31
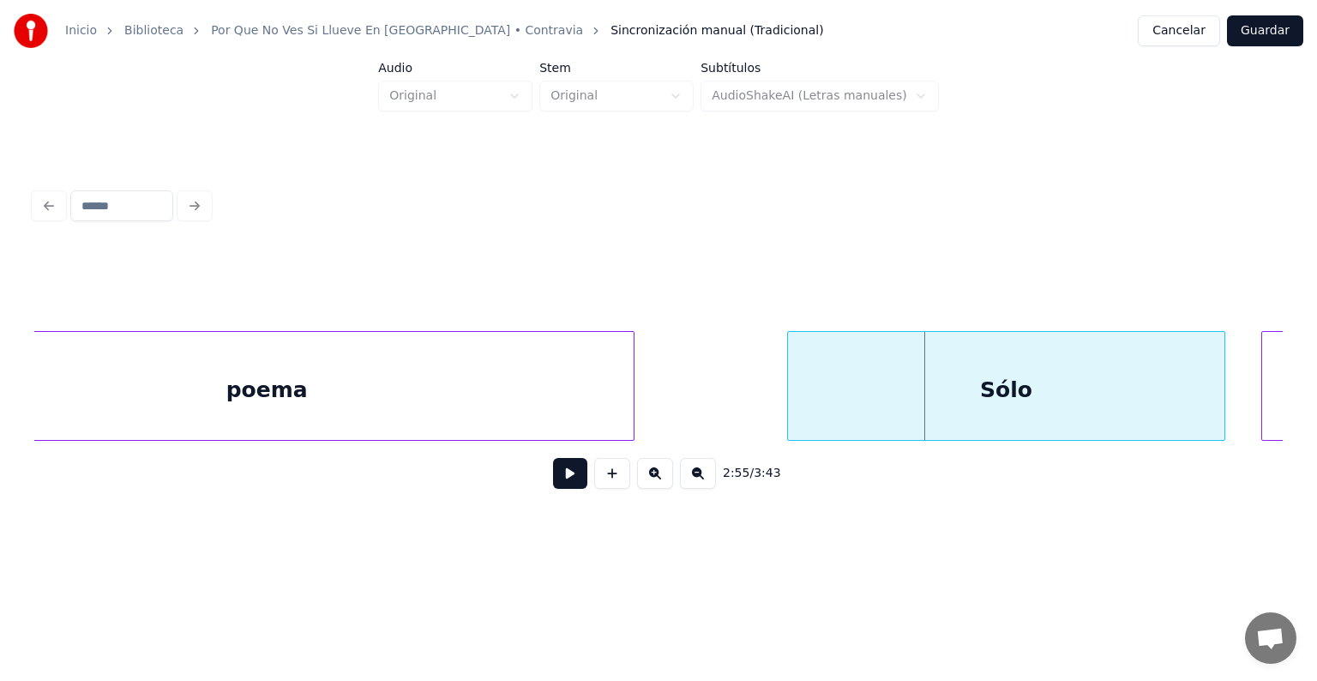
scroll to position [0, 89438]
click at [847, 372] on div "Sólo" at bounding box center [1004, 390] width 435 height 117
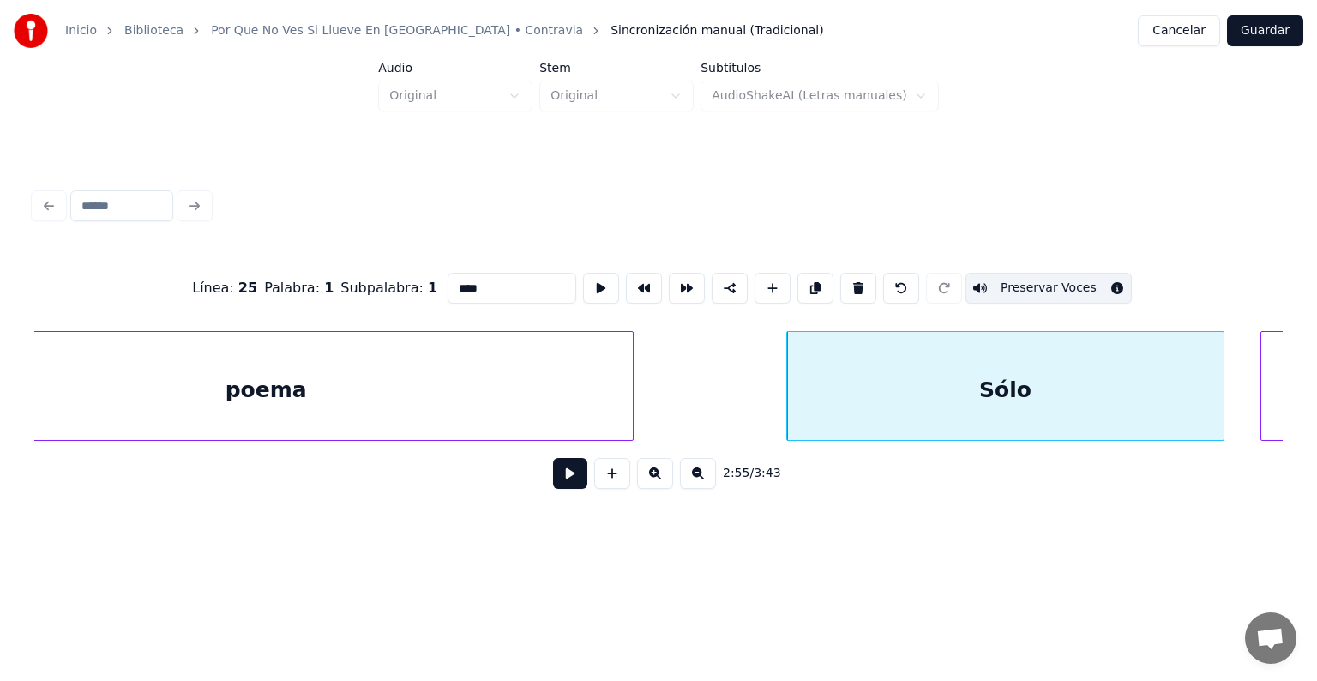
click at [1022, 280] on button "Preservar Voces" at bounding box center [1048, 288] width 166 height 31
click at [932, 382] on div "Sólo" at bounding box center [1004, 390] width 435 height 117
click at [553, 480] on button at bounding box center [570, 473] width 34 height 31
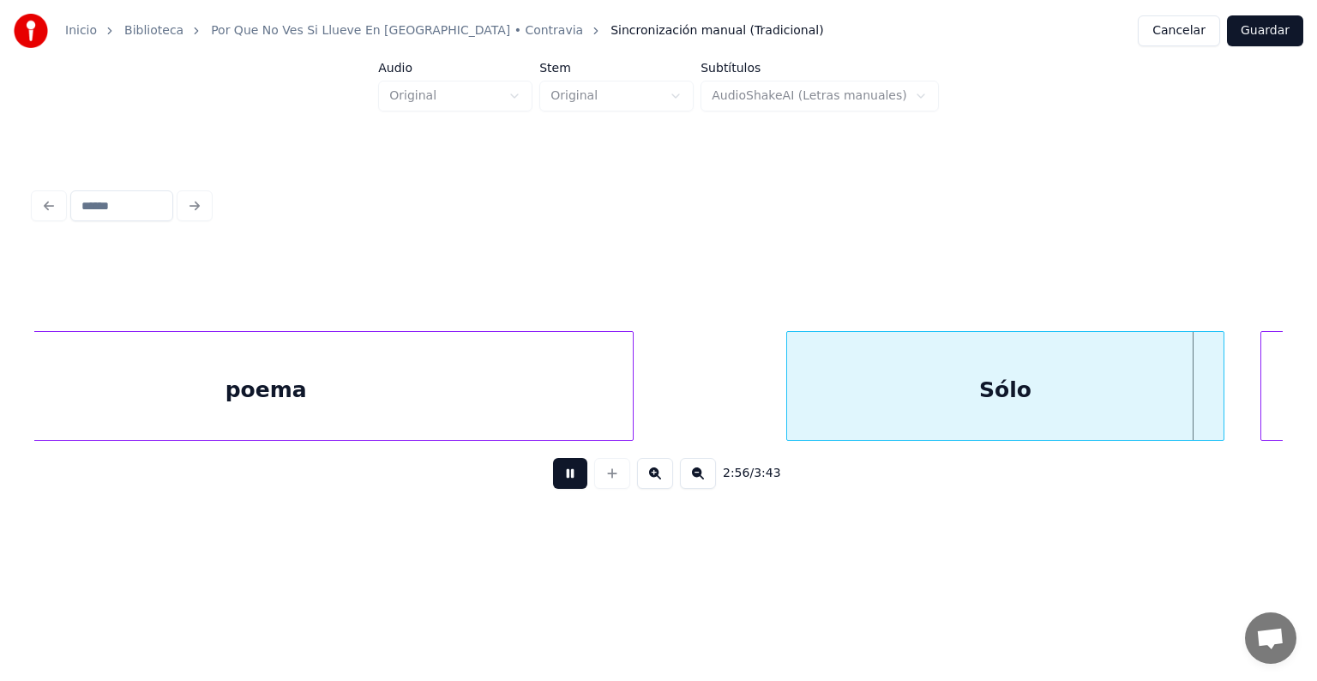
click at [553, 480] on button at bounding box center [570, 473] width 34 height 31
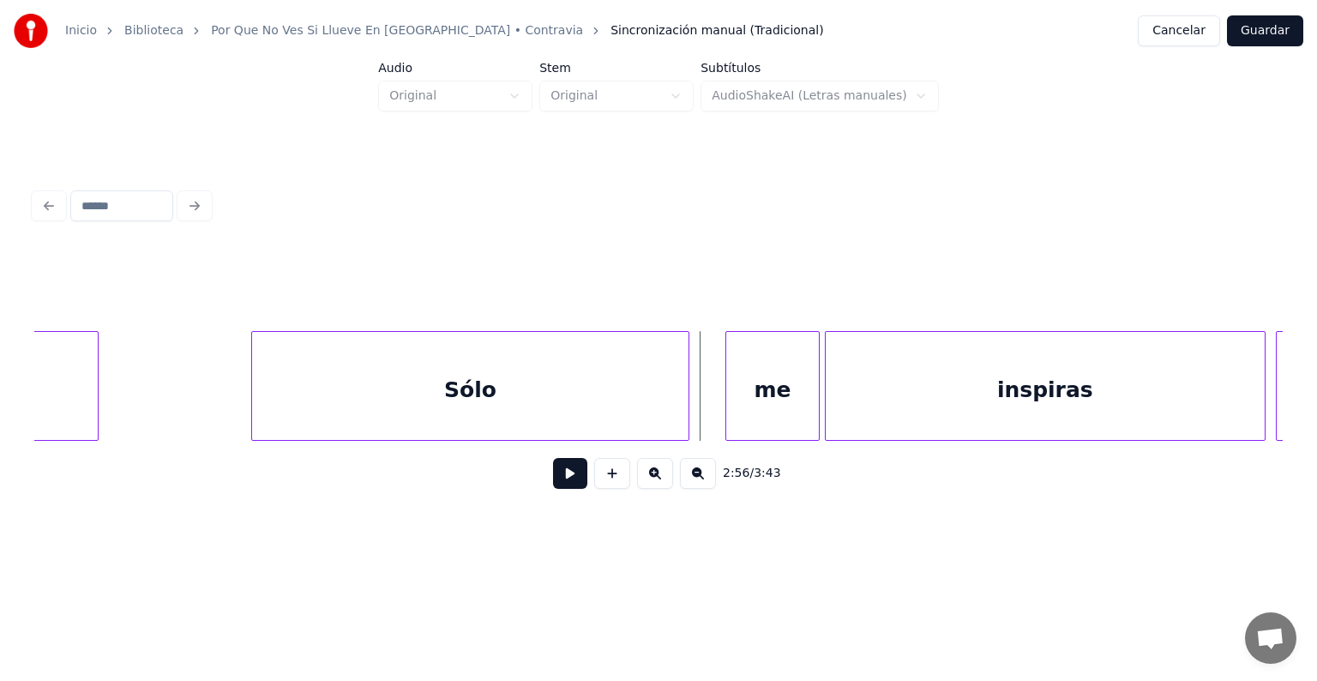
scroll to position [0, 89972]
click at [747, 393] on div "me" at bounding box center [772, 390] width 93 height 117
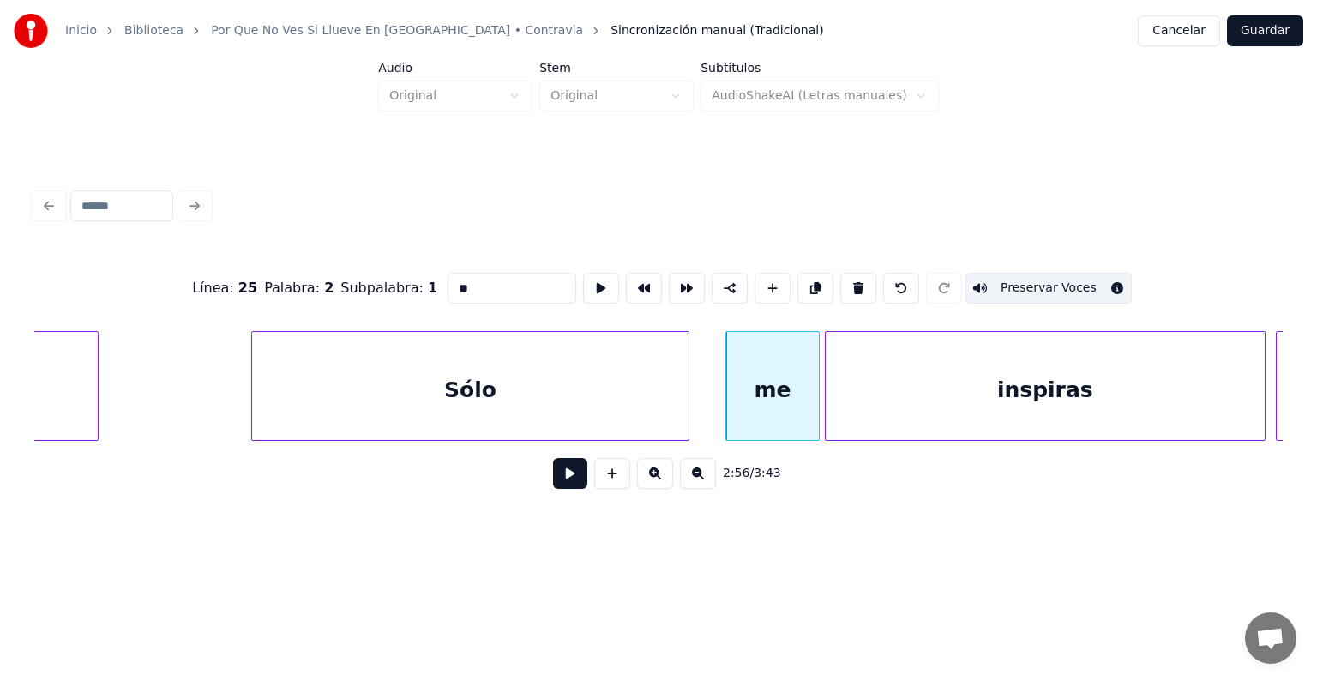
click at [1000, 281] on button "Preservar Voces" at bounding box center [1048, 288] width 166 height 31
click at [916, 381] on div "inspiras" at bounding box center [1044, 390] width 439 height 117
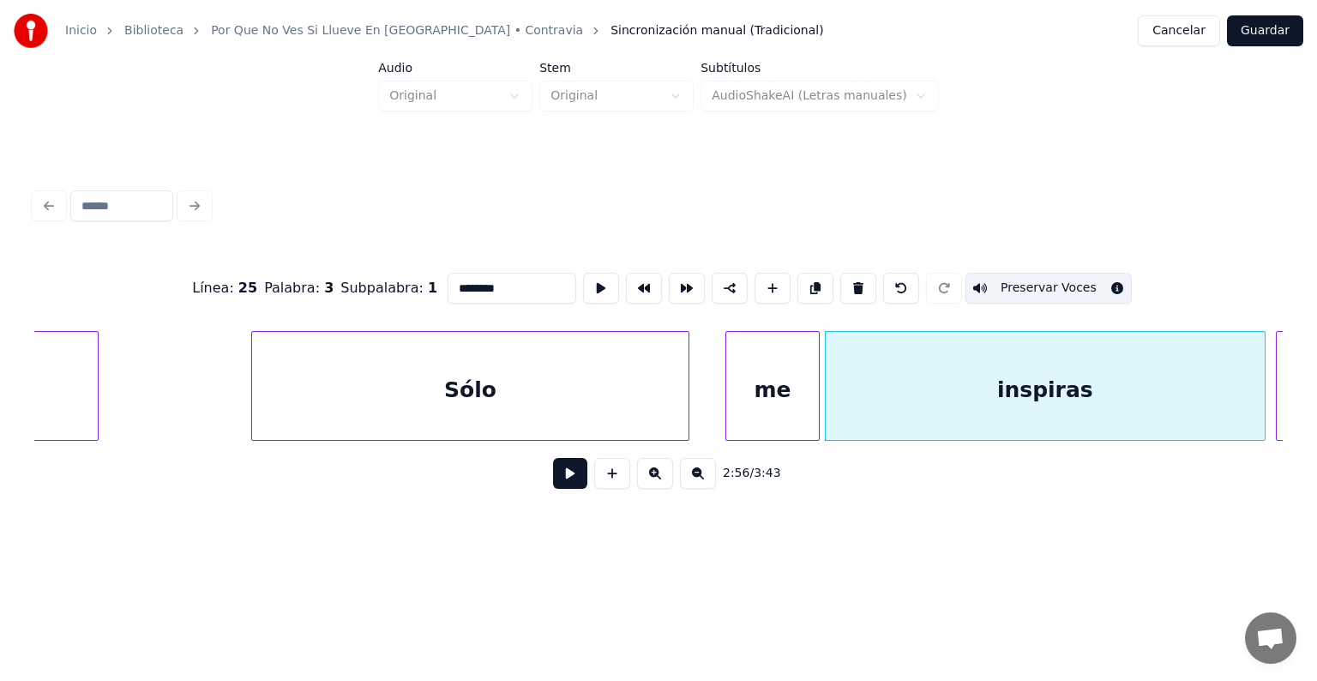
click at [765, 387] on div "me" at bounding box center [772, 390] width 93 height 117
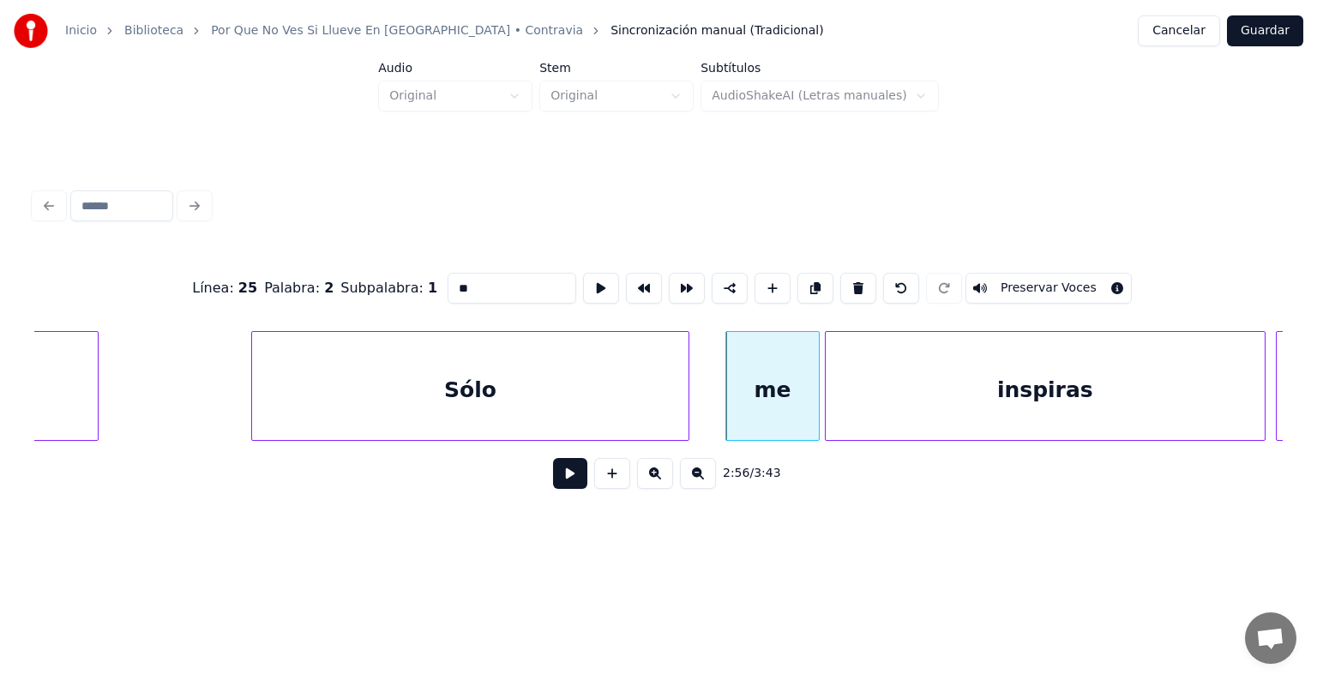
click at [895, 399] on div "inspiras" at bounding box center [1044, 390] width 439 height 117
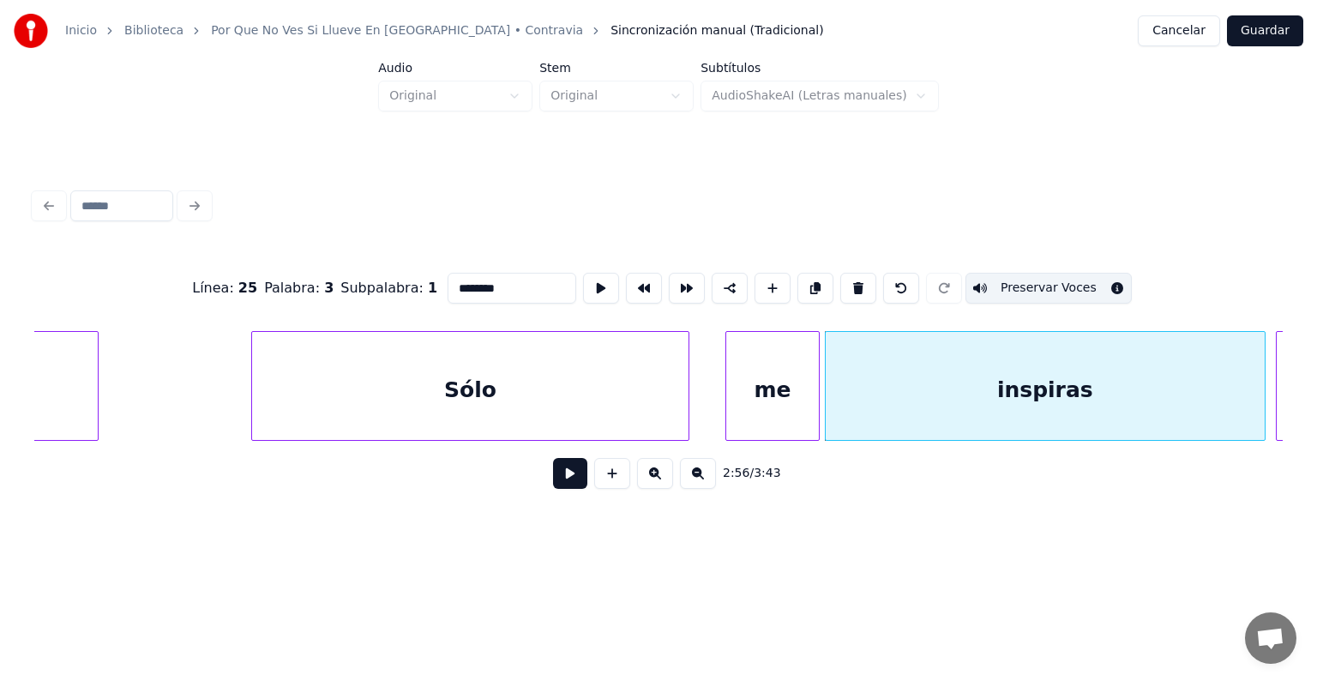
click at [1022, 280] on button "Preservar Voces" at bounding box center [1048, 288] width 166 height 31
click at [545, 381] on div "Sólo" at bounding box center [469, 390] width 435 height 117
type input "****"
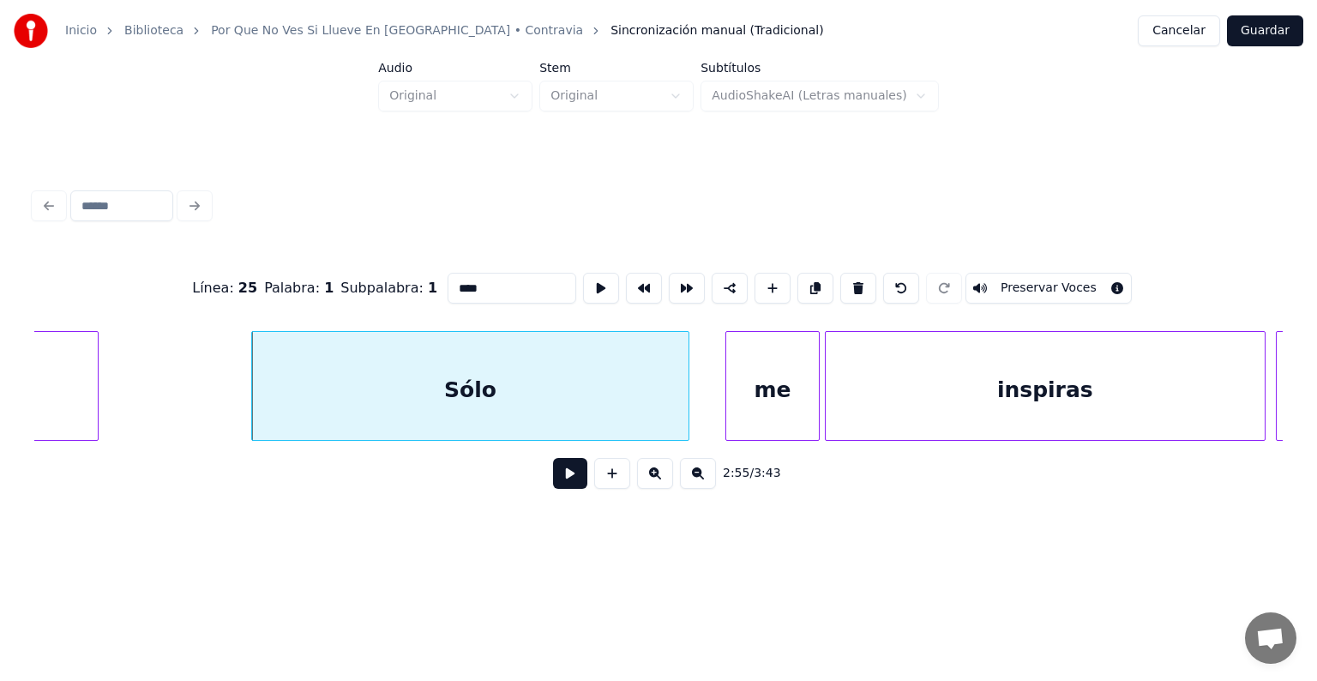
click at [687, 398] on div at bounding box center [685, 386] width 5 height 108
click at [553, 482] on button at bounding box center [570, 473] width 34 height 31
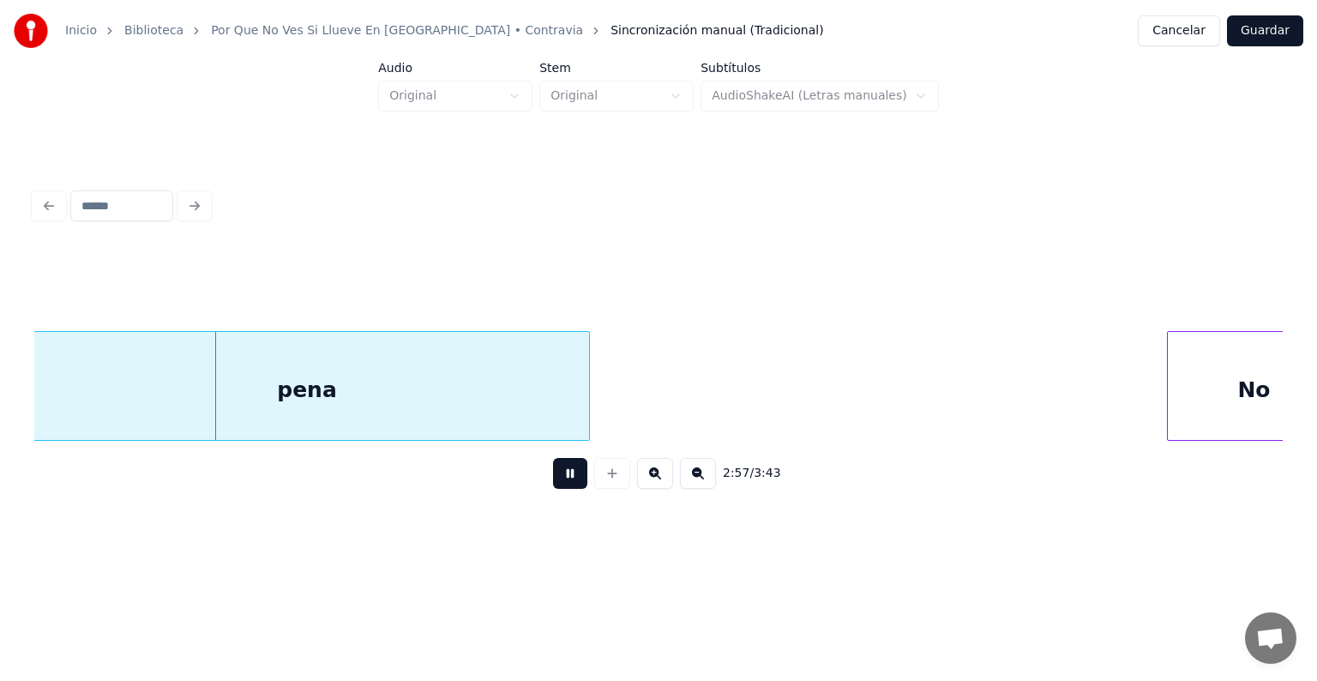
click at [295, 394] on div "pena" at bounding box center [307, 390] width 564 height 117
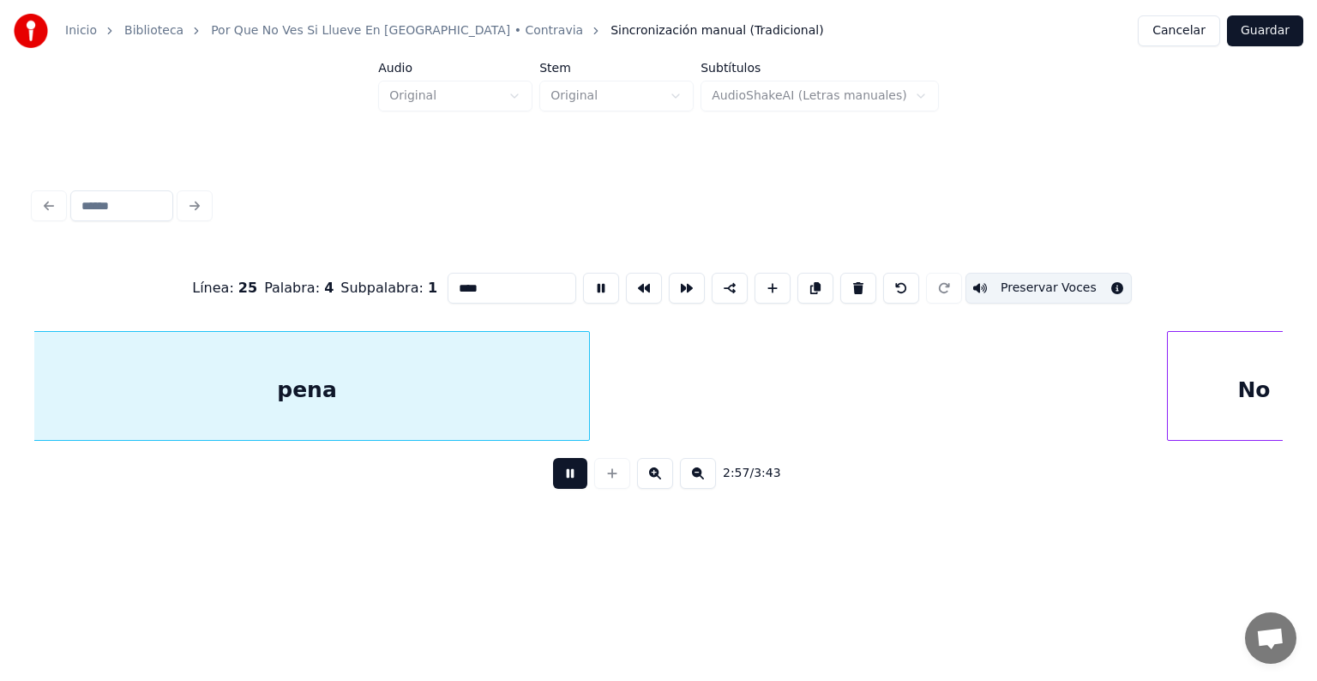
scroll to position [0, 91214]
click at [1074, 284] on button "Preservar Voces" at bounding box center [1048, 288] width 166 height 31
click at [475, 389] on div "pena" at bounding box center [317, 390] width 564 height 117
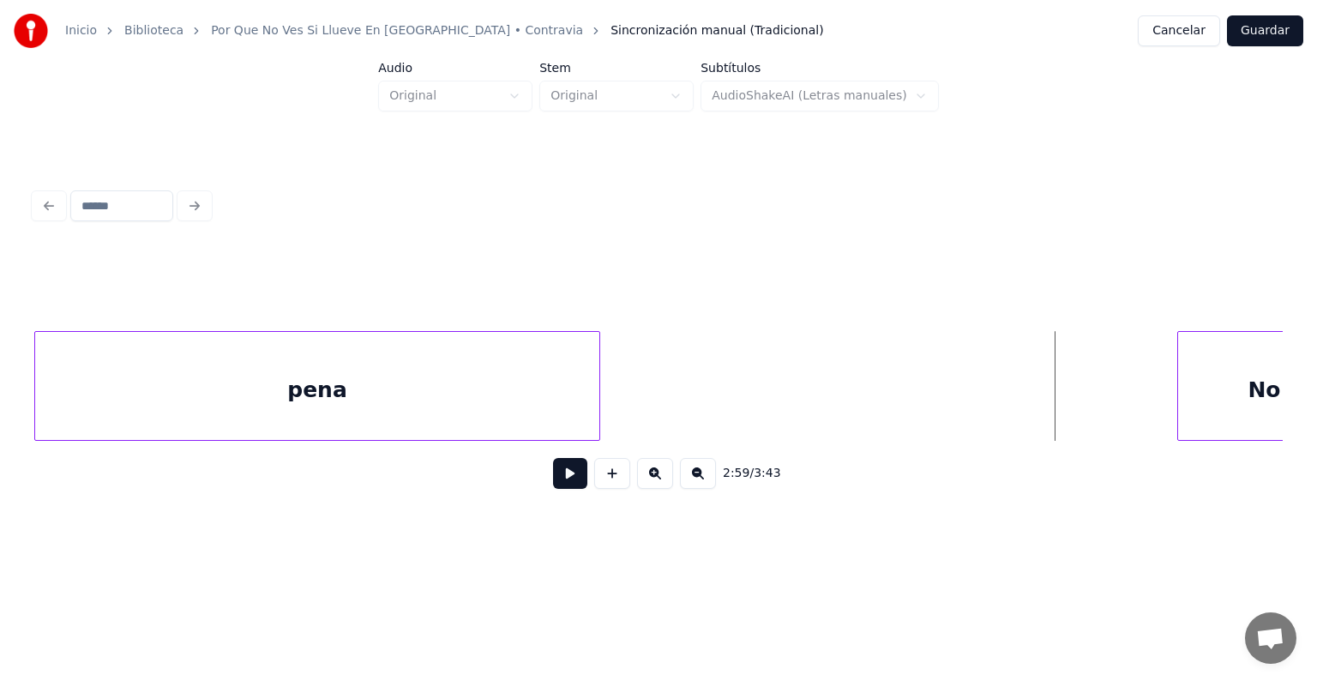
click at [555, 485] on button at bounding box center [570, 473] width 34 height 31
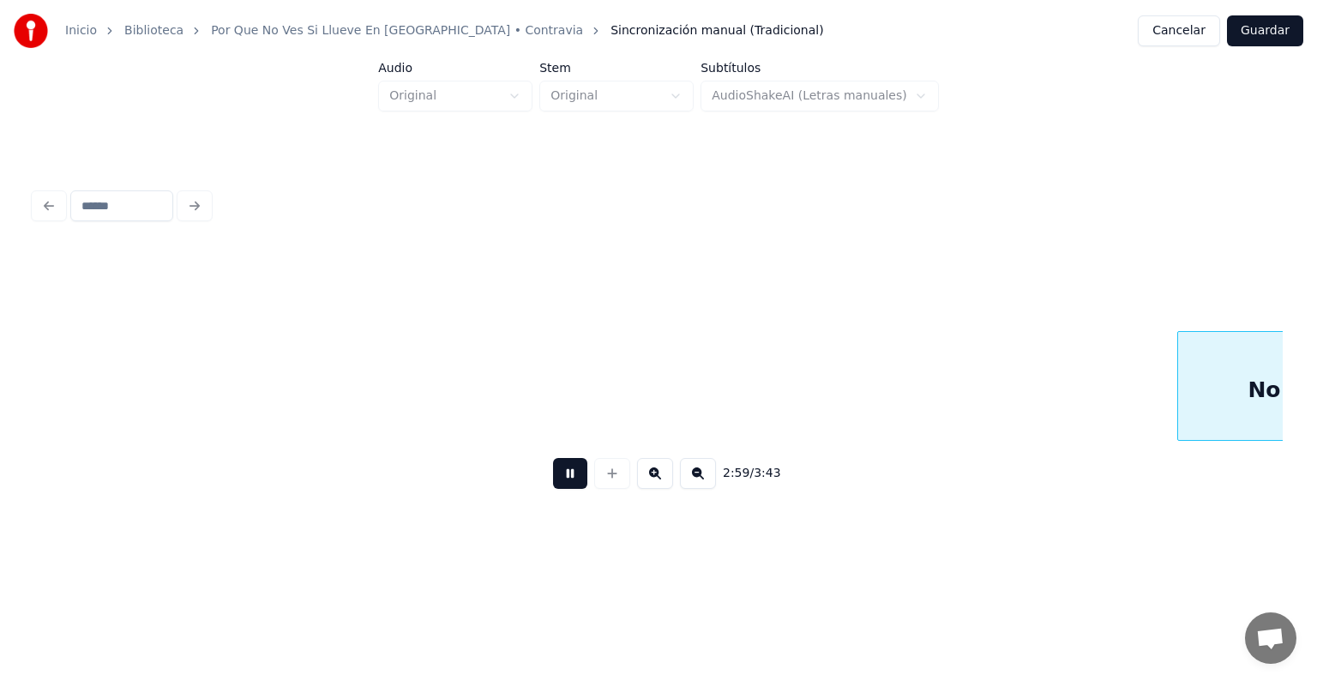
scroll to position [0, 92470]
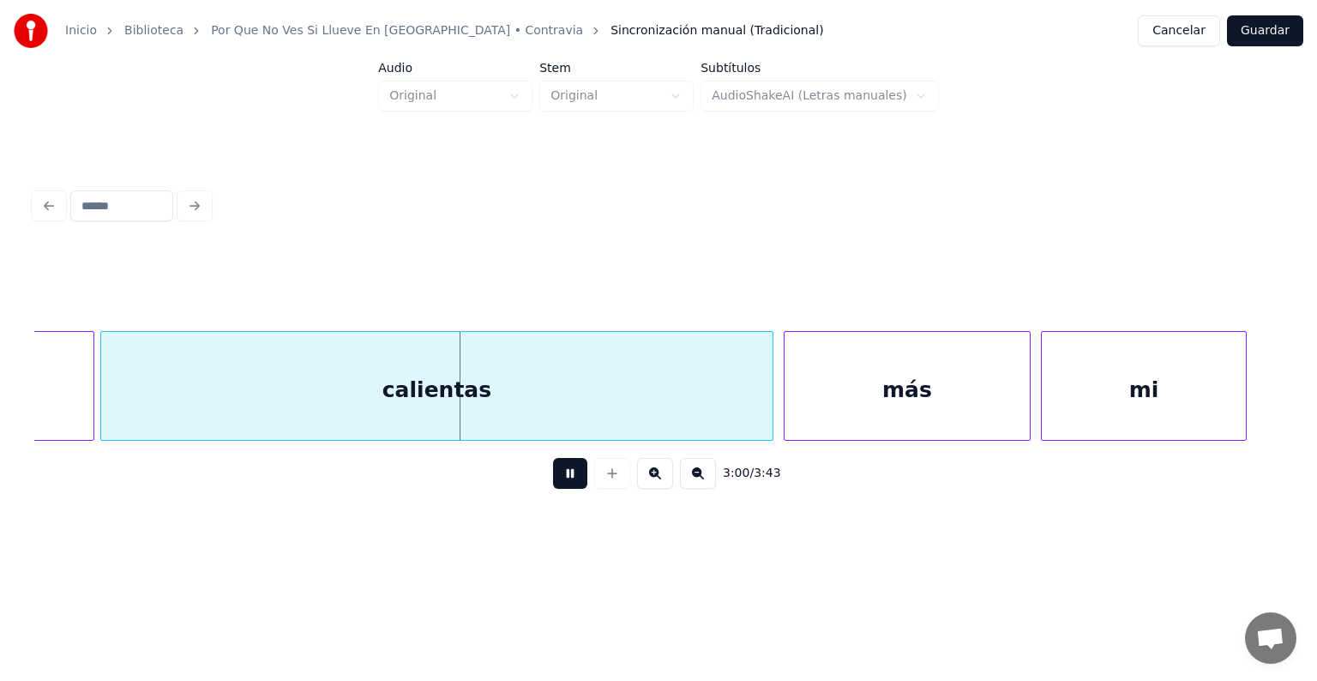
click at [437, 389] on div "calientas" at bounding box center [436, 390] width 671 height 117
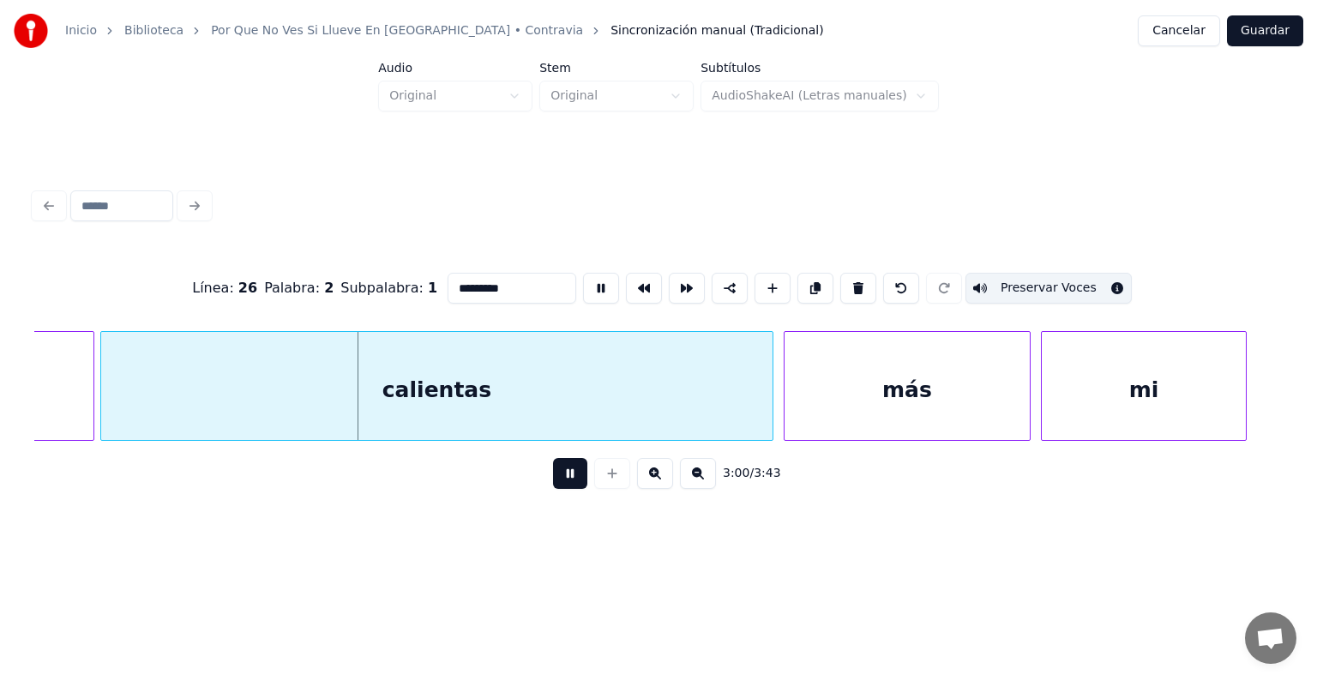
click at [957, 391] on div "más" at bounding box center [906, 390] width 245 height 117
click at [1121, 369] on div "mi" at bounding box center [1143, 390] width 204 height 117
type input "**"
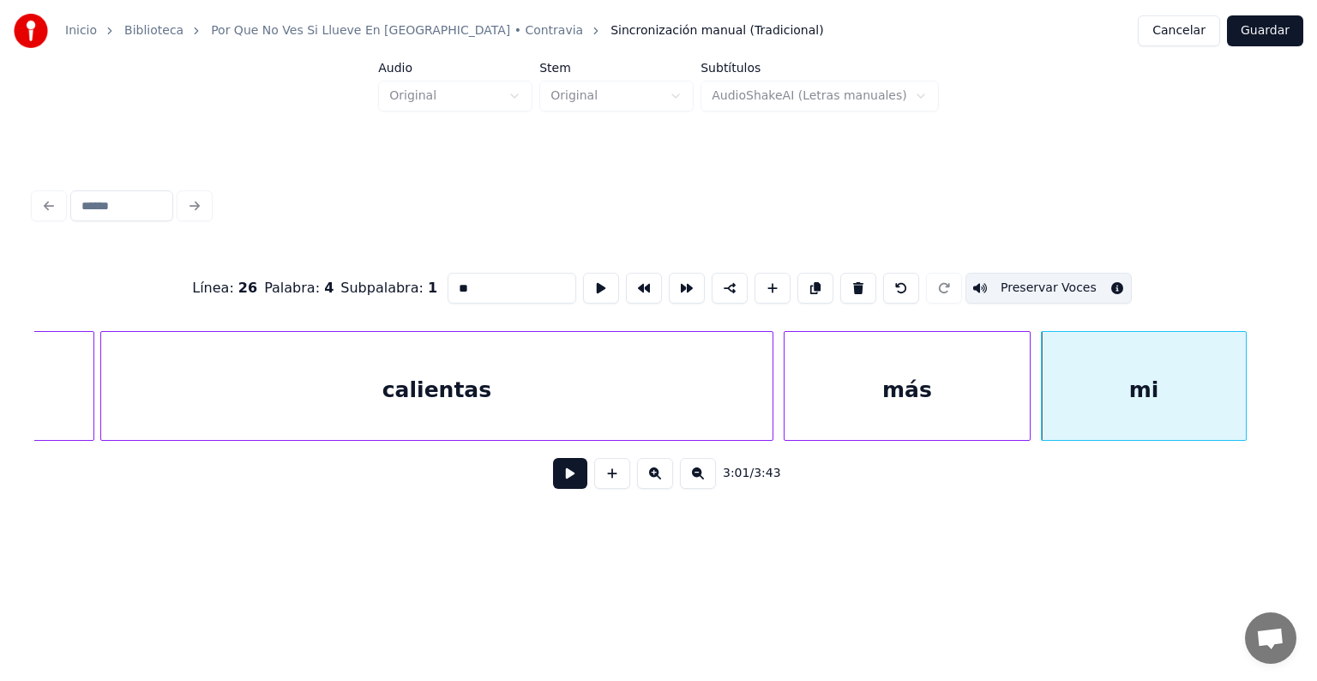
click at [553, 477] on button at bounding box center [570, 473] width 34 height 31
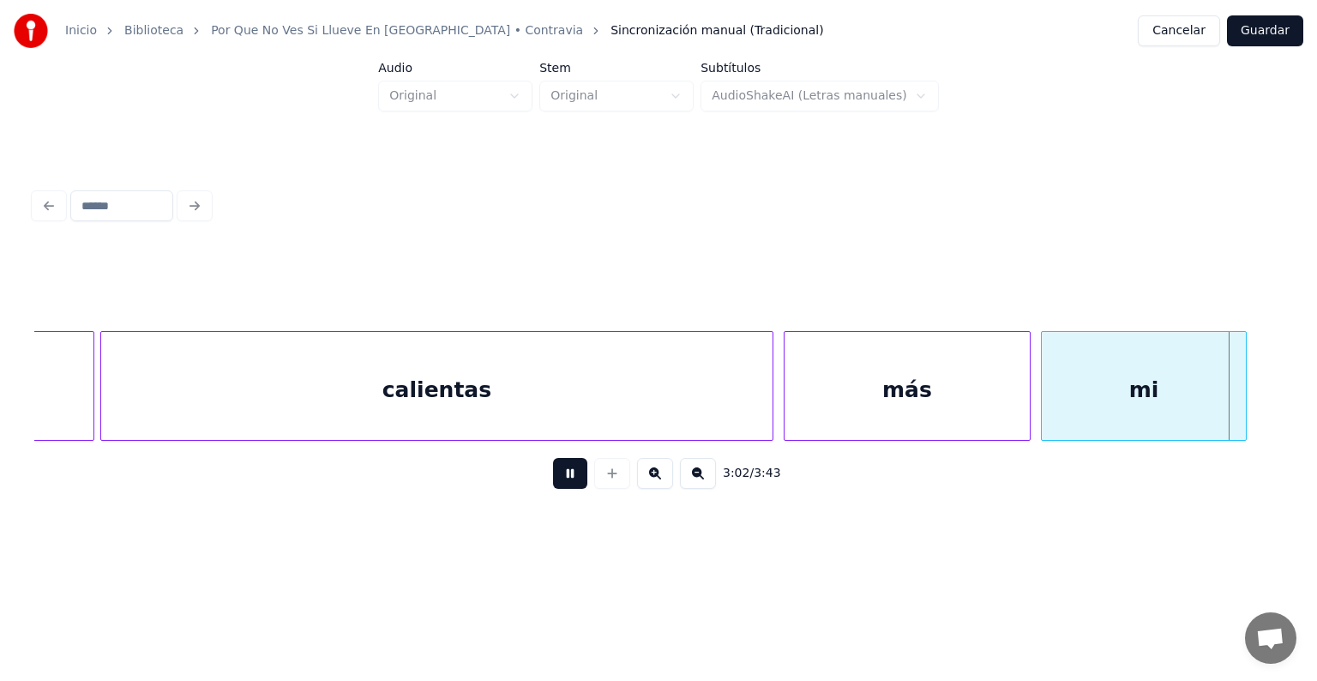
scroll to position [0, 93718]
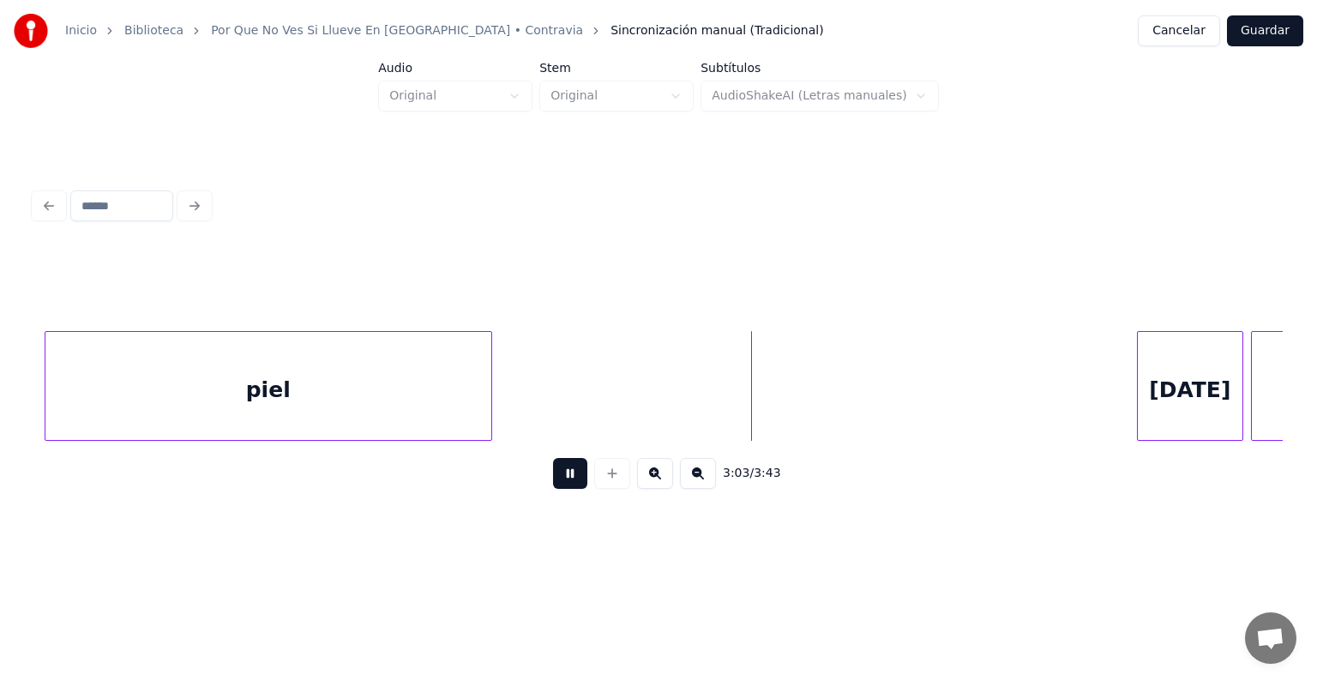
click at [1173, 380] on div "Hoy" at bounding box center [1189, 390] width 105 height 117
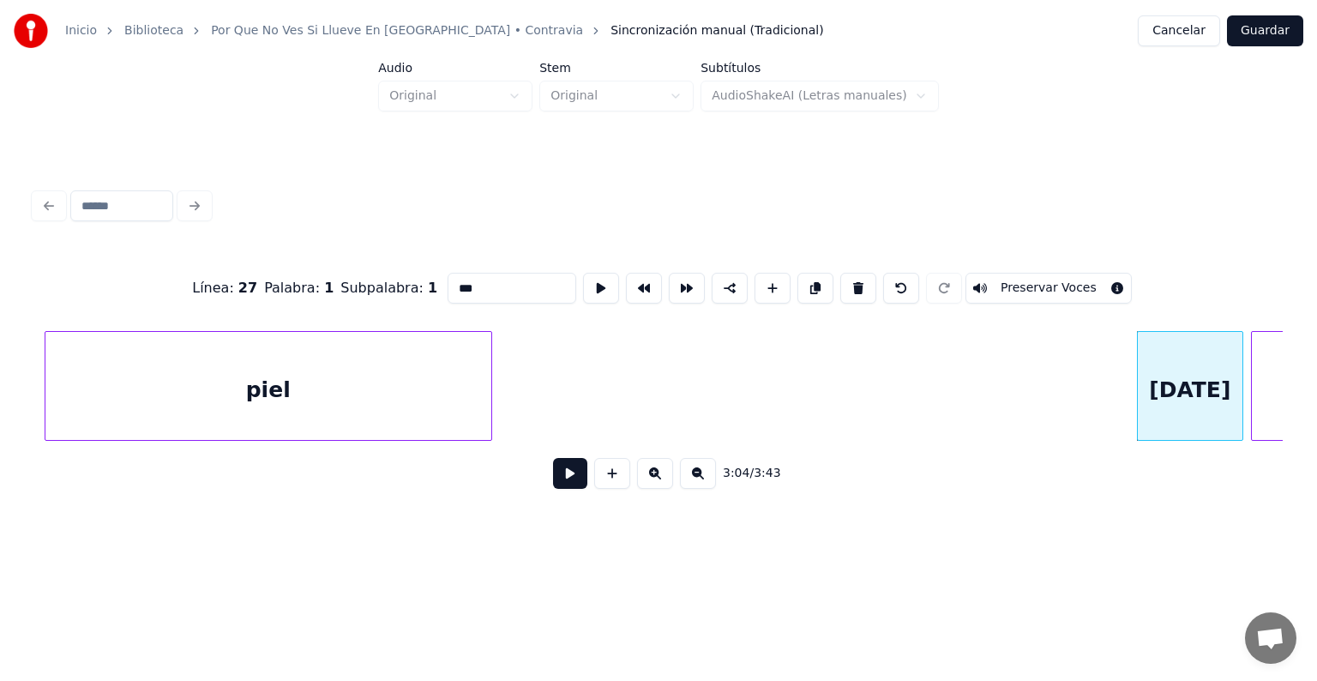
click at [553, 485] on button at bounding box center [570, 473] width 34 height 31
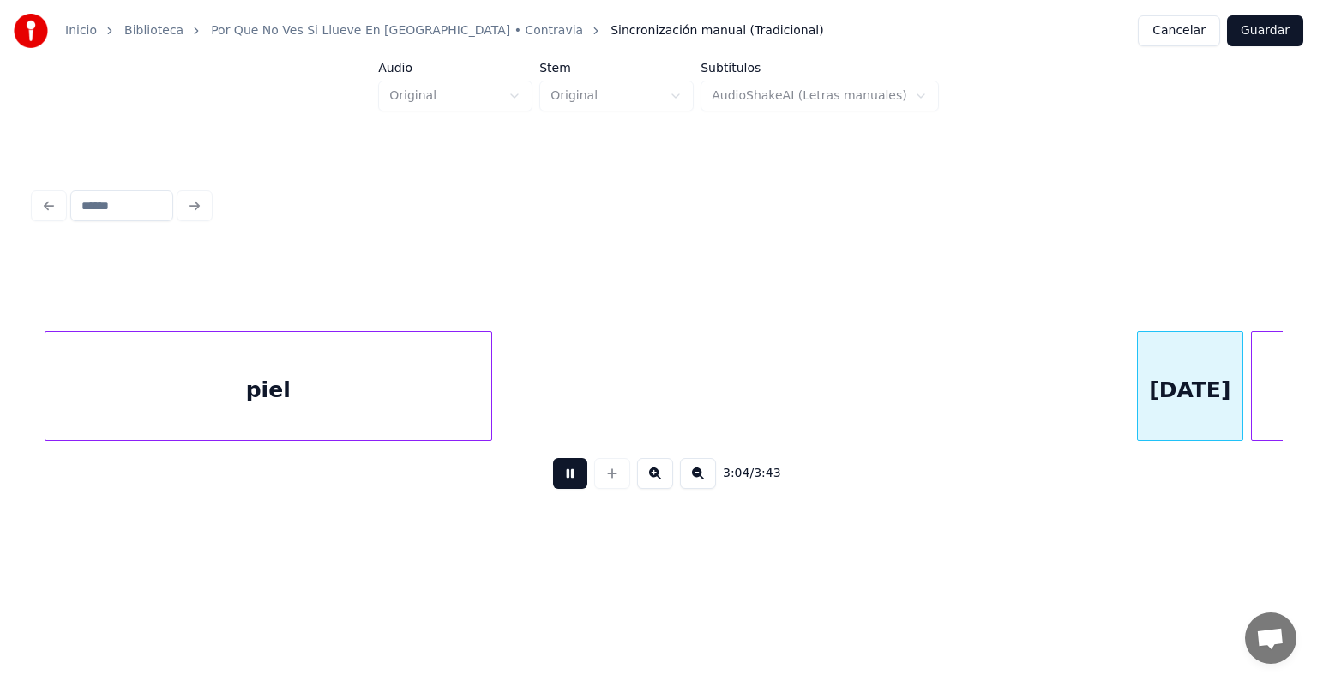
scroll to position [0, 94966]
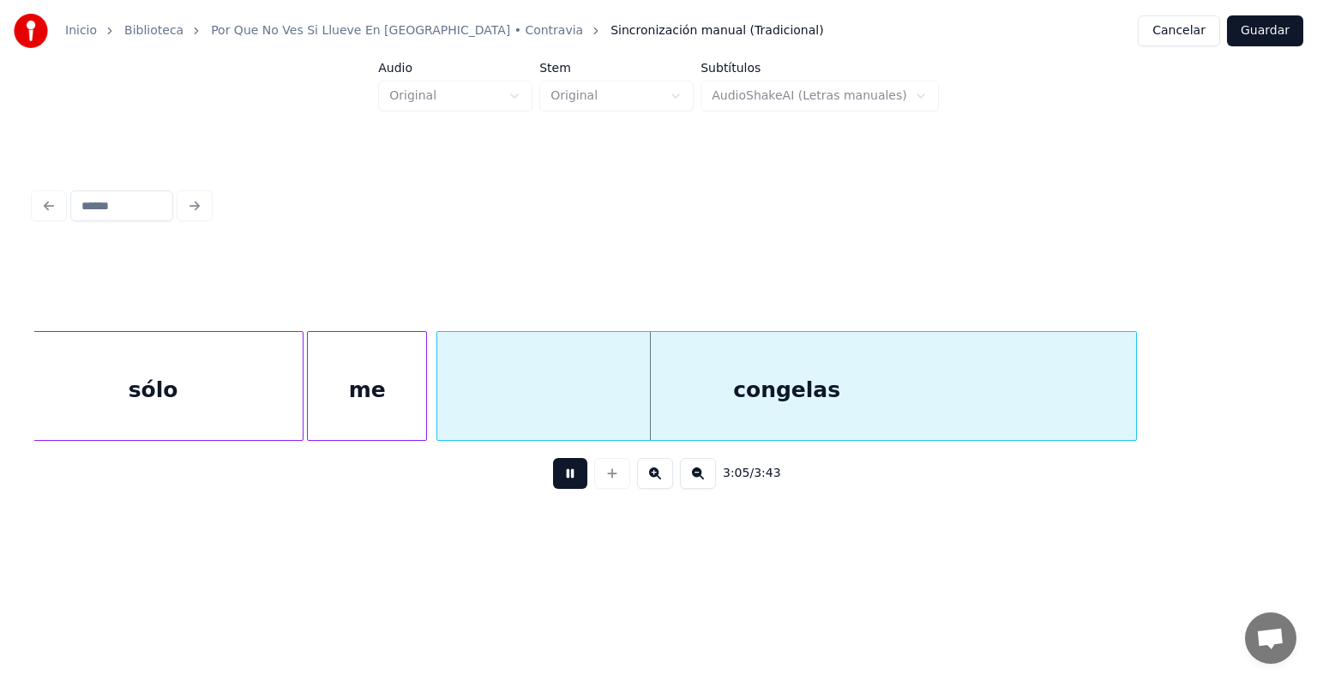
click at [450, 406] on div "congelas" at bounding box center [786, 390] width 699 height 117
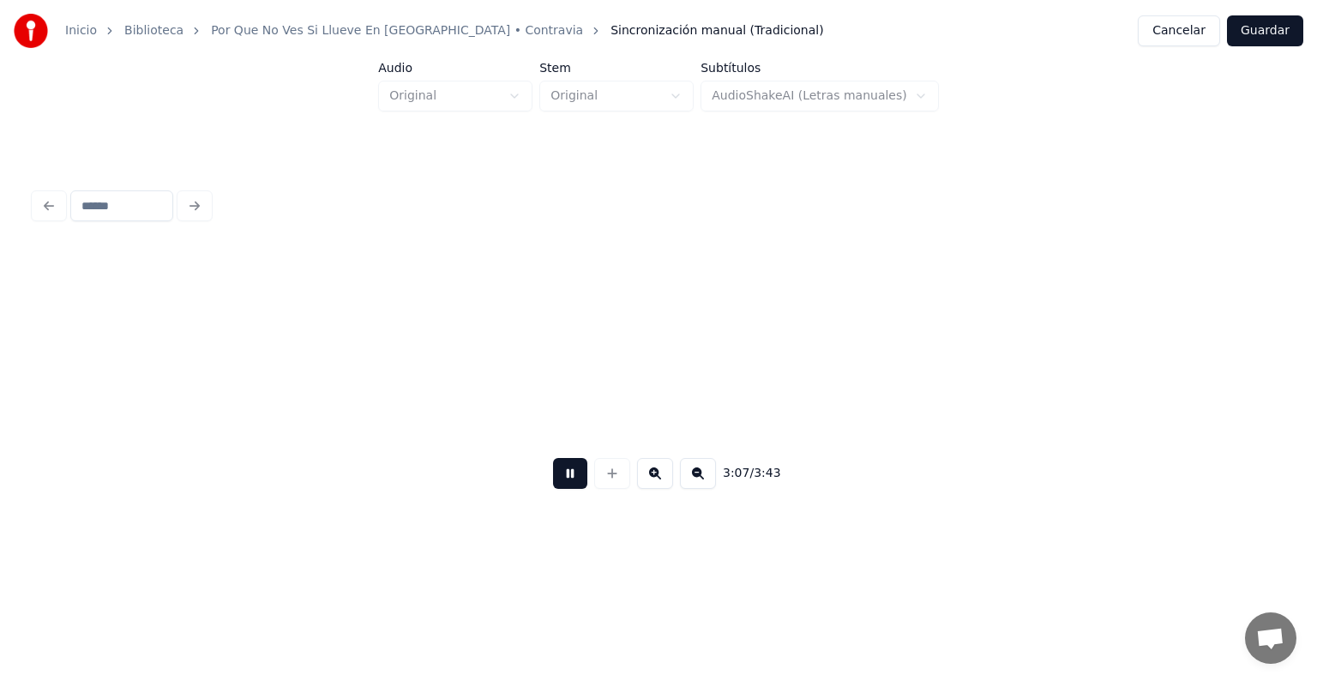
scroll to position [0, 96217]
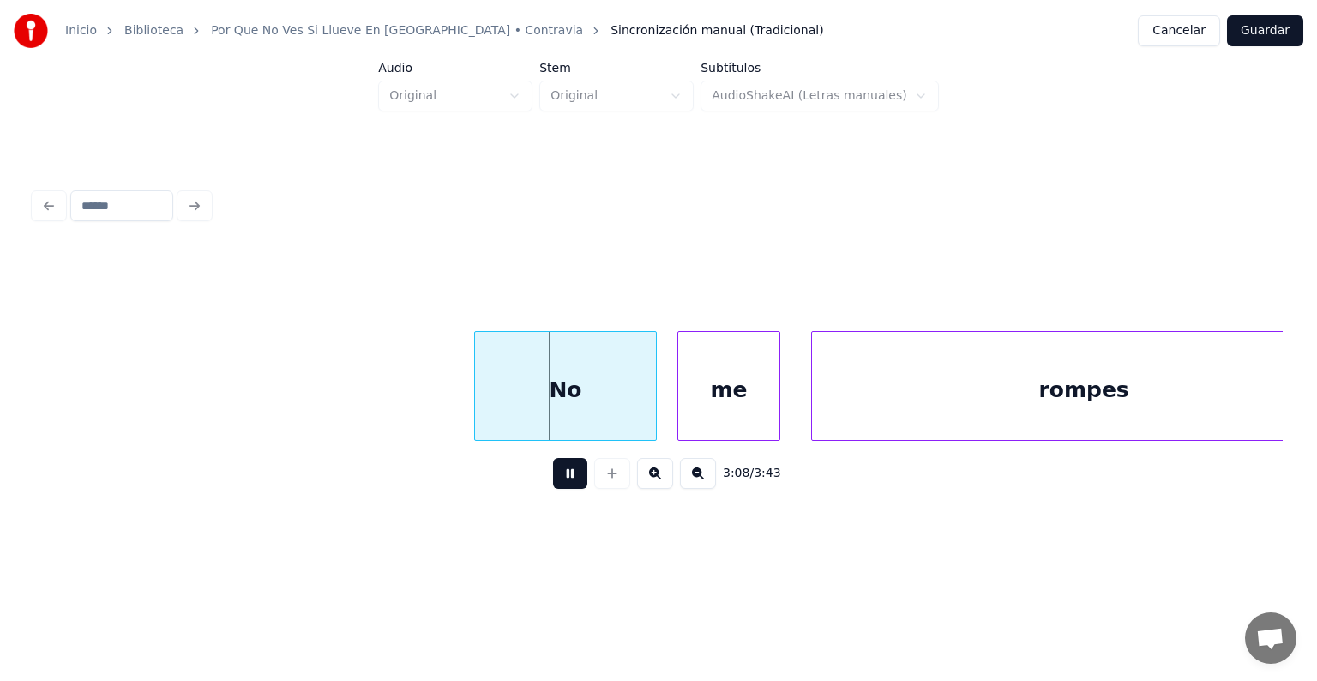
click at [500, 395] on div "No" at bounding box center [565, 390] width 181 height 117
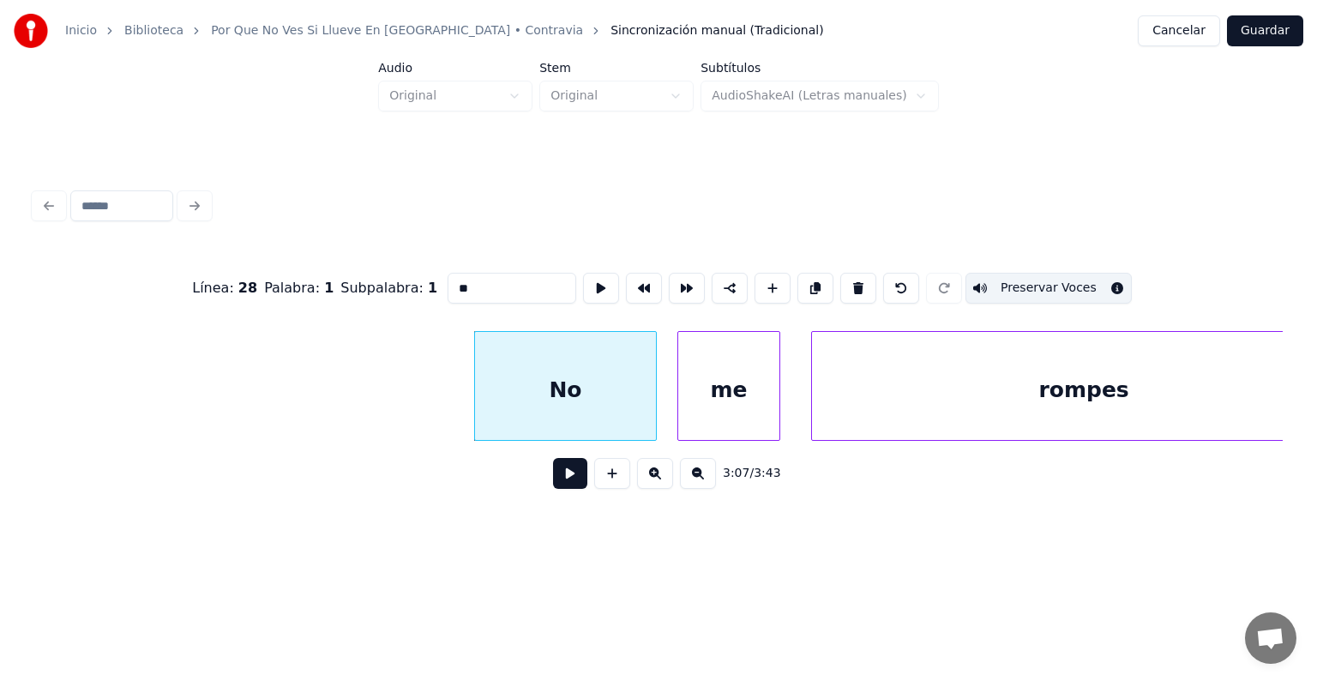
click at [712, 387] on div "me" at bounding box center [728, 390] width 101 height 117
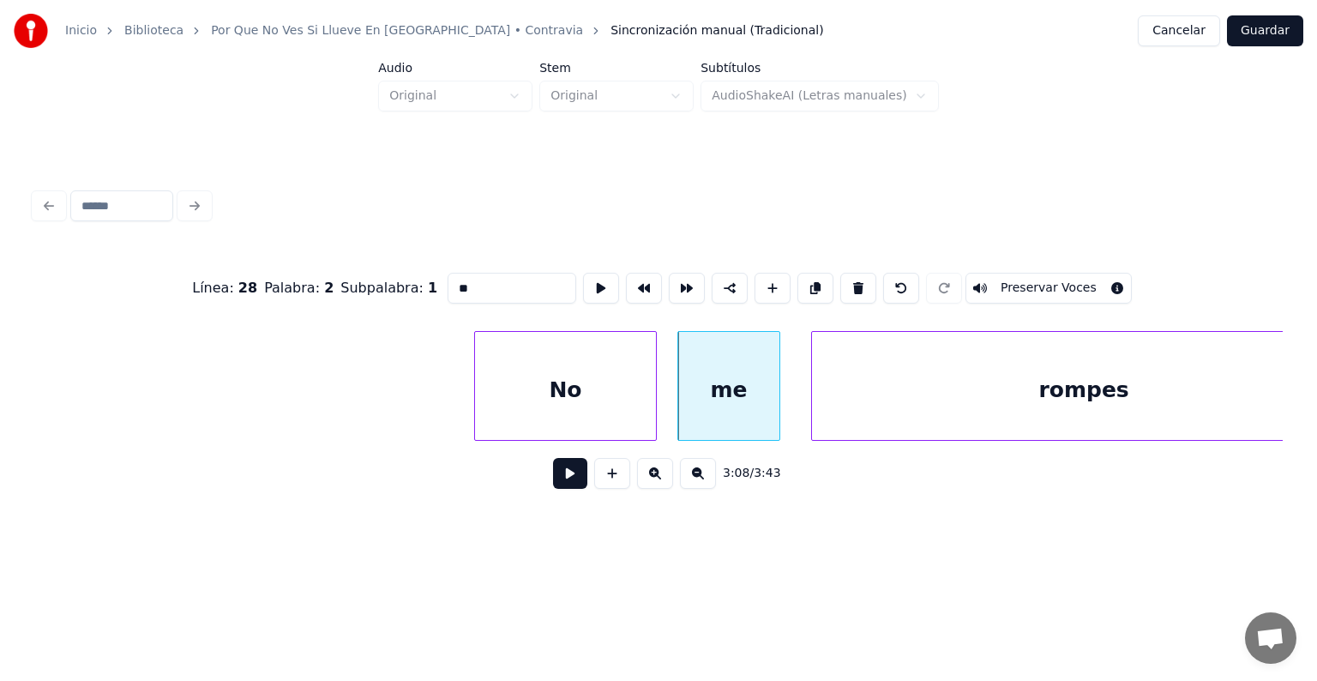
click at [680, 394] on div "me" at bounding box center [728, 390] width 101 height 117
click at [693, 381] on div "me" at bounding box center [722, 390] width 114 height 117
click at [1060, 284] on button "Preservar Voces" at bounding box center [1048, 288] width 166 height 31
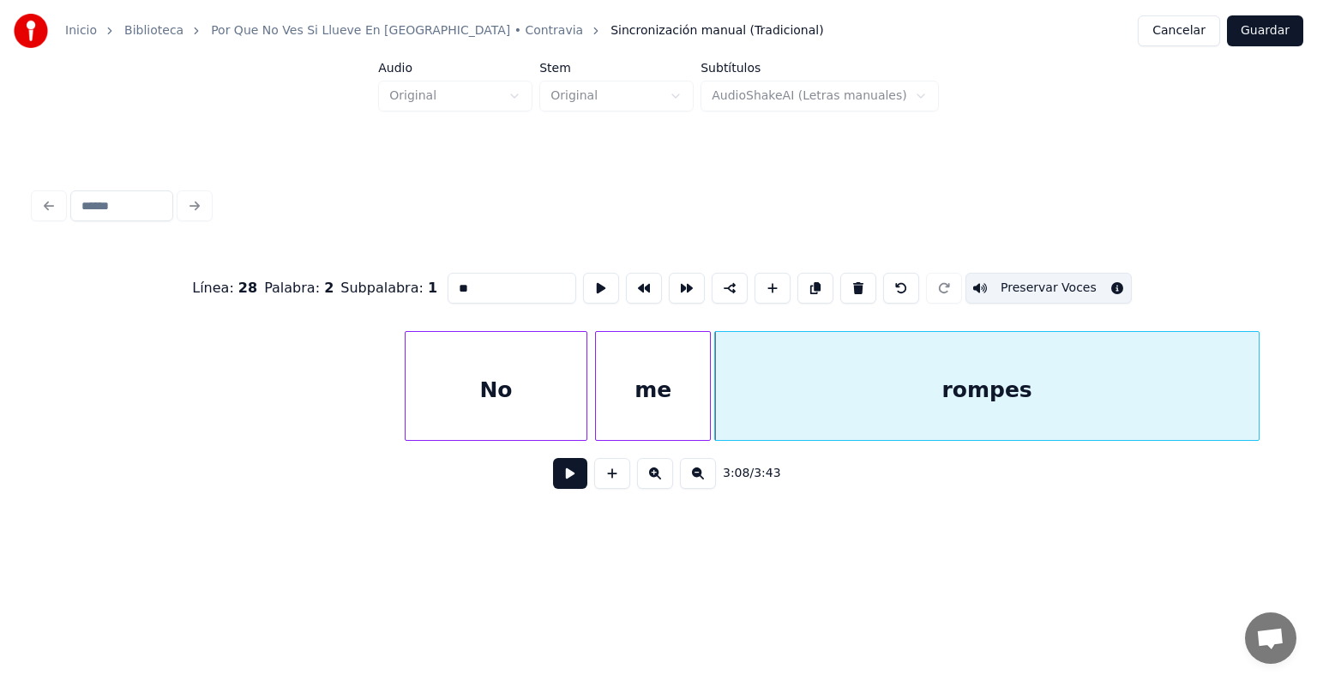
click at [776, 402] on div "rompes" at bounding box center [986, 390] width 543 height 117
type input "******"
click at [561, 482] on button at bounding box center [570, 473] width 34 height 31
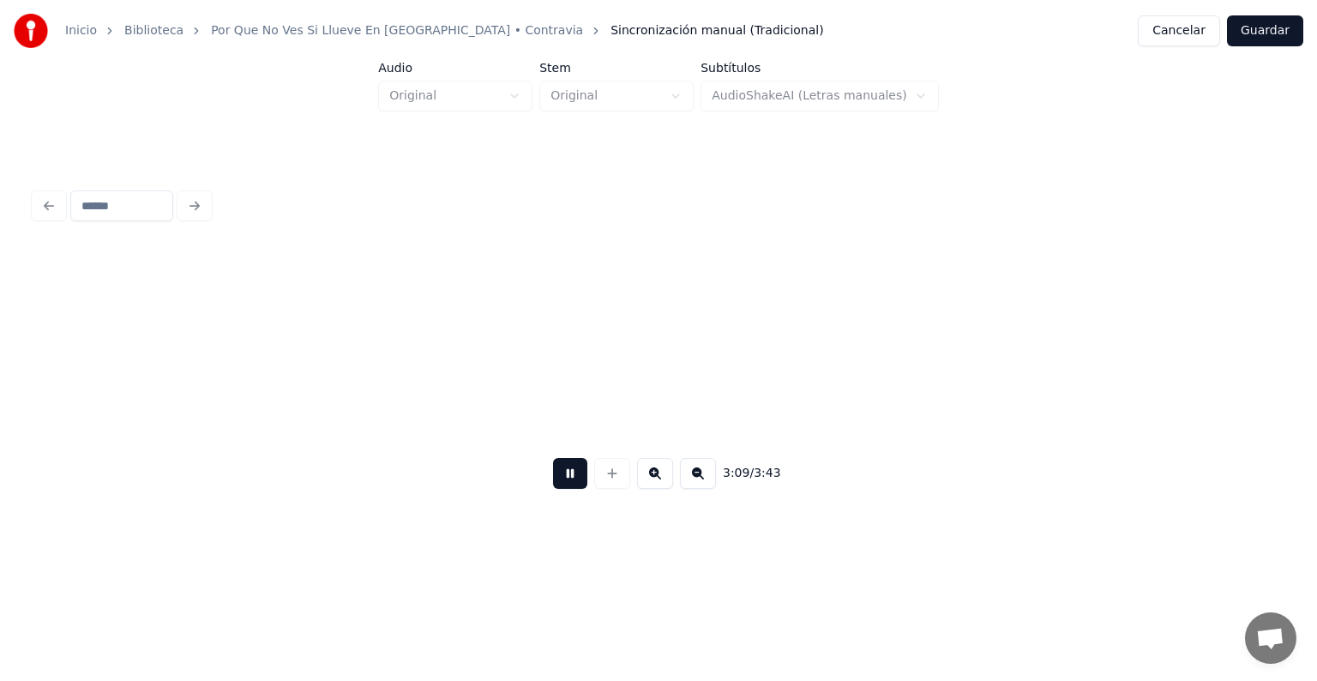
scroll to position [0, 97536]
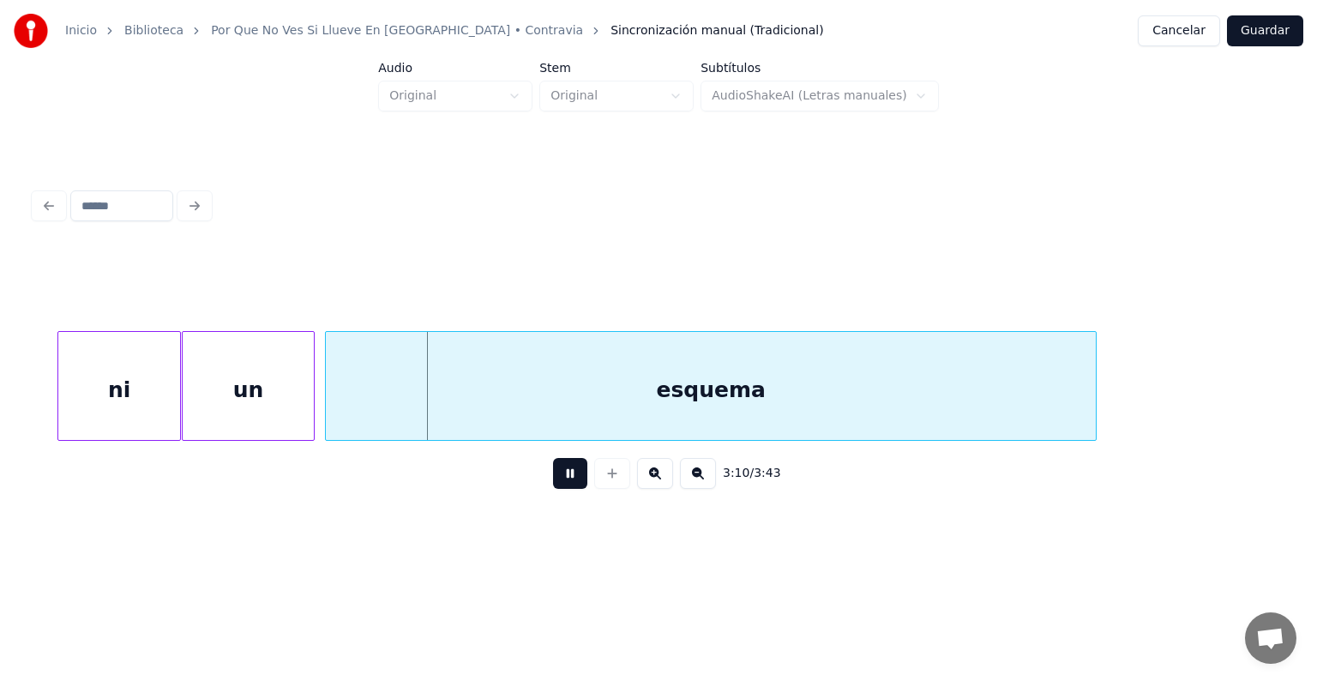
click at [348, 389] on div "esquema" at bounding box center [711, 390] width 770 height 117
click at [133, 369] on div "ni" at bounding box center [119, 390] width 122 height 117
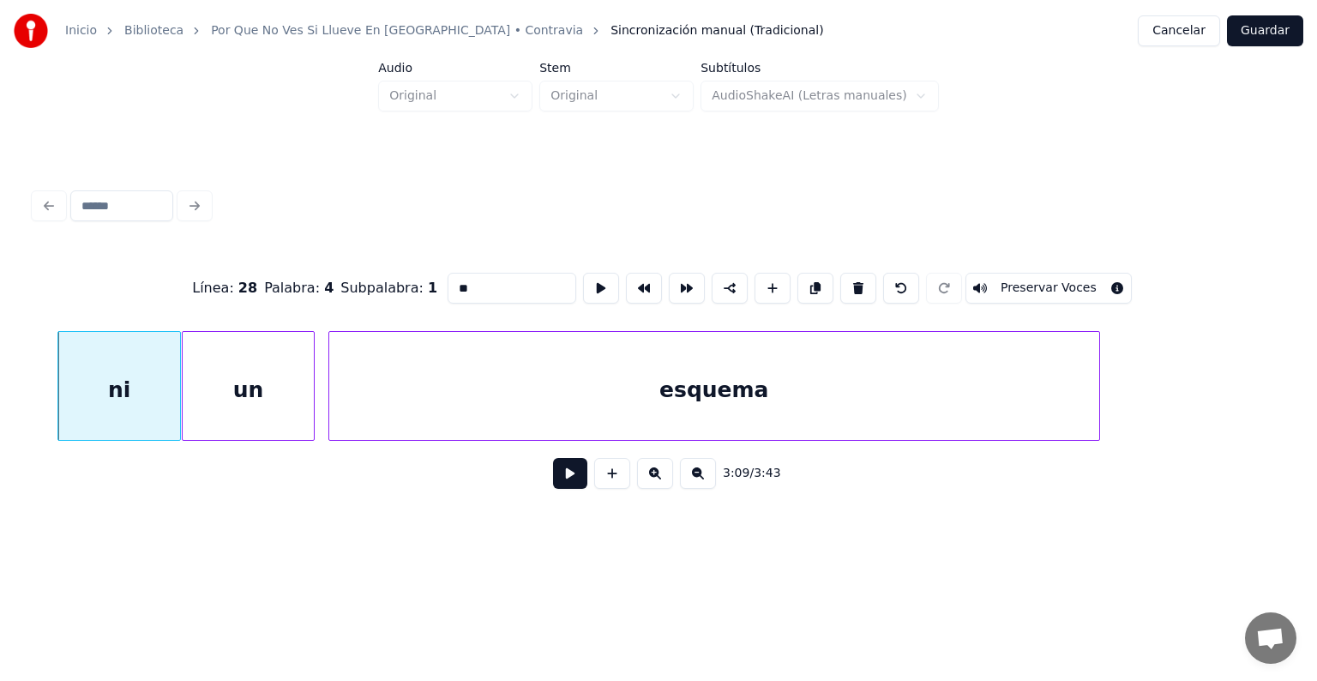
click at [1071, 282] on button "Preservar Voces" at bounding box center [1048, 288] width 166 height 31
click at [239, 386] on div "un" at bounding box center [248, 390] width 131 height 117
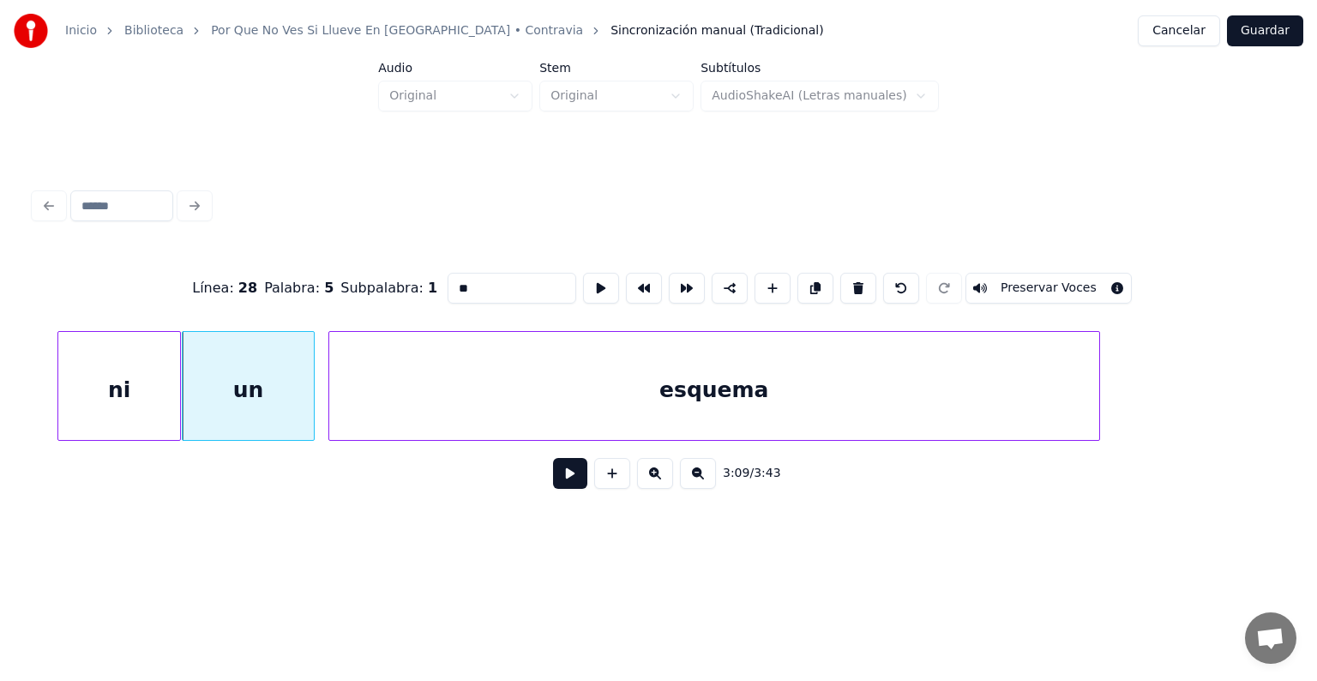
click at [1065, 286] on button "Preservar Voces" at bounding box center [1048, 288] width 166 height 31
click at [381, 398] on div "esquema" at bounding box center [714, 390] width 770 height 117
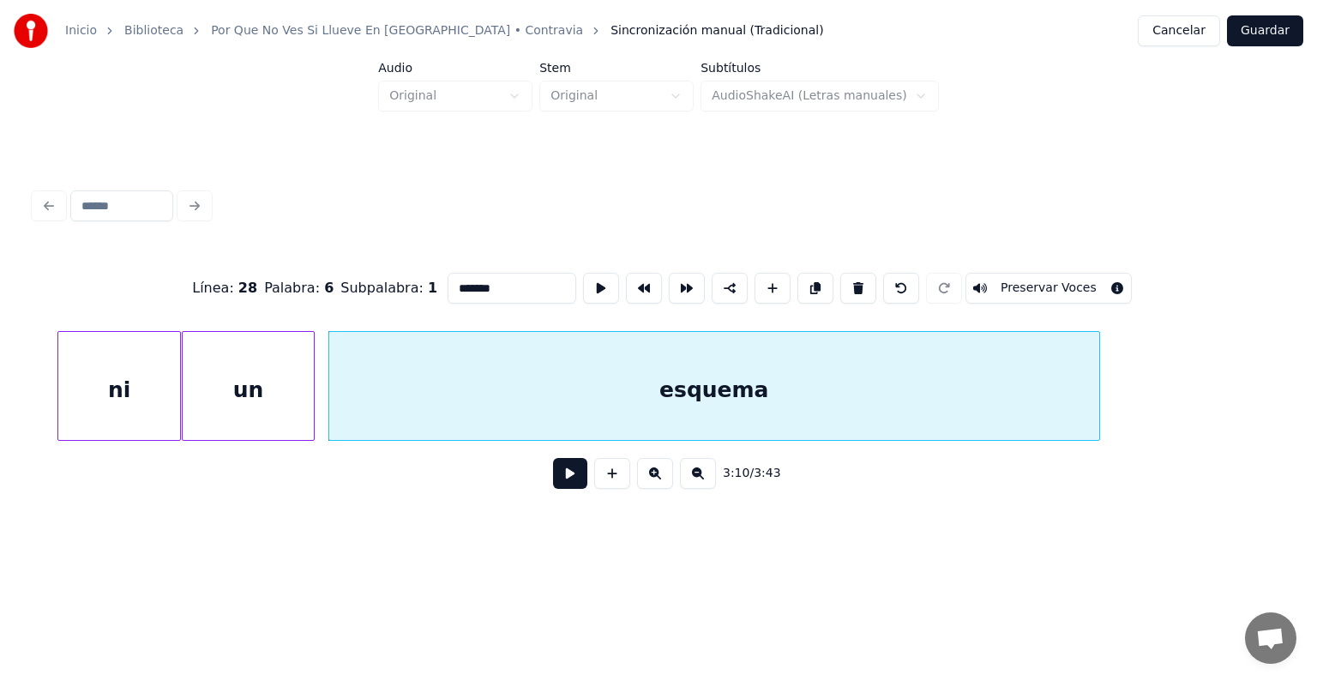
click at [1063, 283] on button "Preservar Voces" at bounding box center [1048, 288] width 166 height 31
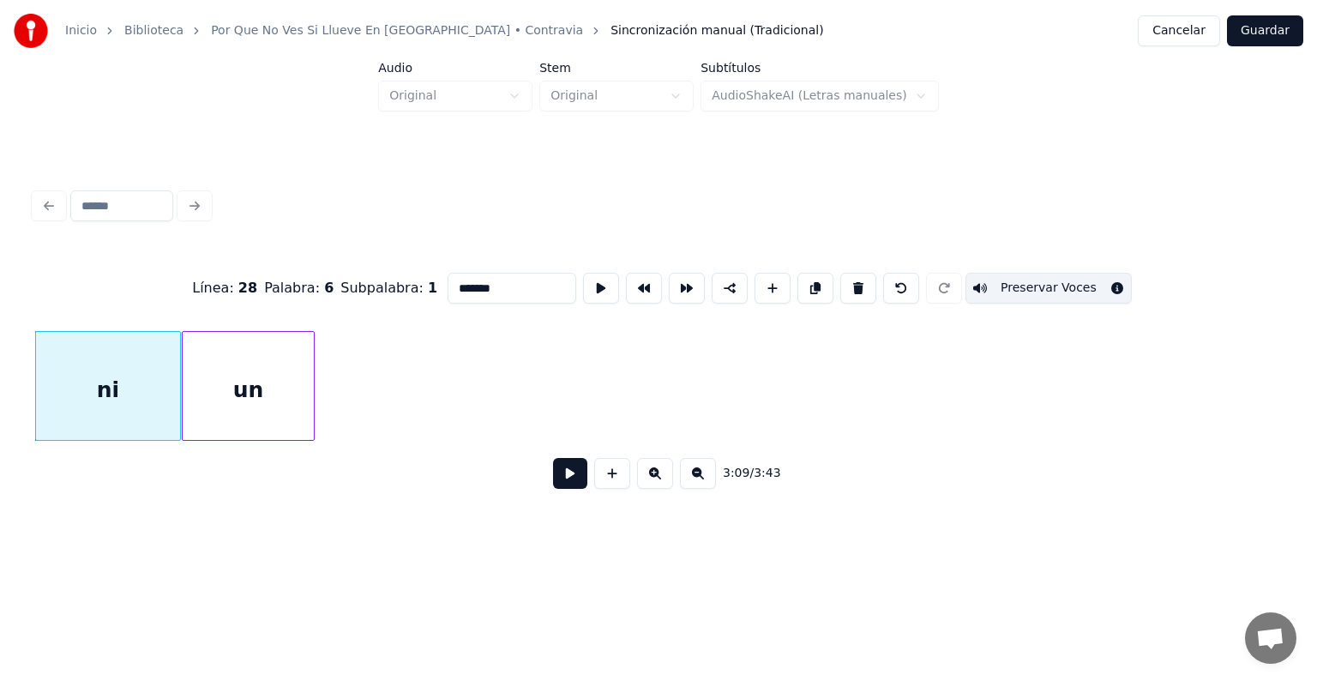
scroll to position [0, 96445]
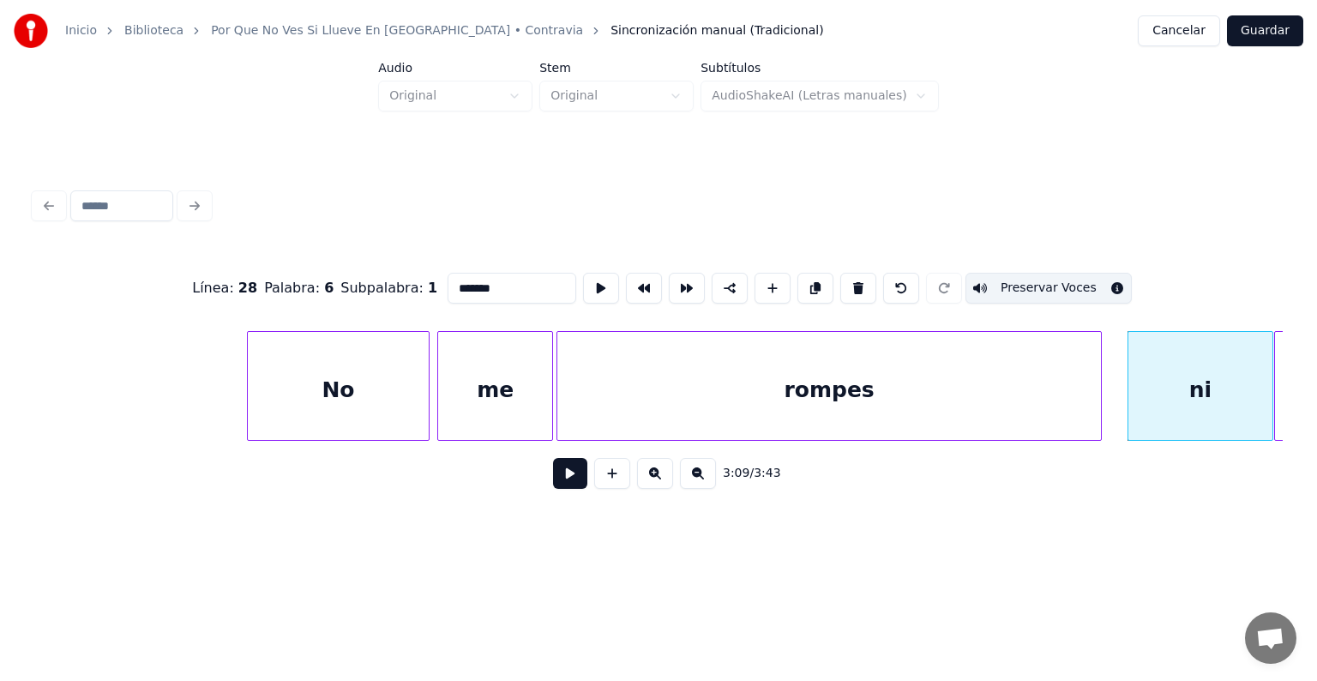
click at [487, 394] on div "me" at bounding box center [495, 390] width 114 height 117
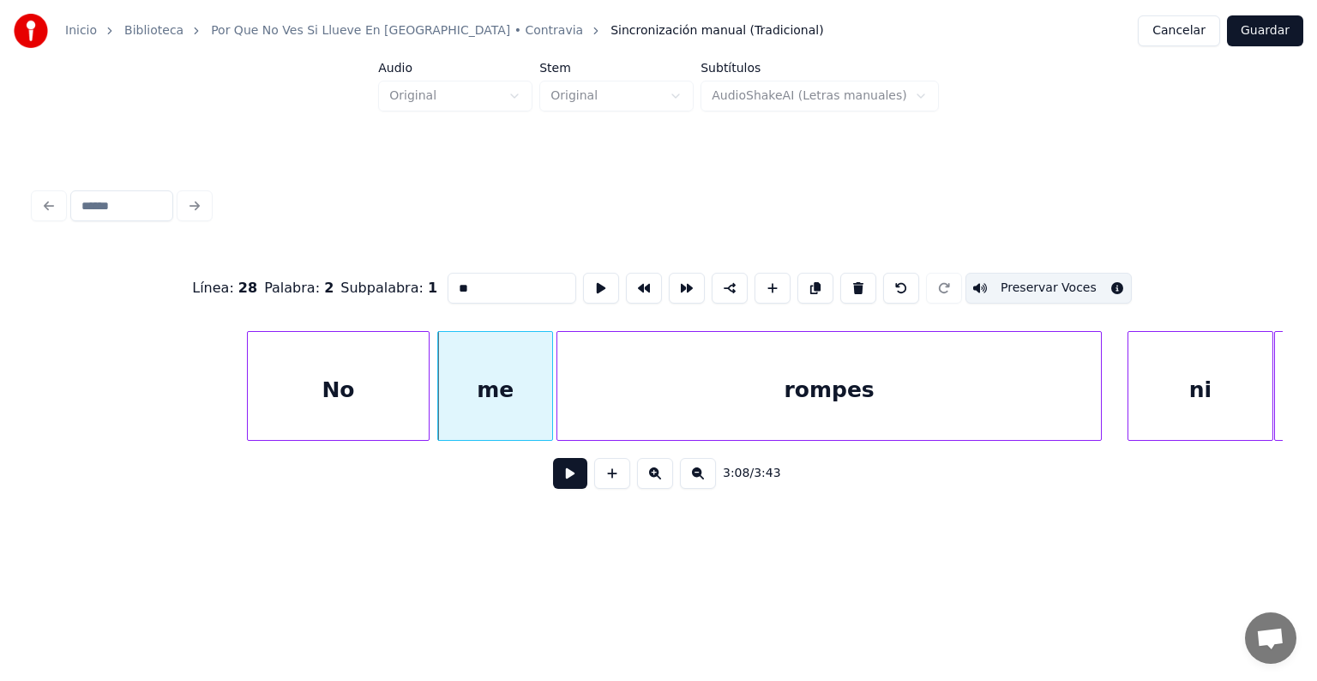
click at [1010, 416] on div "rompes" at bounding box center [828, 390] width 543 height 117
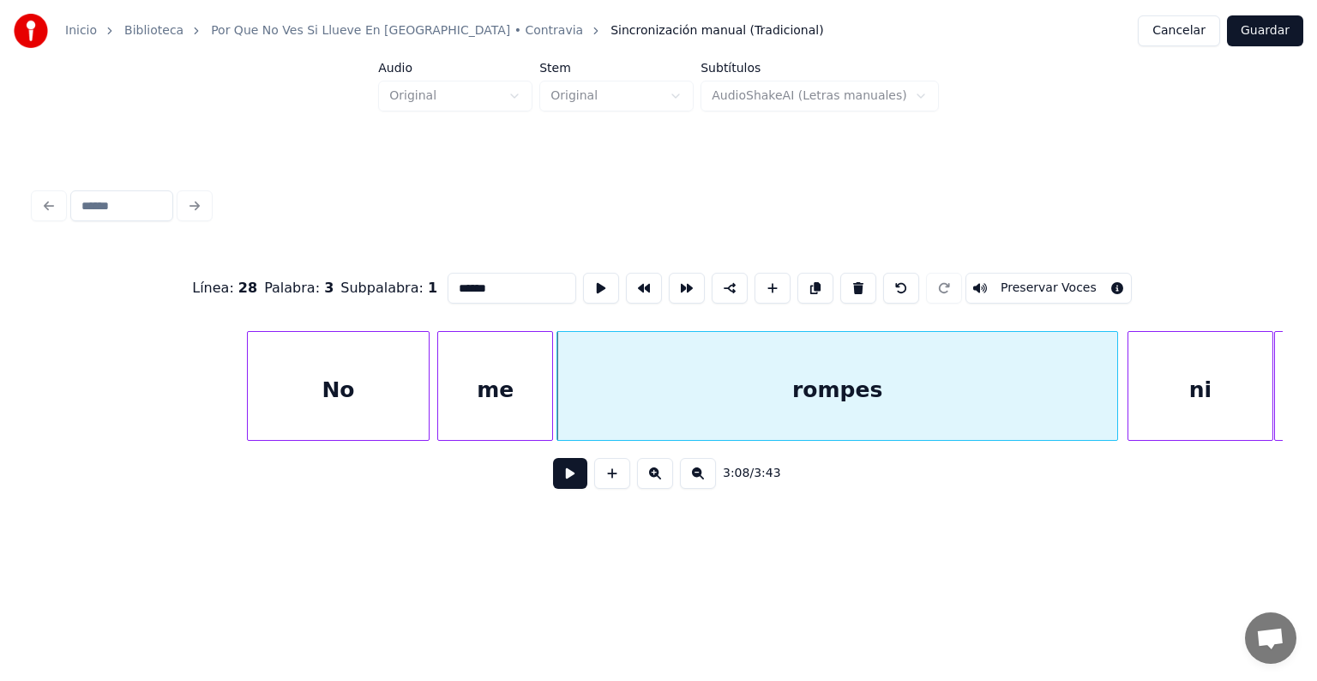
click at [1066, 283] on button "Preservar Voces" at bounding box center [1048, 288] width 166 height 31
click at [343, 377] on div "No" at bounding box center [338, 390] width 181 height 117
type input "**"
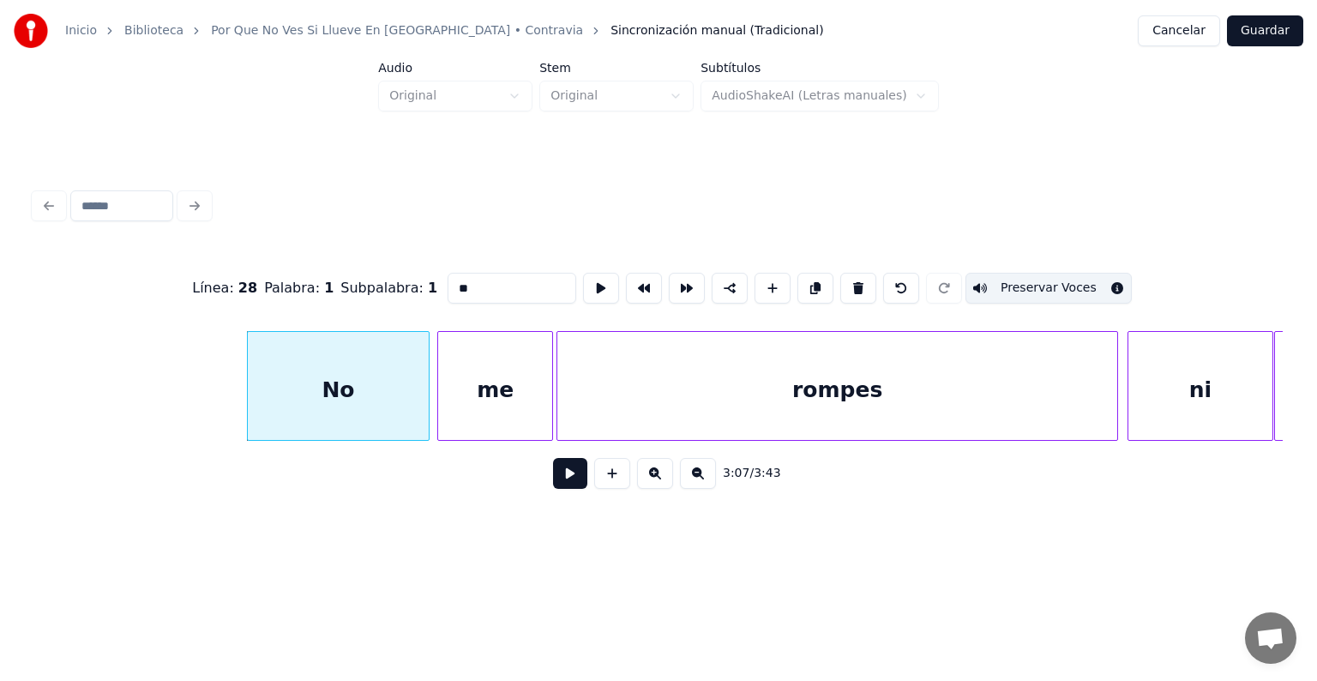
click at [553, 468] on button at bounding box center [570, 473] width 34 height 31
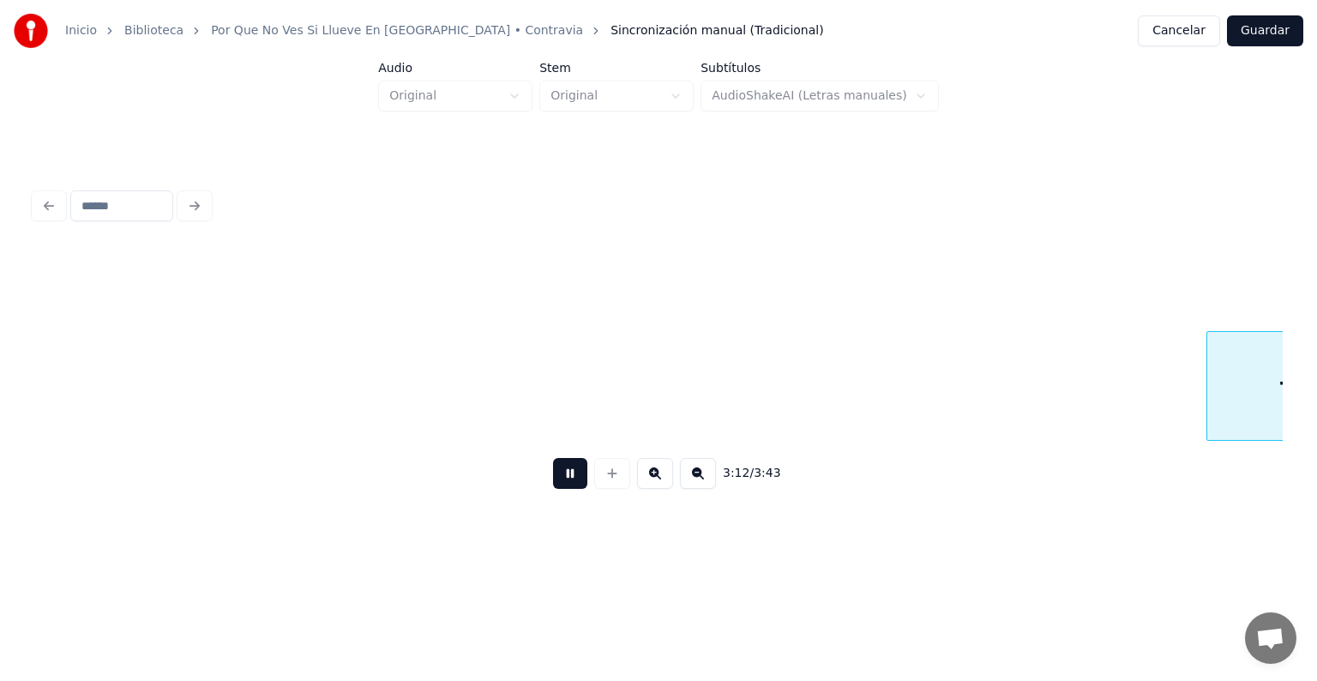
scroll to position [0, 98950]
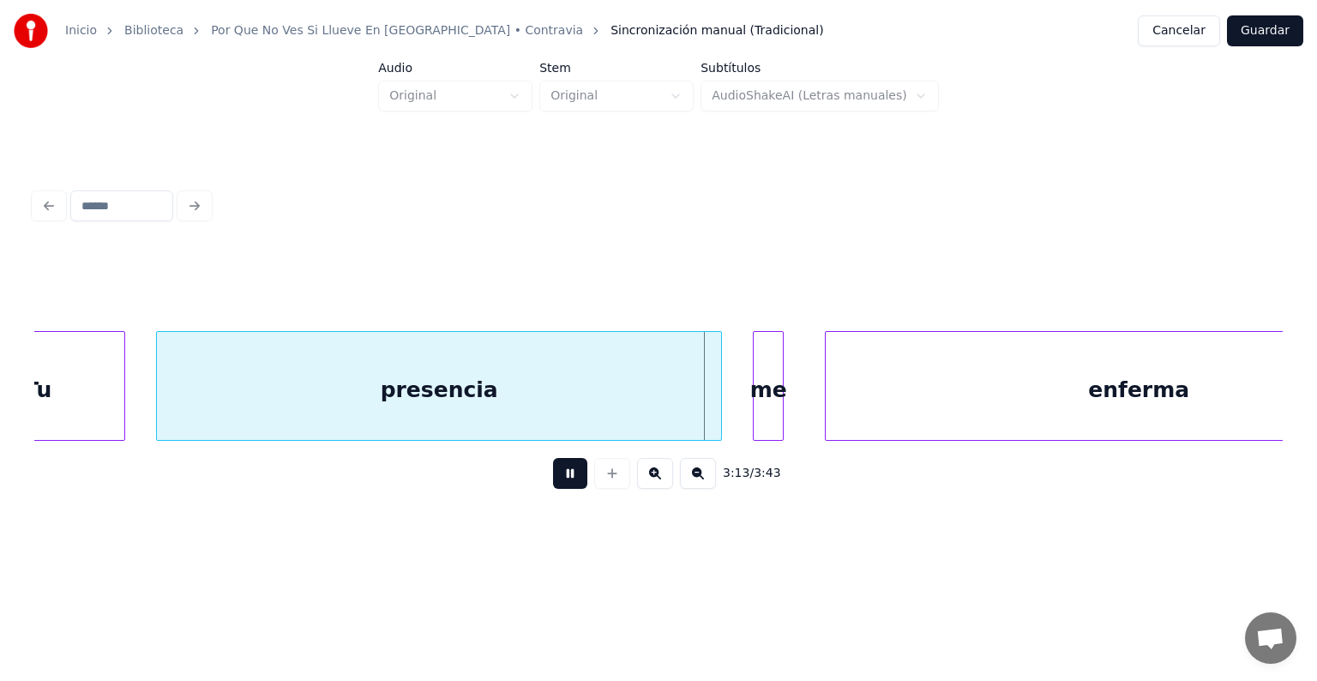
click at [553, 476] on button at bounding box center [570, 473] width 34 height 31
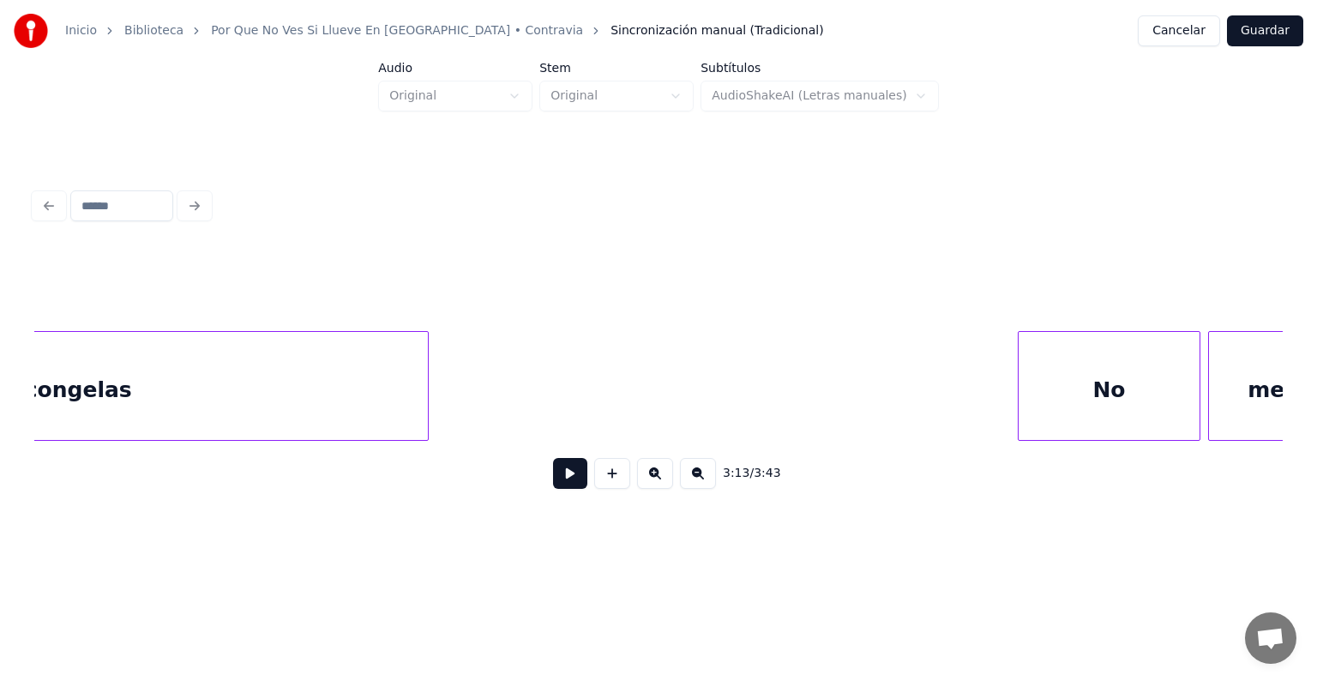
scroll to position [0, 94582]
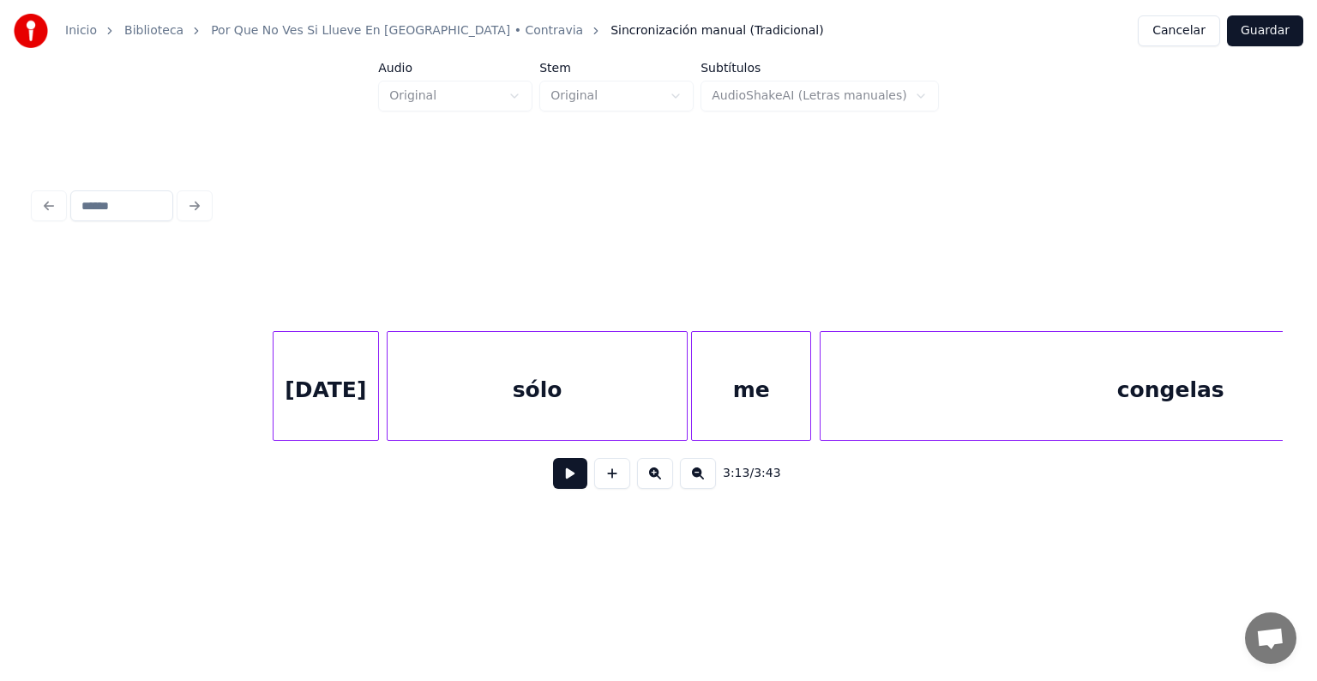
click at [328, 386] on div "Hoy" at bounding box center [325, 390] width 105 height 117
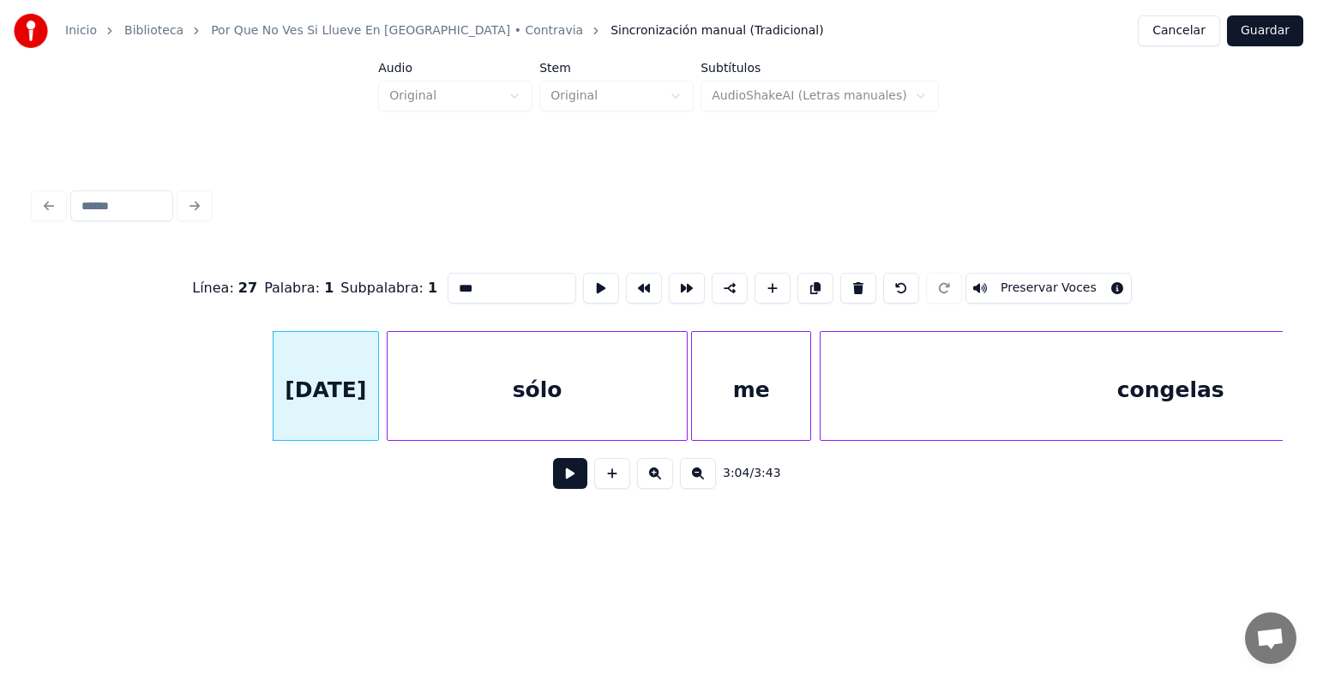
click at [553, 483] on button at bounding box center [570, 473] width 34 height 31
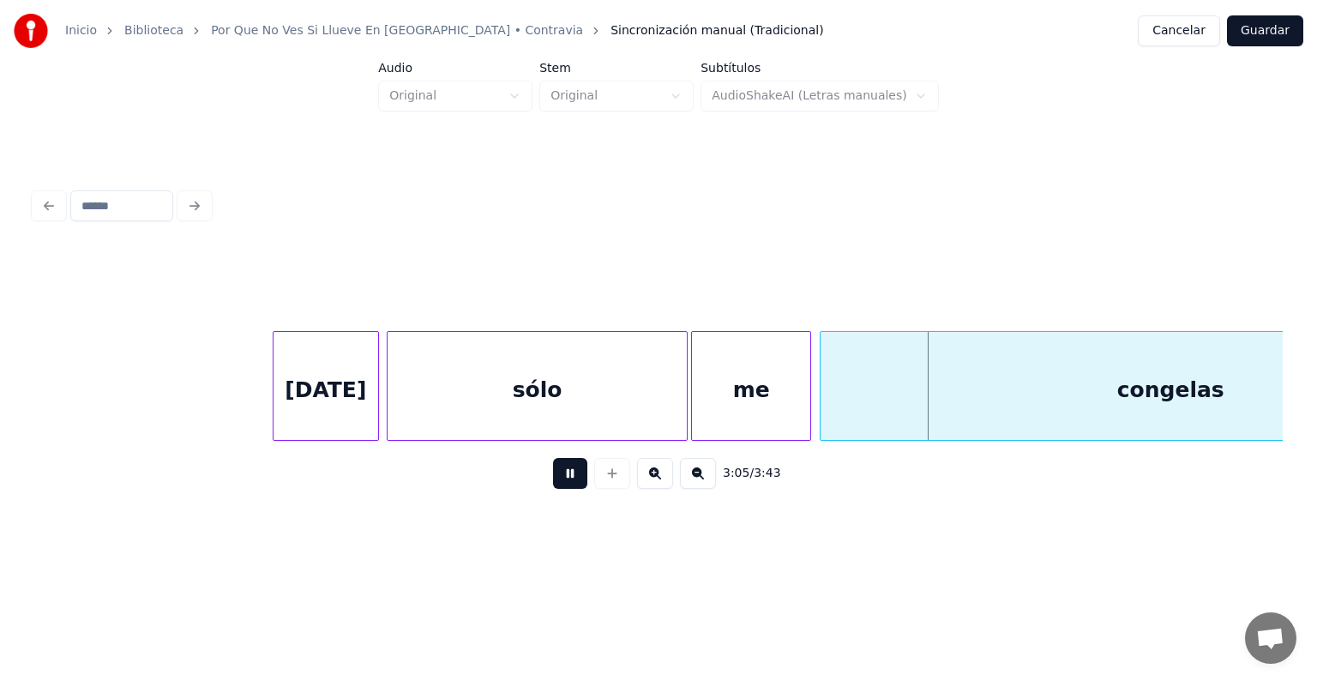
click at [559, 400] on div "sólo" at bounding box center [536, 390] width 299 height 117
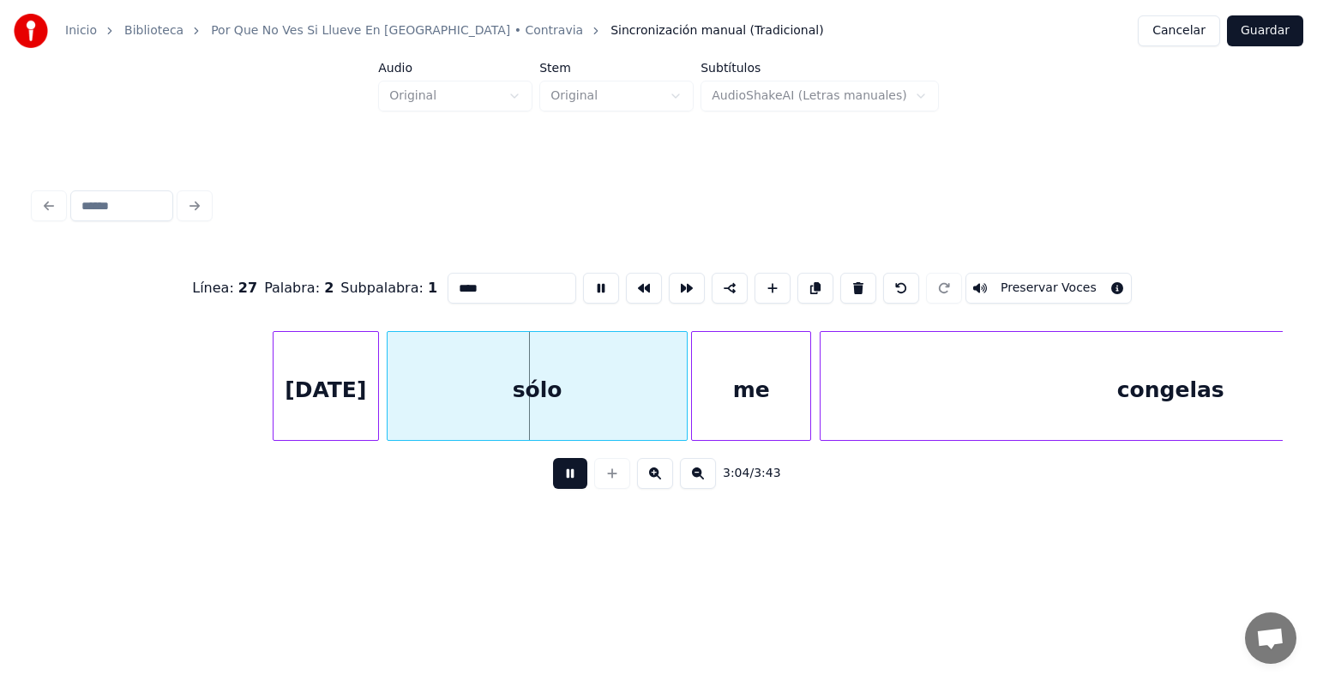
click at [758, 393] on div "me" at bounding box center [751, 390] width 118 height 117
click at [936, 382] on div "congelas" at bounding box center [1169, 390] width 699 height 117
type input "********"
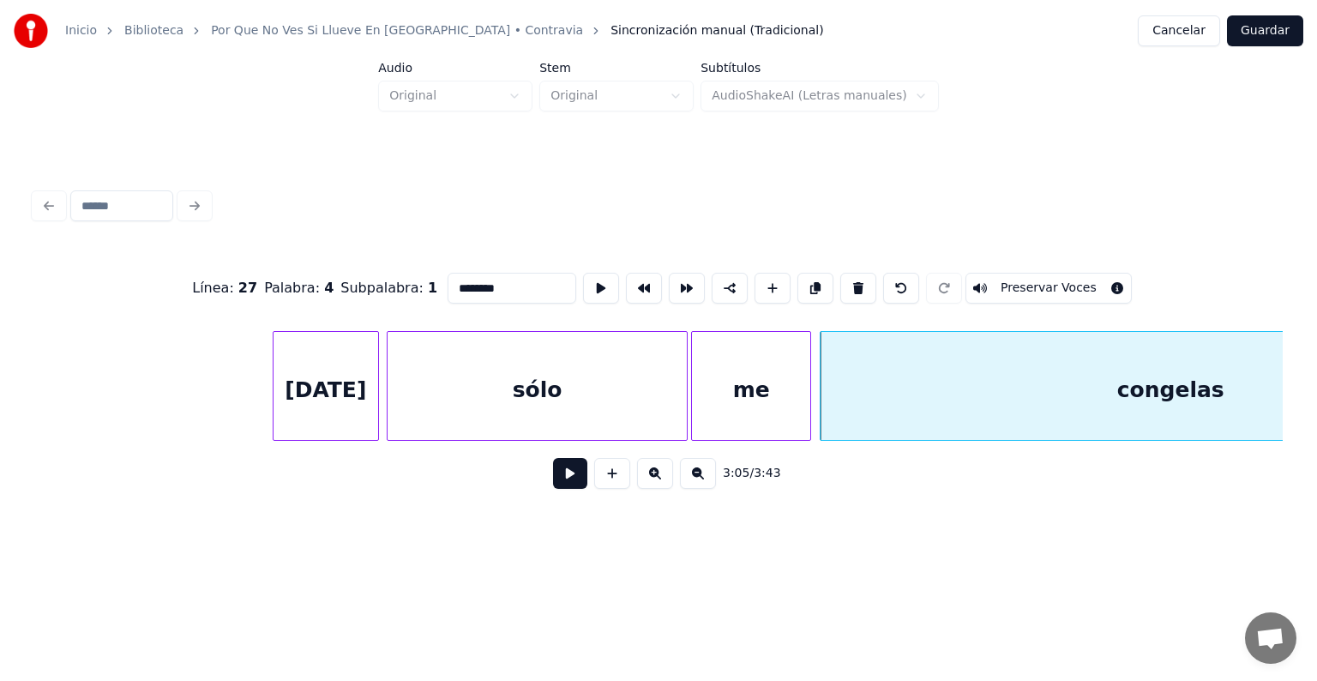
click at [564, 481] on button at bounding box center [570, 473] width 34 height 31
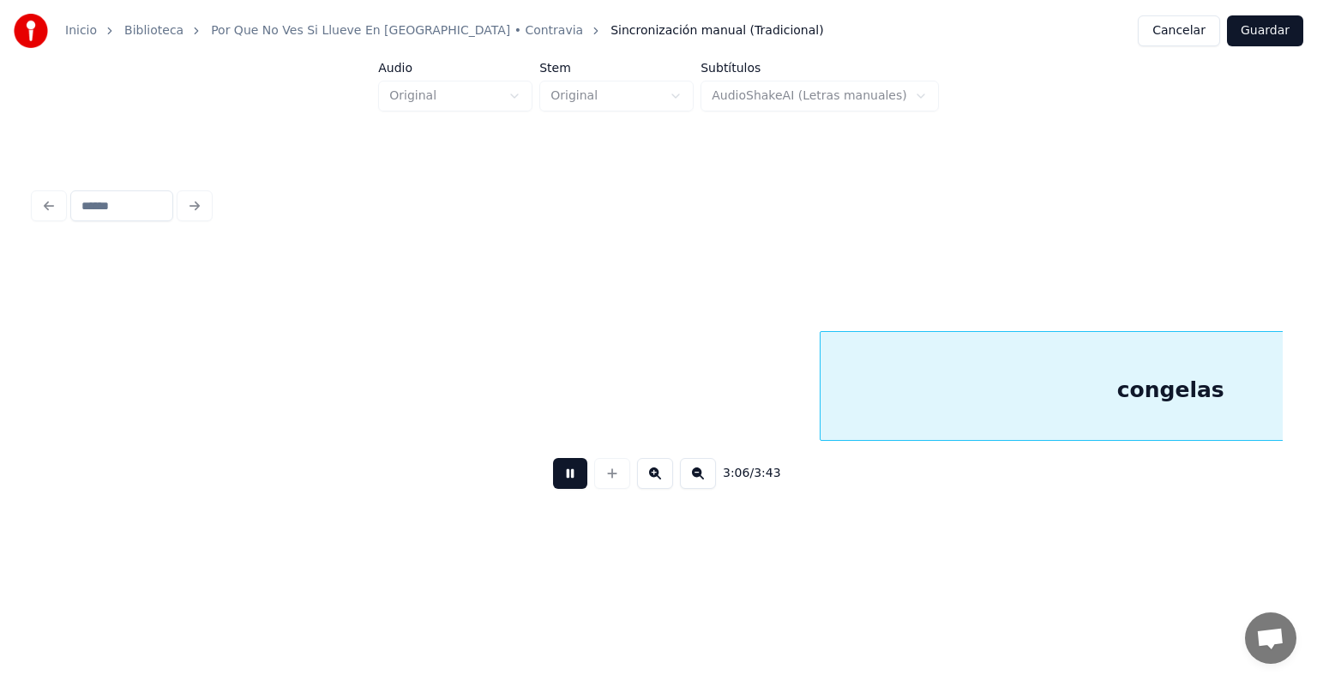
scroll to position [0, 95837]
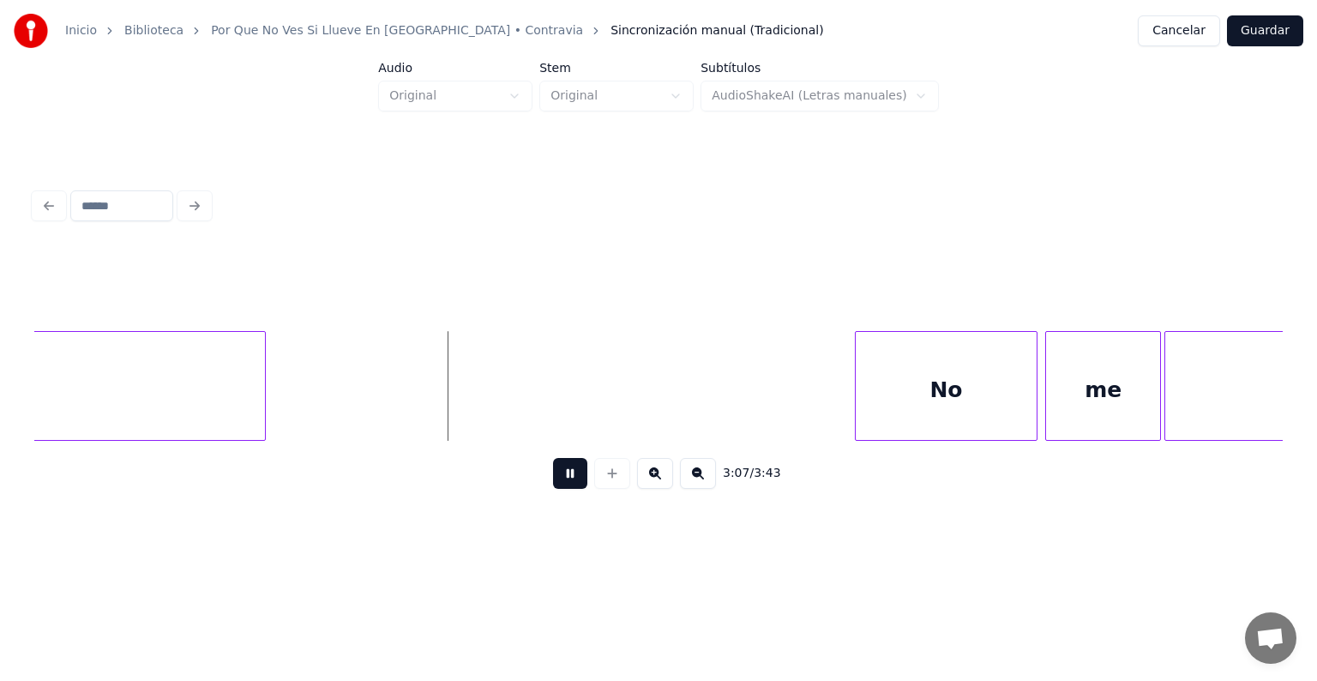
click at [898, 389] on div "No" at bounding box center [945, 390] width 181 height 117
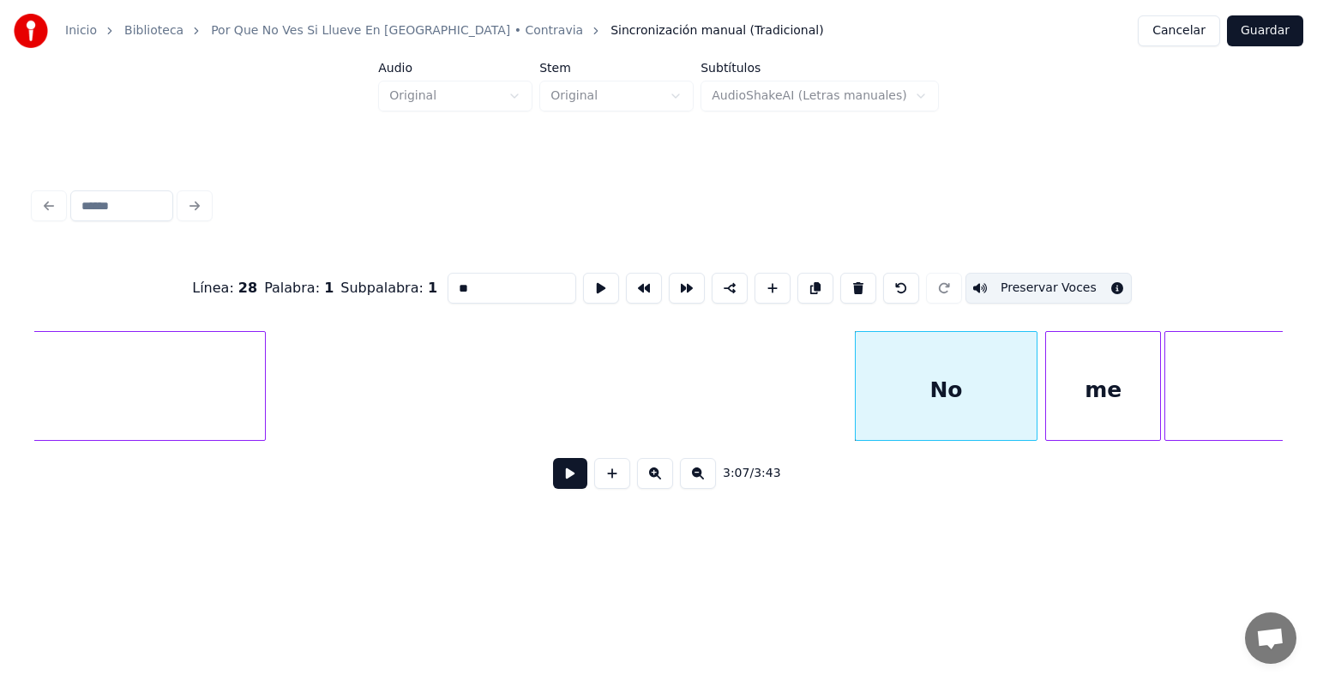
click at [1071, 388] on div "me" at bounding box center [1103, 390] width 114 height 117
type input "**"
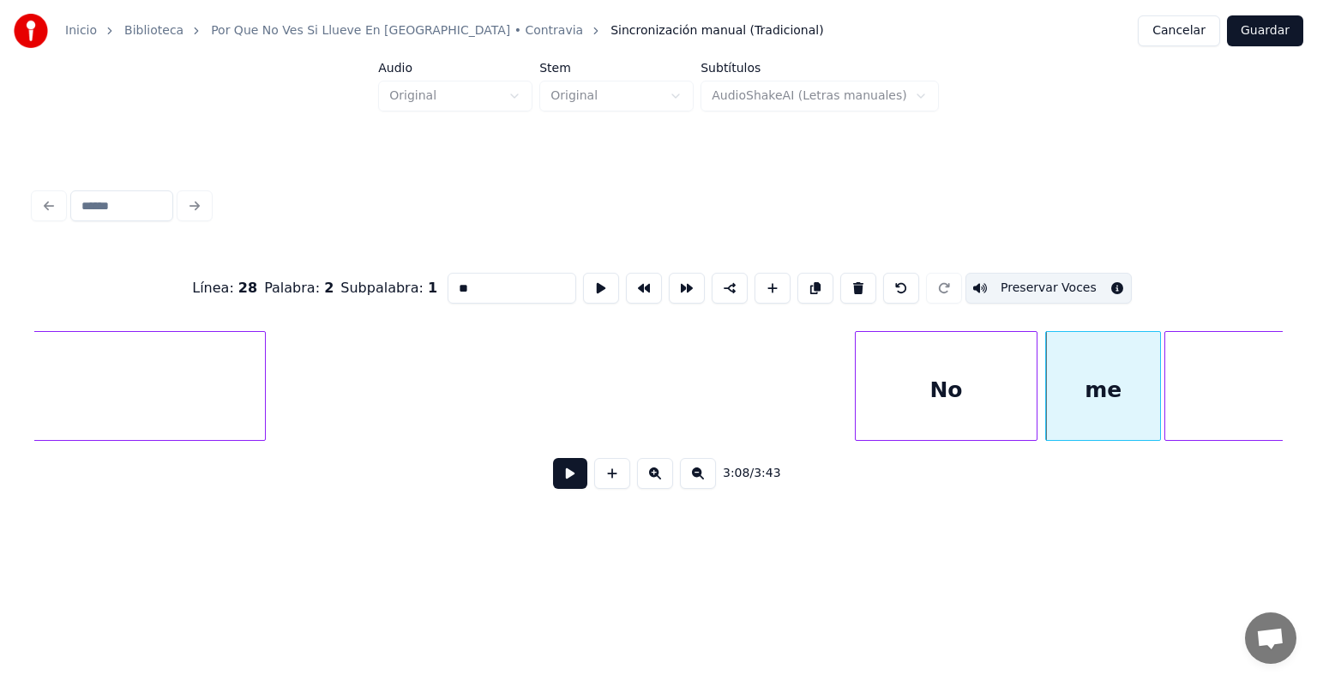
click at [564, 480] on button at bounding box center [570, 473] width 34 height 31
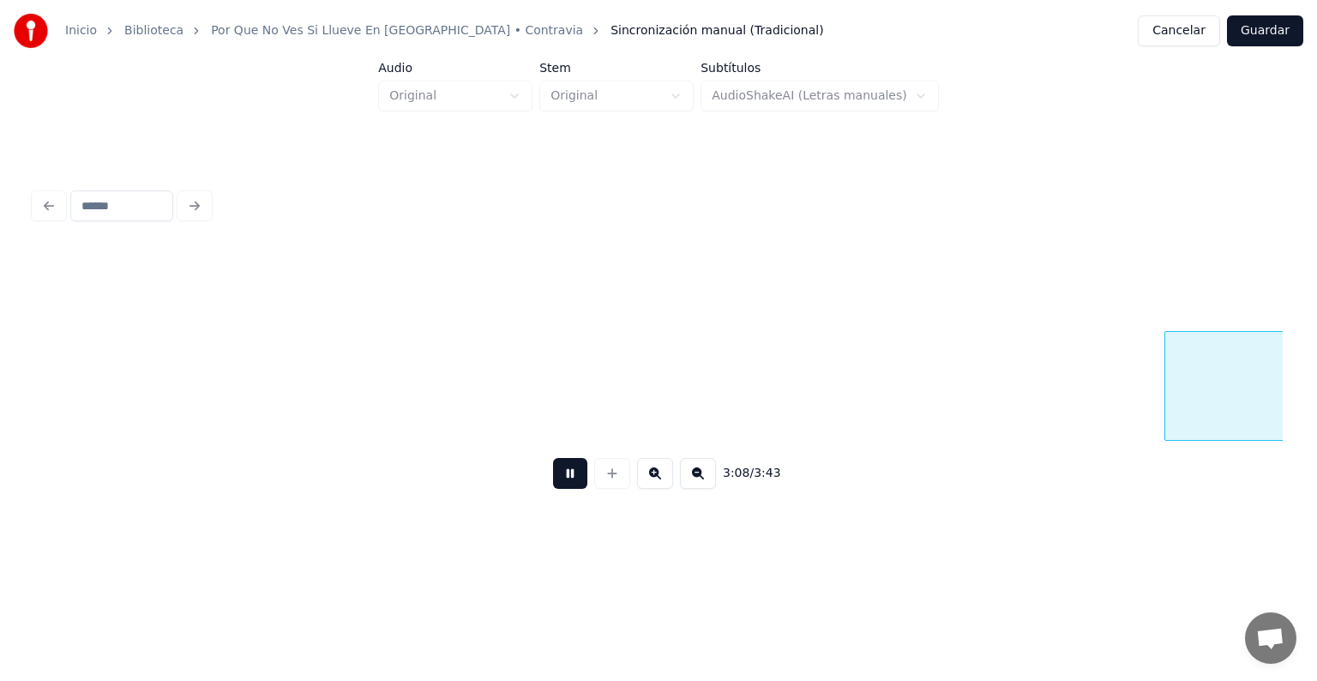
scroll to position [0, 97088]
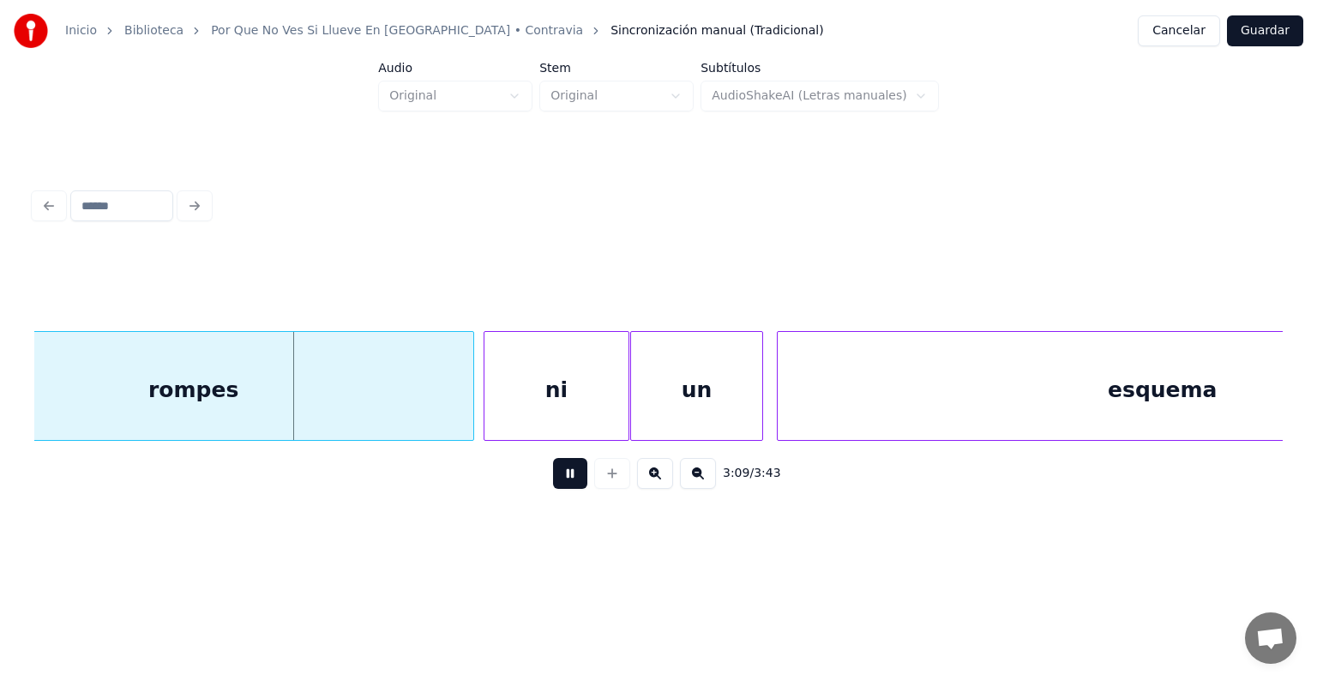
click at [527, 404] on div "ni" at bounding box center [556, 390] width 144 height 117
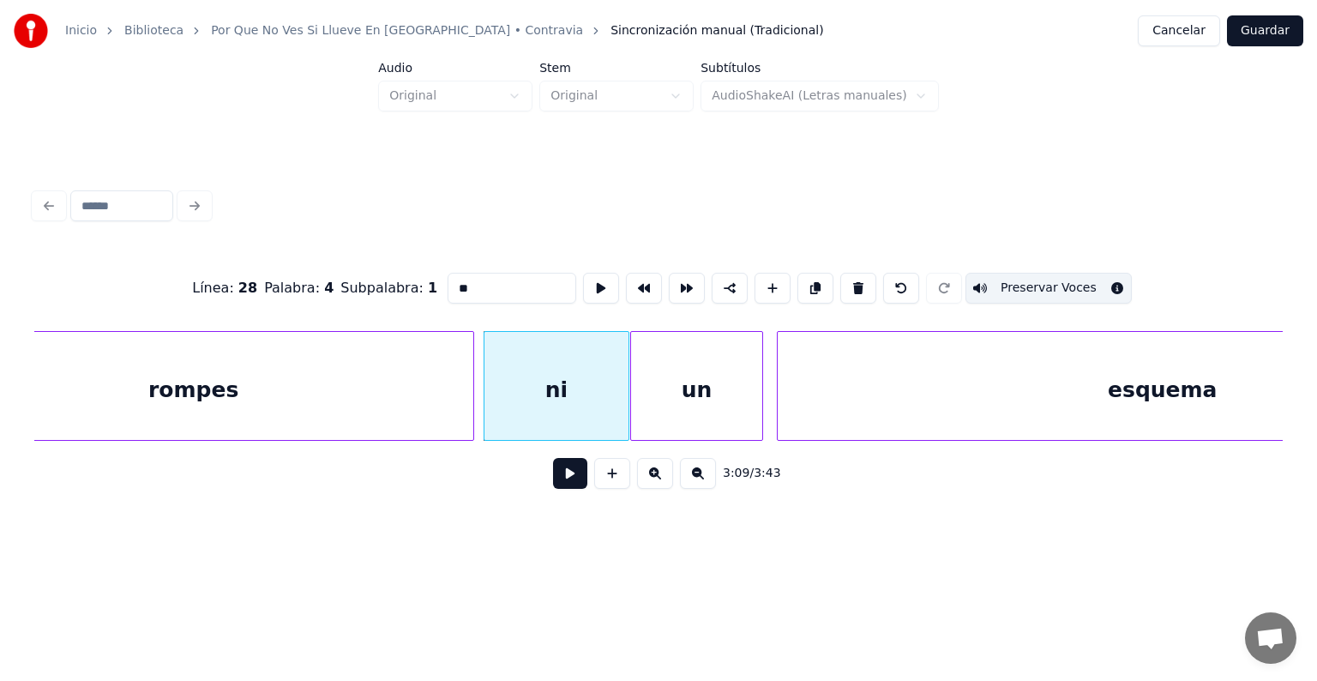
click at [669, 411] on div "un" at bounding box center [696, 390] width 131 height 117
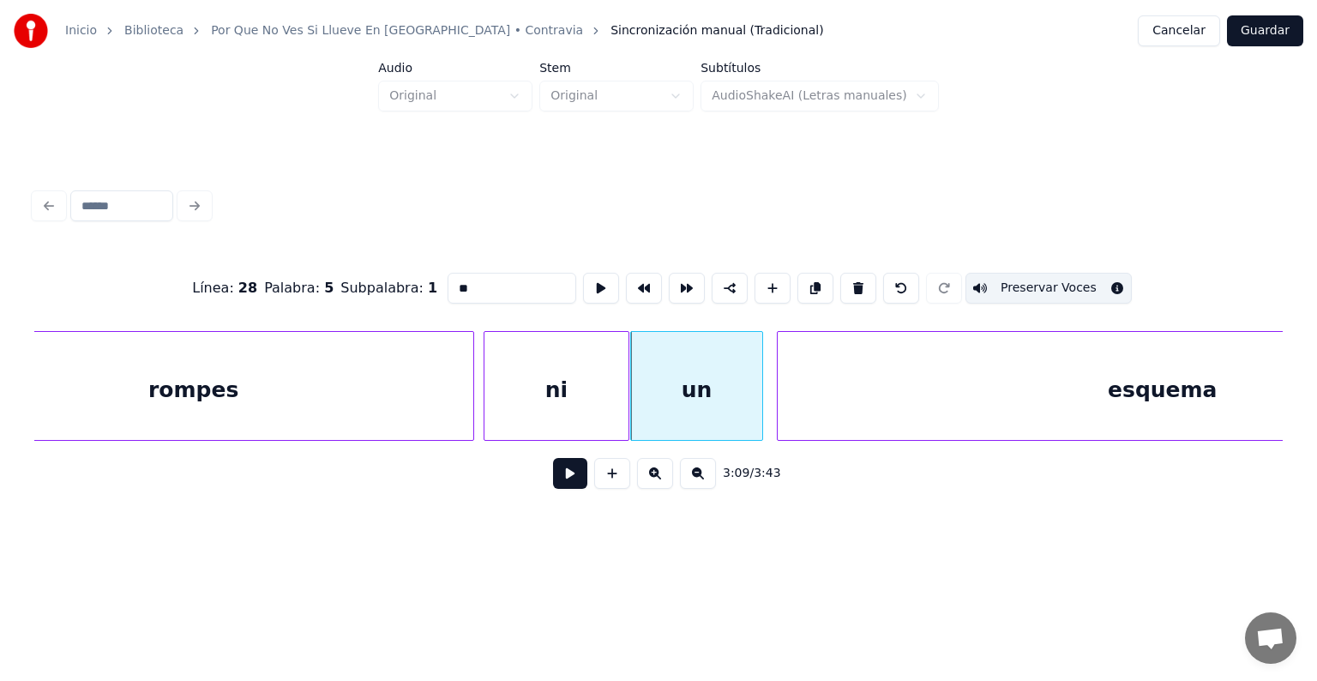
click at [905, 381] on div "esquema" at bounding box center [1162, 390] width 770 height 117
type input "*******"
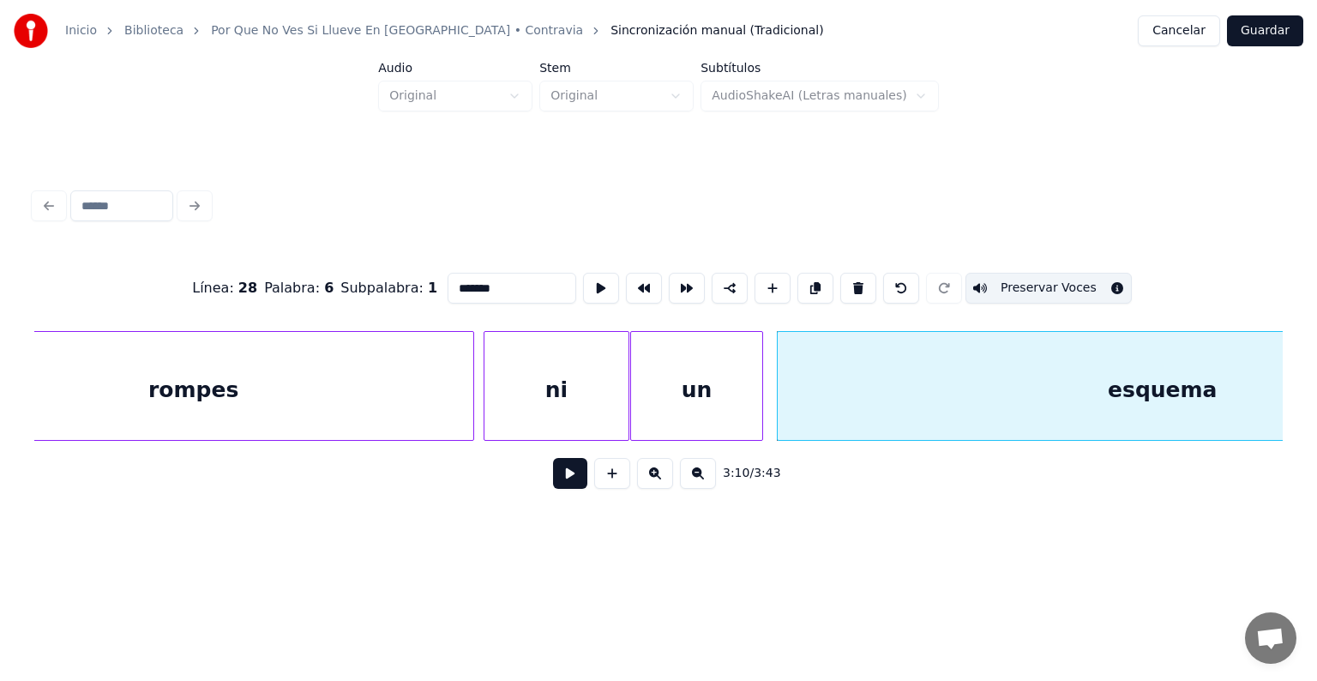
click at [579, 492] on div "3:10 / 3:43" at bounding box center [658, 473] width 1221 height 38
click at [553, 489] on button at bounding box center [570, 473] width 34 height 31
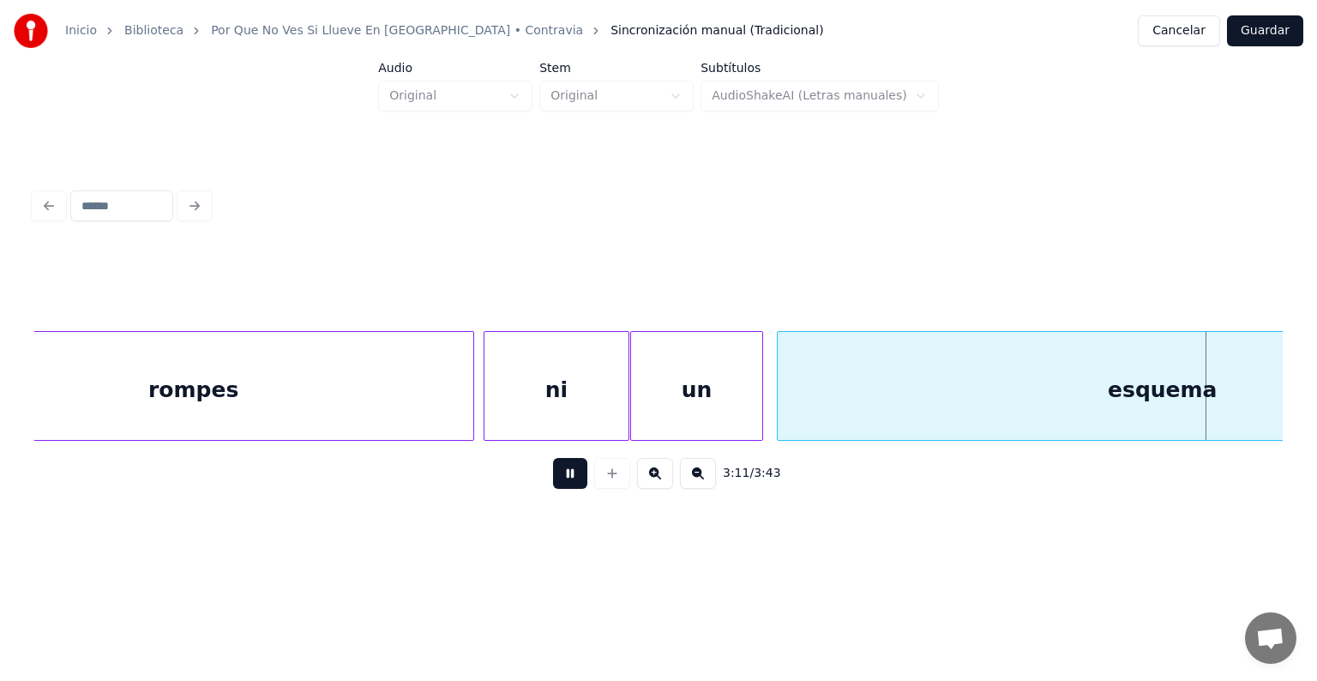
scroll to position [0, 98338]
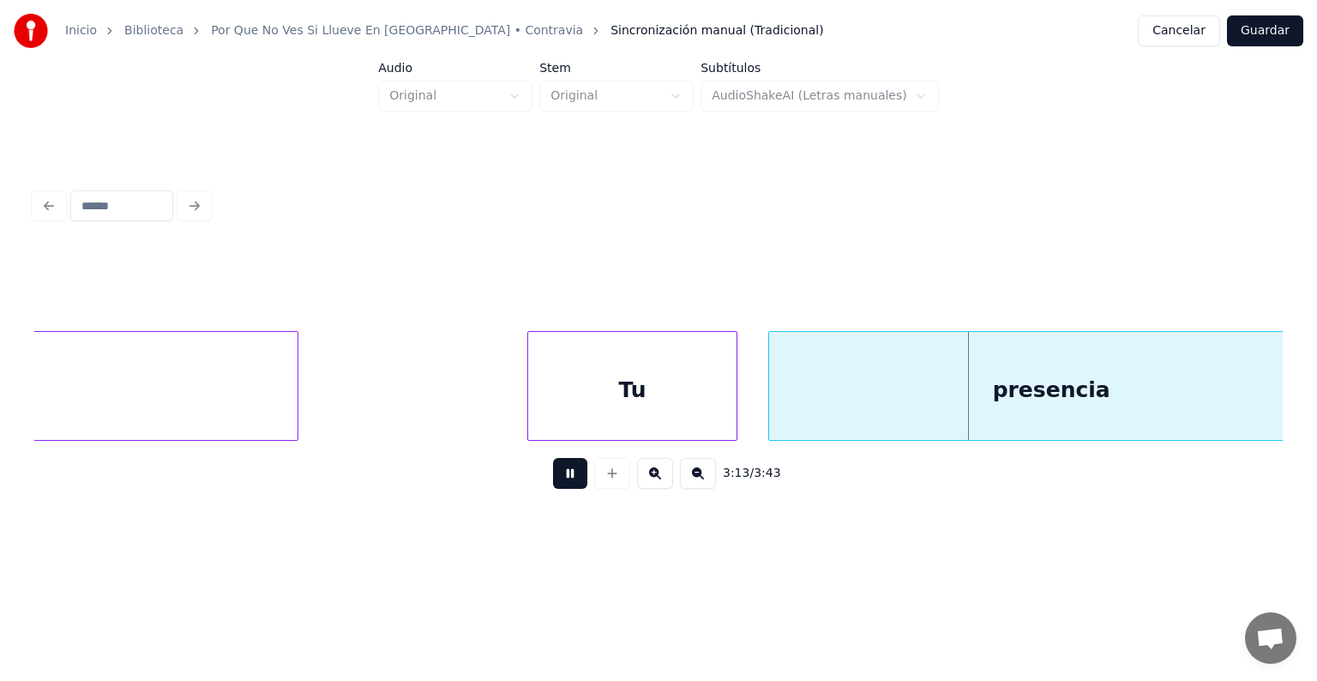
click at [655, 371] on div "Tu" at bounding box center [632, 390] width 208 height 117
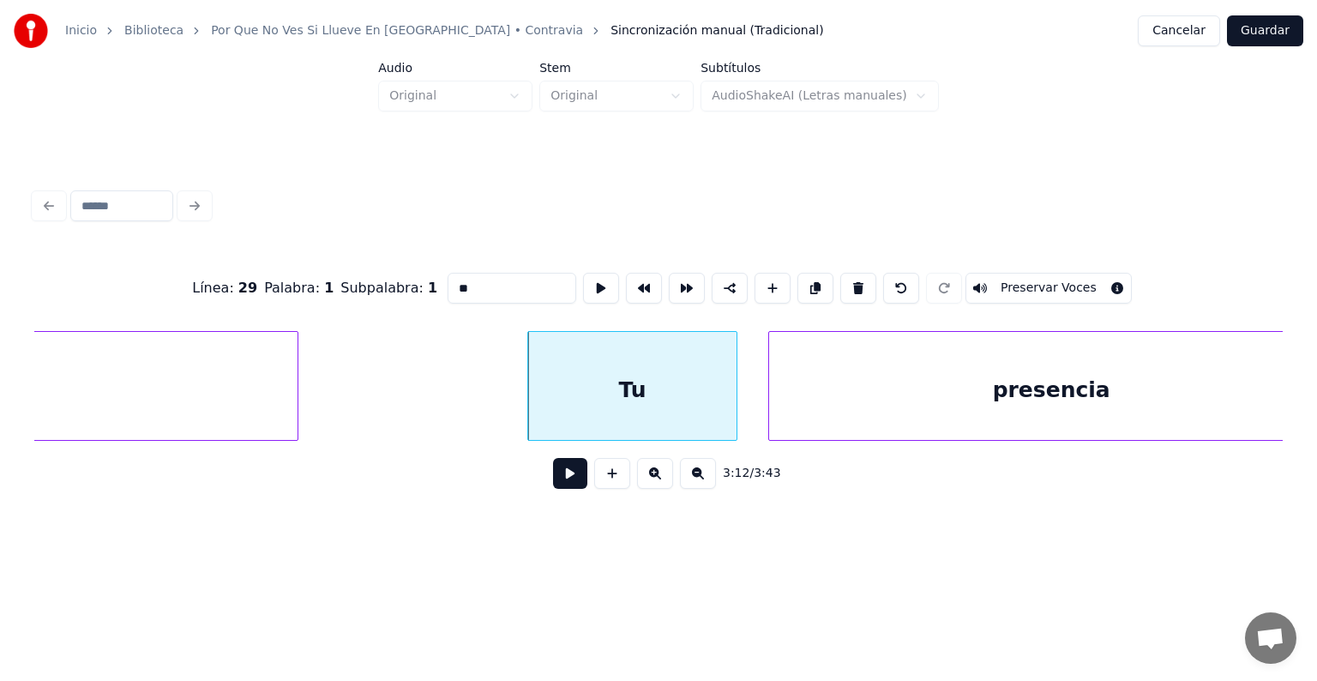
click at [879, 391] on div "presencia" at bounding box center [1051, 390] width 564 height 117
type input "*********"
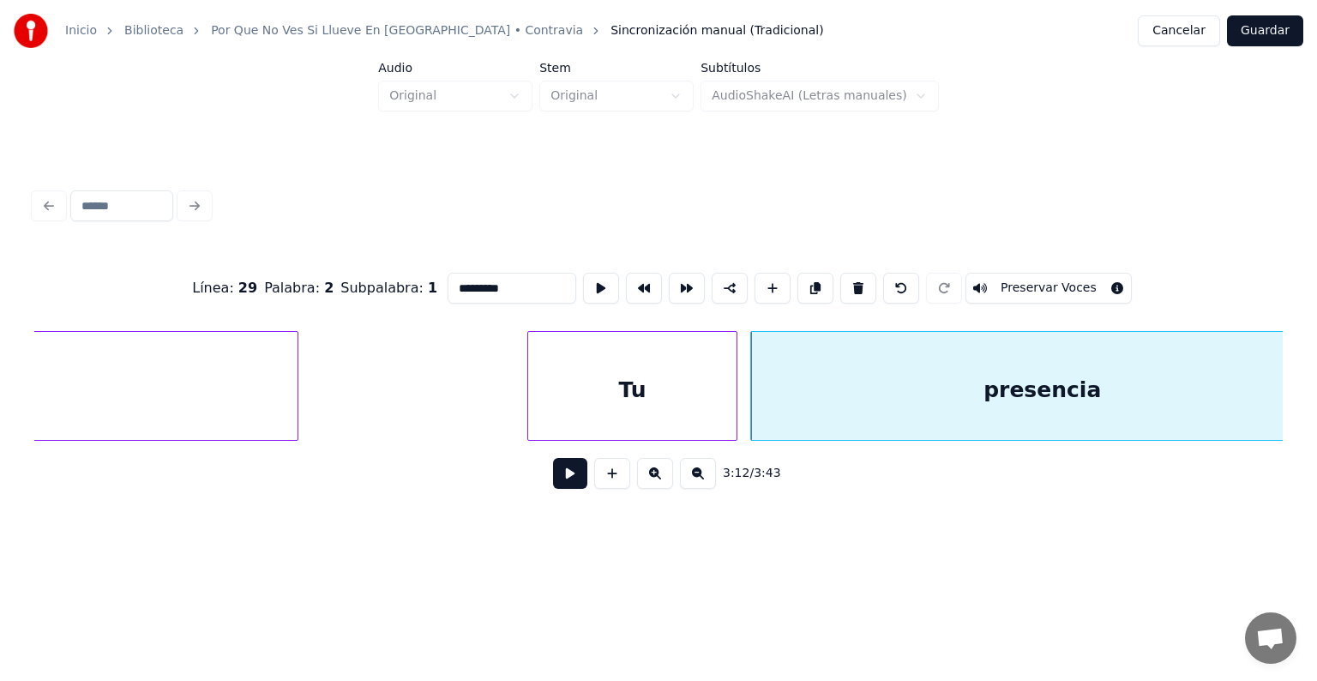
click at [553, 488] on button at bounding box center [570, 473] width 34 height 31
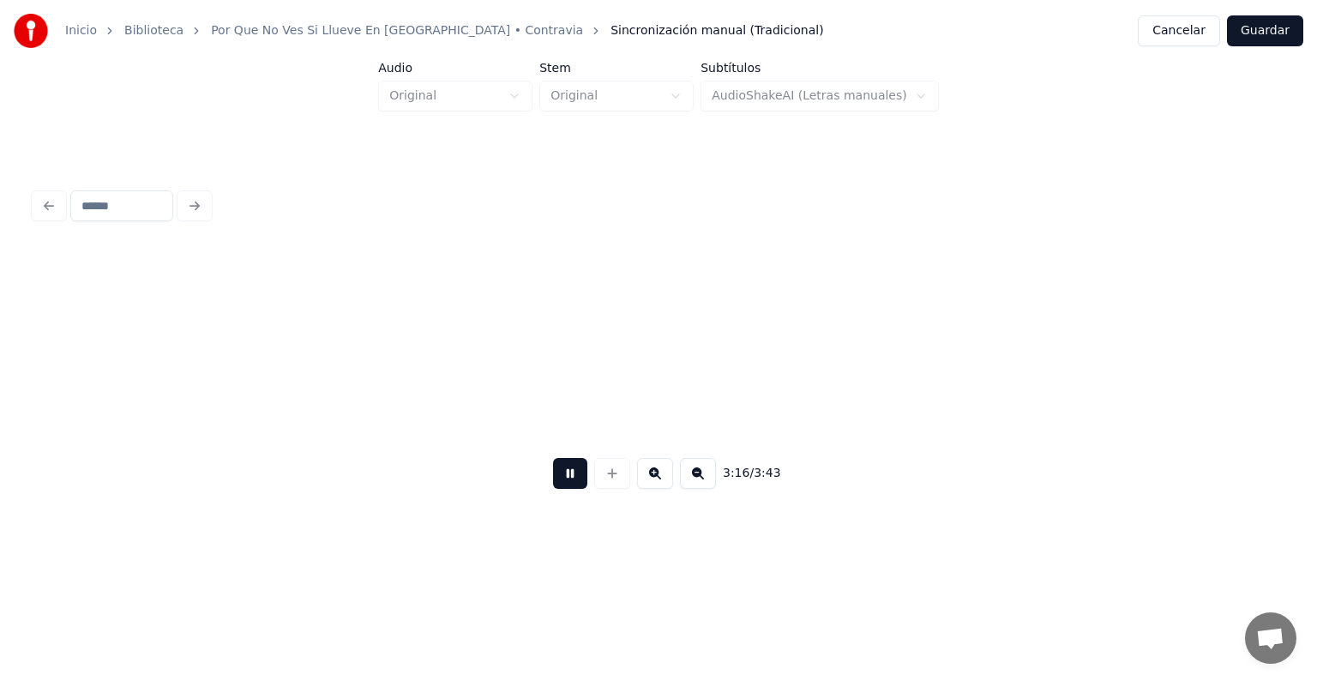
scroll to position [0, 100836]
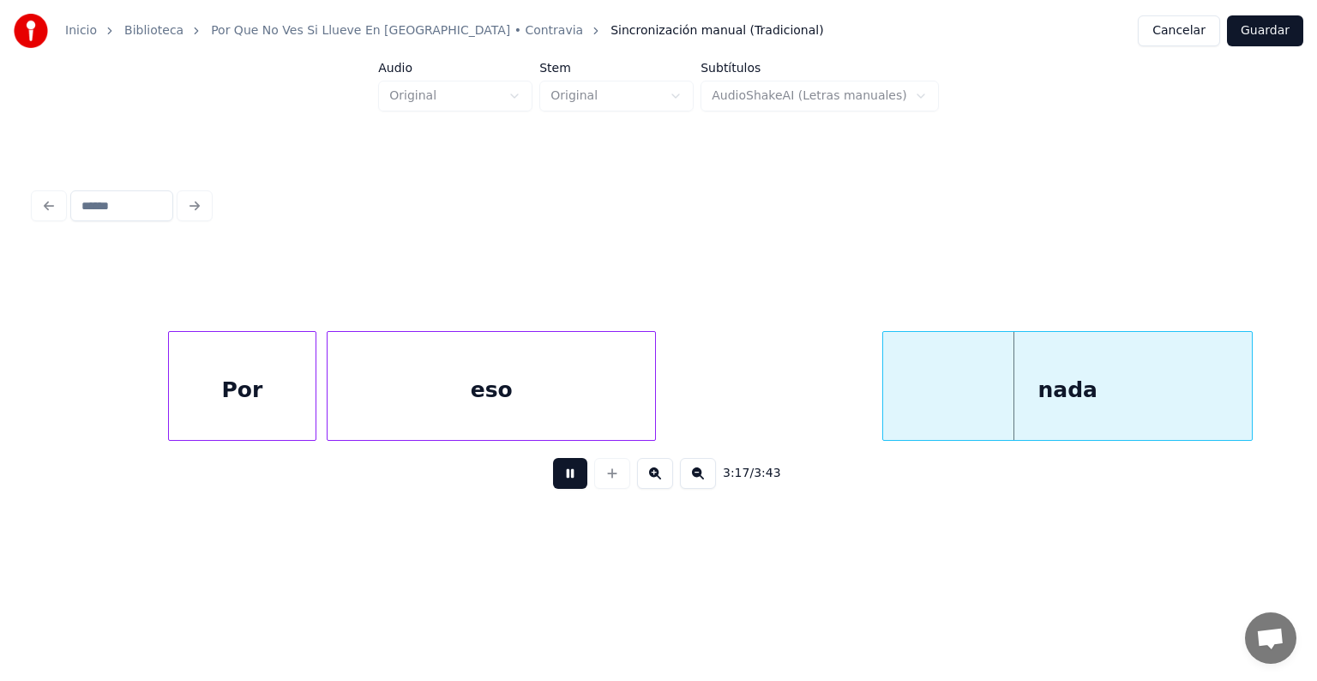
click at [370, 393] on div "eso" at bounding box center [490, 390] width 327 height 117
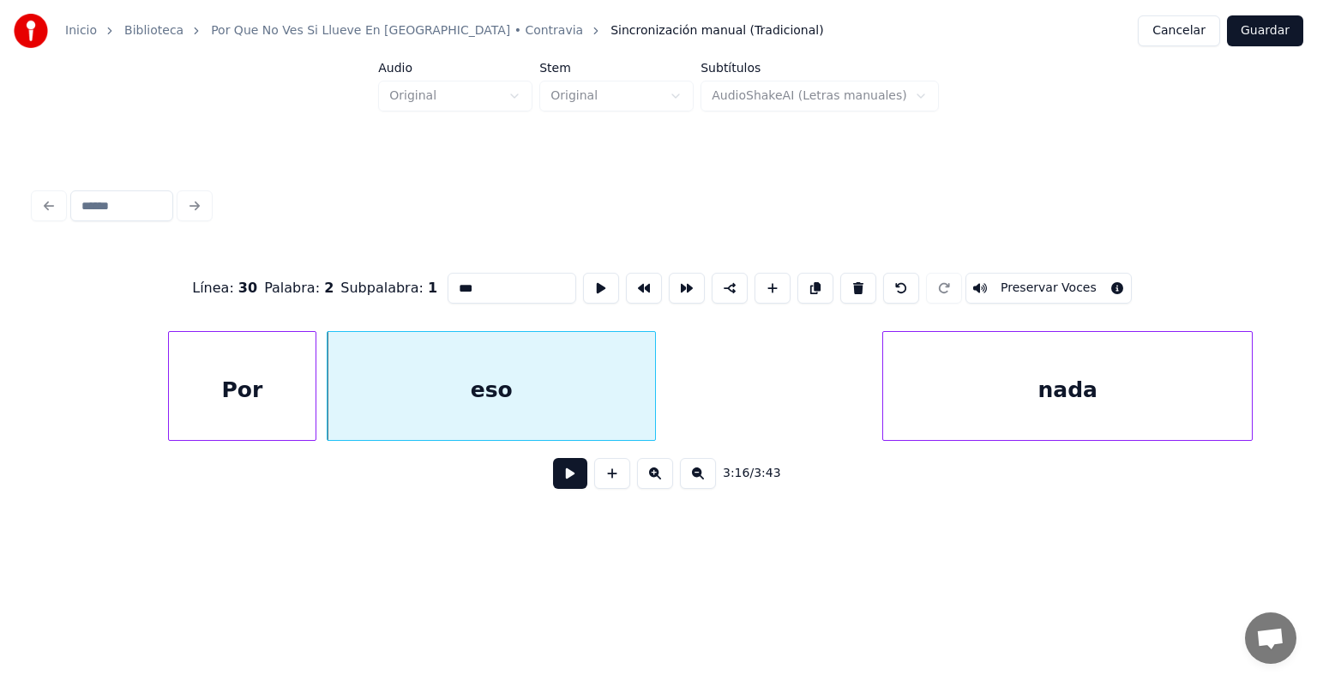
click at [237, 394] on div "Por" at bounding box center [242, 390] width 147 height 117
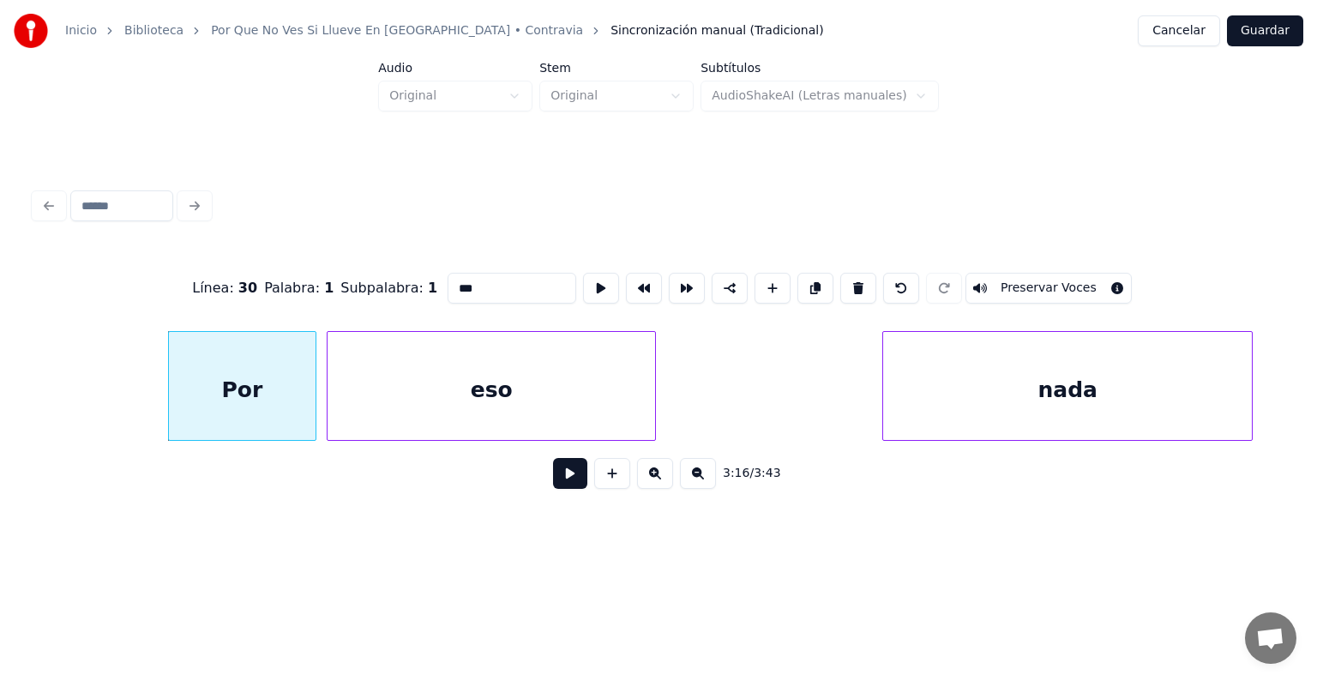
click at [447, 286] on input "***" at bounding box center [511, 288] width 129 height 31
type input "***"
click at [553, 487] on button at bounding box center [570, 473] width 34 height 31
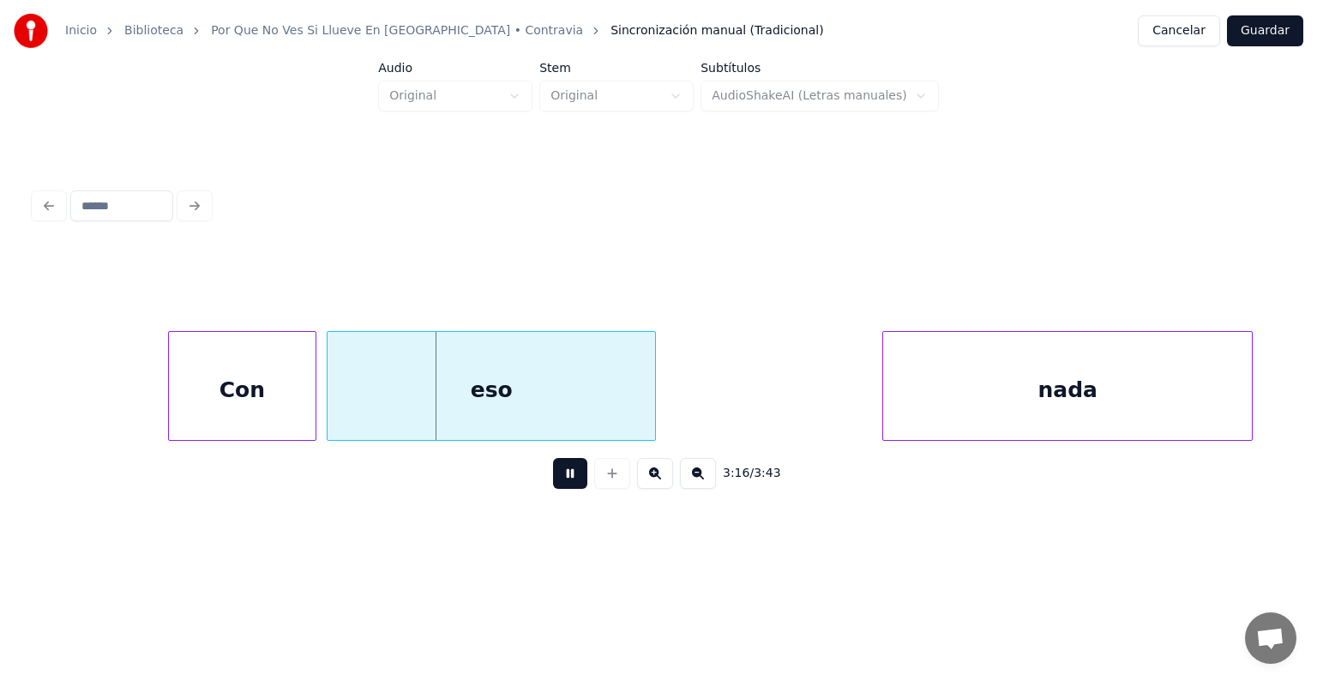
click at [431, 406] on div "eso" at bounding box center [490, 390] width 327 height 117
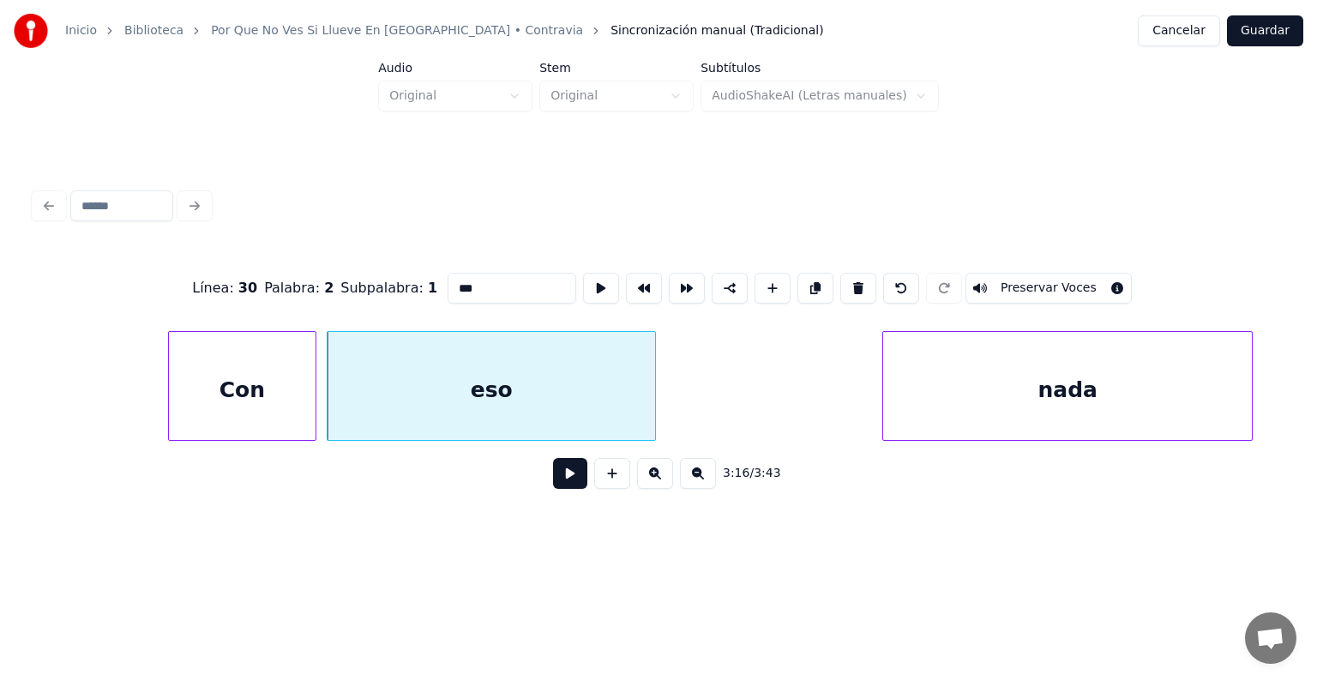
click at [447, 287] on input "***" at bounding box center [511, 288] width 129 height 31
type input "******"
click at [553, 489] on button at bounding box center [570, 473] width 34 height 31
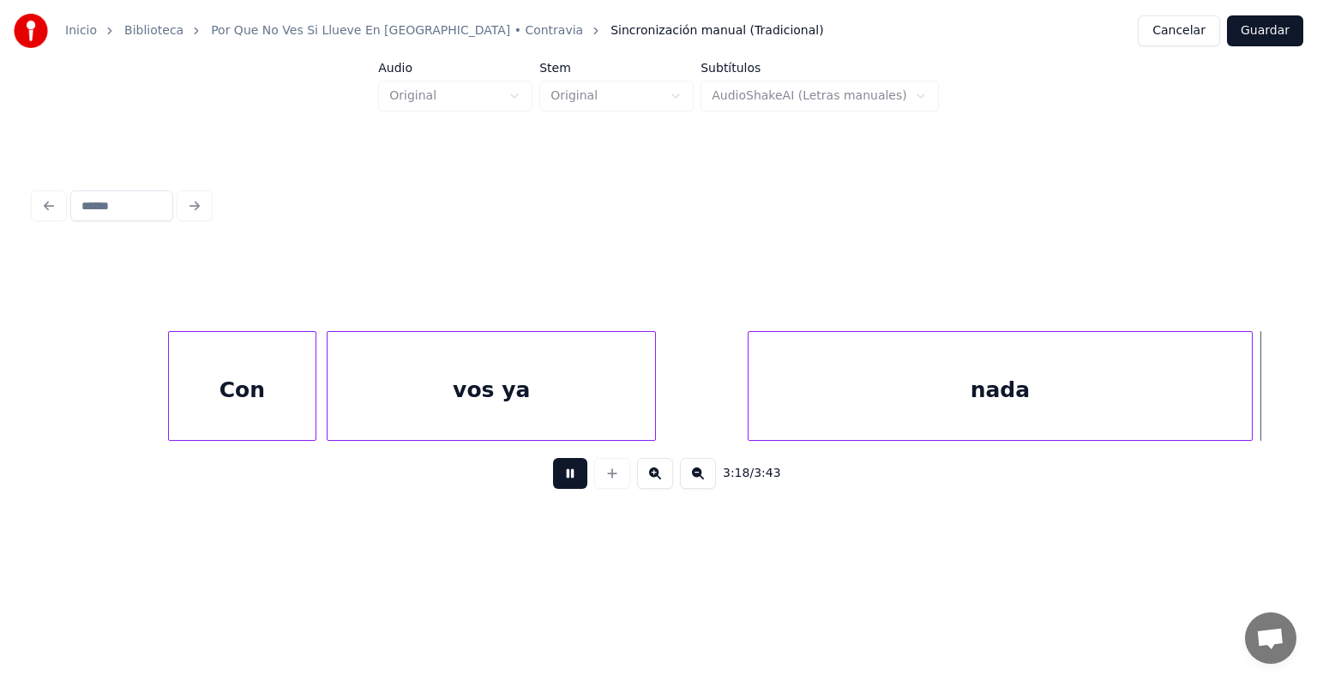
scroll to position [0, 102090]
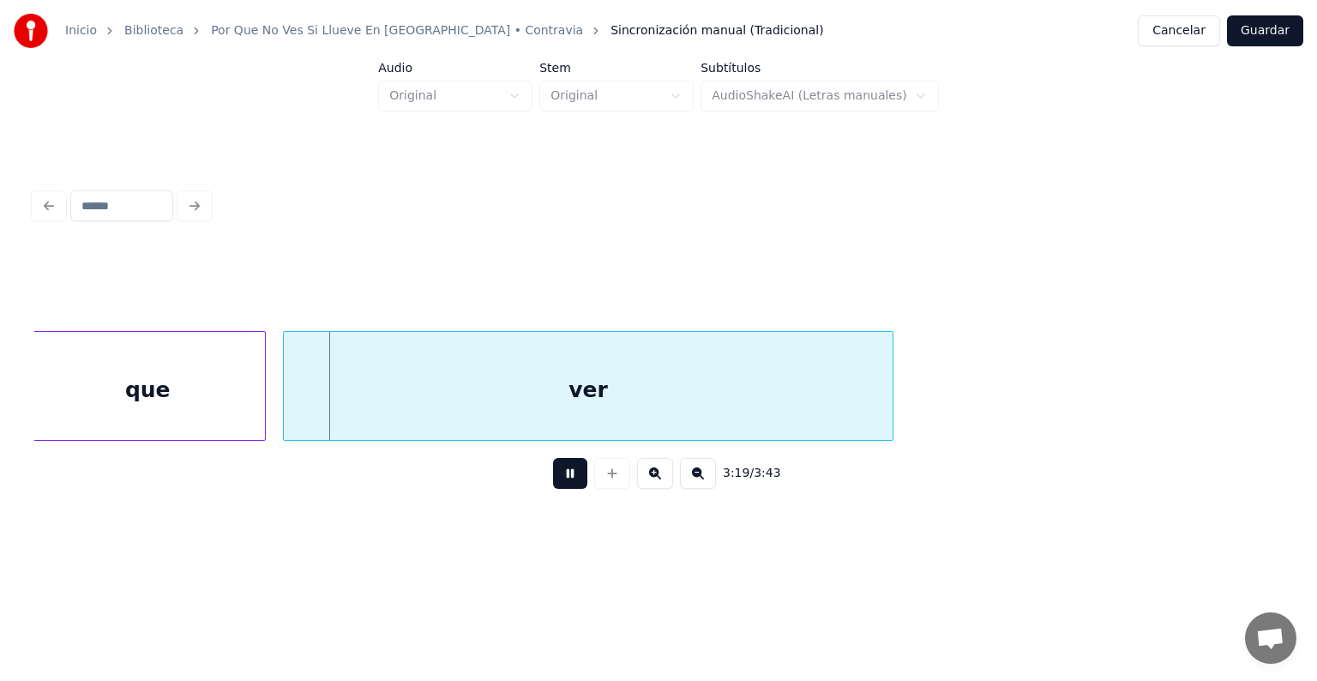
click at [209, 393] on div "que" at bounding box center [147, 390] width 235 height 117
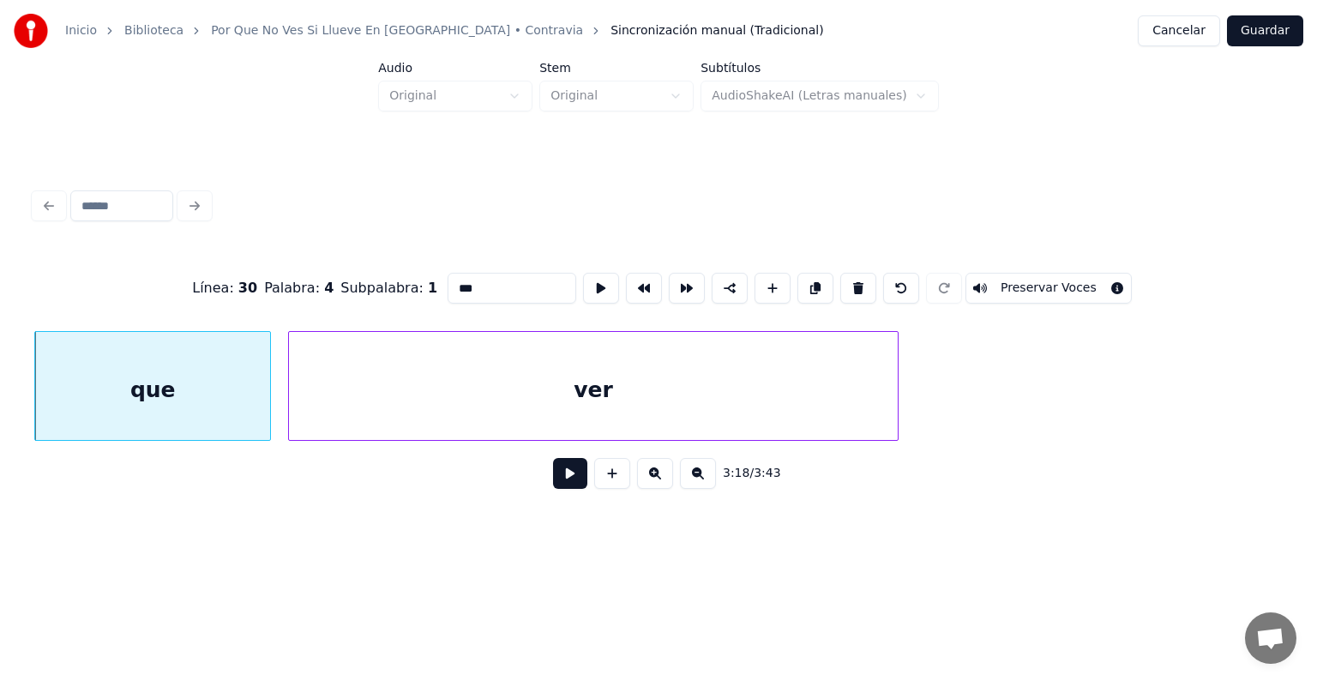
click at [439, 401] on div "ver" at bounding box center [593, 390] width 609 height 117
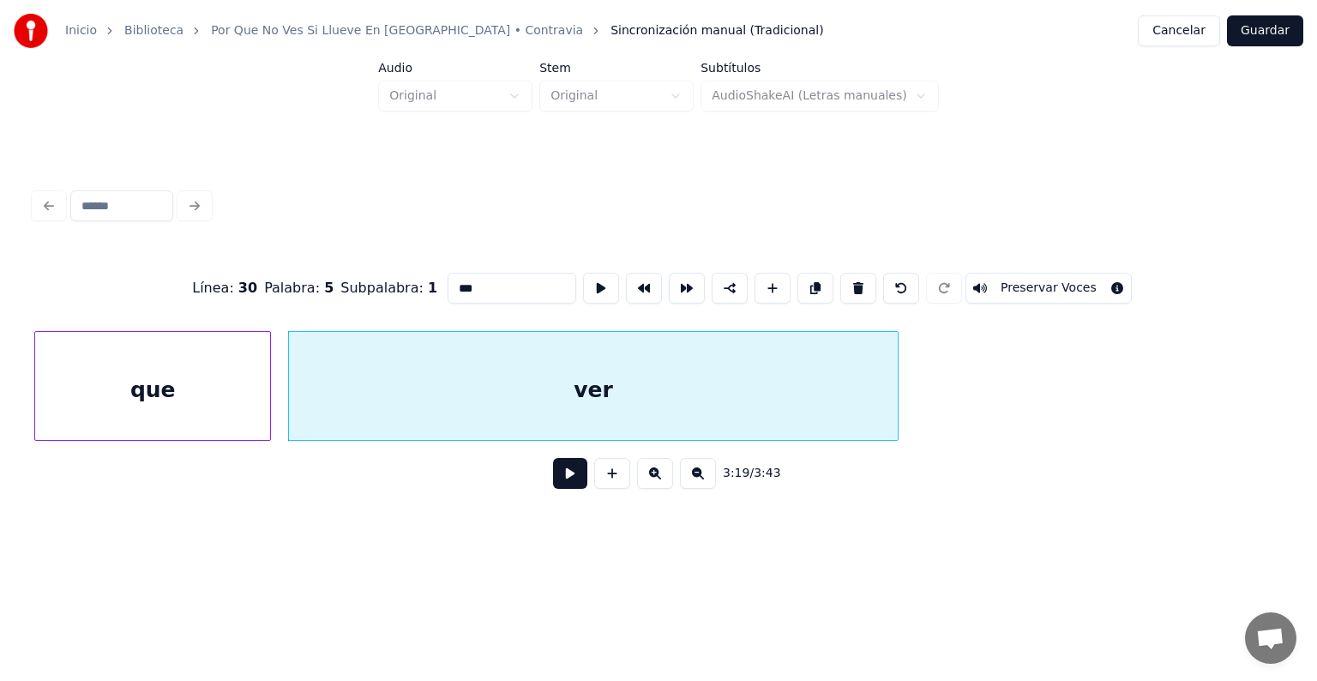
click at [1020, 280] on button "Preservar Voces" at bounding box center [1048, 288] width 166 height 31
click at [210, 374] on div "que" at bounding box center [152, 390] width 235 height 117
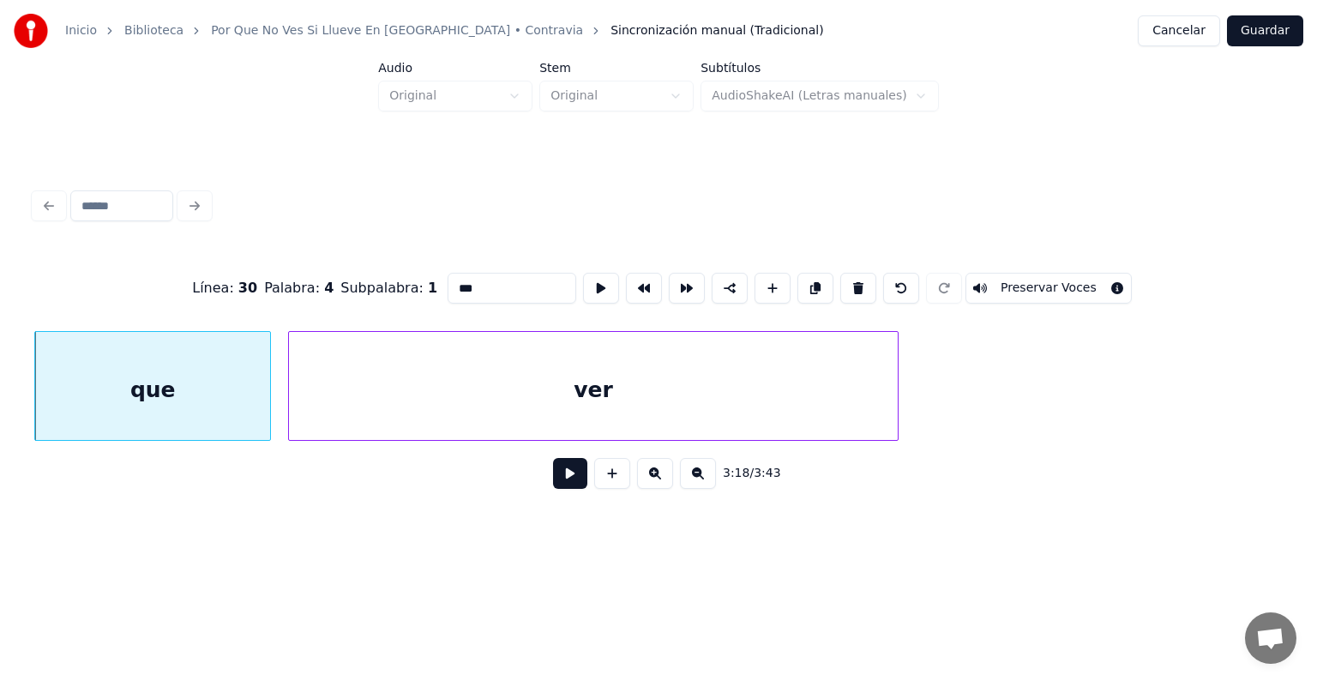
click at [1022, 285] on button "Preservar Voces" at bounding box center [1048, 288] width 166 height 31
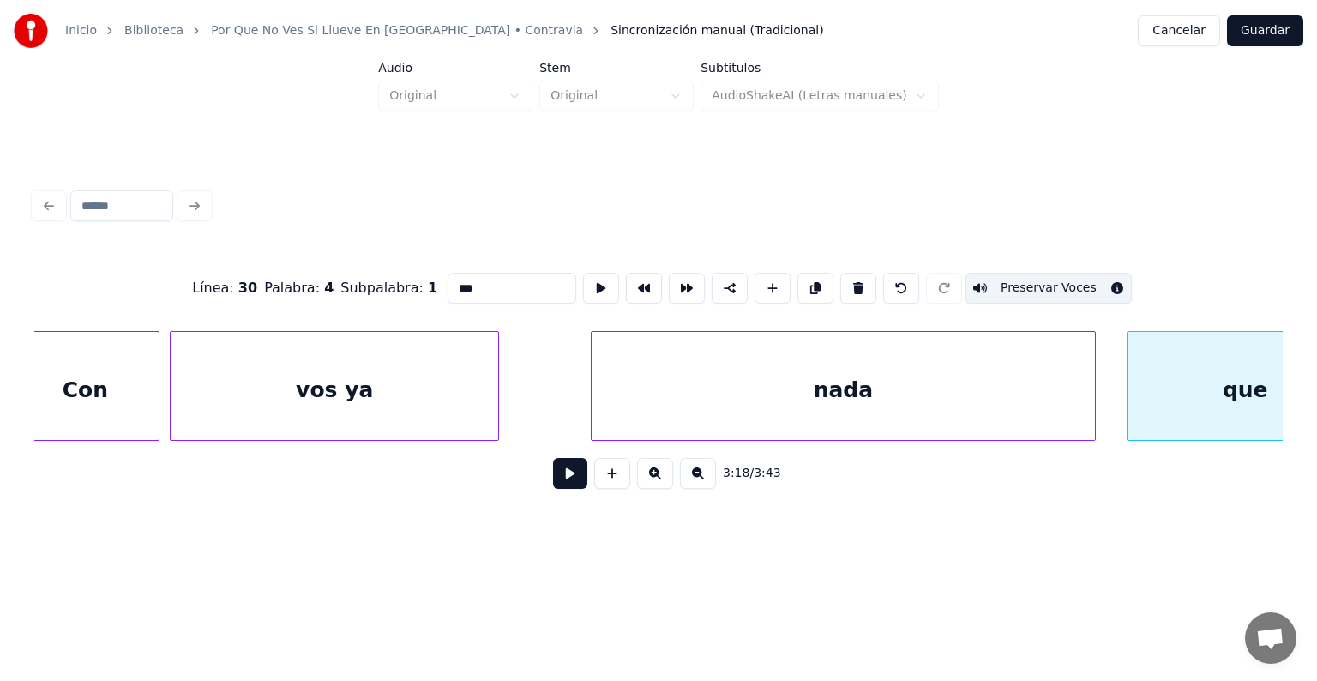
click at [674, 381] on div "nada" at bounding box center [843, 390] width 504 height 117
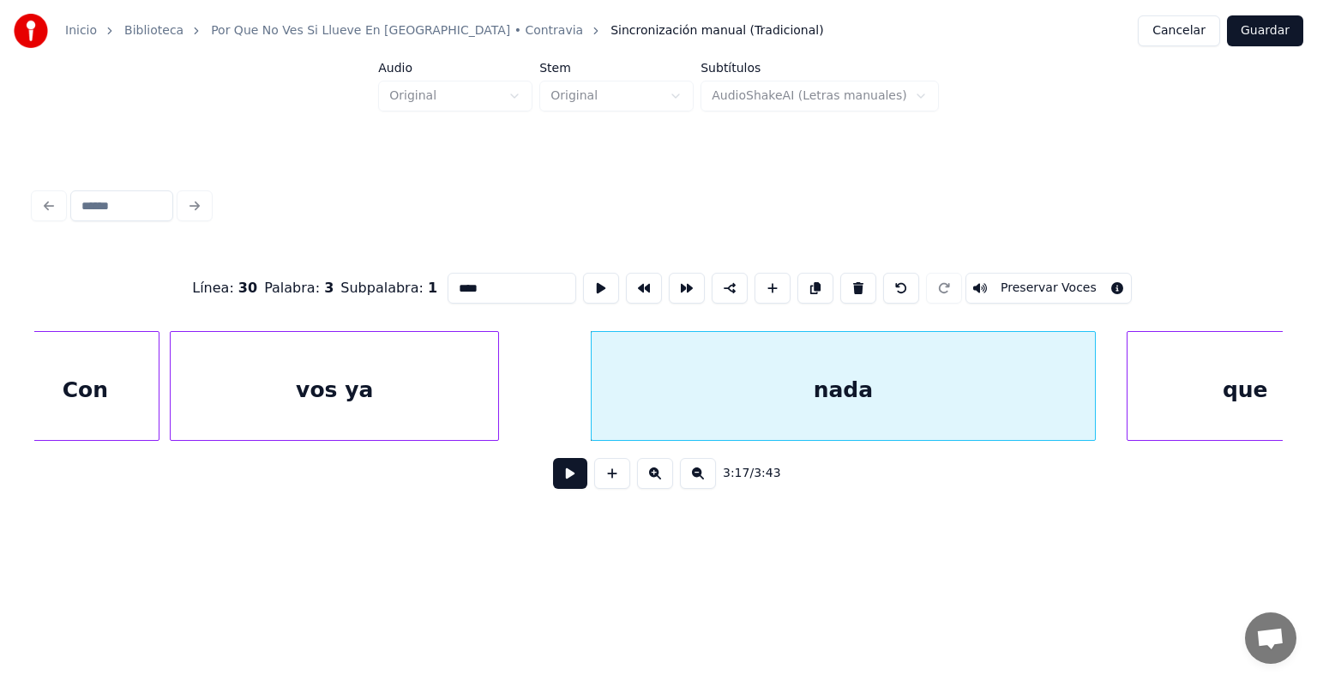
click at [99, 393] on div "Con" at bounding box center [85, 390] width 147 height 117
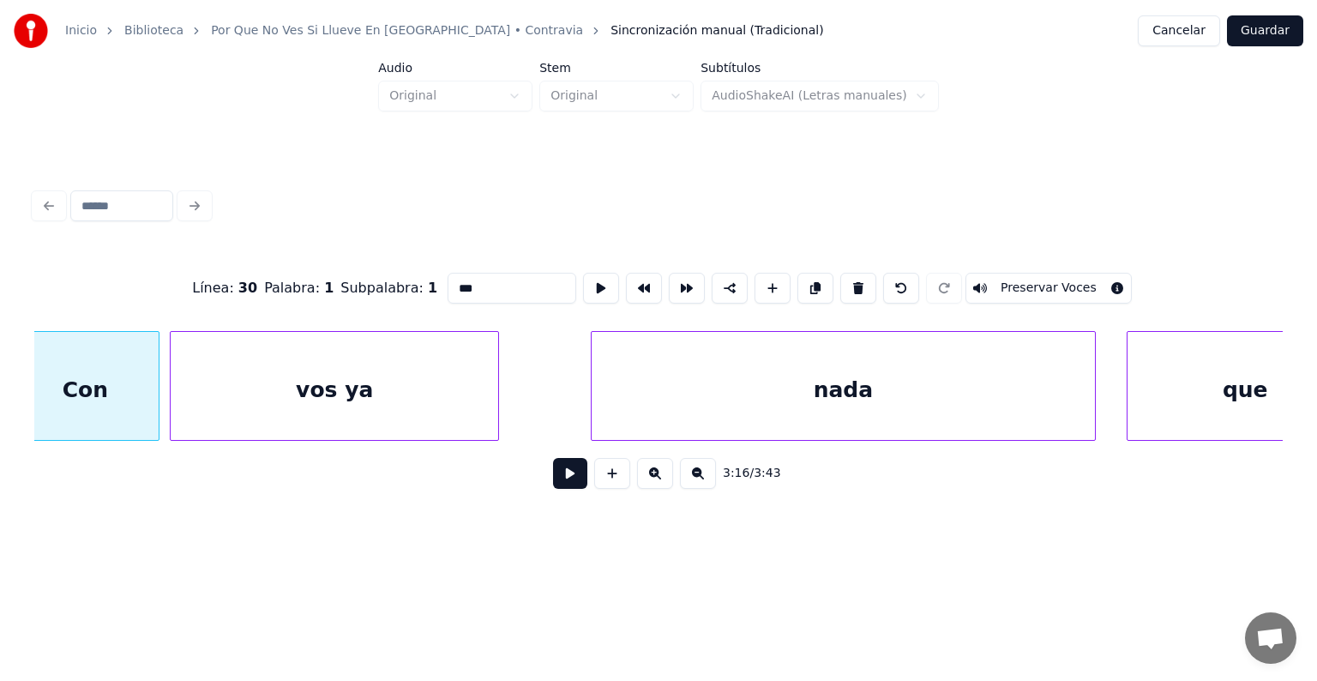
scroll to position [0, 100970]
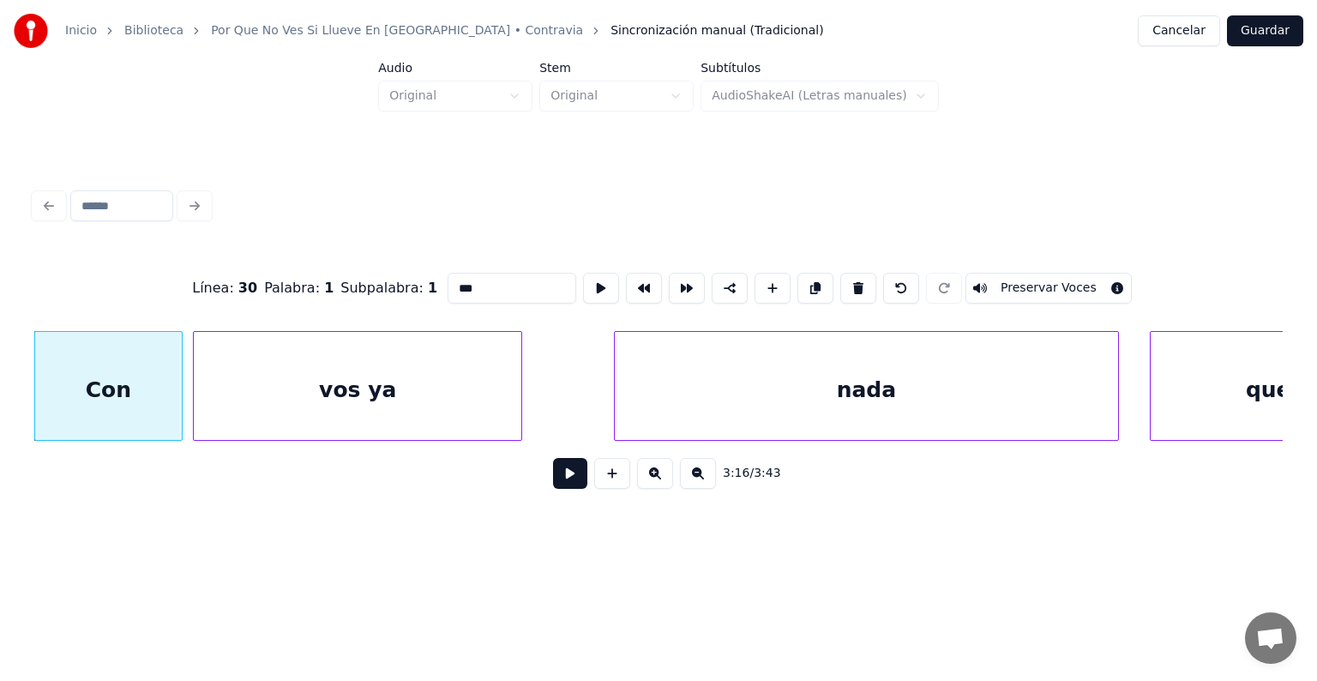
click at [1027, 280] on button "Preservar Voces" at bounding box center [1048, 288] width 166 height 31
click at [388, 382] on div "vos ya" at bounding box center [357, 390] width 327 height 117
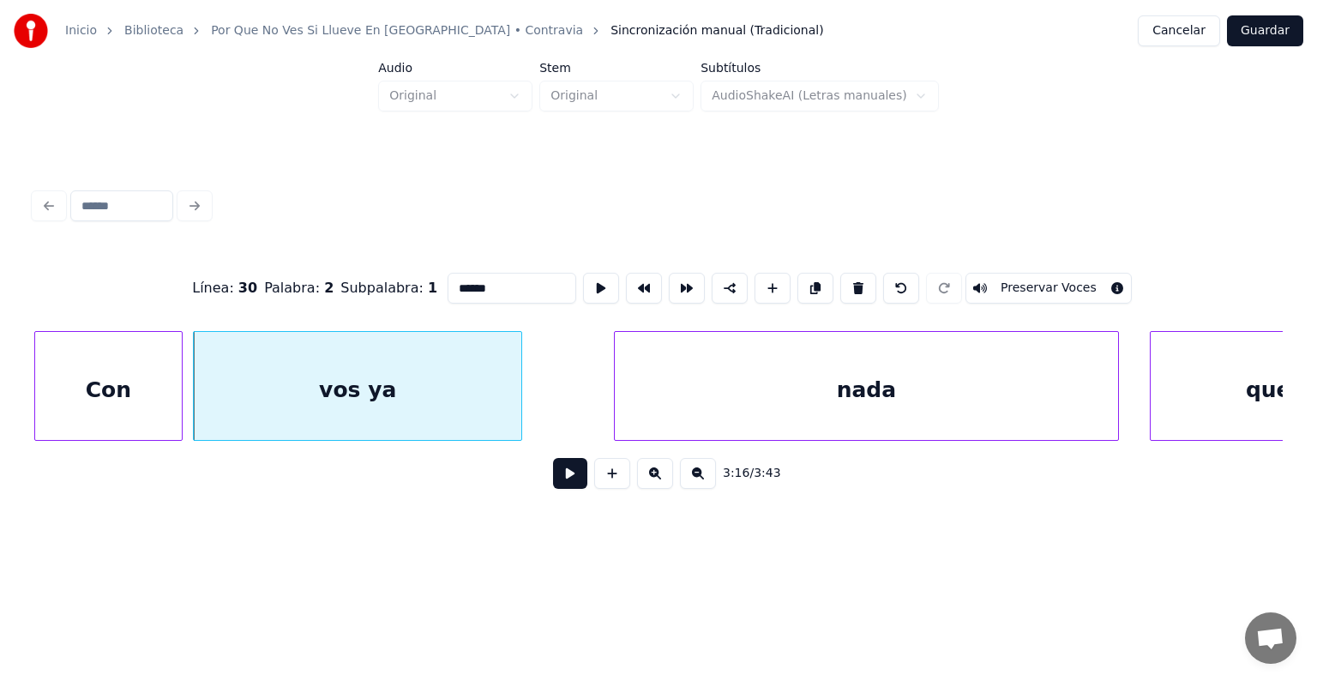
click at [1023, 280] on button "Preservar Voces" at bounding box center [1048, 288] width 166 height 31
click at [743, 390] on div "nada" at bounding box center [867, 390] width 504 height 117
type input "****"
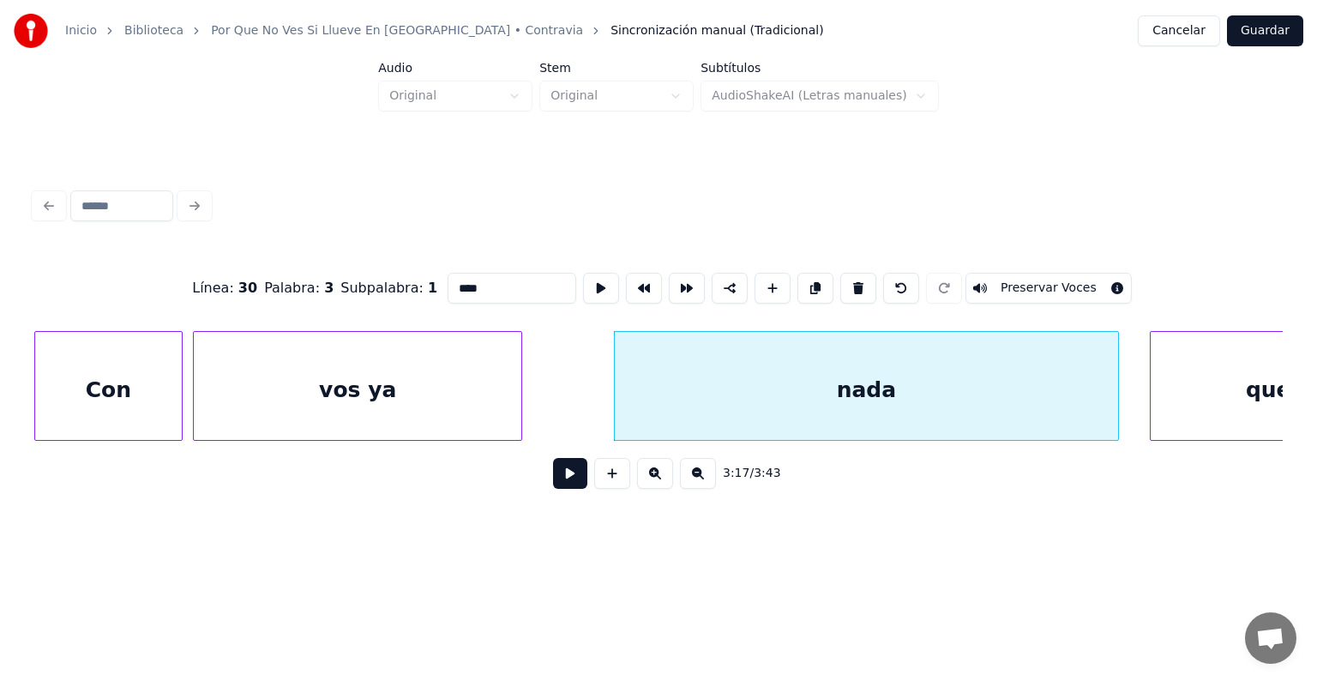
click at [559, 486] on button at bounding box center [570, 473] width 34 height 31
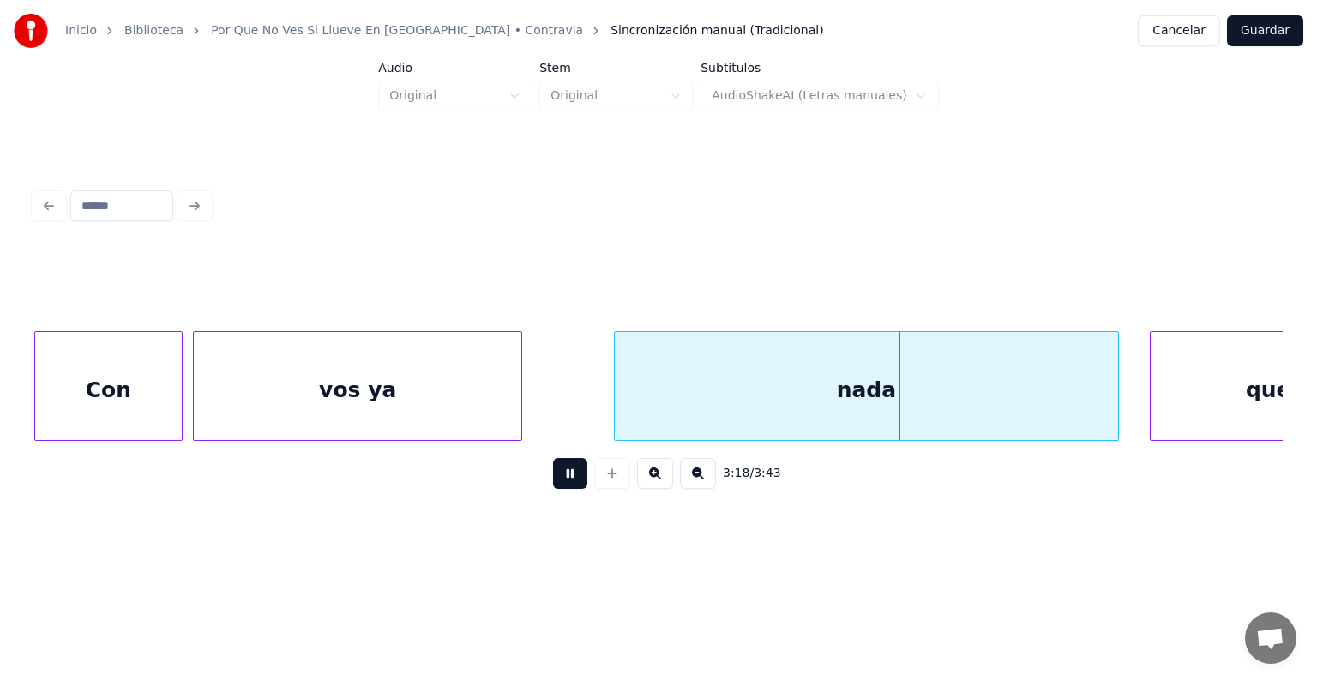
click at [397, 382] on div "vos ya" at bounding box center [357, 390] width 327 height 117
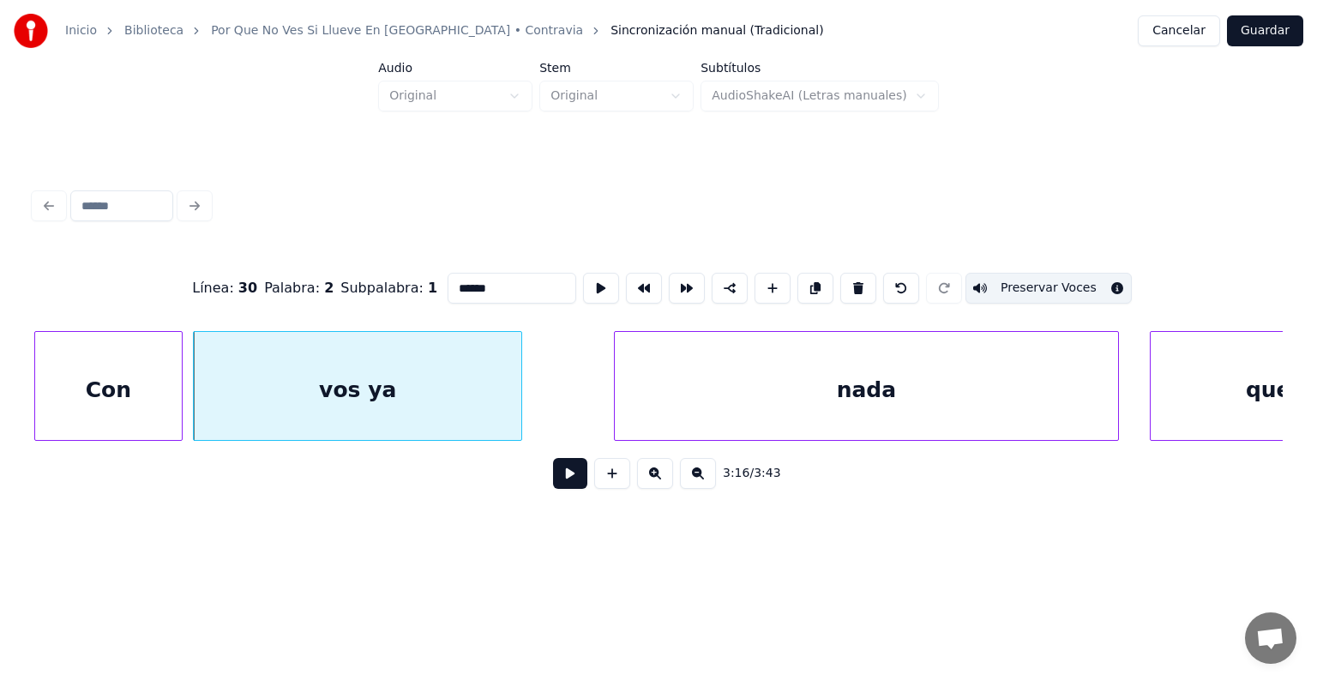
click at [721, 389] on div "nada" at bounding box center [867, 390] width 504 height 117
type input "****"
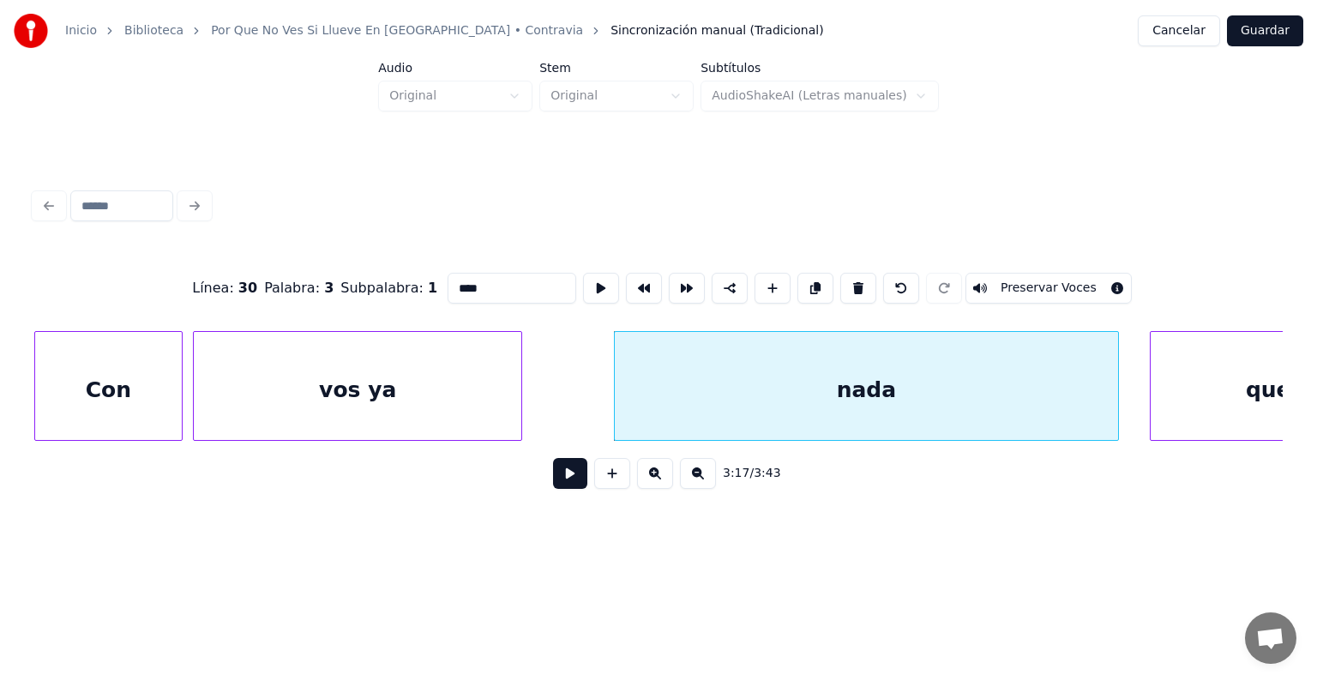
click at [1019, 280] on button "Preservar Voces" at bounding box center [1048, 288] width 166 height 31
click at [557, 477] on button at bounding box center [570, 473] width 34 height 31
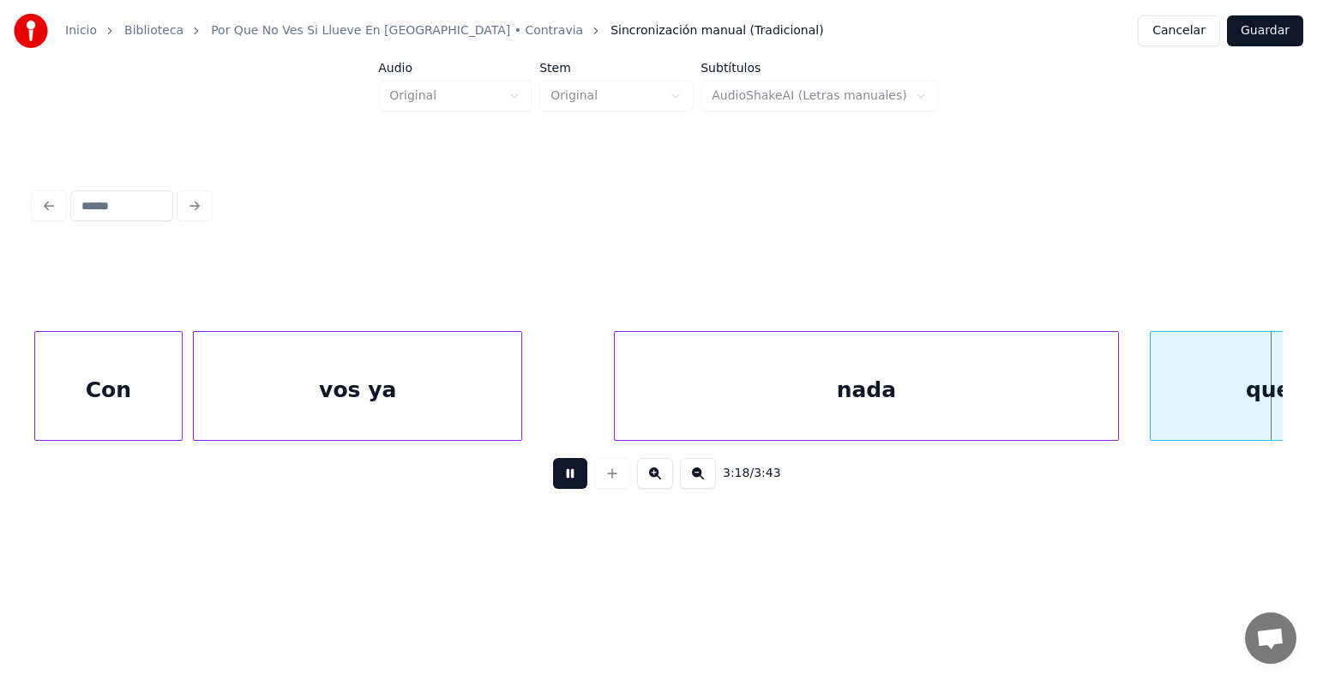
scroll to position [0, 102219]
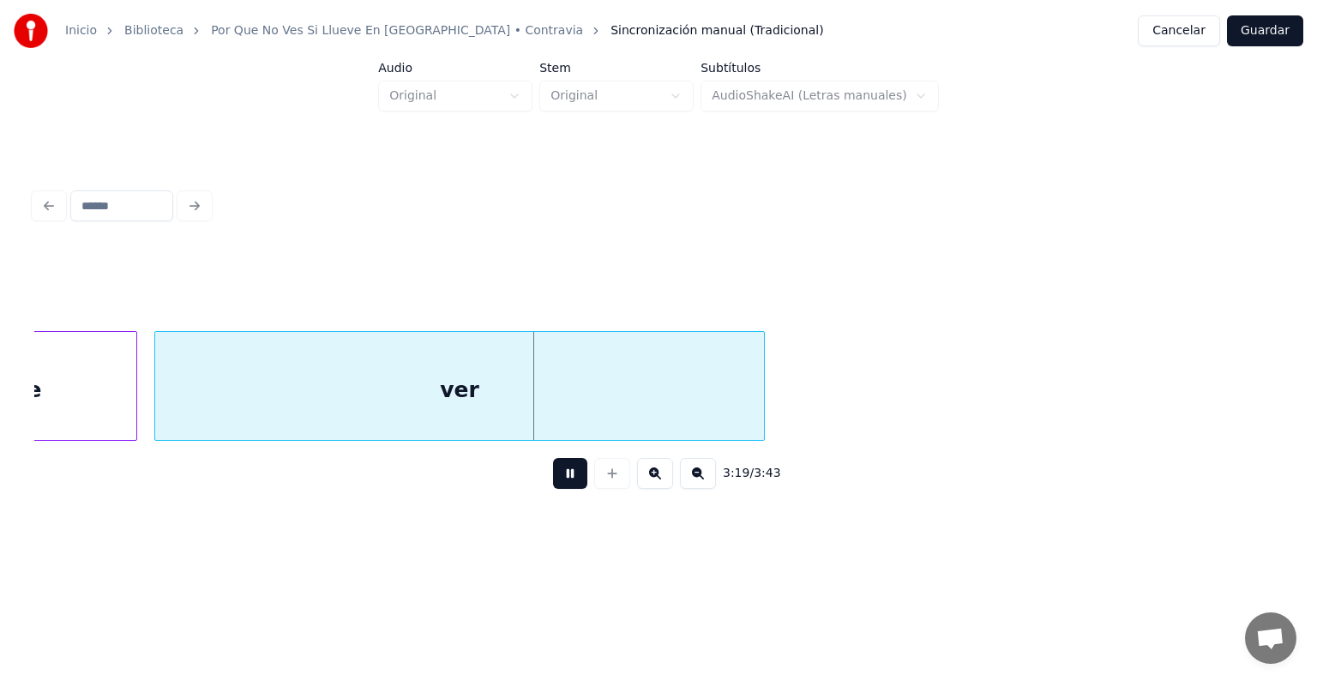
click at [158, 402] on div at bounding box center [157, 386] width 5 height 108
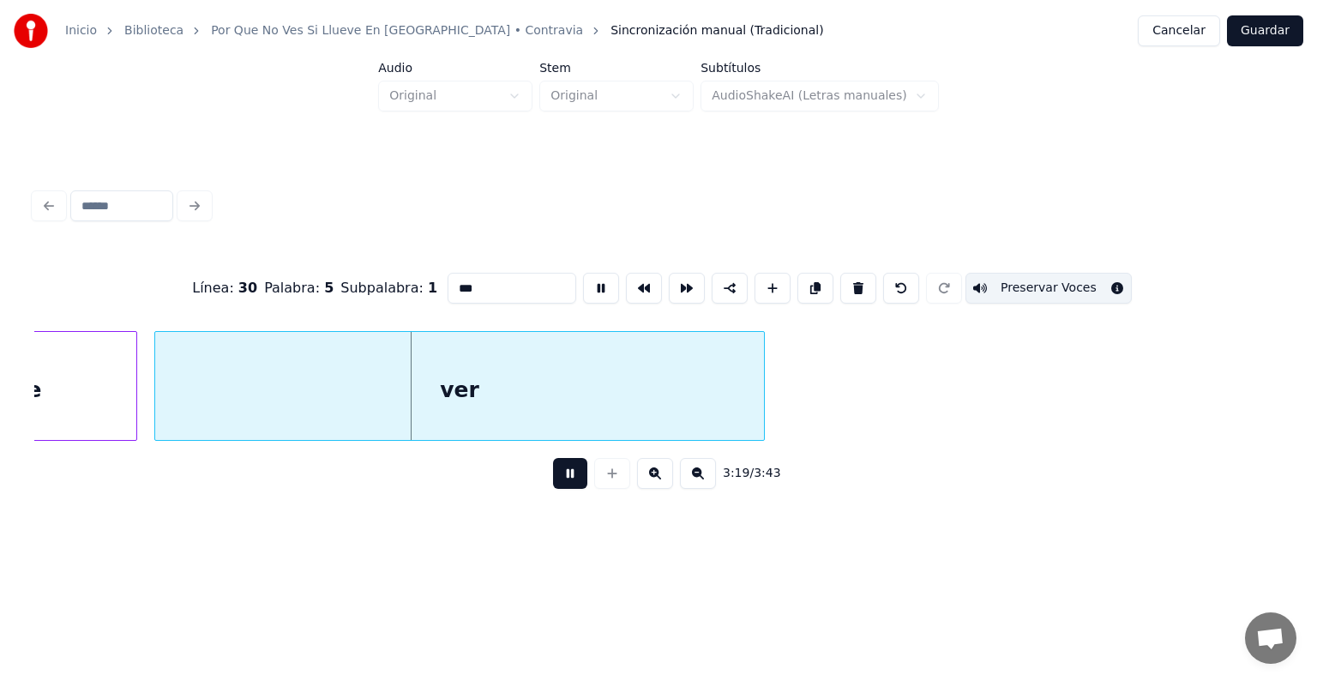
click at [553, 474] on button at bounding box center [570, 473] width 34 height 31
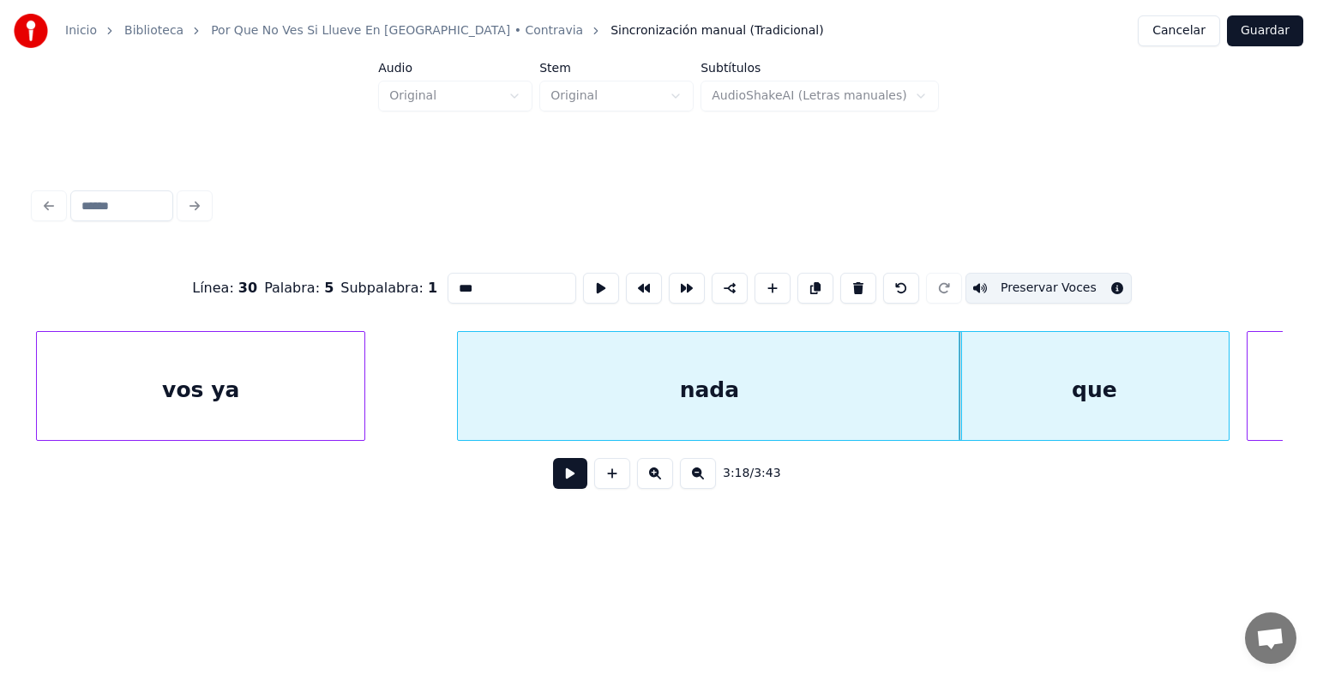
click at [553, 475] on button at bounding box center [570, 473] width 34 height 31
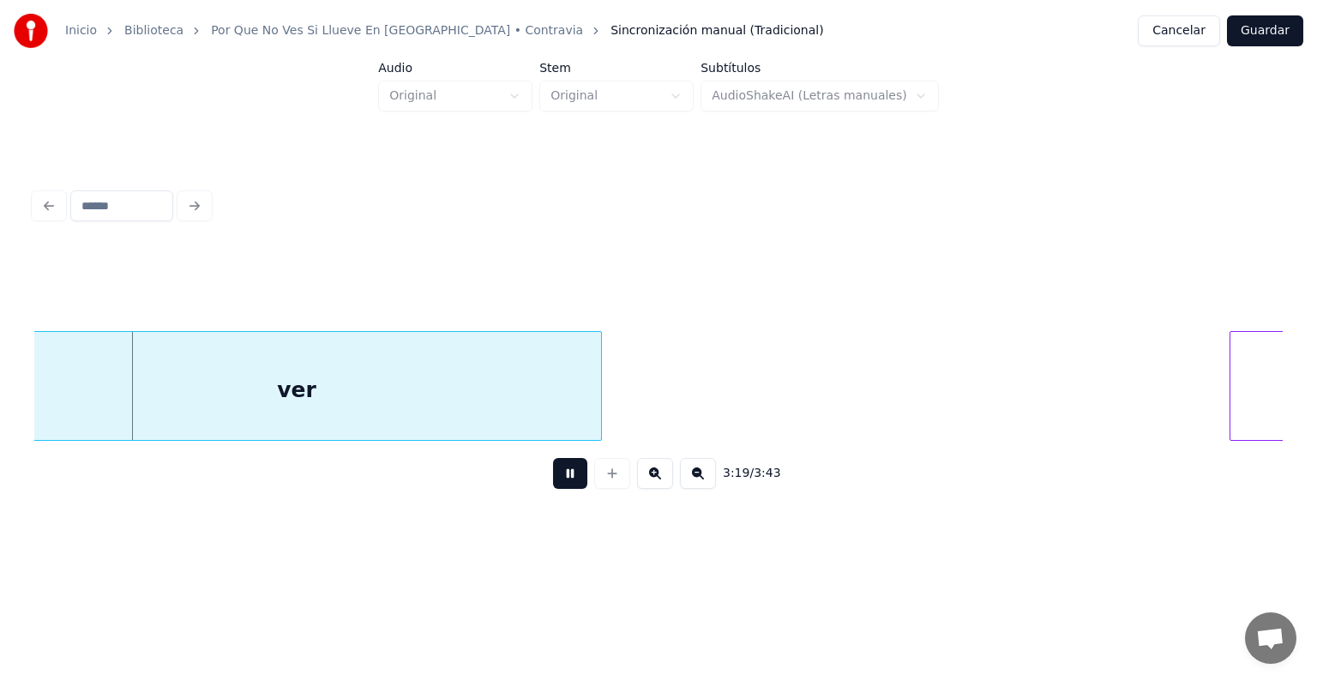
click at [598, 384] on div at bounding box center [598, 386] width 5 height 108
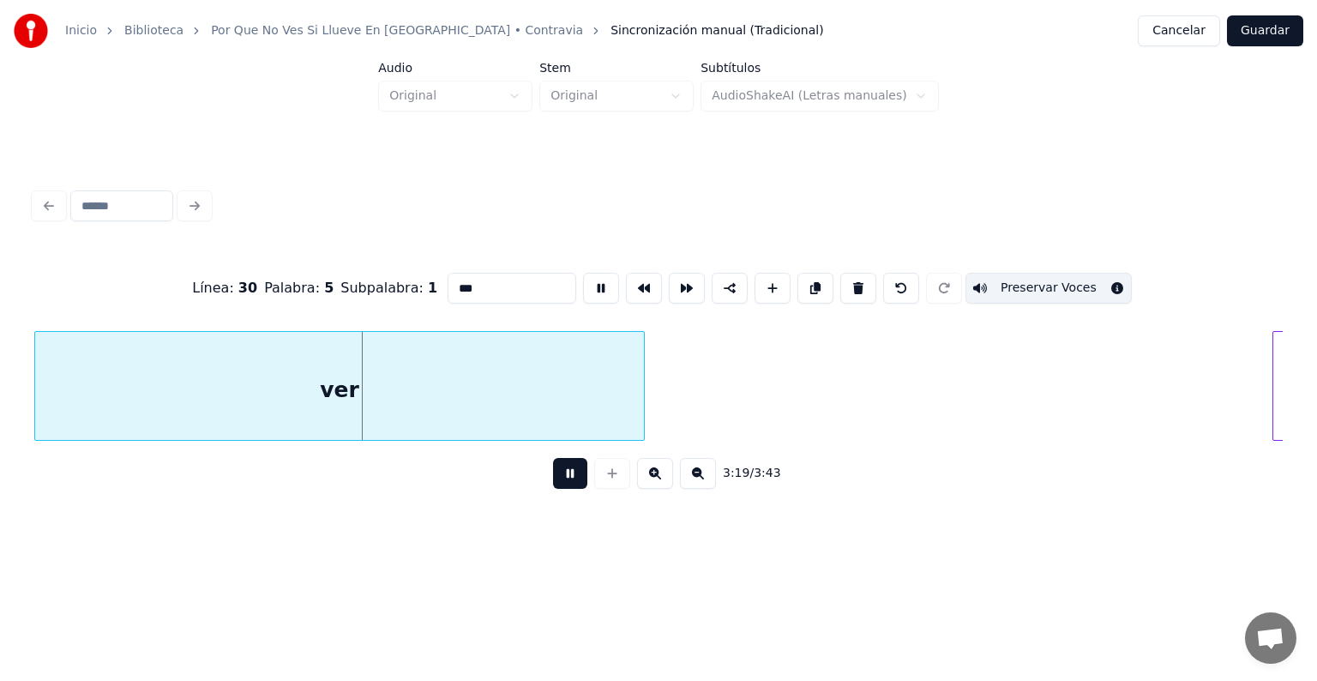
click at [382, 384] on div "ver" at bounding box center [339, 390] width 609 height 117
click at [567, 489] on button at bounding box center [570, 473] width 34 height 31
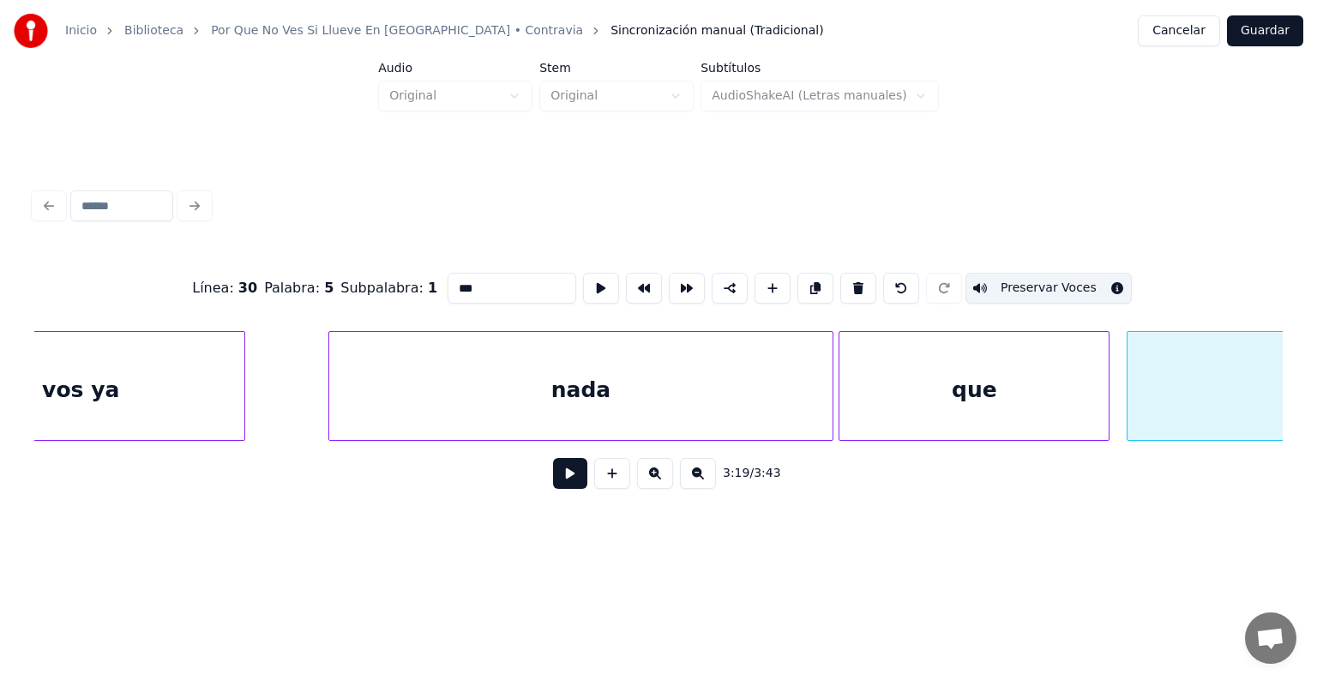
click at [599, 402] on div "nada" at bounding box center [581, 390] width 504 height 117
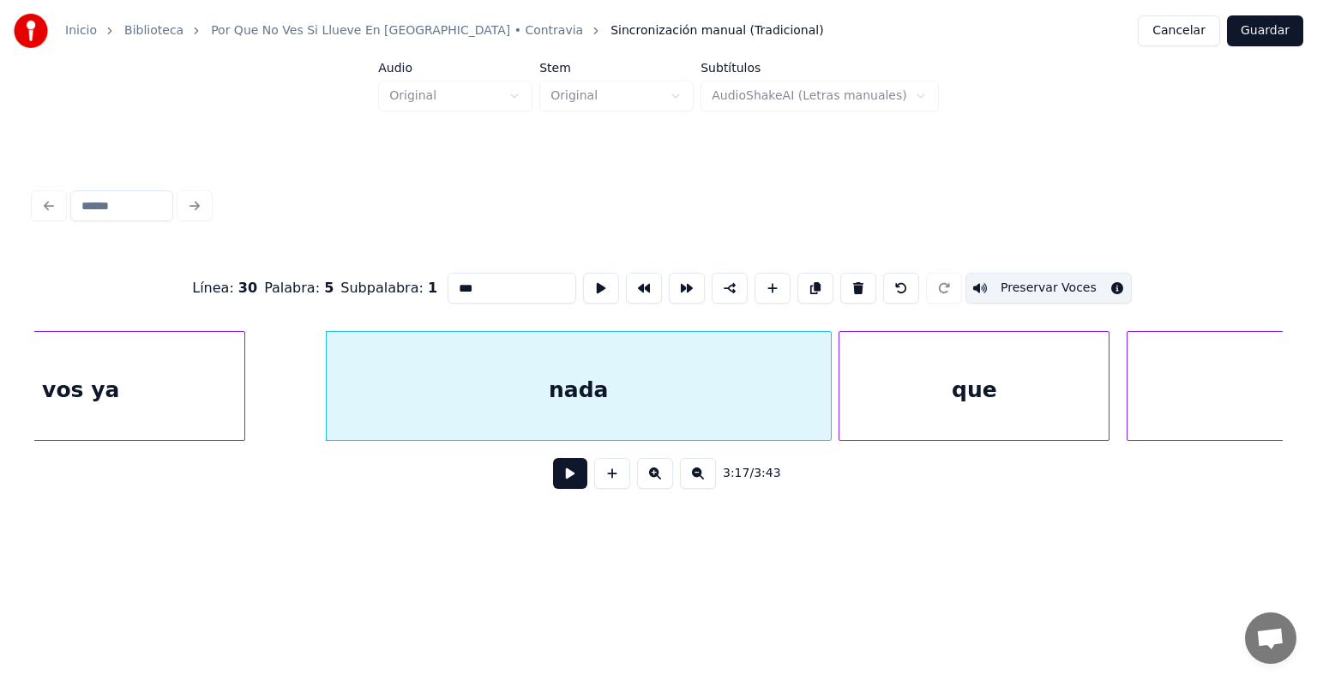
click at [569, 486] on button at bounding box center [570, 473] width 34 height 31
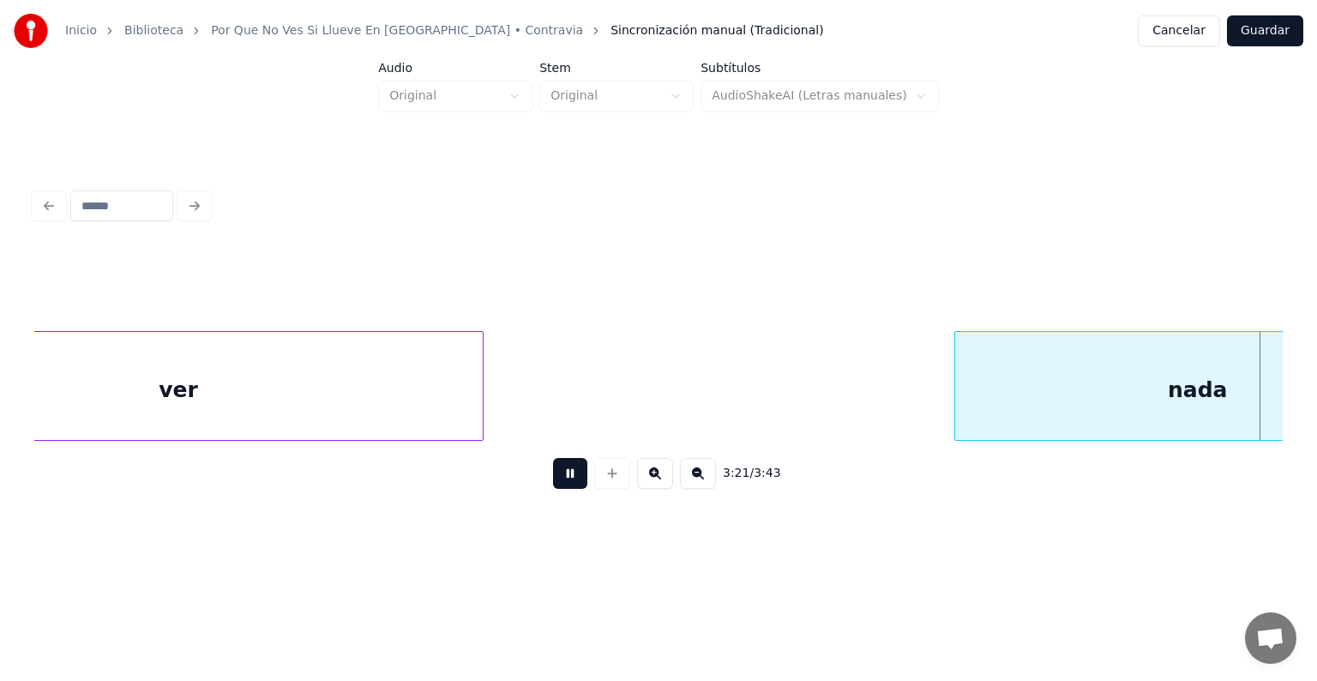
scroll to position [0, 103750]
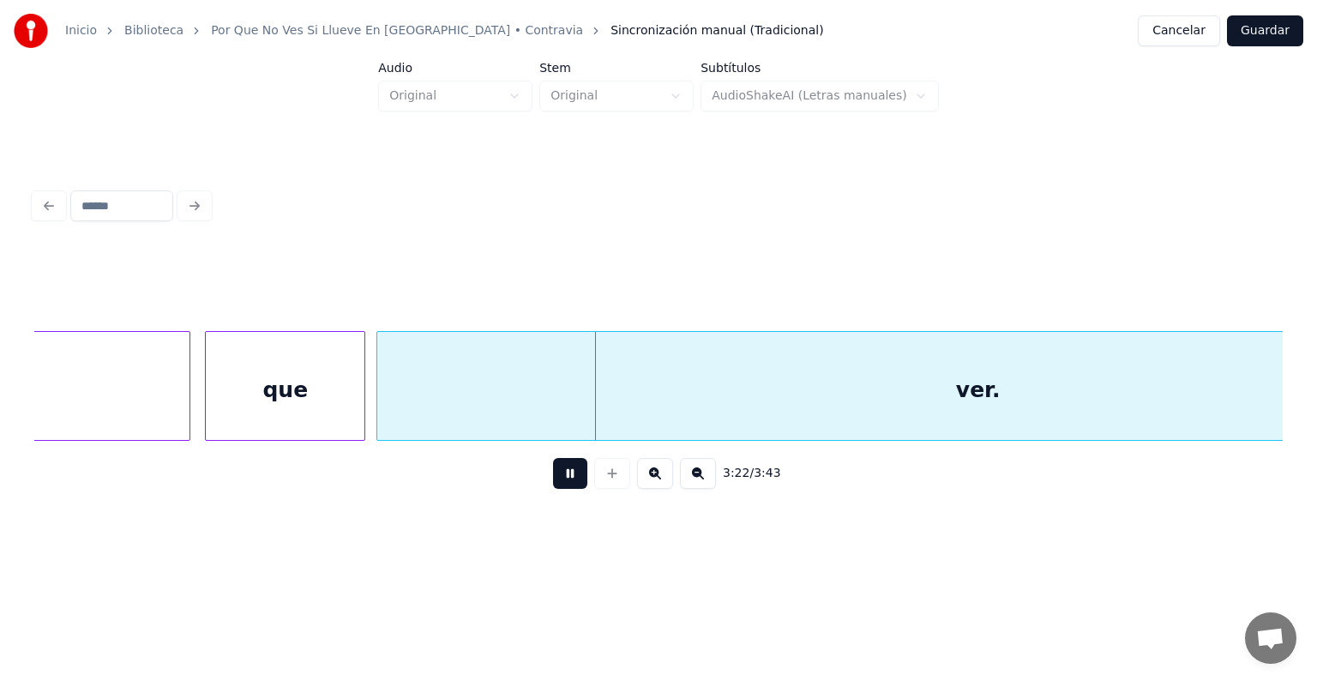
click at [389, 405] on div "ver." at bounding box center [978, 390] width 1202 height 117
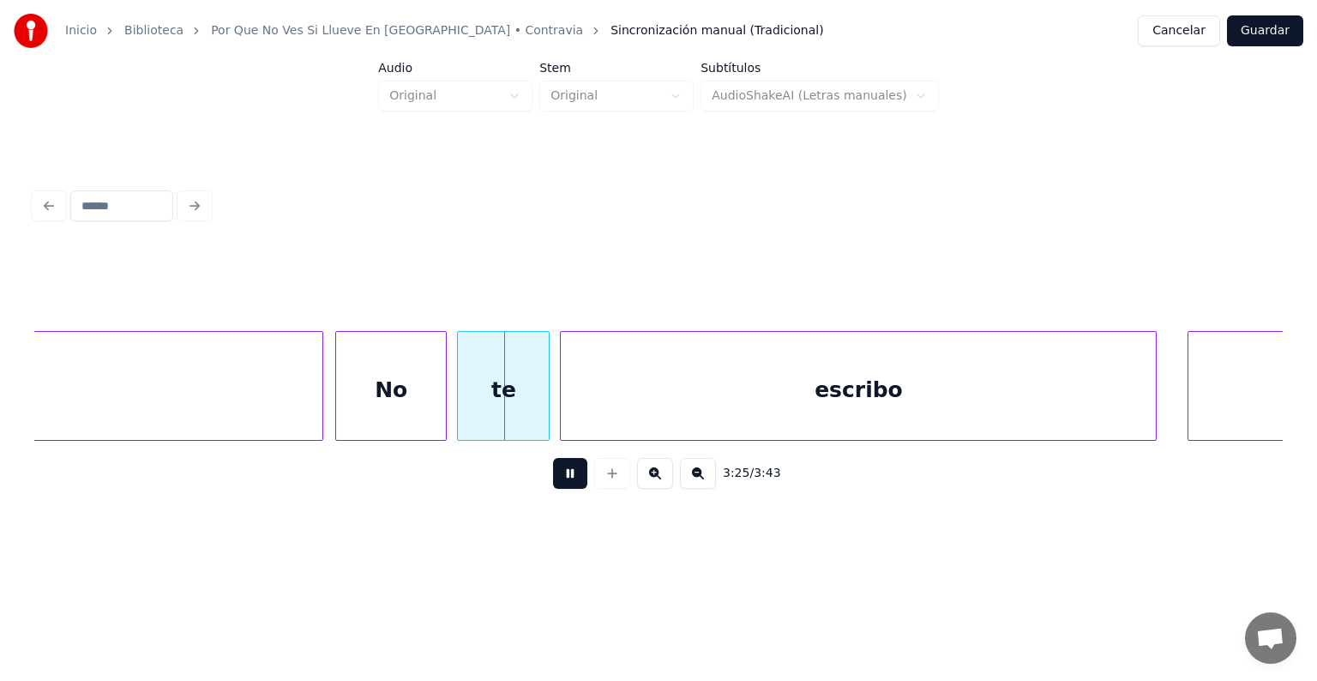
click at [375, 404] on div "No" at bounding box center [391, 390] width 110 height 117
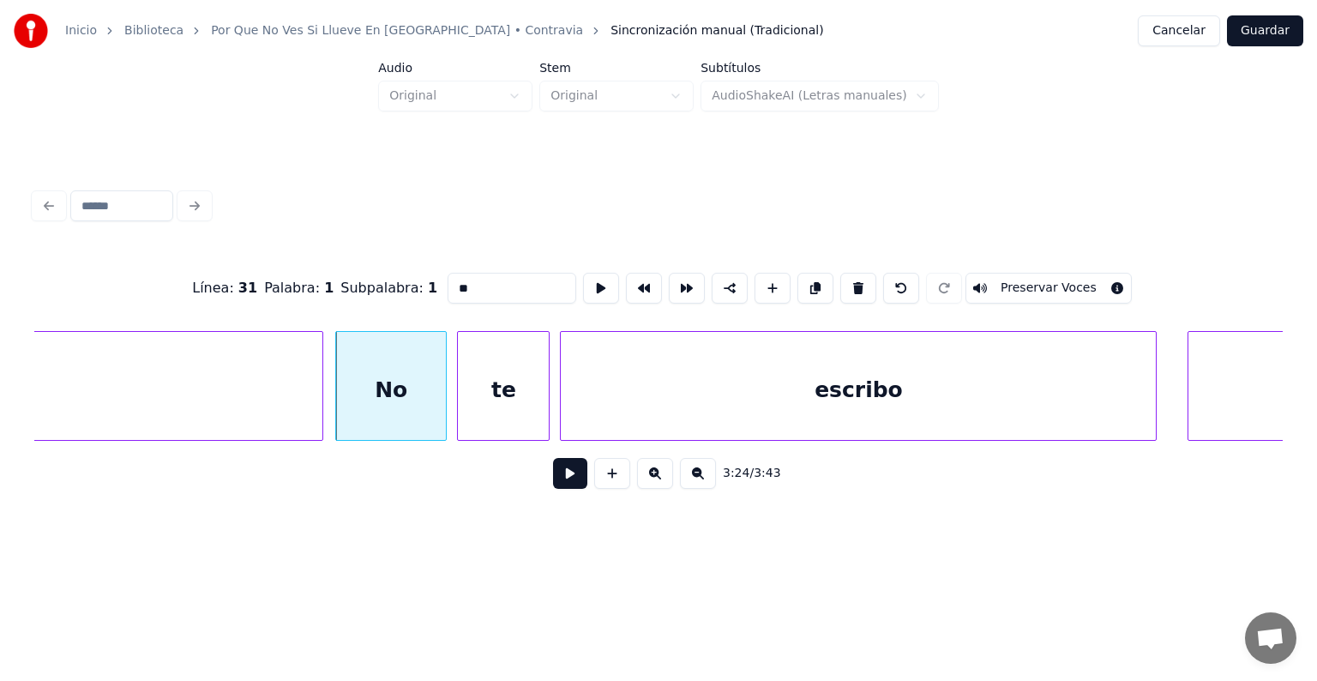
click at [1065, 275] on button "Preservar Voces" at bounding box center [1048, 288] width 166 height 31
click at [490, 393] on div "te" at bounding box center [503, 390] width 91 height 117
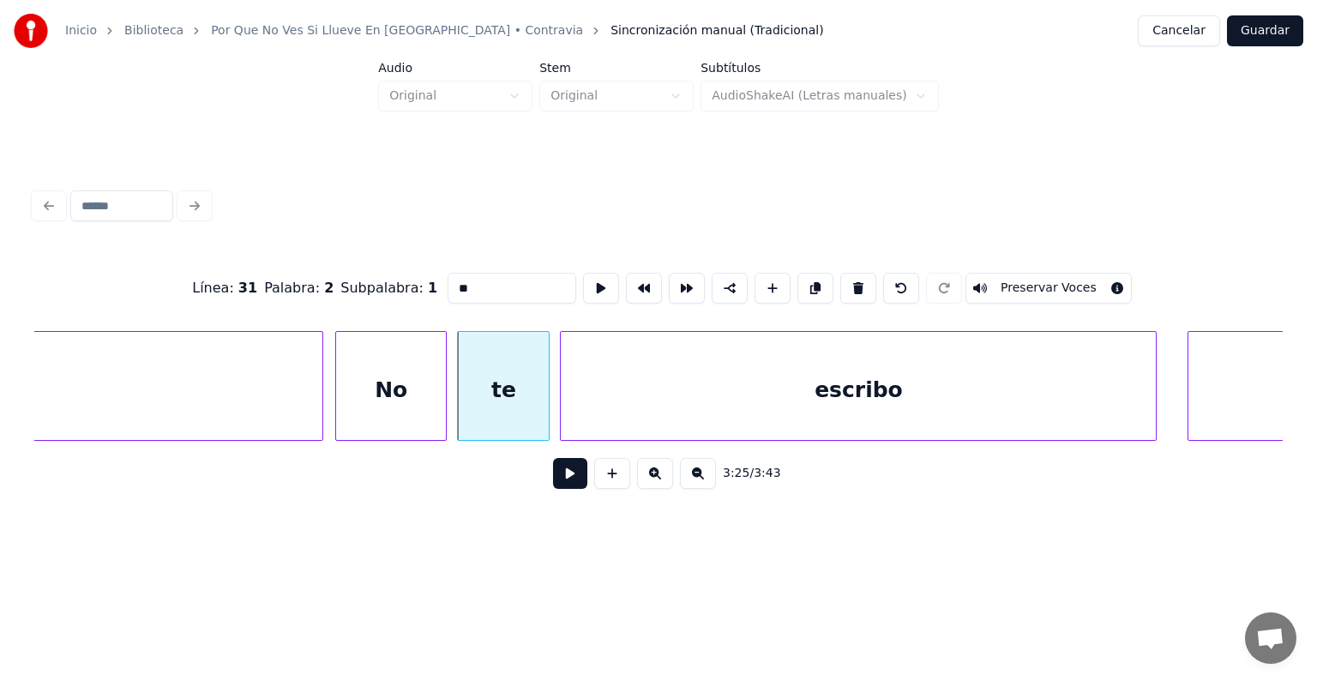
click at [1078, 281] on button "Preservar Voces" at bounding box center [1048, 288] width 166 height 31
click at [591, 408] on div "escribo" at bounding box center [858, 390] width 595 height 117
type input "*******"
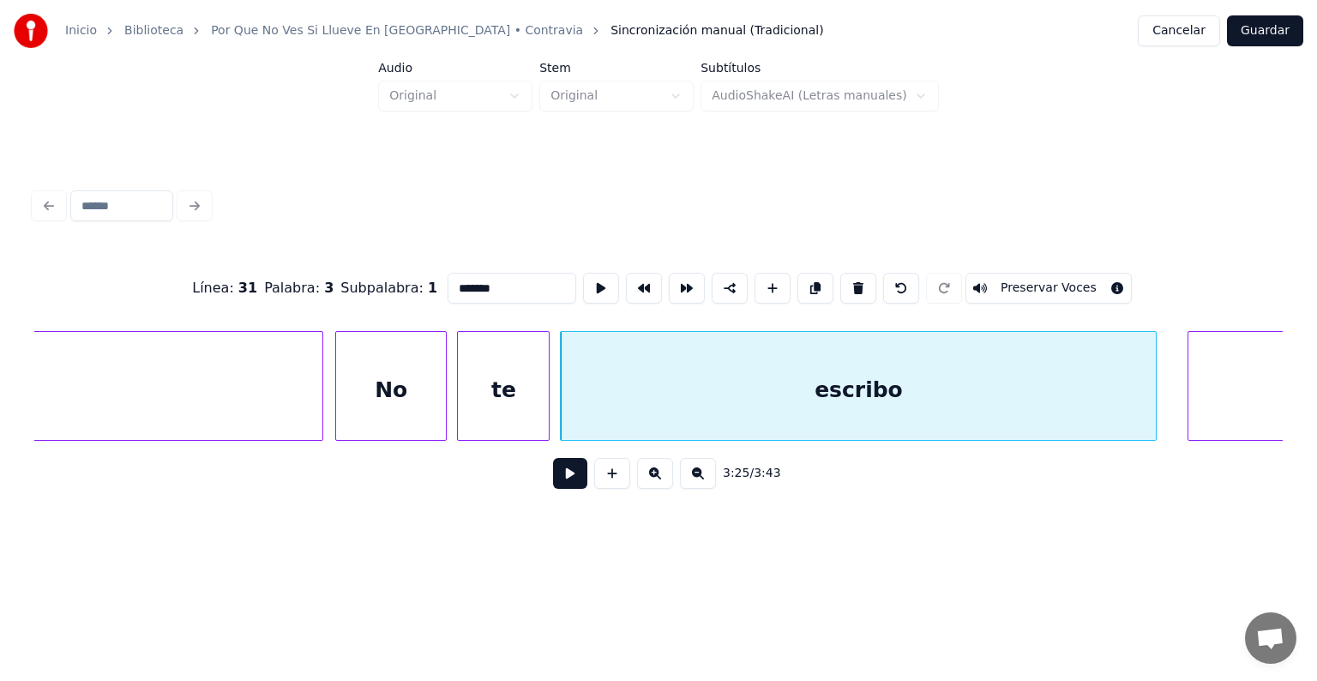
click at [1079, 278] on button "Preservar Voces" at bounding box center [1048, 288] width 166 height 31
click at [553, 483] on button at bounding box center [570, 473] width 34 height 31
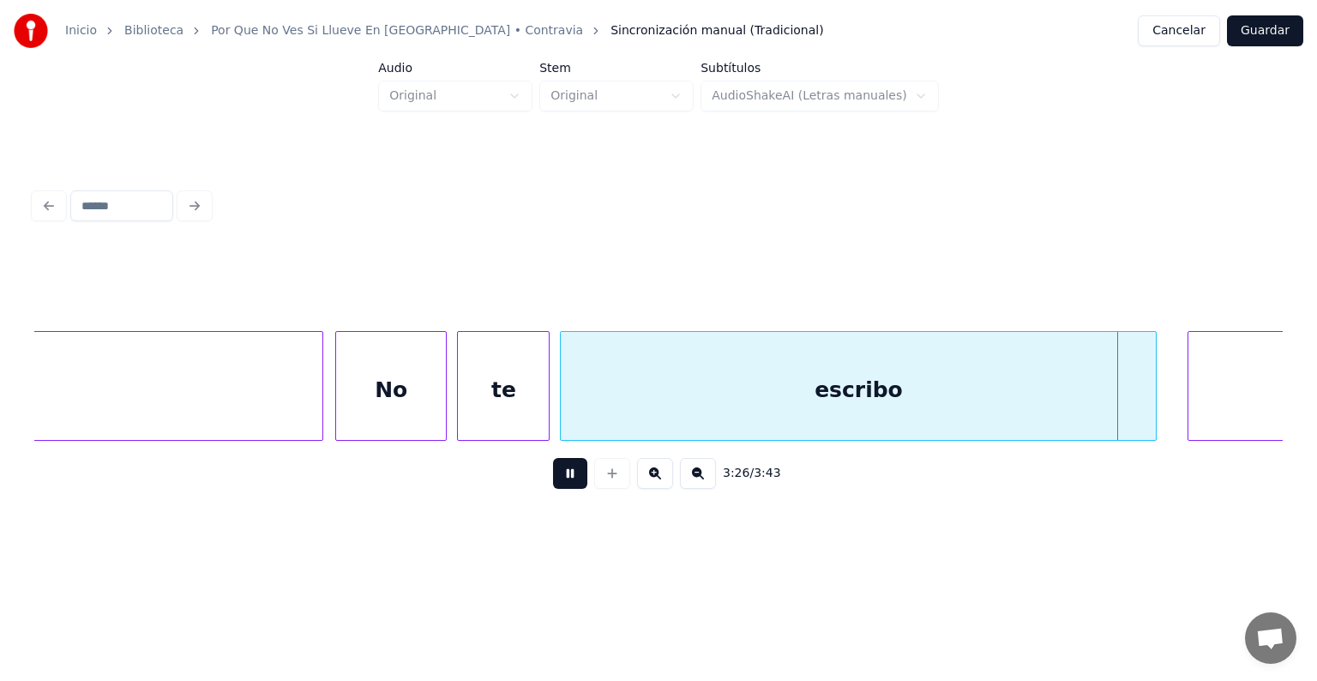
click at [479, 398] on div "te" at bounding box center [503, 390] width 91 height 117
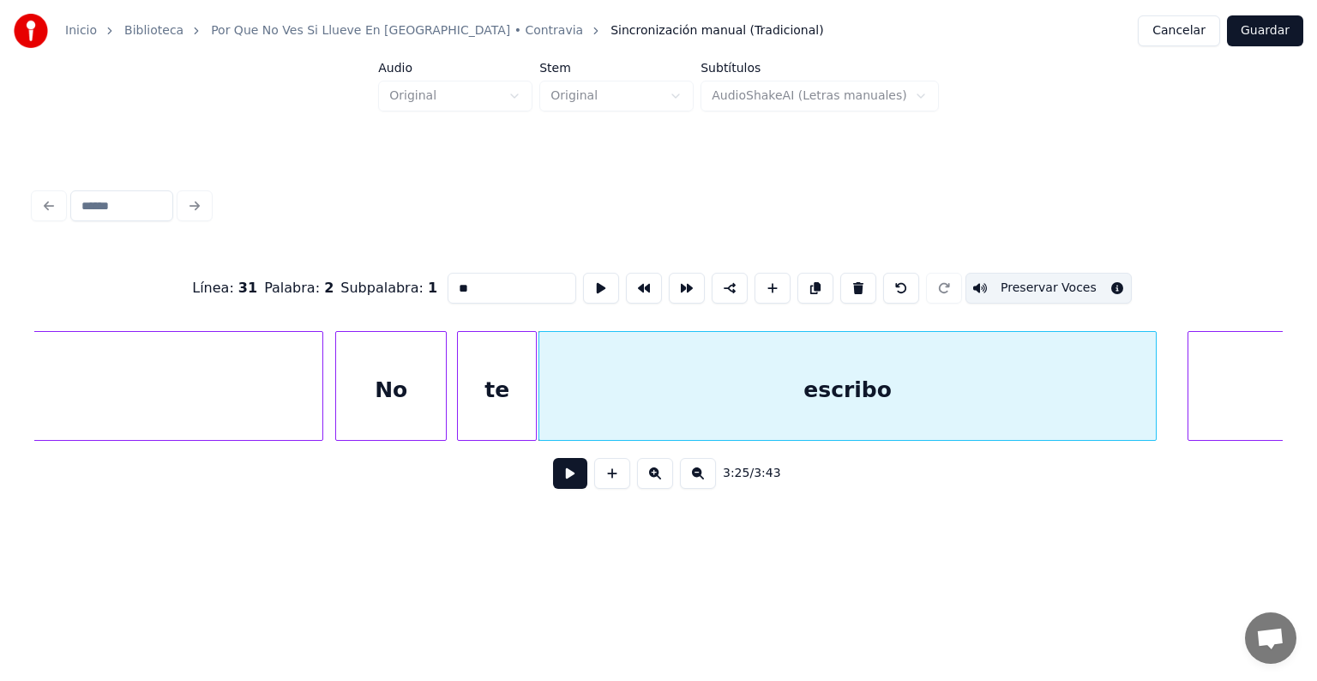
click at [553, 489] on button at bounding box center [570, 473] width 34 height 31
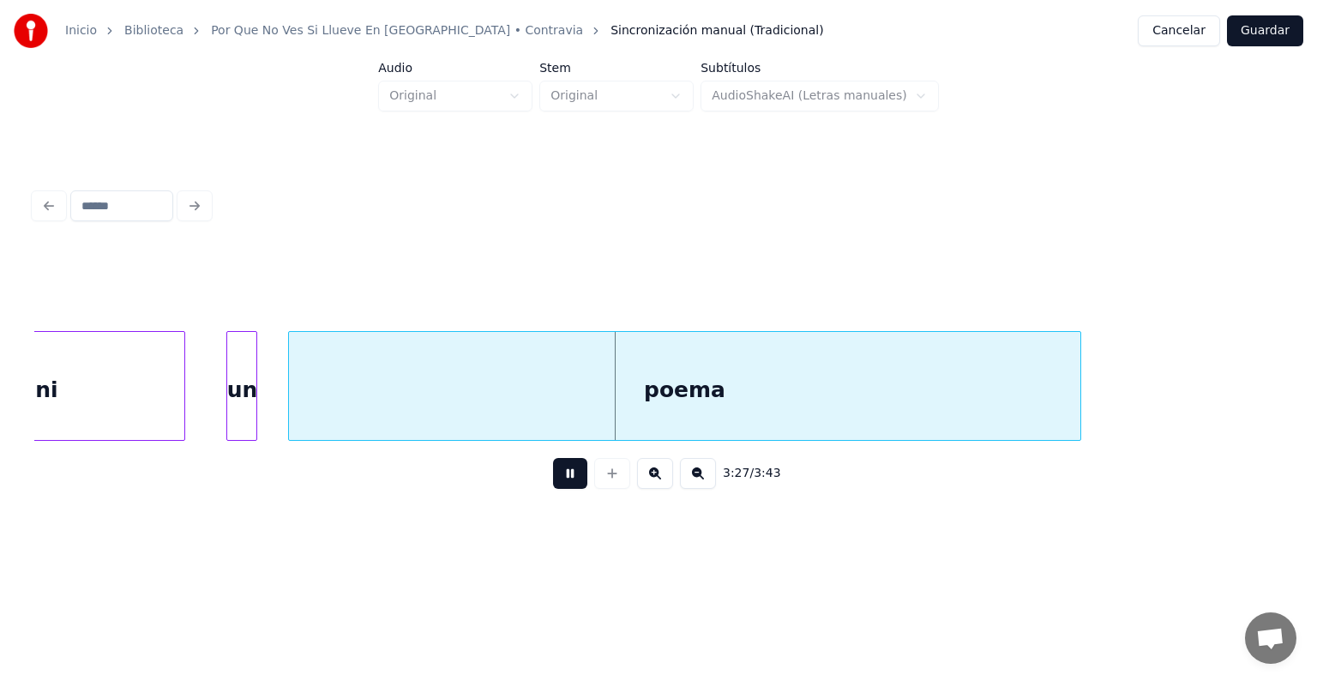
click at [111, 385] on div "ni" at bounding box center [46, 390] width 276 height 117
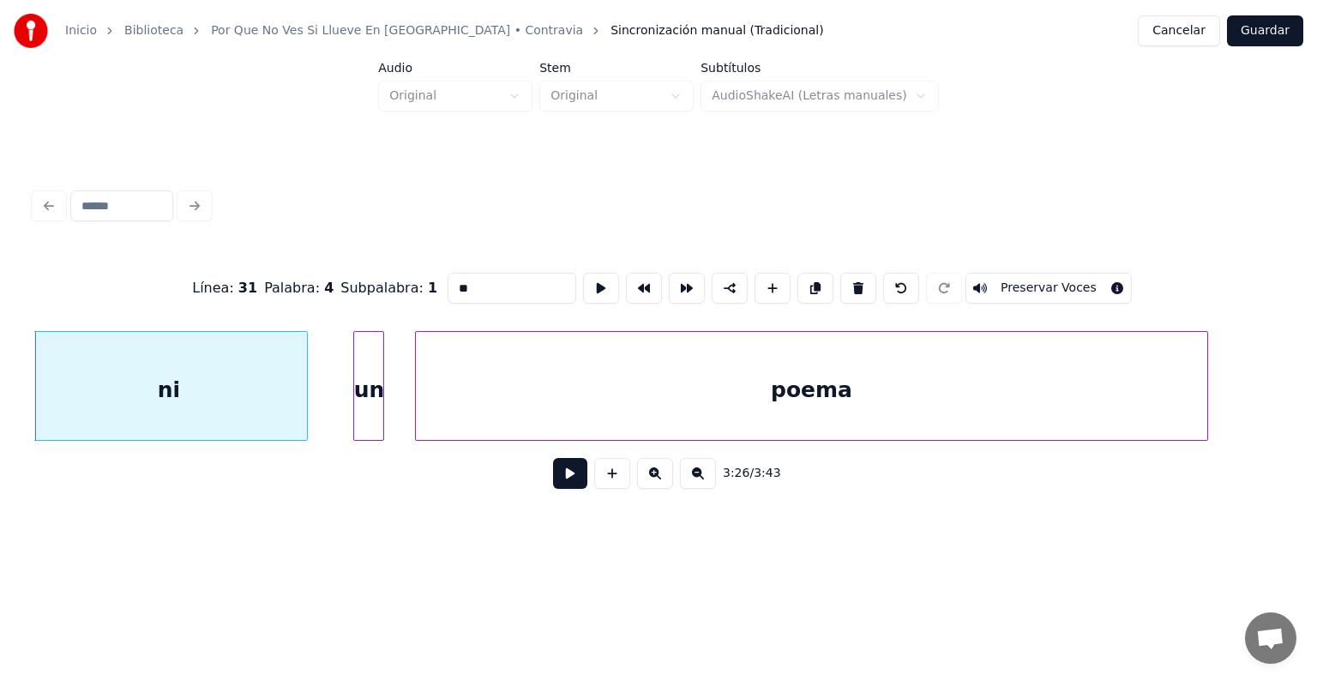
scroll to position [0, 106153]
click at [171, 397] on div "ni" at bounding box center [174, 390] width 276 height 117
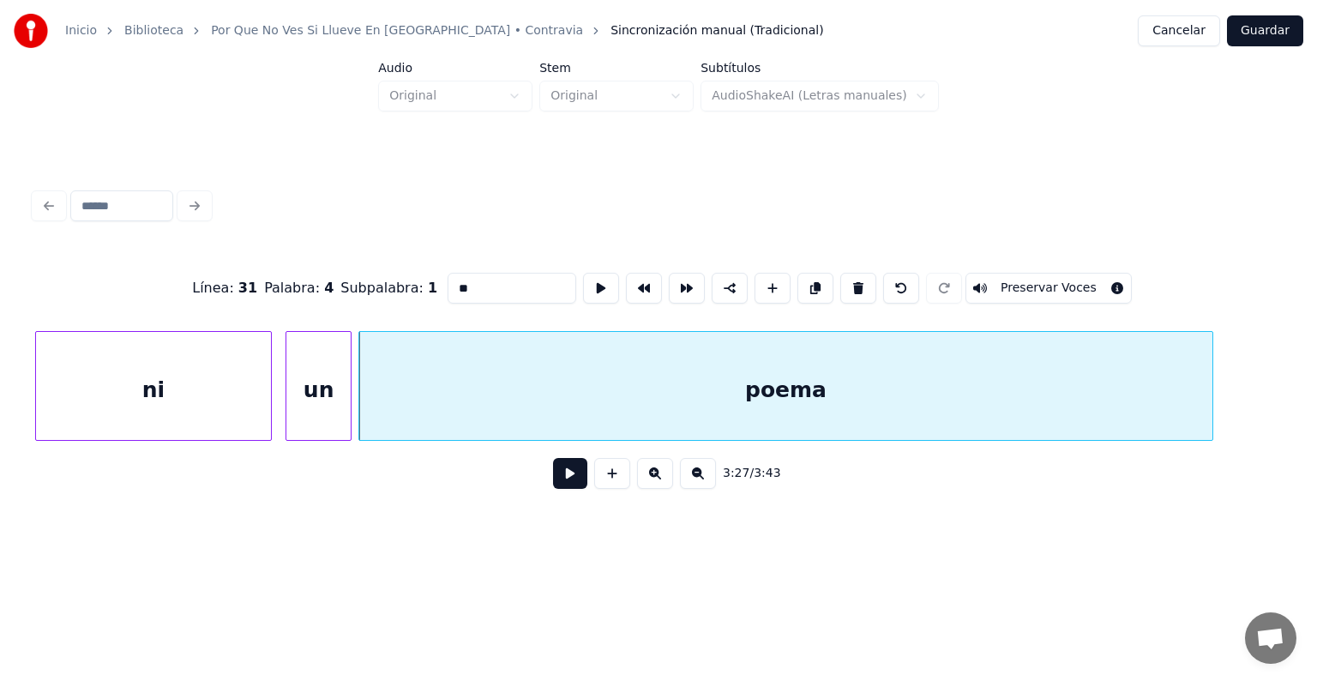
click at [214, 396] on div "ni" at bounding box center [153, 390] width 235 height 117
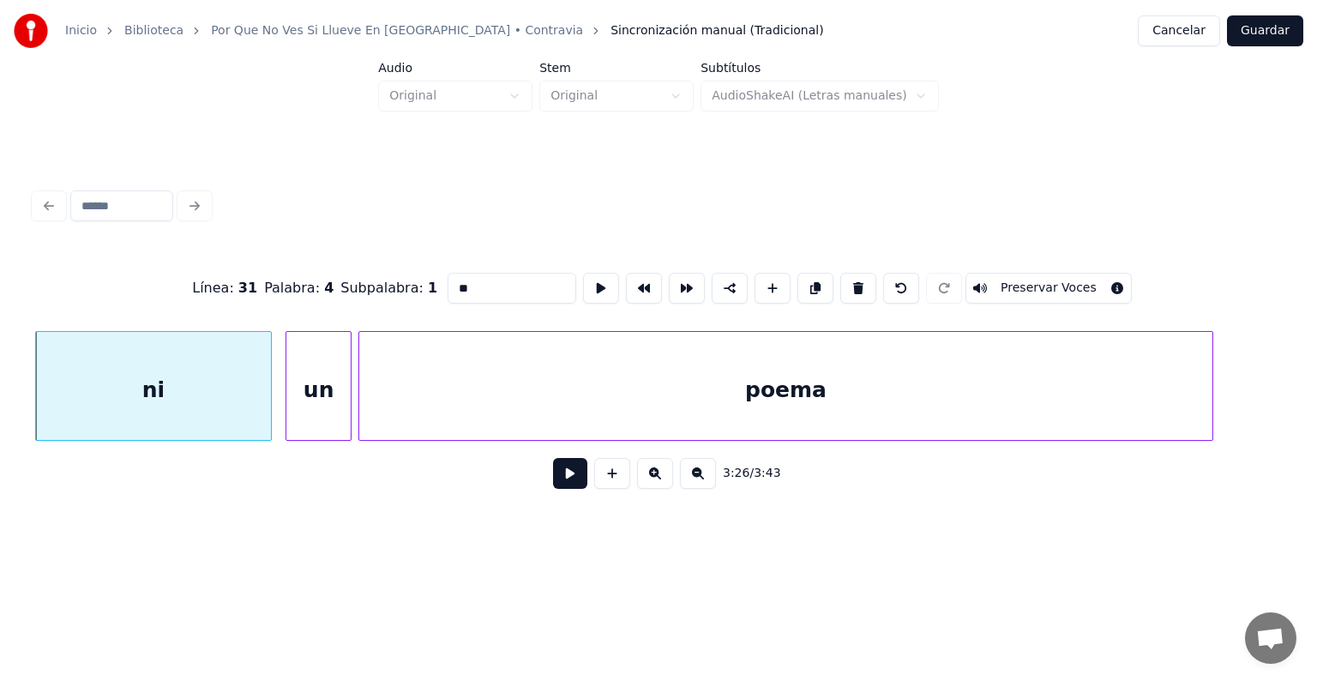
click at [1052, 273] on button "Preservar Voces" at bounding box center [1048, 288] width 166 height 31
click at [327, 390] on div "un" at bounding box center [318, 390] width 65 height 117
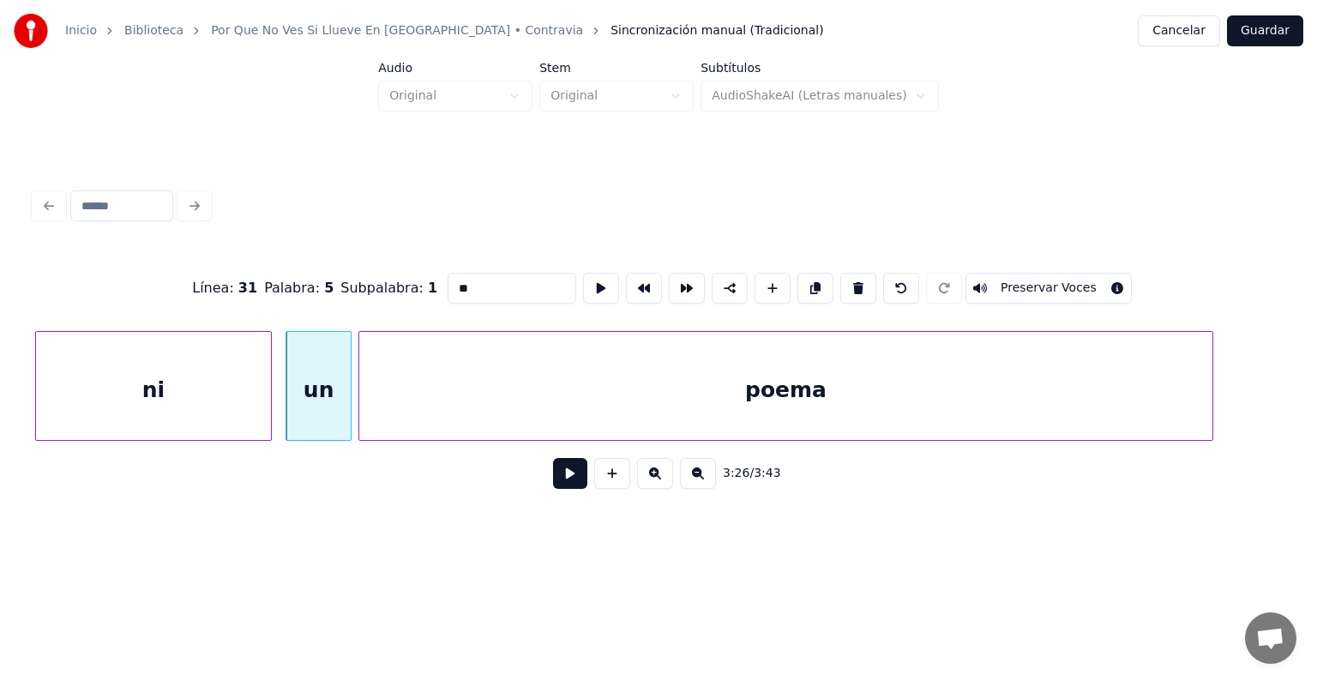
click at [1059, 279] on button "Preservar Voces" at bounding box center [1048, 288] width 166 height 31
click at [417, 403] on div "poema" at bounding box center [785, 390] width 852 height 117
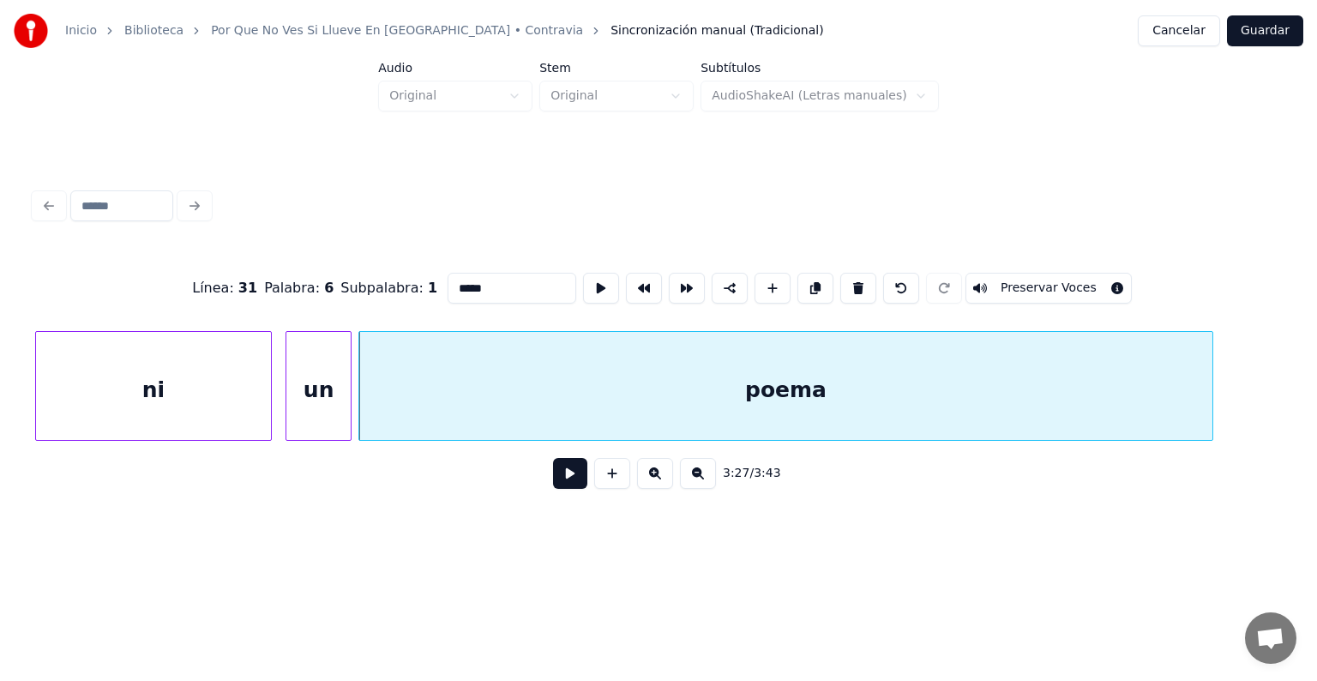
click at [1061, 279] on button "Preservar Voces" at bounding box center [1048, 288] width 166 height 31
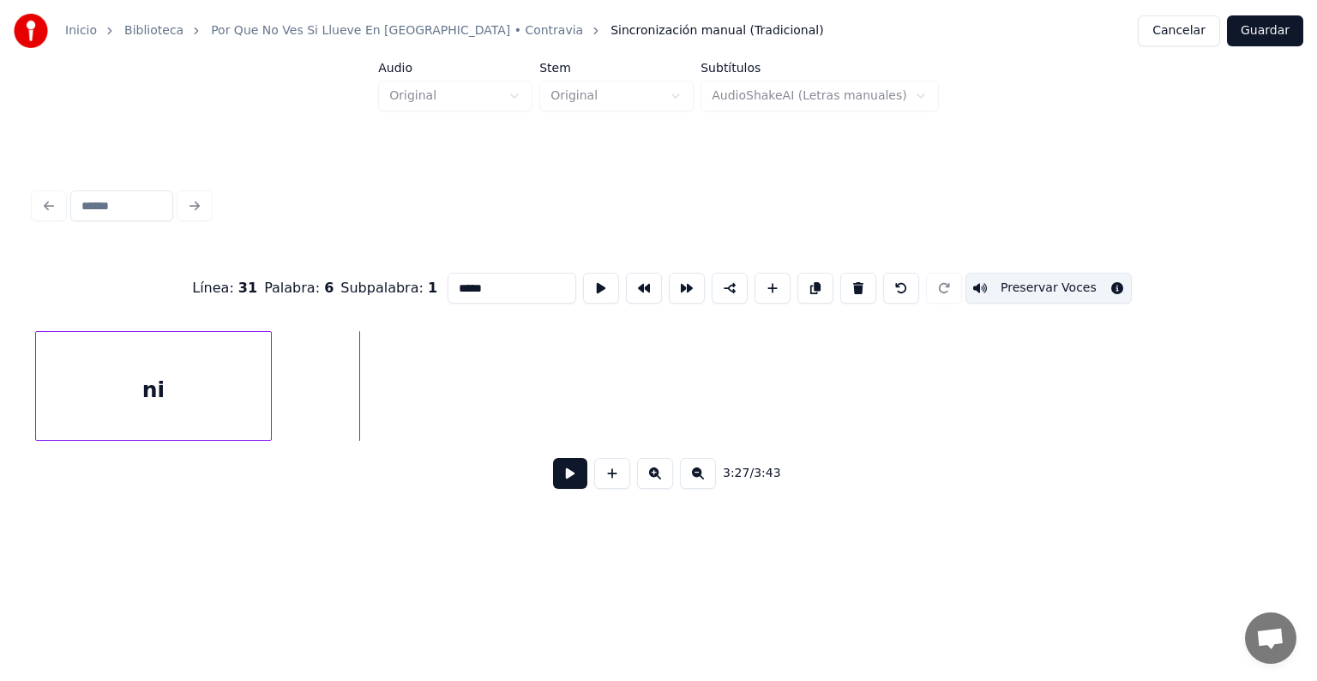
scroll to position [0, 105061]
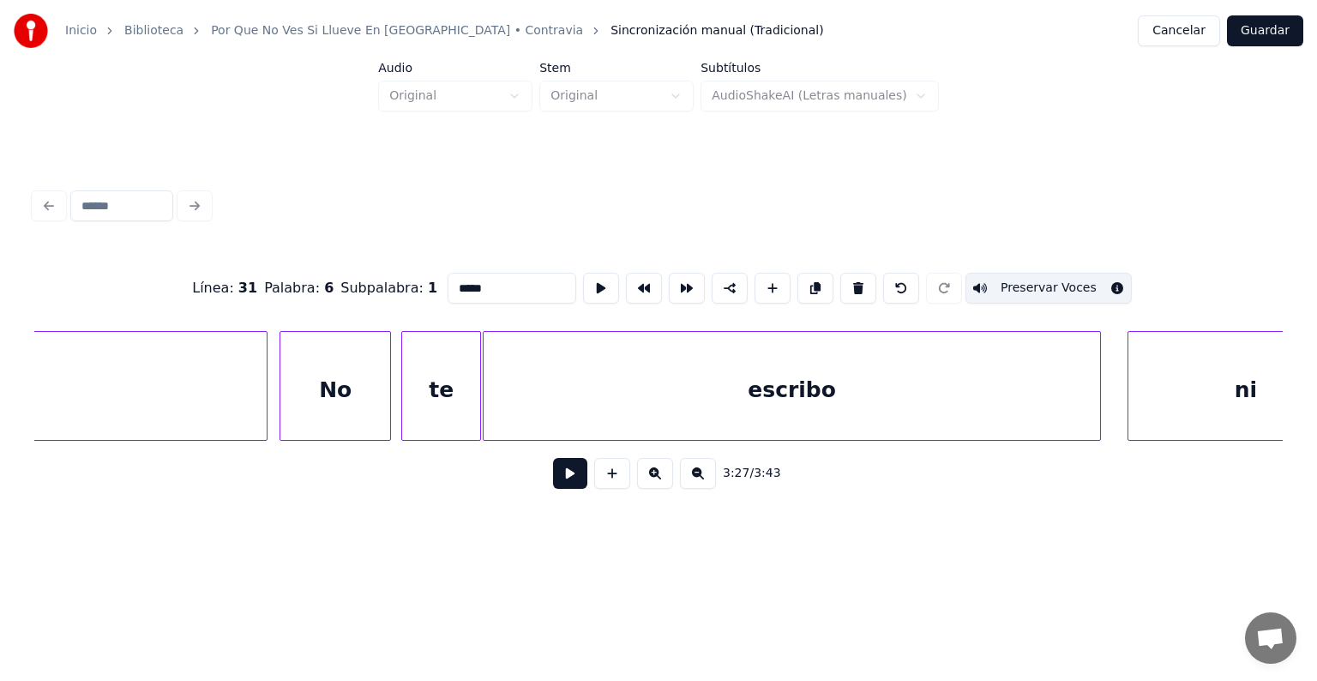
click at [370, 394] on div "No" at bounding box center [335, 390] width 110 height 117
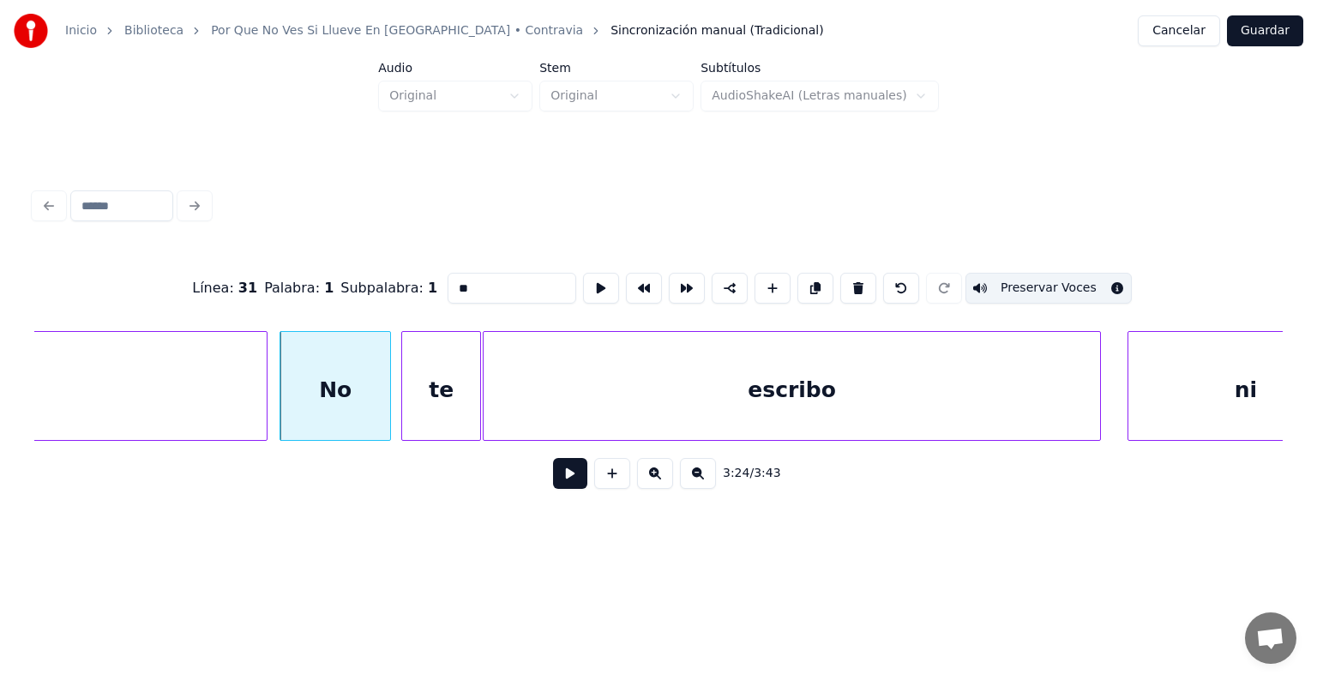
click at [439, 397] on div "te" at bounding box center [440, 390] width 77 height 117
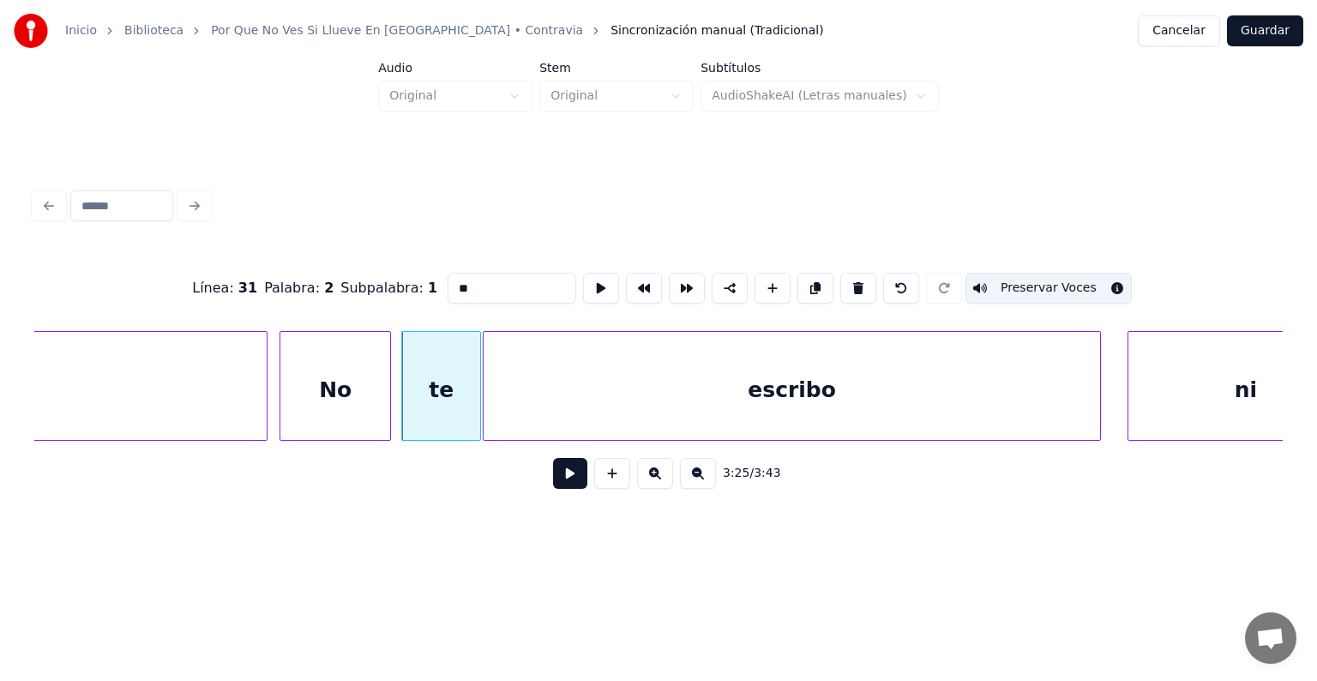
click at [1011, 398] on div "escribo" at bounding box center [791, 390] width 617 height 117
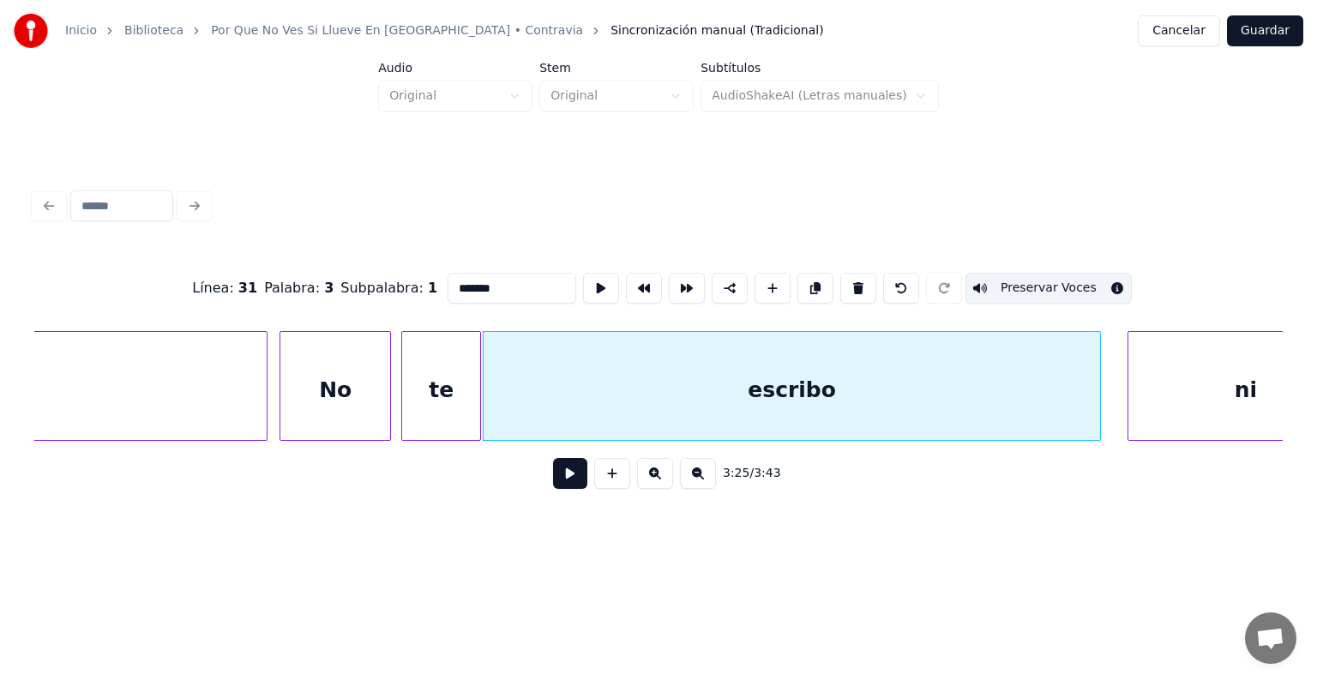
click at [1145, 392] on div "ni" at bounding box center [1245, 390] width 235 height 117
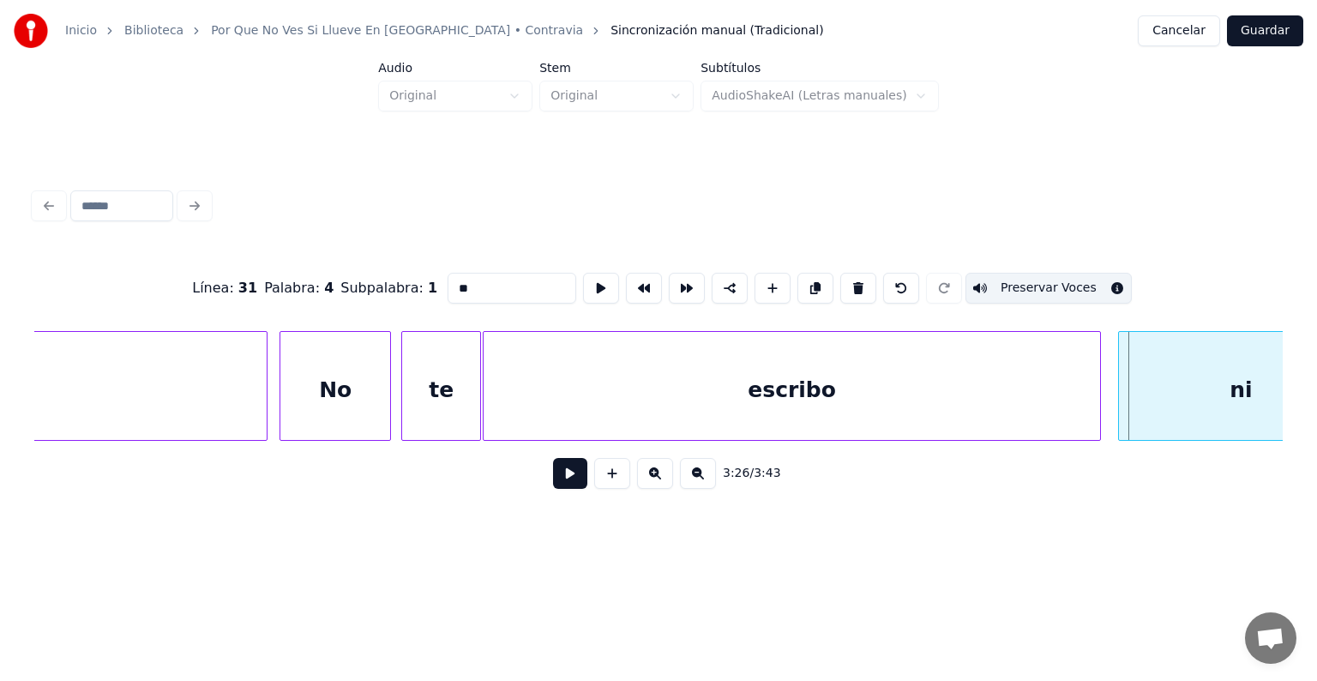
click at [1130, 393] on div "ni" at bounding box center [1241, 390] width 244 height 117
click at [1066, 399] on div "escribo" at bounding box center [791, 390] width 617 height 117
type input "*******"
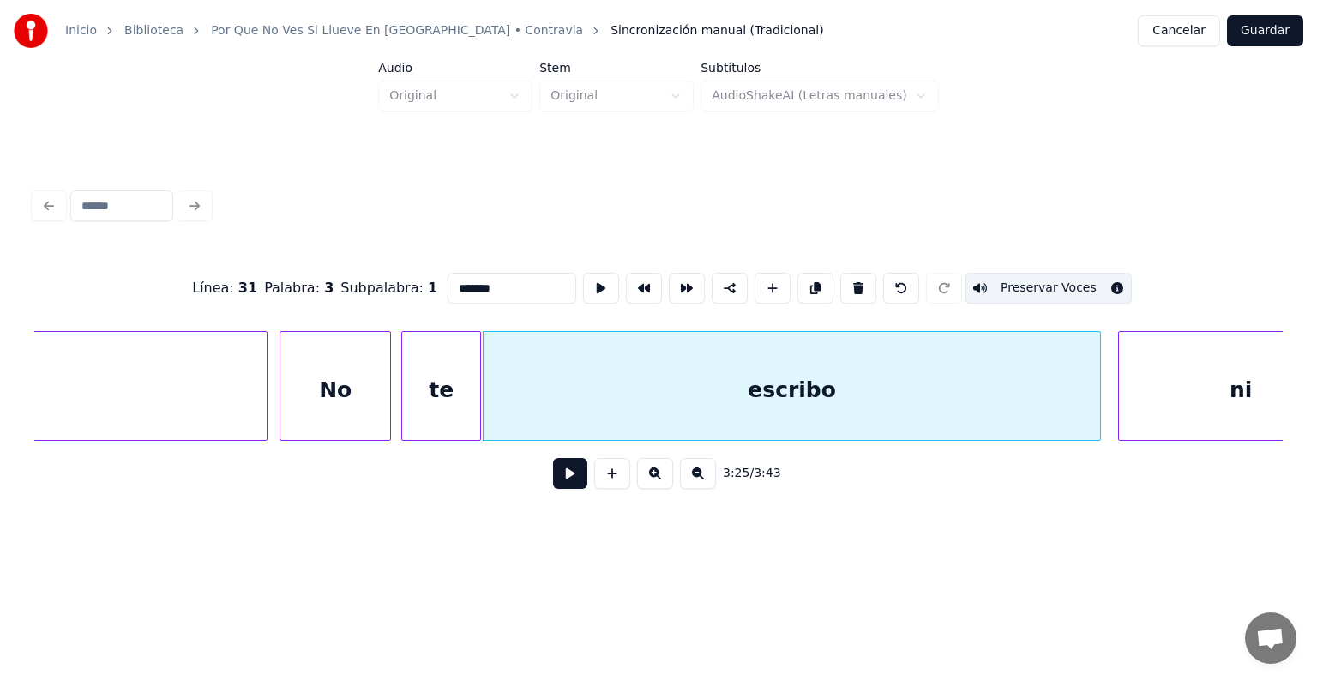
click at [553, 484] on button at bounding box center [570, 473] width 34 height 31
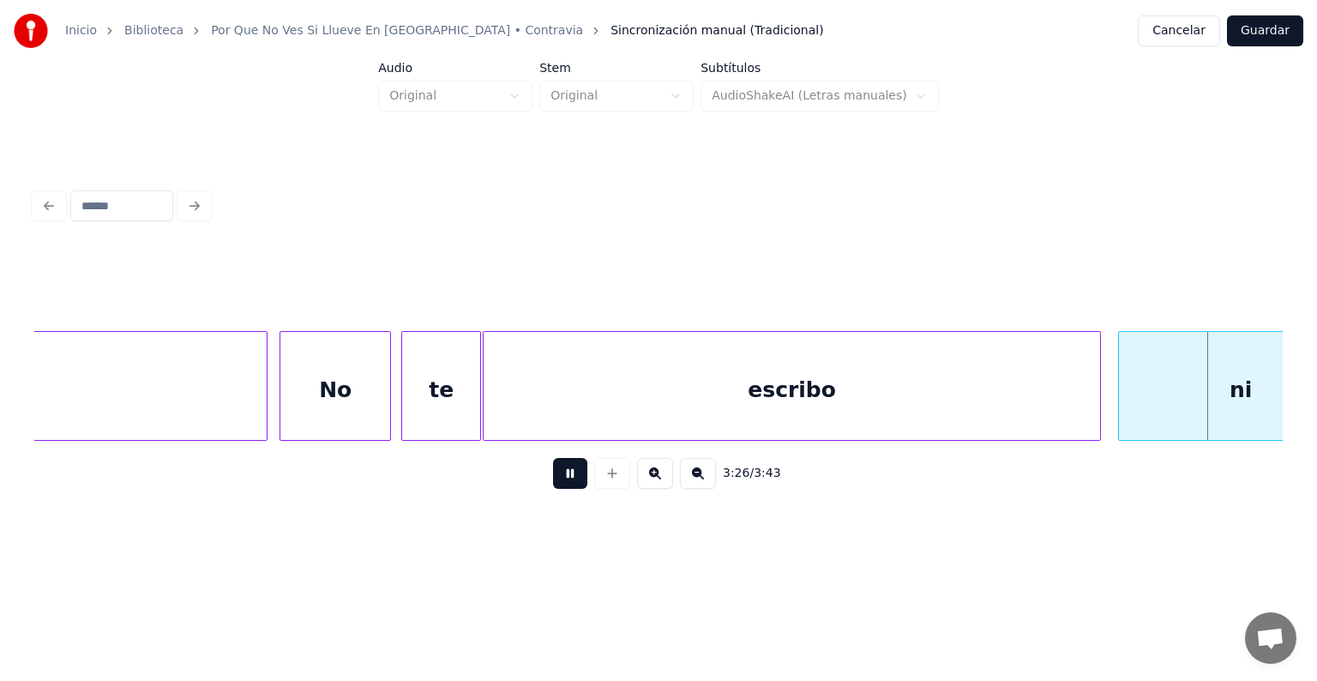
click at [1133, 405] on div "ni" at bounding box center [1241, 390] width 244 height 117
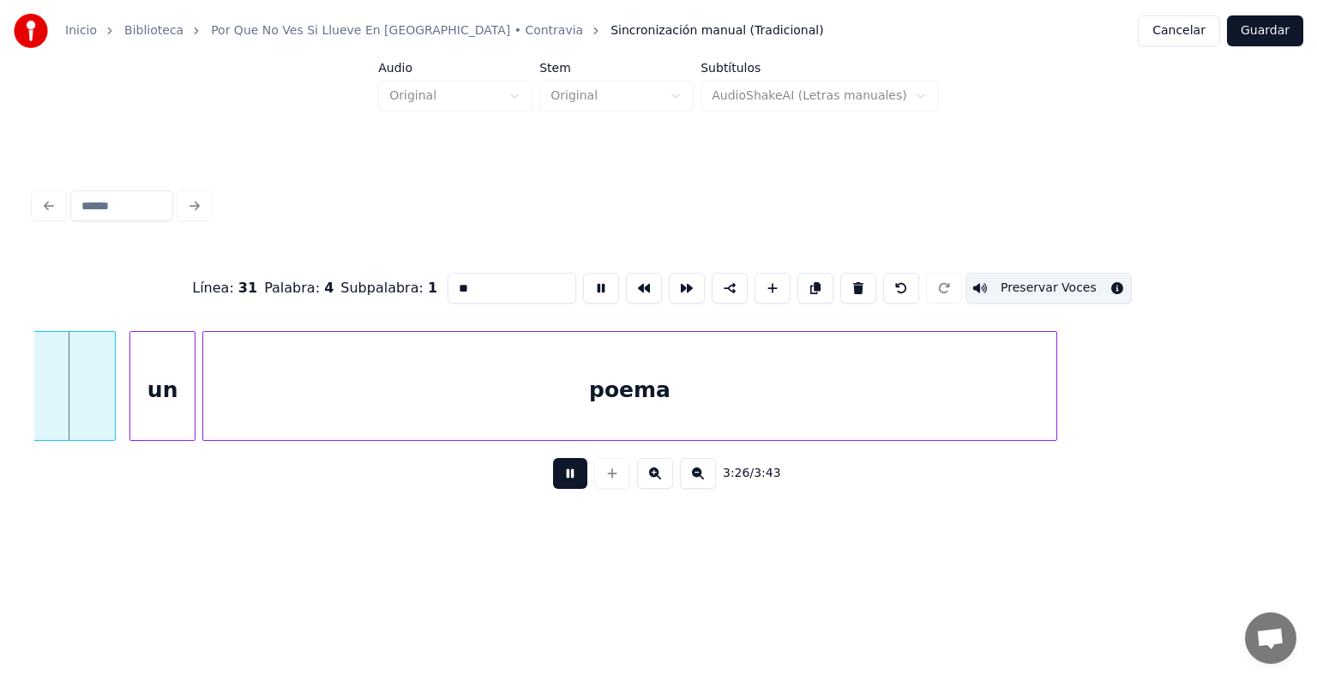
scroll to position [0, 106144]
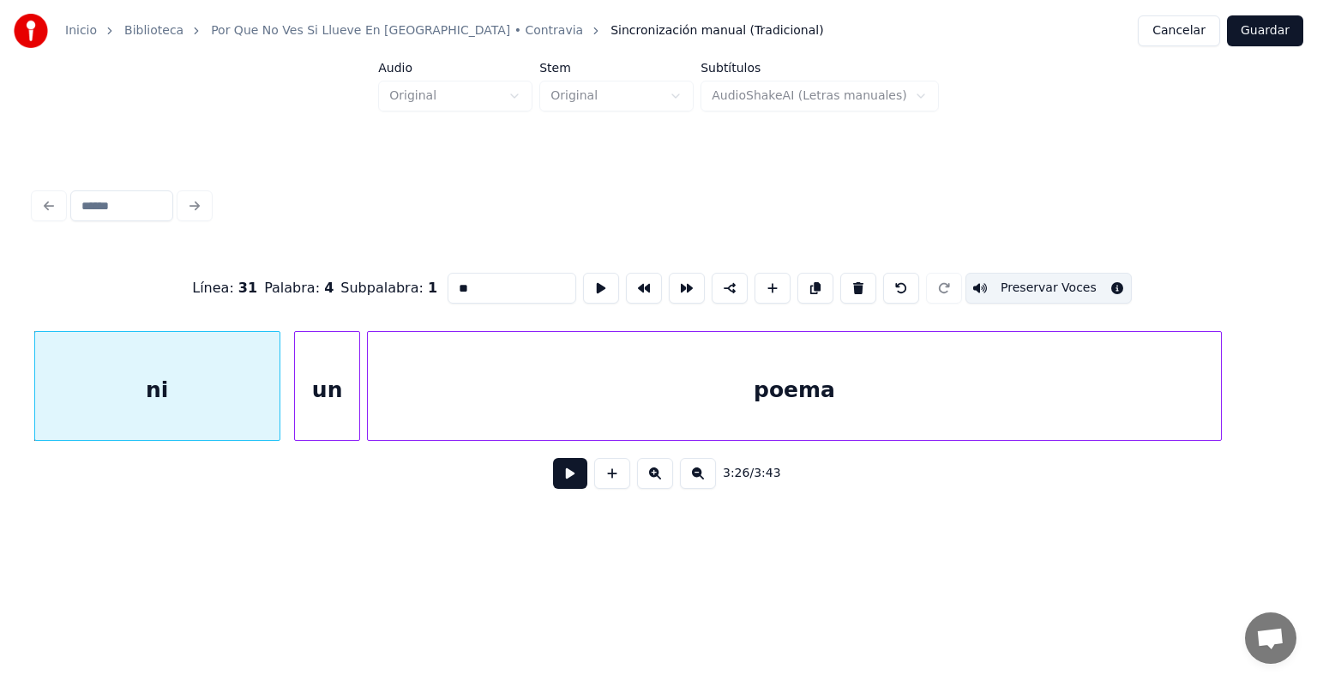
click at [267, 397] on div "ni" at bounding box center [157, 390] width 244 height 117
click at [297, 404] on div "un" at bounding box center [324, 390] width 71 height 117
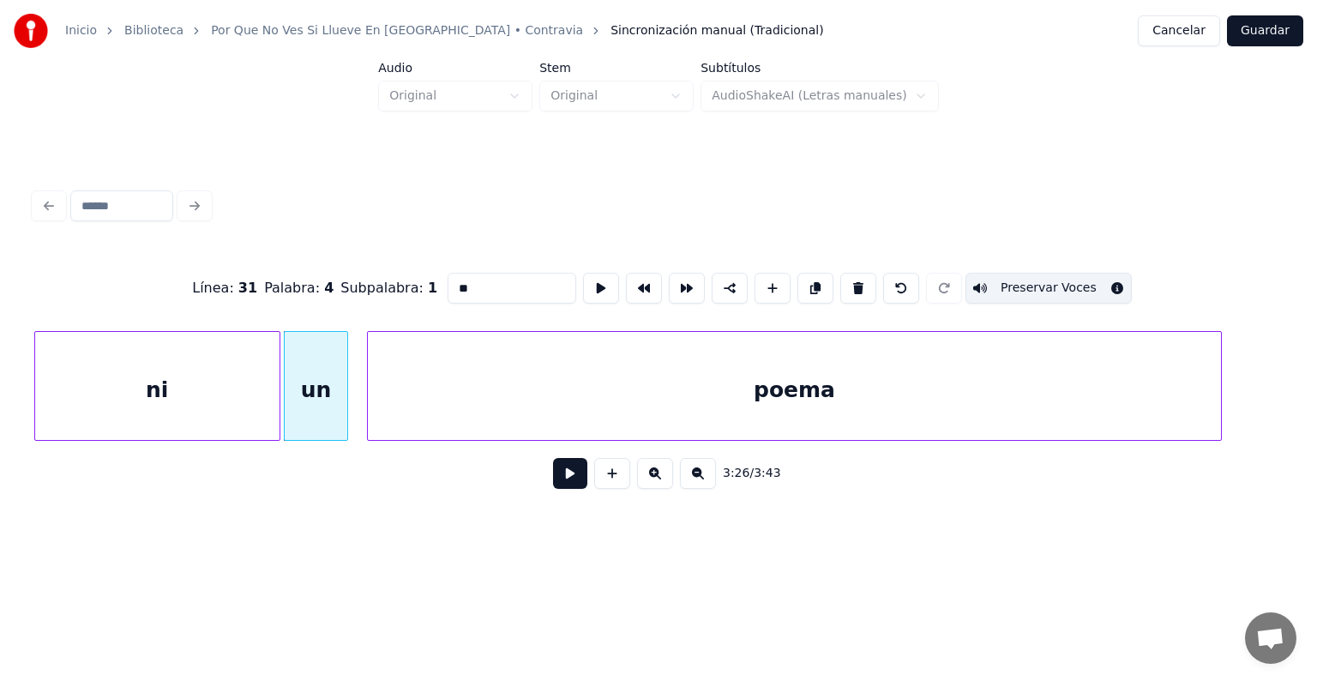
click at [370, 395] on div "poema" at bounding box center [794, 390] width 852 height 117
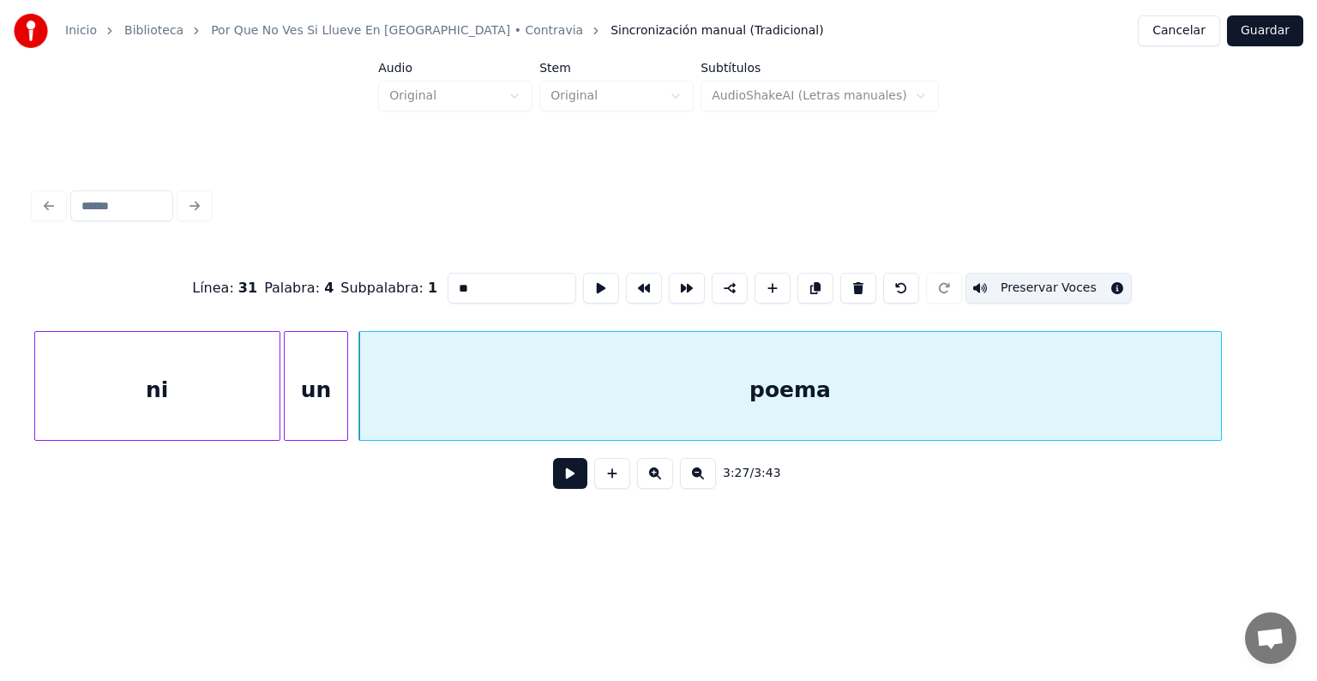
click at [511, 474] on div "3:27 / 3:43" at bounding box center [658, 473] width 1221 height 38
click at [553, 489] on button at bounding box center [570, 473] width 34 height 31
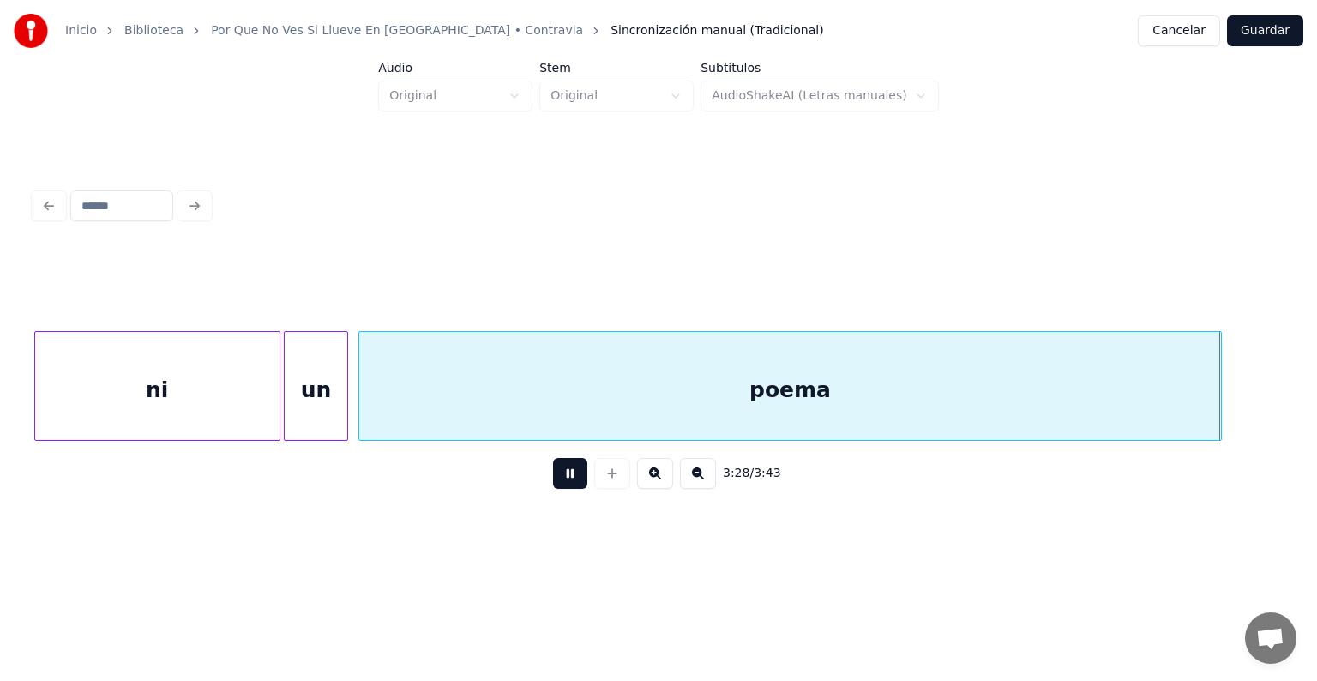
scroll to position [0, 107397]
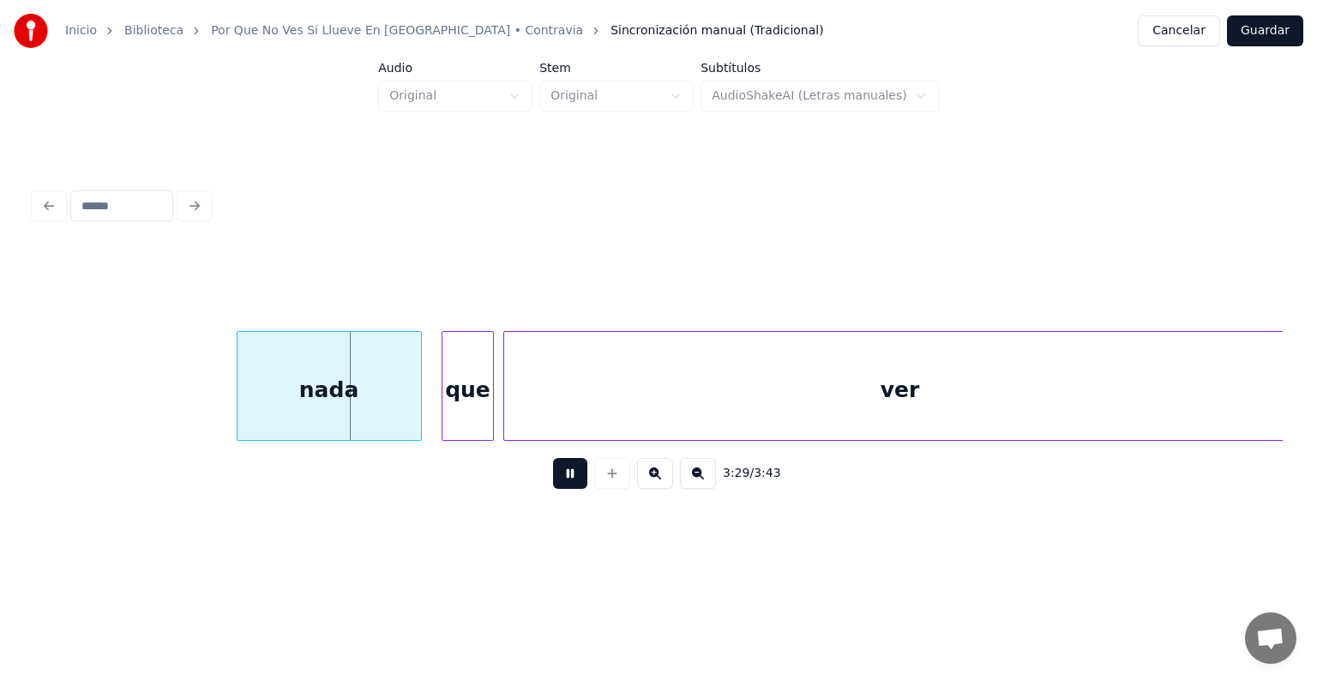
click at [285, 399] on div "nada" at bounding box center [328, 390] width 183 height 117
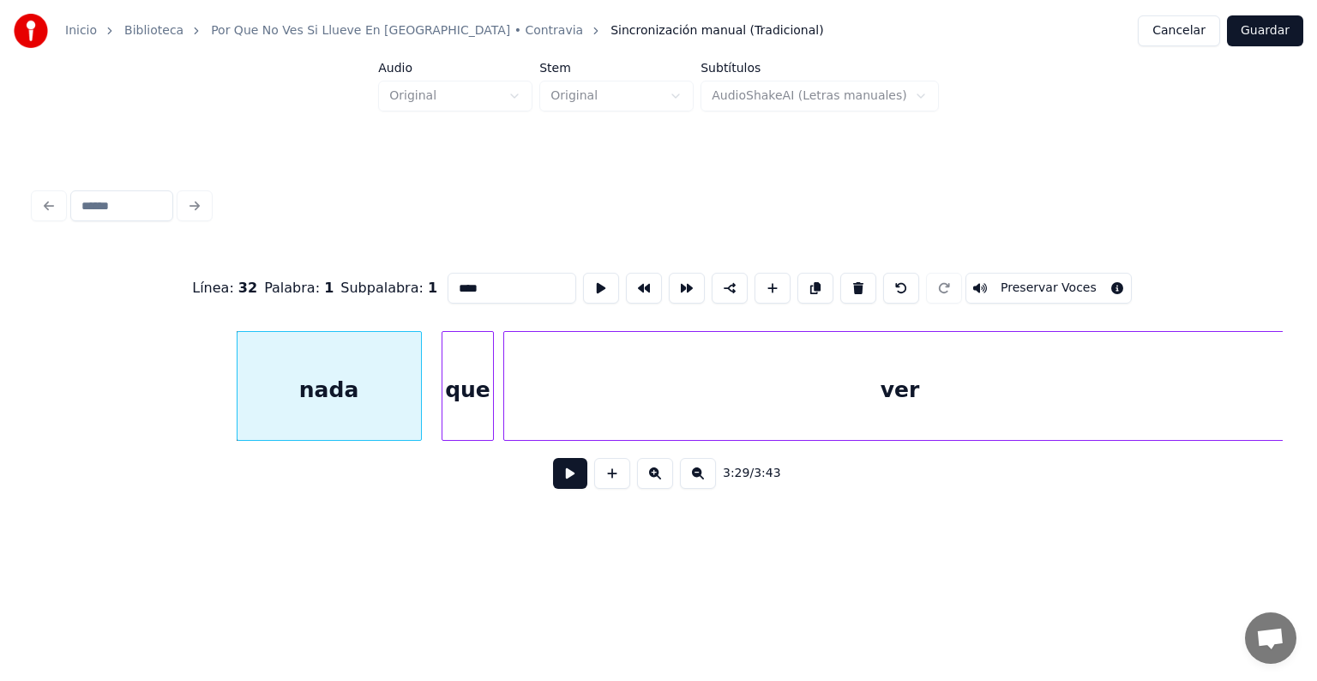
click at [264, 390] on div "nada" at bounding box center [328, 390] width 183 height 117
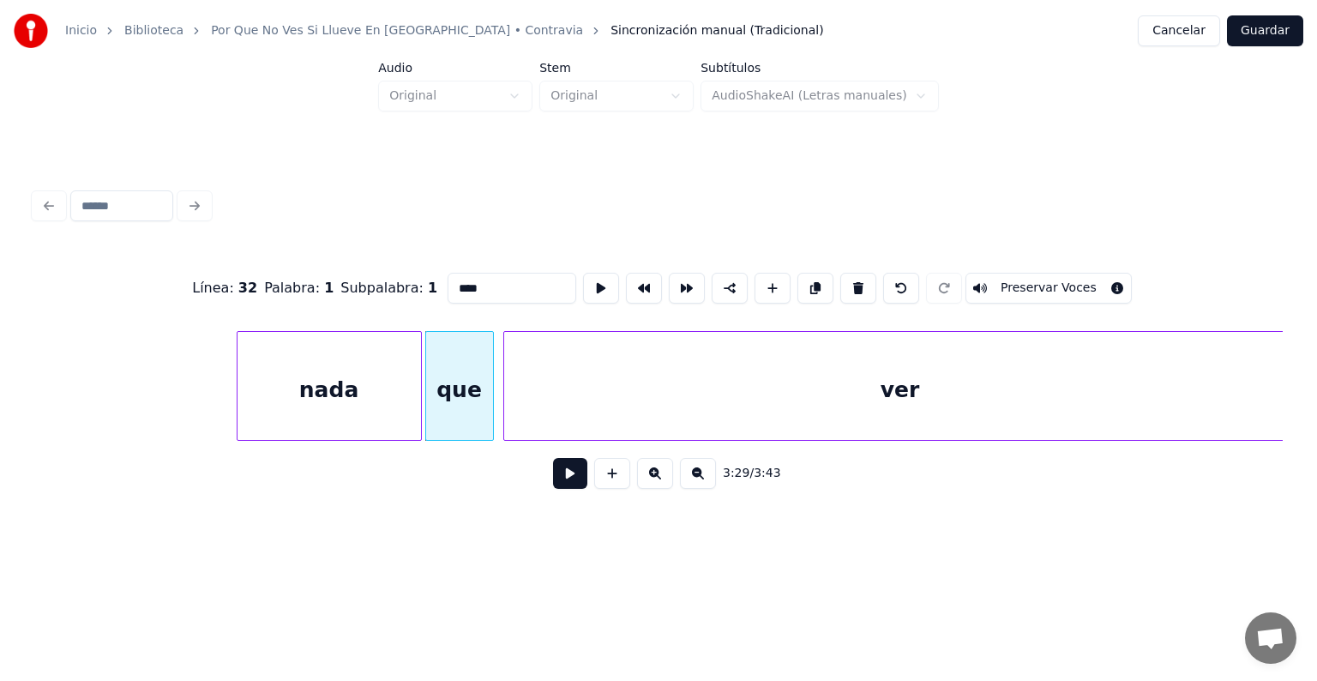
click at [553, 476] on button at bounding box center [570, 473] width 34 height 31
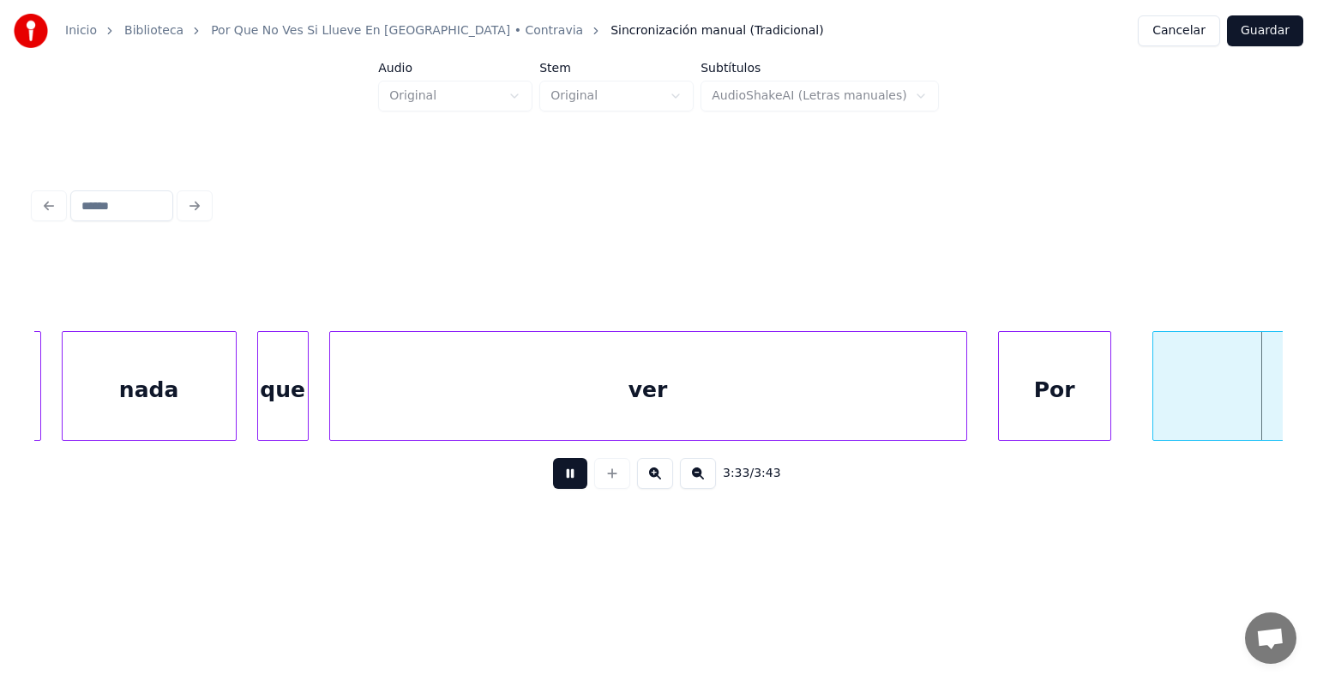
scroll to position [0, 109900]
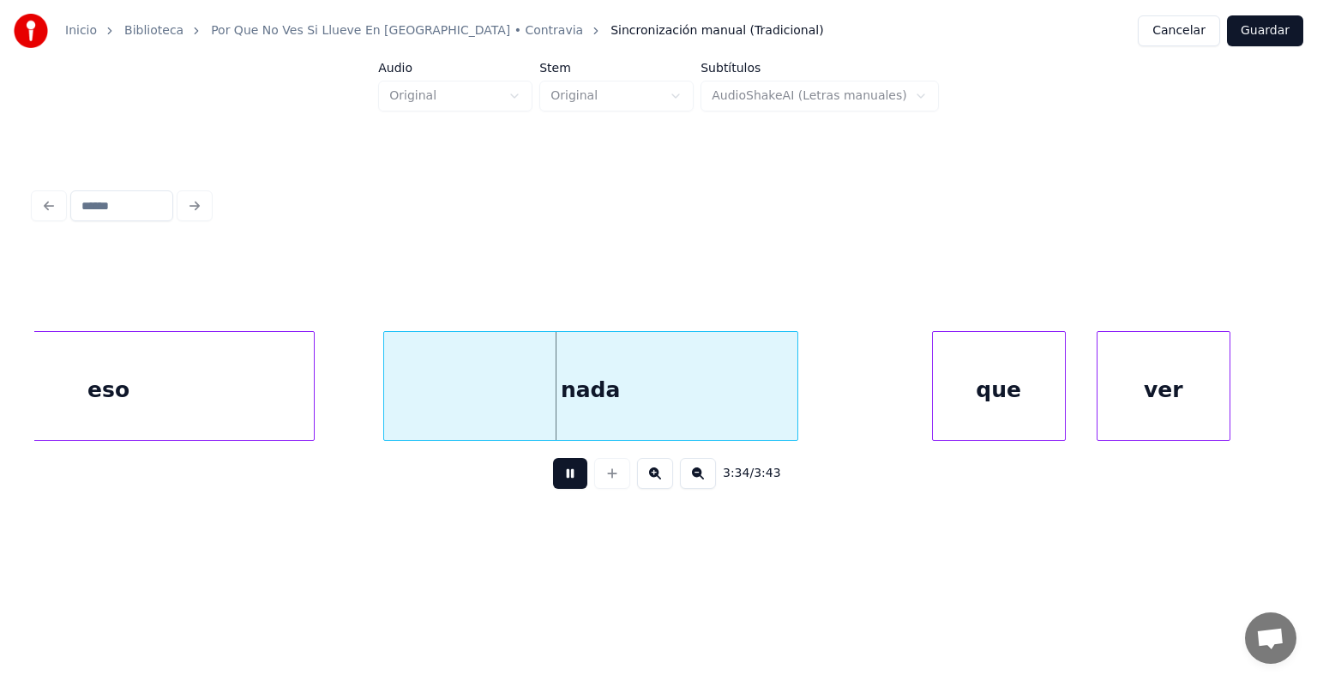
click at [411, 387] on div "nada" at bounding box center [590, 390] width 413 height 117
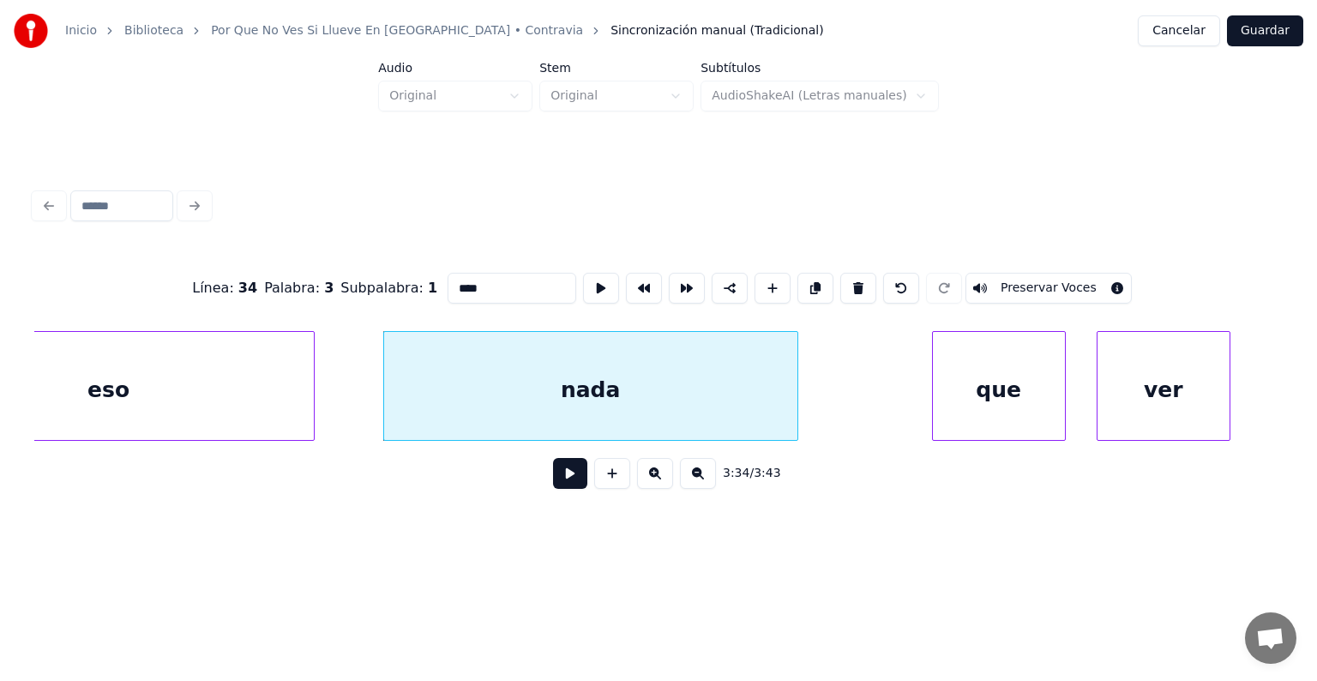
click at [183, 395] on div "eso" at bounding box center [109, 390] width 410 height 117
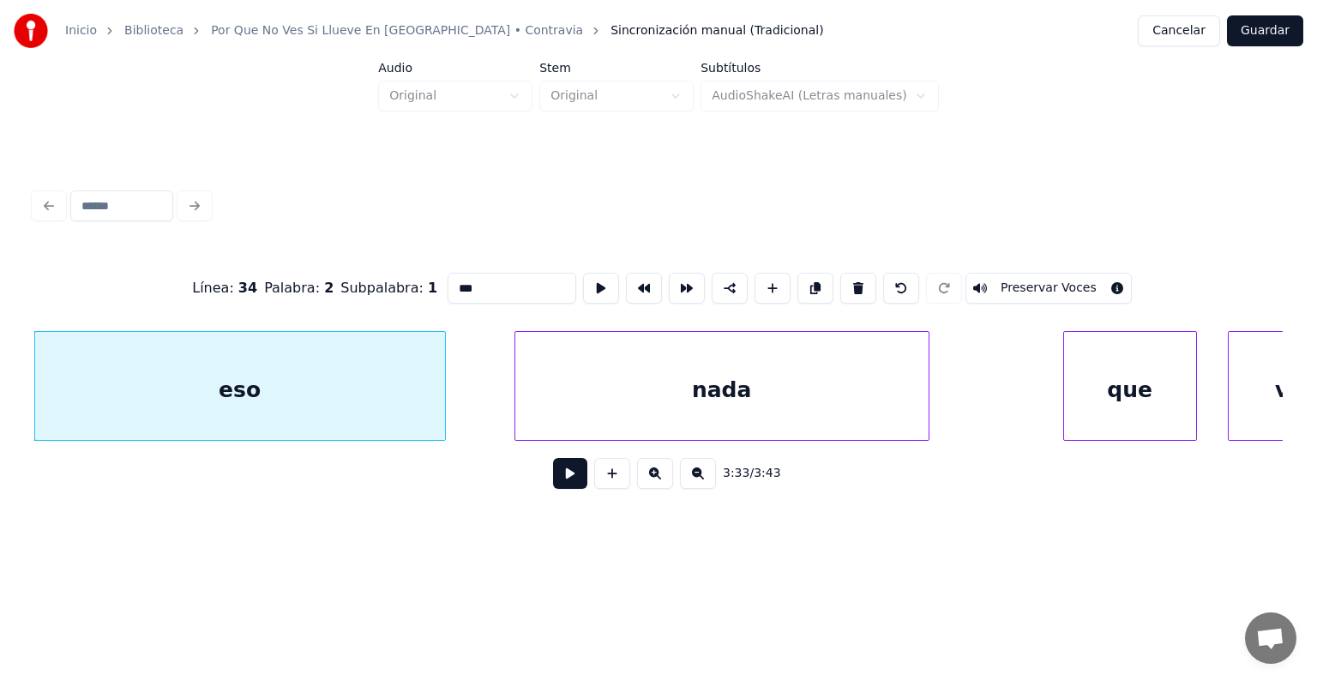
click at [1060, 284] on button "Preservar Voces" at bounding box center [1048, 288] width 166 height 31
click at [517, 393] on div at bounding box center [517, 386] width 5 height 108
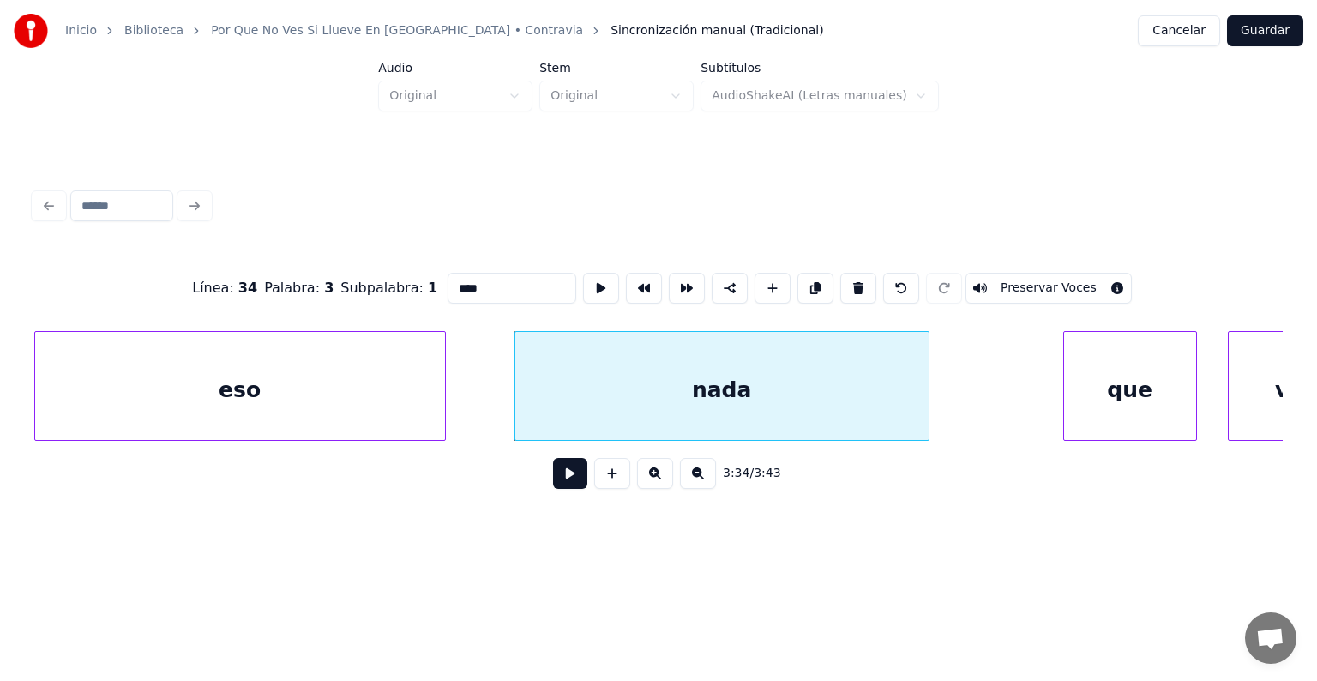
click at [1070, 281] on button "Preservar Voces" at bounding box center [1048, 288] width 166 height 31
click at [1119, 382] on div "que" at bounding box center [1130, 390] width 132 height 117
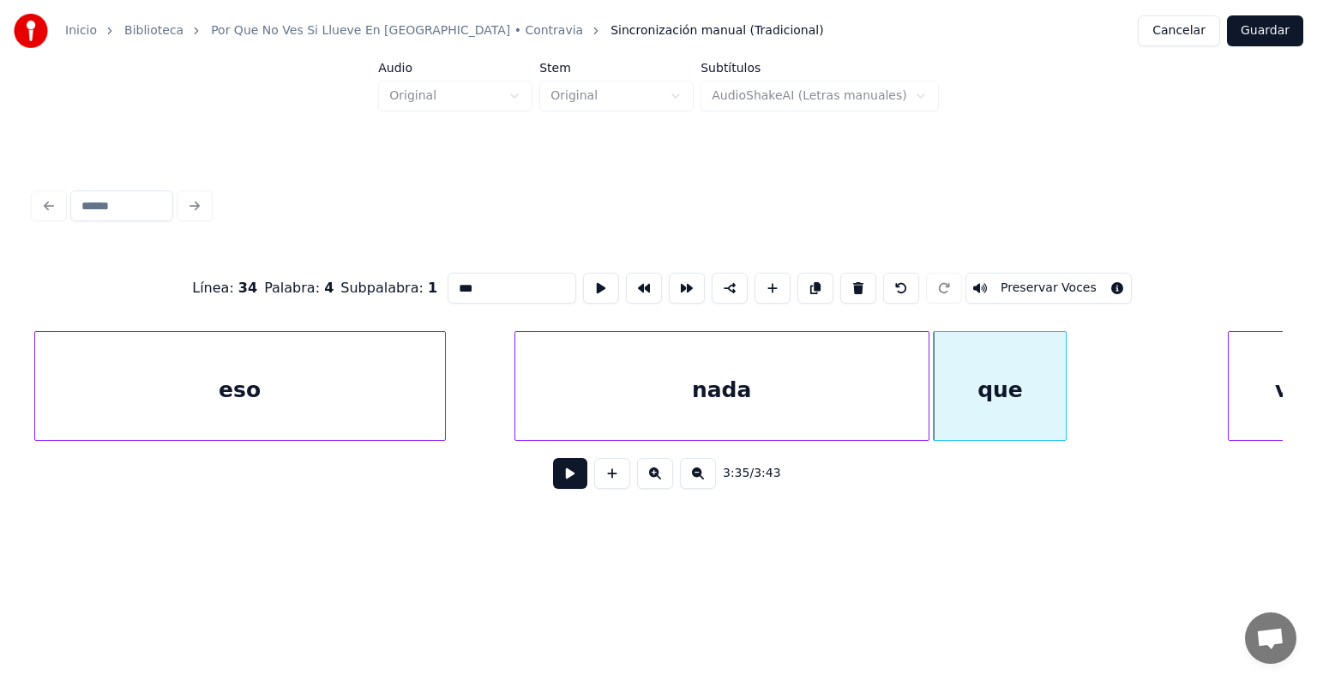
click at [288, 391] on div "eso" at bounding box center [240, 390] width 410 height 117
type input "***"
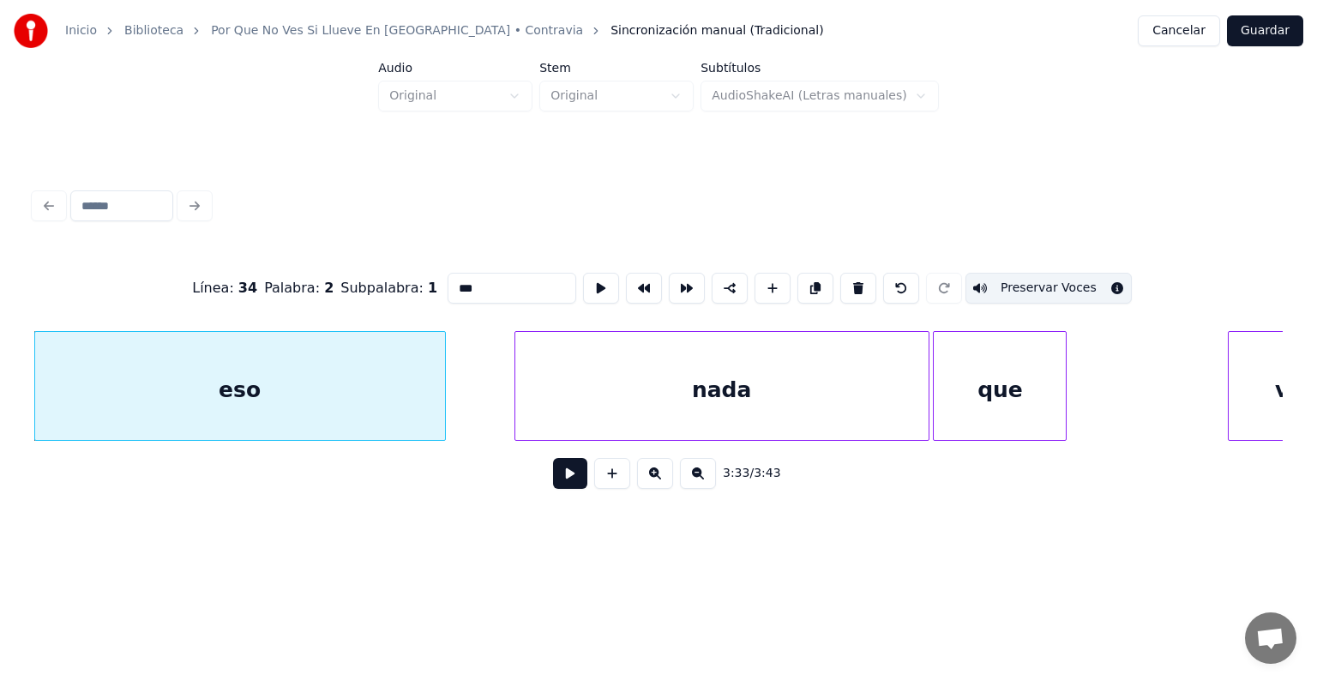
click at [553, 478] on button at bounding box center [570, 473] width 34 height 31
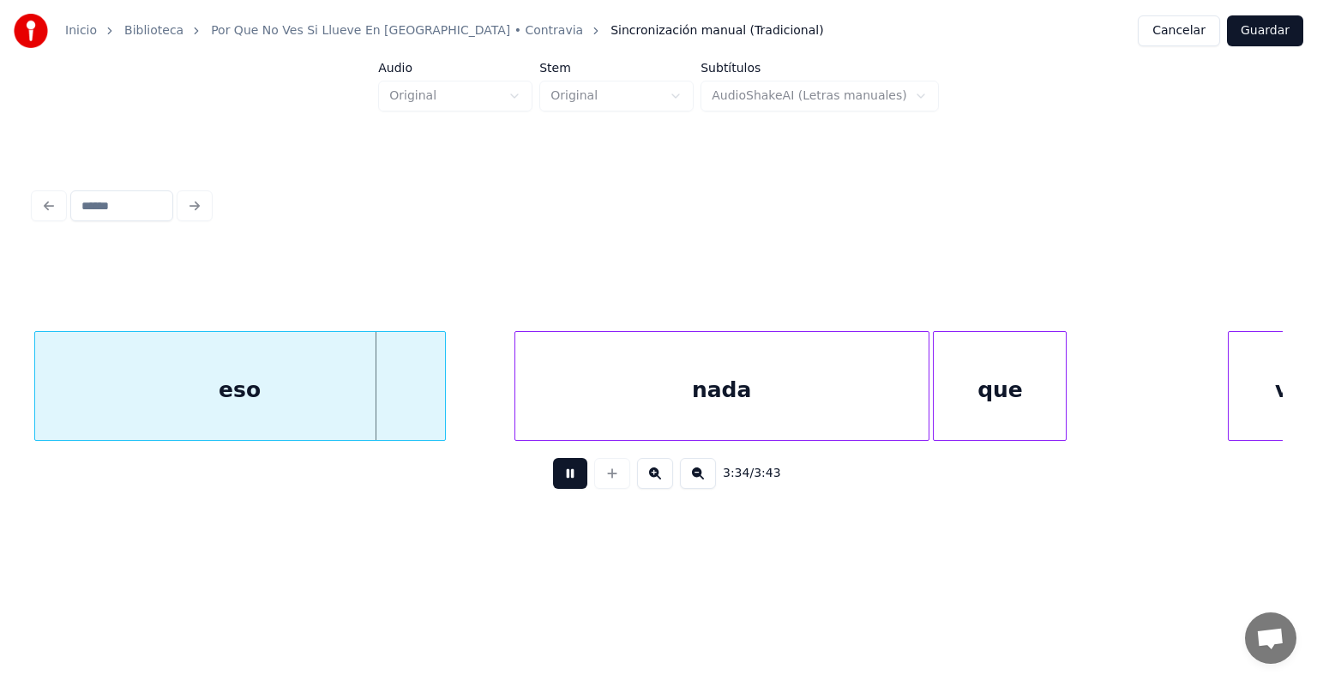
click at [193, 402] on div "eso" at bounding box center [240, 390] width 410 height 117
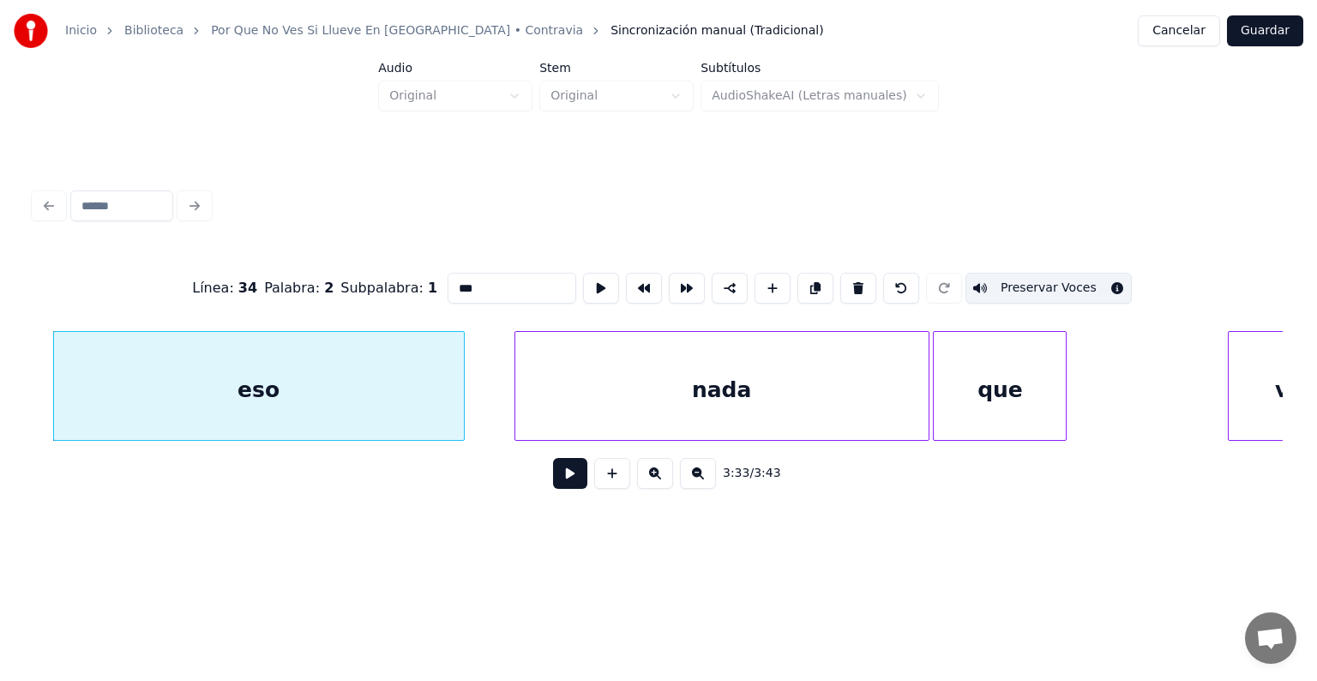
scroll to position [0, 108677]
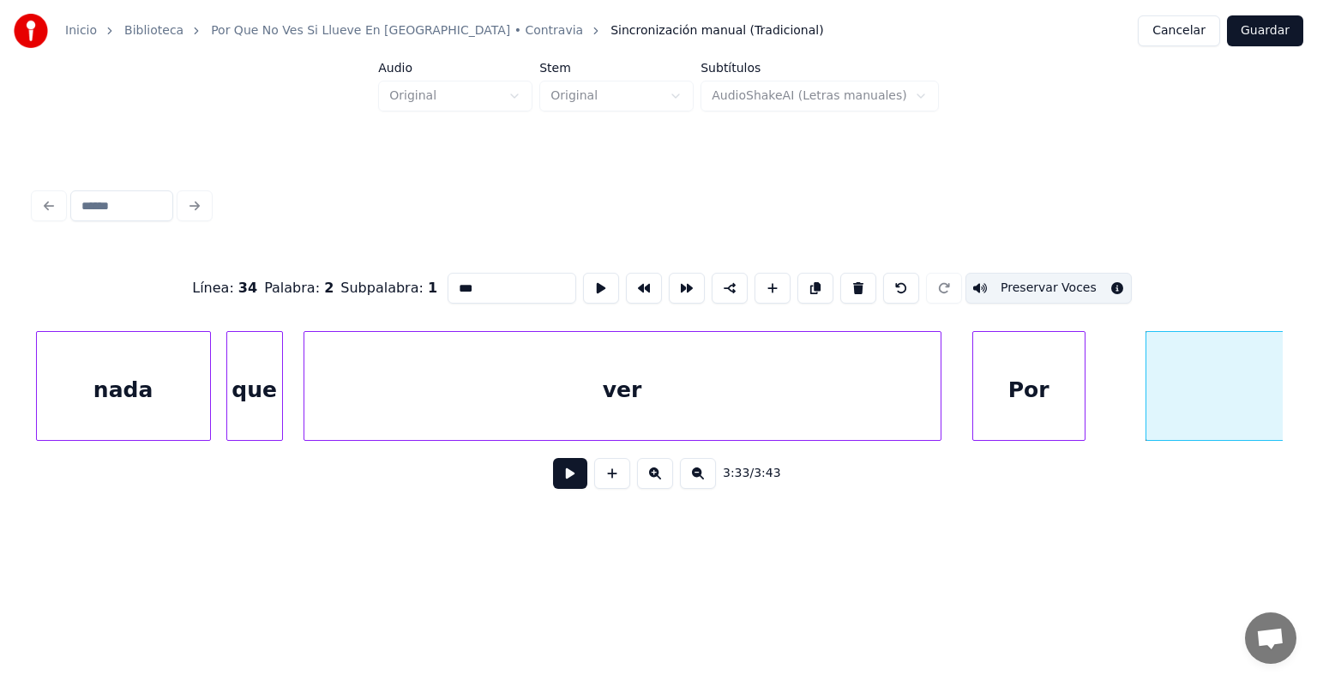
click at [234, 411] on div "que" at bounding box center [254, 390] width 55 height 117
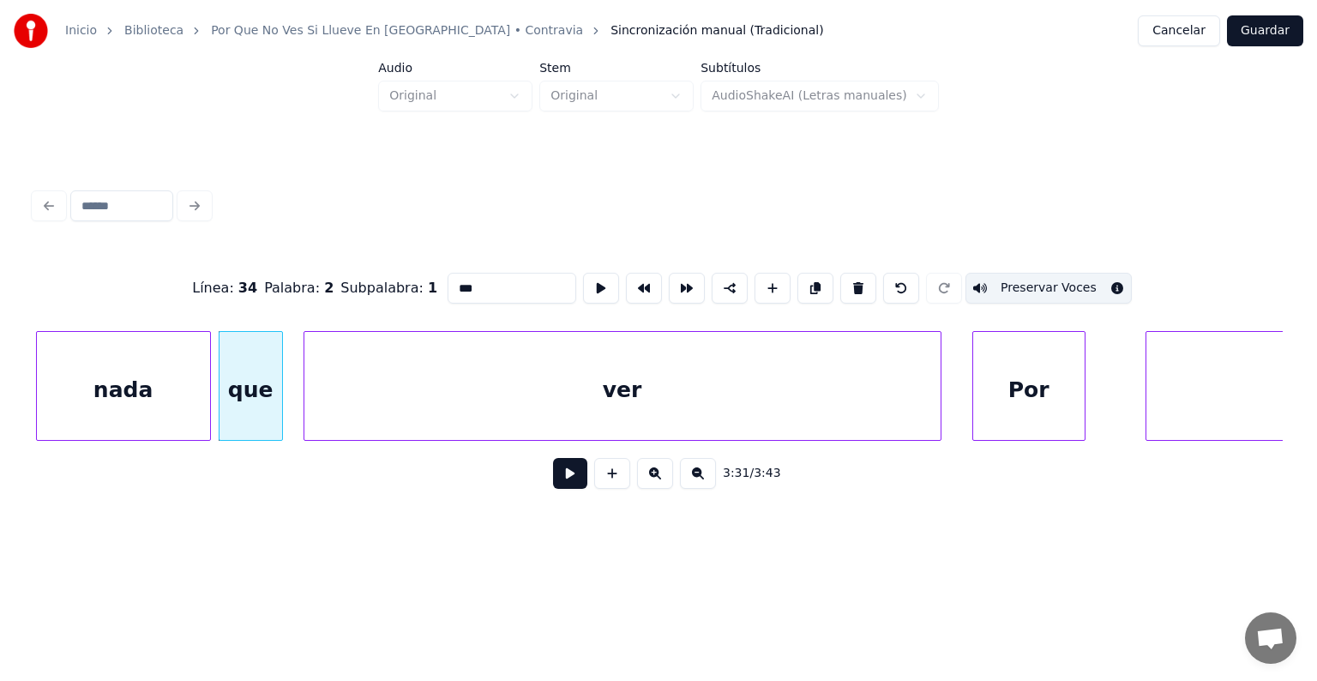
click at [232, 406] on div "que" at bounding box center [250, 390] width 63 height 117
type input "***"
click at [553, 487] on button at bounding box center [570, 473] width 34 height 31
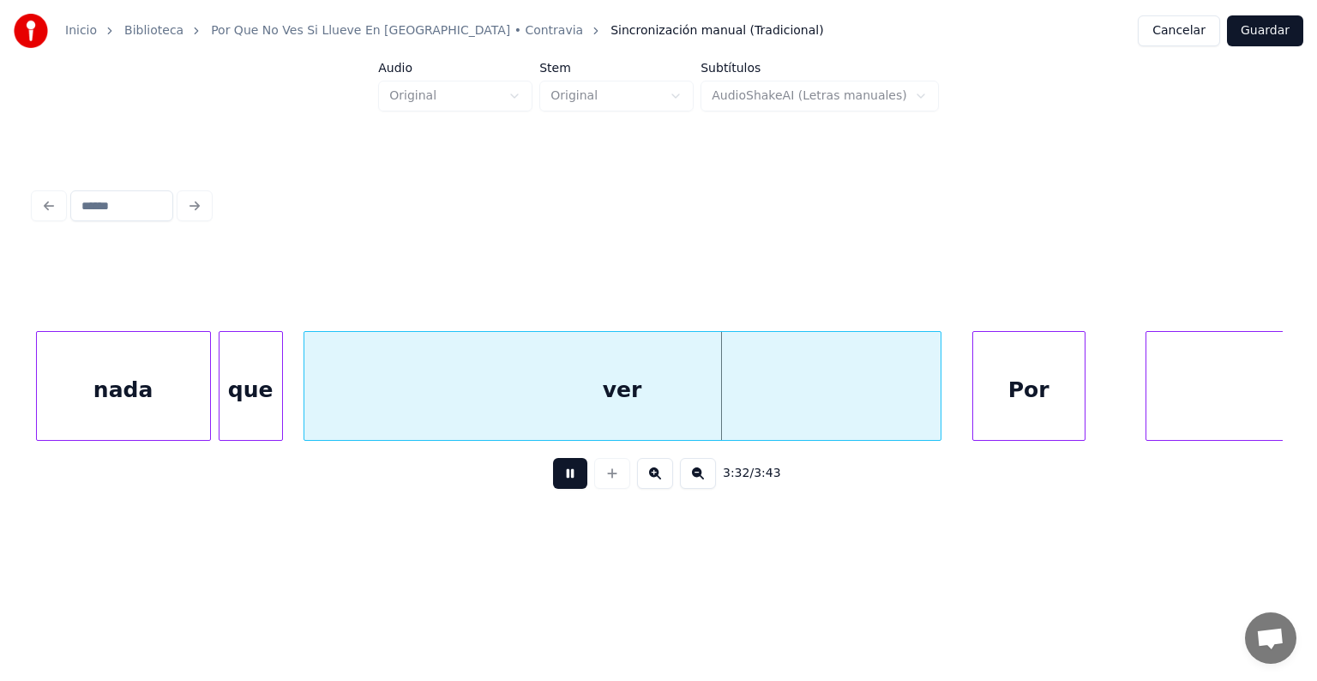
click at [401, 387] on div "ver" at bounding box center [622, 390] width 636 height 117
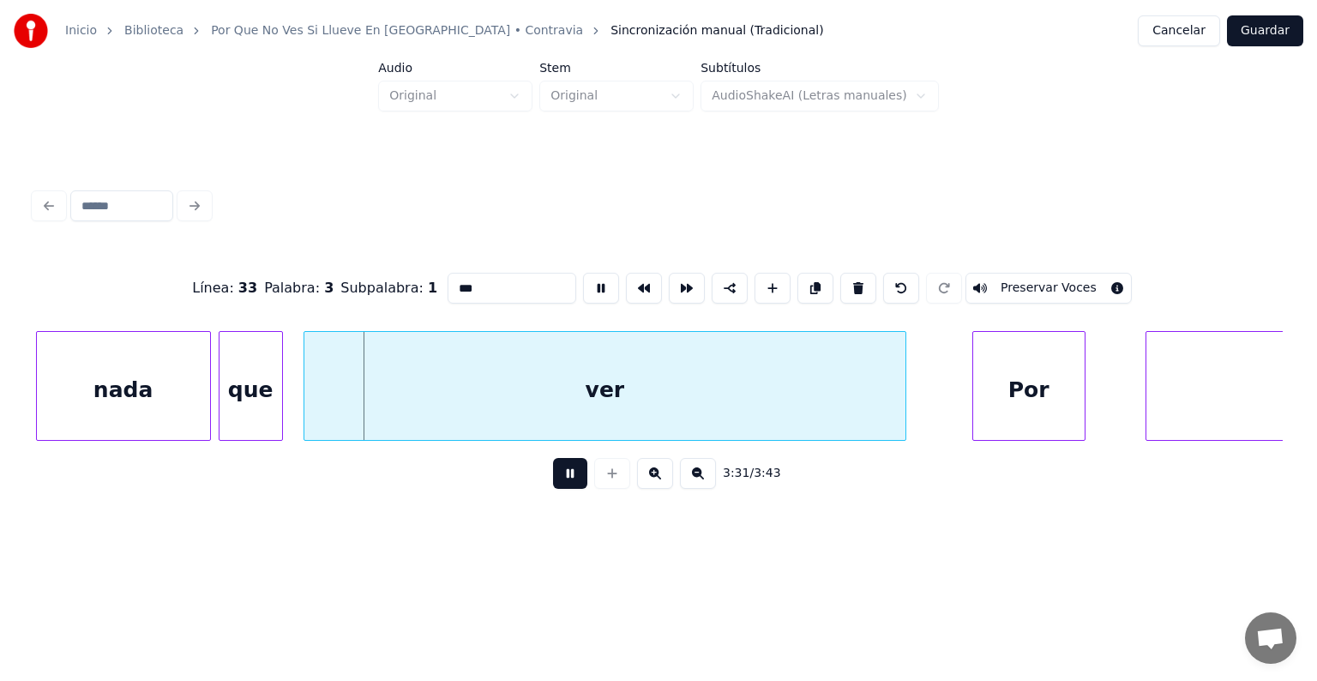
click at [996, 402] on div "Por" at bounding box center [1028, 390] width 111 height 117
type input "***"
click at [553, 478] on button at bounding box center [570, 473] width 34 height 31
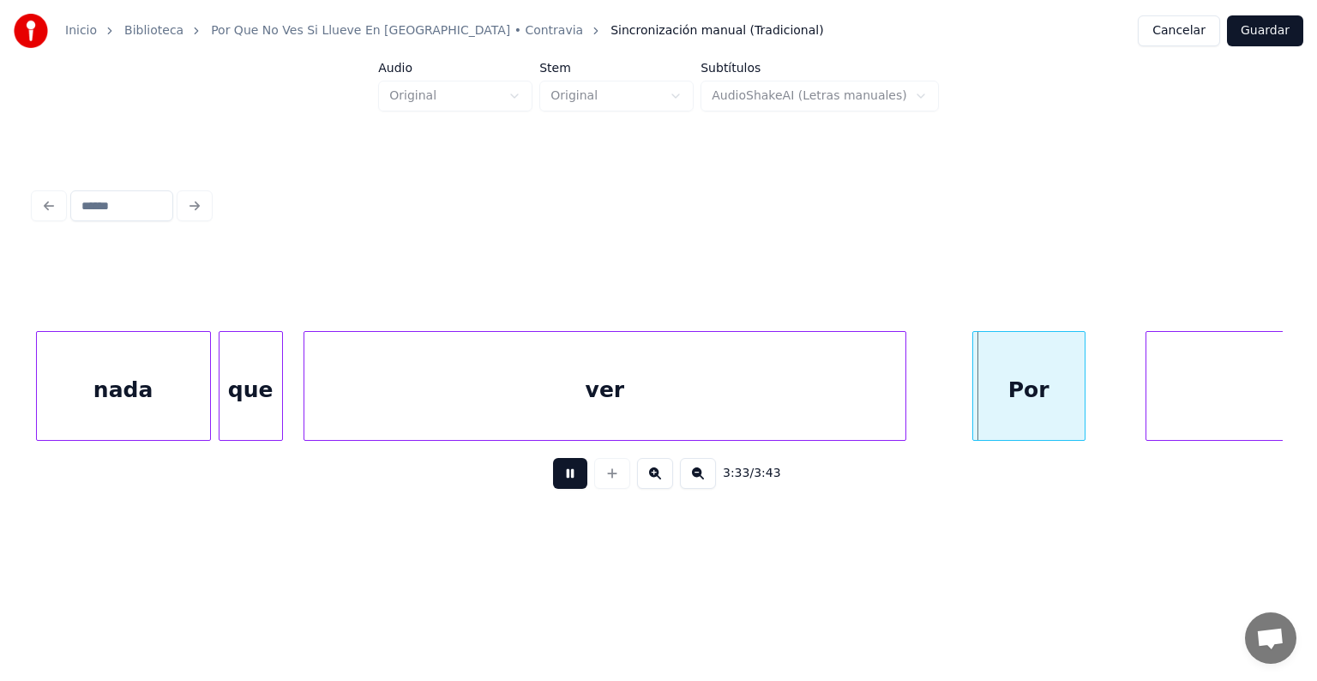
click at [553, 480] on button at bounding box center [570, 473] width 34 height 31
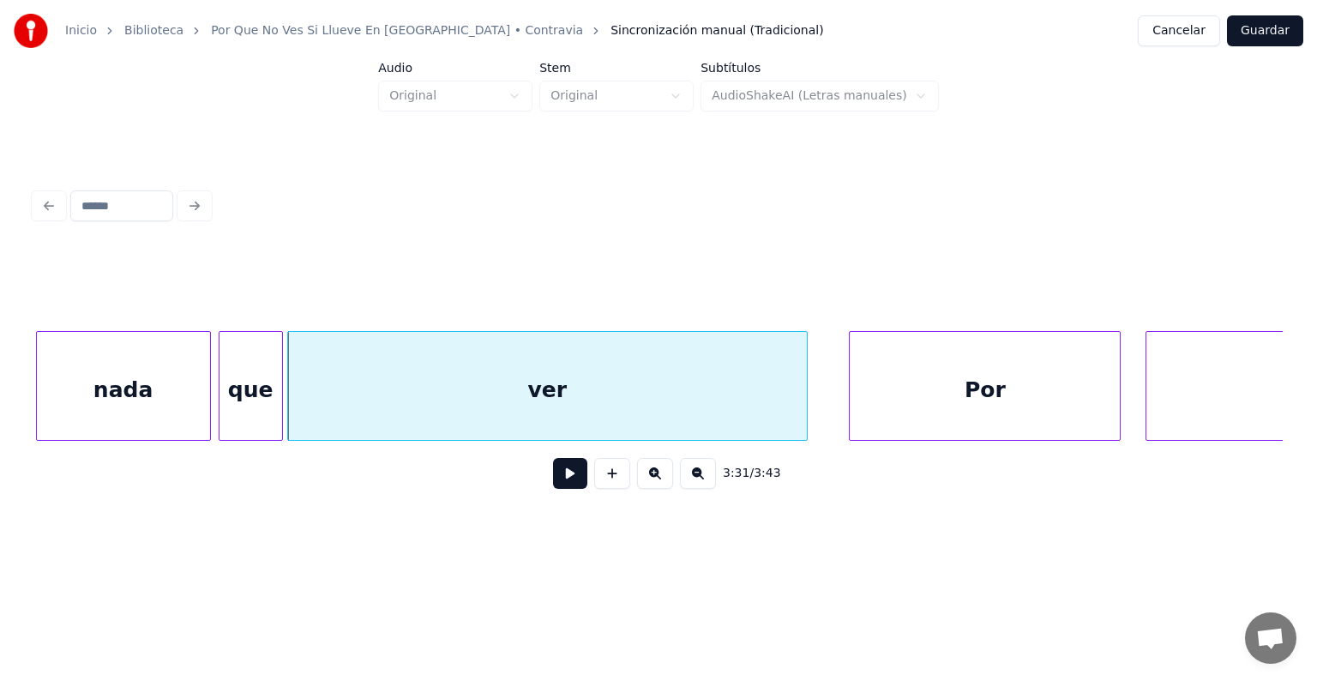
click at [605, 481] on button at bounding box center [612, 473] width 36 height 31
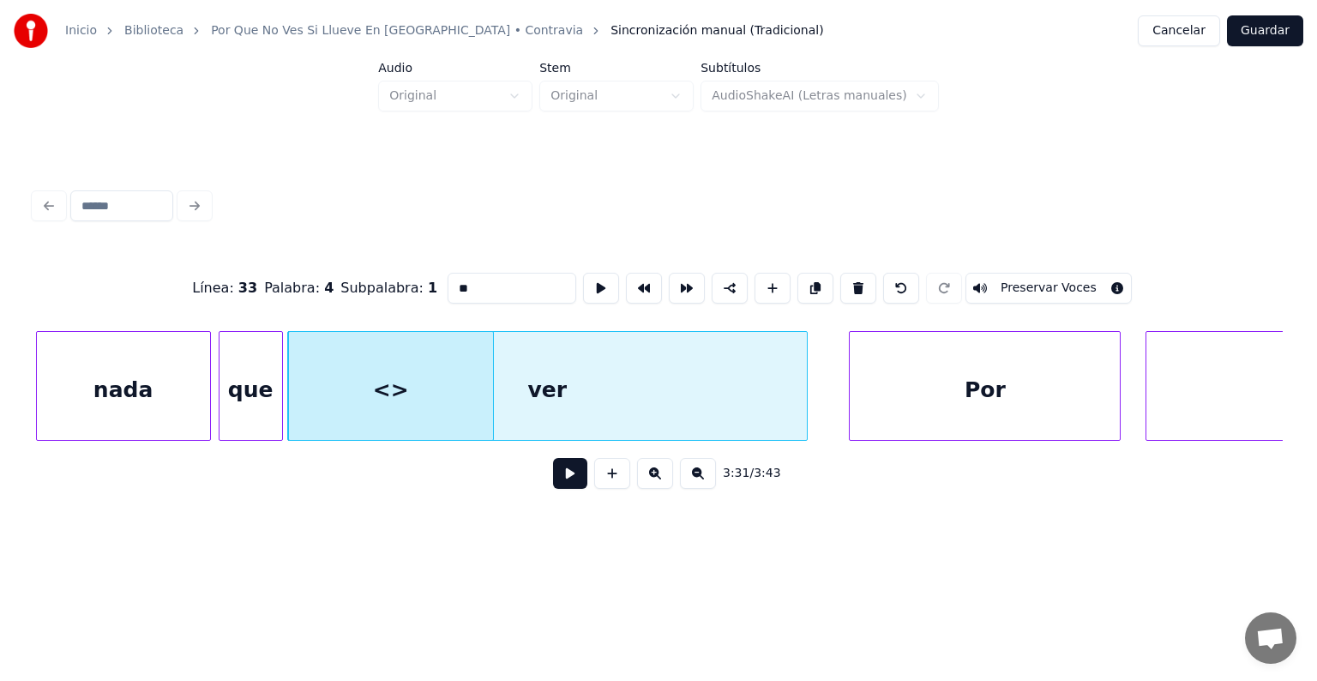
click at [965, 276] on div at bounding box center [943, 288] width 43 height 38
click at [919, 279] on button at bounding box center [901, 288] width 36 height 31
type input "***"
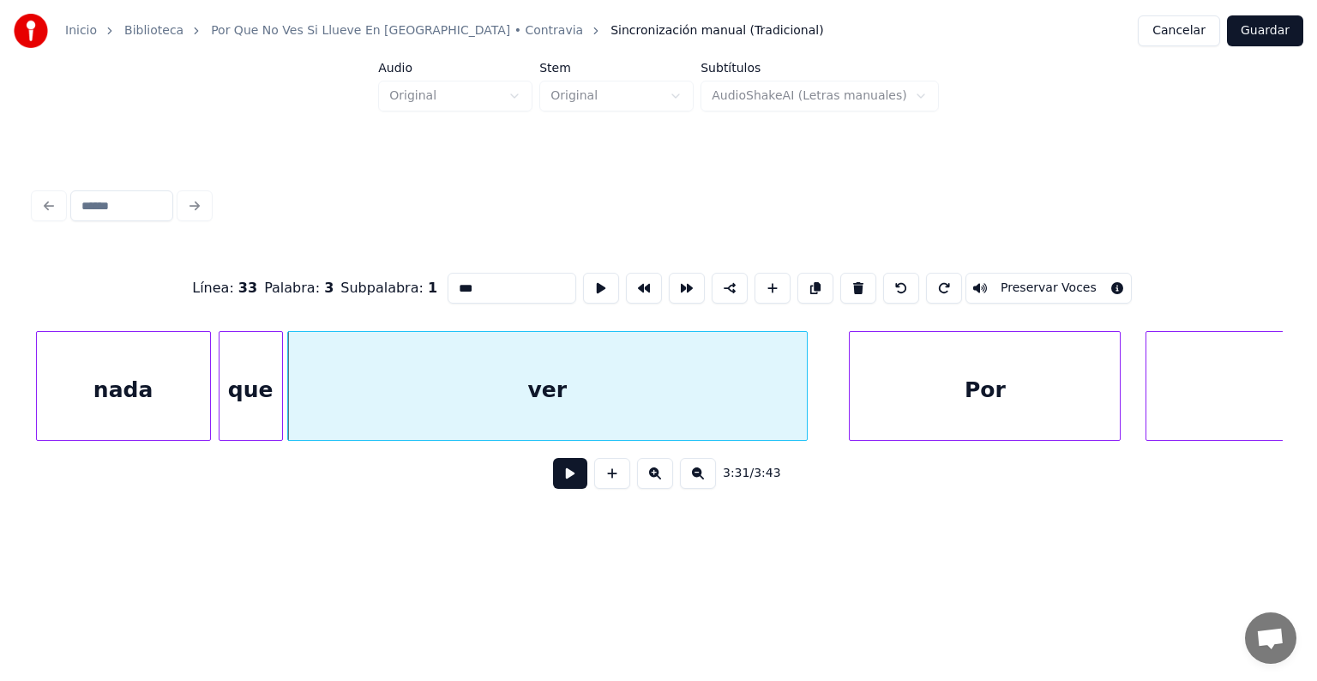
click at [553, 481] on button at bounding box center [570, 473] width 34 height 31
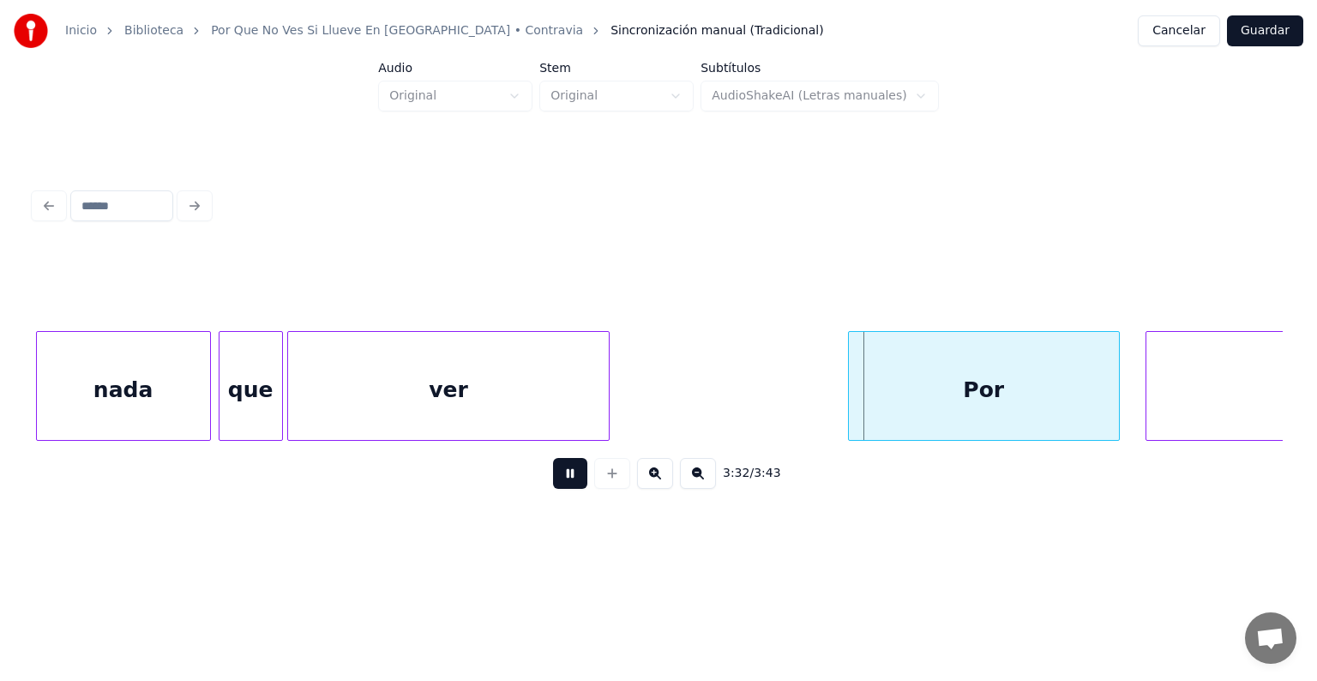
click at [854, 405] on div at bounding box center [851, 386] width 5 height 108
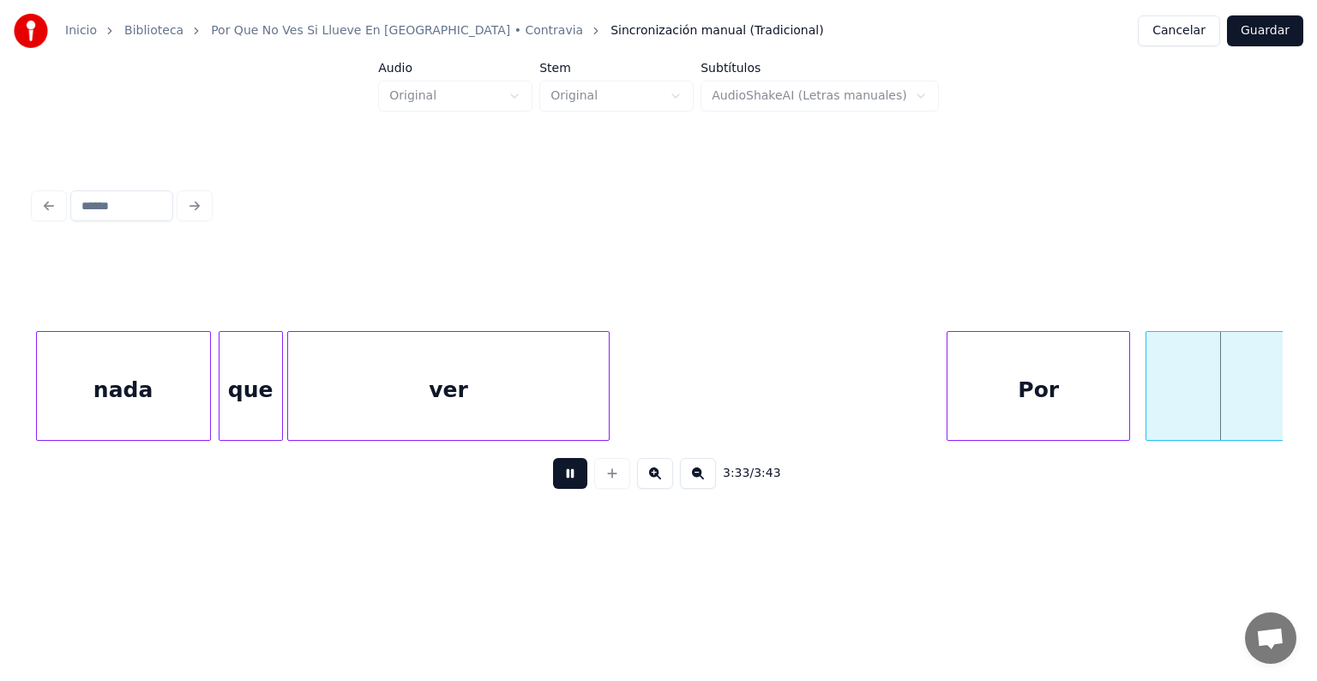
scroll to position [0, 109595]
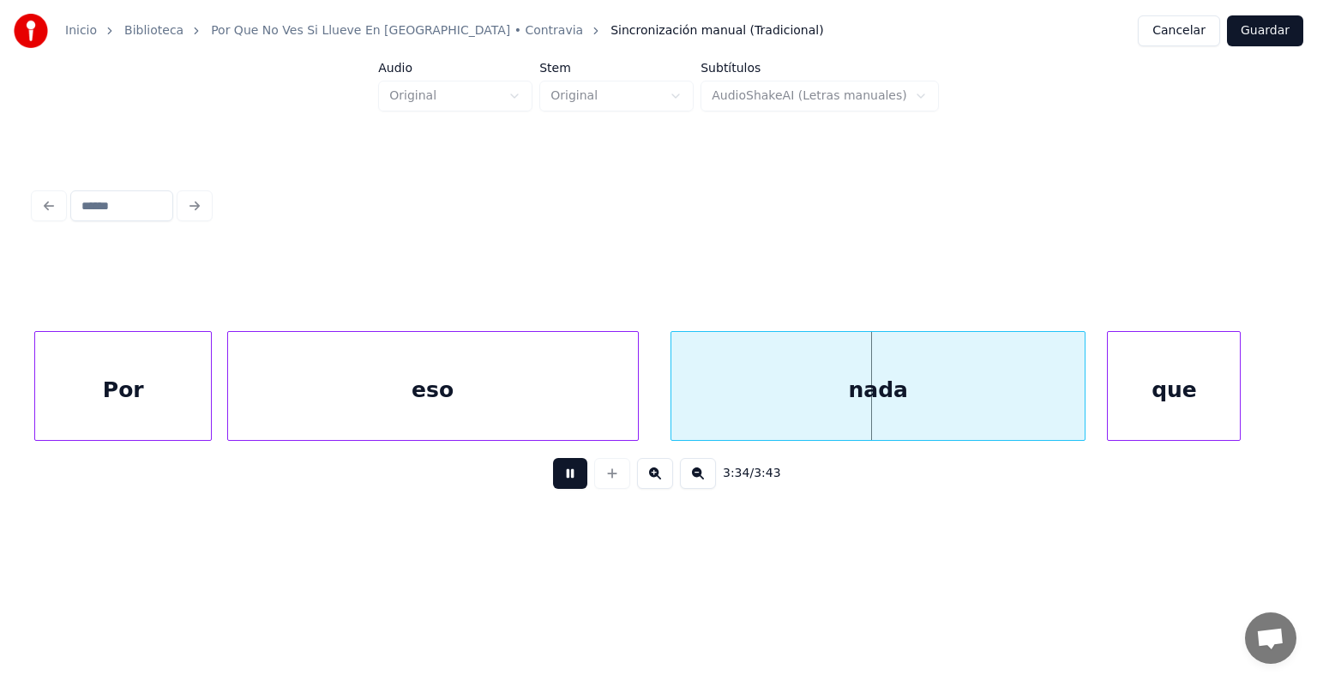
click at [147, 385] on div "Por" at bounding box center [123, 390] width 176 height 117
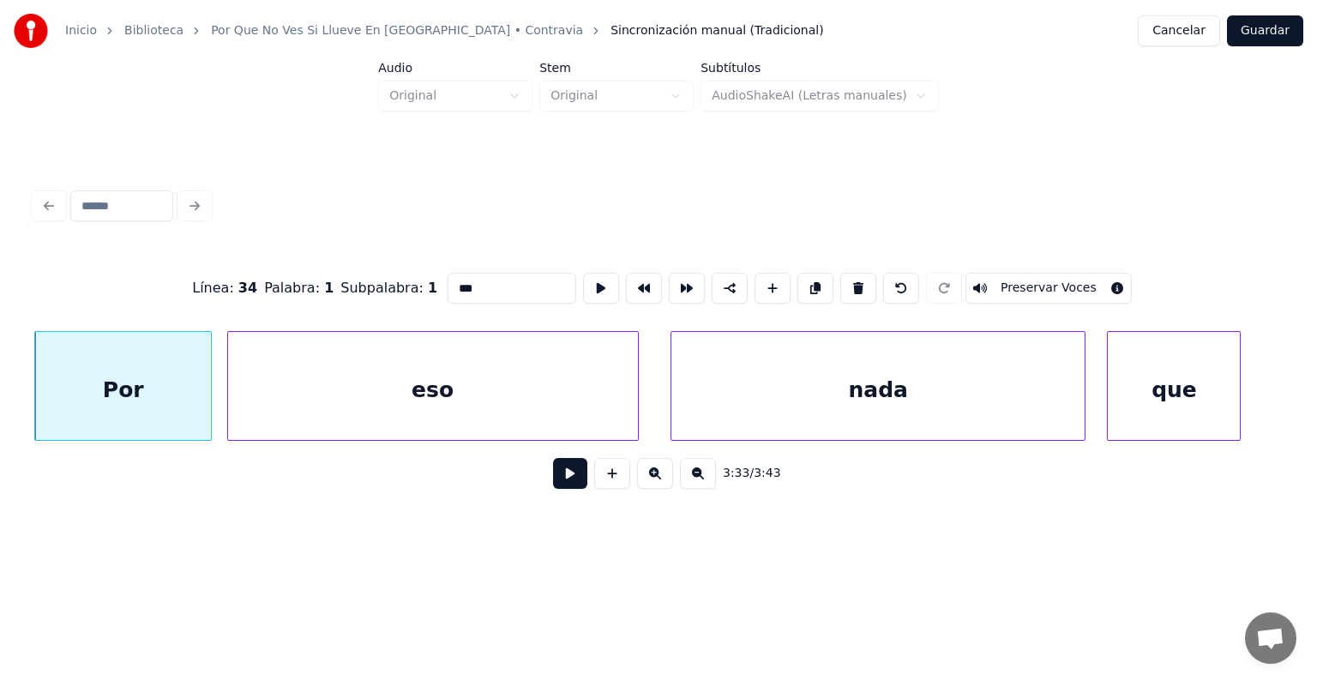
click at [447, 276] on input "***" at bounding box center [511, 288] width 129 height 31
type input "*"
type input "*******"
click at [553, 479] on button at bounding box center [570, 473] width 34 height 31
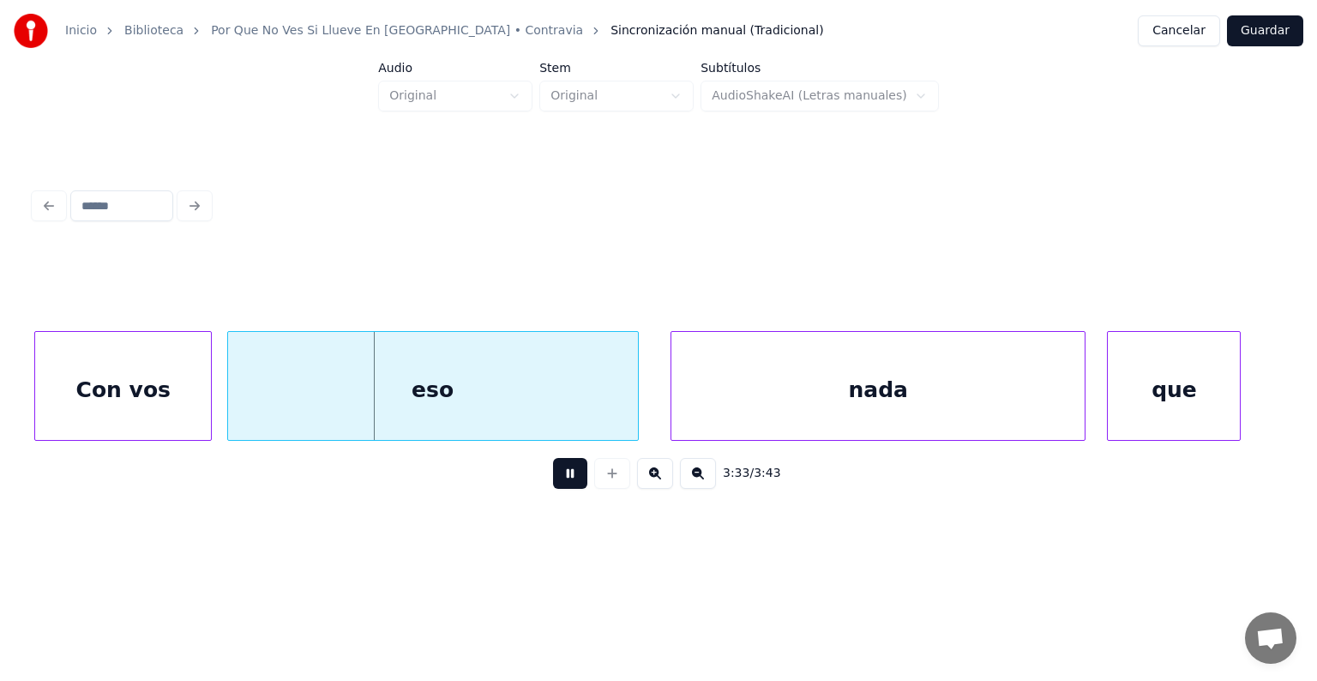
click at [292, 401] on div "eso" at bounding box center [433, 390] width 410 height 117
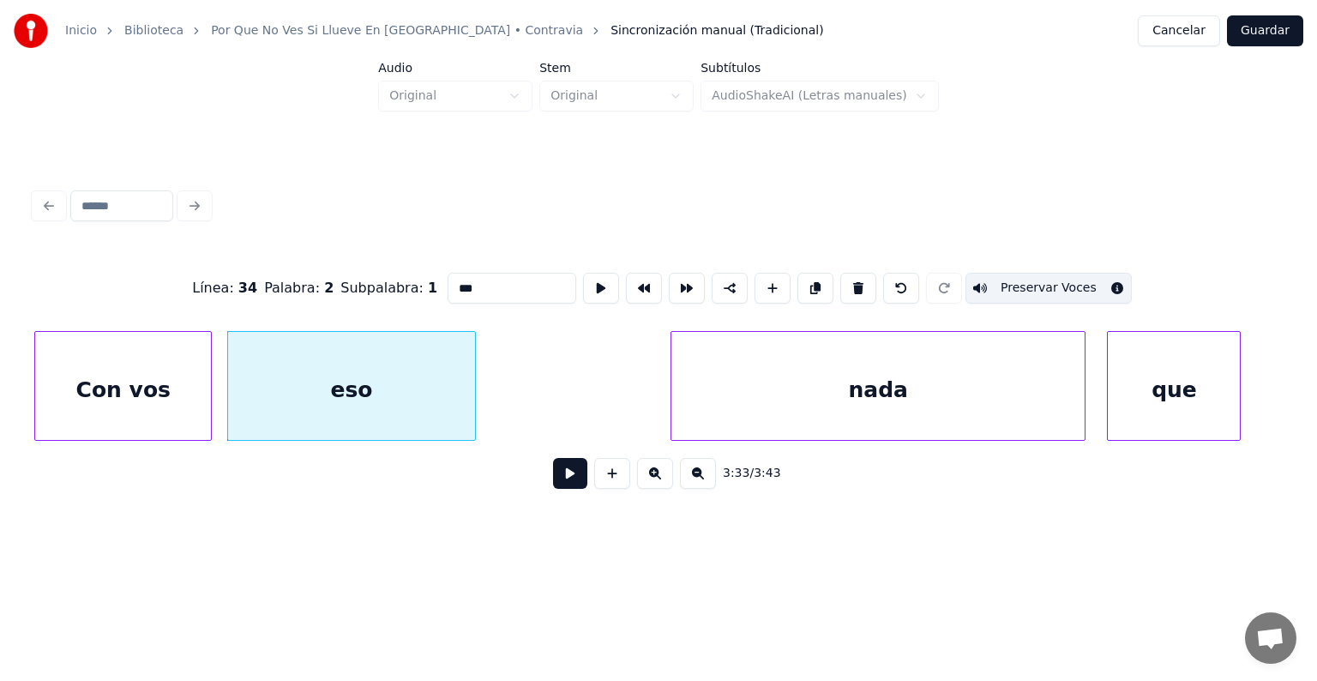
click at [456, 278] on input "***" at bounding box center [511, 288] width 129 height 31
click at [129, 382] on div "Con vos" at bounding box center [123, 390] width 176 height 117
type input "*******"
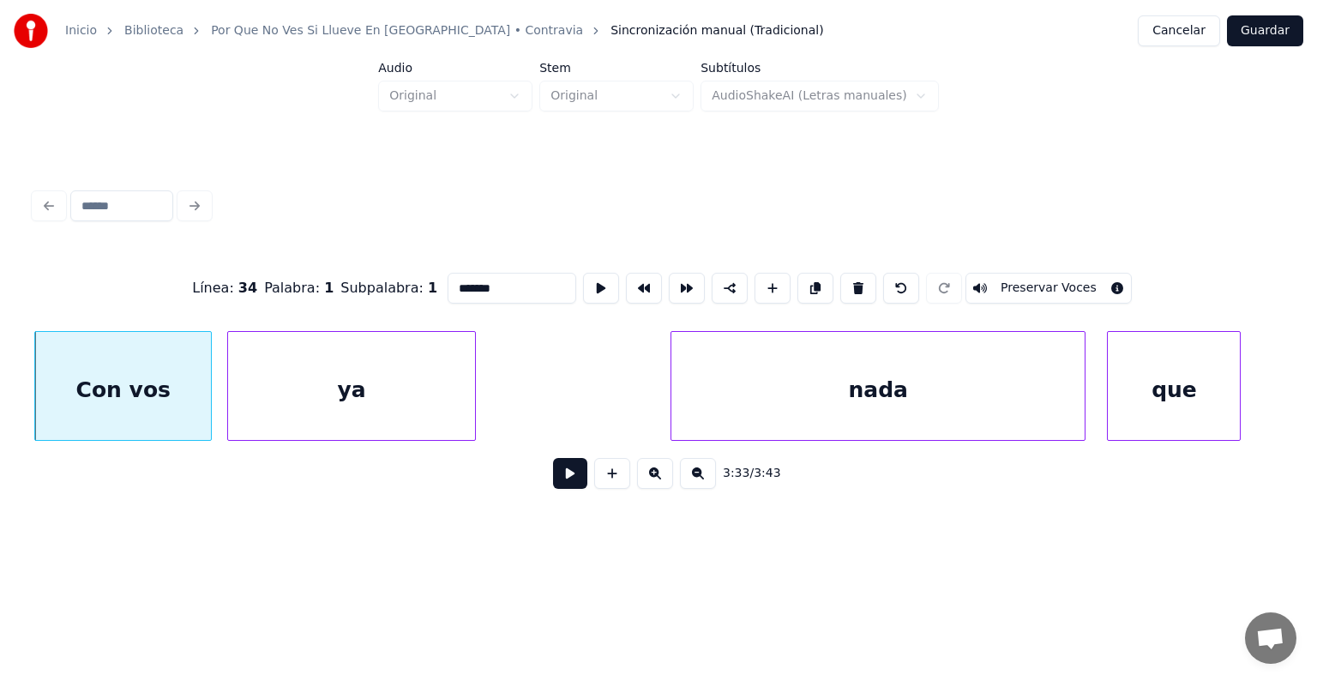
click at [559, 482] on button at bounding box center [570, 473] width 34 height 31
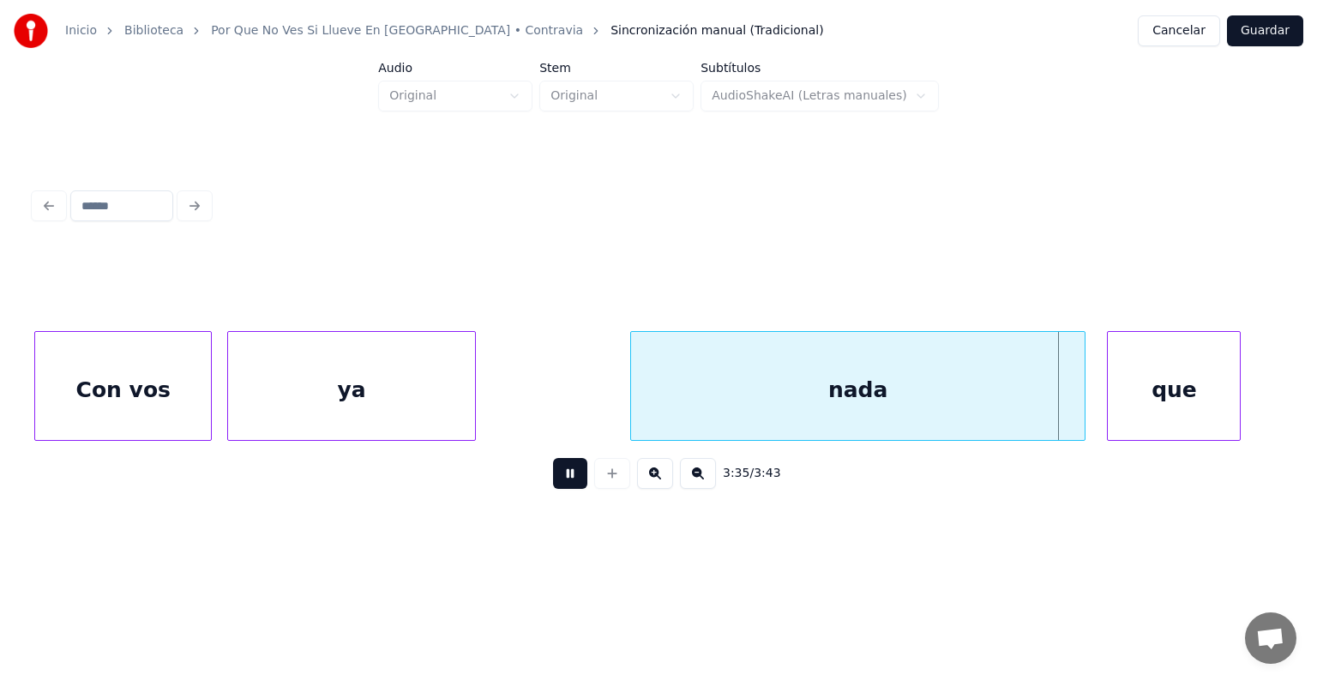
click at [373, 384] on div "ya" at bounding box center [352, 390] width 248 height 117
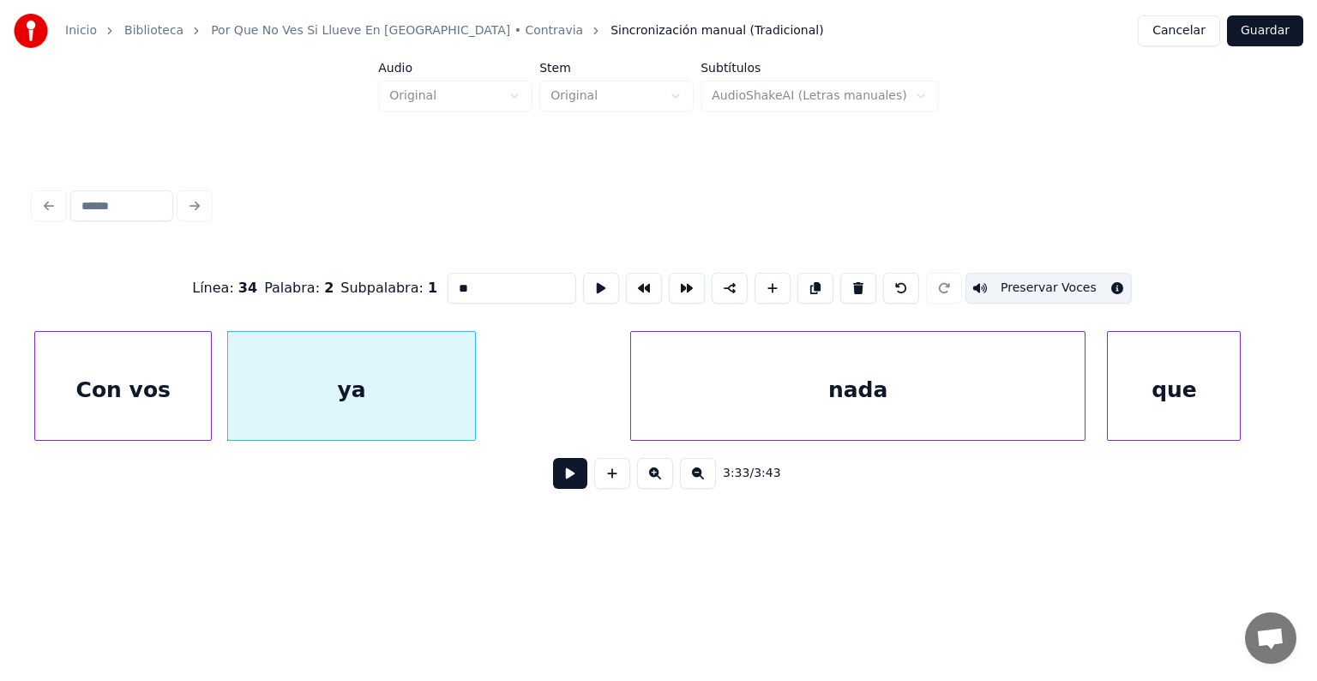
click at [138, 380] on div "Con vos" at bounding box center [123, 390] width 176 height 117
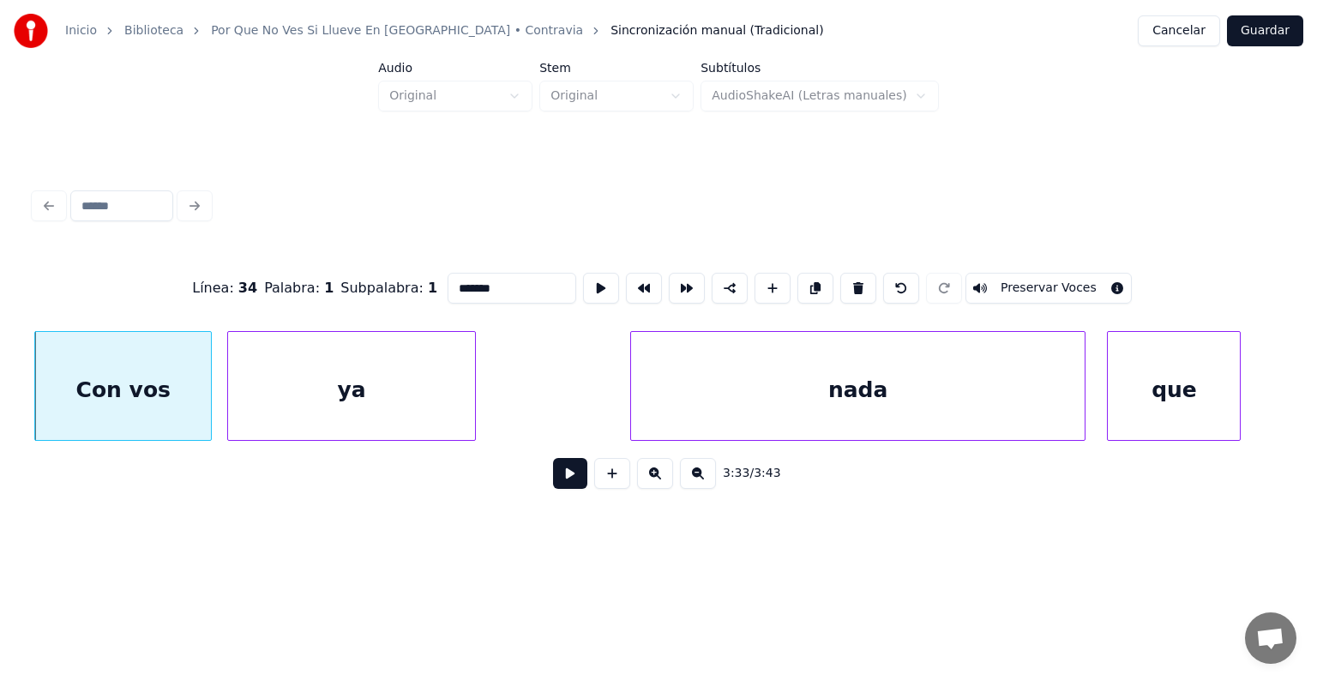
click at [1032, 273] on button "Preservar Voces" at bounding box center [1048, 288] width 166 height 31
click at [648, 387] on div "nada" at bounding box center [857, 390] width 453 height 117
type input "****"
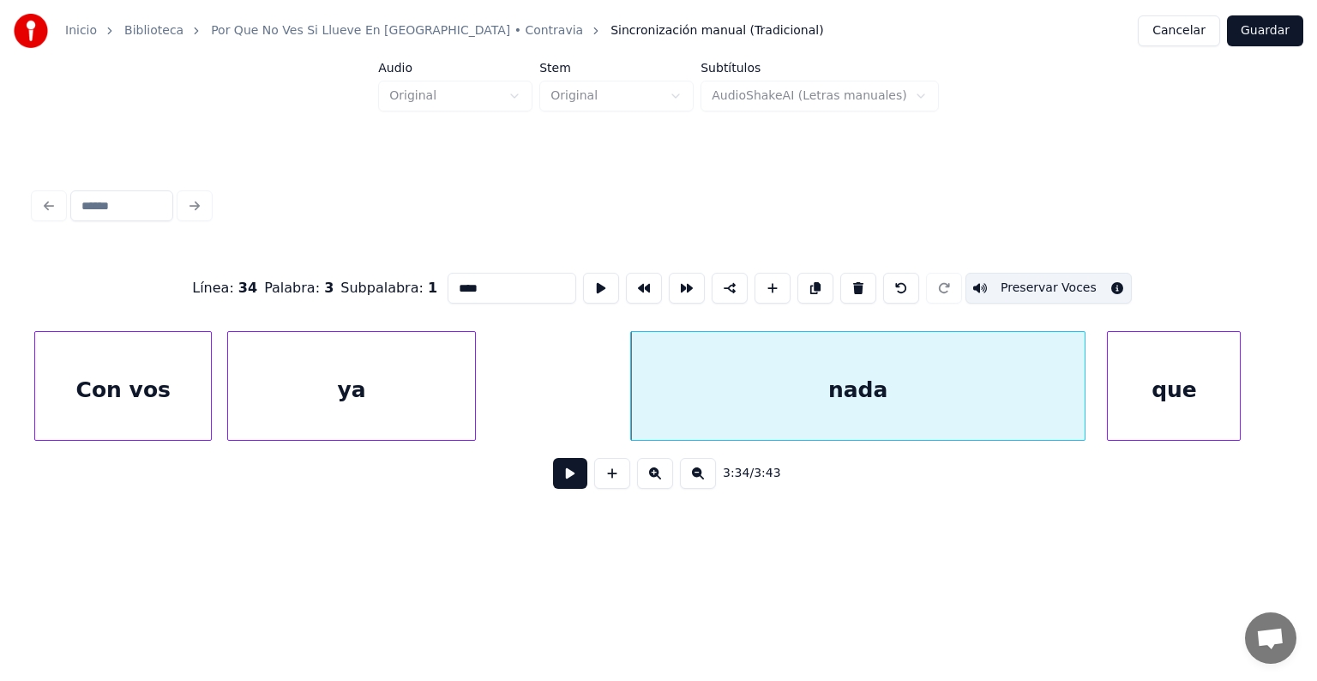
click at [562, 479] on button at bounding box center [570, 473] width 34 height 31
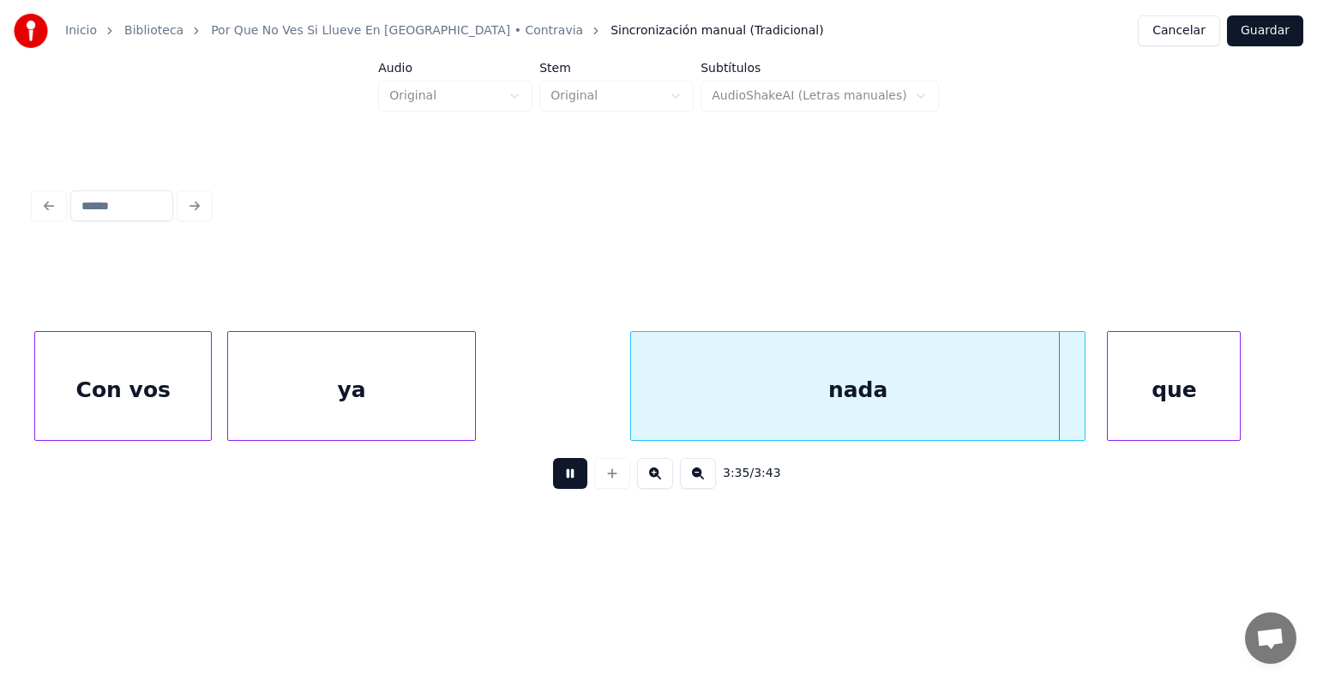
click at [1142, 391] on div "que" at bounding box center [1173, 390] width 132 height 117
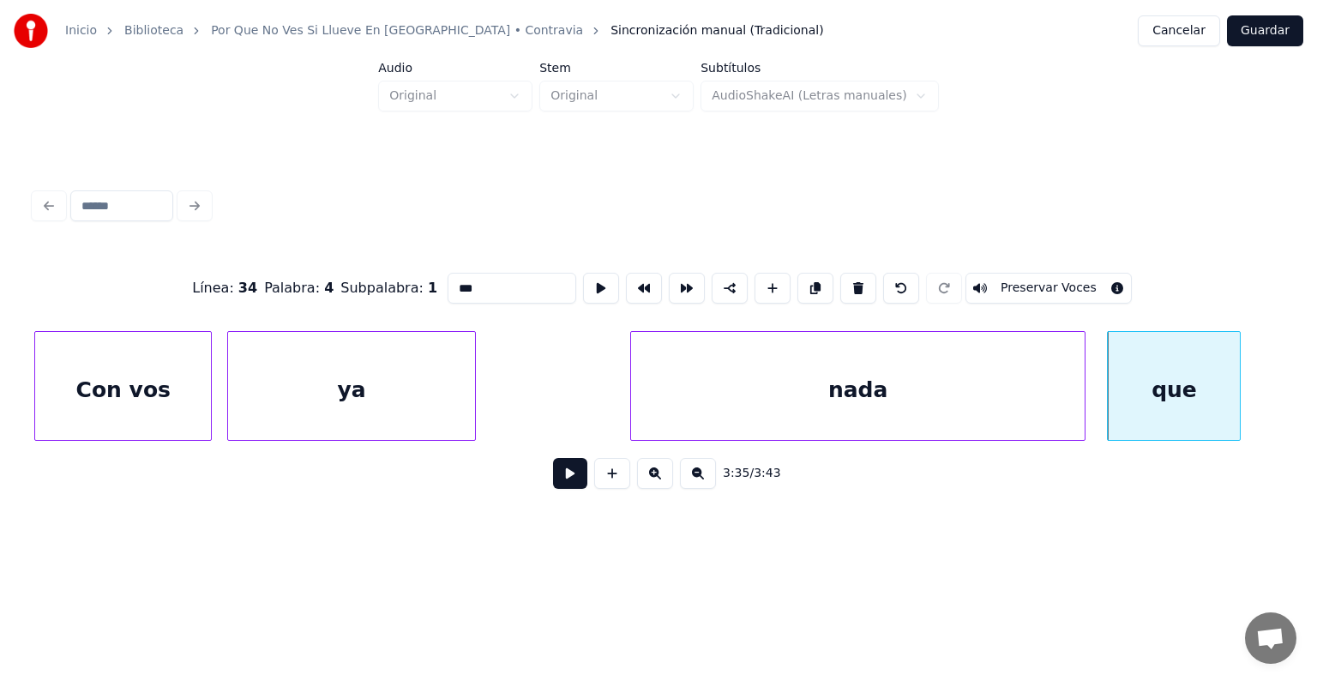
click at [729, 388] on div "nada" at bounding box center [857, 390] width 453 height 117
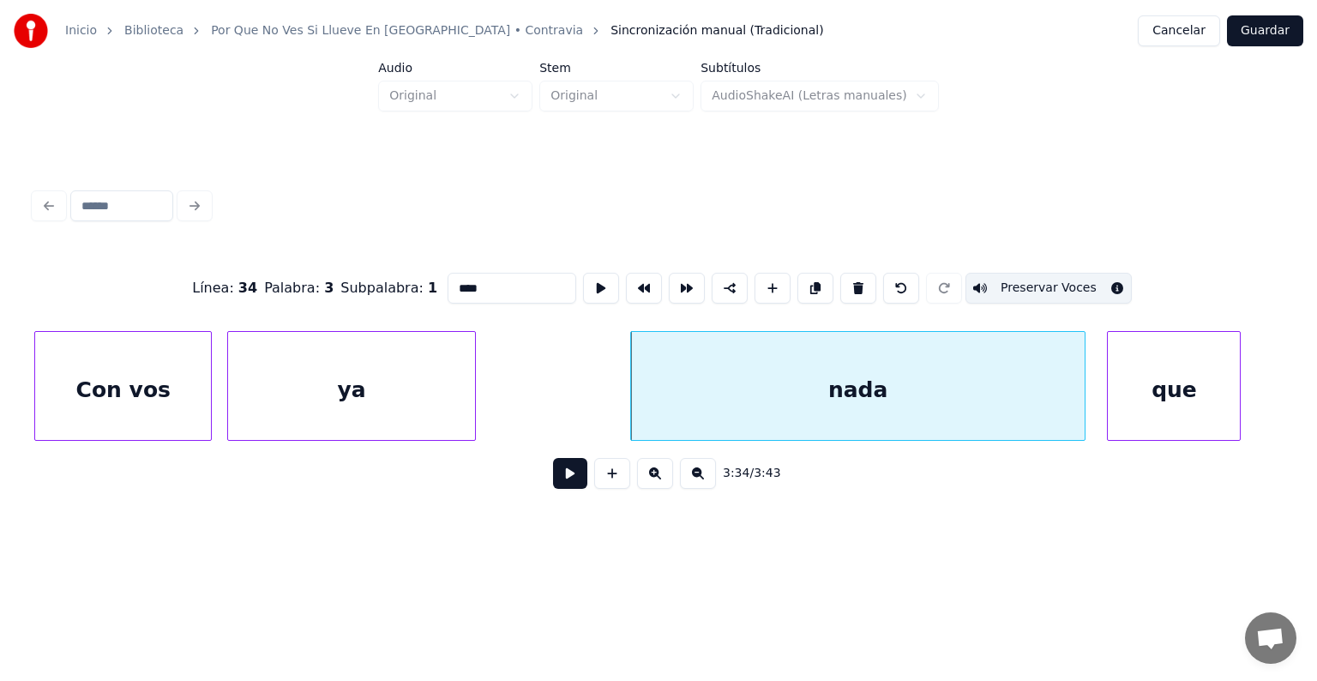
click at [1161, 392] on div "que" at bounding box center [1173, 390] width 132 height 117
type input "***"
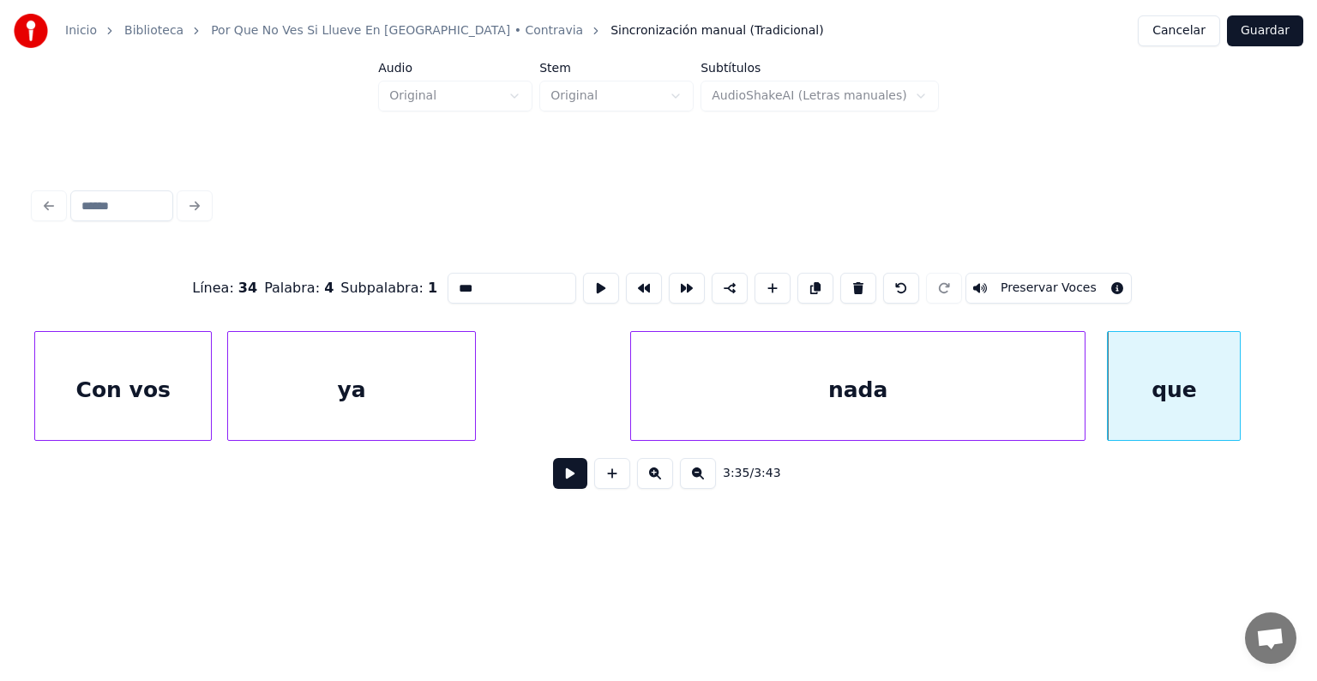
click at [1034, 279] on button "Preservar Voces" at bounding box center [1048, 288] width 166 height 31
click at [553, 478] on button at bounding box center [570, 473] width 34 height 31
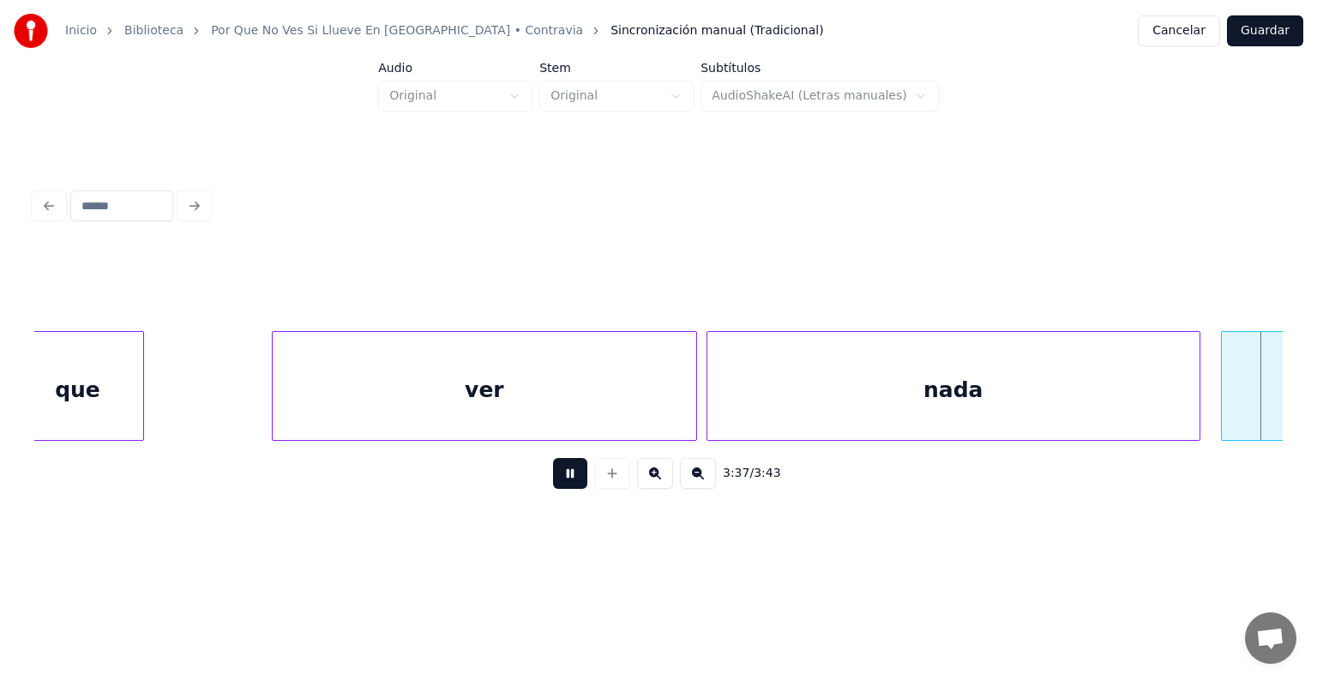
scroll to position [0, 111947]
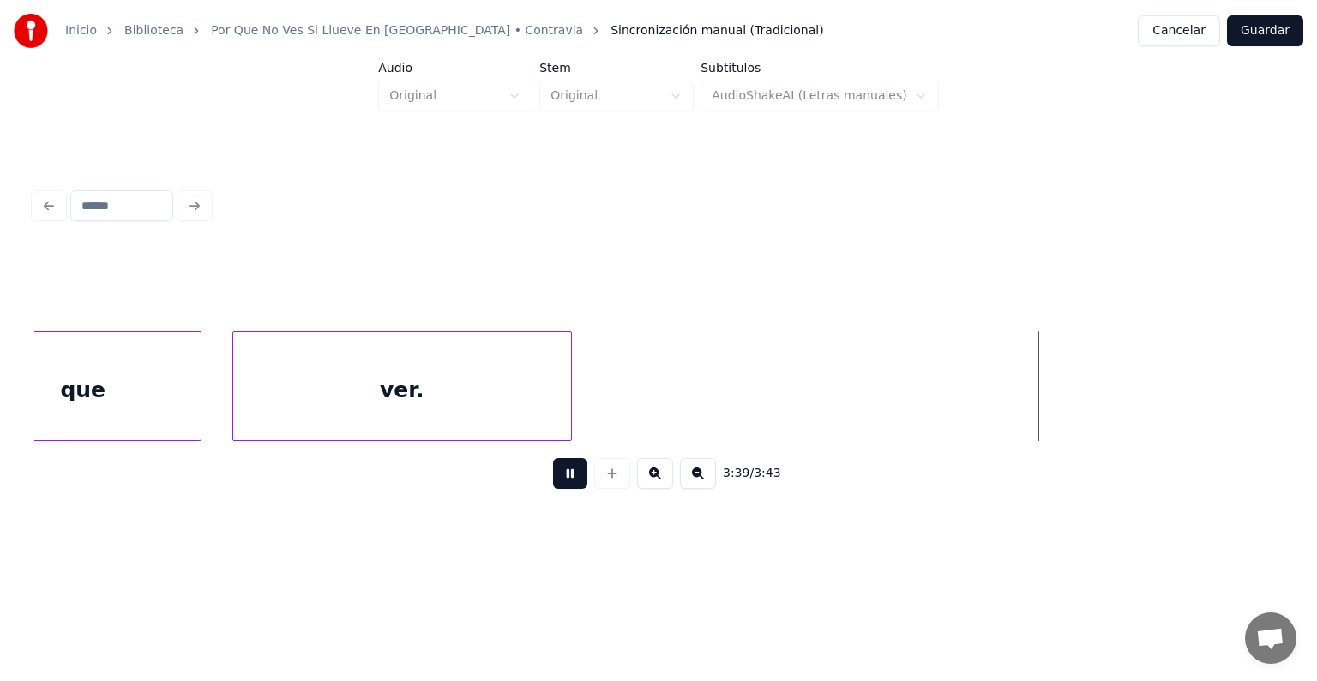
click at [1269, 33] on button "Guardar" at bounding box center [1265, 30] width 76 height 31
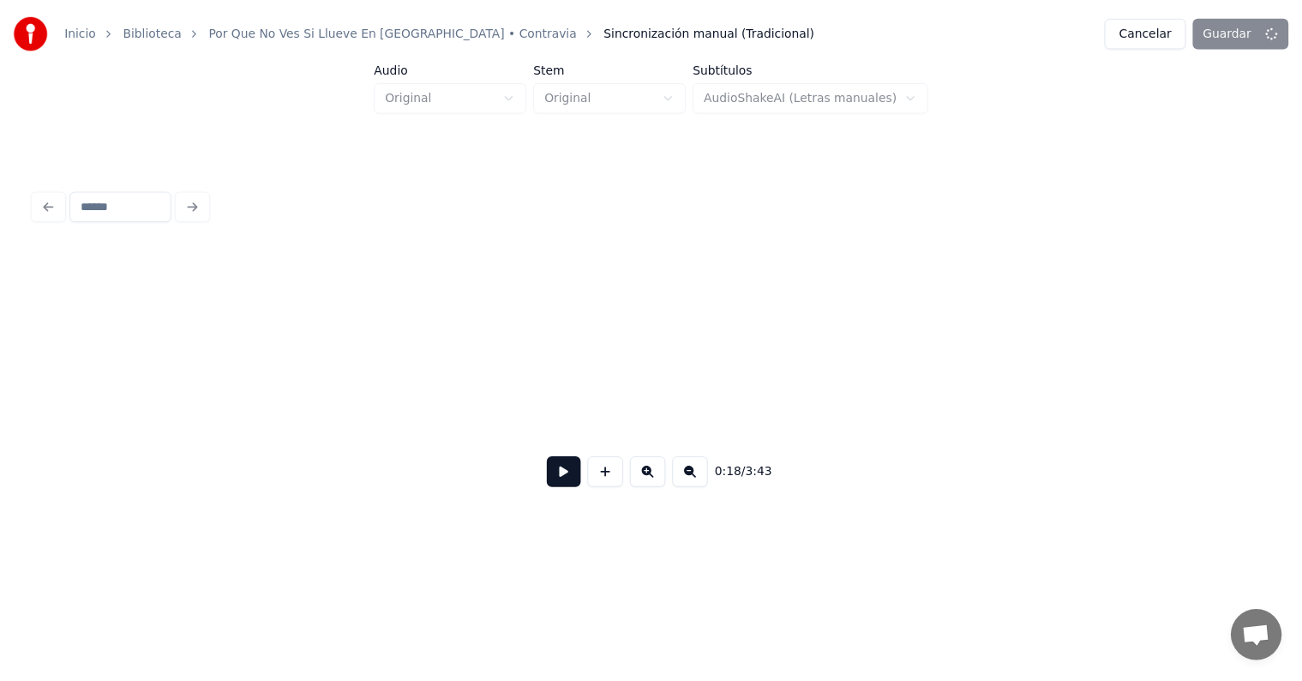
scroll to position [0, 9329]
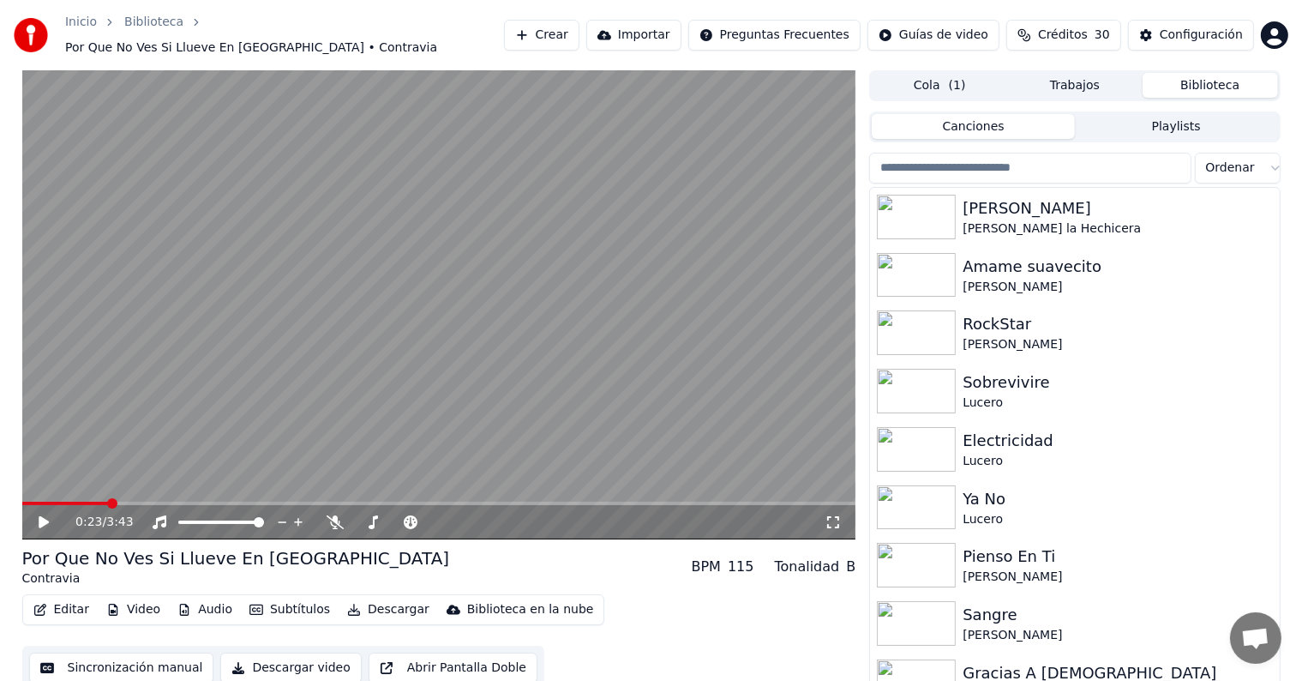
click at [34, 518] on div "0:23 / 3:43" at bounding box center [439, 521] width 820 height 17
click at [45, 517] on icon at bounding box center [56, 522] width 40 height 14
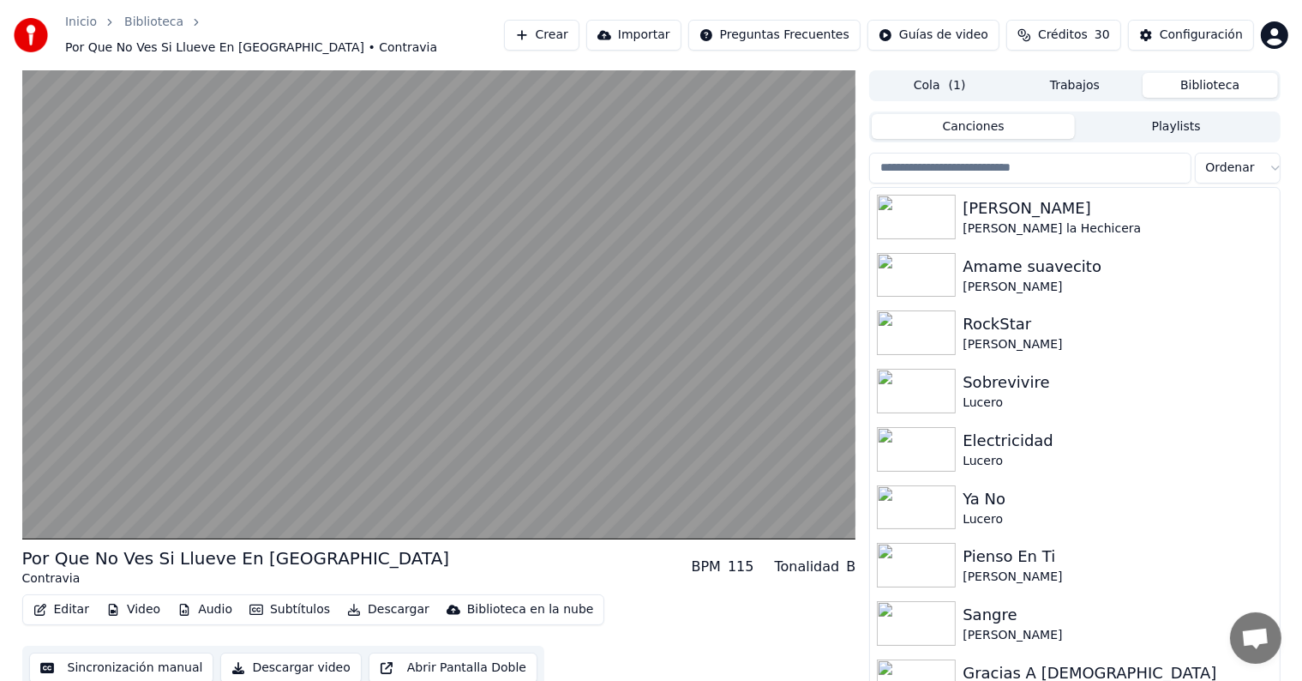
click at [312, 413] on video at bounding box center [439, 304] width 834 height 469
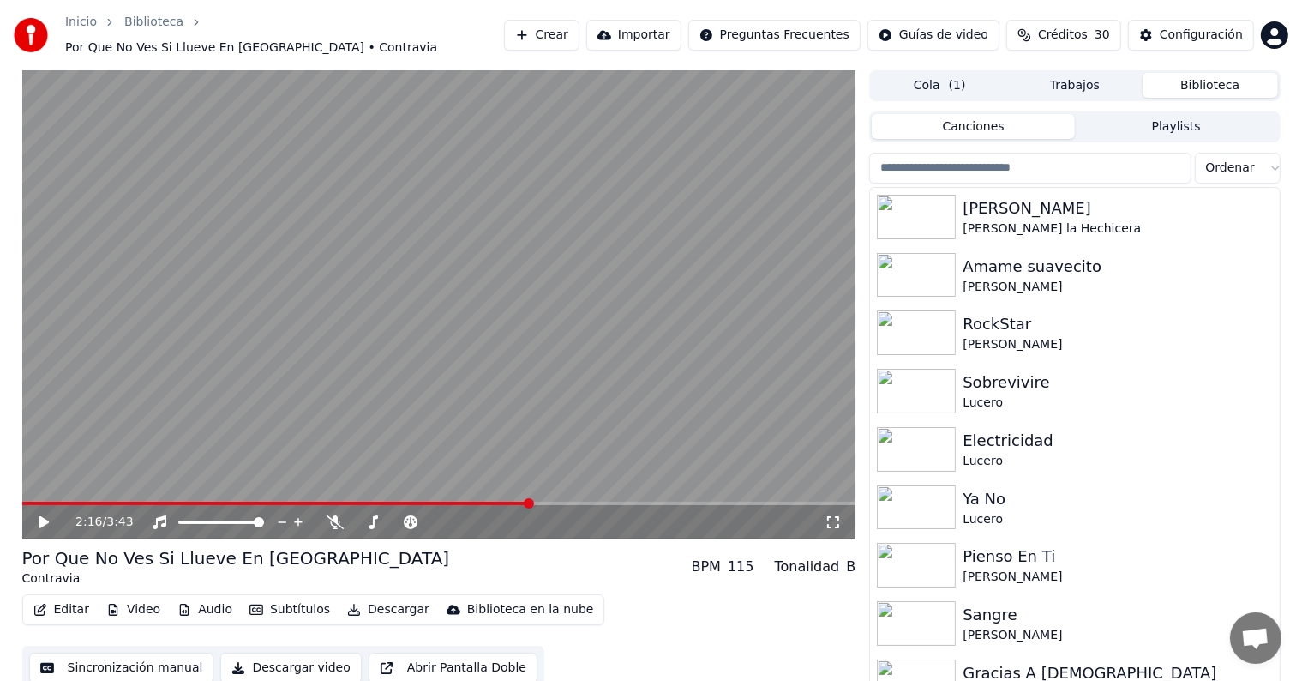
click at [27, 515] on div "2:16 / 3:43" at bounding box center [439, 522] width 834 height 34
click at [39, 519] on icon at bounding box center [56, 522] width 40 height 14
click at [372, 604] on button "Descargar" at bounding box center [388, 609] width 96 height 24
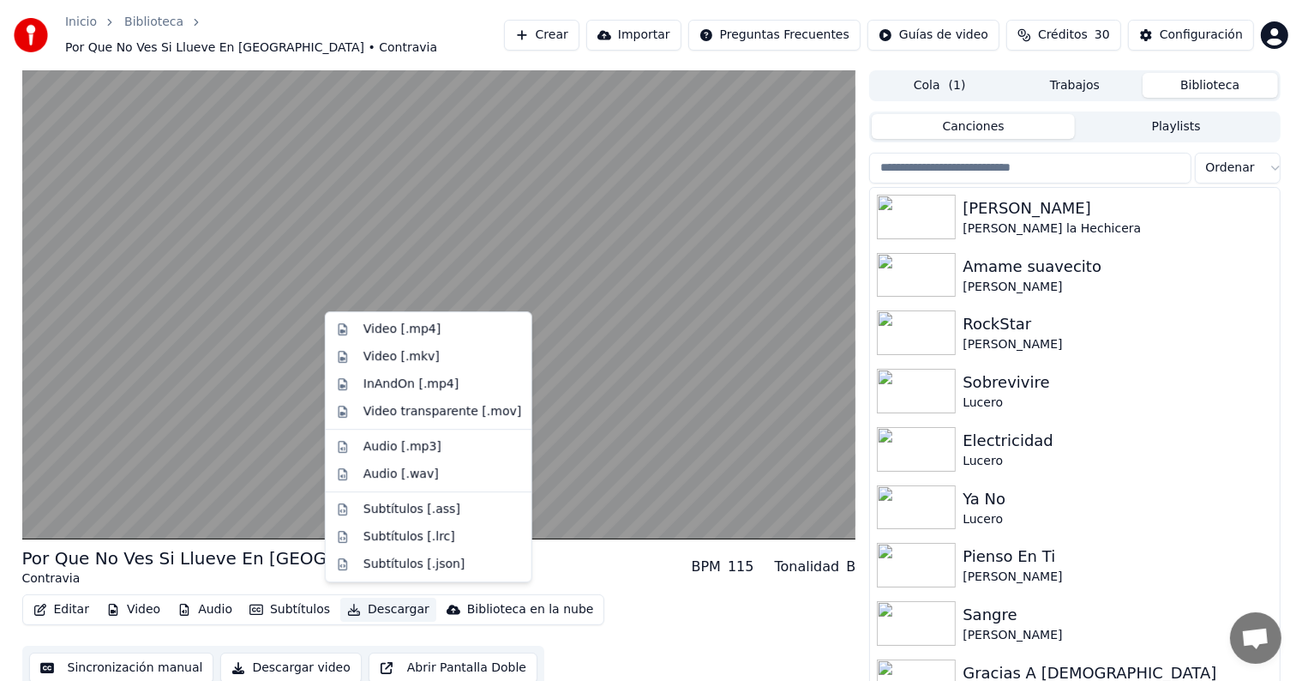
click at [374, 324] on div "Video [.mp4]" at bounding box center [401, 329] width 77 height 17
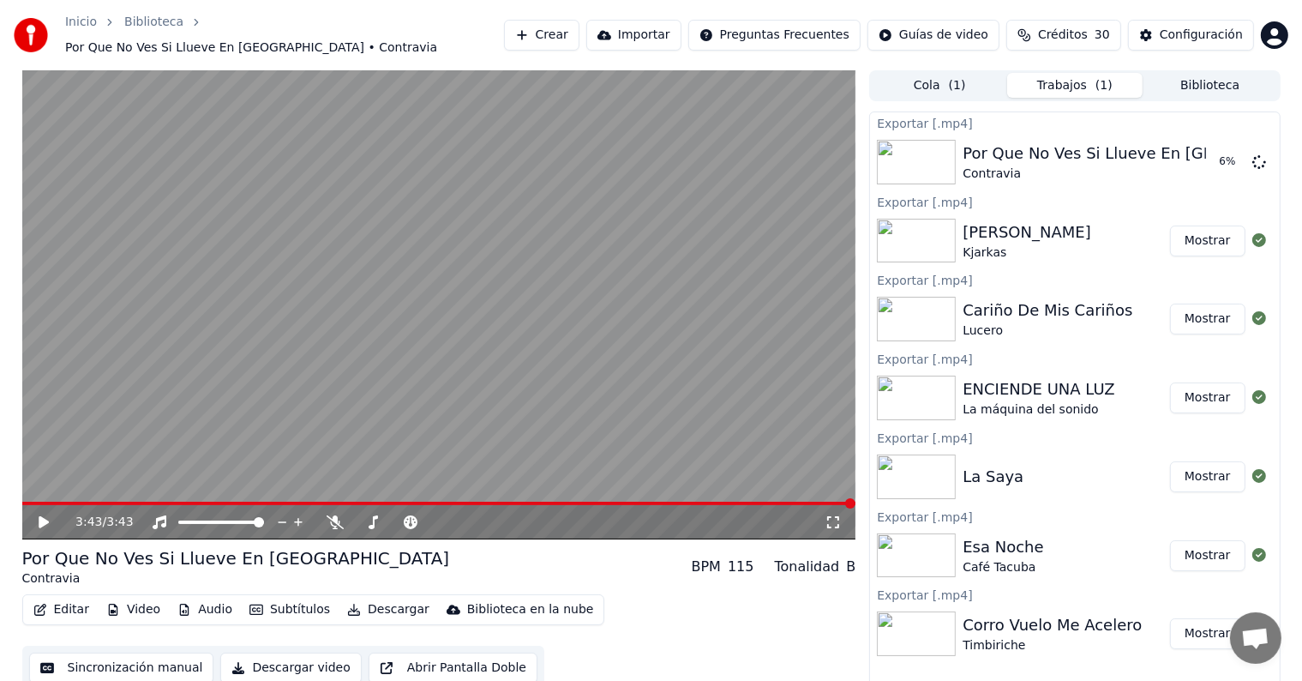
click at [1167, 83] on button "Biblioteca" at bounding box center [1210, 85] width 135 height 25
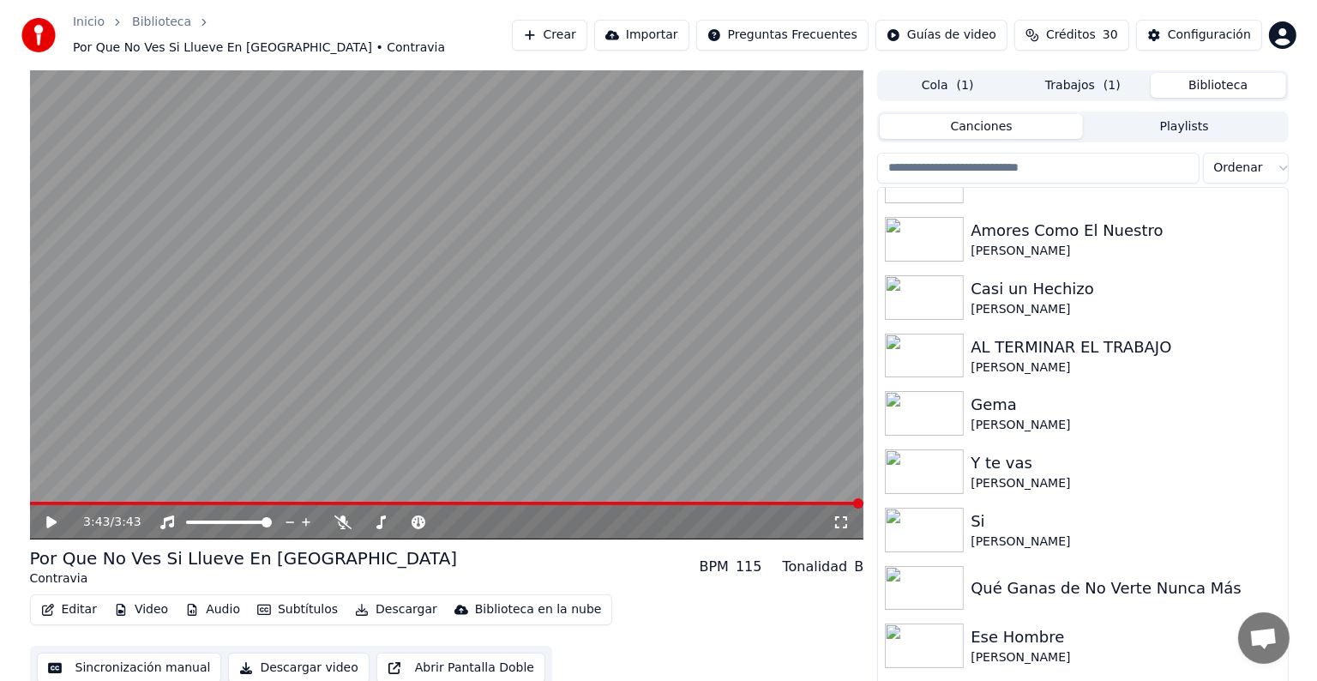
scroll to position [9767, 0]
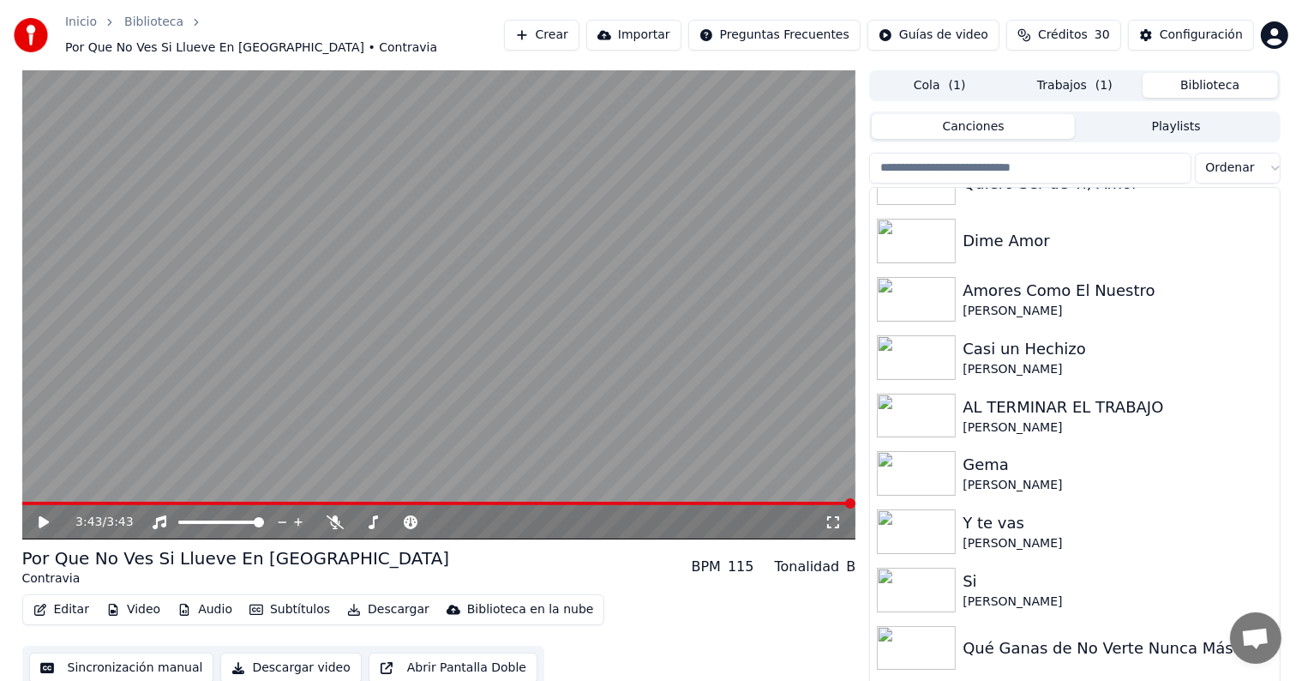
click at [996, 303] on div "Jerry Rivera" at bounding box center [1117, 311] width 309 height 17
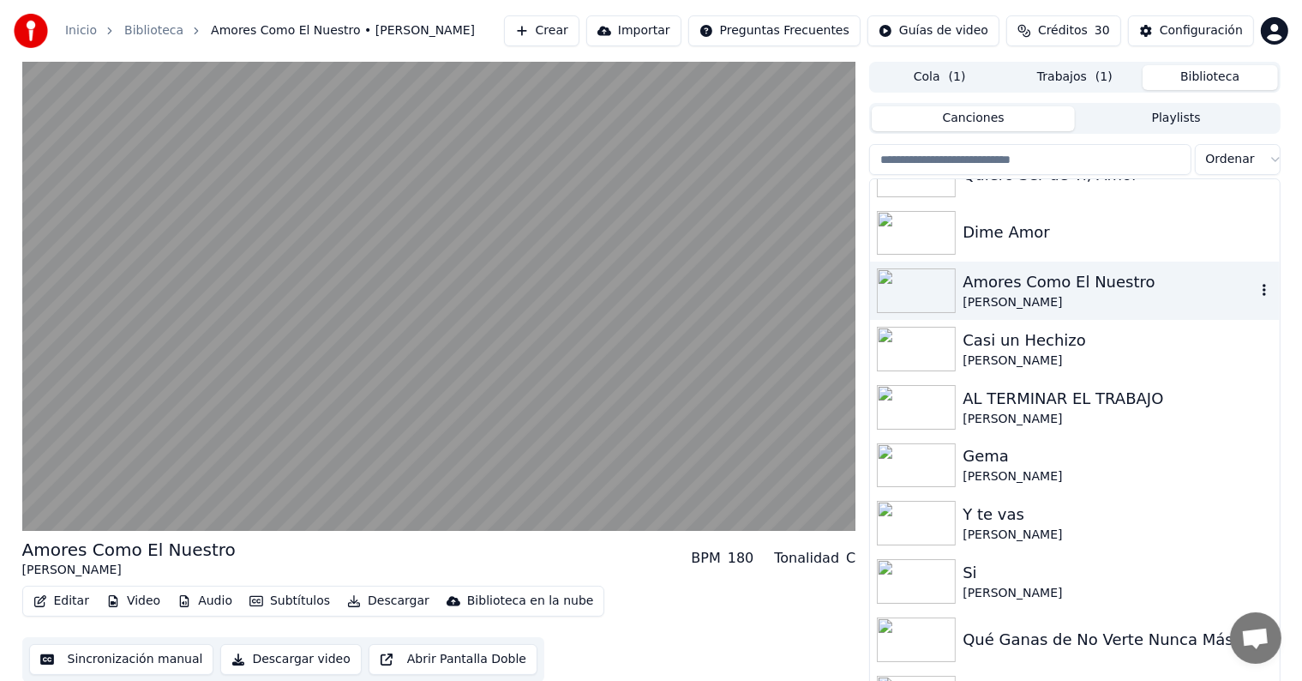
click at [43, 510] on video at bounding box center [439, 296] width 834 height 469
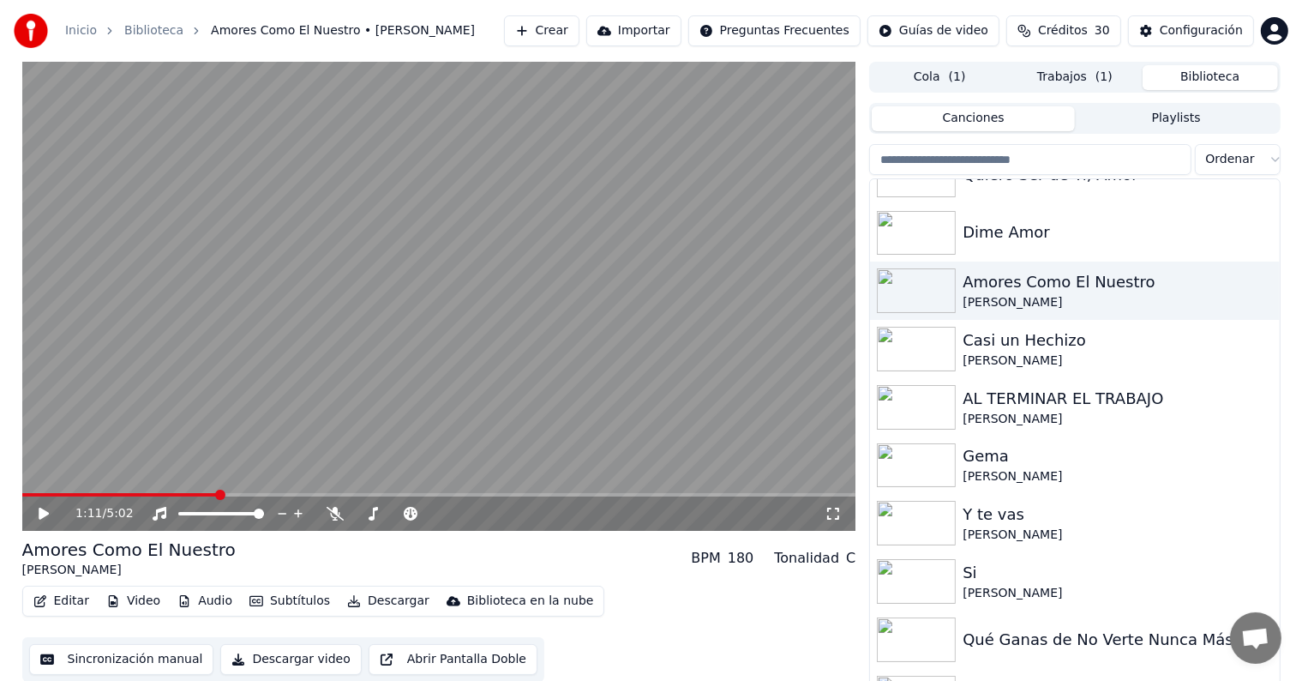
click at [58, 601] on button "Editar" at bounding box center [61, 601] width 69 height 24
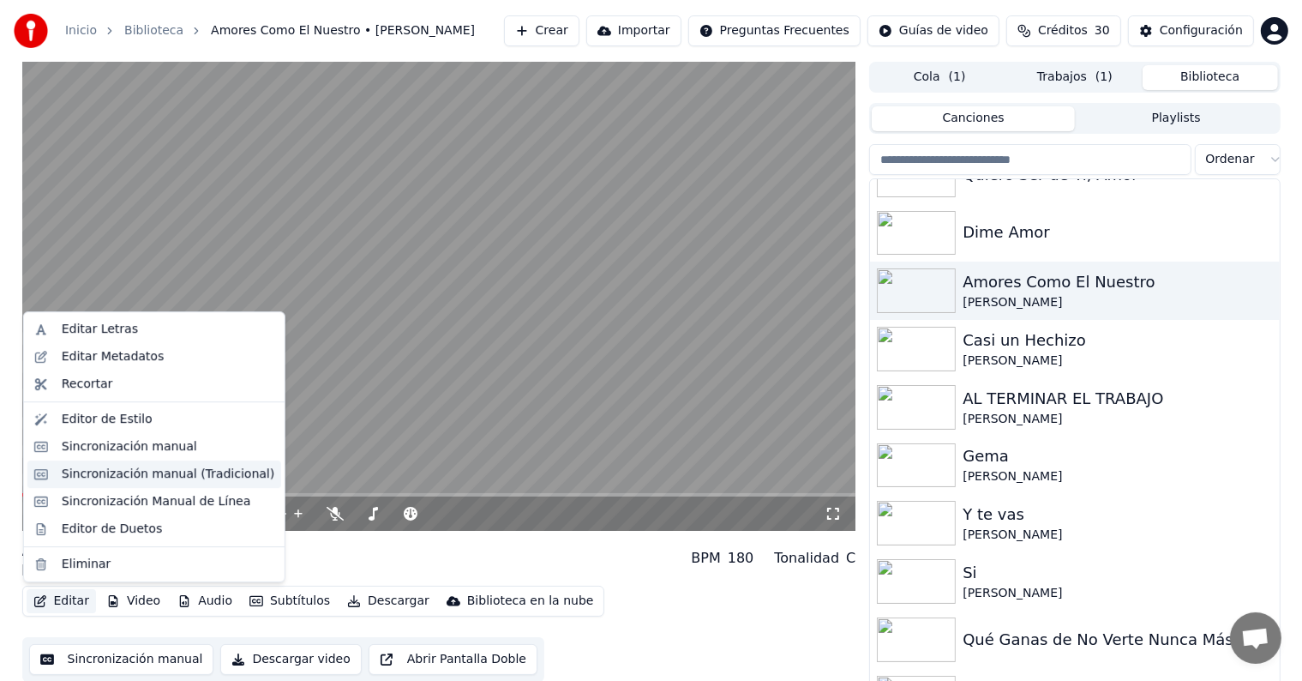
click at [78, 476] on div "Sincronización manual (Tradicional)" at bounding box center [168, 473] width 213 height 17
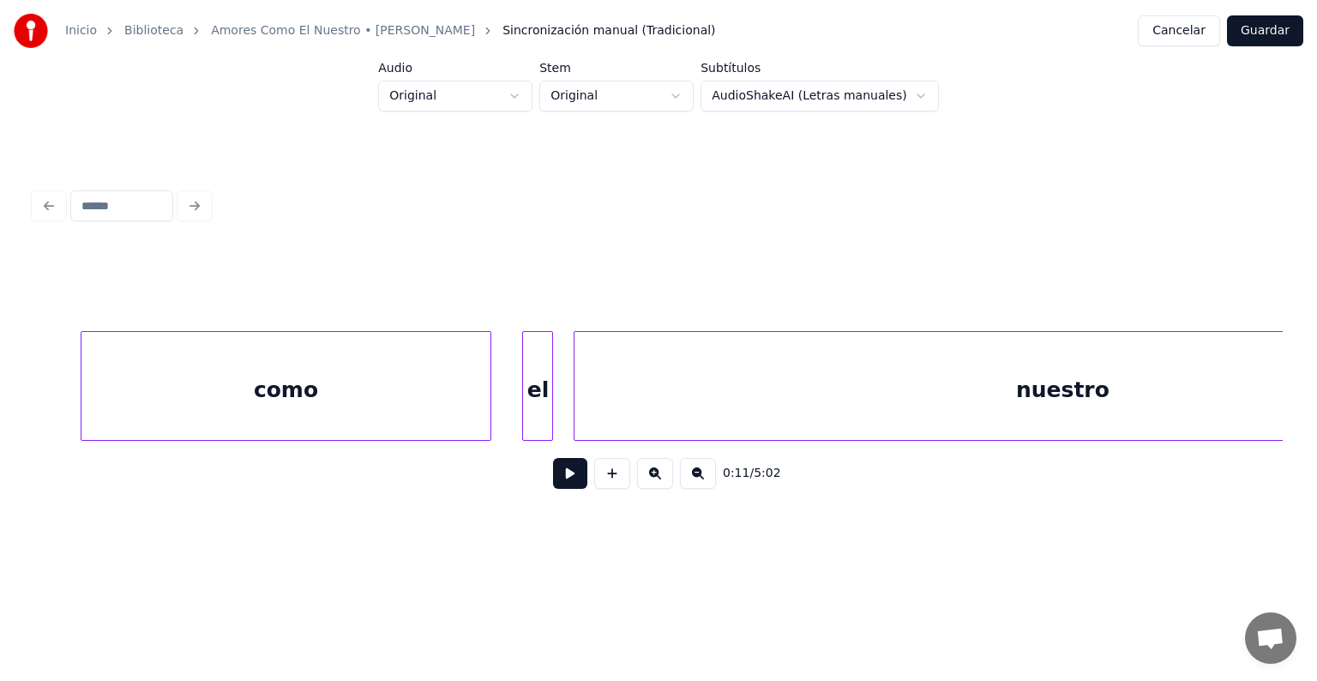
scroll to position [0, 59966]
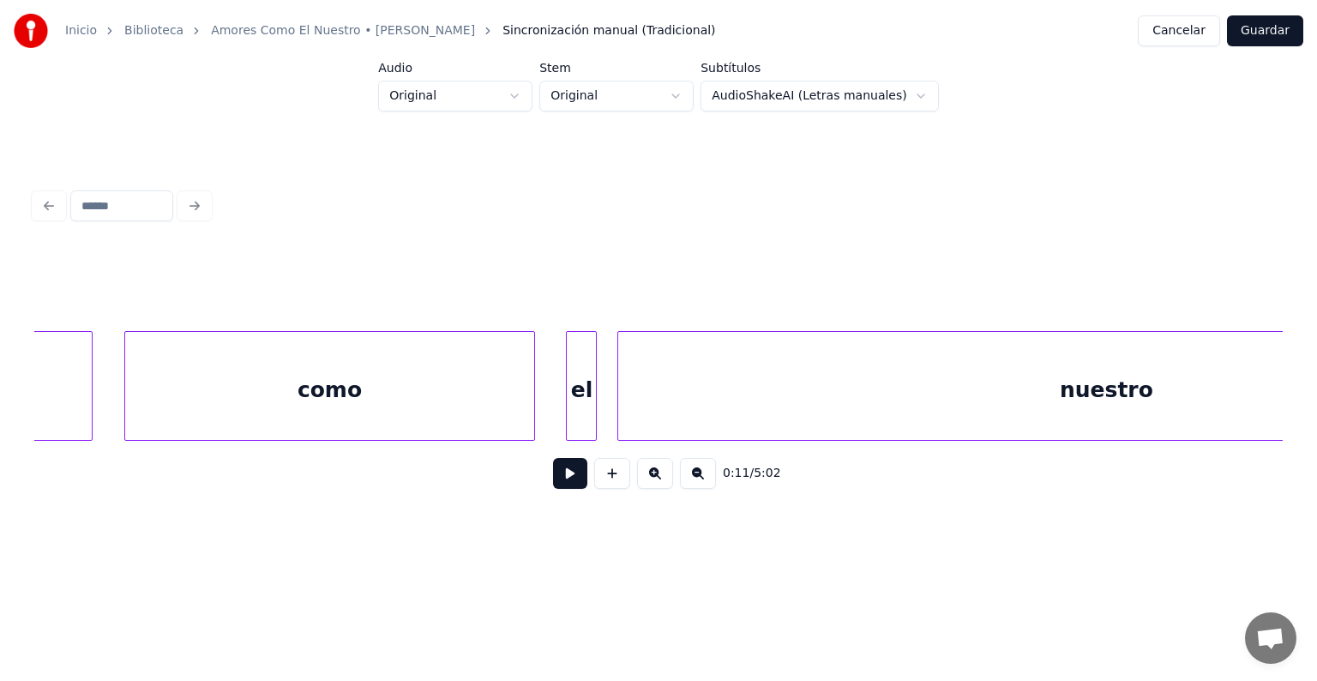
click at [431, 401] on div "como" at bounding box center [330, 390] width 410 height 117
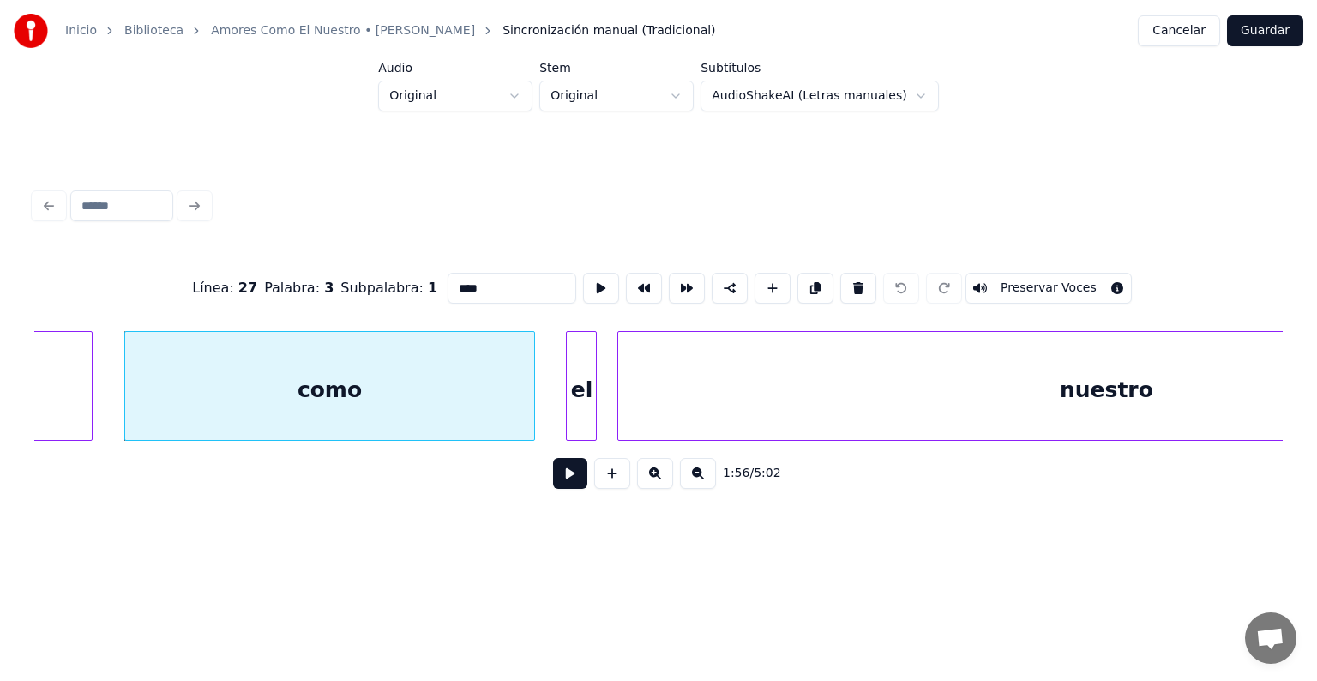
click at [553, 486] on button at bounding box center [570, 473] width 34 height 31
click at [553, 488] on button at bounding box center [570, 473] width 34 height 31
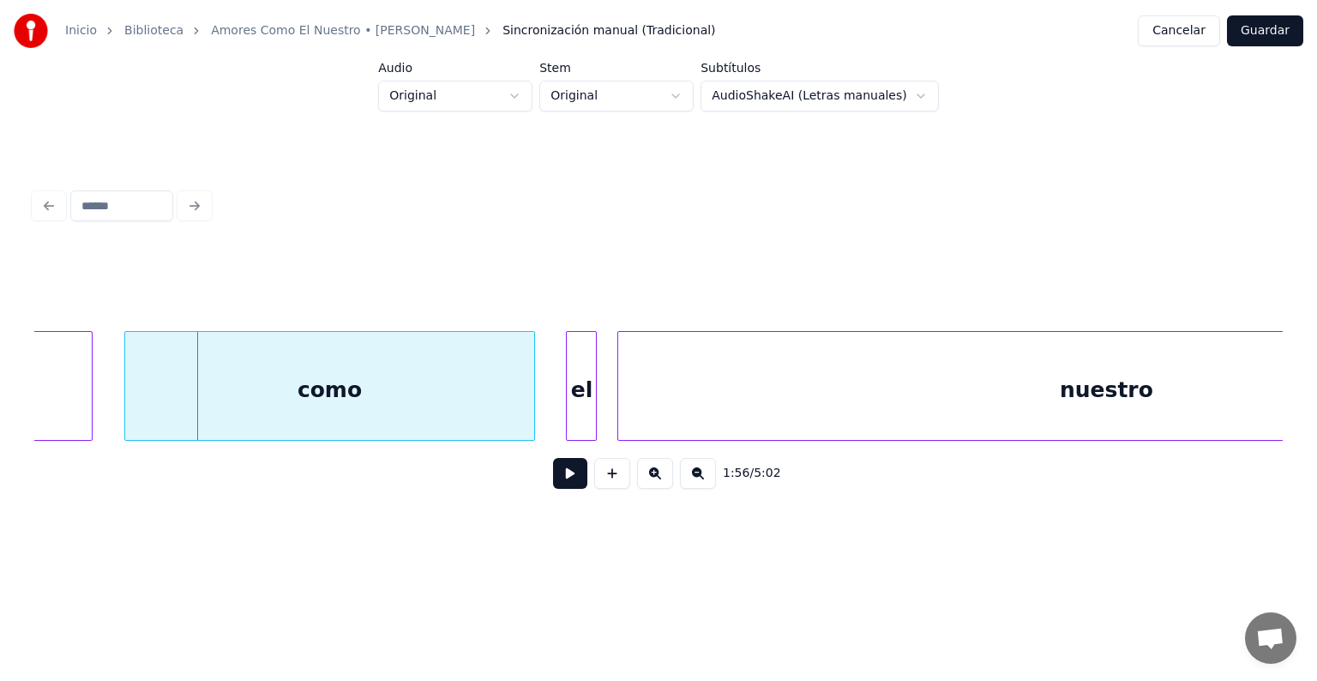
click at [519, 449] on div "1:56 / 5:02" at bounding box center [658, 473] width 1248 height 65
click at [553, 487] on button at bounding box center [570, 473] width 34 height 31
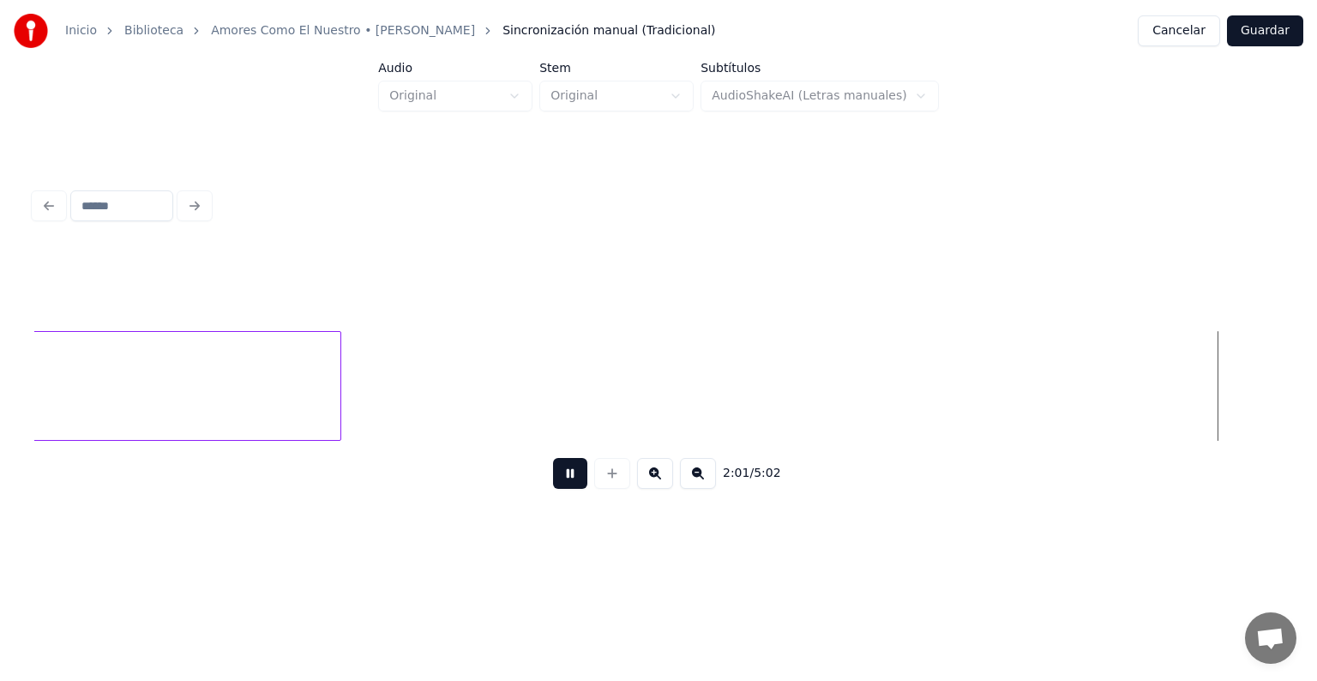
scroll to position [0, 62469]
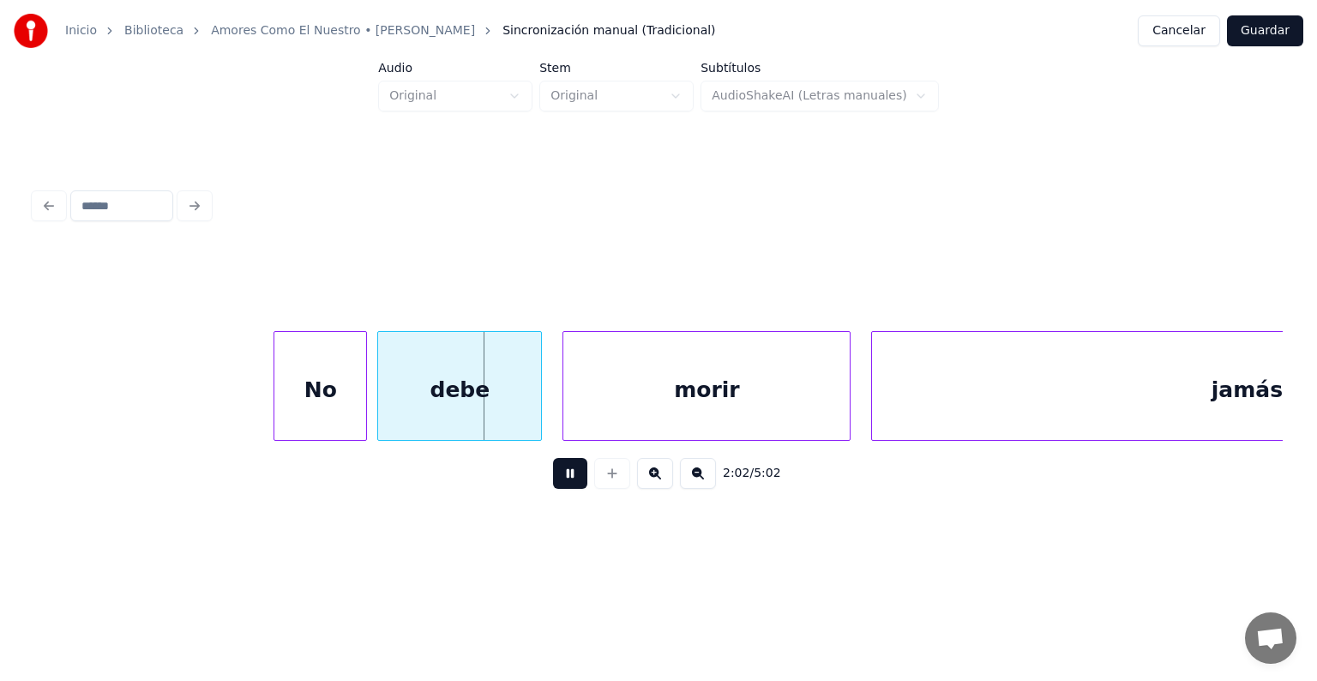
click at [381, 415] on div "debe" at bounding box center [459, 390] width 163 height 117
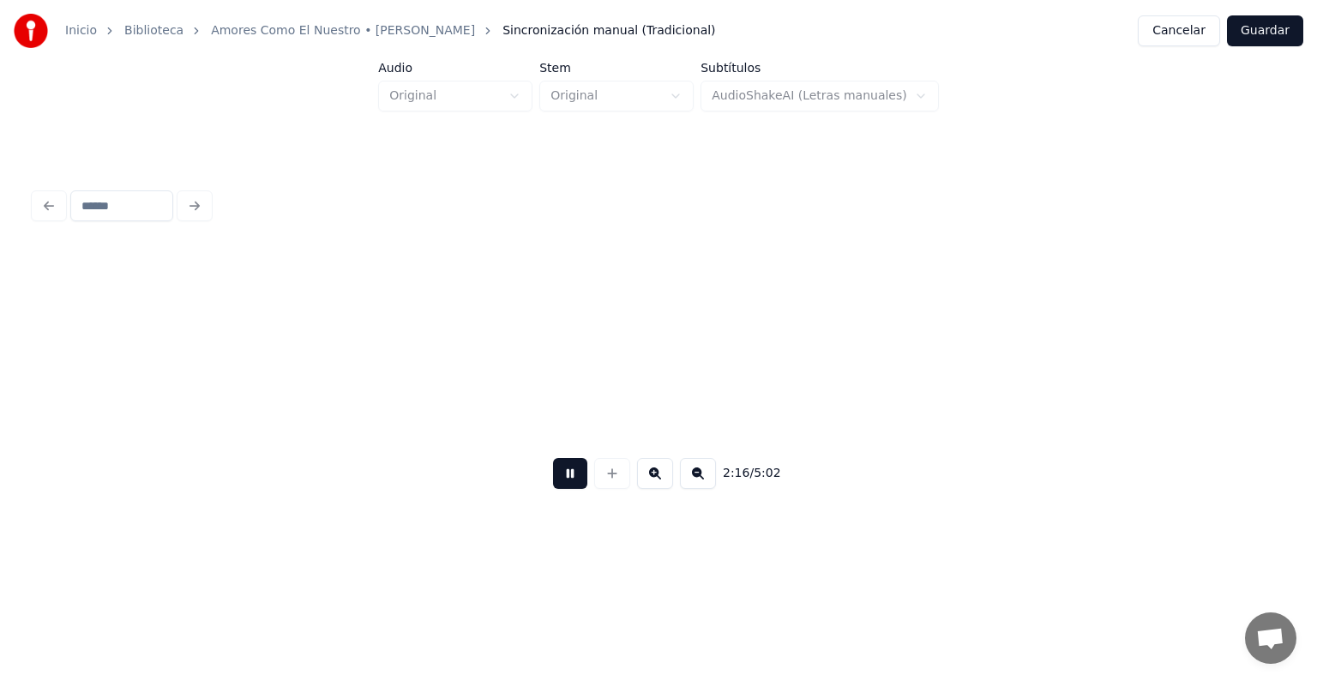
scroll to position [0, 69983]
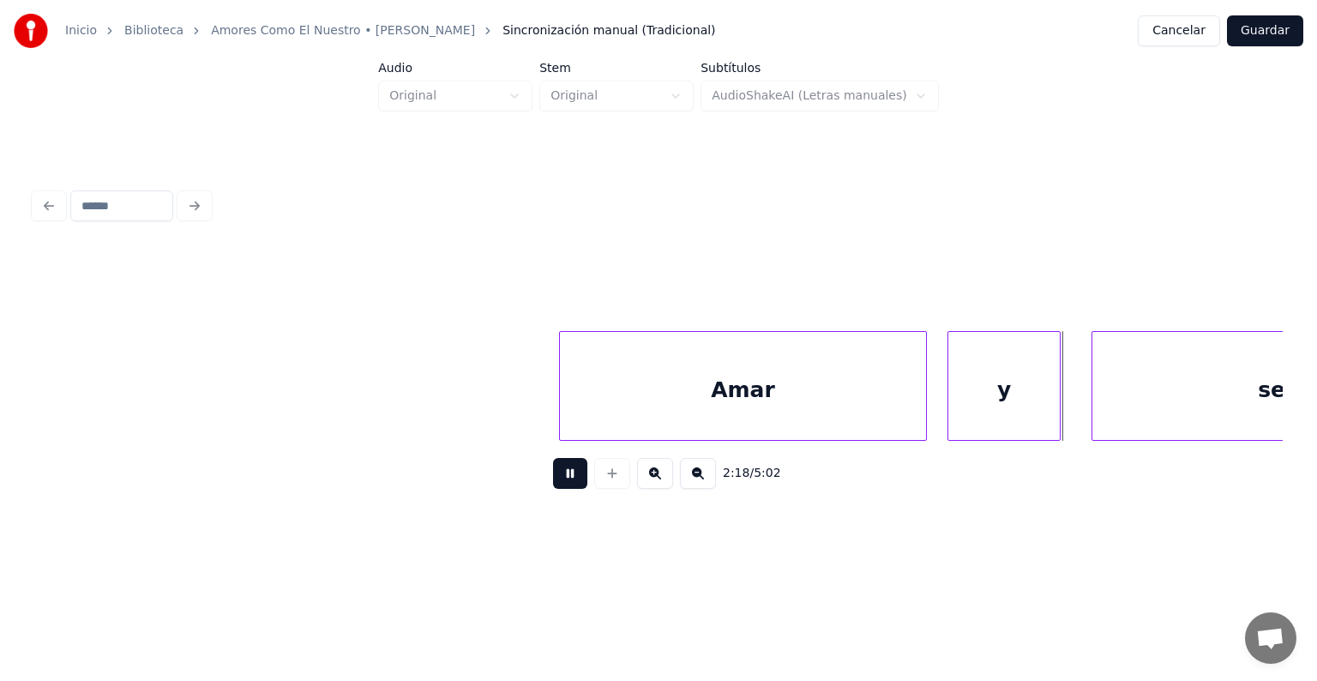
click at [950, 386] on div "y" at bounding box center [1003, 390] width 111 height 117
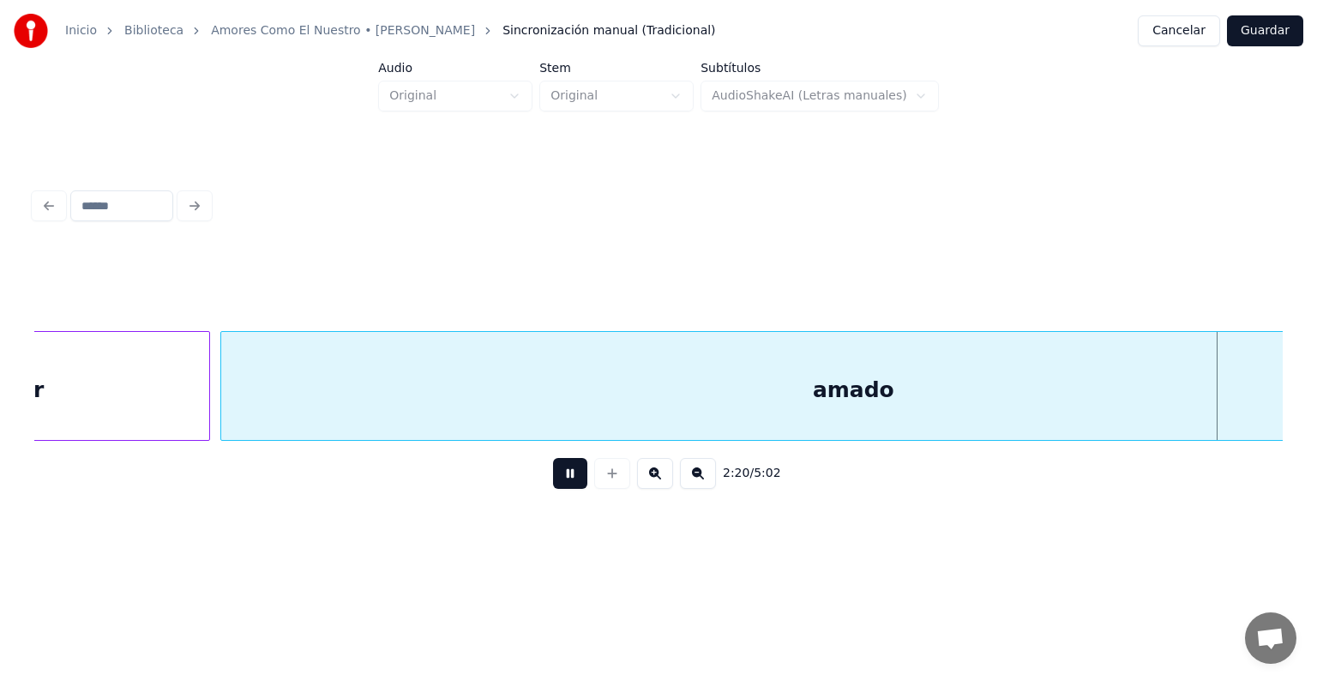
scroll to position [0, 72484]
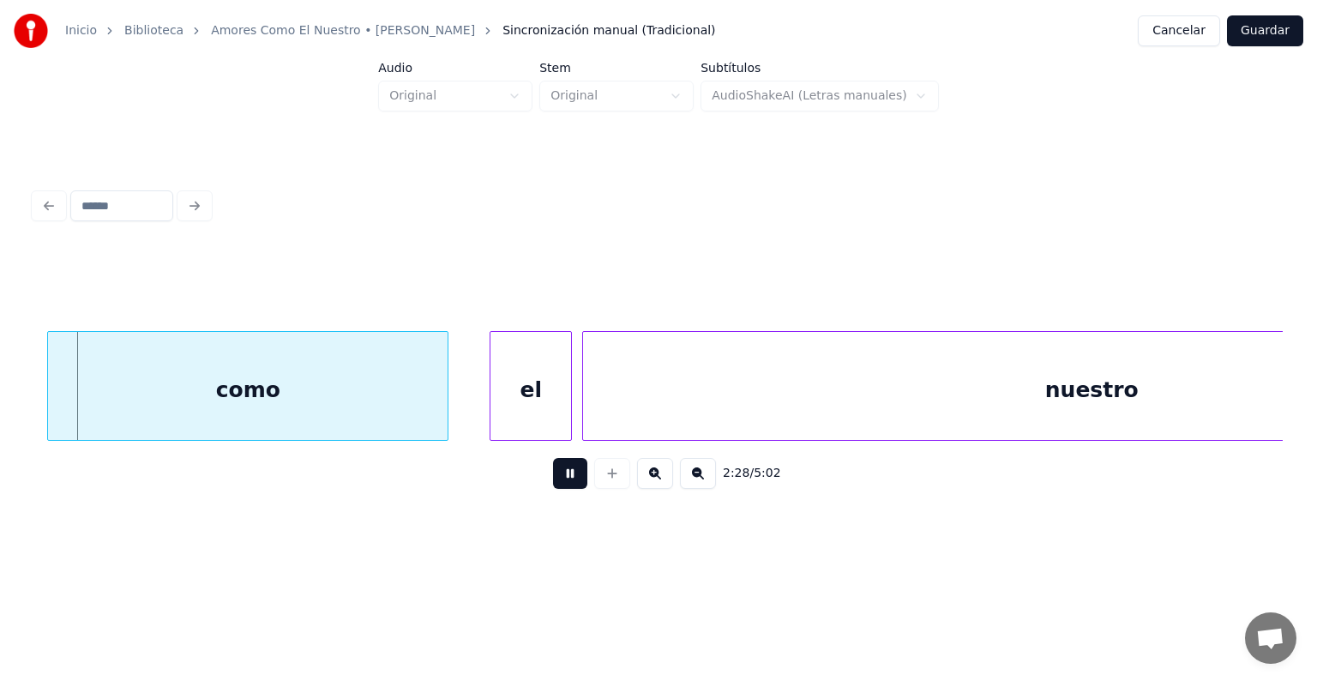
scroll to position [0, 76519]
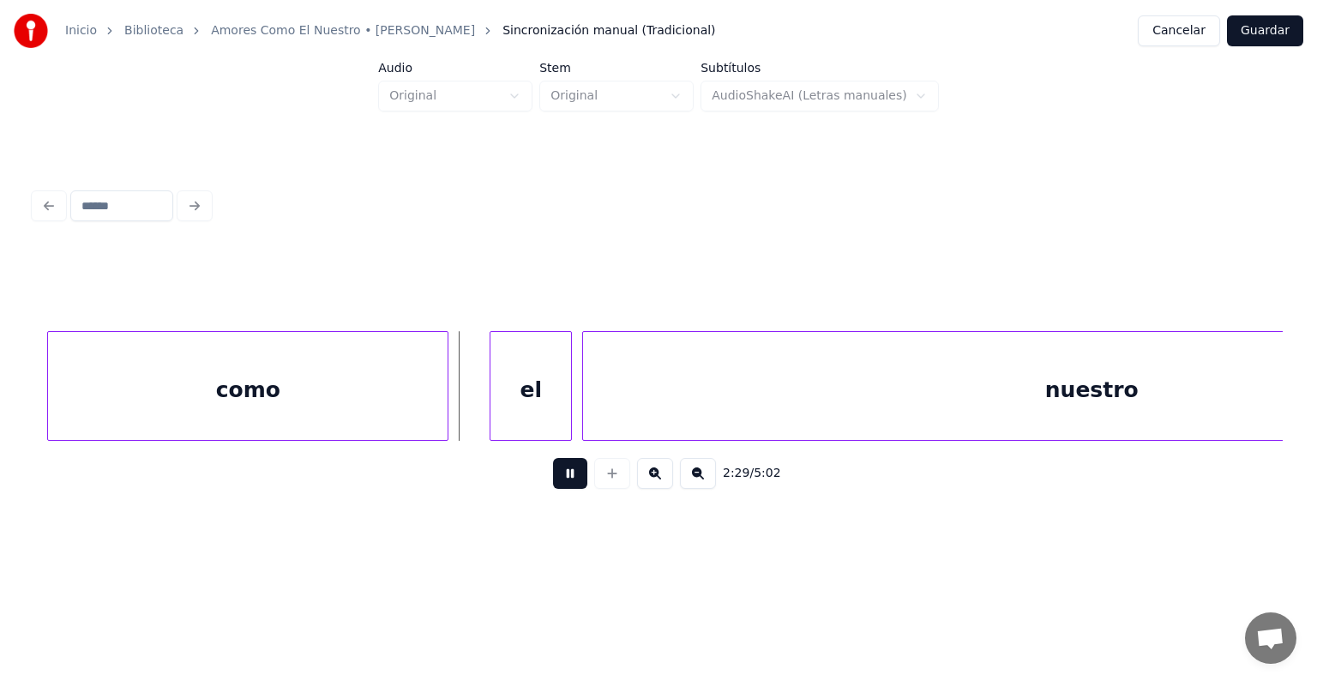
click at [561, 489] on button at bounding box center [570, 473] width 34 height 31
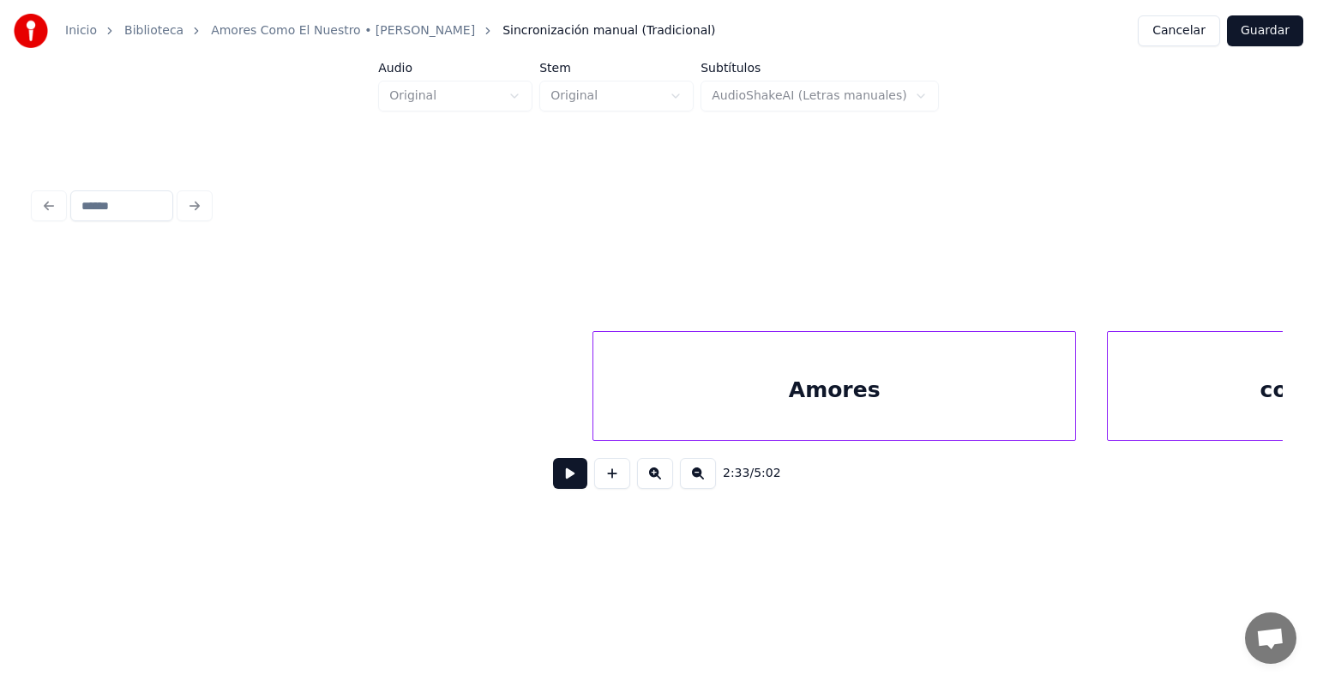
scroll to position [0, 85405]
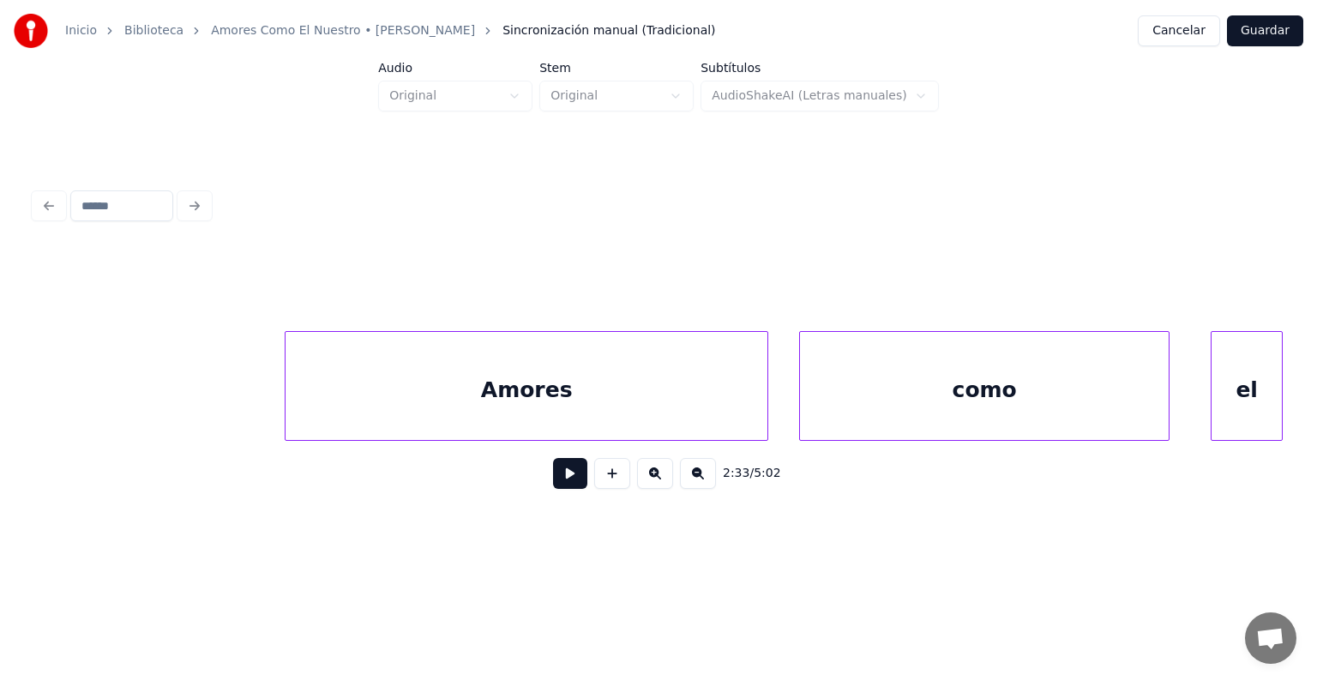
click at [522, 405] on div "Amores" at bounding box center [526, 390] width 482 height 117
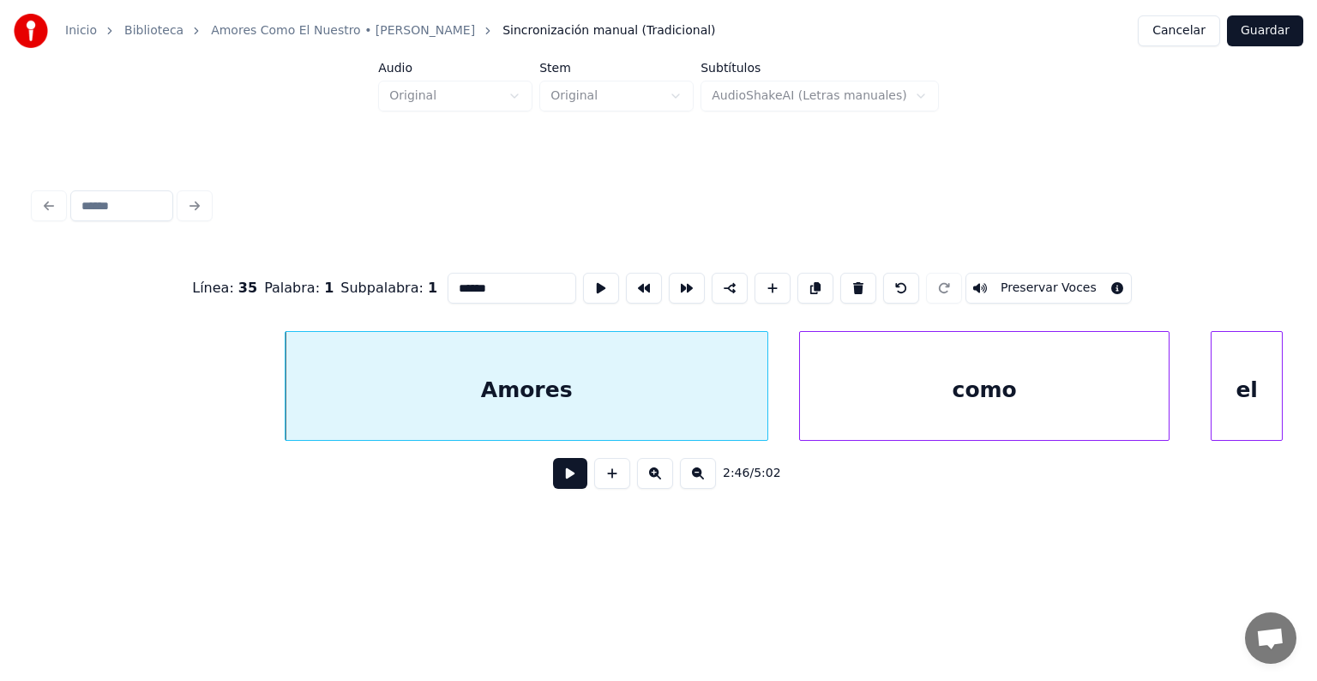
click at [554, 481] on button at bounding box center [570, 473] width 34 height 31
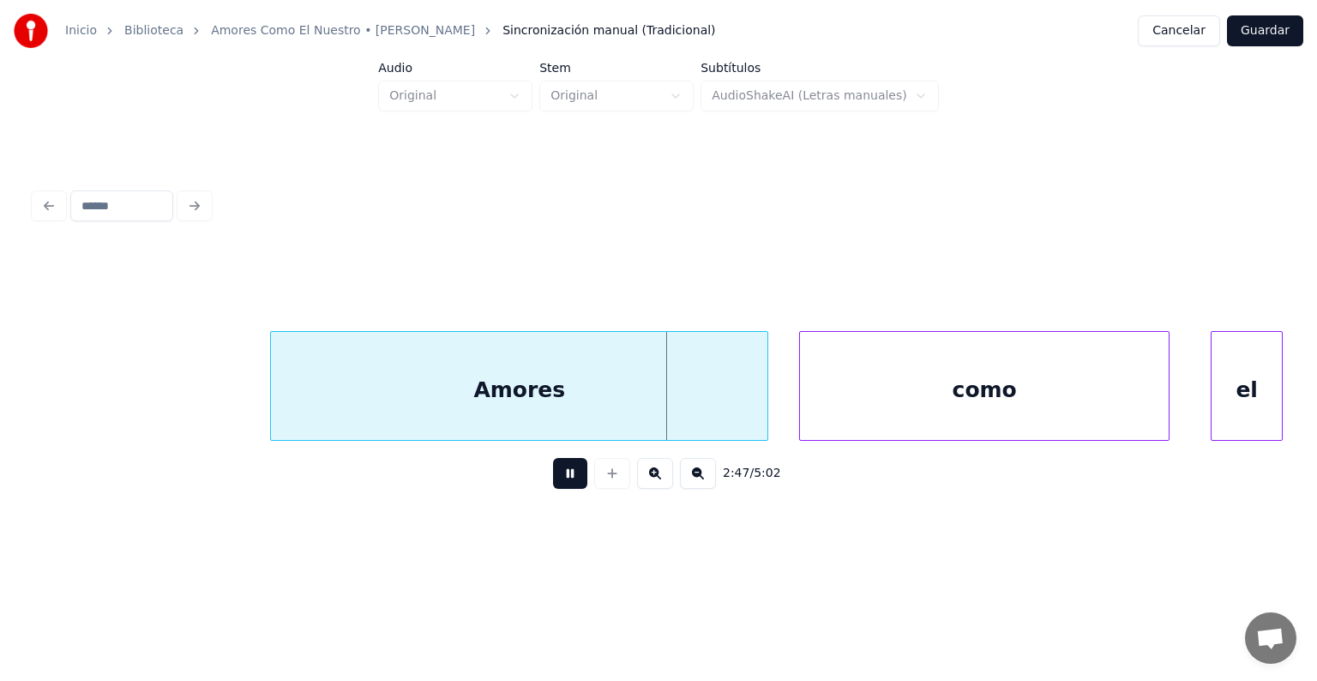
click at [355, 397] on div "Amores" at bounding box center [519, 390] width 496 height 117
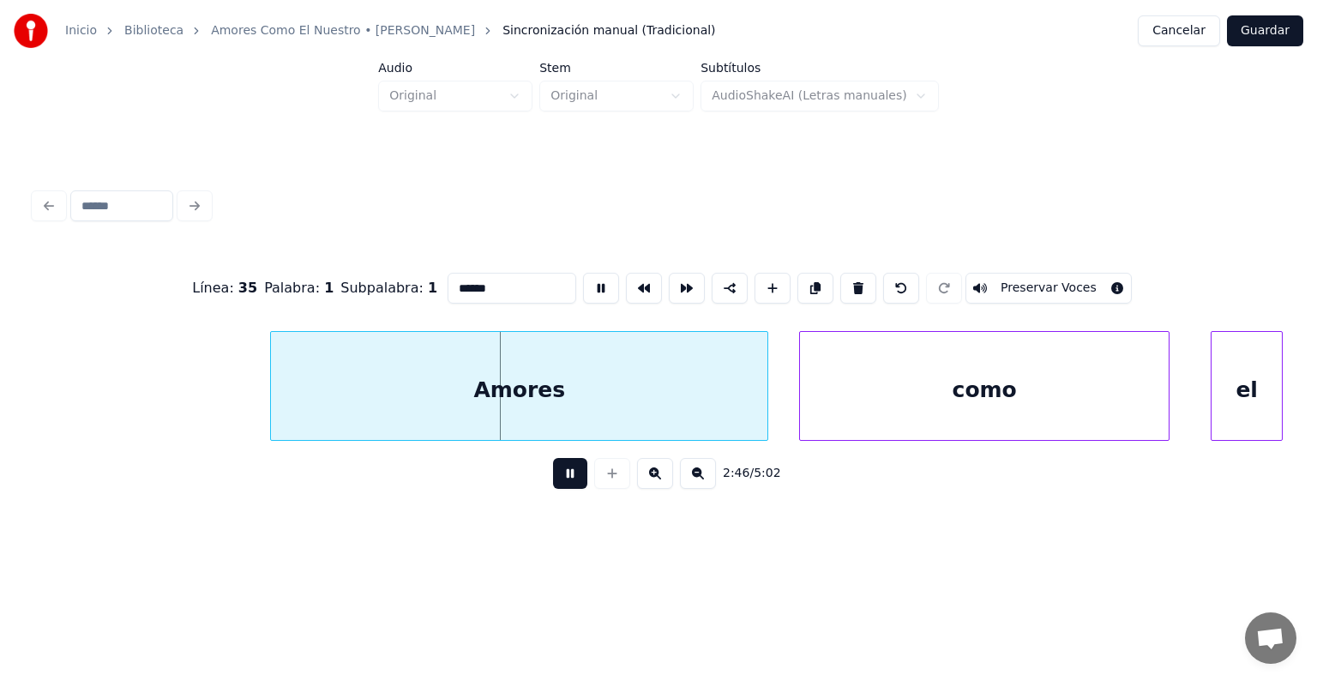
click at [1073, 279] on button "Preservar Voces" at bounding box center [1048, 288] width 166 height 31
click at [826, 388] on div "como" at bounding box center [984, 390] width 369 height 117
type input "****"
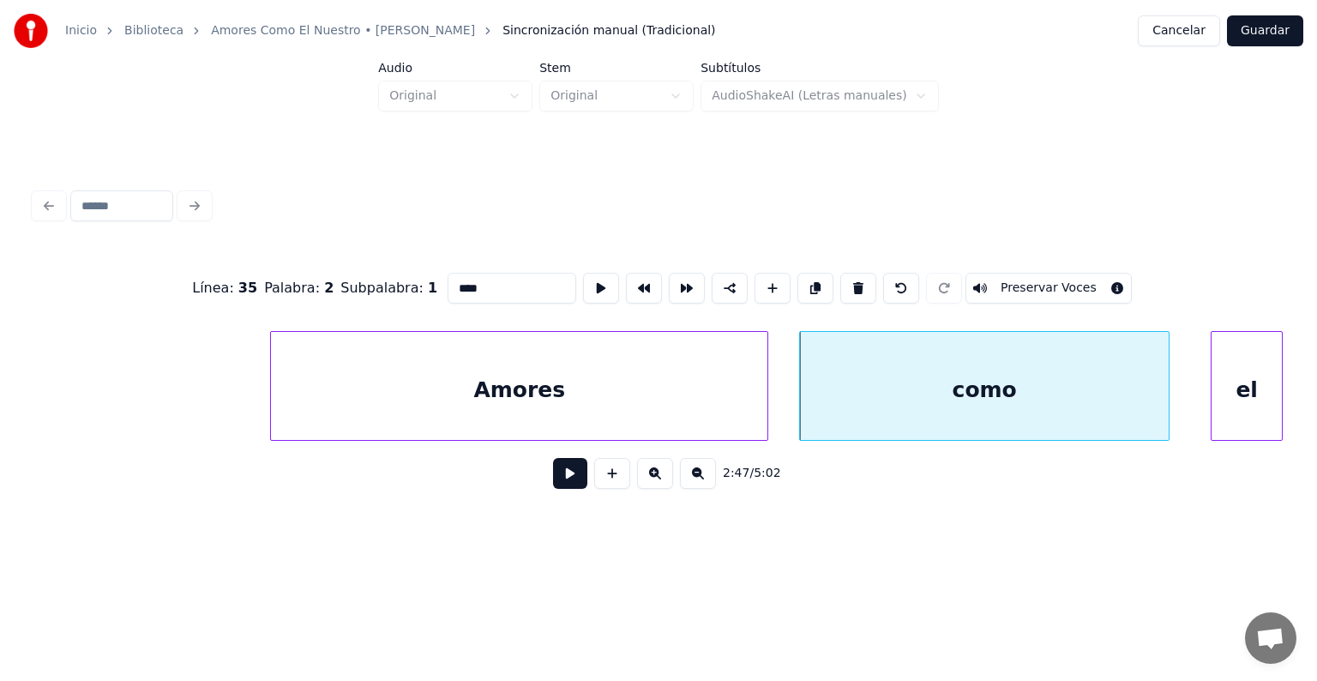
click at [1066, 283] on button "Preservar Voces" at bounding box center [1048, 288] width 166 height 31
click at [556, 479] on button at bounding box center [570, 473] width 34 height 31
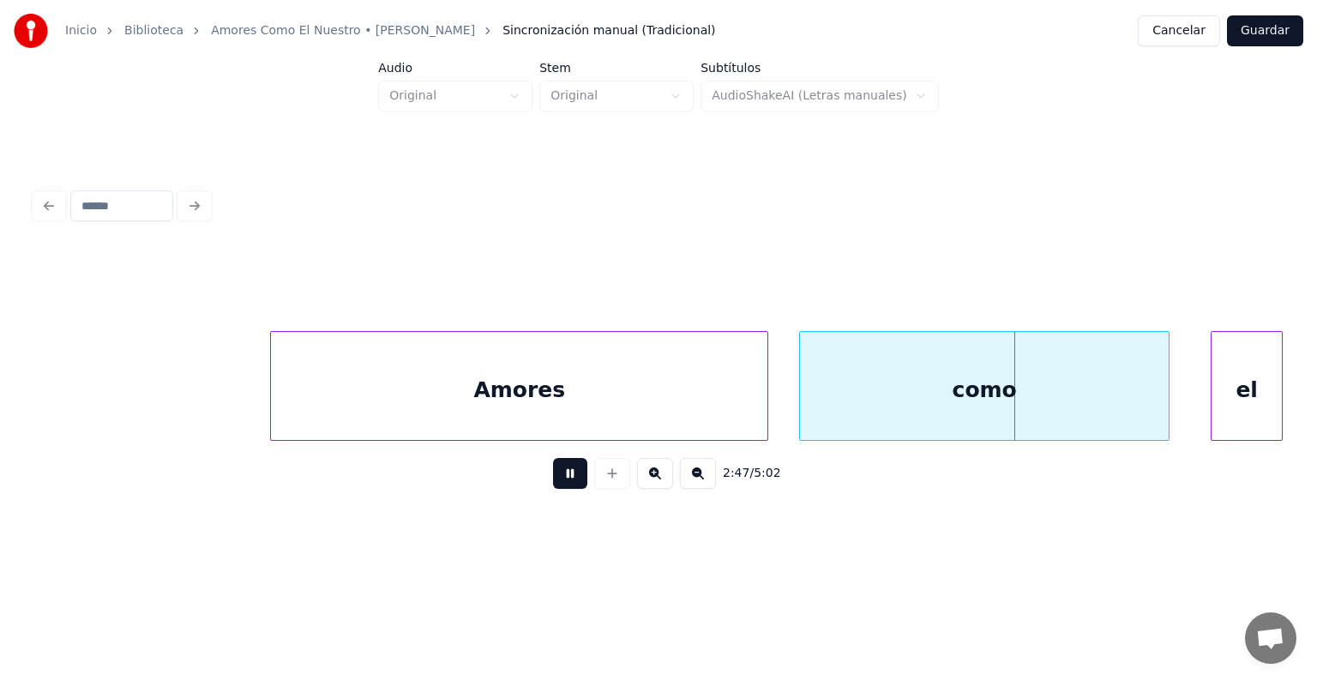
click at [602, 380] on div "Amores" at bounding box center [519, 390] width 496 height 117
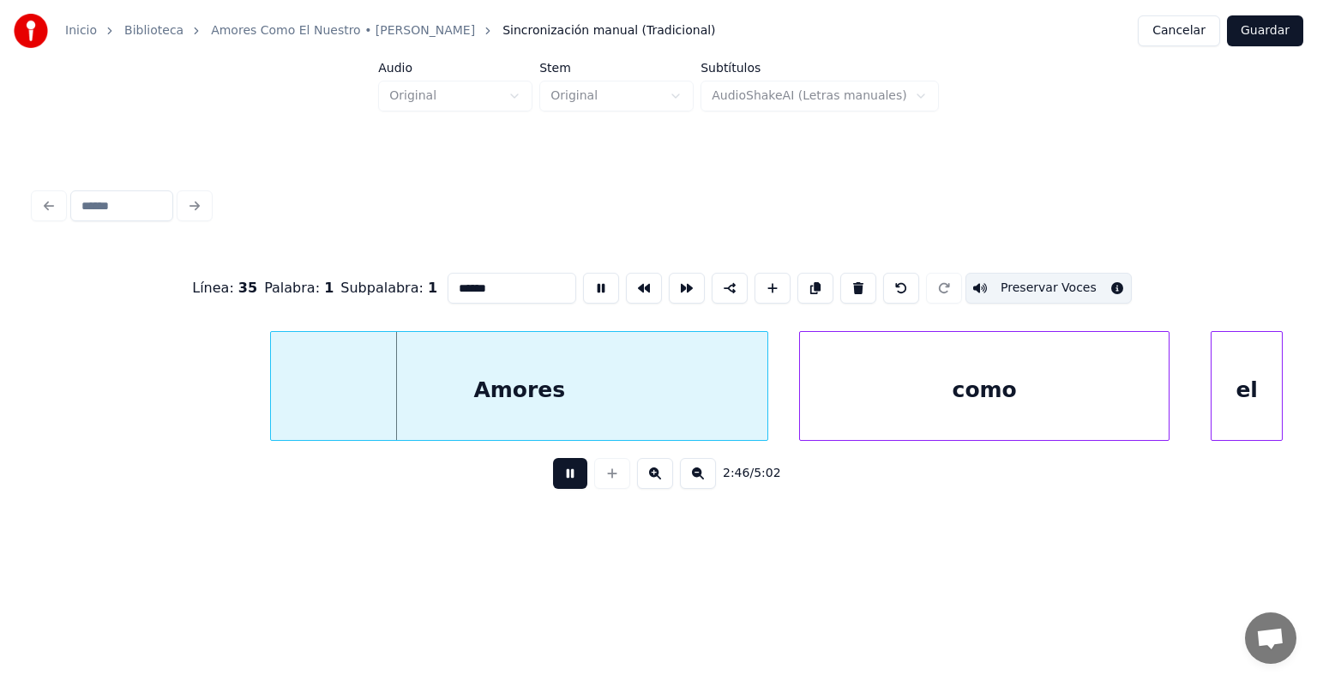
click at [1042, 391] on div "como" at bounding box center [984, 390] width 369 height 117
type input "****"
click at [553, 483] on button at bounding box center [570, 473] width 34 height 31
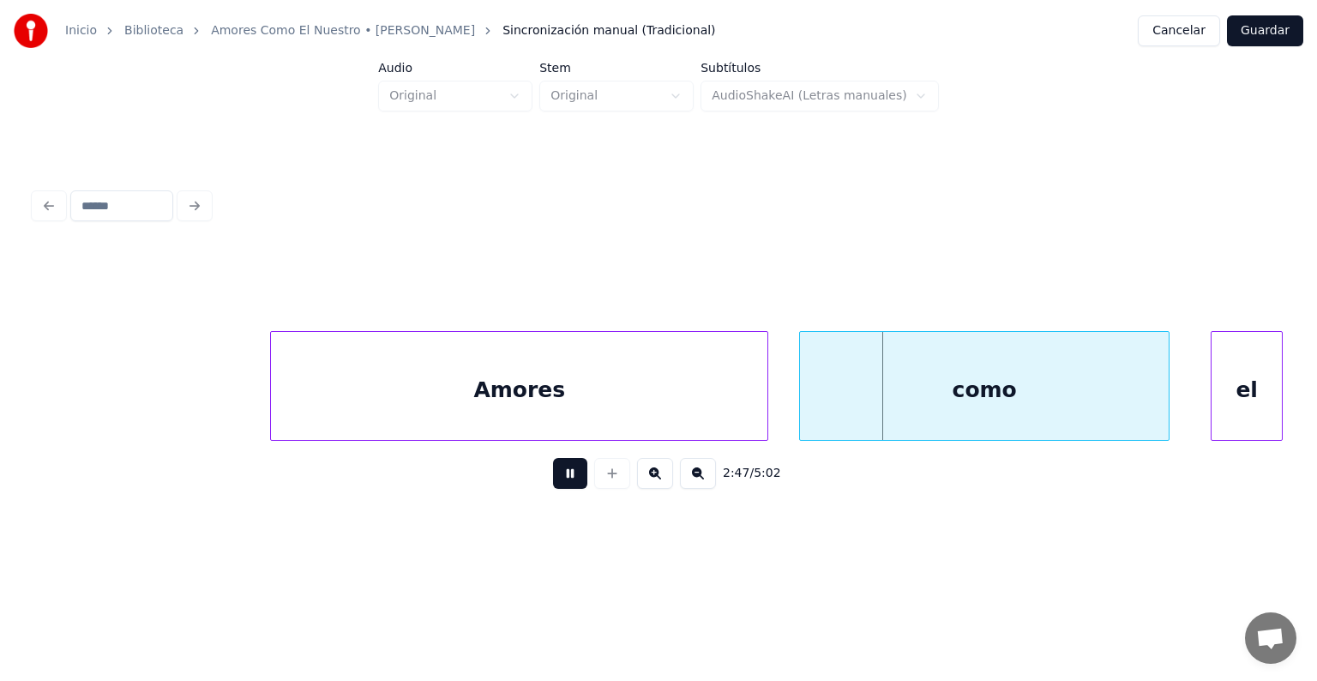
click at [1213, 396] on div at bounding box center [1213, 386] width 5 height 108
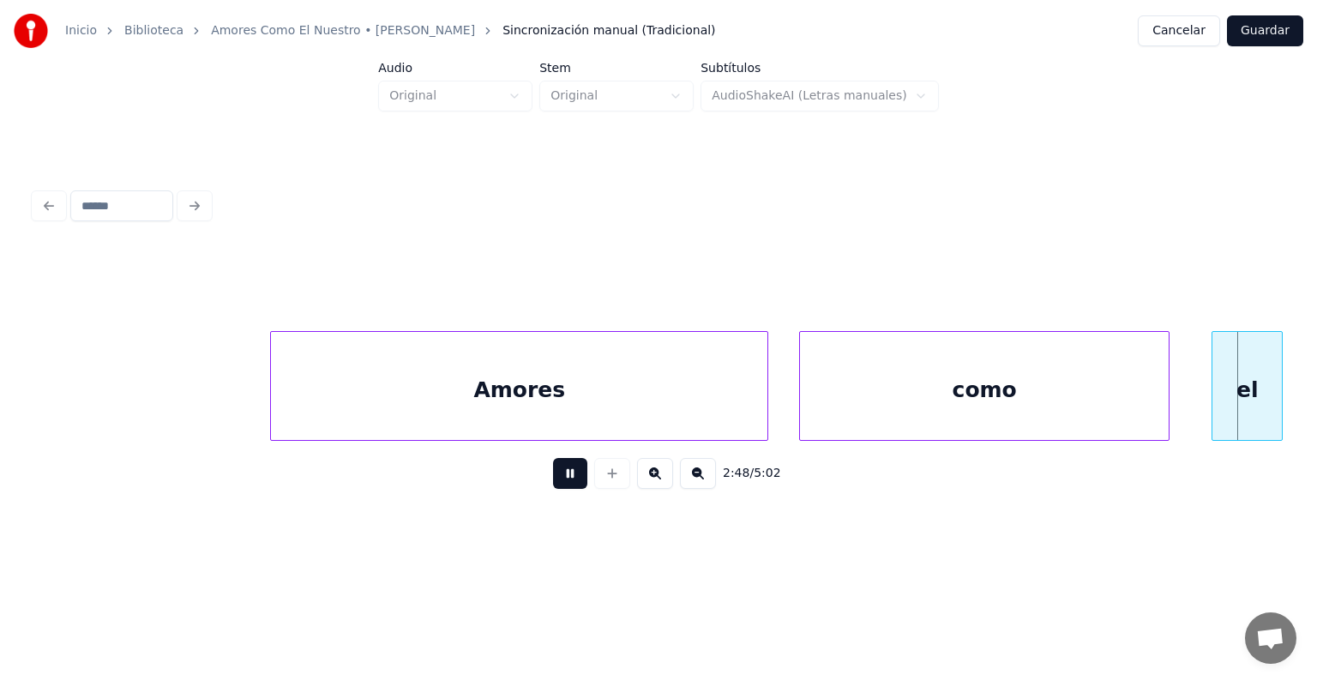
scroll to position [0, 86661]
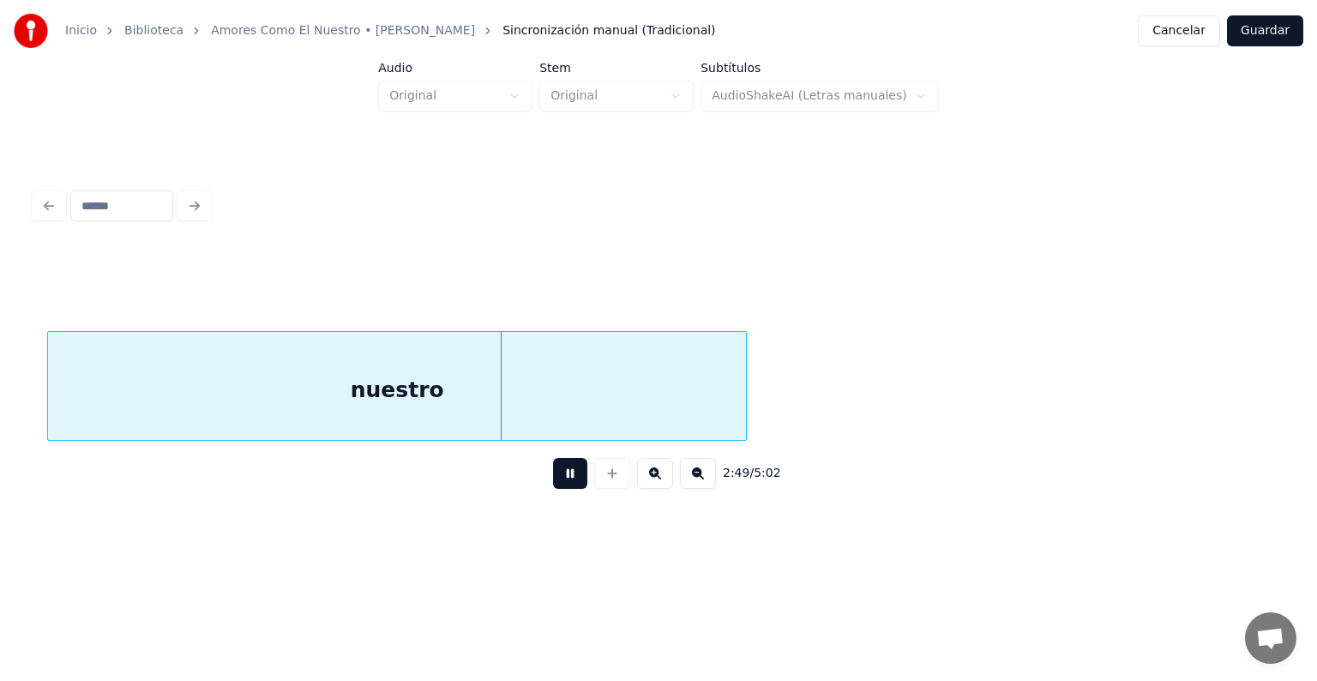
click at [280, 374] on div "nuestro" at bounding box center [397, 390] width 698 height 117
click at [273, 399] on div "nuestro" at bounding box center [401, 390] width 698 height 117
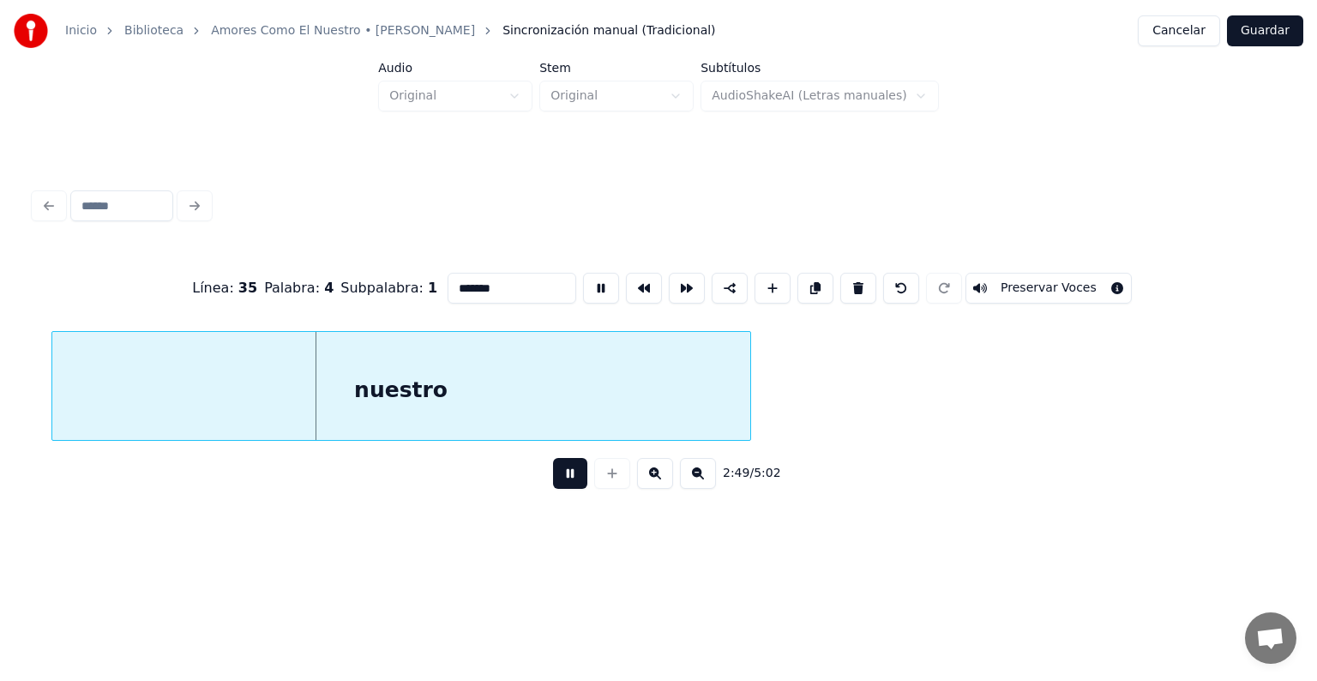
click at [1039, 279] on button "Preservar Voces" at bounding box center [1048, 288] width 166 height 31
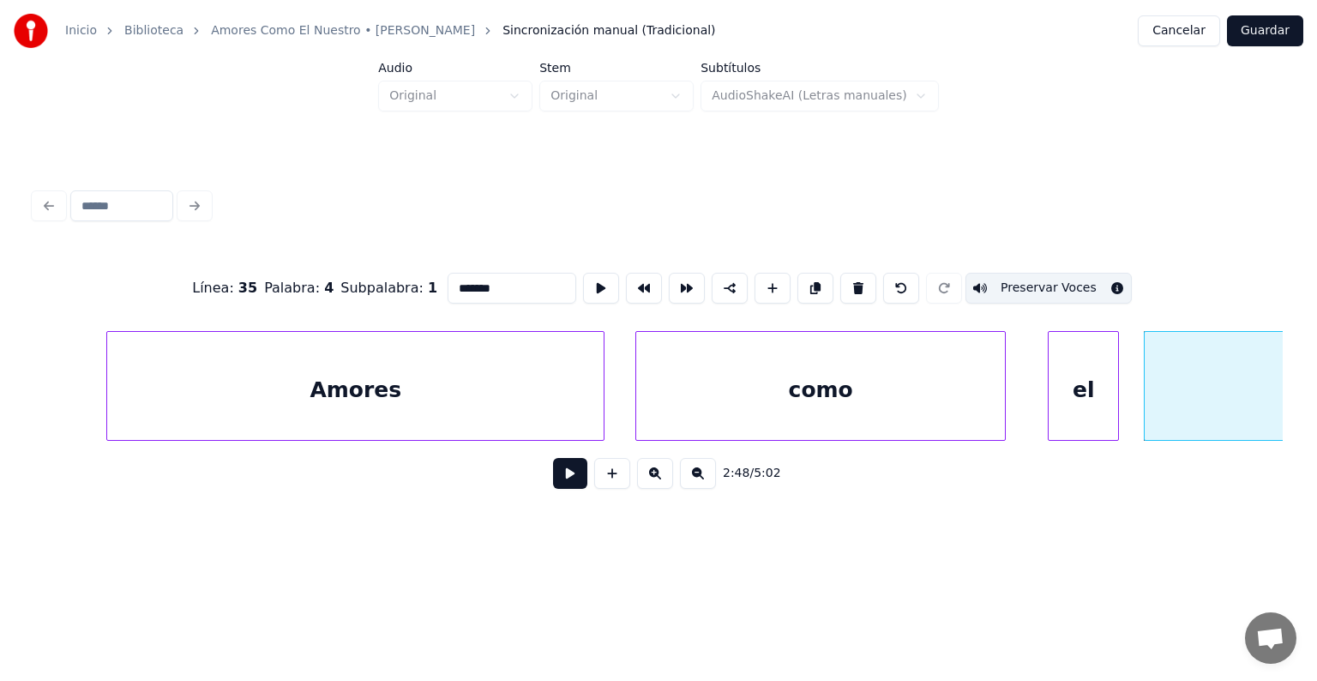
click at [1051, 398] on div at bounding box center [1050, 386] width 5 height 108
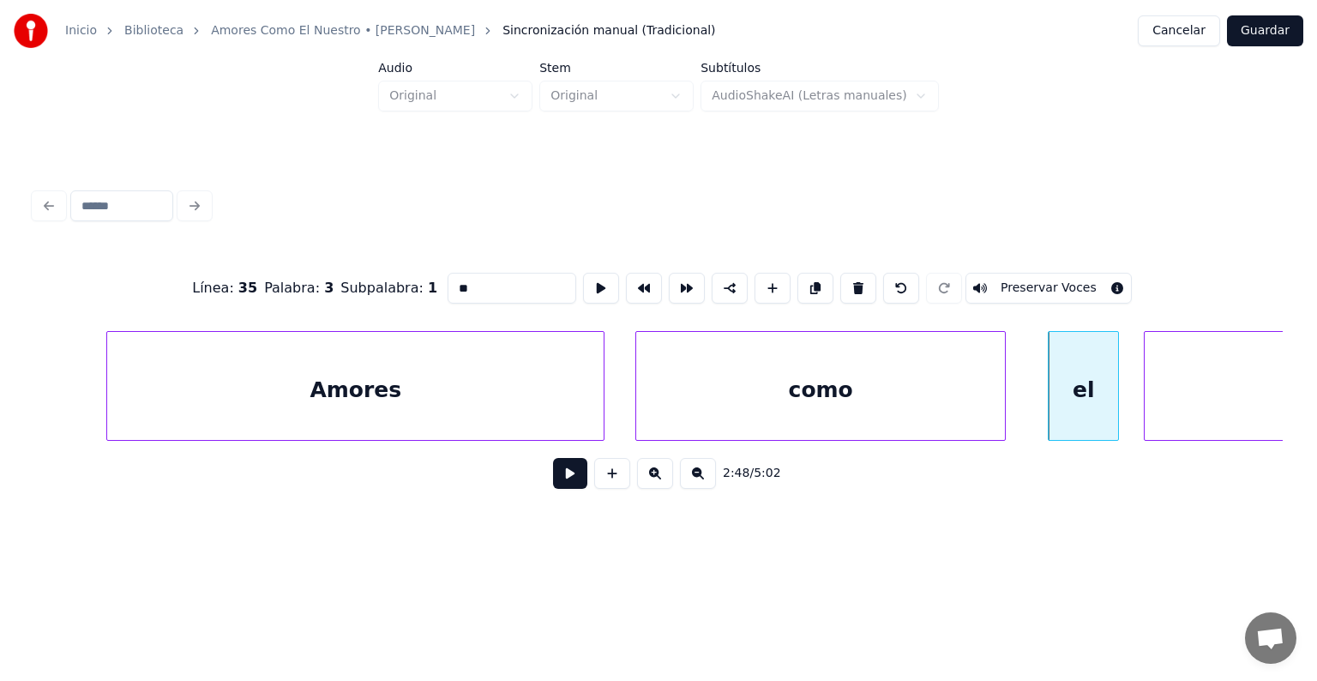
click at [977, 399] on div "como" at bounding box center [820, 390] width 369 height 117
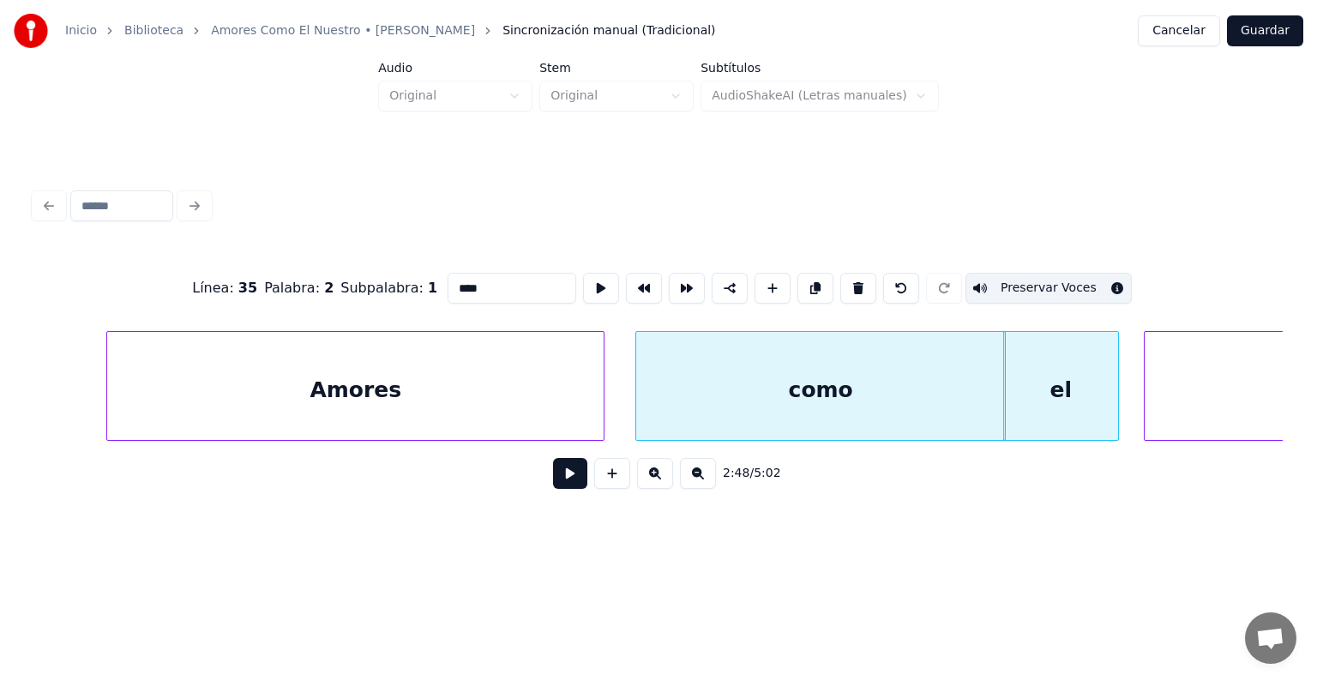
click at [1051, 388] on div "el" at bounding box center [1061, 390] width 115 height 117
click at [717, 387] on div "como" at bounding box center [816, 390] width 369 height 117
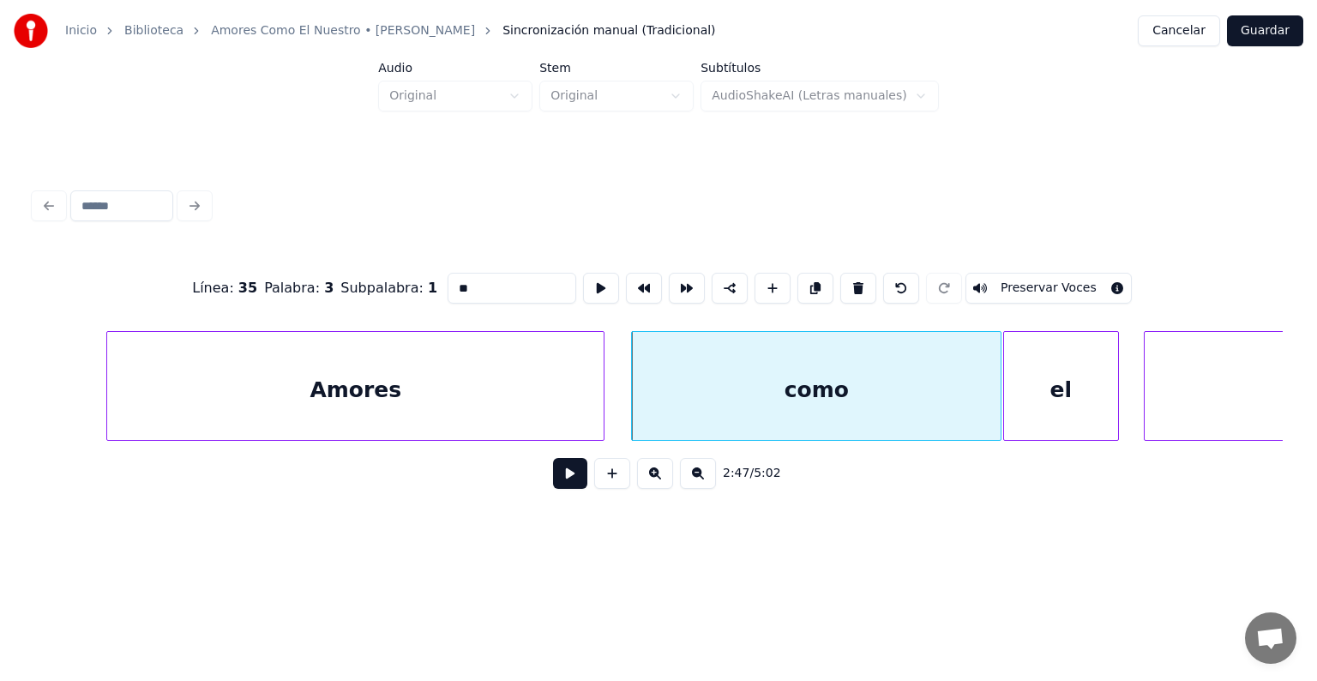
click at [1059, 403] on div "el" at bounding box center [1061, 390] width 115 height 117
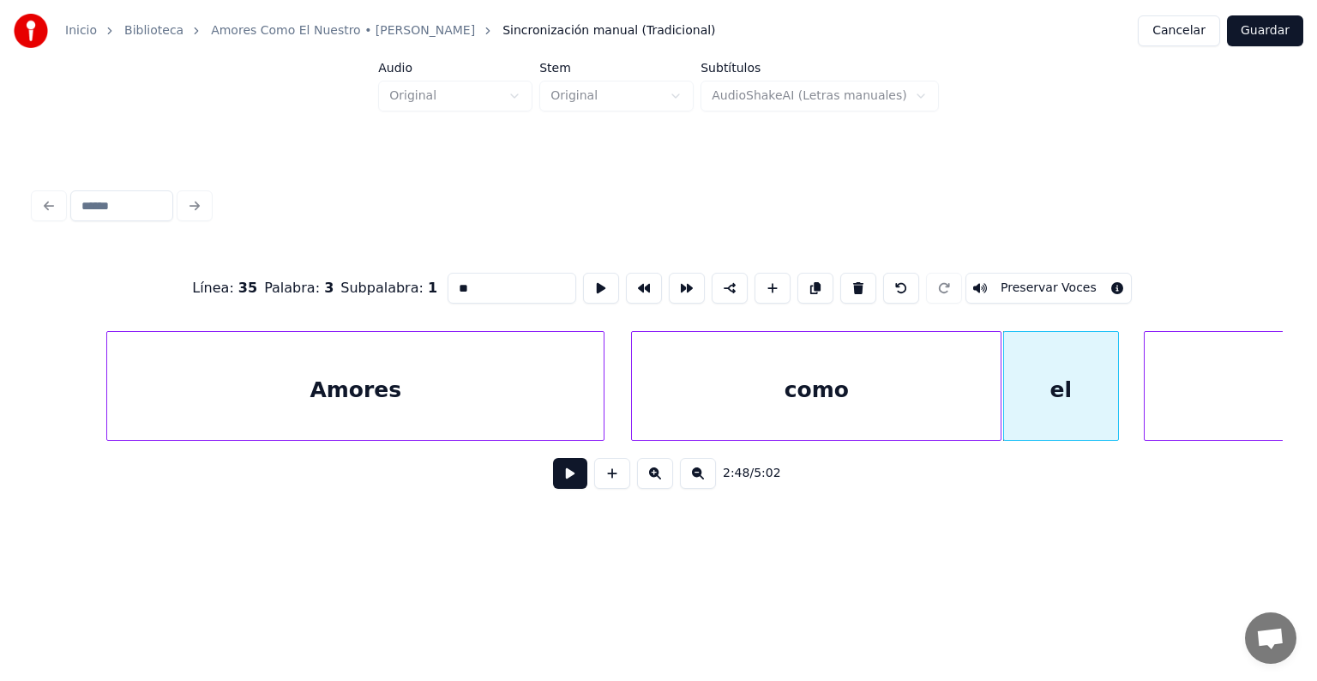
click at [1077, 285] on button "Preservar Voces" at bounding box center [1048, 288] width 166 height 31
click at [518, 386] on div "Amores" at bounding box center [355, 390] width 496 height 117
type input "******"
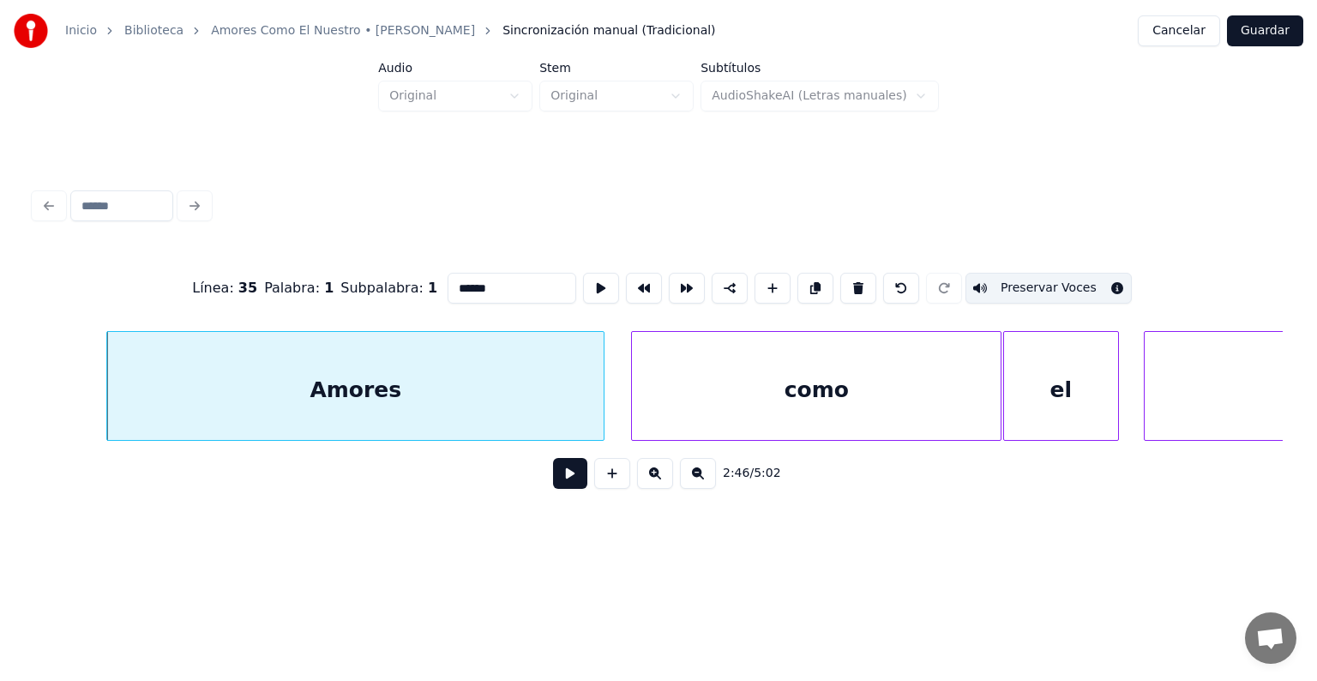
click at [553, 488] on button at bounding box center [570, 473] width 34 height 31
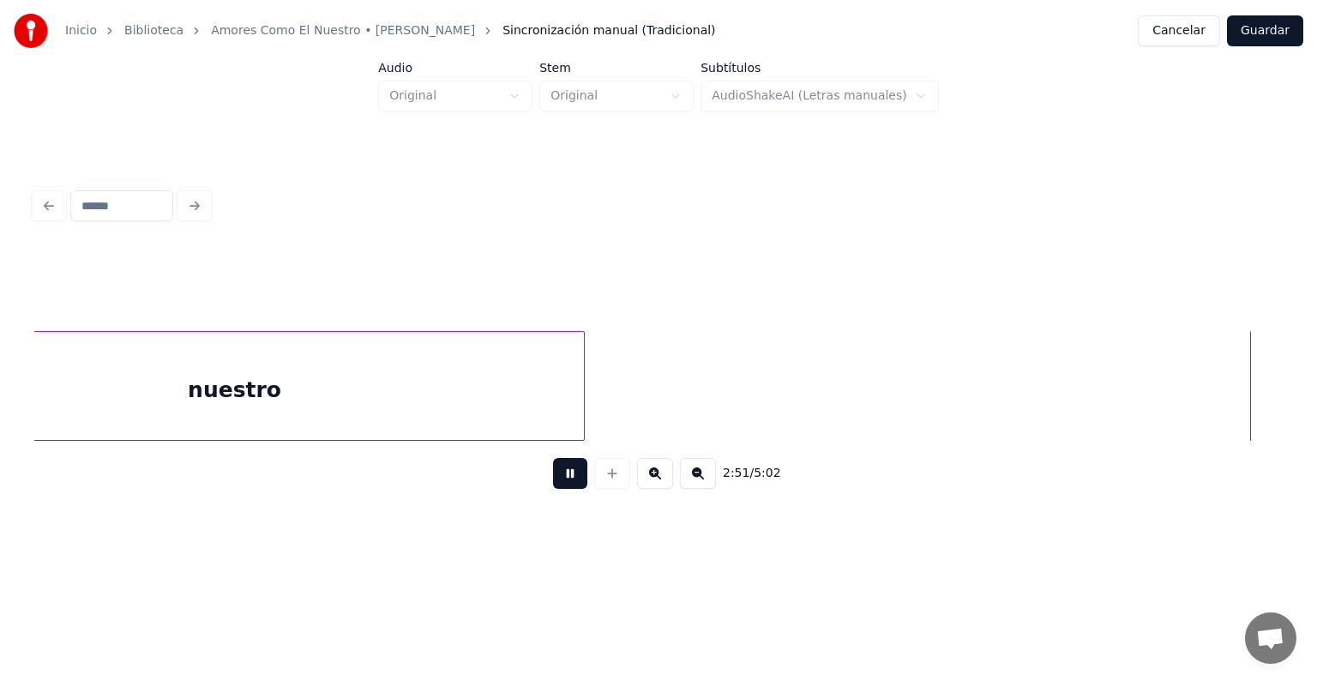
scroll to position [0, 88077]
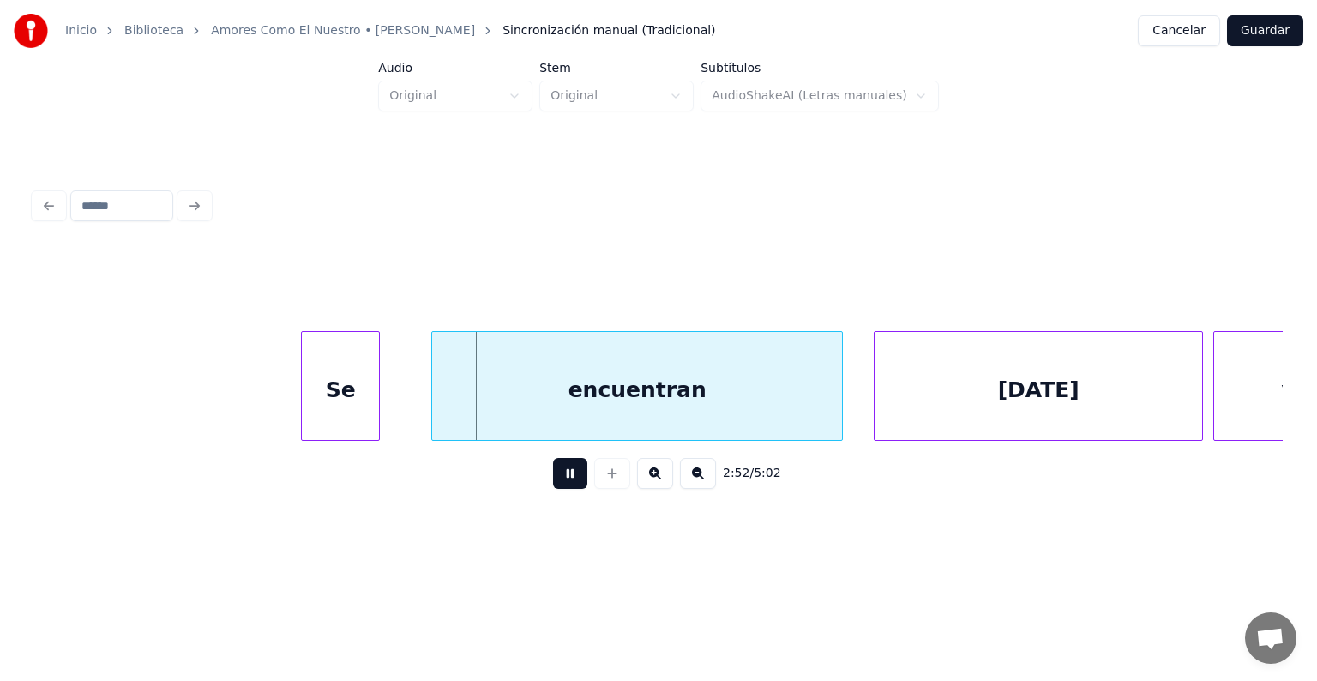
click at [375, 412] on div "Se" at bounding box center [340, 390] width 77 height 117
click at [339, 411] on div "Se" at bounding box center [344, 390] width 84 height 117
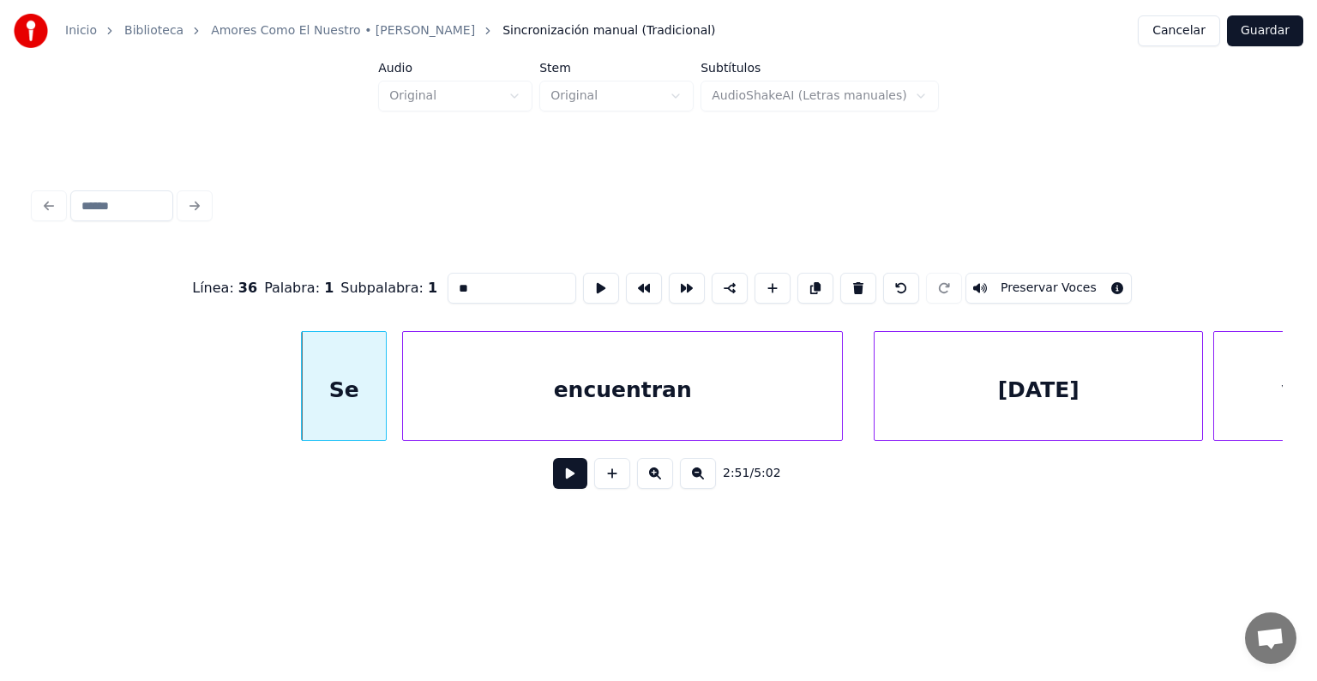
click at [1023, 280] on button "Preservar Voces" at bounding box center [1048, 288] width 166 height 31
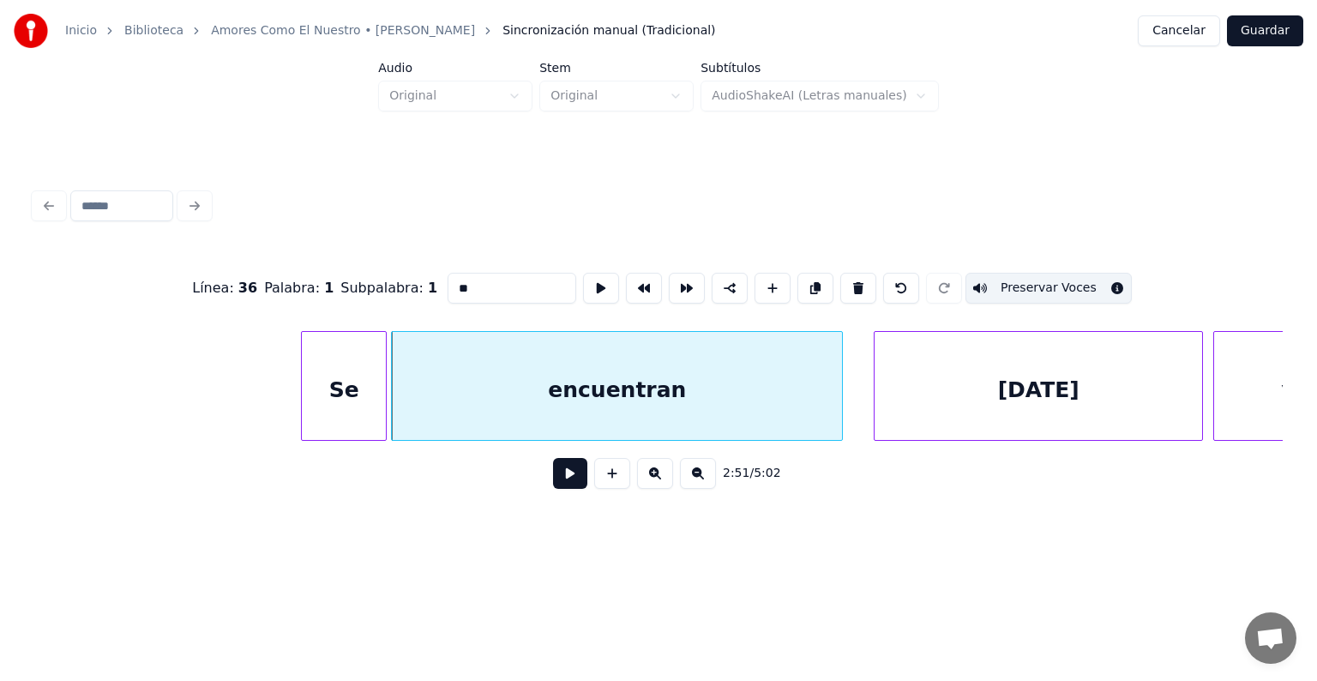
click at [488, 413] on div "encuentran" at bounding box center [617, 390] width 450 height 117
click at [1023, 283] on button "Preservar Voces" at bounding box center [1048, 288] width 166 height 31
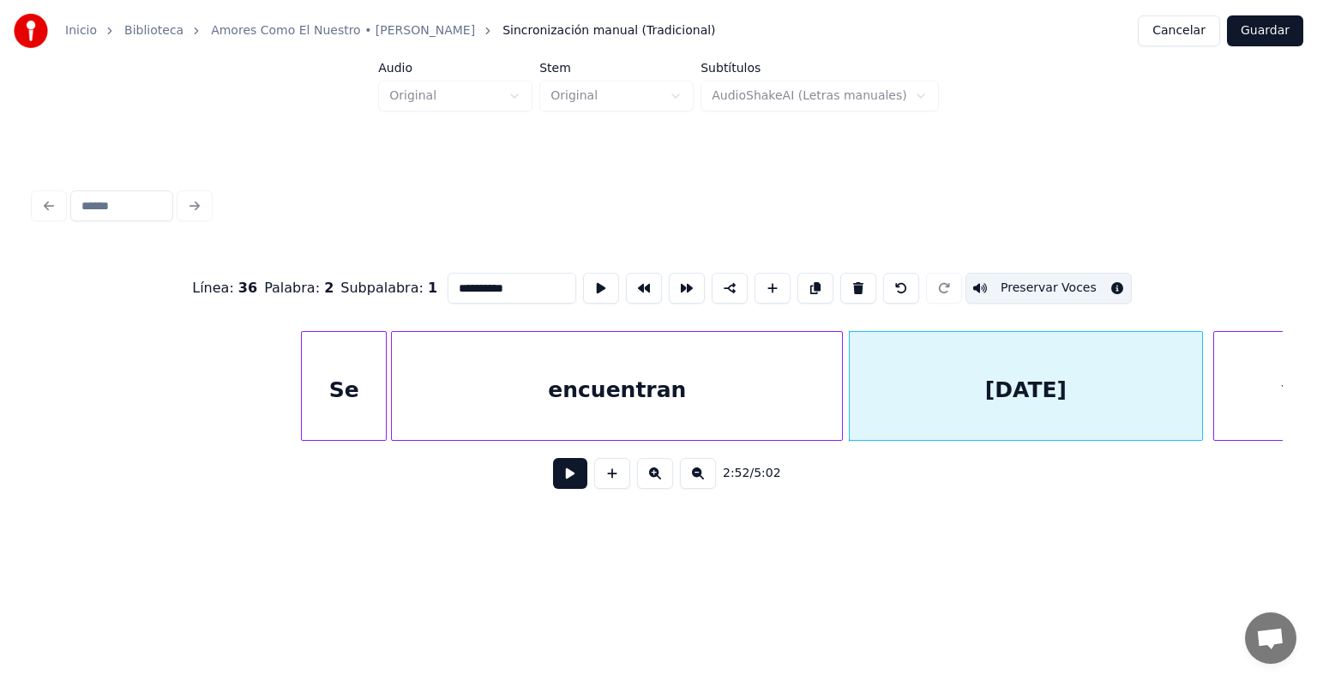
click at [888, 408] on div "hoy" at bounding box center [1025, 390] width 353 height 117
click at [1022, 286] on button "Preservar Voces" at bounding box center [1048, 288] width 166 height 31
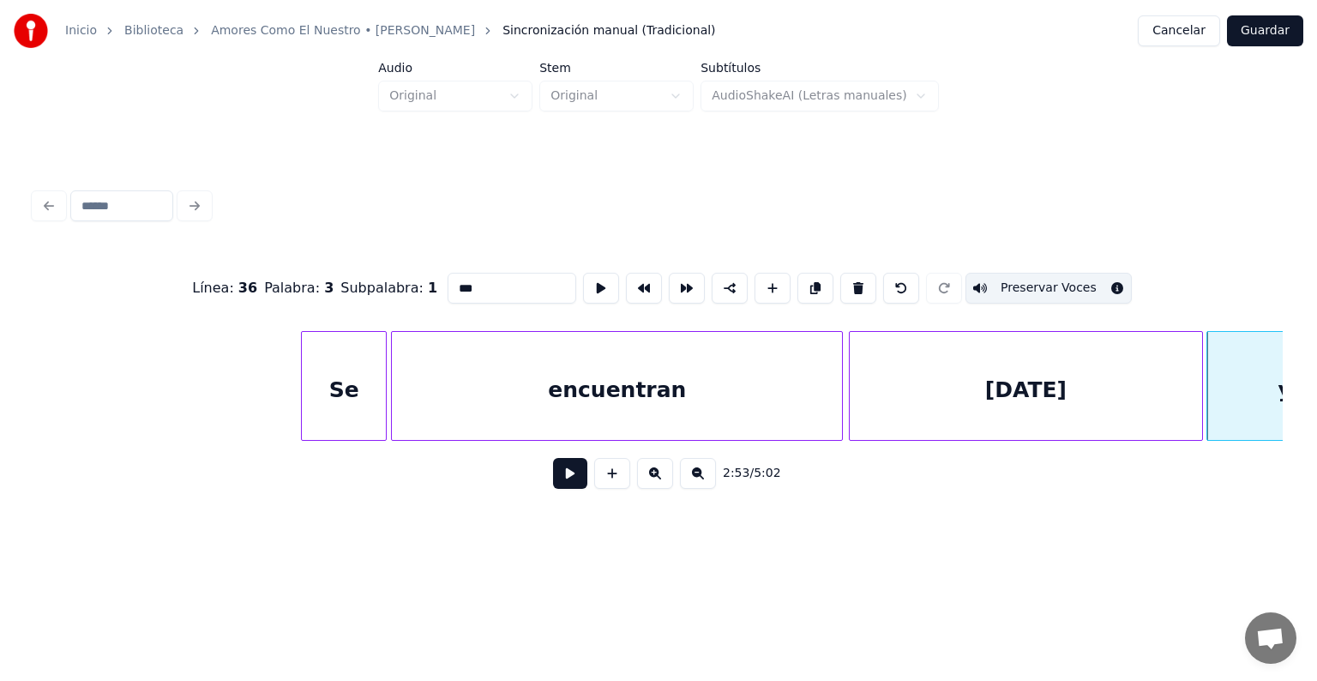
click at [1234, 386] on div "ya" at bounding box center [1292, 390] width 170 height 117
type input "**"
click at [1039, 279] on button "Preservar Voces" at bounding box center [1048, 288] width 166 height 31
click at [553, 483] on button at bounding box center [570, 473] width 34 height 31
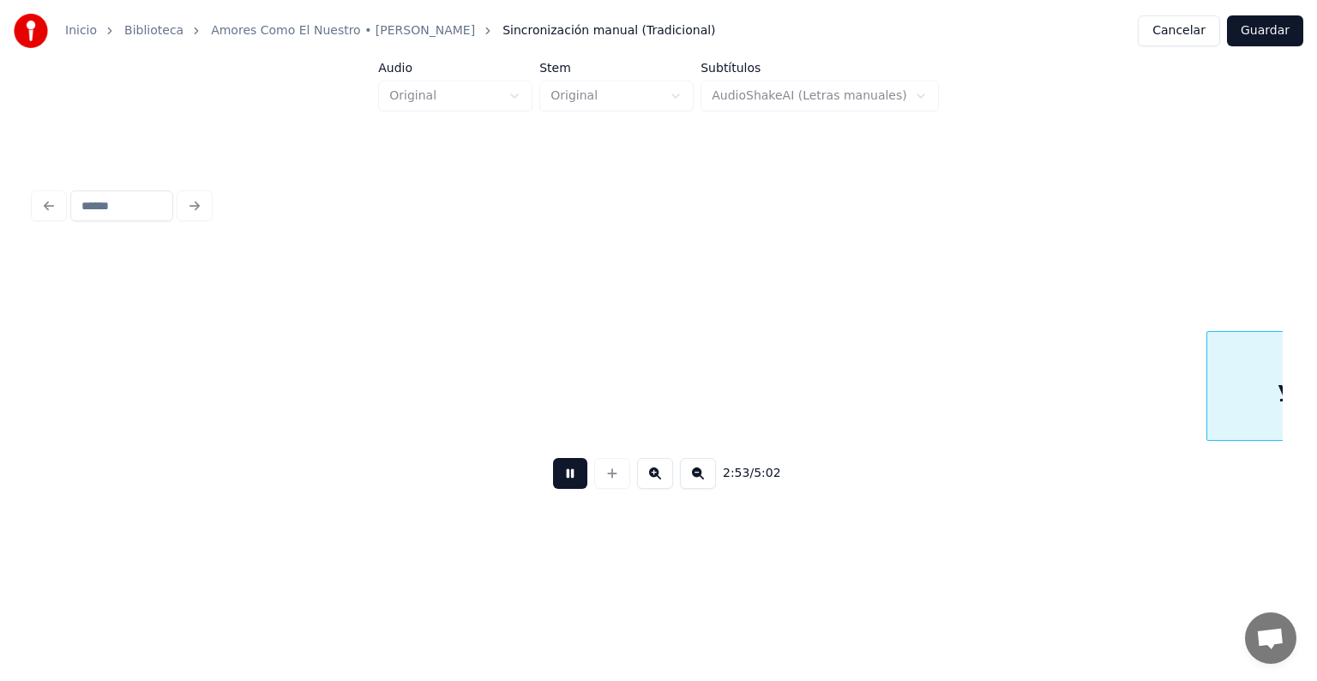
scroll to position [0, 89325]
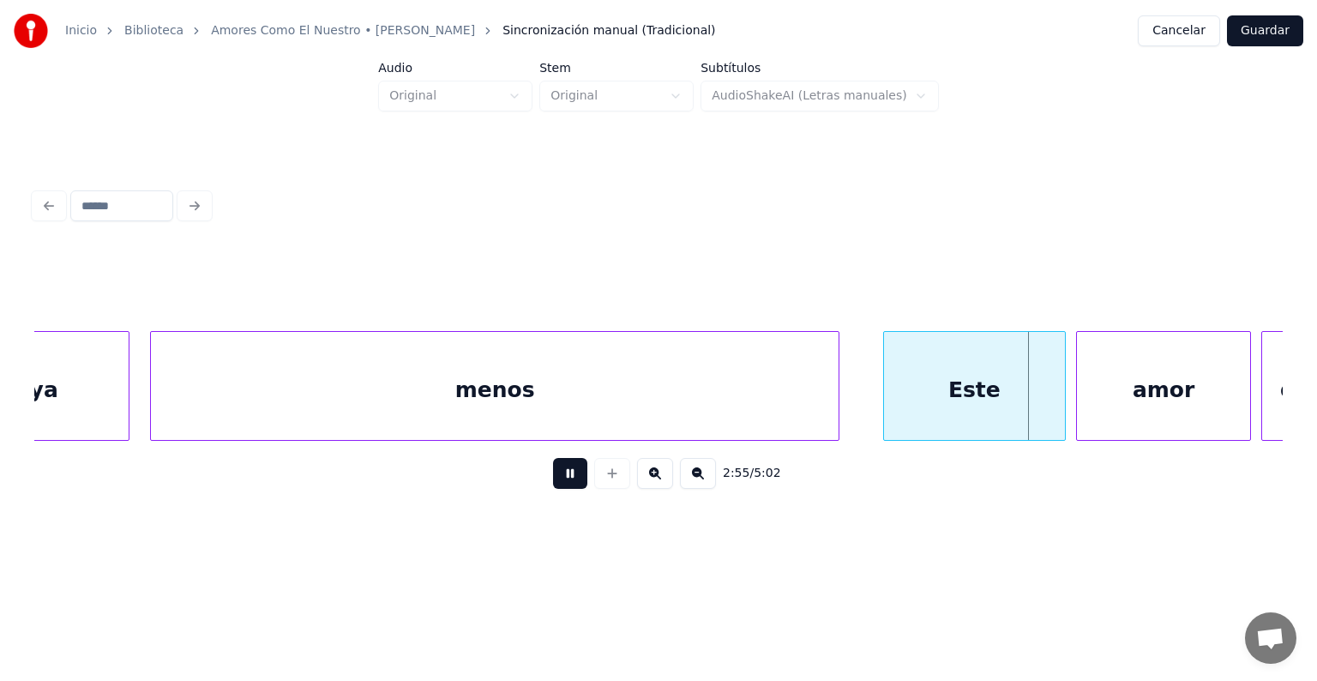
click at [689, 401] on div "menos" at bounding box center [494, 390] width 687 height 117
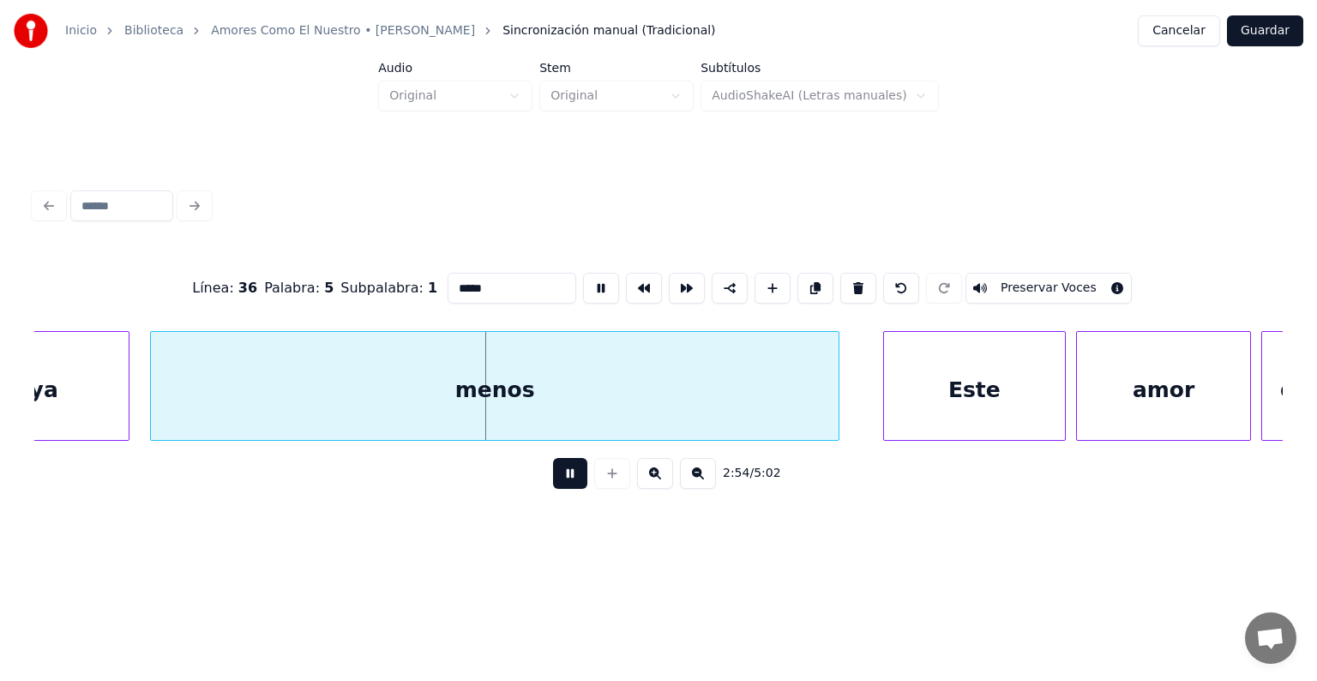
click at [1022, 280] on button "Preservar Voces" at bounding box center [1048, 288] width 166 height 31
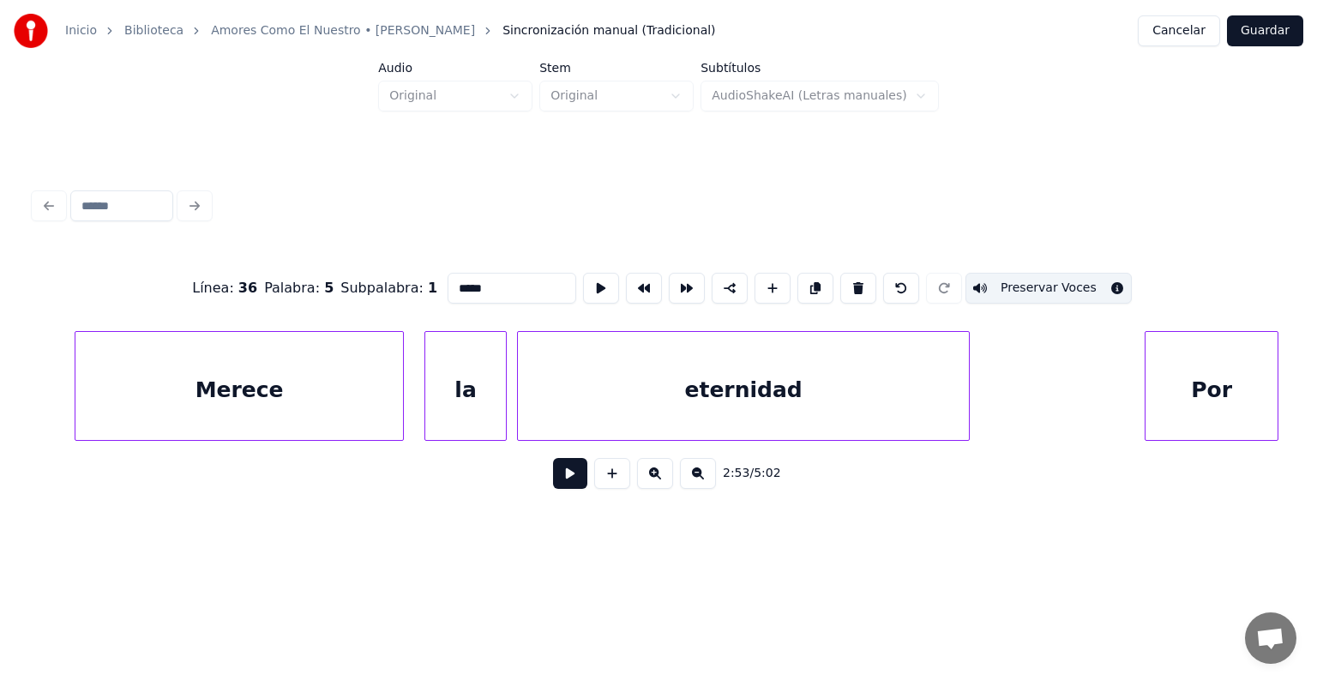
scroll to position [0, 92600]
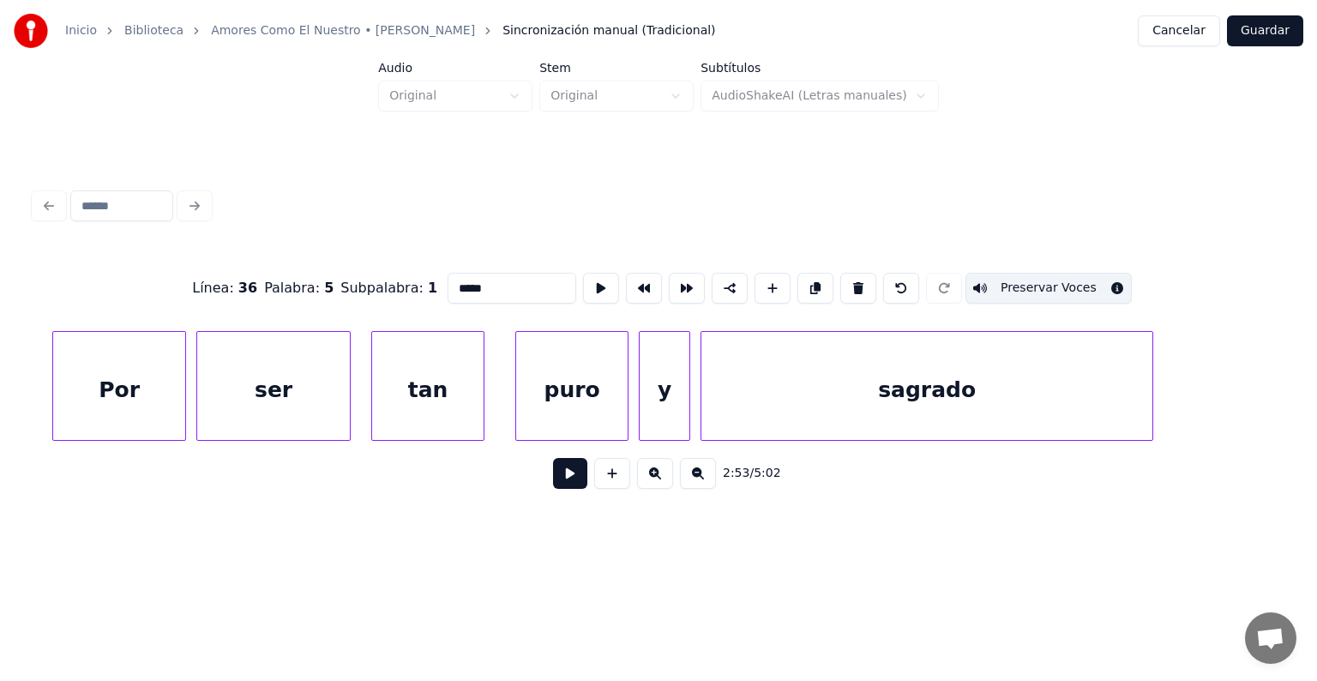
click at [1003, 450] on div "2:53 / 5:02" at bounding box center [658, 473] width 1248 height 65
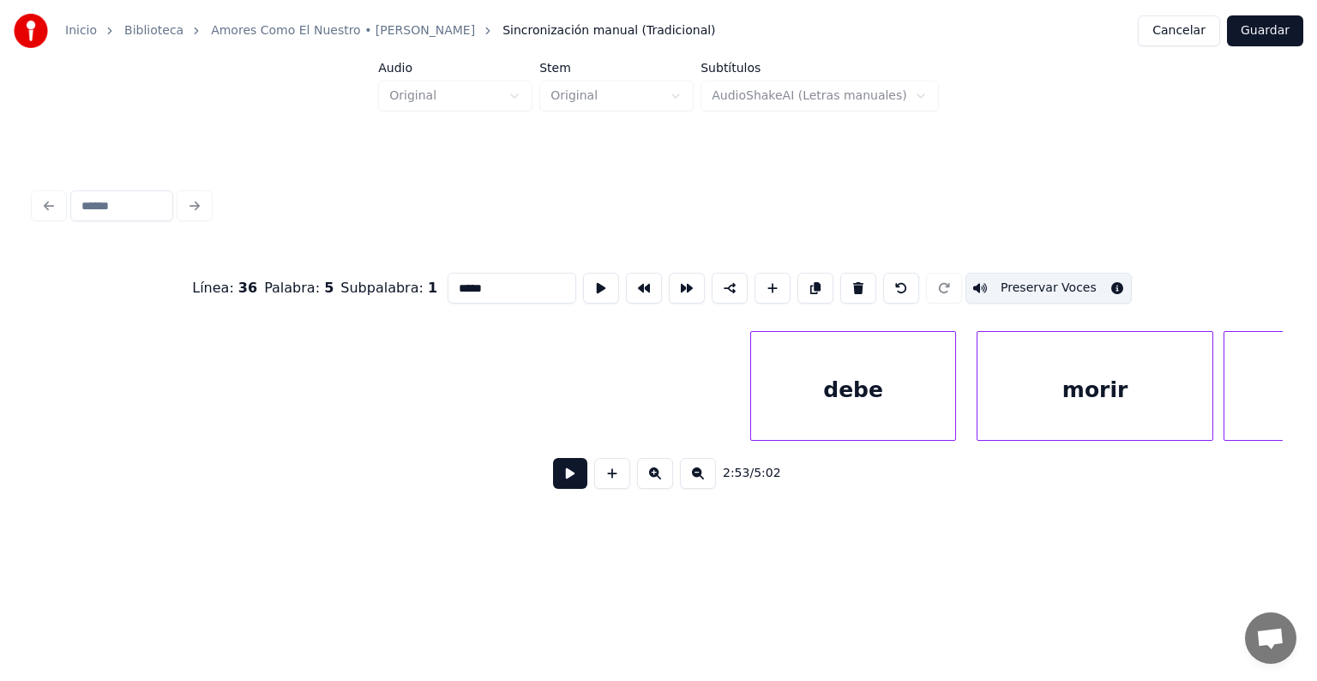
scroll to position [0, 94784]
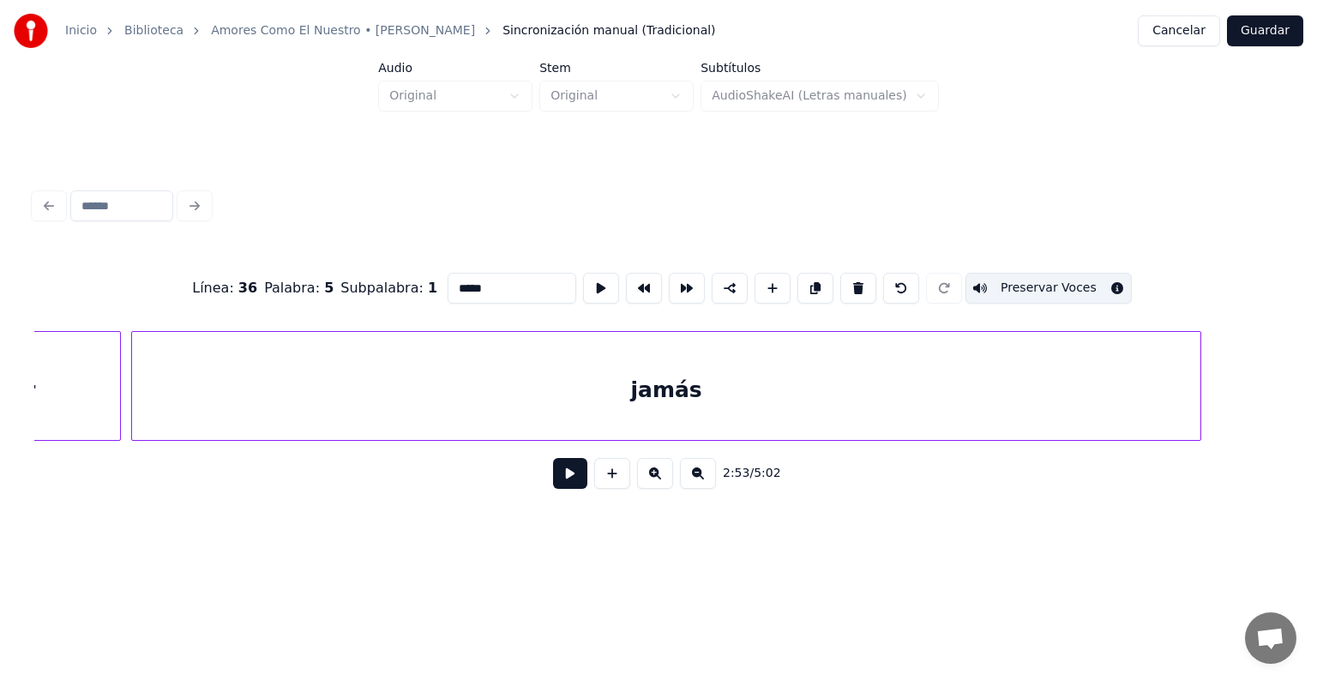
click at [967, 453] on div "2:53 / 5:02" at bounding box center [658, 473] width 1248 height 65
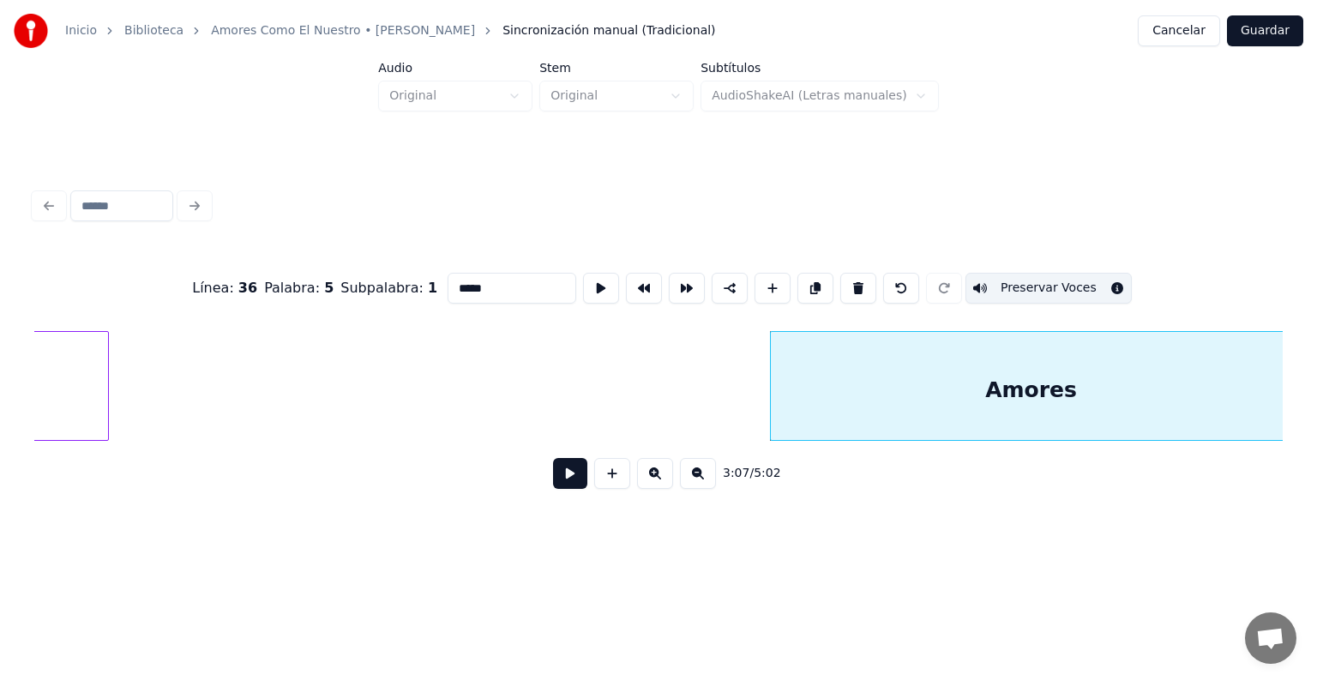
click at [1019, 280] on button "Preservar Voces" at bounding box center [1048, 288] width 166 height 31
click at [998, 285] on button "Preservar Voces" at bounding box center [1048, 288] width 166 height 31
click at [867, 400] on div "Amores" at bounding box center [1031, 390] width 520 height 117
type input "******"
click at [999, 291] on button "Preservar Voces" at bounding box center [1048, 288] width 166 height 31
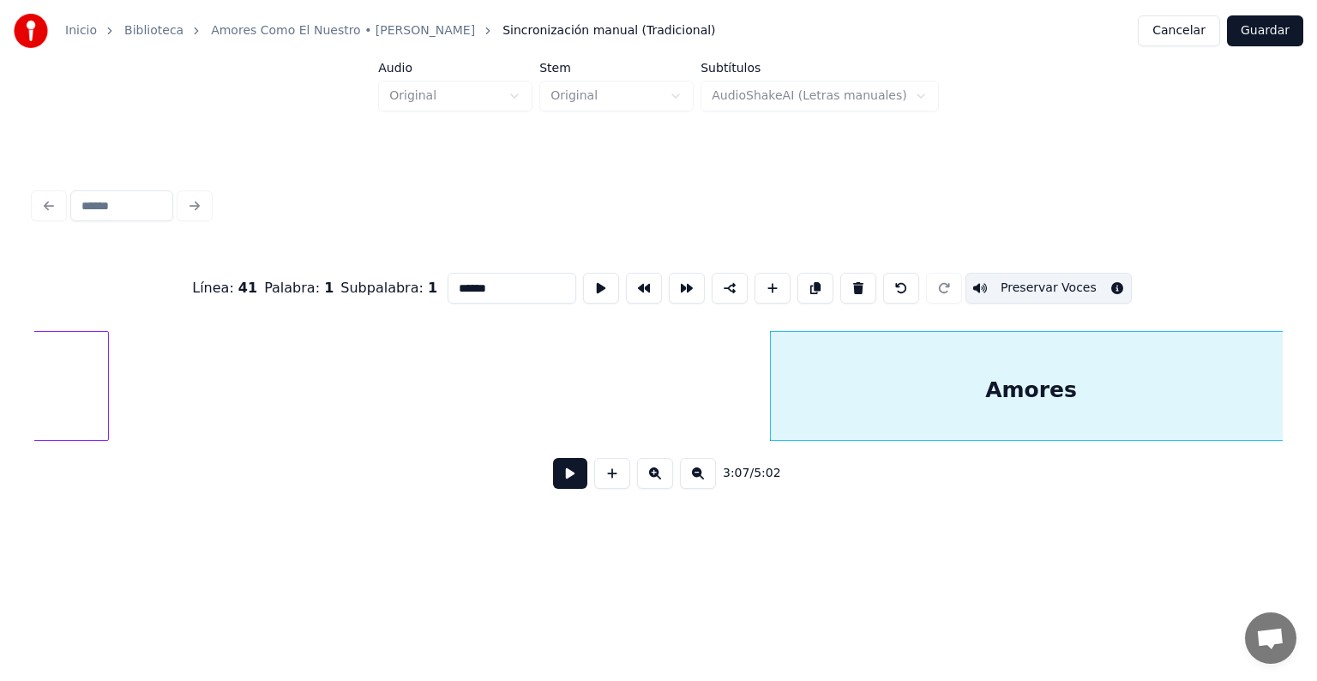
click at [557, 488] on button at bounding box center [570, 473] width 34 height 31
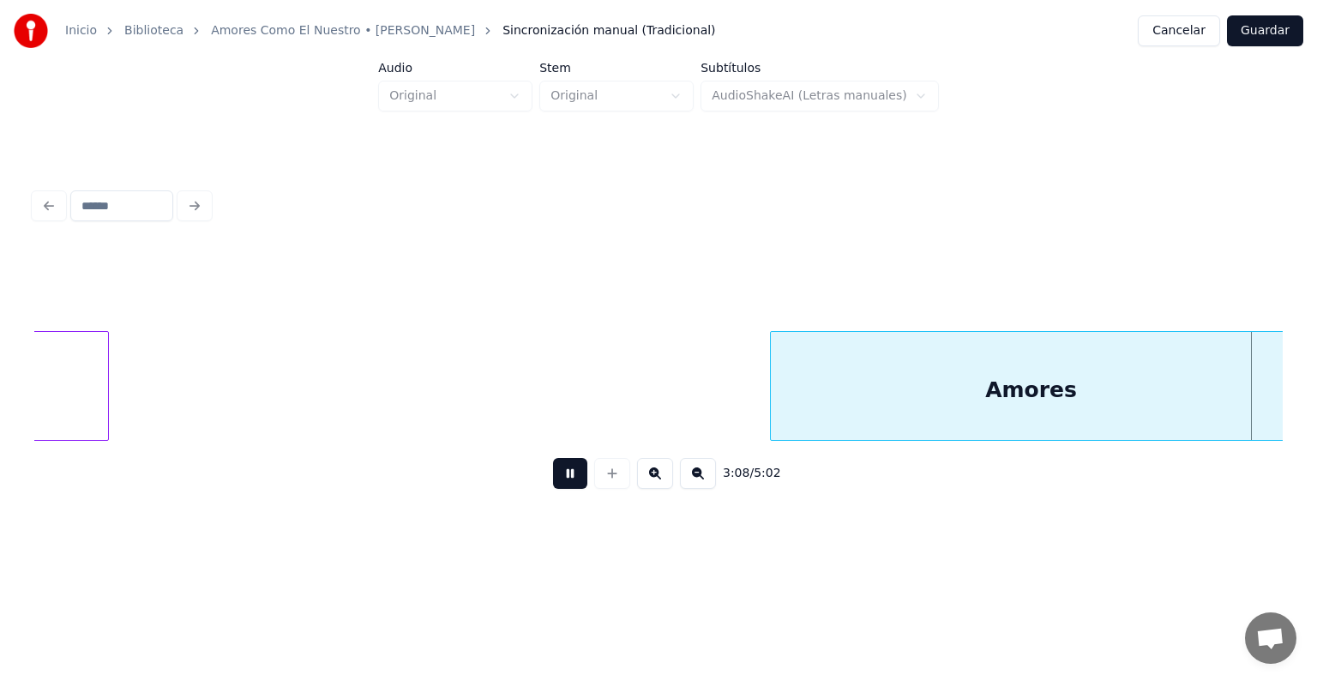
scroll to position [0, 97126]
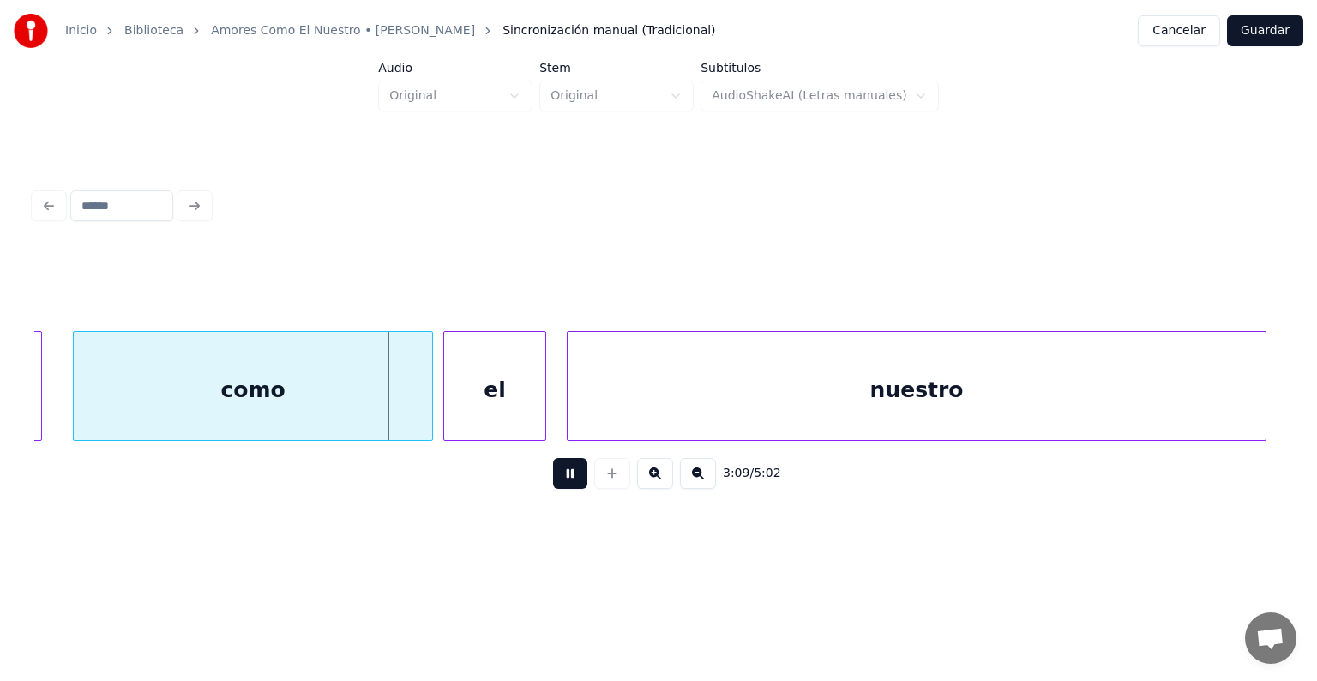
click at [161, 395] on div "como" at bounding box center [253, 390] width 358 height 117
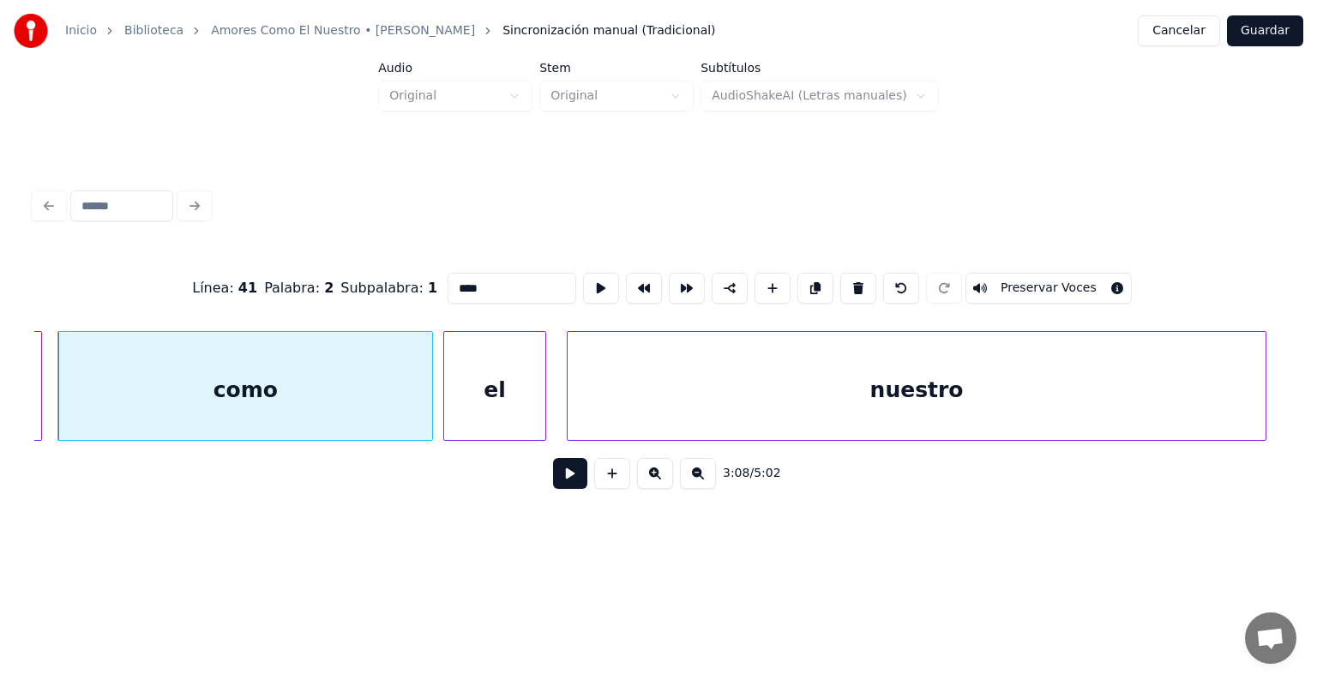
click at [189, 391] on div "como" at bounding box center [245, 390] width 374 height 117
click at [1023, 280] on button "Preservar Voces" at bounding box center [1048, 288] width 166 height 31
click at [488, 393] on div "el" at bounding box center [494, 390] width 101 height 117
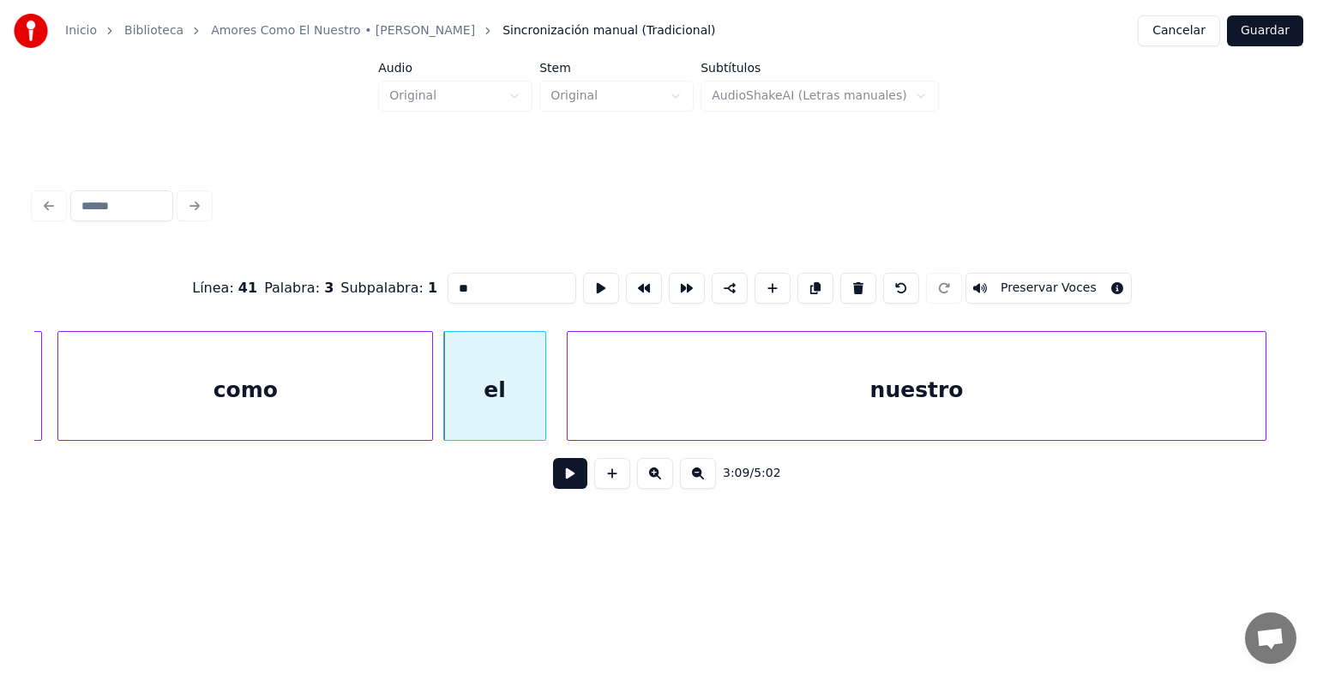
click at [1023, 280] on button "Preservar Voces" at bounding box center [1048, 288] width 166 height 31
click at [447, 401] on div "el" at bounding box center [490, 390] width 109 height 117
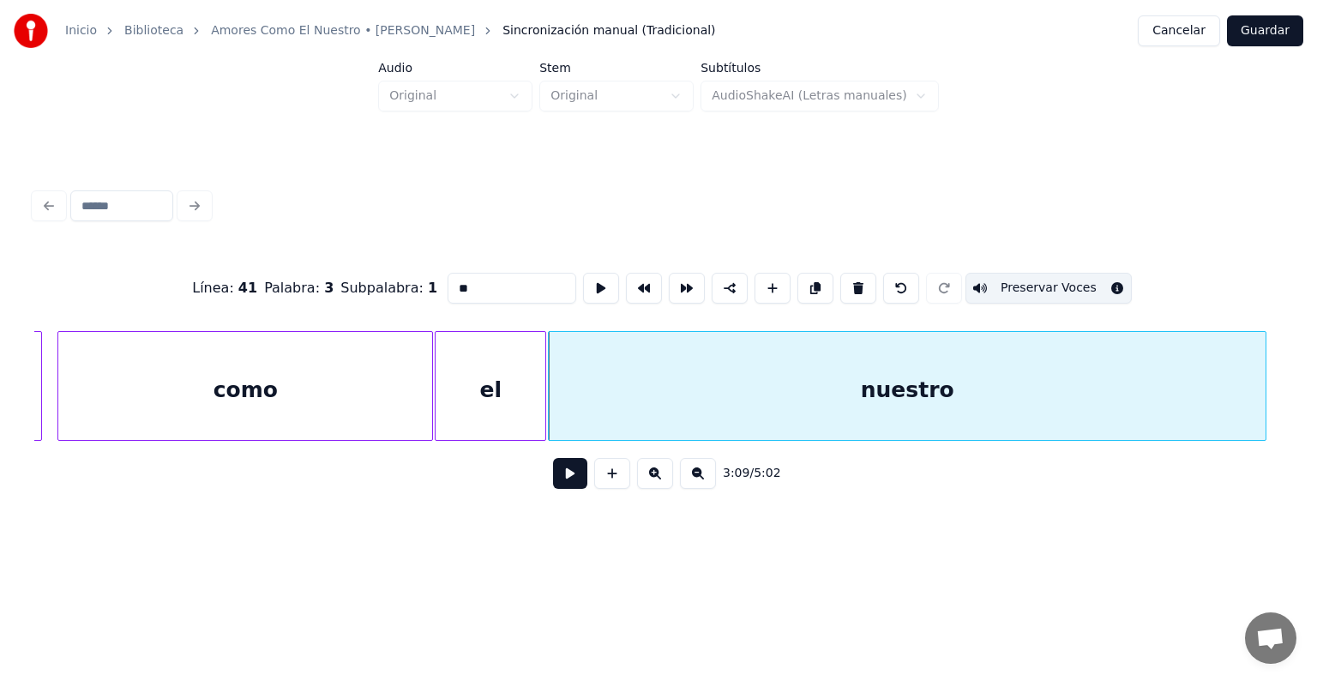
click at [480, 391] on div "el" at bounding box center [490, 390] width 110 height 117
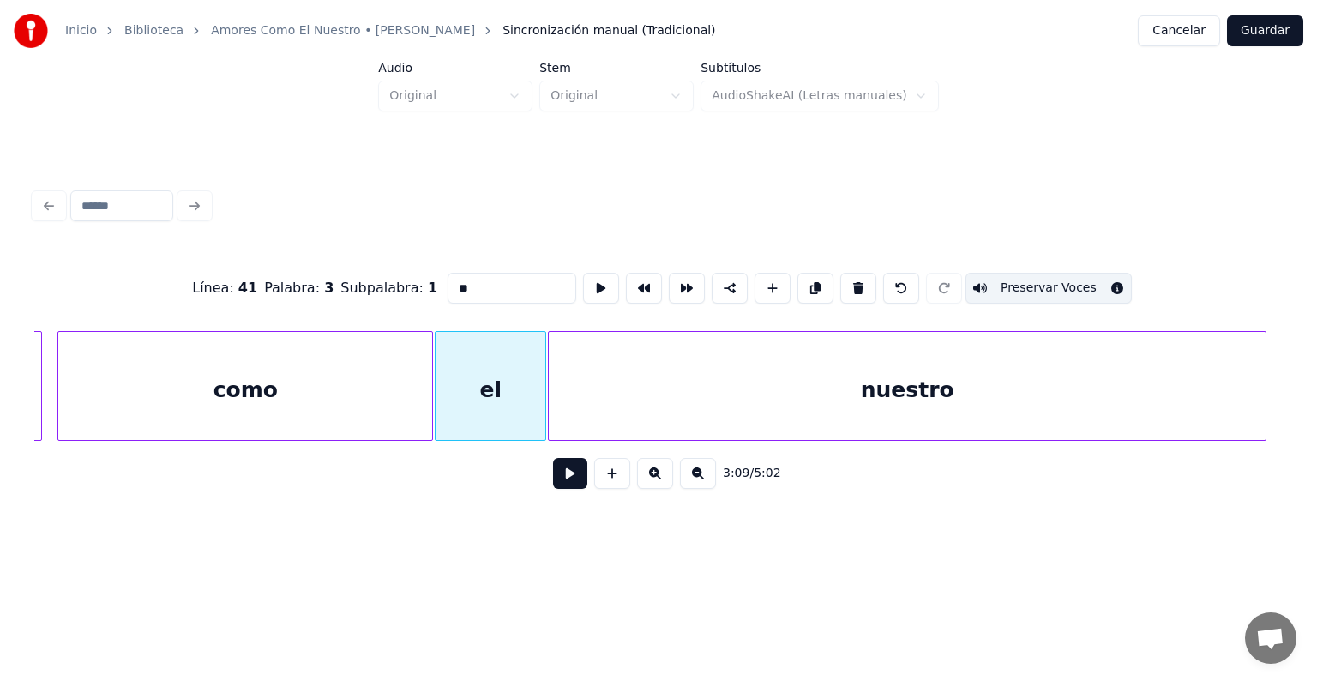
click at [644, 393] on div "nuestro" at bounding box center [907, 390] width 717 height 117
type input "*******"
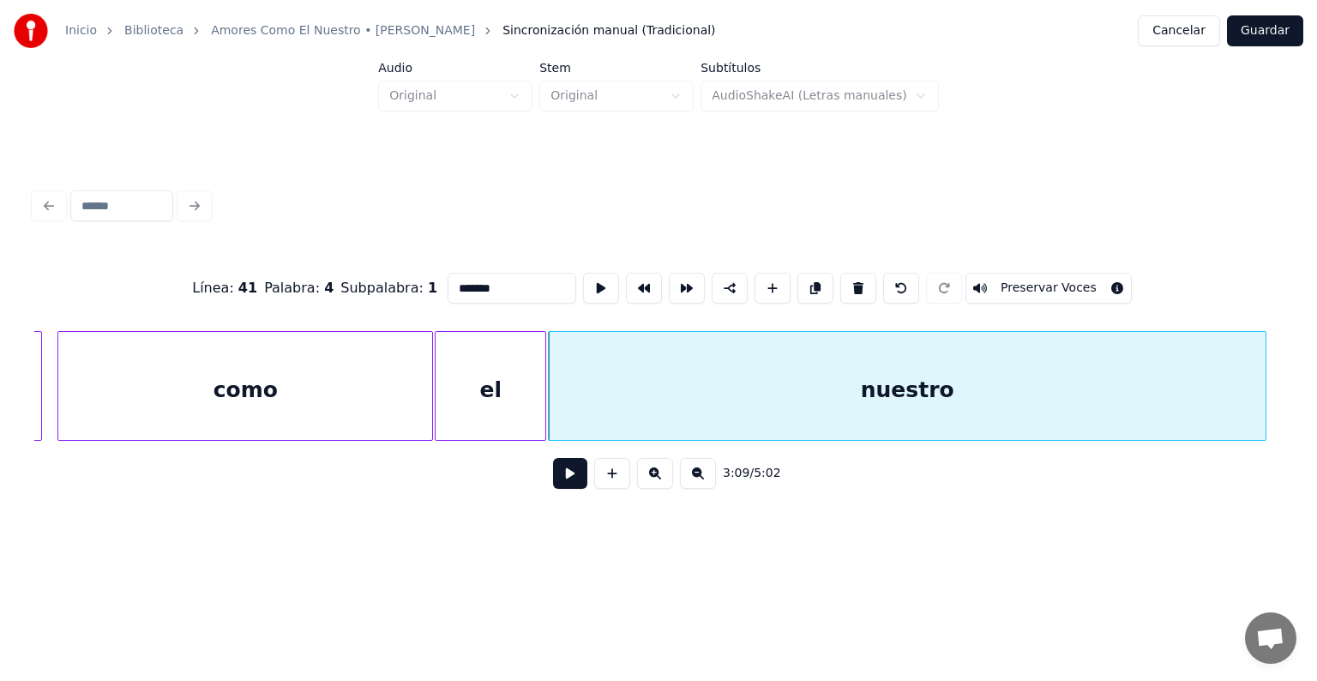
click at [1020, 284] on button "Preservar Voces" at bounding box center [1048, 288] width 166 height 31
click at [554, 484] on button at bounding box center [570, 473] width 34 height 31
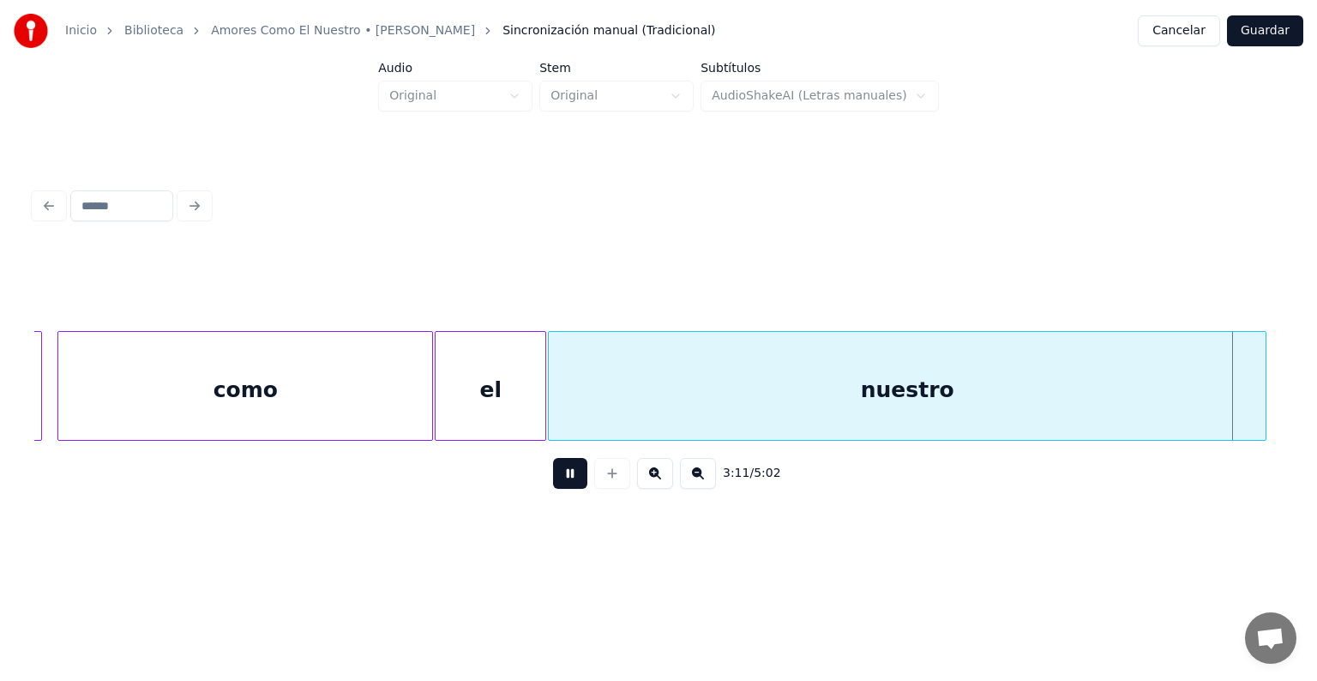
scroll to position [0, 98377]
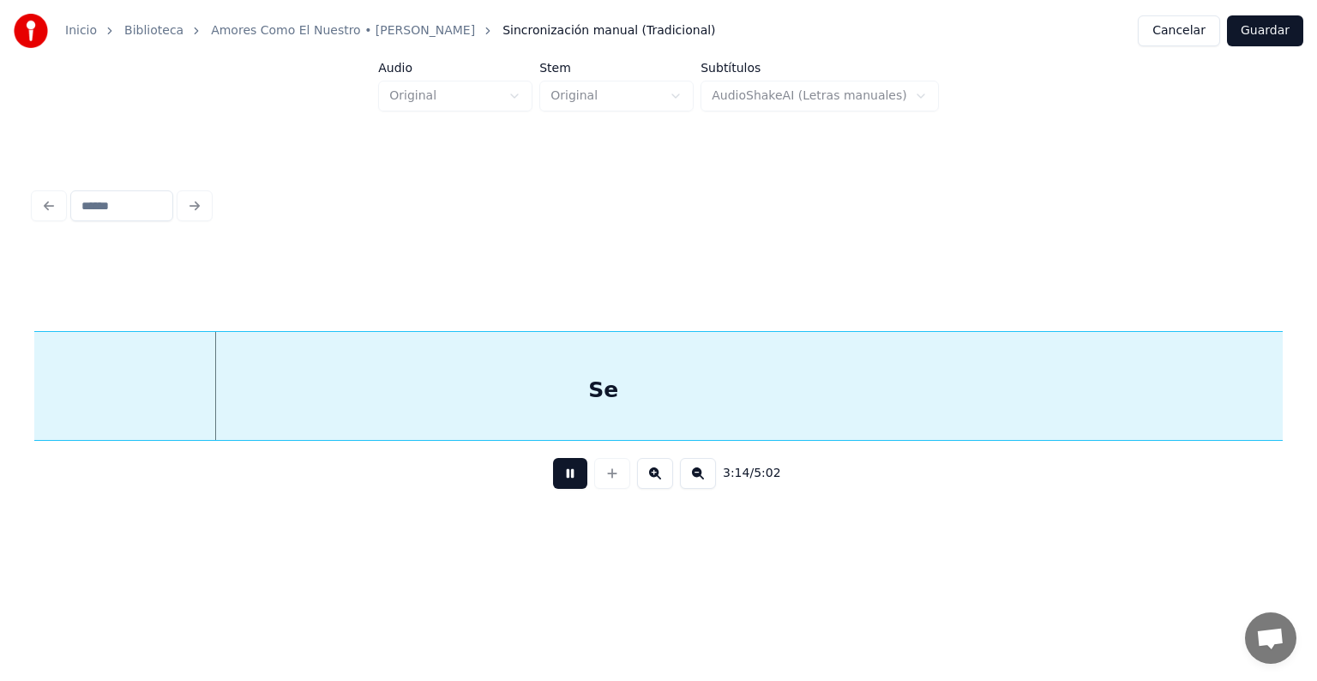
click at [231, 377] on div "Se" at bounding box center [603, 390] width 1736 height 117
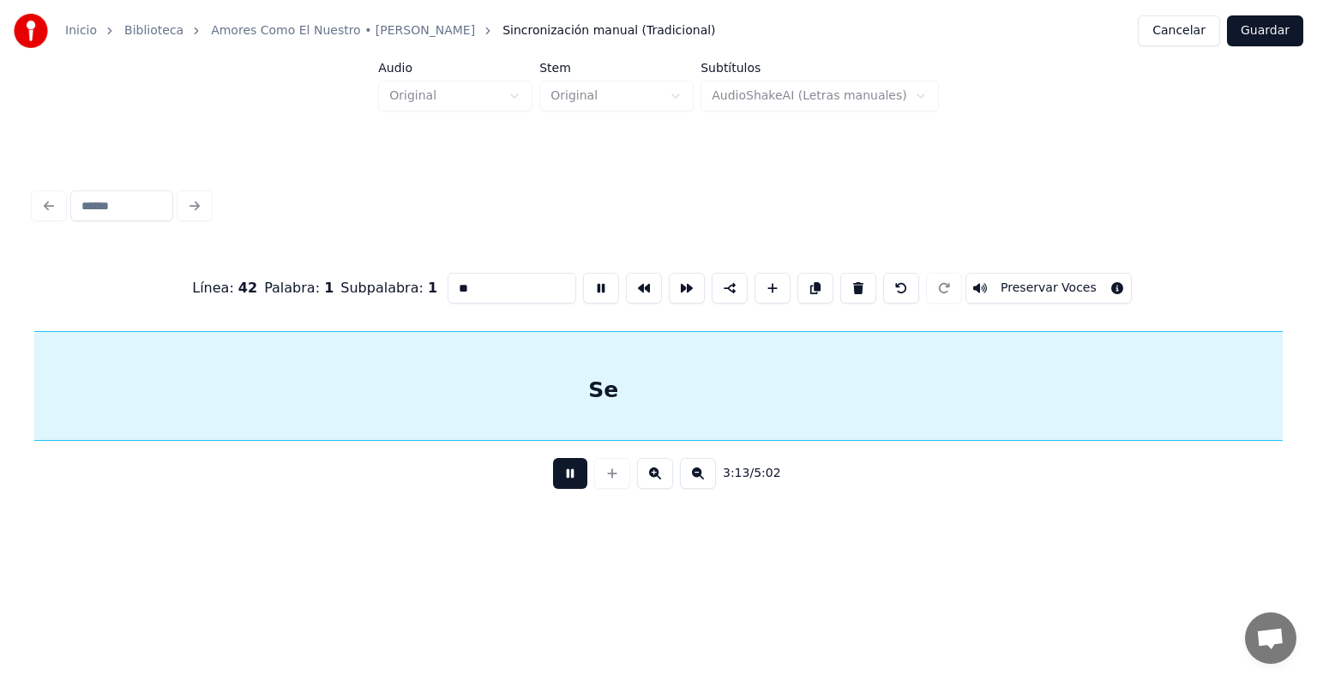
scroll to position [0, 99325]
click at [279, 387] on div "Se" at bounding box center [903, 390] width 1736 height 117
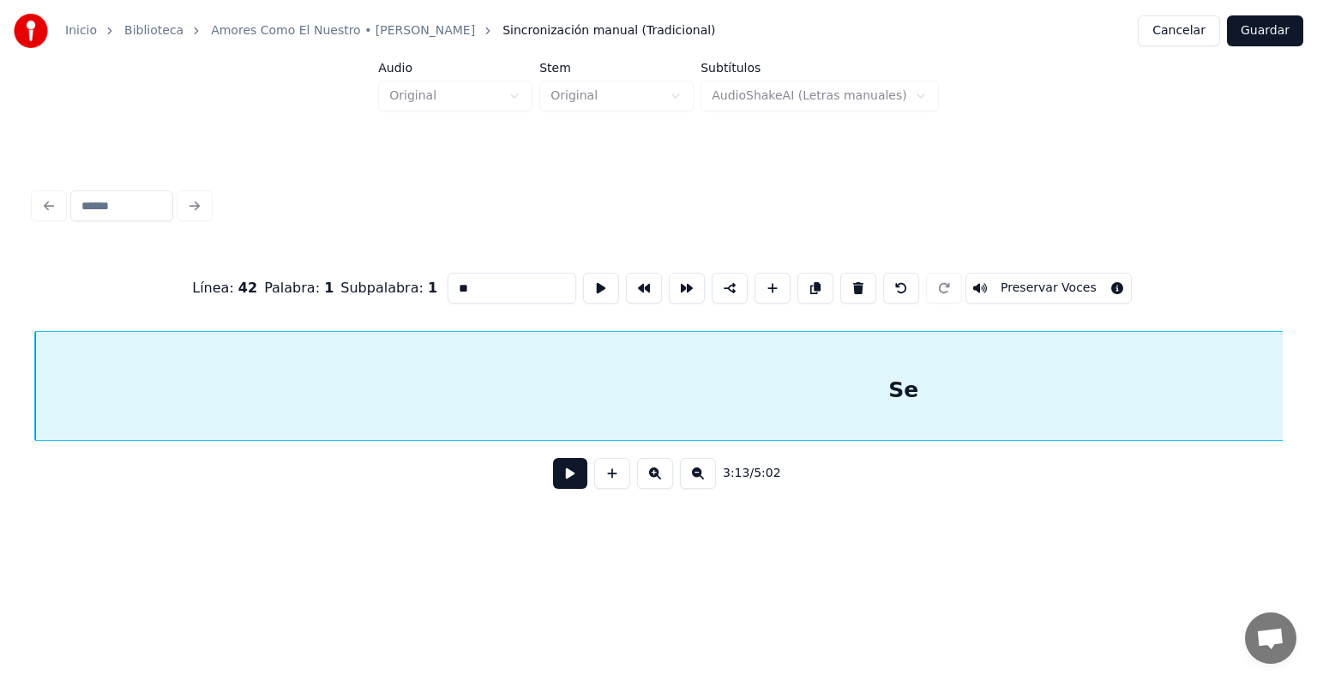
click at [447, 276] on input "**" at bounding box center [511, 288] width 129 height 31
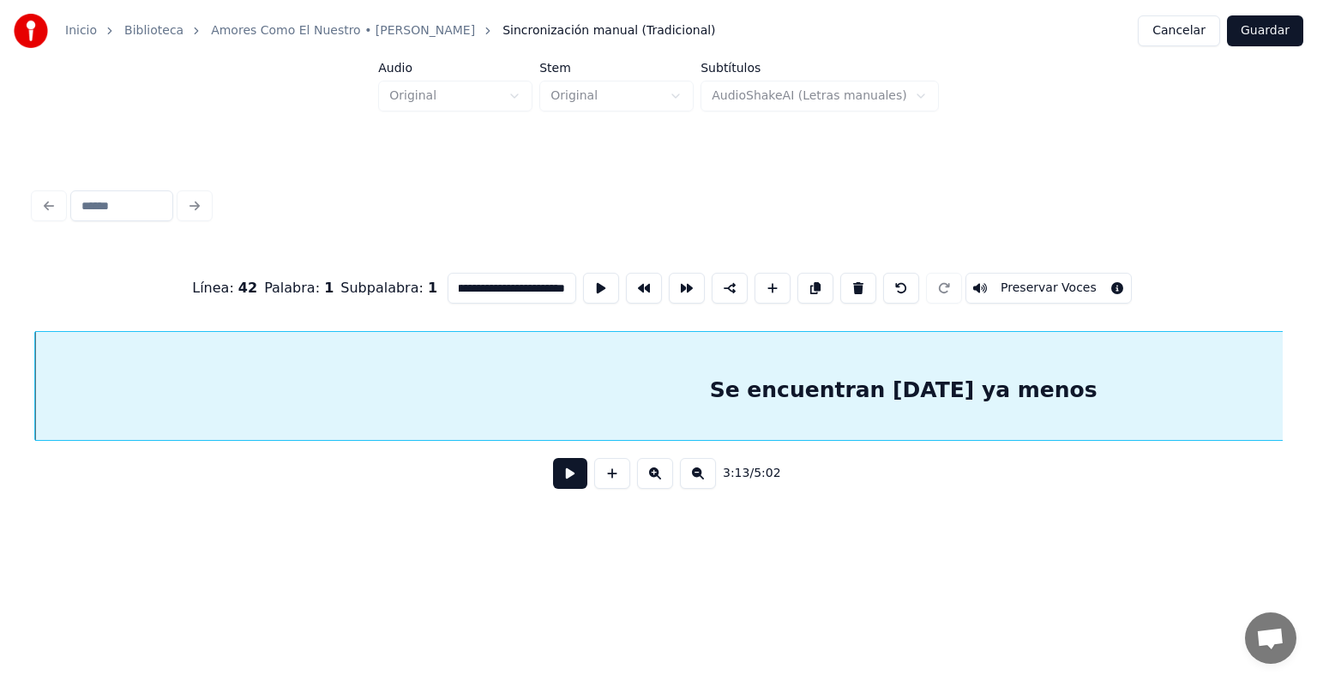
scroll to position [0, 45]
type input "**********"
click at [1073, 277] on button "Preservar Voces" at bounding box center [1048, 288] width 166 height 31
click at [553, 489] on button at bounding box center [570, 473] width 34 height 31
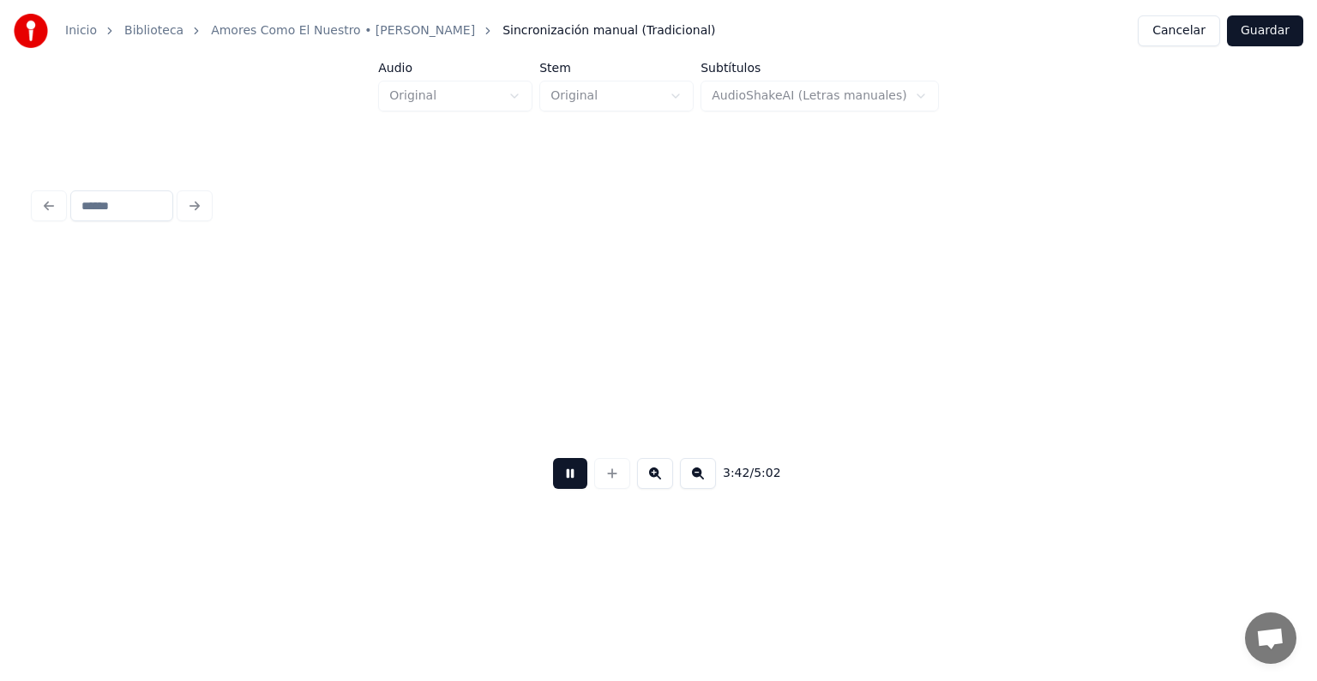
scroll to position [0, 114349]
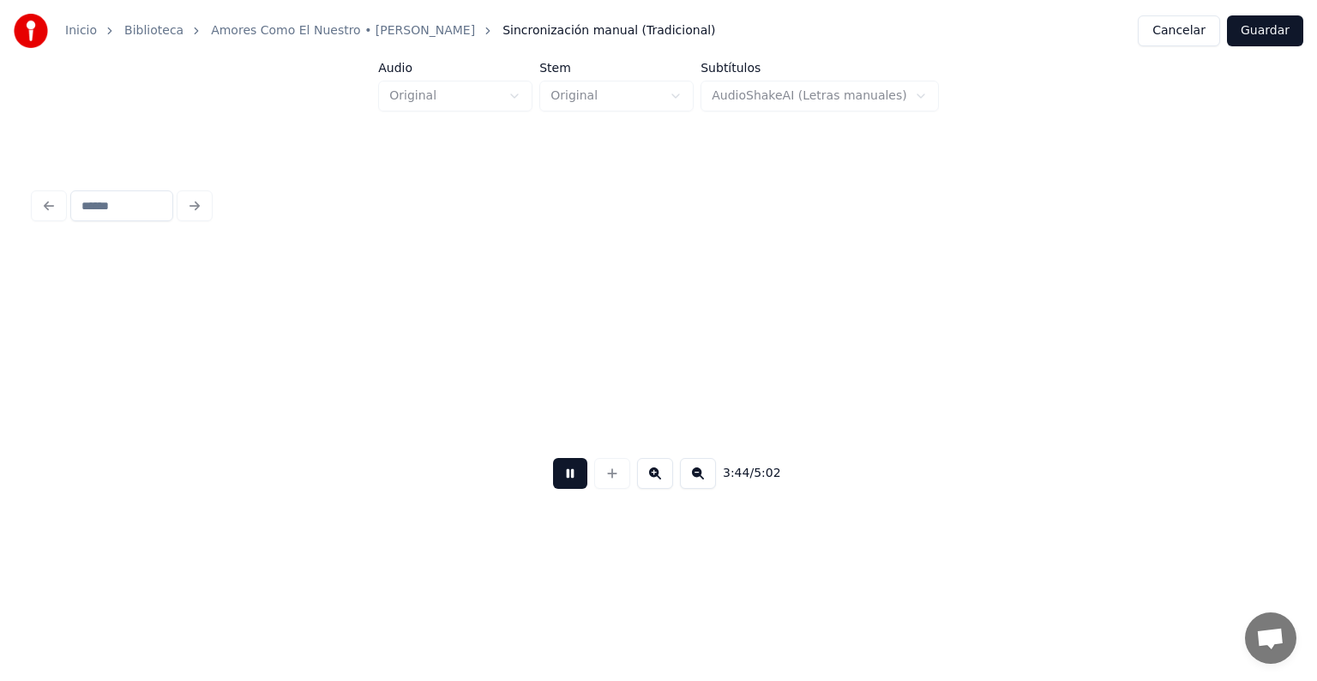
scroll to position [0, 115602]
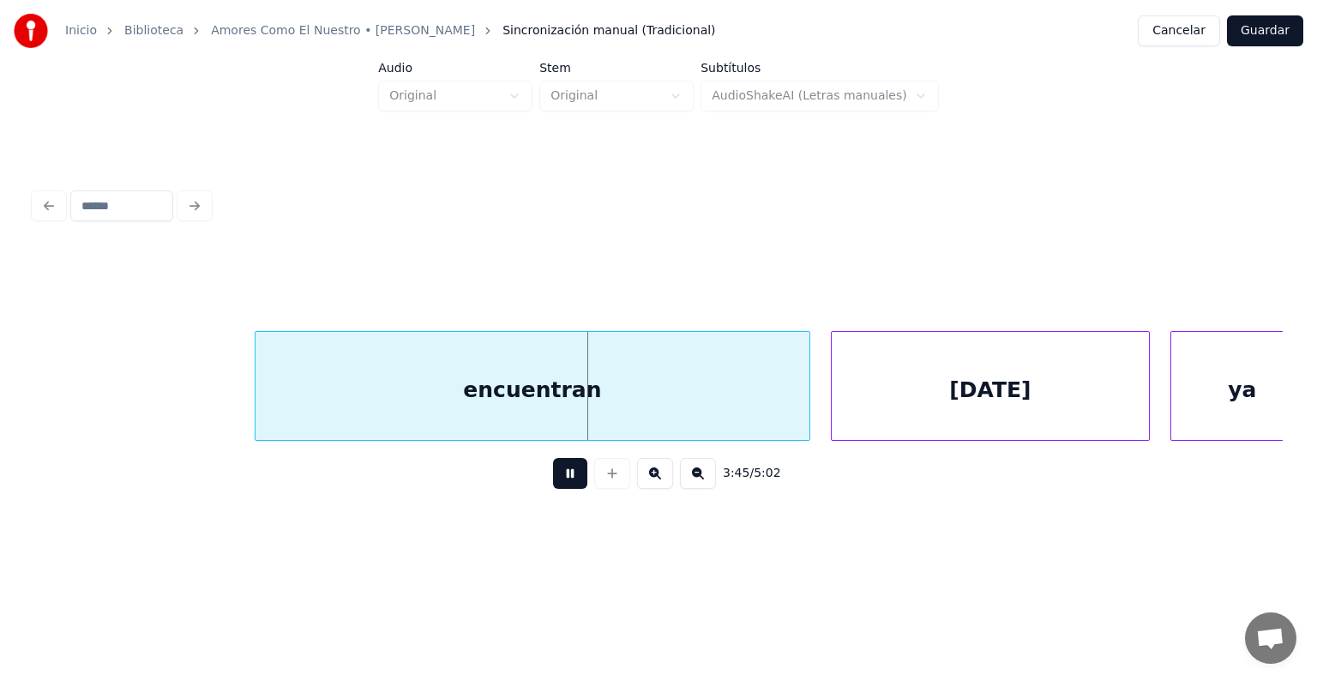
click at [262, 403] on div "encuentran" at bounding box center [532, 390] width 554 height 117
click at [293, 396] on div "encuentran" at bounding box center [530, 390] width 557 height 117
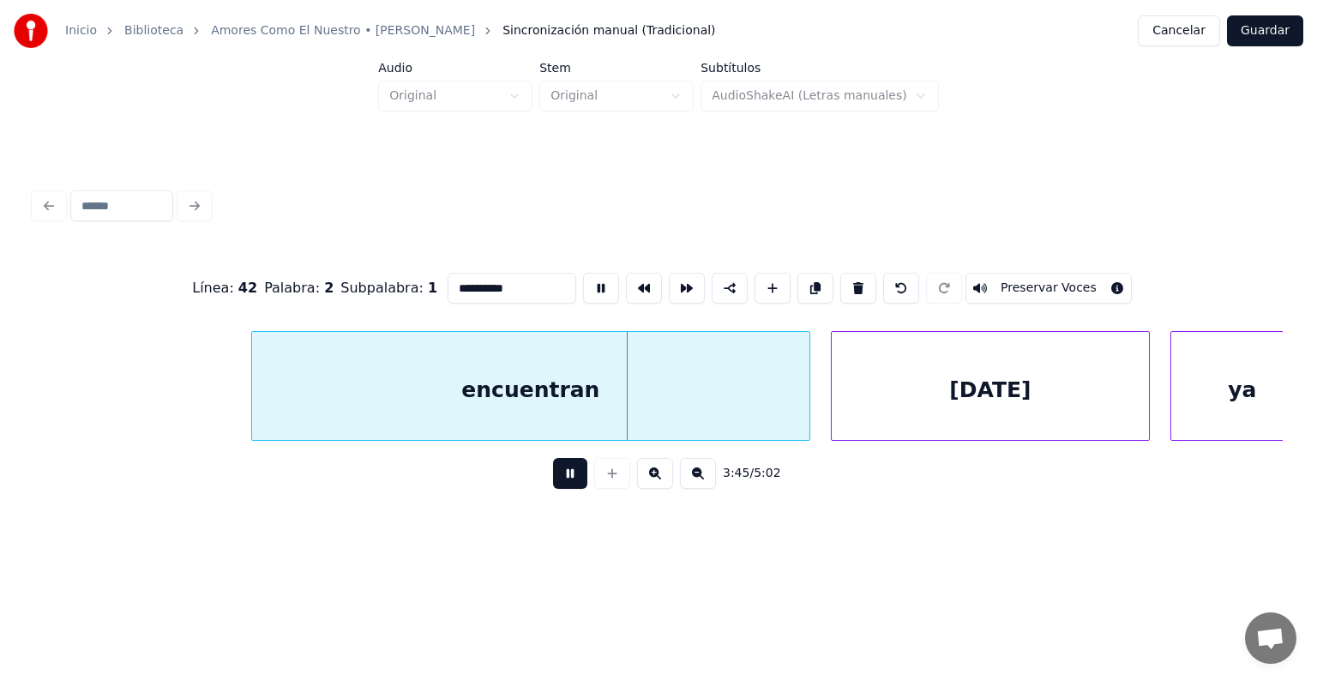
click at [447, 280] on input "**********" at bounding box center [511, 288] width 129 height 31
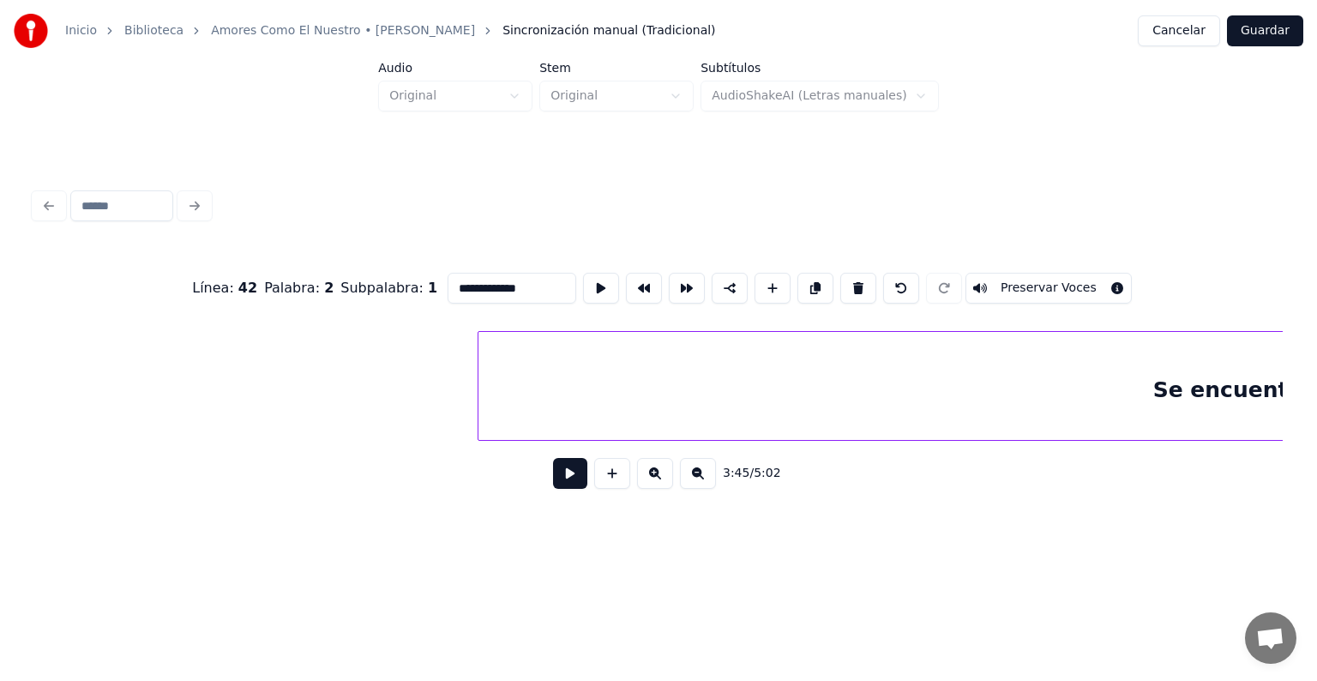
scroll to position [0, 99014]
click at [751, 403] on div "Se encuentran hoy ya menos" at bounding box center [1214, 390] width 1736 height 117
type input "**********"
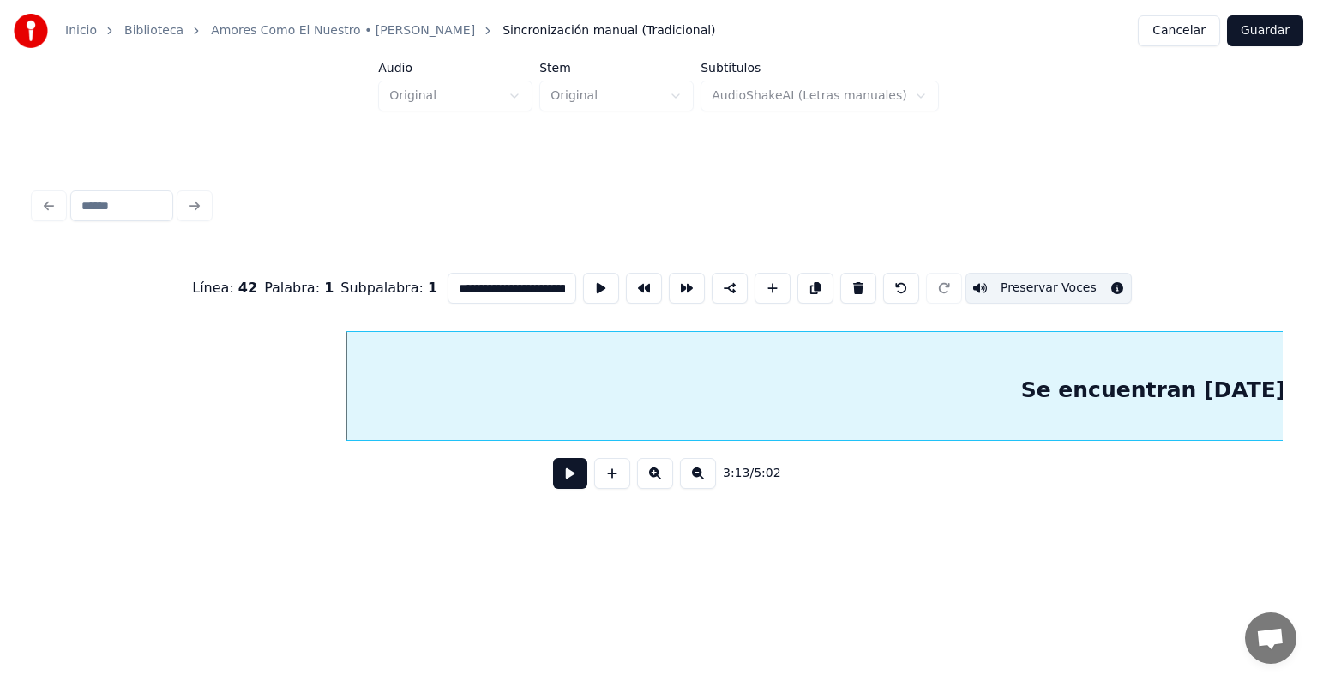
click at [557, 477] on button at bounding box center [570, 473] width 34 height 31
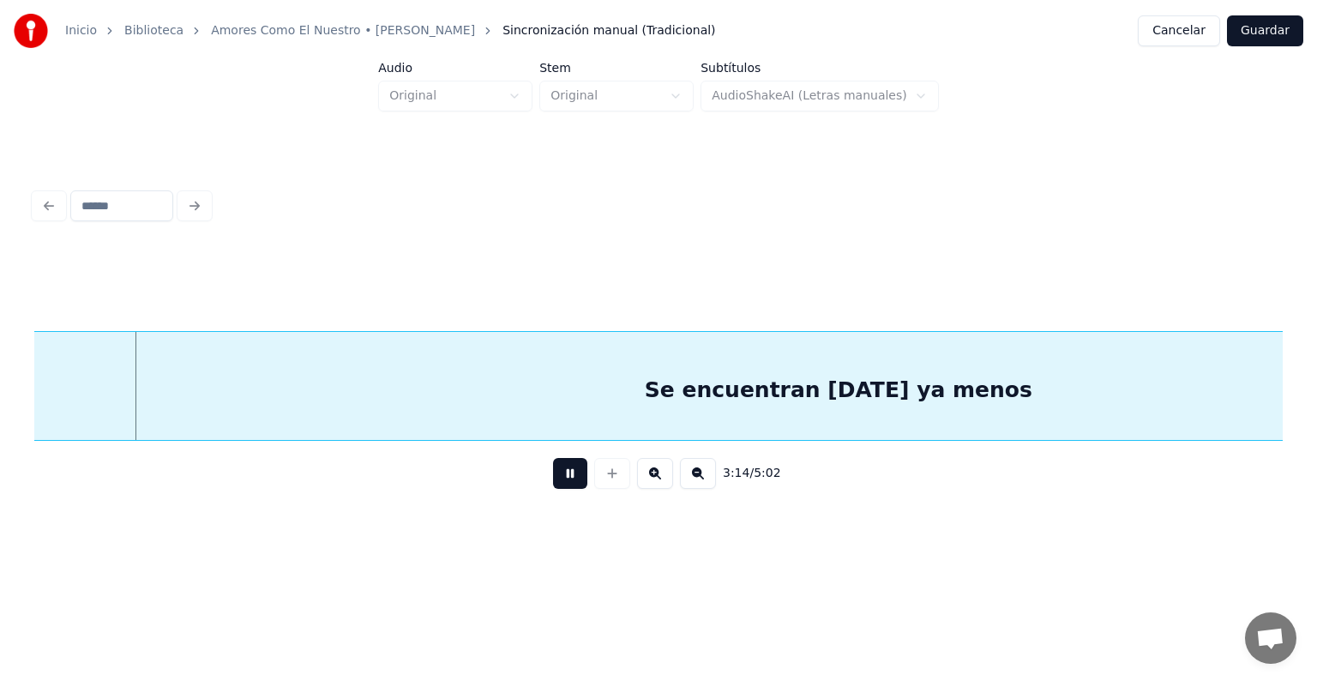
scroll to position [0, 100042]
click at [553, 489] on button at bounding box center [570, 473] width 34 height 31
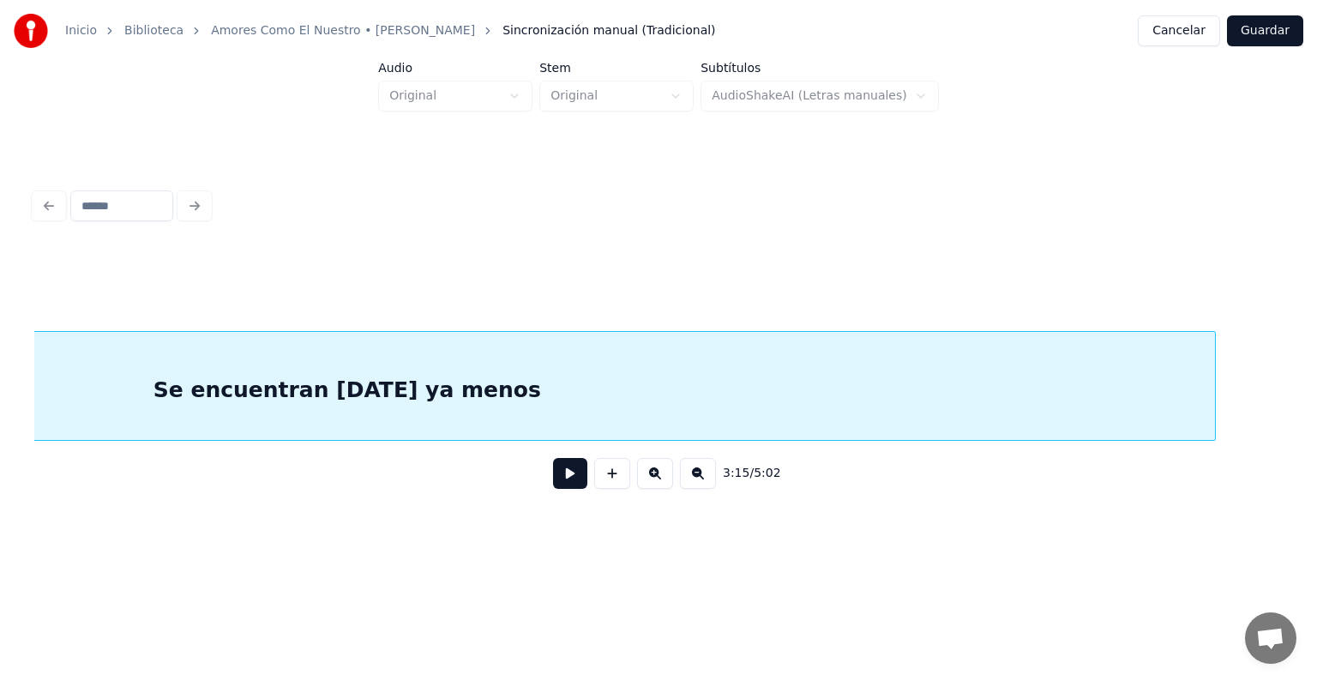
scroll to position [0, 100575]
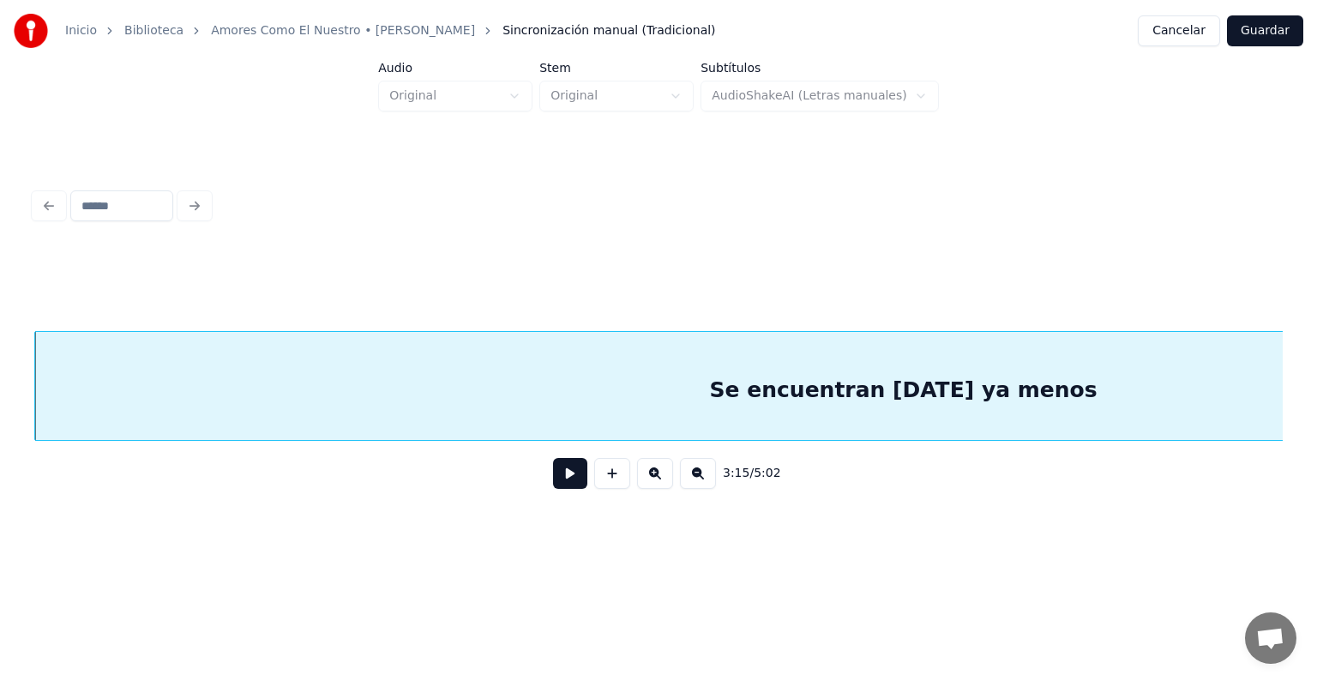
click at [708, 483] on button at bounding box center [698, 473] width 36 height 31
click at [705, 489] on button at bounding box center [698, 473] width 36 height 31
click at [703, 485] on button at bounding box center [698, 473] width 36 height 31
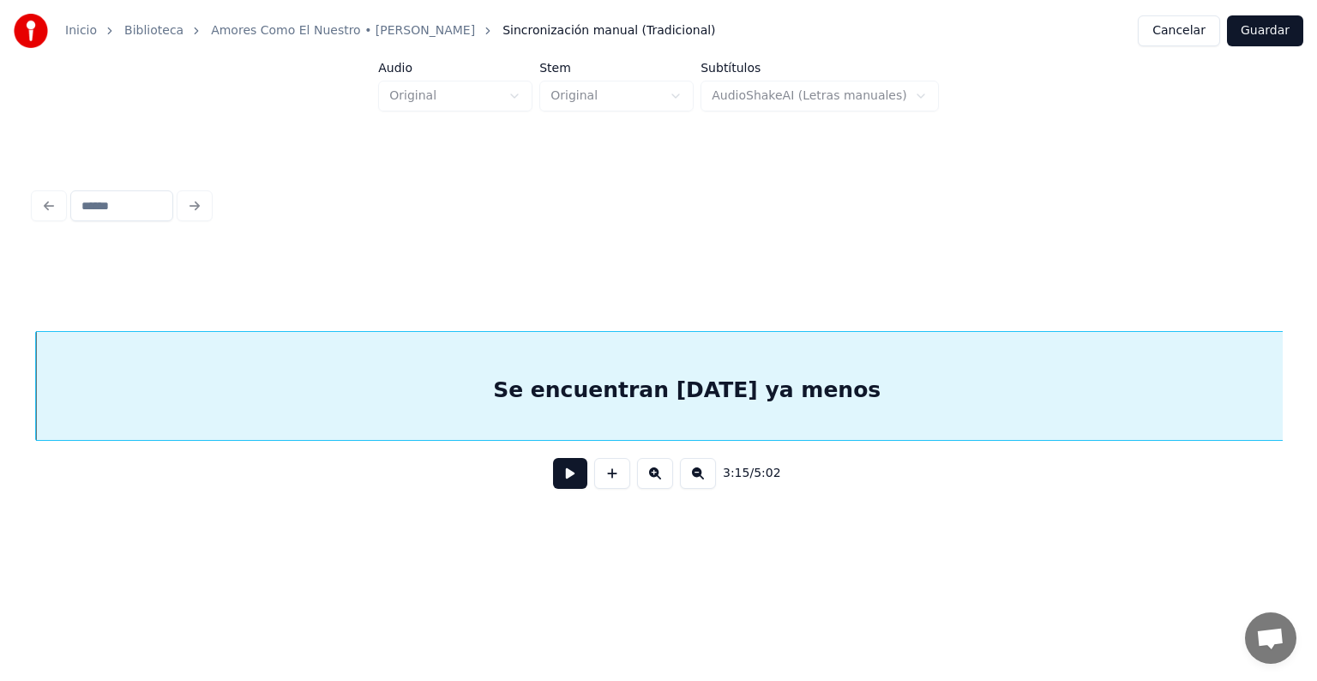
click at [706, 486] on button at bounding box center [698, 473] width 36 height 31
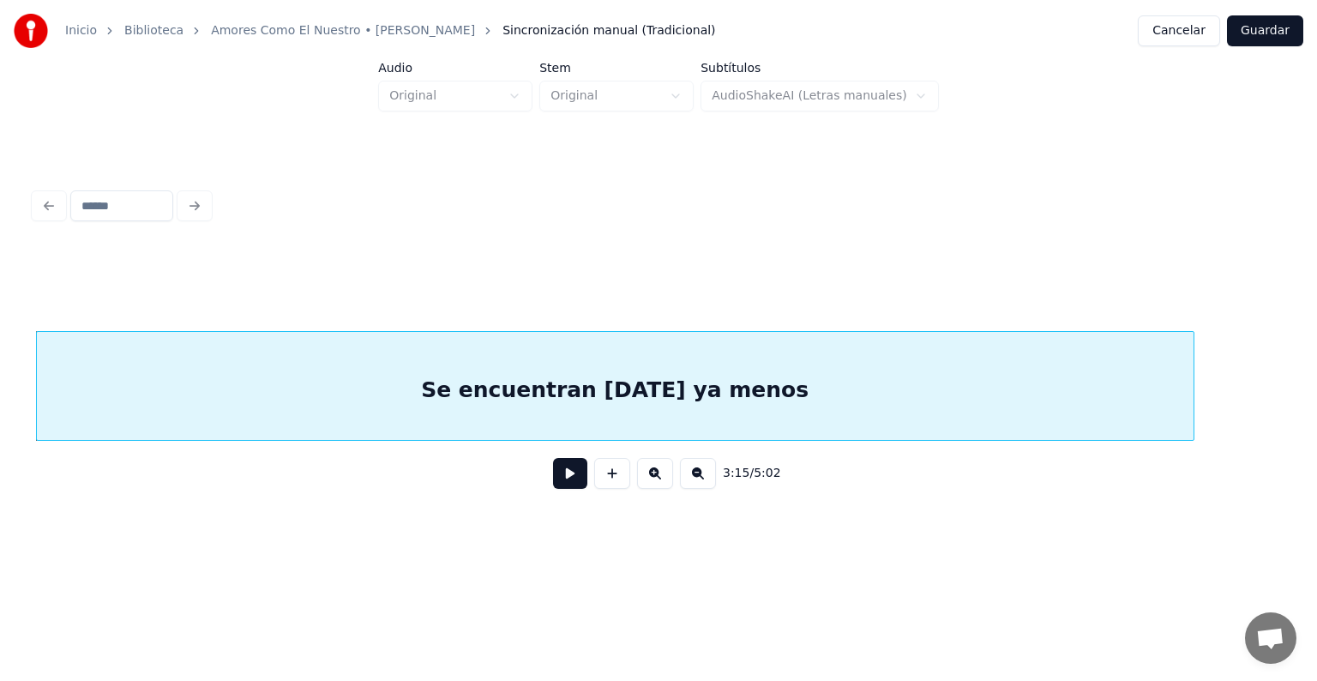
click at [713, 484] on button at bounding box center [698, 473] width 36 height 31
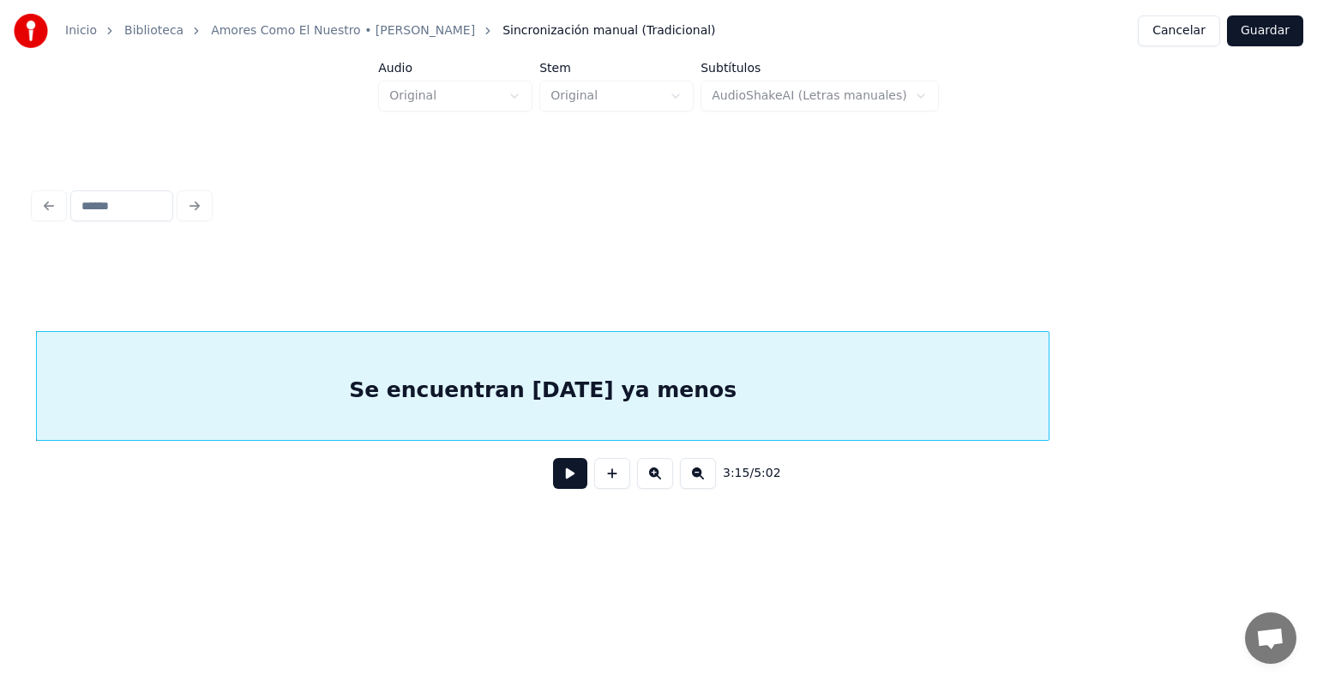
click at [699, 486] on button at bounding box center [698, 473] width 36 height 31
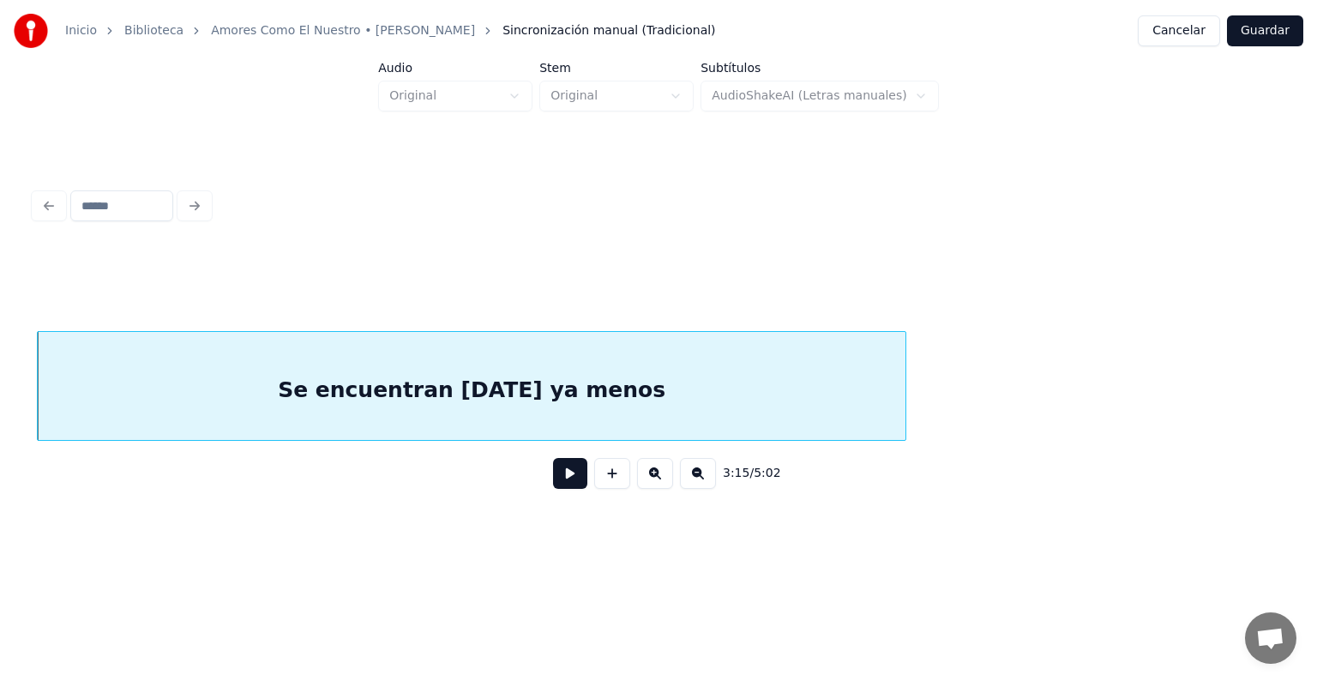
click at [697, 487] on button at bounding box center [698, 473] width 36 height 31
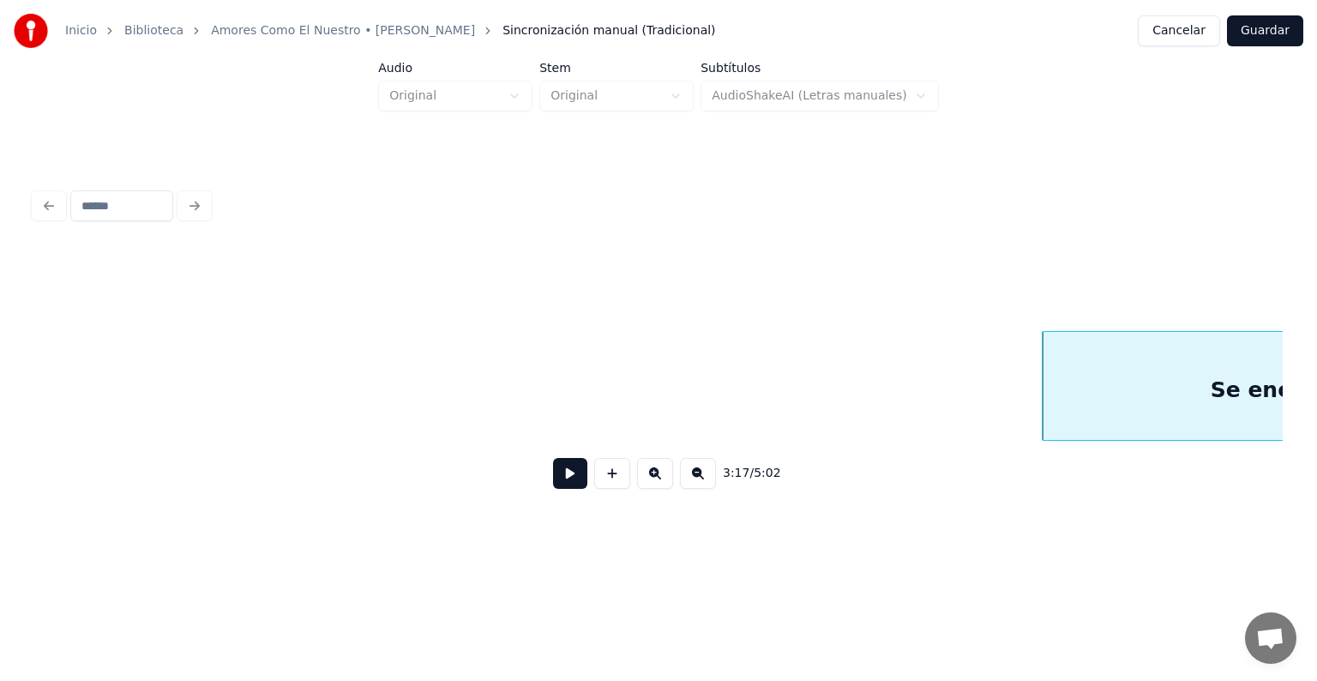
scroll to position [0, 41669]
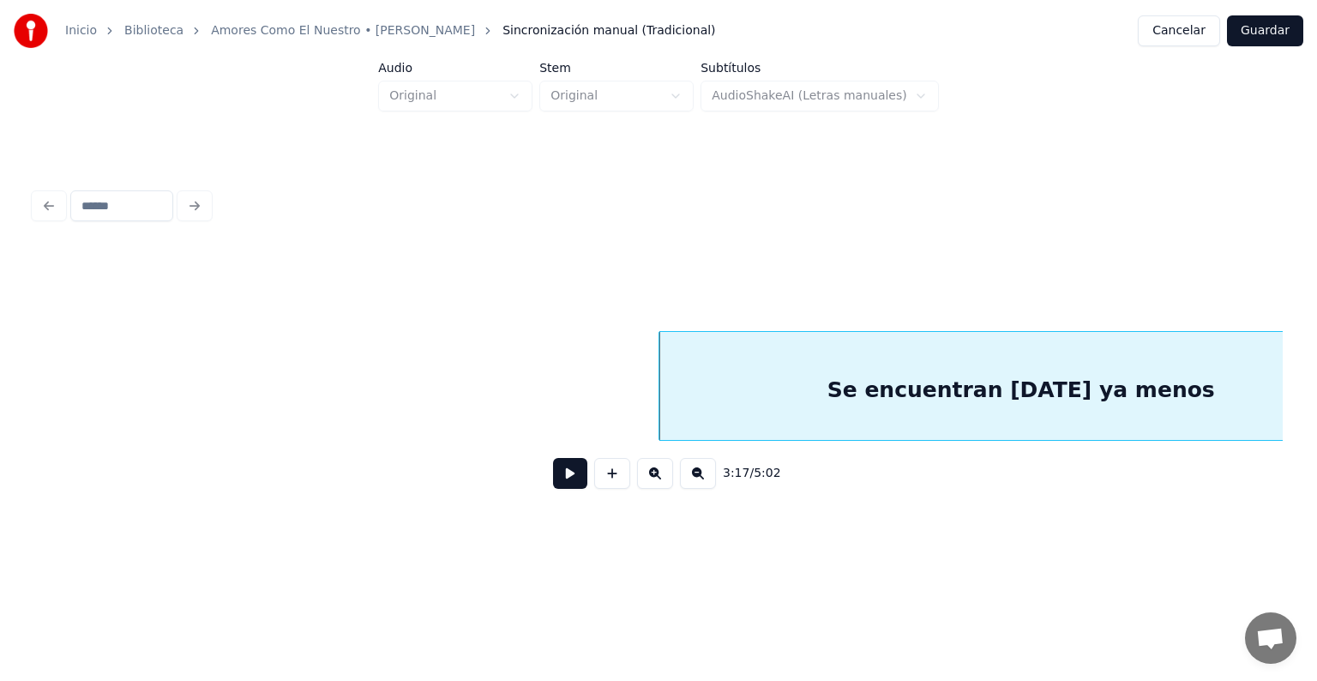
click at [803, 386] on div "Se encuentran hoy ya menos" at bounding box center [1020, 390] width 723 height 117
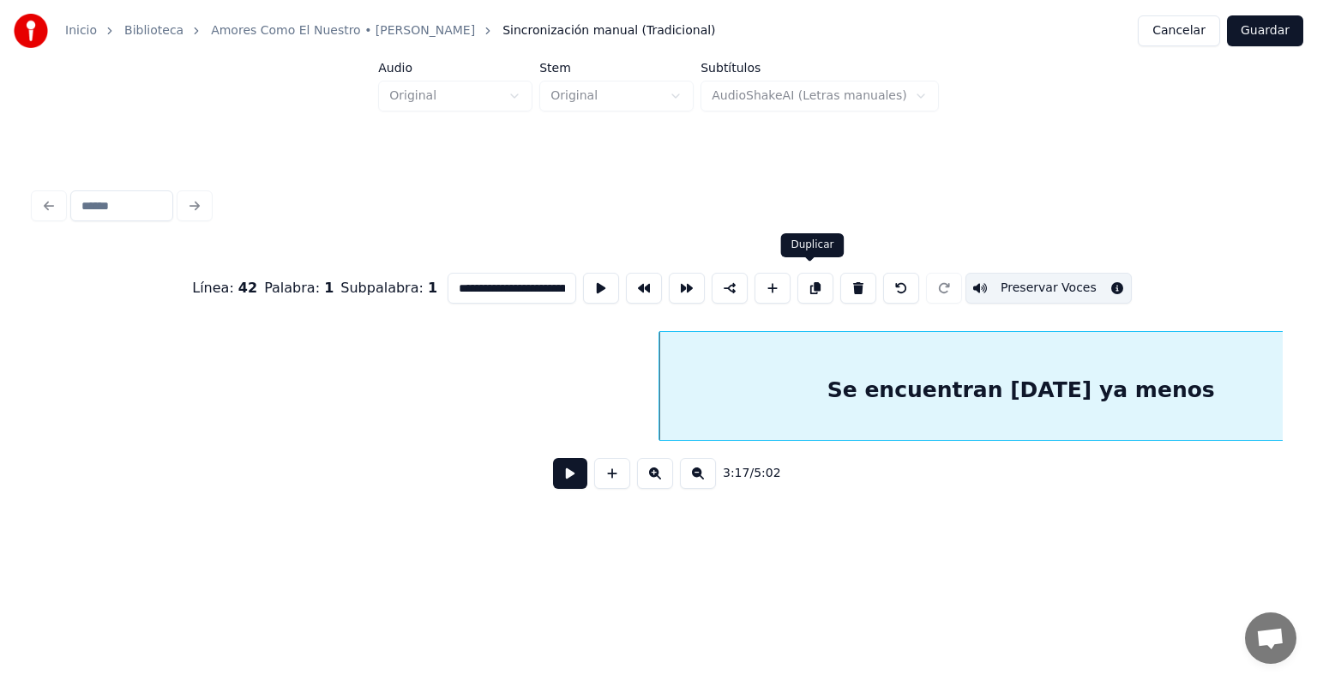
click at [819, 282] on button at bounding box center [815, 288] width 36 height 31
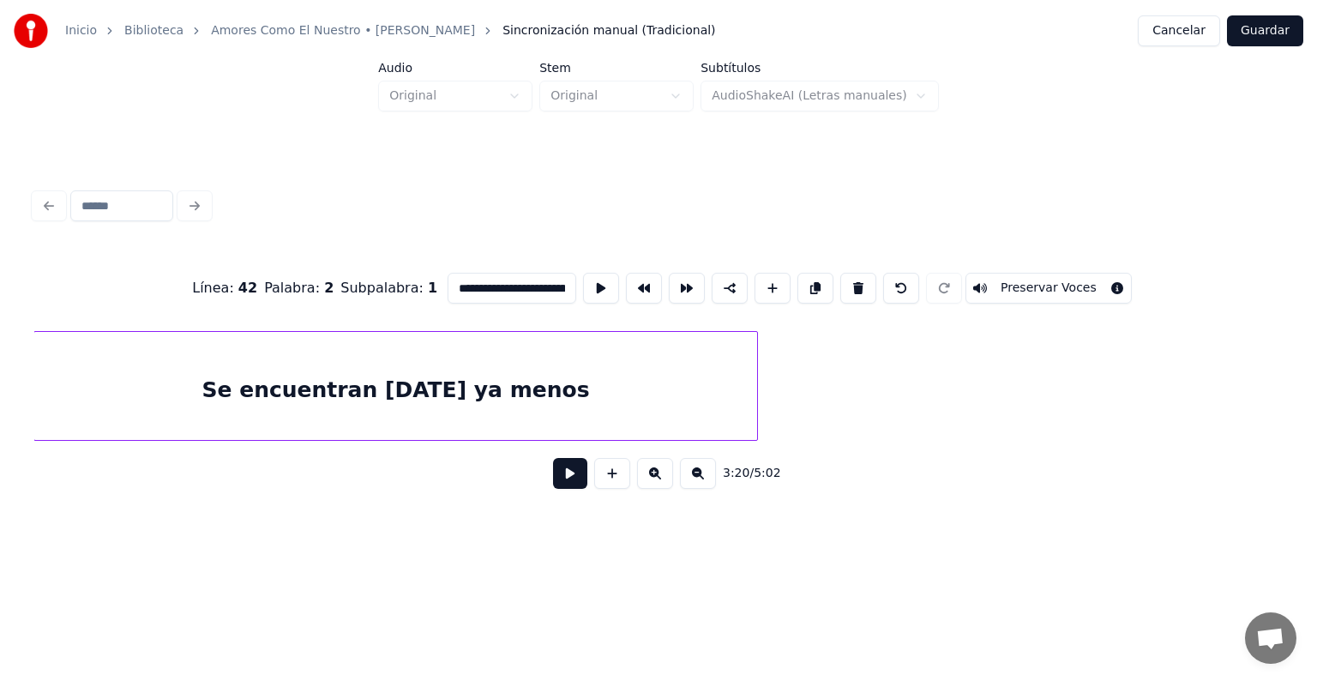
scroll to position [0, 41380]
click at [1, 347] on div "**********" at bounding box center [658, 273] width 1317 height 547
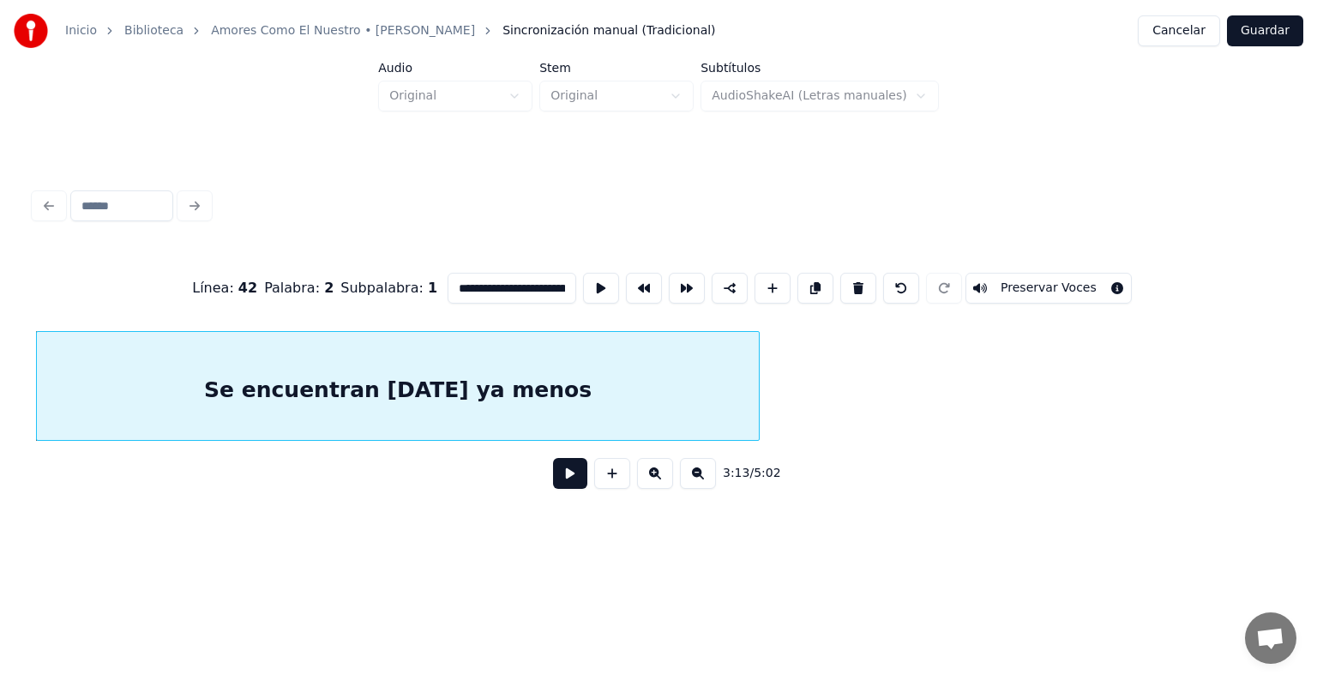
click at [569, 485] on button at bounding box center [570, 473] width 34 height 31
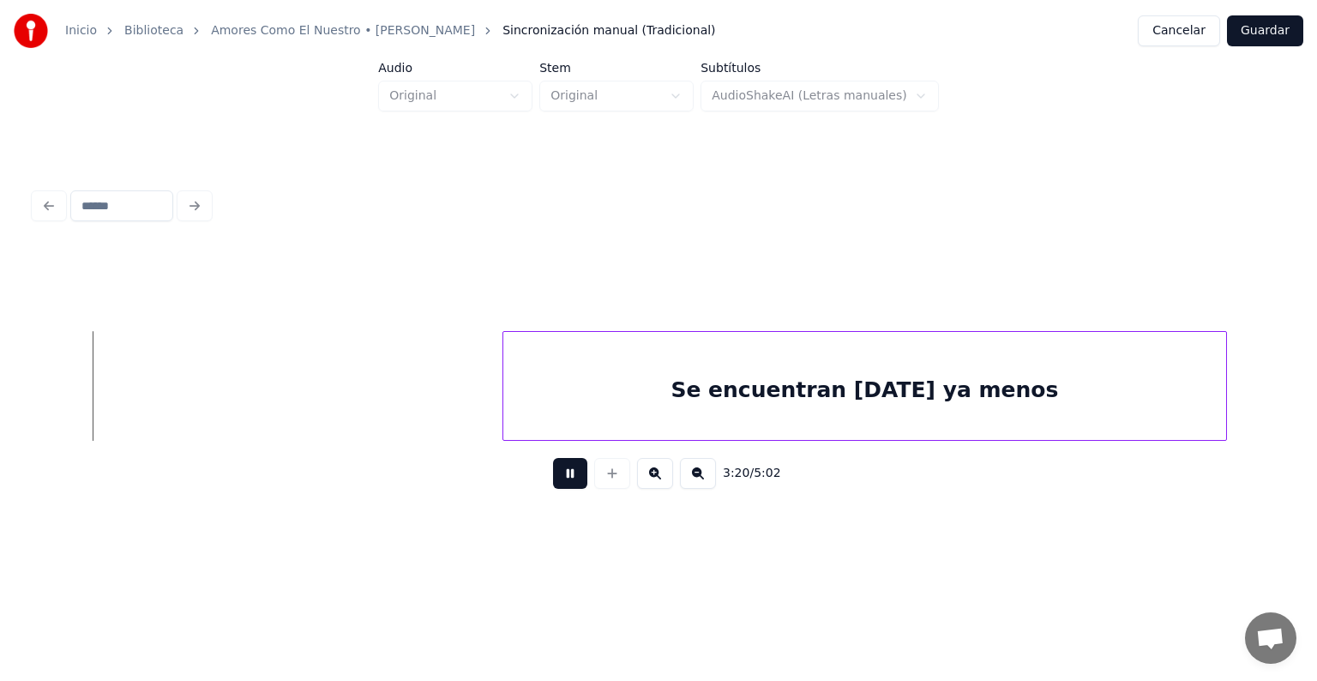
scroll to position [0, 42861]
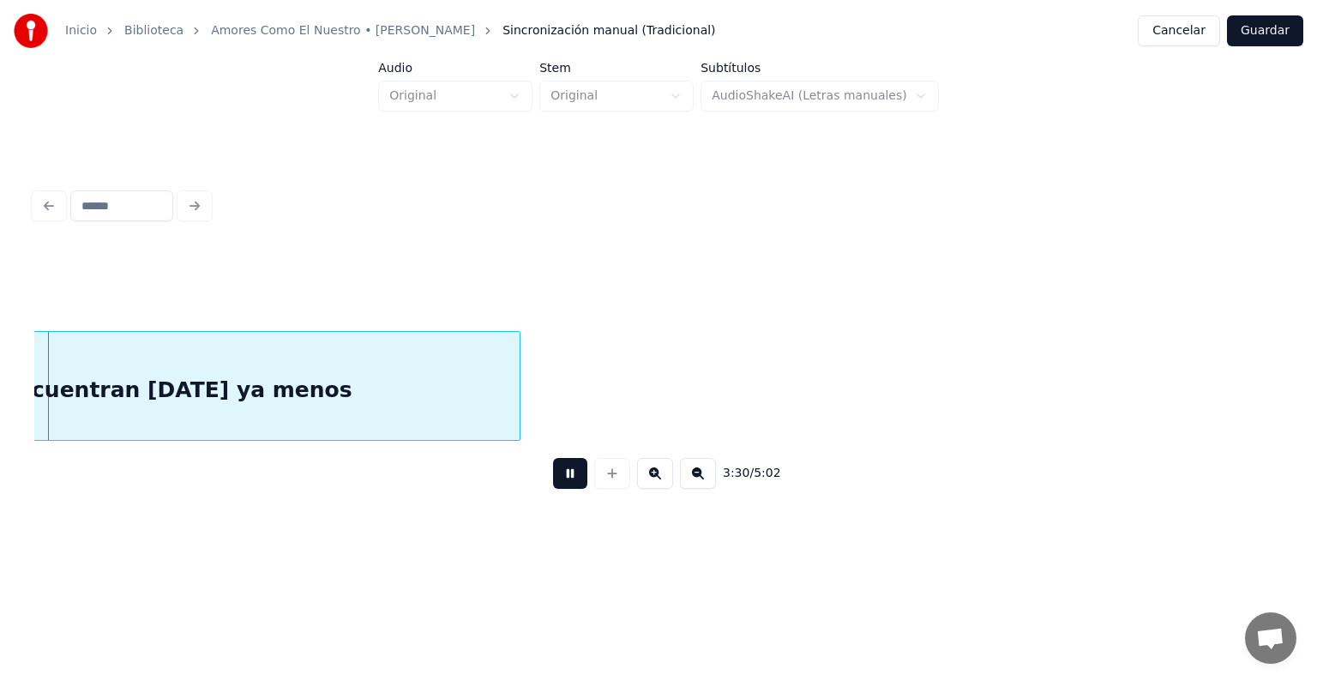
scroll to position [0, 45065]
click at [553, 483] on button at bounding box center [570, 473] width 34 height 31
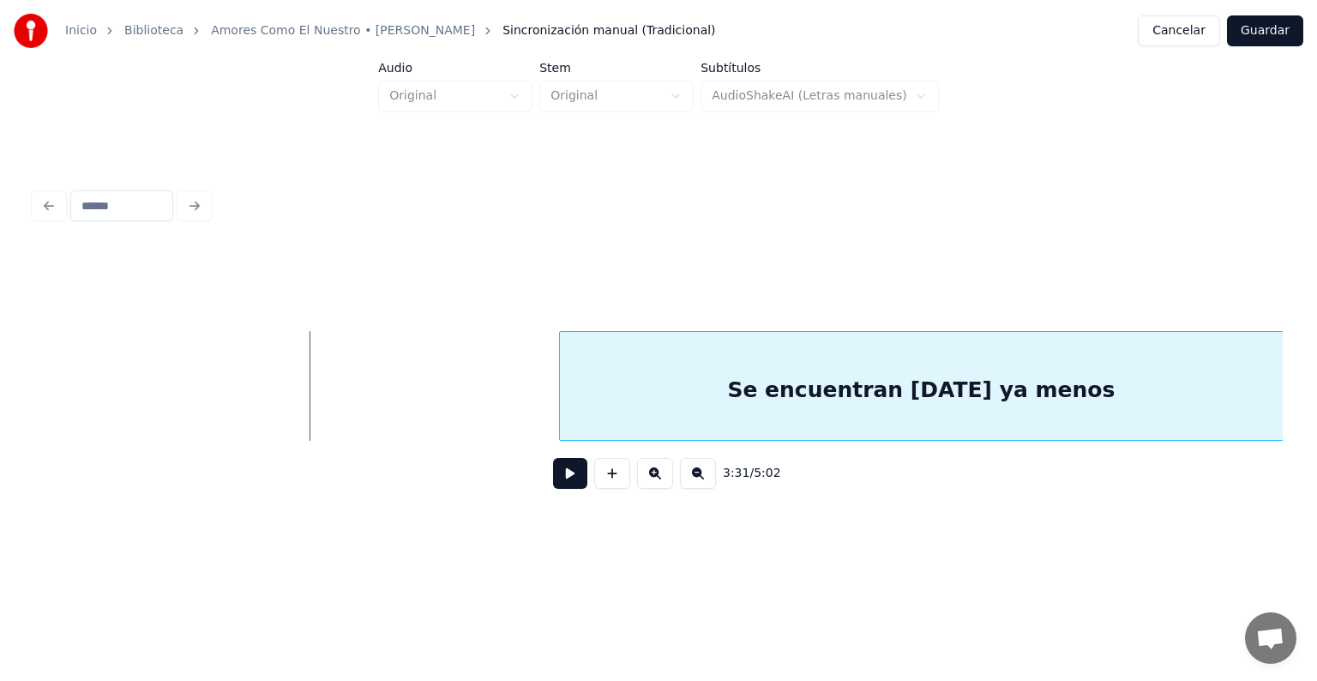
scroll to position [0, 45164]
click at [1316, 401] on div "Inicio Biblioteca Amores Como El Nuestro • Jerry Rivera Sincronización manual (…" at bounding box center [658, 273] width 1317 height 547
click at [1316, 429] on div "Inicio Biblioteca Amores Como El Nuestro • Jerry Rivera Sincronización manual (…" at bounding box center [658, 273] width 1317 height 547
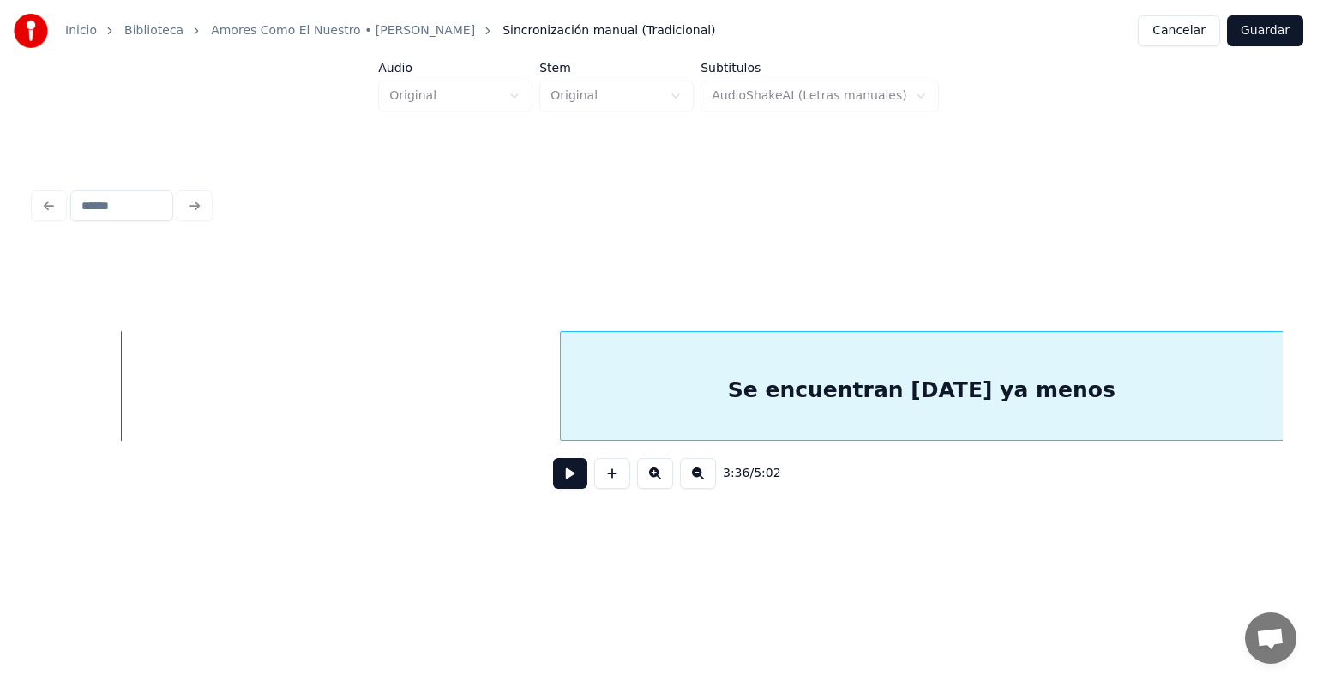
click at [1316, 371] on div "Inicio Biblioteca Amores Como El Nuestro • Jerry Rivera Sincronización manual (…" at bounding box center [658, 273] width 1317 height 547
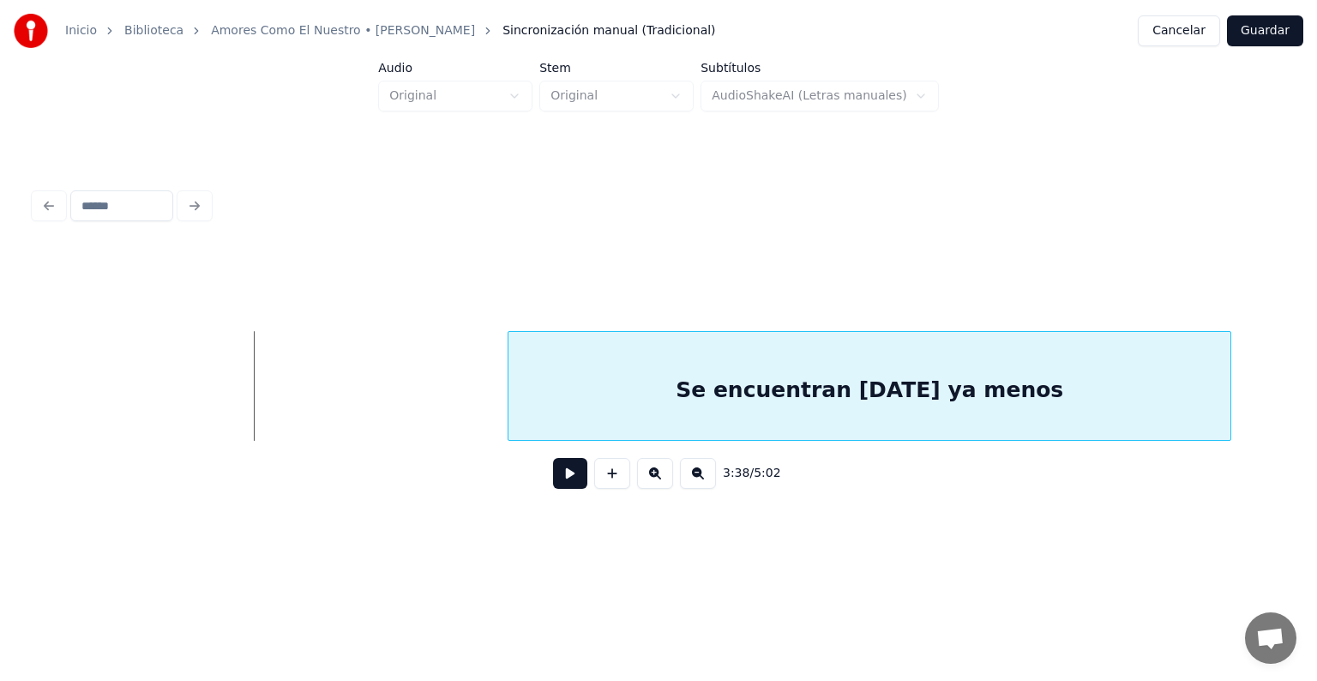
click at [1110, 432] on div "Se encuentran hoy ya menos" at bounding box center [869, 390] width 722 height 117
click at [771, 336] on div "Se encuentran hoy ya menos" at bounding box center [869, 390] width 722 height 117
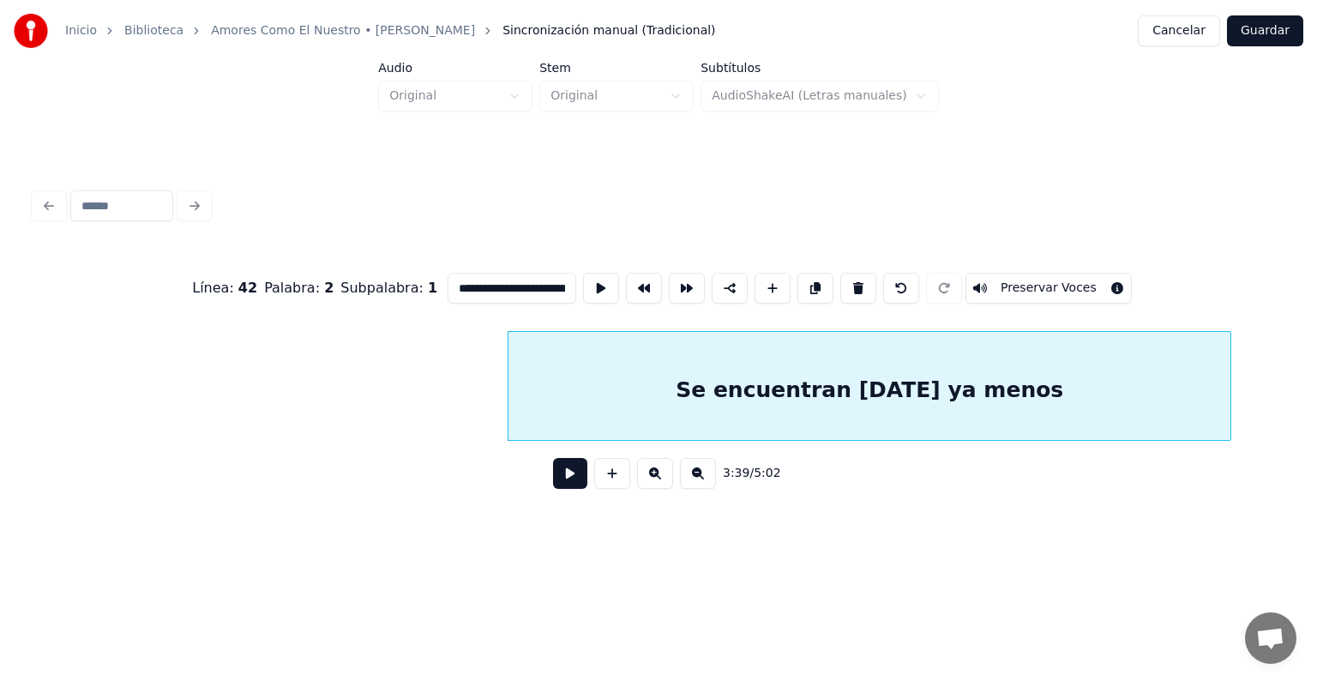
scroll to position [0, 45]
drag, startPoint x: 417, startPoint y: 285, endPoint x: 664, endPoint y: 275, distance: 247.9
click at [664, 275] on div "**********" at bounding box center [658, 288] width 1248 height 86
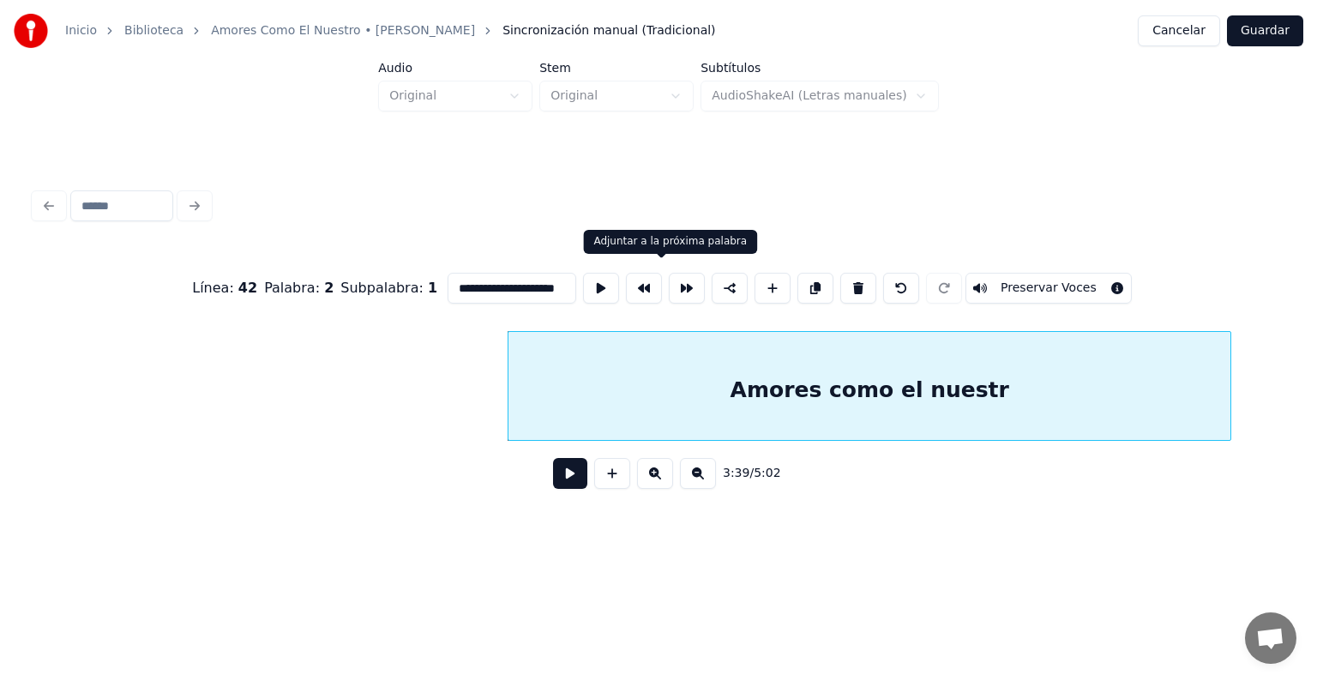
scroll to position [0, 23]
type input "**********"
click at [1039, 276] on button "Preservar Voces" at bounding box center [1048, 288] width 166 height 31
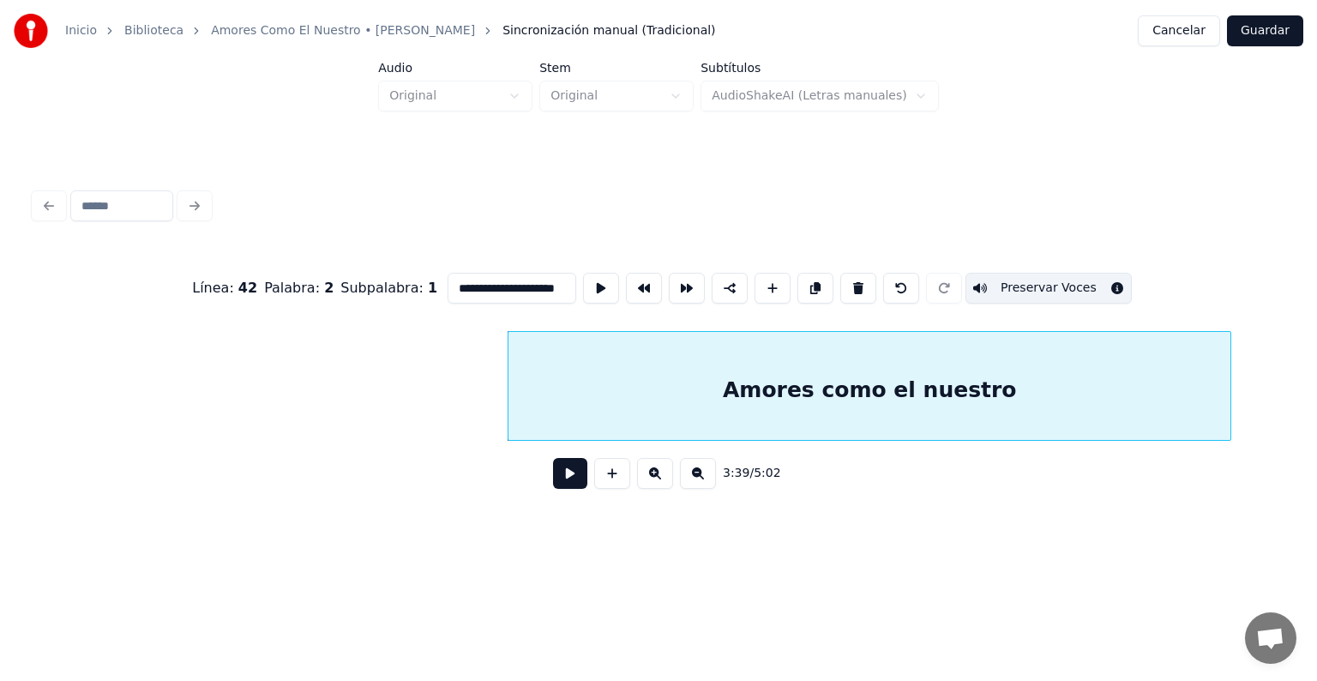
click at [567, 477] on button at bounding box center [570, 473] width 34 height 31
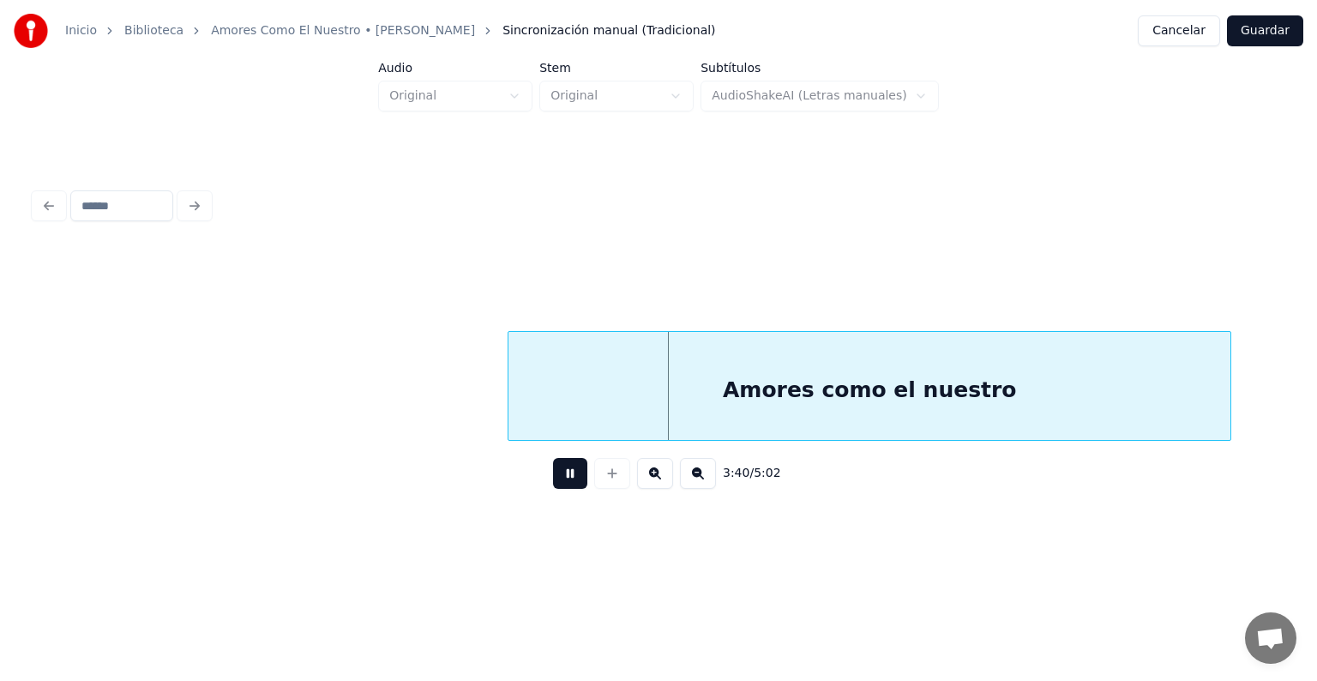
click at [553, 478] on button at bounding box center [570, 473] width 34 height 31
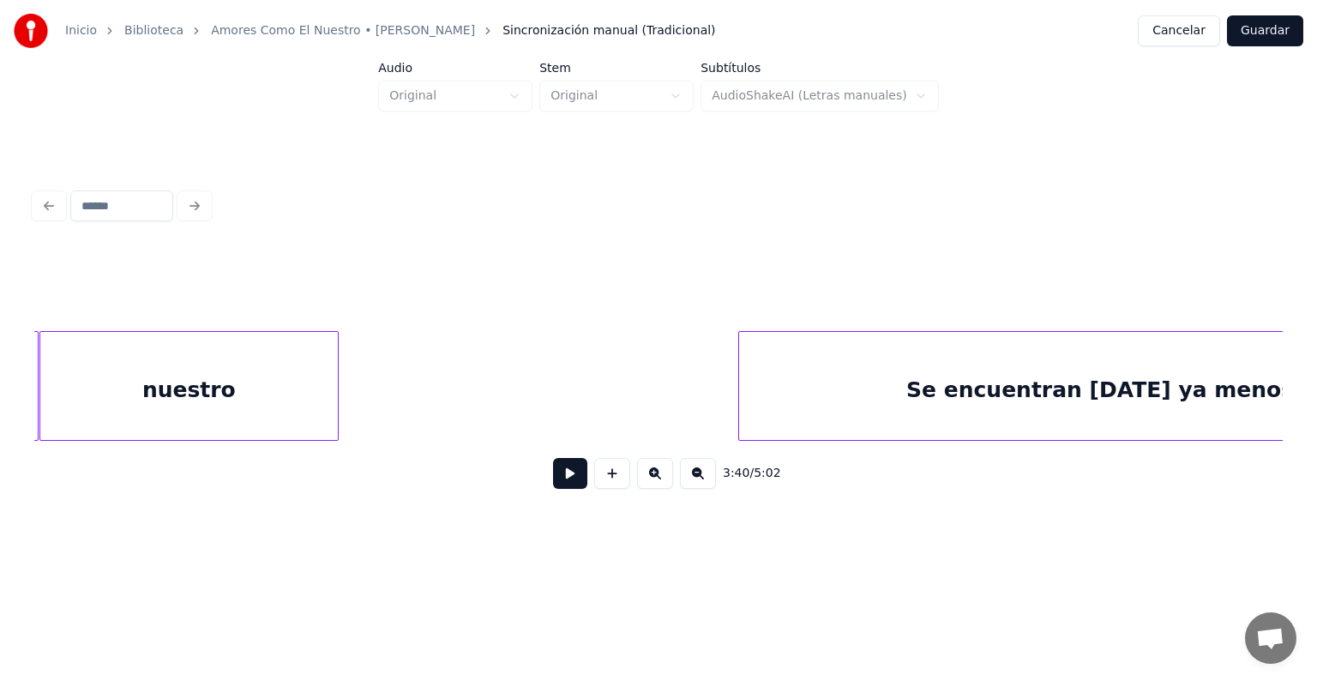
scroll to position [0, 40459]
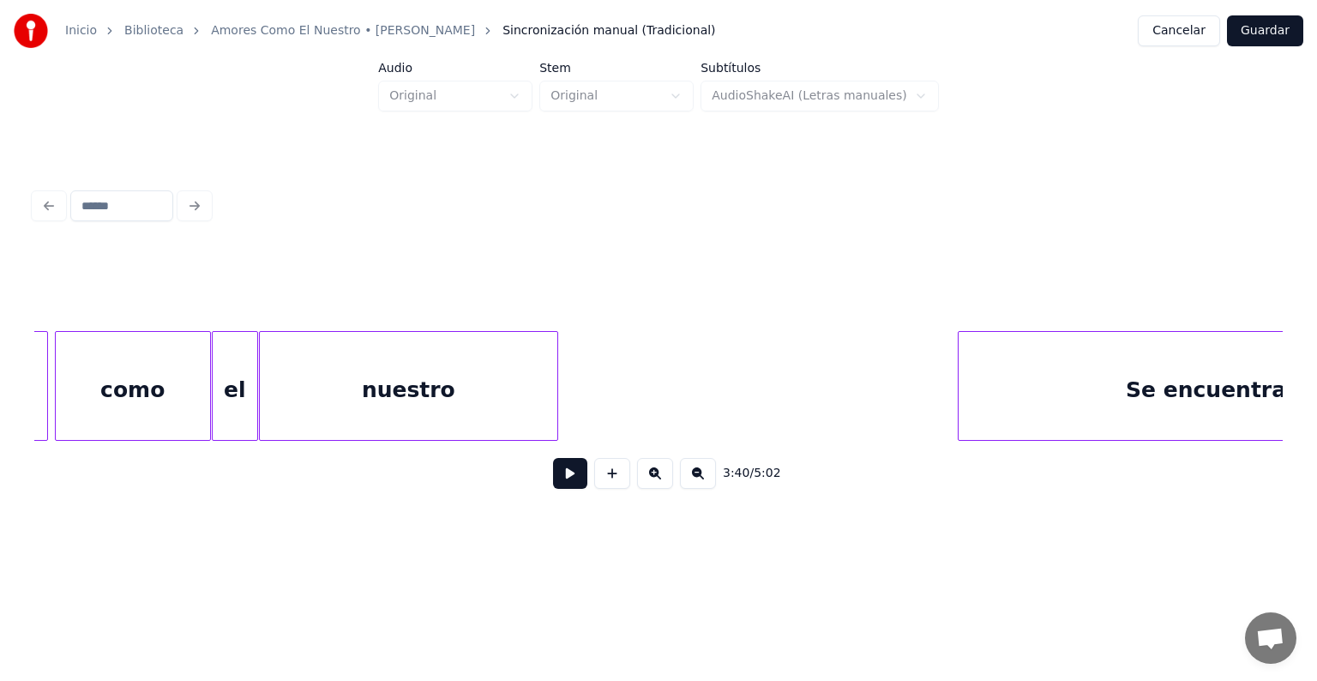
click at [988, 393] on div "Se encuentran hoy ya menos" at bounding box center [1319, 390] width 723 height 117
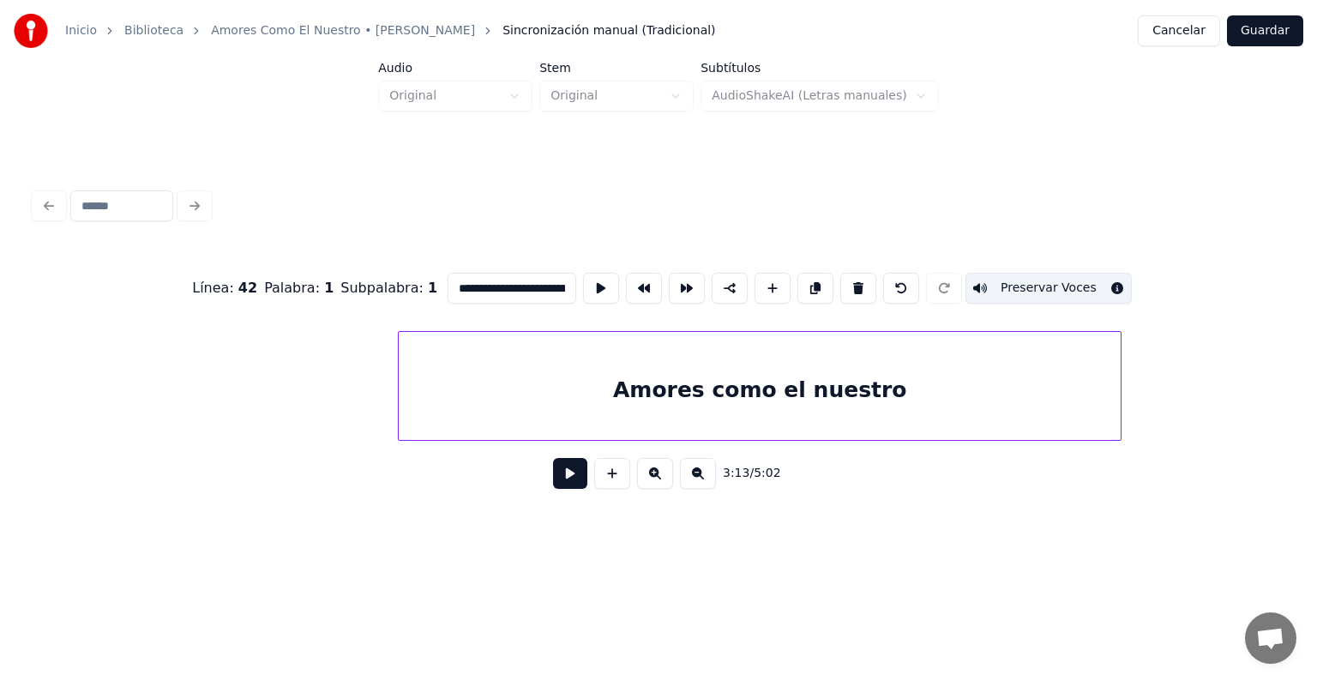
scroll to position [0, 46776]
click at [849, 405] on div "Amores como el nuestro" at bounding box center [742, 390] width 722 height 117
type input "**********"
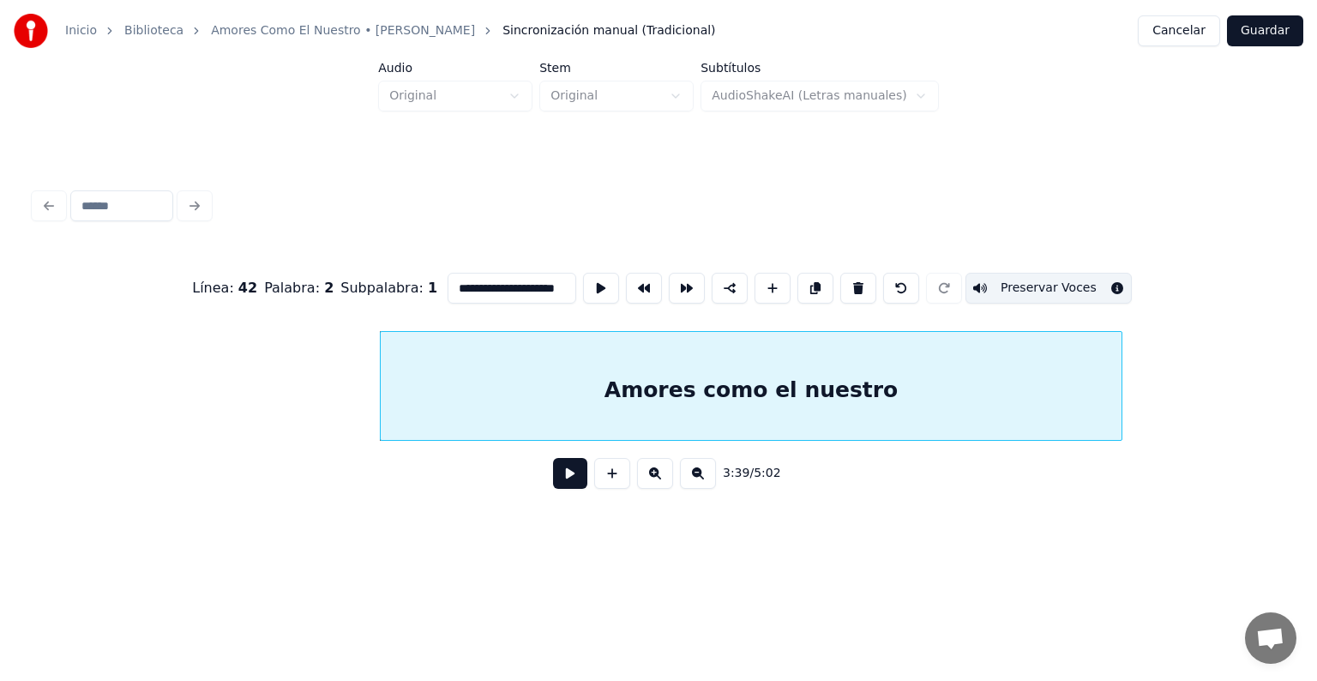
click at [553, 485] on button at bounding box center [570, 473] width 34 height 31
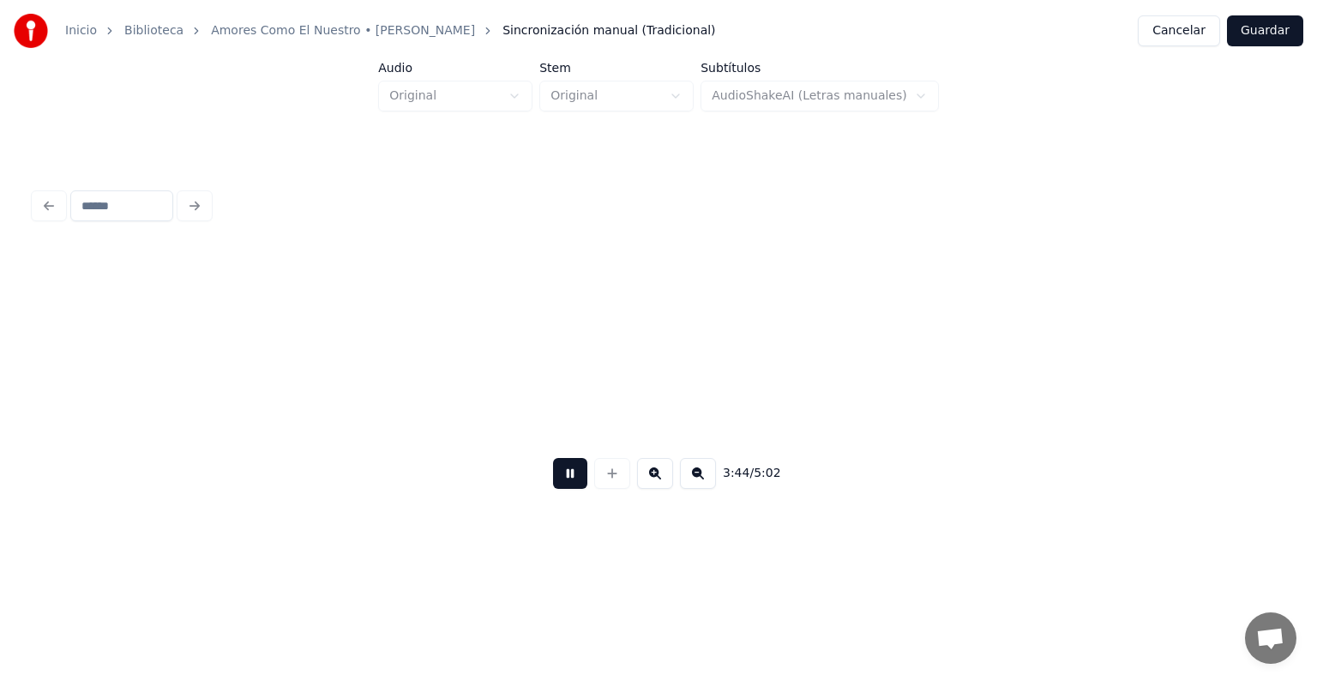
scroll to position [0, 48024]
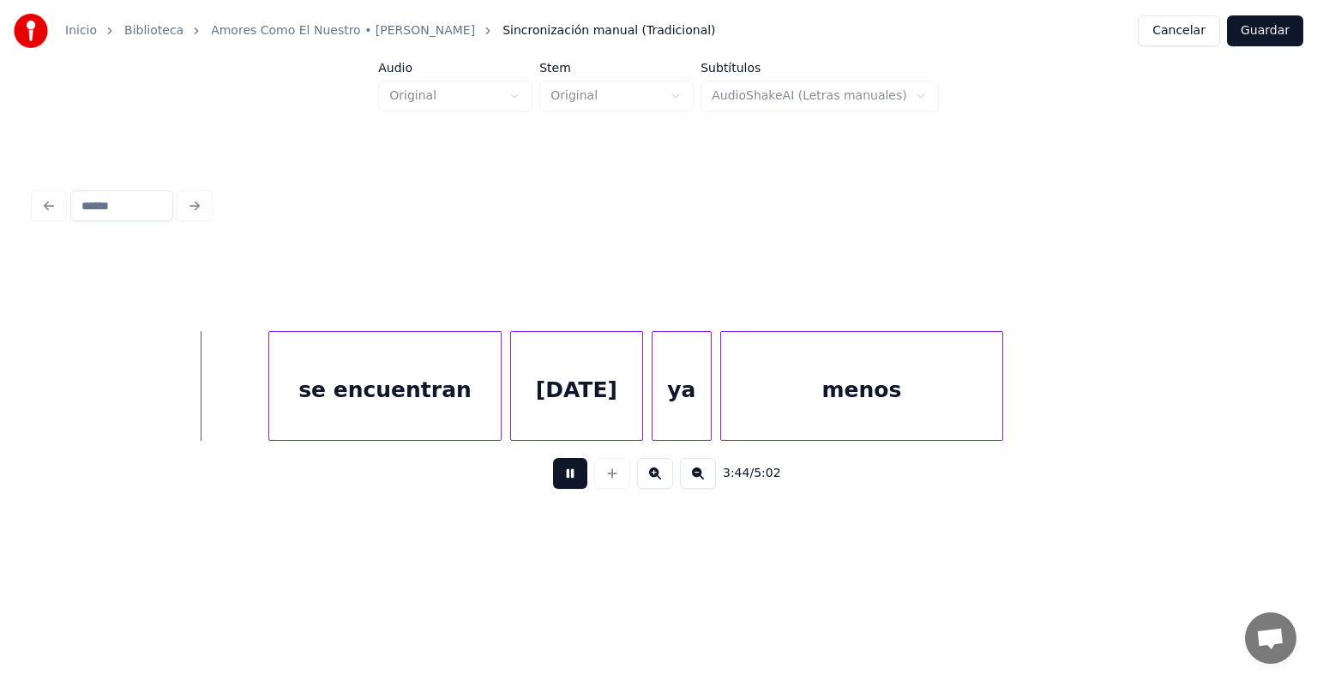
click at [271, 416] on div "se encuentran" at bounding box center [384, 390] width 231 height 117
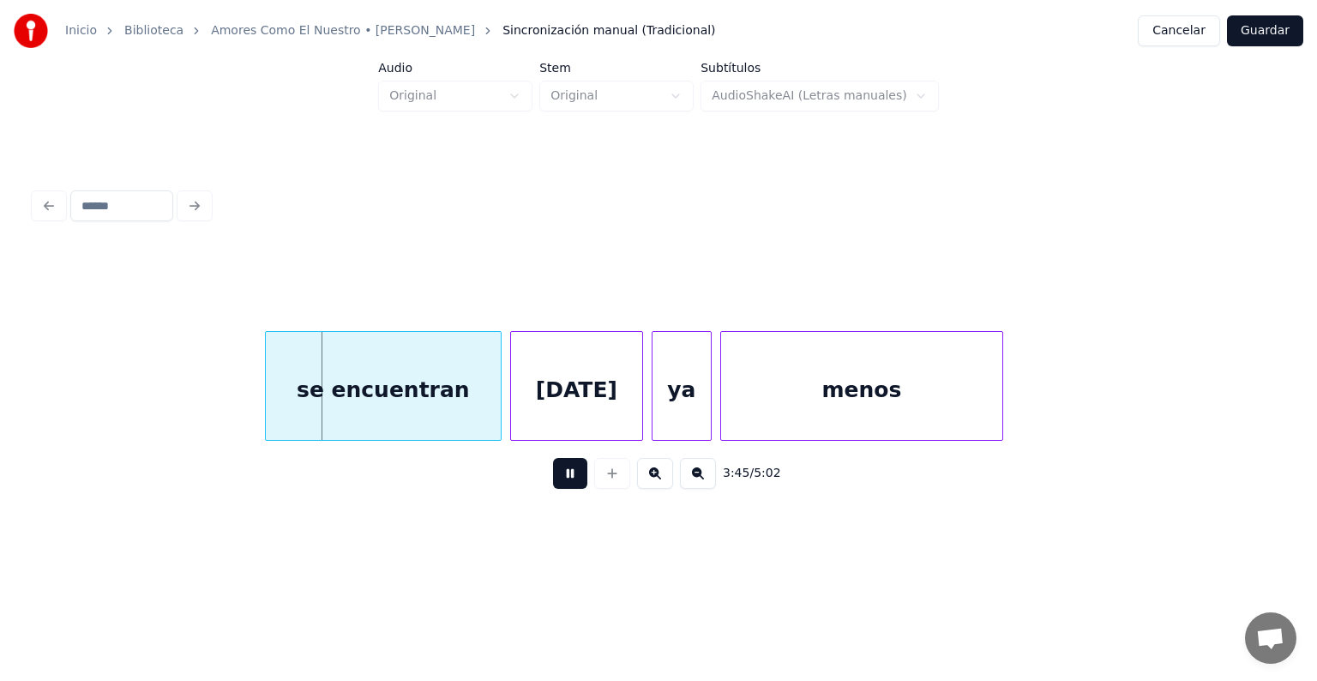
click at [341, 396] on div "se encuentran" at bounding box center [383, 390] width 235 height 117
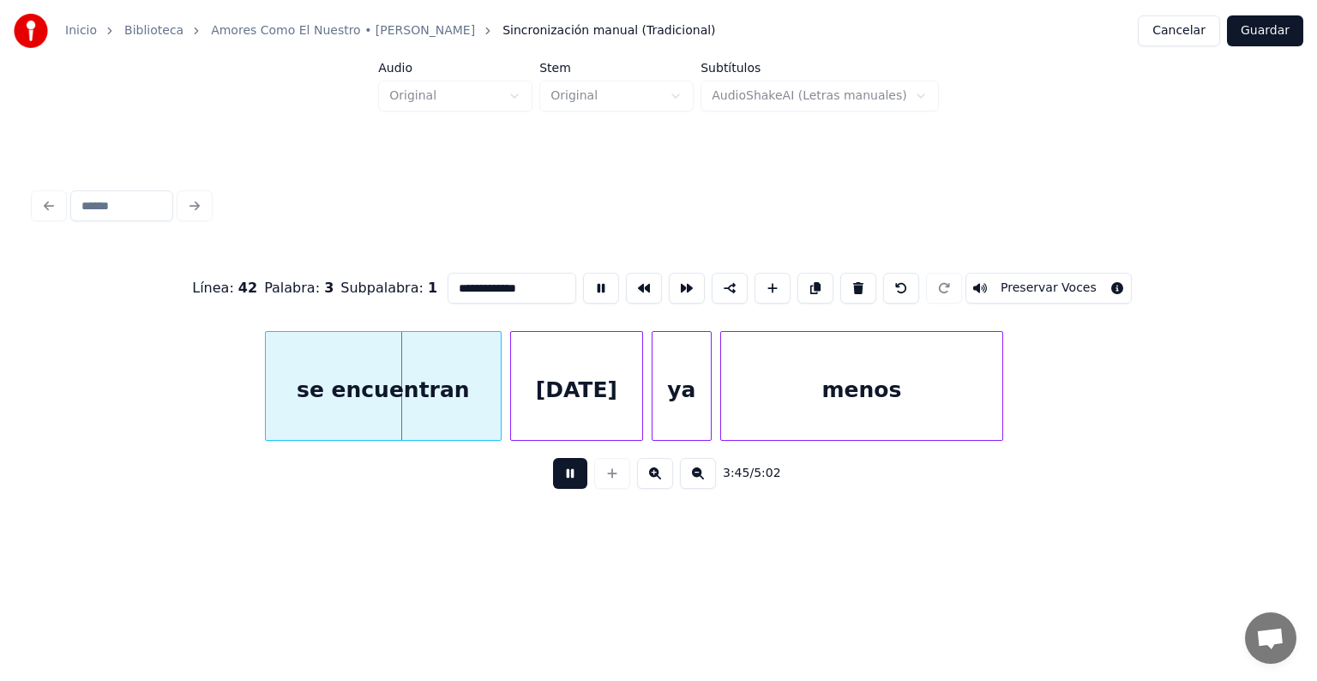
click at [1021, 279] on button "Preservar Voces" at bounding box center [1048, 288] width 166 height 31
click at [578, 389] on div "hoy" at bounding box center [576, 390] width 131 height 117
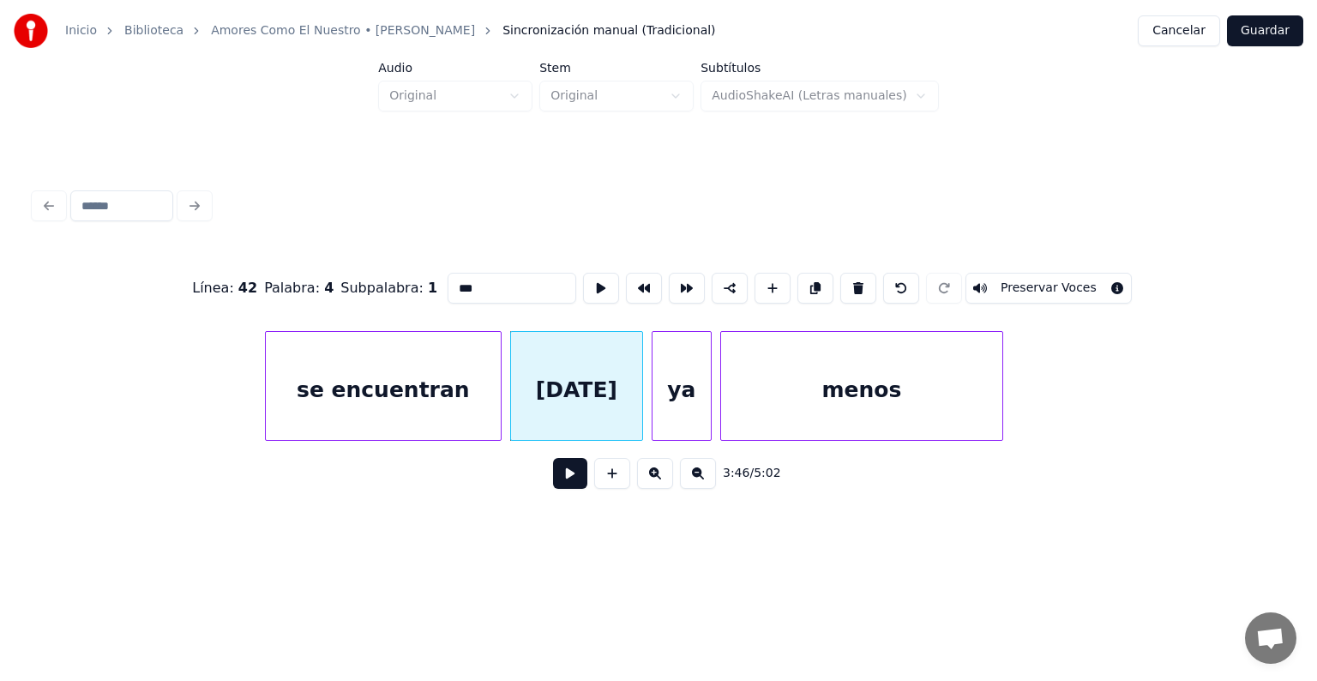
click at [1020, 280] on button "Preservar Voces" at bounding box center [1048, 288] width 166 height 31
click at [657, 406] on div at bounding box center [654, 386] width 5 height 108
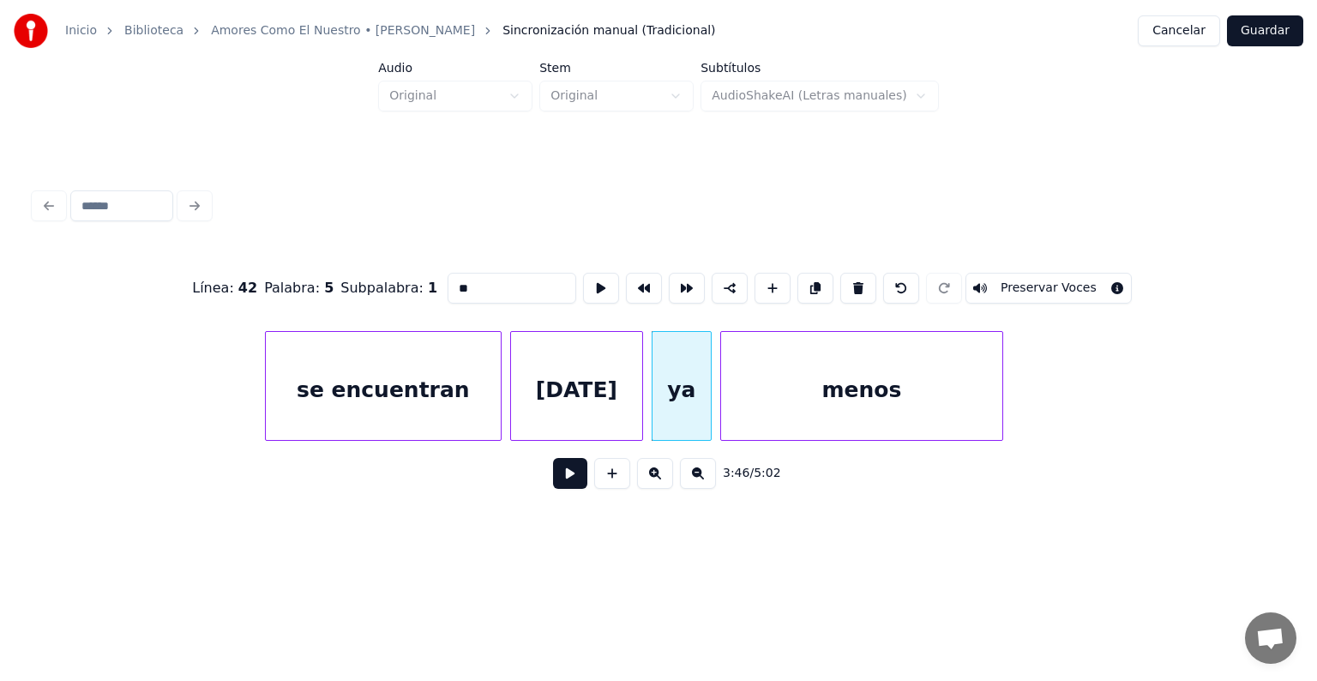
click at [1022, 280] on button "Preservar Voces" at bounding box center [1048, 288] width 166 height 31
click at [796, 408] on div "menos" at bounding box center [861, 390] width 281 height 117
type input "*****"
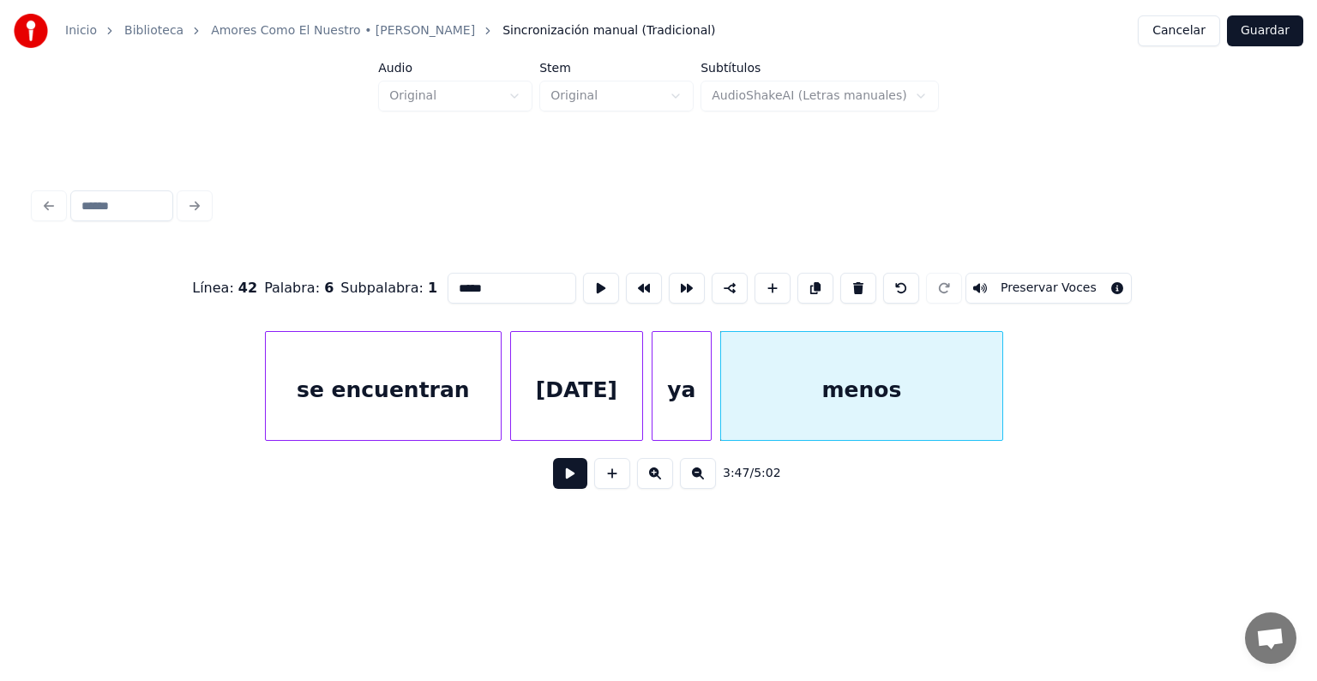
click at [1021, 280] on button "Preservar Voces" at bounding box center [1048, 288] width 166 height 31
click at [723, 400] on div "menos" at bounding box center [861, 390] width 281 height 117
click at [553, 487] on button at bounding box center [570, 473] width 34 height 31
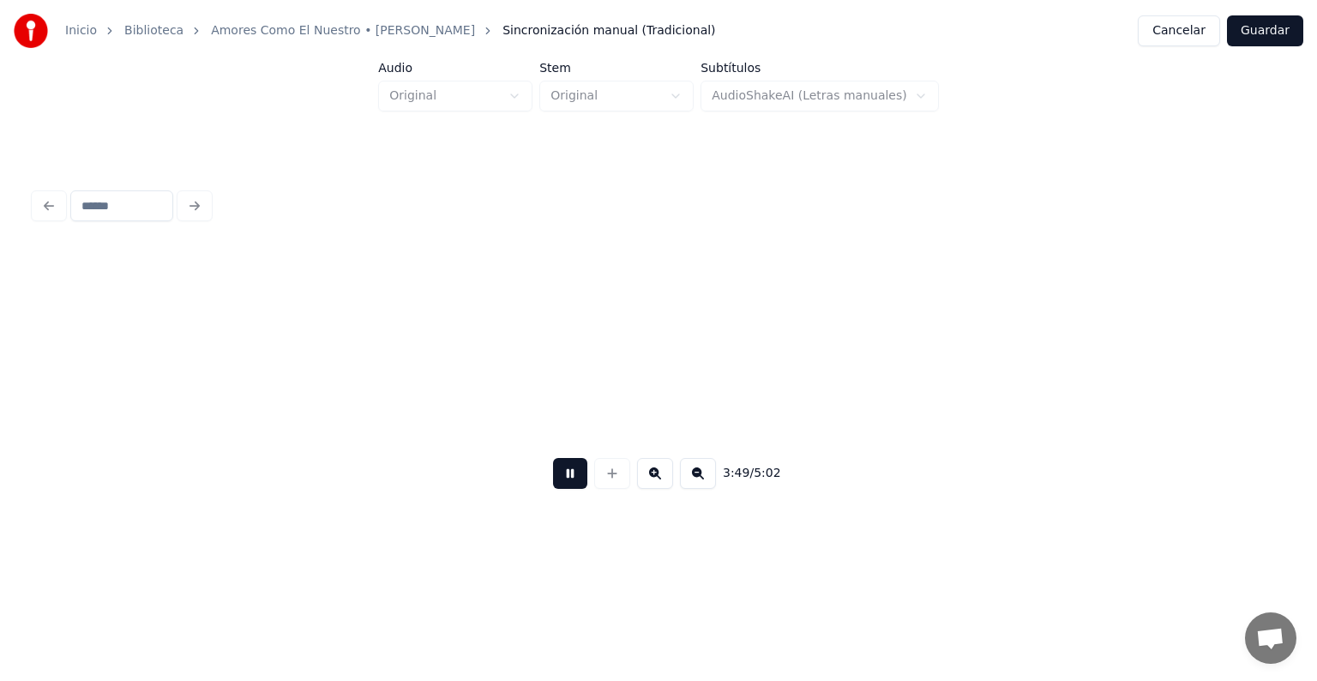
scroll to position [0, 49276]
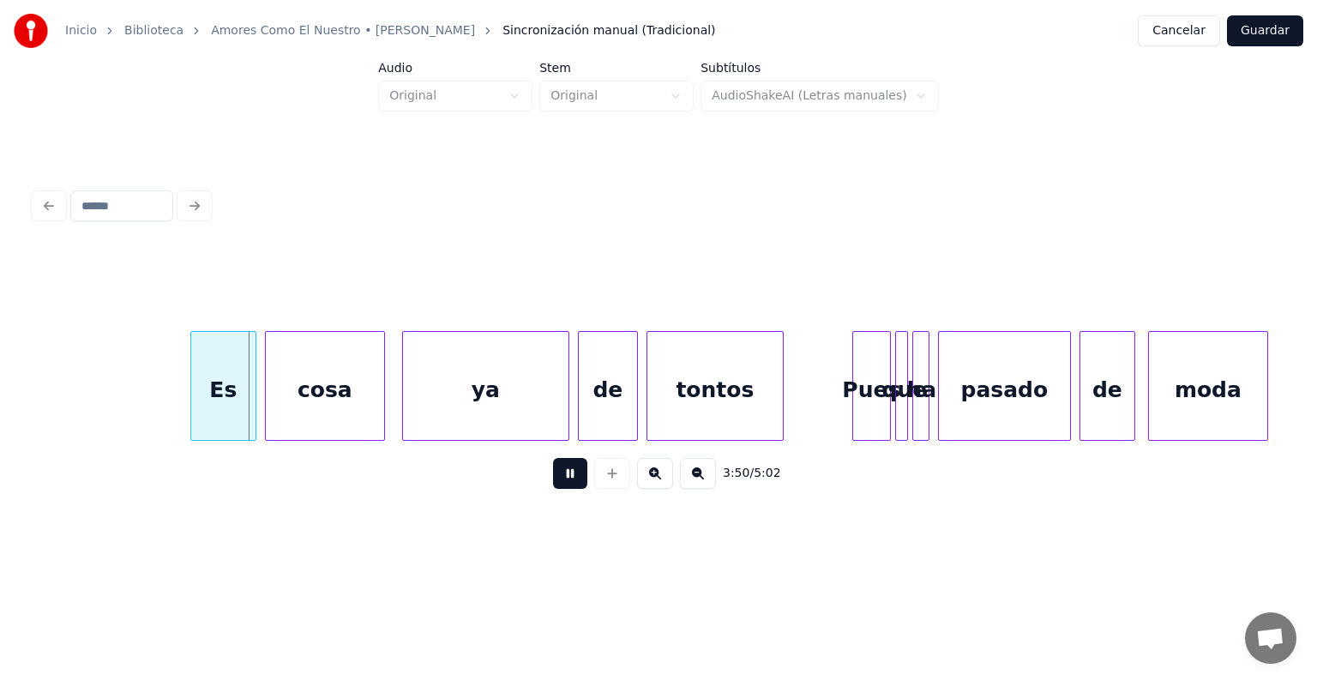
click at [195, 405] on div "Es" at bounding box center [223, 390] width 64 height 117
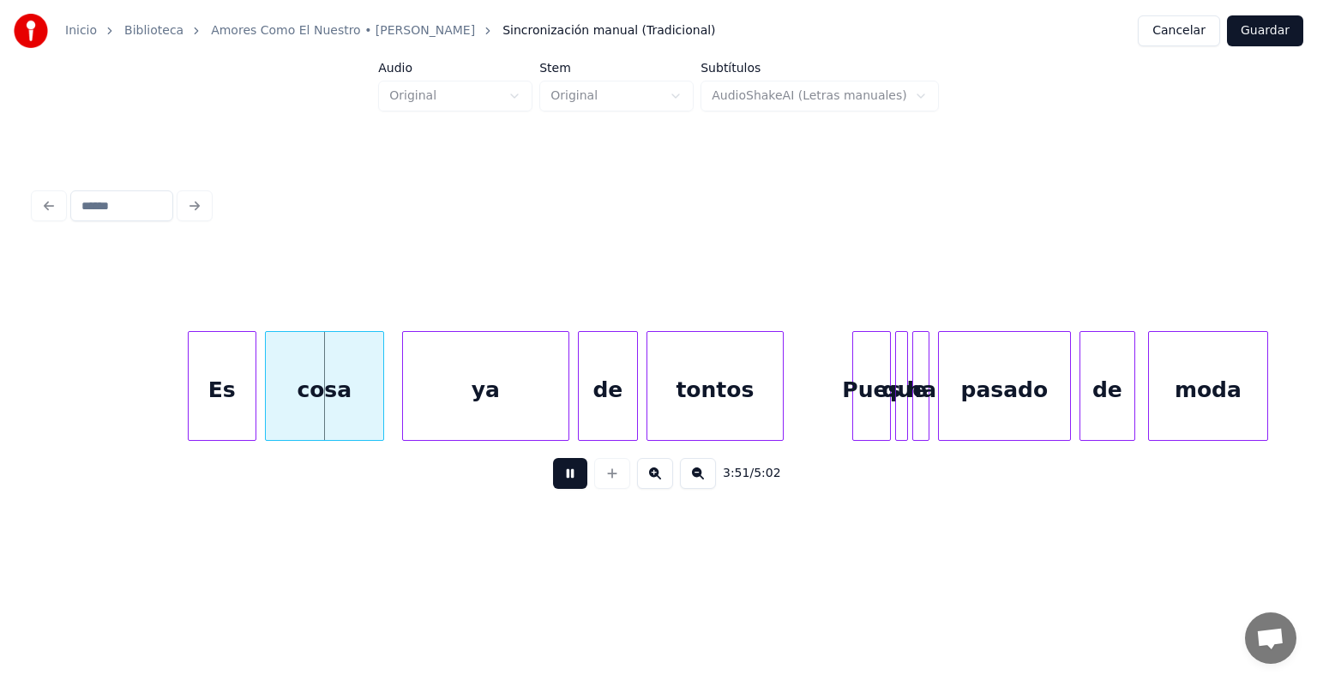
click at [381, 410] on div "cosa" at bounding box center [324, 386] width 119 height 110
click at [405, 411] on div "ya" at bounding box center [485, 390] width 165 height 117
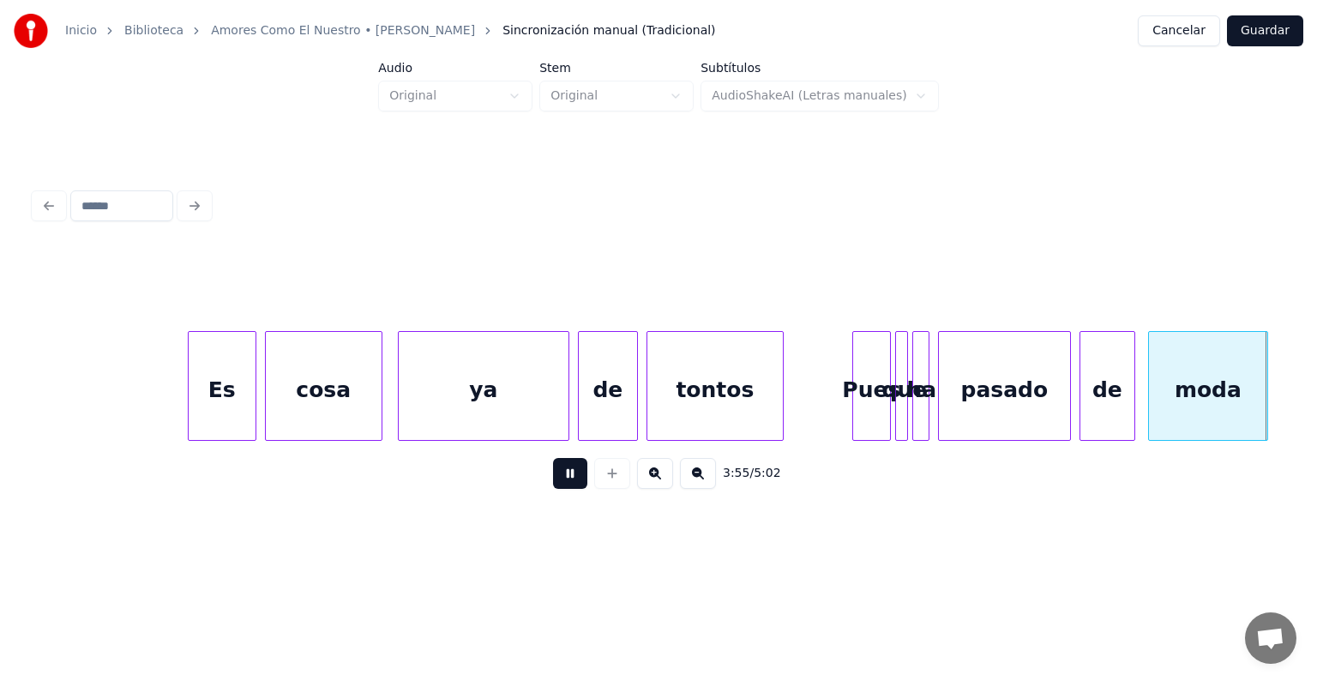
scroll to position [0, 50524]
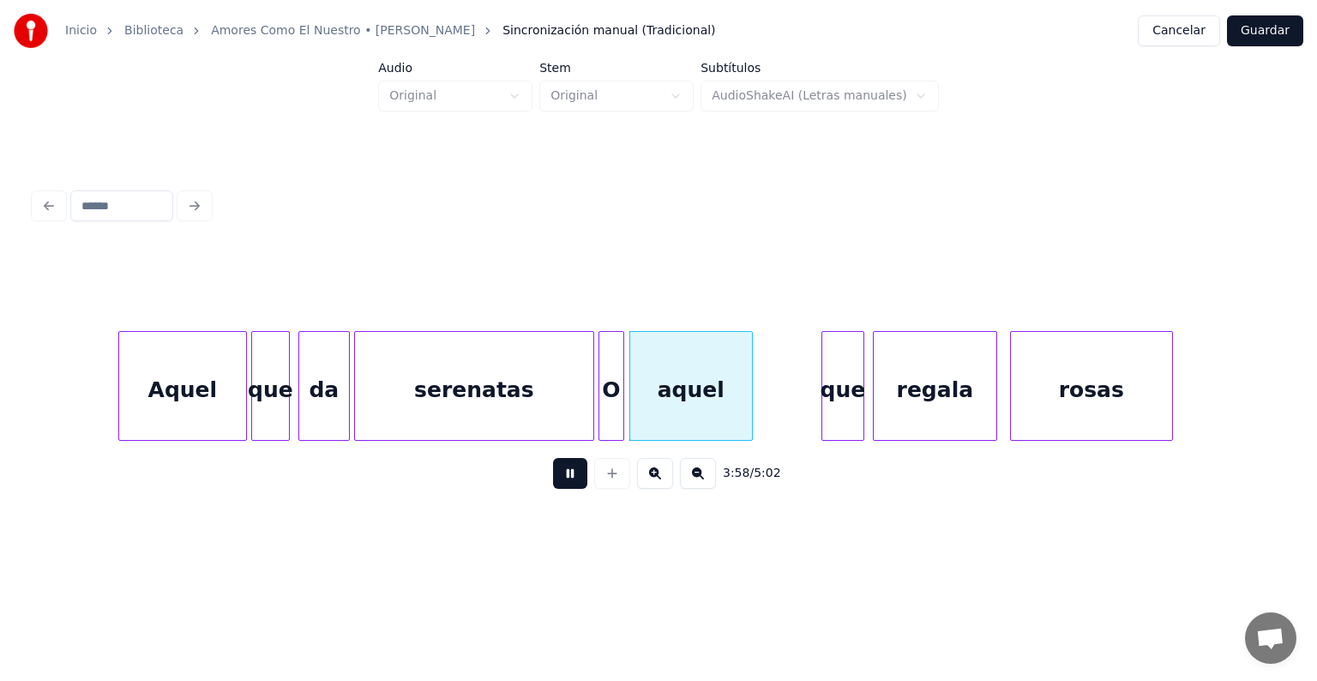
click at [639, 403] on div "aquel" at bounding box center [691, 390] width 122 height 117
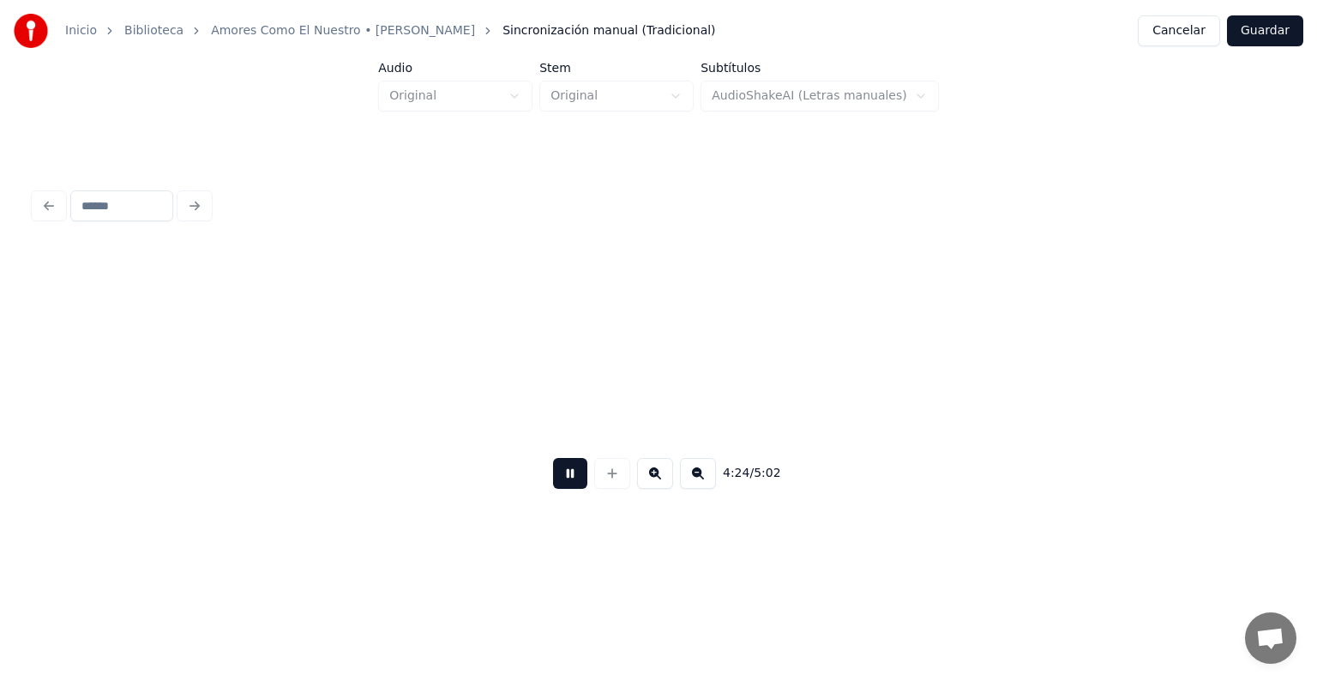
scroll to position [0, 56772]
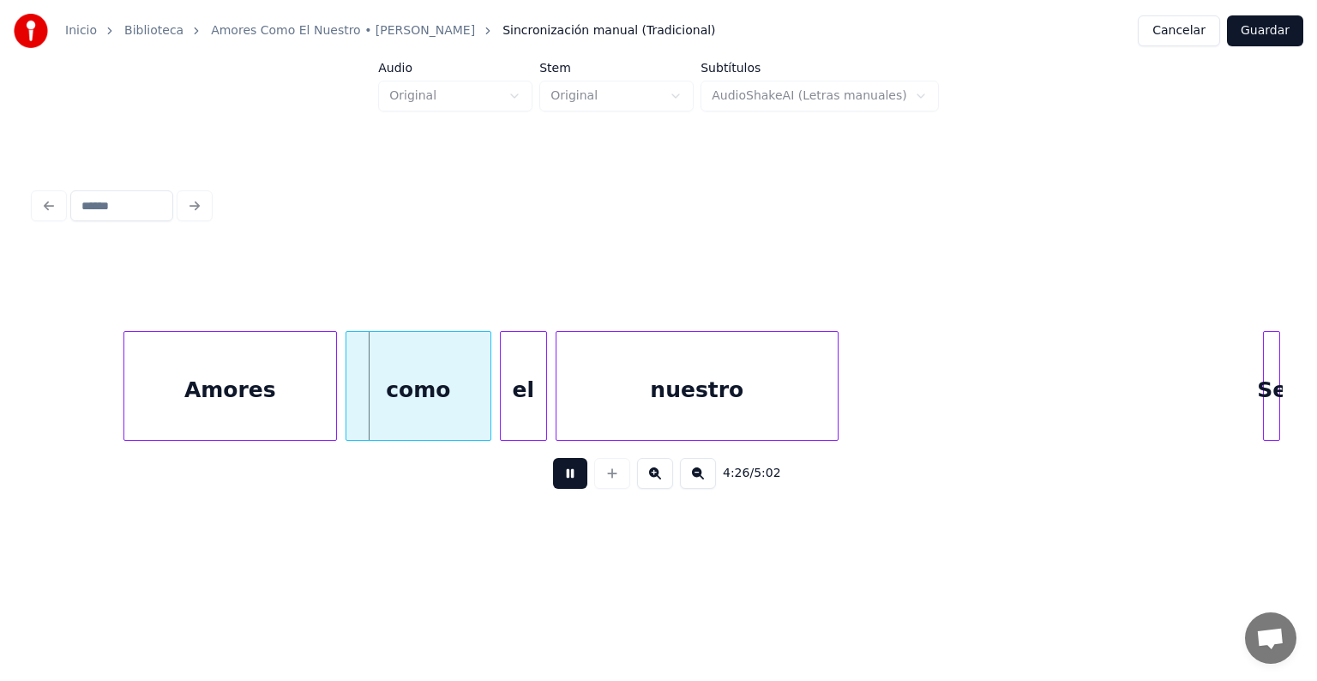
click at [134, 393] on div "Amores" at bounding box center [230, 390] width 212 height 117
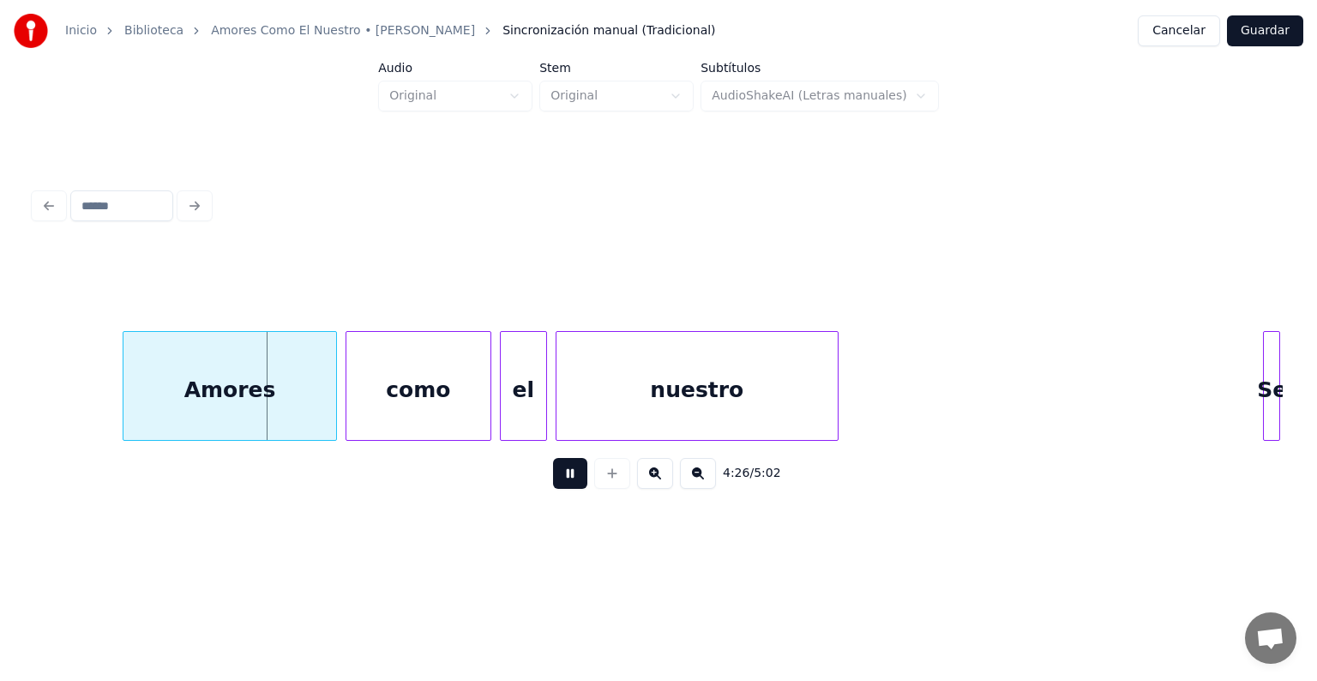
click at [265, 387] on div "Amores" at bounding box center [229, 390] width 213 height 117
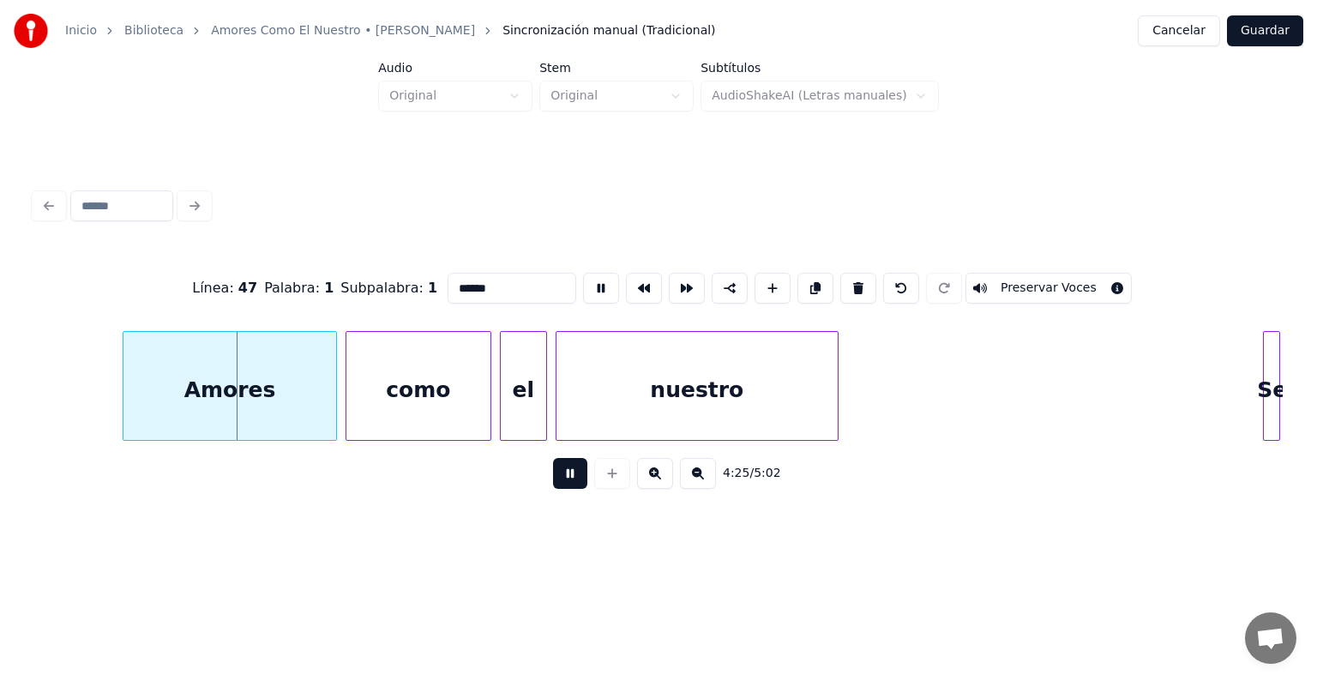
click at [1041, 283] on button "Preservar Voces" at bounding box center [1048, 288] width 166 height 31
click at [466, 365] on div "como" at bounding box center [418, 390] width 144 height 117
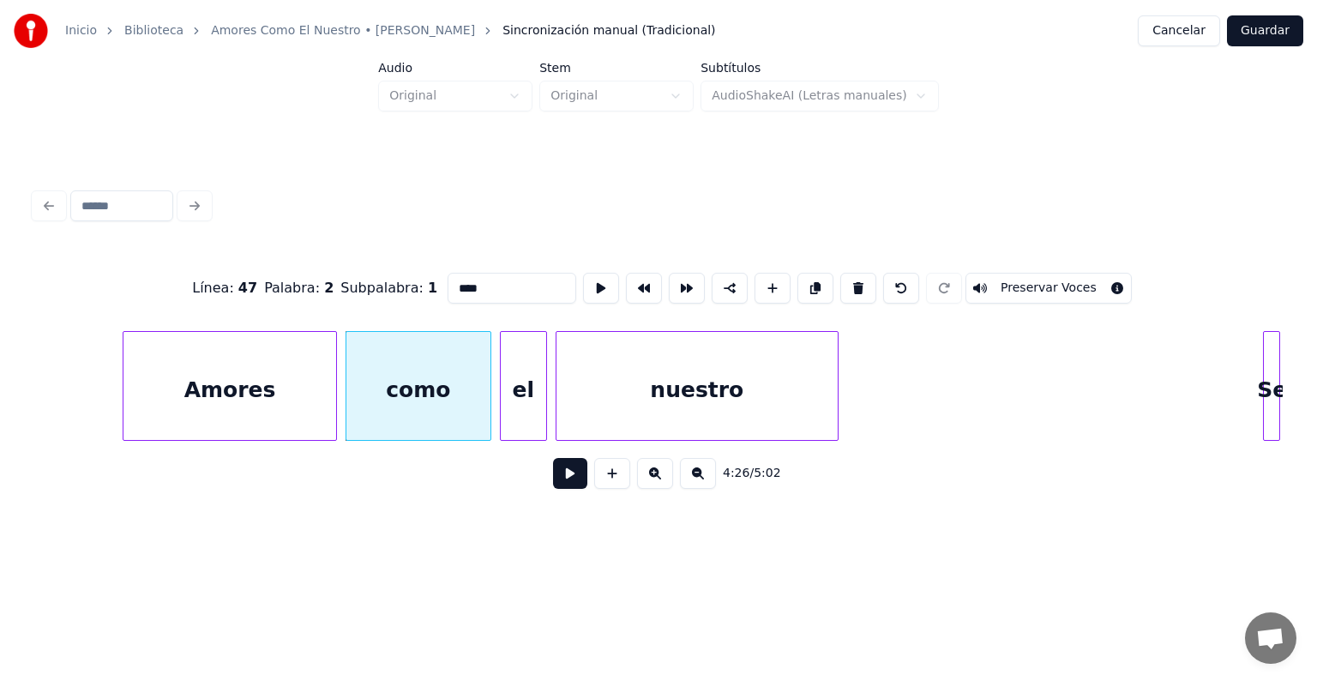
click at [1047, 282] on button "Preservar Voces" at bounding box center [1048, 288] width 166 height 31
click at [521, 381] on div "el" at bounding box center [523, 390] width 45 height 117
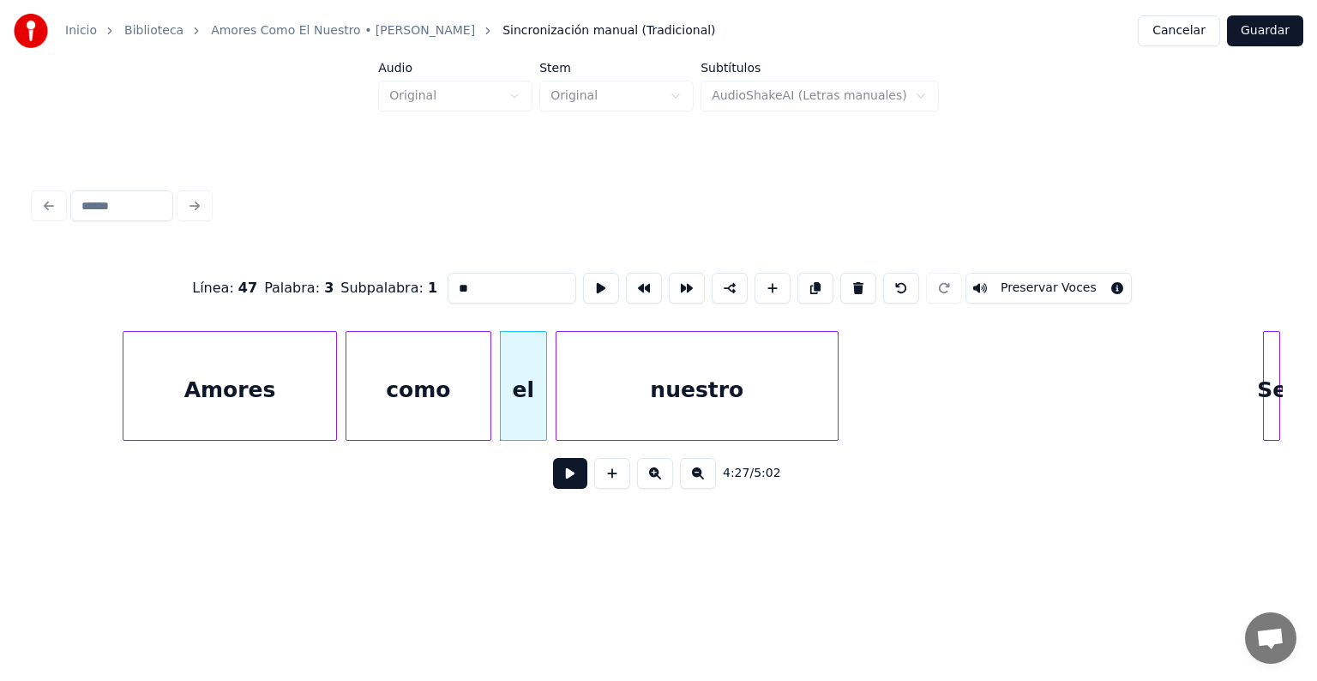
click at [1027, 281] on button "Preservar Voces" at bounding box center [1048, 288] width 166 height 31
click at [586, 405] on div "nuestro" at bounding box center [696, 390] width 281 height 117
type input "*******"
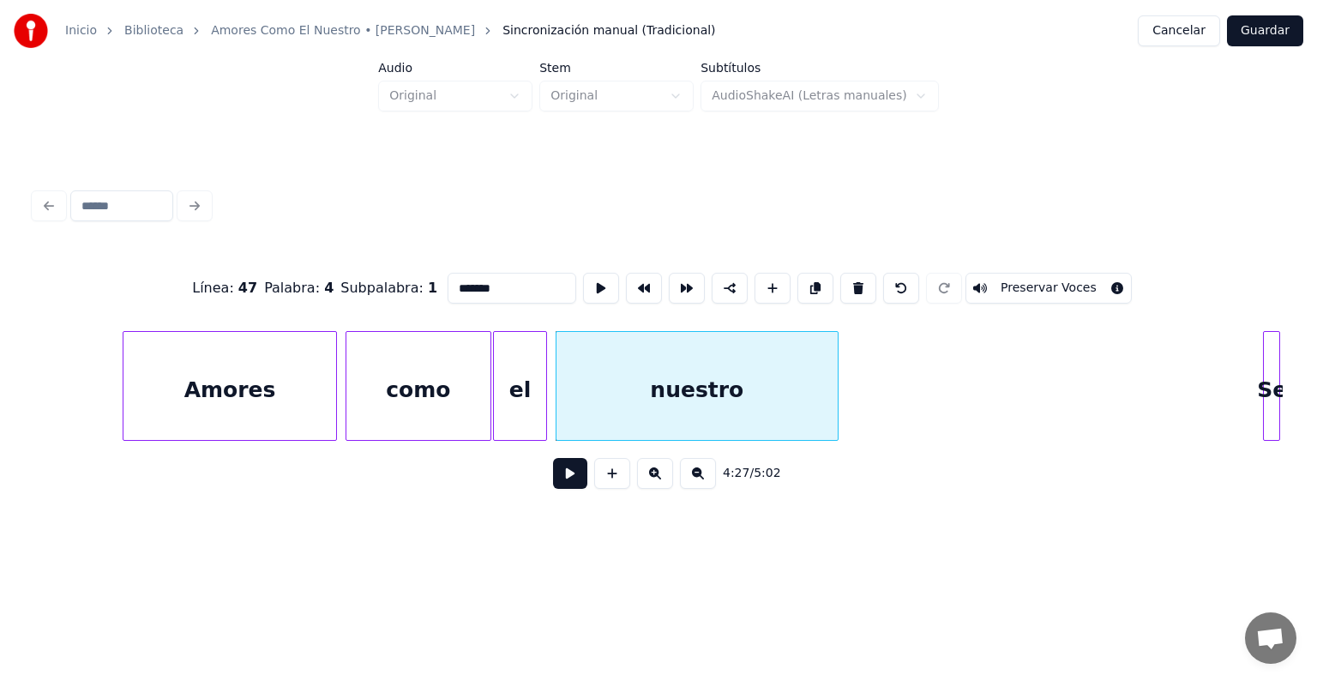
click at [1029, 286] on button "Preservar Voces" at bounding box center [1048, 288] width 166 height 31
click at [557, 477] on button at bounding box center [570, 473] width 34 height 31
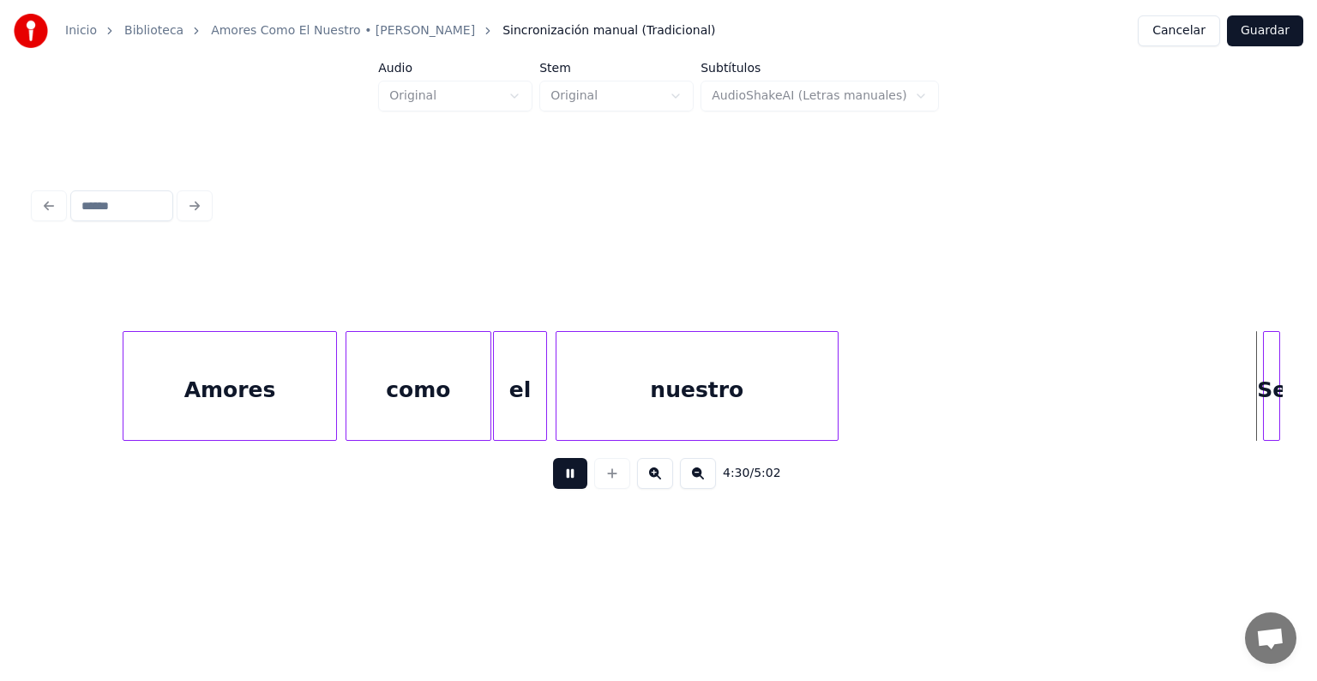
scroll to position [0, 58022]
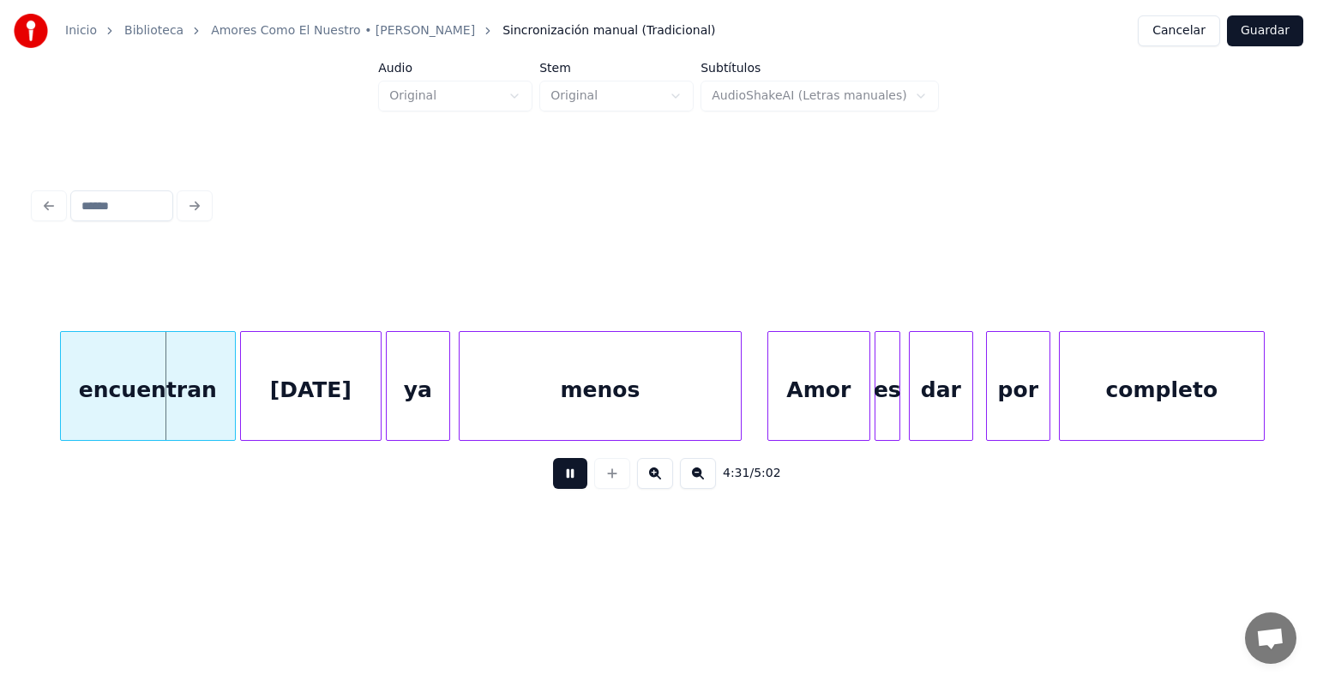
click at [135, 405] on div "encuentran" at bounding box center [148, 390] width 174 height 117
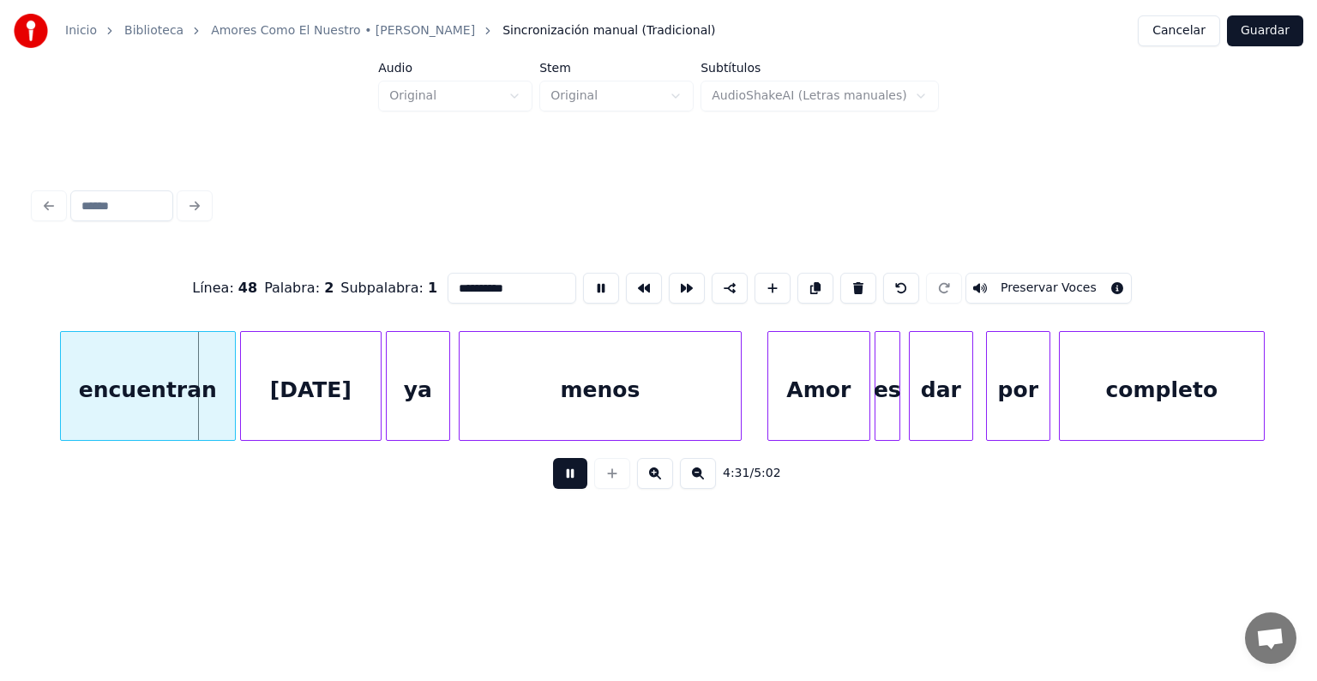
click at [553, 477] on button at bounding box center [570, 473] width 34 height 31
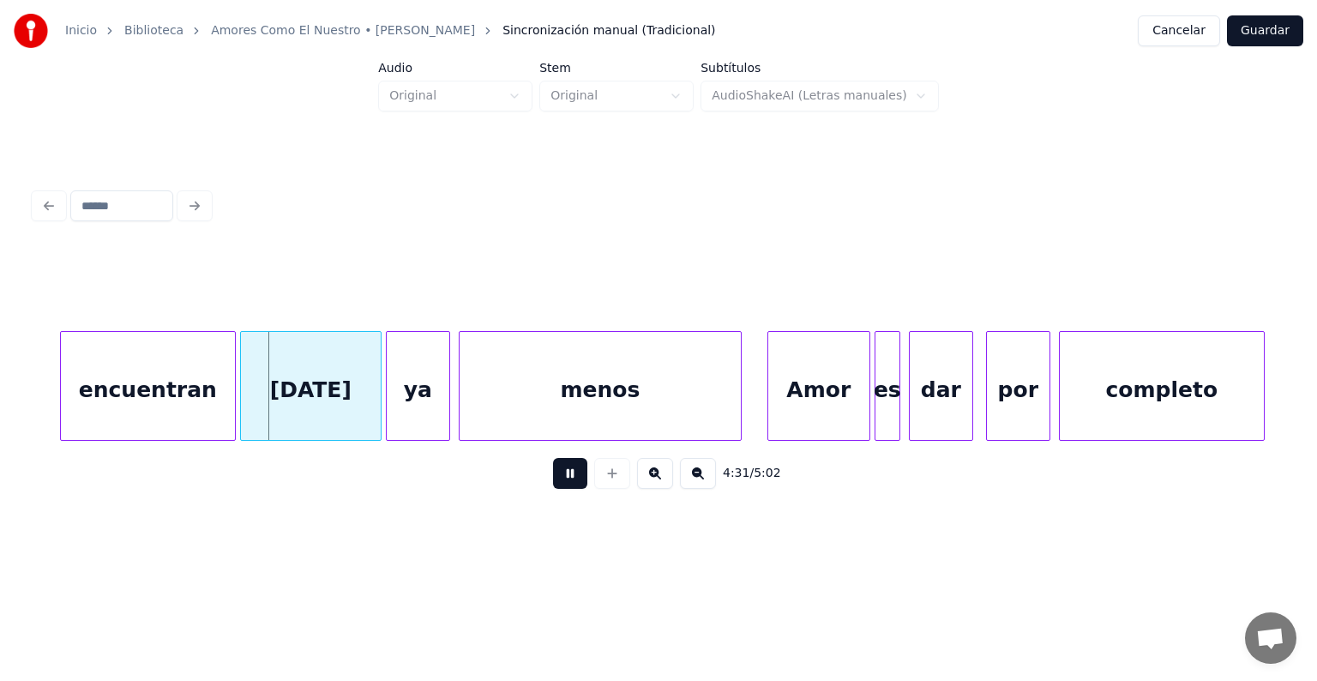
click at [553, 486] on button at bounding box center [570, 473] width 34 height 31
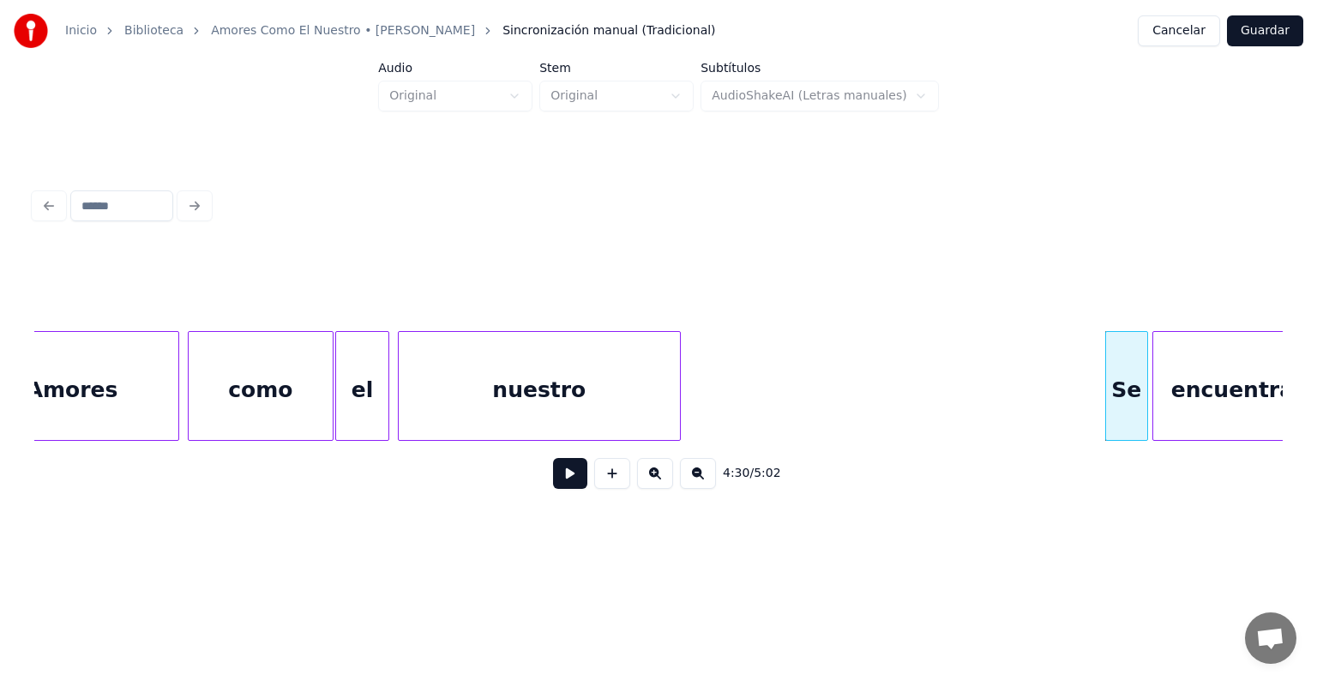
click at [657, 484] on button at bounding box center [655, 473] width 36 height 31
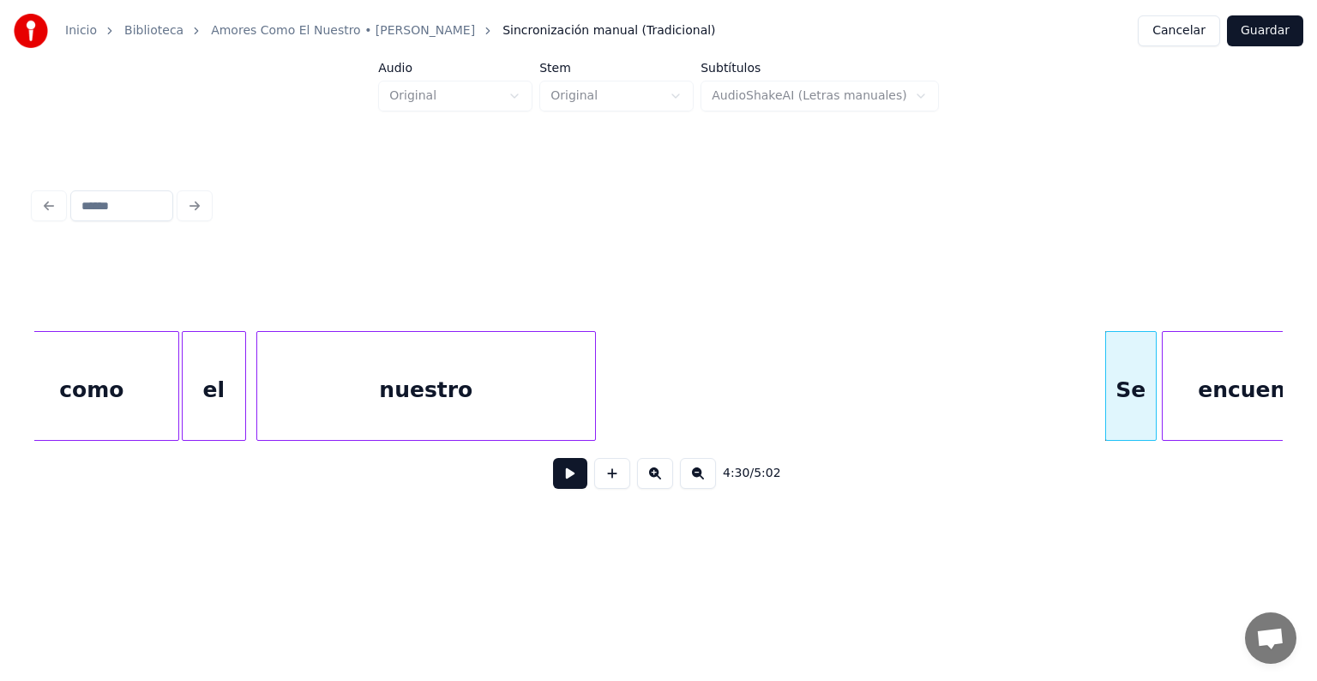
click at [647, 489] on button at bounding box center [655, 473] width 36 height 31
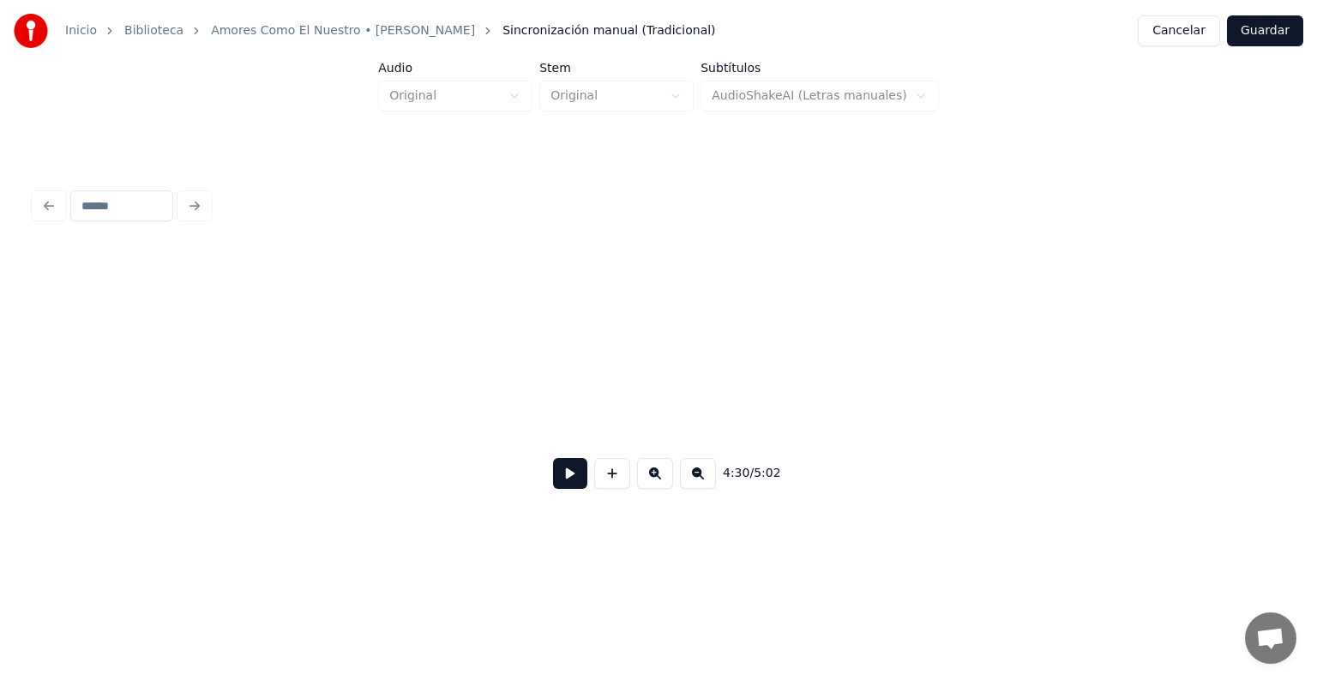
scroll to position [0, 80131]
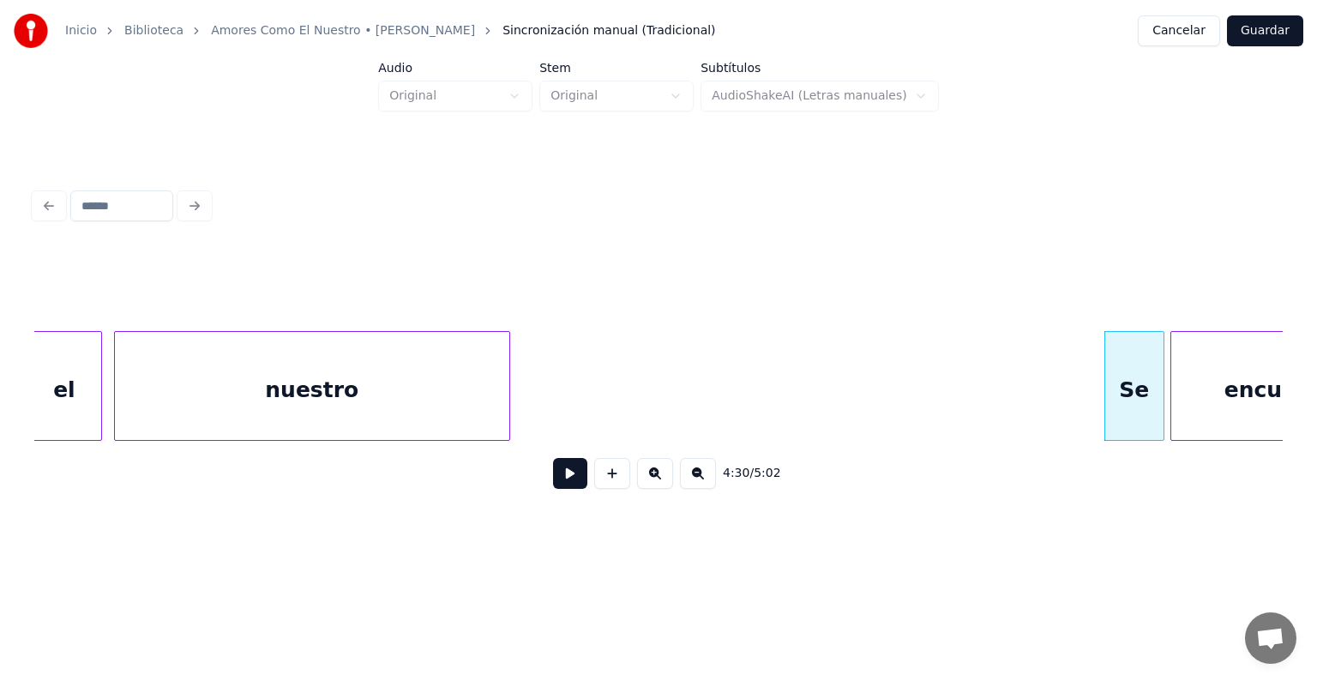
click at [1105, 390] on div "Se" at bounding box center [1134, 390] width 58 height 117
click at [1116, 393] on div "Se" at bounding box center [1128, 390] width 69 height 117
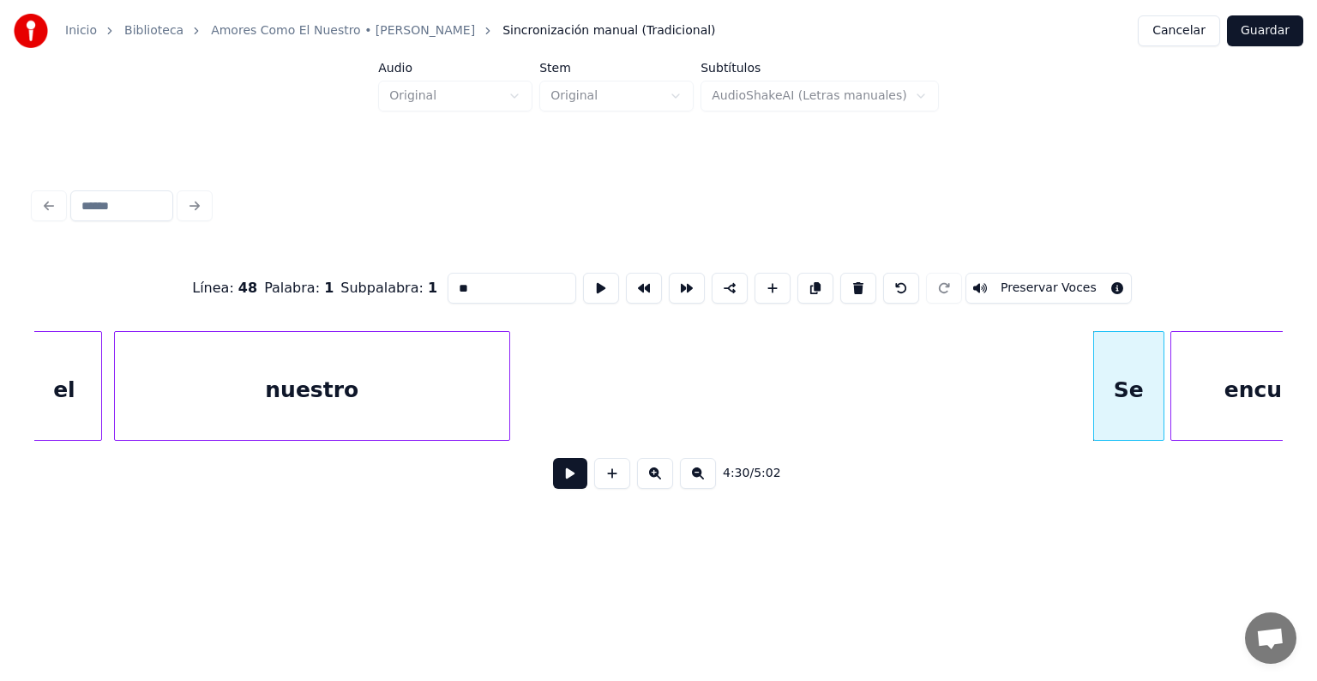
click at [1038, 281] on button "Preservar Voces" at bounding box center [1048, 288] width 166 height 31
click at [365, 387] on div "nuestro" at bounding box center [312, 390] width 394 height 117
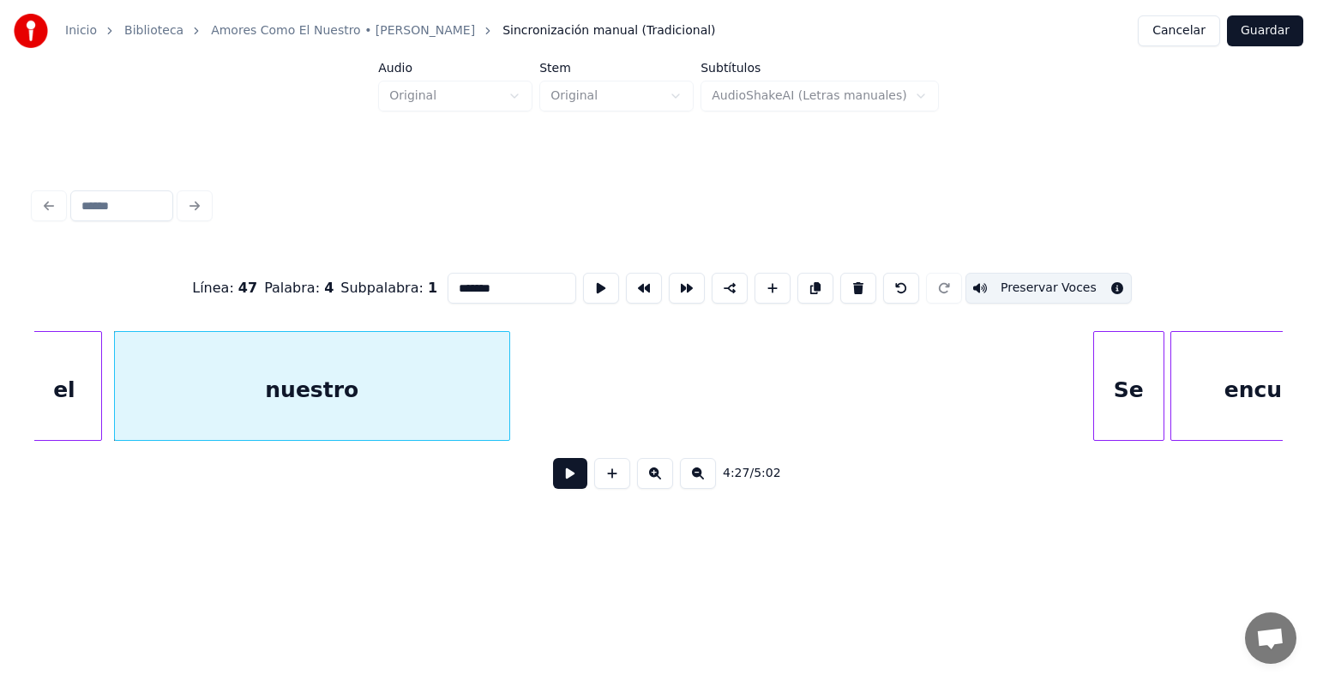
click at [1123, 388] on div "Se" at bounding box center [1128, 390] width 69 height 117
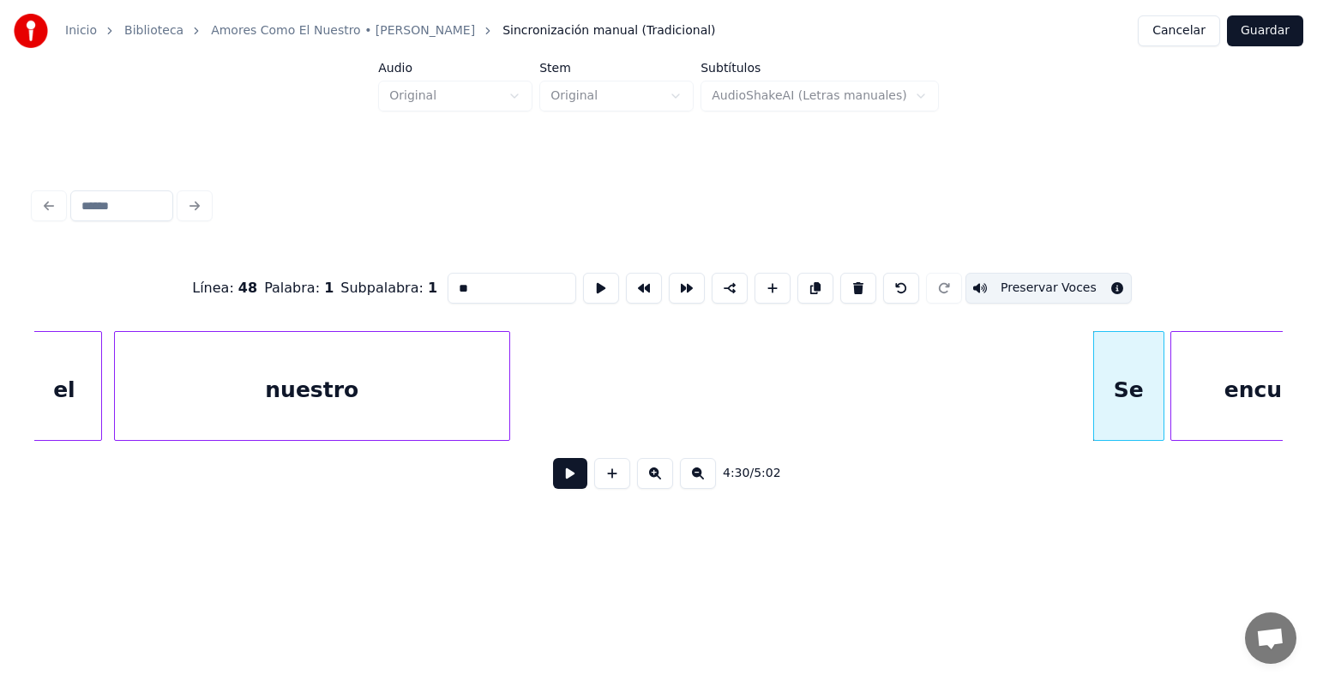
click at [1213, 394] on div "encuentran" at bounding box center [1293, 390] width 244 height 117
type input "**********"
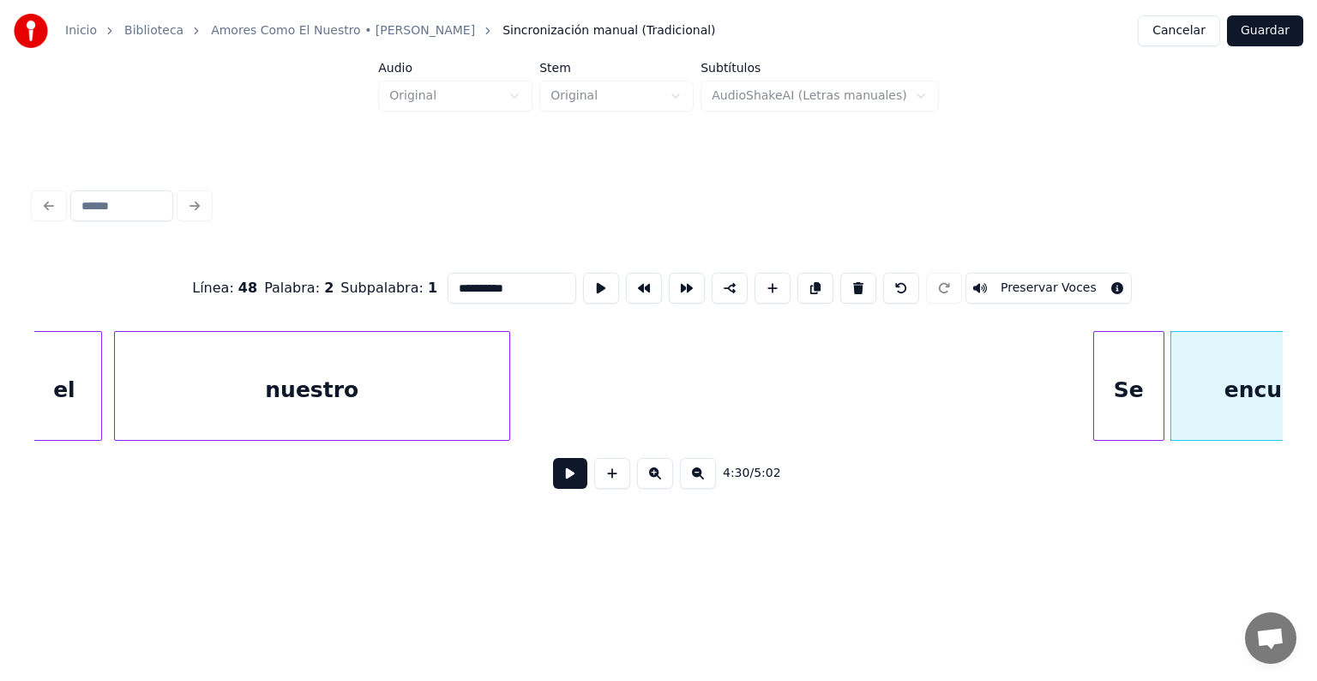
click at [1040, 285] on button "Preservar Voces" at bounding box center [1048, 288] width 166 height 31
click at [553, 472] on button at bounding box center [570, 473] width 34 height 31
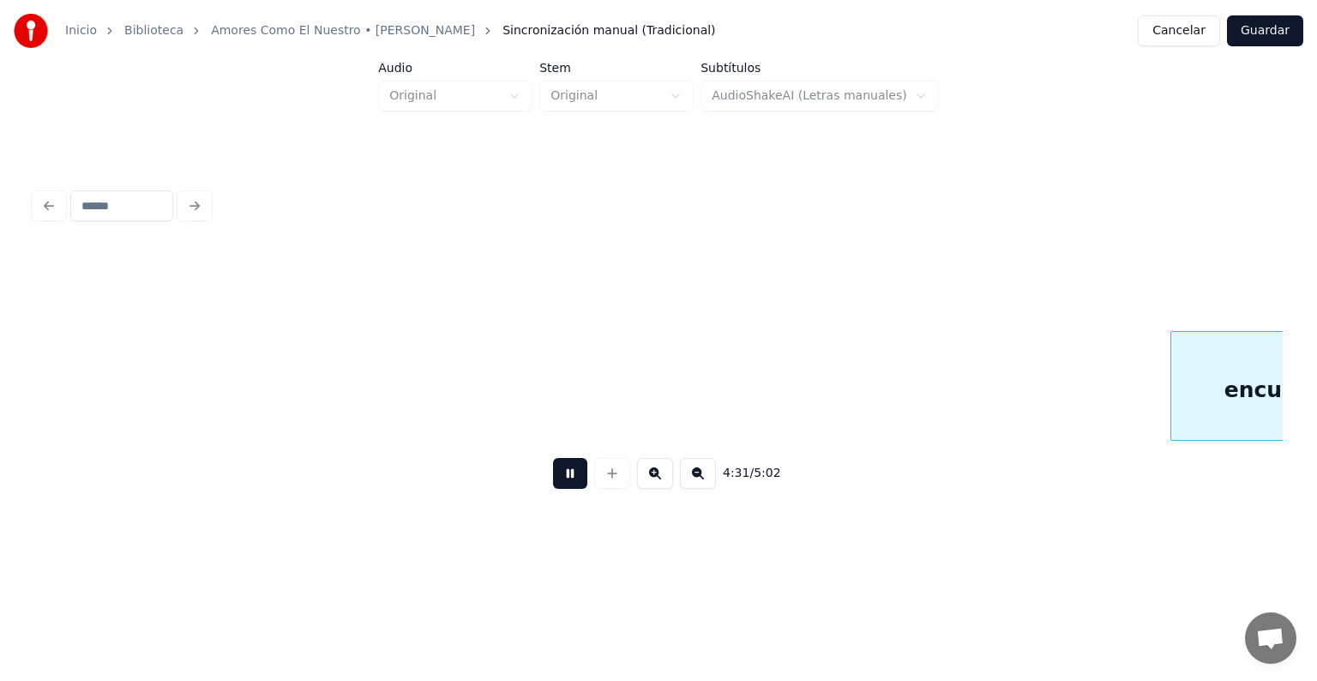
scroll to position [0, 81382]
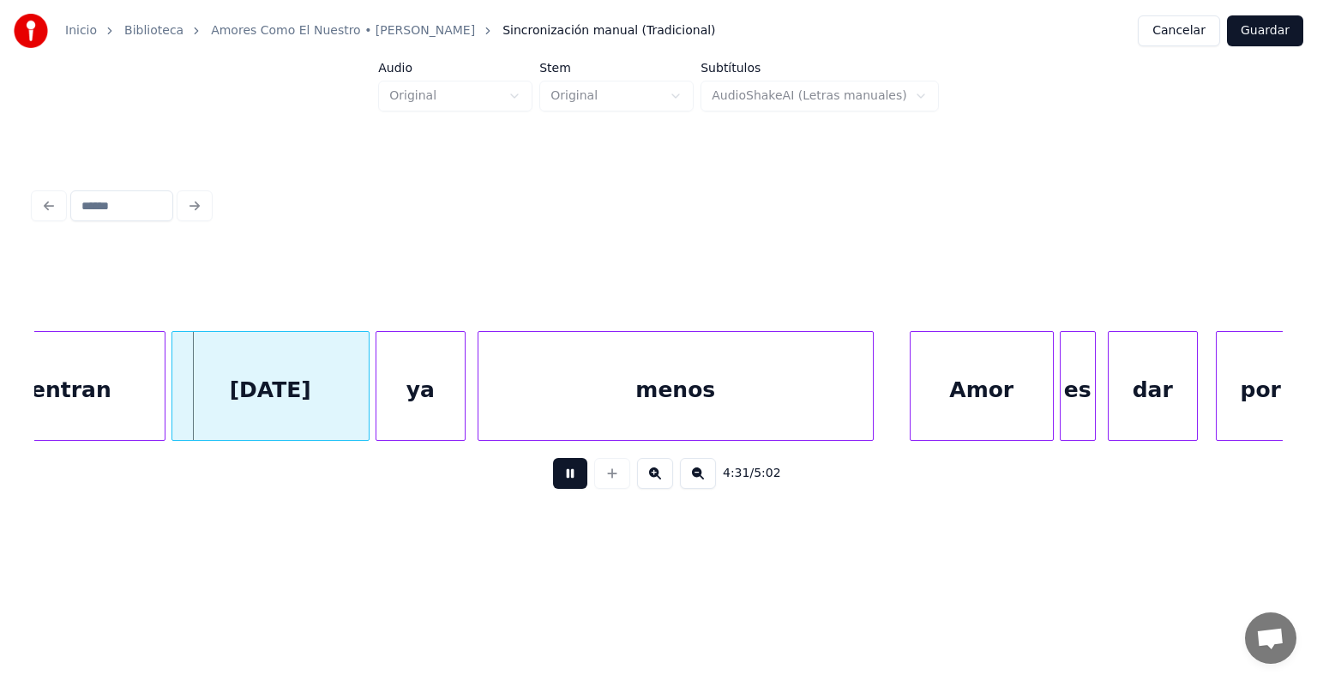
click at [267, 412] on div "hoy" at bounding box center [270, 390] width 196 height 117
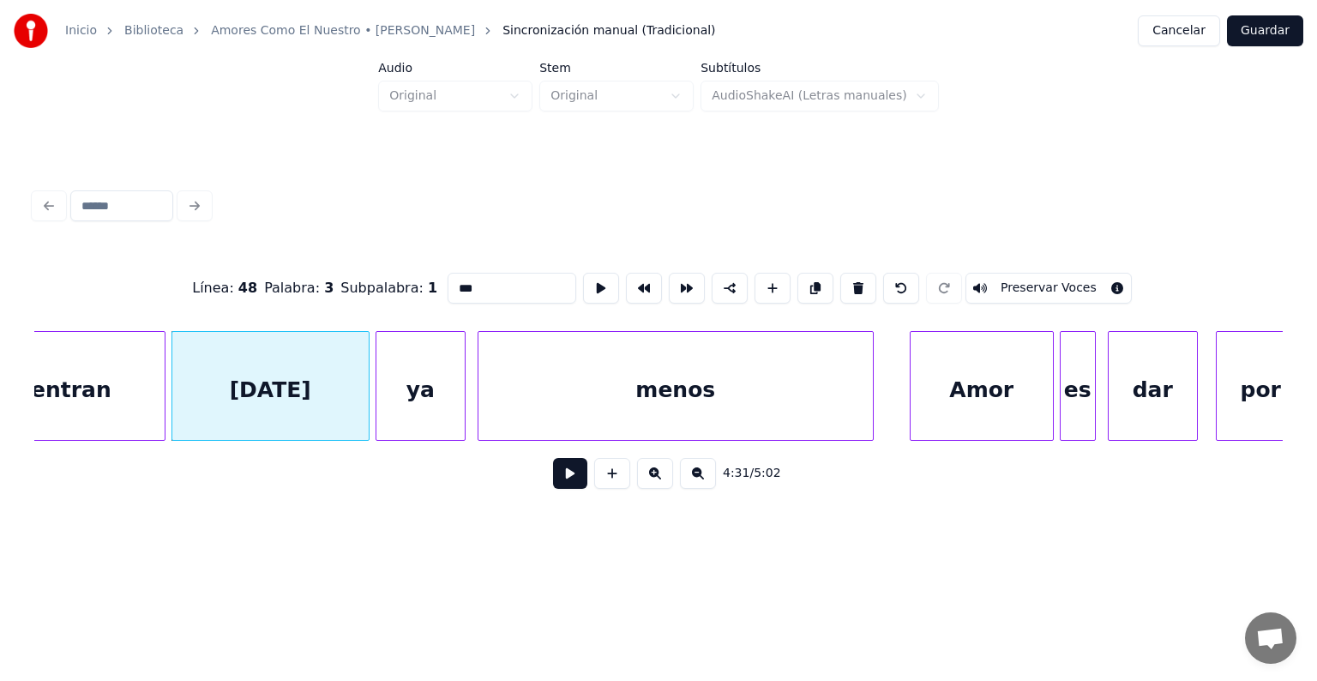
click at [1023, 281] on button "Preservar Voces" at bounding box center [1048, 288] width 166 height 31
click at [435, 377] on div "ya" at bounding box center [420, 390] width 88 height 117
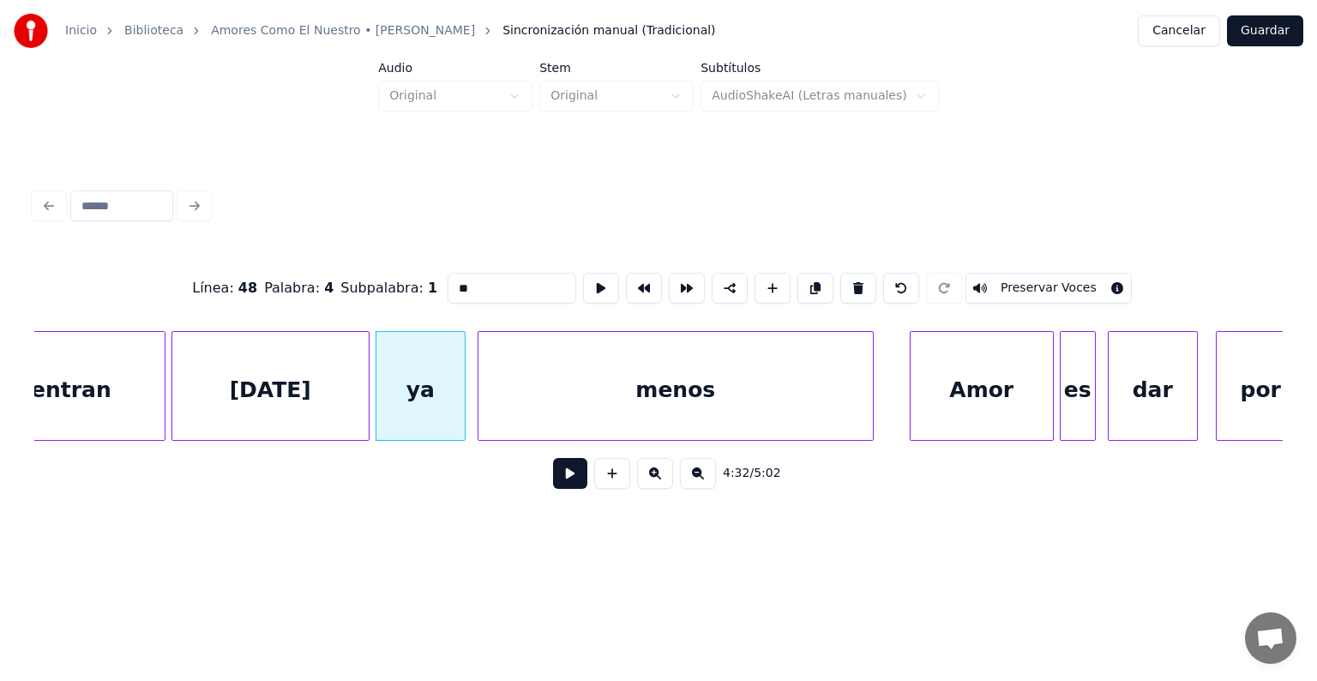
click at [1030, 283] on button "Preservar Voces" at bounding box center [1048, 288] width 166 height 31
click at [567, 397] on div "menos" at bounding box center [675, 390] width 394 height 117
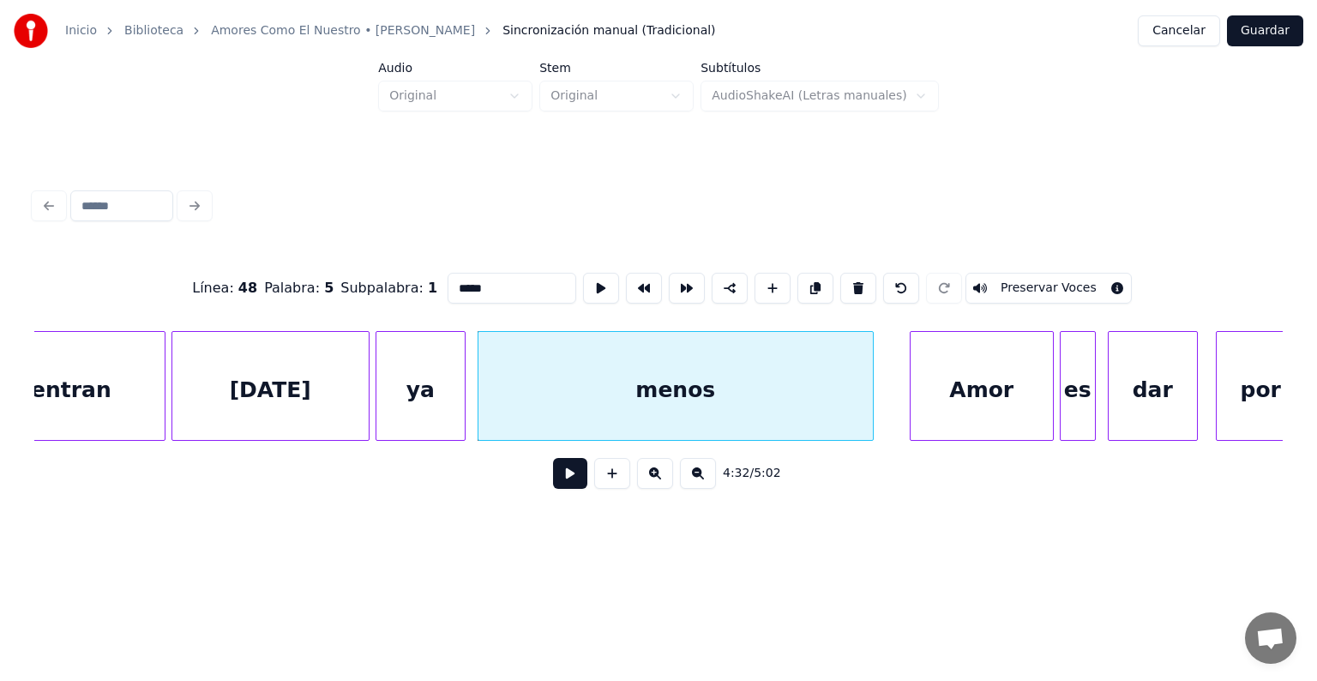
click at [1023, 280] on button "Preservar Voces" at bounding box center [1048, 288] width 166 height 31
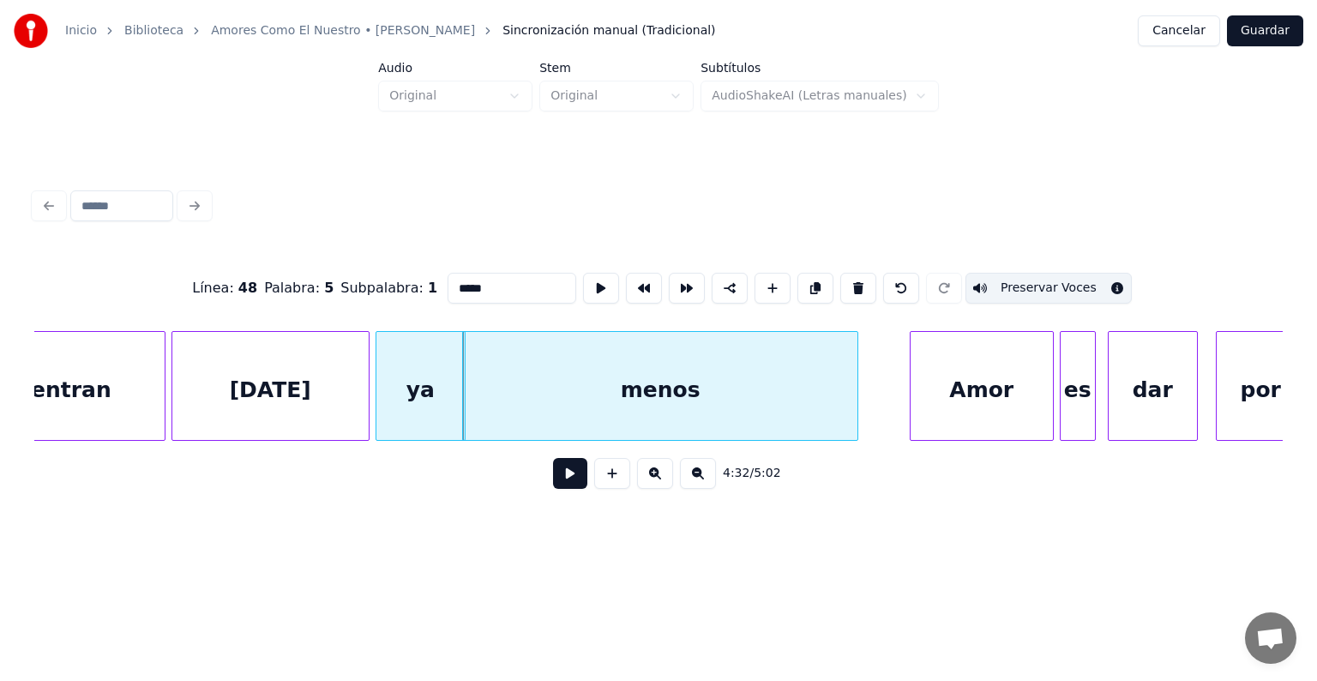
click at [396, 398] on div "ya" at bounding box center [420, 390] width 88 height 117
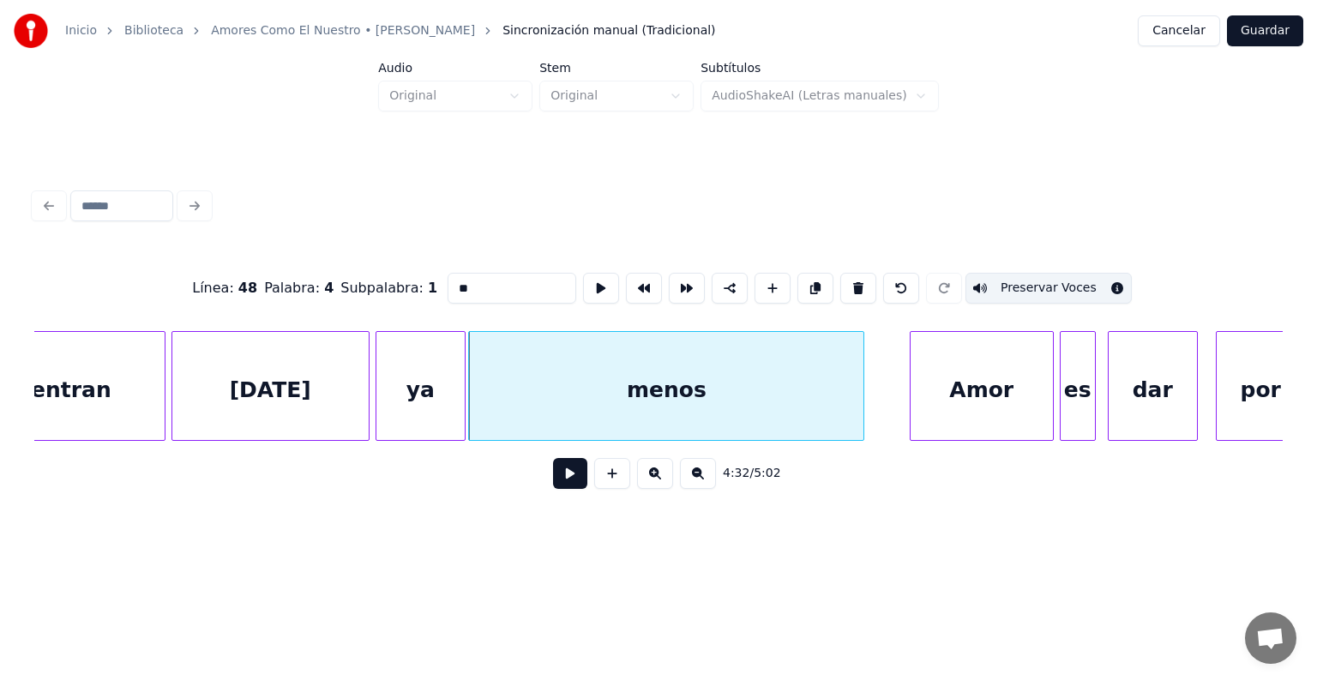
click at [411, 401] on div "ya" at bounding box center [420, 390] width 88 height 117
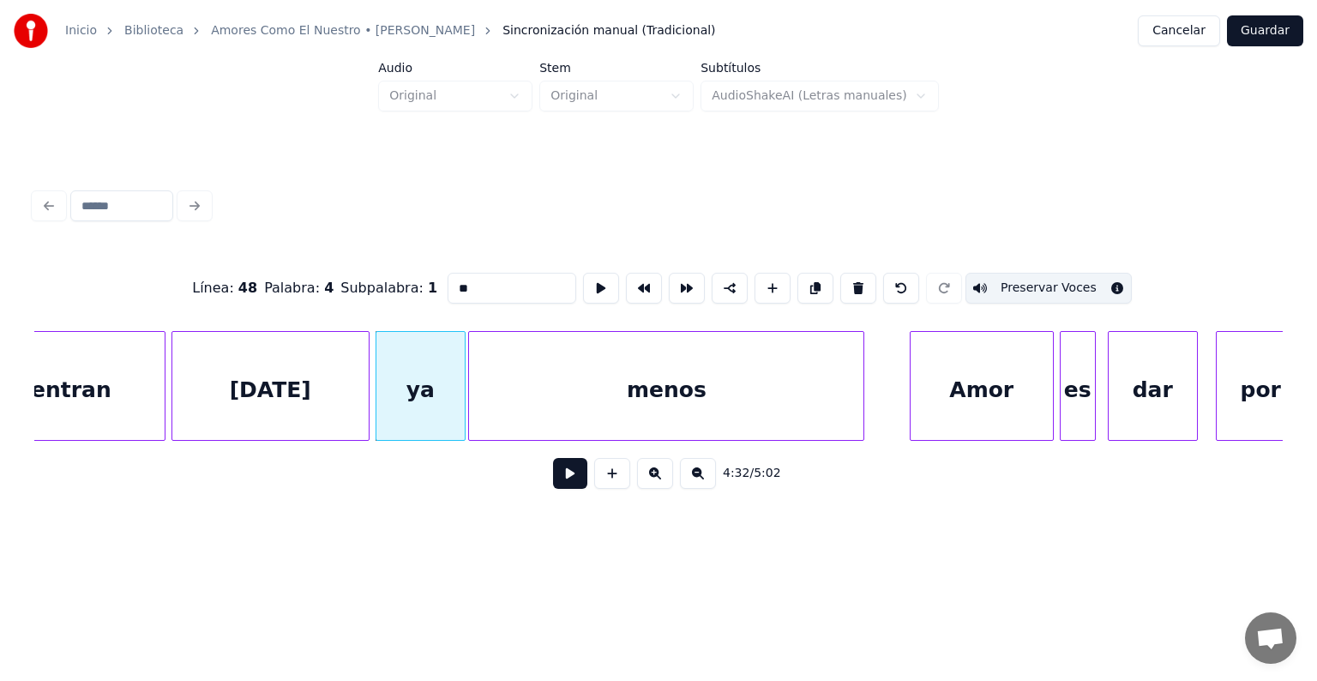
click at [274, 383] on div "hoy" at bounding box center [270, 390] width 196 height 117
type input "***"
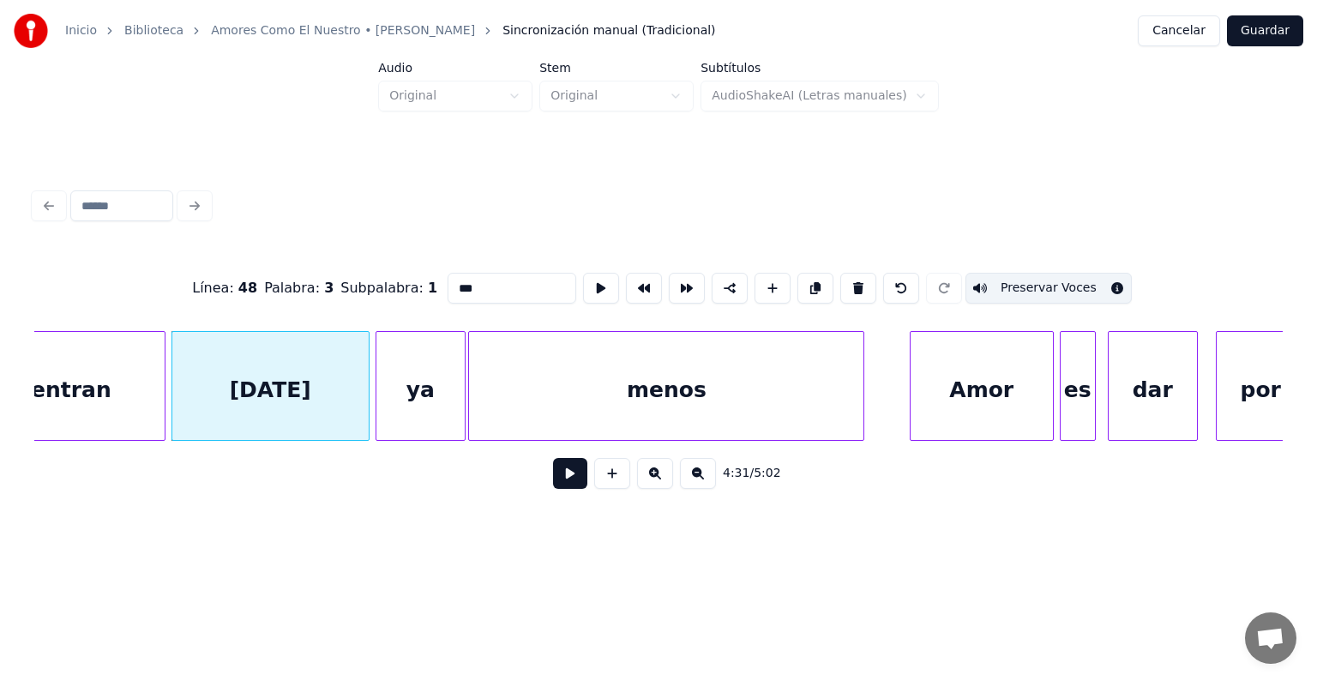
click at [922, 391] on div "Amor" at bounding box center [981, 390] width 142 height 117
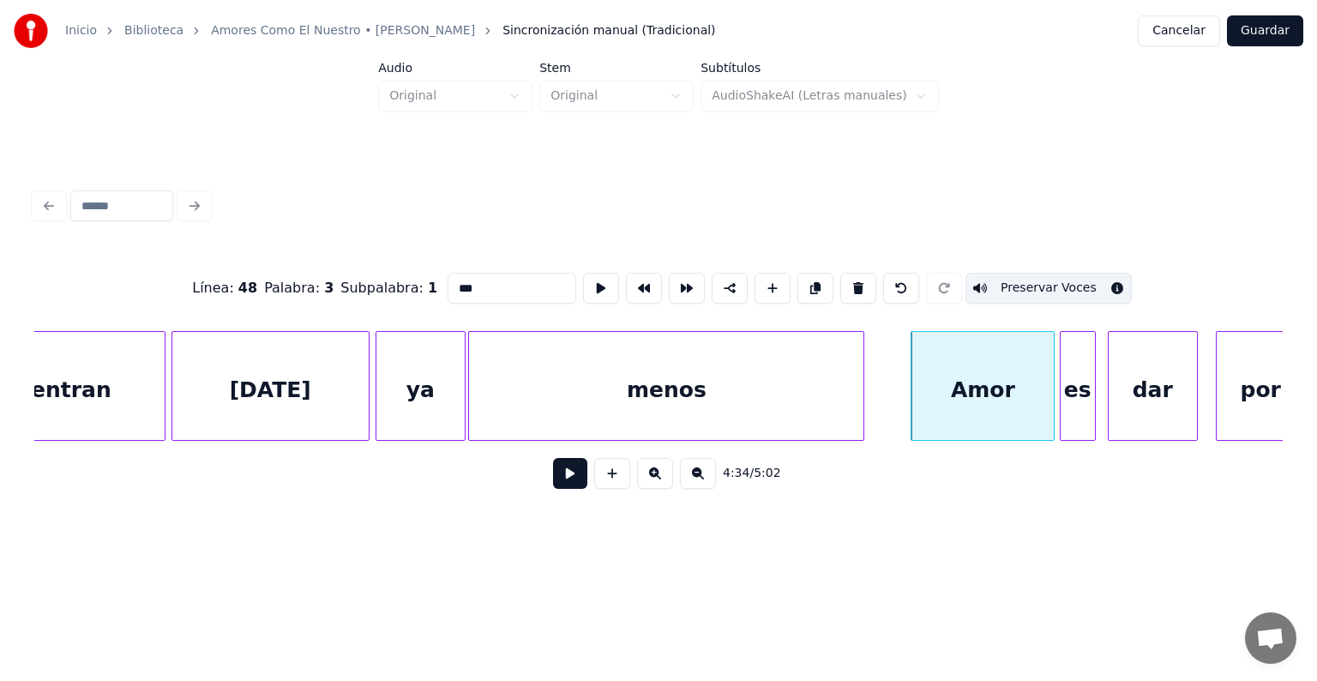
click at [559, 474] on button at bounding box center [570, 473] width 34 height 31
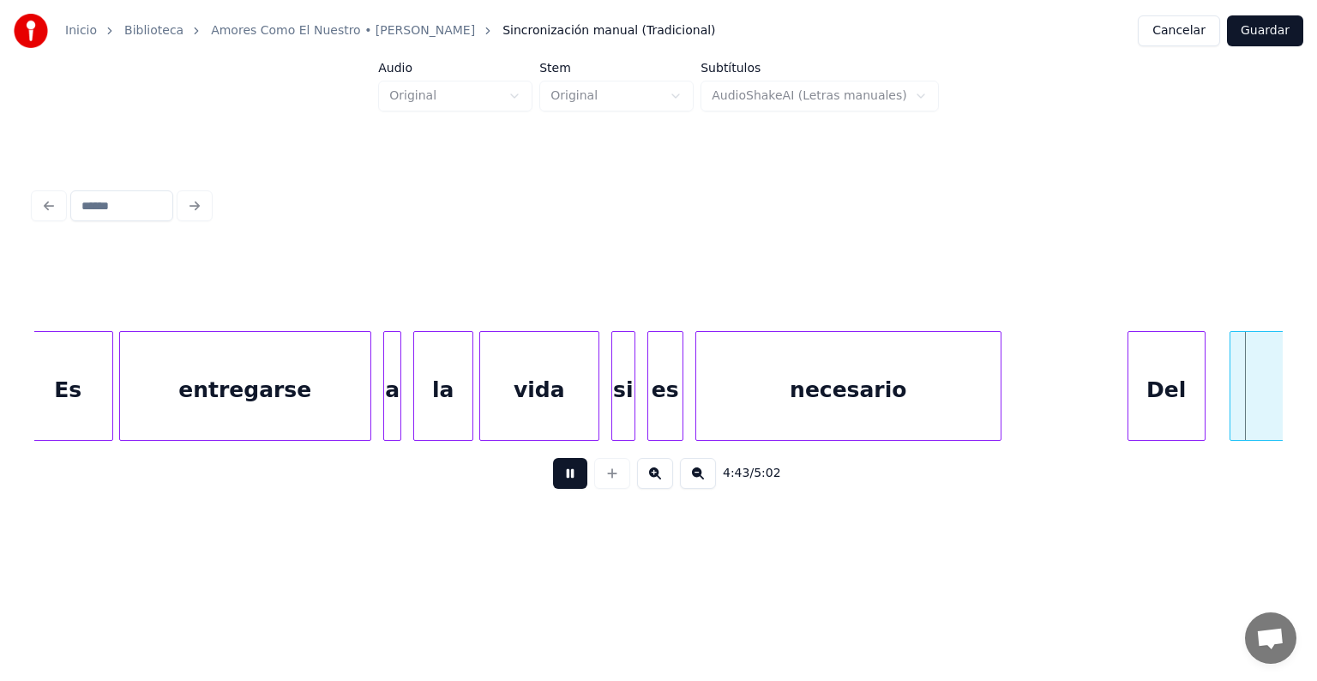
scroll to position [0, 85132]
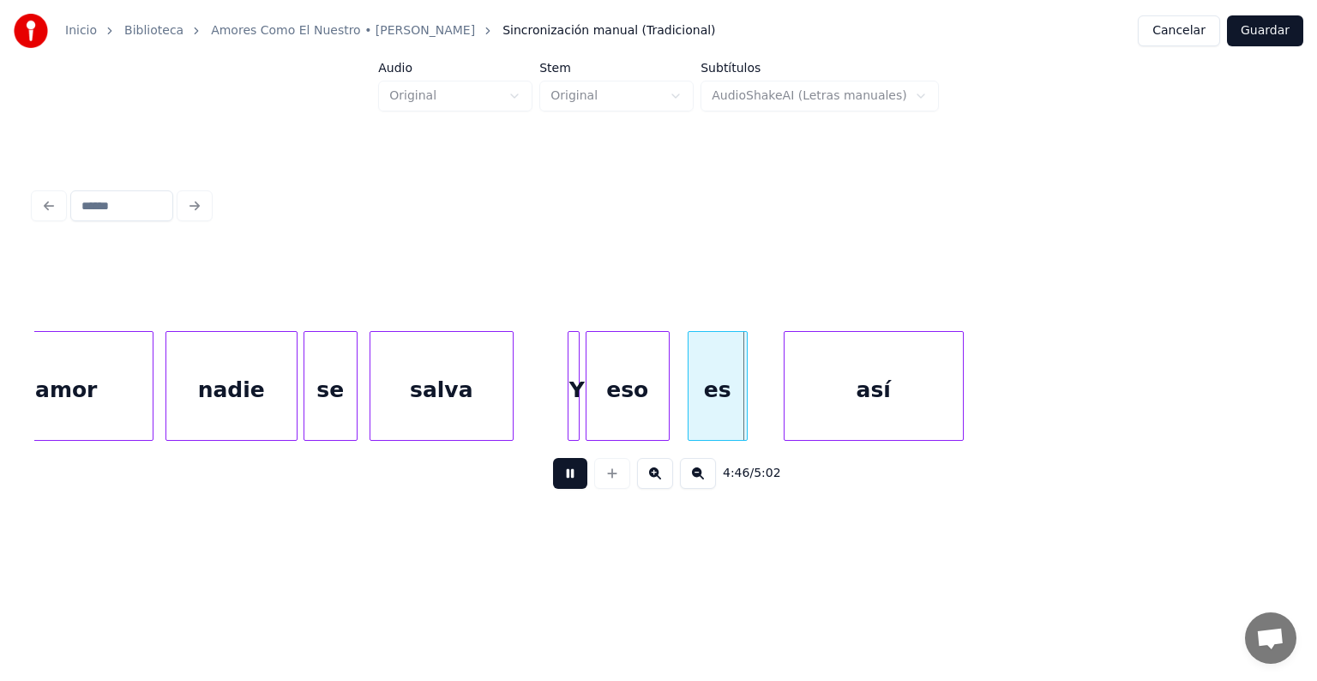
click at [1275, 24] on button "Guardar" at bounding box center [1265, 30] width 76 height 31
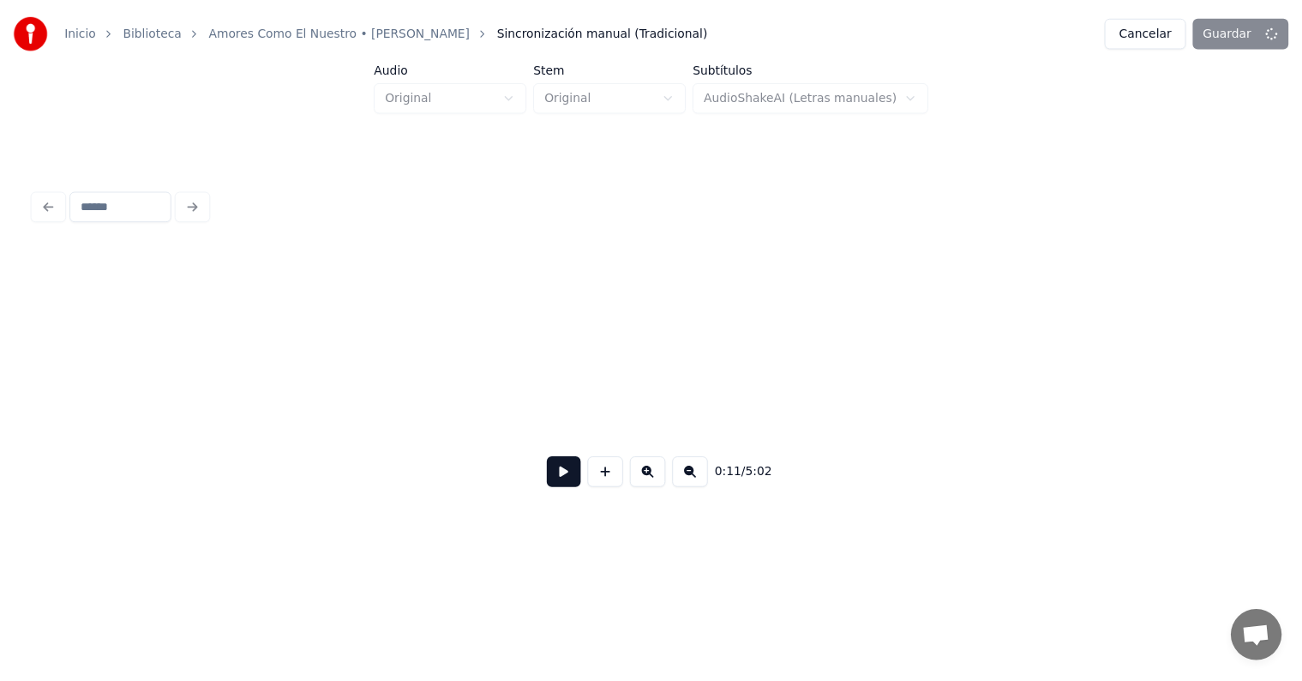
scroll to position [0, 3521]
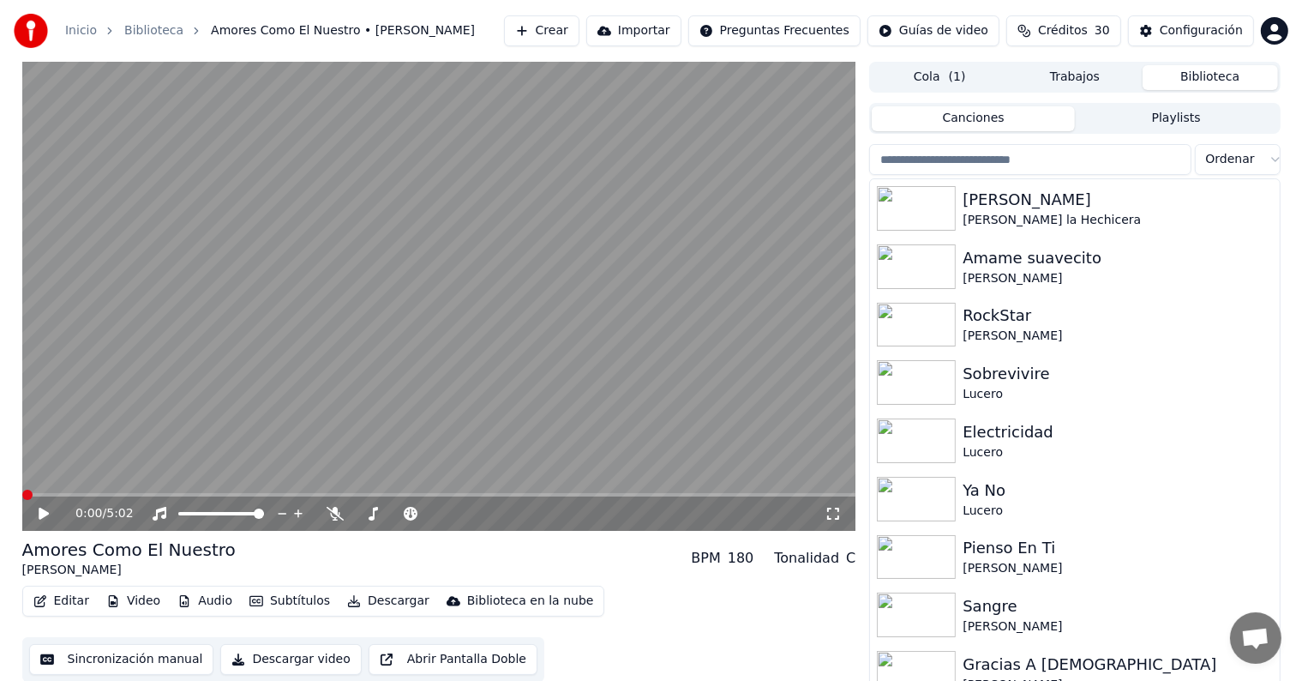
click at [522, 441] on video at bounding box center [439, 296] width 834 height 469
click at [523, 494] on span at bounding box center [439, 494] width 834 height 3
click at [441, 489] on span at bounding box center [440, 494] width 10 height 10
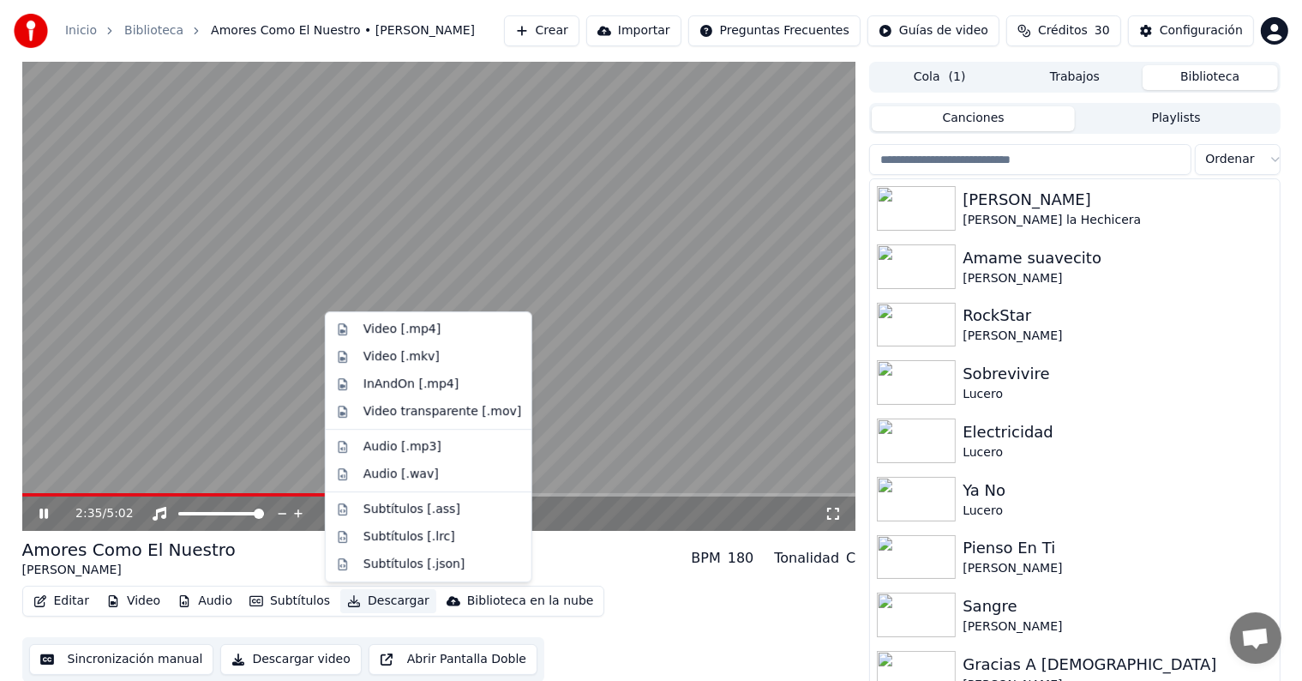
click at [384, 598] on button "Descargar" at bounding box center [388, 601] width 96 height 24
click at [661, 408] on video at bounding box center [439, 296] width 834 height 469
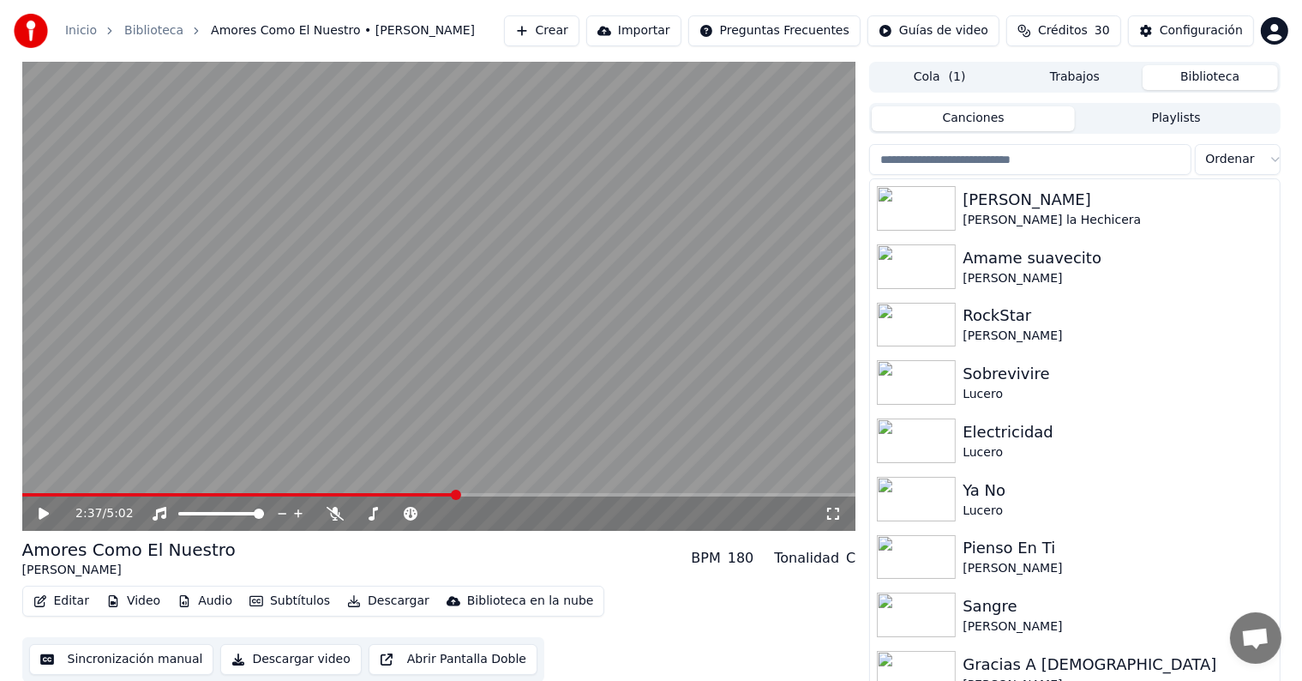
click at [507, 454] on video at bounding box center [439, 296] width 834 height 469
click at [372, 513] on icon at bounding box center [372, 514] width 17 height 14
click at [427, 513] on span at bounding box center [413, 513] width 43 height 3
click at [605, 495] on span at bounding box center [439, 494] width 834 height 3
click at [633, 494] on span at bounding box center [439, 494] width 834 height 3
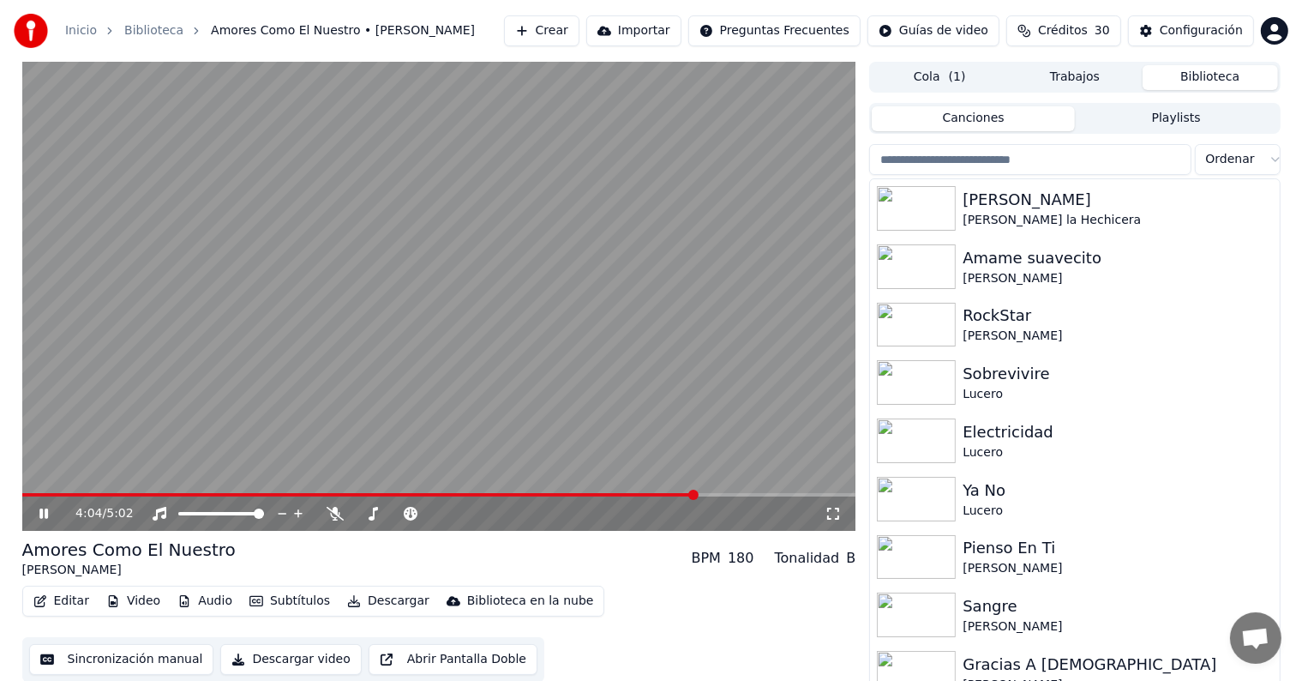
click at [711, 496] on span at bounding box center [439, 494] width 834 height 3
click at [734, 496] on span at bounding box center [439, 494] width 834 height 3
click at [358, 603] on button "Descargar" at bounding box center [388, 601] width 96 height 24
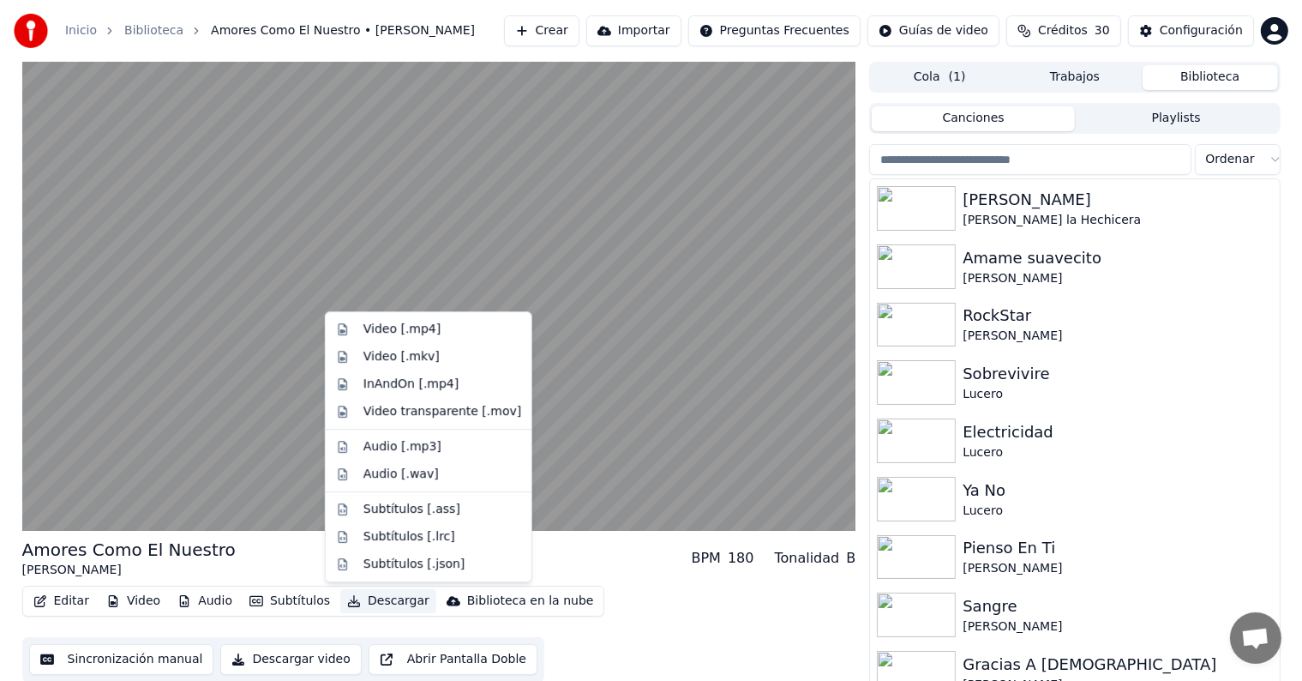
click at [369, 321] on div "Video [.mp4]" at bounding box center [401, 329] width 77 height 17
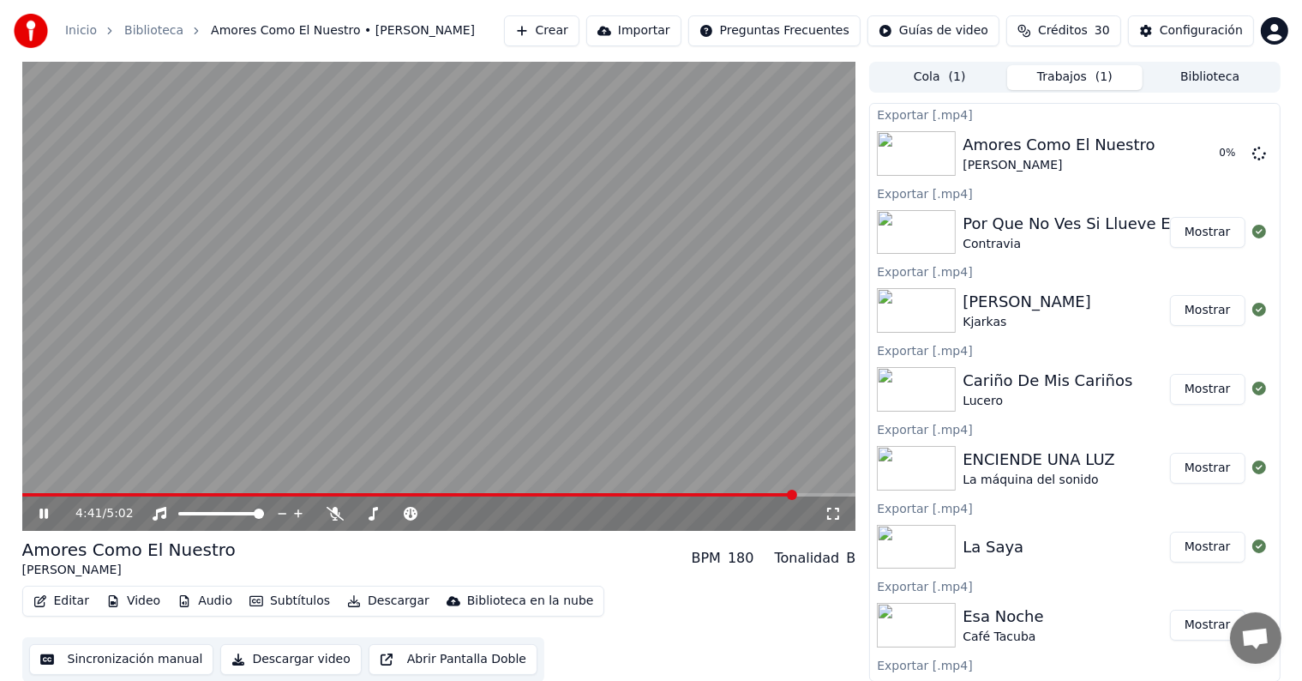
click at [1197, 82] on button "Biblioteca" at bounding box center [1210, 77] width 135 height 25
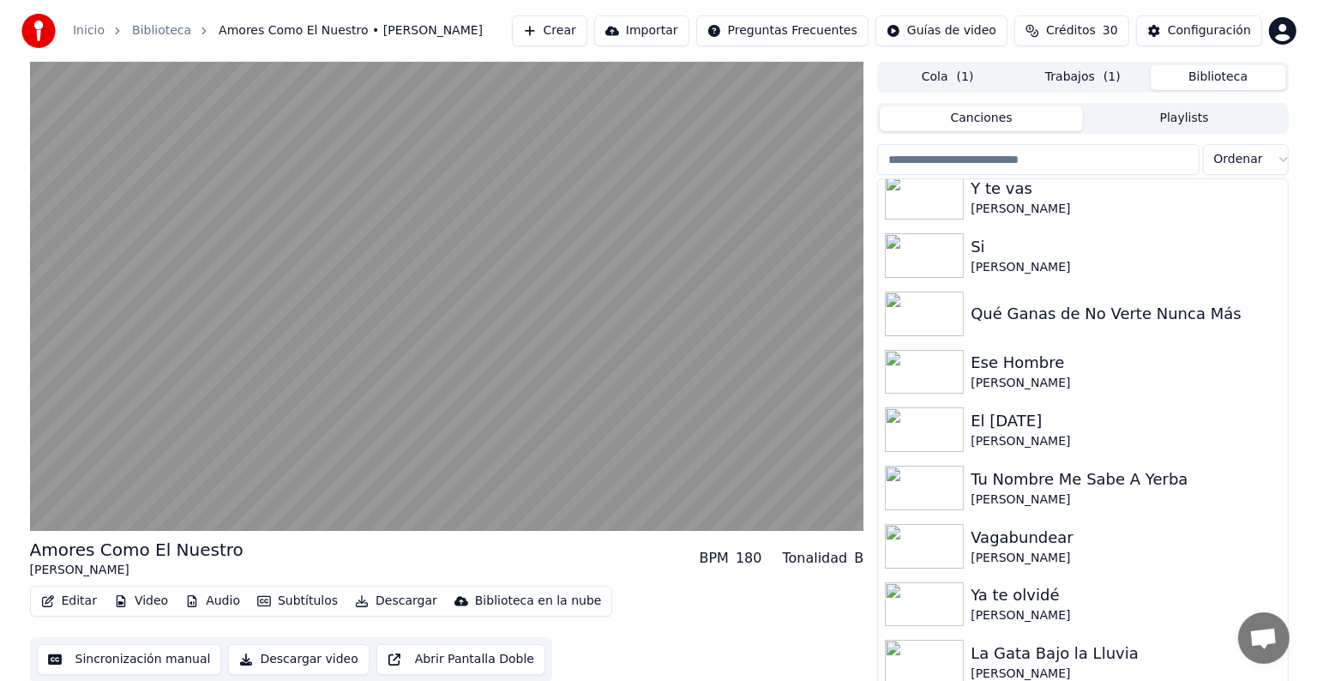
scroll to position [9648, 0]
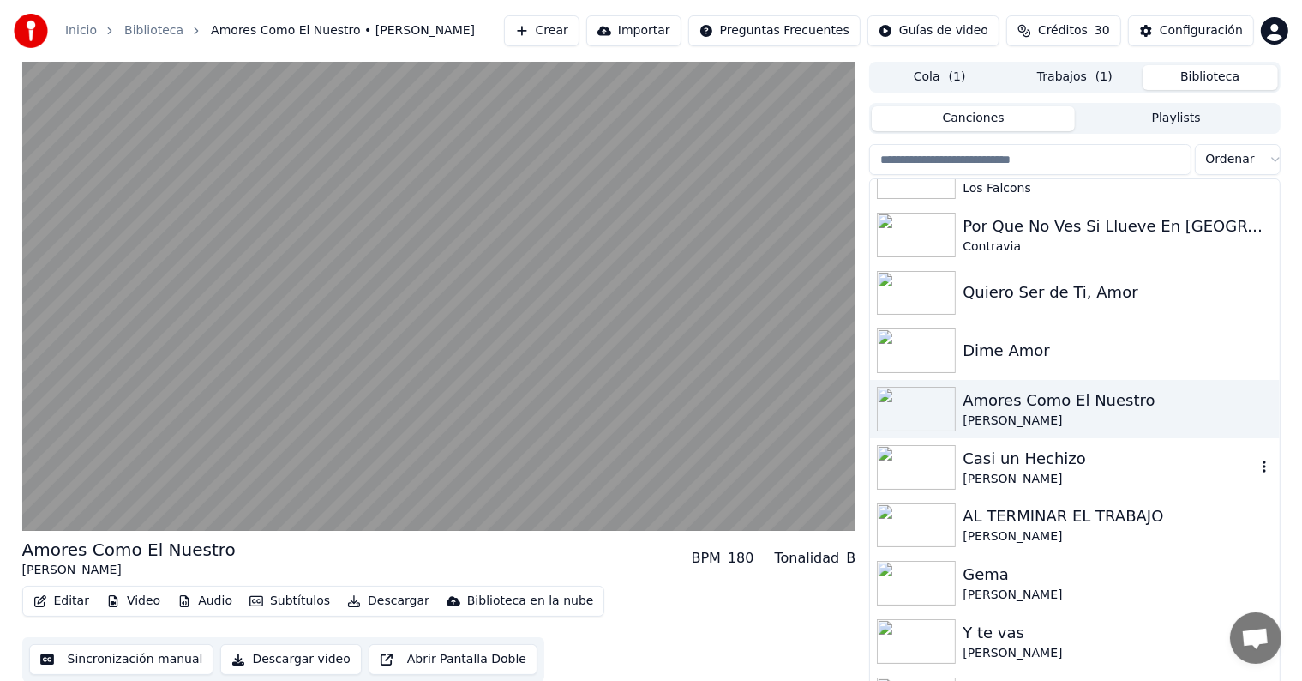
click at [1020, 465] on div "Casi un Hechizo" at bounding box center [1109, 459] width 292 height 24
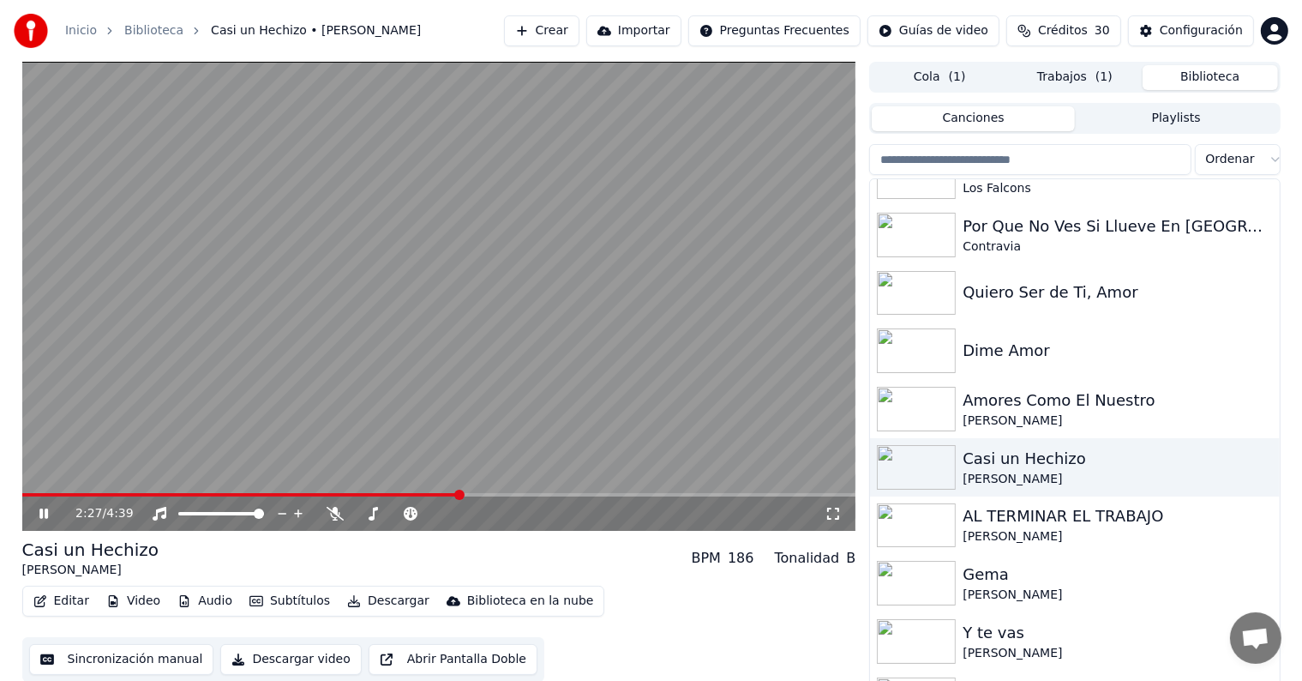
click at [459, 494] on span at bounding box center [439, 494] width 834 height 3
click at [405, 489] on span at bounding box center [410, 494] width 10 height 10
drag, startPoint x: 386, startPoint y: 497, endPoint x: 469, endPoint y: 493, distance: 83.3
click at [469, 493] on span at bounding box center [439, 494] width 834 height 3
click at [487, 495] on span at bounding box center [486, 494] width 10 height 10
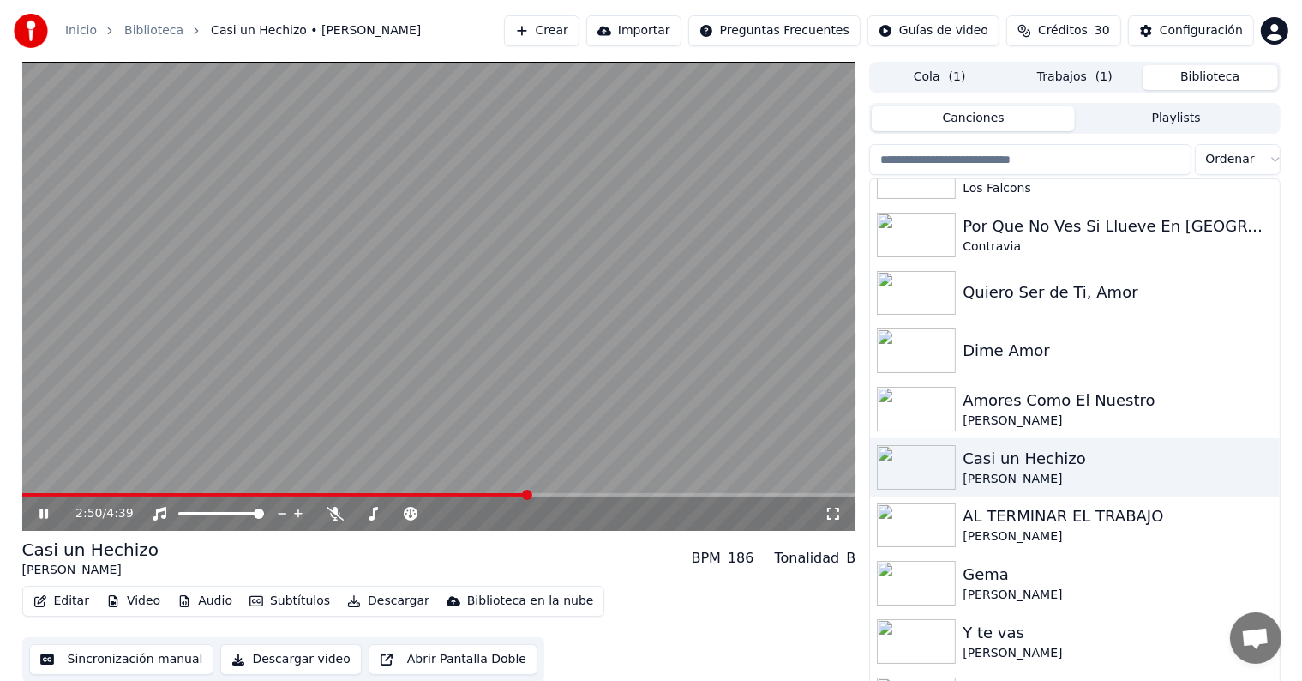
click at [526, 499] on span at bounding box center [527, 494] width 10 height 10
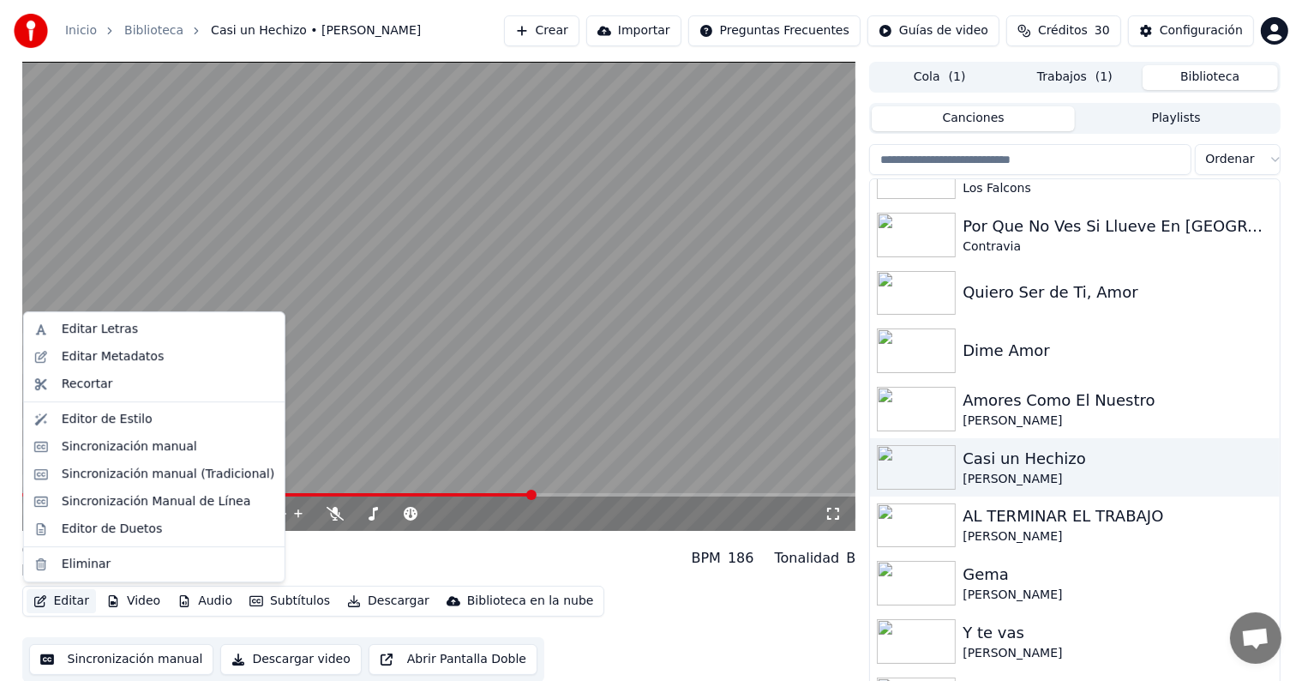
click at [47, 595] on button "Editar" at bounding box center [61, 601] width 69 height 24
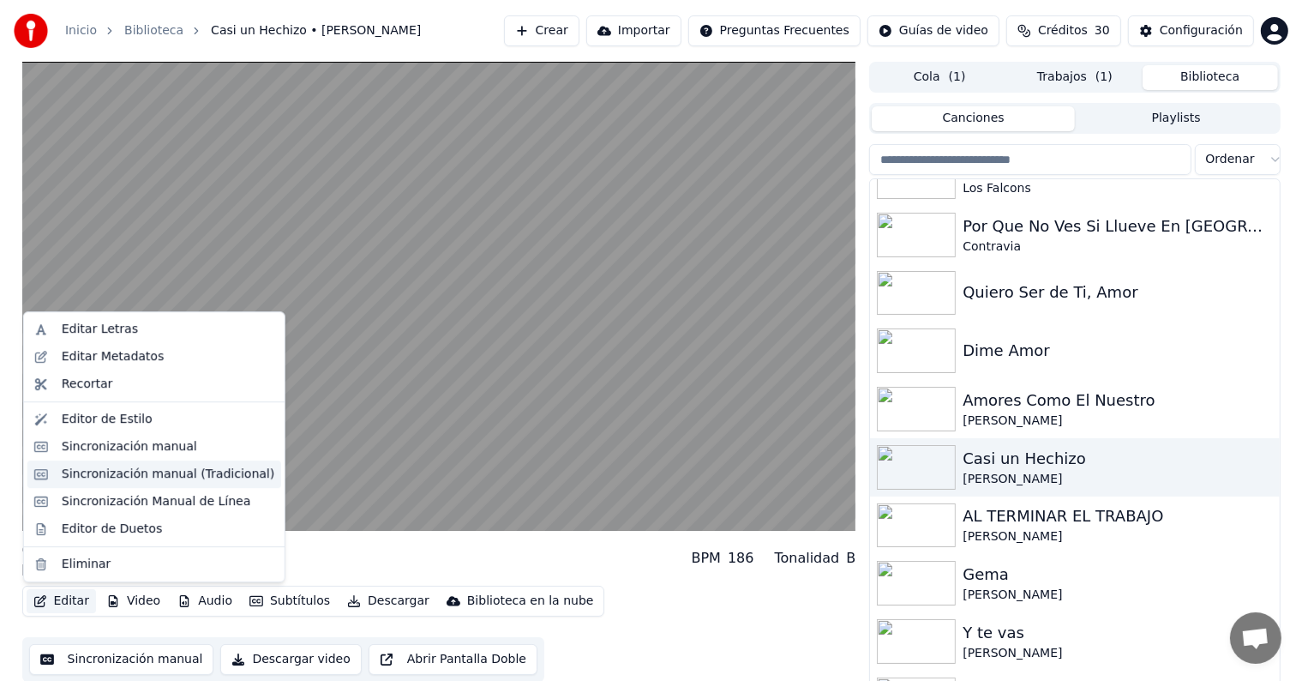
click at [120, 478] on div "Sincronización manual (Tradicional)" at bounding box center [168, 473] width 213 height 17
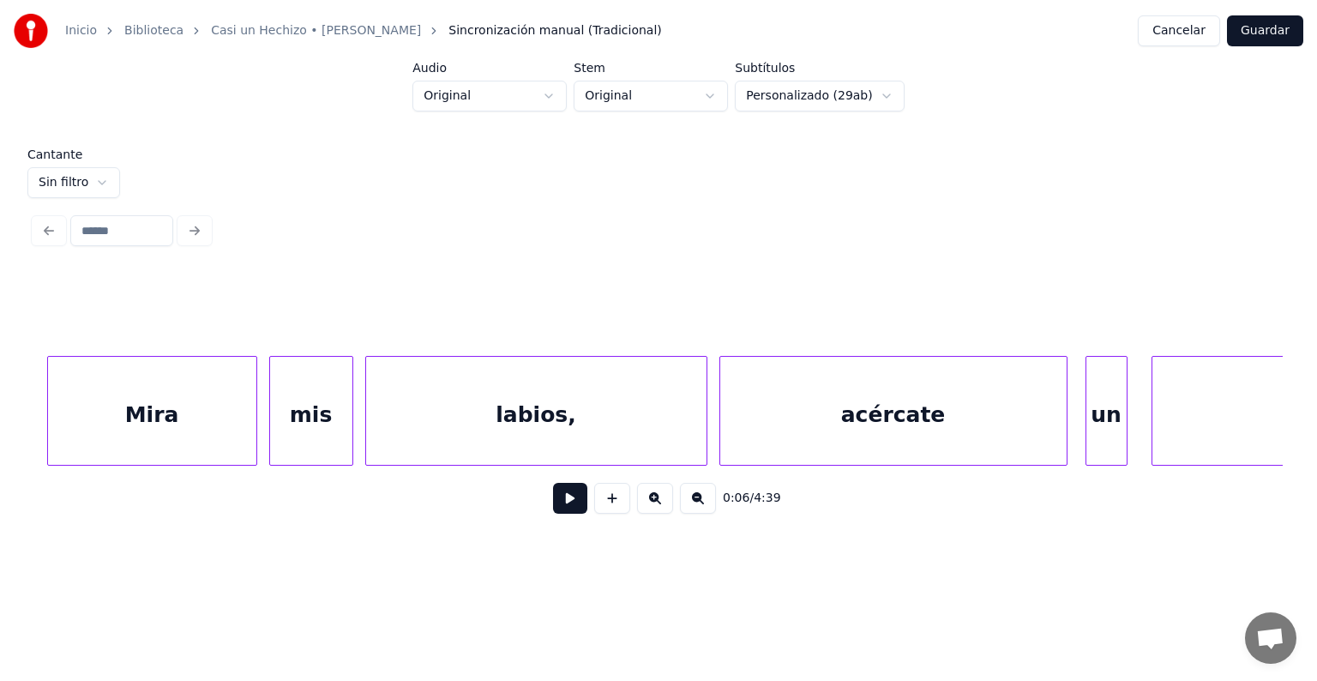
scroll to position [0, 32491]
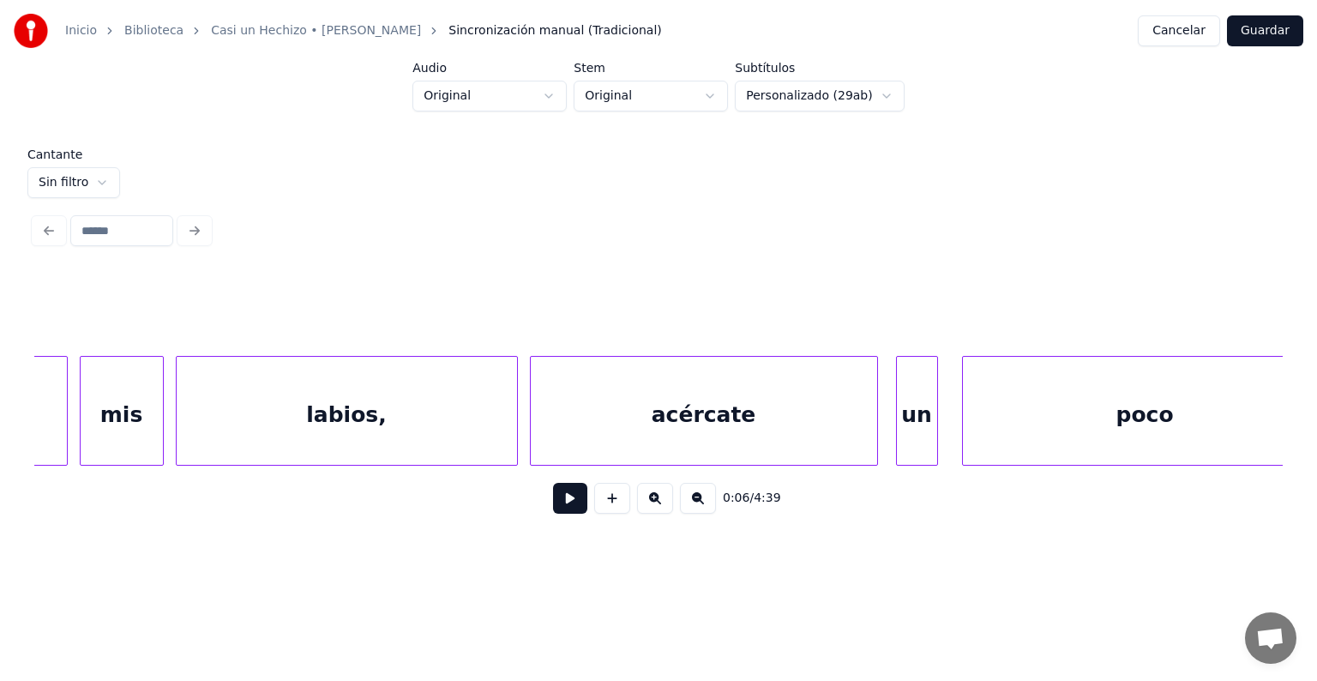
click at [609, 448] on div "acércate" at bounding box center [704, 415] width 346 height 117
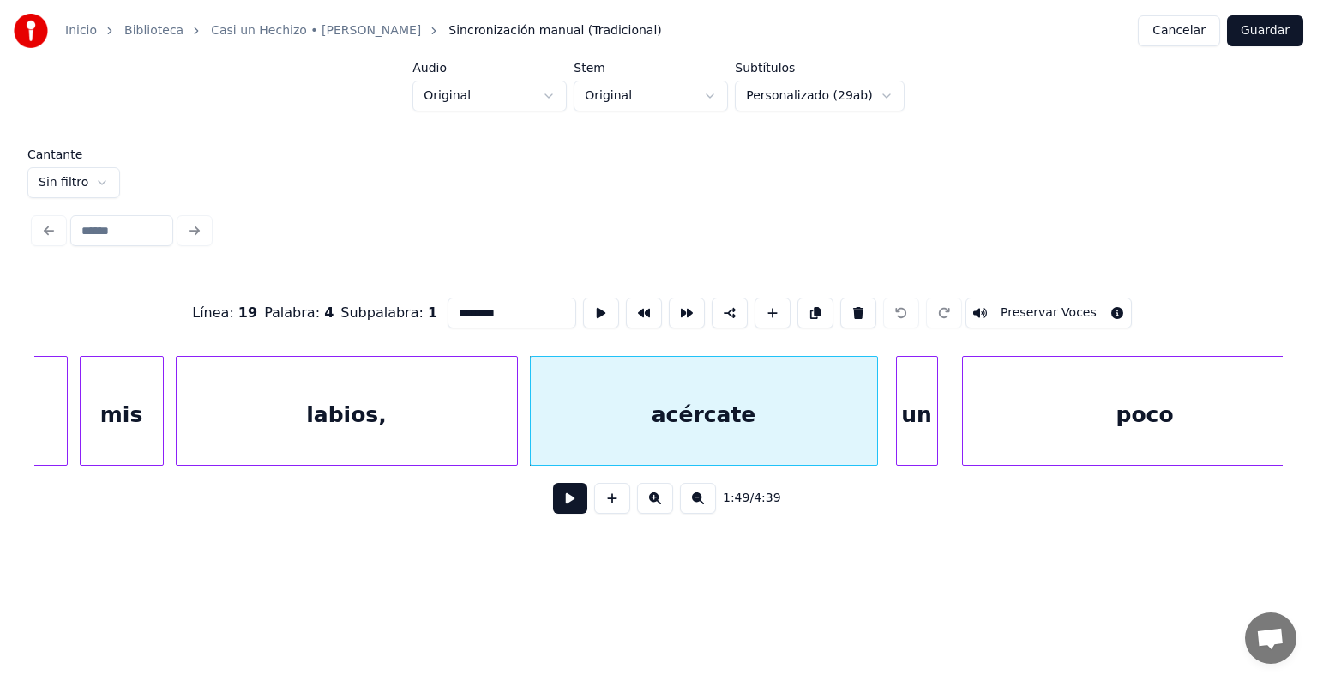
click at [553, 505] on button at bounding box center [570, 498] width 34 height 31
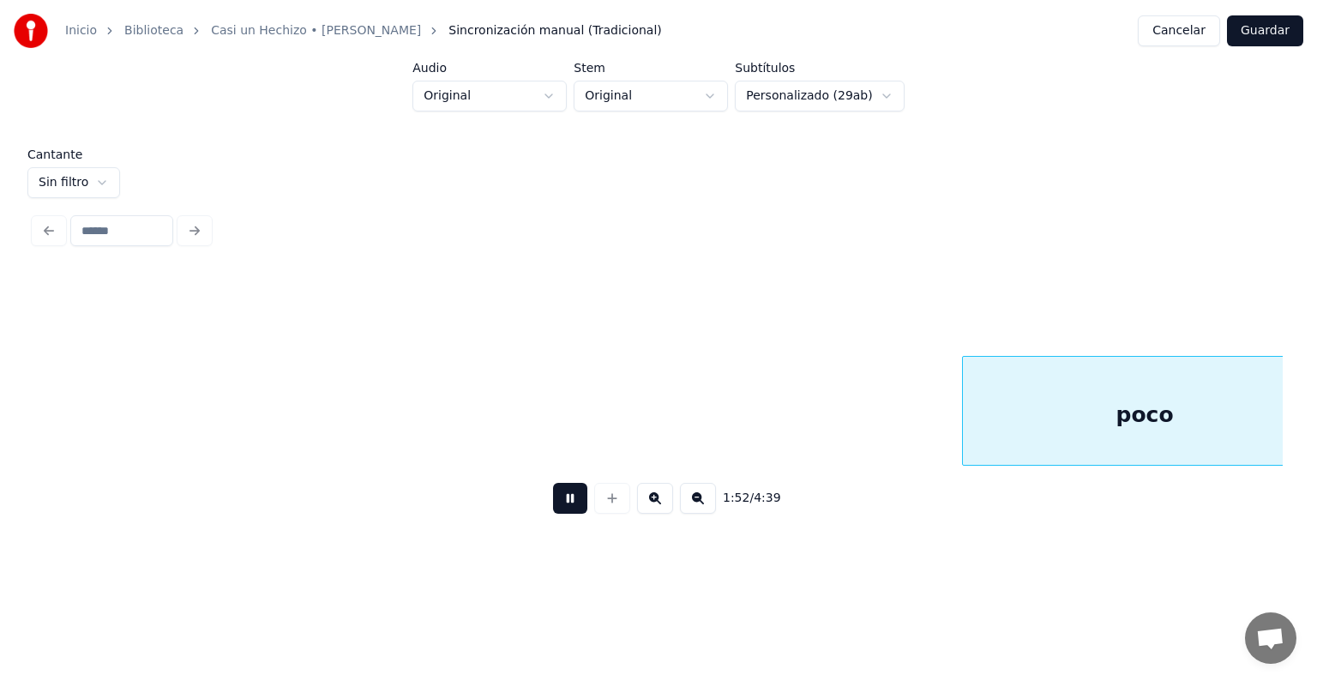
scroll to position [0, 33741]
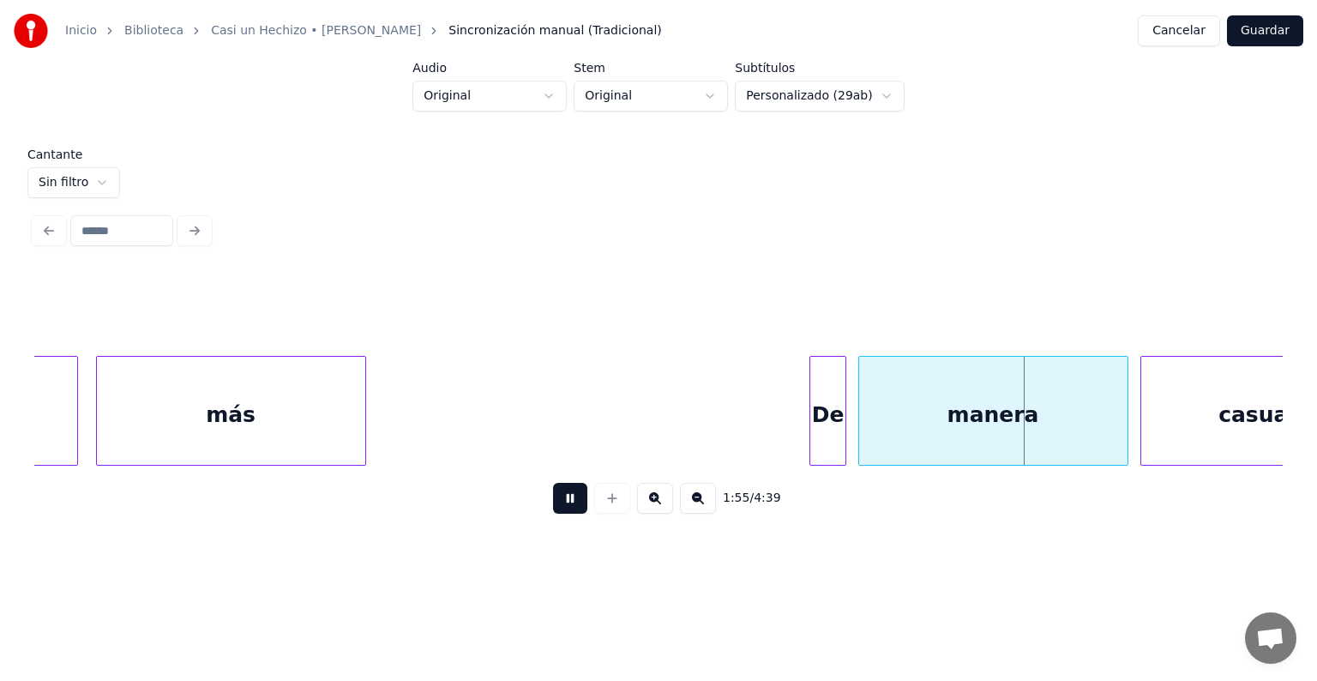
click at [561, 513] on button at bounding box center [570, 498] width 34 height 31
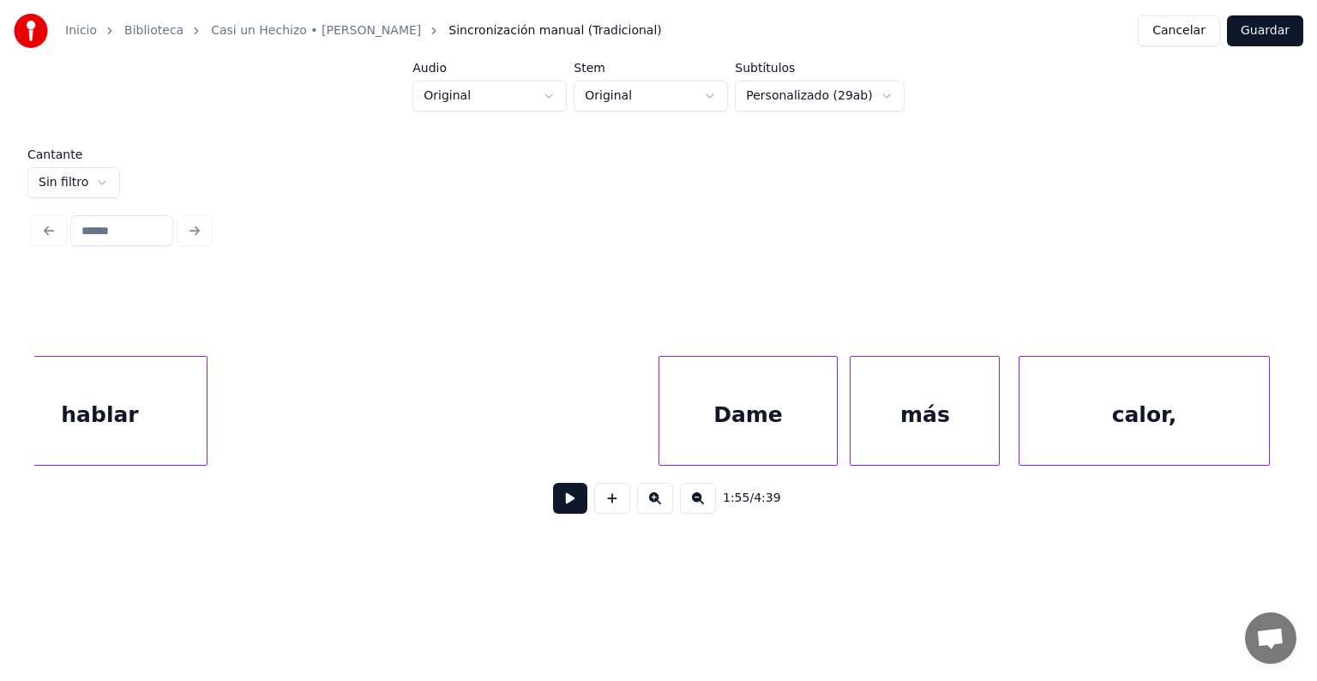
scroll to position [0, 38558]
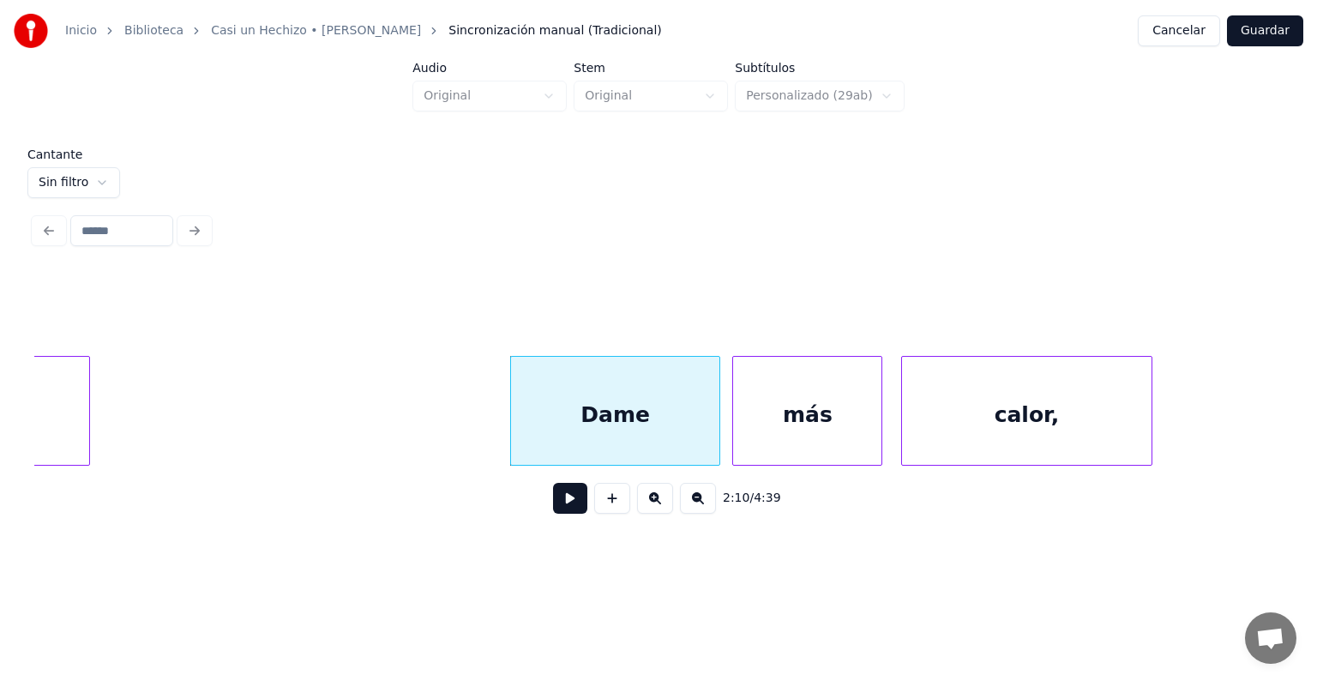
click at [614, 513] on button at bounding box center [612, 498] width 36 height 31
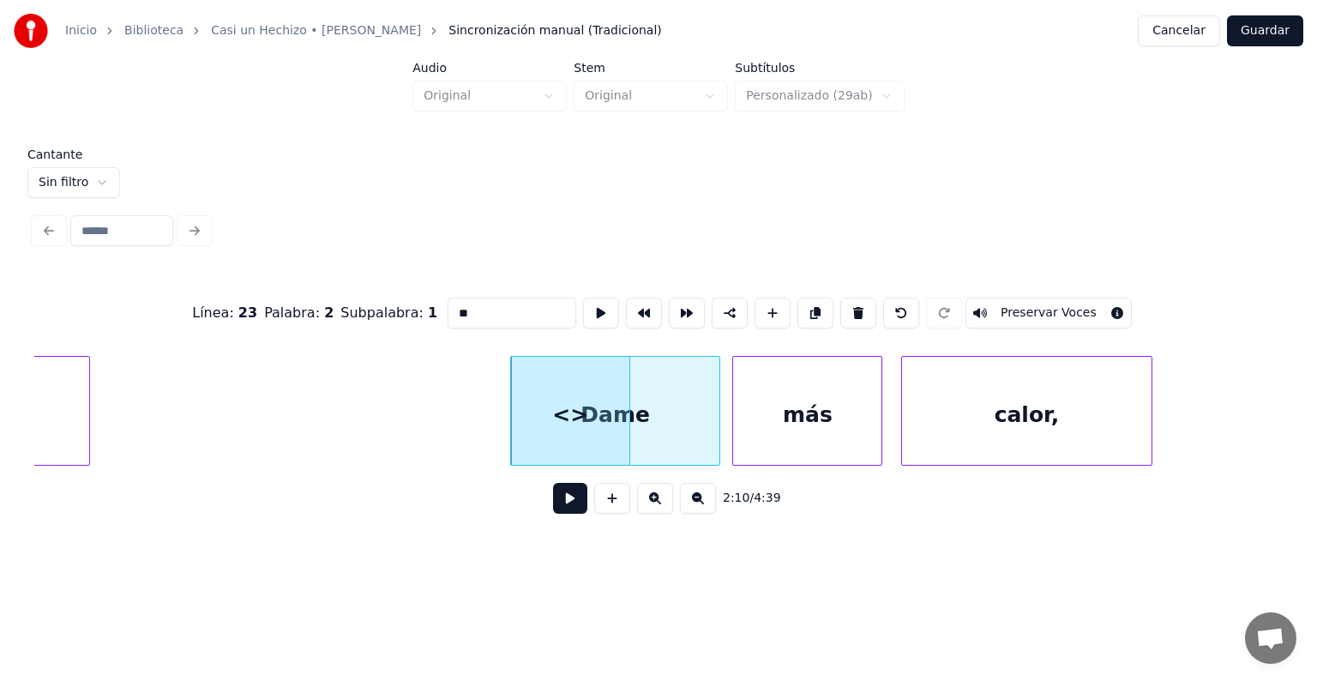
click at [906, 311] on button at bounding box center [901, 312] width 36 height 31
type input "****"
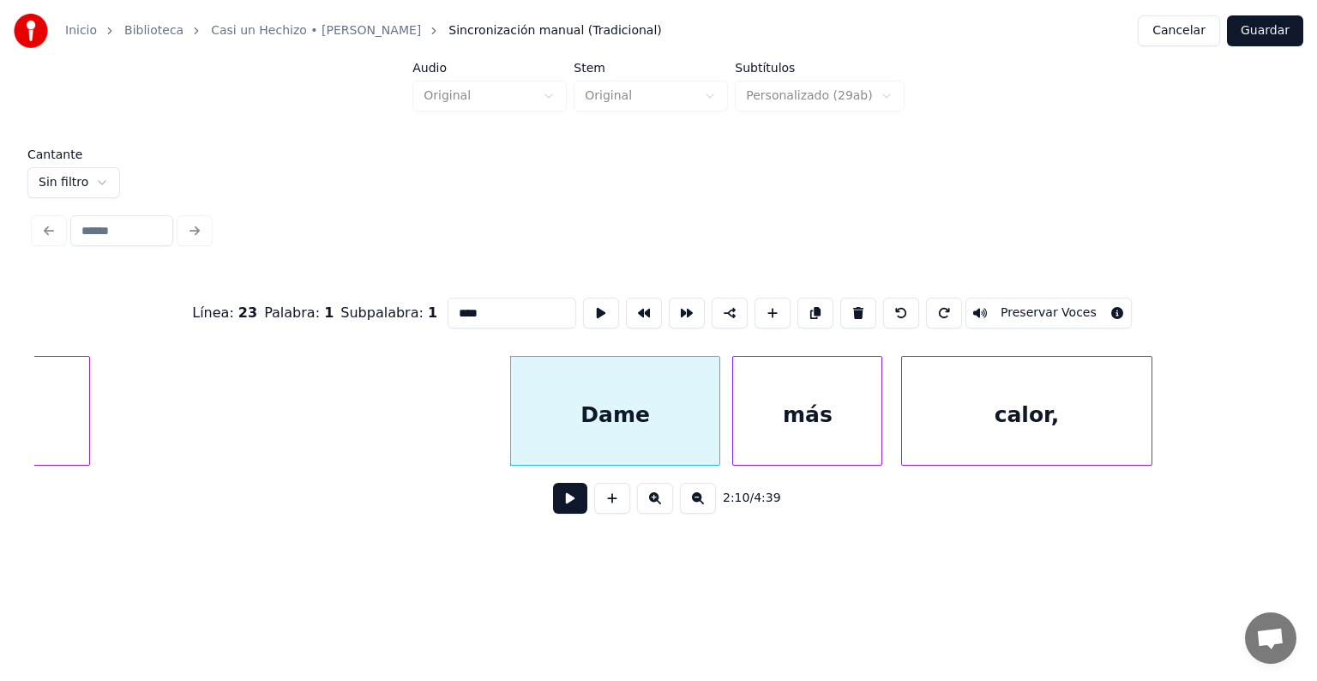
click at [556, 507] on button at bounding box center [570, 498] width 34 height 31
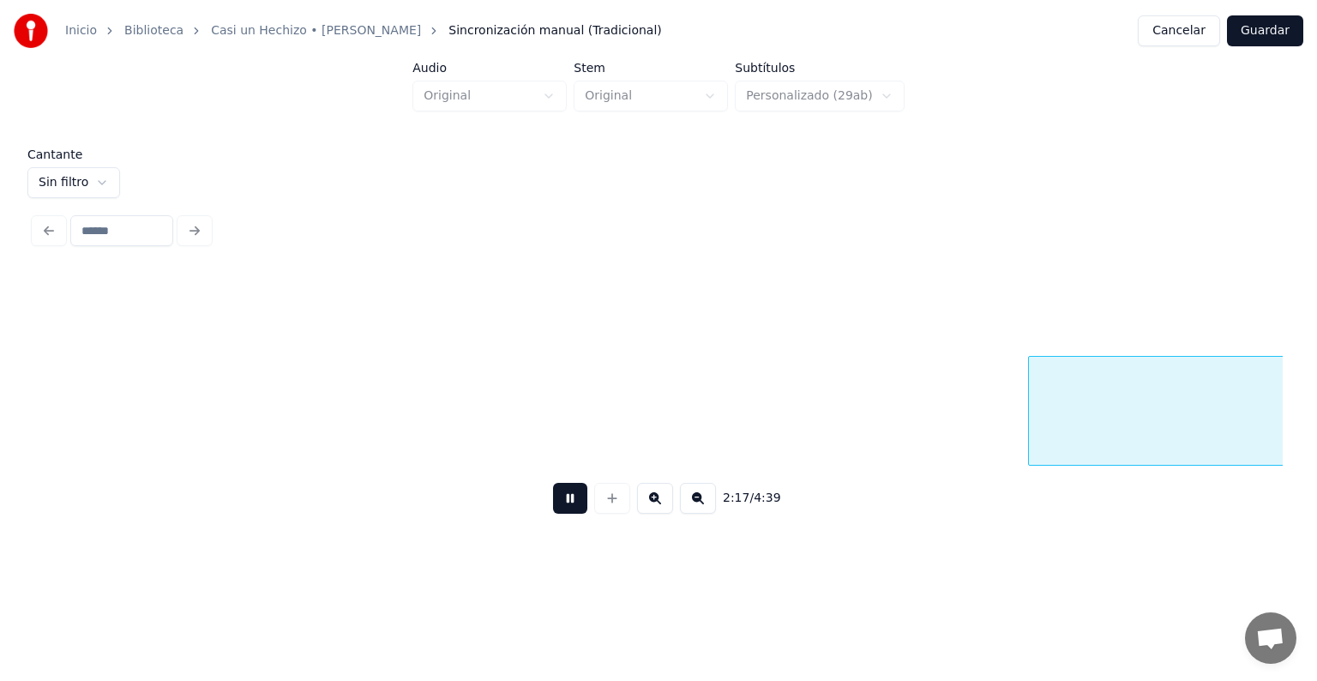
scroll to position [0, 41062]
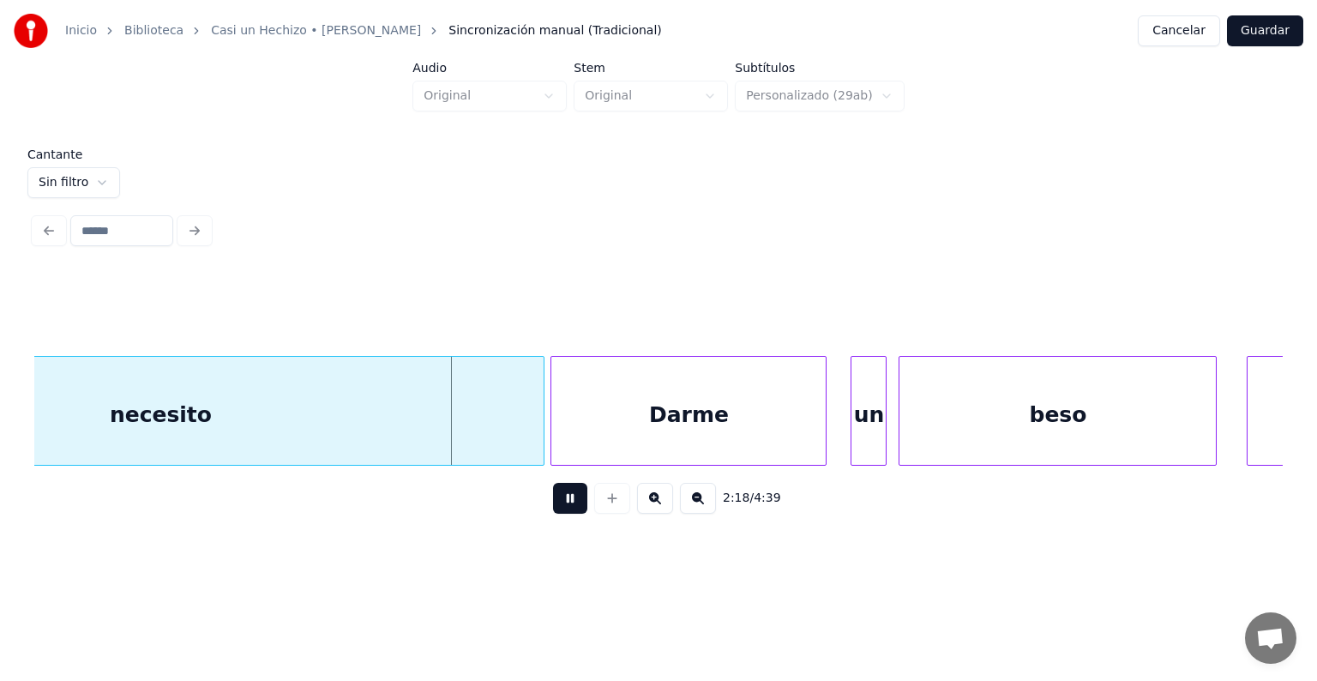
click at [1215, 399] on div "beso" at bounding box center [1057, 411] width 318 height 110
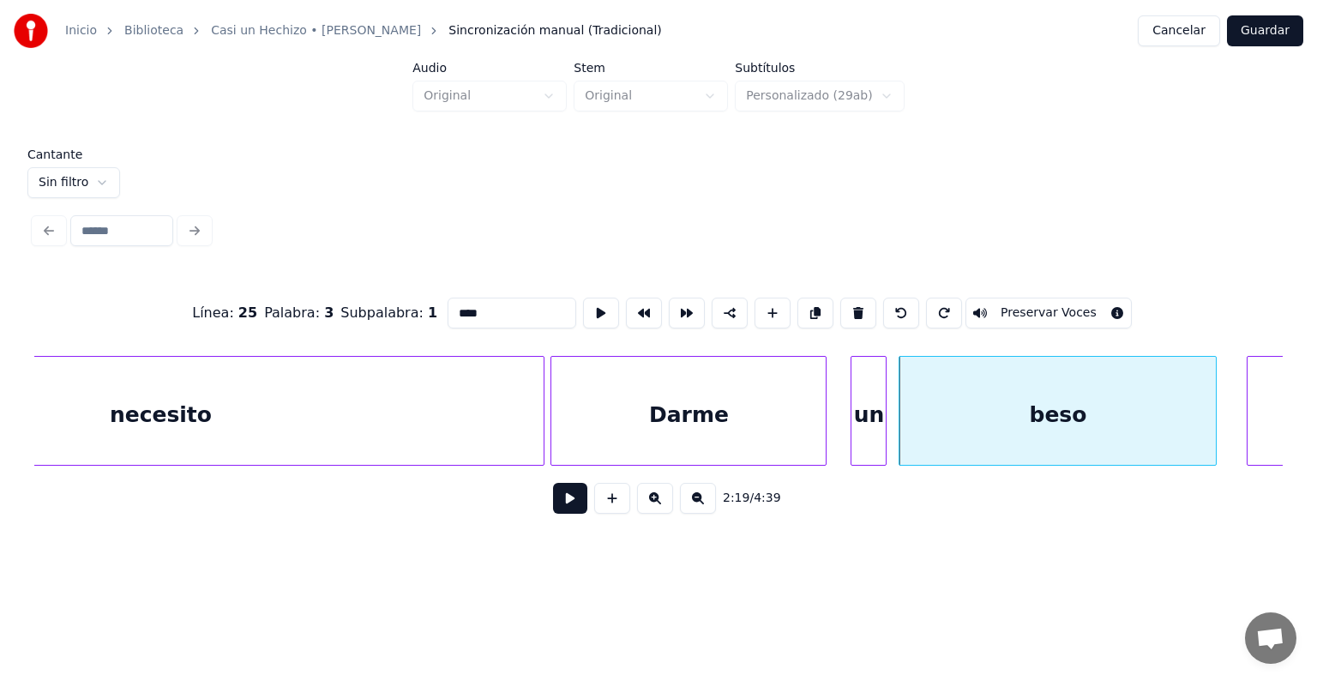
click at [556, 504] on button at bounding box center [570, 498] width 34 height 31
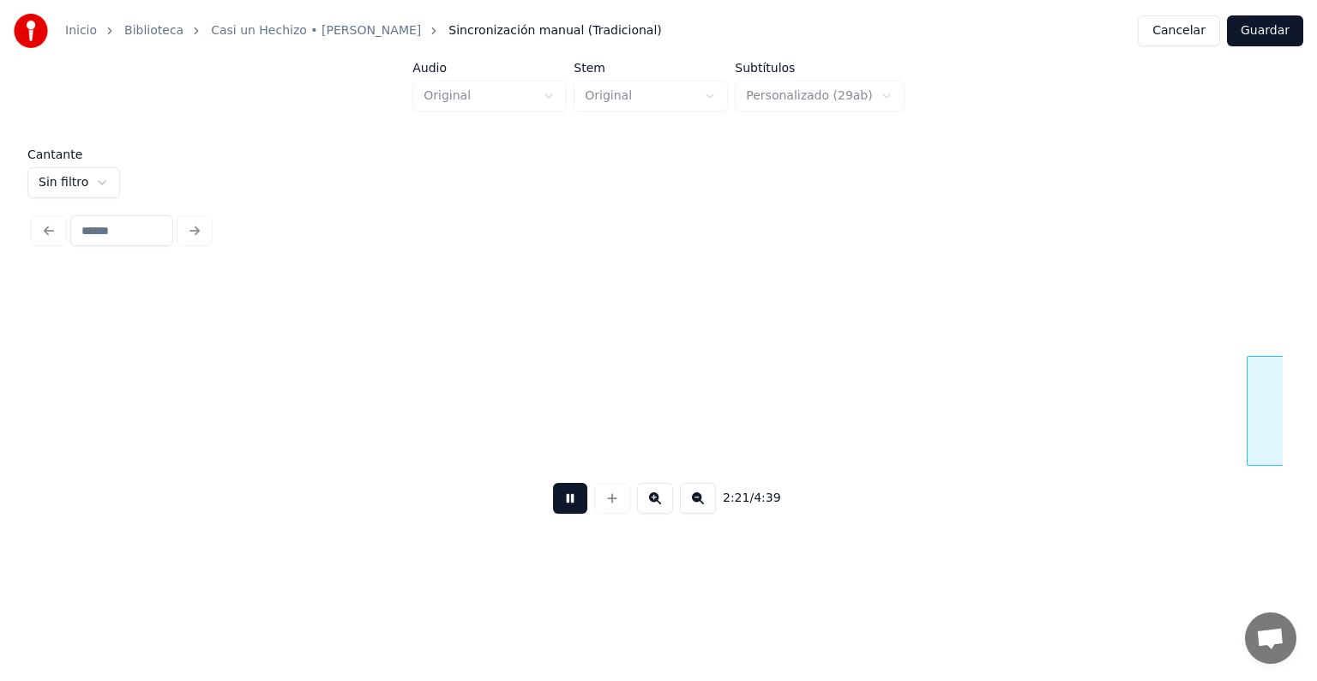
scroll to position [0, 42311]
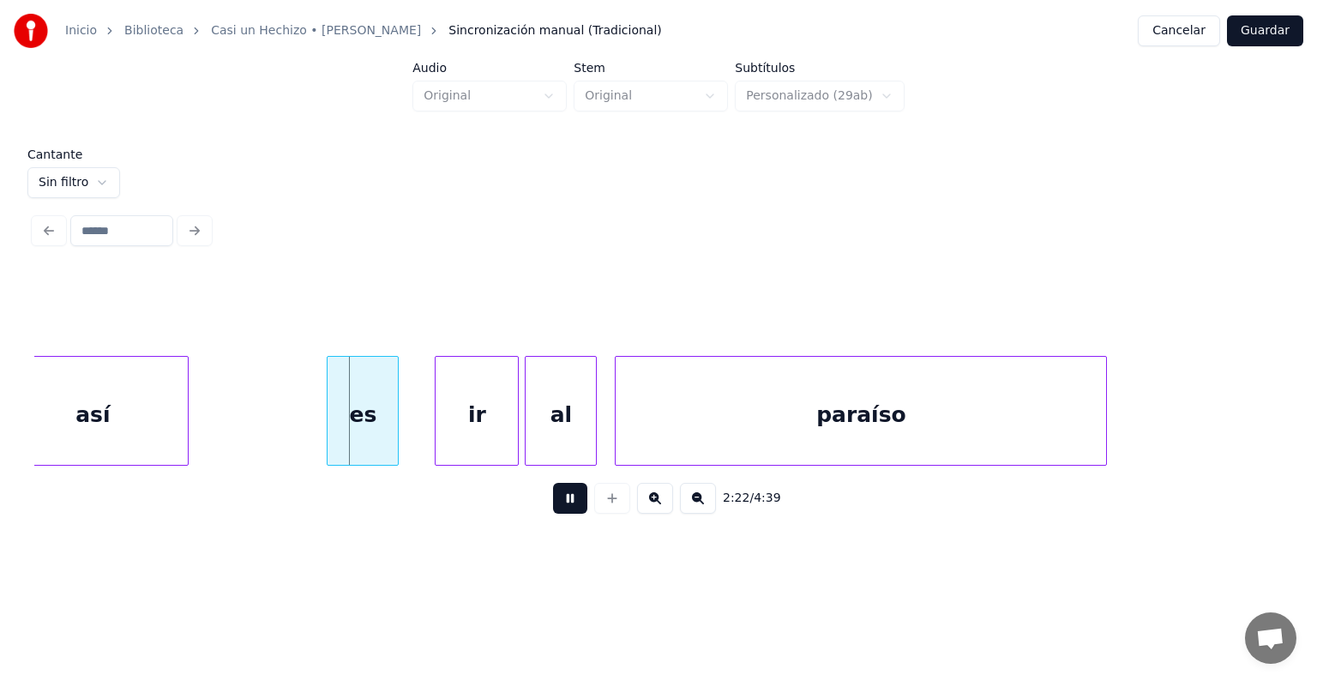
click at [561, 508] on button at bounding box center [570, 498] width 34 height 31
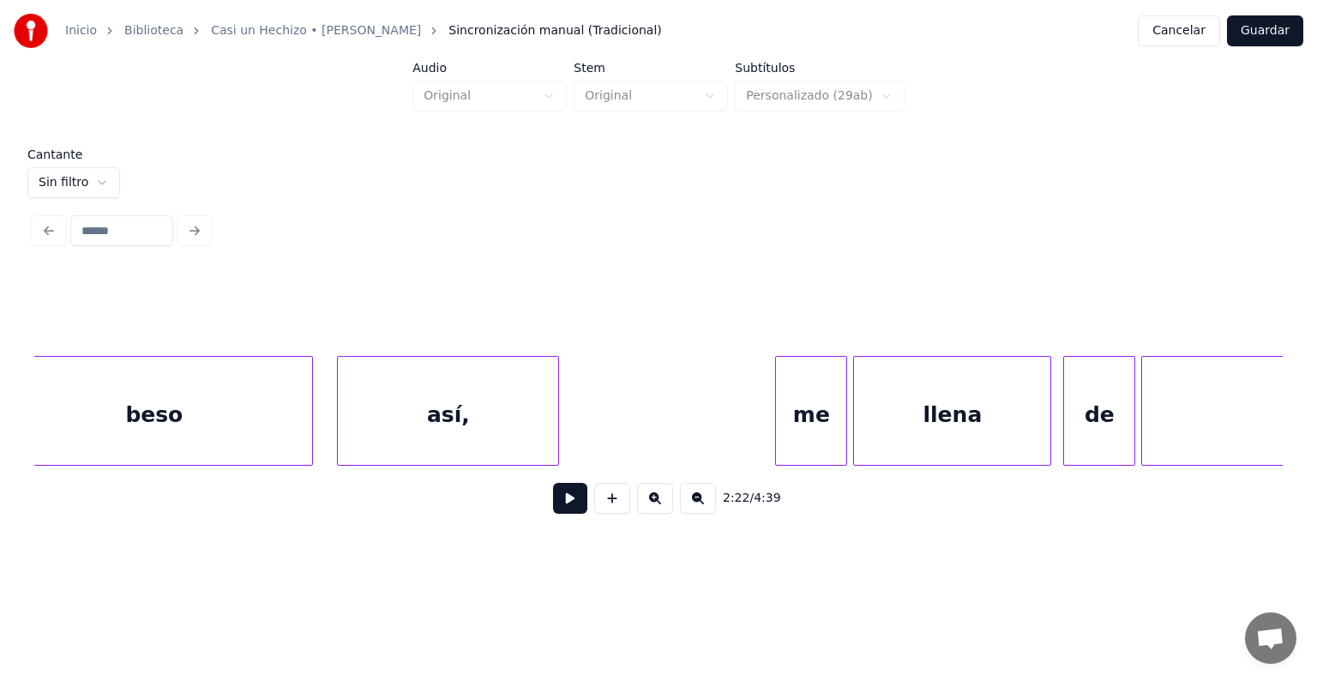
scroll to position [0, 45078]
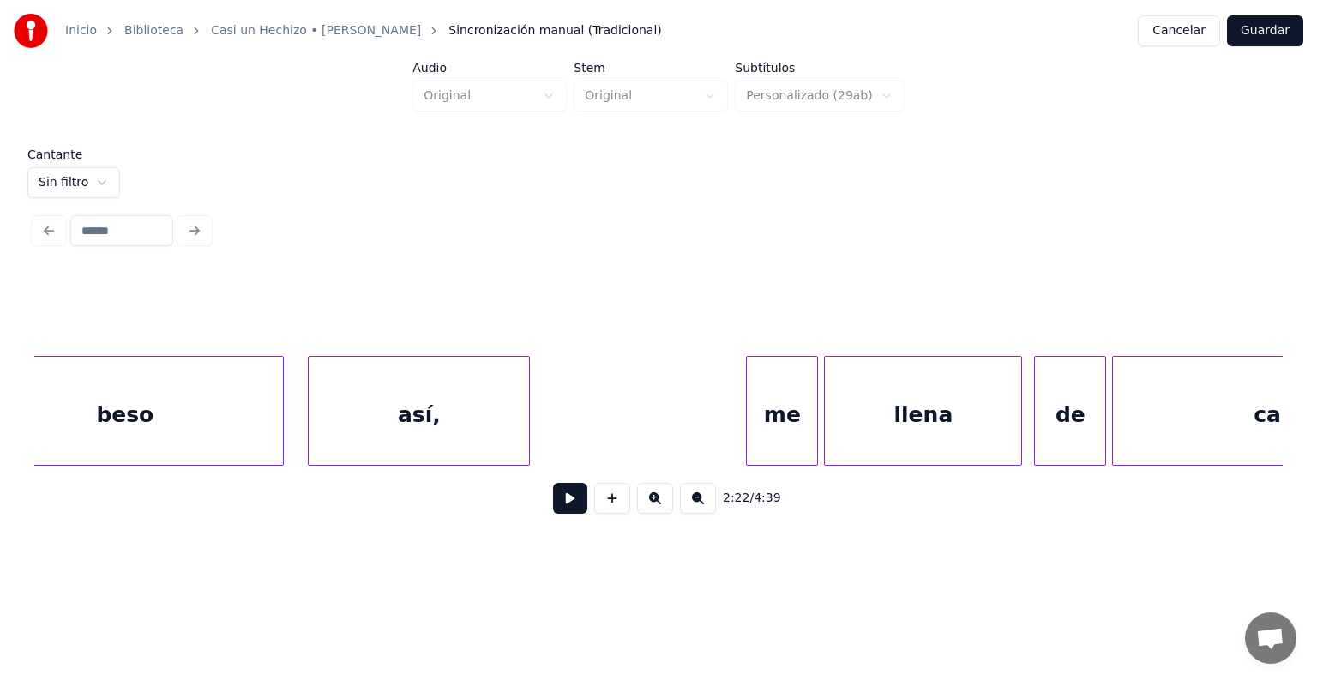
click at [249, 398] on div "beso" at bounding box center [125, 415] width 316 height 117
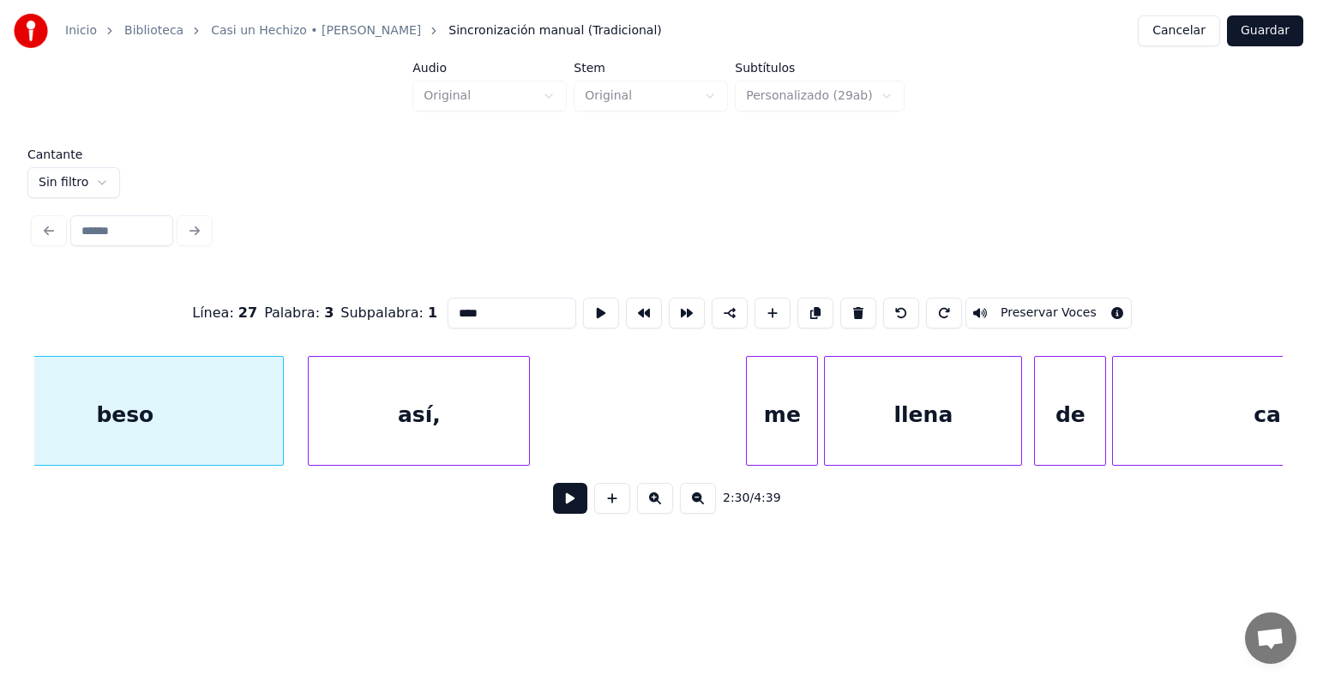
scroll to position [0, 45009]
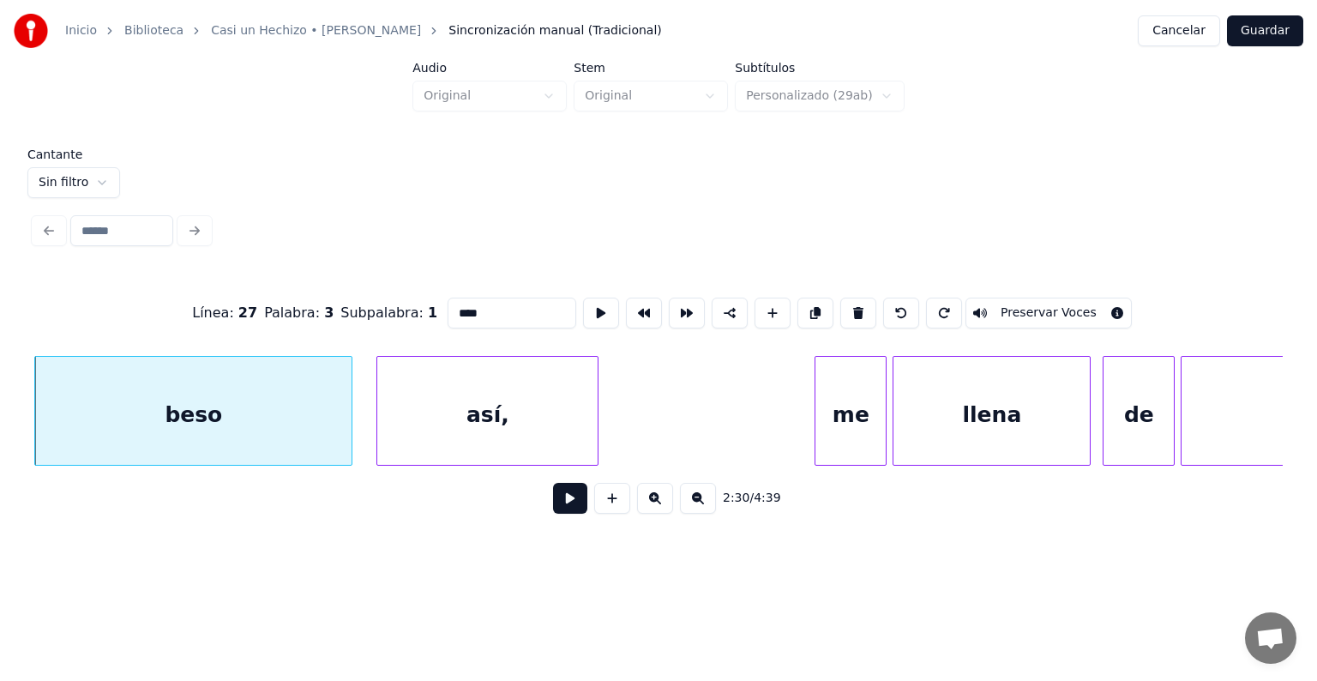
click at [553, 513] on button at bounding box center [570, 498] width 34 height 31
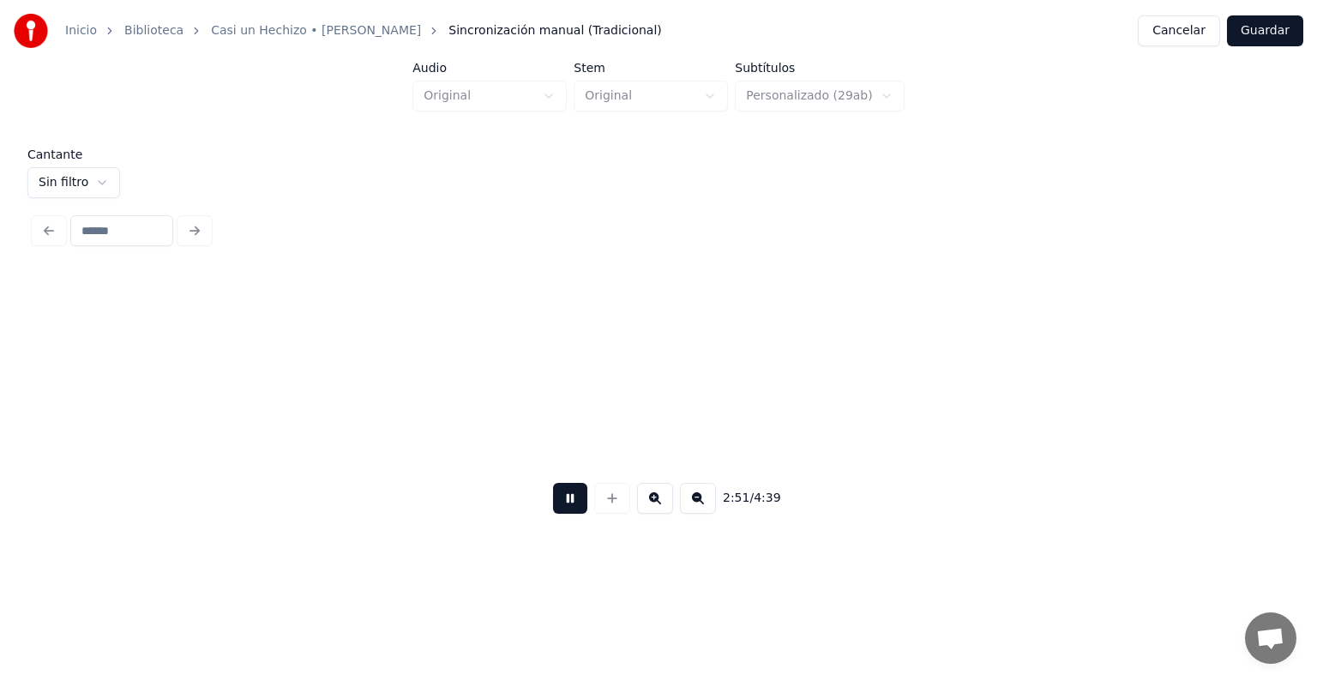
scroll to position [0, 51265]
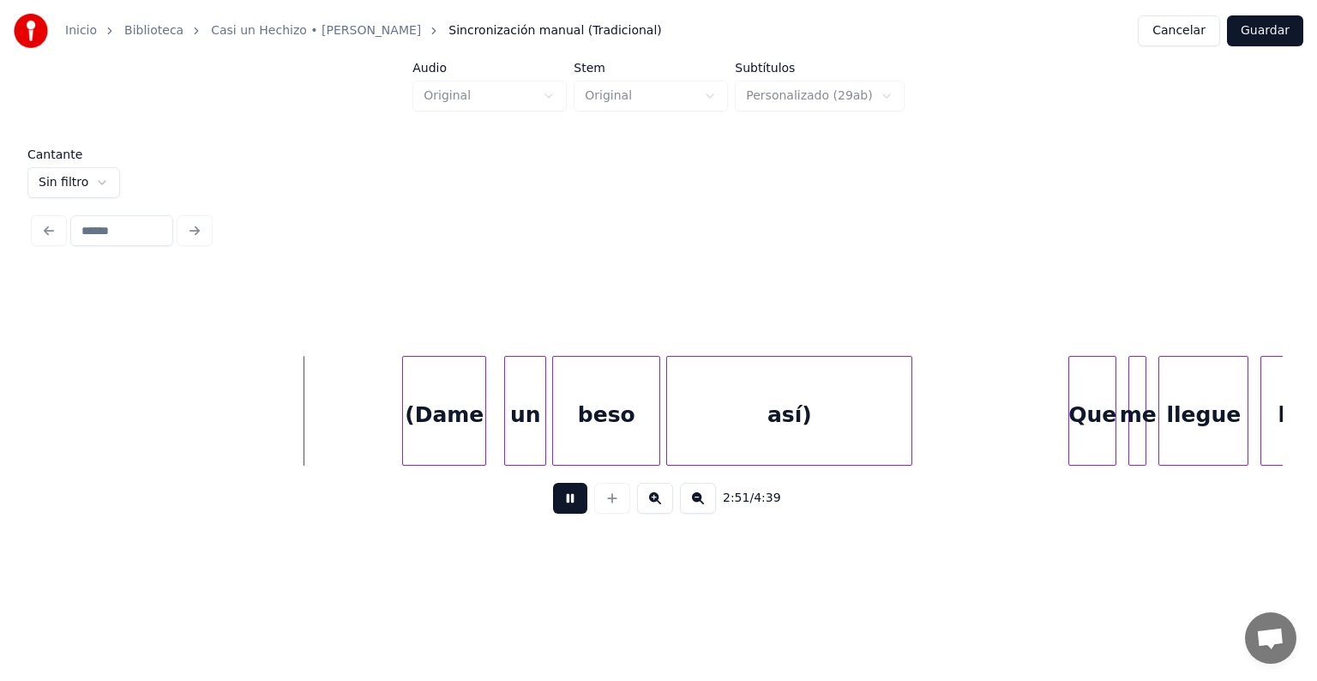
click at [405, 426] on div at bounding box center [405, 411] width 5 height 108
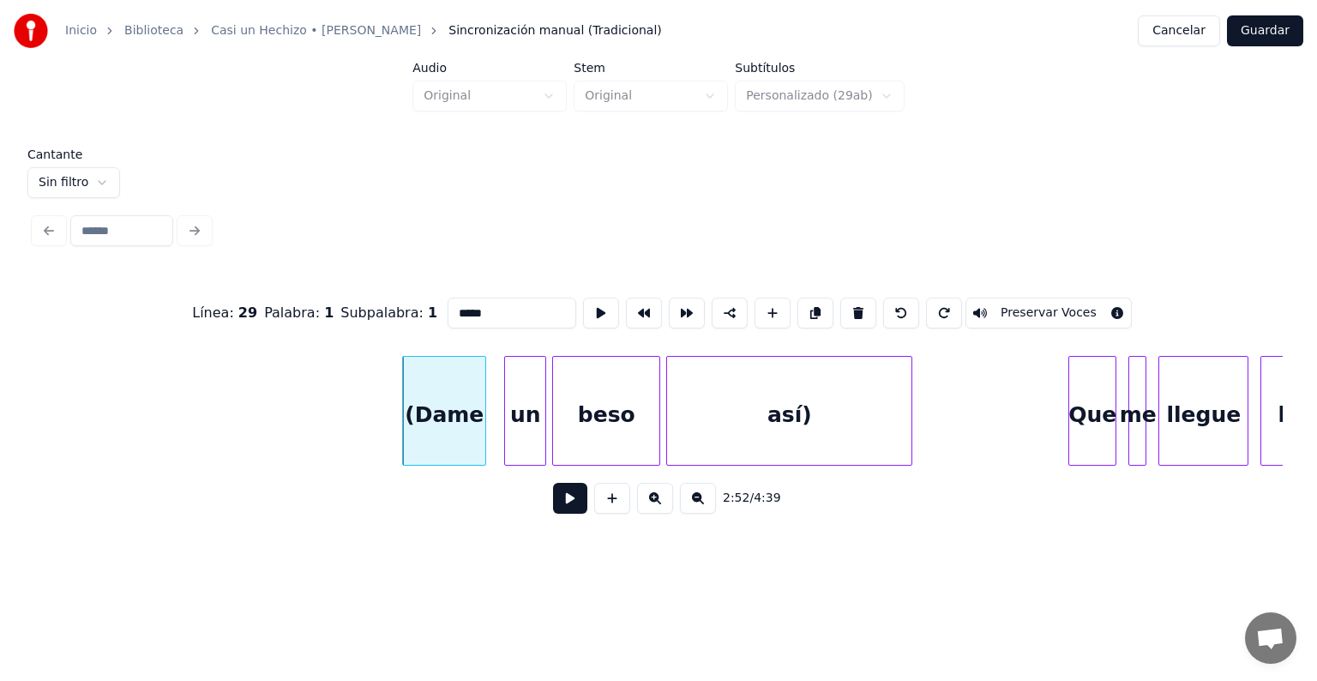
click at [1023, 307] on button "Preservar Voces" at bounding box center [1048, 312] width 166 height 31
click at [507, 431] on div "un" at bounding box center [521, 415] width 49 height 117
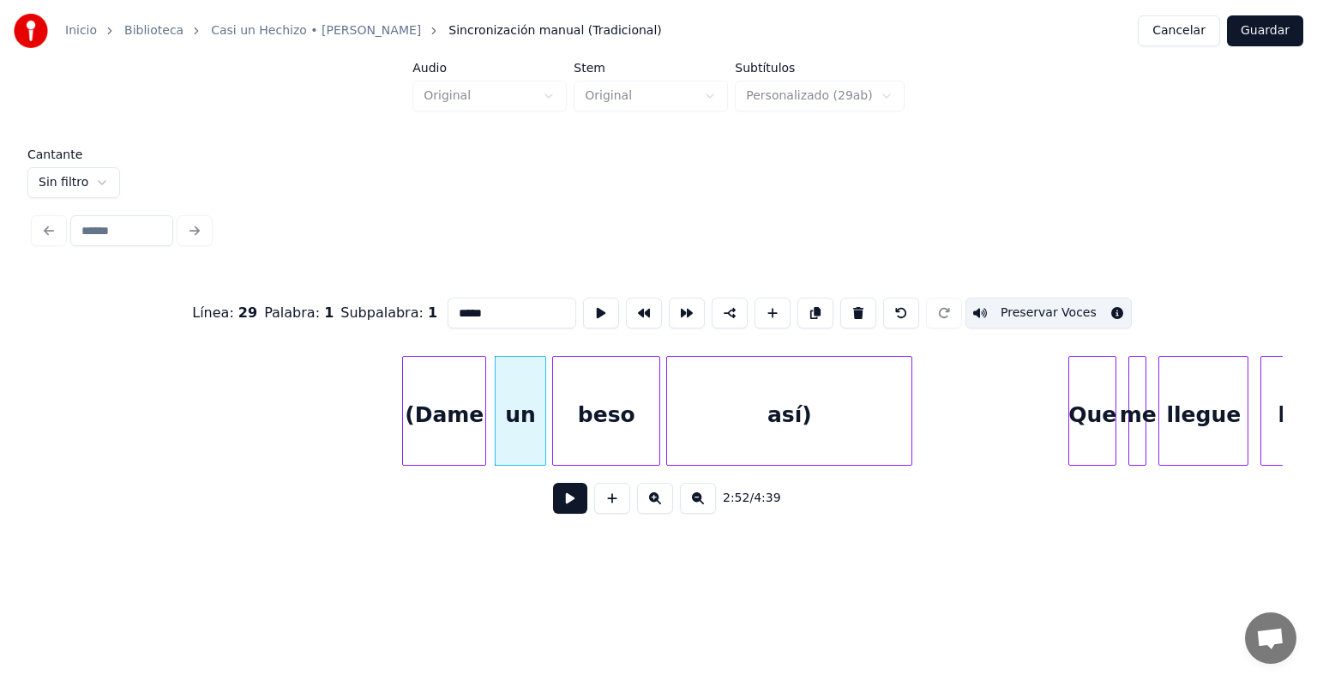
click at [512, 415] on div "un" at bounding box center [520, 415] width 51 height 117
click at [1023, 307] on button "Preservar Voces" at bounding box center [1048, 312] width 166 height 31
click at [594, 427] on div "beso" at bounding box center [606, 415] width 106 height 117
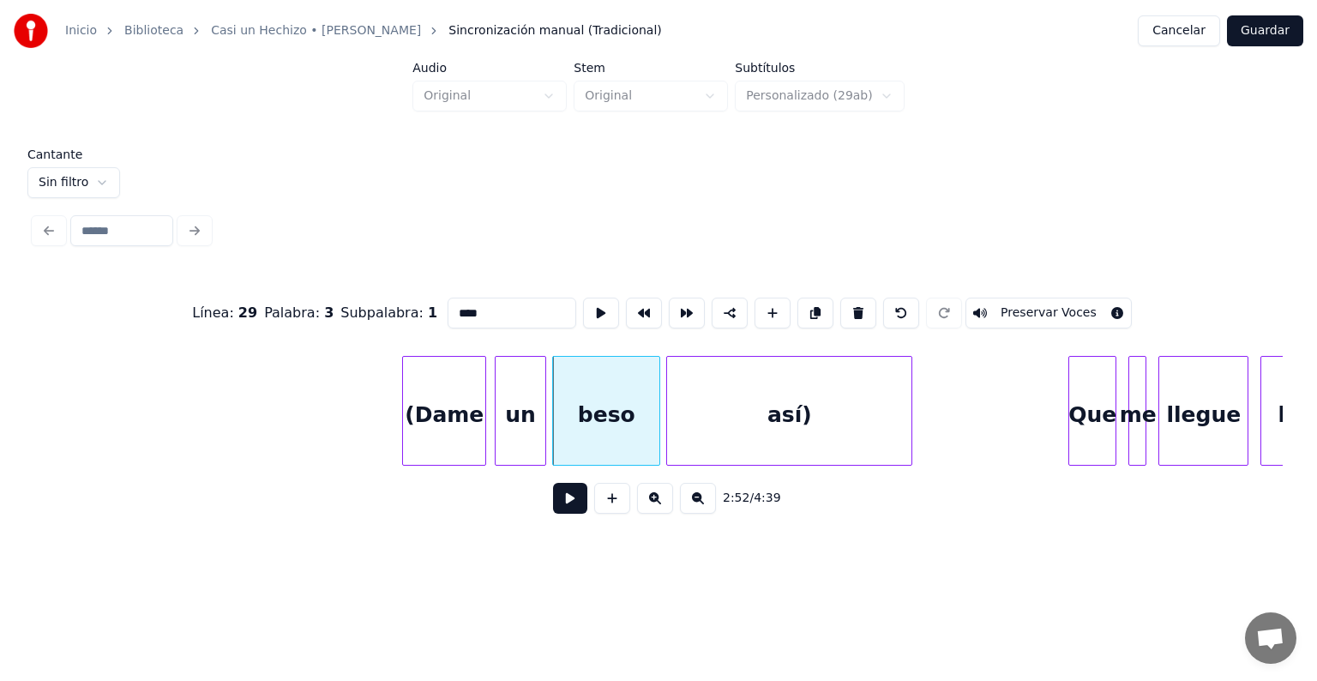
click at [1023, 309] on button "Preservar Voces" at bounding box center [1048, 312] width 166 height 31
click at [773, 417] on div "así)" at bounding box center [789, 415] width 244 height 117
type input "****"
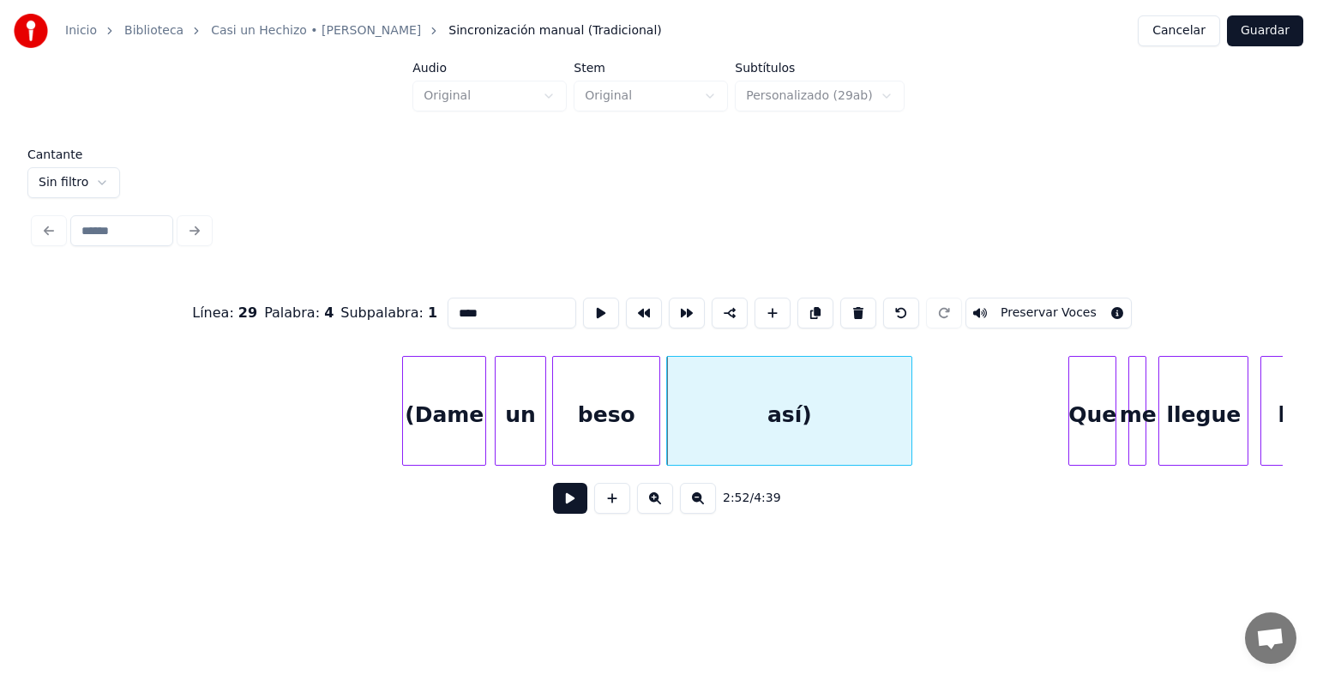
click at [1018, 308] on button "Preservar Voces" at bounding box center [1048, 312] width 166 height 31
click at [553, 513] on button at bounding box center [570, 498] width 34 height 31
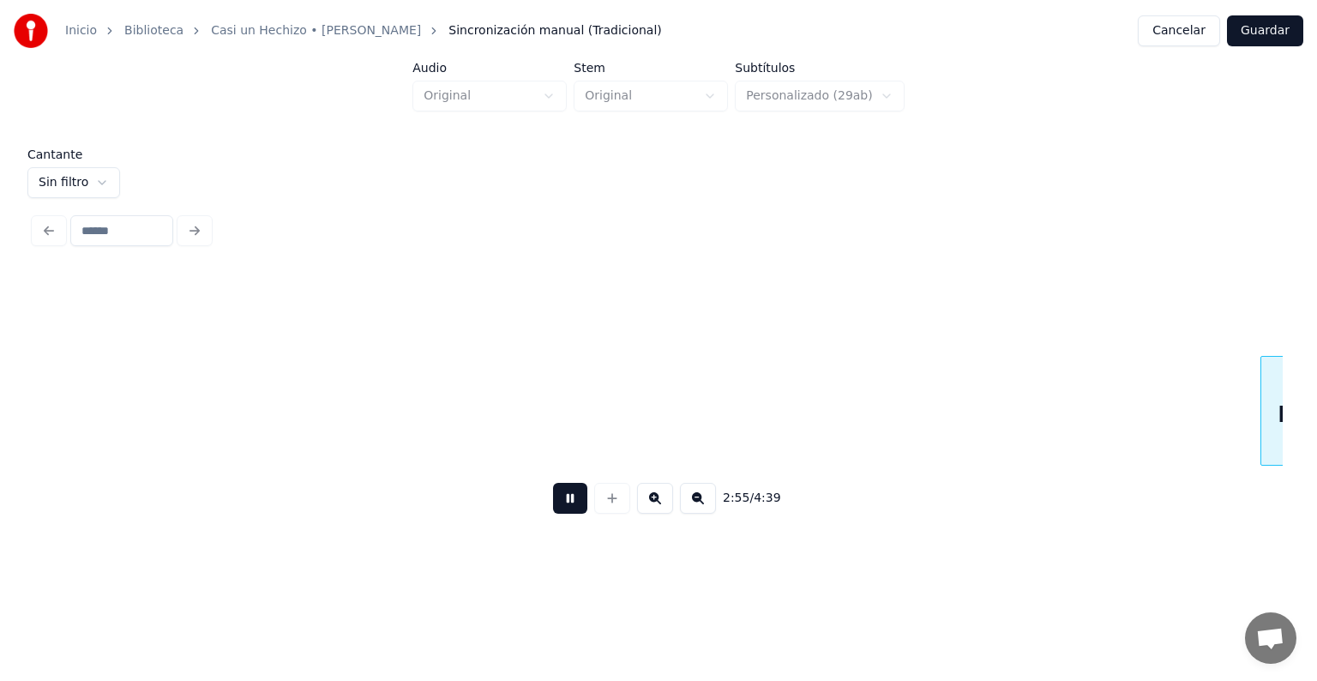
scroll to position [0, 52519]
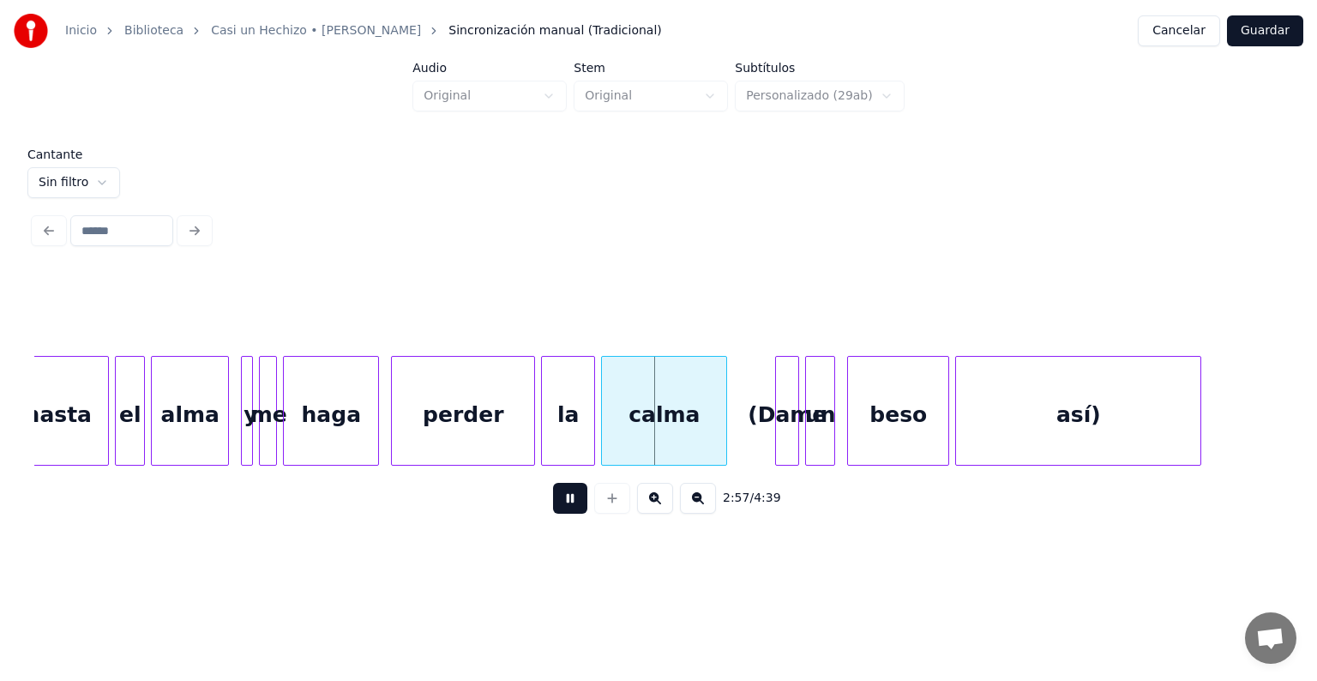
click at [672, 441] on div "calma" at bounding box center [664, 415] width 124 height 117
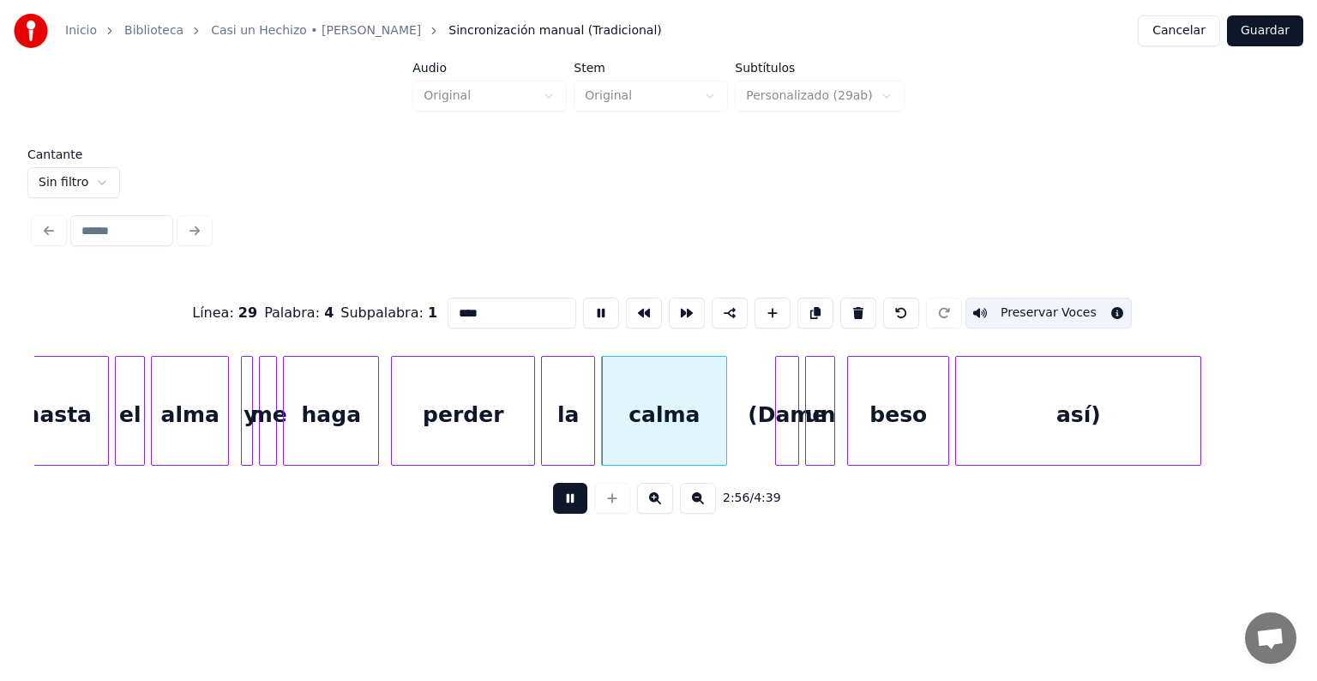
type input "*****"
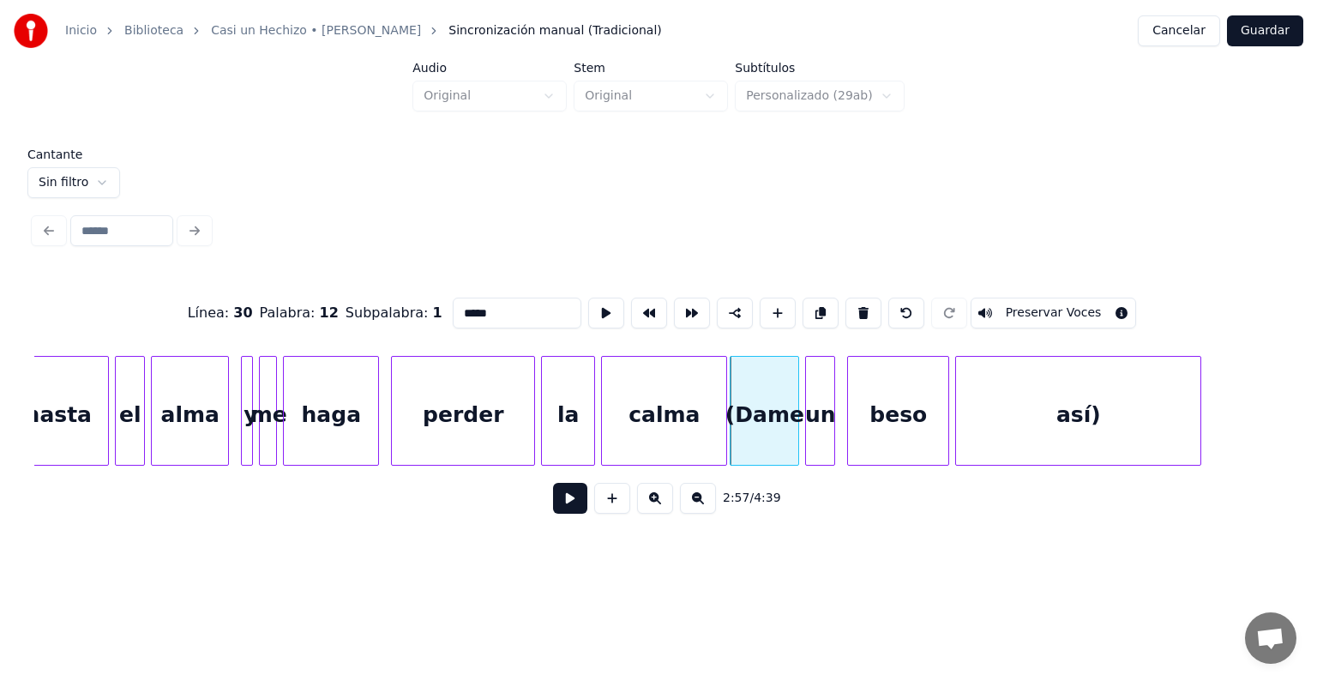
click at [561, 508] on button at bounding box center [570, 498] width 34 height 31
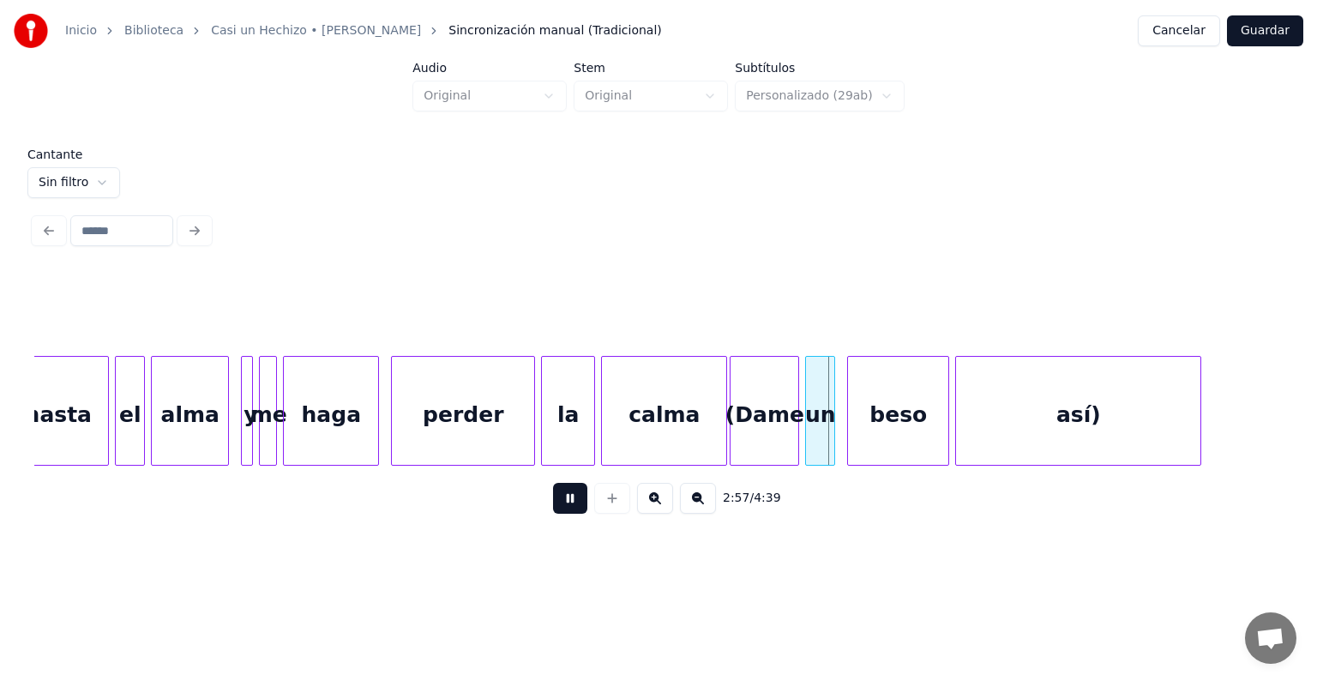
click at [562, 512] on button at bounding box center [570, 498] width 34 height 31
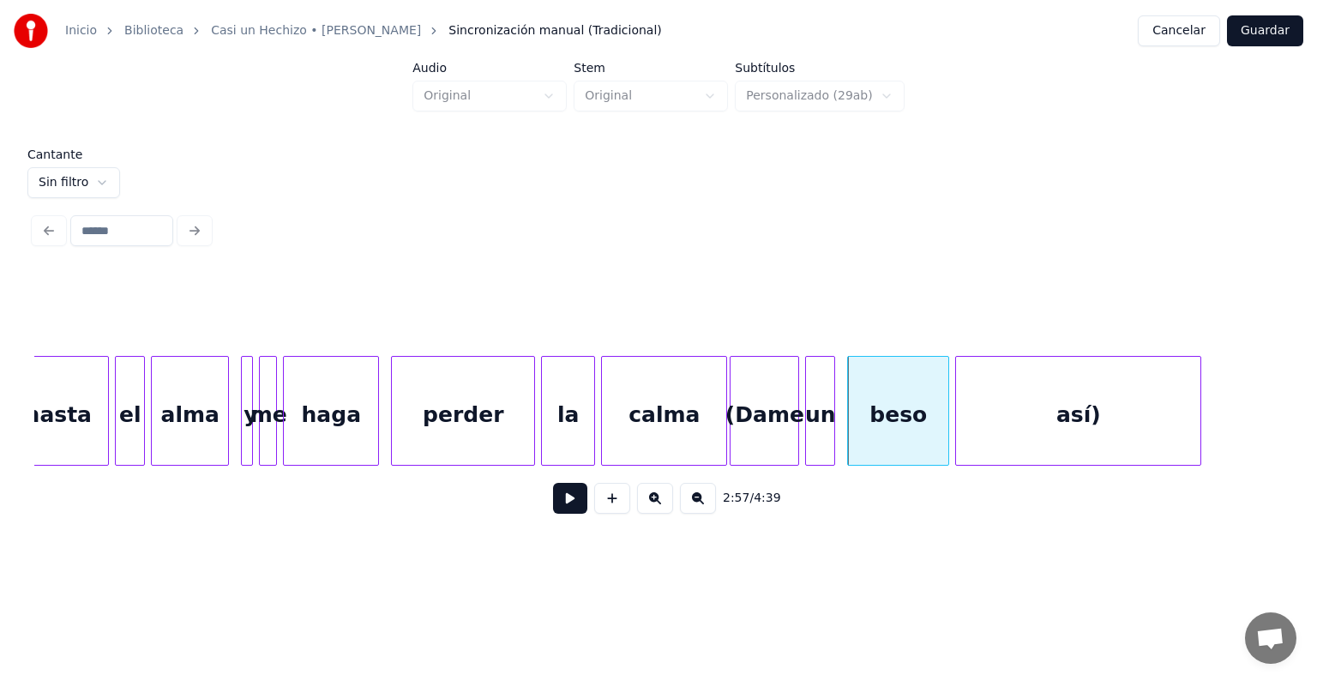
click at [760, 418] on div "(Dame" at bounding box center [764, 415] width 68 height 117
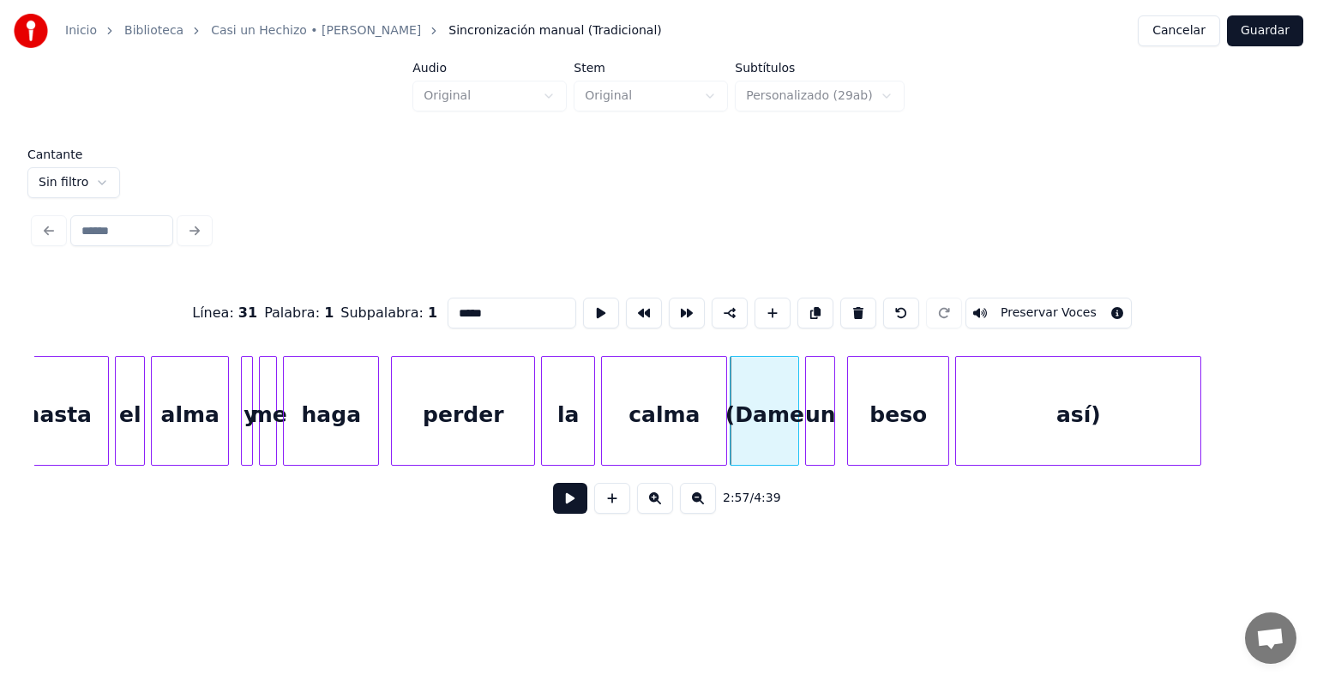
click at [999, 319] on button "Preservar Voces" at bounding box center [1048, 312] width 166 height 31
click at [807, 421] on div at bounding box center [808, 411] width 5 height 108
click at [991, 316] on button "Preservar Voces" at bounding box center [1048, 312] width 166 height 31
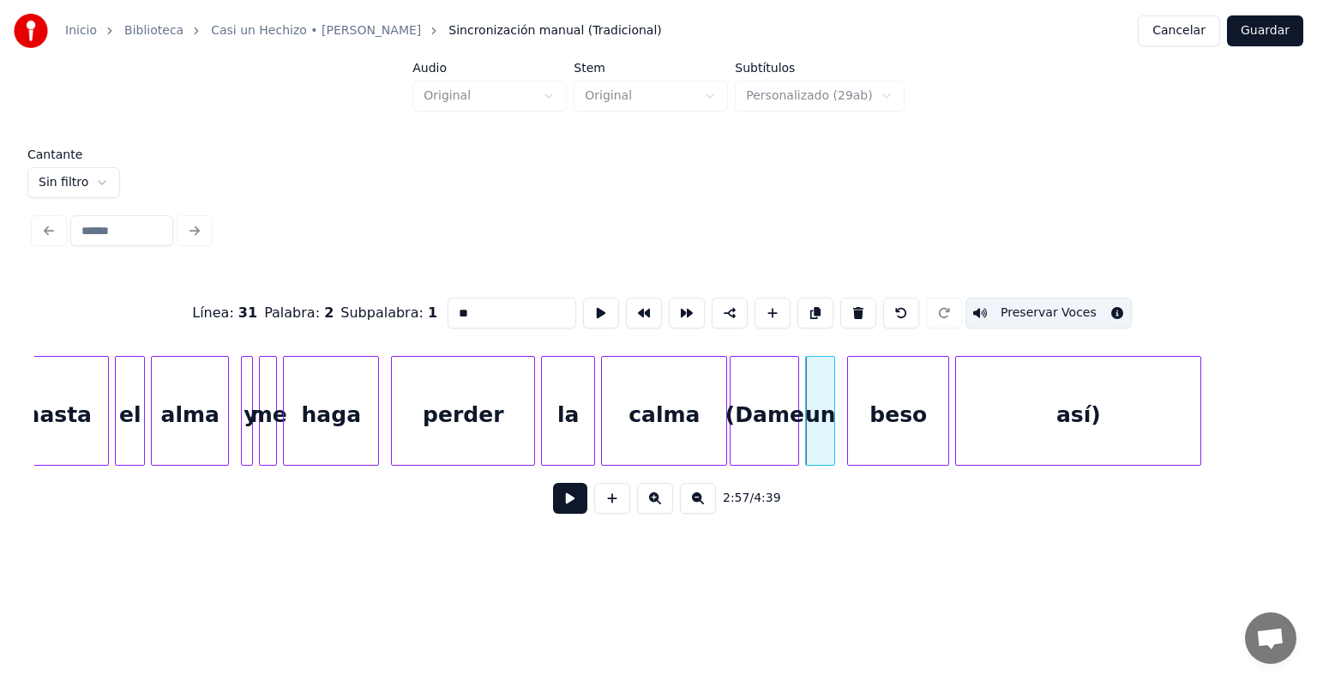
click at [867, 425] on div "beso" at bounding box center [898, 415] width 100 height 117
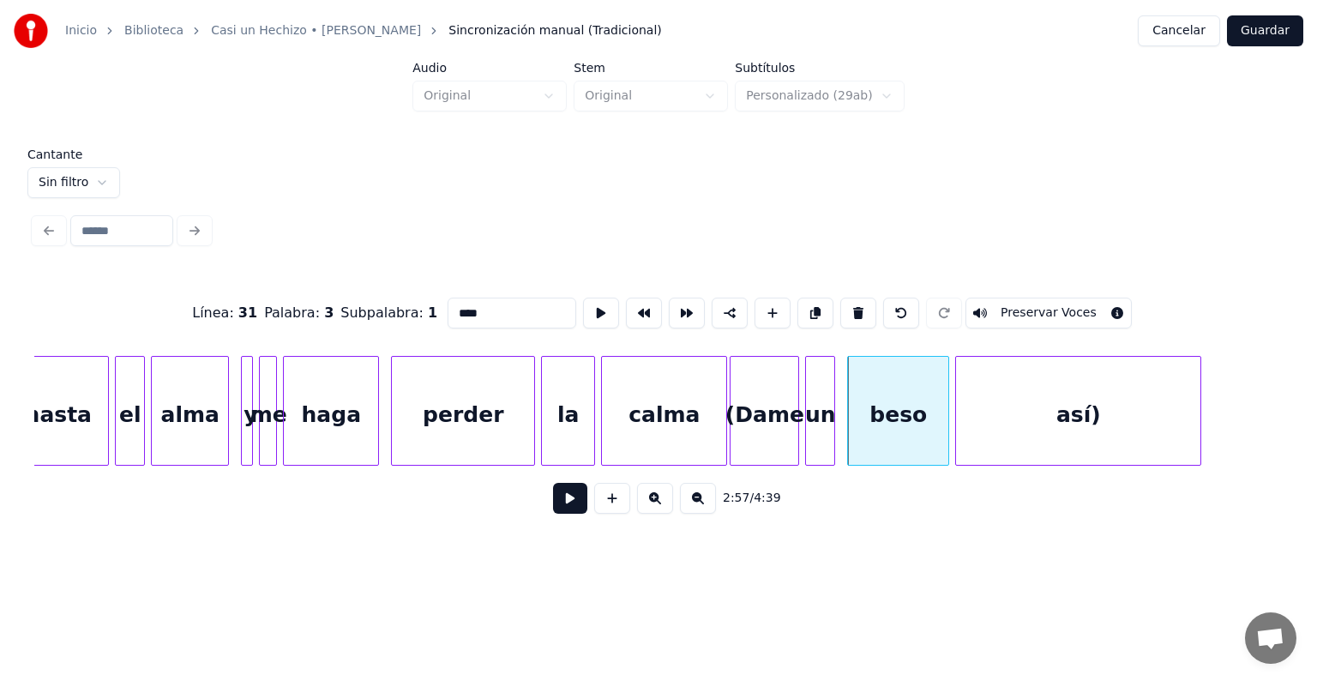
click at [995, 313] on button "Preservar Voces" at bounding box center [1048, 312] width 166 height 31
click at [977, 423] on div "así)" at bounding box center [1078, 415] width 244 height 117
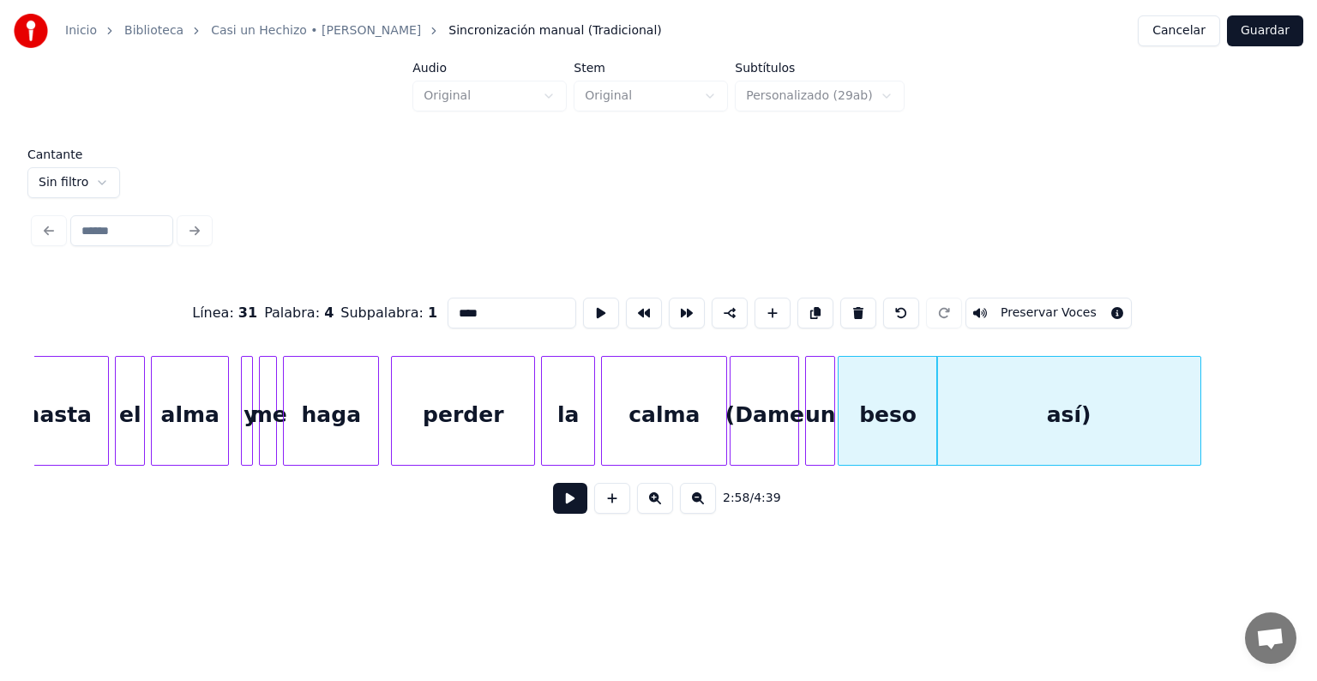
click at [972, 427] on div "así)" at bounding box center [1069, 415] width 264 height 117
click at [1022, 305] on button "Preservar Voces" at bounding box center [1048, 312] width 166 height 31
click at [885, 415] on div "beso" at bounding box center [887, 415] width 99 height 117
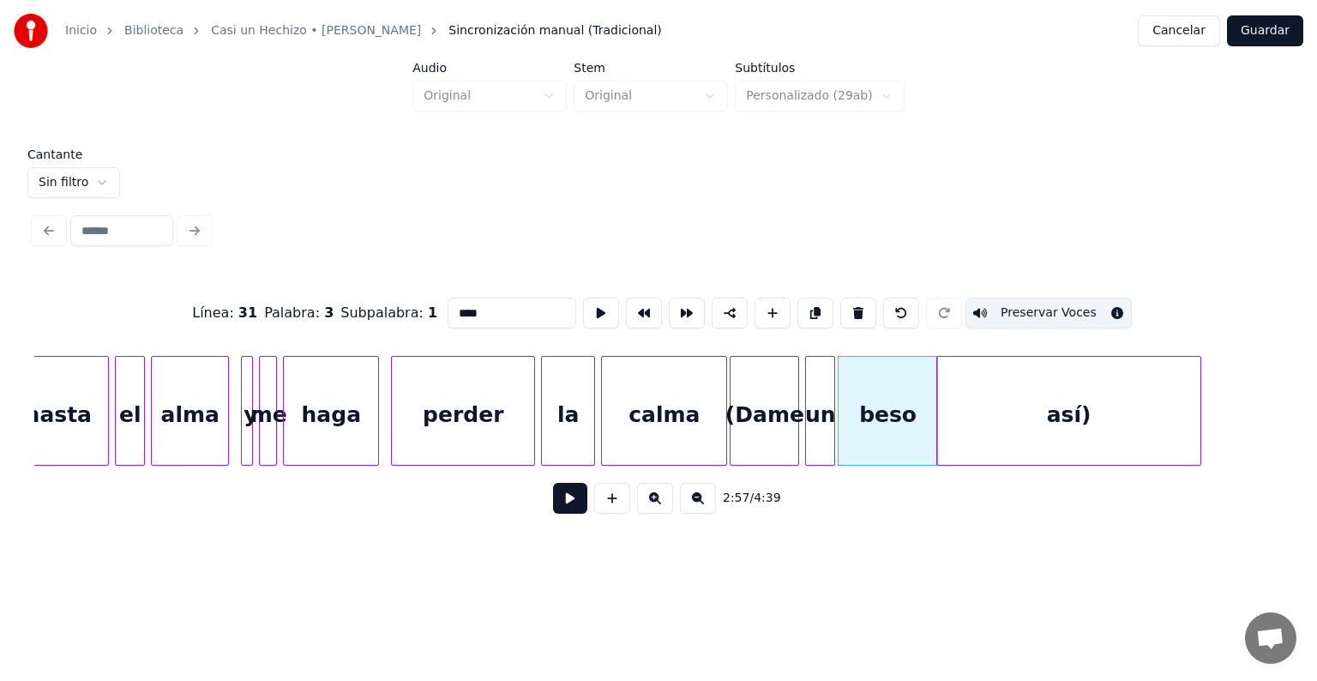
click at [1024, 306] on button "Preservar Voces" at bounding box center [1048, 312] width 166 height 31
click at [1018, 305] on button "Preservar Voces" at bounding box center [1048, 312] width 166 height 31
click at [988, 412] on div "así)" at bounding box center [1069, 415] width 264 height 117
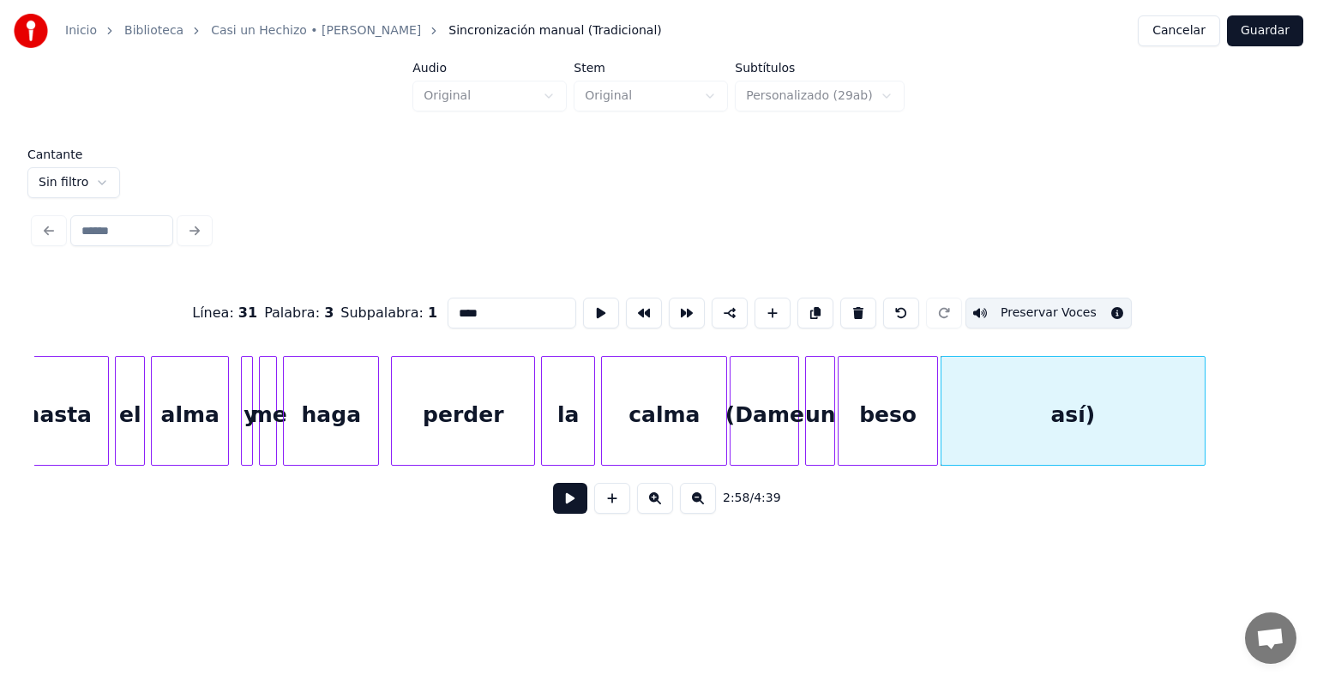
click at [879, 416] on div "beso" at bounding box center [887, 415] width 99 height 117
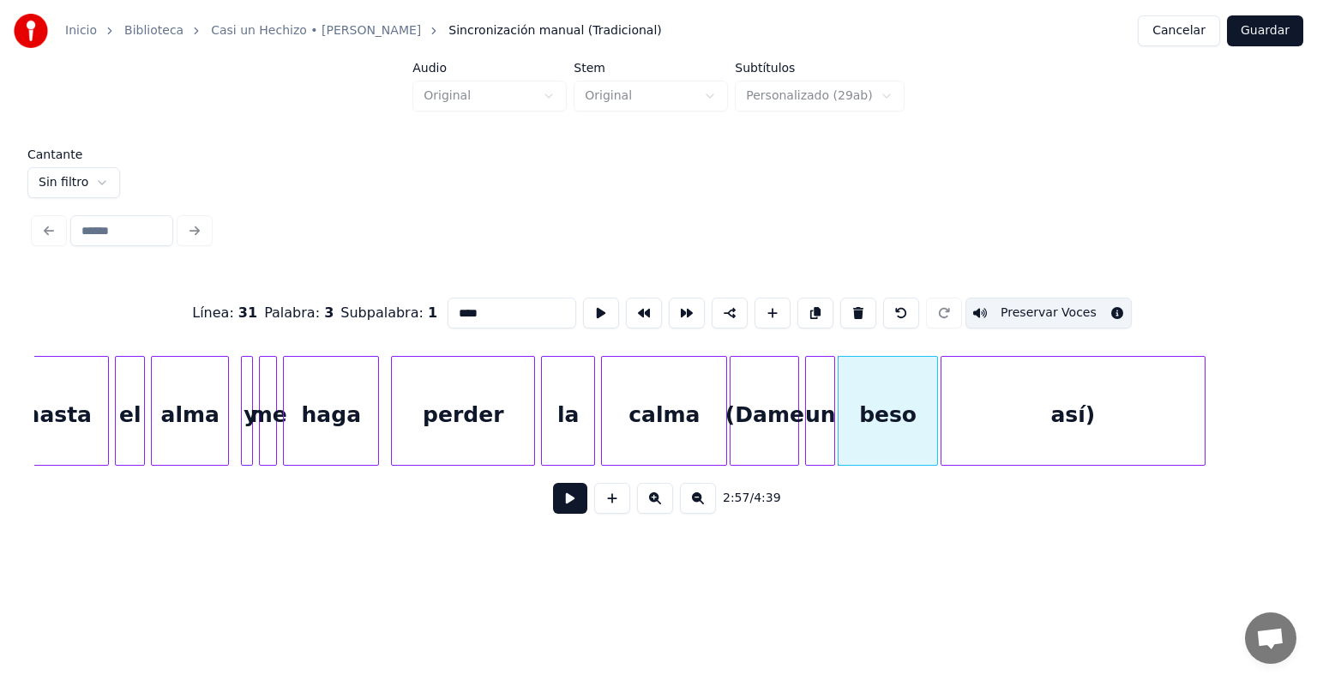
click at [974, 418] on div "así)" at bounding box center [1073, 415] width 264 height 117
type input "****"
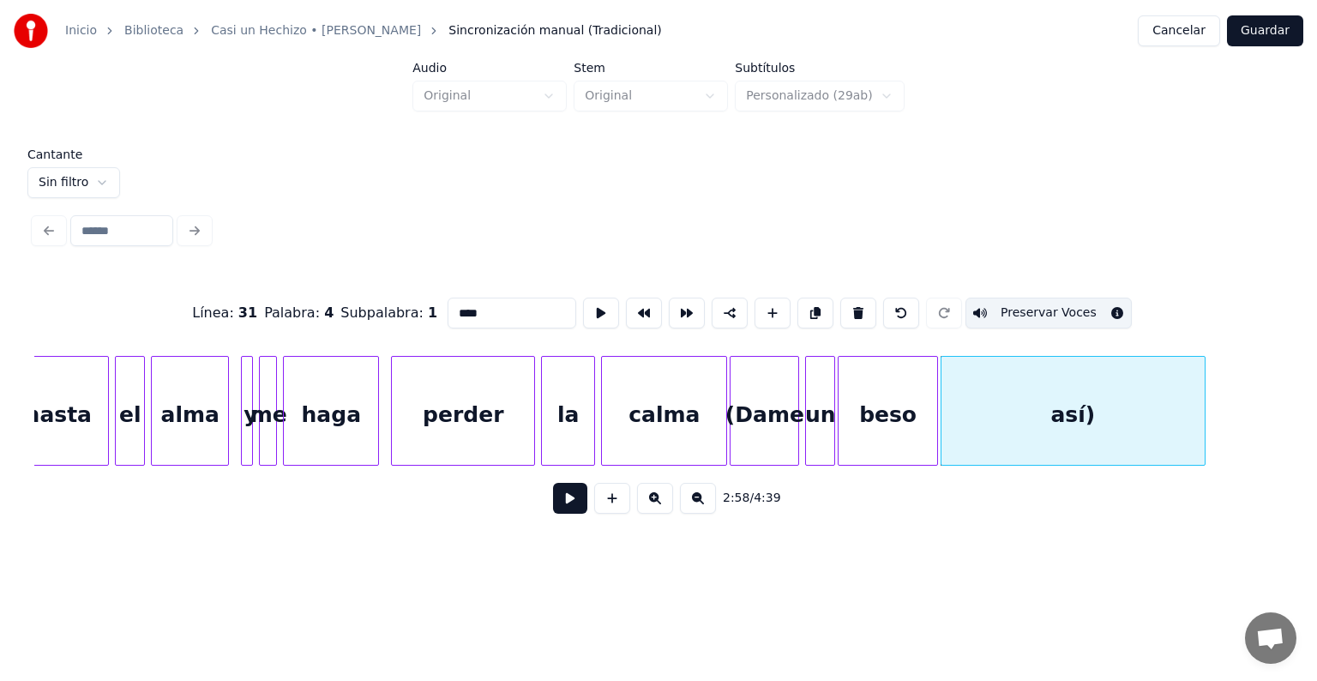
click at [556, 513] on button at bounding box center [570, 498] width 34 height 31
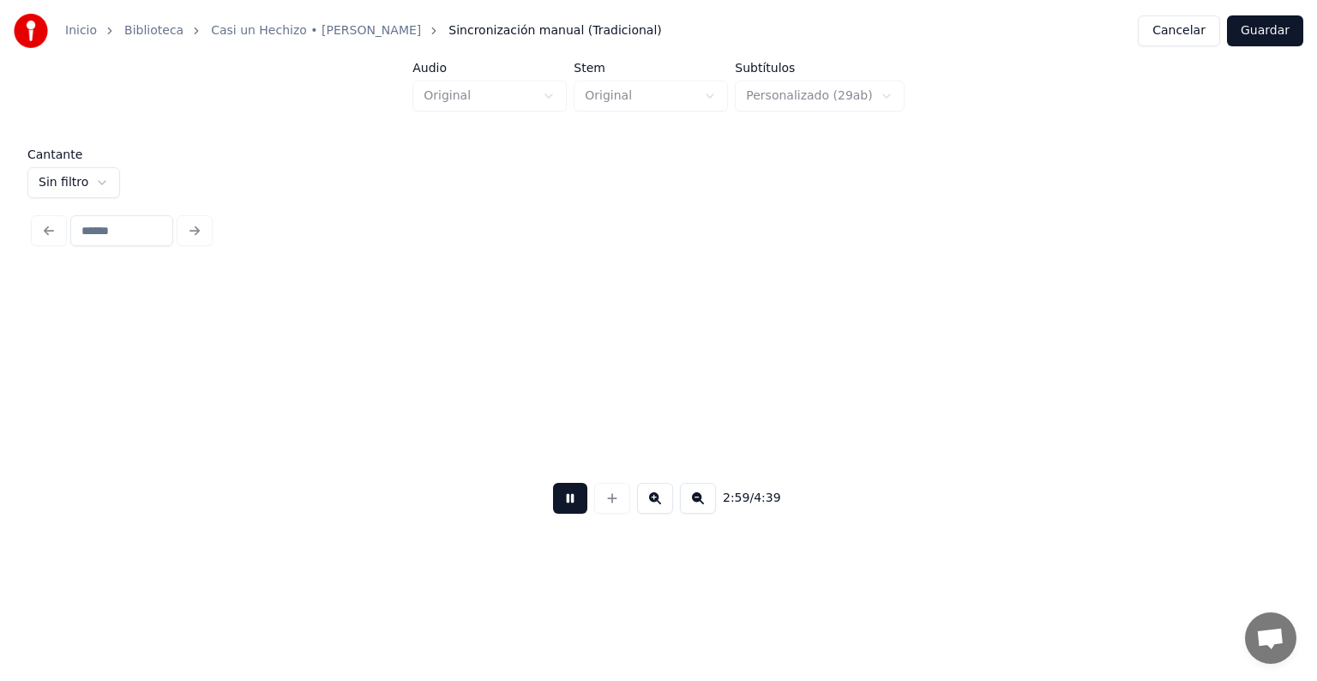
scroll to position [0, 53767]
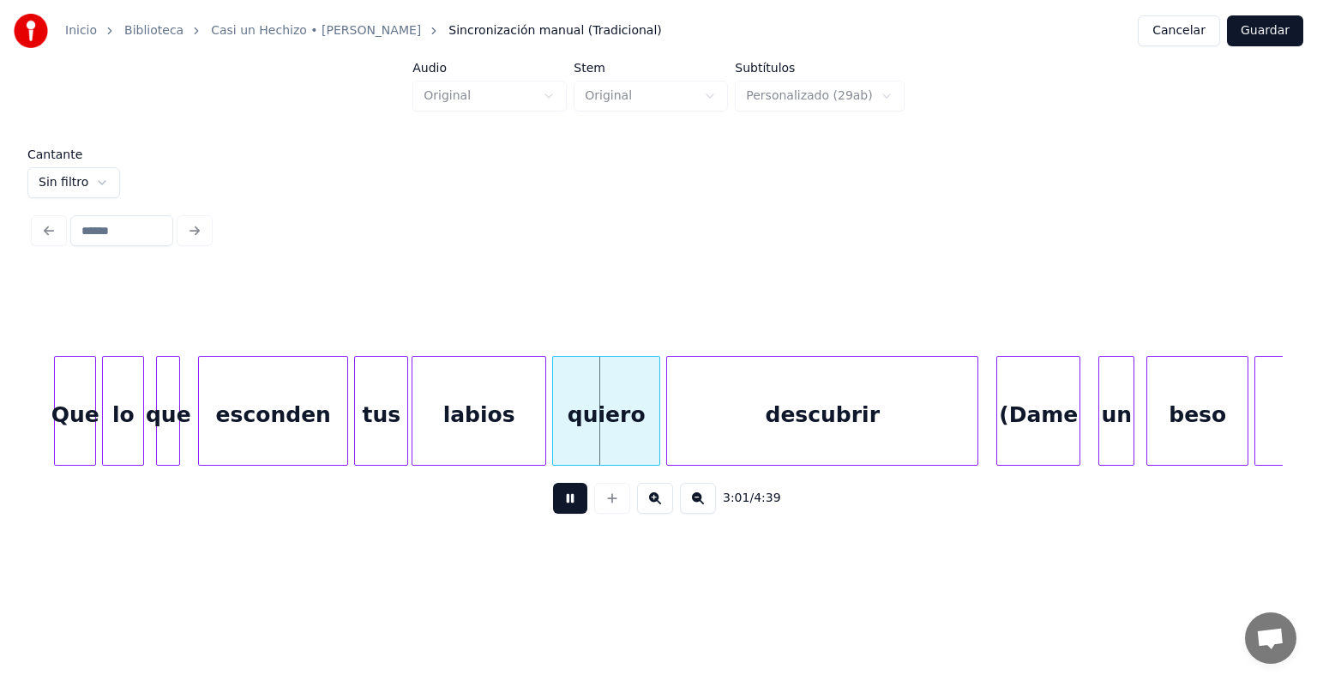
click at [1022, 411] on div "(Dame" at bounding box center [1038, 415] width 82 height 117
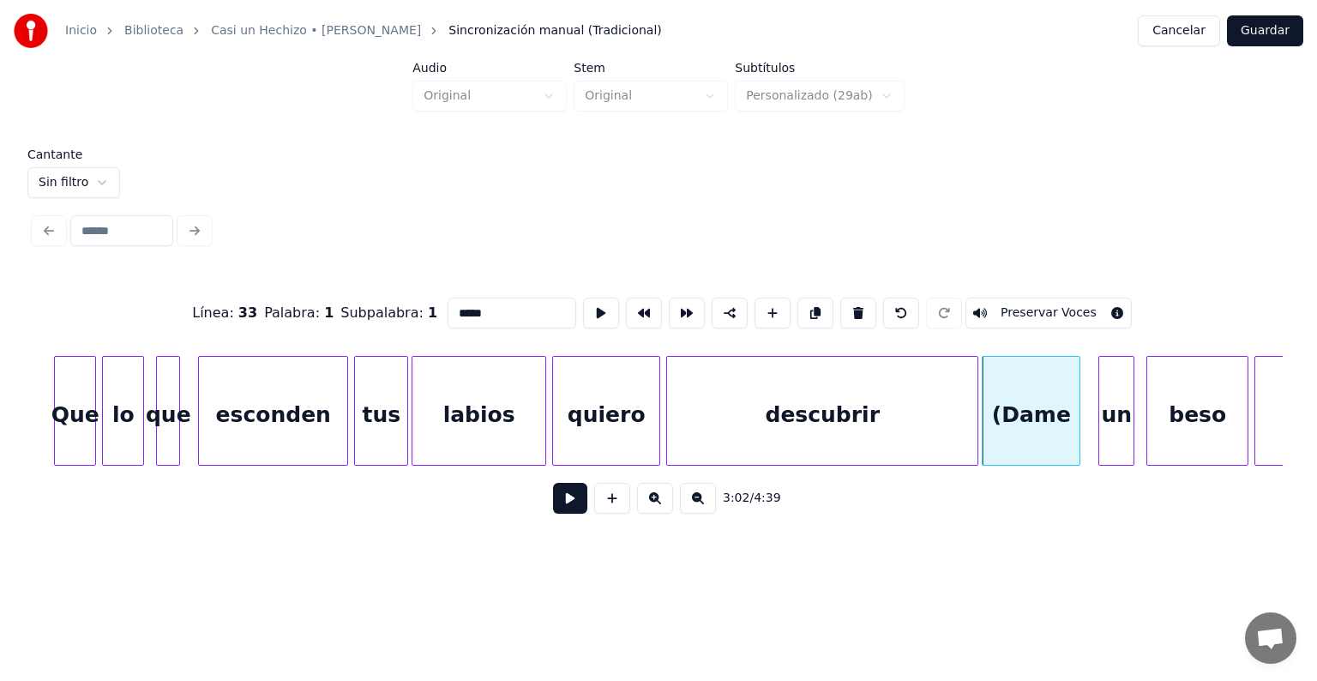
click at [1019, 305] on button "Preservar Voces" at bounding box center [1048, 312] width 166 height 31
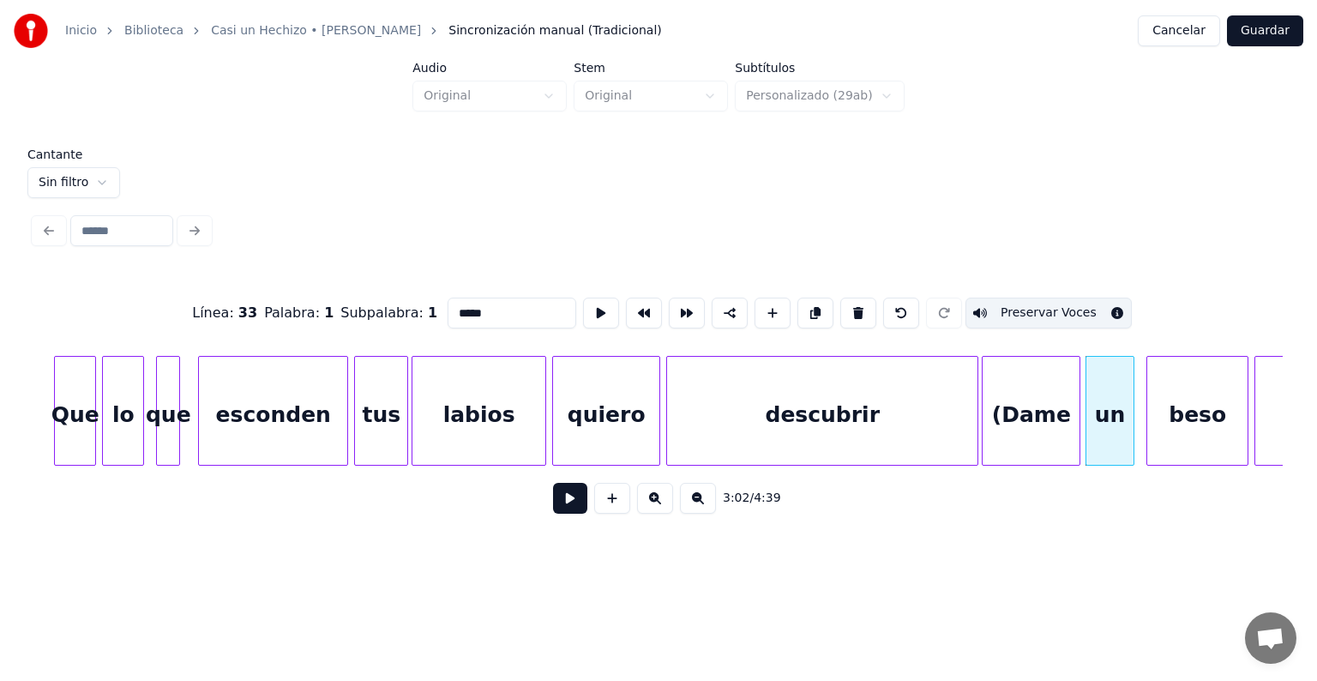
click at [1099, 410] on div "un" at bounding box center [1110, 415] width 48 height 117
click at [1053, 308] on button "Preservar Voces" at bounding box center [1048, 312] width 166 height 31
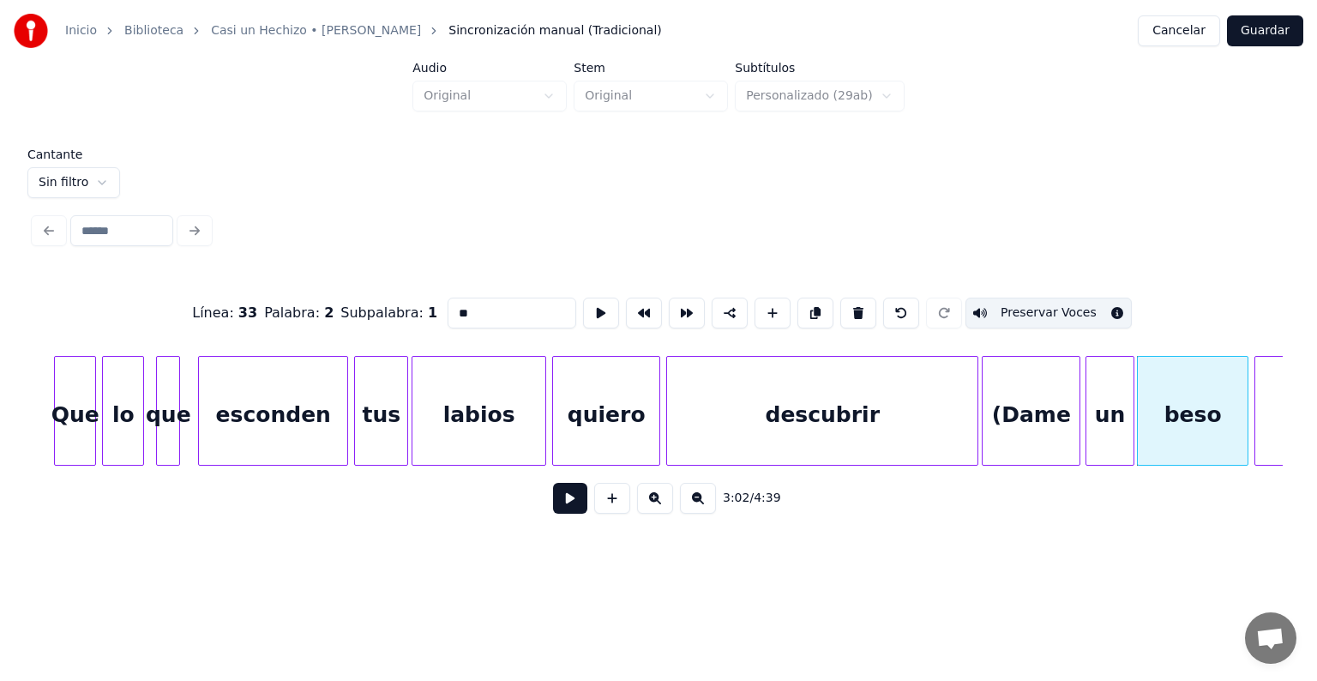
click at [1165, 418] on div "beso" at bounding box center [1192, 415] width 110 height 117
type input "****"
click at [1059, 313] on button "Preservar Voces" at bounding box center [1048, 312] width 166 height 31
click at [572, 511] on button at bounding box center [570, 498] width 34 height 31
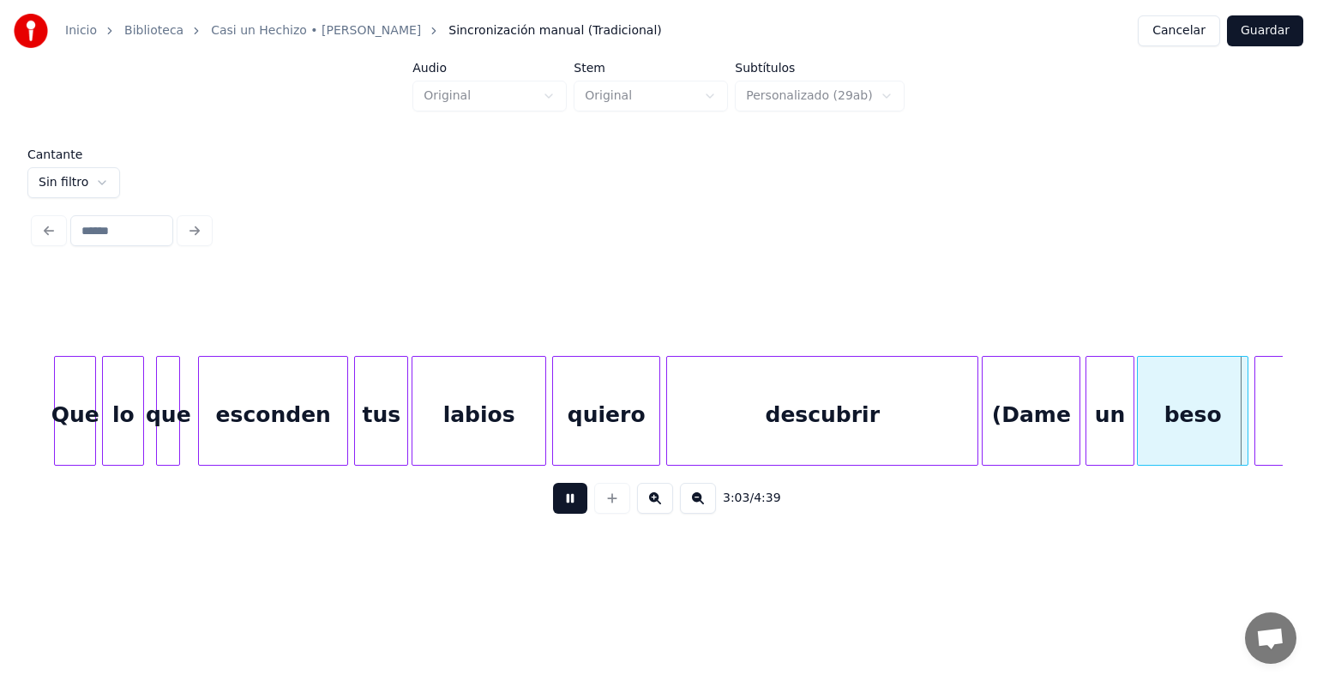
click at [553, 506] on button at bounding box center [570, 498] width 34 height 31
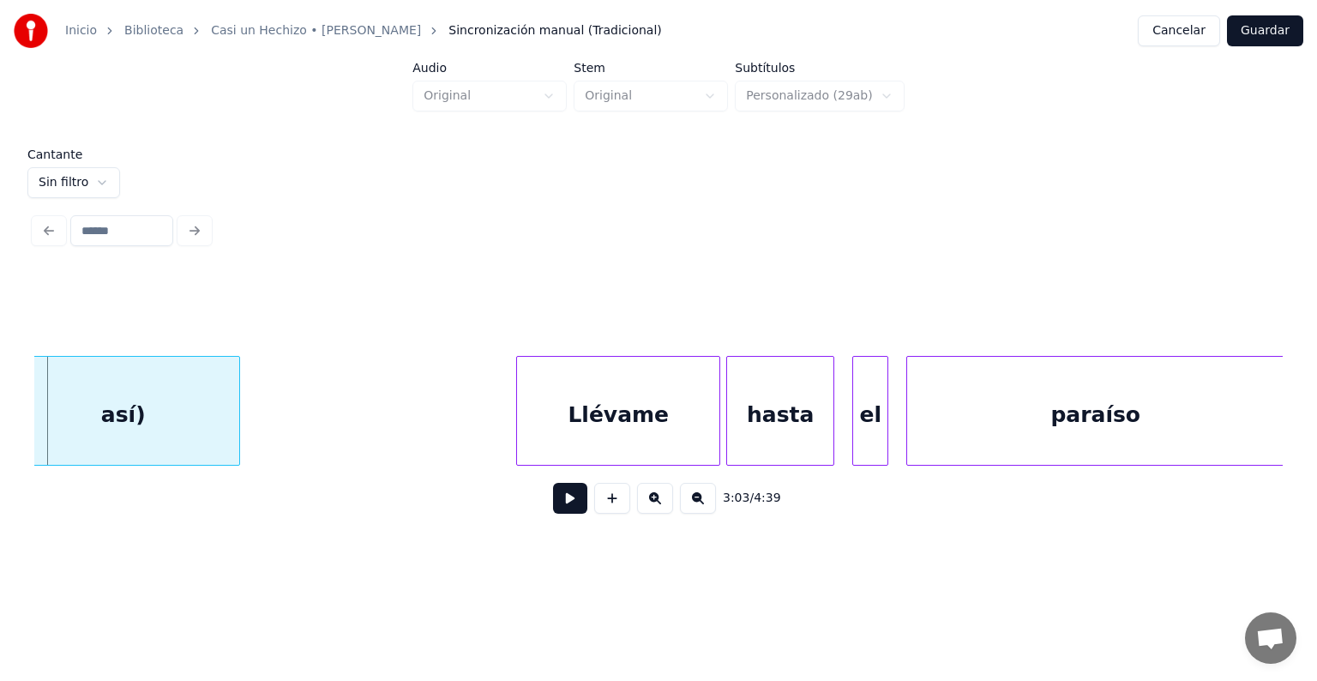
click at [146, 421] on div "así)" at bounding box center [123, 415] width 232 height 117
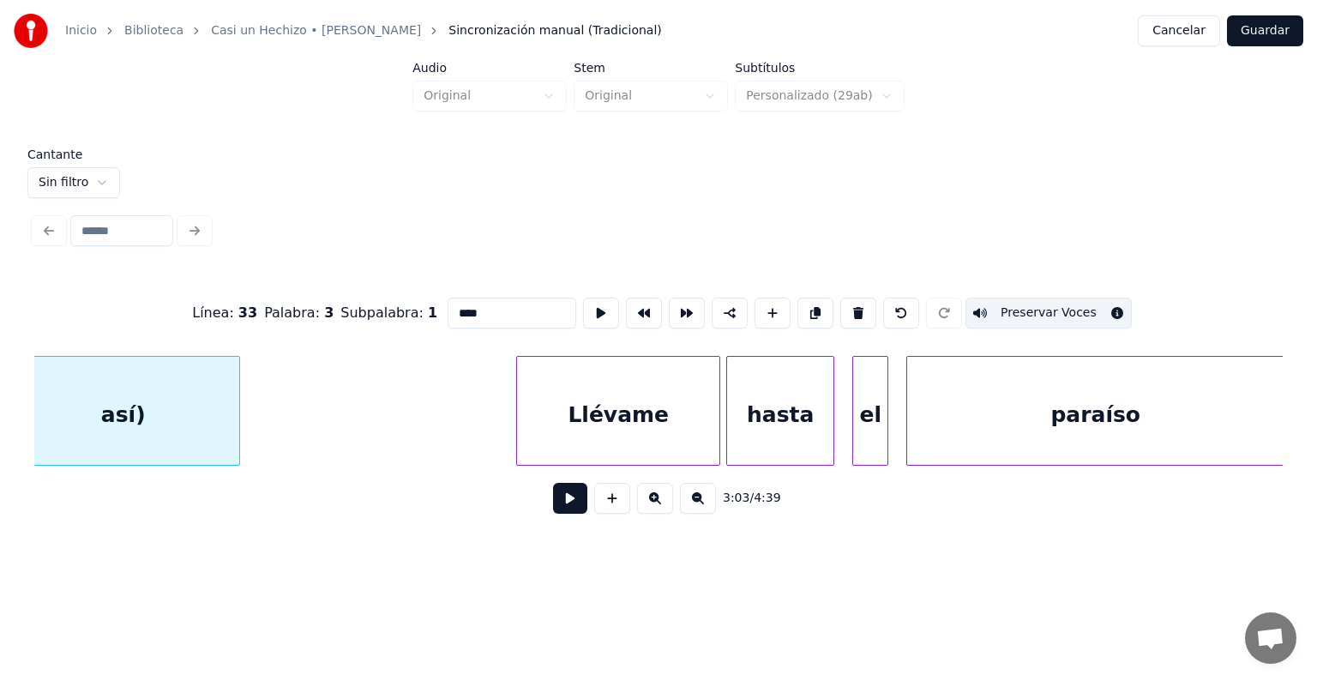
type input "****"
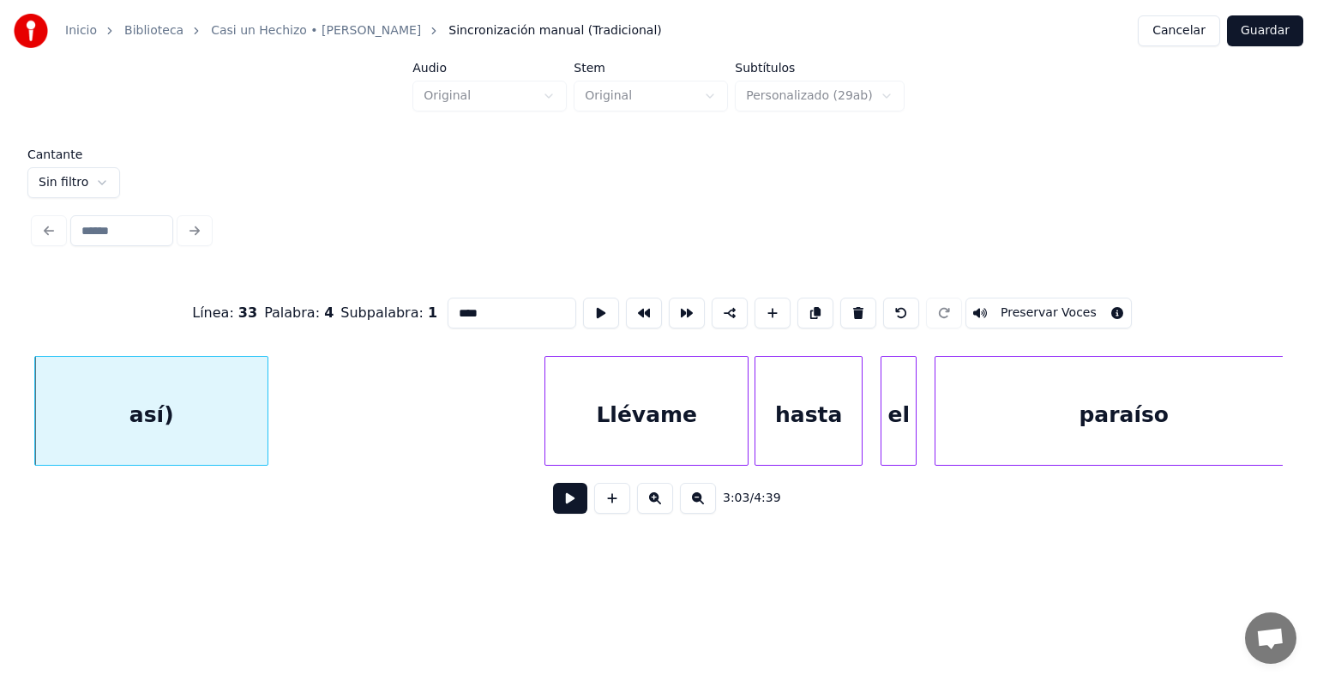
click at [1023, 305] on button "Preservar Voces" at bounding box center [1048, 312] width 166 height 31
click at [561, 507] on button at bounding box center [570, 498] width 34 height 31
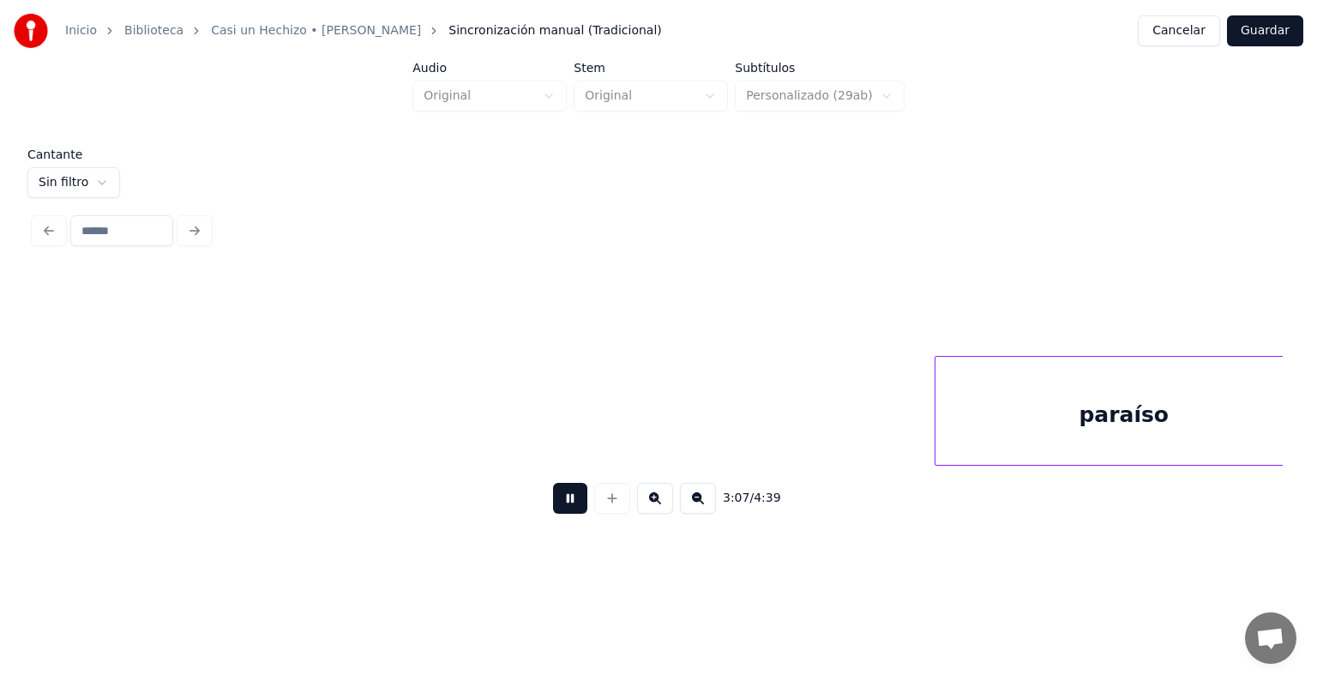
scroll to position [0, 56244]
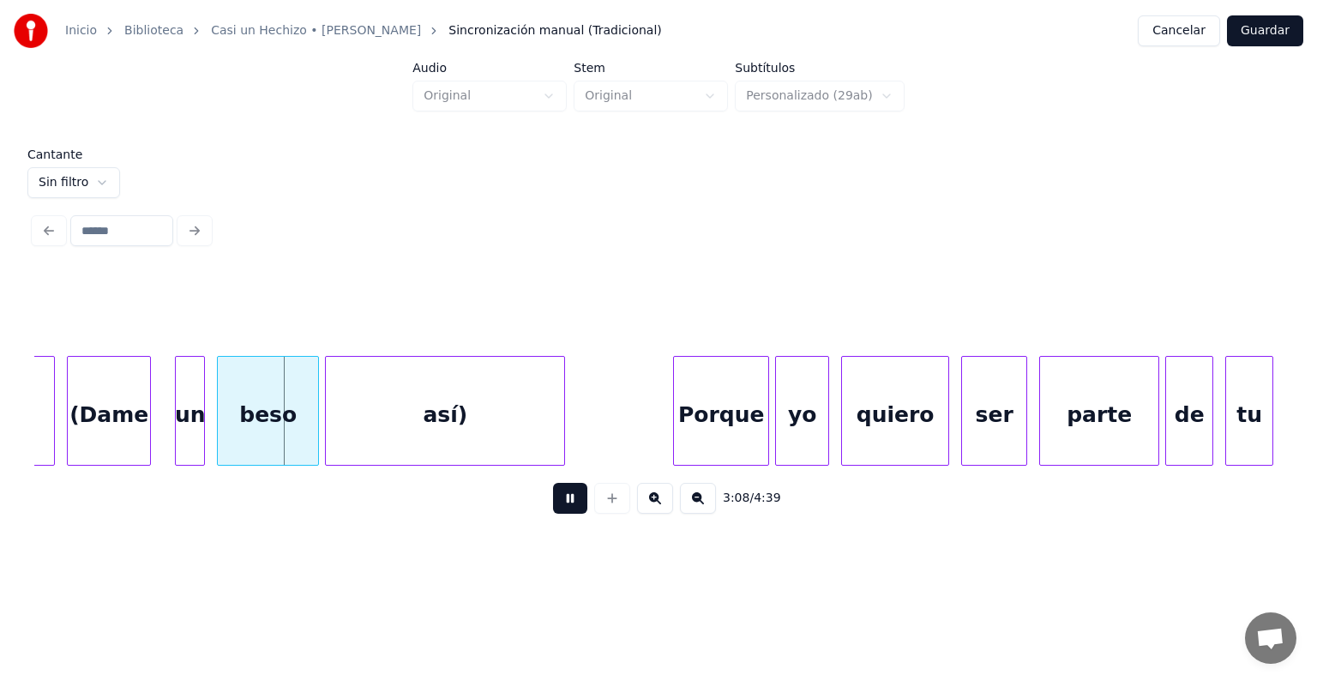
click at [116, 429] on div "(Dame" at bounding box center [109, 415] width 82 height 117
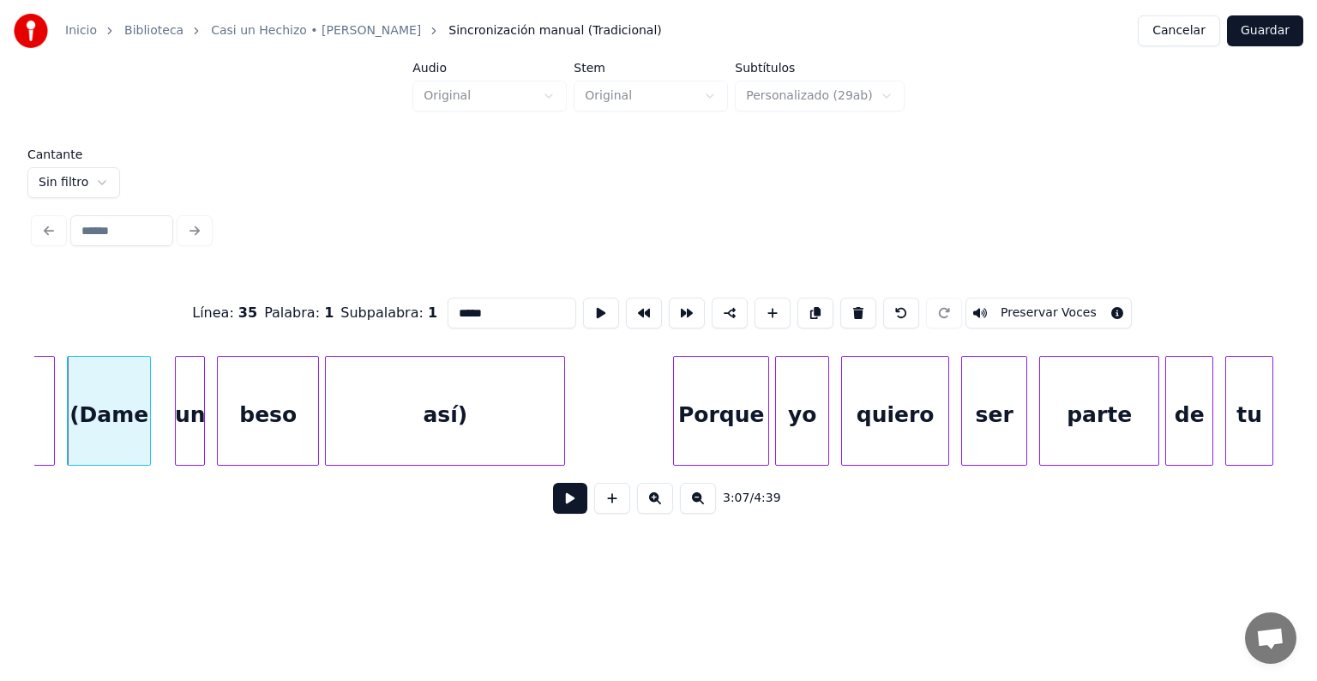
click at [111, 428] on div "(Dame" at bounding box center [109, 415] width 82 height 117
click at [147, 432] on div "(Dame" at bounding box center [111, 415] width 86 height 117
click at [178, 434] on div "un" at bounding box center [185, 415] width 39 height 117
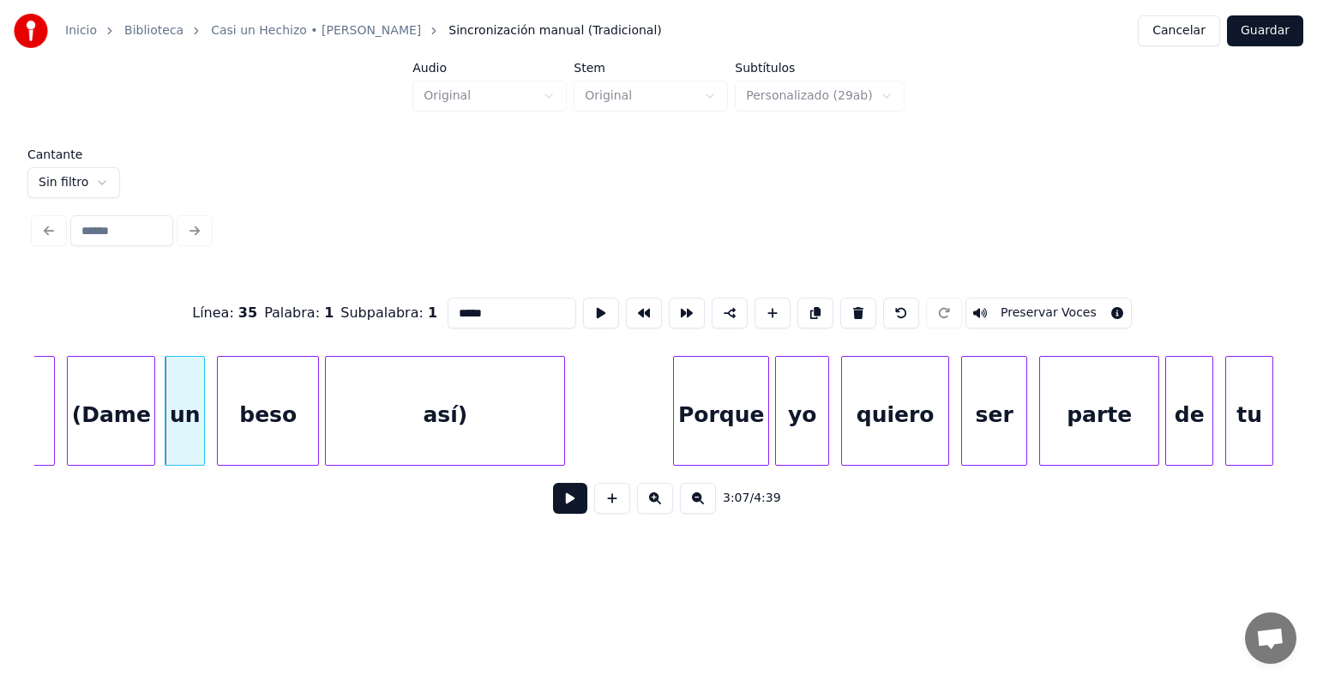
click at [125, 423] on div "(Dame" at bounding box center [111, 415] width 87 height 117
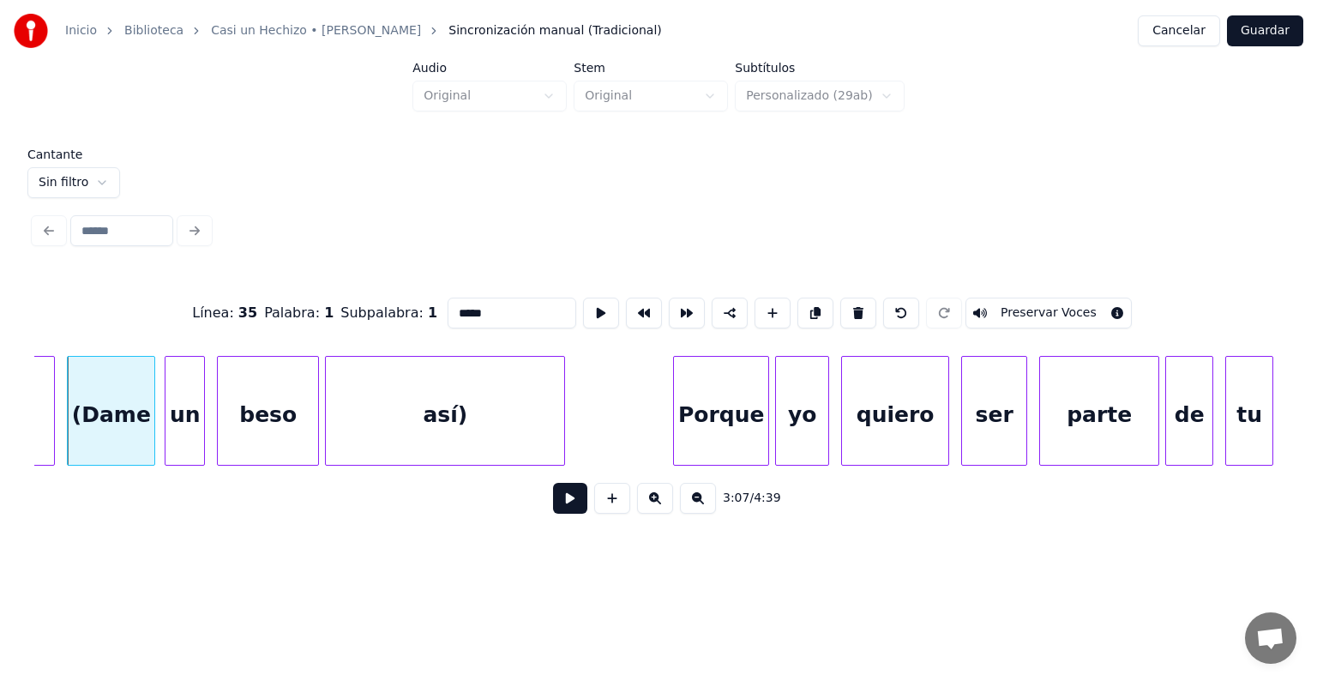
click at [1024, 305] on button "Preservar Voces" at bounding box center [1048, 312] width 166 height 31
click at [180, 413] on div "un" at bounding box center [184, 415] width 39 height 117
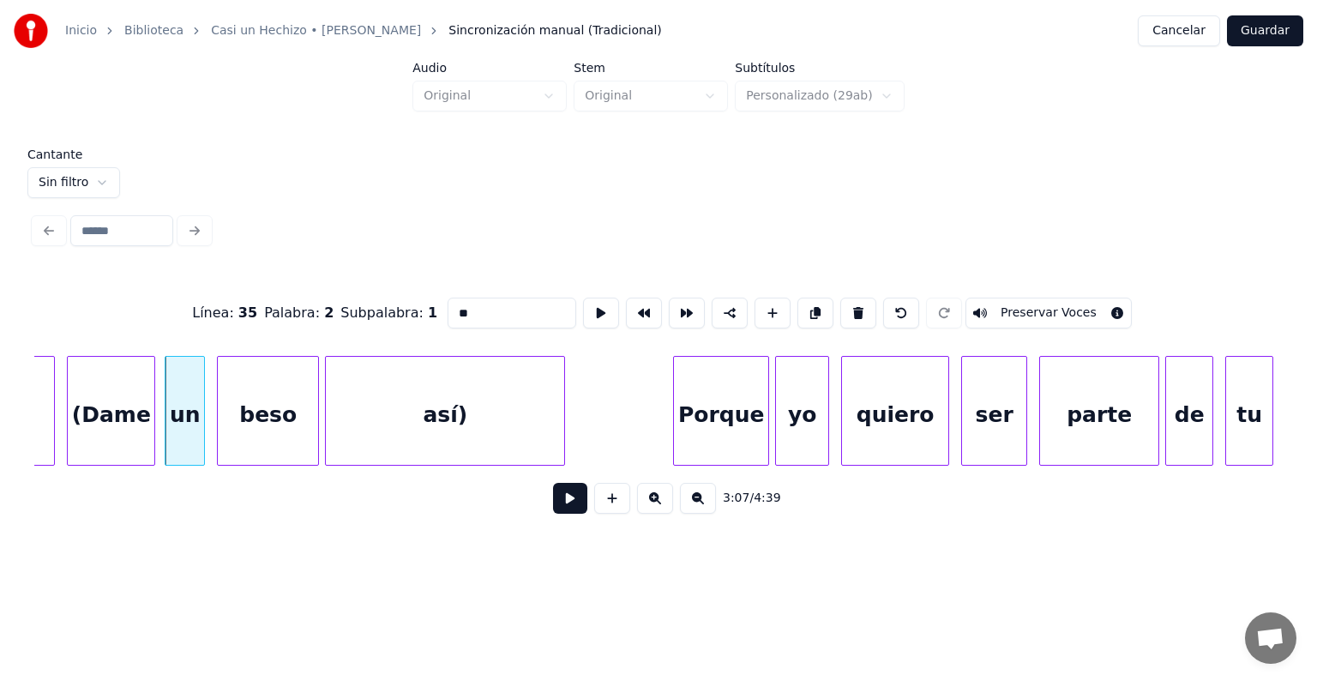
click at [1027, 303] on button "Preservar Voces" at bounding box center [1048, 312] width 166 height 31
click at [259, 405] on div "beso" at bounding box center [268, 415] width 100 height 117
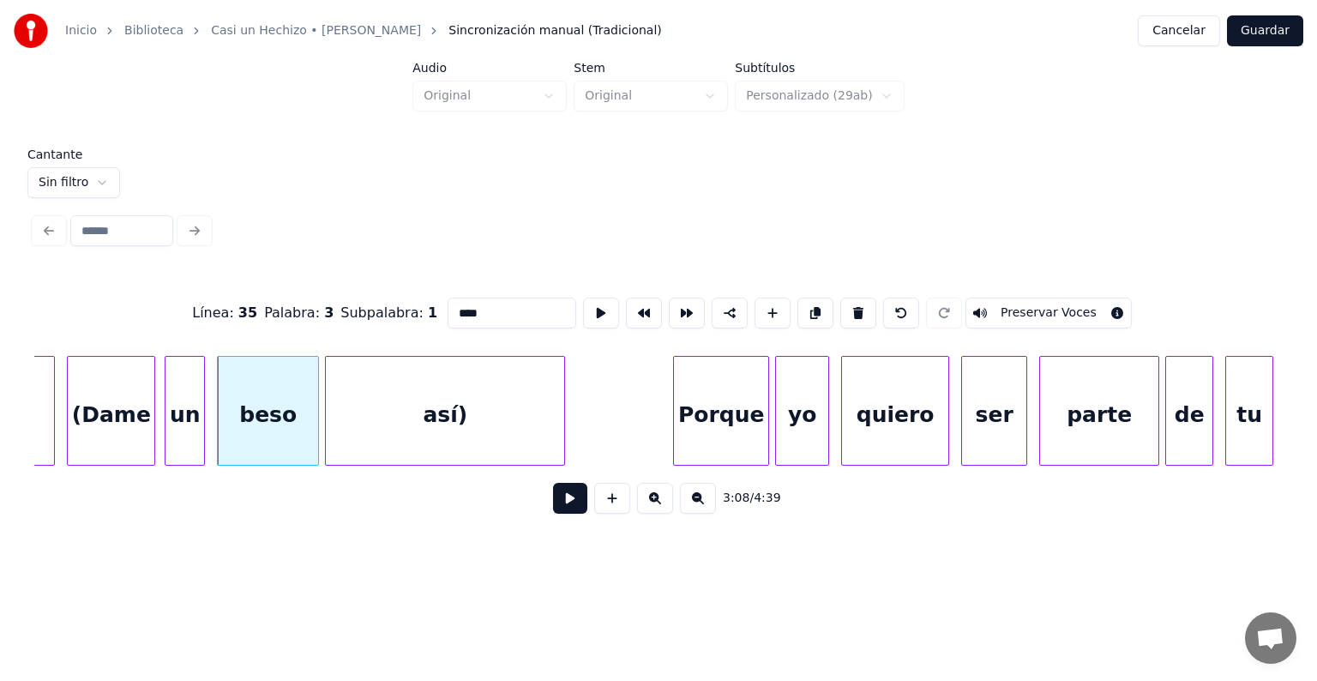
click at [1030, 300] on button "Preservar Voces" at bounding box center [1048, 312] width 166 height 31
click at [327, 429] on div at bounding box center [328, 411] width 5 height 108
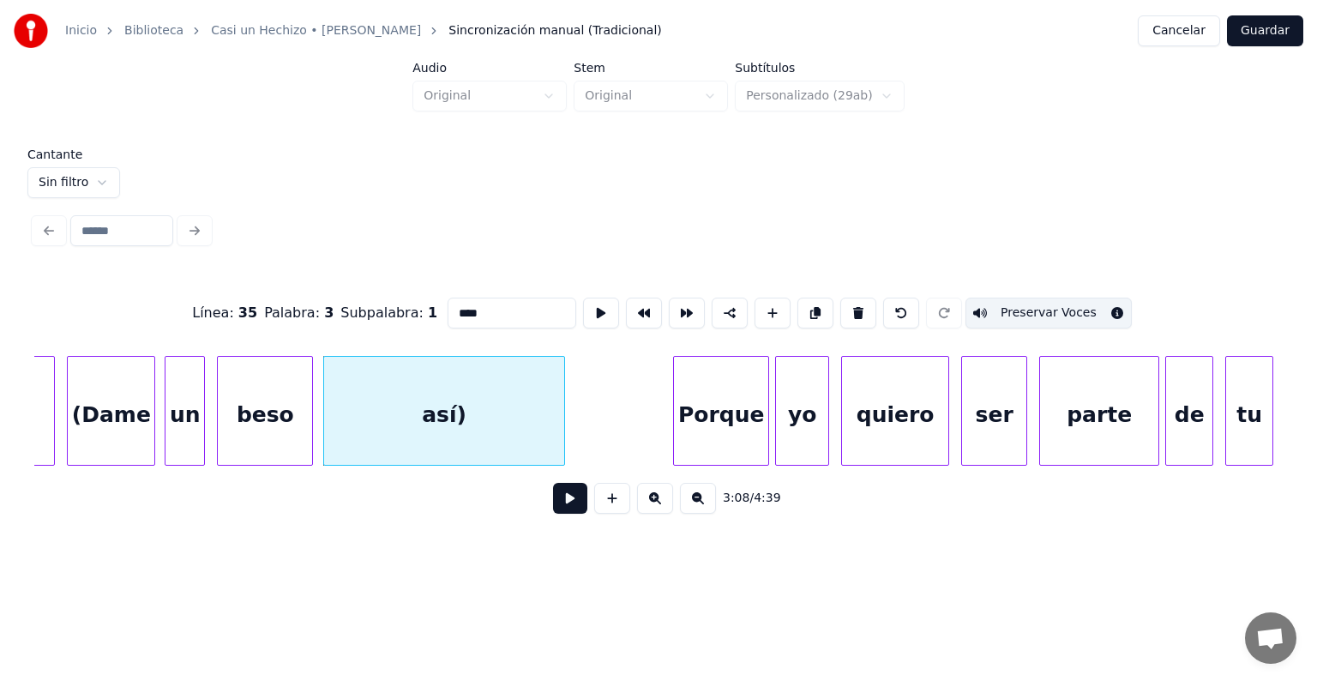
click at [378, 424] on div "así)" at bounding box center [444, 415] width 240 height 117
type input "****"
click at [1023, 306] on button "Preservar Voces" at bounding box center [1048, 312] width 166 height 31
click at [167, 431] on div "un" at bounding box center [183, 415] width 44 height 117
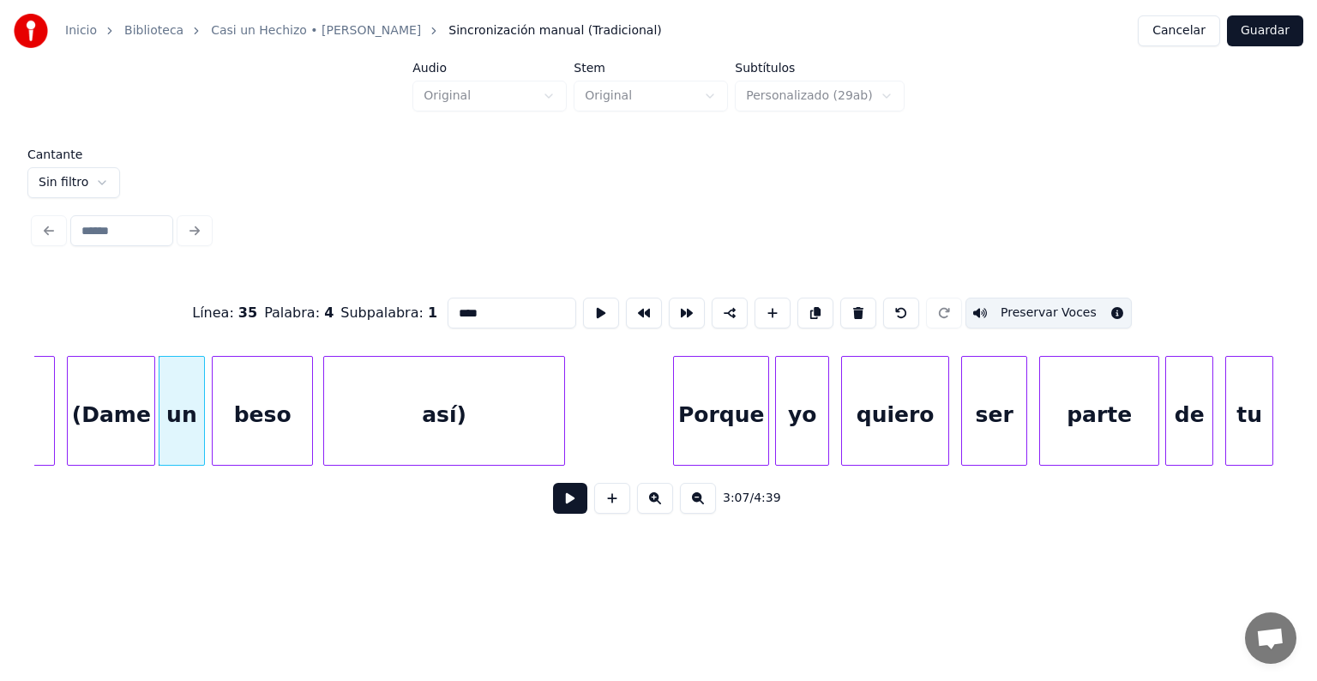
click at [220, 431] on div "beso" at bounding box center [263, 415] width 100 height 117
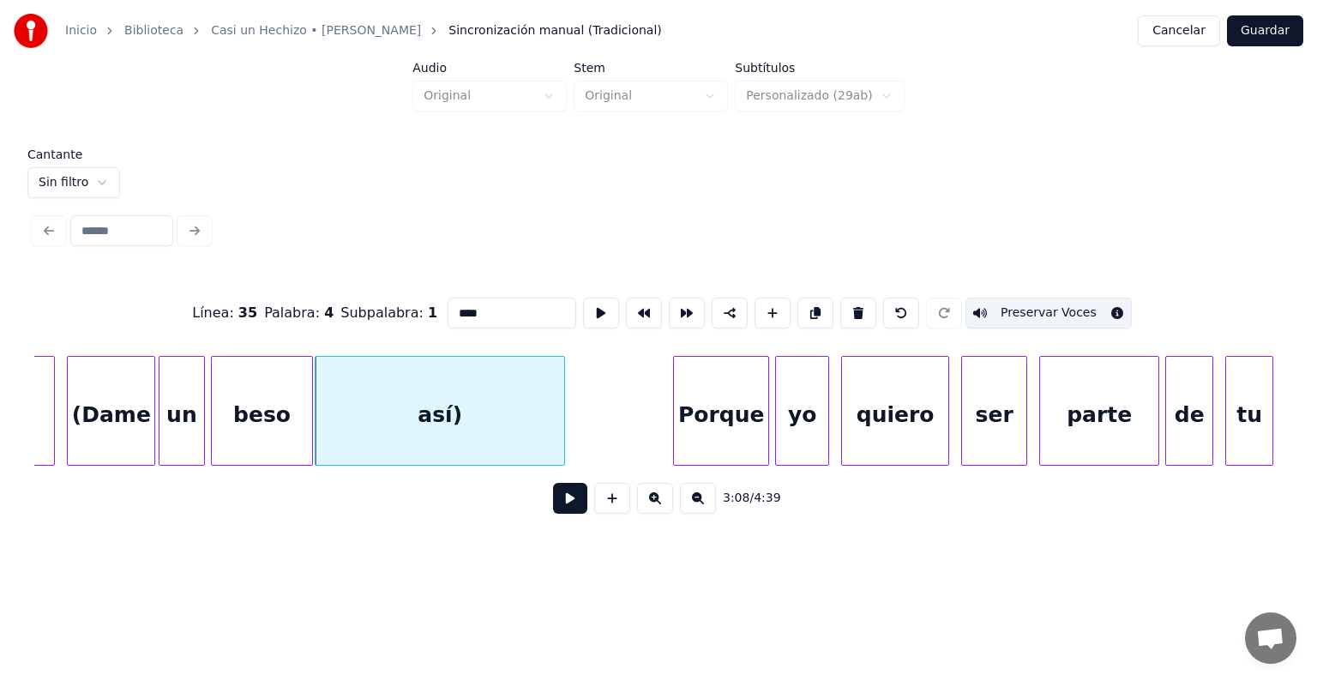
click at [553, 511] on button at bounding box center [570, 498] width 34 height 31
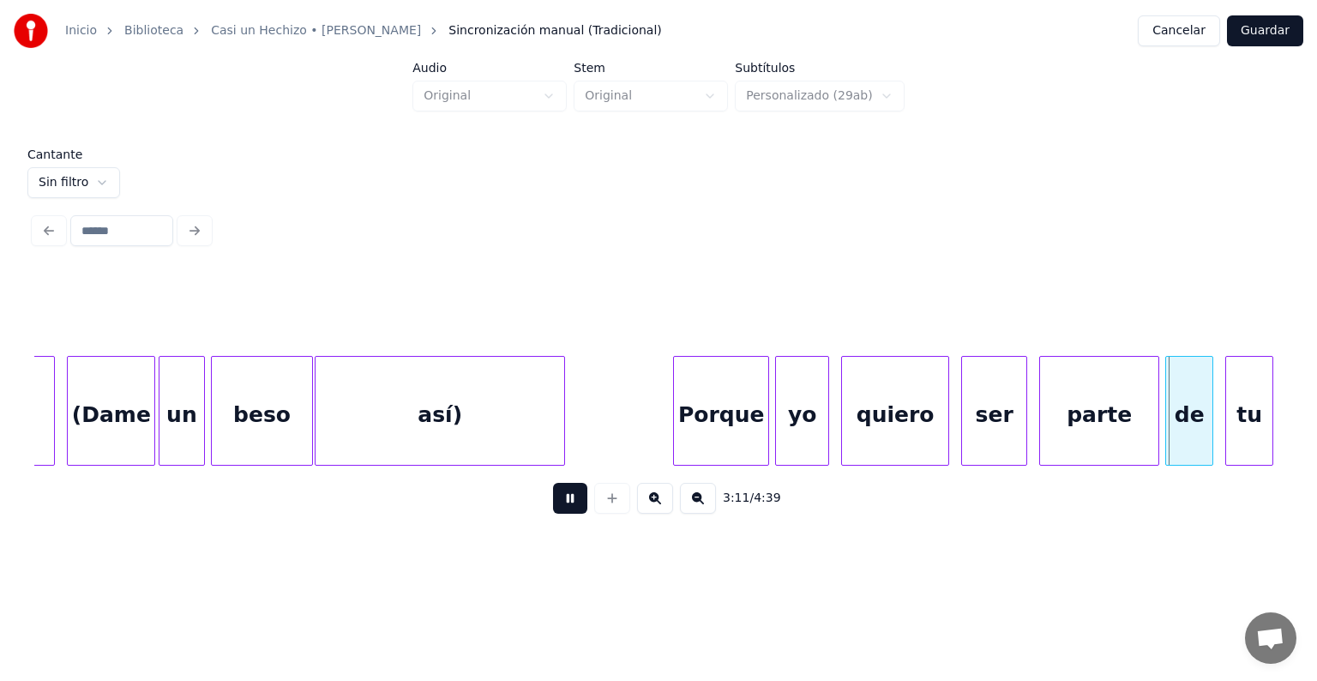
click at [422, 416] on div "así)" at bounding box center [439, 415] width 249 height 117
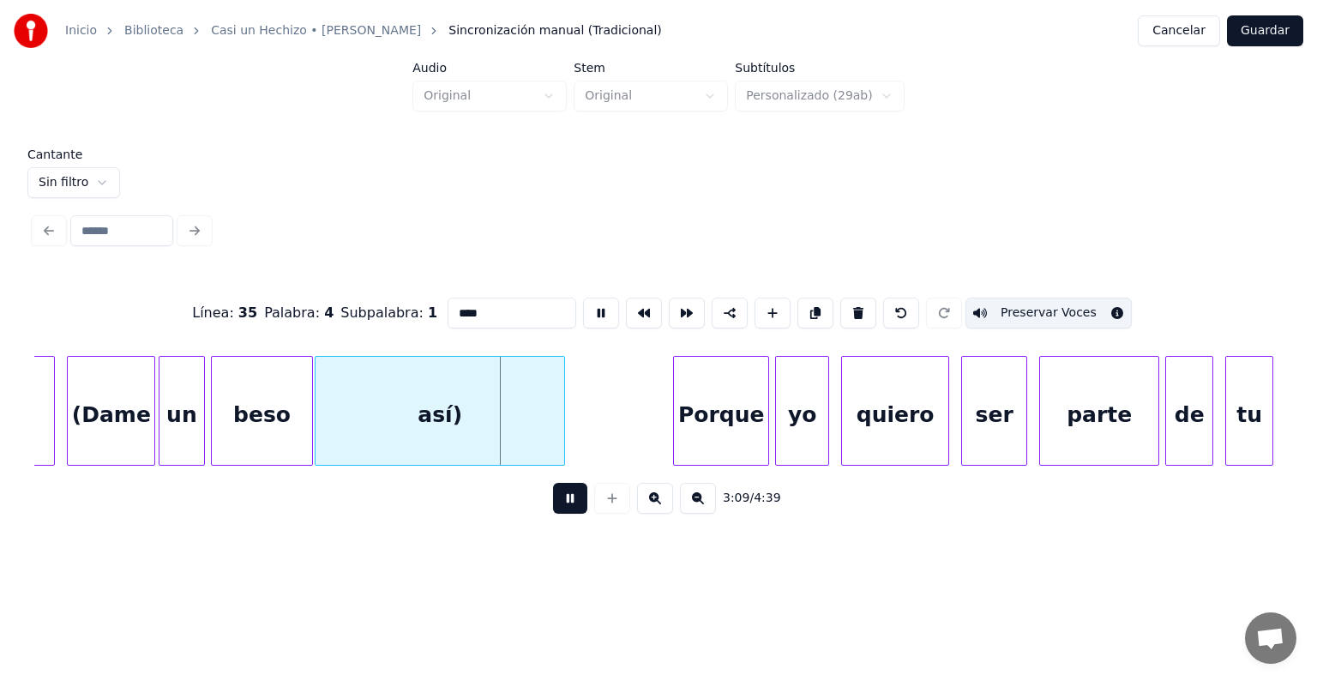
click at [259, 418] on div "beso" at bounding box center [262, 415] width 101 height 117
click at [180, 417] on div "un" at bounding box center [181, 415] width 45 height 117
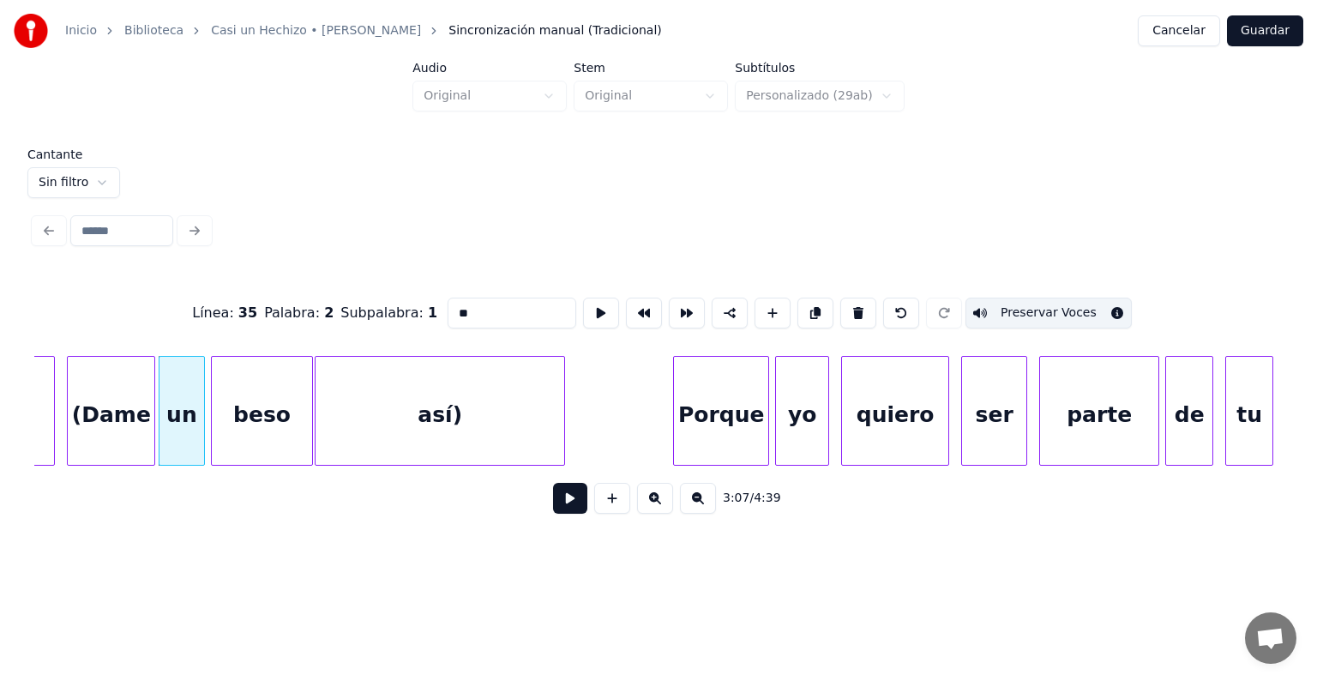
click at [121, 410] on div "(Dame" at bounding box center [111, 415] width 87 height 117
type input "*****"
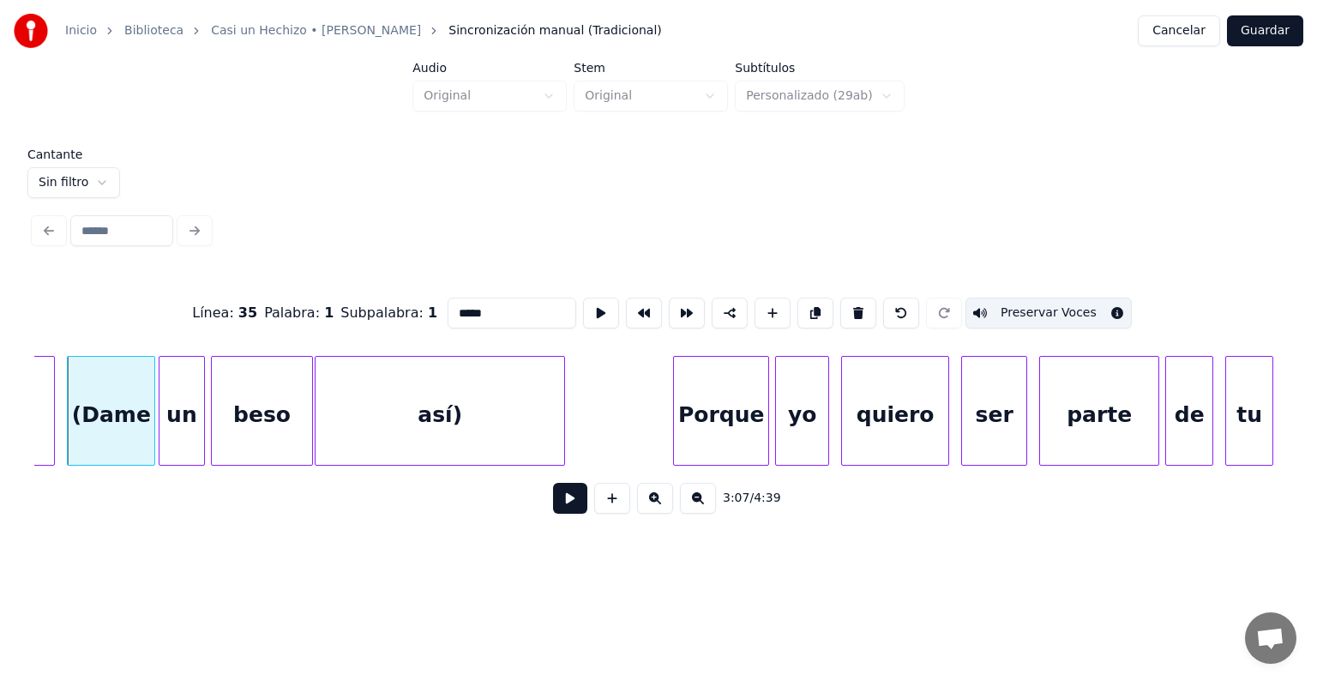
click at [563, 511] on button at bounding box center [570, 498] width 34 height 31
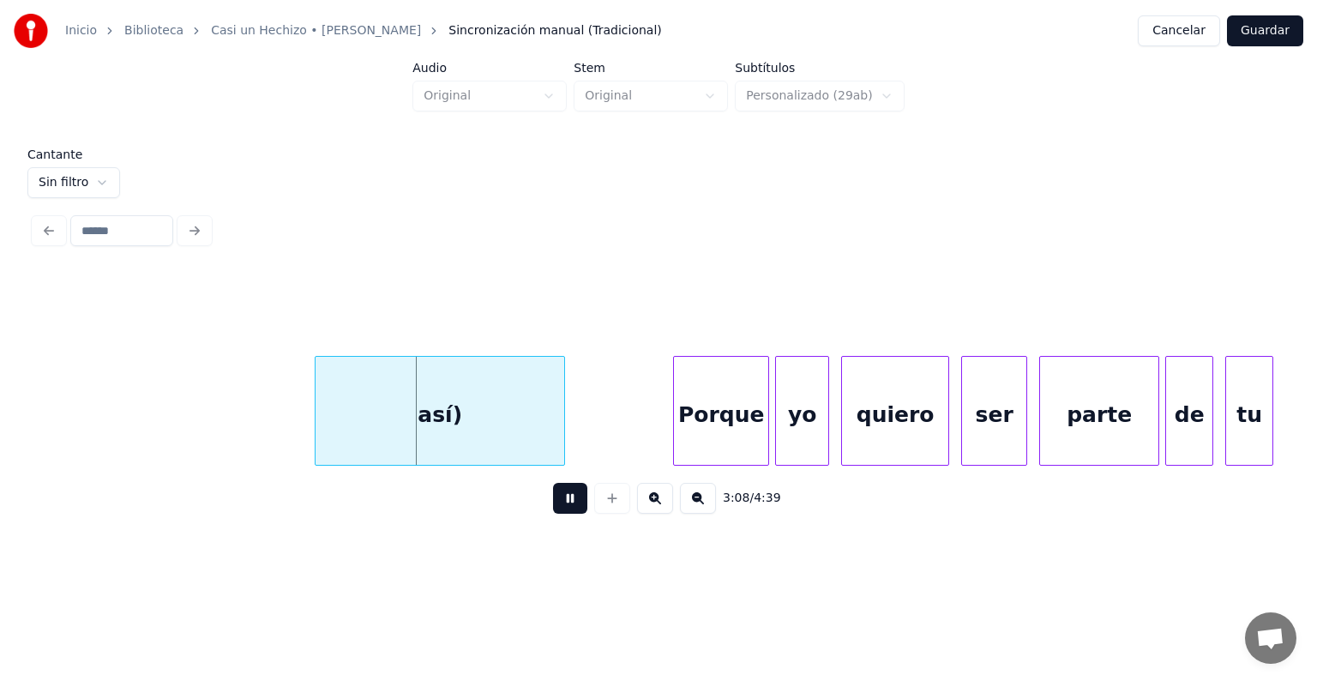
scroll to position [0, 56644]
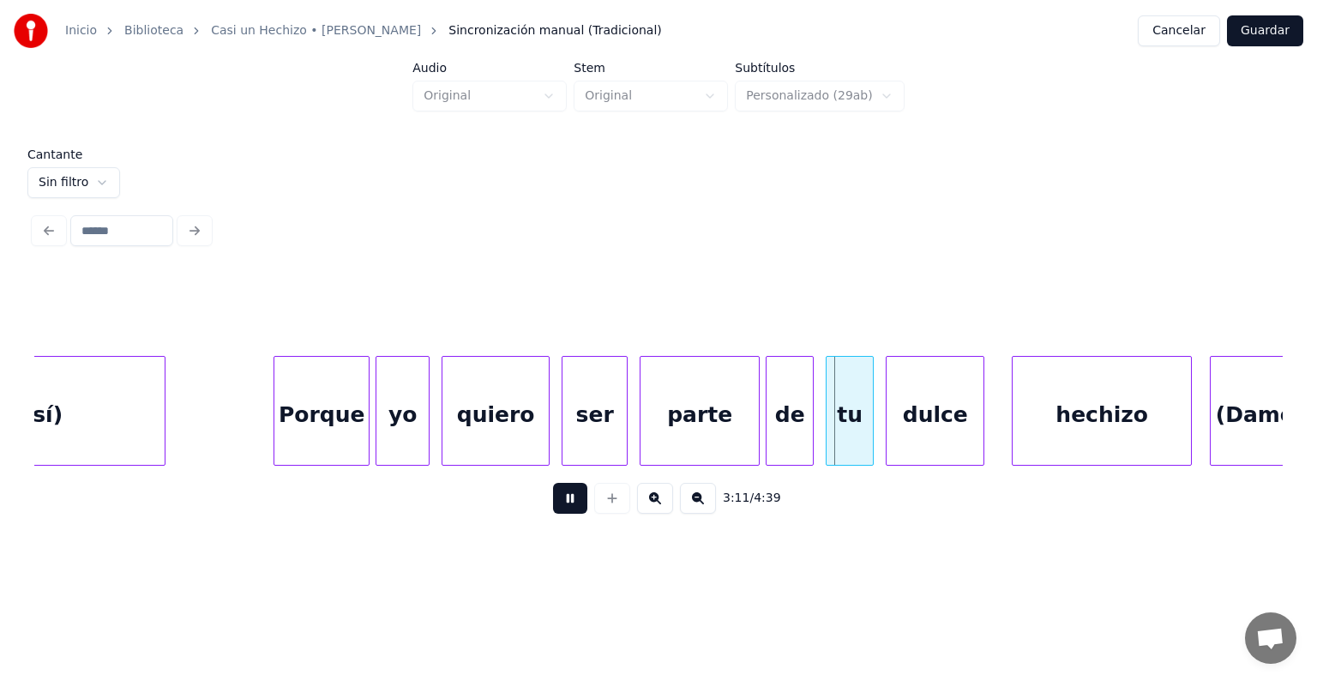
click at [975, 429] on div "dulce" at bounding box center [934, 415] width 97 height 117
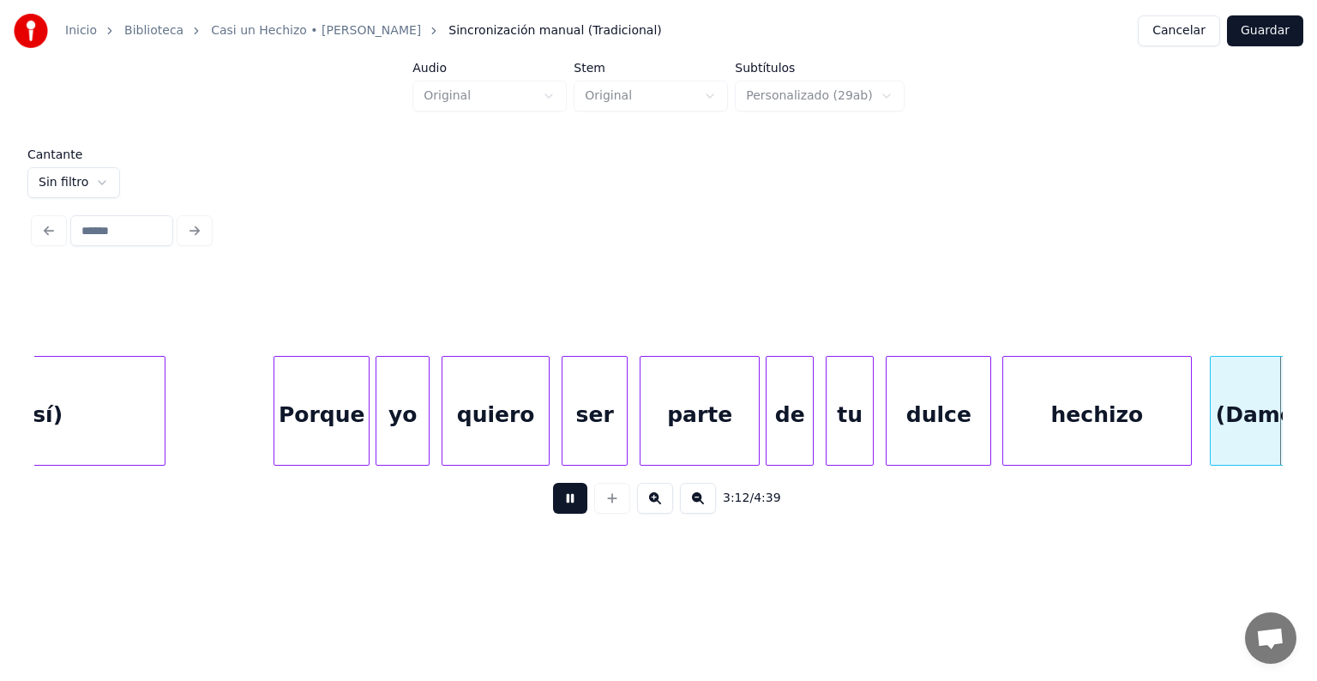
scroll to position [0, 57894]
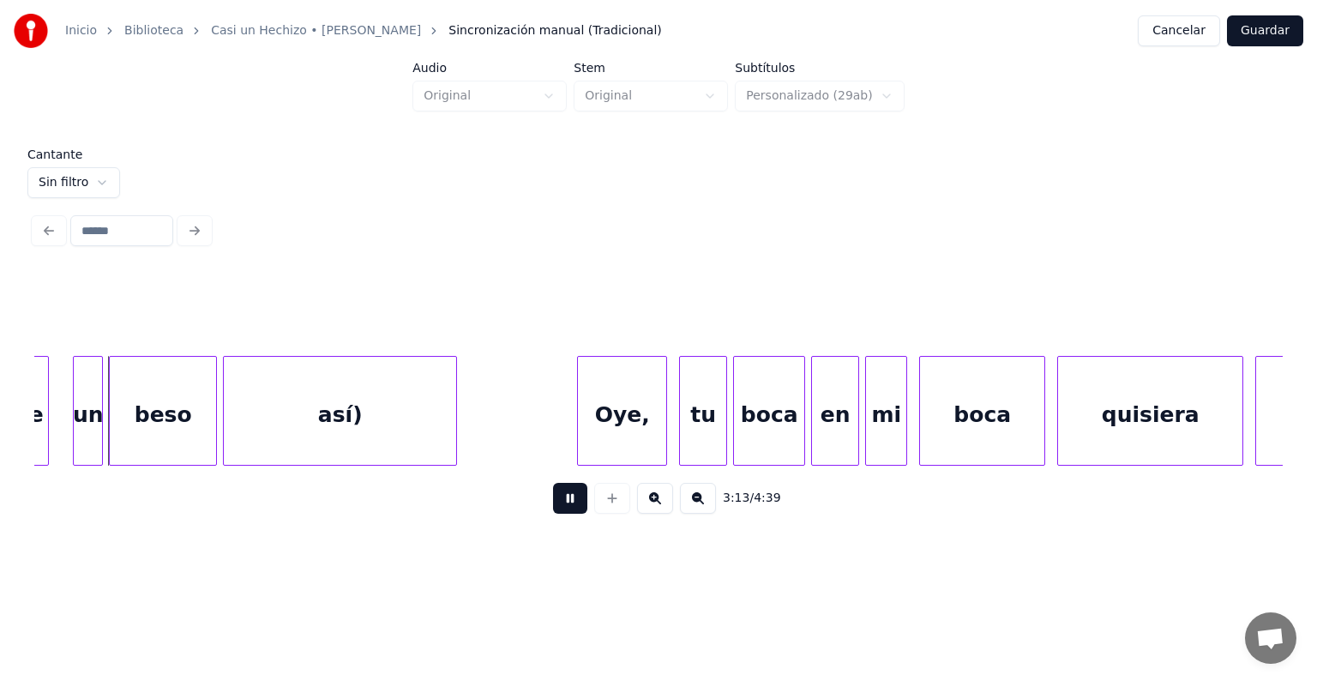
click at [553, 513] on button at bounding box center [570, 498] width 34 height 31
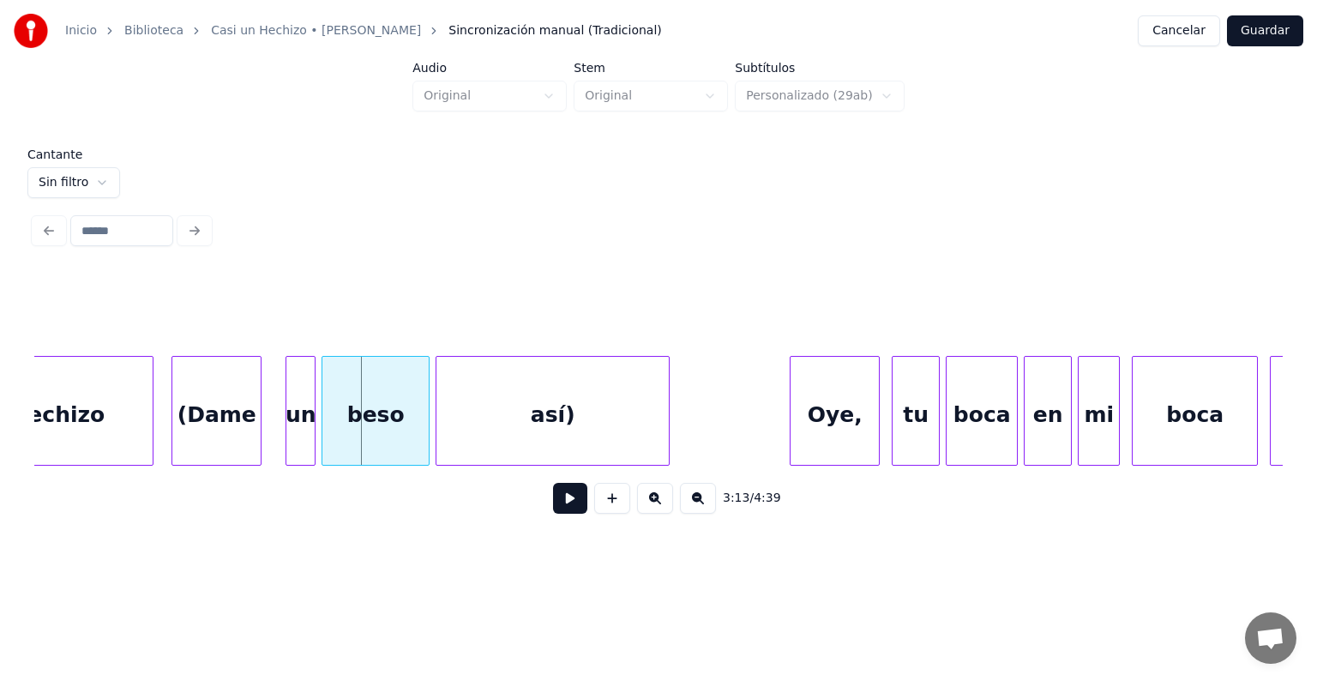
scroll to position [0, 57675]
click at [243, 422] on div "(Dame" at bounding box center [223, 415] width 88 height 117
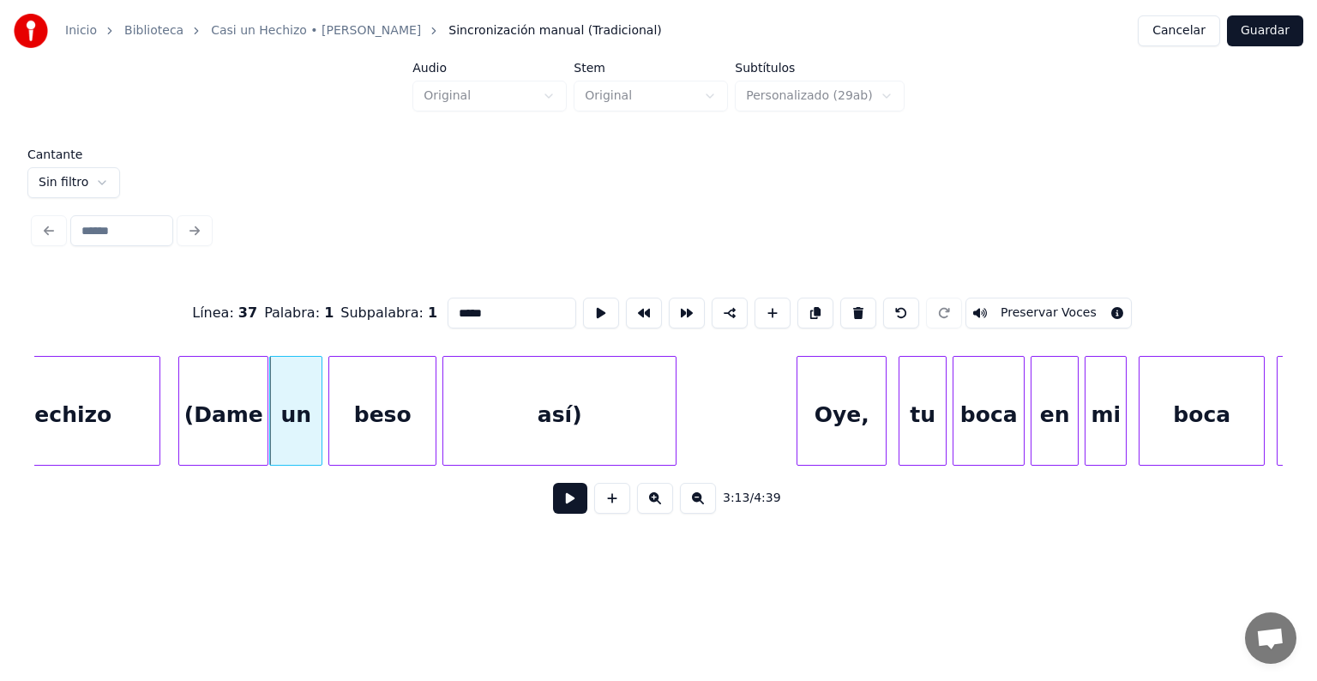
click at [214, 418] on div "(Dame" at bounding box center [223, 415] width 88 height 117
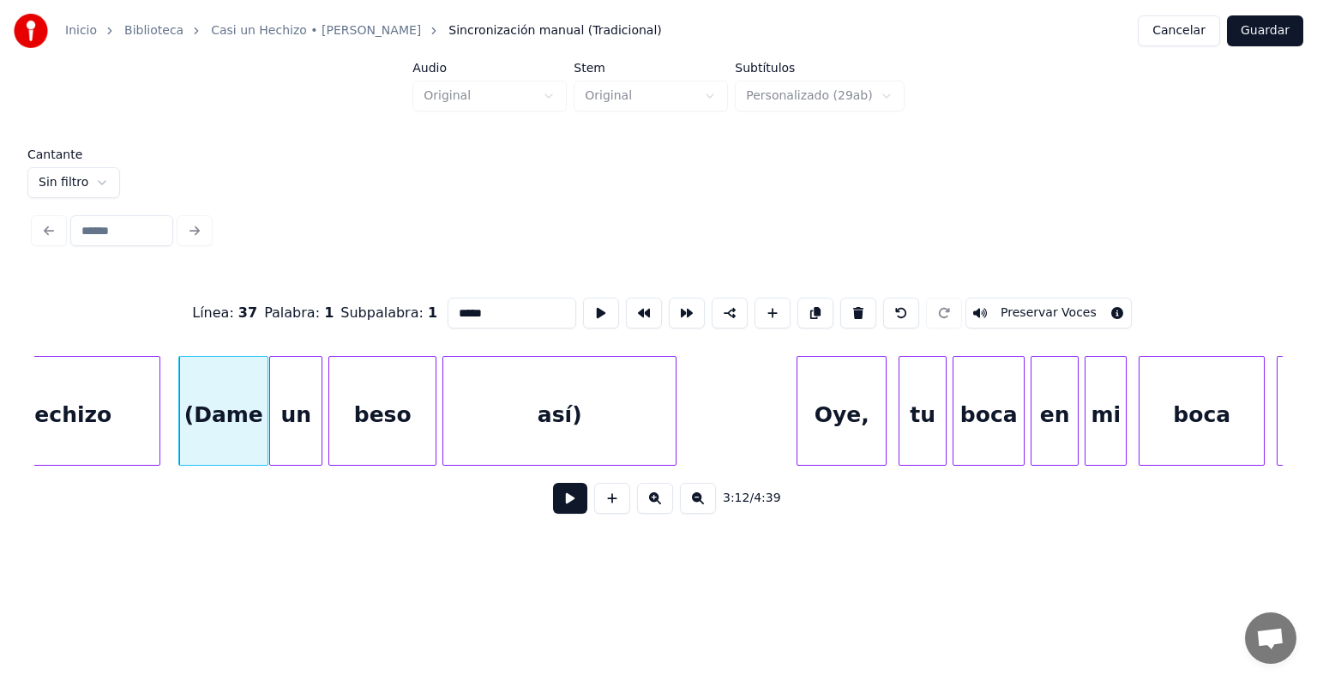
click at [1020, 308] on button "Preservar Voces" at bounding box center [1048, 312] width 166 height 31
click at [296, 423] on div "un" at bounding box center [295, 415] width 51 height 117
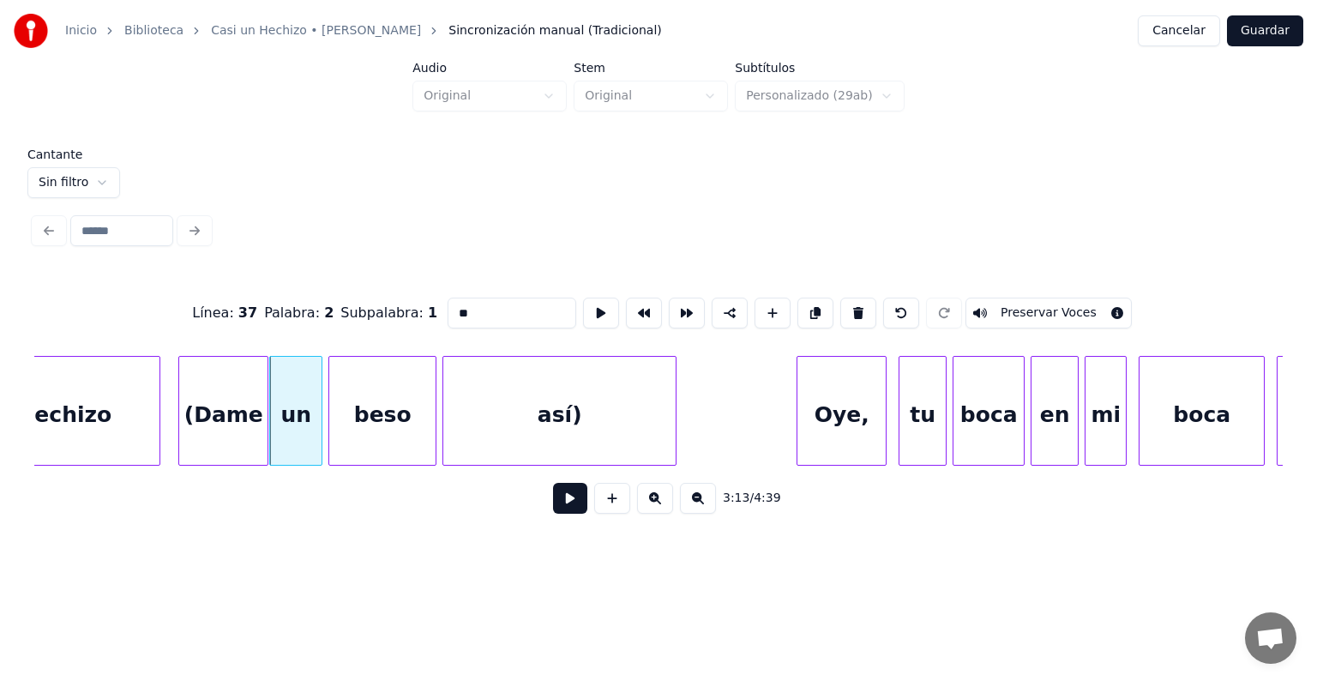
click at [1023, 305] on button "Preservar Voces" at bounding box center [1048, 312] width 166 height 31
click at [375, 429] on div "beso" at bounding box center [382, 415] width 106 height 117
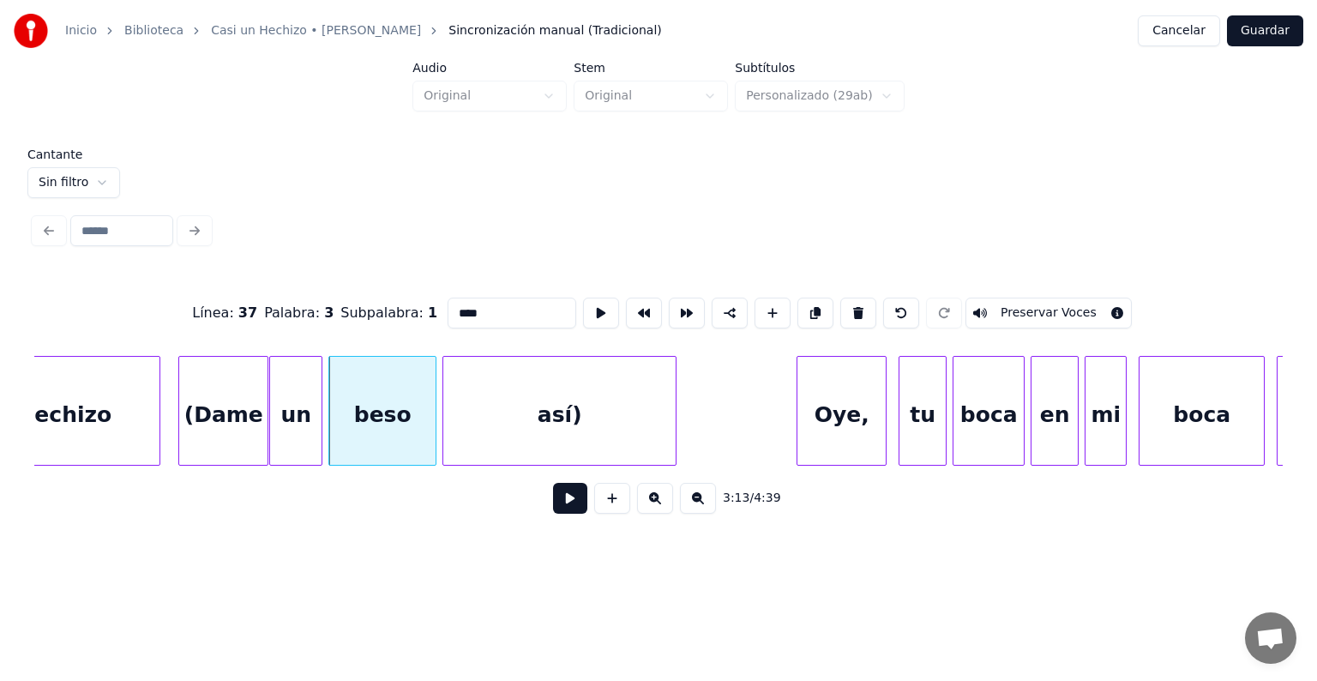
click at [1027, 307] on button "Preservar Voces" at bounding box center [1048, 312] width 166 height 31
click at [495, 423] on div "así)" at bounding box center [559, 415] width 232 height 117
type input "****"
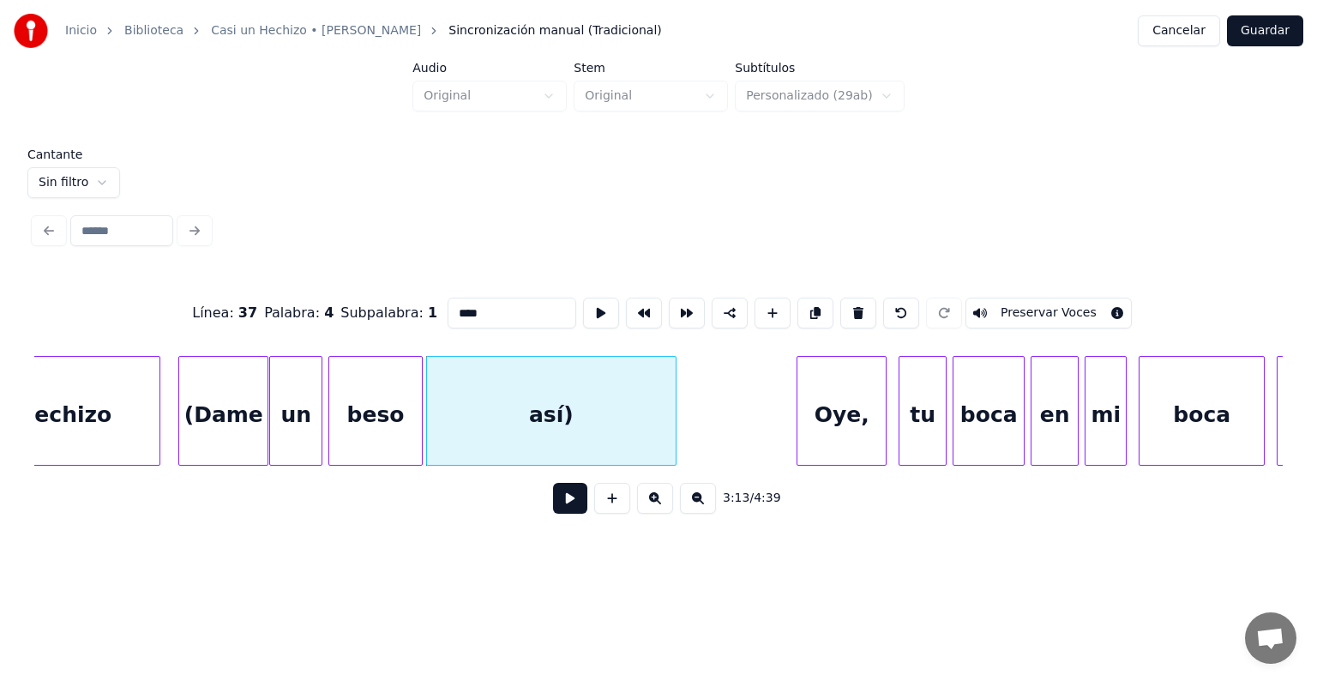
click at [486, 432] on div "así)" at bounding box center [551, 415] width 249 height 117
click at [1021, 305] on button "Preservar Voces" at bounding box center [1048, 312] width 166 height 31
click at [553, 506] on button at bounding box center [570, 498] width 34 height 31
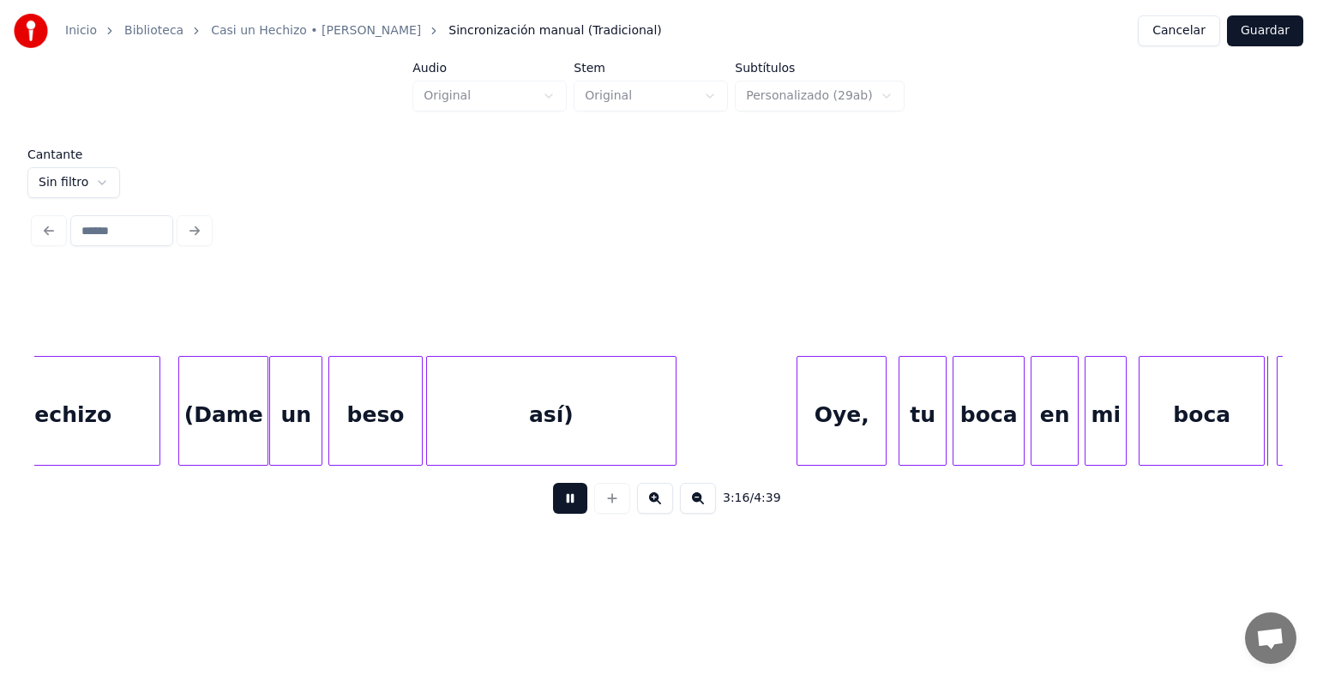
scroll to position [0, 58926]
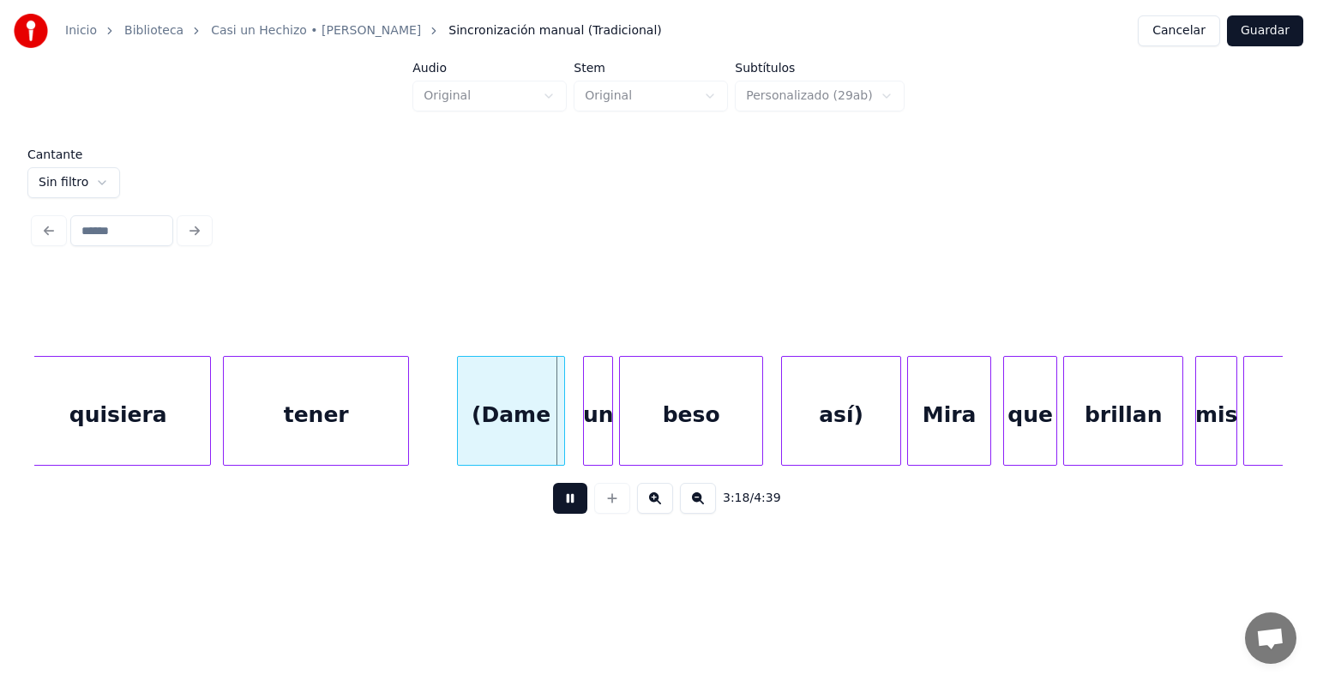
click at [493, 429] on div "(Dame" at bounding box center [511, 415] width 106 height 117
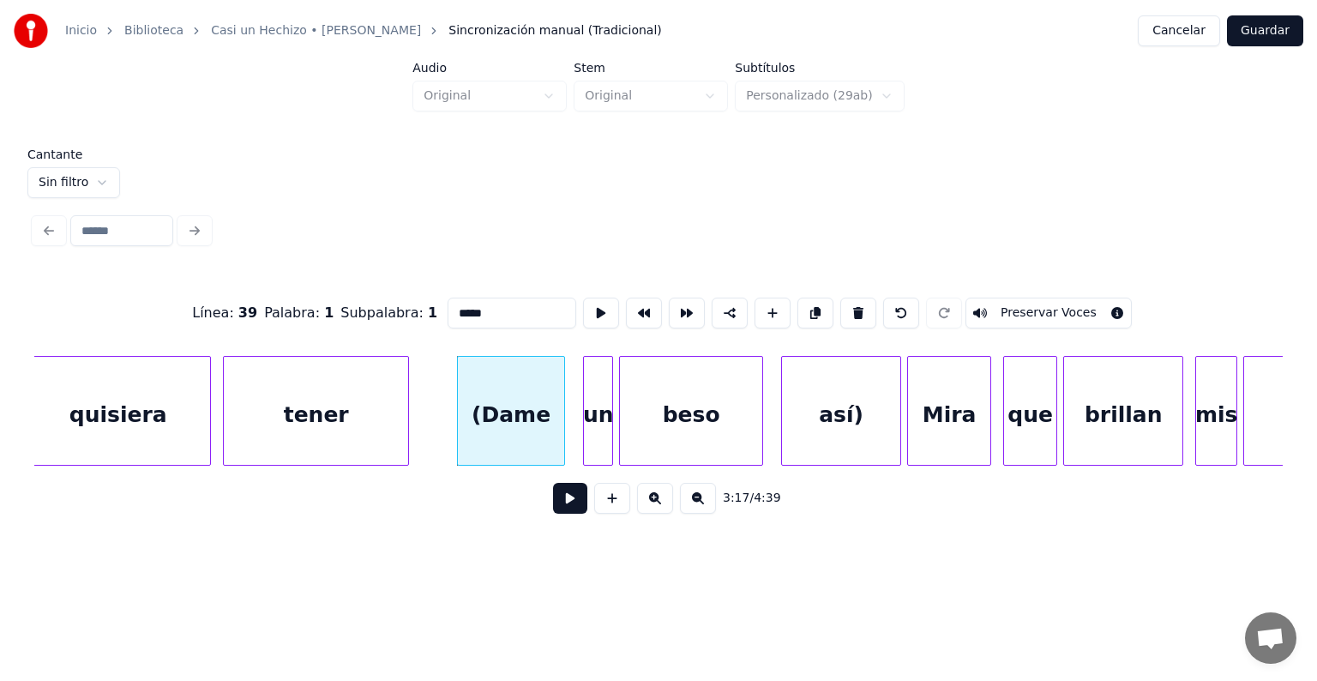
click at [553, 513] on button at bounding box center [570, 498] width 34 height 31
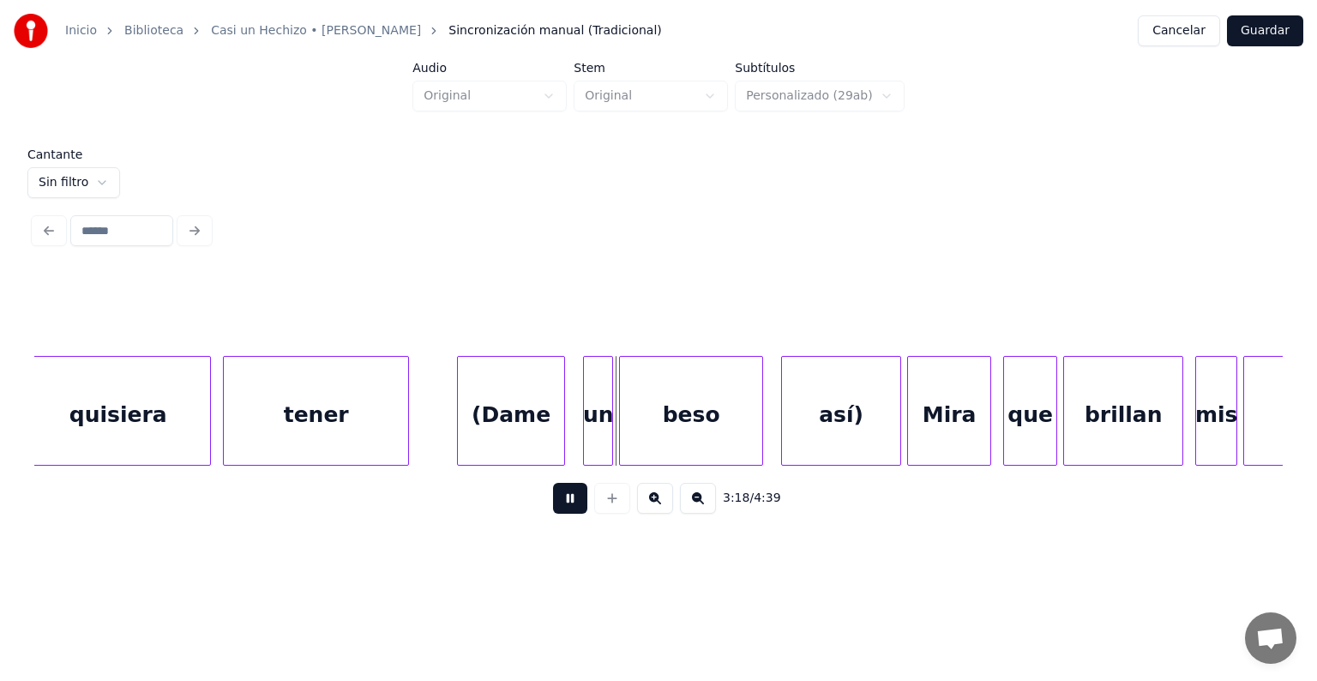
click at [553, 511] on button at bounding box center [570, 498] width 34 height 31
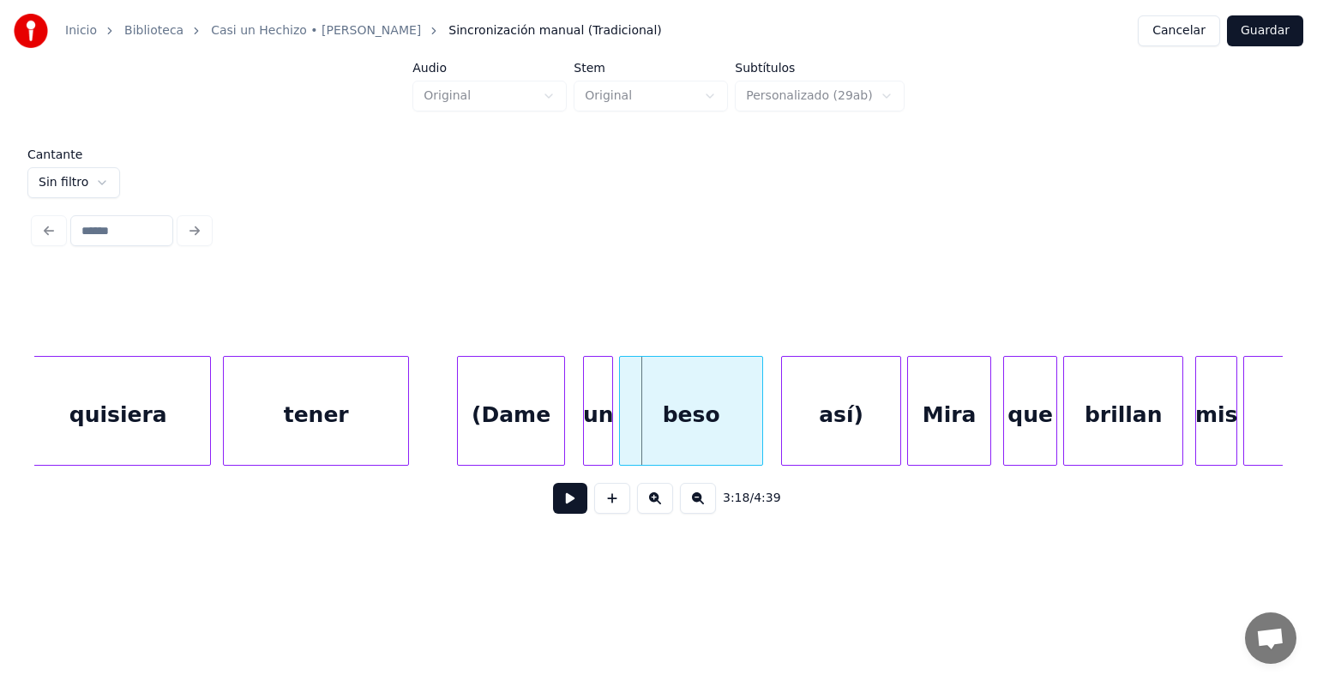
click at [488, 405] on div "(Dame" at bounding box center [511, 415] width 106 height 117
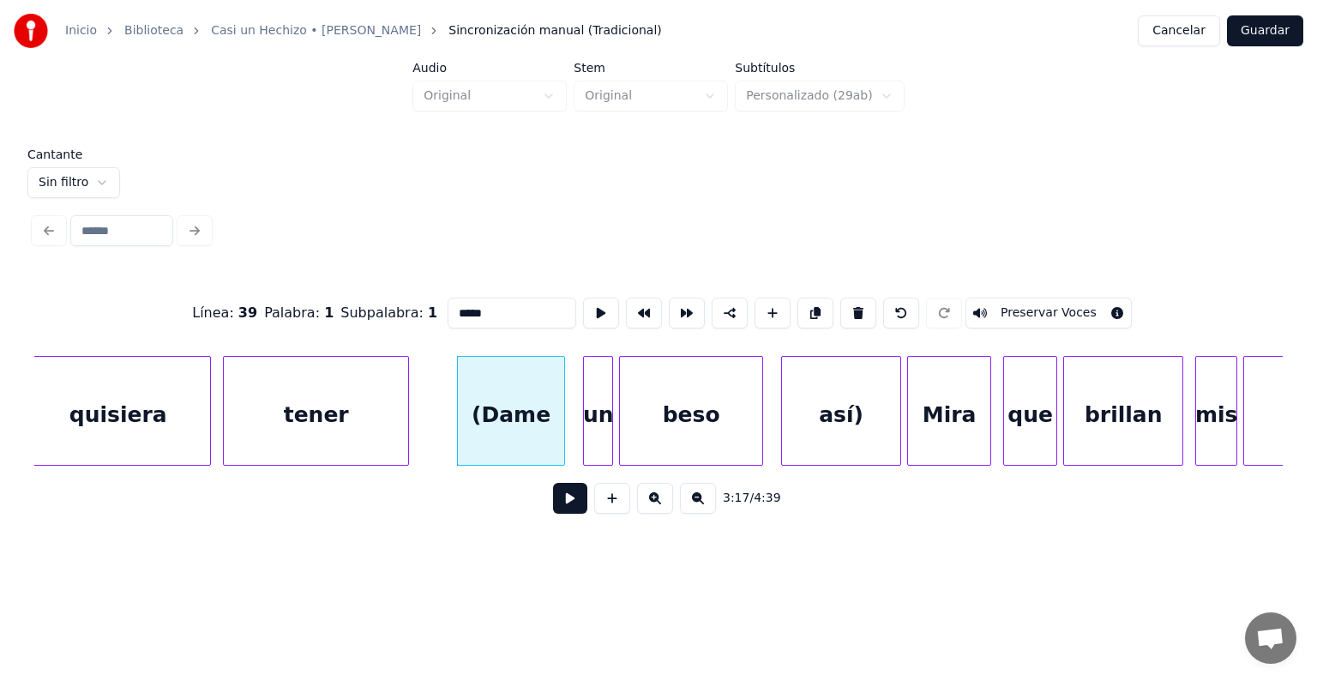
click at [1021, 307] on button "Preservar Voces" at bounding box center [1048, 312] width 166 height 31
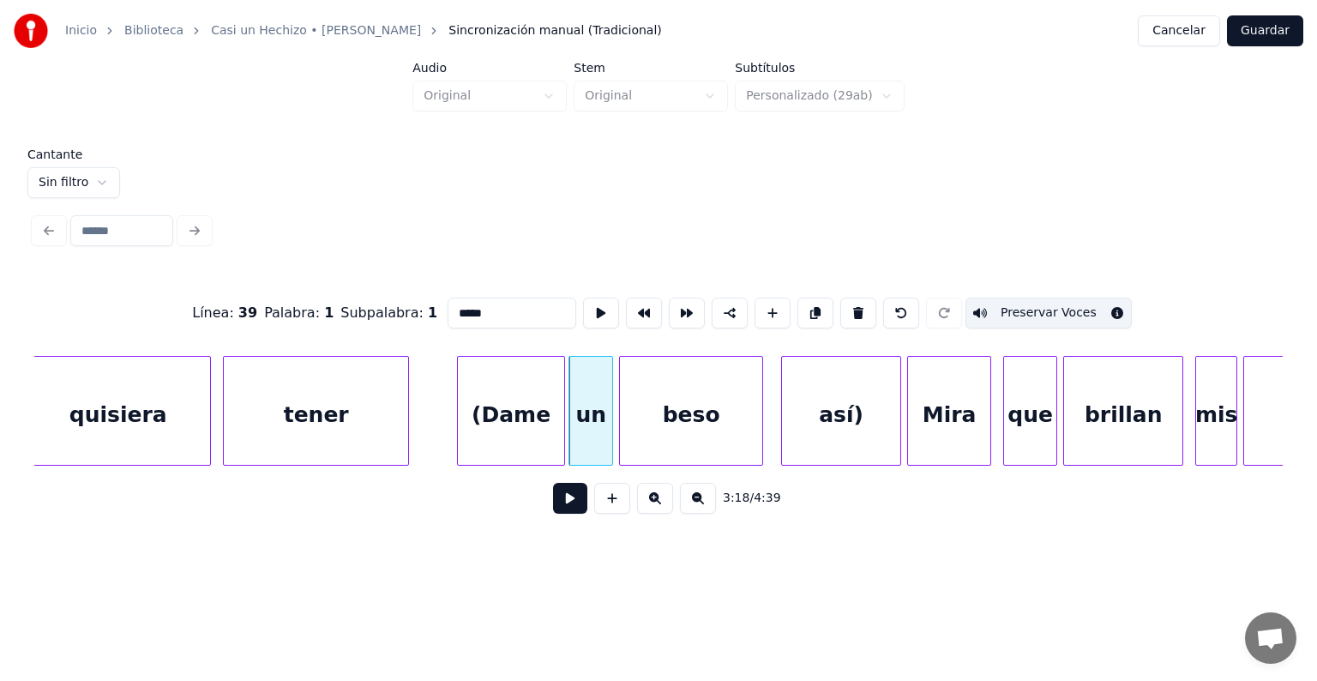
click at [581, 435] on div "un" at bounding box center [590, 415] width 43 height 117
click at [1022, 305] on button "Preservar Voces" at bounding box center [1048, 312] width 166 height 31
click at [657, 427] on div "beso" at bounding box center [691, 415] width 142 height 117
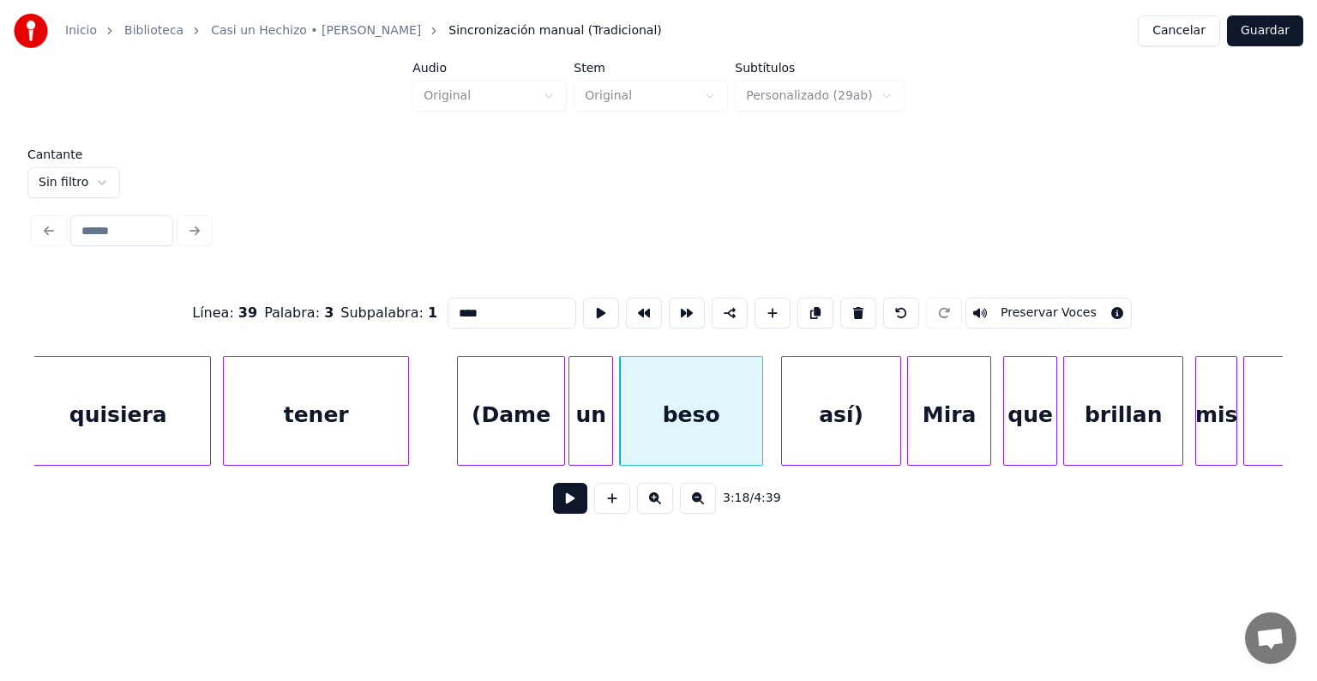
click at [1018, 305] on button "Preservar Voces" at bounding box center [1048, 312] width 166 height 31
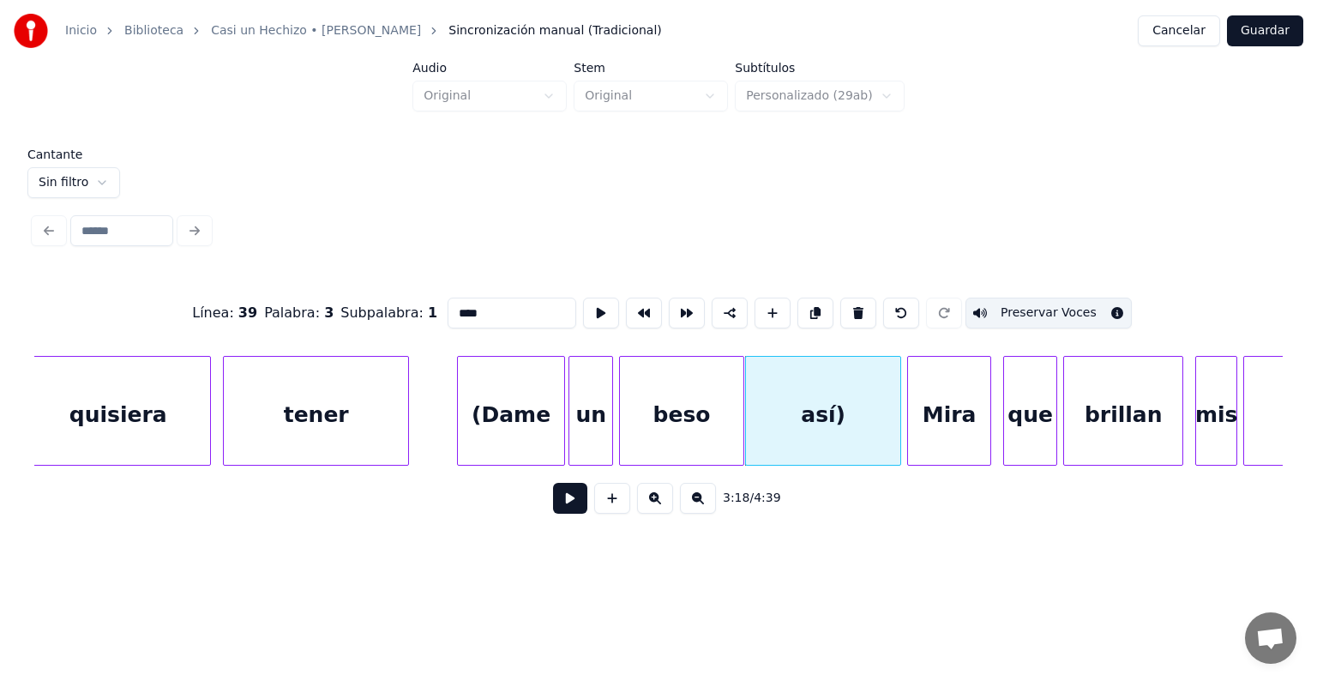
click at [783, 428] on div "así)" at bounding box center [823, 415] width 154 height 117
type input "****"
click at [554, 513] on button at bounding box center [570, 498] width 34 height 31
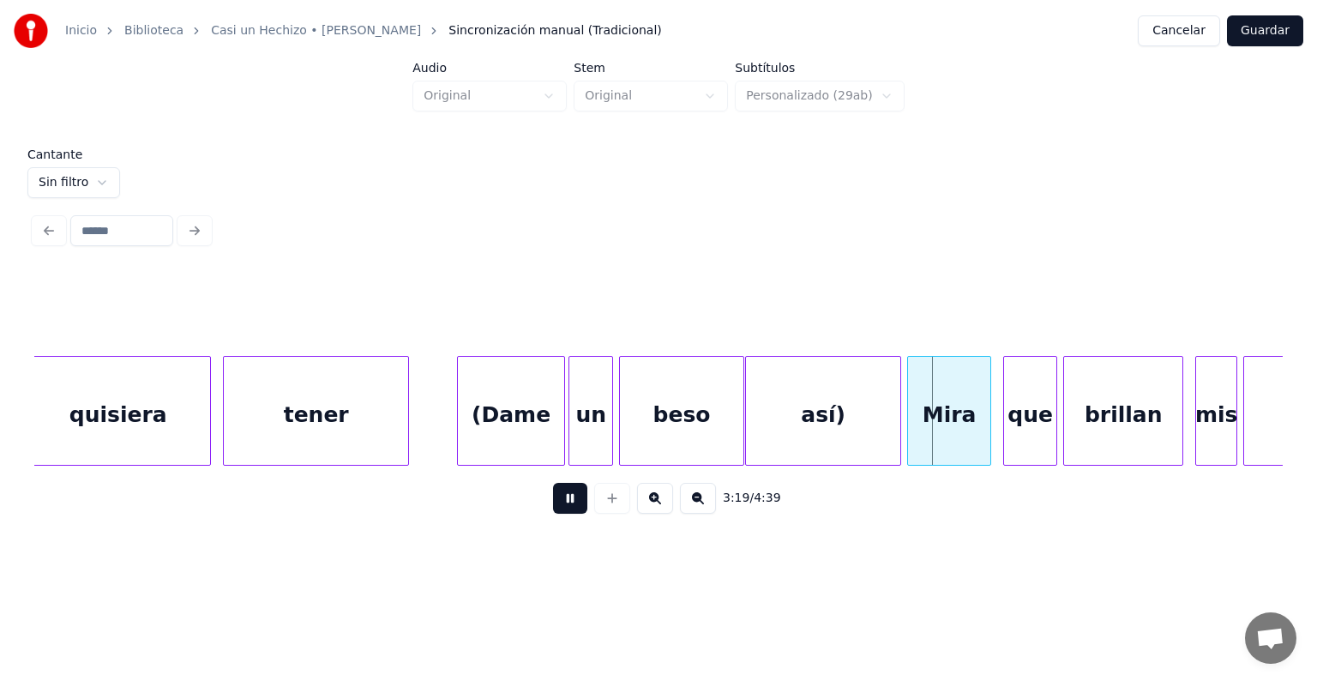
click at [553, 510] on button at bounding box center [570, 498] width 34 height 31
click at [920, 423] on div "Mira" at bounding box center [952, 415] width 82 height 117
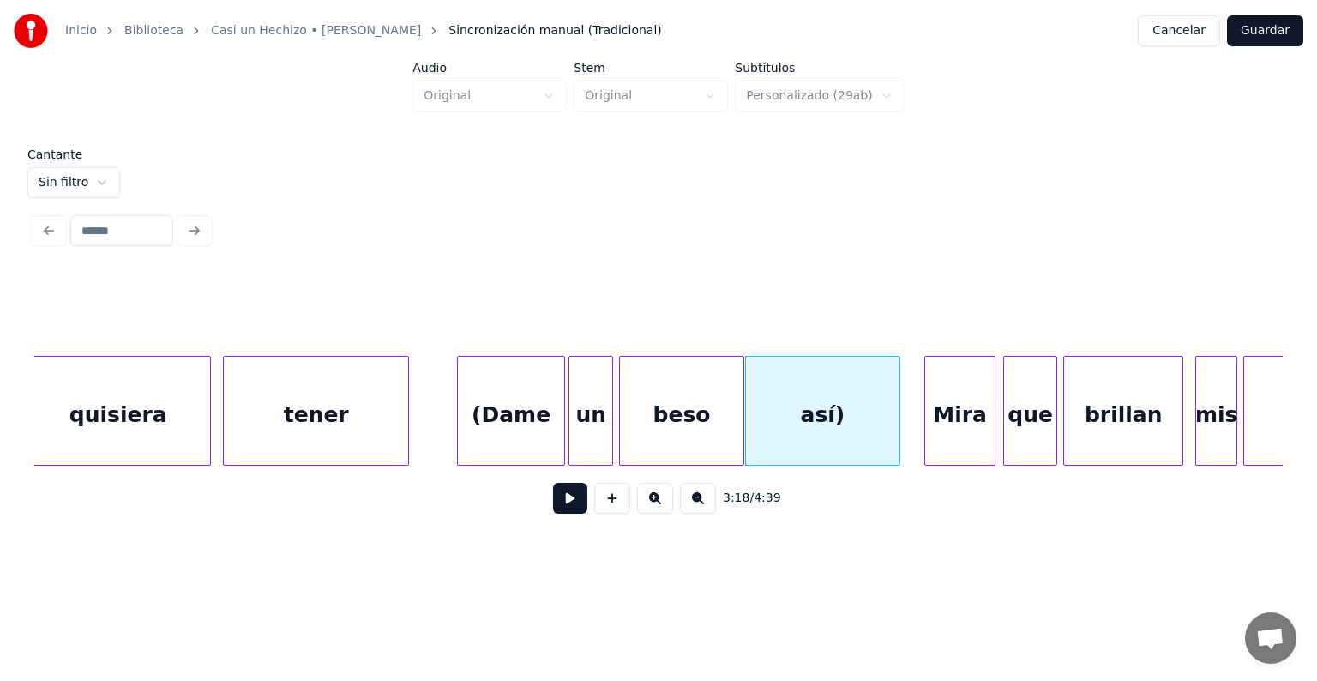
click at [806, 422] on div "así)" at bounding box center [822, 415] width 153 height 117
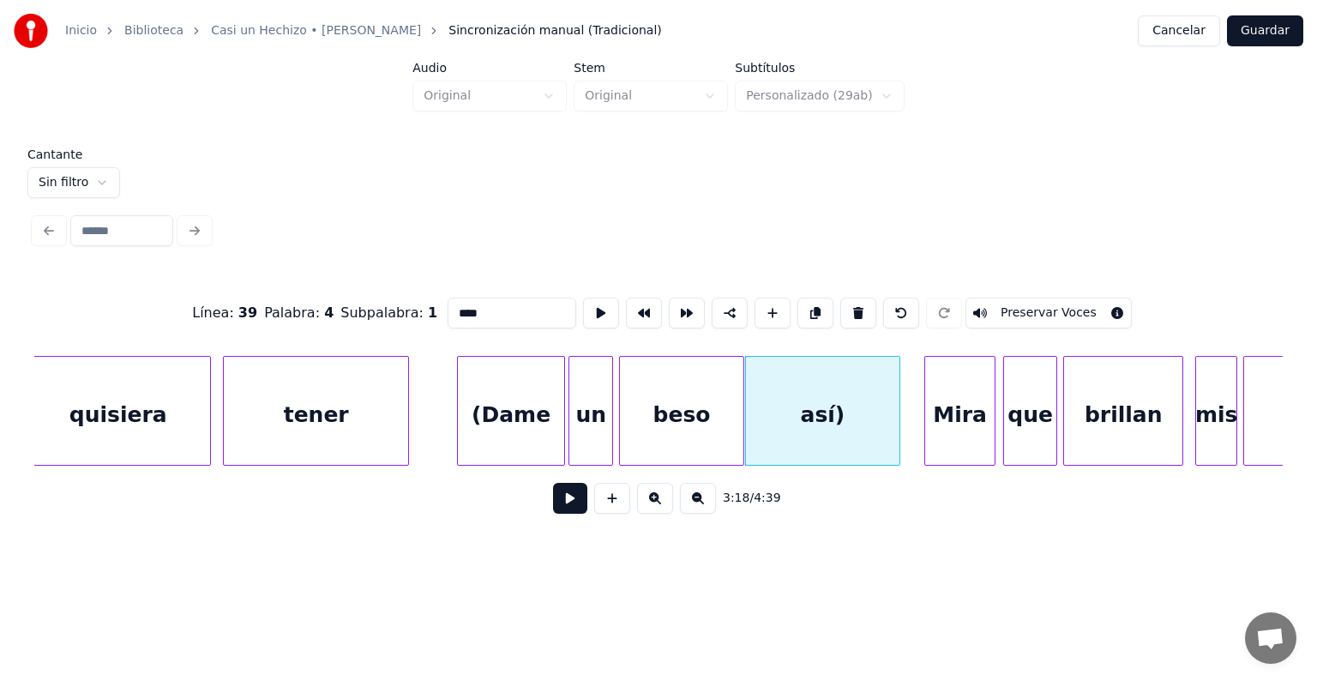
click at [553, 506] on button at bounding box center [570, 498] width 34 height 31
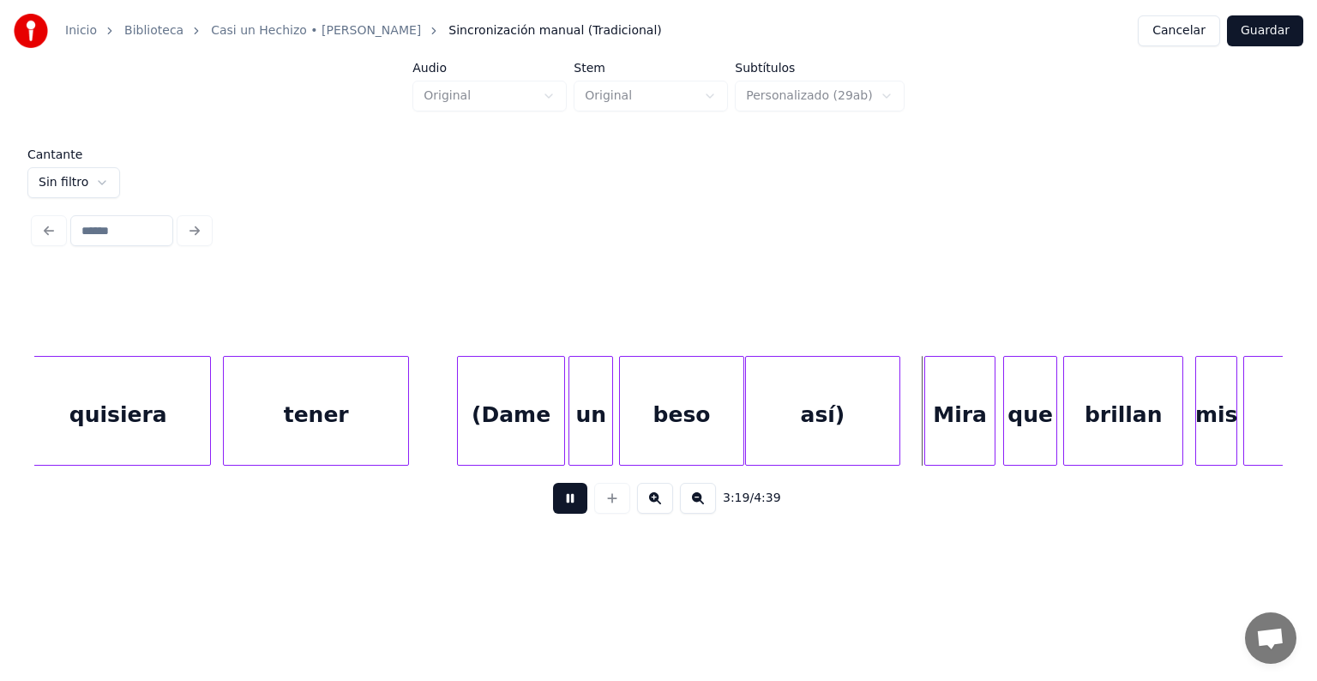
click at [553, 503] on button at bounding box center [570, 498] width 34 height 31
click at [807, 404] on div "así)" at bounding box center [822, 415] width 153 height 117
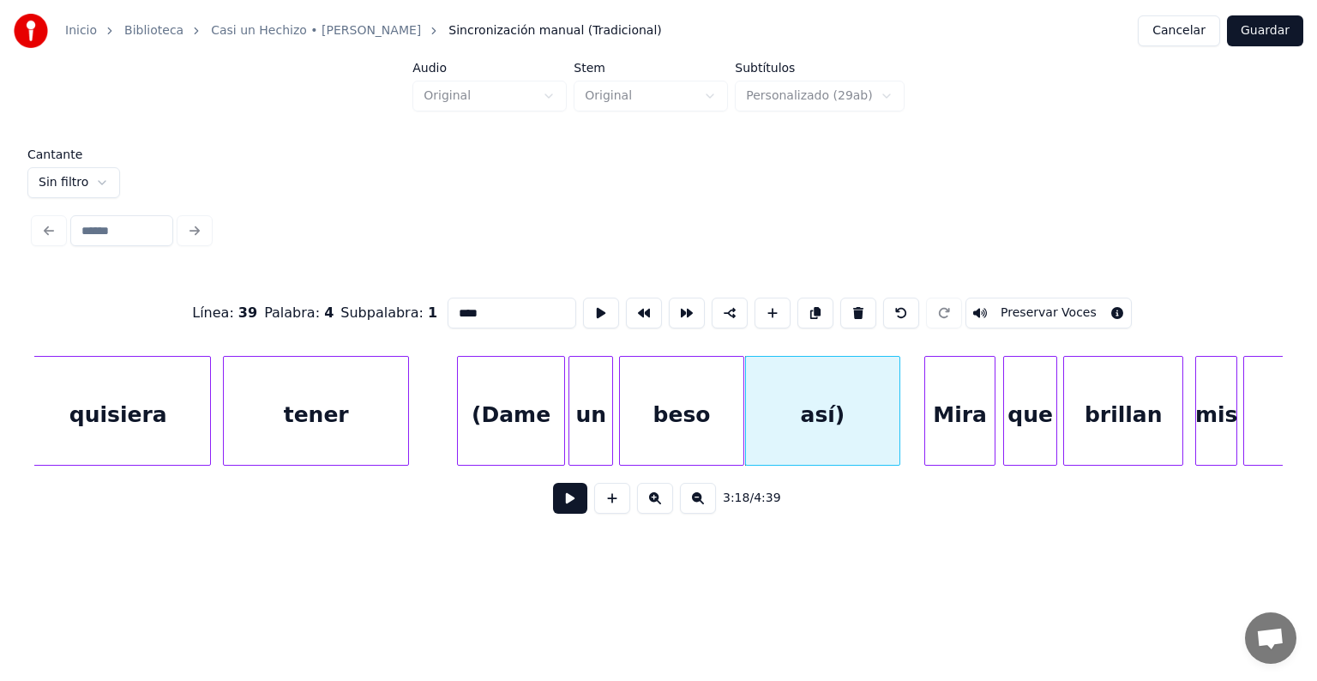
click at [553, 501] on button at bounding box center [570, 498] width 34 height 31
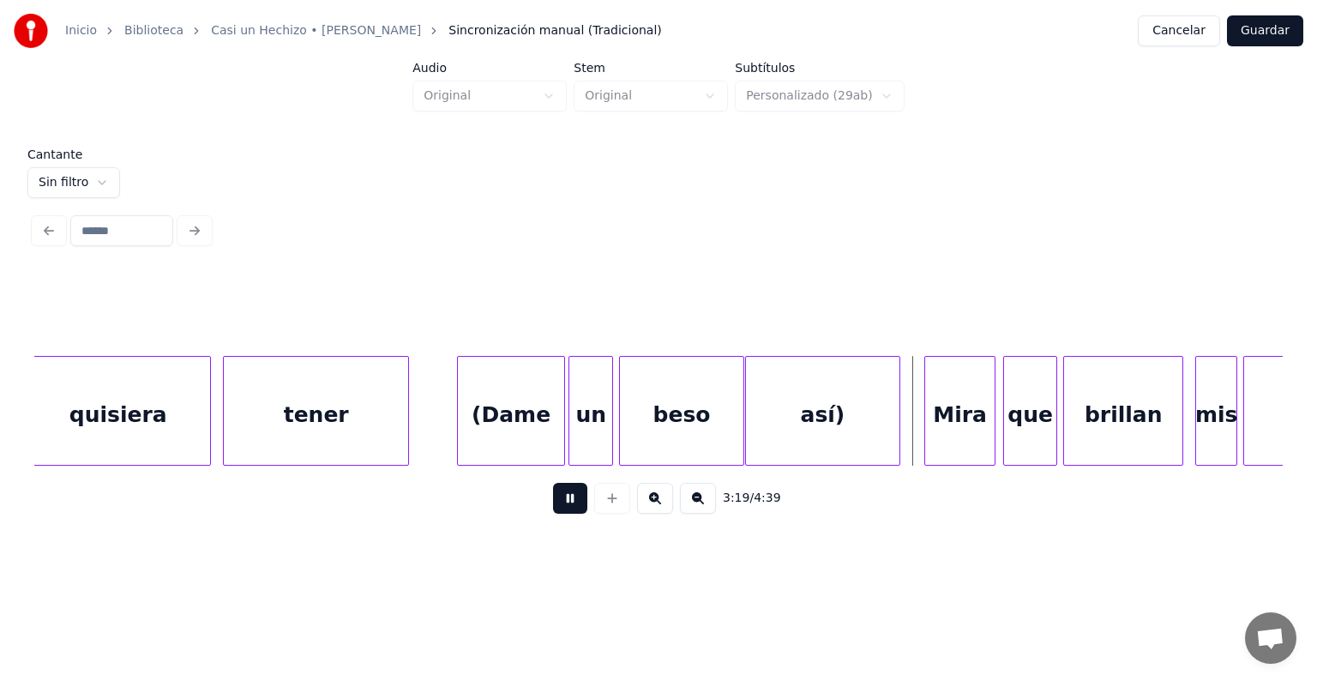
click at [553, 510] on button at bounding box center [570, 498] width 34 height 31
click at [828, 421] on div "así)" at bounding box center [822, 415] width 153 height 117
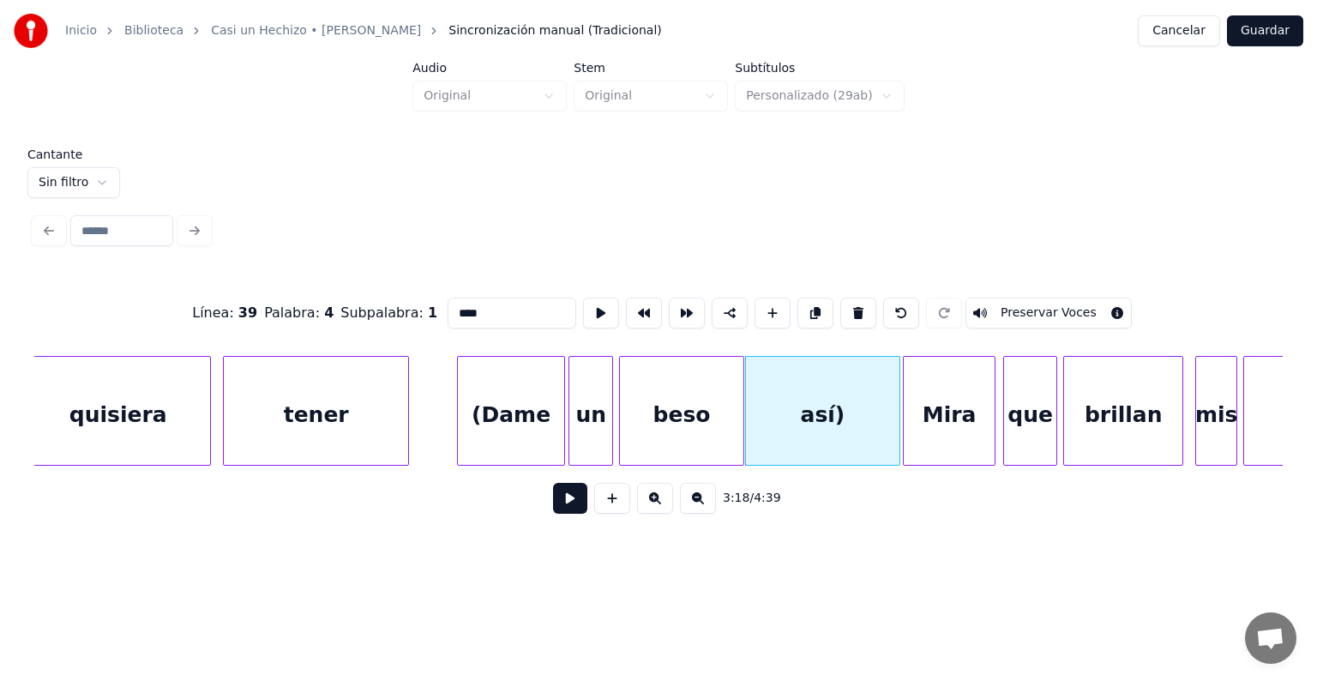
click at [669, 414] on div "beso" at bounding box center [681, 415] width 123 height 117
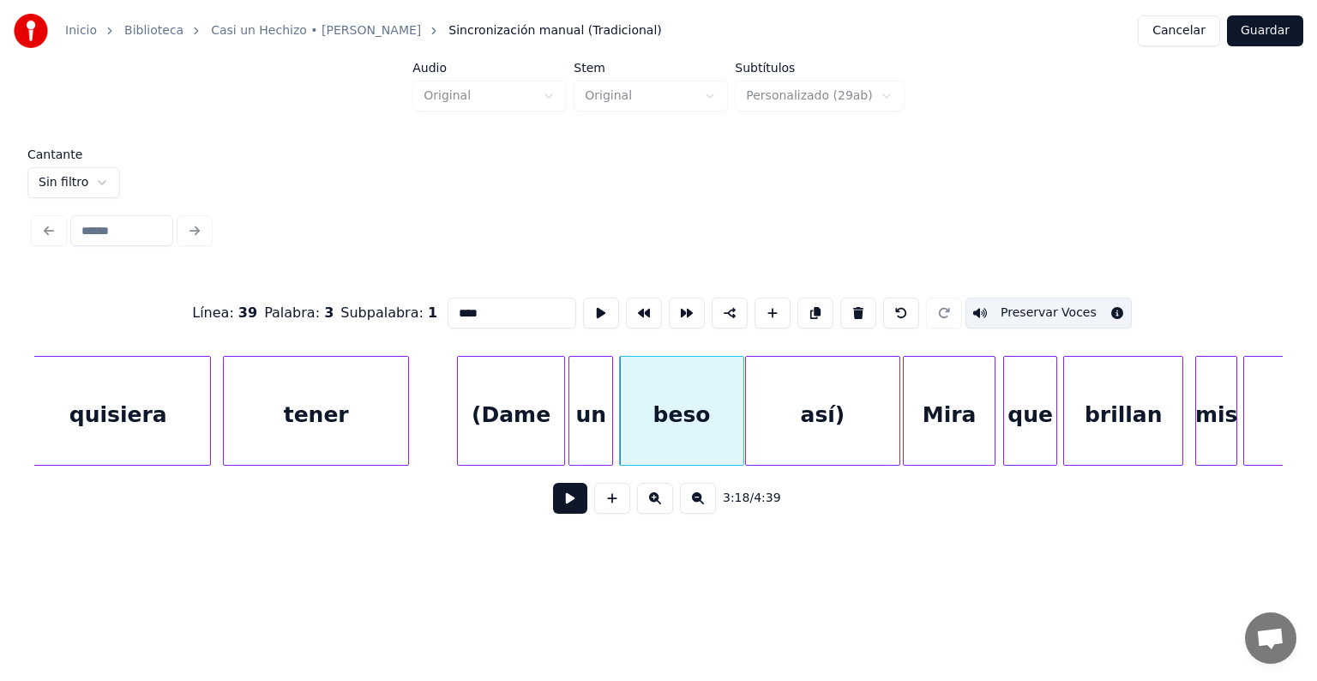
click at [591, 421] on div "un" at bounding box center [590, 415] width 43 height 117
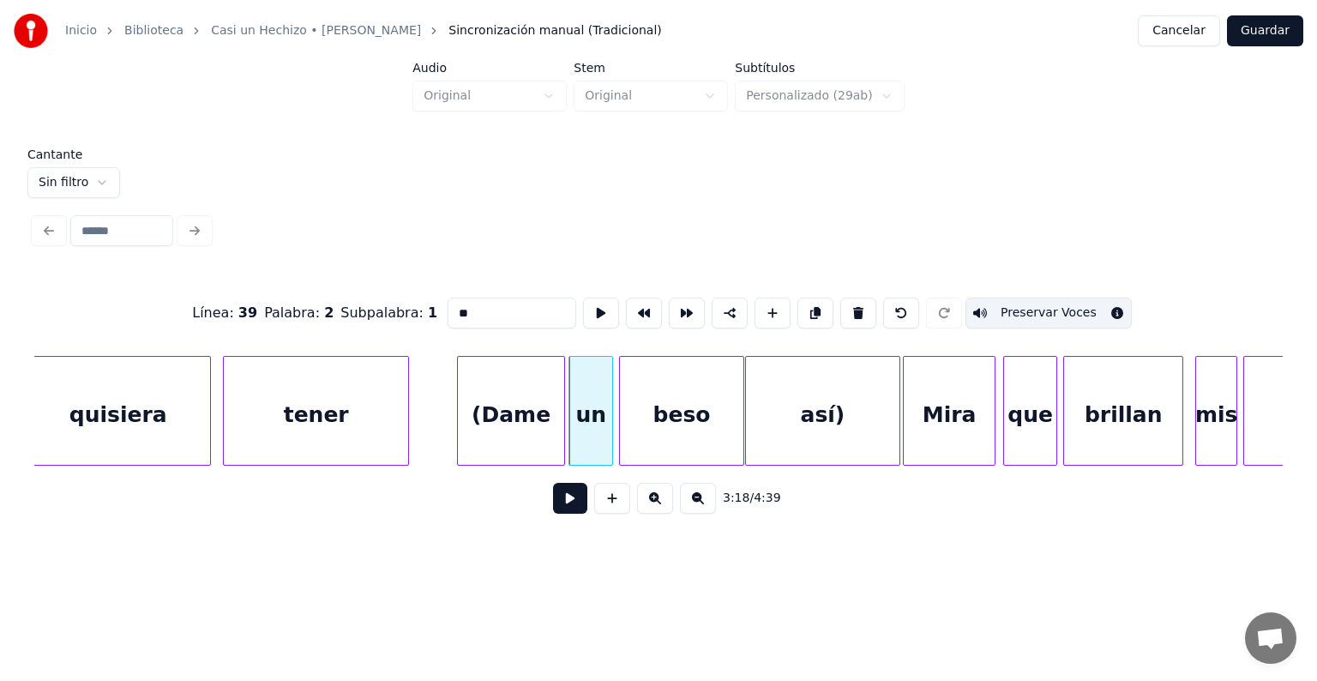
click at [530, 417] on div "(Dame" at bounding box center [511, 415] width 106 height 117
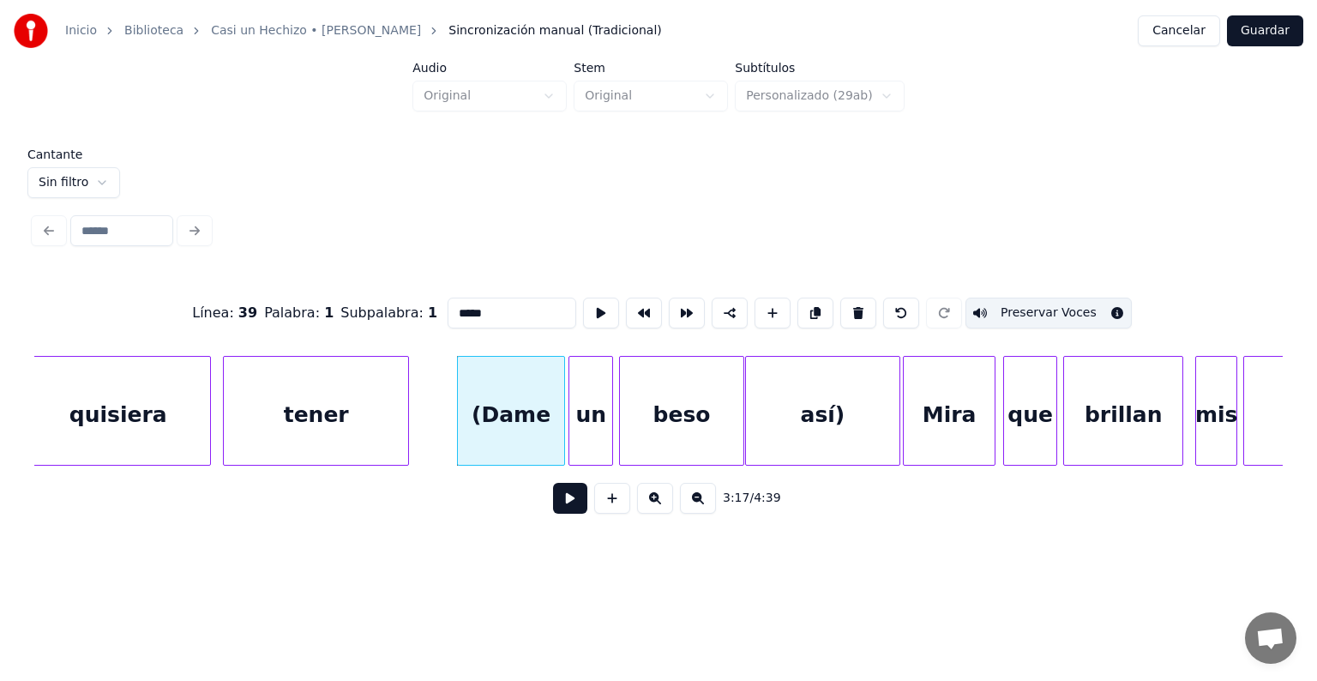
click at [787, 419] on div "así)" at bounding box center [822, 415] width 153 height 117
type input "****"
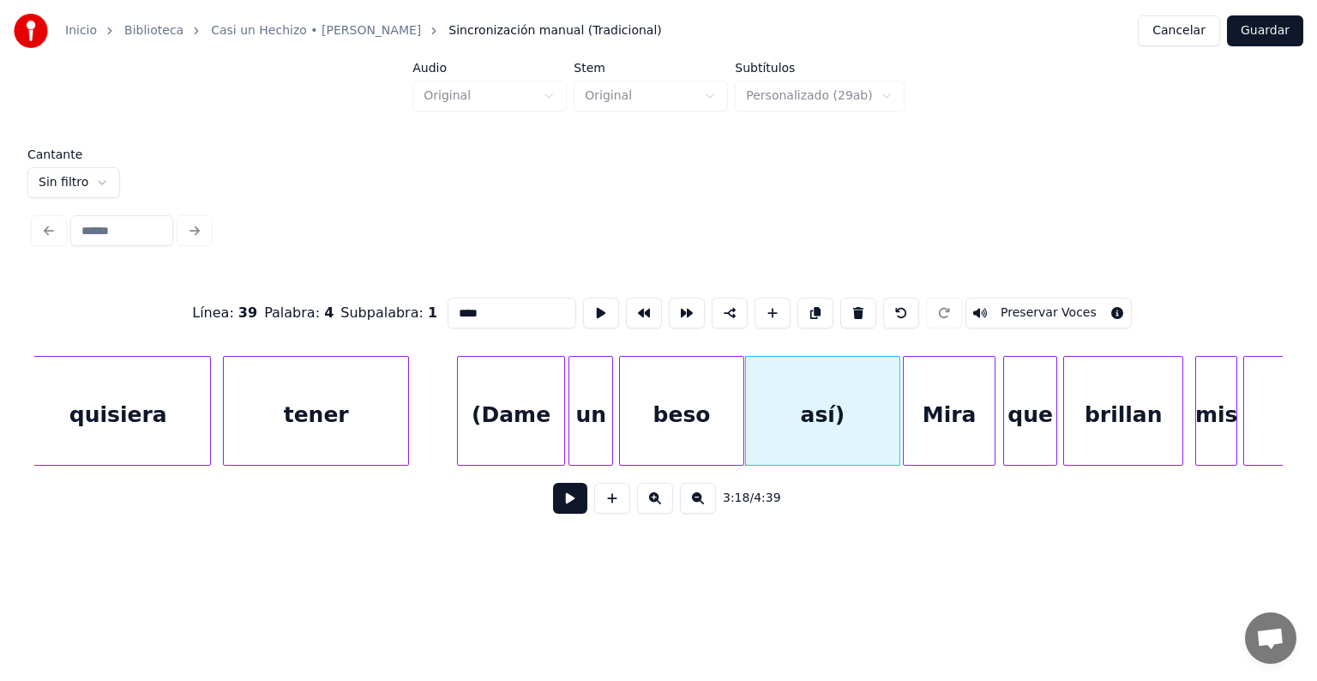
click
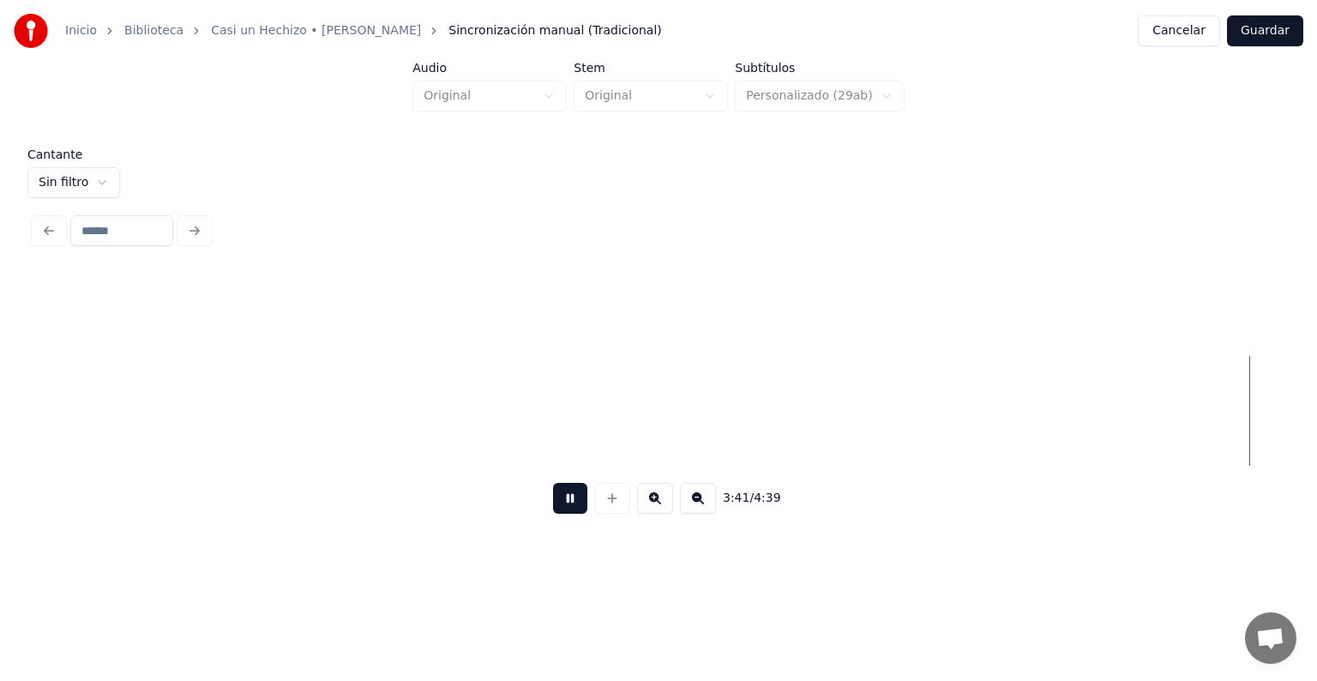
scroll to position [0, 66429]
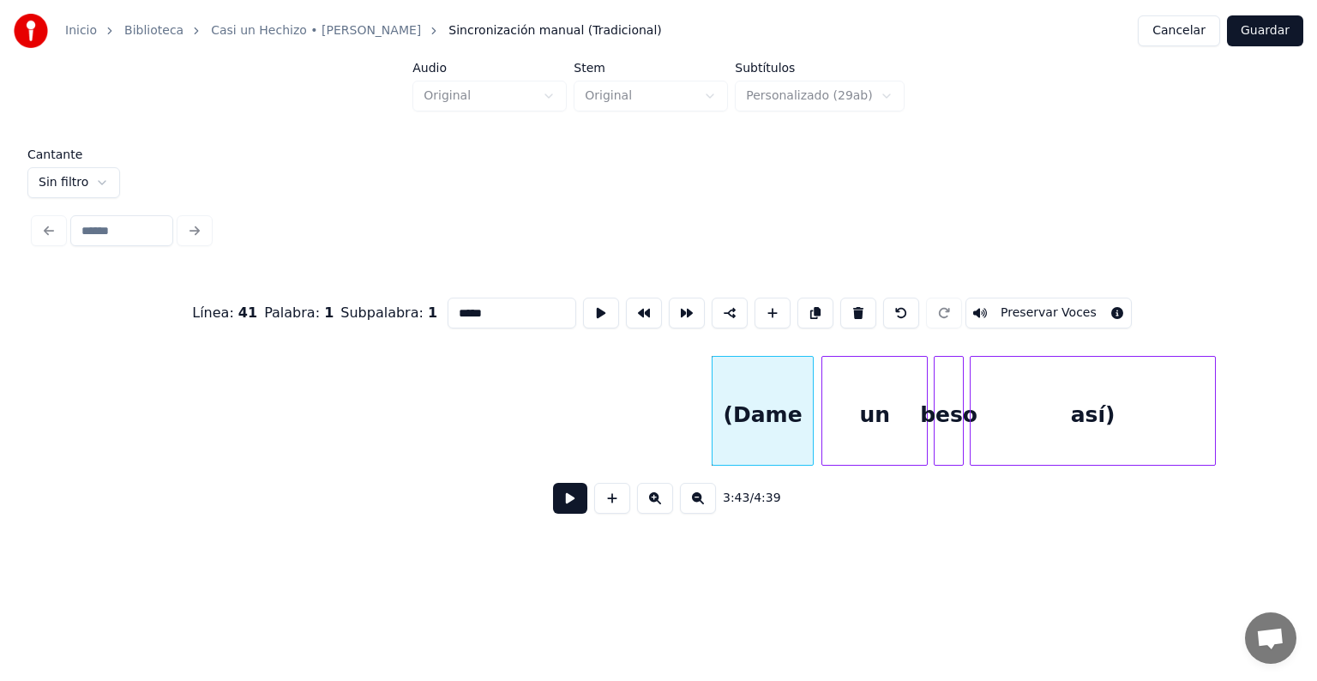
click at [1023, 309] on button "Preservar Voces" at bounding box center [1048, 312] width 166 height 31
click at [878, 420] on div "un" at bounding box center [874, 415] width 105 height 117
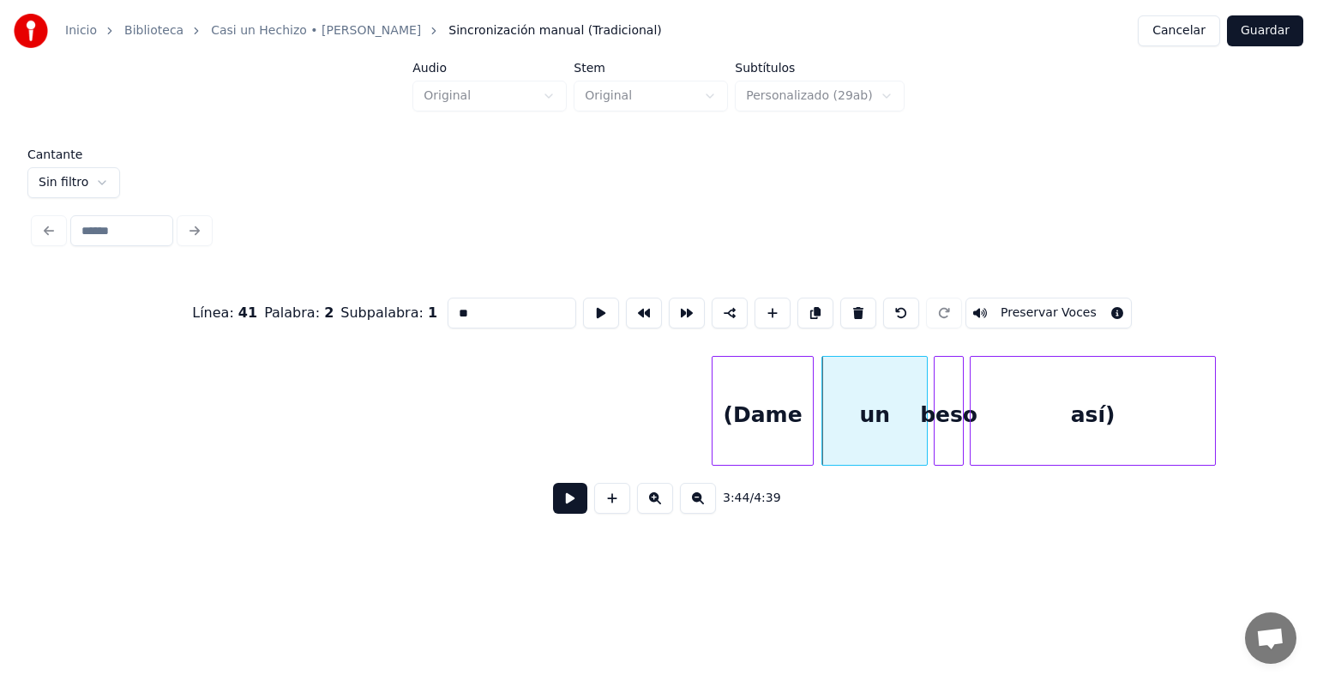
click at [1001, 316] on button "Preservar Voces" at bounding box center [1048, 312] width 166 height 31
click at [939, 410] on div at bounding box center [936, 411] width 5 height 108
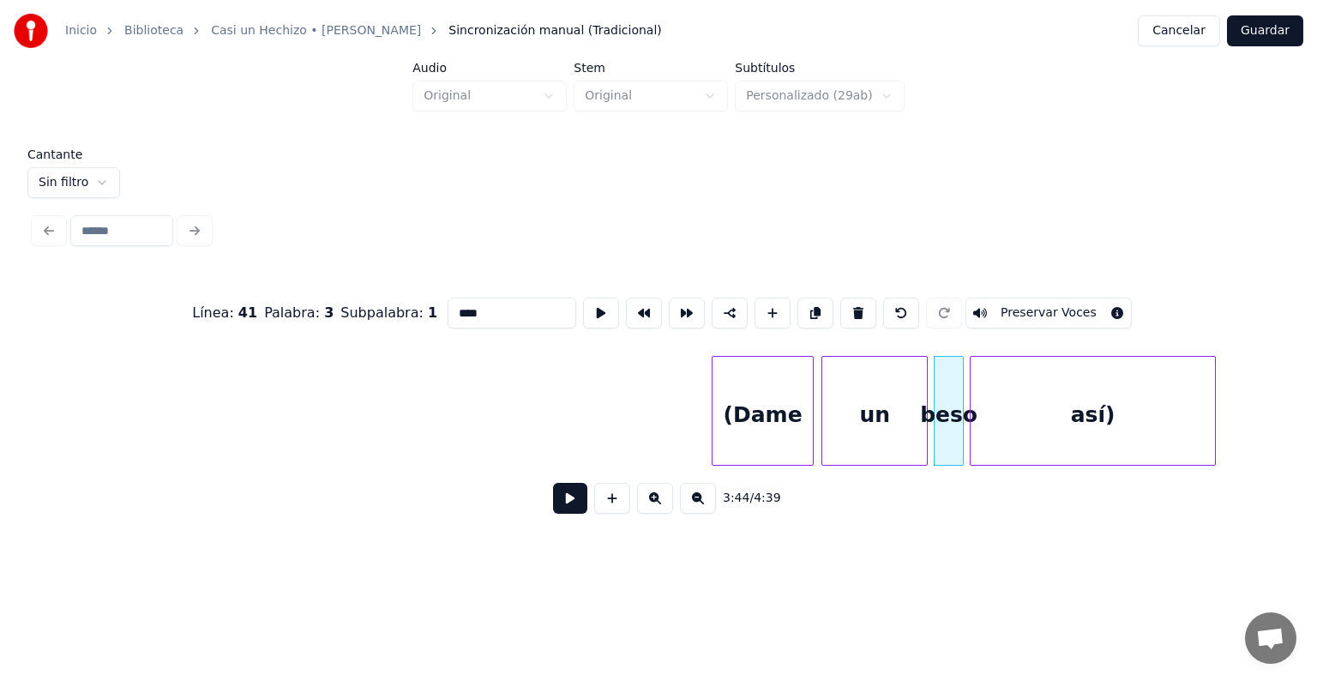
click at [768, 415] on div "(Dame" at bounding box center [762, 415] width 100 height 117
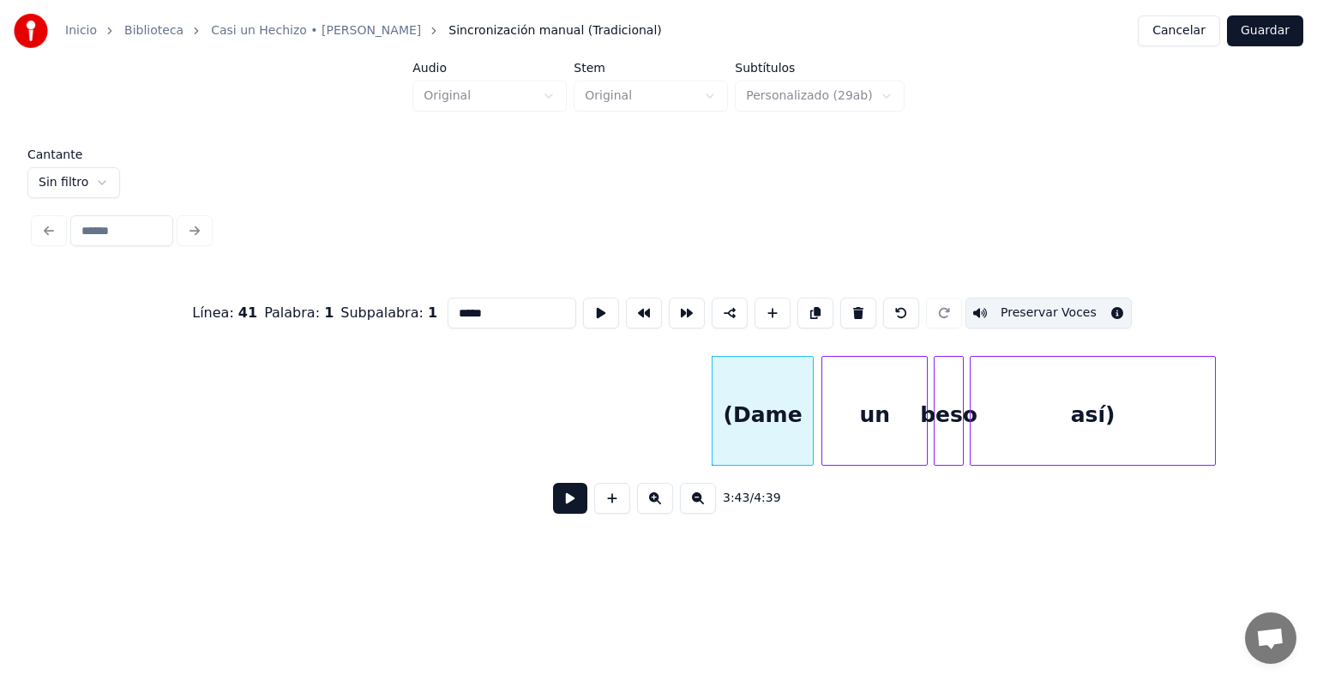
click at [864, 423] on div "un" at bounding box center [874, 415] width 105 height 117
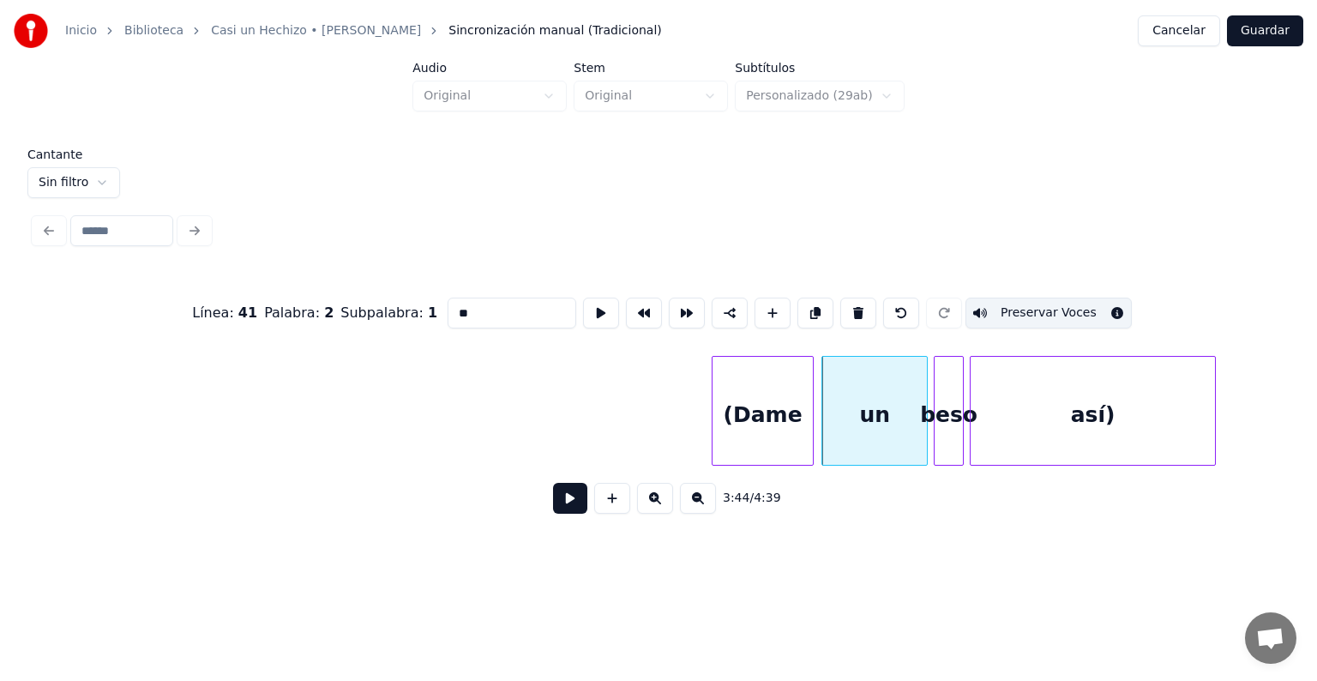
click at [939, 416] on div at bounding box center [936, 411] width 5 height 108
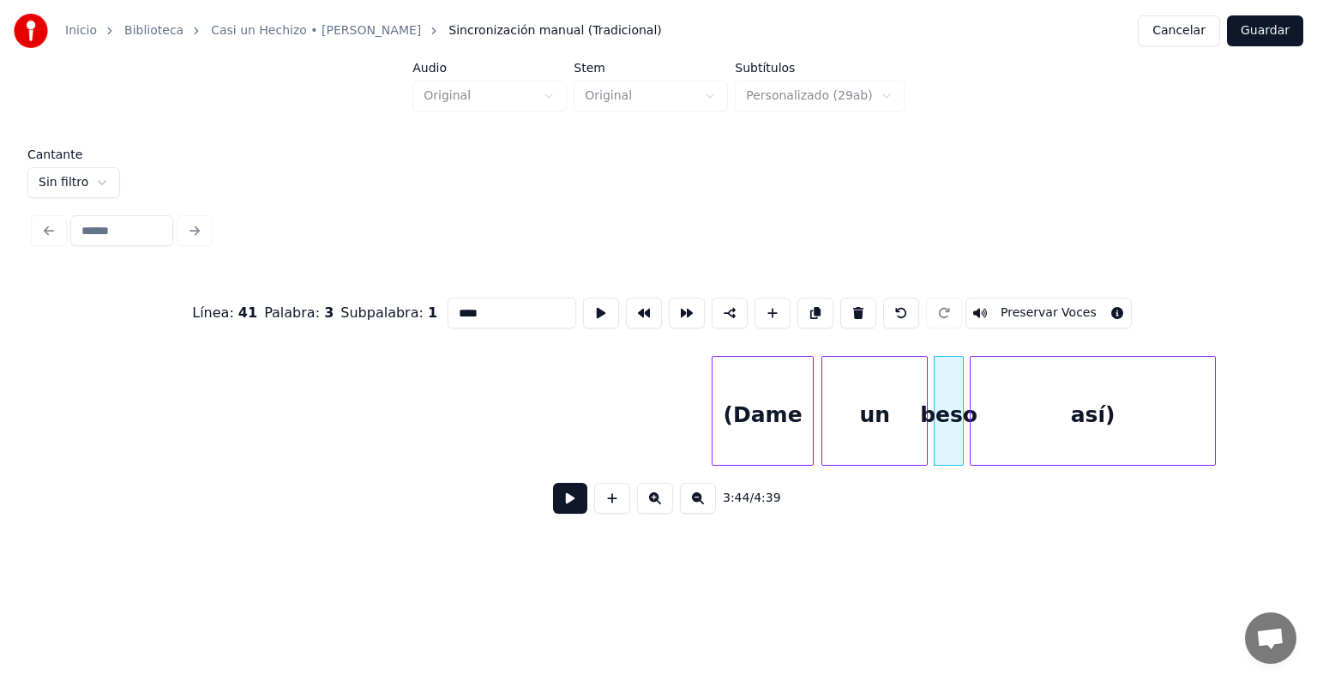
click at [1005, 304] on button "Preservar Voces" at bounding box center [1048, 312] width 166 height 31
click at [1057, 422] on div "así)" at bounding box center [1092, 415] width 244 height 117
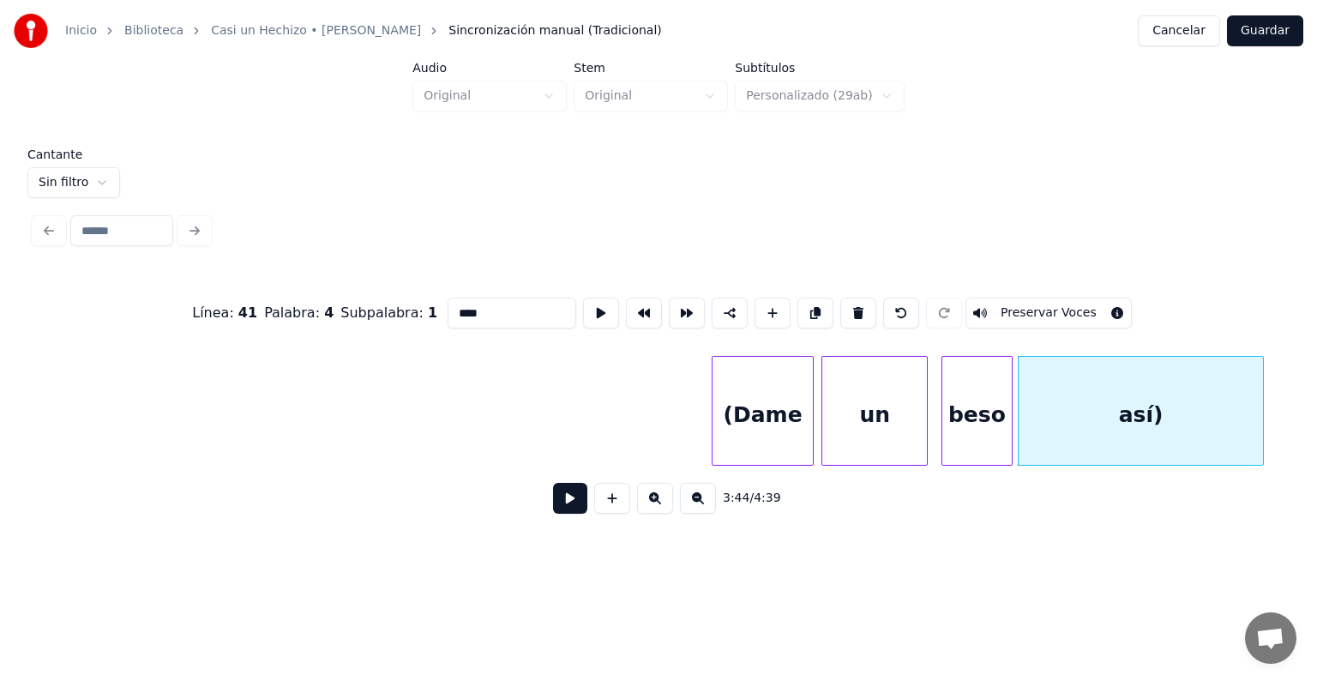
click at [982, 434] on div "beso" at bounding box center [976, 415] width 69 height 117
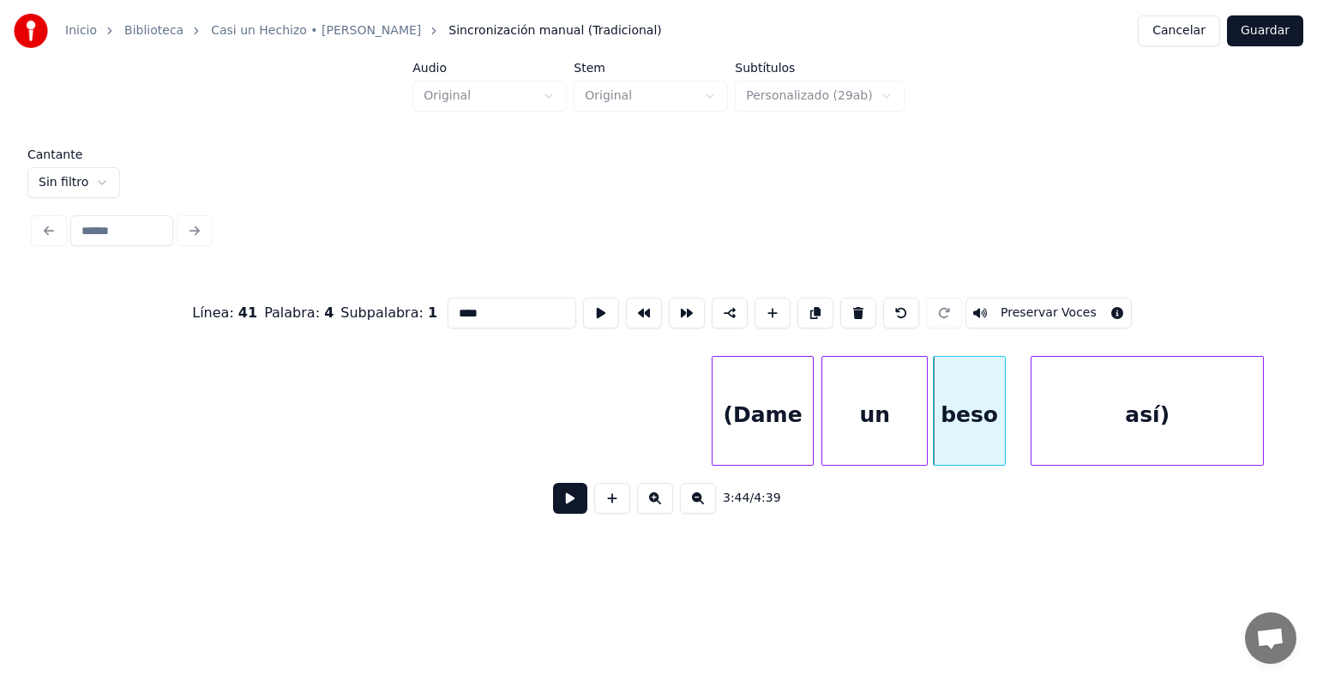
click at [1000, 433] on div "beso" at bounding box center [968, 415] width 71 height 117
click at [968, 422] on div "beso" at bounding box center [972, 415] width 78 height 117
click at [861, 410] on div "un" at bounding box center [874, 415] width 105 height 117
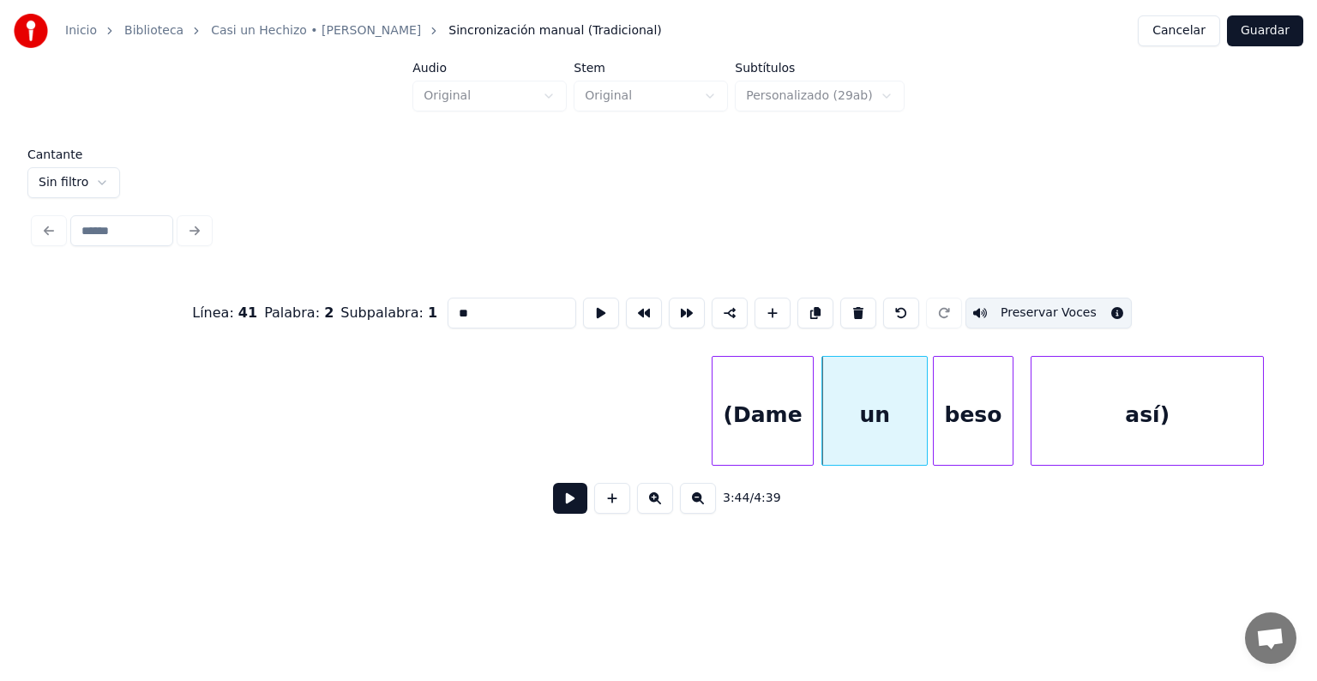
click at [767, 406] on div "(Dame" at bounding box center [762, 415] width 100 height 117
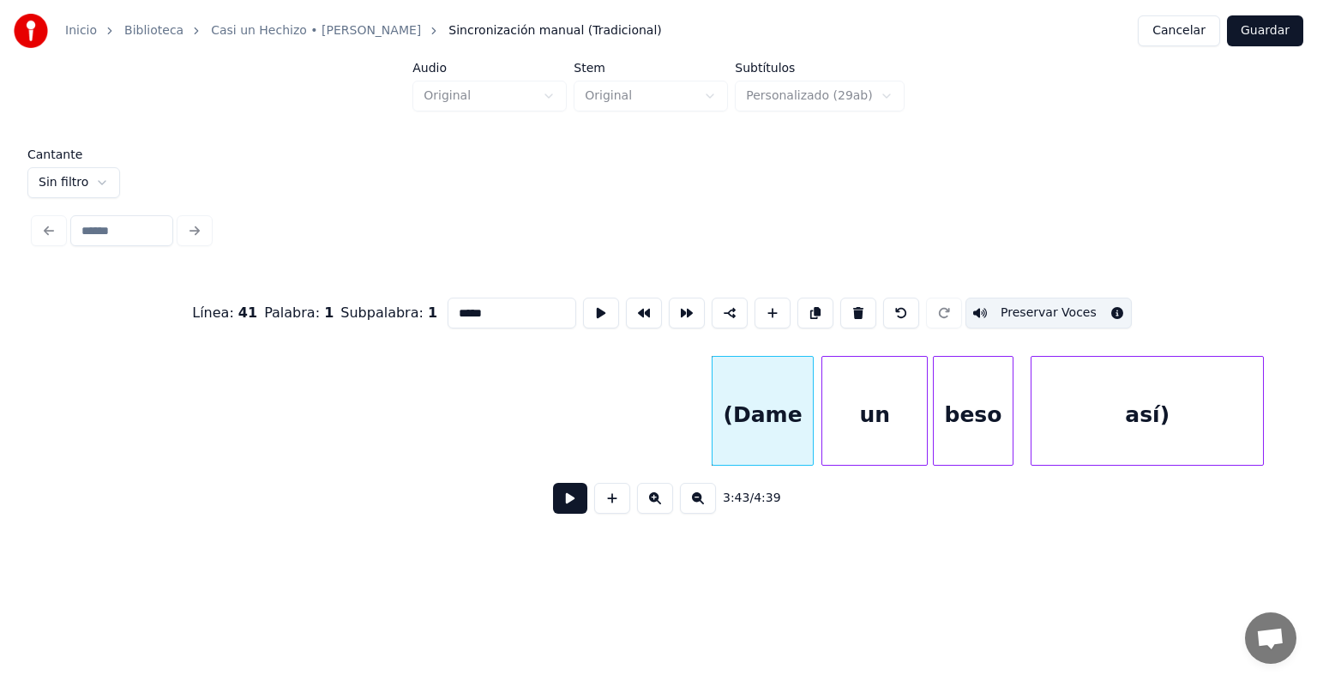
click at [1067, 416] on div "así)" at bounding box center [1146, 415] width 231 height 117
type input "****"
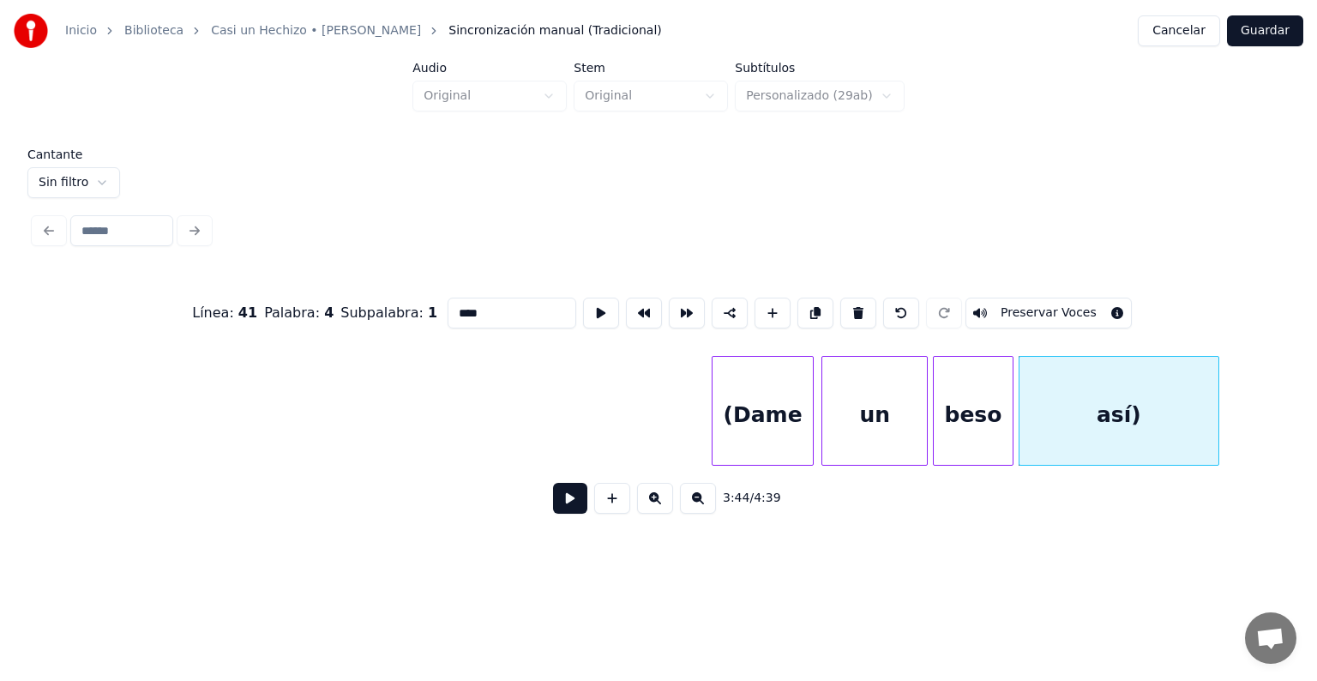
click at [1049, 307] on button "Preservar Voces" at bounding box center [1048, 312] width 166 height 31
click at [562, 498] on button at bounding box center [570, 498] width 34 height 31
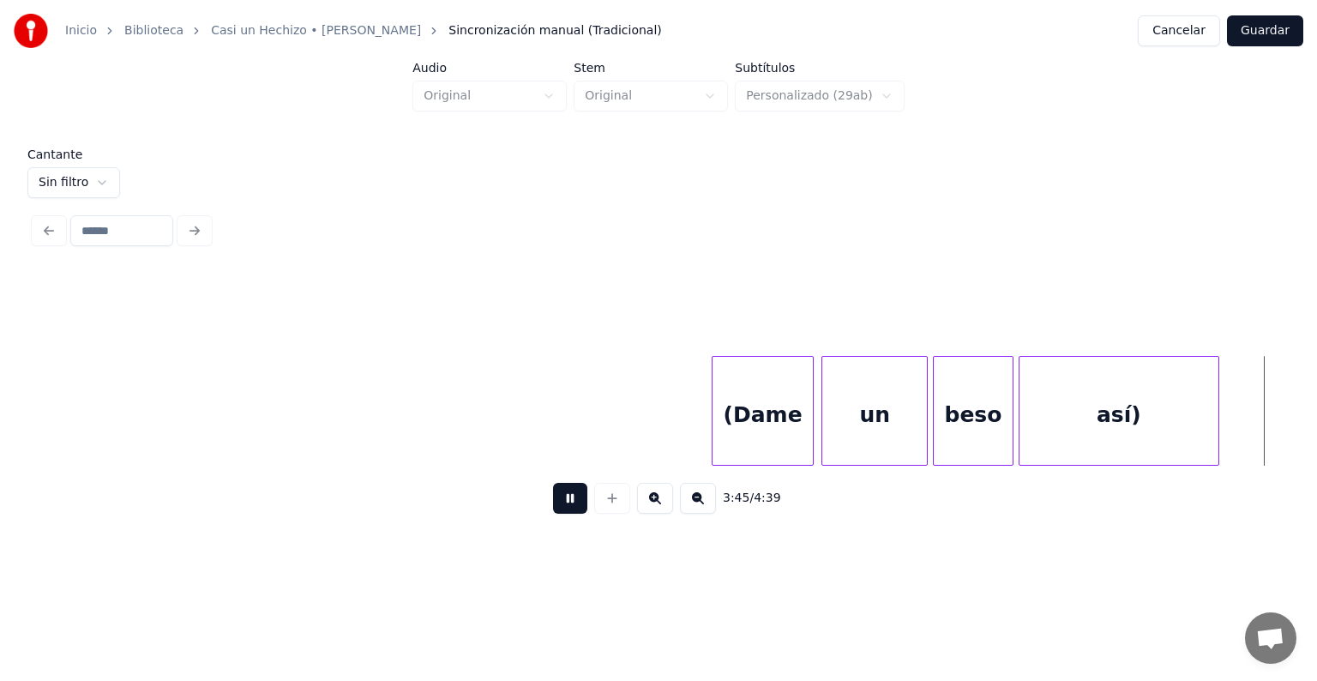
scroll to position [0, 67677]
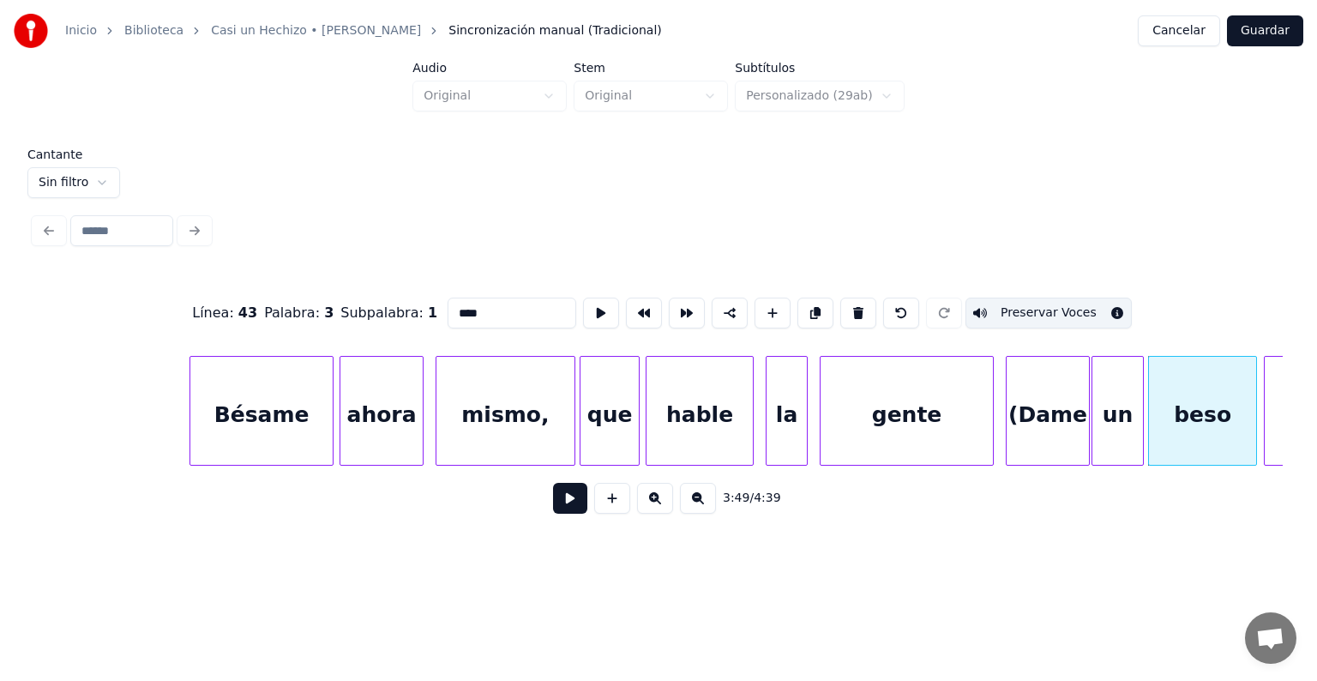
type input "****"
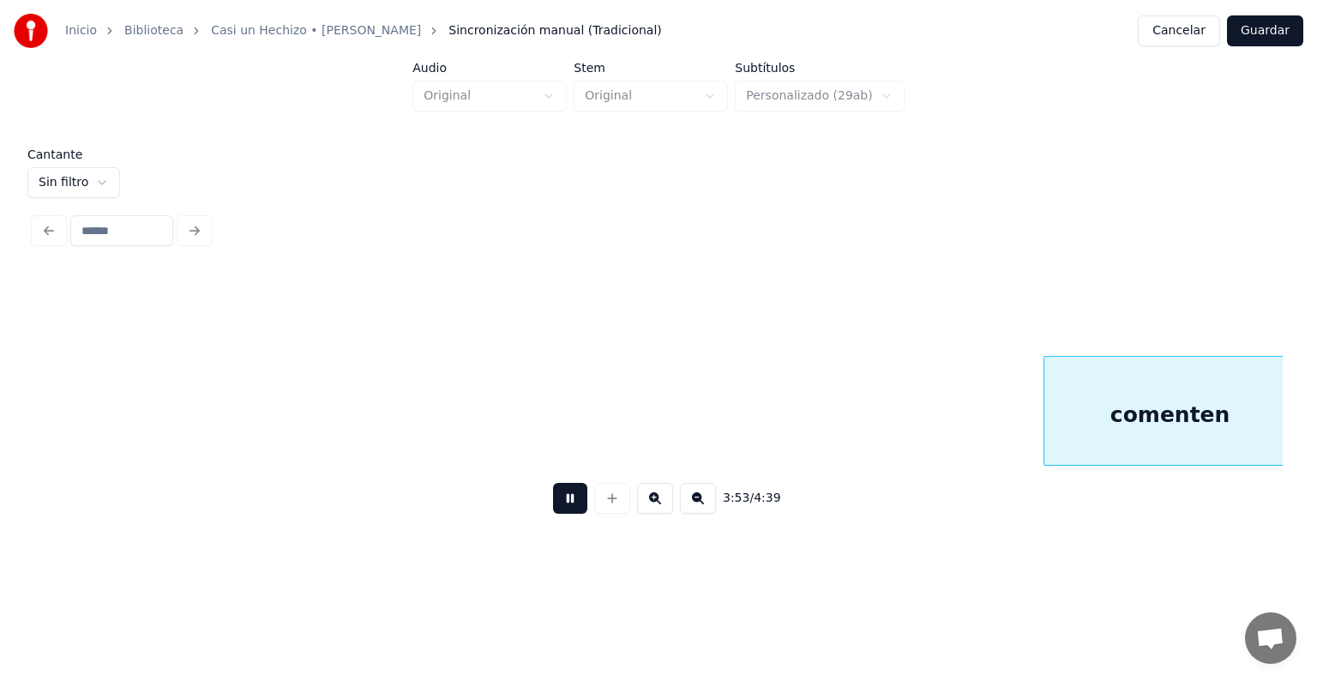
scroll to position [0, 70180]
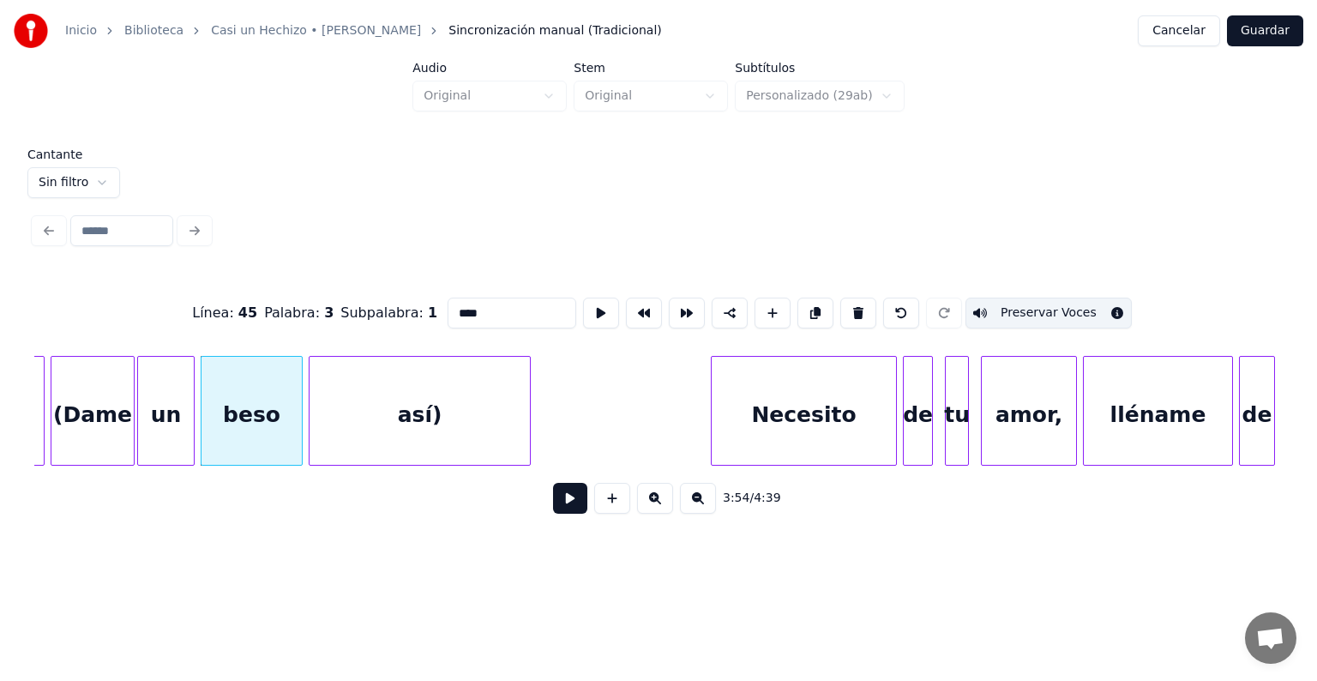
type input "****"
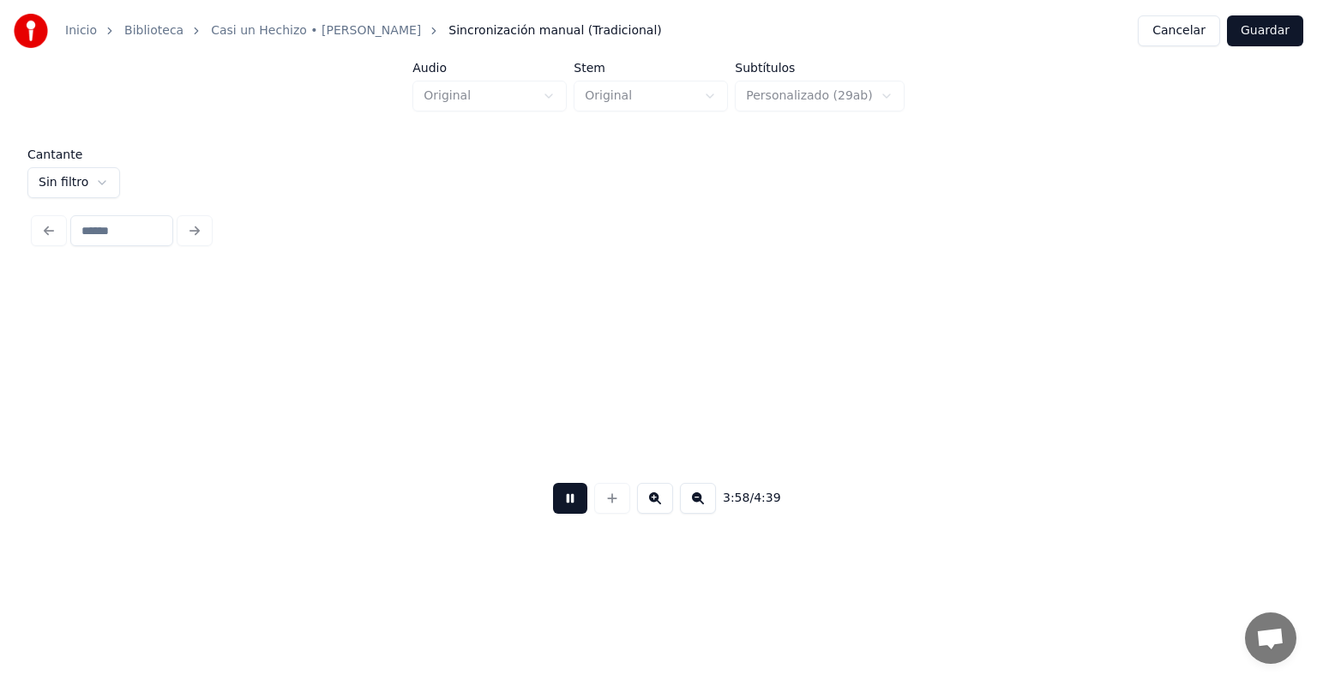
scroll to position [0, 71429]
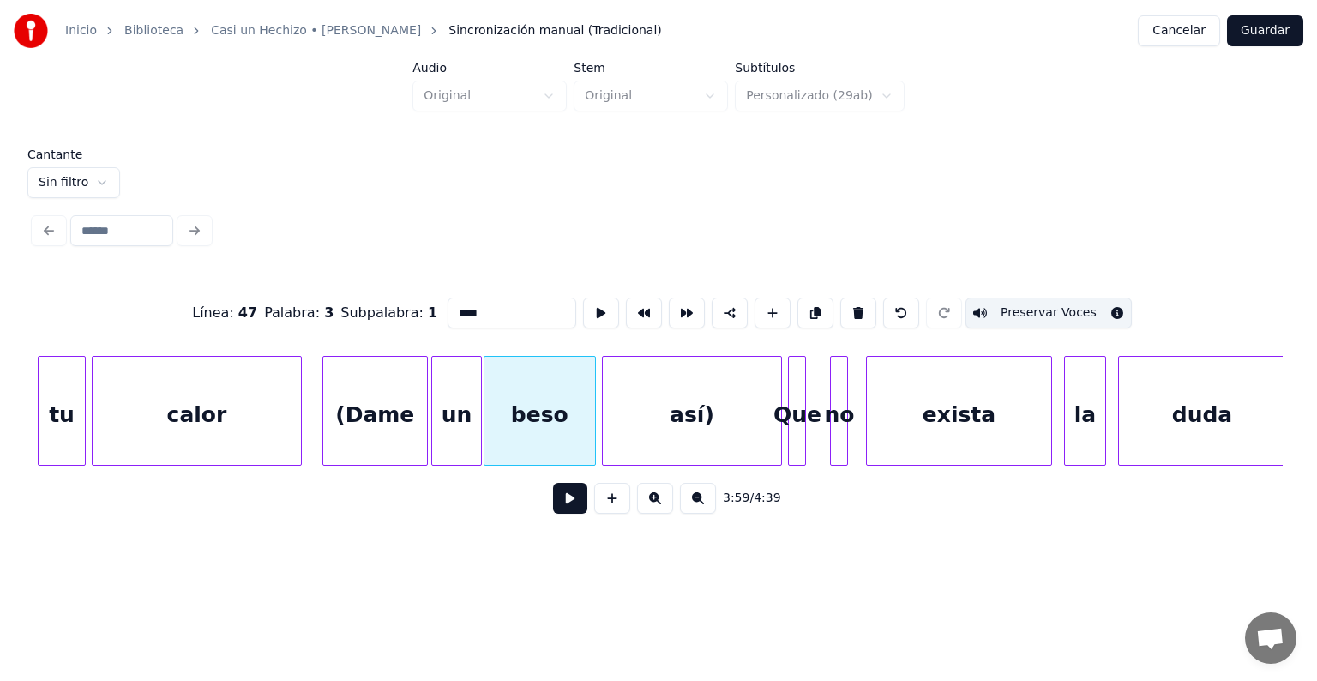
type input "****"
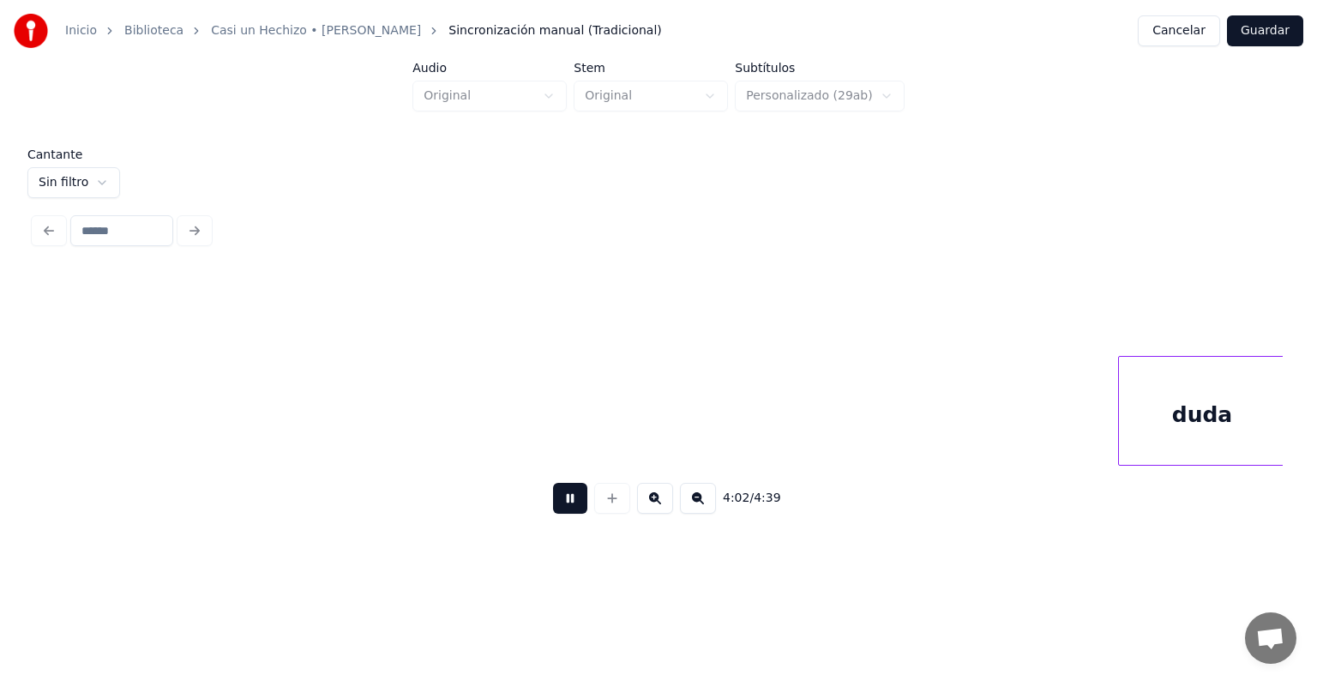
scroll to position [0, 72679]
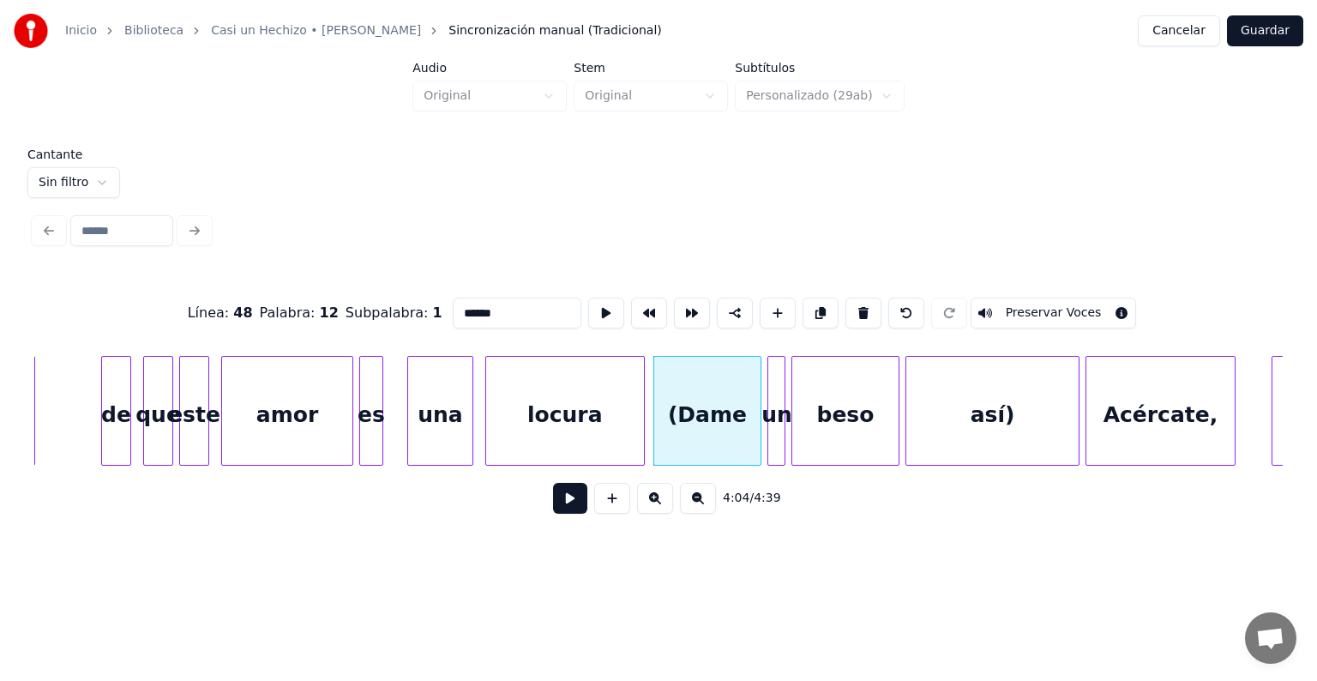
type input "*****"
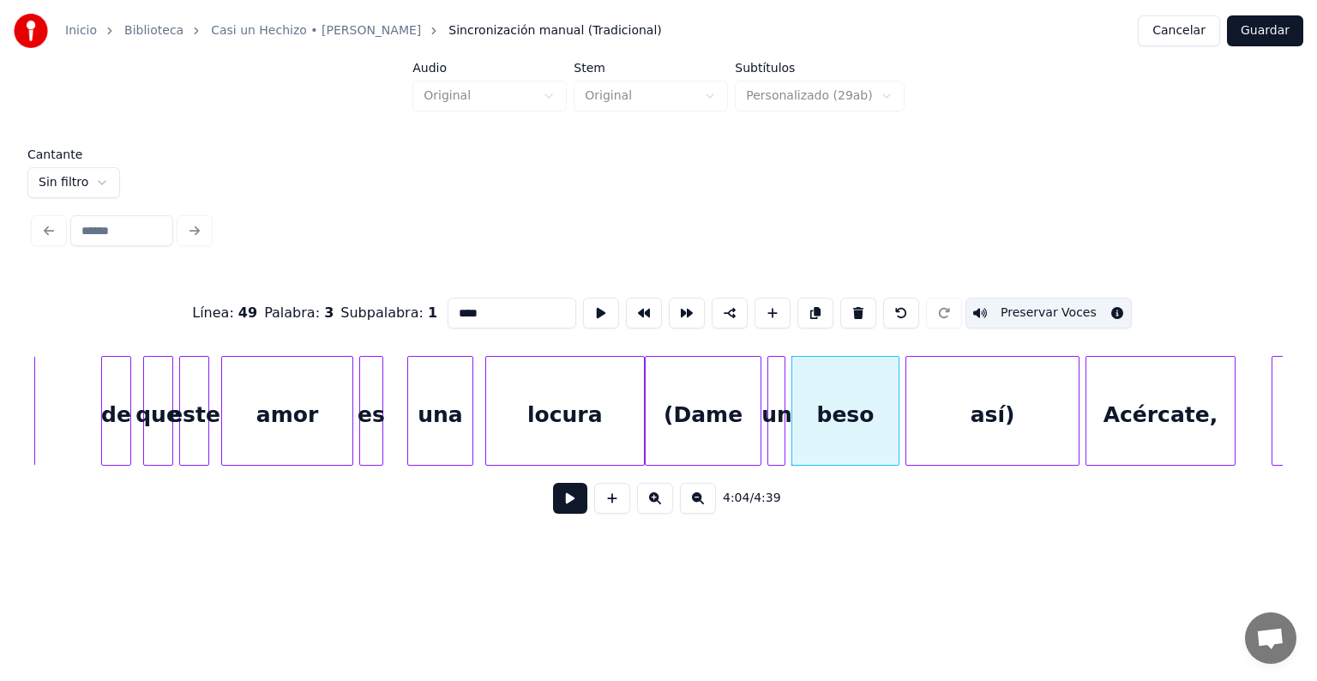
type input "****"
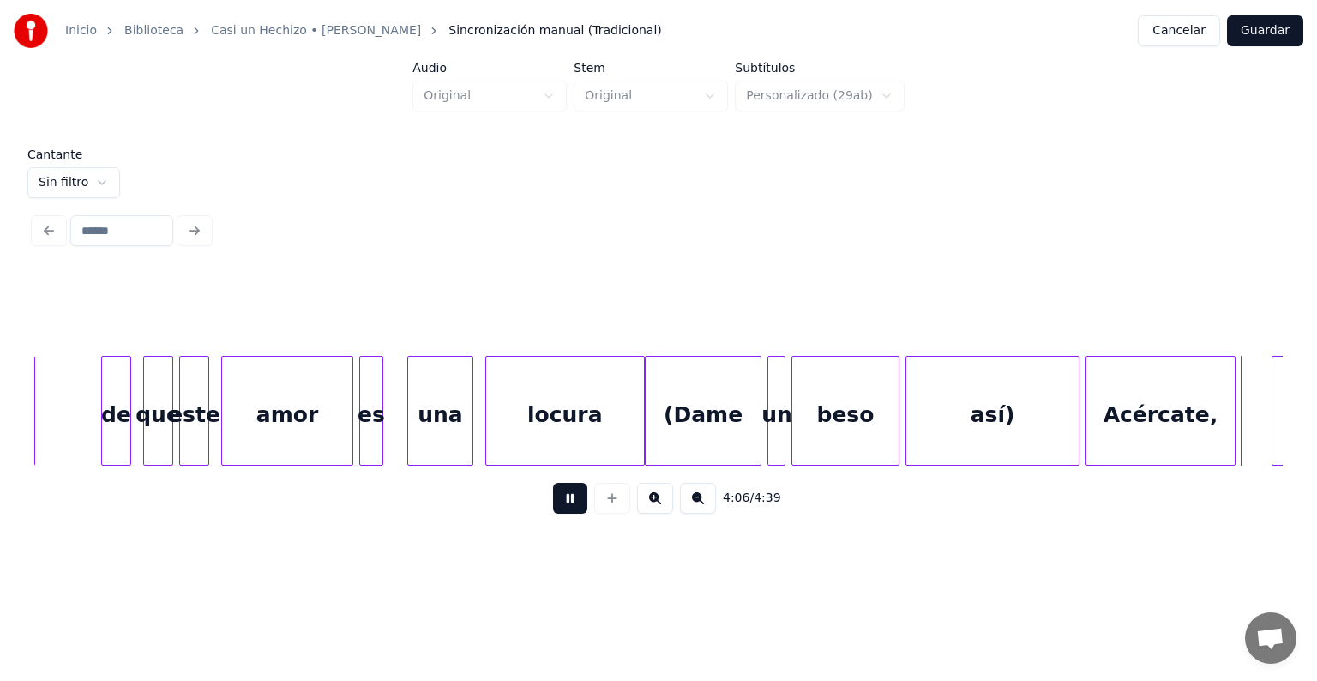
scroll to position [0, 73927]
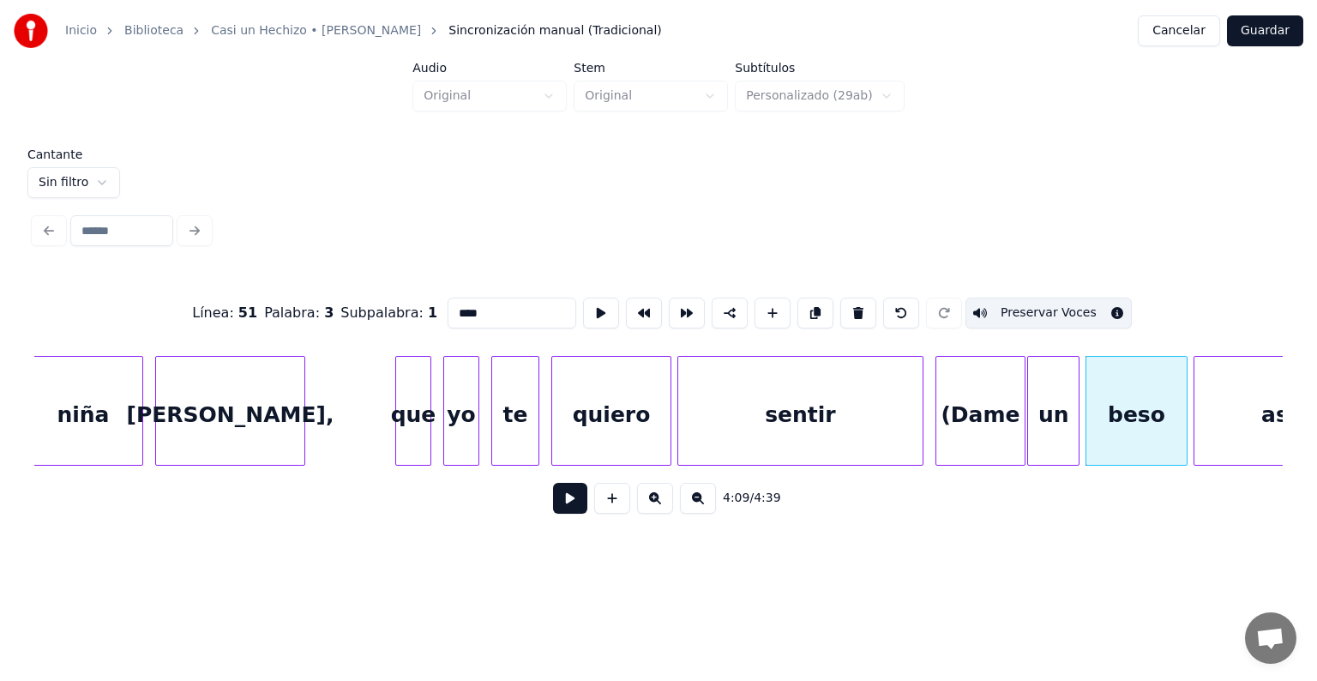
type input "****"
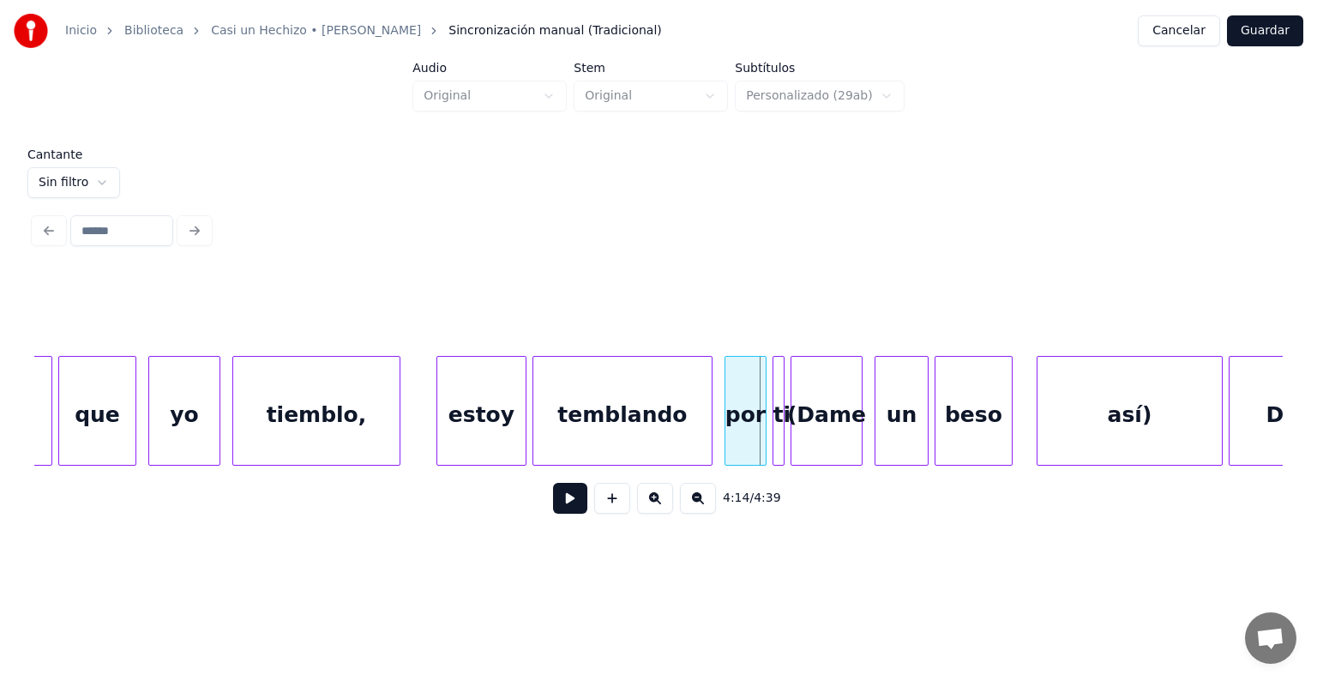
scroll to position [0, 75720]
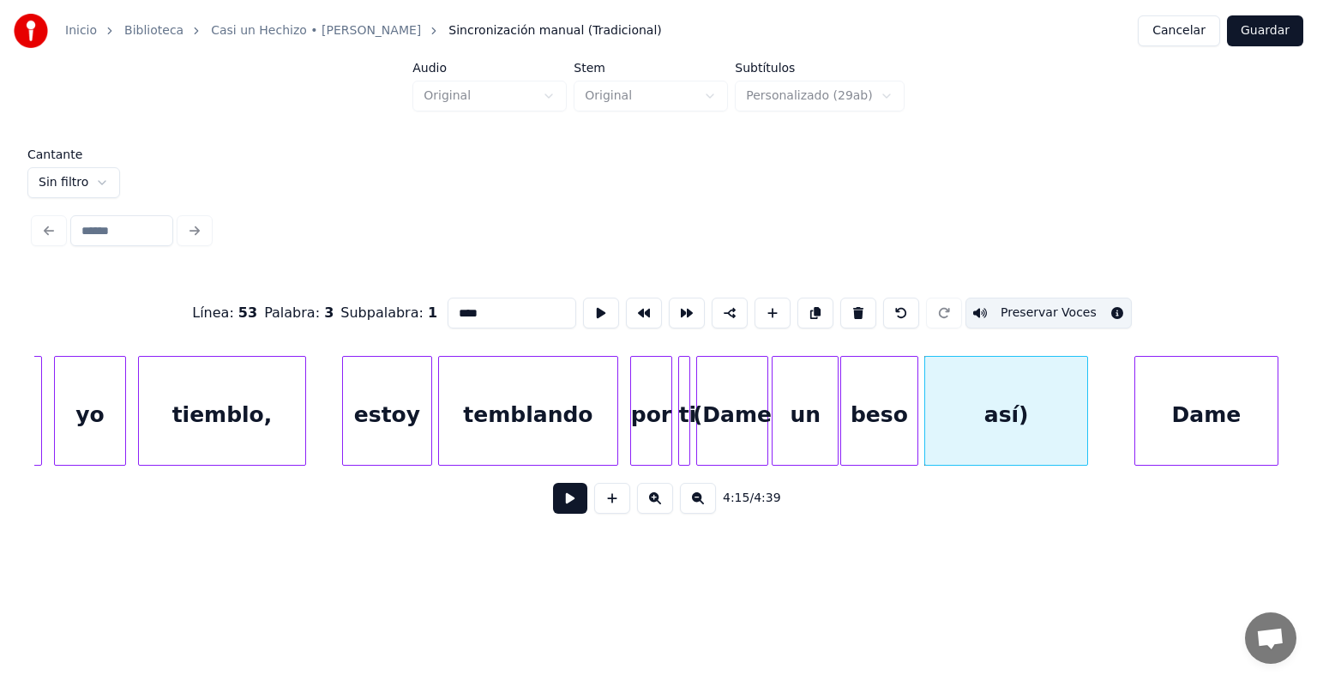
type input "*****"
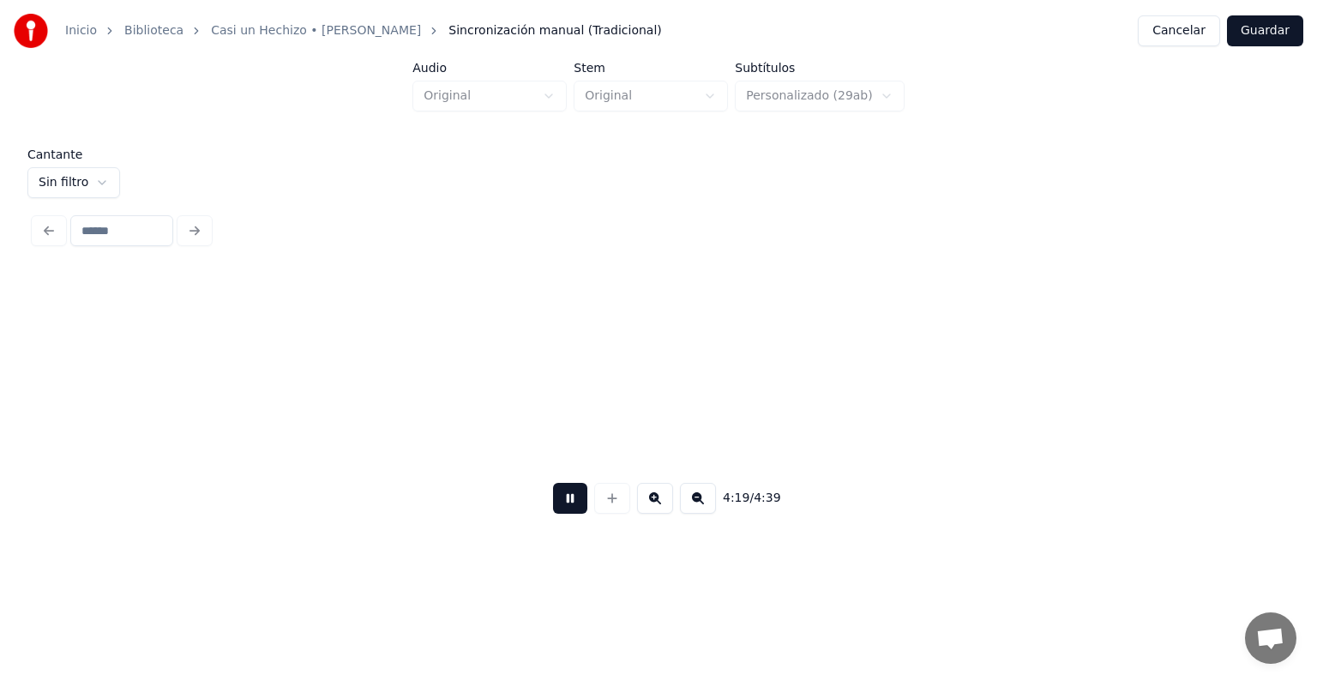
scroll to position [0, 77863]
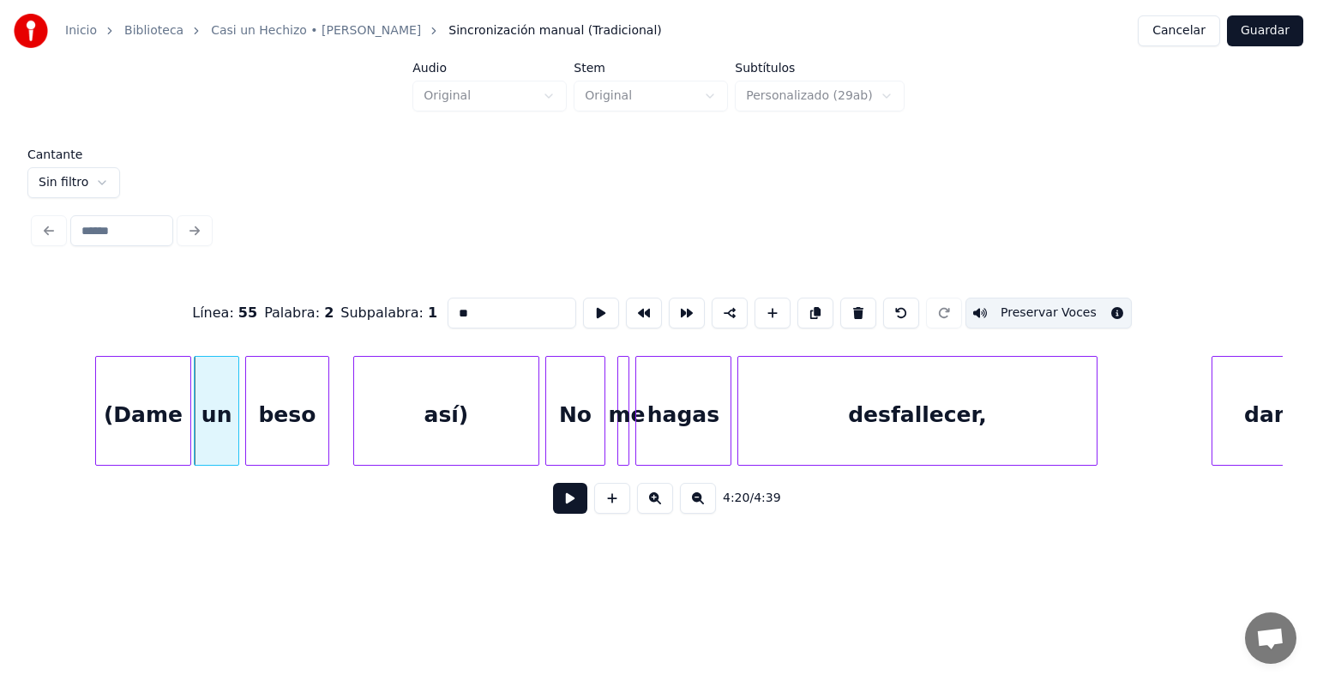
type input "****"
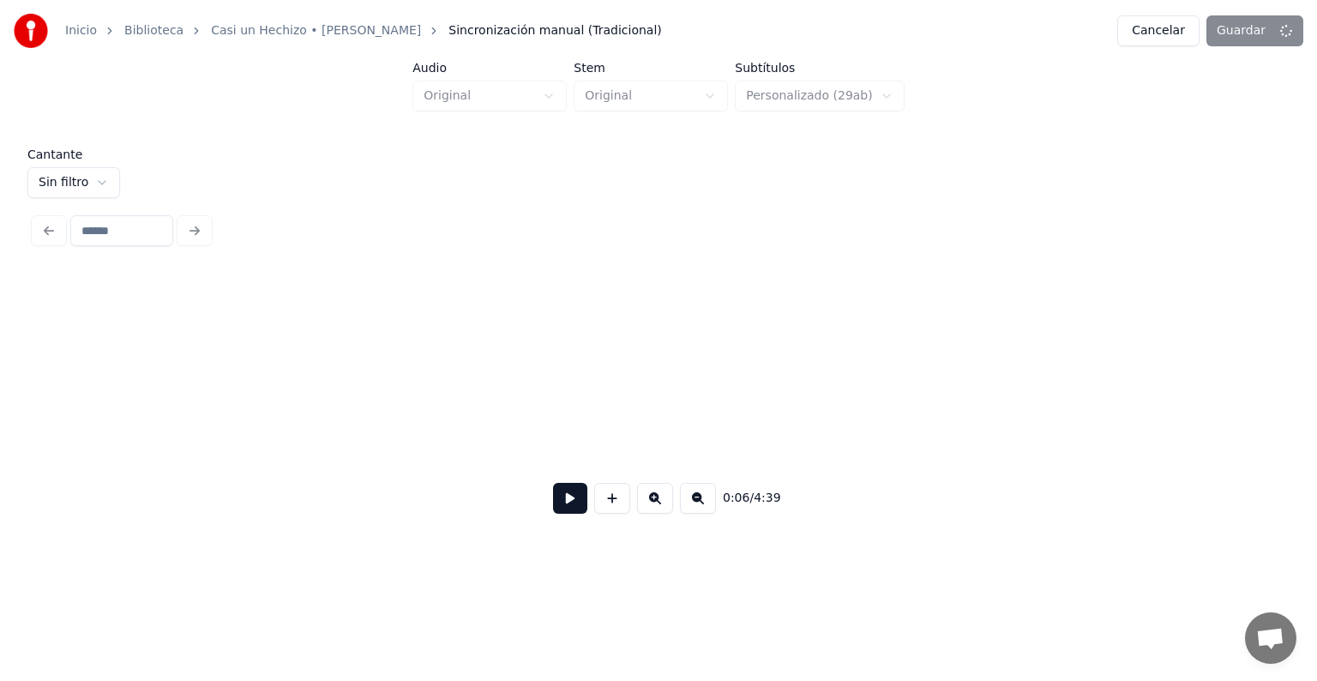
scroll to position [0, 2027]
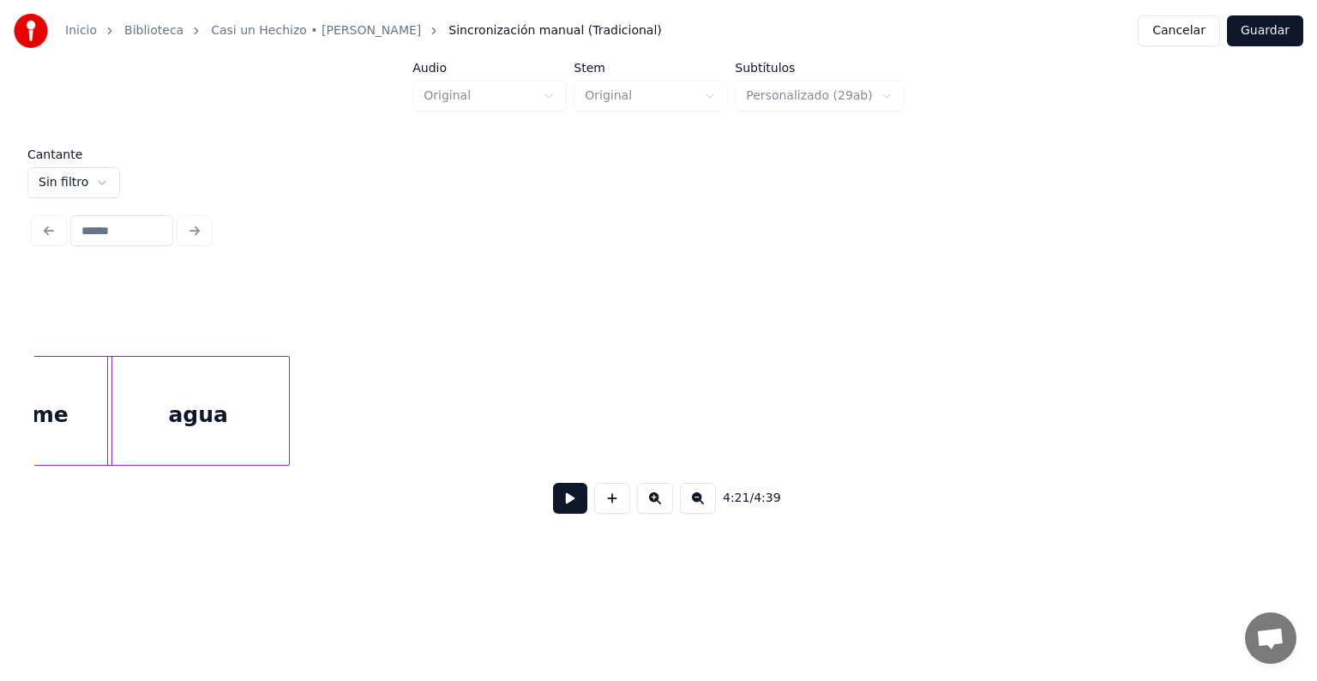
scroll to position [0, 75743]
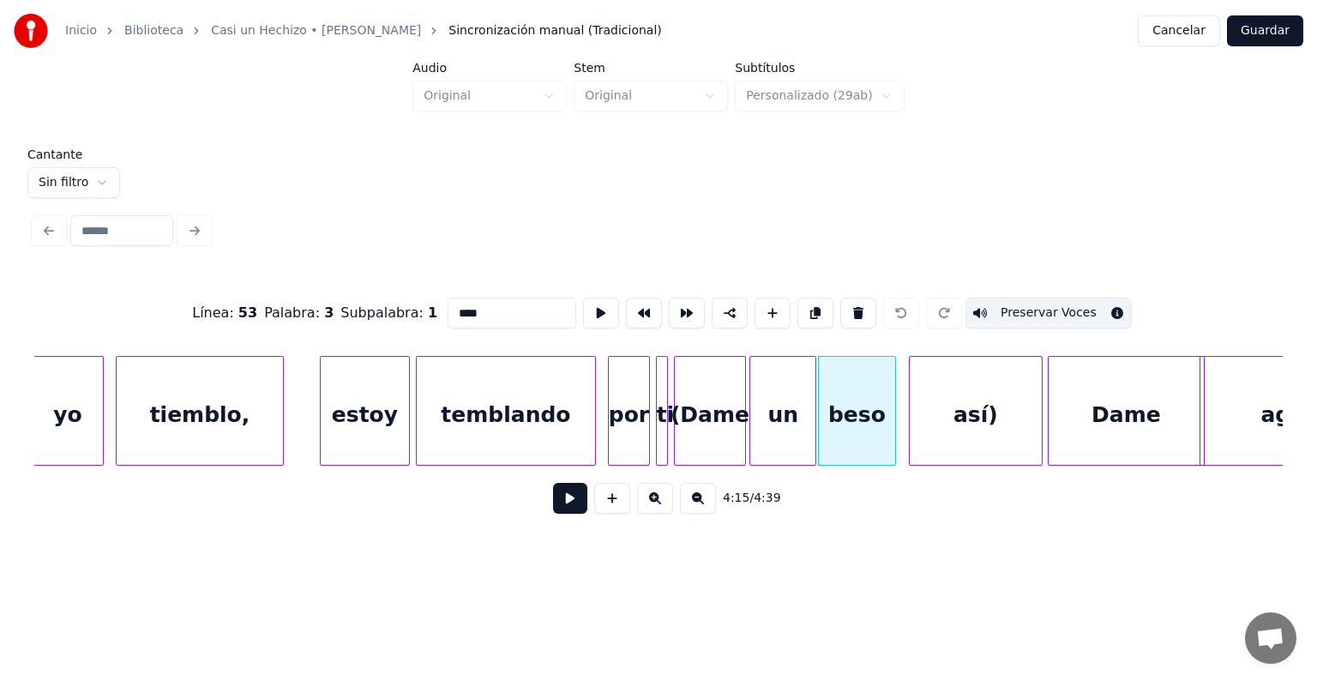
type input "****"
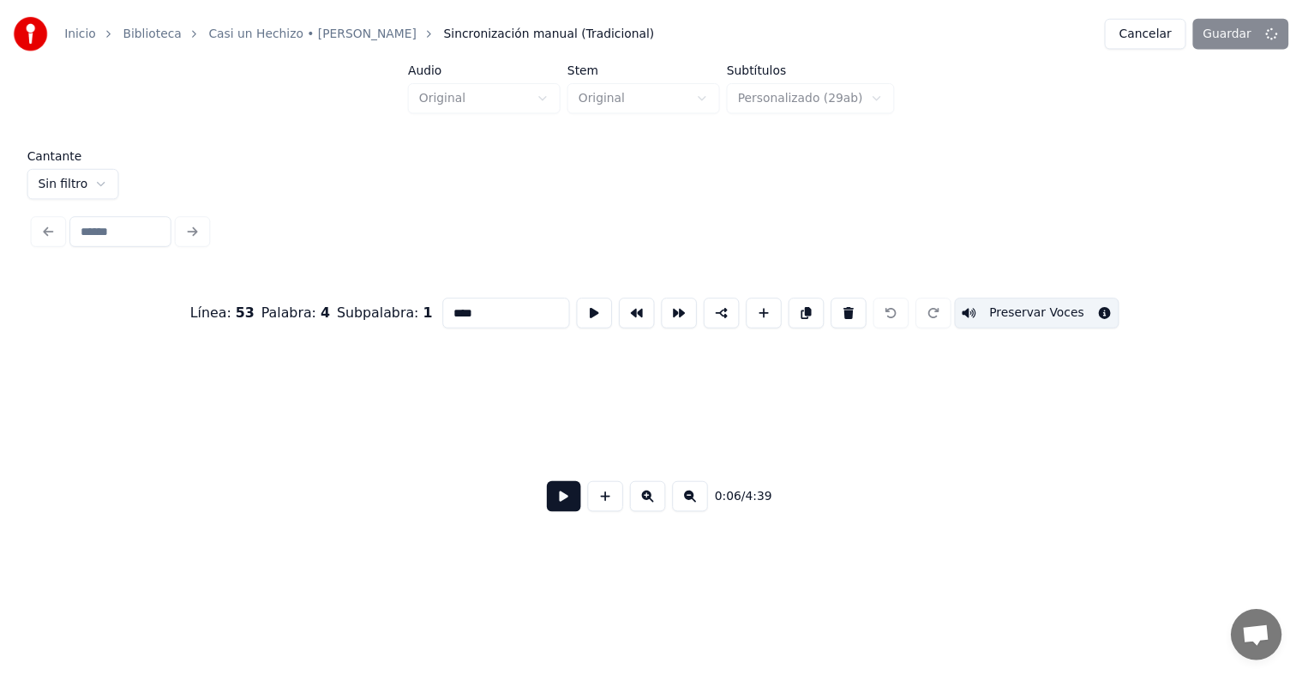
scroll to position [0, 2027]
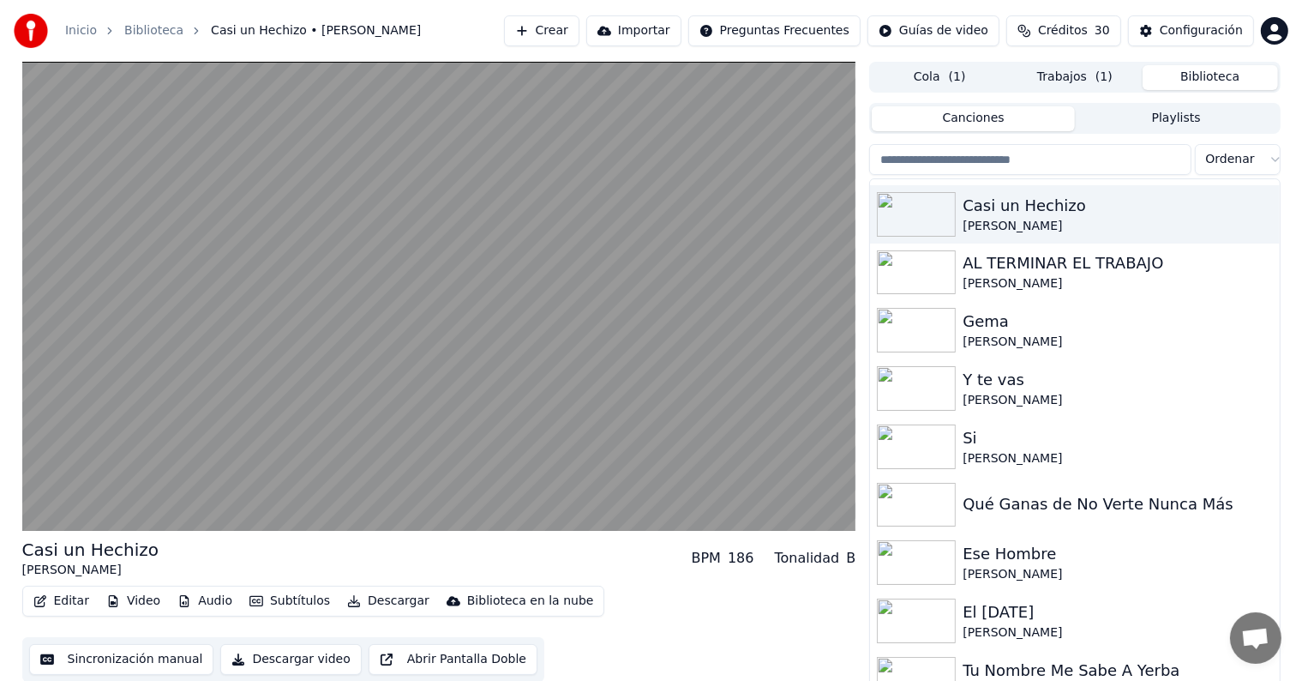
scroll to position [9901, 0]
